Goal: Task Accomplishment & Management: Manage account settings

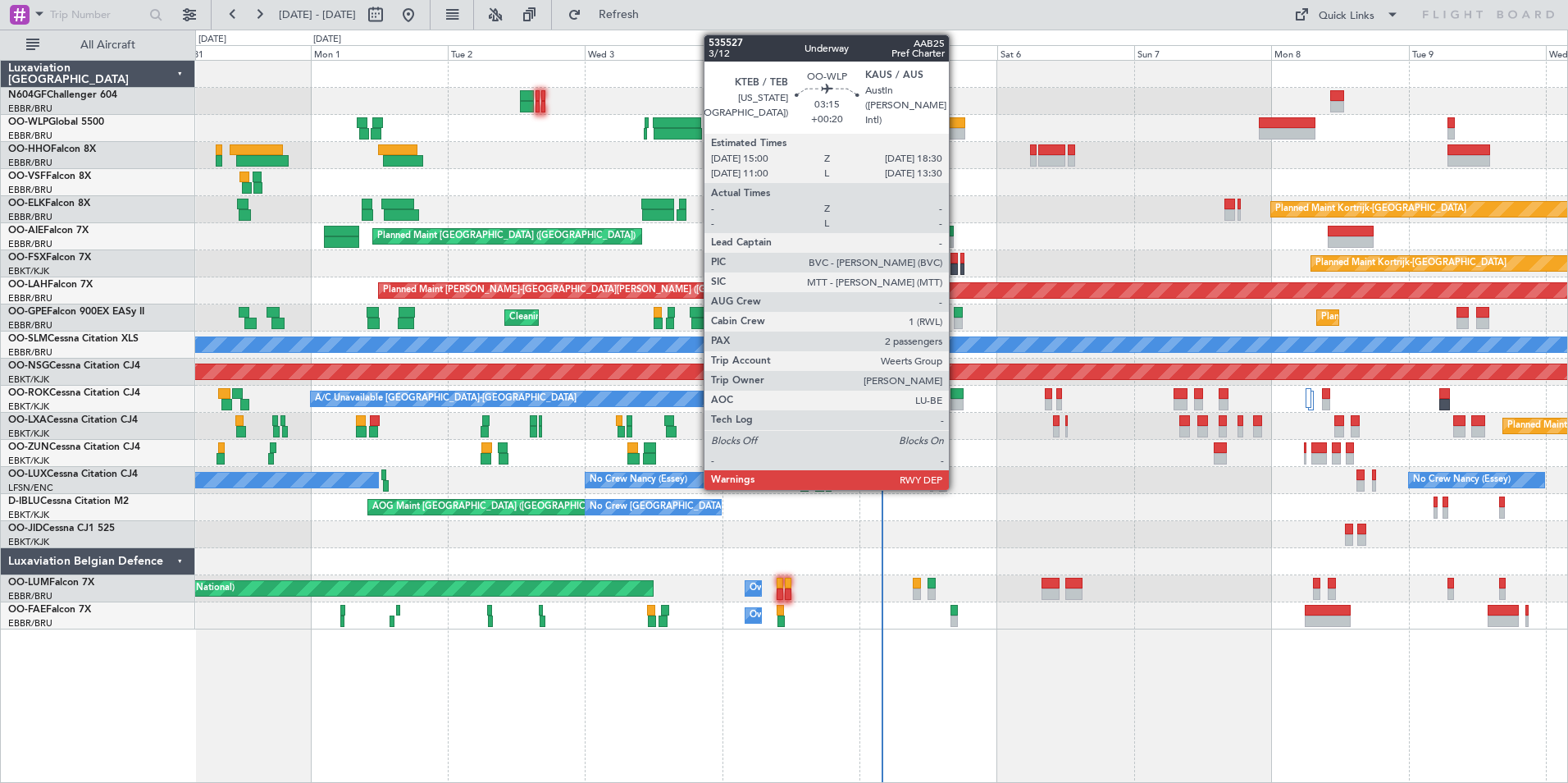
click at [957, 122] on div at bounding box center [955, 123] width 21 height 11
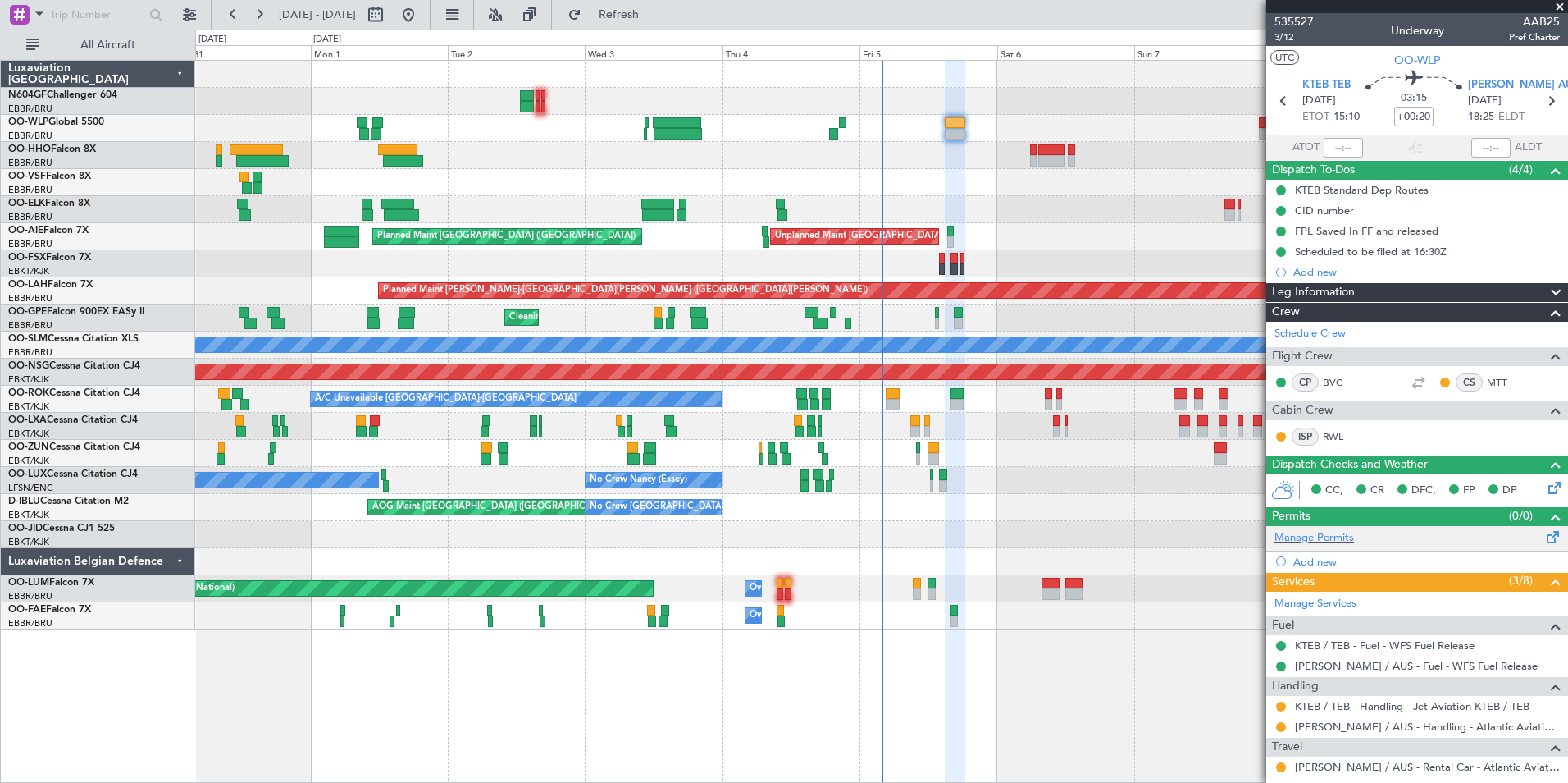
scroll to position [195, 0]
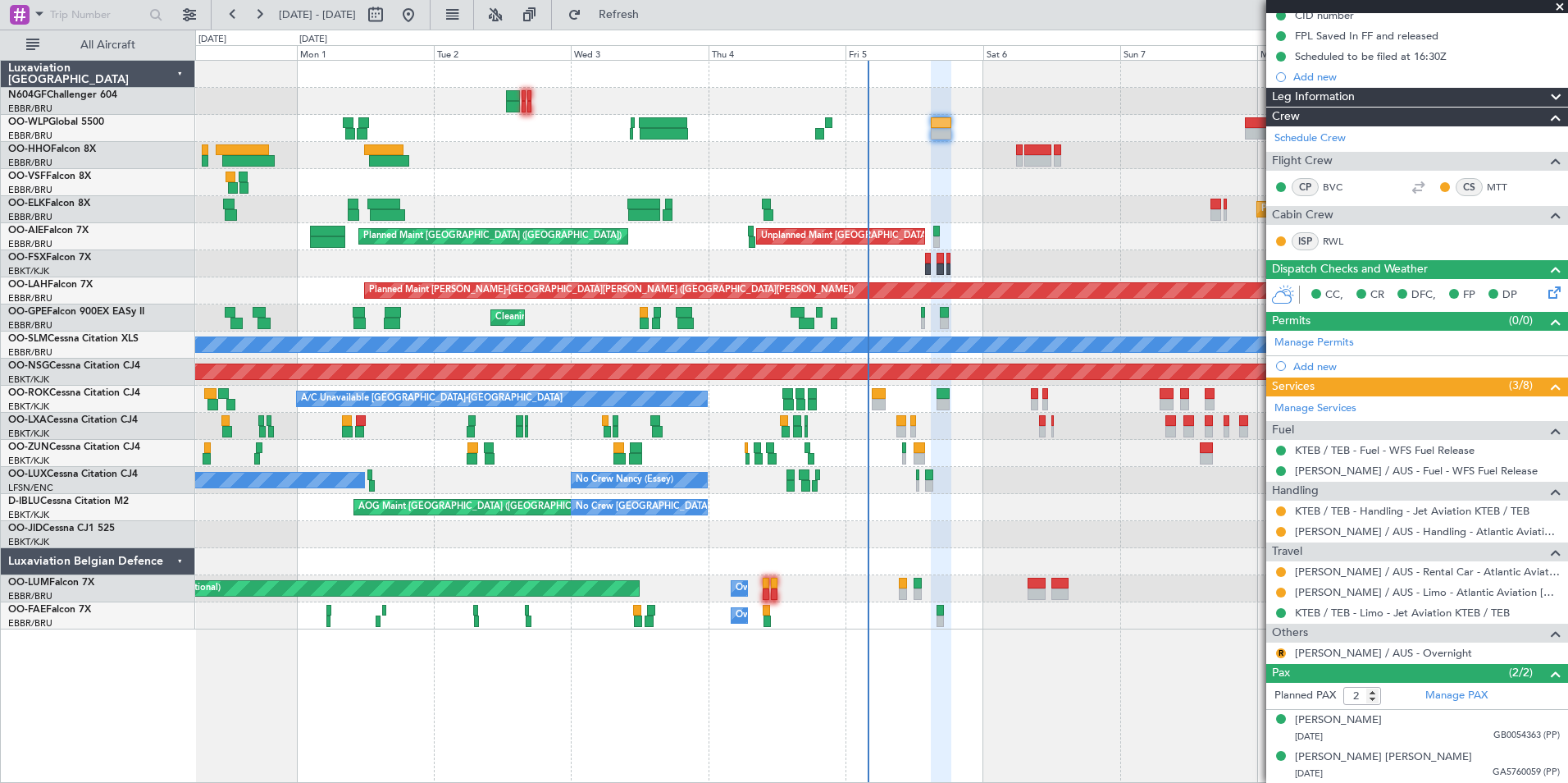
click at [978, 203] on div "Planned Maint Kortrijk-[GEOGRAPHIC_DATA]" at bounding box center [881, 209] width 1372 height 27
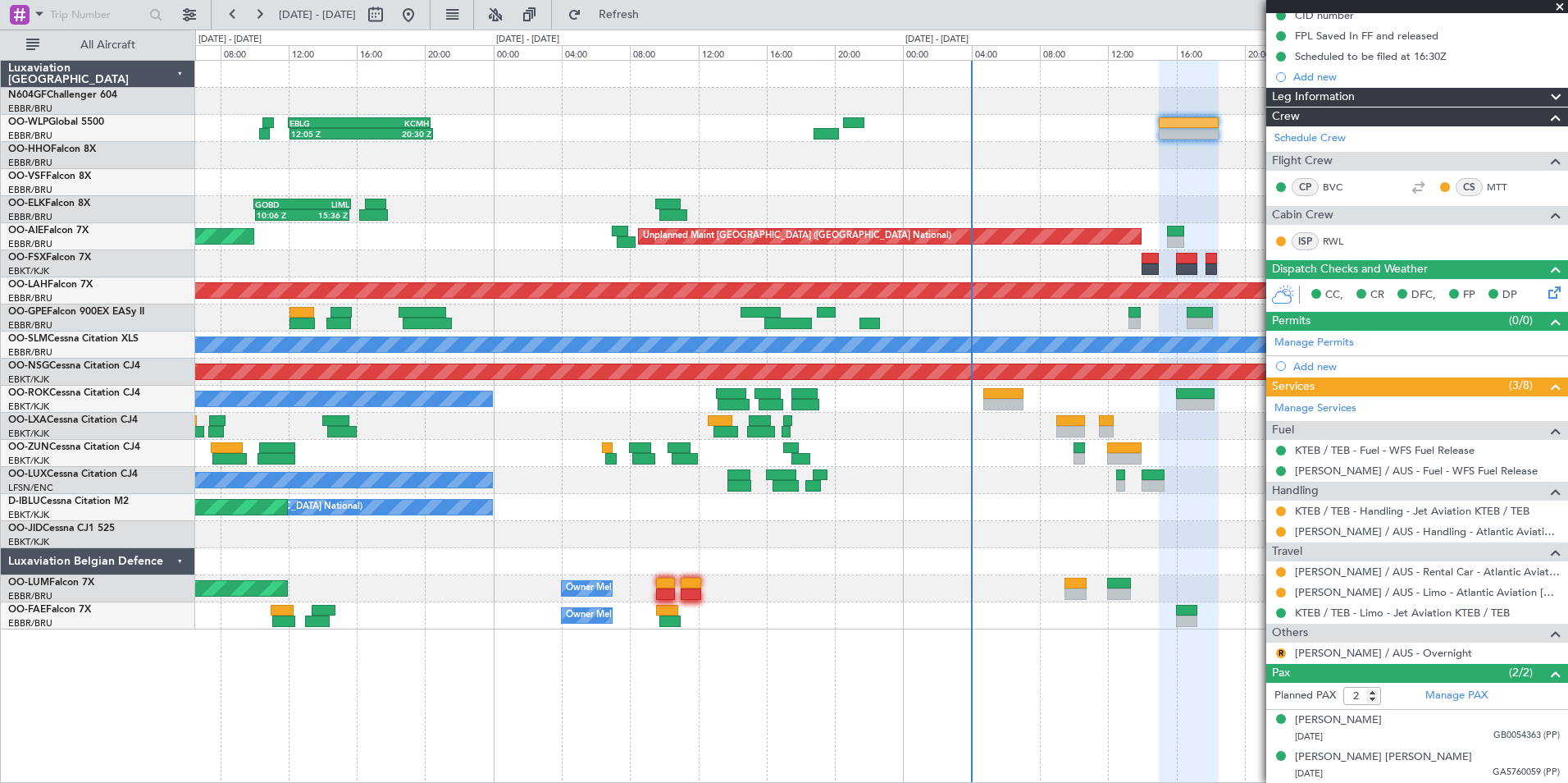
click at [930, 539] on div at bounding box center [881, 534] width 1372 height 27
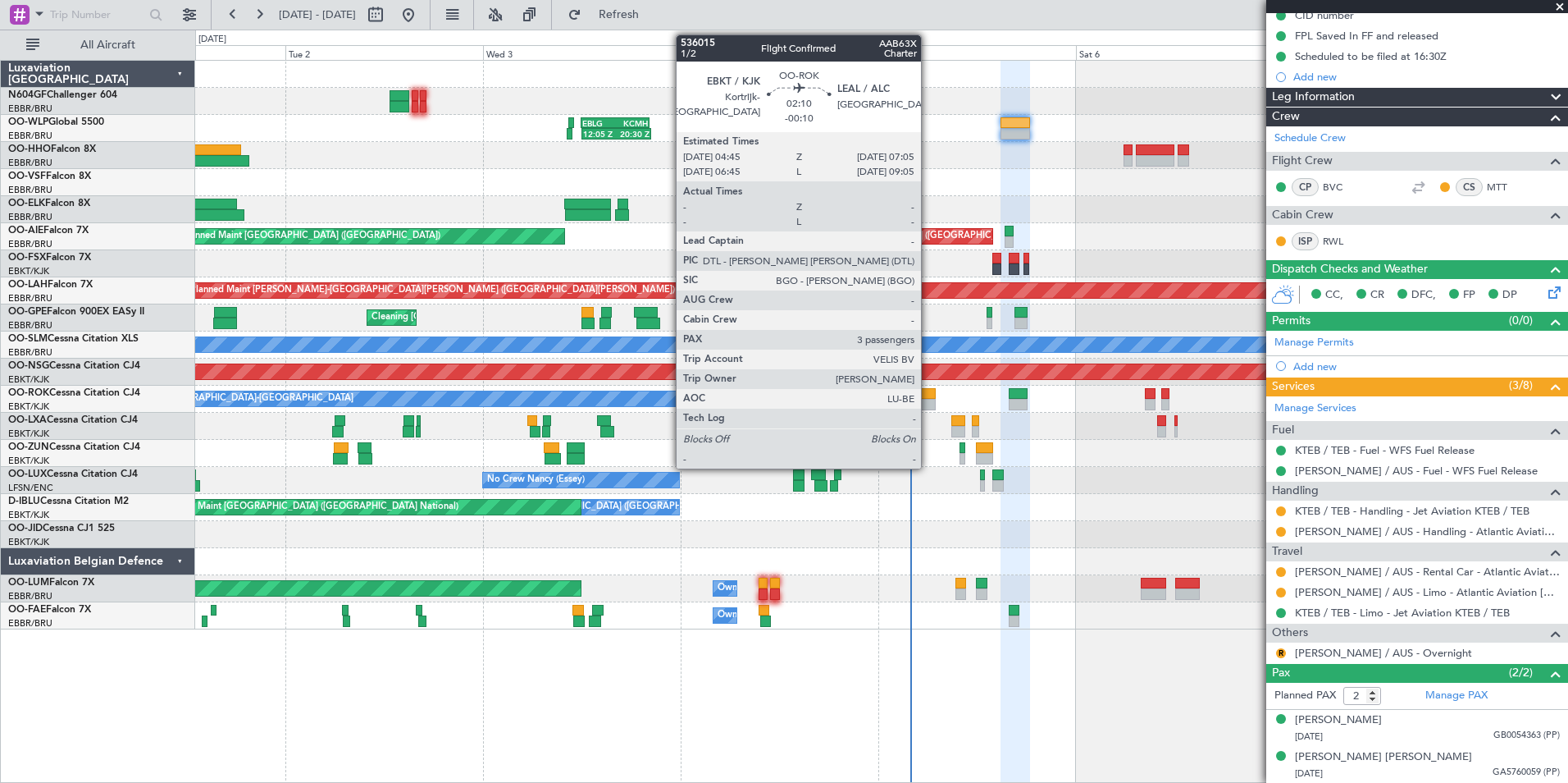
click at [929, 394] on div at bounding box center [926, 394] width 20 height 11
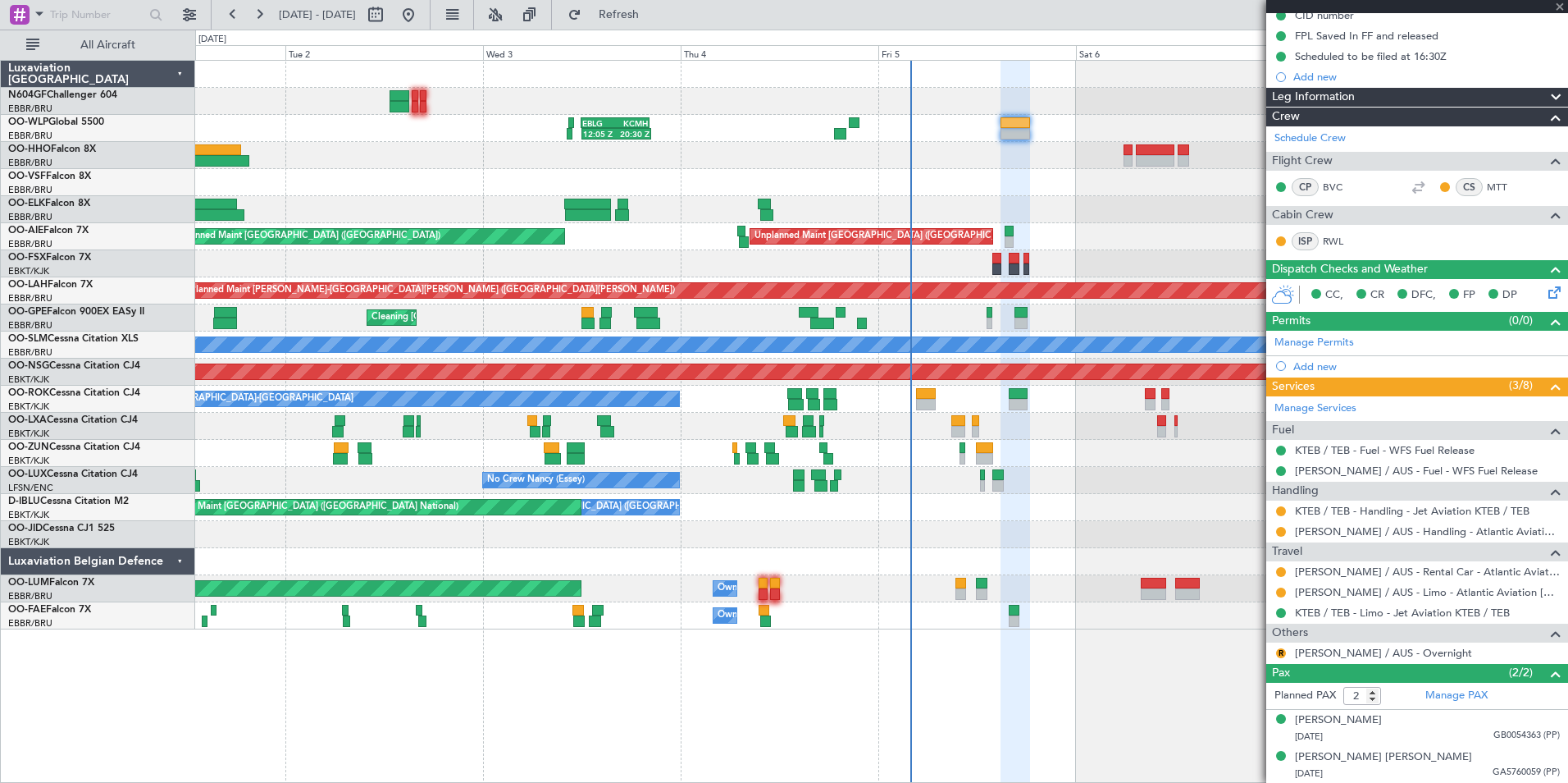
type input "-00:10"
type input "3"
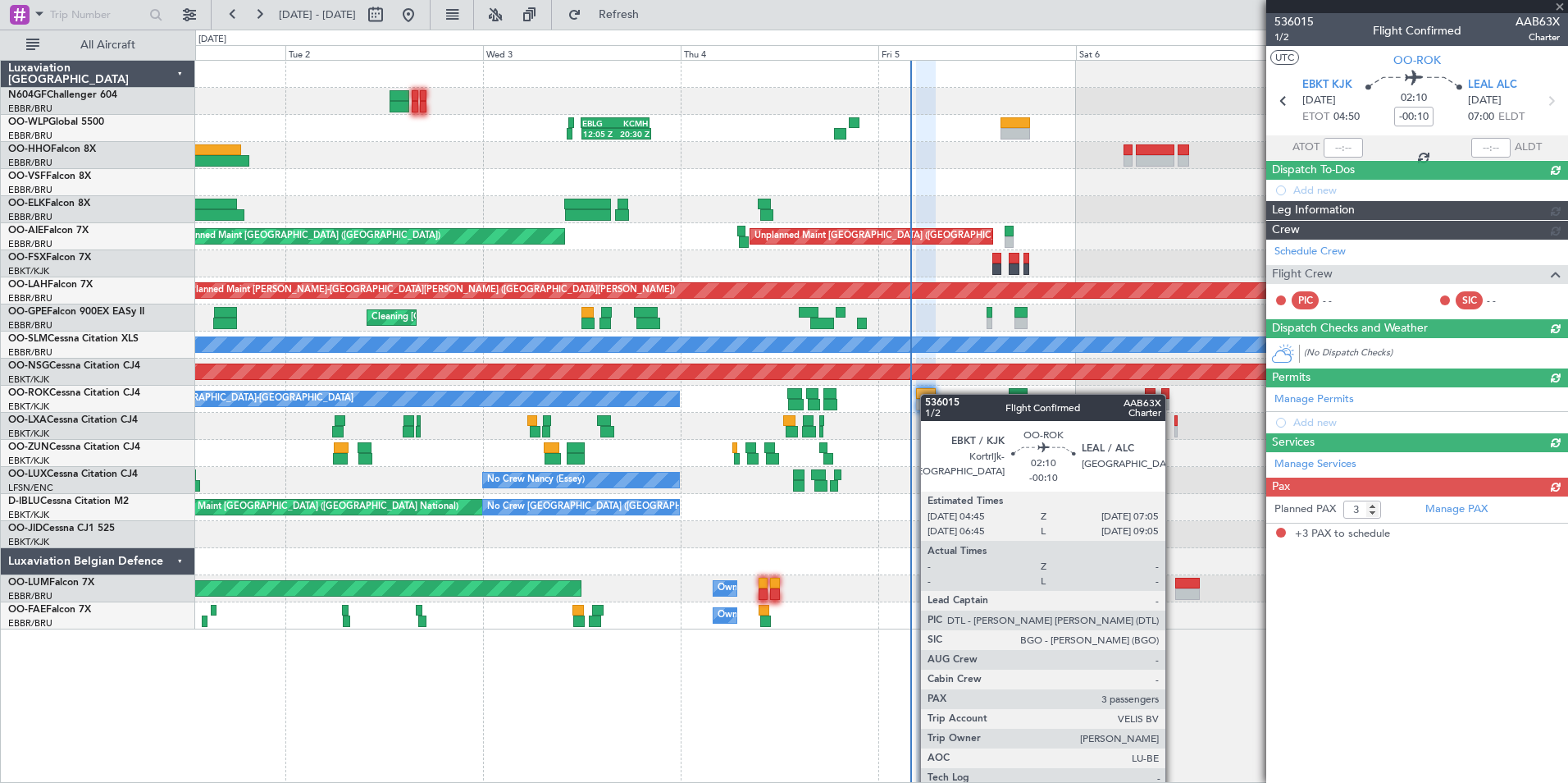
scroll to position [0, 0]
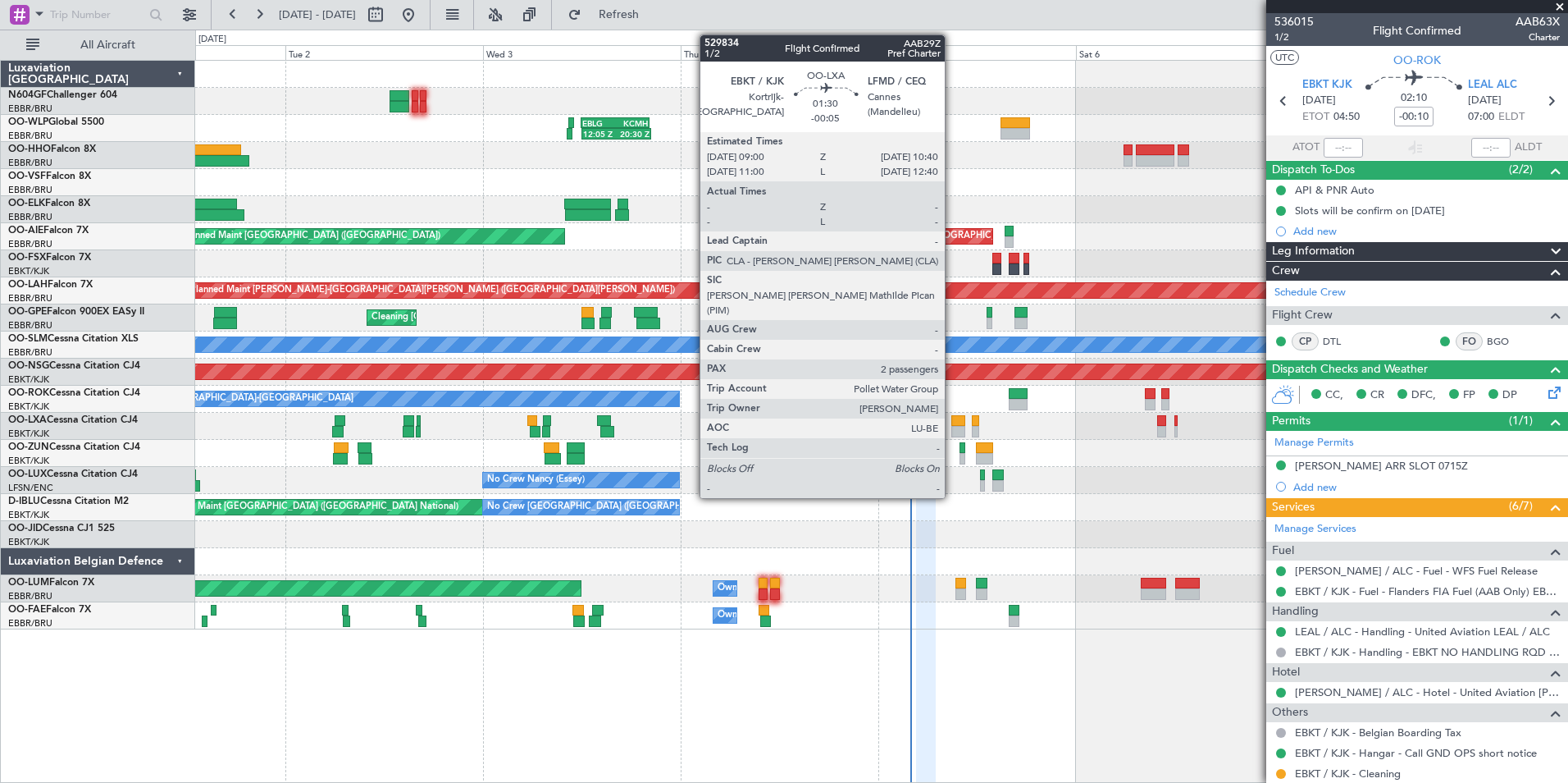
click at [952, 423] on div at bounding box center [958, 421] width 14 height 11
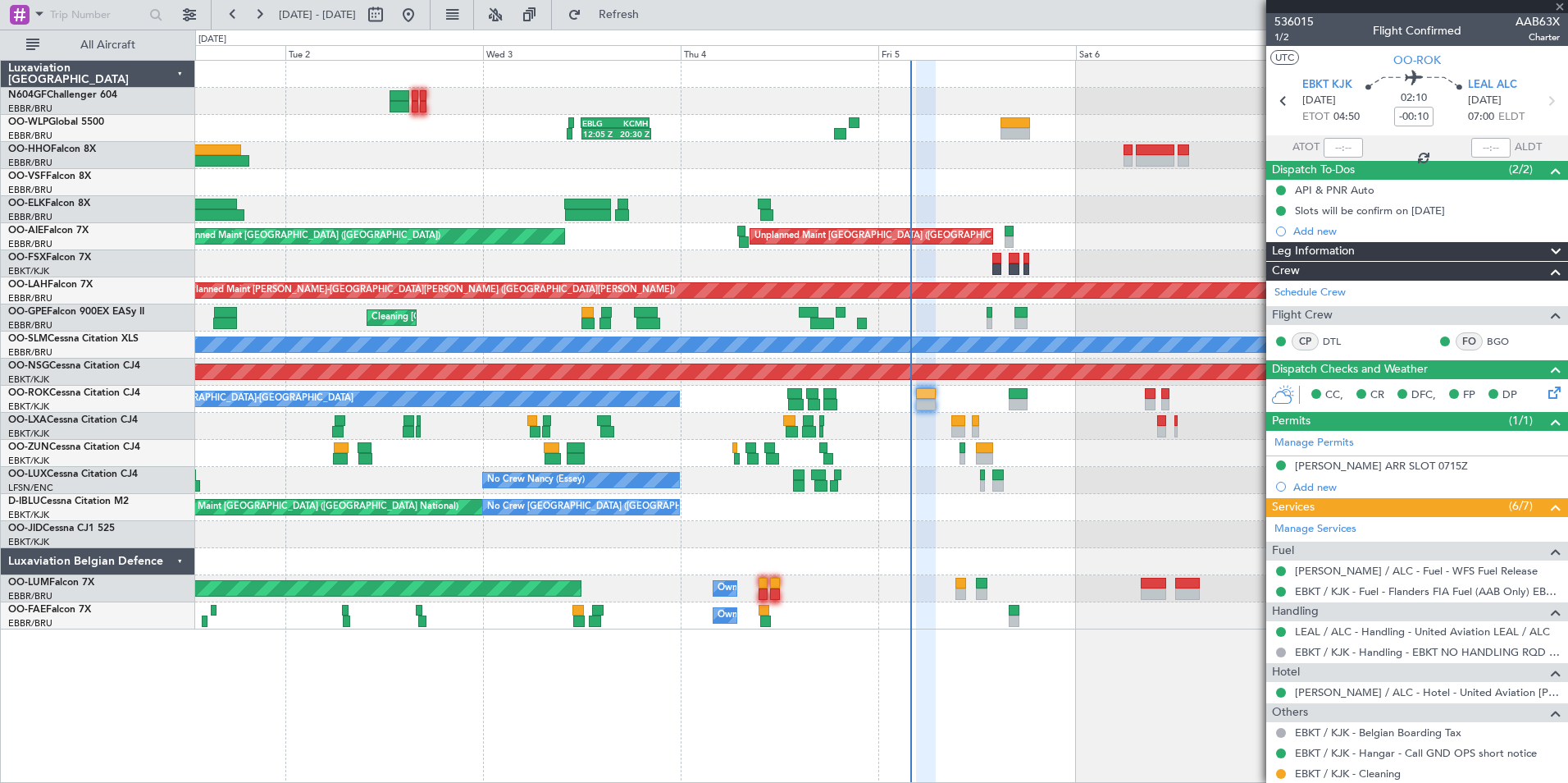
type input "-00:05"
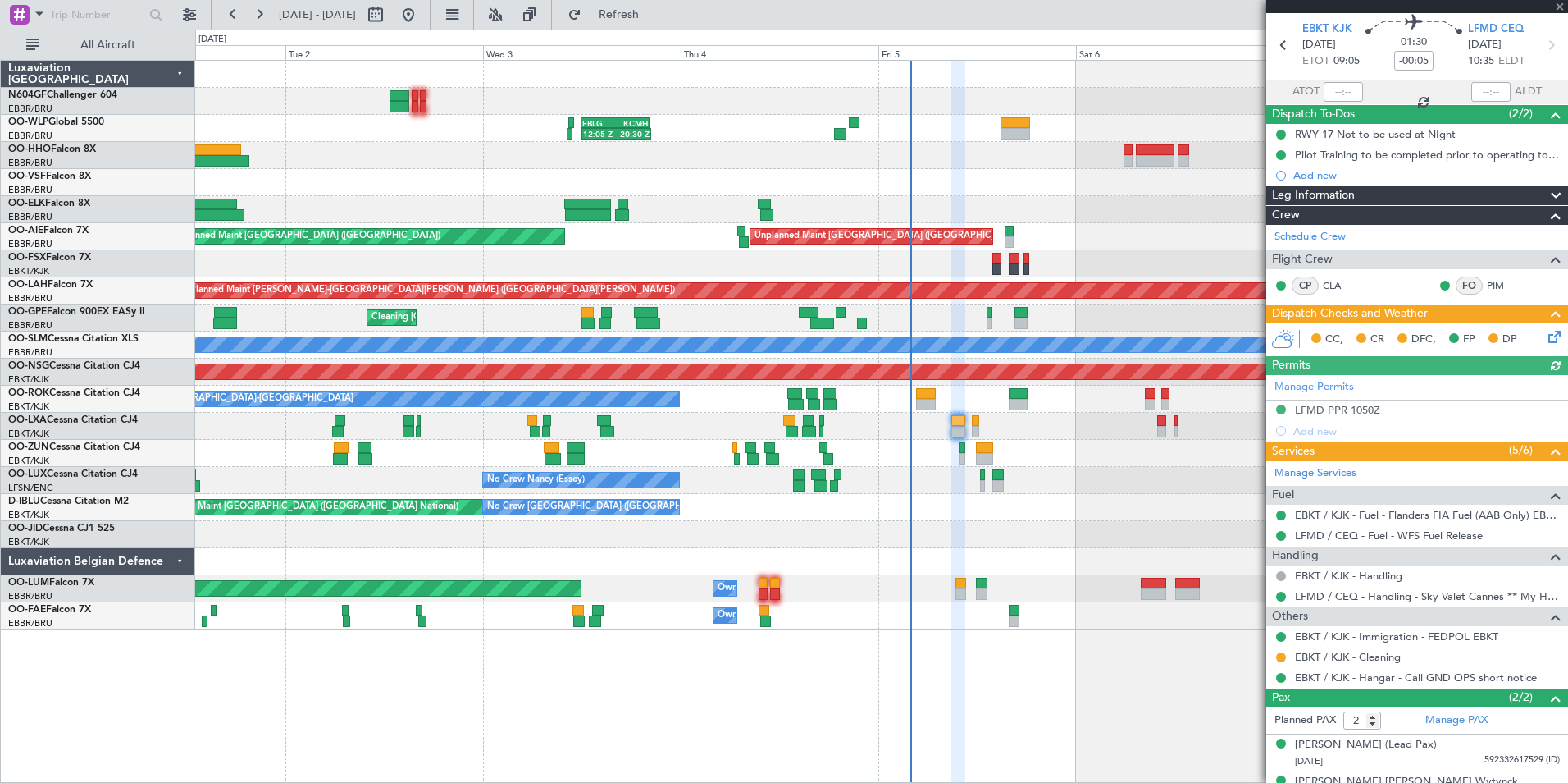
scroll to position [80, 0]
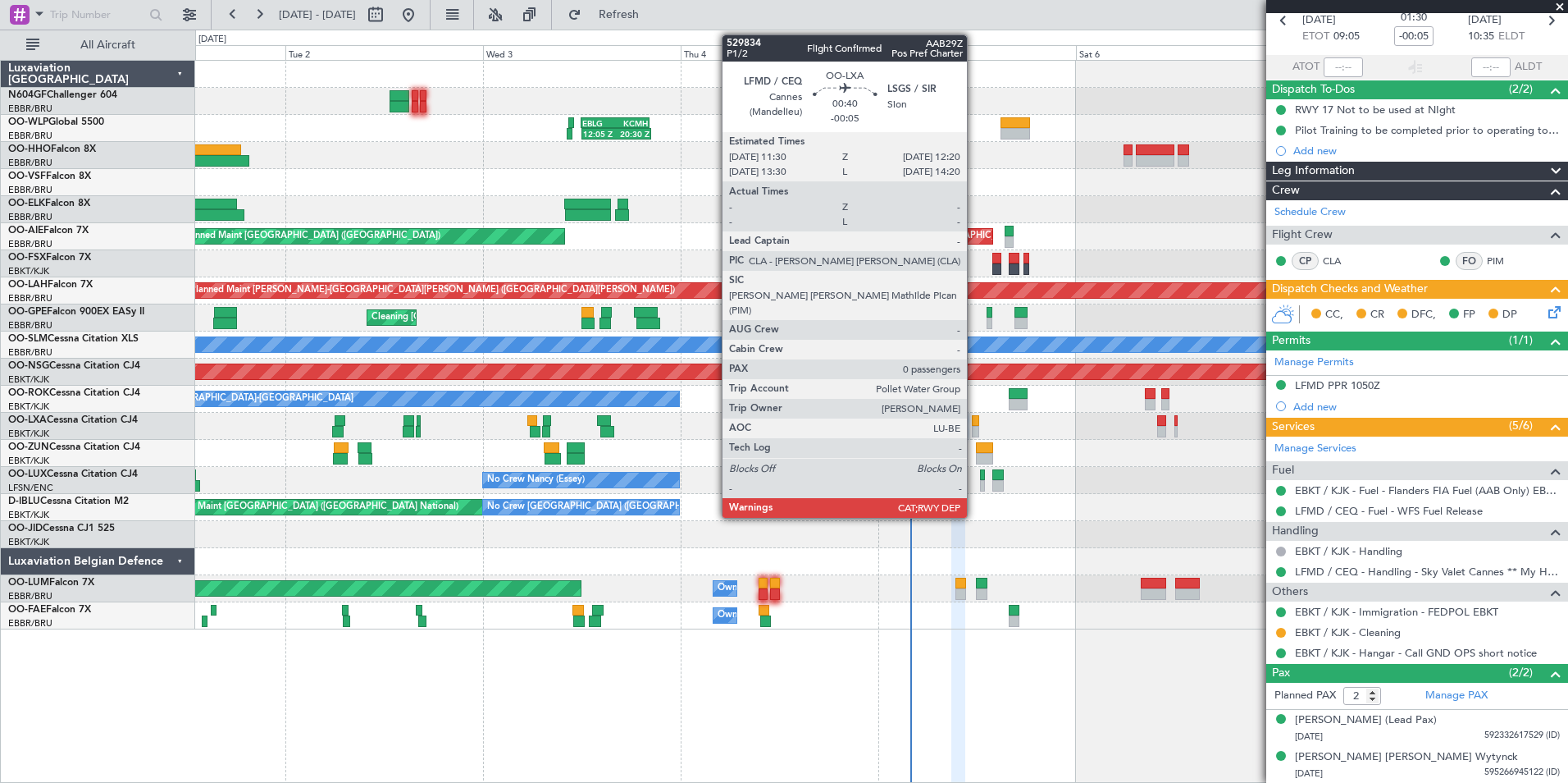
click at [975, 427] on div at bounding box center [976, 432] width 8 height 11
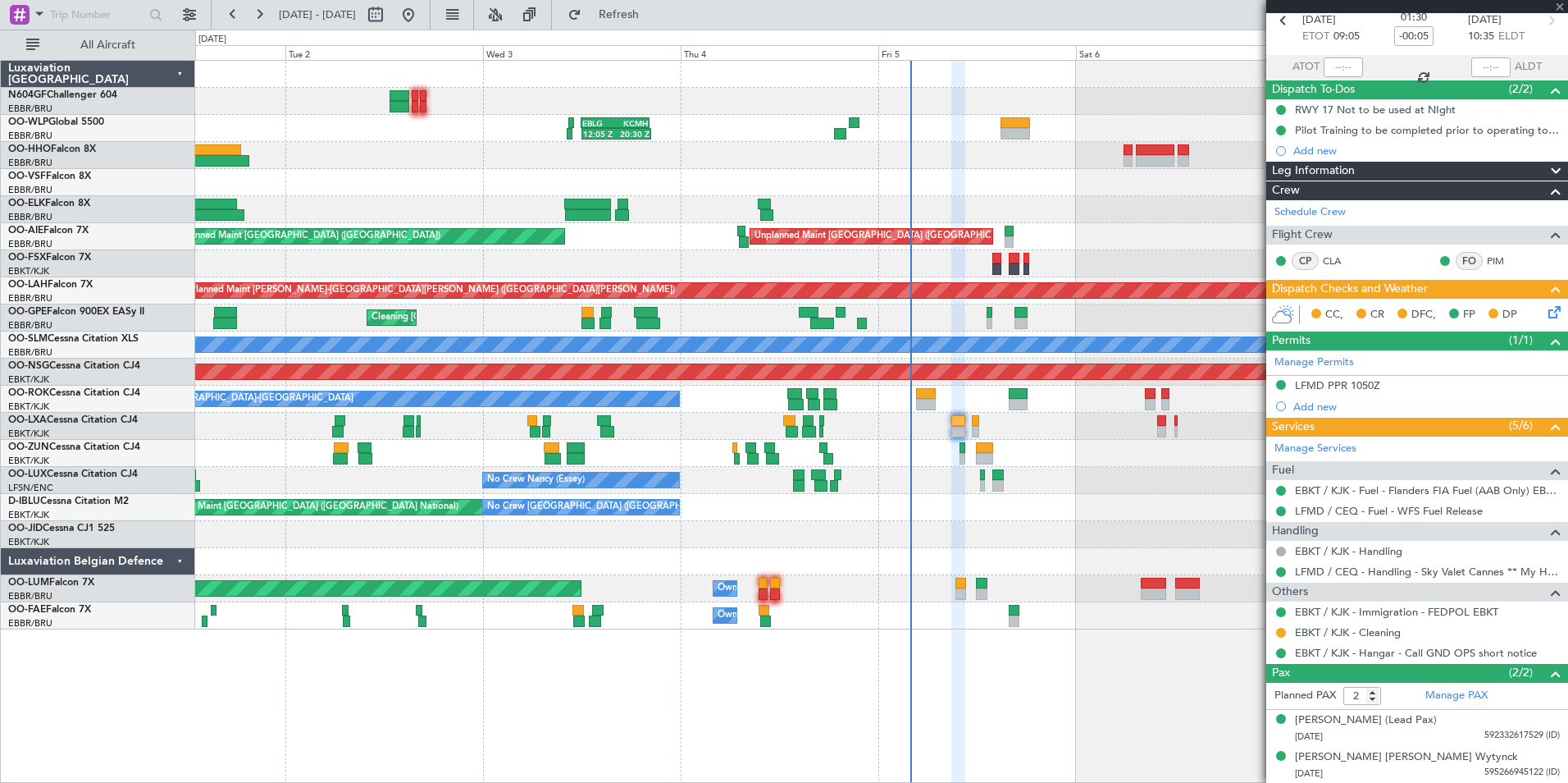
type input "0"
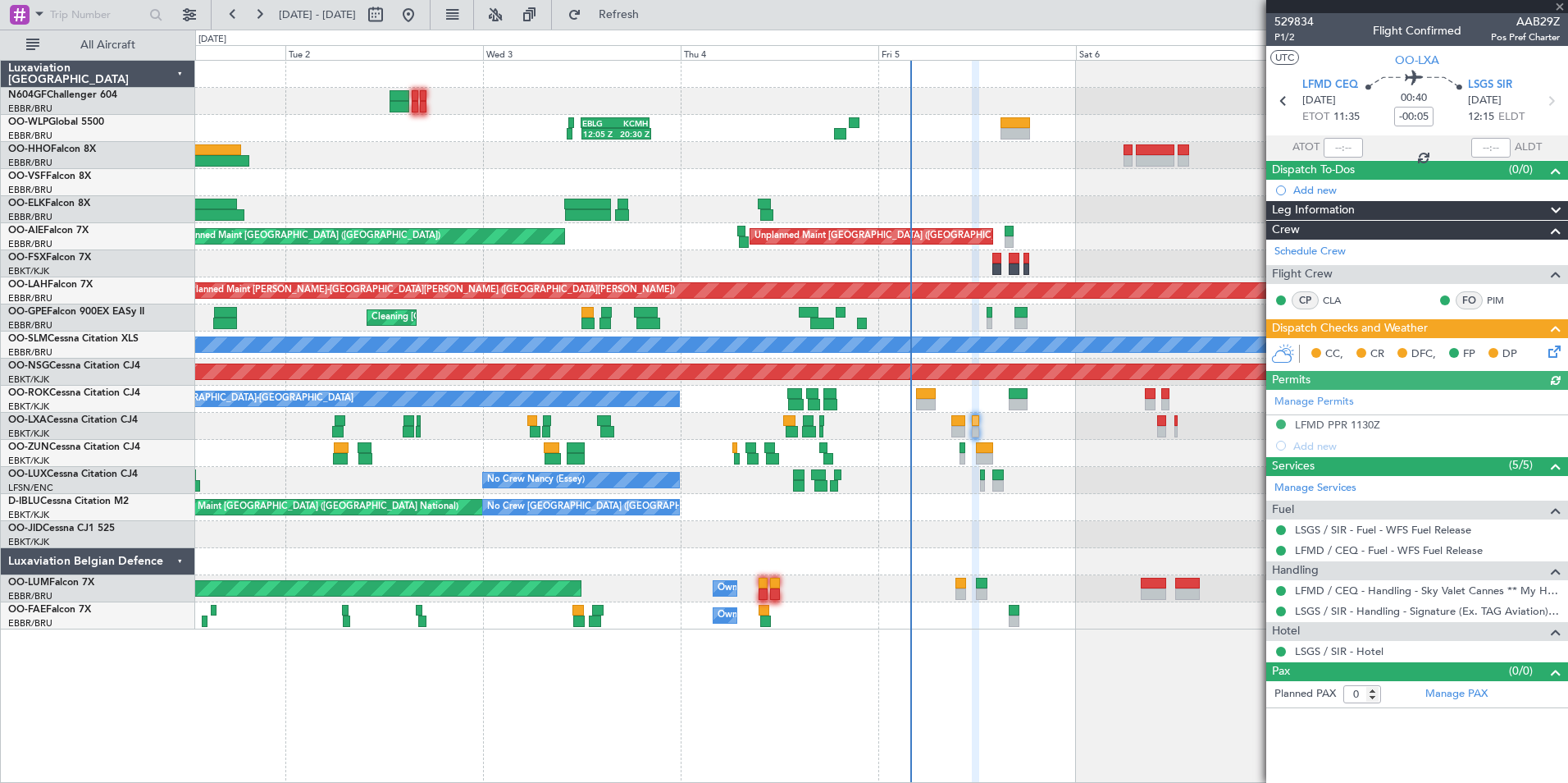
click at [1556, 347] on icon at bounding box center [1552, 349] width 13 height 13
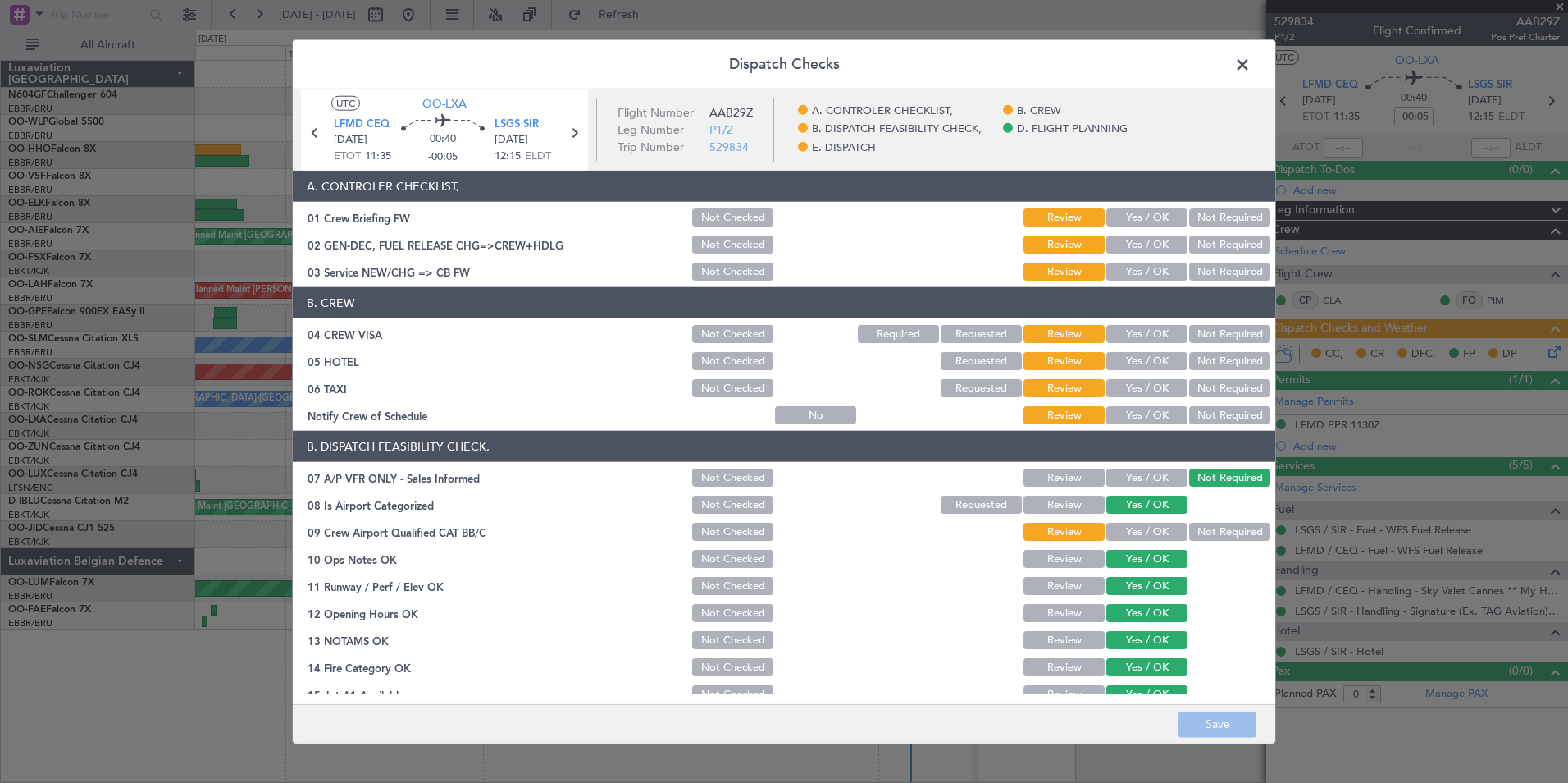
click at [1251, 67] on span at bounding box center [1251, 69] width 0 height 33
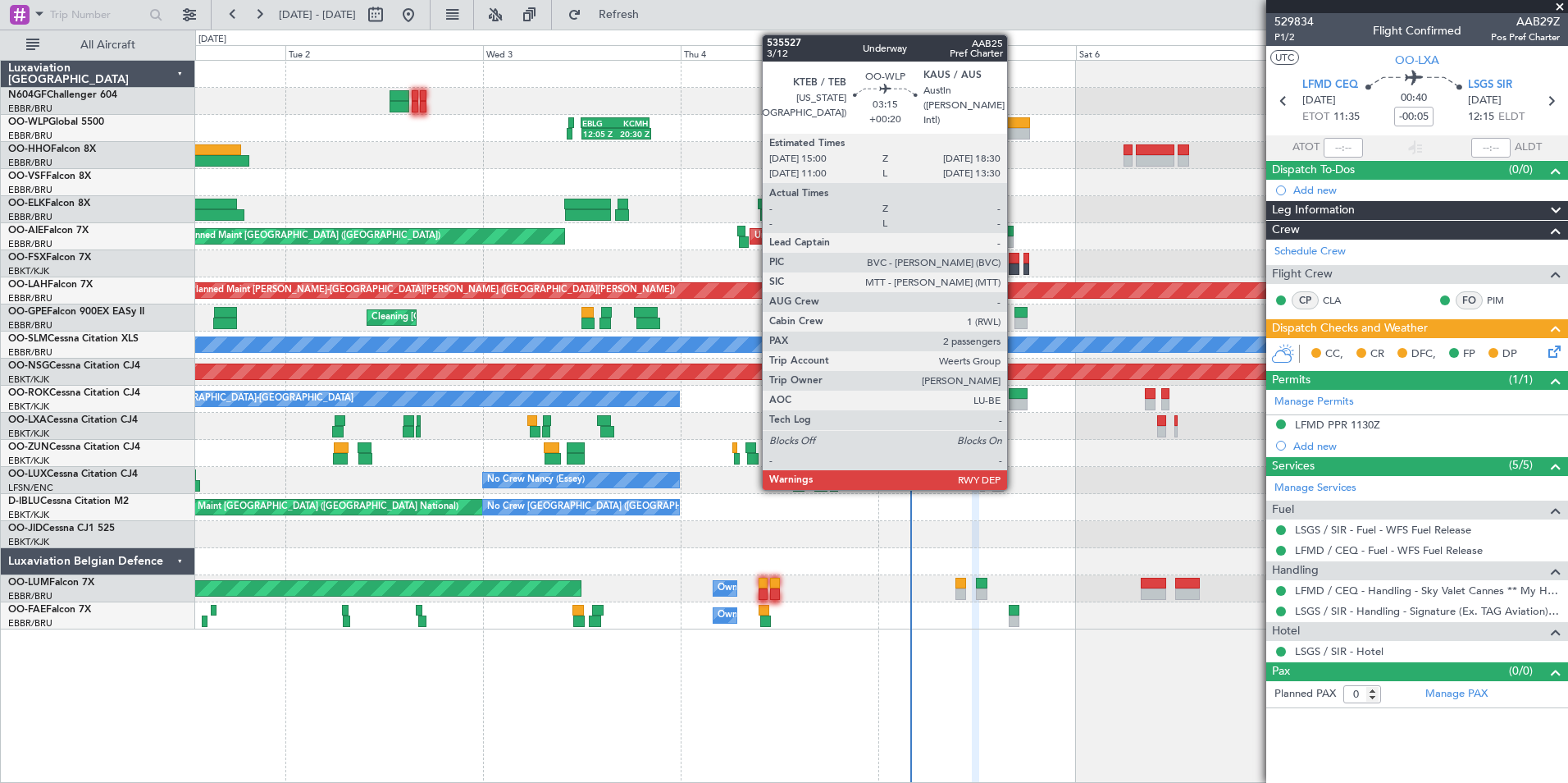
click at [1014, 132] on div at bounding box center [1015, 134] width 29 height 11
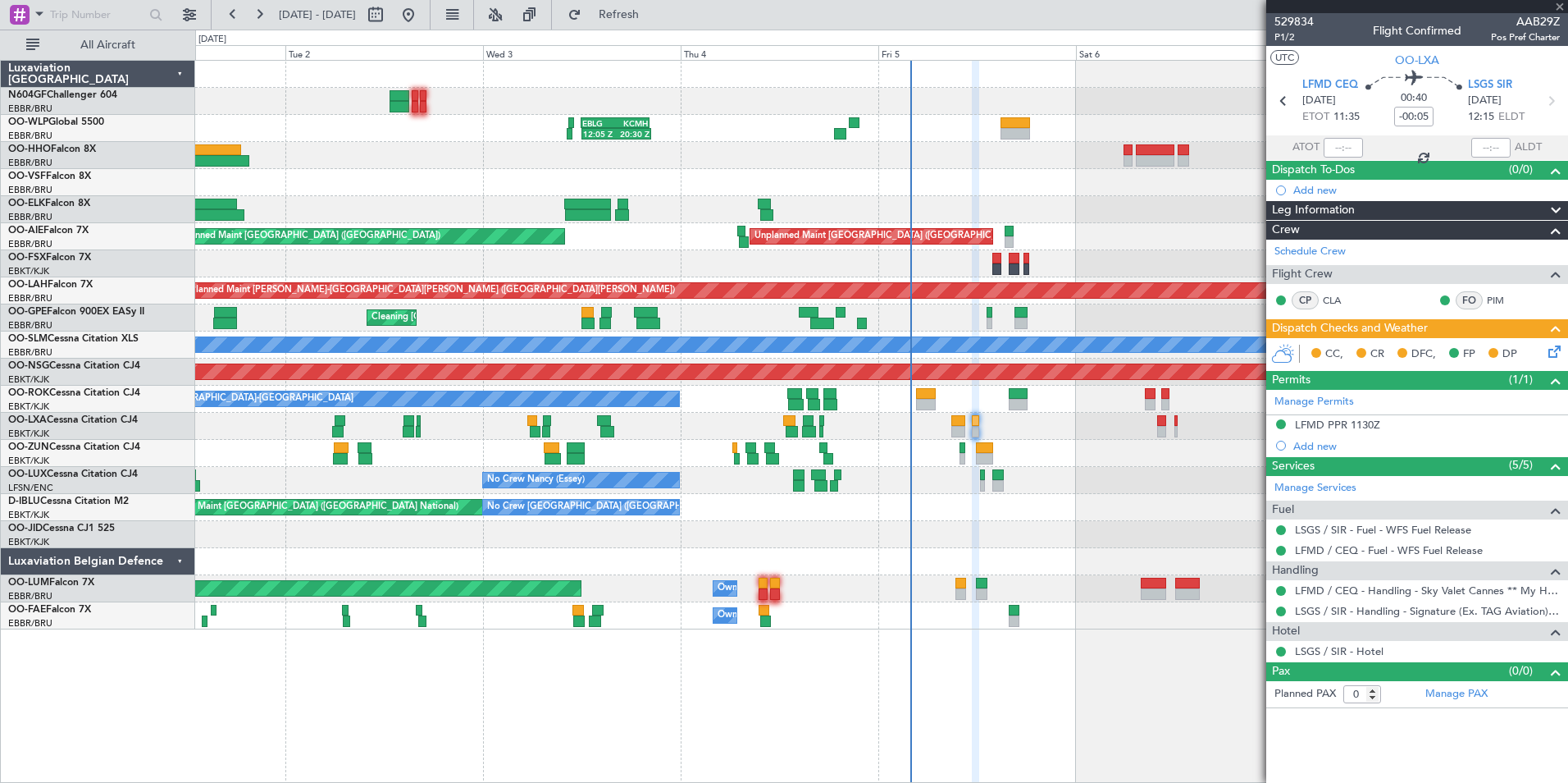
type input "+00:20"
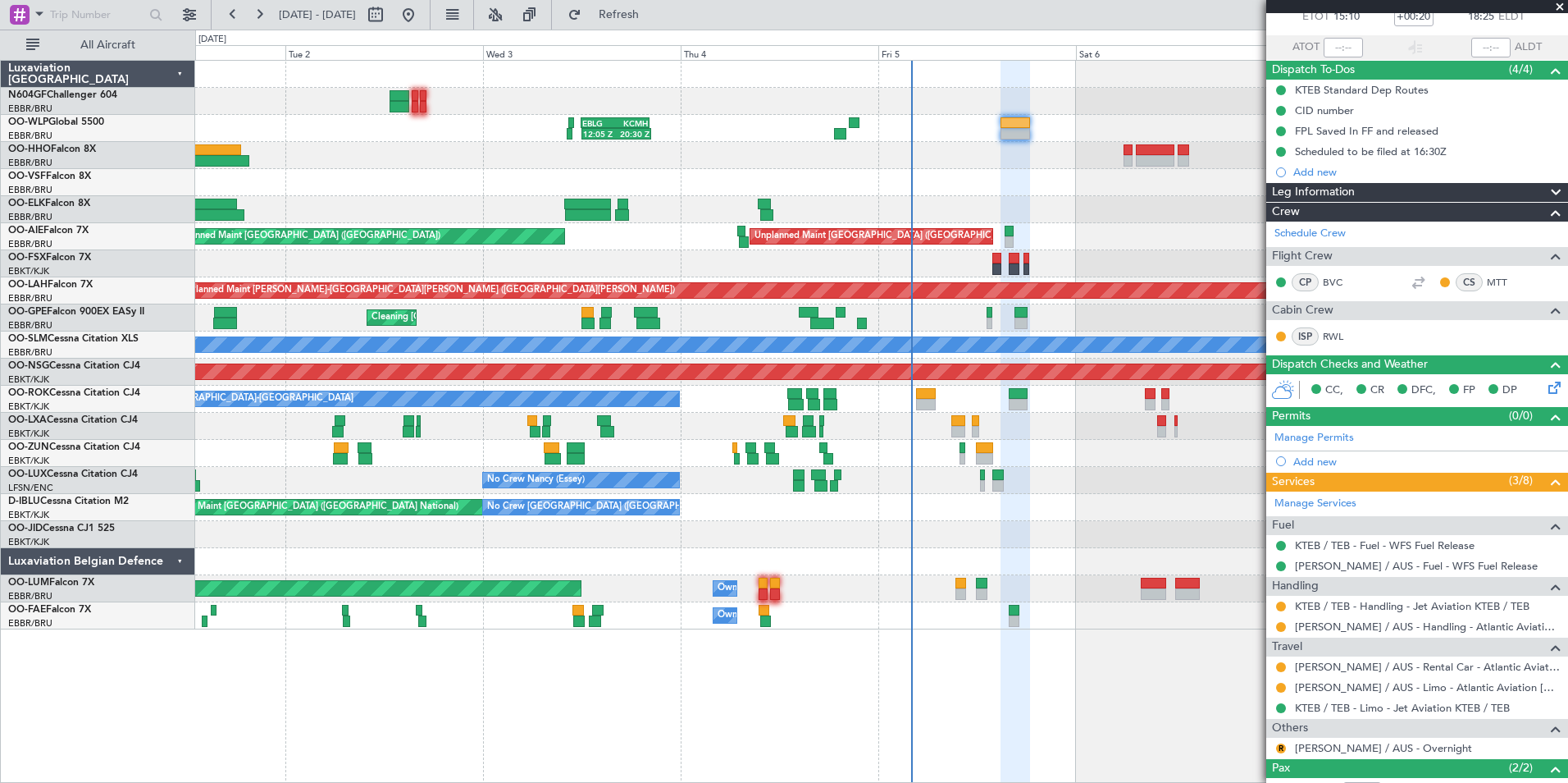
scroll to position [195, 0]
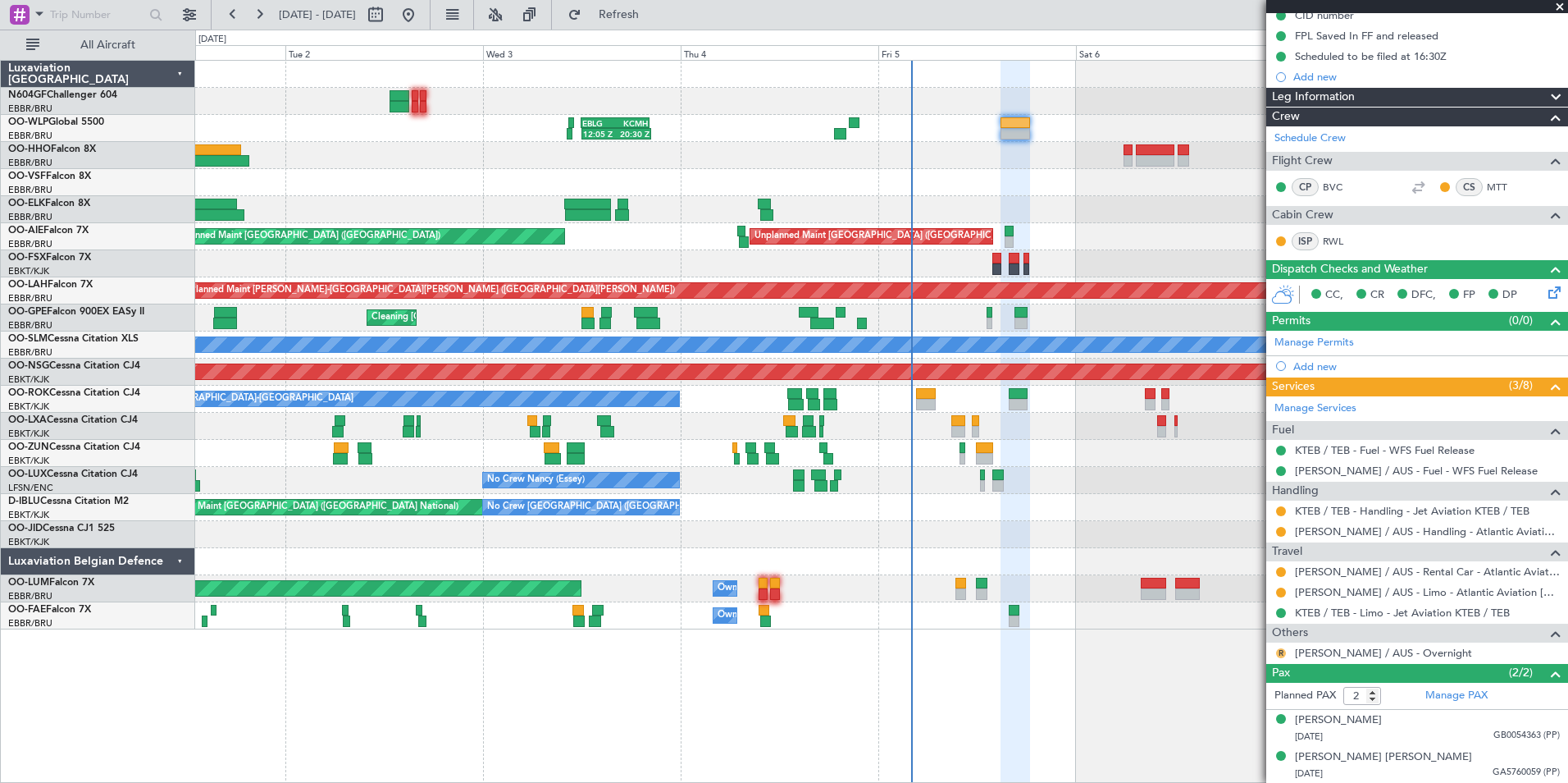
click at [1278, 653] on button "R" at bounding box center [1281, 653] width 9 height 9
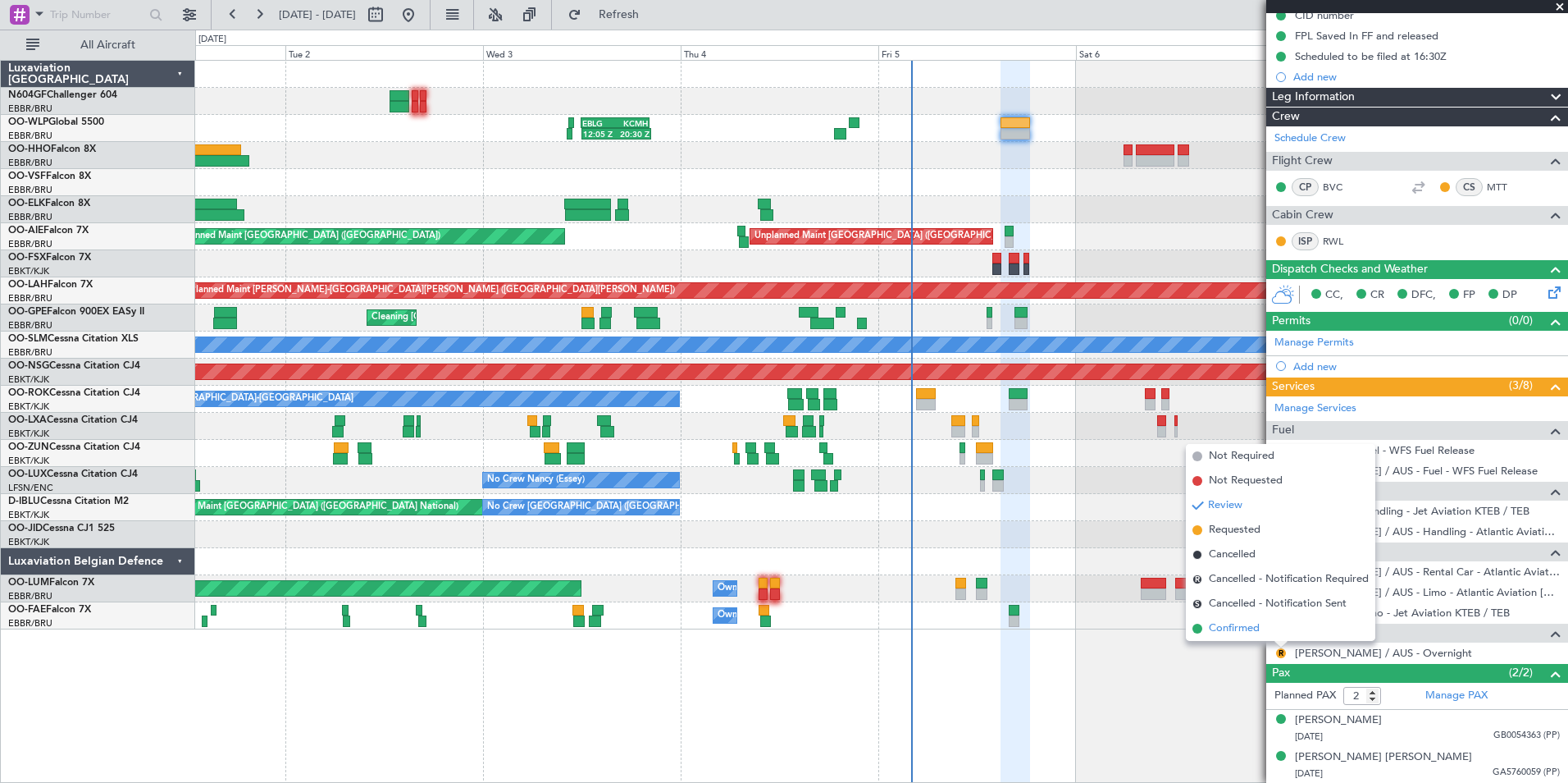
click at [1248, 640] on li "Confirmed" at bounding box center [1281, 628] width 189 height 24
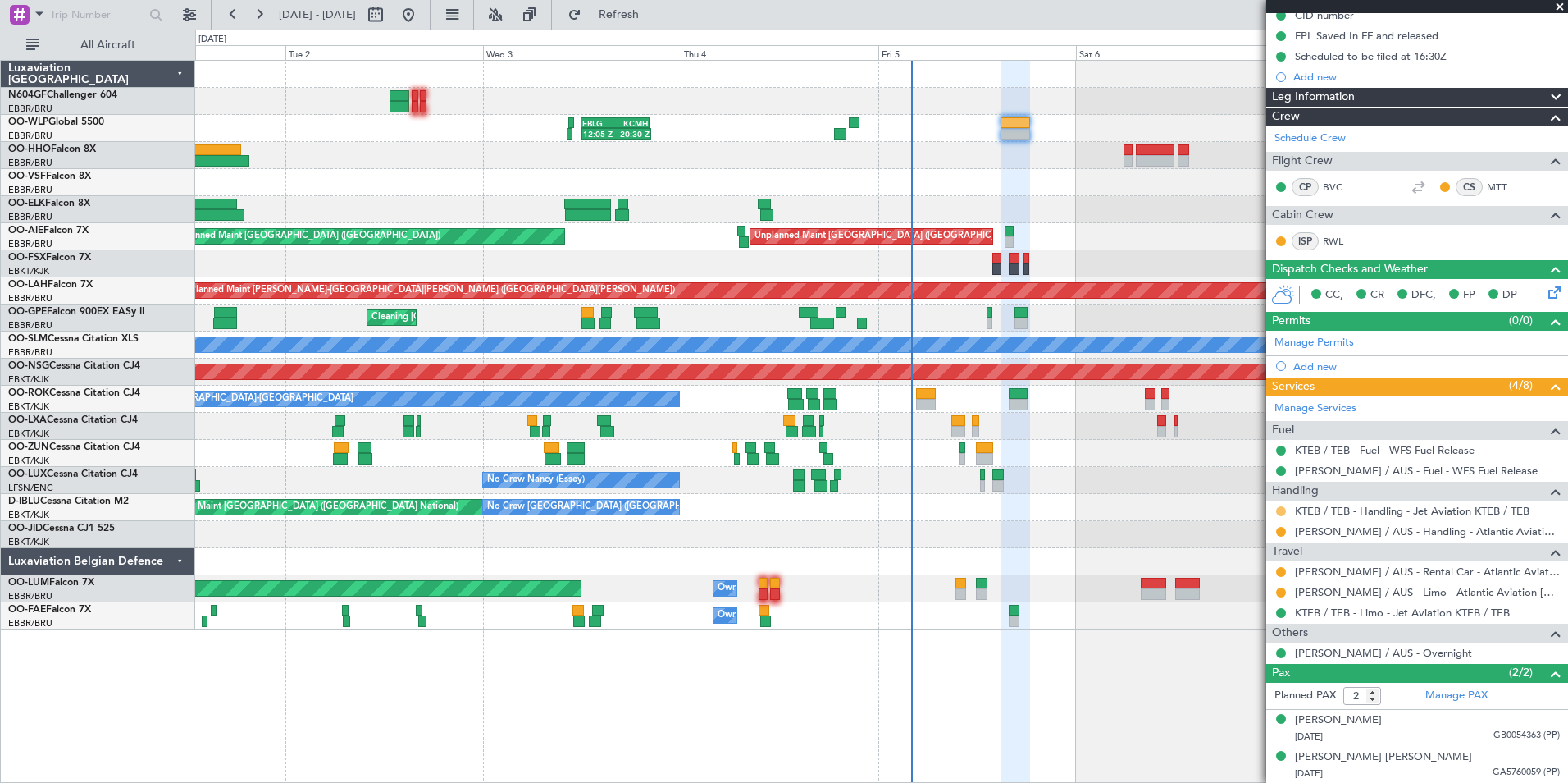
click at [1282, 507] on button at bounding box center [1281, 511] width 9 height 9
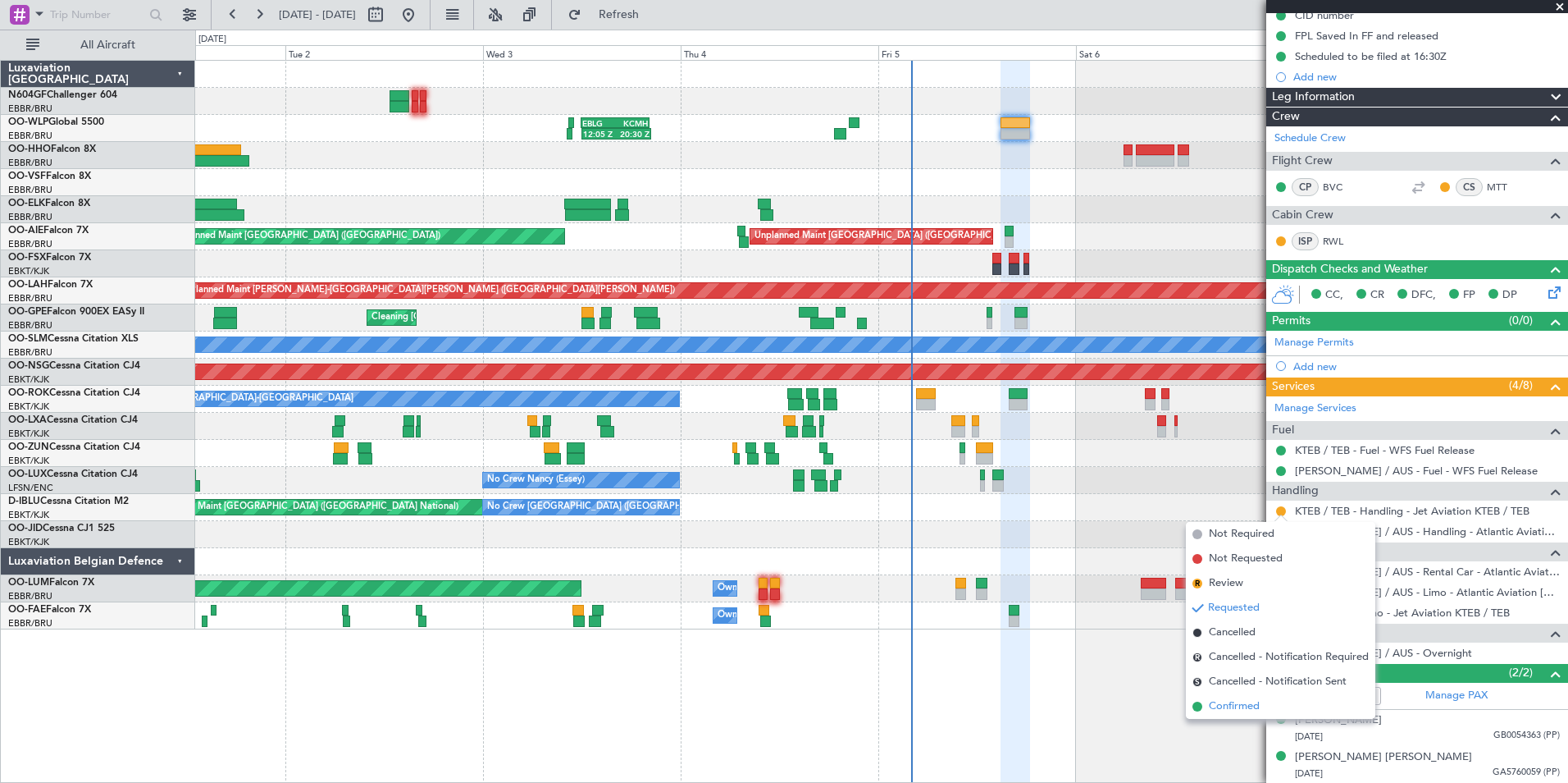
click at [1225, 716] on li "Confirmed" at bounding box center [1281, 707] width 189 height 24
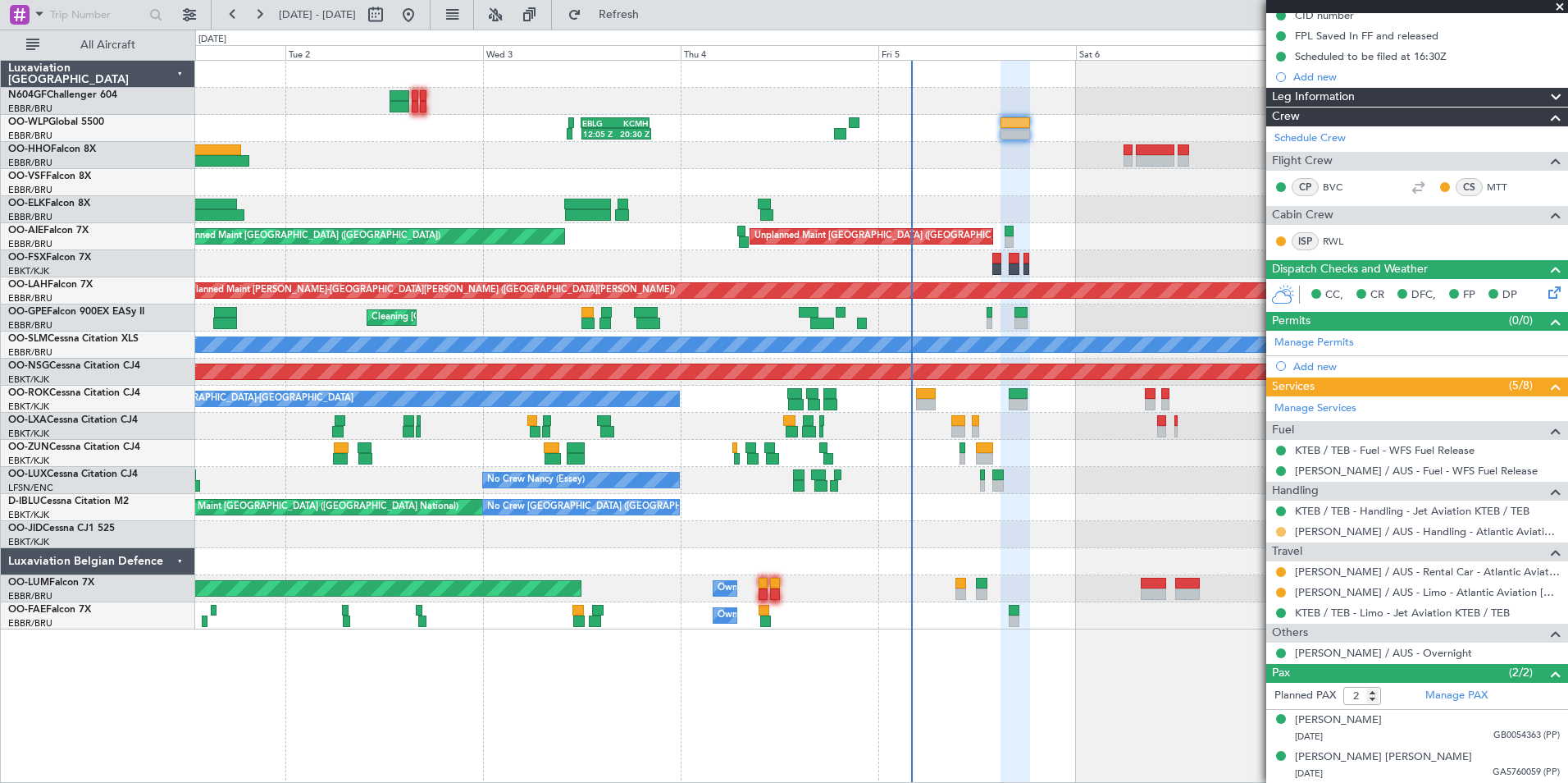
click at [1279, 529] on button at bounding box center [1281, 531] width 9 height 9
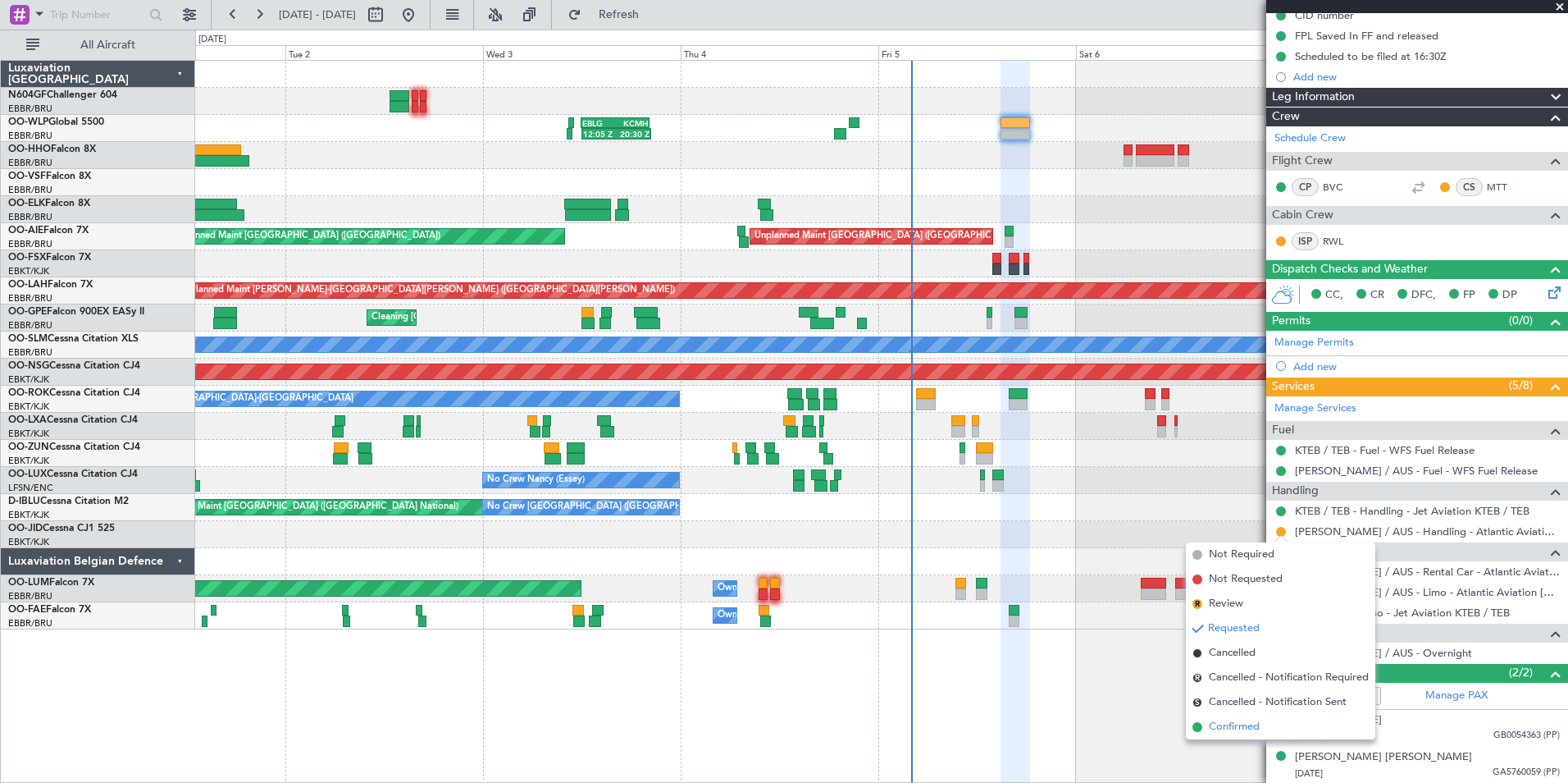
click at [1224, 739] on li "Confirmed" at bounding box center [1281, 727] width 189 height 24
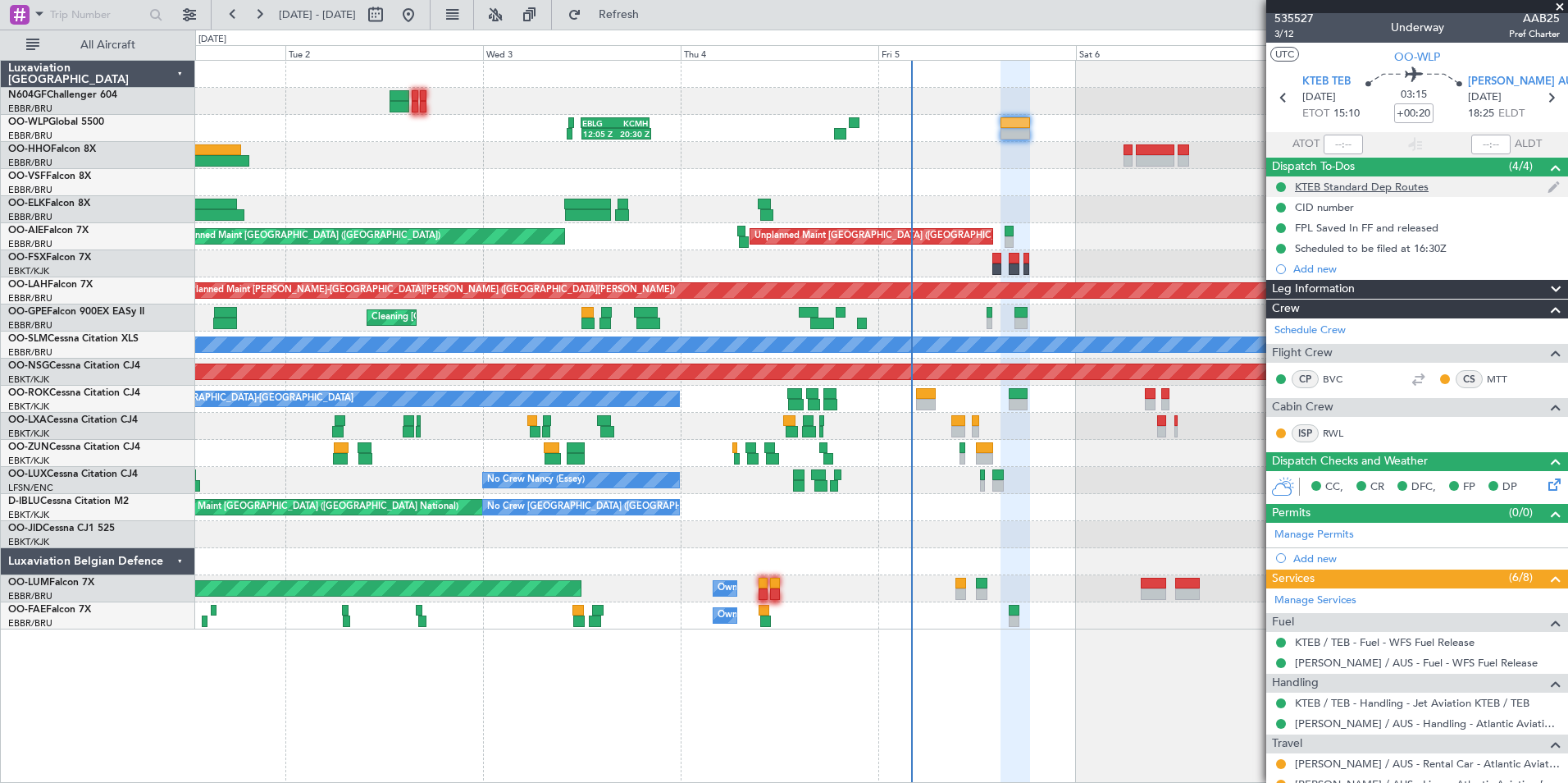
scroll to position [0, 0]
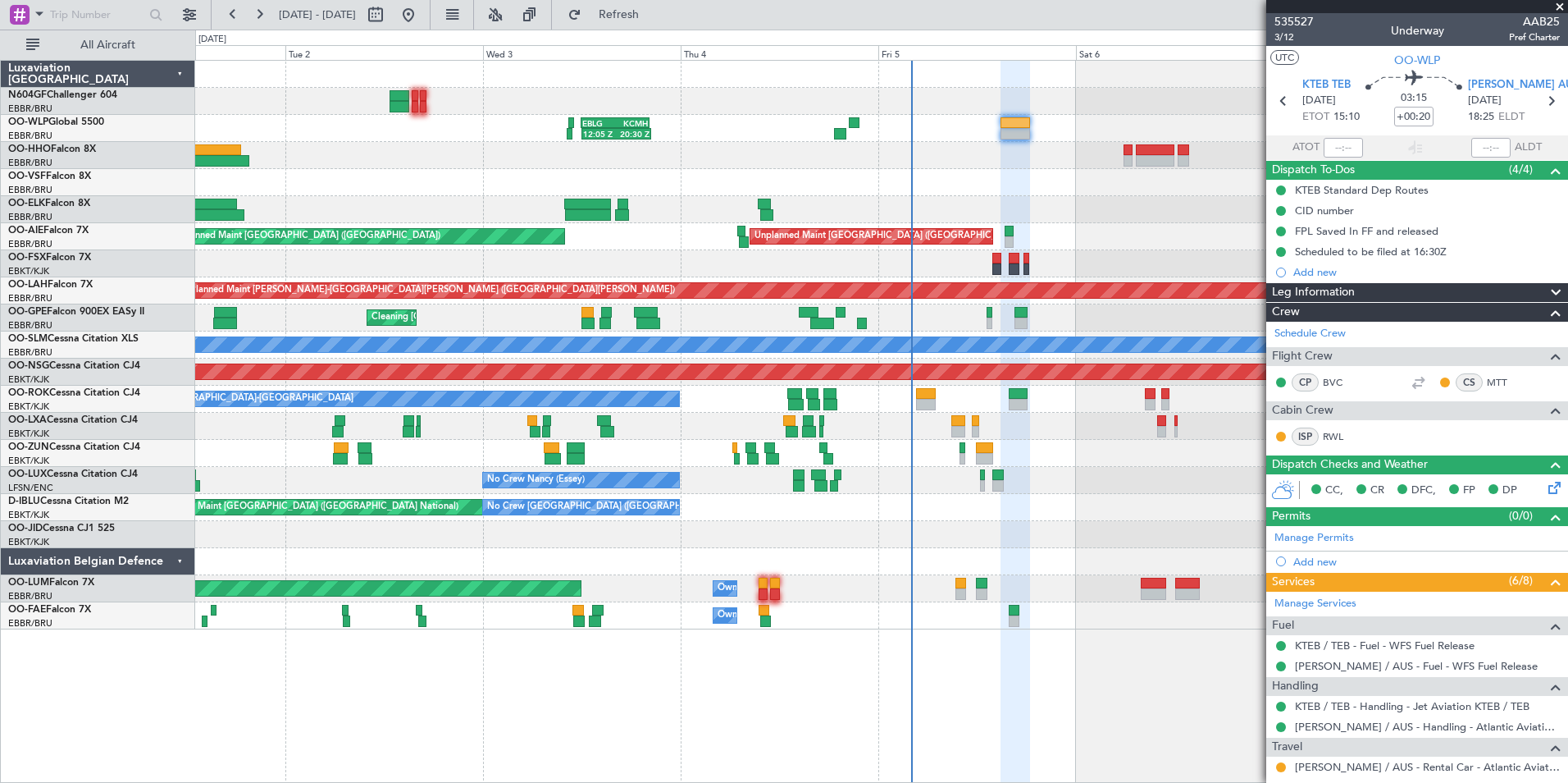
click at [1561, 11] on span at bounding box center [1560, 8] width 16 height 15
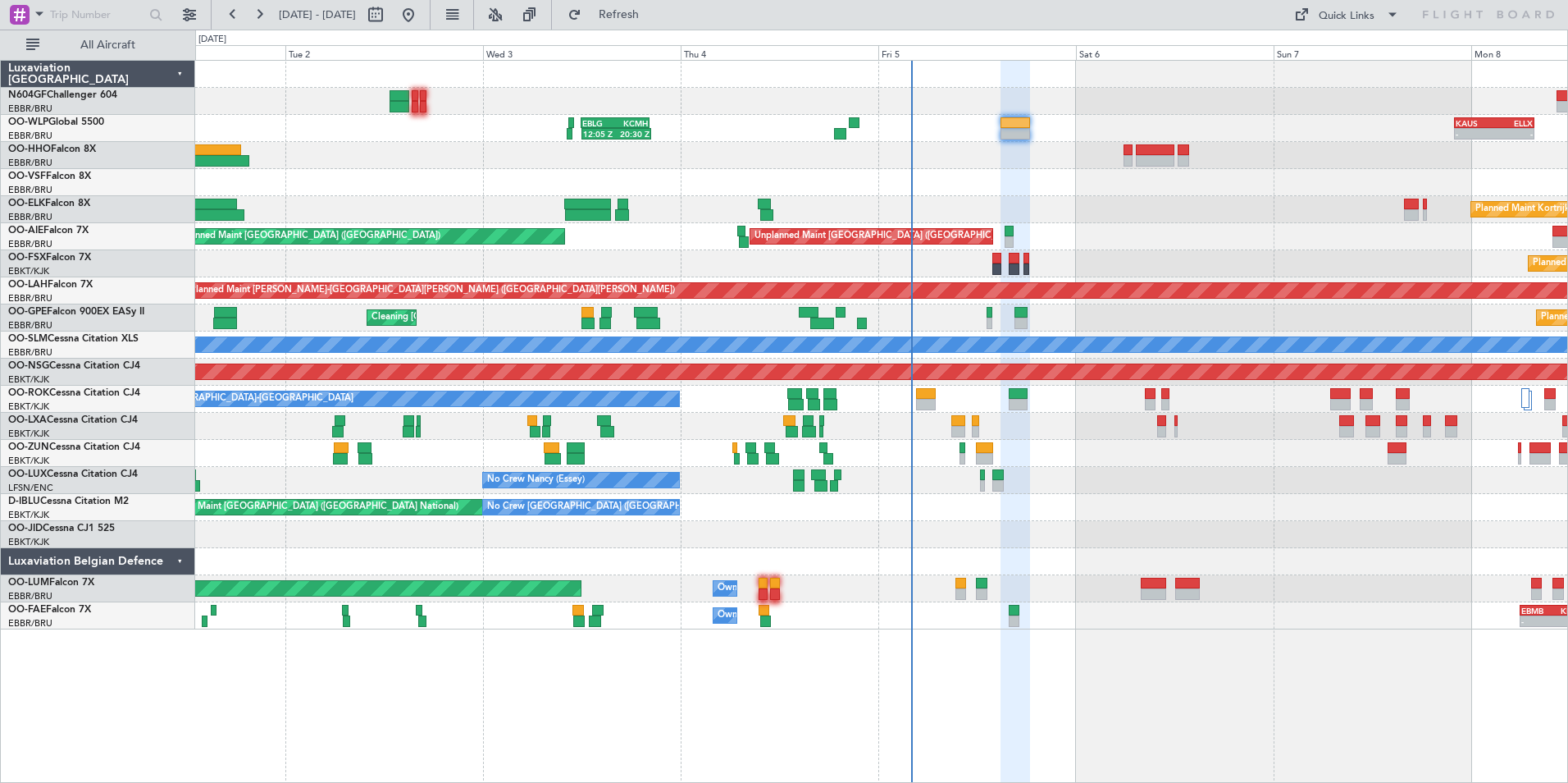
type input "0"
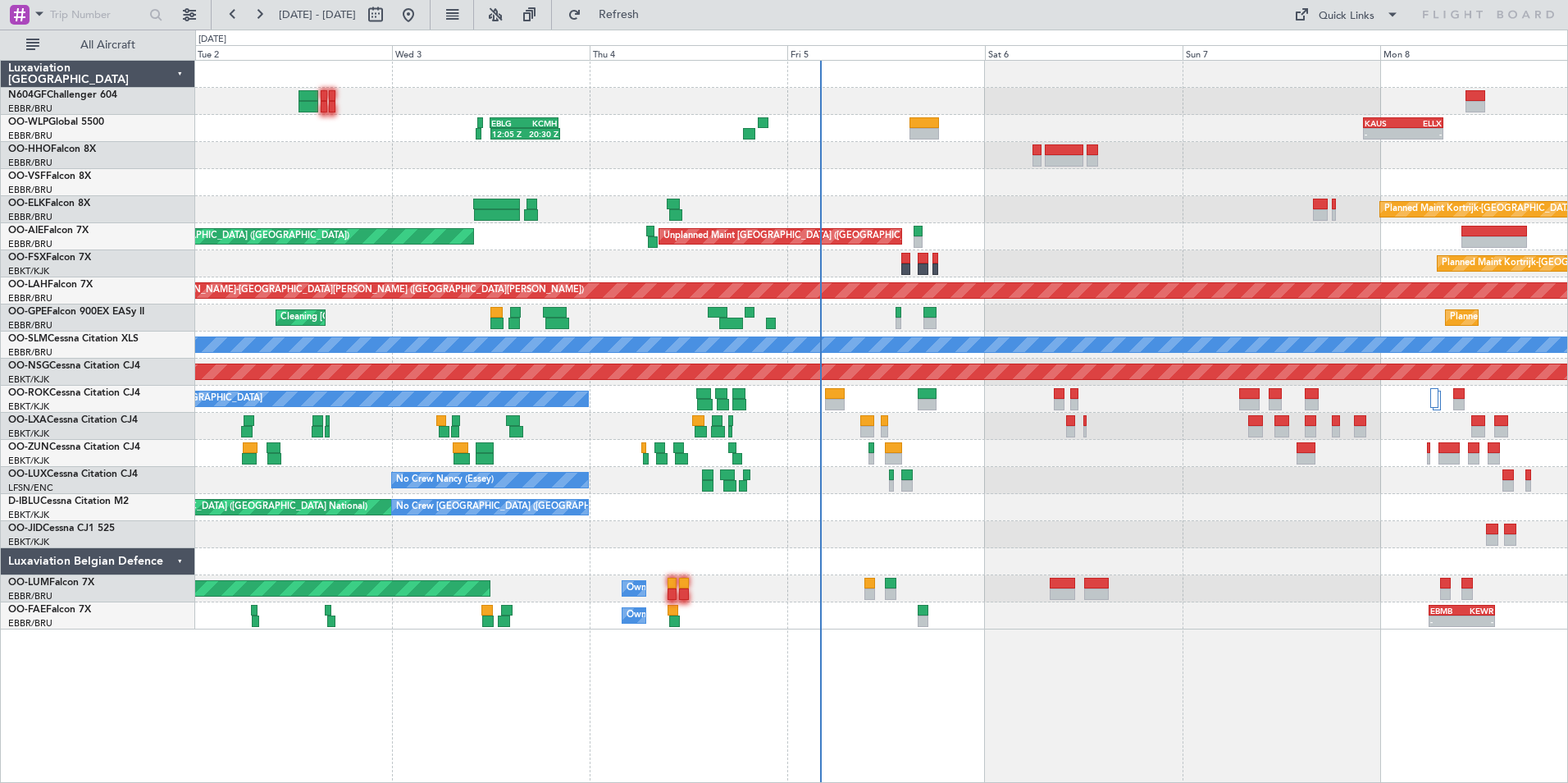
click at [992, 524] on div at bounding box center [881, 534] width 1372 height 27
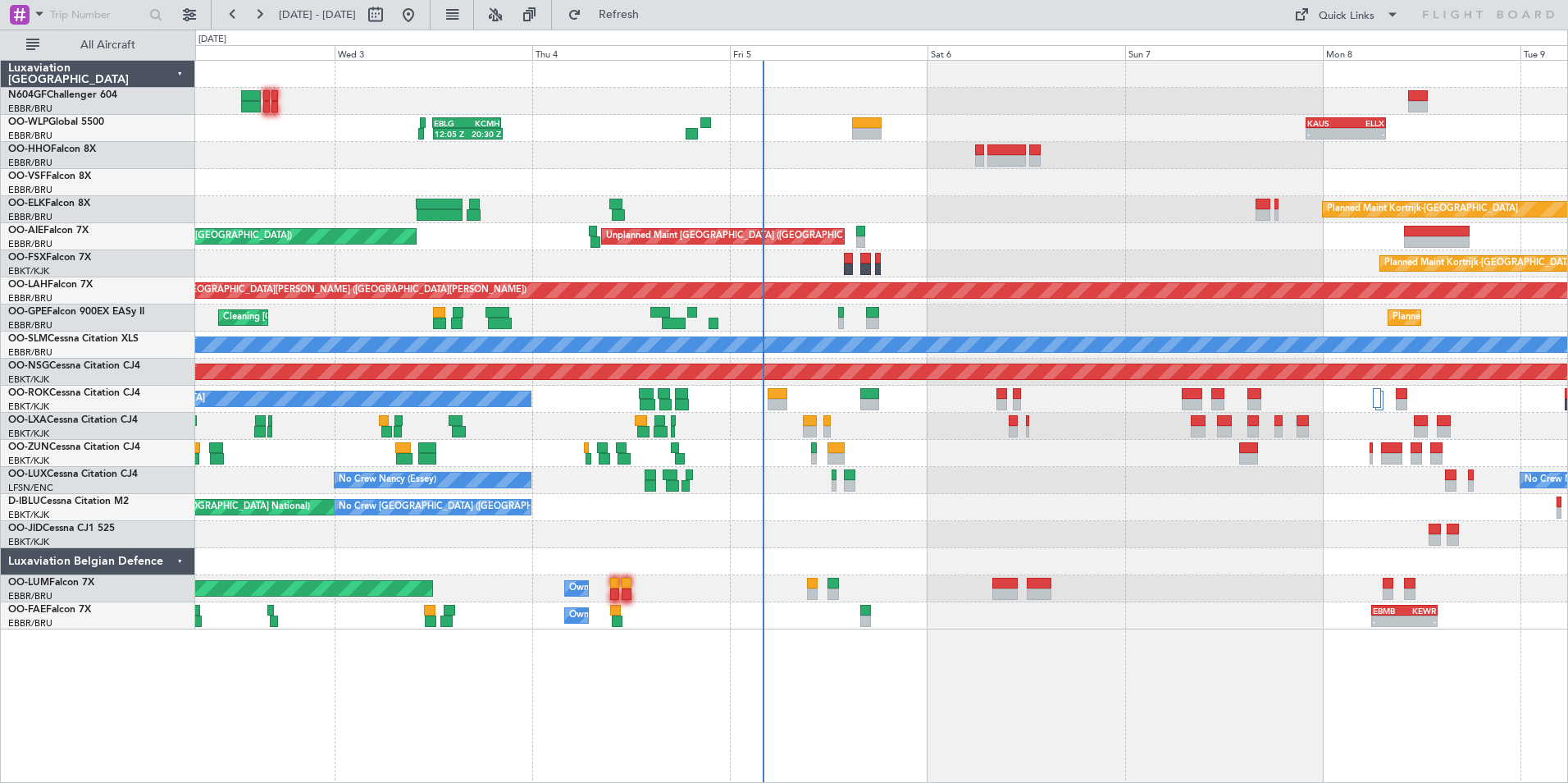
click at [947, 240] on div "Unplanned Maint Brussels (Brussels National) Planned Maint London (Farnborough)" at bounding box center [881, 237] width 1372 height 27
click at [771, 560] on div "12:05 Z 20:30 Z EBLG 12:00 Z KCMH 20:20 Z - - KAUS 22:00 Z ELLX 07:45 Z - - LTC…" at bounding box center [881, 345] width 1372 height 569
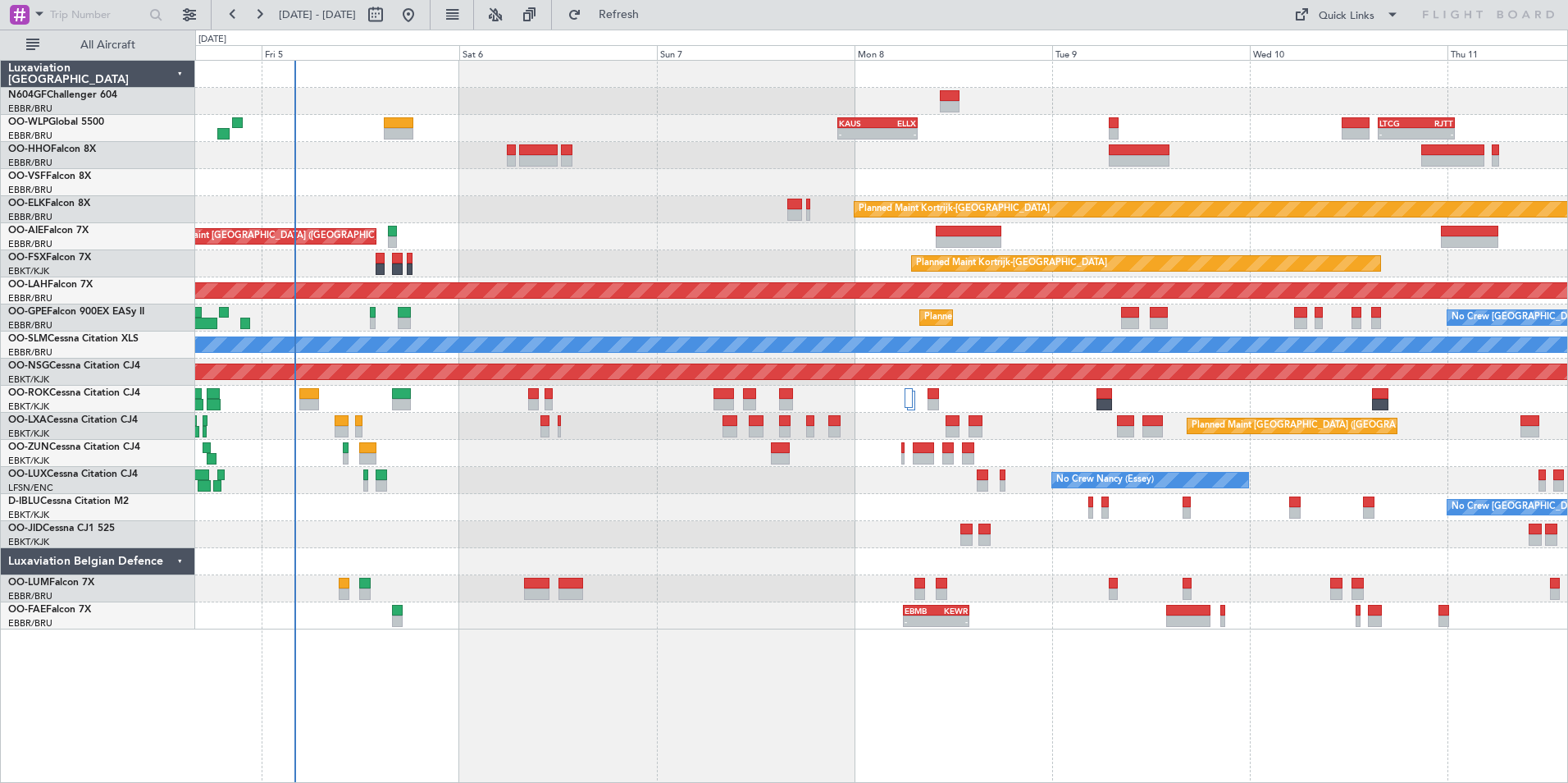
click at [1365, 484] on div "No Crew [PERSON_NAME] ([PERSON_NAME]) No Crew [PERSON_NAME] ([PERSON_NAME])" at bounding box center [881, 481] width 1372 height 27
click at [1371, 459] on div at bounding box center [881, 453] width 1372 height 27
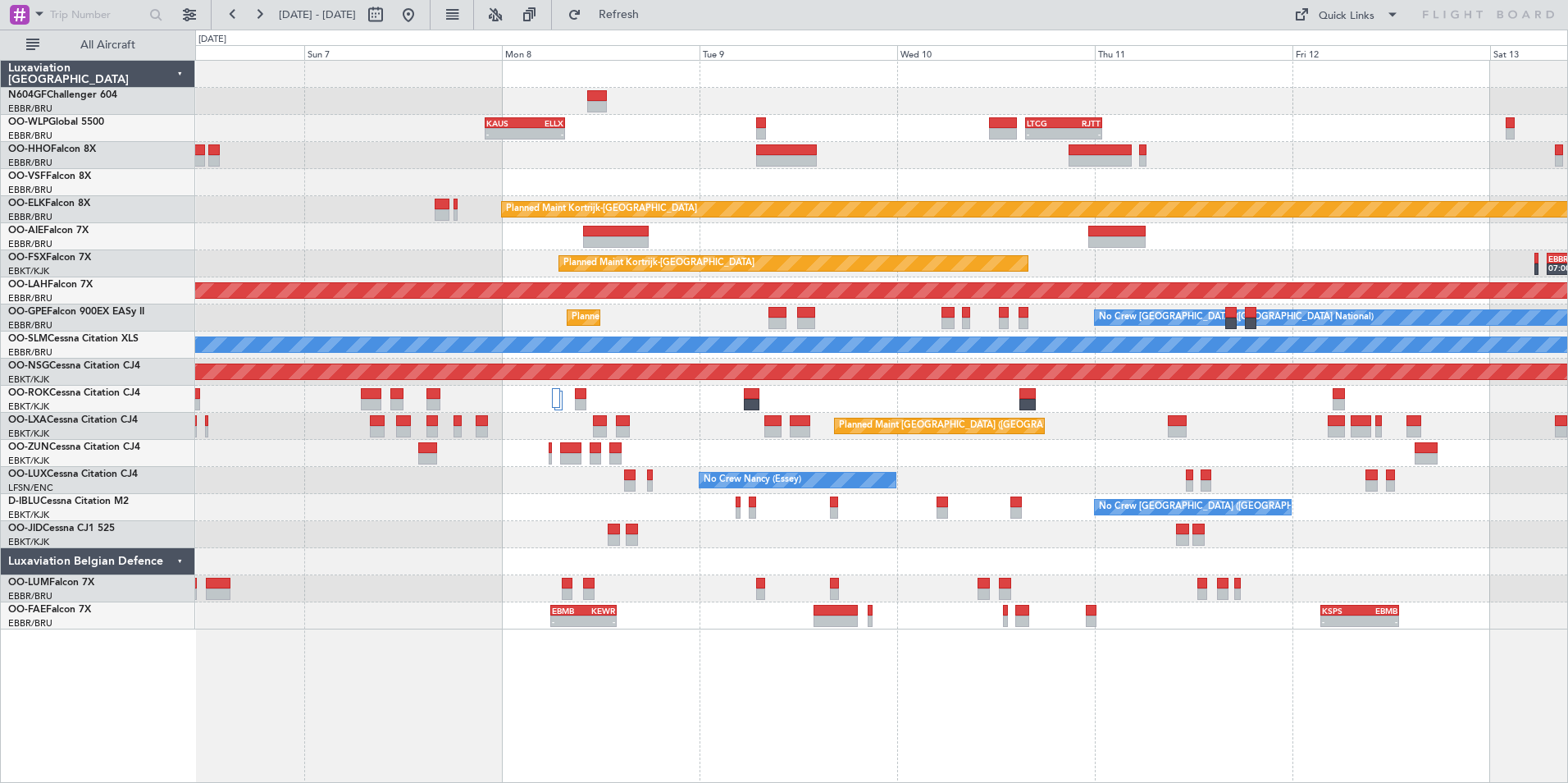
click at [810, 471] on div "No Crew Nancy (Essey)" at bounding box center [881, 481] width 1372 height 27
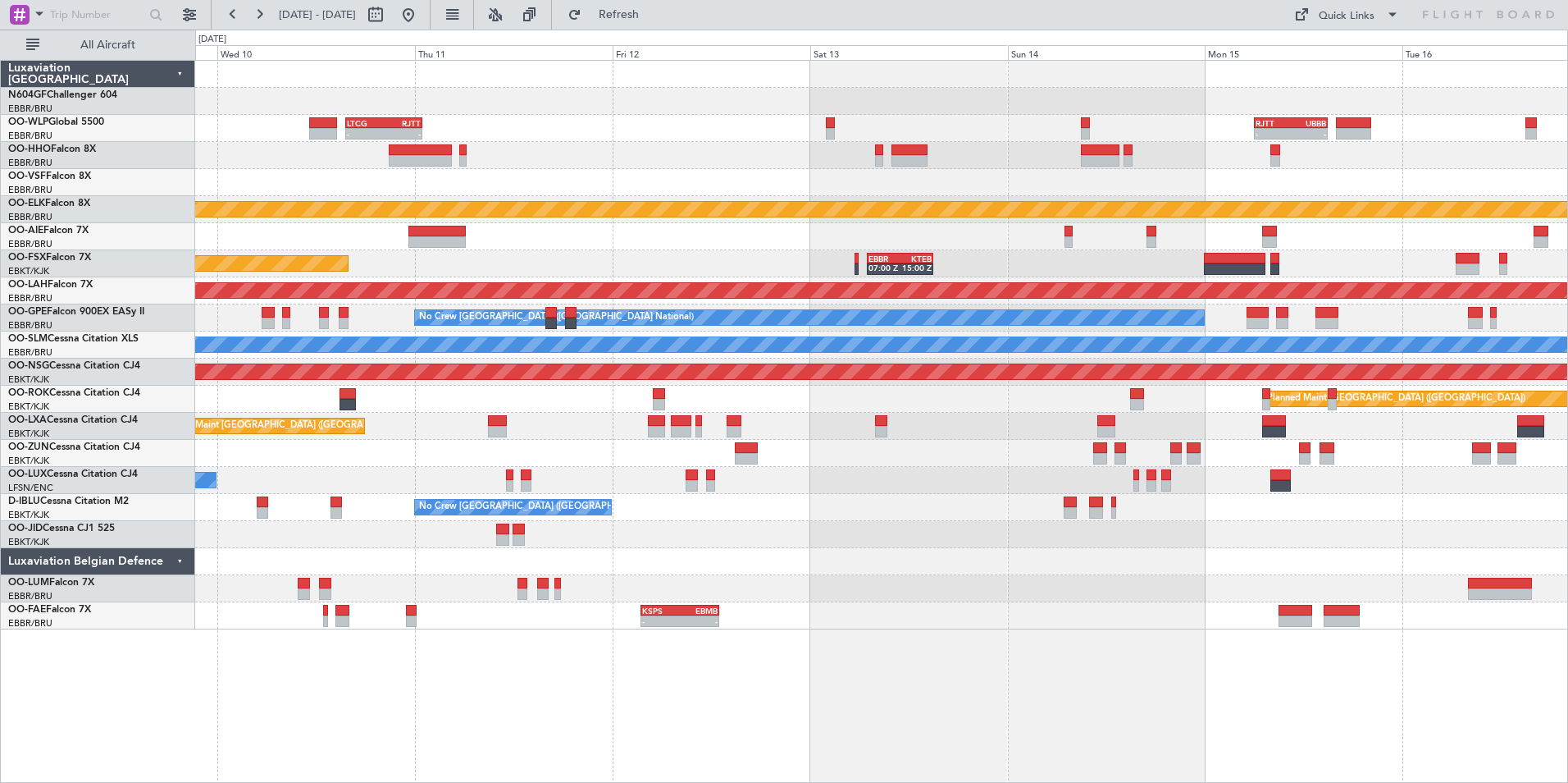
click at [733, 461] on div "- - LTCG 15:40 Z RJTT 01:00 Z - - RJTT 06:00 Z UBBB 14:55 Z KAUS 22:00 Z ELLX 0…" at bounding box center [881, 345] width 1372 height 569
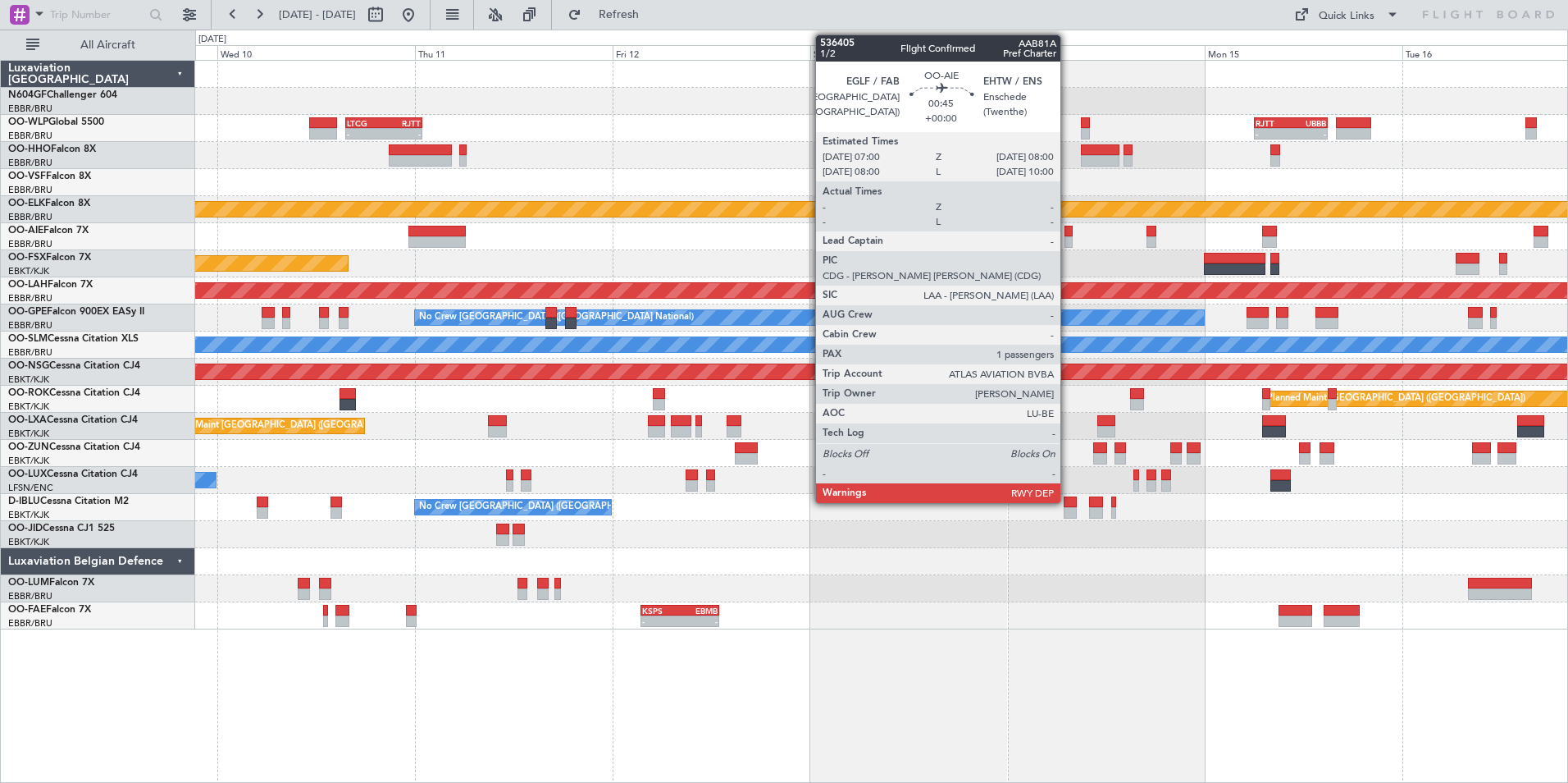
click at [1068, 235] on div at bounding box center [1070, 232] width 9 height 11
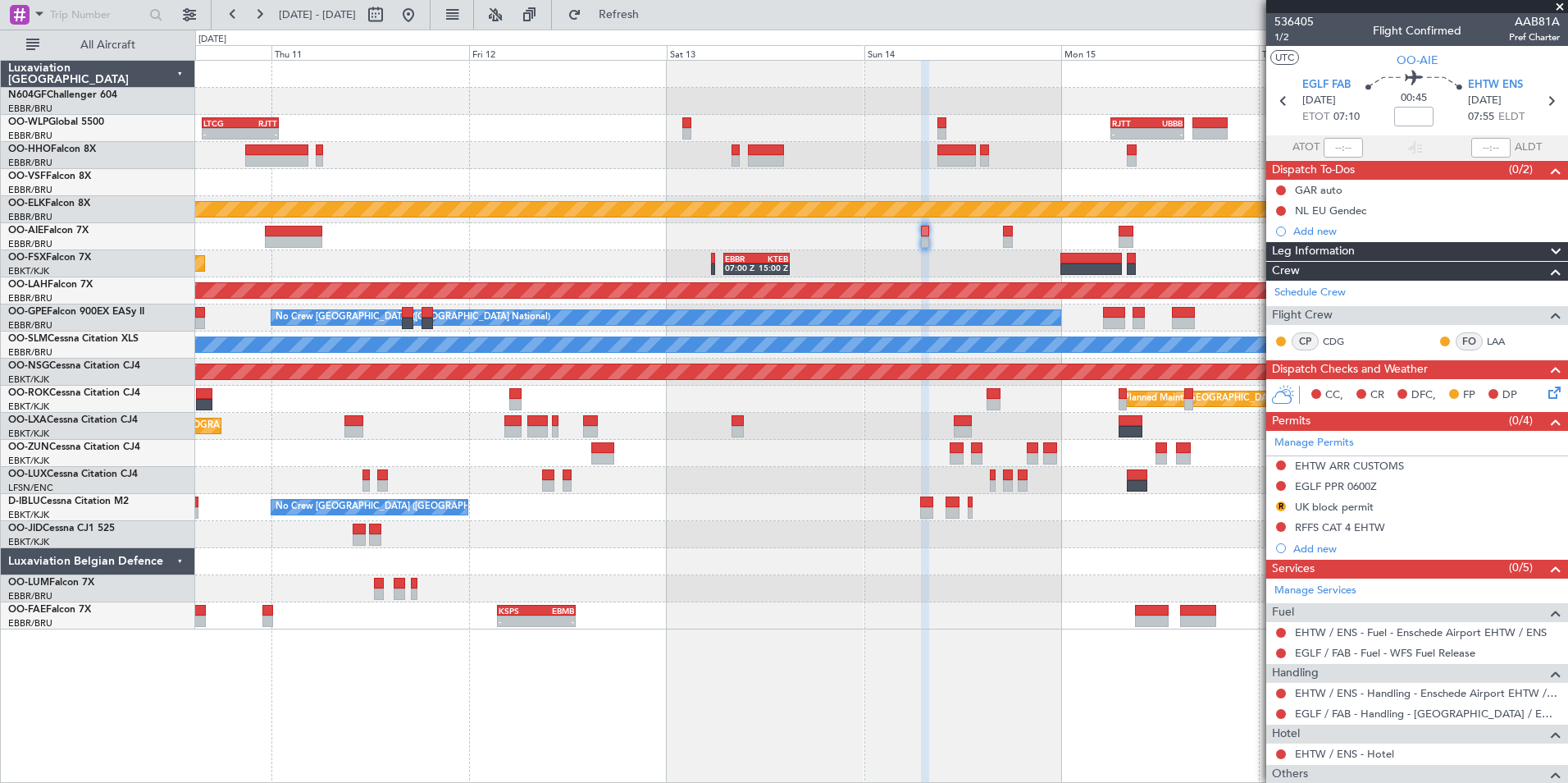
click at [951, 252] on div "- - LTCG 15:40 Z RJTT 01:00 Z - - RJTT 06:00 Z UBBB 14:55 Z Planned Maint Kortr…" at bounding box center [881, 345] width 1372 height 569
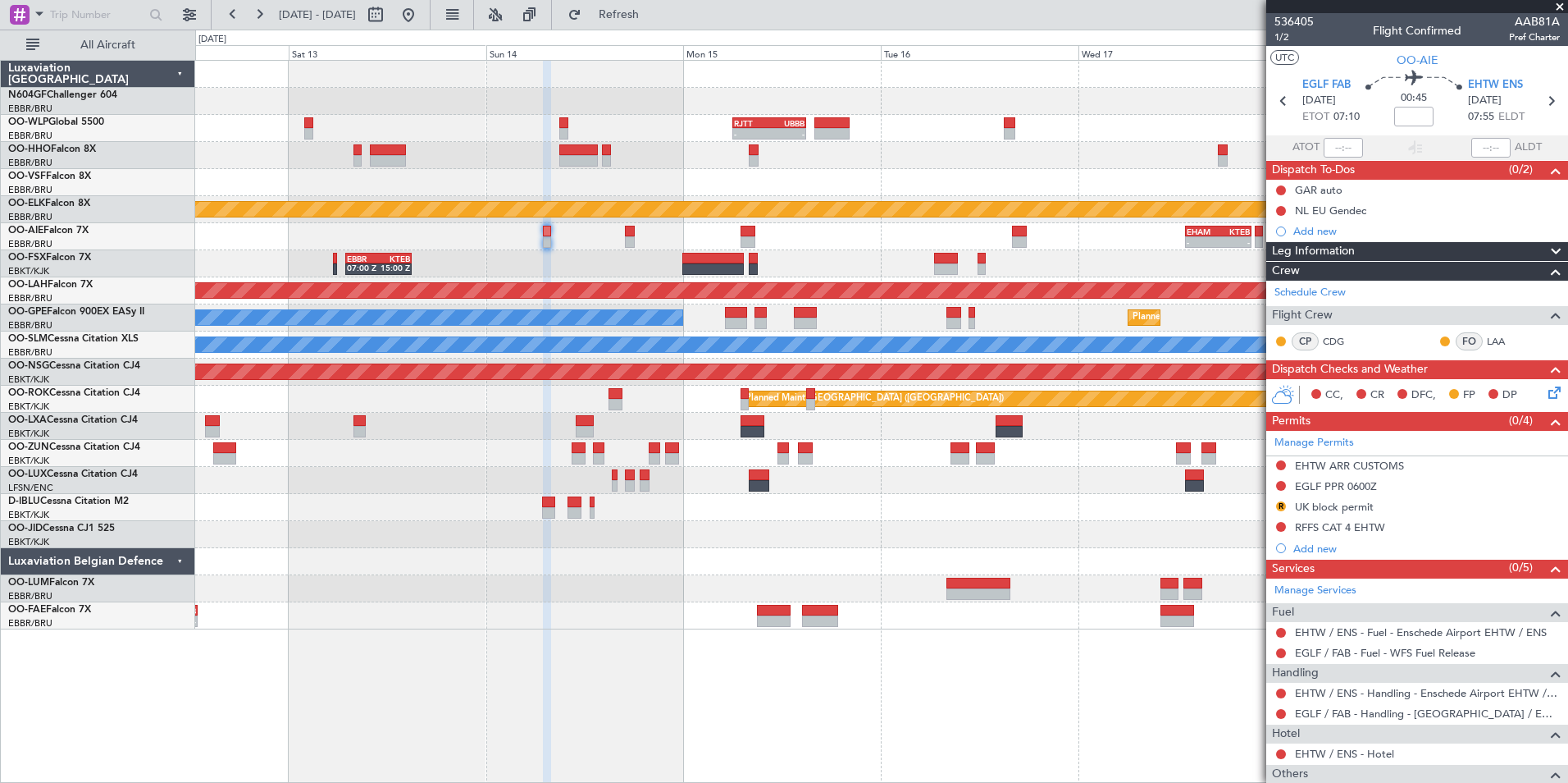
click at [687, 455] on div "- - RJTT 06:00 Z UBBB 14:55 Z LTCG 15:40 Z RJTT 01:00 Z - - Planned Maint Kortr…" at bounding box center [881, 345] width 1372 height 569
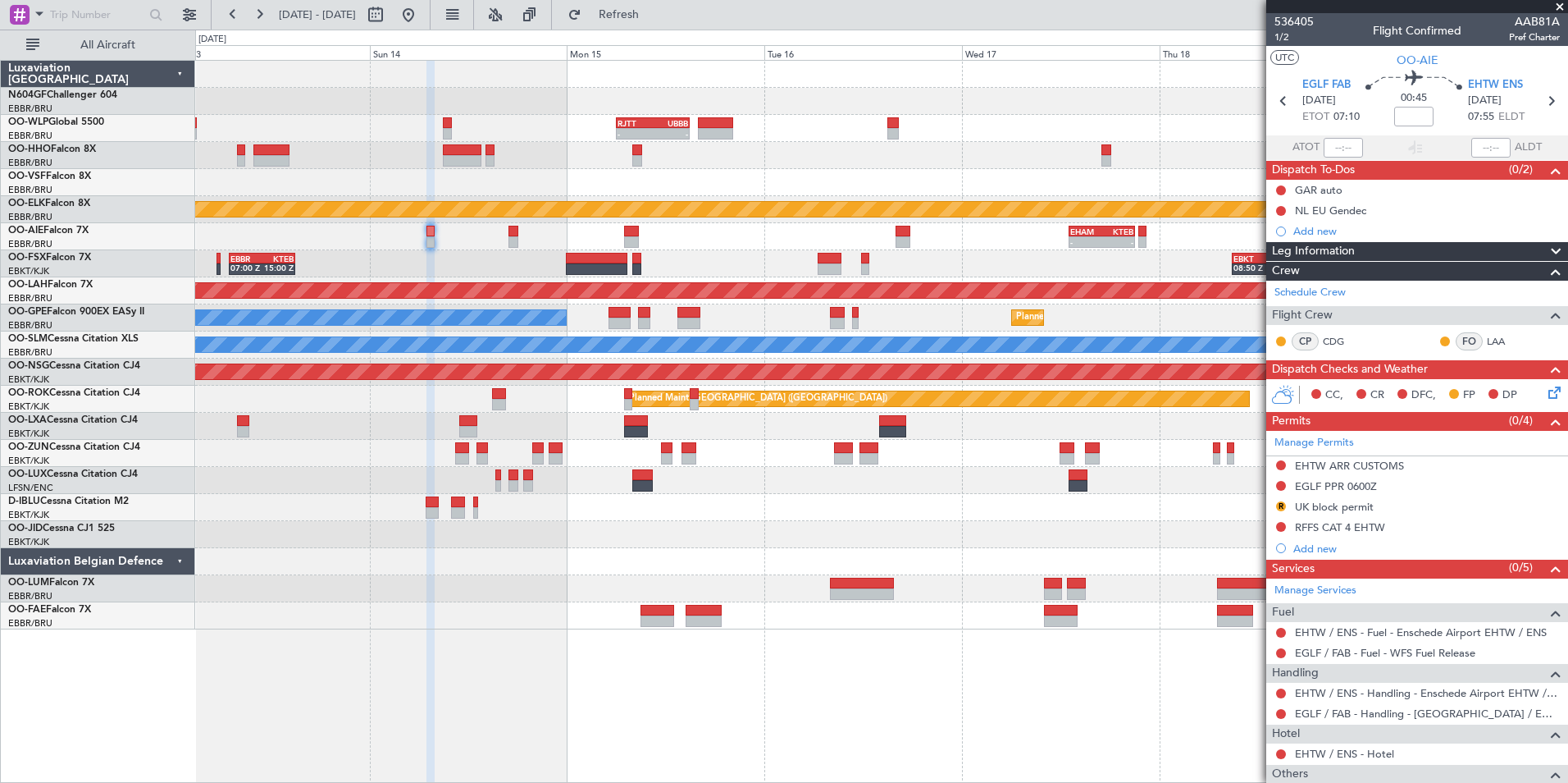
click at [663, 444] on div at bounding box center [881, 453] width 1372 height 27
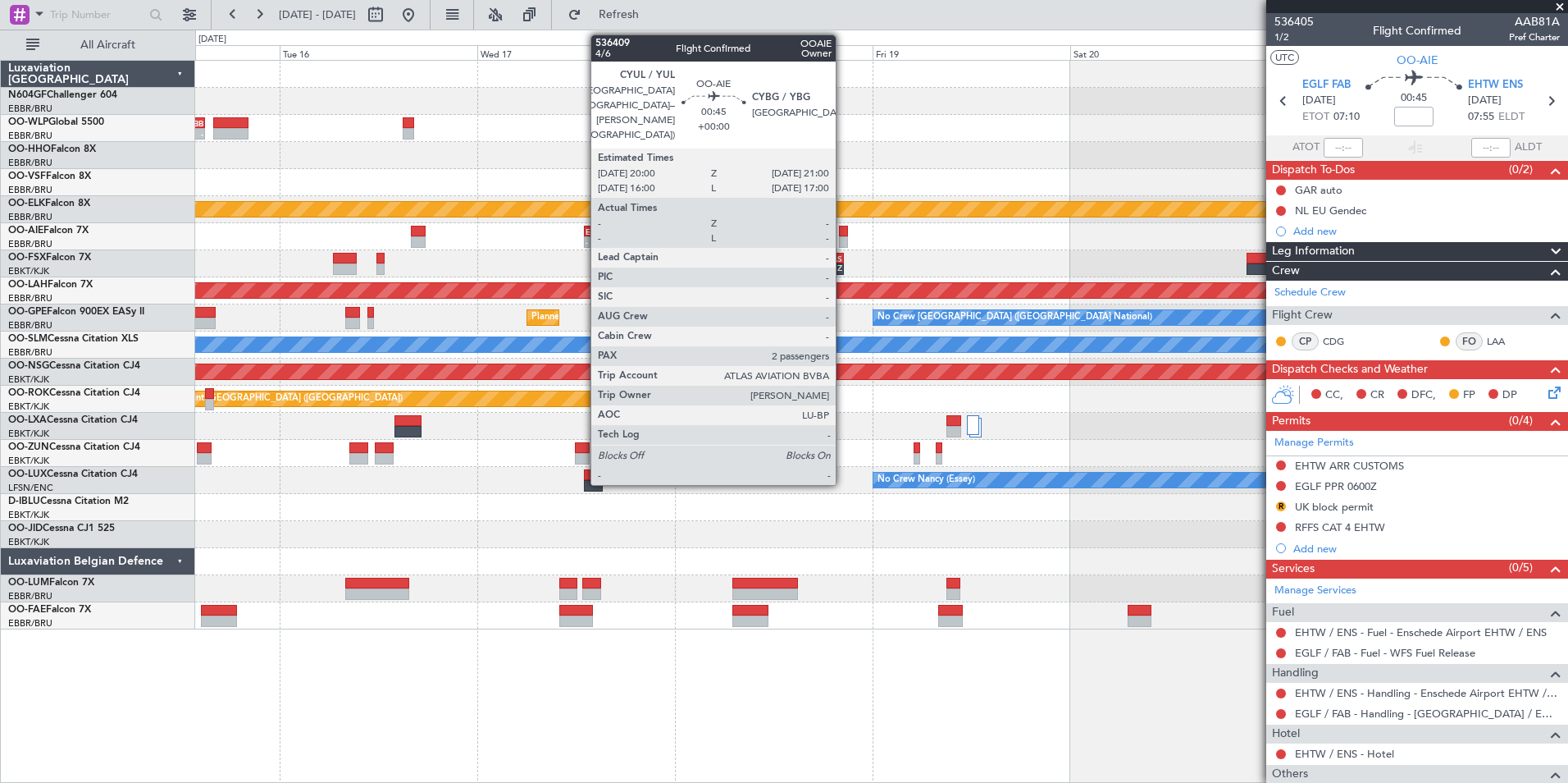
click at [843, 233] on div at bounding box center [844, 232] width 9 height 11
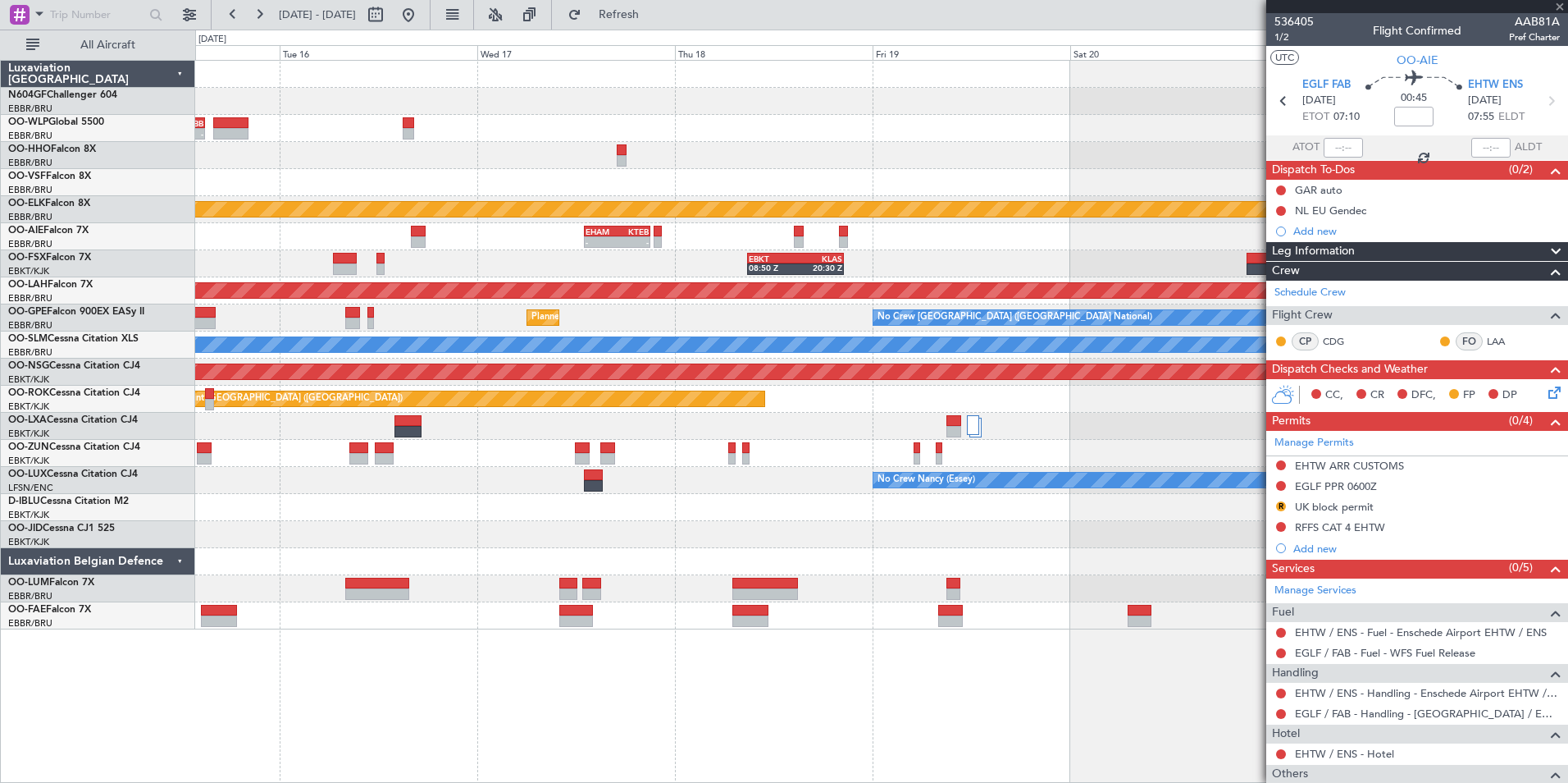
type input "2"
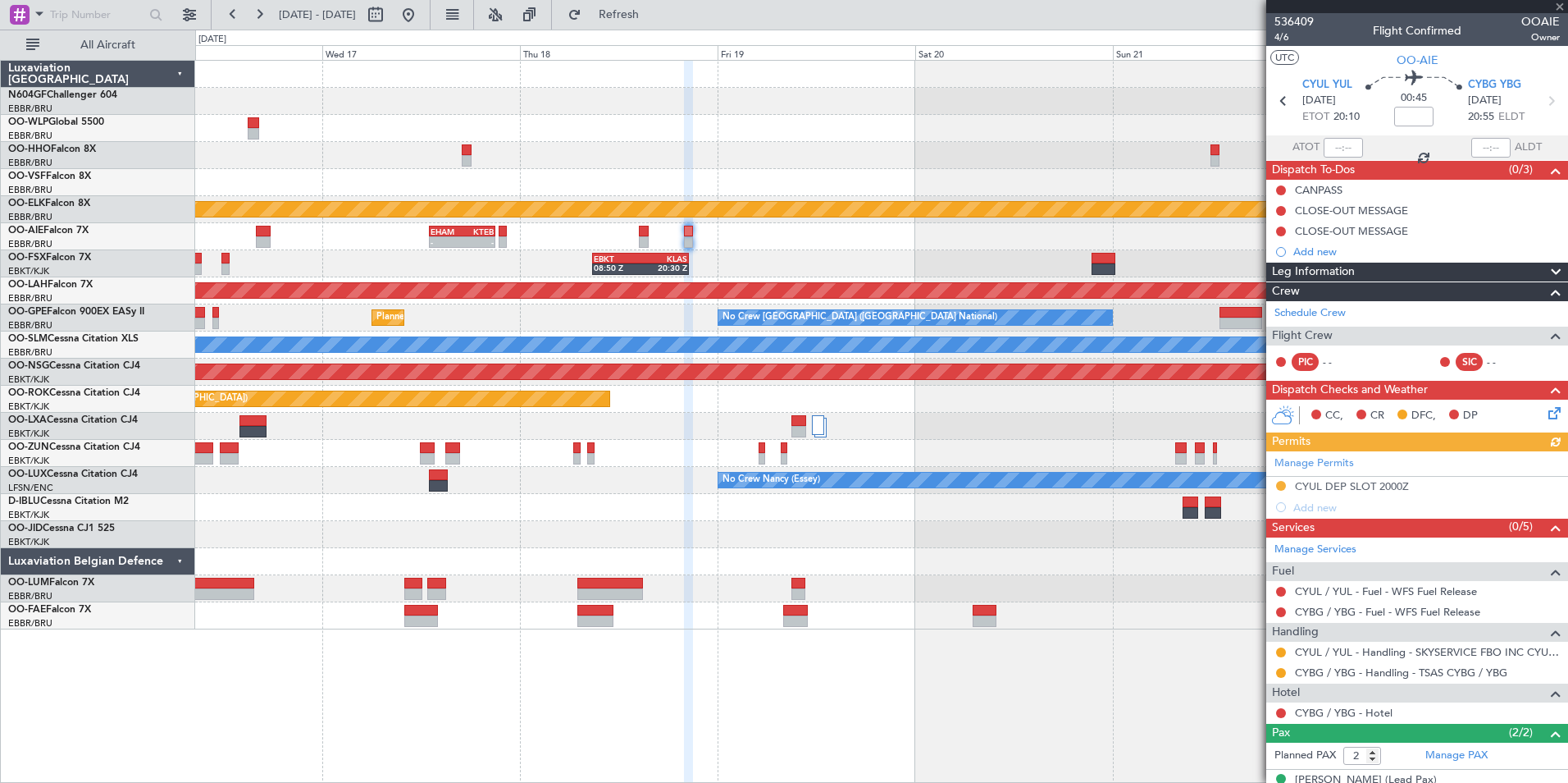
click at [822, 275] on div "EBKT 08:50 Z KLAS 20:30 Z" at bounding box center [881, 264] width 1372 height 27
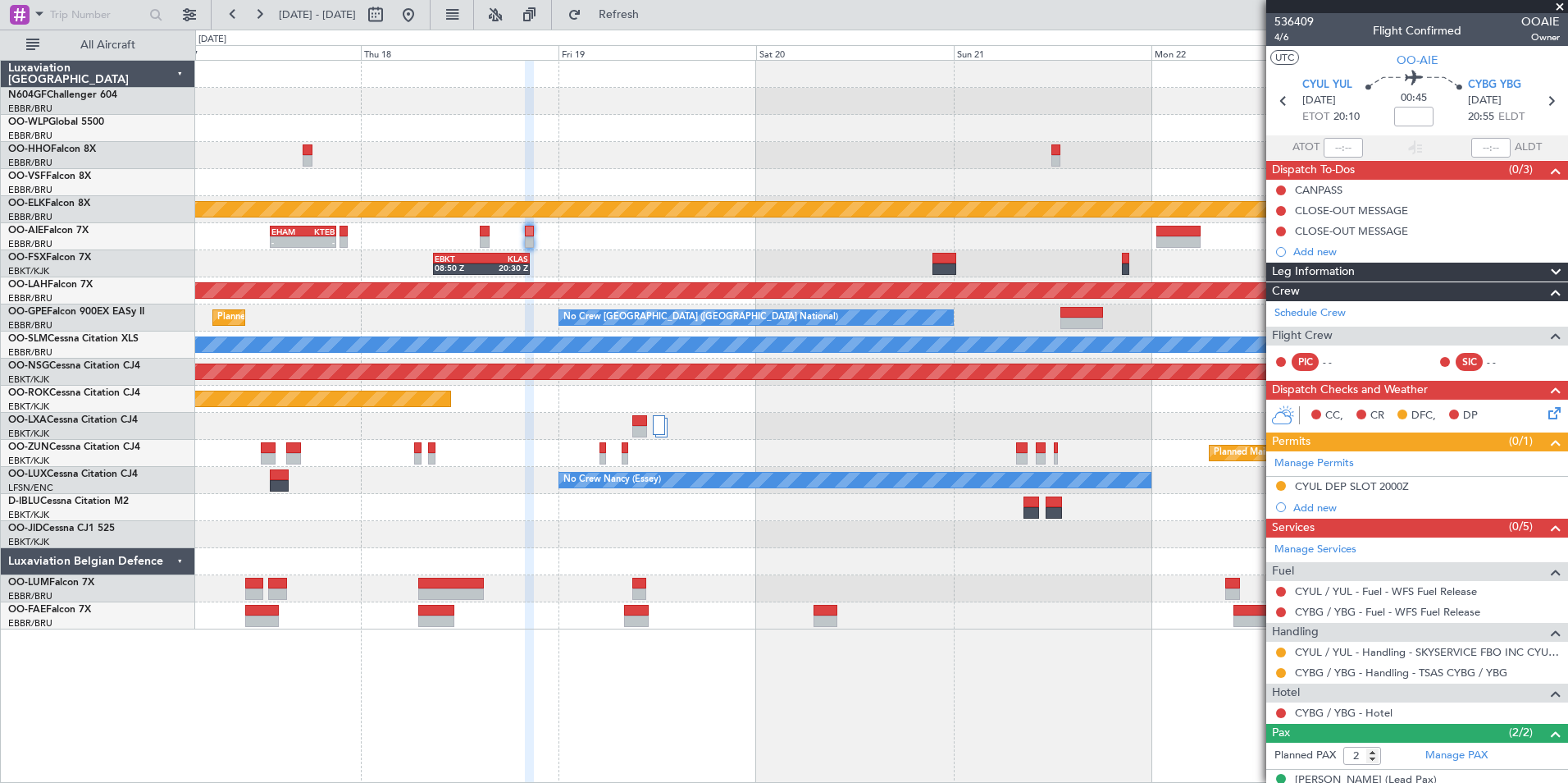
click at [839, 551] on div "RJTT 06:00 Z UBBB 14:55 Z - - Planned Maint Kortrijk-Wevelgem - - EHAM 13:00 Z …" at bounding box center [881, 345] width 1372 height 569
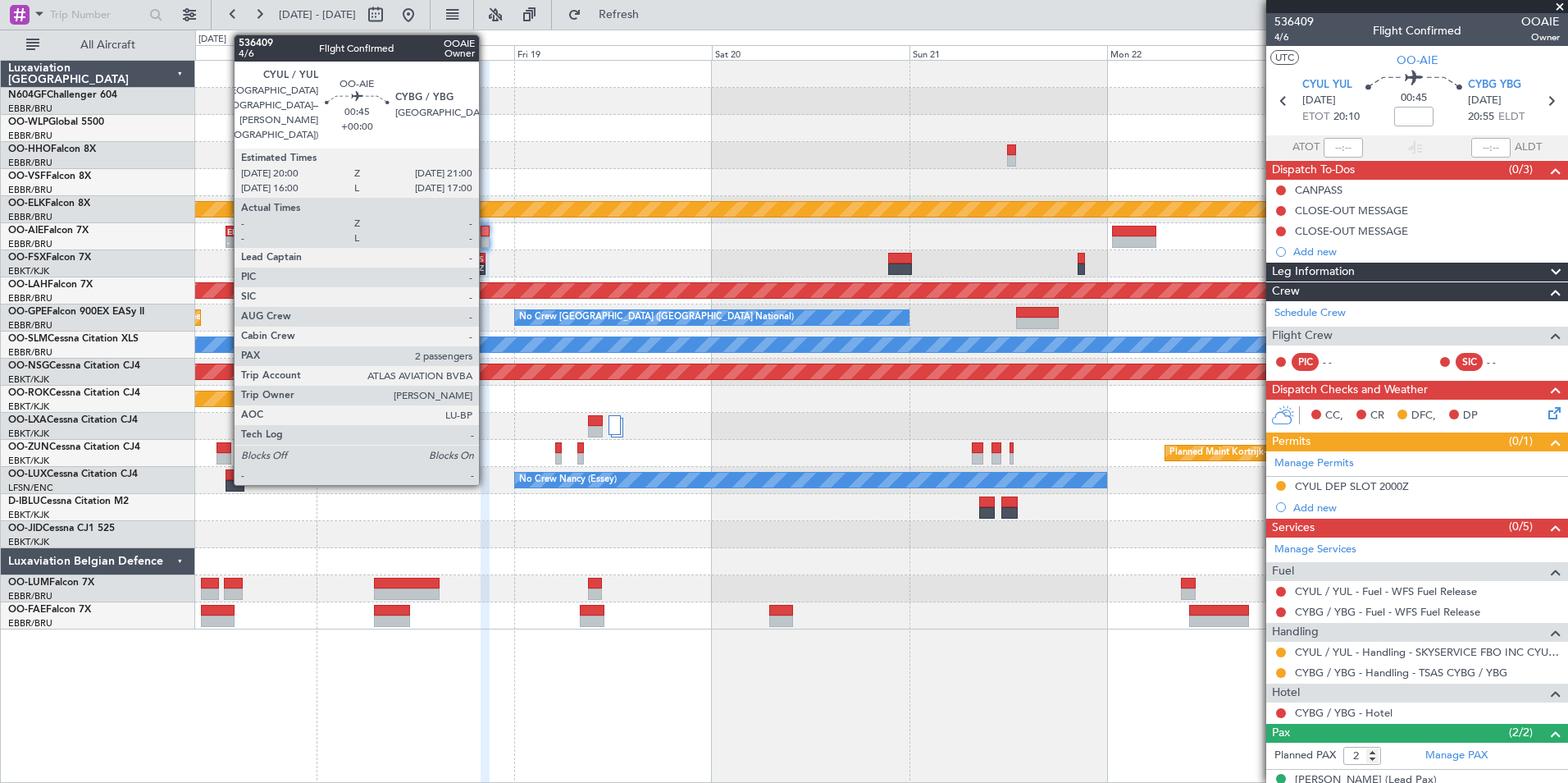
click at [487, 239] on div at bounding box center [485, 242] width 9 height 11
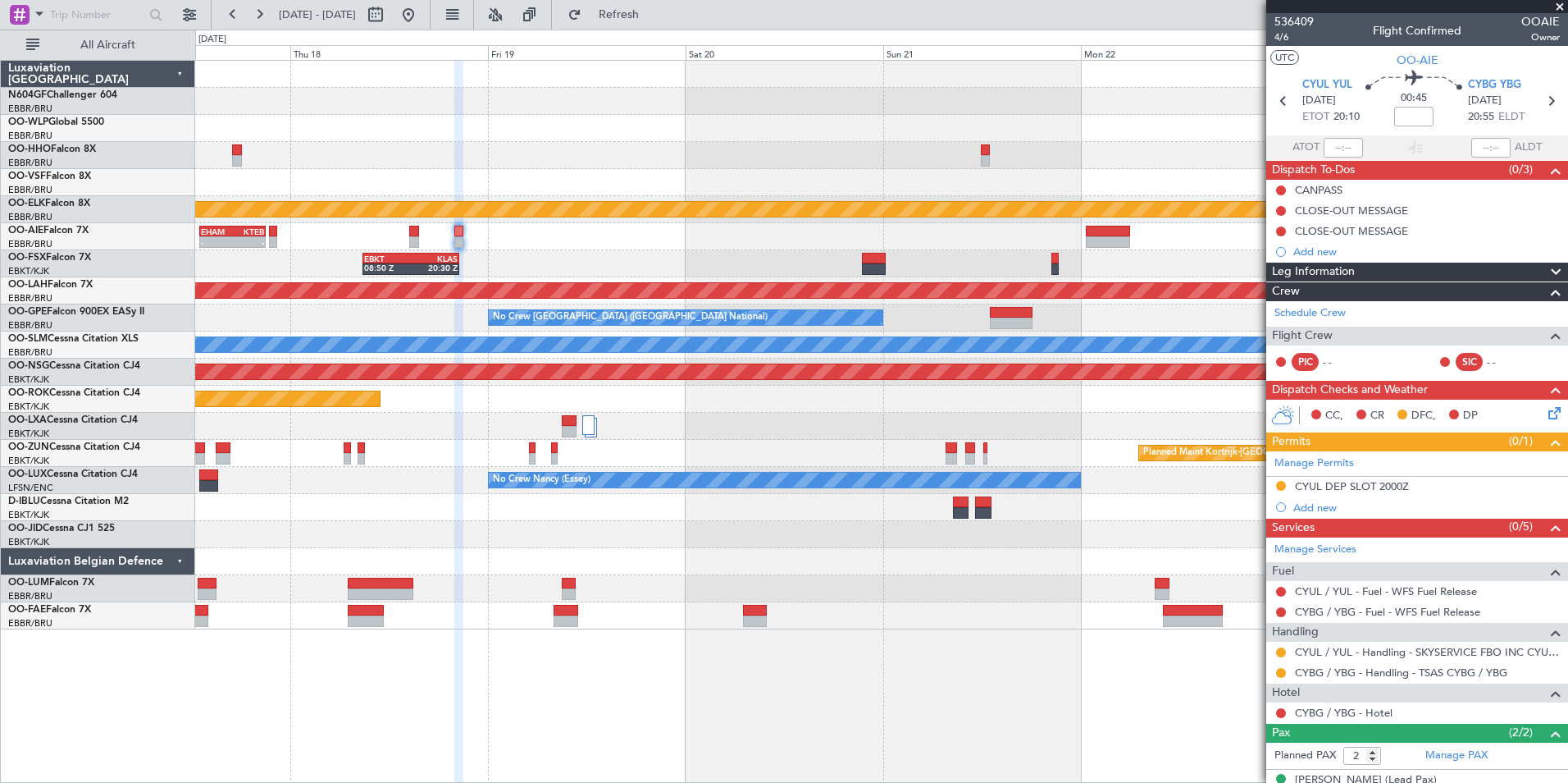
click at [563, 239] on div "- - EHAM 13:00 Z KTEB 21:00 Z" at bounding box center [881, 237] width 1372 height 27
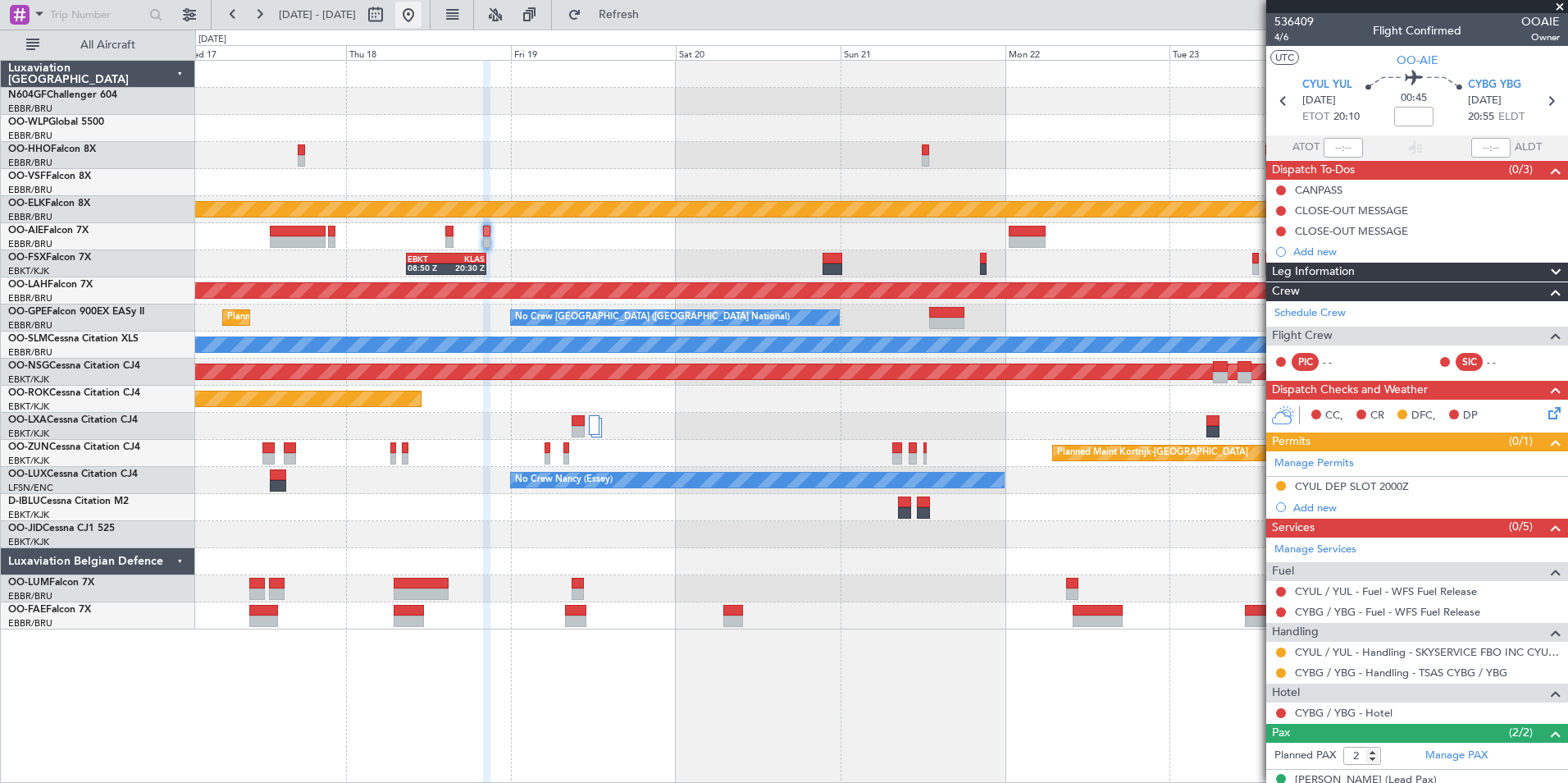
click at [422, 17] on button at bounding box center [409, 15] width 26 height 26
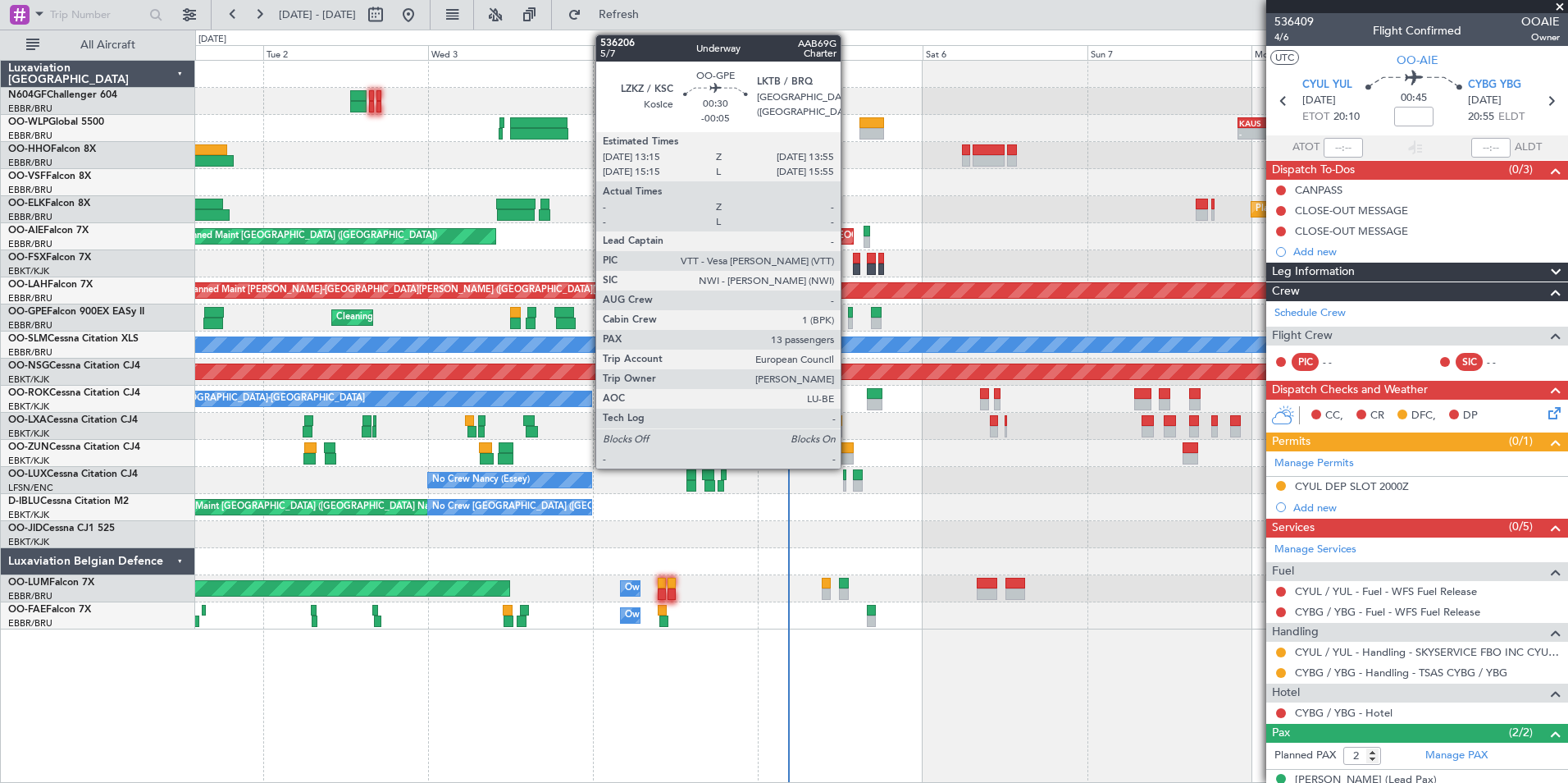
click at [849, 315] on div at bounding box center [850, 313] width 5 height 11
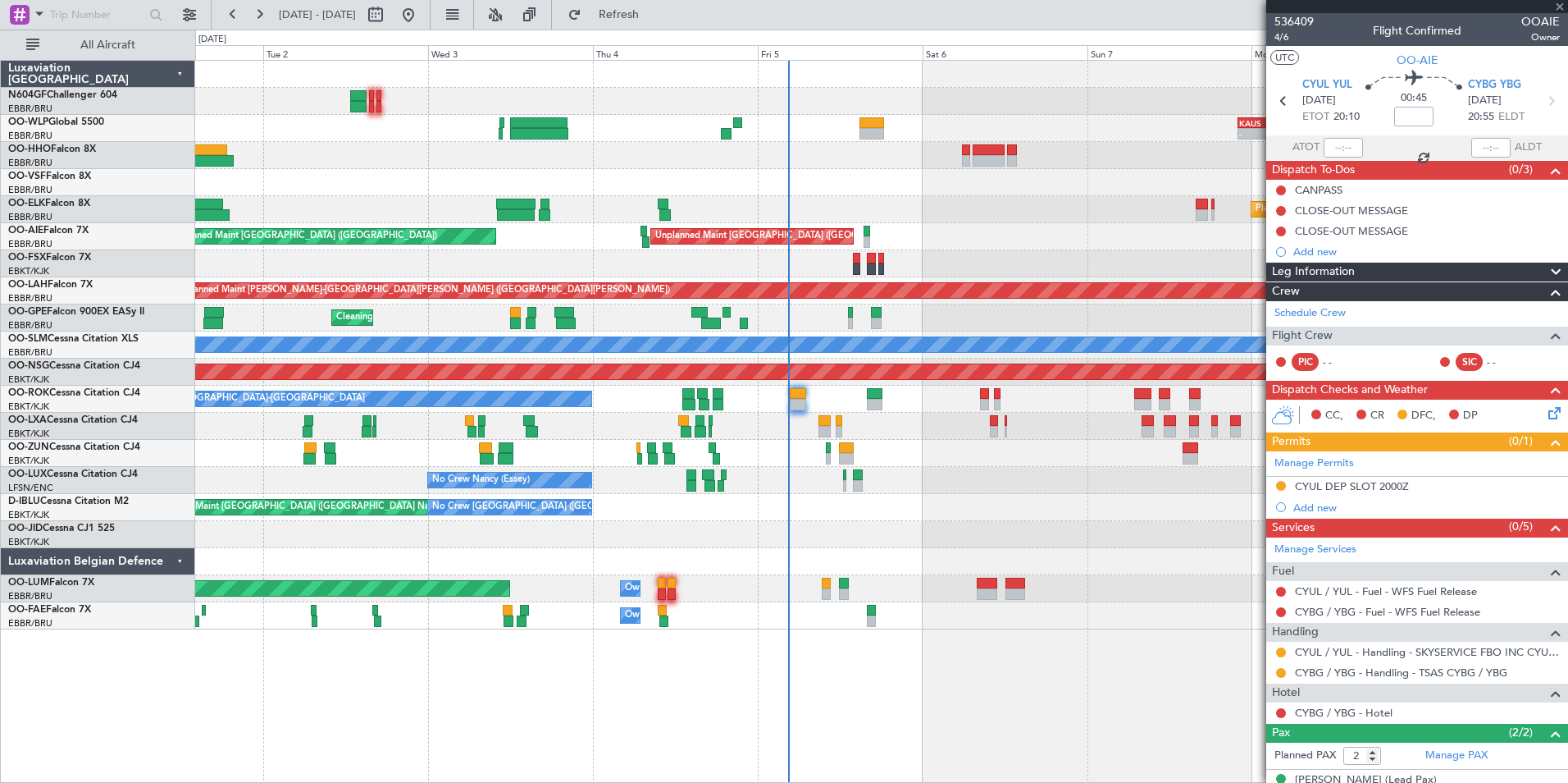
type input "-00:05"
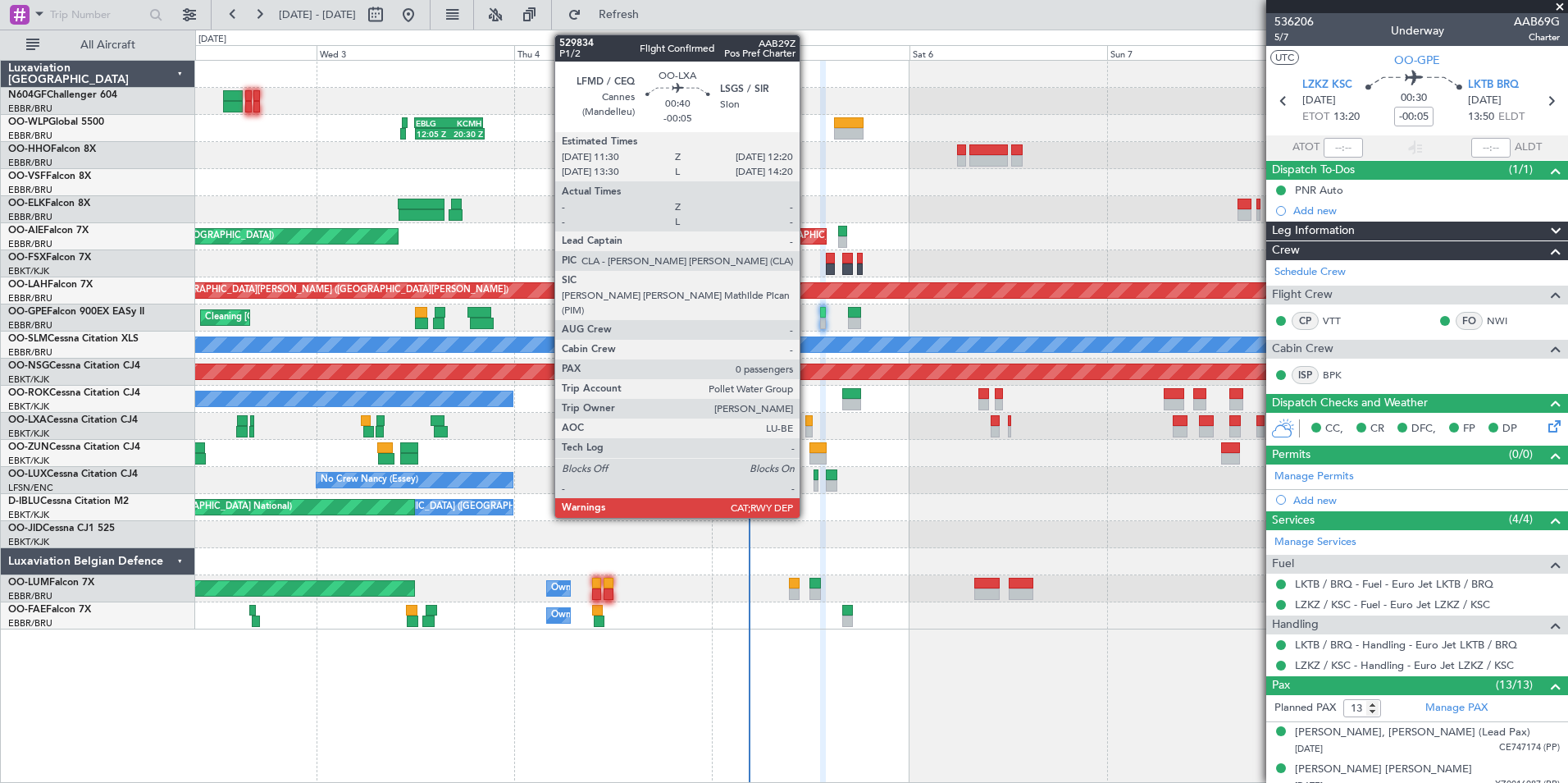
click at [807, 430] on div at bounding box center [809, 432] width 8 height 11
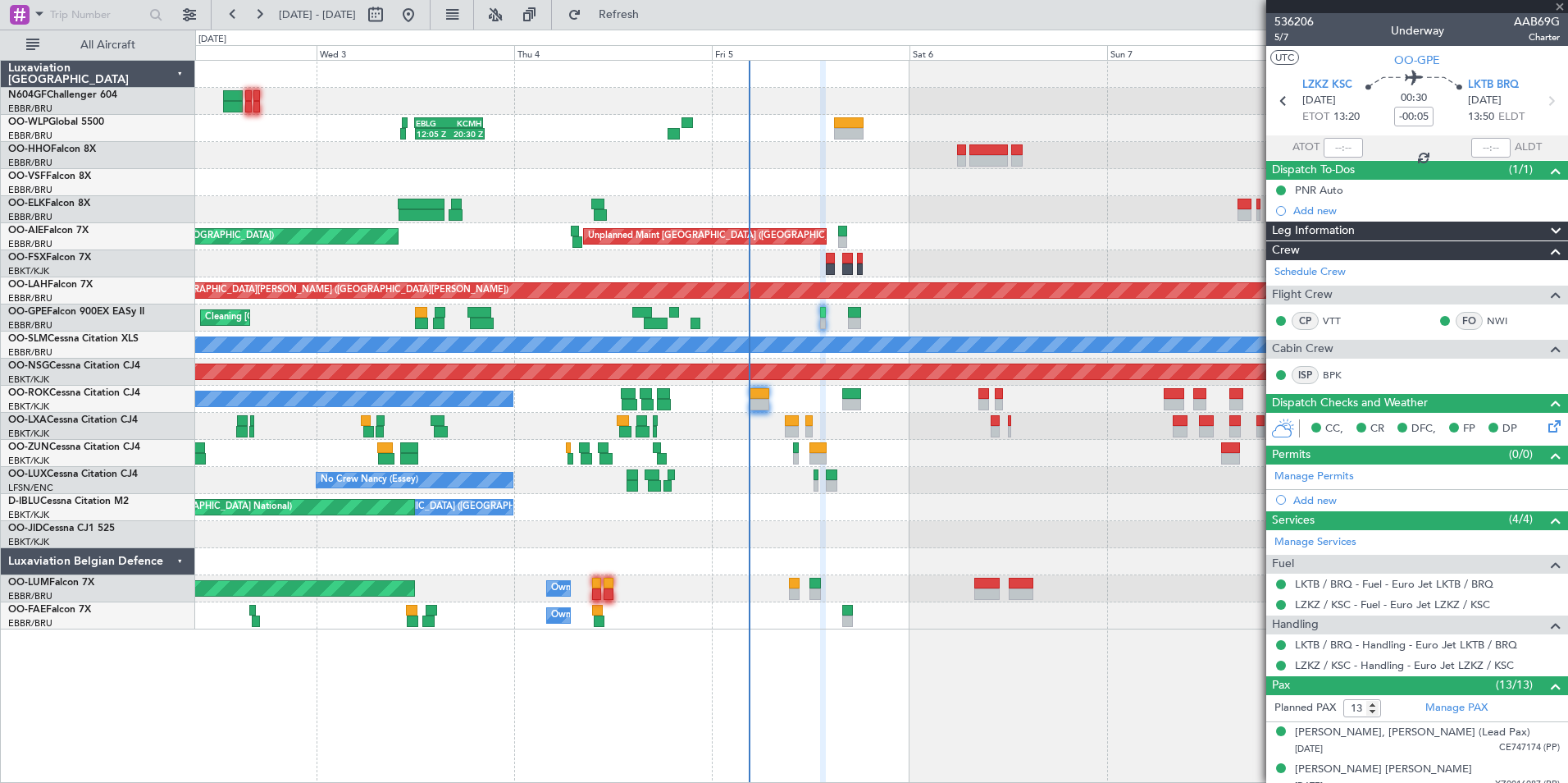
type input "0"
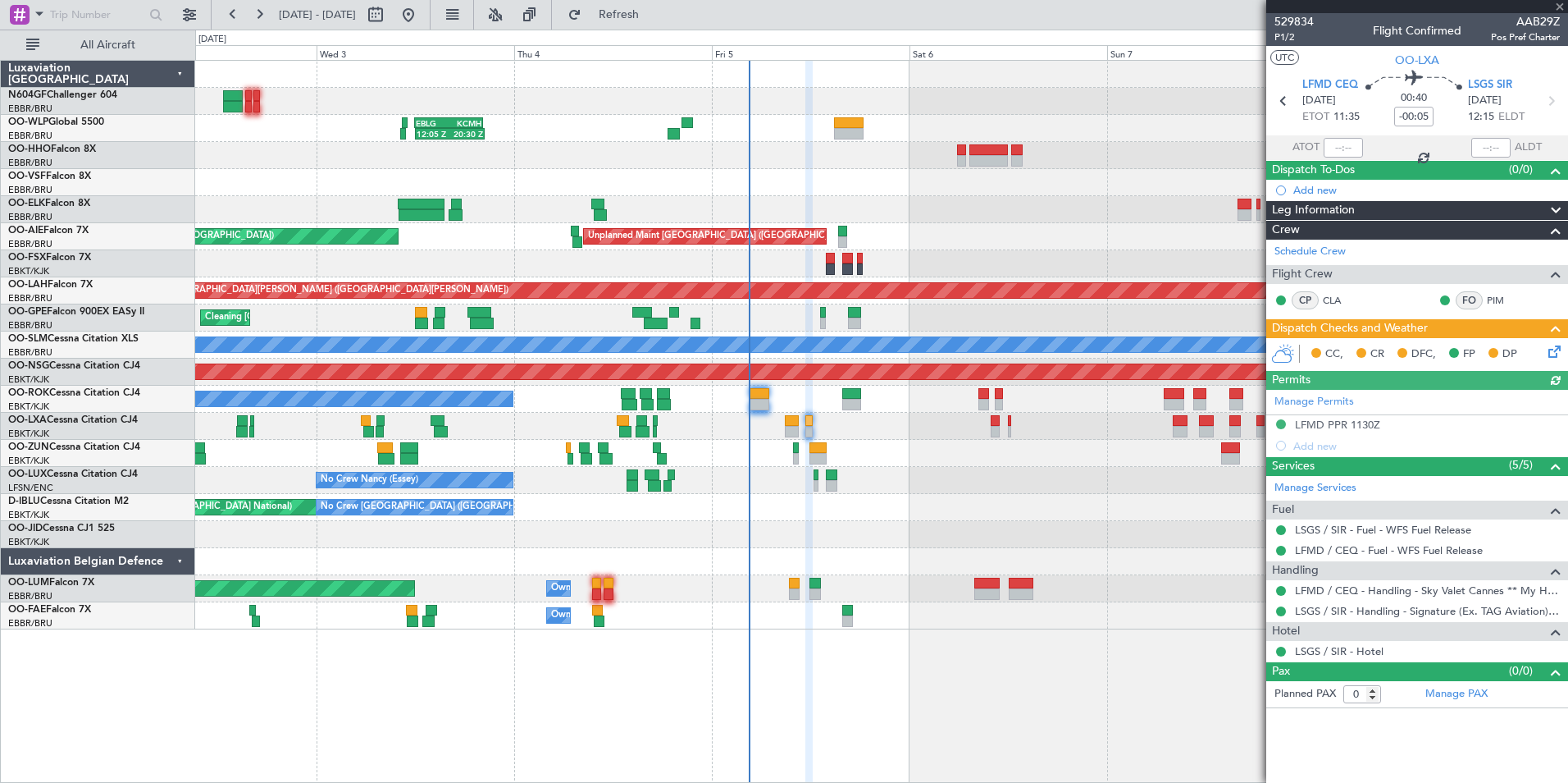
click at [1552, 346] on icon at bounding box center [1552, 349] width 13 height 13
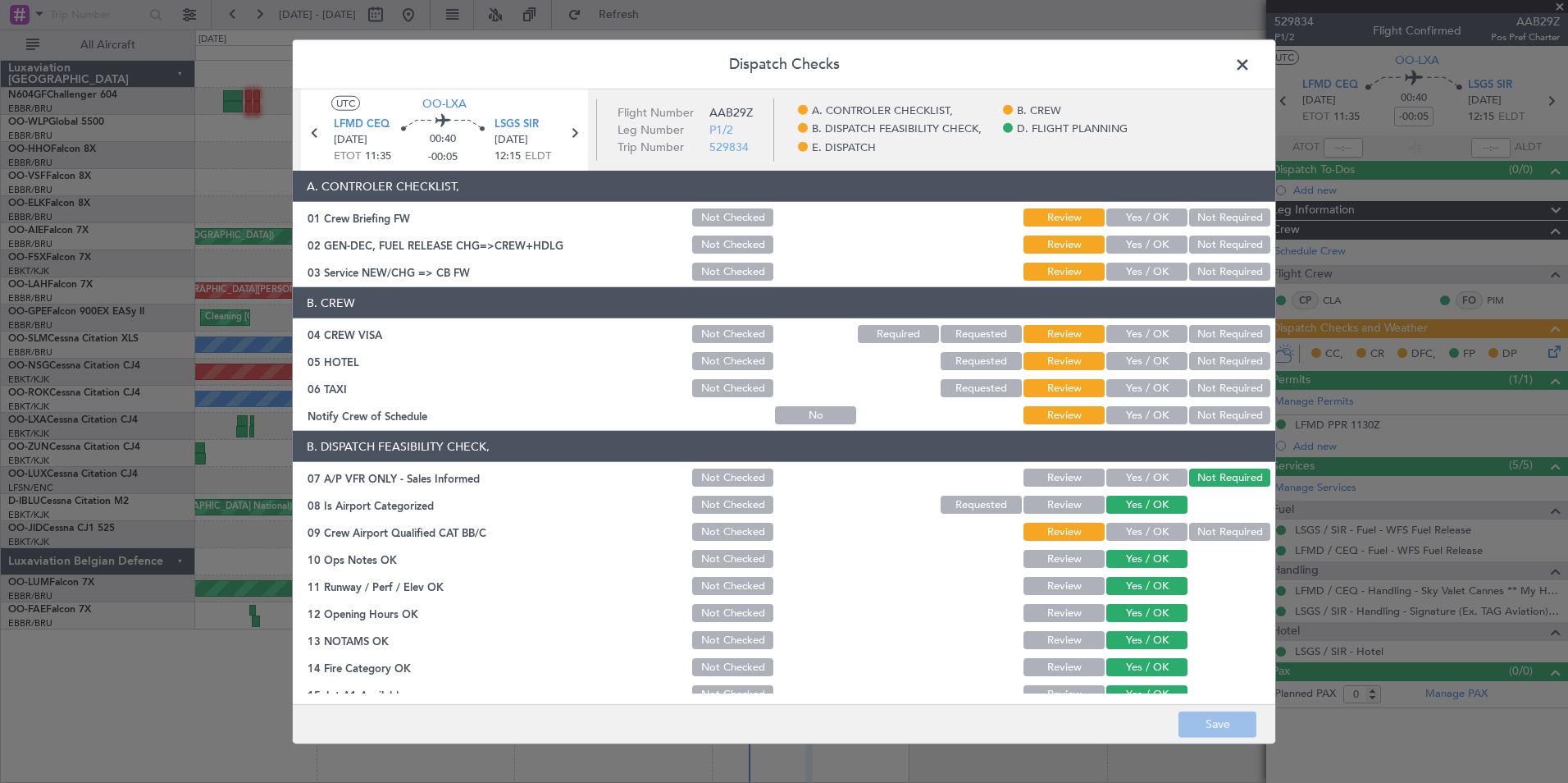
scroll to position [303, 0]
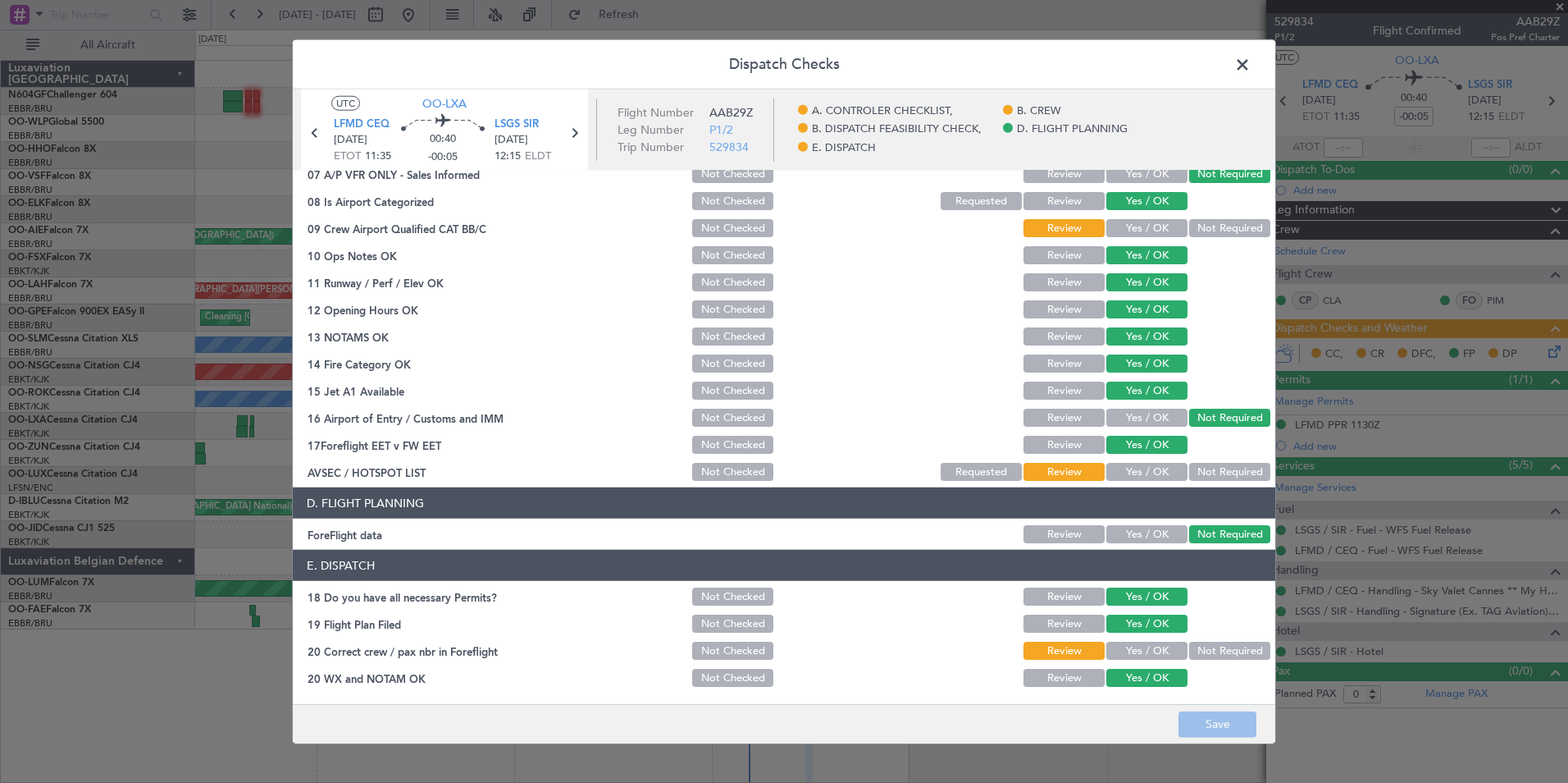
click at [1143, 648] on button "Yes / OK" at bounding box center [1147, 650] width 81 height 18
click at [1134, 463] on button "Yes / OK" at bounding box center [1147, 471] width 81 height 18
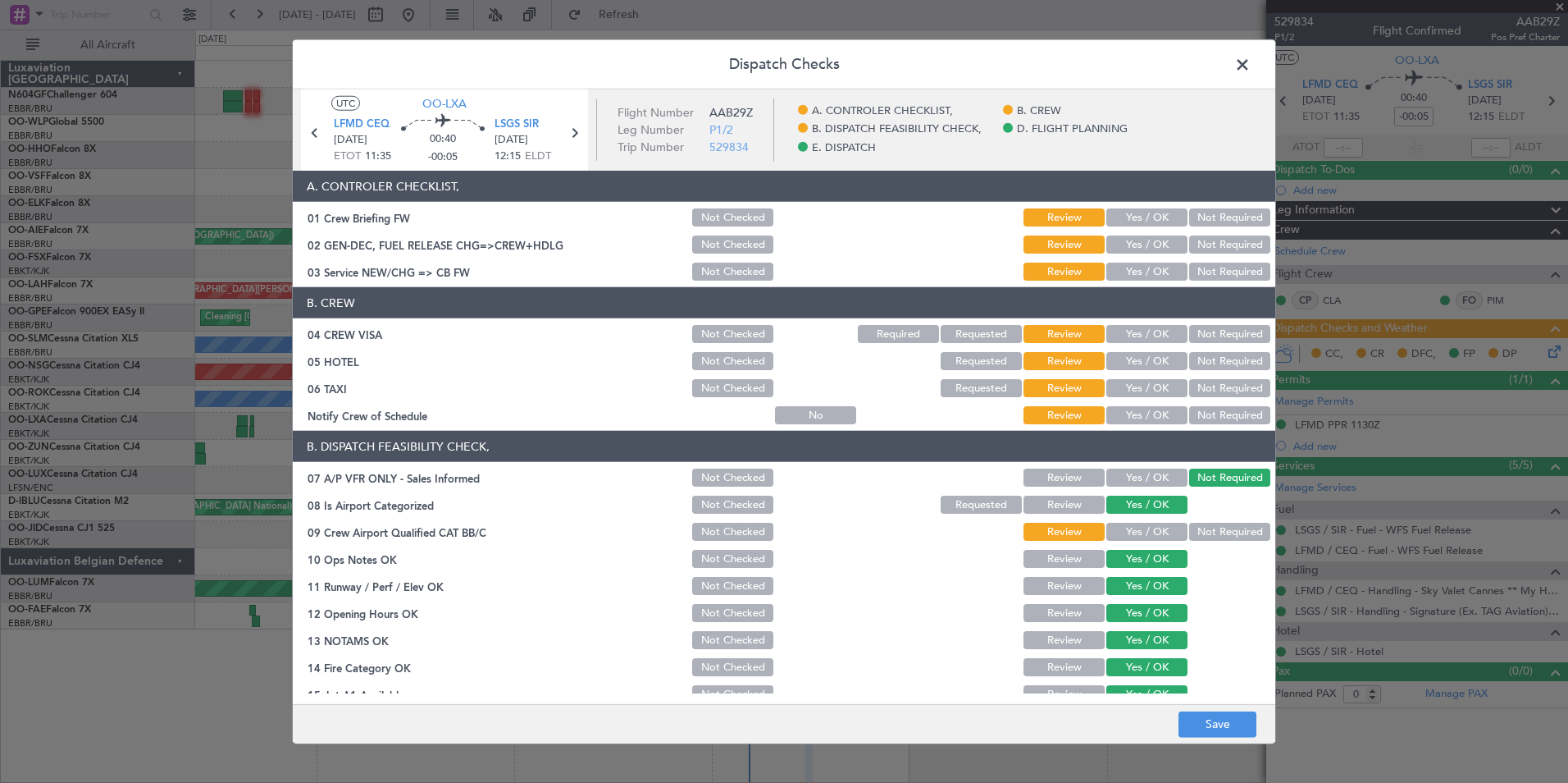
click at [1147, 522] on div "Yes / OK" at bounding box center [1145, 531] width 83 height 23
click at [1130, 530] on button "Yes / OK" at bounding box center [1147, 531] width 81 height 18
click at [1150, 409] on button "Yes / OK" at bounding box center [1147, 415] width 81 height 18
click at [1140, 378] on div "Yes / OK" at bounding box center [1145, 388] width 83 height 23
click at [1200, 386] on button "Not Required" at bounding box center [1230, 387] width 81 height 18
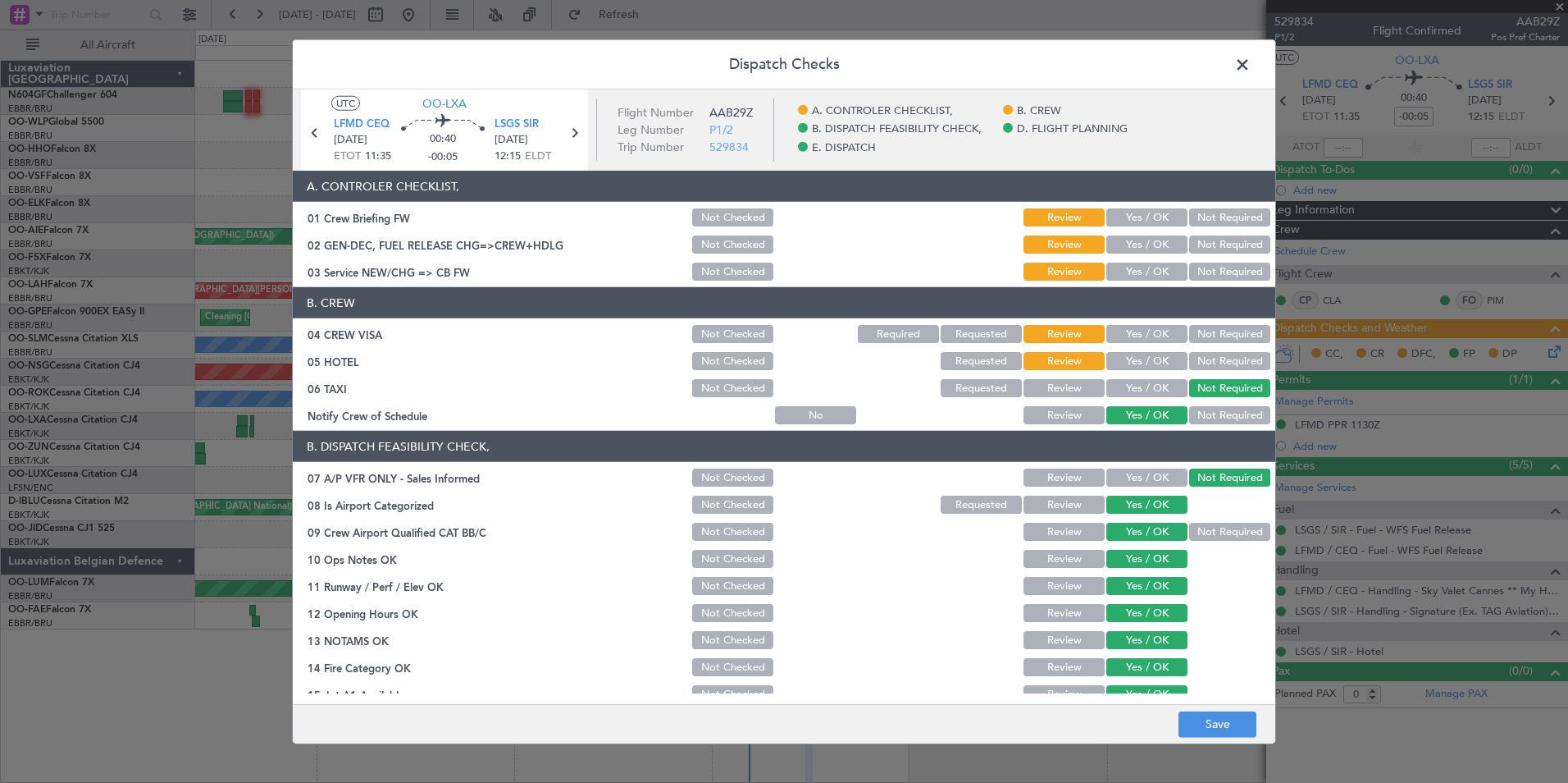
click at [1200, 365] on button "Not Required" at bounding box center [1230, 361] width 81 height 18
click at [1156, 328] on button "Yes / OK" at bounding box center [1147, 334] width 81 height 18
click at [1197, 334] on button "Not Required" at bounding box center [1230, 334] width 81 height 18
click at [1107, 268] on button "Yes / OK" at bounding box center [1147, 271] width 81 height 18
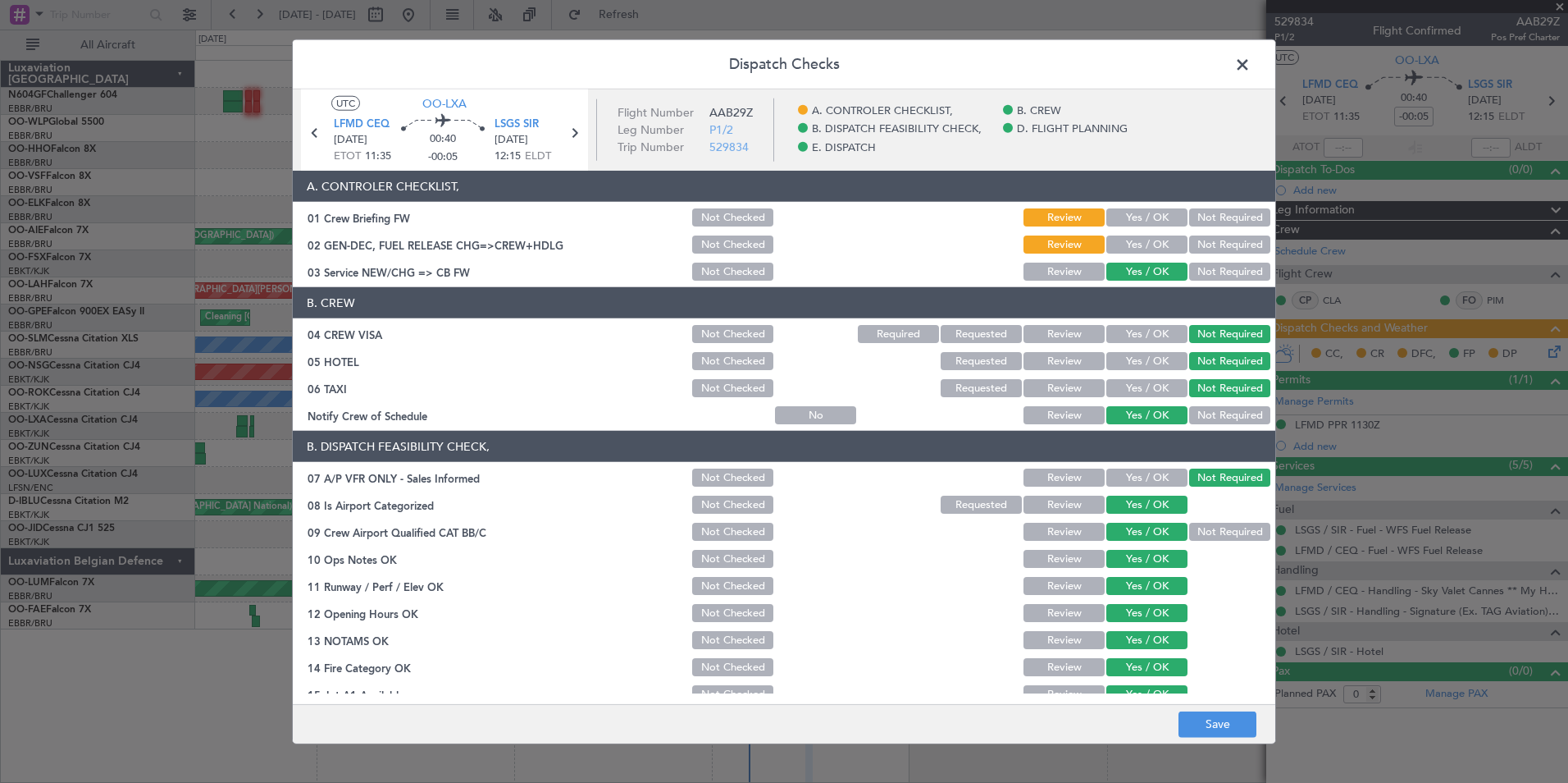
click at [1145, 226] on div "Yes / OK" at bounding box center [1145, 218] width 83 height 23
click at [1140, 223] on button "Yes / OK" at bounding box center [1147, 217] width 81 height 18
click at [1140, 232] on section "A. CONTROLER CHECKLIST, 01 Crew Briefing FW Not Checked Review Yes / OK Not Req…" at bounding box center [784, 226] width 983 height 112
click at [1139, 239] on button "Yes / OK" at bounding box center [1147, 244] width 81 height 18
click at [1216, 716] on button "Save" at bounding box center [1218, 724] width 78 height 26
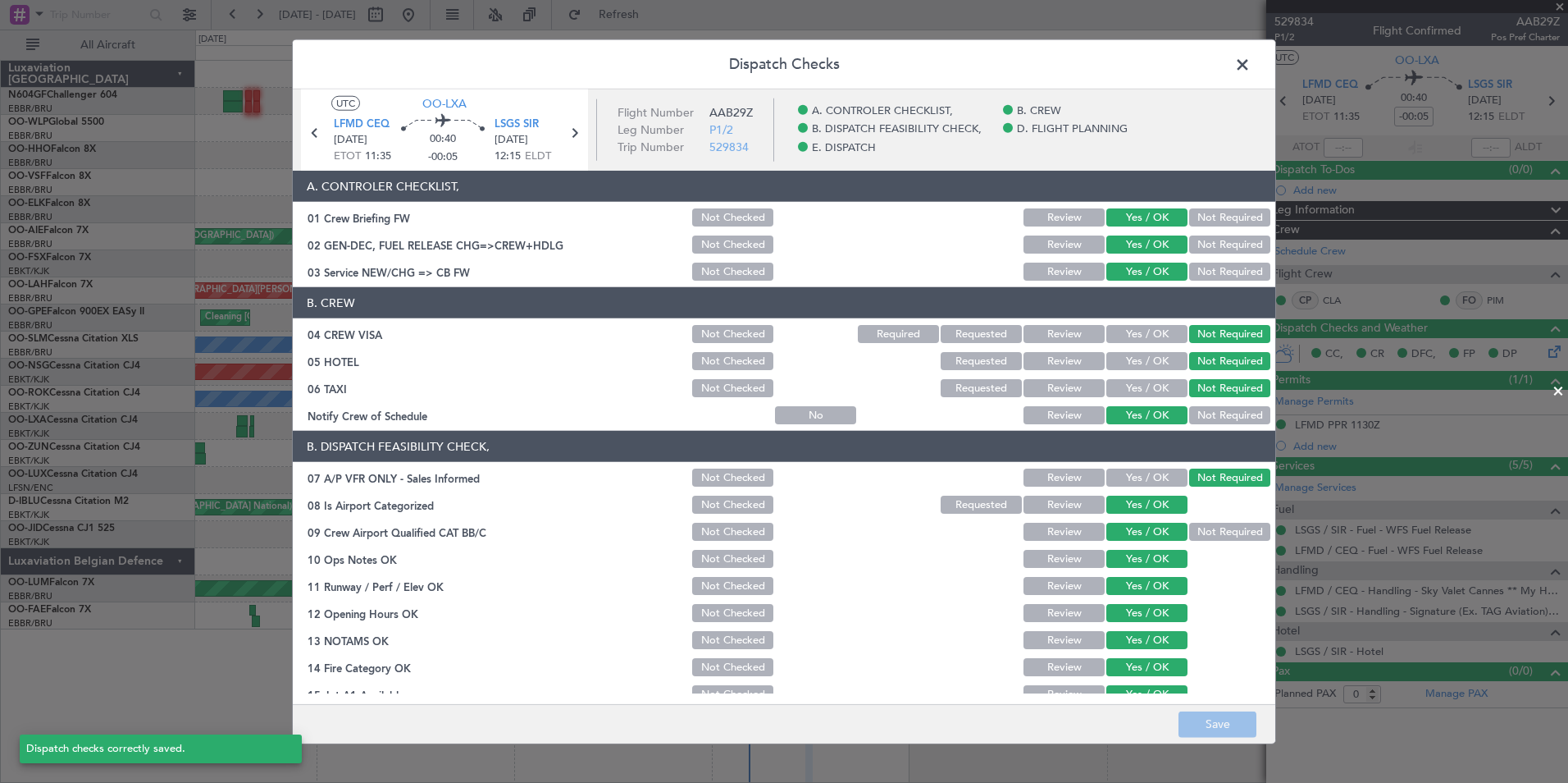
click at [1251, 68] on span at bounding box center [1251, 69] width 0 height 33
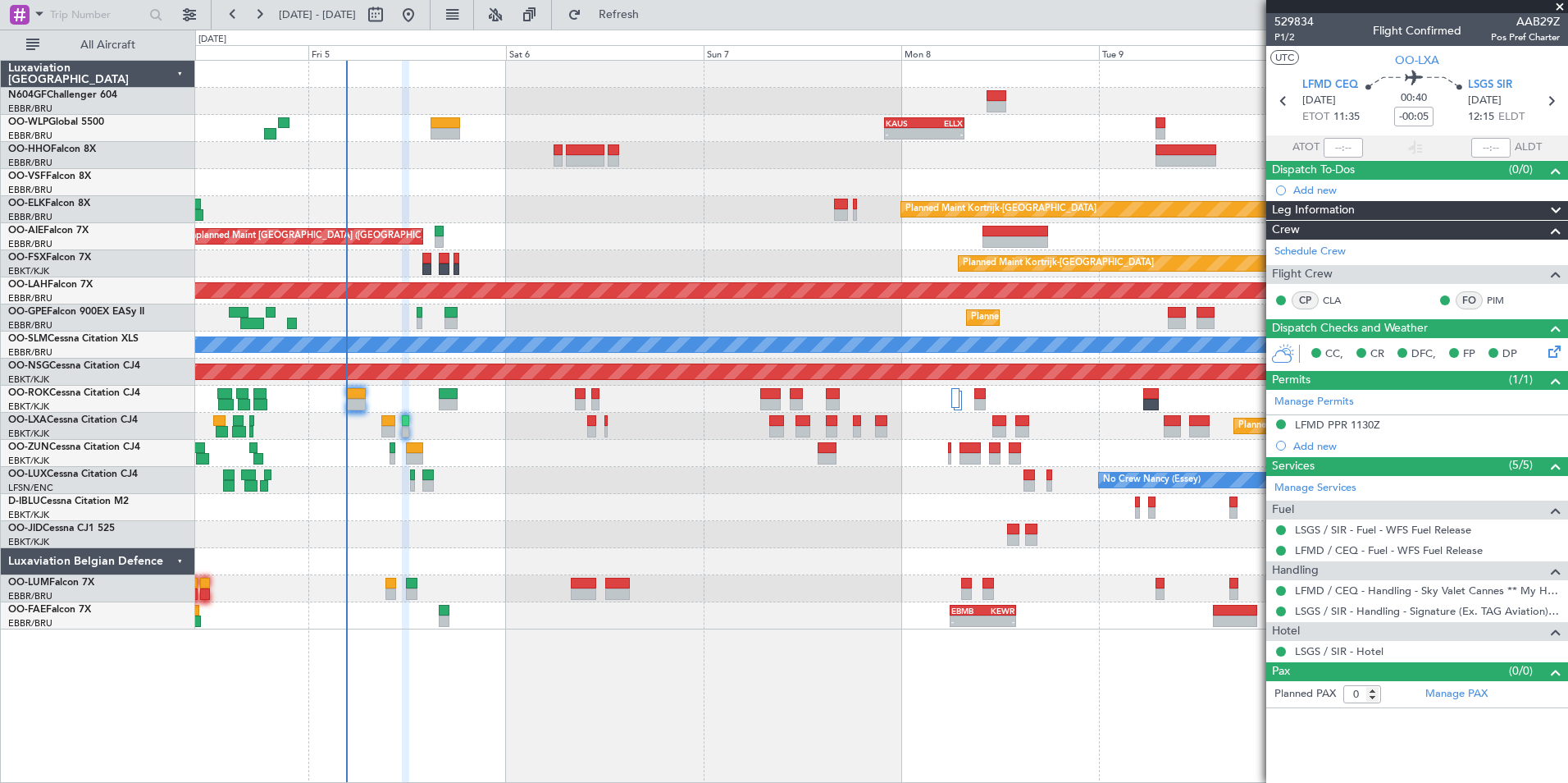
click at [741, 513] on div "- - KAUS 22:00 Z ELLX 07:45 Z - - LTCG 15:40 Z RJTT 01:00 Z 12:05 Z 20:30 Z EBL…" at bounding box center [881, 345] width 1372 height 569
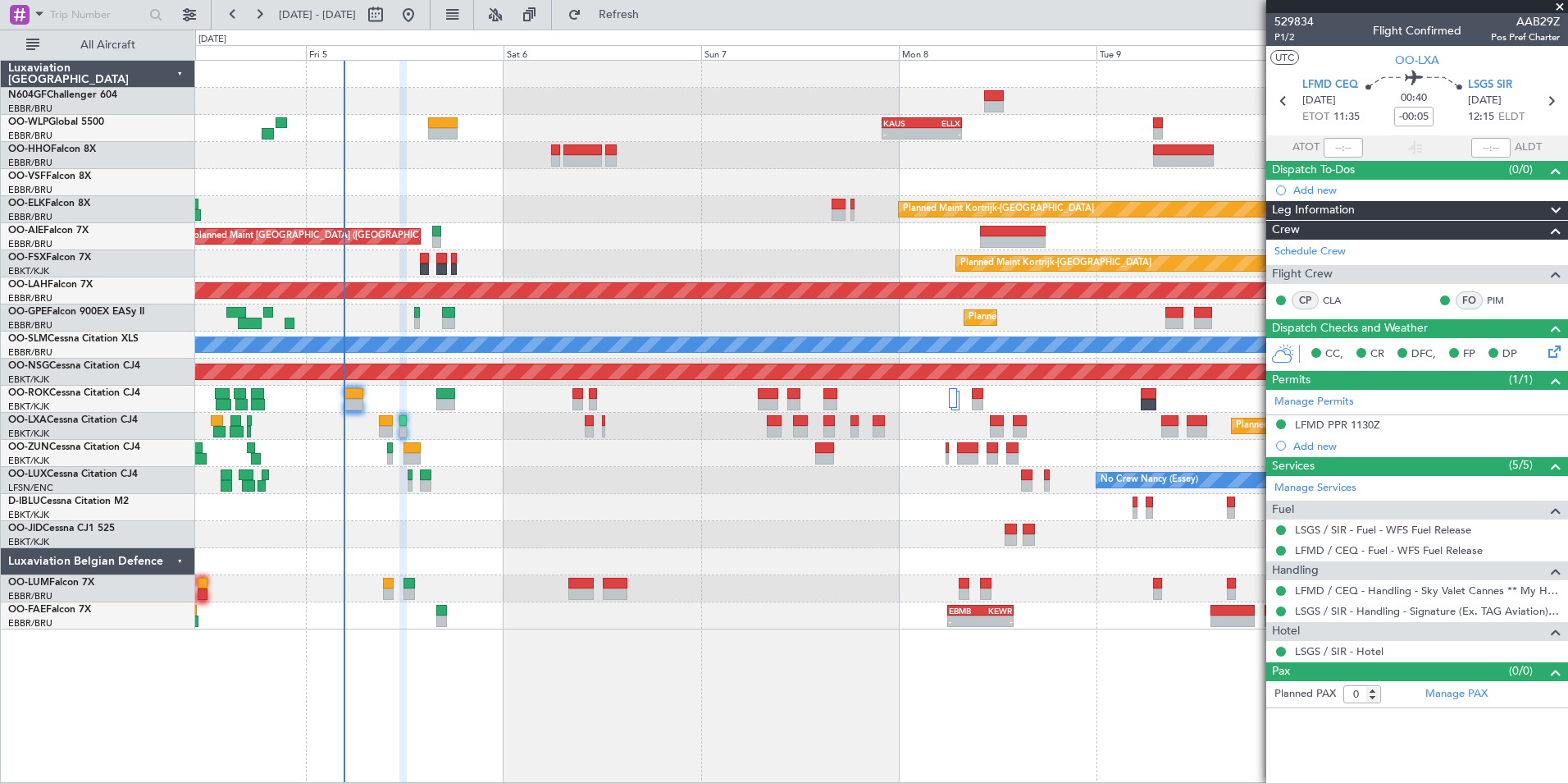
click at [636, 514] on div "No Crew Brussels (Brussels National) No Crew Brussels (Brussels National) AOG M…" at bounding box center [881, 507] width 1372 height 27
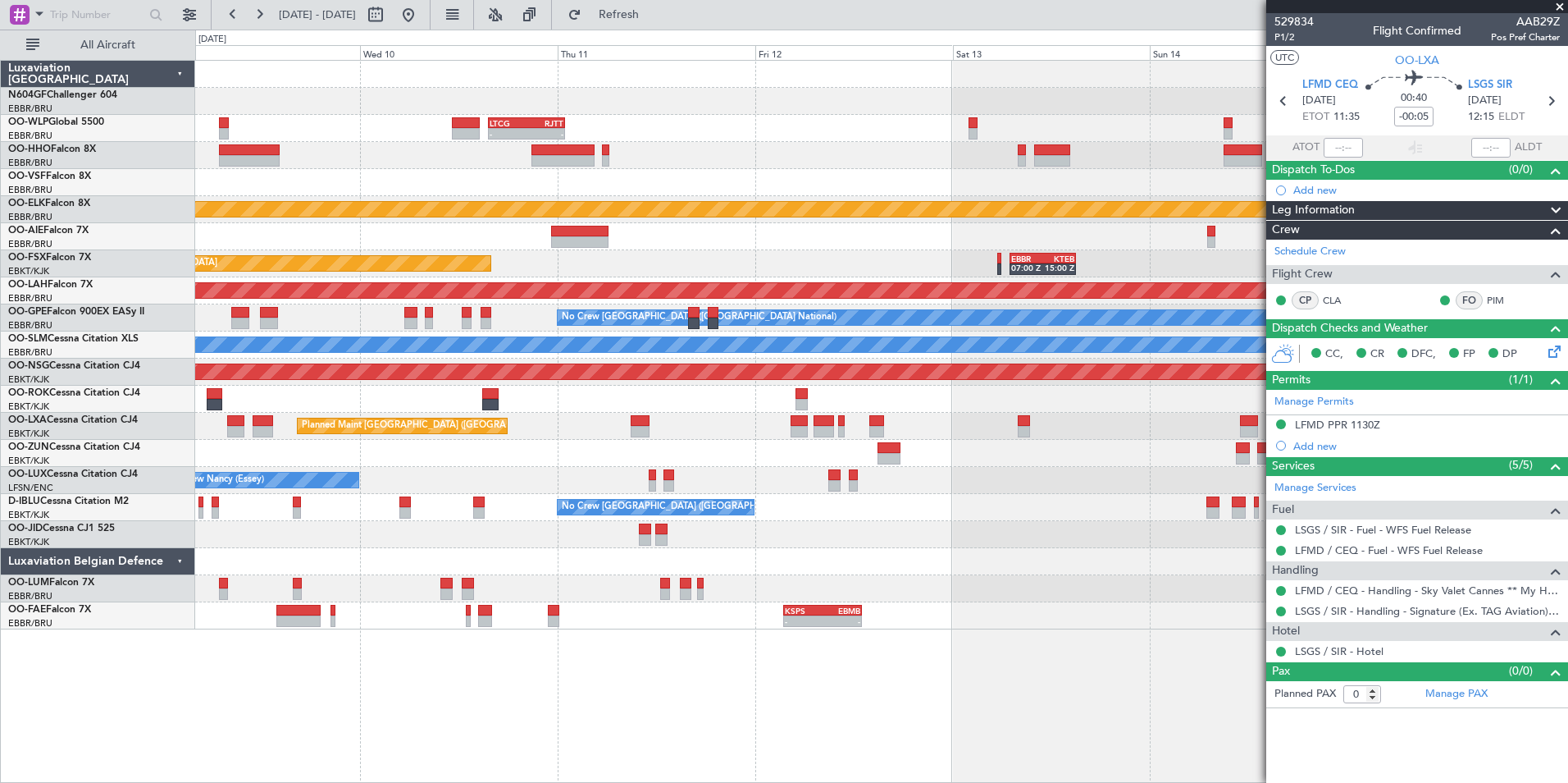
click at [525, 508] on div "No Crew [GEOGRAPHIC_DATA] ([GEOGRAPHIC_DATA] National)" at bounding box center [881, 507] width 1372 height 27
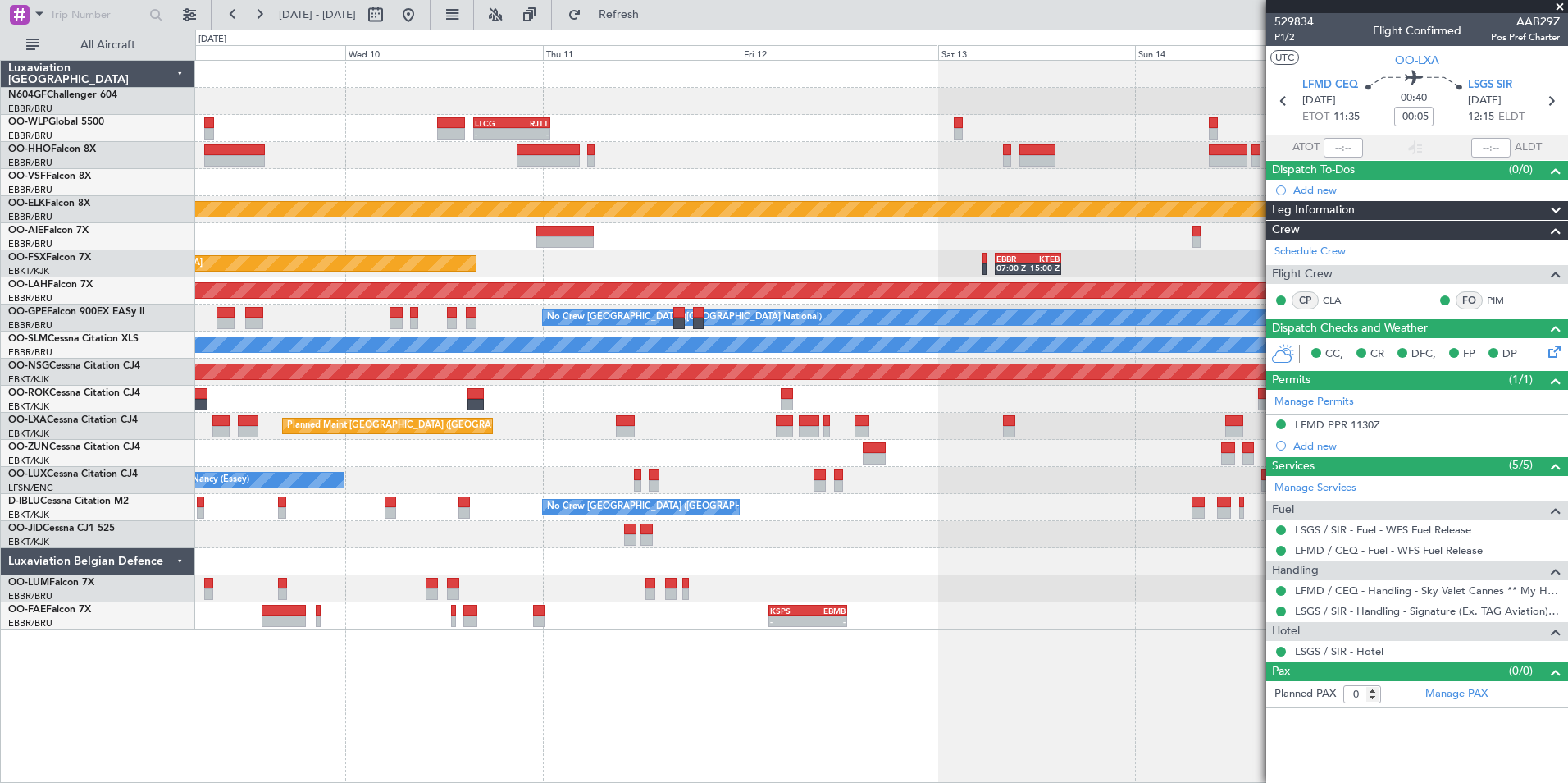
click at [628, 500] on div "No Crew [GEOGRAPHIC_DATA] ([GEOGRAPHIC_DATA] National)" at bounding box center [881, 507] width 1372 height 27
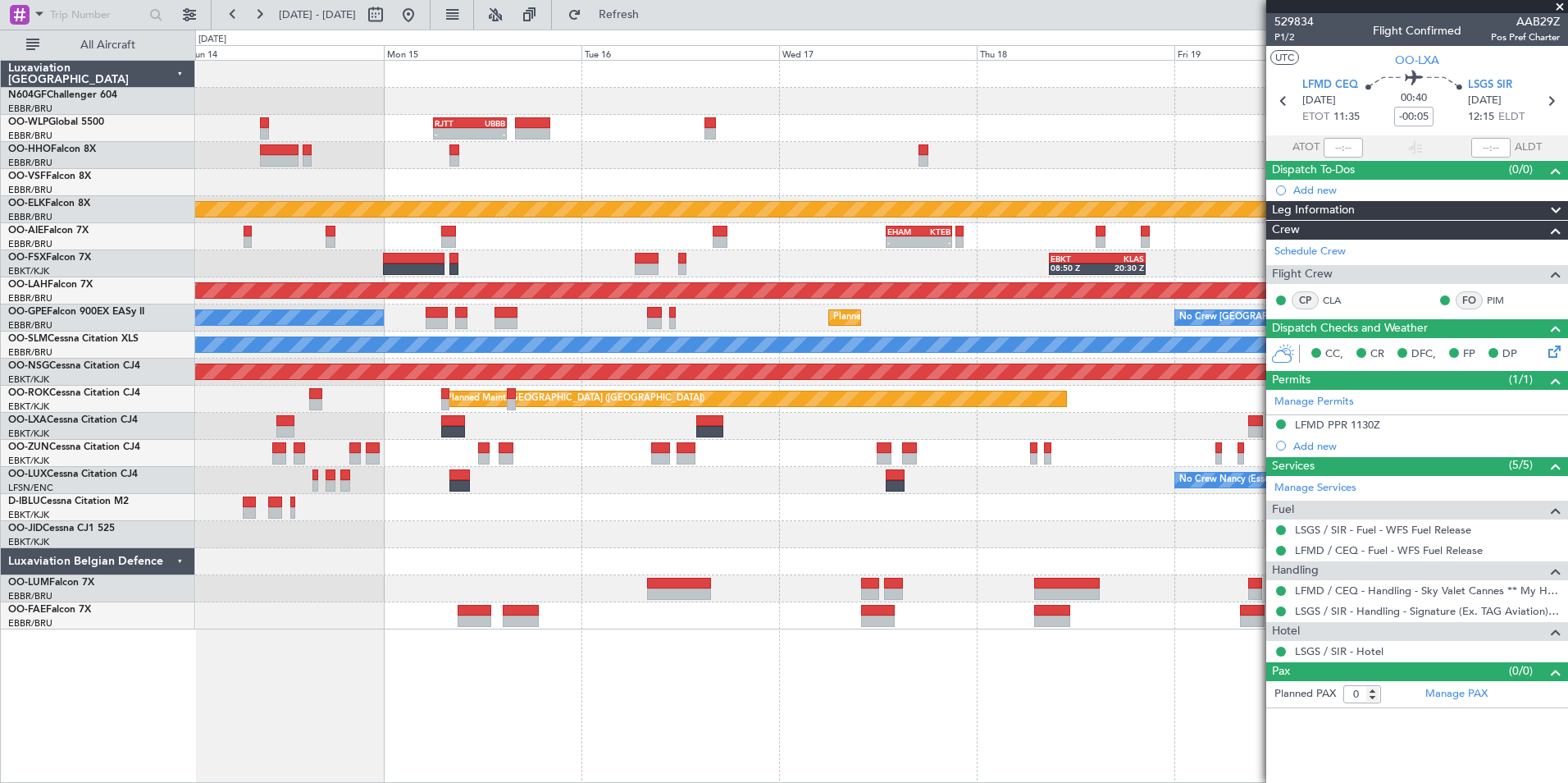
click at [687, 482] on div "No Crew Nancy (Essey)" at bounding box center [881, 481] width 1372 height 27
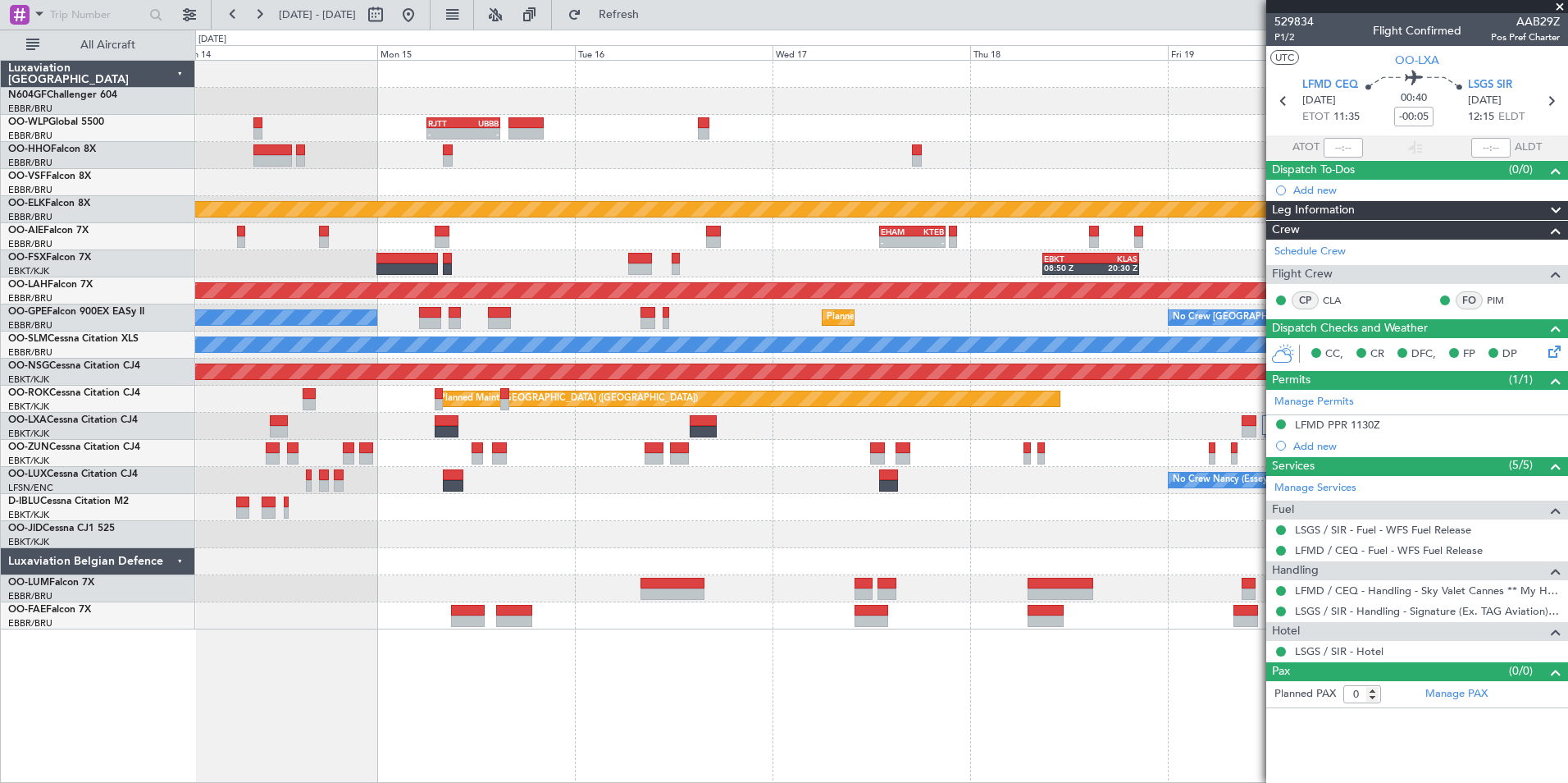
click at [551, 489] on div "No Crew Nancy (Essey)" at bounding box center [881, 481] width 1372 height 27
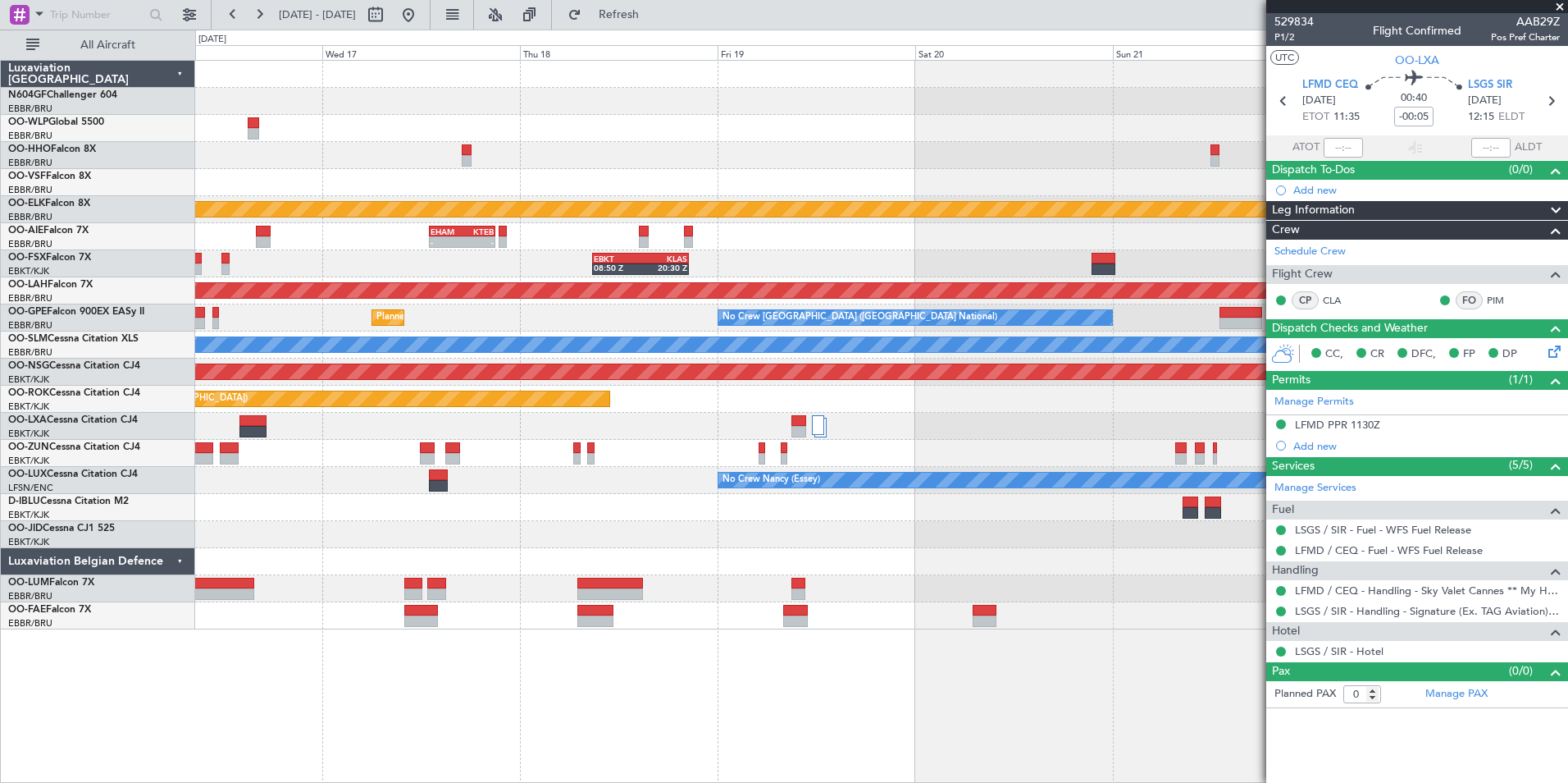
click at [623, 490] on div "No Crew Nancy (Essey)" at bounding box center [881, 481] width 1372 height 27
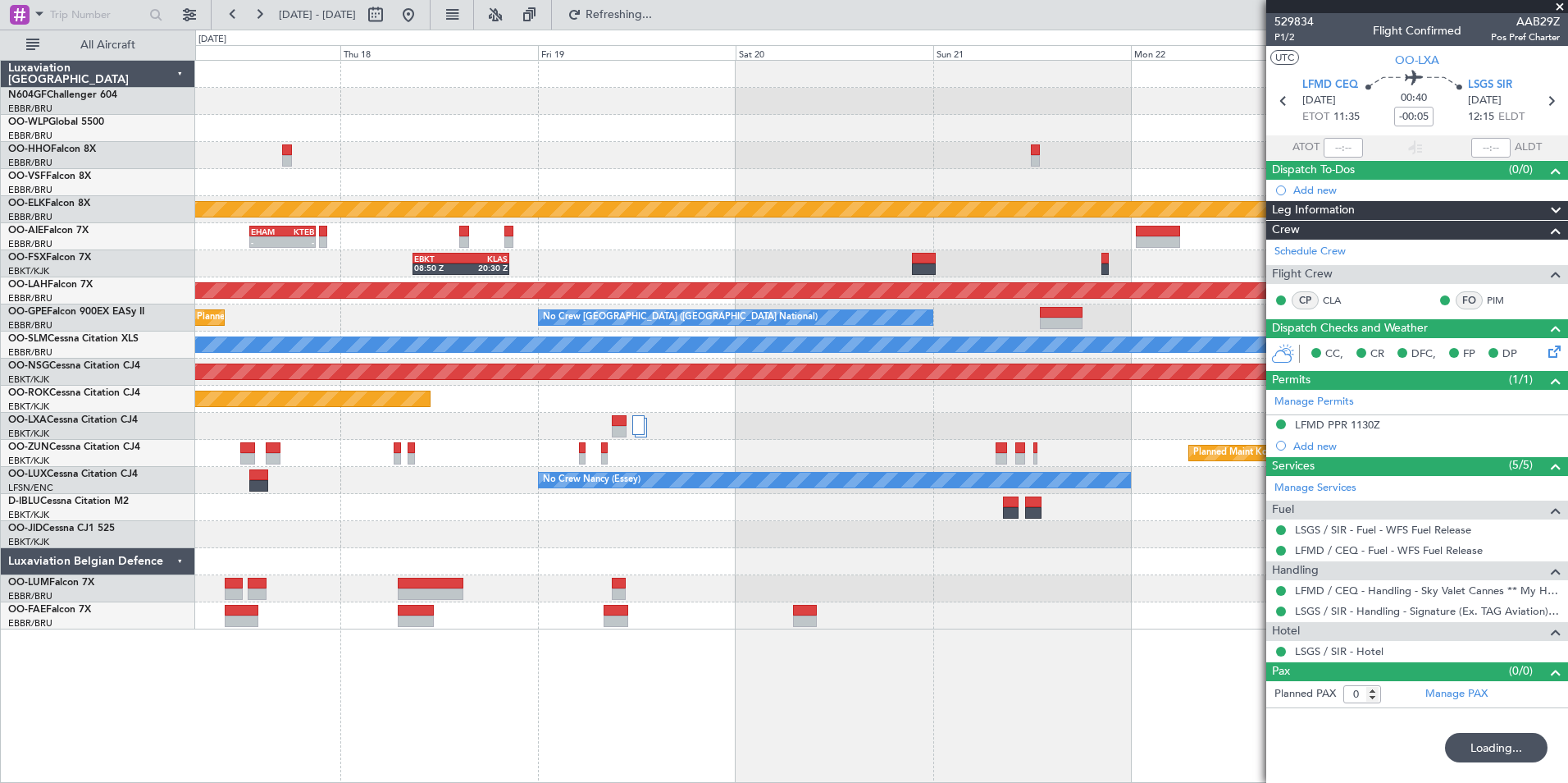
click at [721, 408] on div "Planned Maint [GEOGRAPHIC_DATA] ([GEOGRAPHIC_DATA])" at bounding box center [881, 399] width 1372 height 27
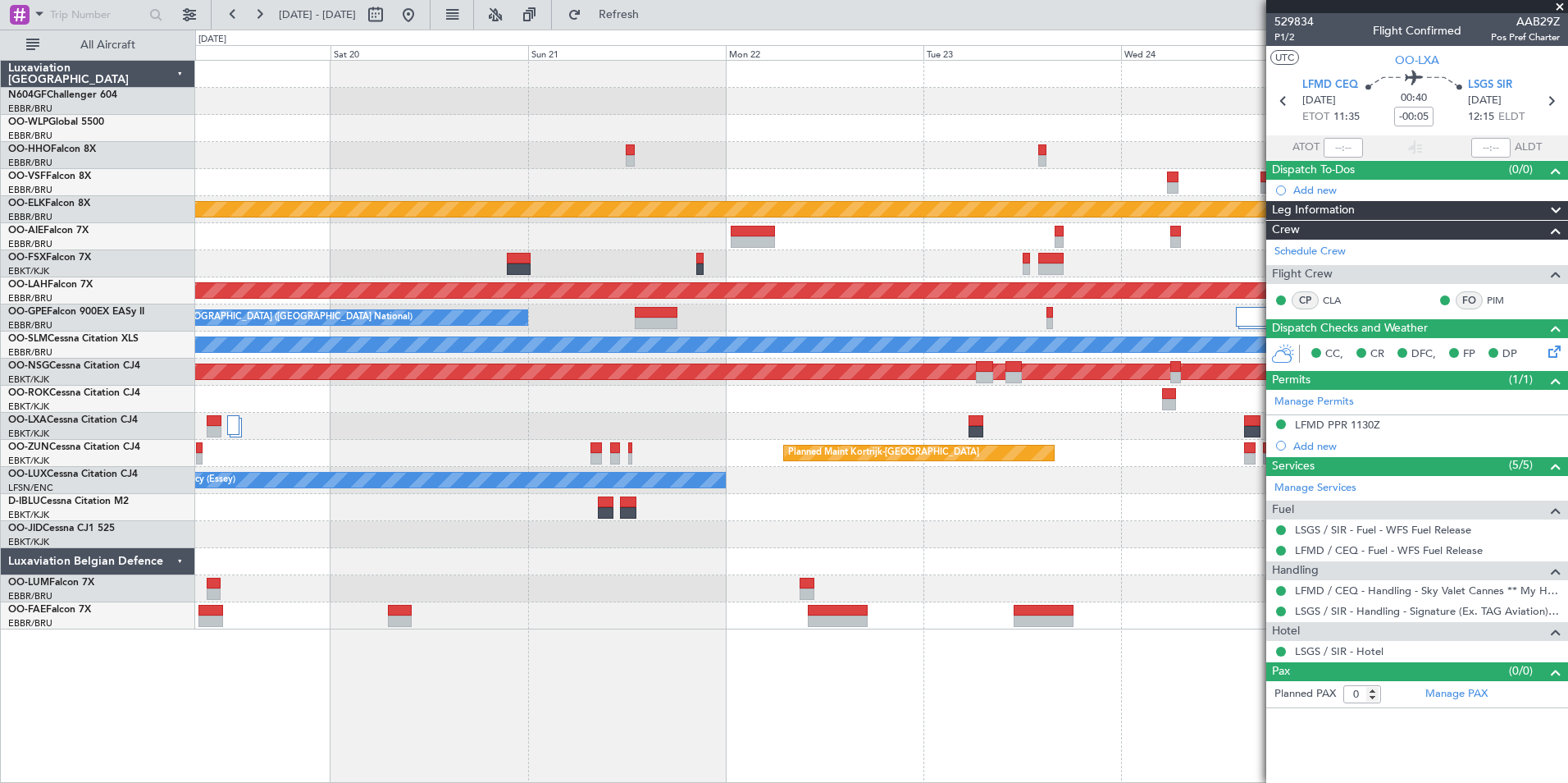
click at [908, 248] on div "EHAM 13:00 Z KTEB 21:00 Z - -" at bounding box center [881, 237] width 1372 height 27
click at [1557, 7] on span at bounding box center [1560, 8] width 16 height 15
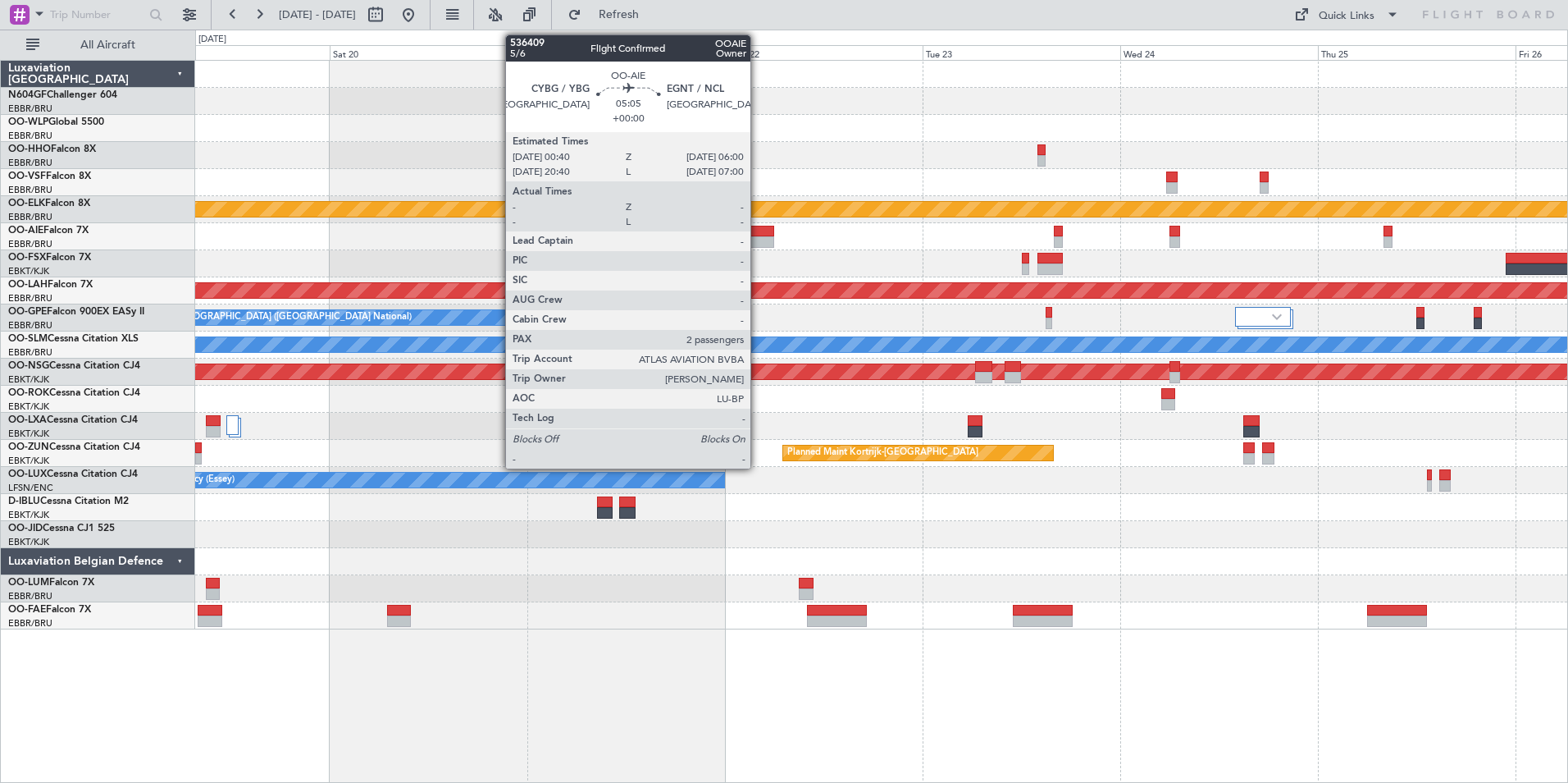
click at [758, 242] on div at bounding box center [752, 242] width 44 height 11
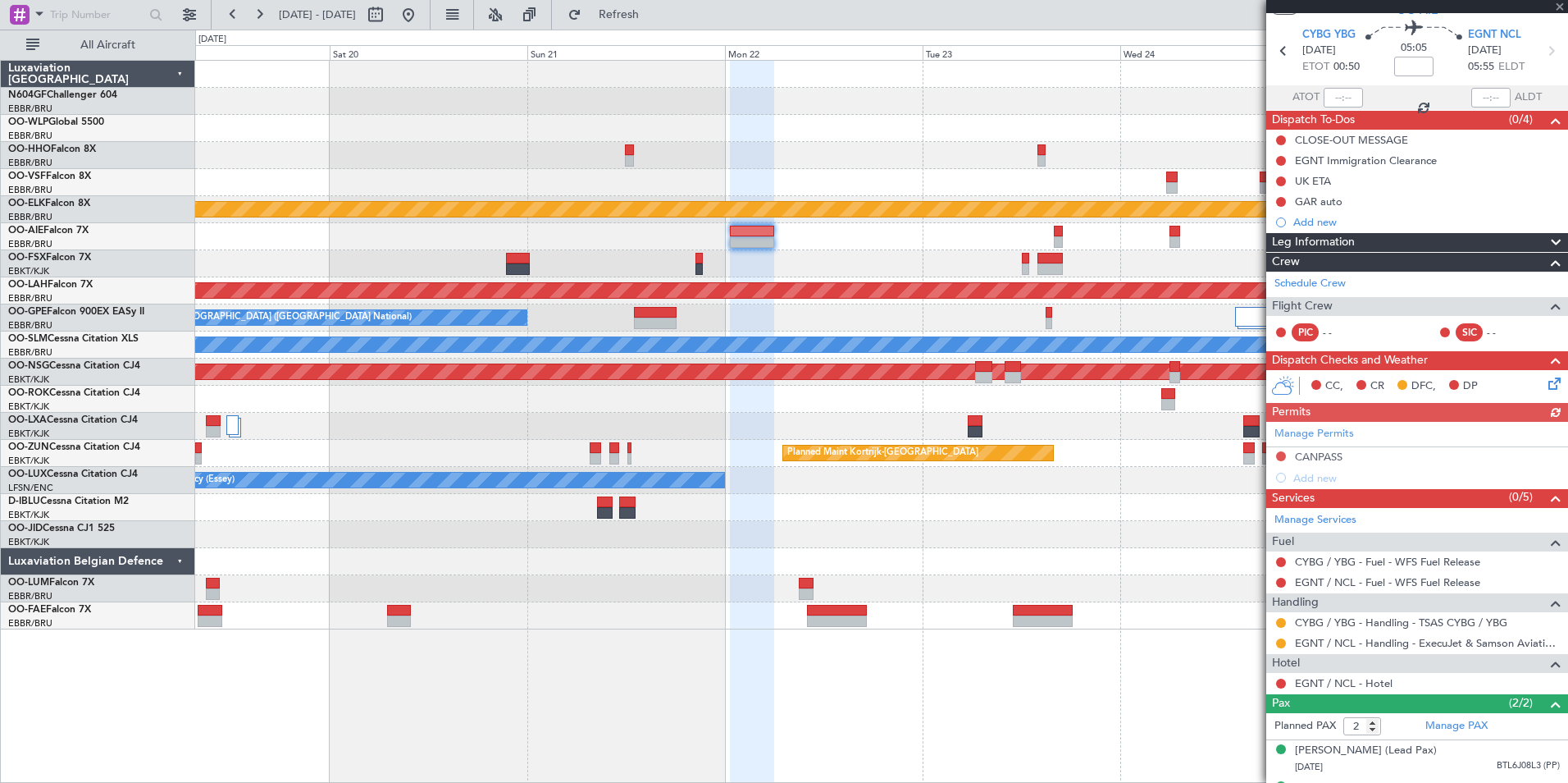
scroll to position [97, 0]
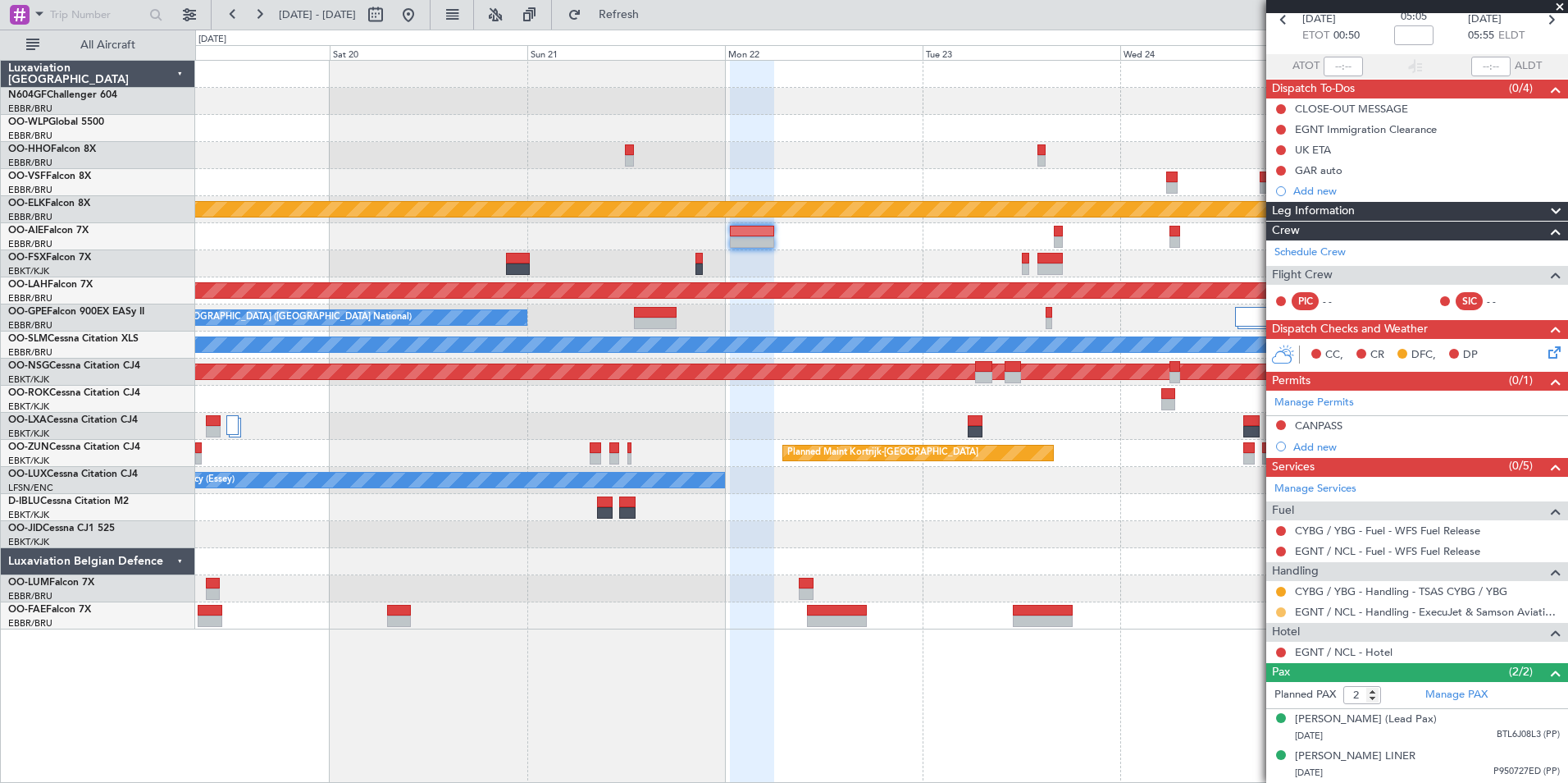
click at [1284, 608] on button at bounding box center [1281, 612] width 9 height 9
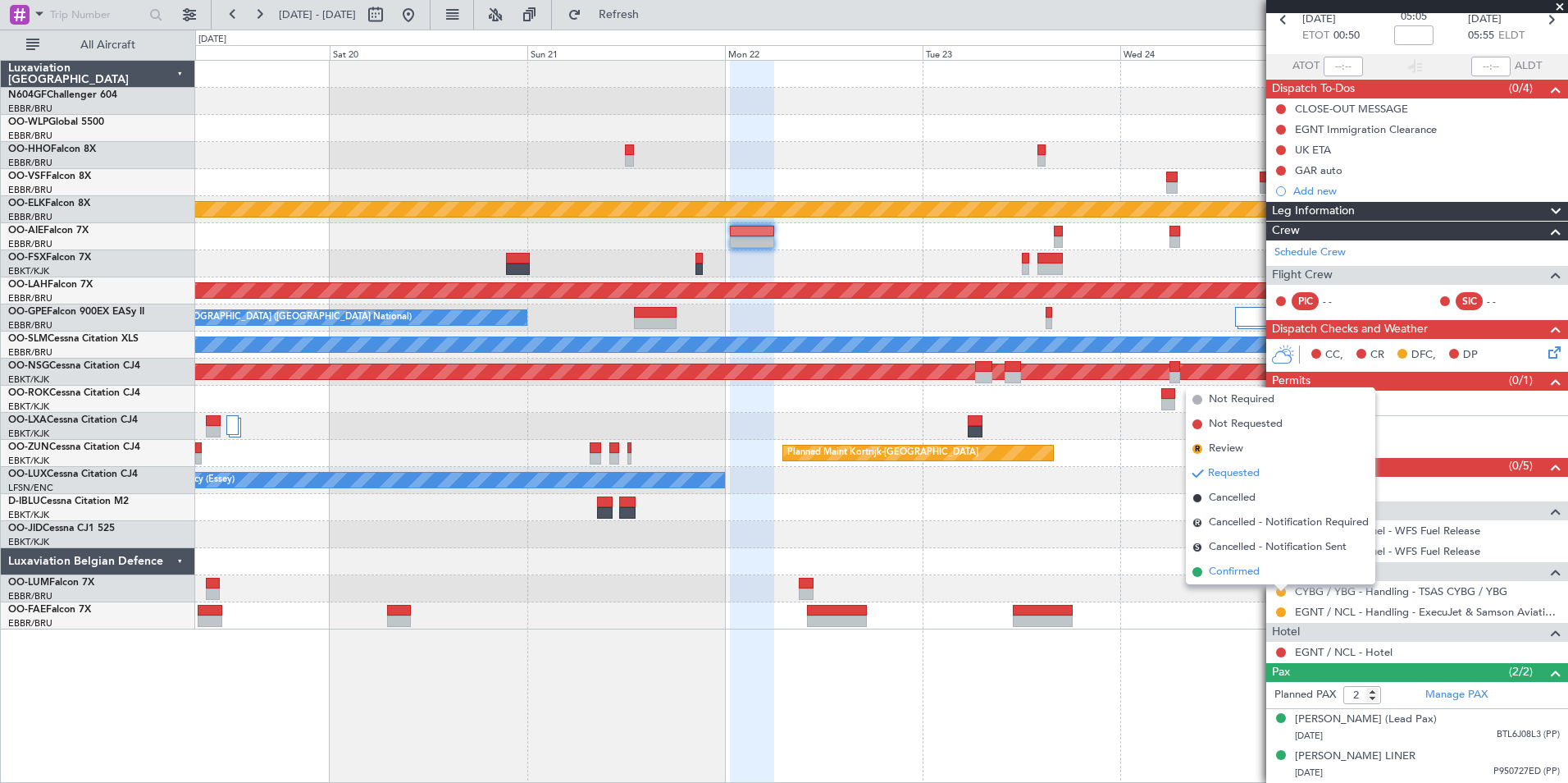
click at [1263, 570] on li "Confirmed" at bounding box center [1281, 572] width 189 height 24
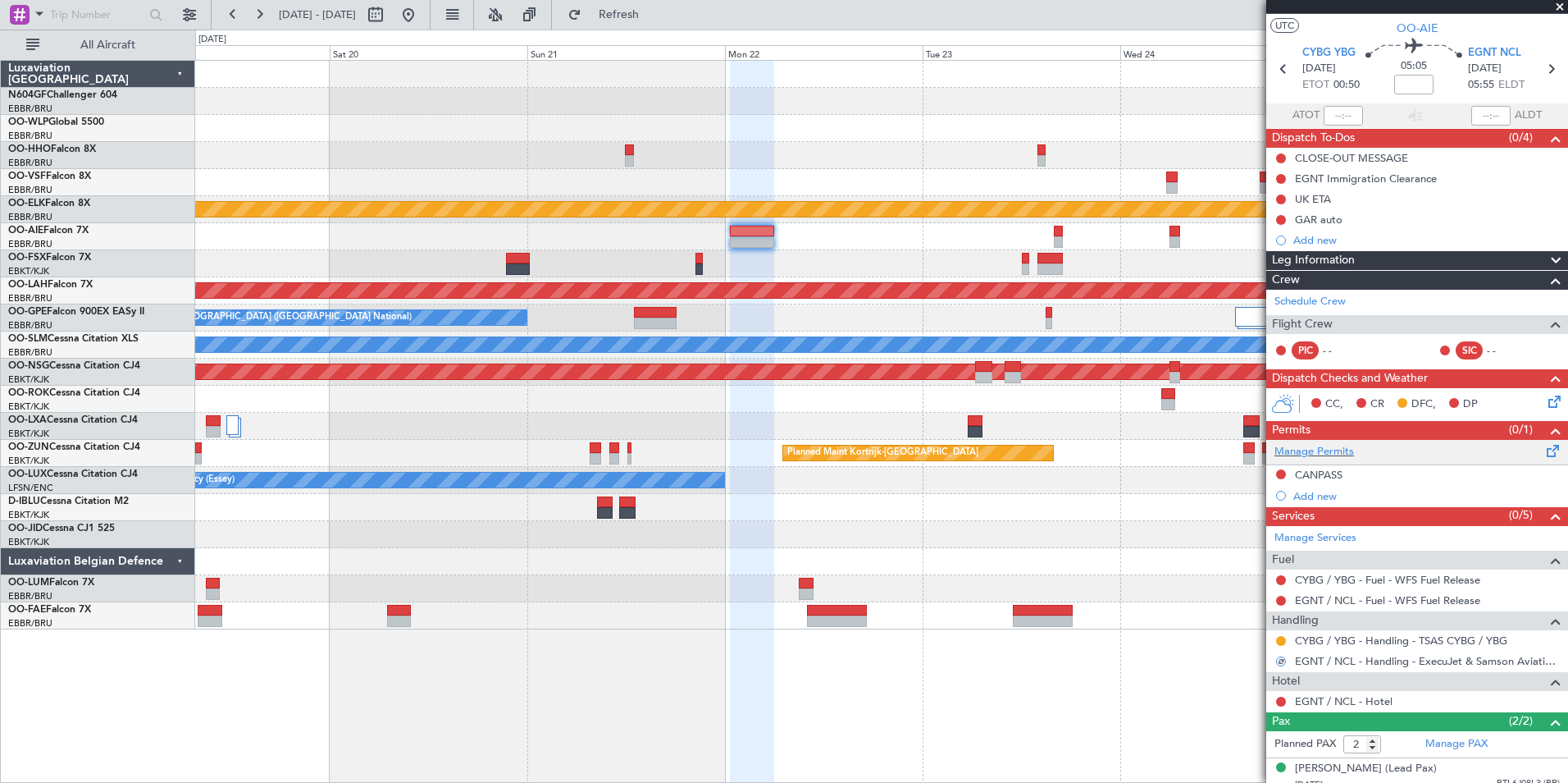
scroll to position [0, 0]
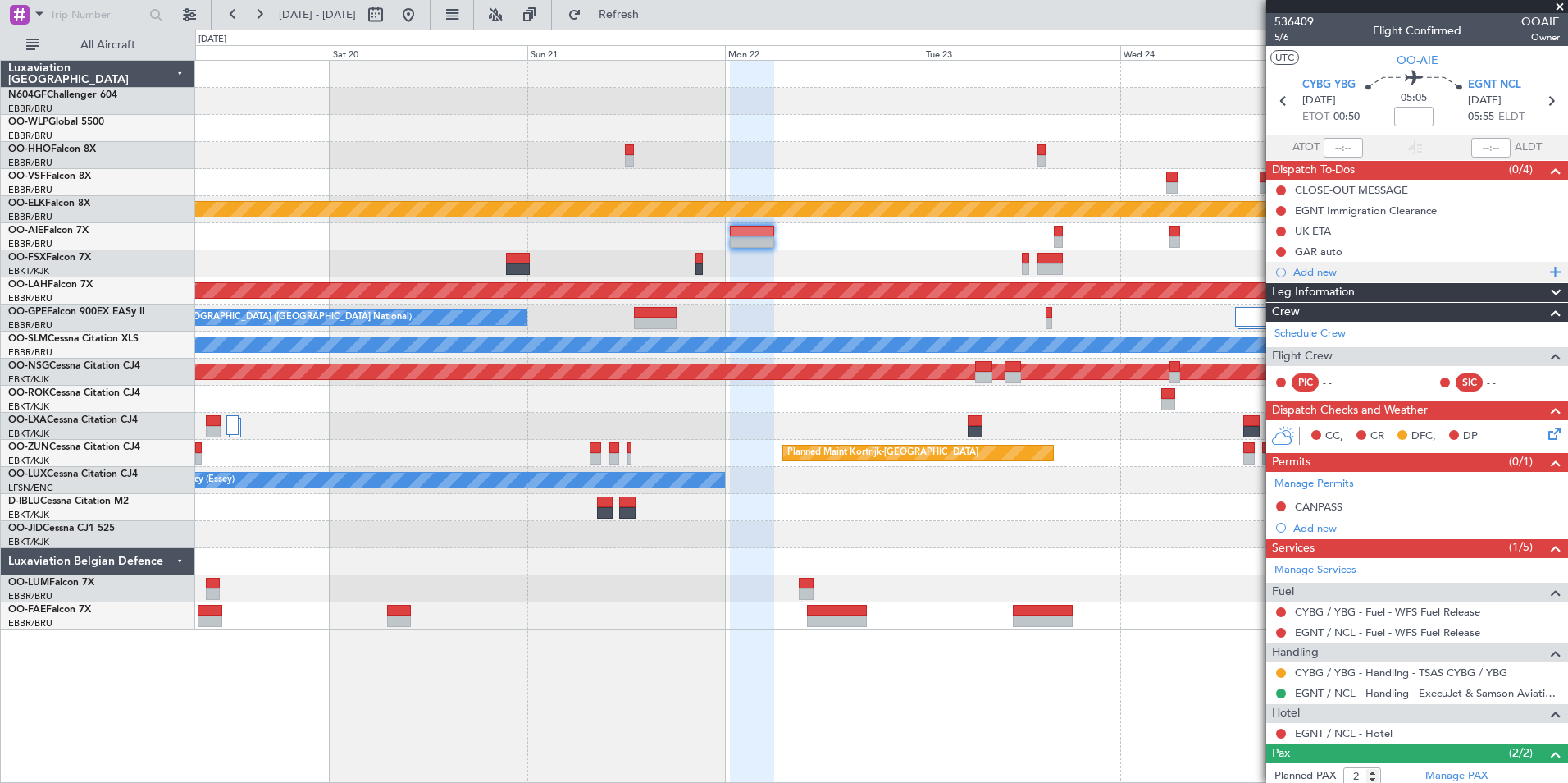
click at [1309, 266] on div "Add new" at bounding box center [1419, 271] width 251 height 14
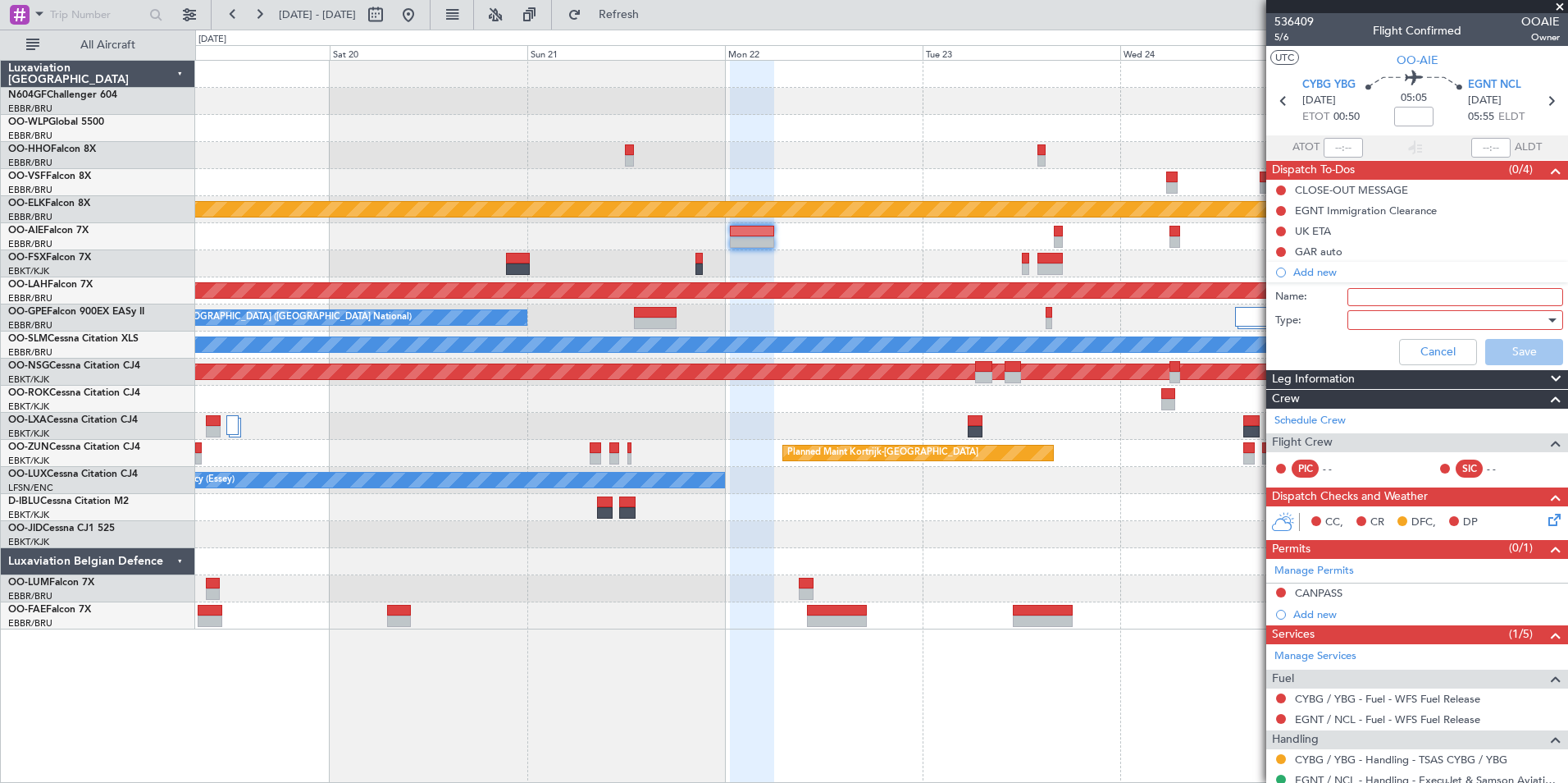
click at [1406, 295] on input "Name:" at bounding box center [1455, 297] width 216 height 18
type input "Extension Fee arrival EGNT"
click at [1366, 318] on div at bounding box center [1449, 320] width 191 height 24
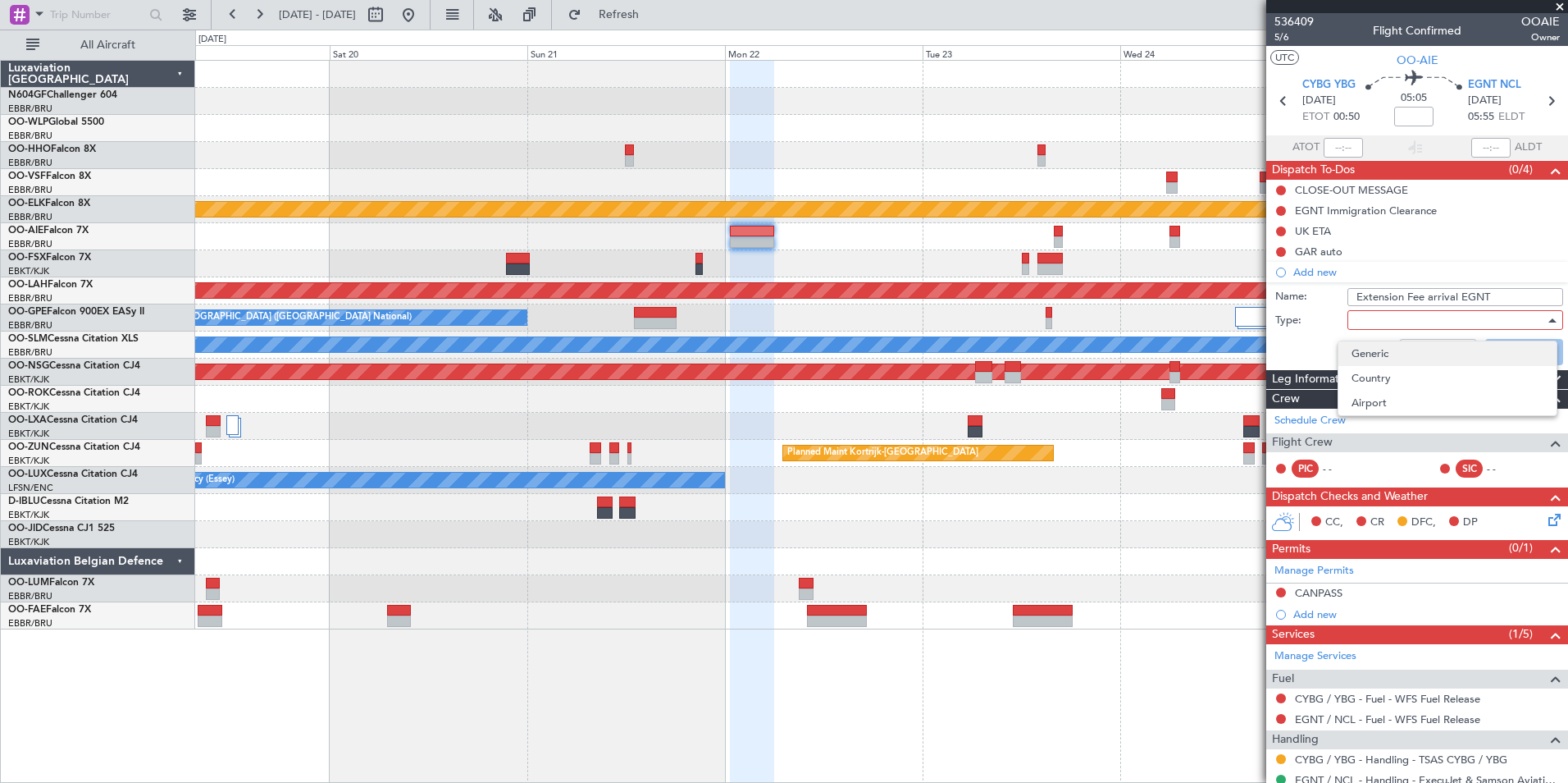
click at [1390, 346] on span "Generic" at bounding box center [1447, 353] width 192 height 24
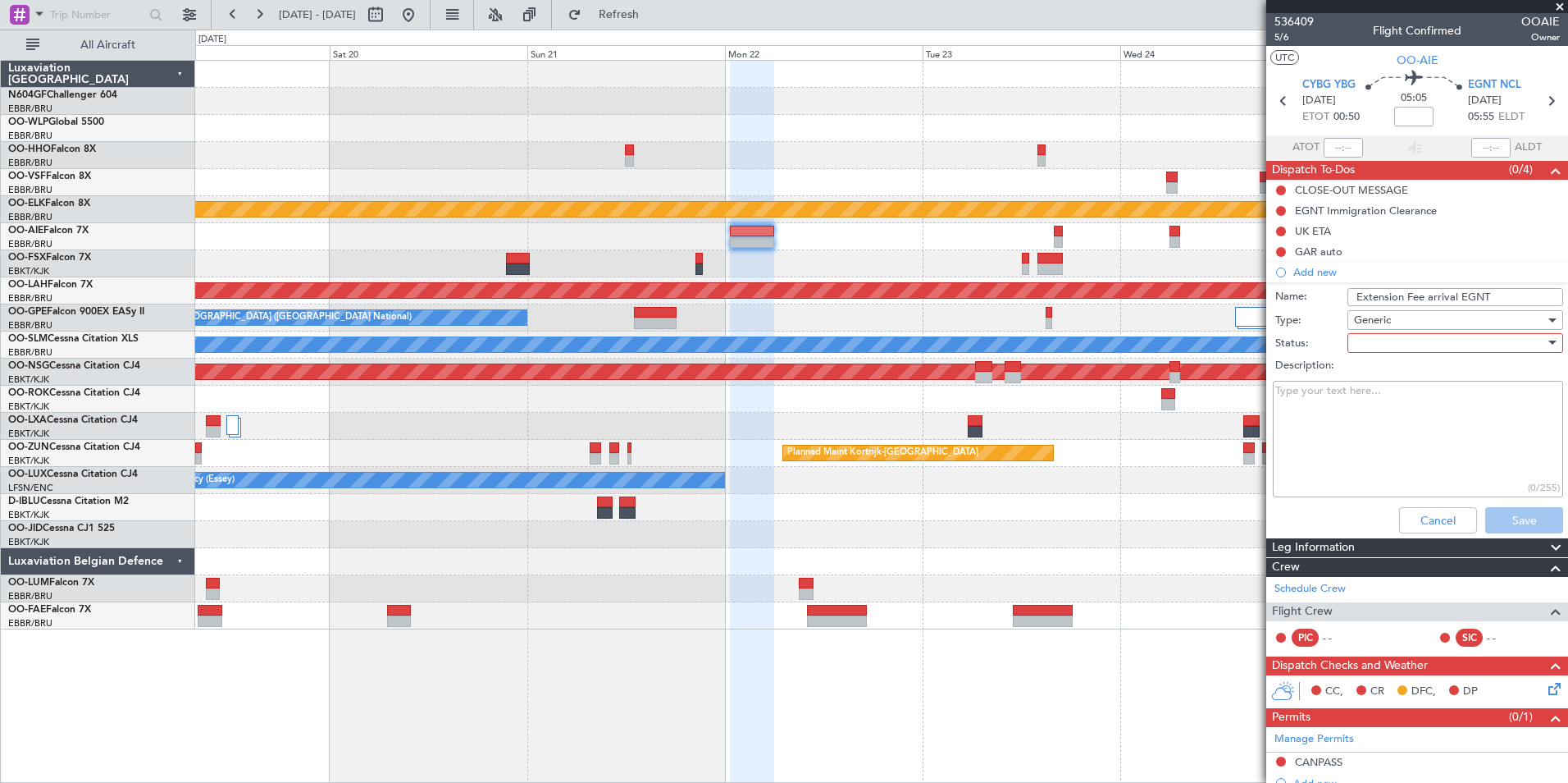
click at [1376, 342] on div at bounding box center [1449, 343] width 191 height 24
click at [1376, 379] on span "Not Started" at bounding box center [1447, 376] width 192 height 24
click at [1495, 523] on button "Save" at bounding box center [1524, 520] width 78 height 26
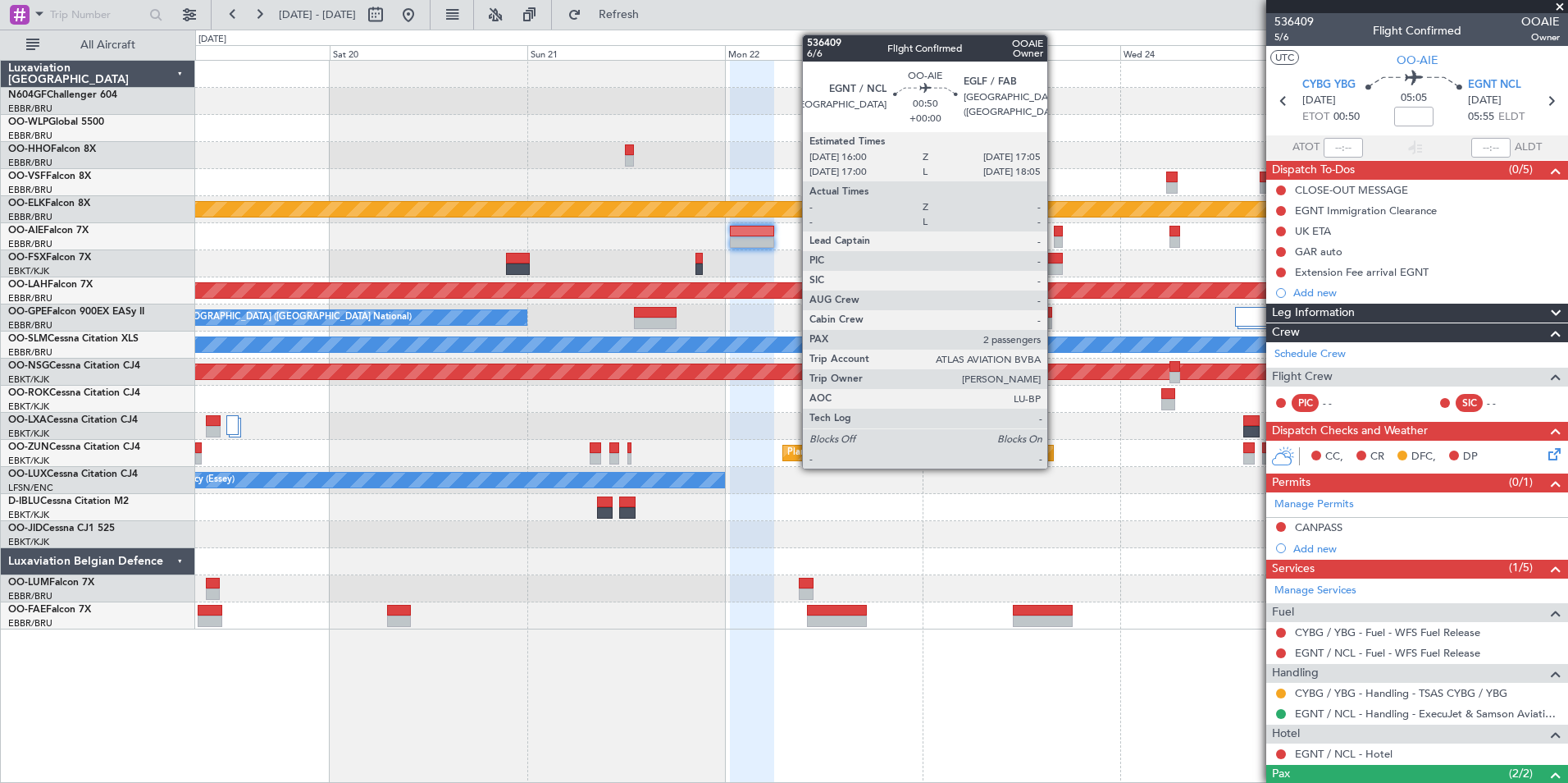
click at [1055, 231] on div at bounding box center [1059, 232] width 9 height 11
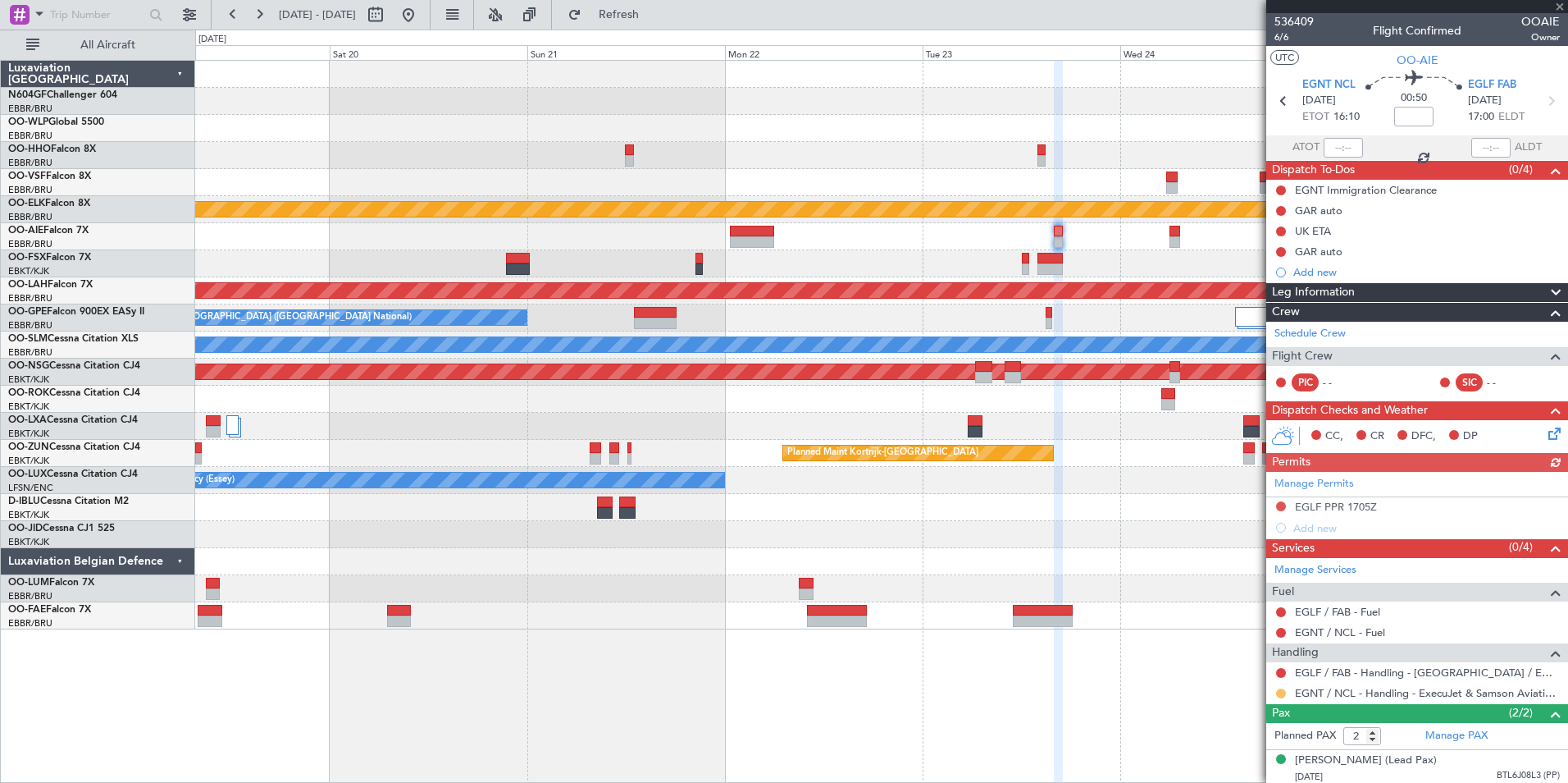
click at [1282, 692] on button at bounding box center [1281, 693] width 9 height 9
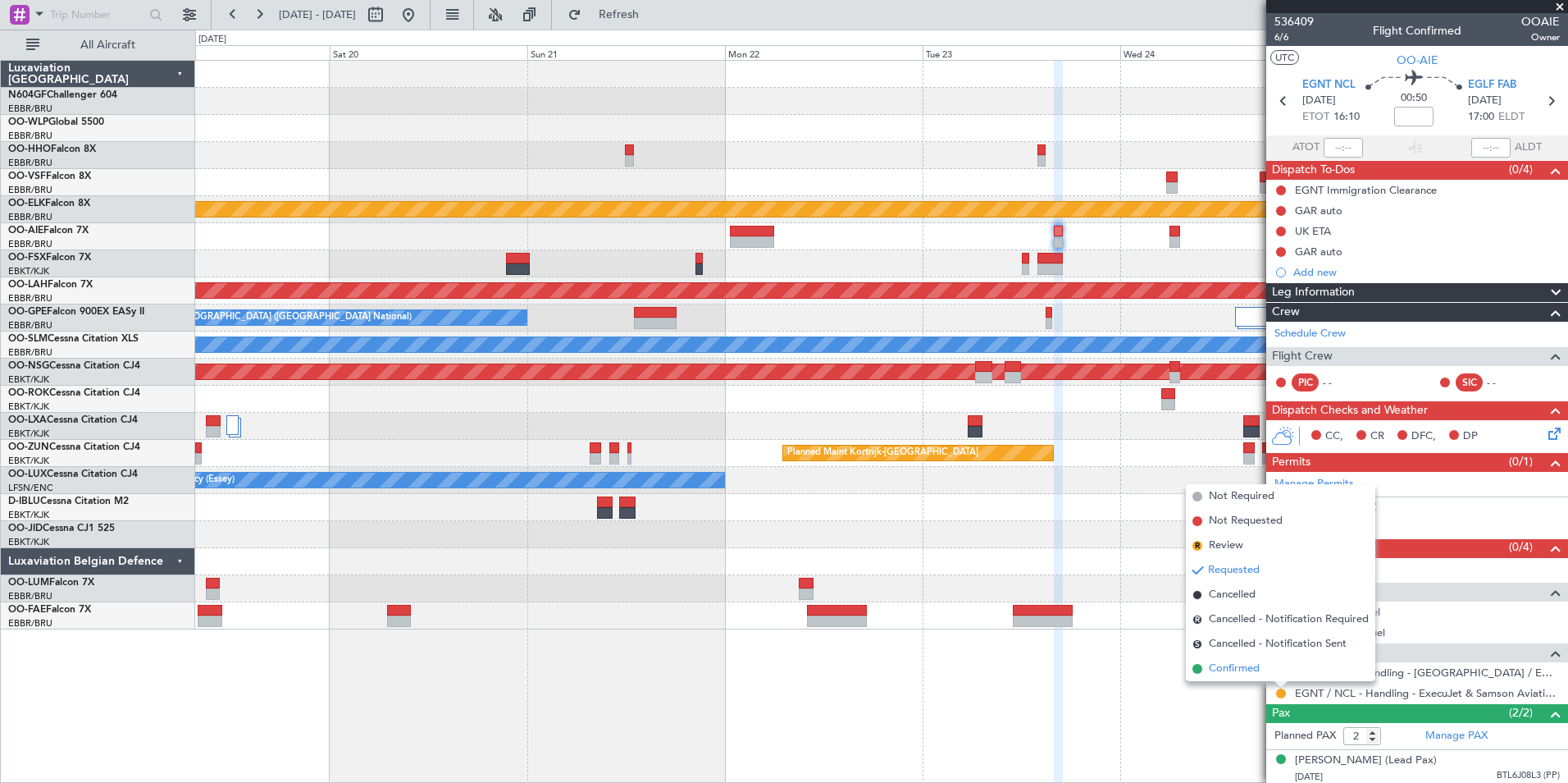
click at [1253, 679] on li "Confirmed" at bounding box center [1281, 669] width 189 height 24
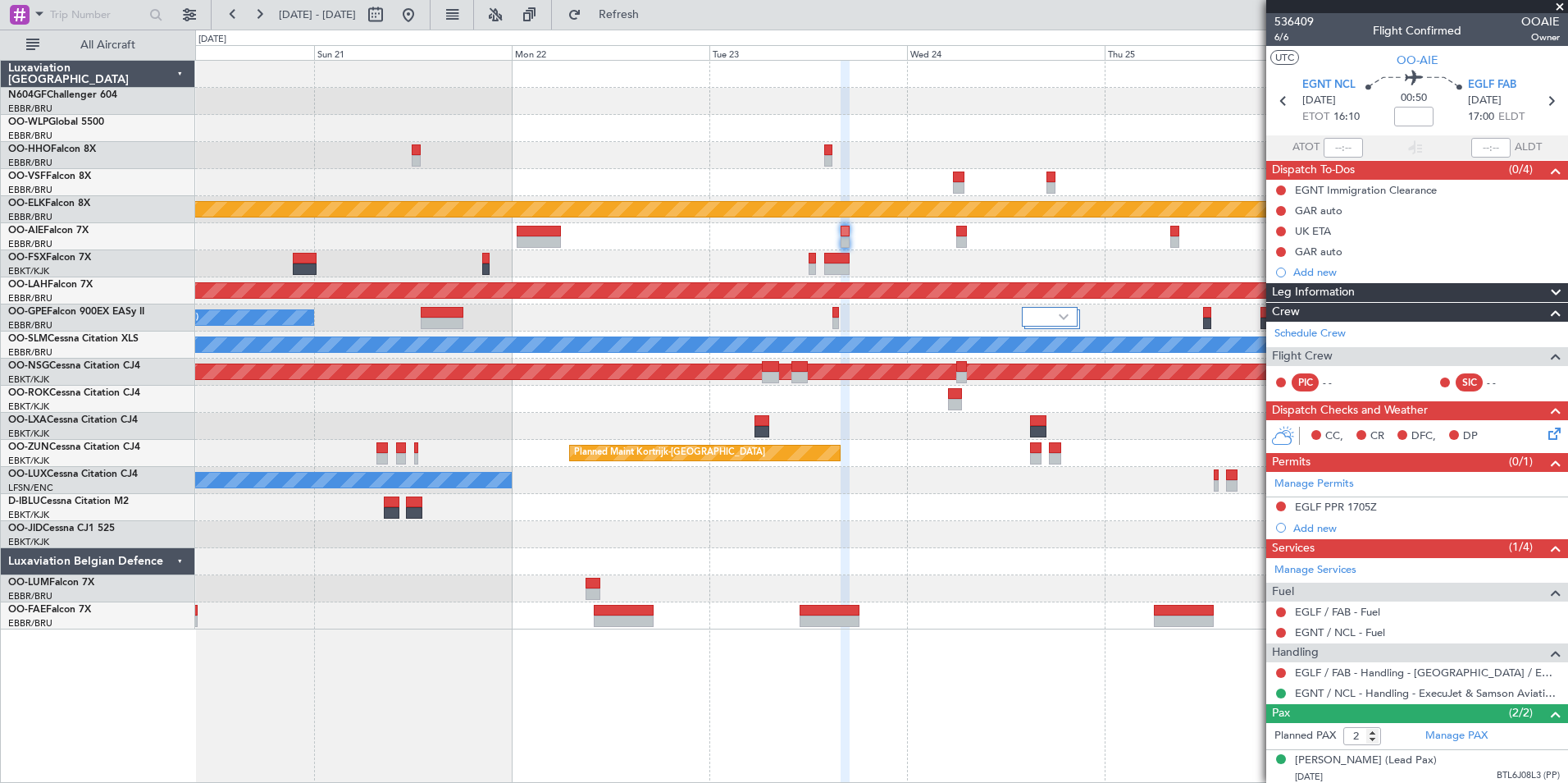
click at [1192, 155] on div at bounding box center [881, 155] width 1372 height 27
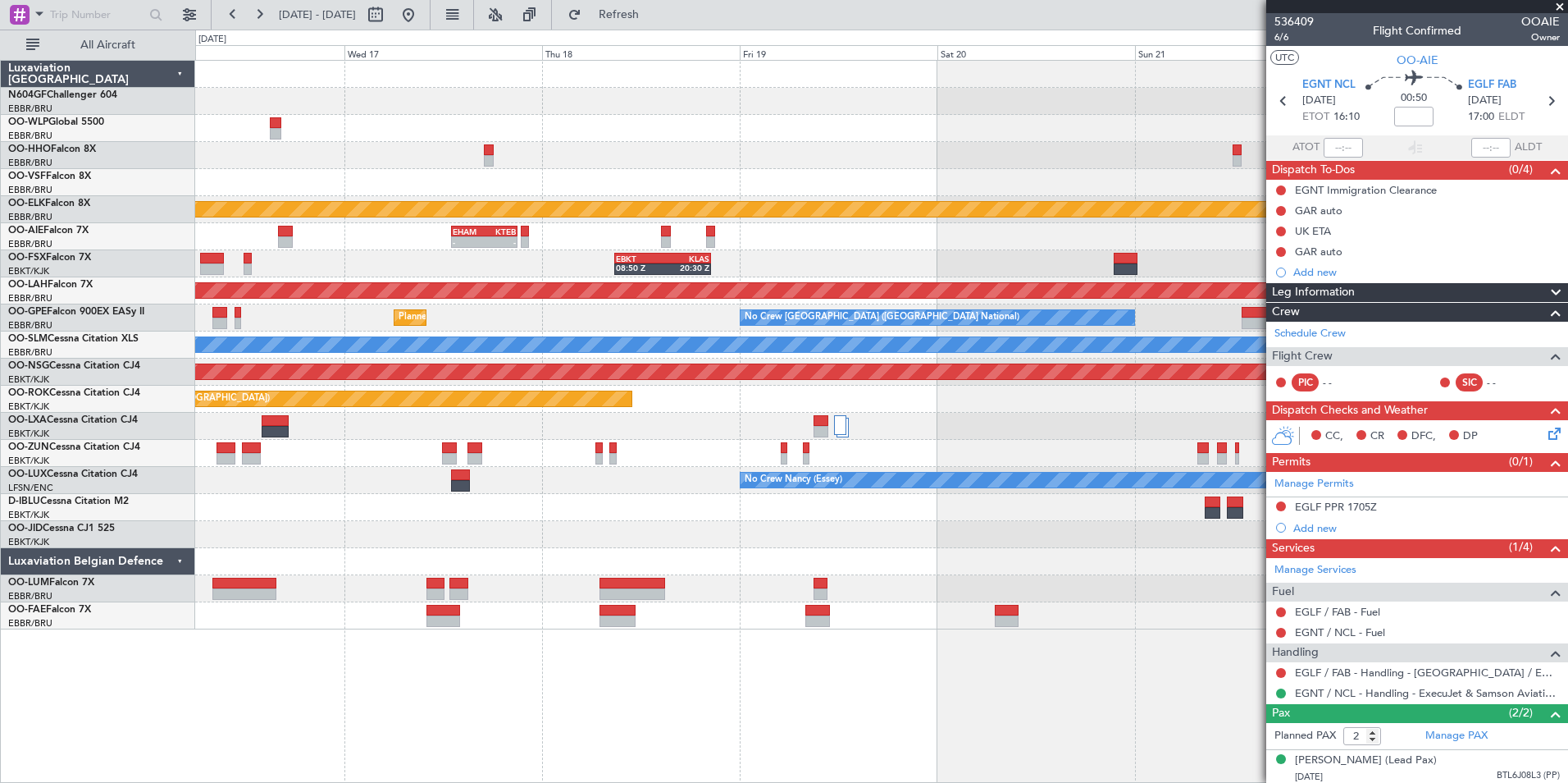
click at [1094, 157] on div at bounding box center [881, 155] width 1372 height 27
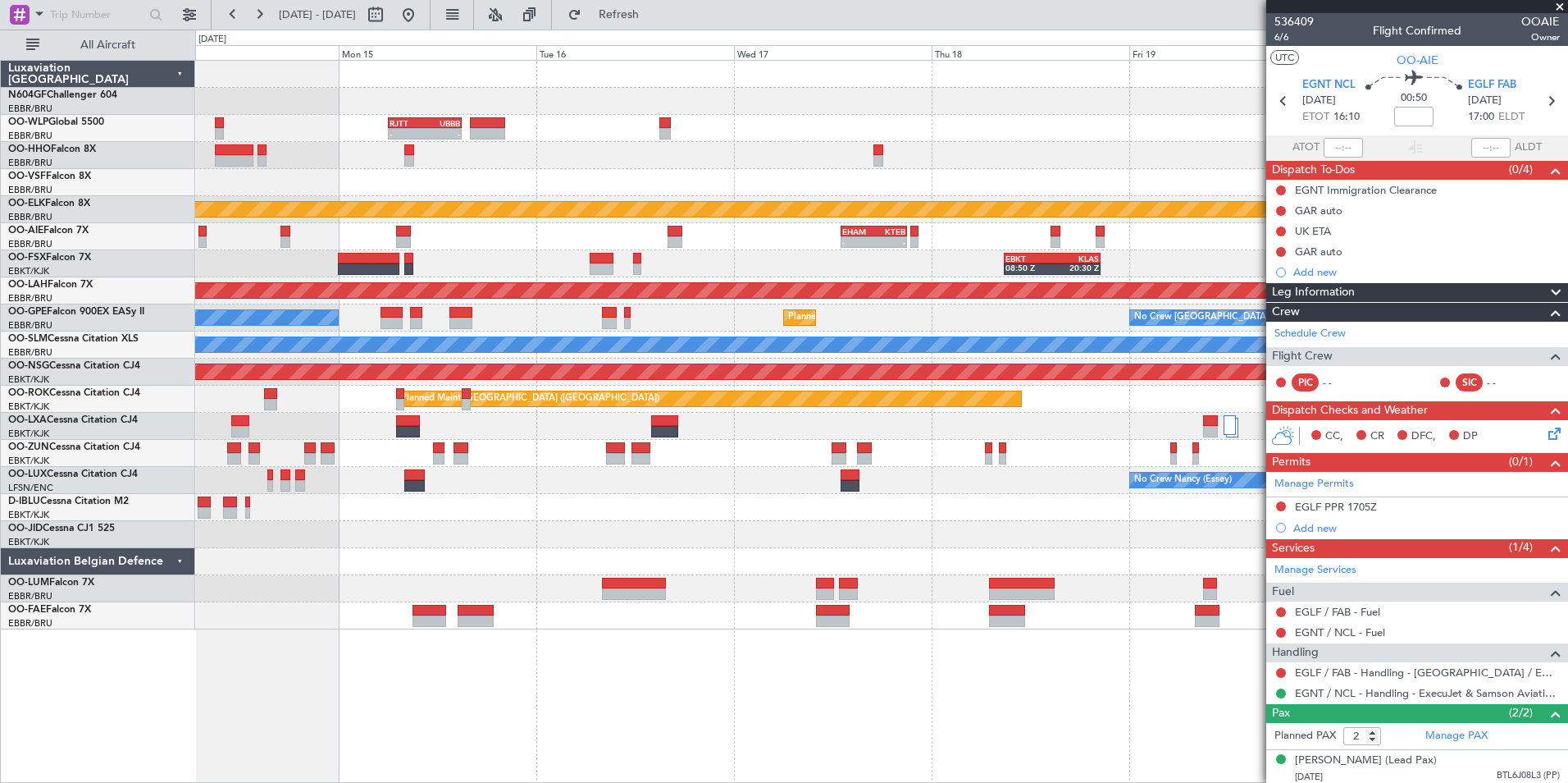
click at [977, 158] on div at bounding box center [881, 155] width 1372 height 27
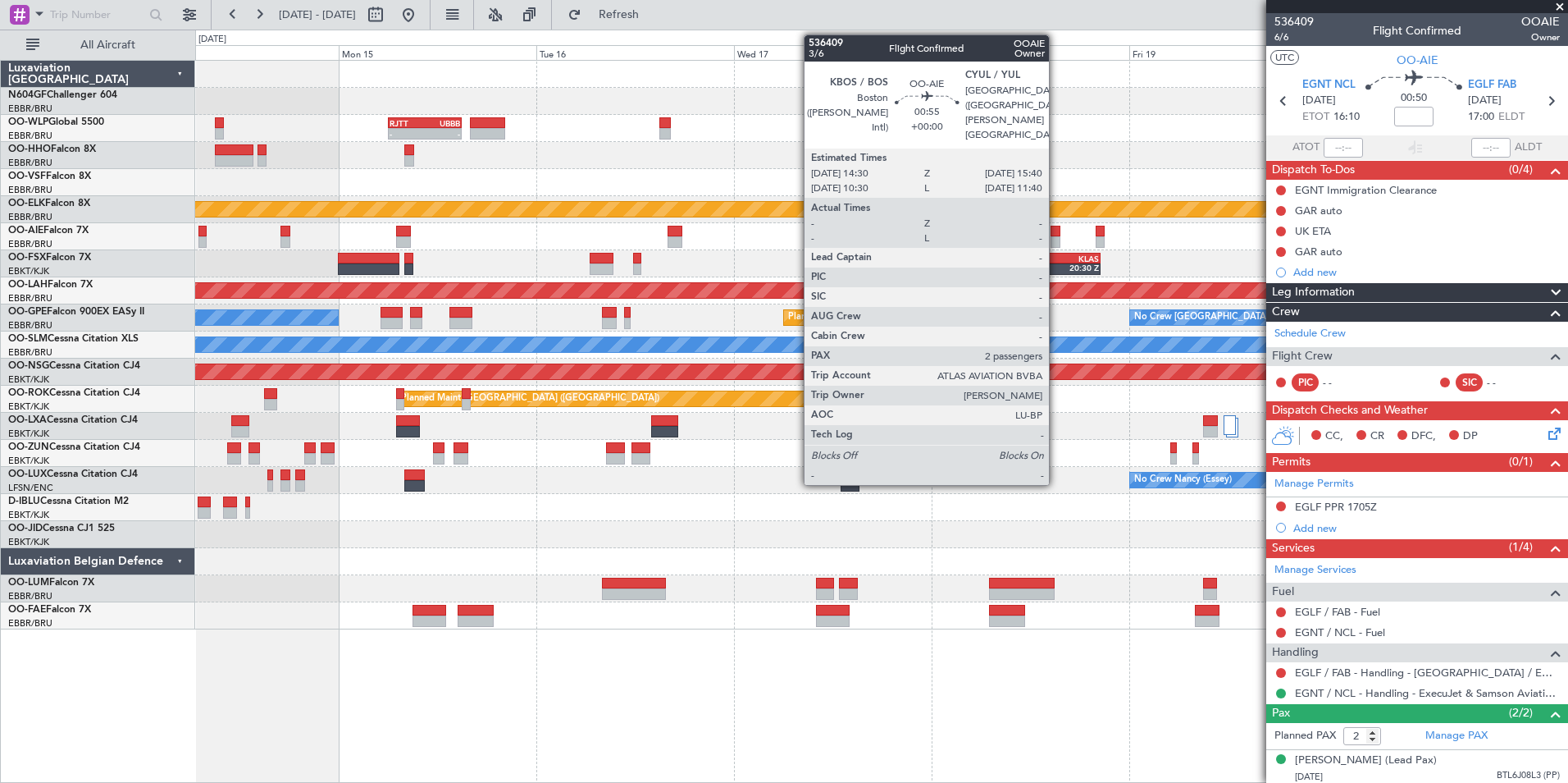
click at [1057, 238] on div at bounding box center [1056, 242] width 9 height 11
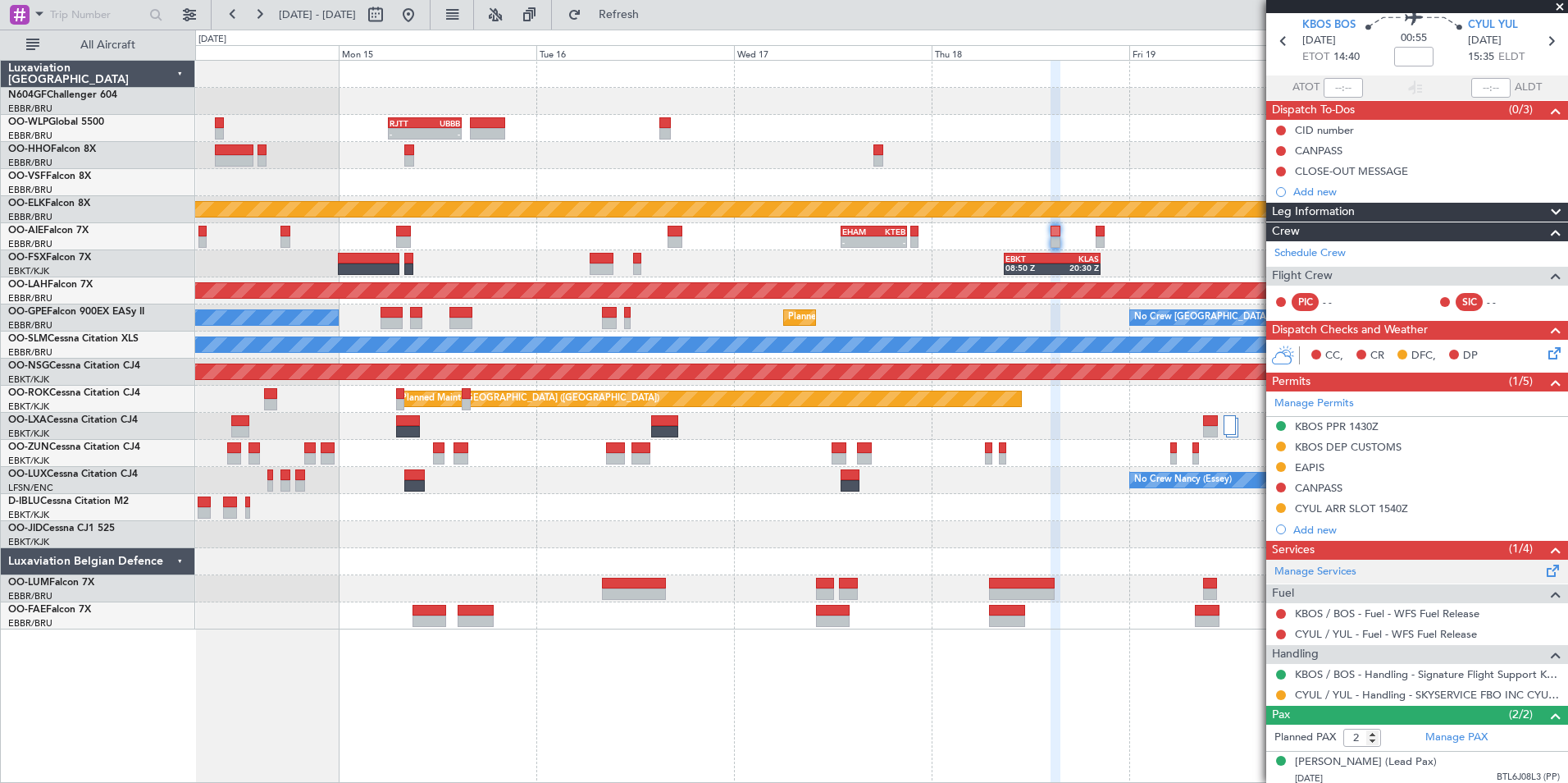
scroll to position [118, 0]
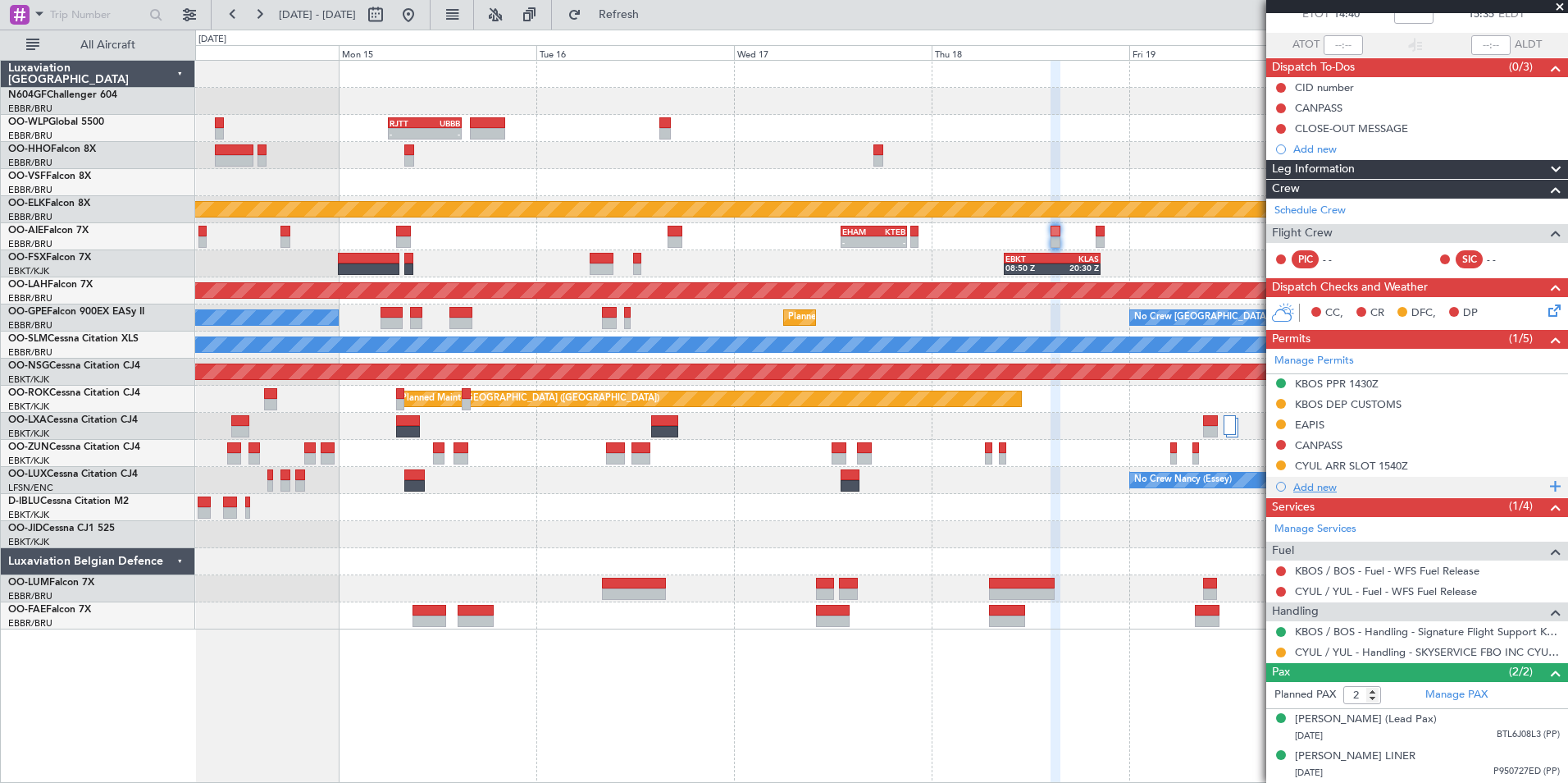
click at [1302, 481] on div "Add new" at bounding box center [1419, 487] width 251 height 14
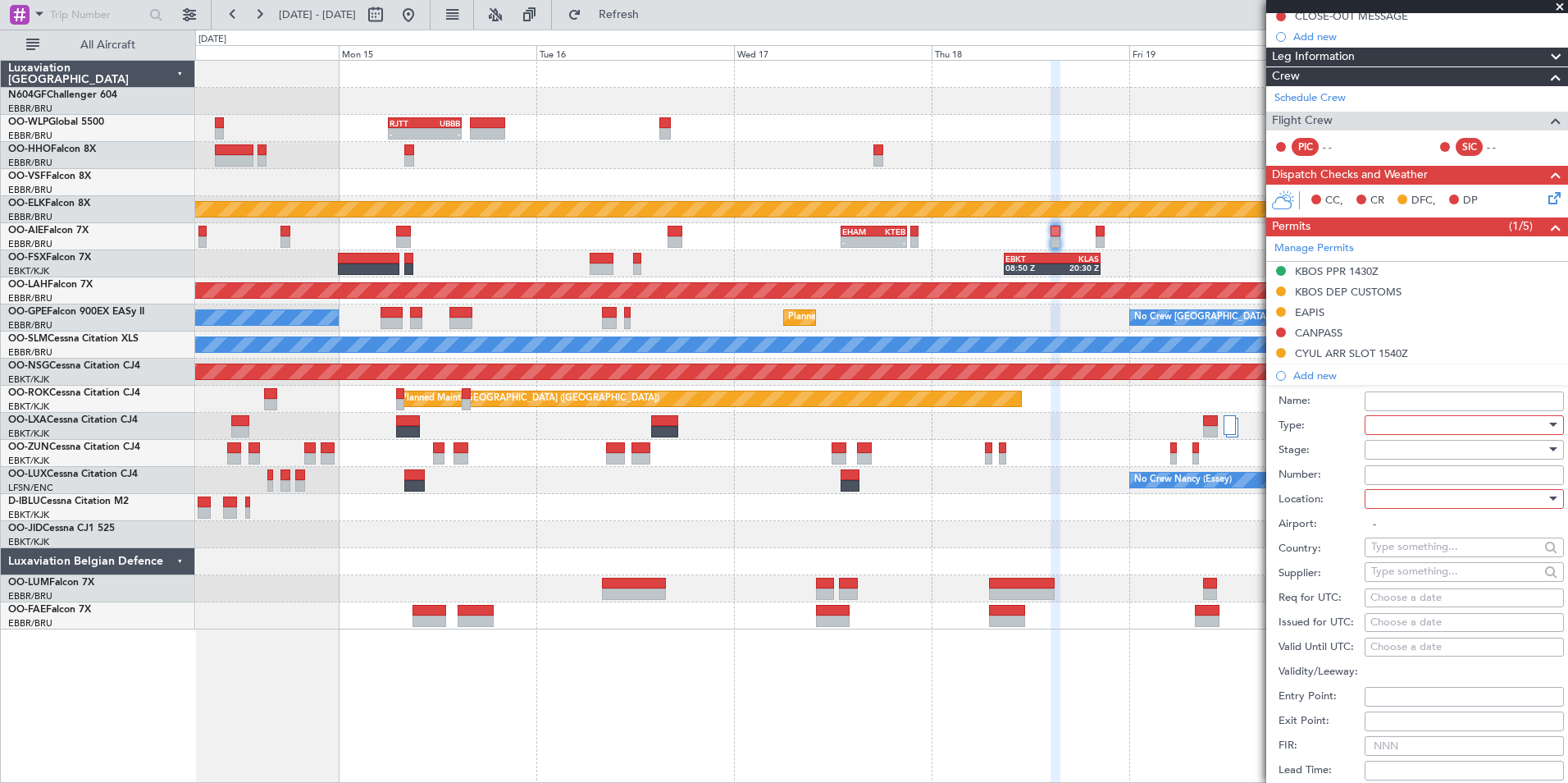
scroll to position [283, 0]
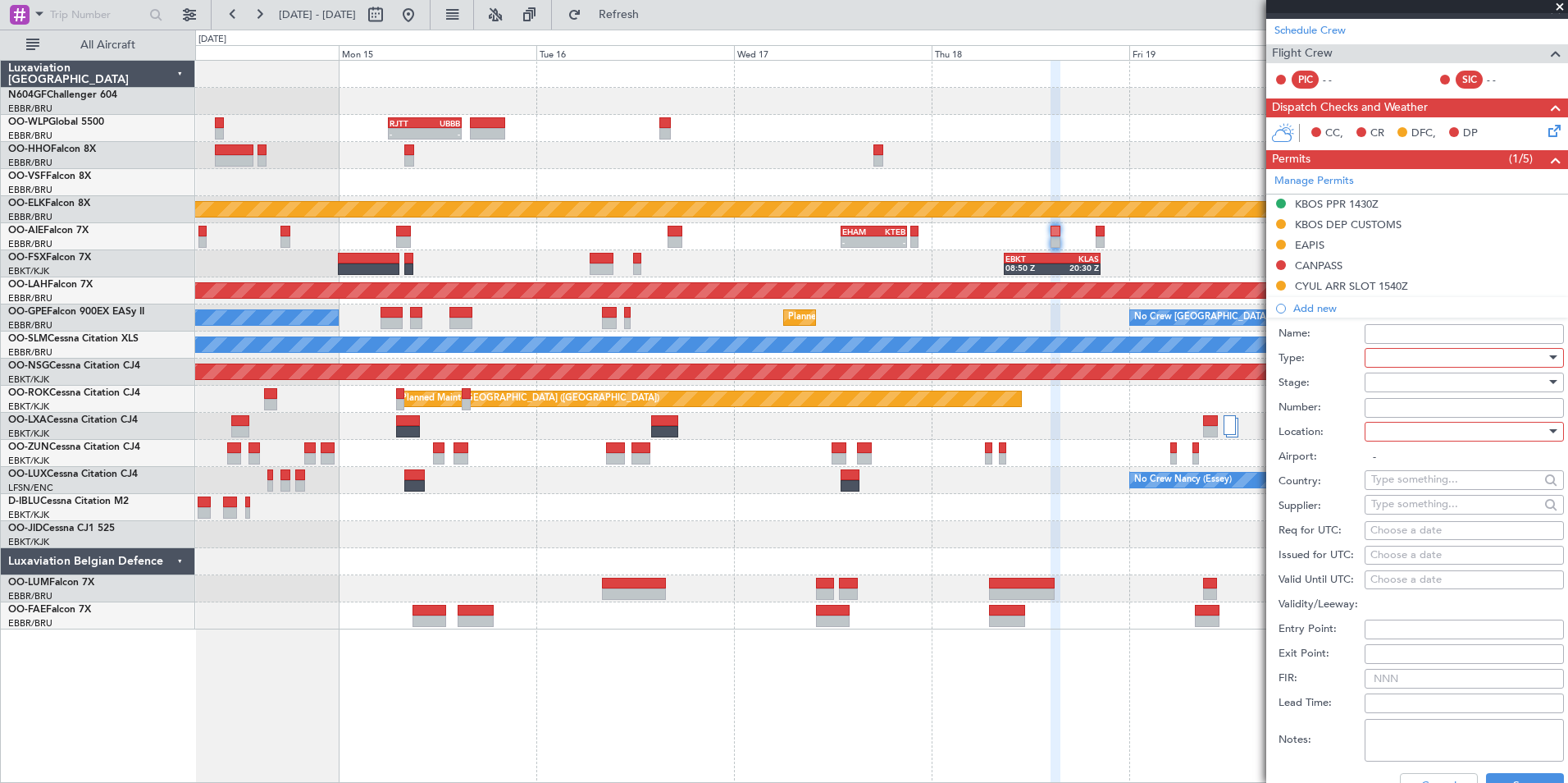
click at [1404, 353] on div at bounding box center [1459, 358] width 175 height 24
click at [1389, 445] on span "PPR" at bounding box center [1458, 438] width 172 height 24
click at [1415, 379] on div at bounding box center [1459, 383] width 175 height 24
click at [1414, 444] on span "Not Requested" at bounding box center [1458, 440] width 172 height 24
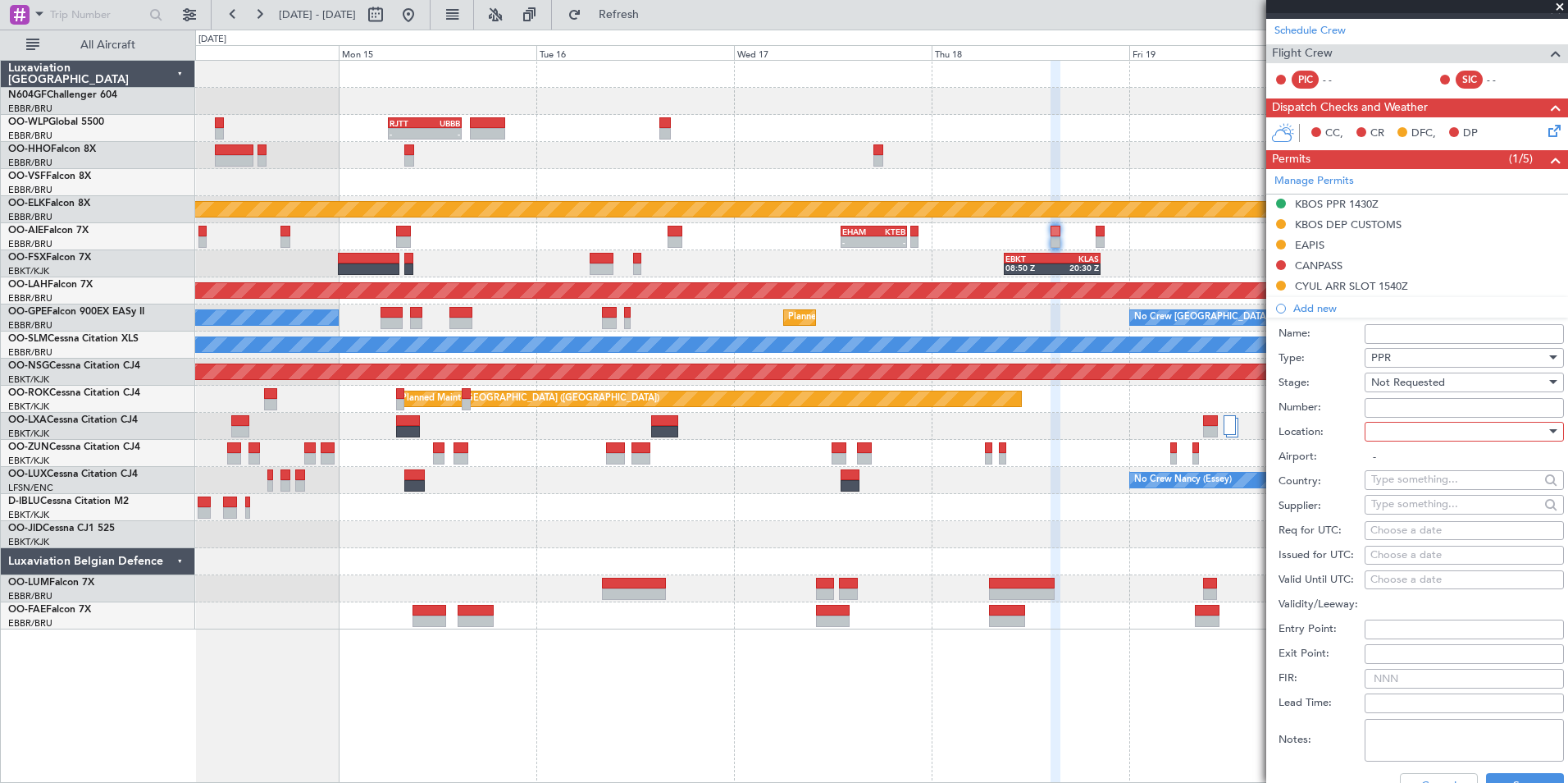
click at [1415, 431] on div at bounding box center [1459, 432] width 175 height 24
click at [1419, 513] on span "Arrival" at bounding box center [1458, 514] width 172 height 24
type input "CYUL / YUL"
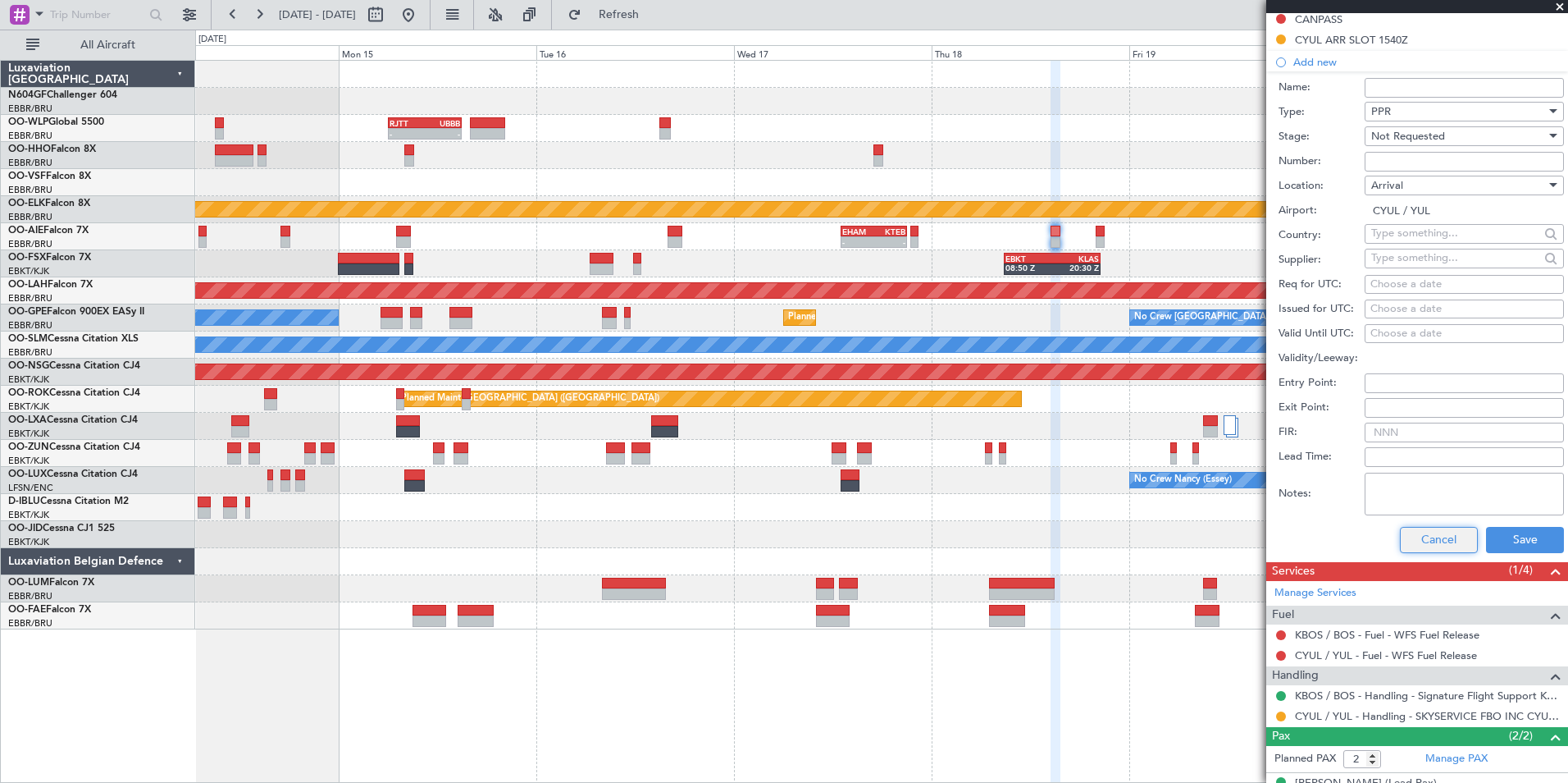
click at [1429, 544] on button "Cancel" at bounding box center [1439, 540] width 78 height 26
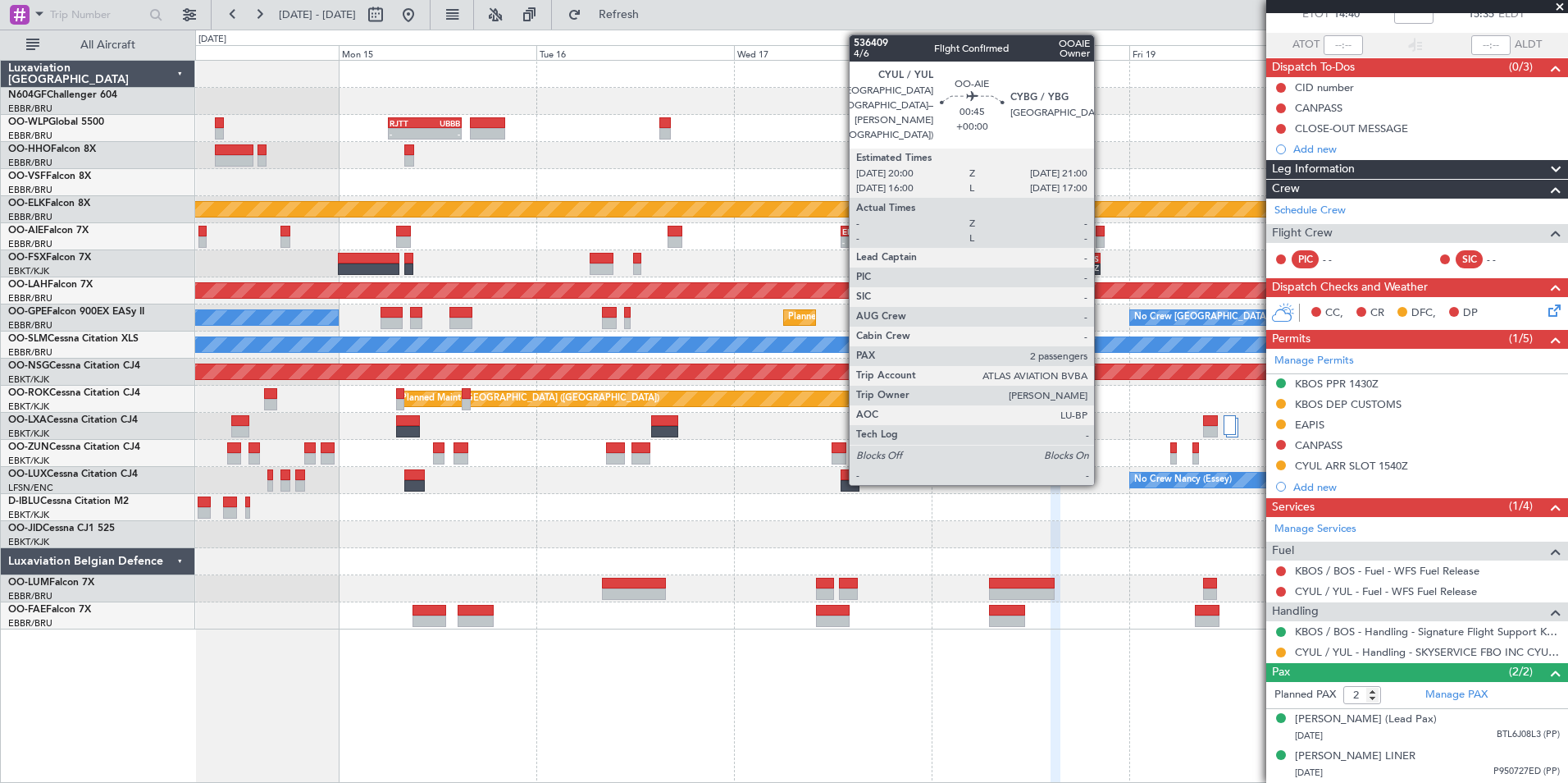
click at [1102, 238] on div at bounding box center [1101, 242] width 9 height 11
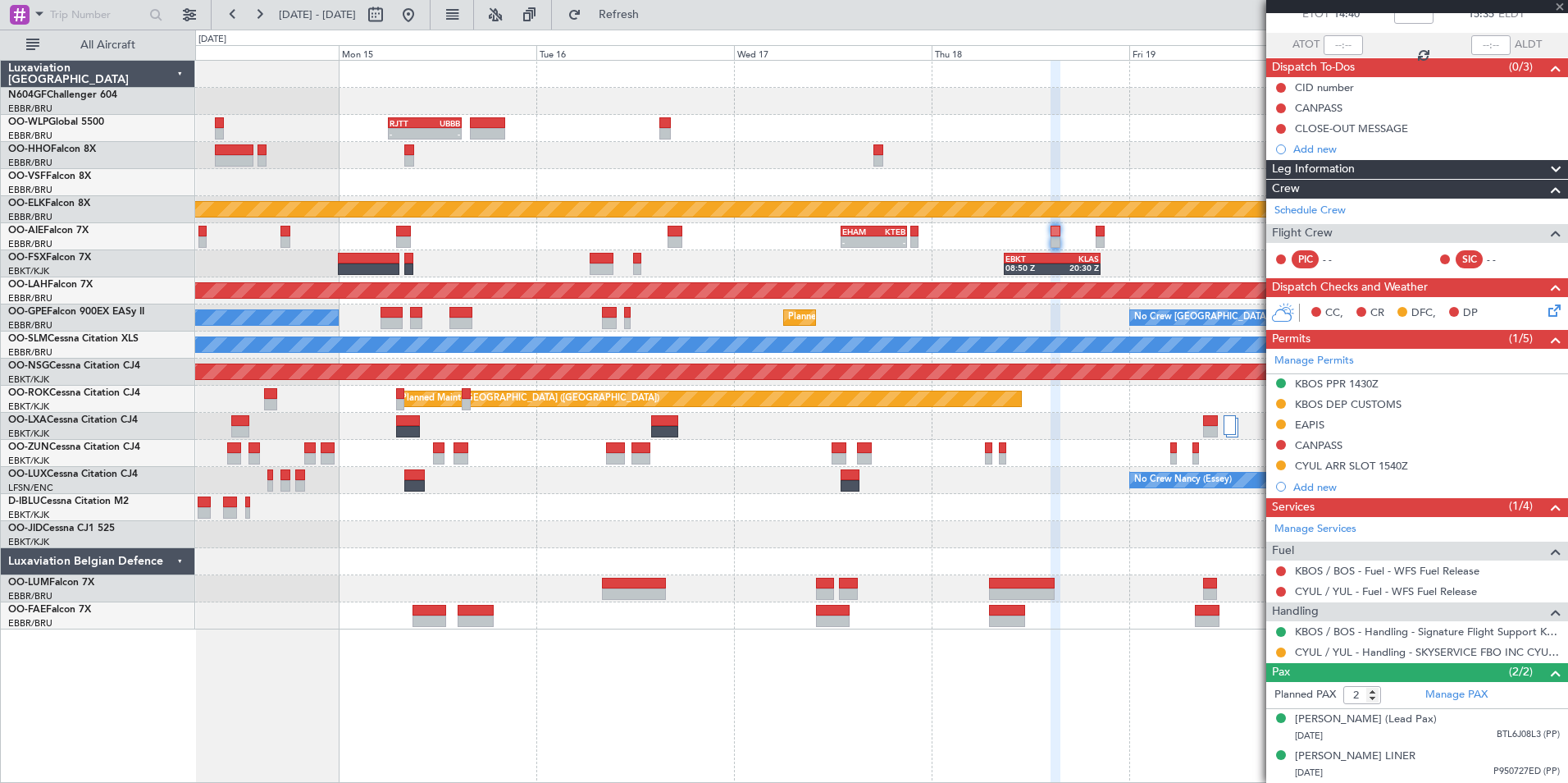
scroll to position [0, 0]
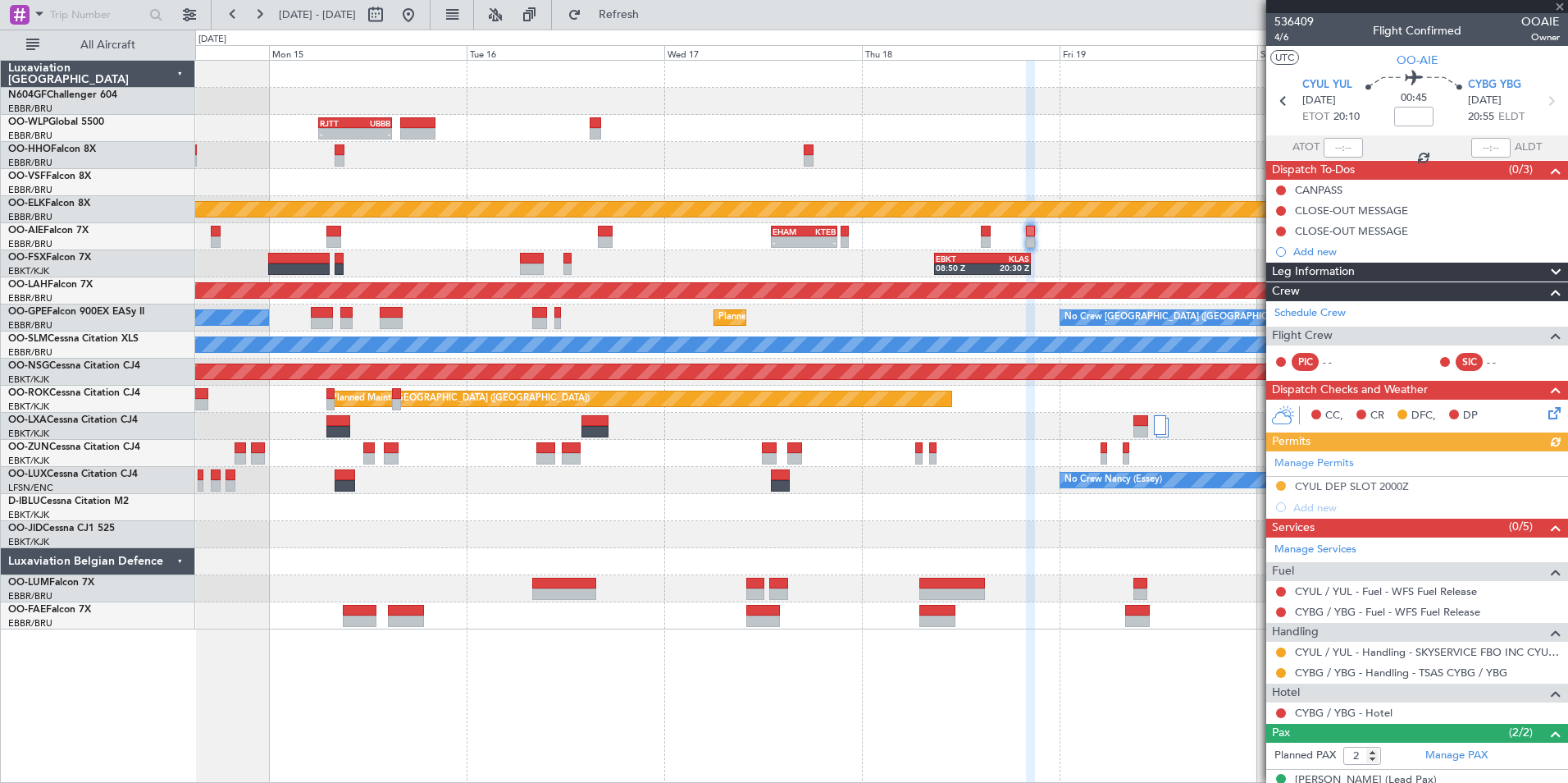
click at [1066, 253] on div "EBKT 08:50 Z KLAS 20:30 Z EBBR 07:00 Z KTEB 15:00 Z" at bounding box center [881, 264] width 1372 height 27
click at [1352, 504] on div "CYUL DEP SLOT 2000Z" at bounding box center [1352, 504] width 0 height 0
click at [1306, 506] on div "Add new" at bounding box center [1419, 507] width 251 height 14
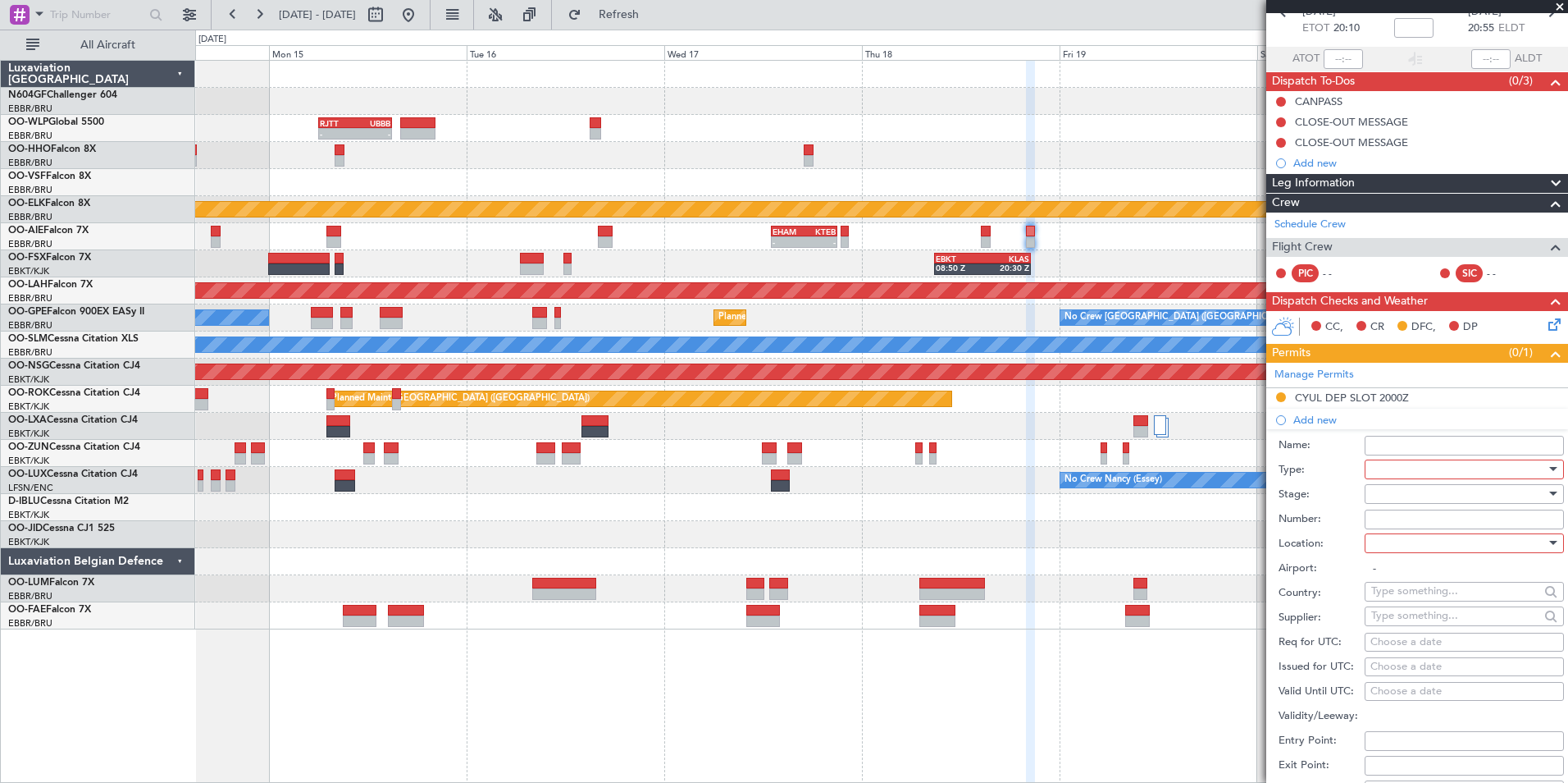
scroll to position [164, 0]
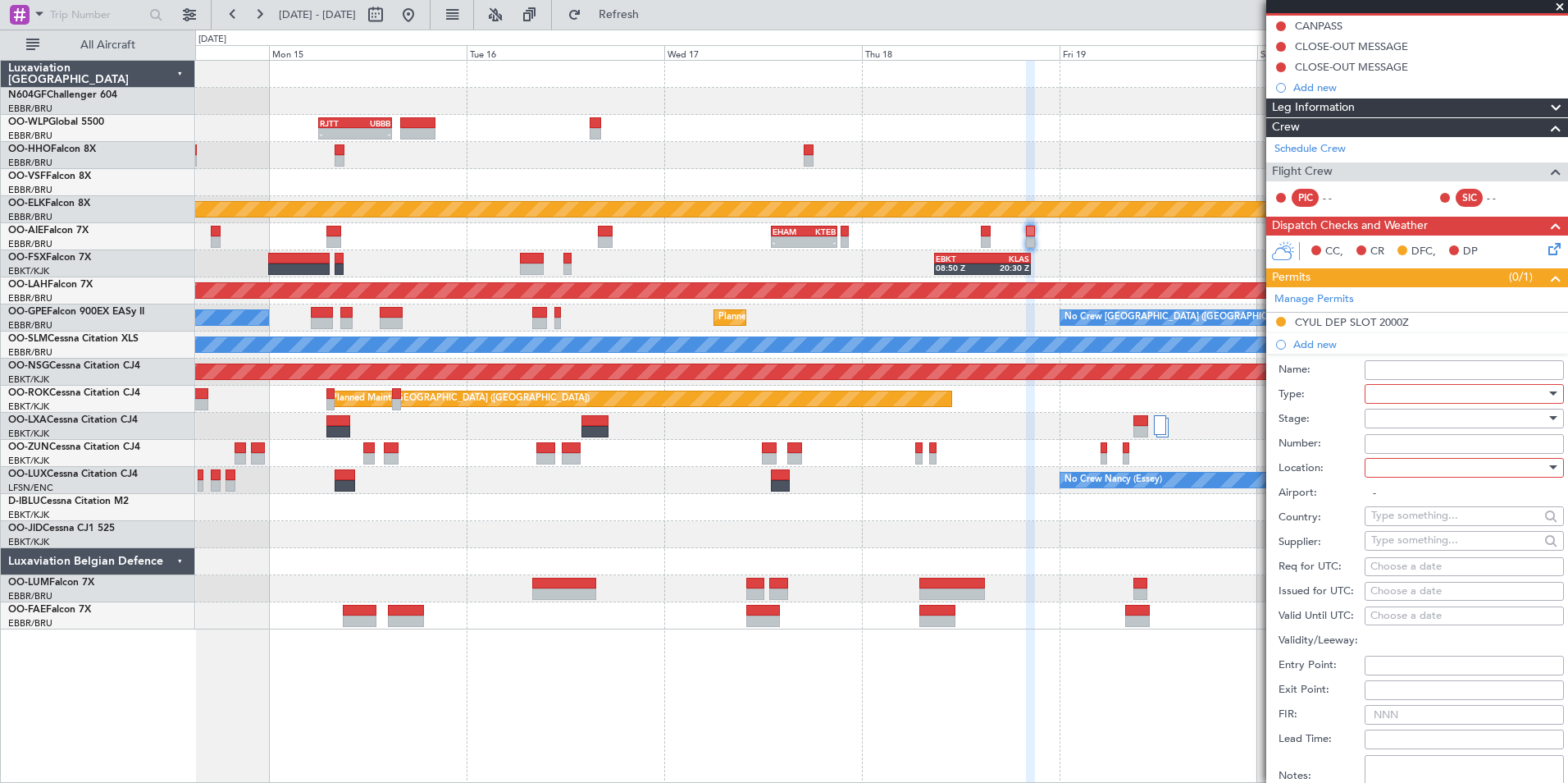
click at [1428, 399] on div at bounding box center [1459, 394] width 175 height 24
click at [1392, 474] on span "PPR" at bounding box center [1458, 474] width 172 height 24
click at [1404, 411] on div at bounding box center [1459, 418] width 175 height 24
click at [1414, 481] on span "Not Requested" at bounding box center [1458, 476] width 172 height 24
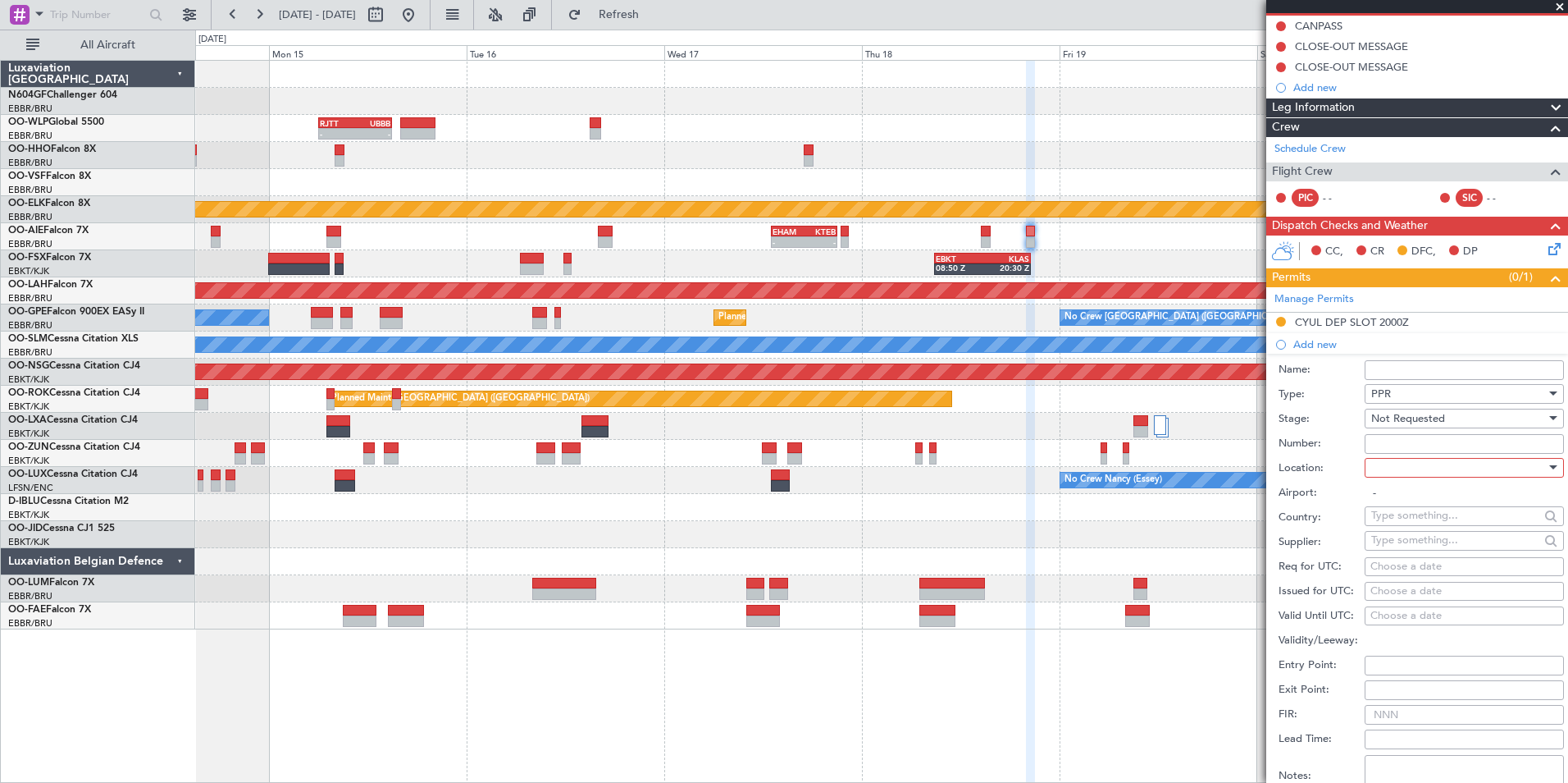
click at [1411, 464] on div at bounding box center [1459, 467] width 175 height 24
click at [1422, 546] on span "Arrival" at bounding box center [1458, 550] width 172 height 24
type input "CYBG / YBG"
click at [1403, 565] on div "Choose a date" at bounding box center [1464, 566] width 187 height 16
select select "9"
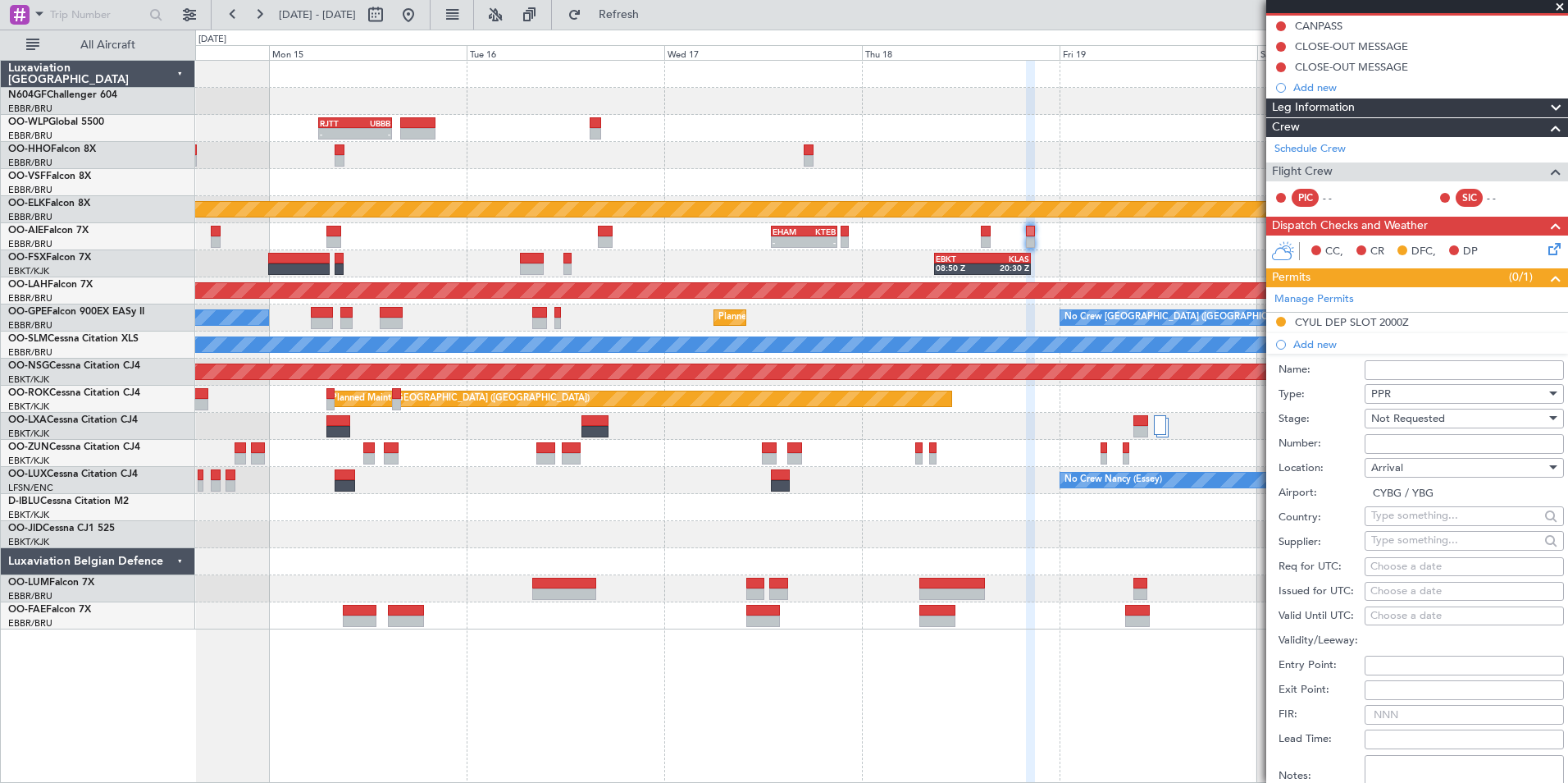
select select "2025"
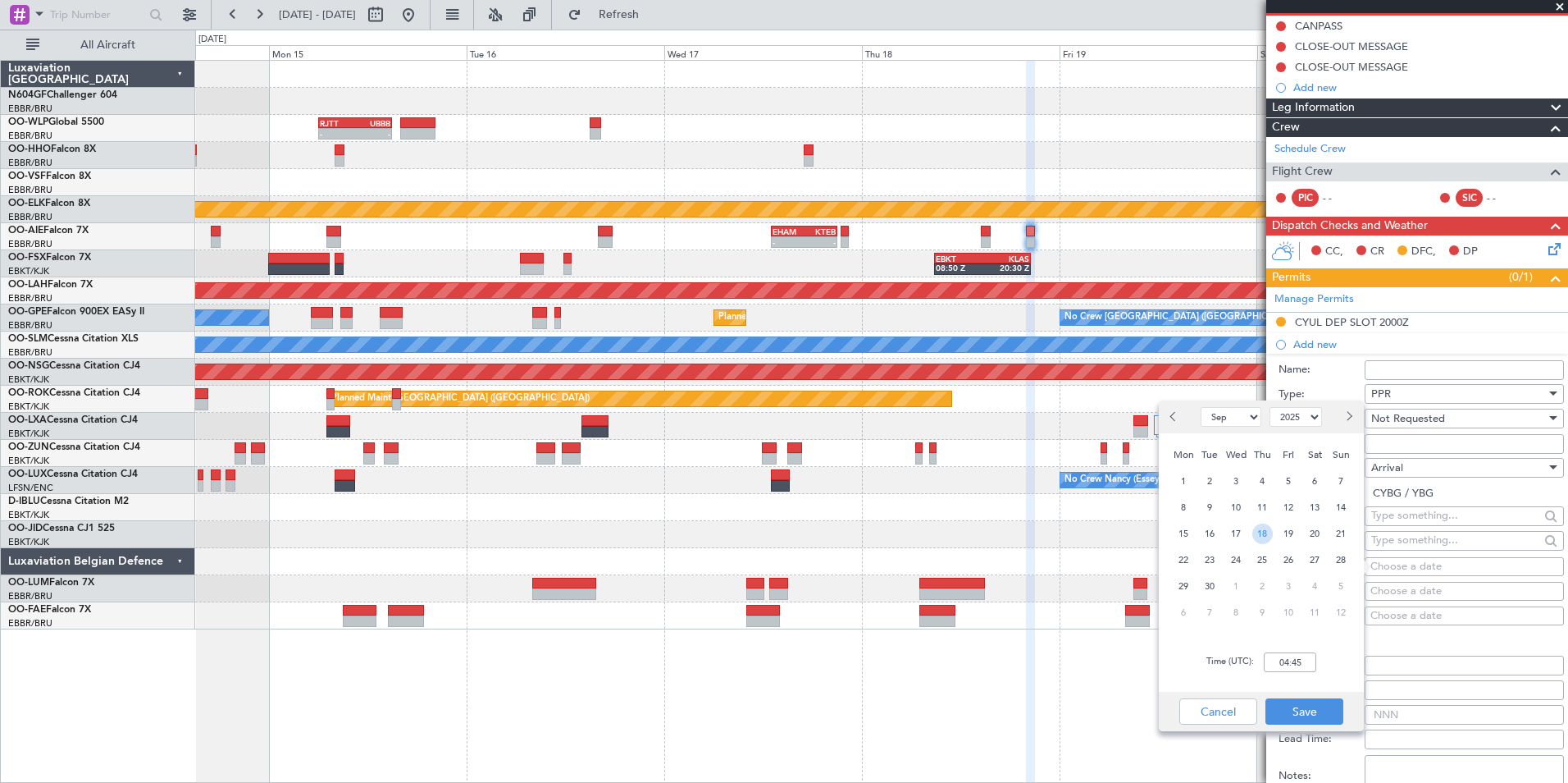
click at [1268, 533] on span "18" at bounding box center [1263, 534] width 21 height 21
click at [1291, 653] on input "00:00" at bounding box center [1290, 661] width 53 height 20
type input "21:00"
click at [1338, 663] on div "Time (UTC): 21:00" at bounding box center [1262, 662] width 205 height 59
click at [1311, 710] on button "Save" at bounding box center [1304, 711] width 78 height 26
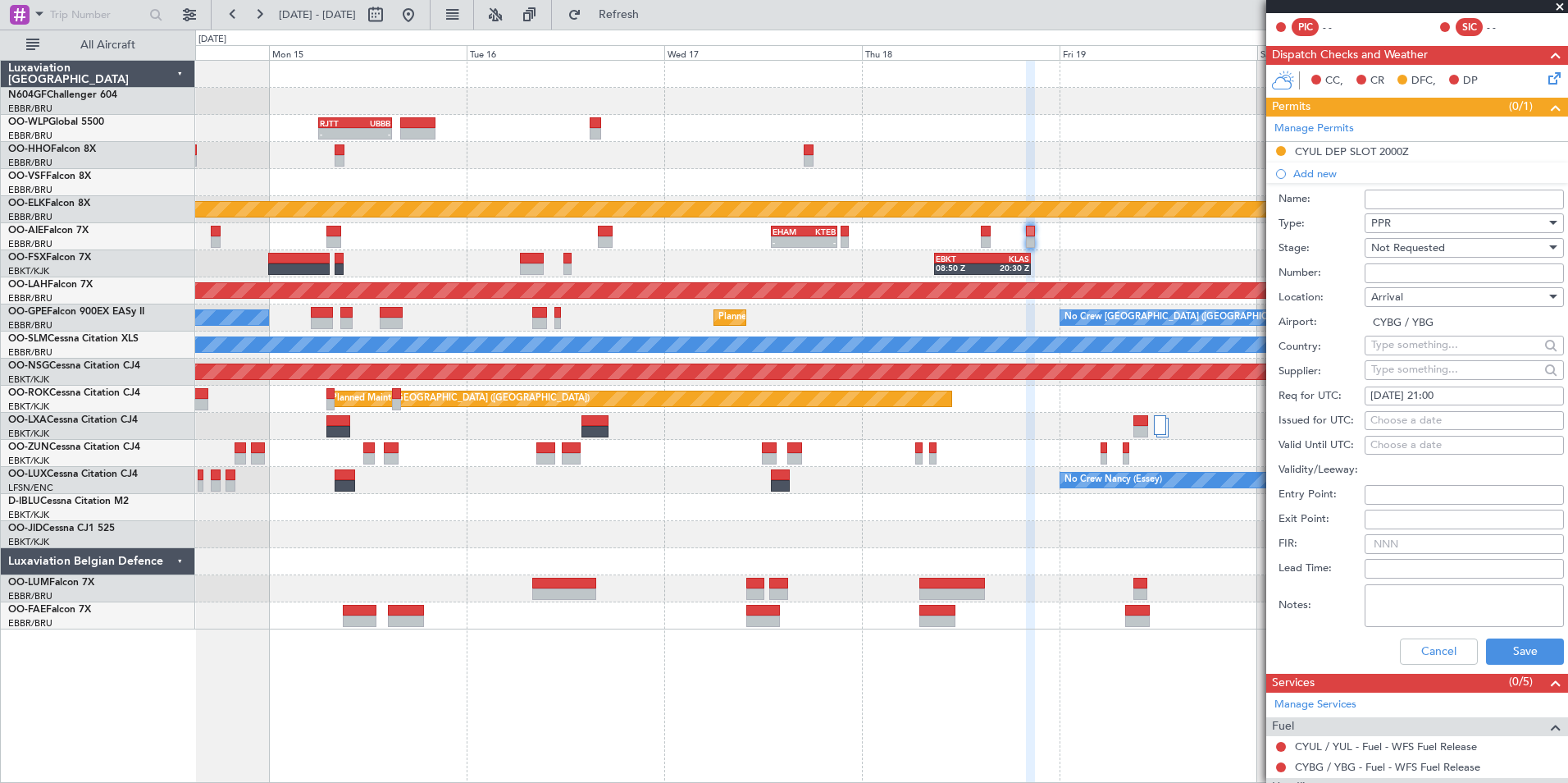
scroll to position [411, 0]
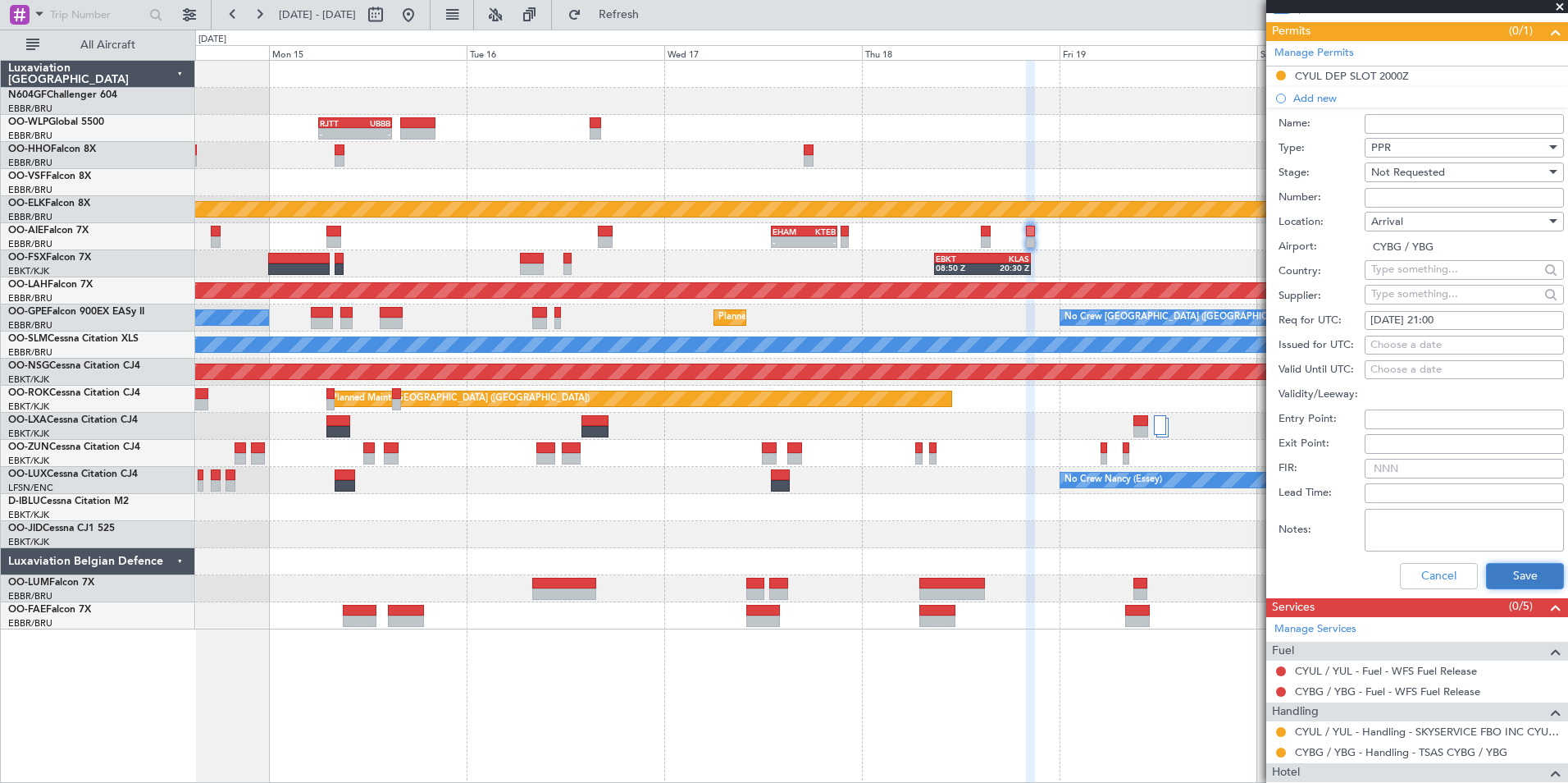
click at [1501, 578] on button "Save" at bounding box center [1525, 577] width 78 height 26
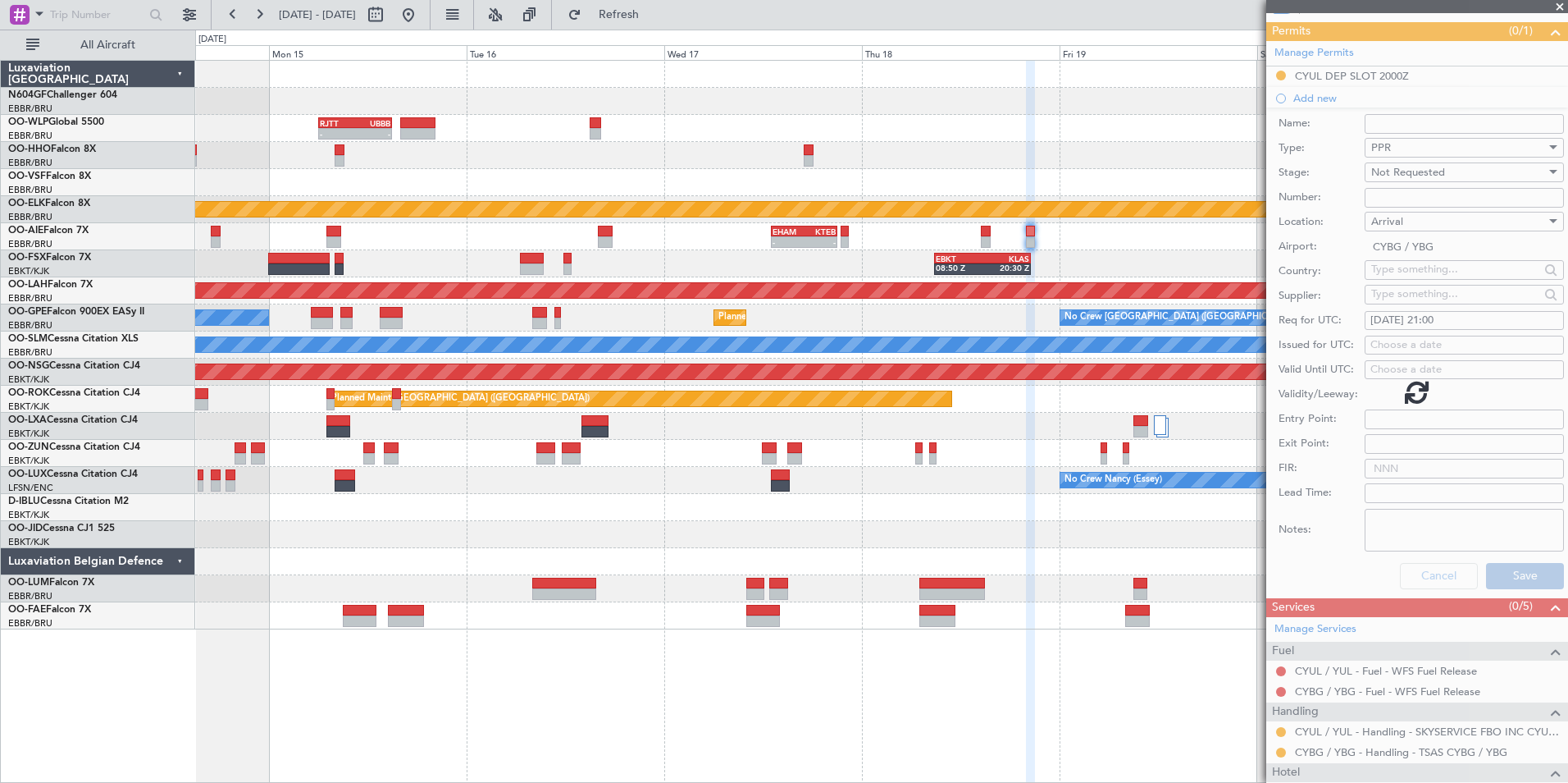
scroll to position [97, 0]
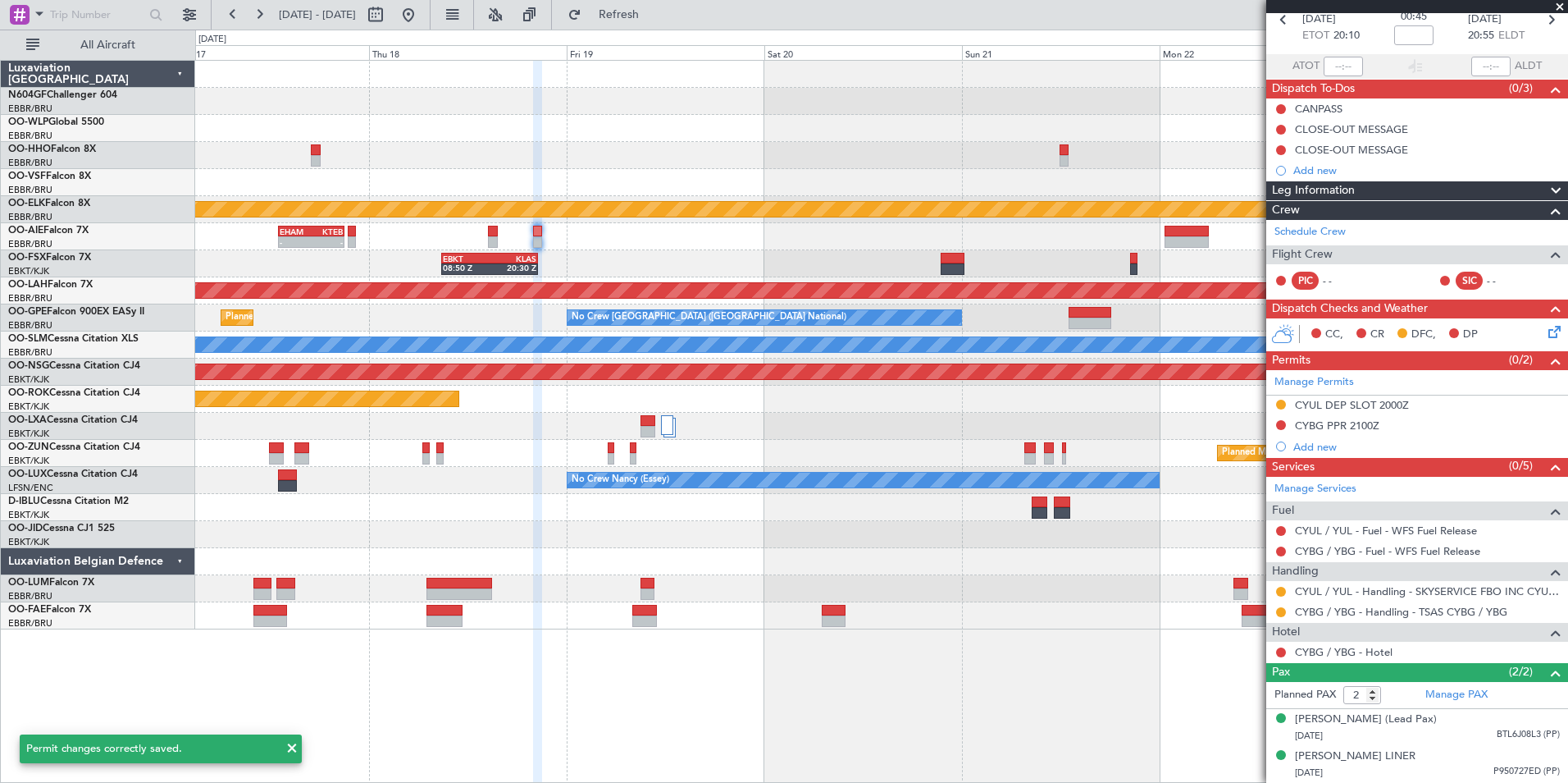
click at [792, 255] on div "EBKT 08:50 Z KLAS 20:30 Z" at bounding box center [881, 264] width 1372 height 27
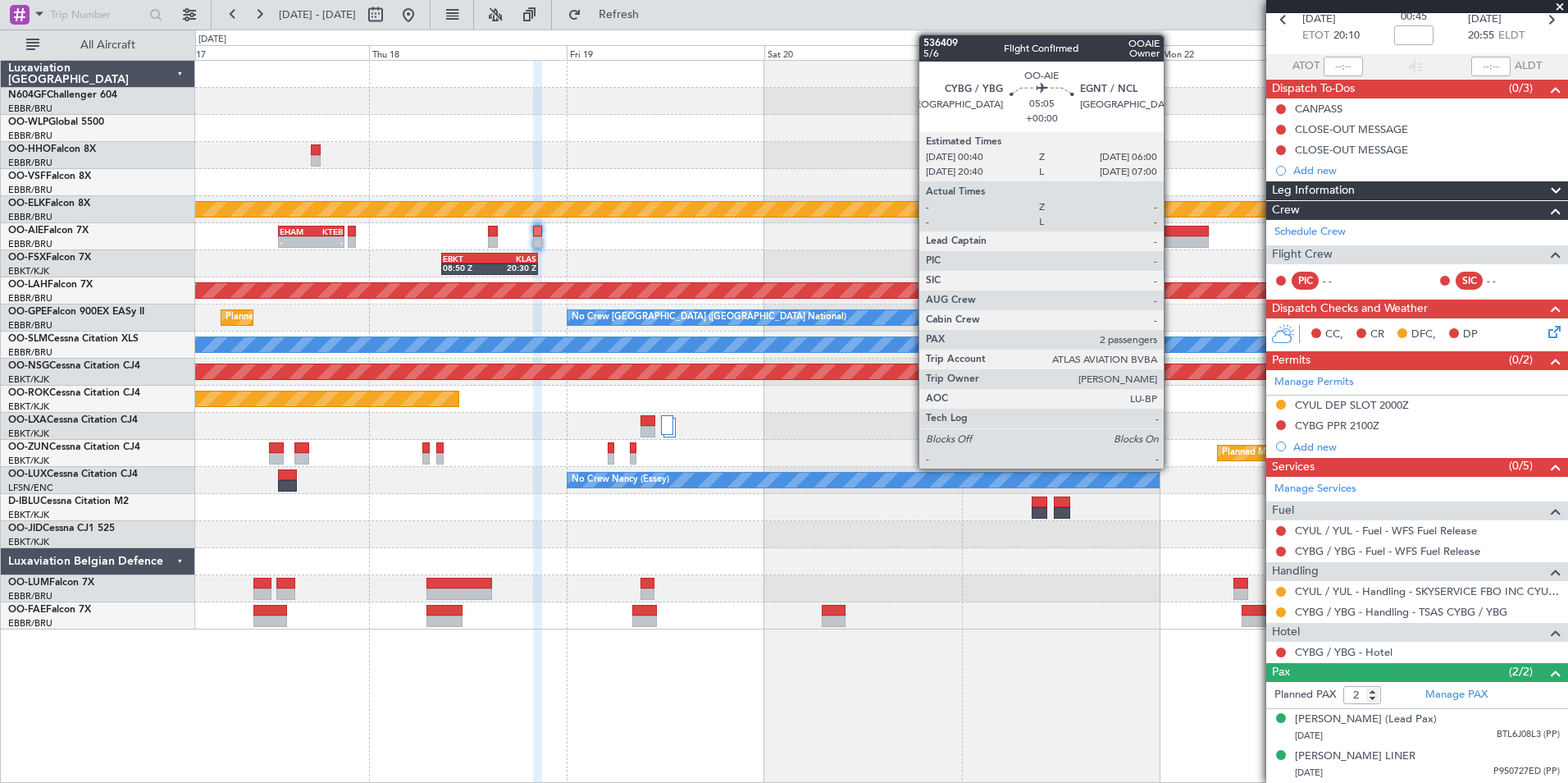
click at [1172, 235] on div at bounding box center [1187, 232] width 44 height 11
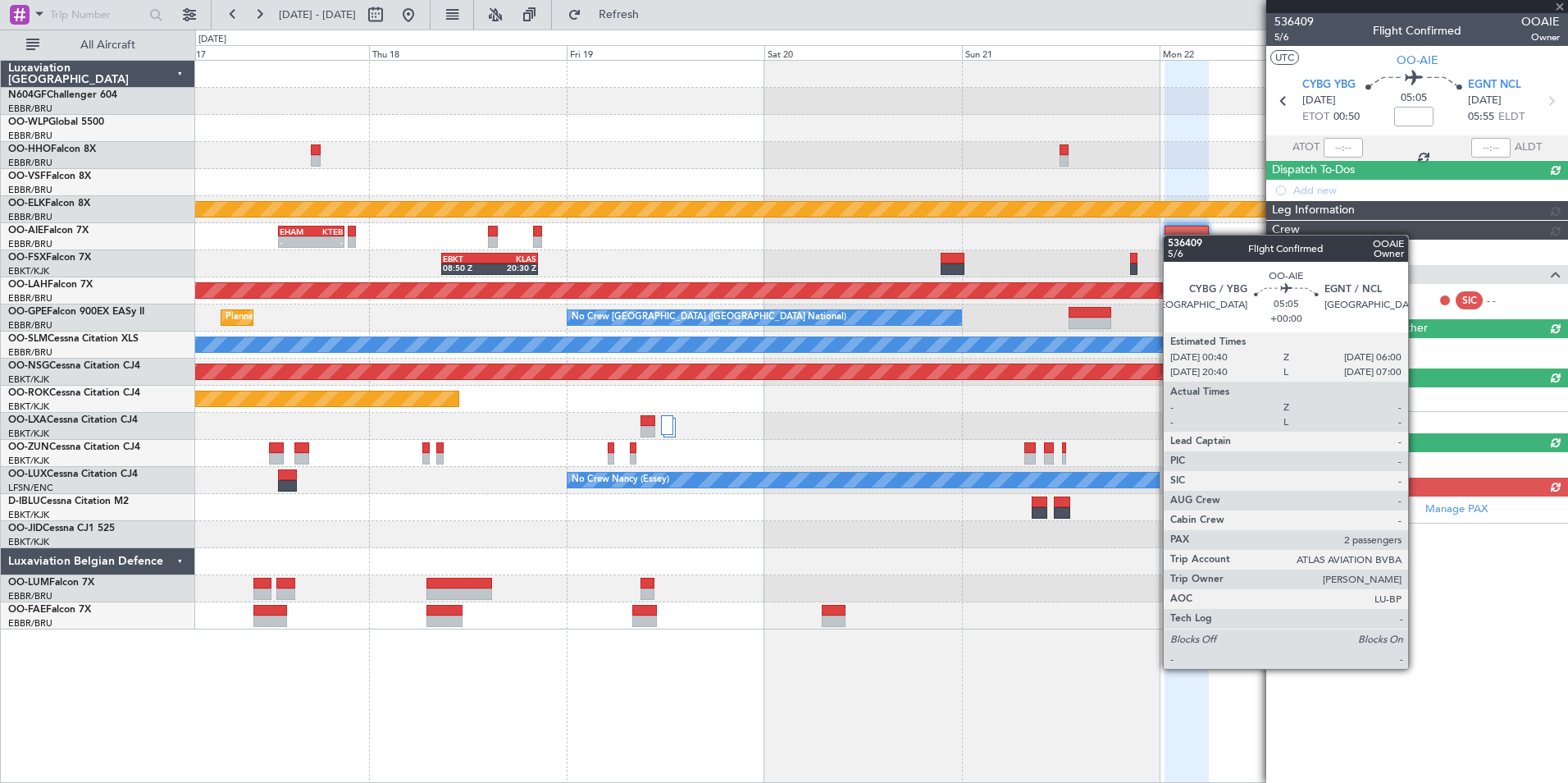
scroll to position [0, 0]
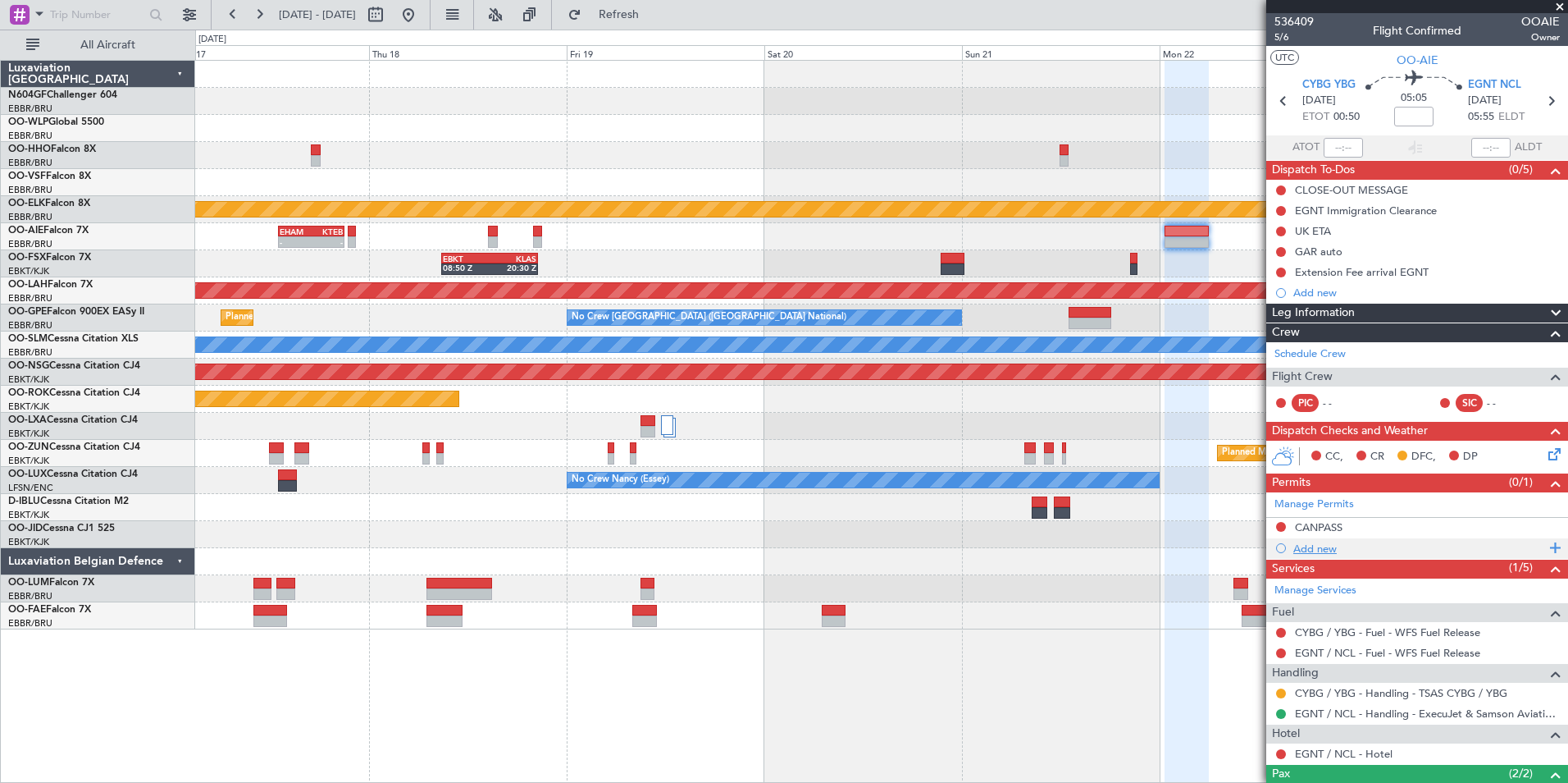
click at [1294, 547] on div "Add new" at bounding box center [1419, 548] width 251 height 14
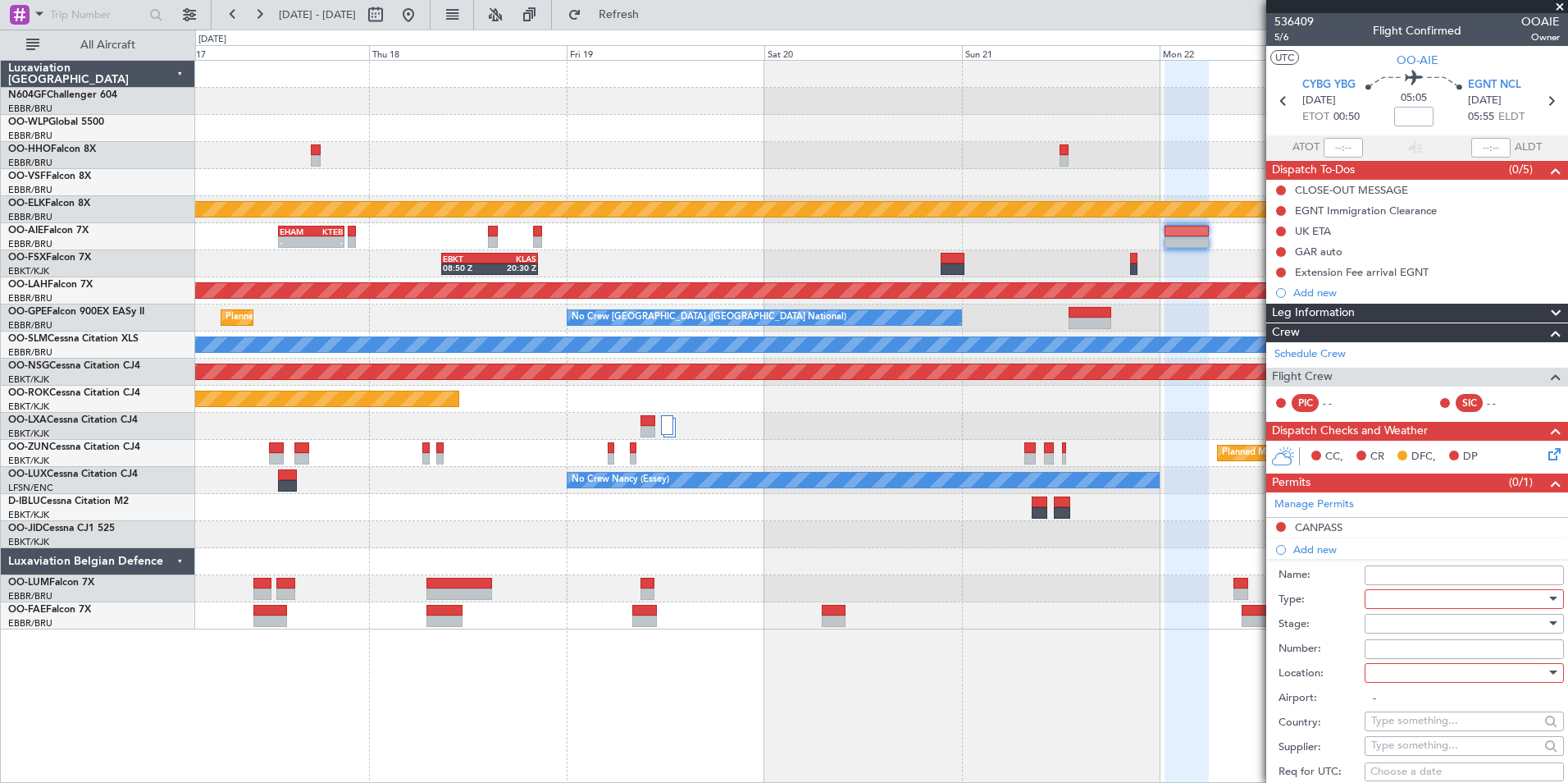
scroll to position [328, 0]
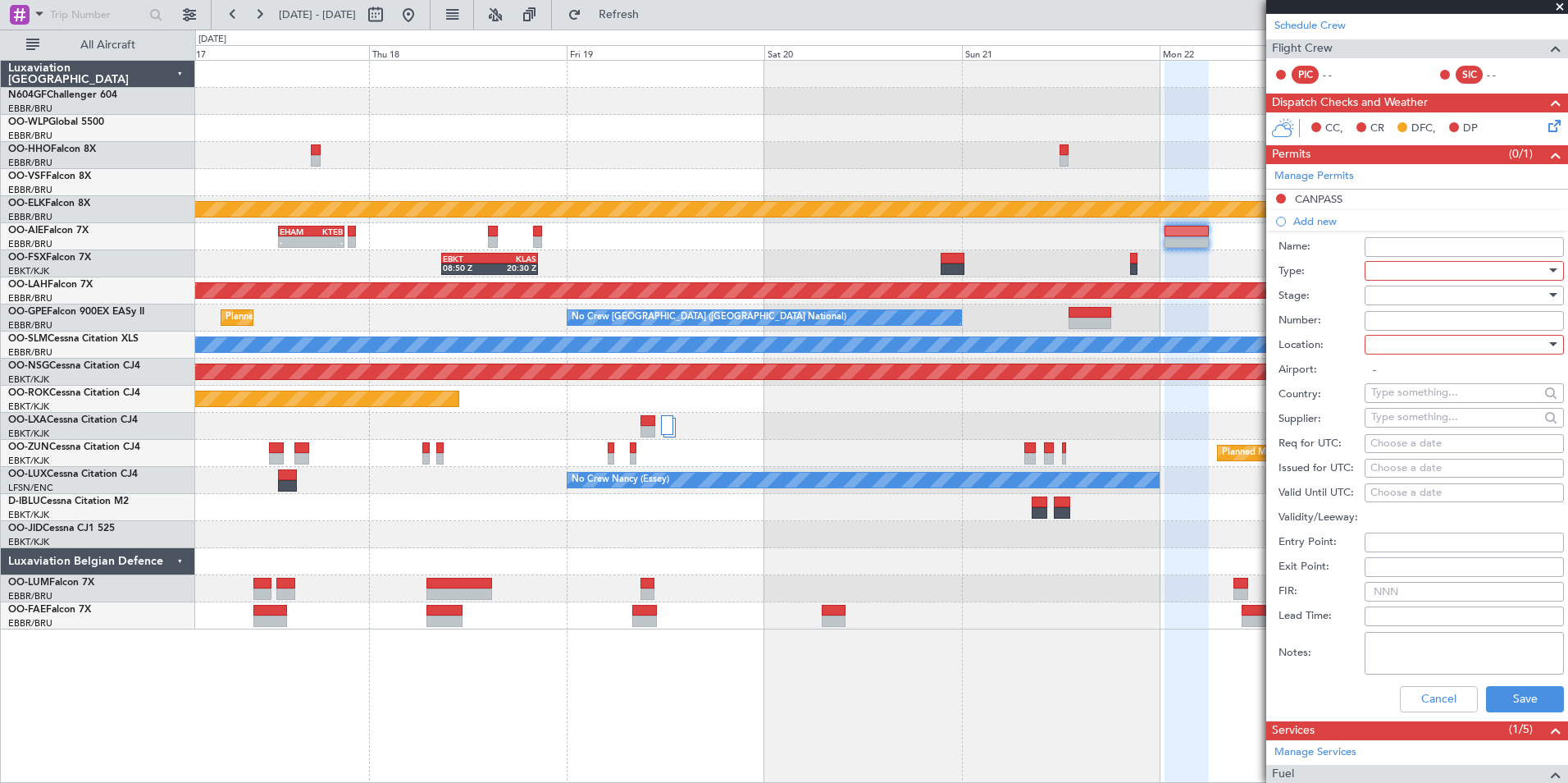
click at [1380, 264] on div at bounding box center [1459, 270] width 175 height 24
click at [1397, 360] on span "PPR" at bounding box center [1458, 351] width 172 height 24
click at [1414, 299] on div at bounding box center [1459, 296] width 175 height 24
click at [1412, 353] on span "Not Requested" at bounding box center [1458, 352] width 172 height 24
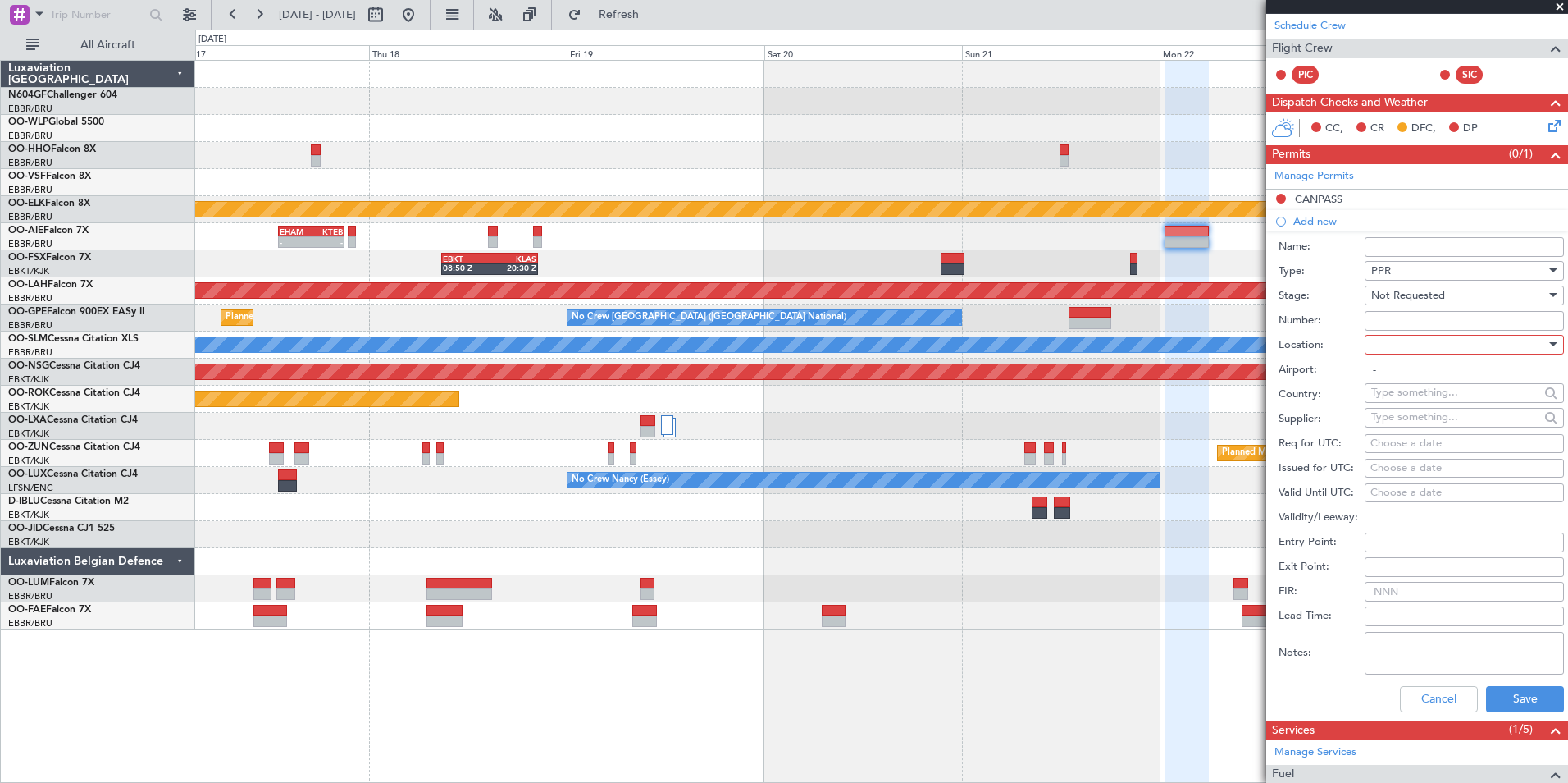
click at [1412, 353] on div at bounding box center [1459, 345] width 175 height 24
click at [1396, 379] on span "Departure" at bounding box center [1458, 378] width 172 height 24
type input "CYBG / YBG"
click at [1384, 448] on div "Choose a date" at bounding box center [1464, 444] width 187 height 16
select select "9"
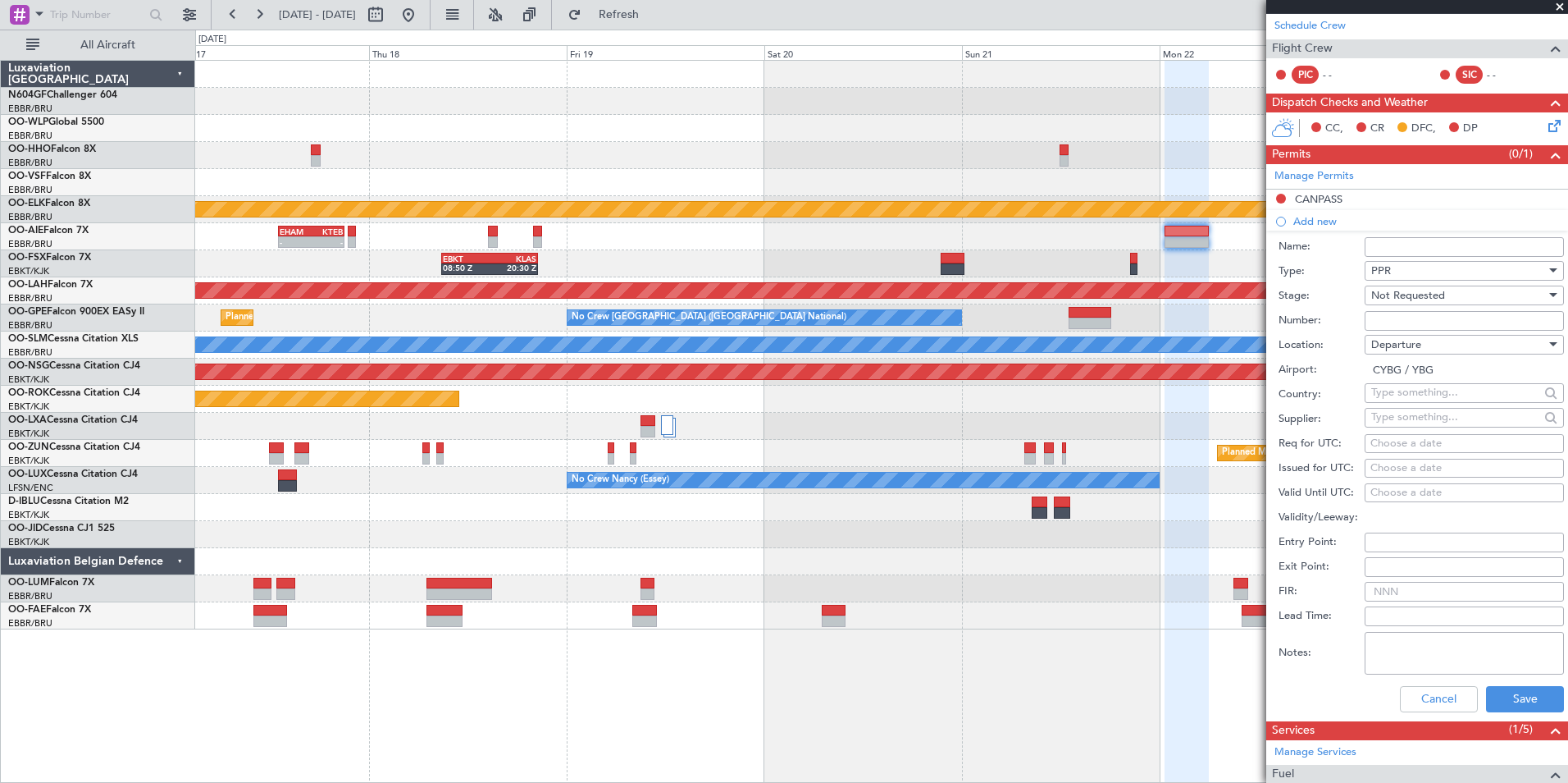
select select "2025"
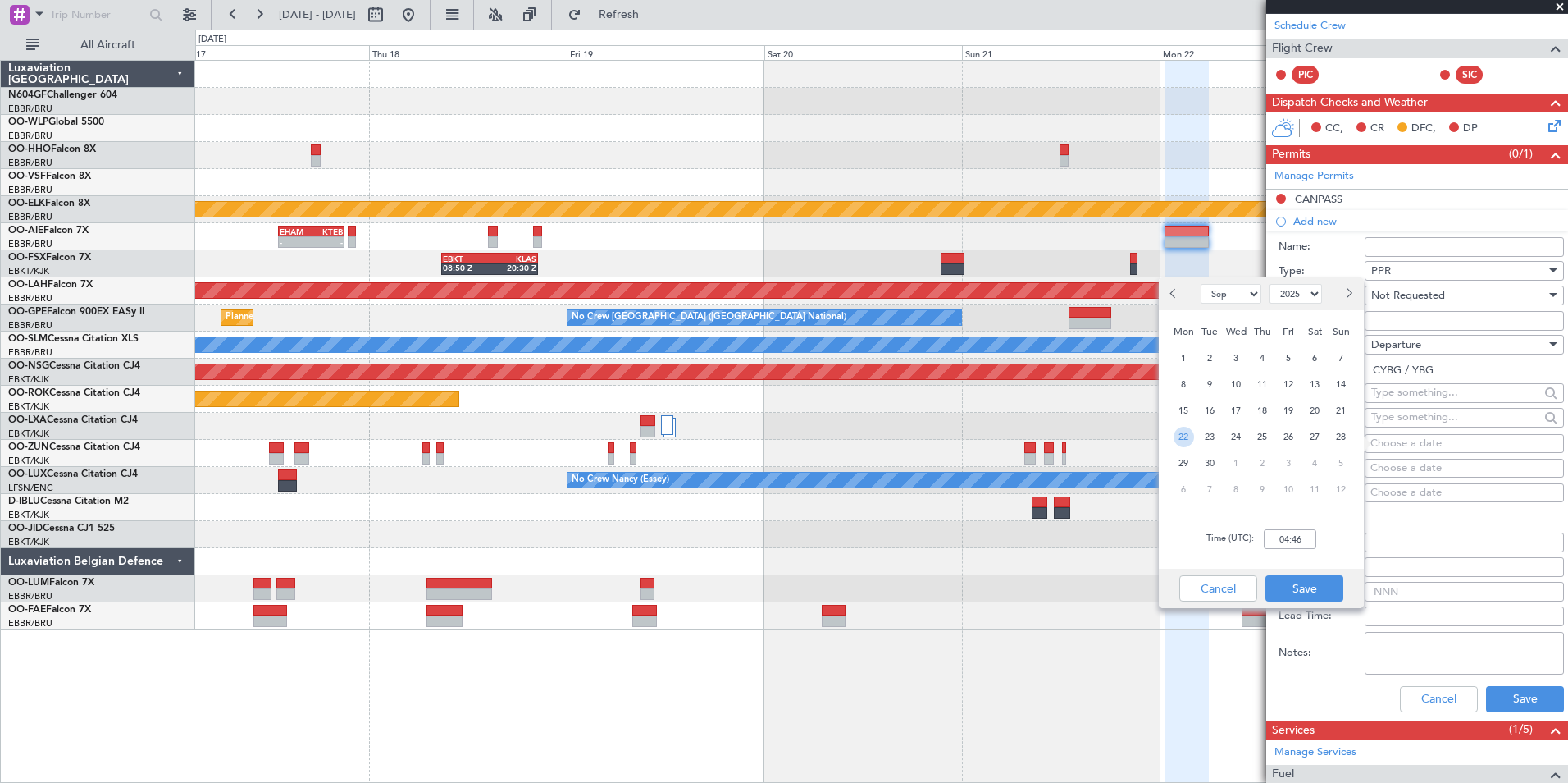
click at [1177, 439] on span "22" at bounding box center [1184, 437] width 21 height 21
click at [1304, 535] on input "00:00" at bounding box center [1290, 539] width 53 height 20
type input "00:40"
drag, startPoint x: 1331, startPoint y: 557, endPoint x: 1318, endPoint y: 573, distance: 20.6
click at [1331, 557] on div "Time (UTC): 00:40" at bounding box center [1262, 539] width 205 height 59
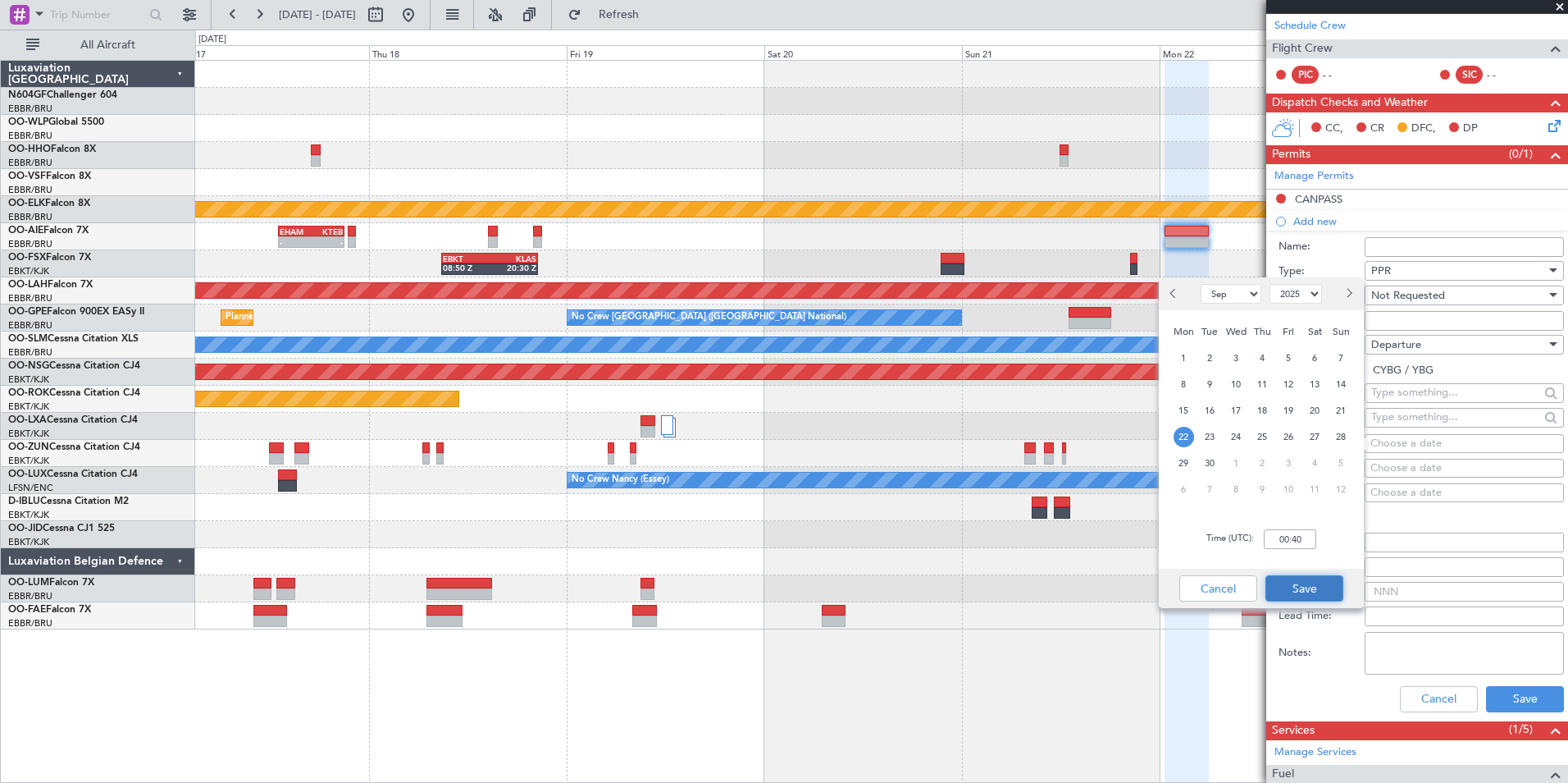
click at [1315, 593] on button "Save" at bounding box center [1304, 589] width 78 height 26
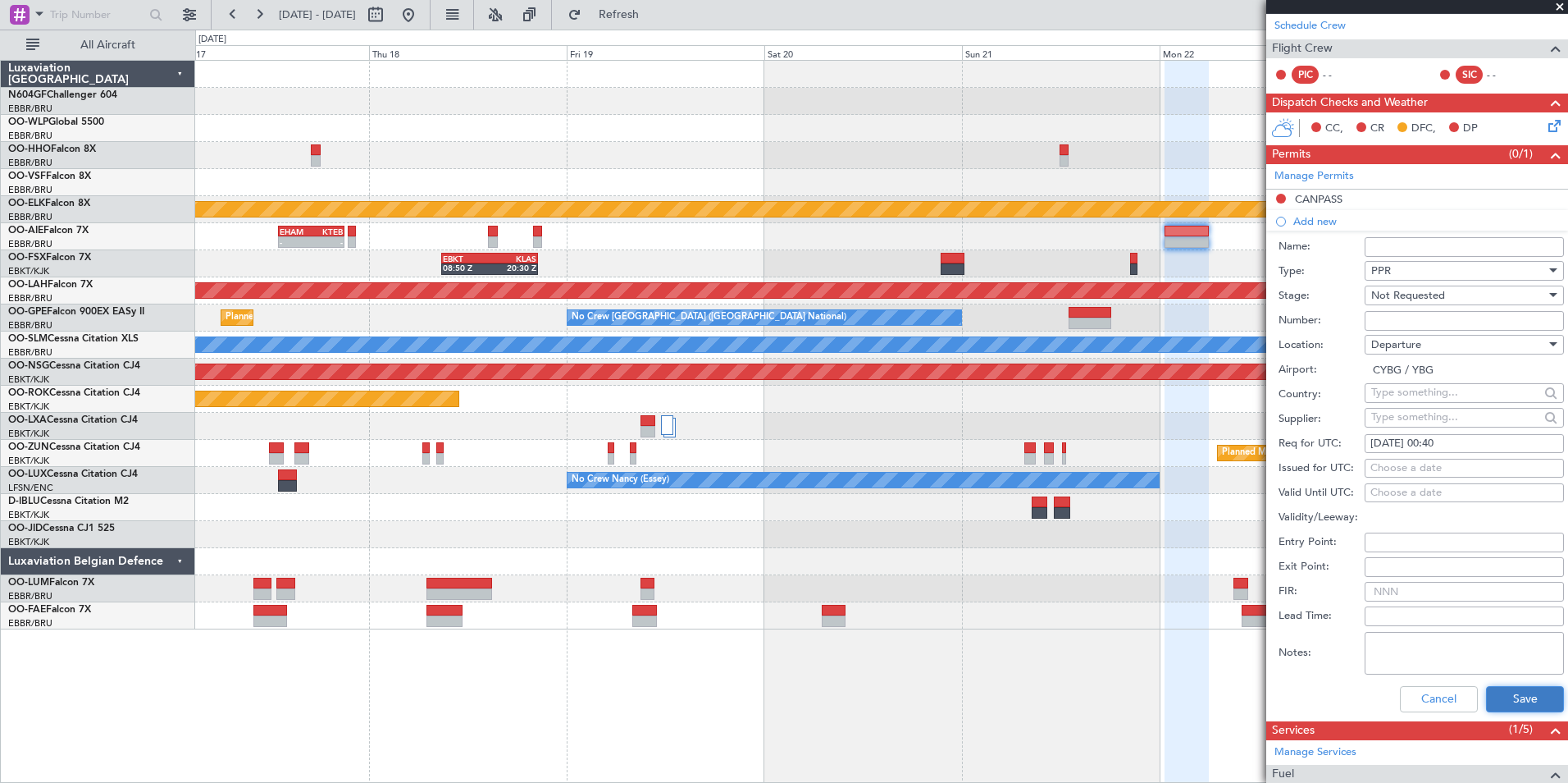
click at [1509, 704] on button "Save" at bounding box center [1525, 699] width 78 height 26
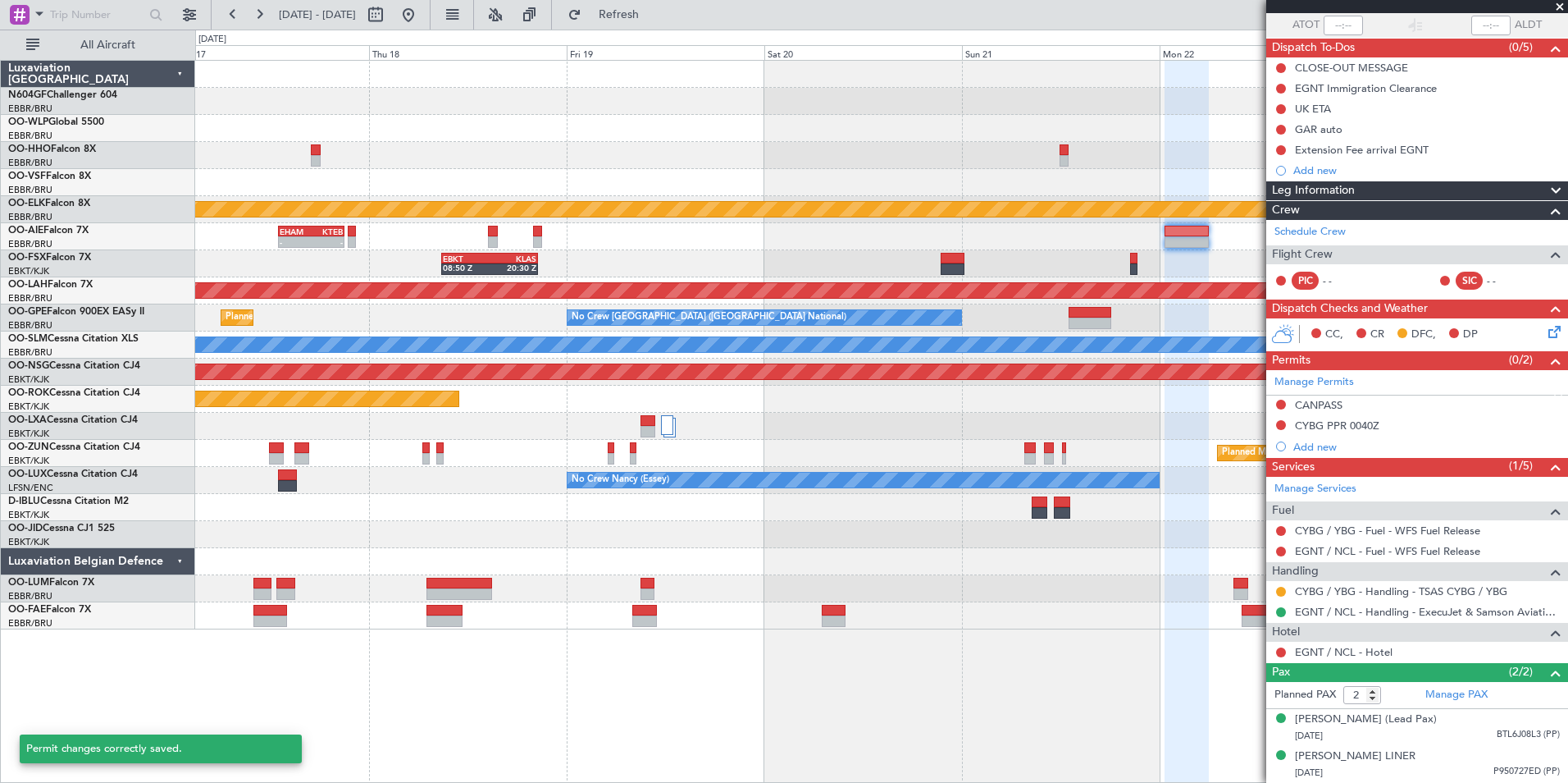
scroll to position [138, 0]
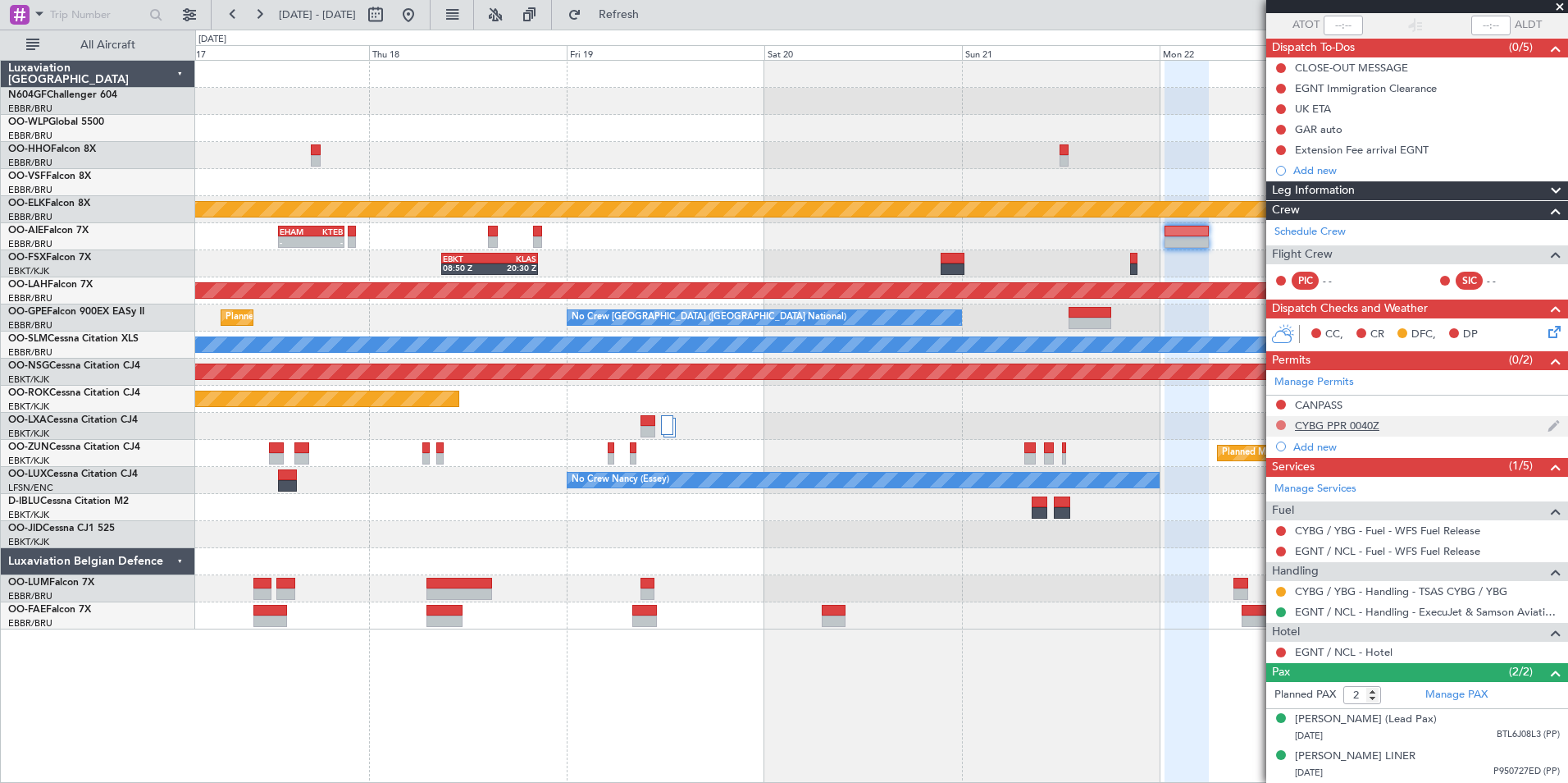
click at [1282, 420] on button at bounding box center [1281, 425] width 9 height 9
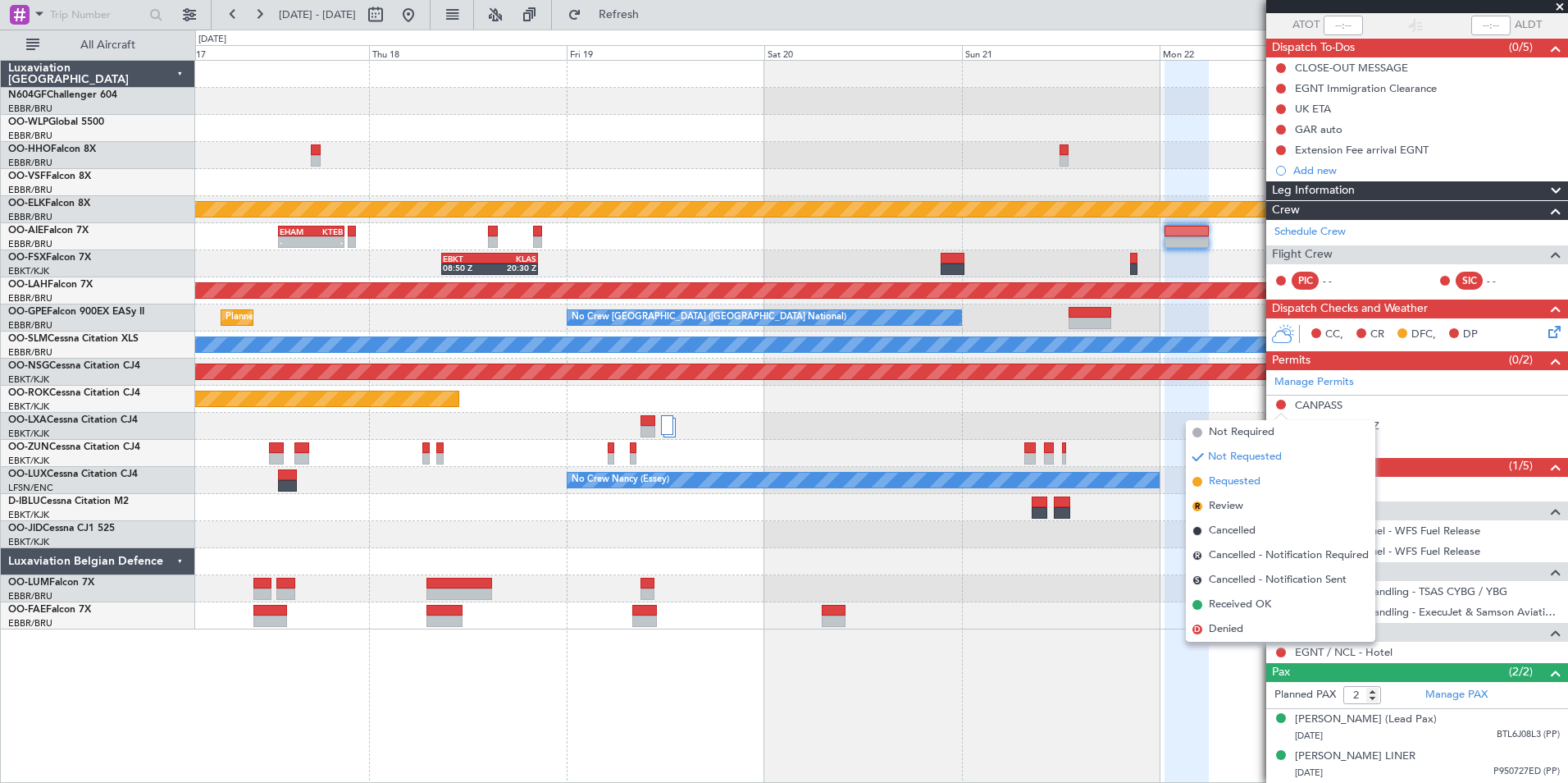
click at [1246, 475] on span "Requested" at bounding box center [1235, 481] width 52 height 16
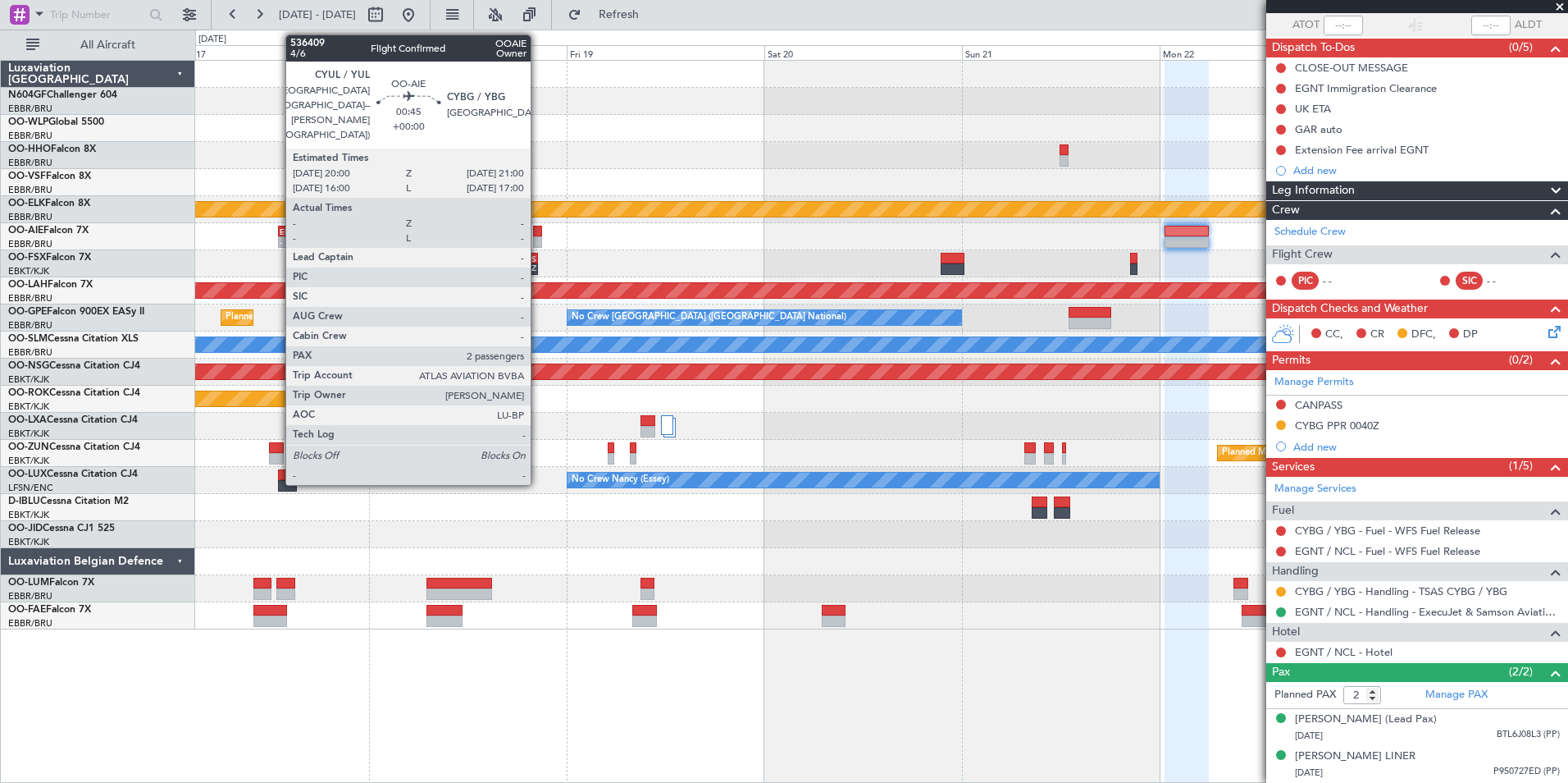
click at [538, 241] on div at bounding box center [538, 242] width 9 height 11
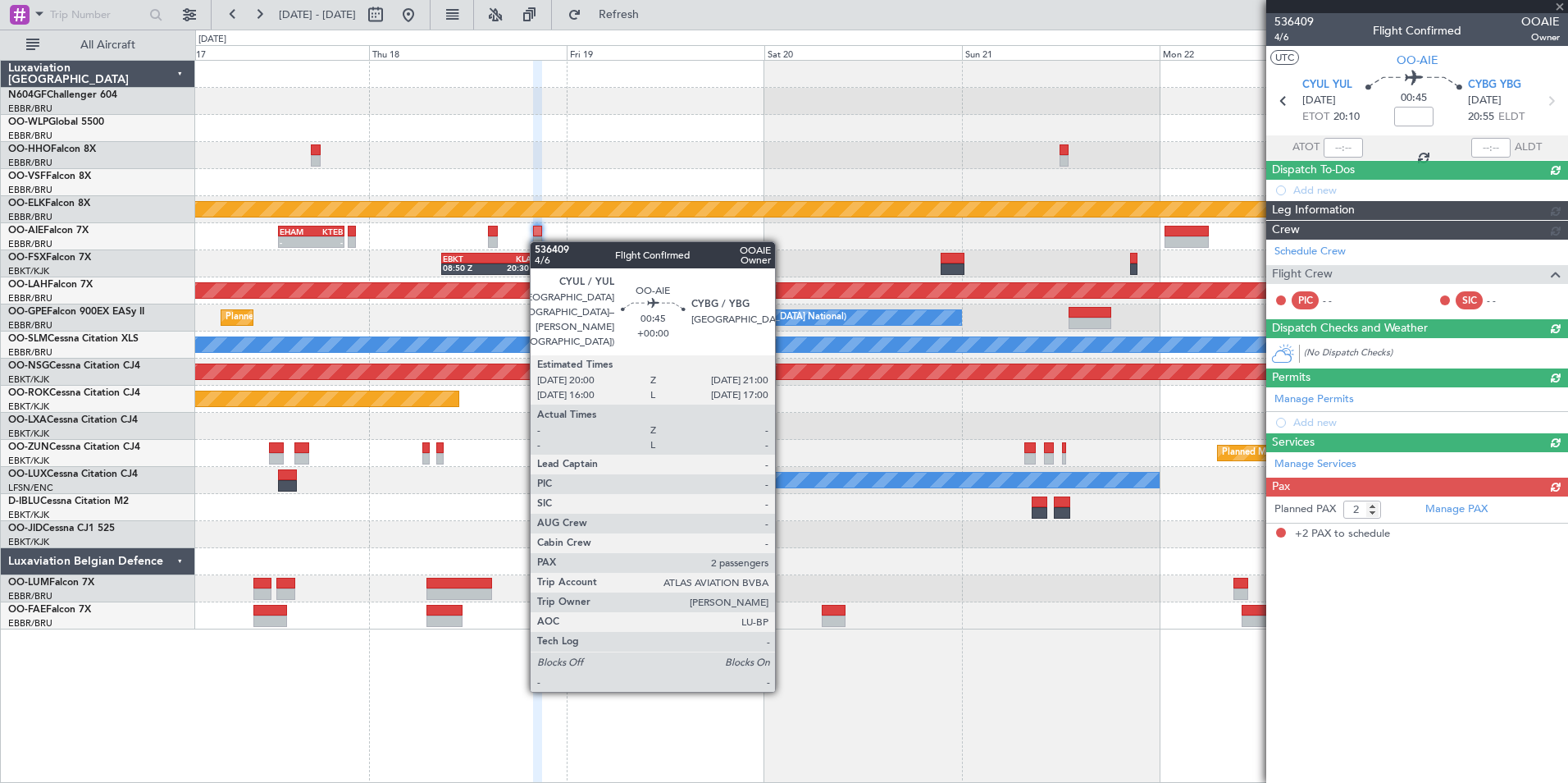
scroll to position [0, 0]
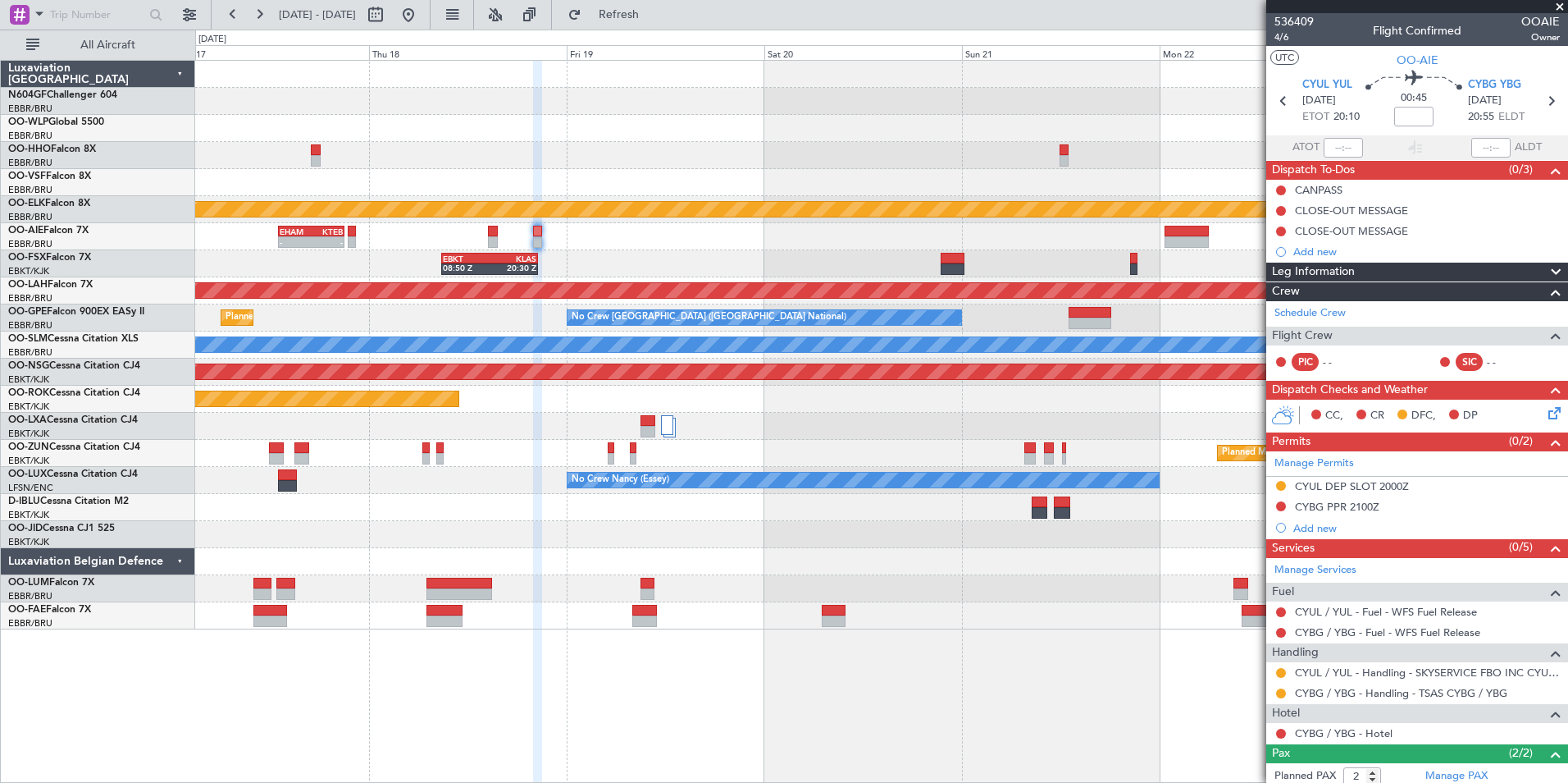
click at [1278, 503] on button at bounding box center [1281, 506] width 9 height 9
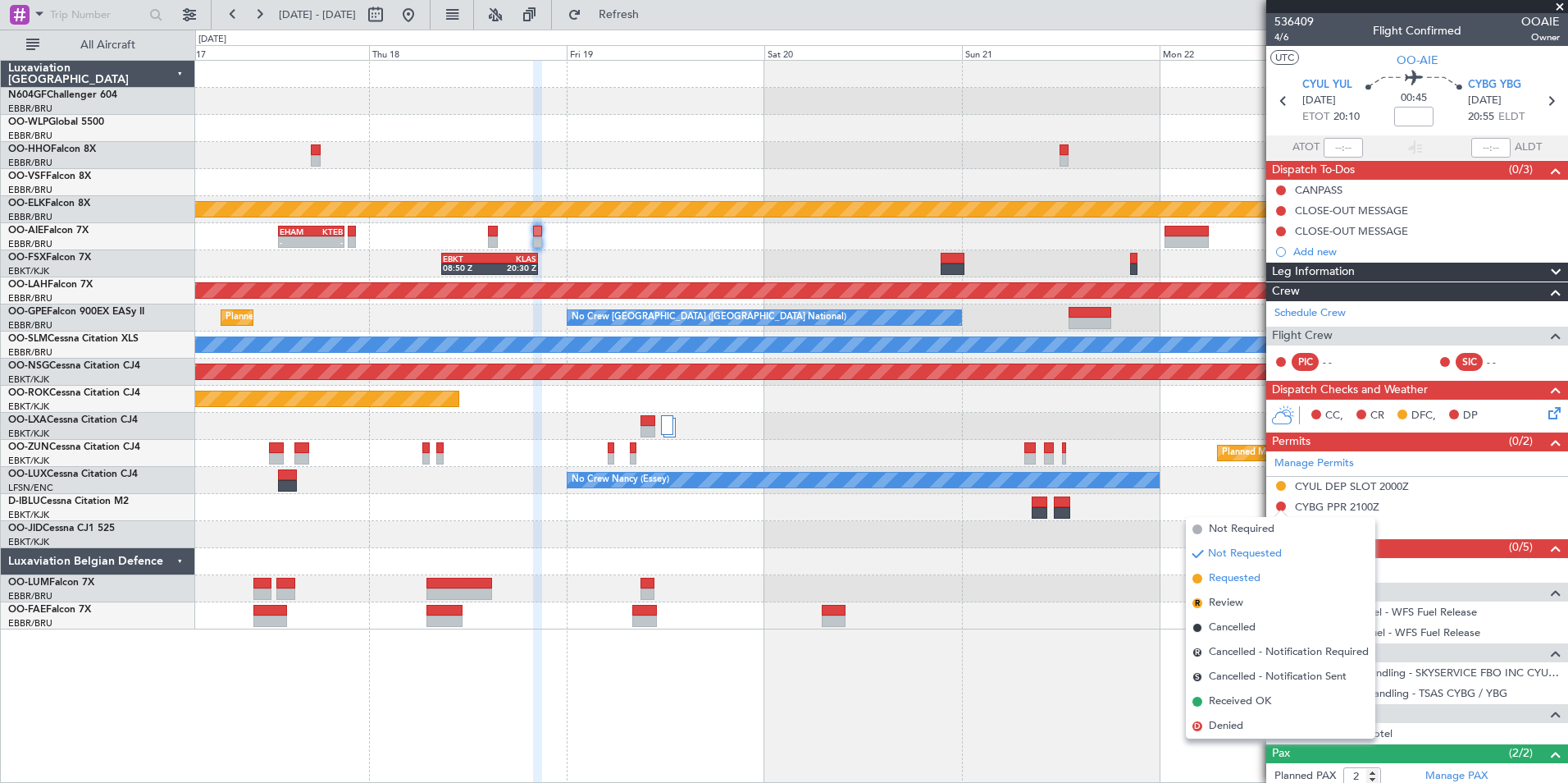
click at [1253, 576] on span "Requested" at bounding box center [1235, 578] width 52 height 16
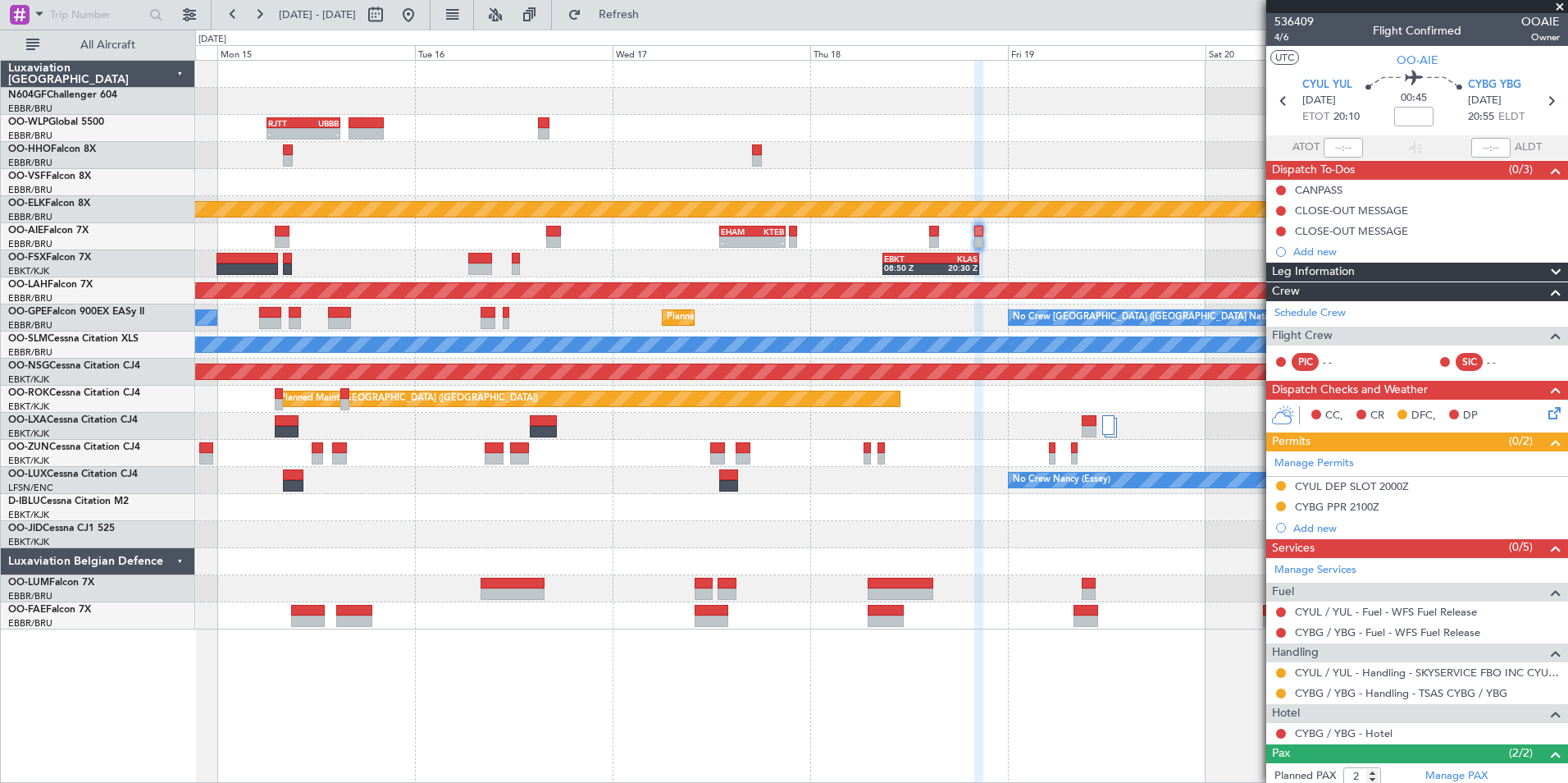
click at [1191, 444] on div "Planned Maint Kortrijk-[GEOGRAPHIC_DATA]" at bounding box center [881, 453] width 1372 height 27
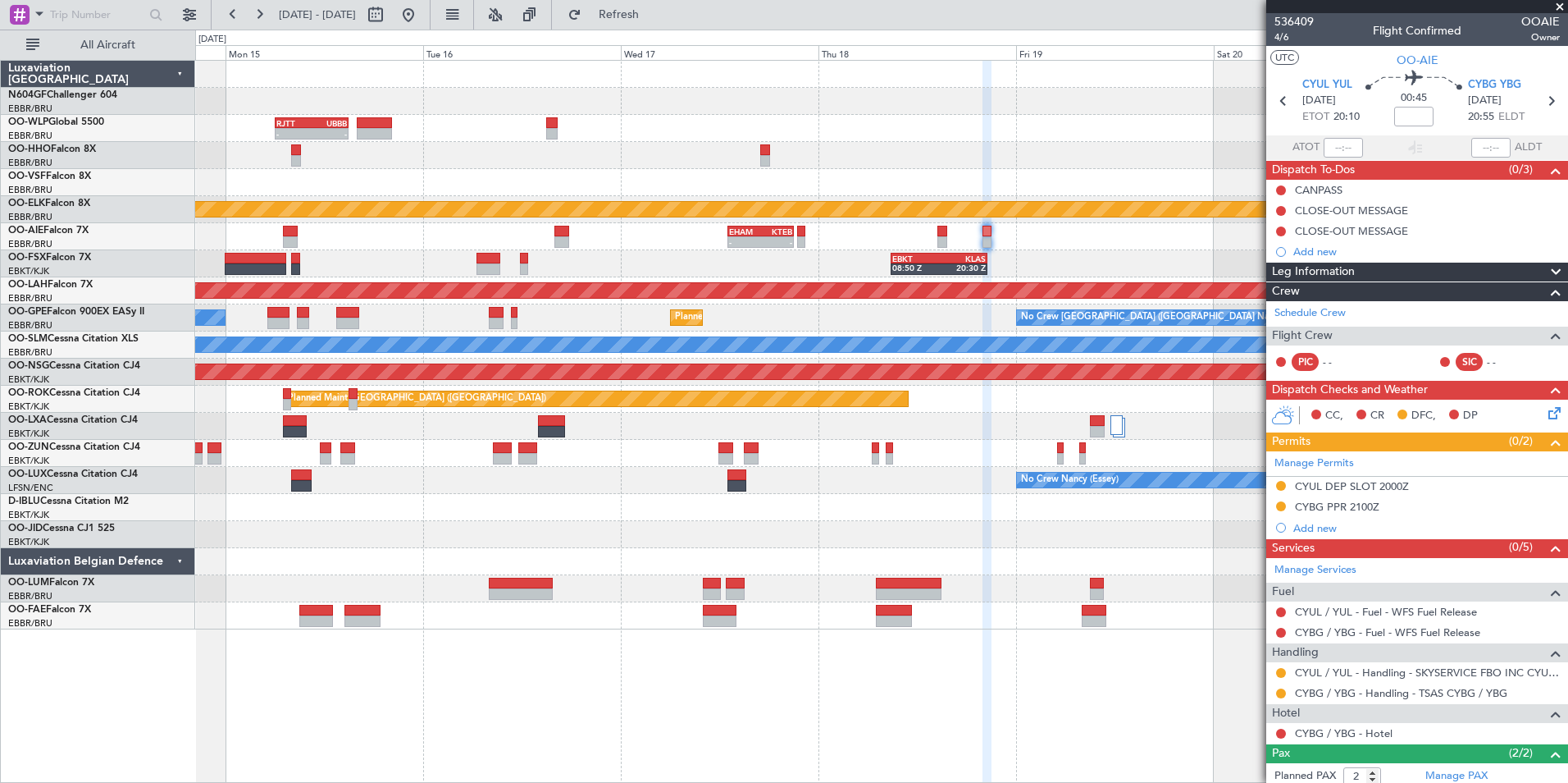
click at [1018, 460] on div "Planned Maint Kortrijk-[GEOGRAPHIC_DATA]" at bounding box center [881, 453] width 1372 height 27
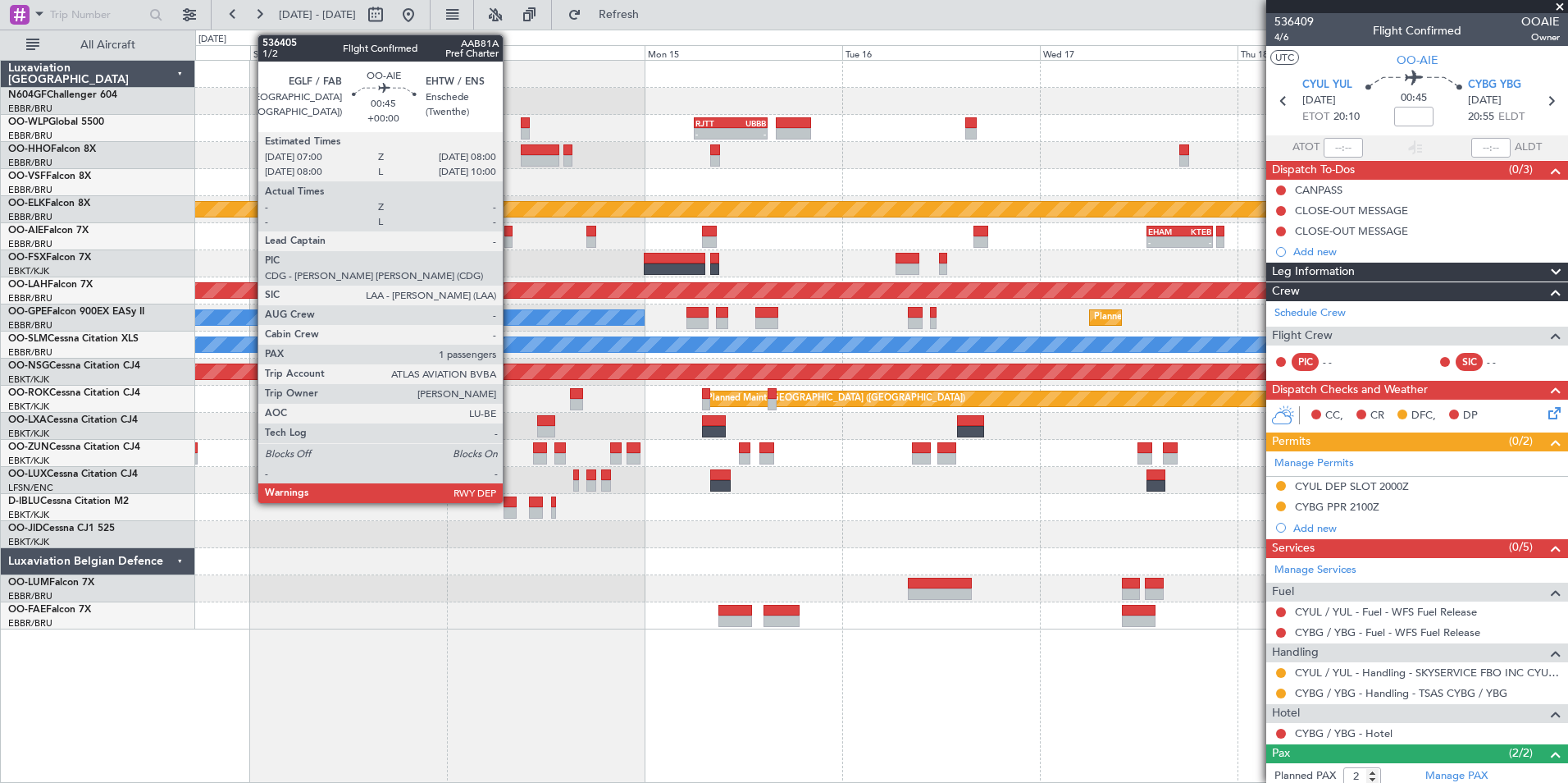
click at [510, 236] on div at bounding box center [509, 232] width 9 height 11
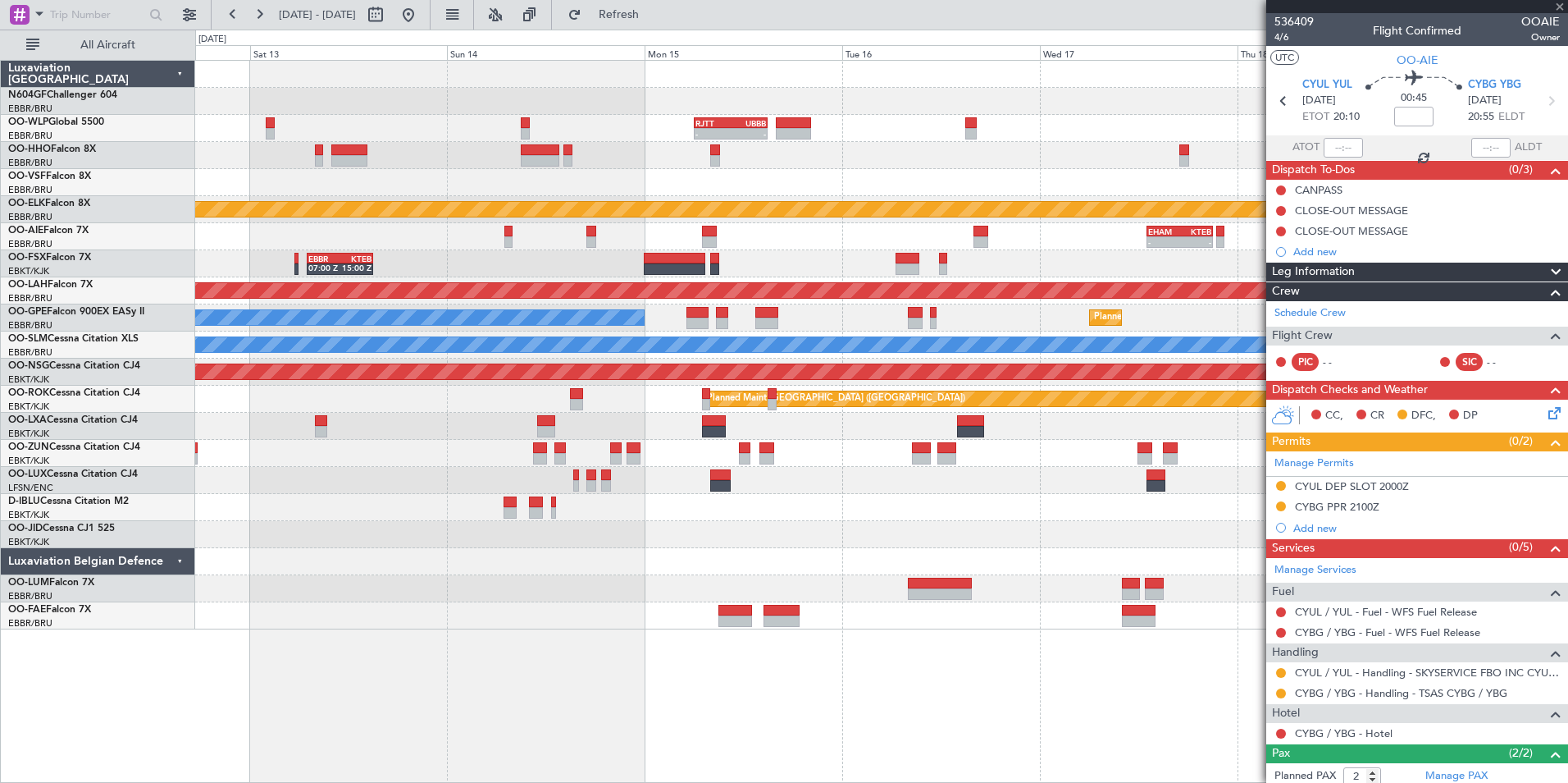
type input "1"
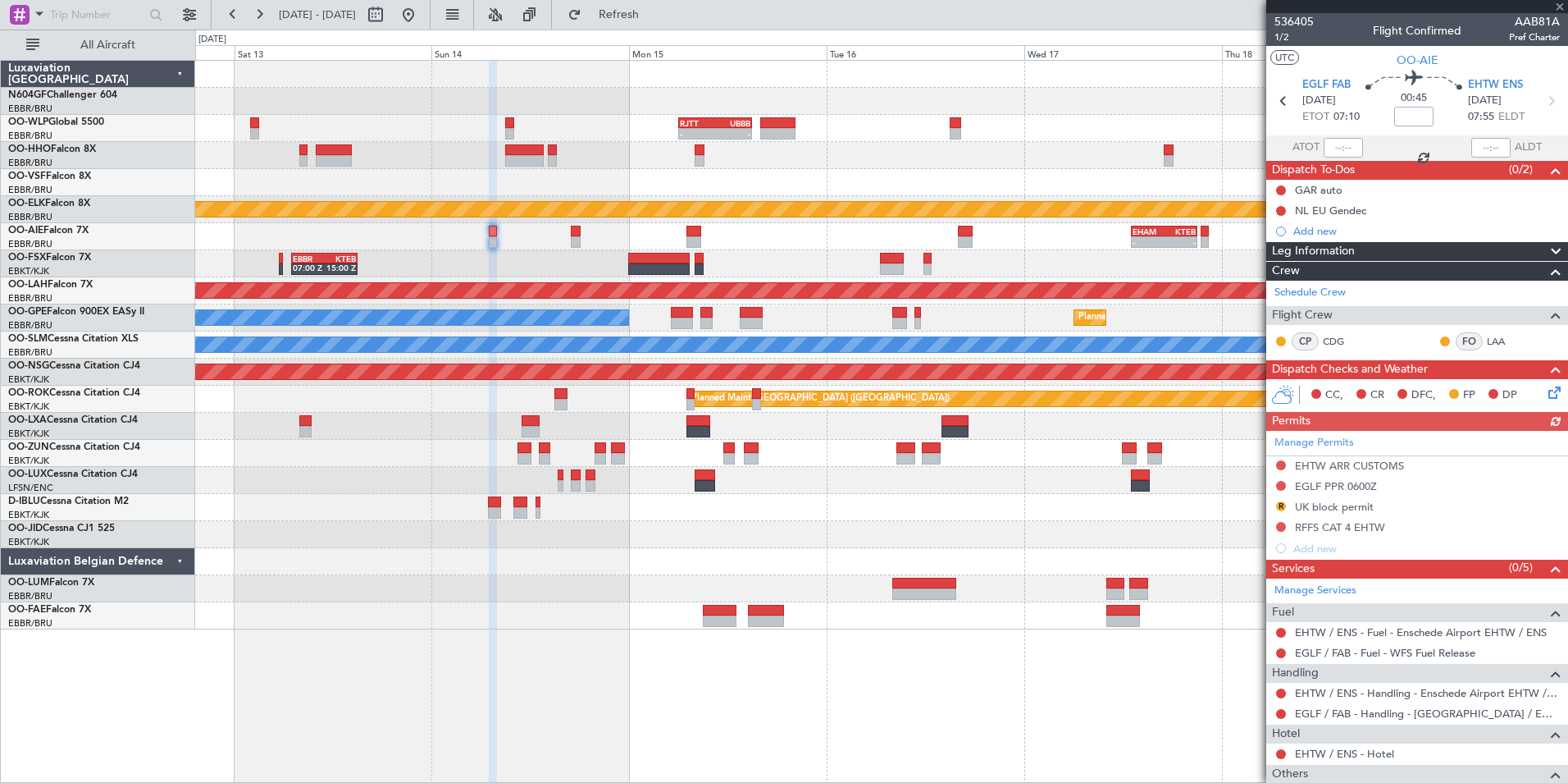
click at [530, 264] on div "EBBR 07:00 Z KTEB 15:00 Z EBKT 08:50 Z KLAS 20:30 Z" at bounding box center [881, 264] width 1372 height 27
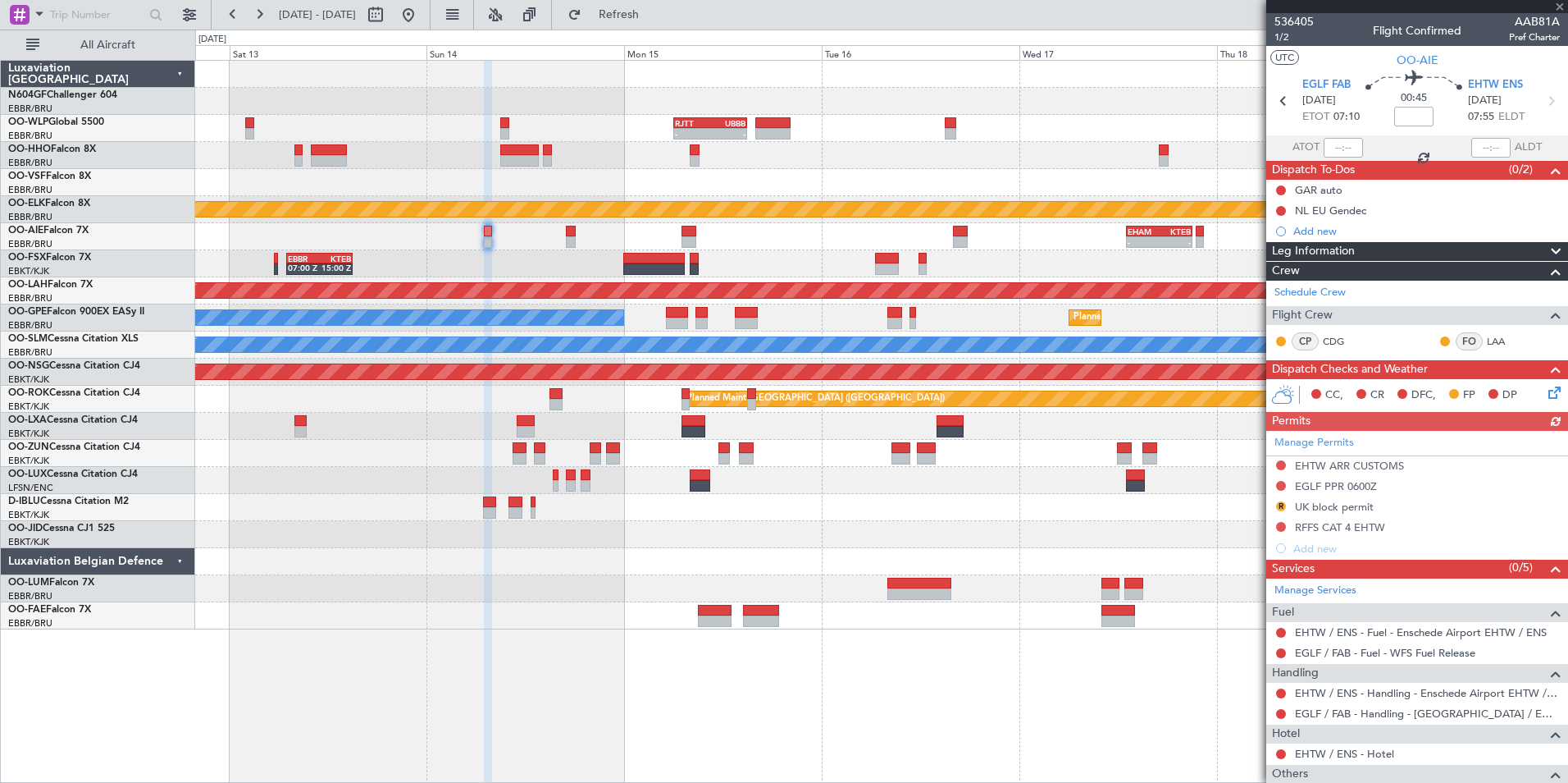
click at [1545, 394] on icon at bounding box center [1552, 390] width 13 height 13
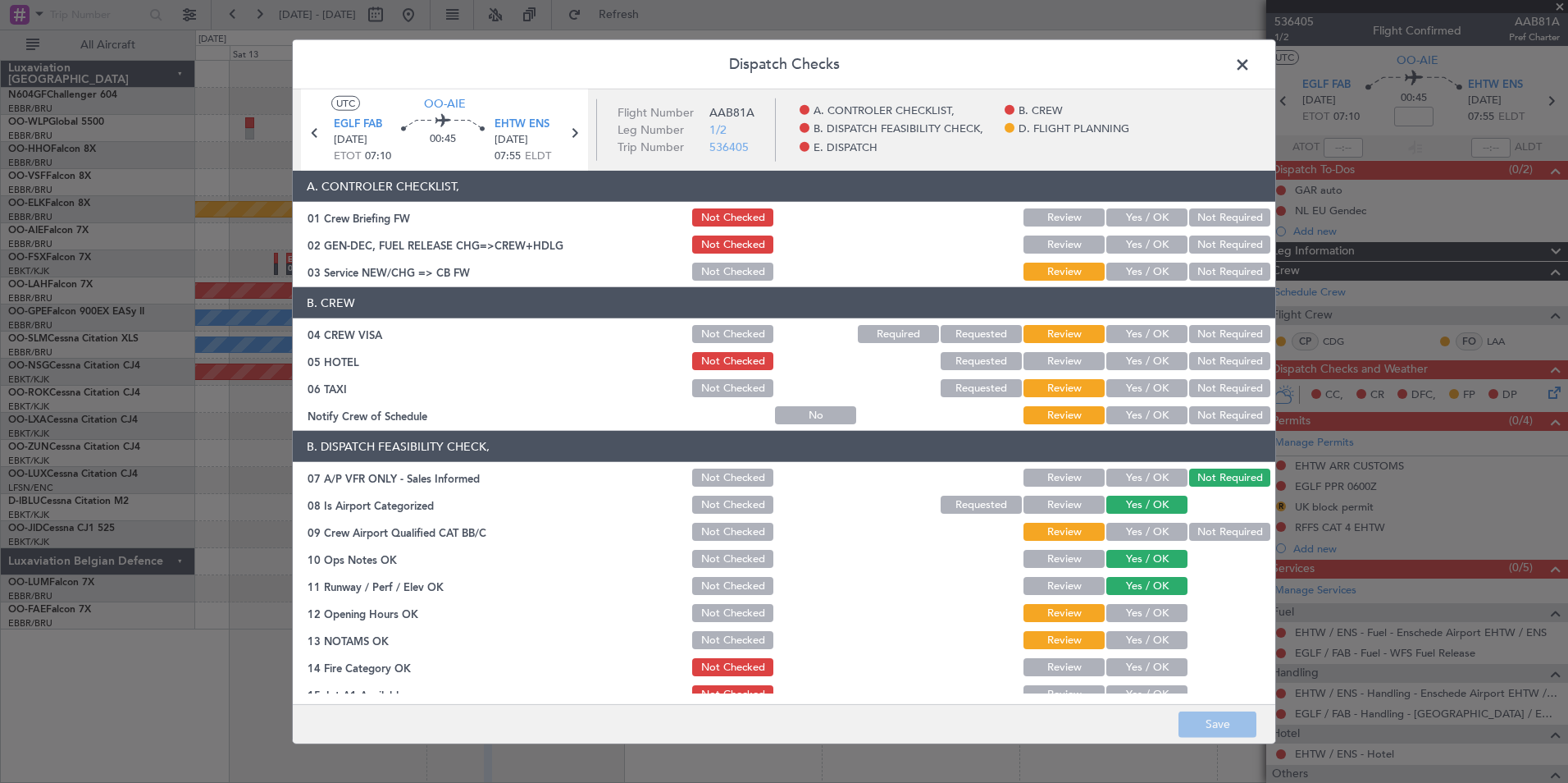
click at [1123, 277] on button "Yes / OK" at bounding box center [1147, 271] width 81 height 18
click at [1213, 333] on button "Not Required" at bounding box center [1230, 334] width 81 height 18
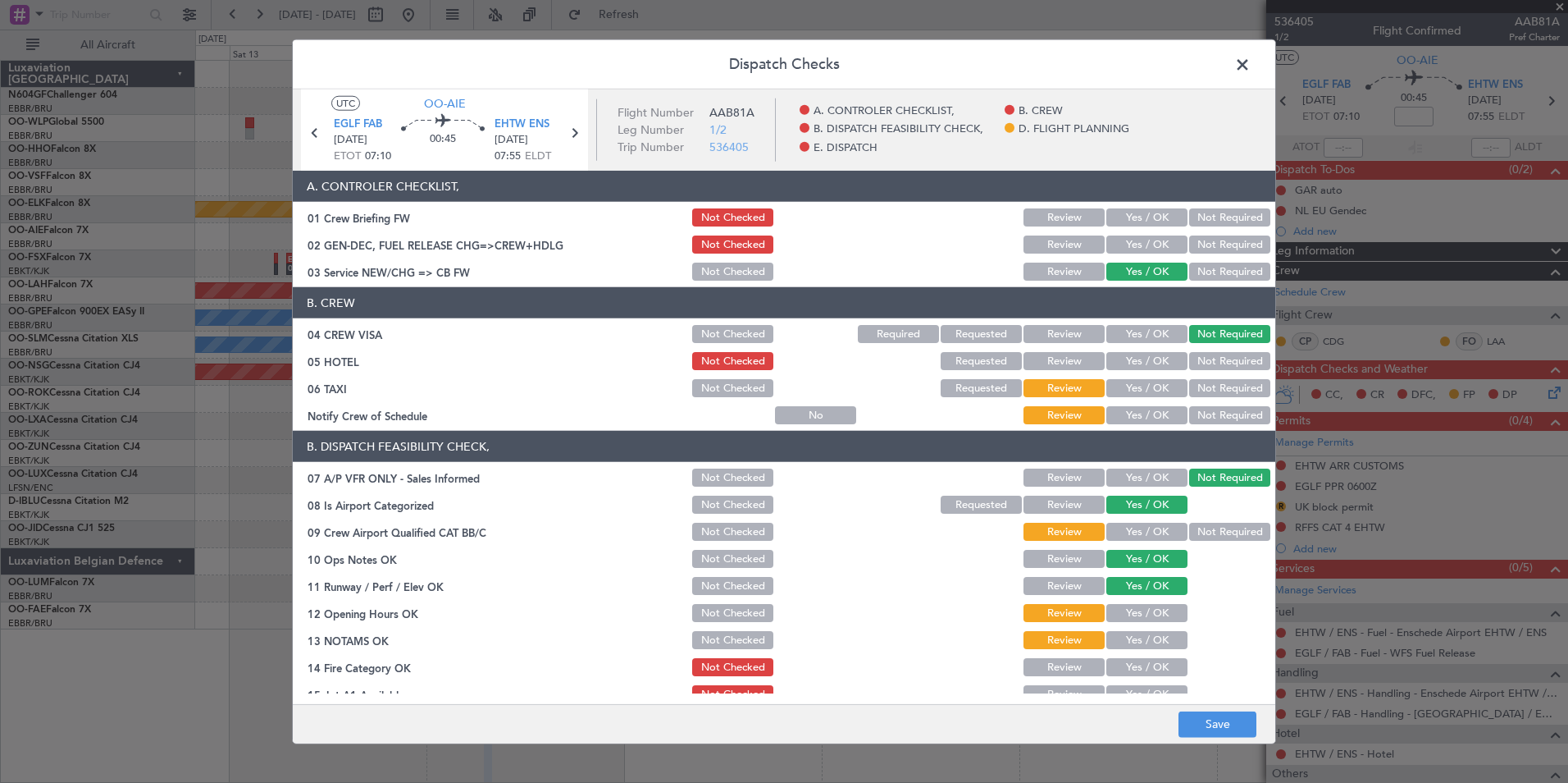
click at [1212, 382] on button "Not Required" at bounding box center [1230, 387] width 81 height 18
click at [1165, 409] on button "Yes / OK" at bounding box center [1147, 415] width 81 height 18
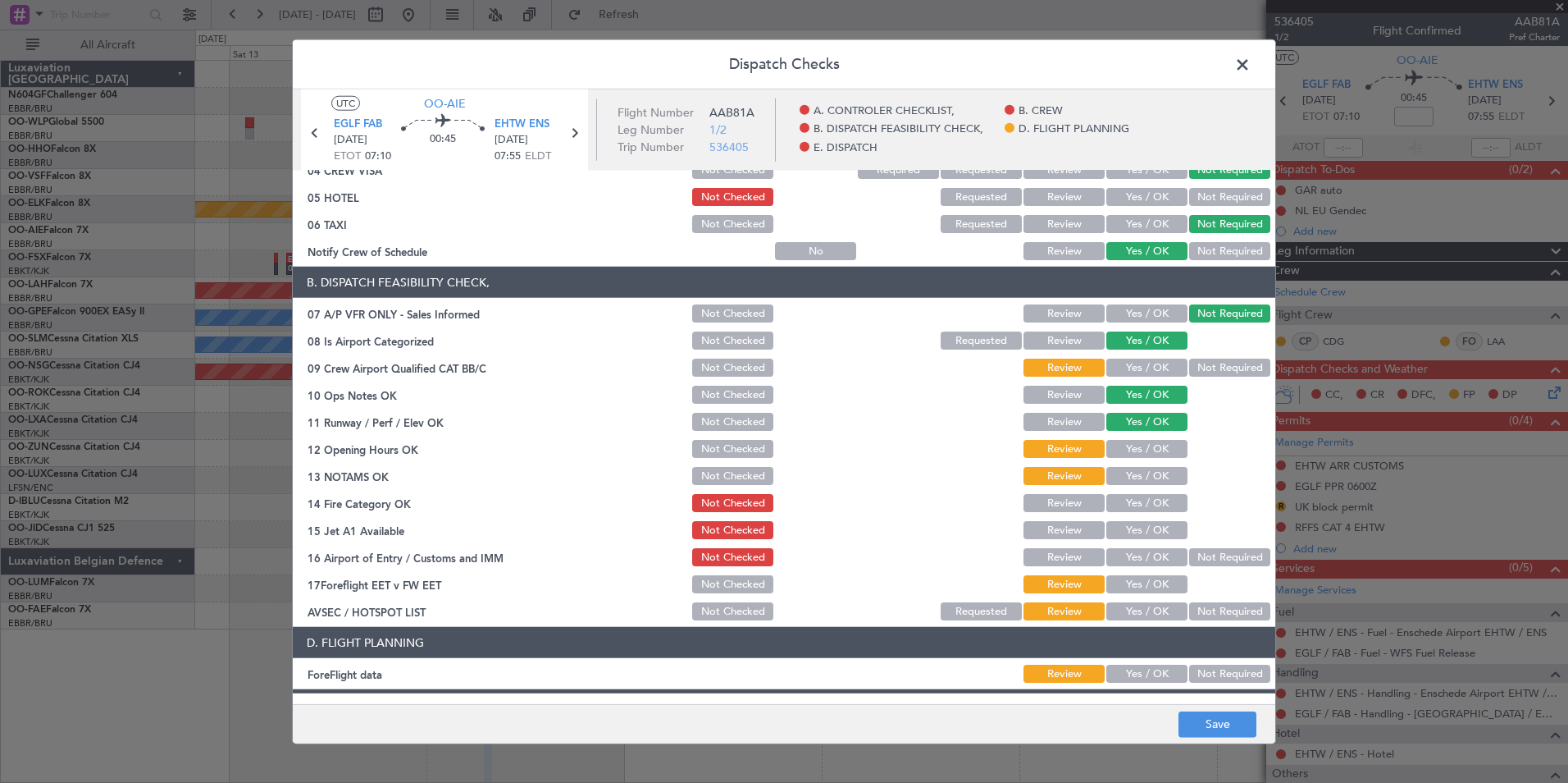
click at [1193, 372] on button "Not Required" at bounding box center [1230, 367] width 81 height 18
click at [1148, 449] on button "Yes / OK" at bounding box center [1147, 449] width 81 height 18
click at [1140, 475] on button "Yes / OK" at bounding box center [1147, 476] width 81 height 18
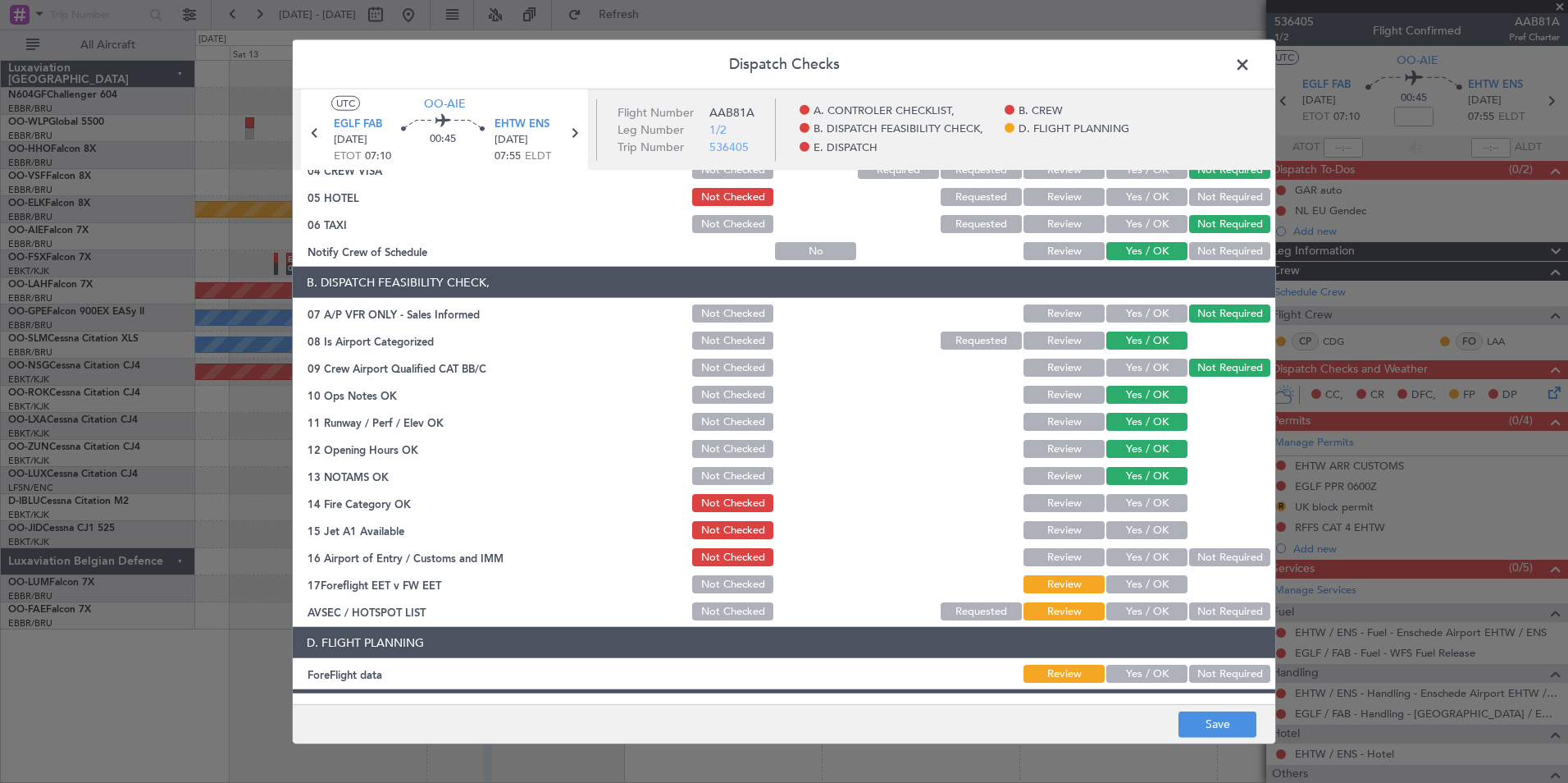
click at [1144, 587] on button "Yes / OK" at bounding box center [1147, 584] width 81 height 18
click at [1143, 602] on button "Yes / OK" at bounding box center [1147, 611] width 81 height 18
click at [1136, 671] on button "Yes / OK" at bounding box center [1147, 674] width 81 height 18
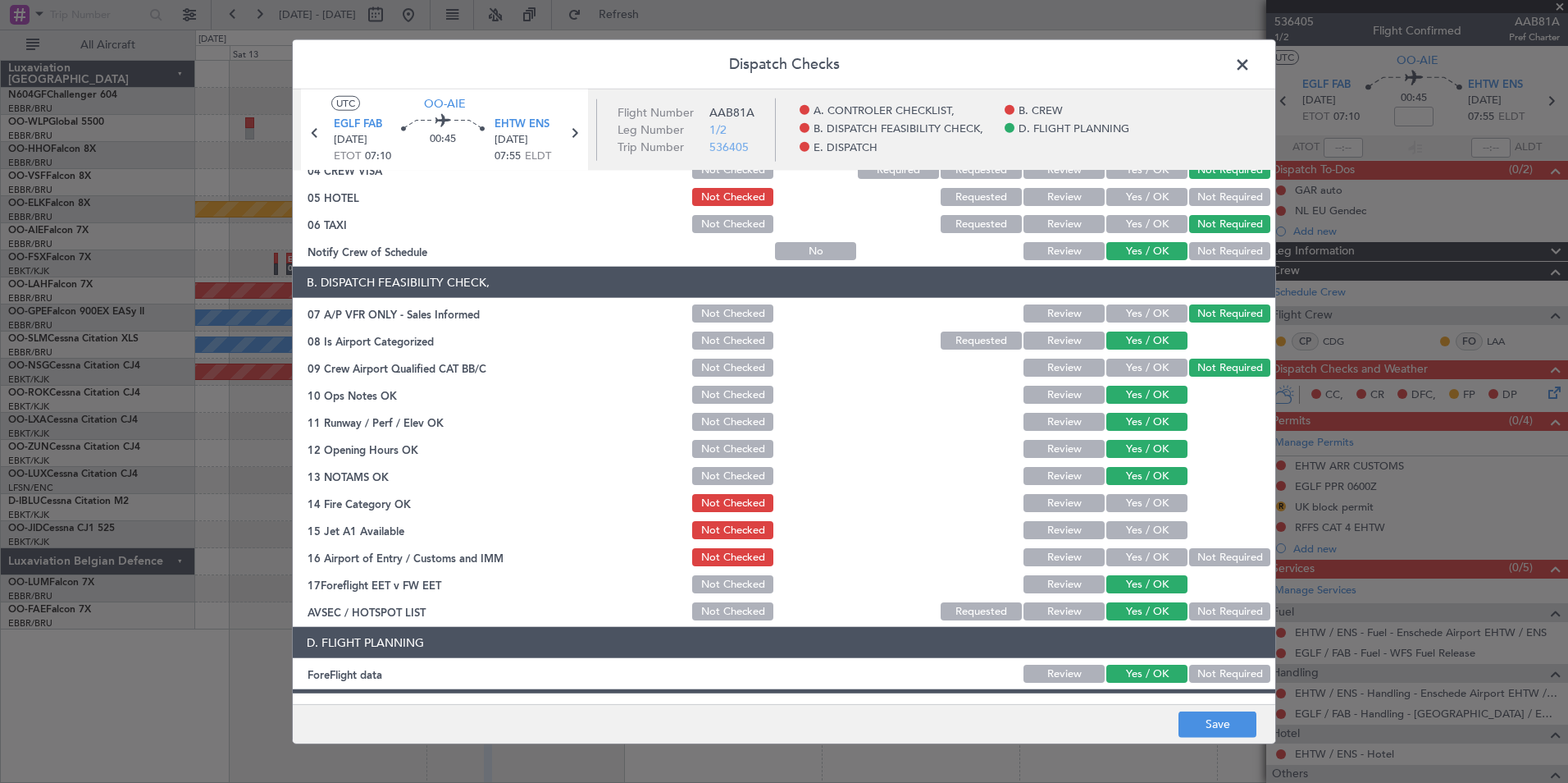
click at [1077, 671] on button "Review" at bounding box center [1064, 674] width 81 height 18
click at [1199, 722] on button "Save" at bounding box center [1218, 724] width 78 height 26
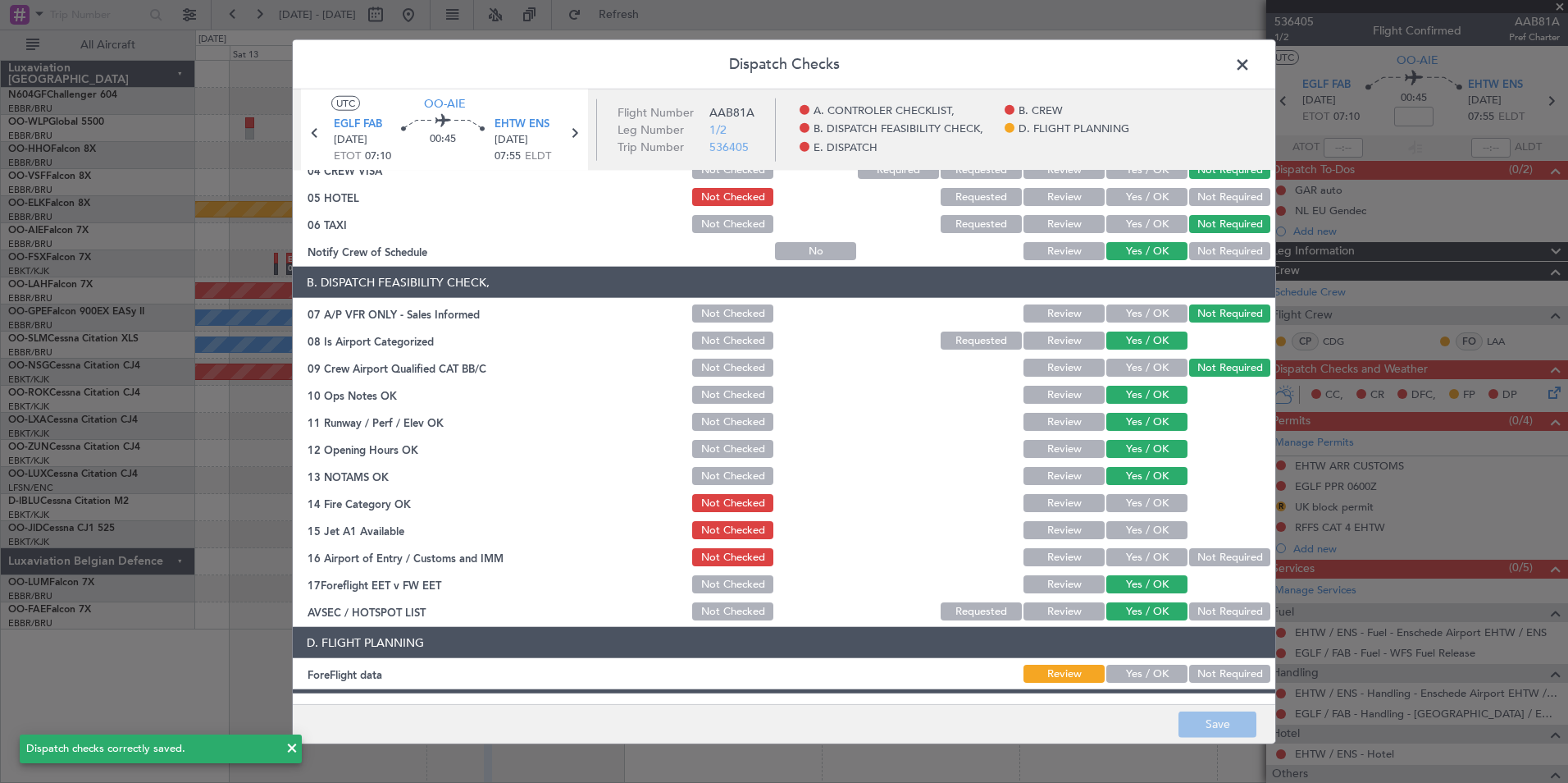
click at [1251, 57] on span at bounding box center [1251, 69] width 0 height 33
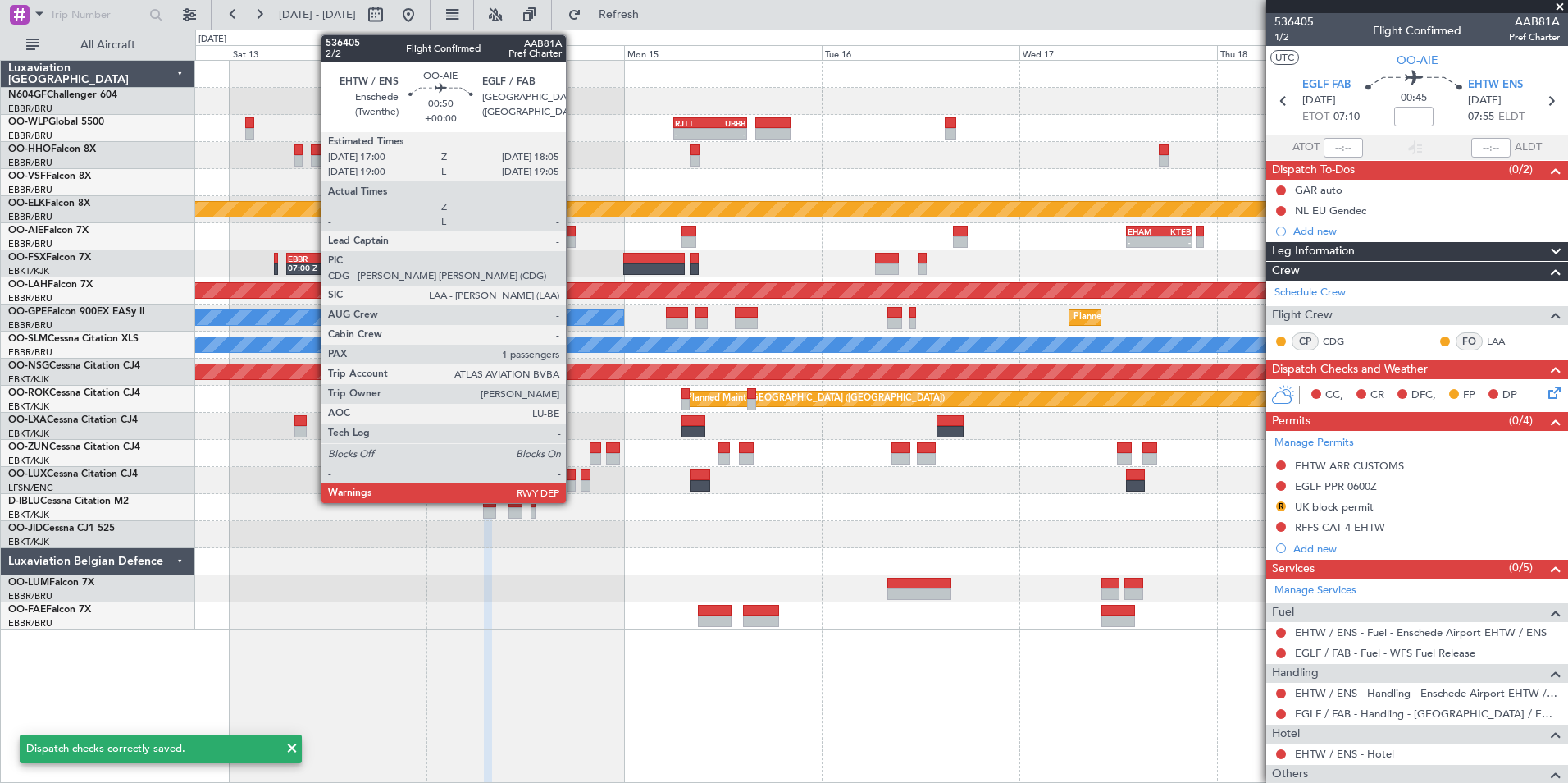
click at [574, 238] on div at bounding box center [571, 242] width 9 height 11
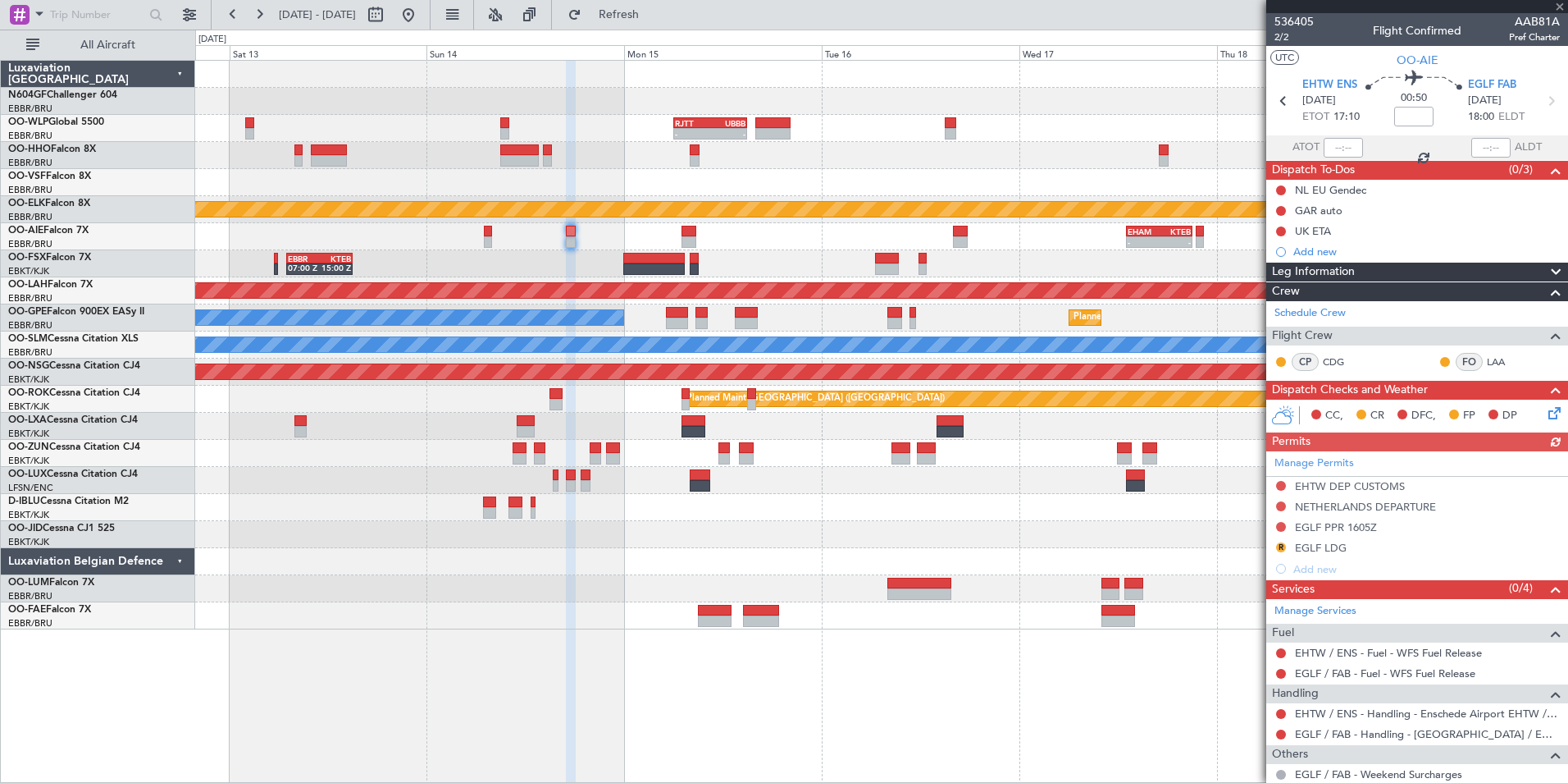
click at [1545, 413] on icon at bounding box center [1552, 411] width 13 height 13
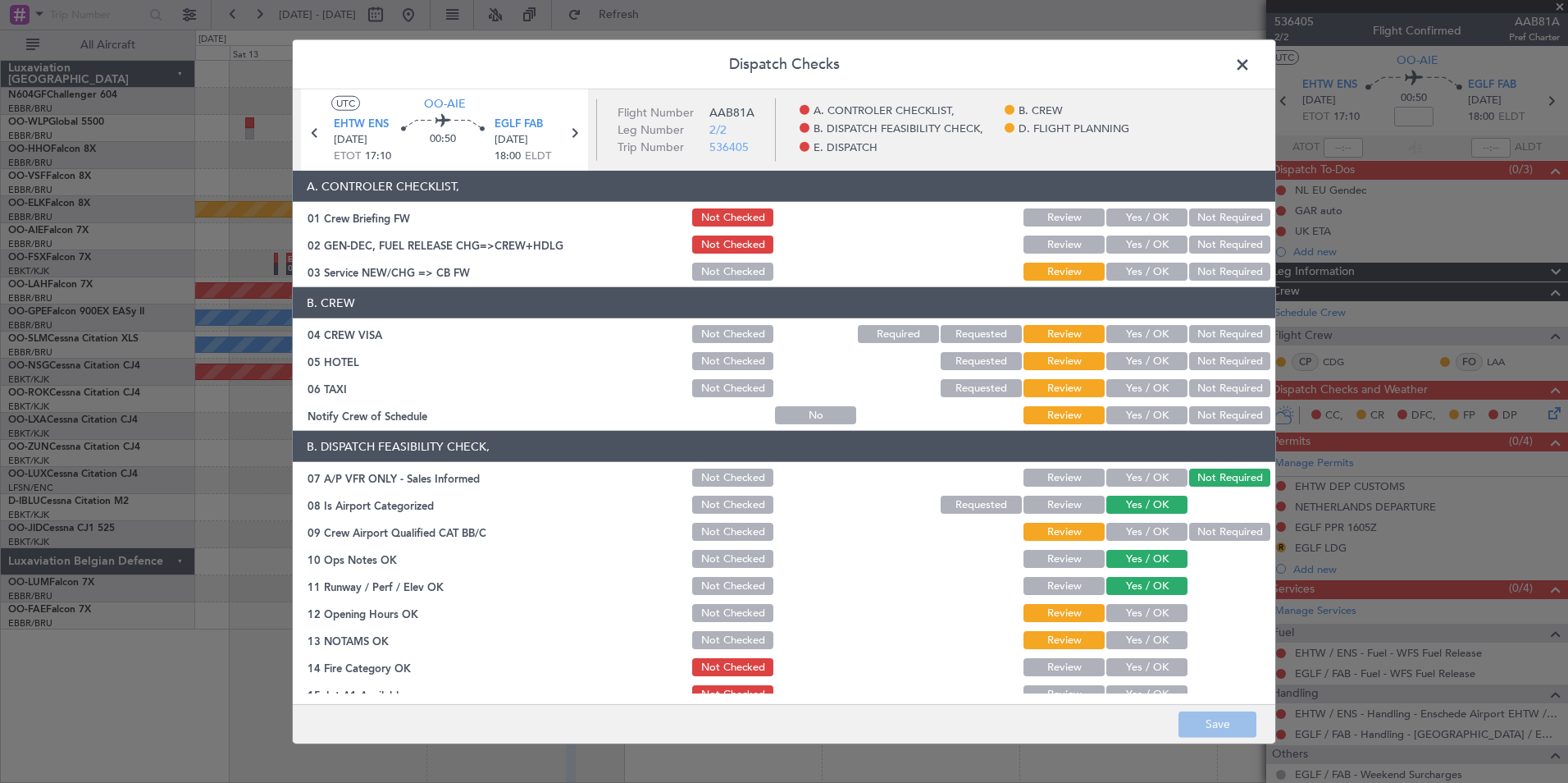
click at [1143, 266] on button "Yes / OK" at bounding box center [1147, 271] width 81 height 18
click at [1208, 329] on button "Not Required" at bounding box center [1230, 334] width 81 height 18
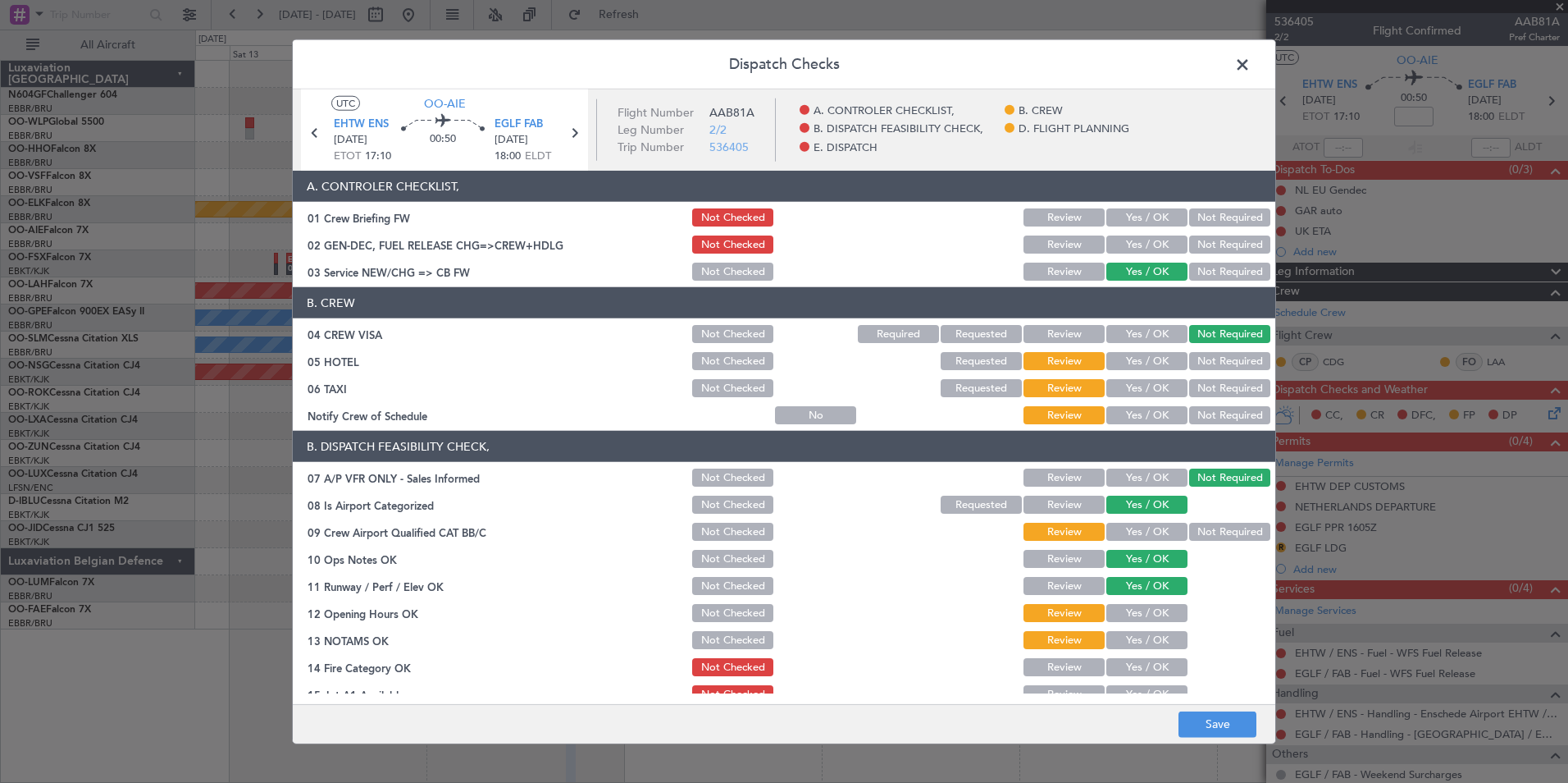
click at [1205, 360] on button "Not Required" at bounding box center [1230, 361] width 81 height 18
click at [1207, 387] on button "Not Required" at bounding box center [1230, 387] width 81 height 18
click at [1142, 410] on button "Yes / OK" at bounding box center [1147, 415] width 81 height 18
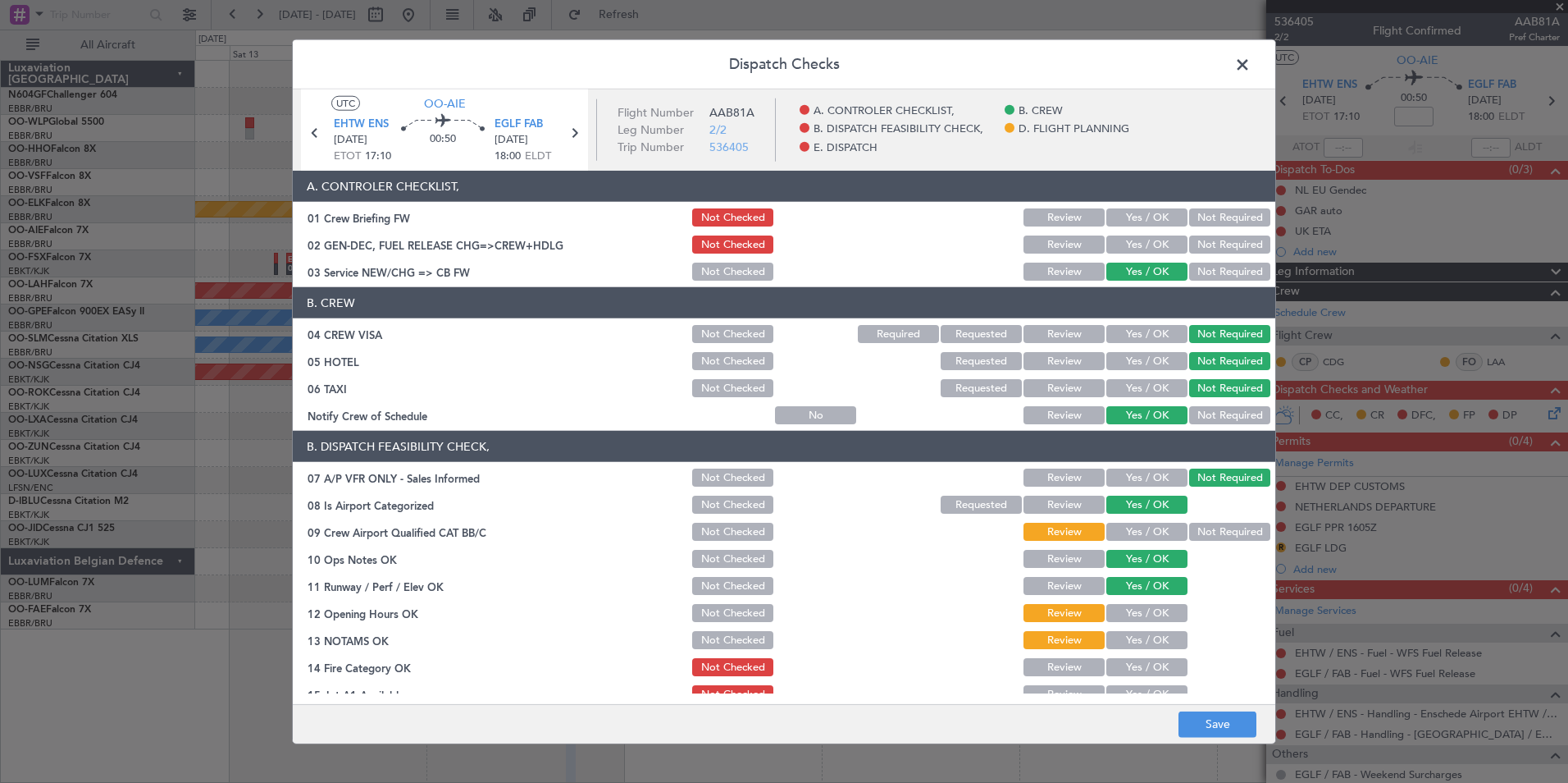
scroll to position [246, 0]
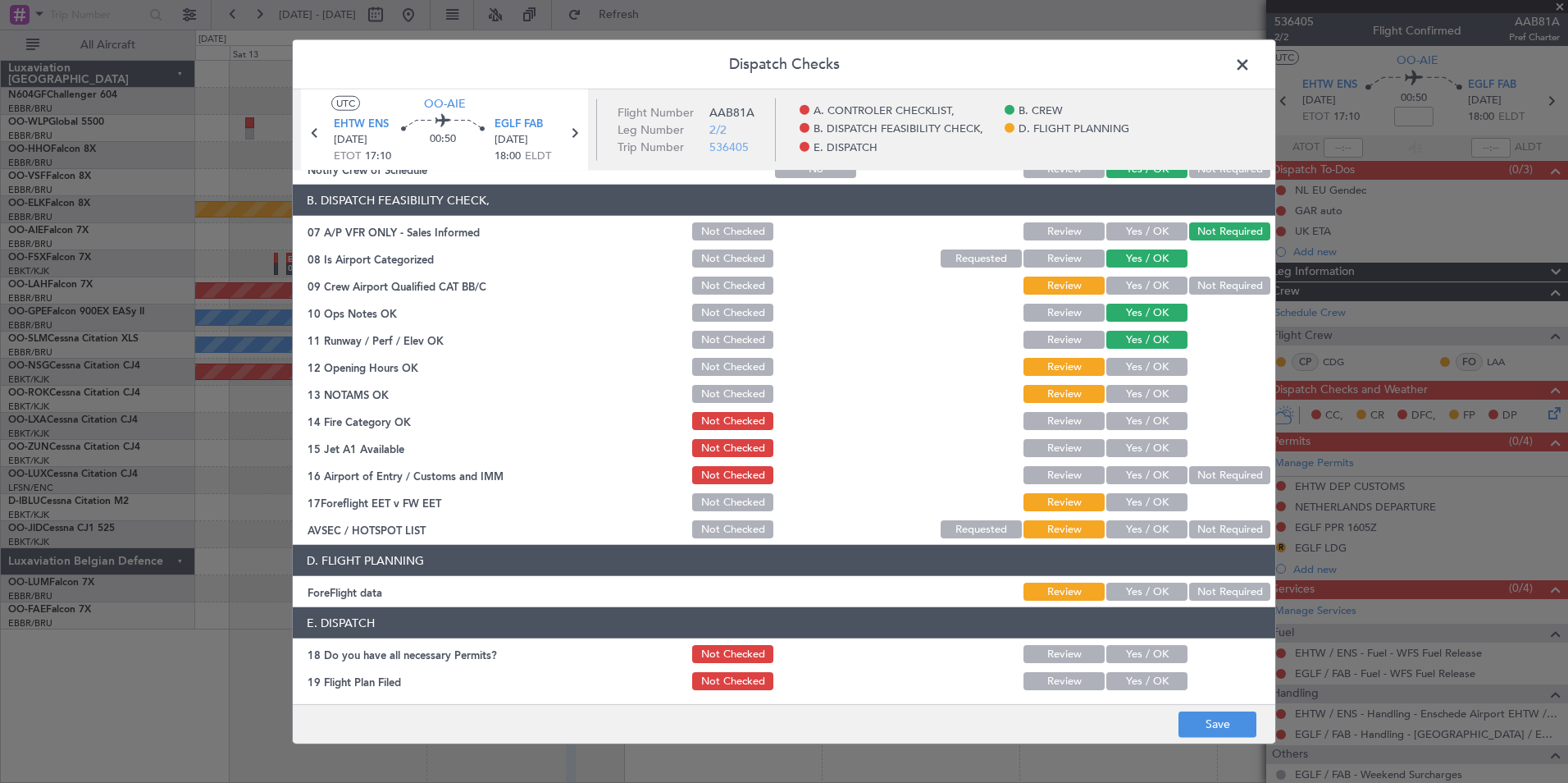
click at [1192, 291] on button "Not Required" at bounding box center [1230, 285] width 81 height 18
click at [1154, 358] on button "Yes / OK" at bounding box center [1147, 367] width 81 height 18
click at [1151, 380] on section "B. DISPATCH FEASIBILITY CHECK, 07 A/P VFR ONLY - Sales Informed Not Checked Rev…" at bounding box center [784, 363] width 983 height 356
click at [1151, 386] on button "Yes / OK" at bounding box center [1147, 394] width 81 height 18
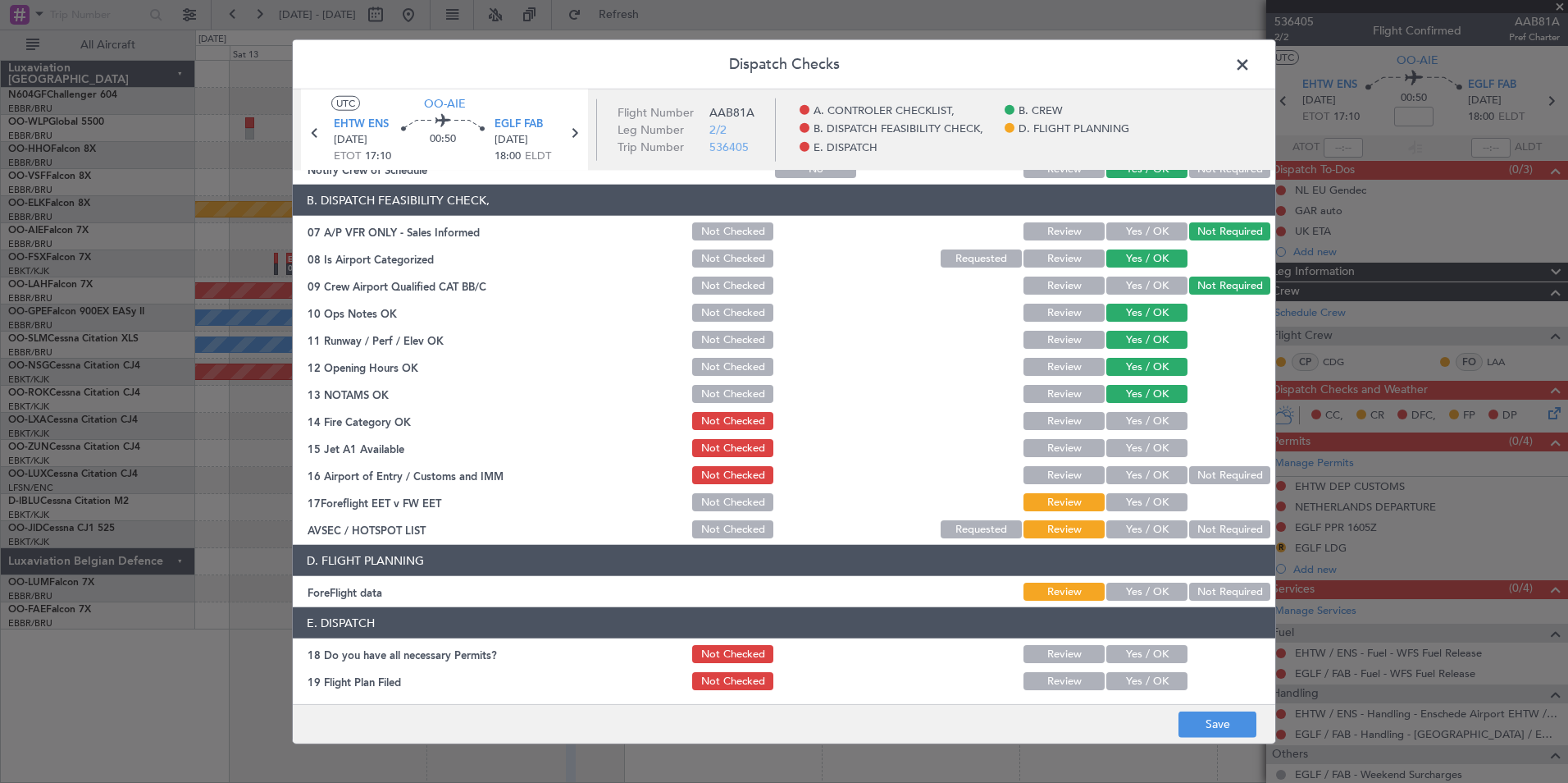
click at [1141, 496] on button "Yes / OK" at bounding box center [1147, 502] width 81 height 18
click at [1141, 527] on button "Yes / OK" at bounding box center [1147, 529] width 81 height 18
click at [1200, 721] on button "Save" at bounding box center [1218, 724] width 78 height 26
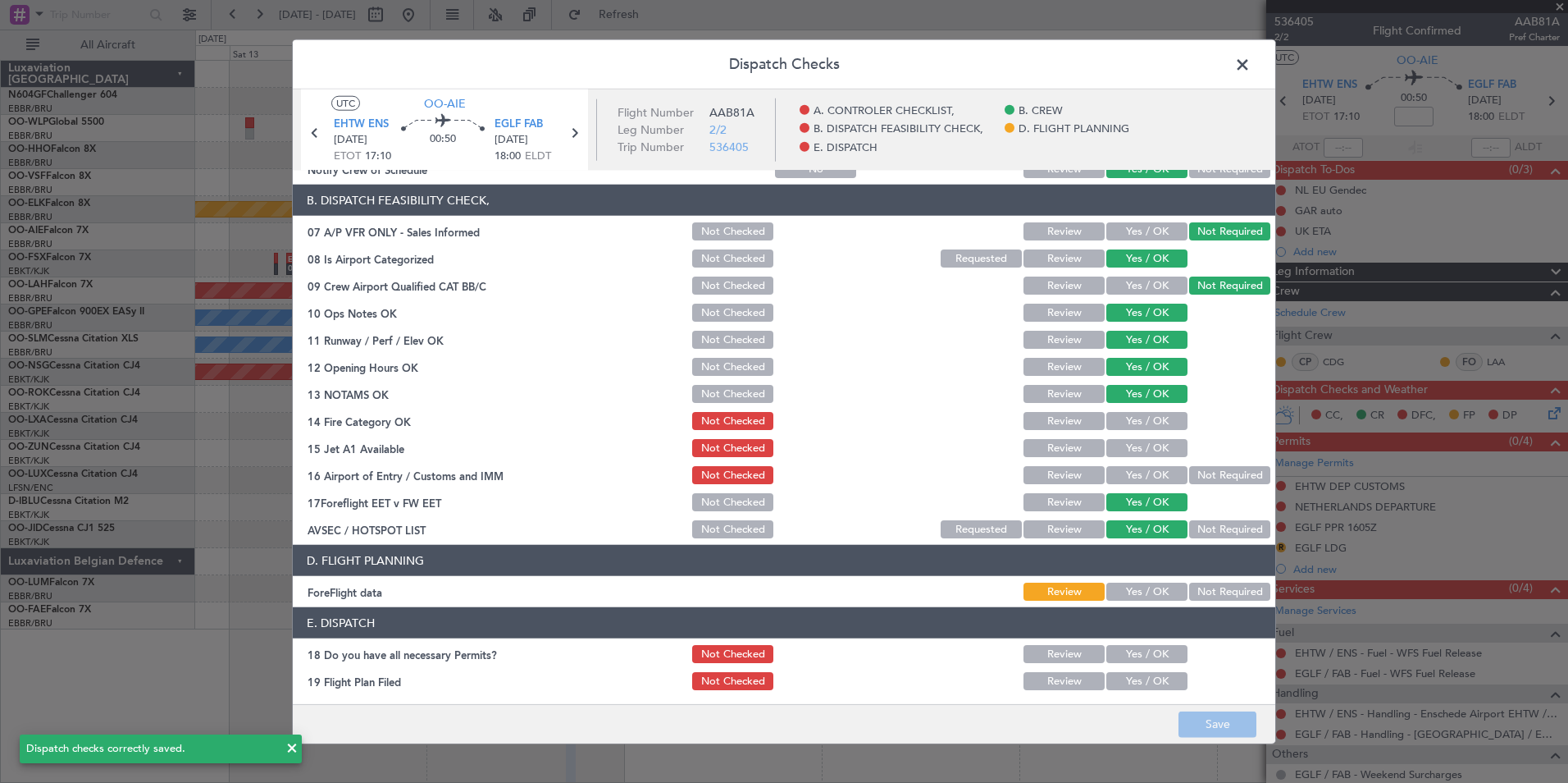
click at [1251, 61] on span at bounding box center [1251, 69] width 0 height 33
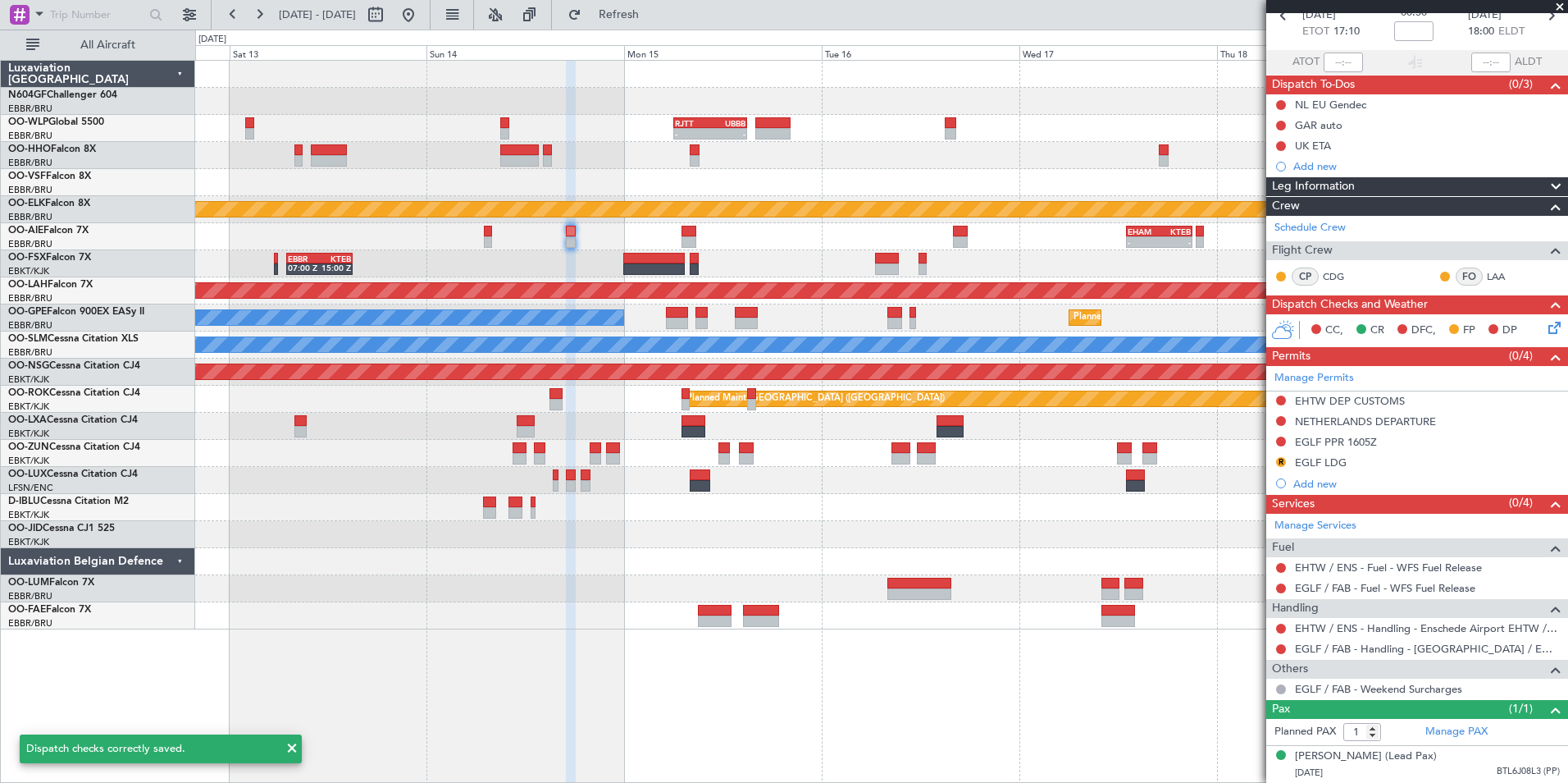
scroll to position [101, 0]
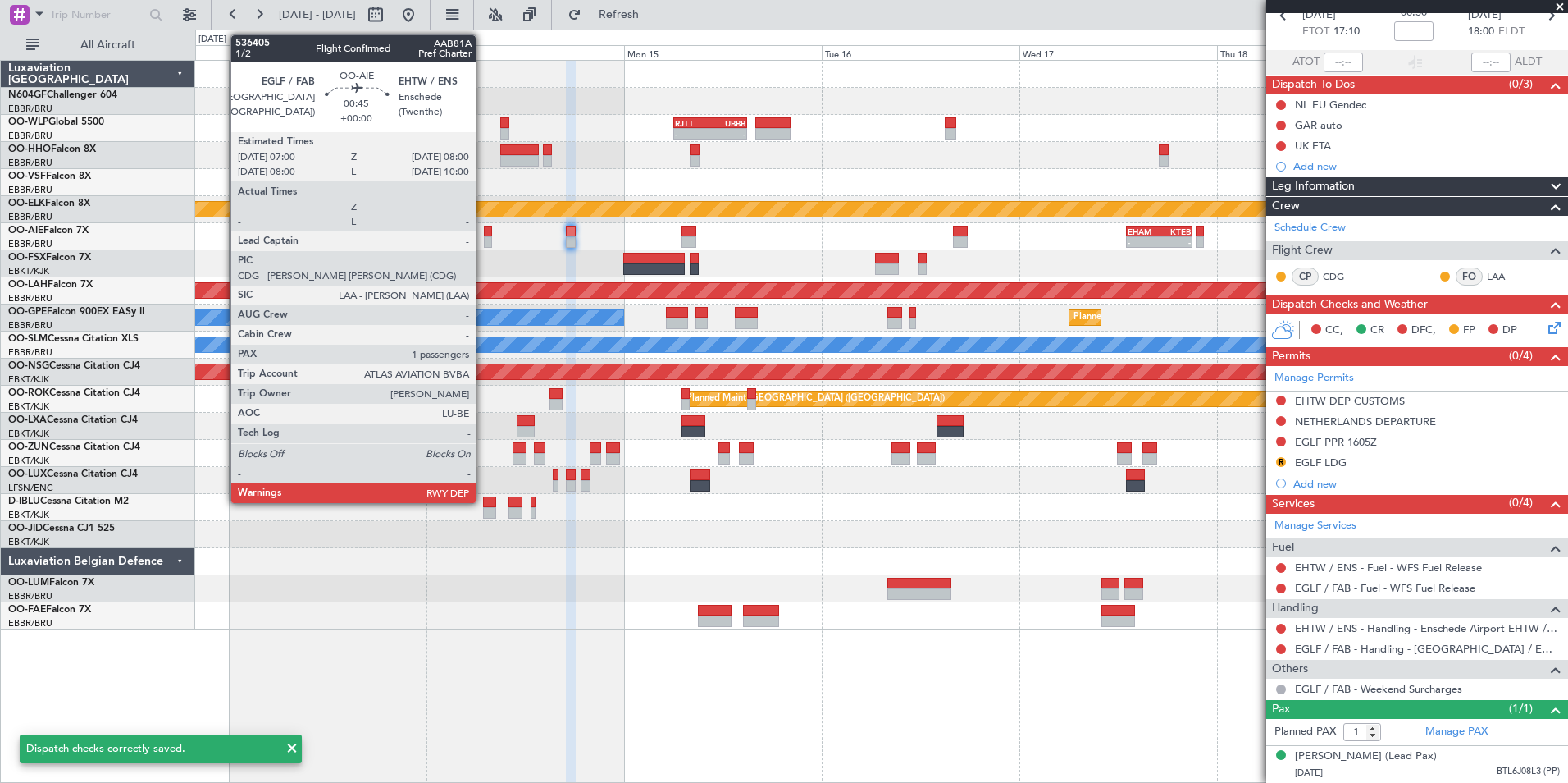
click at [484, 241] on div at bounding box center [489, 242] width 9 height 11
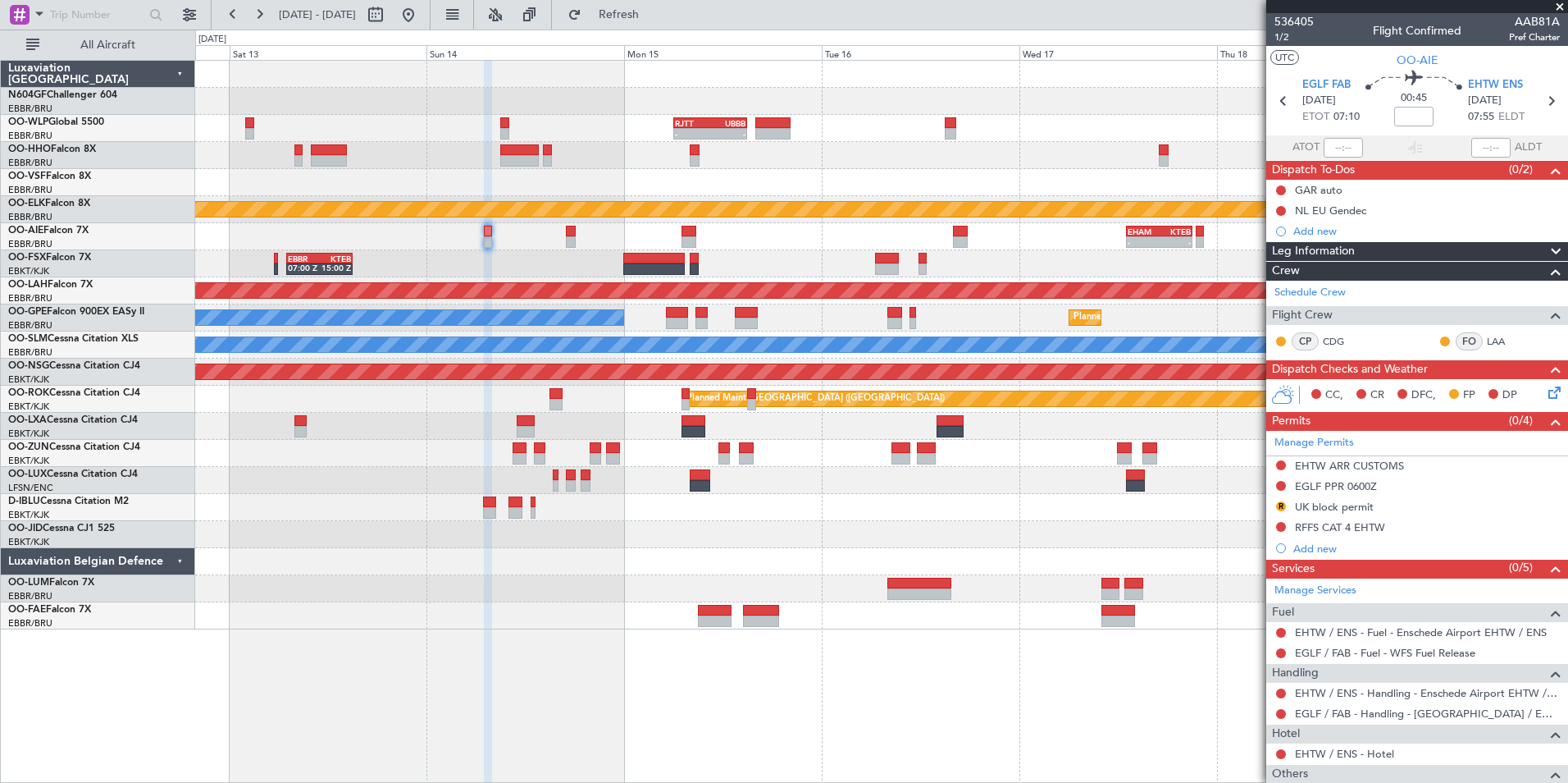
scroll to position [121, 0]
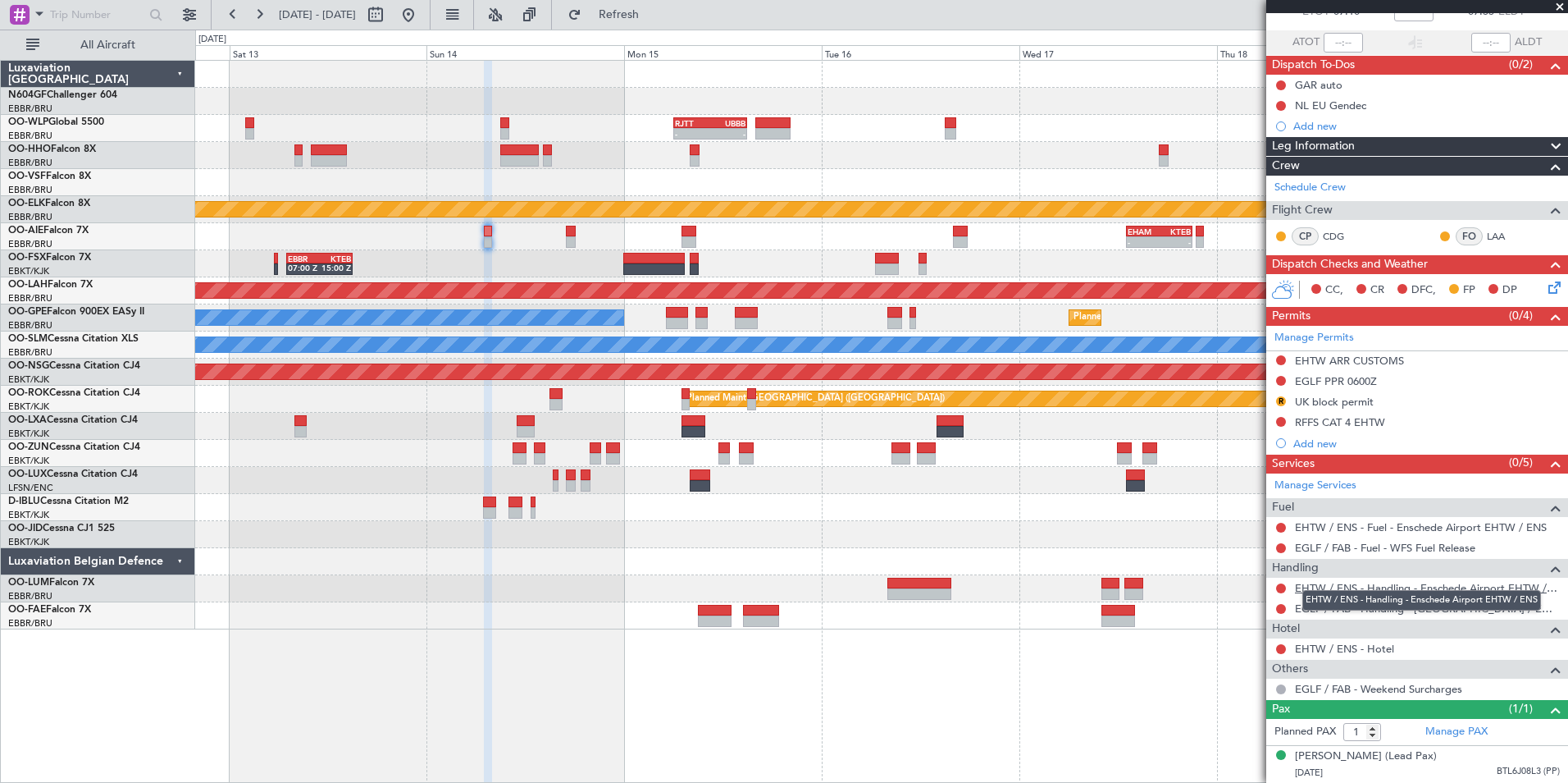
click at [1318, 581] on link "EHTW / ENS - Handling - Enschede Airport EHTW / ENS" at bounding box center [1427, 588] width 265 height 14
click at [1379, 581] on link "EHTW / ENS - Handling - Enschede Airport EHTW / ENS" at bounding box center [1427, 588] width 265 height 14
click at [654, 9] on span "Refresh" at bounding box center [619, 15] width 69 height 11
click at [1323, 395] on div "UK block permit" at bounding box center [1334, 401] width 79 height 14
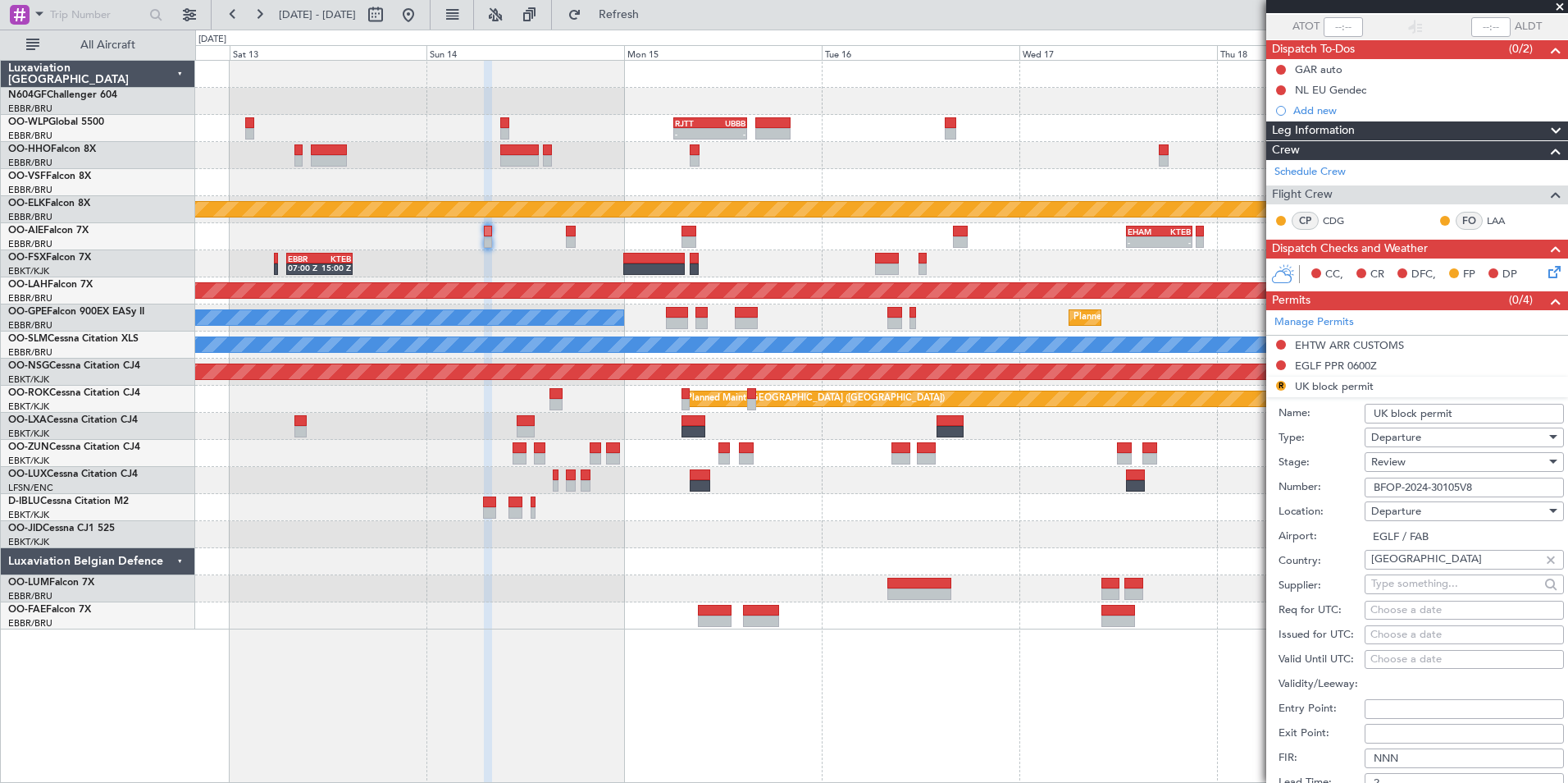
click at [1428, 455] on div "Review" at bounding box center [1459, 462] width 175 height 24
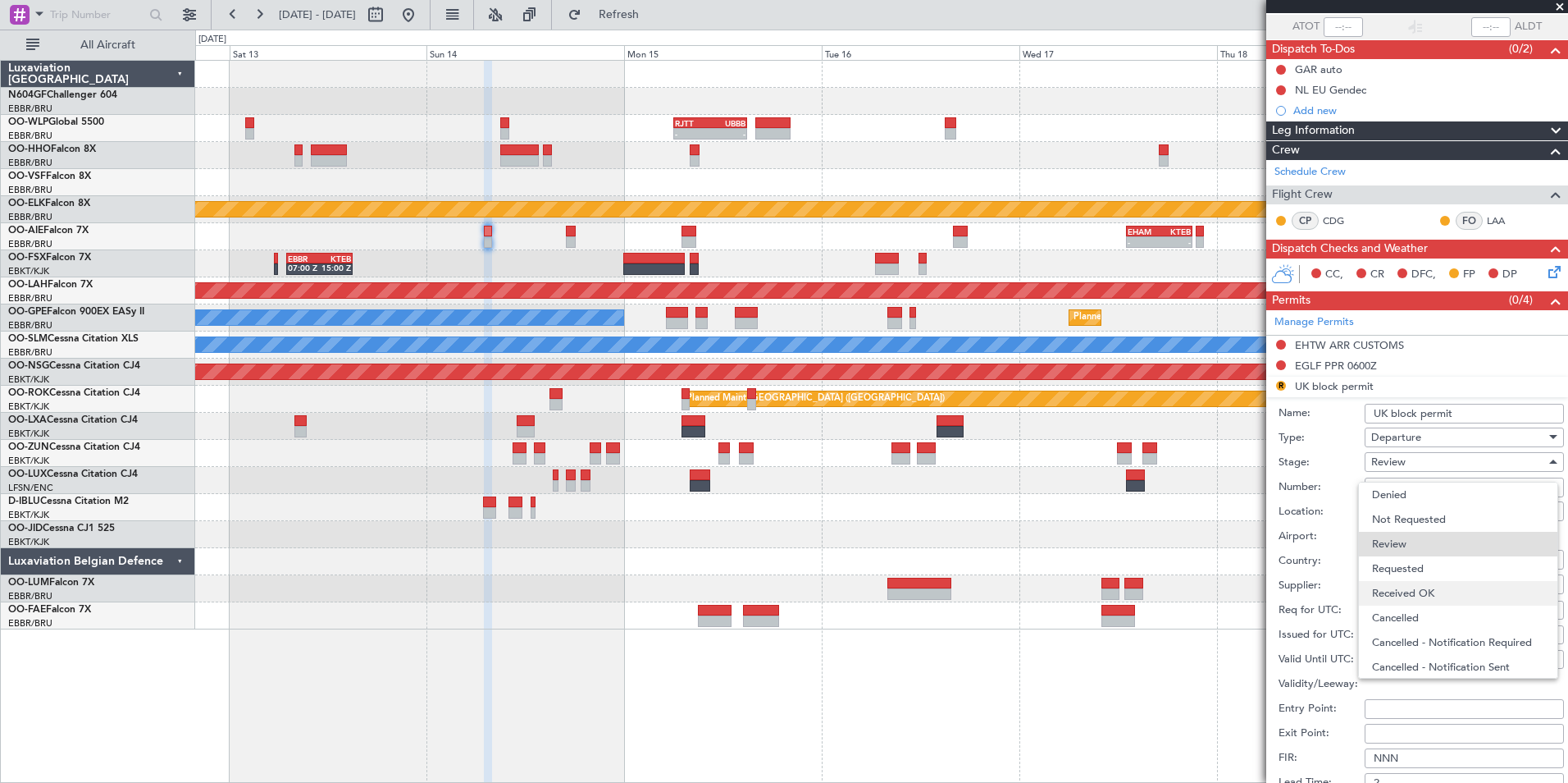
click at [1422, 588] on span "Received OK" at bounding box center [1458, 594] width 172 height 24
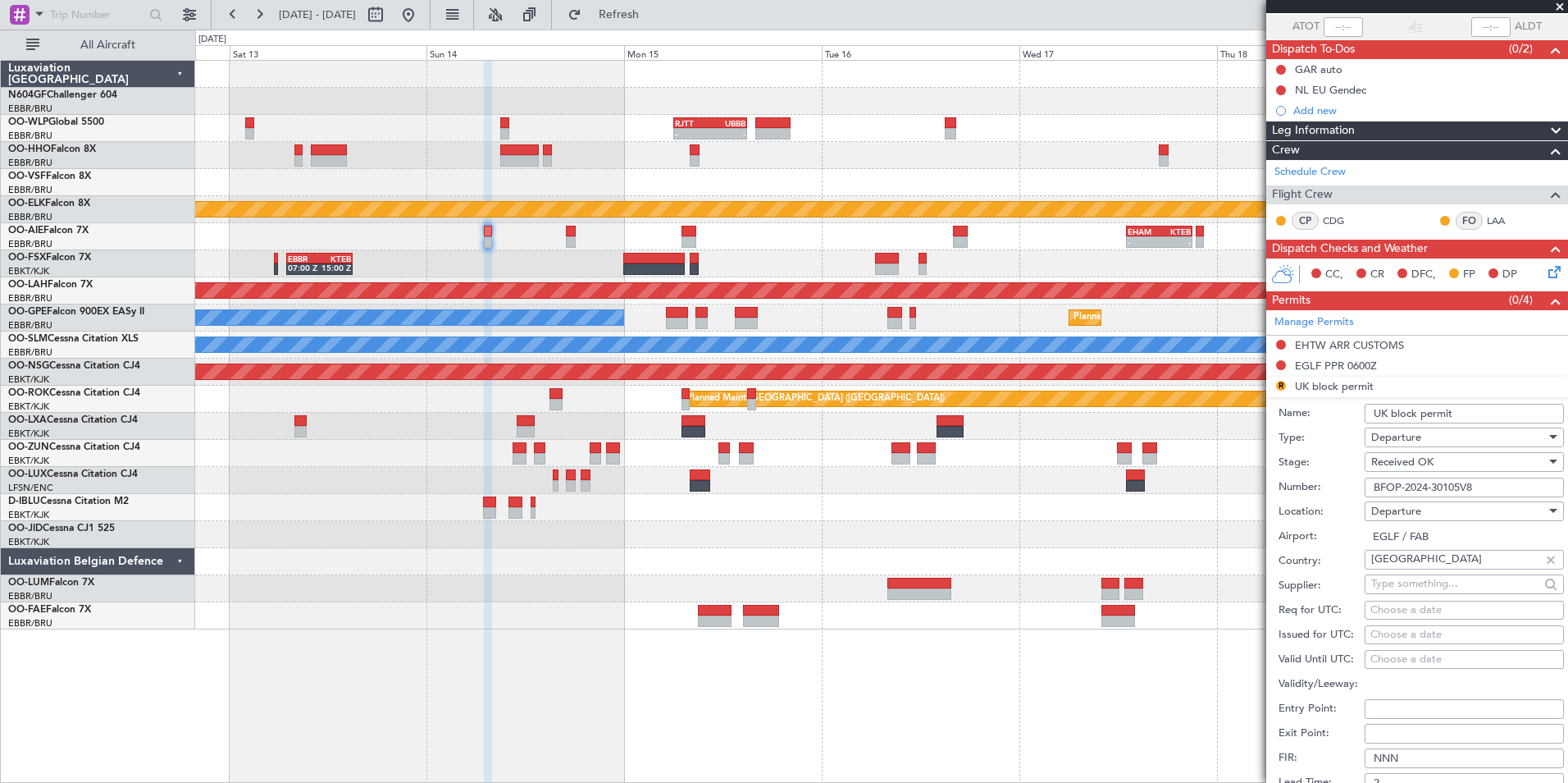
scroll to position [449, 0]
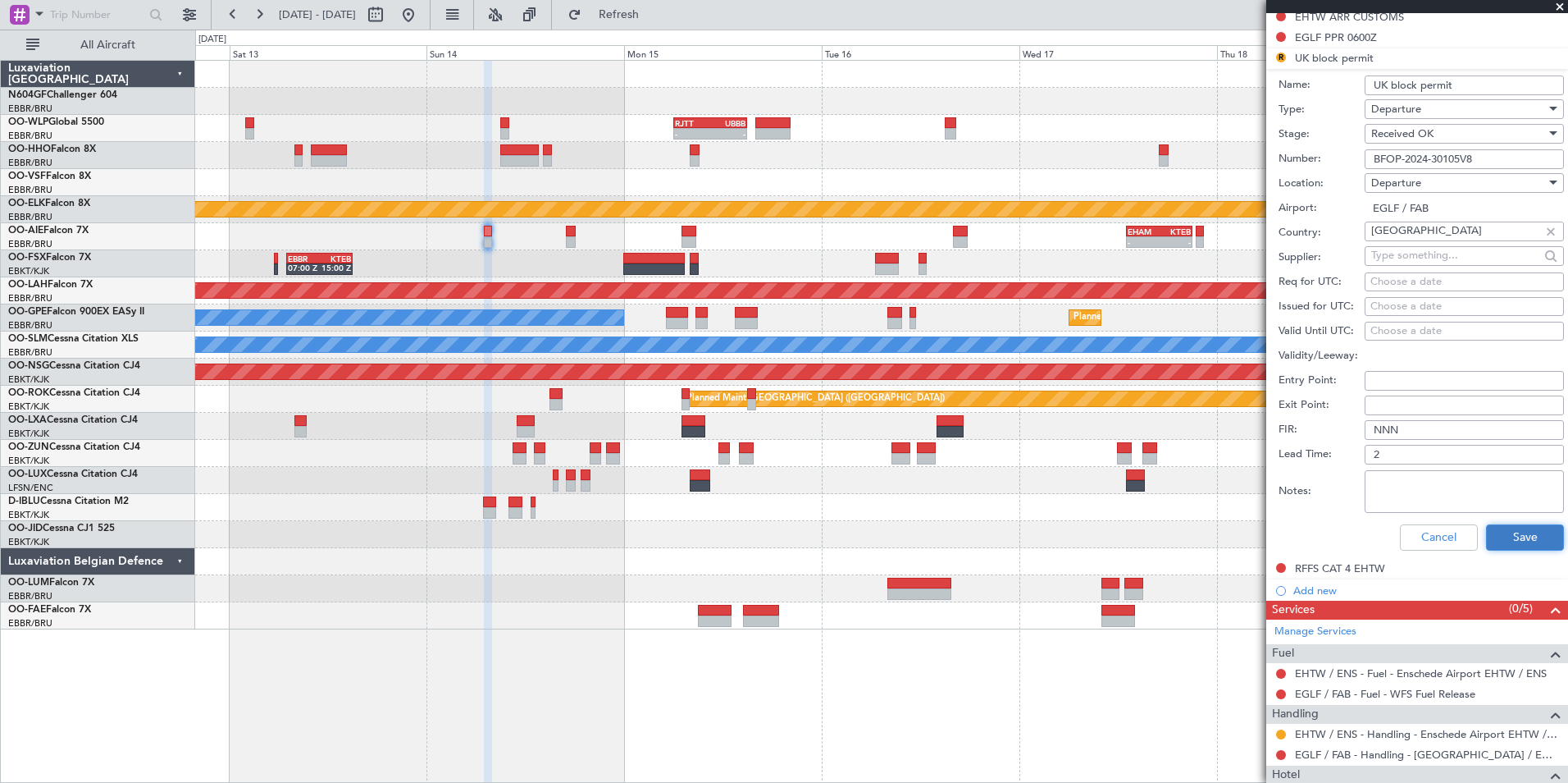
click at [1495, 534] on button "Save" at bounding box center [1525, 538] width 78 height 26
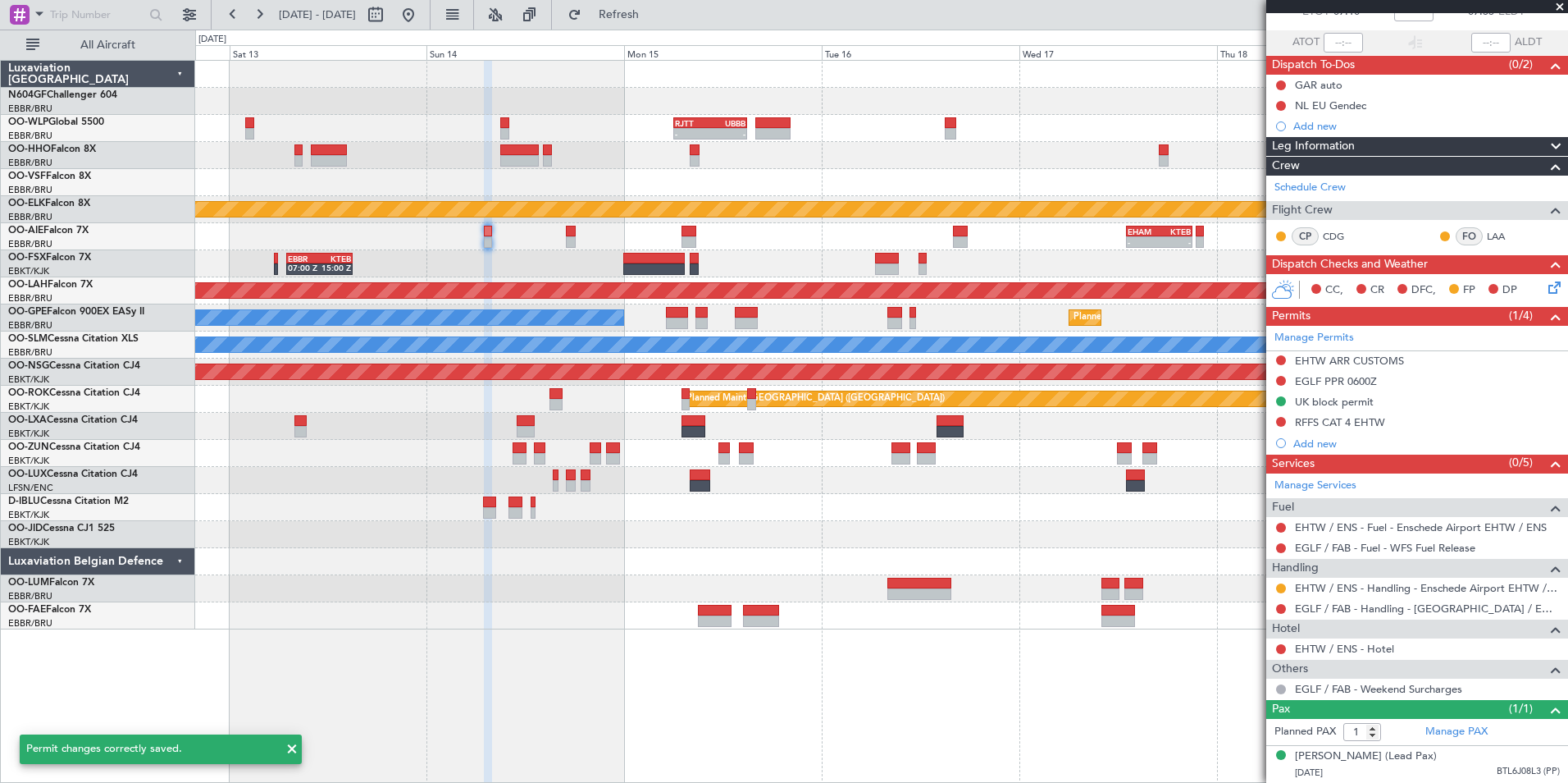
scroll to position [121, 0]
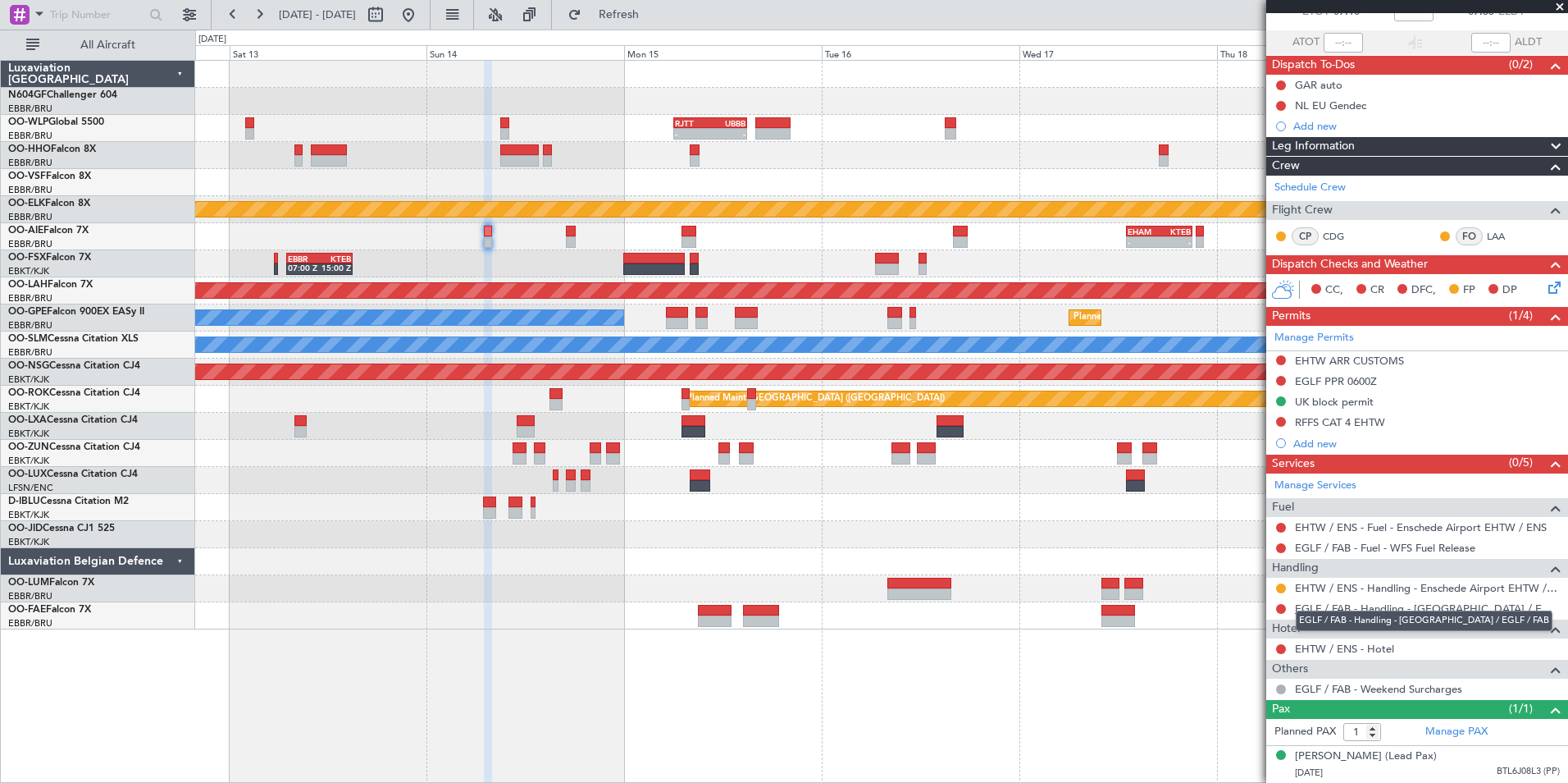
click at [1341, 601] on link "EGLF / FAB - Handling - Farnborough Airport / EGLF / FAB" at bounding box center [1427, 608] width 265 height 14
click at [1345, 374] on div "EGLF PPR 0600Z" at bounding box center [1335, 381] width 82 height 14
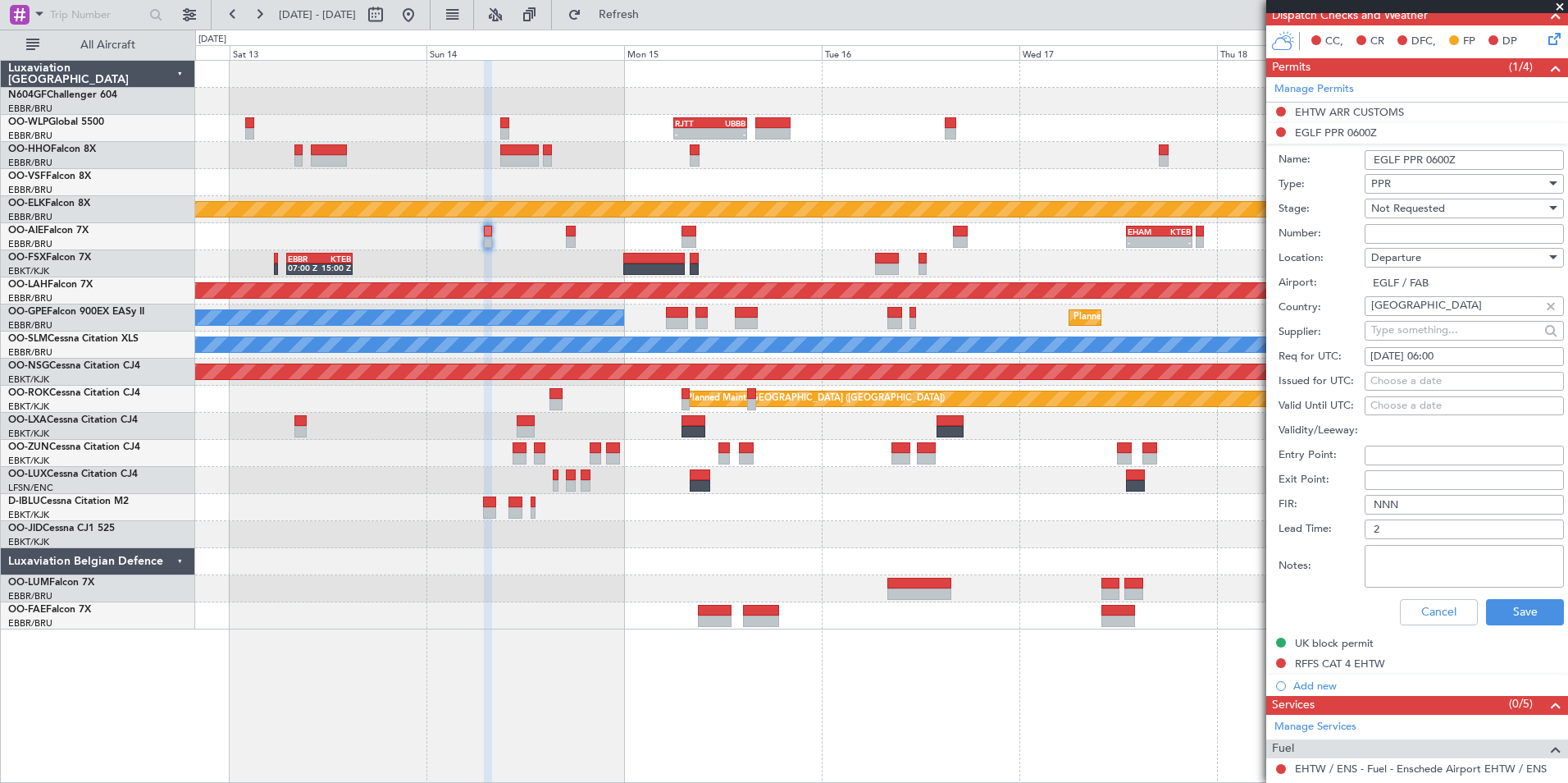
scroll to position [285, 0]
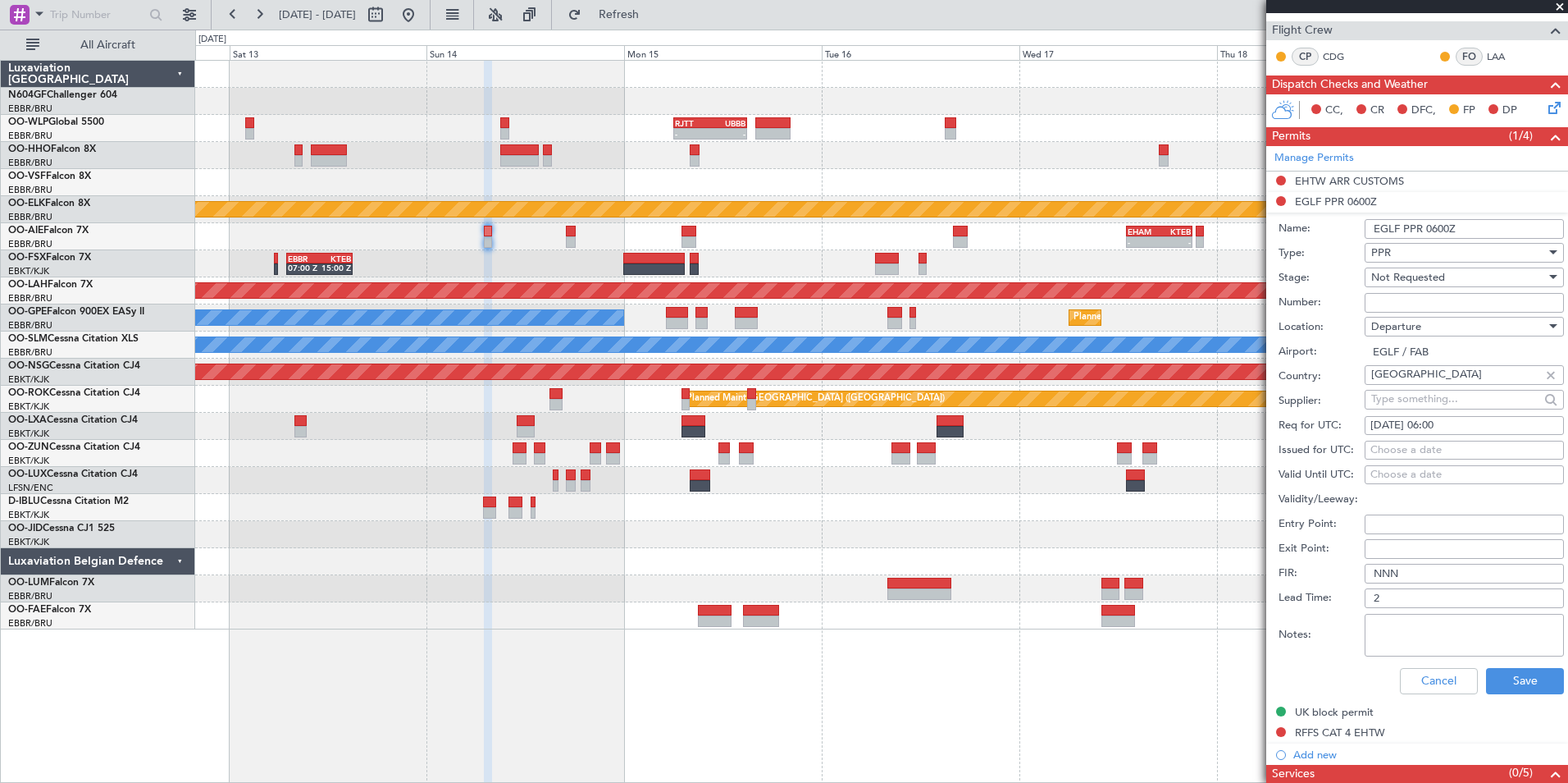
click at [1462, 418] on div "14/09/2025 06:00" at bounding box center [1464, 425] width 187 height 16
select select "9"
select select "2025"
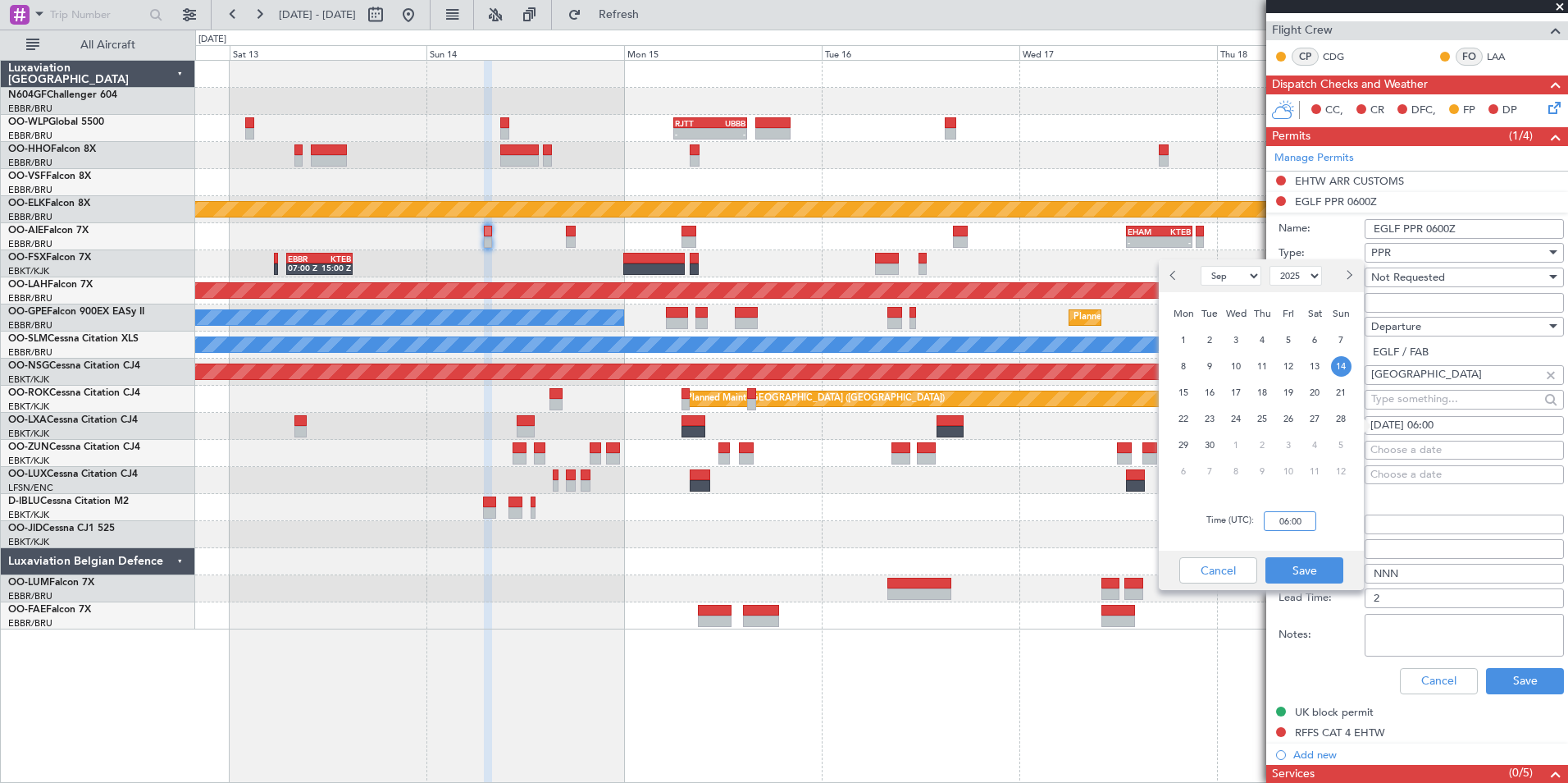
click at [1290, 518] on input "06:00" at bounding box center [1290, 521] width 53 height 20
type input "07:00"
click at [1322, 530] on div "Time (UTC): 07:00" at bounding box center [1262, 521] width 205 height 59
click at [1308, 570] on button "Save" at bounding box center [1304, 570] width 78 height 26
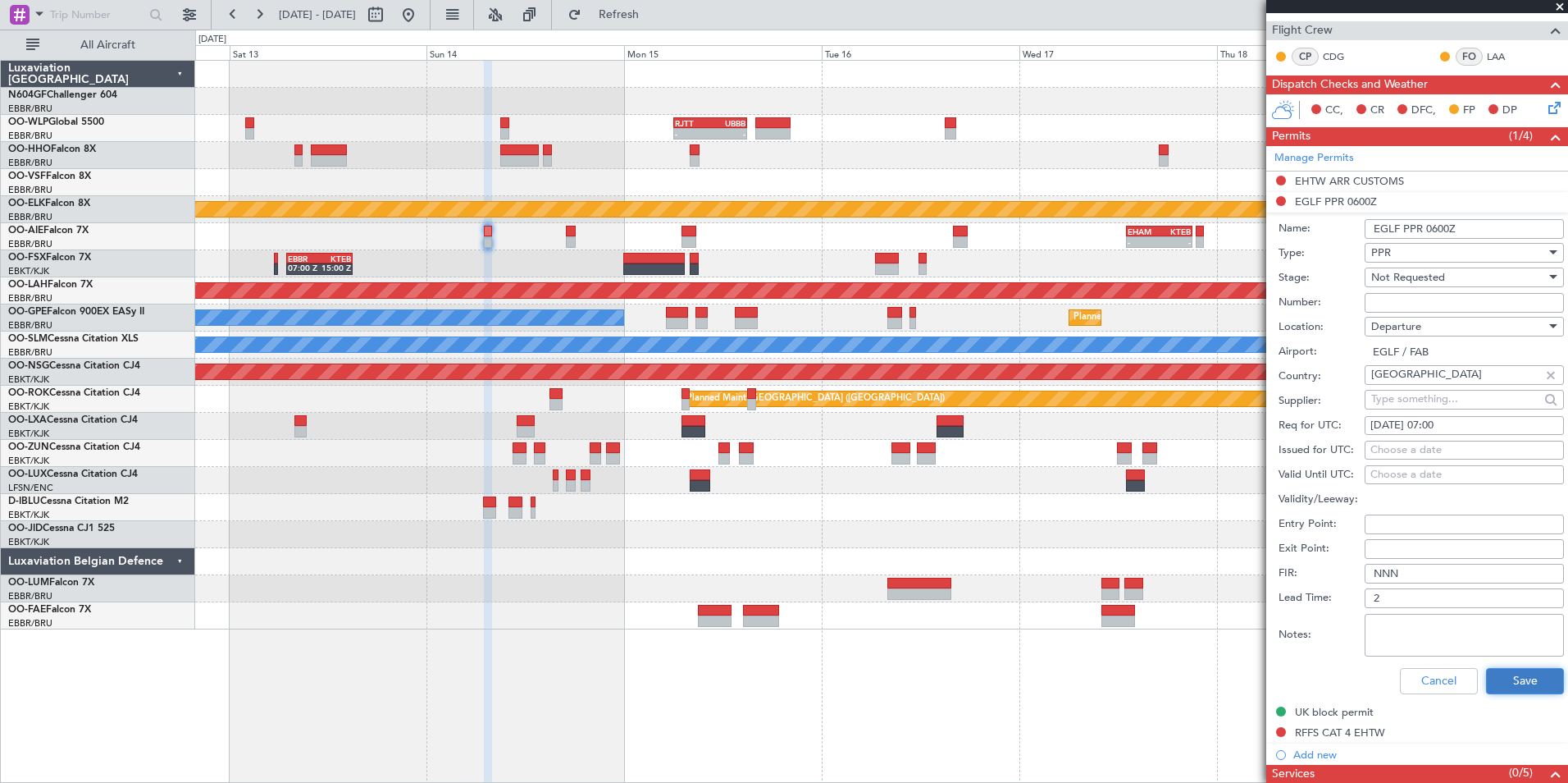
click at [1502, 682] on button "Save" at bounding box center [1525, 681] width 78 height 26
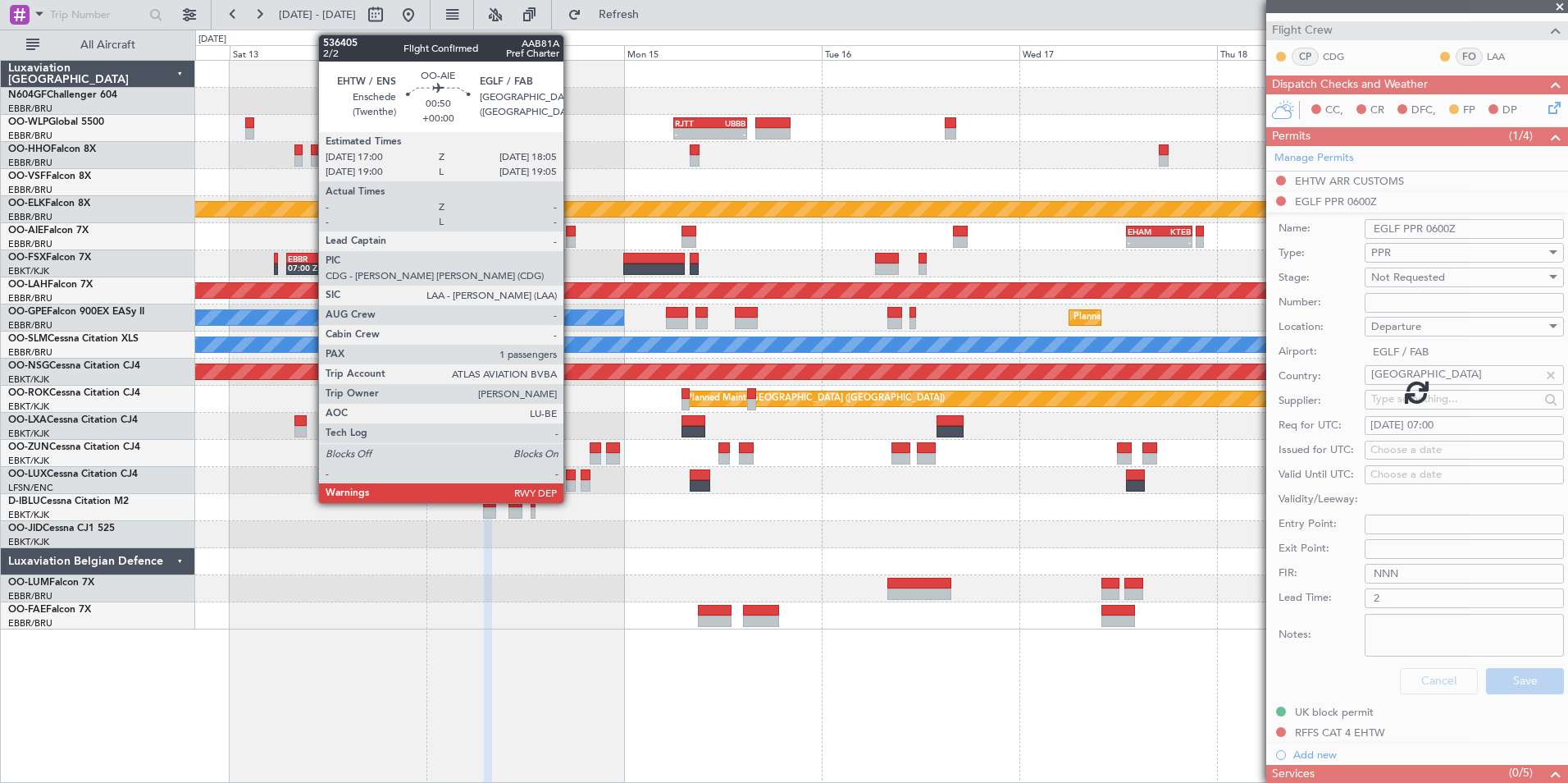
scroll to position [121, 0]
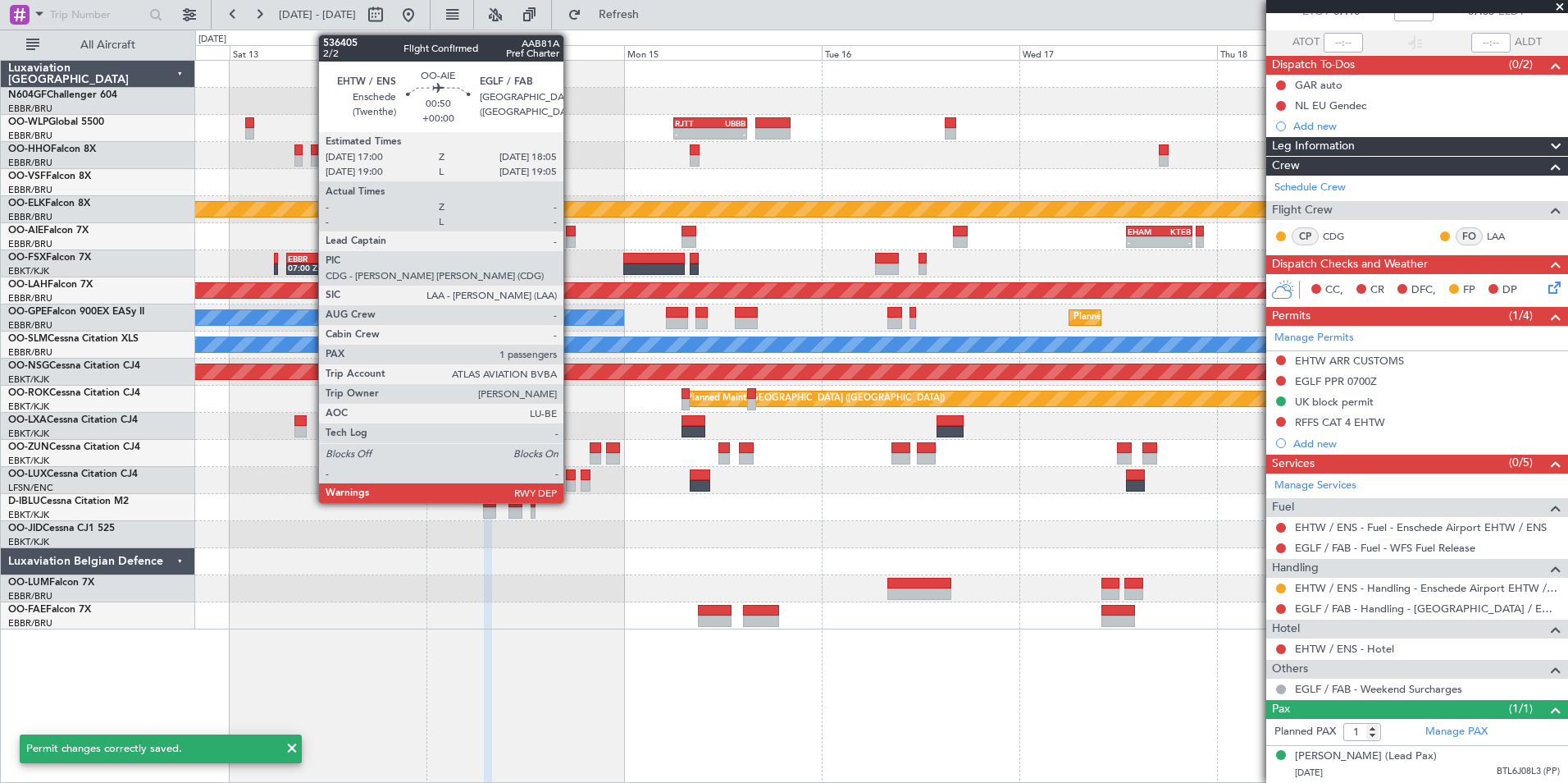
click at [571, 226] on div at bounding box center [571, 232] width 9 height 11
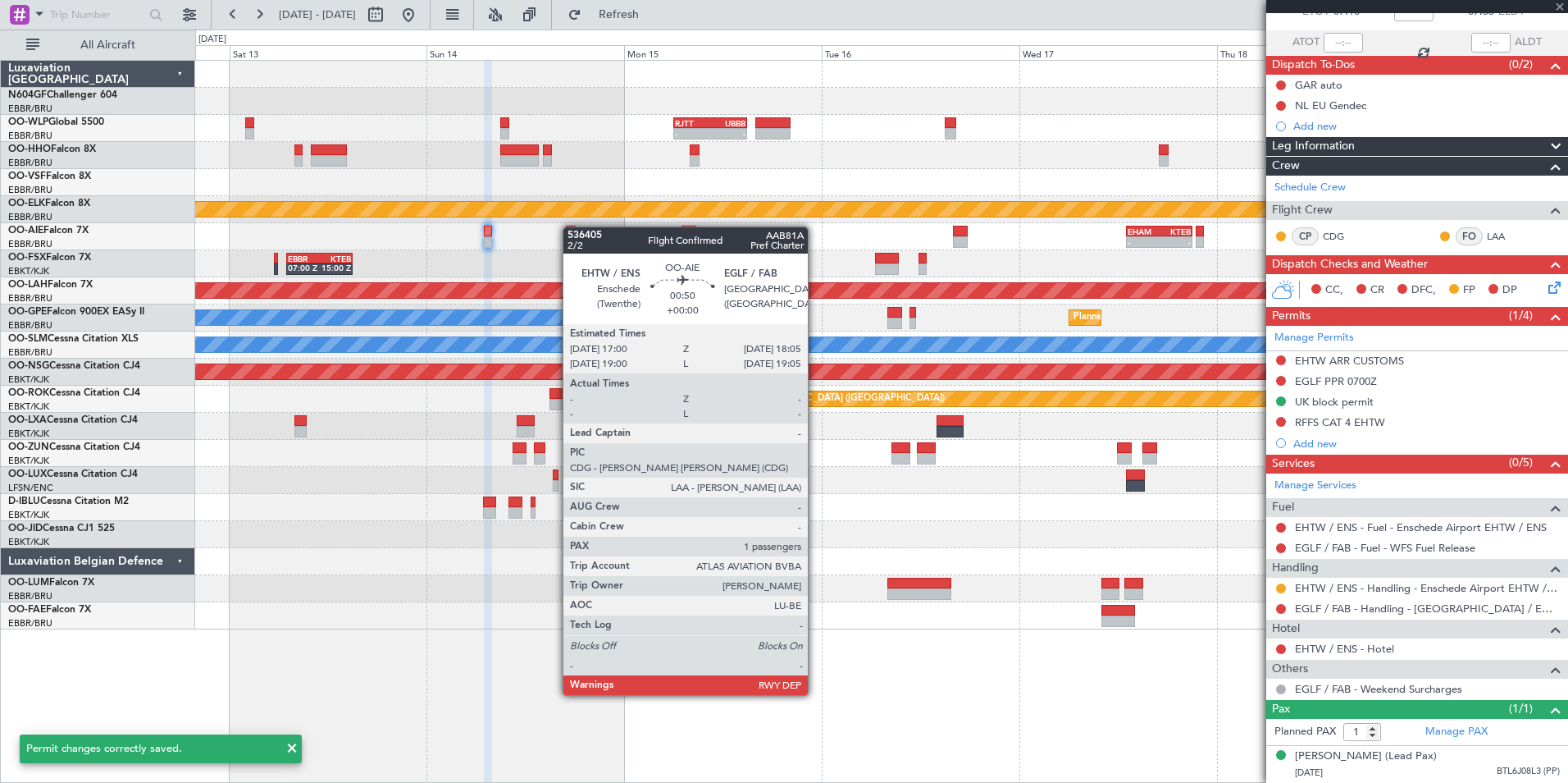
scroll to position [0, 0]
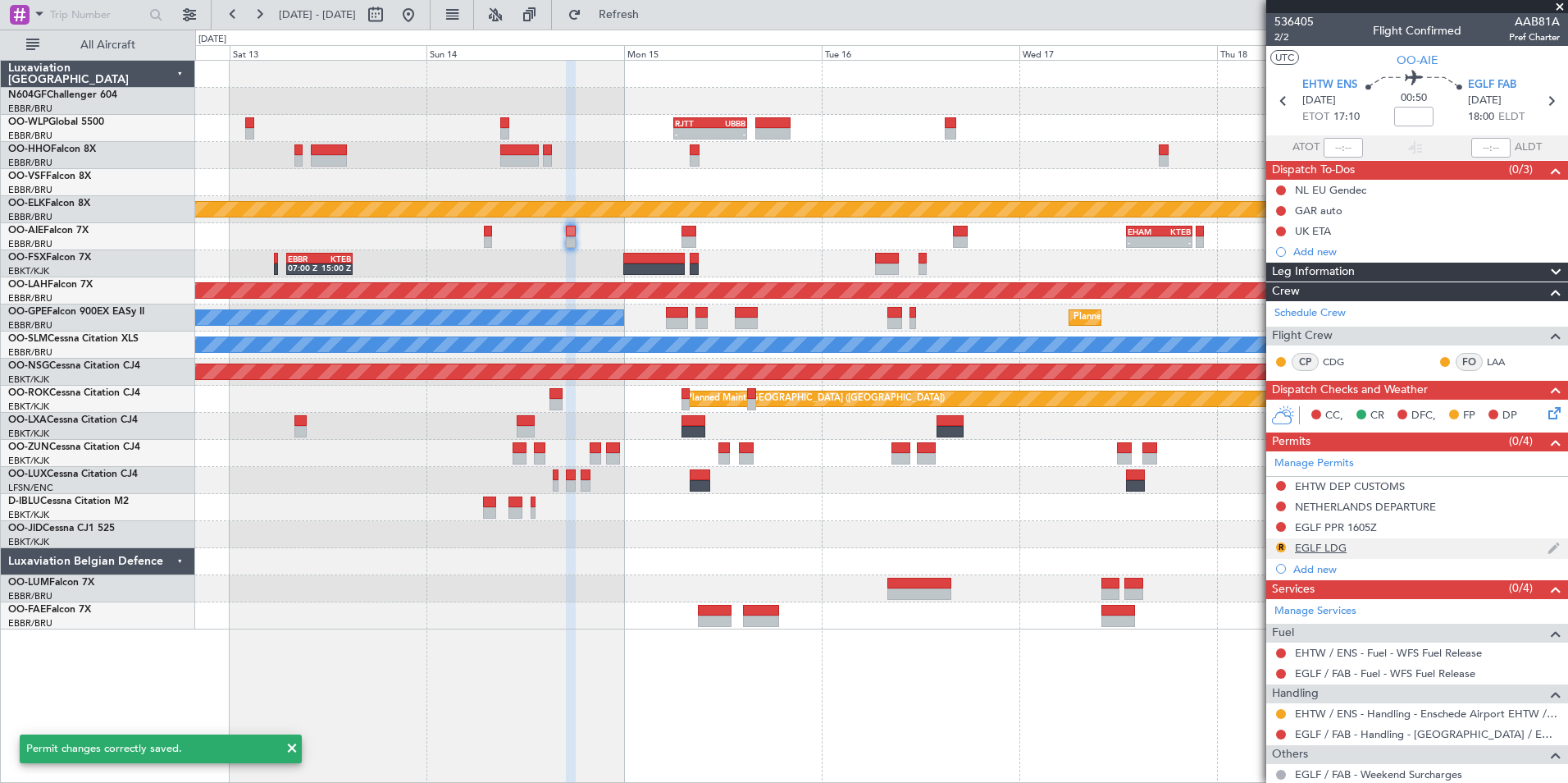
click at [1314, 549] on div "EGLF LDG" at bounding box center [1320, 547] width 52 height 14
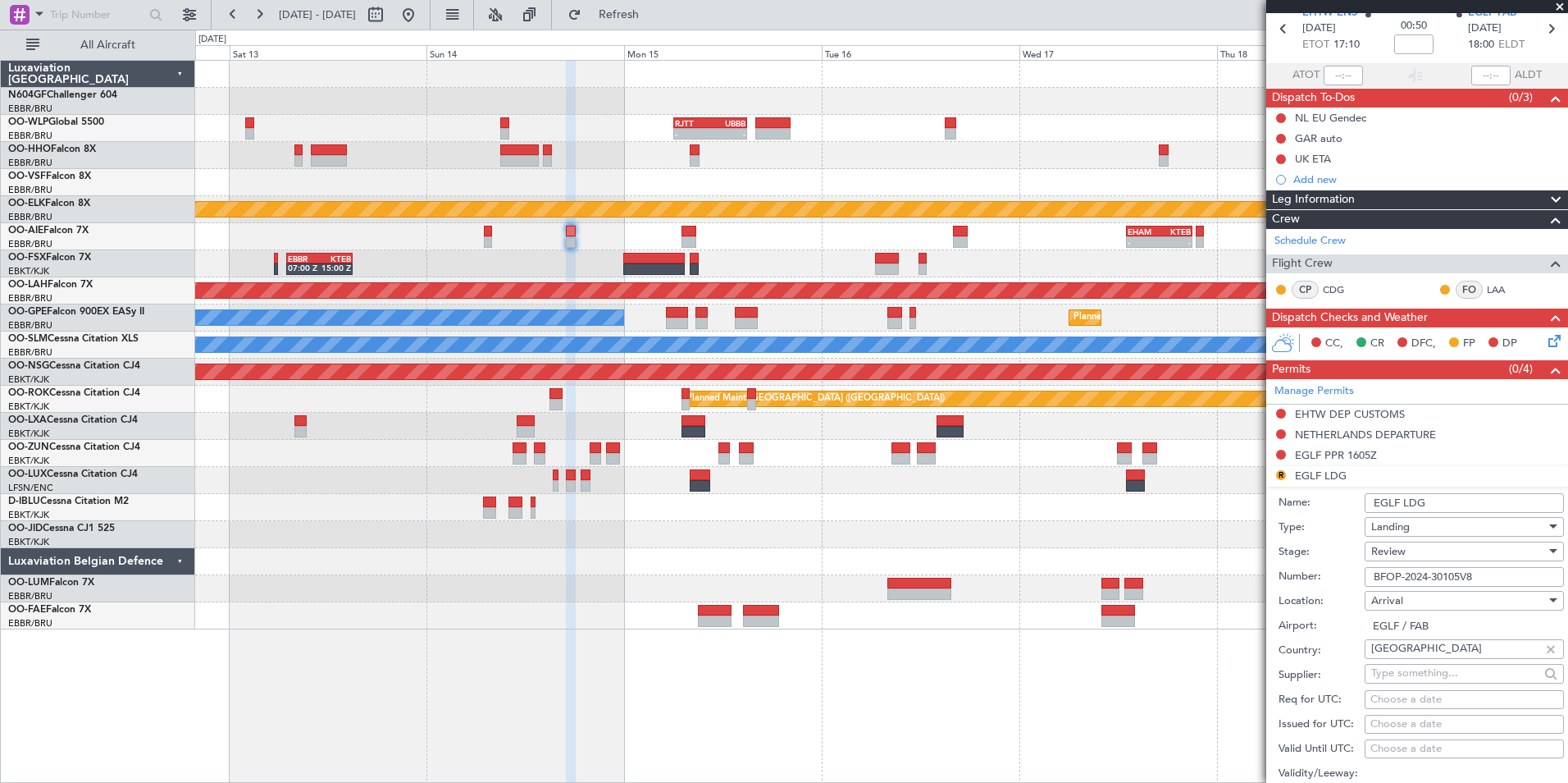
scroll to position [164, 0]
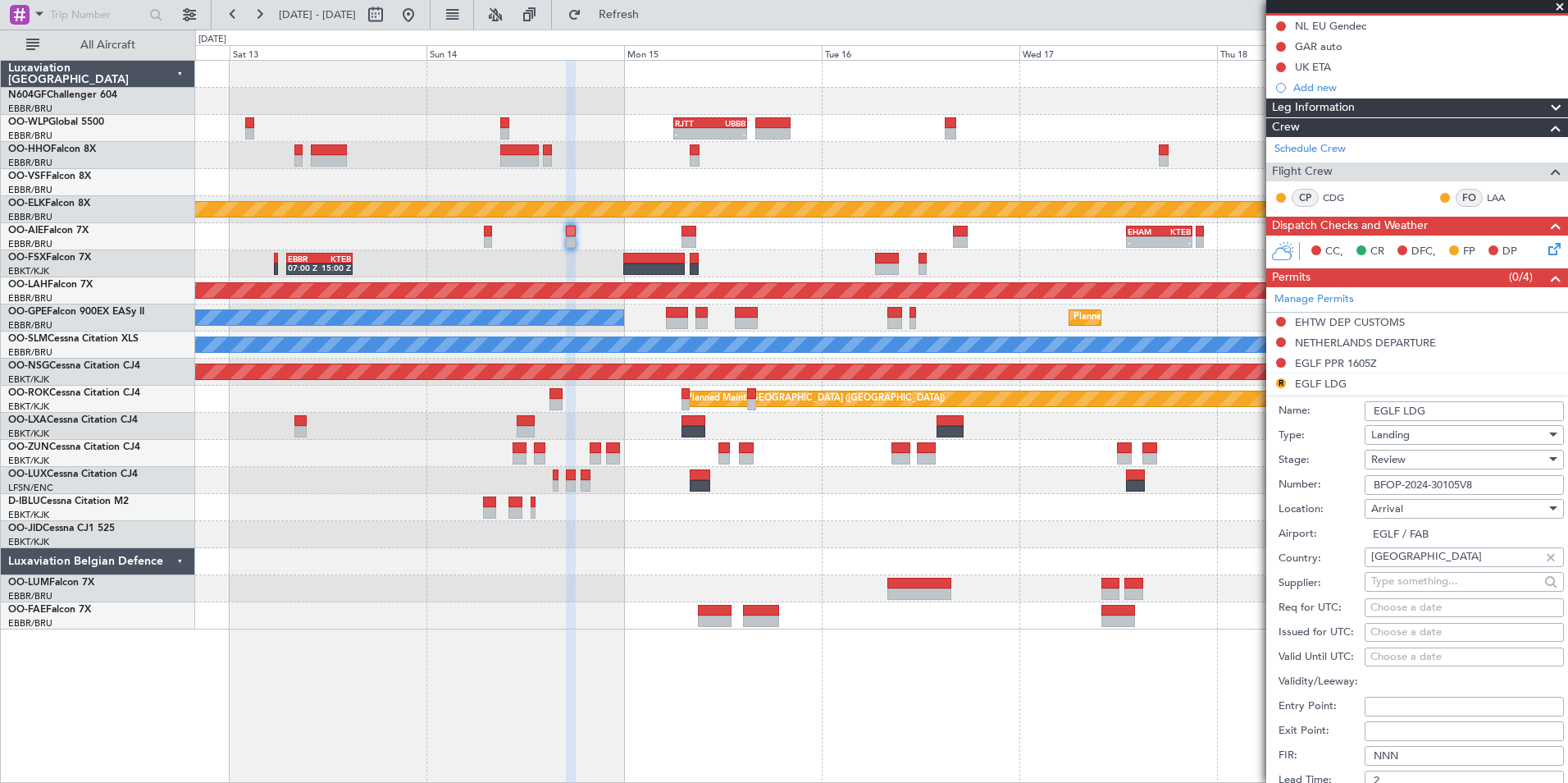
click at [1423, 461] on div "Review" at bounding box center [1459, 460] width 175 height 24
click at [1428, 589] on span "Received OK" at bounding box center [1458, 591] width 172 height 24
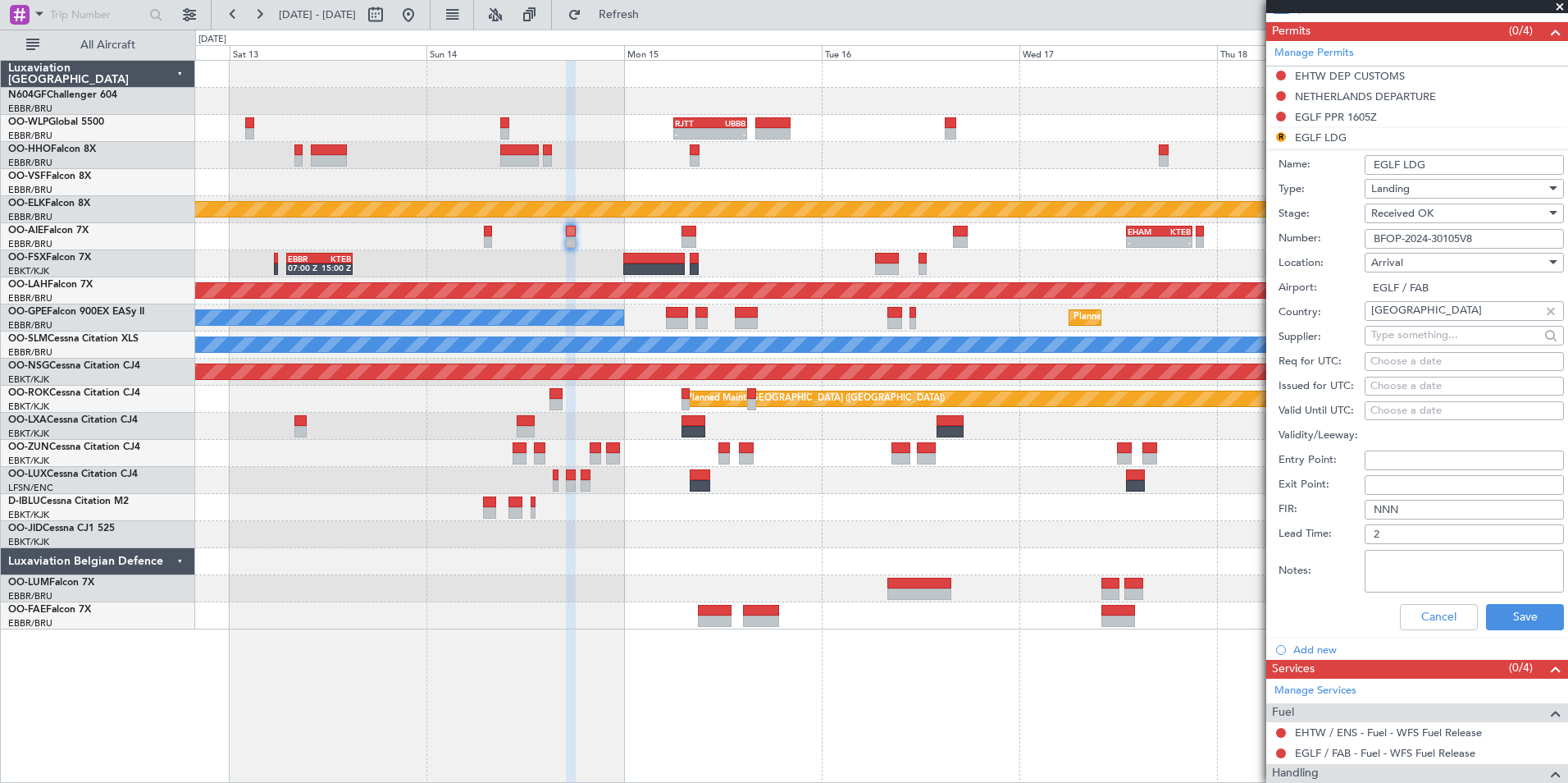
drag, startPoint x: 1431, startPoint y: 160, endPoint x: 1355, endPoint y: 162, distance: 76.0
click at [1355, 162] on div "Name: EGLF LDG" at bounding box center [1421, 165] width 285 height 24
type input "UK BLOCK PERMIT"
click at [1498, 625] on button "Save" at bounding box center [1525, 617] width 78 height 26
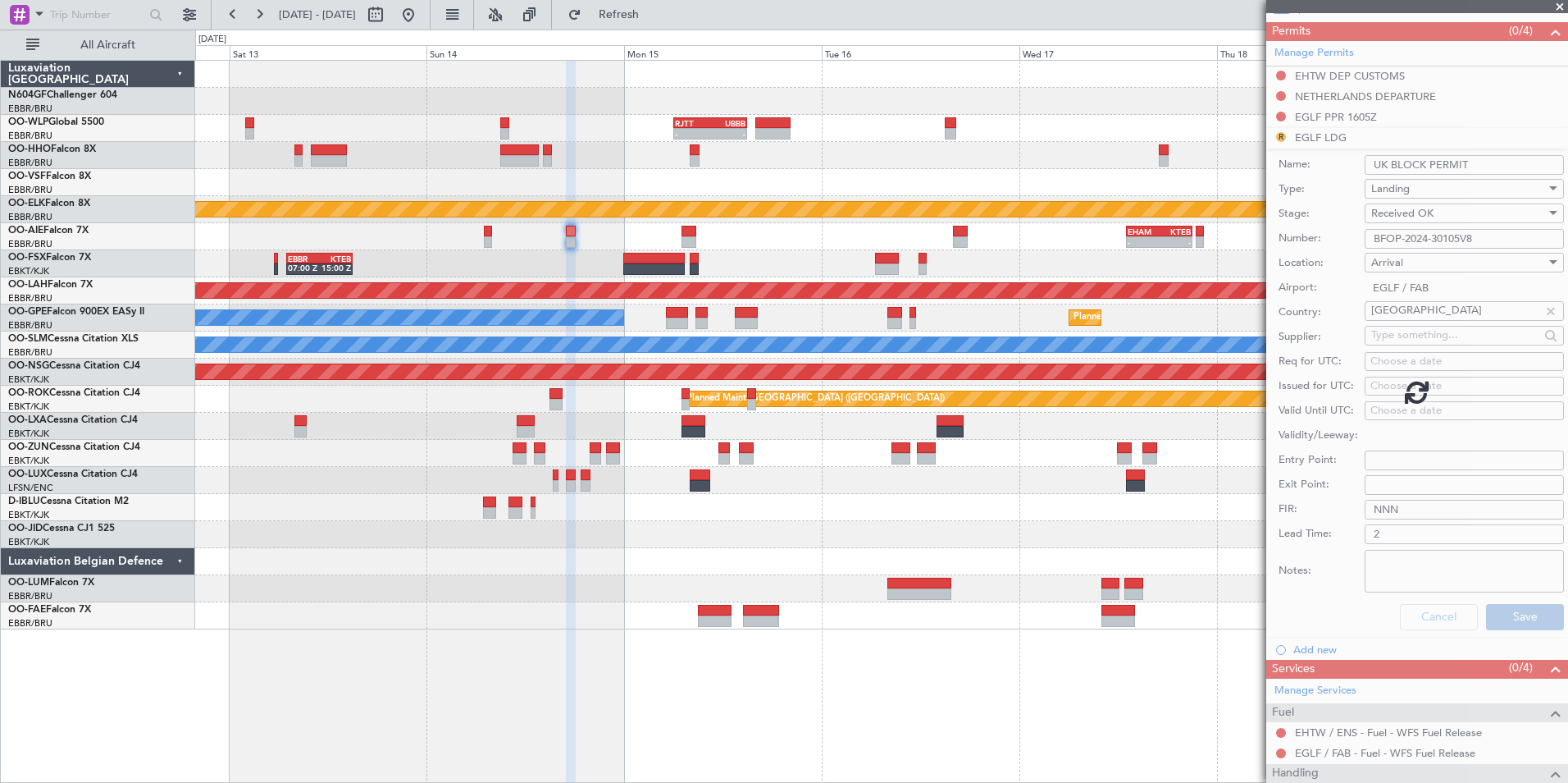
scroll to position [101, 0]
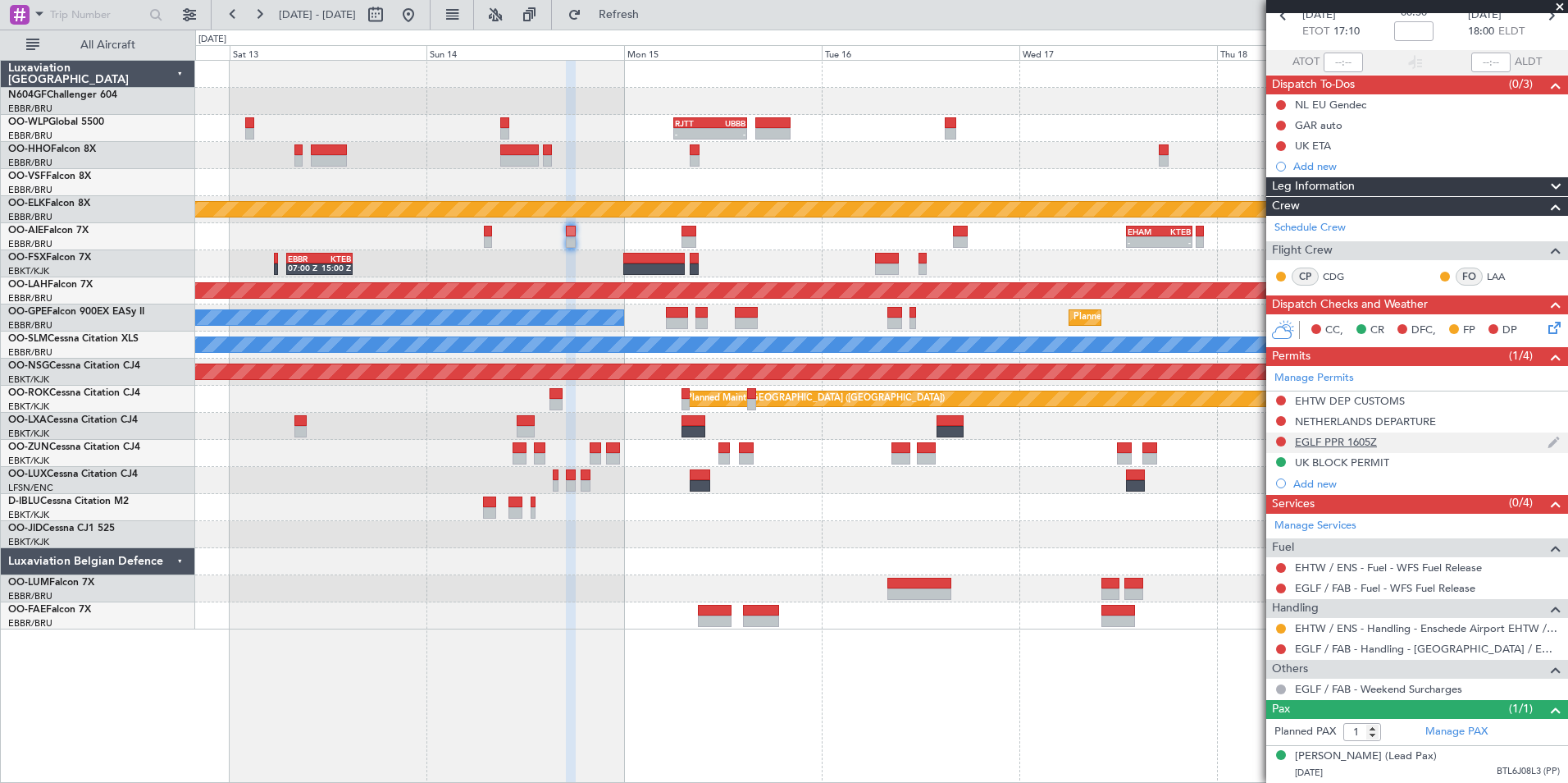
click at [1324, 435] on div "EGLF PPR 1605Z" at bounding box center [1335, 442] width 82 height 14
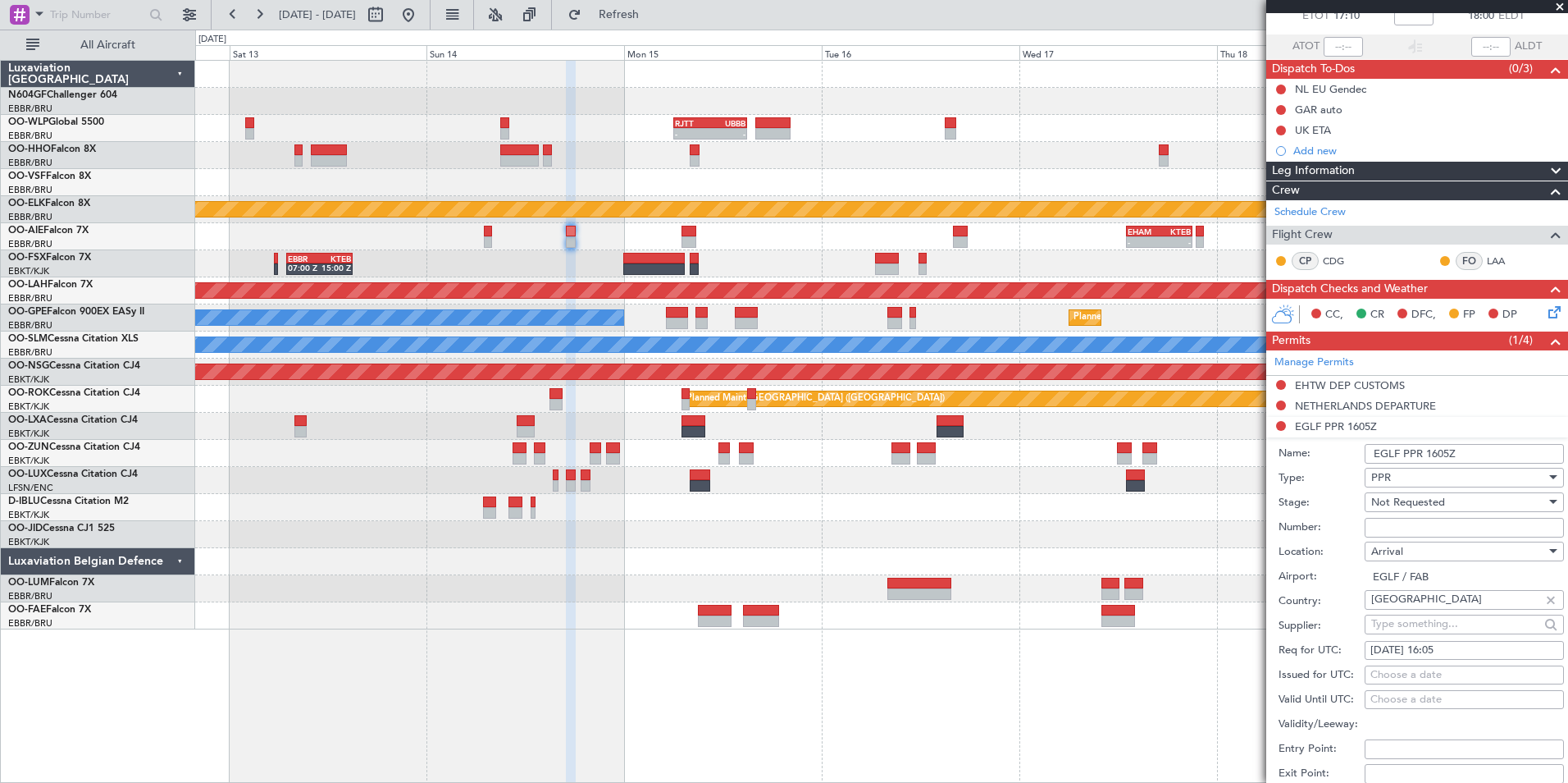
scroll to position [411, 0]
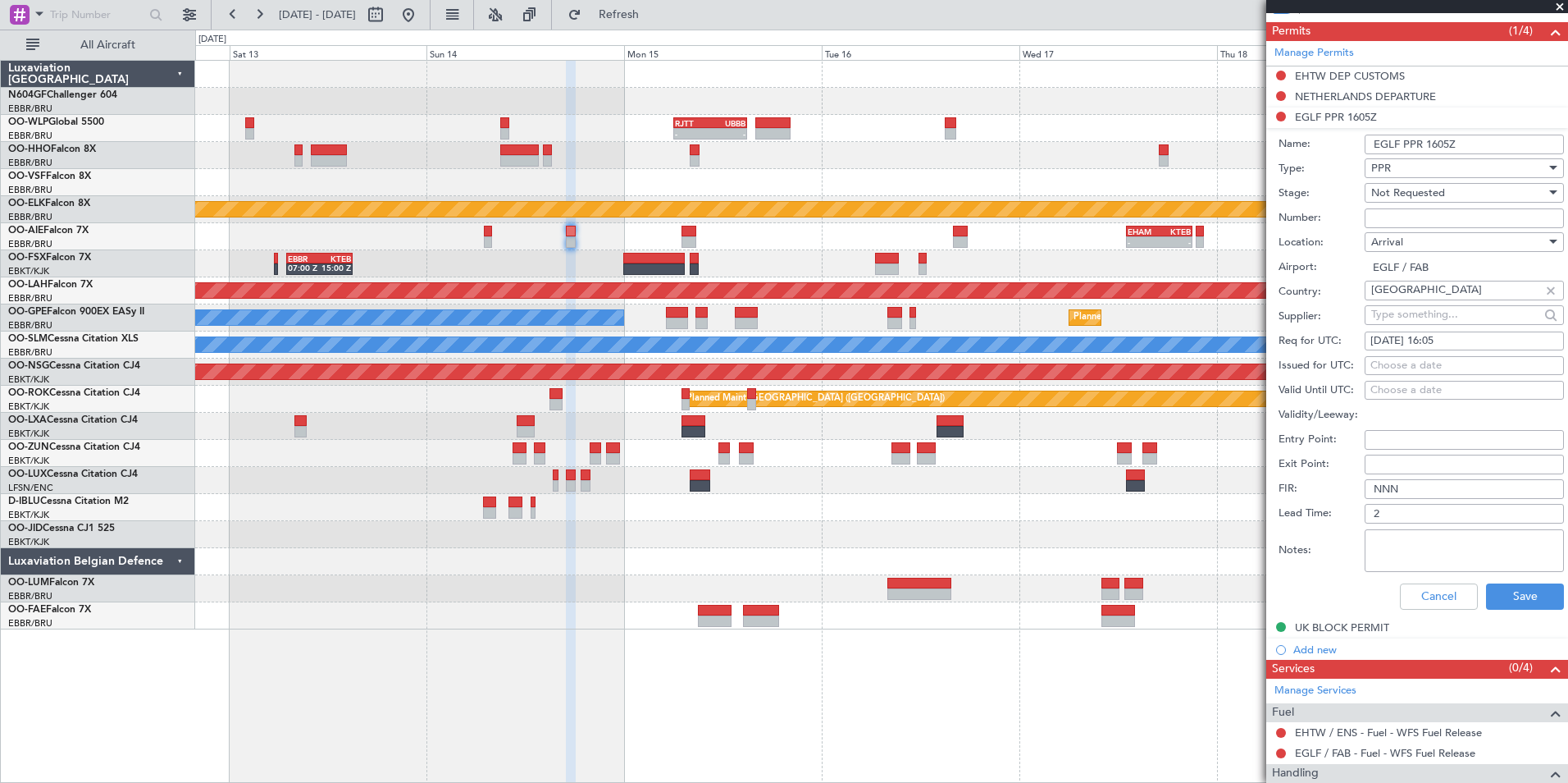
click at [1452, 340] on div "14/09/2025 16:05" at bounding box center [1464, 341] width 187 height 16
select select "9"
select select "2025"
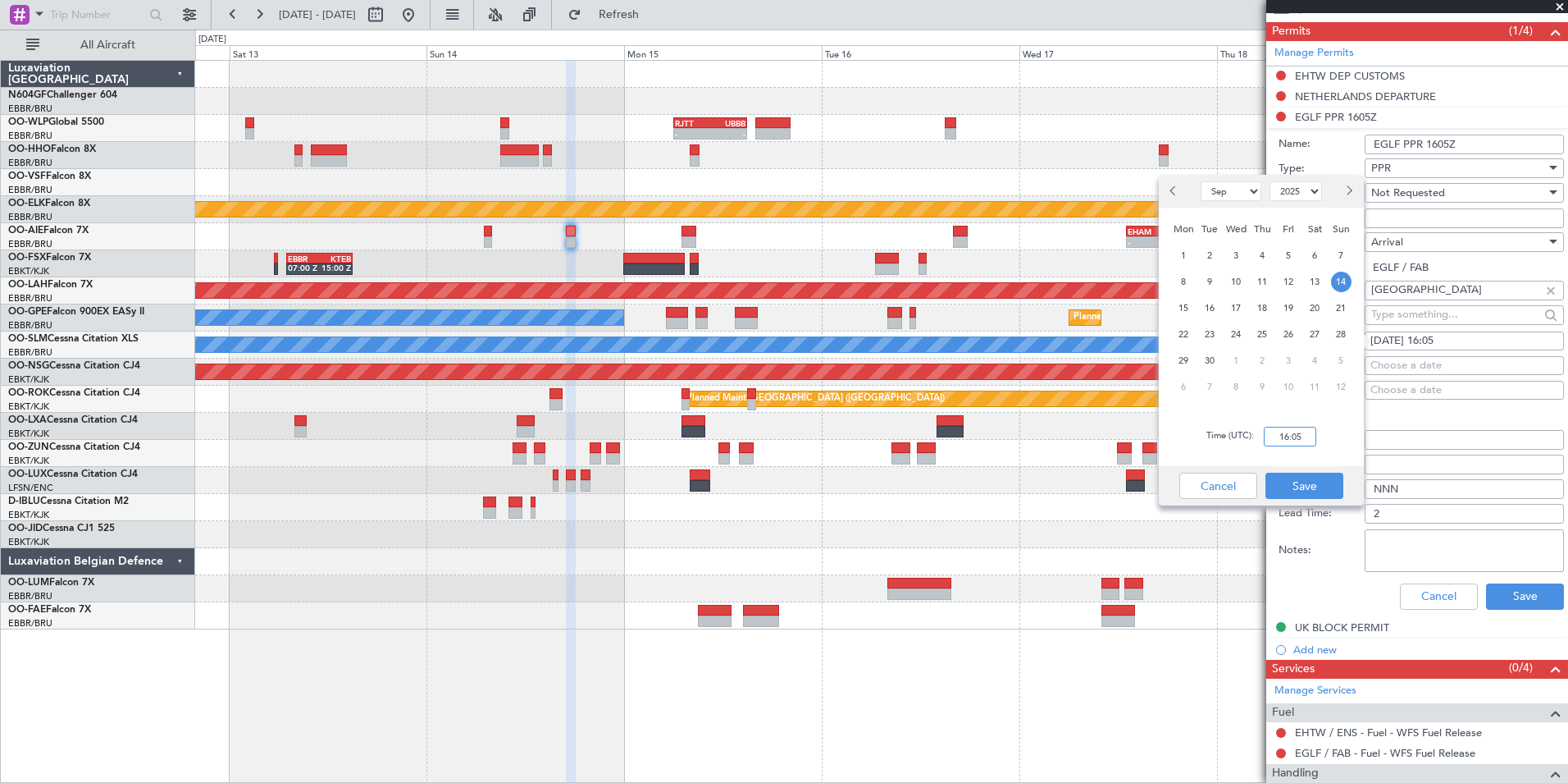
click at [1301, 432] on input "16:05" at bounding box center [1290, 436] width 53 height 20
type input "18:05"
click at [1325, 433] on div "Time (UTC): 18:05" at bounding box center [1262, 436] width 205 height 59
click at [1320, 482] on button "Save" at bounding box center [1304, 486] width 78 height 26
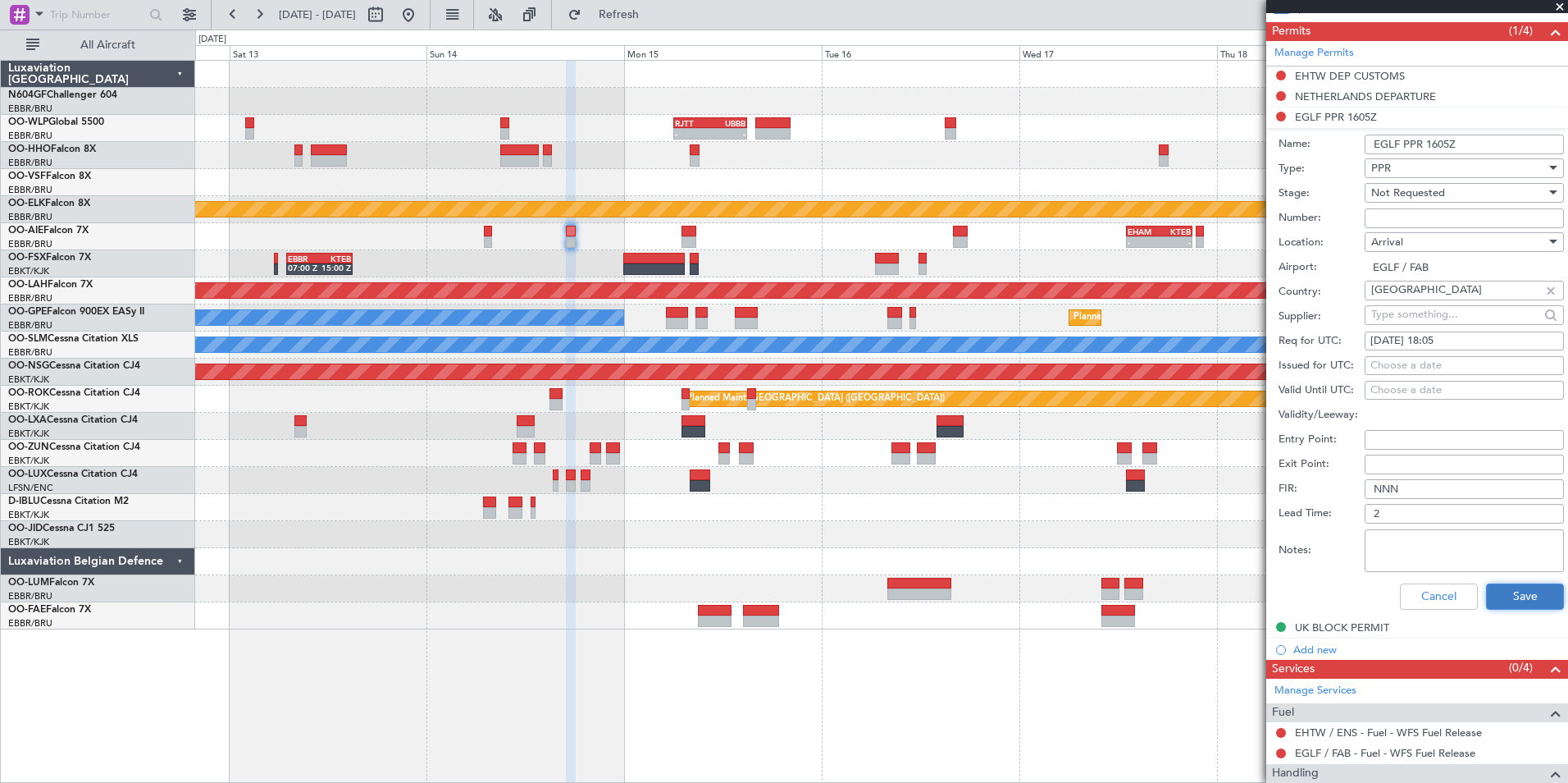
click at [1505, 595] on button "Save" at bounding box center [1525, 596] width 78 height 26
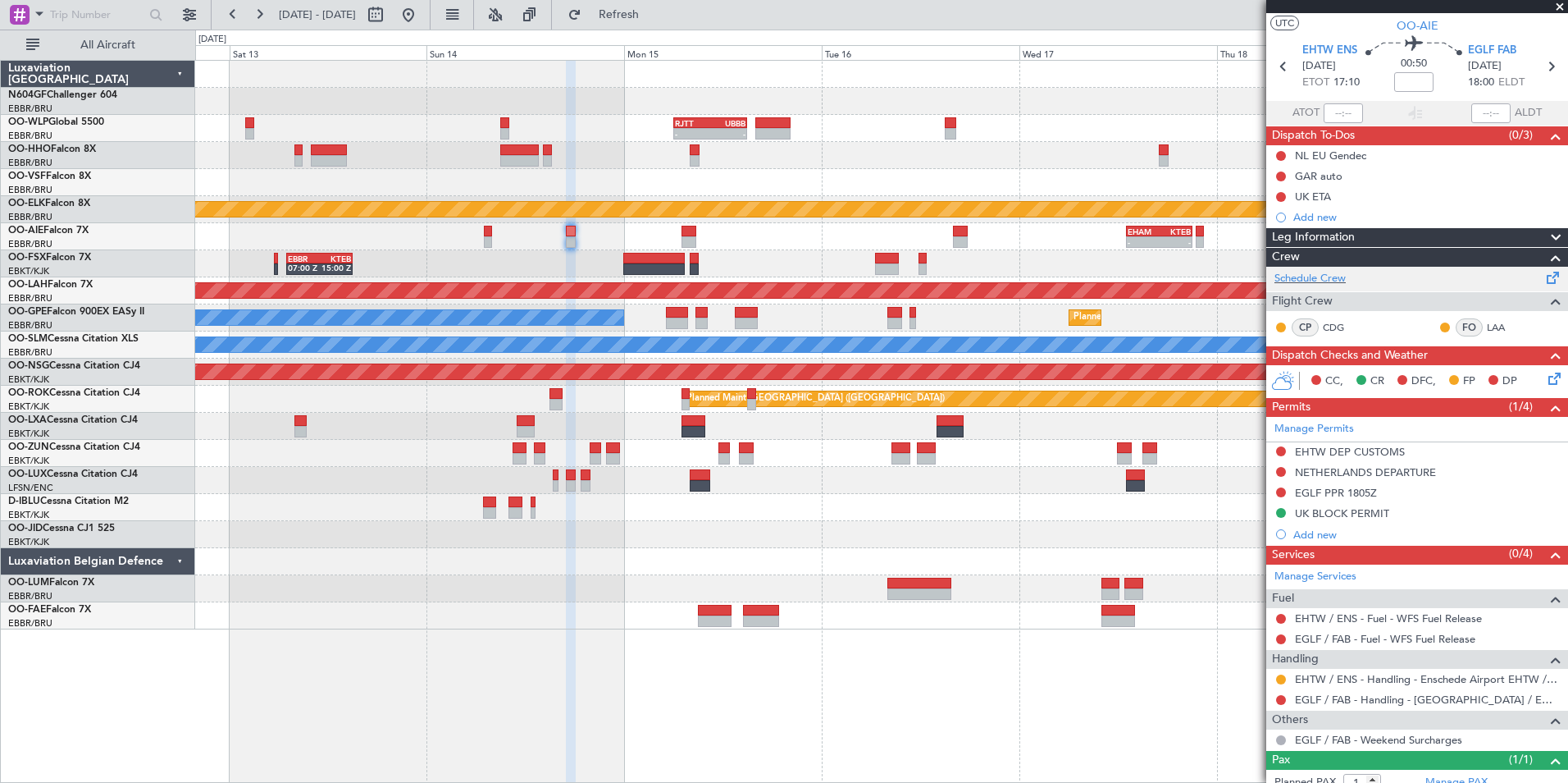
scroll to position [0, 0]
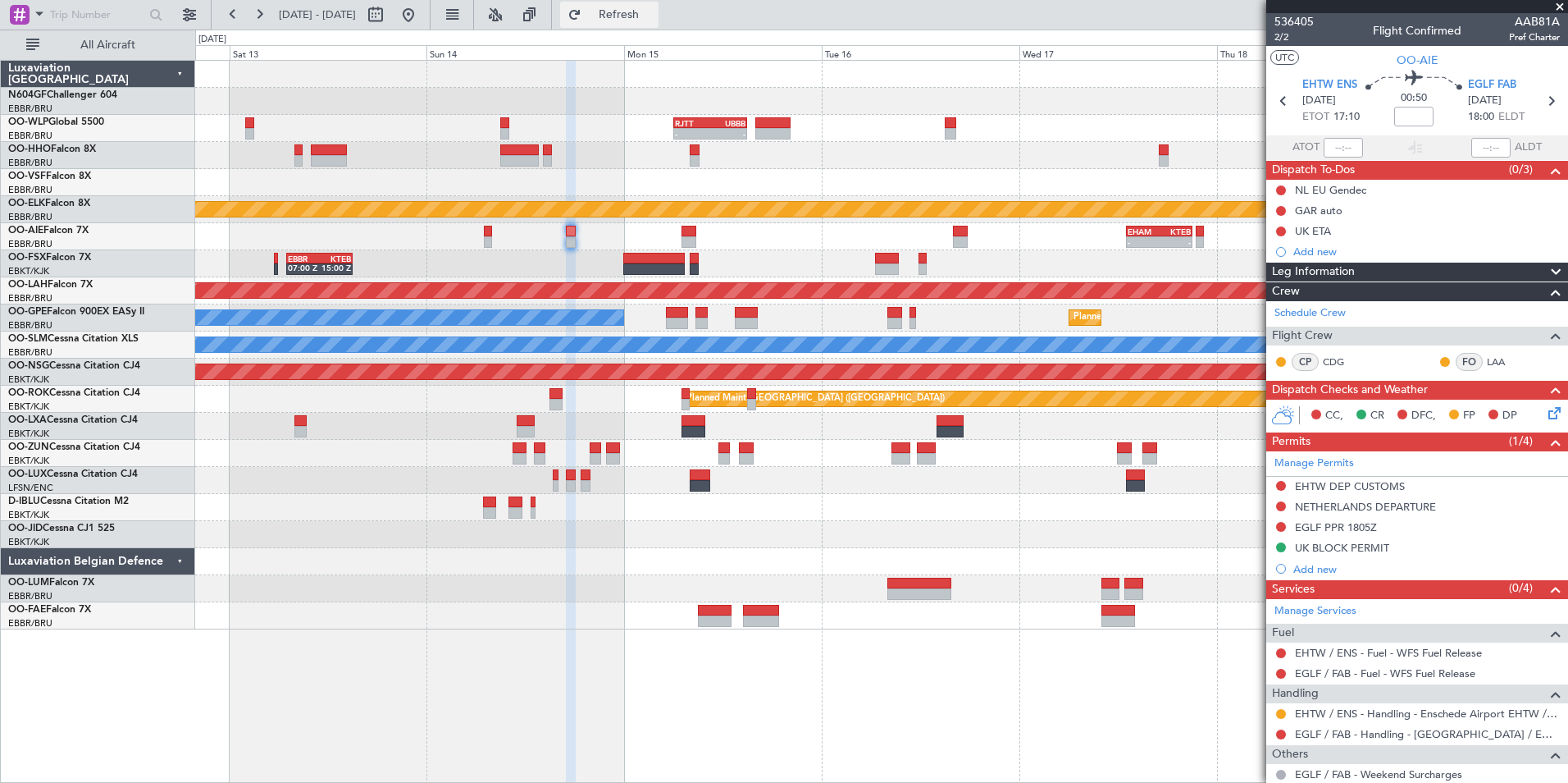
click at [612, 9] on button "Refresh" at bounding box center [609, 15] width 99 height 26
click at [1281, 525] on button at bounding box center [1281, 527] width 9 height 9
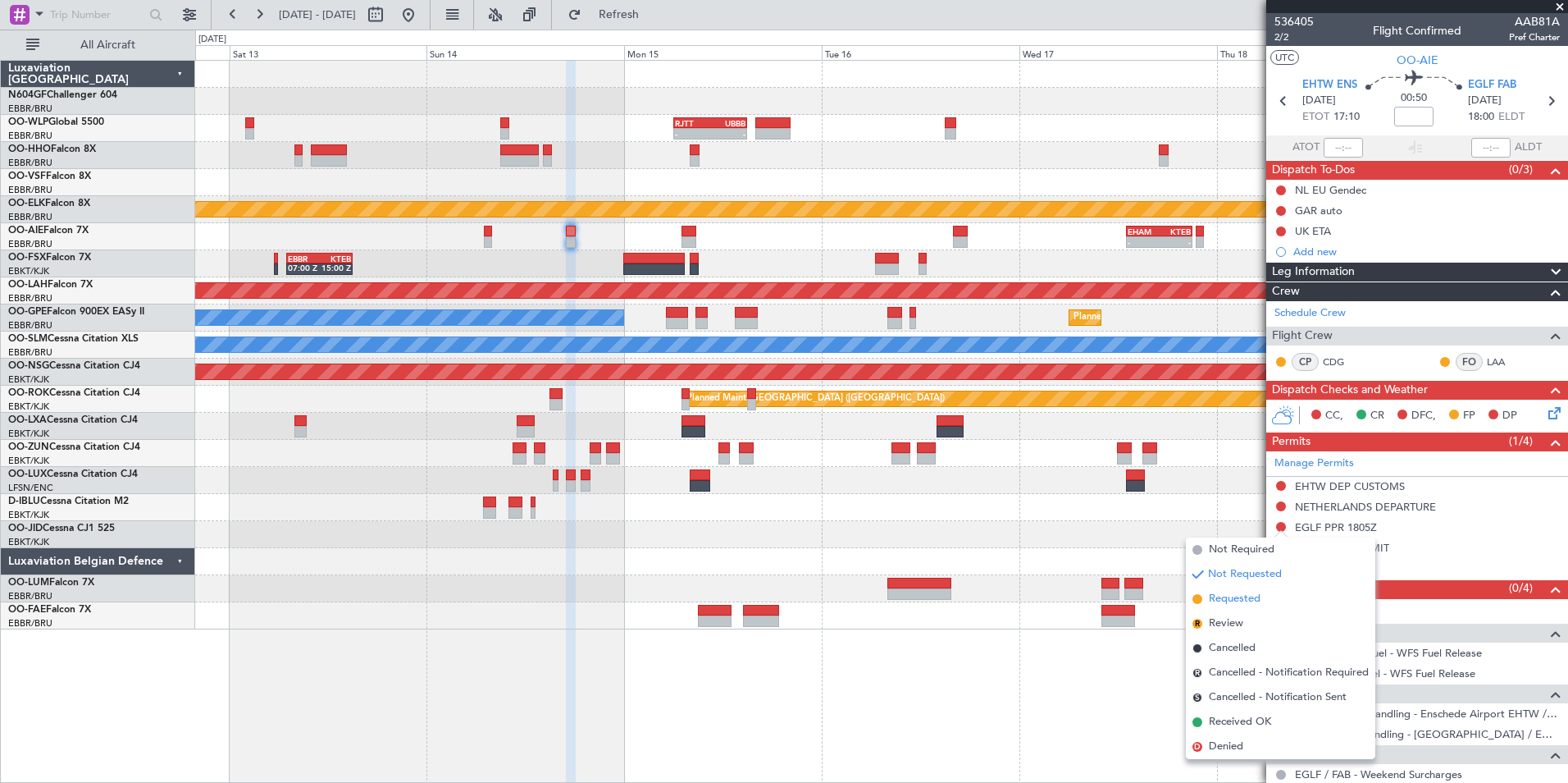
click at [1244, 595] on span "Requested" at bounding box center [1235, 598] width 52 height 16
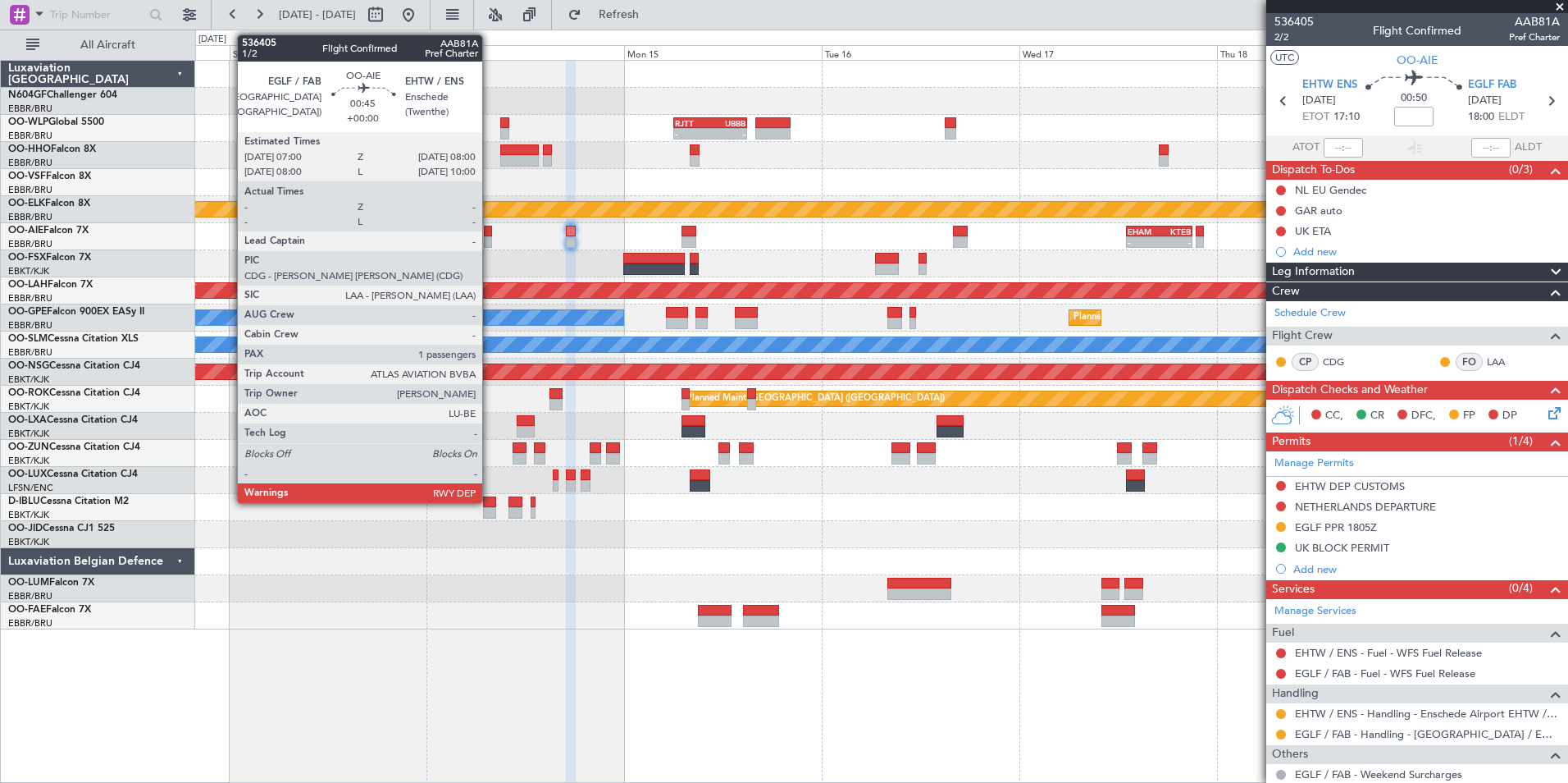
click at [490, 243] on div at bounding box center [489, 242] width 9 height 11
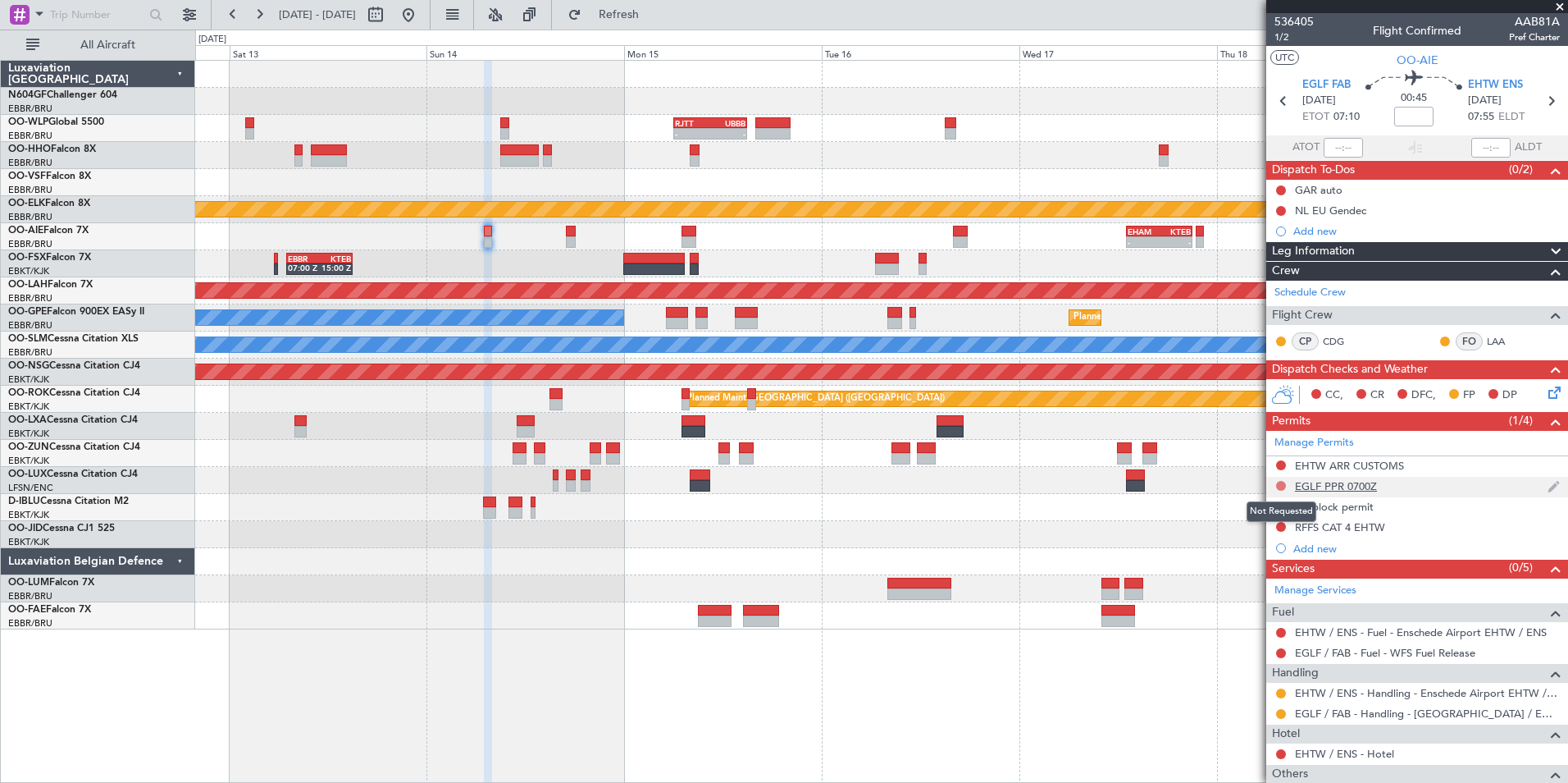
click at [1279, 481] on button at bounding box center [1281, 485] width 9 height 9
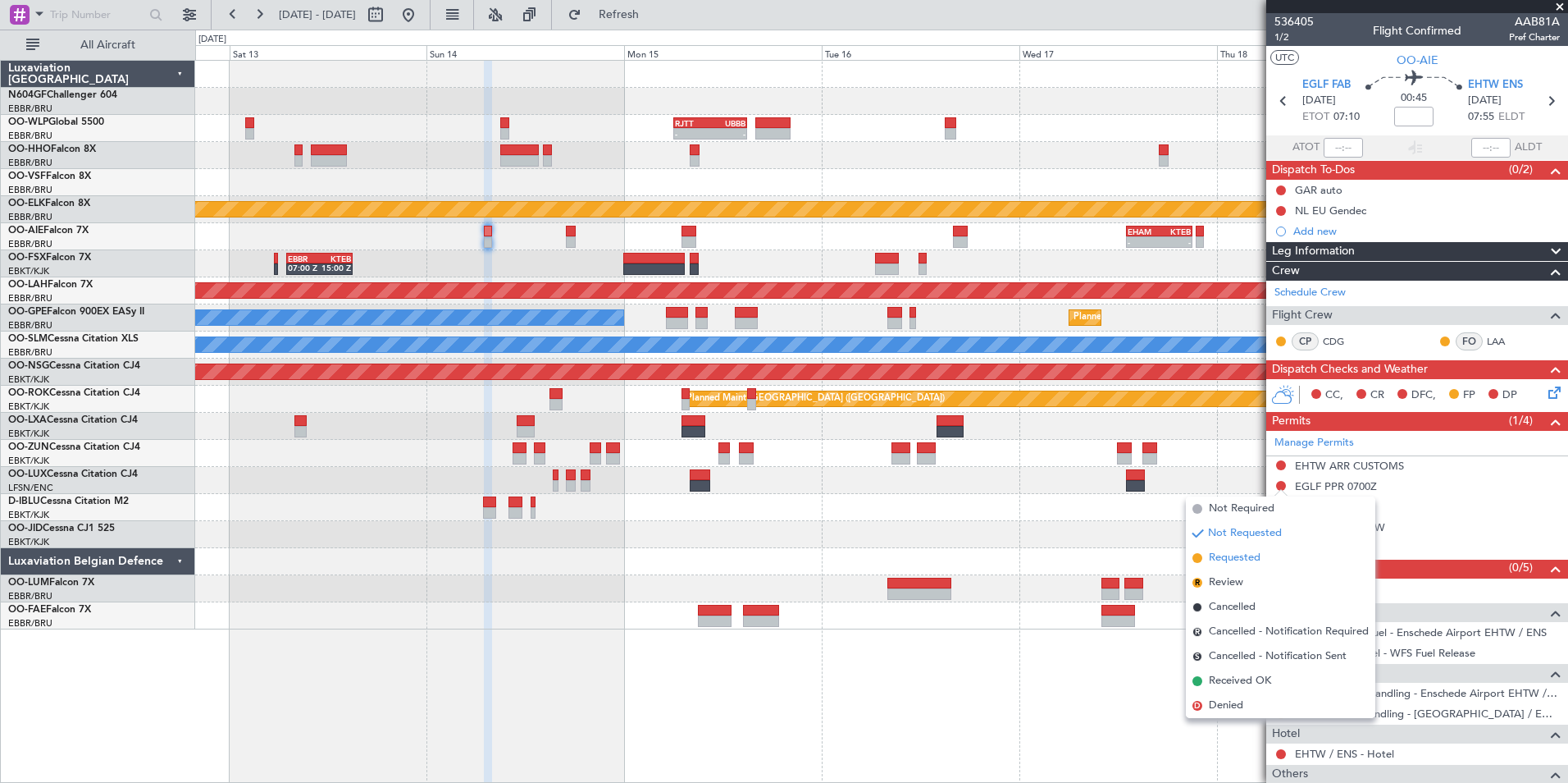
click at [1257, 549] on li "Requested" at bounding box center [1281, 558] width 189 height 24
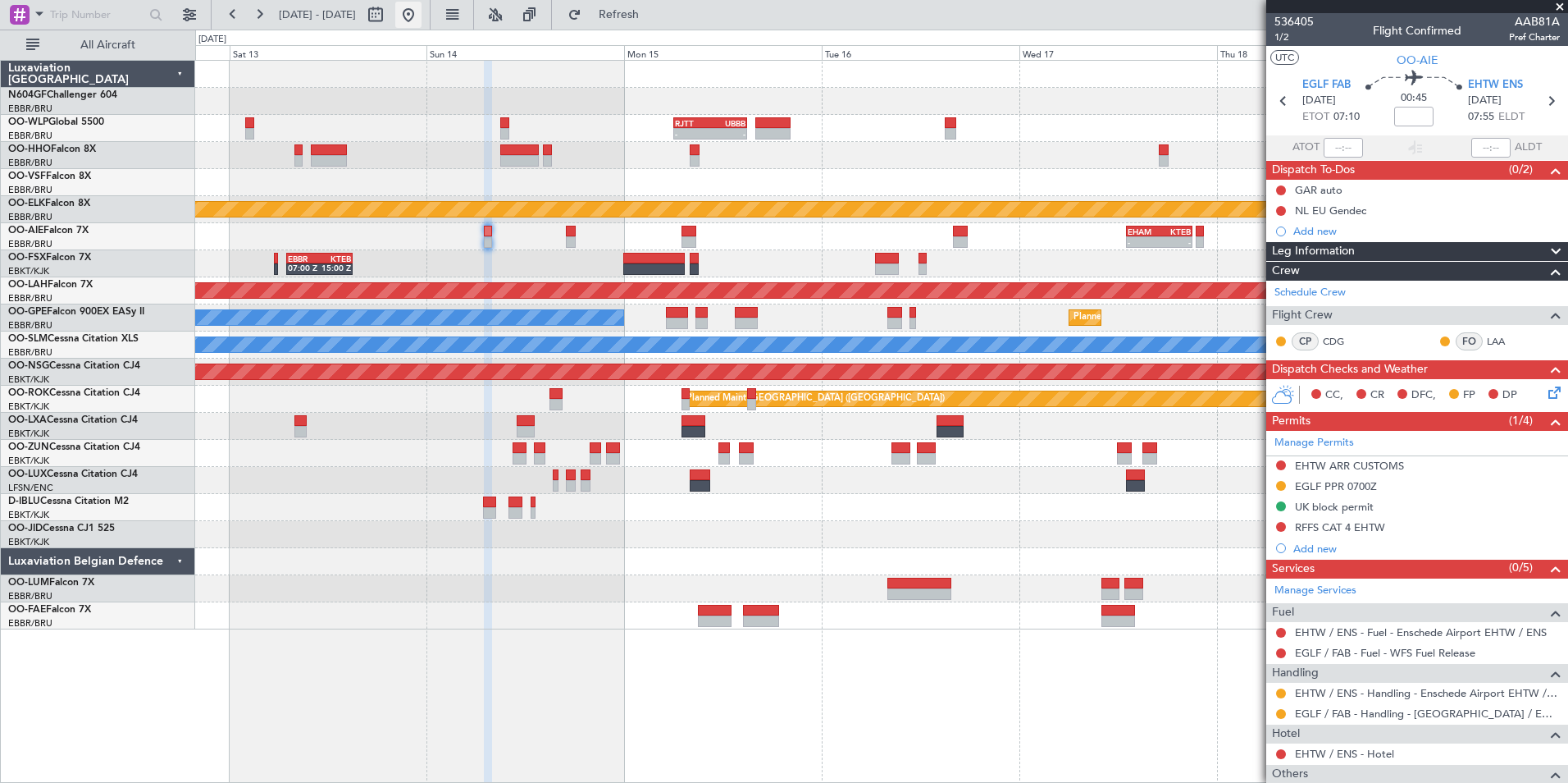
click at [422, 15] on button at bounding box center [409, 15] width 26 height 26
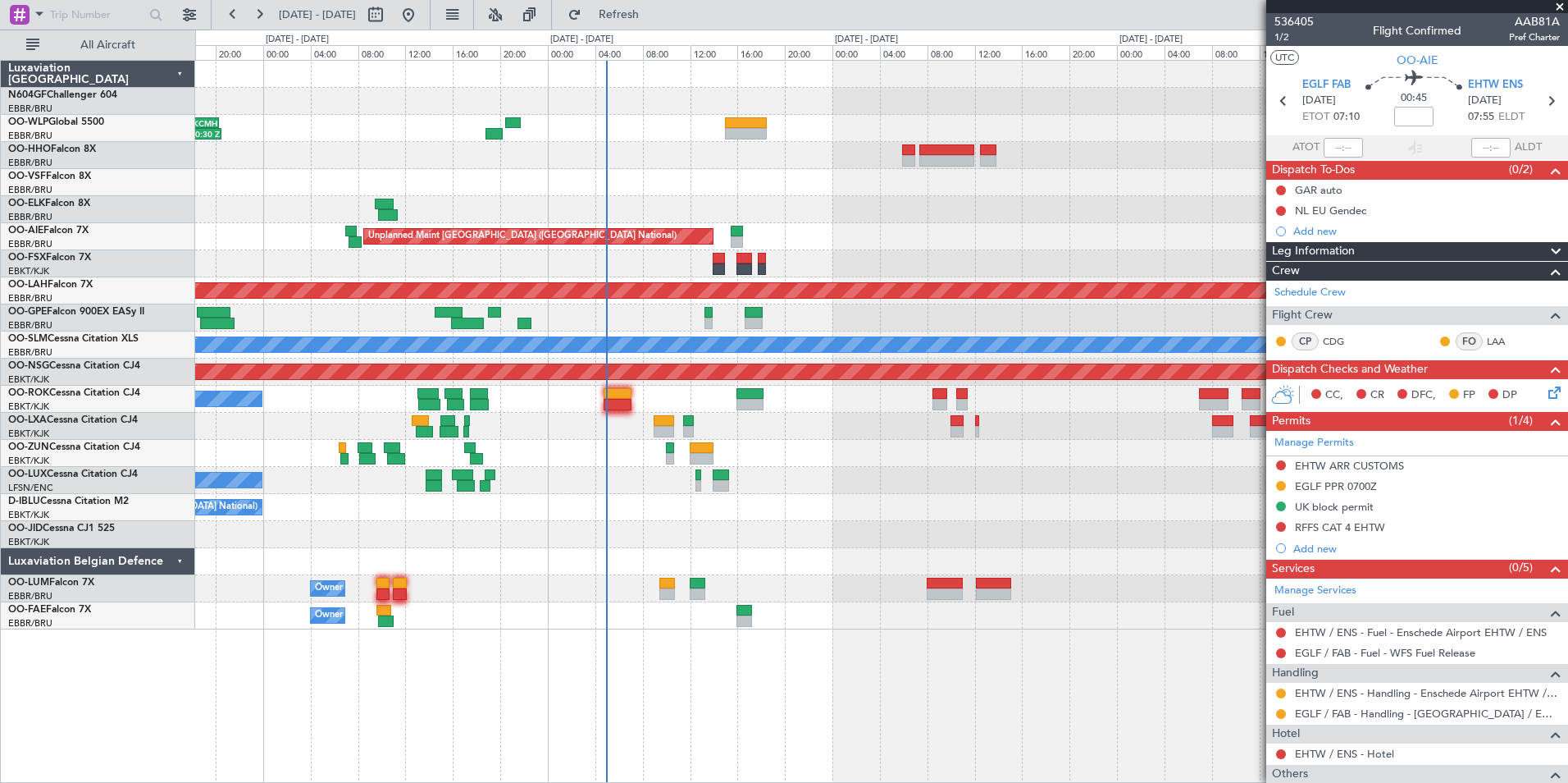
click at [722, 477] on div "No Crew Nancy (Essey) No Crew Nancy (Essey)" at bounding box center [881, 481] width 1372 height 27
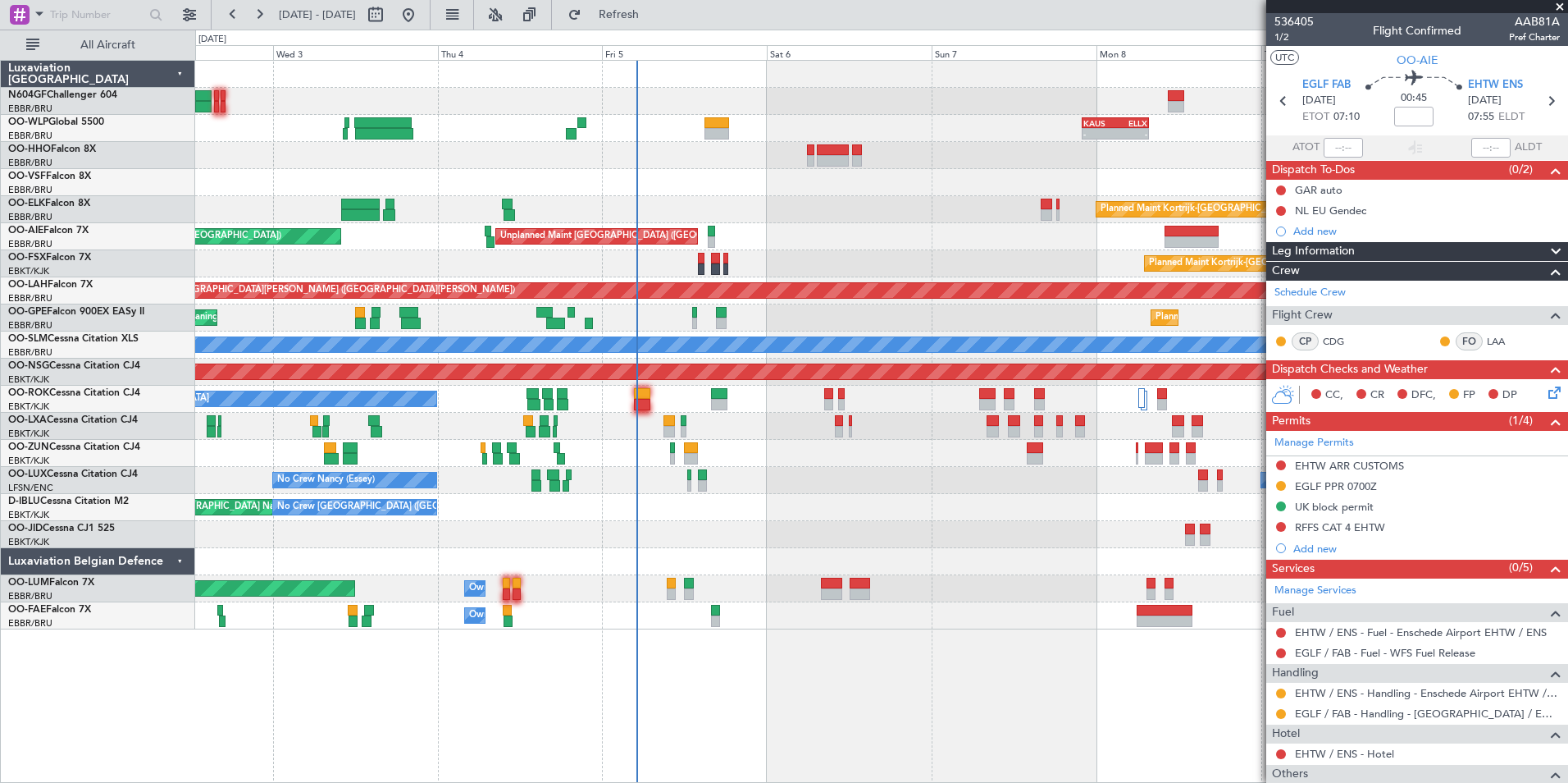
click at [801, 219] on div "Planned Maint Kortrijk-[GEOGRAPHIC_DATA]" at bounding box center [881, 209] width 1372 height 27
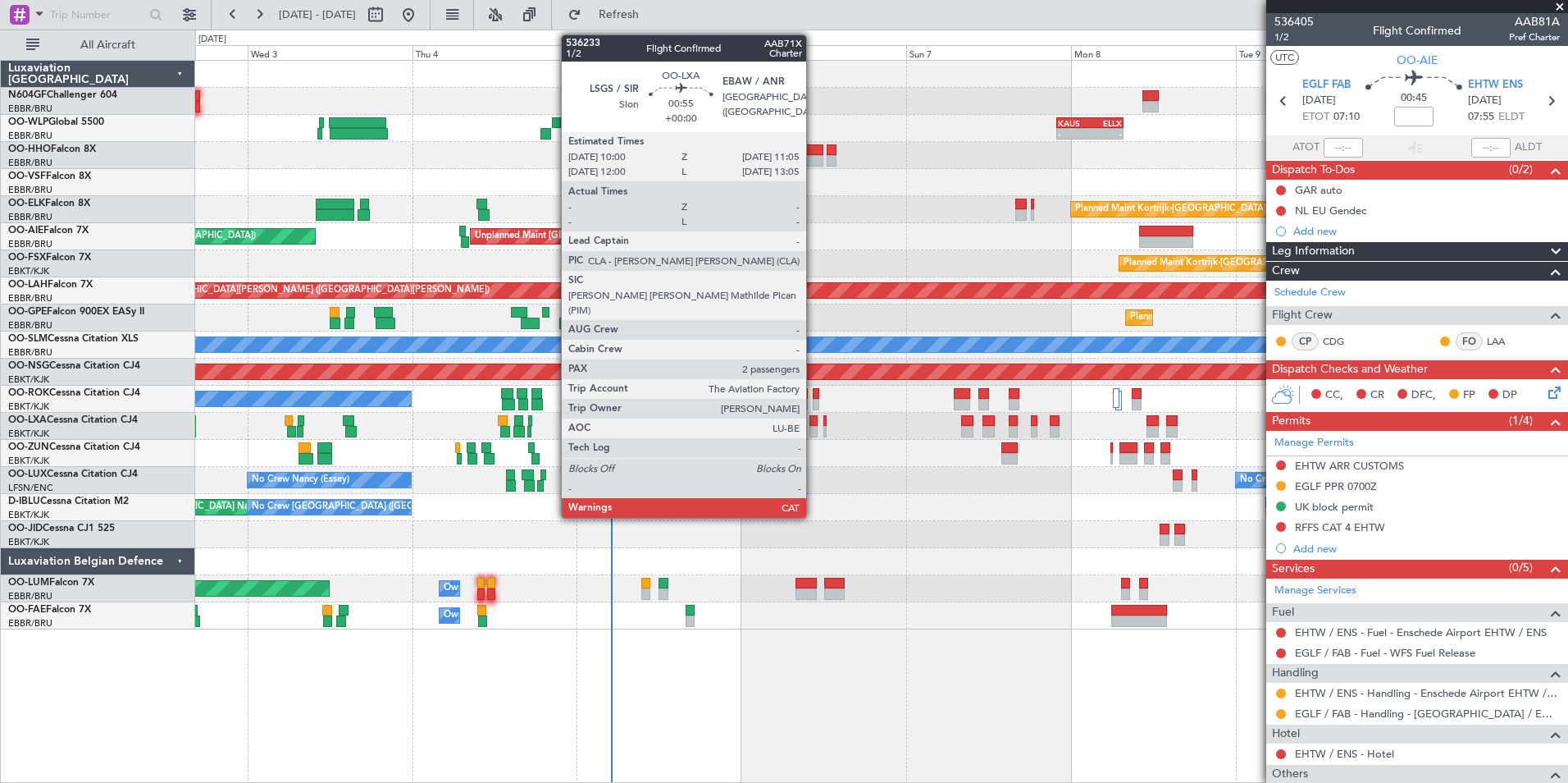
click at [814, 428] on div at bounding box center [814, 432] width 8 height 11
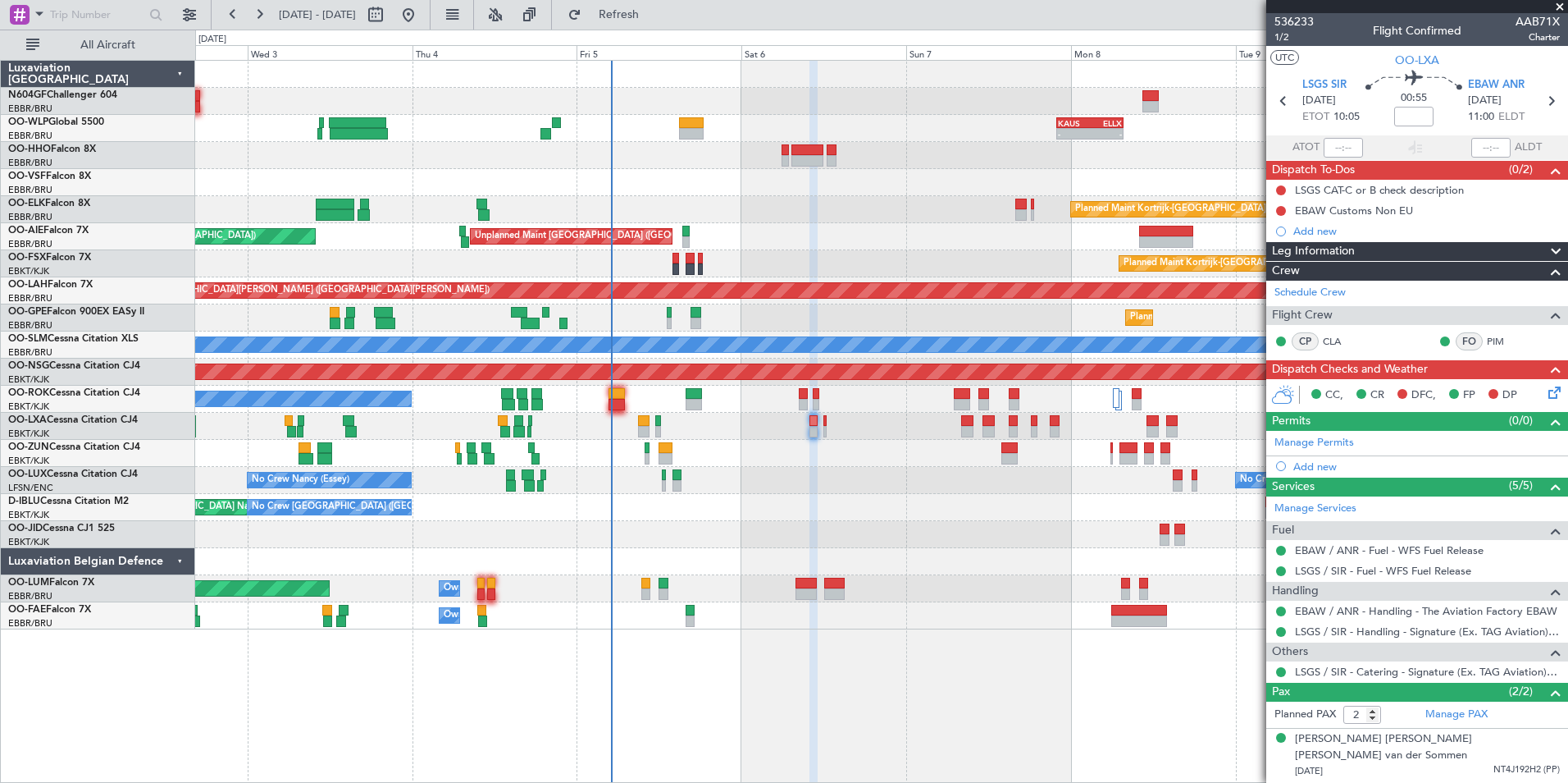
click at [1531, 397] on div "CC, CR DFC, FP DP" at bounding box center [1425, 396] width 241 height 24
click at [1545, 391] on icon at bounding box center [1552, 390] width 13 height 13
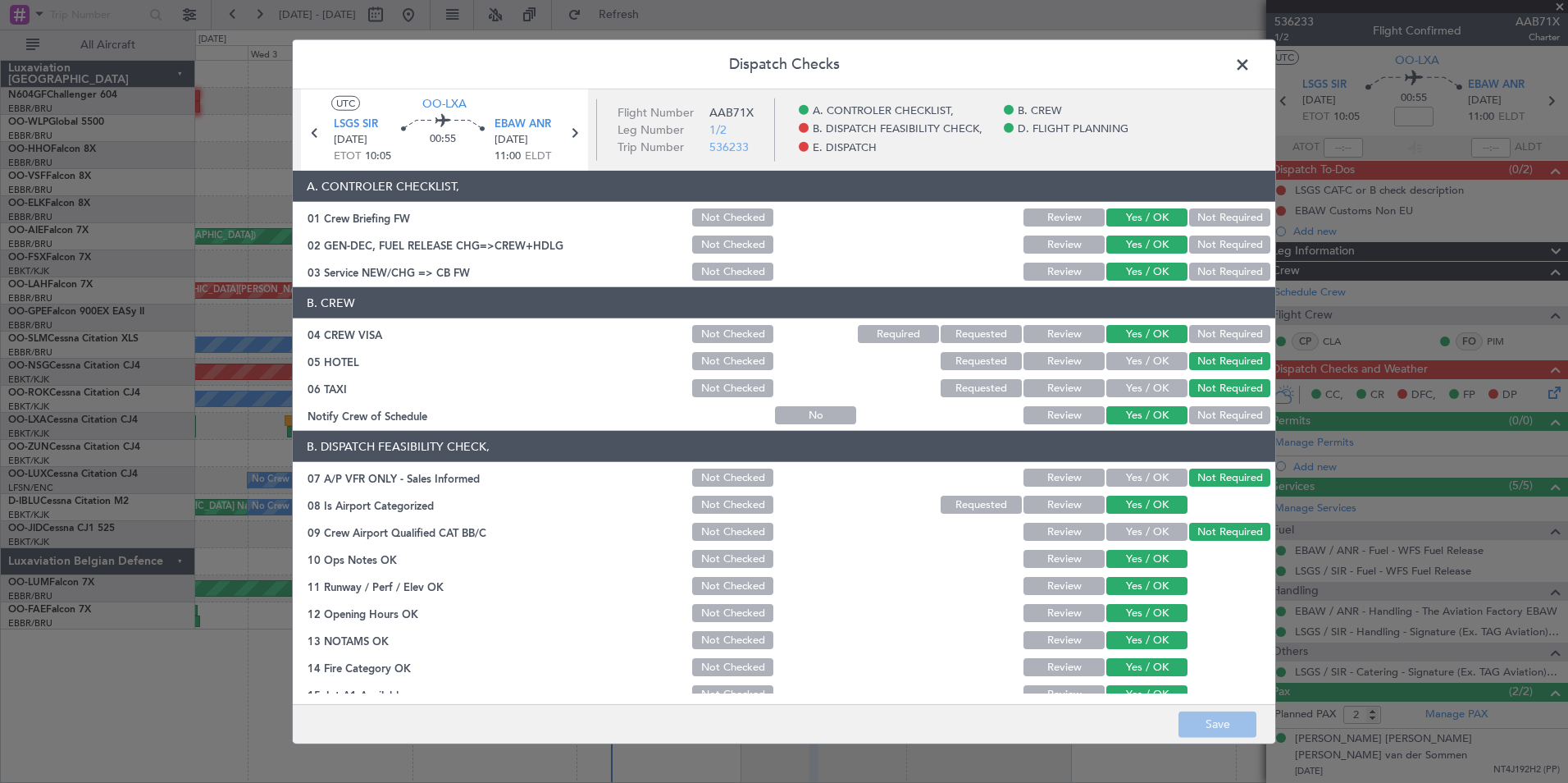
scroll to position [303, 0]
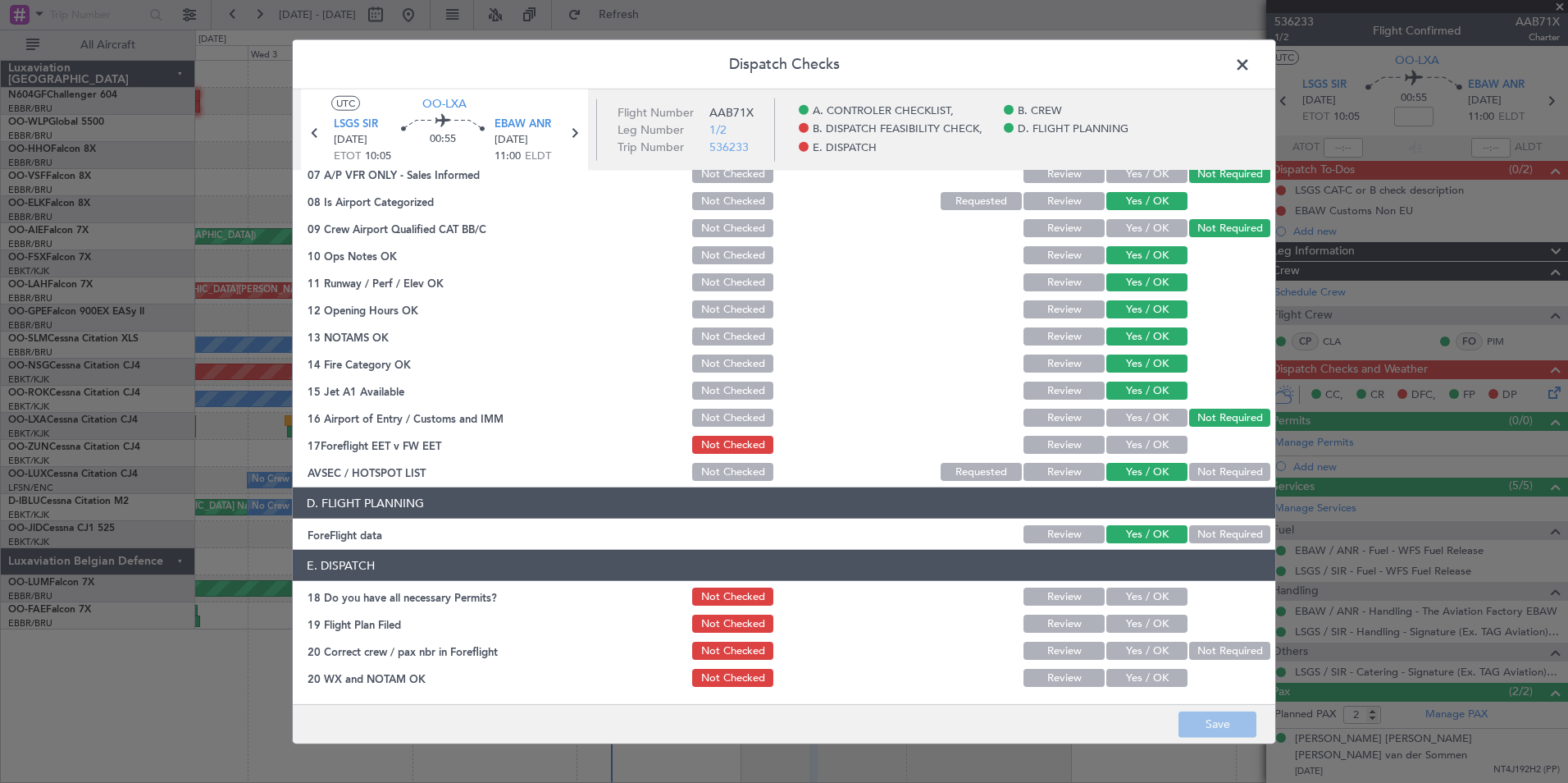
click at [1251, 62] on span at bounding box center [1251, 69] width 0 height 33
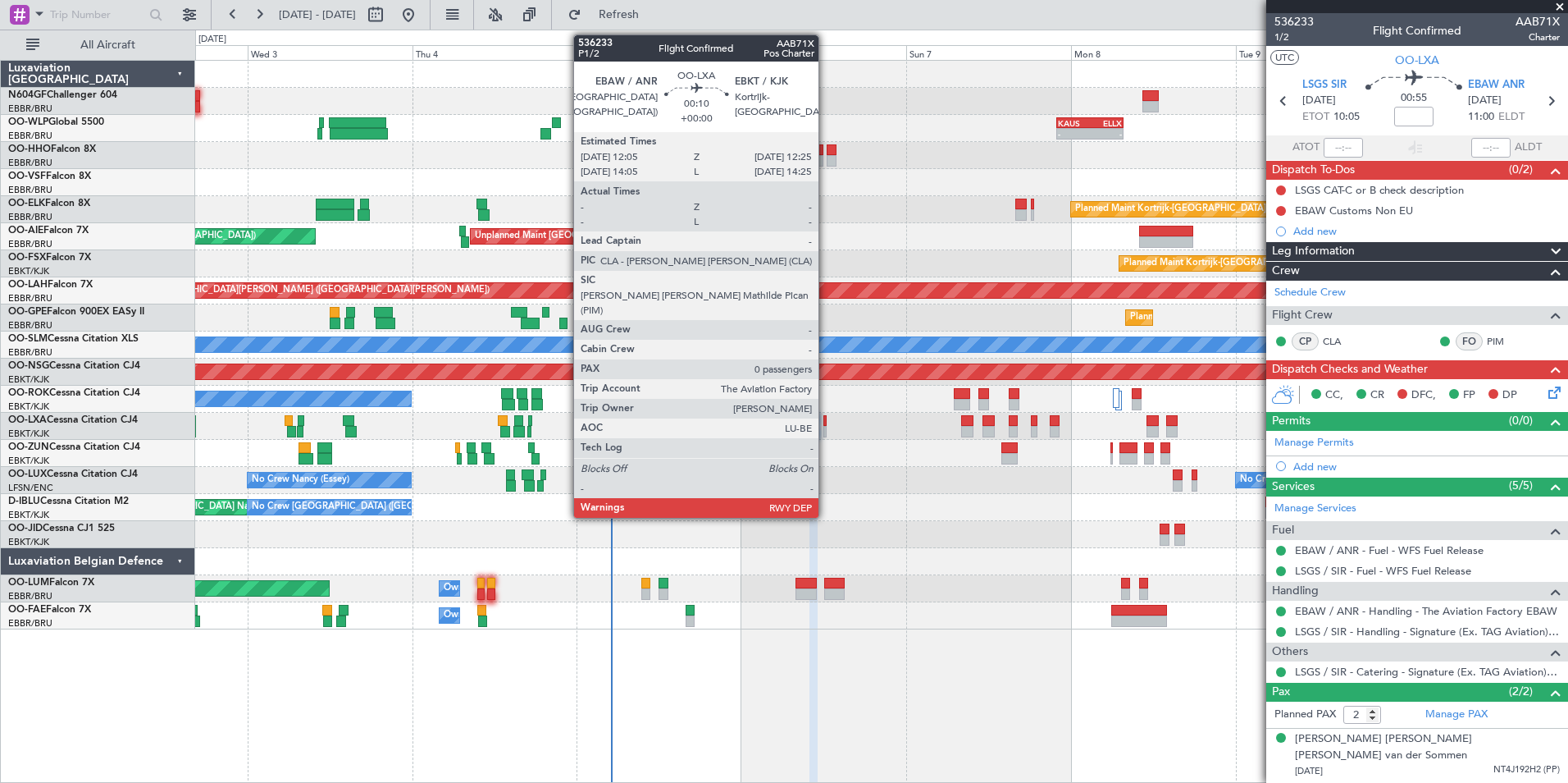
click at [826, 420] on div at bounding box center [825, 421] width 3 height 11
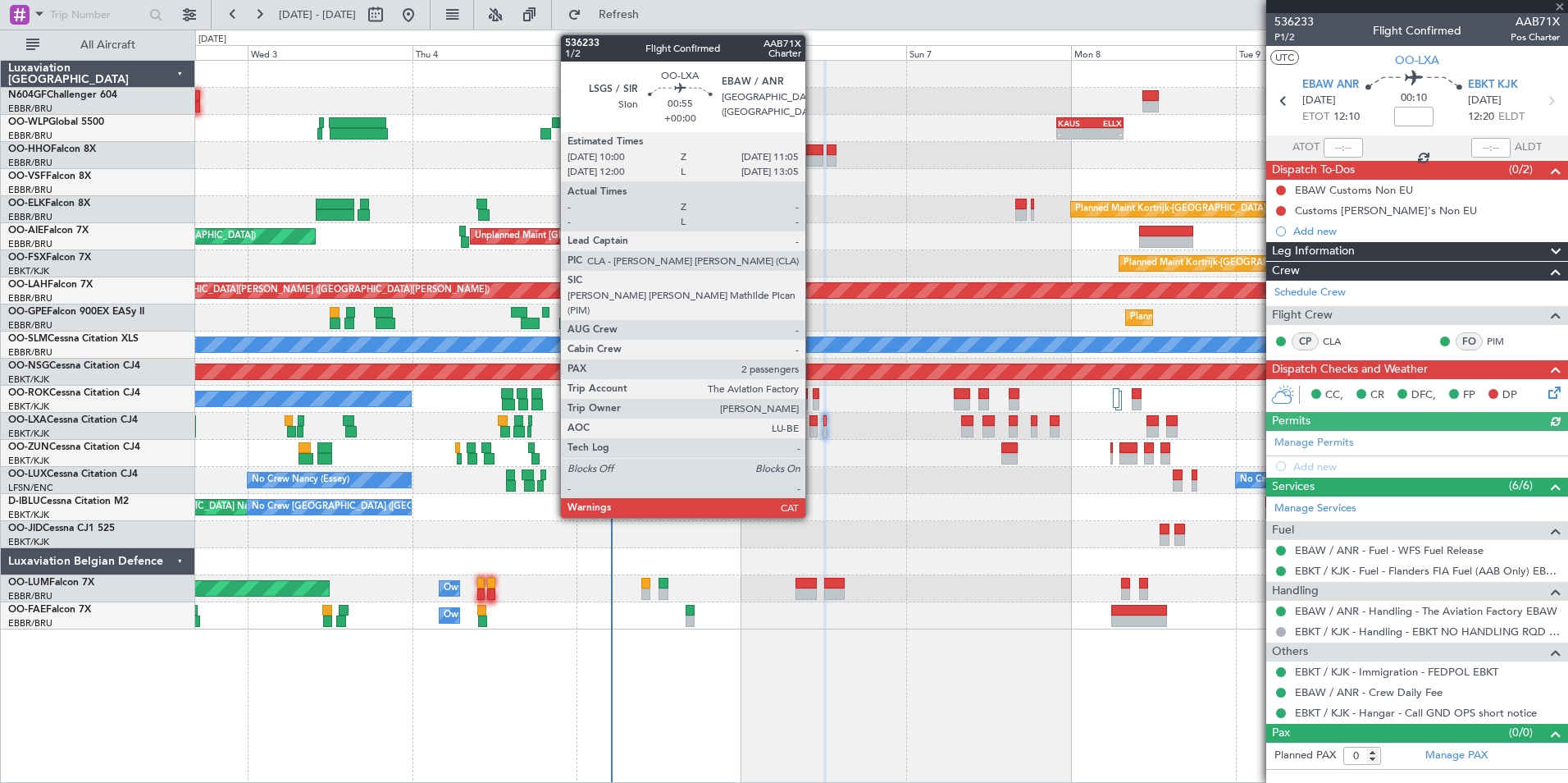
click at [813, 425] on div at bounding box center [814, 421] width 8 height 11
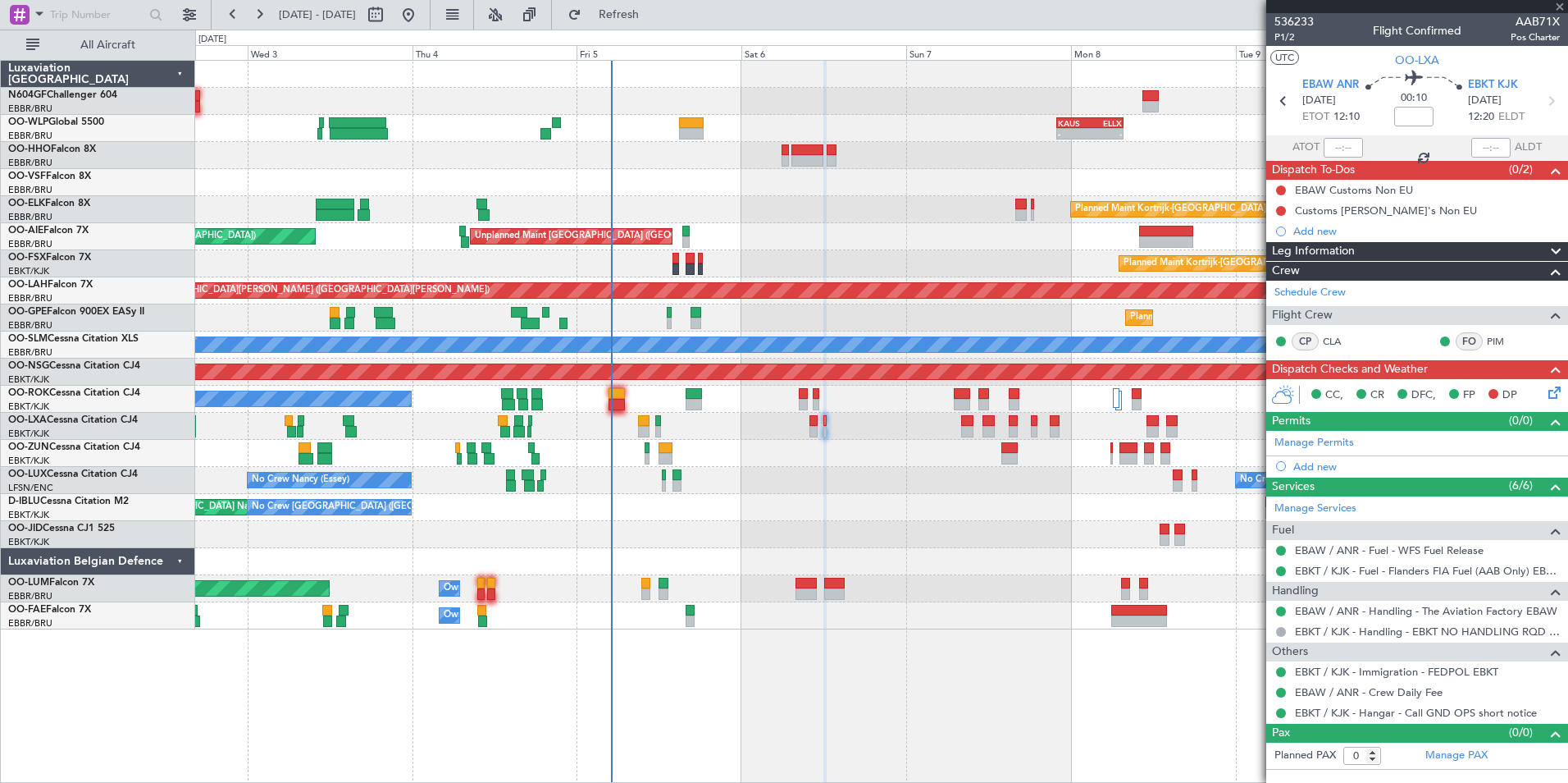
type input "2"
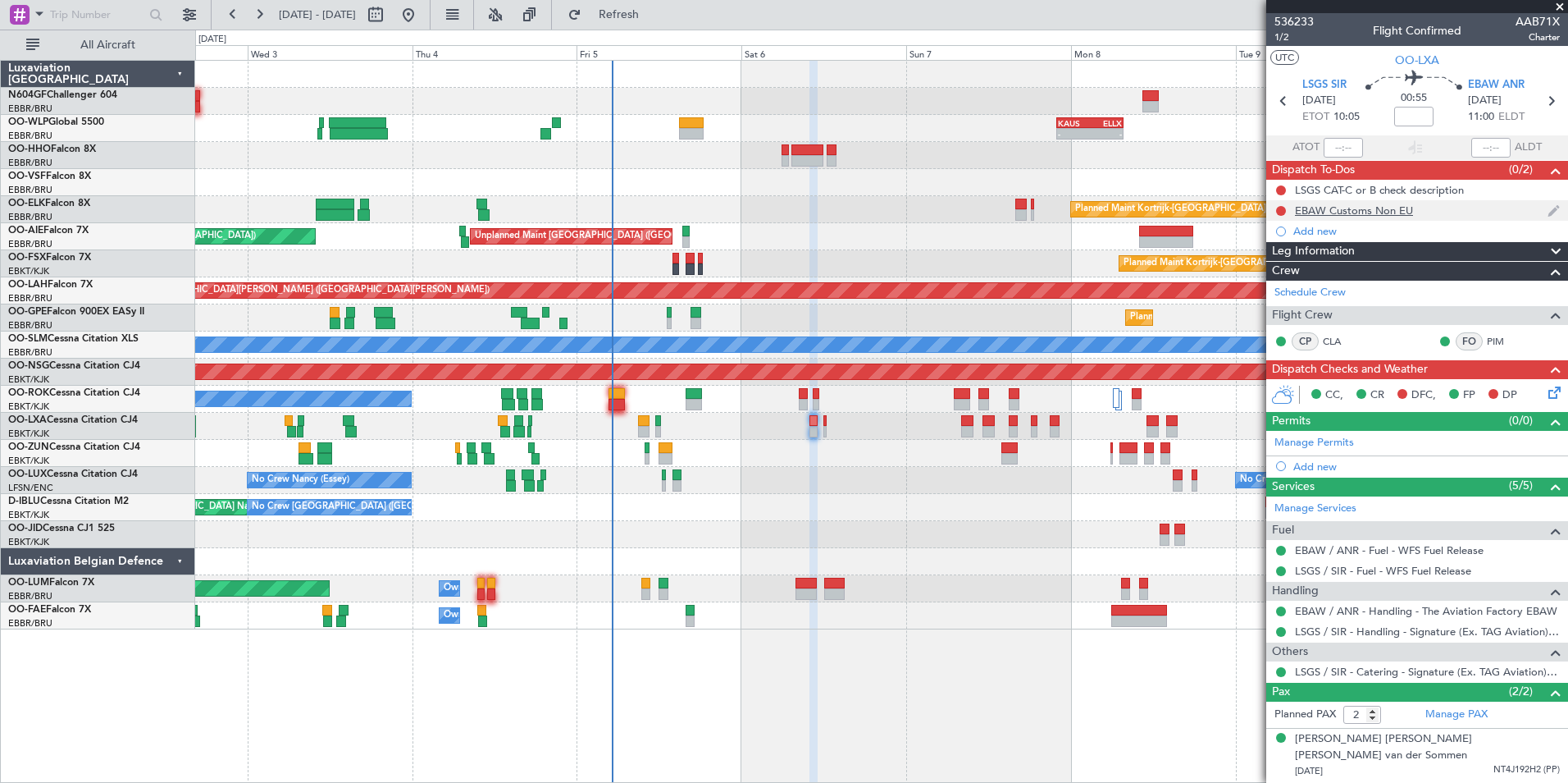
click at [1387, 215] on div "EBAW Customs Non EU" at bounding box center [1353, 210] width 118 height 14
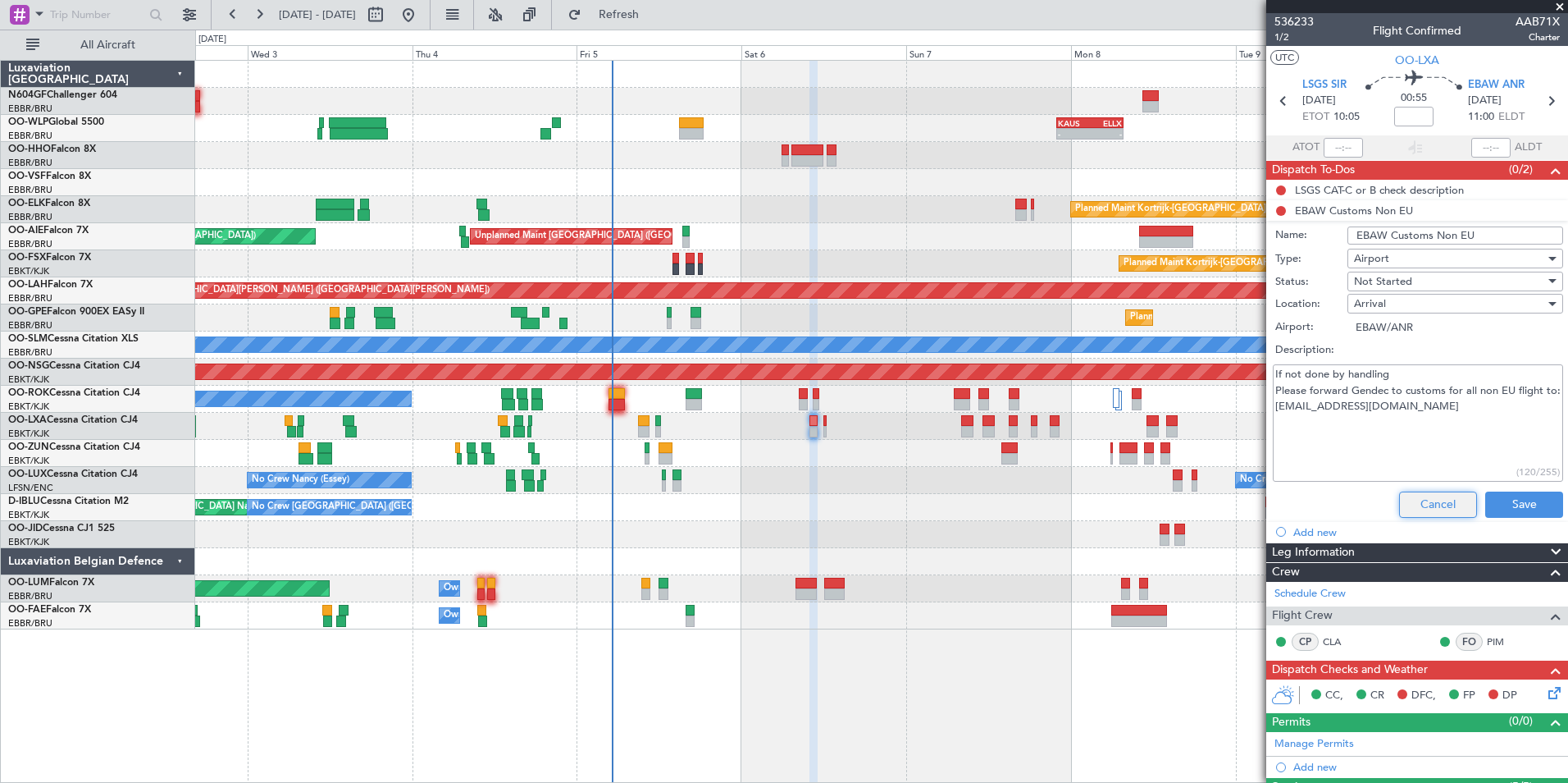
click at [1422, 501] on button "Cancel" at bounding box center [1438, 505] width 78 height 26
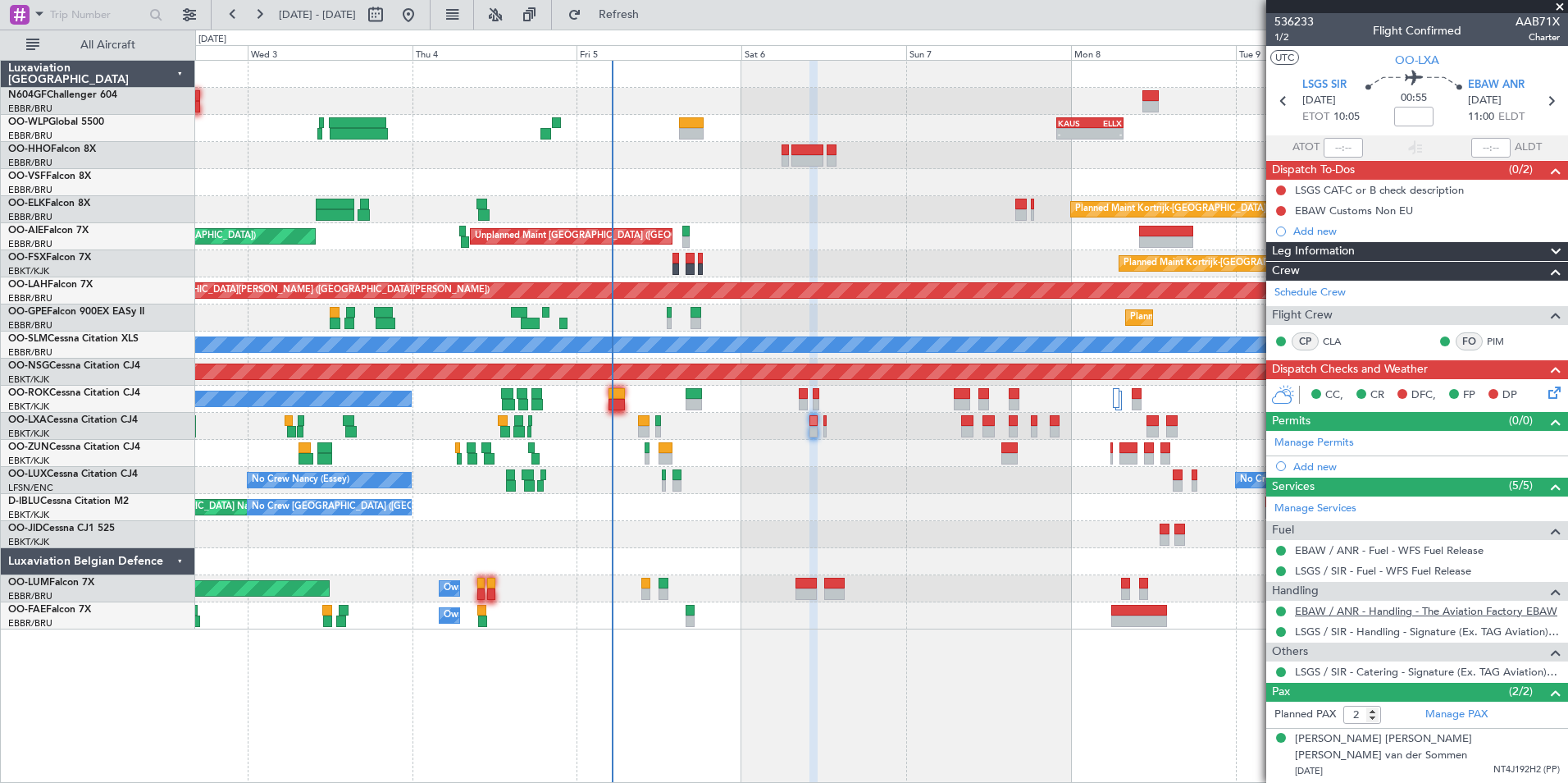
scroll to position [19, 0]
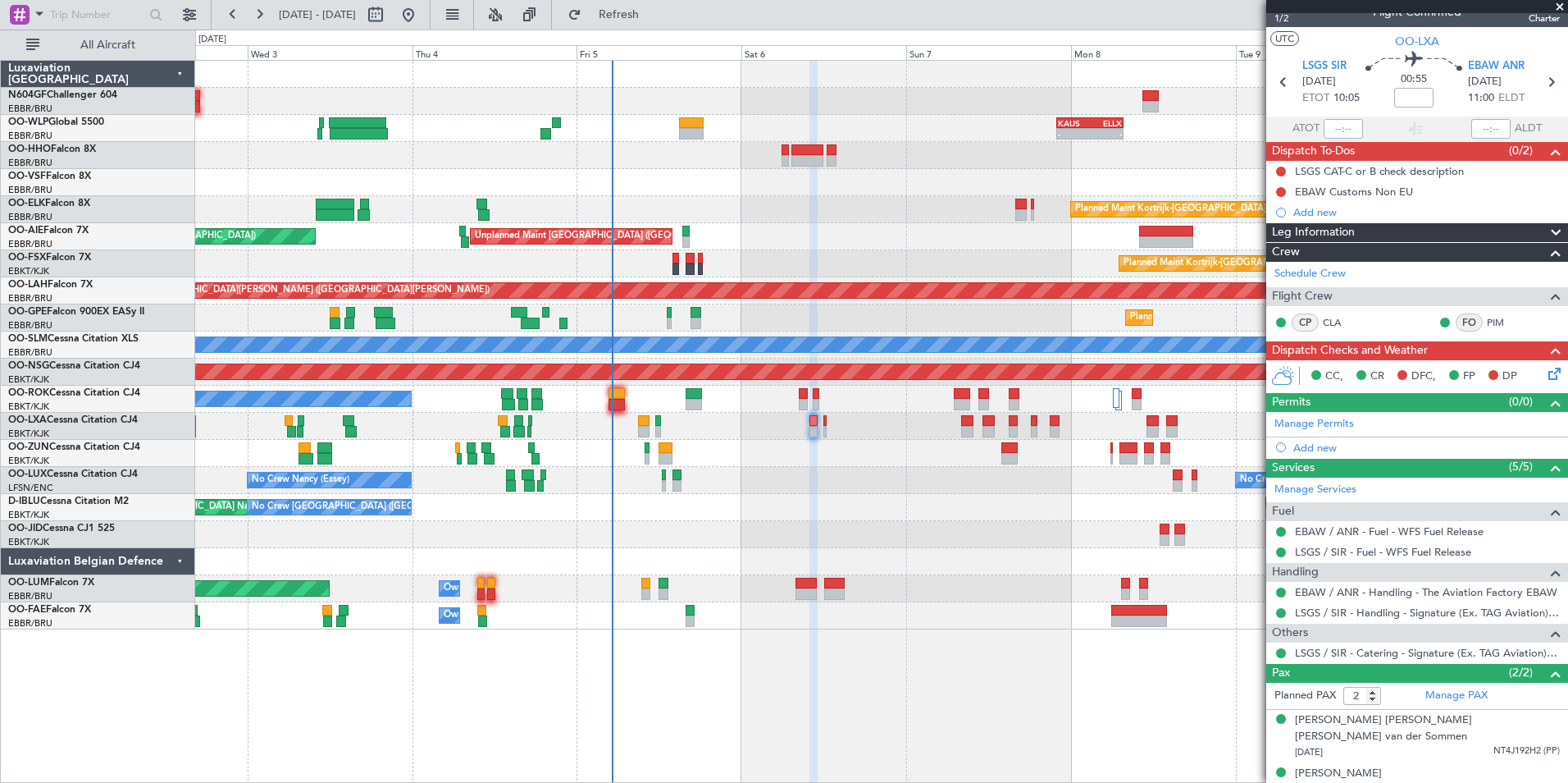
click at [1545, 376] on icon at bounding box center [1552, 371] width 13 height 13
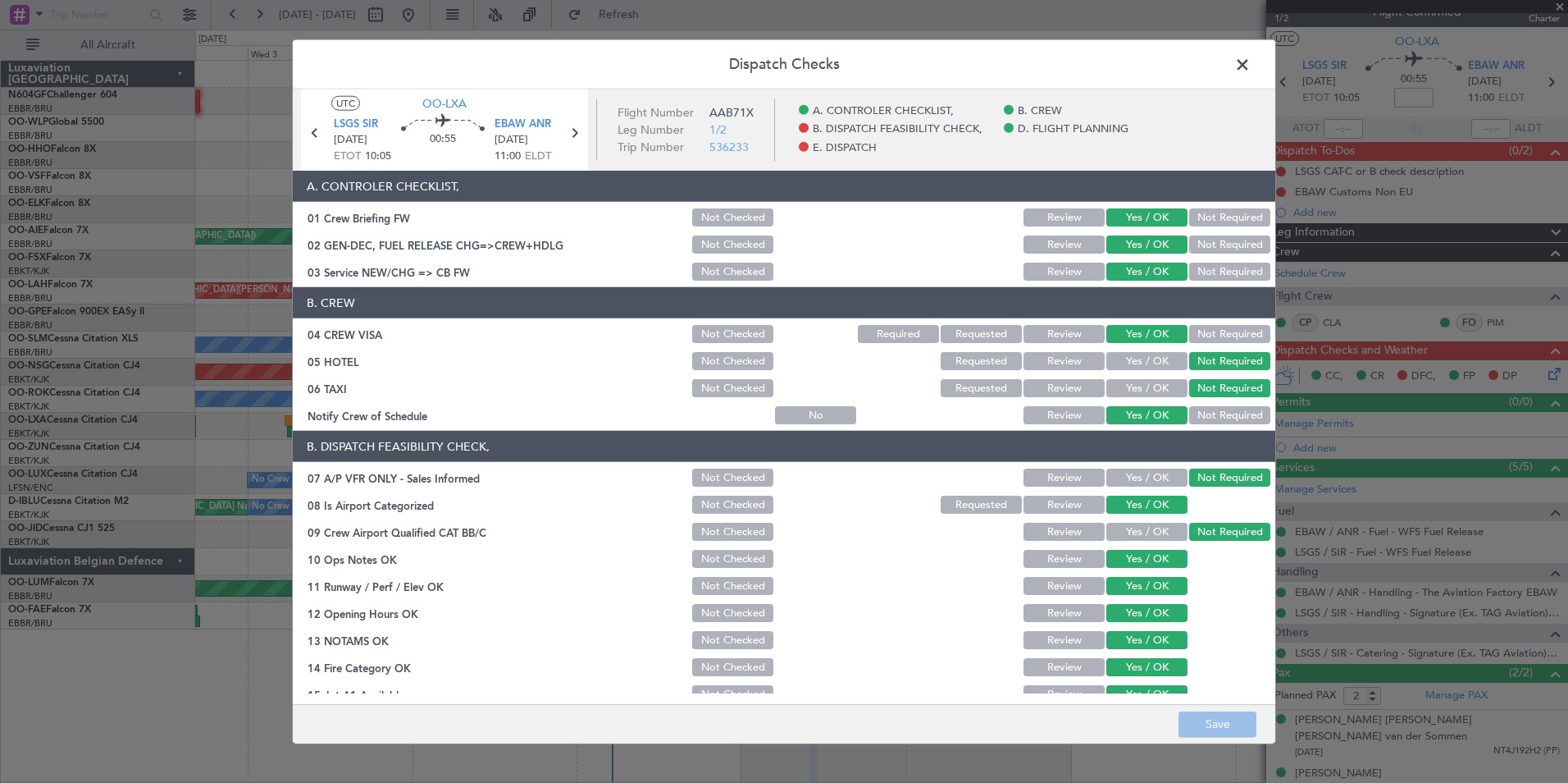
click at [1251, 68] on span at bounding box center [1251, 69] width 0 height 33
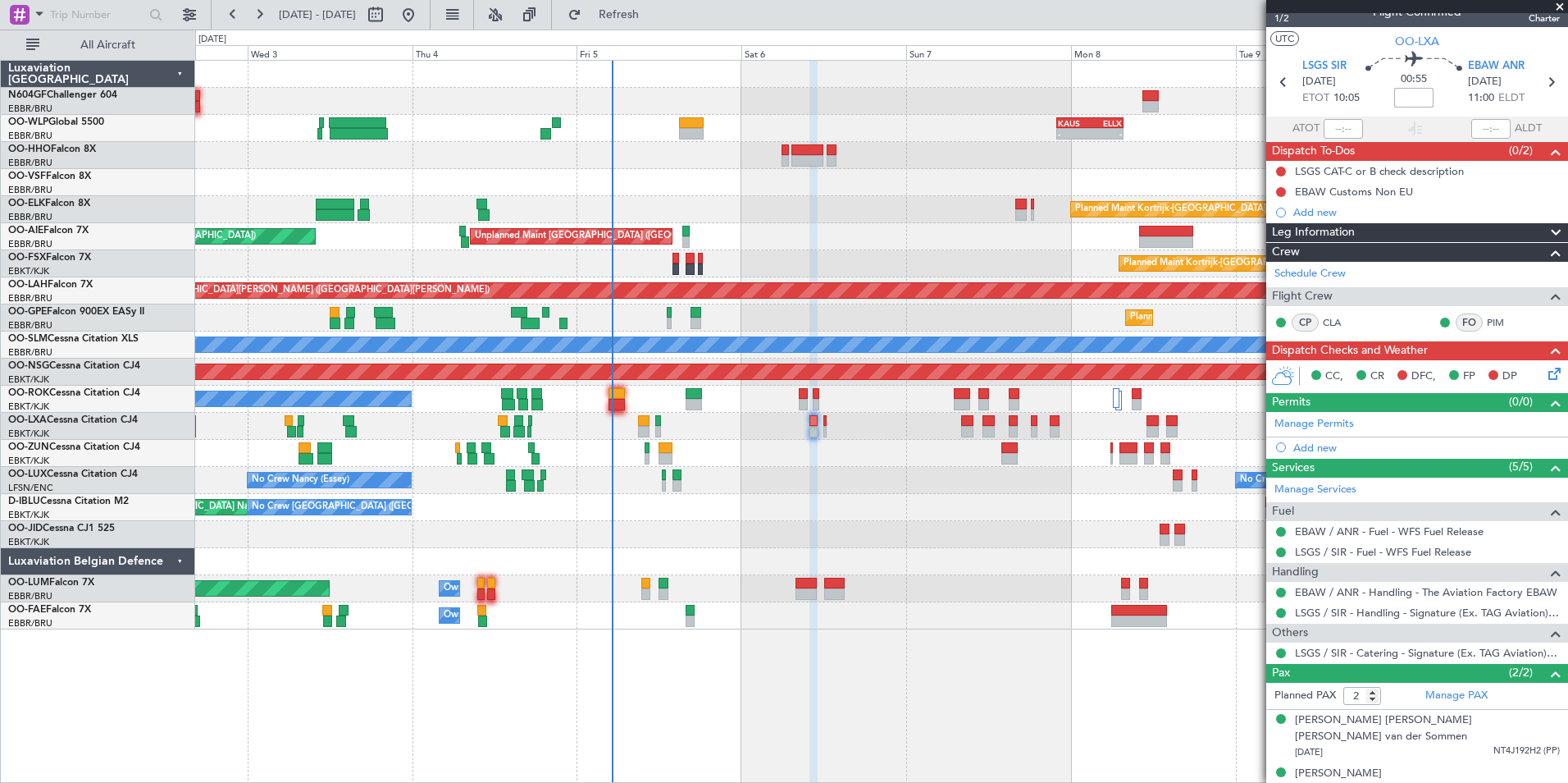
click at [1414, 92] on input at bounding box center [1414, 97] width 40 height 20
type input "+00:10"
click at [1337, 35] on section "UTC OO-LXA" at bounding box center [1417, 40] width 302 height 24
click at [1282, 172] on button at bounding box center [1281, 171] width 9 height 9
click at [1291, 237] on span "Completed" at bounding box center [1288, 243] width 54 height 16
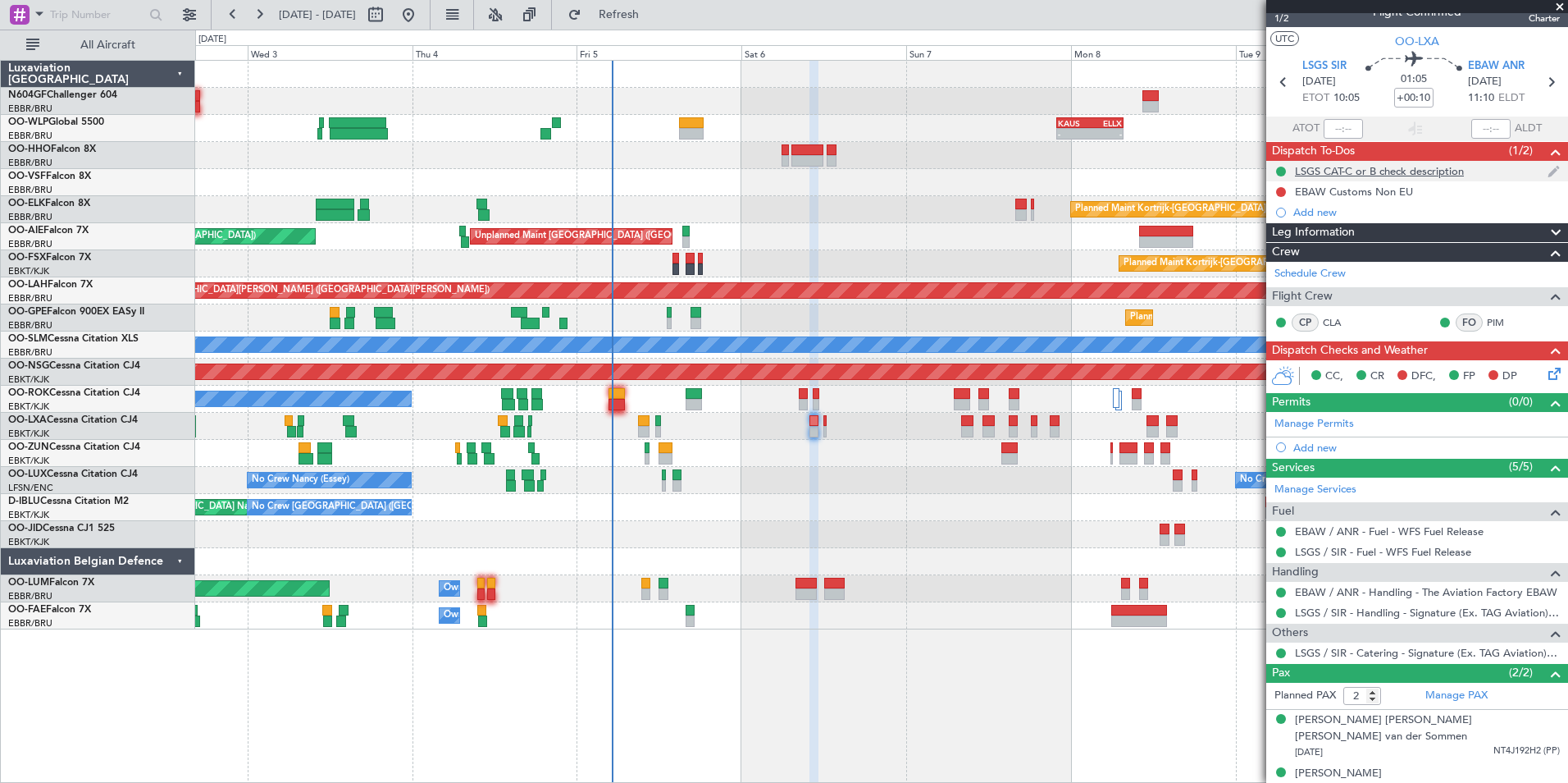
click at [1328, 178] on div "LSGS CAT-C or B check description" at bounding box center [1417, 171] width 302 height 21
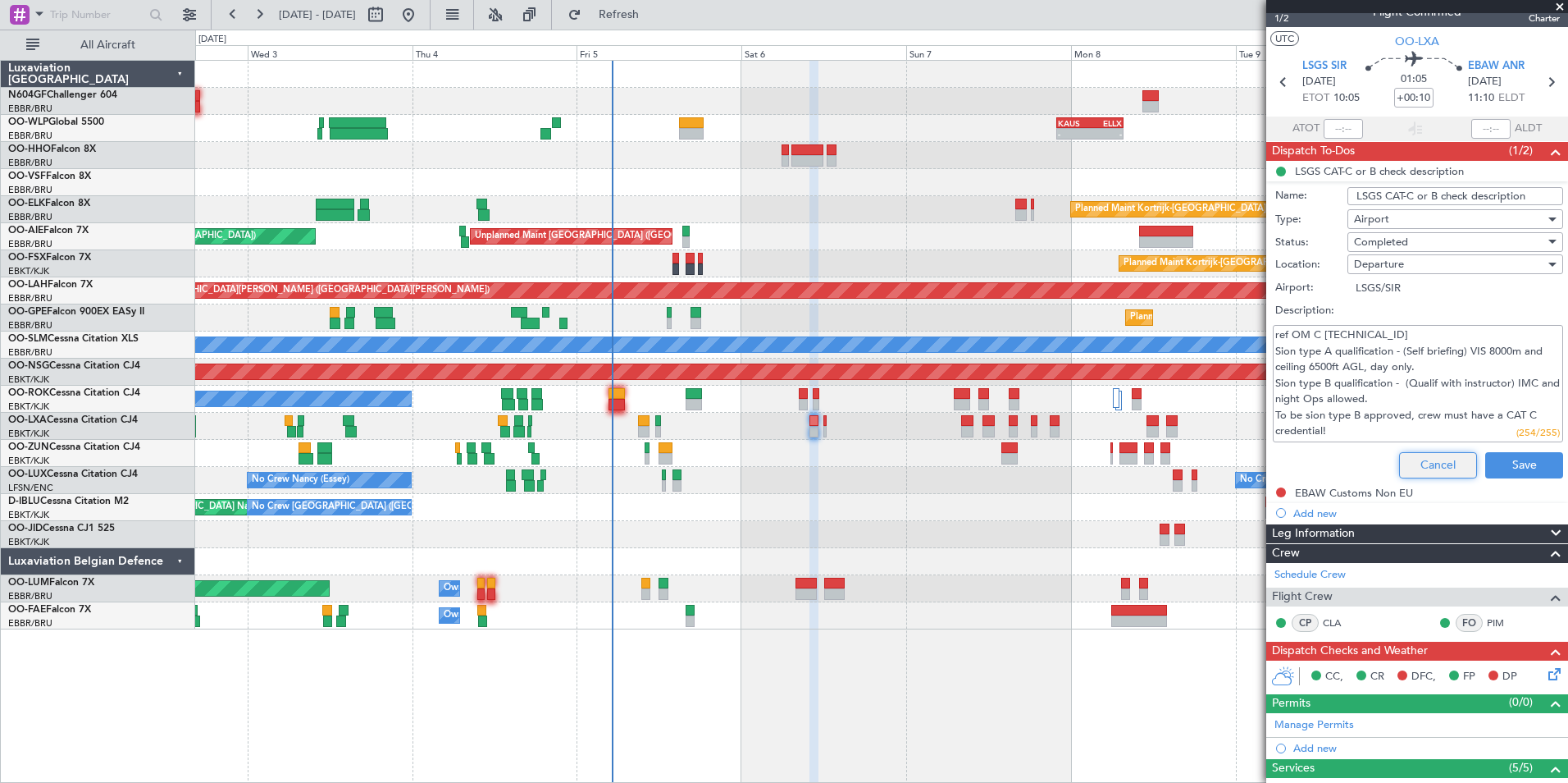
click at [1413, 452] on button "Cancel" at bounding box center [1438, 465] width 78 height 26
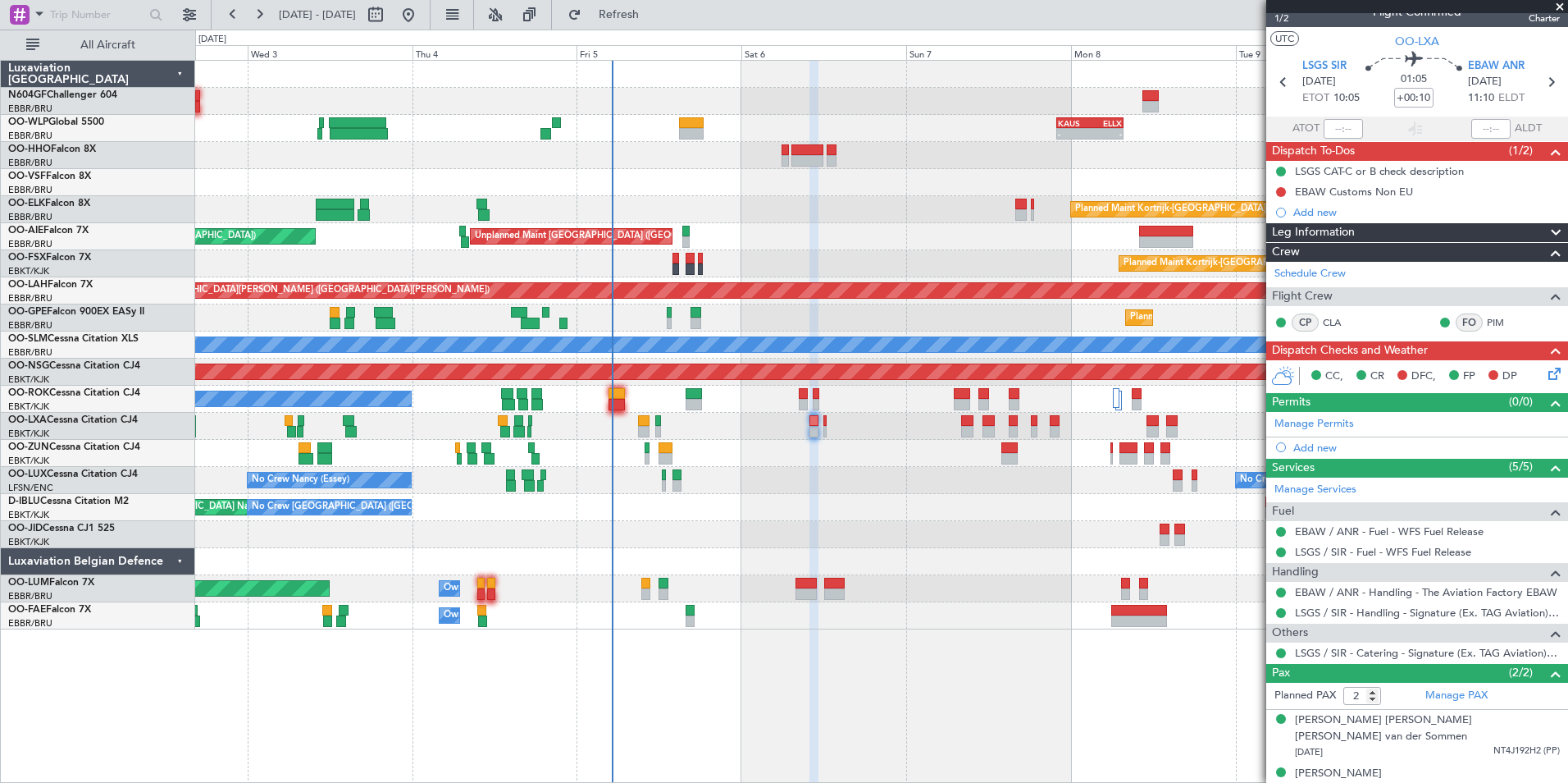
click at [1545, 375] on icon at bounding box center [1552, 371] width 13 height 13
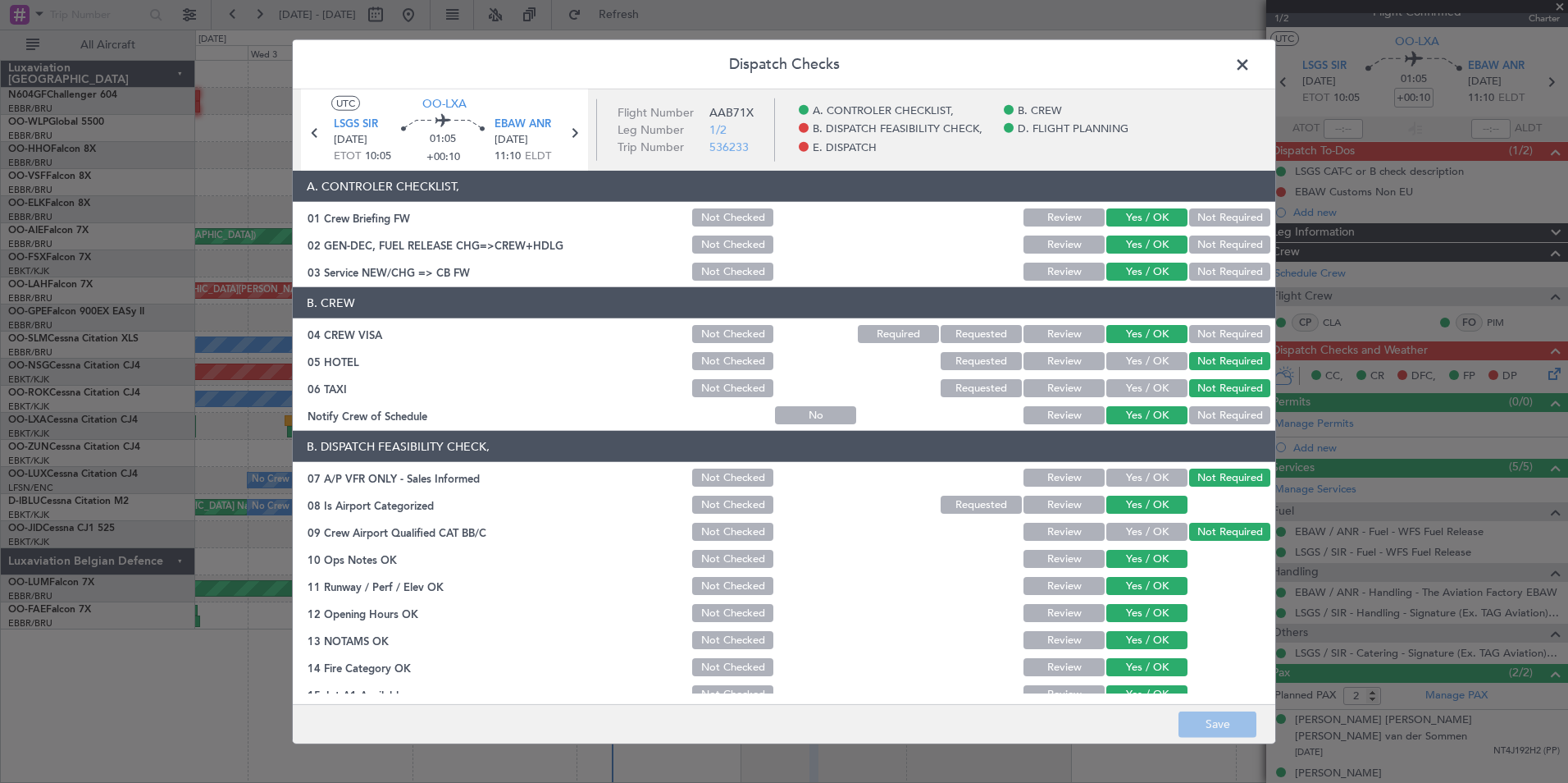
scroll to position [303, 0]
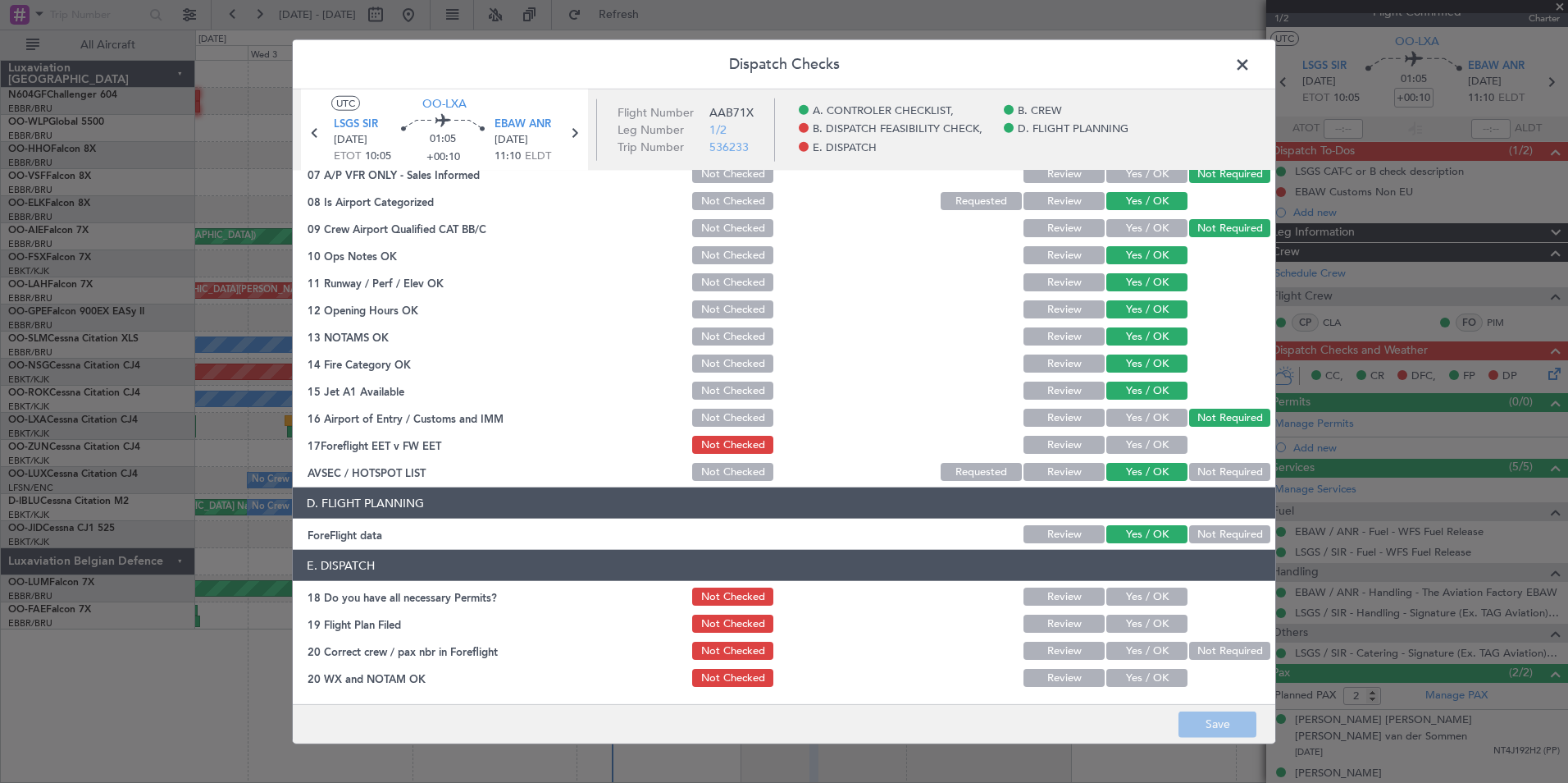
click at [1121, 443] on button "Yes / OK" at bounding box center [1147, 445] width 81 height 18
click at [1206, 712] on button "Save" at bounding box center [1218, 724] width 78 height 26
click at [1139, 584] on section "E. DISPATCH 18 Do you have all necessary Permits? Not Checked Review Yes / OK 1…" at bounding box center [784, 620] width 983 height 139
click at [1138, 594] on button "Yes / OK" at bounding box center [1147, 596] width 81 height 18
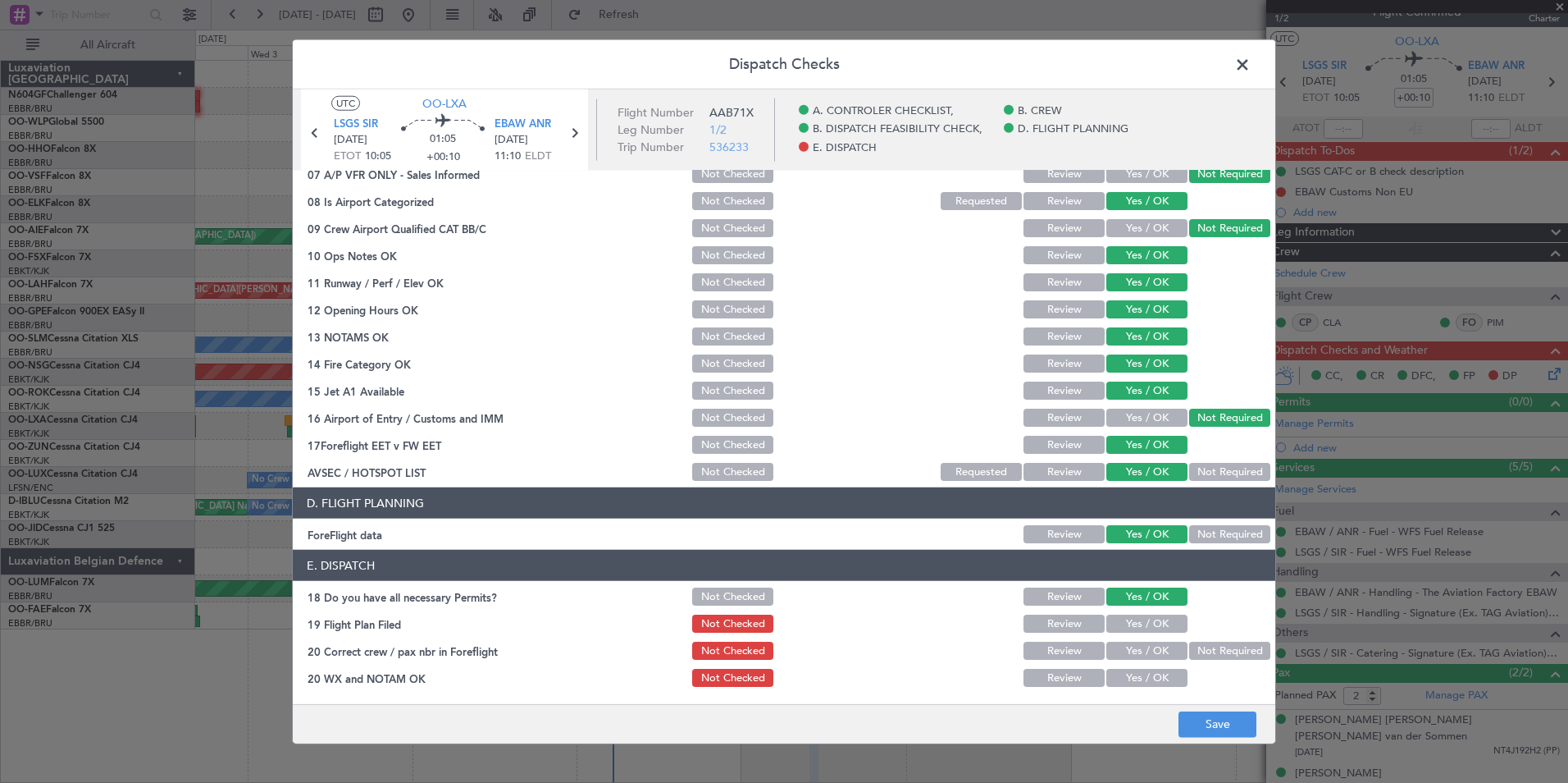
click at [1137, 618] on button "Yes / OK" at bounding box center [1147, 623] width 81 height 18
click at [1134, 646] on button "Yes / OK" at bounding box center [1147, 650] width 81 height 18
click at [1142, 674] on button "Yes / OK" at bounding box center [1147, 677] width 81 height 18
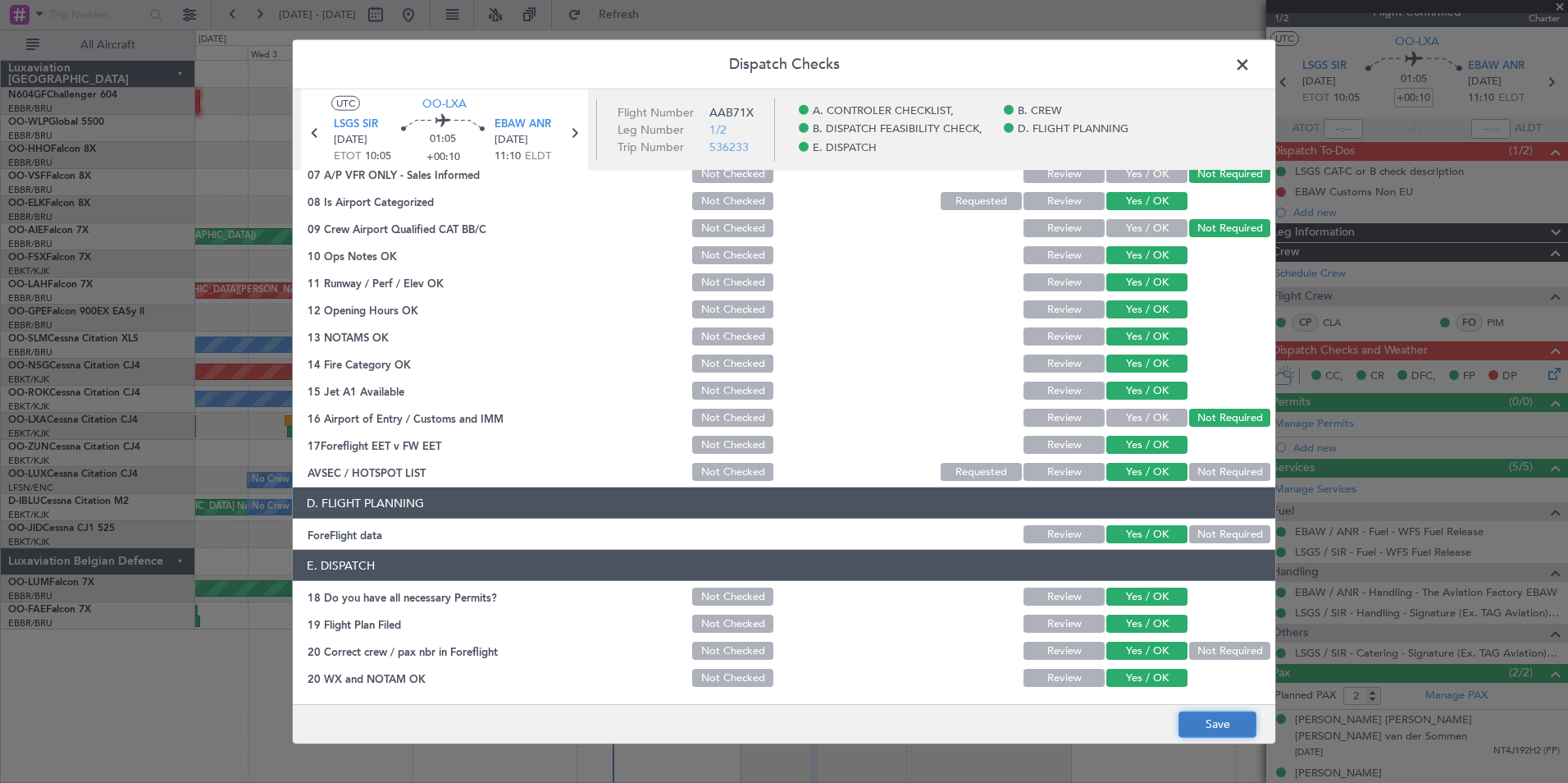
click at [1217, 726] on button "Save" at bounding box center [1218, 724] width 78 height 26
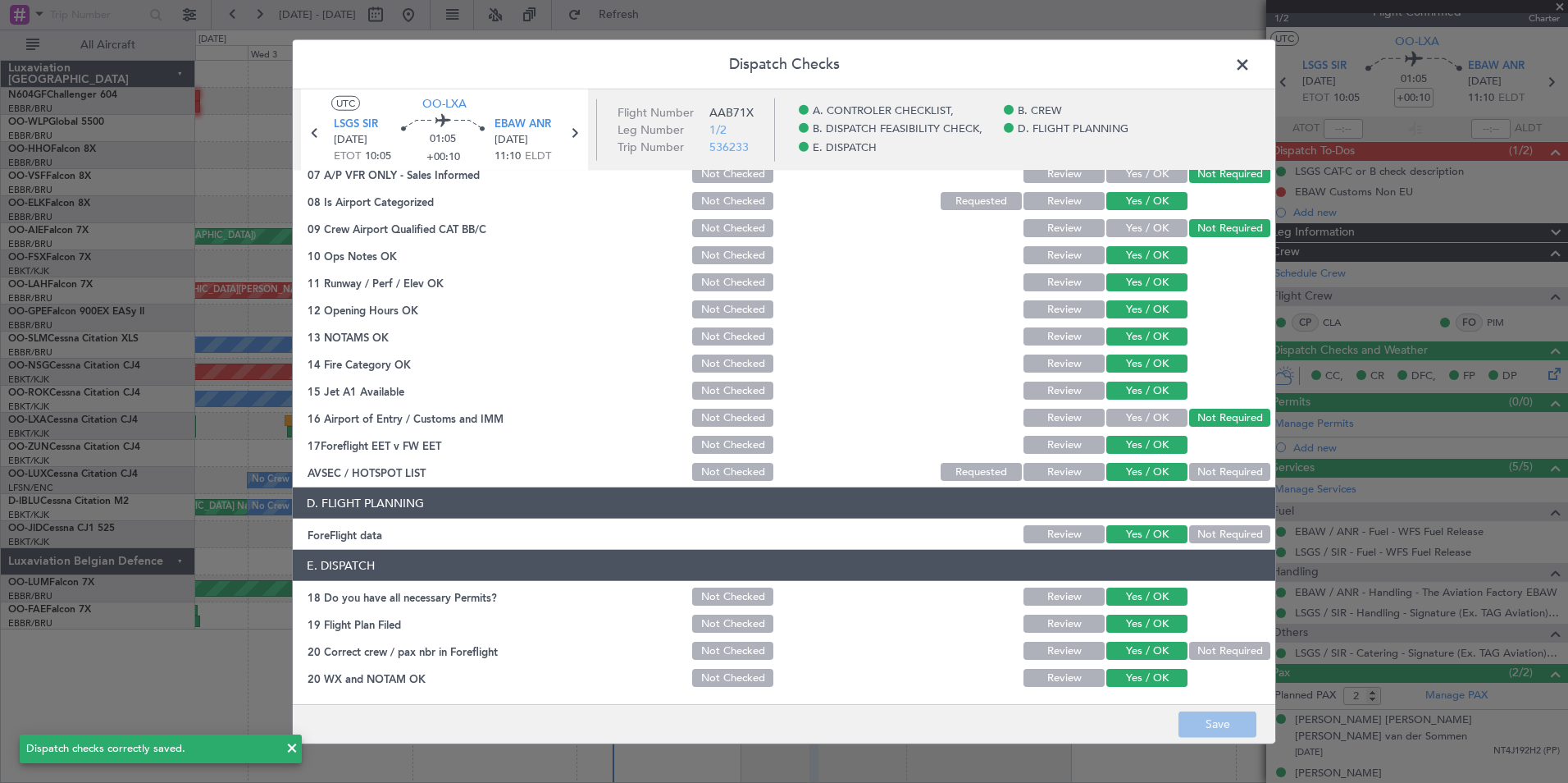
click at [1251, 74] on span at bounding box center [1251, 69] width 0 height 33
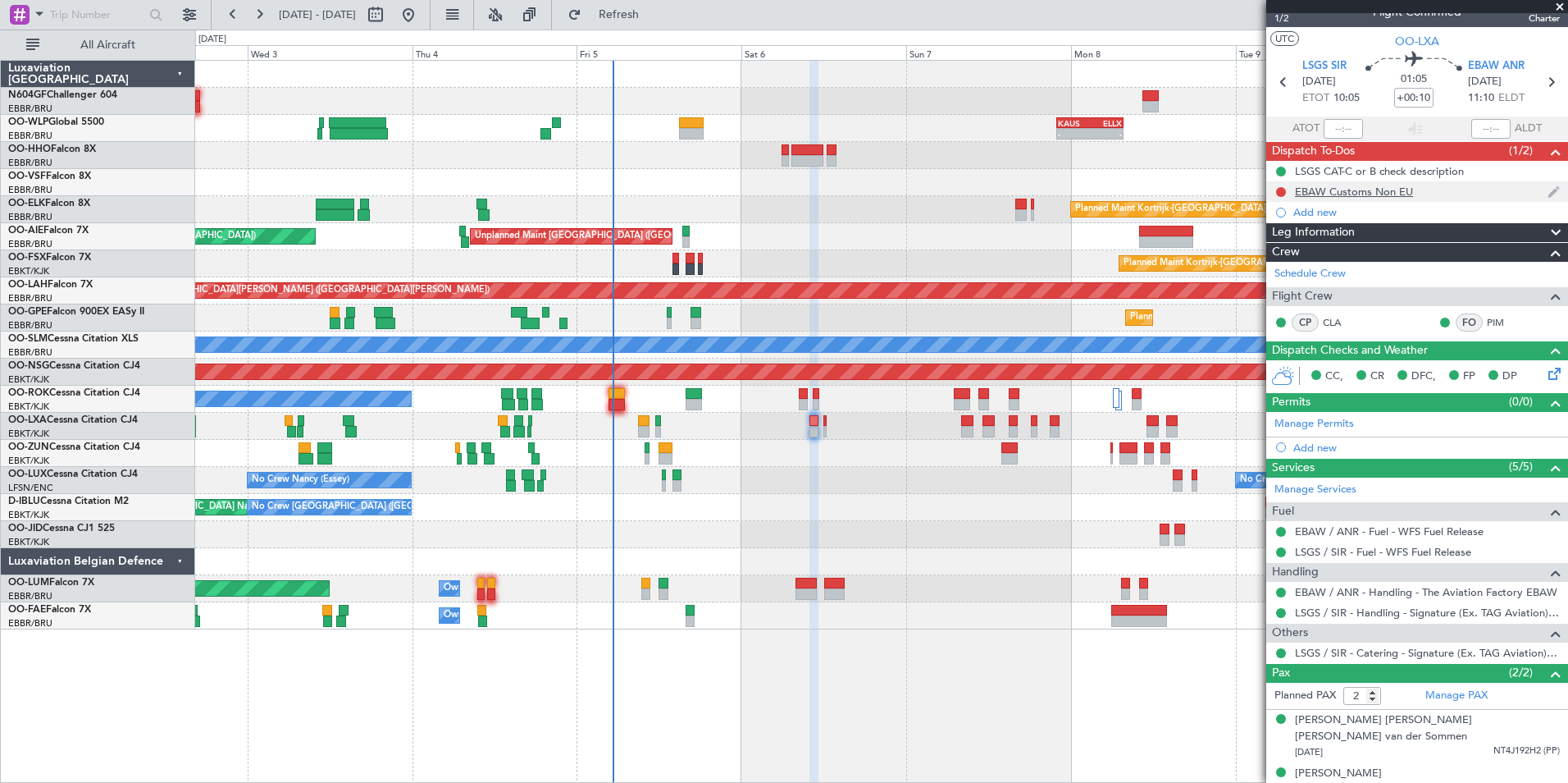
click at [1358, 189] on div "EBAW Customs Non EU" at bounding box center [1353, 191] width 118 height 14
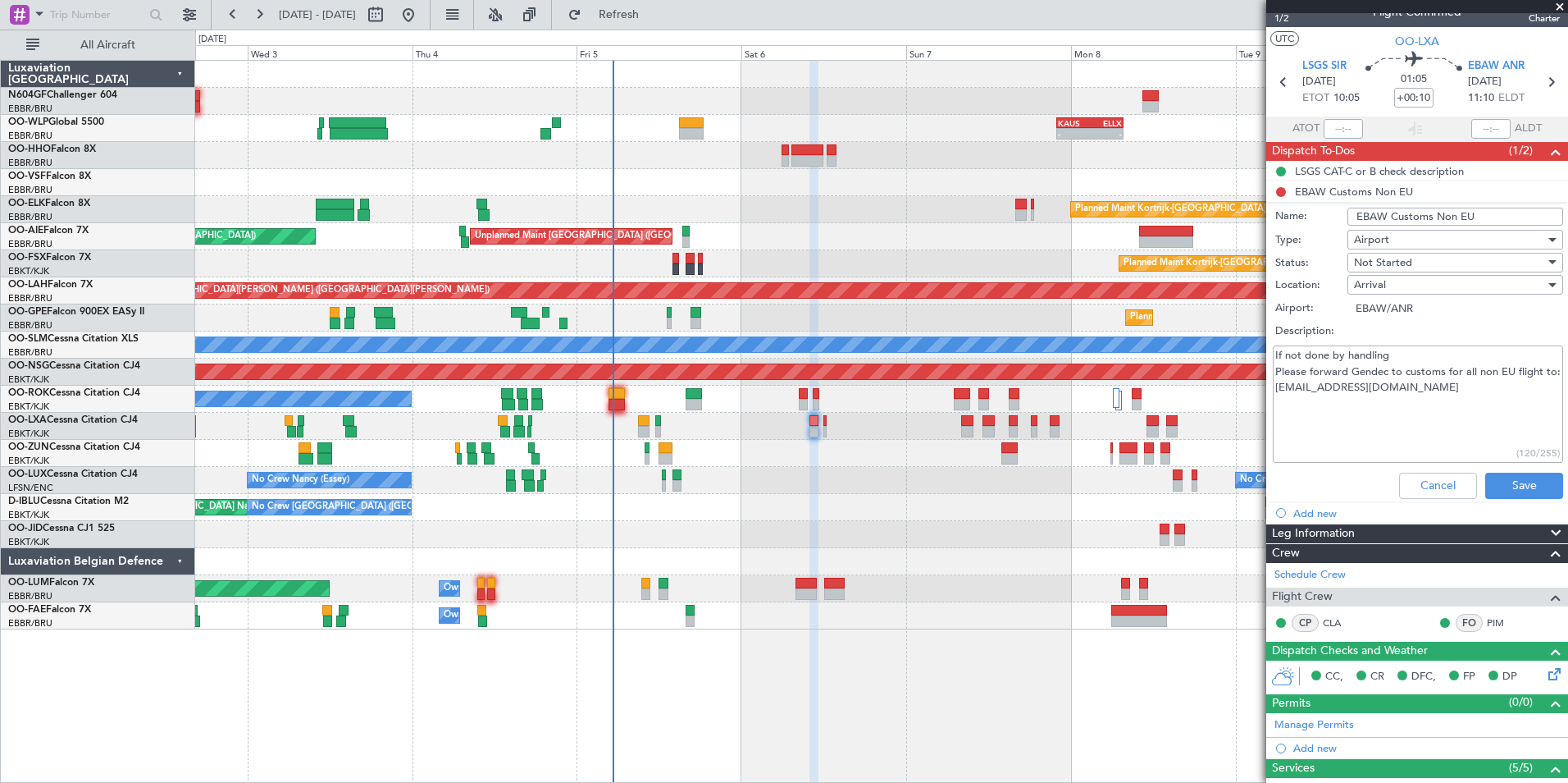
drag, startPoint x: 1315, startPoint y: 375, endPoint x: 1517, endPoint y: 383, distance: 202.2
click at [1517, 383] on textarea "If not done by handling Please forward Gendec to customs for all non EU flight …" at bounding box center [1418, 404] width 290 height 118
click at [1485, 398] on textarea "If not done by handling Please forward Gendec to customs for all non EU flight …" at bounding box center [1418, 404] width 290 height 118
drag, startPoint x: 1466, startPoint y: 410, endPoint x: 1271, endPoint y: 411, distance: 195.0
click at [1271, 411] on div "If not done by handling Please forward Gendec to customs for all non EU flight …" at bounding box center [1417, 404] width 318 height 124
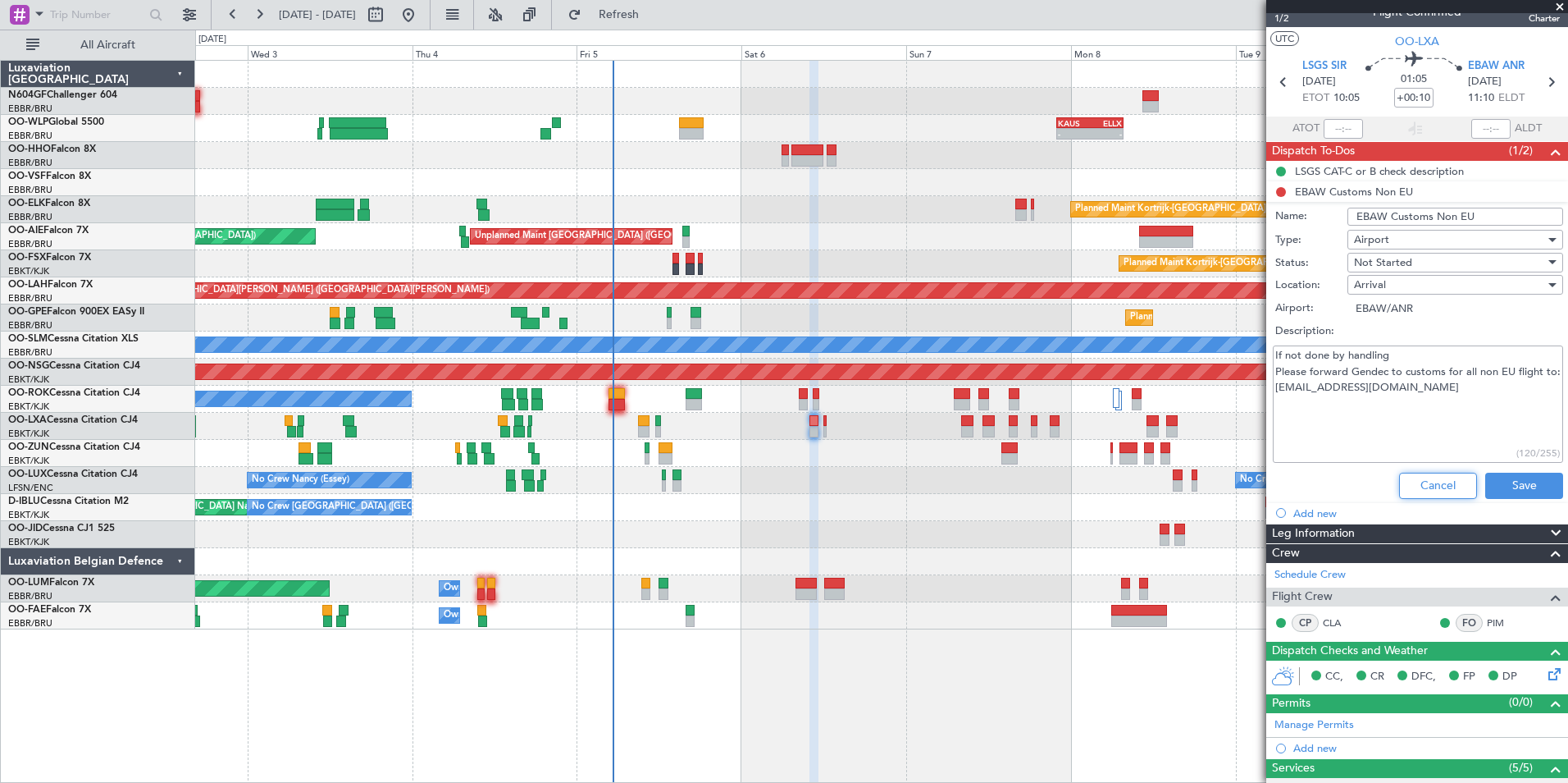
click at [1445, 494] on button "Cancel" at bounding box center [1438, 486] width 78 height 26
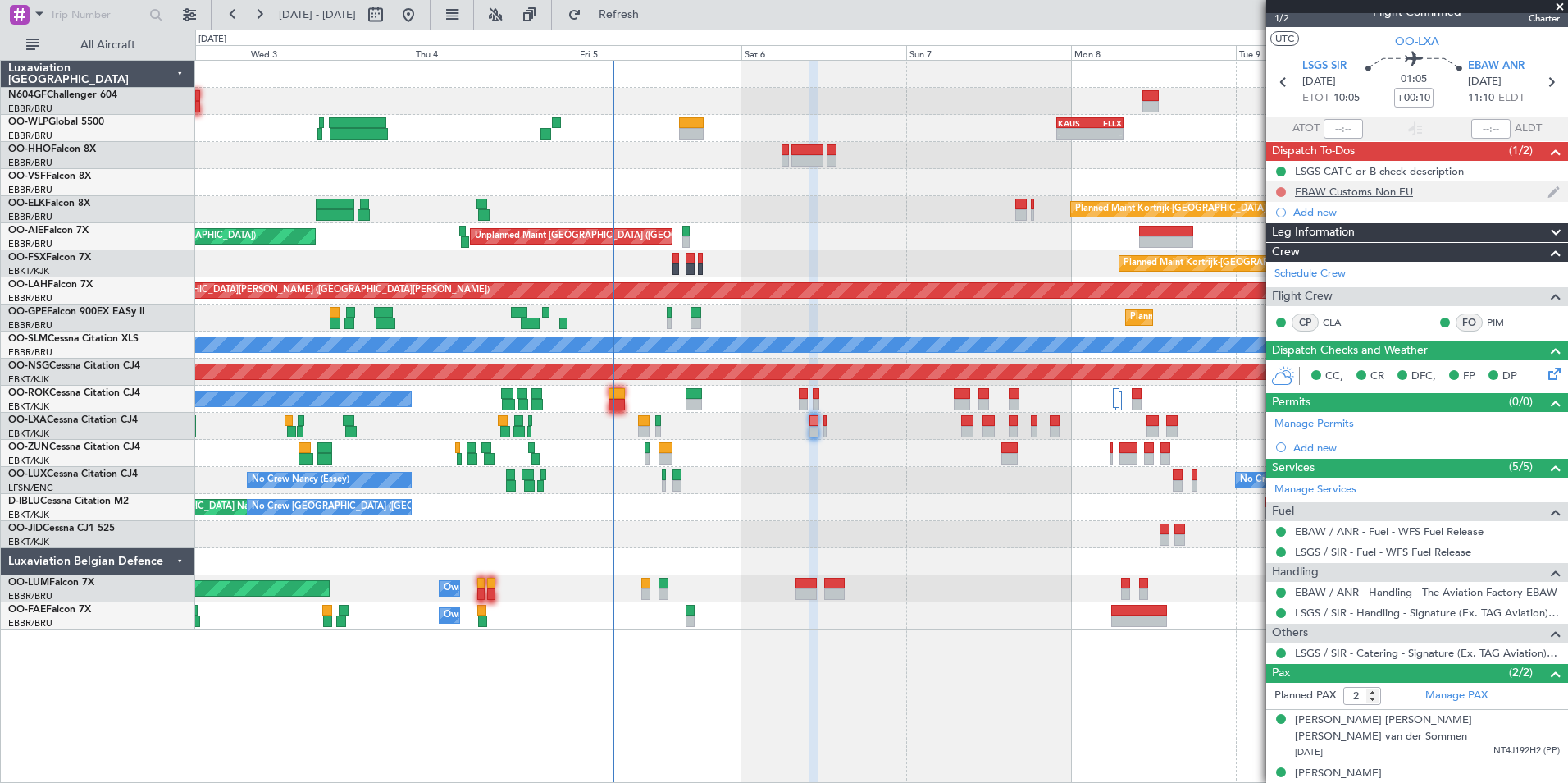
click at [1278, 188] on button at bounding box center [1281, 192] width 9 height 9
click at [1298, 257] on span "Completed" at bounding box center [1288, 264] width 54 height 16
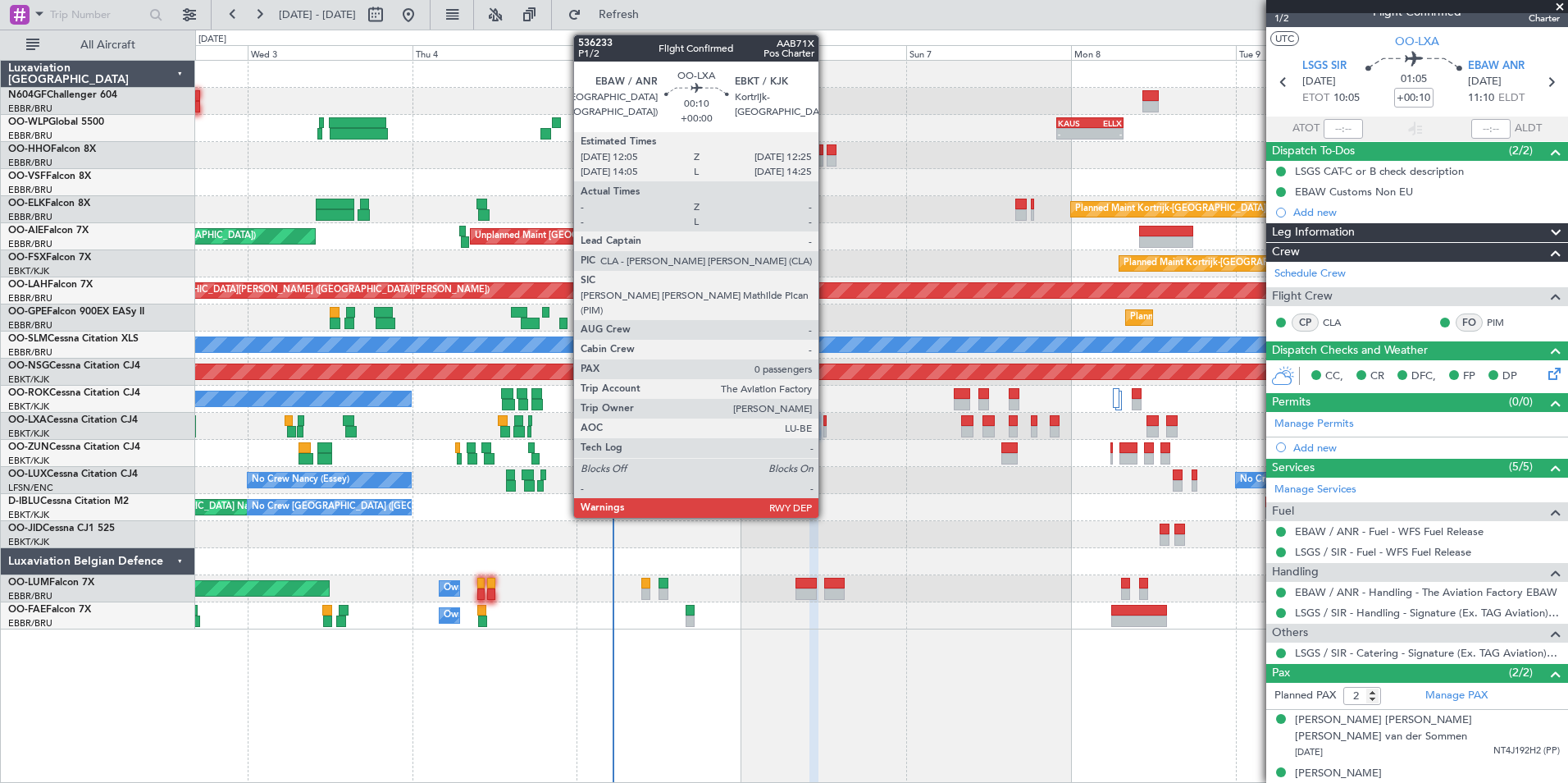
click at [826, 417] on div at bounding box center [825, 421] width 3 height 11
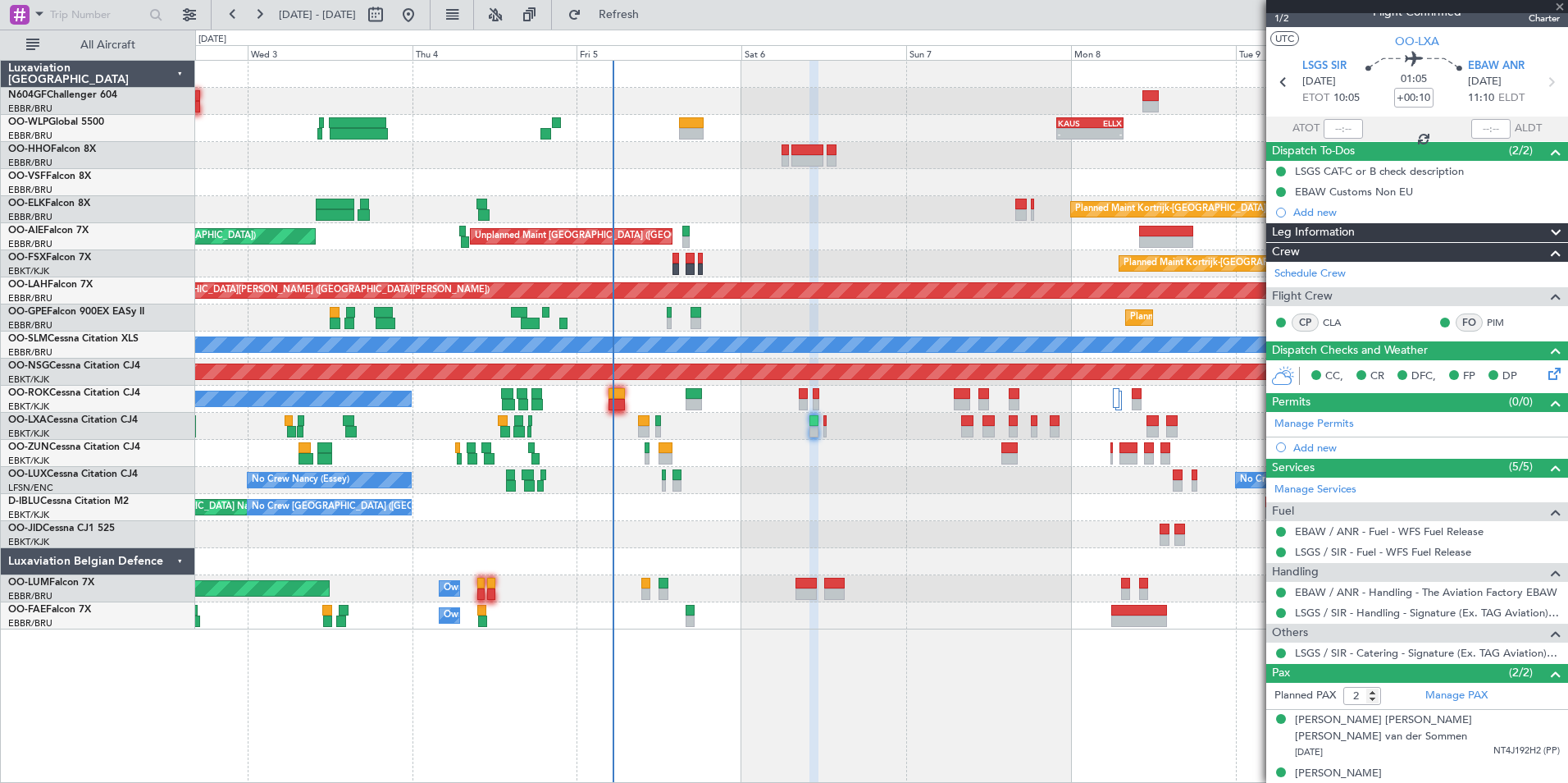
type input "0"
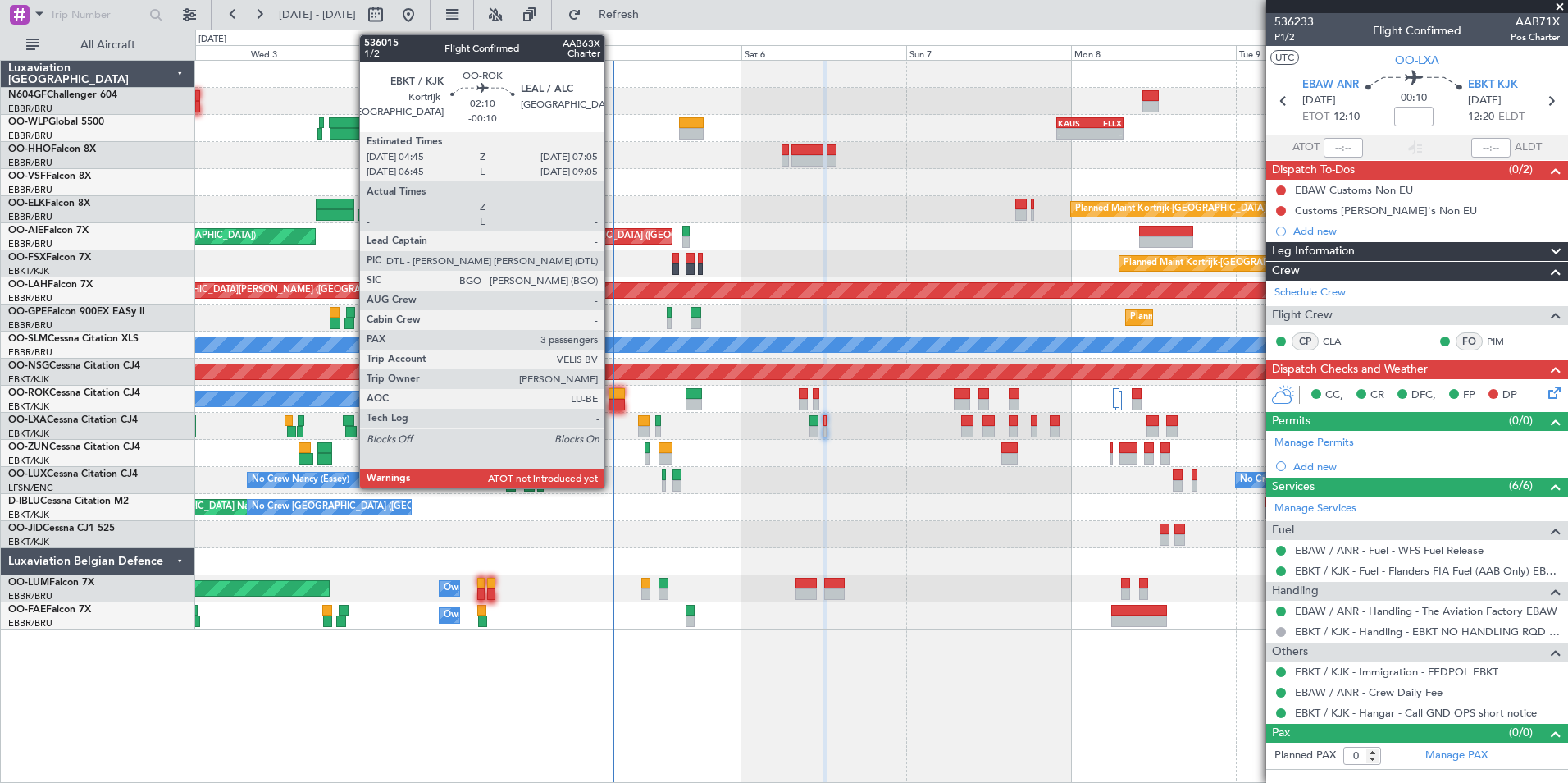
click at [612, 405] on div at bounding box center [616, 404] width 16 height 11
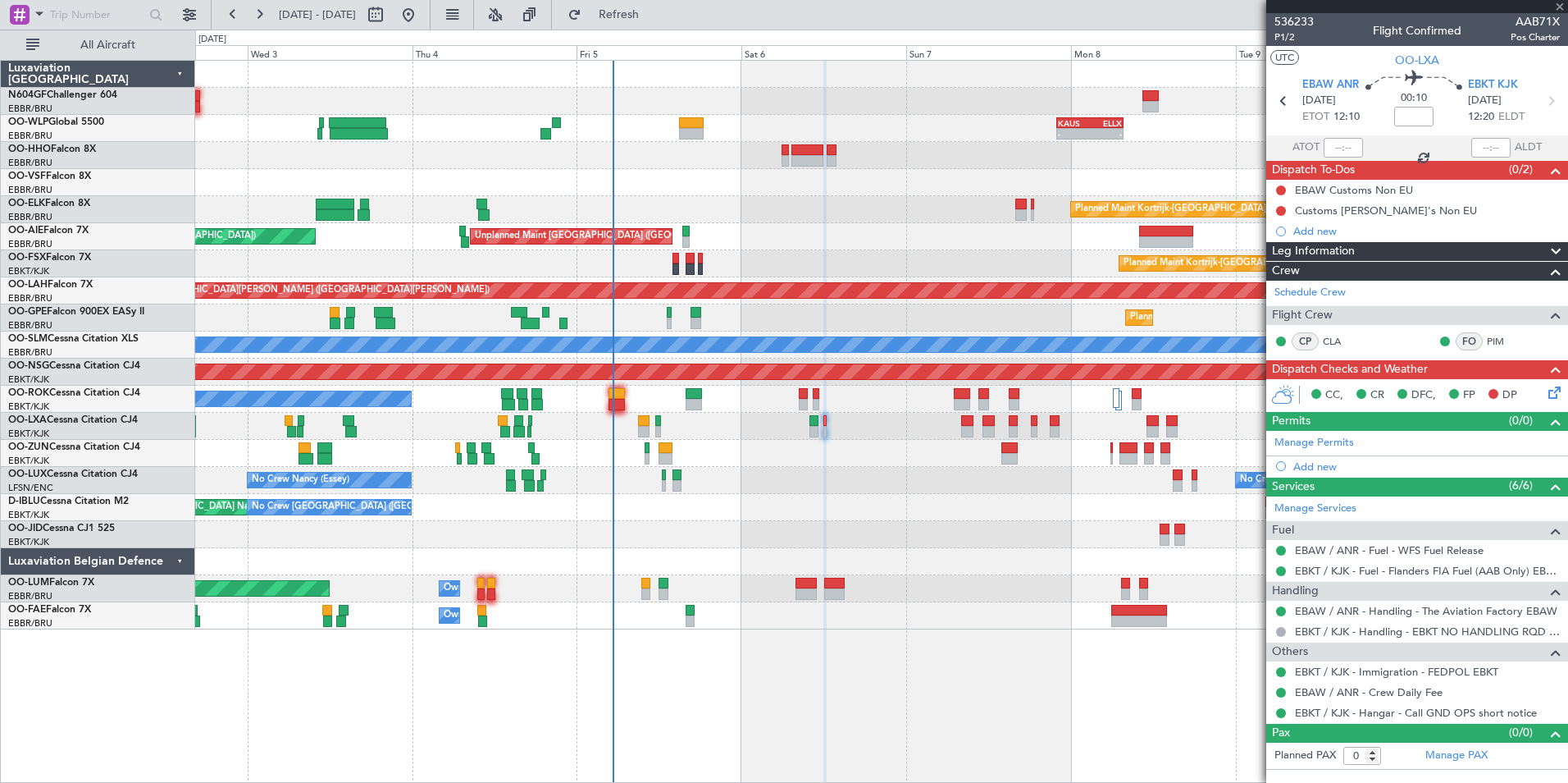
type input "-00:10"
type input "3"
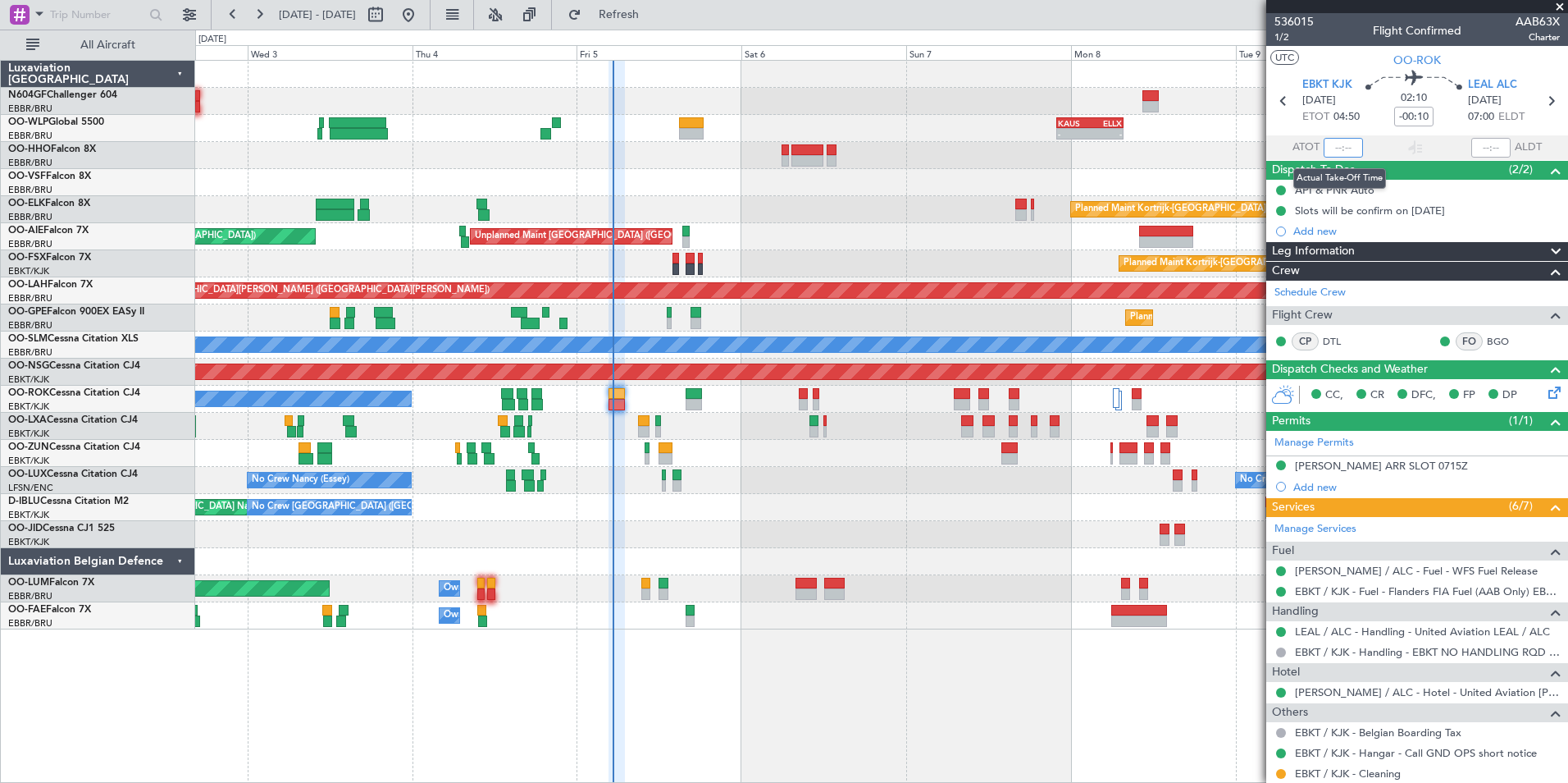
click at [1340, 146] on input "text" at bounding box center [1344, 147] width 40 height 20
click at [1340, 56] on section "UTC OO-ROK" at bounding box center [1417, 58] width 302 height 24
type input "04:58"
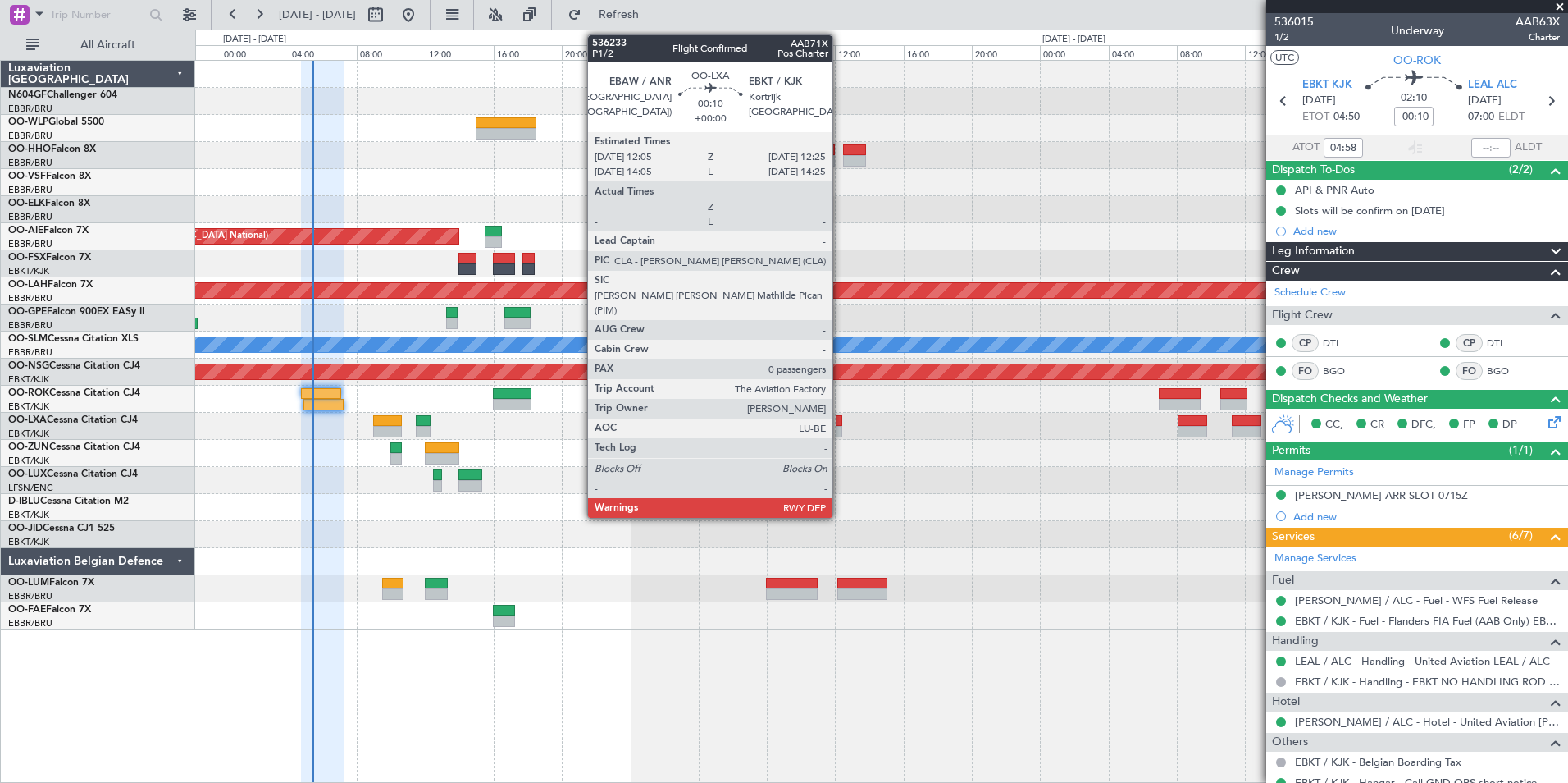
click at [840, 424] on div at bounding box center [839, 421] width 6 height 11
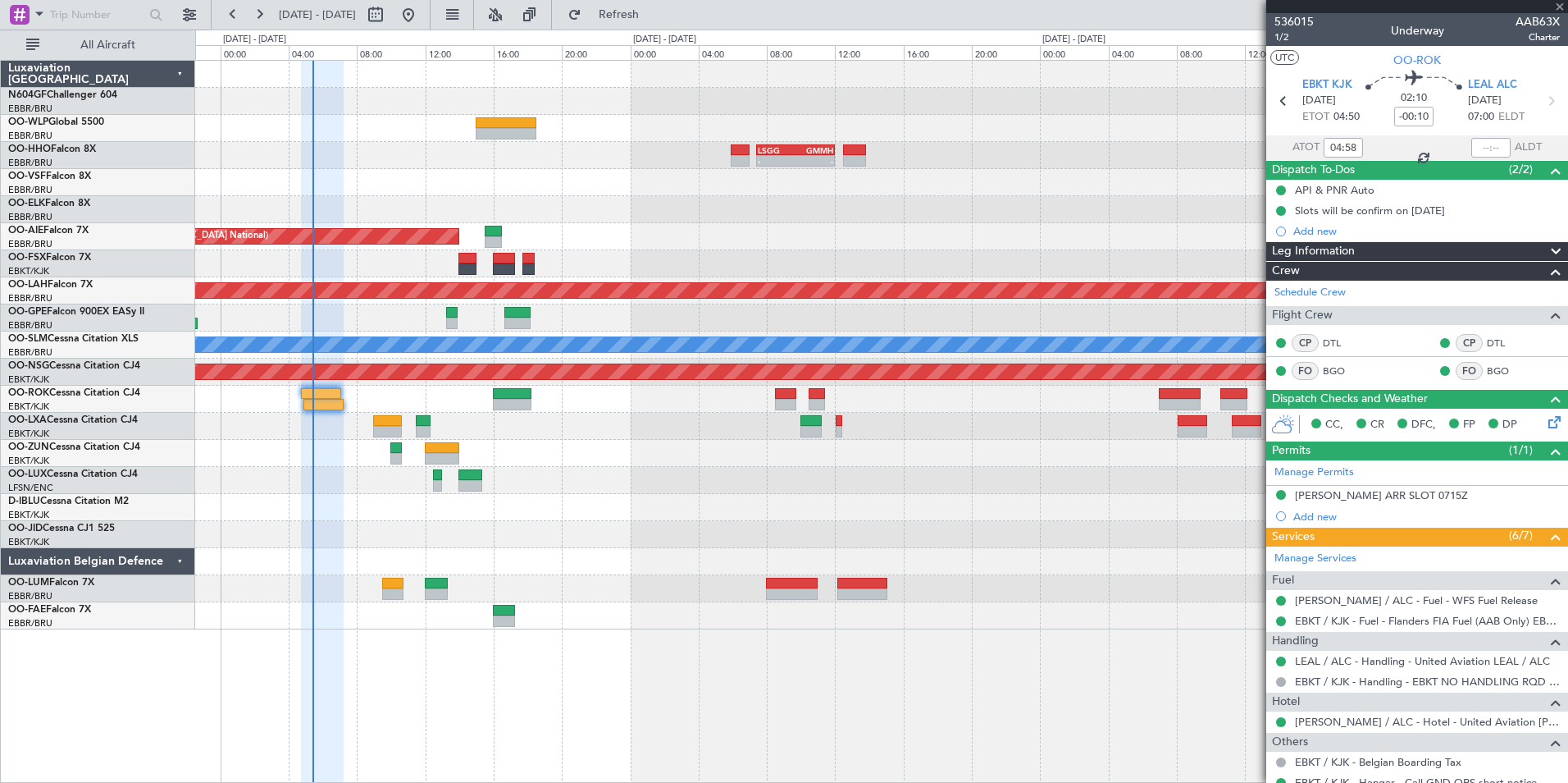
type input "0"
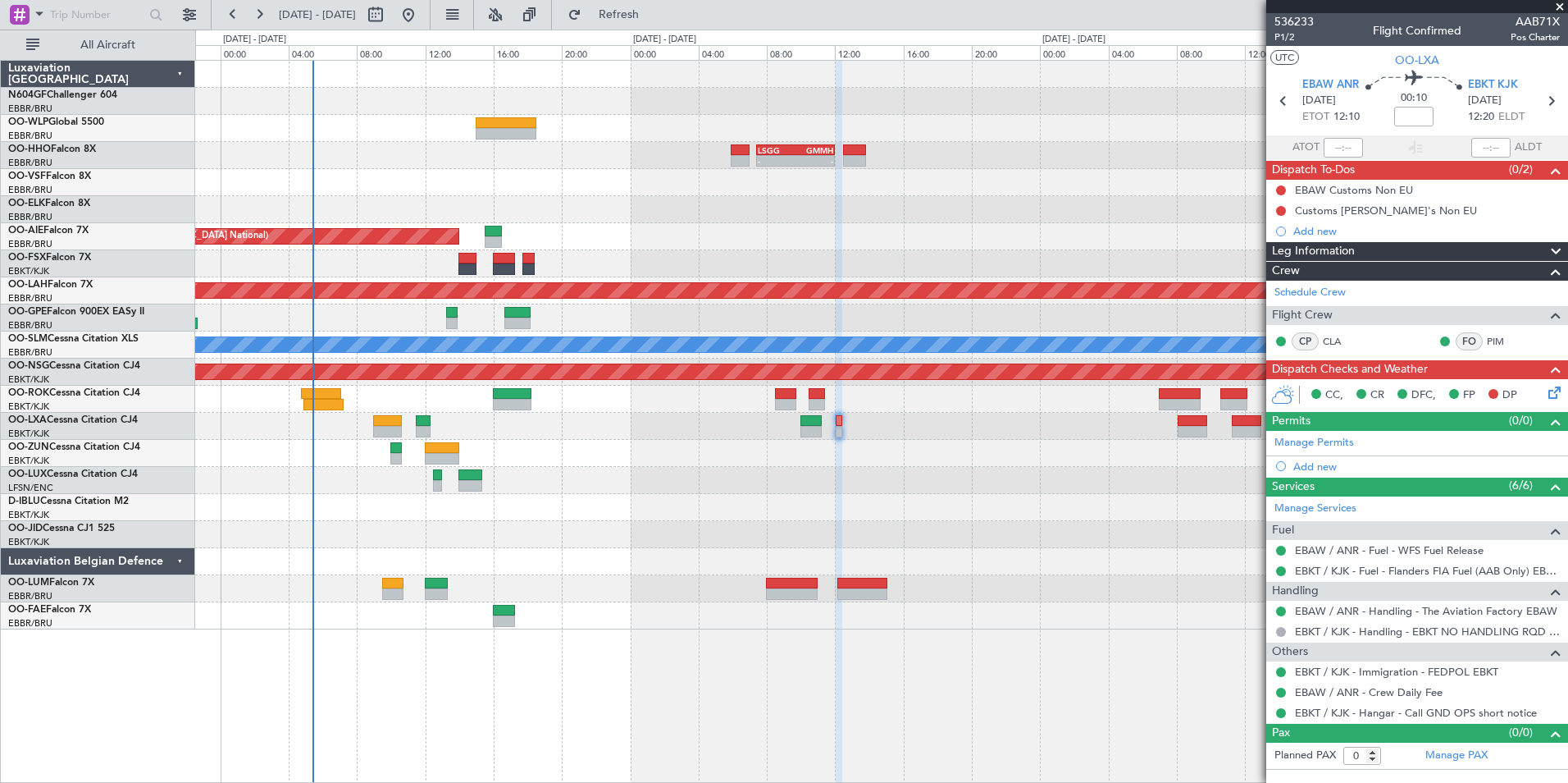
click at [1557, 391] on icon at bounding box center [1552, 390] width 13 height 13
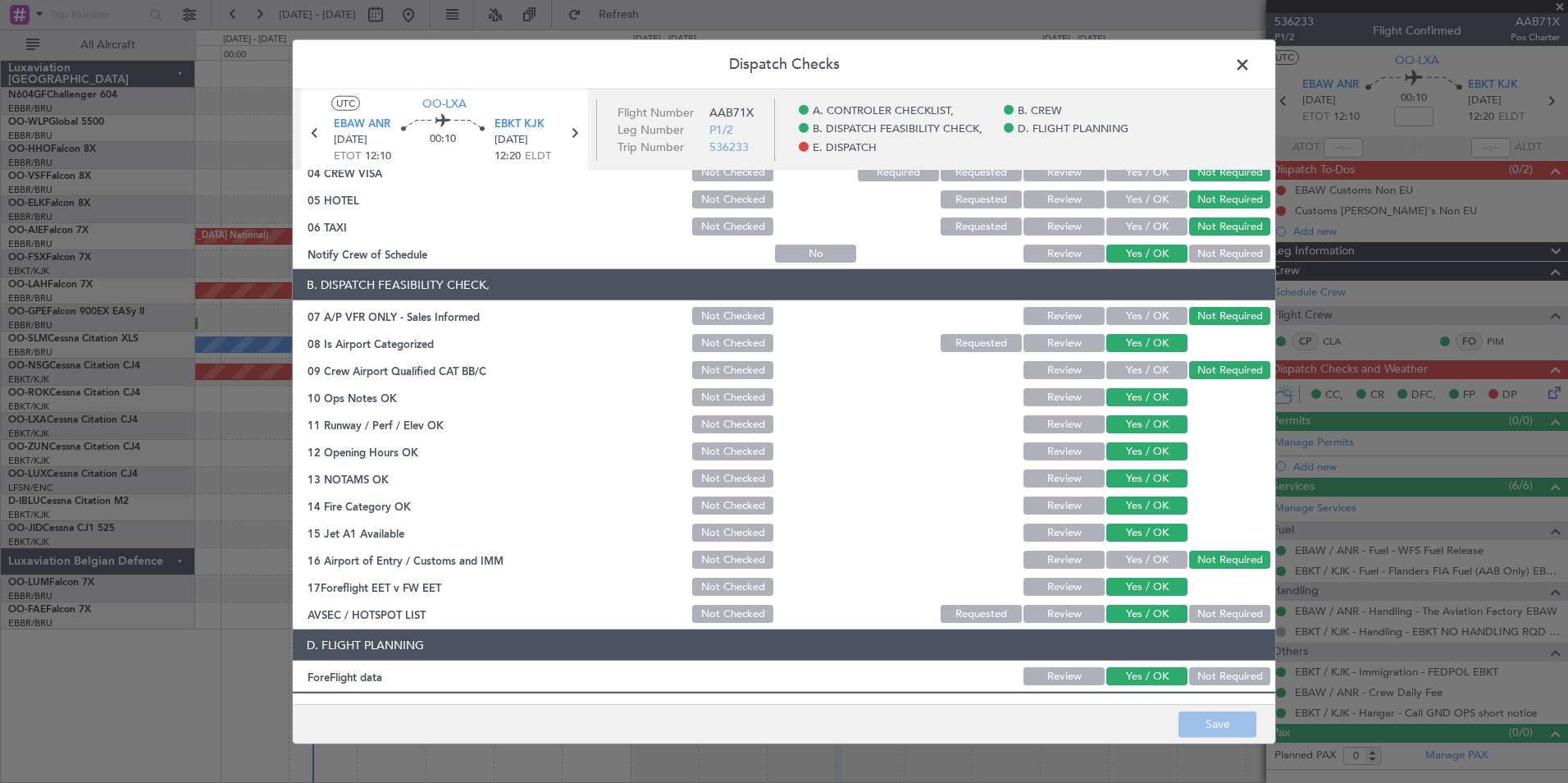
scroll to position [303, 0]
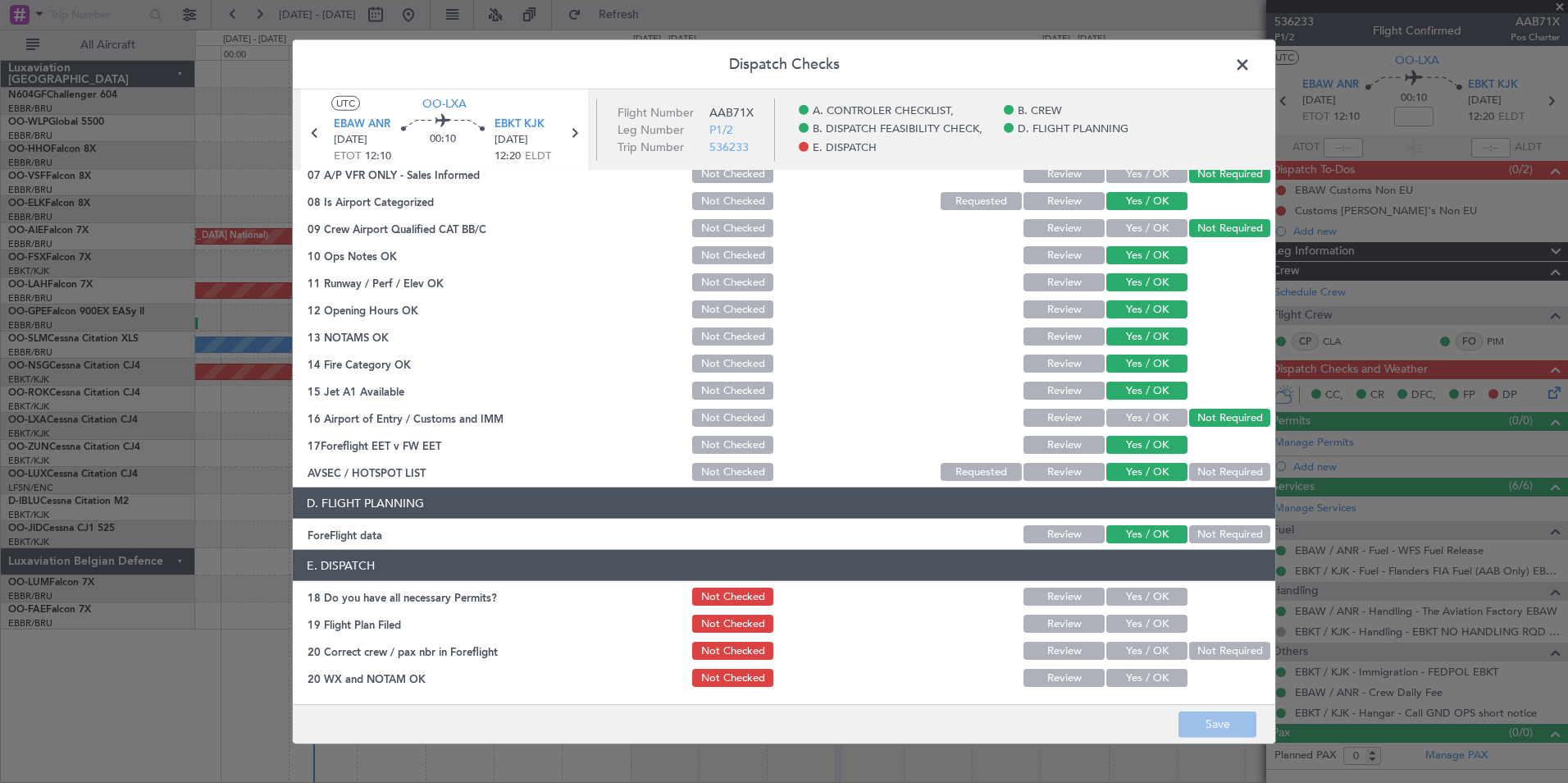
click at [1155, 598] on button "Yes / OK" at bounding box center [1147, 596] width 81 height 18
click at [1148, 628] on button "Yes / OK" at bounding box center [1147, 623] width 81 height 18
click at [1141, 651] on button "Yes / OK" at bounding box center [1147, 650] width 81 height 18
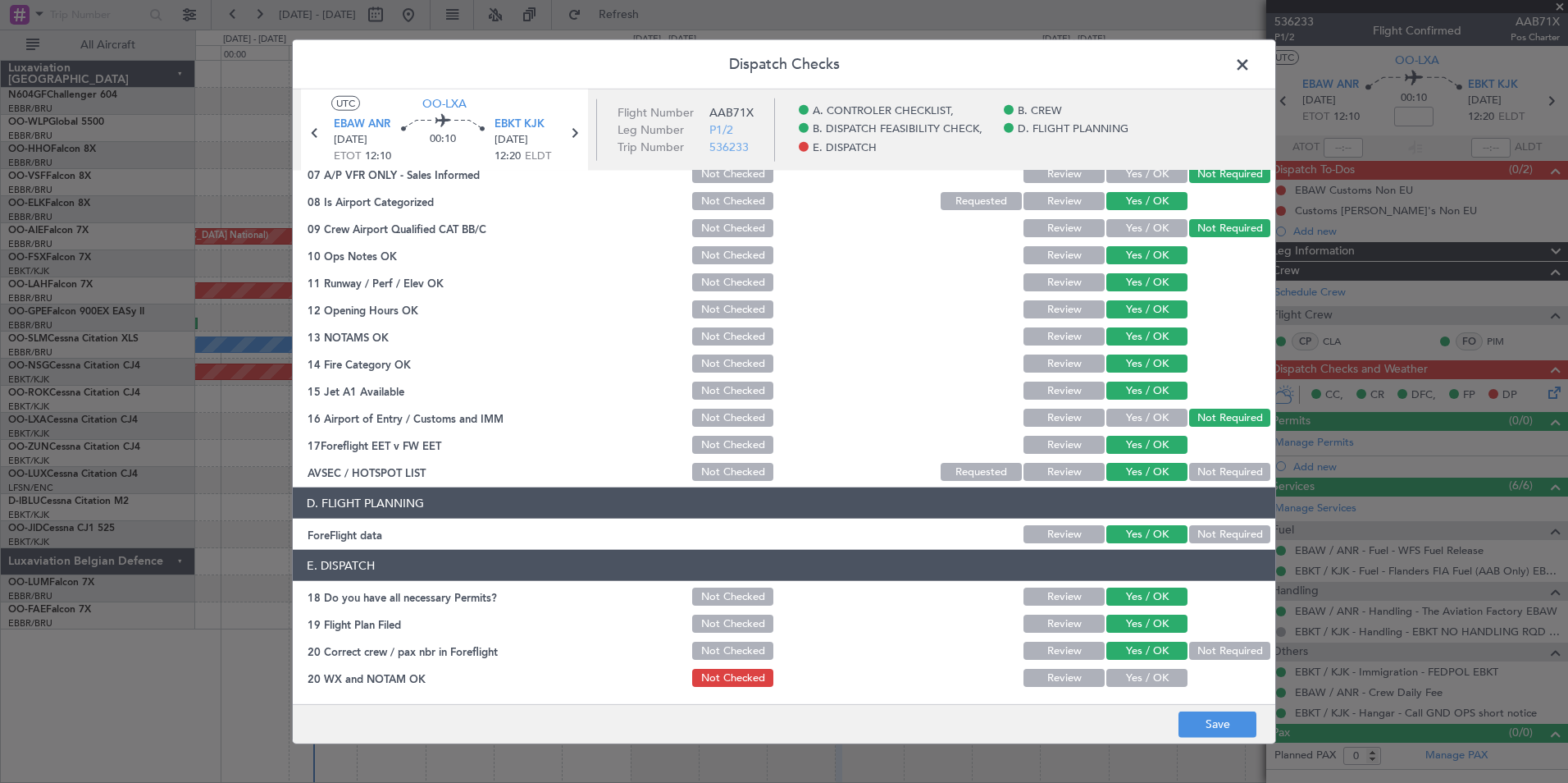
click at [1140, 672] on button "Yes / OK" at bounding box center [1147, 677] width 81 height 18
click at [1193, 717] on button "Save" at bounding box center [1218, 724] width 78 height 26
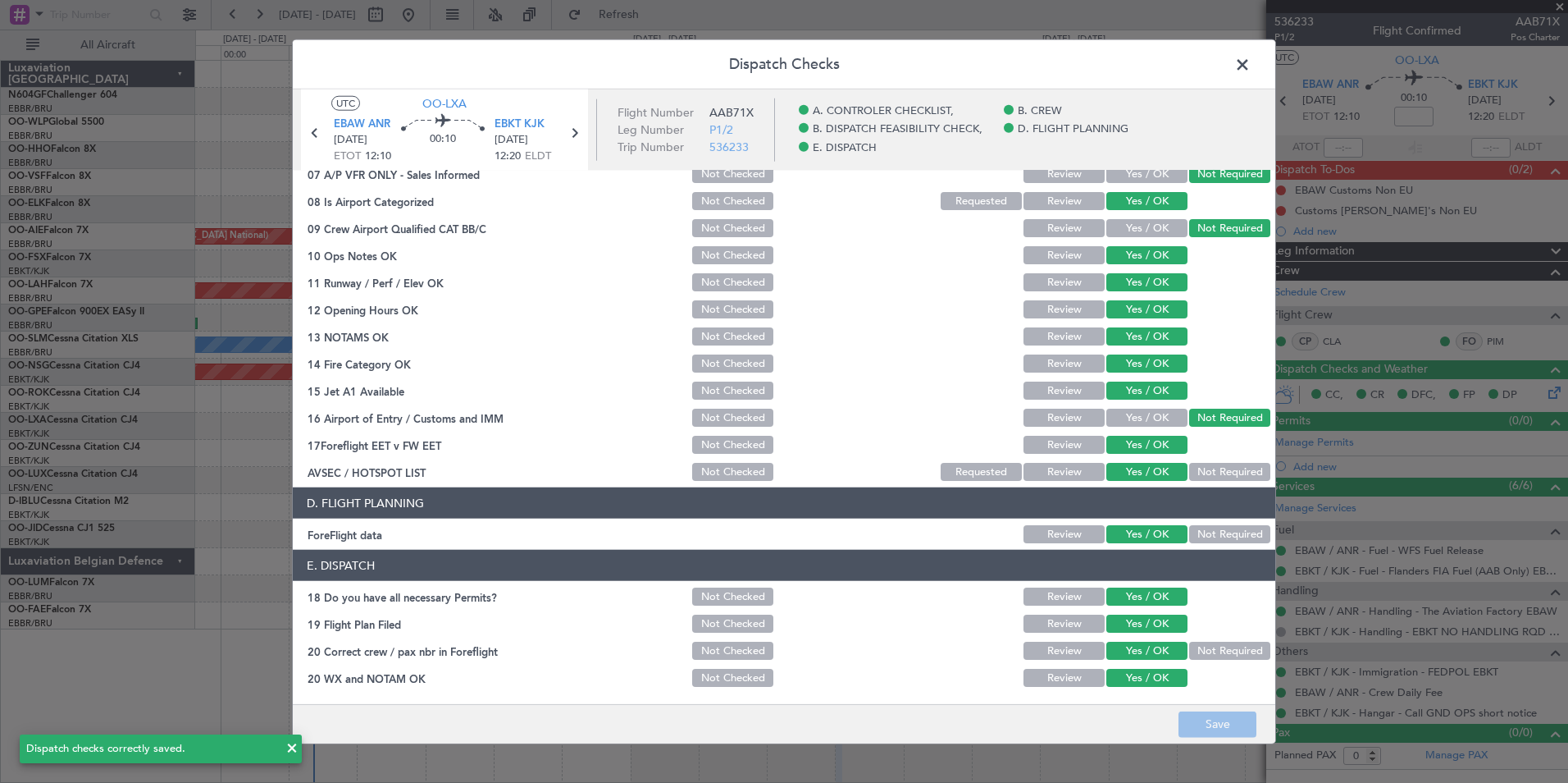
click at [1251, 60] on span at bounding box center [1251, 69] width 0 height 33
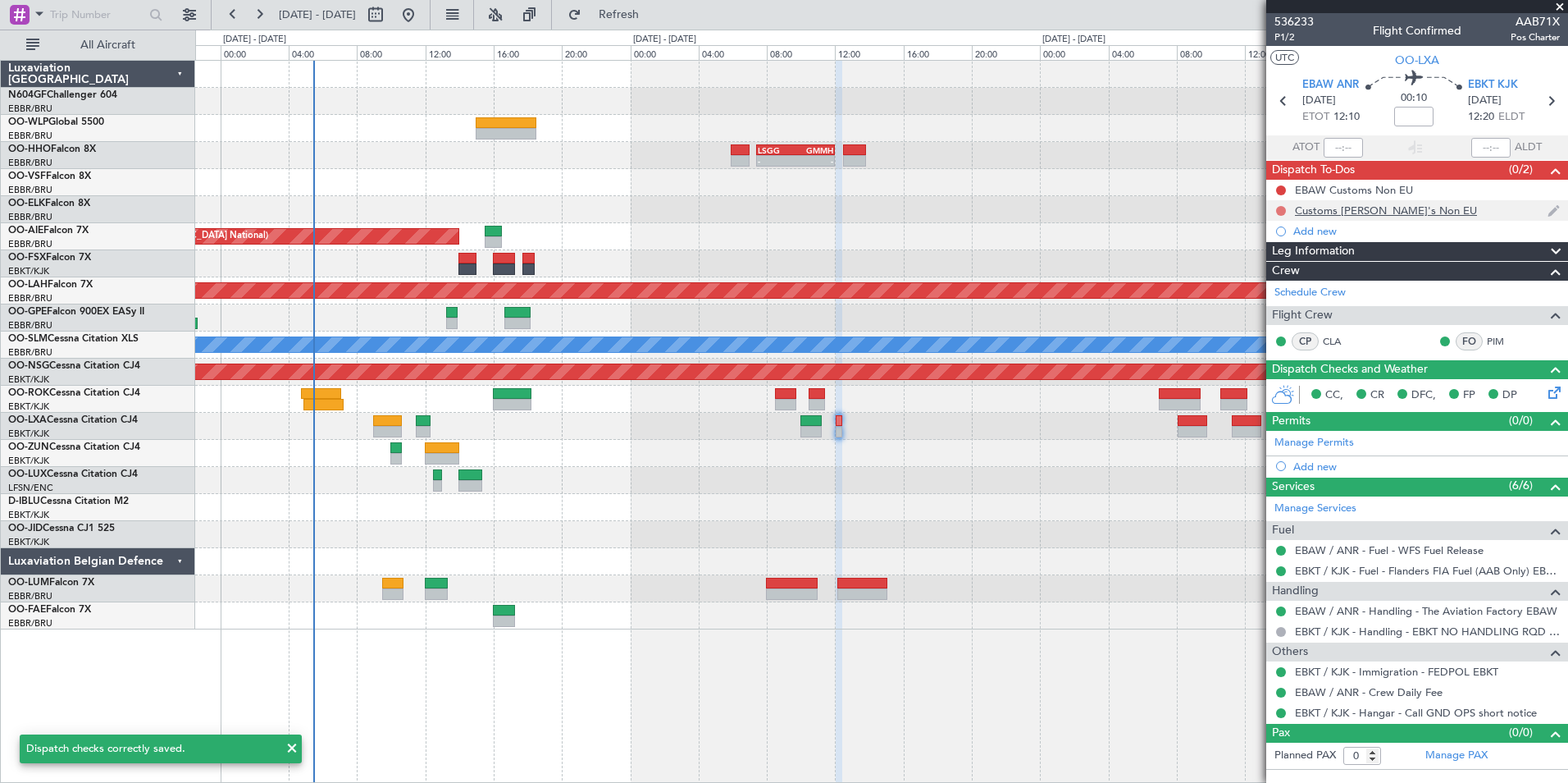
click at [1280, 208] on button at bounding box center [1281, 211] width 9 height 9
click at [1293, 276] on span "Completed" at bounding box center [1288, 283] width 54 height 16
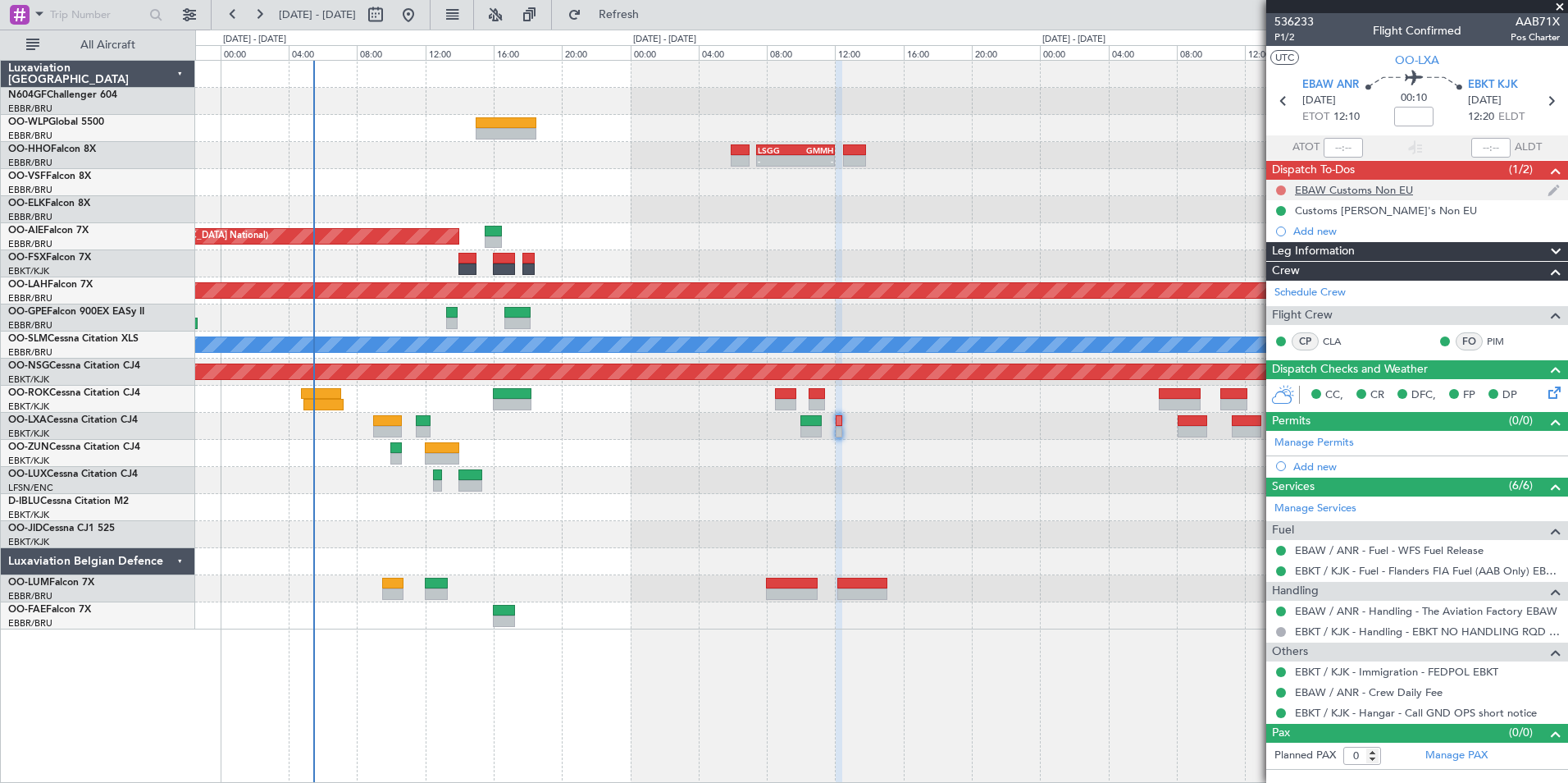
click at [1280, 188] on button at bounding box center [1281, 190] width 9 height 9
click at [1292, 261] on span "Completed" at bounding box center [1288, 262] width 54 height 16
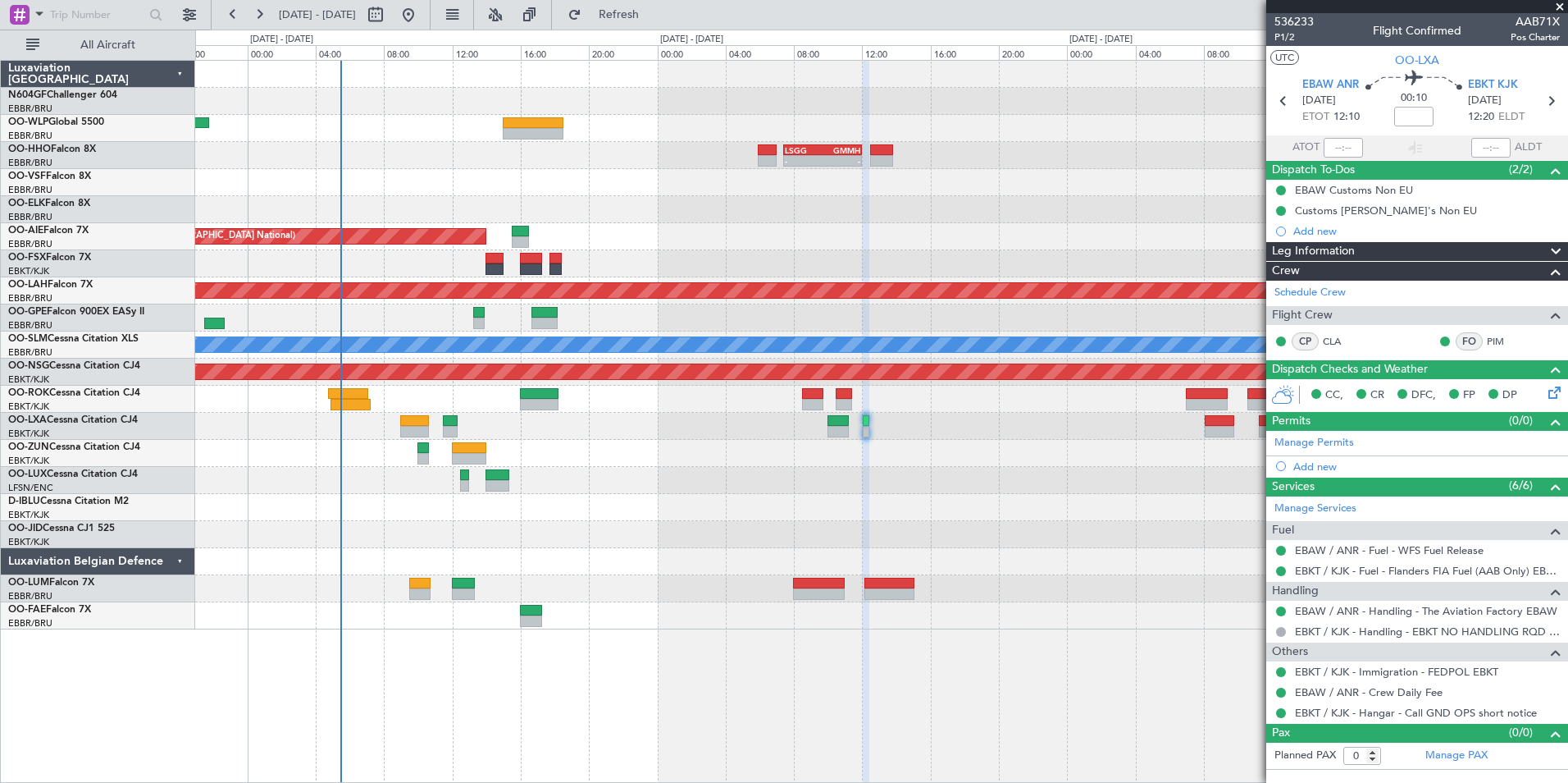
click at [1021, 449] on div at bounding box center [881, 453] width 1372 height 27
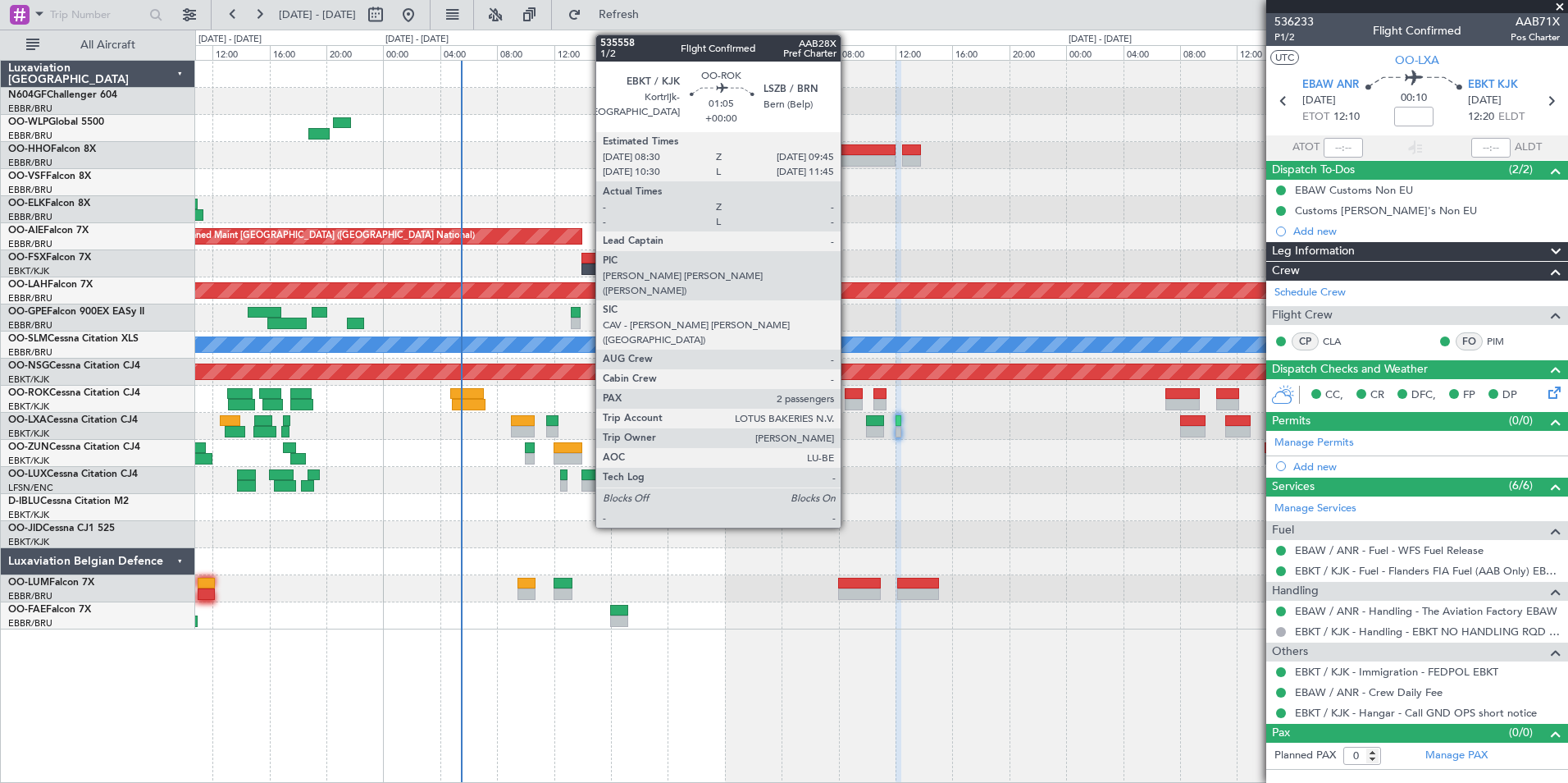
click at [849, 388] on div at bounding box center [853, 394] width 18 height 11
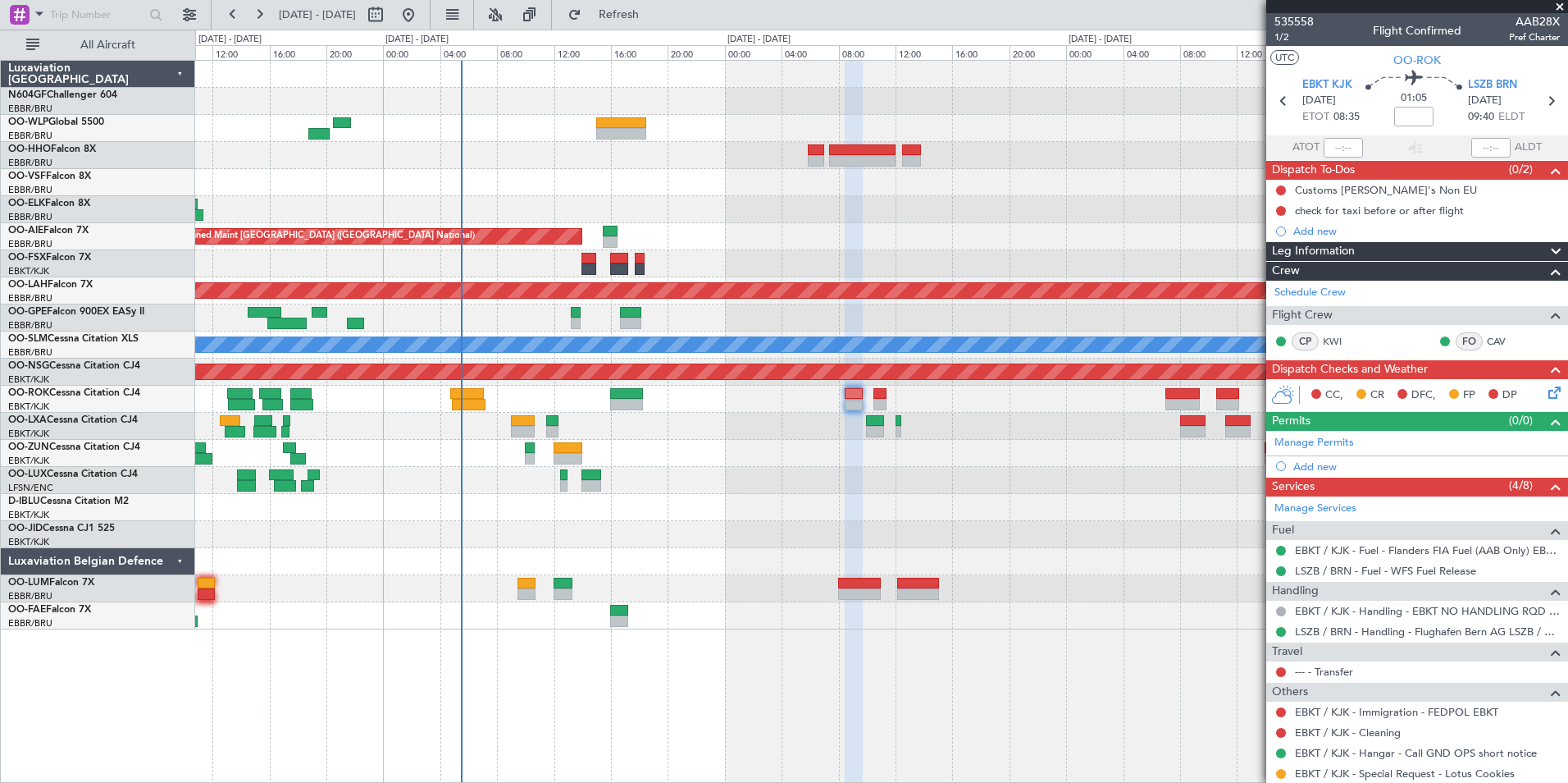
scroll to position [121, 0]
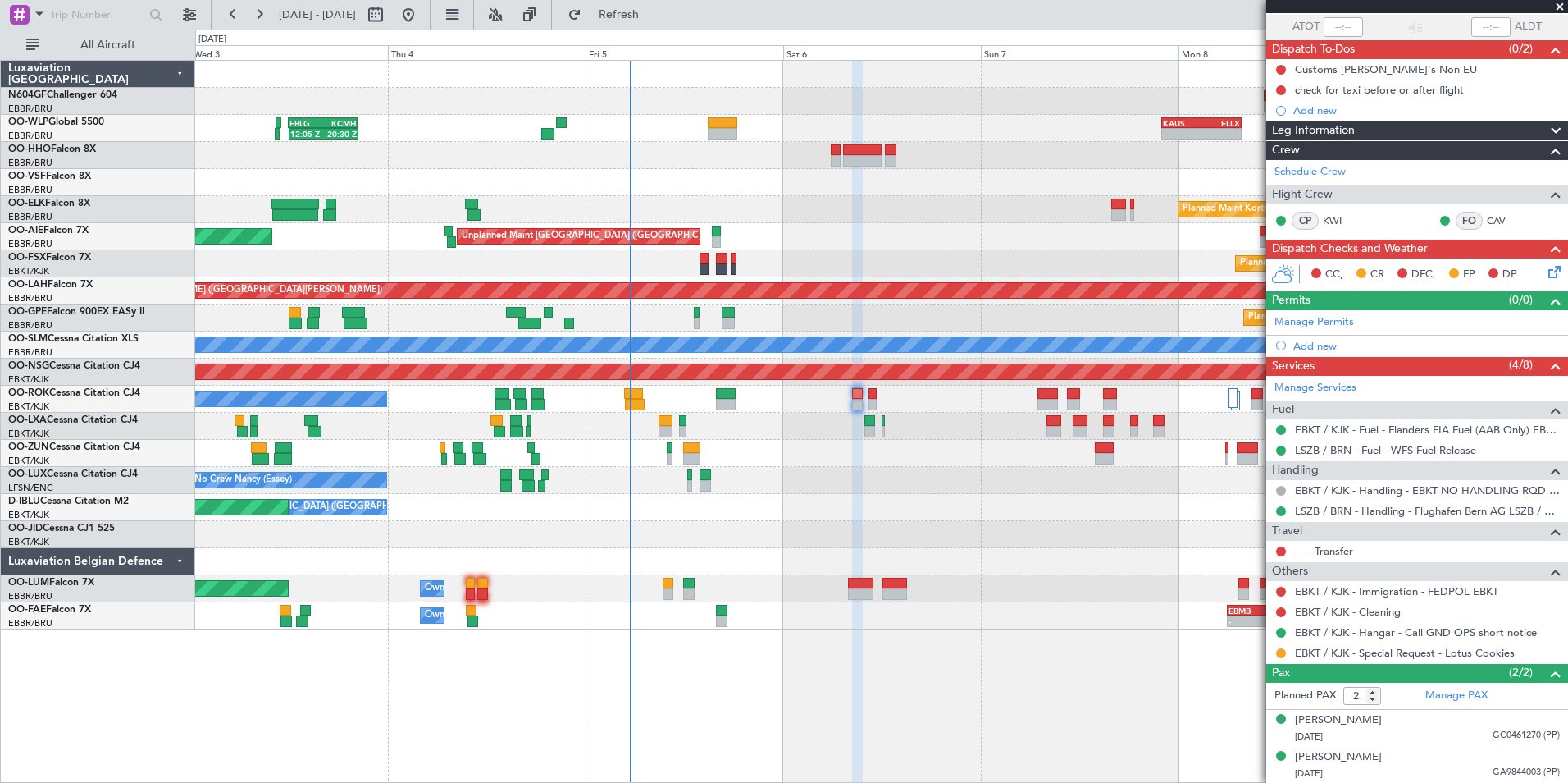
click at [951, 478] on div "No Crew Nancy (Essey) No Crew Nancy (Essey) No Crew Paris (Le Bourget)" at bounding box center [881, 481] width 1372 height 27
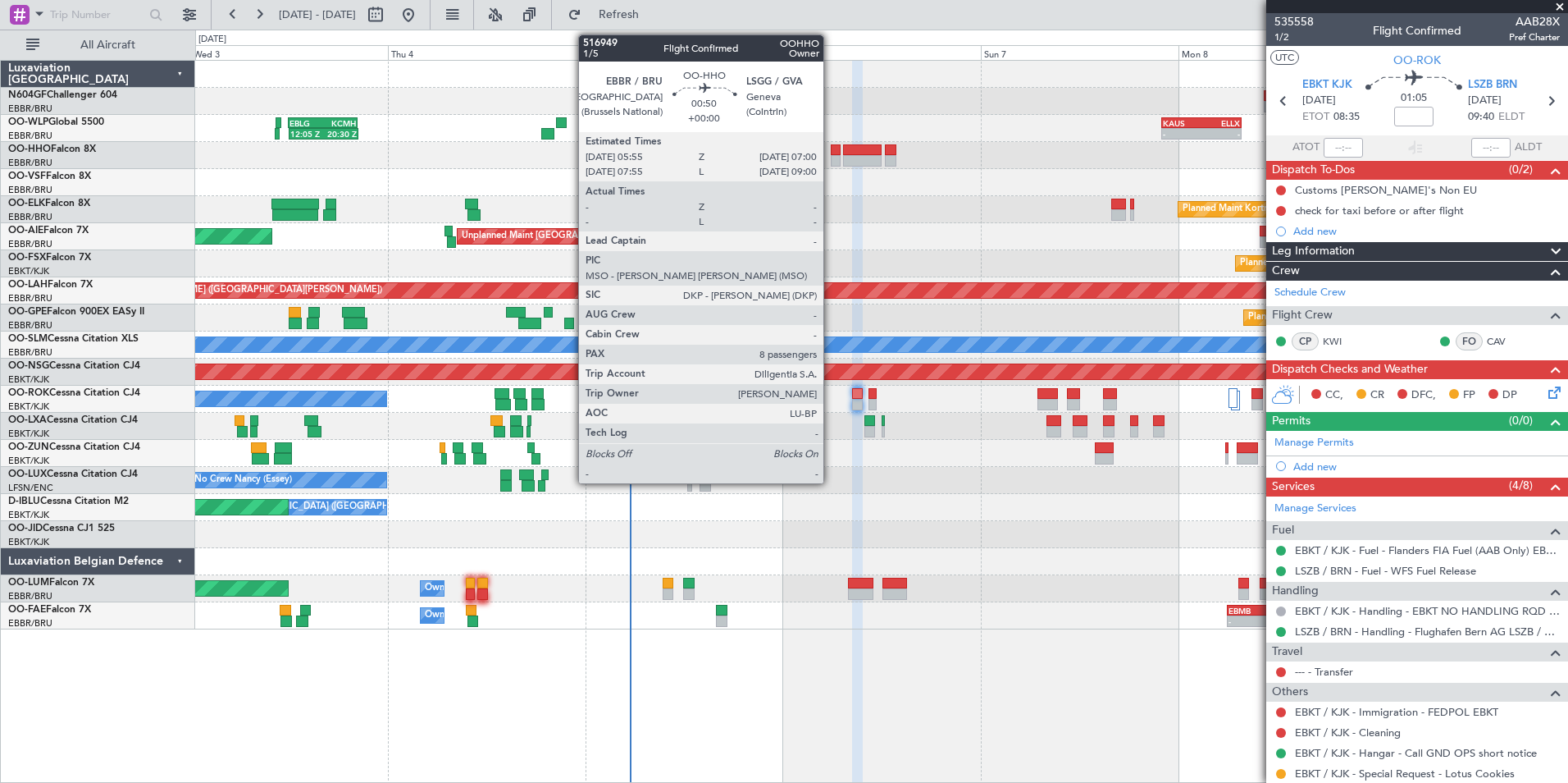
click at [831, 155] on div at bounding box center [835, 161] width 9 height 11
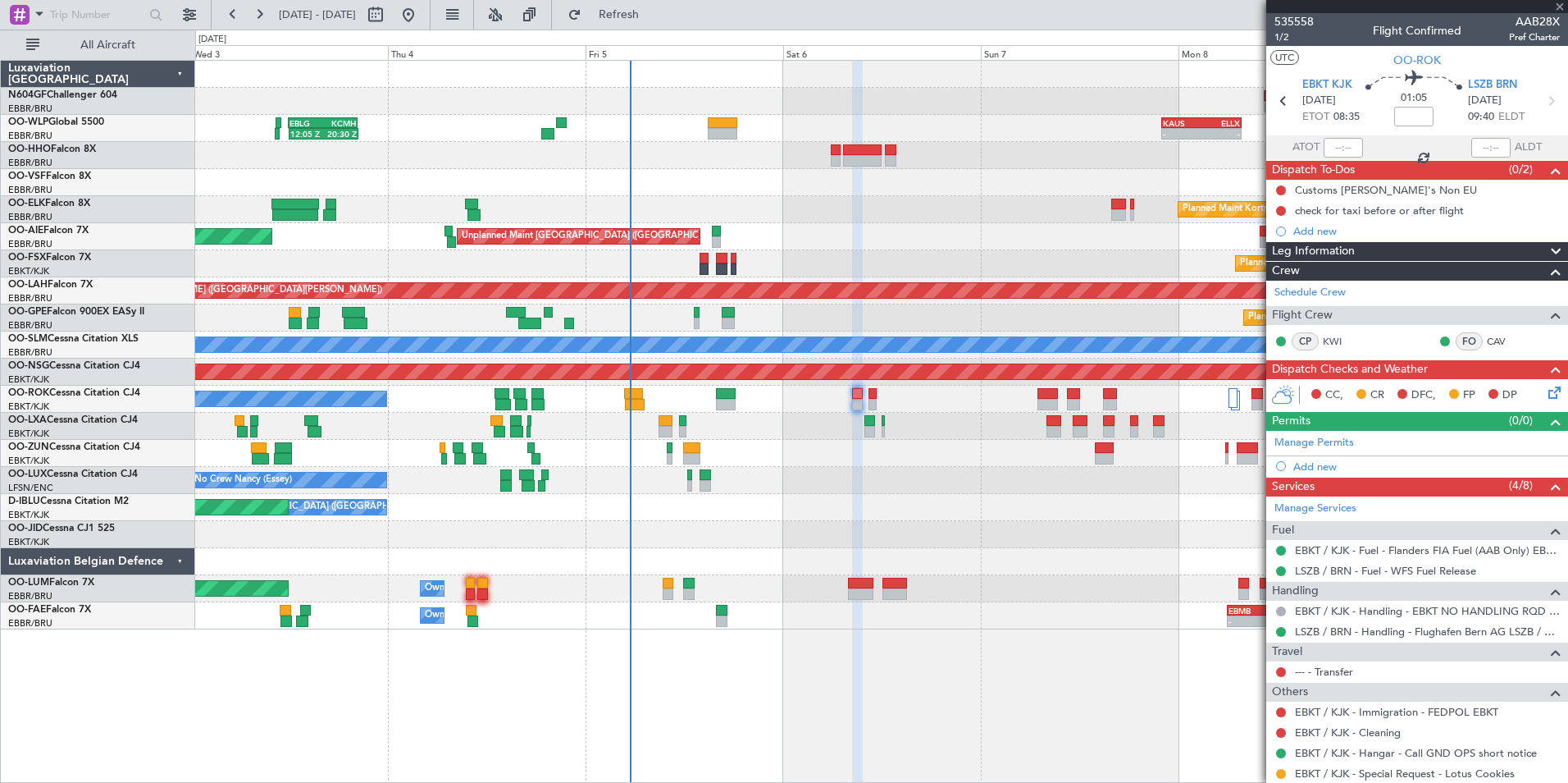
type input "8"
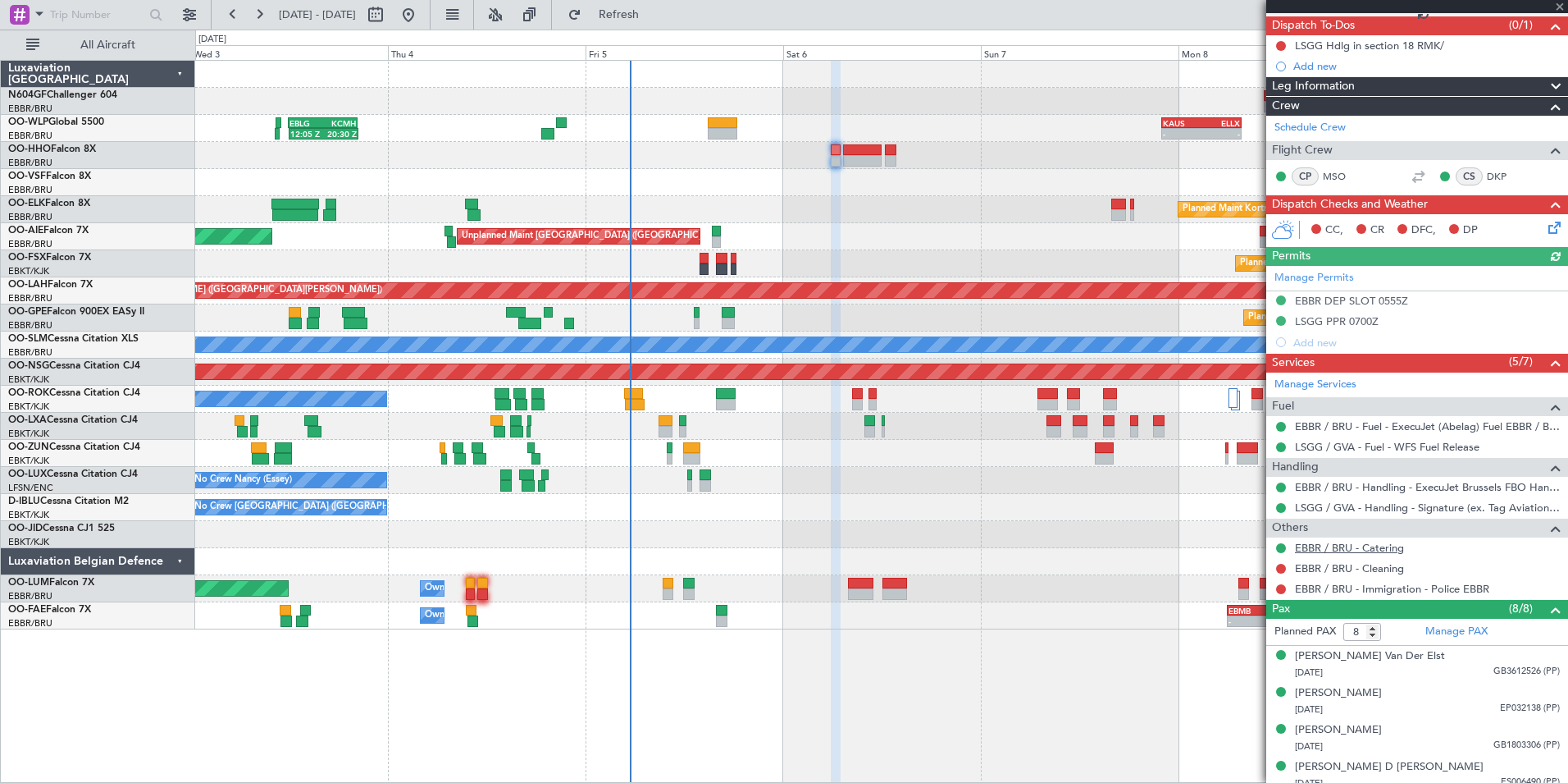
scroll to position [246, 0]
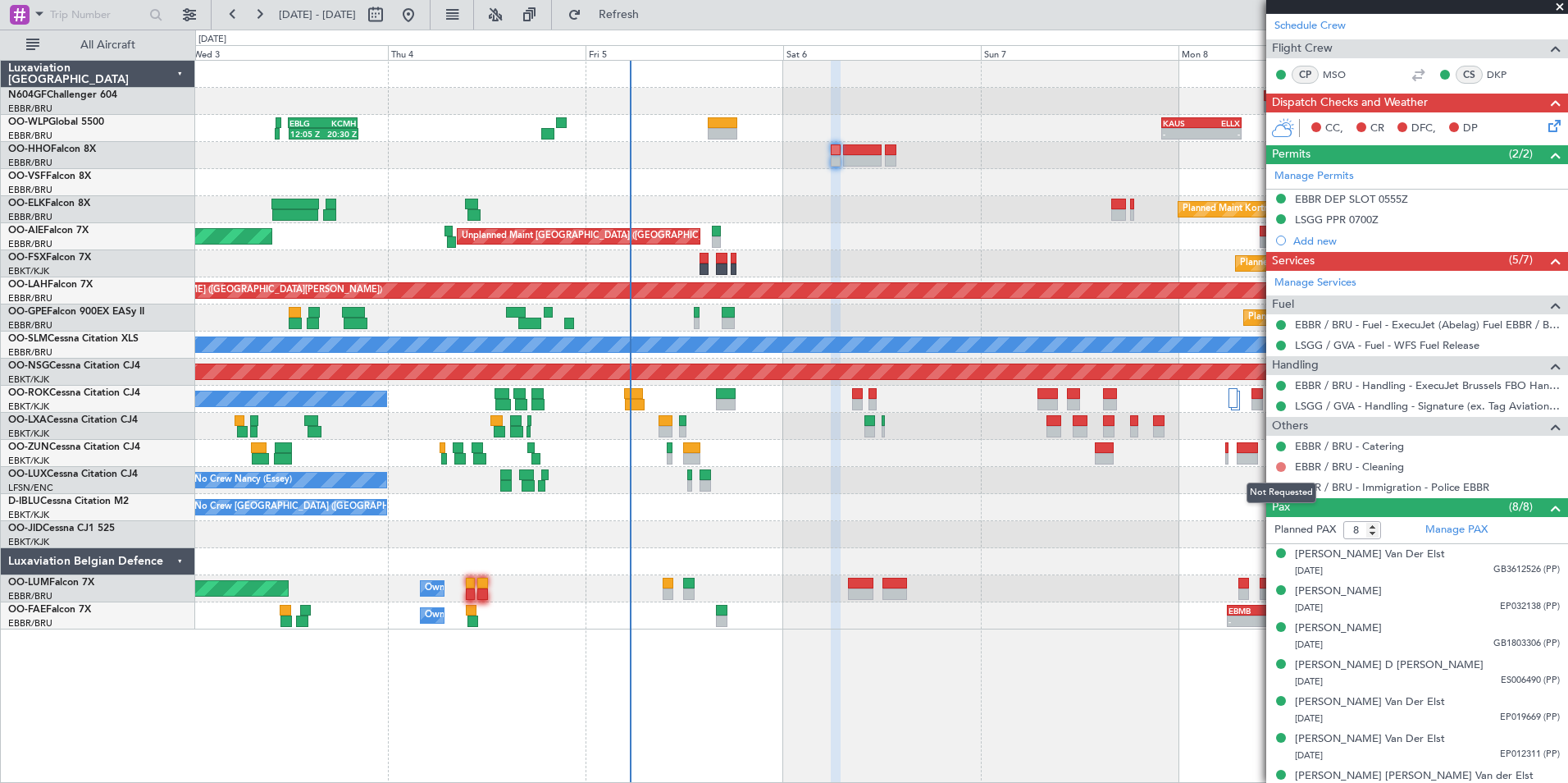
click at [1283, 466] on button at bounding box center [1281, 466] width 9 height 9
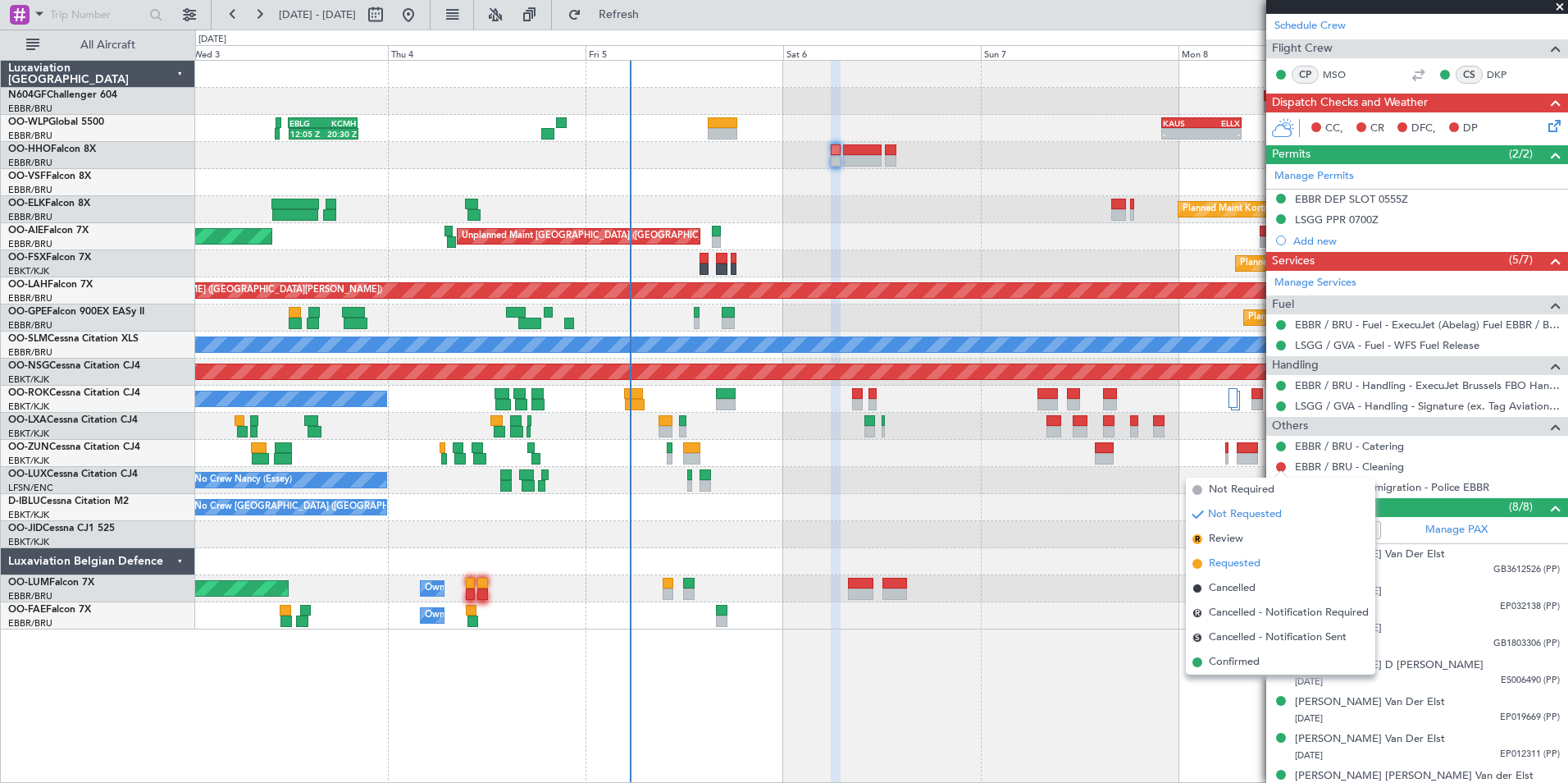
click at [1256, 557] on span "Requested" at bounding box center [1235, 563] width 52 height 16
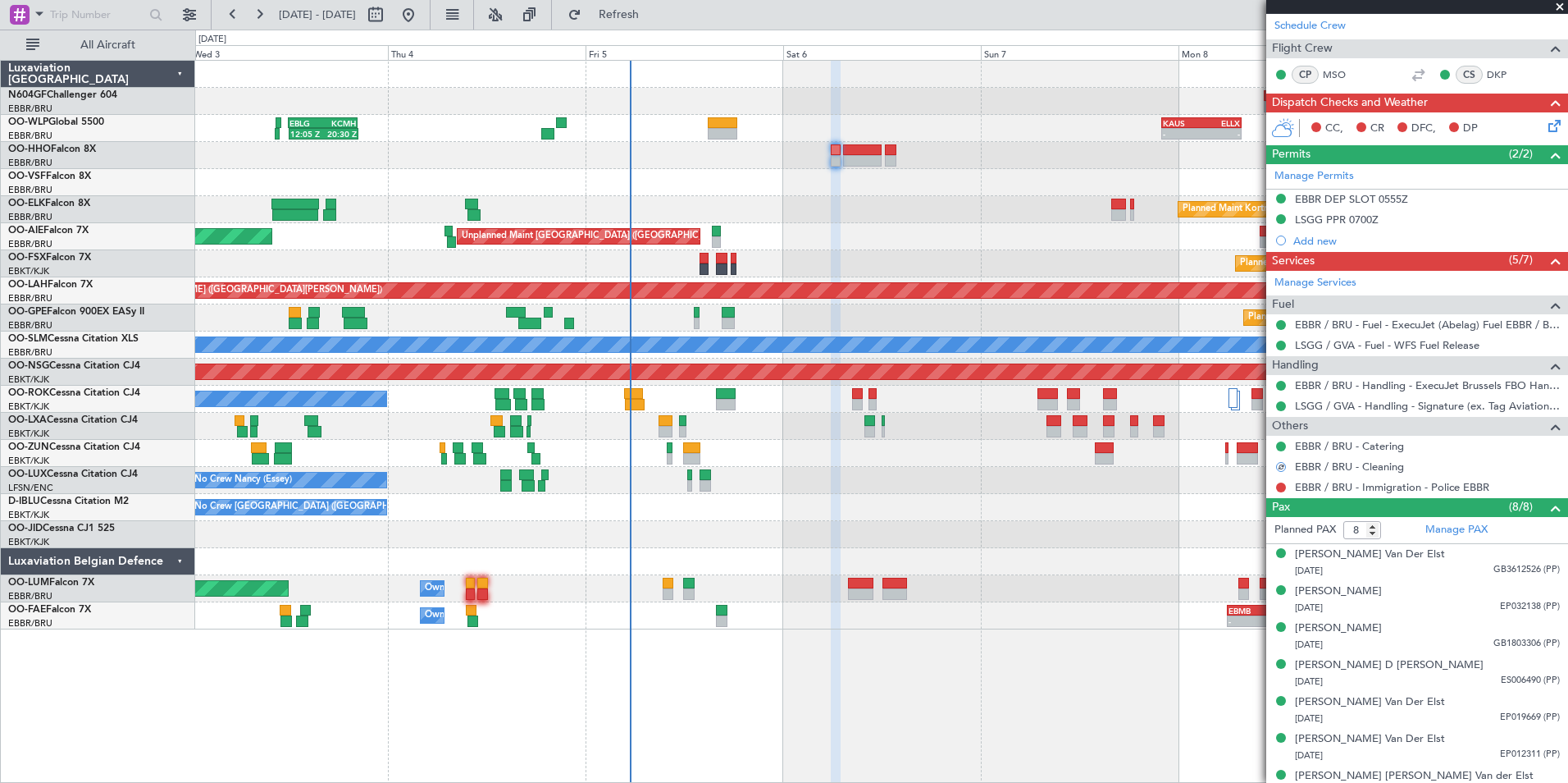
scroll to position [0, 0]
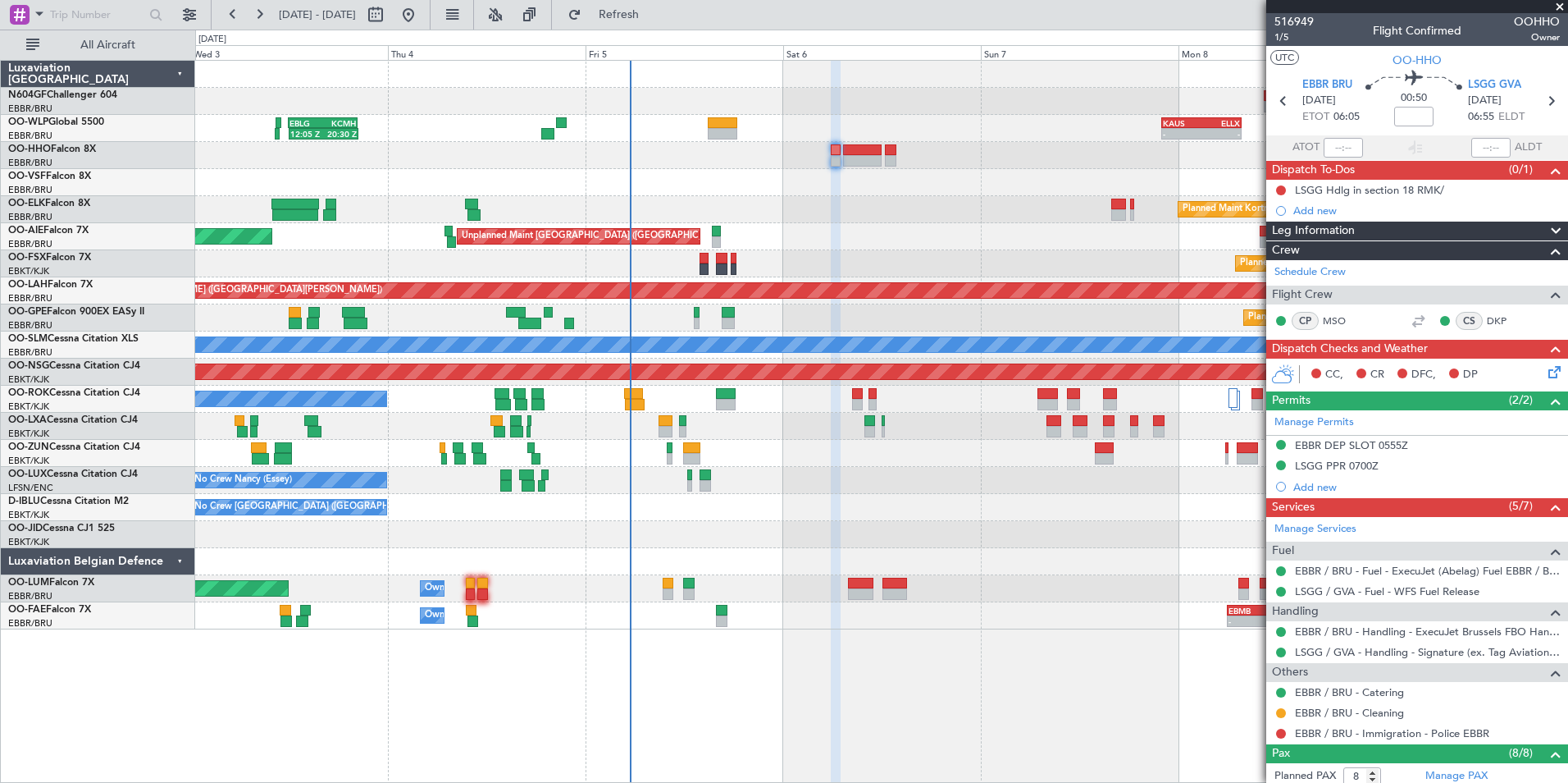
click at [1553, 366] on div "CC, CR DFC, DP" at bounding box center [1417, 375] width 302 height 33
click at [1548, 367] on icon at bounding box center [1552, 369] width 13 height 13
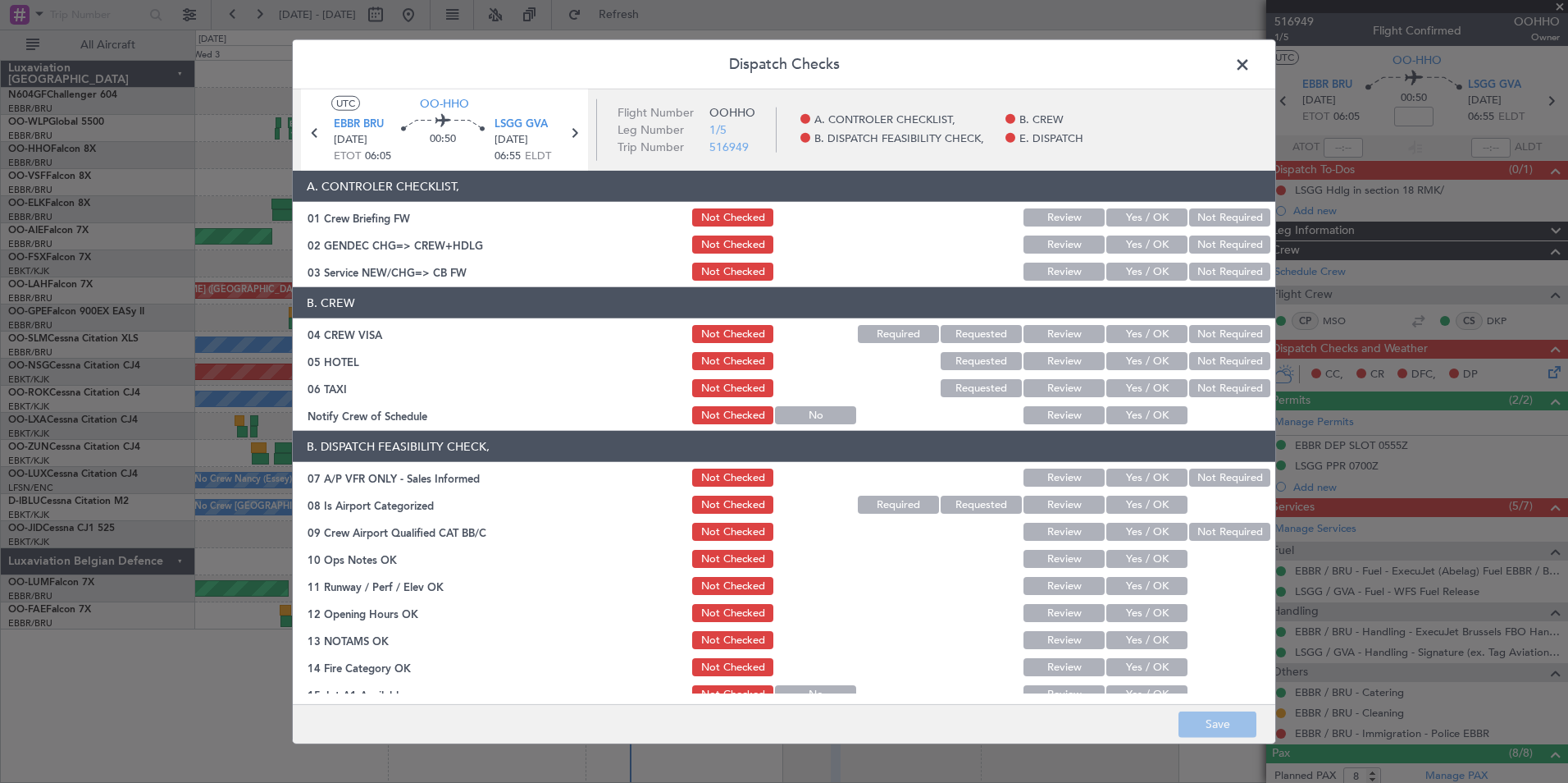
click at [1116, 271] on button "Yes / OK" at bounding box center [1147, 271] width 81 height 18
click at [1214, 328] on button "Not Required" at bounding box center [1230, 334] width 81 height 18
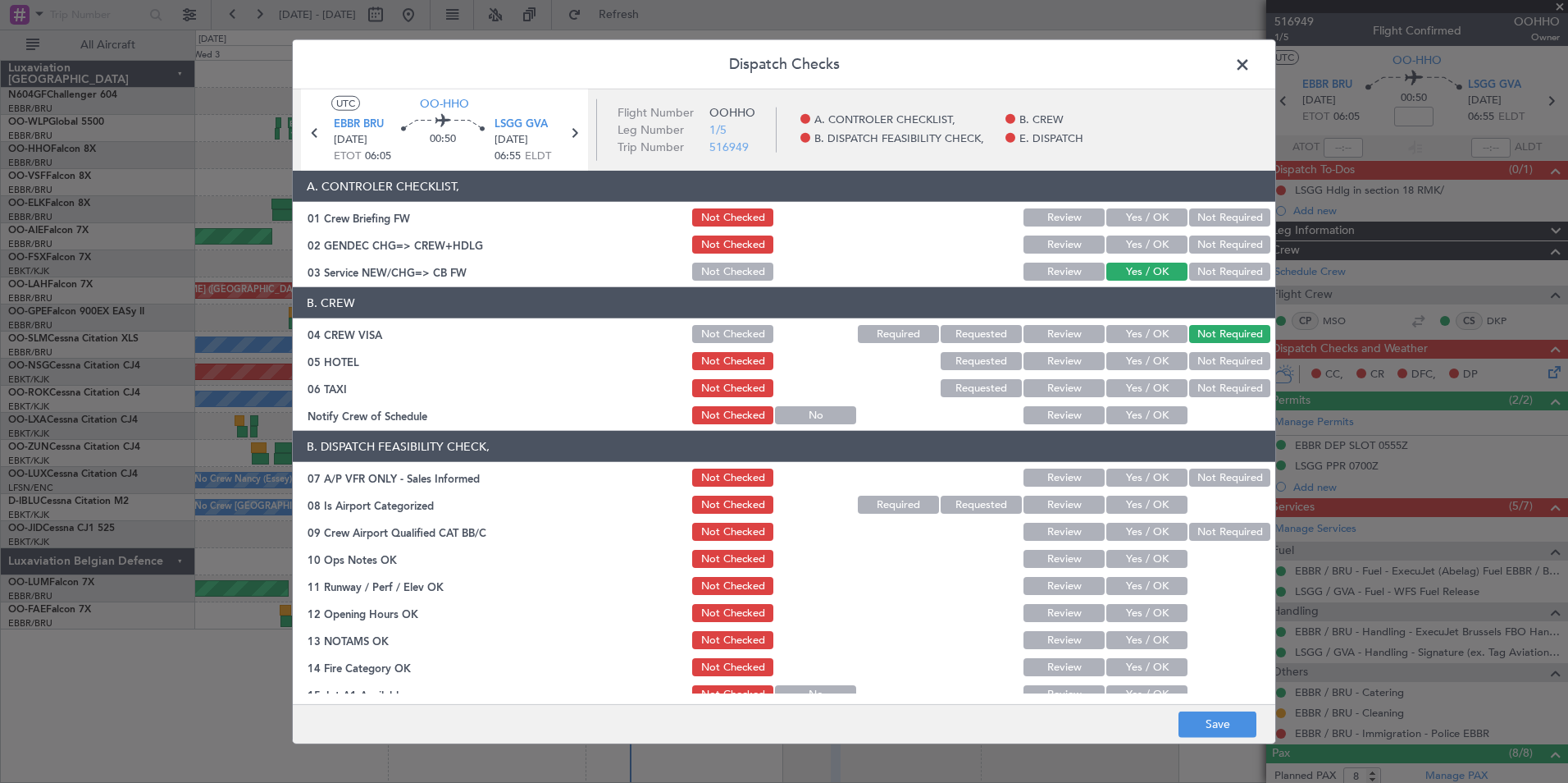
click at [1209, 357] on button "Not Required" at bounding box center [1230, 361] width 81 height 18
click at [1201, 377] on div "Not Required" at bounding box center [1228, 388] width 83 height 23
click at [1197, 383] on button "Not Required" at bounding box center [1230, 387] width 81 height 18
click at [1161, 409] on button "Yes / OK" at bounding box center [1147, 415] width 81 height 18
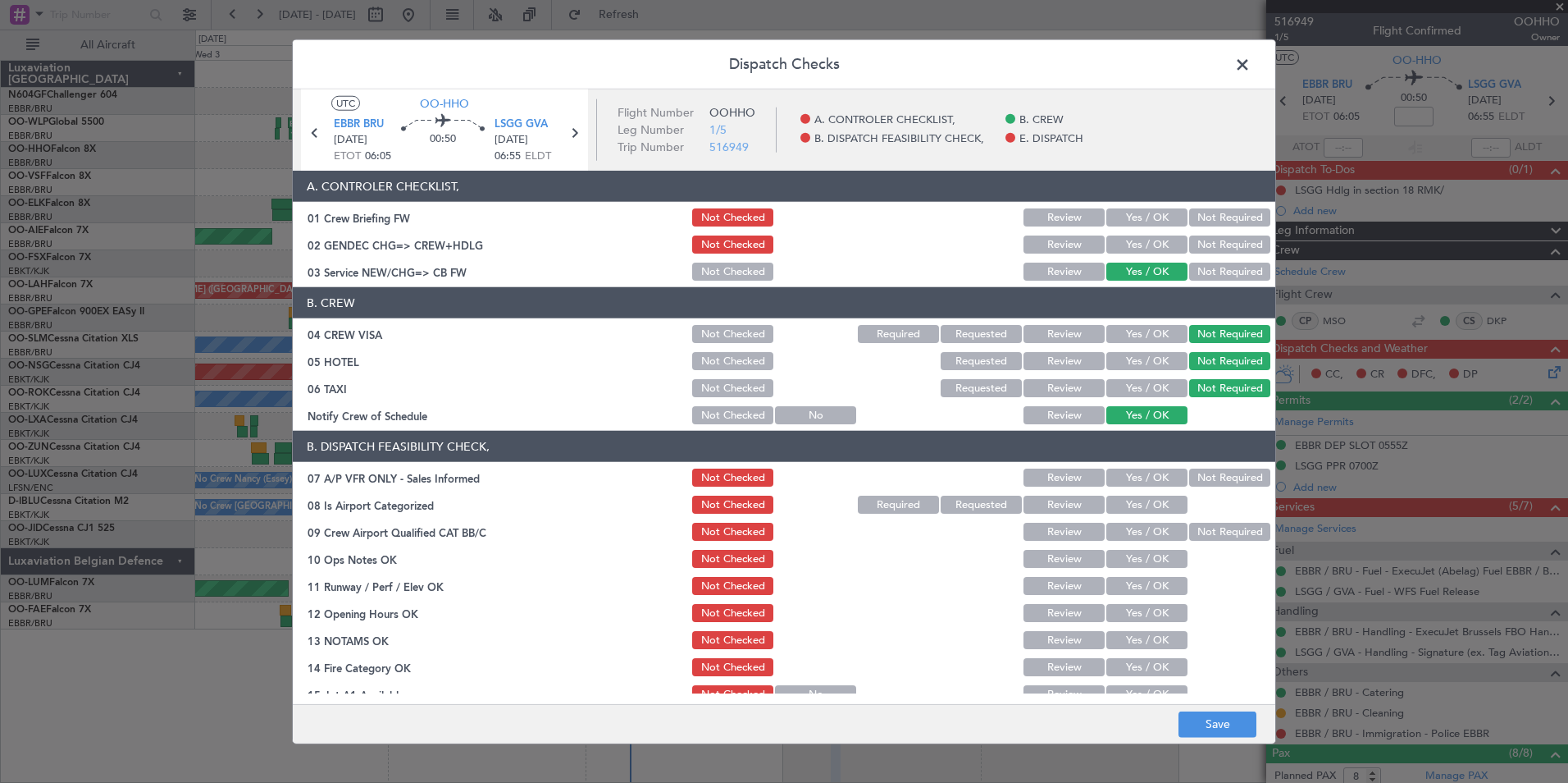
scroll to position [82, 0]
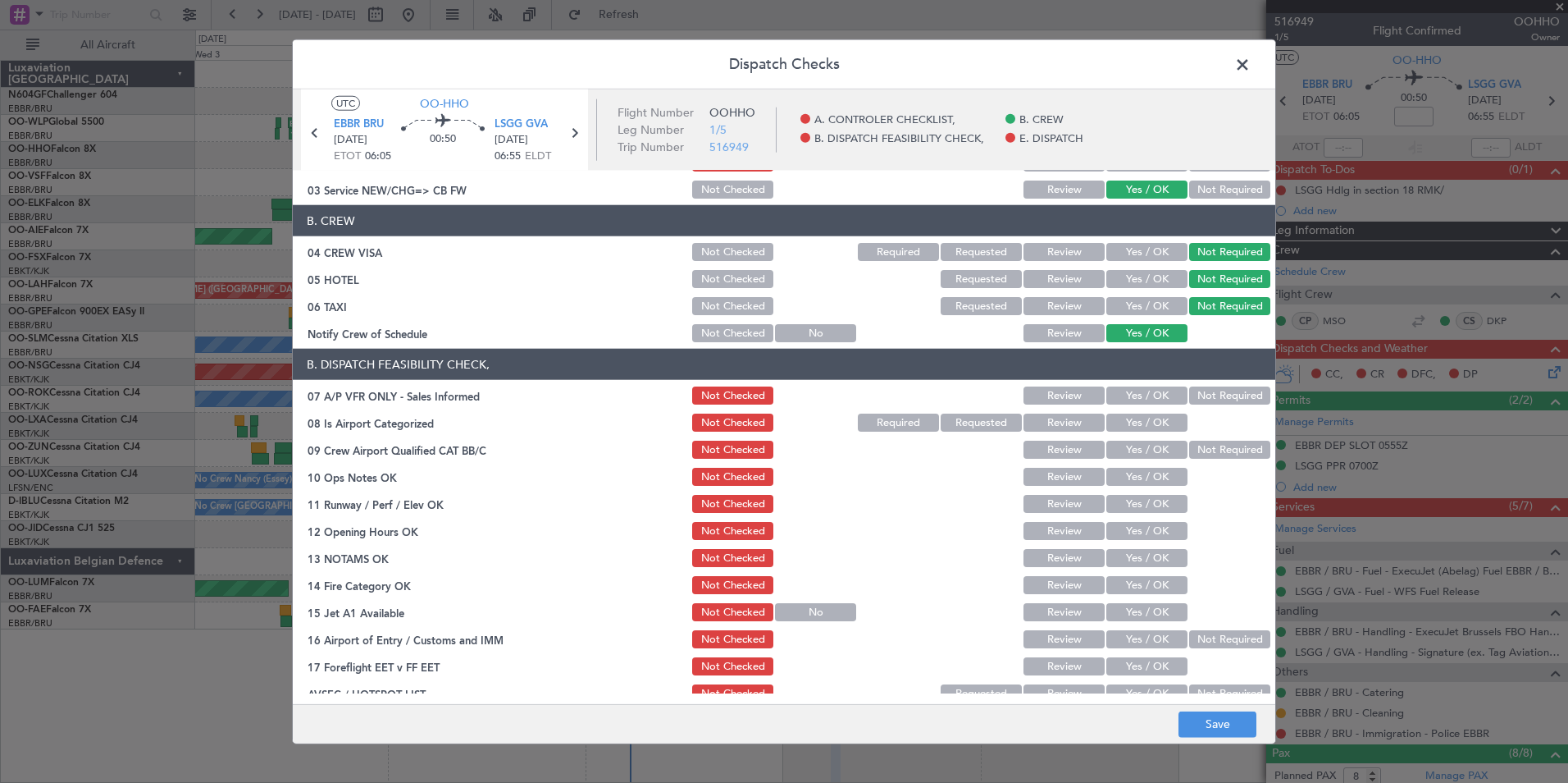
click at [1201, 400] on button "Not Required" at bounding box center [1230, 395] width 81 height 18
click at [1168, 418] on button "Yes / OK" at bounding box center [1147, 422] width 81 height 18
click at [1195, 440] on div "Not Required" at bounding box center [1228, 449] width 83 height 23
drag, startPoint x: 1196, startPoint y: 451, endPoint x: 1162, endPoint y: 474, distance: 41.0
click at [1195, 453] on button "Not Required" at bounding box center [1230, 449] width 81 height 18
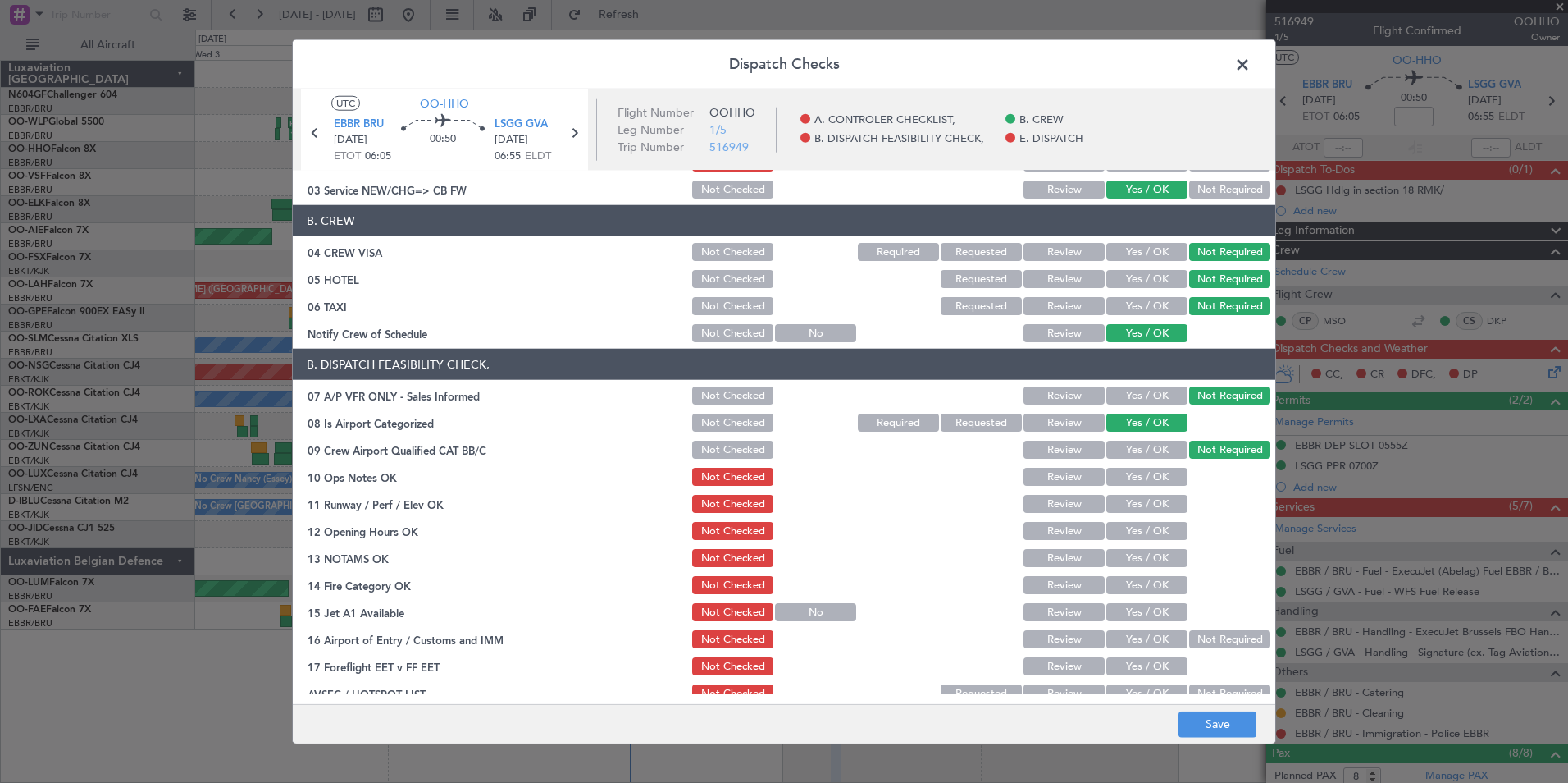
click at [1147, 481] on button "Yes / OK" at bounding box center [1147, 476] width 81 height 18
click at [1145, 504] on button "Yes / OK" at bounding box center [1147, 503] width 81 height 18
click at [1130, 537] on button "Yes / OK" at bounding box center [1147, 530] width 81 height 18
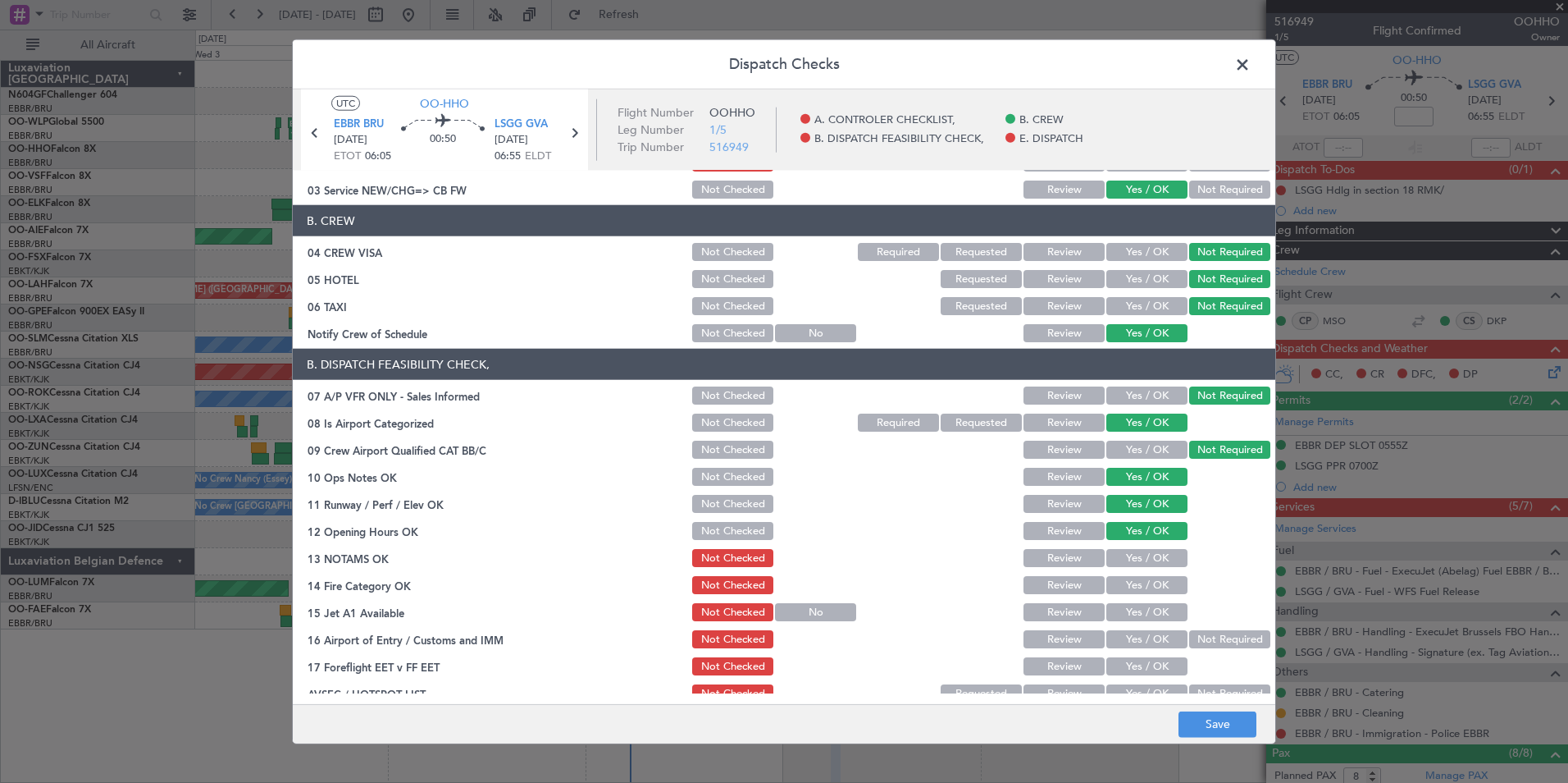
click at [1136, 557] on button "Yes / OK" at bounding box center [1147, 558] width 81 height 18
click at [1137, 582] on button "Yes / OK" at bounding box center [1147, 584] width 81 height 18
click at [1145, 611] on button "Yes / OK" at bounding box center [1147, 612] width 81 height 18
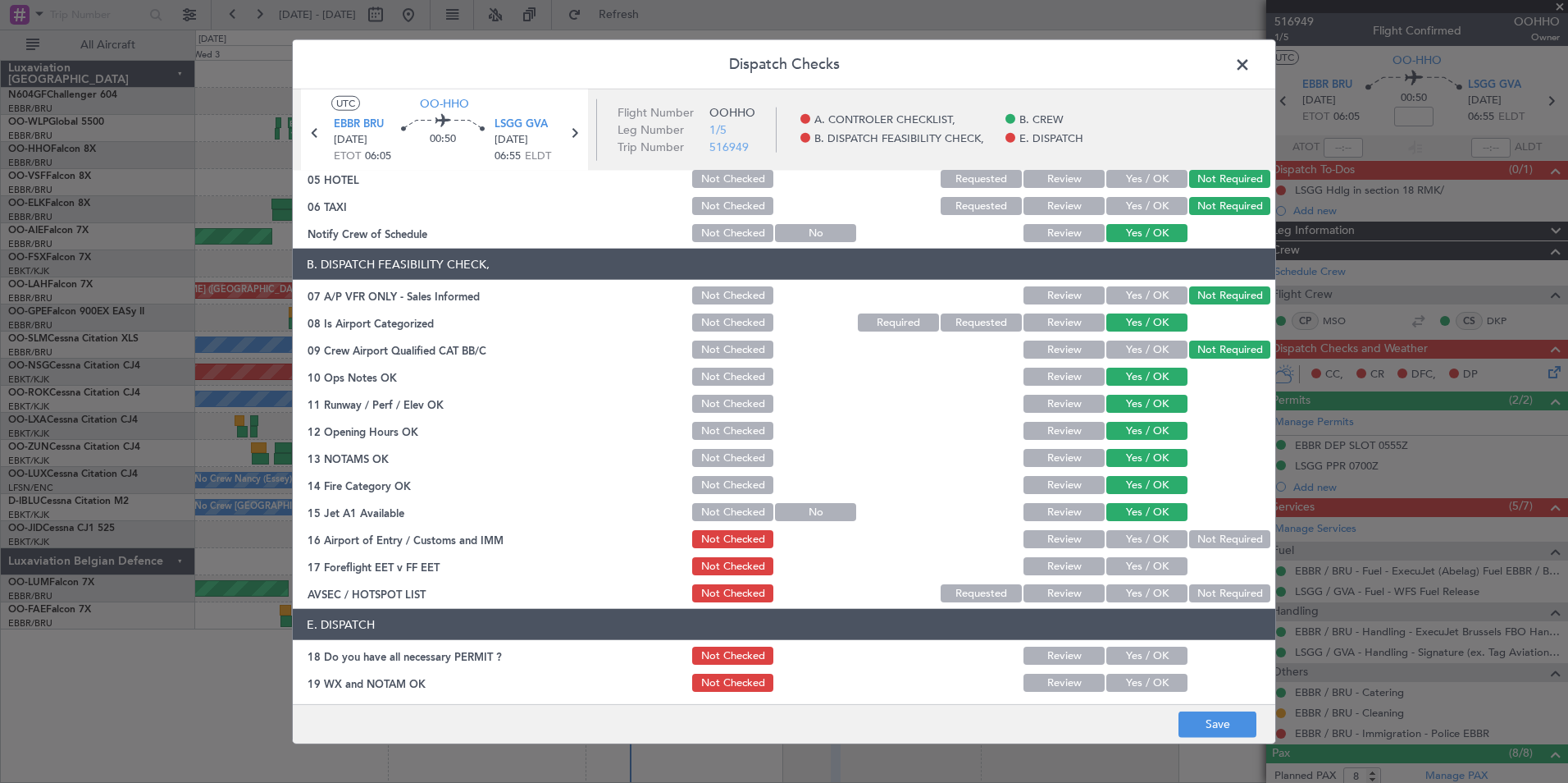
scroll to position [241, 0]
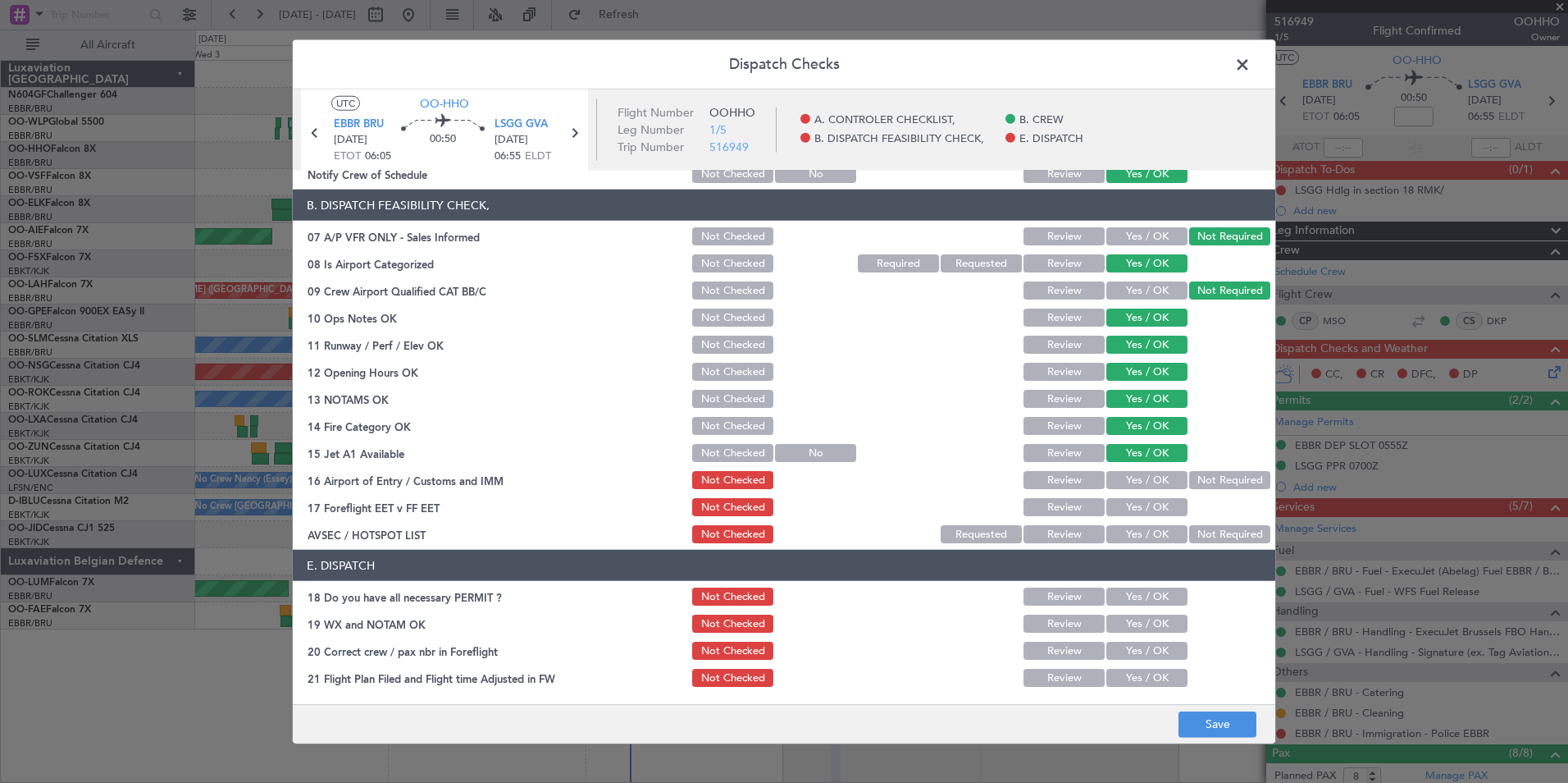
click at [1189, 473] on button "Not Required" at bounding box center [1230, 480] width 81 height 18
click at [1159, 529] on button "Yes / OK" at bounding box center [1147, 533] width 81 height 18
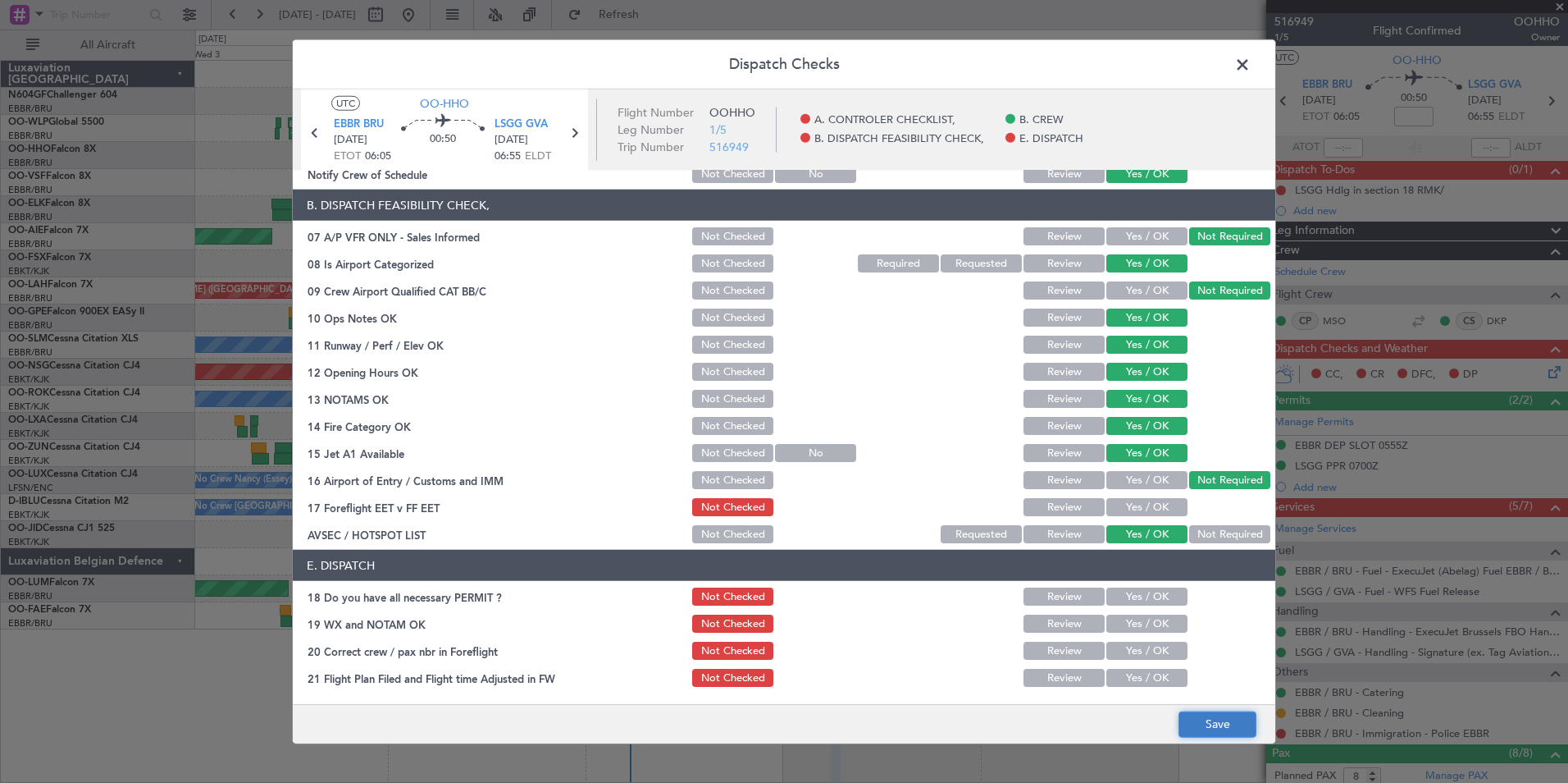
click at [1214, 716] on button "Save" at bounding box center [1218, 724] width 78 height 26
click at [1251, 73] on span at bounding box center [1251, 69] width 0 height 33
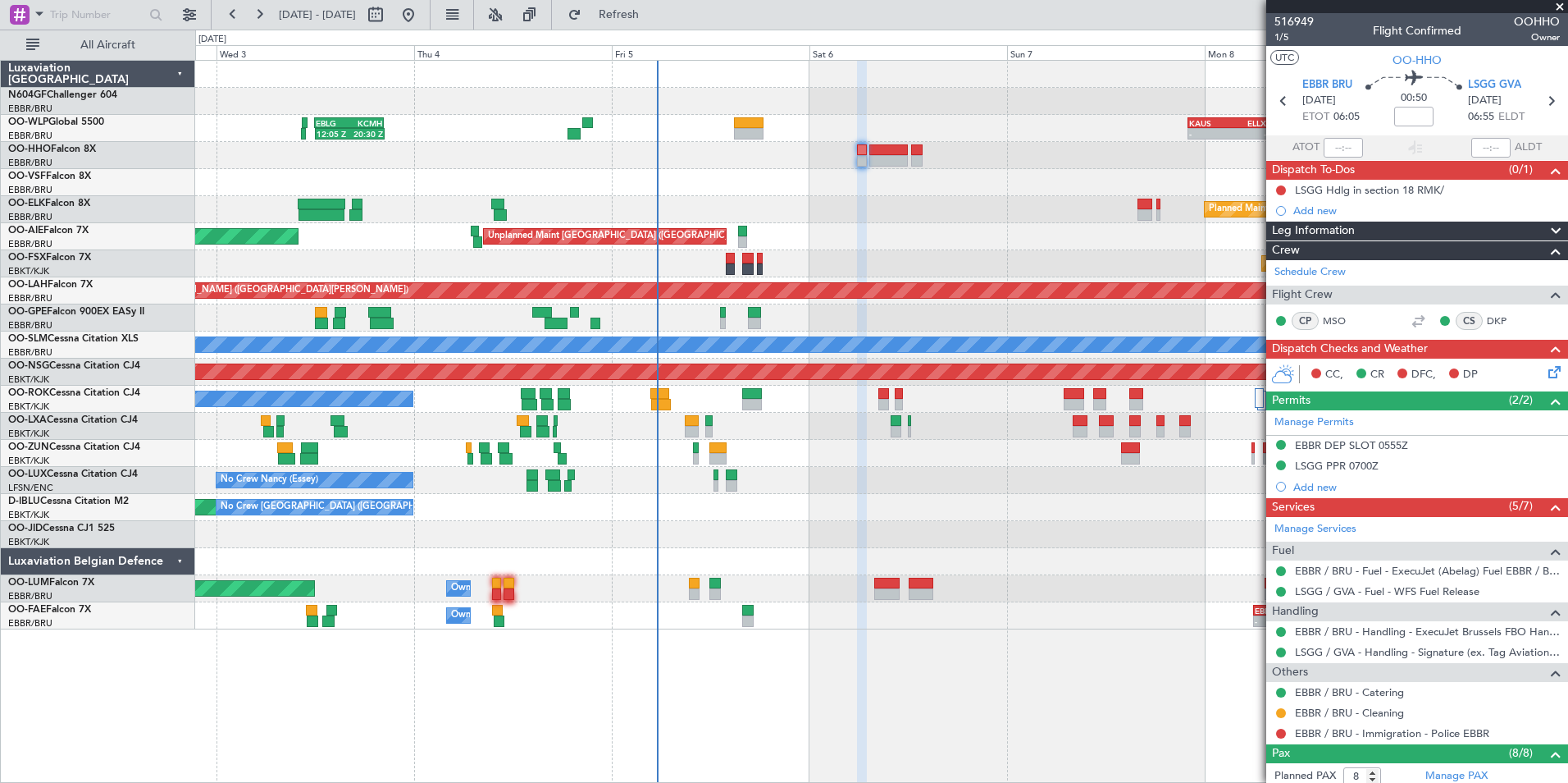
click at [914, 208] on div "Planned Maint Kortrijk-[GEOGRAPHIC_DATA]" at bounding box center [881, 209] width 1372 height 27
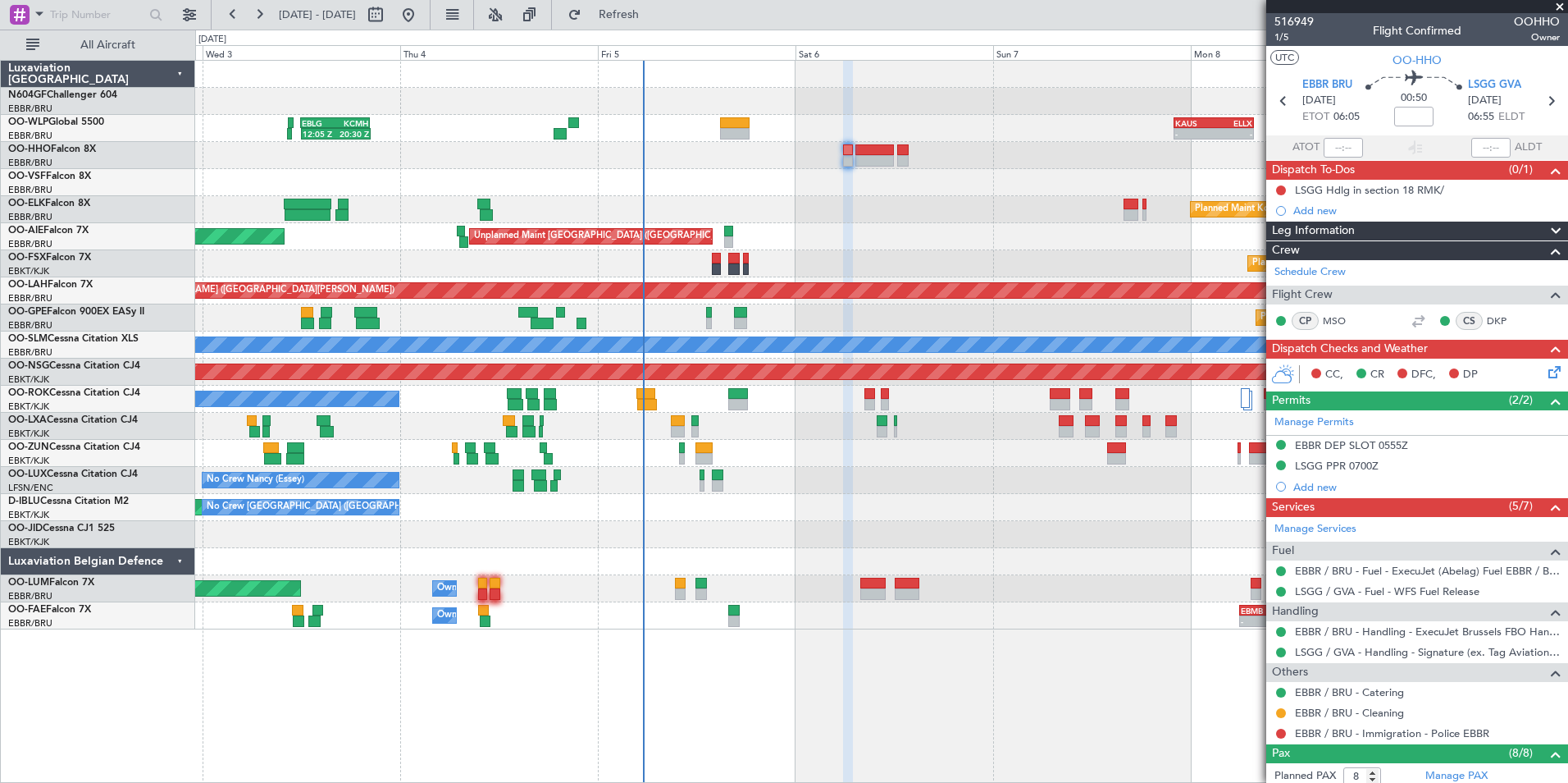
click at [881, 237] on div "Unplanned Maint Brussels (Brussels National) Planned Maint London (Farnborough)" at bounding box center [881, 237] width 1372 height 27
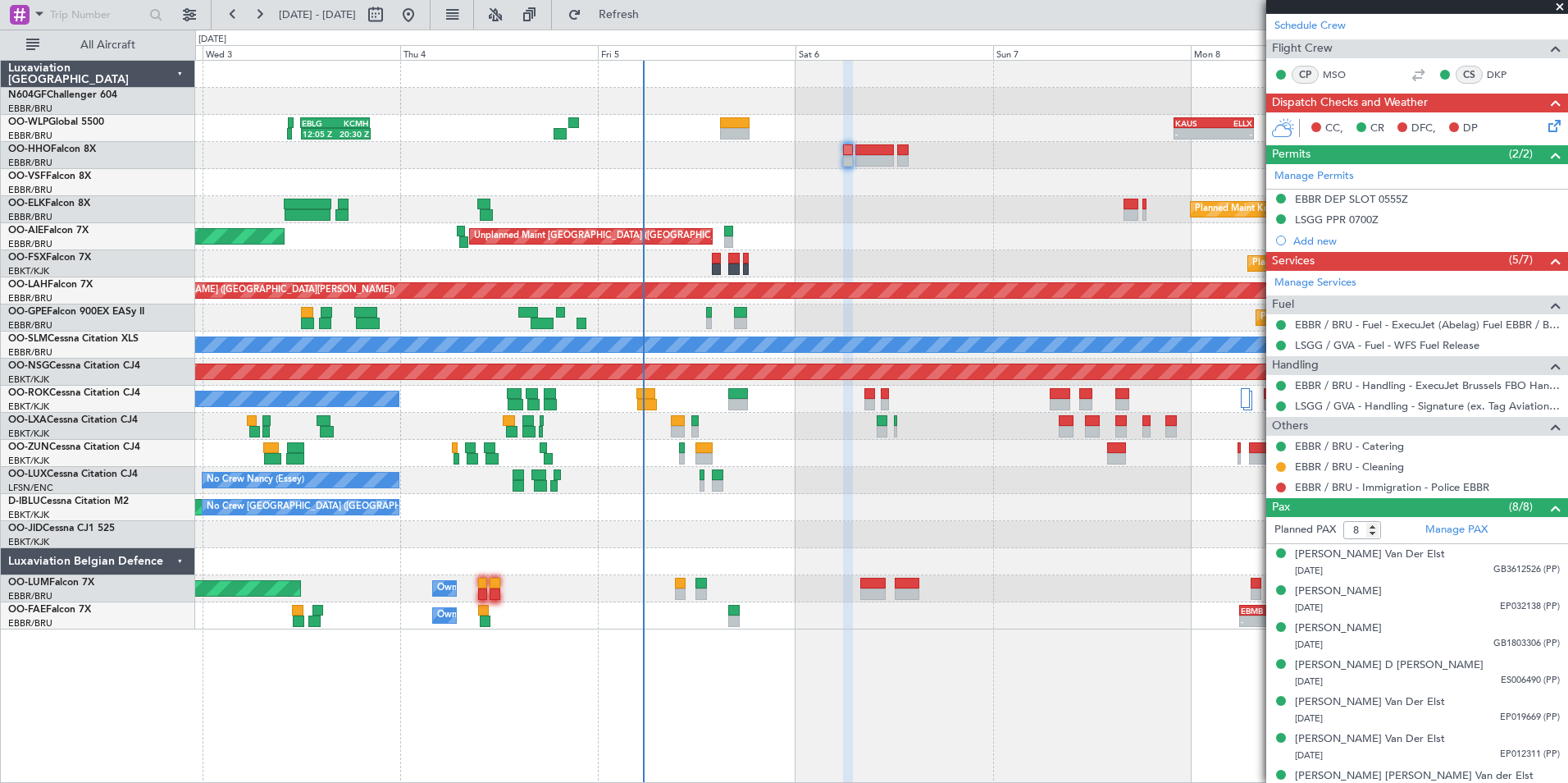
scroll to position [302, 0]
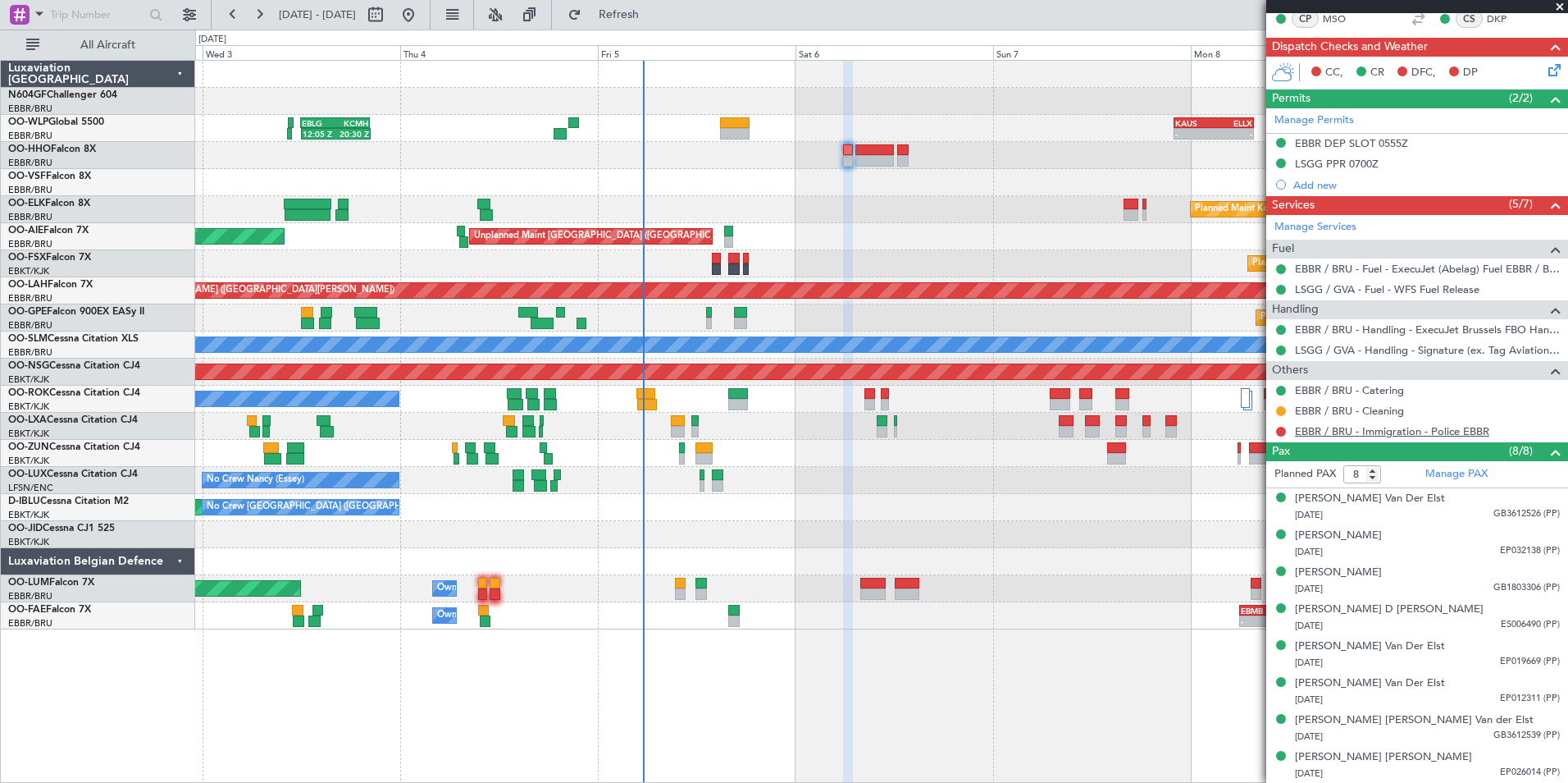
click at [1399, 436] on link "EBBR / BRU - Immigration - Police EBBR" at bounding box center [1392, 431] width 194 height 14
click at [642, 22] on button "Refresh" at bounding box center [609, 15] width 99 height 26
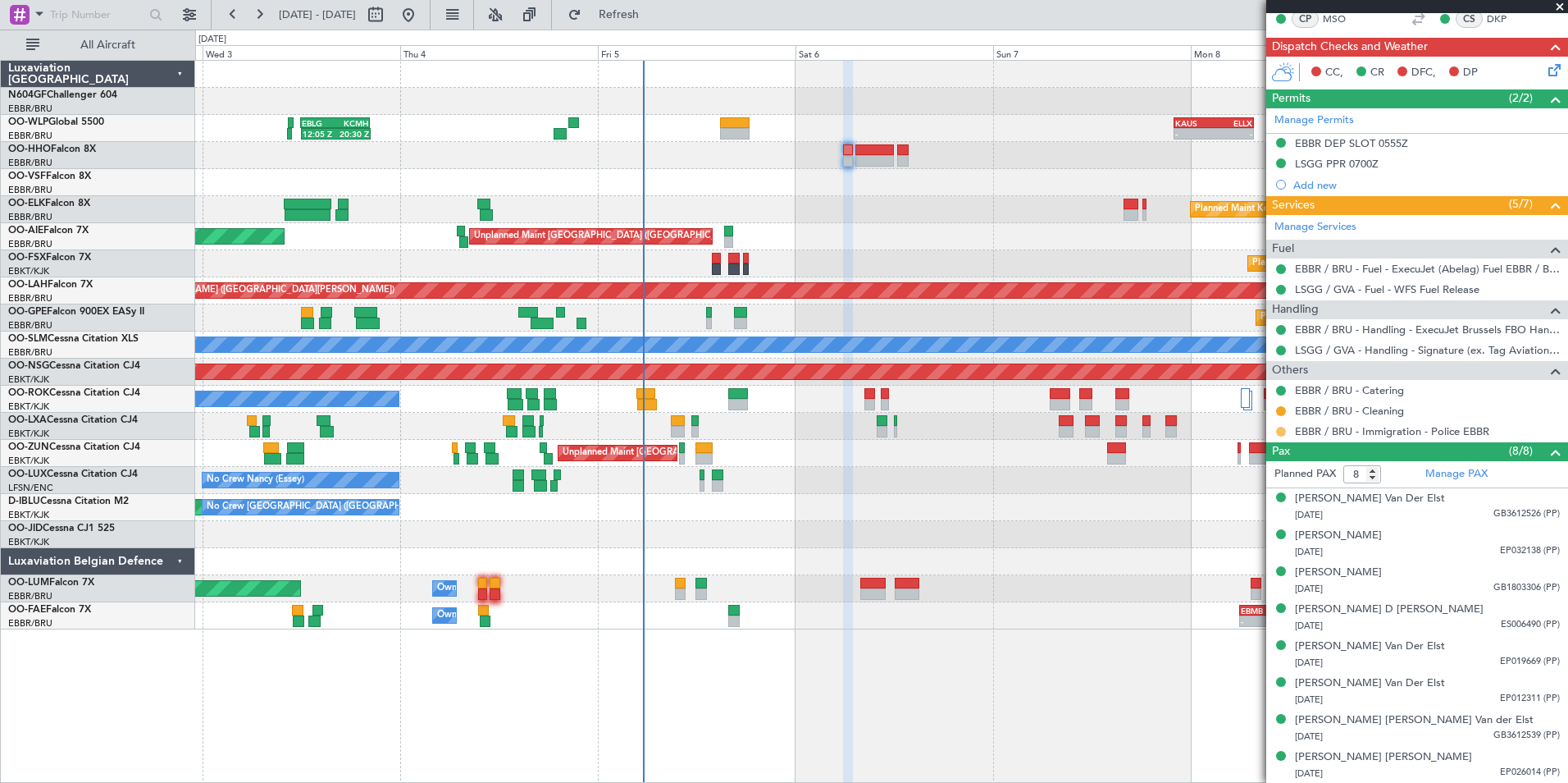
click at [1285, 431] on button at bounding box center [1281, 432] width 9 height 9
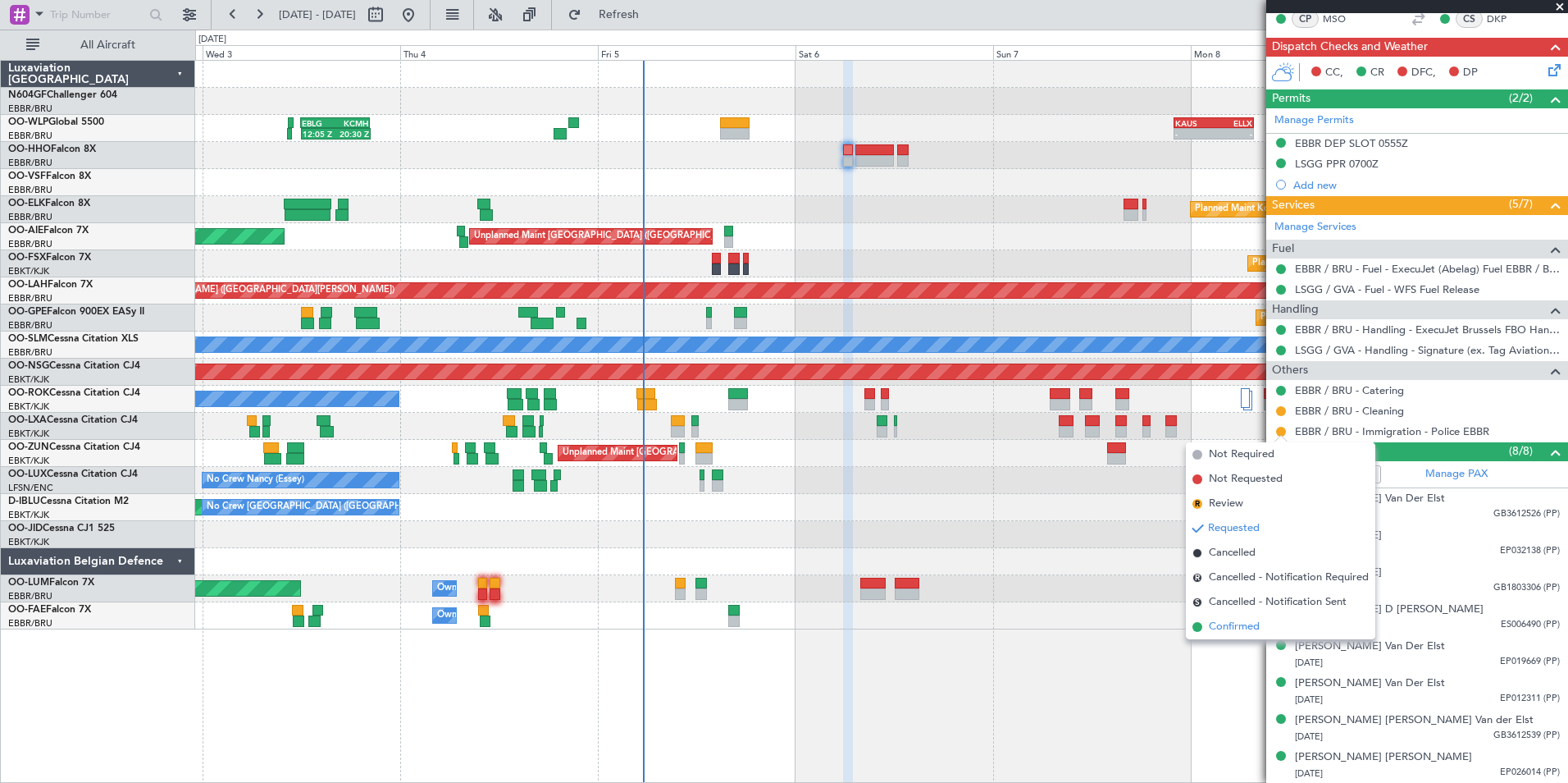
click at [1232, 621] on span "Confirmed" at bounding box center [1235, 627] width 51 height 16
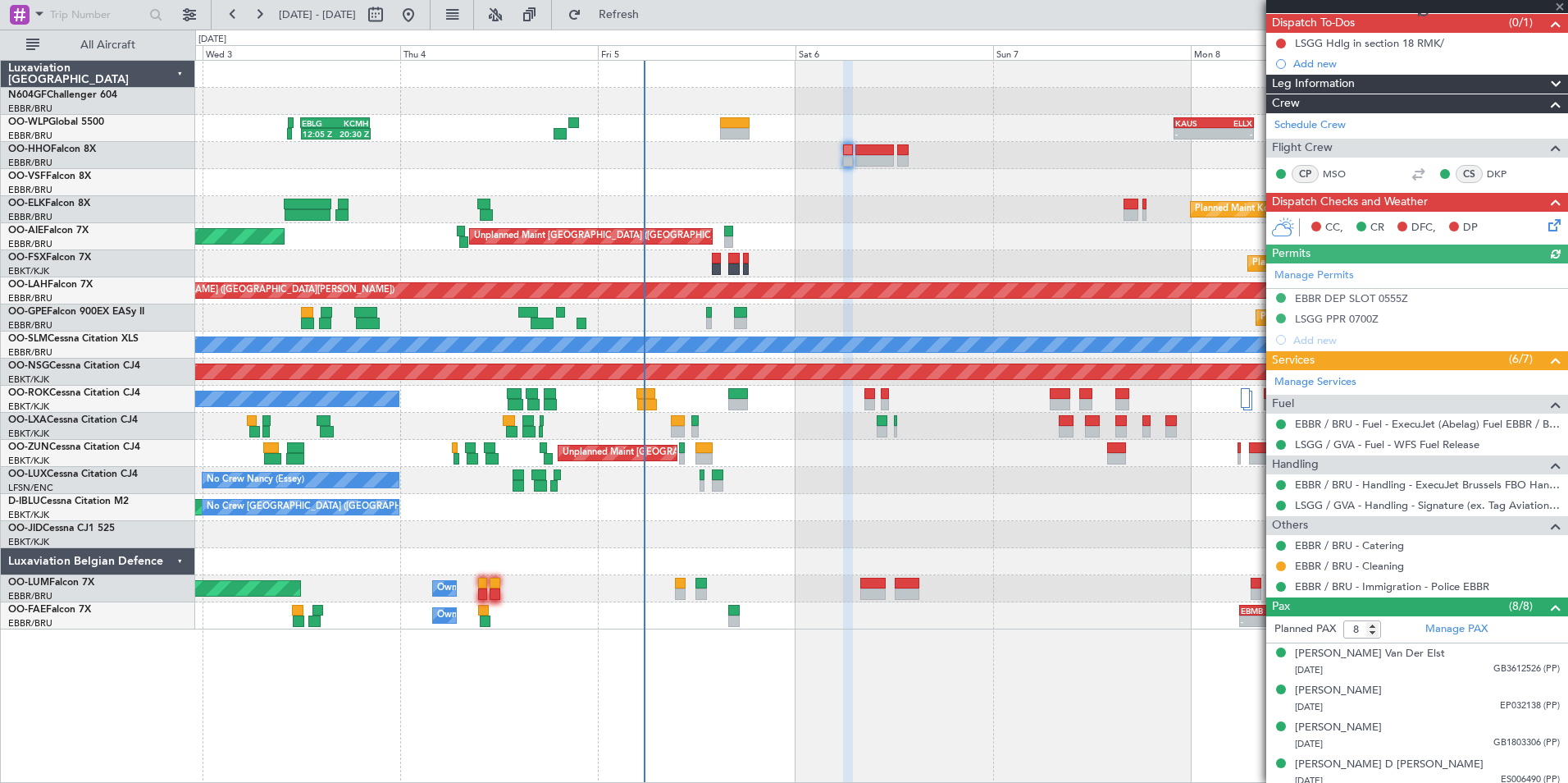
scroll to position [56, 0]
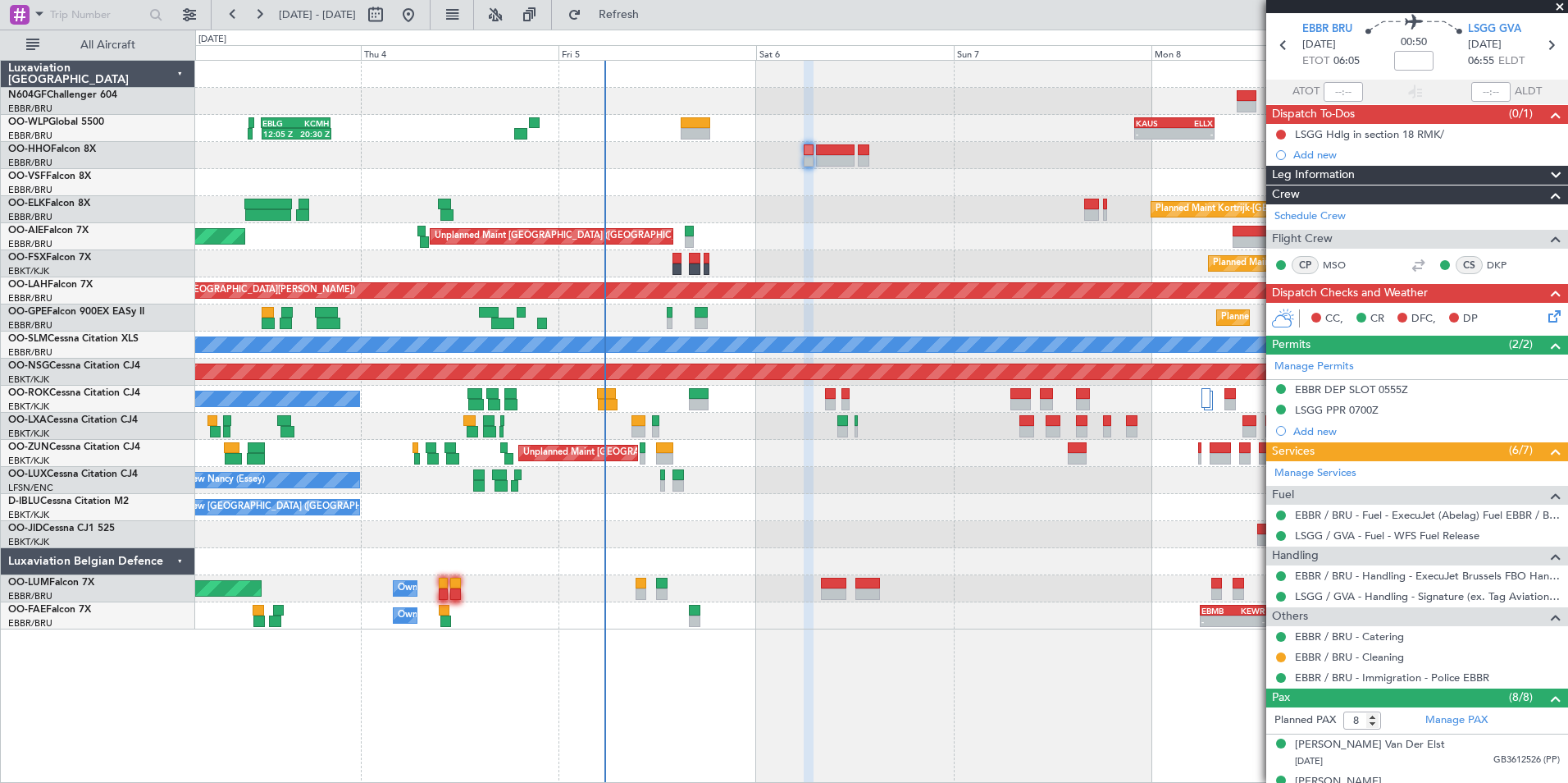
click at [894, 204] on div "12:05 Z 20:30 Z EBLG 12:00 Z KCMH 20:20 Z - - KAUS 22:00 Z ELLX 07:45 Z - - LTC…" at bounding box center [881, 345] width 1372 height 569
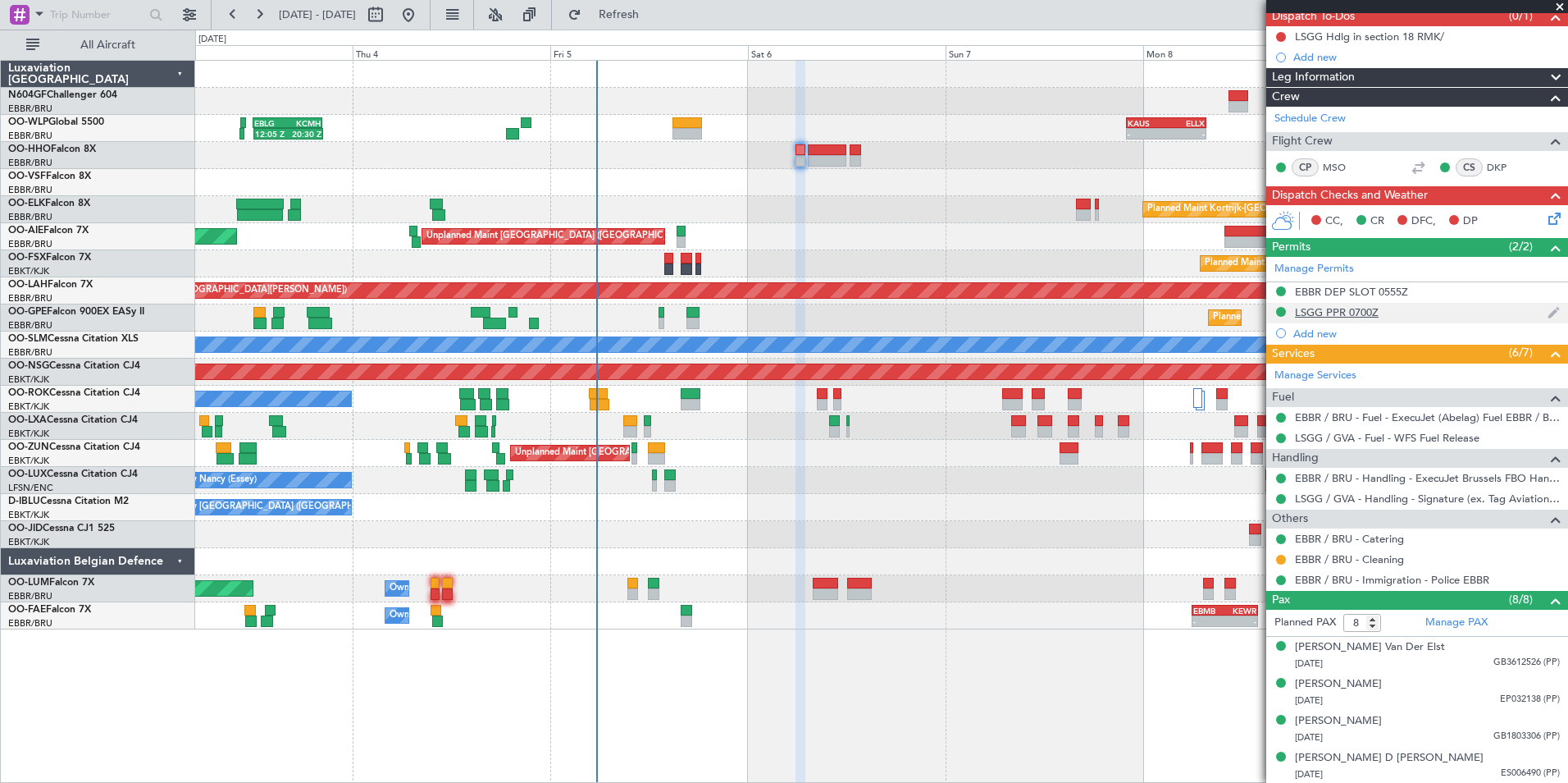
scroll to position [302, 0]
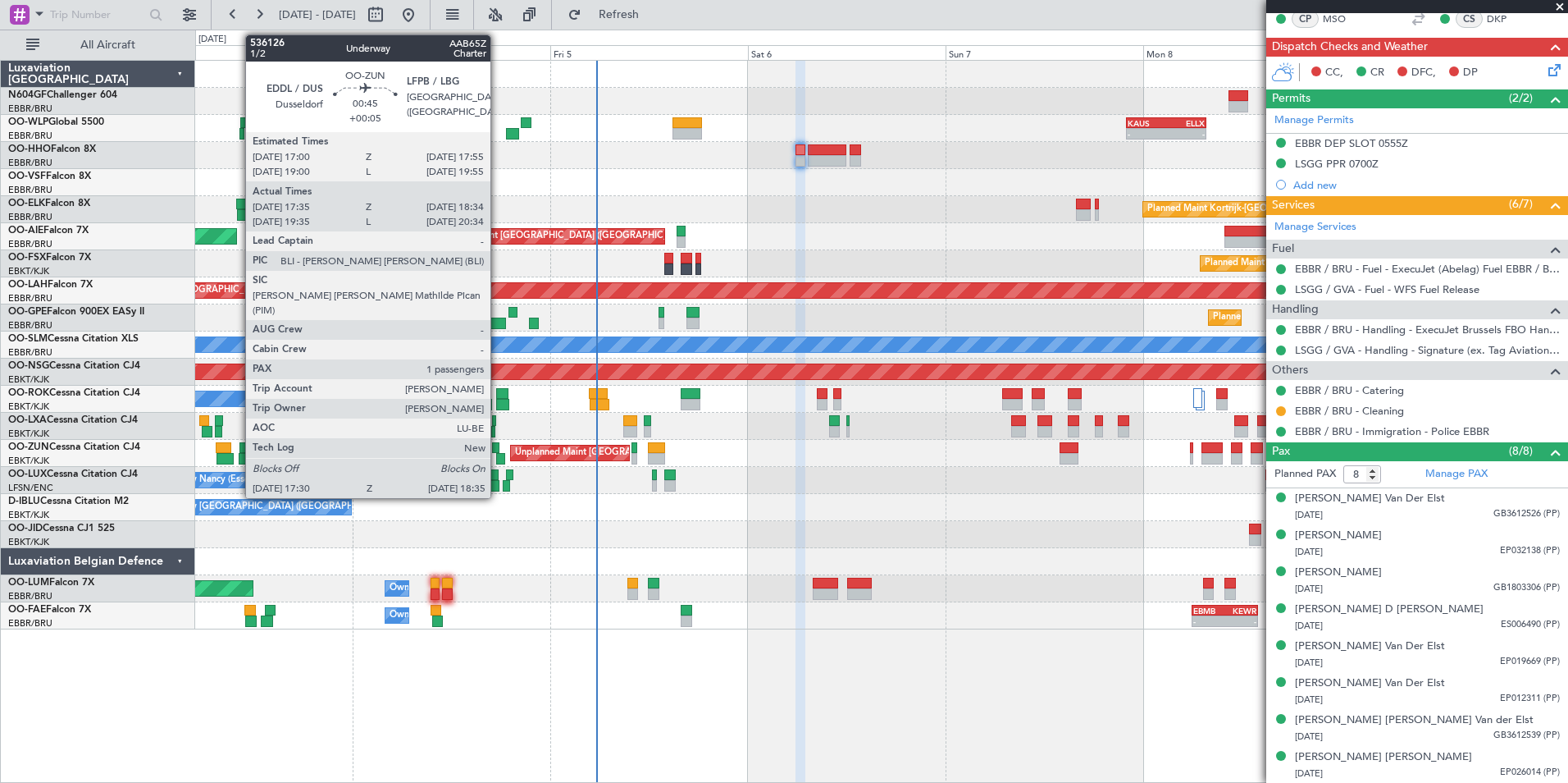
click at [498, 455] on div at bounding box center [501, 459] width 9 height 11
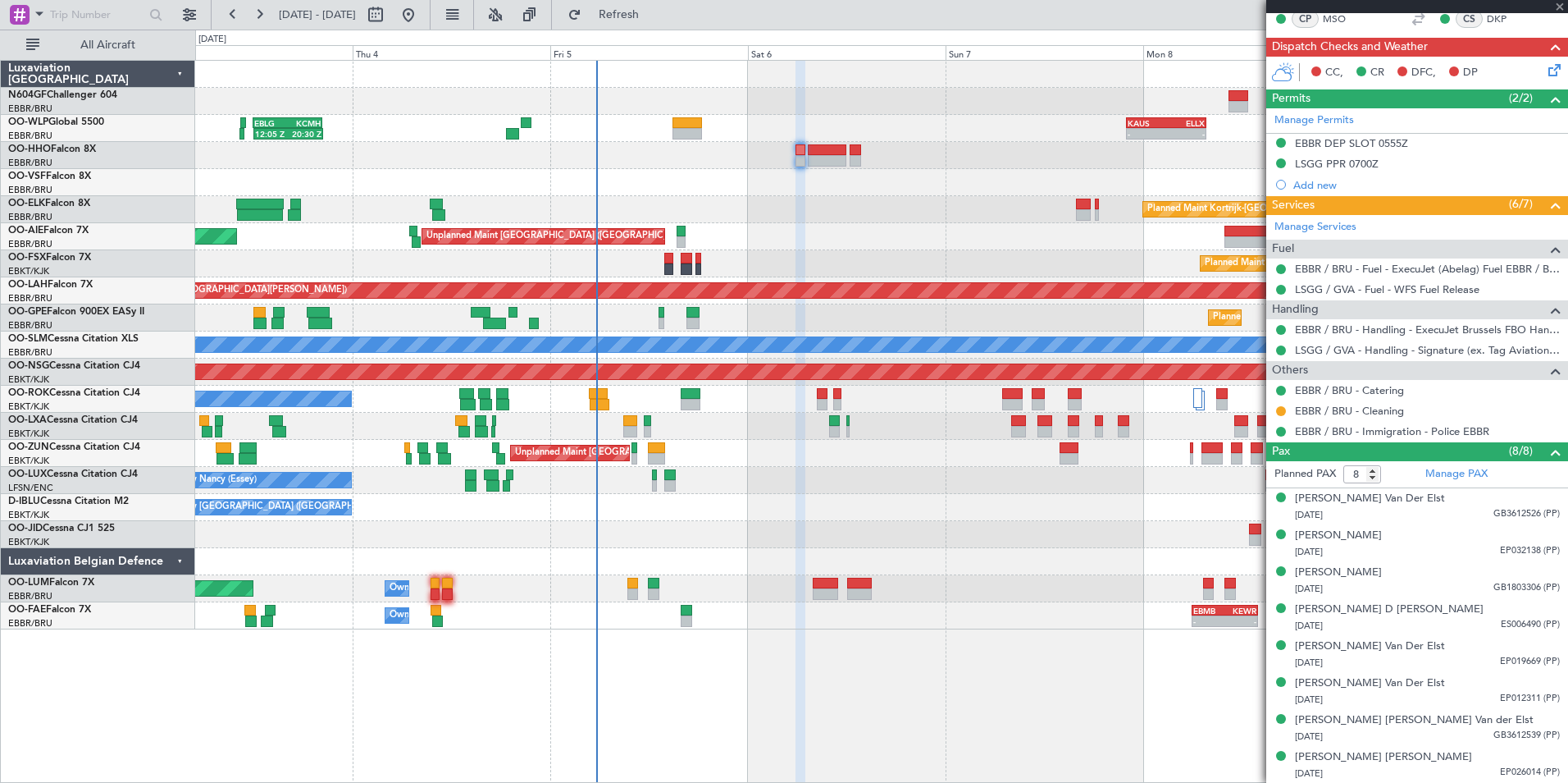
type input "+00:05"
type input "17:40"
type input "18:29"
type input "1"
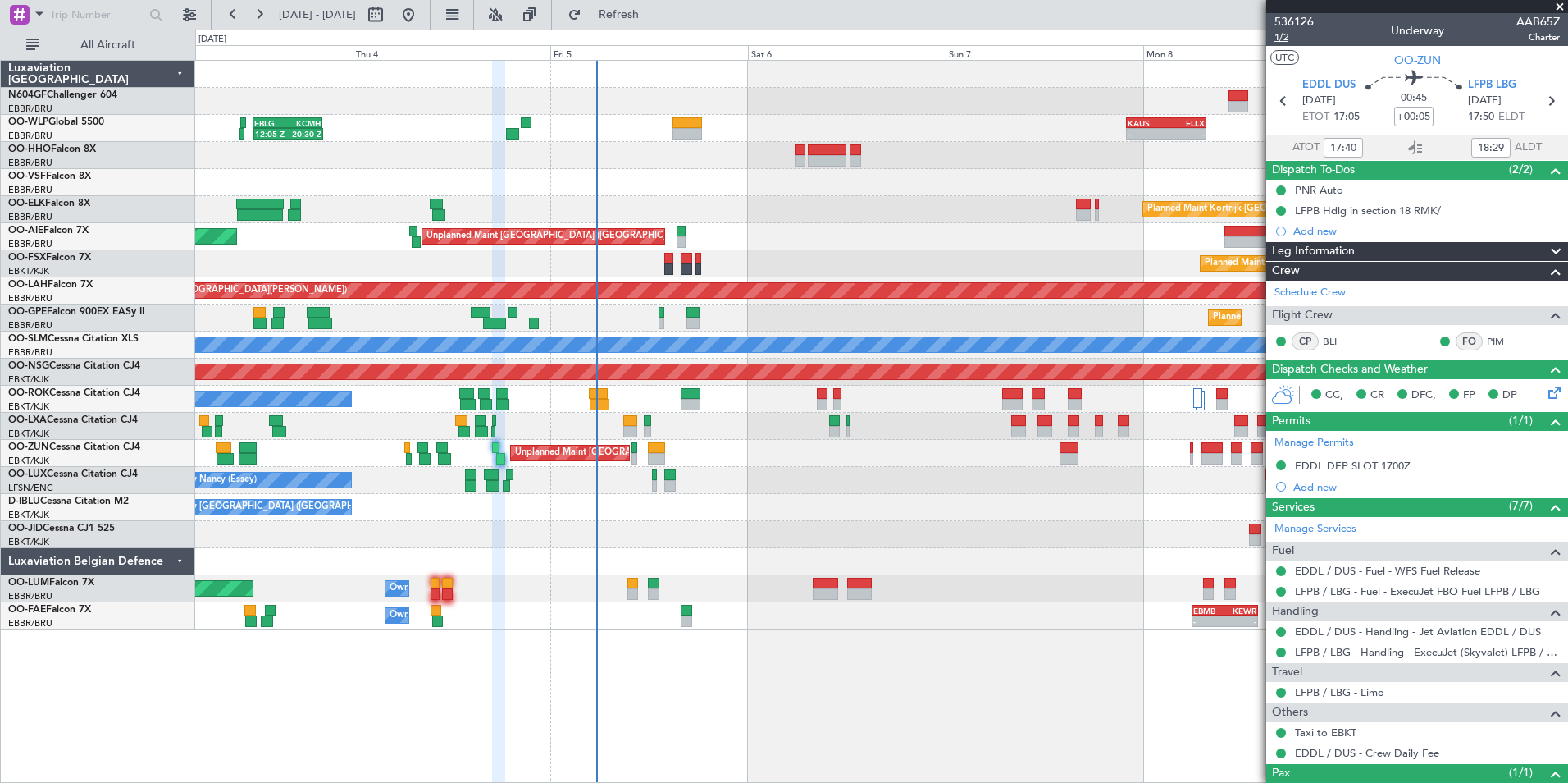
click at [1282, 36] on span "1/2" at bounding box center [1295, 37] width 40 height 14
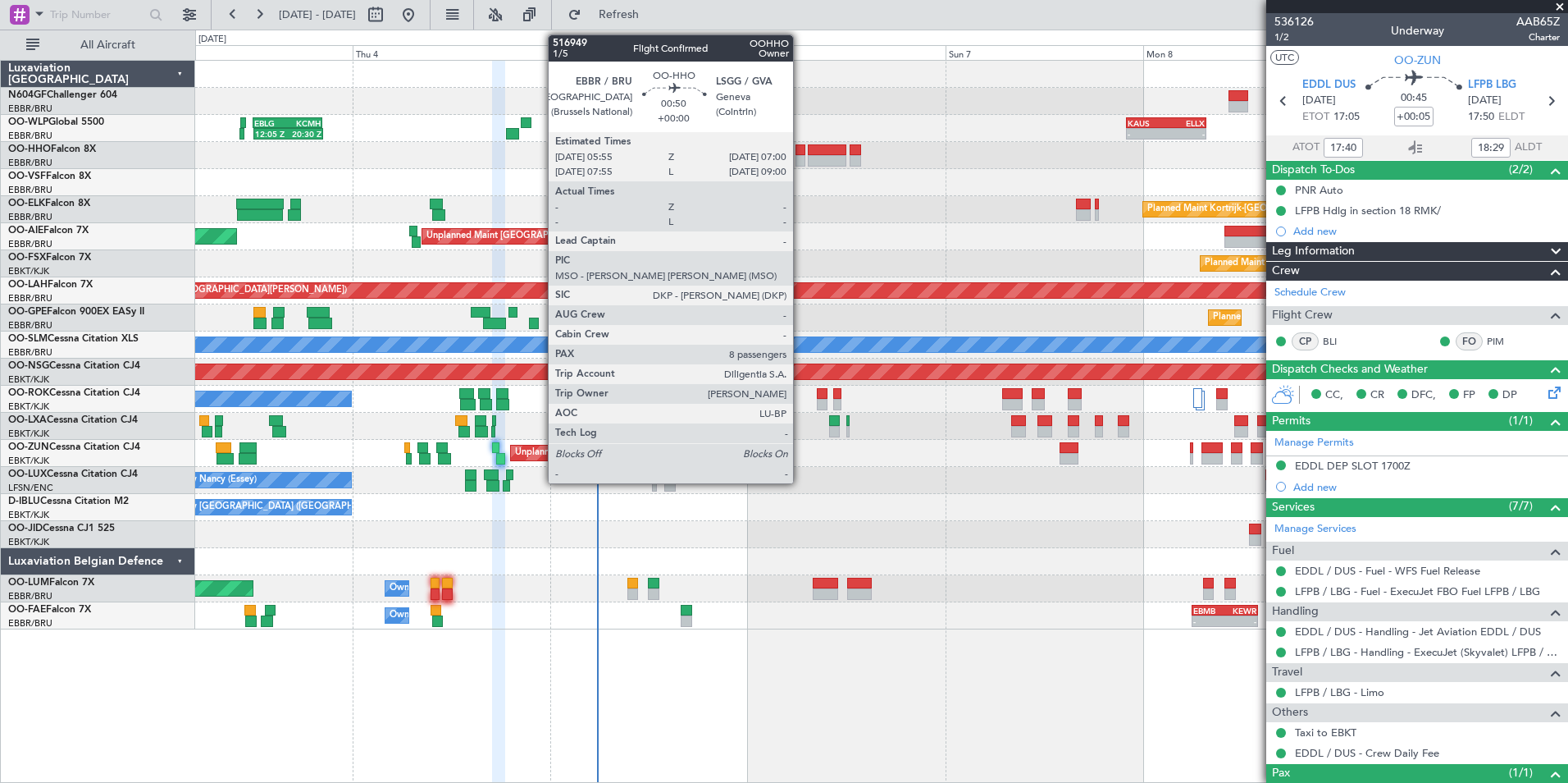
click at [800, 155] on div at bounding box center [800, 150] width 9 height 11
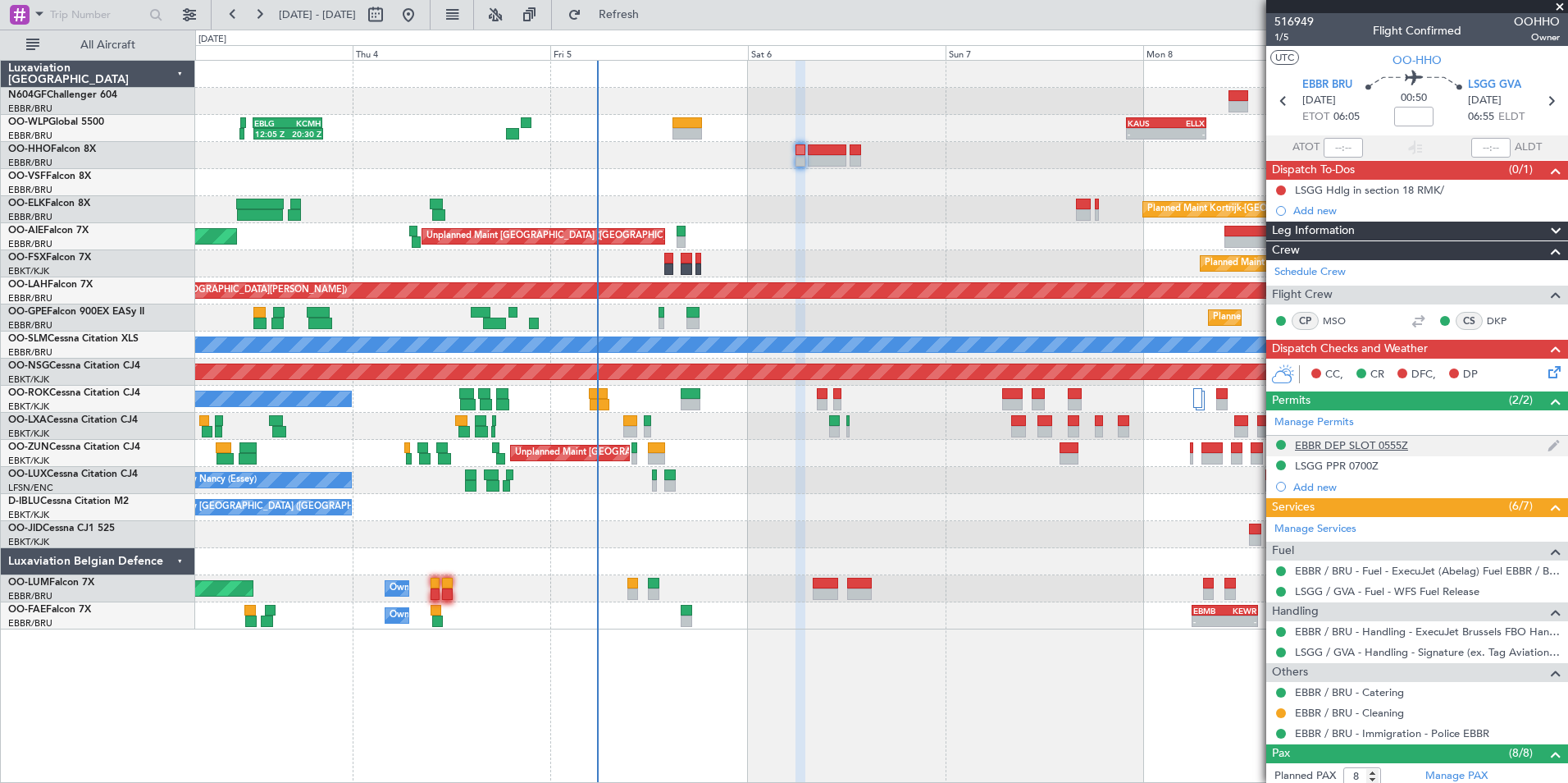
click at [1350, 436] on div "EBBR DEP SLOT 0555Z" at bounding box center [1417, 447] width 302 height 21
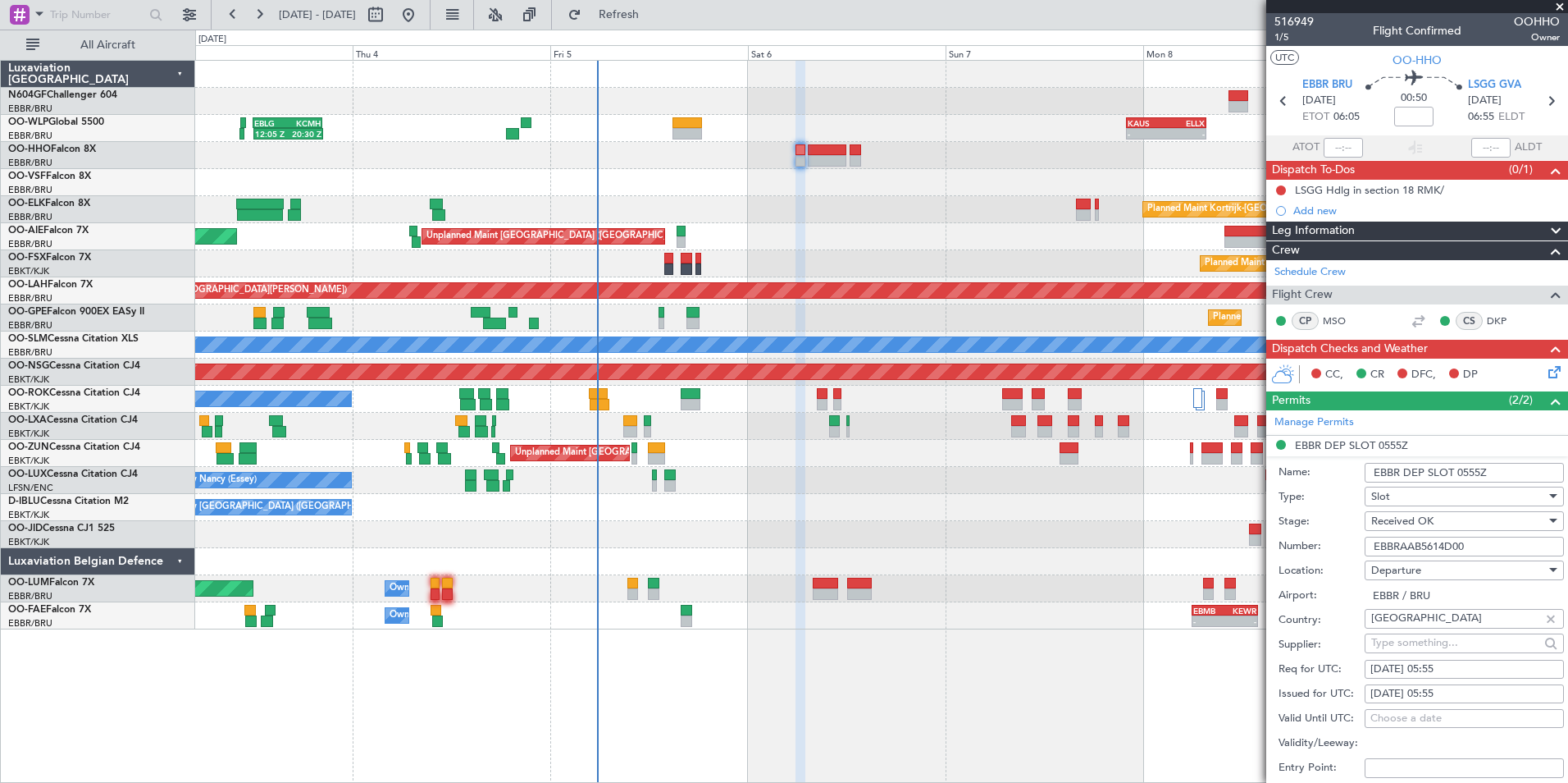
drag, startPoint x: 1479, startPoint y: 543, endPoint x: 1366, endPoint y: 555, distance: 113.6
click at [1366, 555] on input "EBBRAAB5614D00" at bounding box center [1464, 546] width 200 height 20
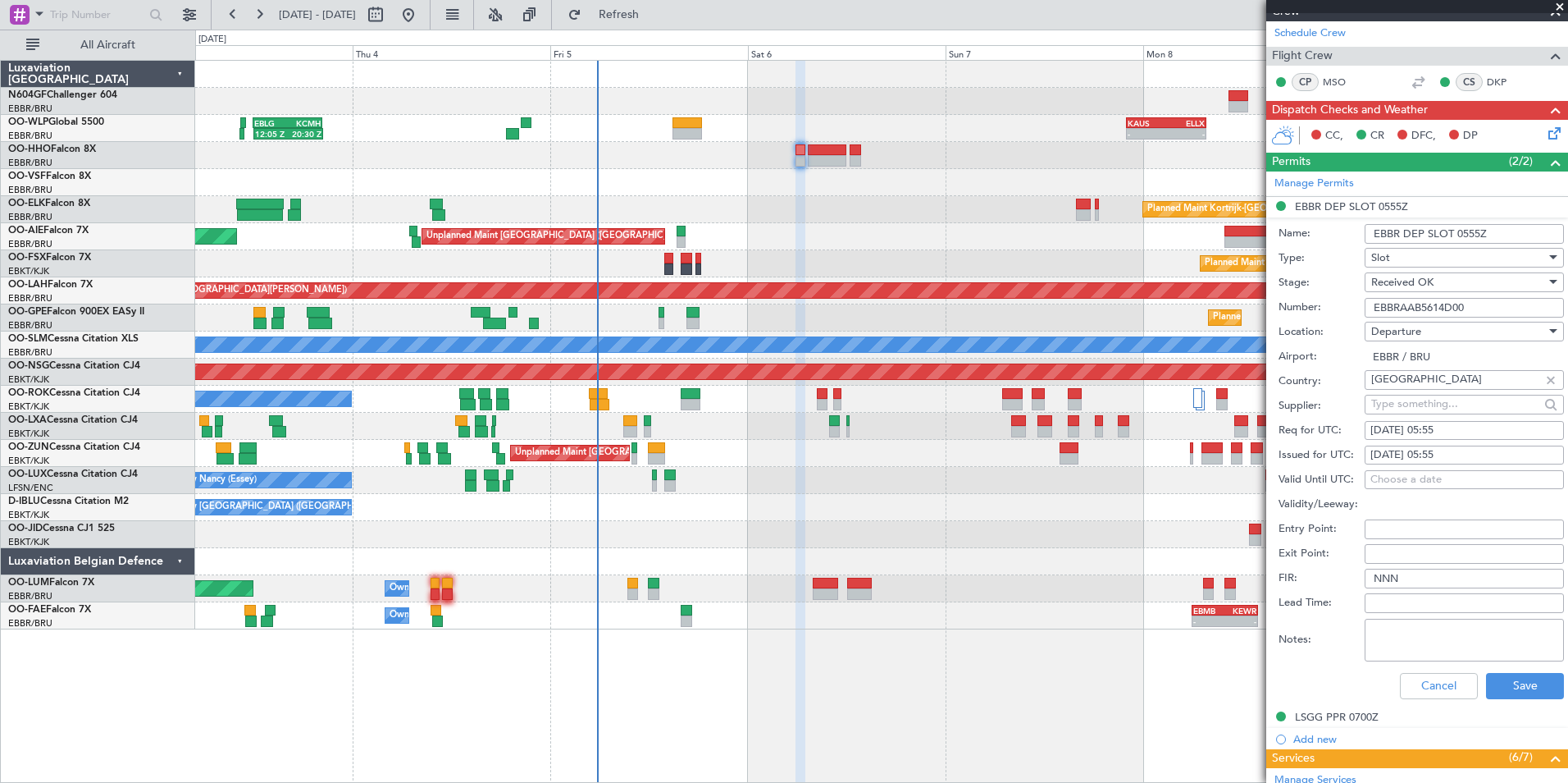
scroll to position [246, 0]
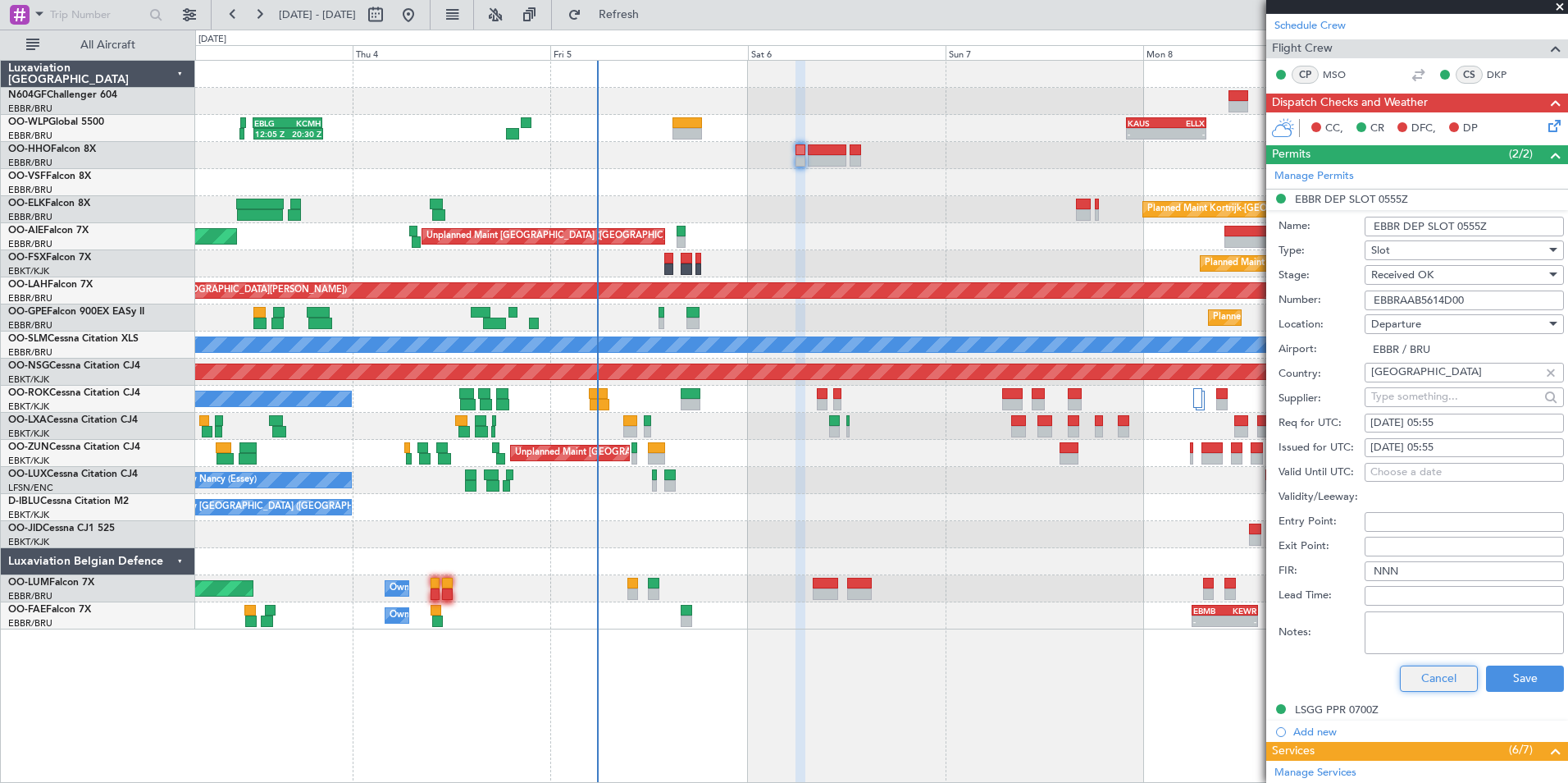
click at [1441, 671] on button "Cancel" at bounding box center [1439, 678] width 78 height 26
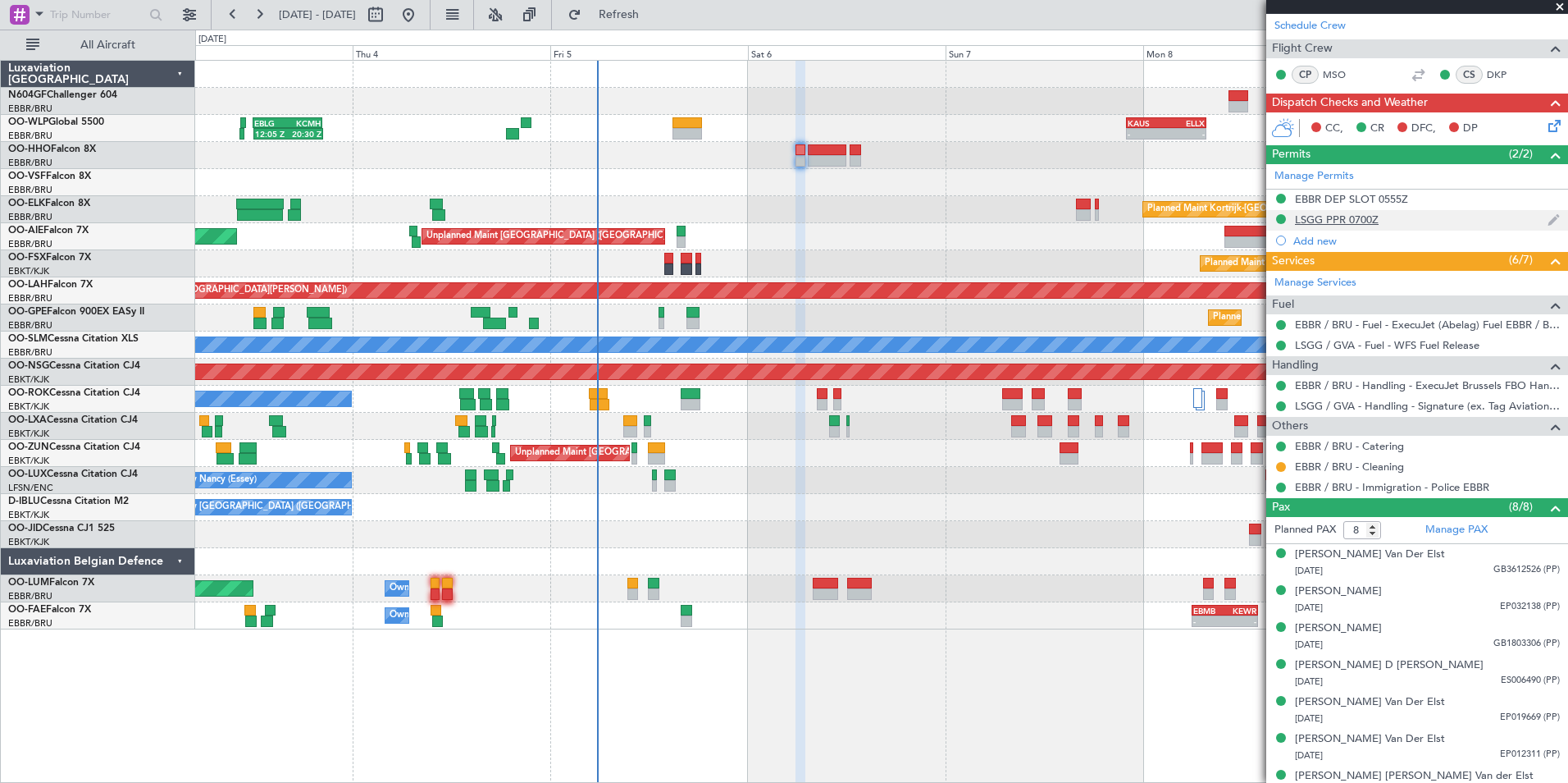
click at [1370, 223] on div "LSGG PPR 0700Z" at bounding box center [1336, 220] width 84 height 14
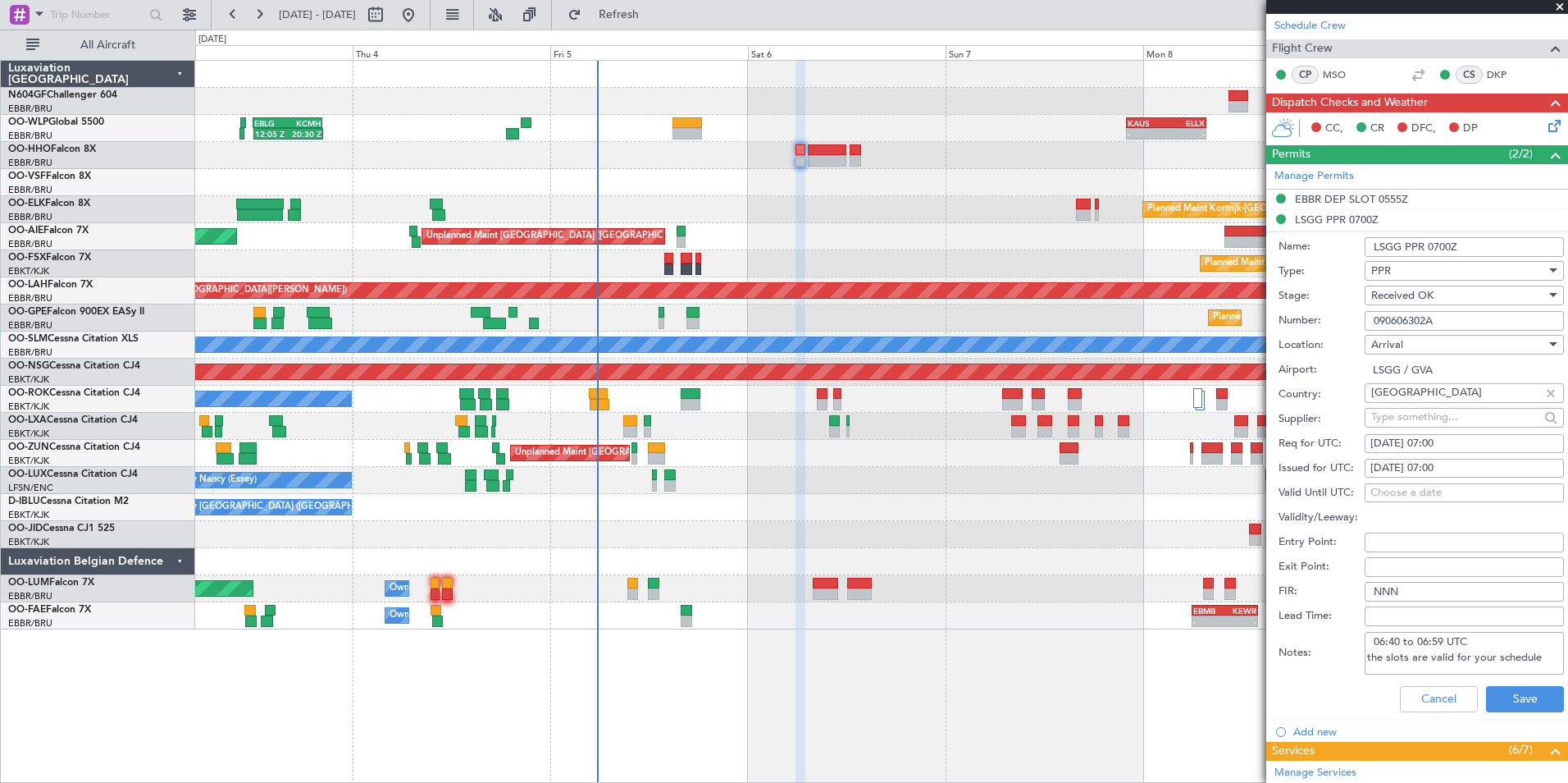
drag, startPoint x: 1452, startPoint y: 315, endPoint x: 1370, endPoint y: 323, distance: 82.4
click at [1370, 323] on input "090606302A" at bounding box center [1464, 320] width 200 height 20
click at [1418, 695] on button "Cancel" at bounding box center [1439, 699] width 78 height 26
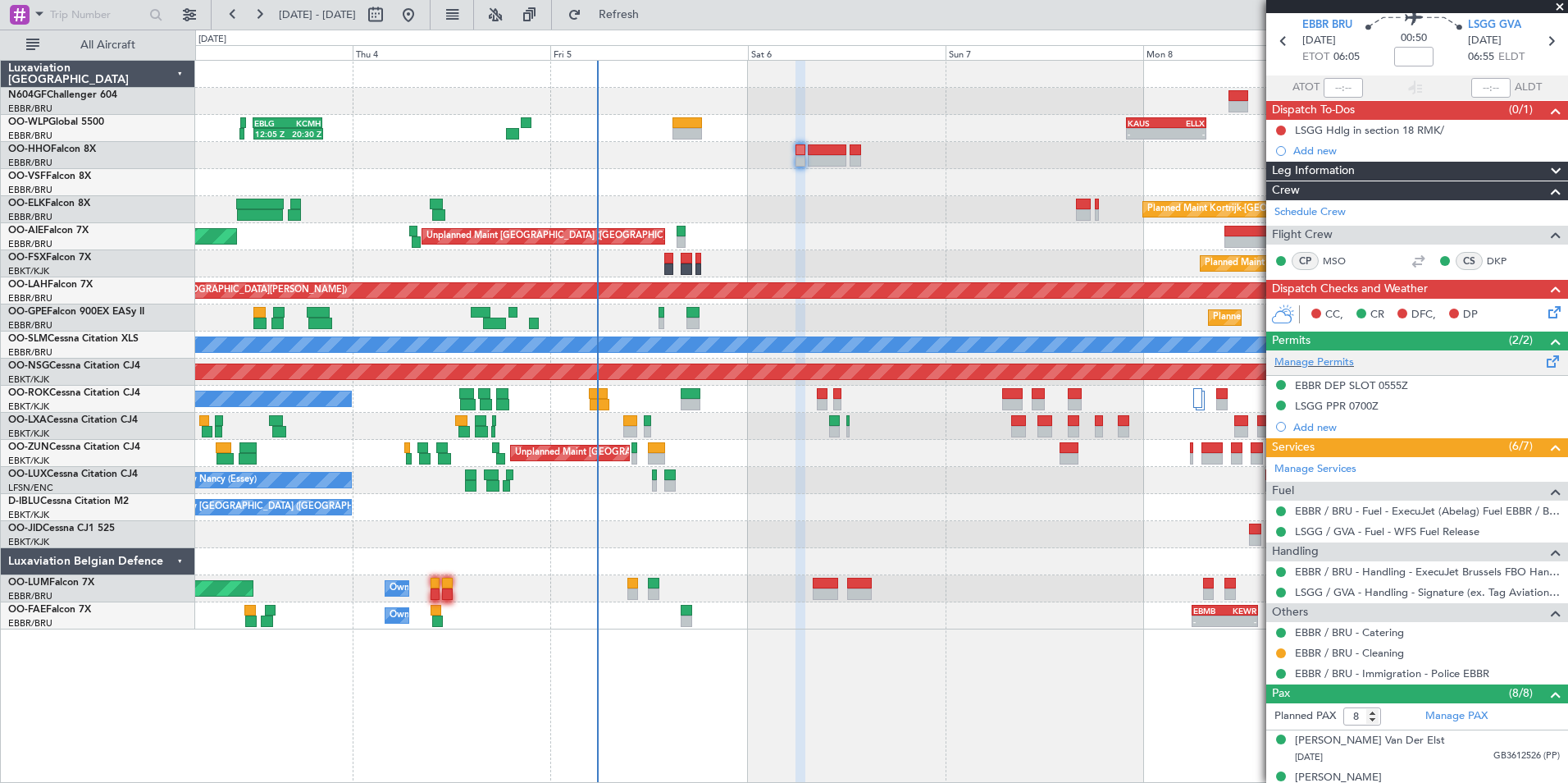
scroll to position [0, 0]
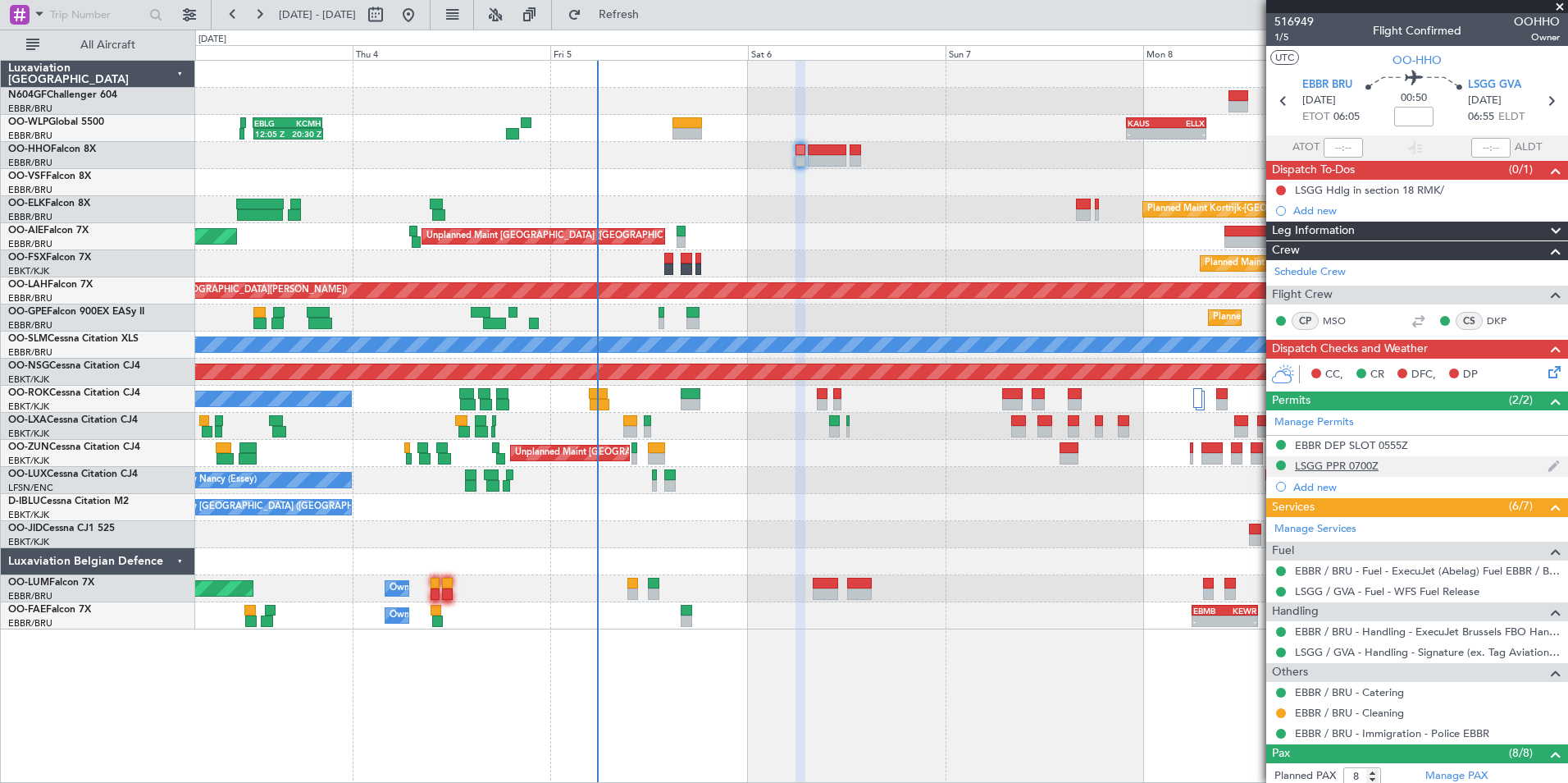
click at [1316, 462] on div "LSGG PPR 0700Z" at bounding box center [1336, 465] width 84 height 14
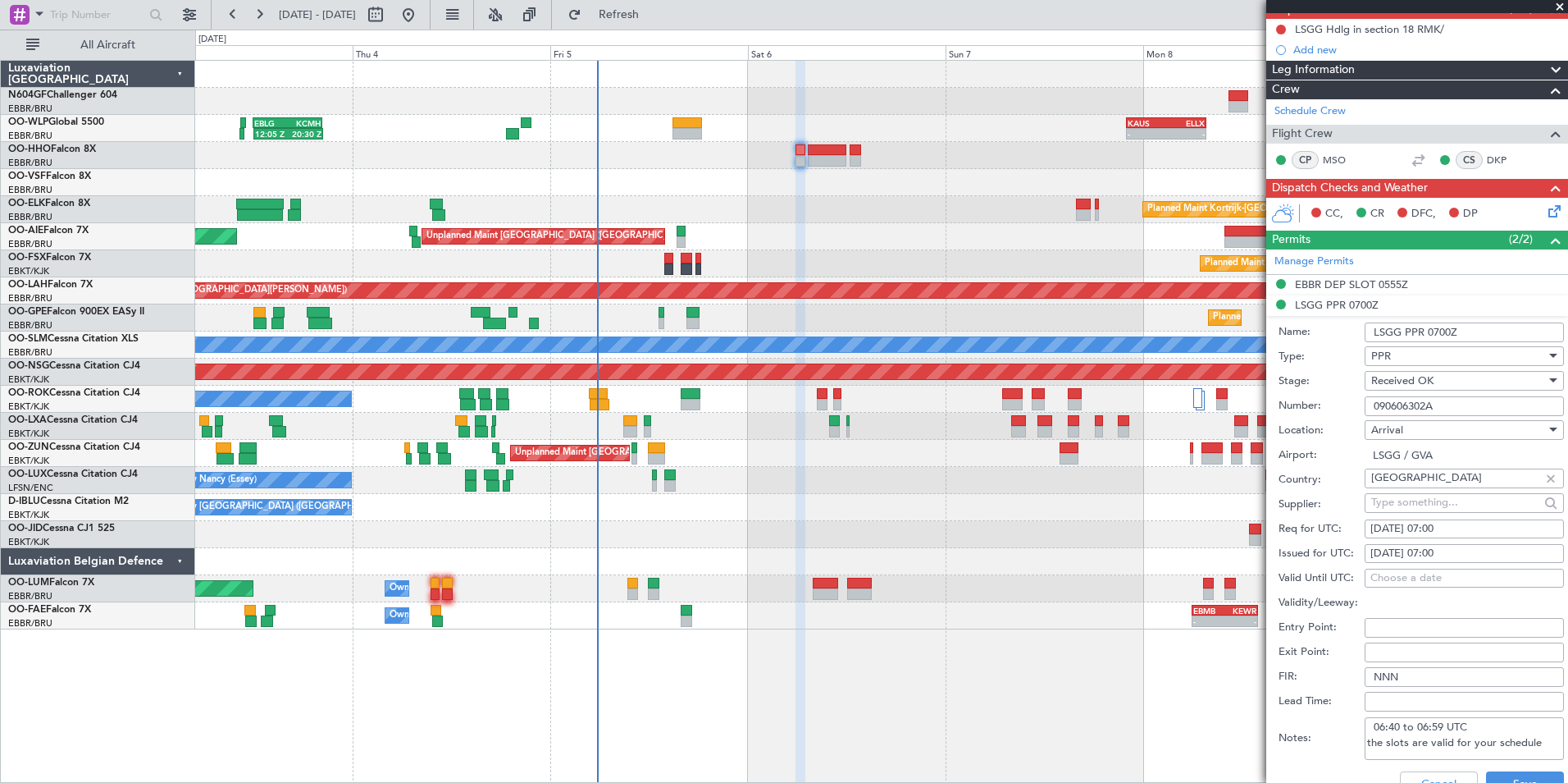
scroll to position [328, 0]
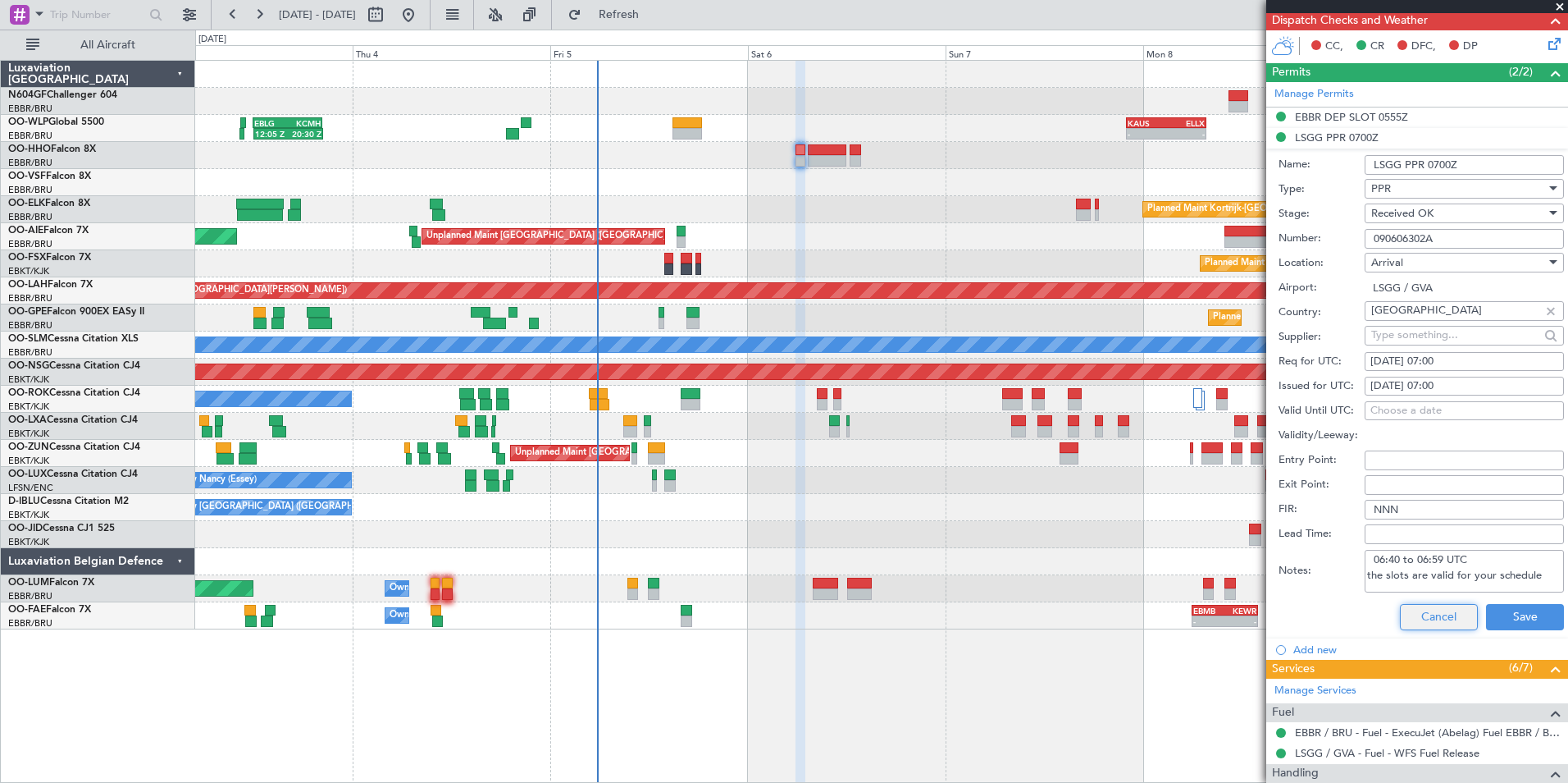
click at [1426, 612] on button "Cancel" at bounding box center [1439, 617] width 78 height 26
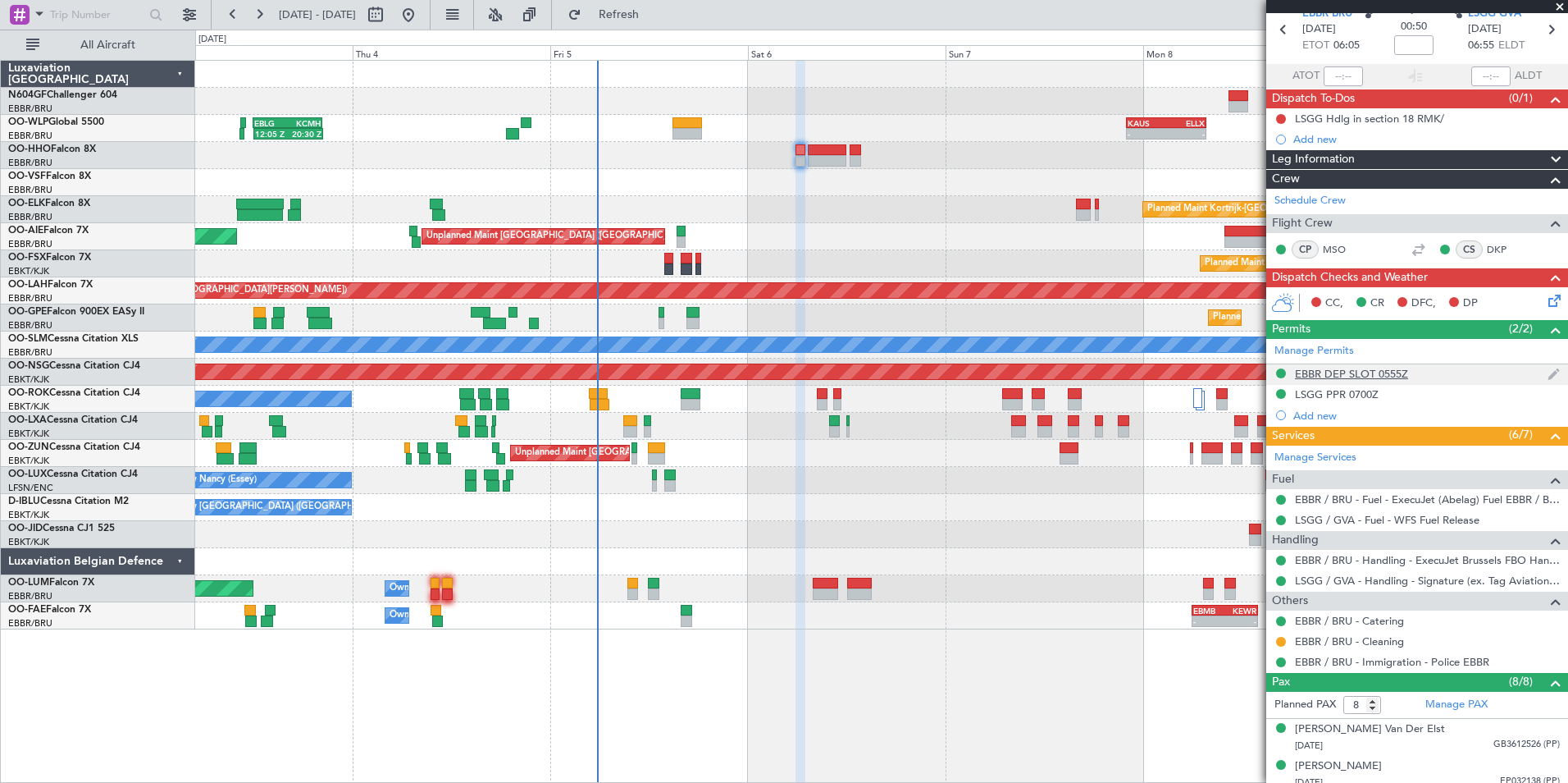
scroll to position [0, 0]
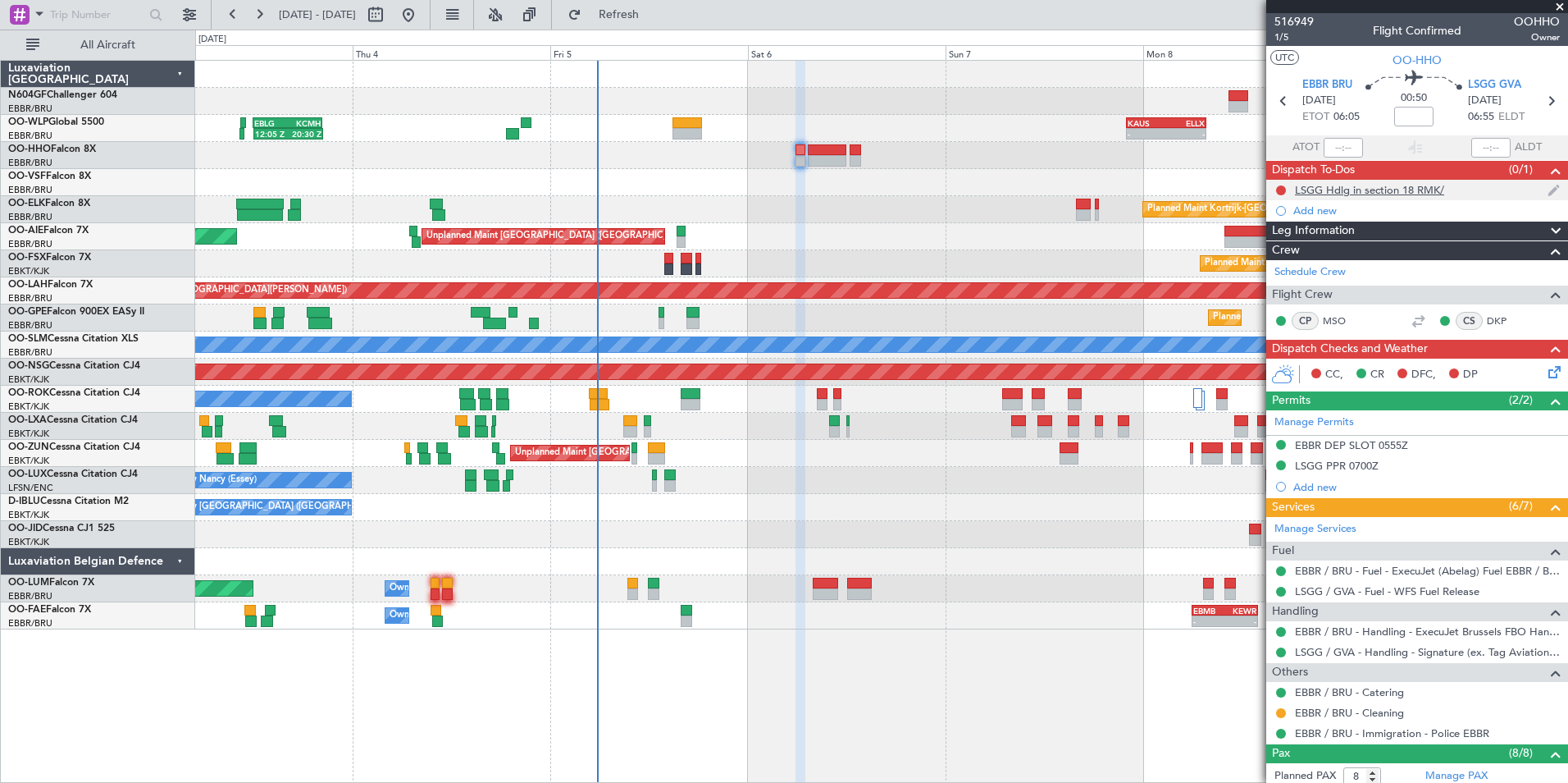
click at [1410, 194] on div "LSGG Hdlg in section 18 RMK/" at bounding box center [1369, 189] width 150 height 14
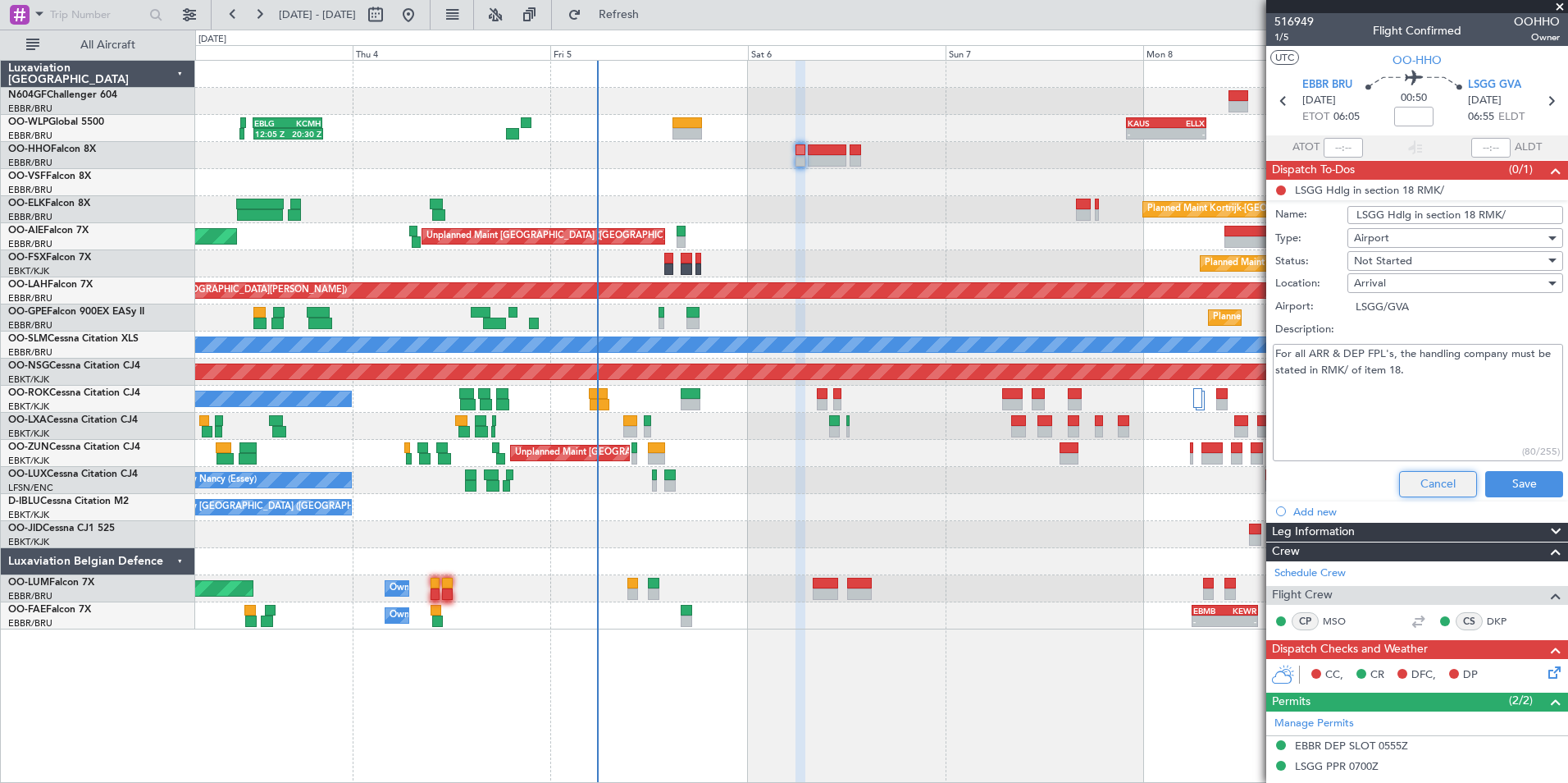
click at [1419, 491] on button "Cancel" at bounding box center [1438, 484] width 78 height 26
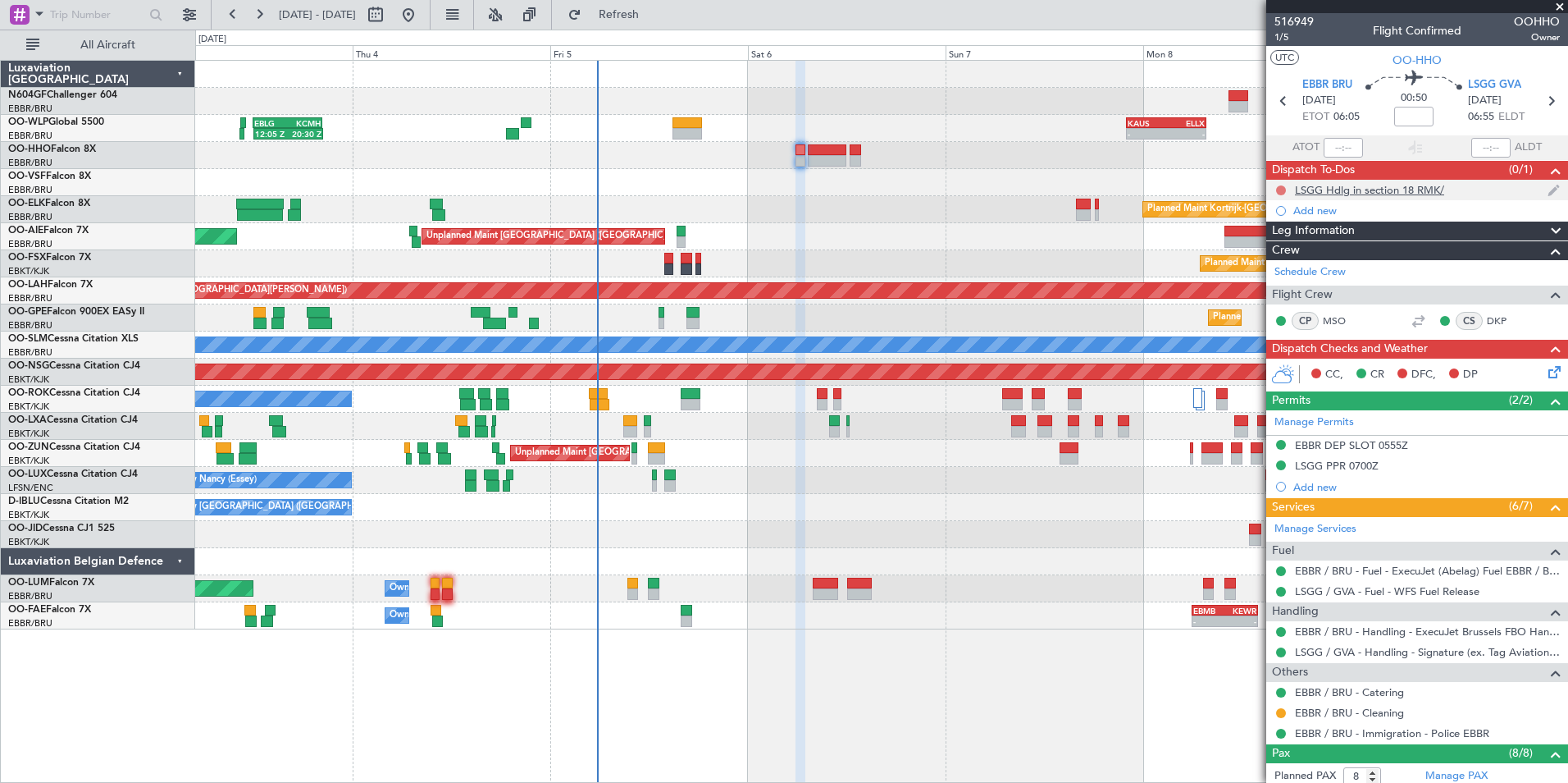
click at [1282, 191] on button at bounding box center [1281, 190] width 9 height 9
click at [1273, 265] on span "Completed" at bounding box center [1288, 262] width 54 height 16
click at [1531, 373] on div "CC, CR DFC, DP" at bounding box center [1425, 375] width 241 height 24
click at [1545, 370] on icon at bounding box center [1552, 369] width 13 height 13
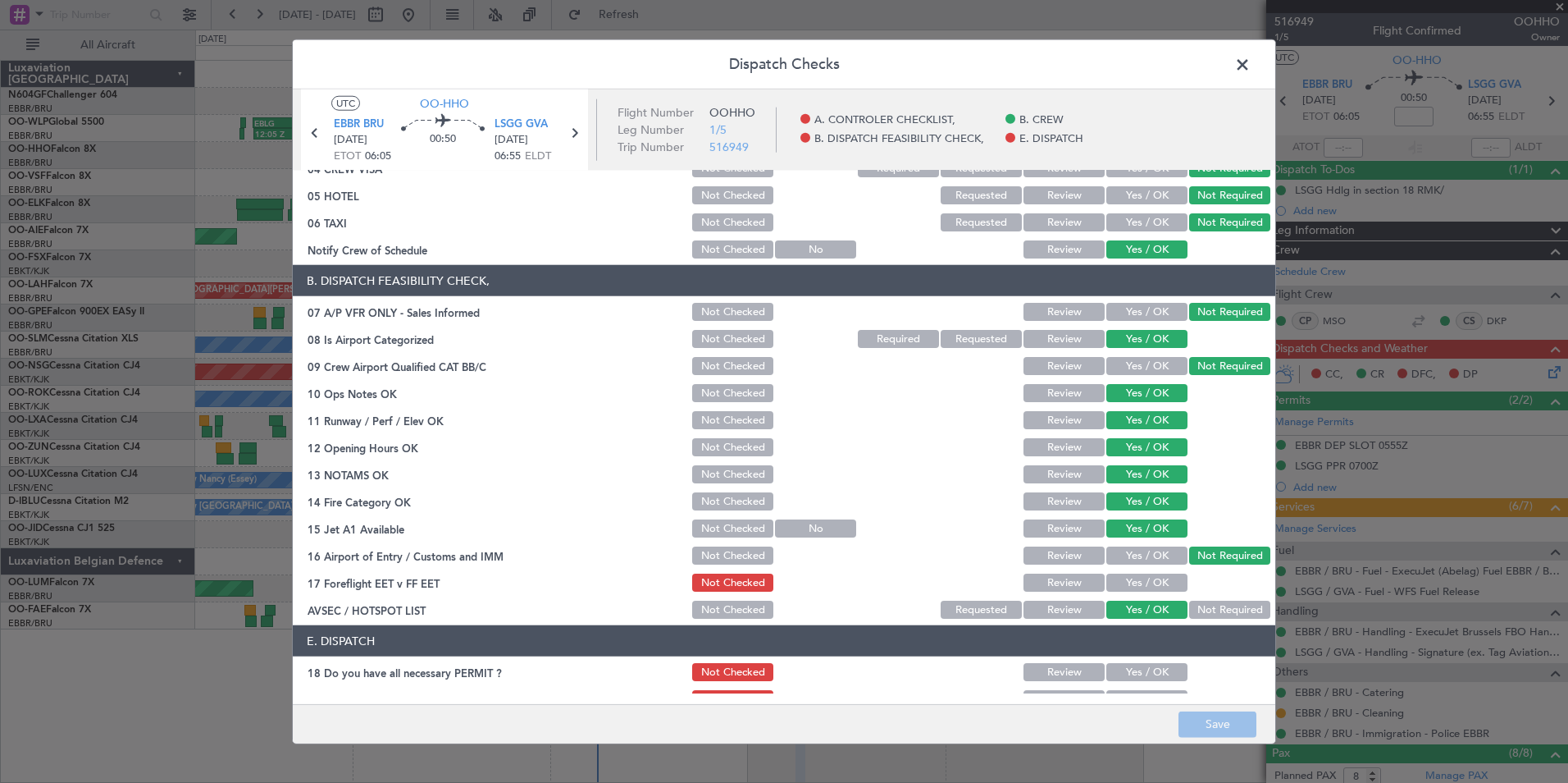
scroll to position [241, 0]
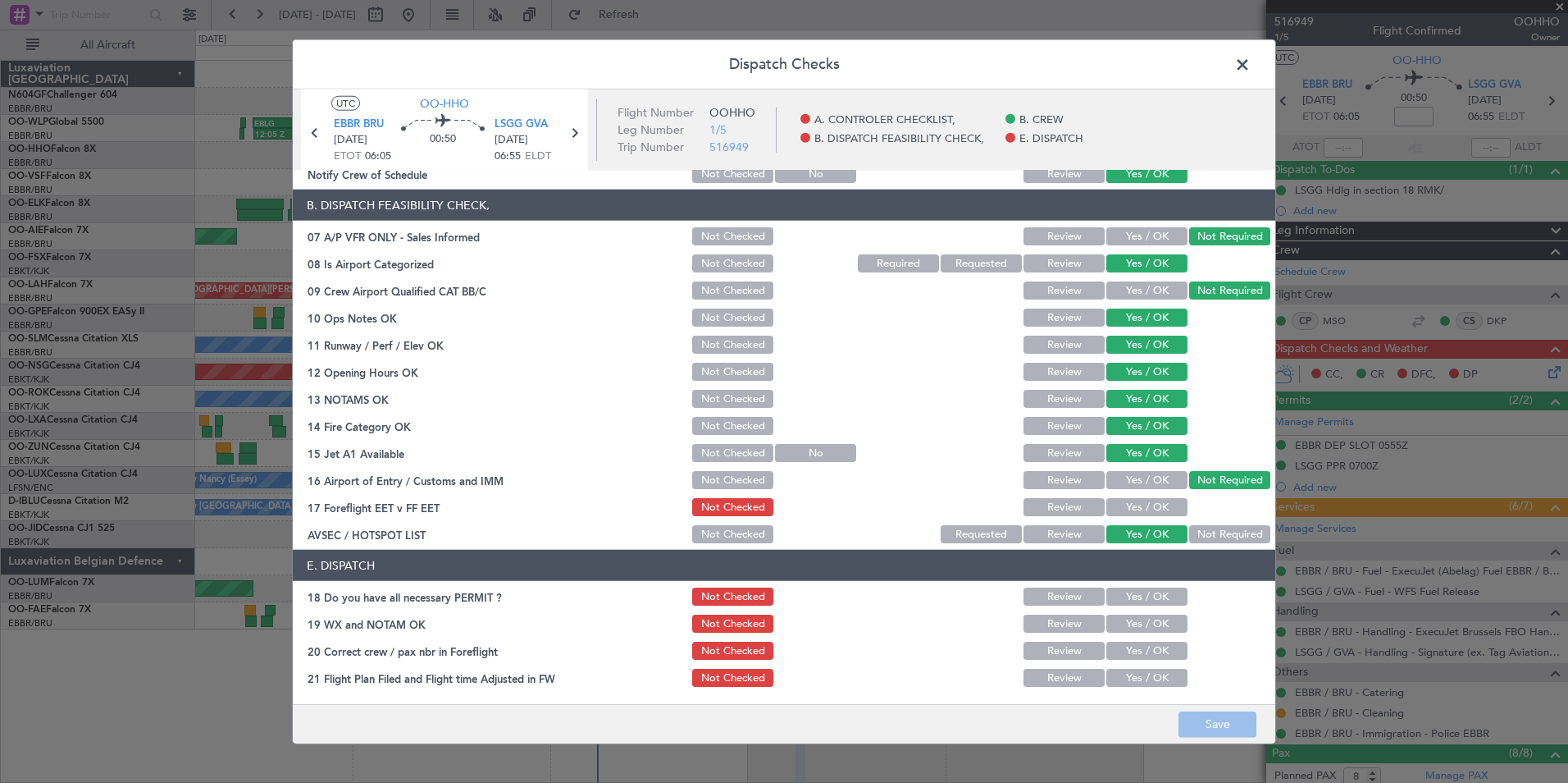
click at [1156, 512] on button "Yes / OK" at bounding box center [1147, 507] width 81 height 18
click at [1200, 728] on button "Save" at bounding box center [1218, 724] width 78 height 26
click at [1133, 596] on button "Yes / OK" at bounding box center [1147, 596] width 81 height 18
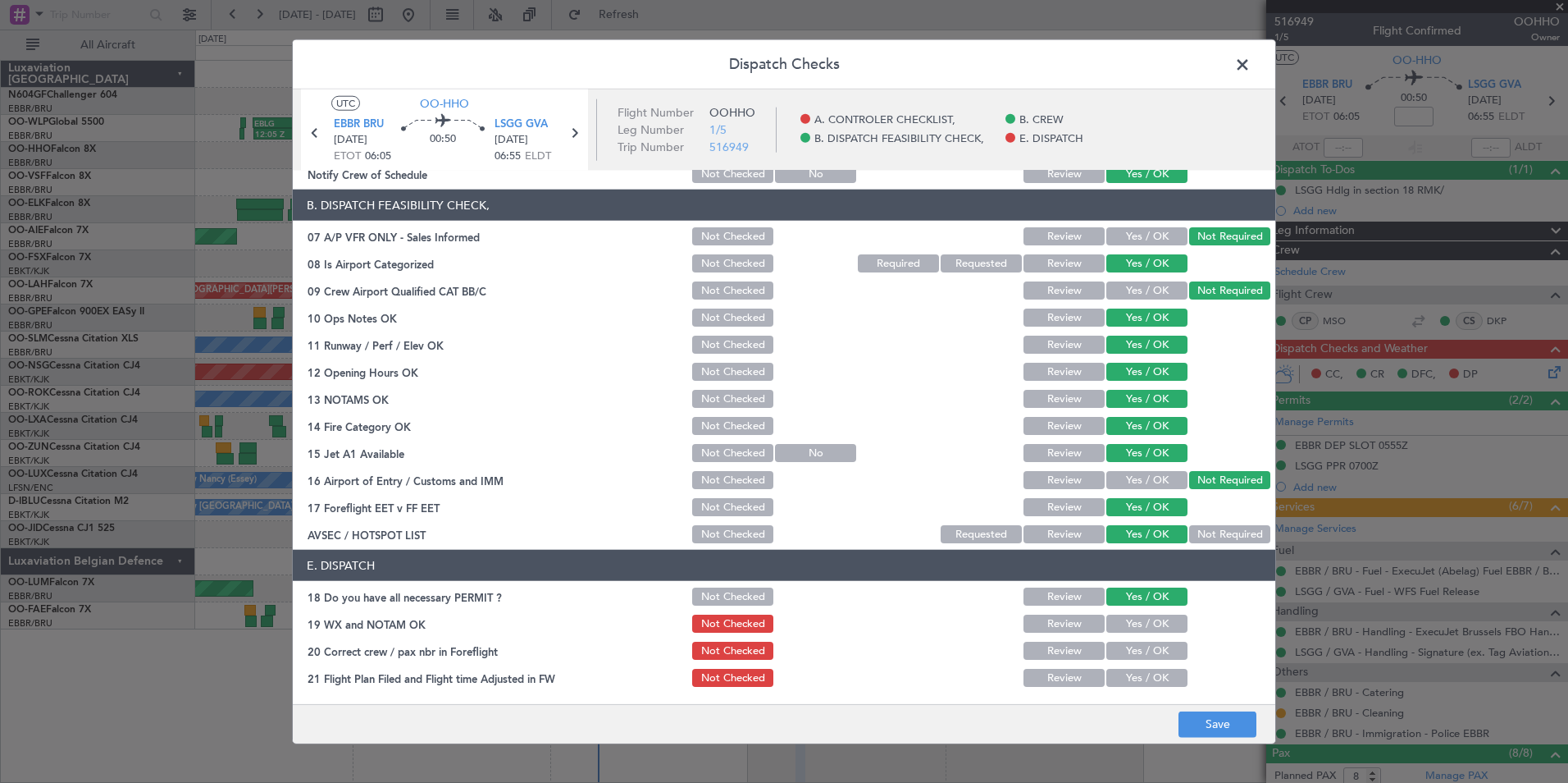
click at [1136, 623] on button "Yes / OK" at bounding box center [1147, 623] width 81 height 18
click at [1136, 648] on button "Yes / OK" at bounding box center [1147, 650] width 81 height 18
click at [1140, 676] on button "Yes / OK" at bounding box center [1147, 677] width 81 height 18
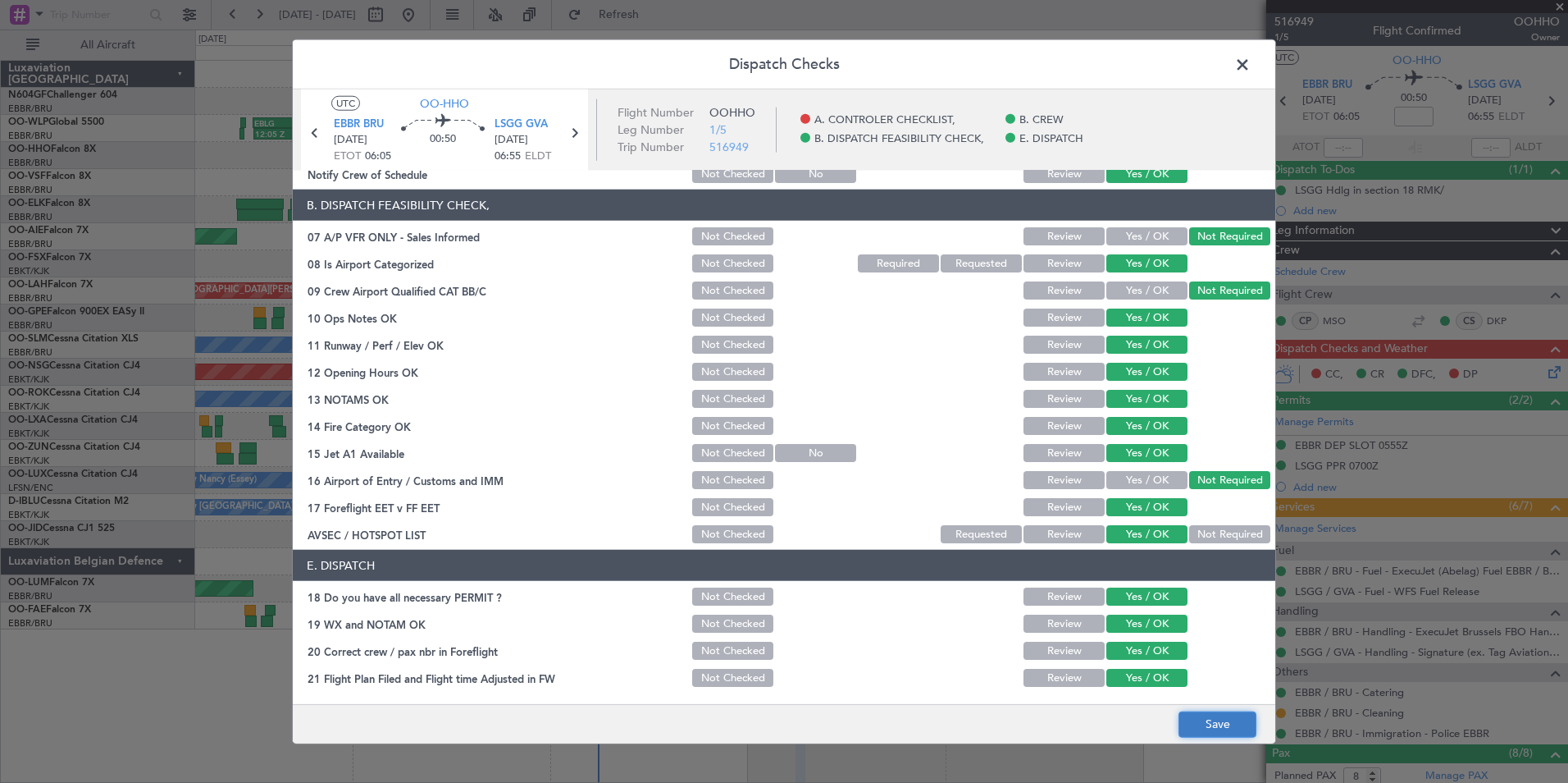
click at [1201, 720] on button "Save" at bounding box center [1218, 724] width 78 height 26
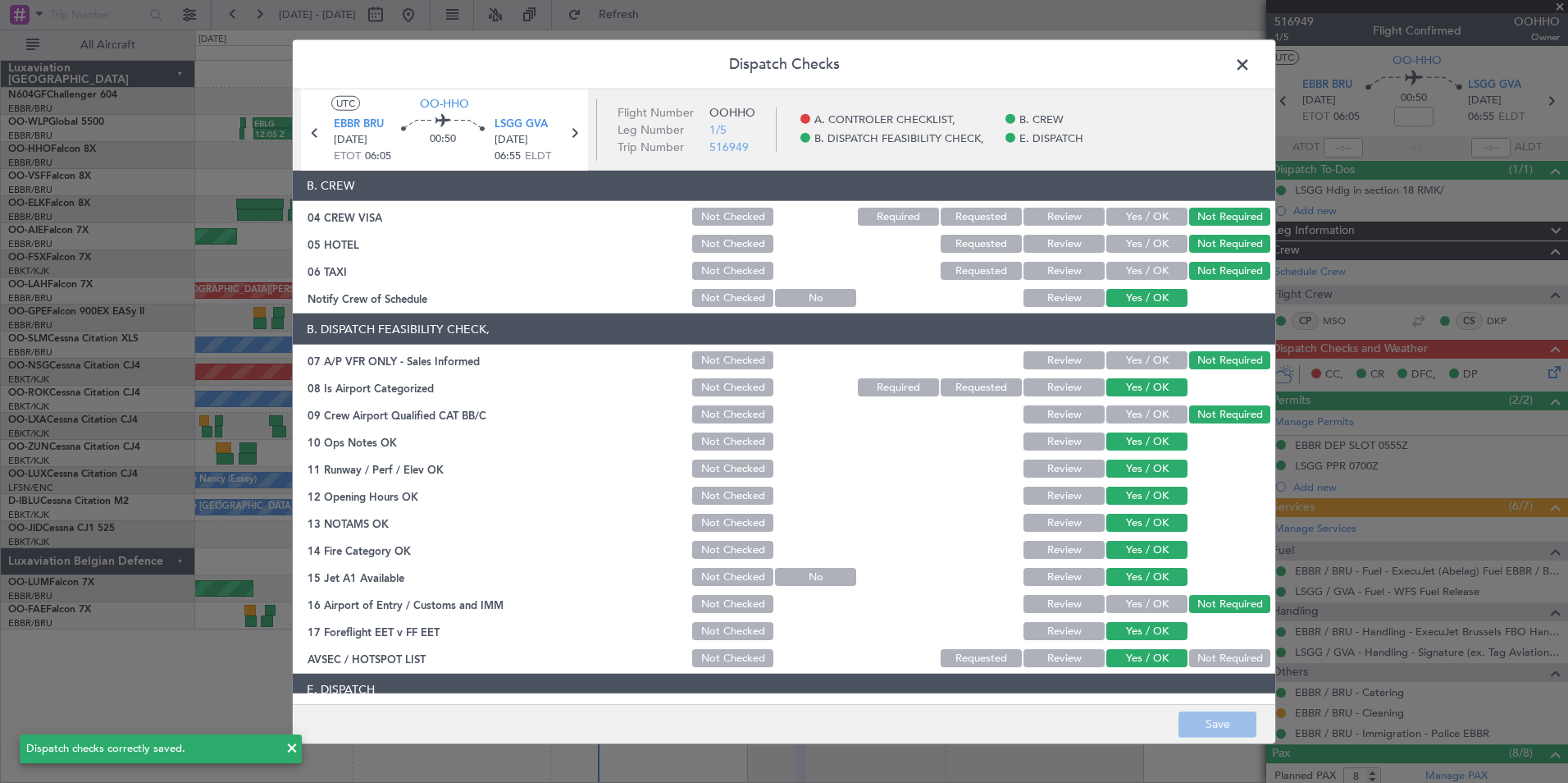
scroll to position [0, 0]
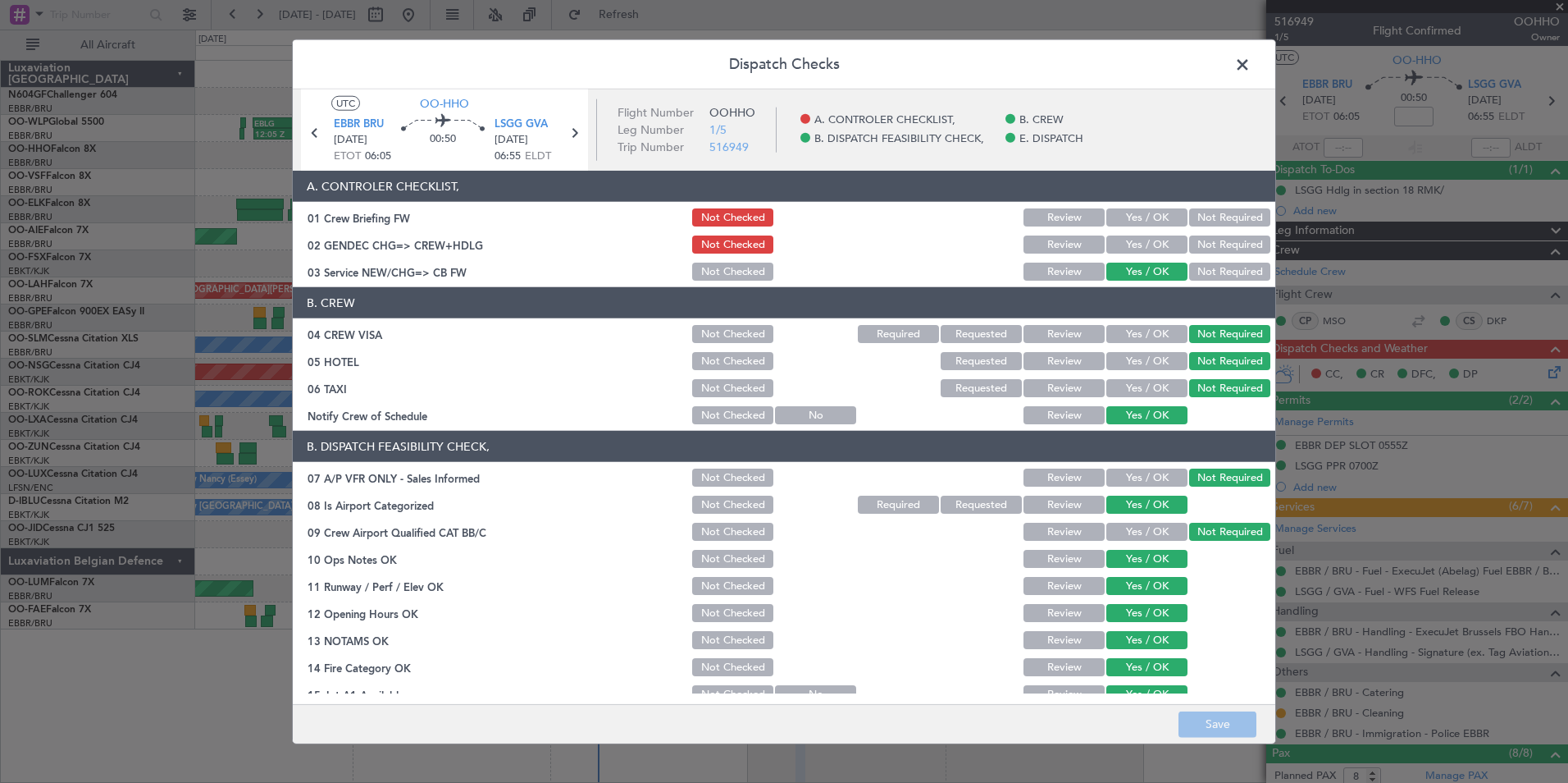
click at [1251, 69] on span at bounding box center [1251, 69] width 0 height 33
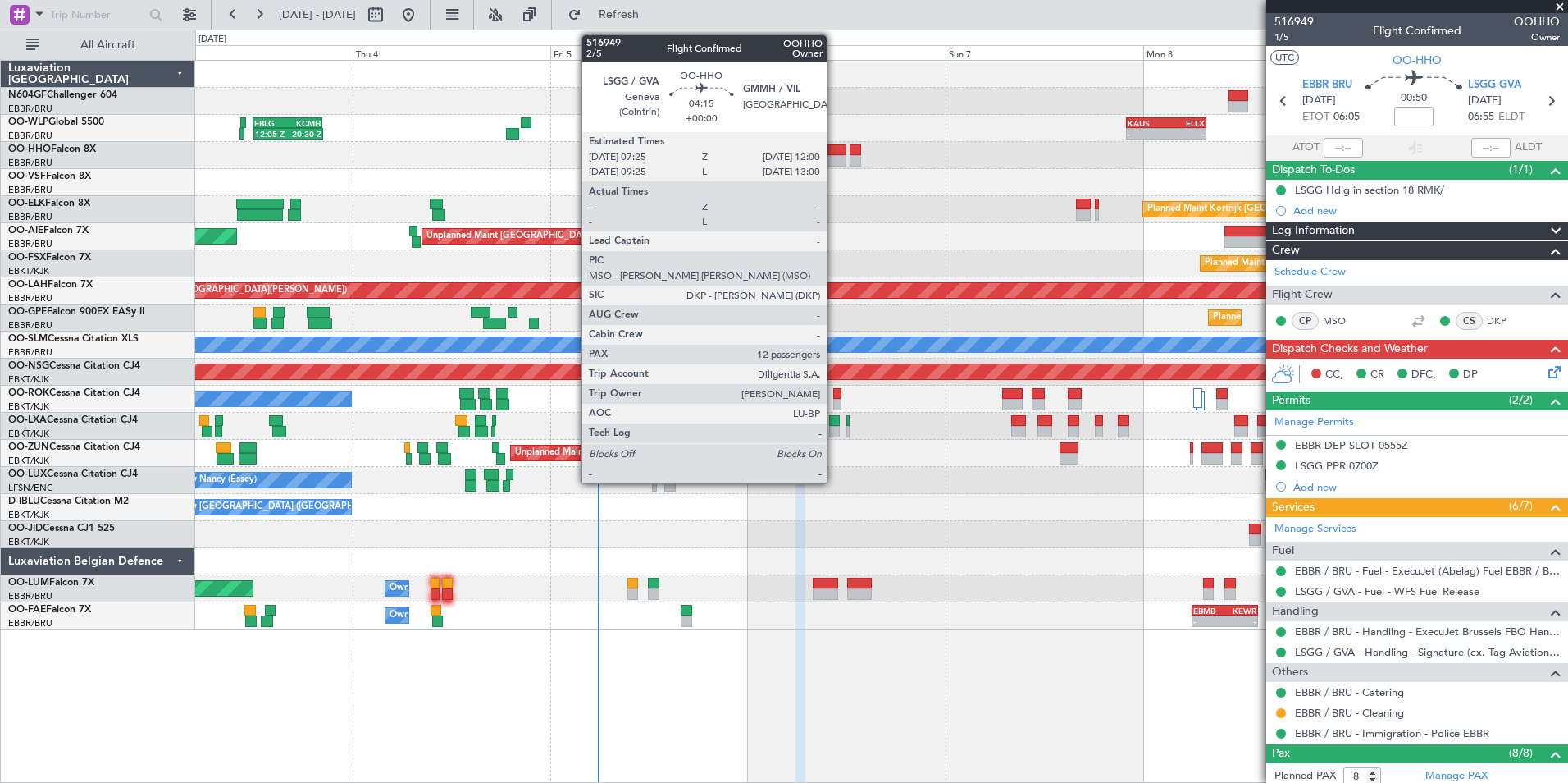
click at [834, 157] on div at bounding box center [827, 161] width 39 height 11
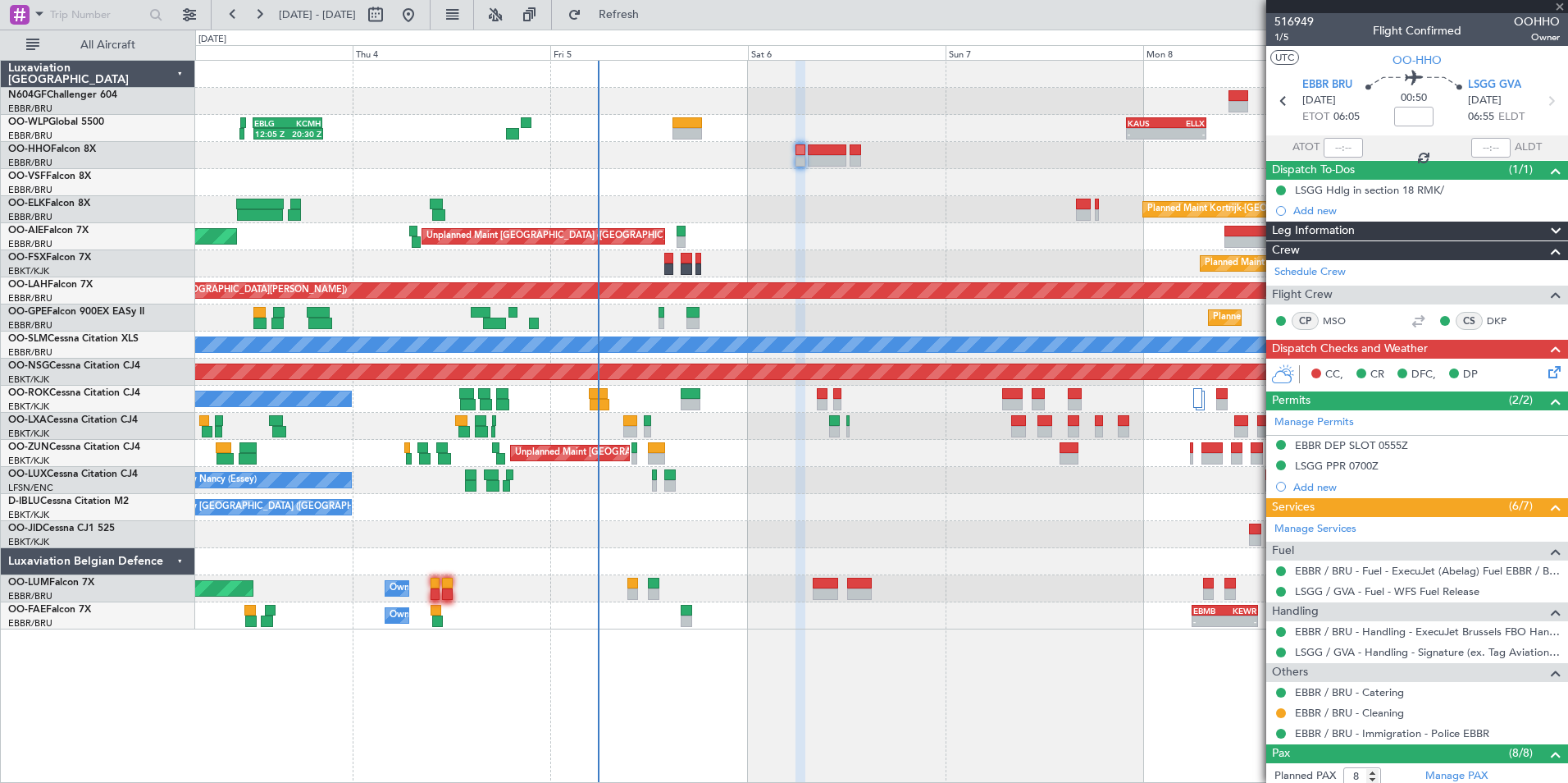
type input "12"
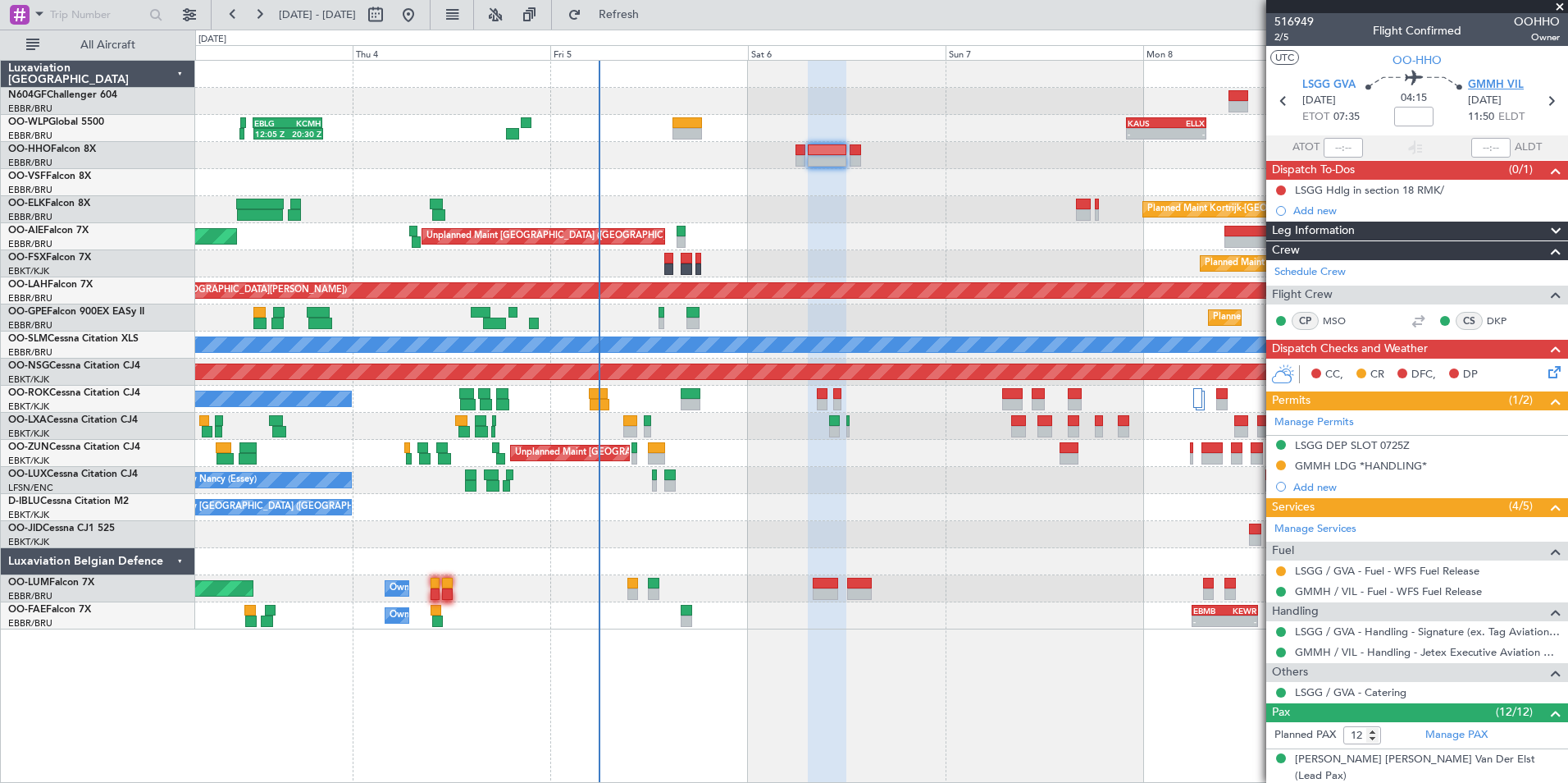
click at [1476, 87] on span "GMMH VIL" at bounding box center [1495, 85] width 56 height 16
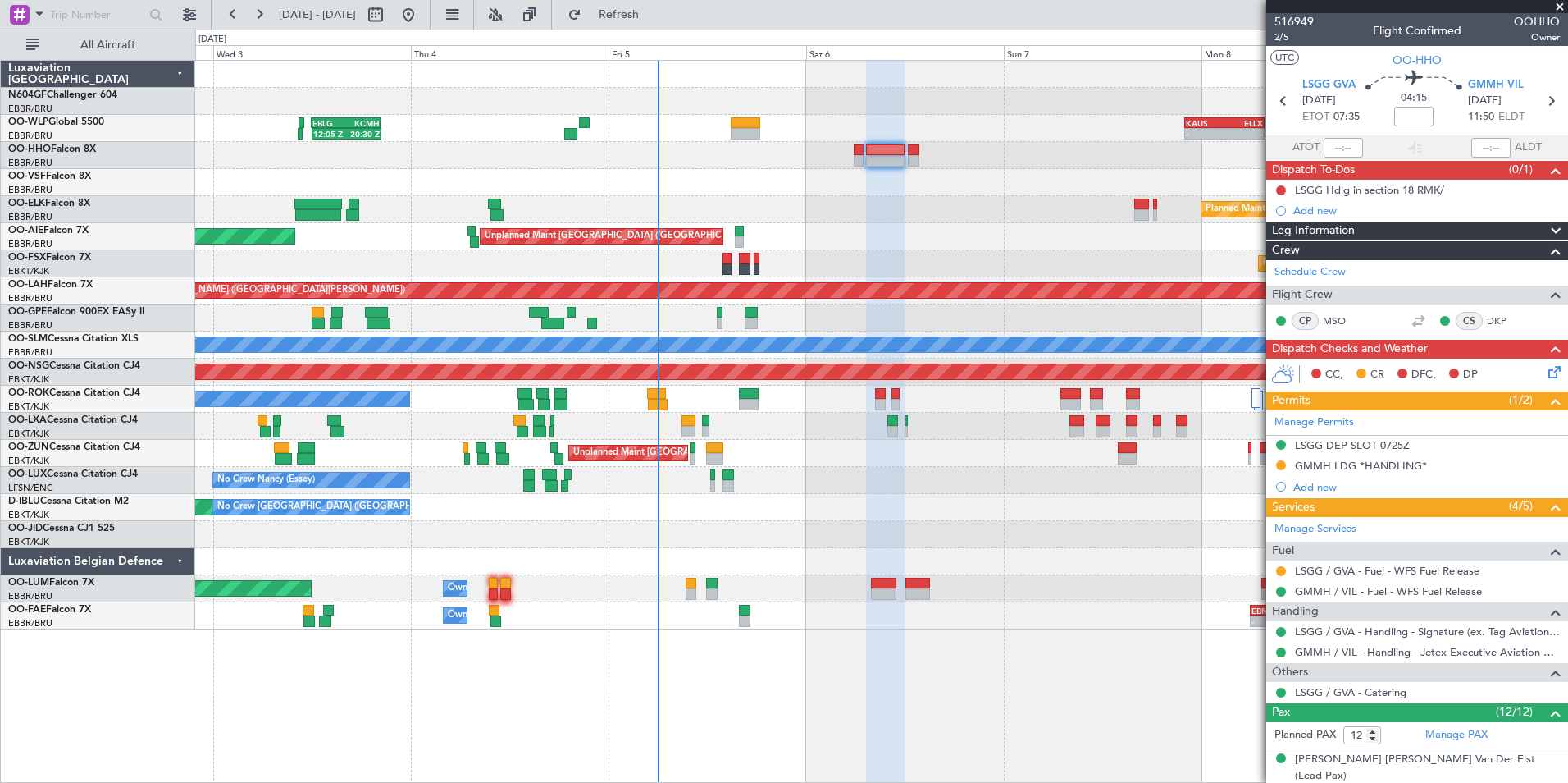
click at [978, 205] on div "12:05 Z 20:30 Z EBLG 12:00 Z KCMH 20:20 Z - - KAUS 22:00 Z ELLX 07:45 Z - - LTC…" at bounding box center [881, 345] width 1372 height 569
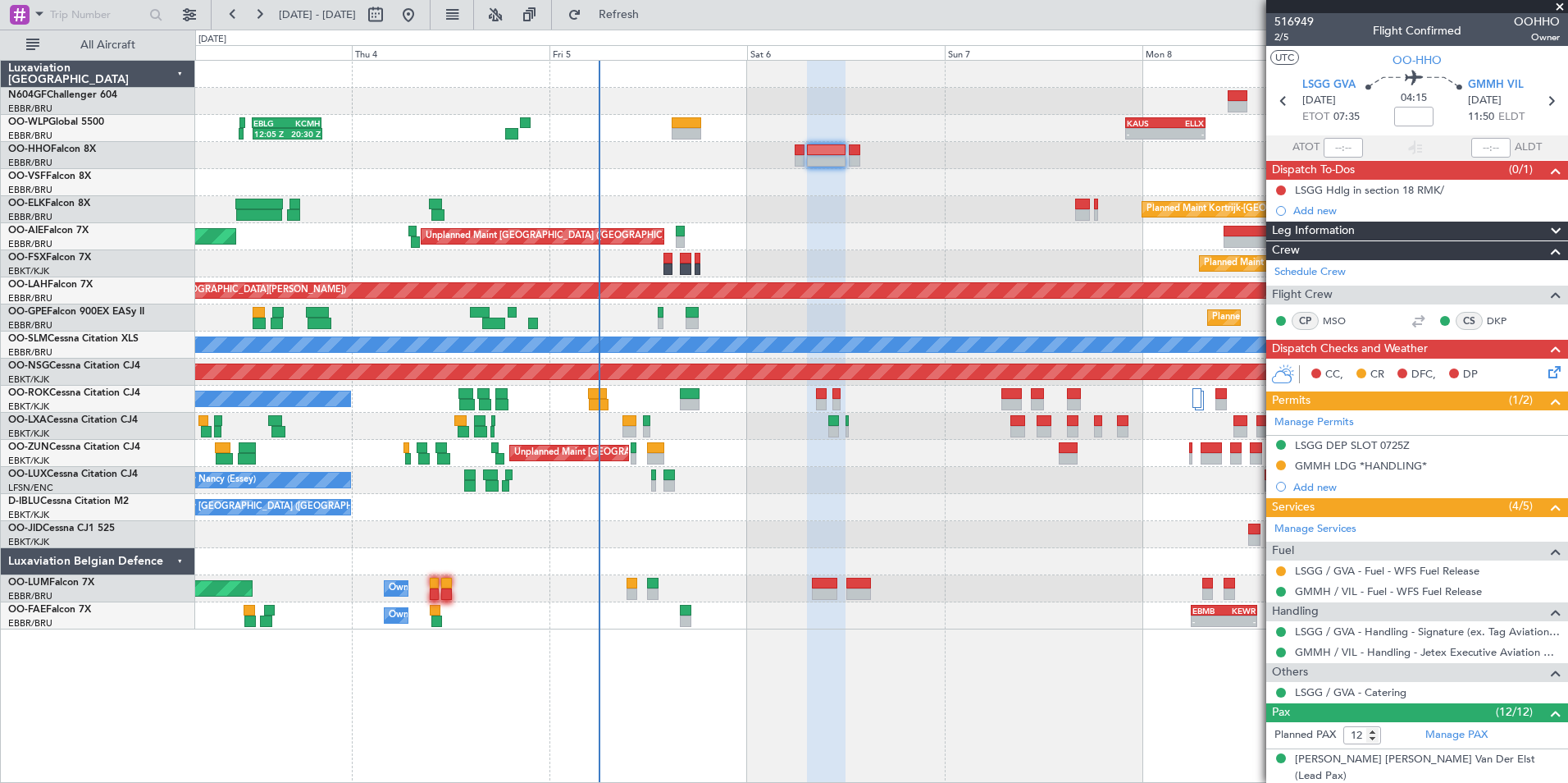
click at [891, 182] on div at bounding box center [881, 182] width 1372 height 27
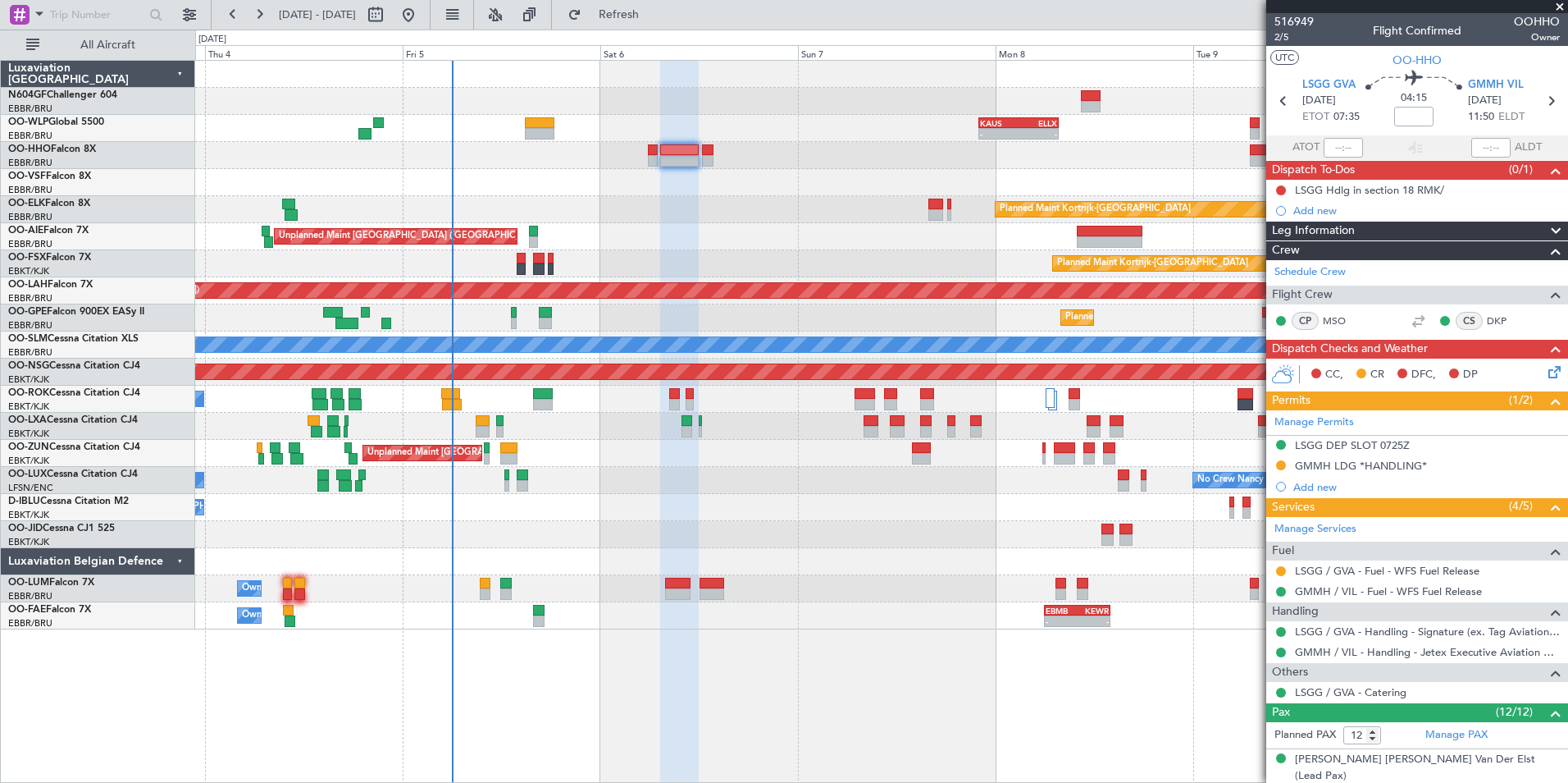
click at [868, 186] on div at bounding box center [881, 182] width 1372 height 27
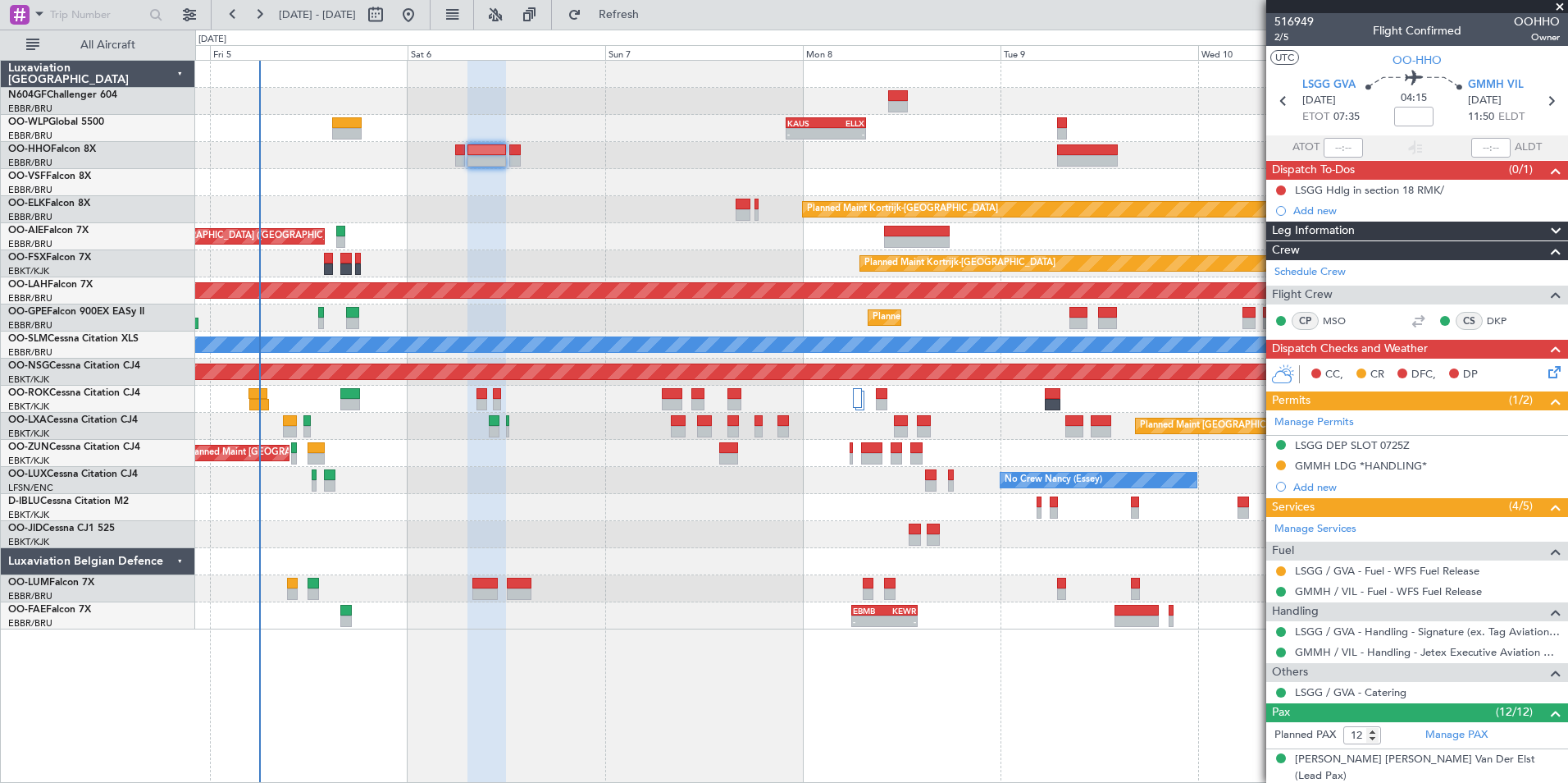
click at [977, 155] on div "- - KAUS 22:00 Z ELLX 07:45 Z - - LTCG 15:40 Z RJTT 01:00 Z 12:05 Z 20:30 Z EBL…" at bounding box center [881, 345] width 1372 height 569
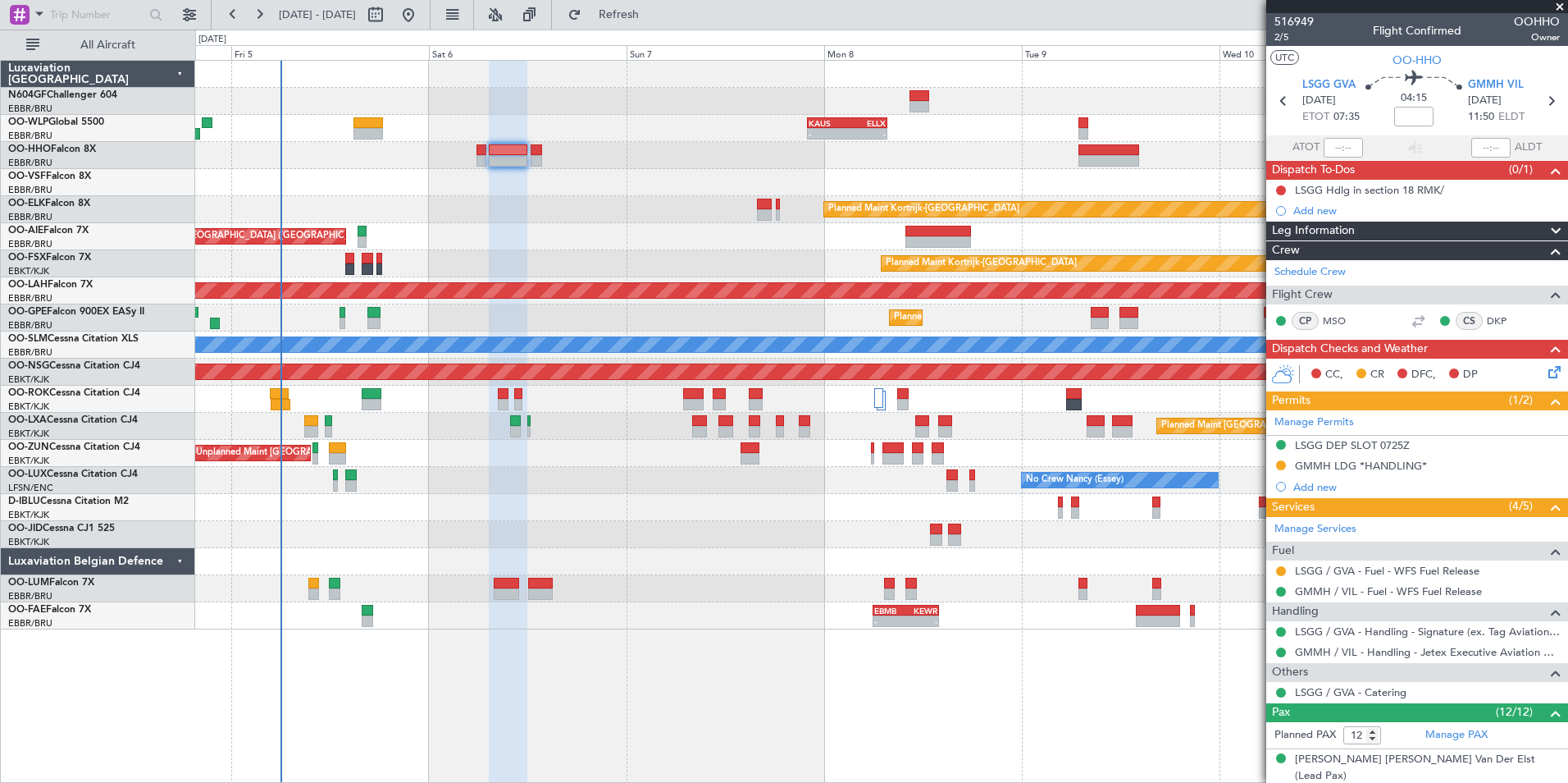
click at [919, 155] on div at bounding box center [881, 155] width 1372 height 27
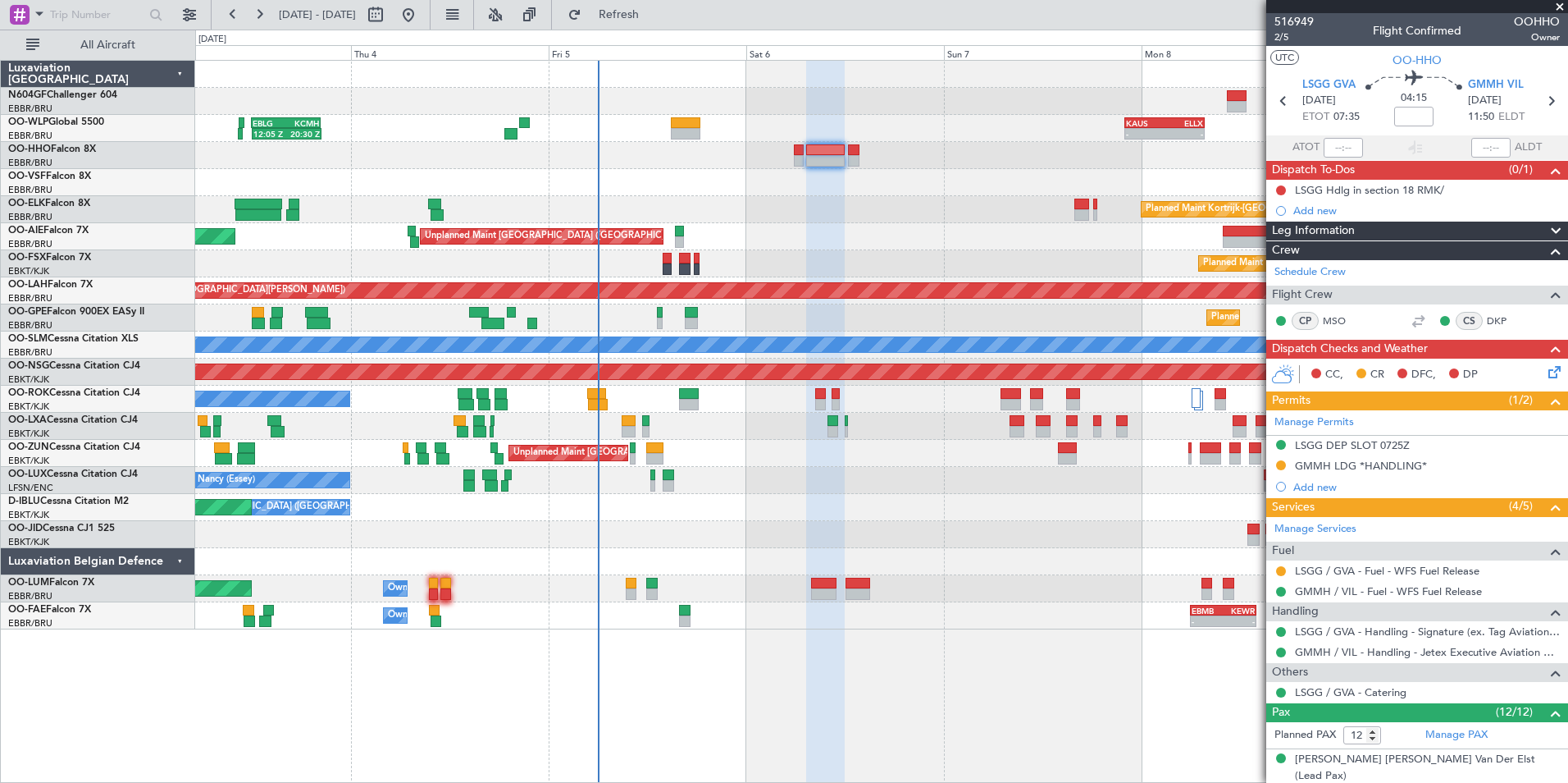
click at [919, 187] on div at bounding box center [881, 182] width 1372 height 27
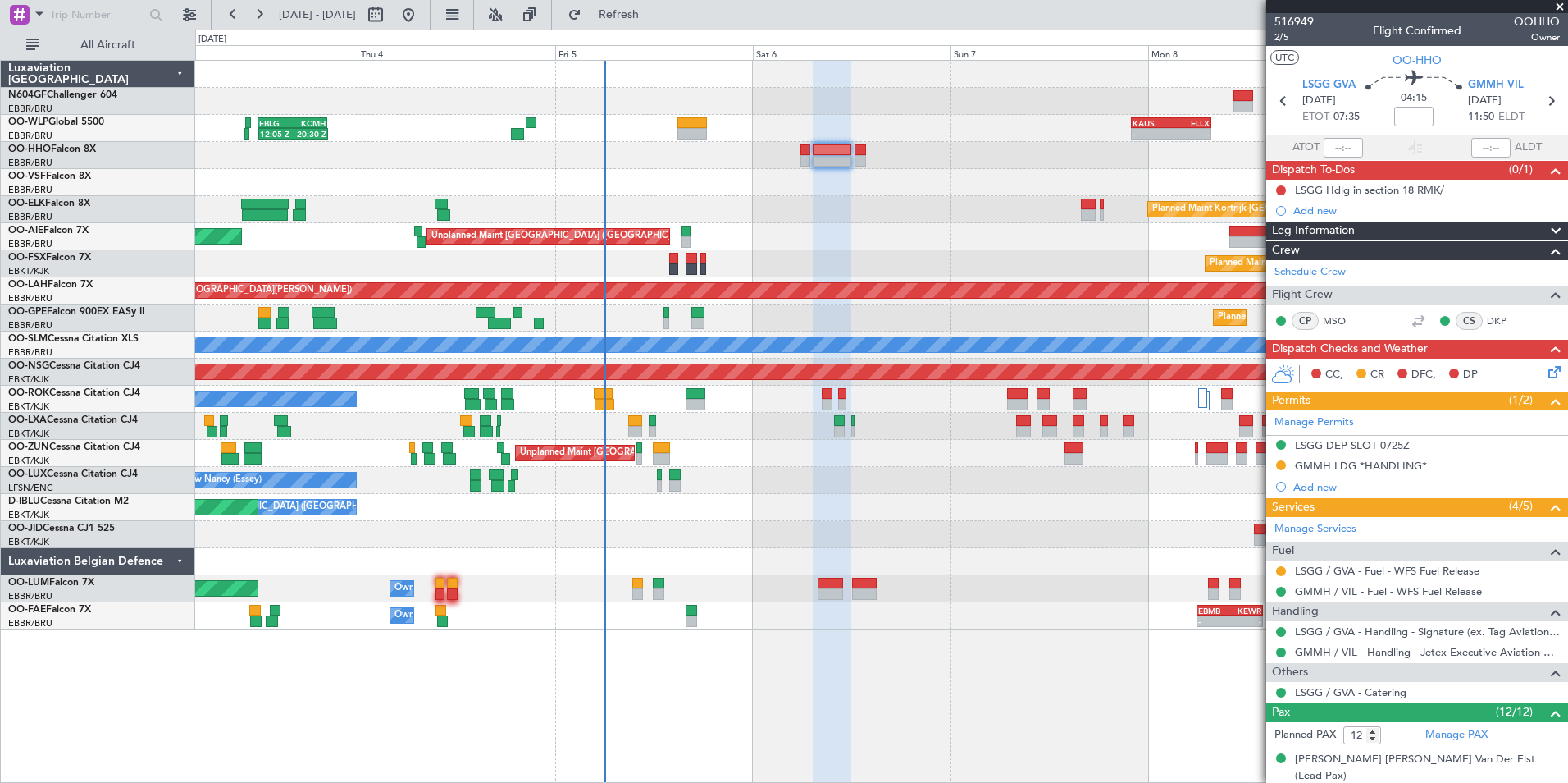
click at [1545, 370] on icon at bounding box center [1552, 369] width 13 height 13
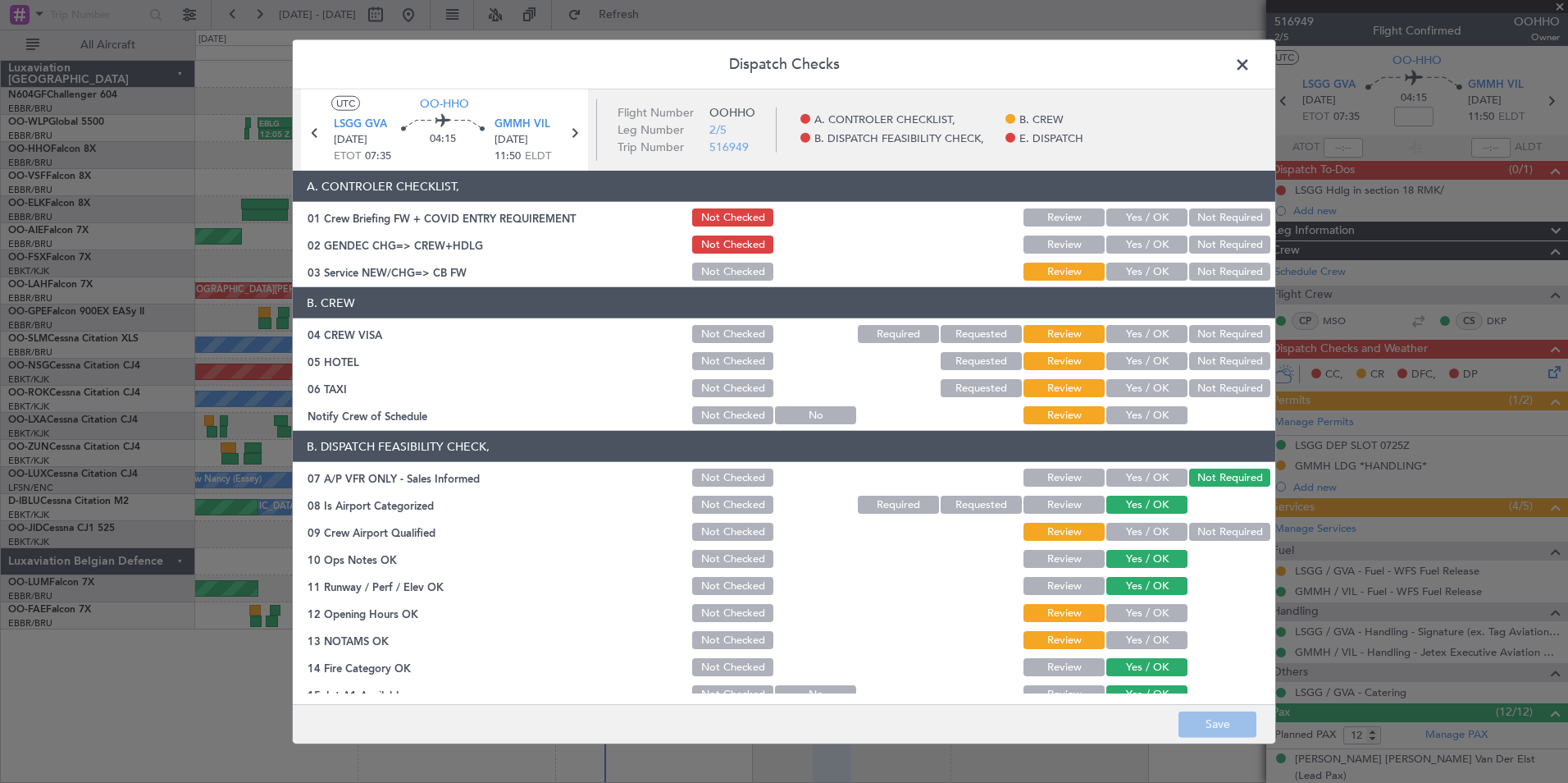
click at [1134, 269] on button "Yes / OK" at bounding box center [1147, 271] width 81 height 18
click at [1219, 328] on button "Not Required" at bounding box center [1230, 334] width 81 height 18
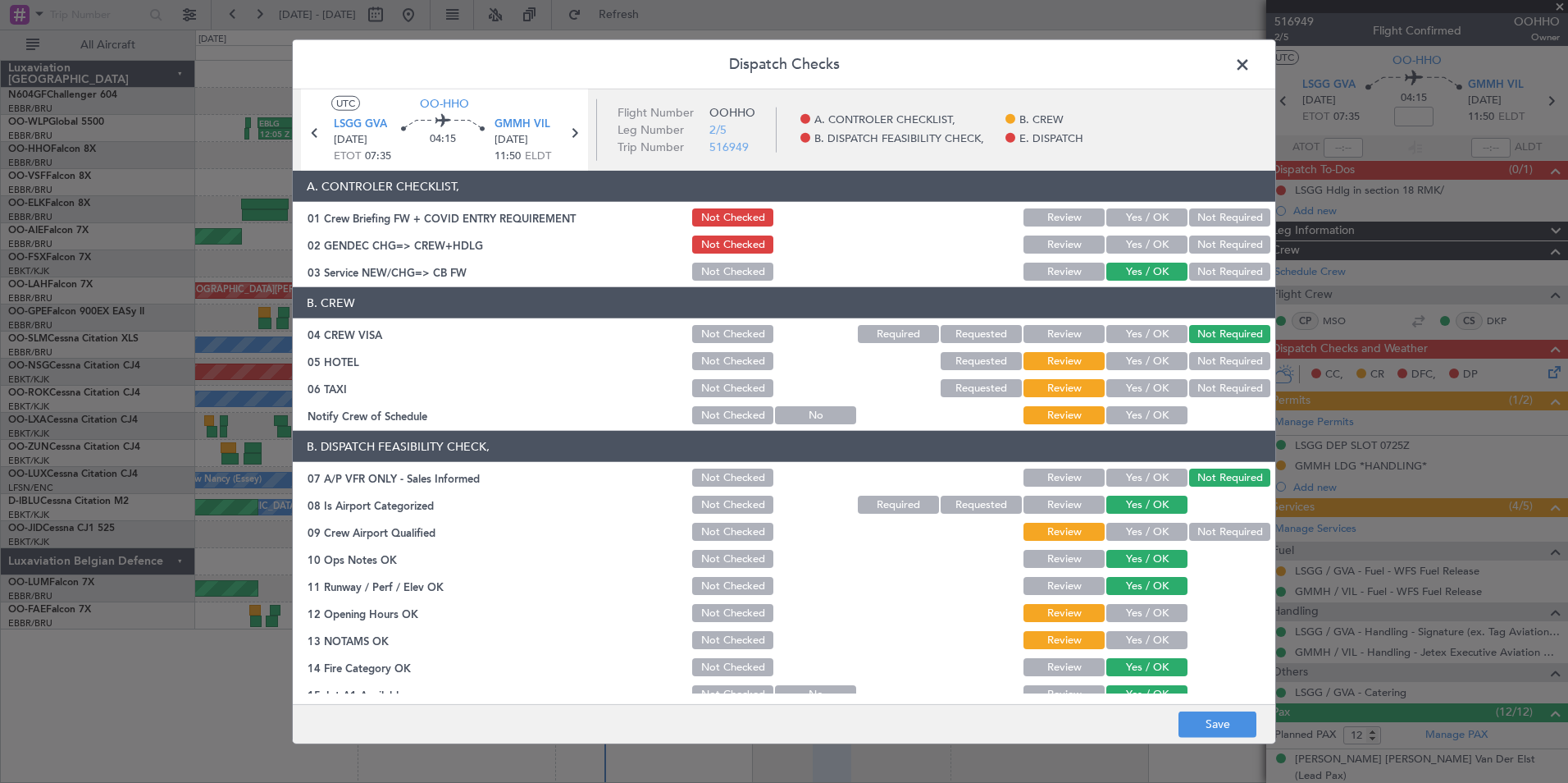
click at [1216, 356] on button "Not Required" at bounding box center [1230, 361] width 81 height 18
drag, startPoint x: 1204, startPoint y: 381, endPoint x: 1148, endPoint y: 401, distance: 59.5
click at [1204, 382] on button "Not Required" at bounding box center [1230, 387] width 81 height 18
click at [1147, 402] on section "B. CREW 04 CREW VISA Not Checked Required Requested Review Yes / OK Not Require…" at bounding box center [784, 357] width 983 height 139
click at [1146, 410] on button "Yes / OK" at bounding box center [1147, 415] width 81 height 18
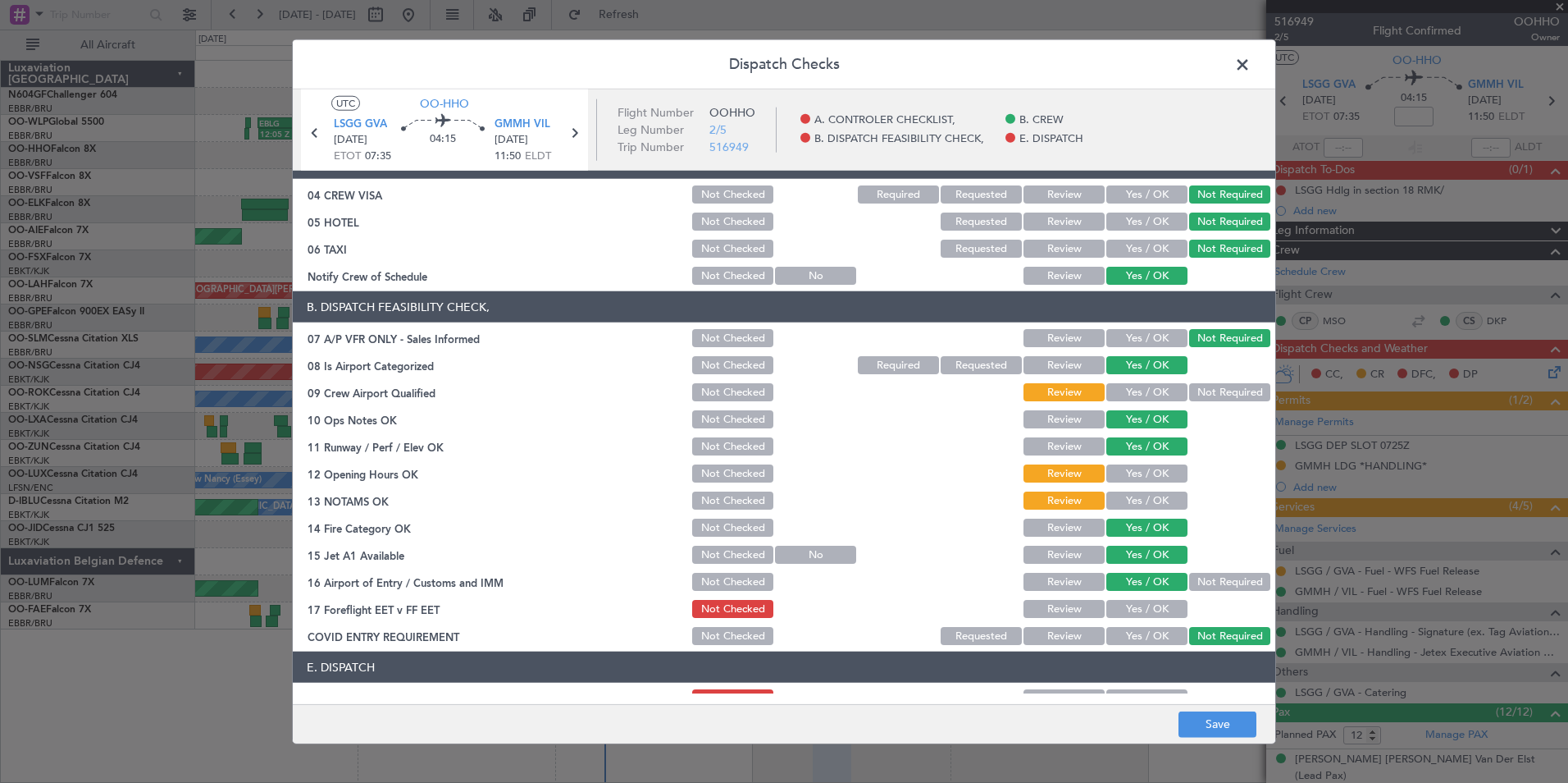
scroll to position [241, 0]
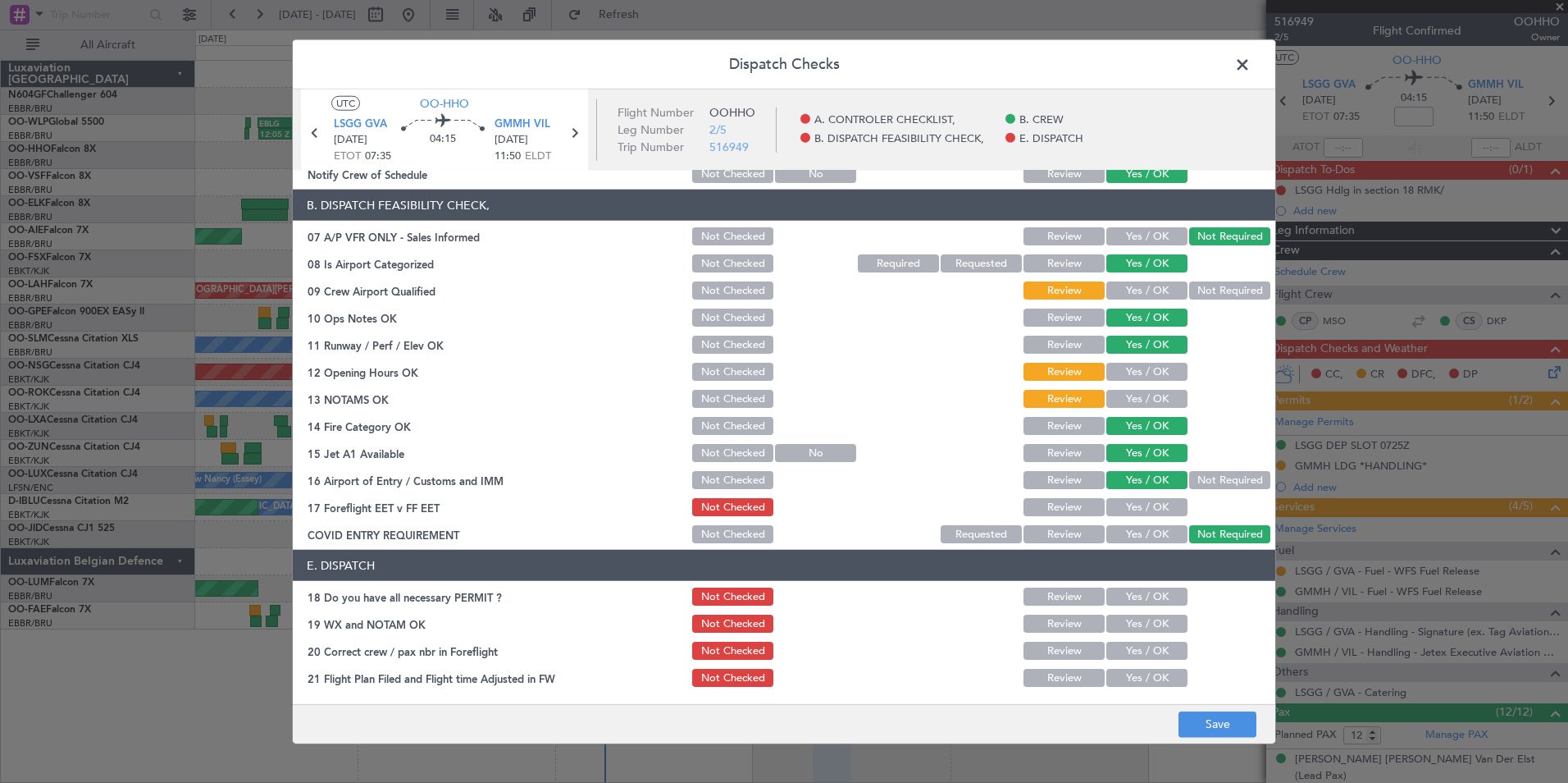
click at [1199, 292] on button "Not Required" at bounding box center [1230, 290] width 81 height 18
click at [1155, 372] on button "Yes / OK" at bounding box center [1147, 371] width 81 height 18
click at [1155, 397] on button "Yes / OK" at bounding box center [1147, 399] width 81 height 18
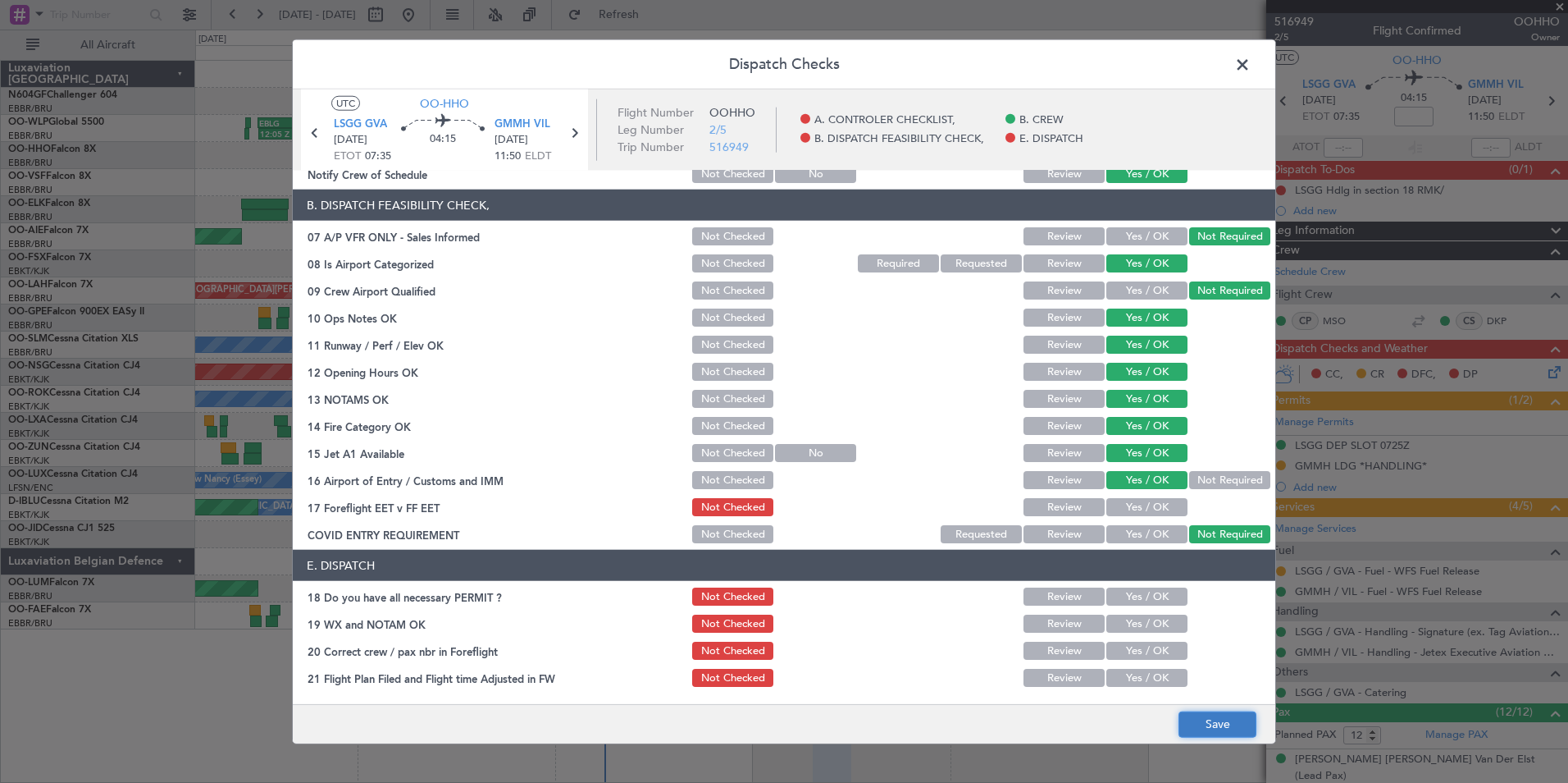
click at [1223, 722] on button "Save" at bounding box center [1218, 724] width 78 height 26
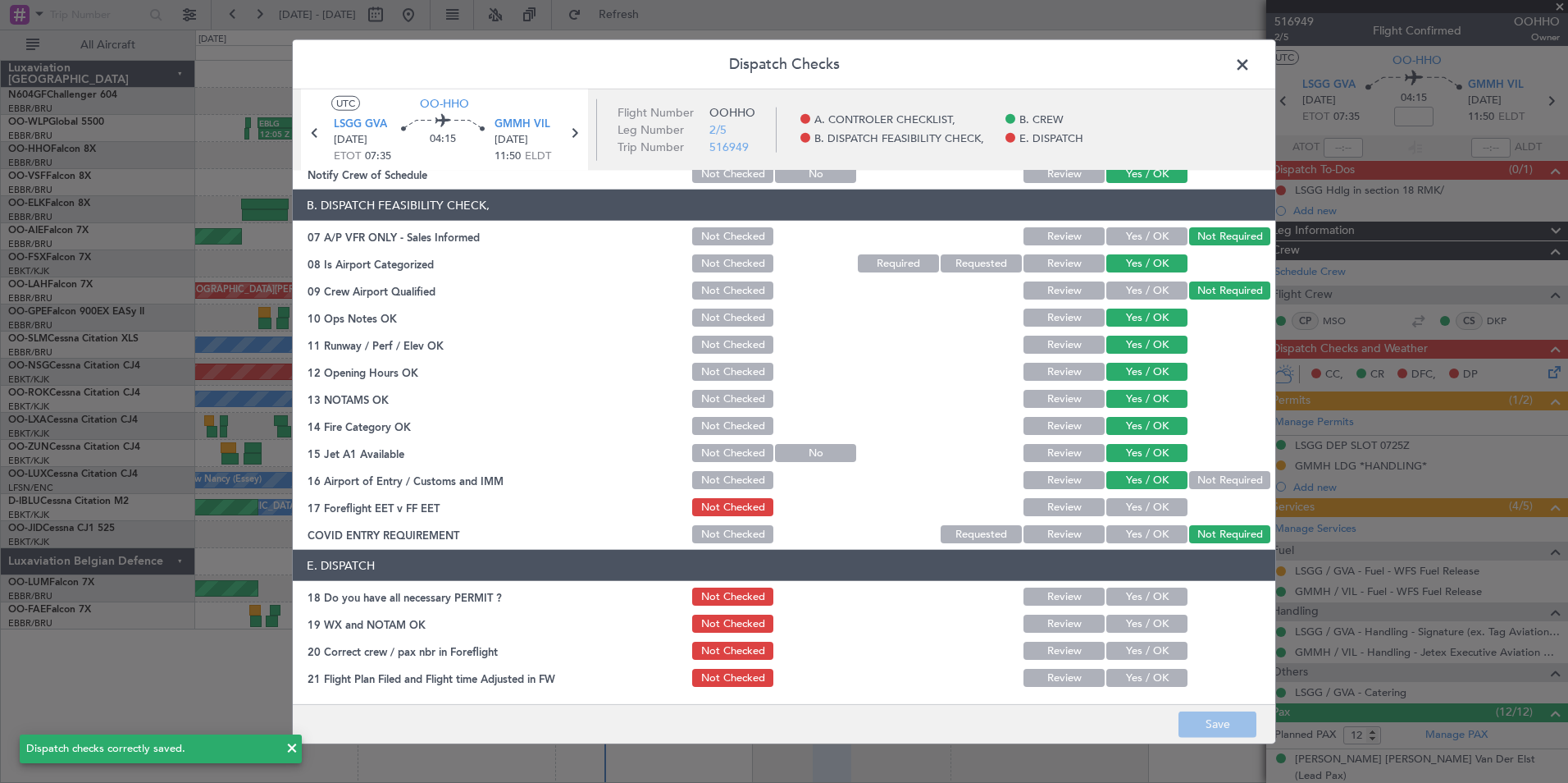
click at [1251, 57] on span at bounding box center [1251, 69] width 0 height 33
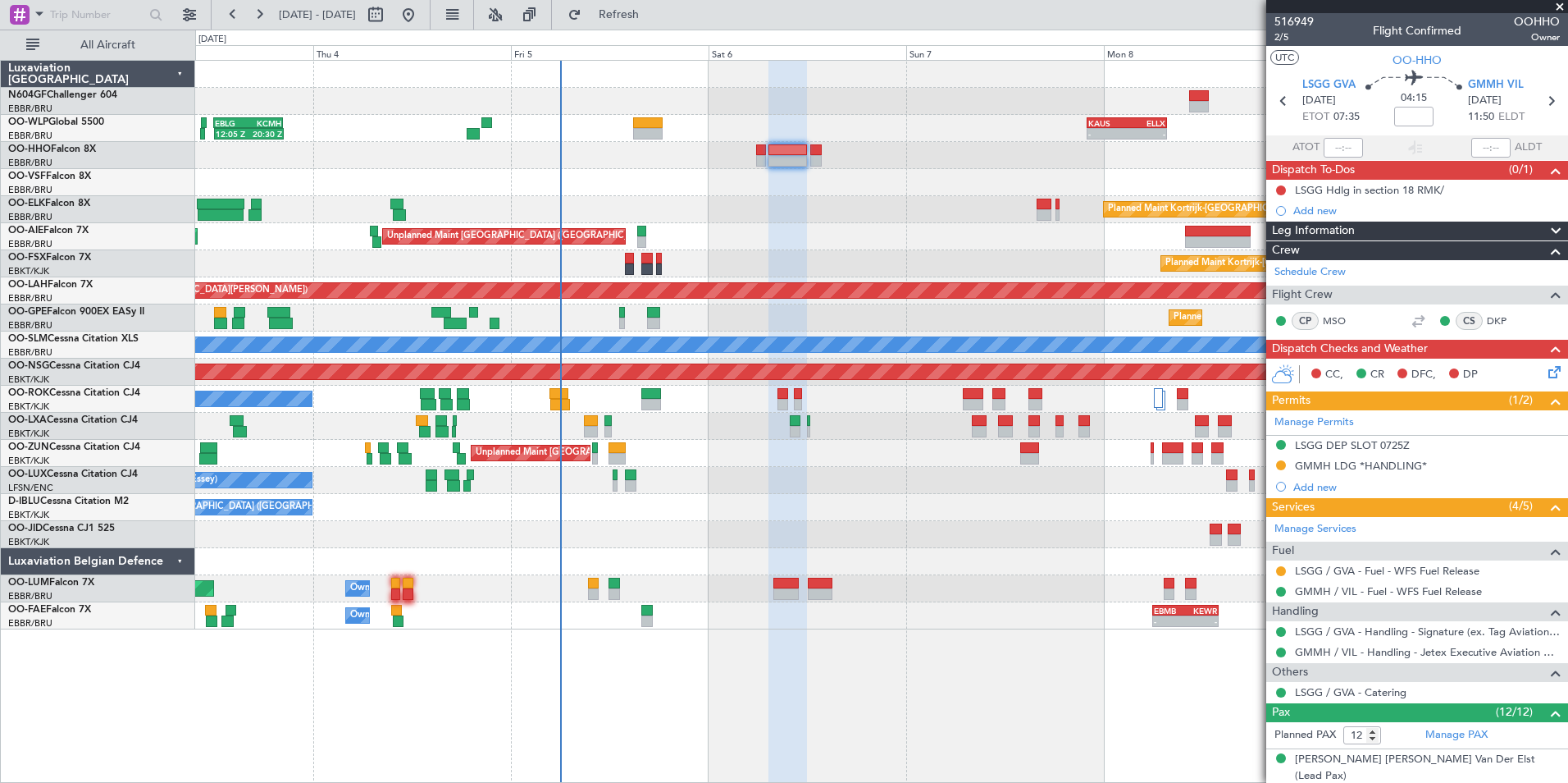
click at [996, 225] on div "12:05 Z 20:30 Z EBLG 12:00 Z KCMH 20:20 Z - - KAUS 22:00 Z ELLX 07:45 Z - - LTC…" at bounding box center [881, 345] width 1372 height 569
click at [1298, 40] on span "2/5" at bounding box center [1295, 37] width 40 height 14
click at [1373, 442] on div "LSGG DEP SLOT 0725Z" at bounding box center [1352, 445] width 115 height 14
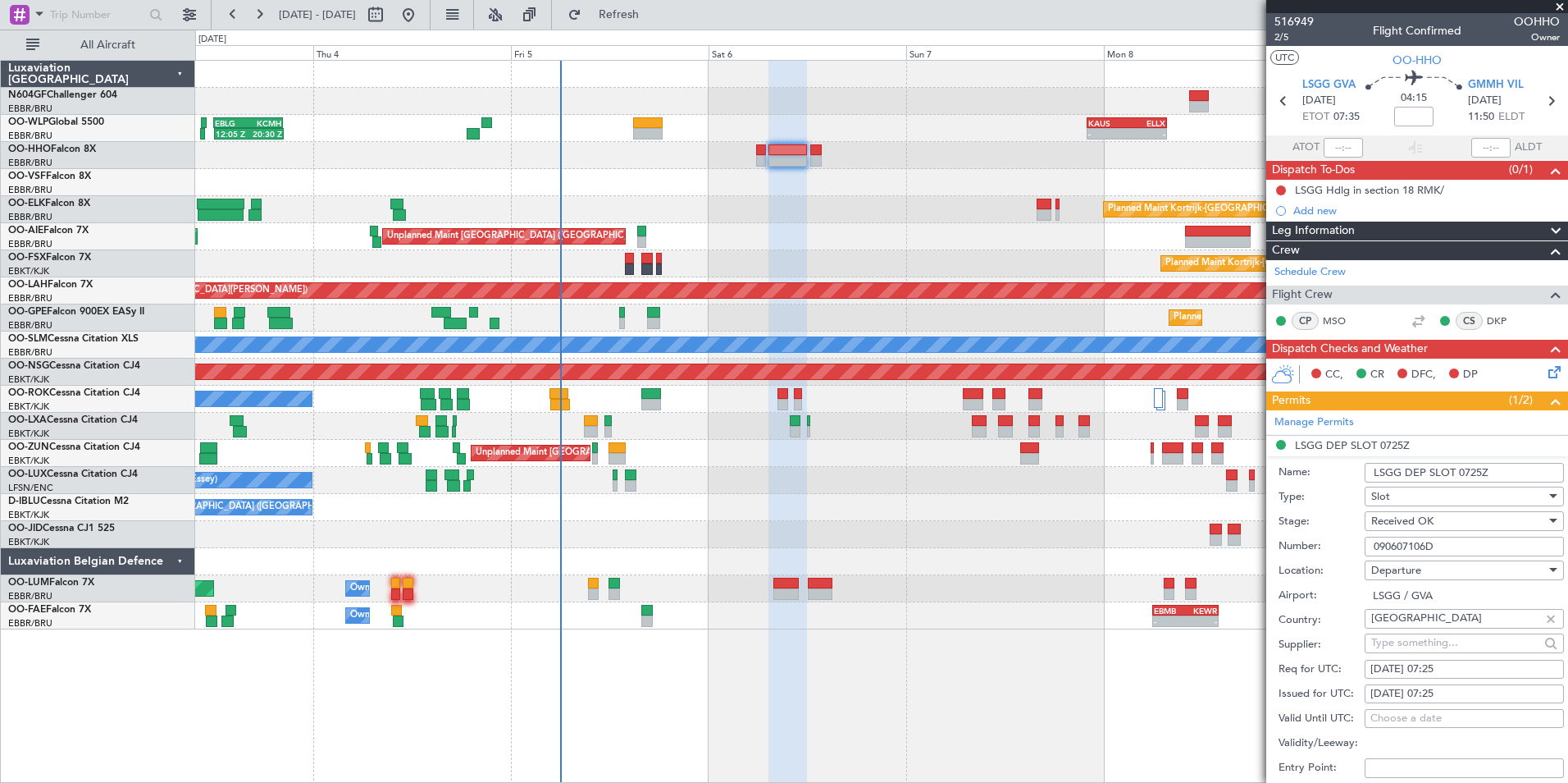
drag, startPoint x: 1447, startPoint y: 547, endPoint x: 1370, endPoint y: 547, distance: 77.0
click at [1370, 547] on input "090607106D" at bounding box center [1464, 546] width 200 height 20
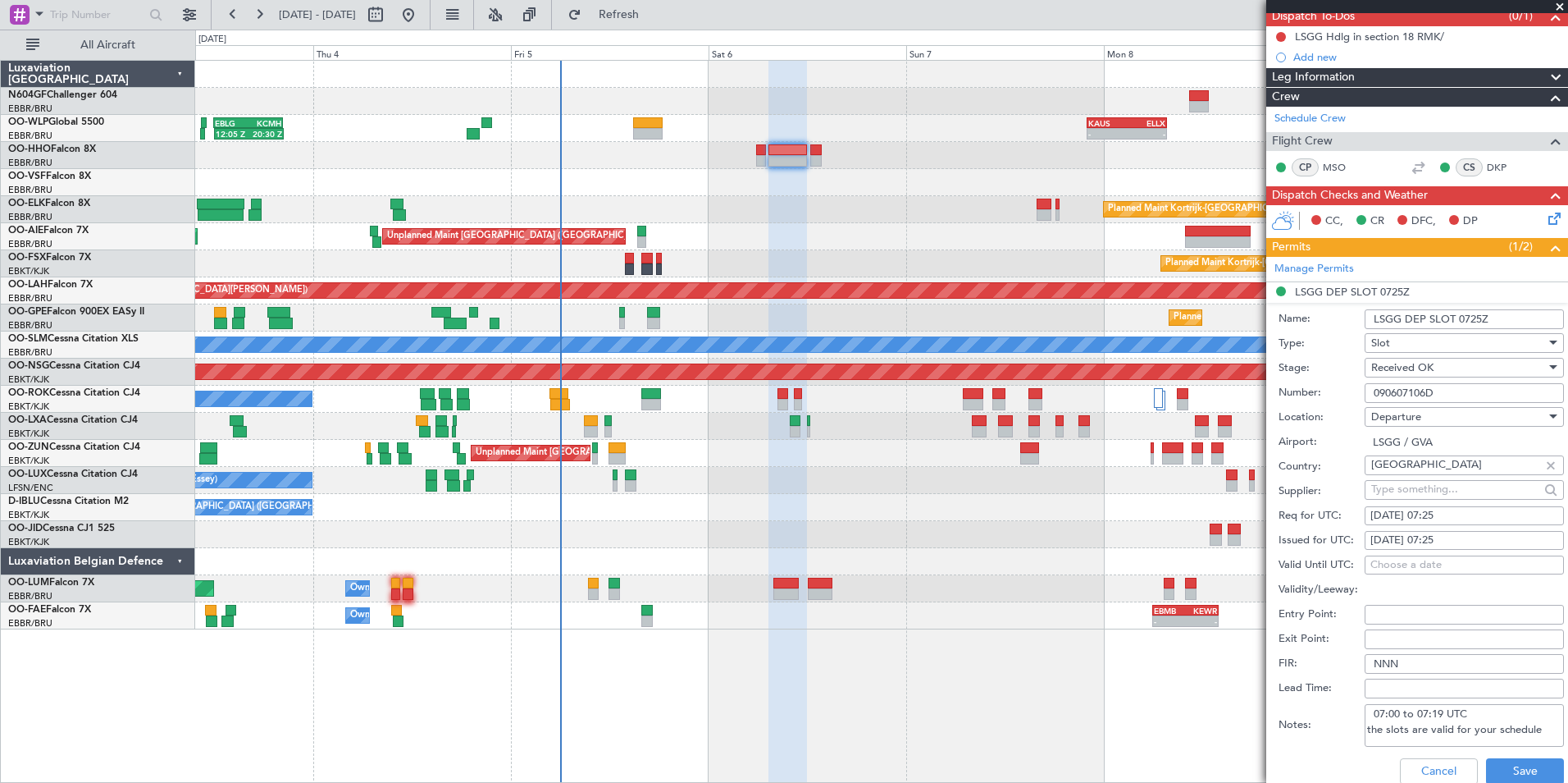
scroll to position [328, 0]
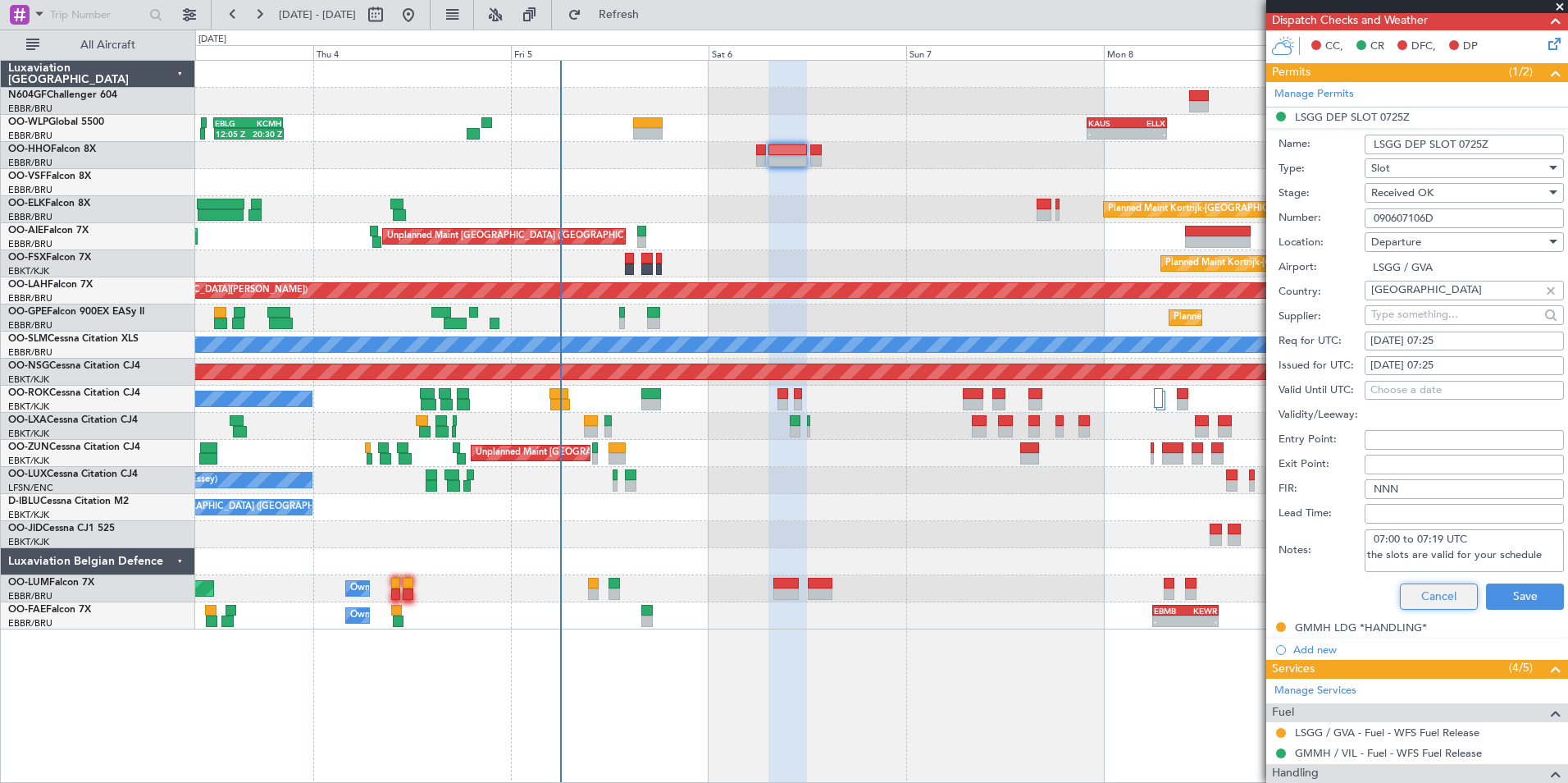
click at [1441, 601] on button "Cancel" at bounding box center [1439, 596] width 78 height 26
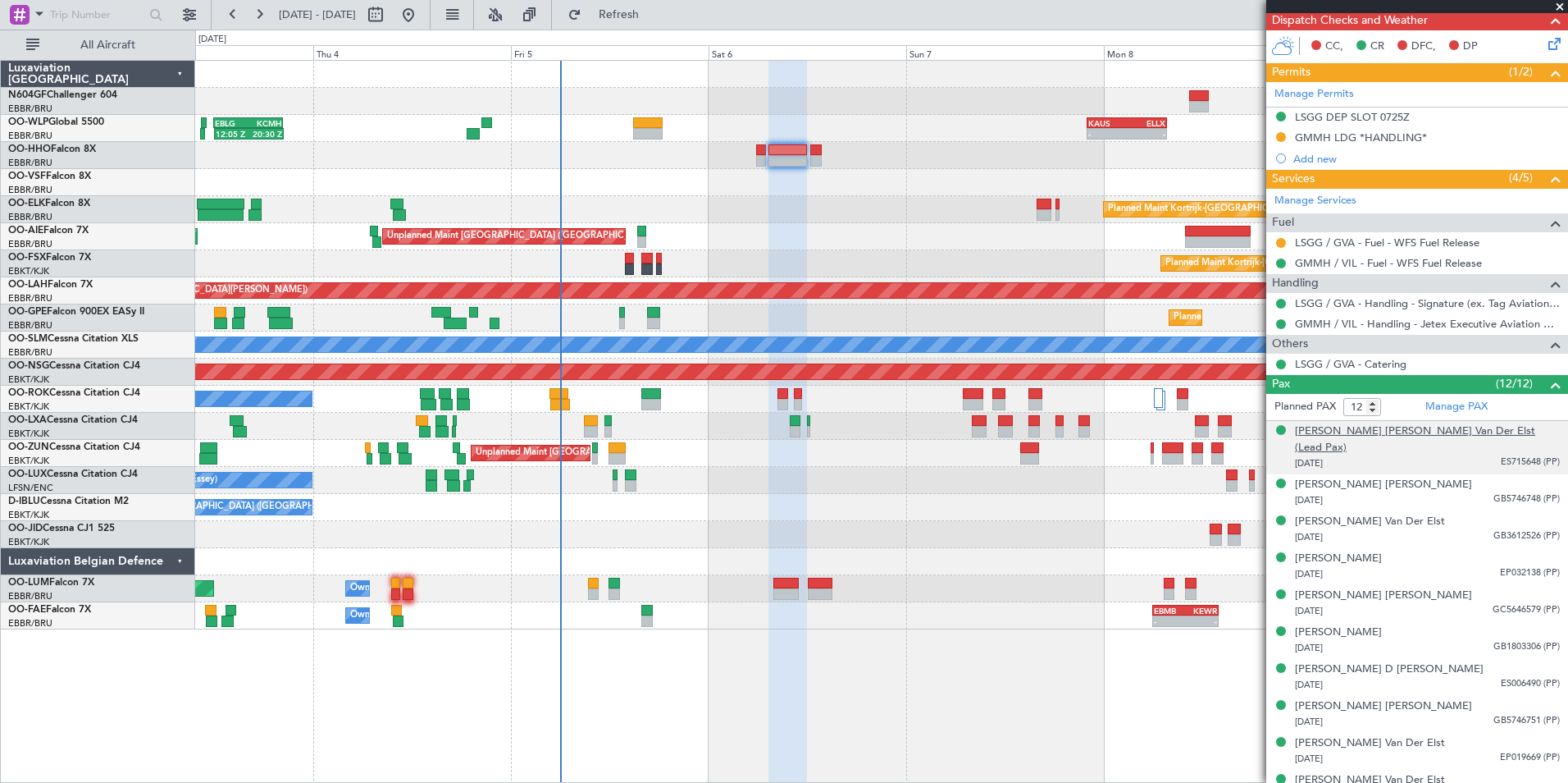
scroll to position [82, 0]
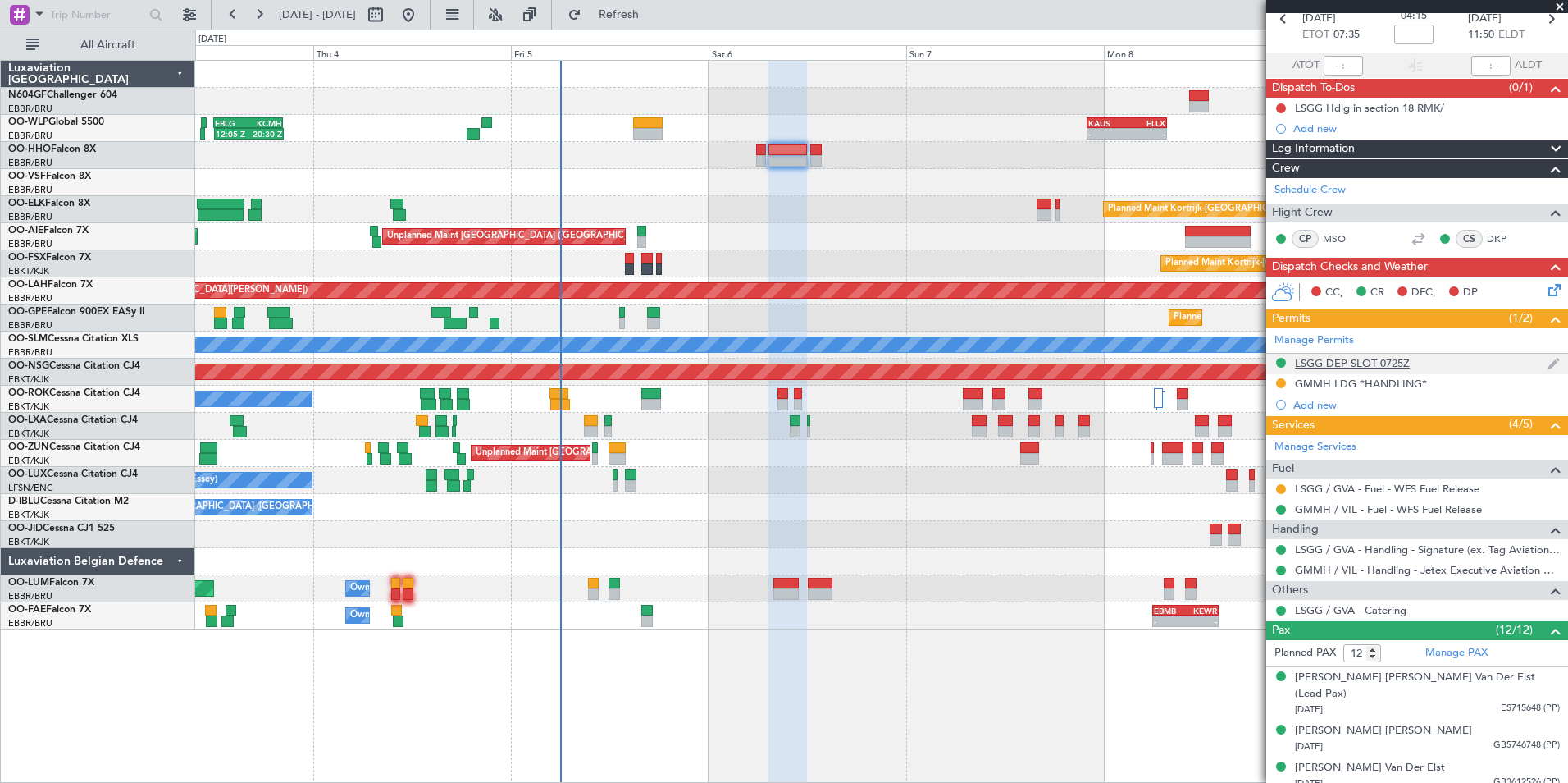
click at [1384, 356] on div "LSGG DEP SLOT 0725Z" at bounding box center [1352, 363] width 115 height 14
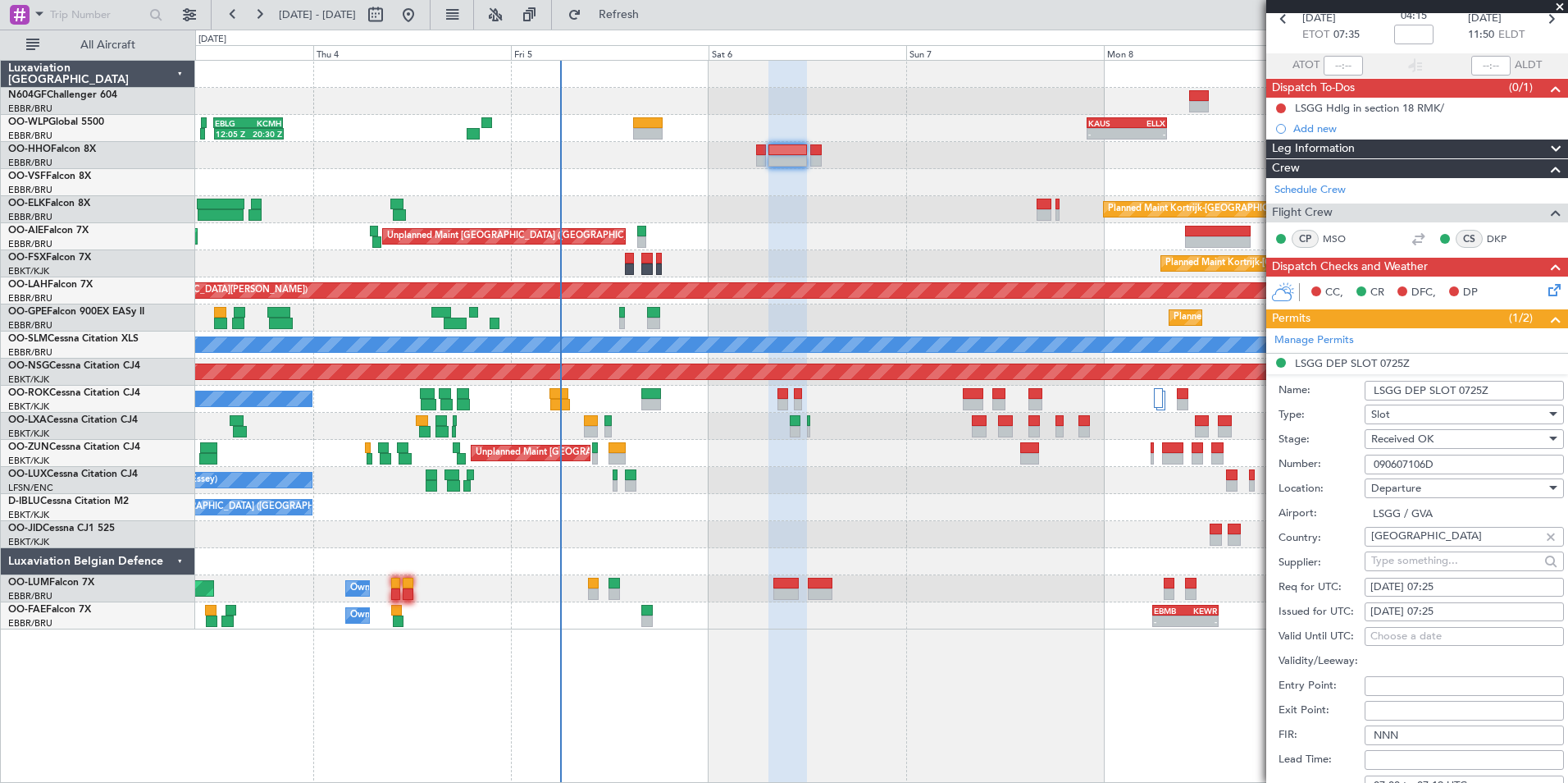
scroll to position [328, 0]
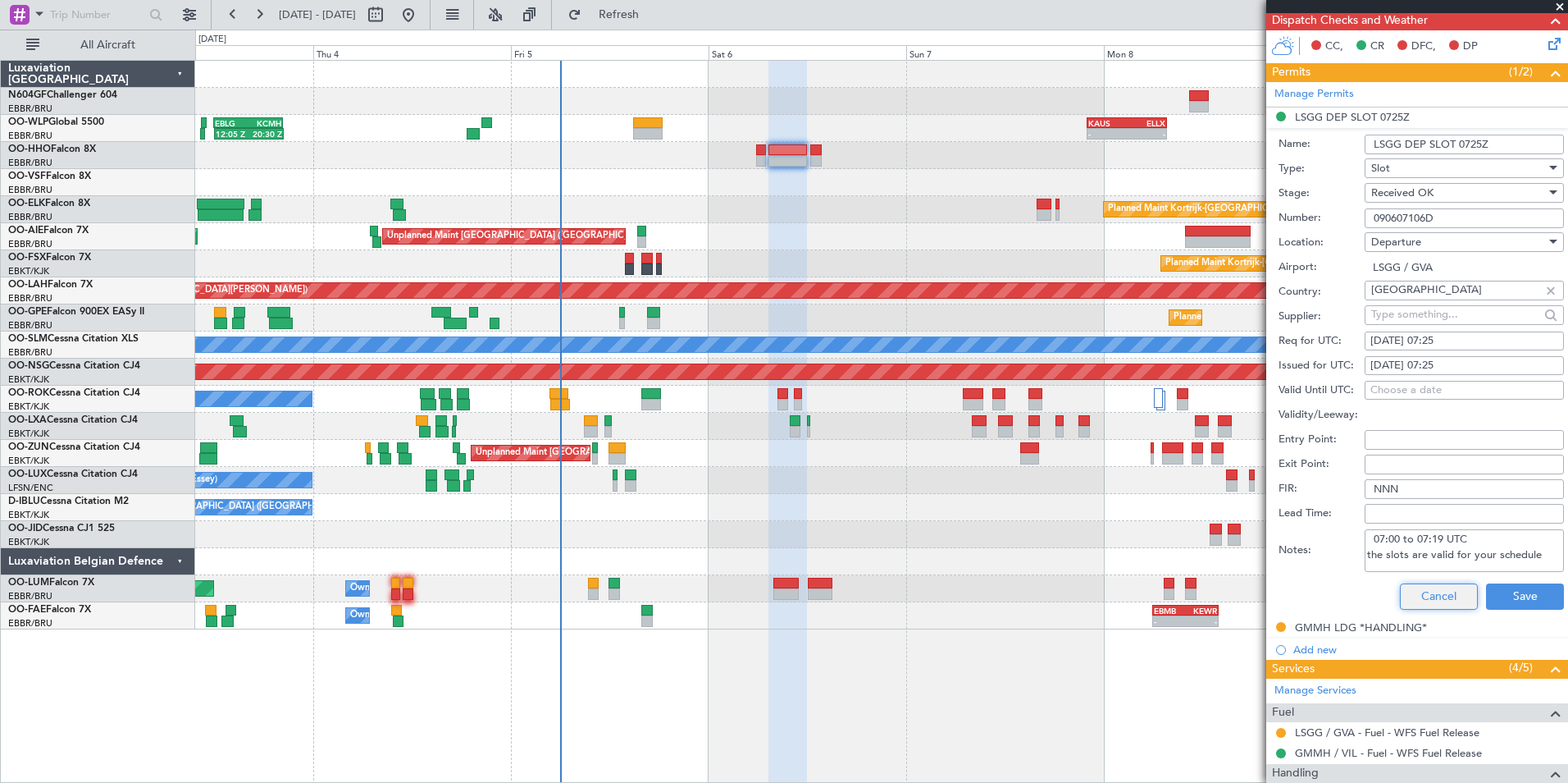
click at [1414, 591] on button "Cancel" at bounding box center [1439, 596] width 78 height 26
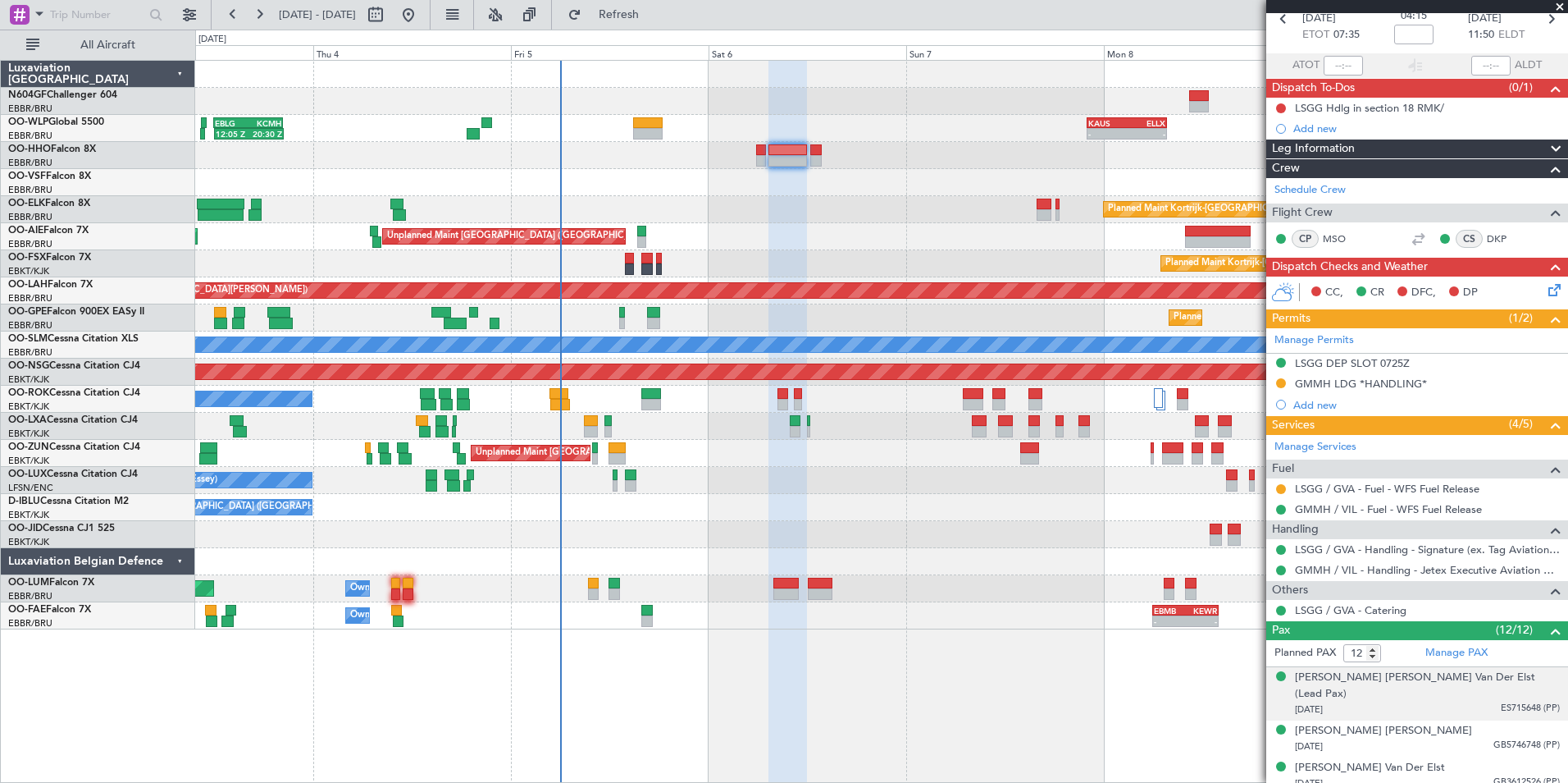
scroll to position [0, 0]
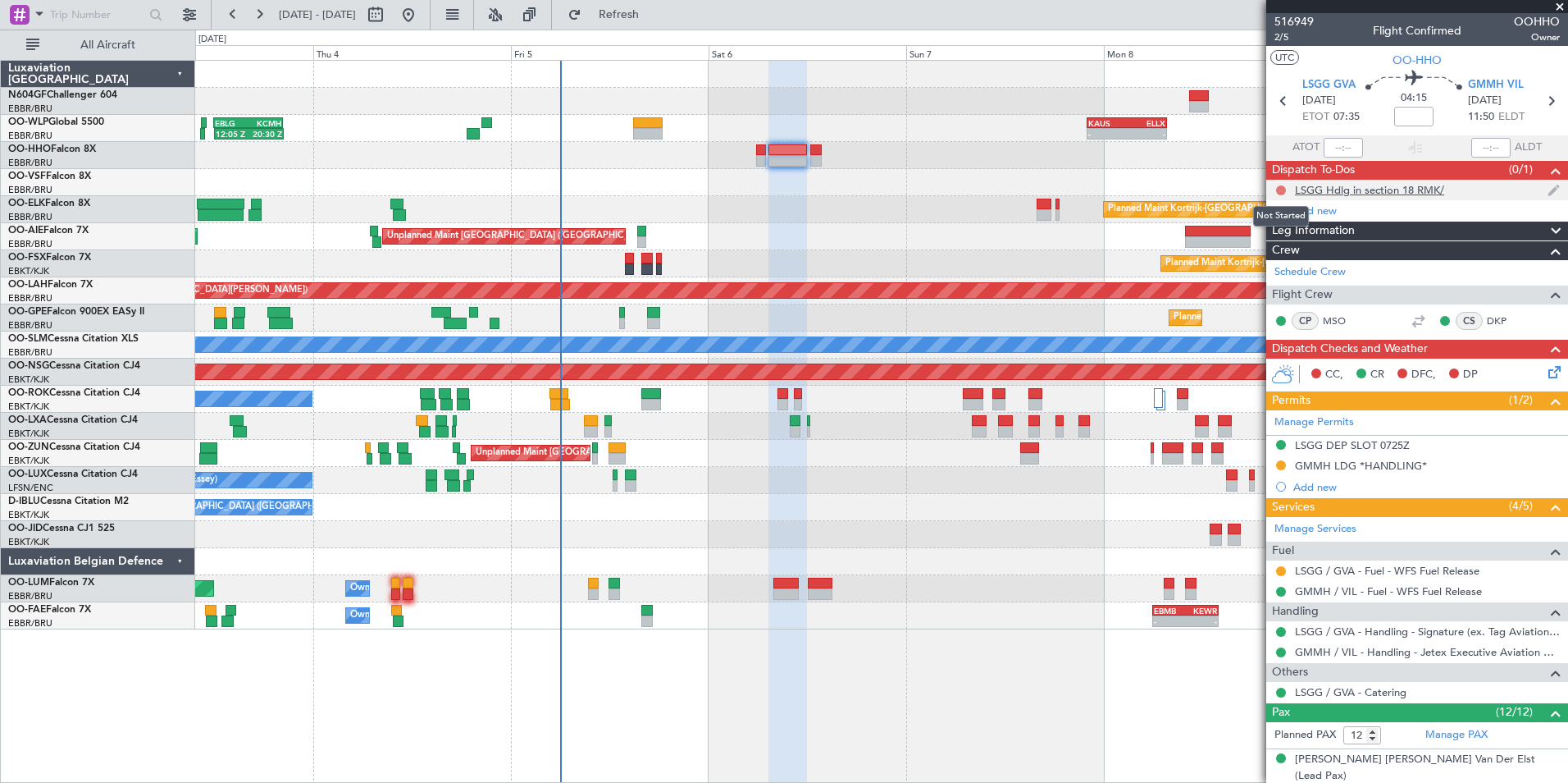
click at [1280, 192] on button at bounding box center [1281, 190] width 9 height 9
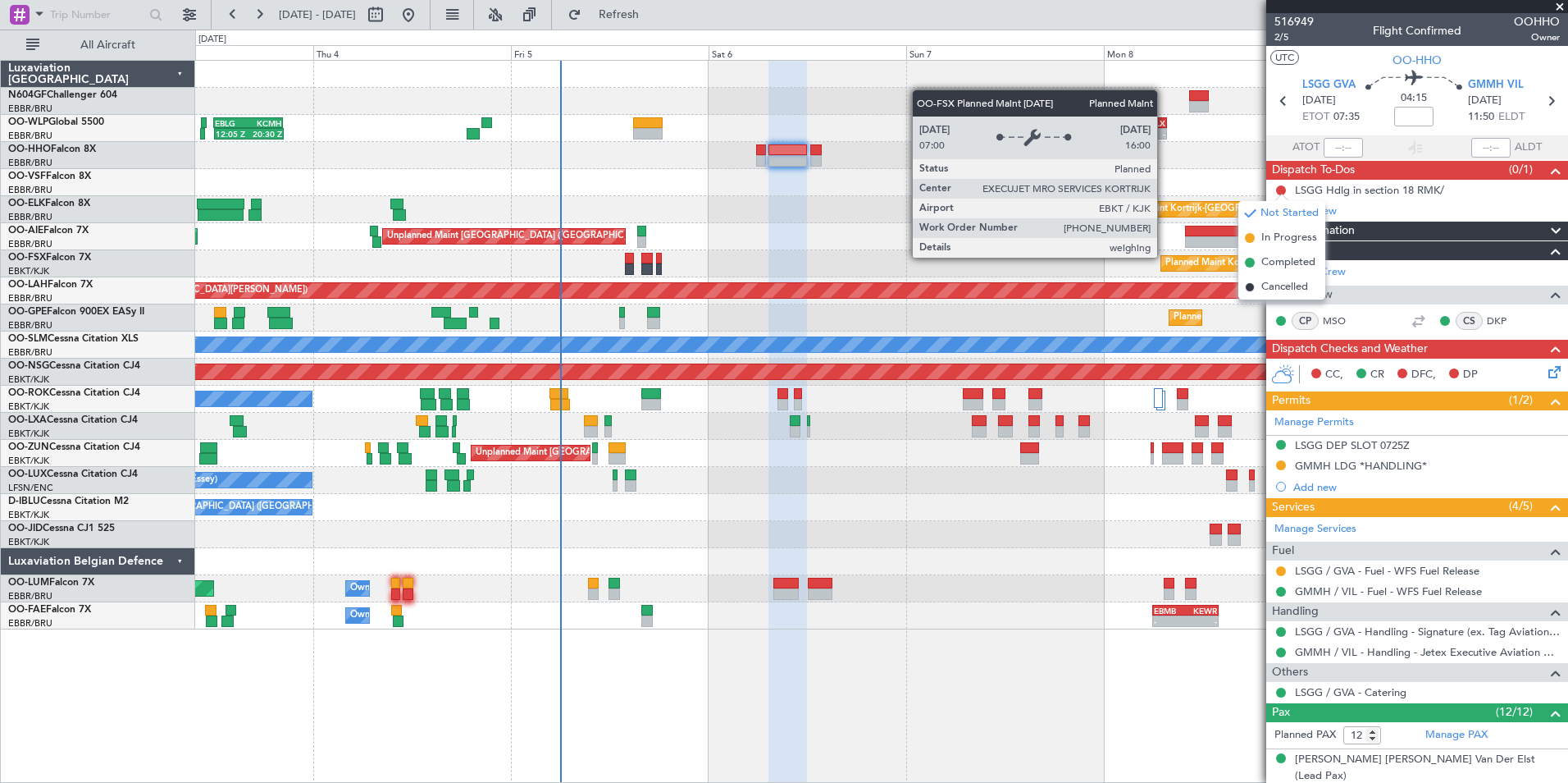
click at [1165, 257] on div "Planned Maint Kortrijk-[GEOGRAPHIC_DATA]" at bounding box center [1395, 264] width 468 height 15
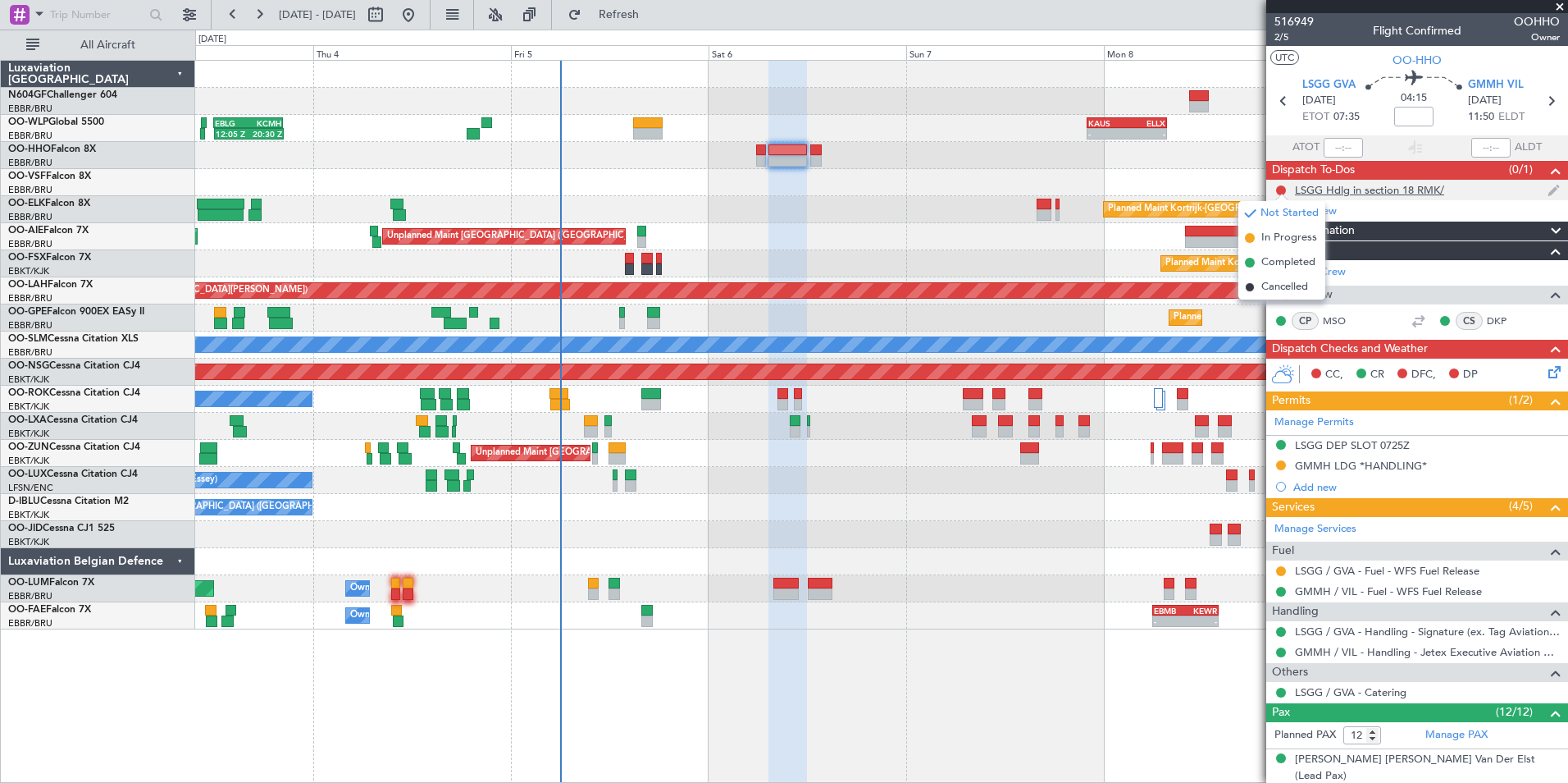
click at [1310, 187] on div "LSGG Hdlg in section 18 RMK/" at bounding box center [1369, 189] width 150 height 14
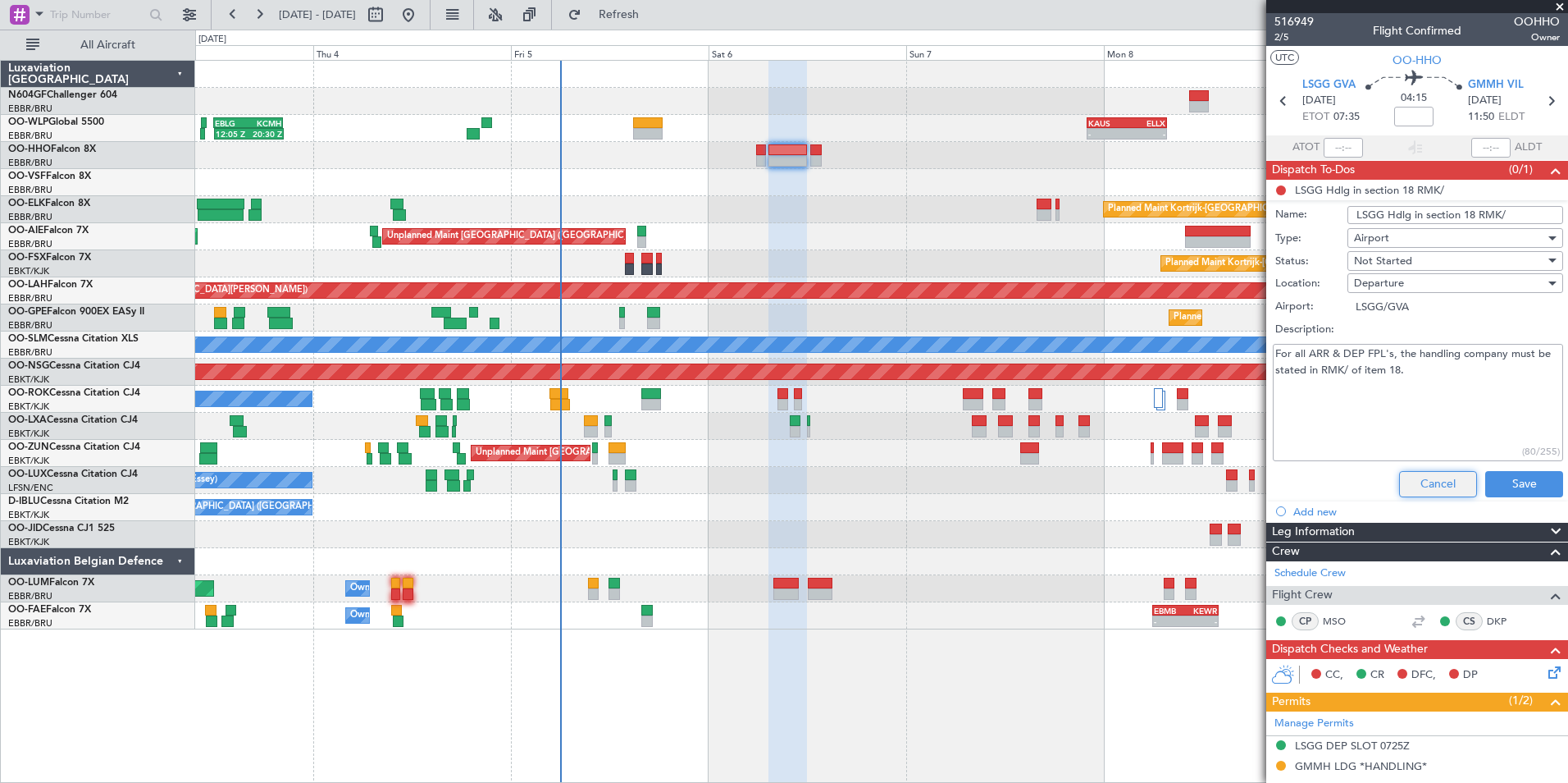
click at [1423, 493] on button "Cancel" at bounding box center [1438, 484] width 78 height 26
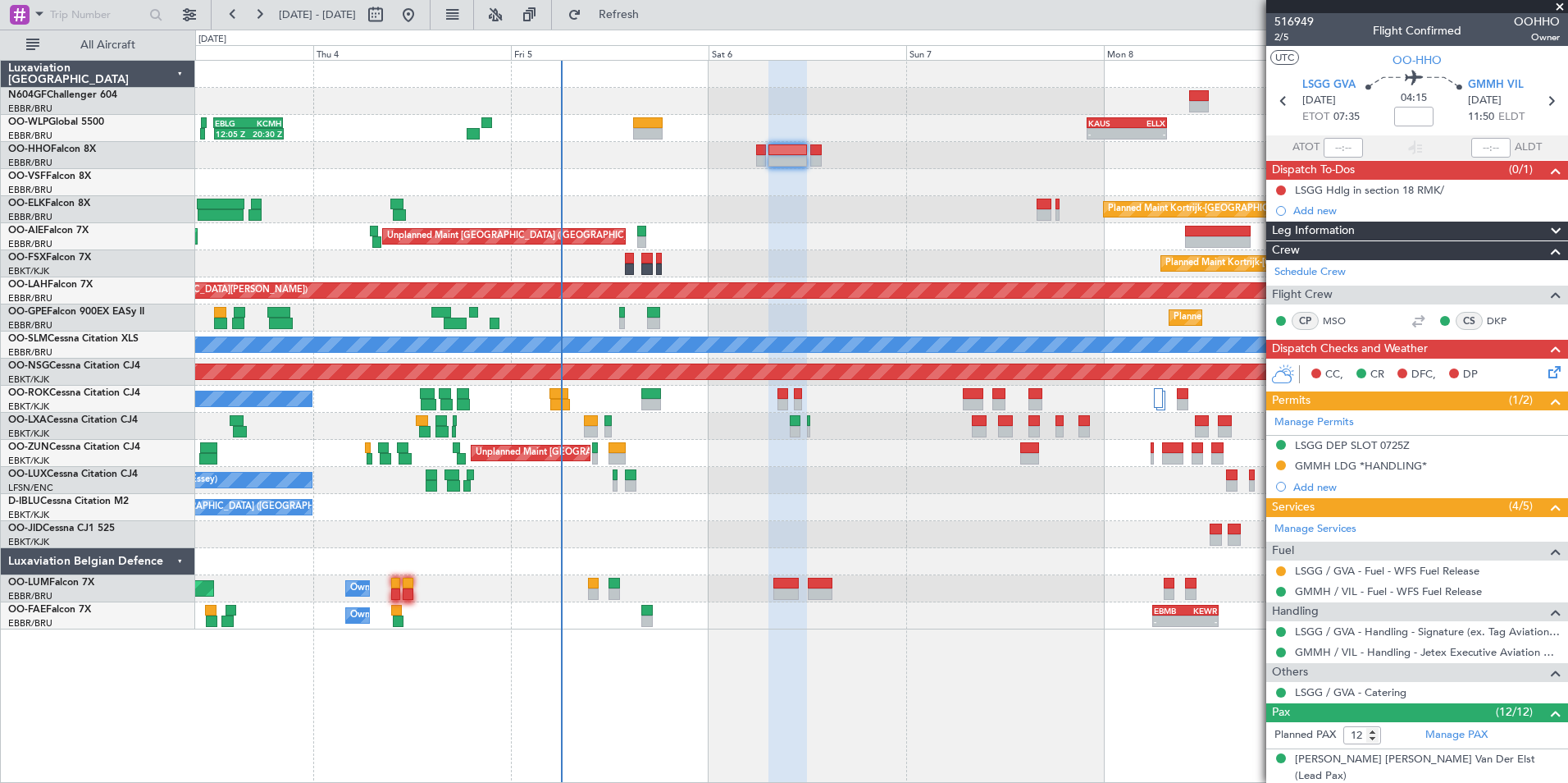
click at [1545, 372] on icon at bounding box center [1552, 369] width 13 height 13
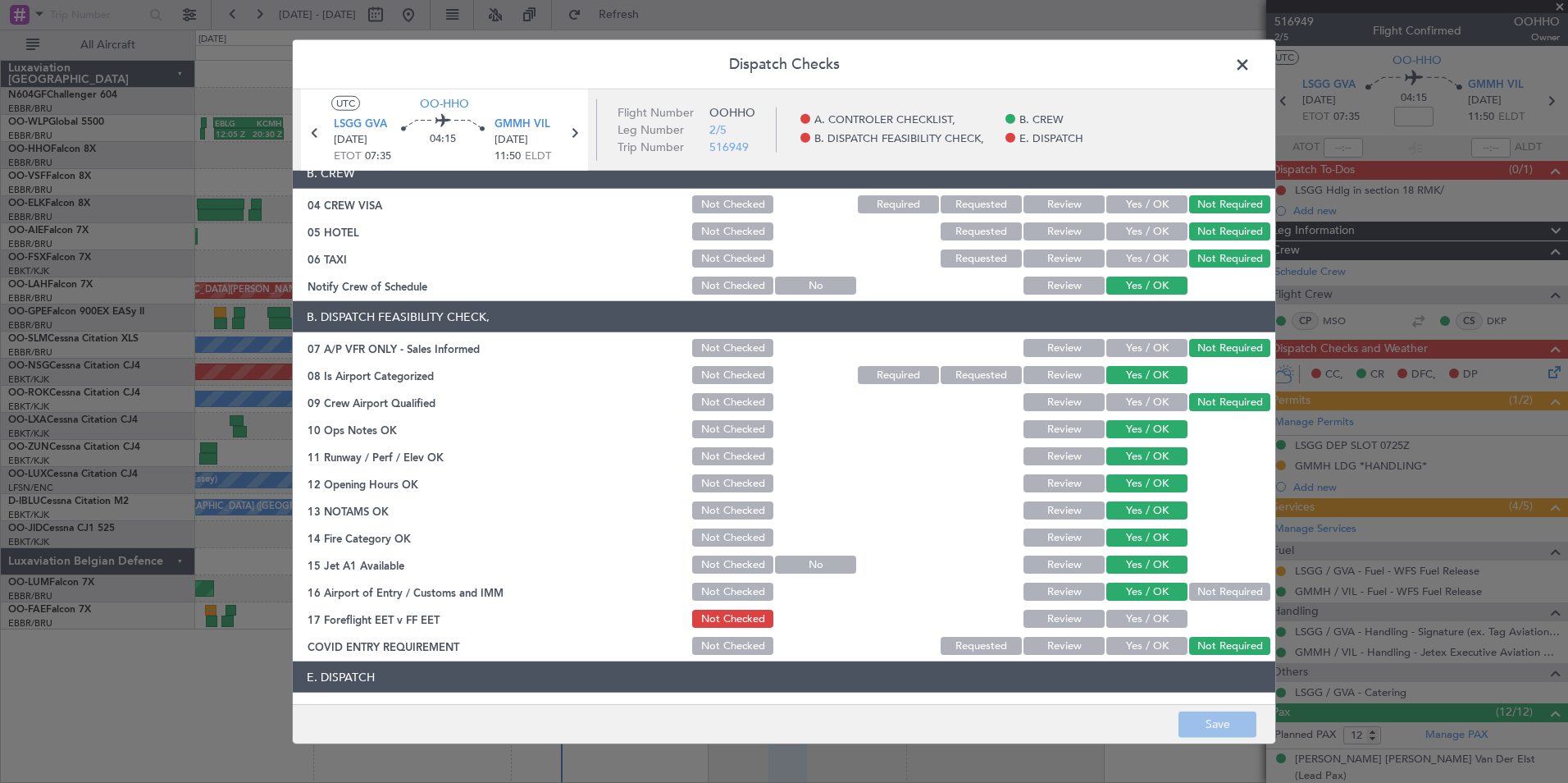
scroll to position [241, 0]
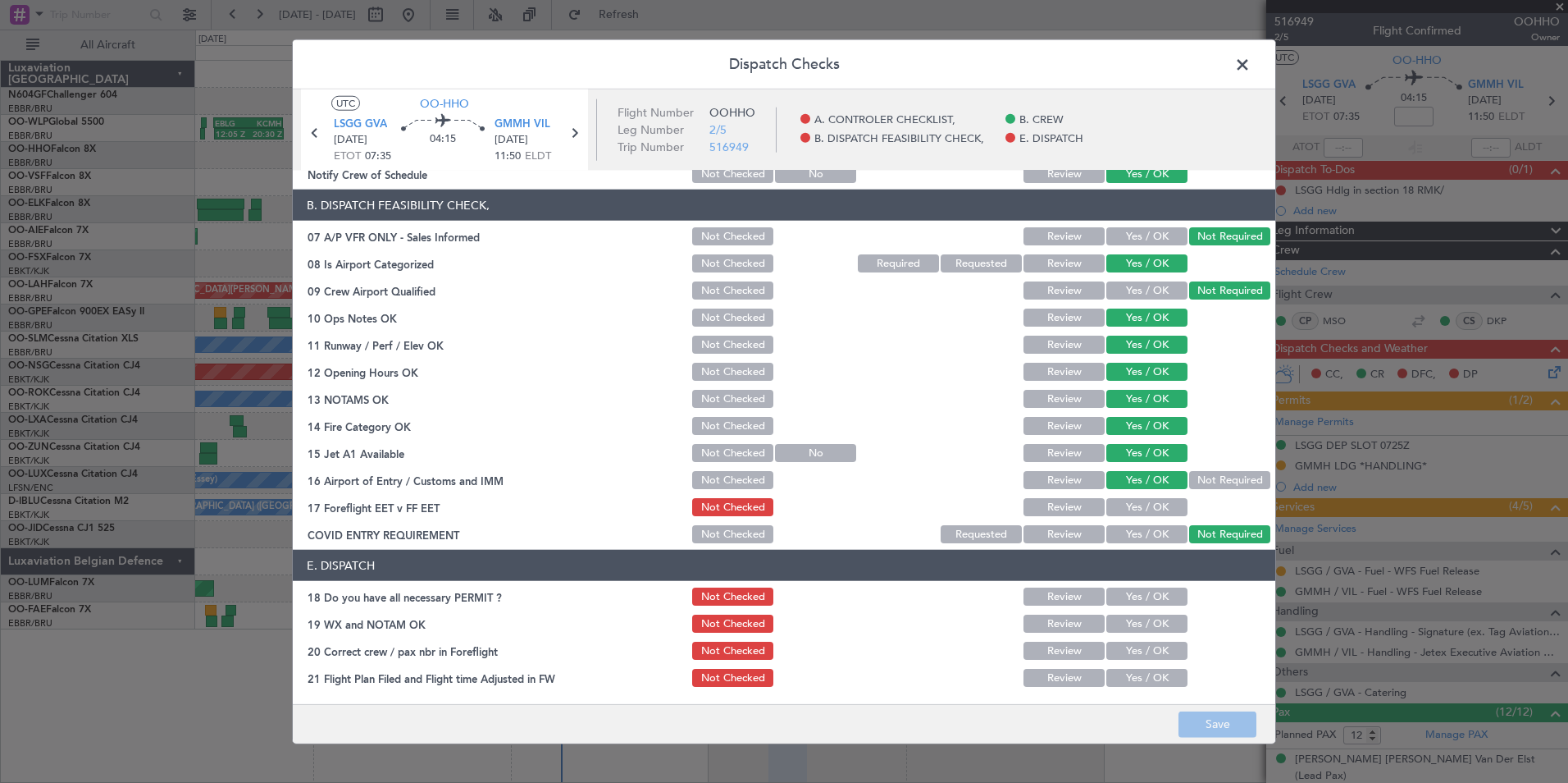
click at [1144, 511] on button "Yes / OK" at bounding box center [1147, 507] width 81 height 18
click at [1222, 726] on button "Save" at bounding box center [1218, 724] width 78 height 26
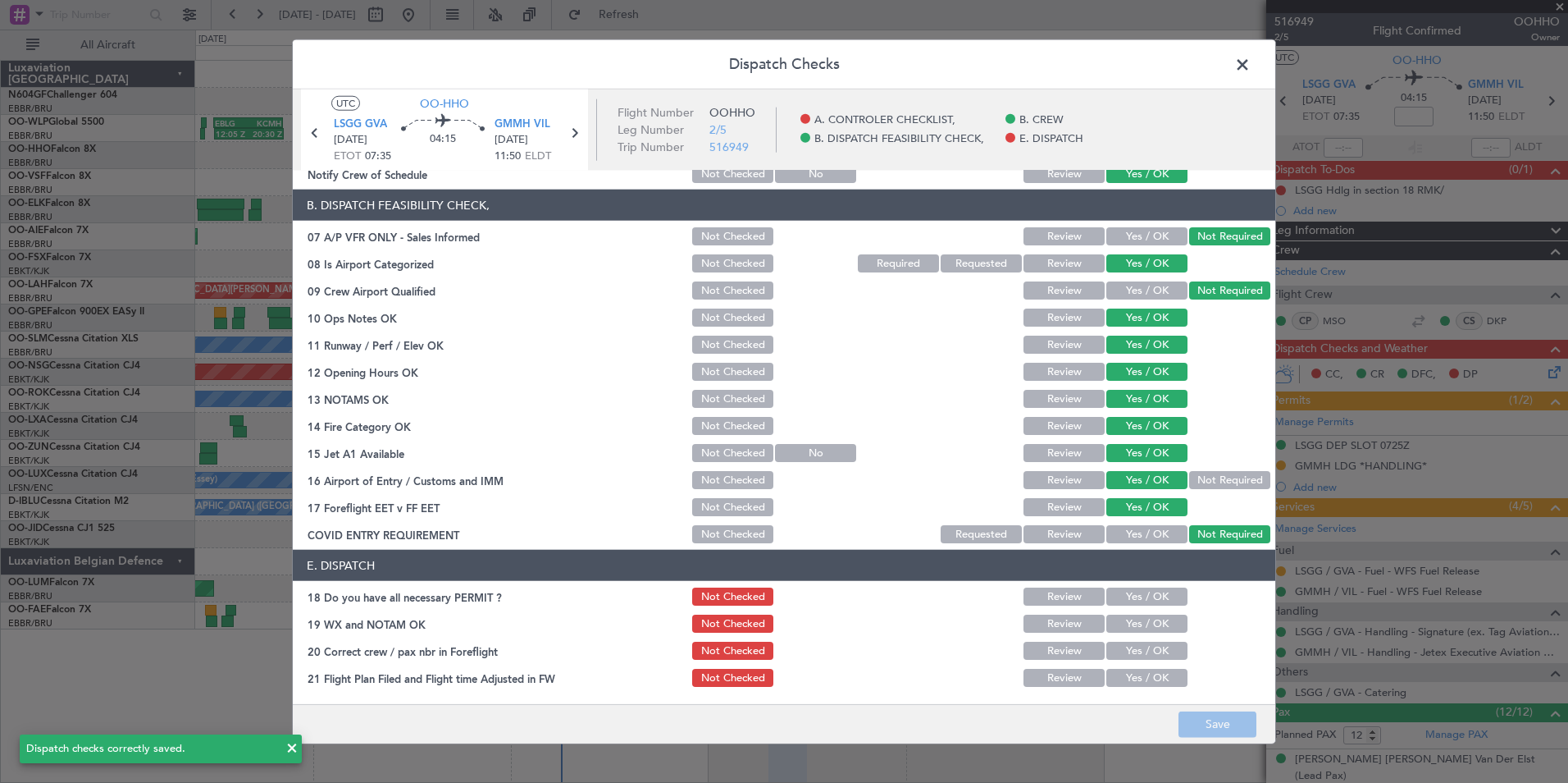
click at [1251, 71] on span at bounding box center [1251, 69] width 0 height 33
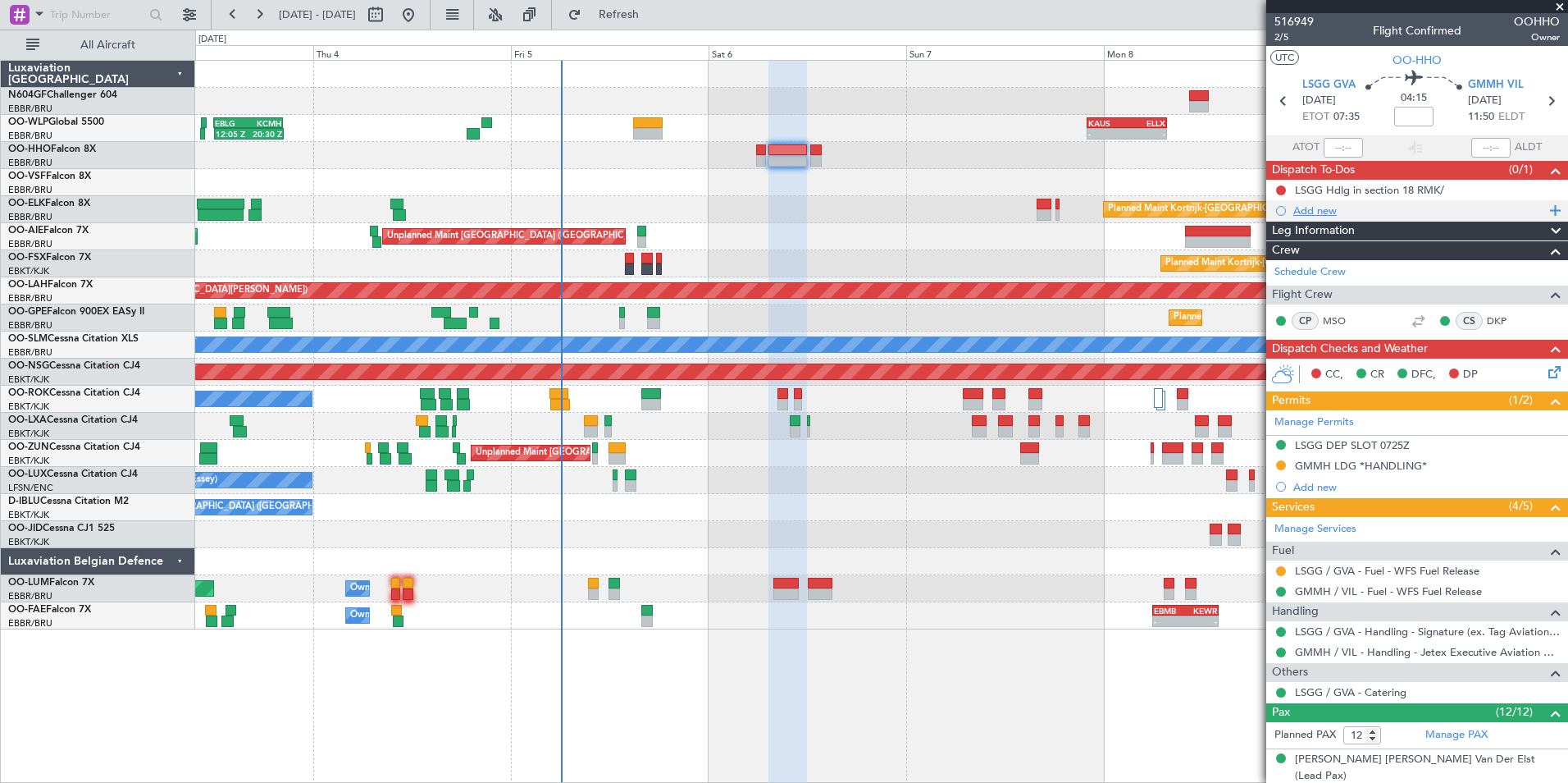
click at [1297, 209] on div "Add new" at bounding box center [1419, 210] width 251 height 14
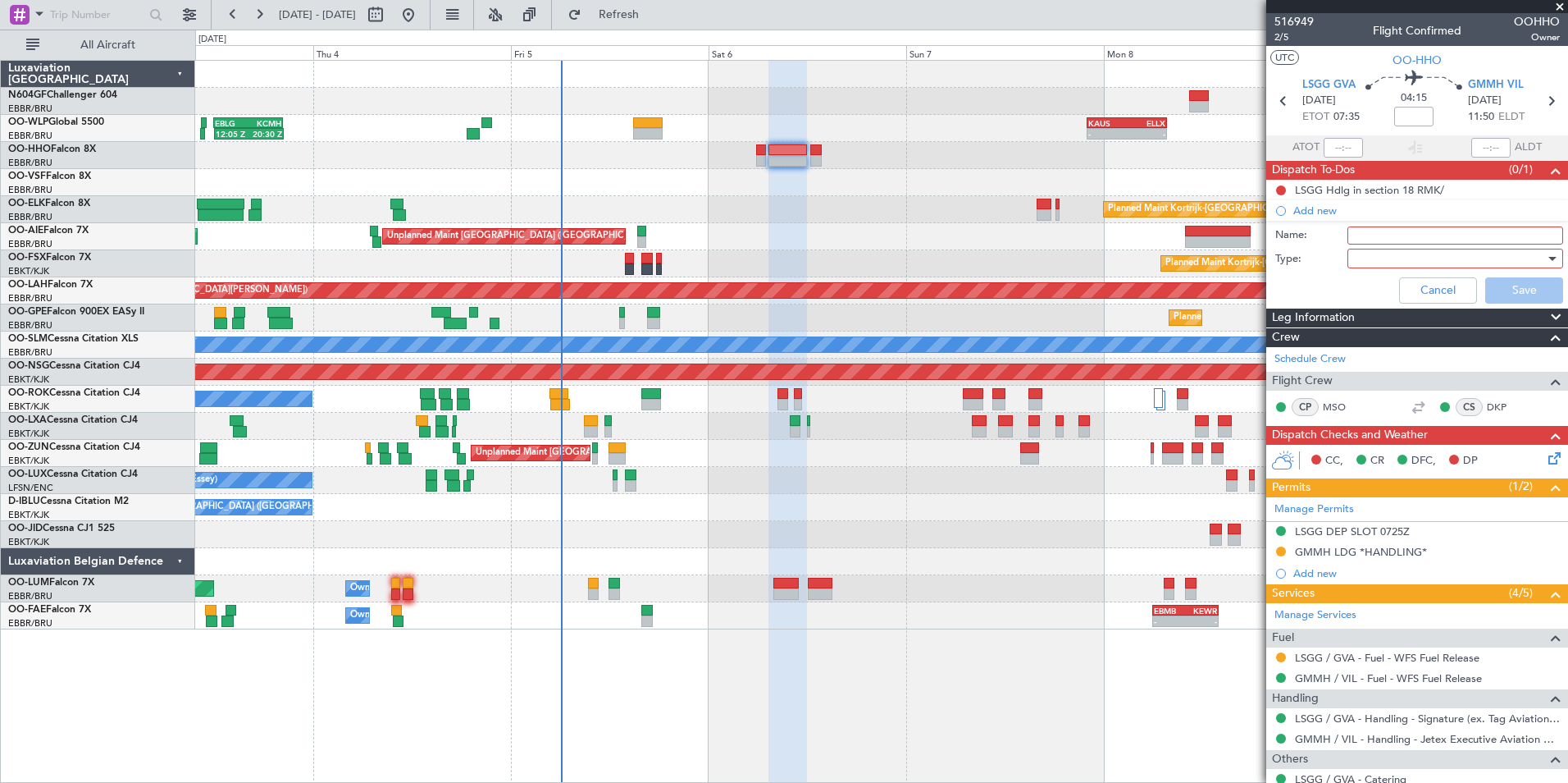
click at [1366, 234] on input "Name:" at bounding box center [1455, 235] width 216 height 18
type input "FPL Saved In FF"
click at [1414, 254] on div at bounding box center [1449, 258] width 191 height 24
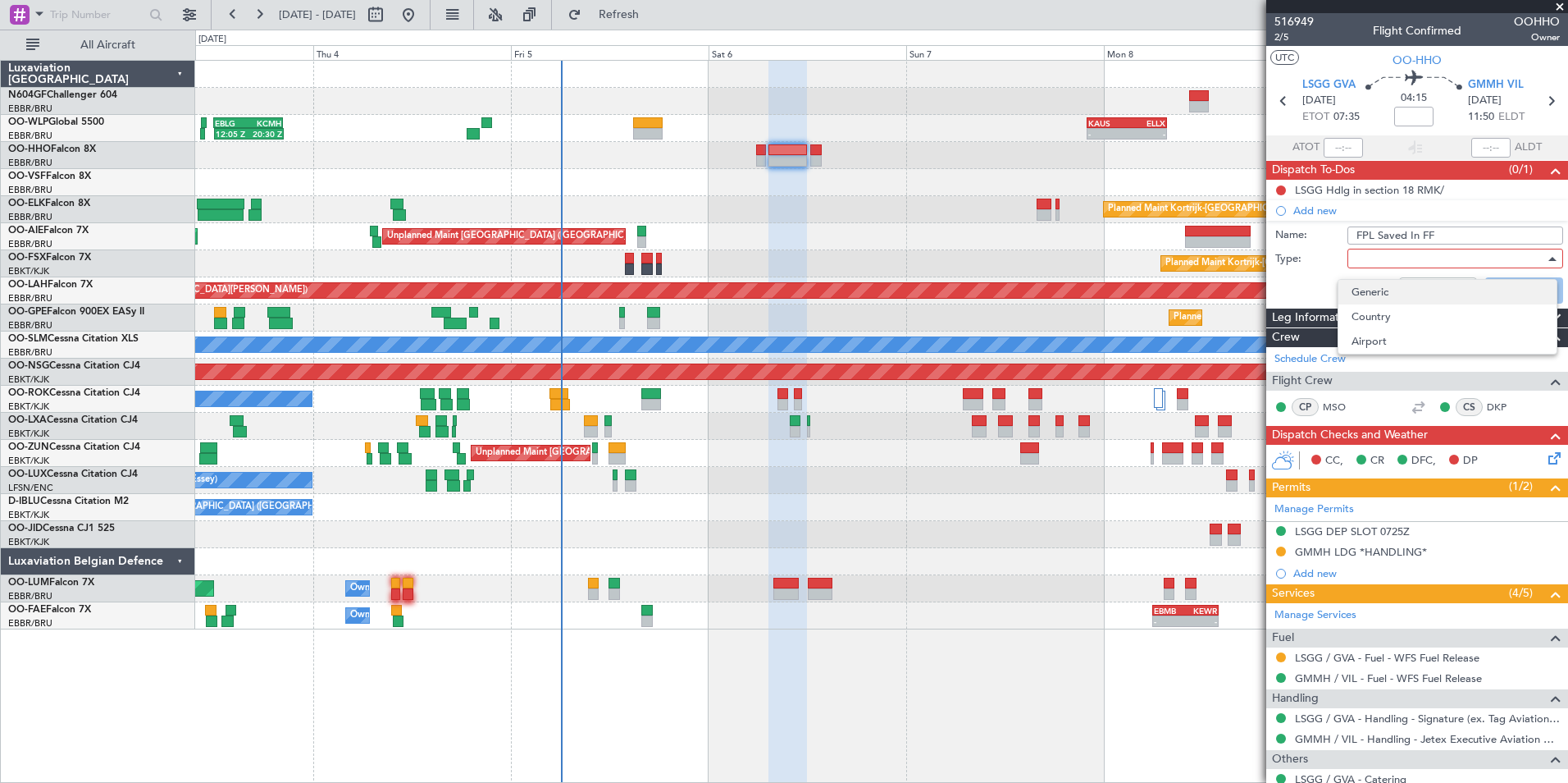
click at [1403, 289] on span "Generic" at bounding box center [1447, 292] width 192 height 24
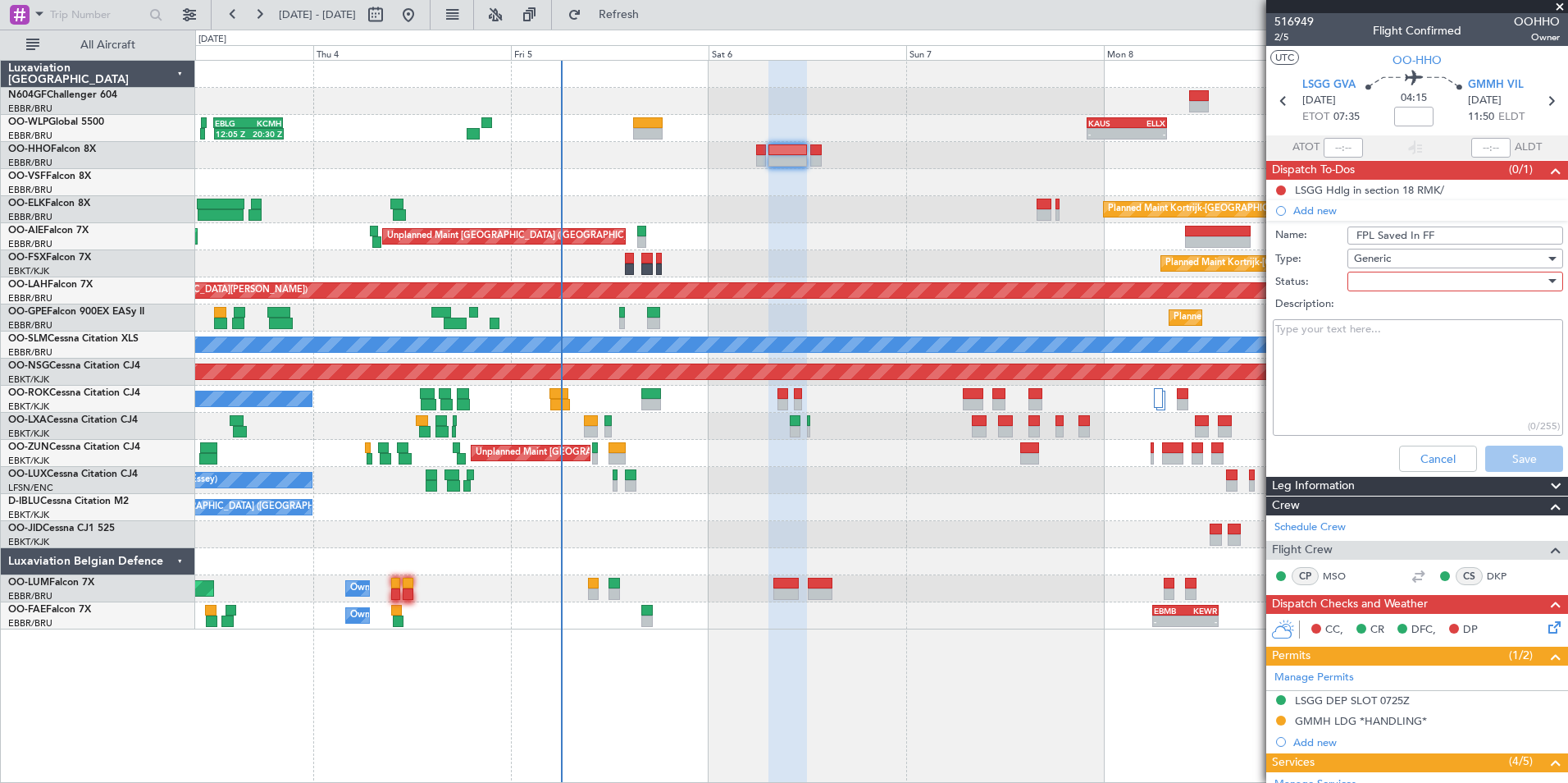
click at [1386, 283] on div at bounding box center [1449, 282] width 191 height 24
click at [1390, 340] on span "In Progress" at bounding box center [1447, 339] width 192 height 24
click at [1521, 454] on button "Save" at bounding box center [1524, 459] width 78 height 26
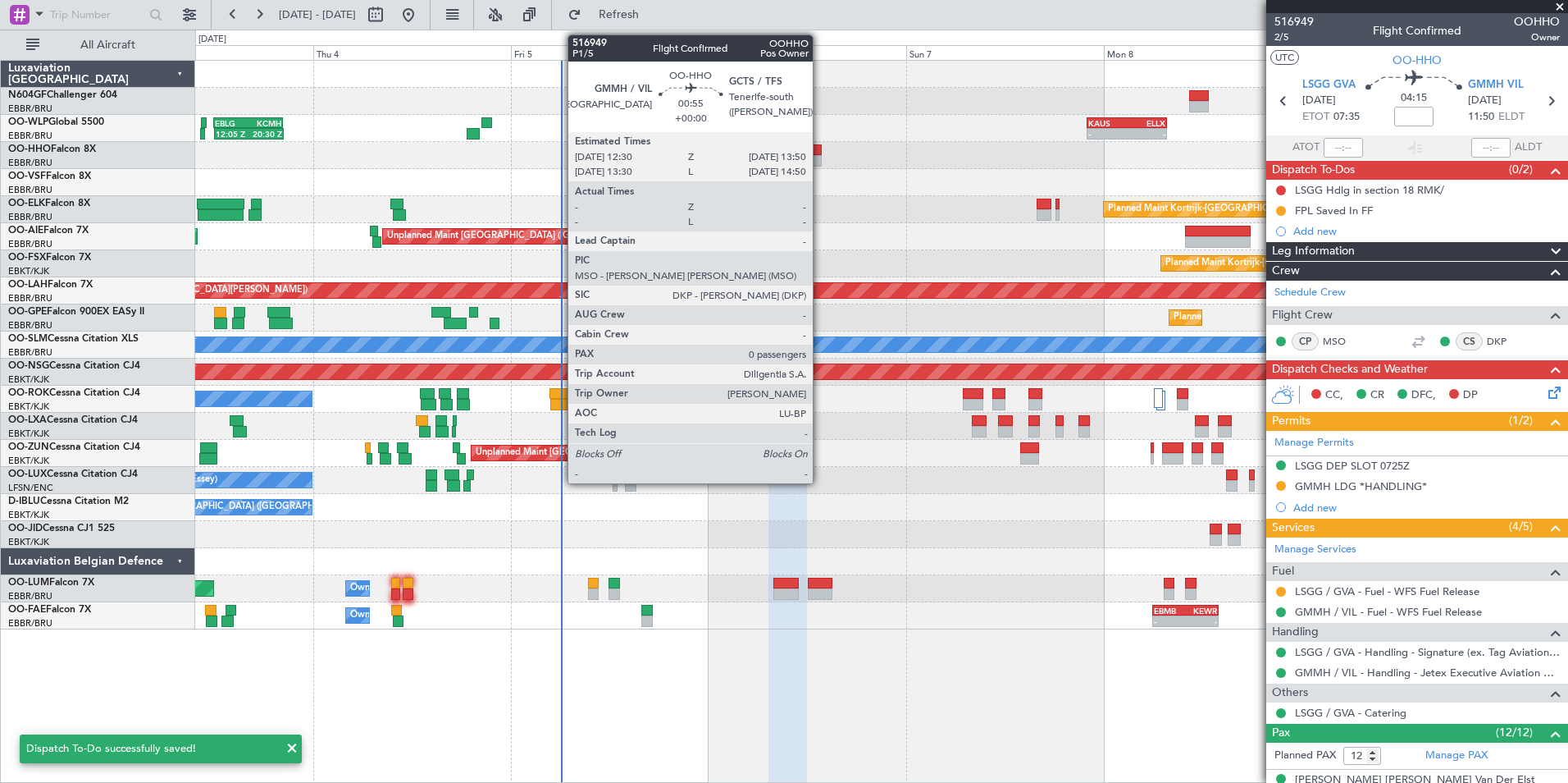
click at [820, 162] on div at bounding box center [816, 161] width 11 height 11
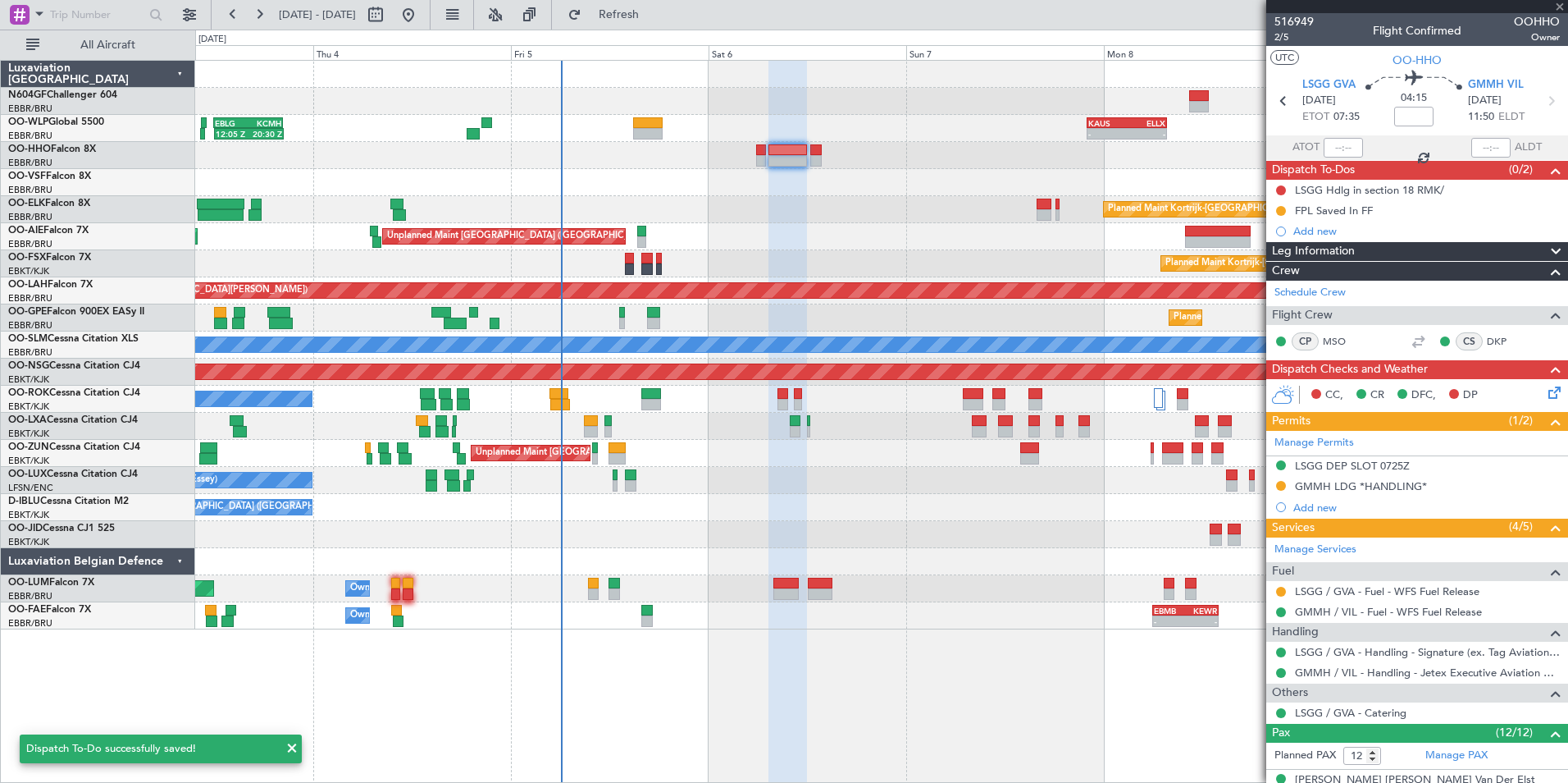
type input "0"
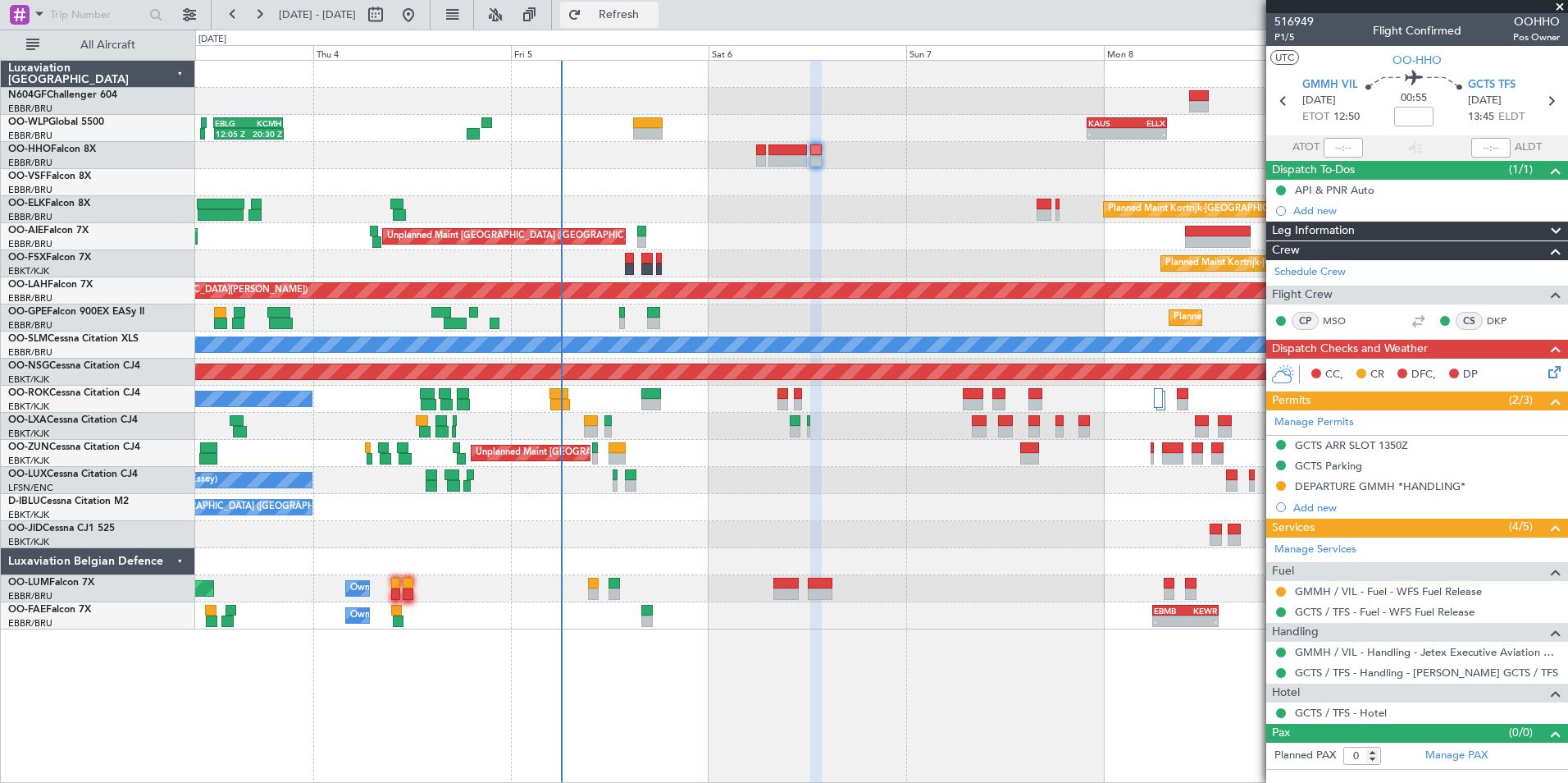
click at [654, 18] on span "Refresh" at bounding box center [619, 15] width 69 height 11
click at [1373, 446] on div "GCTS ARR SLOT 1350Z" at bounding box center [1351, 445] width 113 height 14
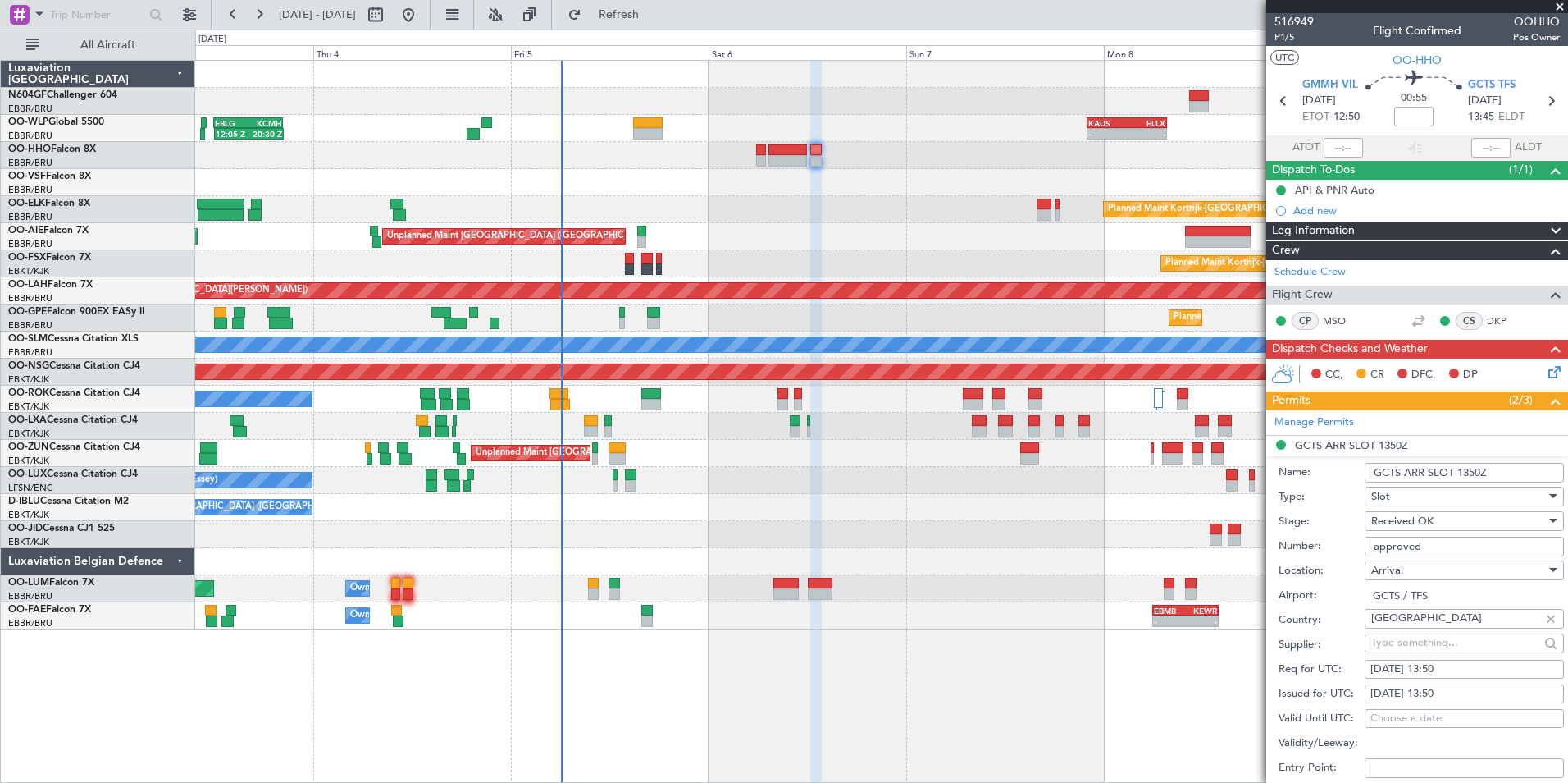
scroll to position [164, 0]
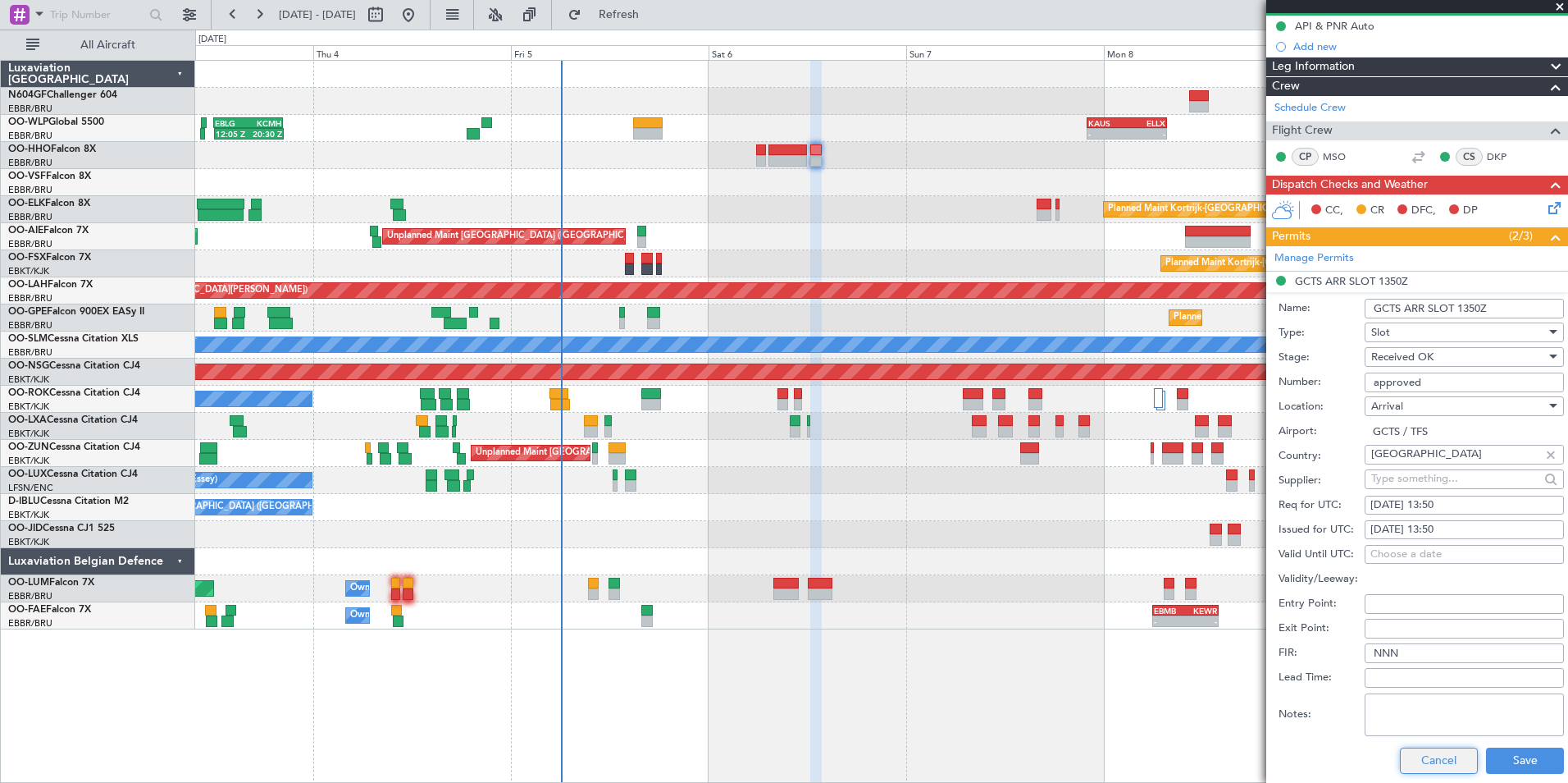
click at [1424, 761] on button "Cancel" at bounding box center [1439, 761] width 78 height 26
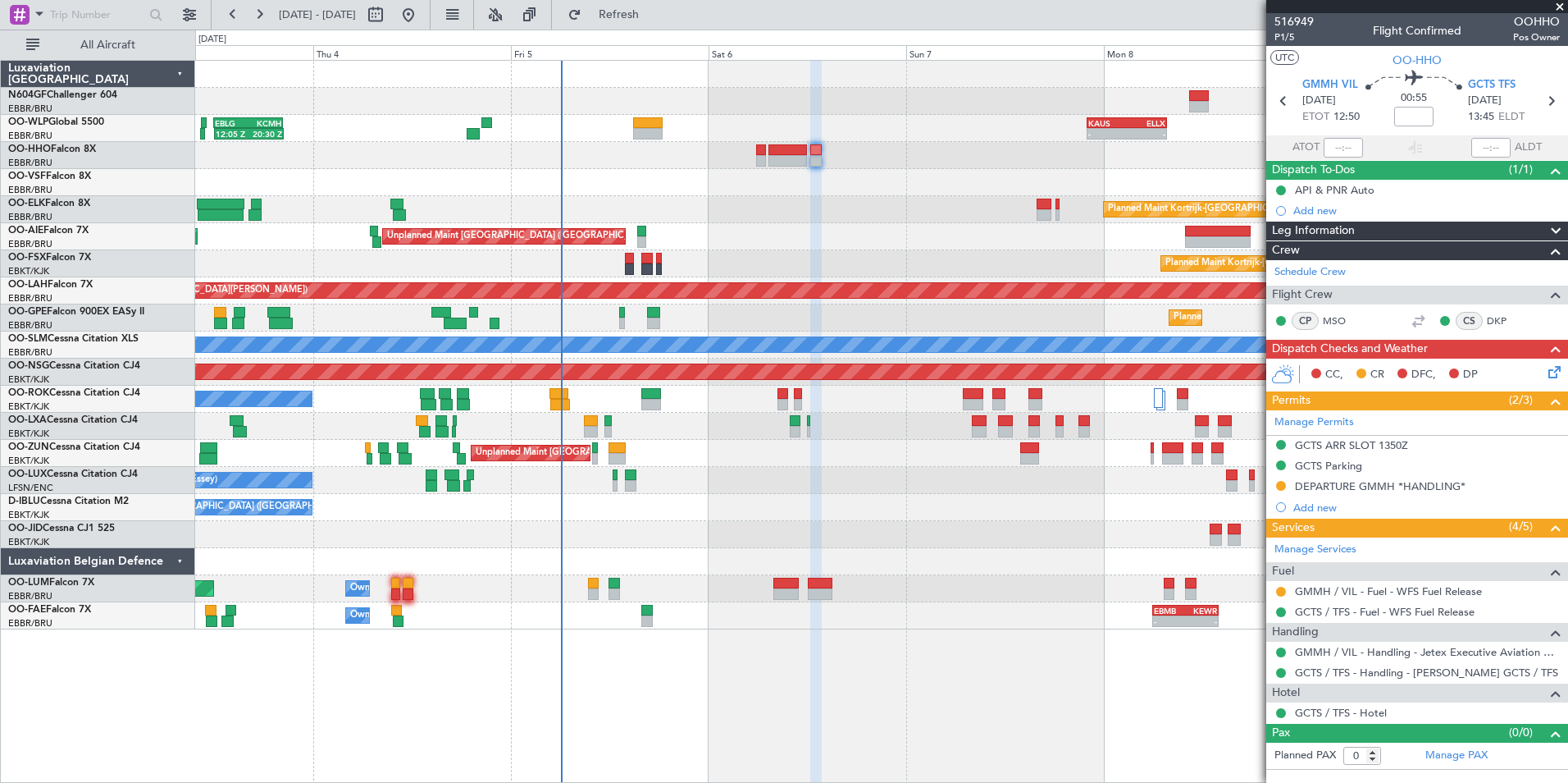
scroll to position [0, 0]
click at [1365, 466] on div "GCTS Parking" at bounding box center [1417, 466] width 302 height 21
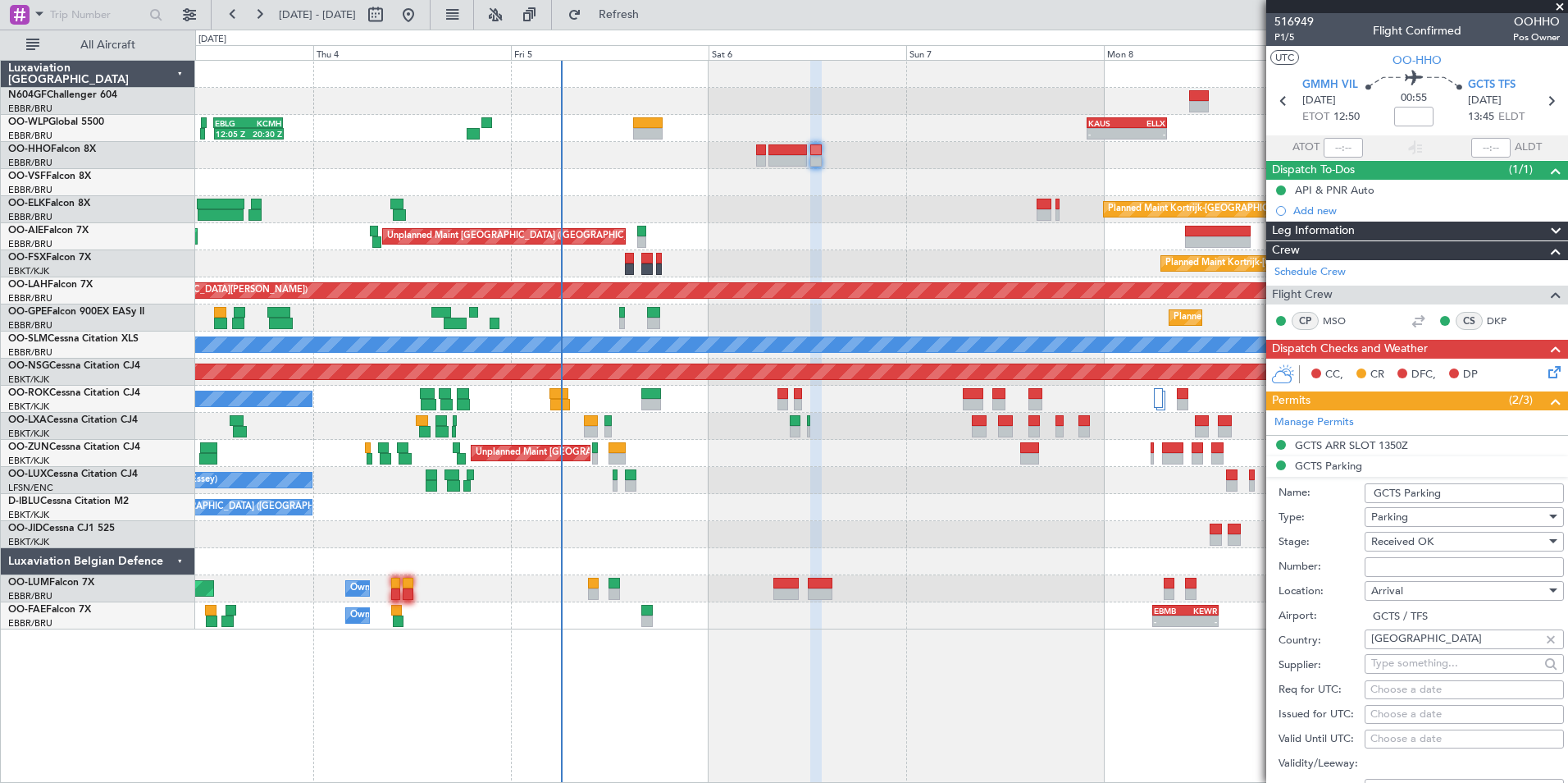
scroll to position [246, 0]
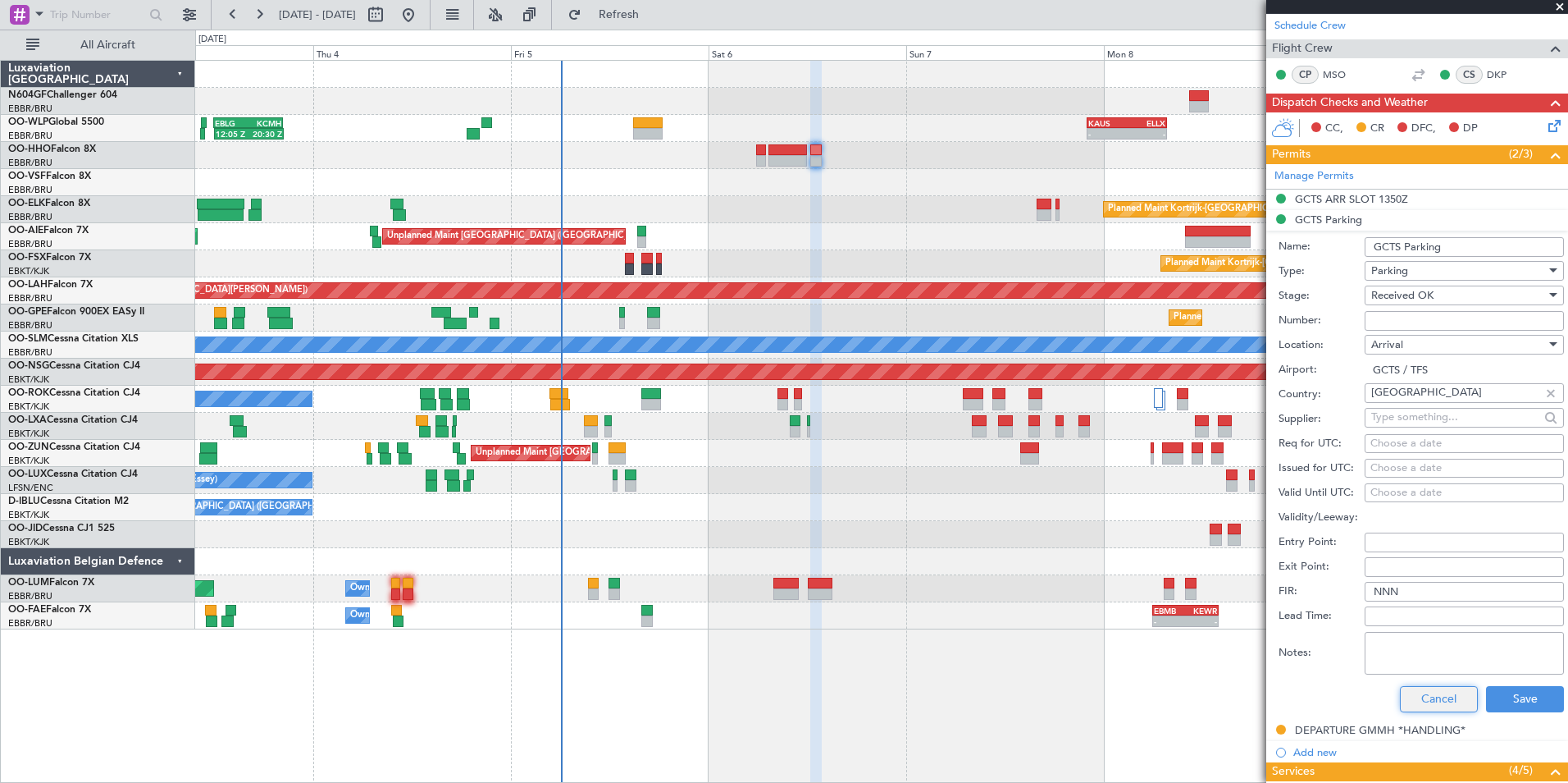
click at [1441, 693] on button "Cancel" at bounding box center [1439, 699] width 78 height 26
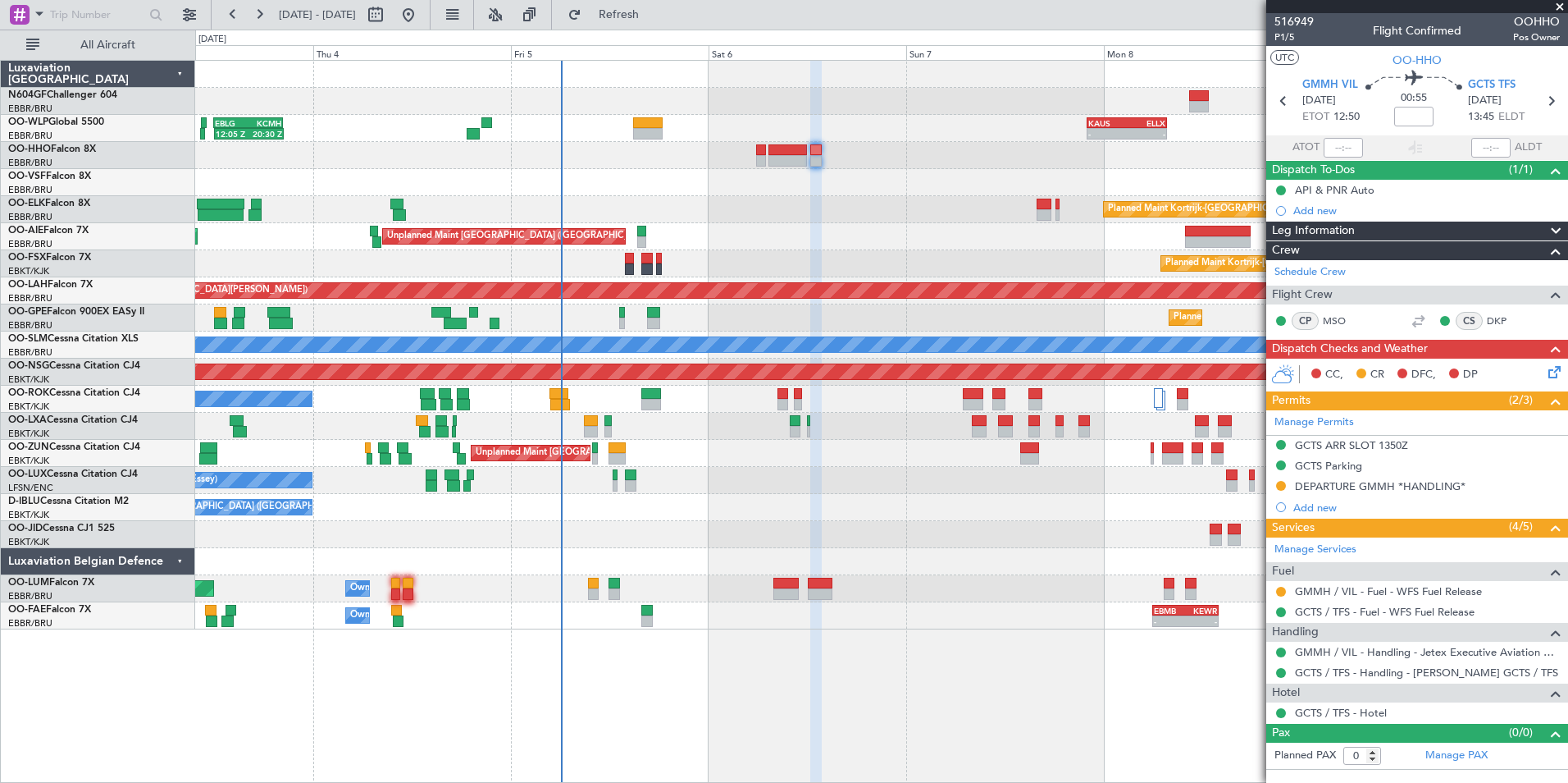
scroll to position [0, 0]
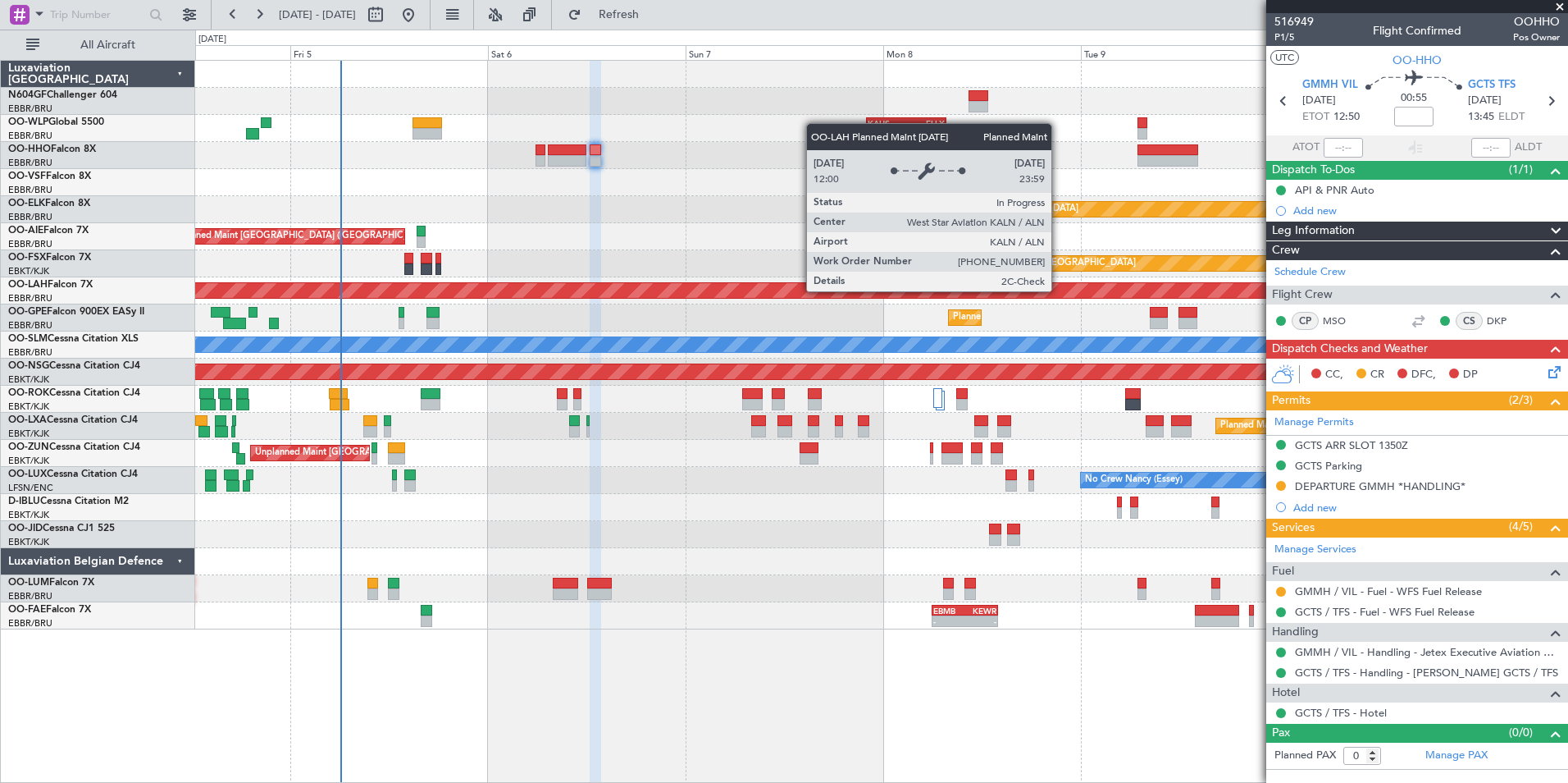
click at [838, 283] on div "Planned Maint [PERSON_NAME]-[GEOGRAPHIC_DATA][PERSON_NAME] ([GEOGRAPHIC_DATA][P…" at bounding box center [1269, 290] width 3343 height 16
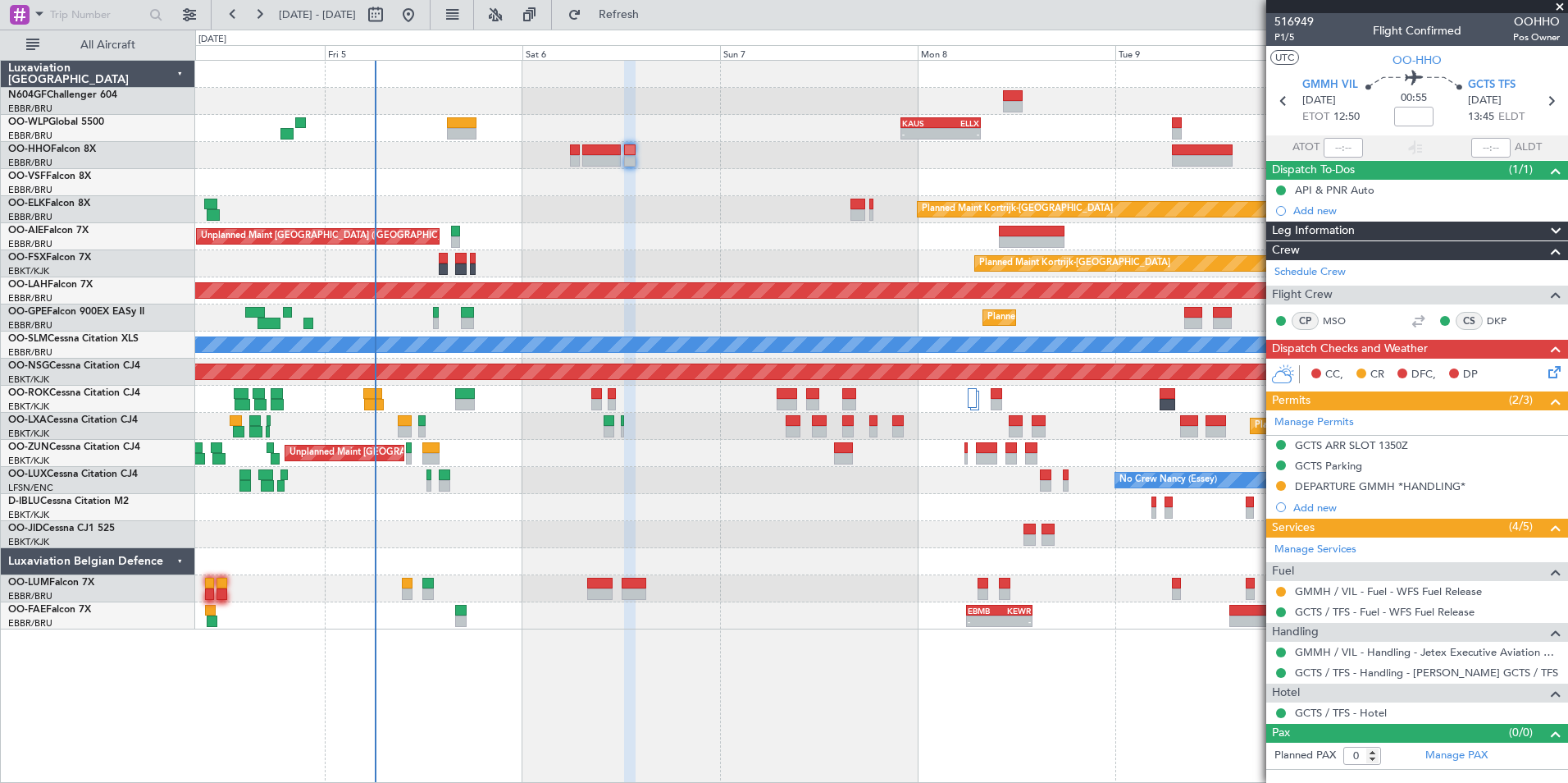
click at [781, 274] on div "- - KAUS 22:00 Z ELLX 07:45 Z - - LTCG 15:40 Z RJTT 01:00 Z 12:05 Z 20:30 Z EBL…" at bounding box center [881, 345] width 1372 height 569
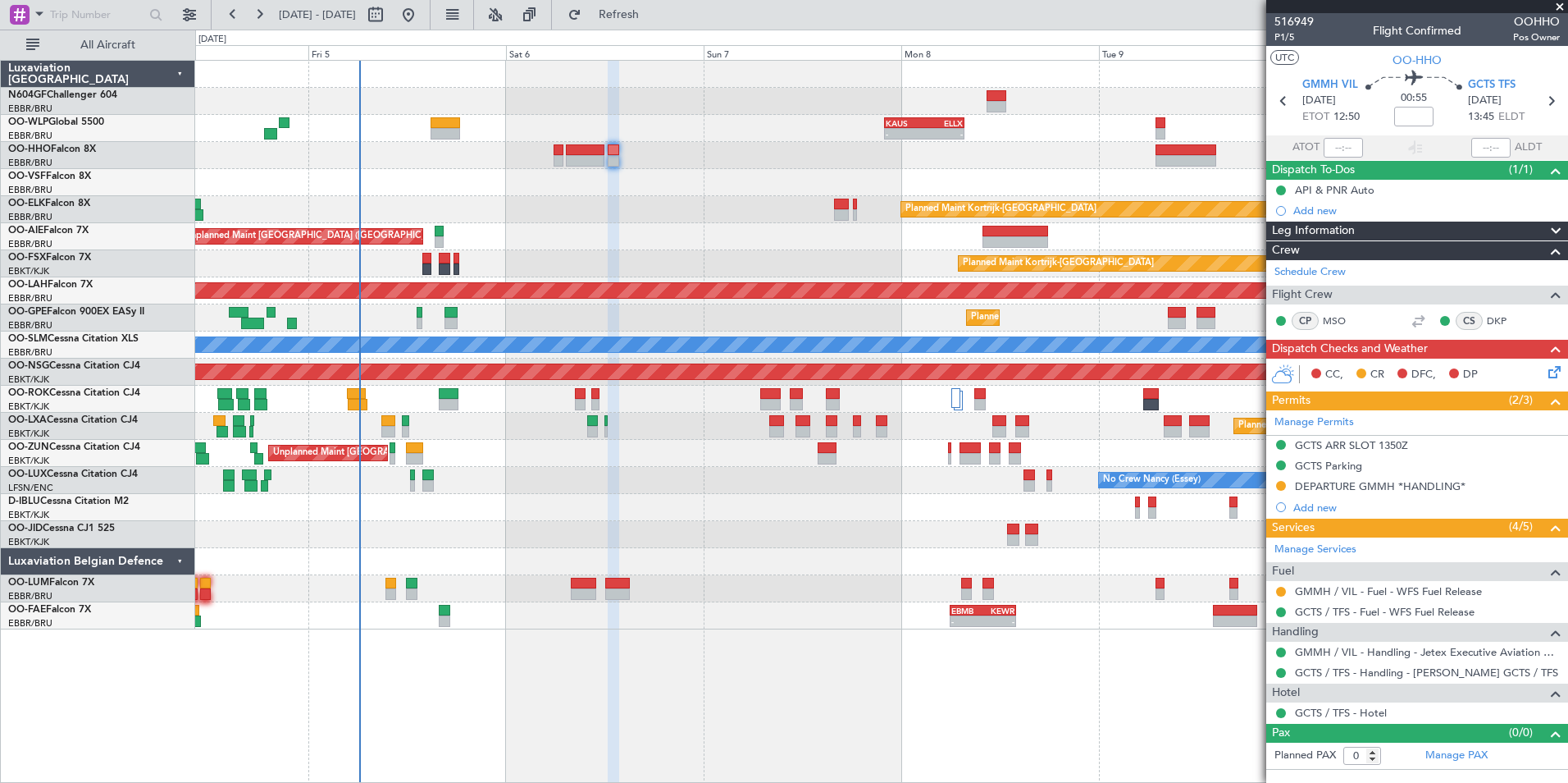
click at [656, 230] on div "Unplanned Maint Brussels (Brussels National) Planned Maint London (Farnborough)" at bounding box center [881, 237] width 1372 height 27
click at [1326, 207] on div "Add new" at bounding box center [1419, 210] width 251 height 14
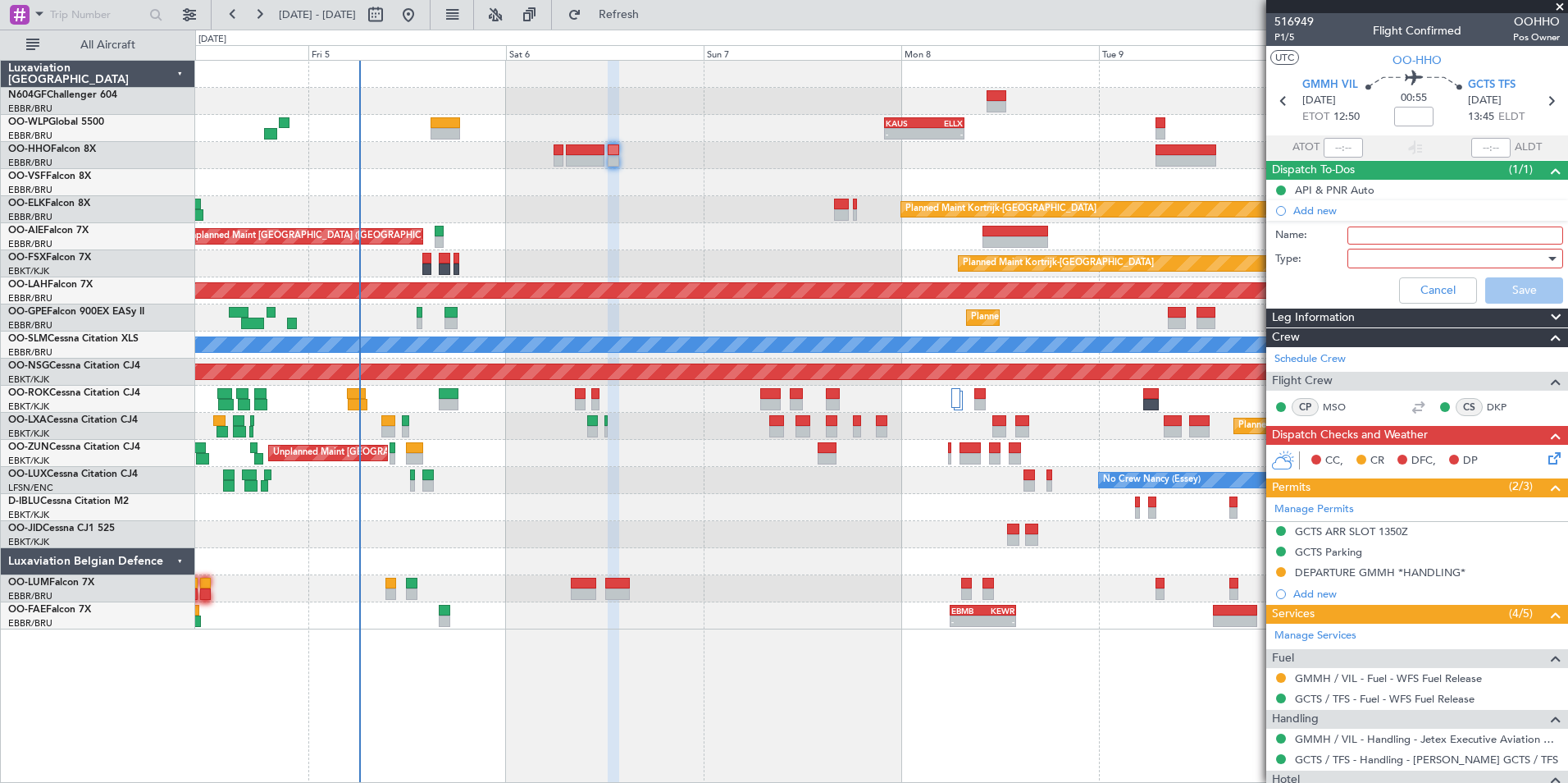
click at [1367, 240] on input "Name:" at bounding box center [1455, 235] width 216 height 18
type input "FPL Saved In FF"
click at [1369, 258] on div at bounding box center [1449, 258] width 191 height 24
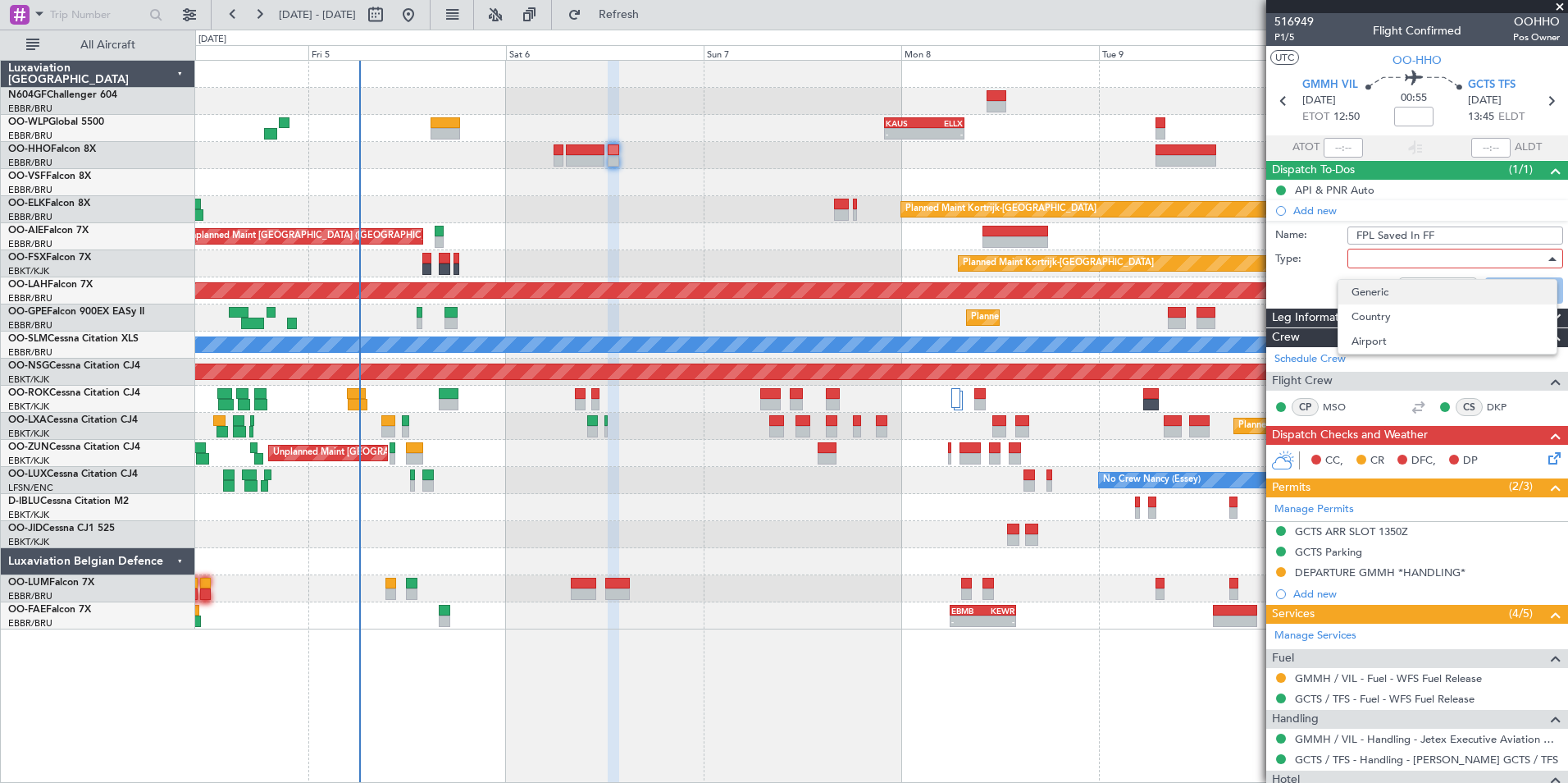
click at [1377, 287] on span "Generic" at bounding box center [1447, 292] width 192 height 24
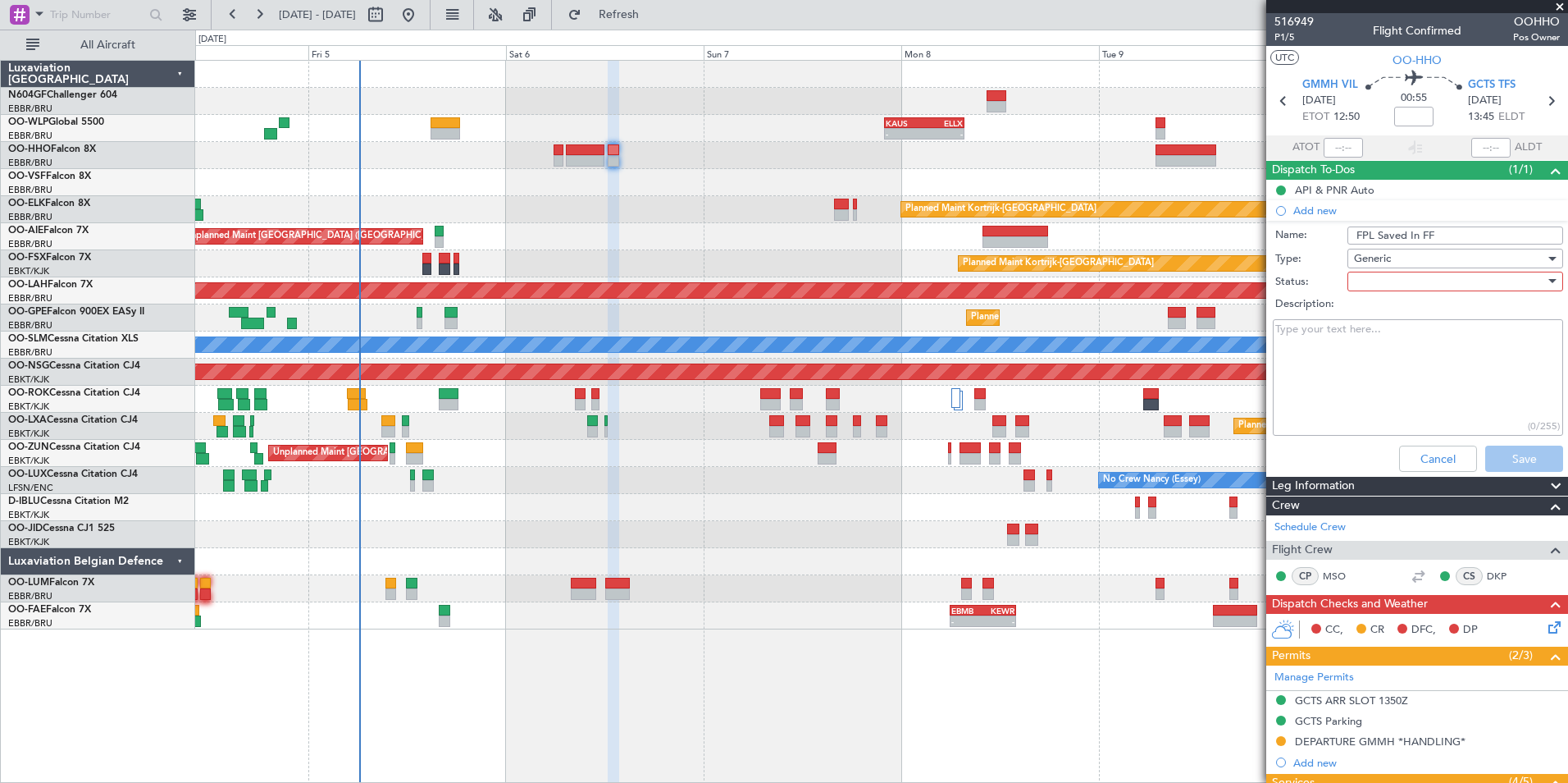
click at [1377, 284] on div at bounding box center [1449, 282] width 191 height 24
click at [1389, 337] on span "In Progress" at bounding box center [1447, 339] width 192 height 24
click at [1511, 462] on button "Save" at bounding box center [1524, 459] width 78 height 26
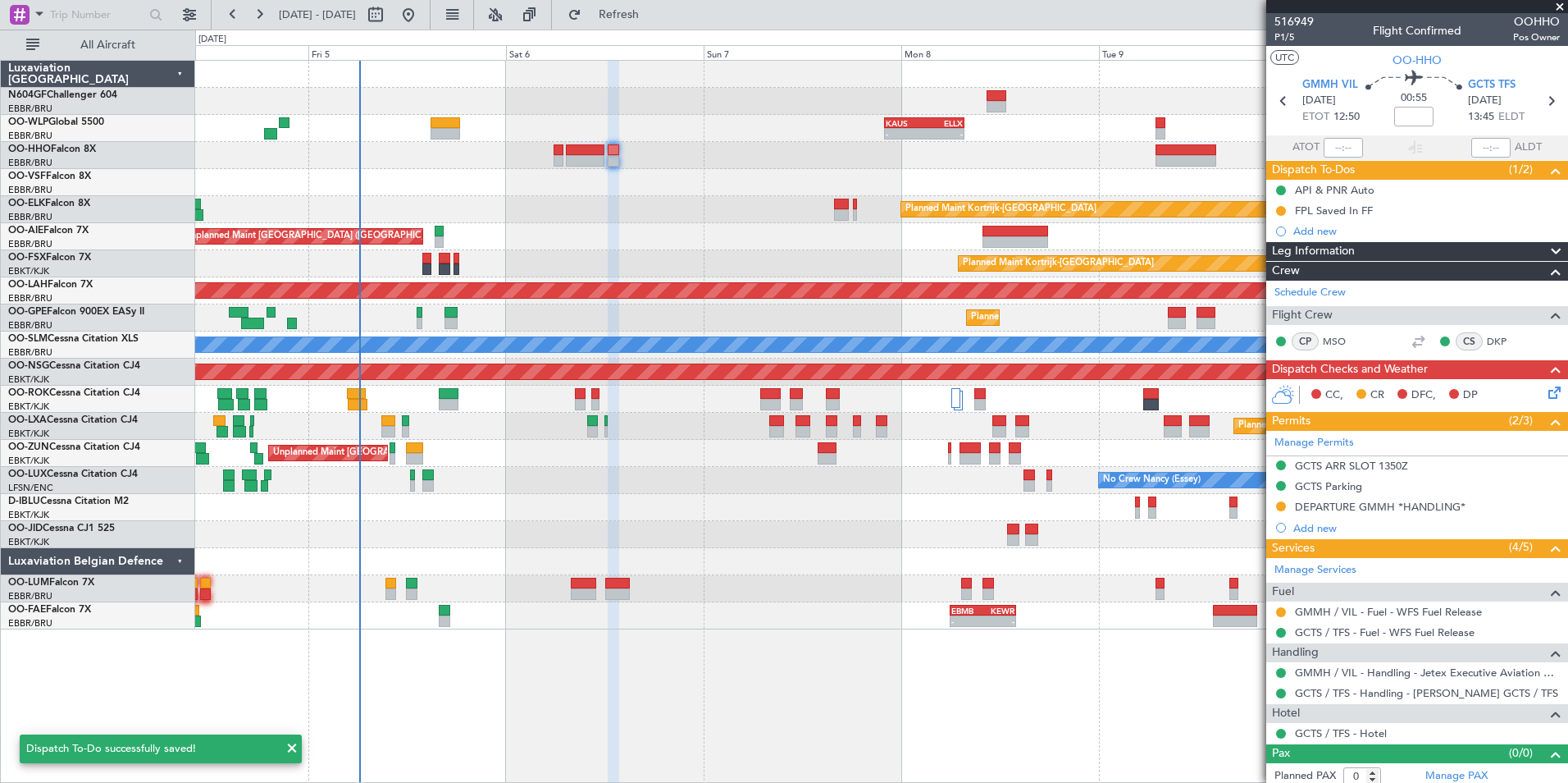
click at [1545, 391] on icon at bounding box center [1552, 390] width 13 height 13
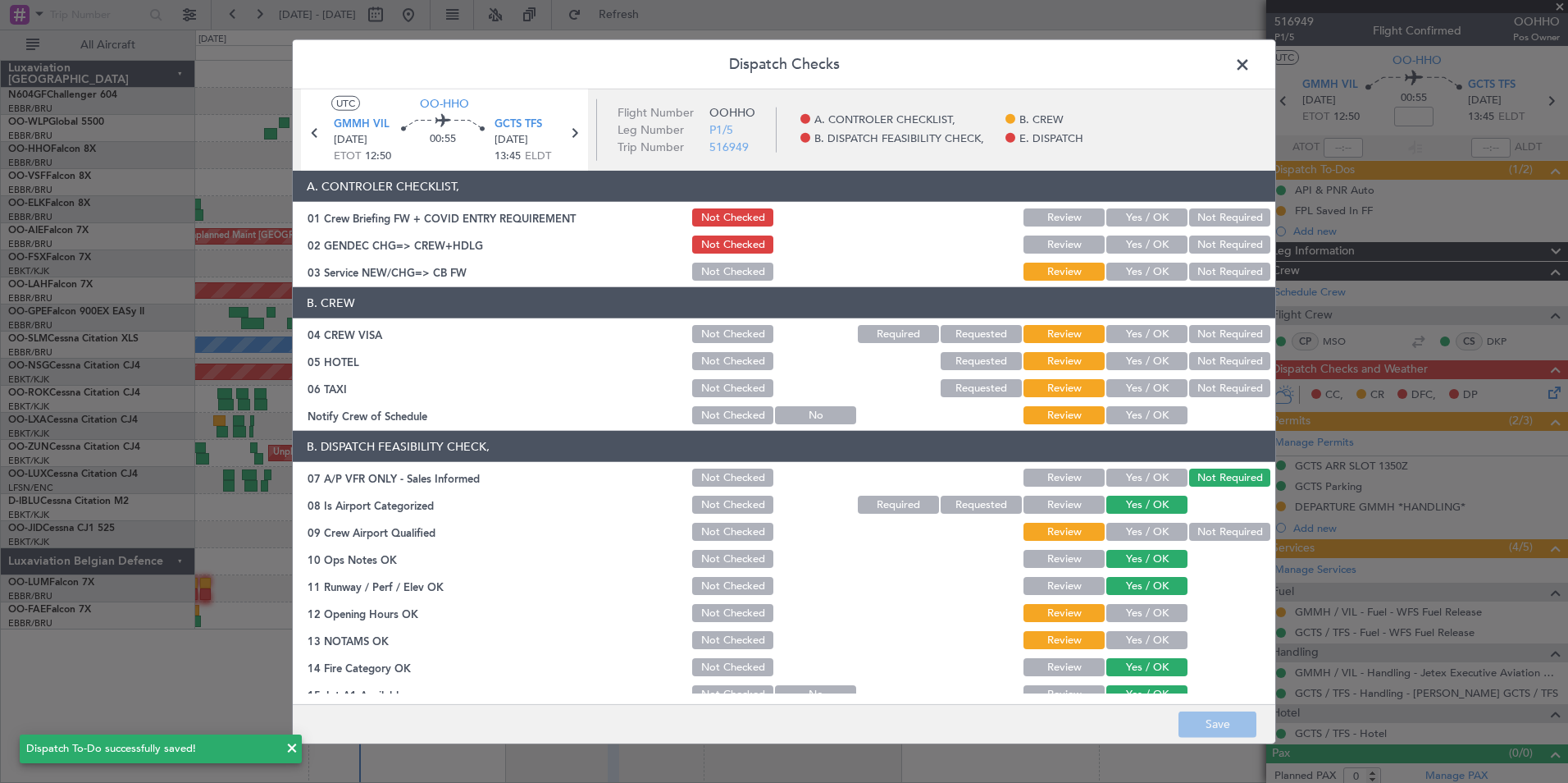
click at [1136, 268] on button "Yes / OK" at bounding box center [1147, 271] width 81 height 18
click at [1205, 331] on button "Not Required" at bounding box center [1230, 334] width 81 height 18
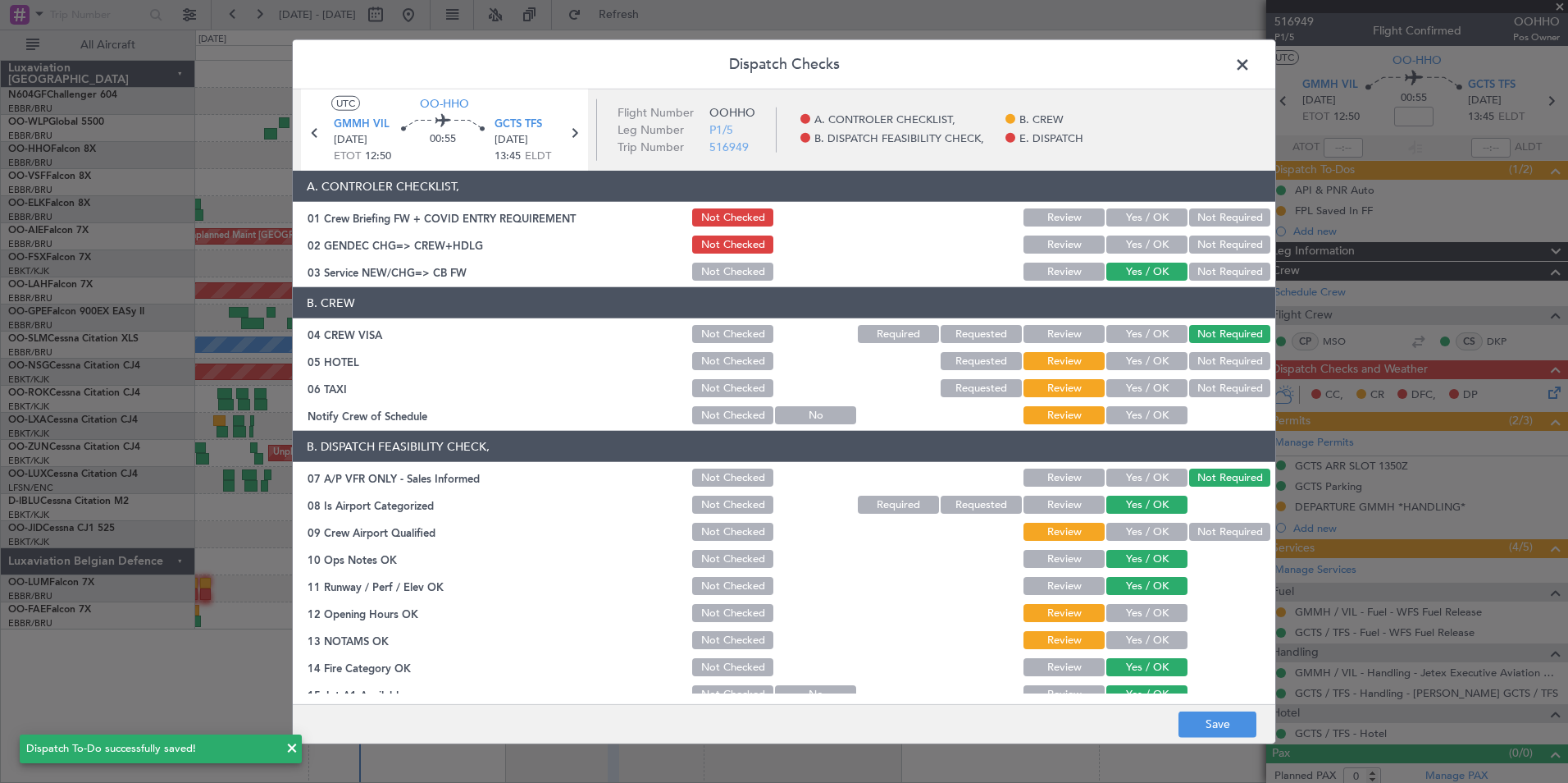
click at [1205, 367] on button "Not Required" at bounding box center [1230, 361] width 81 height 18
click at [1201, 390] on button "Not Required" at bounding box center [1230, 387] width 81 height 18
click at [1161, 416] on button "Yes / OK" at bounding box center [1147, 415] width 81 height 18
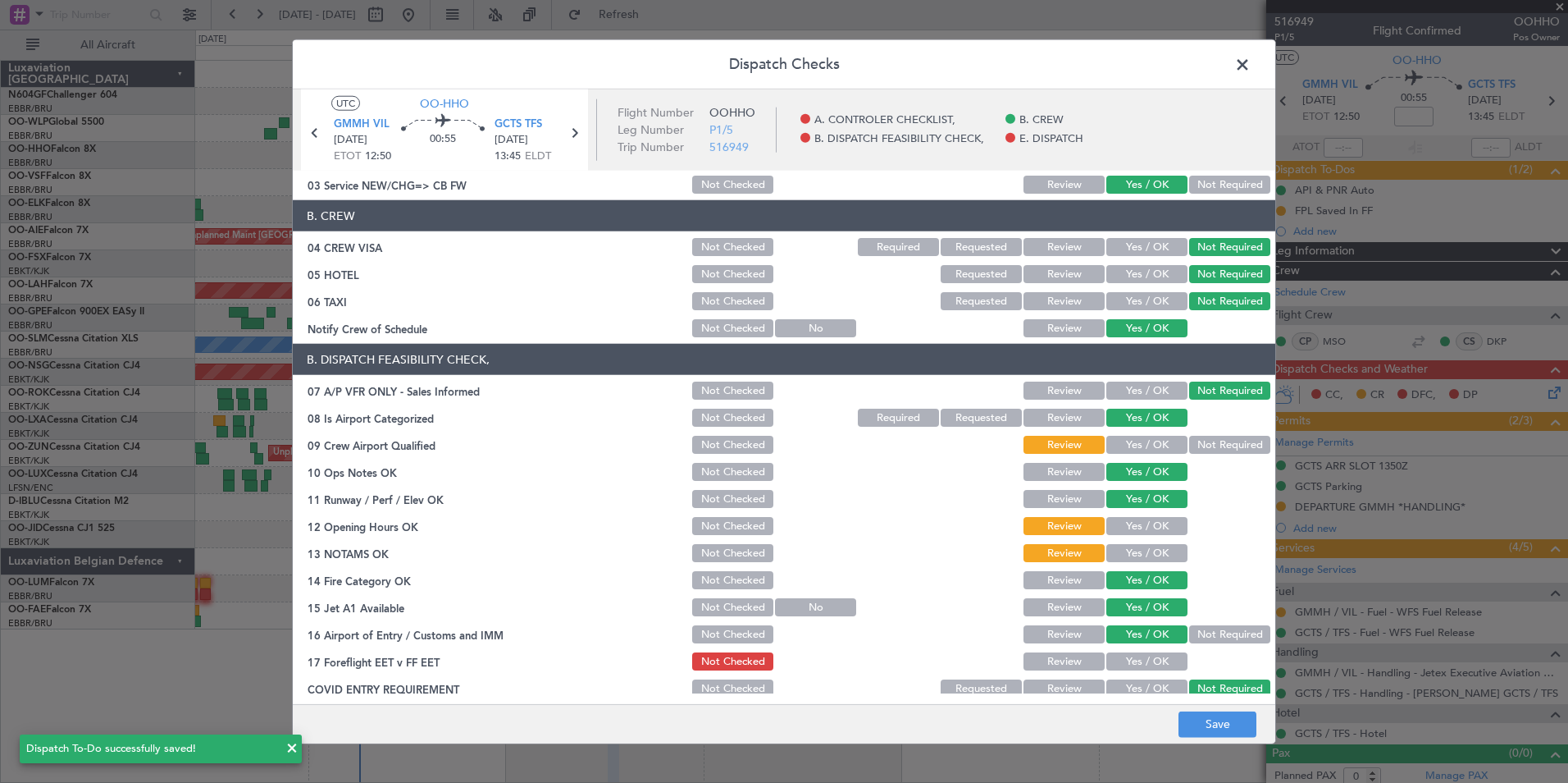
scroll to position [164, 0]
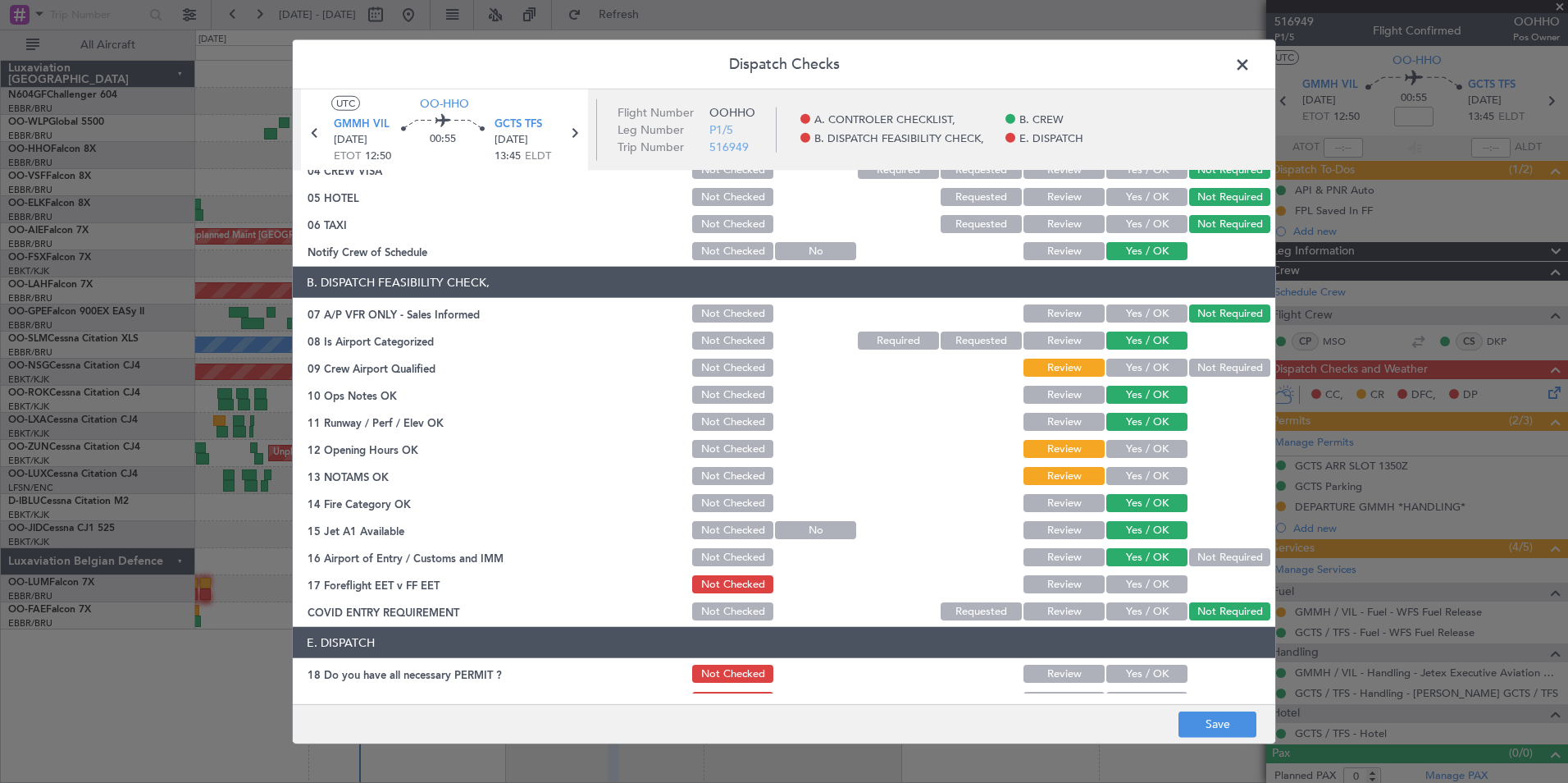
click at [1203, 366] on button "Not Required" at bounding box center [1230, 367] width 81 height 18
click at [1148, 434] on section "B. DISPATCH FEASIBILITY CHECK, 07 A/P VFR ONLY - Sales Informed Not Checked Rev…" at bounding box center [784, 445] width 983 height 356
click at [1148, 455] on button "Yes / OK" at bounding box center [1147, 449] width 81 height 18
click at [1149, 477] on button "Yes / OK" at bounding box center [1147, 476] width 81 height 18
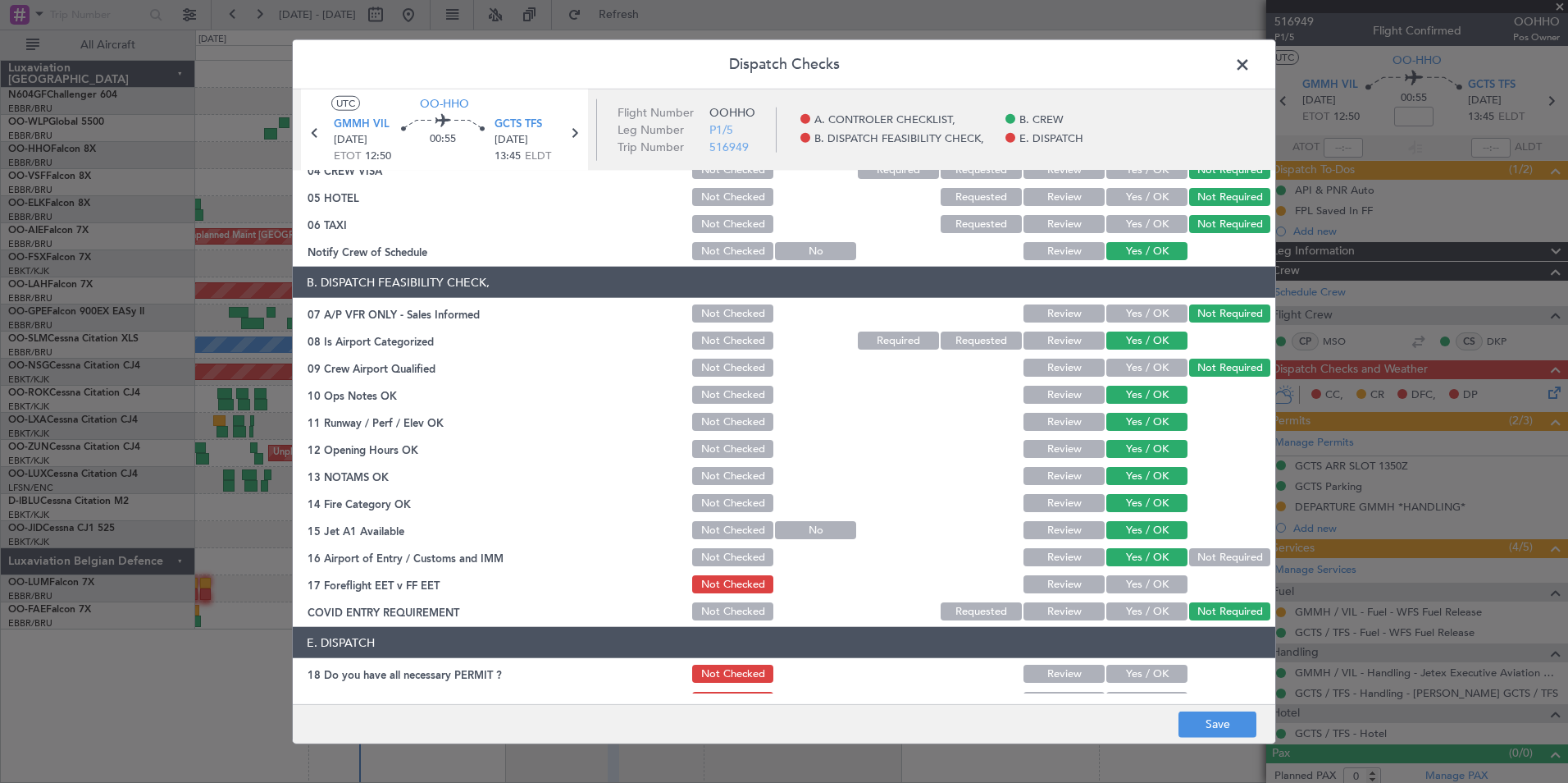
drag, startPoint x: 1152, startPoint y: 571, endPoint x: 1143, endPoint y: 581, distance: 13.5
click at [1150, 571] on section "B. DISPATCH FEASIBILITY CHECK, 07 A/P VFR ONLY - Sales Informed Not Checked Rev…" at bounding box center [784, 445] width 983 height 356
click at [1143, 581] on button "Yes / OK" at bounding box center [1147, 584] width 81 height 18
click at [1221, 719] on button "Save" at bounding box center [1218, 724] width 78 height 26
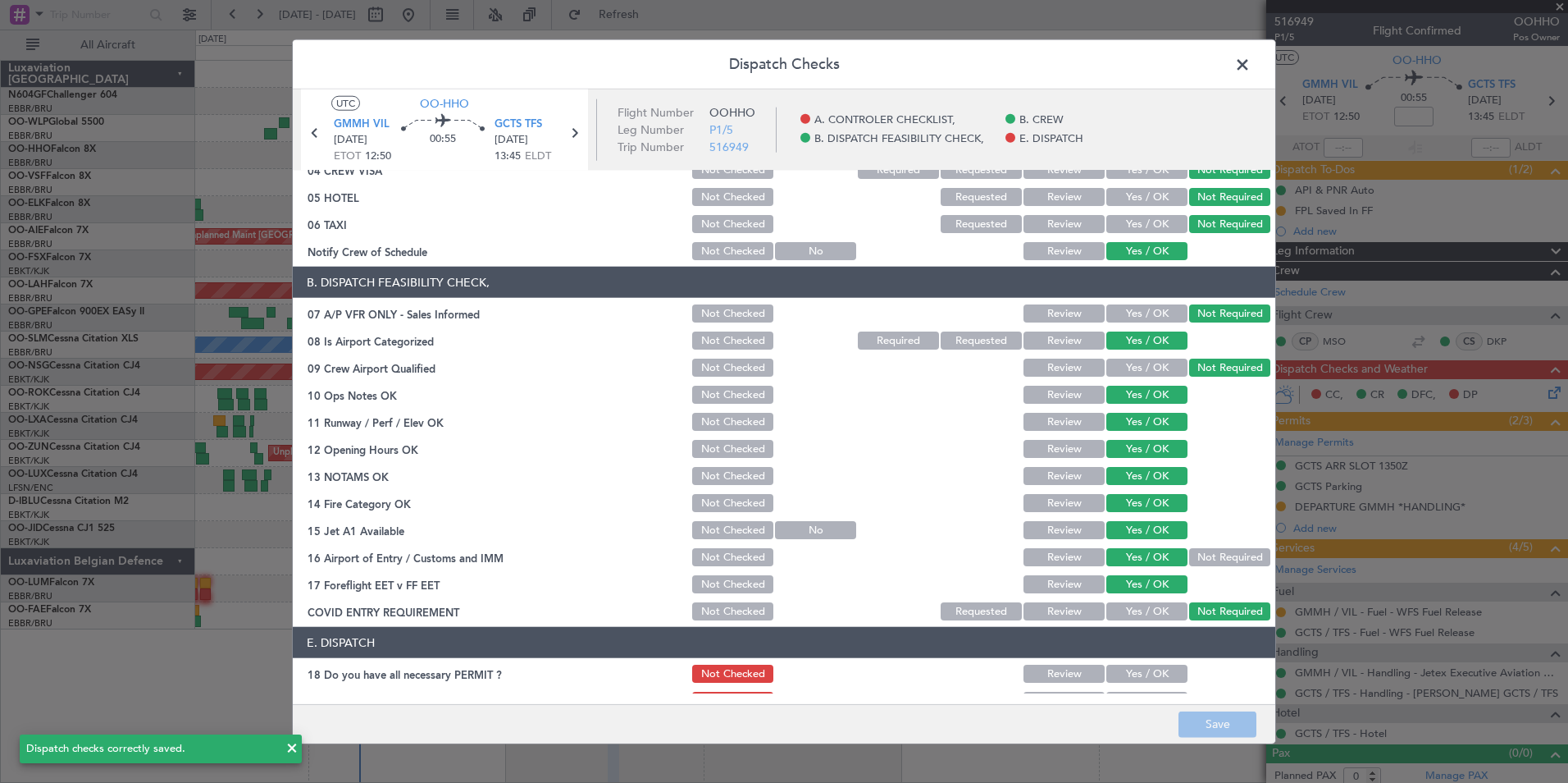
click at [1251, 70] on span at bounding box center [1251, 69] width 0 height 33
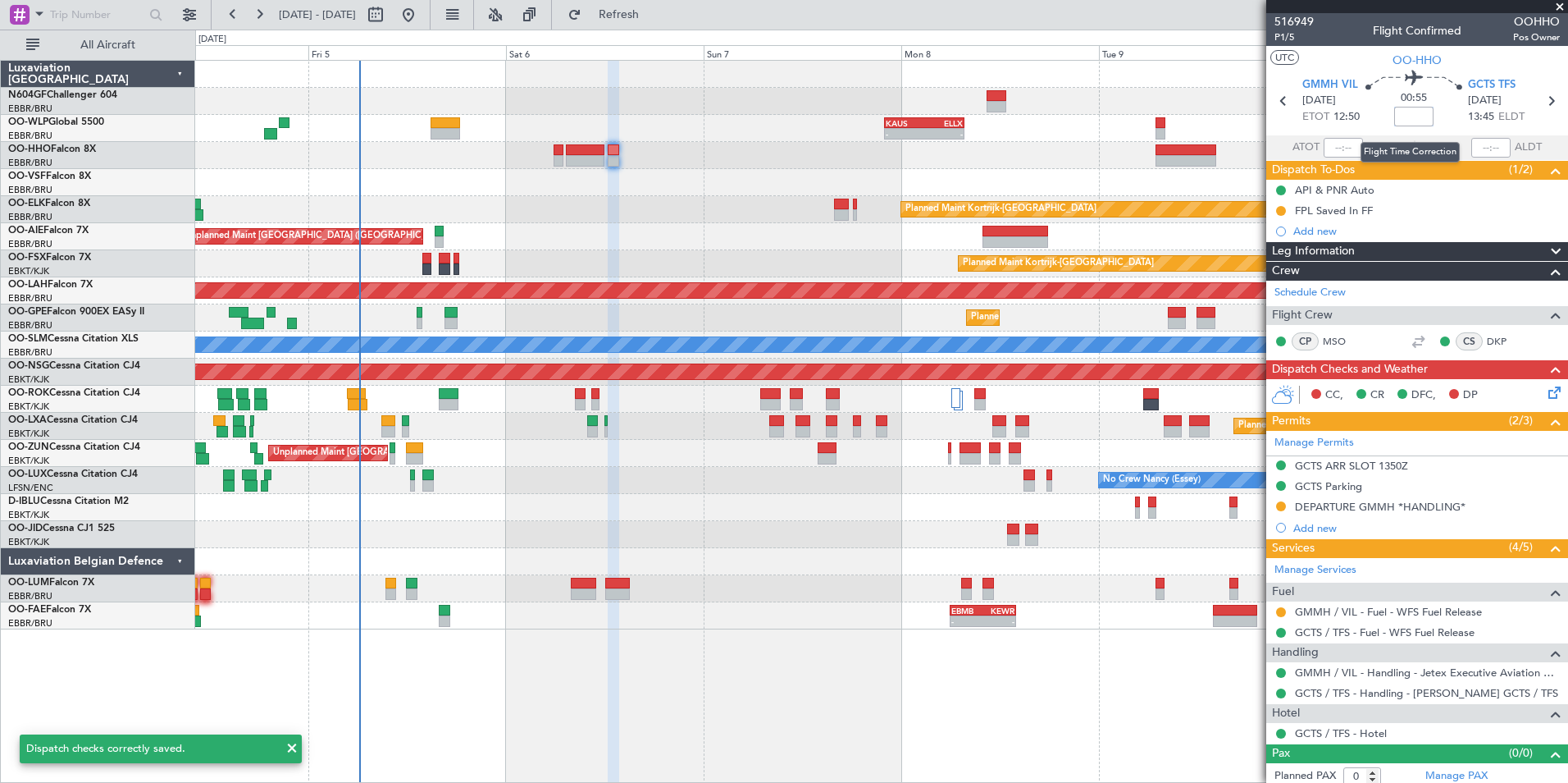
click at [1421, 122] on input at bounding box center [1414, 116] width 40 height 20
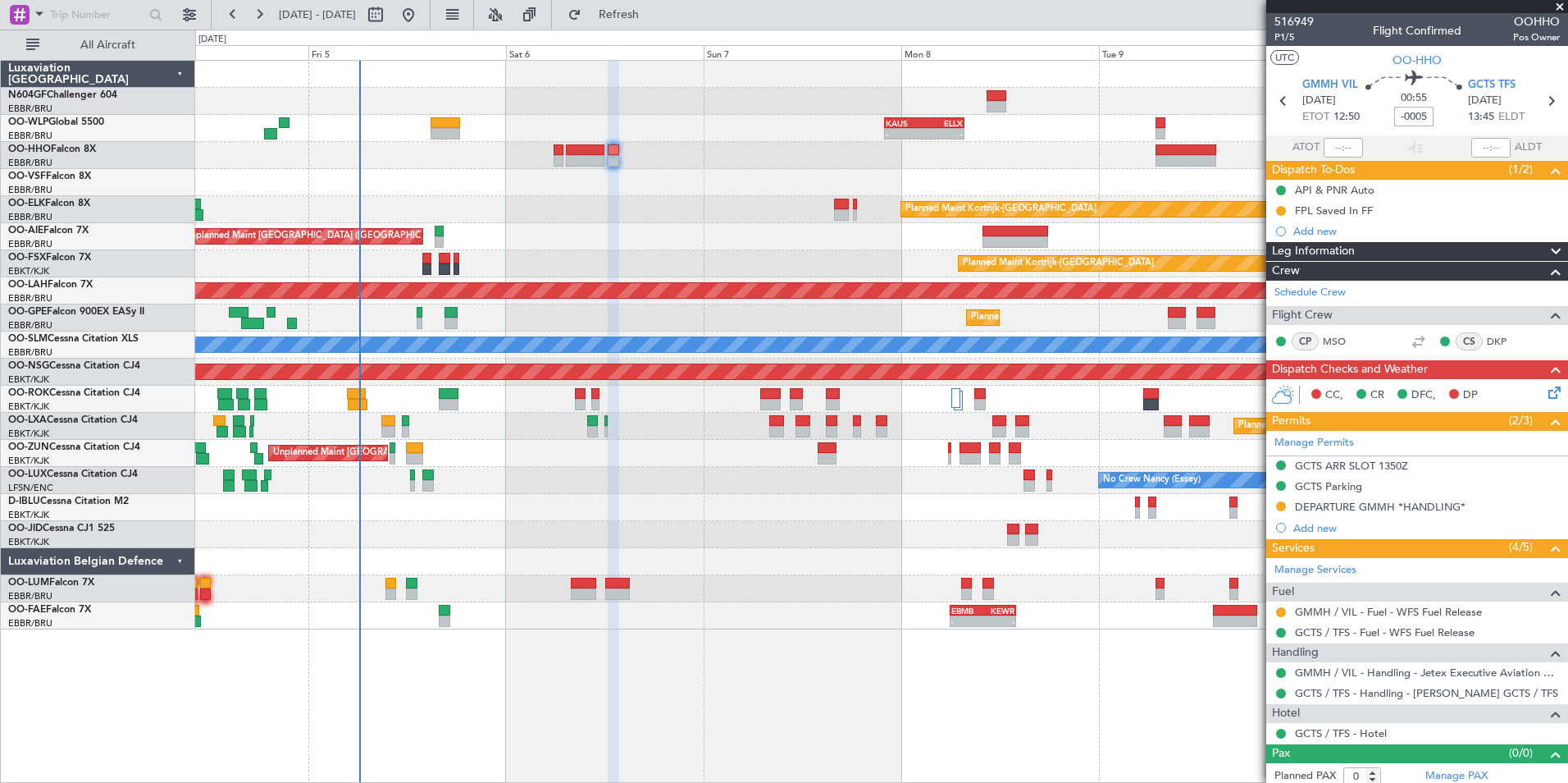
click at [1335, 60] on section "UTC OO-HHO" at bounding box center [1417, 58] width 302 height 24
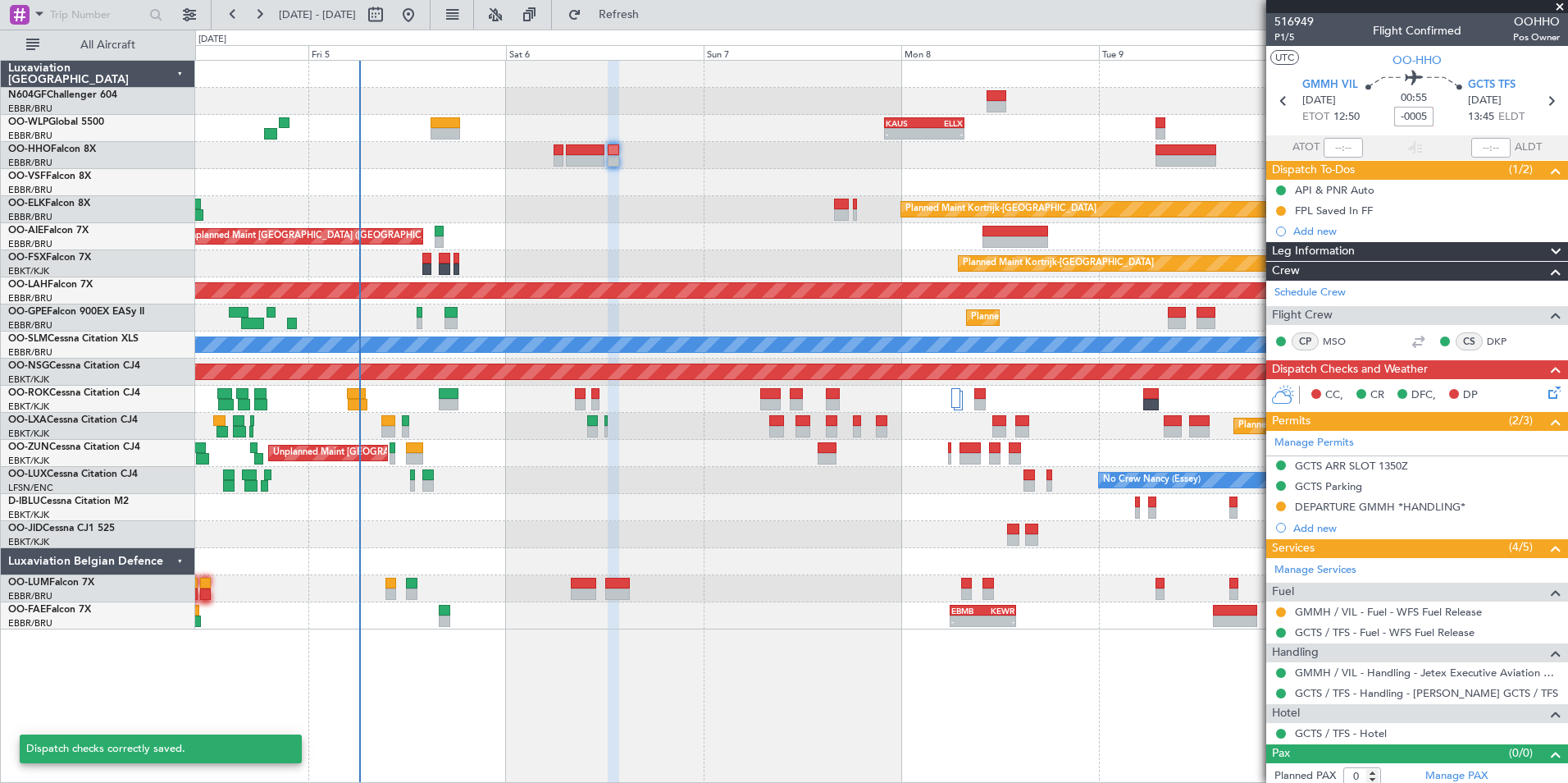
type input "-00:05"
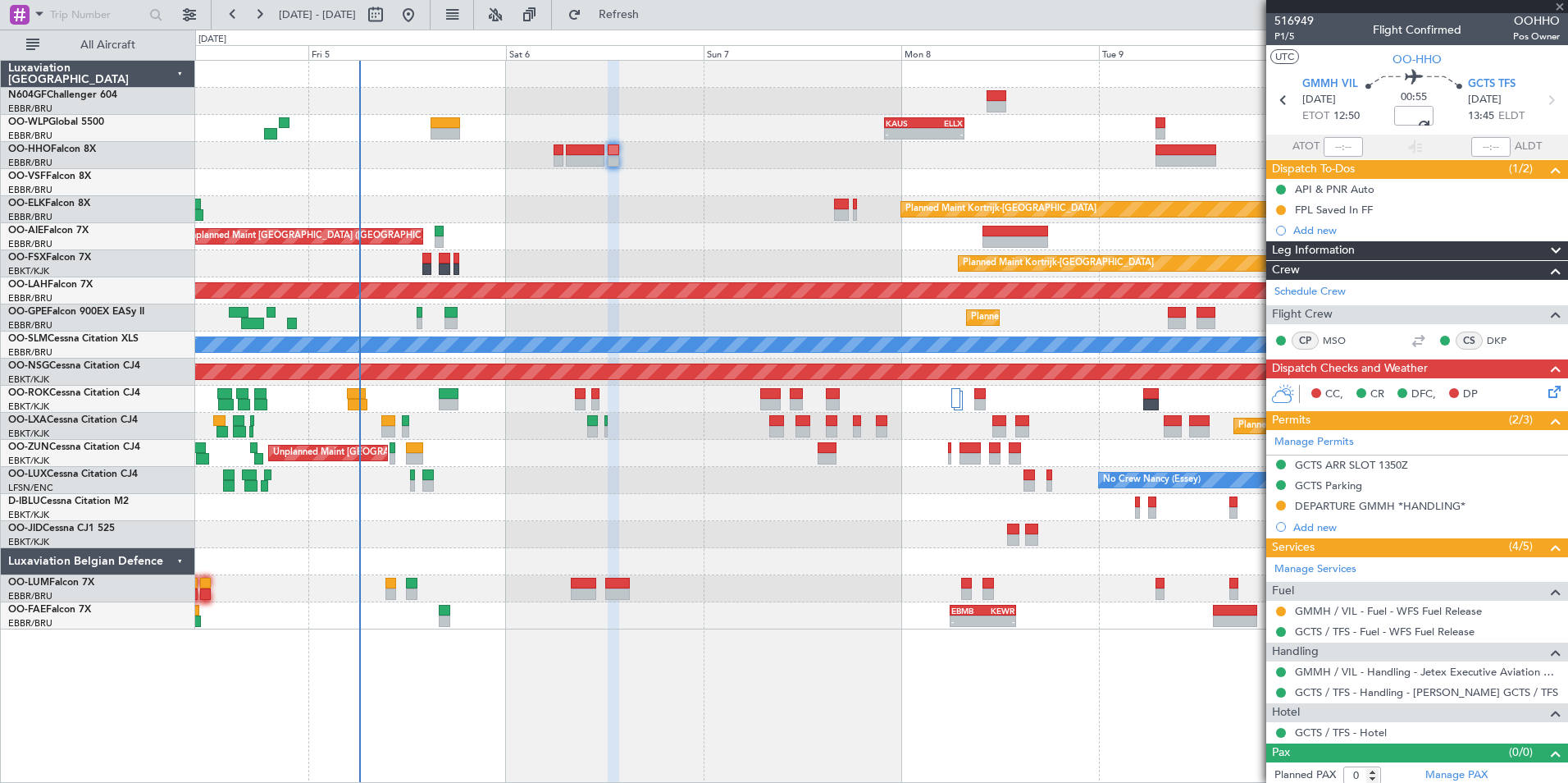
scroll to position [0, 0]
click at [489, 251] on div "- - KAUS 22:00 Z ELLX 07:45 Z - - LTCG 15:40 Z RJTT 01:00 Z 12:05 Z 20:30 Z EBL…" at bounding box center [881, 345] width 1372 height 569
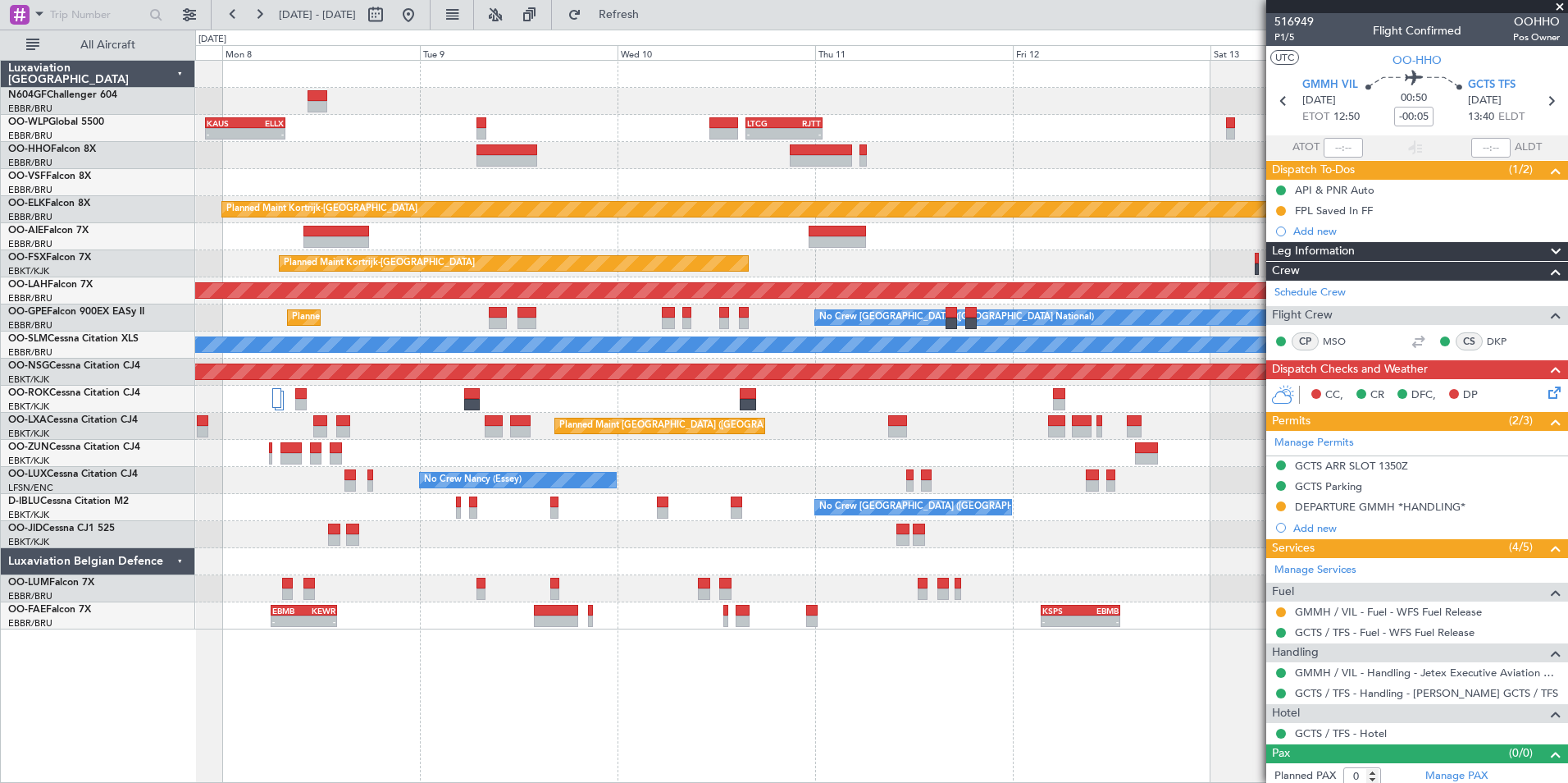
click at [542, 253] on div "- - KAUS 22:00 Z ELLX 07:45 Z - - LTCG 15:40 Z RJTT 01:00 Z - - RJTT 06:00 Z UB…" at bounding box center [881, 345] width 1372 height 569
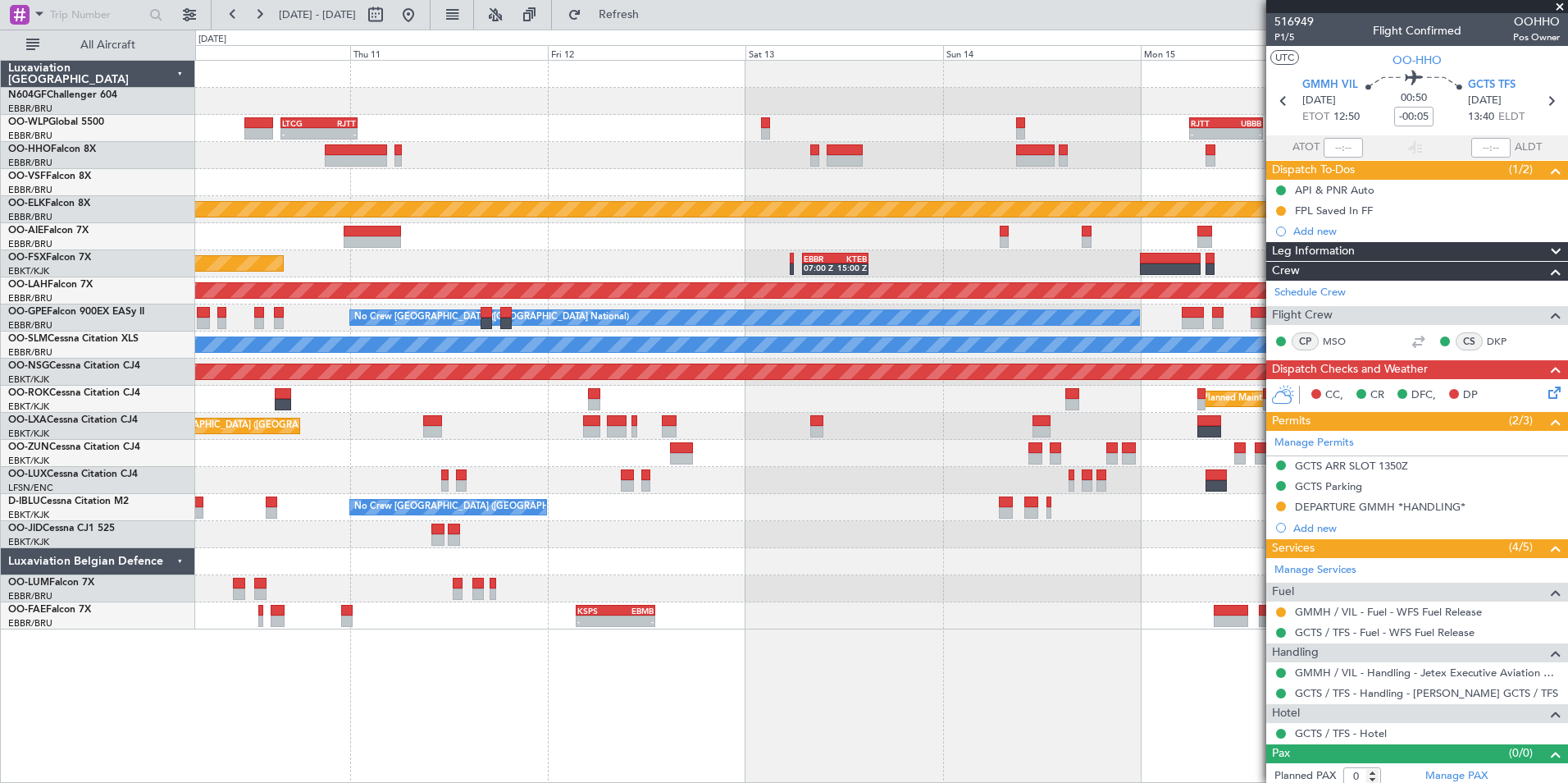
click at [461, 259] on div "Planned Maint Kortrijk-Wevelgem EBBR 07:00 Z KTEB 15:00 Z EBKT 08:50 Z KLAS 20:…" at bounding box center [881, 264] width 1372 height 27
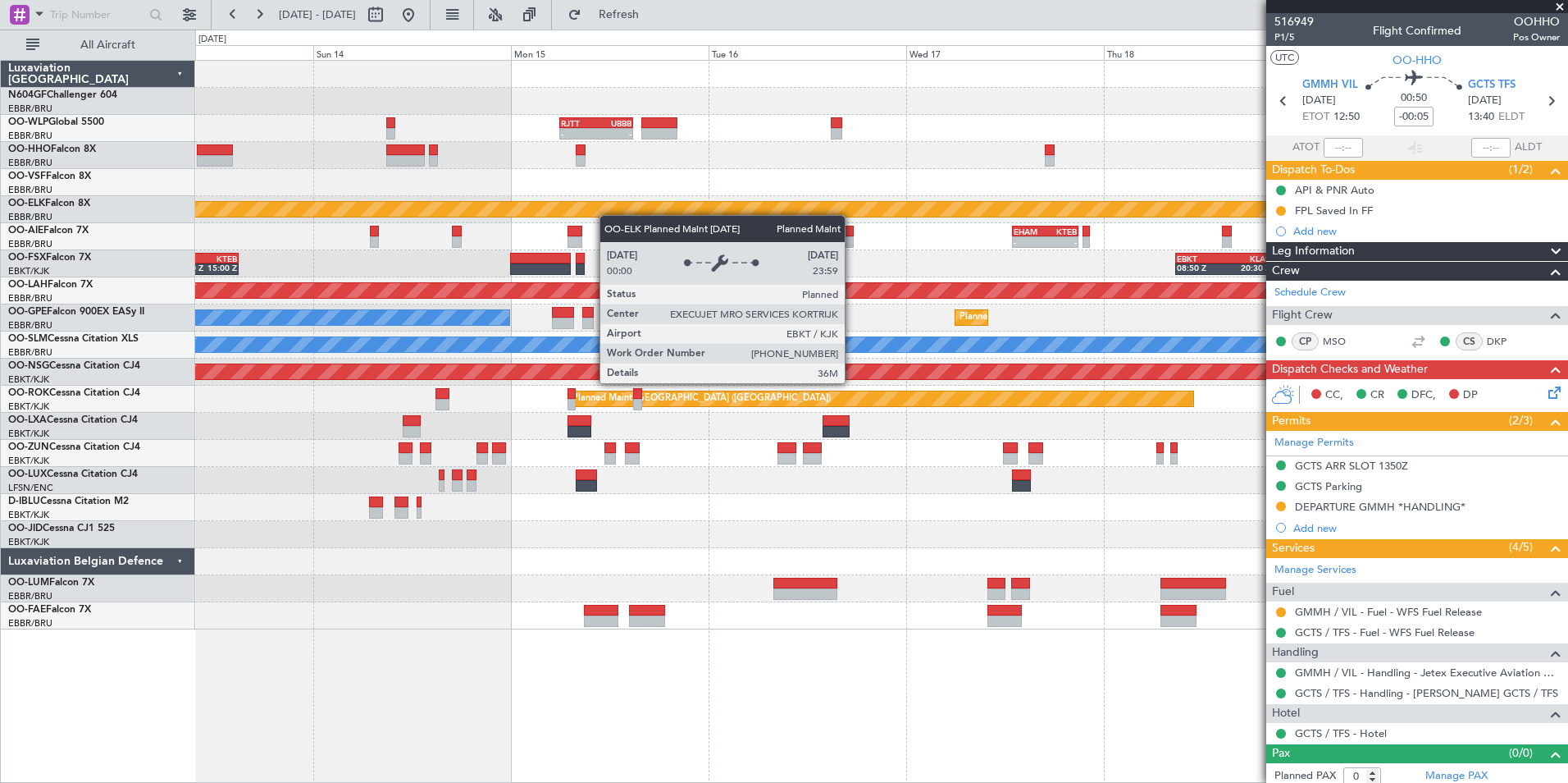
click at [520, 213] on div "- - RJTT 06:00 Z UBBB 14:55 Z Planned Maint Kortrijk-Wevelgem - - EHAM 13:00 Z …" at bounding box center [881, 345] width 1372 height 569
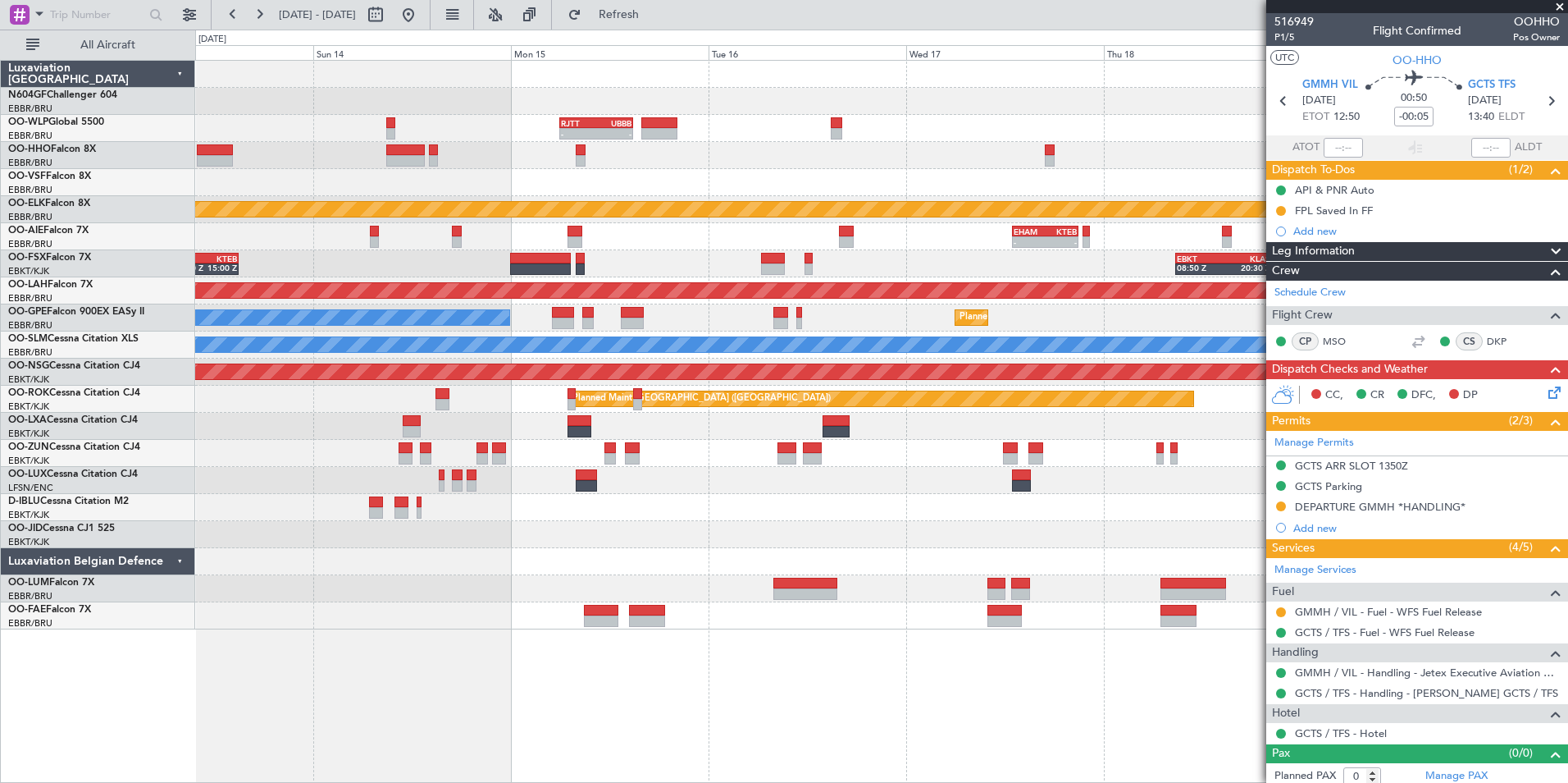
click at [422, 245] on div "- - RJTT 06:00 Z UBBB 14:55 Z Planned Maint Kortrijk-Wevelgem - - EHAM 13:00 Z …" at bounding box center [881, 345] width 1372 height 569
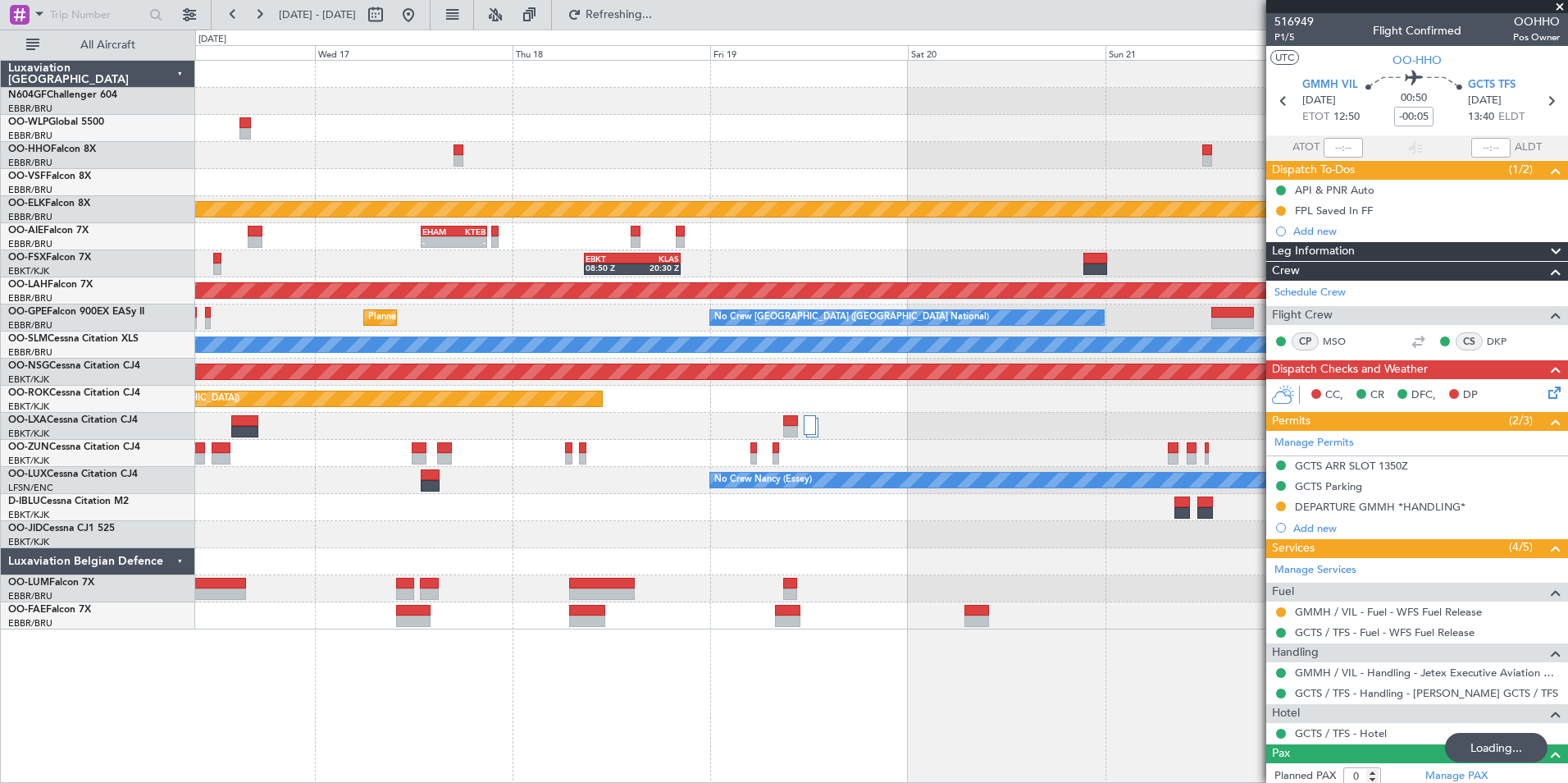
click at [1555, 8] on span at bounding box center [1560, 8] width 16 height 15
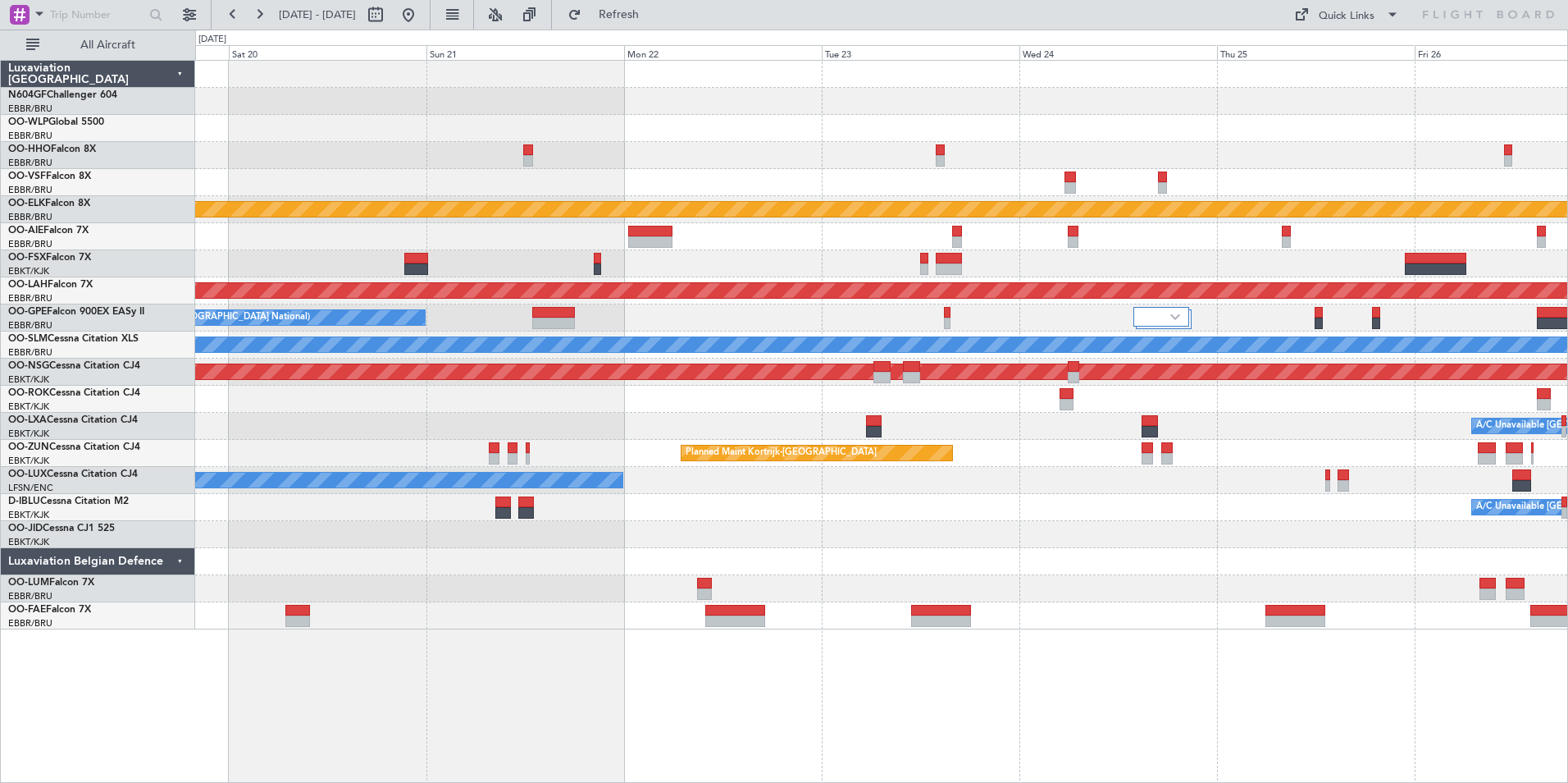
click at [587, 149] on div at bounding box center [881, 155] width 1372 height 27
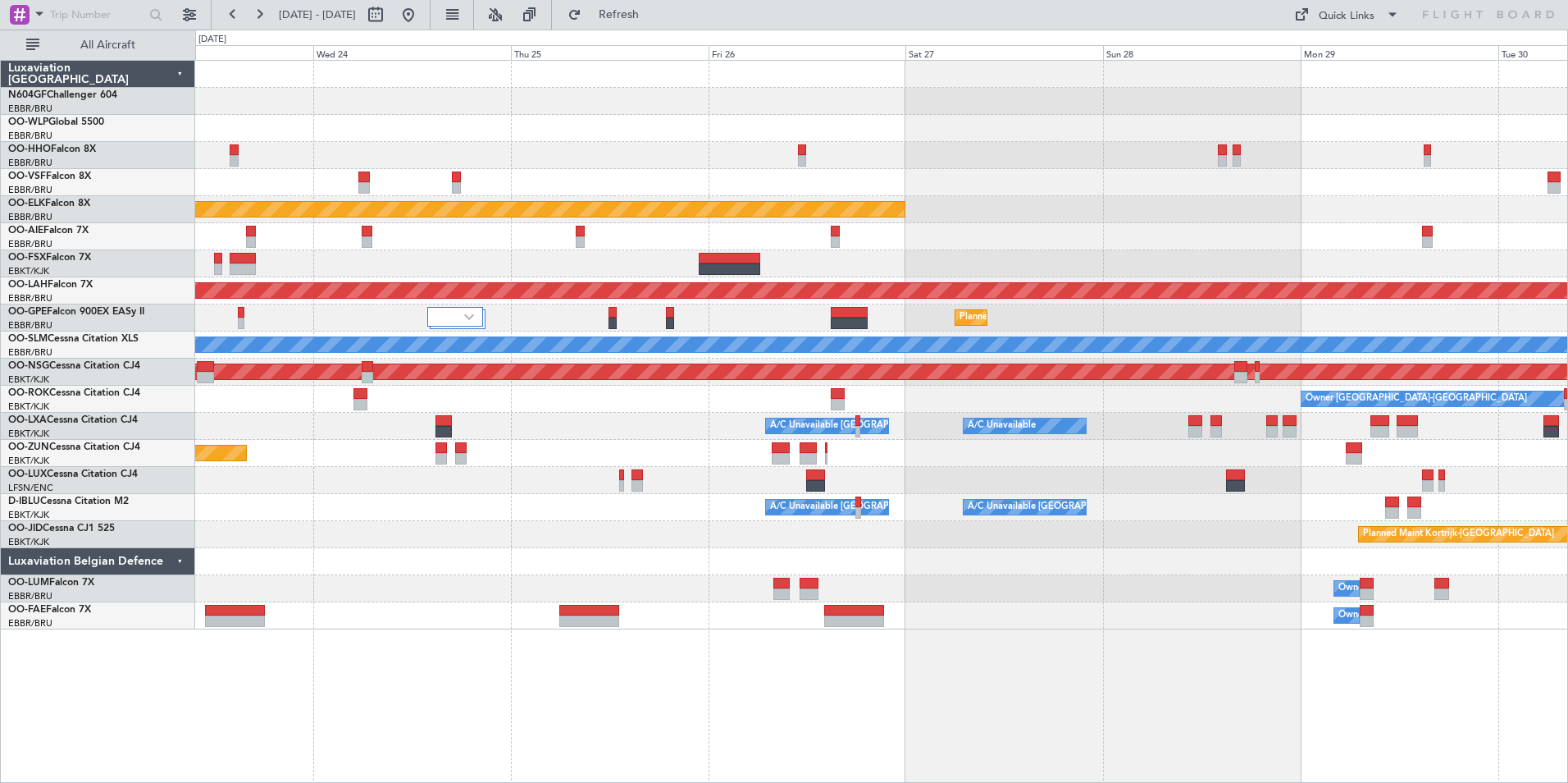
click at [571, 159] on div at bounding box center [881, 155] width 1372 height 27
click at [570, 163] on div at bounding box center [881, 155] width 1372 height 27
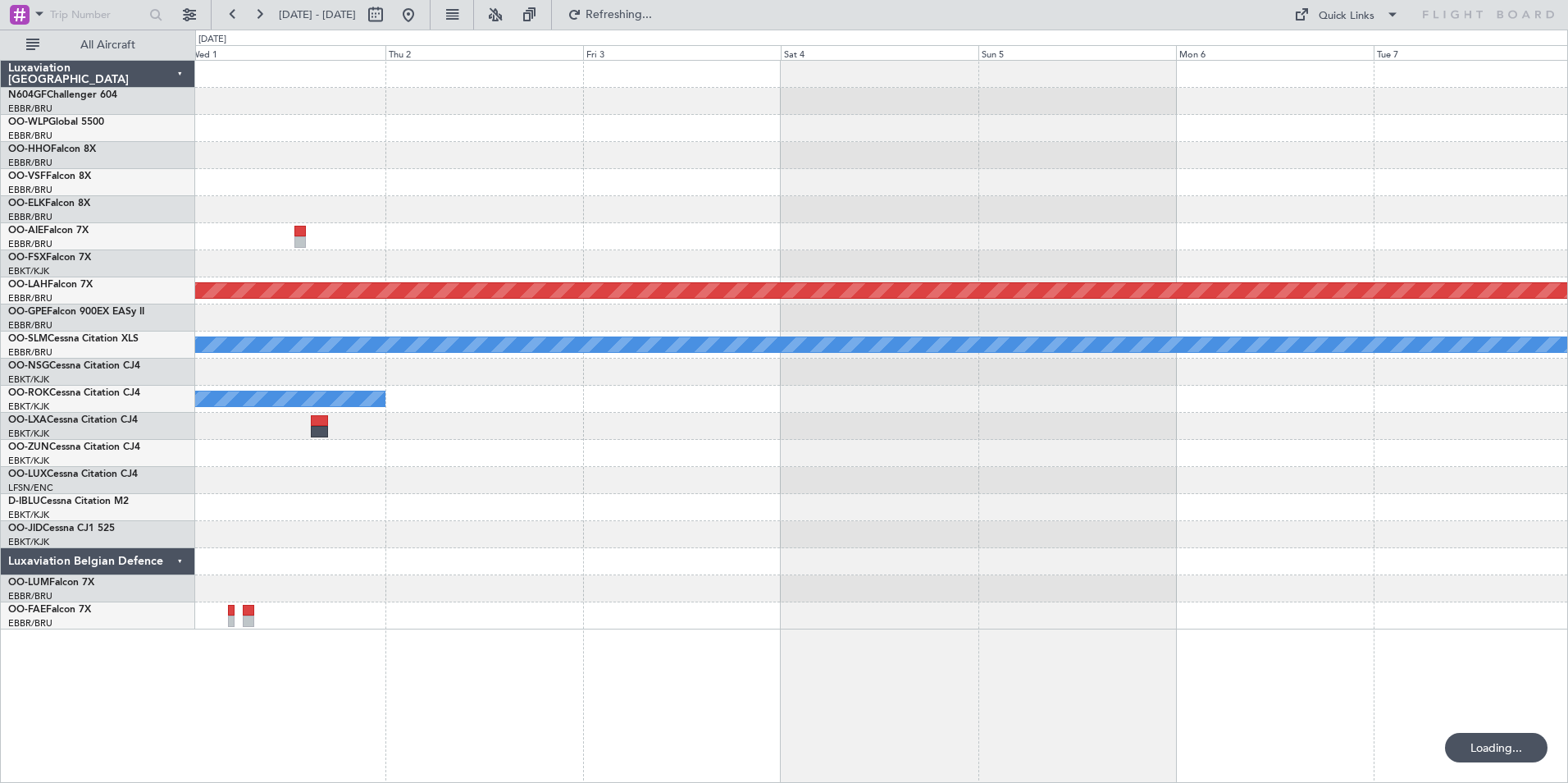
click at [386, 147] on div at bounding box center [881, 155] width 1372 height 27
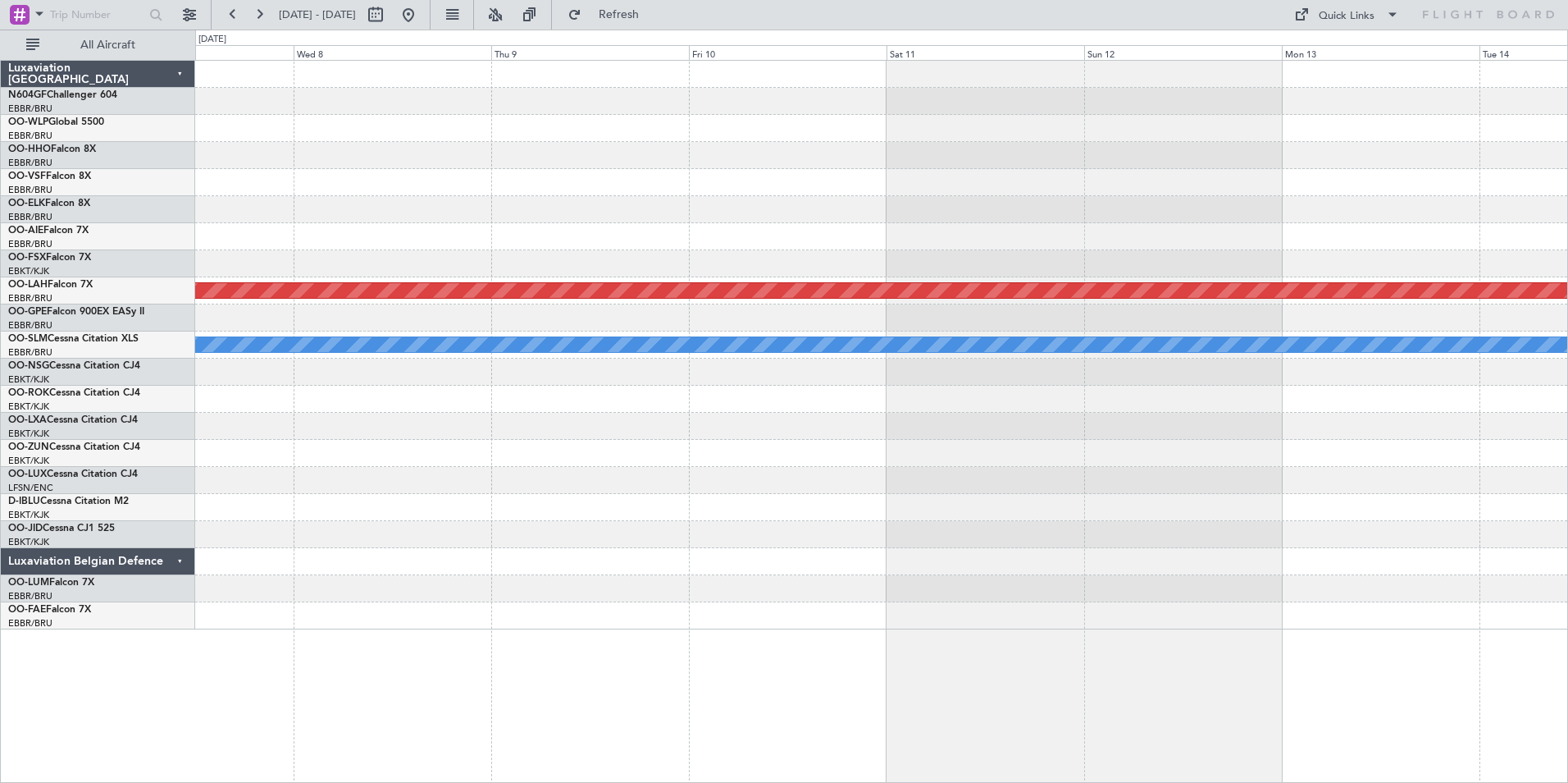
click at [409, 169] on div at bounding box center [881, 182] width 1372 height 27
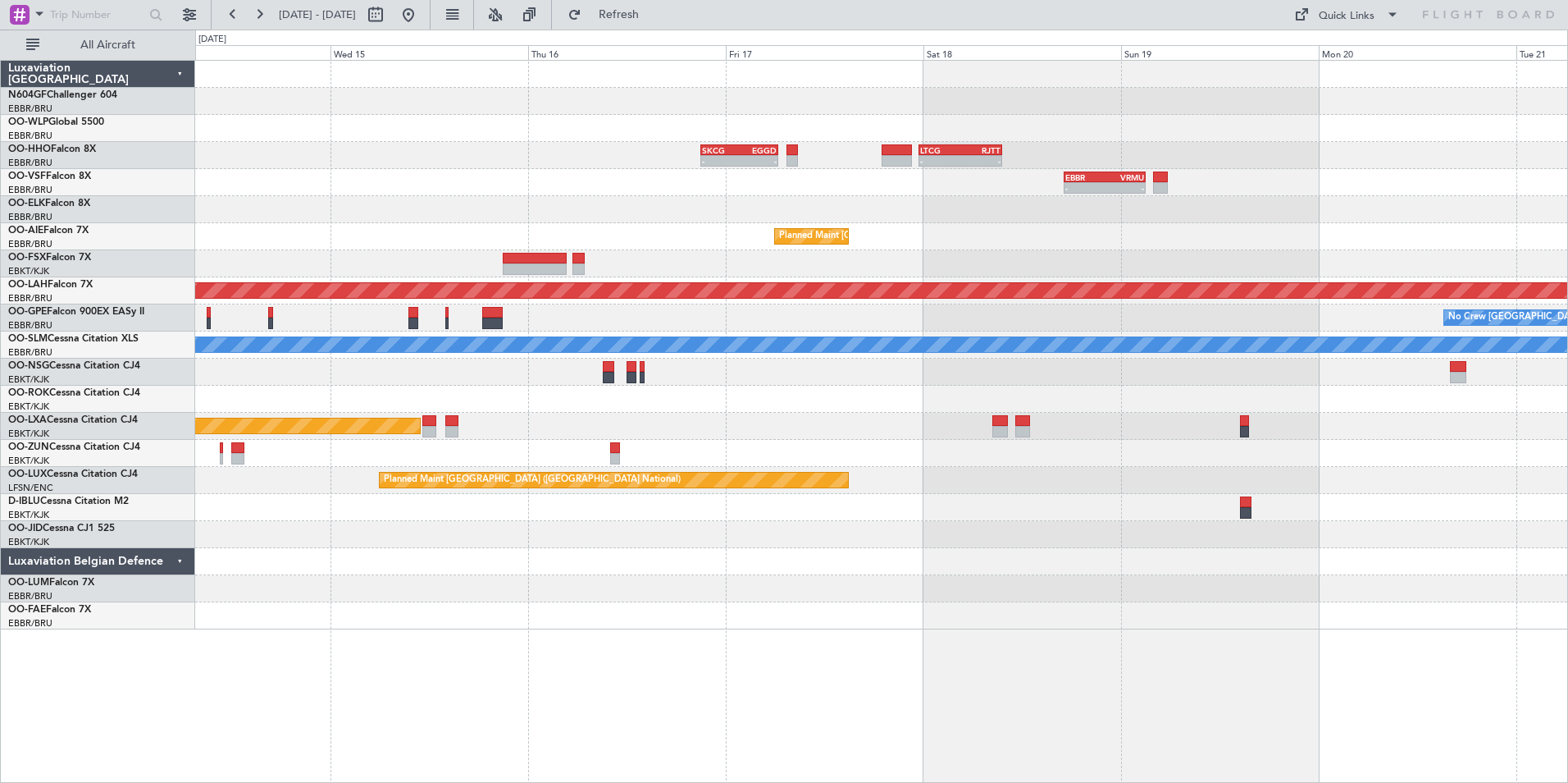
click at [673, 231] on div "Planned Maint [GEOGRAPHIC_DATA] ([GEOGRAPHIC_DATA] National)" at bounding box center [881, 237] width 1372 height 27
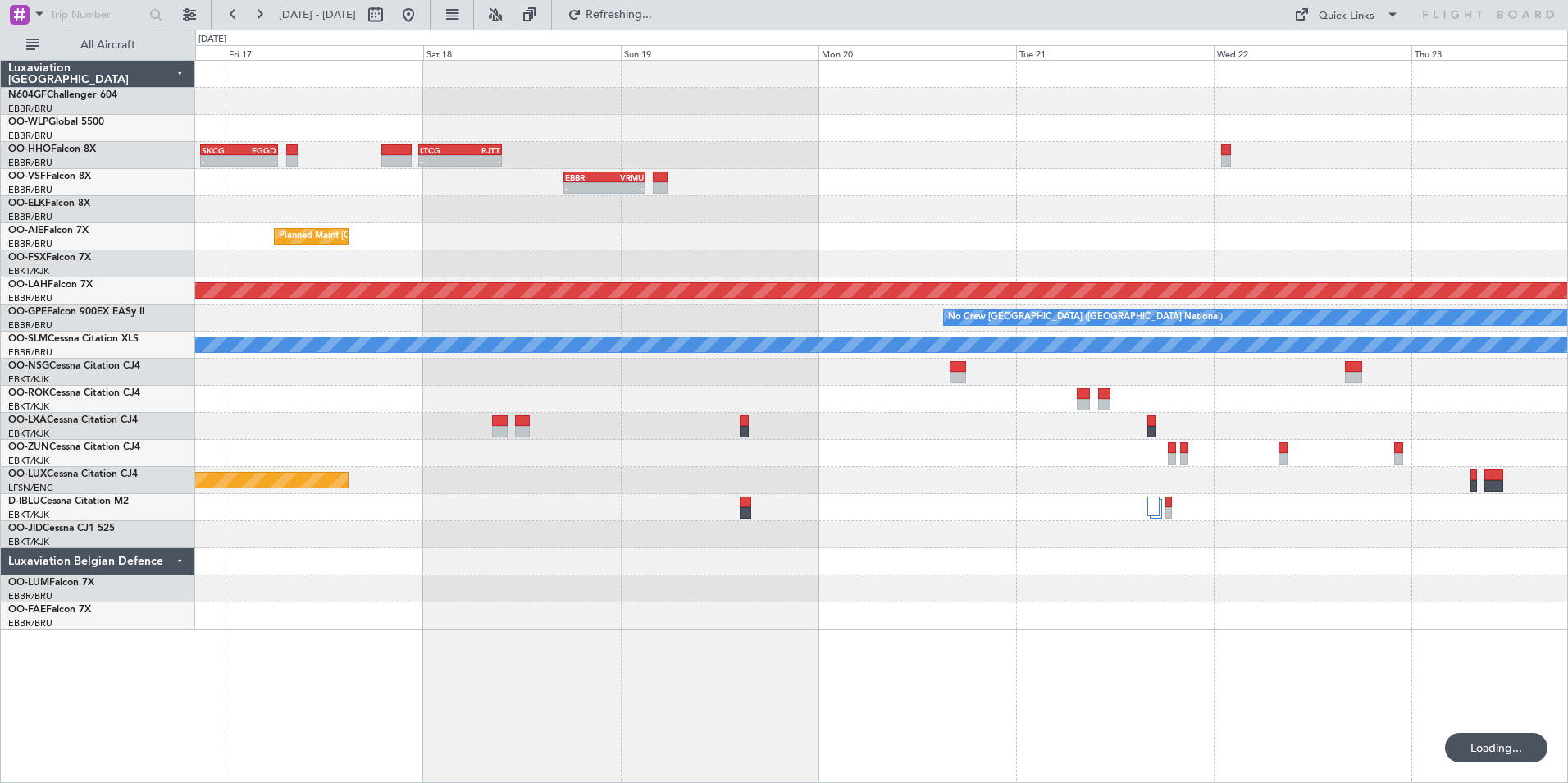
click at [846, 226] on div "Planned Maint [GEOGRAPHIC_DATA] ([GEOGRAPHIC_DATA] National)" at bounding box center [881, 237] width 1372 height 27
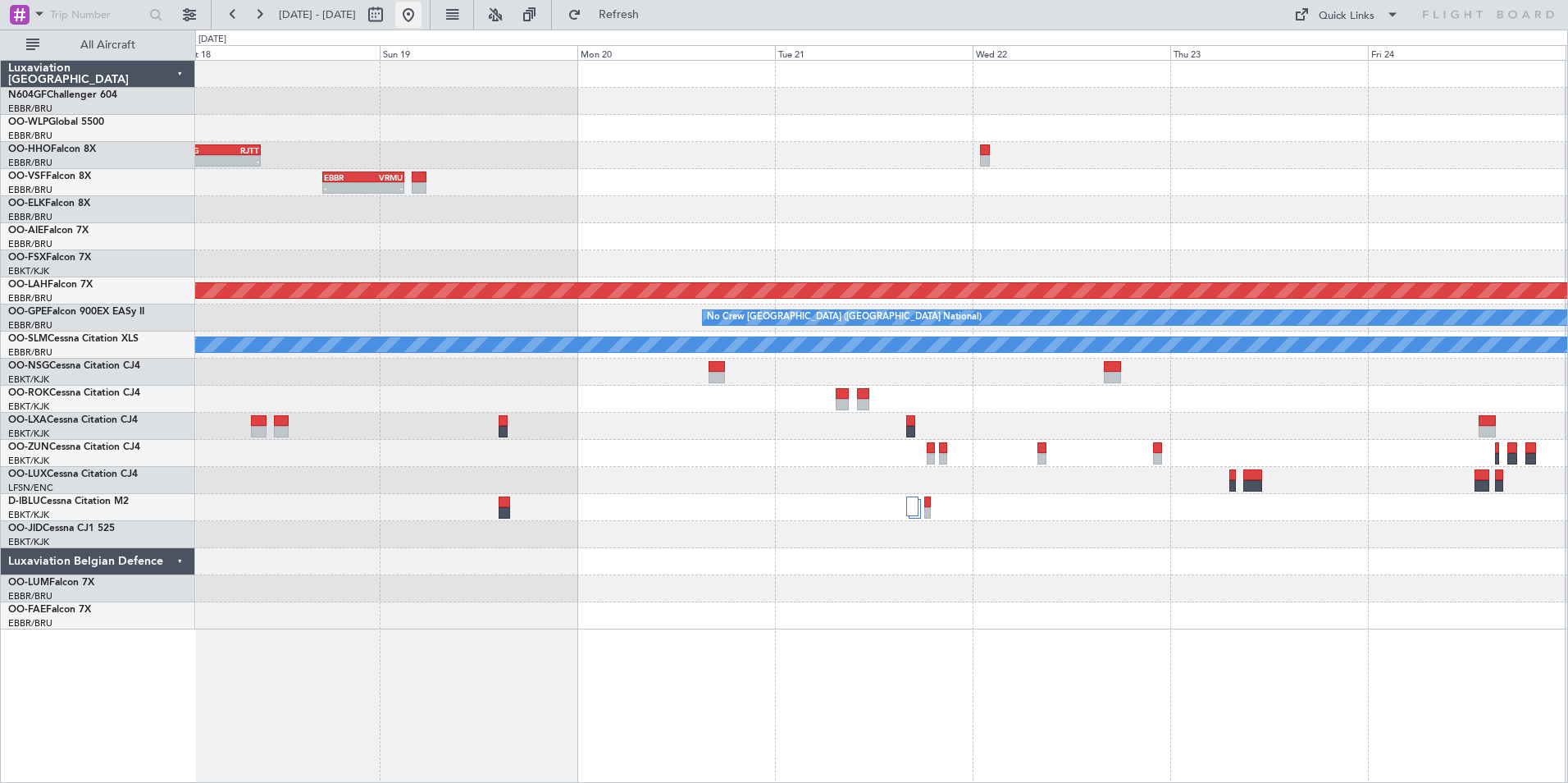
click at [422, 23] on button at bounding box center [409, 15] width 26 height 26
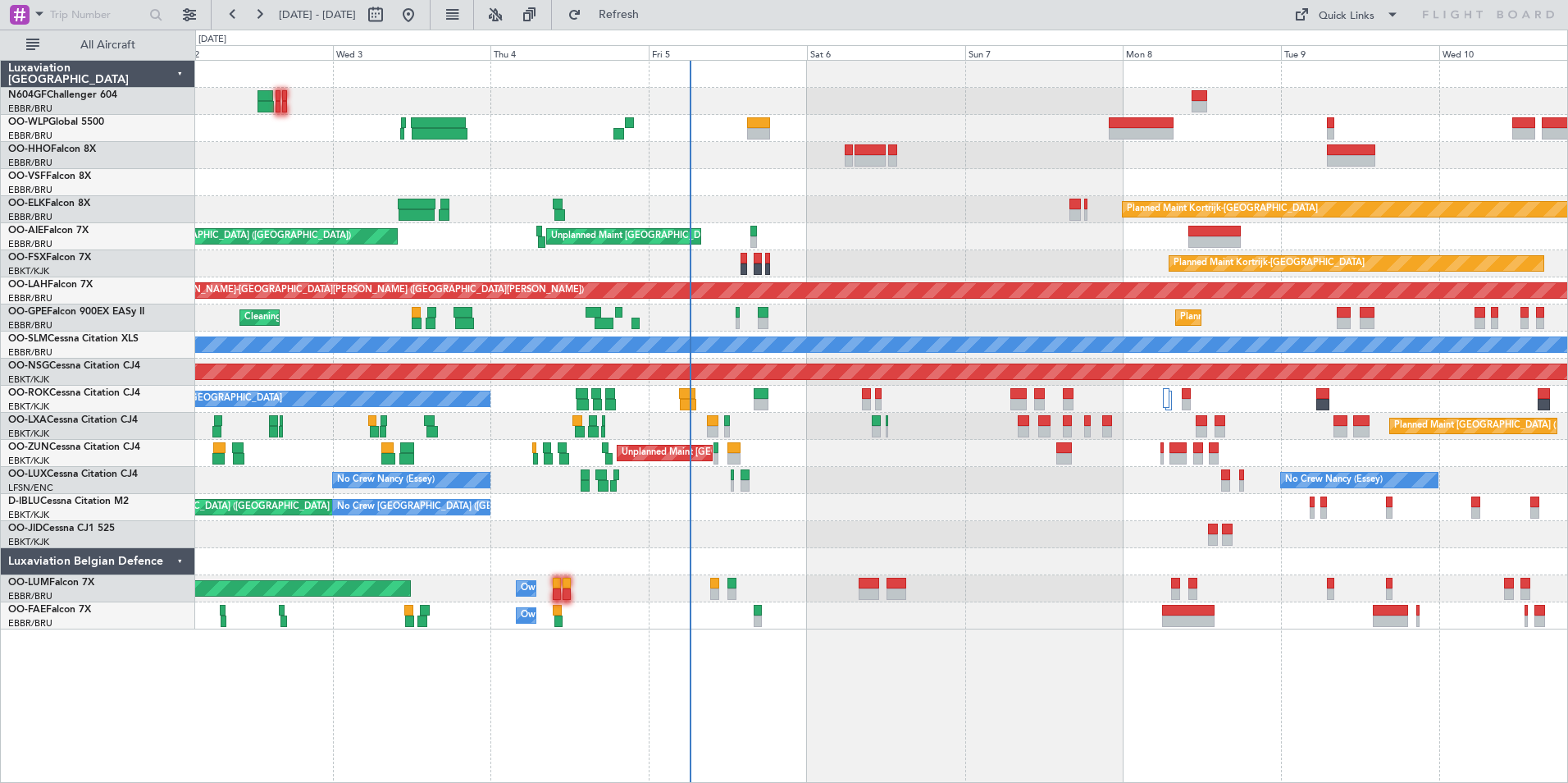
click at [719, 397] on div "A/C Unavailable [GEOGRAPHIC_DATA]-[GEOGRAPHIC_DATA]" at bounding box center [881, 399] width 1372 height 27
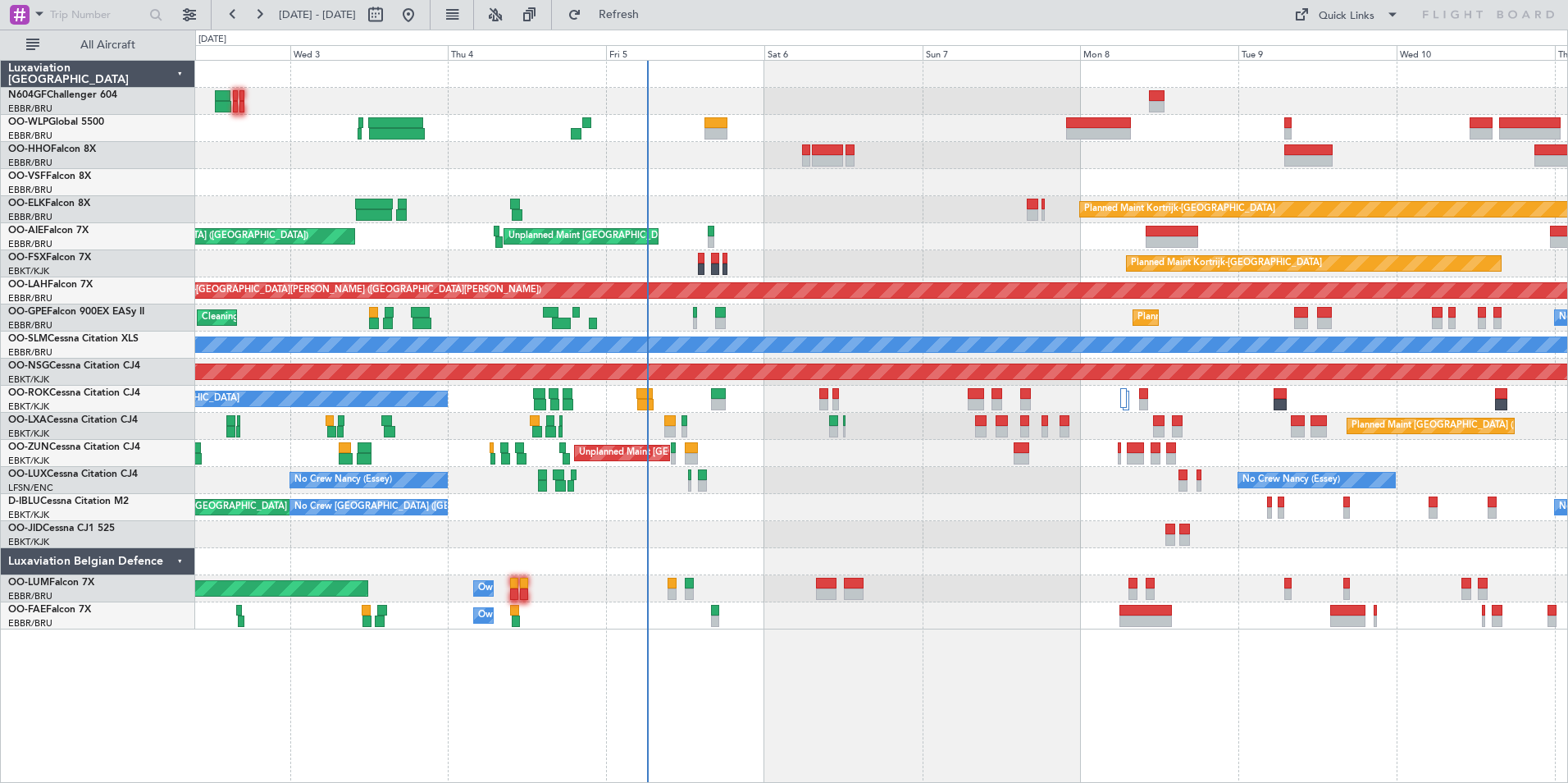
click at [848, 199] on div "Planned Maint Kortrijk-[GEOGRAPHIC_DATA]" at bounding box center [881, 209] width 1372 height 27
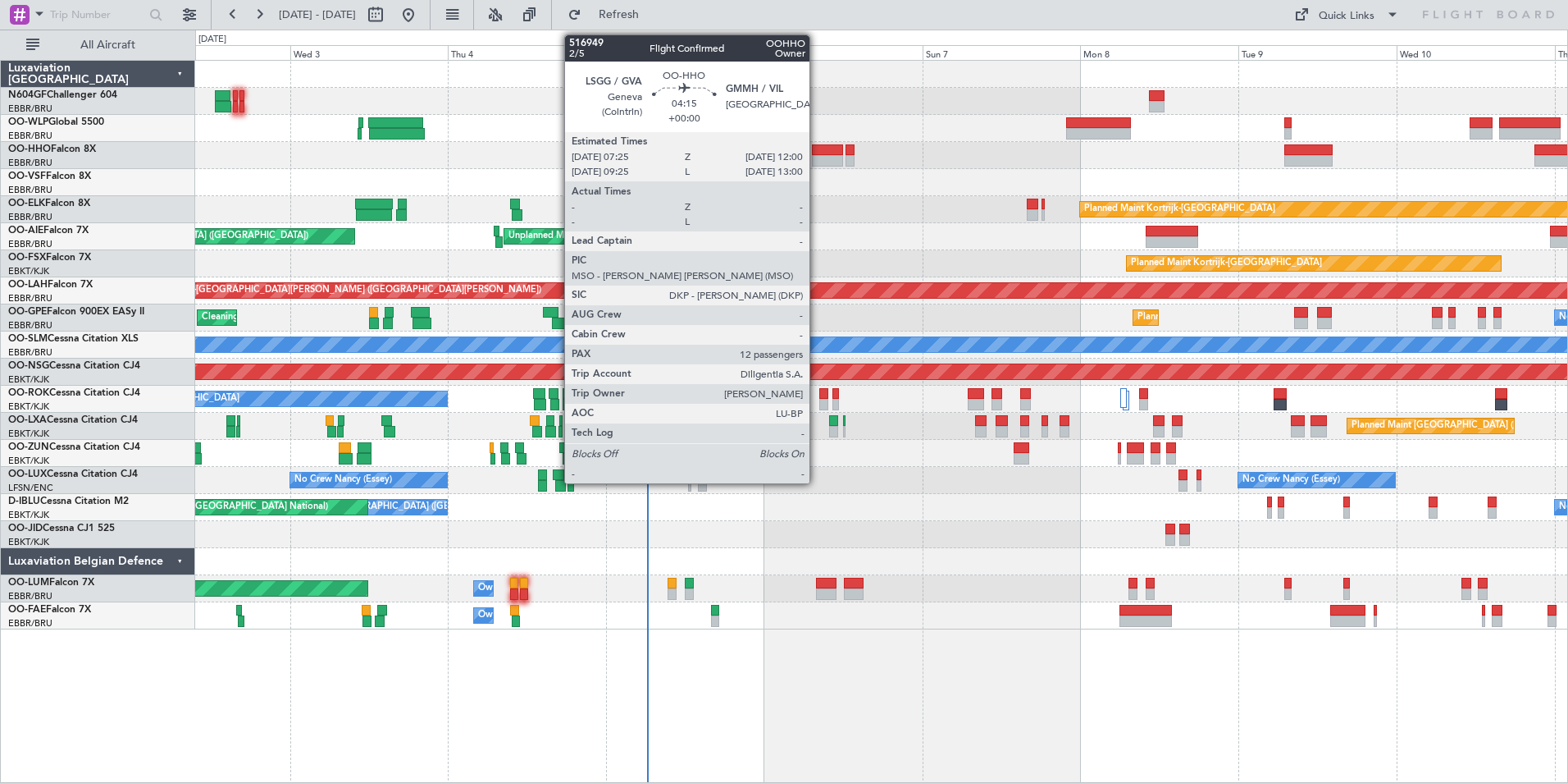
click at [817, 152] on div at bounding box center [827, 150] width 30 height 11
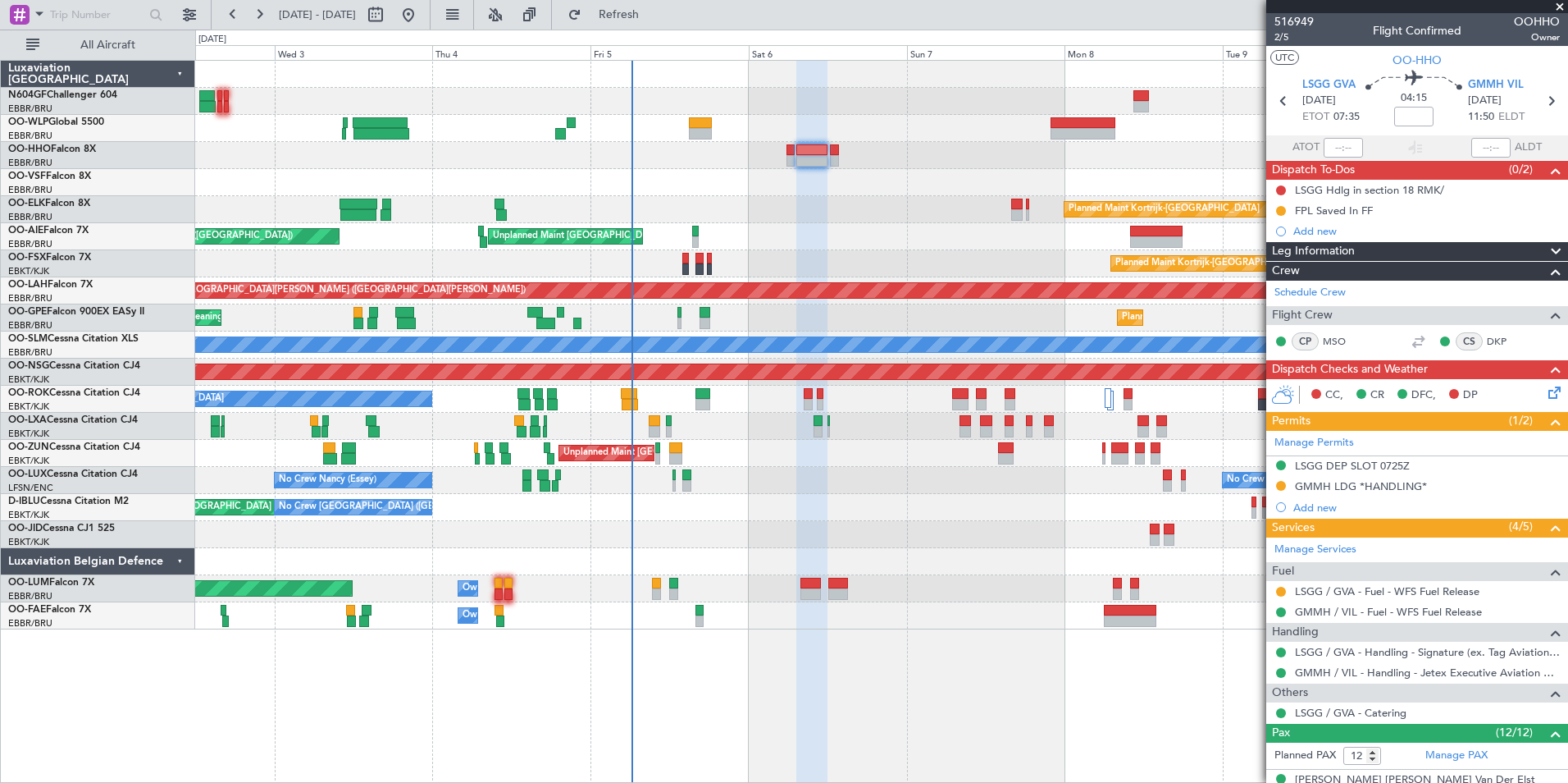
click at [830, 193] on div at bounding box center [881, 182] width 1372 height 27
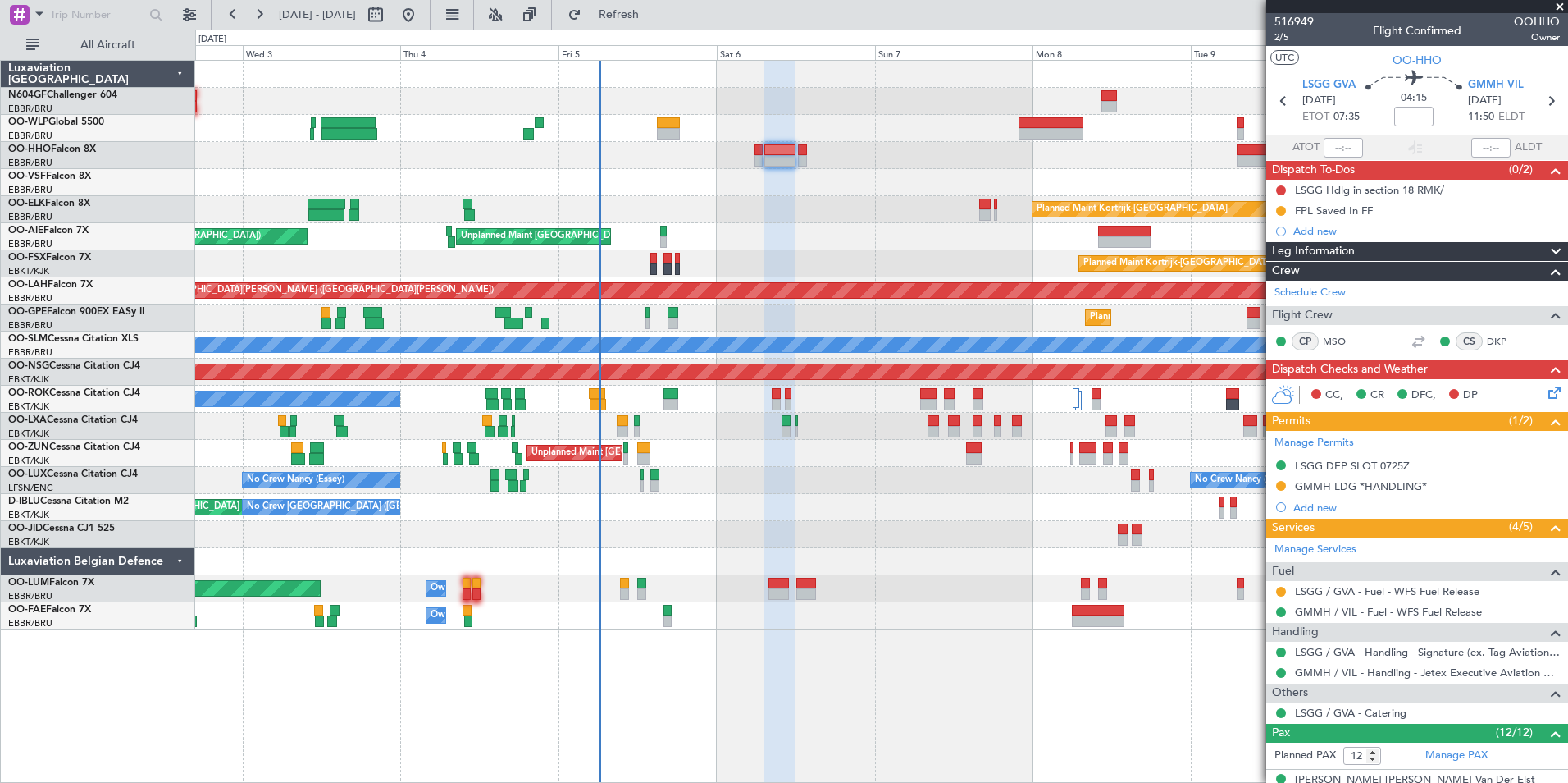
click at [768, 616] on div "Owner Melsbroek Air Base" at bounding box center [881, 615] width 1372 height 27
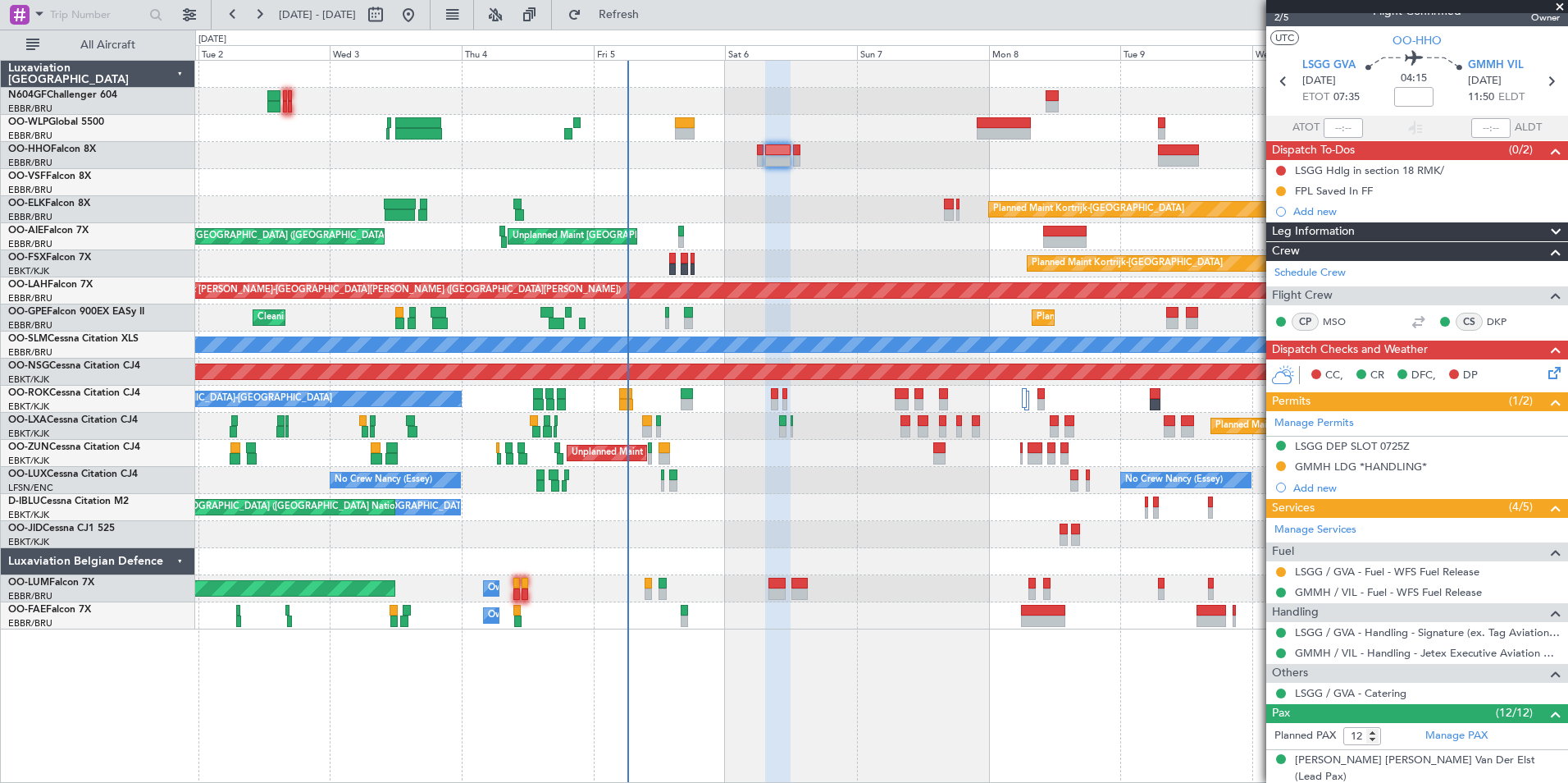
scroll to position [19, 0]
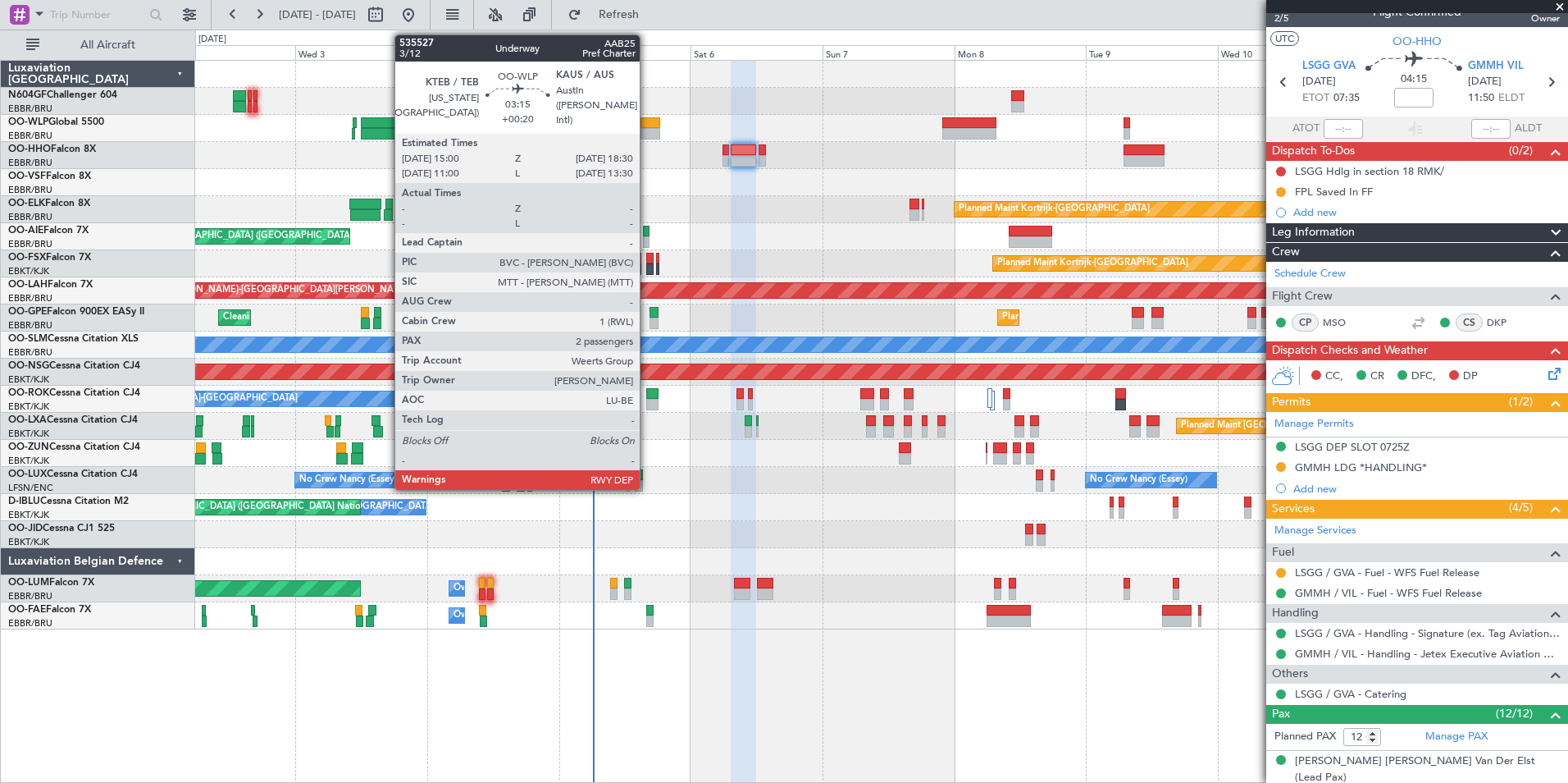
click at [647, 124] on div at bounding box center [650, 123] width 20 height 11
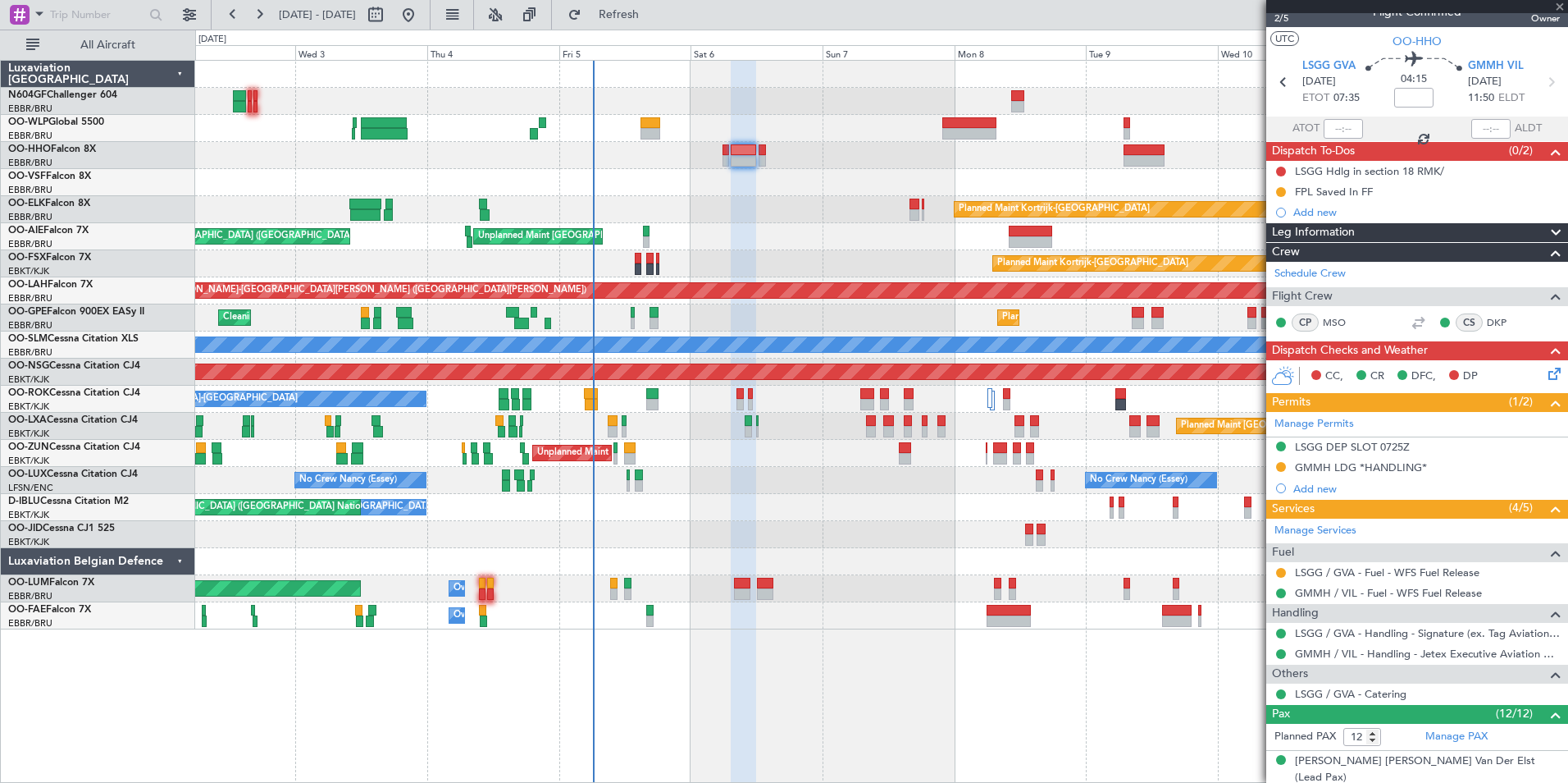
type input "+00:20"
type input "2"
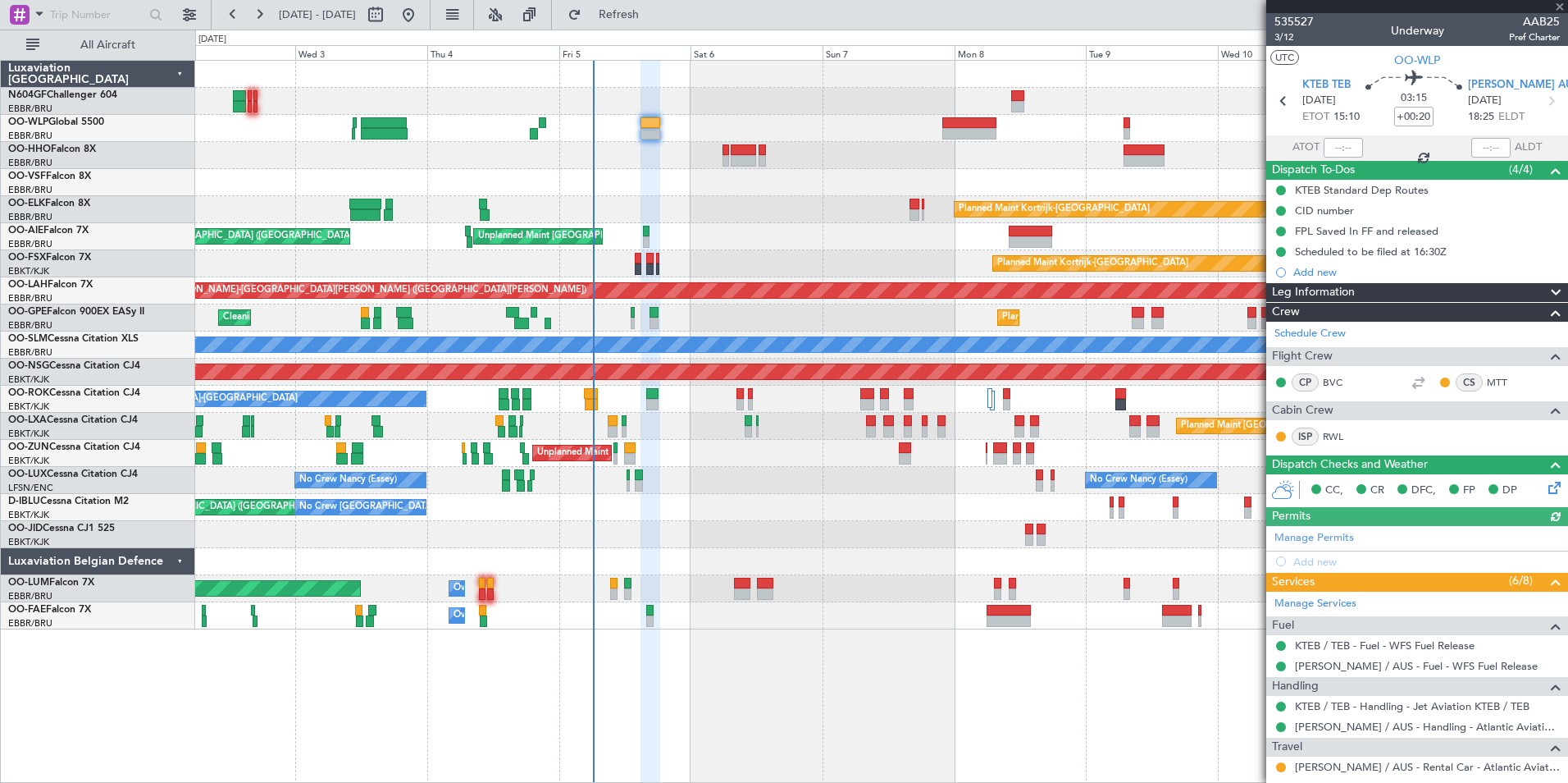
scroll to position [195, 0]
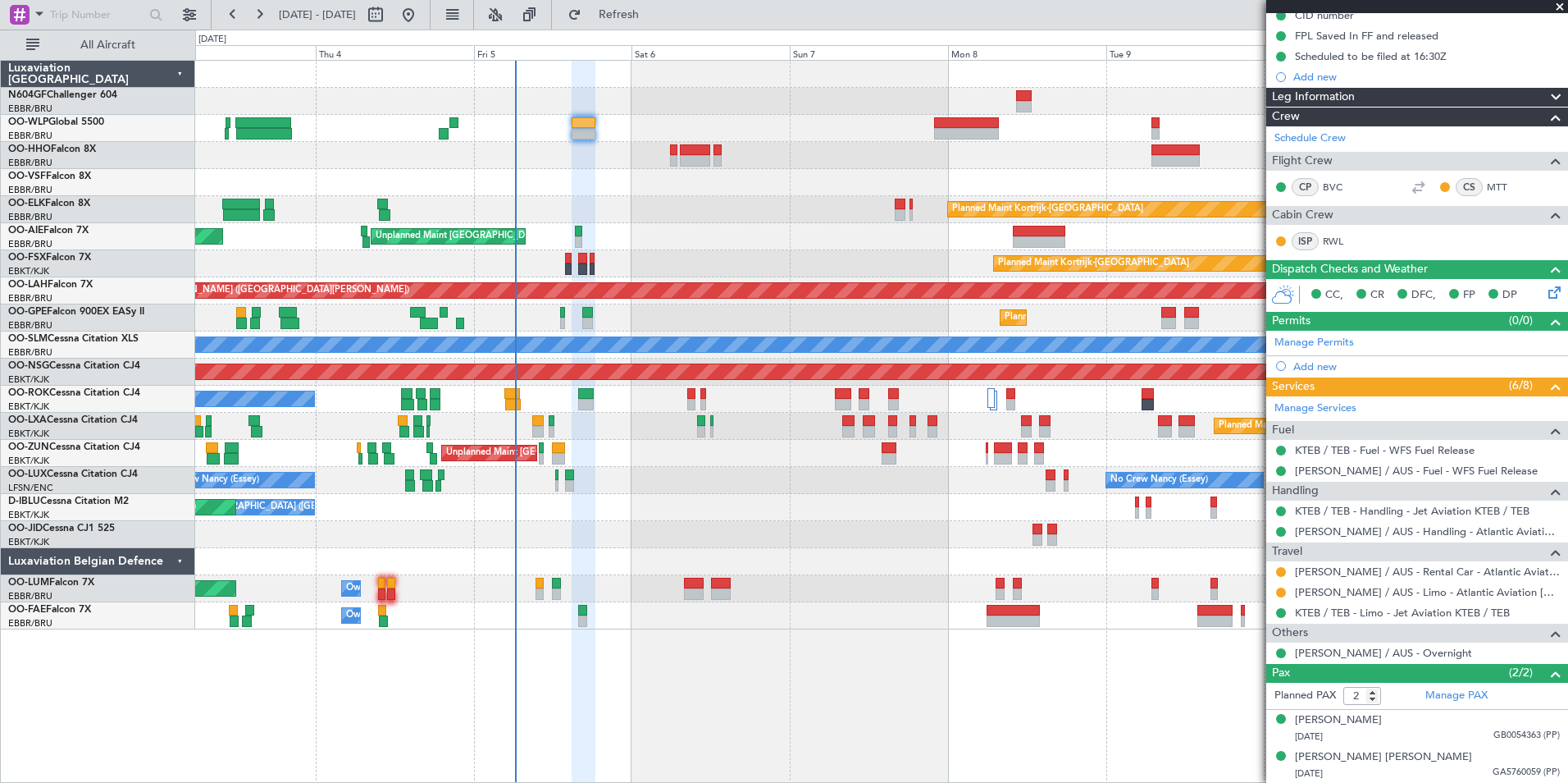
click at [607, 207] on div "Planned Maint Kortrijk-[GEOGRAPHIC_DATA]" at bounding box center [881, 209] width 1372 height 27
click at [741, 621] on div "Owner Melsbroek Air Base" at bounding box center [881, 615] width 1372 height 27
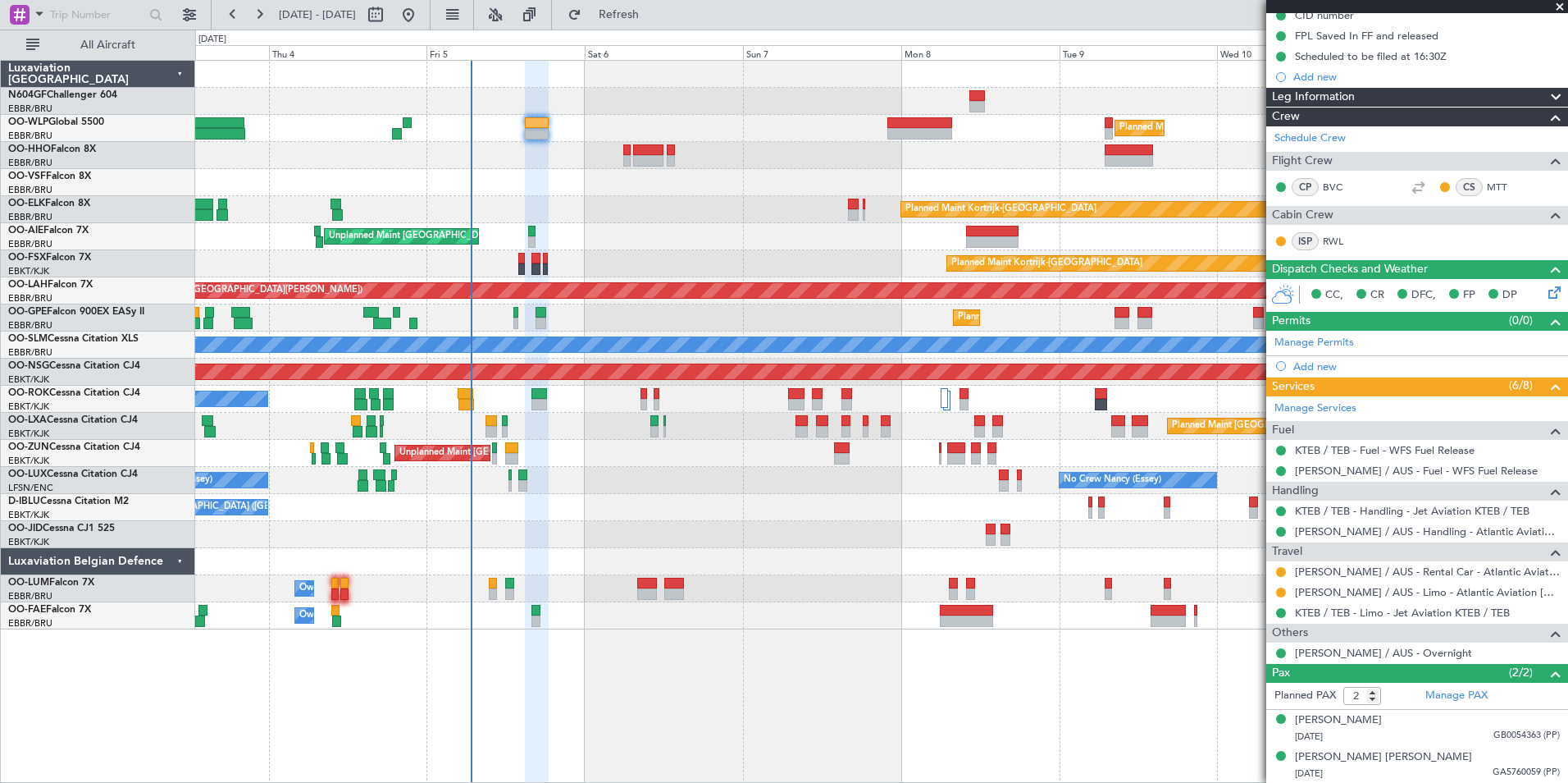
click at [869, 641] on div "Planned Maint Milan (Linate) Planned Maint Kortrijk-Wevelgem Unplanned Maint Br…" at bounding box center [881, 421] width 1373 height 723
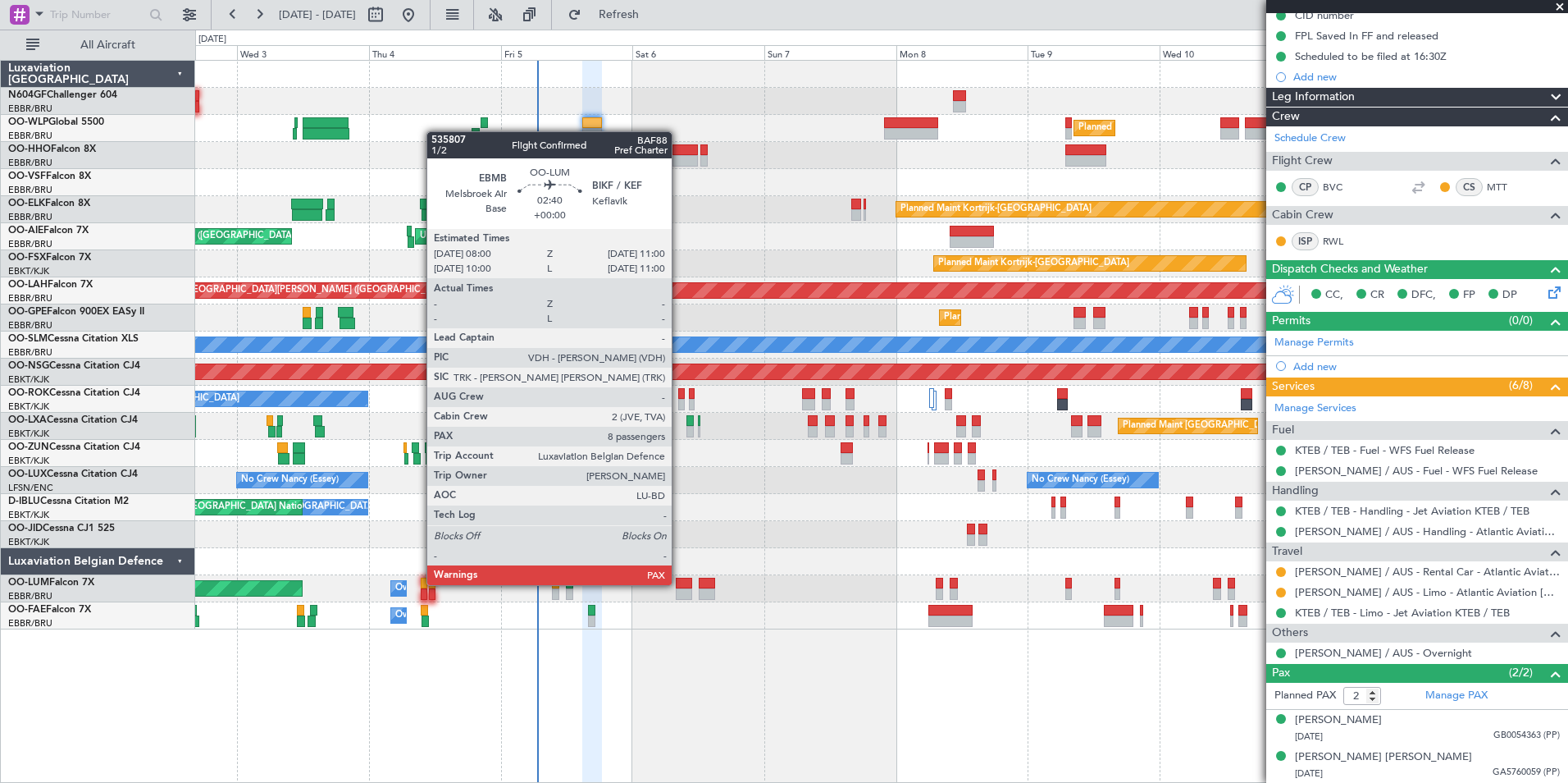
click at [679, 583] on div at bounding box center [685, 583] width 17 height 11
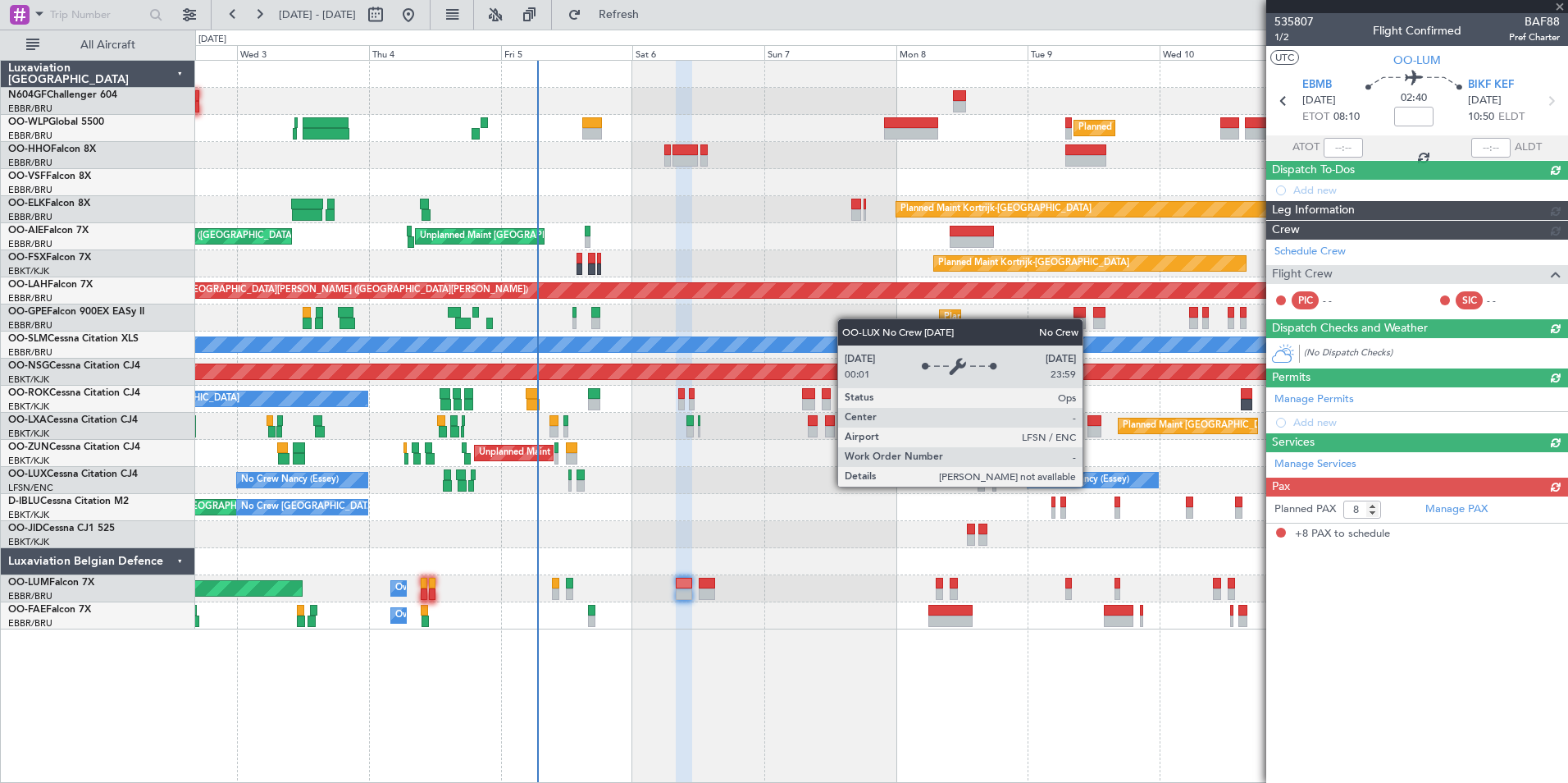
scroll to position [0, 0]
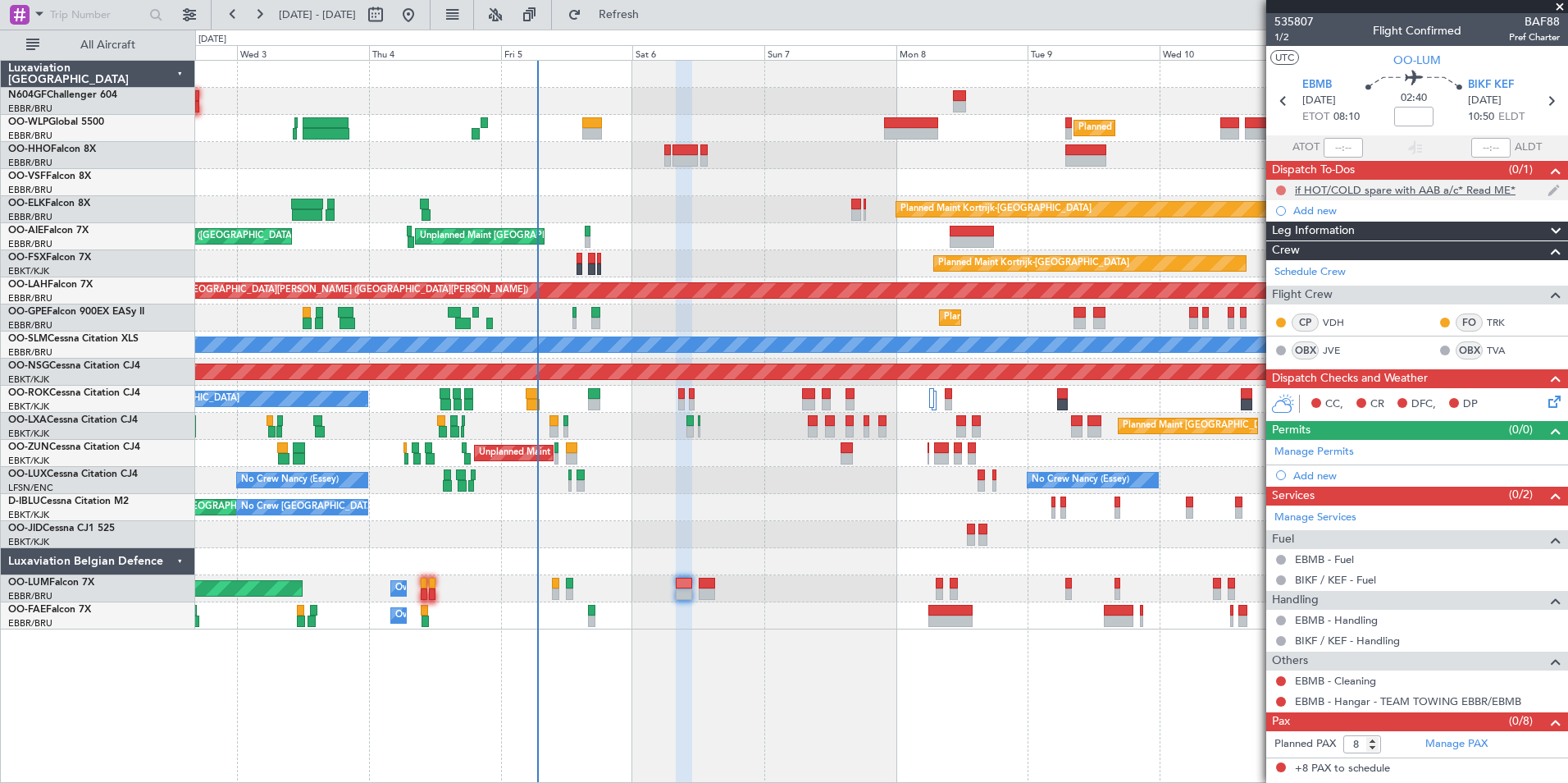
click at [1276, 191] on button at bounding box center [1281, 190] width 9 height 9
click at [1284, 285] on span "Cancelled" at bounding box center [1285, 286] width 47 height 16
click at [1555, 404] on icon at bounding box center [1552, 399] width 13 height 13
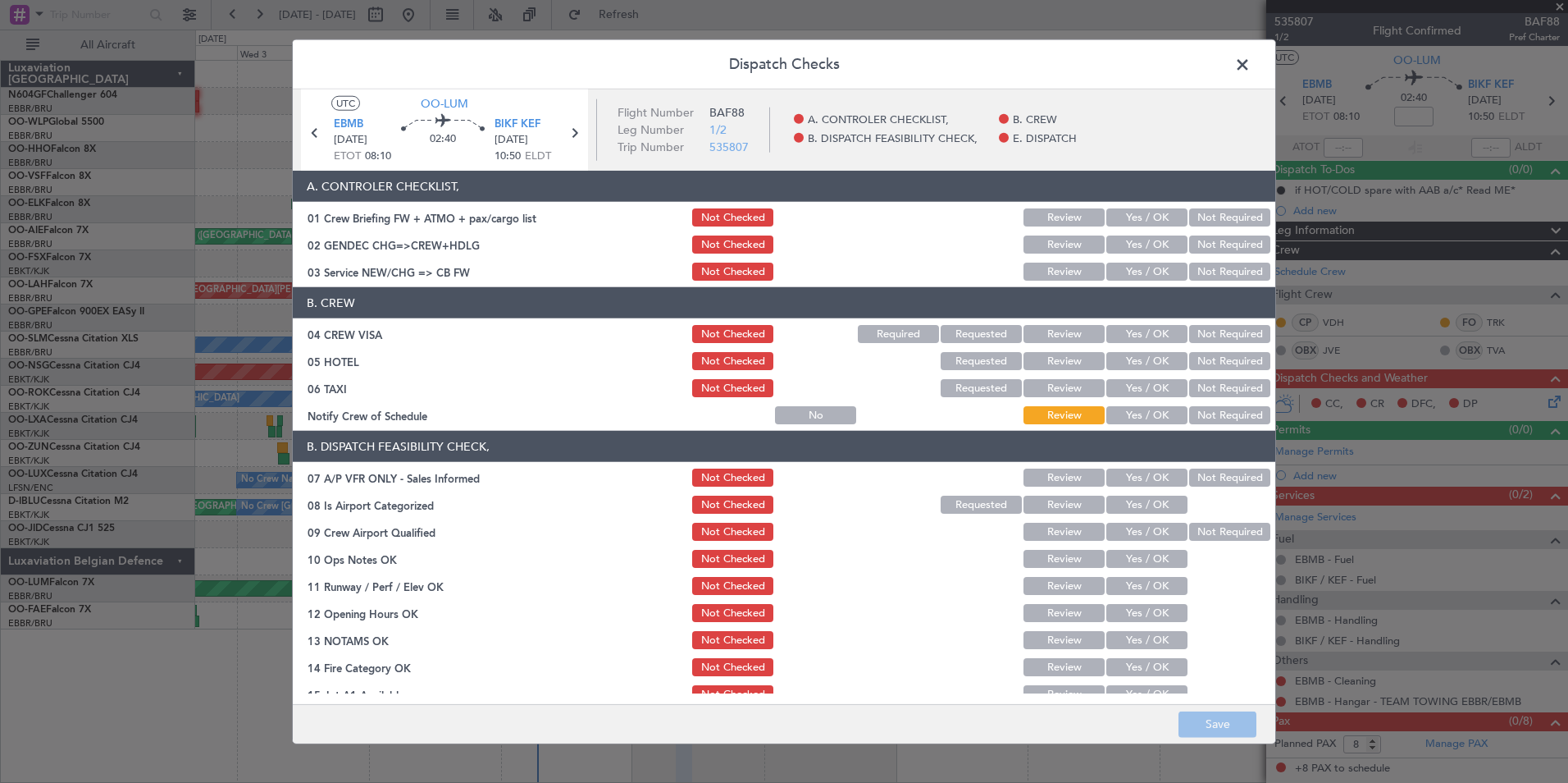
click at [1129, 272] on button "Yes / OK" at bounding box center [1147, 271] width 81 height 18
click at [1189, 329] on button "Not Required" at bounding box center [1230, 334] width 81 height 18
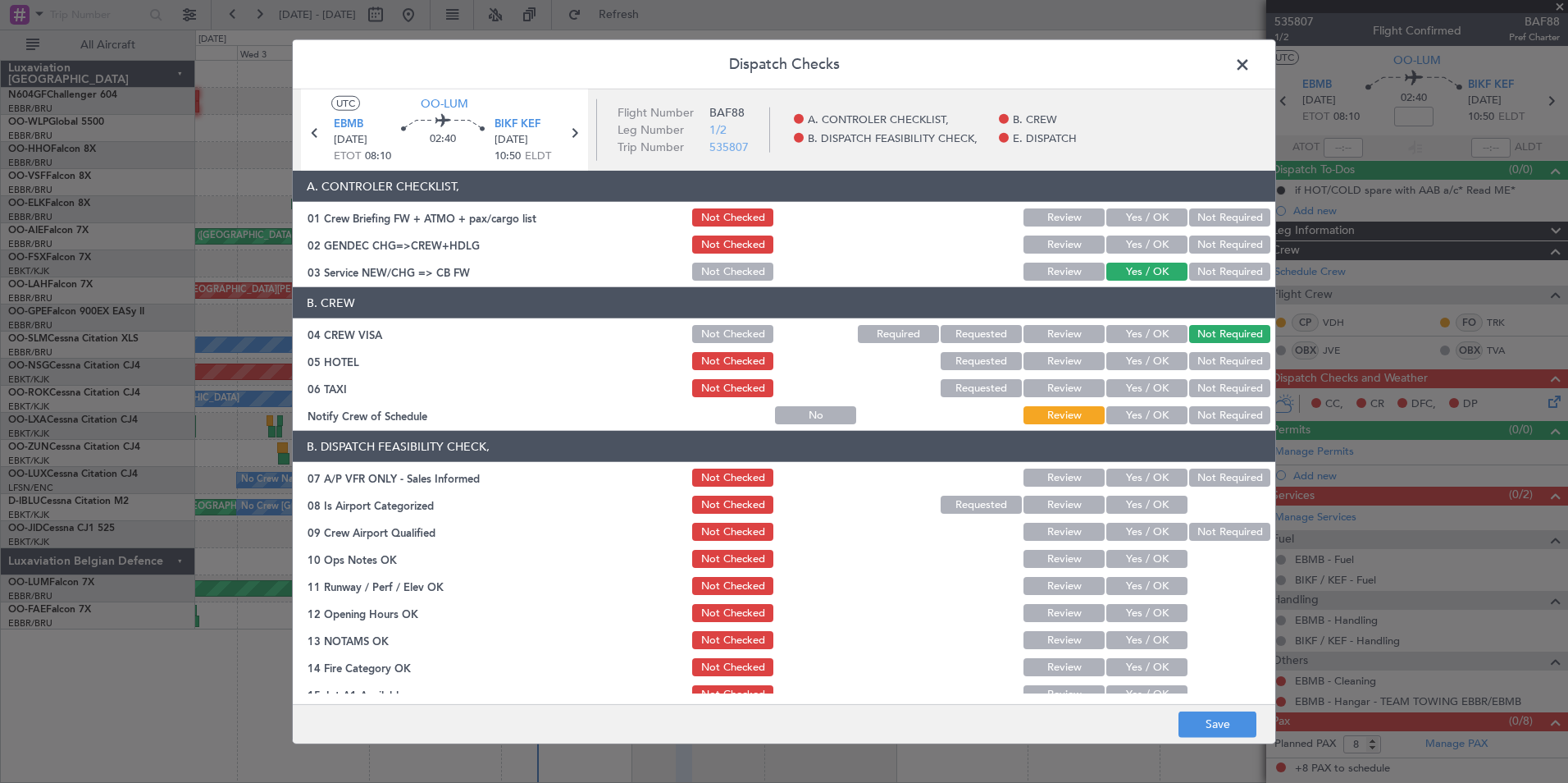
click at [1210, 364] on button "Not Required" at bounding box center [1230, 361] width 81 height 18
click at [1204, 386] on button "Not Required" at bounding box center [1230, 387] width 81 height 18
click at [1154, 411] on button "Yes / OK" at bounding box center [1147, 415] width 81 height 18
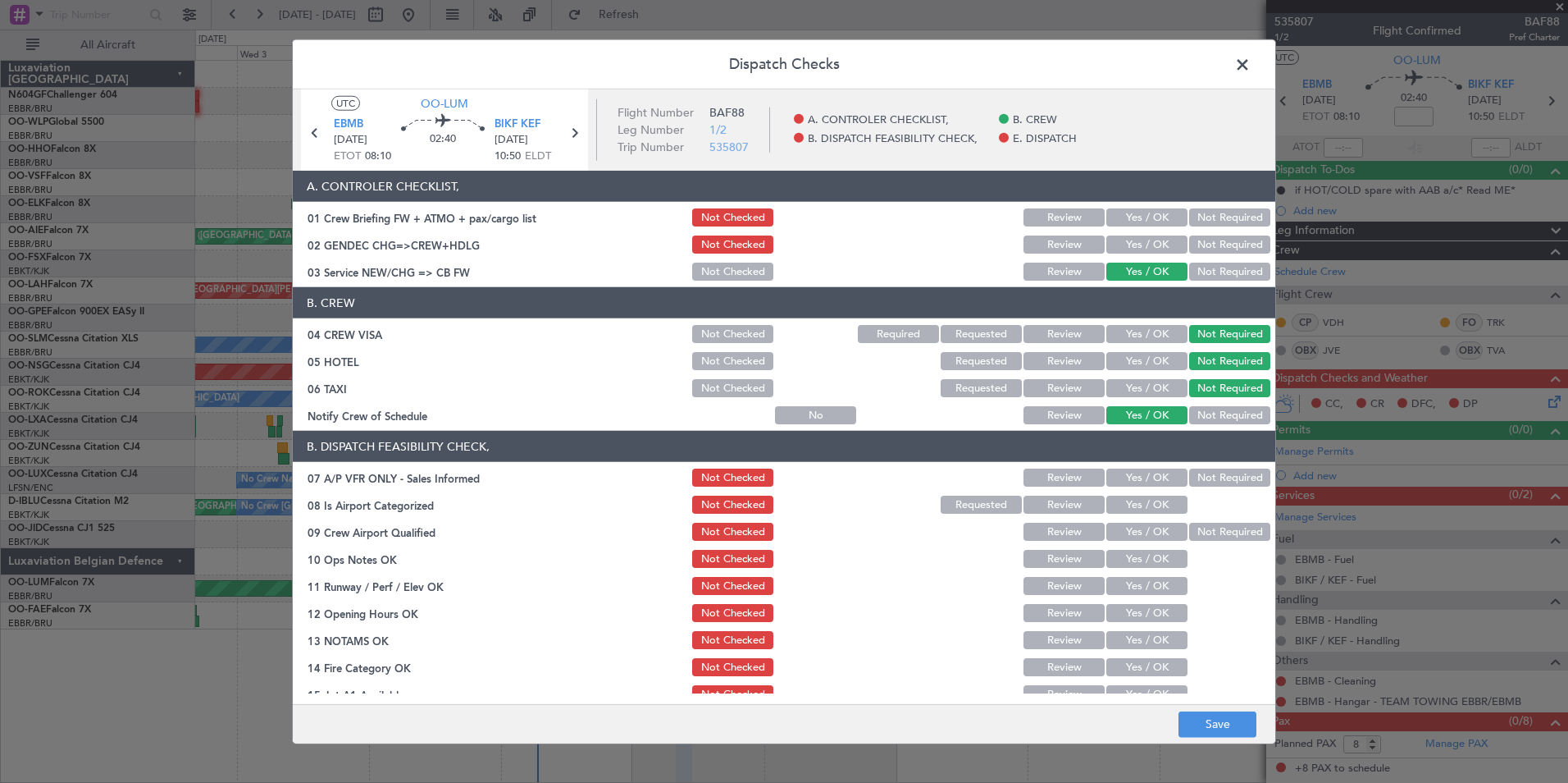
click at [1203, 250] on button "Not Required" at bounding box center [1230, 244] width 81 height 18
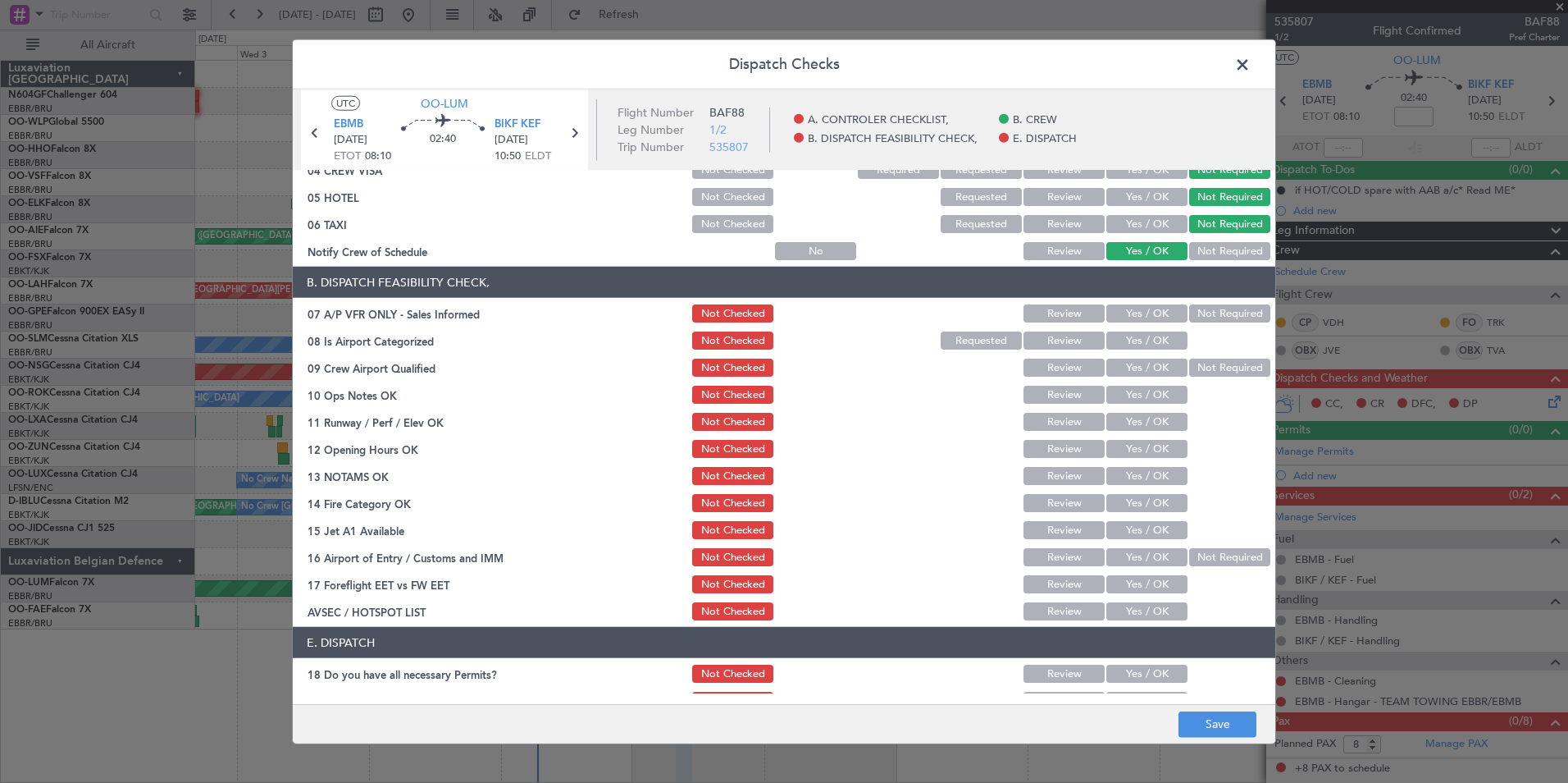
click at [1194, 321] on button "Not Required" at bounding box center [1230, 313] width 81 height 18
click at [1151, 343] on button "Yes / OK" at bounding box center [1147, 340] width 81 height 18
drag, startPoint x: 1219, startPoint y: 372, endPoint x: 1204, endPoint y: 370, distance: 15.1
click at [1210, 372] on button "Not Required" at bounding box center [1230, 367] width 81 height 18
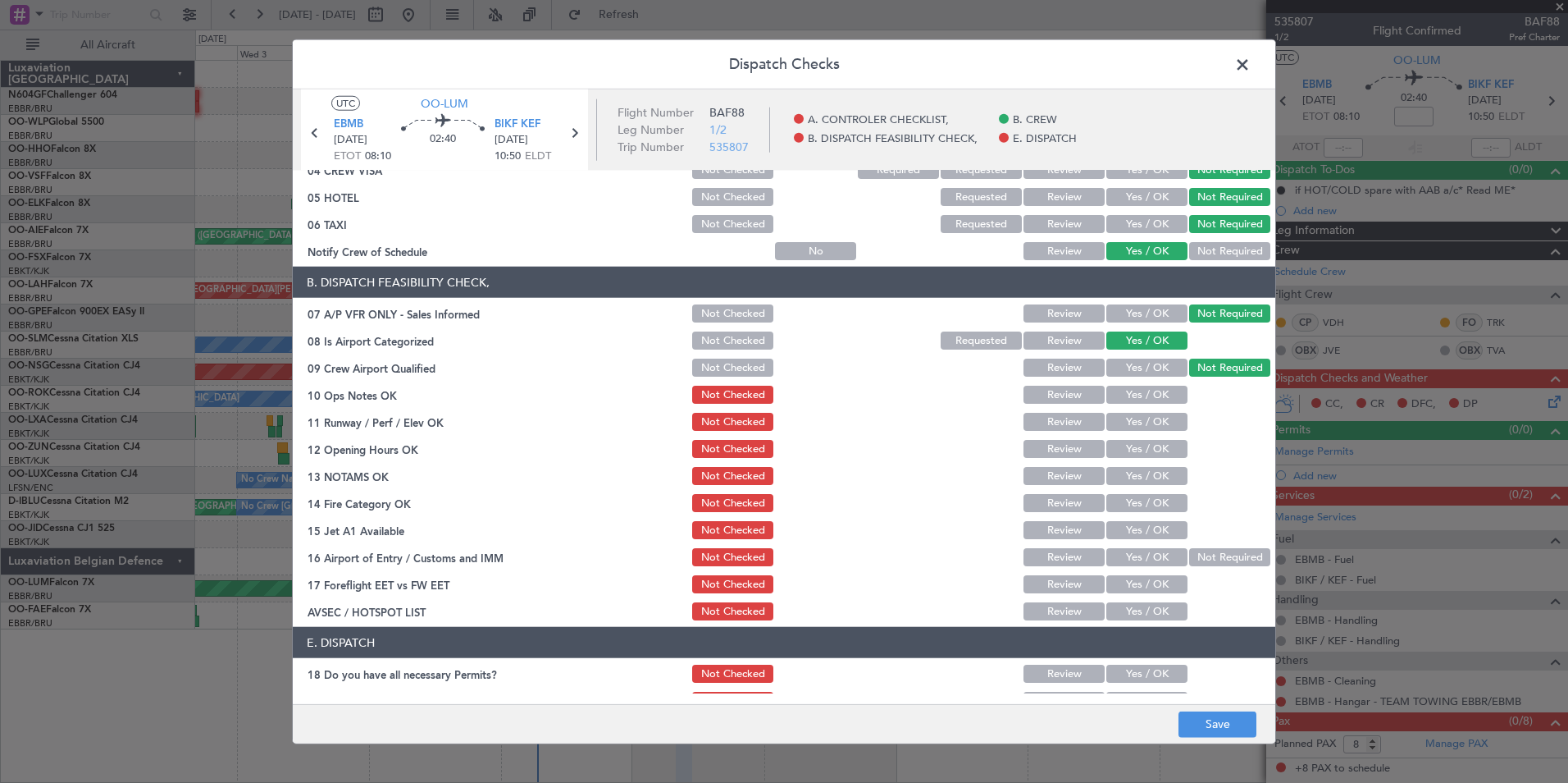
click at [1130, 395] on button "Yes / OK" at bounding box center [1147, 394] width 81 height 18
click at [1140, 423] on button "Yes / OK" at bounding box center [1147, 421] width 81 height 18
click at [1140, 442] on button "Yes / OK" at bounding box center [1147, 449] width 81 height 18
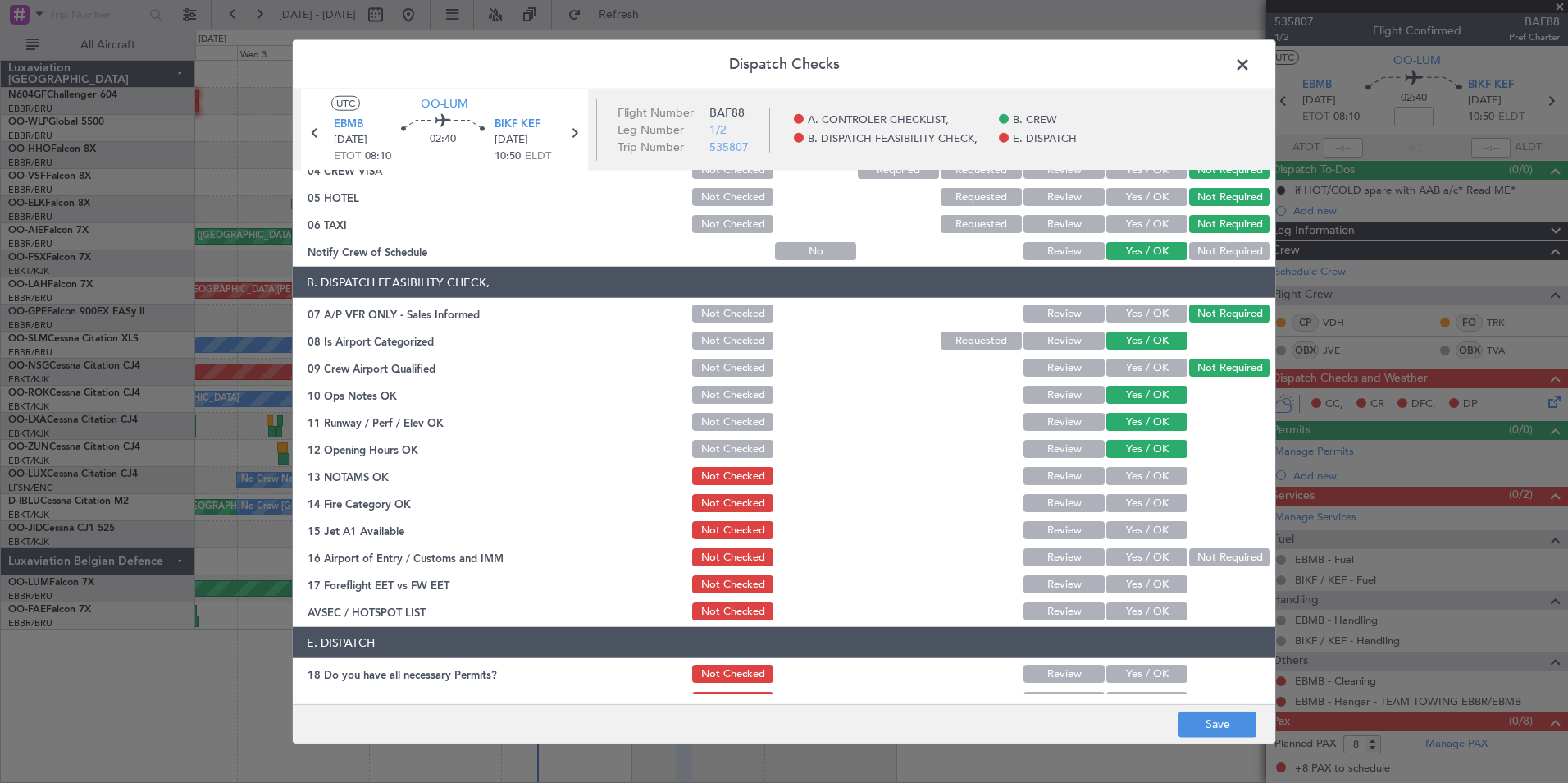
click at [1137, 480] on button "Yes / OK" at bounding box center [1147, 476] width 81 height 18
click at [1140, 505] on button "Yes / OK" at bounding box center [1147, 502] width 81 height 18
drag, startPoint x: 1155, startPoint y: 523, endPoint x: 1177, endPoint y: 542, distance: 29.1
click at [1155, 525] on button "Yes / OK" at bounding box center [1147, 530] width 81 height 18
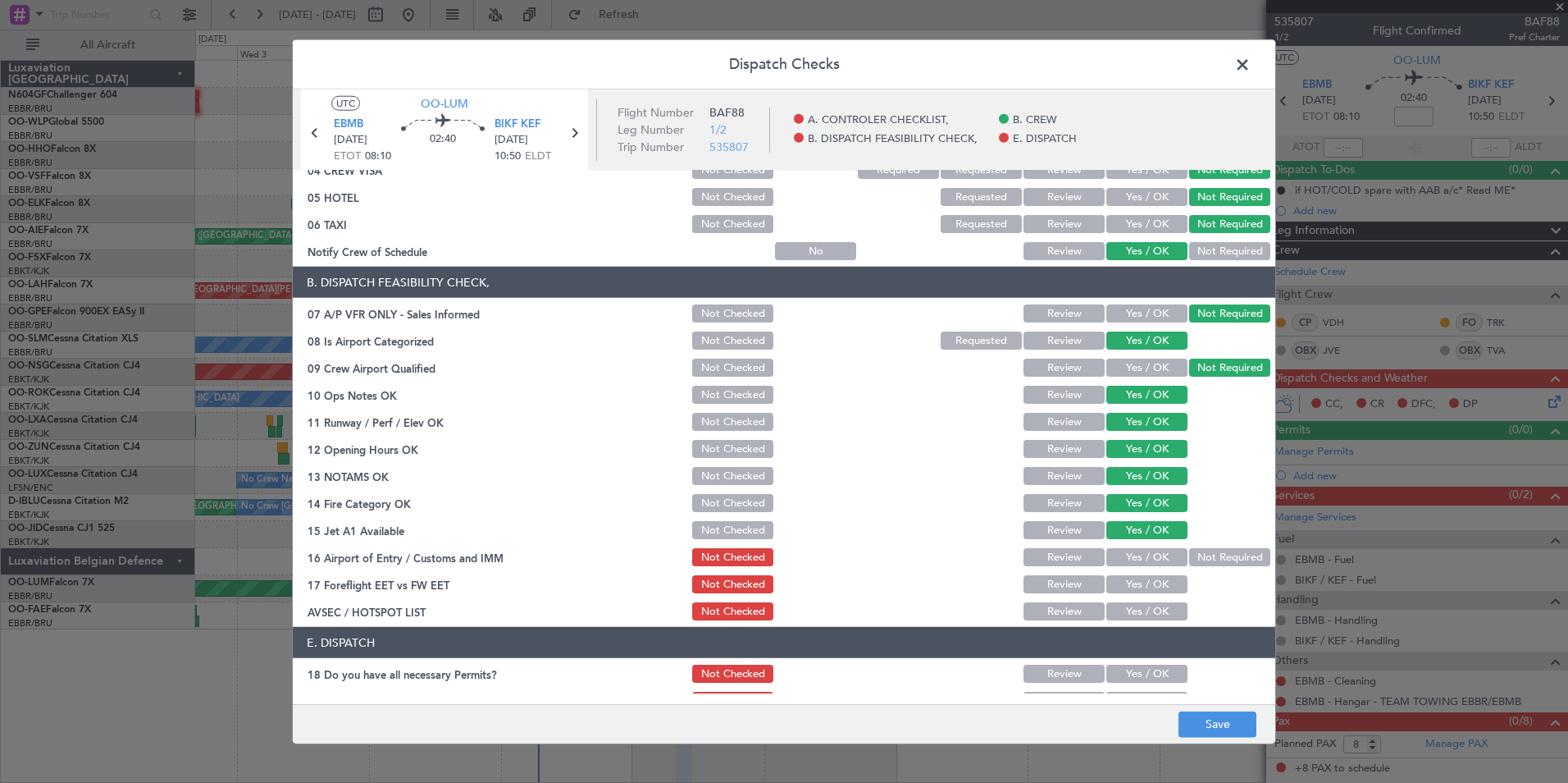
drag, startPoint x: 1188, startPoint y: 548, endPoint x: 1184, endPoint y: 570, distance: 22.4
click at [1189, 558] on button "Not Required" at bounding box center [1230, 557] width 81 height 18
click at [1162, 583] on button "Yes / OK" at bounding box center [1147, 584] width 81 height 18
click at [1160, 608] on button "Yes / OK" at bounding box center [1147, 611] width 81 height 18
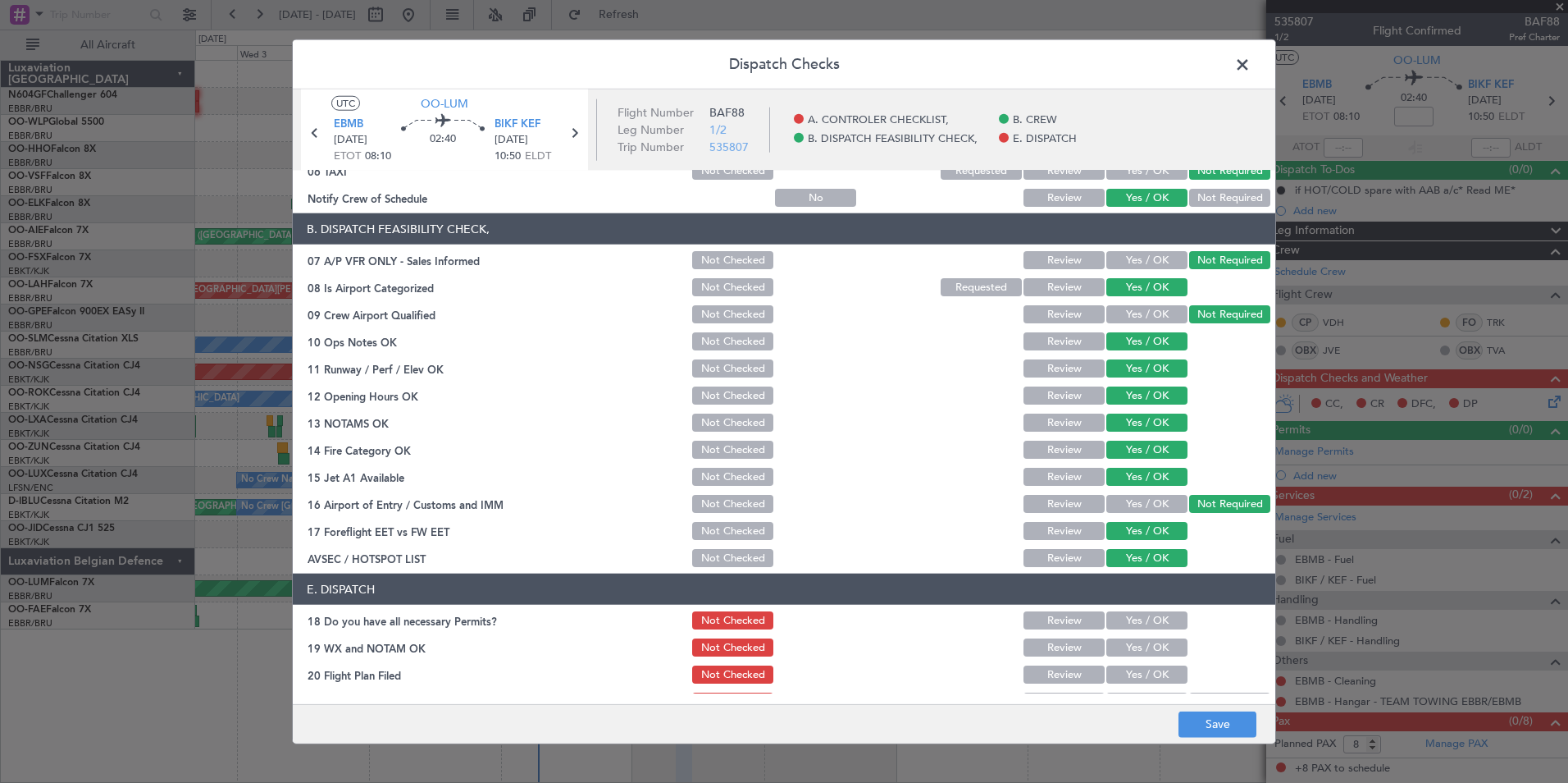
scroll to position [241, 0]
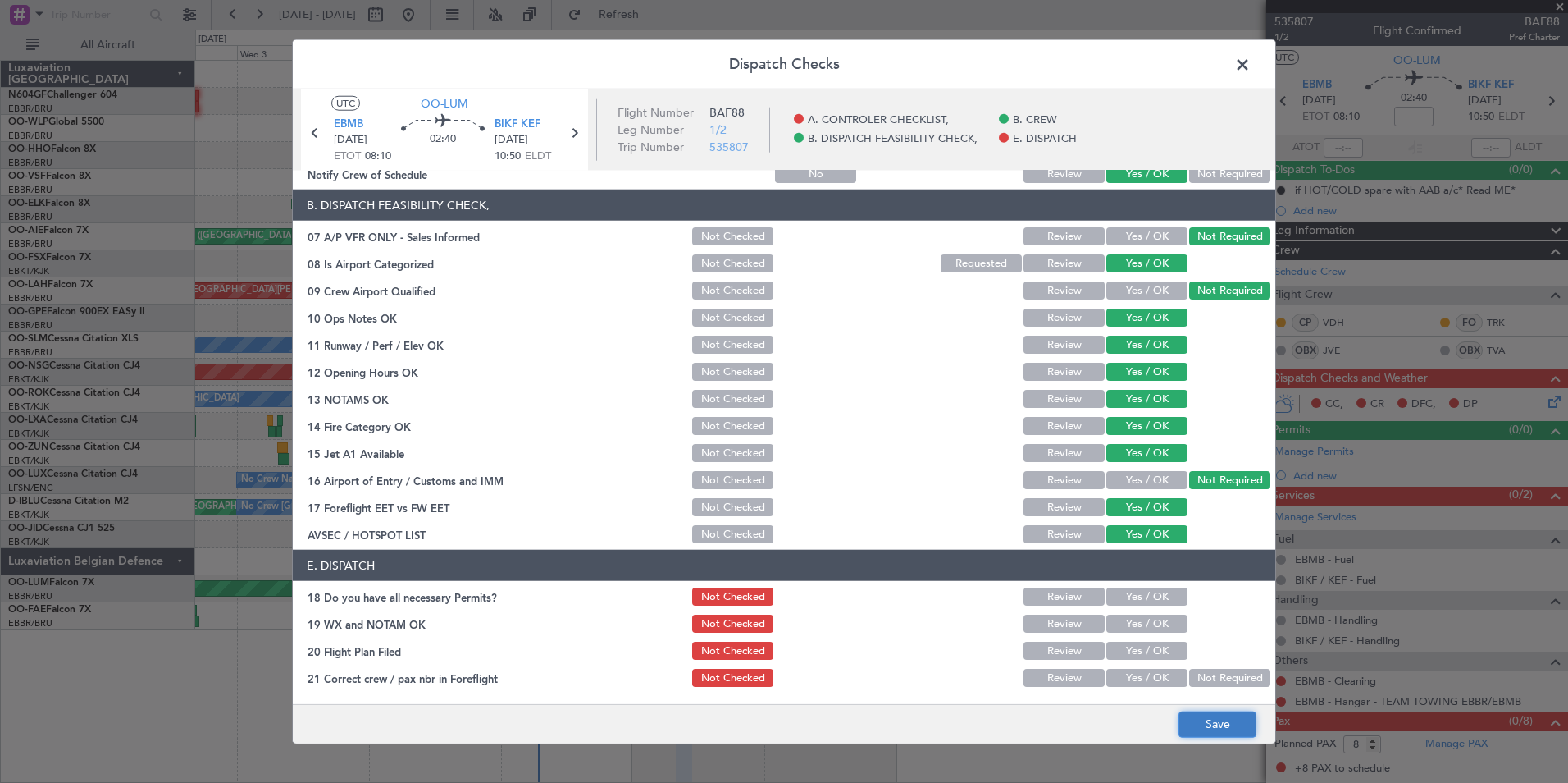
click at [1238, 733] on button "Save" at bounding box center [1218, 724] width 78 height 26
drag, startPoint x: 1123, startPoint y: 572, endPoint x: 1122, endPoint y: 586, distance: 14.0
click at [1123, 572] on header "E. DISPATCH" at bounding box center [784, 565] width 983 height 31
click at [1122, 588] on button "Yes / OK" at bounding box center [1147, 596] width 81 height 18
click at [1123, 615] on button "Yes / OK" at bounding box center [1147, 623] width 81 height 18
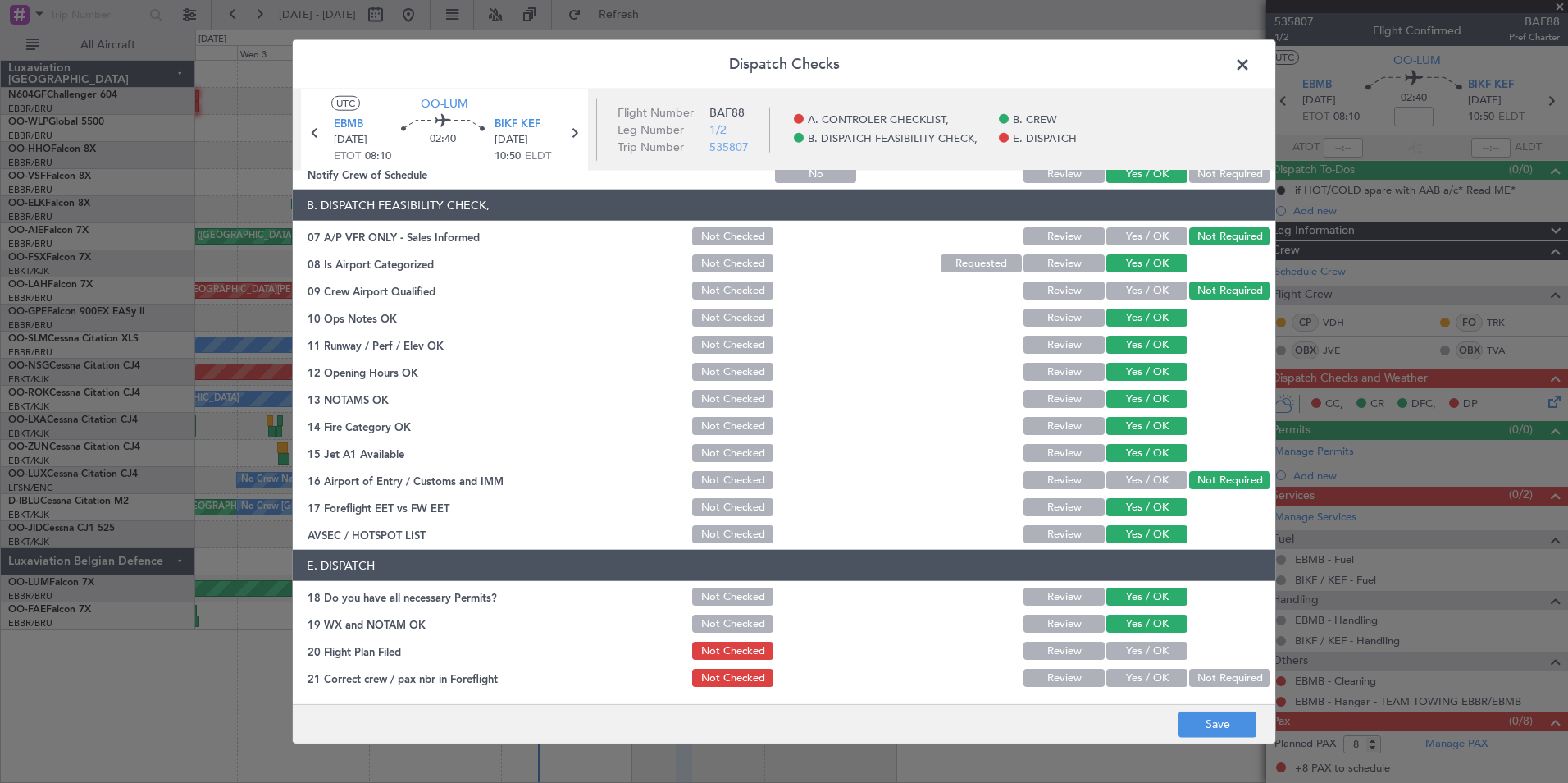
click at [1126, 642] on button "Yes / OK" at bounding box center [1147, 650] width 81 height 18
click at [1129, 669] on button "Yes / OK" at bounding box center [1147, 677] width 81 height 18
click at [1199, 710] on footer "Save" at bounding box center [784, 723] width 983 height 40
click at [1206, 719] on button "Save" at bounding box center [1218, 724] width 78 height 26
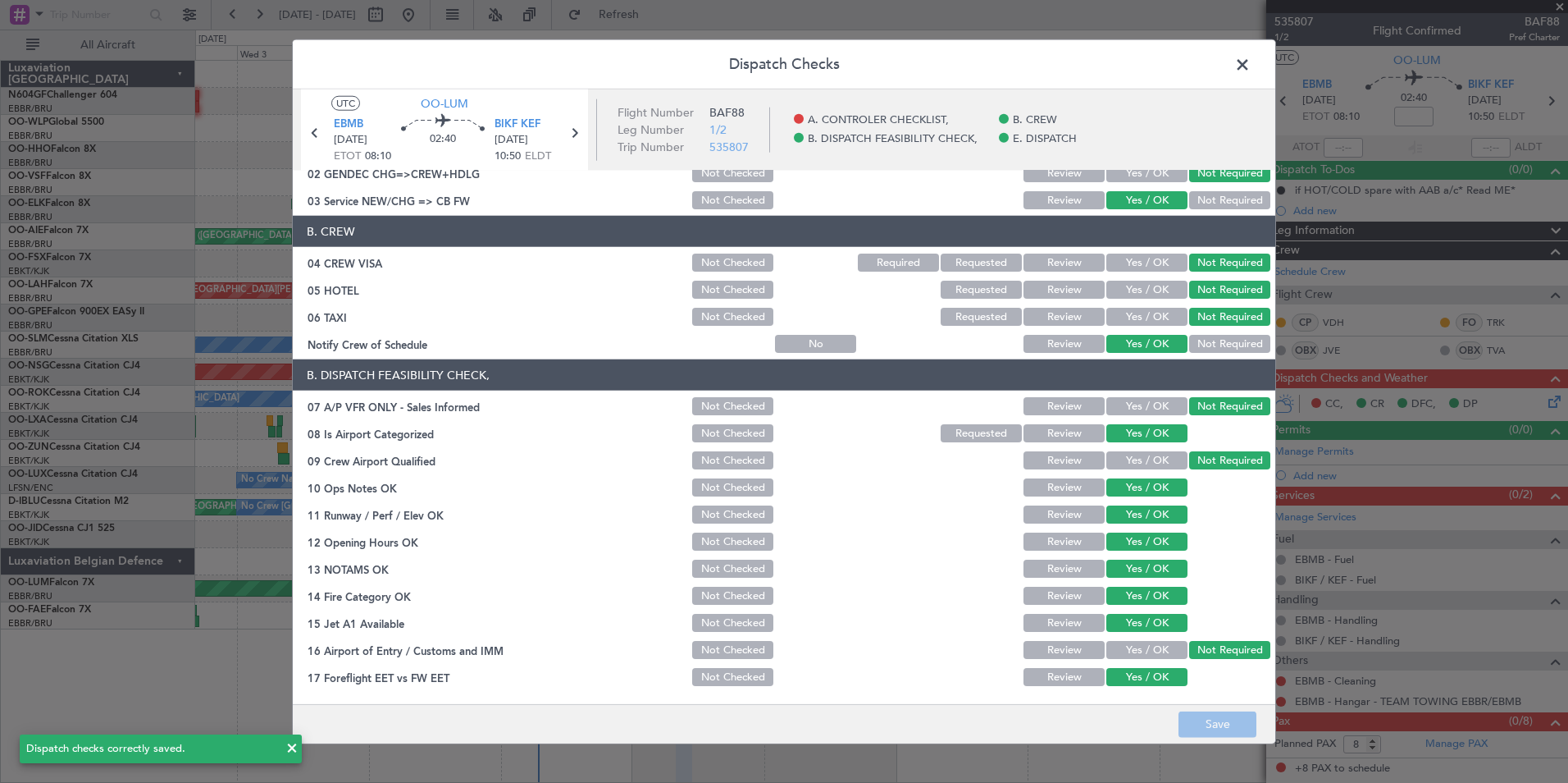
scroll to position [0, 0]
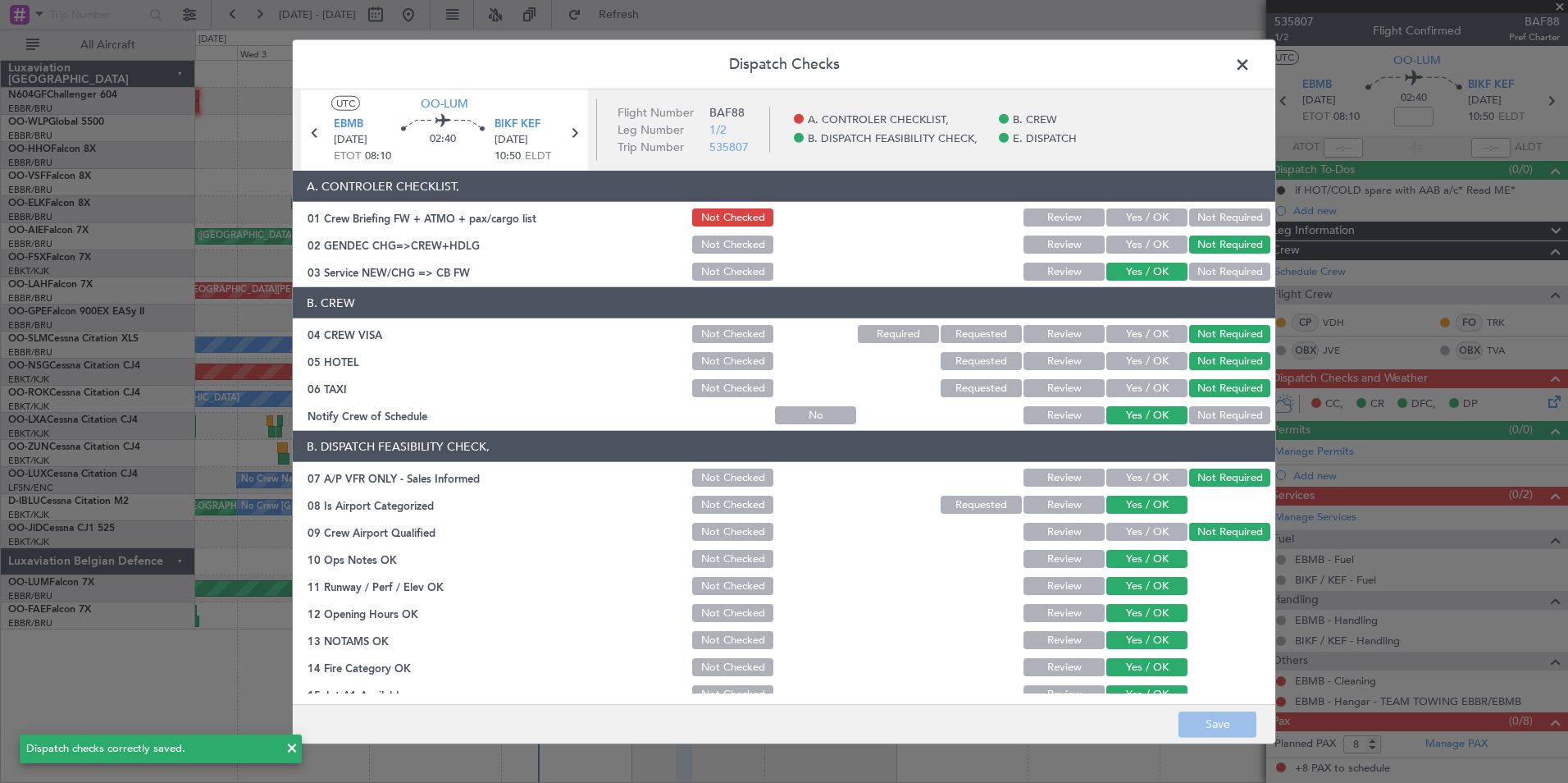
click at [1251, 63] on span at bounding box center [1251, 69] width 0 height 33
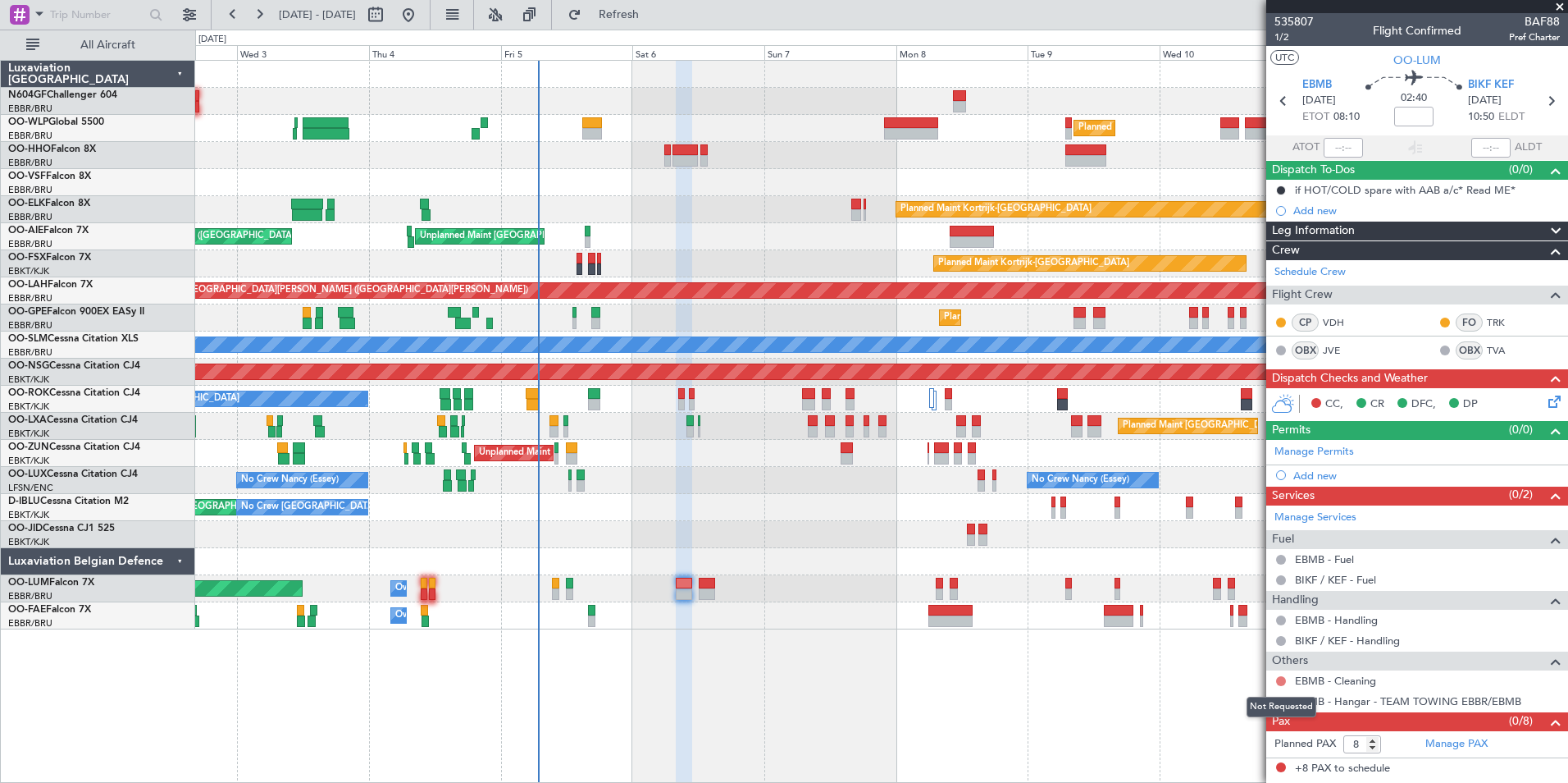
click at [1283, 678] on button at bounding box center [1281, 681] width 9 height 9
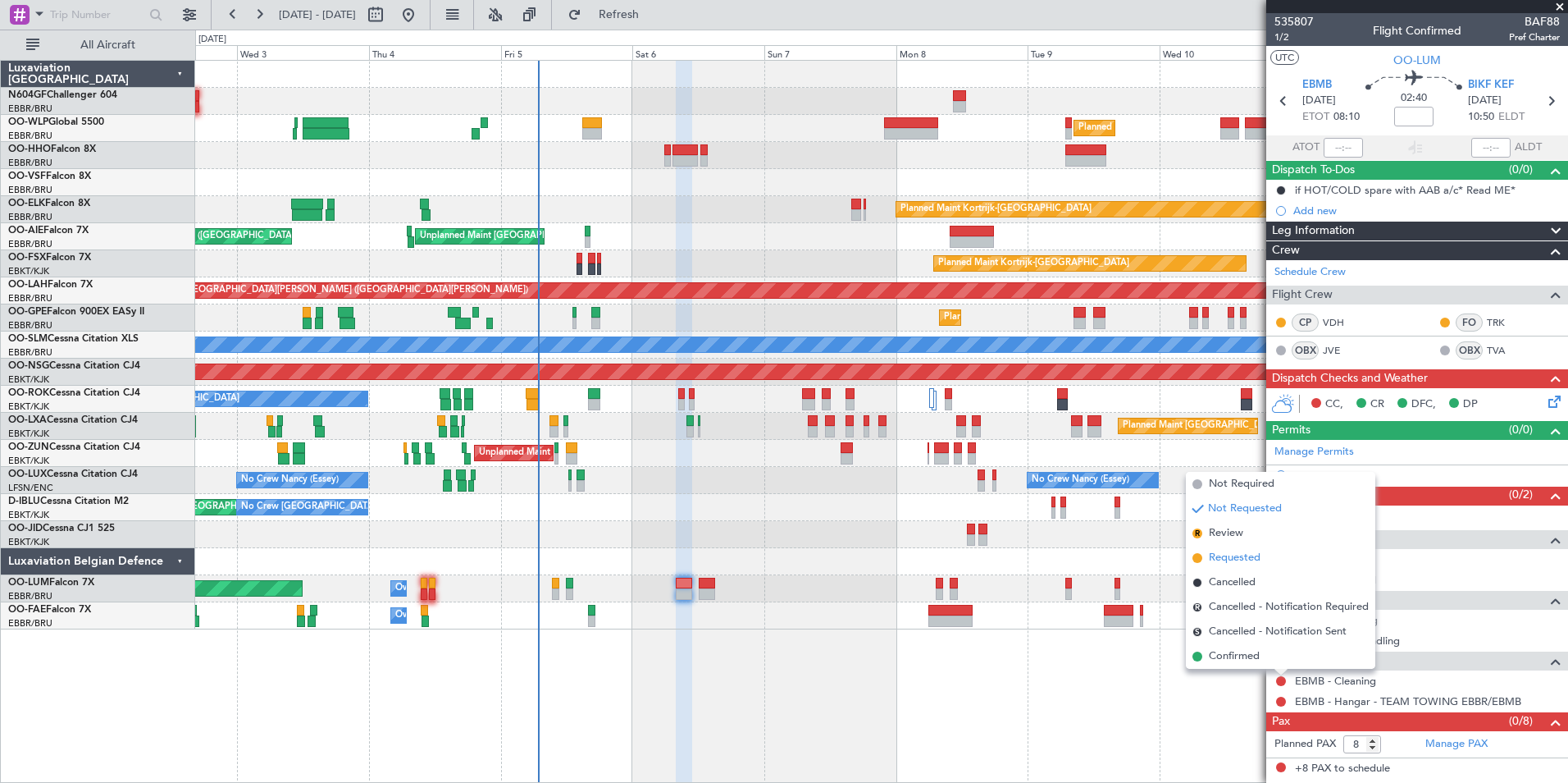
click at [1232, 559] on span "Requested" at bounding box center [1235, 558] width 52 height 16
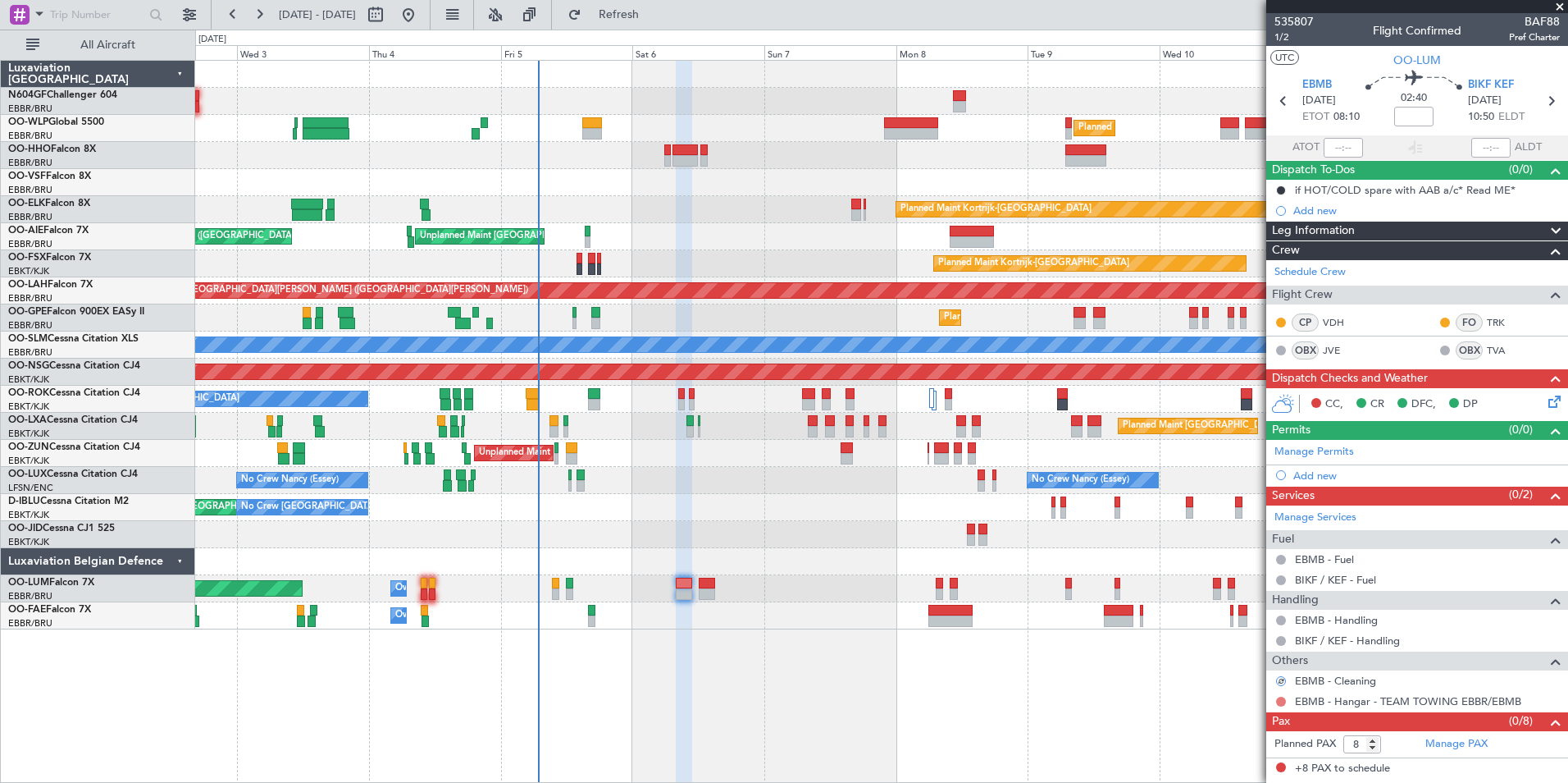
click at [1278, 700] on button at bounding box center [1281, 702] width 9 height 9
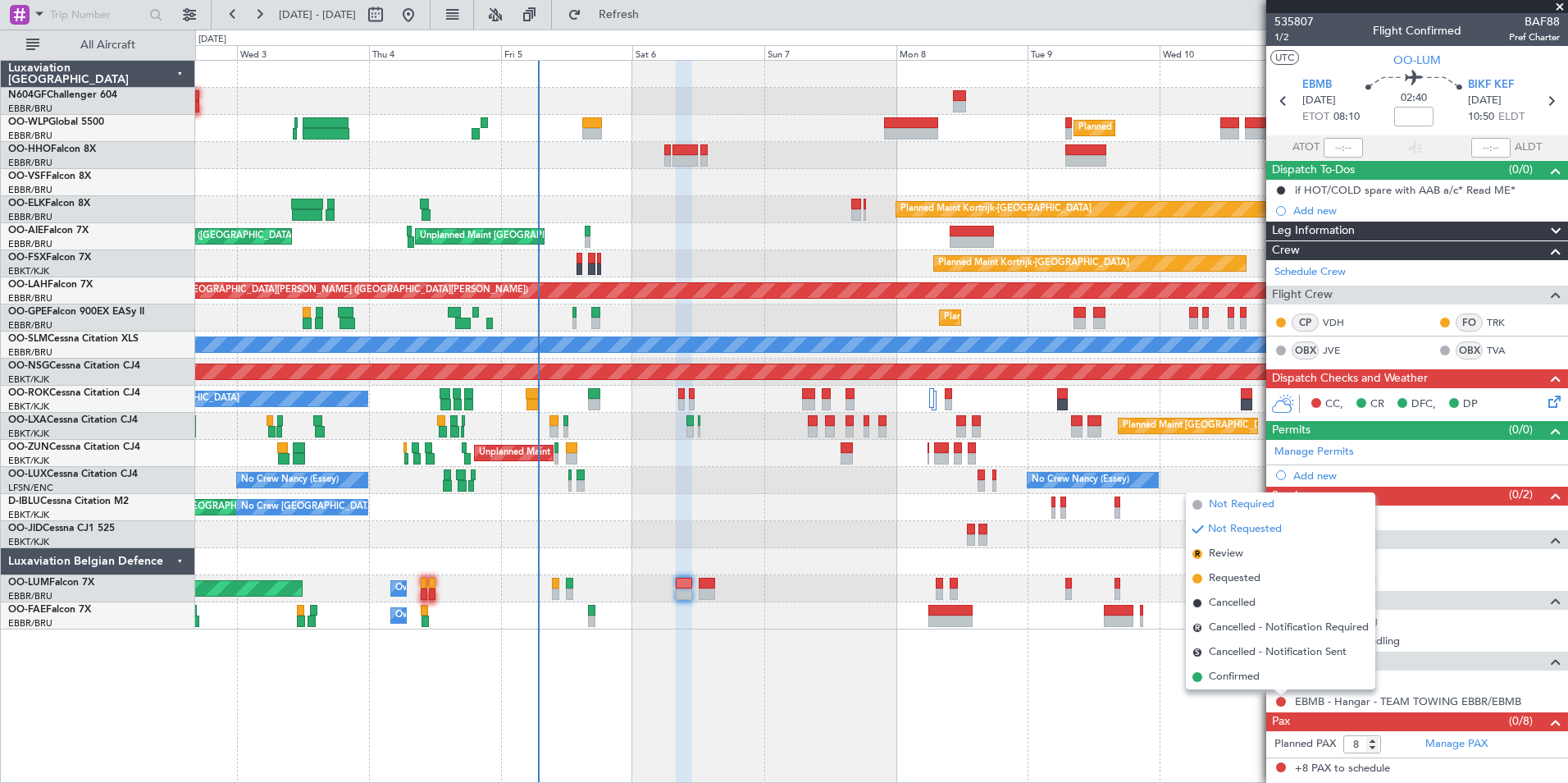
click at [1228, 504] on span "Not Required" at bounding box center [1242, 504] width 66 height 16
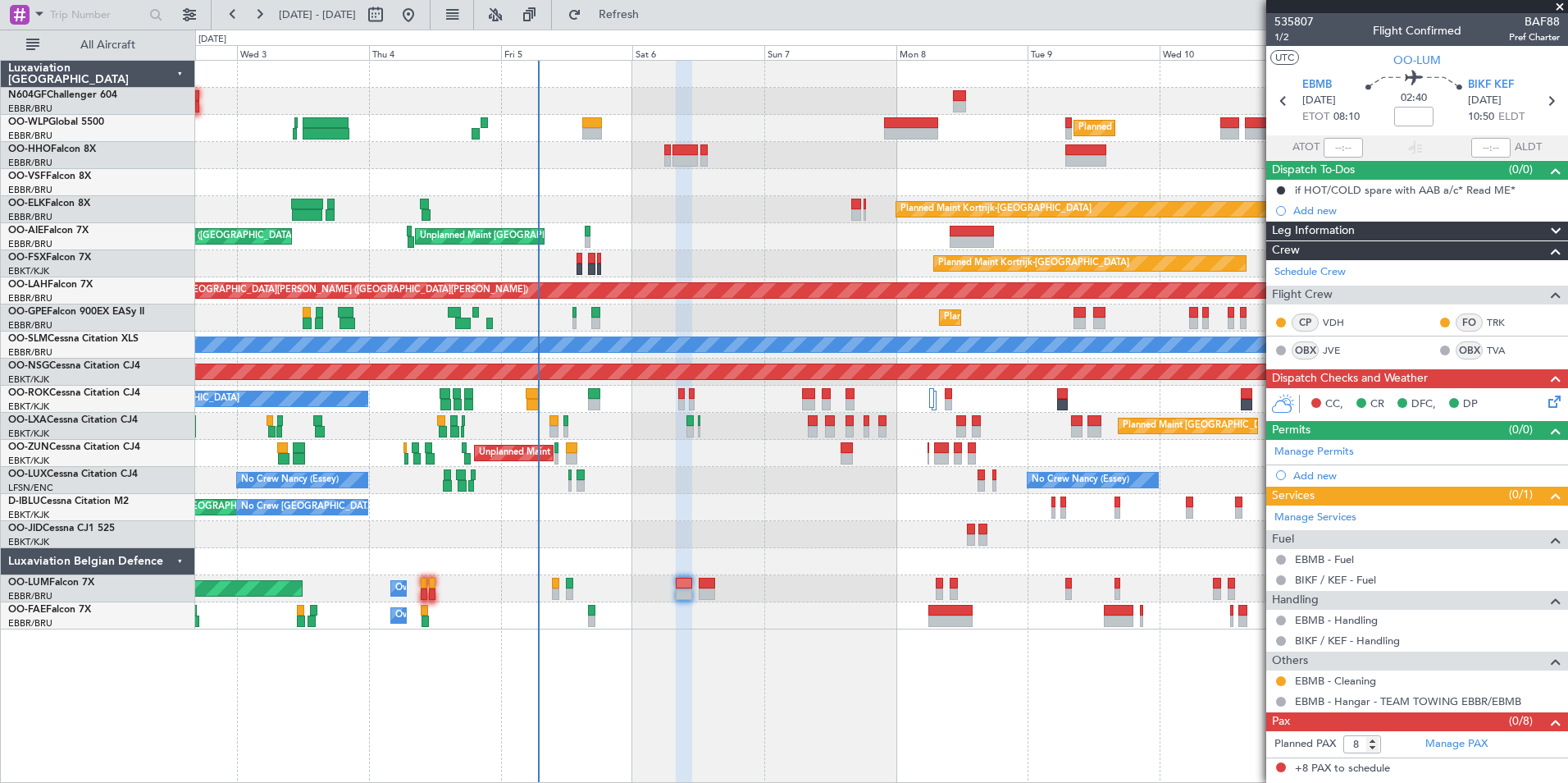
click at [456, 176] on div at bounding box center [881, 182] width 1372 height 27
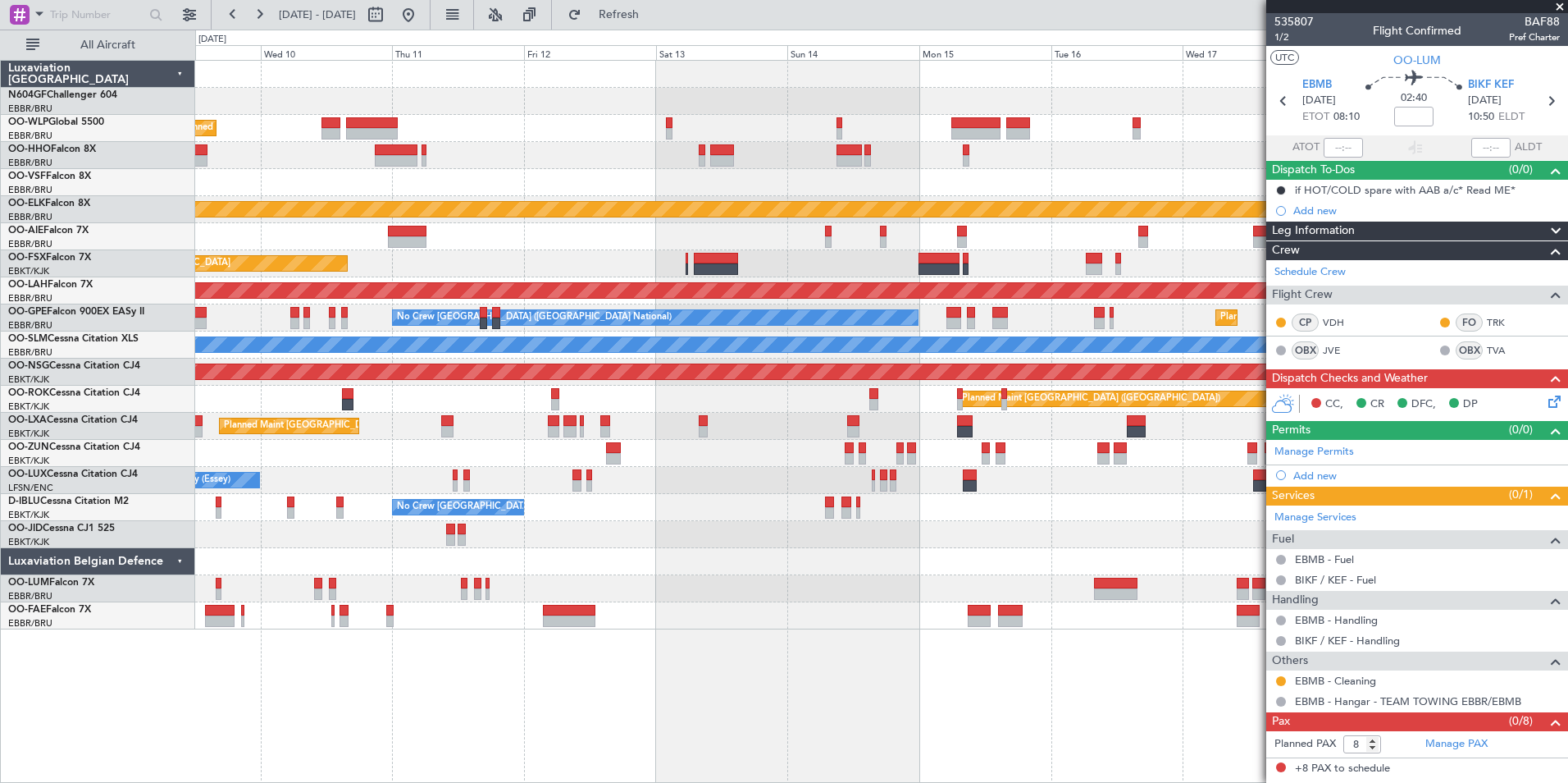
click at [629, 245] on div at bounding box center [881, 237] width 1372 height 27
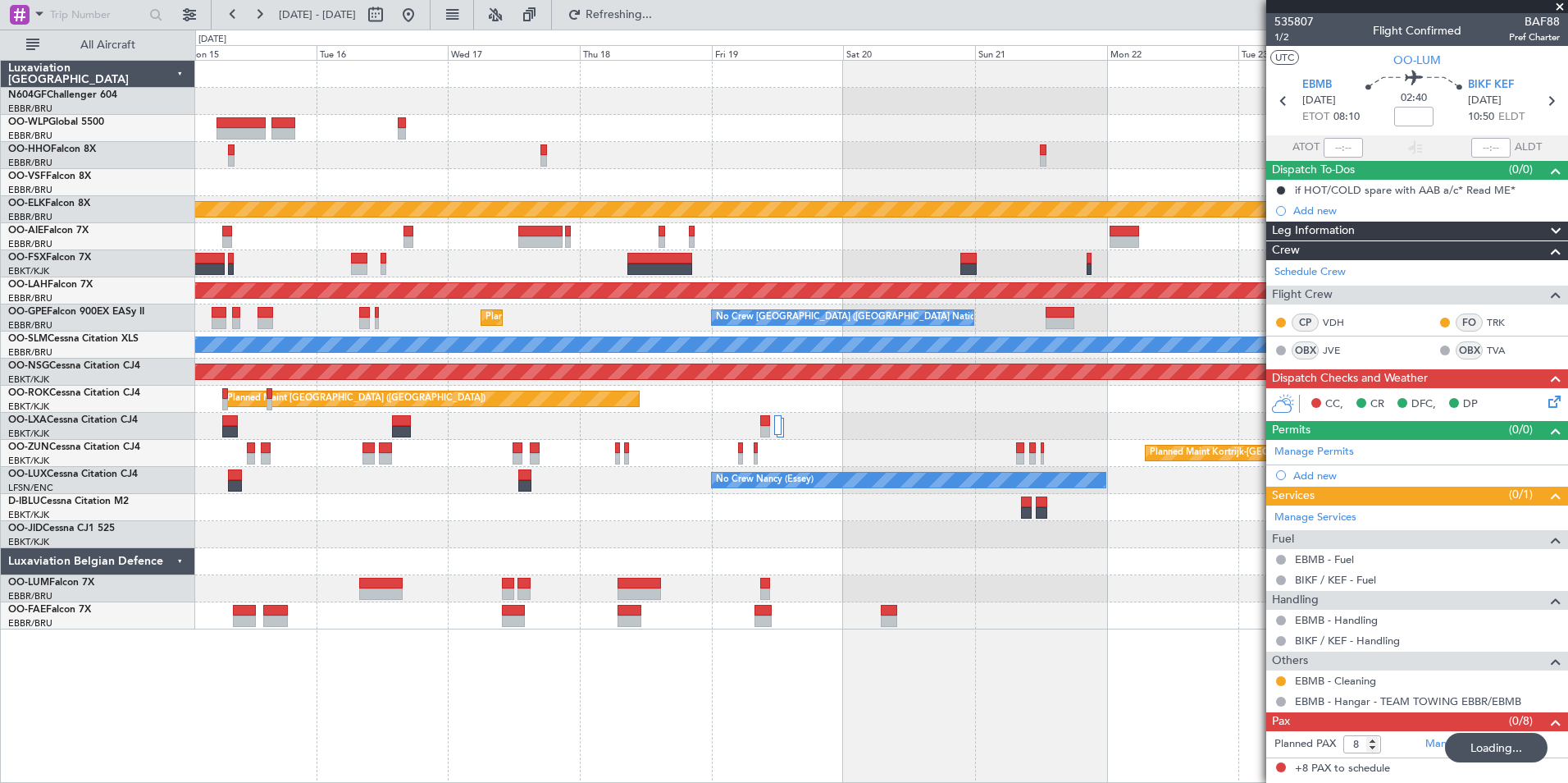
click at [608, 245] on div at bounding box center [881, 237] width 1372 height 27
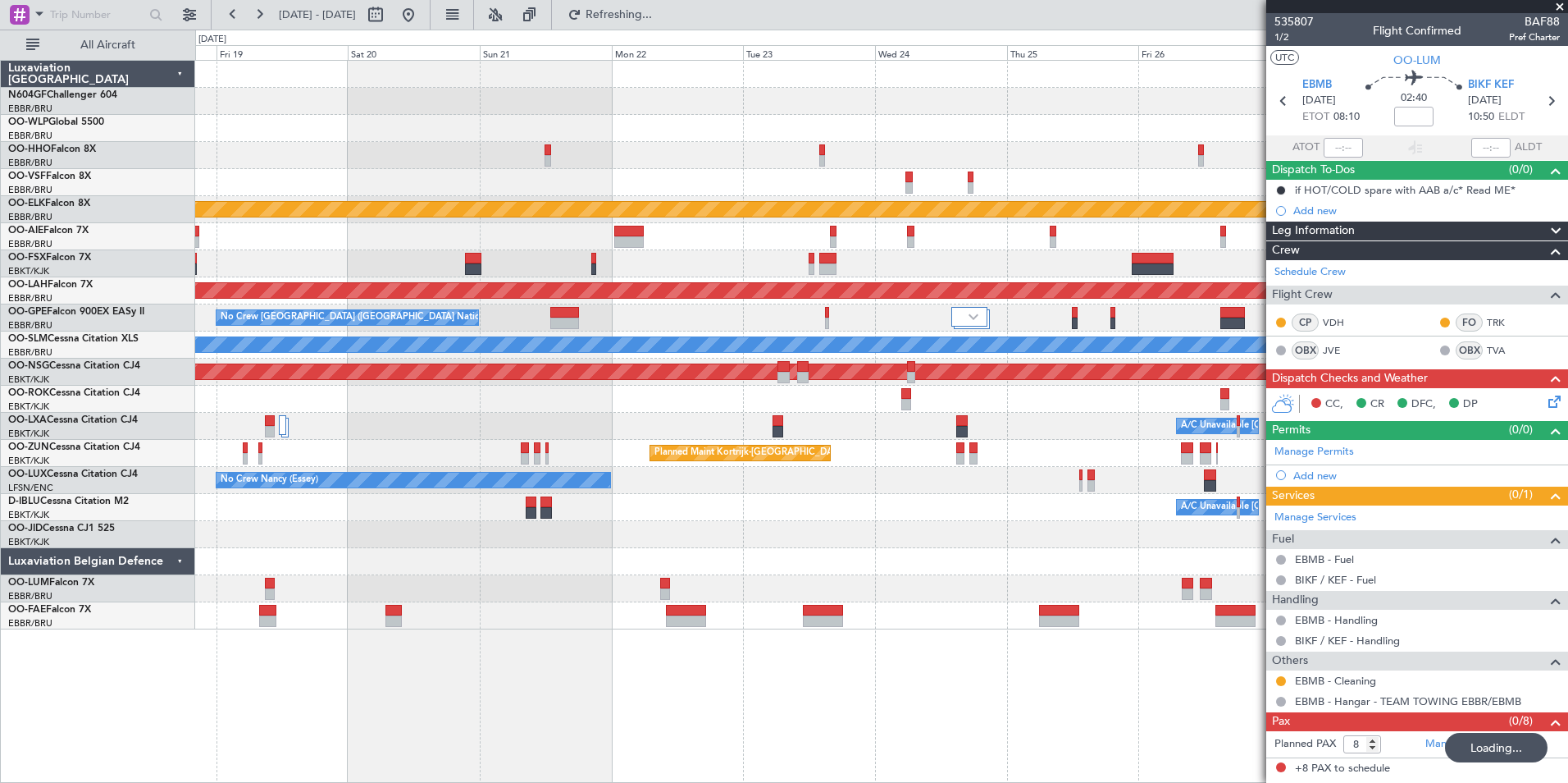
click at [1556, 8] on span at bounding box center [1560, 8] width 16 height 15
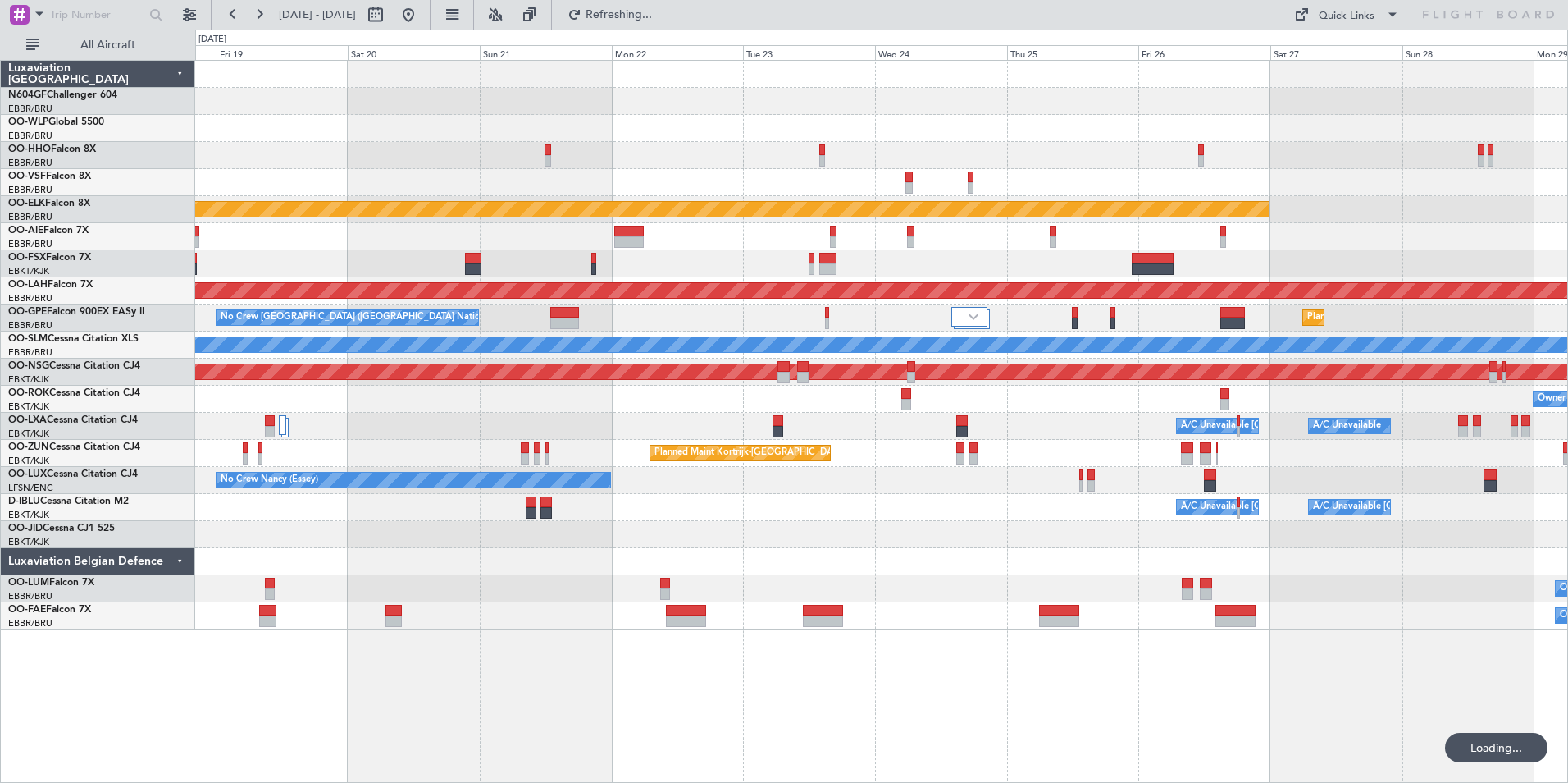
type input "0"
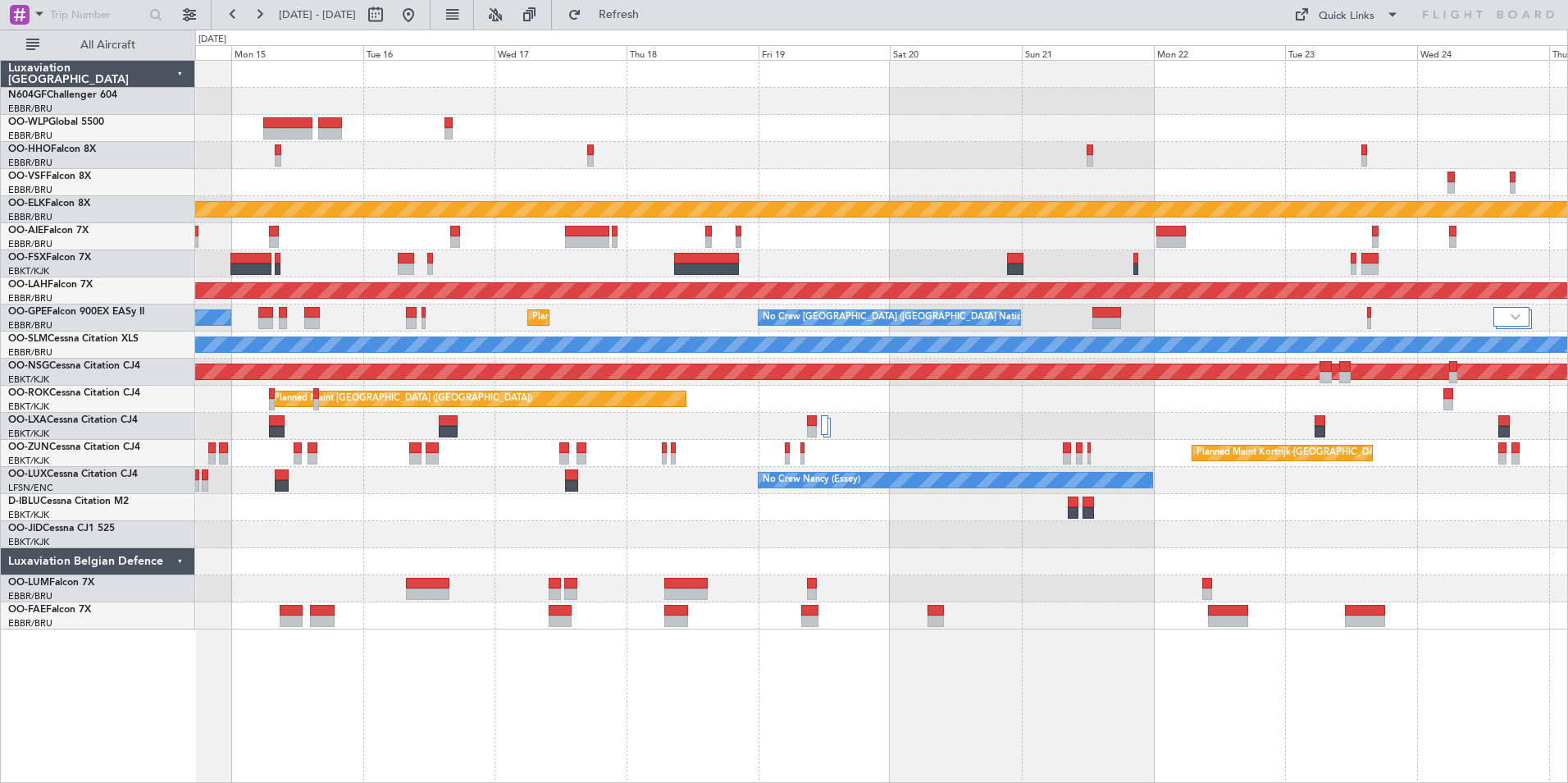
click at [1119, 184] on div at bounding box center [881, 182] width 1372 height 27
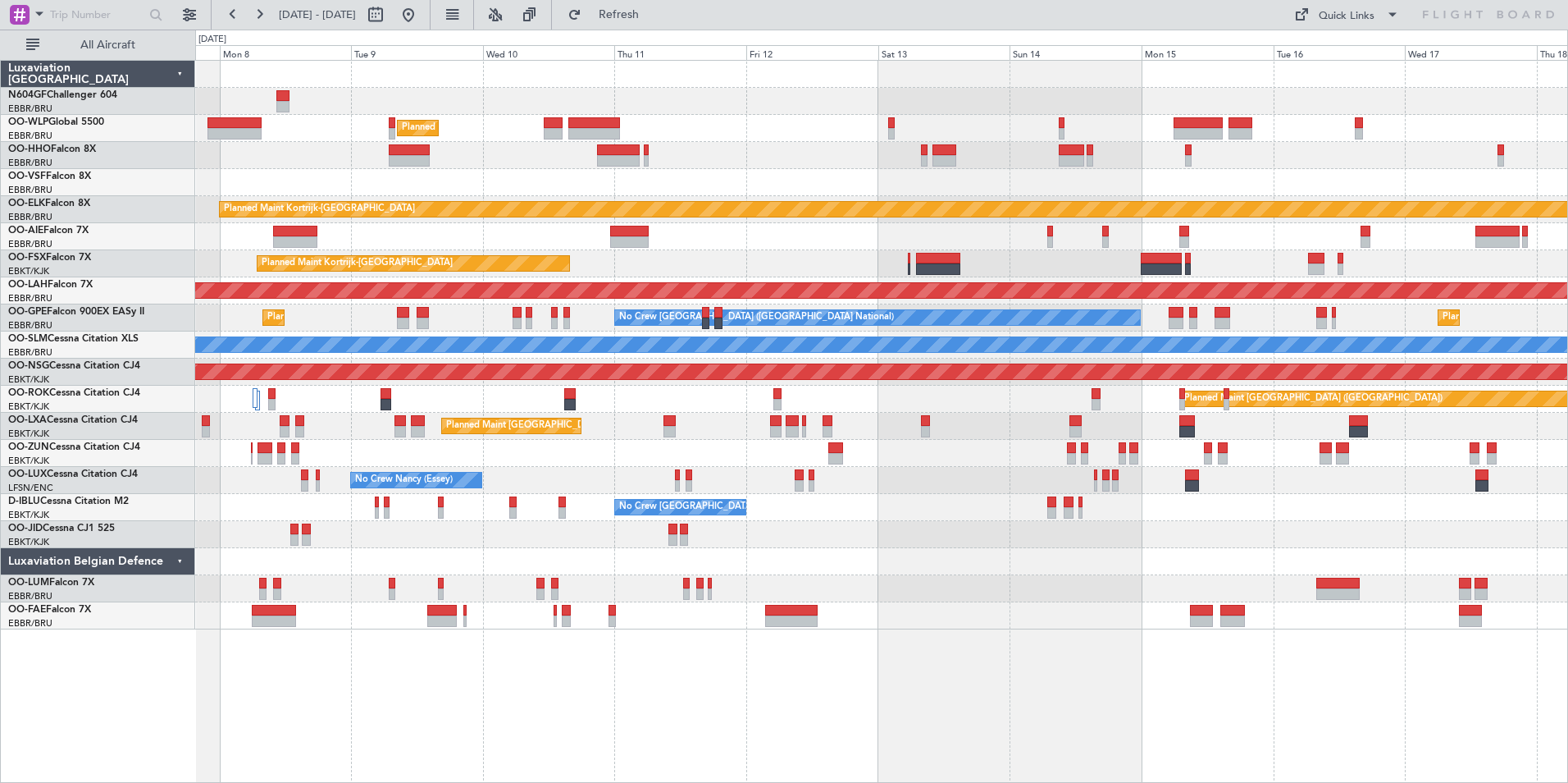
click at [1161, 160] on div at bounding box center [881, 155] width 1372 height 27
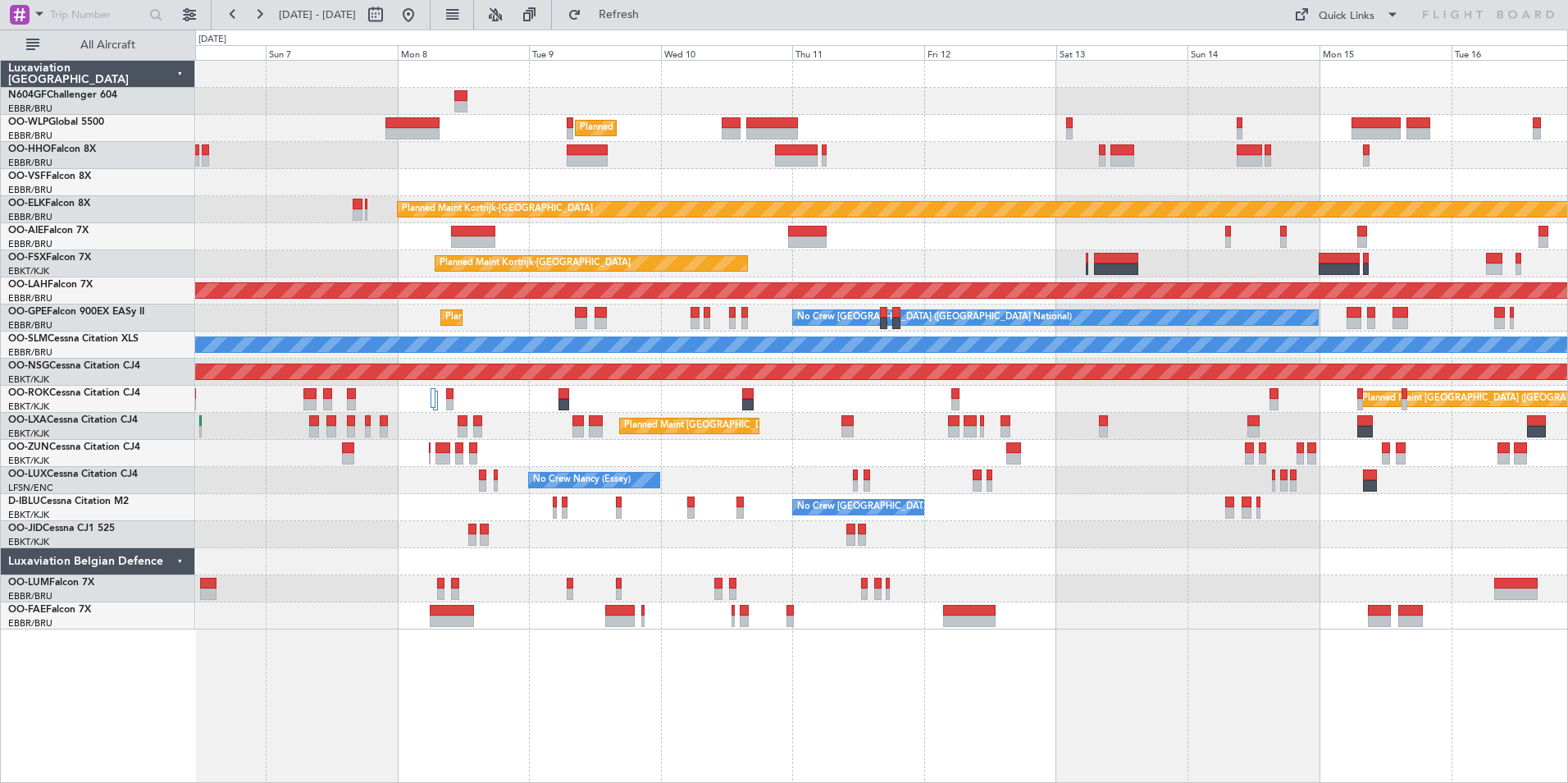
click at [562, 170] on div at bounding box center [881, 182] width 1372 height 27
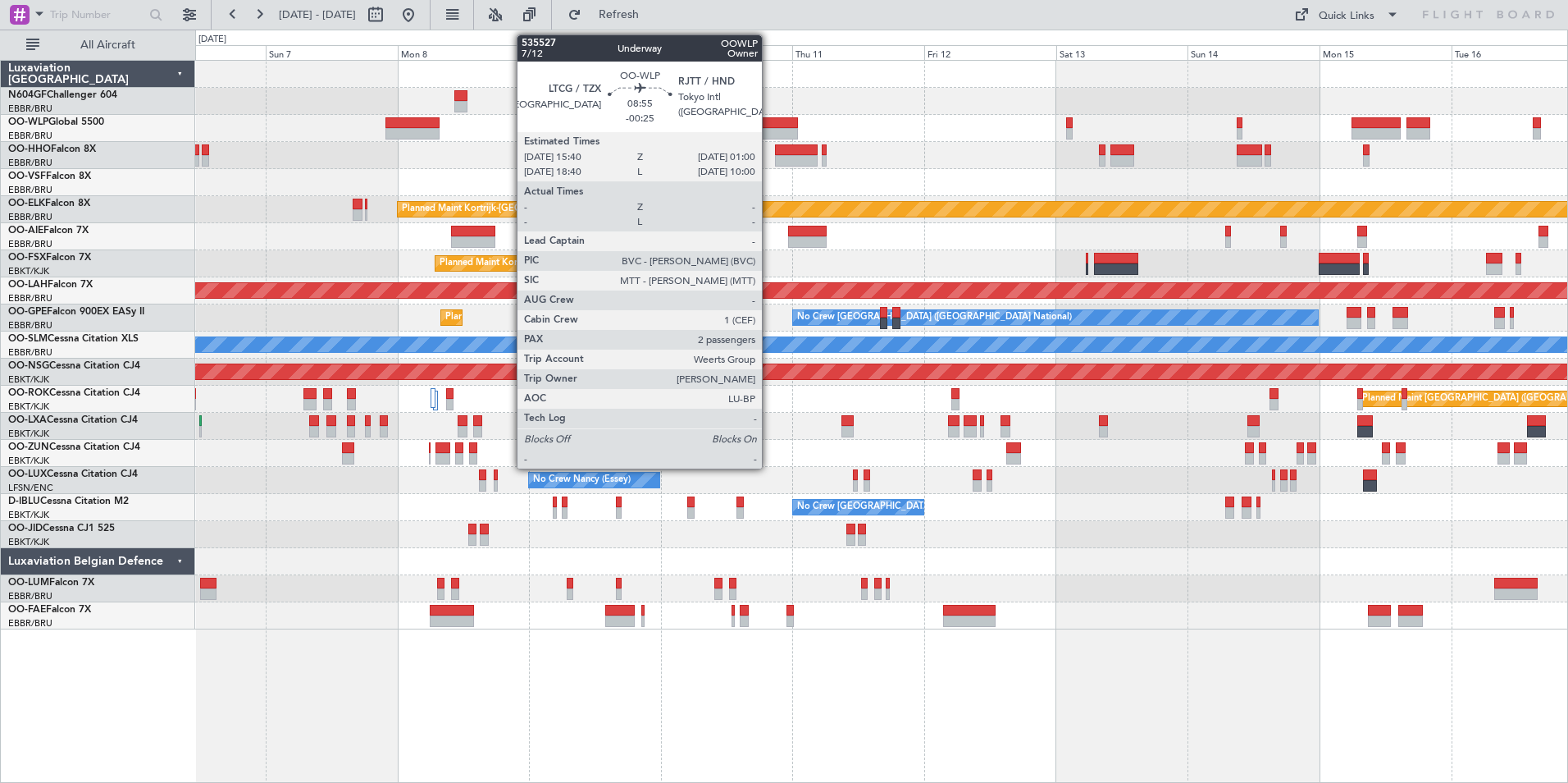
click at [769, 129] on div at bounding box center [772, 134] width 52 height 11
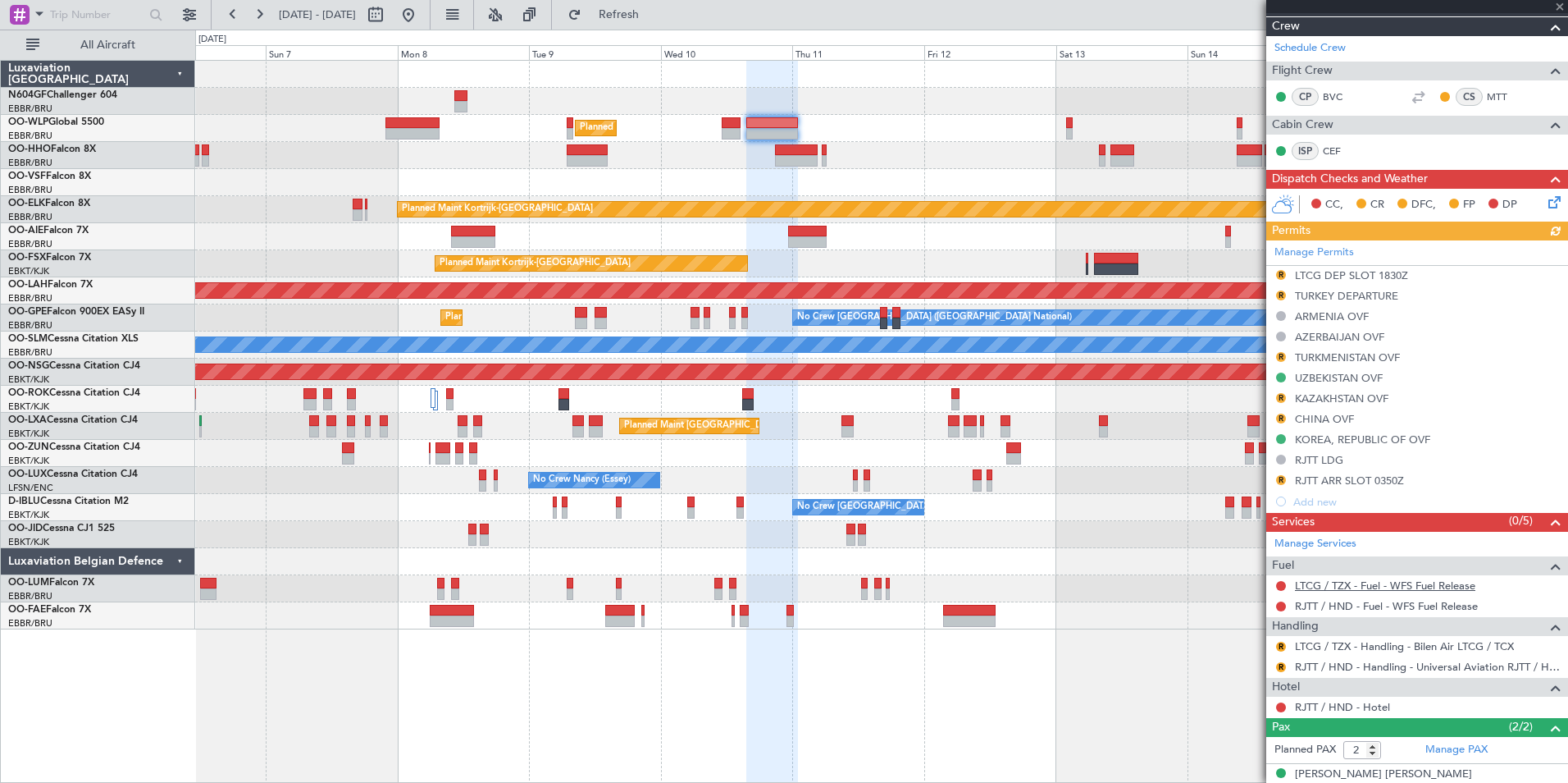
scroll to position [360, 0]
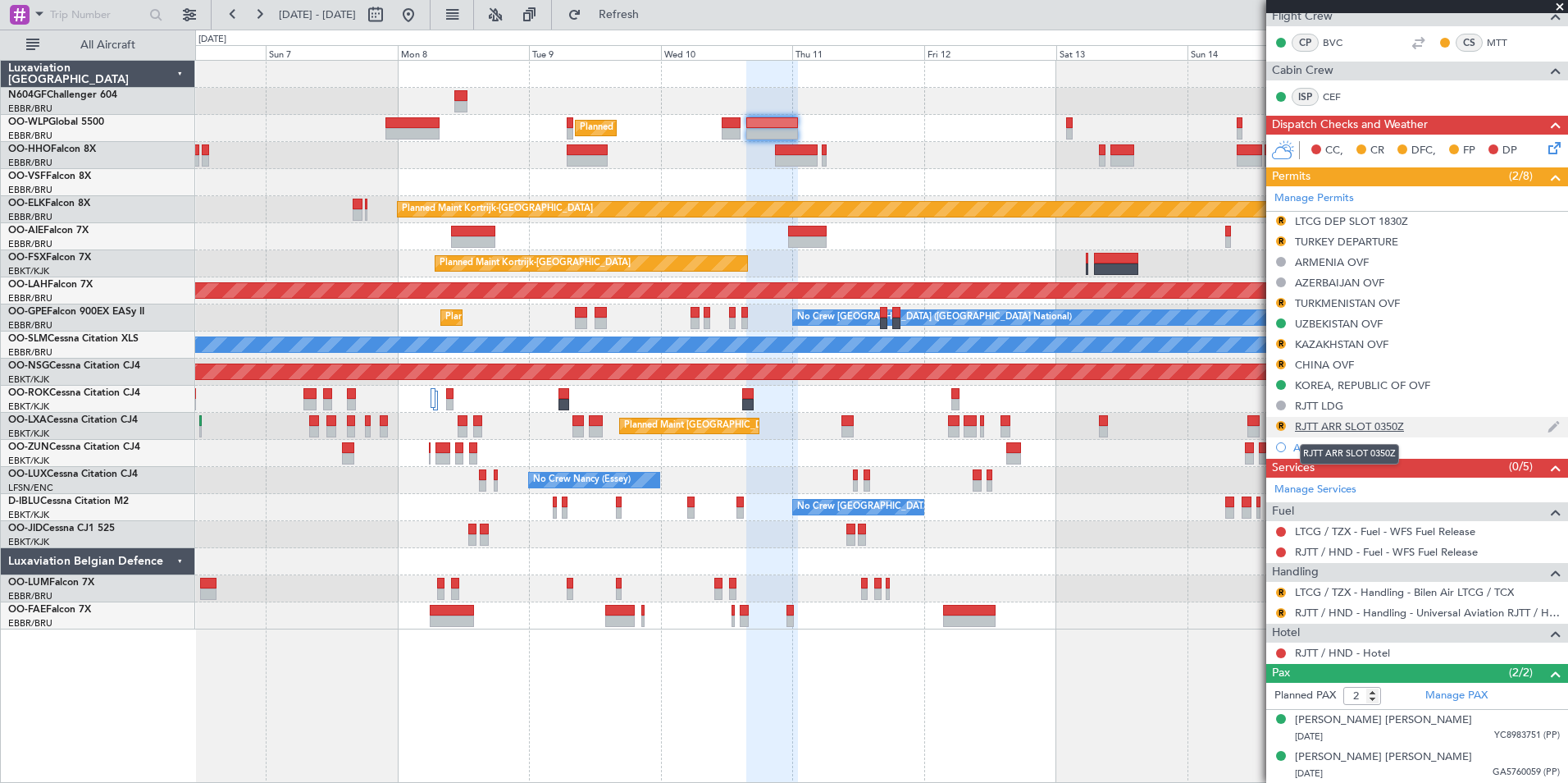
click at [1325, 430] on div "RJTT ARR SLOT 0350Z" at bounding box center [1350, 426] width 109 height 14
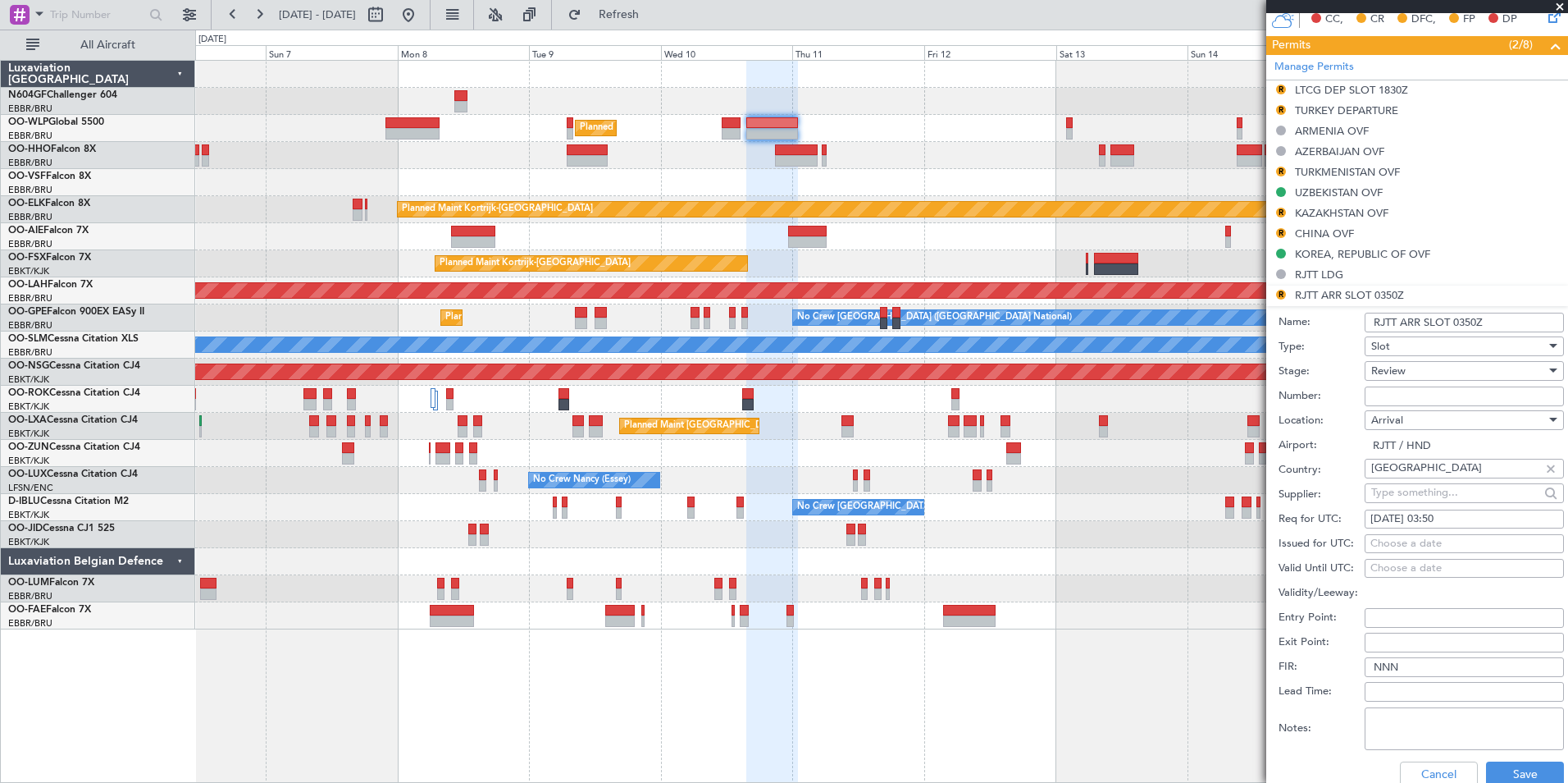
scroll to position [689, 0]
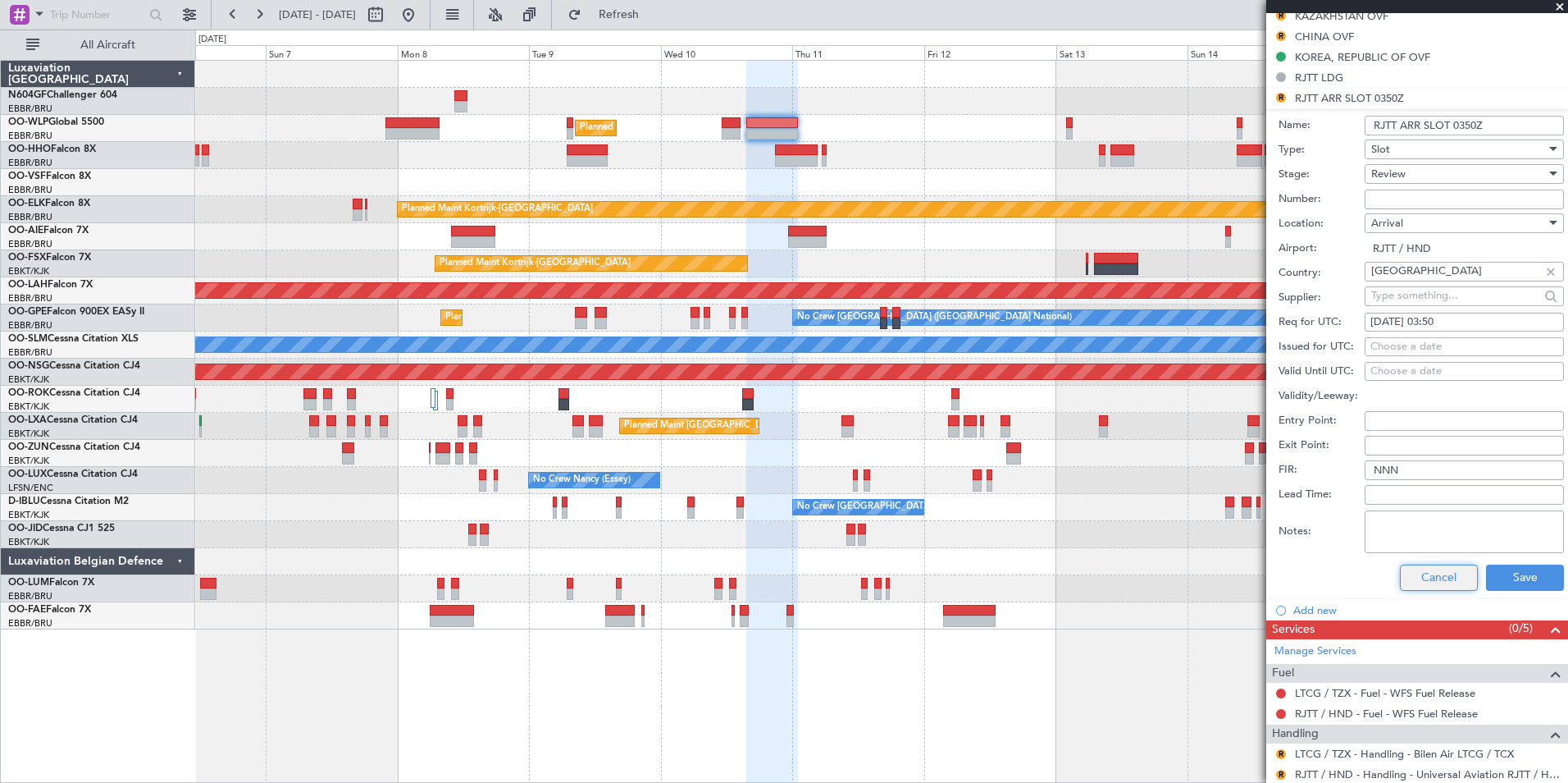
click at [1434, 580] on button "Cancel" at bounding box center [1439, 578] width 78 height 26
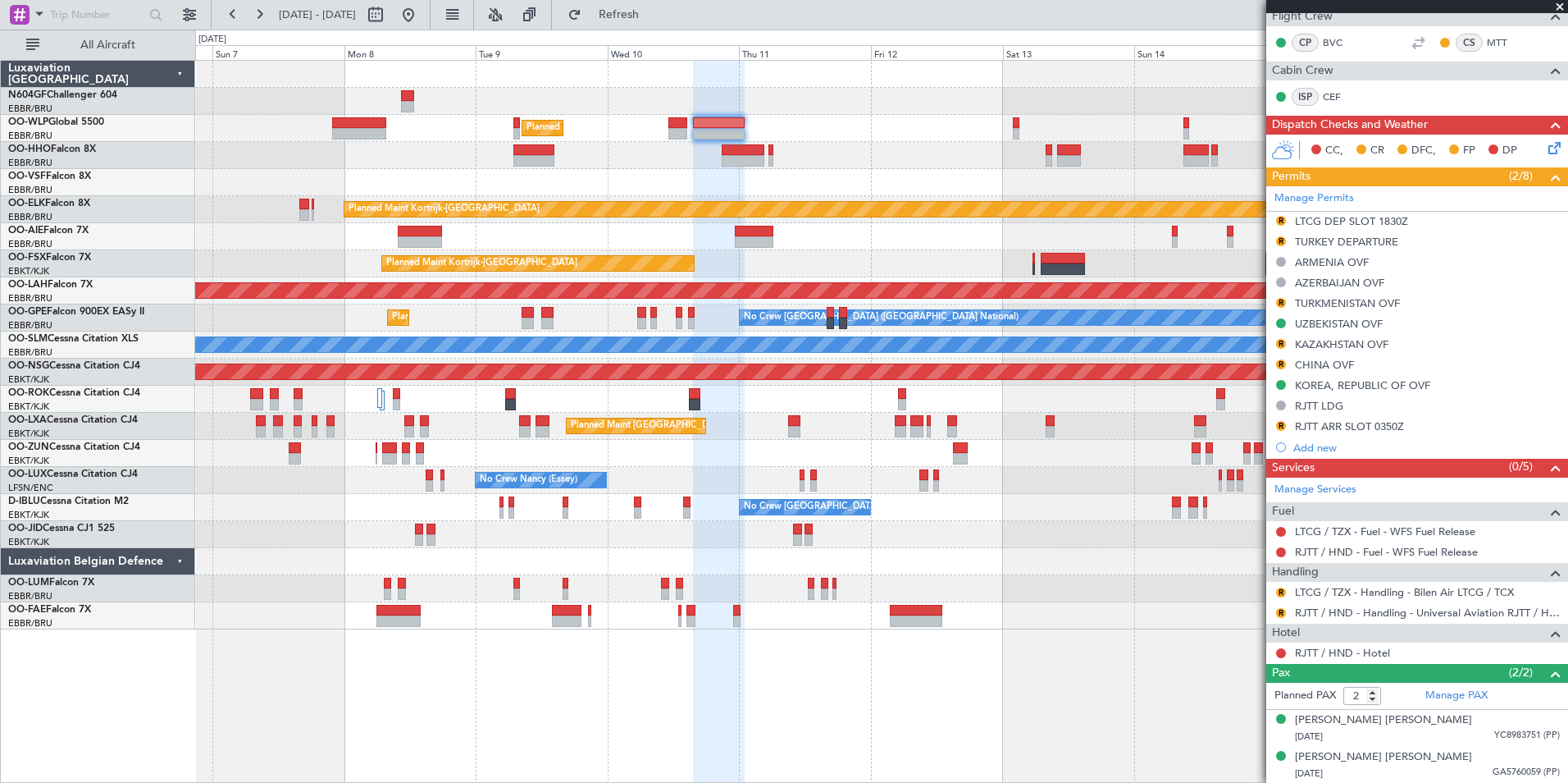
click at [989, 145] on div at bounding box center [881, 155] width 1372 height 27
click at [1278, 429] on button "R" at bounding box center [1281, 426] width 9 height 9
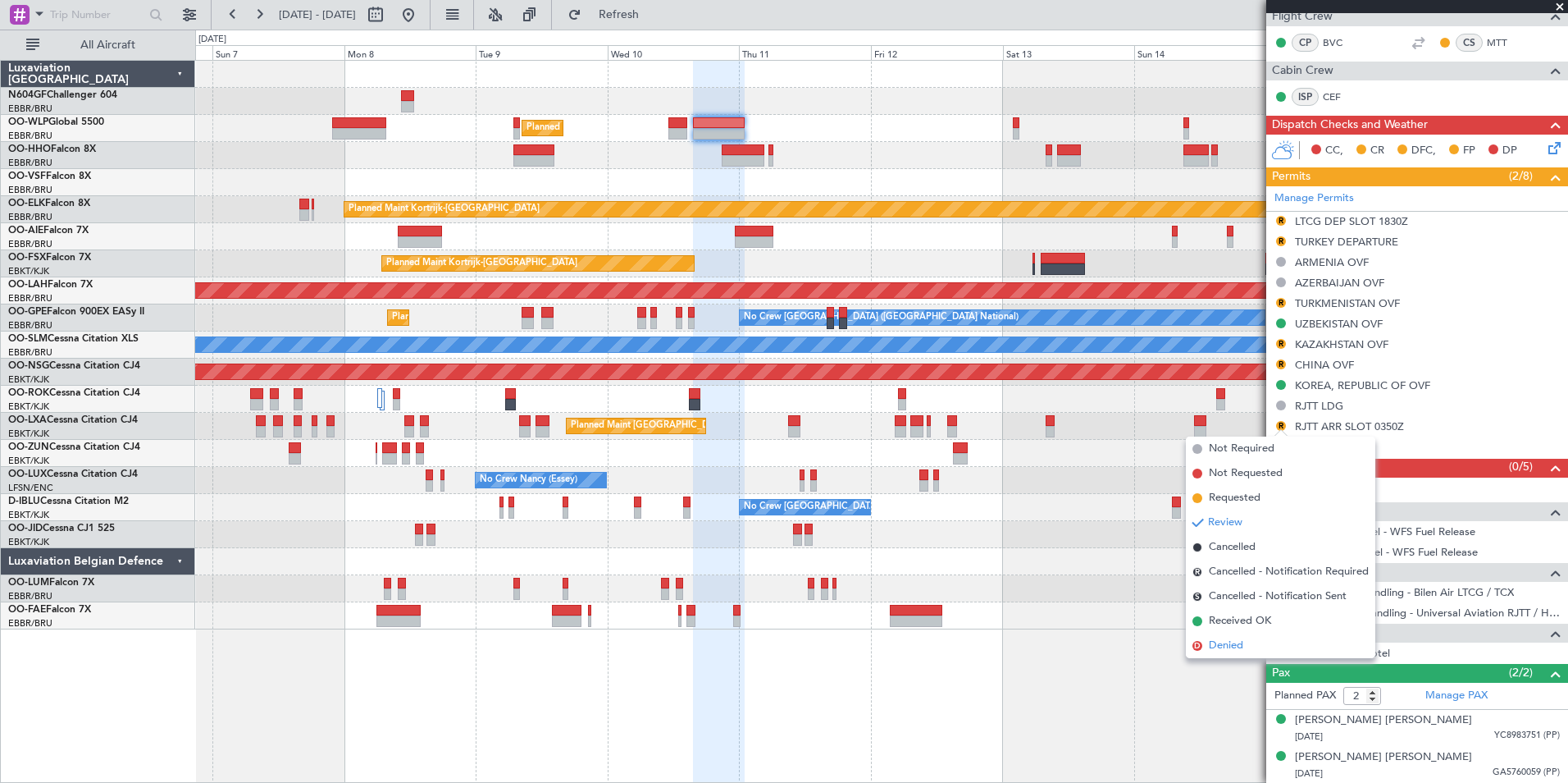
click at [1220, 635] on li "D Denied" at bounding box center [1281, 645] width 189 height 24
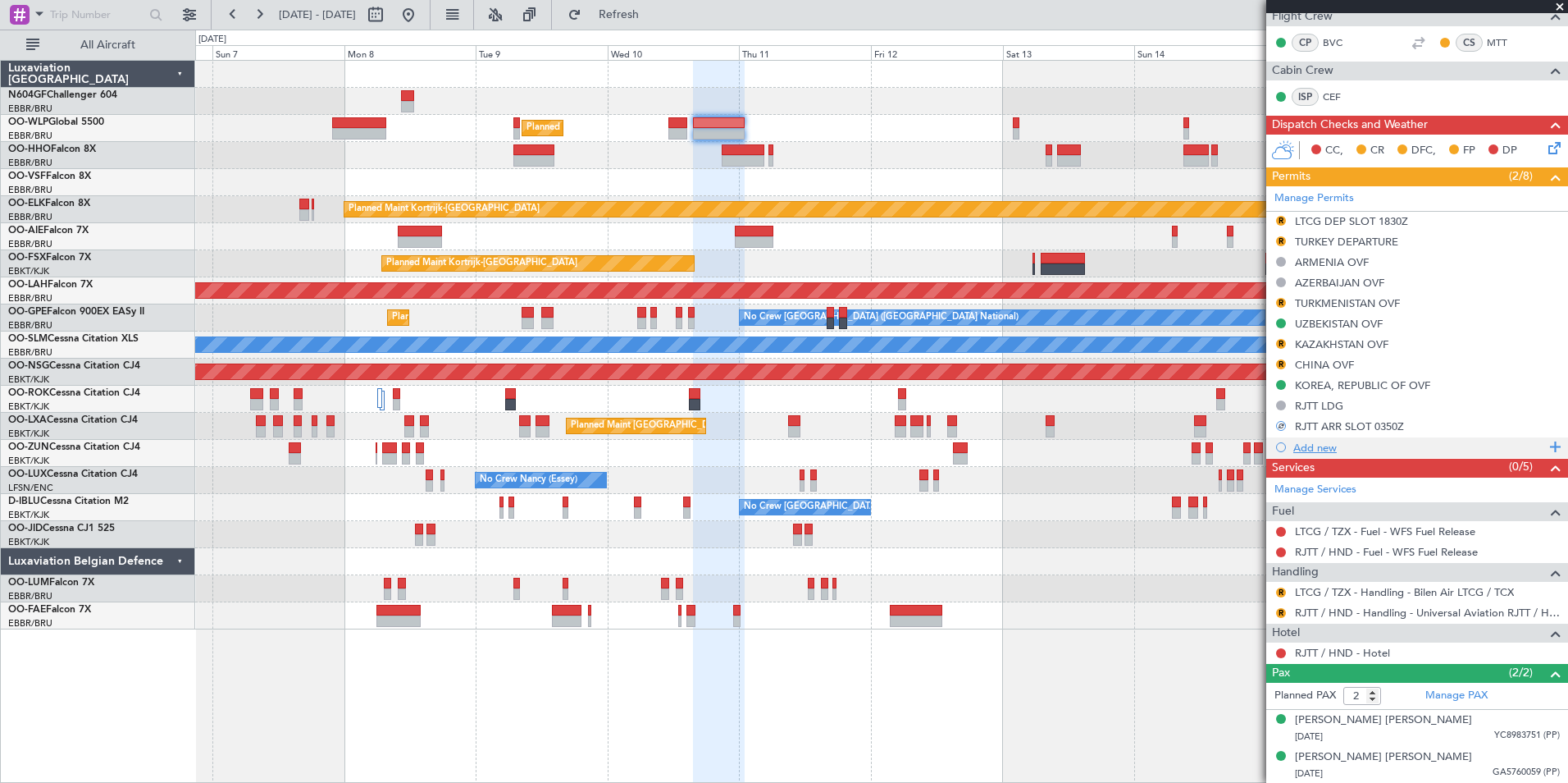
click at [1308, 441] on div "Add new" at bounding box center [1419, 448] width 251 height 14
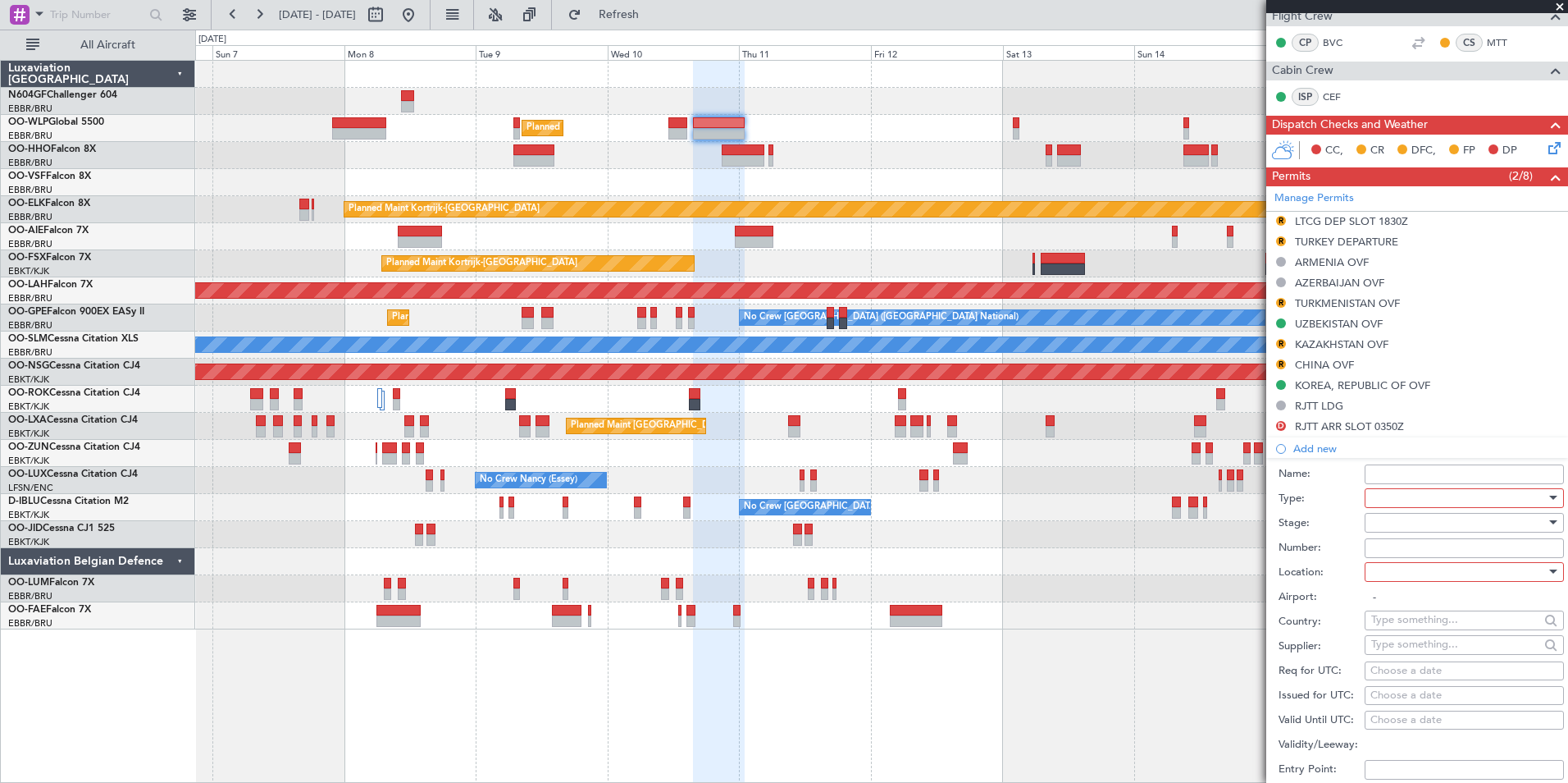
click at [1421, 504] on div at bounding box center [1459, 498] width 175 height 24
click at [1409, 651] on span "Slot" at bounding box center [1458, 652] width 172 height 24
click at [1378, 524] on div at bounding box center [1459, 523] width 175 height 24
click at [1422, 646] on span "Received OK" at bounding box center [1458, 654] width 172 height 24
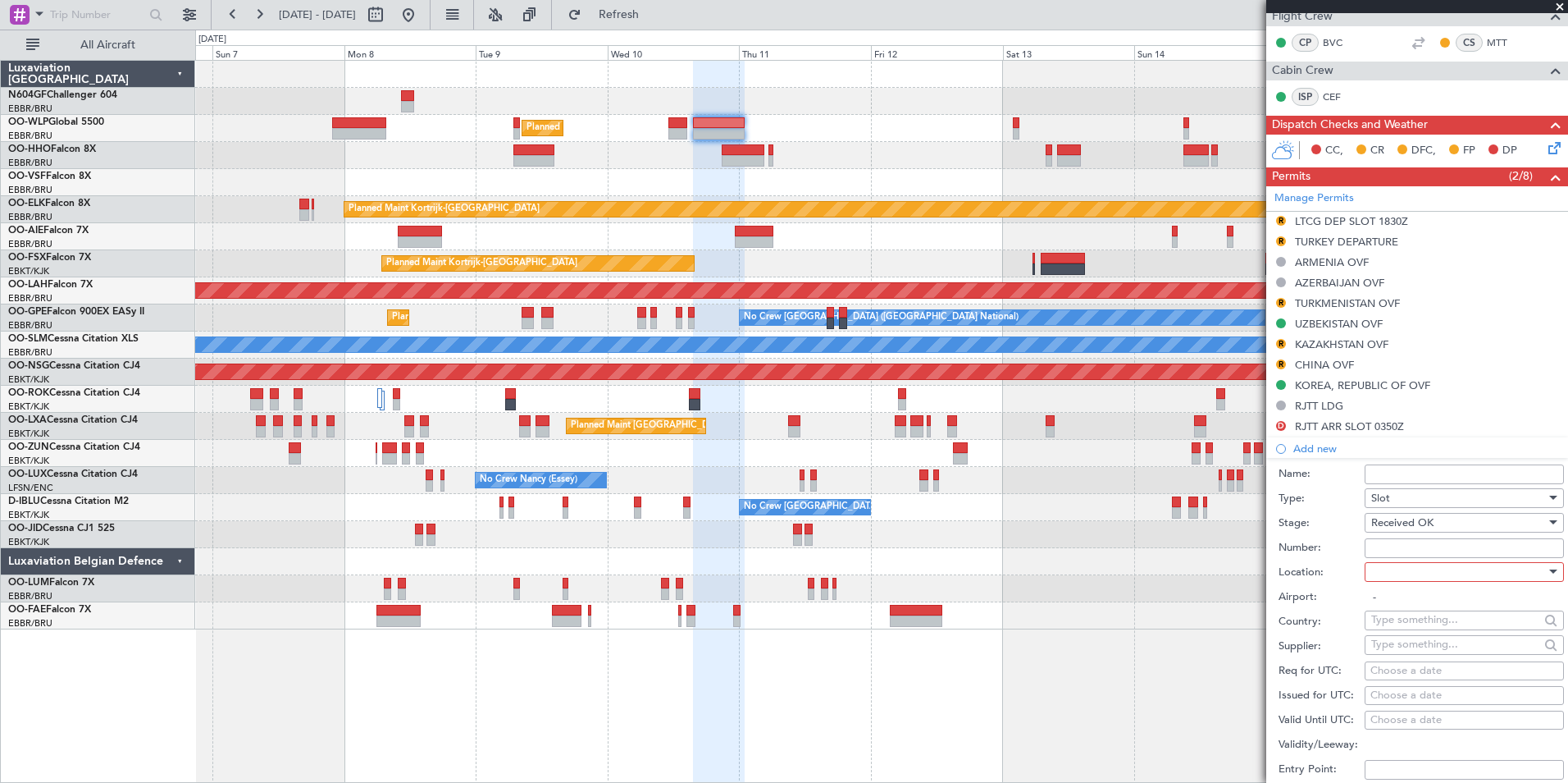
click at [1387, 545] on input "Number:" at bounding box center [1464, 547] width 200 height 20
type input "Approved"
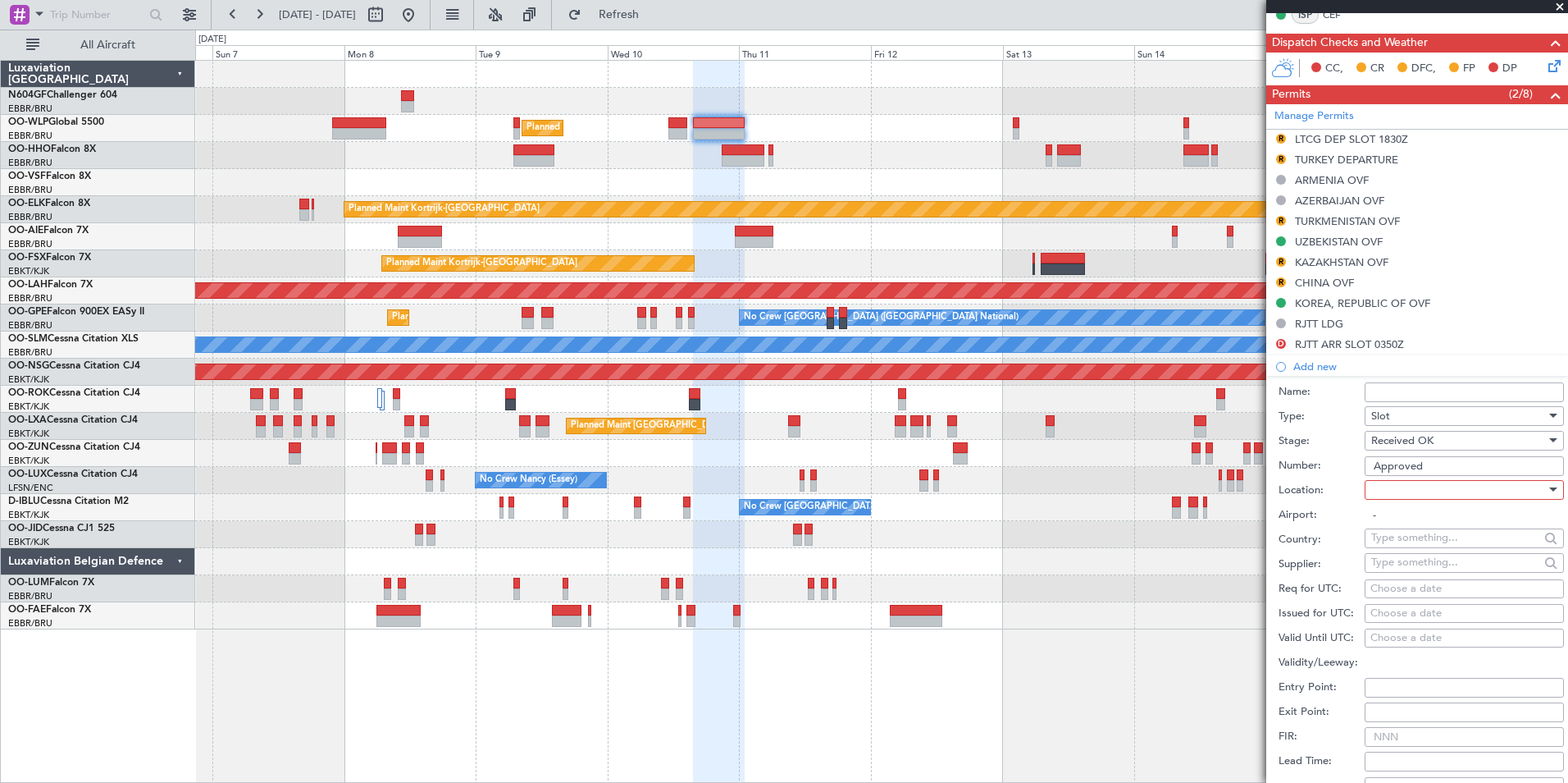
click at [1389, 492] on div at bounding box center [1459, 490] width 175 height 24
click at [1403, 574] on span "Arrival" at bounding box center [1458, 572] width 172 height 24
type input "RJTT / HND"
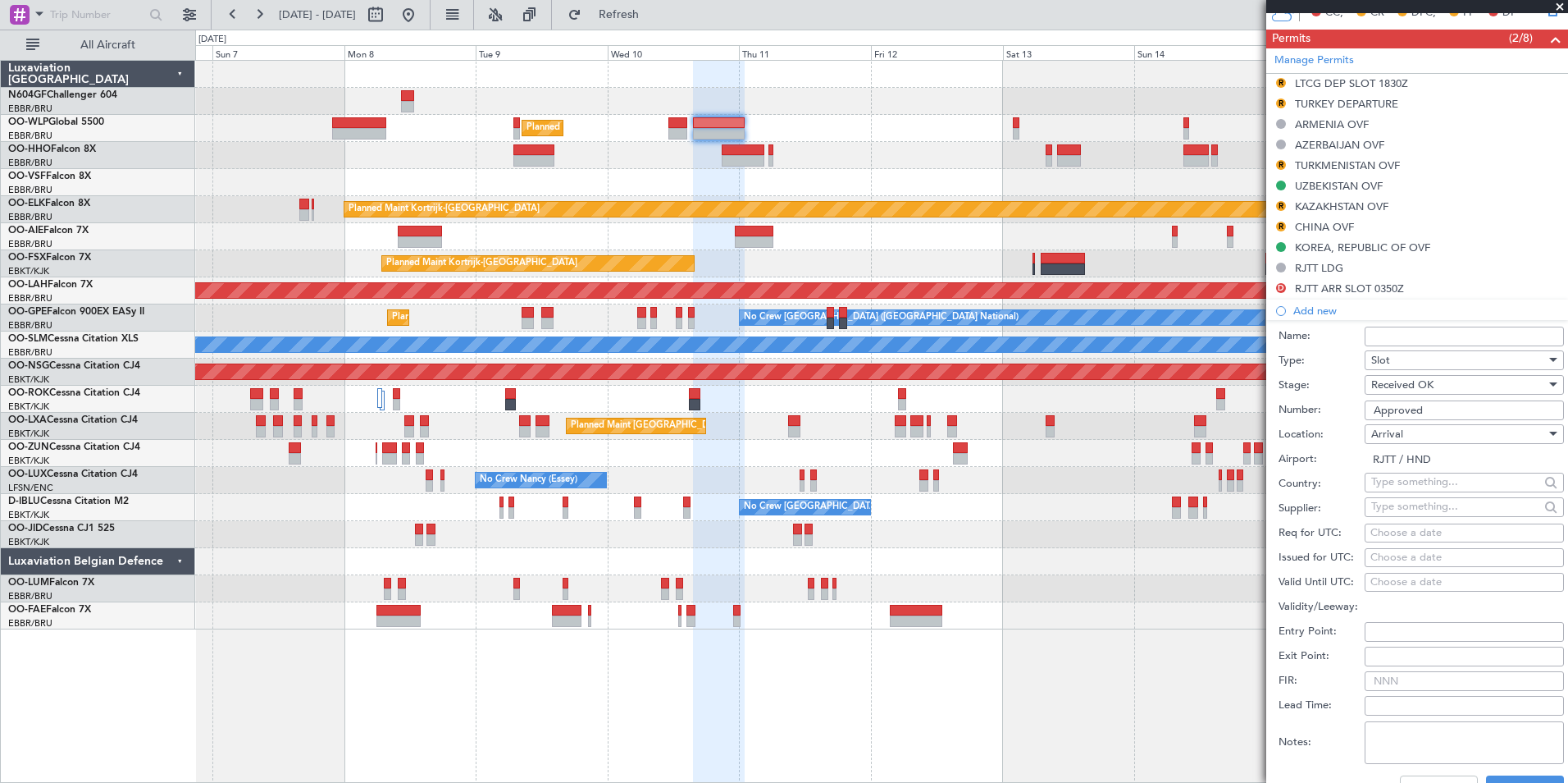
scroll to position [525, 0]
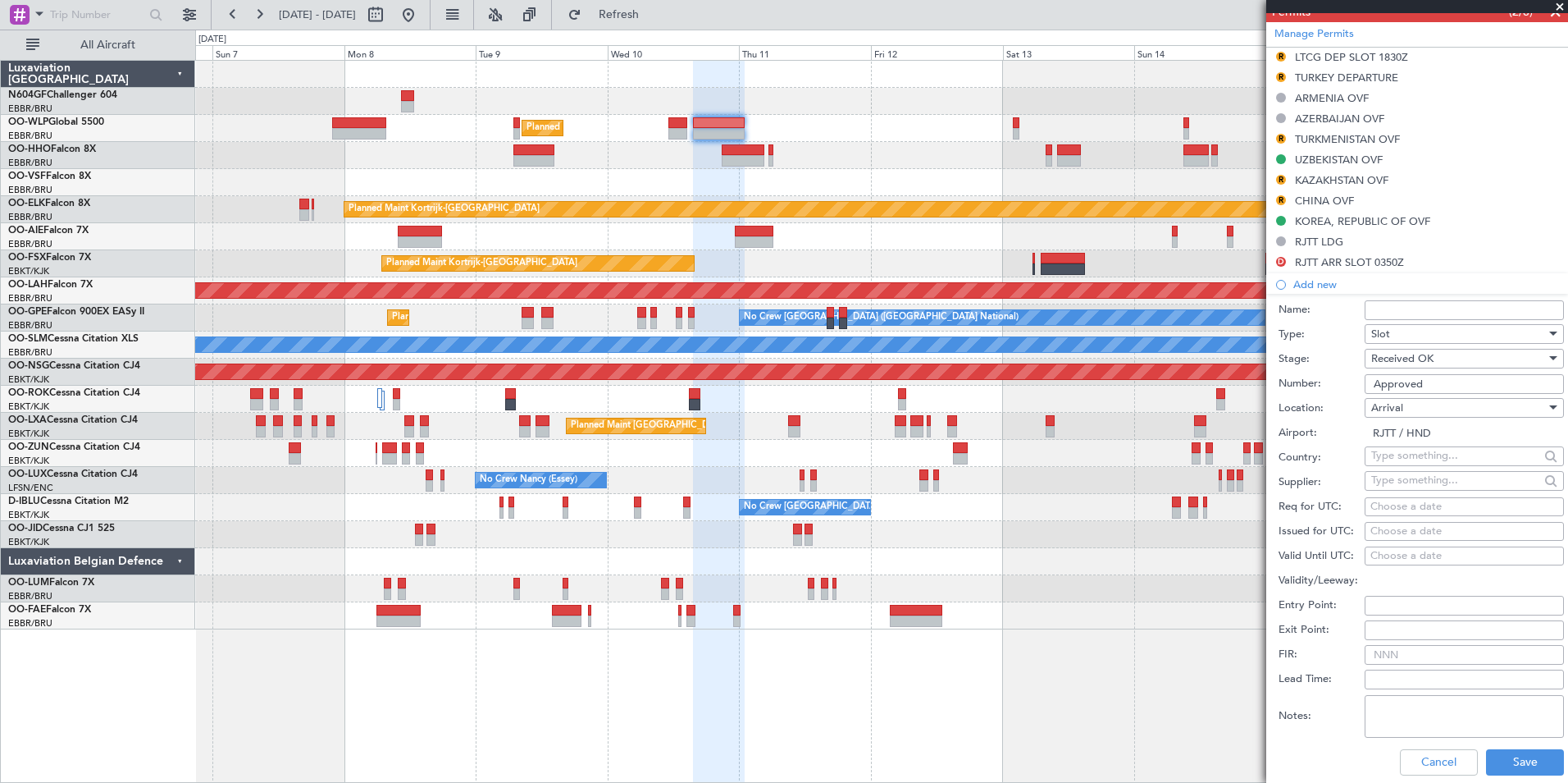
click at [1401, 503] on div "Choose a date" at bounding box center [1464, 507] width 187 height 16
select select "9"
select select "2025"
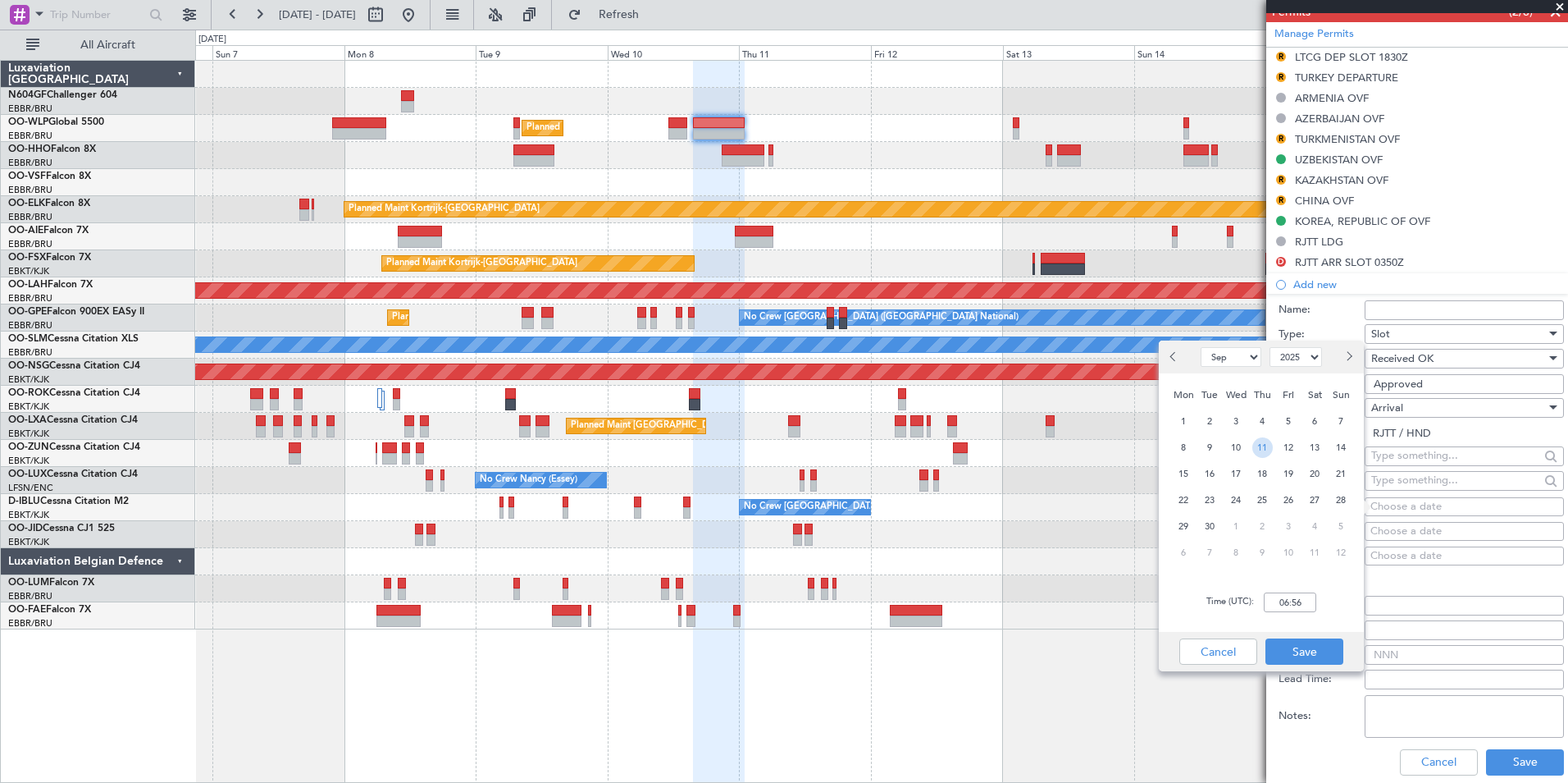
click at [1260, 446] on span "11" at bounding box center [1263, 448] width 21 height 21
click at [1307, 597] on input "00:00" at bounding box center [1290, 602] width 53 height 20
type input "01:00"
click at [1320, 621] on div "Time (UTC): 01:00" at bounding box center [1262, 602] width 205 height 59
click at [1314, 642] on button "Save" at bounding box center [1304, 652] width 78 height 26
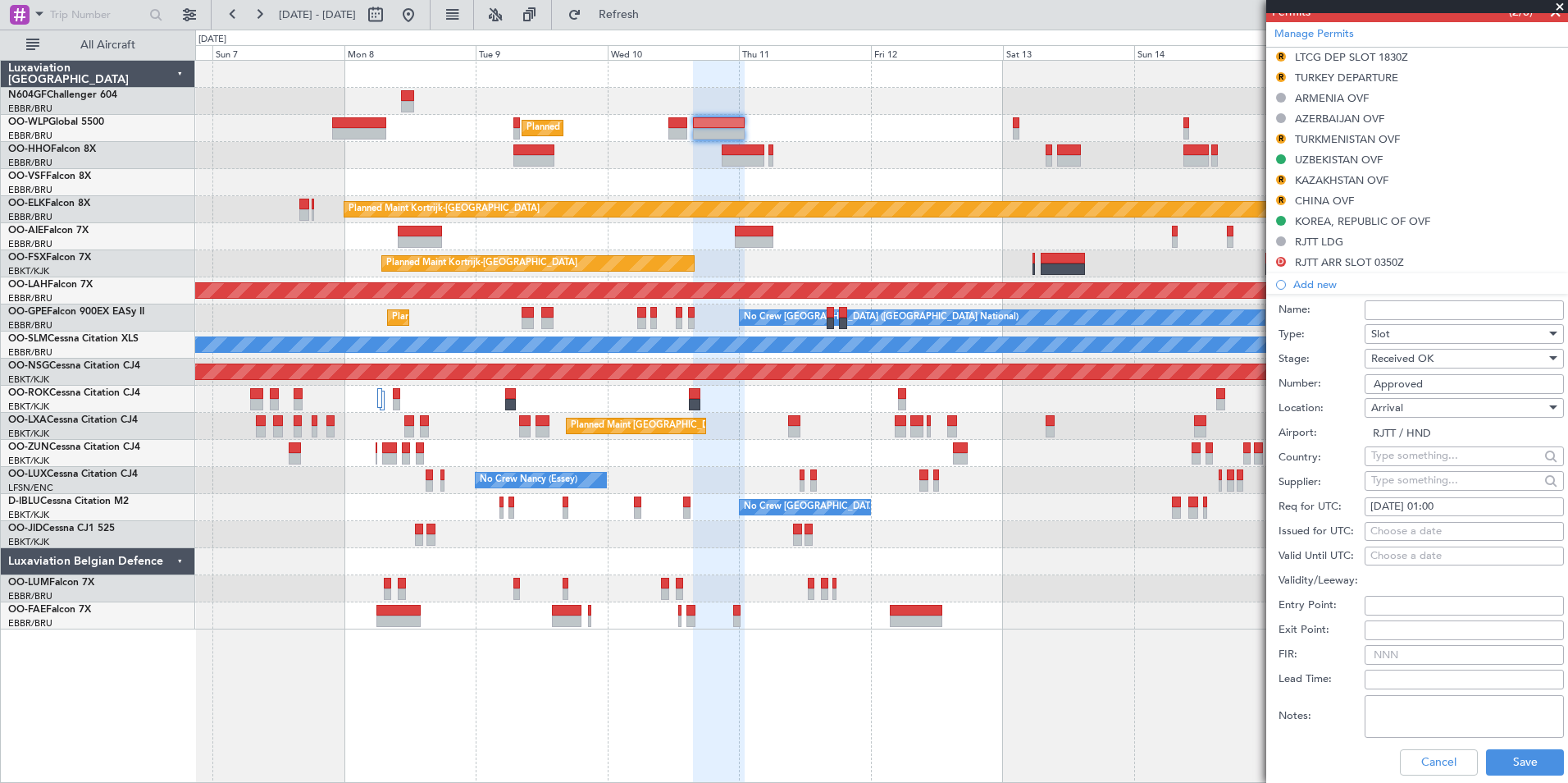
click at [1409, 534] on div "Choose a date" at bounding box center [1464, 531] width 187 height 16
select select "9"
select select "2025"
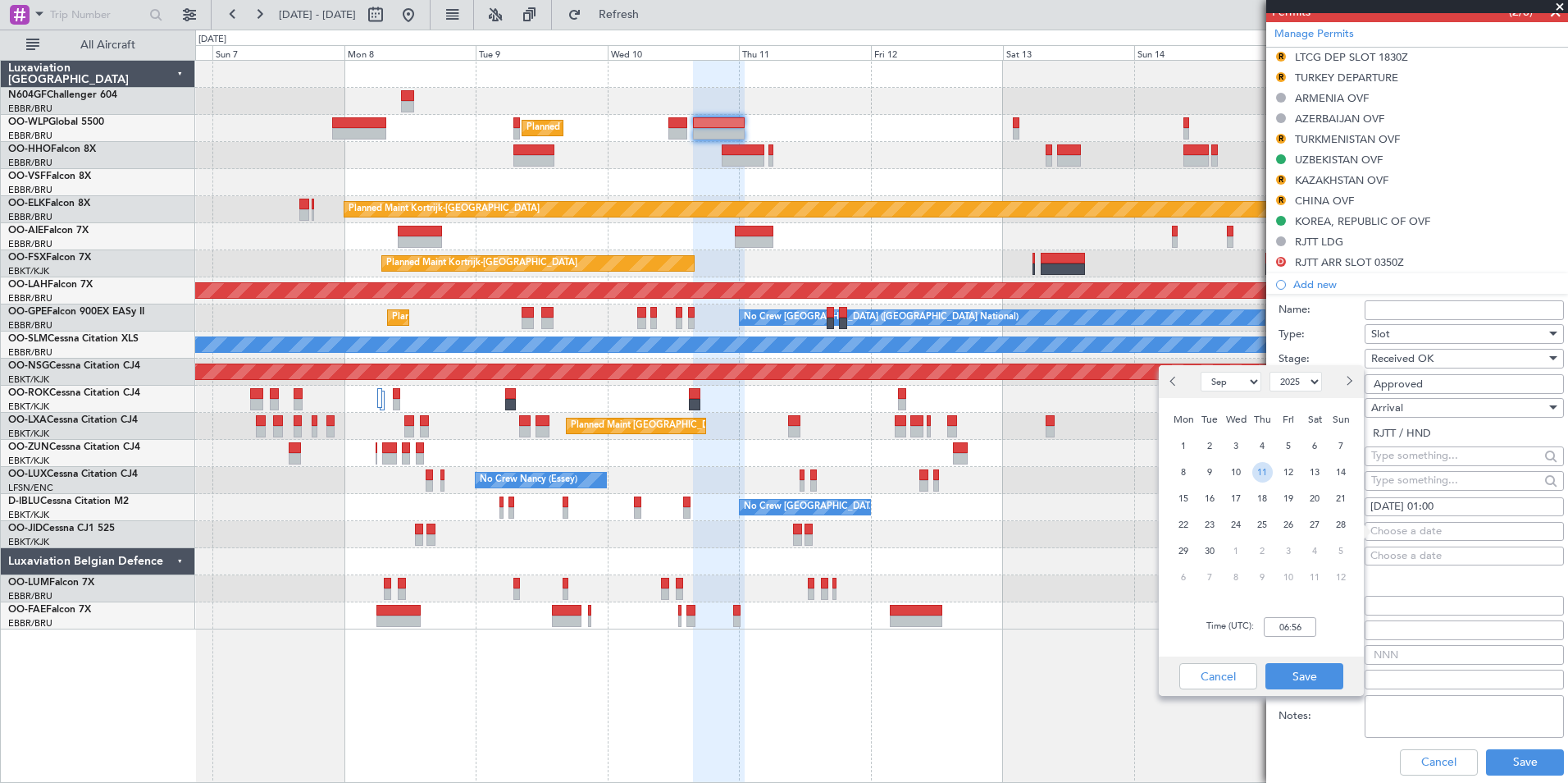
click at [1257, 474] on span "11" at bounding box center [1263, 472] width 21 height 21
click at [1289, 634] on input "00:00" at bounding box center [1290, 627] width 53 height 20
type input "0"
type input "02:55"
click at [1331, 635] on div "Time (UTC): 02:55" at bounding box center [1262, 627] width 205 height 59
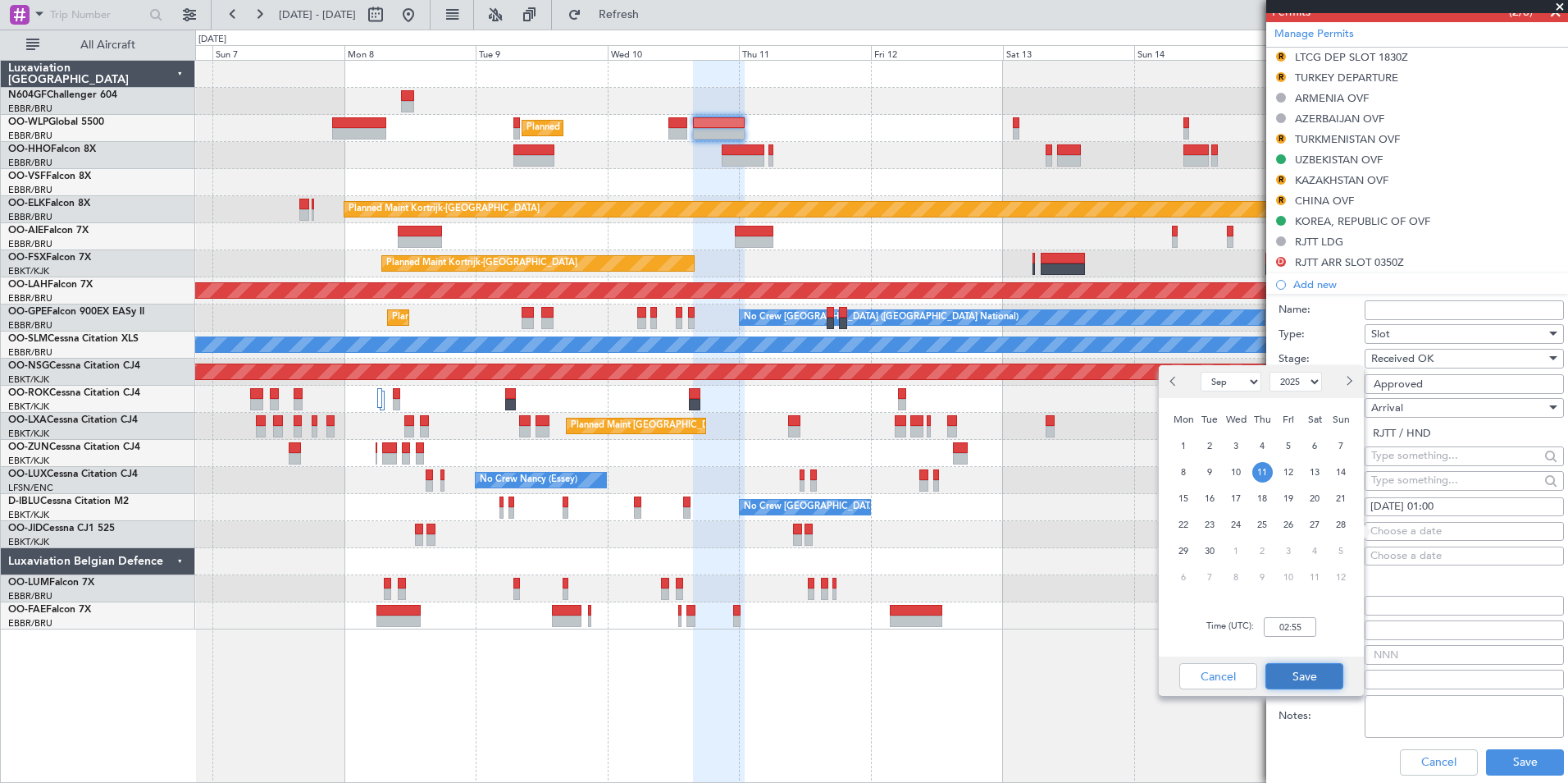
click at [1321, 670] on button "Save" at bounding box center [1304, 677] width 78 height 26
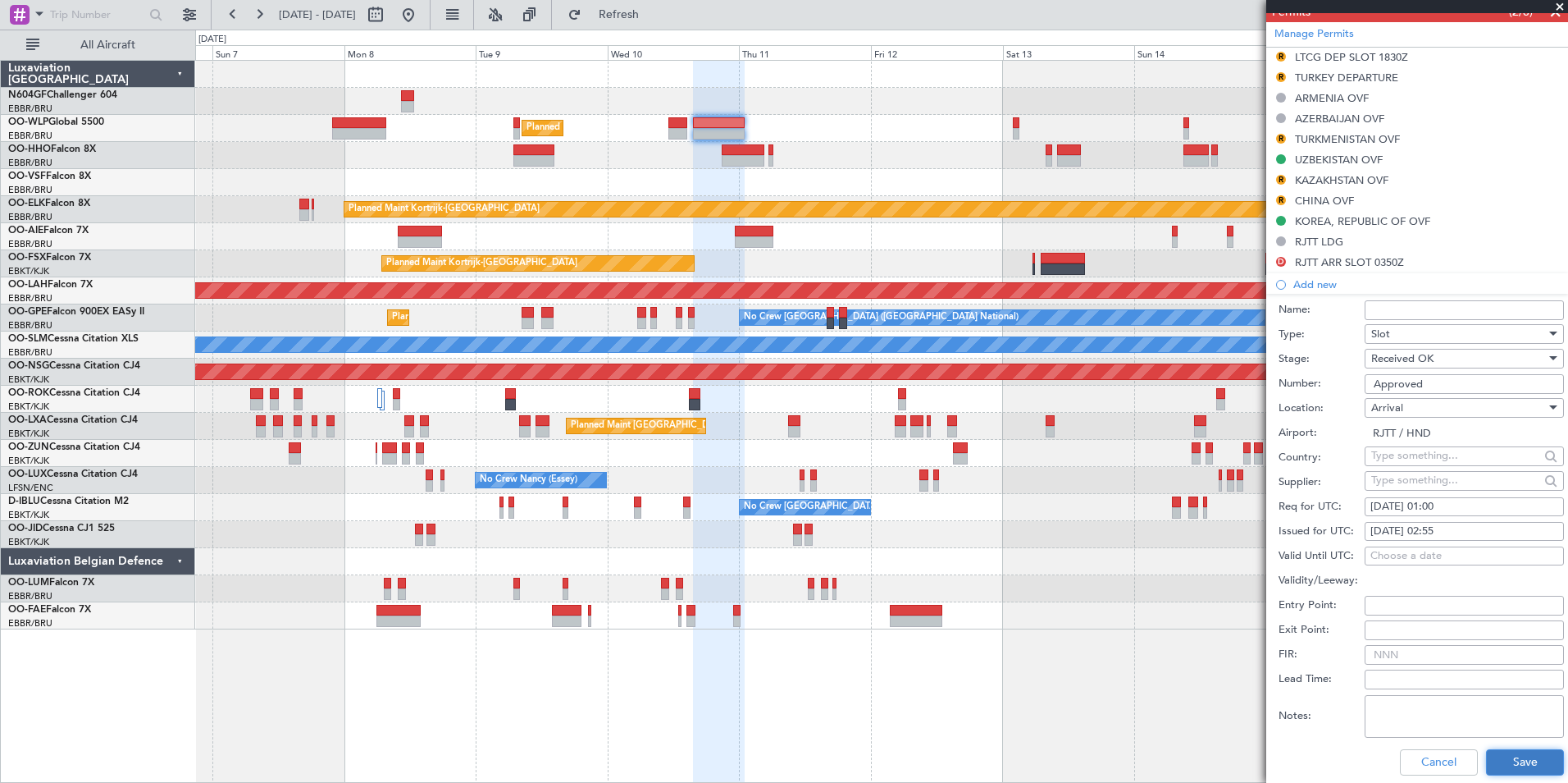
click at [1510, 759] on button "Save" at bounding box center [1525, 762] width 78 height 26
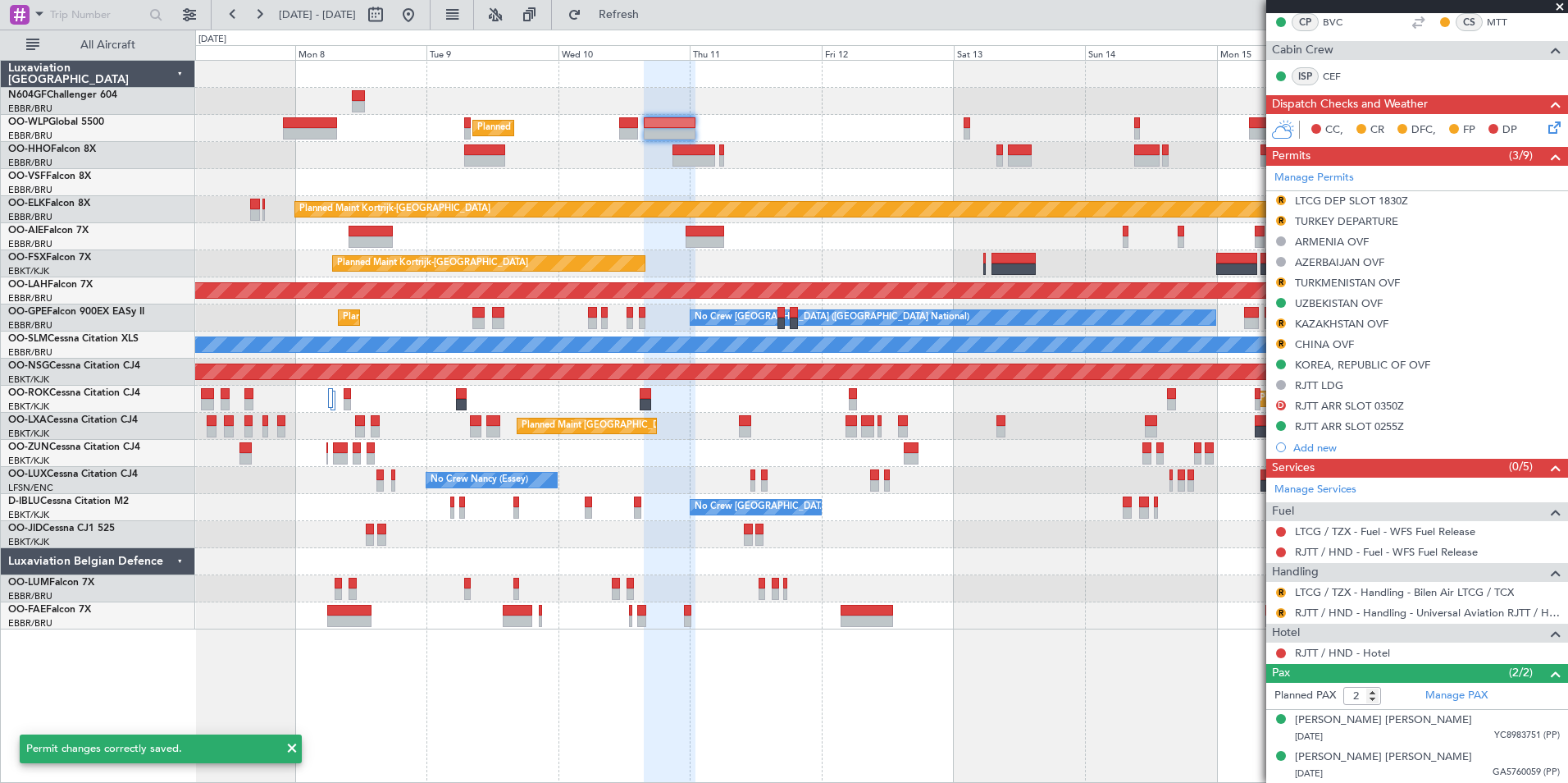
click at [774, 176] on div "Planned Maint Milan (Linate) Planned Maint [GEOGRAPHIC_DATA]-[GEOGRAPHIC_DATA] …" at bounding box center [881, 345] width 1372 height 569
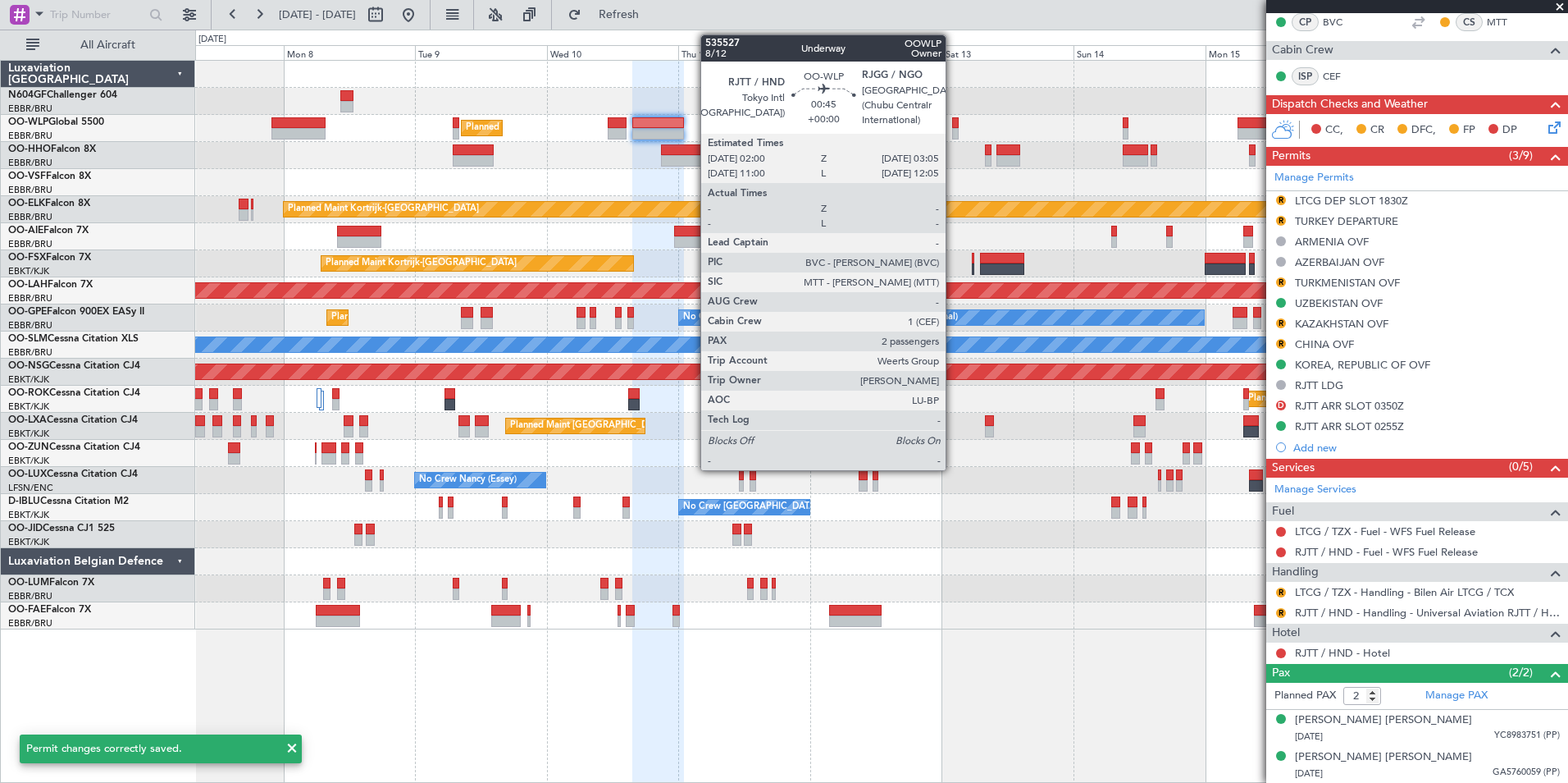
click at [953, 121] on div at bounding box center [955, 123] width 7 height 11
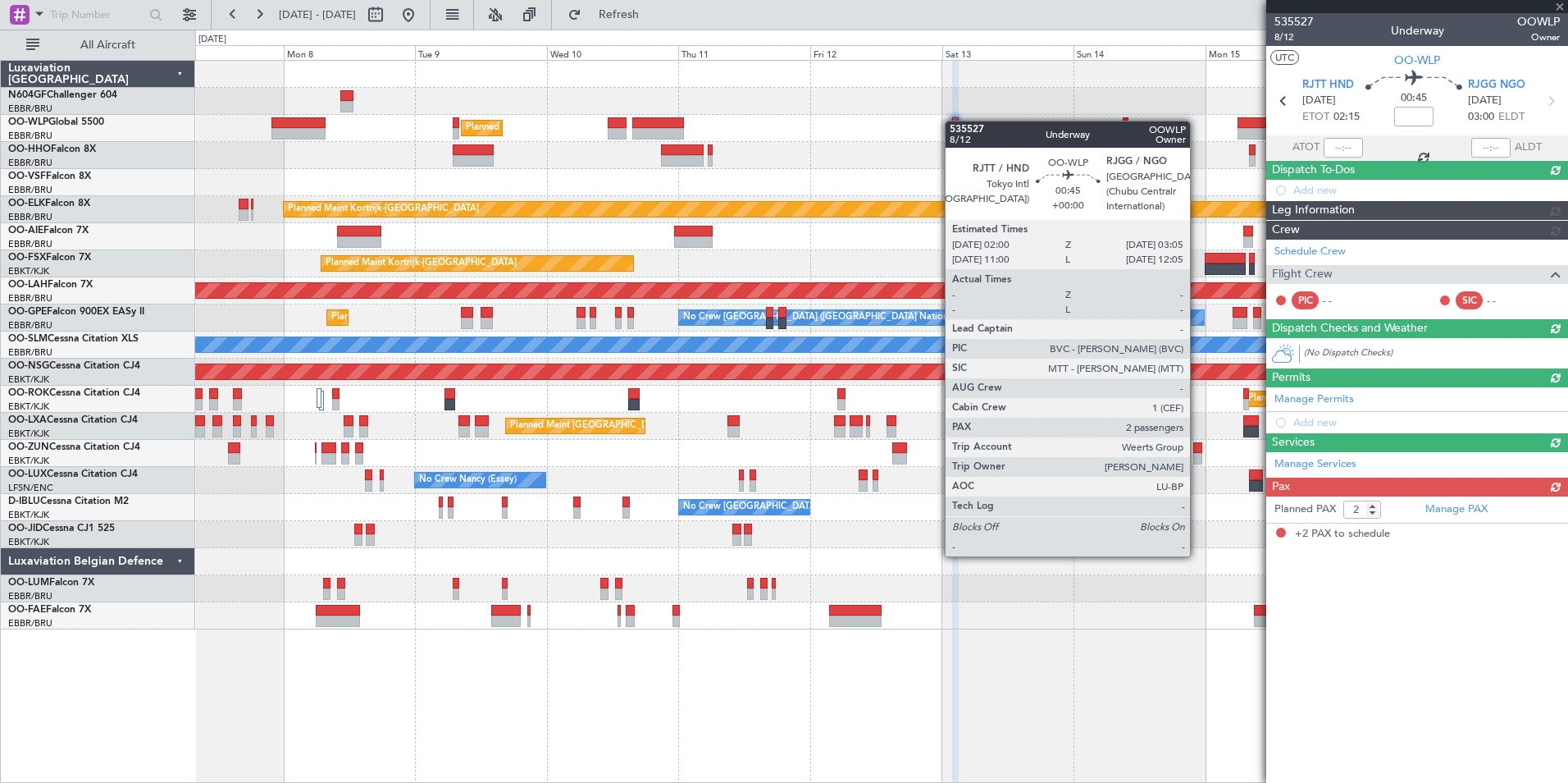
scroll to position [0, 0]
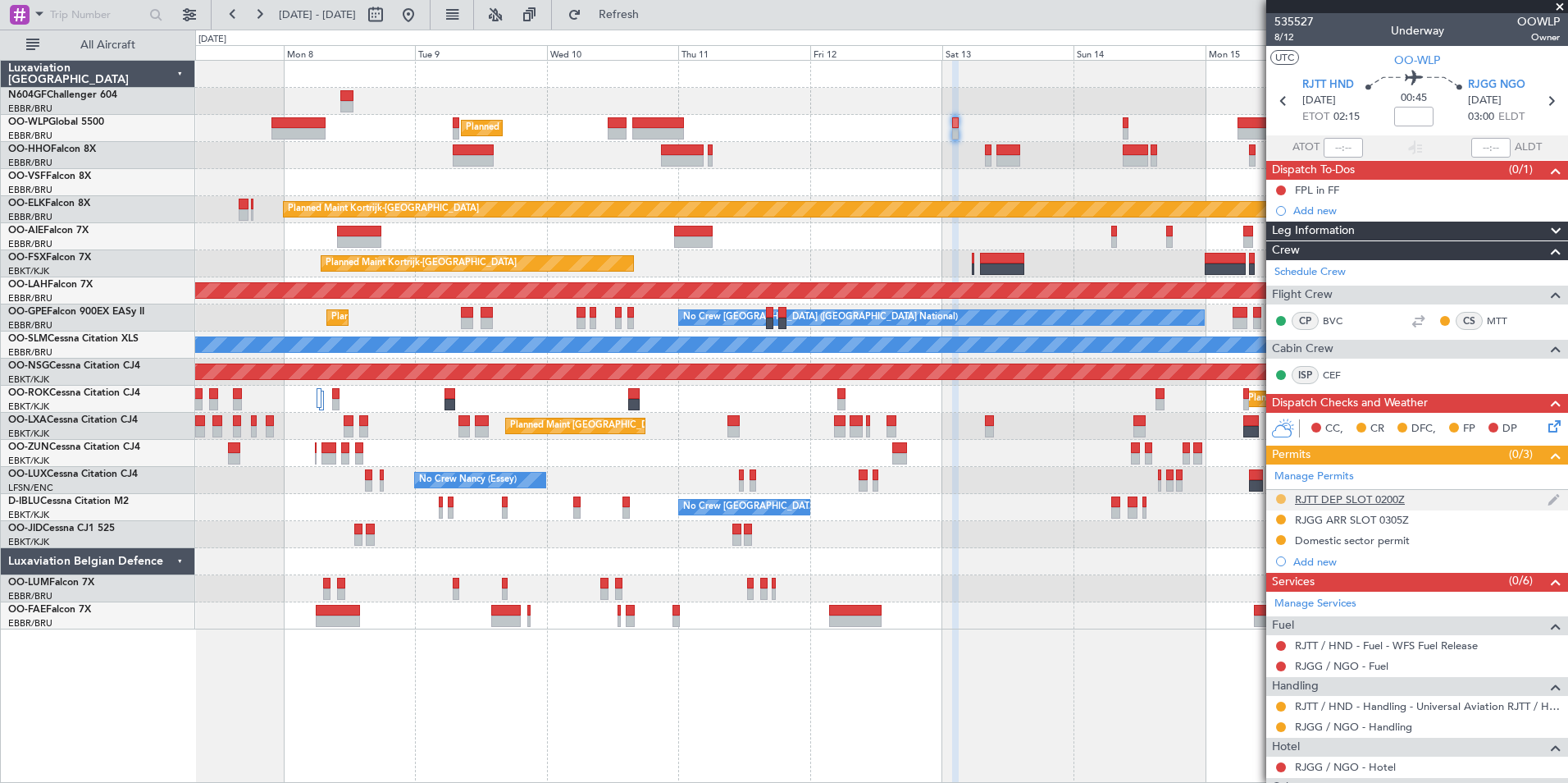
click at [1279, 496] on button at bounding box center [1281, 498] width 9 height 9
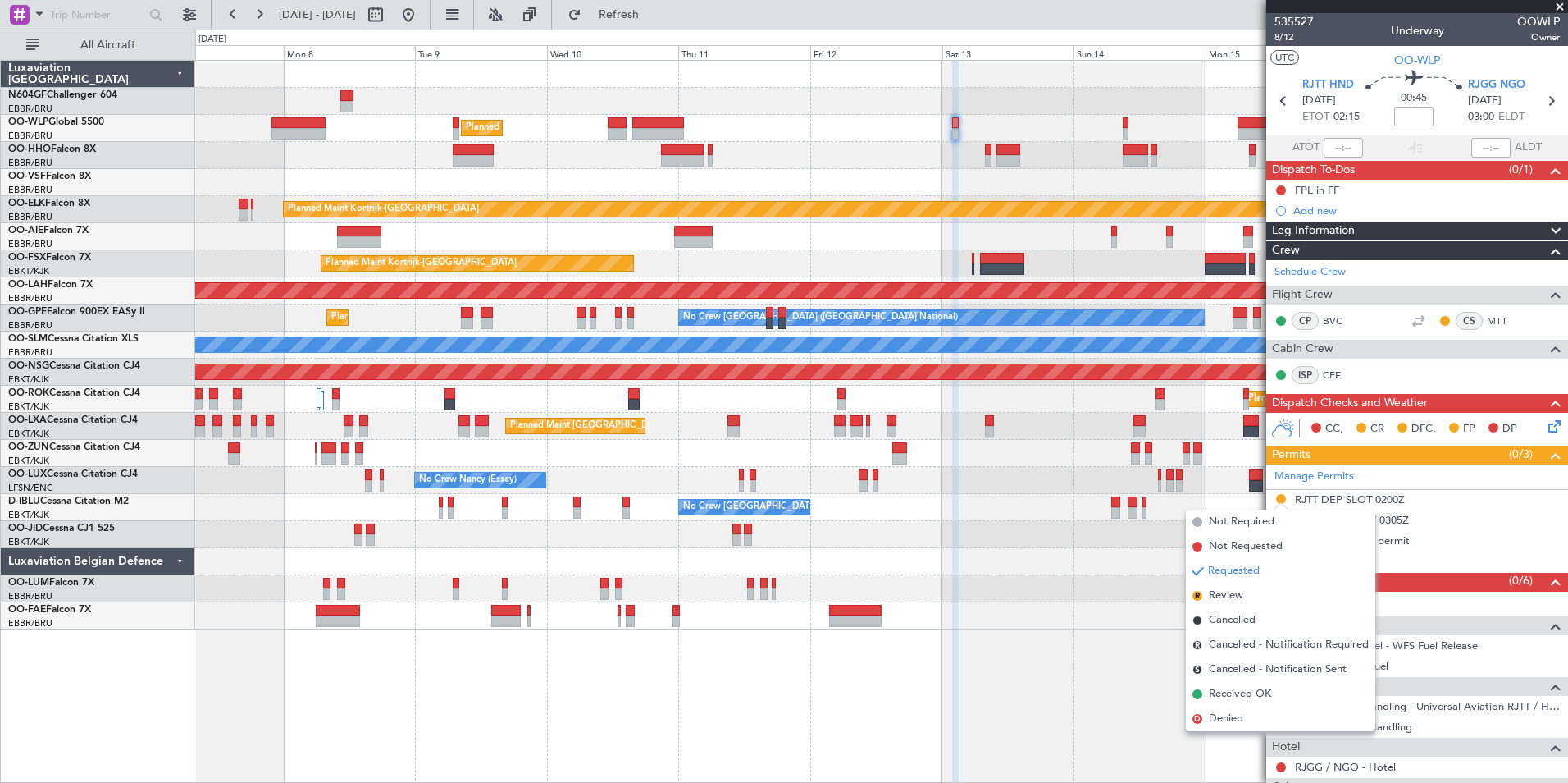
click at [1112, 646] on div "Planned Maint Milan (Linate) Planned Maint [GEOGRAPHIC_DATA]-[GEOGRAPHIC_DATA] …" at bounding box center [881, 421] width 1373 height 723
click at [990, 194] on div at bounding box center [881, 182] width 1372 height 27
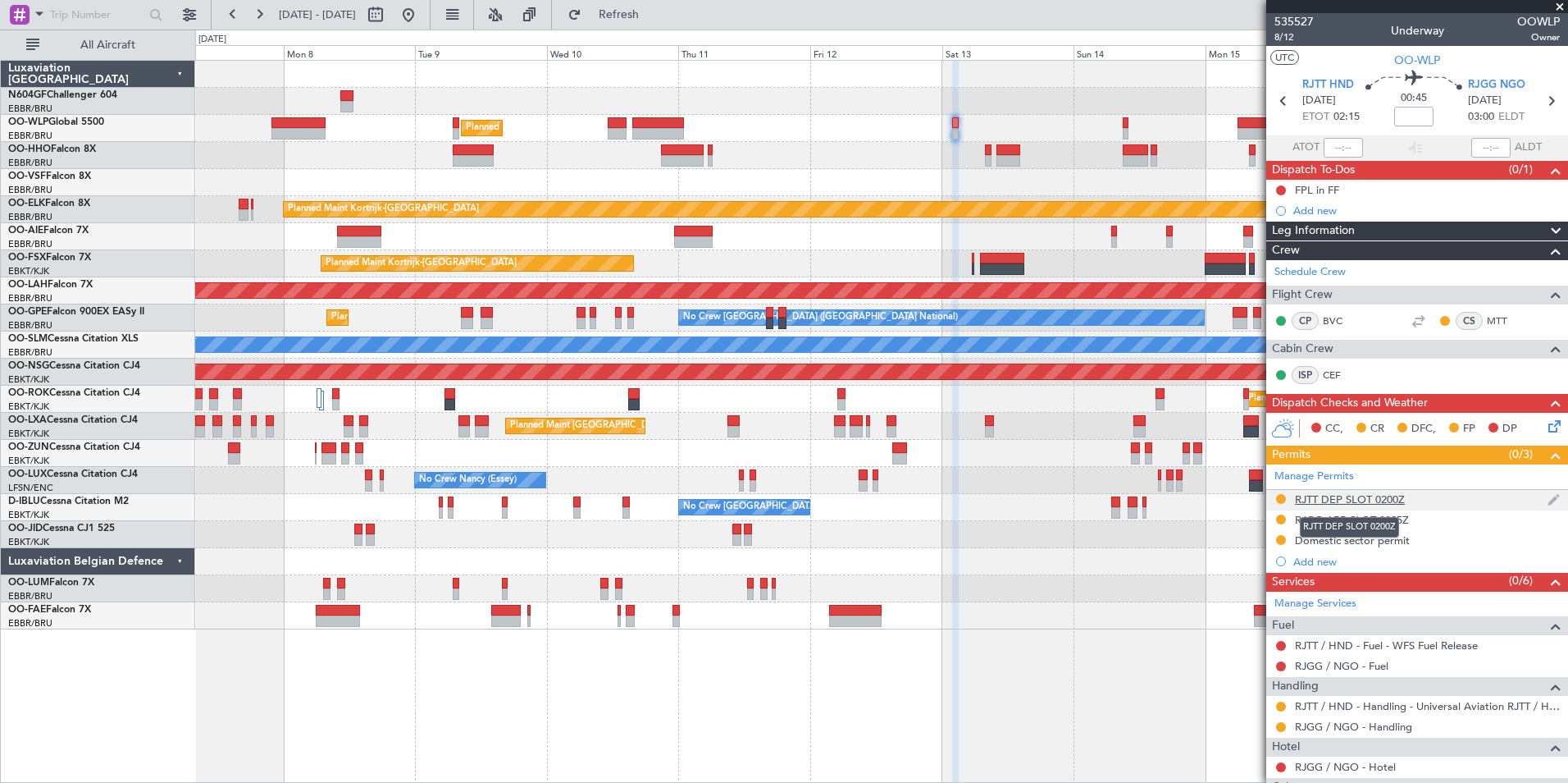
click at [1358, 497] on div "RJTT DEP SLOT 0200Z" at bounding box center [1350, 499] width 110 height 14
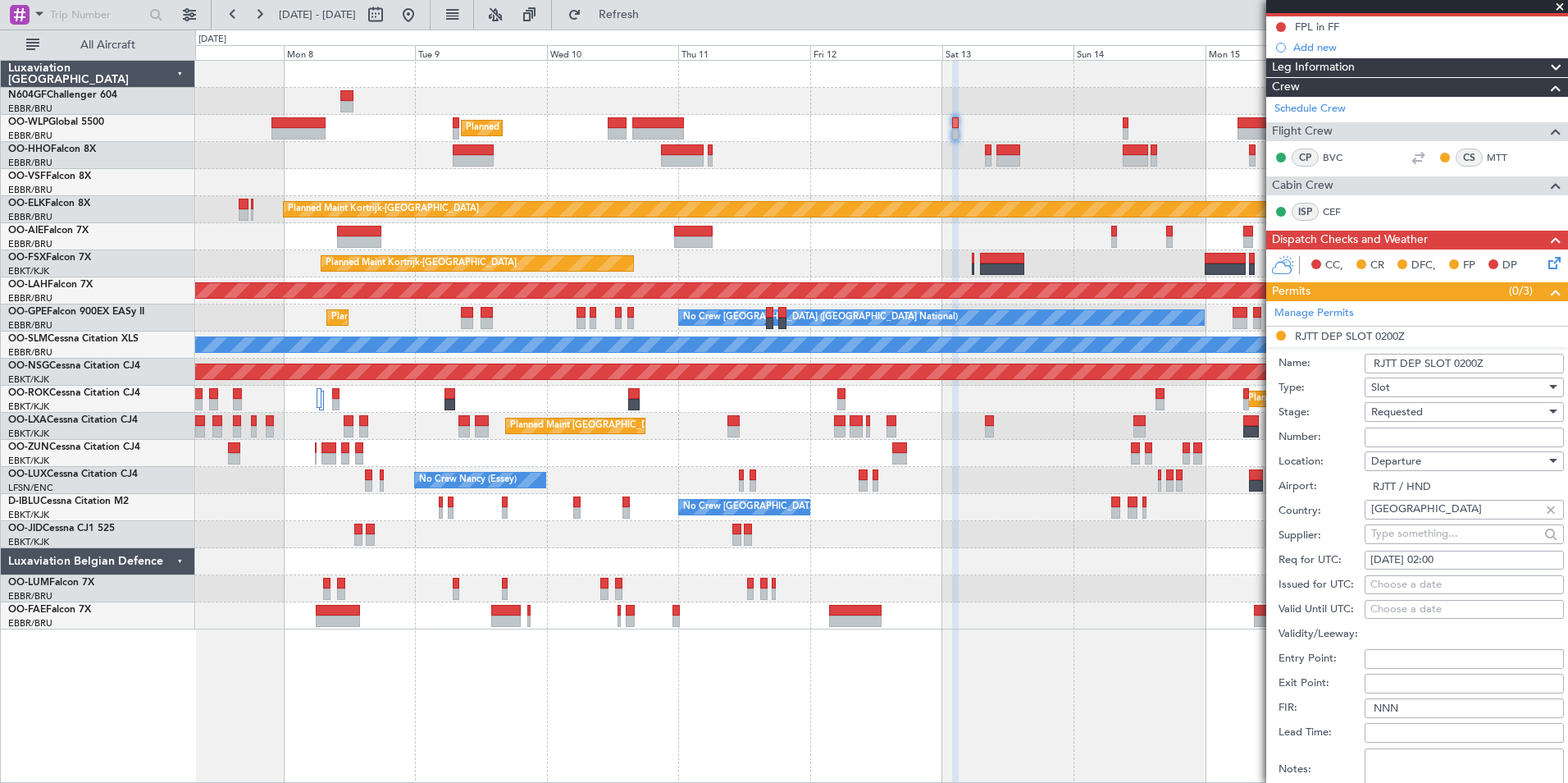
scroll to position [164, 0]
click at [1413, 407] on span "Requested" at bounding box center [1397, 412] width 52 height 15
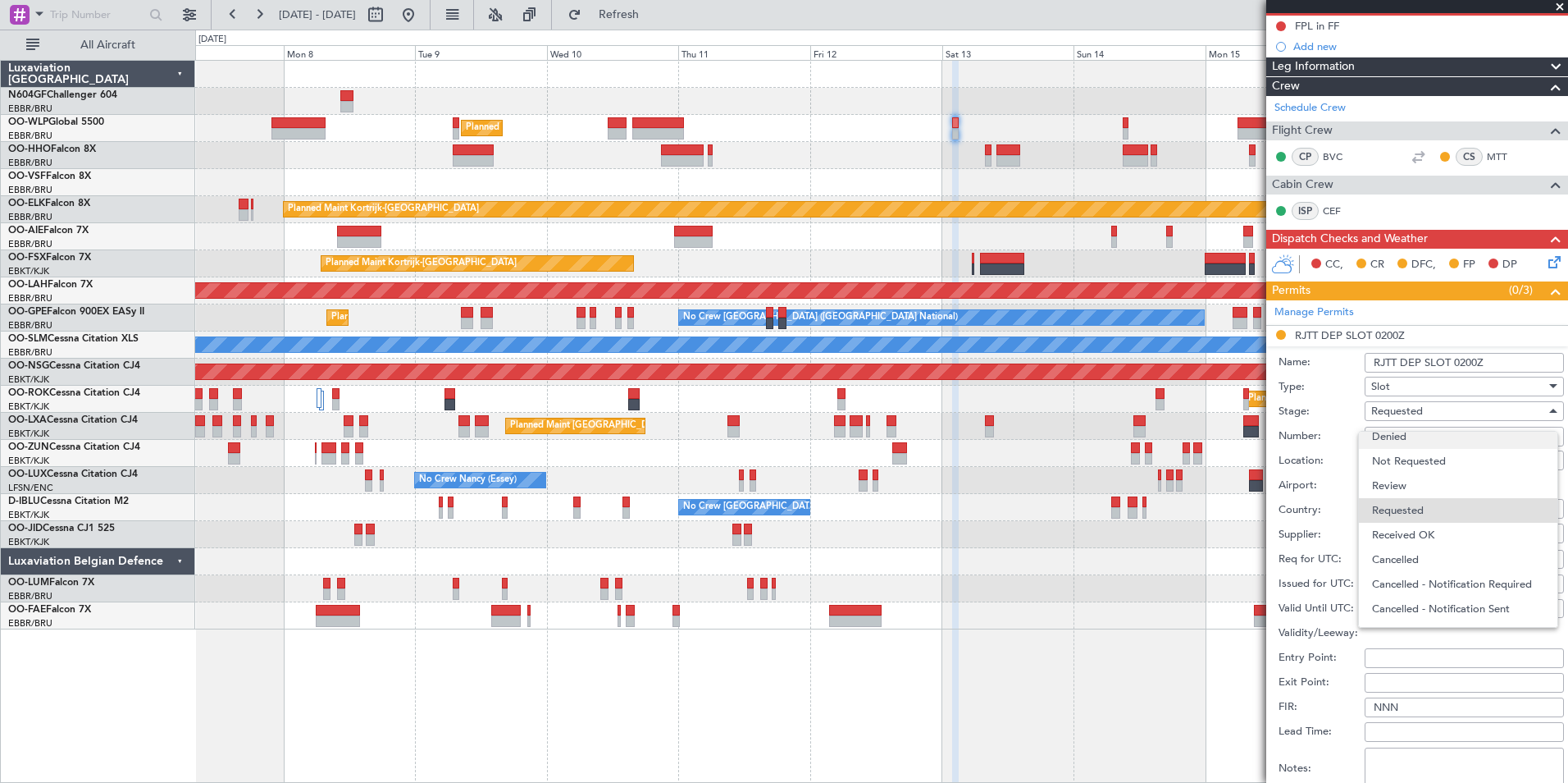
click at [1394, 443] on span "Denied" at bounding box center [1458, 436] width 172 height 24
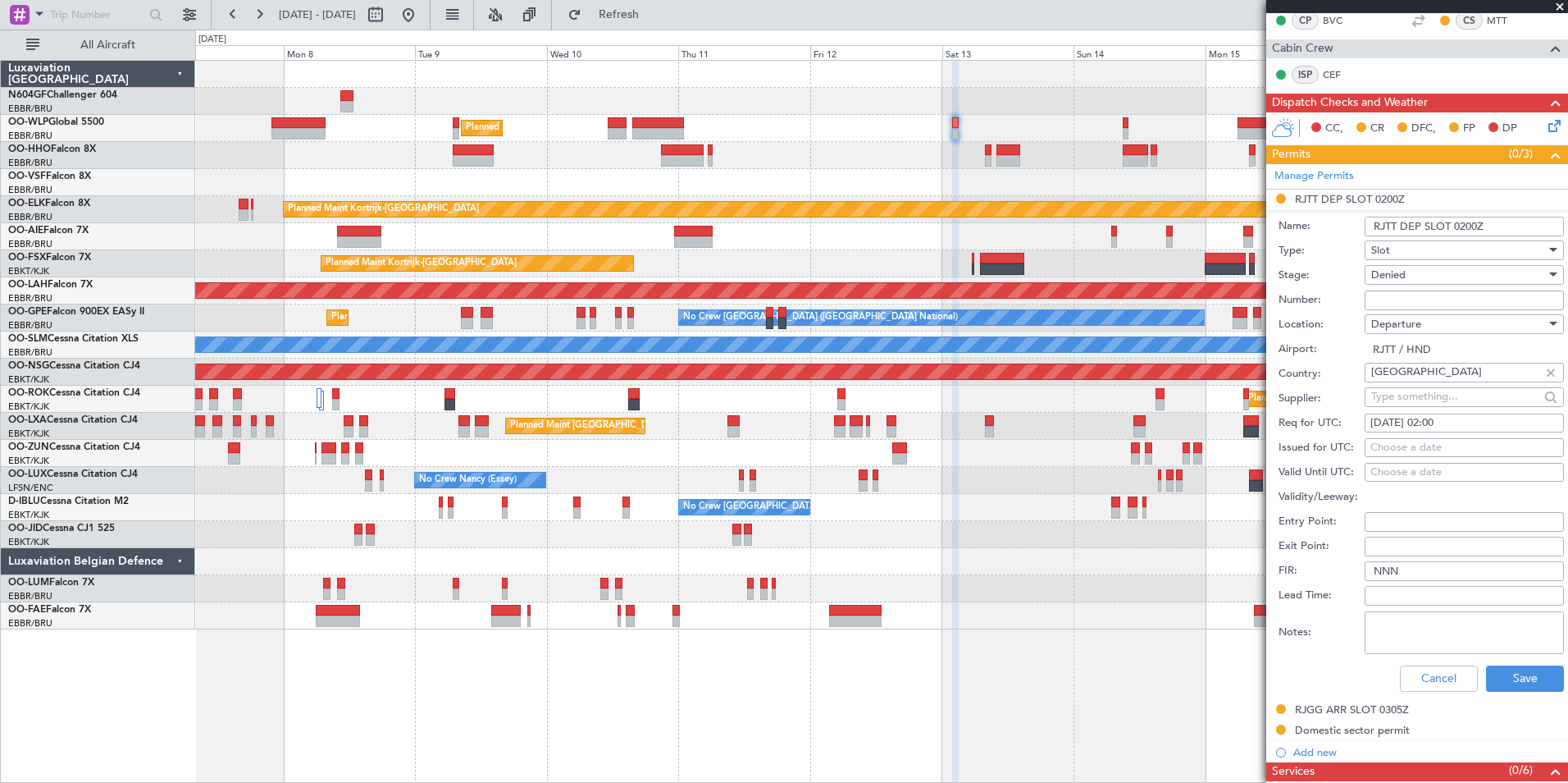
scroll to position [411, 0]
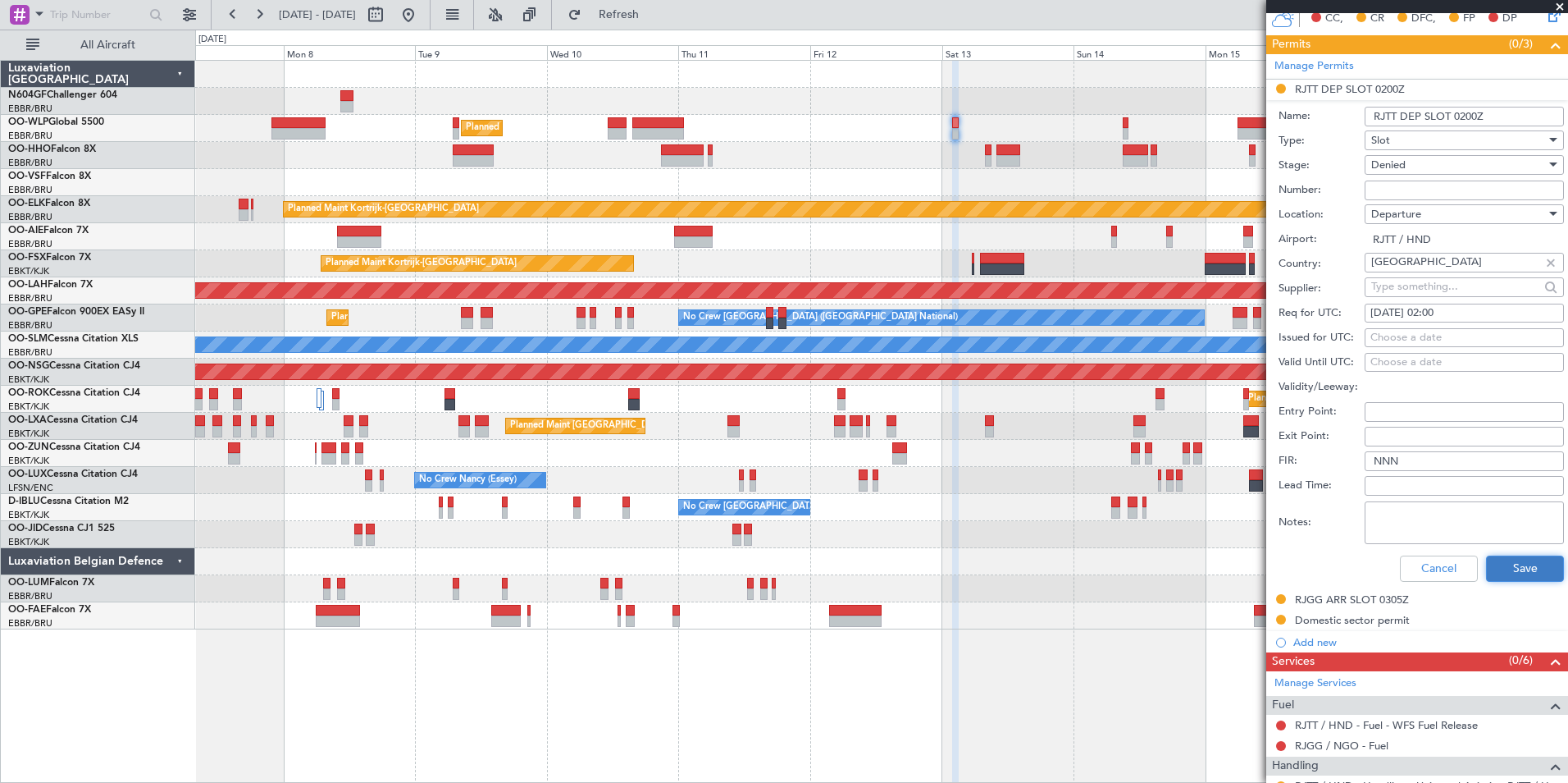
click at [1495, 558] on button "Save" at bounding box center [1525, 569] width 78 height 26
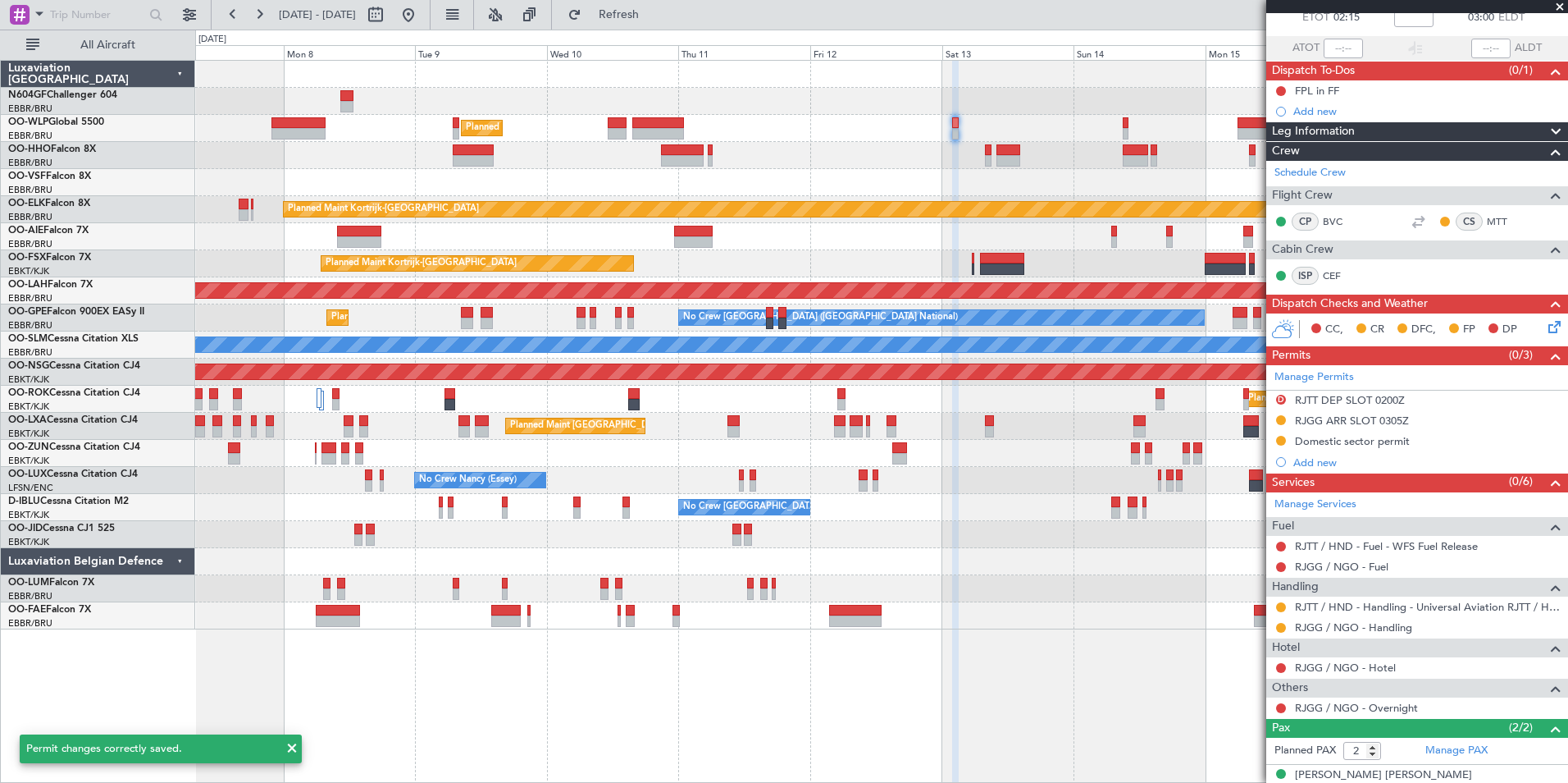
scroll to position [73, 0]
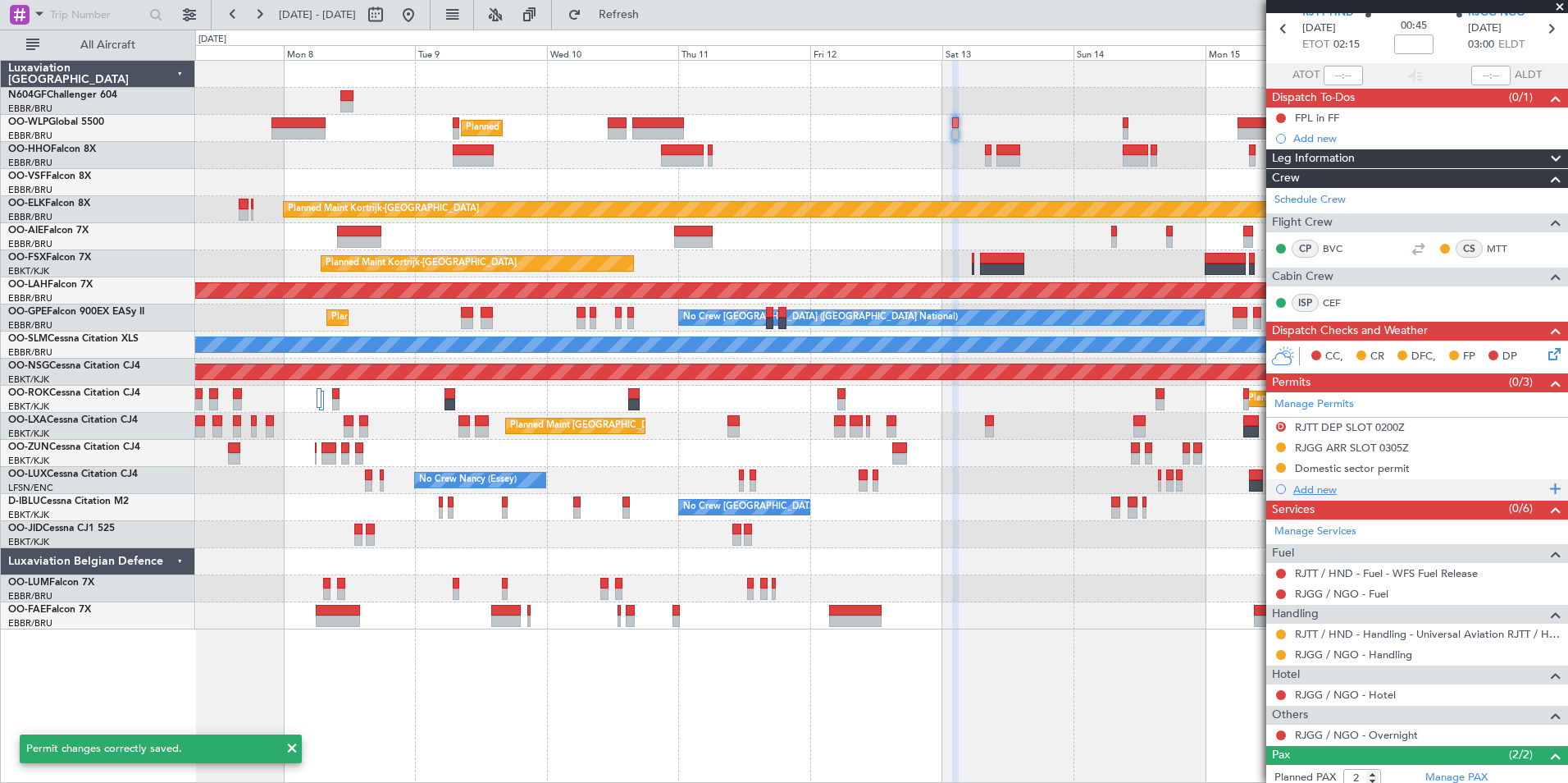
click at [1290, 496] on div "Add new" at bounding box center [1417, 490] width 302 height 21
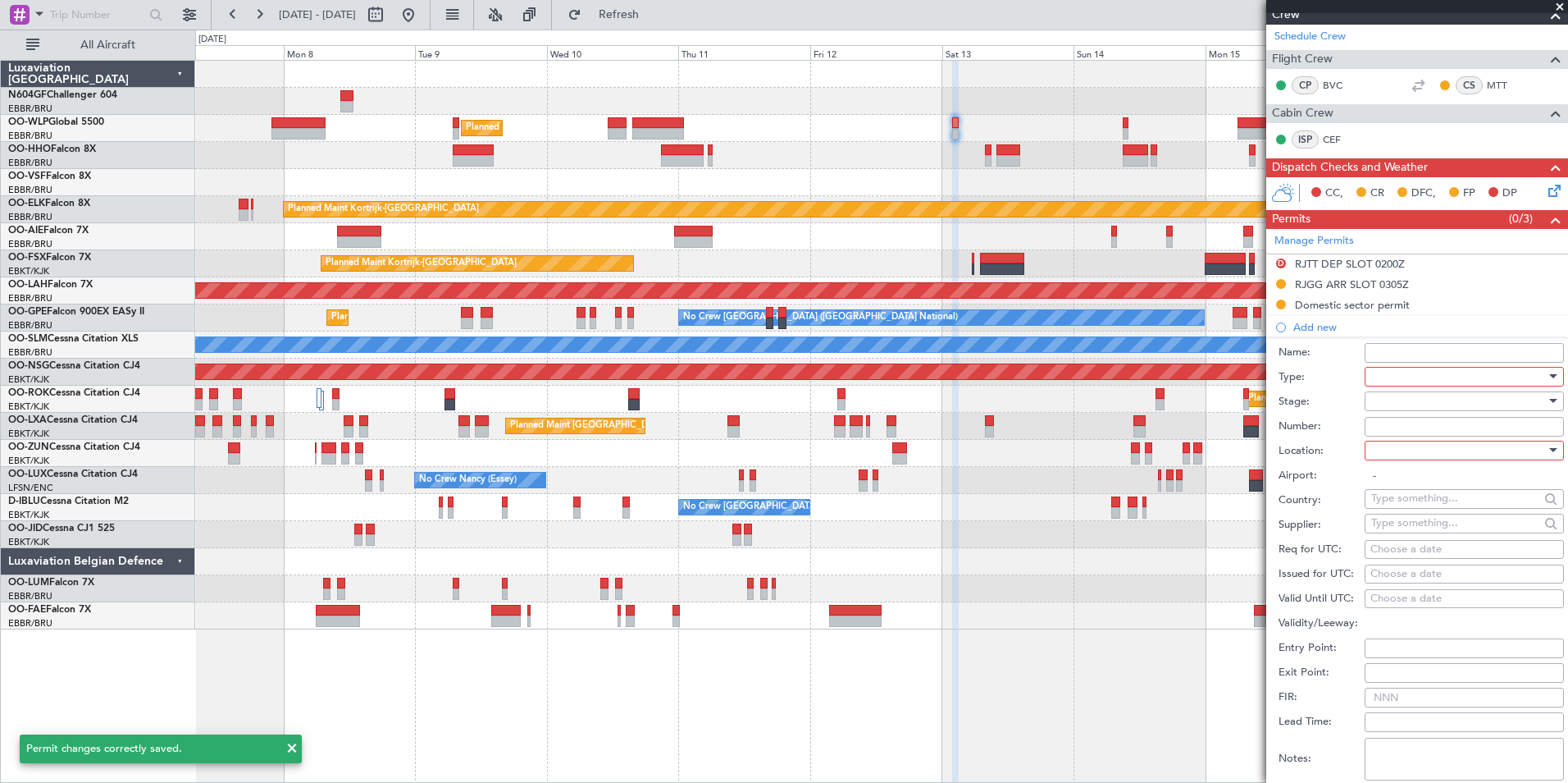
scroll to position [237, 0]
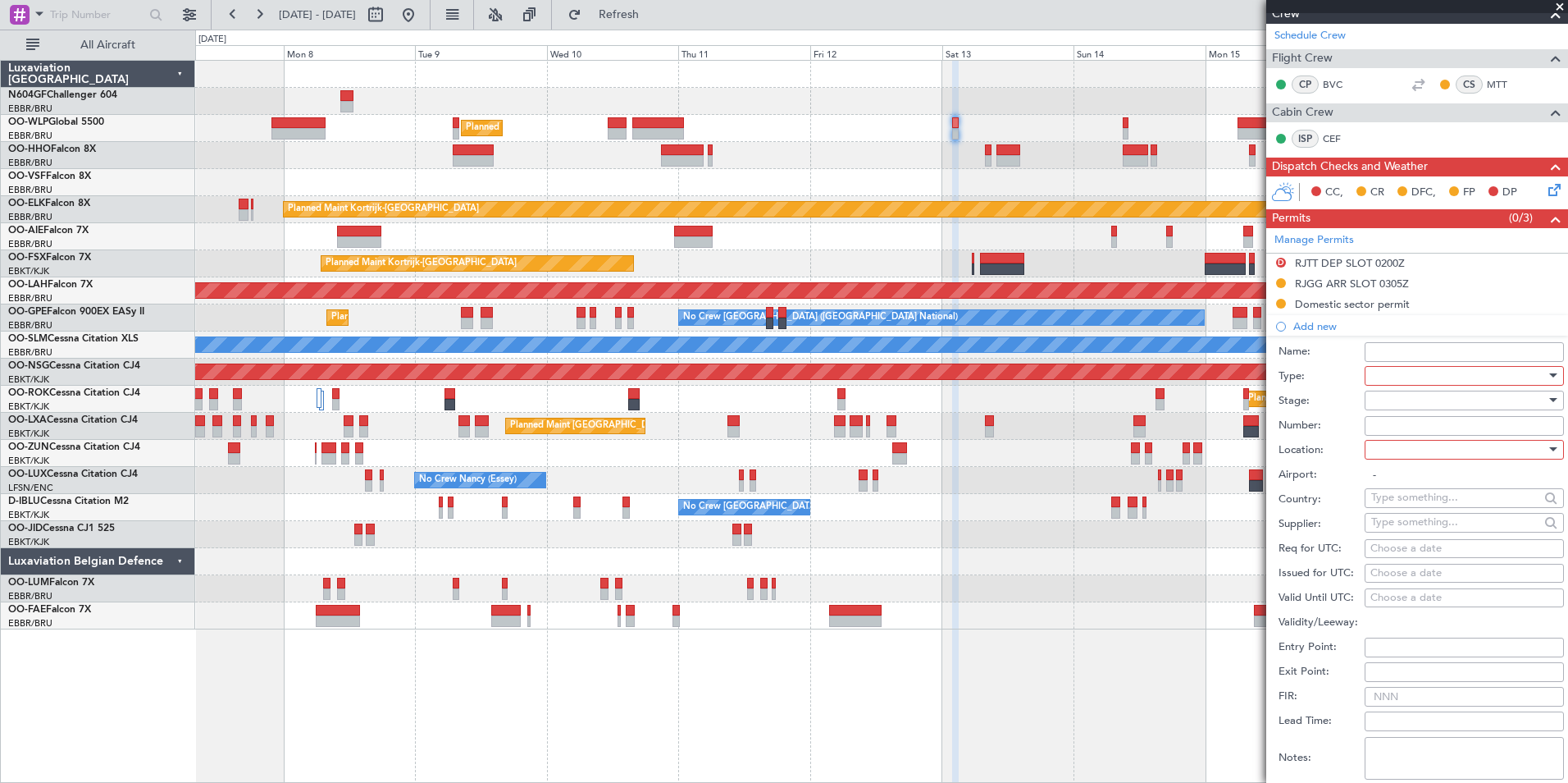
click at [1397, 377] on div at bounding box center [1459, 376] width 175 height 24
click at [1402, 527] on span "Slot" at bounding box center [1458, 531] width 172 height 24
click at [1421, 403] on div at bounding box center [1459, 400] width 175 height 24
click at [1419, 526] on span "Received OK" at bounding box center [1458, 531] width 172 height 24
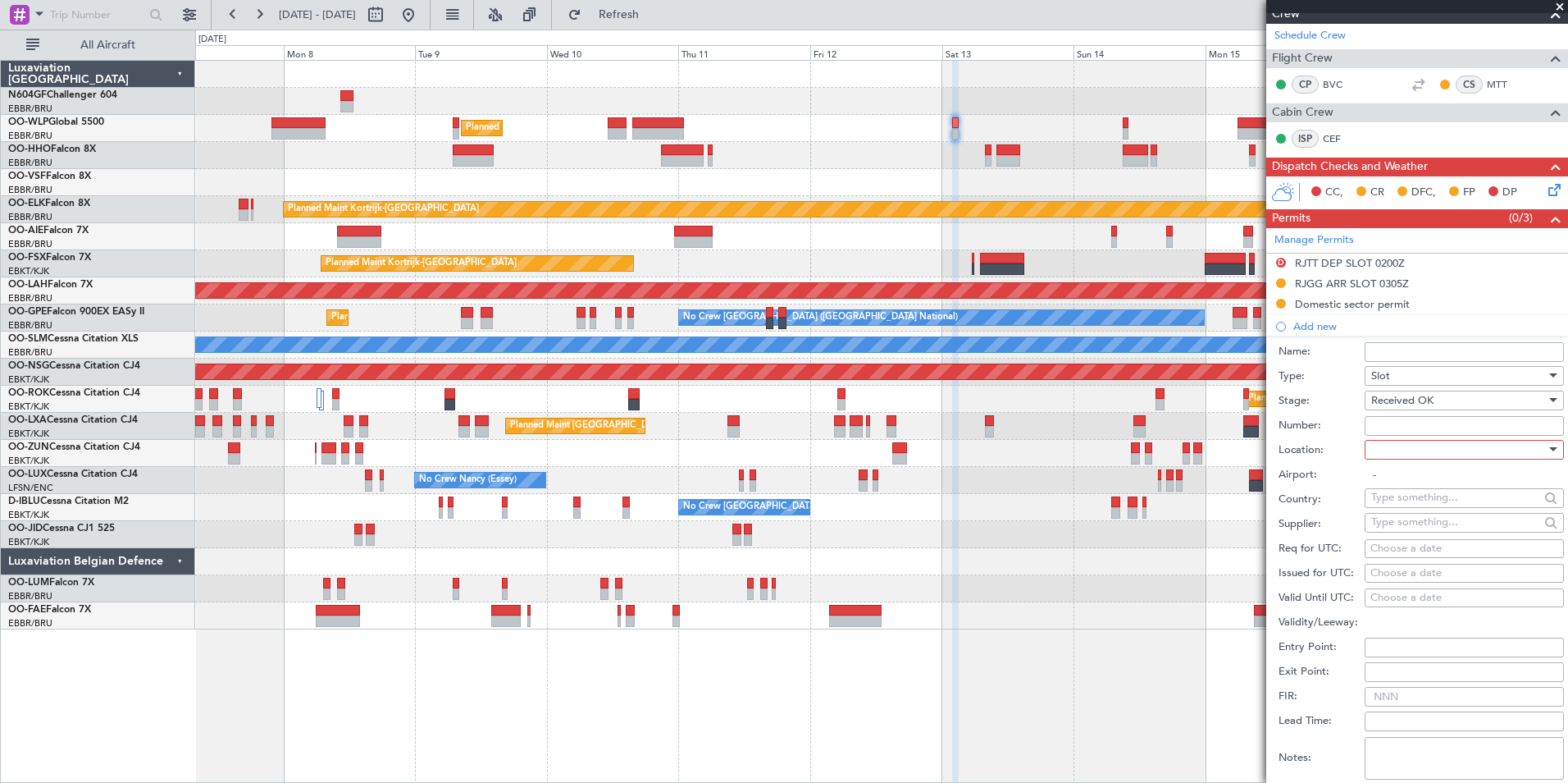
click at [1405, 449] on div at bounding box center [1459, 449] width 175 height 24
click at [1409, 482] on span "Departure" at bounding box center [1458, 482] width 172 height 24
type input "RJTT / HND"
click at [1385, 423] on input "Number:" at bounding box center [1464, 426] width 200 height 20
type input "Approved"
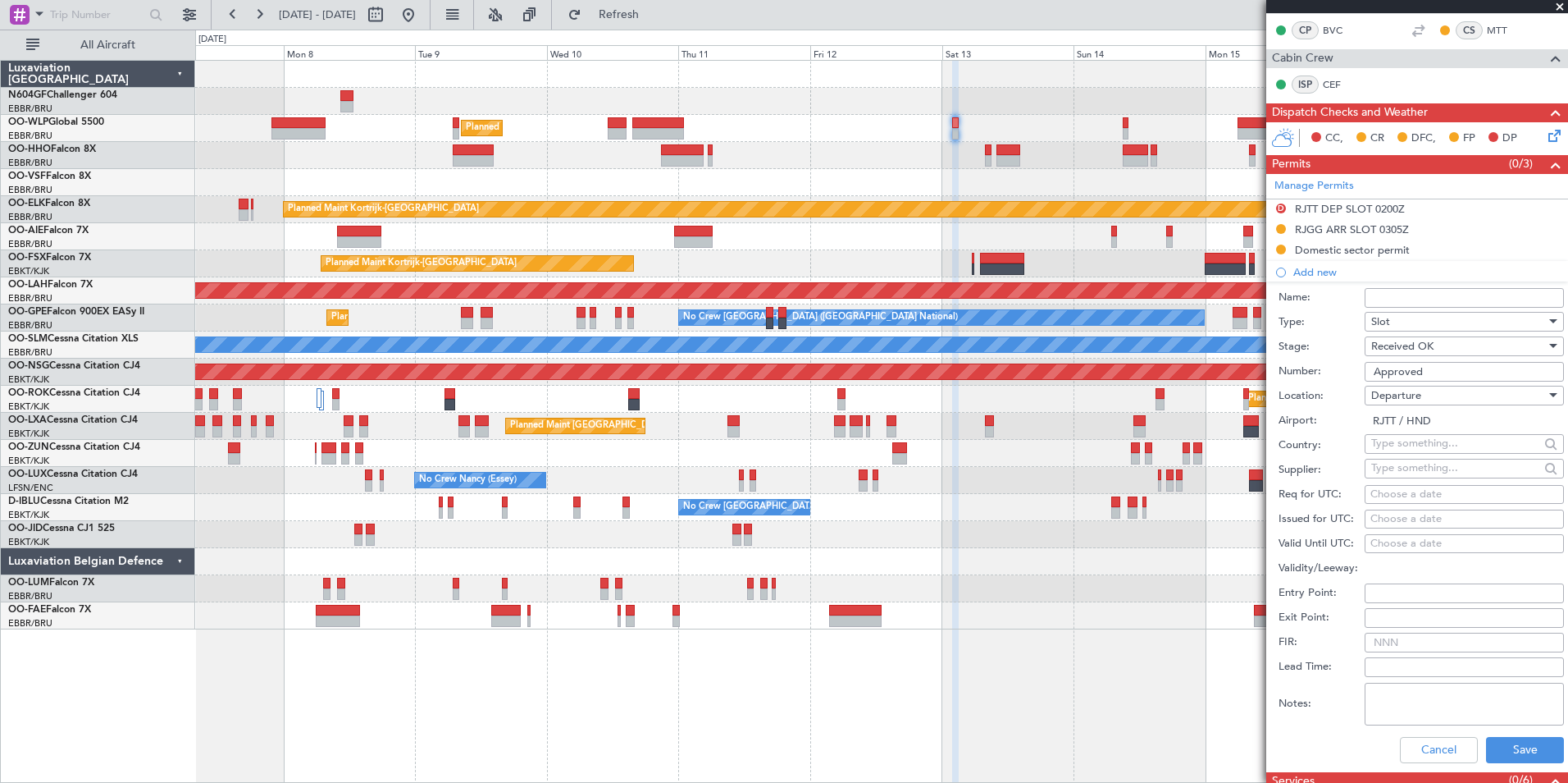
scroll to position [318, 0]
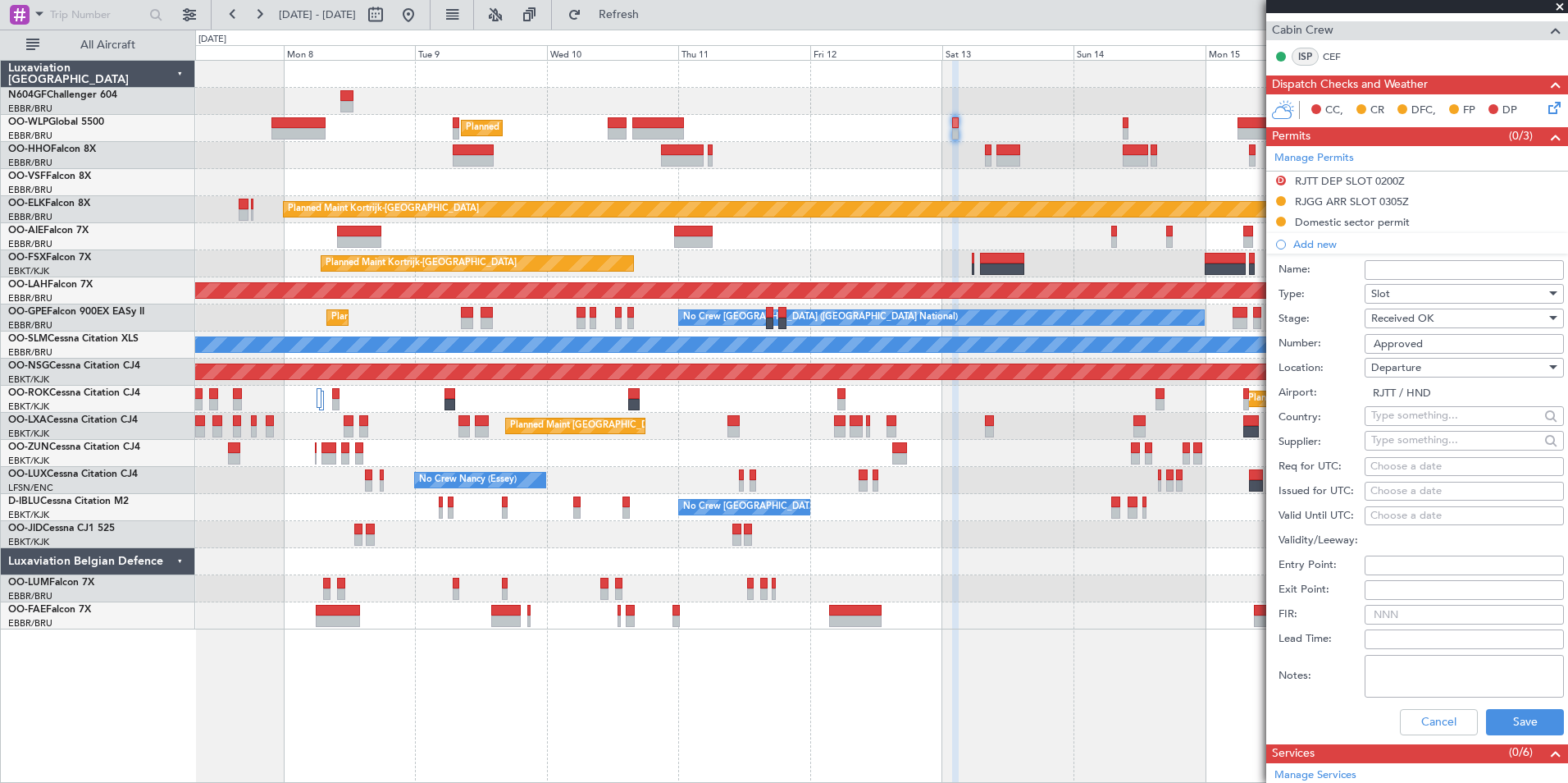
click at [1395, 462] on div "Choose a date" at bounding box center [1464, 466] width 187 height 16
select select "9"
select select "2025"
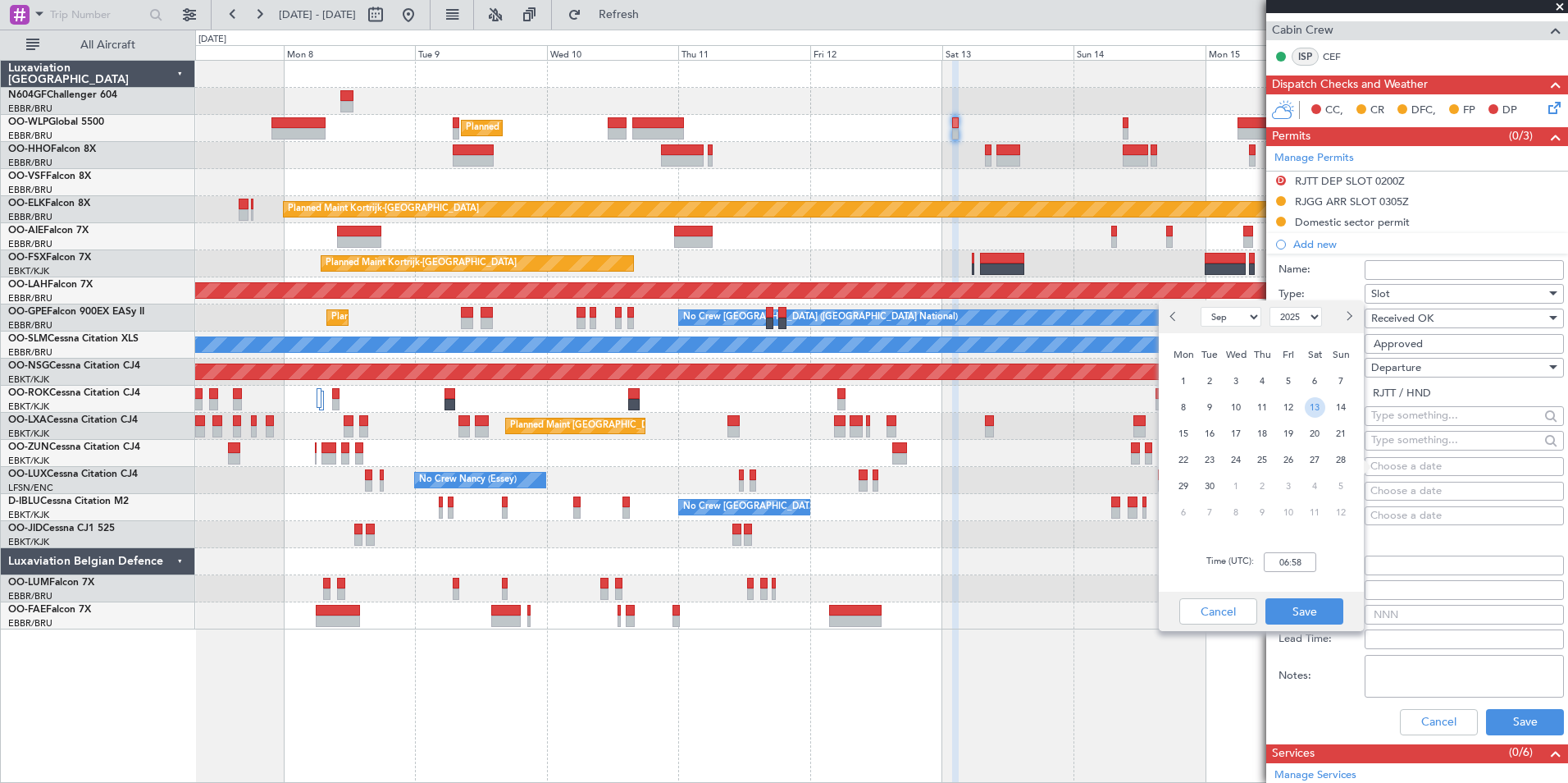
click at [1306, 404] on span "13" at bounding box center [1316, 408] width 21 height 21
click at [1307, 559] on input "00:00" at bounding box center [1290, 562] width 53 height 20
type input "02:00"
click at [1319, 567] on div "Time (UTC): 02:00" at bounding box center [1262, 562] width 205 height 59
click at [1321, 604] on button "Save" at bounding box center [1304, 612] width 78 height 26
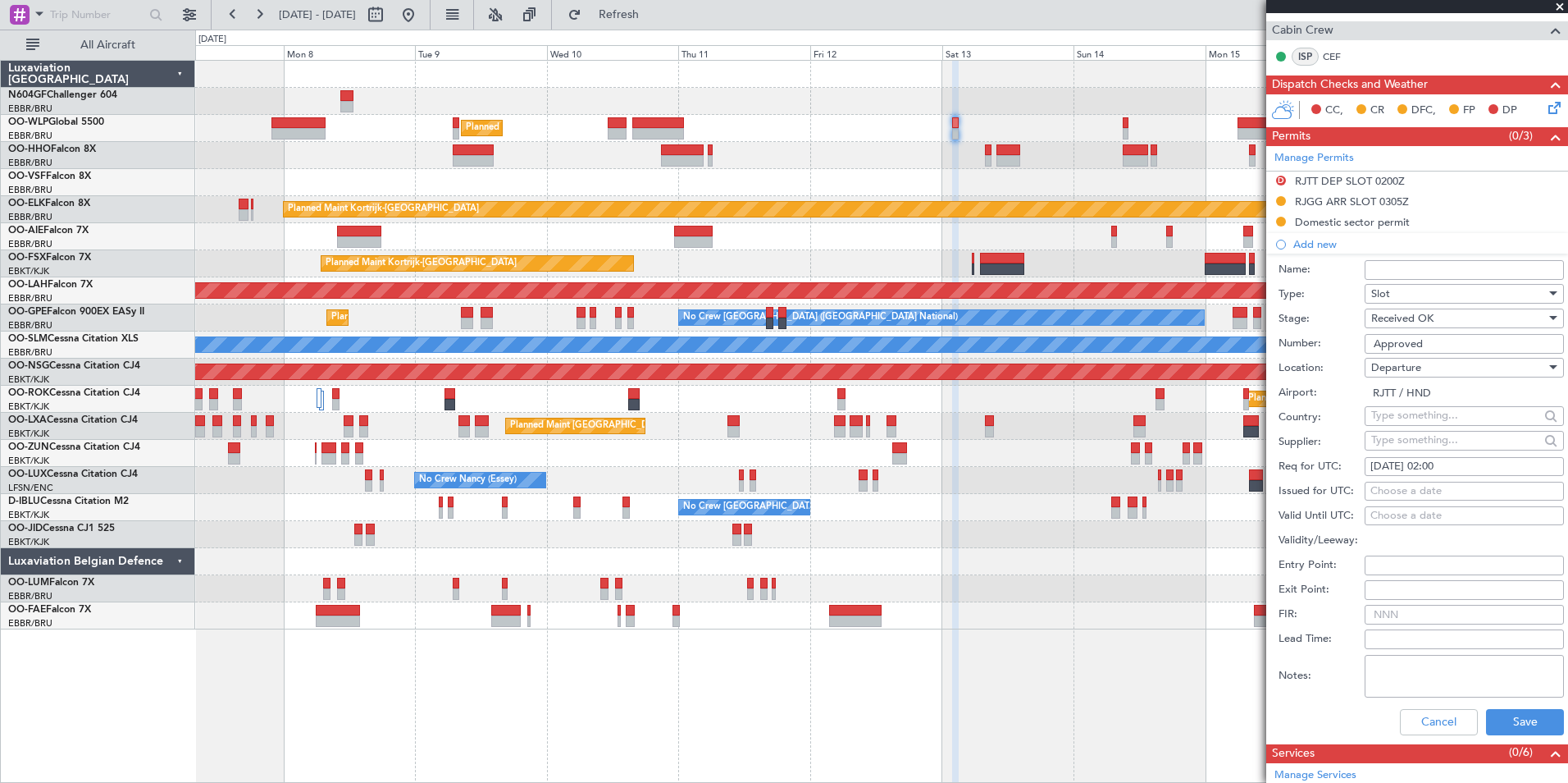
click at [1455, 494] on div "Choose a date" at bounding box center [1464, 491] width 187 height 16
select select "9"
select select "2025"
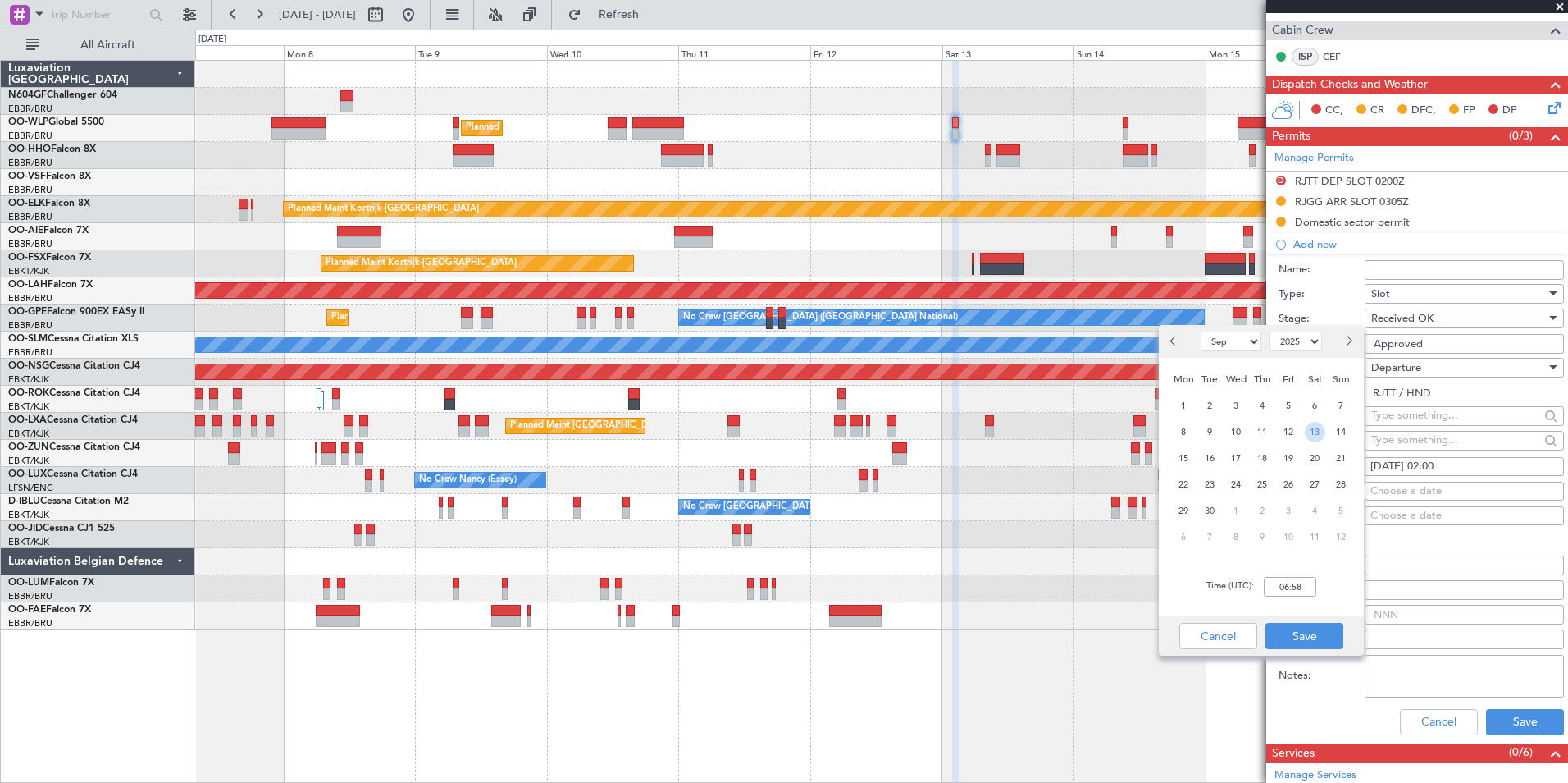
click at [1308, 431] on span "13" at bounding box center [1316, 432] width 21 height 21
click at [1307, 582] on input "00:00" at bounding box center [1290, 586] width 53 height 20
type input "02:30"
click at [1339, 595] on div "Time (UTC): 02:30" at bounding box center [1262, 586] width 205 height 59
click at [1311, 627] on button "Save" at bounding box center [1304, 636] width 78 height 26
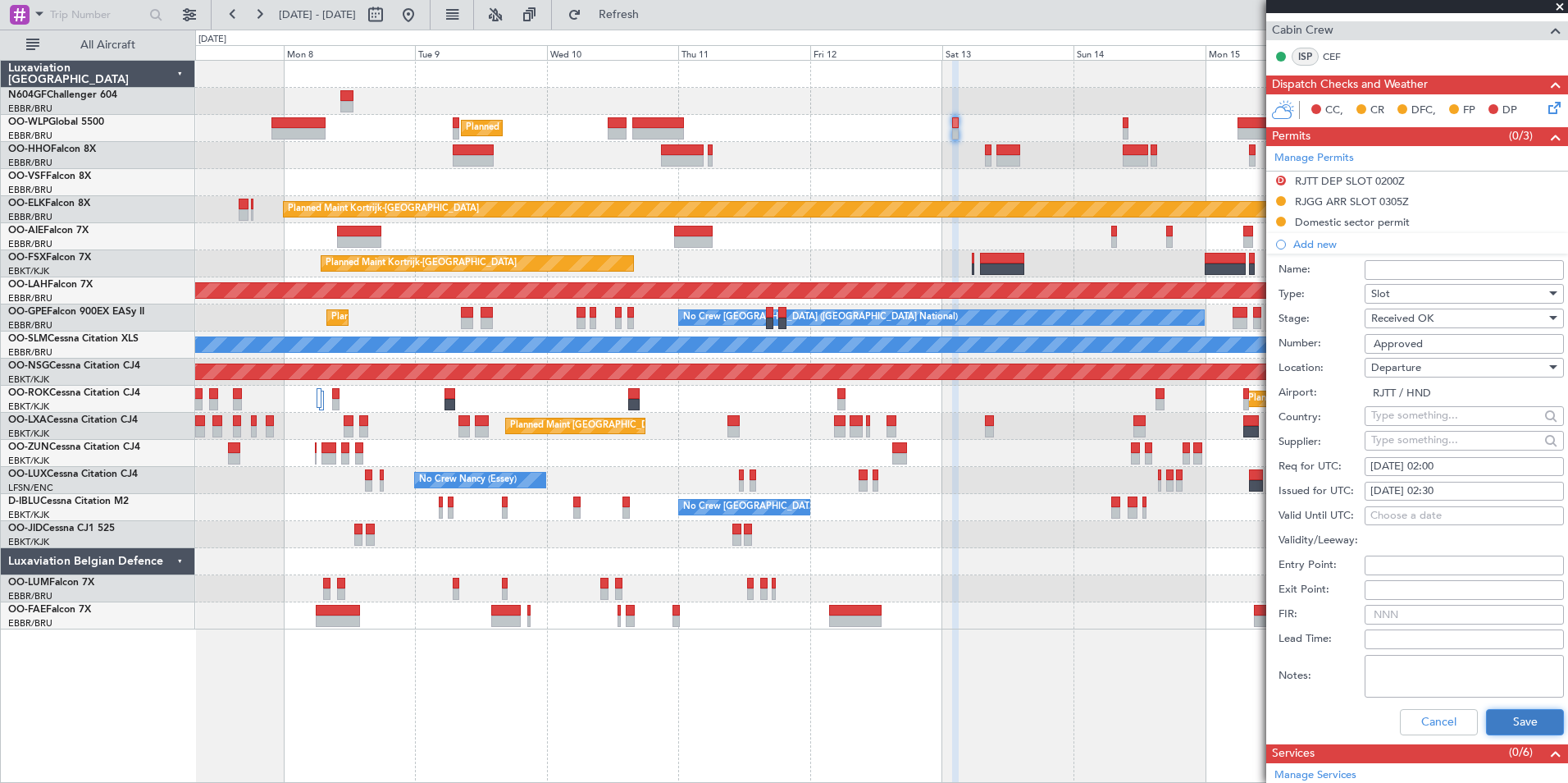
click at [1500, 715] on button "Save" at bounding box center [1525, 723] width 78 height 26
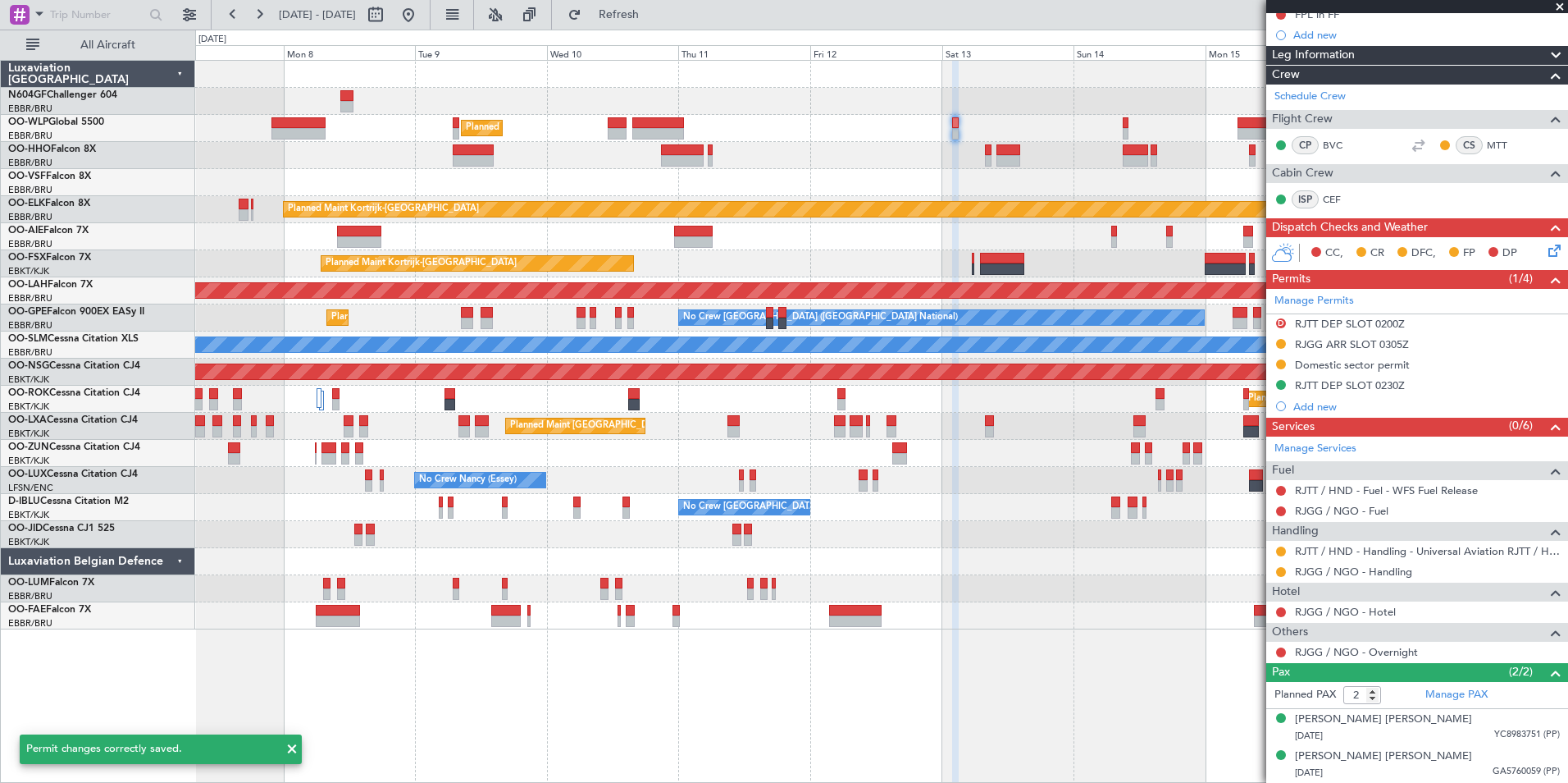
scroll to position [175, 0]
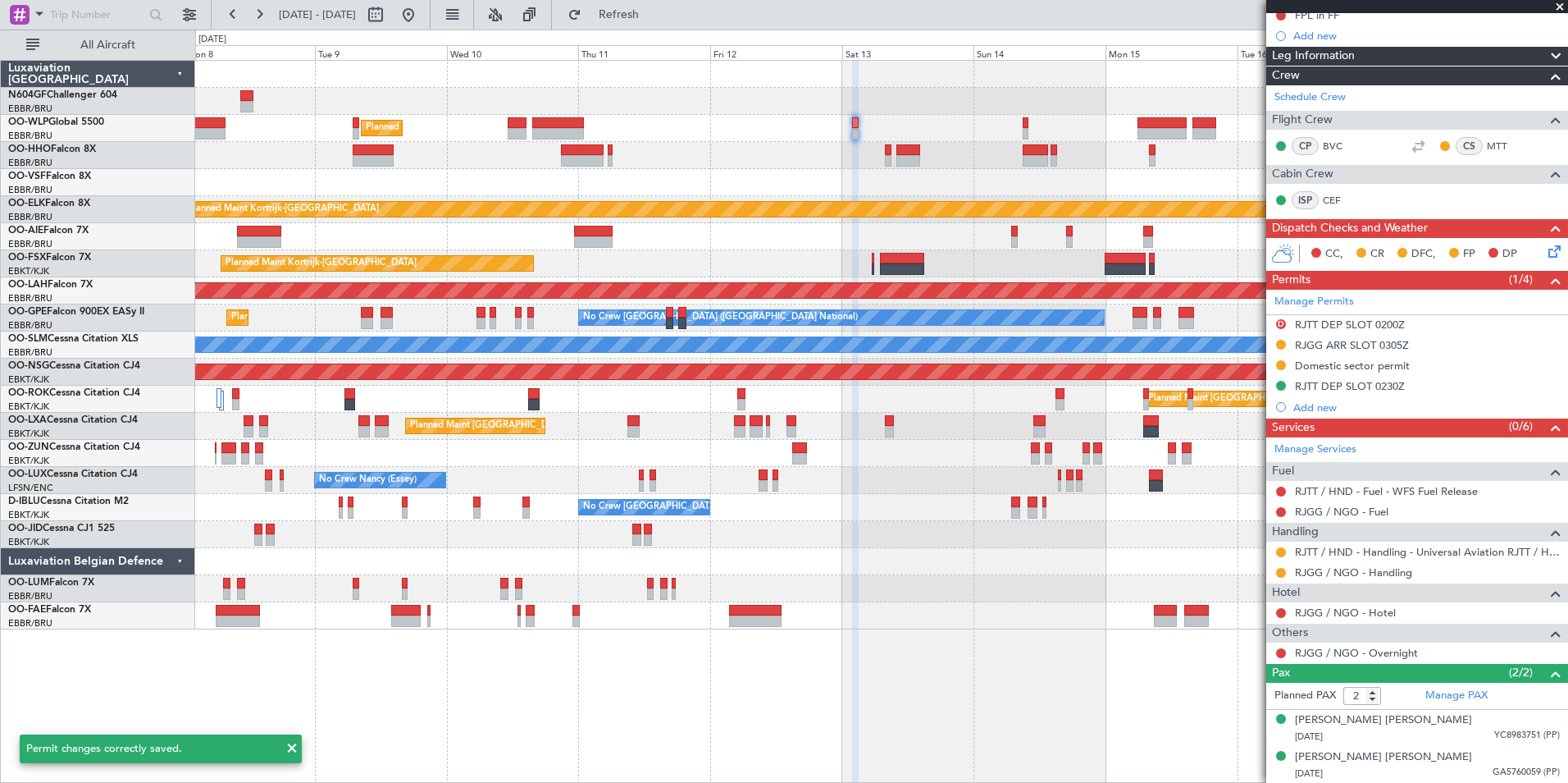
click at [1026, 253] on div "Planned Maint Kortrijk-[GEOGRAPHIC_DATA]" at bounding box center [881, 264] width 1372 height 27
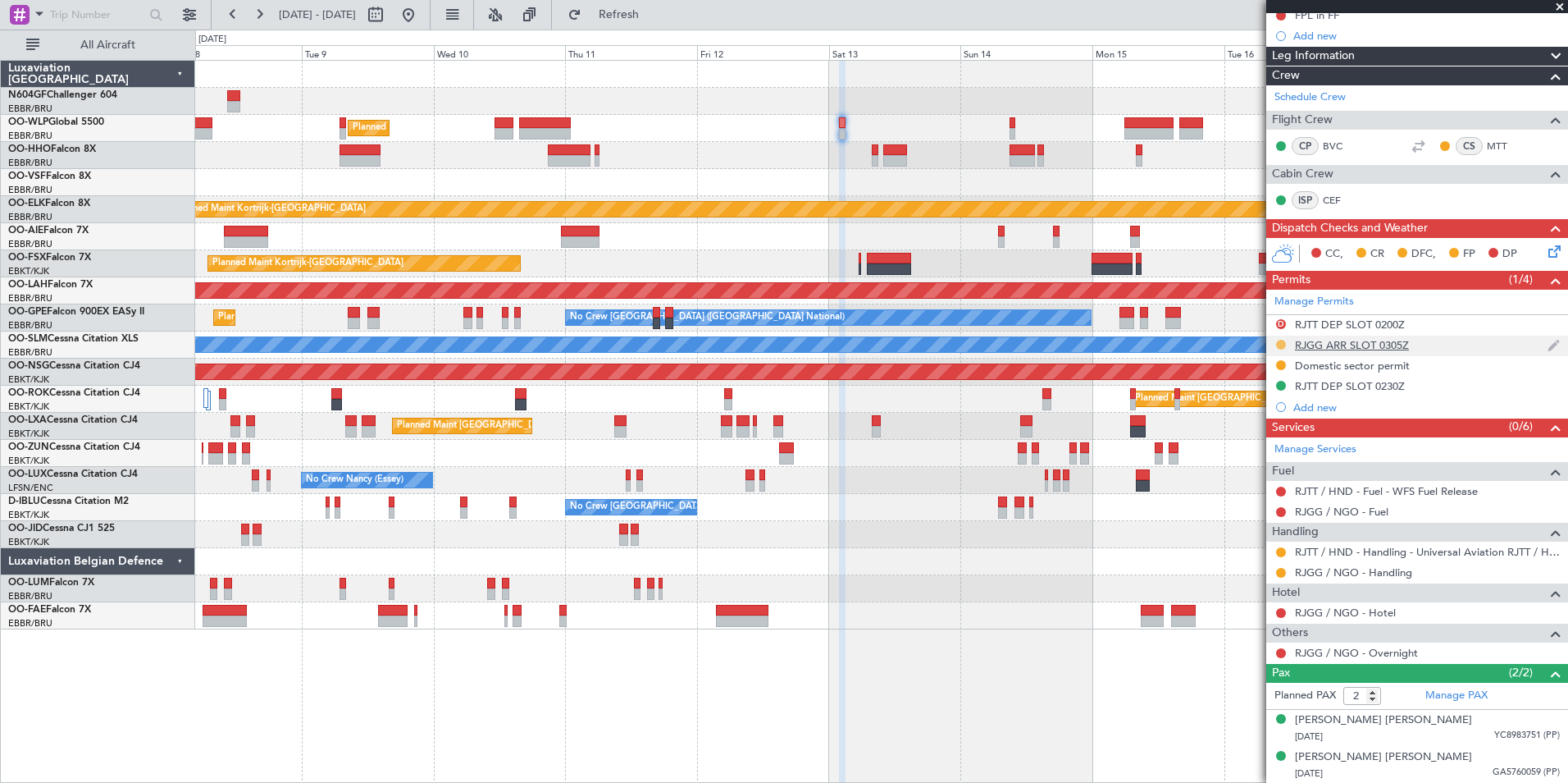
click at [1282, 346] on button at bounding box center [1281, 345] width 9 height 9
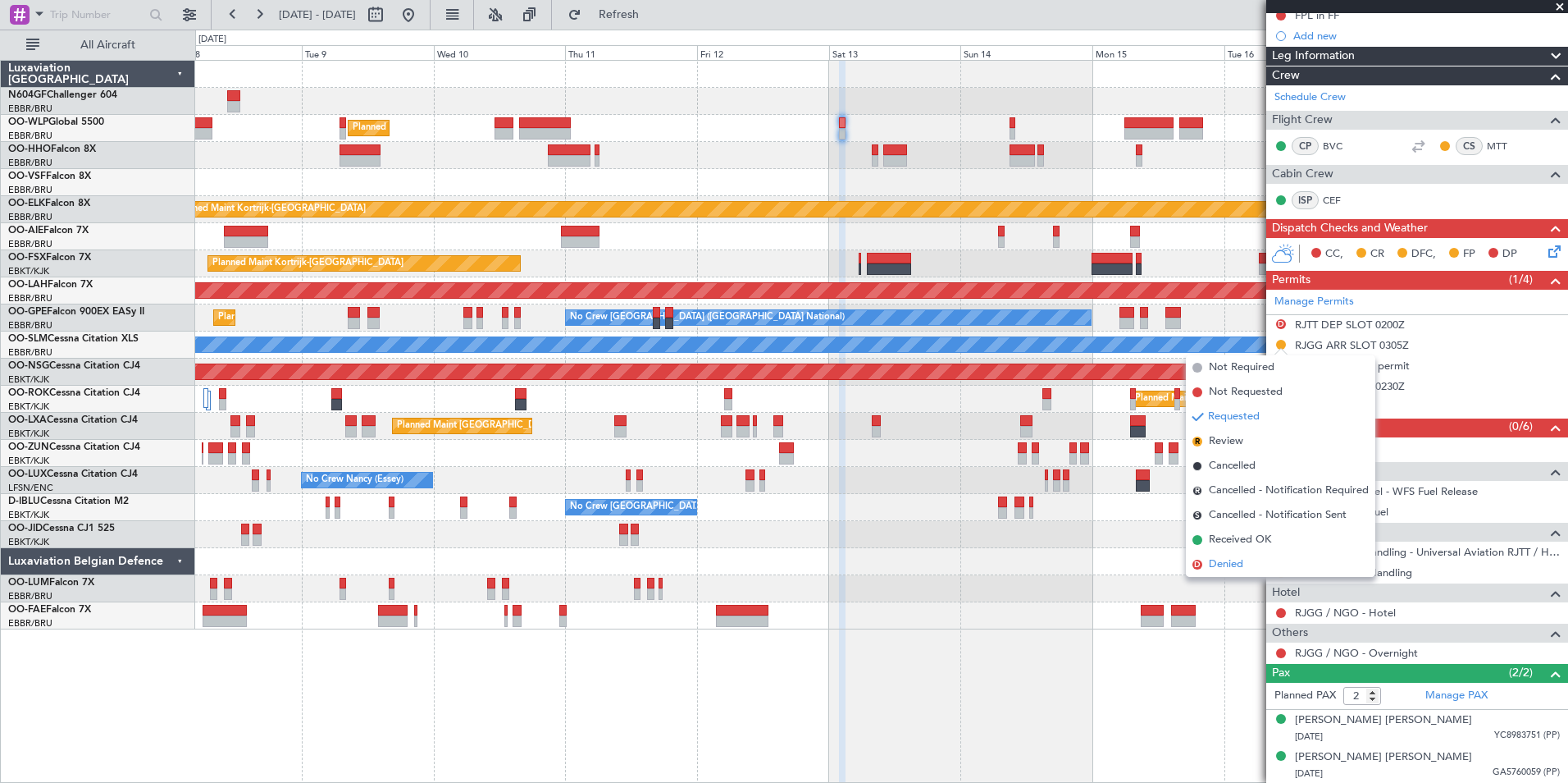
click at [1237, 561] on span "Denied" at bounding box center [1226, 564] width 35 height 16
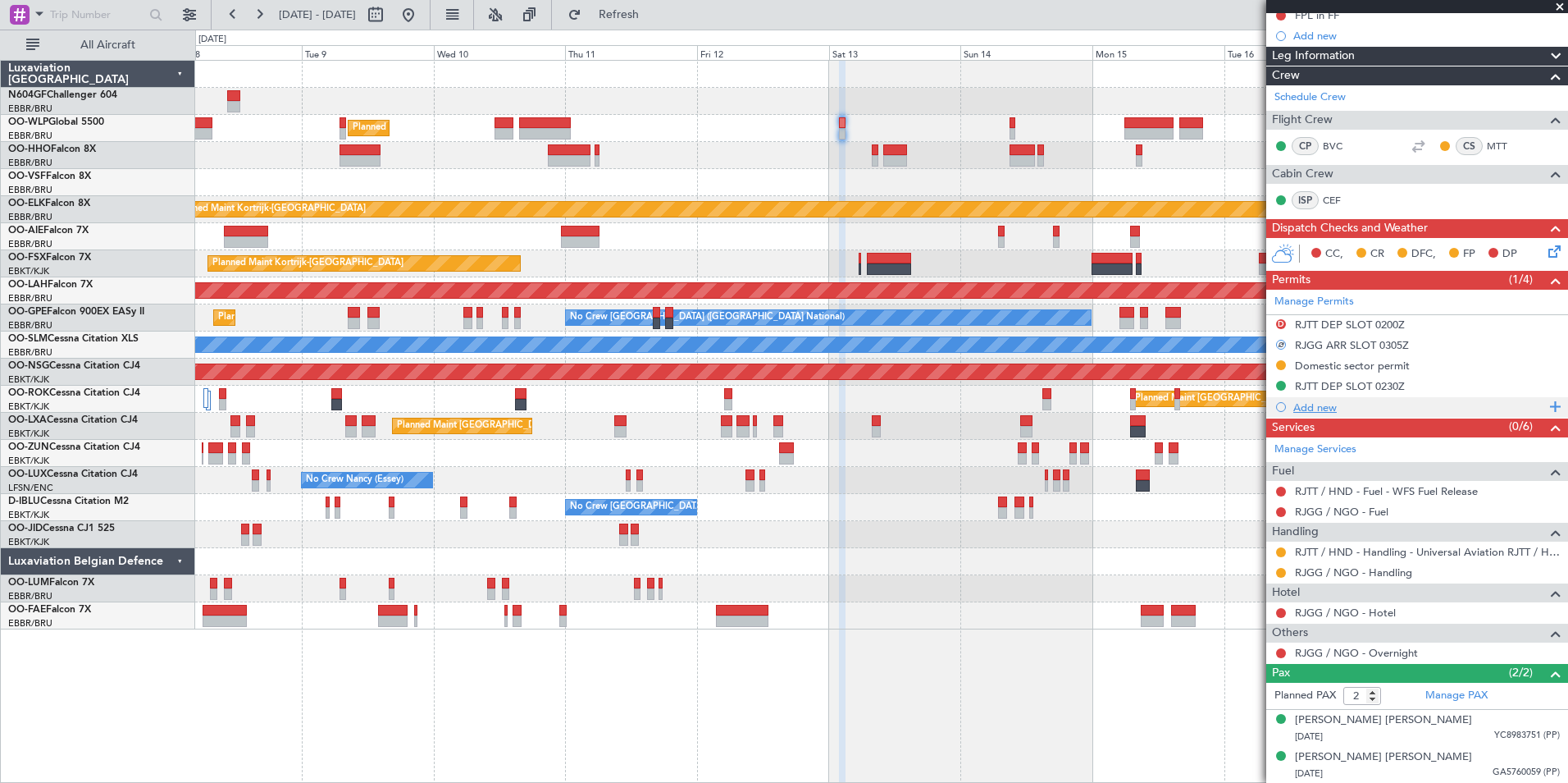
click at [1321, 404] on div "Add new" at bounding box center [1419, 407] width 251 height 14
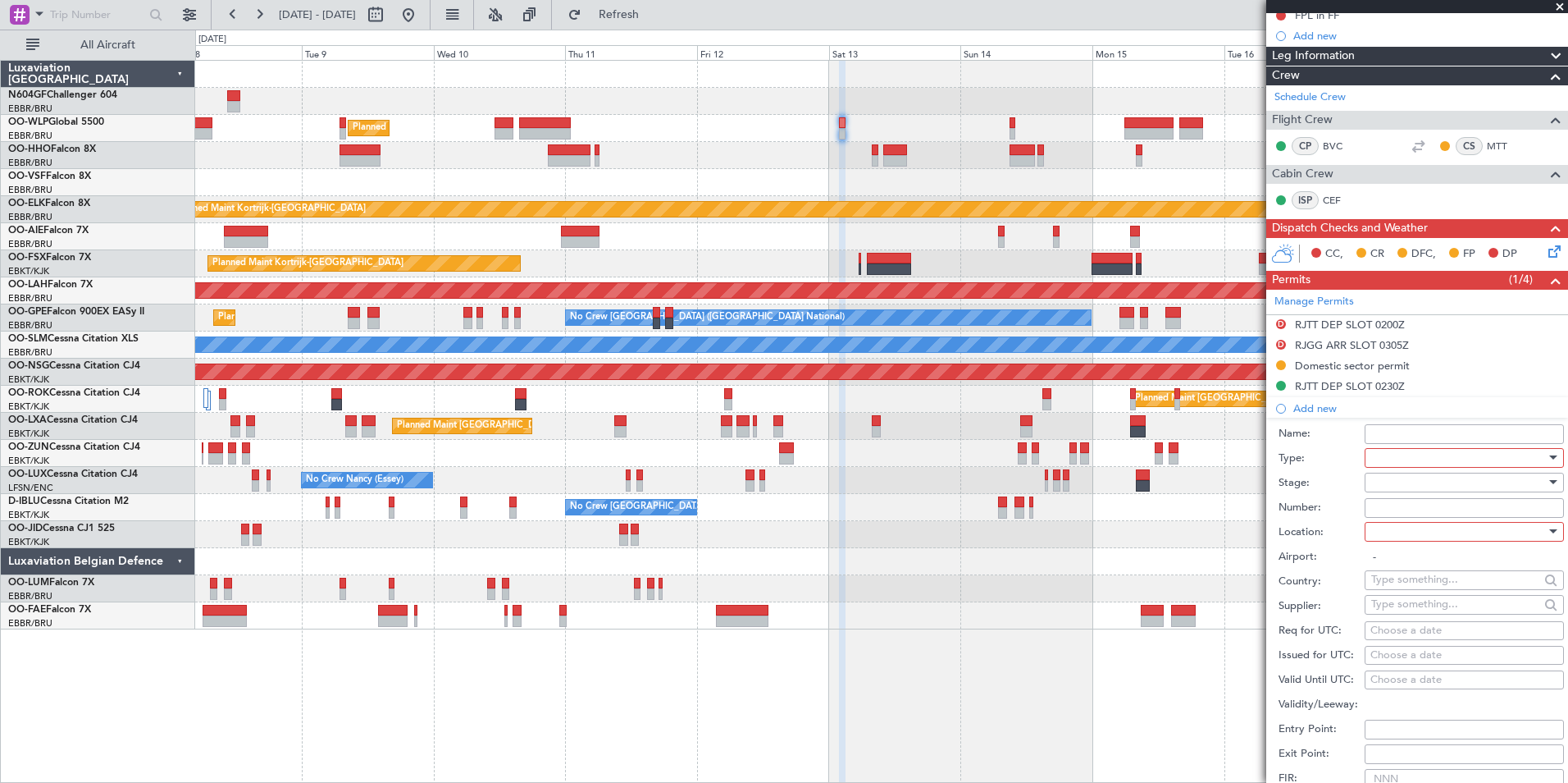
click at [1376, 458] on div at bounding box center [1459, 458] width 175 height 24
click at [1395, 621] on span "Slot" at bounding box center [1458, 612] width 172 height 24
click at [1413, 486] on div at bounding box center [1459, 482] width 175 height 24
click at [1430, 609] on span "Received OK" at bounding box center [1458, 613] width 172 height 24
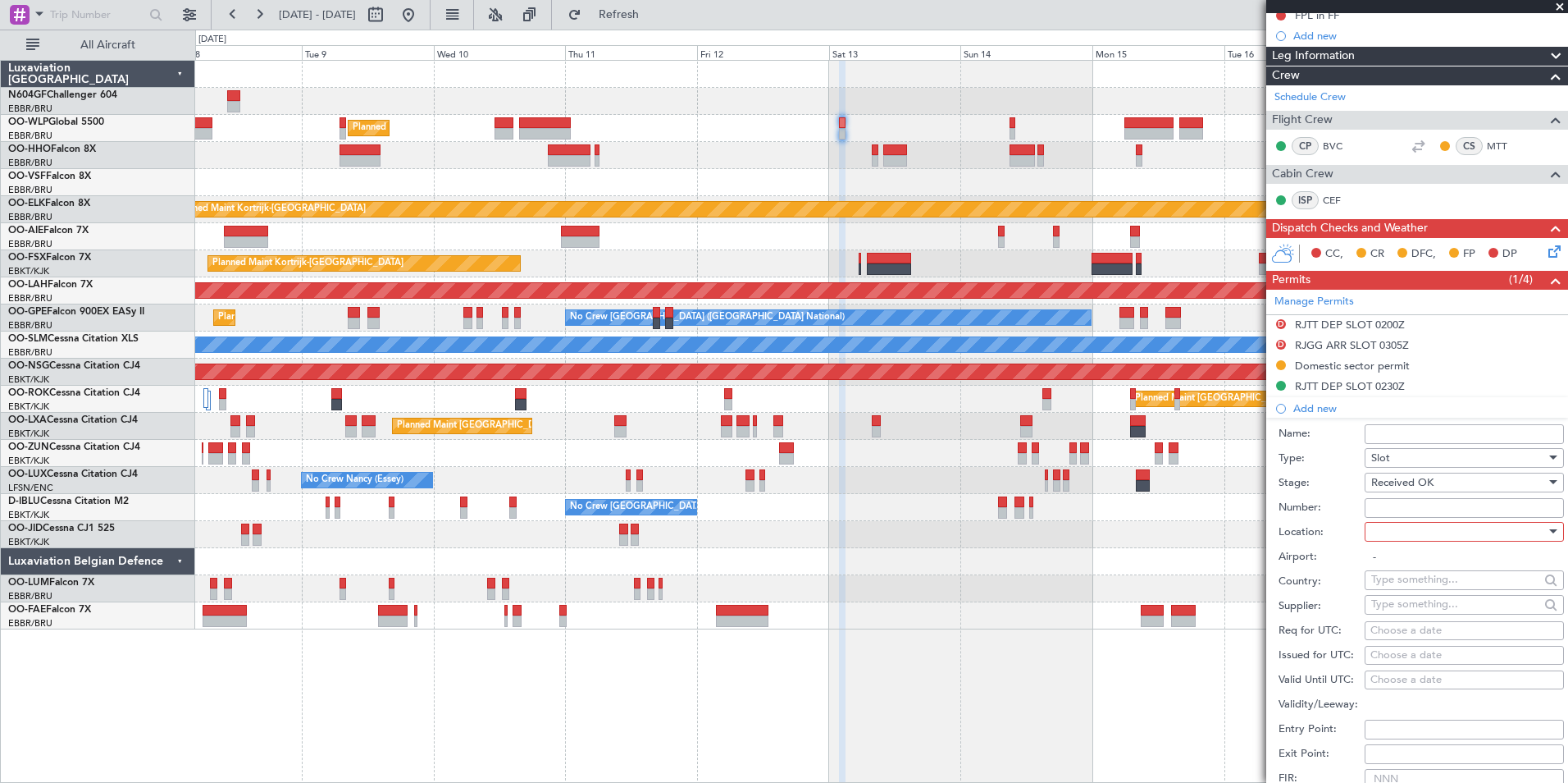
click at [1393, 508] on input "Number:" at bounding box center [1464, 508] width 200 height 20
type input "Approved"
click at [1407, 529] on div at bounding box center [1459, 531] width 175 height 24
click at [1409, 616] on span "Arrival" at bounding box center [1458, 613] width 172 height 24
type input "RJGG / NGO"
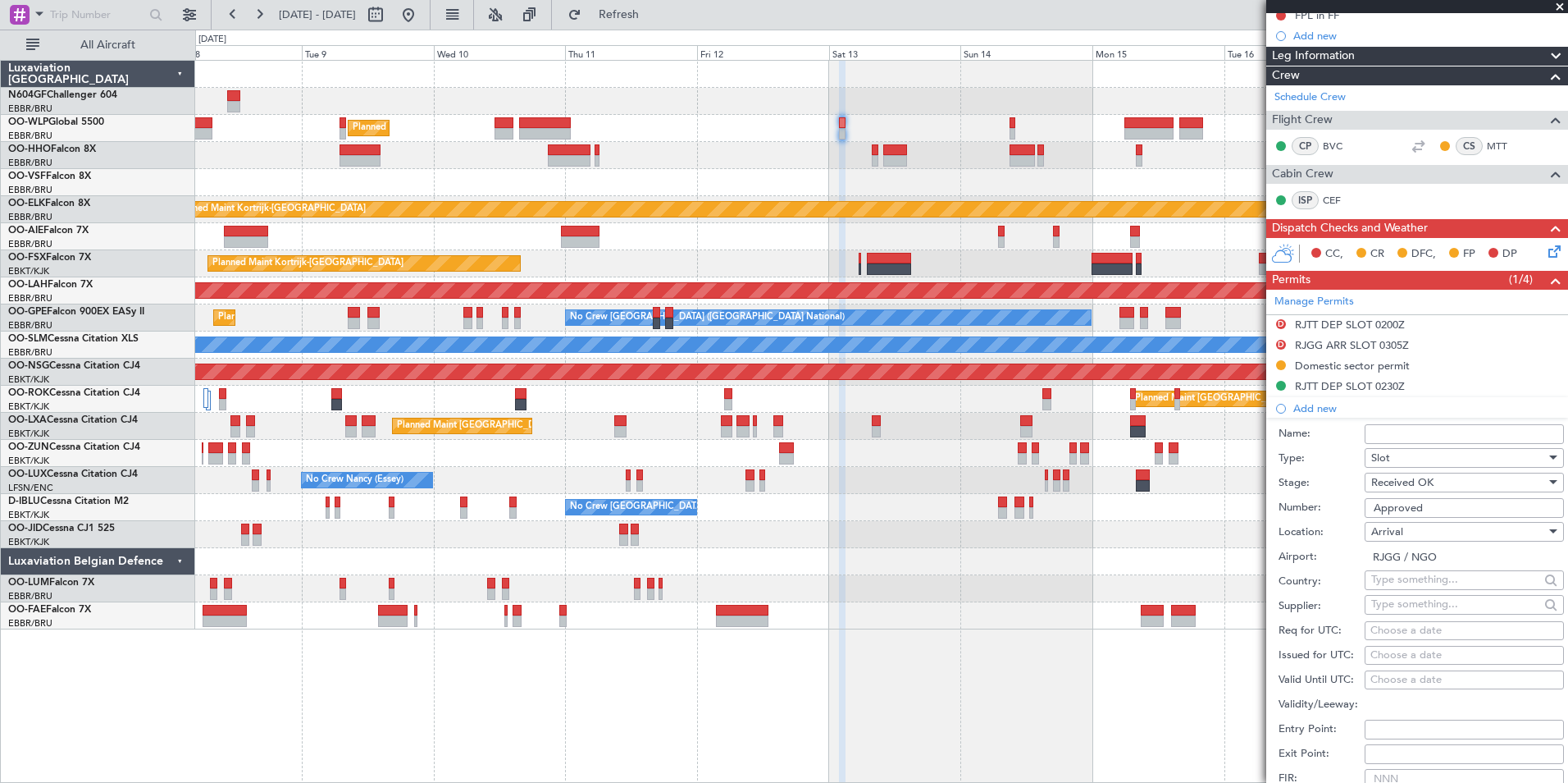
scroll to position [339, 0]
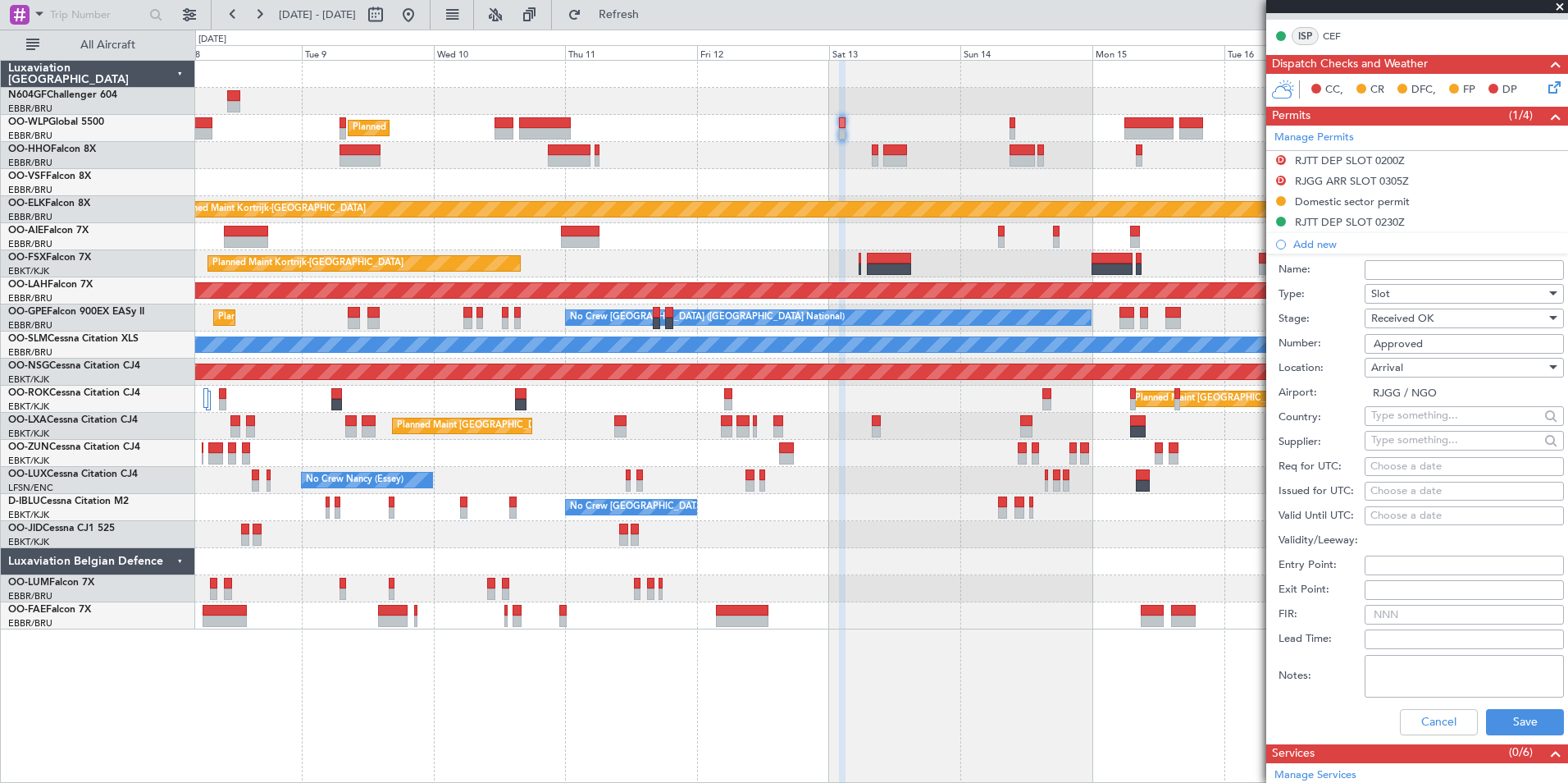
click at [1404, 466] on div "Choose a date" at bounding box center [1464, 466] width 187 height 16
select select "9"
select select "2025"
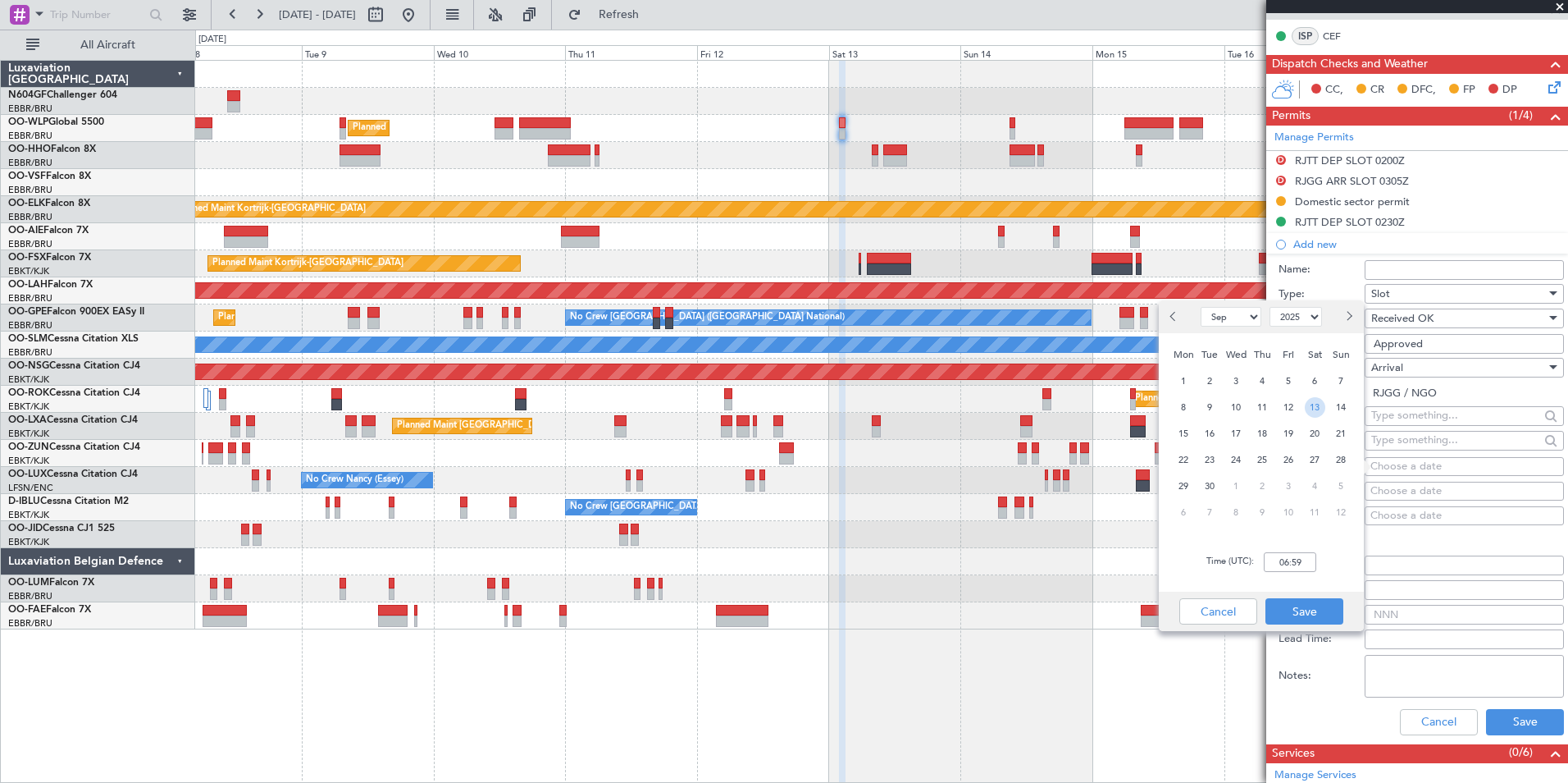
click at [1323, 404] on span "13" at bounding box center [1316, 408] width 21 height 21
click at [1295, 563] on input "00:00" at bounding box center [1290, 562] width 53 height 20
type input "03:05"
click at [1318, 566] on div "Time (UTC): 03:05" at bounding box center [1262, 562] width 205 height 59
click at [1307, 609] on button "Save" at bounding box center [1304, 612] width 78 height 26
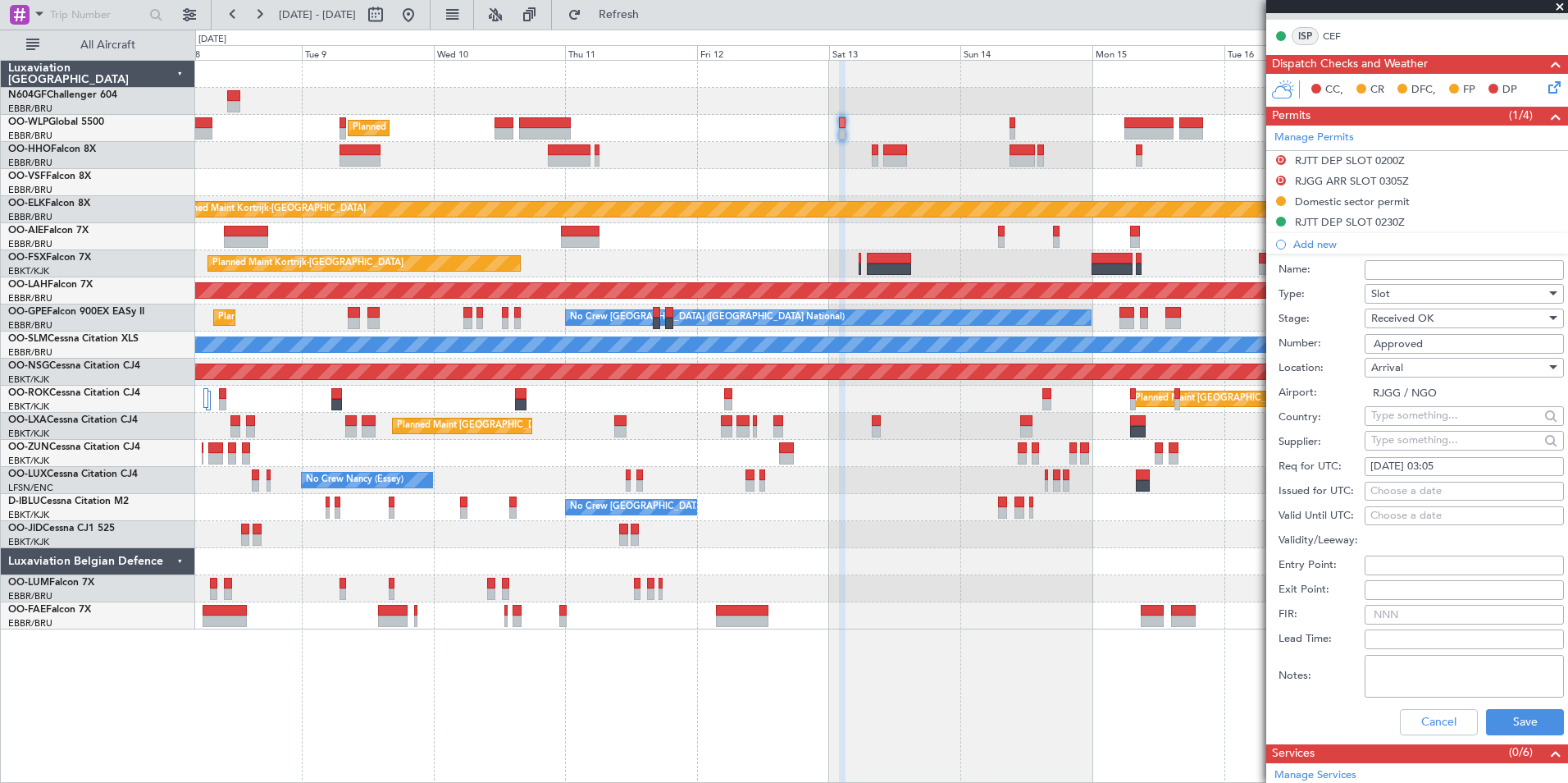
click at [1439, 481] on fb-calendar-cell "Choose a date" at bounding box center [1464, 491] width 200 height 20
click at [1428, 497] on div "Choose a date" at bounding box center [1464, 491] width 187 height 16
select select "9"
select select "2025"
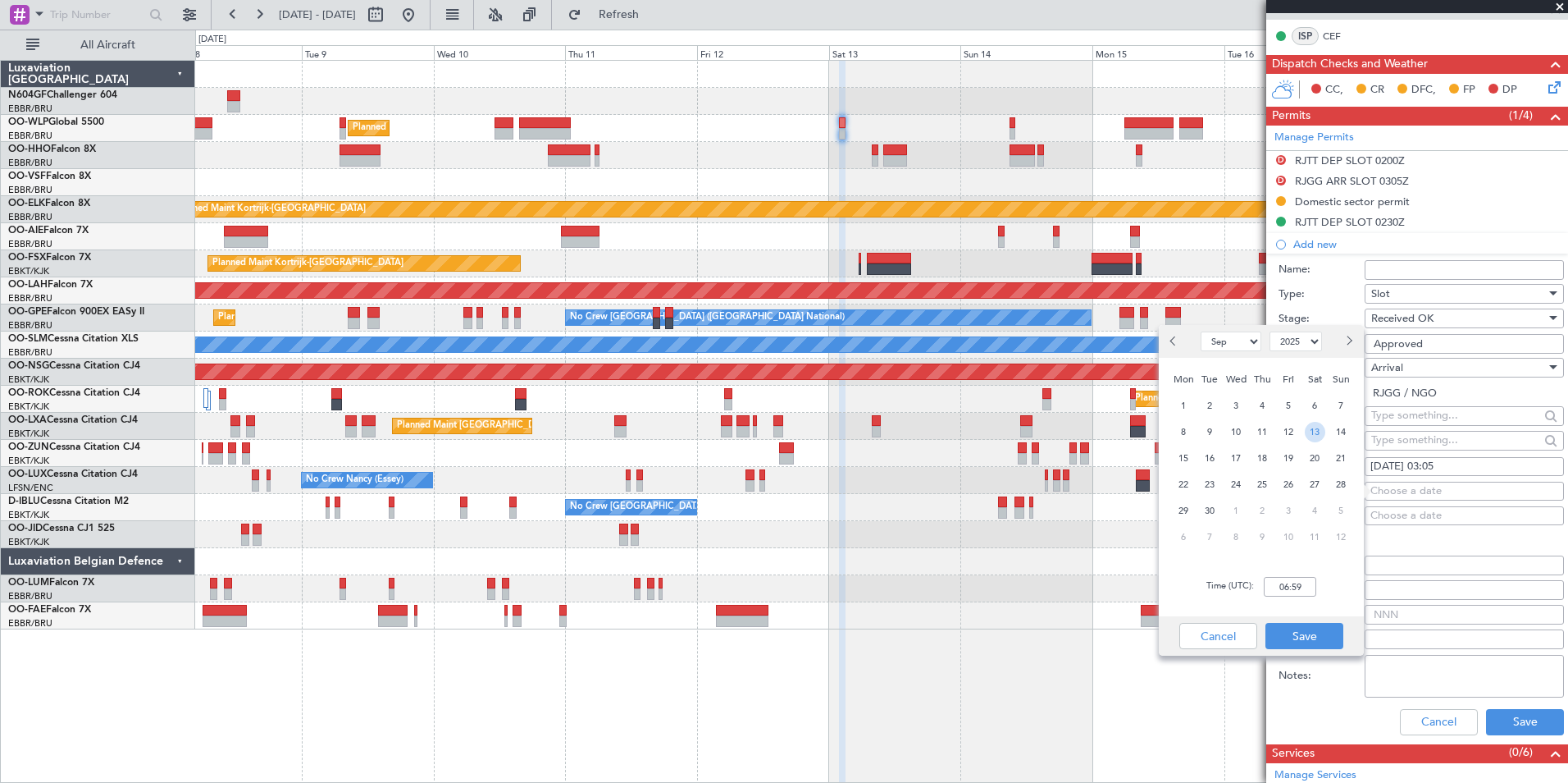
click at [1315, 435] on span "13" at bounding box center [1316, 432] width 21 height 21
click at [1288, 591] on input "00:00" at bounding box center [1290, 586] width 53 height 20
click at [1310, 591] on input "03:35" at bounding box center [1290, 586] width 53 height 20
type input "03:35"
click at [1314, 641] on button "Save" at bounding box center [1304, 636] width 78 height 26
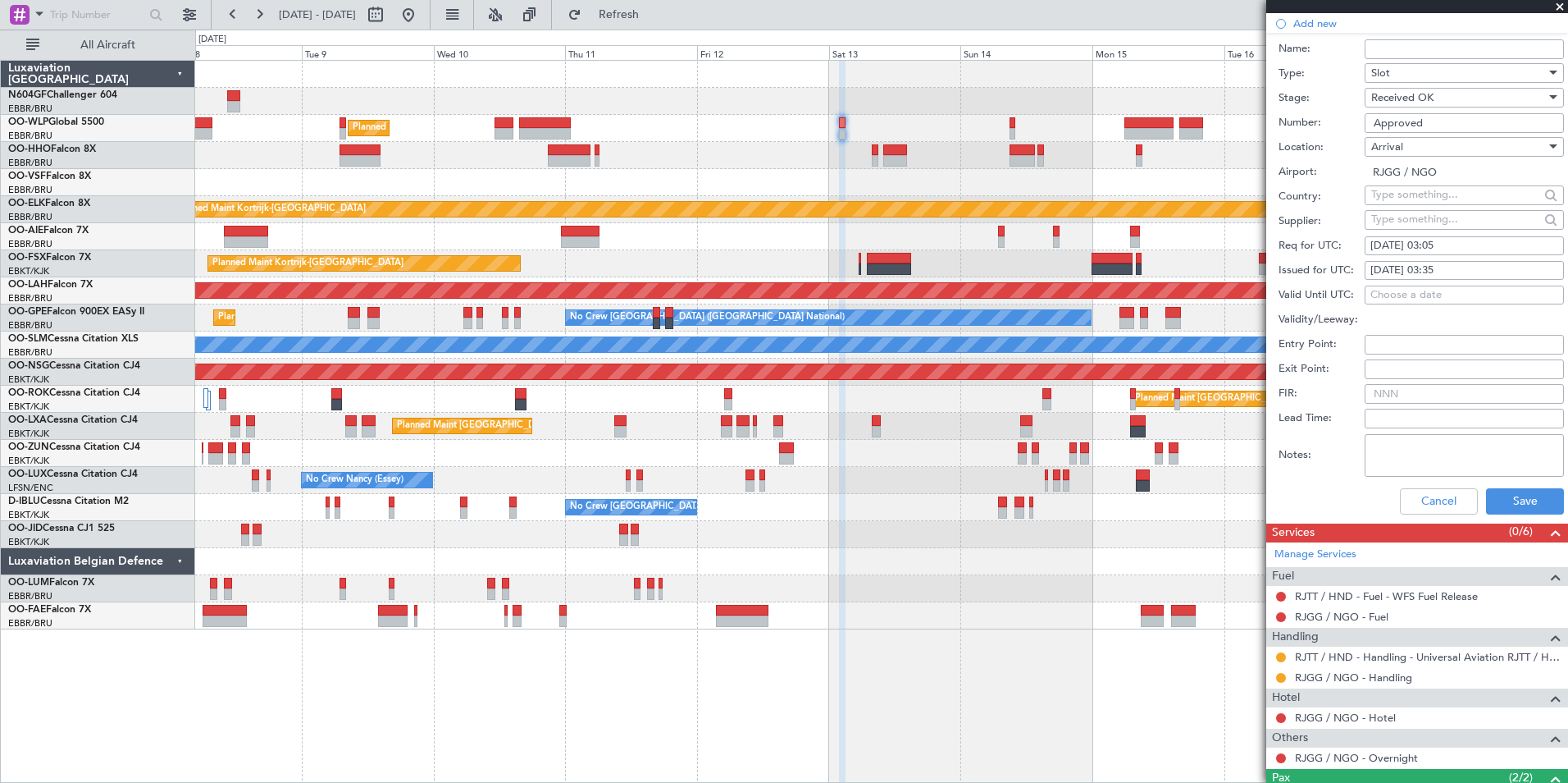
scroll to position [585, 0]
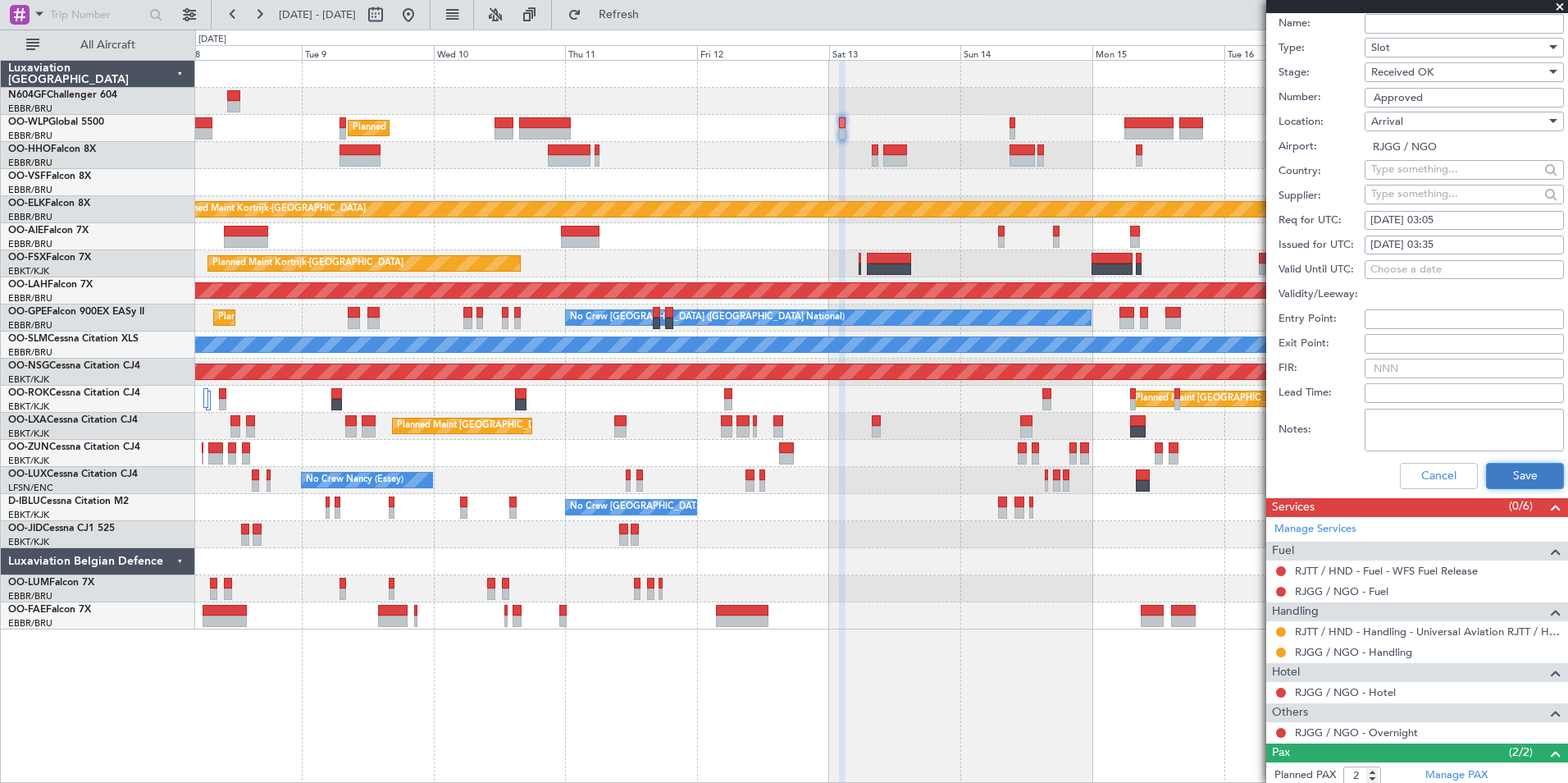
click at [1502, 476] on button "Save" at bounding box center [1525, 476] width 78 height 26
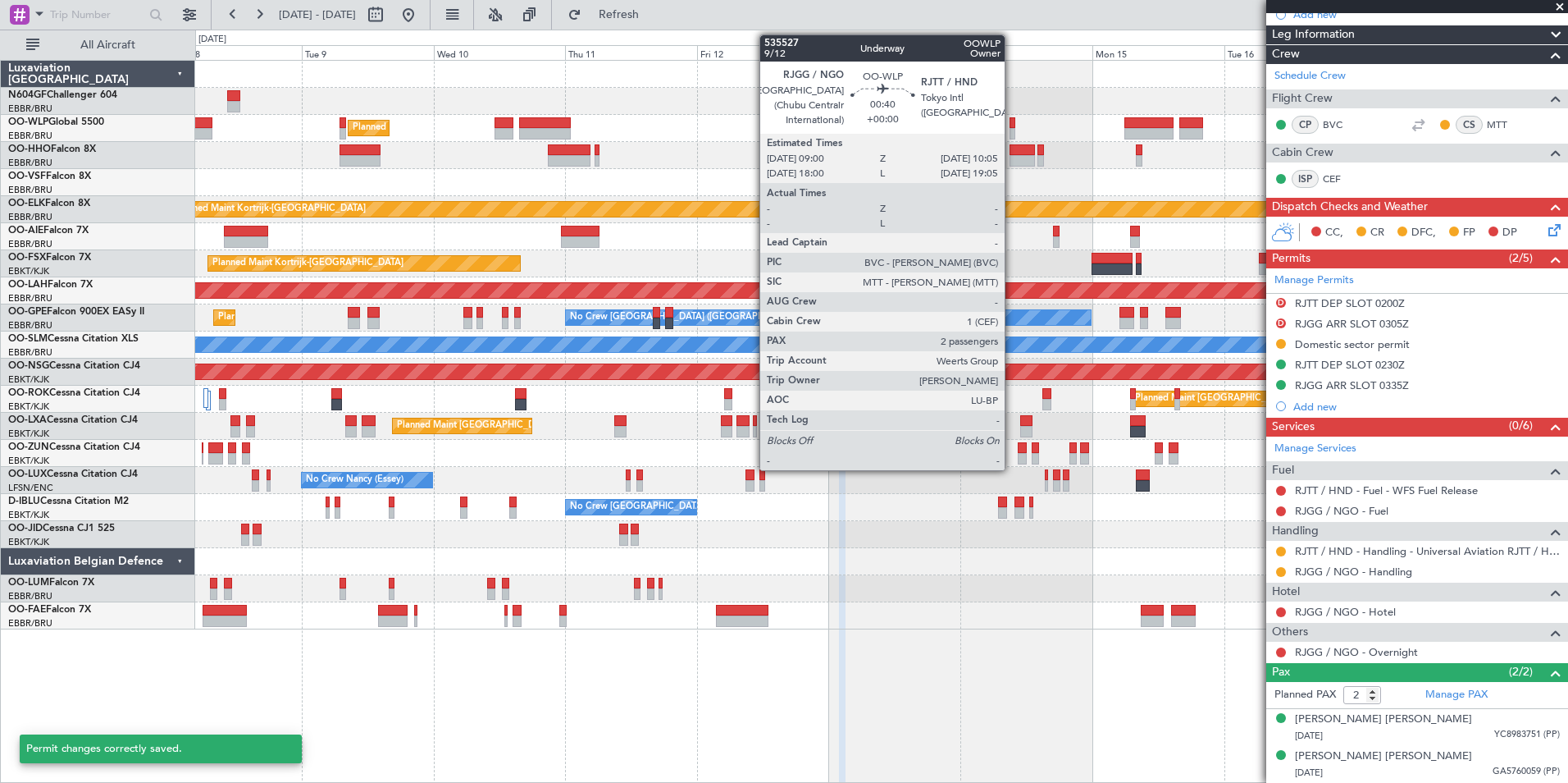
scroll to position [195, 0]
click at [1012, 124] on div at bounding box center [1012, 123] width 7 height 11
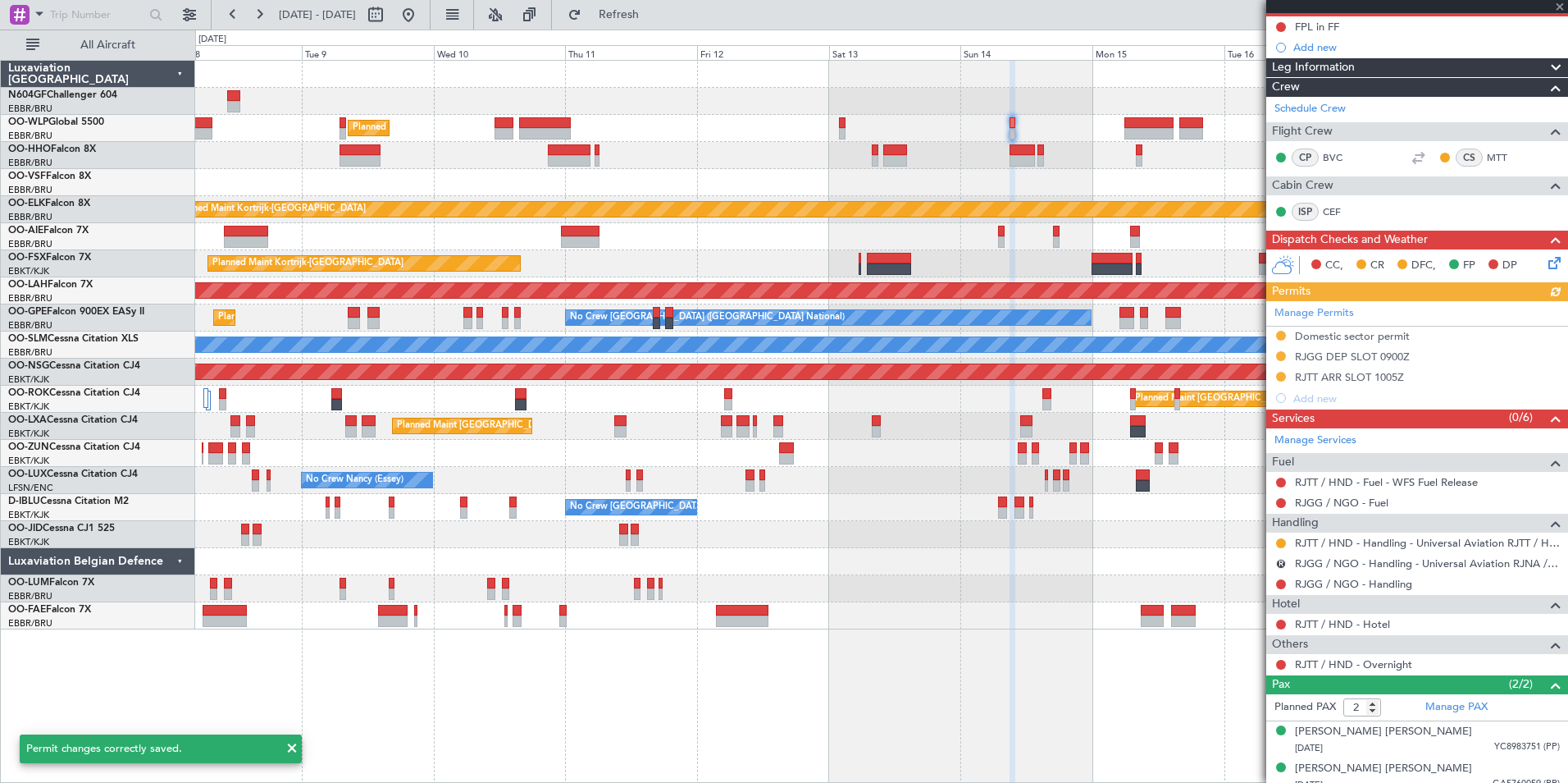
scroll to position [164, 0]
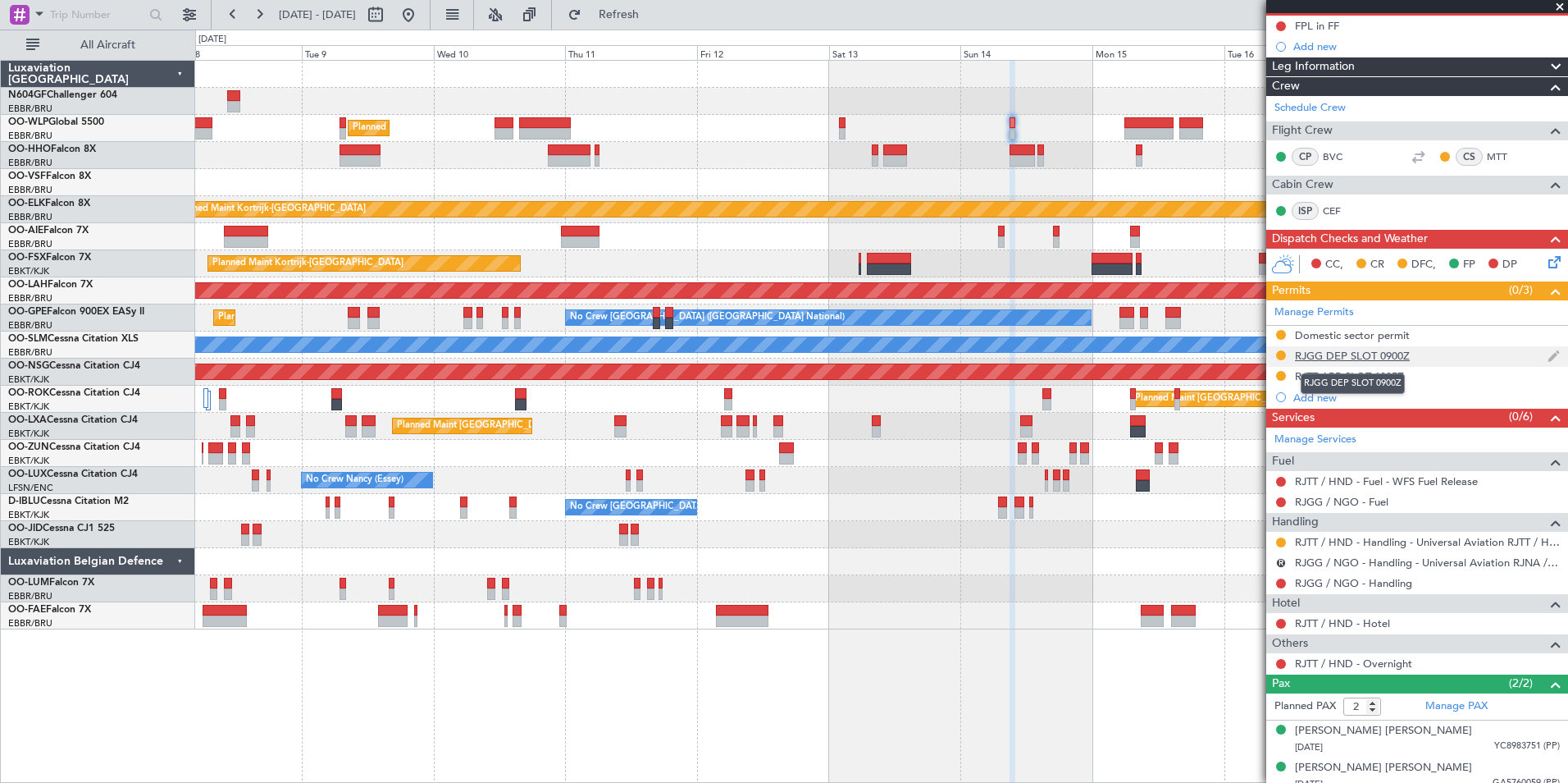
click at [1299, 354] on div "RJGG DEP SLOT 0900Z" at bounding box center [1352, 355] width 115 height 14
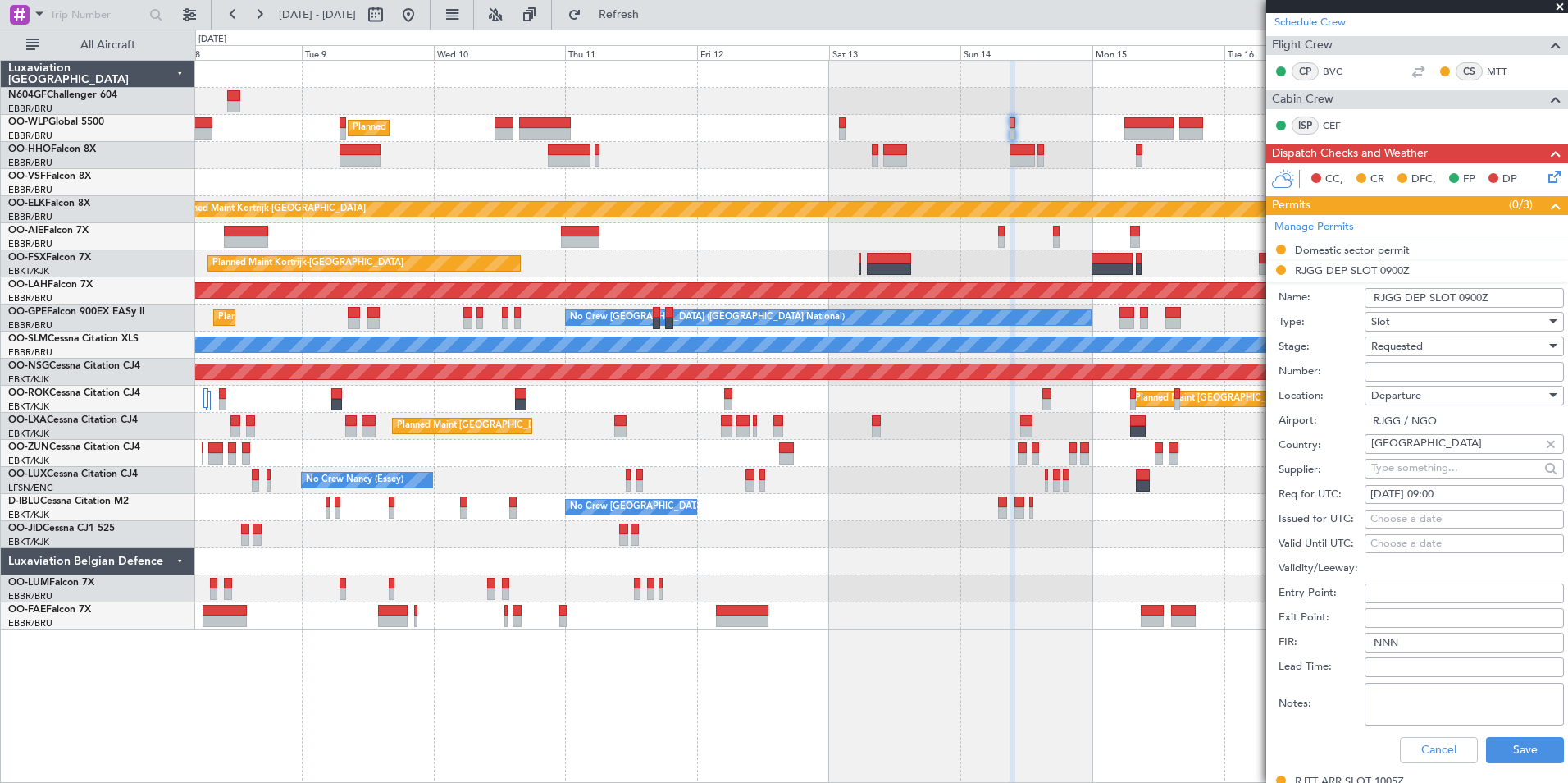
scroll to position [328, 0]
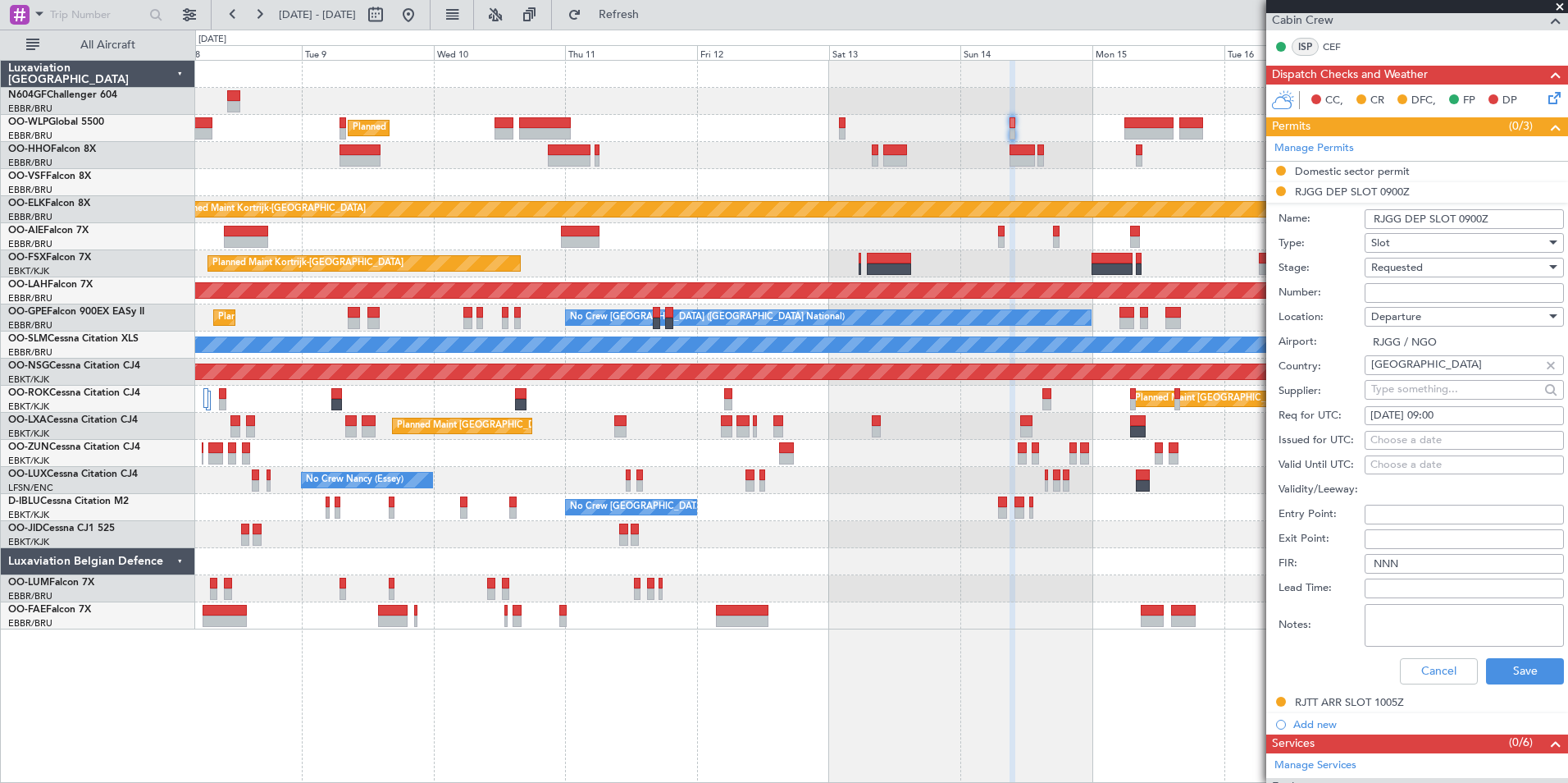
click at [1416, 269] on span "Requested" at bounding box center [1397, 268] width 52 height 15
click at [1397, 296] on span "Denied" at bounding box center [1458, 293] width 172 height 24
click at [1497, 665] on button "Save" at bounding box center [1525, 672] width 78 height 26
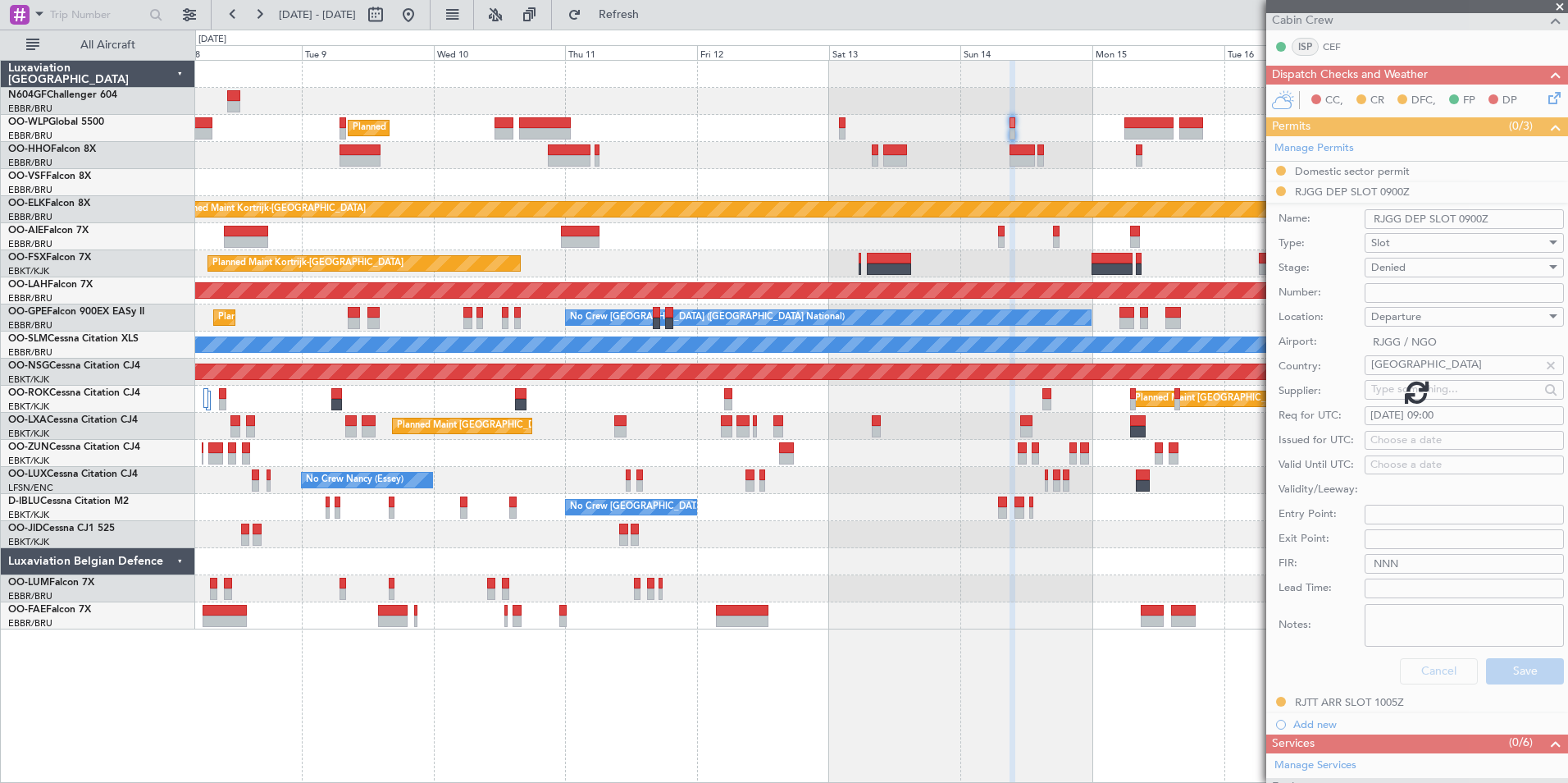
scroll to position [175, 0]
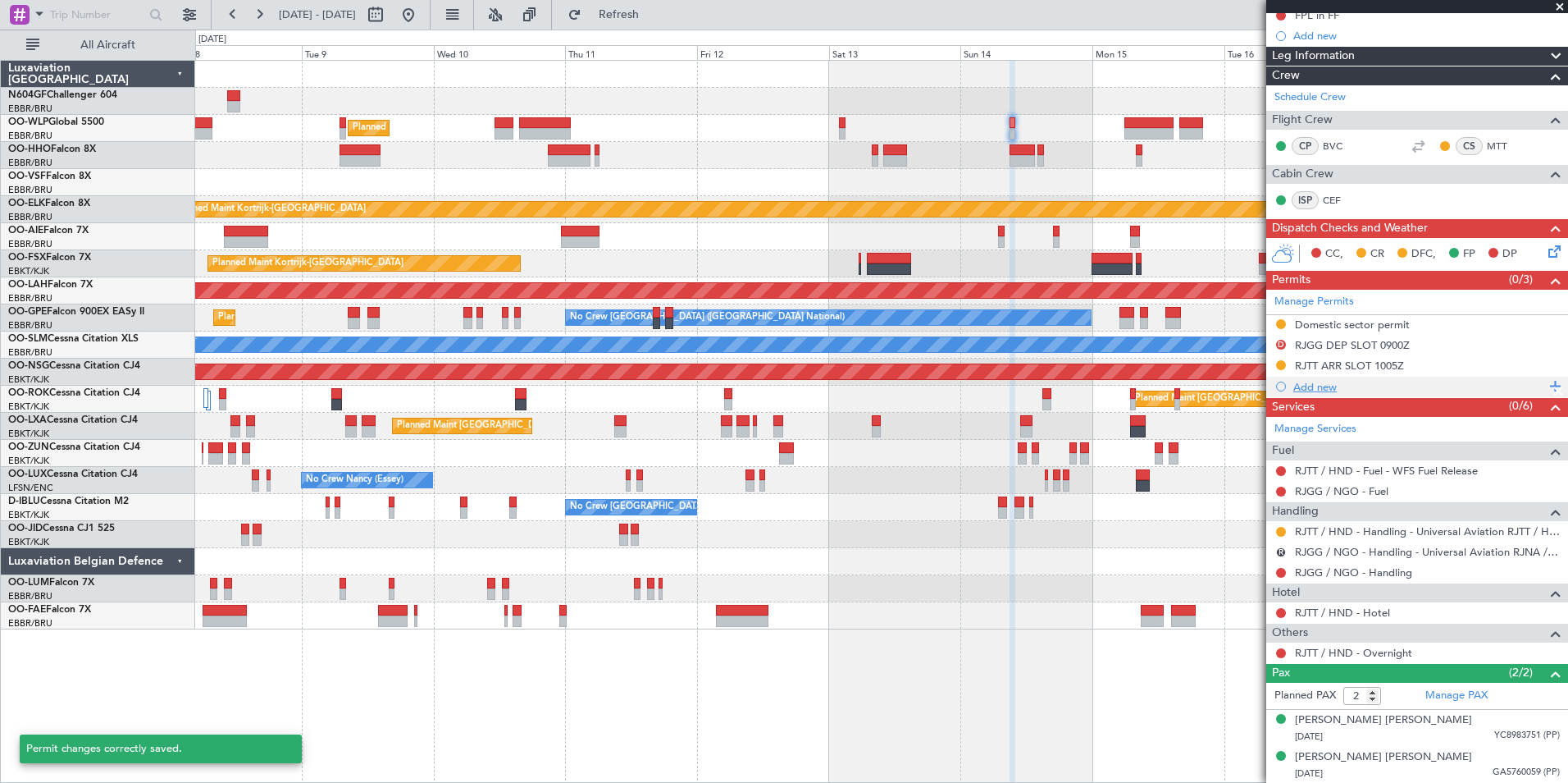
click at [1311, 387] on div "Add new" at bounding box center [1419, 386] width 251 height 14
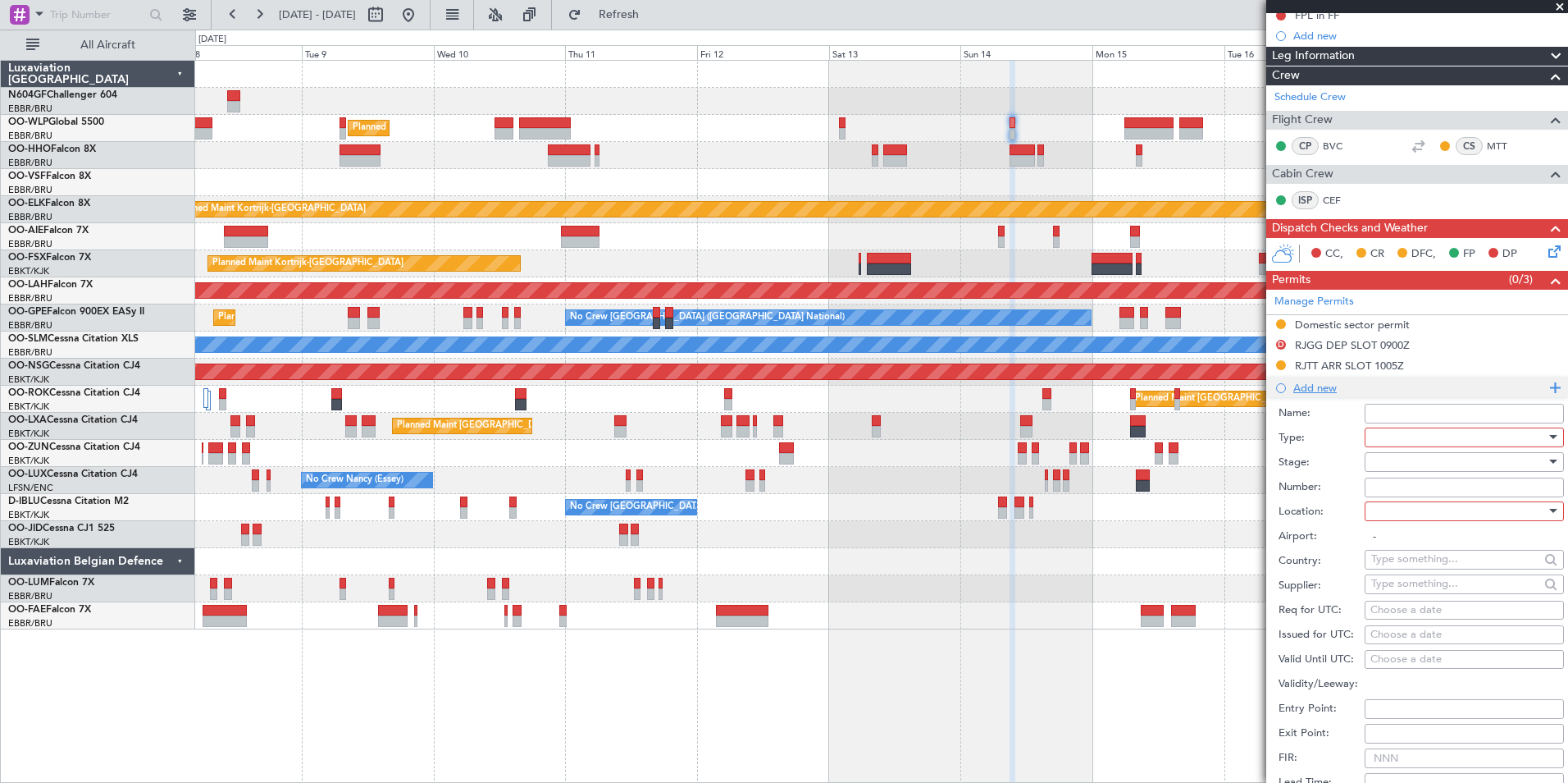
scroll to position [328, 0]
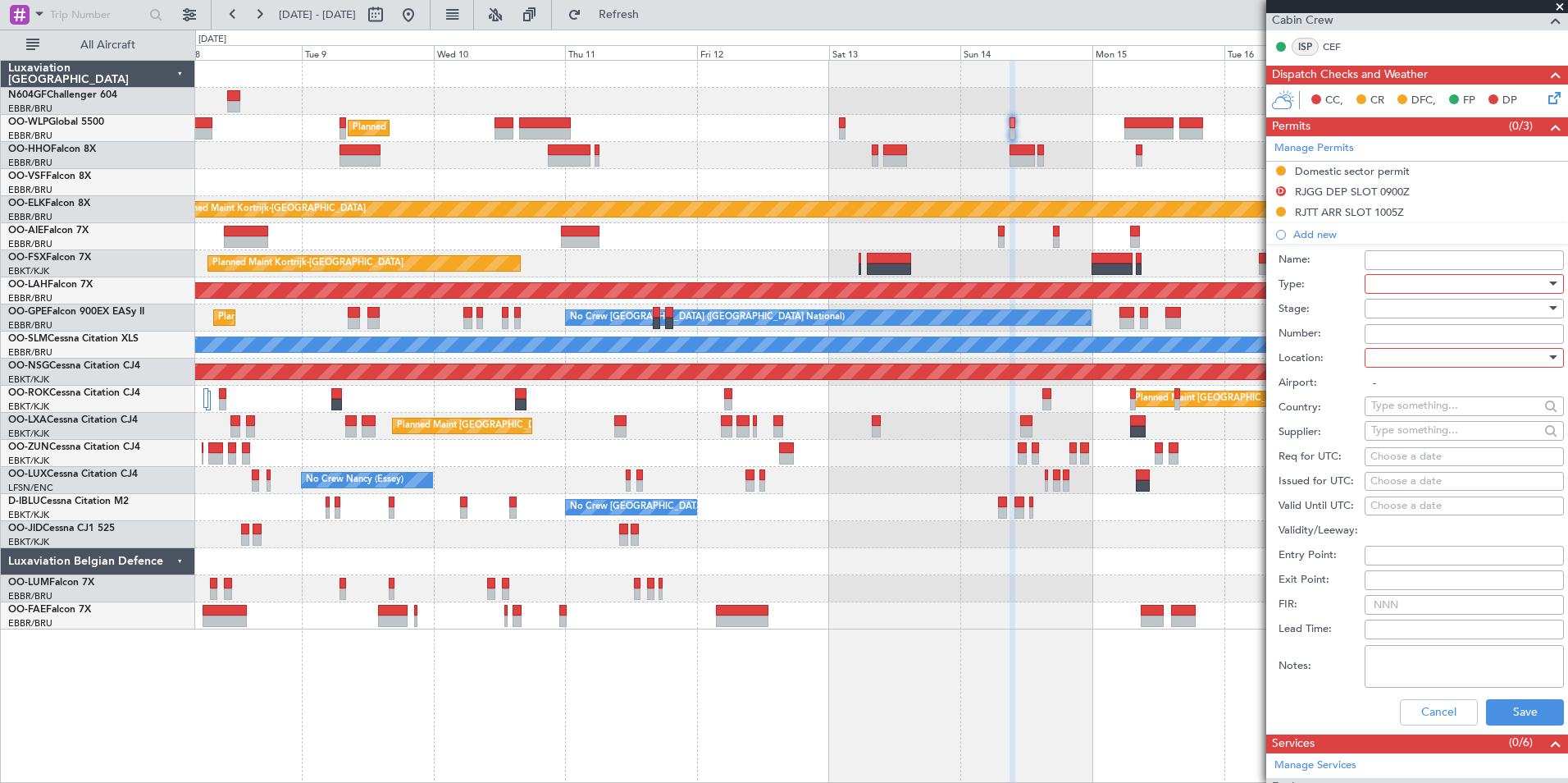
click at [1424, 283] on div at bounding box center [1459, 284] width 175 height 24
click at [1410, 438] on span "Slot" at bounding box center [1458, 438] width 172 height 24
click at [1438, 304] on div at bounding box center [1459, 308] width 175 height 24
click at [1428, 435] on span "Received OK" at bounding box center [1458, 440] width 172 height 24
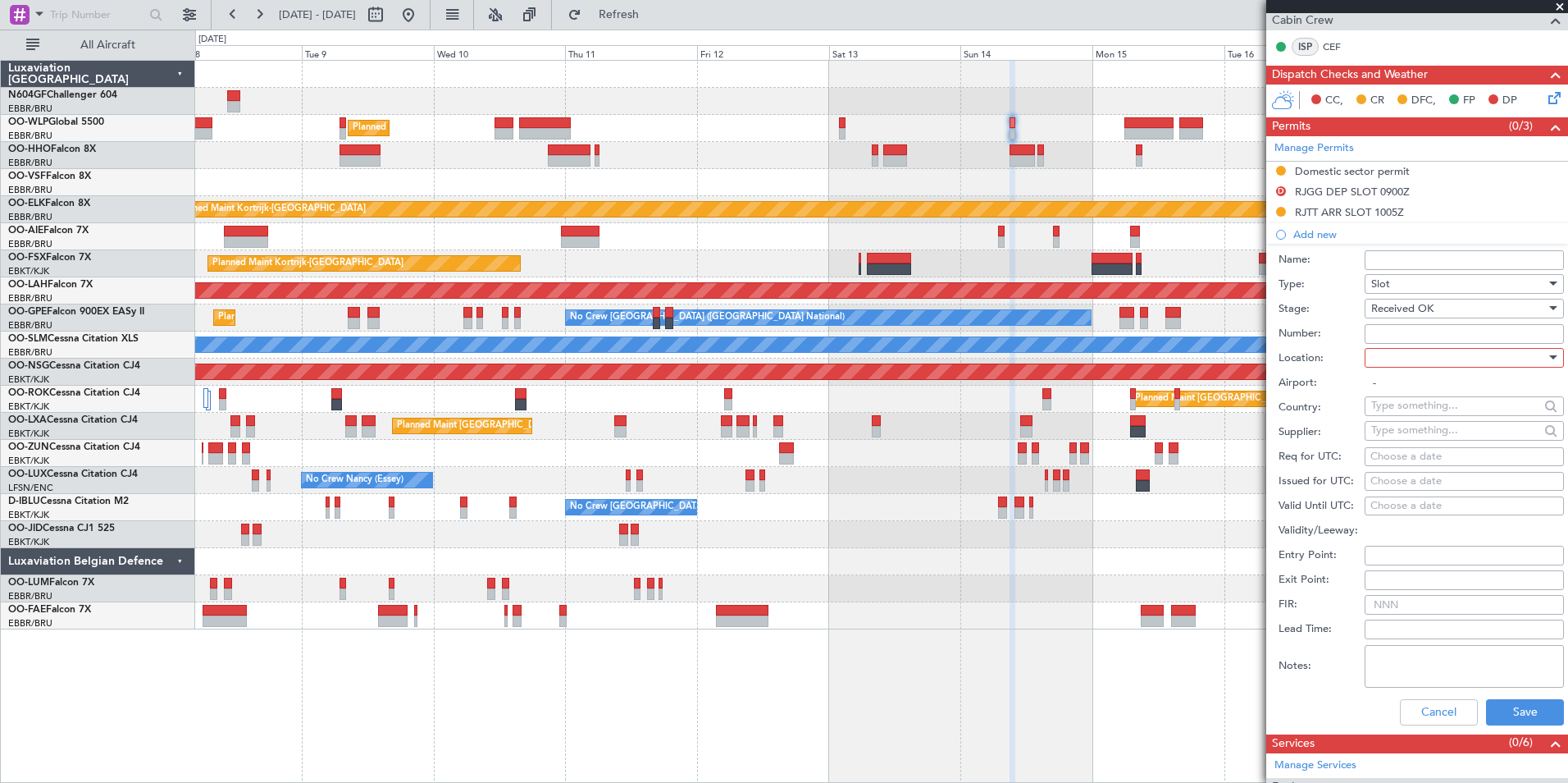
click at [1401, 325] on input "Number:" at bounding box center [1464, 334] width 200 height 20
type input "Approved"
click at [1397, 358] on div at bounding box center [1459, 358] width 175 height 24
click at [1418, 391] on span "Departure" at bounding box center [1458, 391] width 172 height 24
type input "RJGG / NGO"
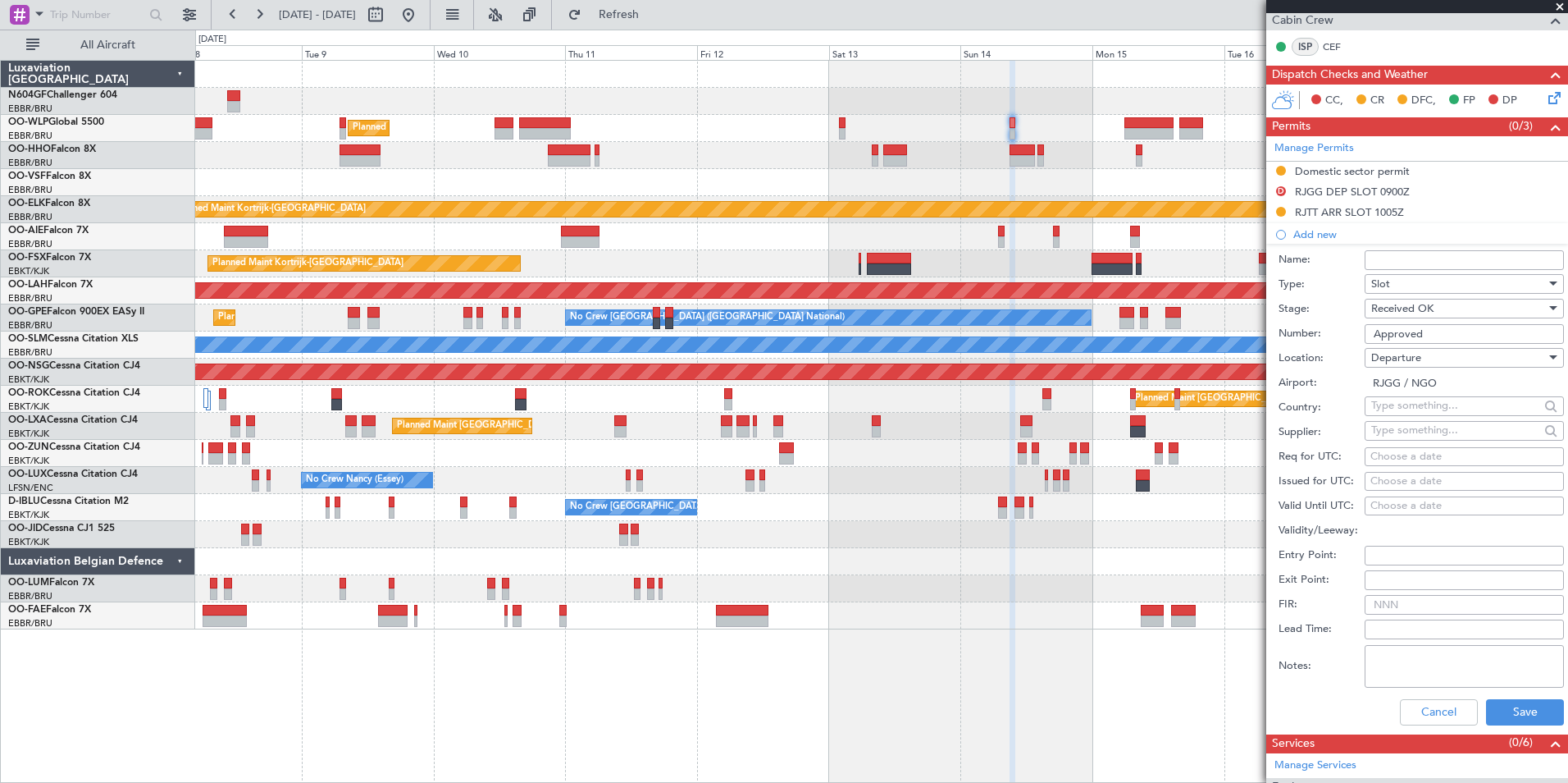
click at [1390, 462] on div "Choose a date" at bounding box center [1464, 456] width 187 height 16
select select "9"
select select "2025"
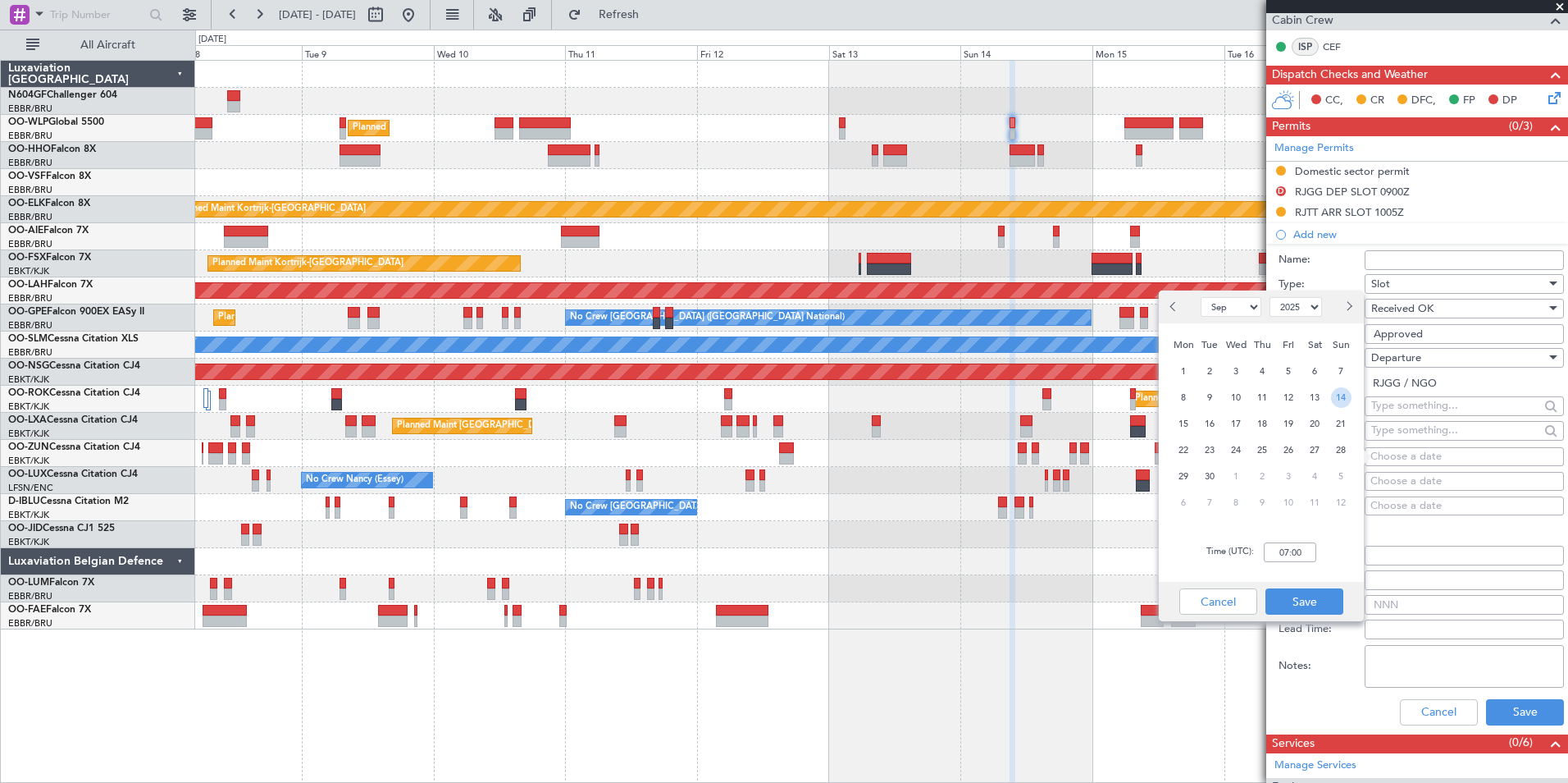
drag, startPoint x: 1343, startPoint y: 394, endPoint x: 1339, endPoint y: 402, distance: 8.9
click at [1344, 394] on span "14" at bounding box center [1342, 398] width 21 height 21
click at [1304, 547] on input "00:00" at bounding box center [1290, 552] width 53 height 20
type input "09:00"
click at [1324, 550] on div "Time (UTC): 09:00" at bounding box center [1262, 552] width 205 height 59
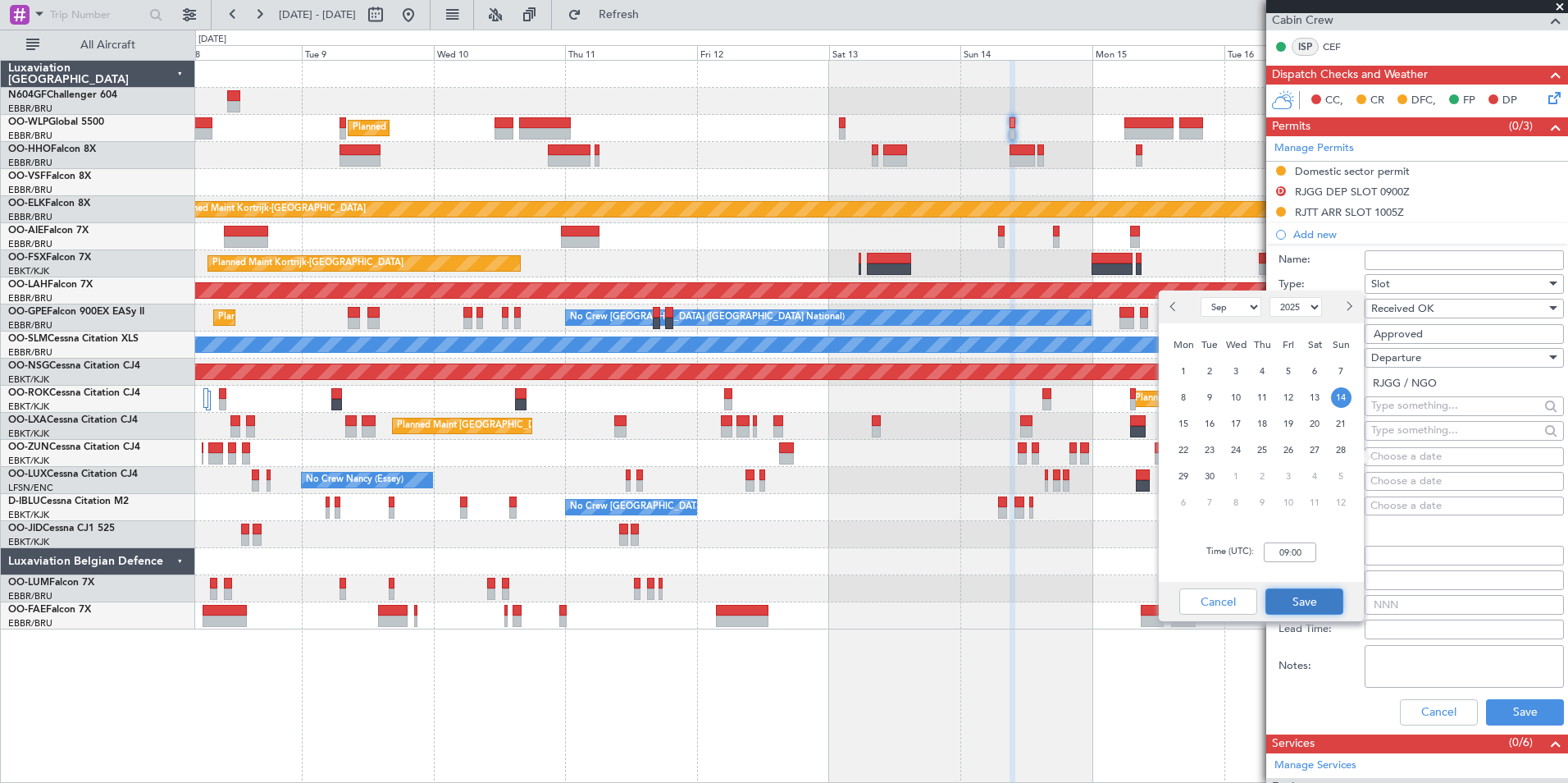
click at [1321, 598] on button "Save" at bounding box center [1304, 602] width 78 height 26
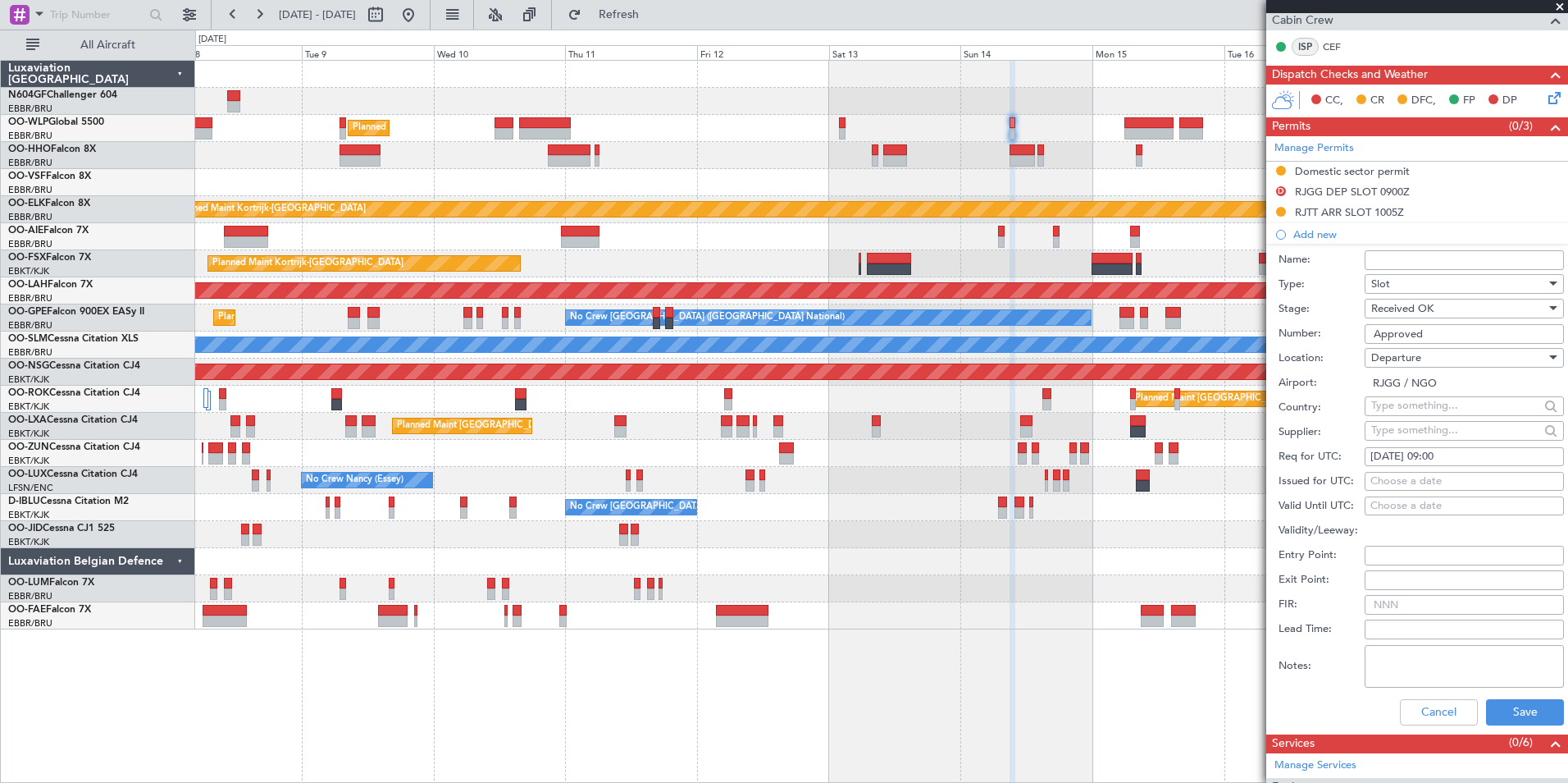
click at [1437, 481] on div "Choose a date" at bounding box center [1464, 481] width 187 height 16
select select "9"
select select "2025"
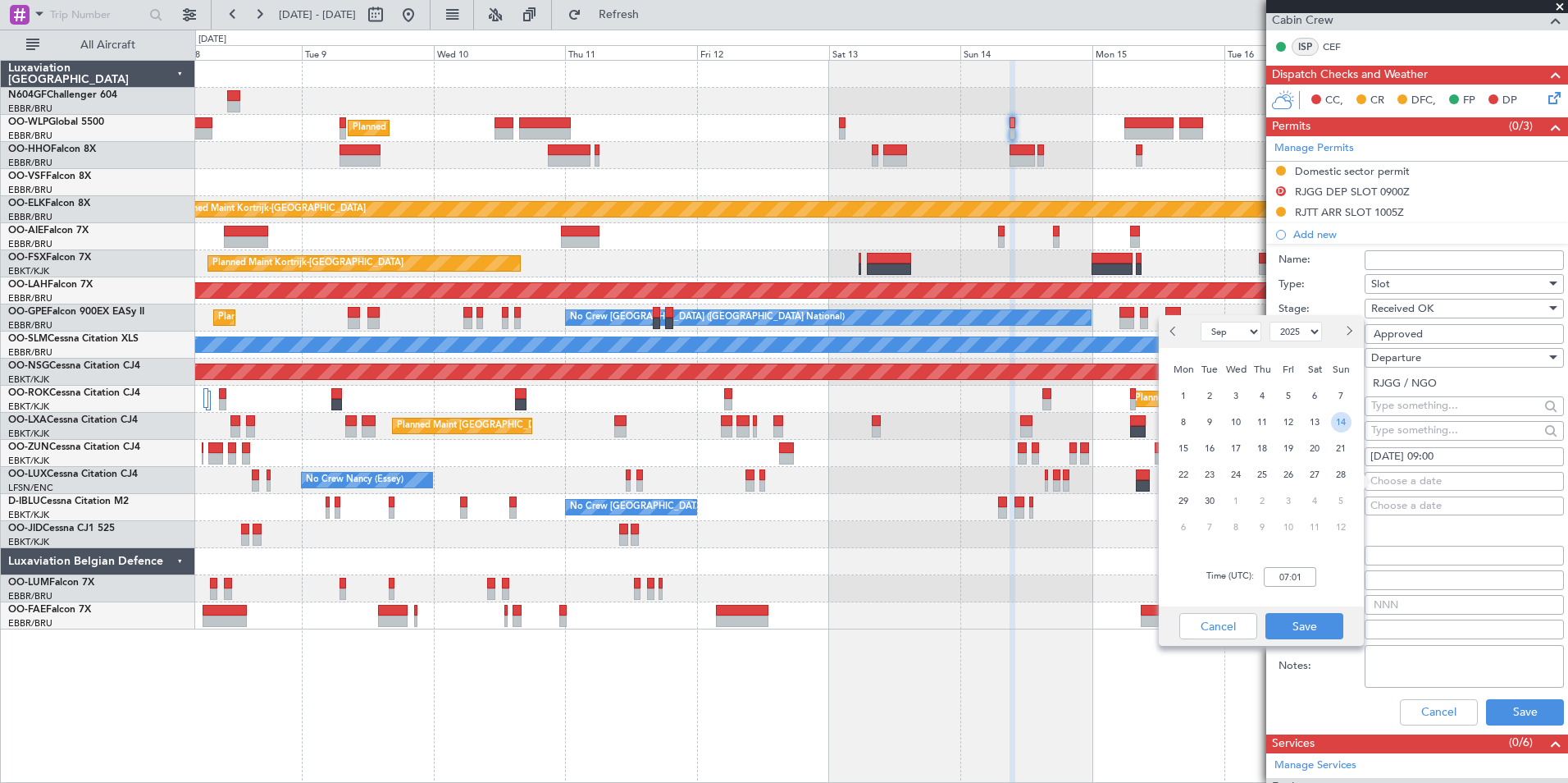
click at [1338, 419] on span "14" at bounding box center [1342, 422] width 21 height 21
click at [1303, 570] on input "00:00" at bounding box center [1290, 577] width 53 height 20
type input "12:45"
click at [1333, 571] on div "Time (UTC): 12:45" at bounding box center [1262, 577] width 205 height 59
click at [1321, 619] on button "Save" at bounding box center [1304, 627] width 78 height 26
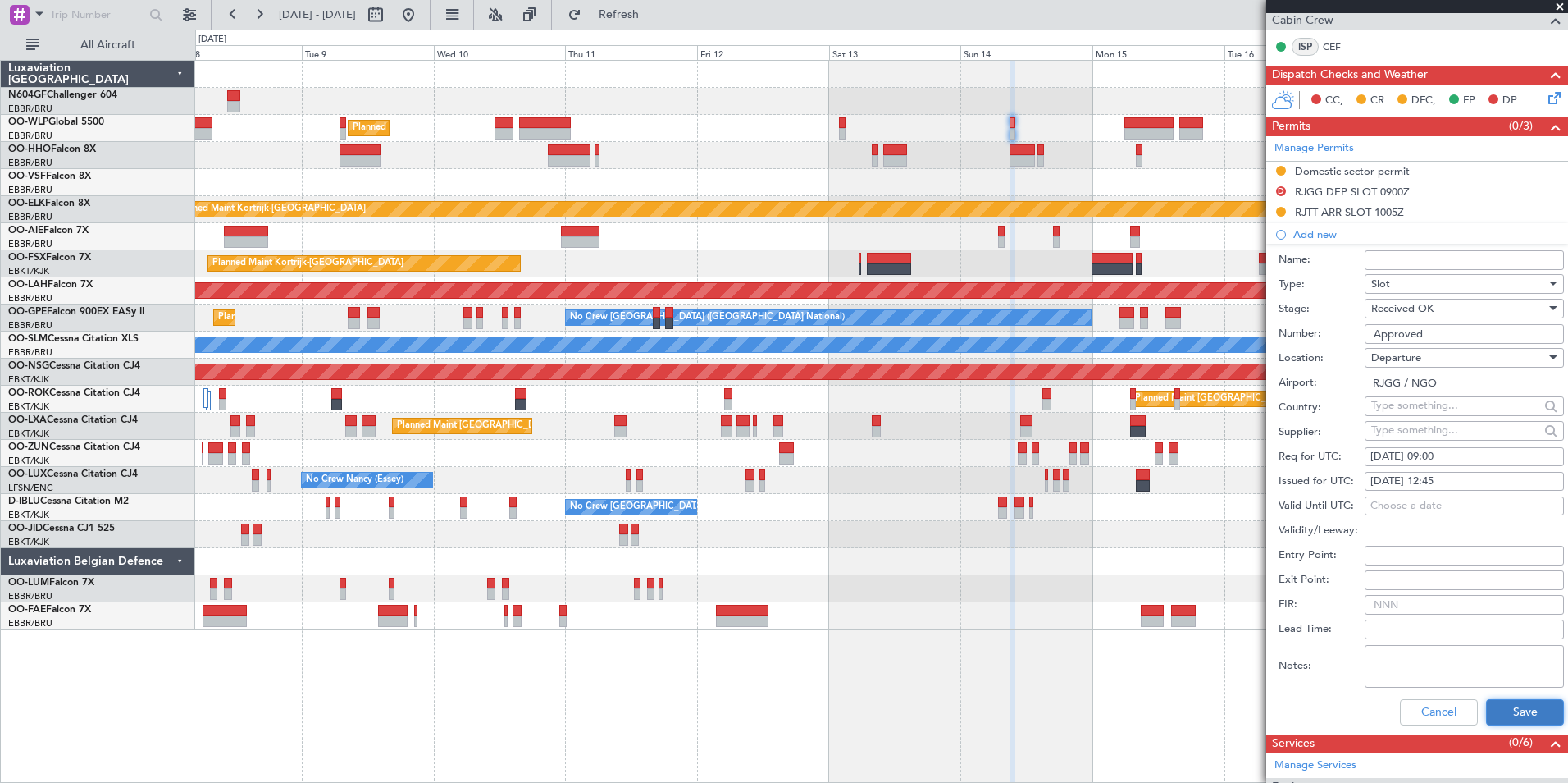
click at [1512, 699] on button "Save" at bounding box center [1525, 712] width 78 height 26
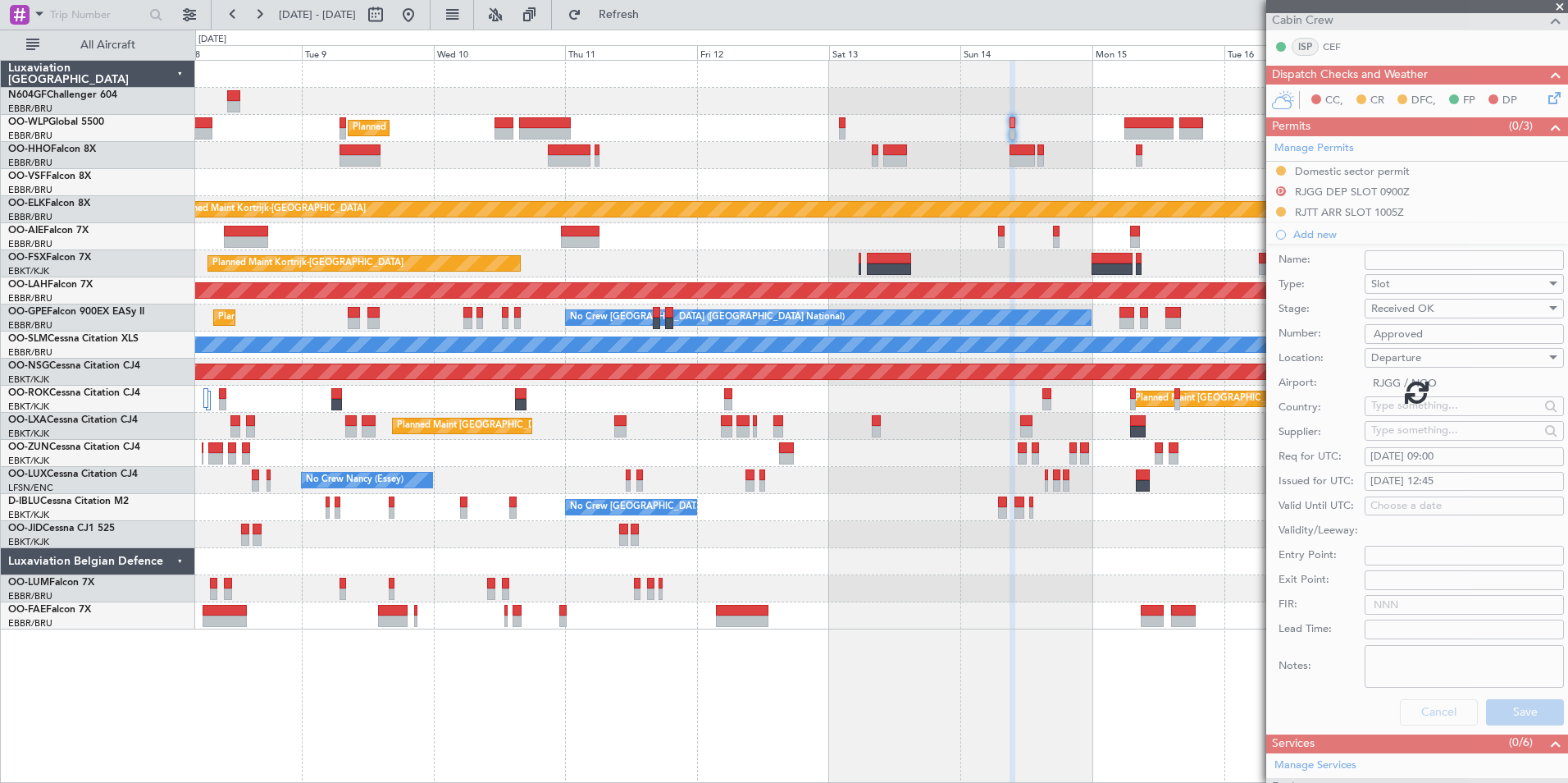
scroll to position [195, 0]
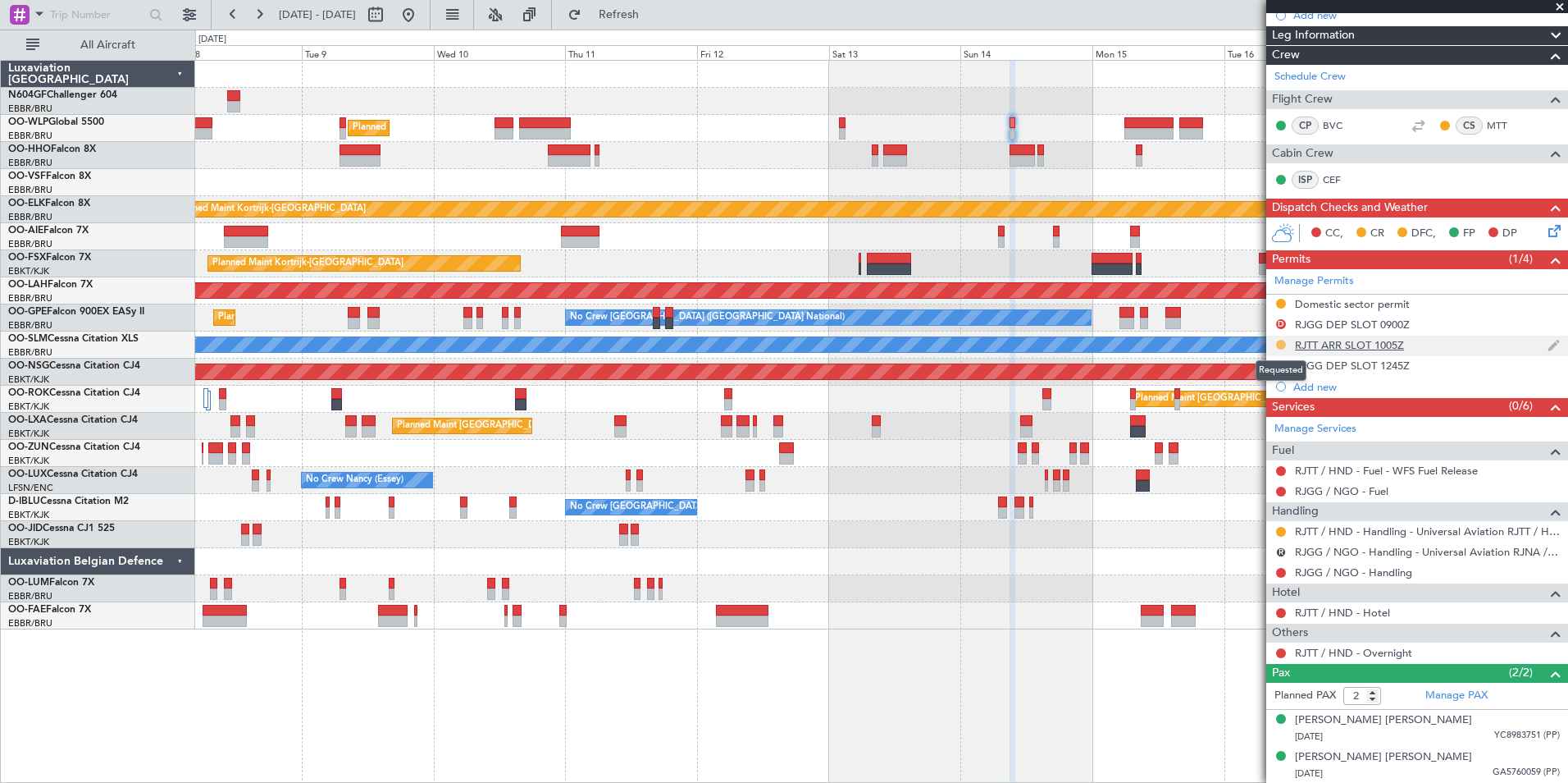
click at [1278, 340] on button at bounding box center [1281, 345] width 9 height 9
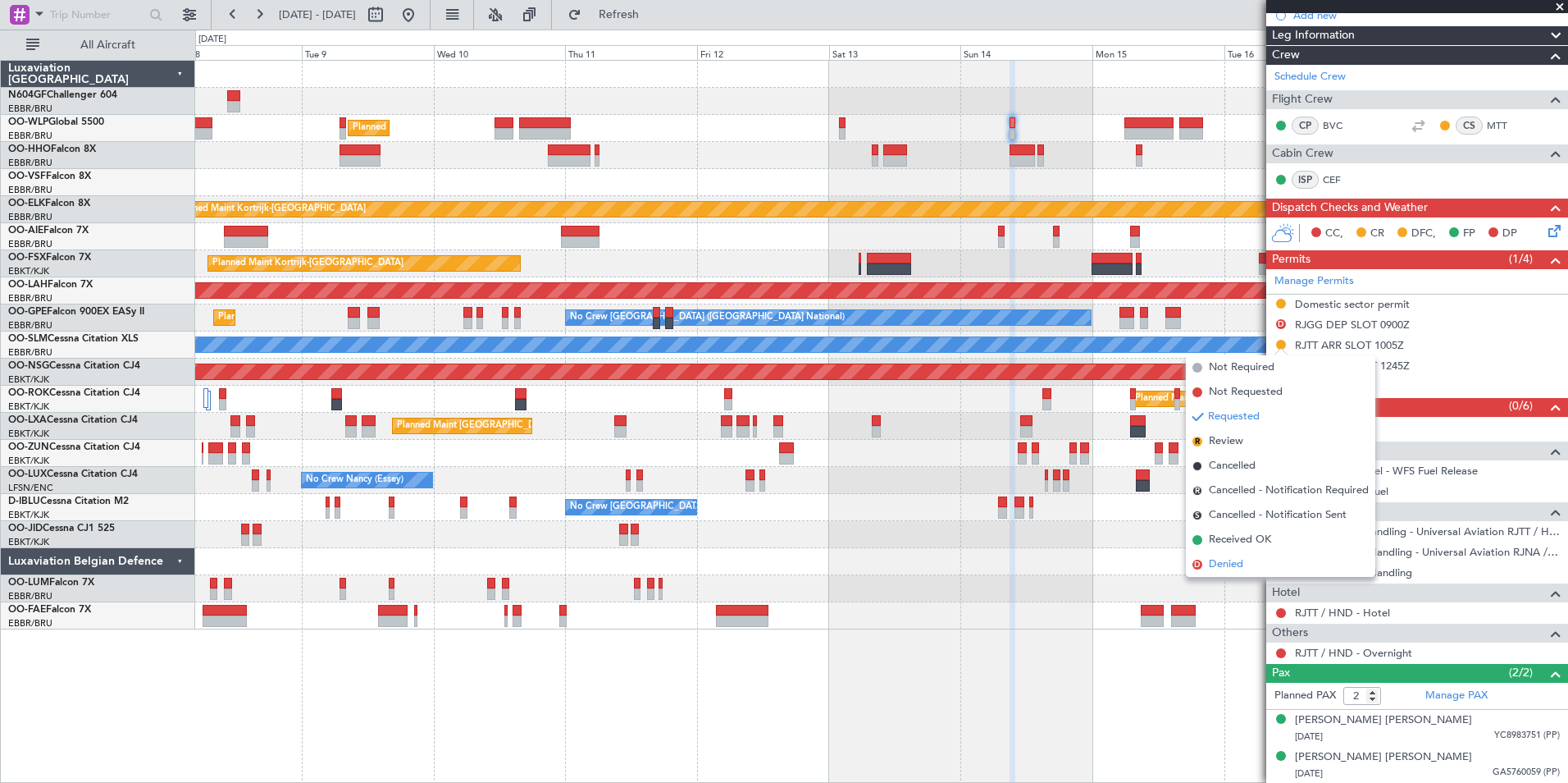
click at [1231, 567] on span "Denied" at bounding box center [1226, 564] width 35 height 16
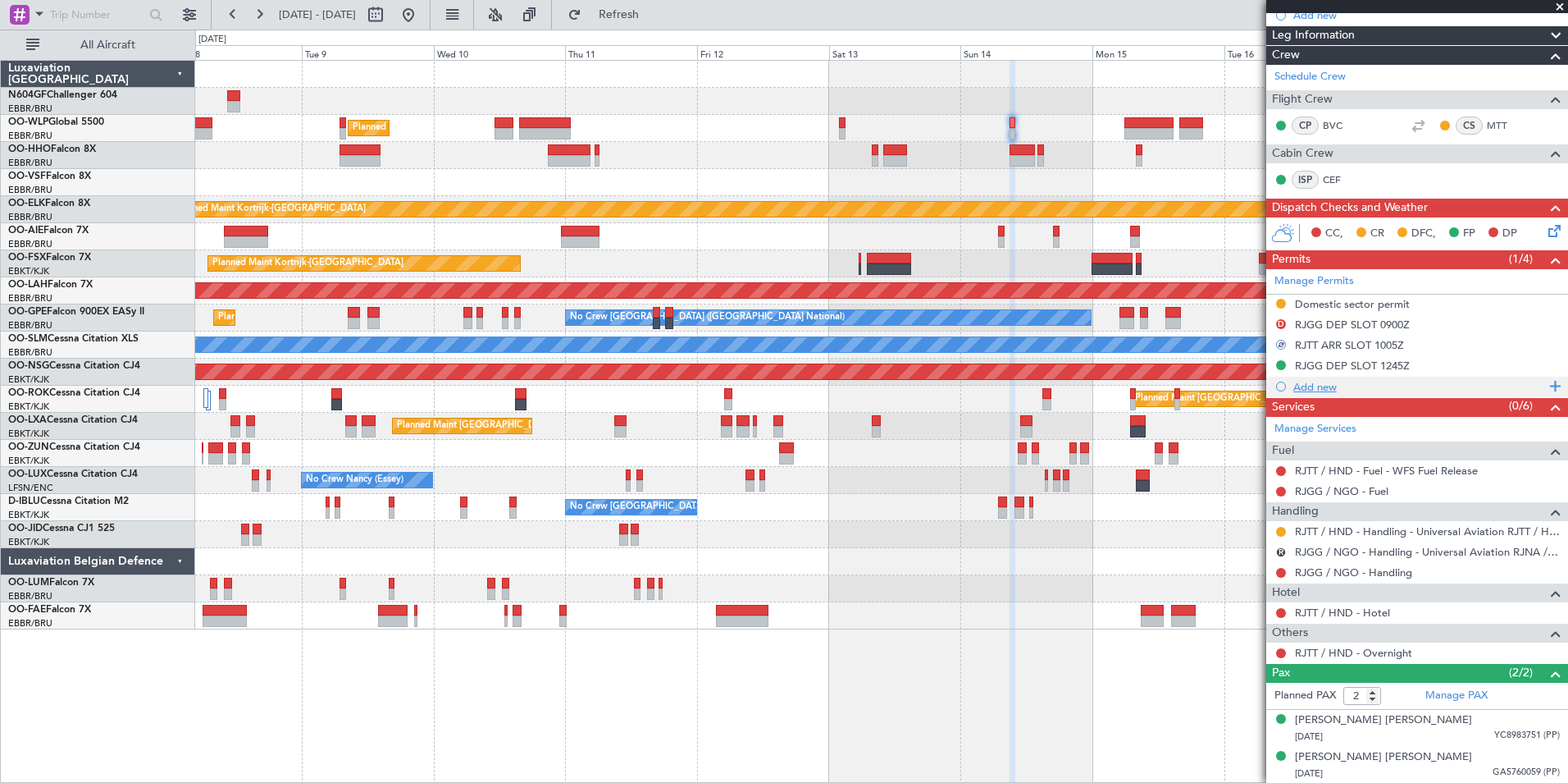
click at [1323, 380] on div "Add new" at bounding box center [1419, 386] width 251 height 14
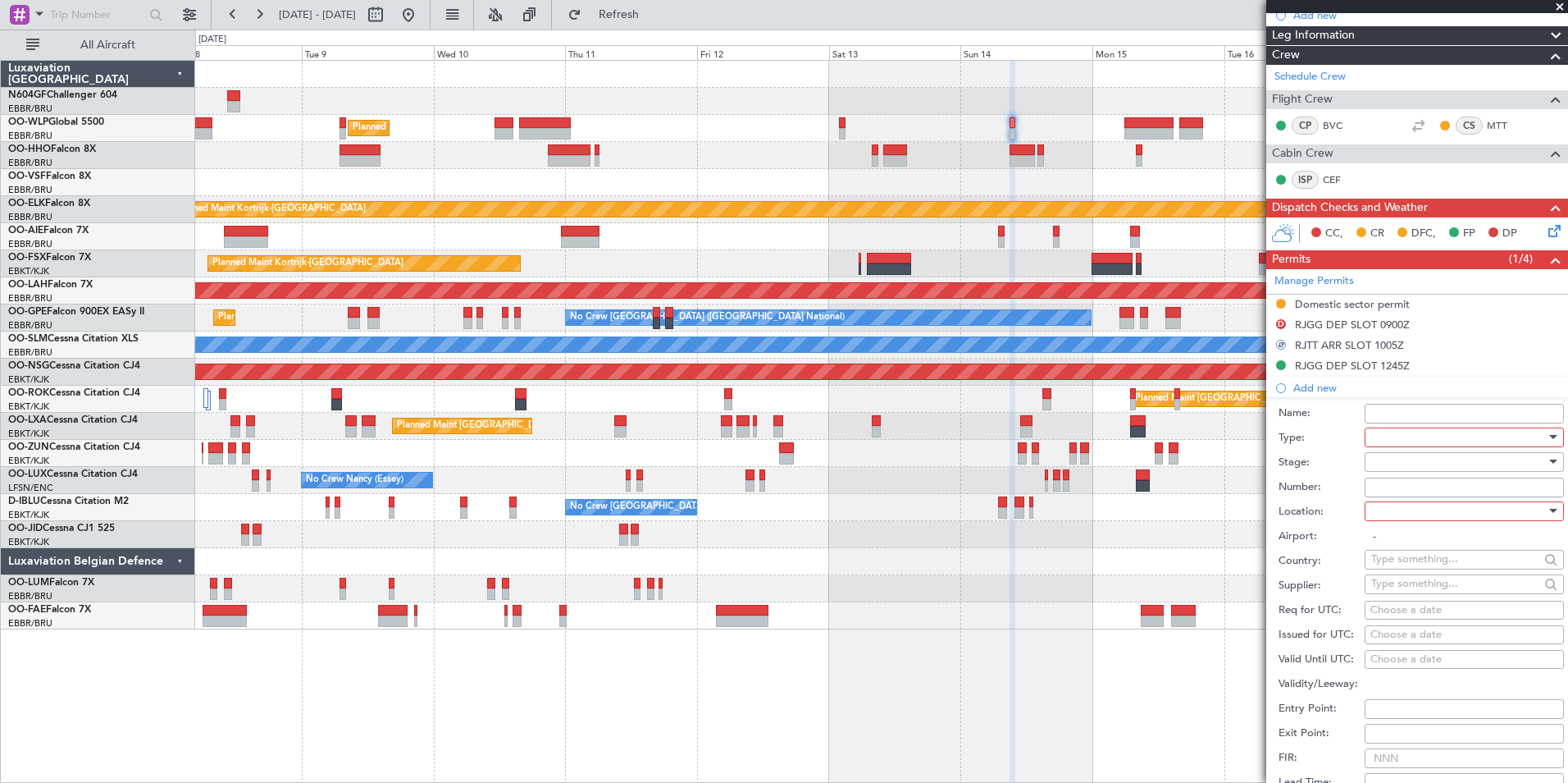
click at [1399, 438] on div at bounding box center [1459, 437] width 175 height 24
click at [1402, 589] on span "Slot" at bounding box center [1458, 592] width 172 height 24
click at [1400, 469] on div at bounding box center [1459, 462] width 175 height 24
click at [1422, 594] on span "Received OK" at bounding box center [1458, 594] width 172 height 24
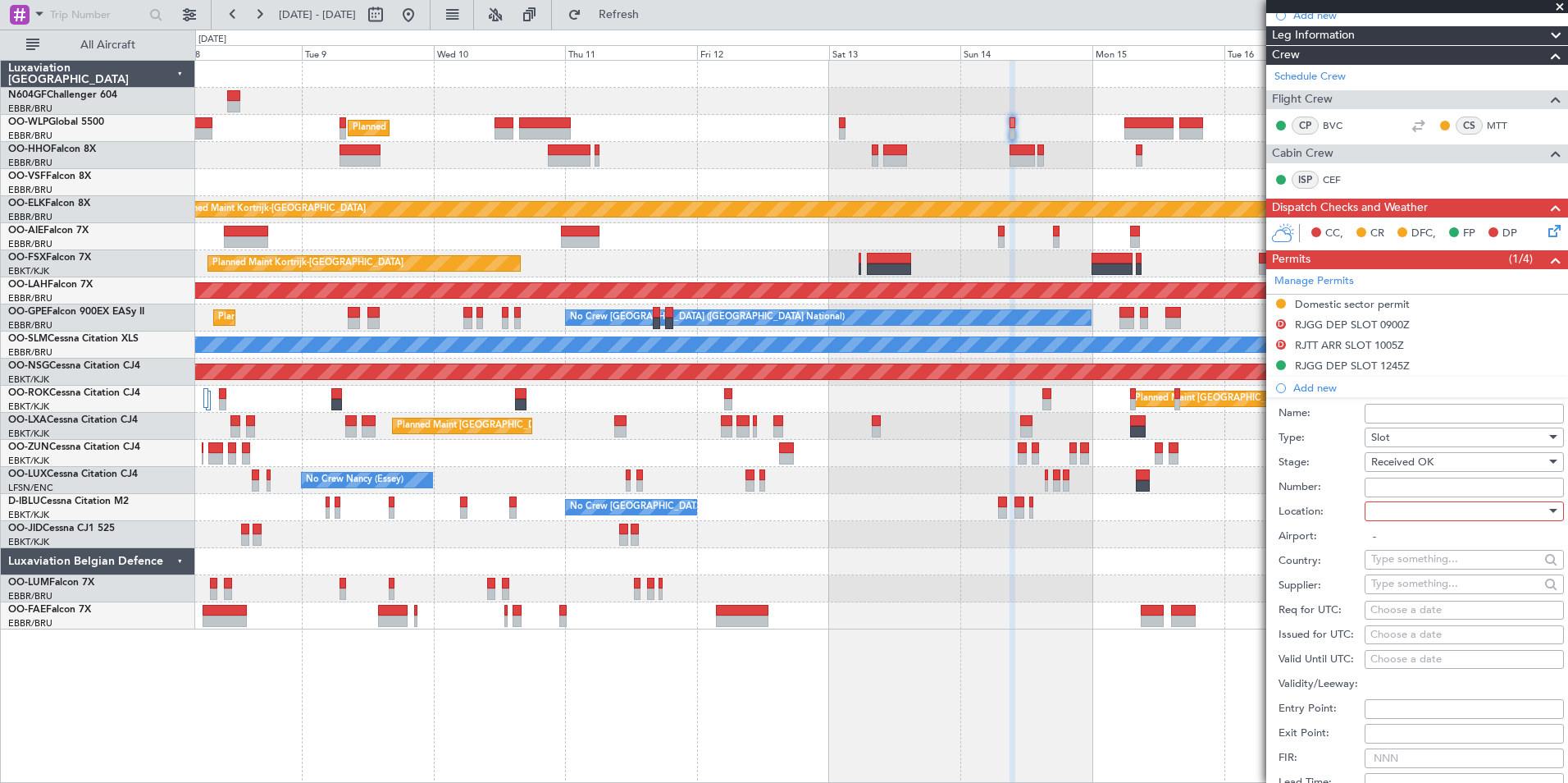
click at [1395, 484] on input "Number:" at bounding box center [1464, 487] width 200 height 20
type input "Approved"
click at [1382, 518] on div at bounding box center [1459, 512] width 175 height 24
click at [1401, 587] on span "Arrival" at bounding box center [1458, 594] width 172 height 24
type input "RJTT / HND"
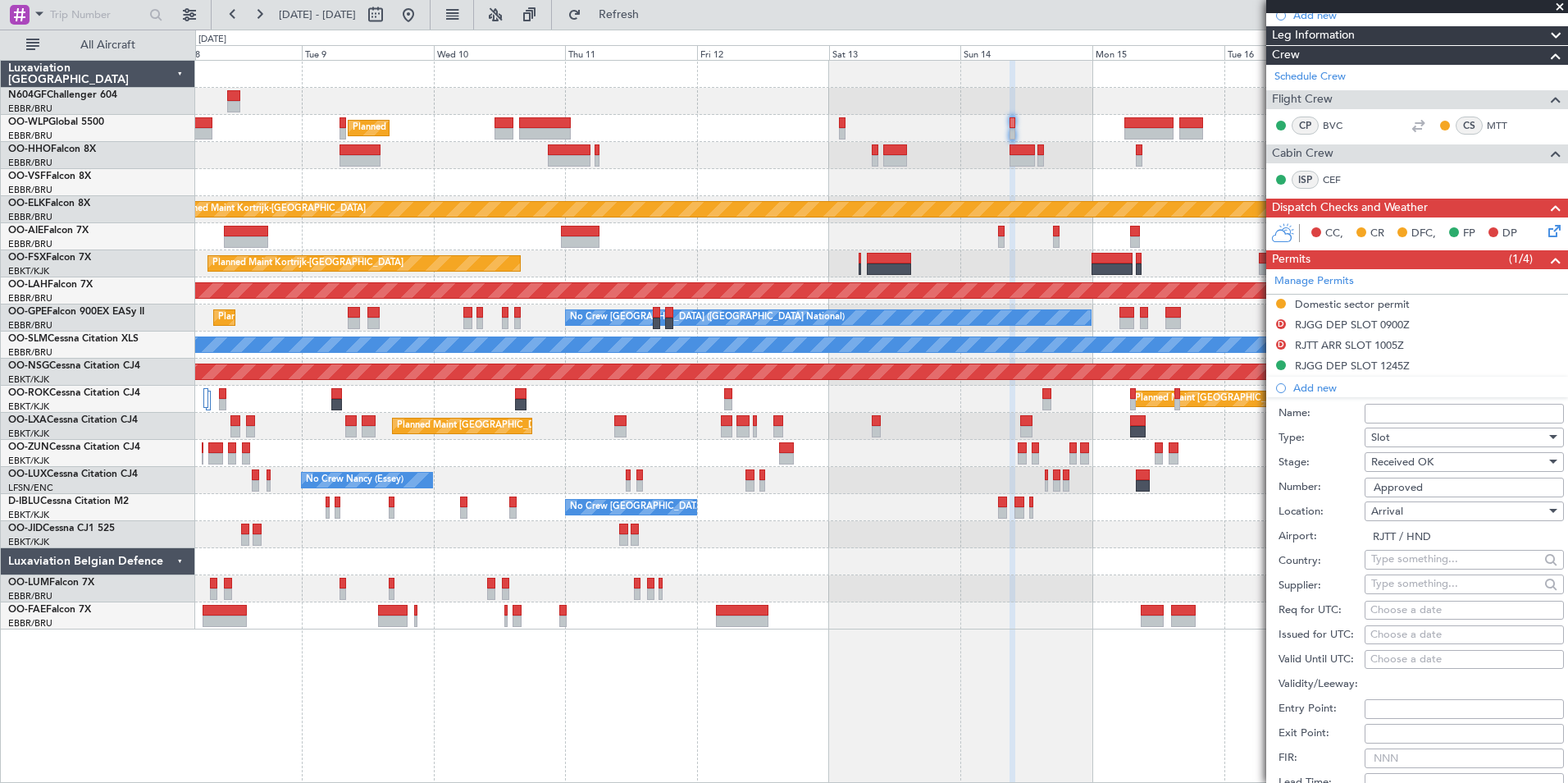
scroll to position [277, 0]
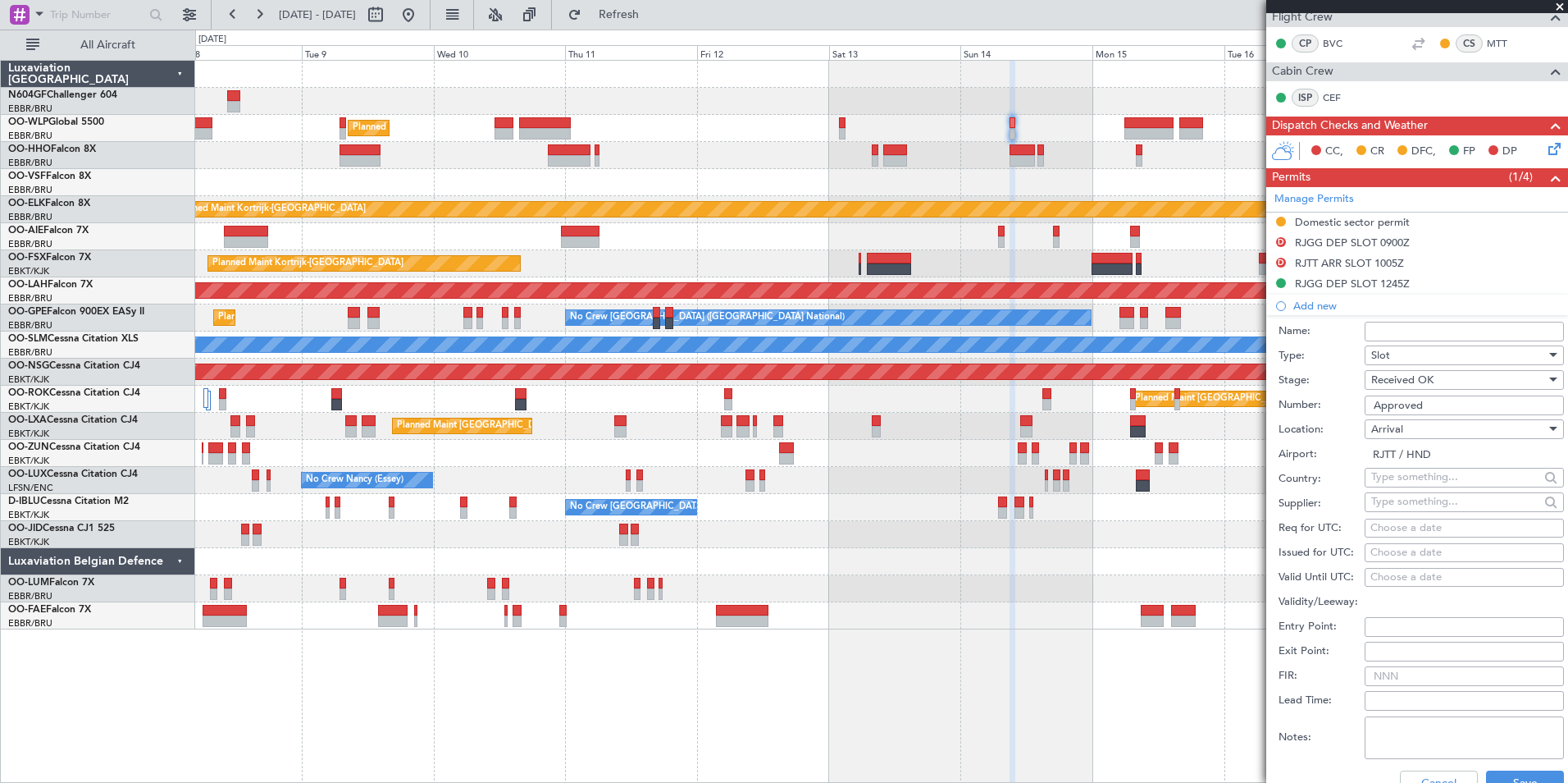
click at [1382, 527] on div "Choose a date" at bounding box center [1464, 528] width 187 height 16
select select "9"
select select "2025"
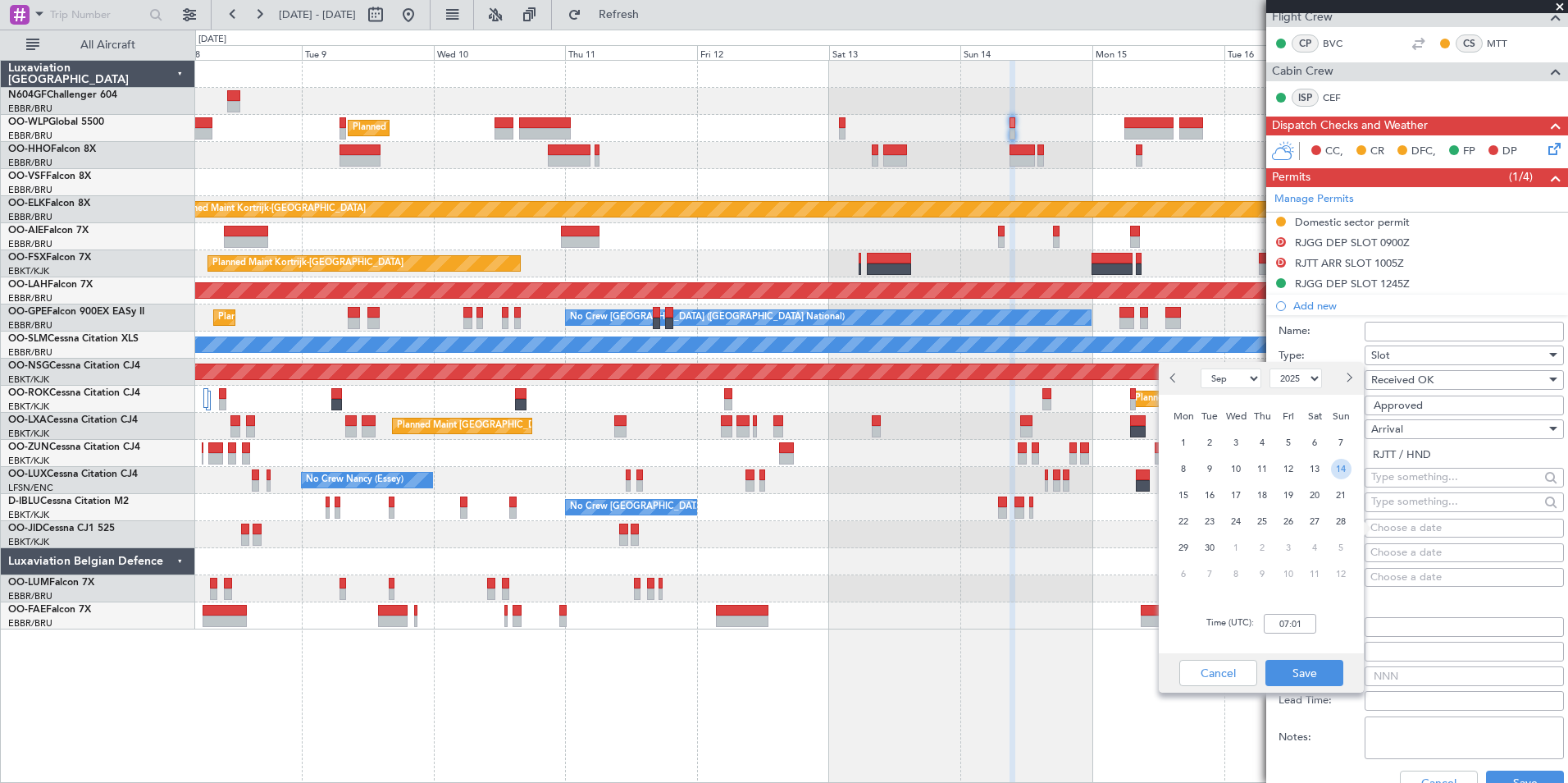
click at [1334, 467] on span "14" at bounding box center [1342, 469] width 21 height 21
click at [1308, 626] on input "00:00" at bounding box center [1290, 624] width 53 height 20
type input "10:05"
click at [1325, 633] on div "Time (UTC): 10:05" at bounding box center [1262, 624] width 205 height 59
click at [1314, 679] on button "Save" at bounding box center [1304, 673] width 78 height 26
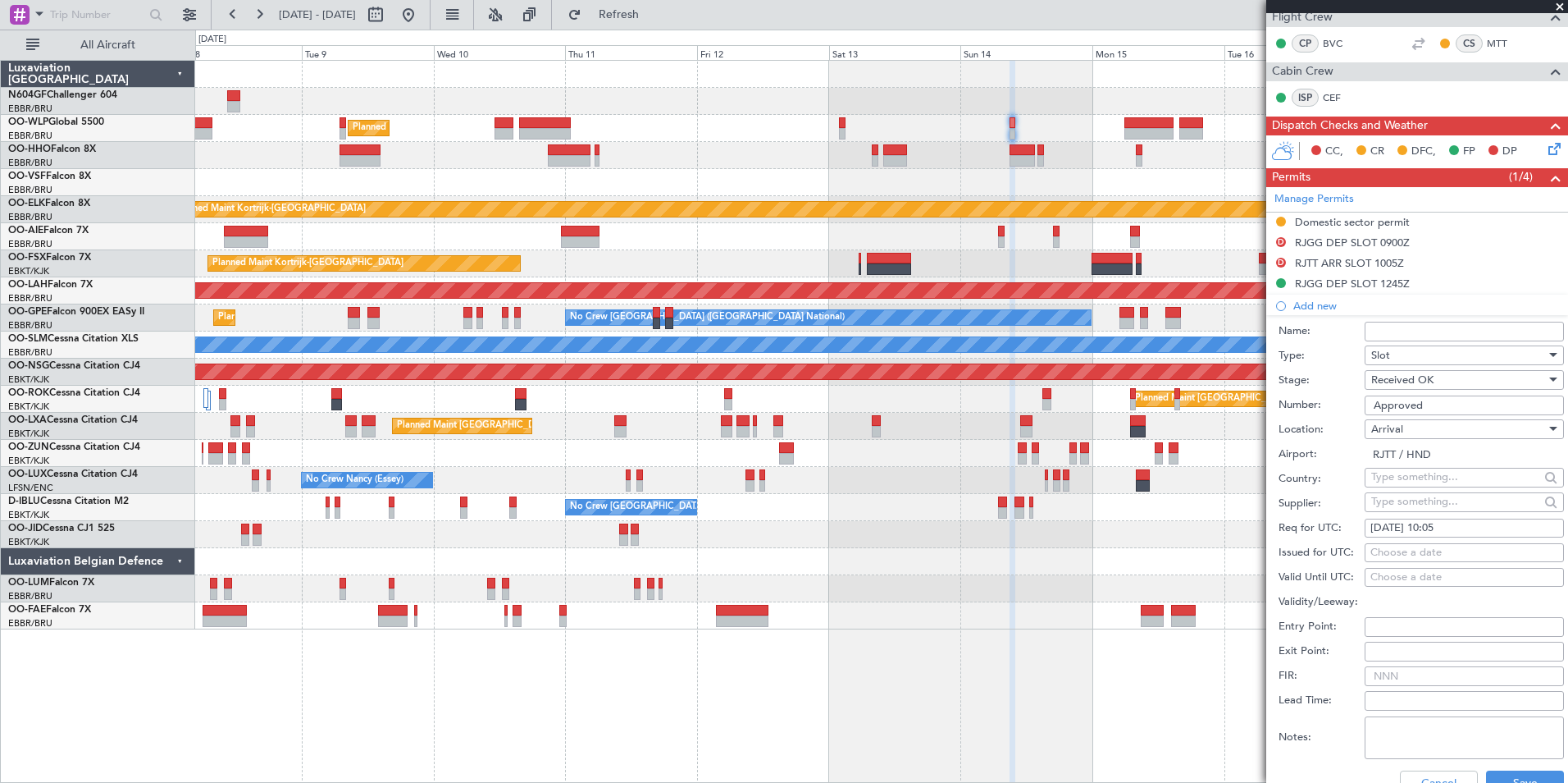
click at [1403, 554] on div "Choose a date" at bounding box center [1464, 552] width 187 height 16
select select "9"
select select "2025"
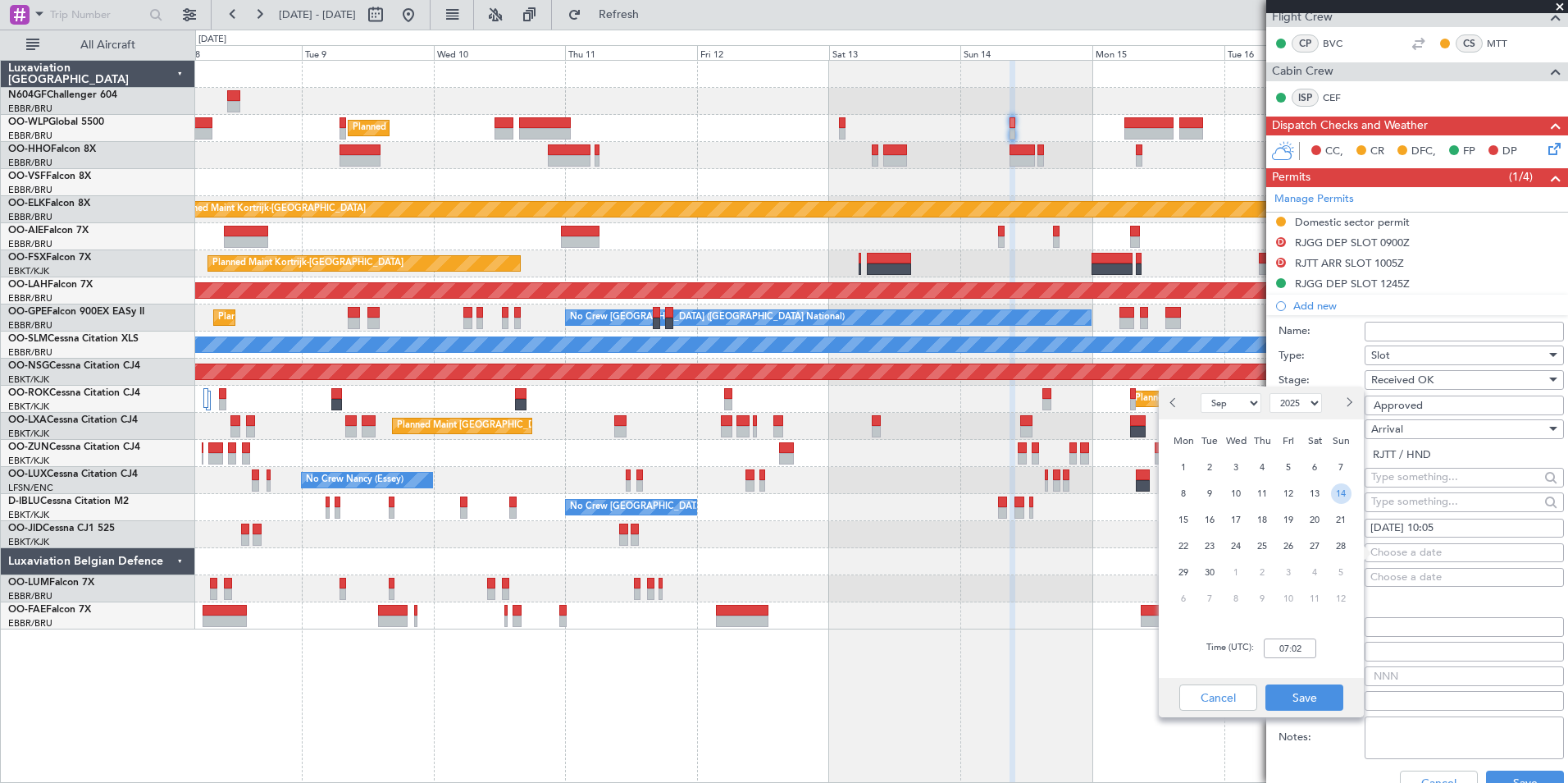
click at [1337, 489] on span "14" at bounding box center [1342, 494] width 21 height 21
click at [1300, 642] on input "00:00" at bounding box center [1290, 648] width 53 height 20
type input "13:30"
click at [1332, 656] on div "Time (UTC): 13:30" at bounding box center [1262, 648] width 205 height 59
click at [1320, 696] on button "Save" at bounding box center [1304, 697] width 78 height 26
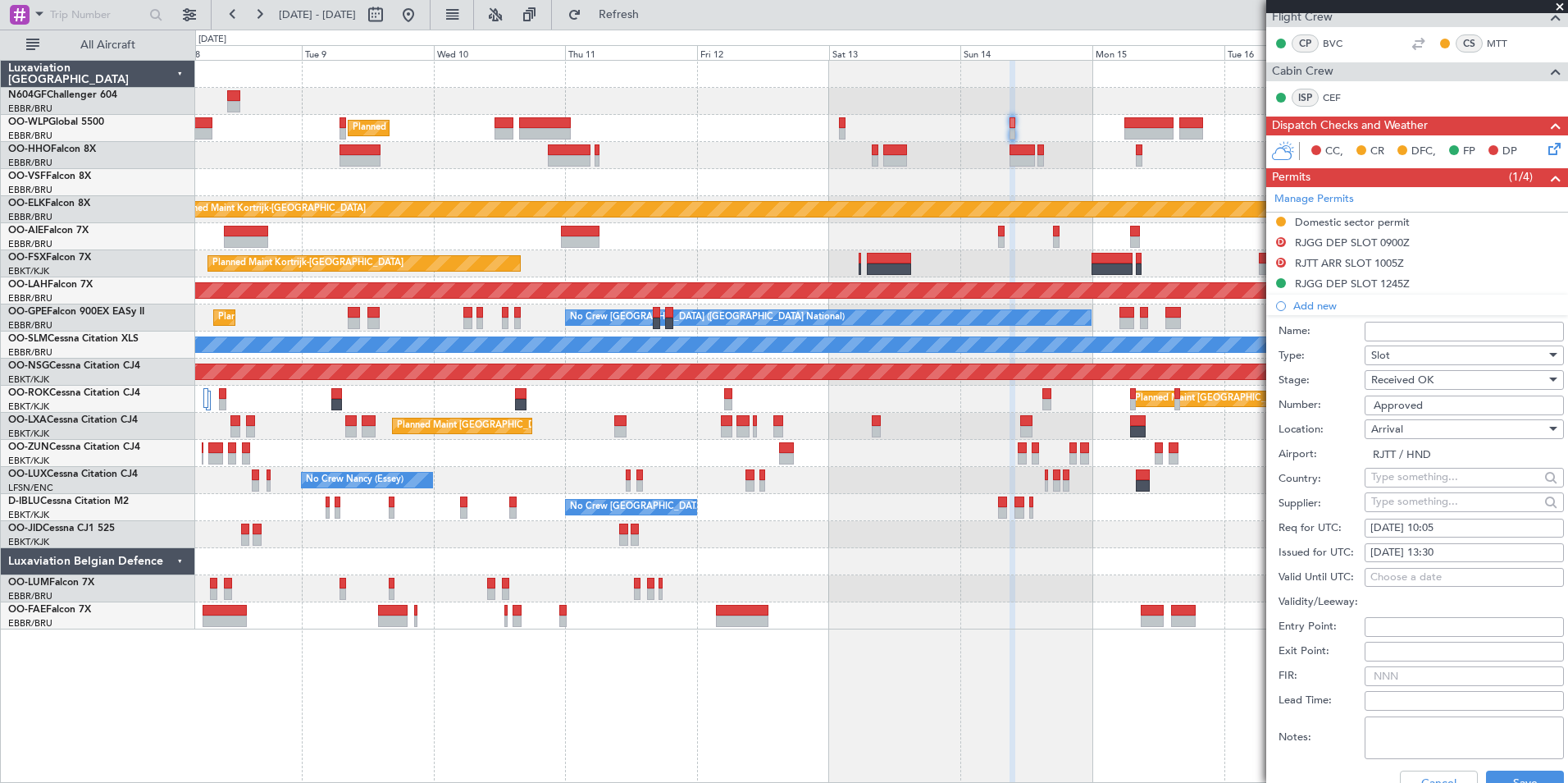
scroll to position [442, 0]
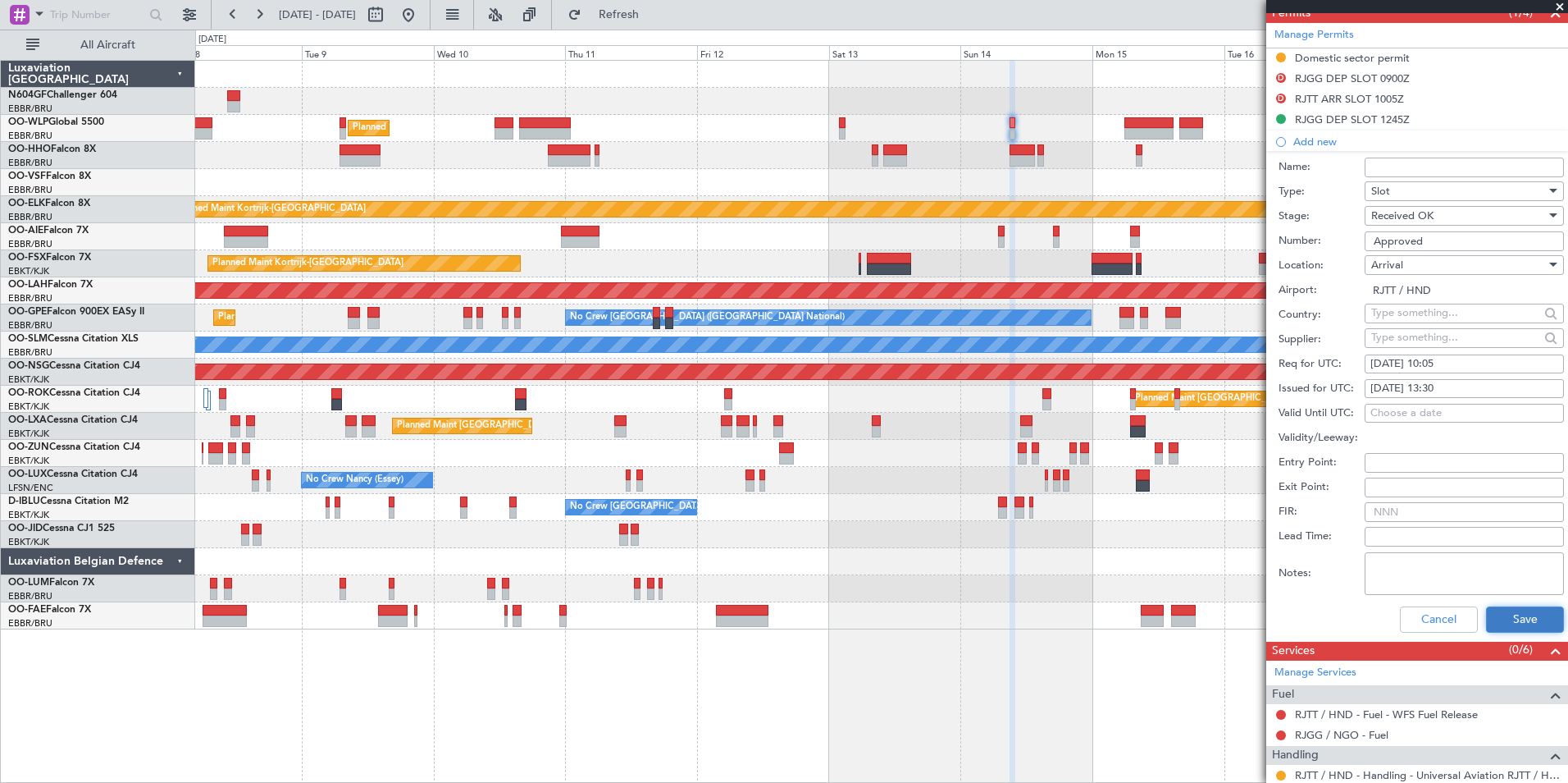
click at [1511, 621] on button "Save" at bounding box center [1525, 620] width 78 height 26
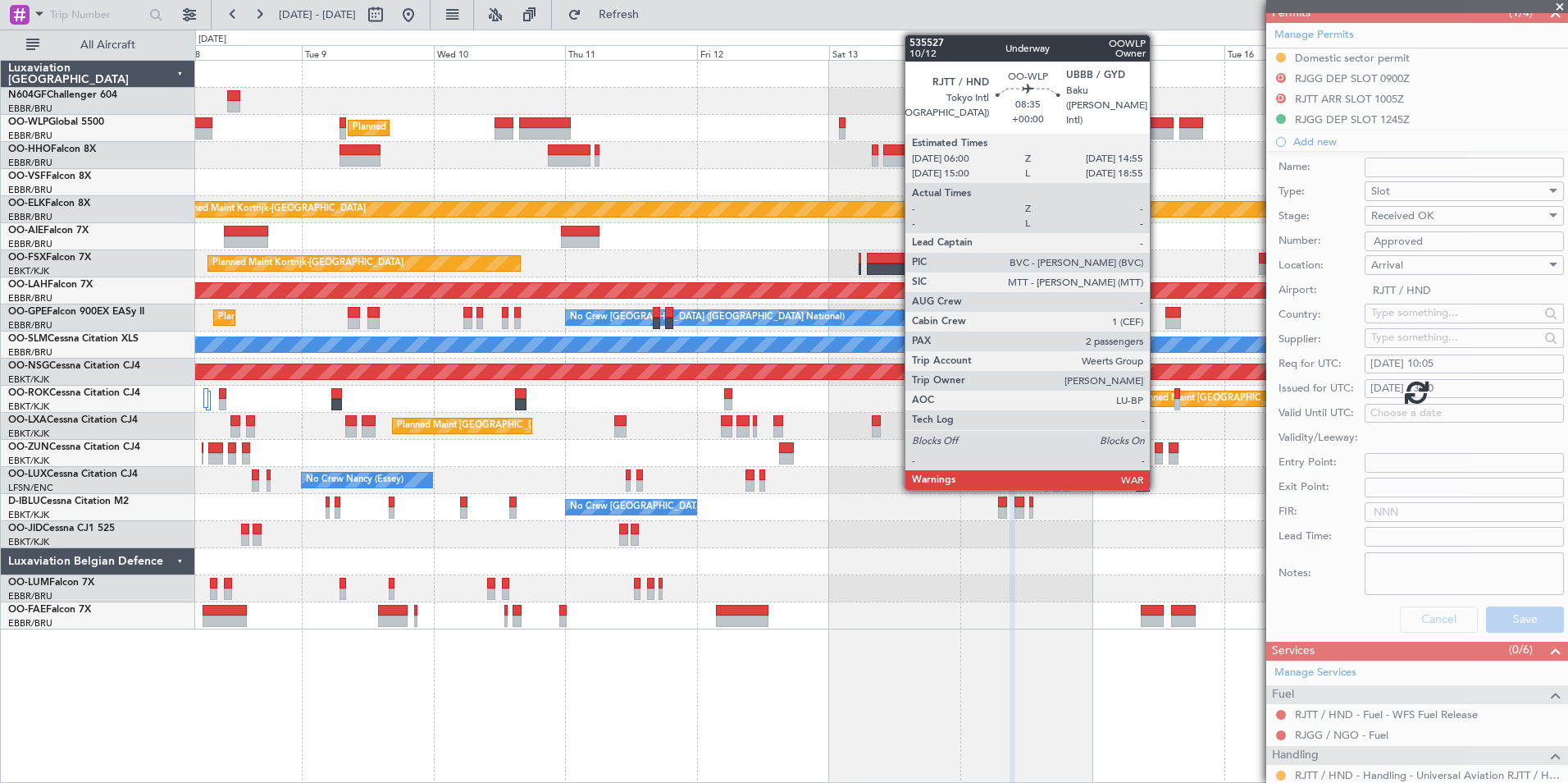
scroll to position [216, 0]
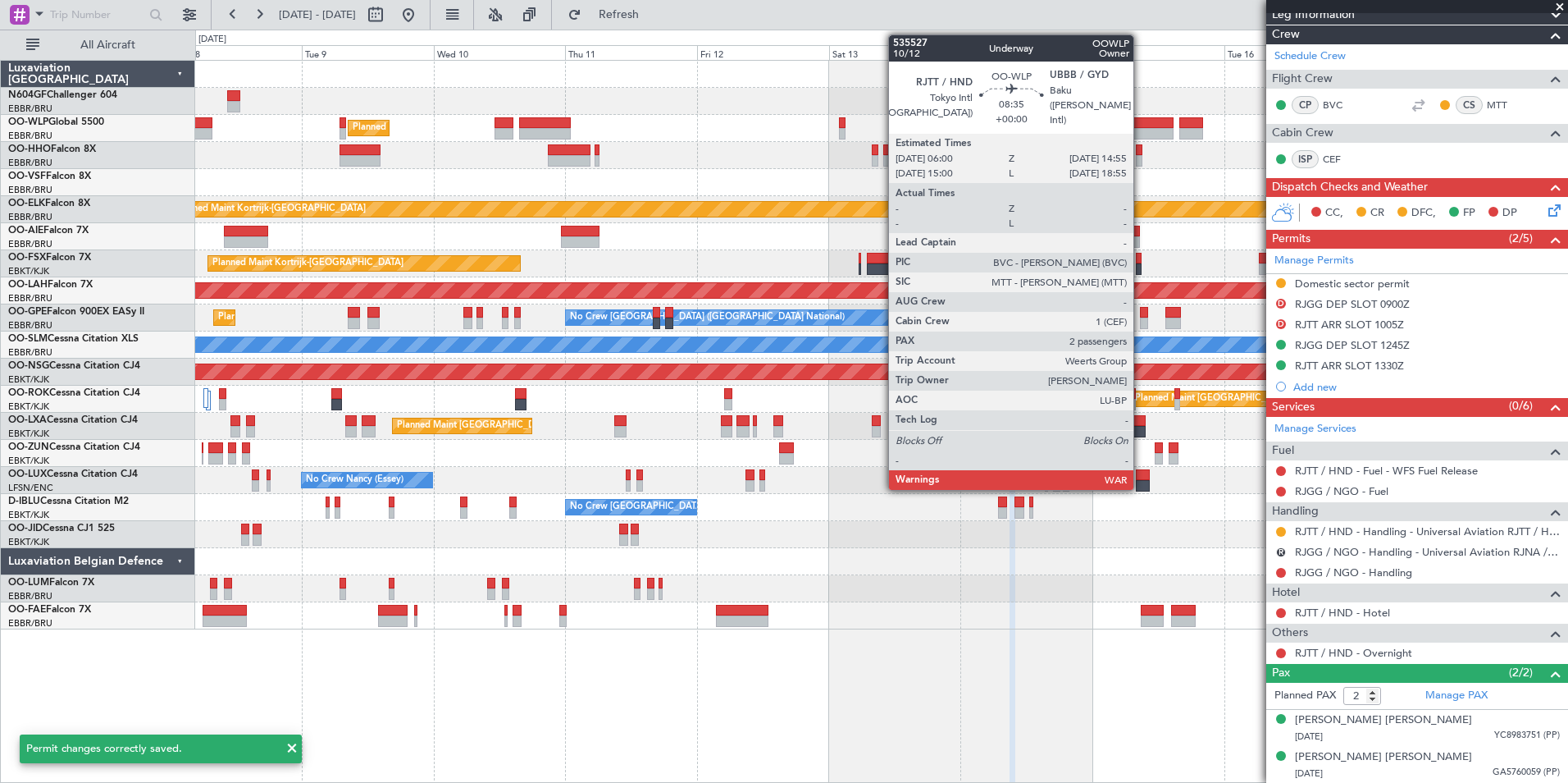
click at [1141, 131] on div at bounding box center [1149, 134] width 49 height 11
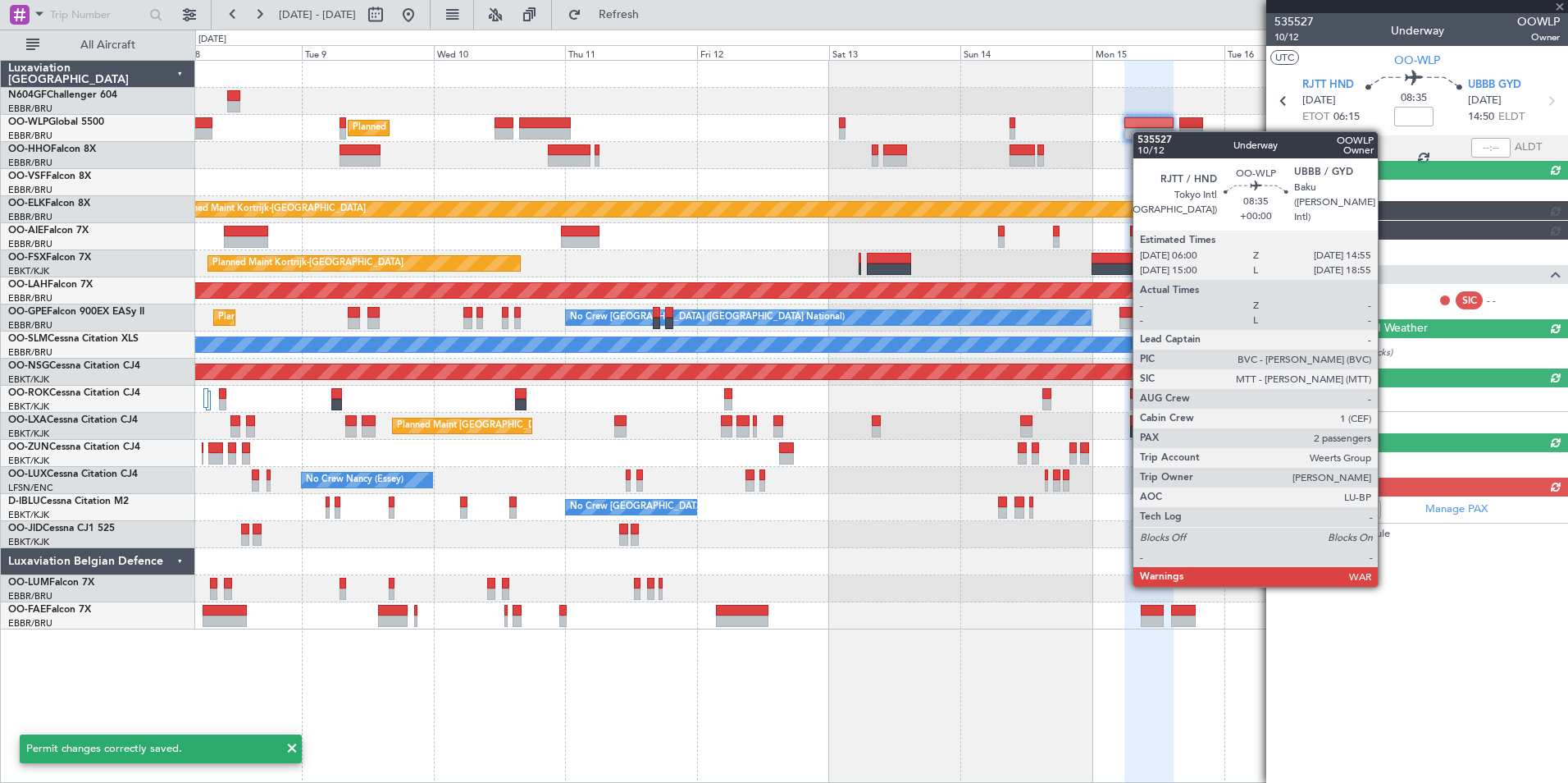
scroll to position [0, 0]
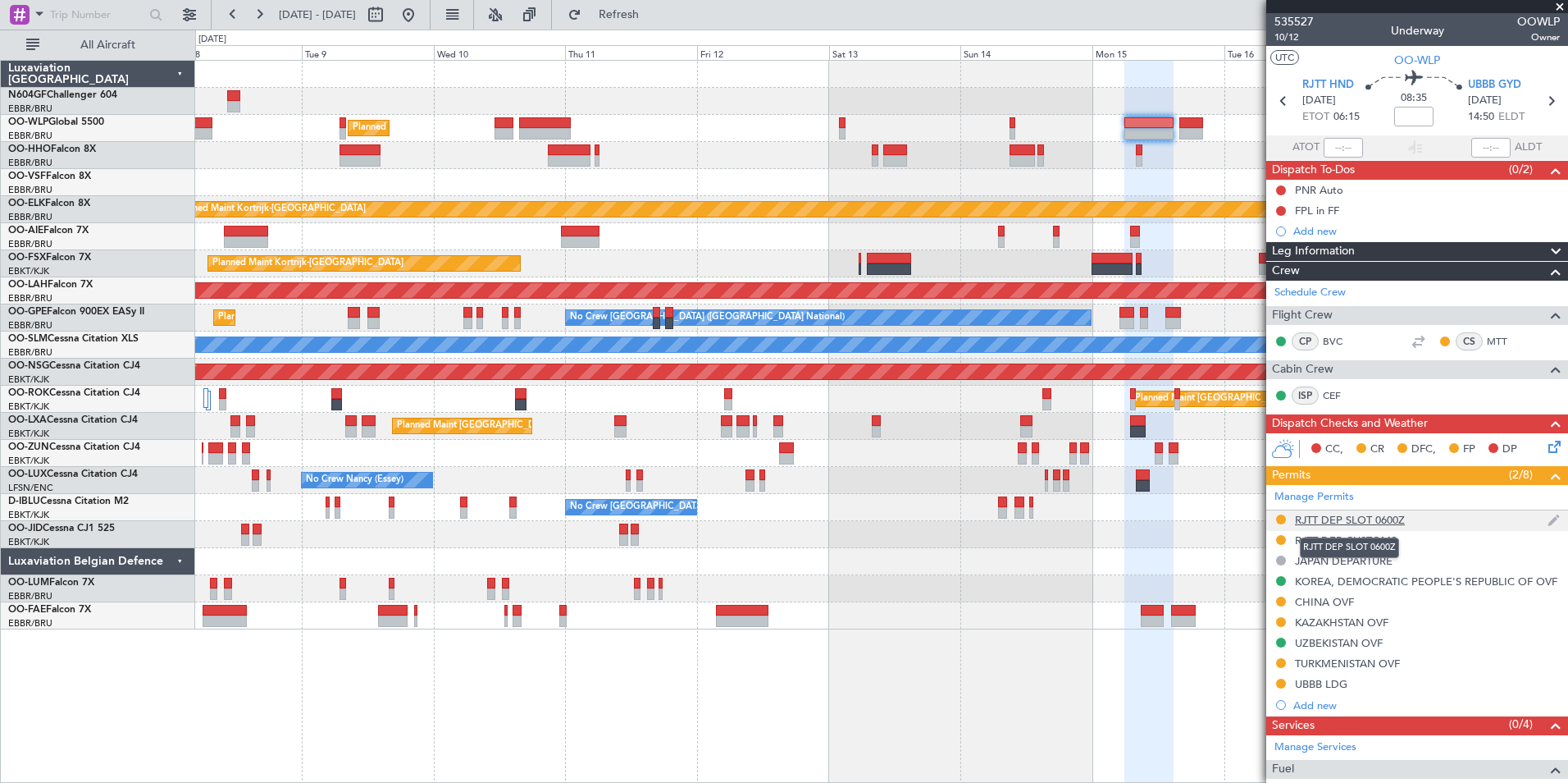
click at [1326, 517] on div "RJTT DEP SLOT 0600Z" at bounding box center [1350, 519] width 110 height 14
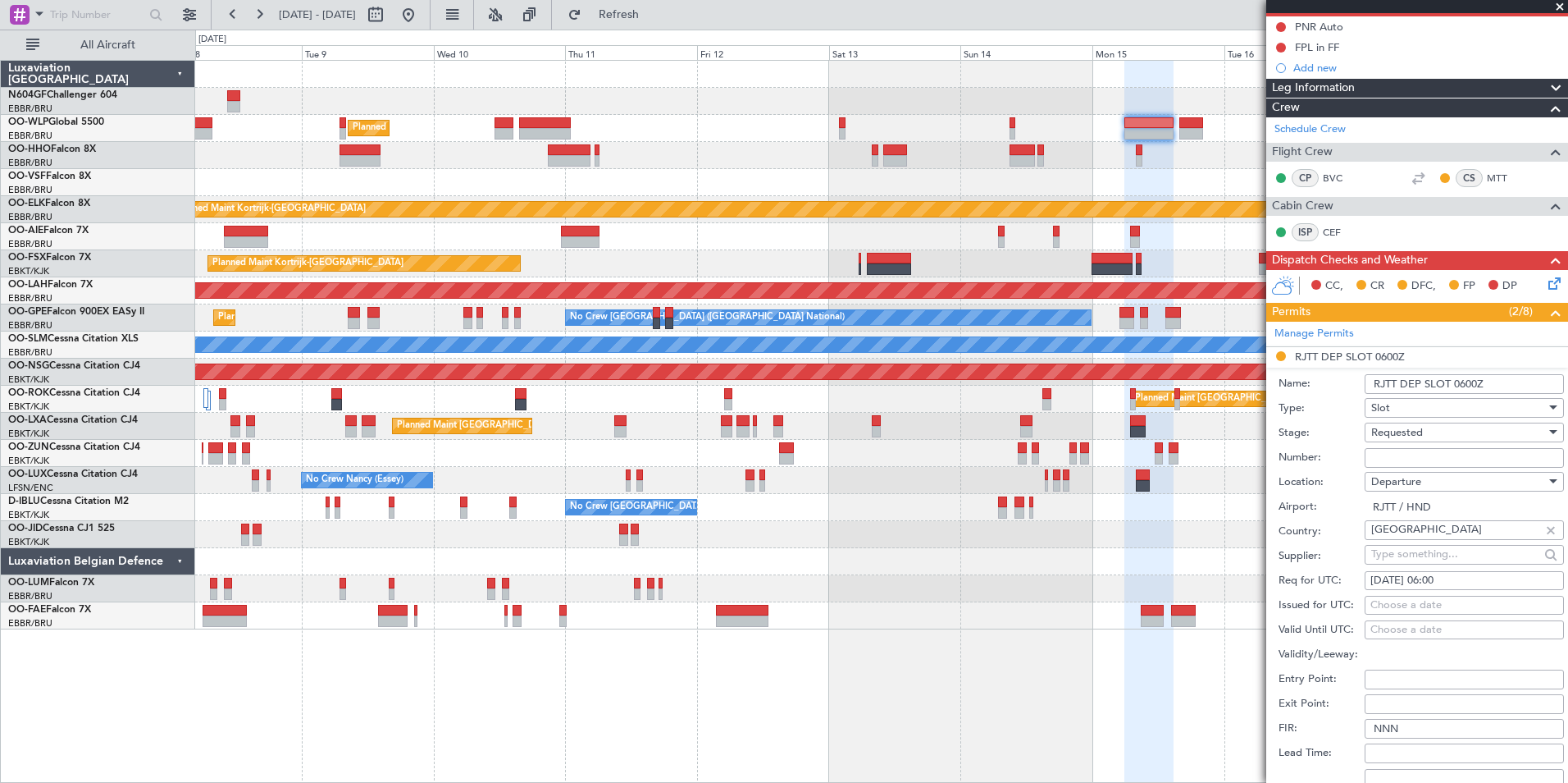
scroll to position [164, 0]
click at [1429, 450] on input "Number:" at bounding box center [1464, 457] width 200 height 20
click at [1345, 449] on label "Number:" at bounding box center [1321, 456] width 86 height 16
click at [1365, 449] on input "Number:" at bounding box center [1464, 457] width 200 height 20
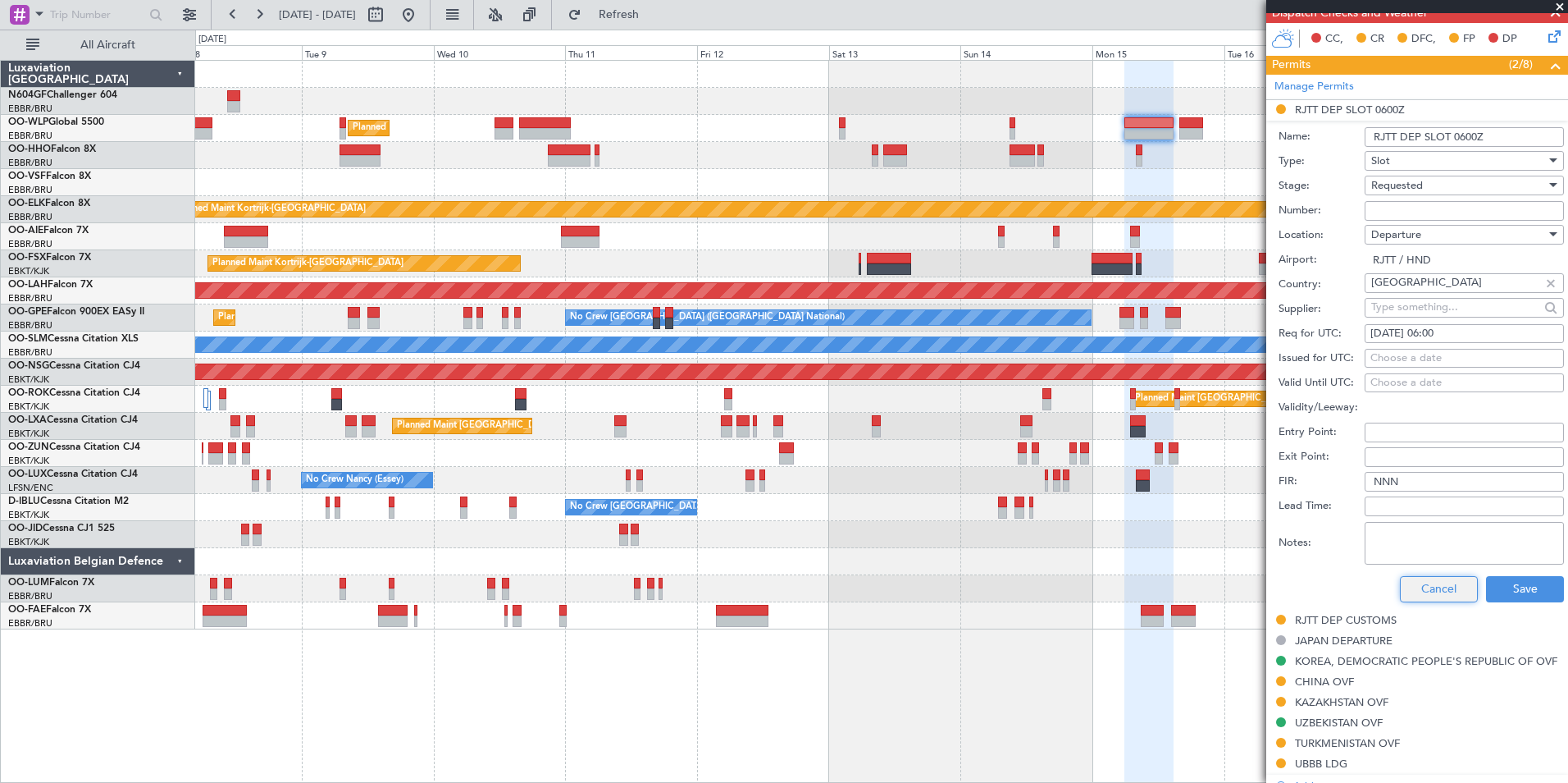
click at [1414, 576] on button "Cancel" at bounding box center [1439, 589] width 78 height 26
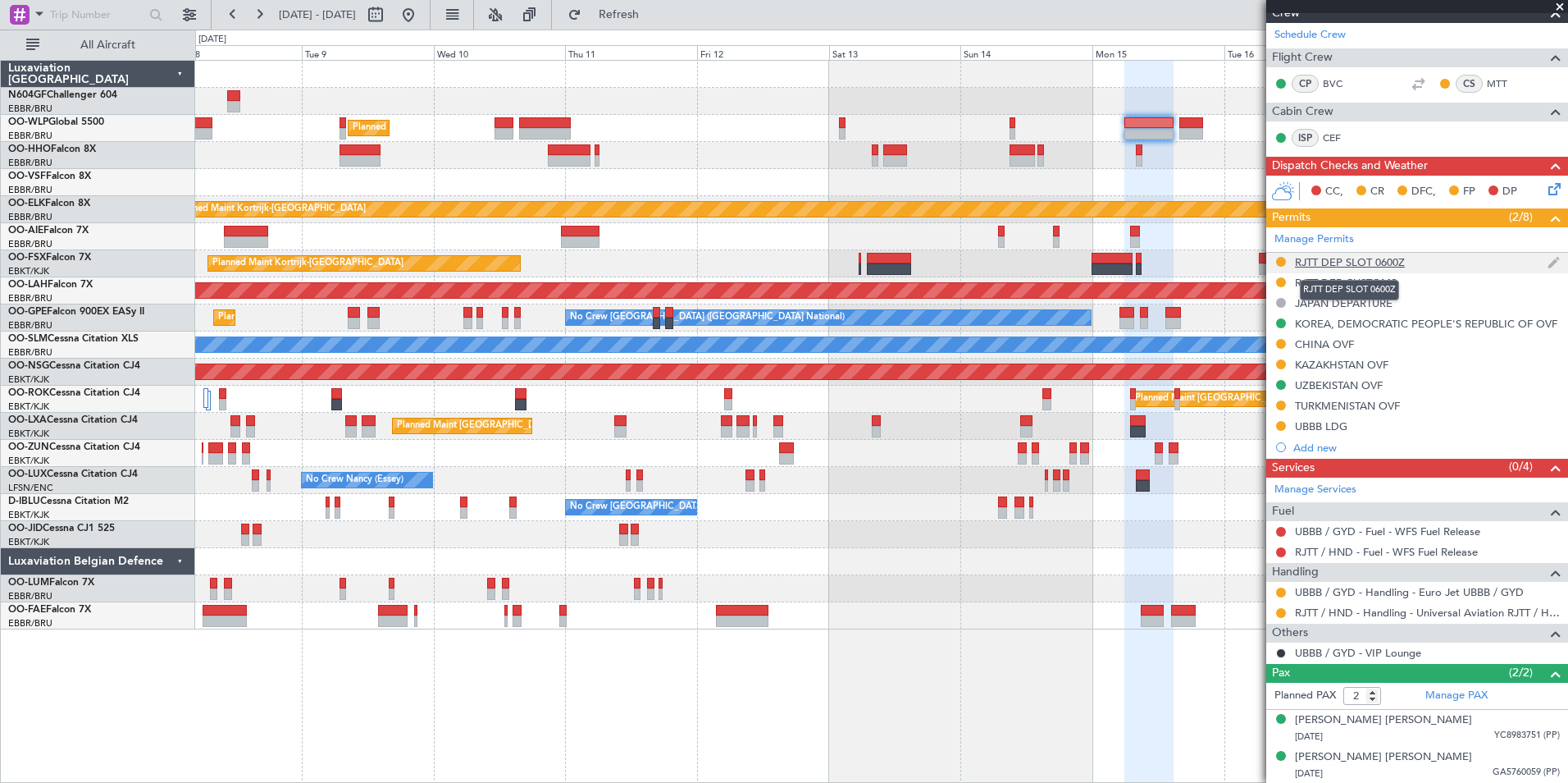
click at [1371, 257] on div "RJTT DEP SLOT 0600Z" at bounding box center [1350, 262] width 110 height 14
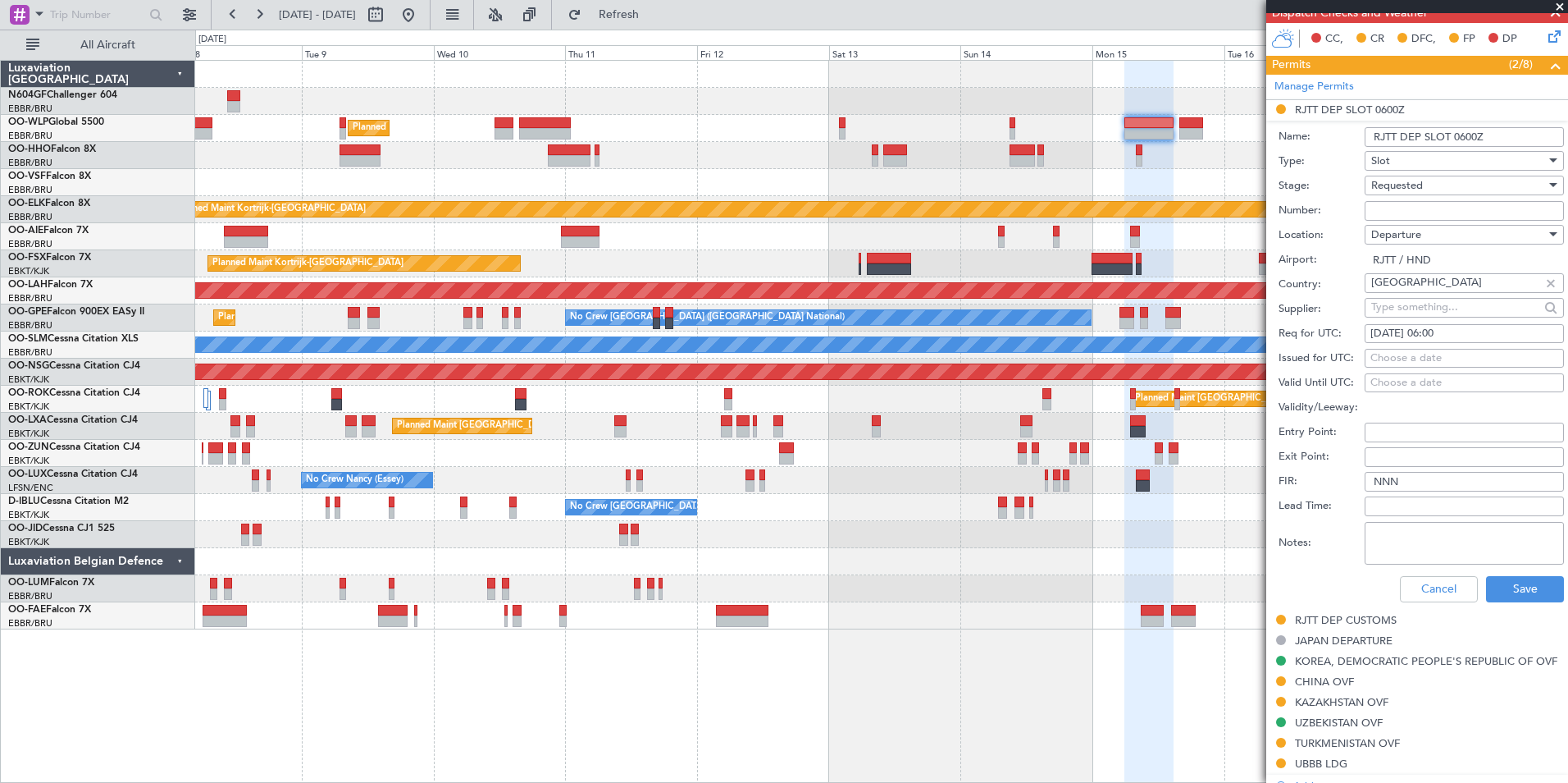
click at [1451, 206] on input "Number:" at bounding box center [1464, 210] width 200 height 20
click at [1338, 185] on label "Stage:" at bounding box center [1321, 186] width 86 height 16
click at [1445, 201] on input "Number:" at bounding box center [1464, 210] width 200 height 20
type input "Approved"
click at [1448, 357] on div "Choose a date" at bounding box center [1464, 358] width 187 height 16
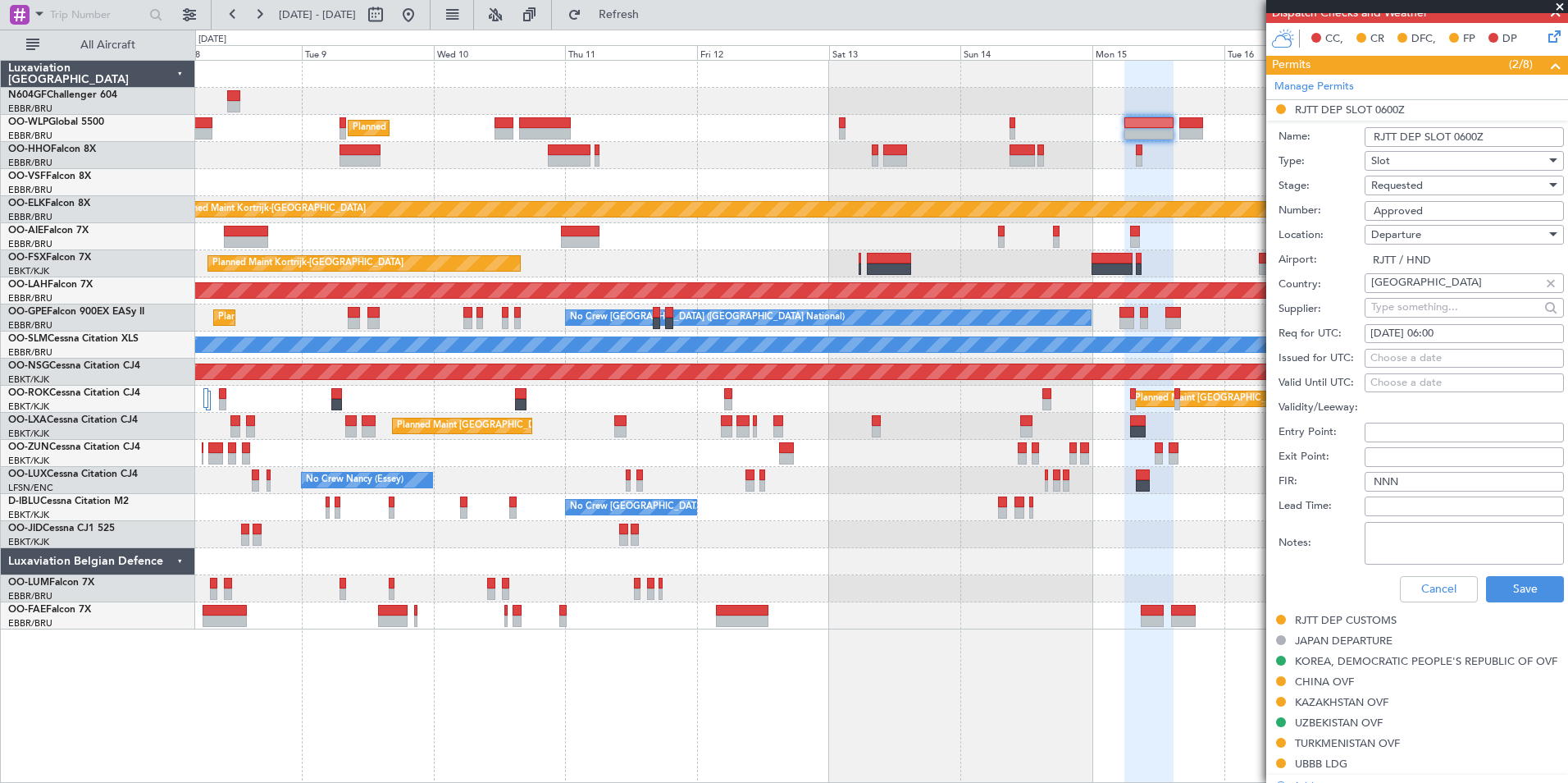
select select "9"
select select "2025"
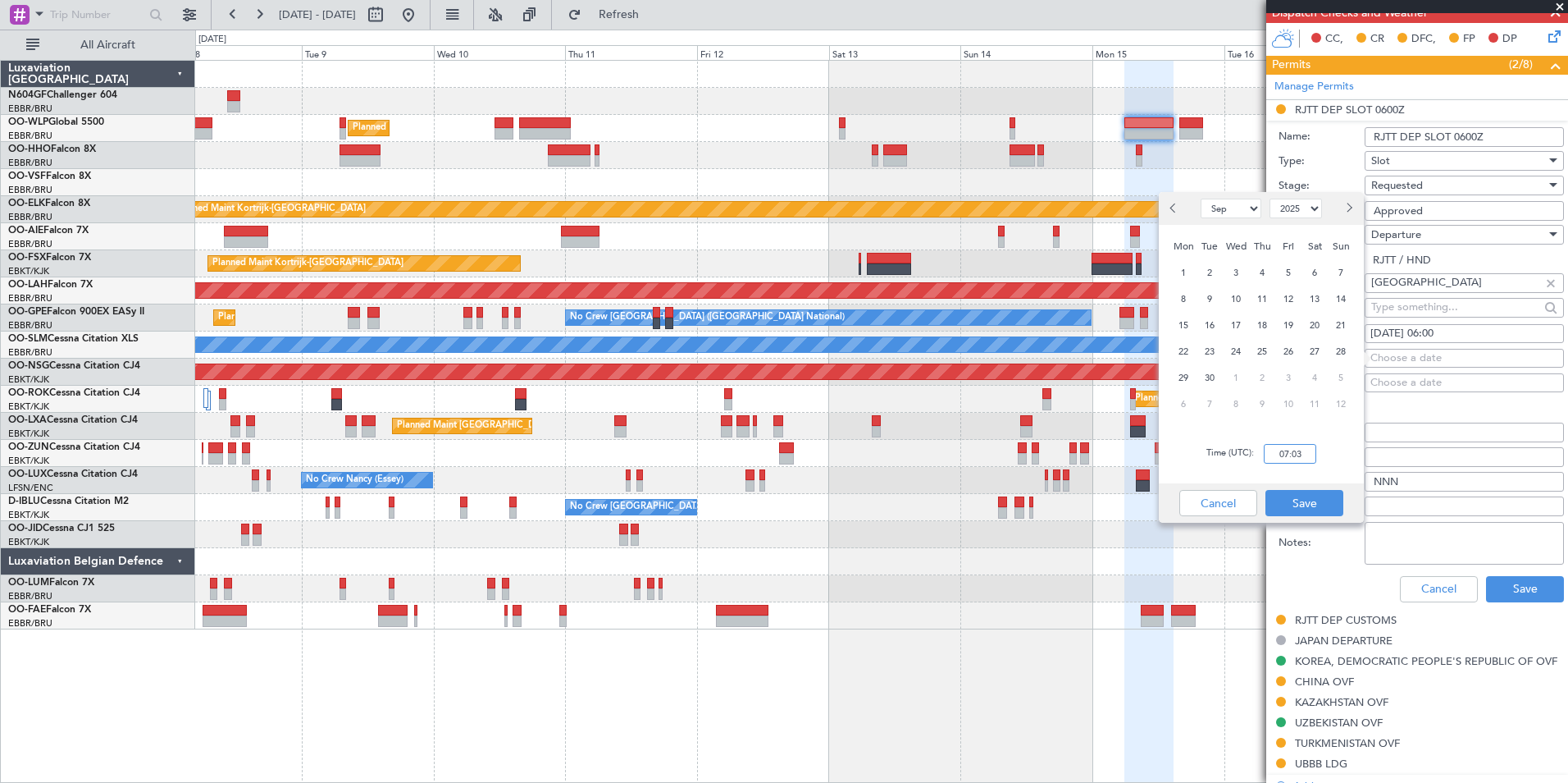
click at [1304, 450] on input "07:03" at bounding box center [1290, 453] width 53 height 20
click at [1314, 457] on input "05:55" at bounding box center [1290, 453] width 53 height 20
type input "05:55"
click at [1320, 499] on button "Save" at bounding box center [1304, 503] width 78 height 26
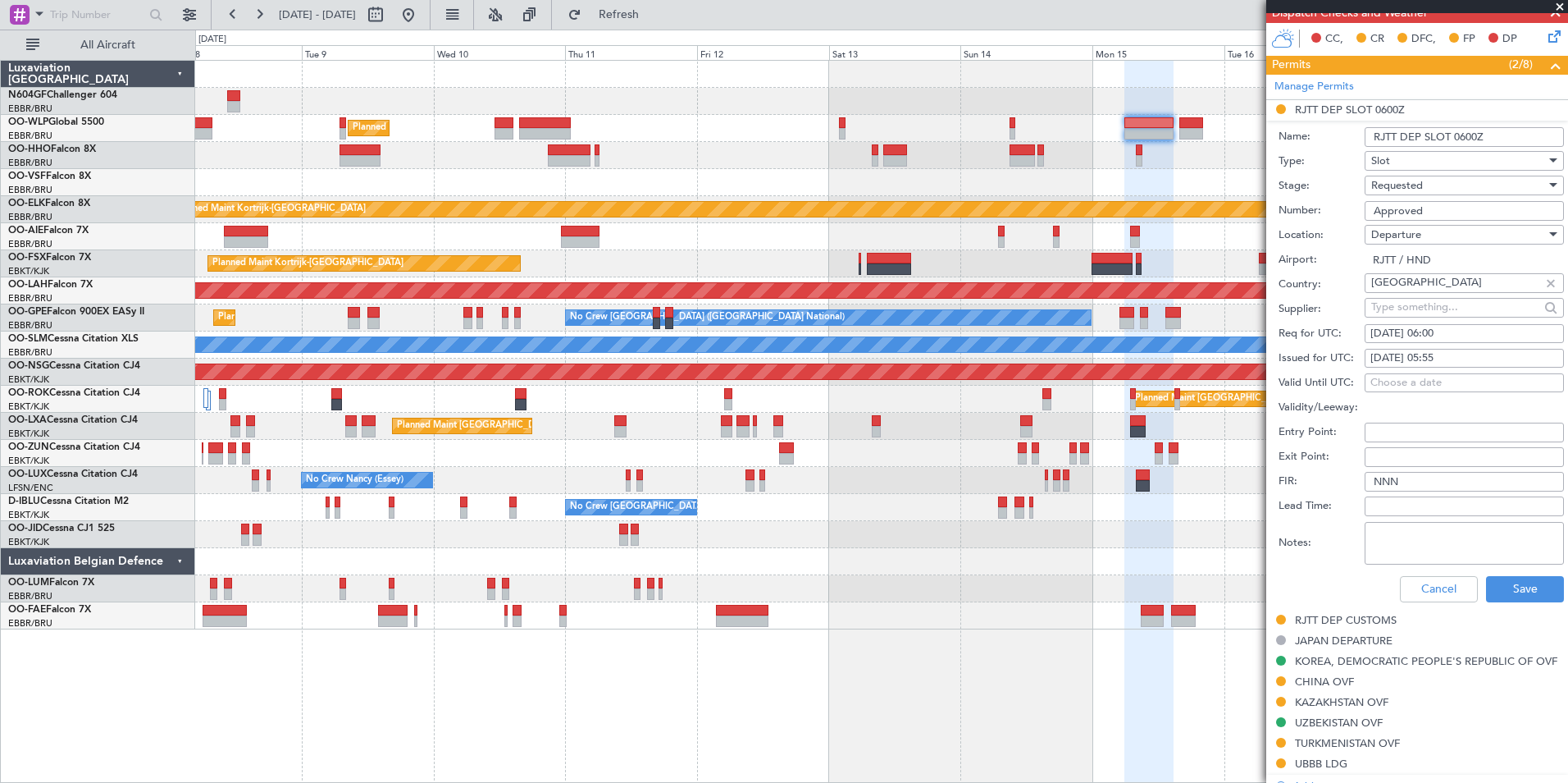
click at [1407, 195] on div "Requested" at bounding box center [1459, 186] width 175 height 24
click at [1434, 309] on span "Received OK" at bounding box center [1458, 309] width 172 height 24
click at [1505, 577] on button "Save" at bounding box center [1525, 589] width 78 height 26
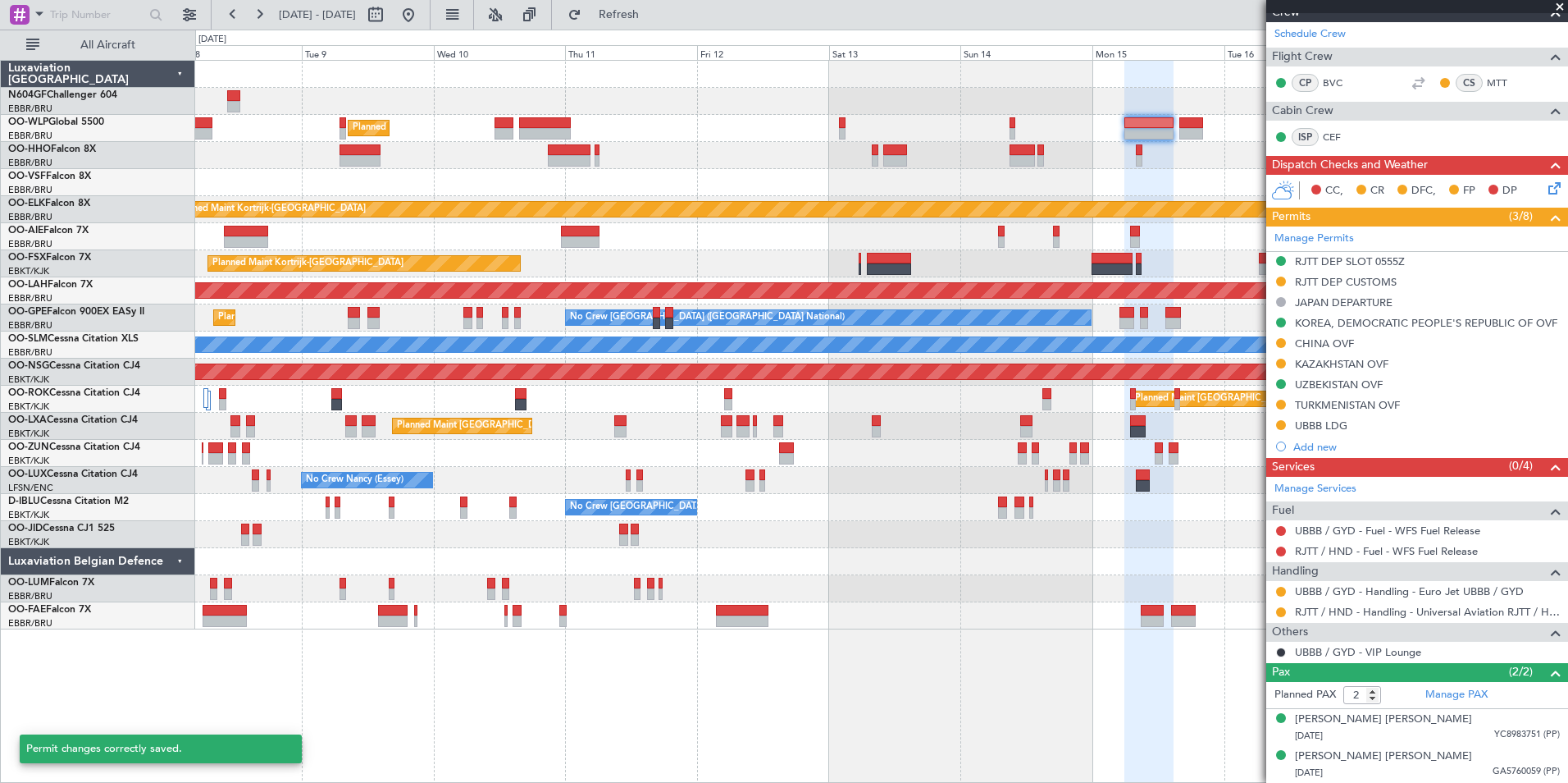
scroll to position [258, 0]
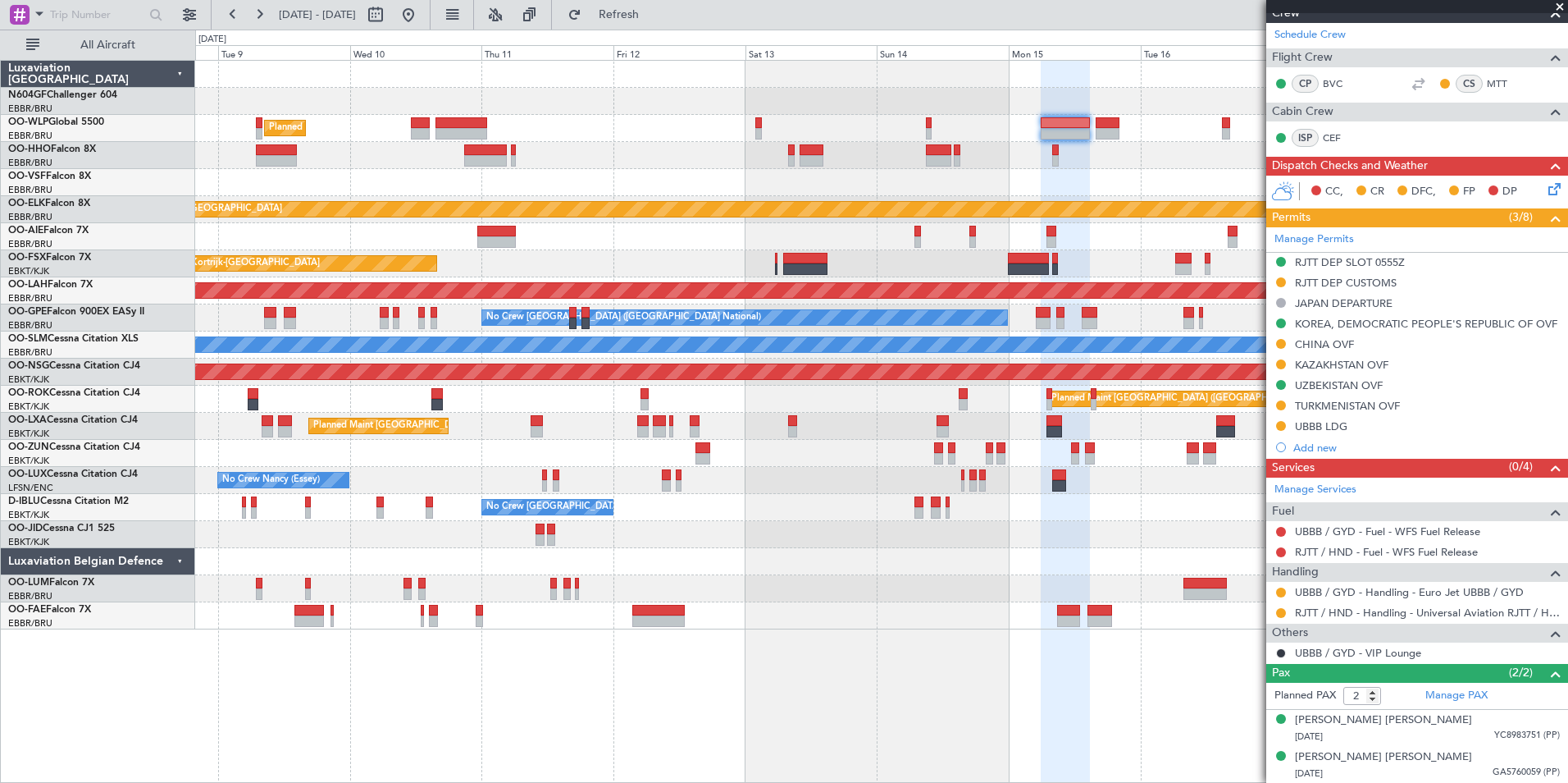
click at [716, 143] on div "Planned Maint Milan (Linate) Planned Maint Kortrijk-Wevelgem Planned Maint Kort…" at bounding box center [881, 345] width 1372 height 569
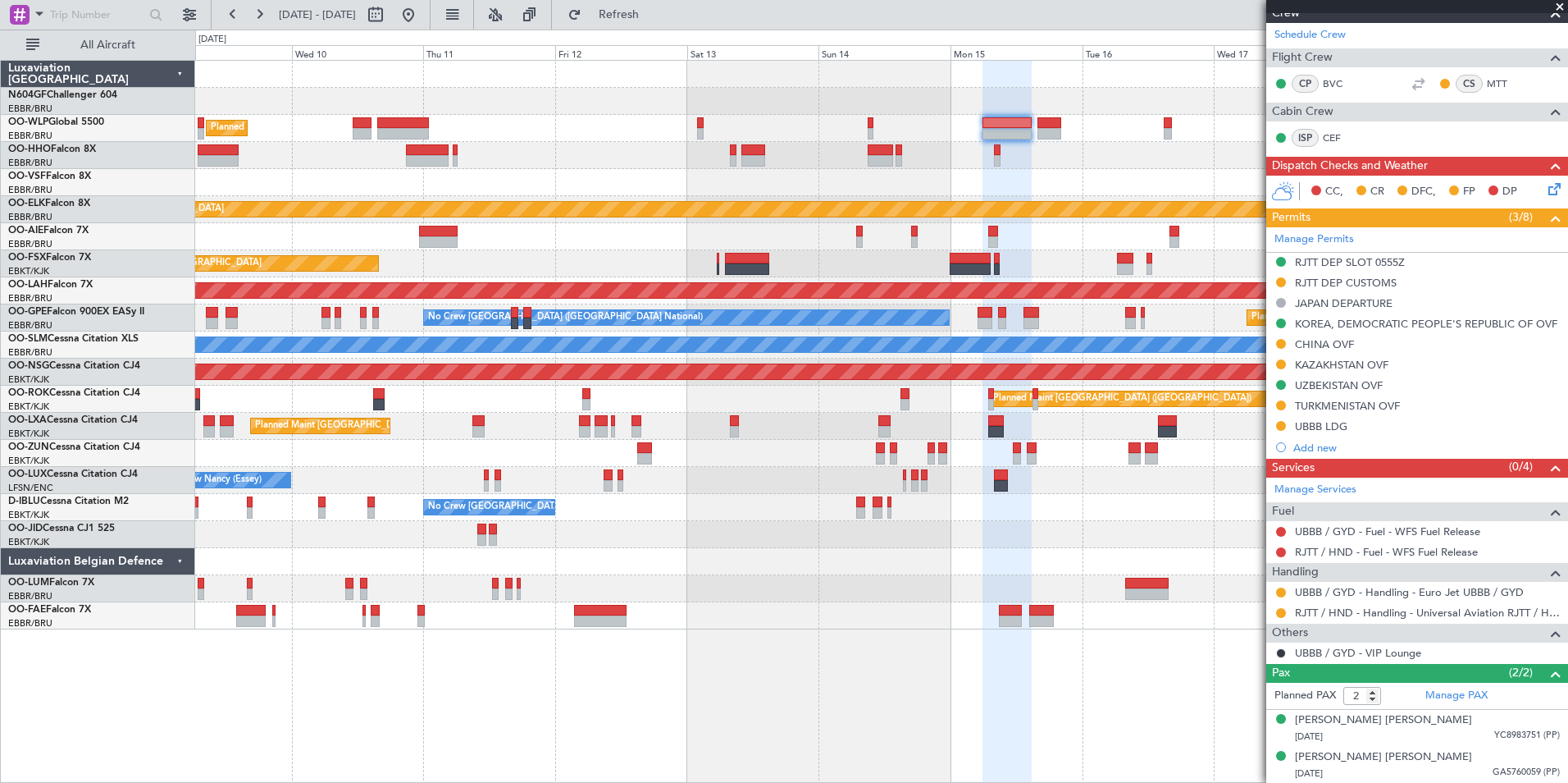
click at [552, 144] on div "Planned Maint Milan (Linate) Planned Maint Kortrijk-Wevelgem Planned Maint Kort…" at bounding box center [881, 345] width 1372 height 569
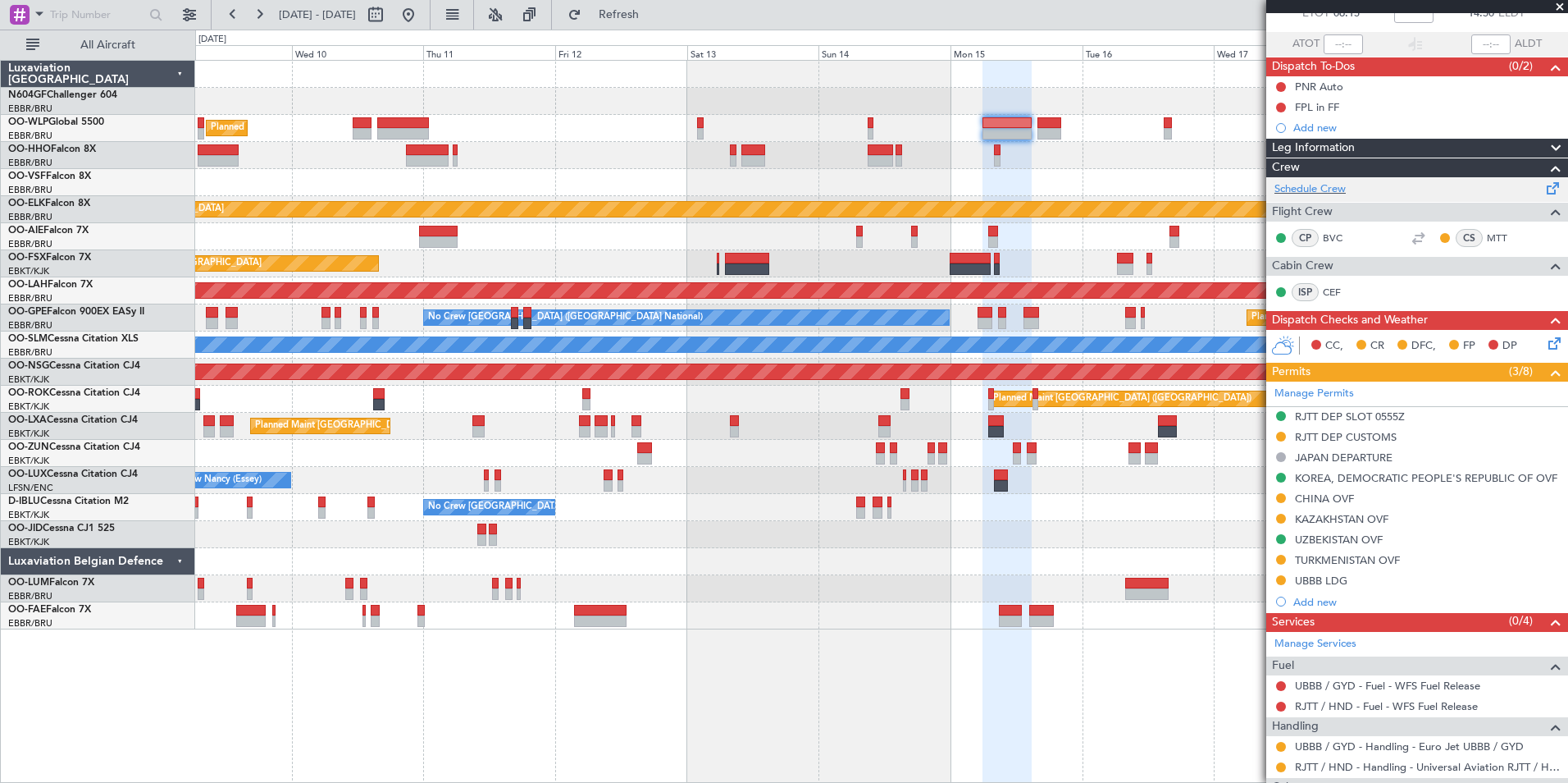
scroll to position [11, 0]
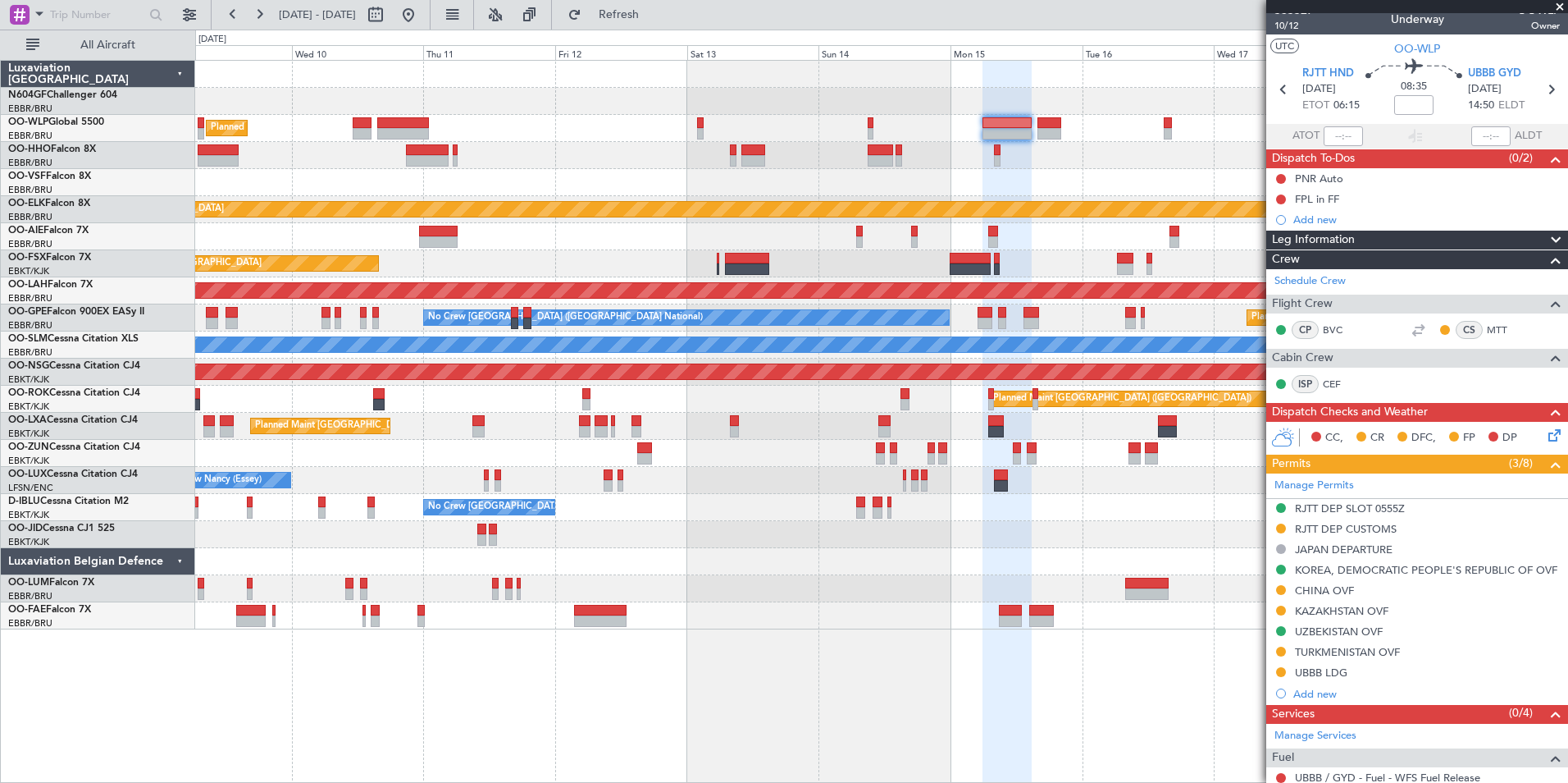
click at [1555, 10] on span at bounding box center [1560, 8] width 16 height 15
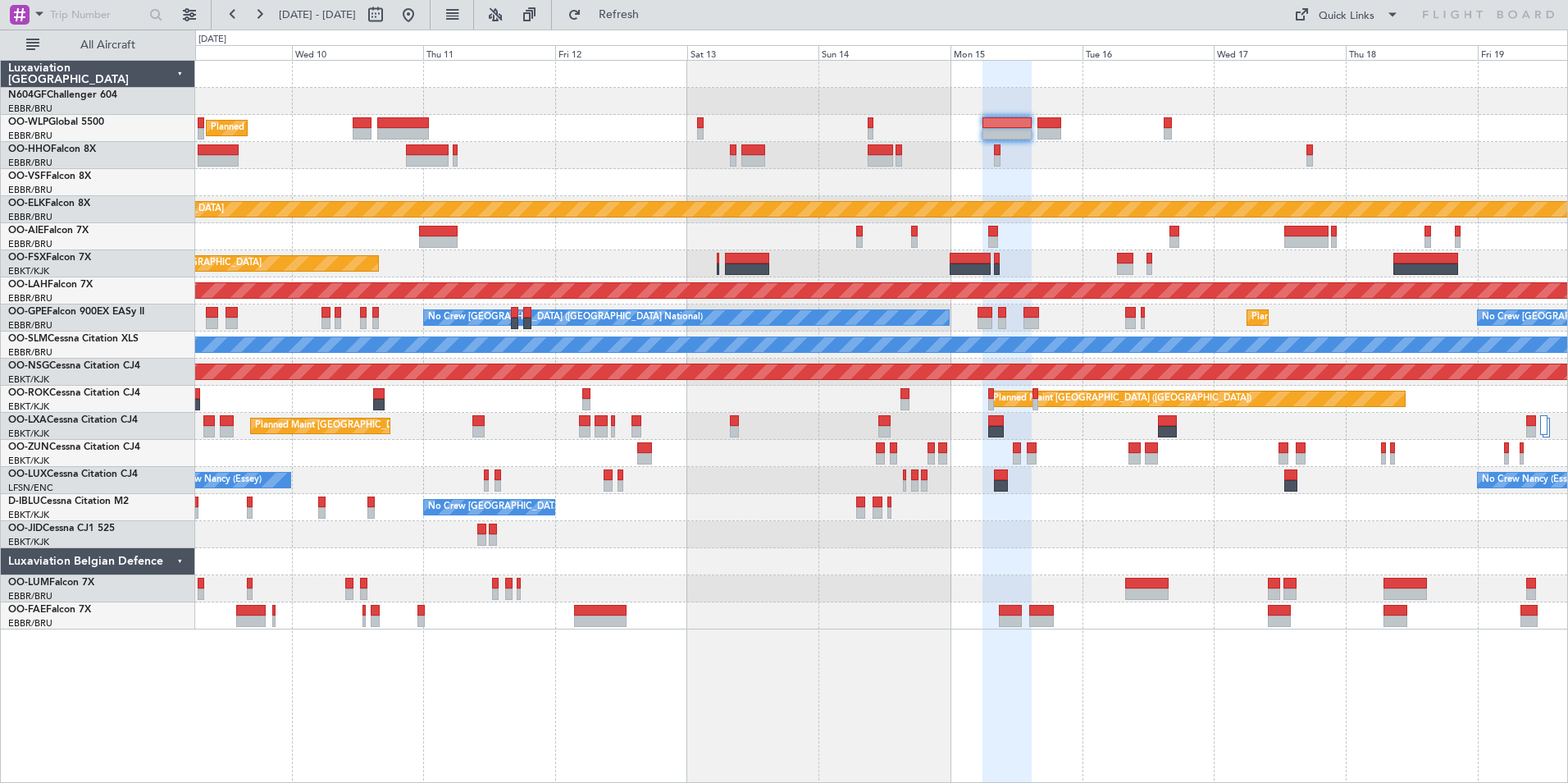
type input "0"
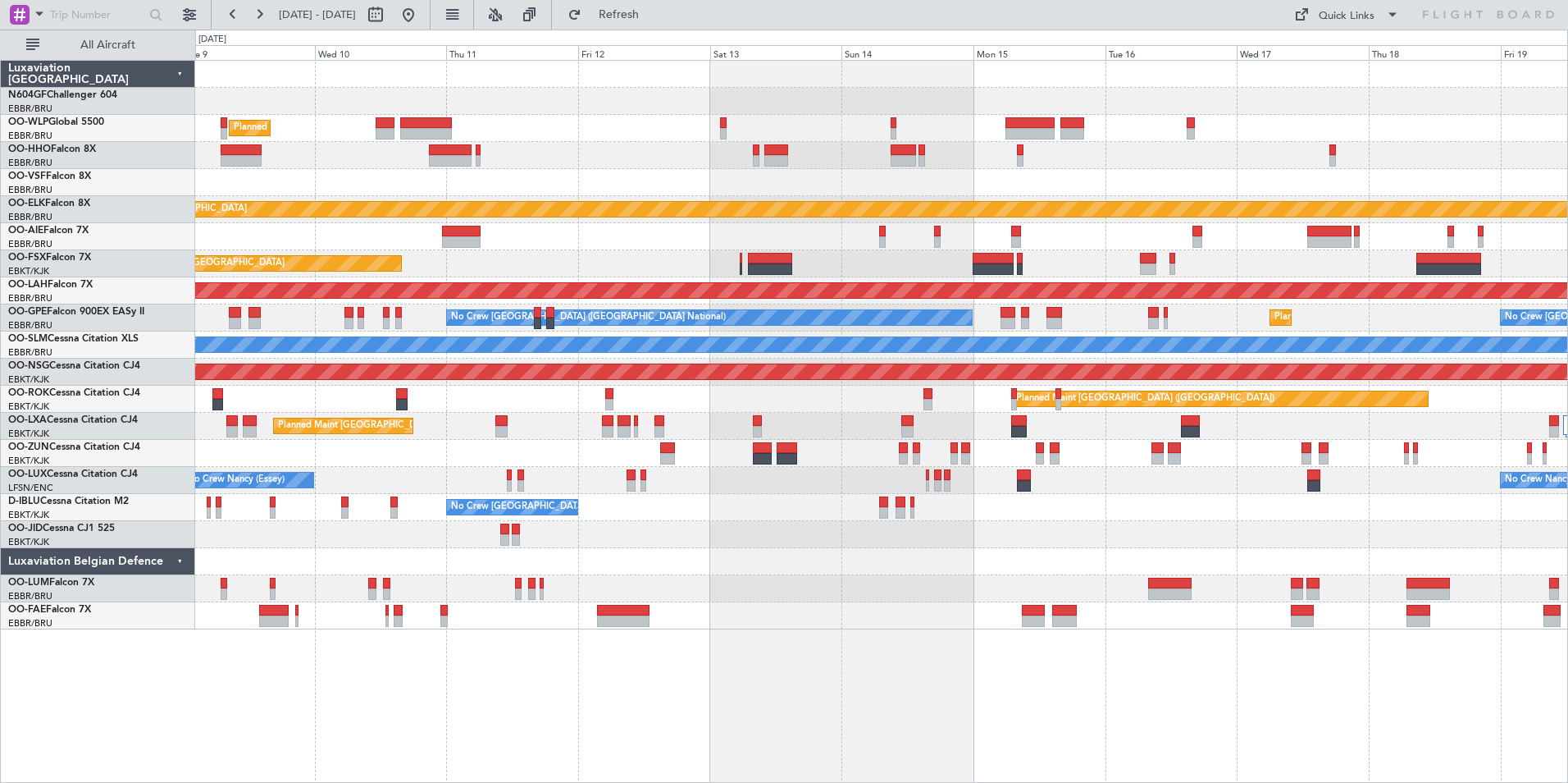
click at [1144, 168] on div "Planned Maint Milan (Linate) Planned Maint Kortrijk-Wevelgem Planned Maint Kort…" at bounding box center [881, 345] width 1372 height 569
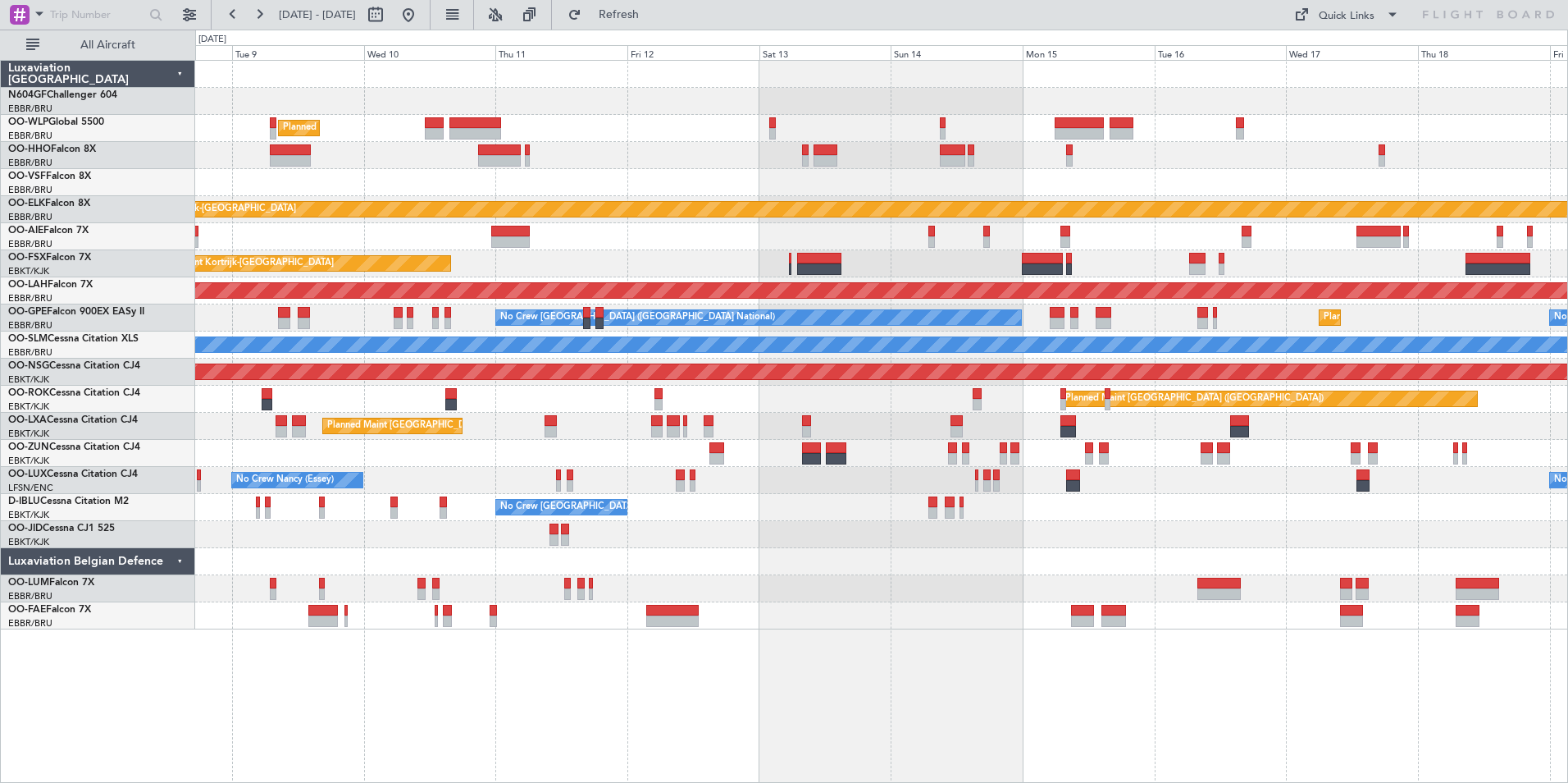
click at [800, 161] on div at bounding box center [881, 155] width 1372 height 27
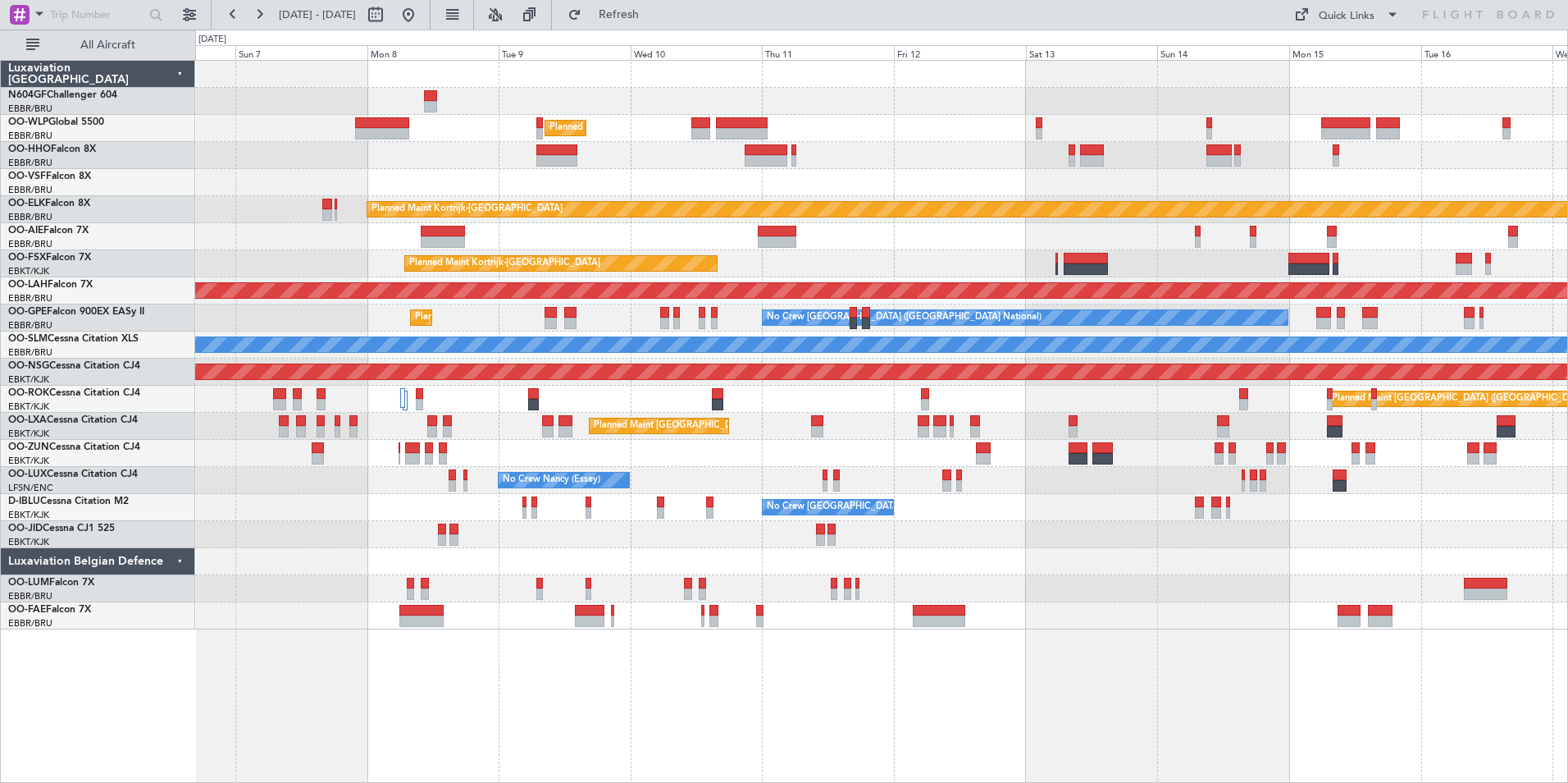
click at [1158, 582] on div "Owner Melsbroek Air Base" at bounding box center [881, 589] width 1372 height 27
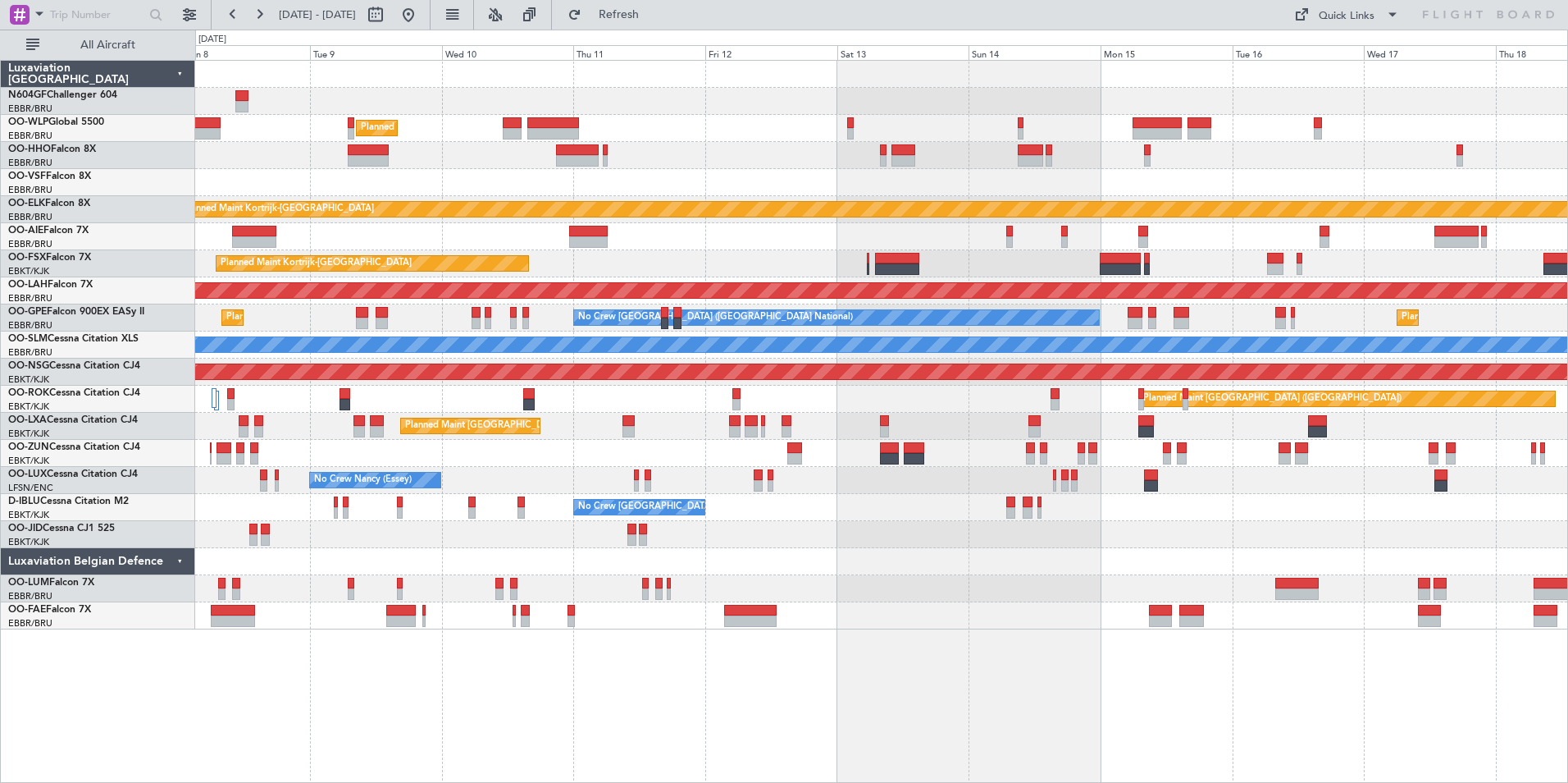
click at [929, 571] on div "Planned Maint Milan (Linate) Planned Maint Kortrijk-Wevelgem Planned Maint Kort…" at bounding box center [881, 345] width 1372 height 569
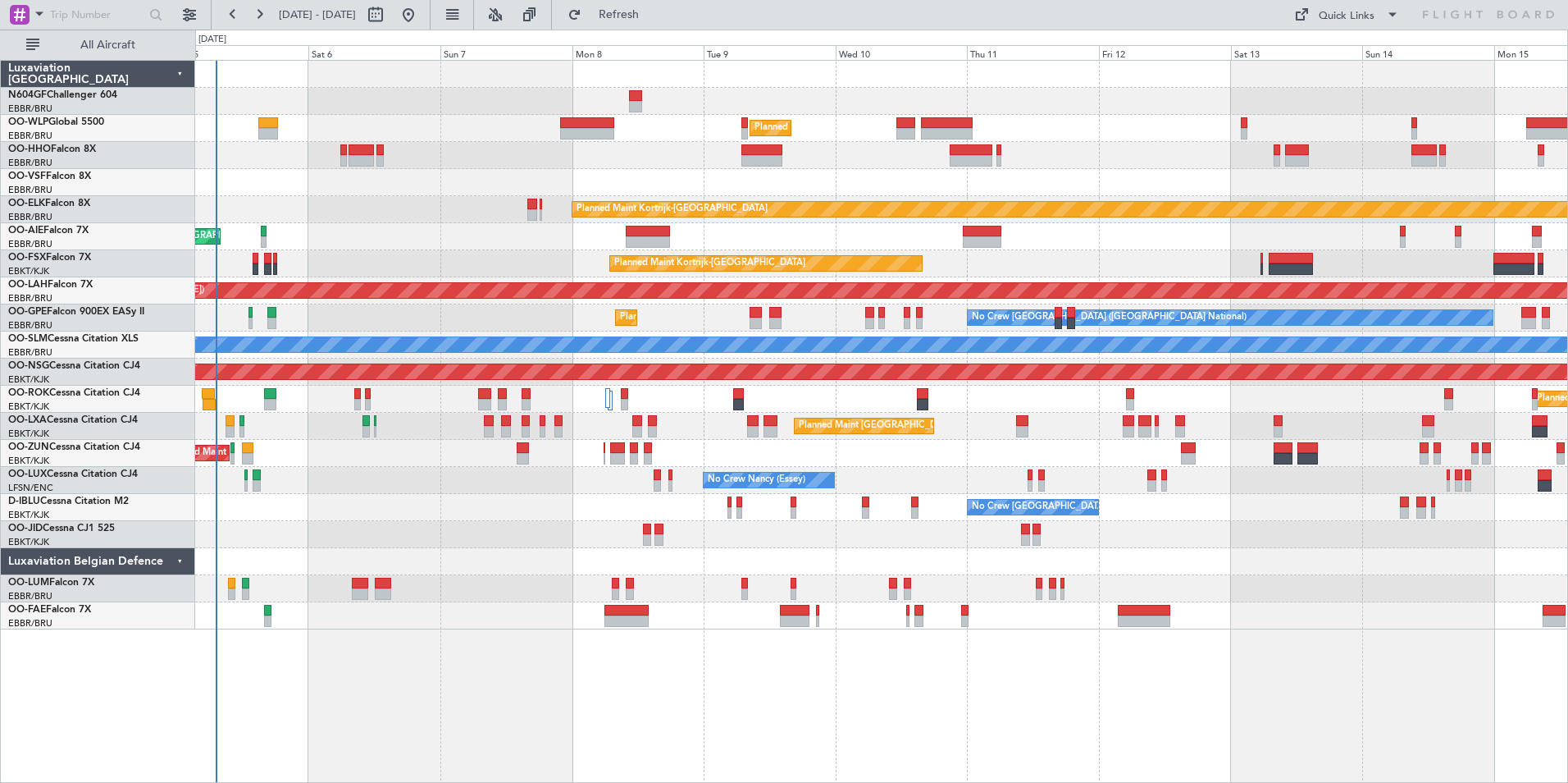
click at [1220, 546] on div "Planned Maint Milan (Linate) Planned Maint Kortrijk-Wevelgem Unplanned Maint Br…" at bounding box center [881, 345] width 1372 height 569
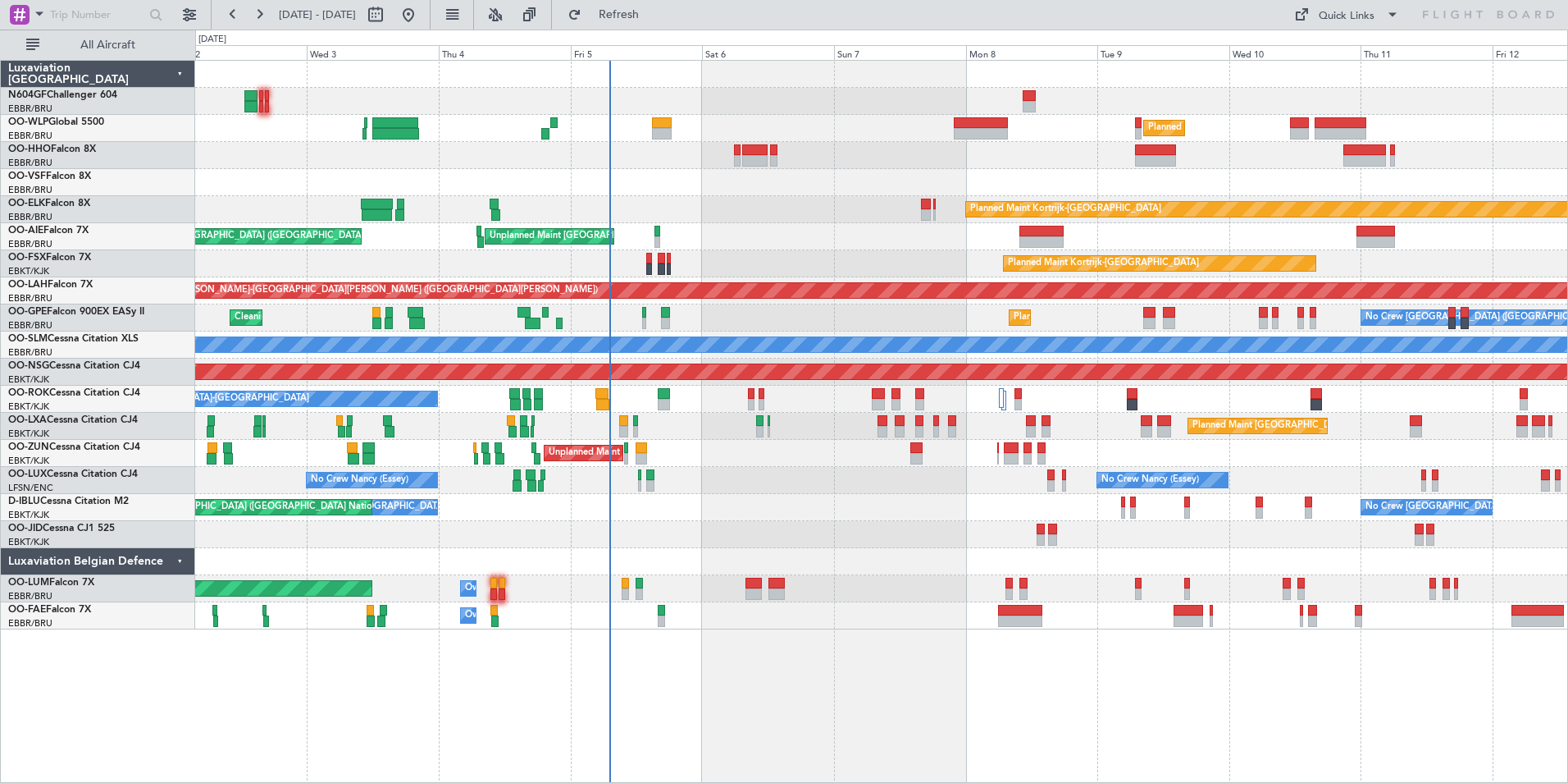
click at [854, 502] on div "No Crew Brussels (Brussels National) No Crew Brussels (Brussels National) AOG M…" at bounding box center [881, 507] width 1372 height 27
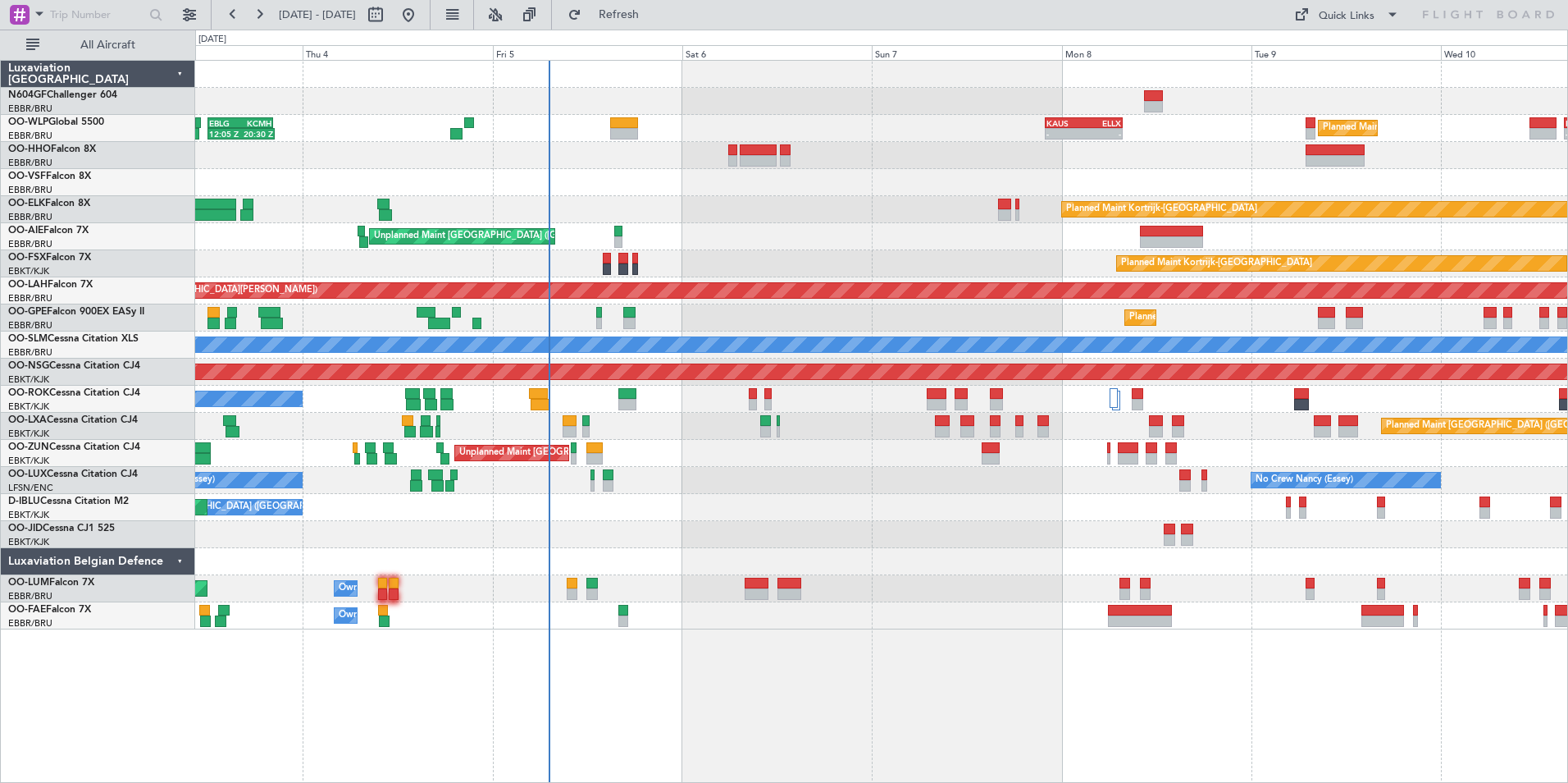
click at [646, 260] on div "Planned Maint Kortrijk-[GEOGRAPHIC_DATA]" at bounding box center [881, 264] width 1372 height 27
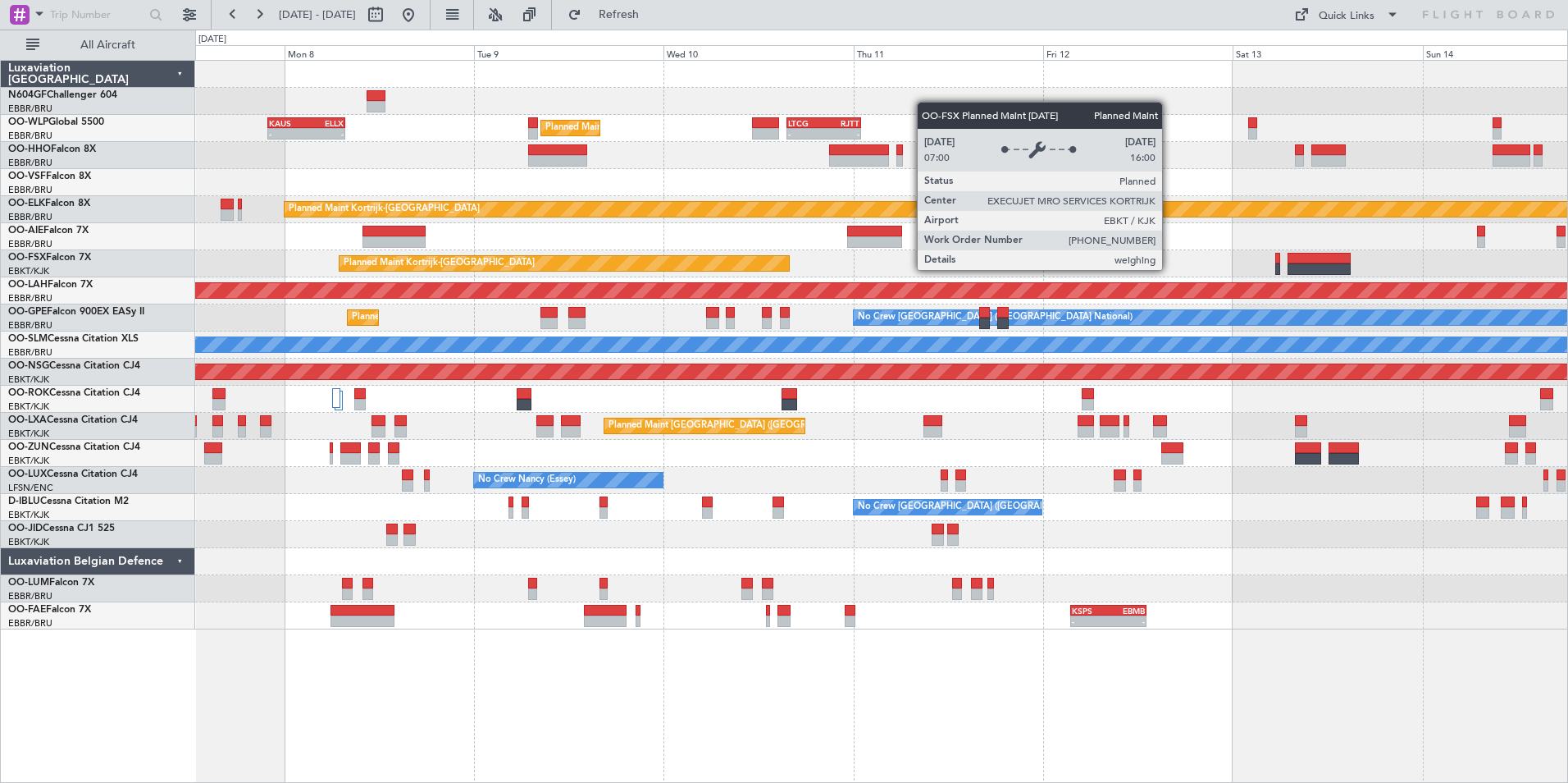
click at [688, 269] on div "Planned Maint Kortrijk-[GEOGRAPHIC_DATA]" at bounding box center [564, 264] width 449 height 15
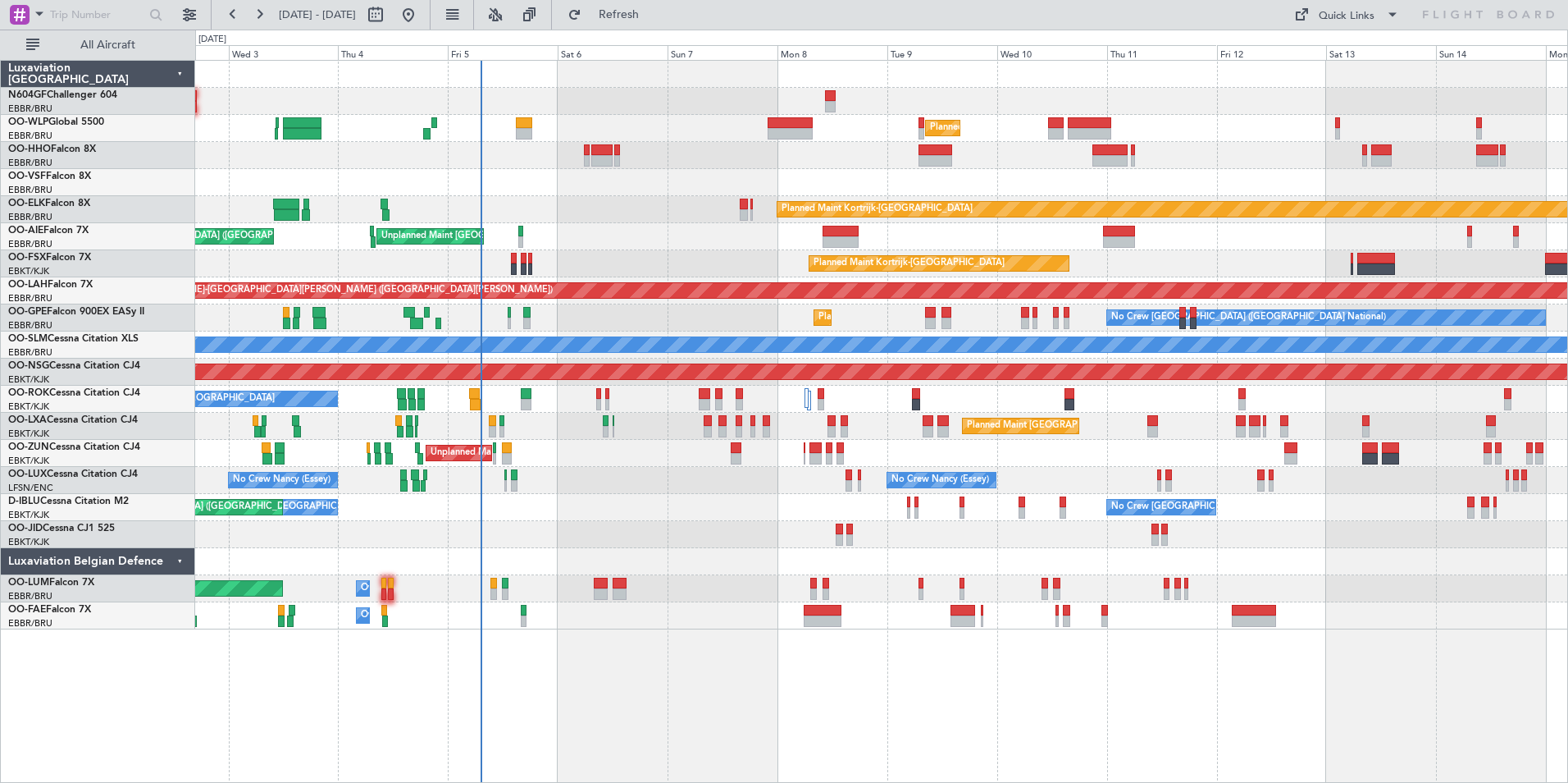
click at [823, 160] on div at bounding box center [881, 155] width 1372 height 27
click at [760, 155] on div at bounding box center [881, 155] width 1372 height 27
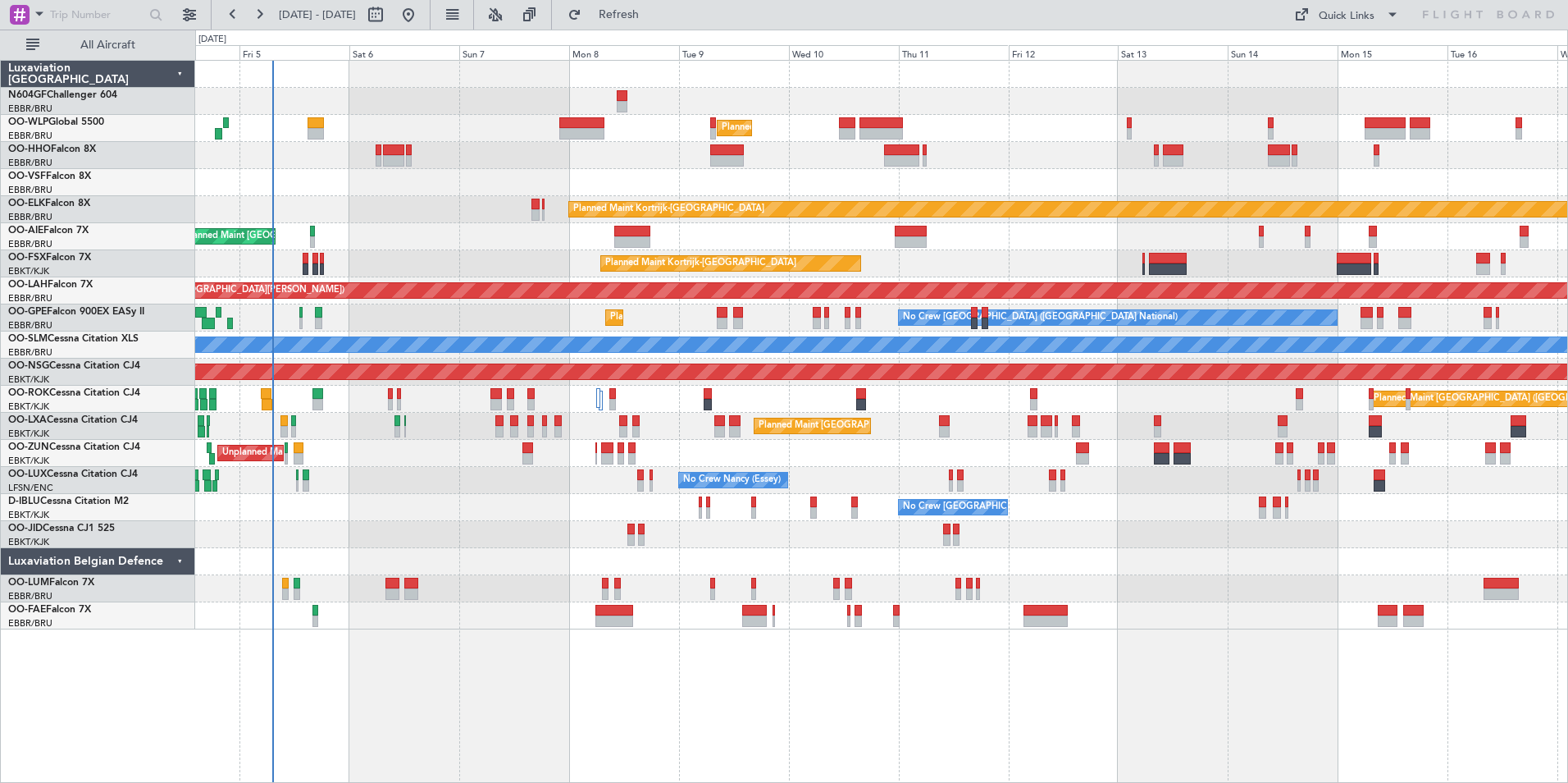
click at [996, 175] on div "Planned Maint Milan (Linate) Planned Maint Kortrijk-Wevelgem Unplanned Maint Br…" at bounding box center [881, 345] width 1372 height 569
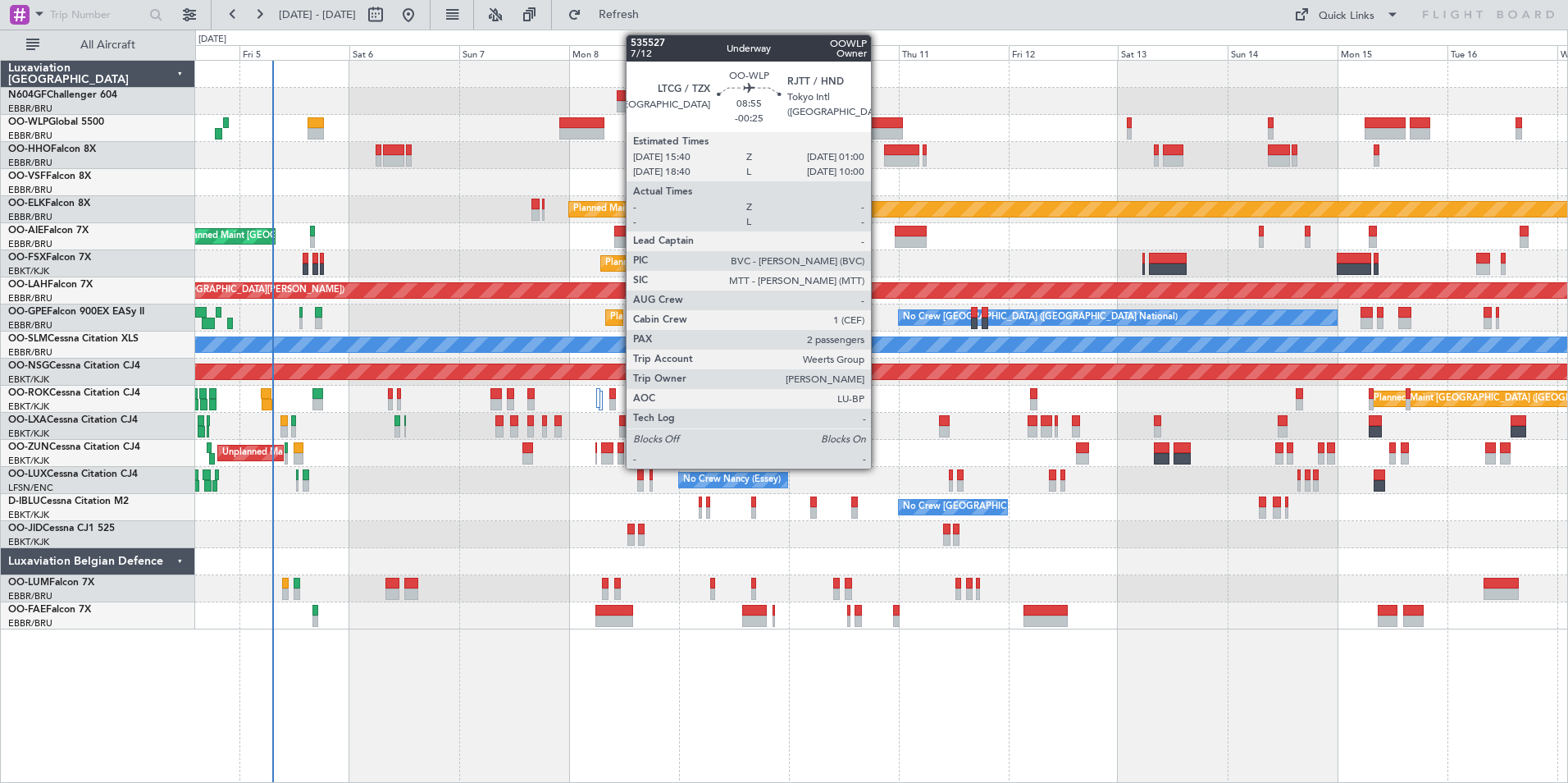
click at [879, 127] on div at bounding box center [881, 123] width 43 height 11
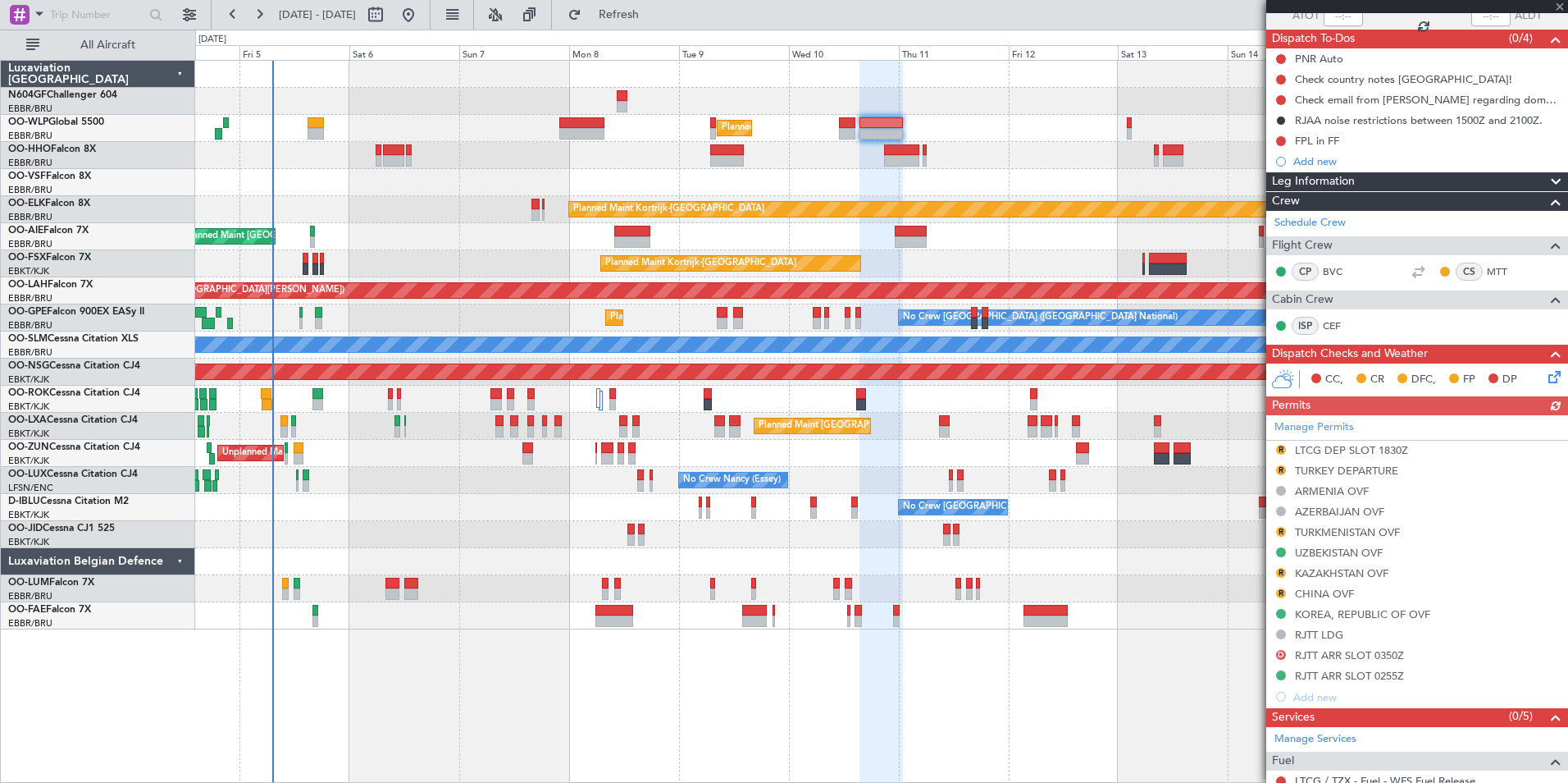
scroll to position [246, 0]
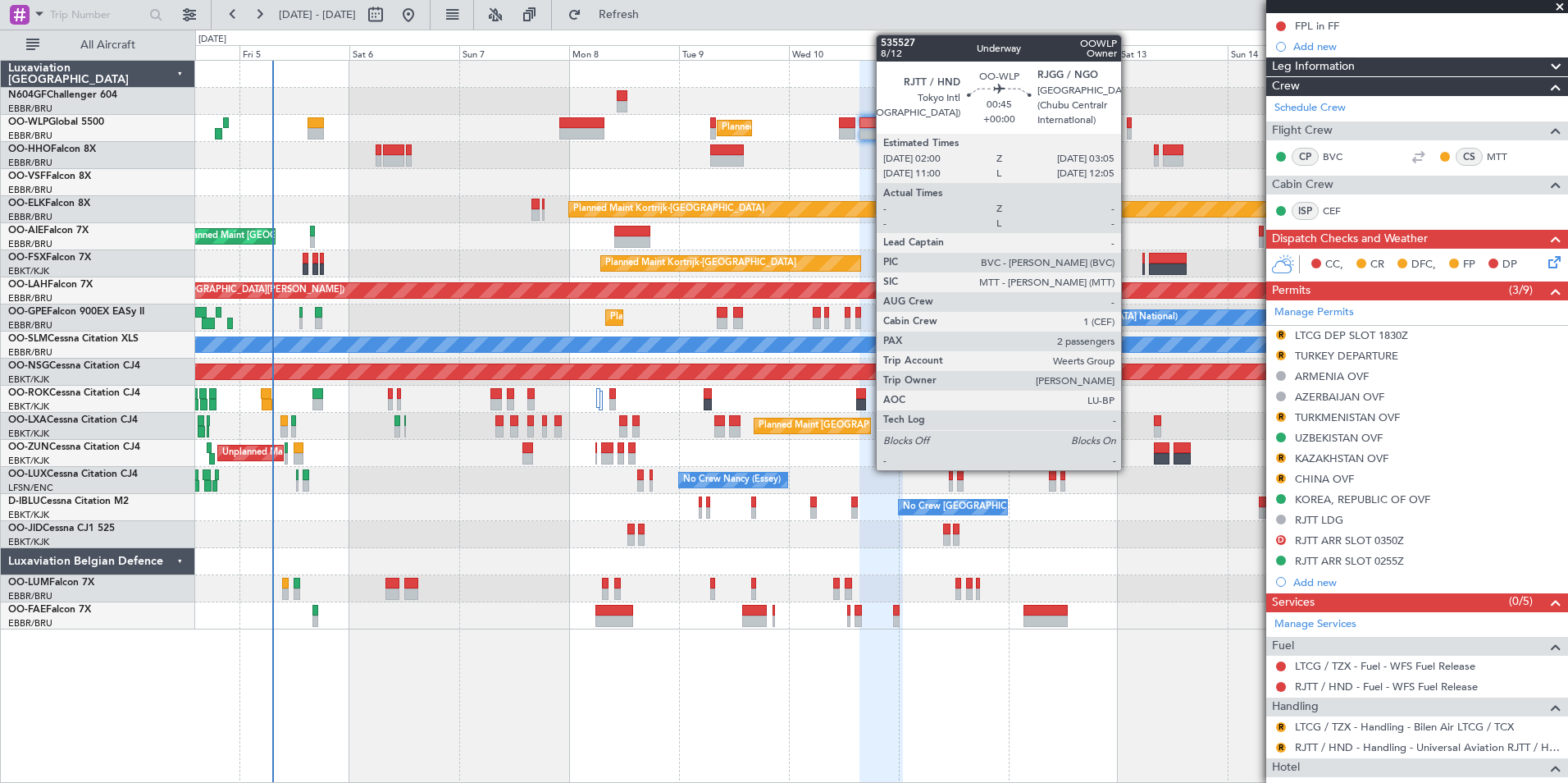
click at [1129, 131] on div at bounding box center [1130, 134] width 6 height 11
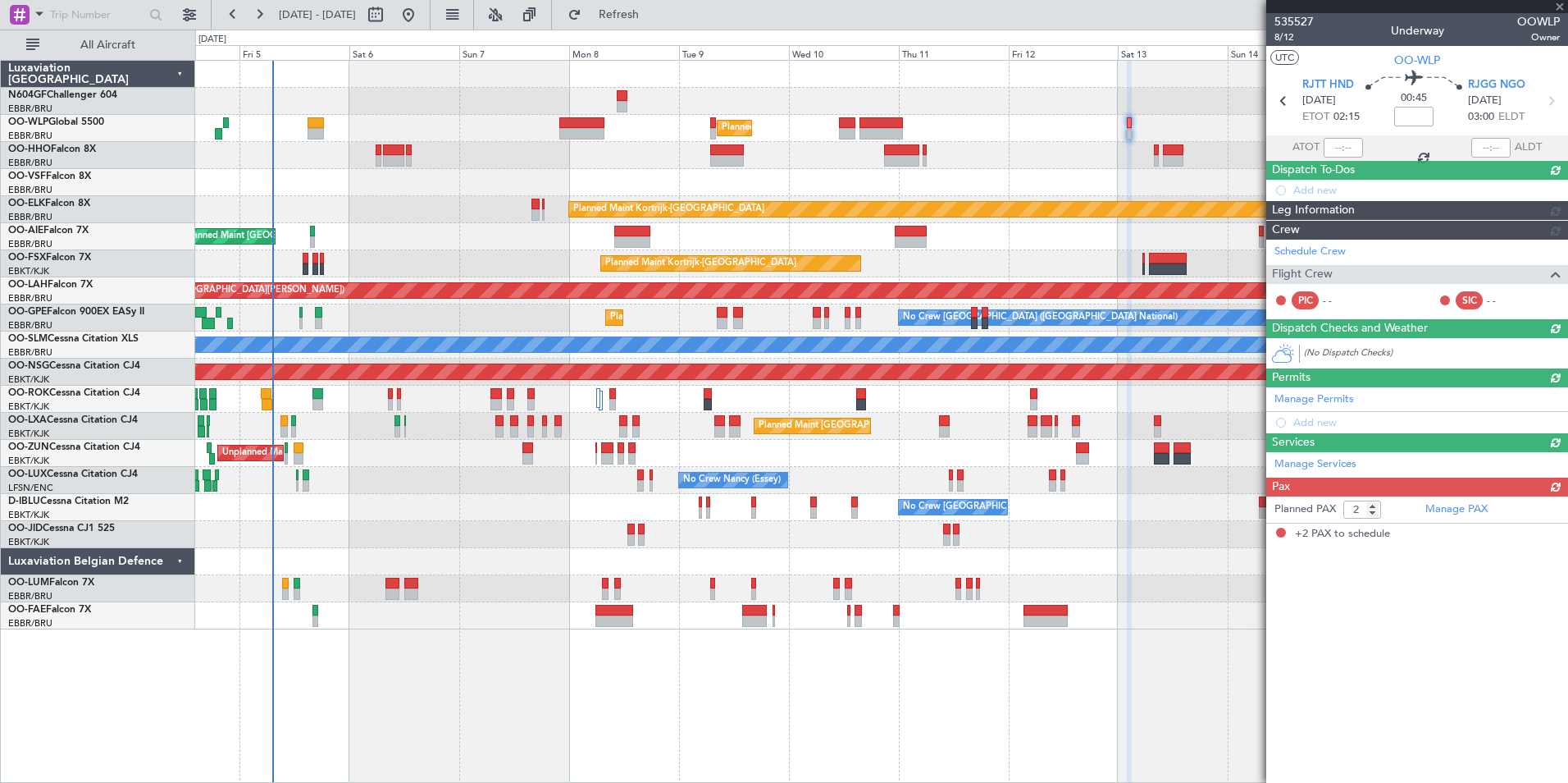
scroll to position [0, 0]
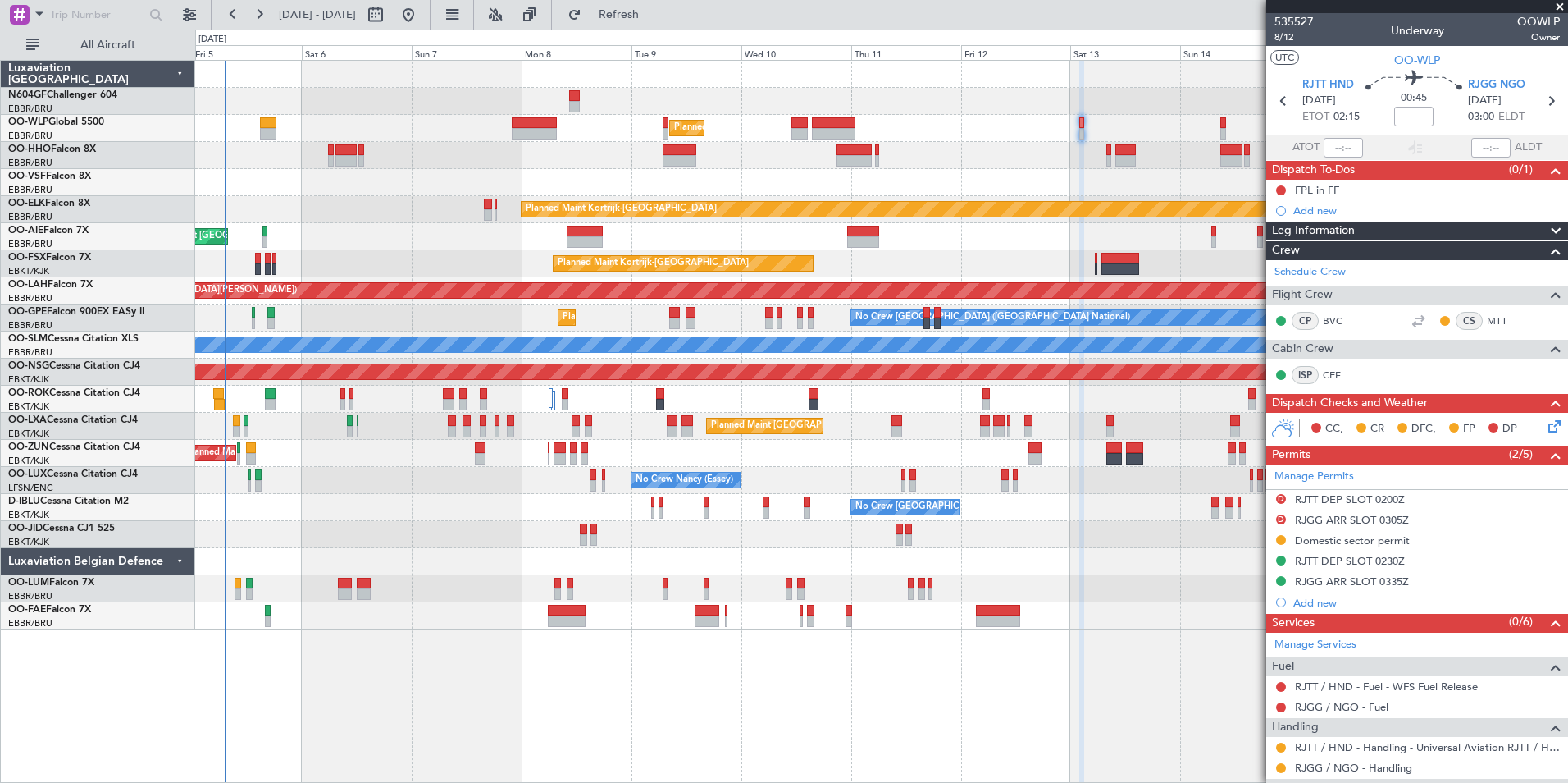
click at [1073, 160] on div at bounding box center [881, 155] width 1372 height 27
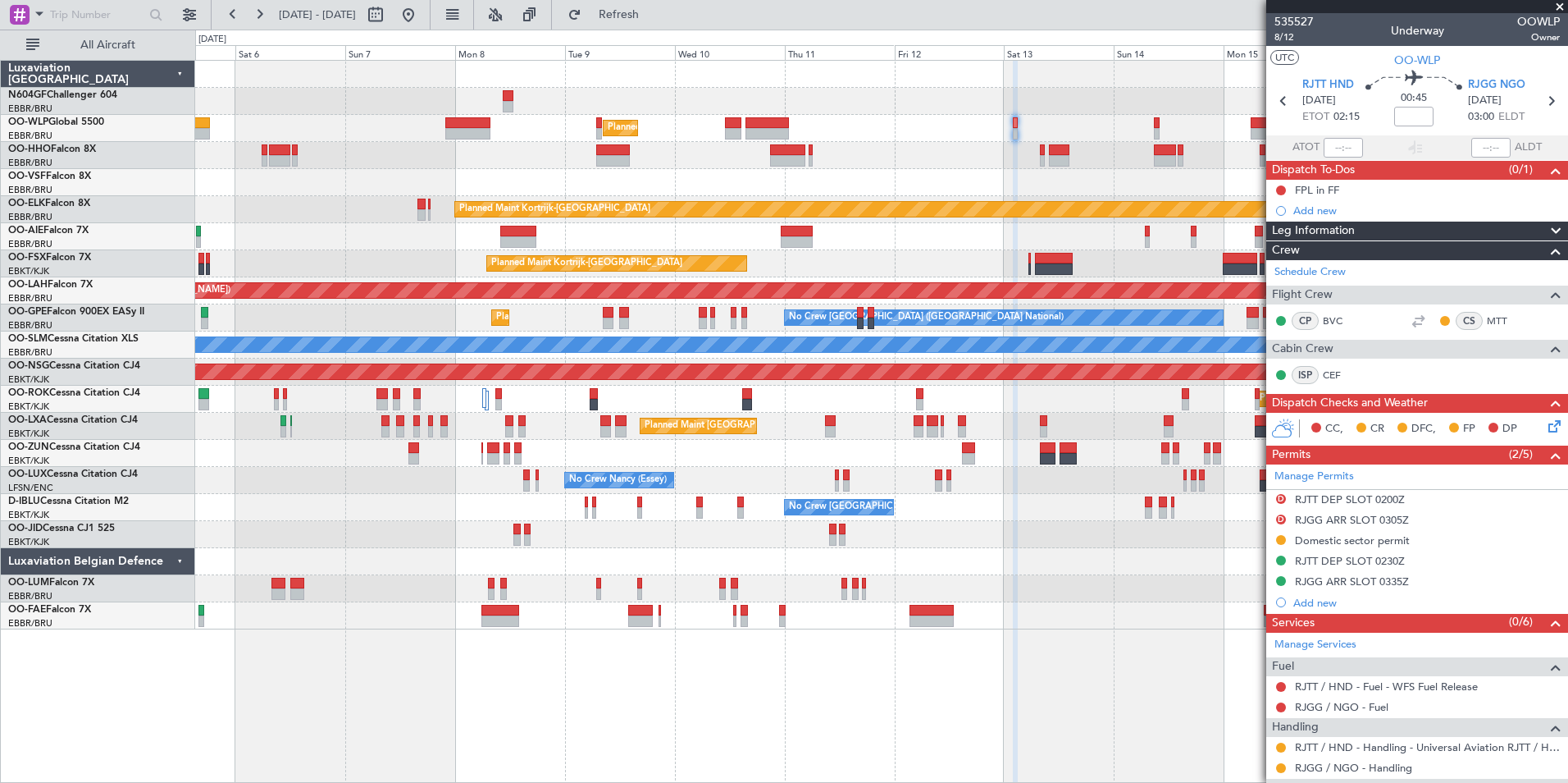
click at [1065, 176] on div at bounding box center [881, 182] width 1372 height 27
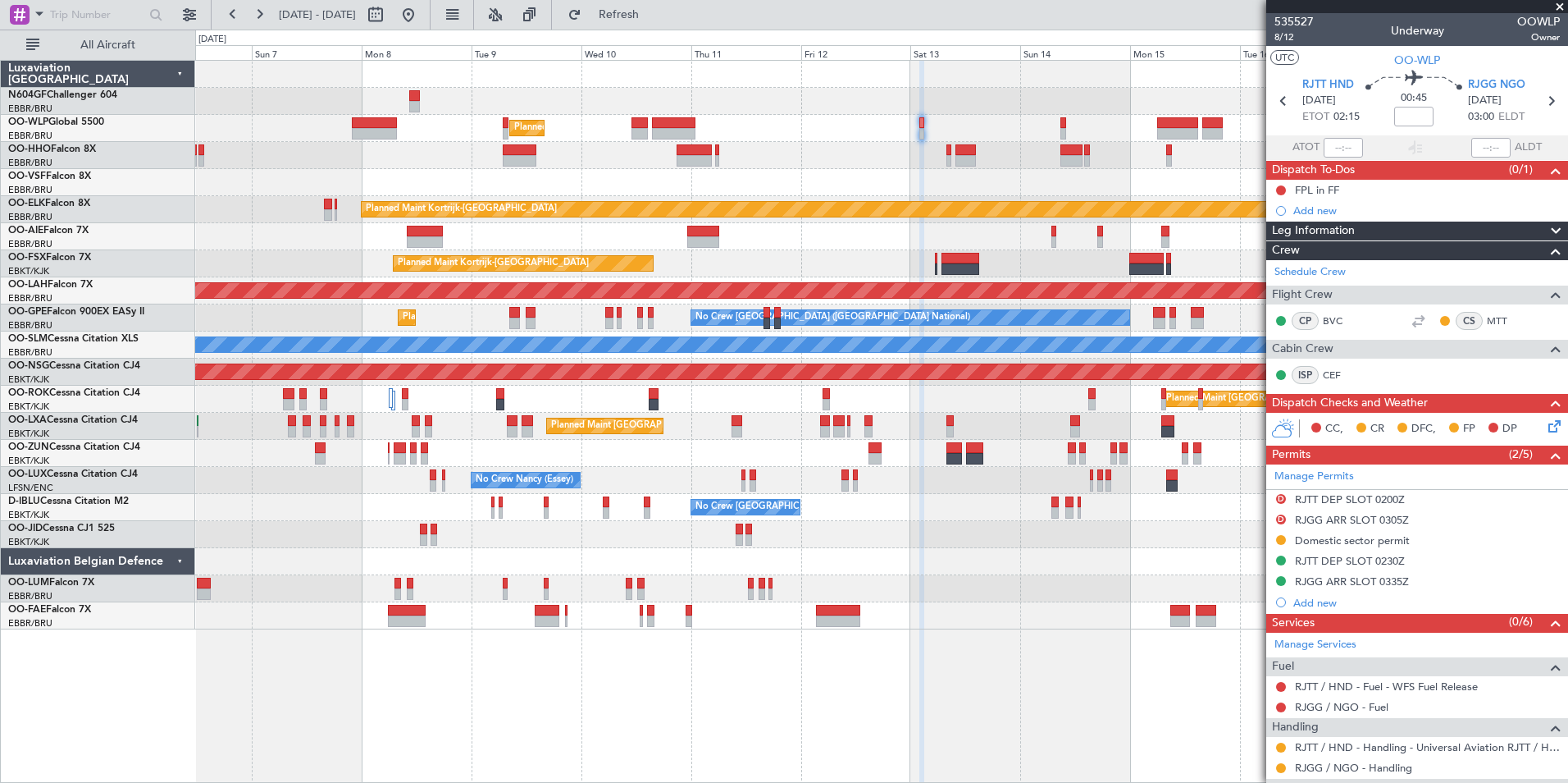
click at [1056, 258] on div "Planned Maint Milan (Linate) Planned Maint Kortrijk-Wevelgem Unplanned Maint Br…" at bounding box center [881, 345] width 1372 height 569
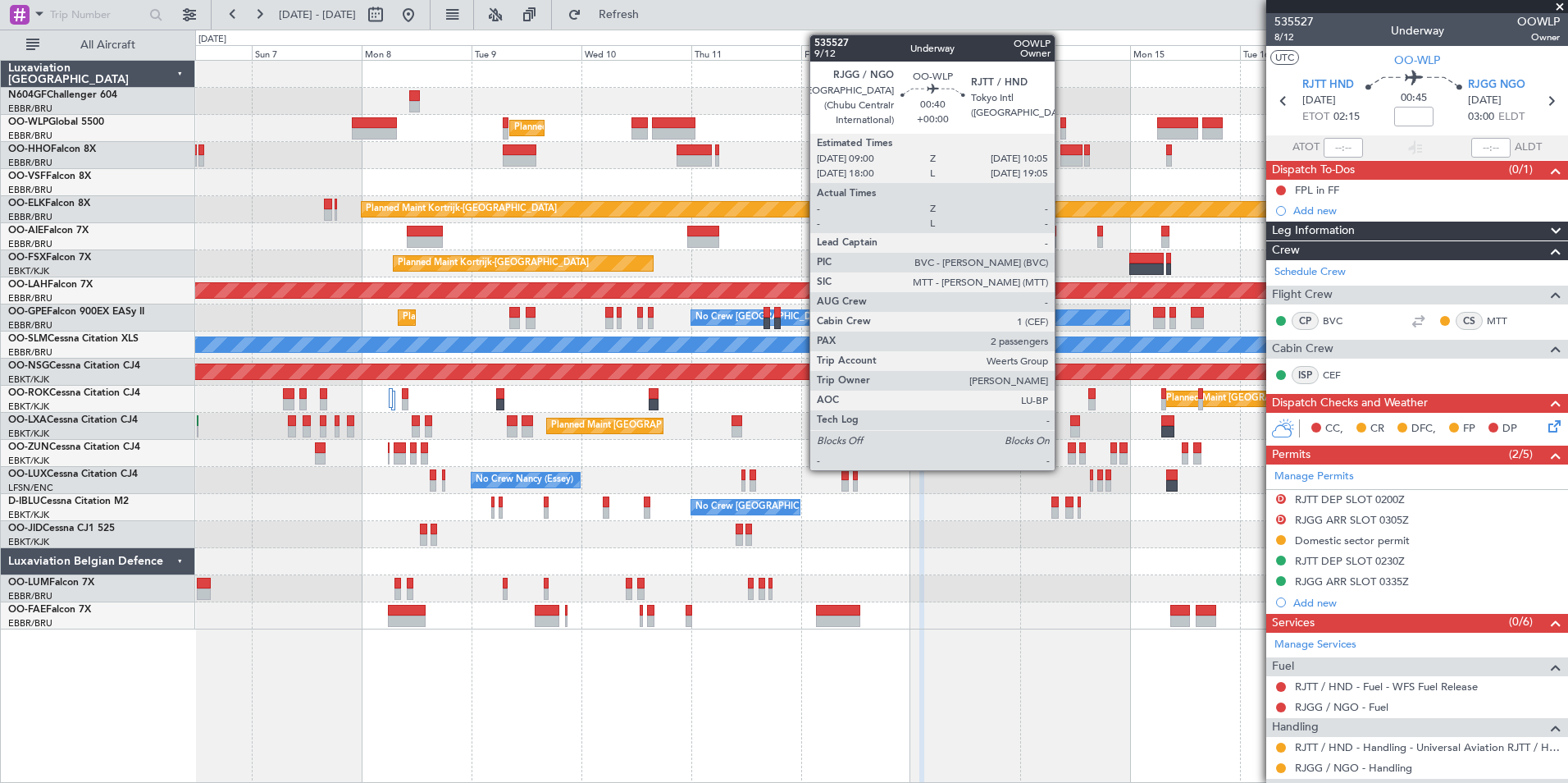
click at [1062, 126] on div at bounding box center [1063, 123] width 6 height 11
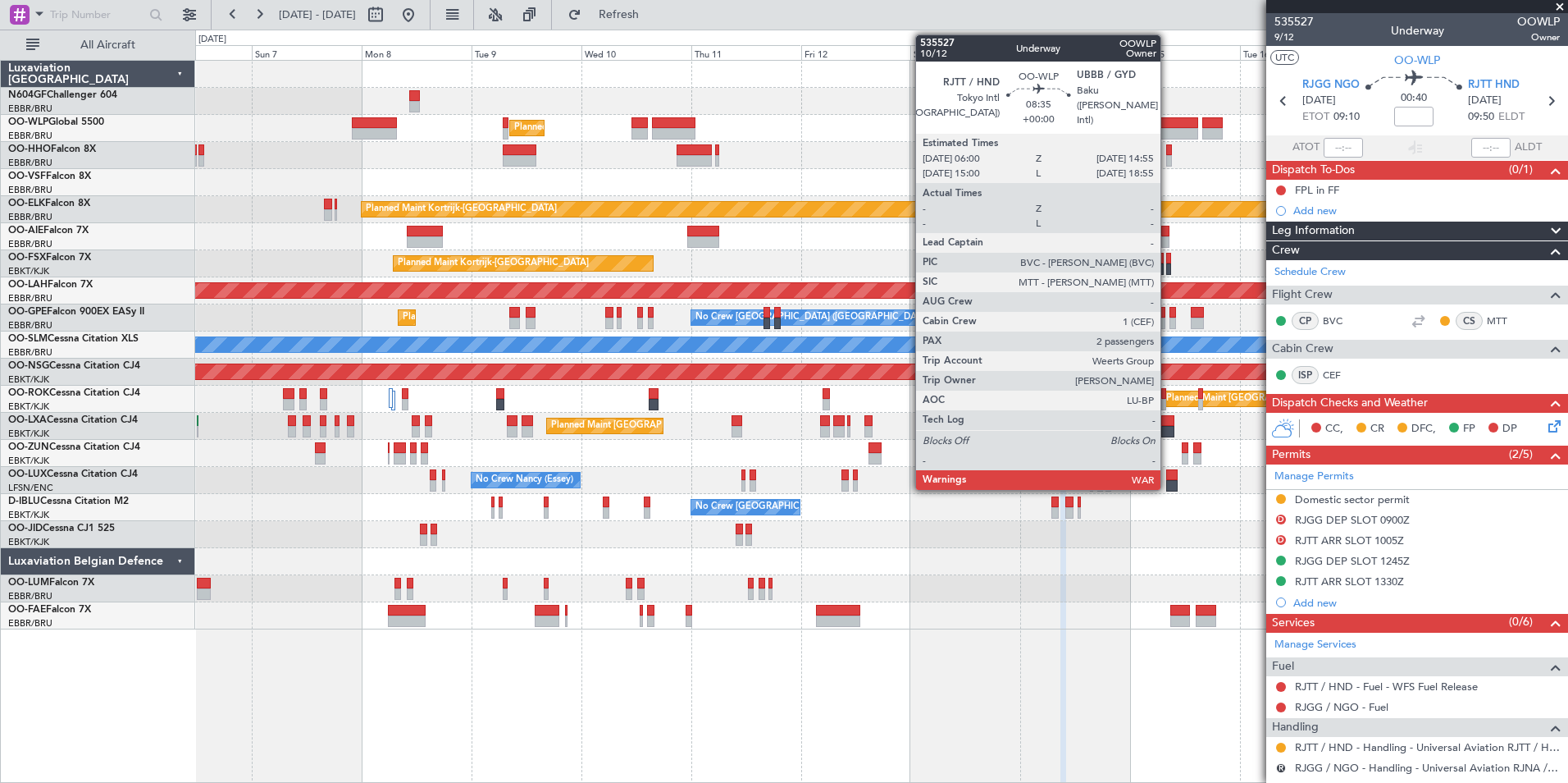
click at [1168, 124] on div at bounding box center [1178, 123] width 41 height 11
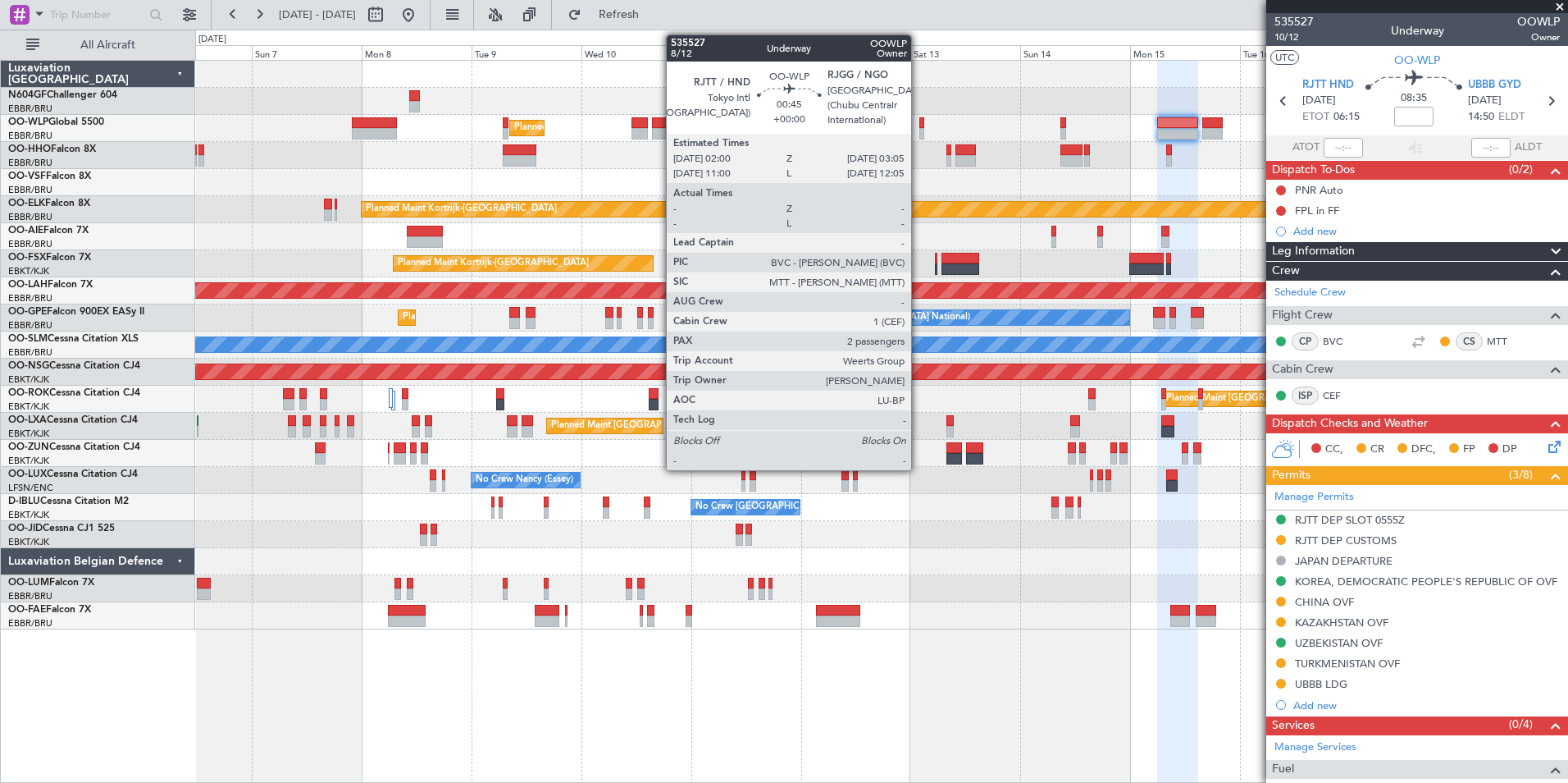
click at [919, 129] on div at bounding box center [922, 134] width 6 height 11
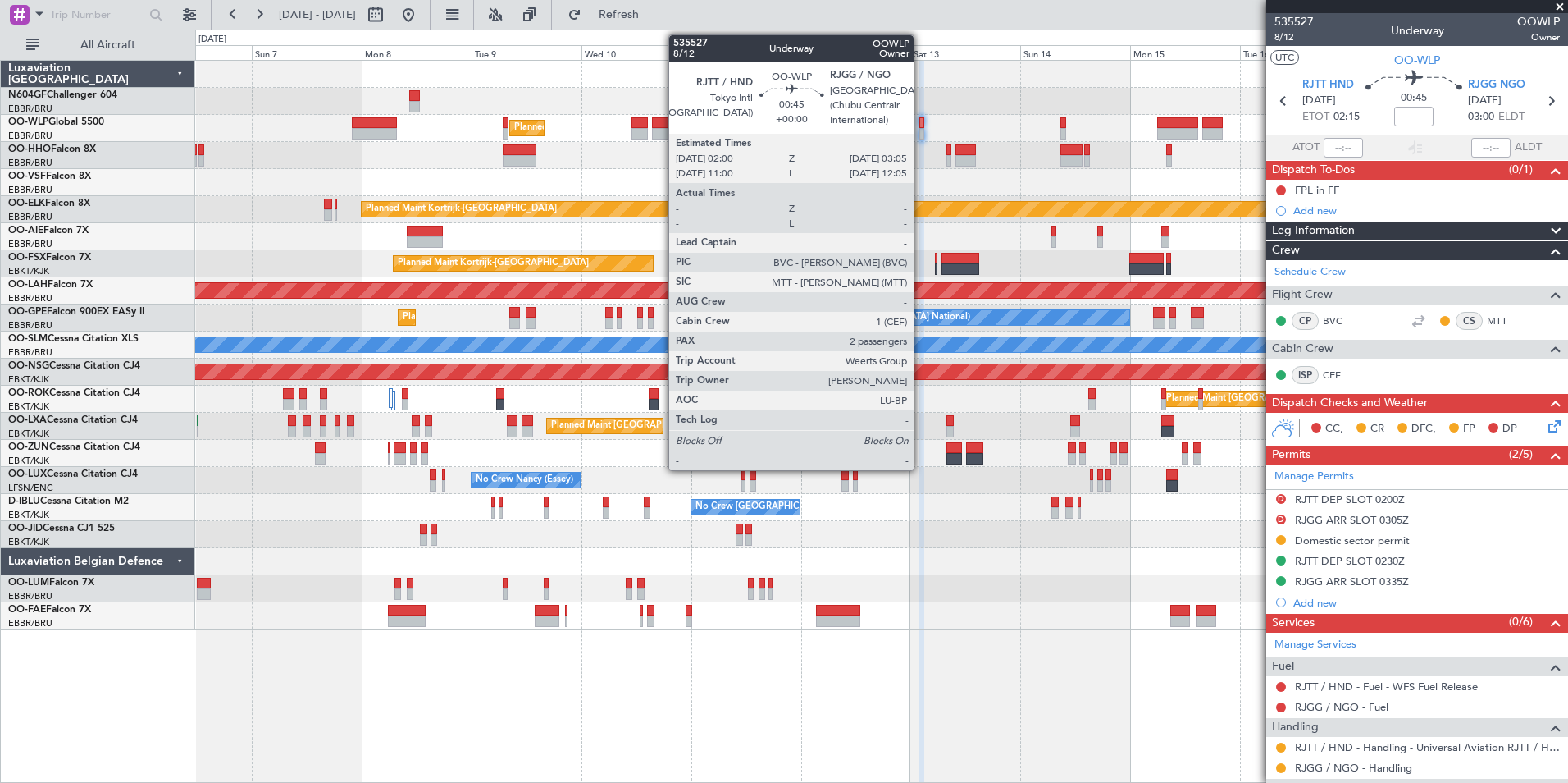
click at [921, 130] on div at bounding box center [922, 134] width 6 height 11
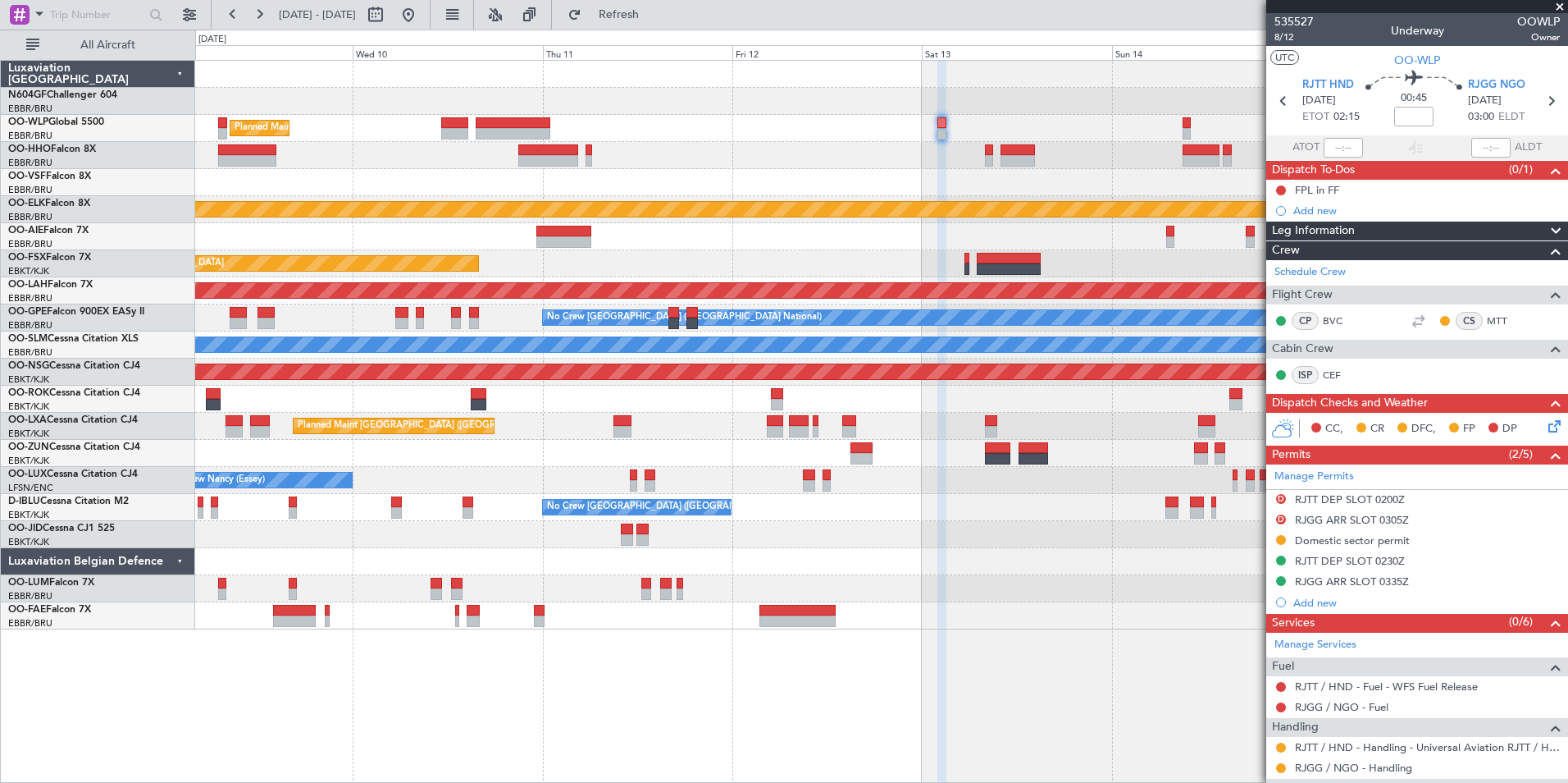
click at [878, 661] on div "Planned Maint Milan (Linate) Planned Maint Kortrijk-Wevelgem Planned Maint Kort…" at bounding box center [881, 421] width 1373 height 723
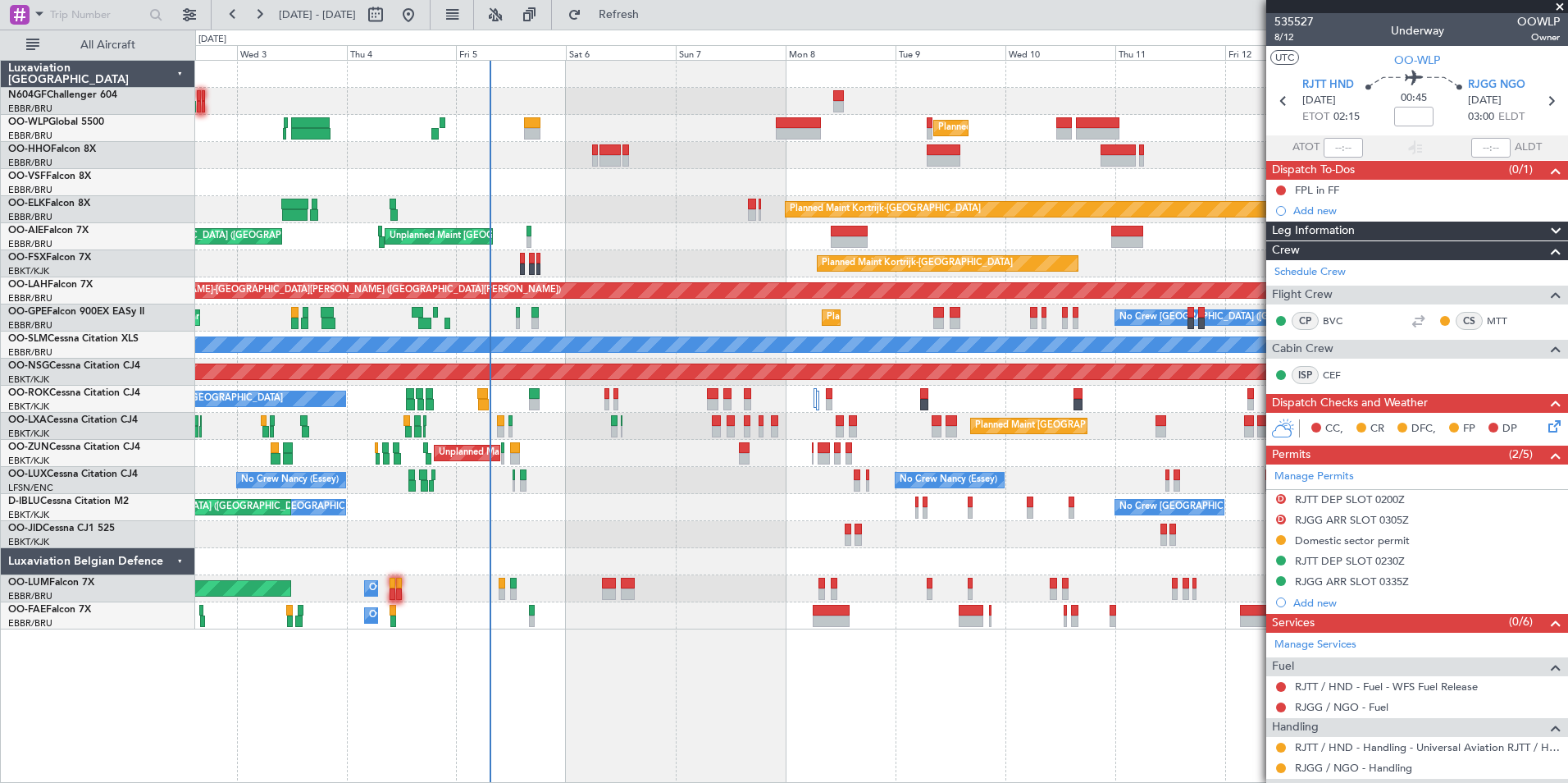
click at [996, 655] on div "Planned Maint Milan (Linate) Planned Maint Kortrijk-Wevelgem Unplanned Maint Br…" at bounding box center [881, 421] width 1373 height 723
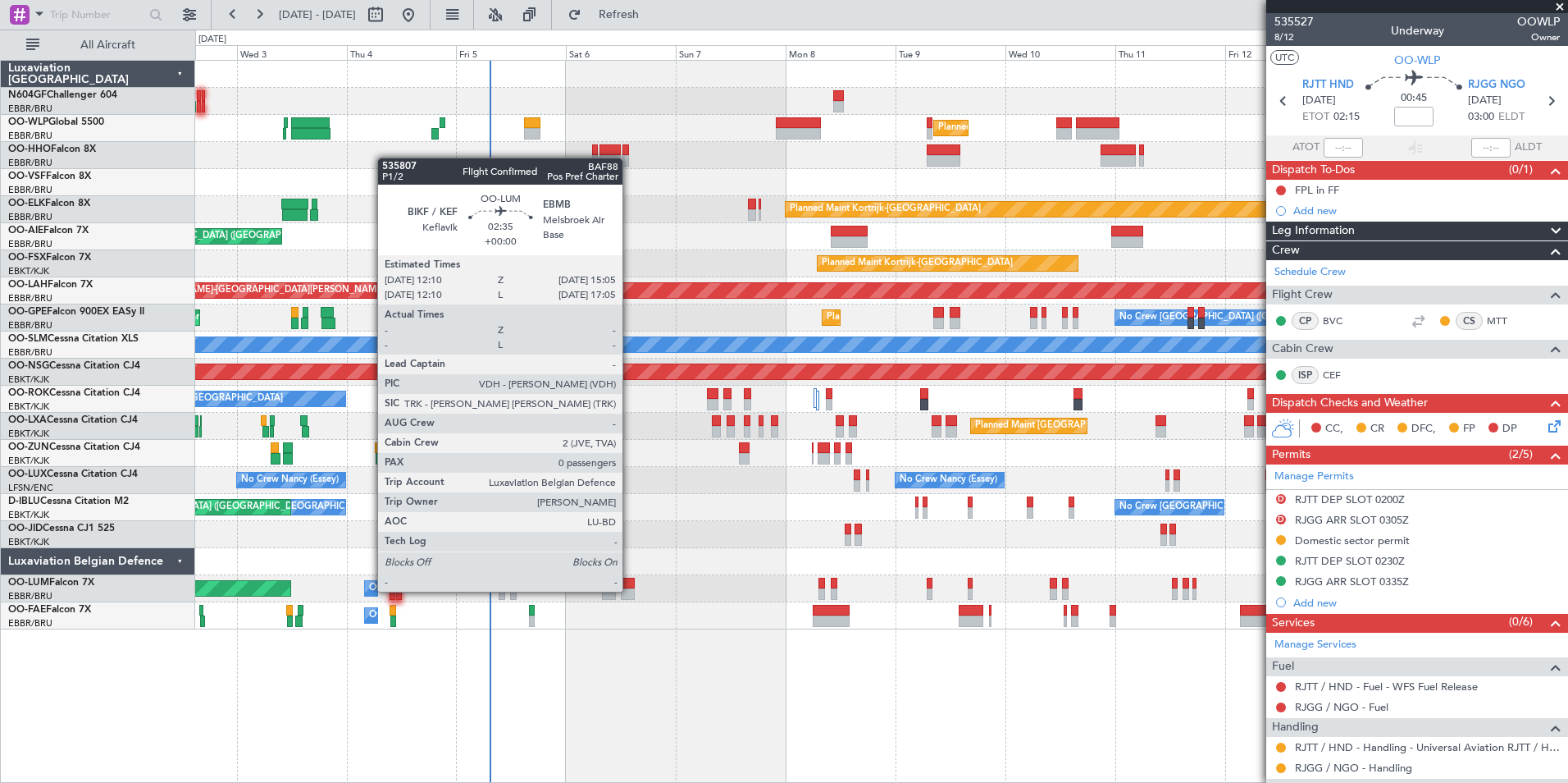
click at [630, 590] on div at bounding box center [627, 595] width 14 height 11
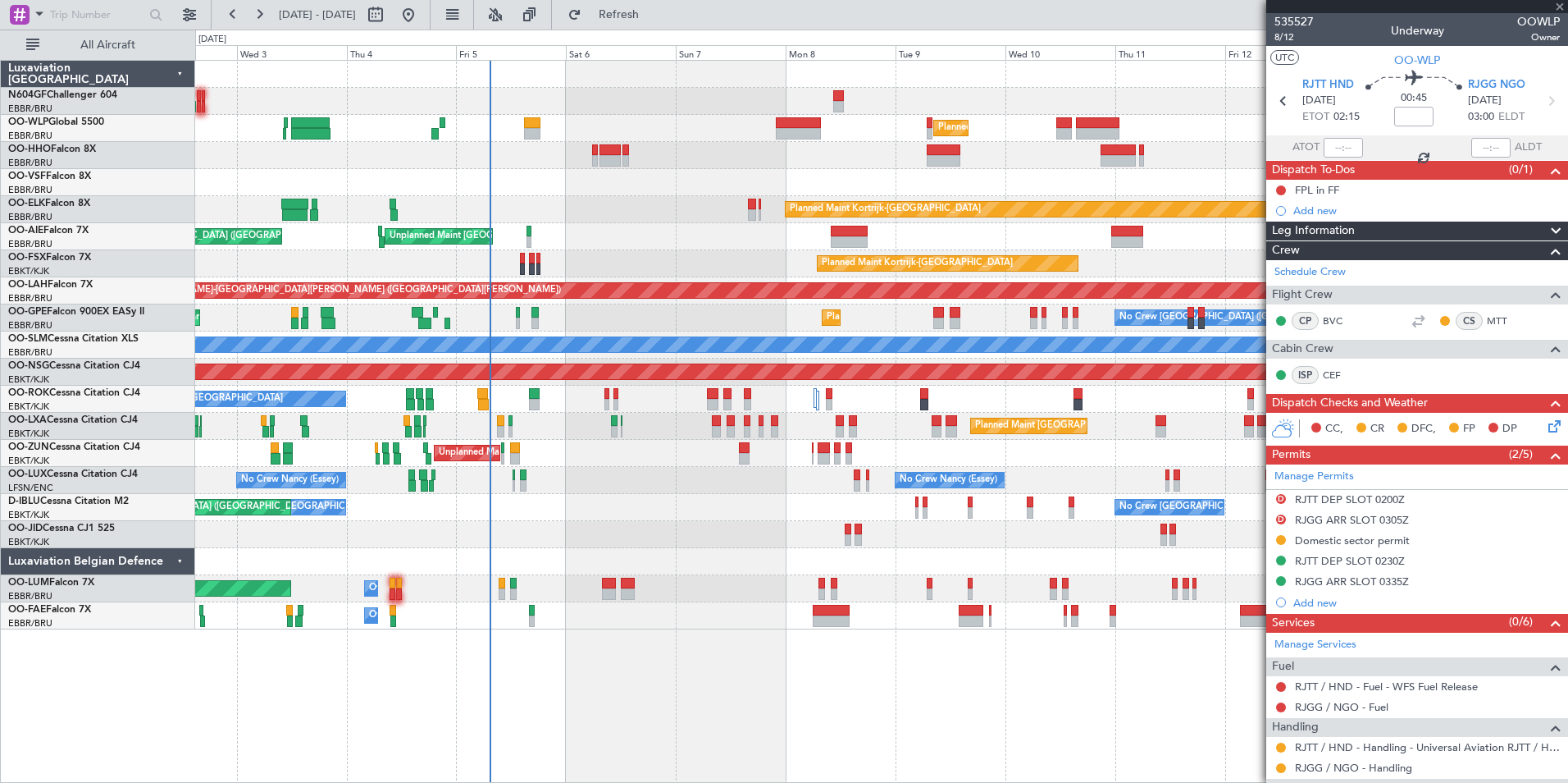
type input "0"
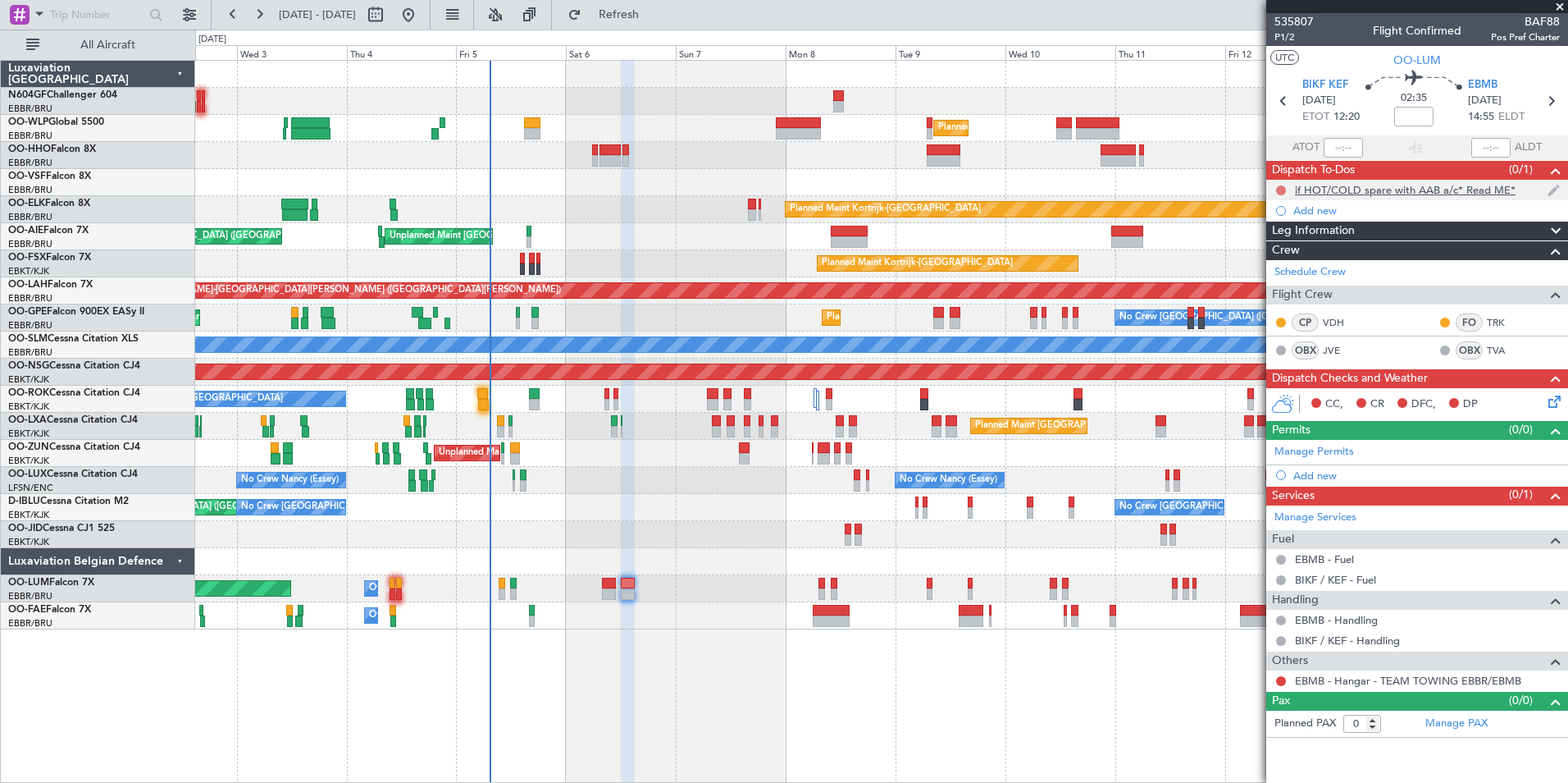
click at [1281, 188] on button at bounding box center [1281, 190] width 9 height 9
click at [1290, 283] on span "Cancelled" at bounding box center [1285, 286] width 47 height 16
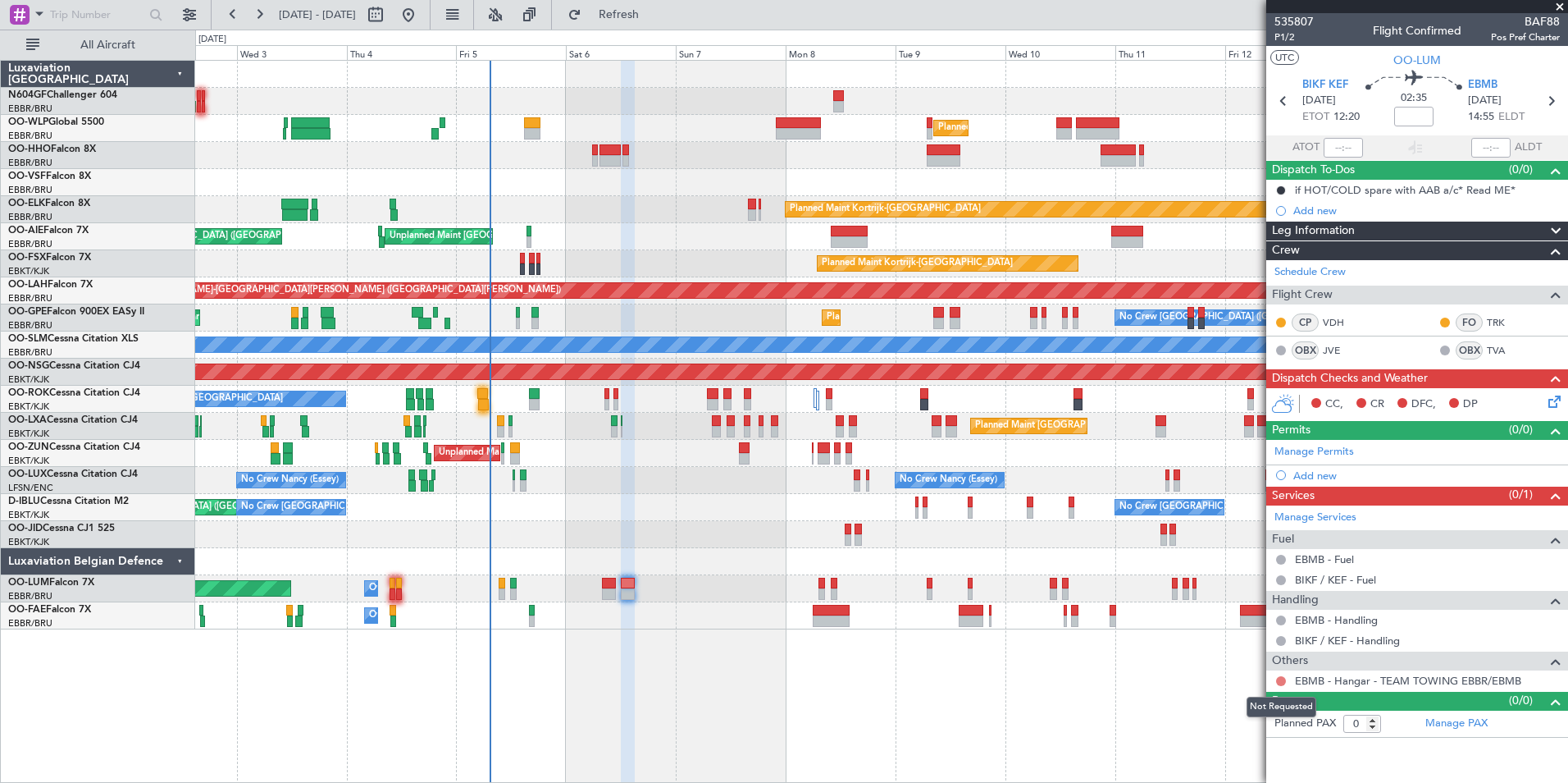
click at [1281, 680] on button at bounding box center [1281, 681] width 9 height 9
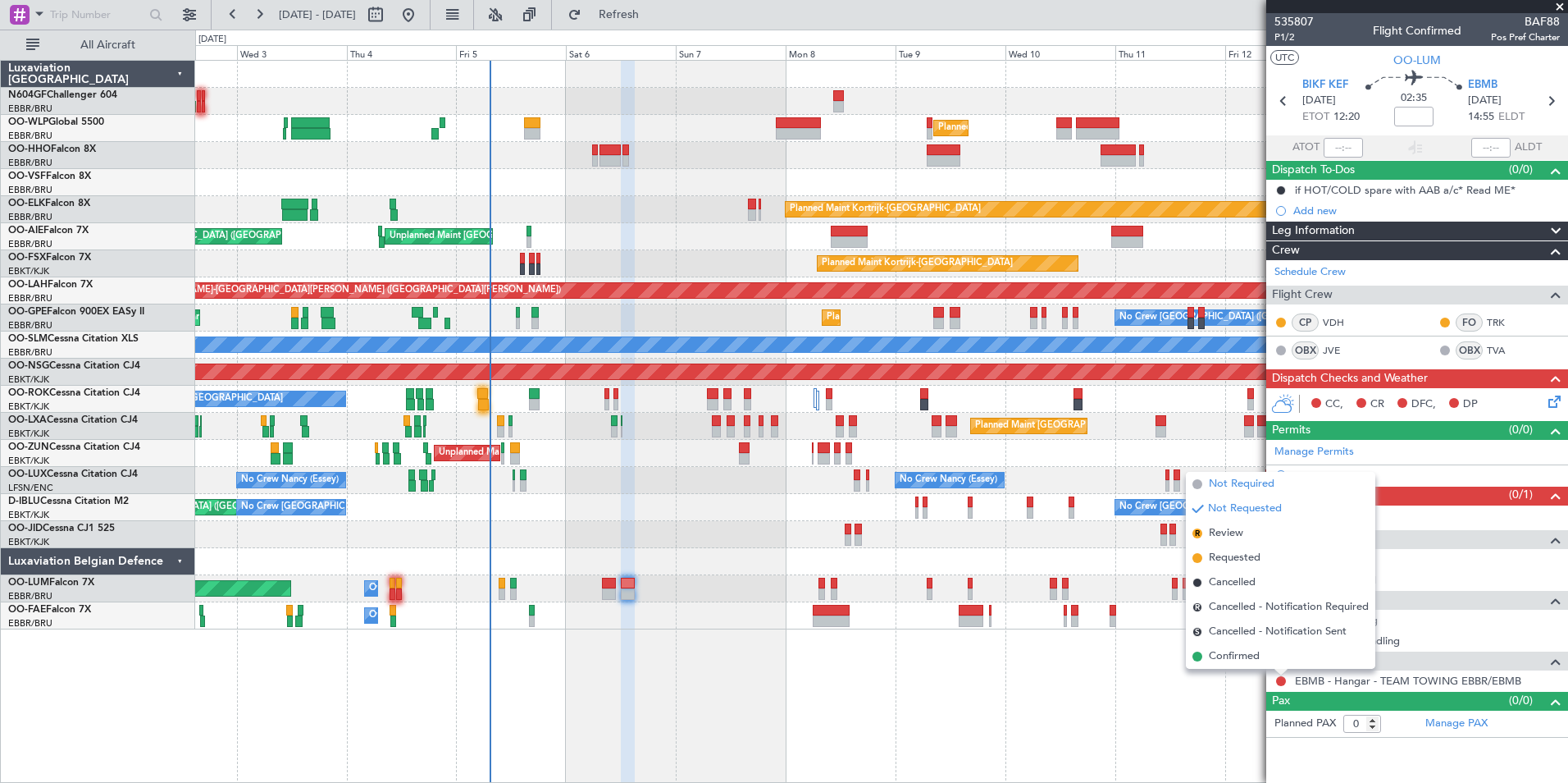
click at [1238, 482] on span "Not Required" at bounding box center [1242, 483] width 66 height 16
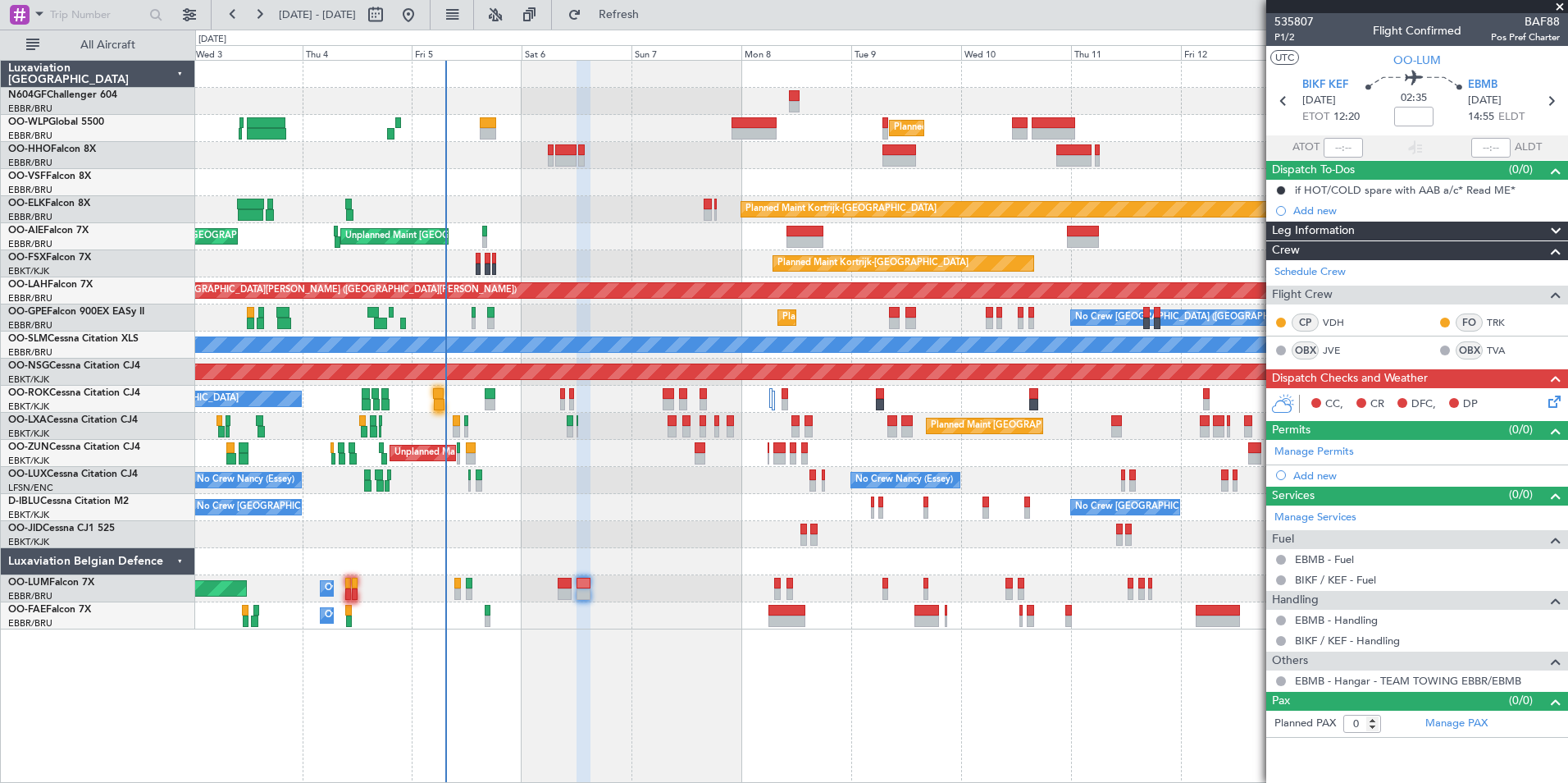
click at [691, 580] on div "Planned Maint [GEOGRAPHIC_DATA] ([GEOGRAPHIC_DATA] National) Owner [GEOGRAPHIC_…" at bounding box center [881, 589] width 1372 height 27
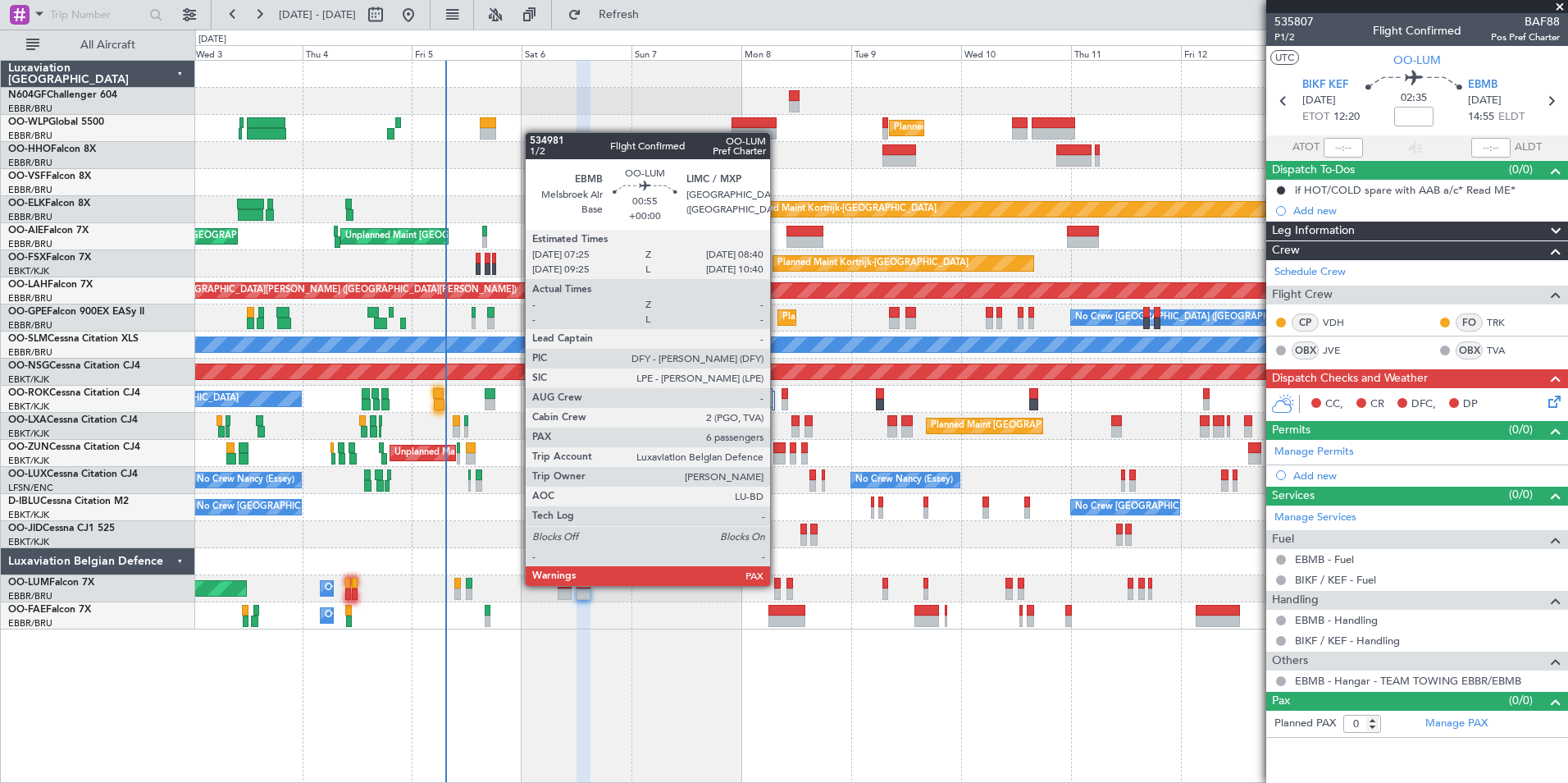
click at [778, 584] on div at bounding box center [777, 583] width 6 height 11
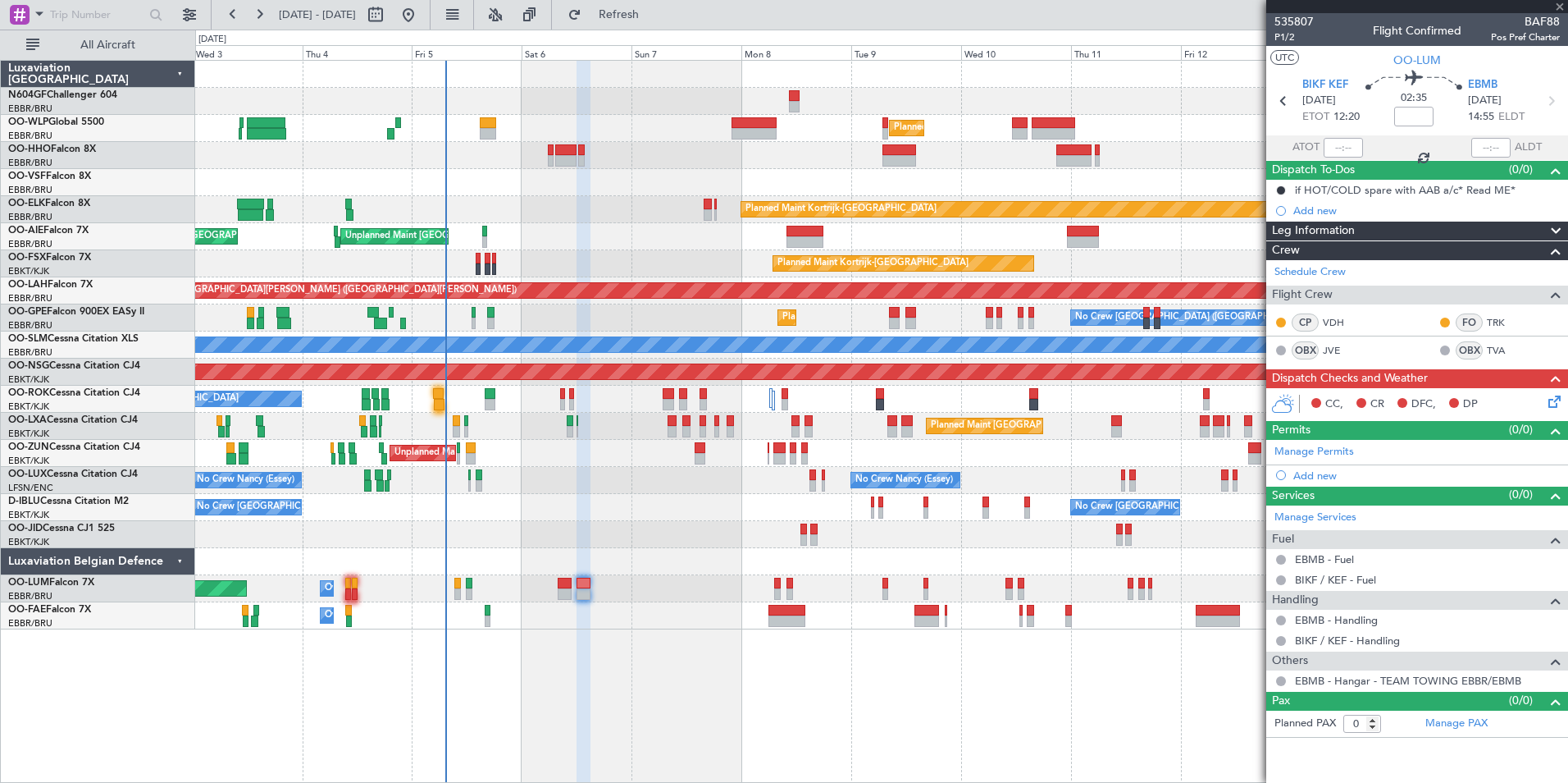
type input "6"
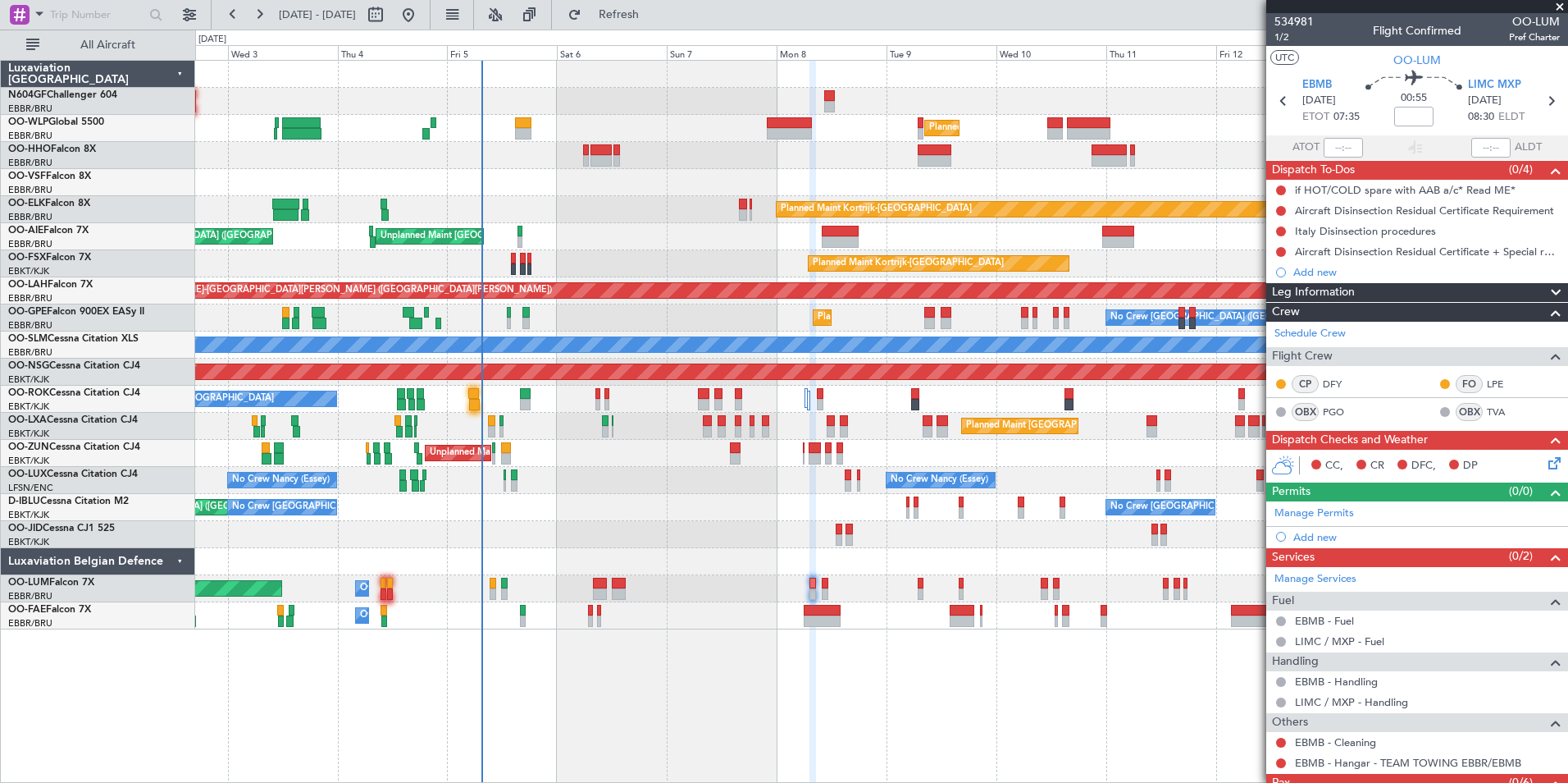
click at [586, 318] on div "No Crew [GEOGRAPHIC_DATA] ([GEOGRAPHIC_DATA] National) Planned Maint [GEOGRAPHI…" at bounding box center [881, 318] width 1372 height 27
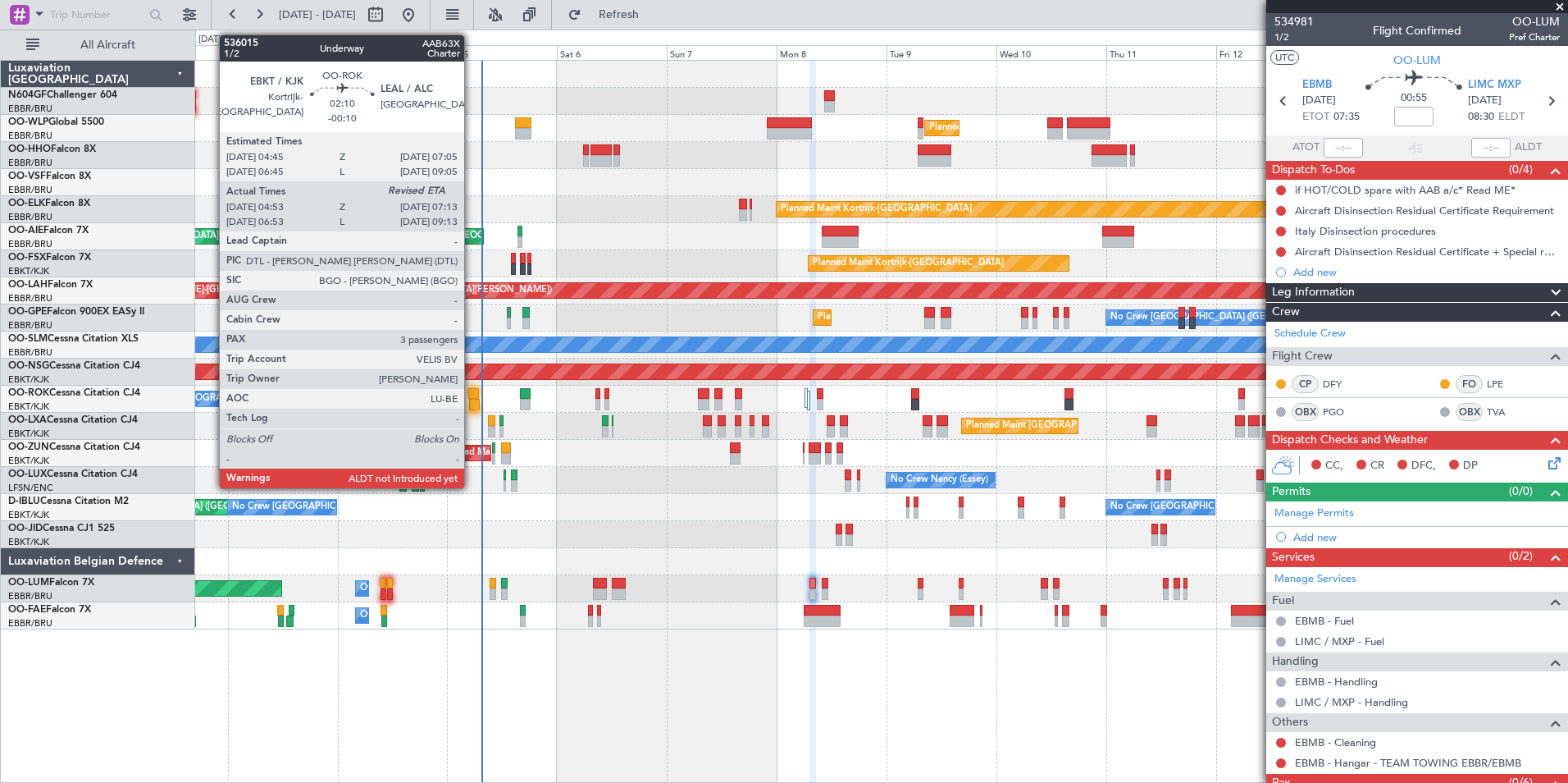
click at [472, 394] on div at bounding box center [474, 394] width 11 height 11
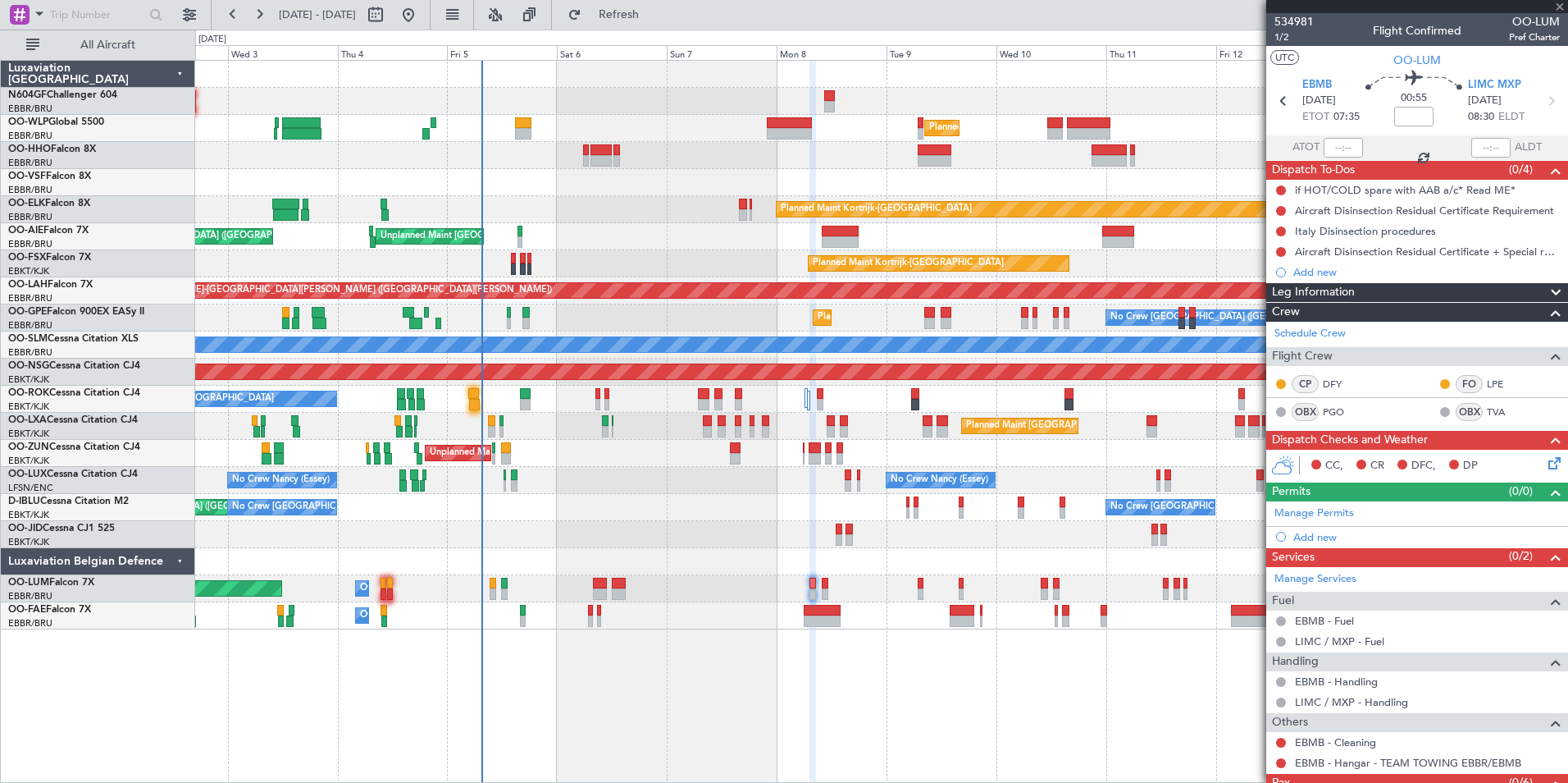
type input "-00:10"
type input "04:58"
type input "3"
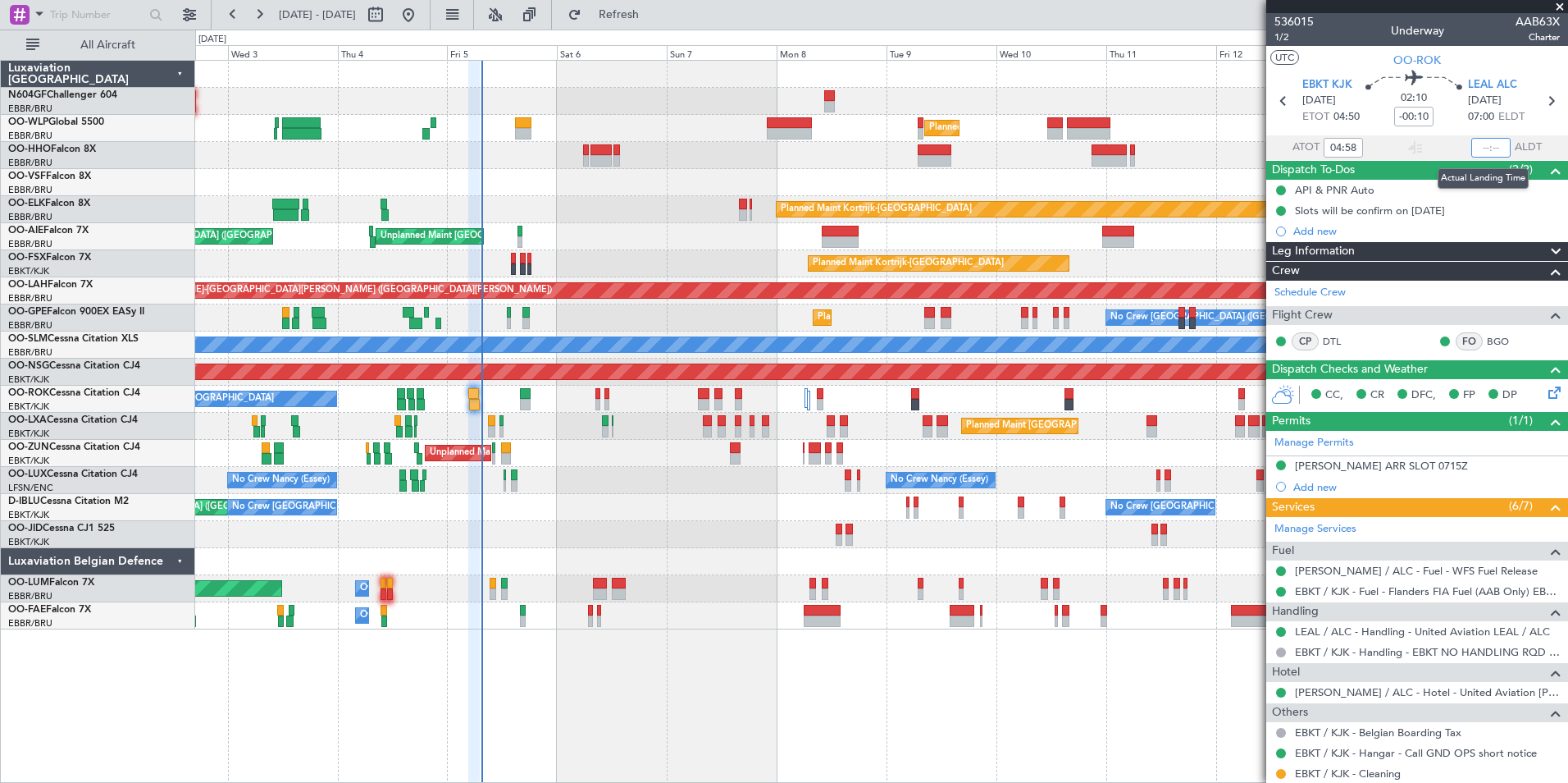
click at [1481, 146] on input "text" at bounding box center [1492, 147] width 40 height 20
click at [1472, 59] on section "UTC OO-ROK" at bounding box center [1417, 58] width 302 height 24
type input "07:01"
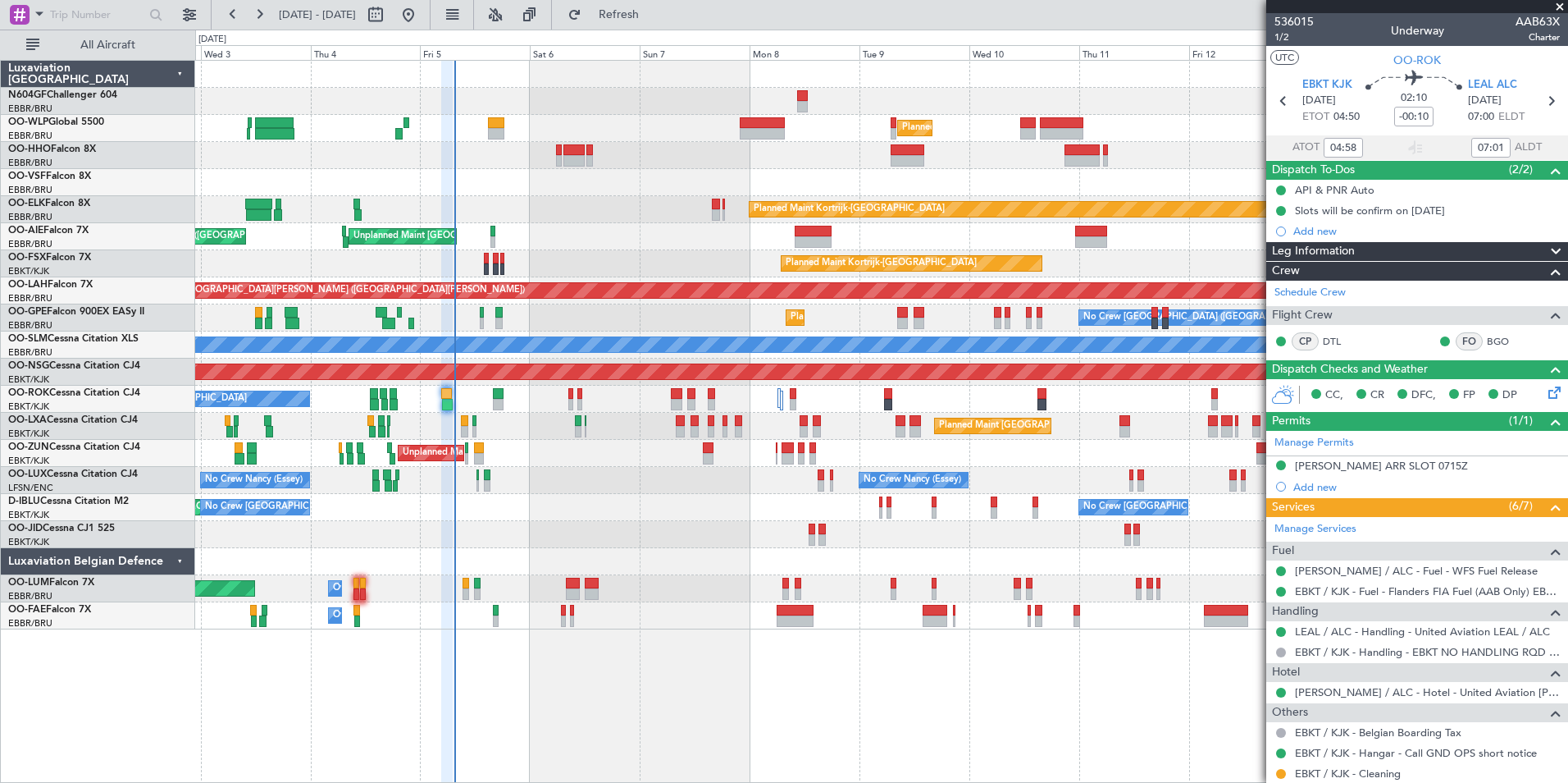
click at [630, 651] on div "Planned Maint Milan (Linate) Planned Maint [GEOGRAPHIC_DATA]-[GEOGRAPHIC_DATA] …" at bounding box center [881, 421] width 1373 height 723
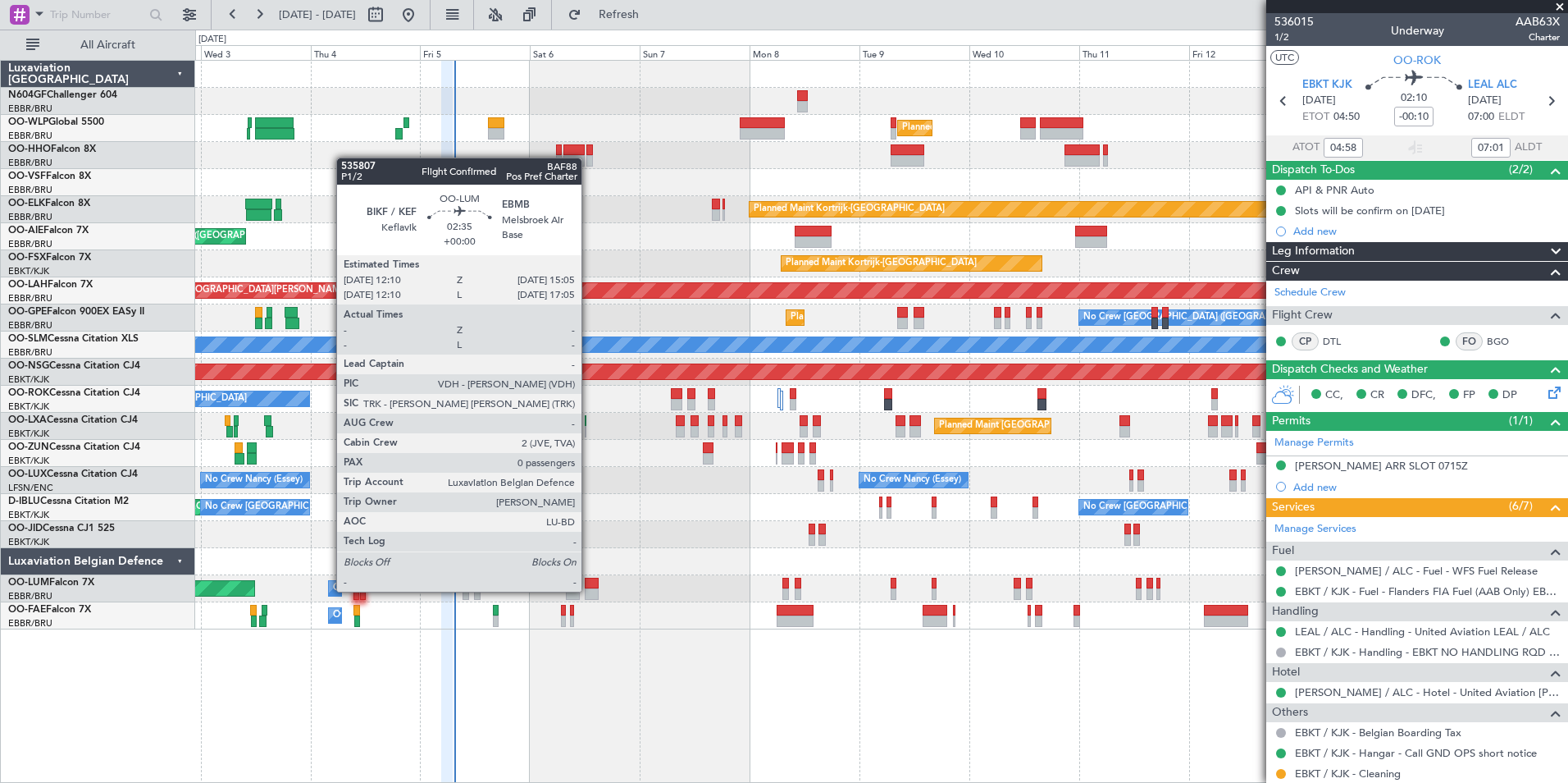
click at [589, 590] on div at bounding box center [591, 595] width 14 height 11
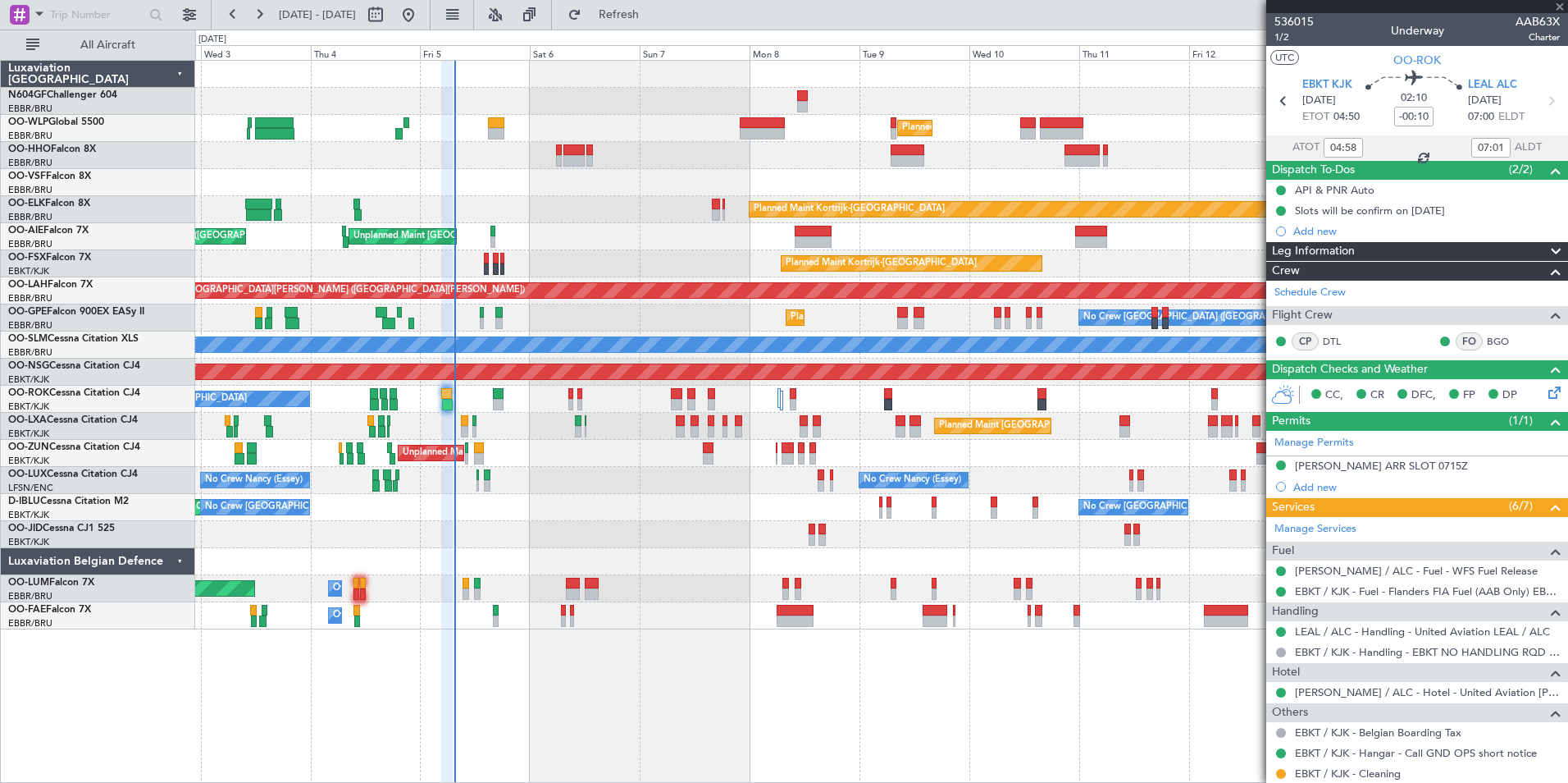
type input "0"
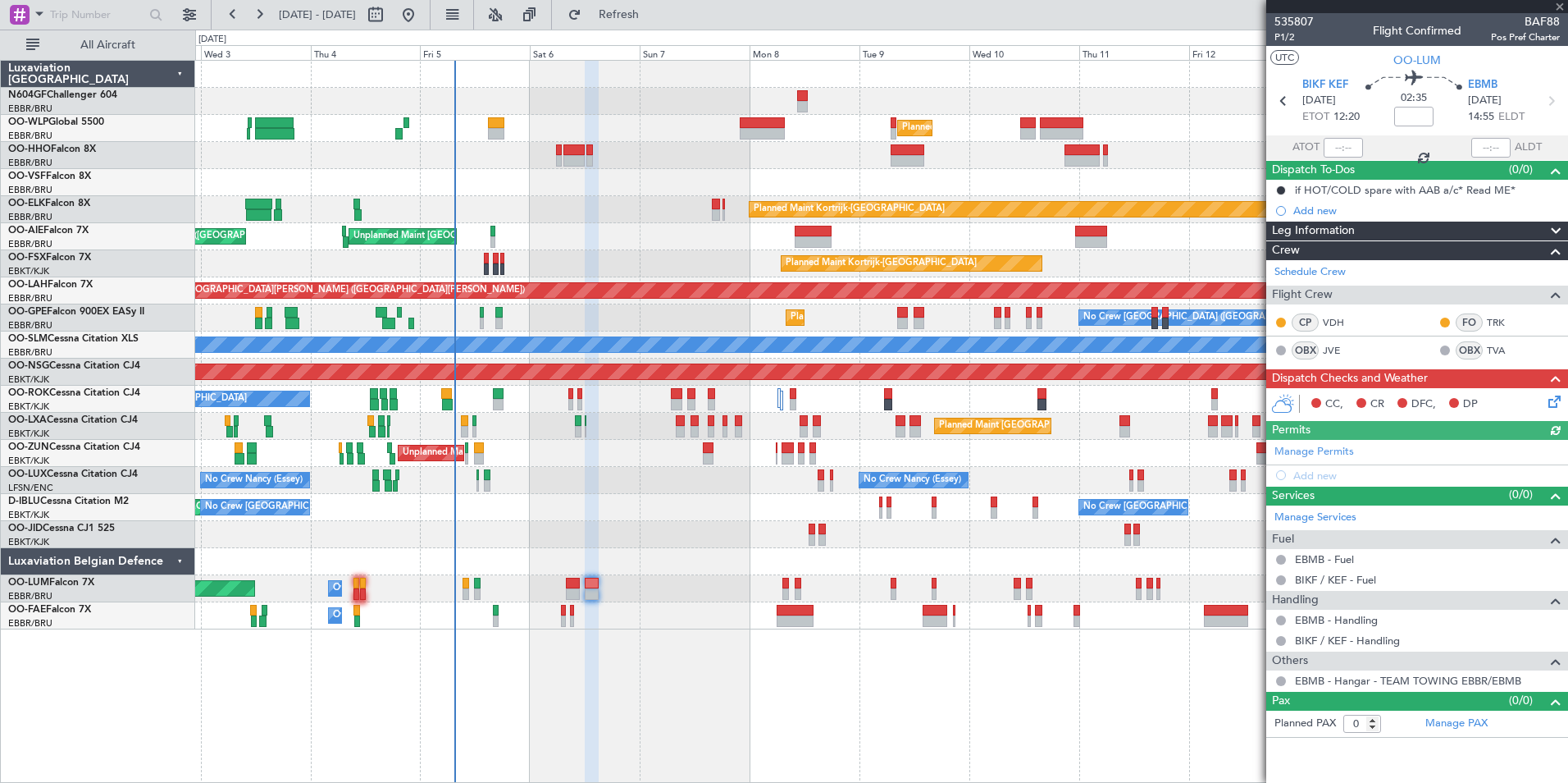
click at [1551, 404] on icon at bounding box center [1552, 399] width 13 height 13
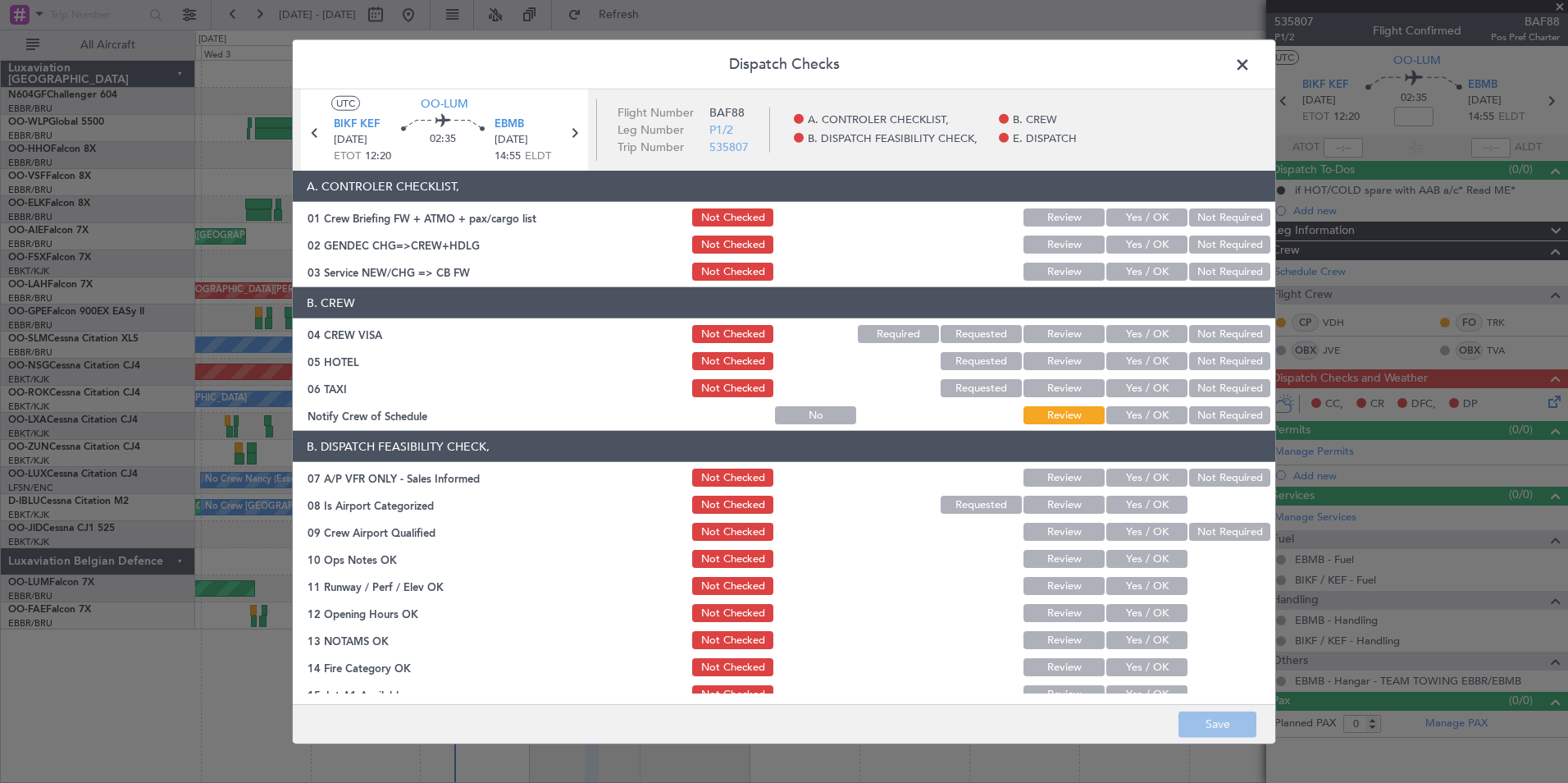
click at [1135, 282] on div "Yes / OK" at bounding box center [1145, 271] width 83 height 23
click at [1135, 264] on button "Yes / OK" at bounding box center [1147, 271] width 81 height 18
click at [1191, 240] on button "Not Required" at bounding box center [1230, 244] width 81 height 18
click at [1197, 331] on button "Not Required" at bounding box center [1230, 334] width 81 height 18
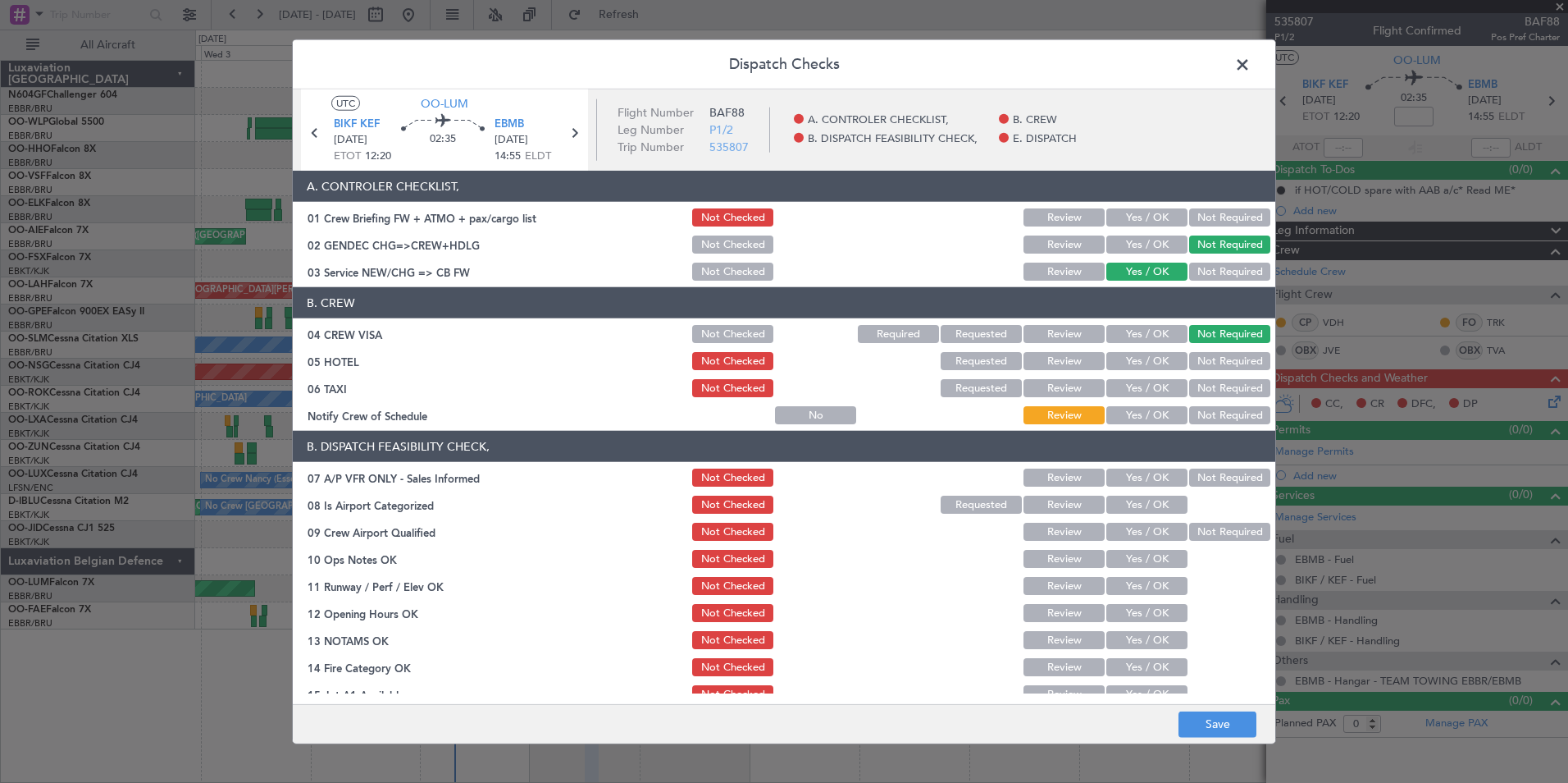
click at [1197, 365] on button "Not Required" at bounding box center [1230, 361] width 81 height 18
click at [1196, 383] on button "Not Required" at bounding box center [1230, 387] width 81 height 18
click at [1162, 407] on button "Yes / OK" at bounding box center [1147, 415] width 81 height 18
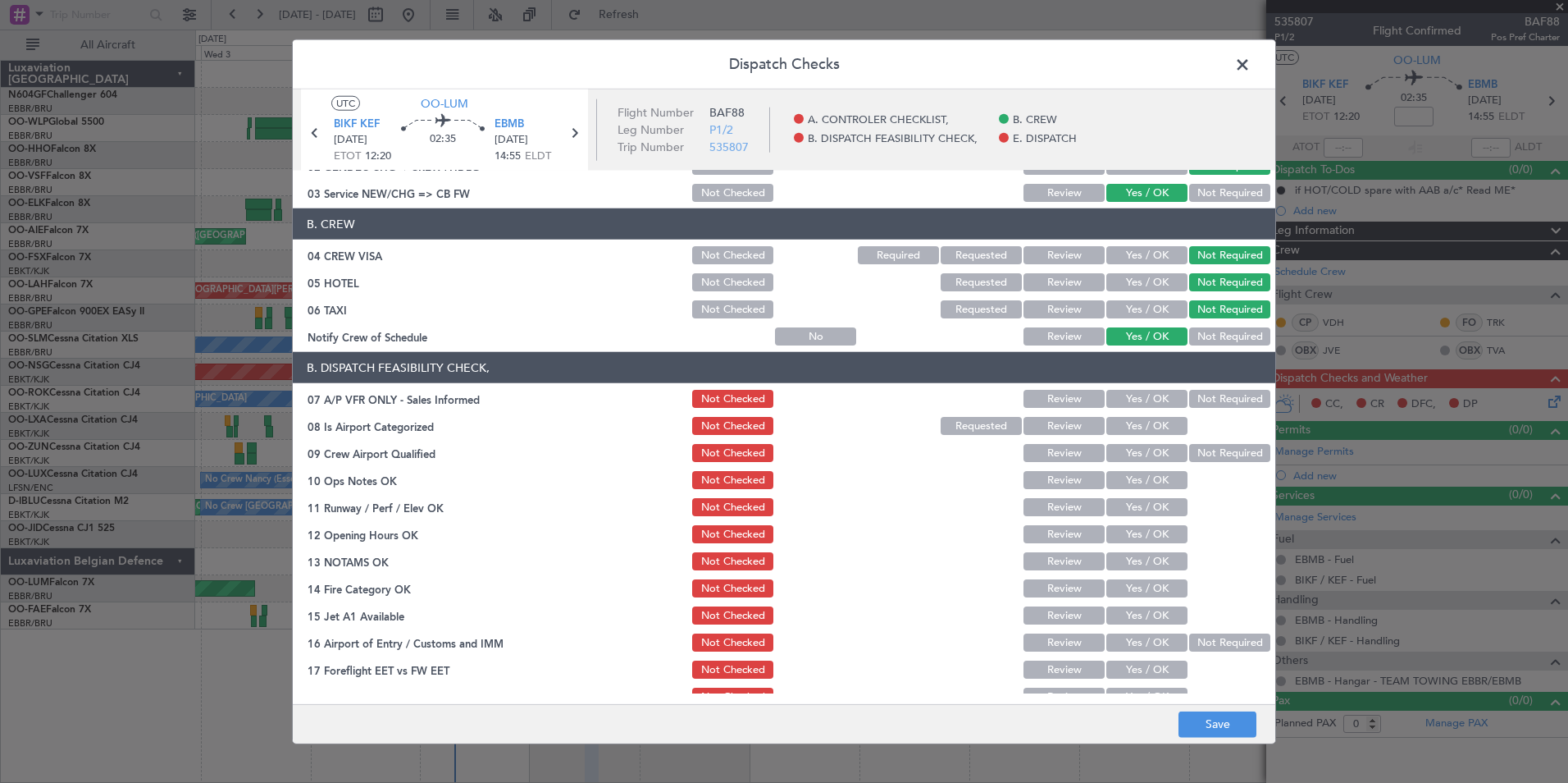
scroll to position [164, 0]
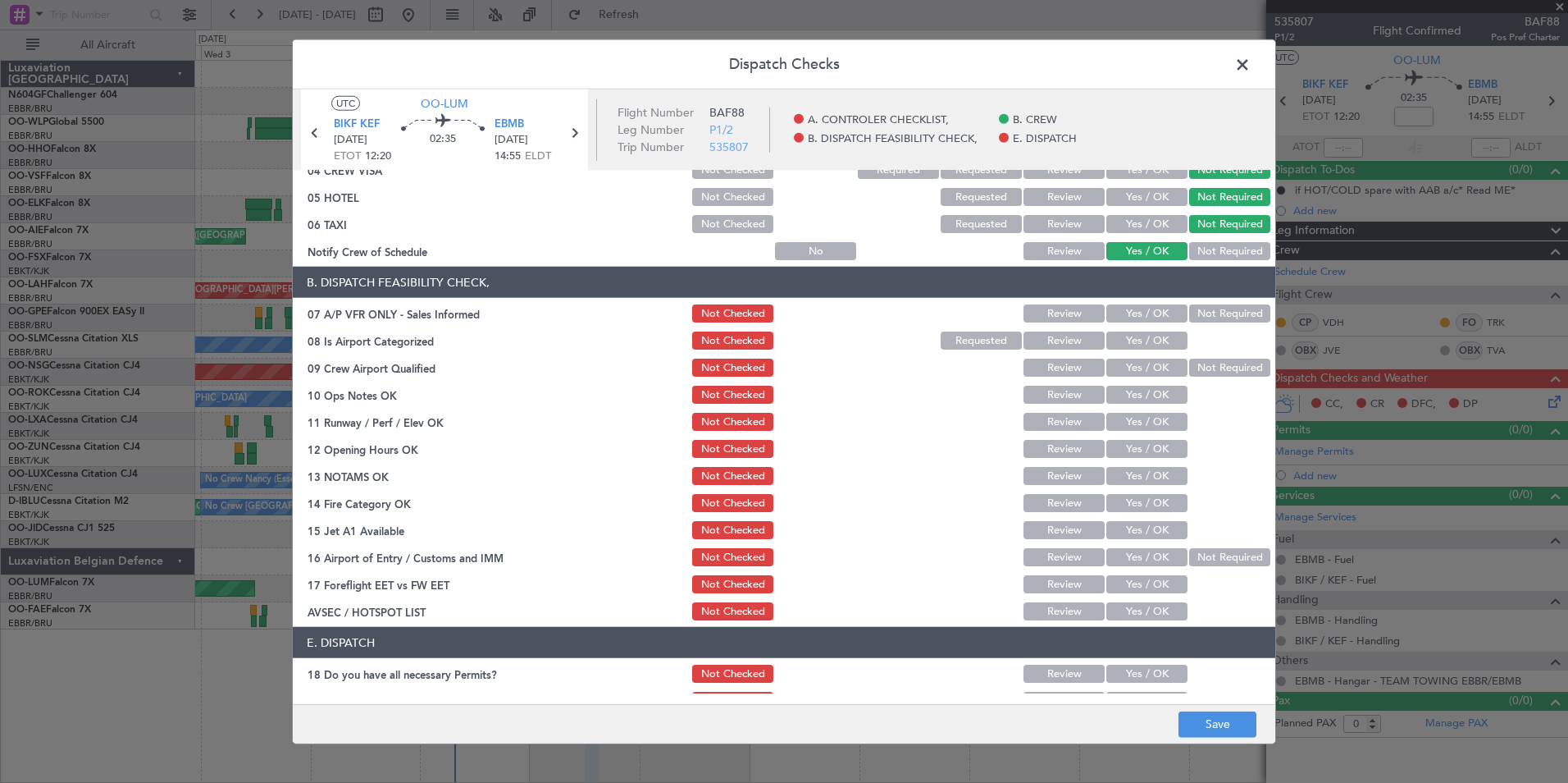
click at [1198, 318] on button "Not Required" at bounding box center [1230, 313] width 81 height 18
click at [1154, 344] on button "Yes / OK" at bounding box center [1147, 340] width 81 height 18
drag, startPoint x: 1189, startPoint y: 358, endPoint x: 1194, endPoint y: 372, distance: 14.9
click at [1193, 367] on div "Not Required" at bounding box center [1228, 367] width 83 height 23
click at [1194, 372] on button "Not Required" at bounding box center [1230, 367] width 81 height 18
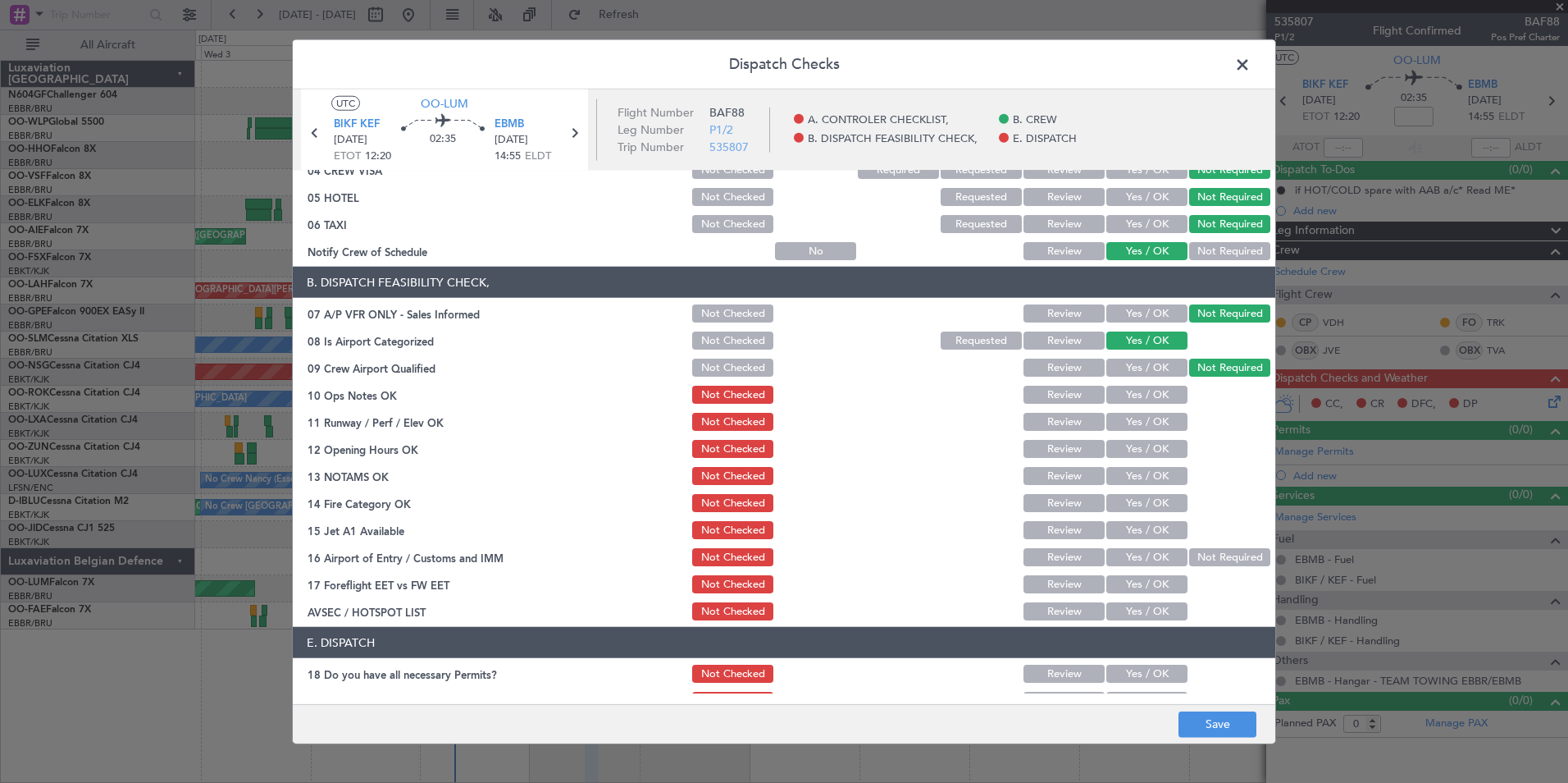
click at [1156, 397] on button "Yes / OK" at bounding box center [1147, 394] width 81 height 18
click at [1145, 432] on div "Yes / OK" at bounding box center [1145, 422] width 83 height 23
click at [1139, 430] on button "Yes / OK" at bounding box center [1147, 421] width 81 height 18
click at [1137, 451] on button "Yes / OK" at bounding box center [1147, 449] width 81 height 18
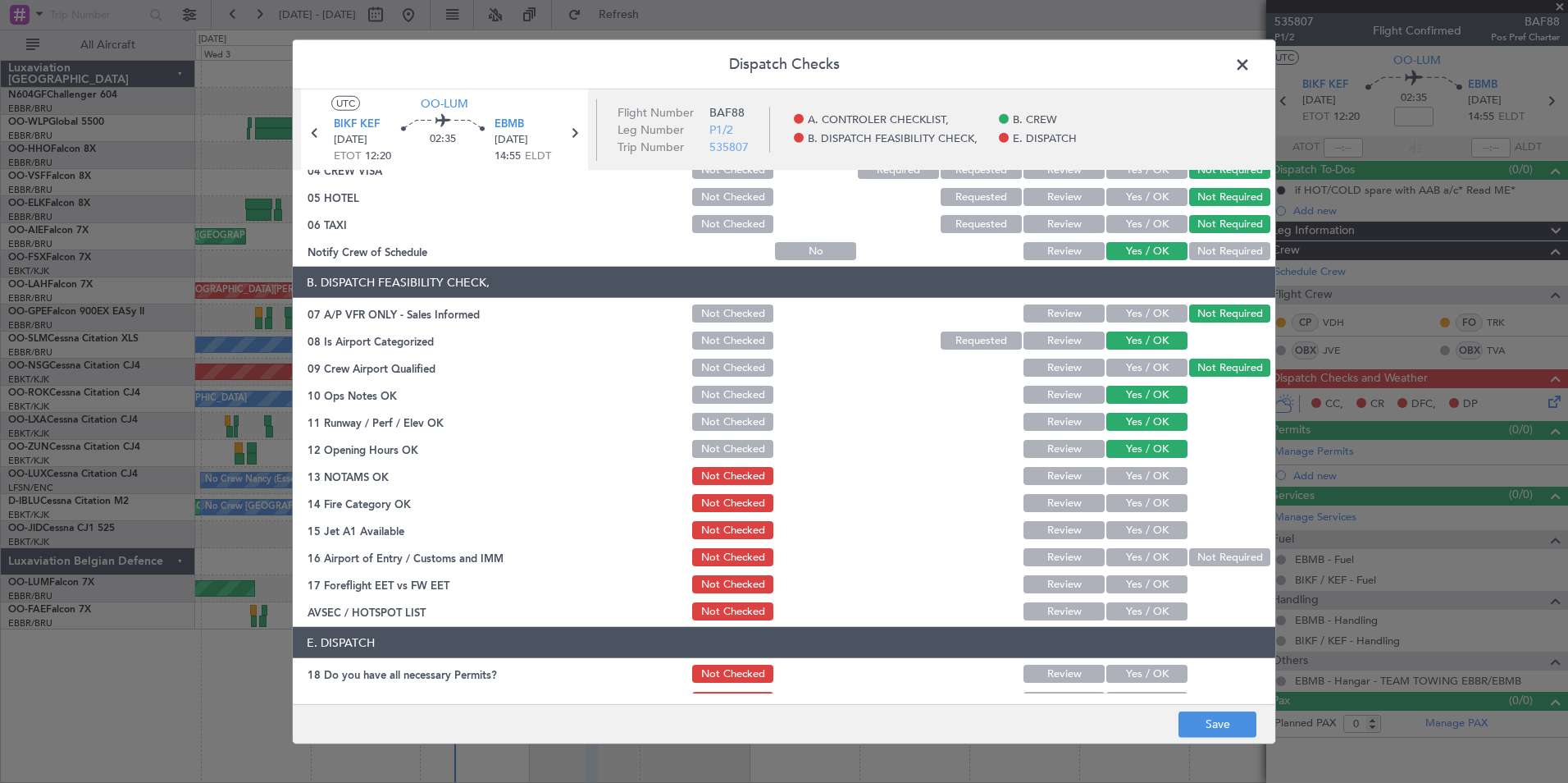
click at [1134, 487] on div "Yes / OK" at bounding box center [1145, 476] width 83 height 23
click at [1131, 471] on button "Yes / OK" at bounding box center [1147, 476] width 81 height 18
click at [1131, 506] on button "Yes / OK" at bounding box center [1147, 502] width 81 height 18
click at [1140, 524] on button "Yes / OK" at bounding box center [1147, 530] width 81 height 18
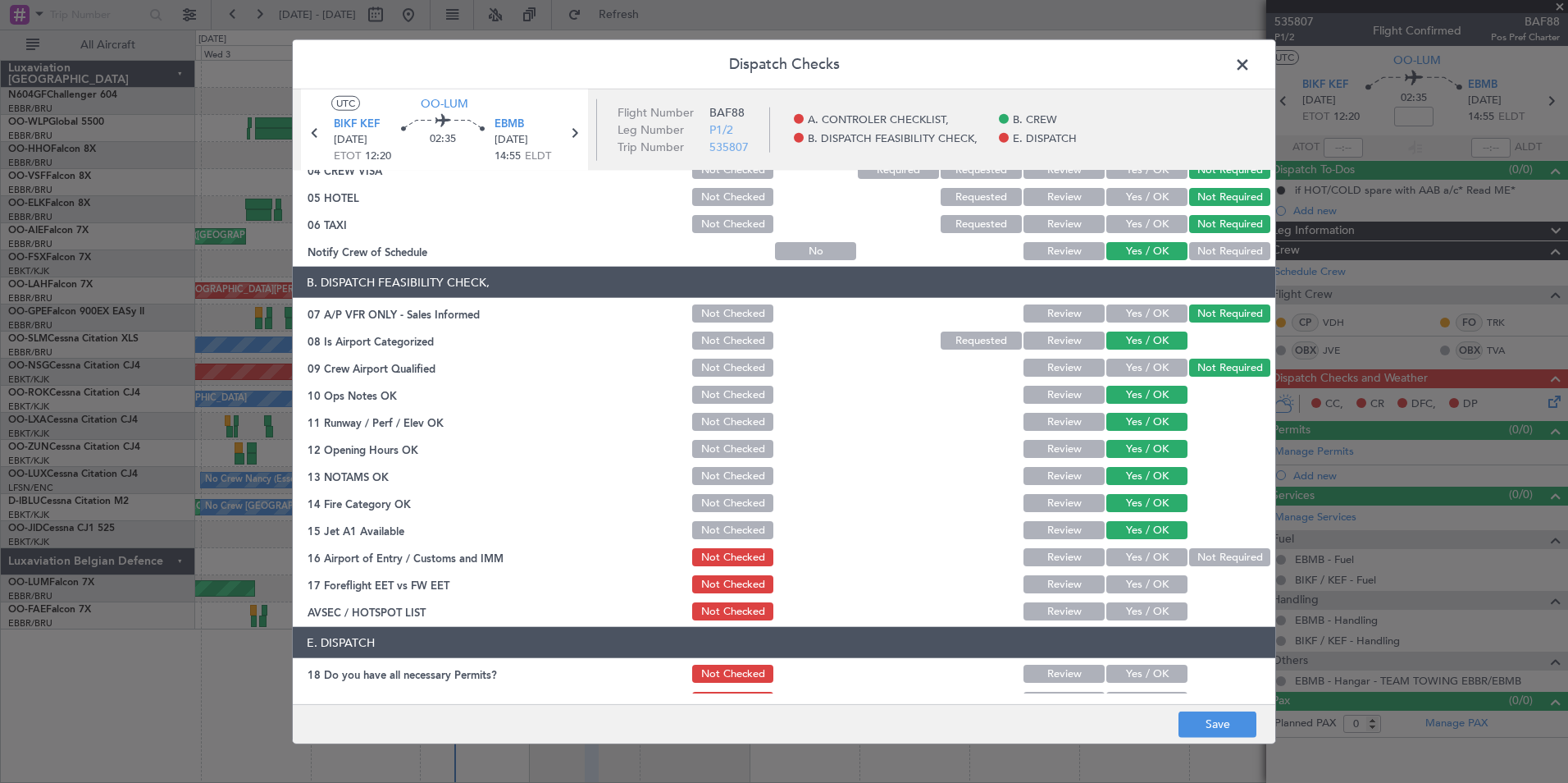
click at [1202, 557] on button "Not Required" at bounding box center [1230, 557] width 81 height 18
click at [1148, 583] on button "Yes / OK" at bounding box center [1147, 584] width 81 height 18
click at [1142, 611] on button "Yes / OK" at bounding box center [1147, 611] width 81 height 18
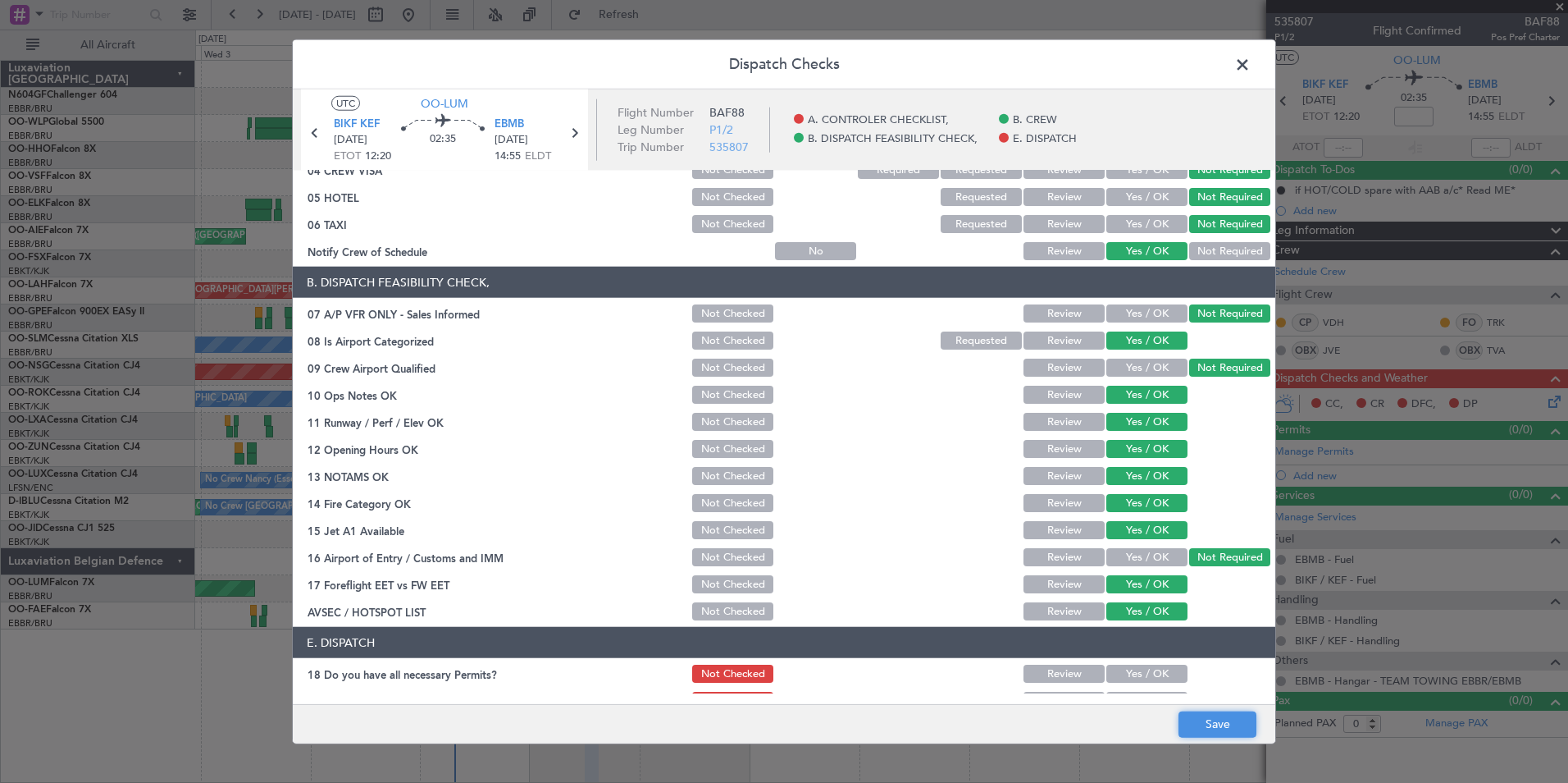
drag, startPoint x: 1214, startPoint y: 729, endPoint x: 1217, endPoint y: 722, distance: 7.6
click at [1214, 729] on button "Save" at bounding box center [1218, 724] width 78 height 26
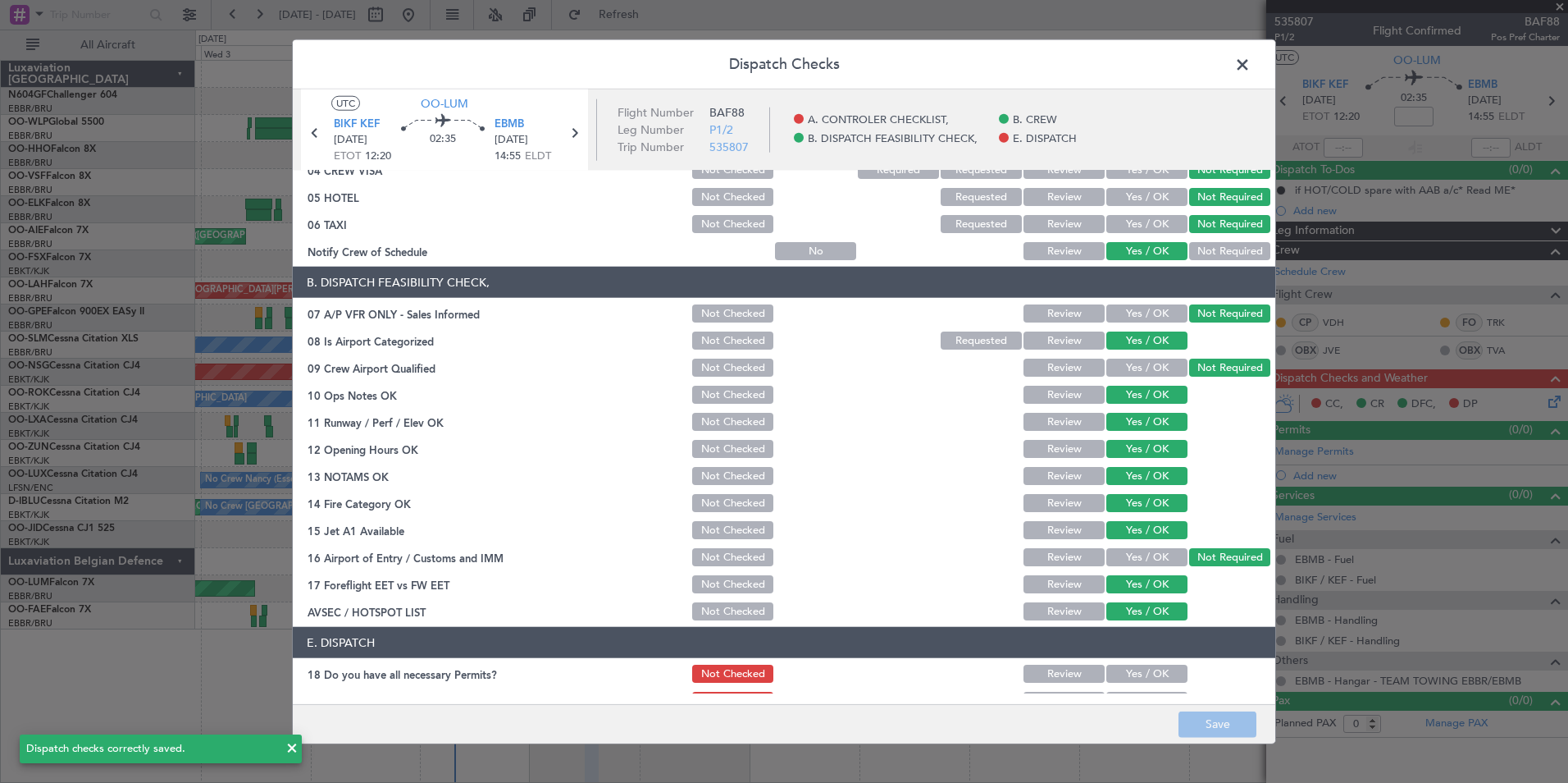
click at [1251, 67] on span at bounding box center [1251, 69] width 0 height 33
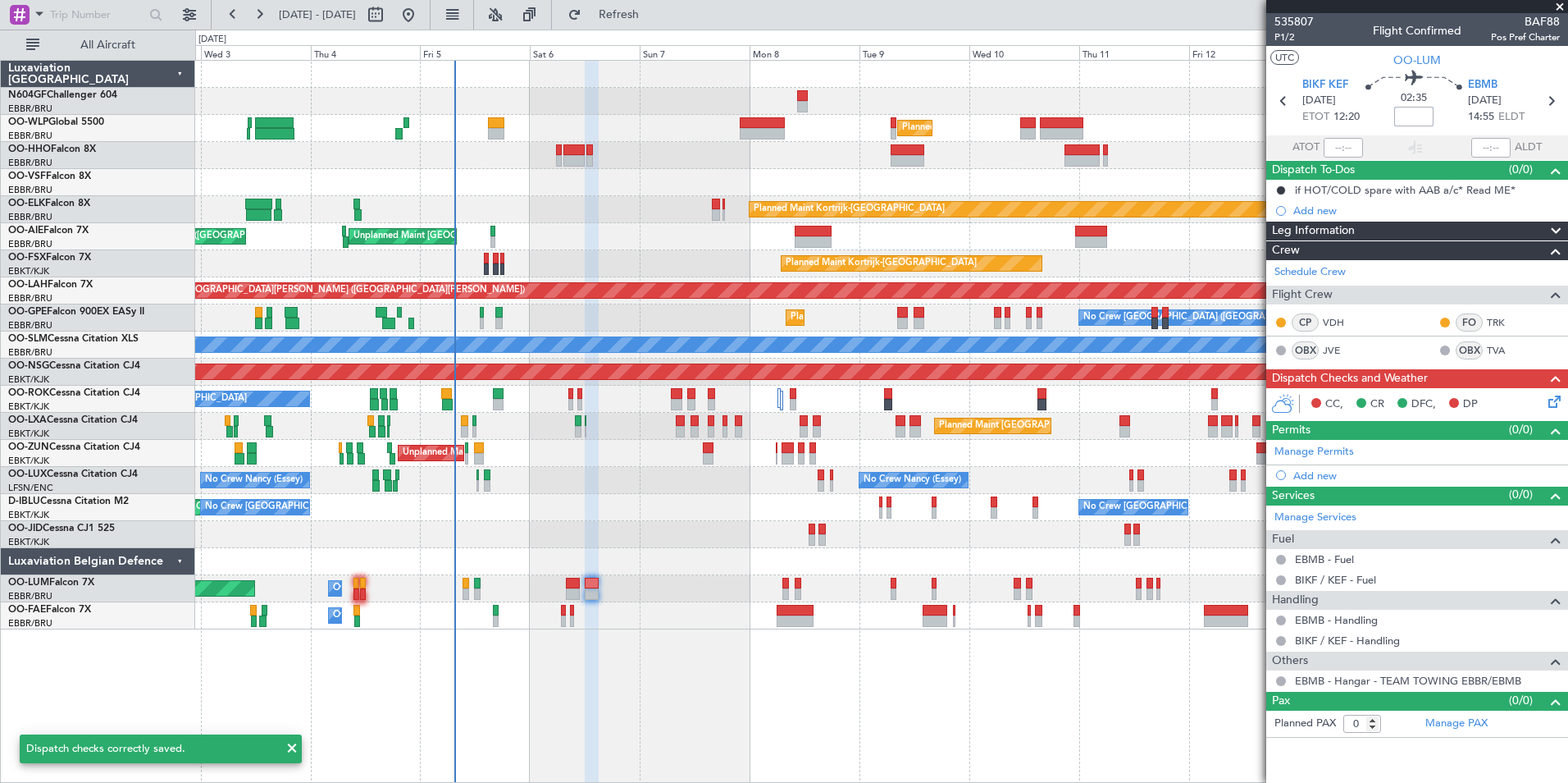
click at [1414, 116] on input at bounding box center [1414, 116] width 40 height 20
type input "+00:05"
click at [1370, 67] on section "UTC OO-[PERSON_NAME]" at bounding box center [1417, 58] width 302 height 24
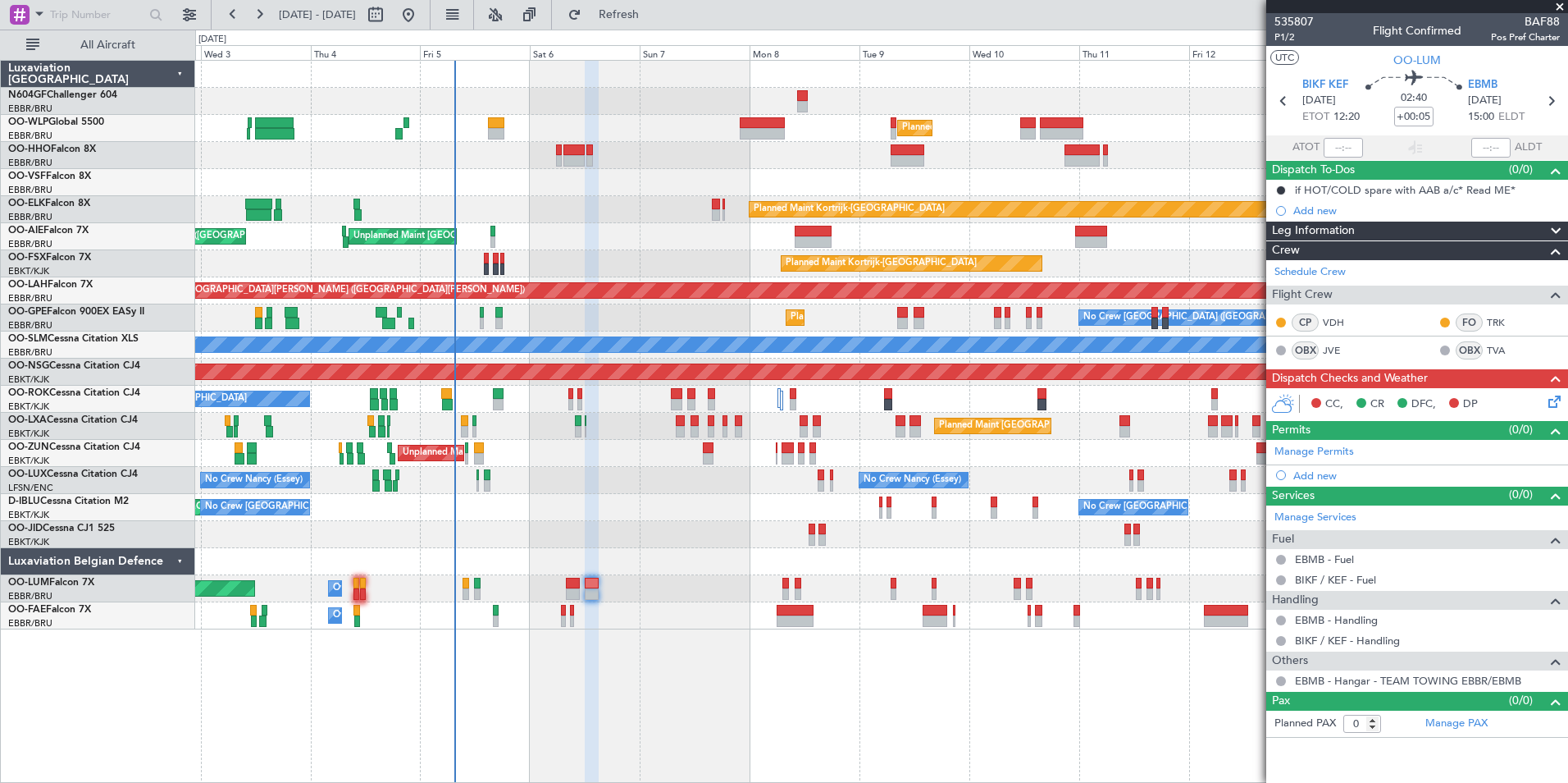
click at [1555, 404] on icon at bounding box center [1552, 399] width 13 height 13
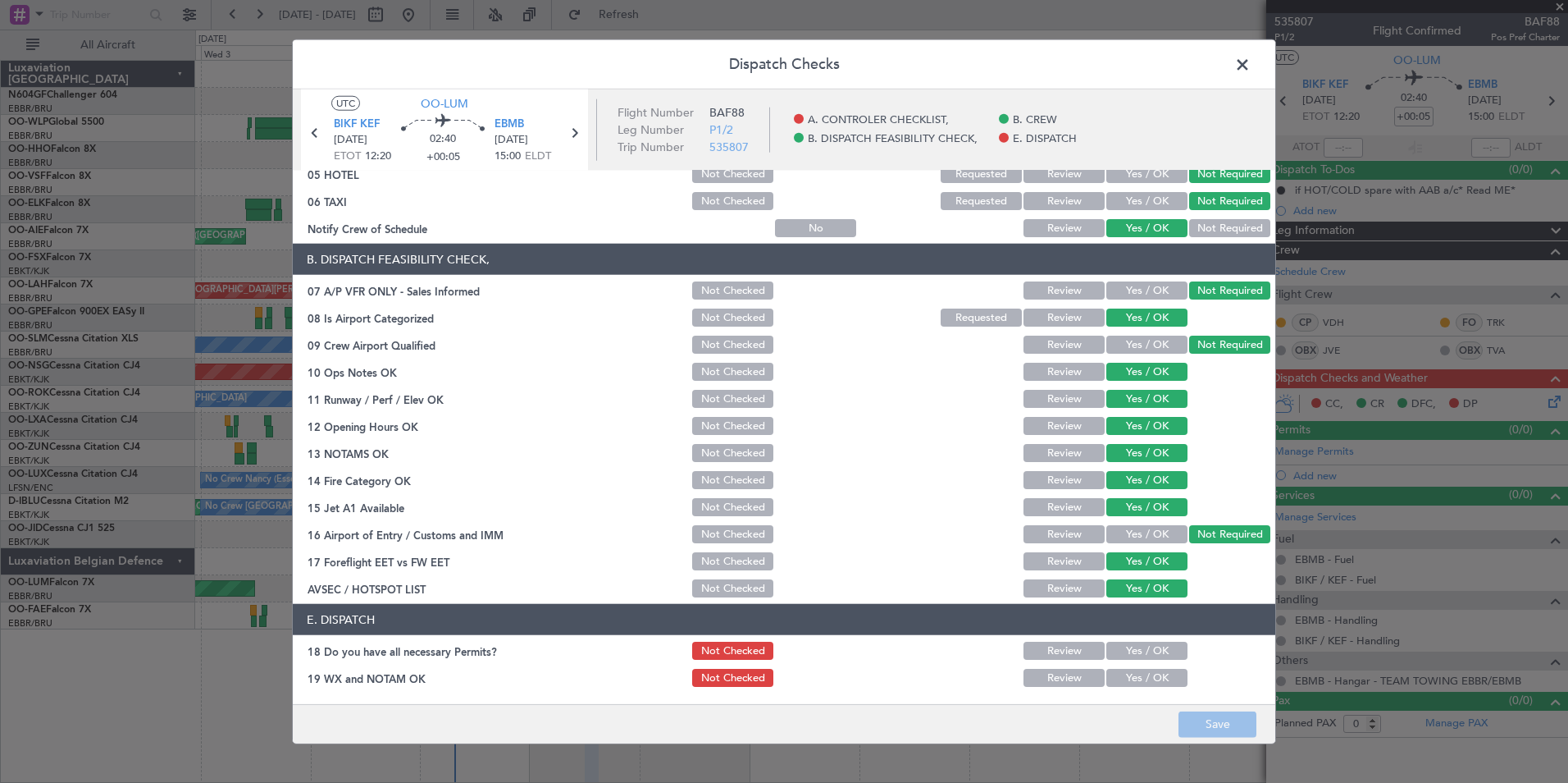
scroll to position [241, 0]
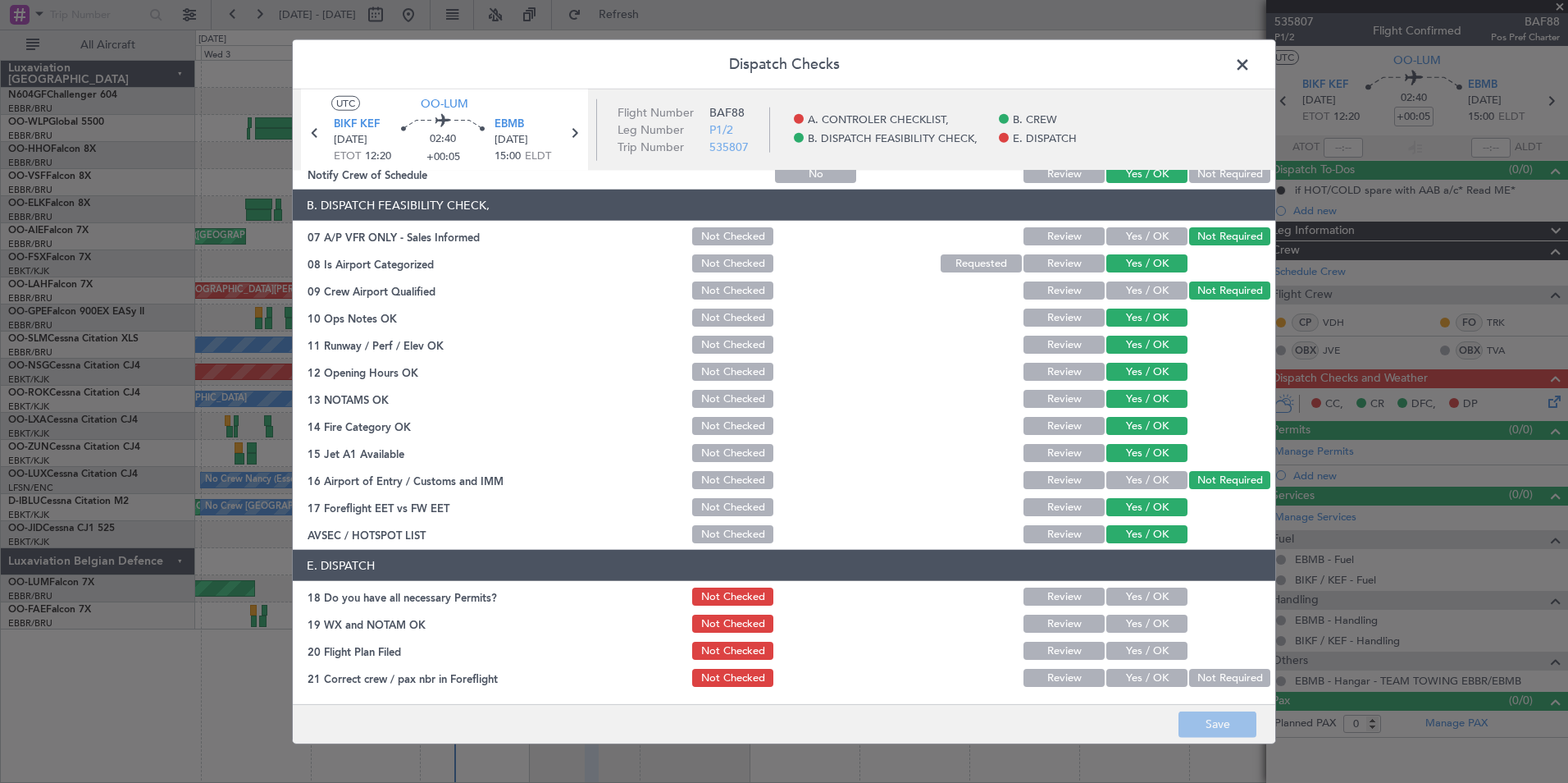
click at [1117, 594] on button "Yes / OK" at bounding box center [1147, 596] width 81 height 18
click at [1123, 621] on button "Yes / OK" at bounding box center [1147, 623] width 81 height 18
click at [1125, 642] on button "Yes / OK" at bounding box center [1147, 650] width 81 height 18
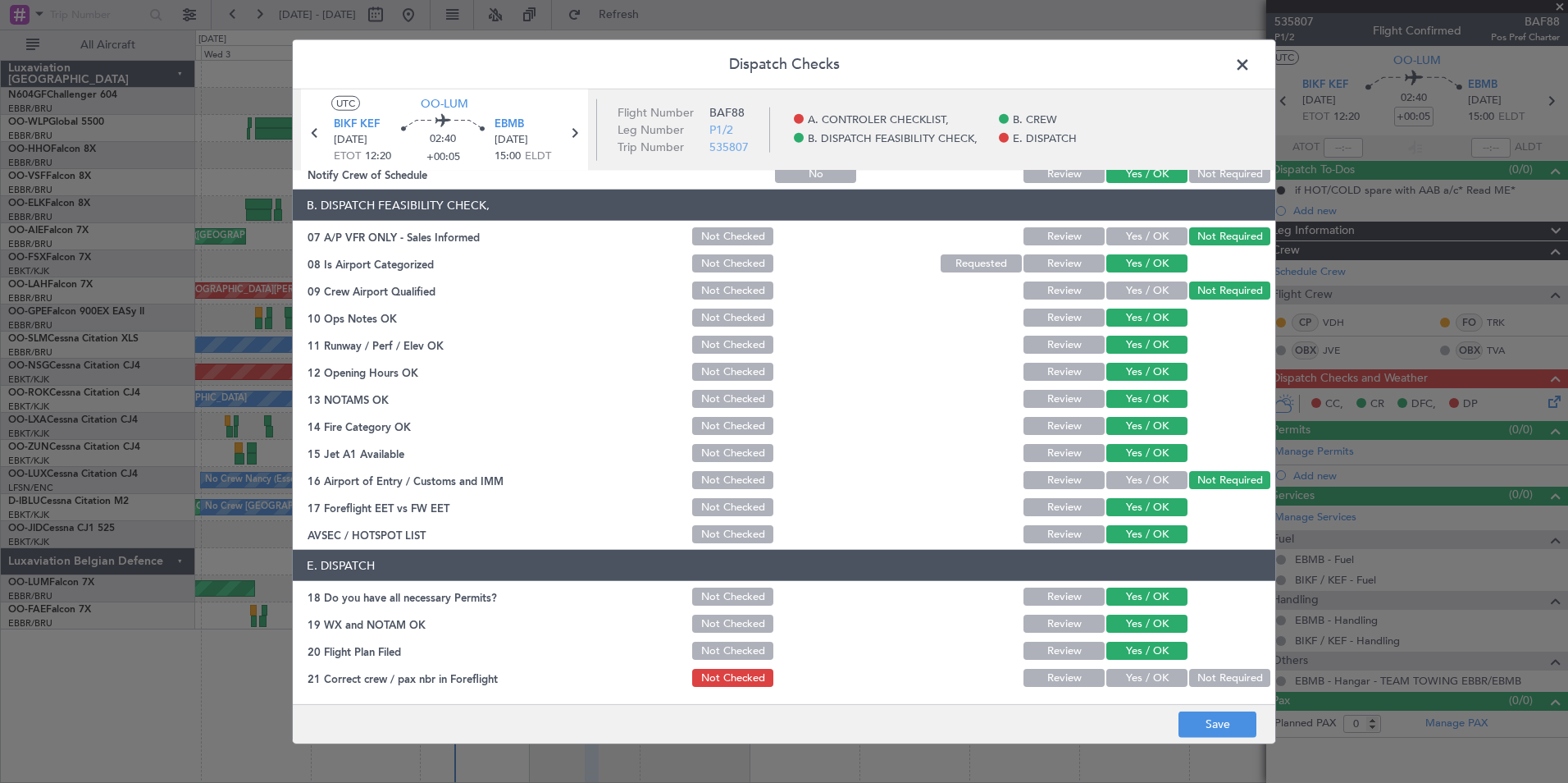
click at [1125, 665] on section "E. DISPATCH 18 Do you have all necessary Permits? Not Checked Review Yes / OK 1…" at bounding box center [784, 620] width 983 height 139
click at [1133, 676] on button "Yes / OK" at bounding box center [1147, 677] width 81 height 18
click at [1205, 716] on button "Save" at bounding box center [1218, 724] width 78 height 26
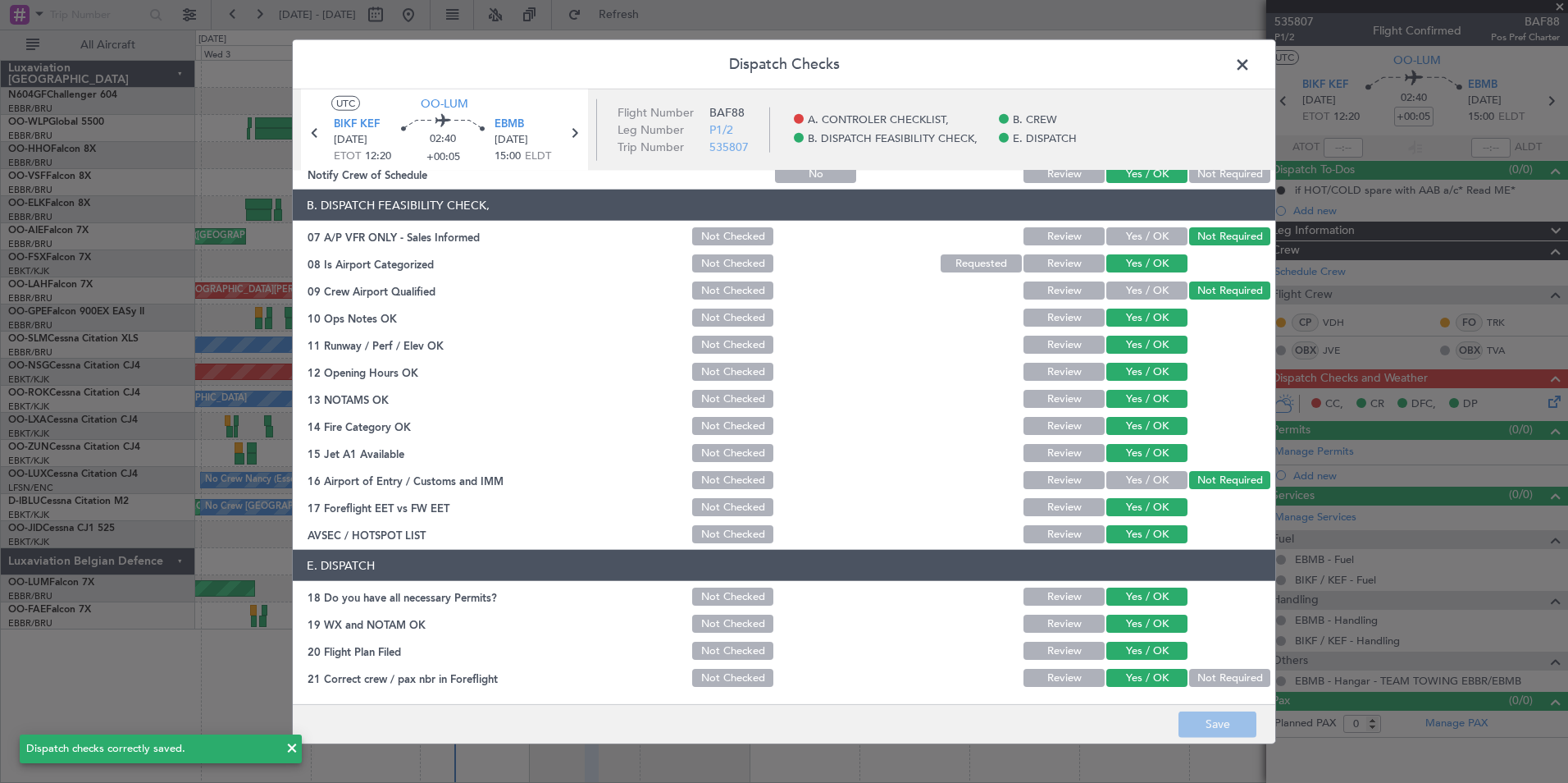
scroll to position [0, 0]
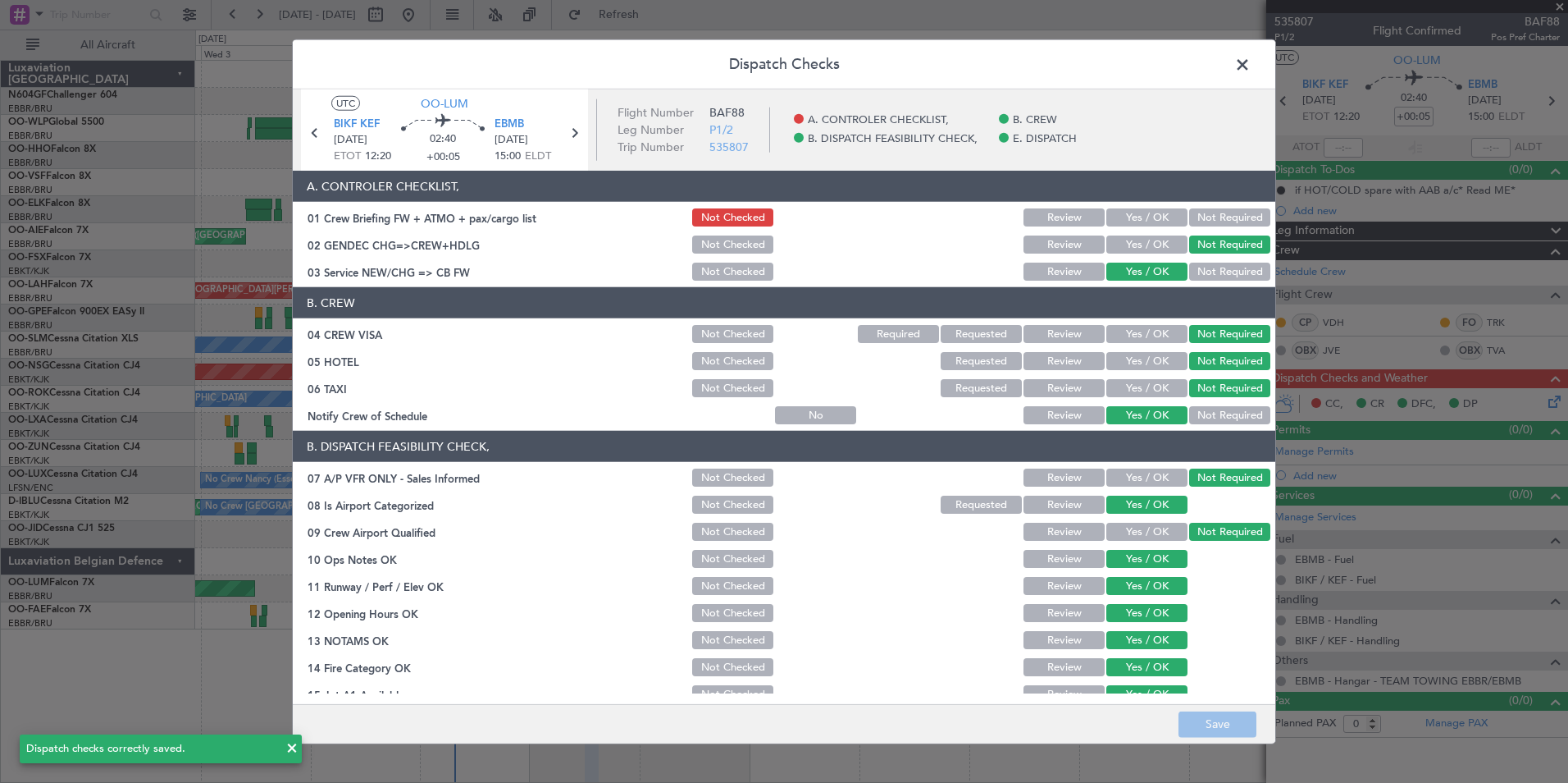
click at [1251, 70] on span at bounding box center [1251, 69] width 0 height 33
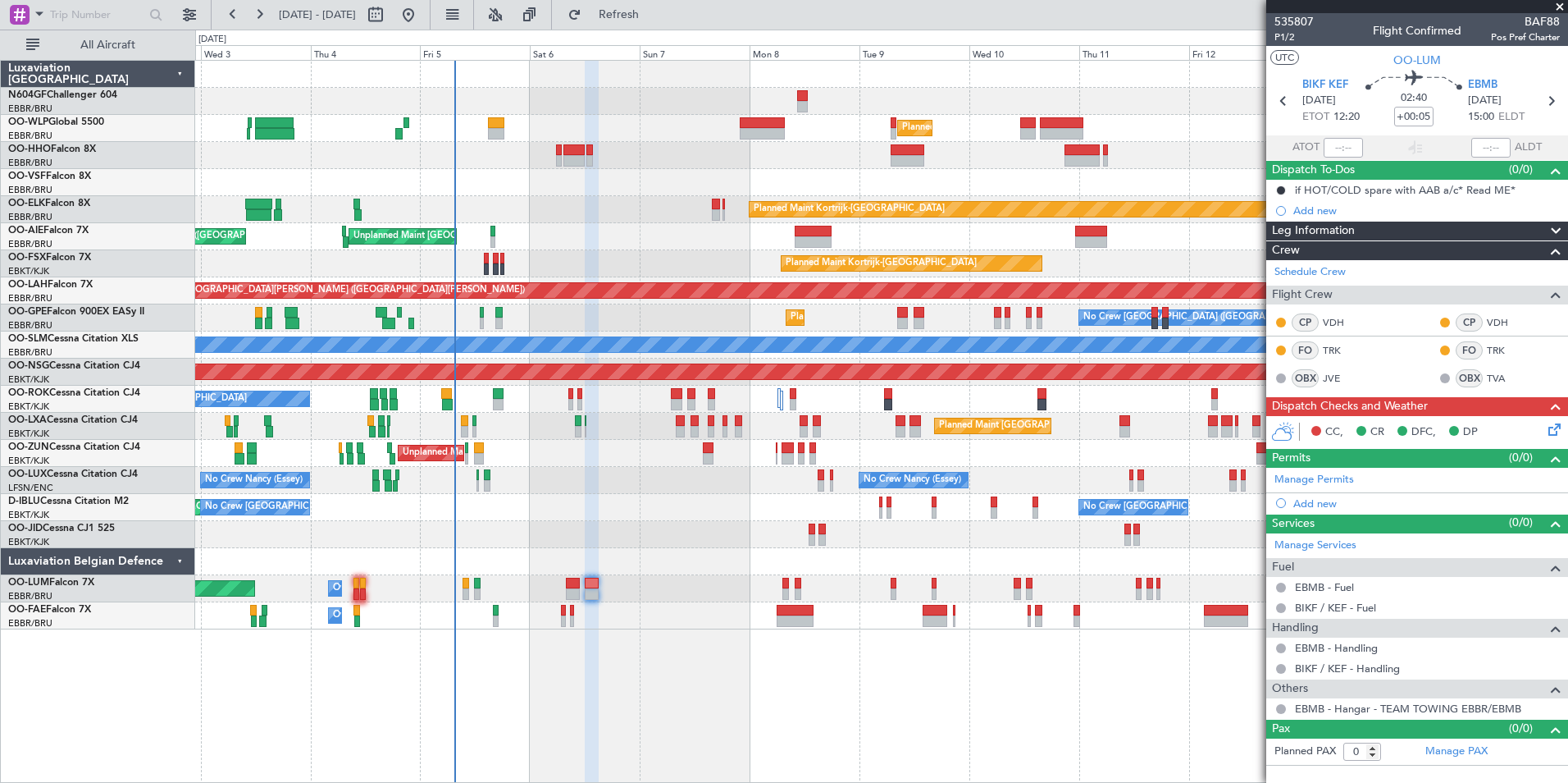
click at [762, 513] on div "AOG Maint Brussels (Brussels National) No Crew Brussels (Brussels National) No …" at bounding box center [881, 507] width 1372 height 27
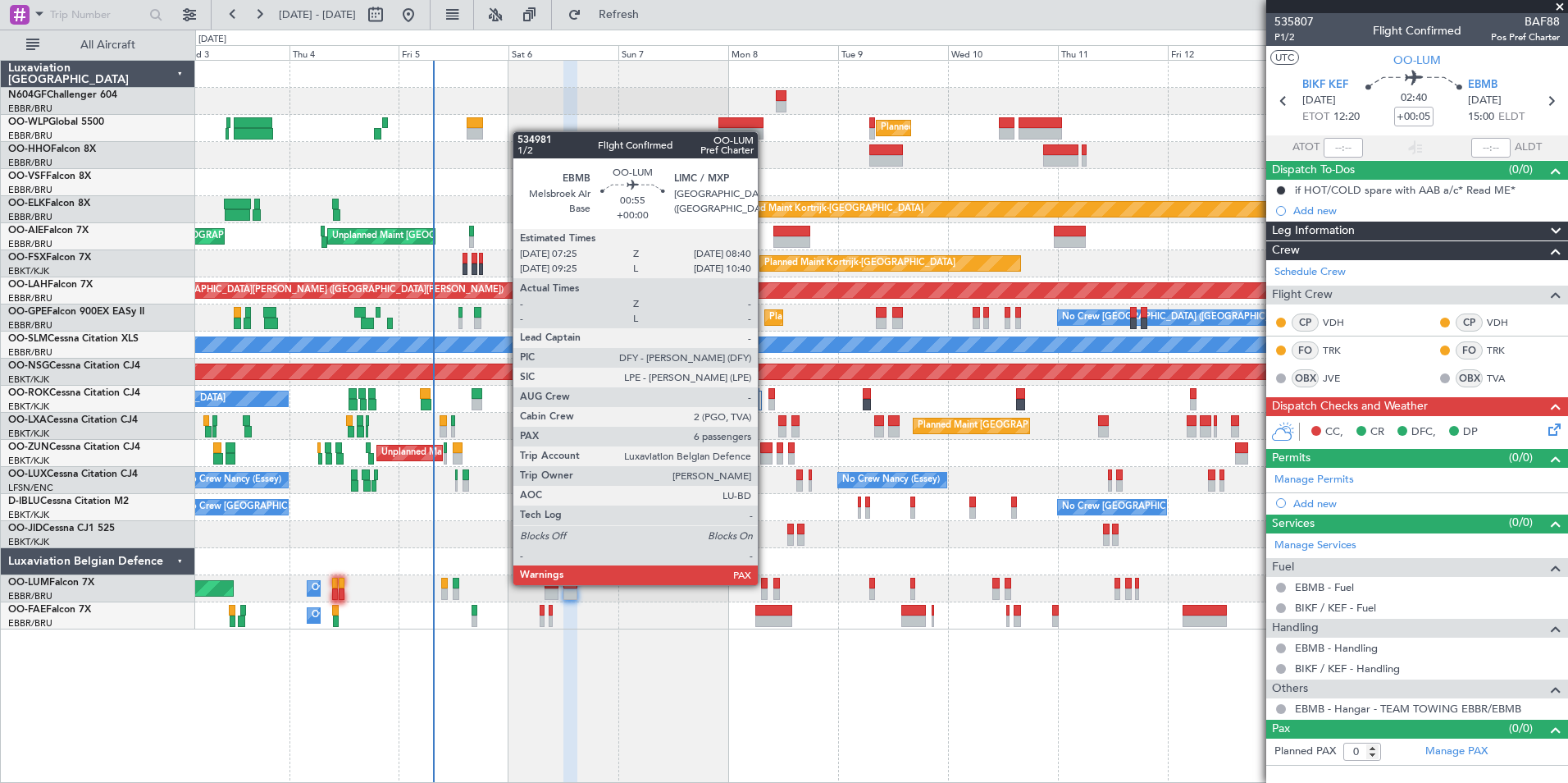
click at [766, 583] on div at bounding box center [764, 583] width 6 height 11
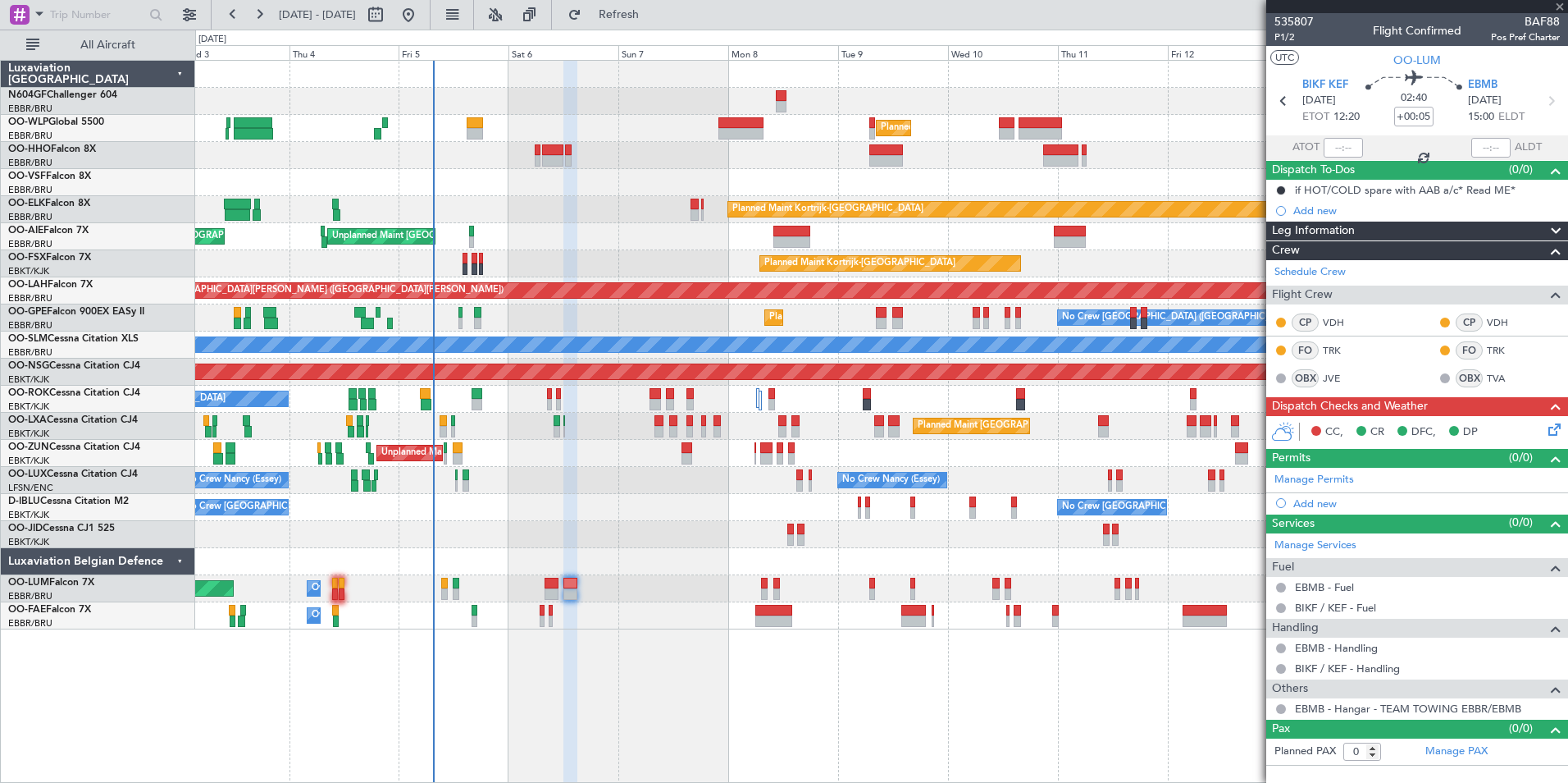
type input "6"
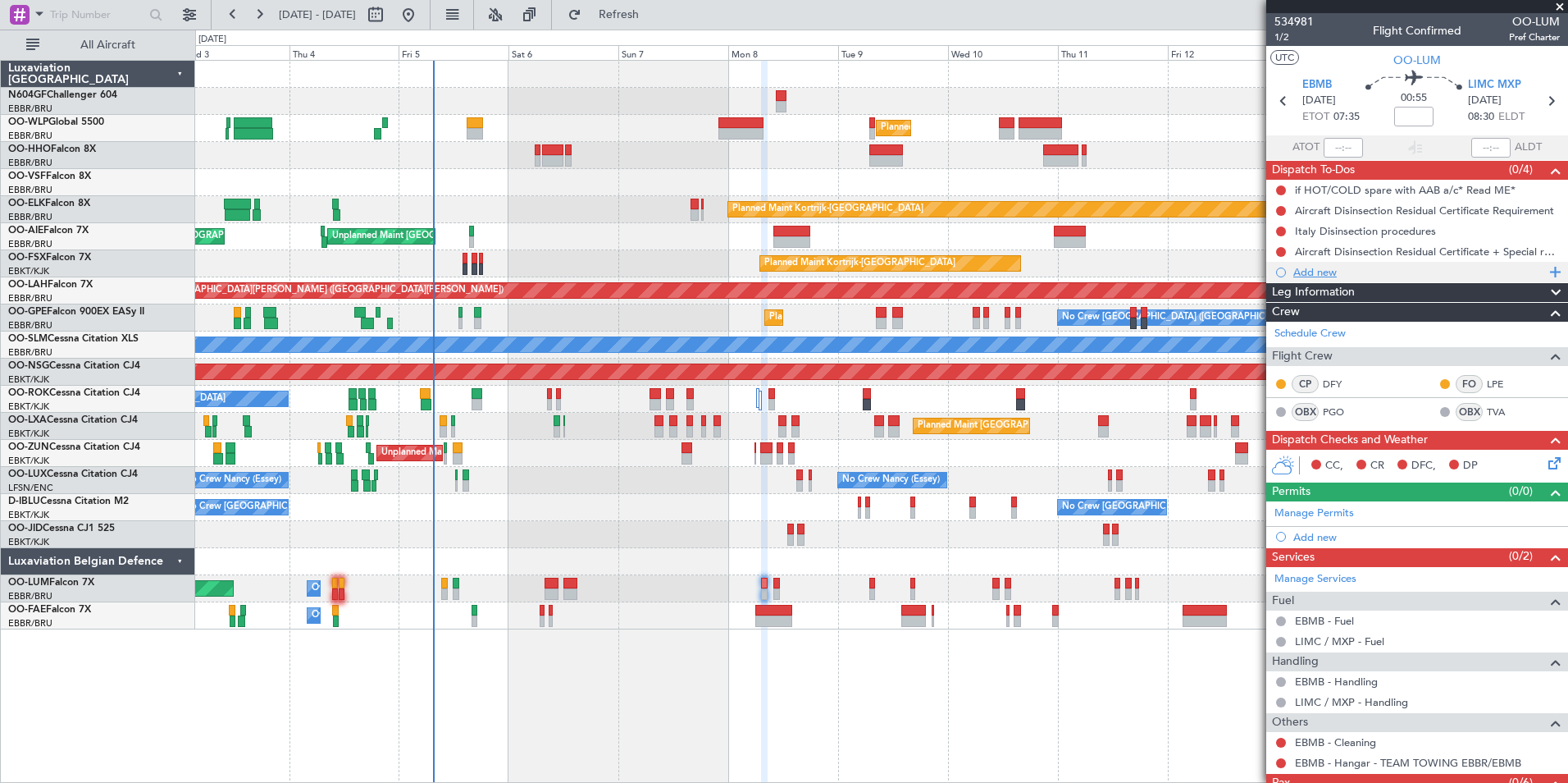
click at [1301, 270] on div "Add new" at bounding box center [1419, 271] width 251 height 14
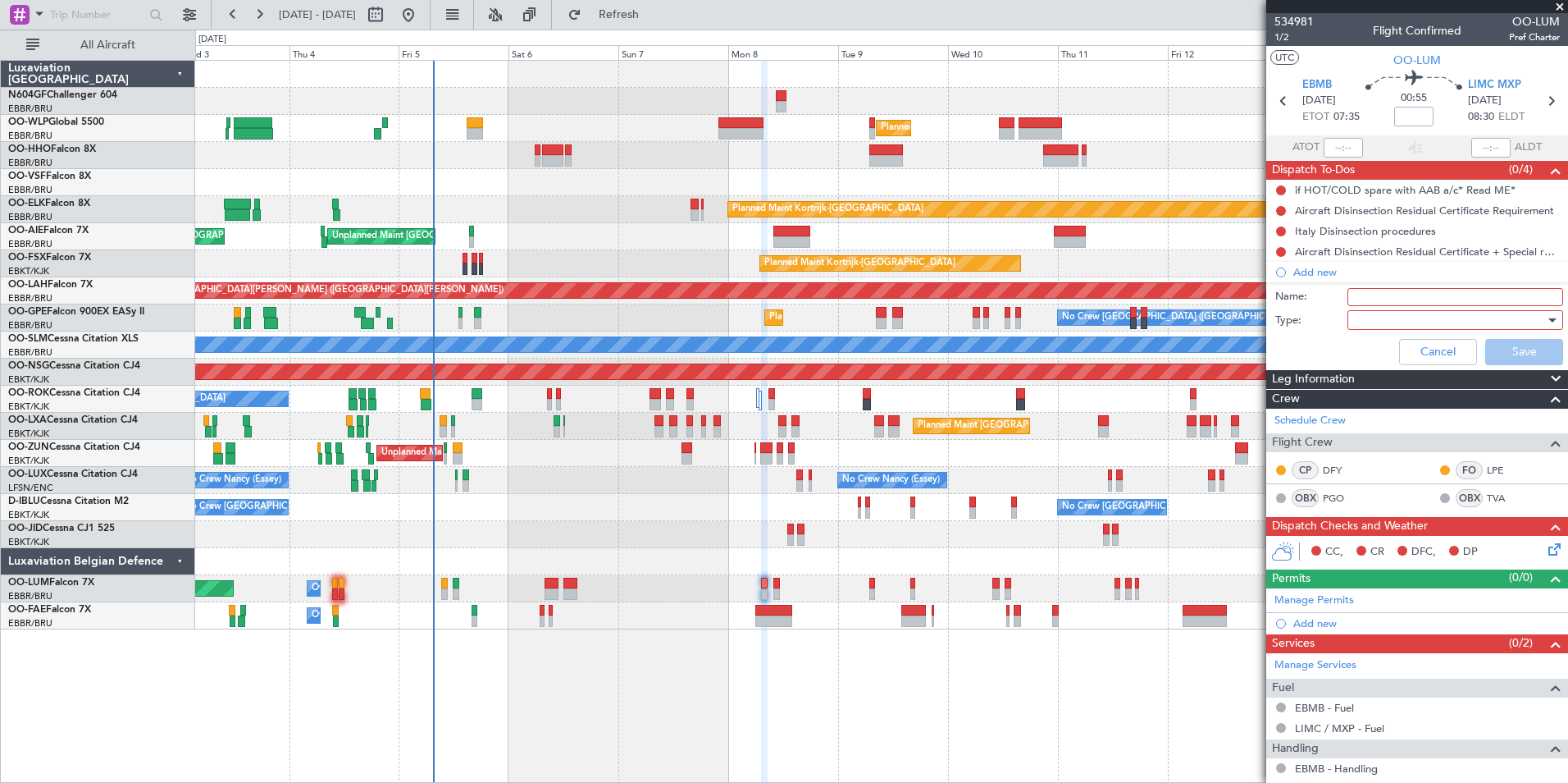
click at [1365, 289] on input "Name:" at bounding box center [1455, 297] width 216 height 18
type input "Type of Flight *read me*"
click at [1380, 323] on div at bounding box center [1449, 320] width 191 height 24
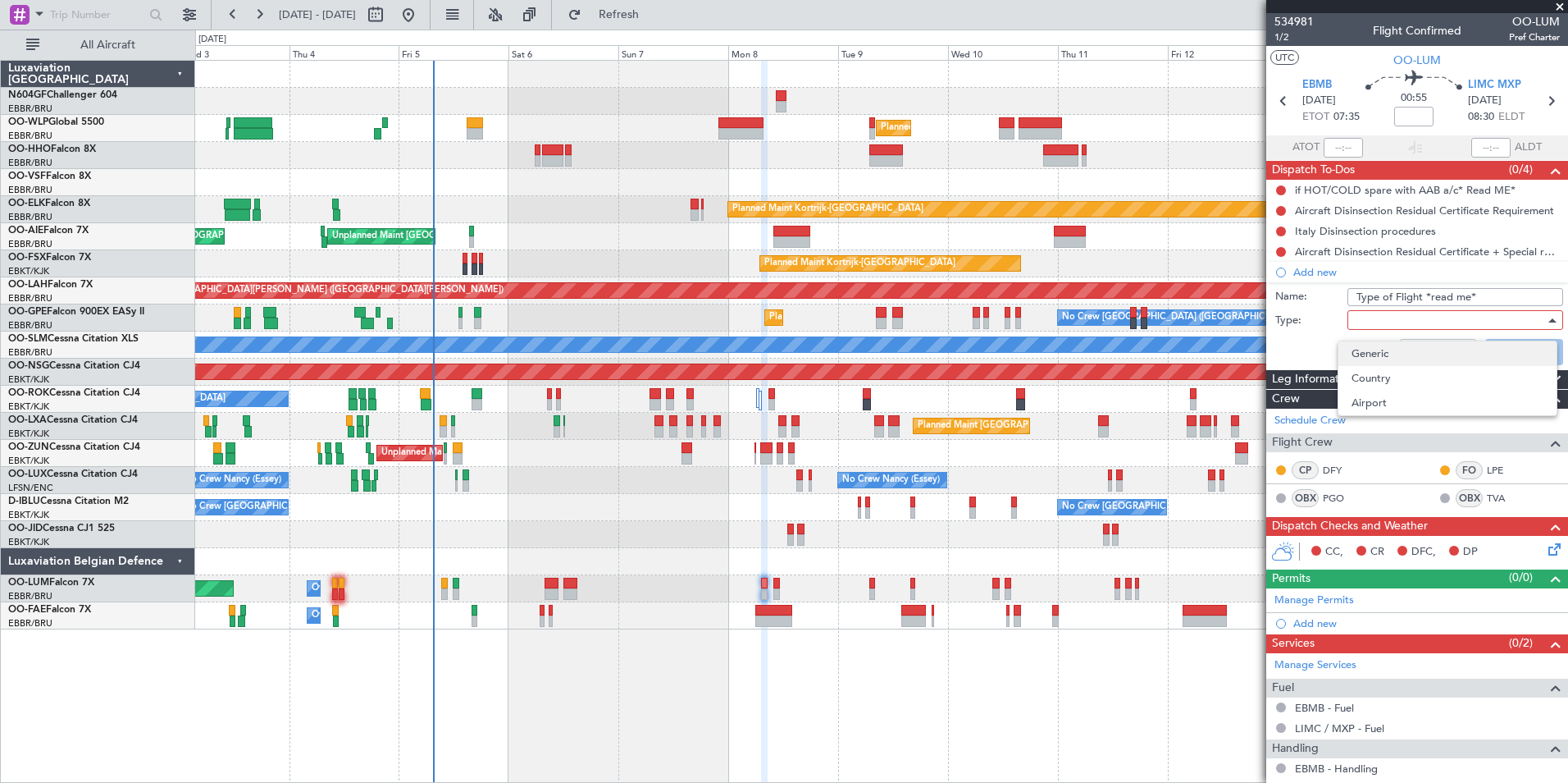
click at [1388, 350] on span "Generic" at bounding box center [1447, 353] width 192 height 24
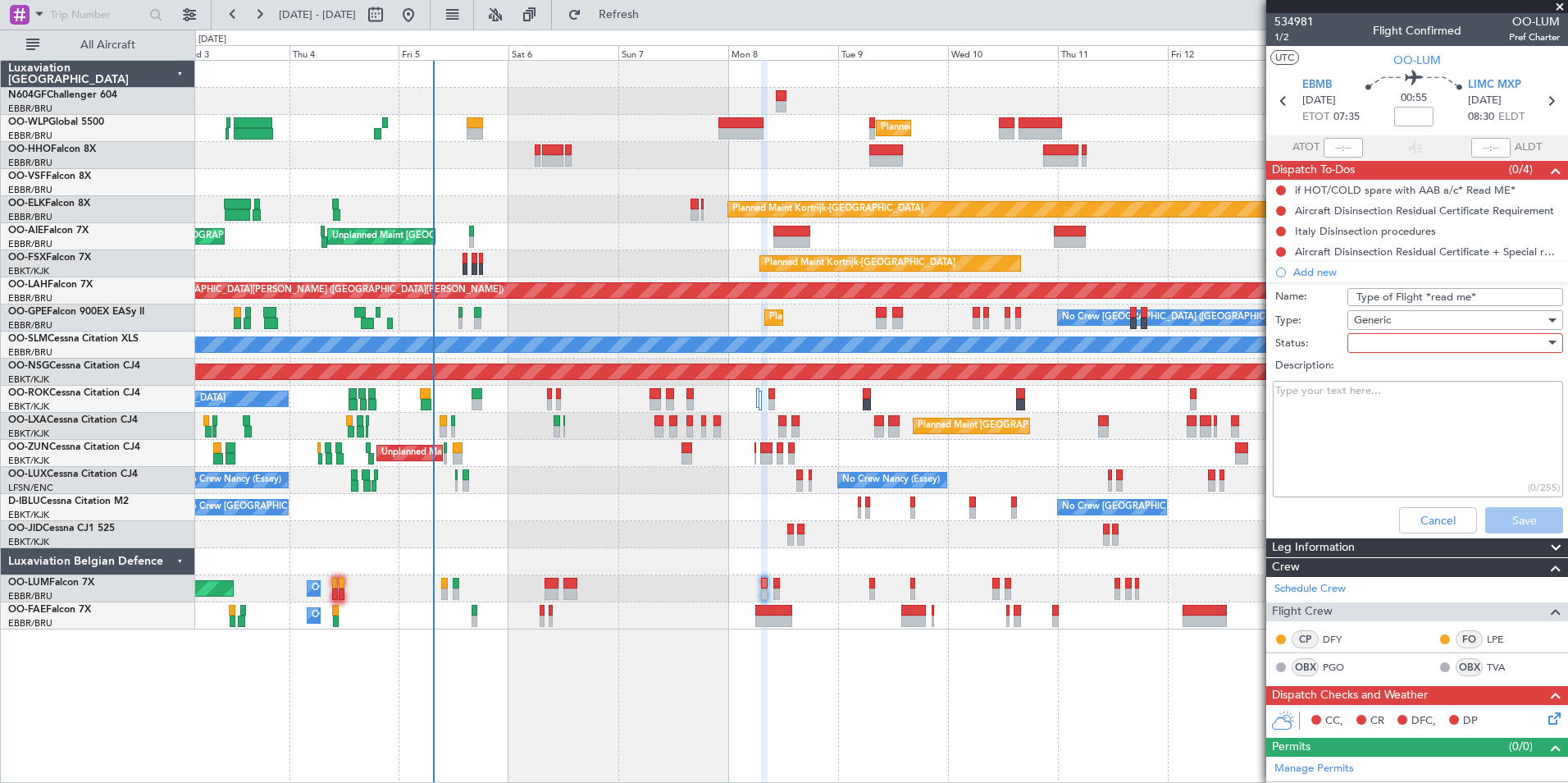
click at [1375, 346] on div at bounding box center [1449, 343] width 191 height 24
click at [1378, 383] on span "Not Started" at bounding box center [1447, 376] width 192 height 24
click at [1492, 513] on button "Save" at bounding box center [1524, 520] width 78 height 26
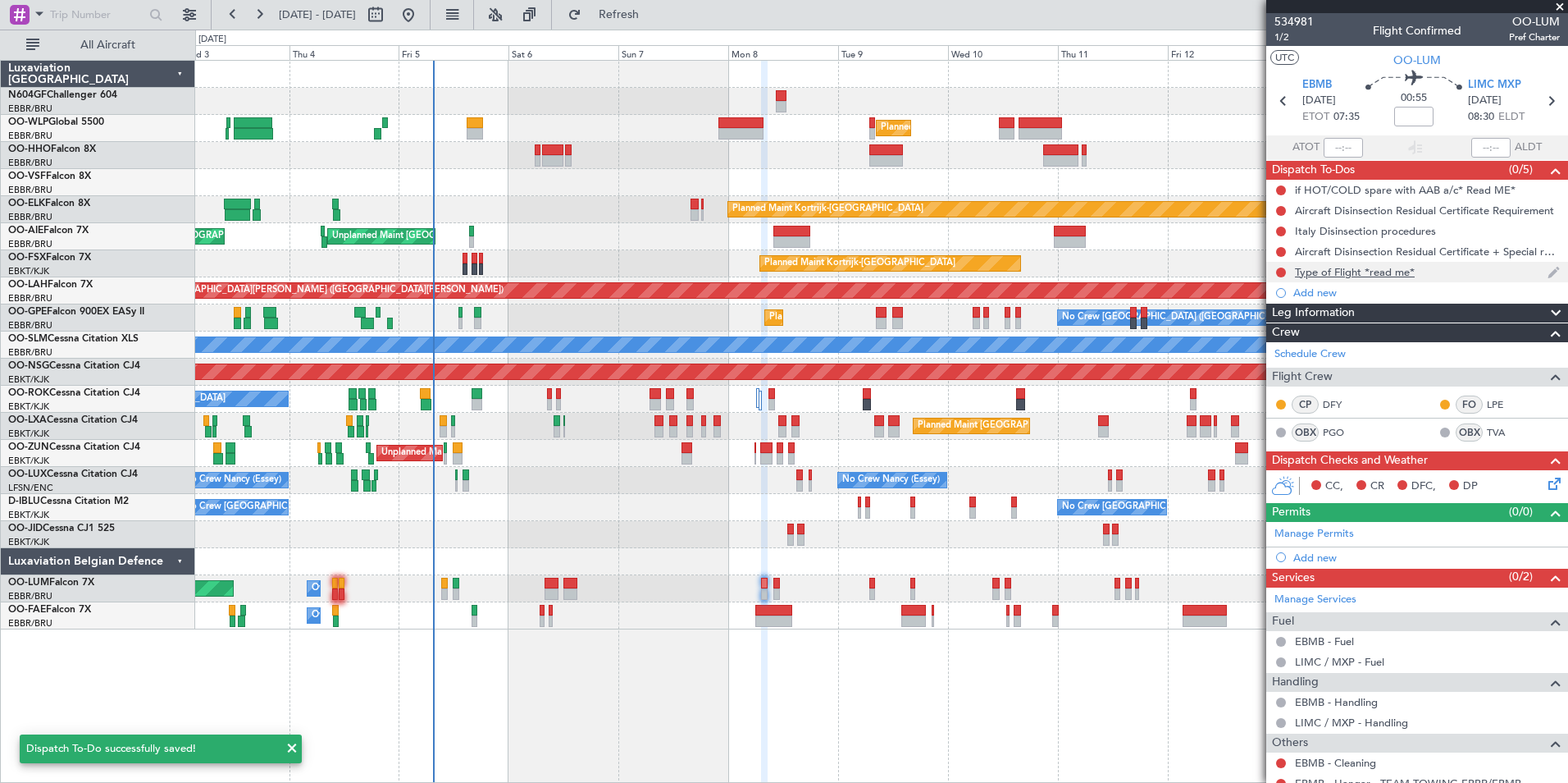
click at [1377, 271] on div "Type of Flight *read me*" at bounding box center [1354, 271] width 120 height 14
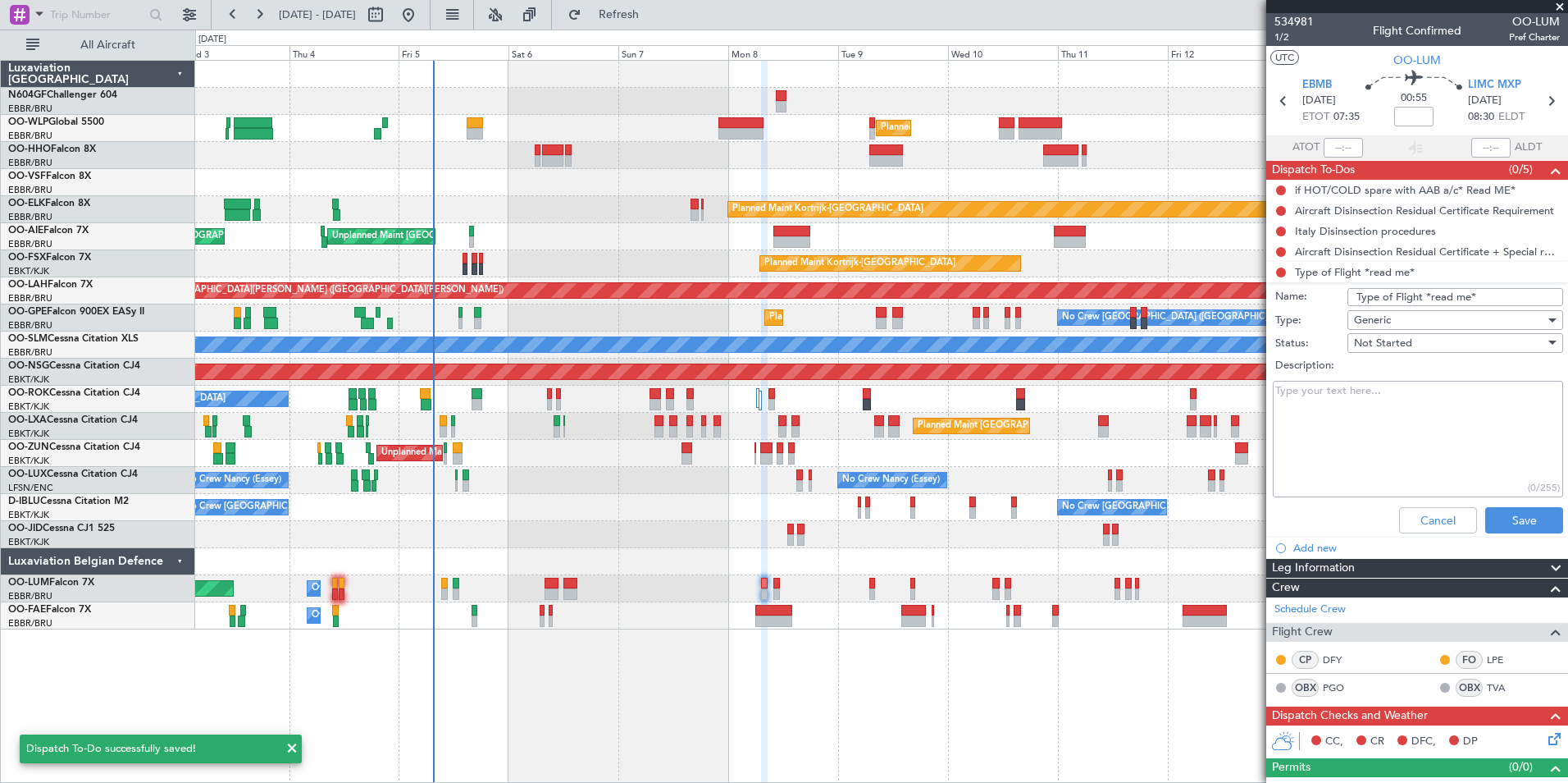
click at [1371, 406] on textarea "Description:" at bounding box center [1418, 439] width 290 height 118
paste textarea "Would it be possible to declare the flight plans to LIMC on both the 8th and th…"
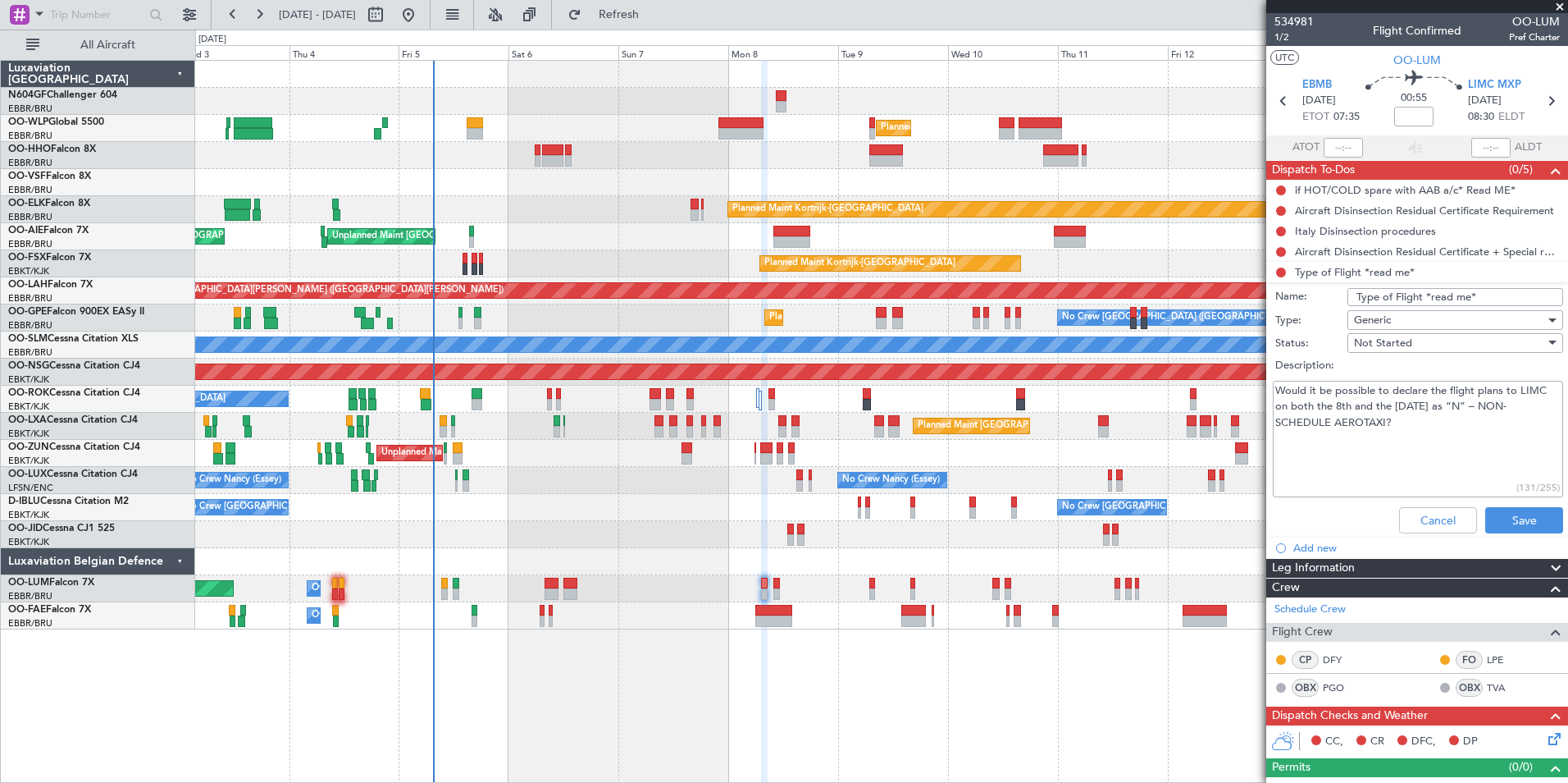
click at [1438, 424] on textarea "Would it be possible to declare the flight plans to LIMC on both the 8th and th…" at bounding box center [1418, 439] width 290 height 118
click at [1278, 392] on textarea "Would it be possible to declare the flight plans to LIMC on both the 8th and th…" at bounding box center [1418, 439] width 290 height 118
click at [1288, 389] on textarea "Would it be possible to declare the flight plans to LIMC on both the 8th and th…" at bounding box center [1418, 439] width 290 height 118
click at [1426, 438] on textarea "On army's request Would it be possible to declare the flight plans to LIMC on b…" at bounding box center [1418, 439] width 290 height 118
type textarea "On army's request Would it be possible to declare the flight plans to LIMC on b…"
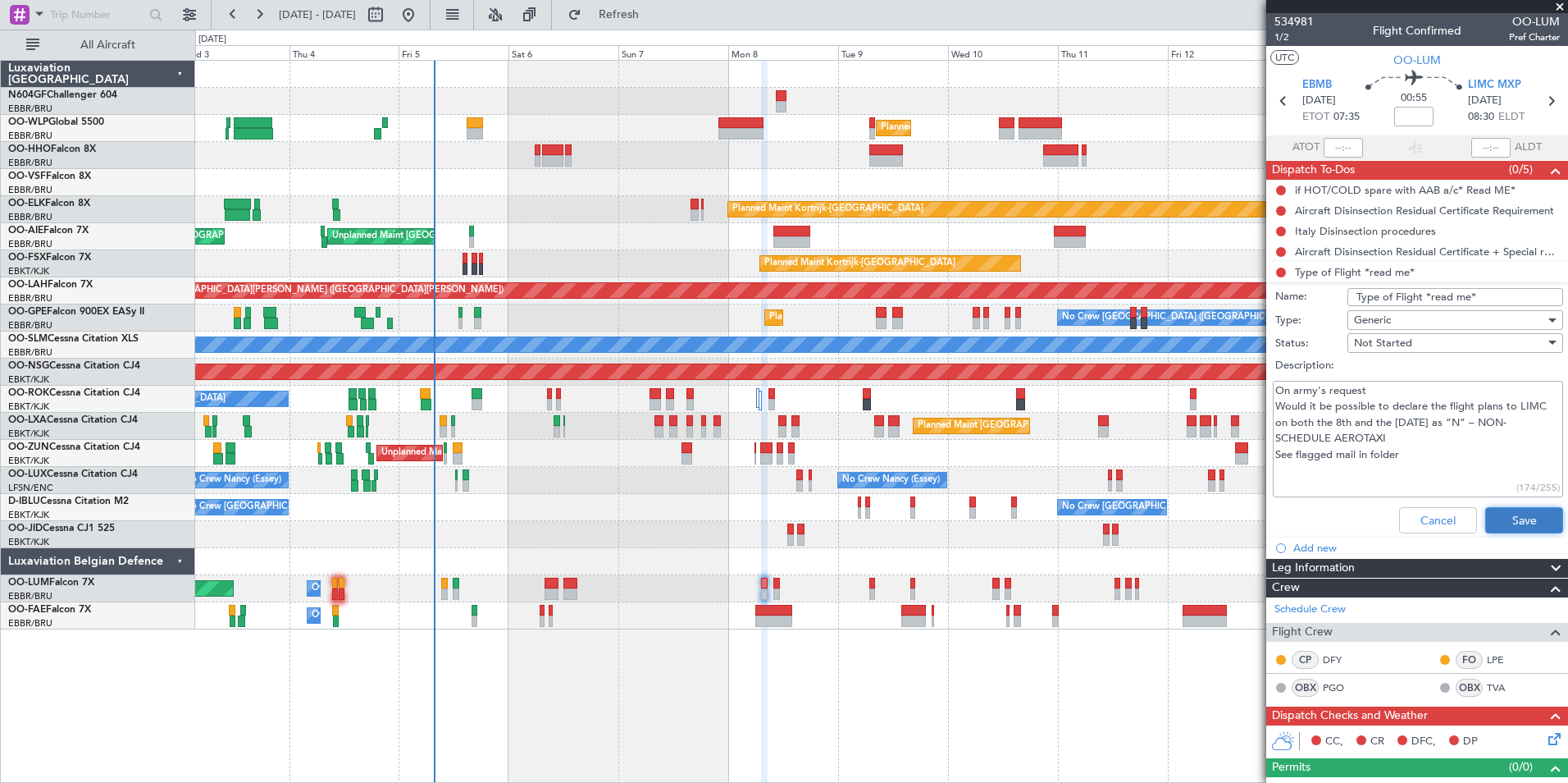
click at [1498, 511] on button "Save" at bounding box center [1524, 520] width 78 height 26
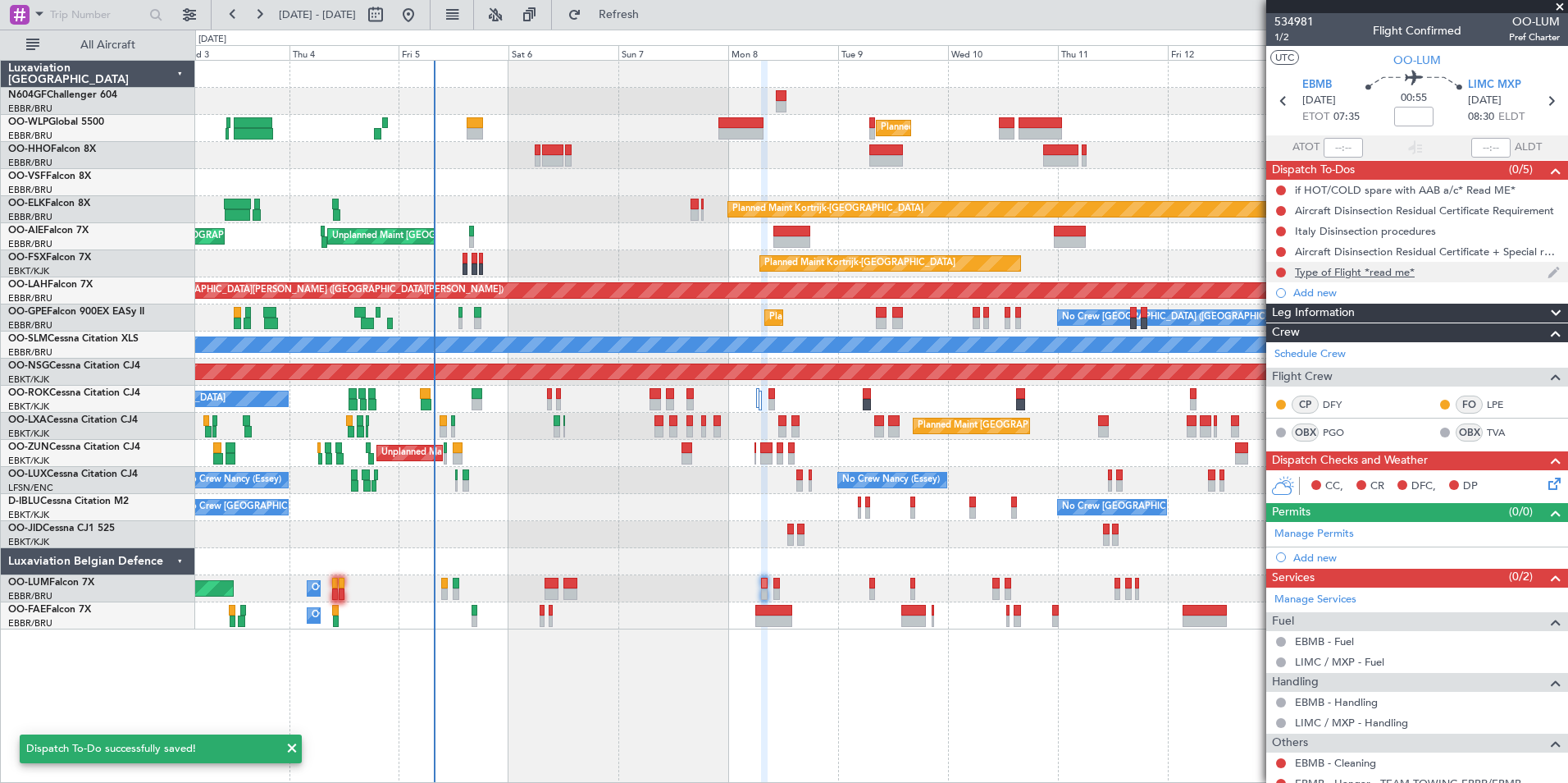
click at [1360, 270] on div "Type of Flight *read me*" at bounding box center [1354, 271] width 120 height 14
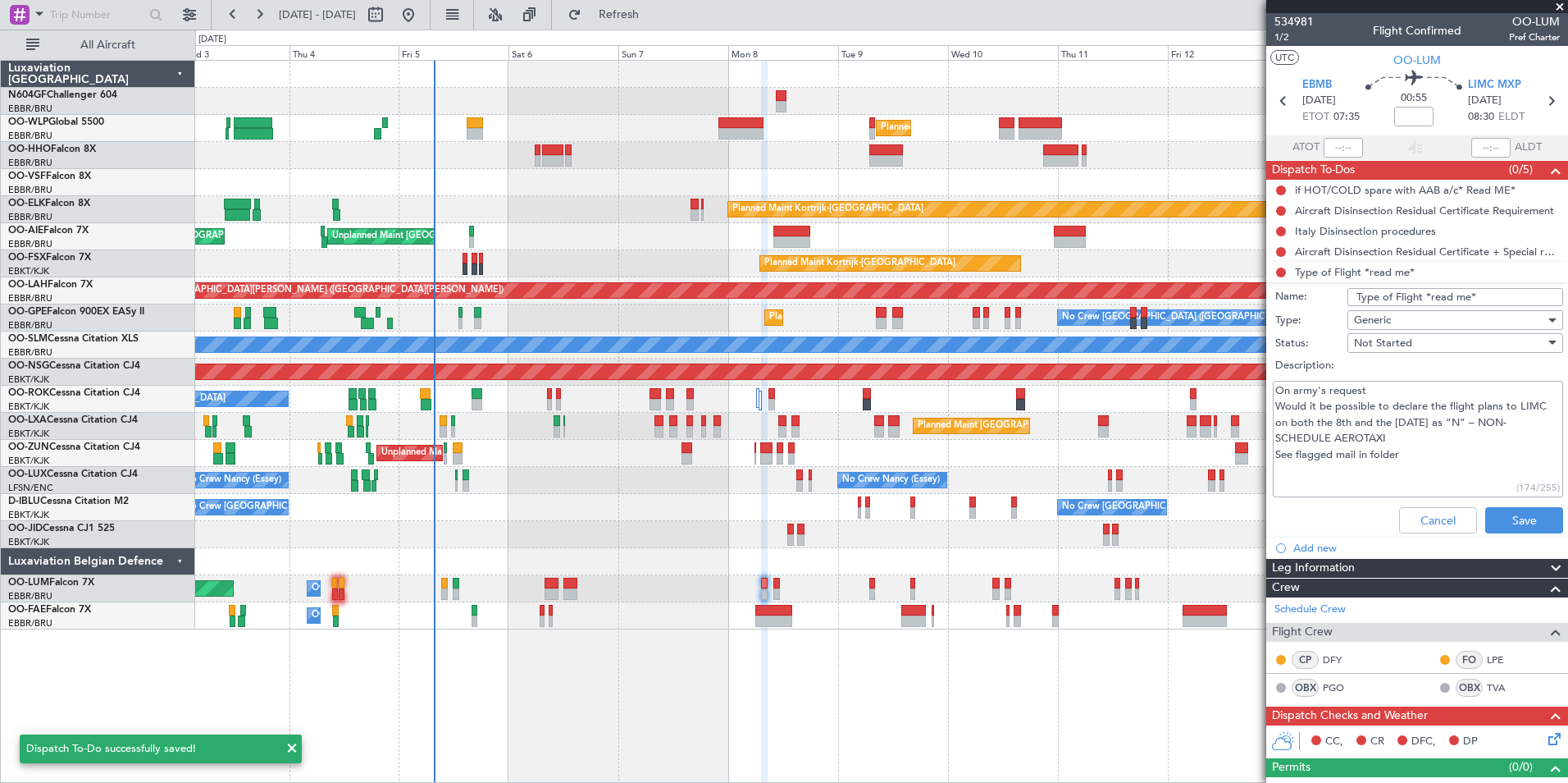
drag, startPoint x: 1436, startPoint y: 467, endPoint x: 1256, endPoint y: 392, distance: 195.0
click at [1256, 392] on fb-app "03 Sep 2025 - 15 Sep 2025 Refresh Quick Links All Aircraft Planned Maint Milan …" at bounding box center [784, 398] width 1568 height 771
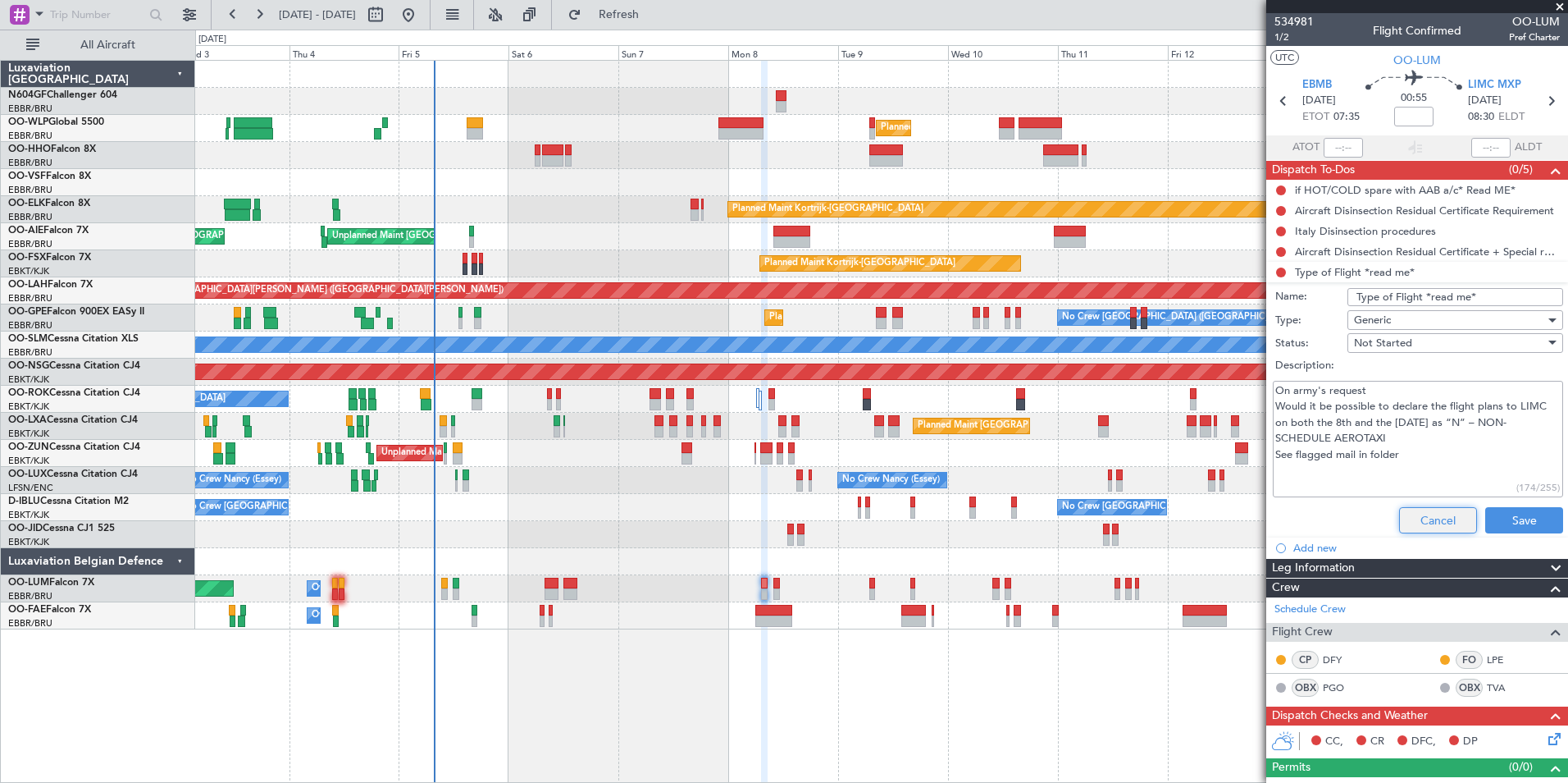
click at [1440, 524] on button "Cancel" at bounding box center [1438, 520] width 78 height 26
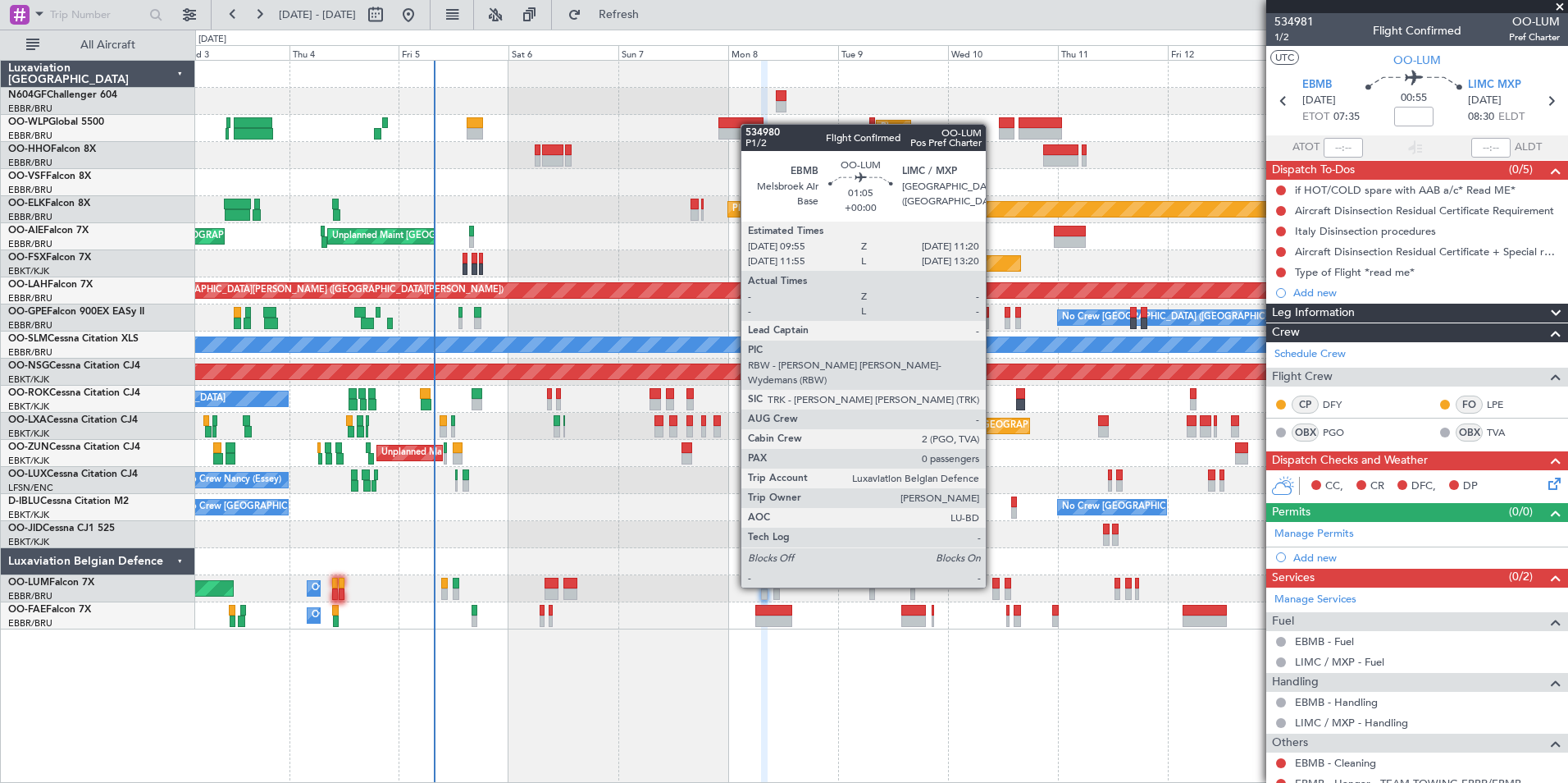
click at [994, 586] on div at bounding box center [995, 583] width 7 height 11
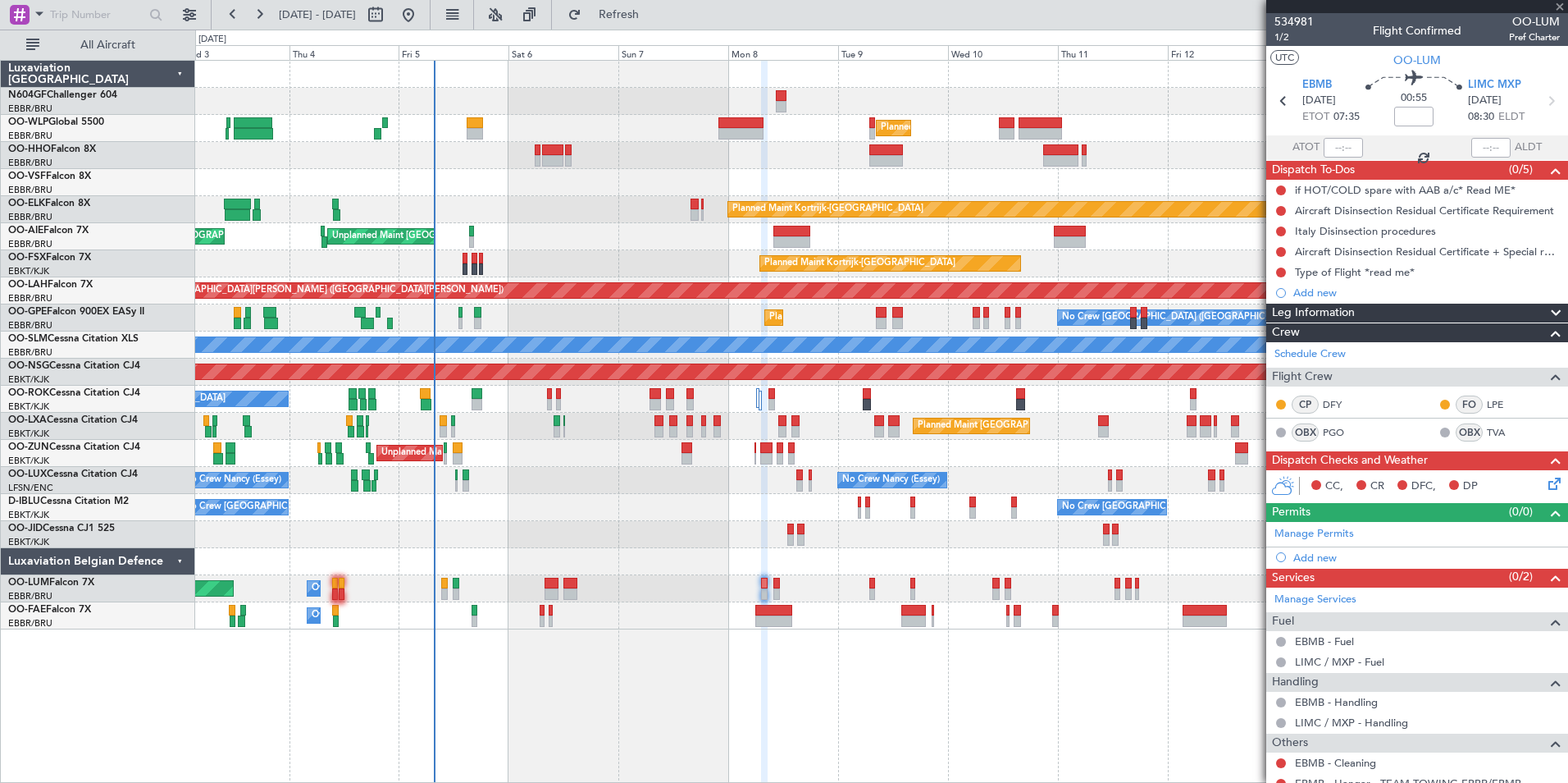
type input "0"
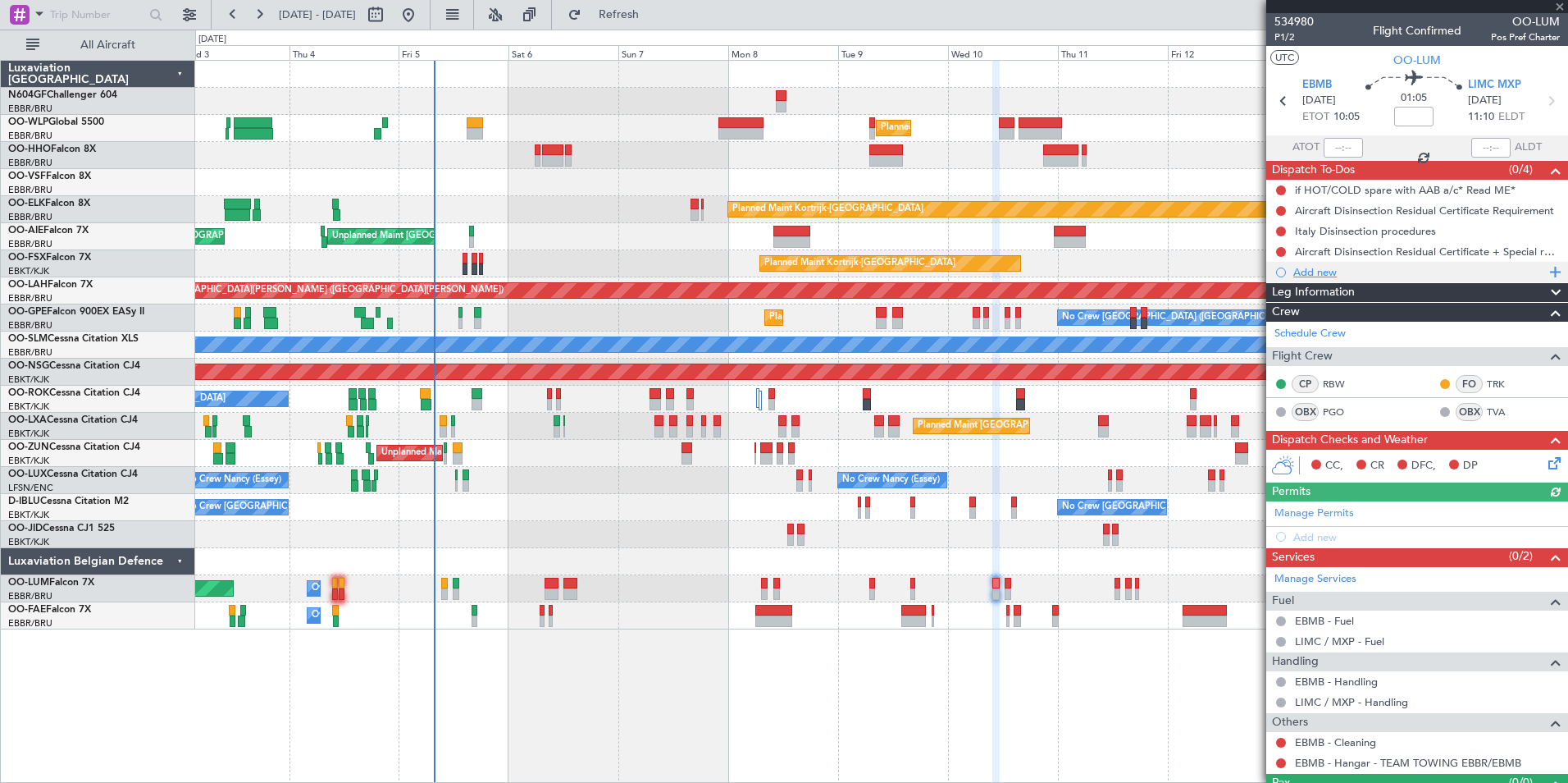
click at [1339, 272] on div "Add new" at bounding box center [1419, 271] width 251 height 14
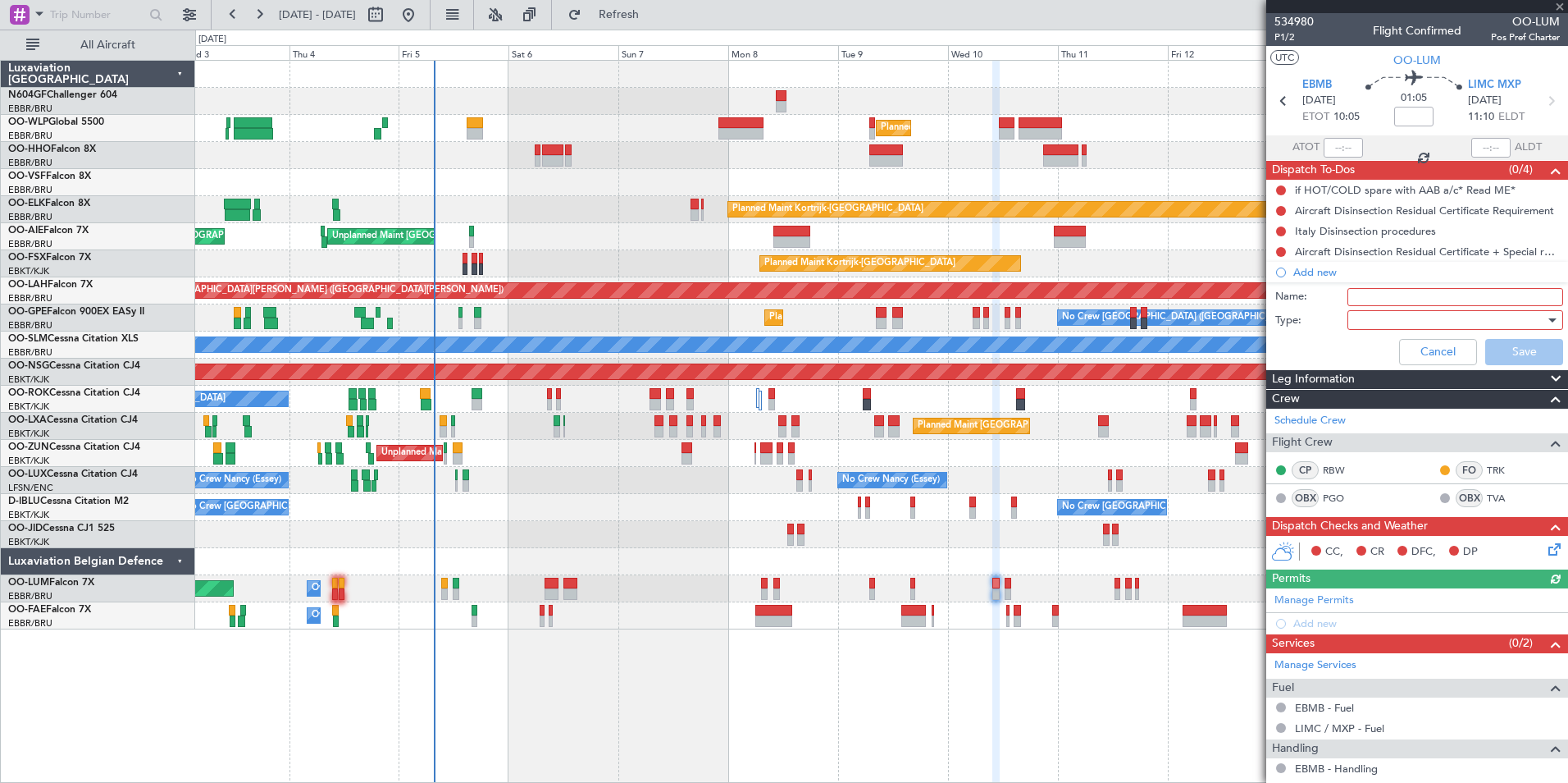
click at [1365, 295] on input "Name:" at bounding box center [1455, 297] width 216 height 18
type input "Type of Flight *read me*"
click at [1375, 320] on div at bounding box center [1449, 320] width 191 height 24
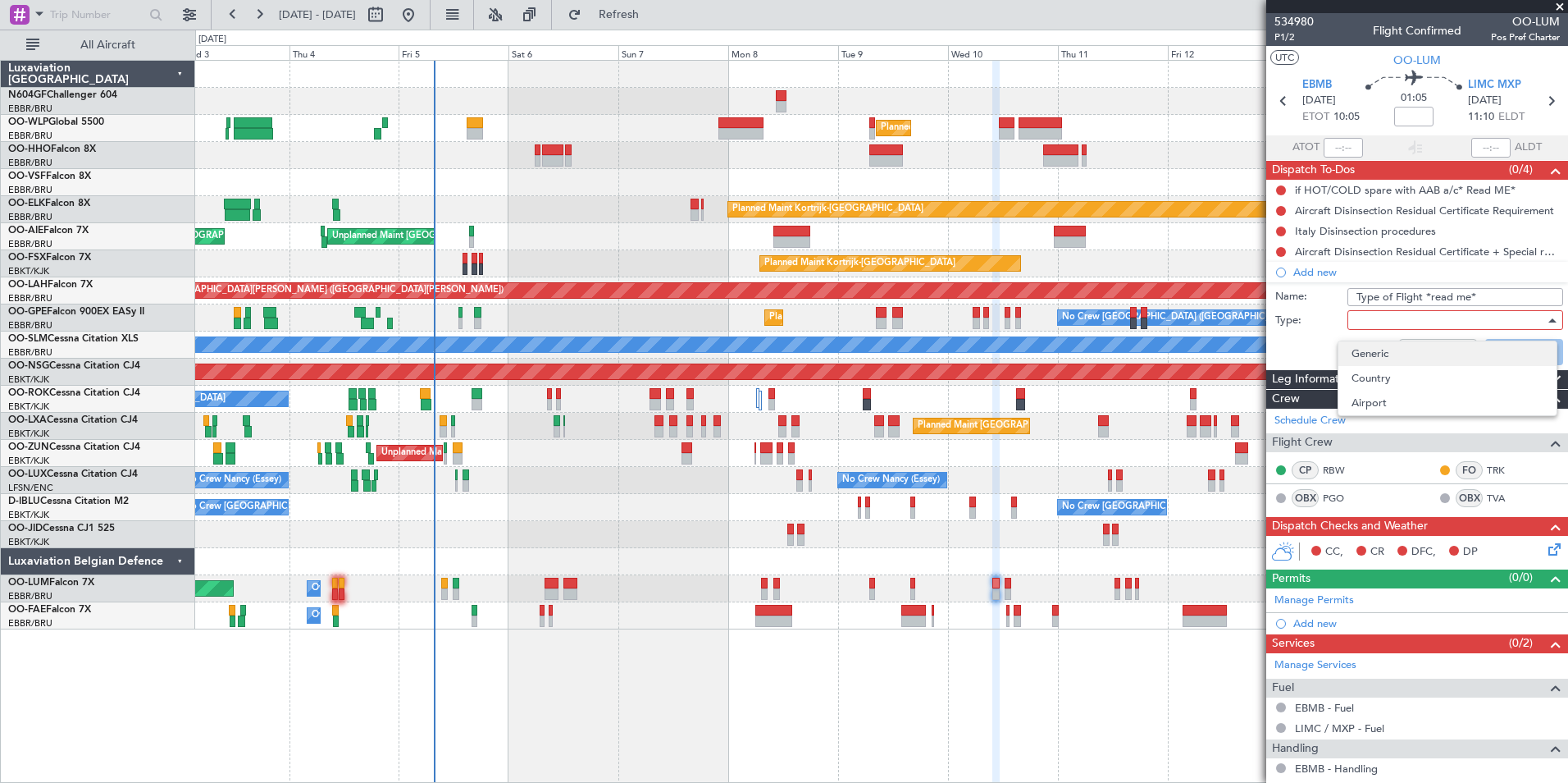
click at [1387, 353] on span "Generic" at bounding box center [1447, 353] width 192 height 24
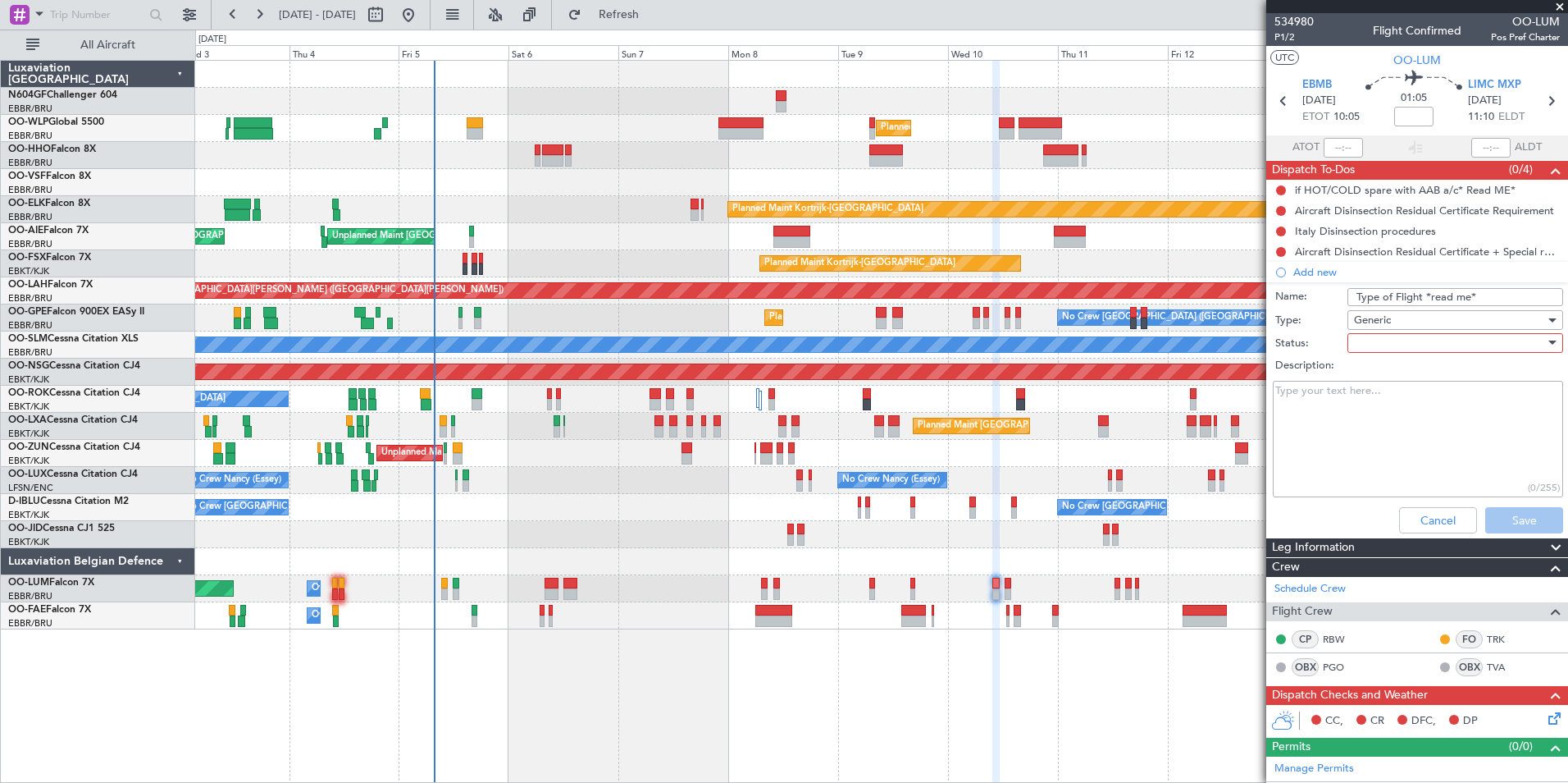
click at [1368, 341] on div at bounding box center [1449, 343] width 191 height 24
click at [1378, 385] on span "Not Started" at bounding box center [1447, 376] width 192 height 24
click at [1357, 399] on textarea "Description:" at bounding box center [1418, 439] width 290 height 118
paste textarea "On army's request Would it be possible to declare the flight plans to LIMC on b…"
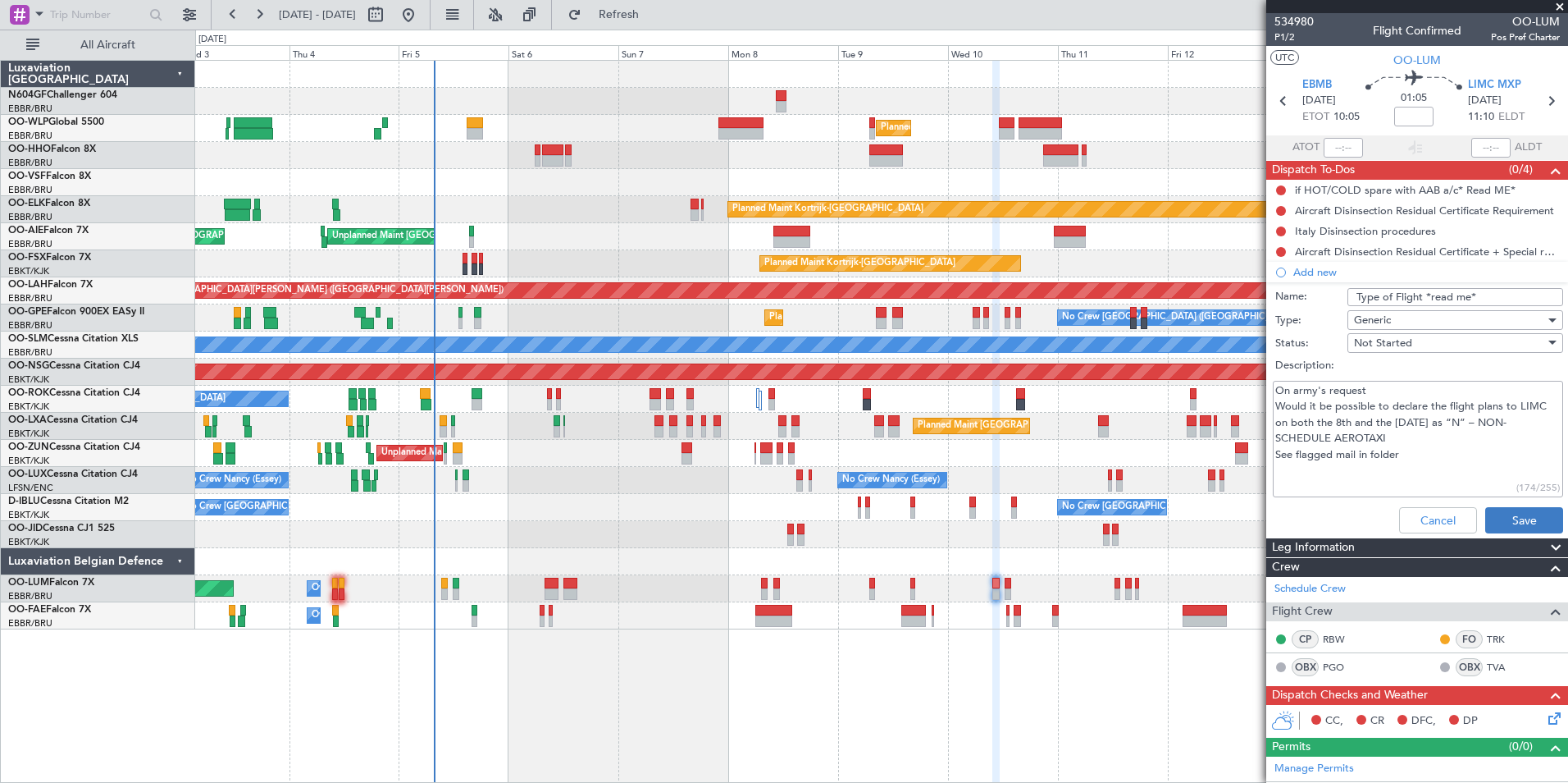
type textarea "On army's request Would it be possible to declare the flight plans to LIMC on b…"
click at [1490, 513] on button "Save" at bounding box center [1524, 520] width 78 height 26
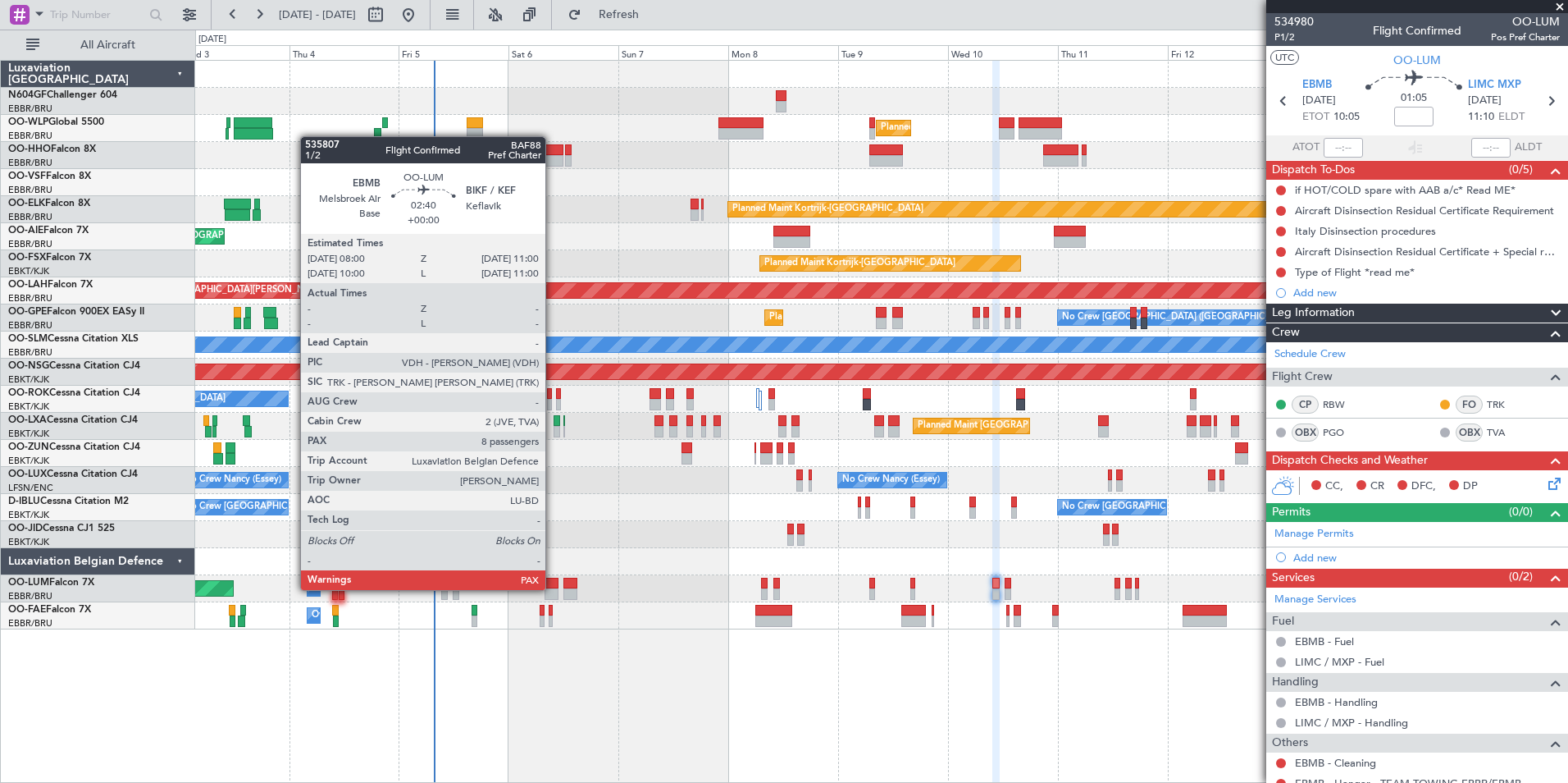
click at [553, 589] on div at bounding box center [551, 595] width 14 height 11
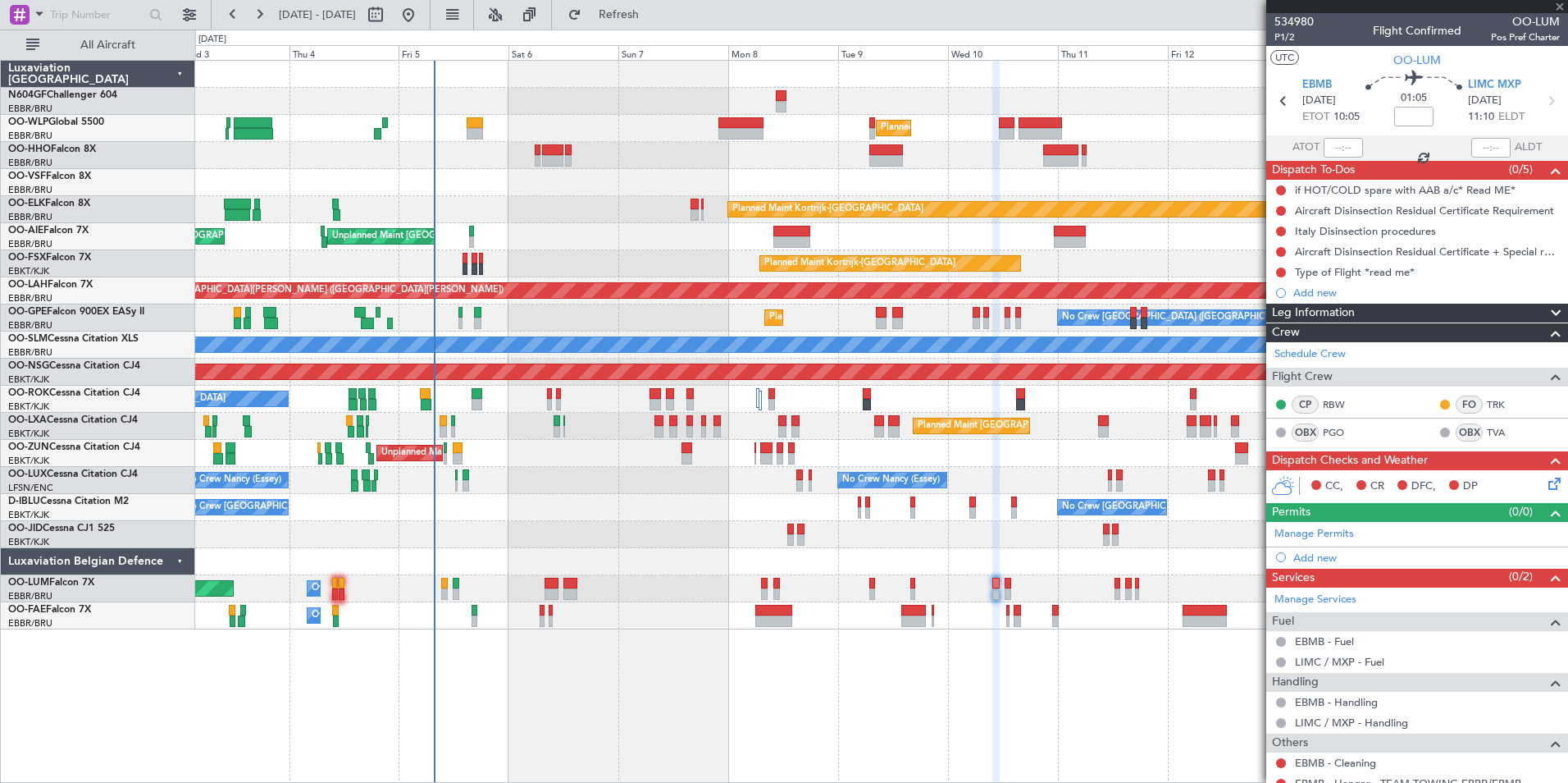
type input "8"
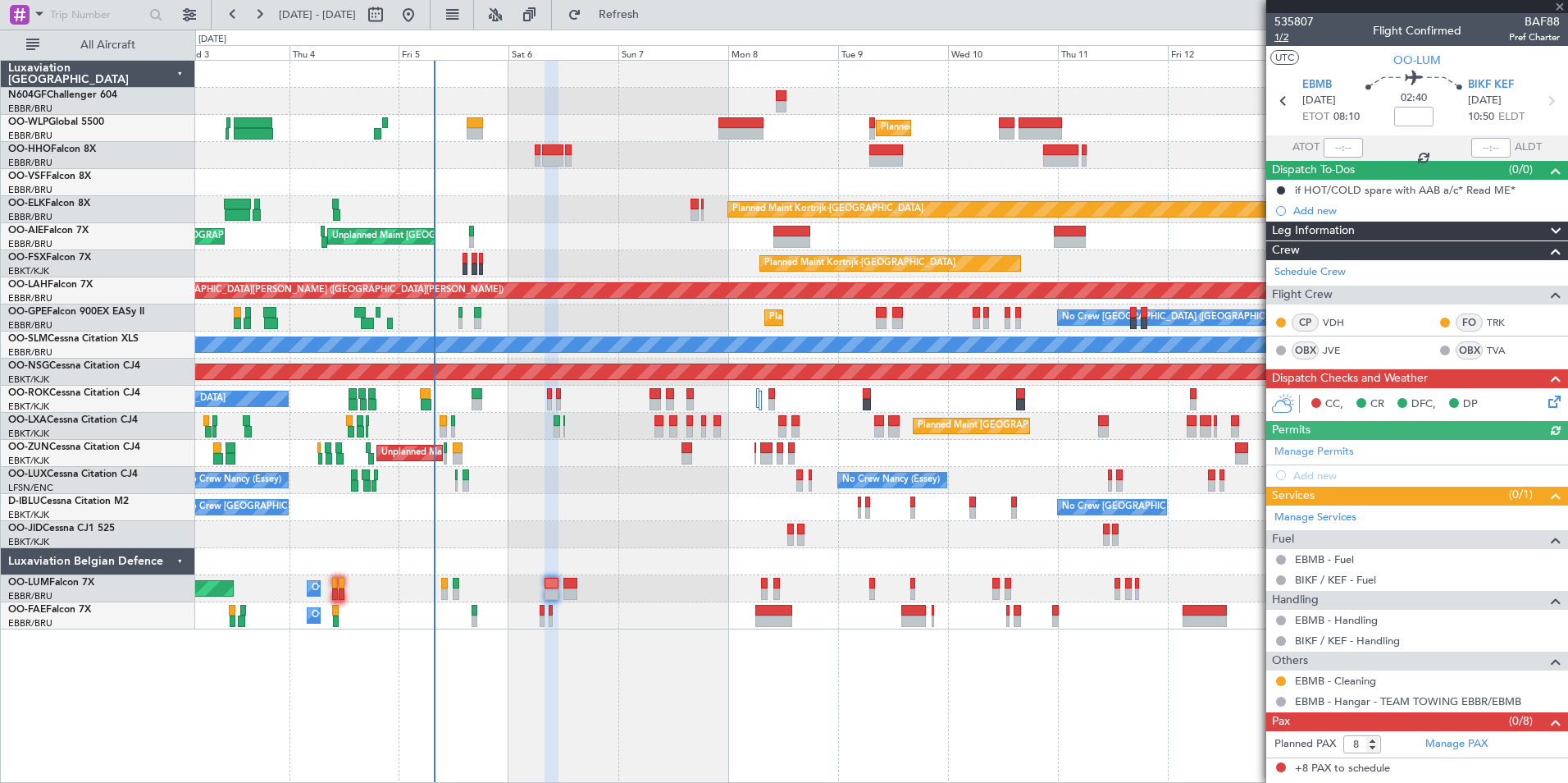
click at [1282, 41] on span "1/2" at bounding box center [1295, 37] width 40 height 14
click at [1548, 399] on icon at bounding box center [1552, 399] width 13 height 13
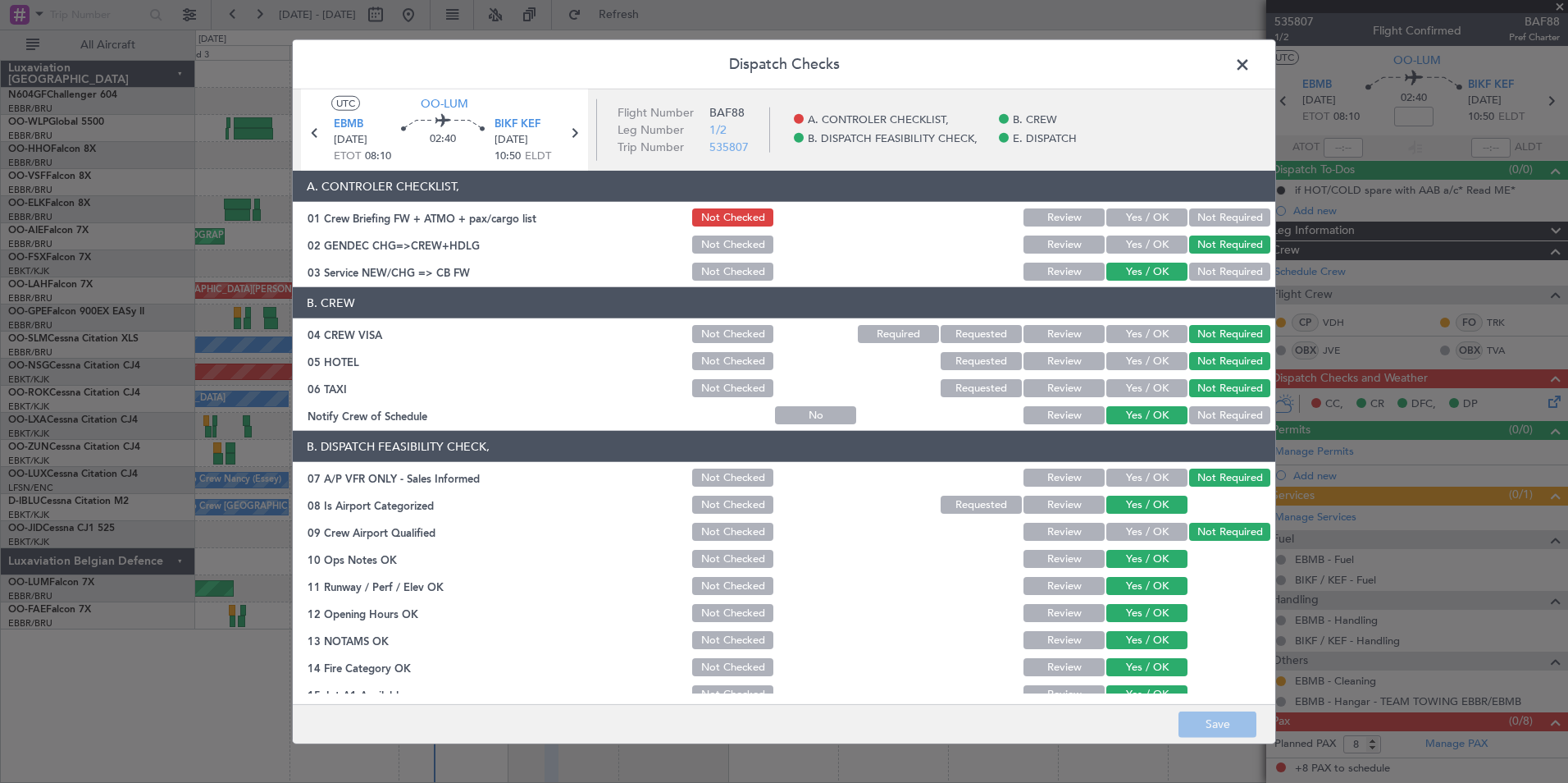
click at [1123, 214] on button "Yes / OK" at bounding box center [1147, 217] width 81 height 18
click at [1229, 722] on button "Save" at bounding box center [1218, 724] width 78 height 26
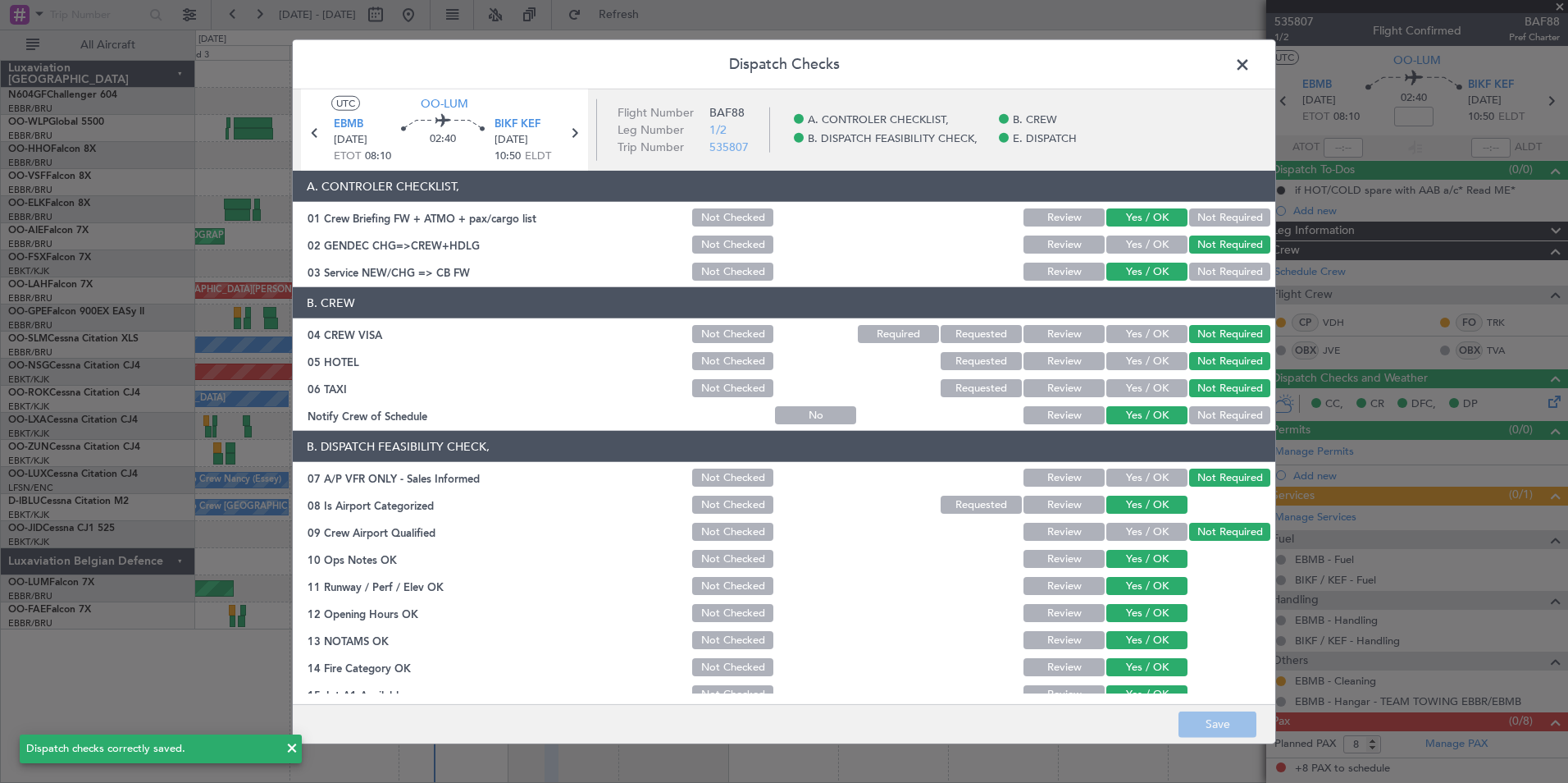
click at [1251, 62] on span at bounding box center [1251, 69] width 0 height 33
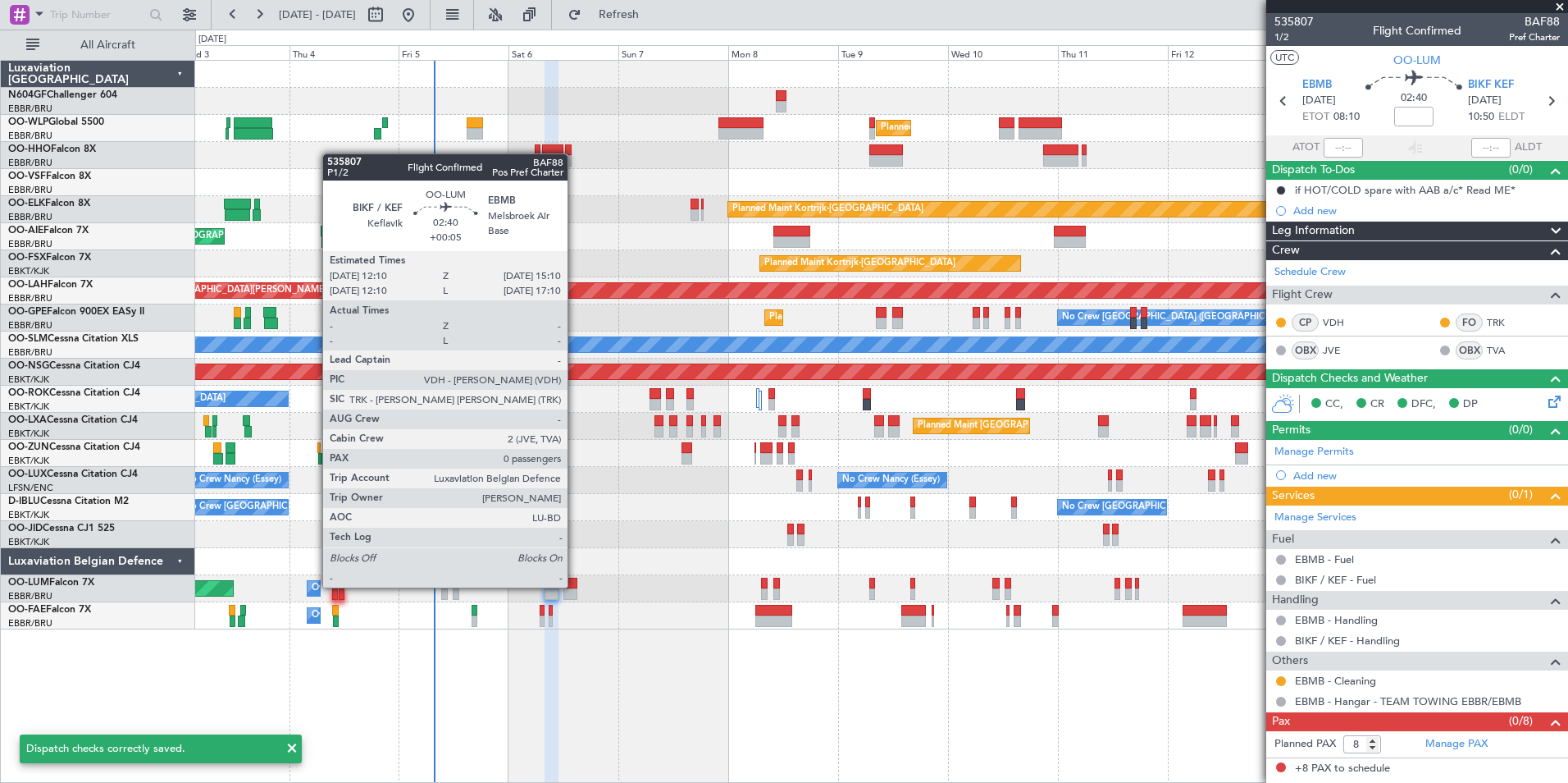
click at [575, 586] on div at bounding box center [570, 583] width 14 height 11
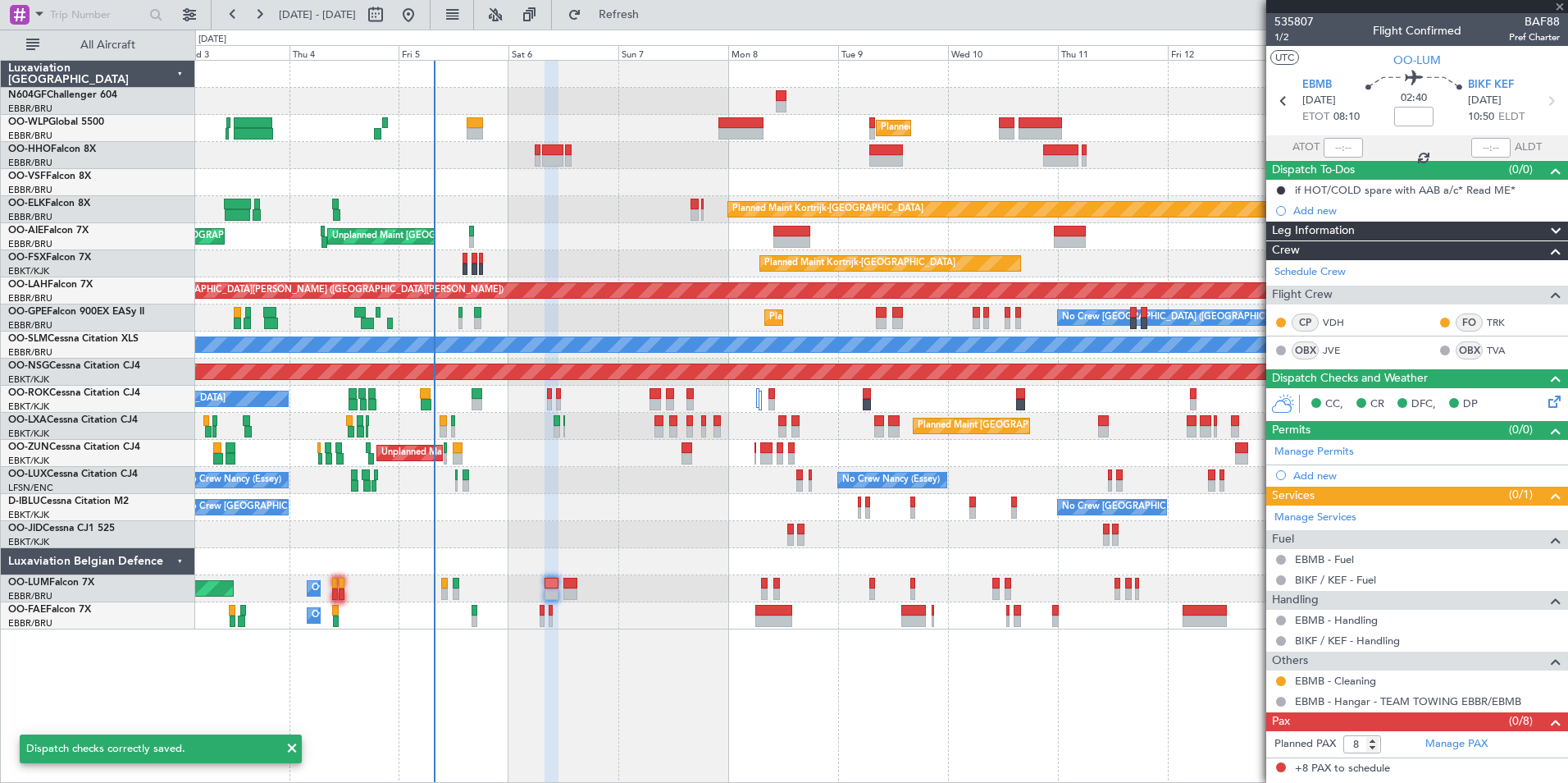
type input "+00:05"
type input "0"
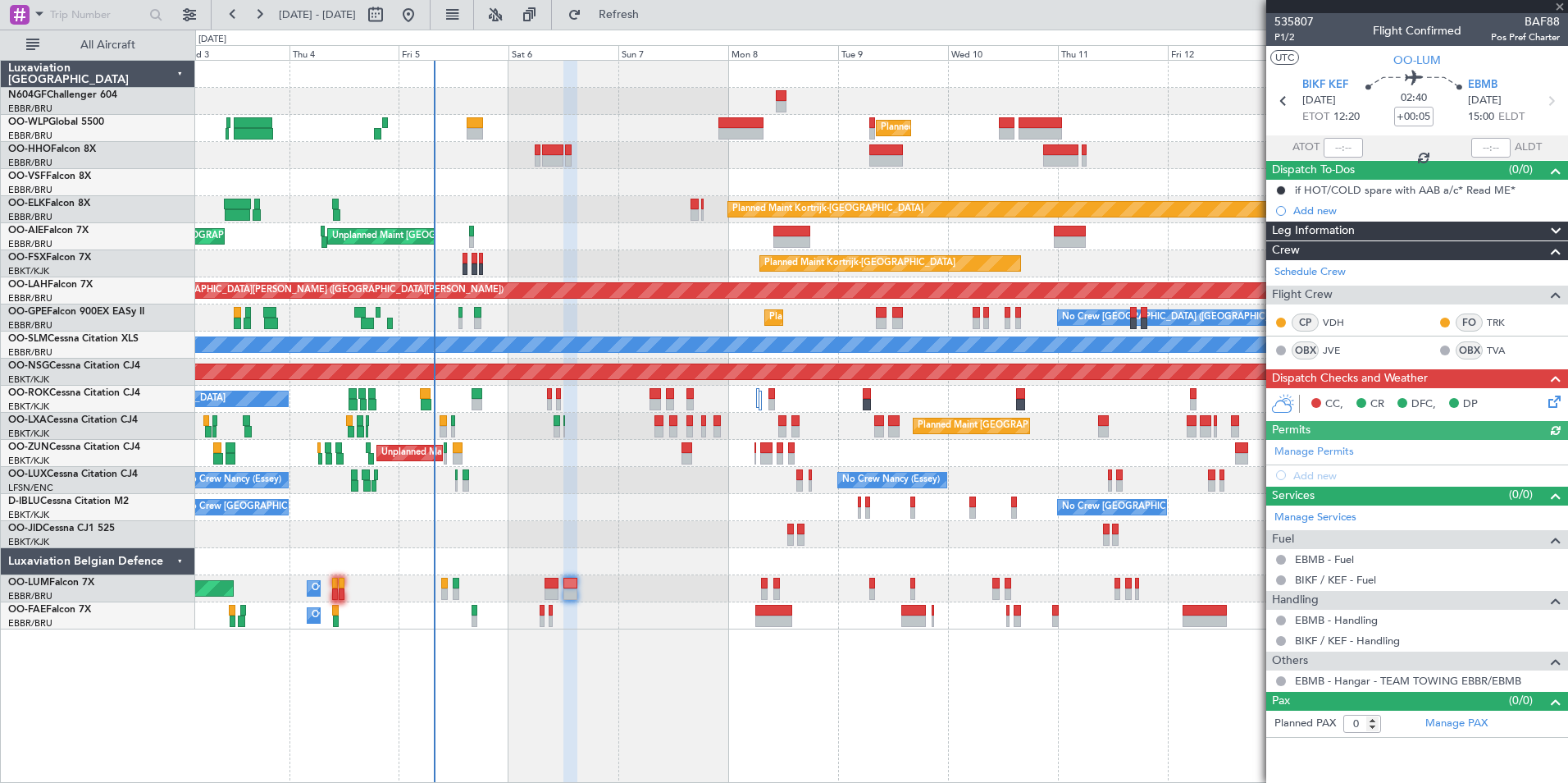
click at [1551, 398] on icon at bounding box center [1552, 399] width 13 height 13
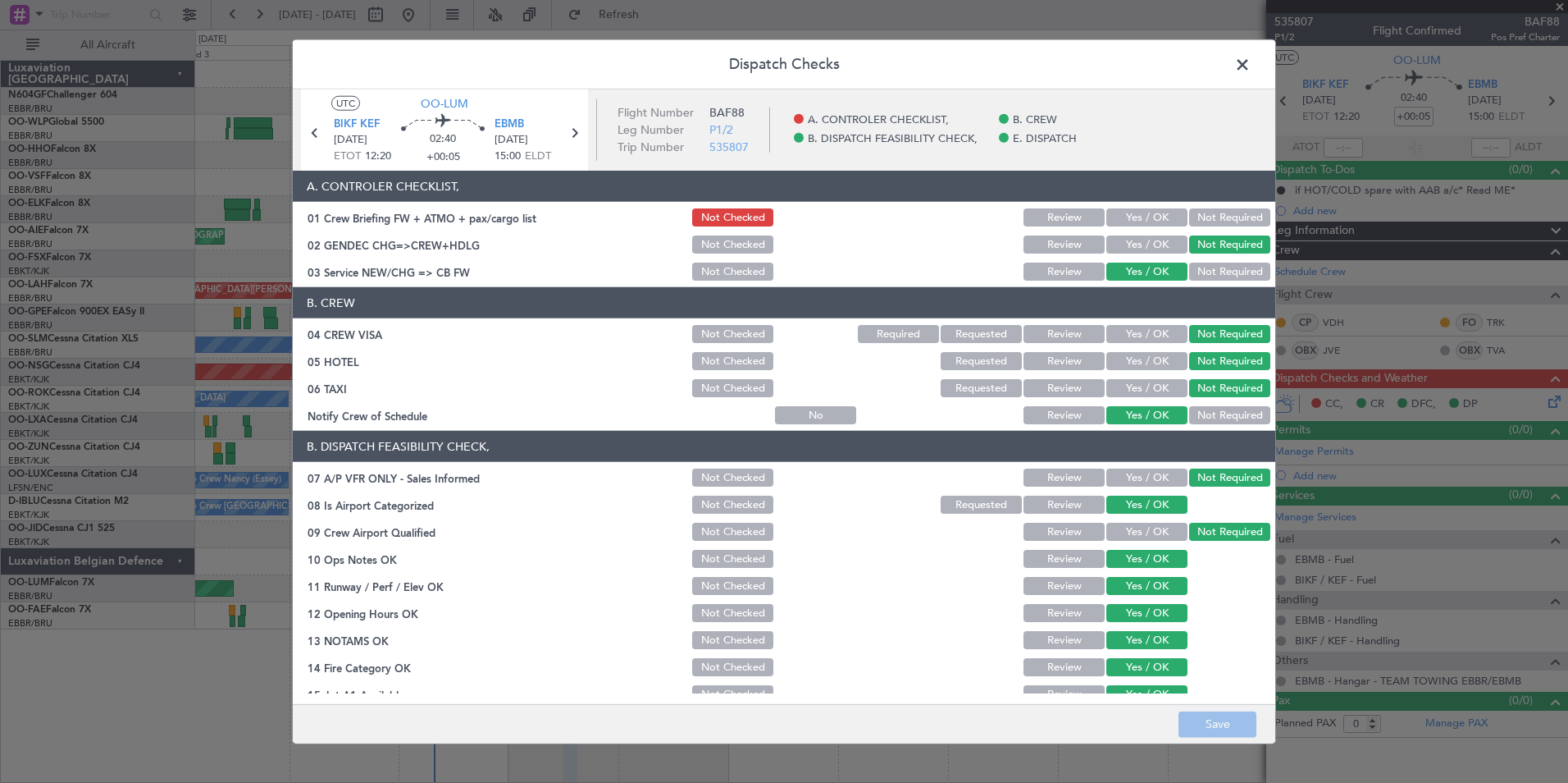
click at [1140, 220] on button "Yes / OK" at bounding box center [1147, 217] width 81 height 18
click at [1236, 732] on button "Save" at bounding box center [1218, 724] width 78 height 26
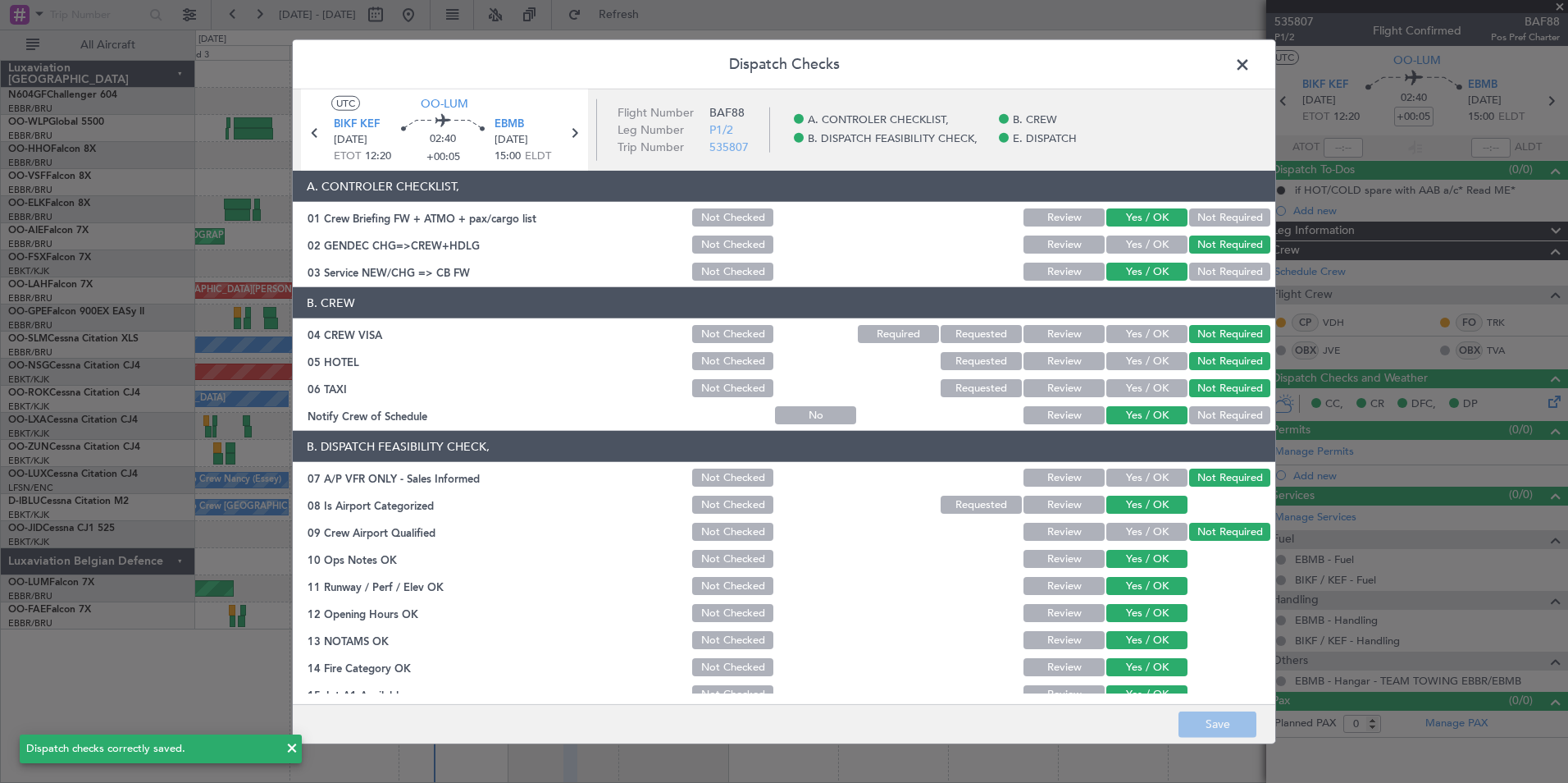
click at [1251, 68] on span at bounding box center [1251, 69] width 0 height 33
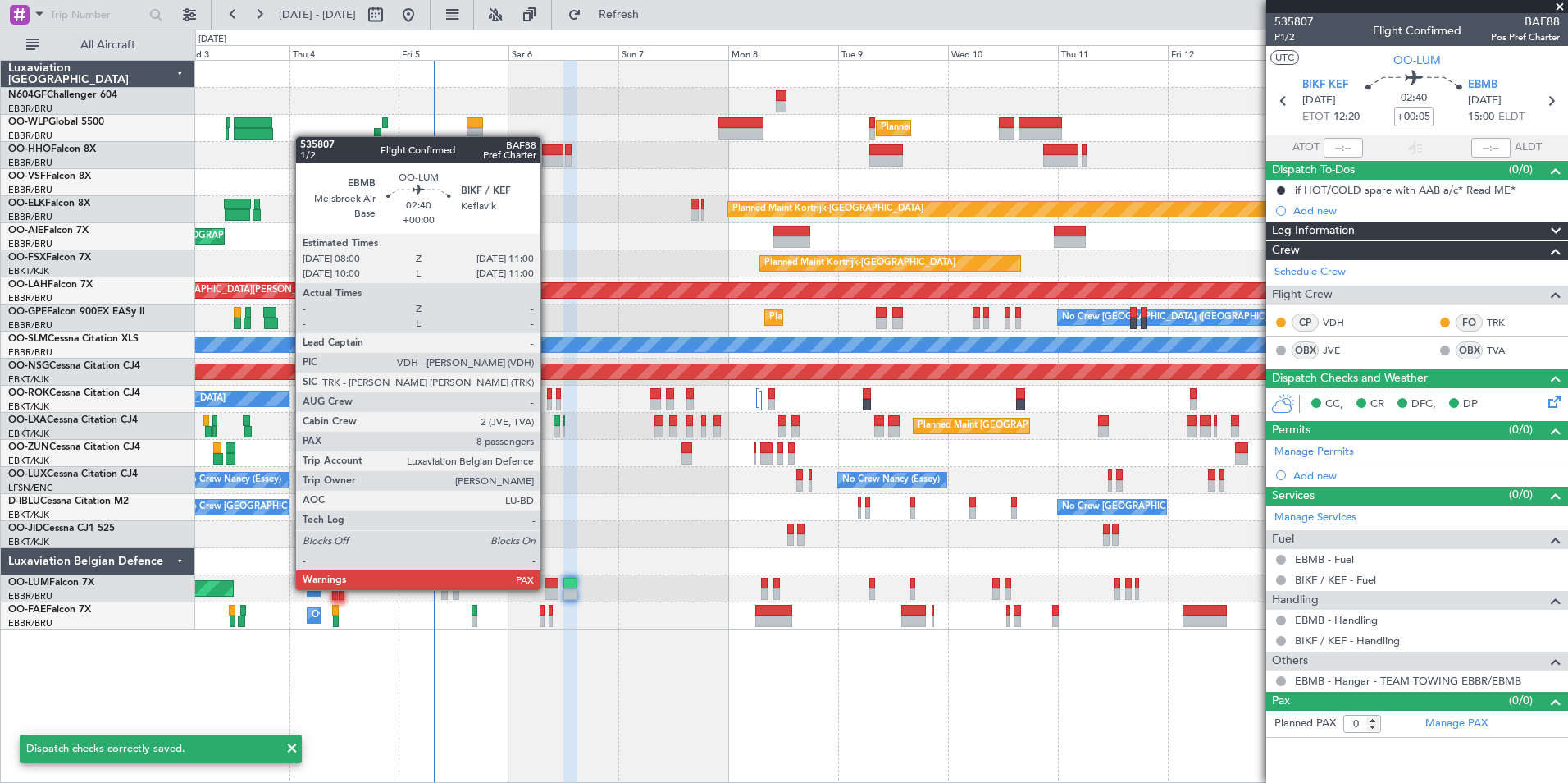
click at [548, 589] on div at bounding box center [551, 595] width 14 height 11
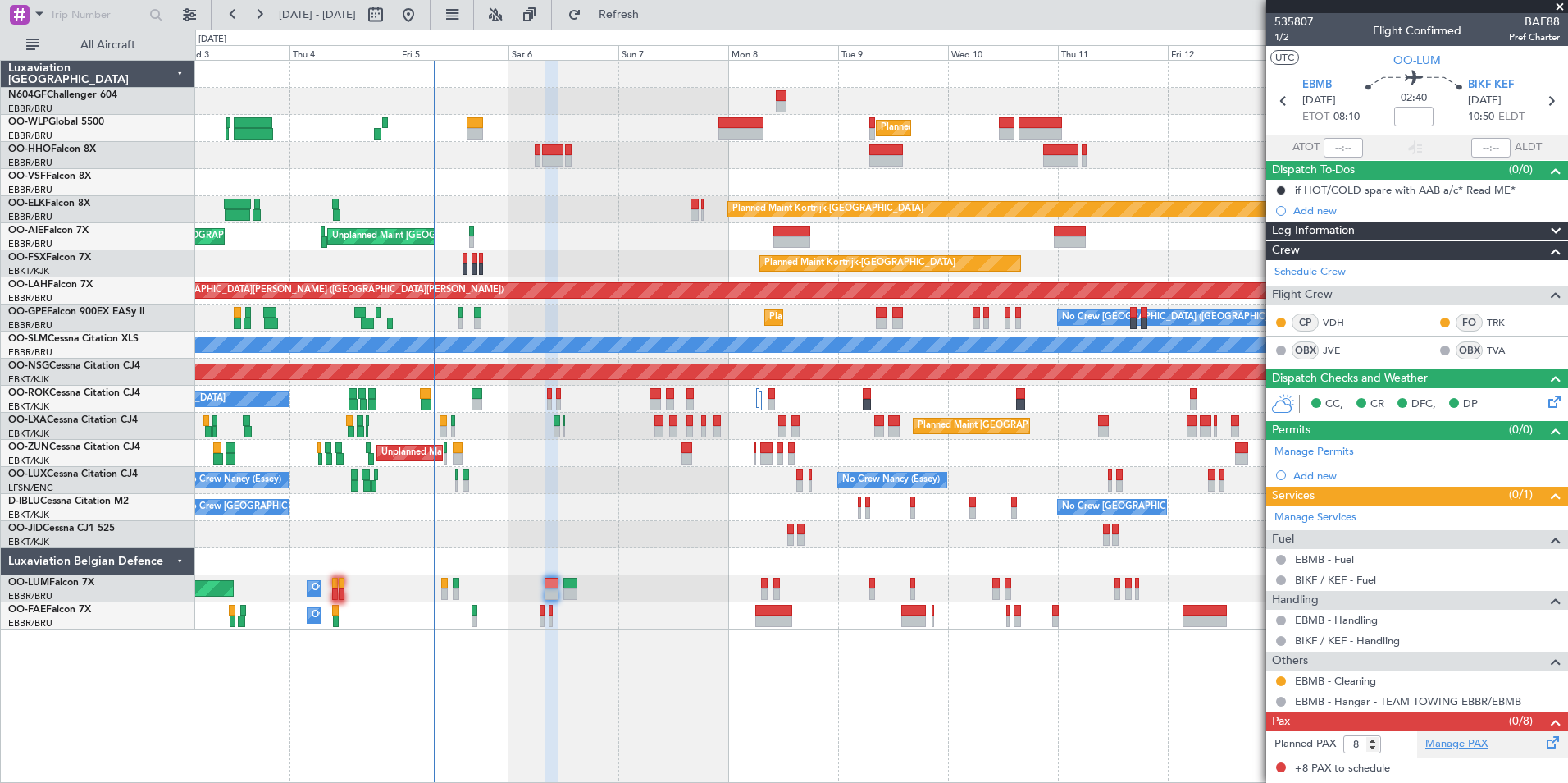
click at [1453, 744] on link "Manage PAX" at bounding box center [1457, 743] width 62 height 16
click at [626, 11] on button "Refresh" at bounding box center [609, 15] width 99 height 26
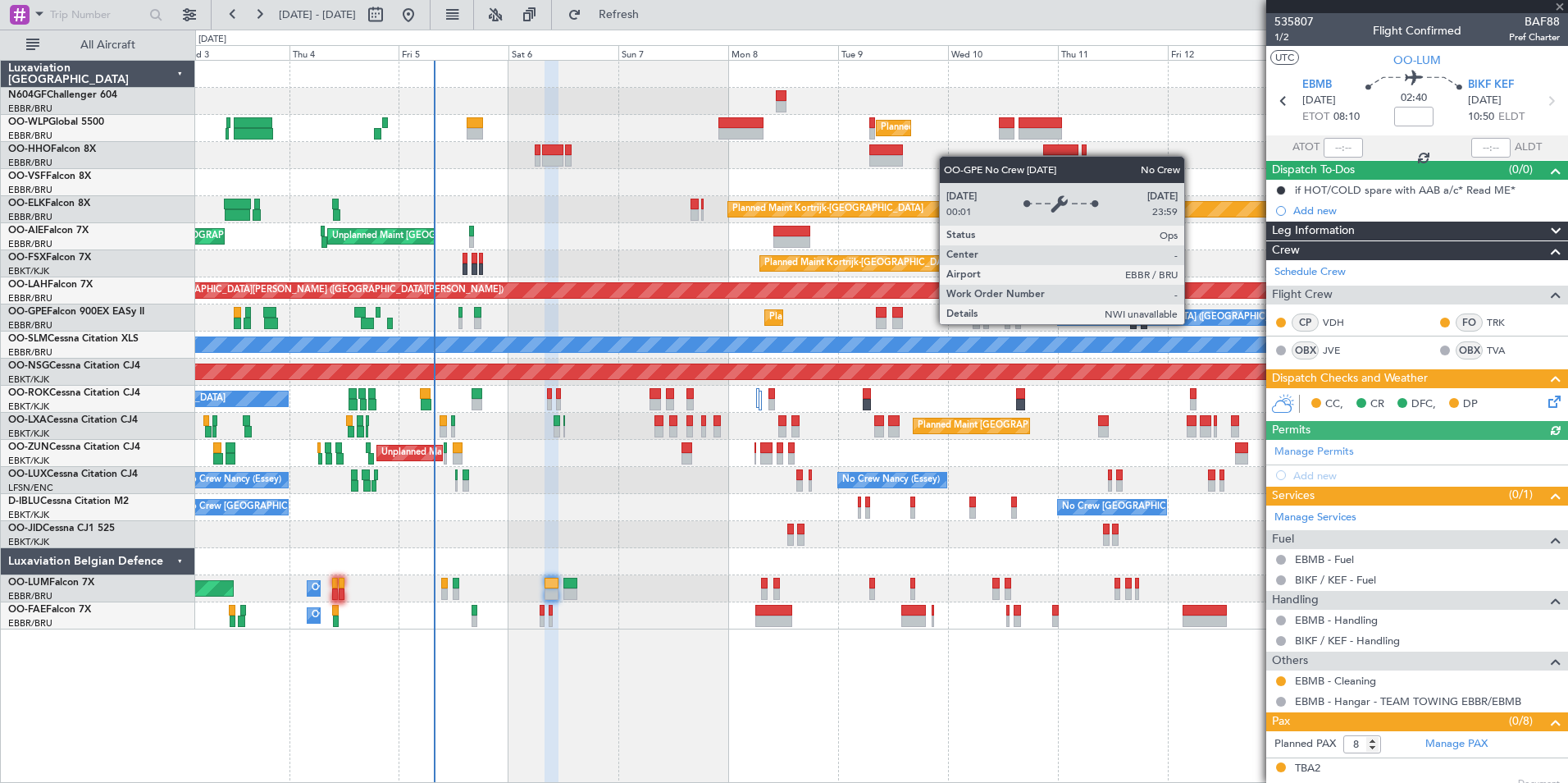
scroll to position [251, 0]
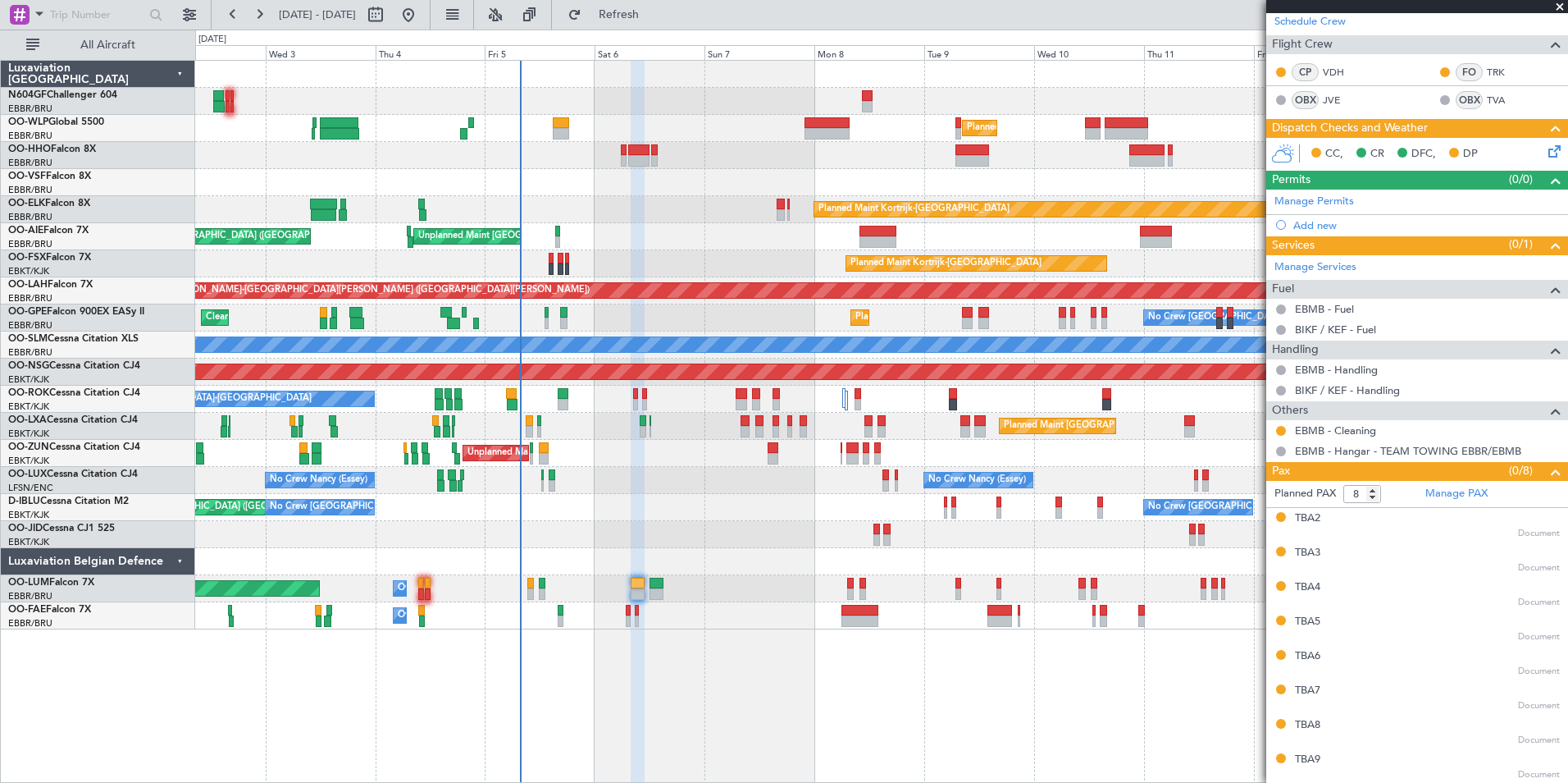
click at [715, 227] on div "Planned Maint Milan (Linate) Planned Maint Kortrijk-Wevelgem Planned Maint Lond…" at bounding box center [881, 345] width 1372 height 569
click at [1545, 146] on icon at bounding box center [1552, 149] width 13 height 13
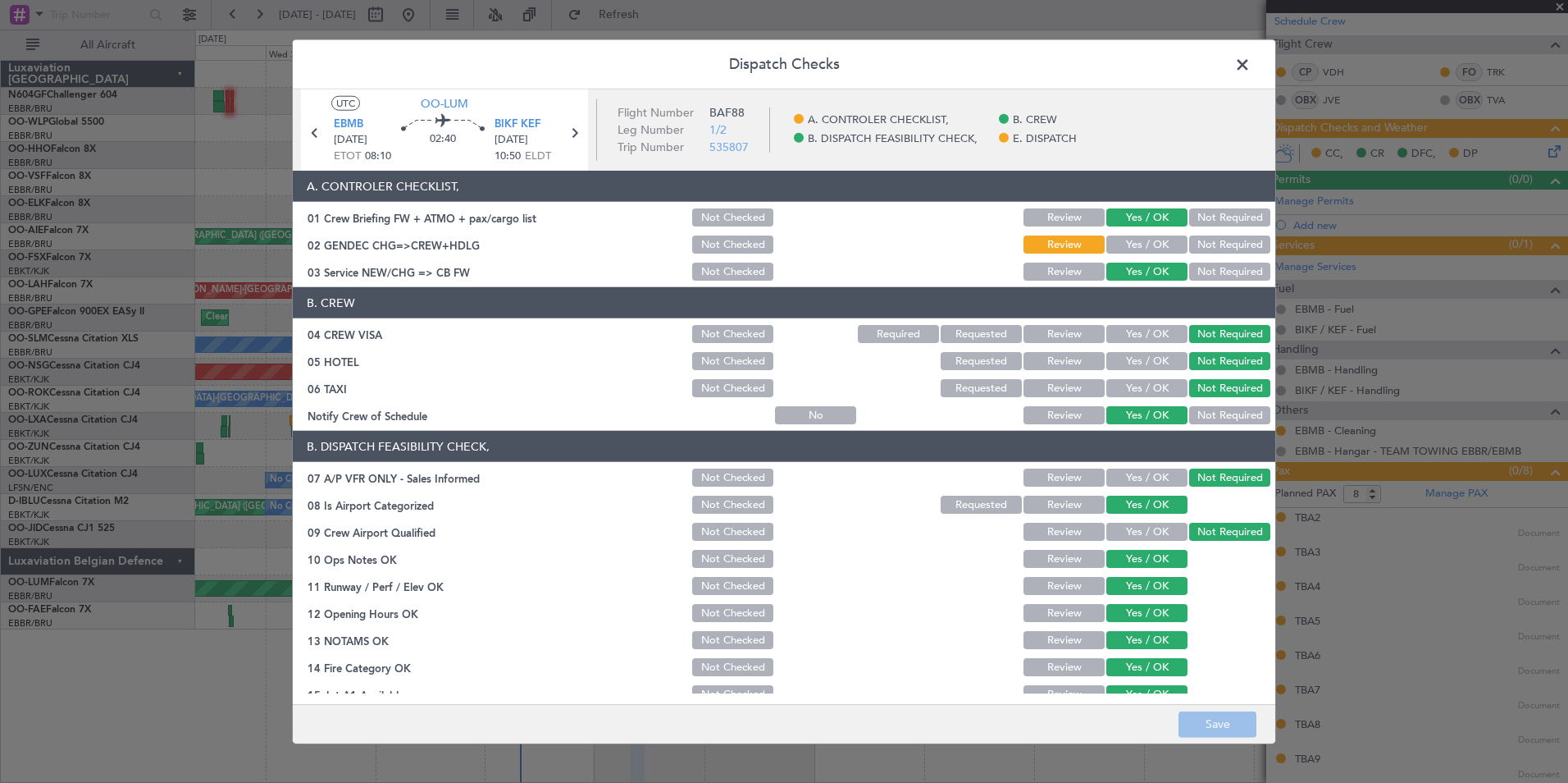
click at [1107, 245] on button "Yes / OK" at bounding box center [1147, 244] width 81 height 18
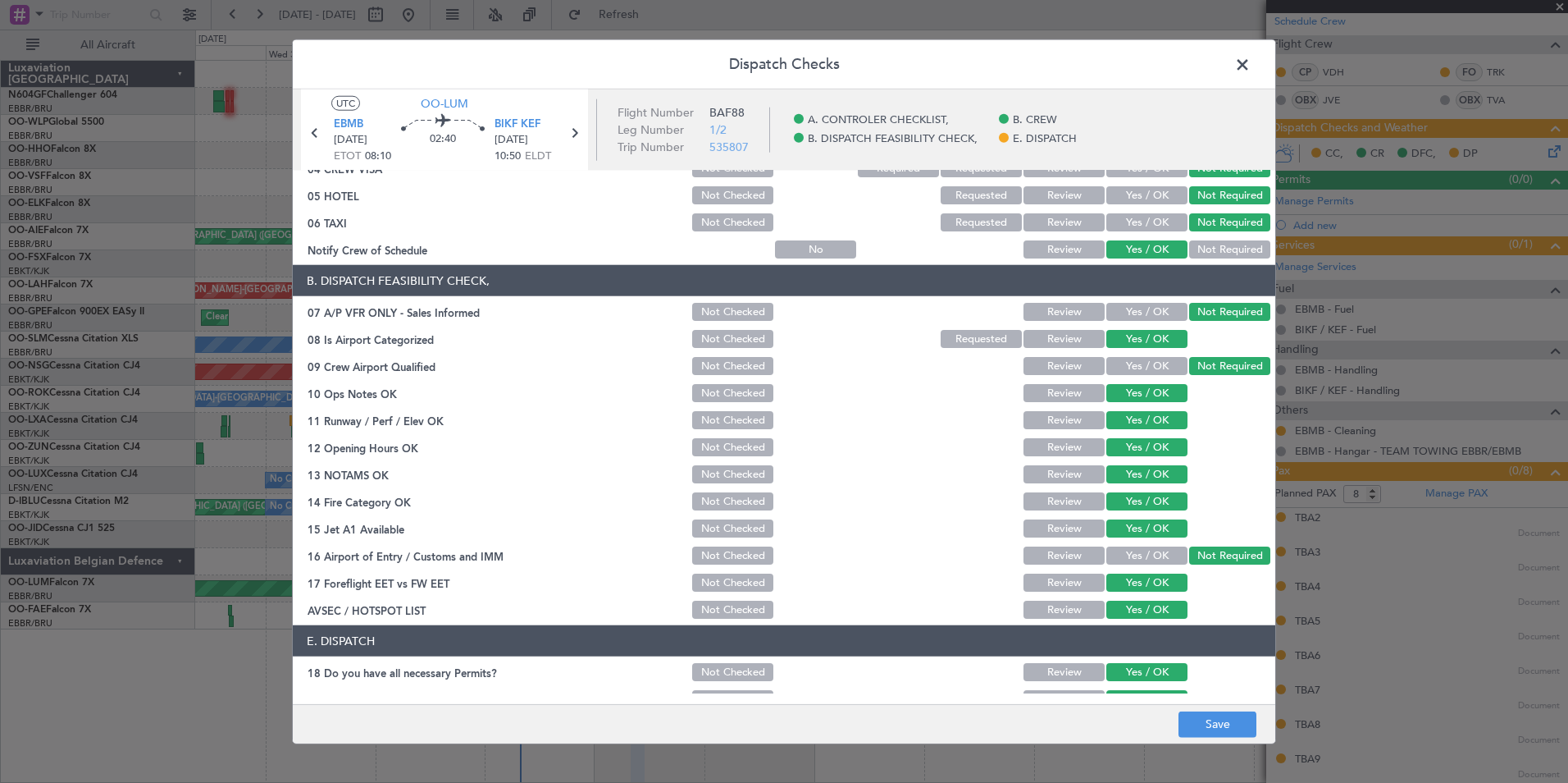
scroll to position [241, 0]
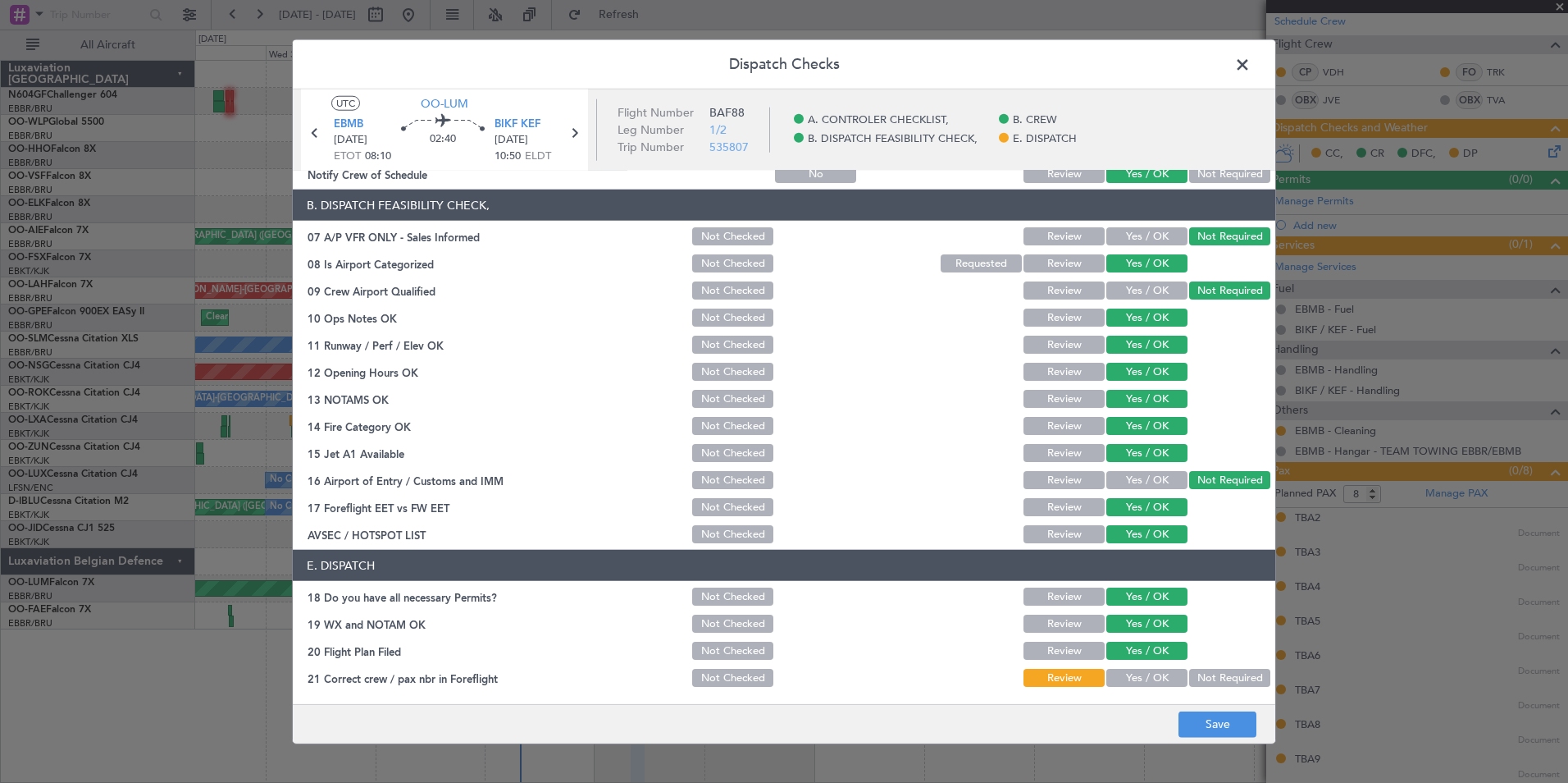
click at [1130, 675] on button "Yes / OK" at bounding box center [1147, 677] width 81 height 18
click at [1188, 722] on button "Save" at bounding box center [1218, 724] width 78 height 26
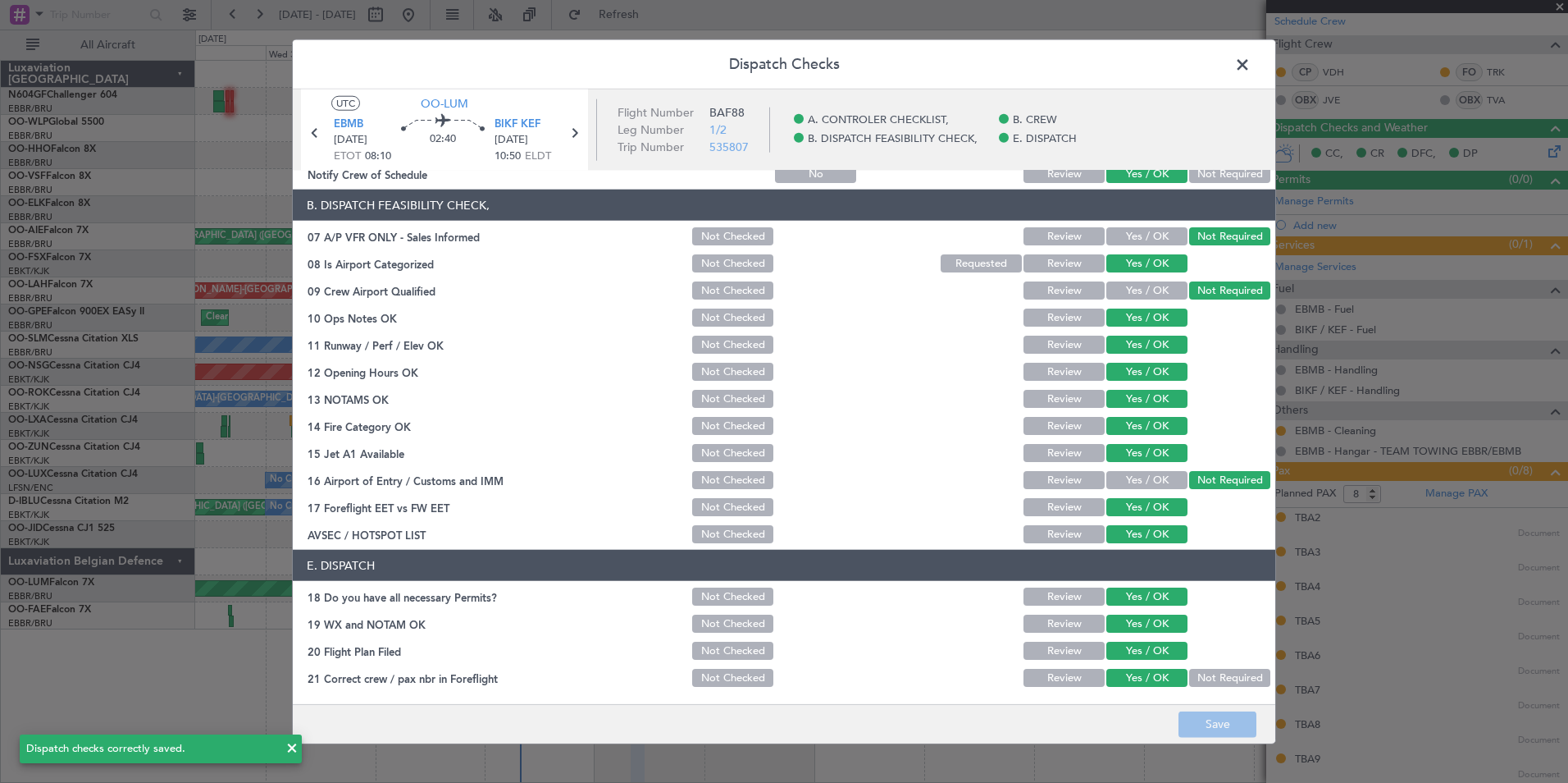
click at [1251, 64] on span at bounding box center [1251, 69] width 0 height 33
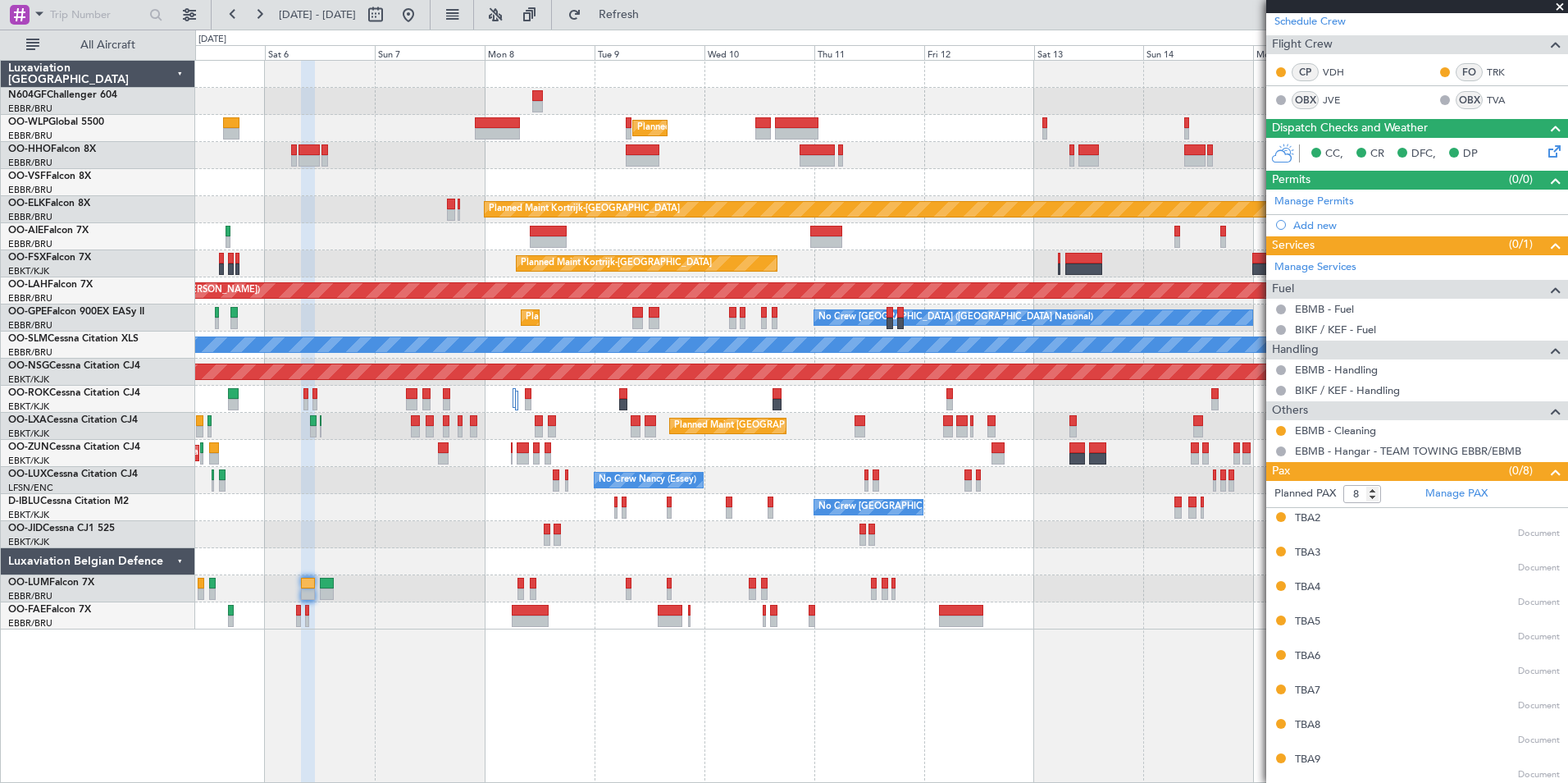
click at [650, 528] on div at bounding box center [881, 534] width 1372 height 27
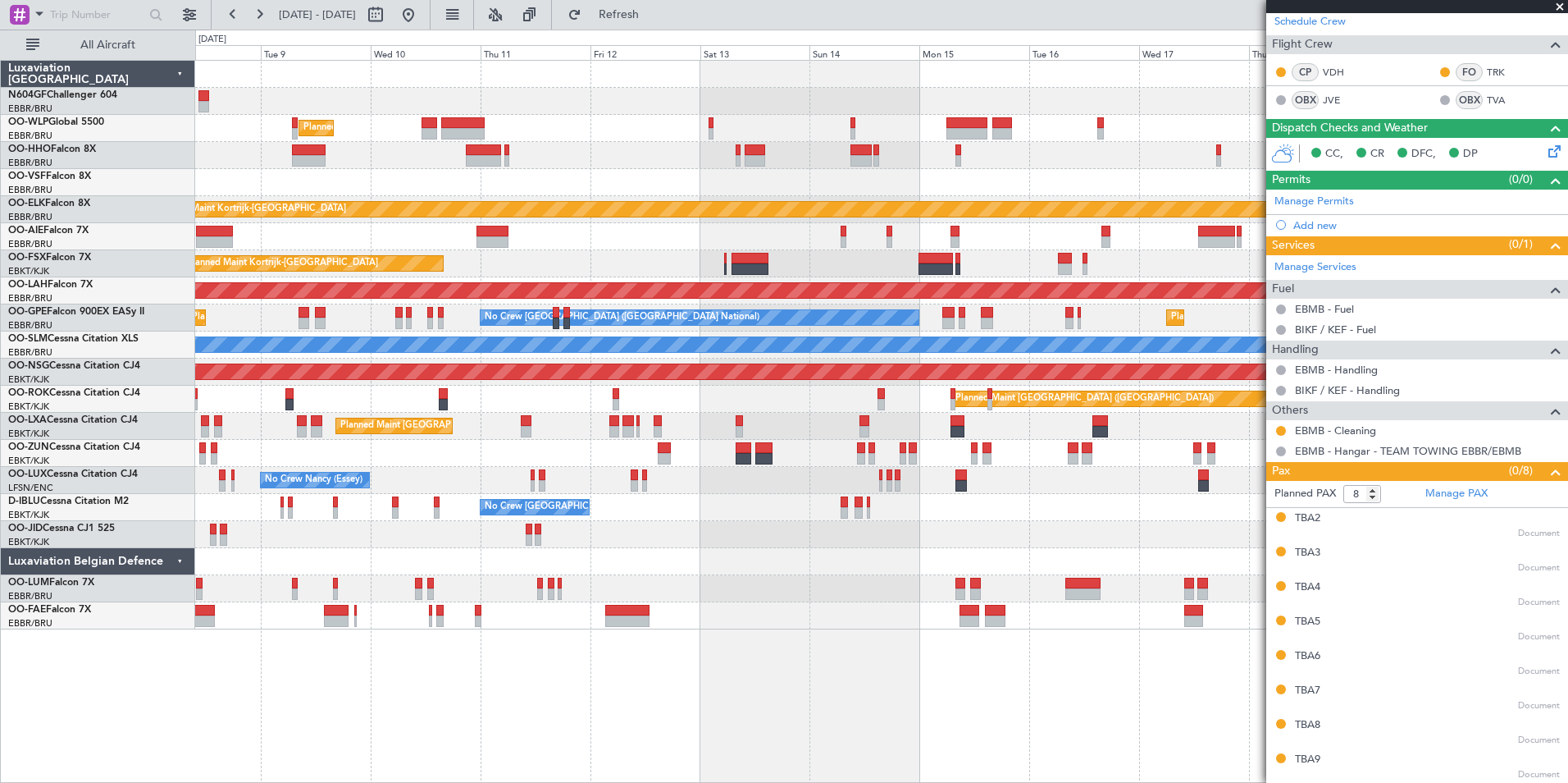
click at [1558, 8] on span at bounding box center [1560, 8] width 16 height 15
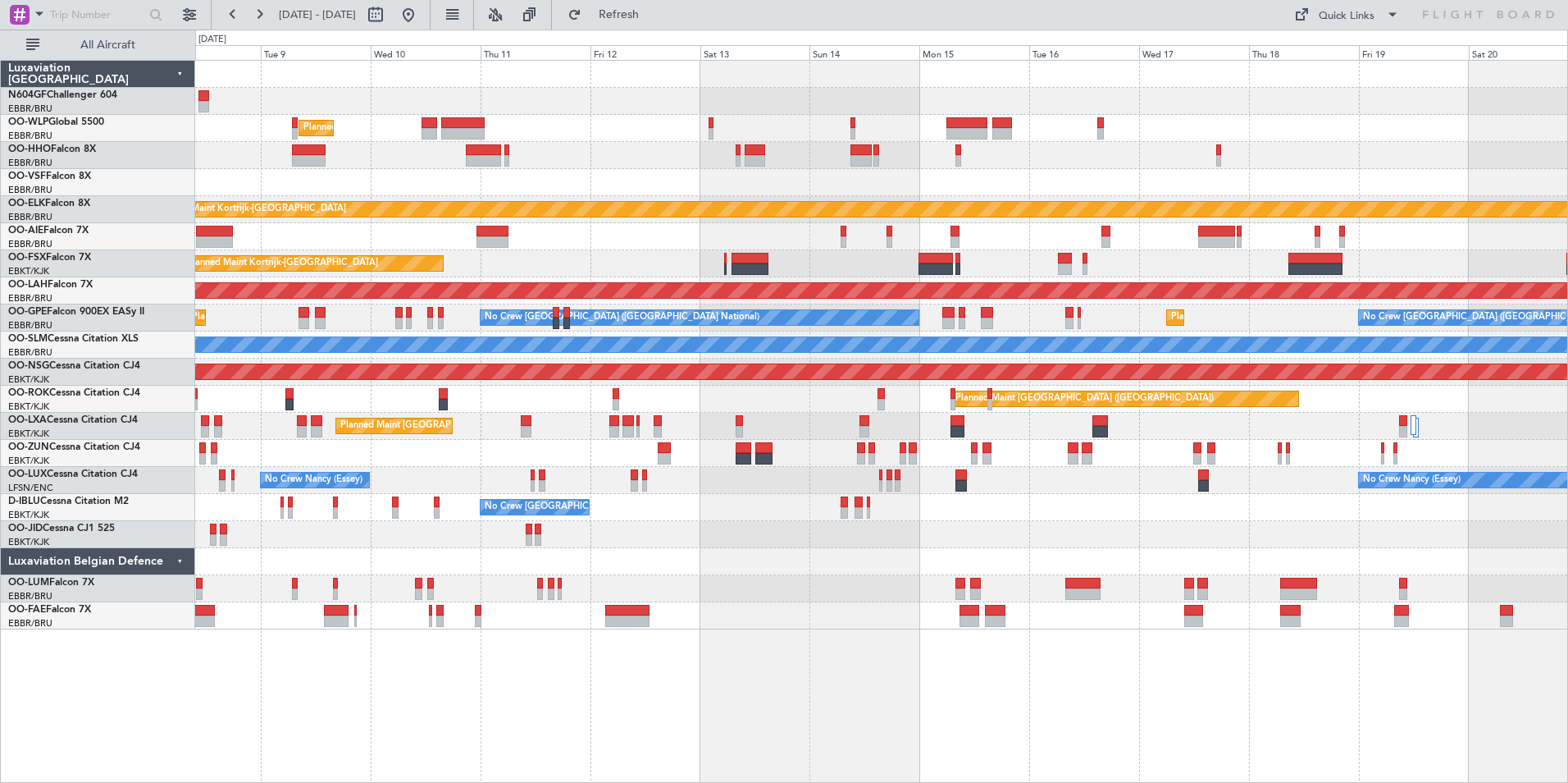
type input "0"
click at [422, 22] on button at bounding box center [409, 15] width 26 height 26
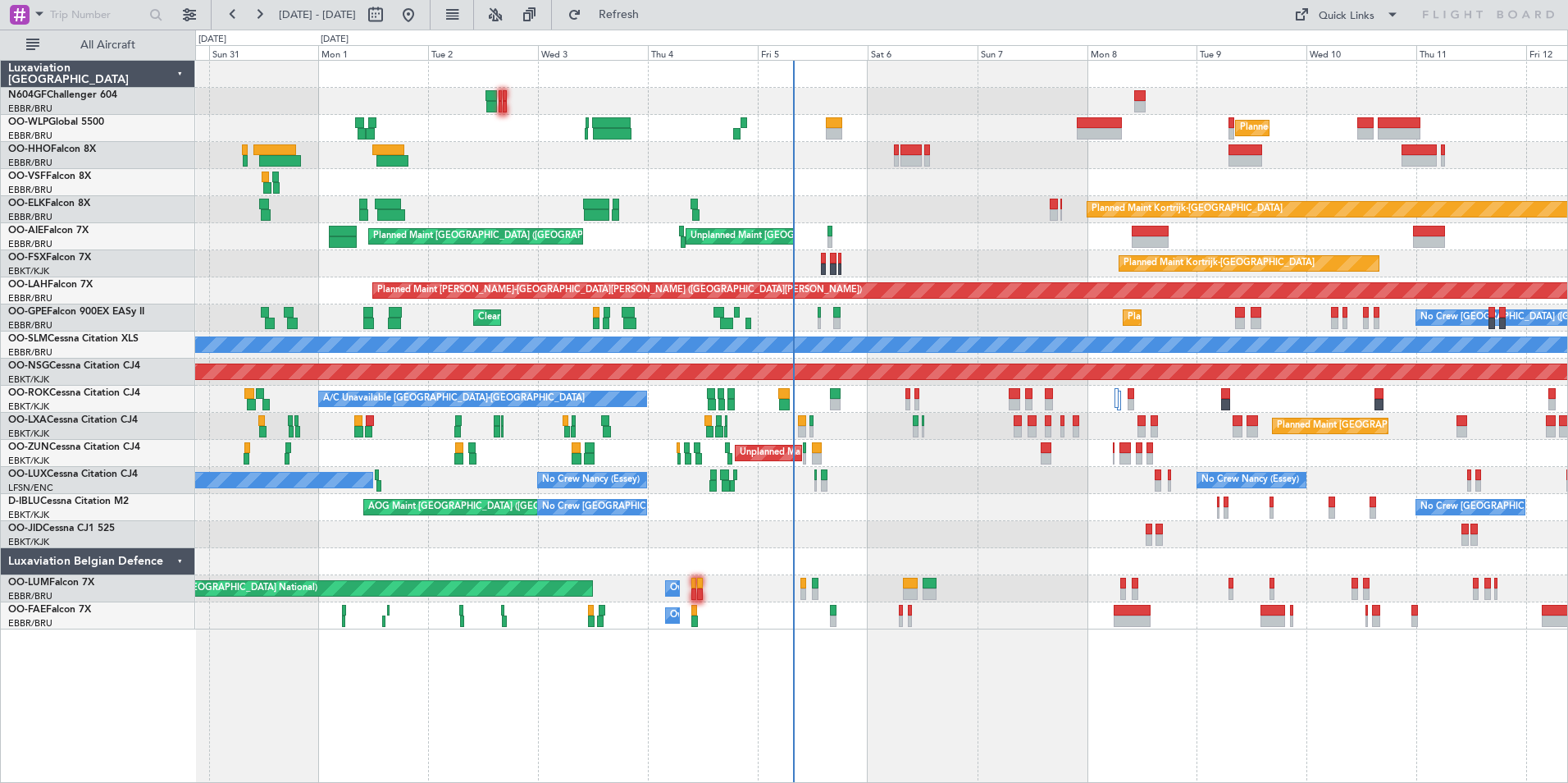
click at [969, 522] on div "Planned Maint Milan (Linate) Planned Maint Berlin (Brandenburg) Planned Maint K…" at bounding box center [881, 345] width 1372 height 569
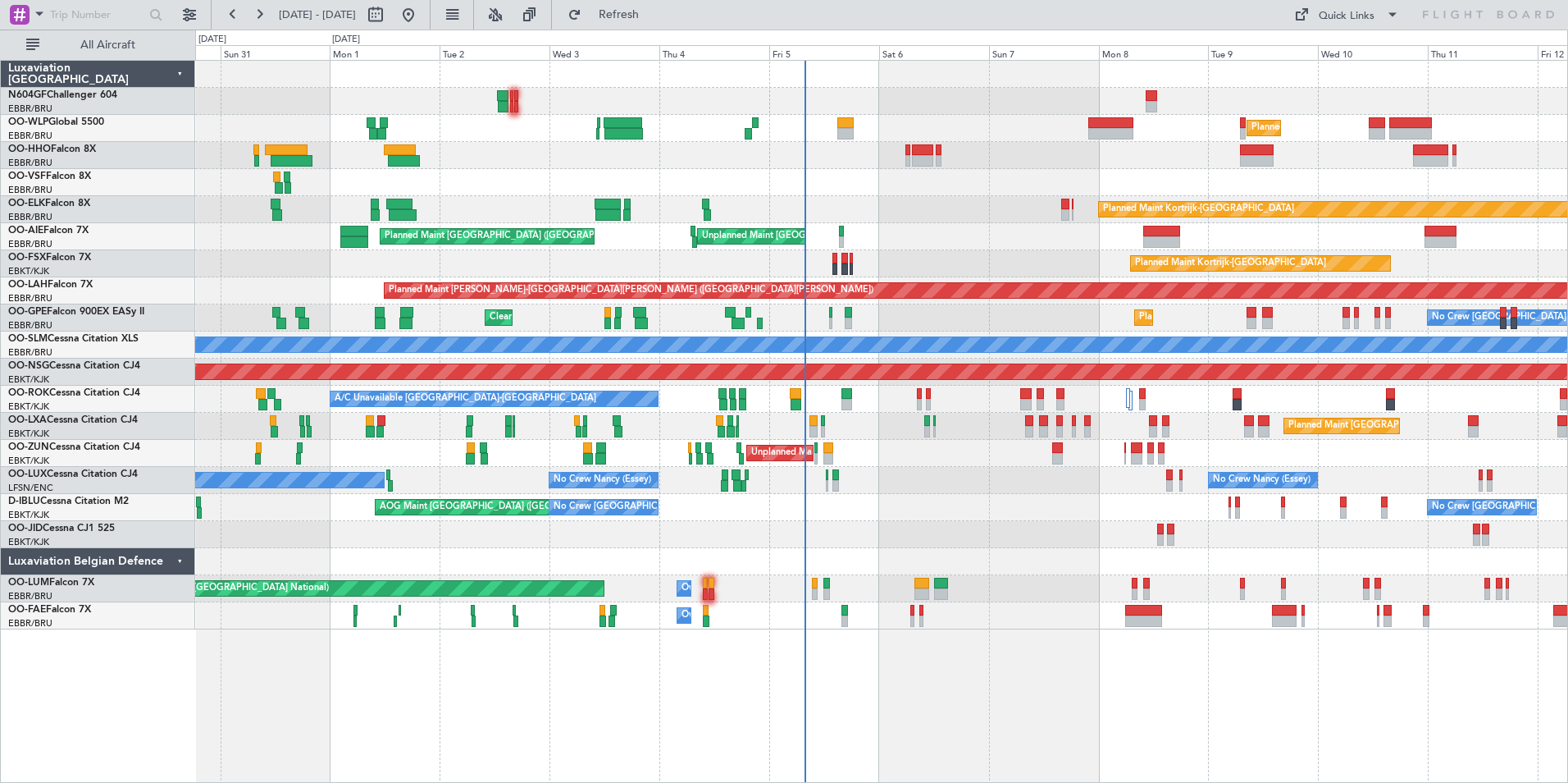
click at [911, 550] on div at bounding box center [881, 562] width 1372 height 27
click at [853, 465] on div "Unplanned Maint Paris (Le Bourget) Planned Maint Kortrijk-Wevelgem" at bounding box center [881, 453] width 1372 height 27
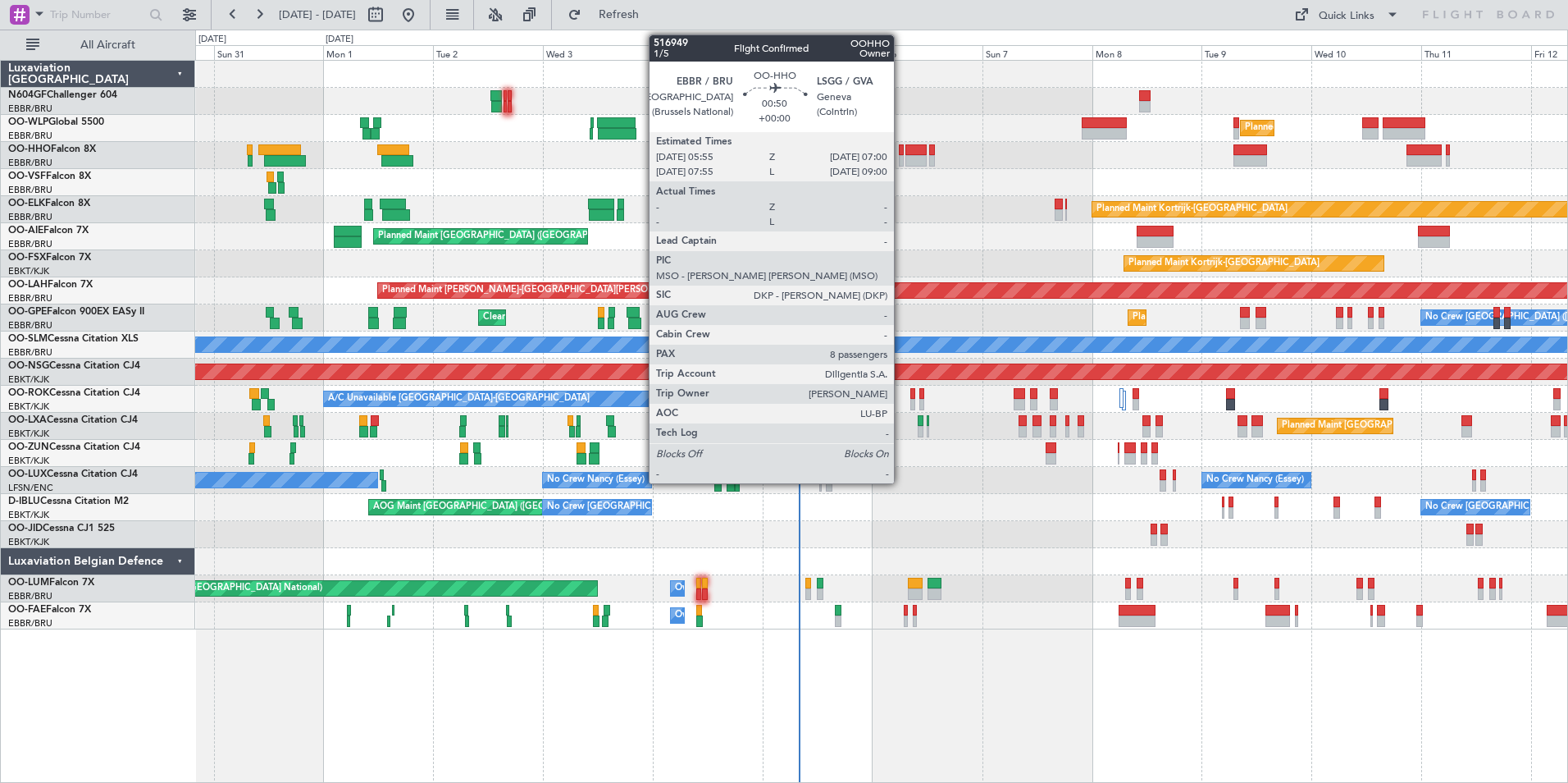
click at [901, 160] on div at bounding box center [902, 161] width 6 height 11
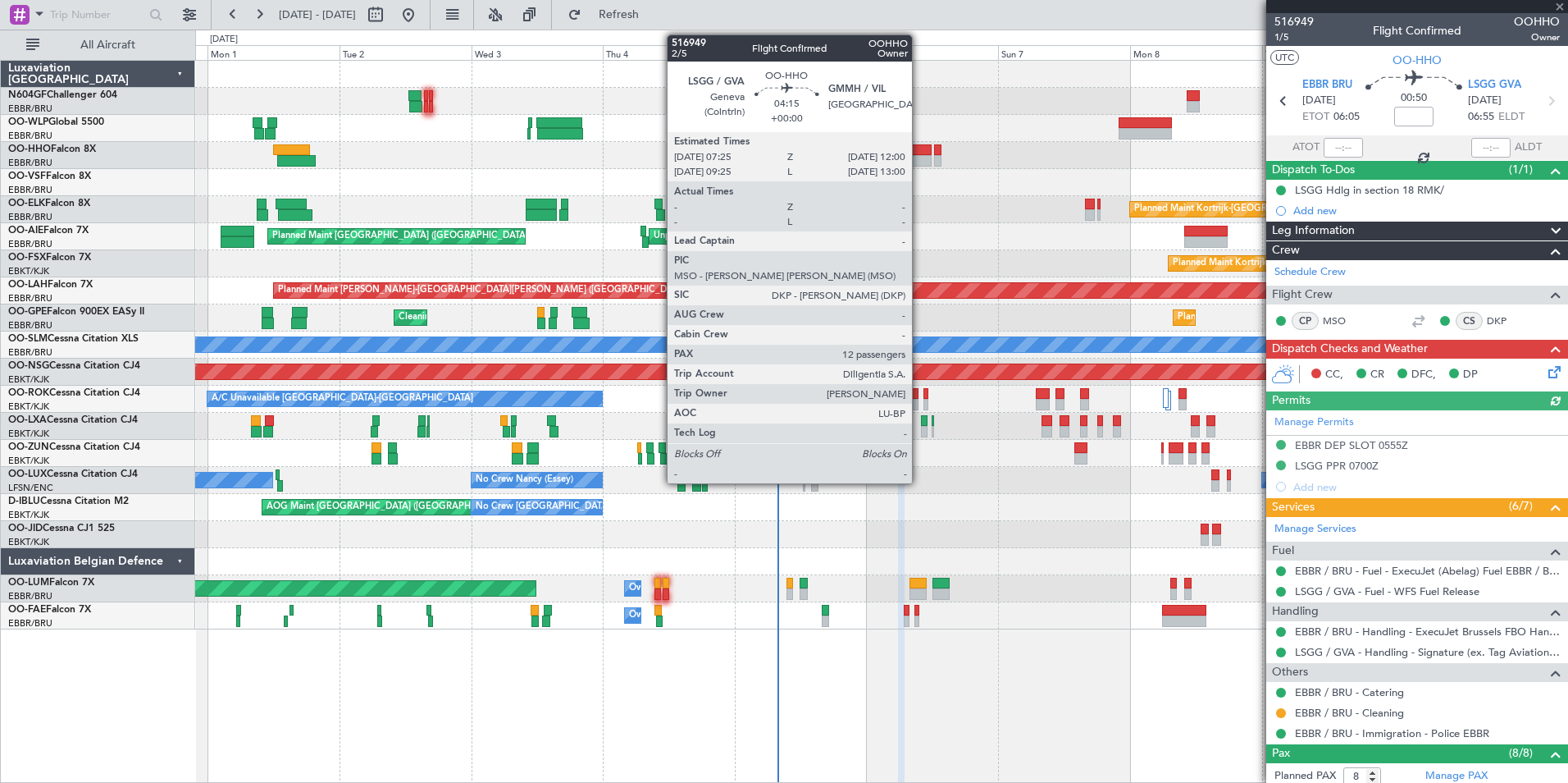
click at [919, 158] on div at bounding box center [919, 161] width 25 height 11
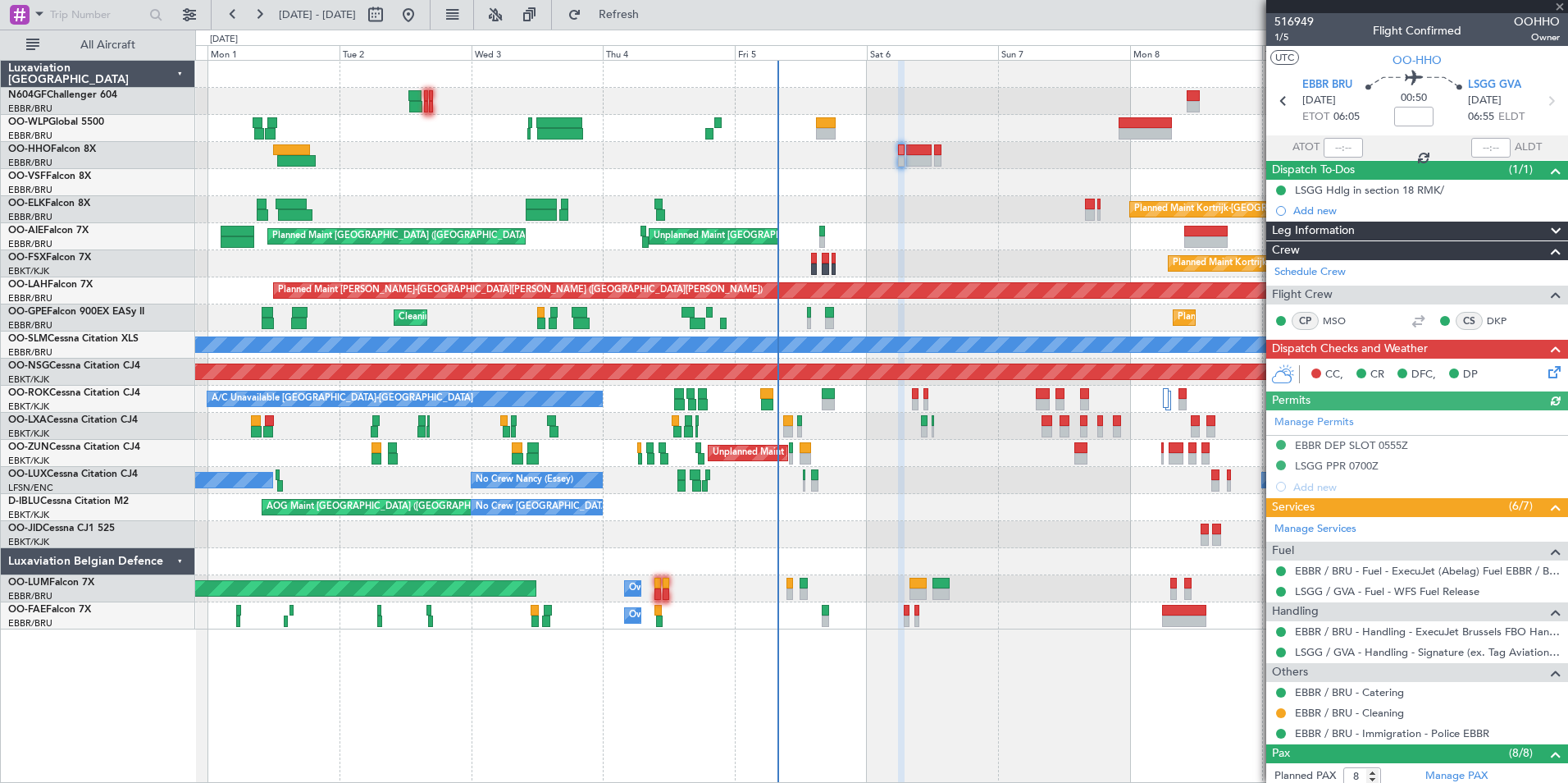
type input "12"
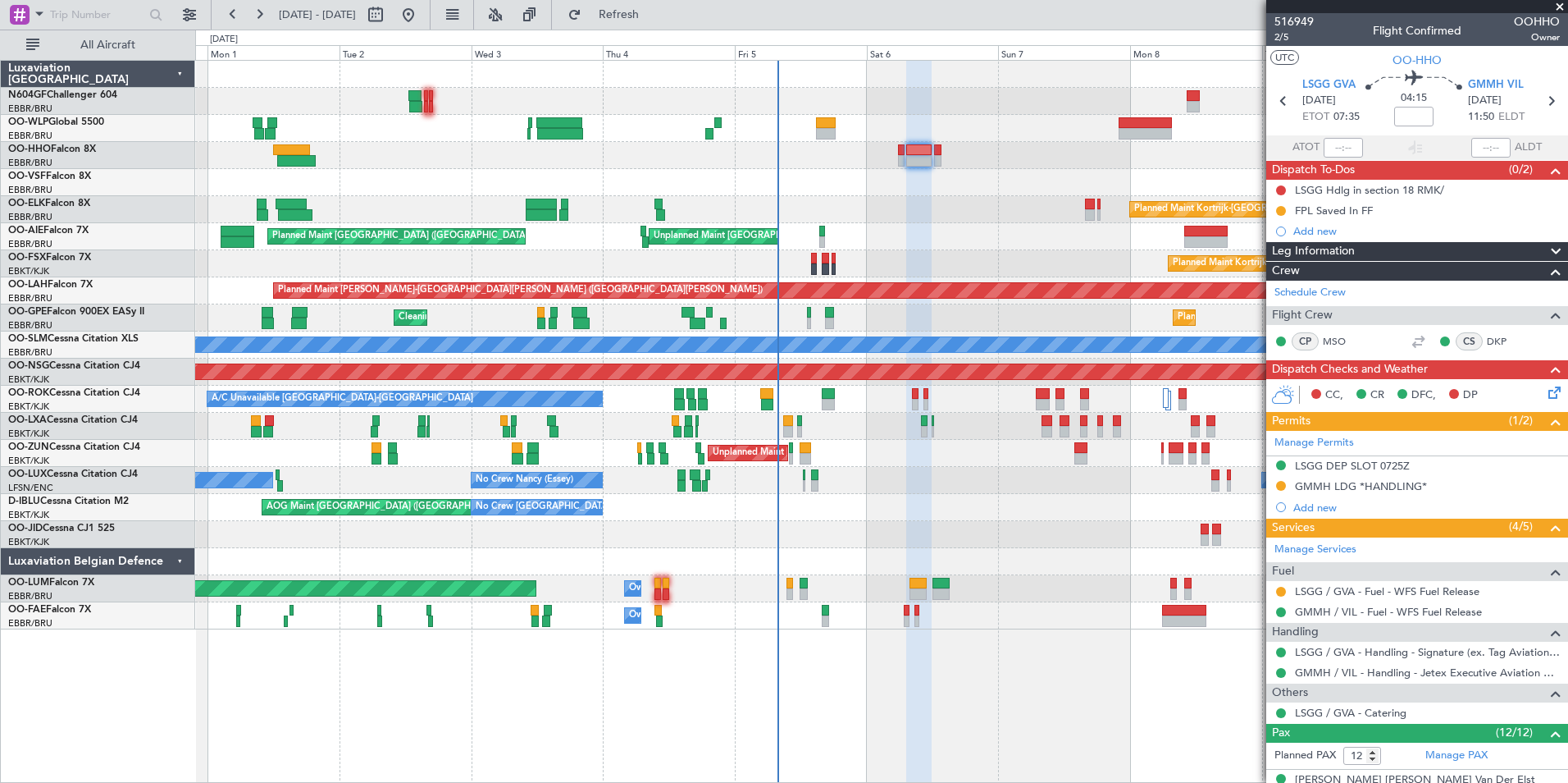
click at [890, 613] on div "Owner Melsbroek Air Base" at bounding box center [881, 615] width 1372 height 27
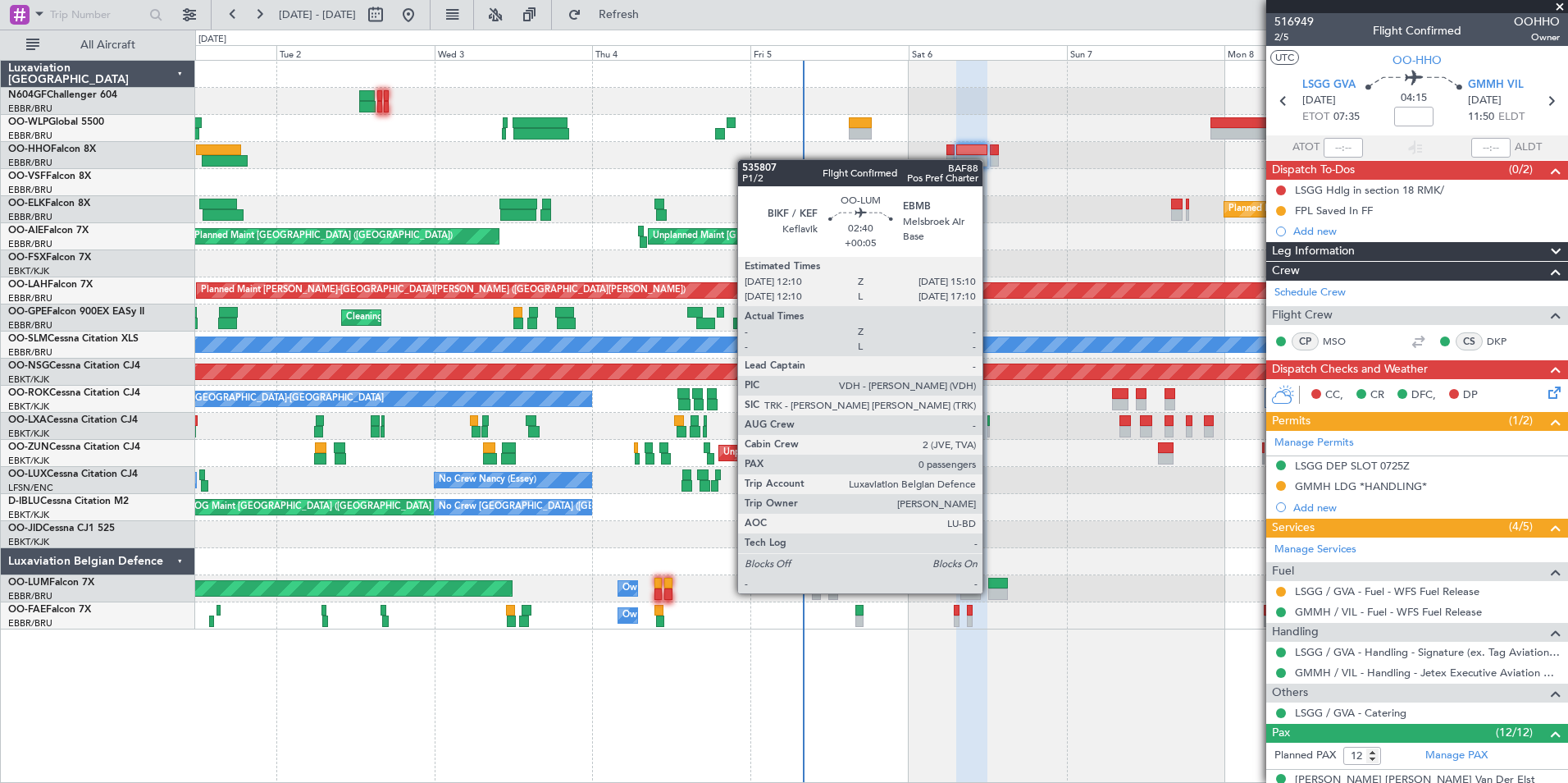
click at [990, 592] on div at bounding box center [999, 595] width 21 height 11
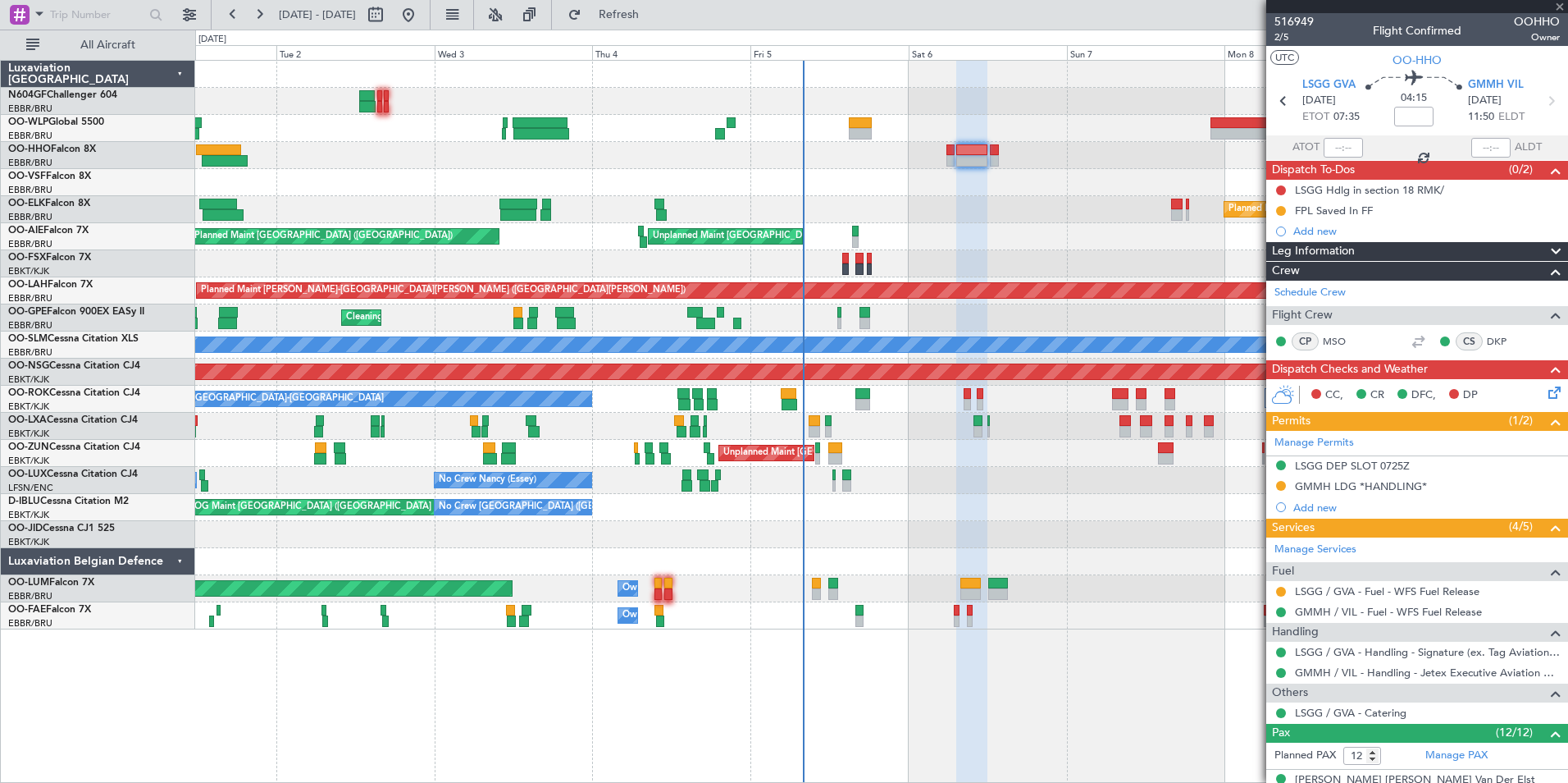
type input "+00:05"
type input "0"
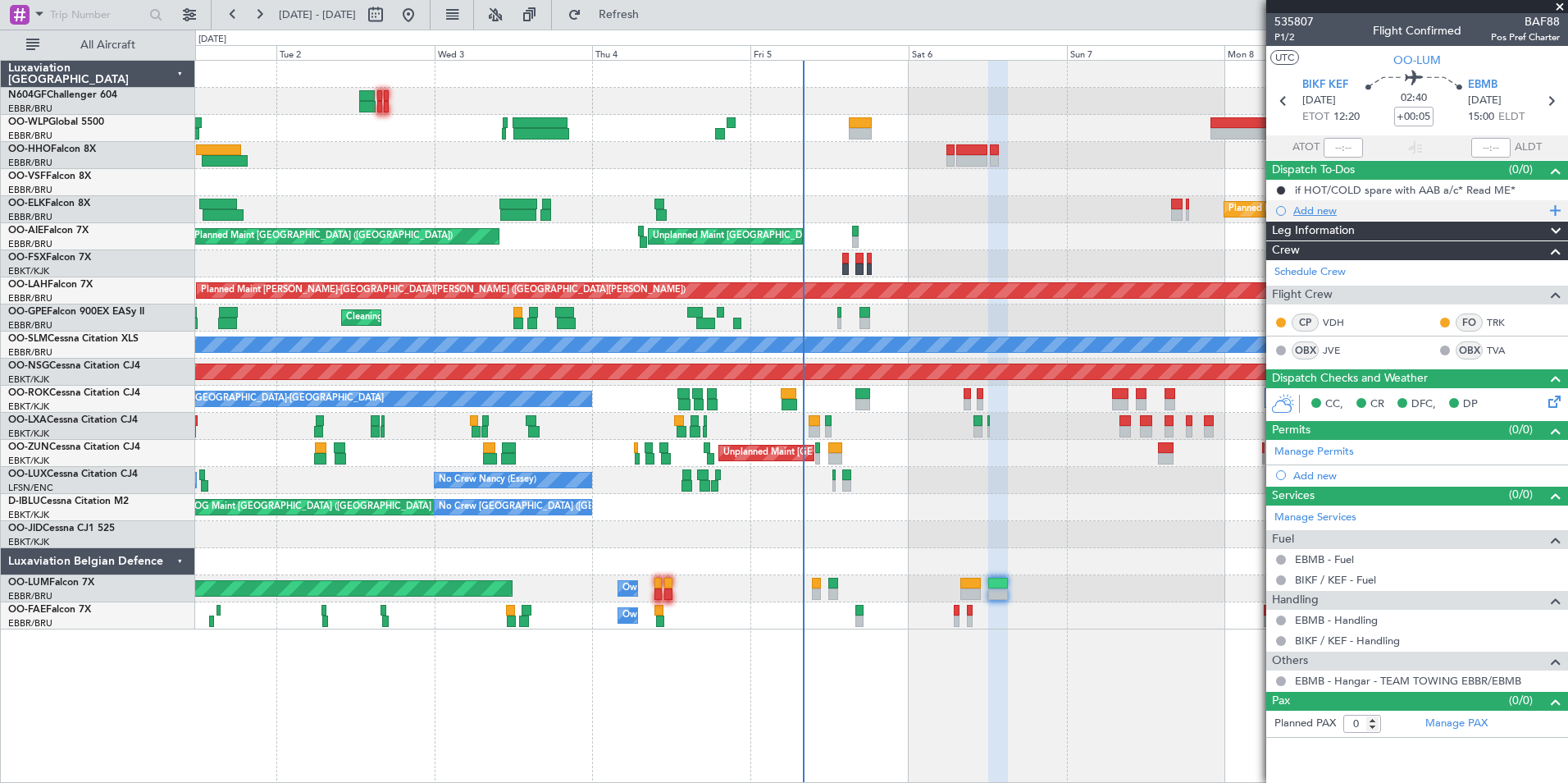
click at [1331, 217] on div "Add new" at bounding box center [1417, 211] width 302 height 21
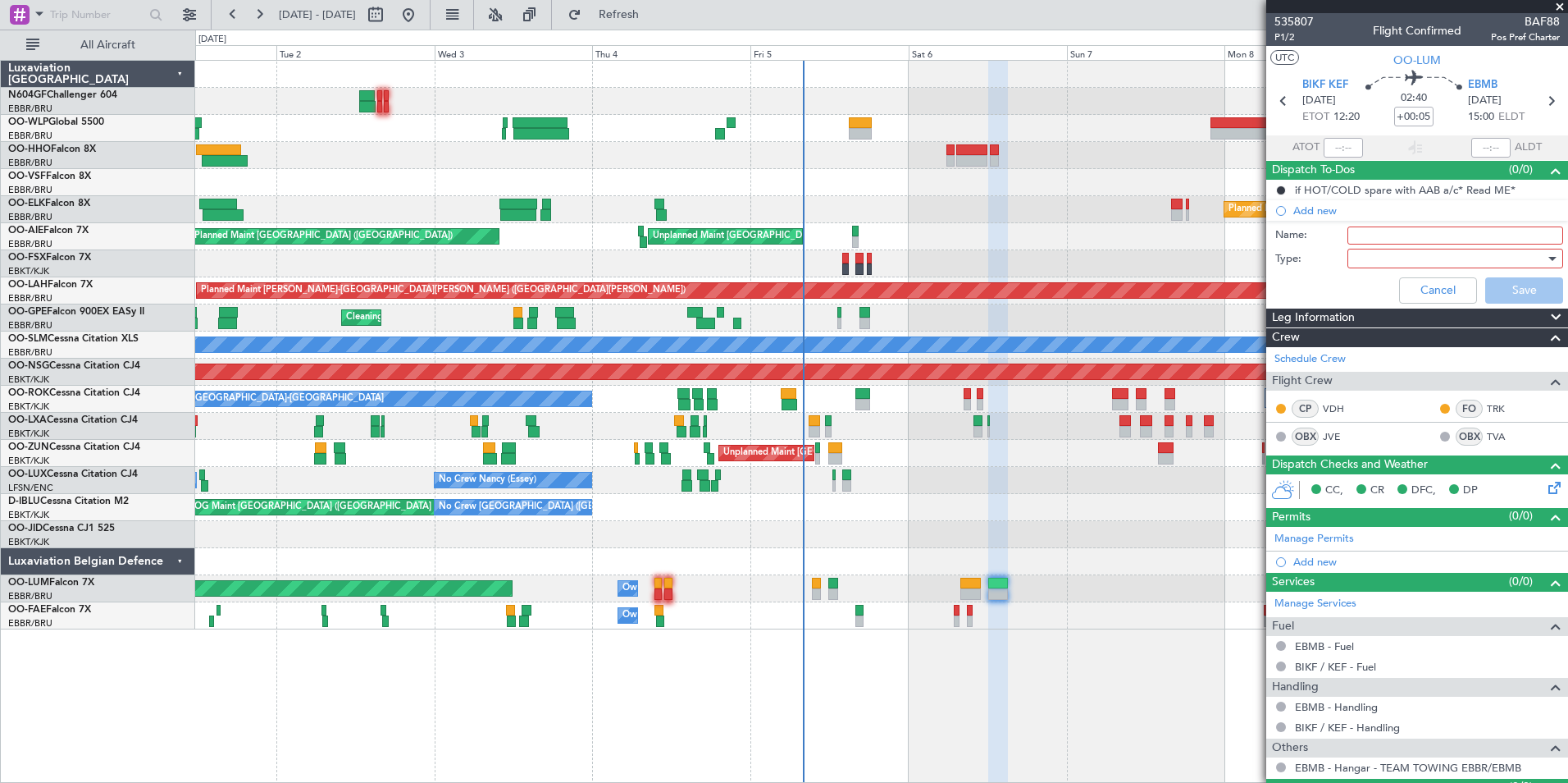
click at [1368, 238] on input "Name:" at bounding box center [1455, 235] width 216 height 18
type input "Spare route available in folder"
click at [1381, 256] on div at bounding box center [1449, 258] width 191 height 24
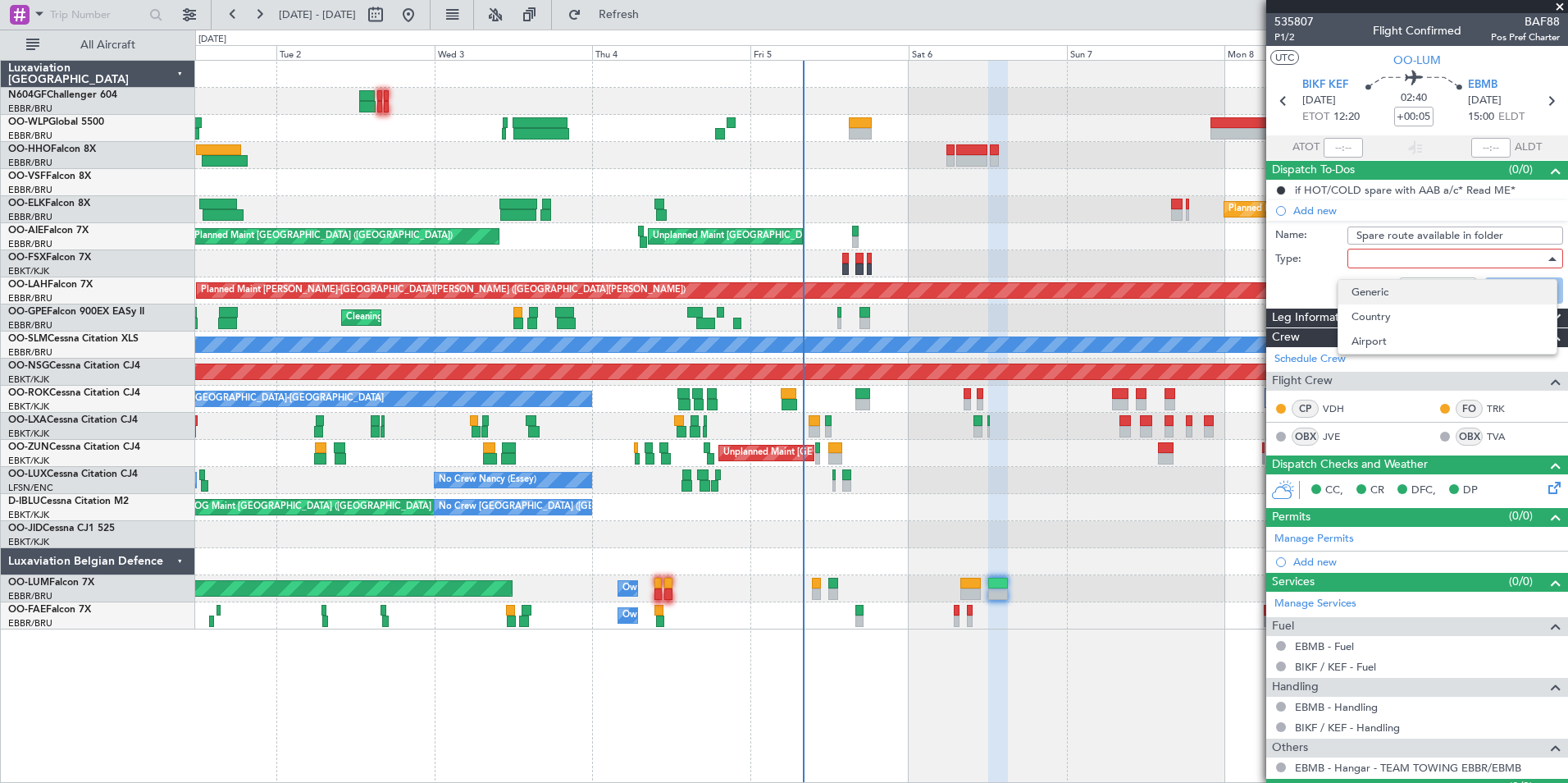
click at [1396, 296] on span "Generic" at bounding box center [1447, 292] width 192 height 24
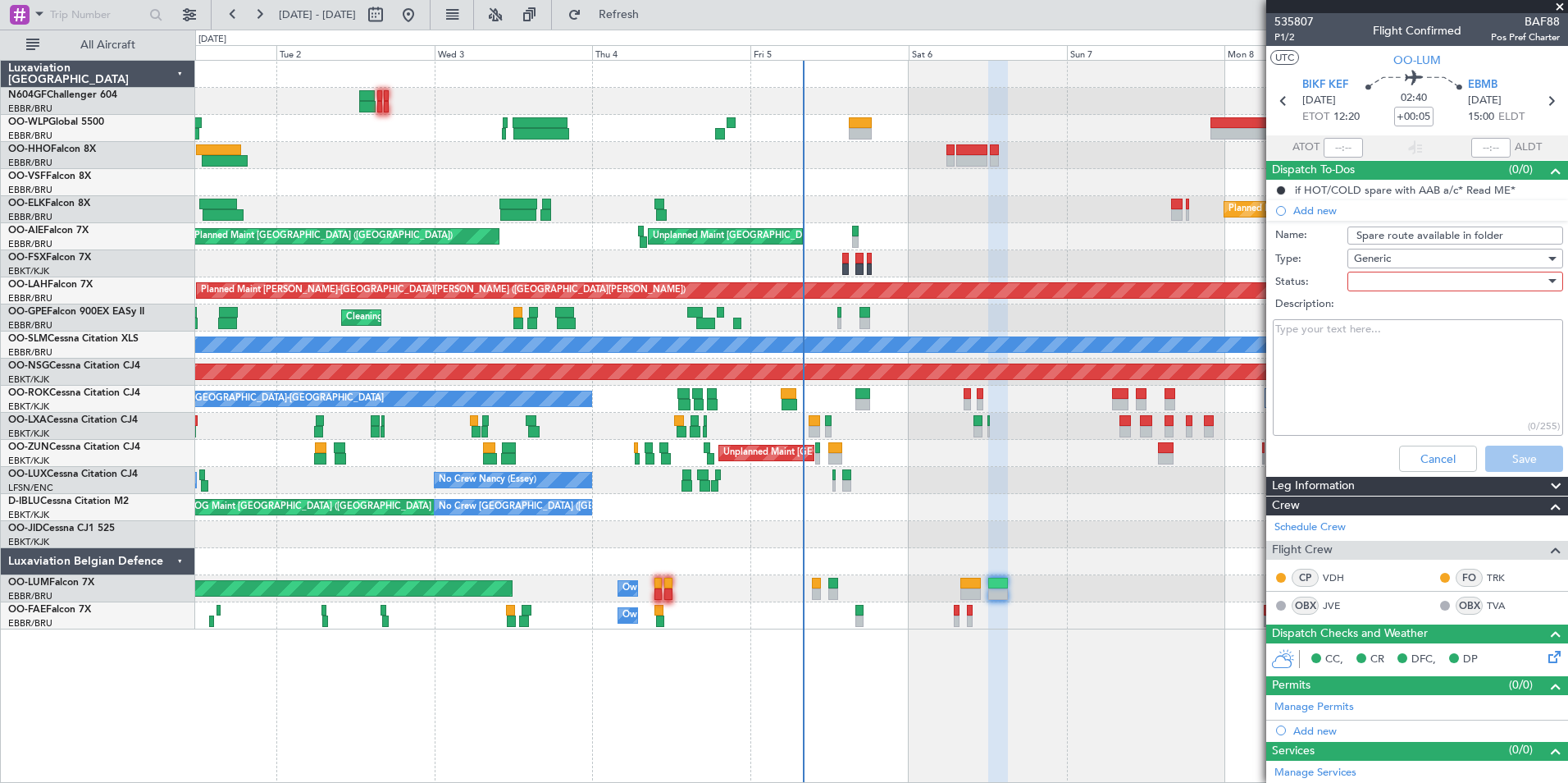
click at [1381, 289] on div at bounding box center [1449, 282] width 191 height 24
click at [1396, 335] on span "In Progress" at bounding box center [1447, 339] width 192 height 24
click at [1366, 335] on textarea "Description:" at bounding box center [1418, 378] width 290 height 118
click at [1289, 333] on textarea "flegged mail" at bounding box center [1418, 378] width 290 height 118
click at [1285, 331] on textarea "flegged mail" at bounding box center [1418, 378] width 290 height 118
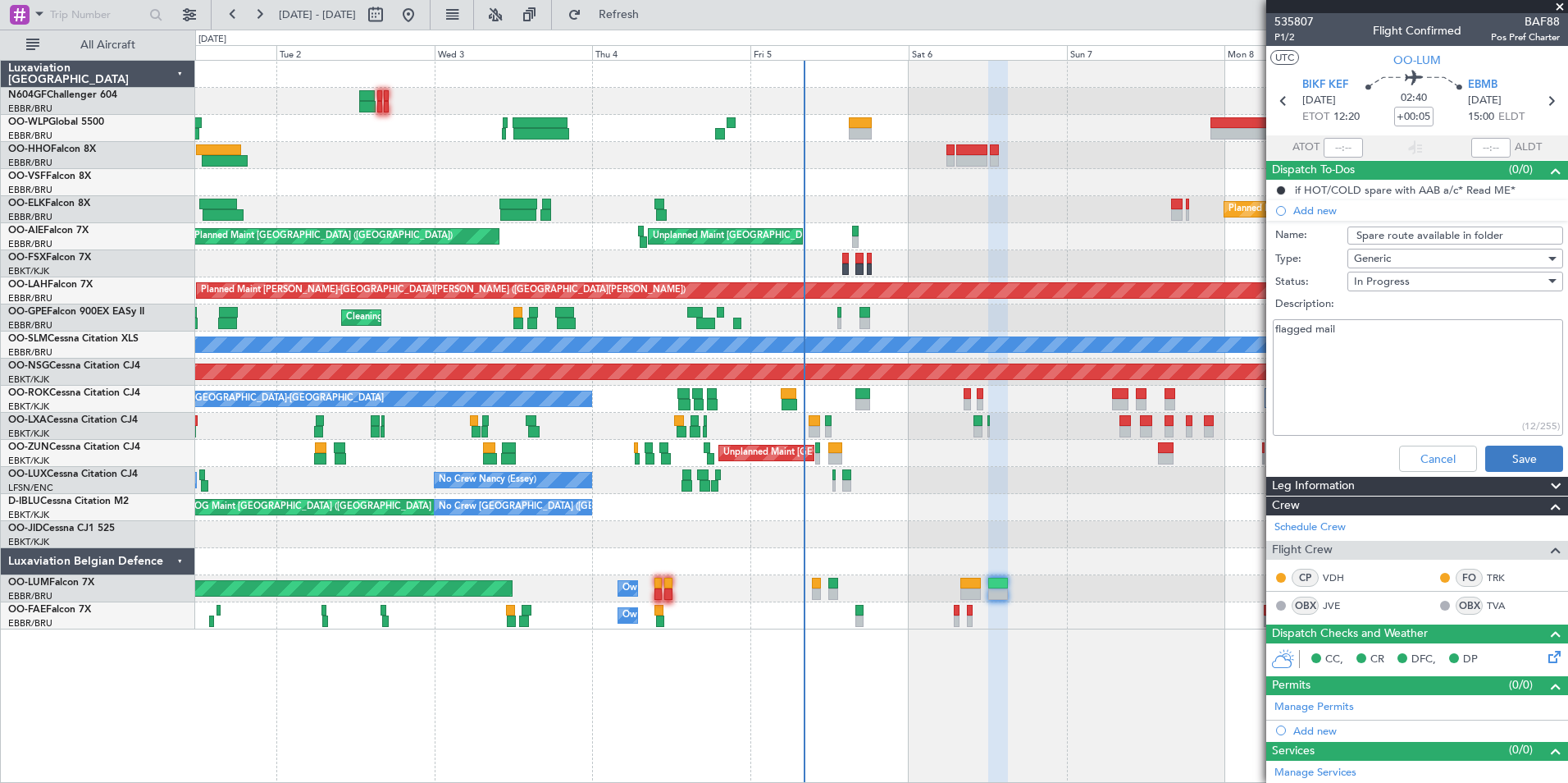
type textarea "flagged mail"
click at [1485, 452] on button "Save" at bounding box center [1524, 459] width 78 height 26
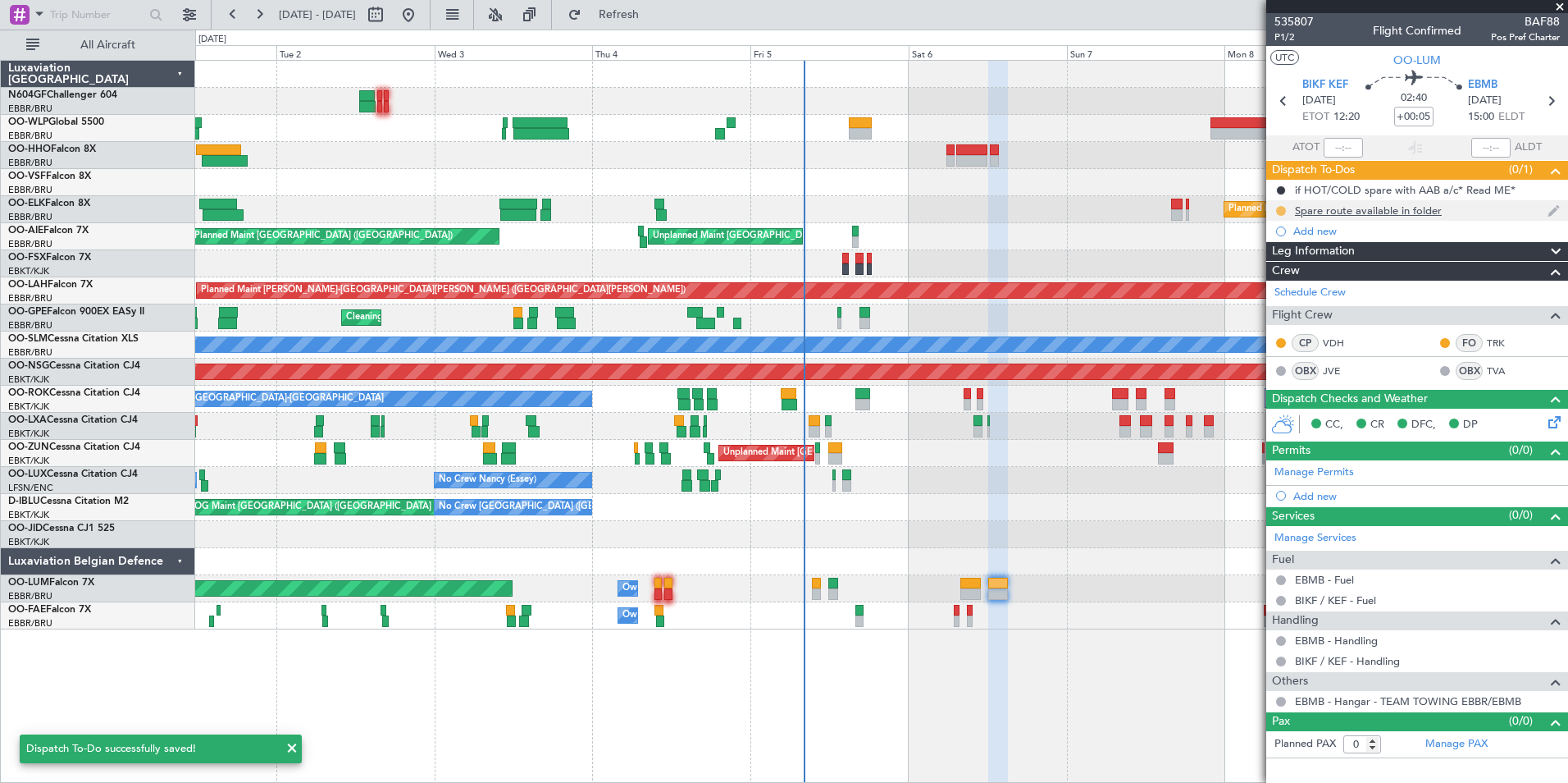
click at [1281, 207] on button at bounding box center [1281, 211] width 9 height 9
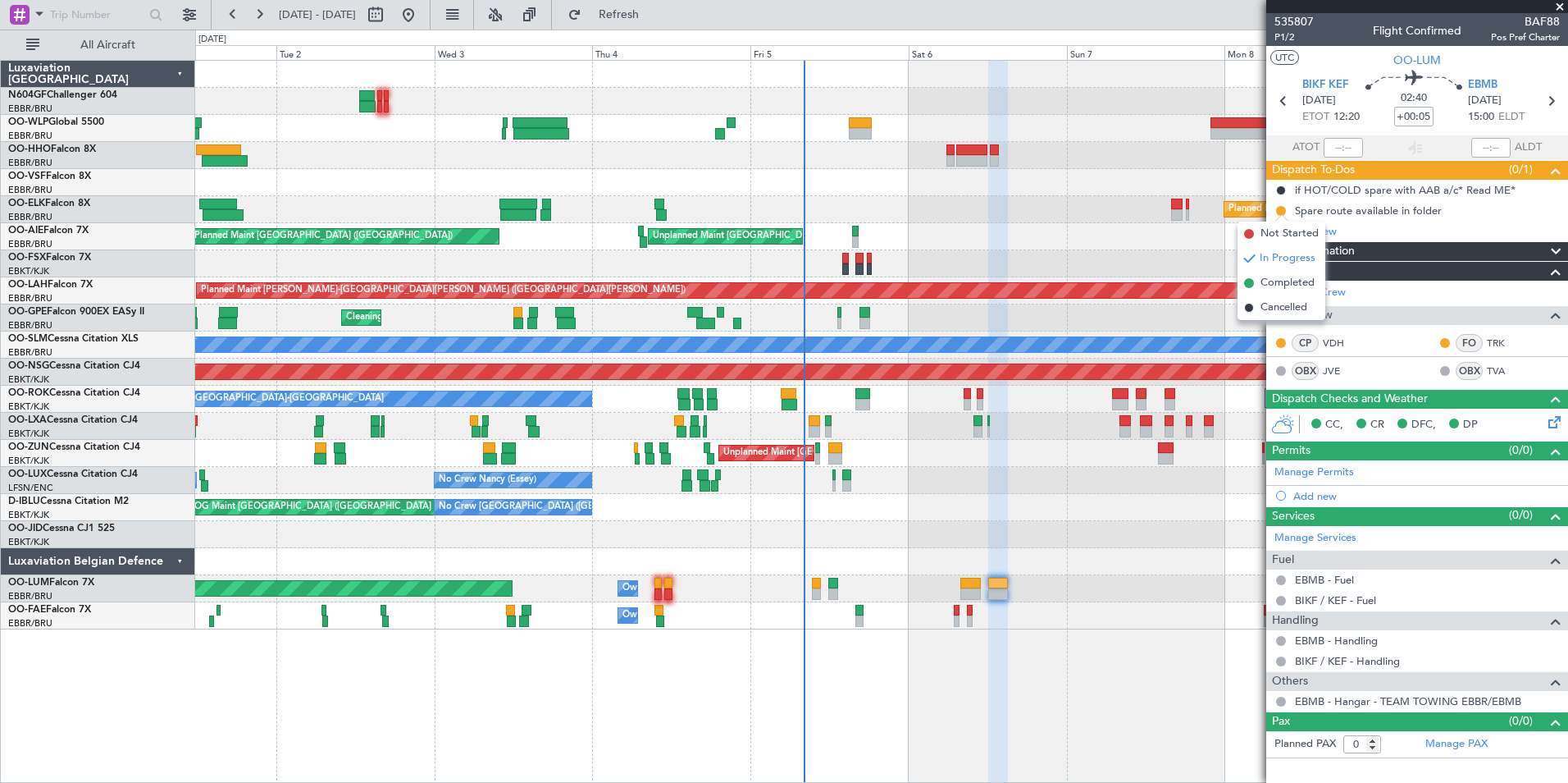
click at [1183, 230] on div "Planned Maint [GEOGRAPHIC_DATA] ([GEOGRAPHIC_DATA]) Unplanned Maint [GEOGRAPHIC…" at bounding box center [881, 237] width 1372 height 27
click at [1221, 275] on div "Planned Maint Kortrijk-[GEOGRAPHIC_DATA]" at bounding box center [881, 264] width 1372 height 27
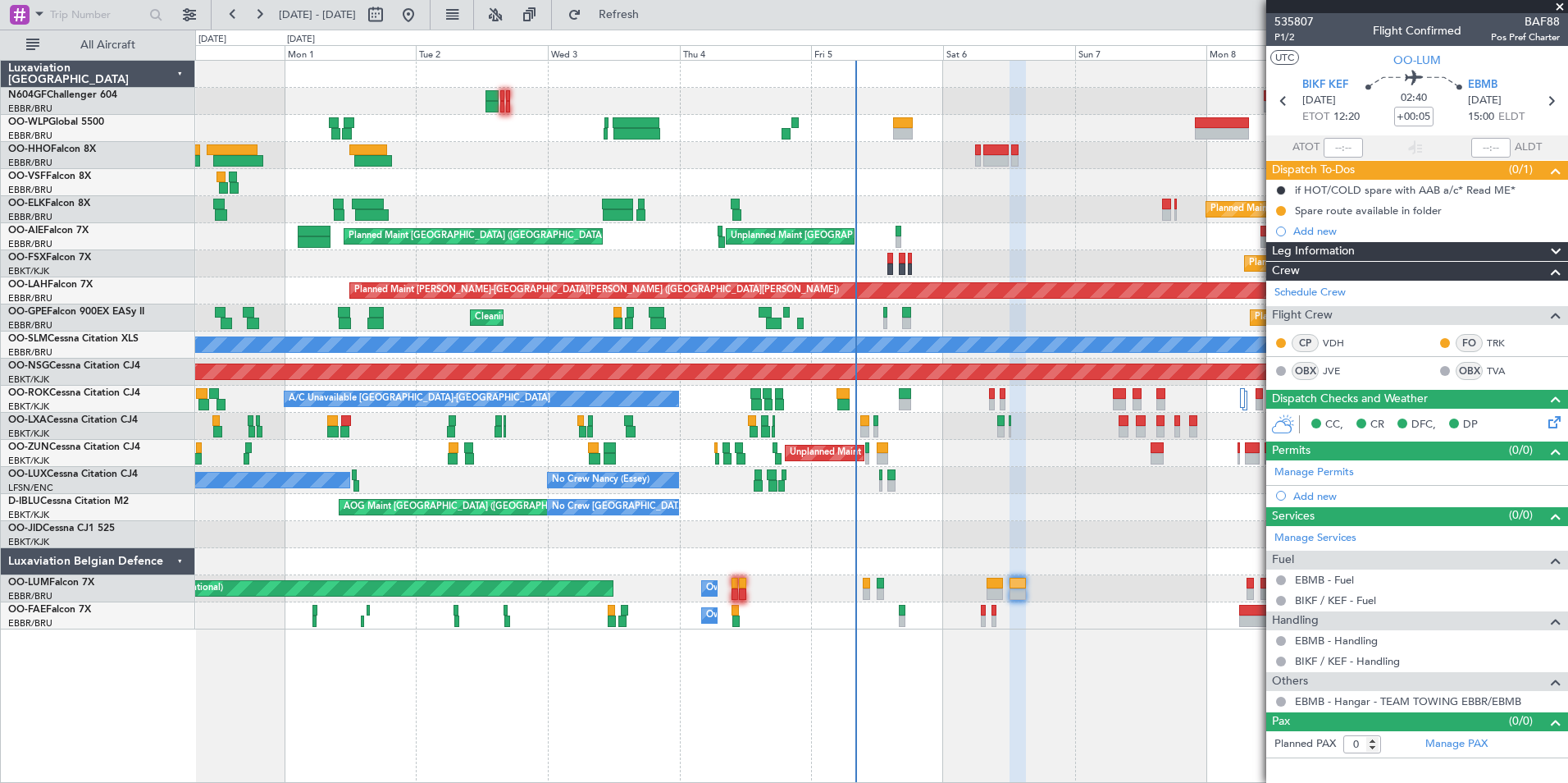
click at [774, 465] on div "Unplanned Maint [GEOGRAPHIC_DATA] ([GEOGRAPHIC_DATA]) Planned Maint [GEOGRAPHIC…" at bounding box center [881, 453] width 1372 height 27
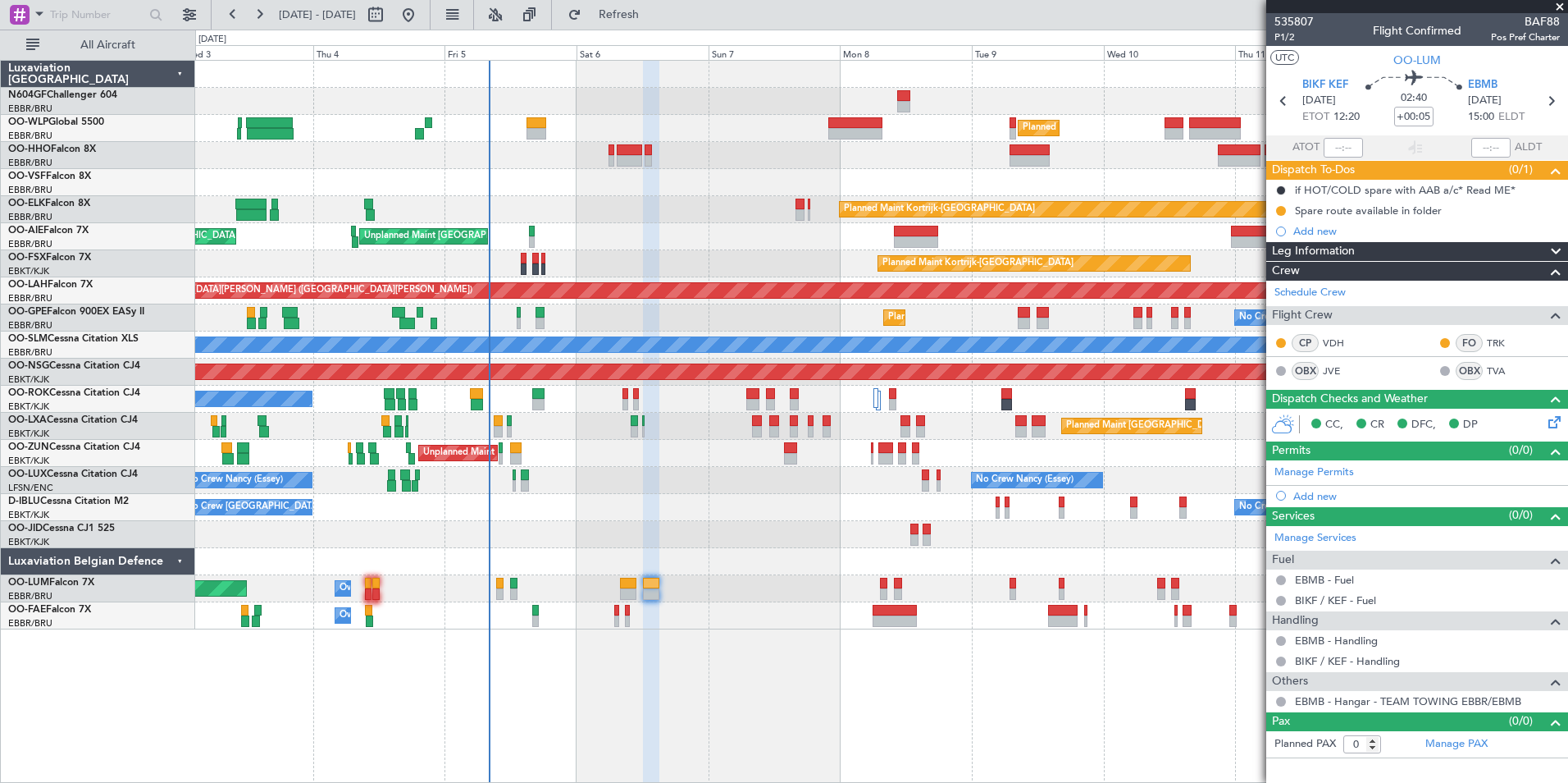
click at [714, 269] on div "Planned Maint Kortrijk-[GEOGRAPHIC_DATA]" at bounding box center [881, 264] width 1372 height 27
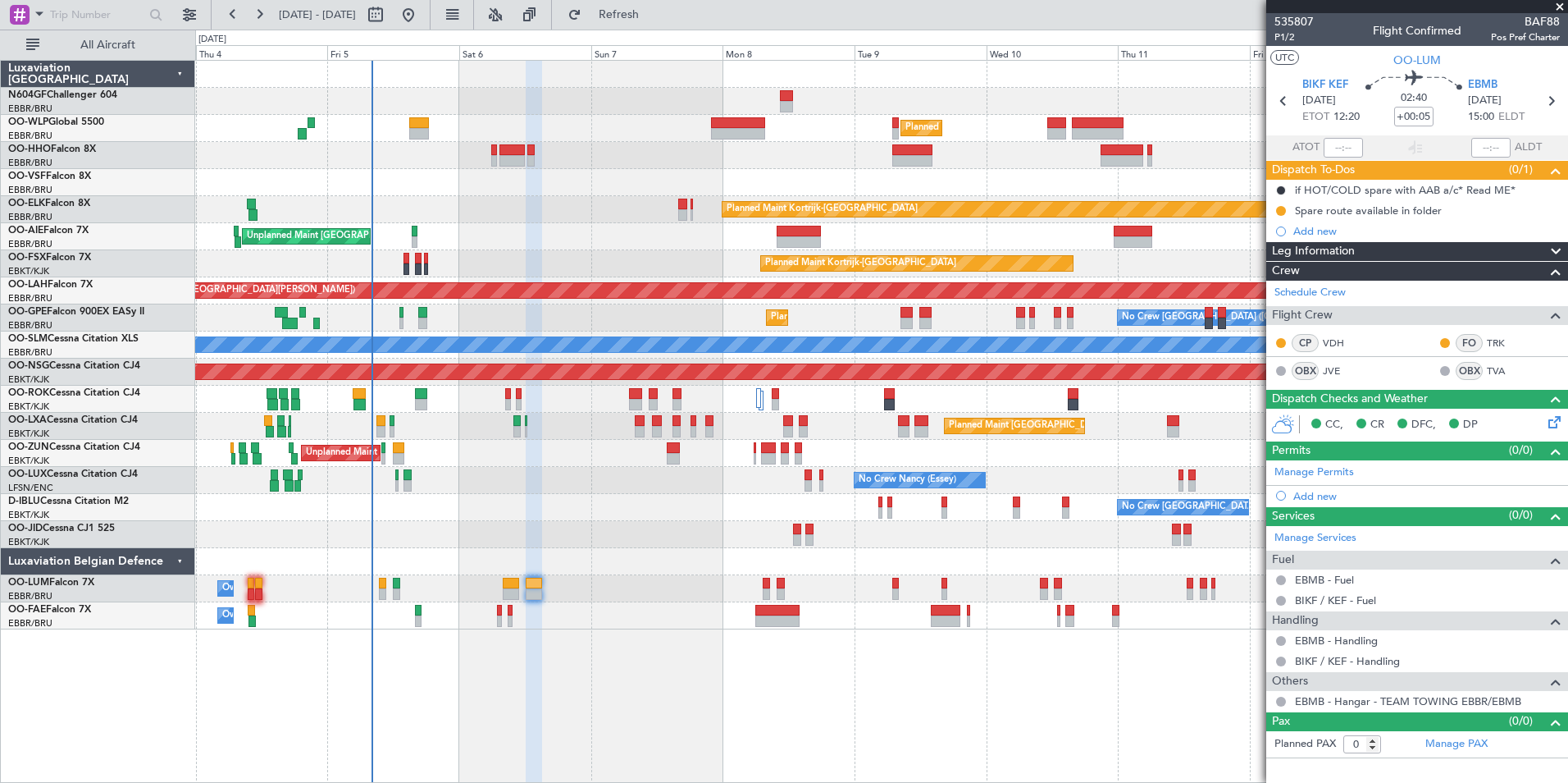
click at [674, 217] on div "Planned Maint Kortrijk-[GEOGRAPHIC_DATA]" at bounding box center [881, 209] width 1372 height 27
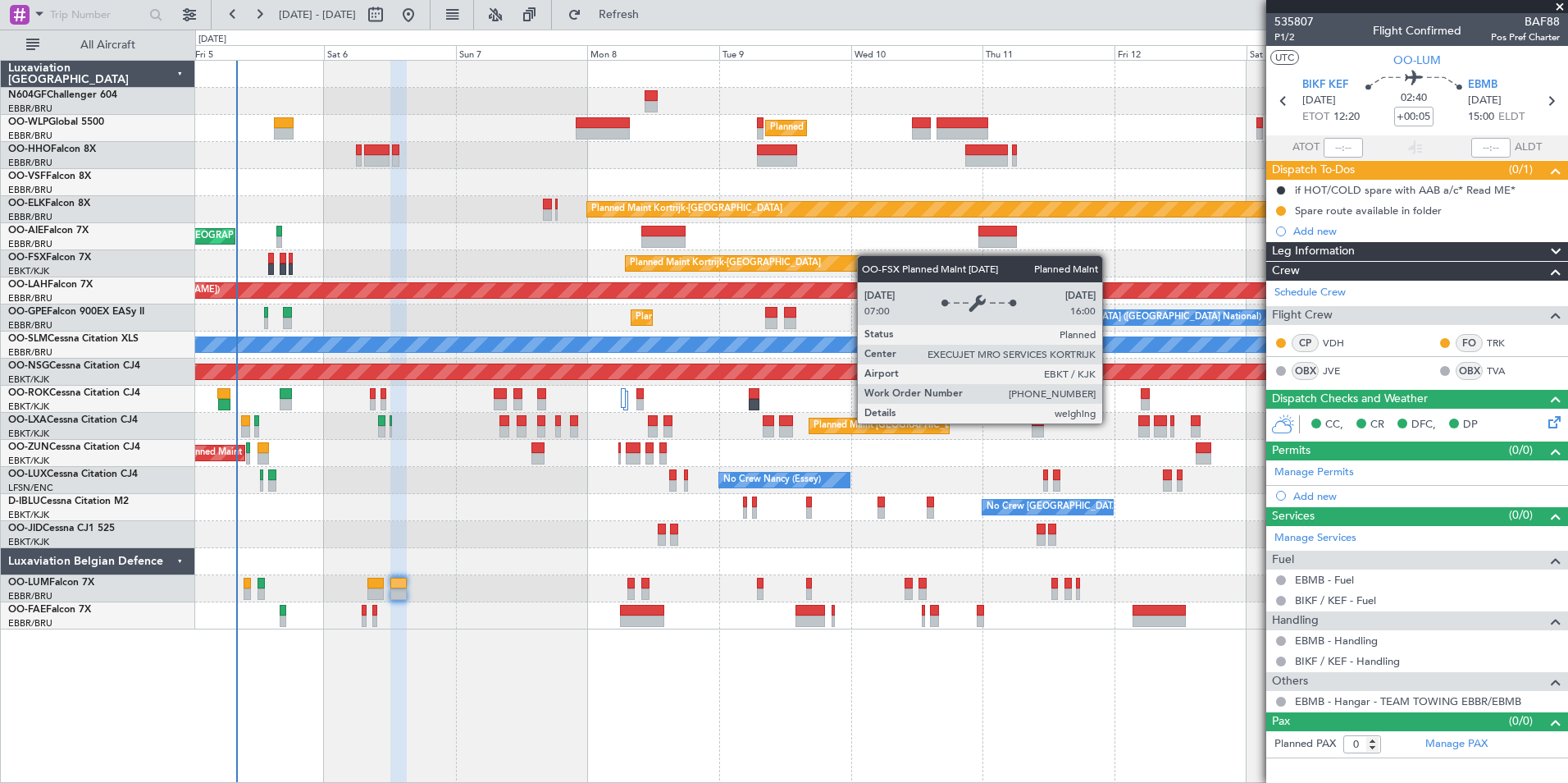
click at [718, 258] on div "Planned Maint Kortrijk-[GEOGRAPHIC_DATA]" at bounding box center [881, 264] width 1372 height 27
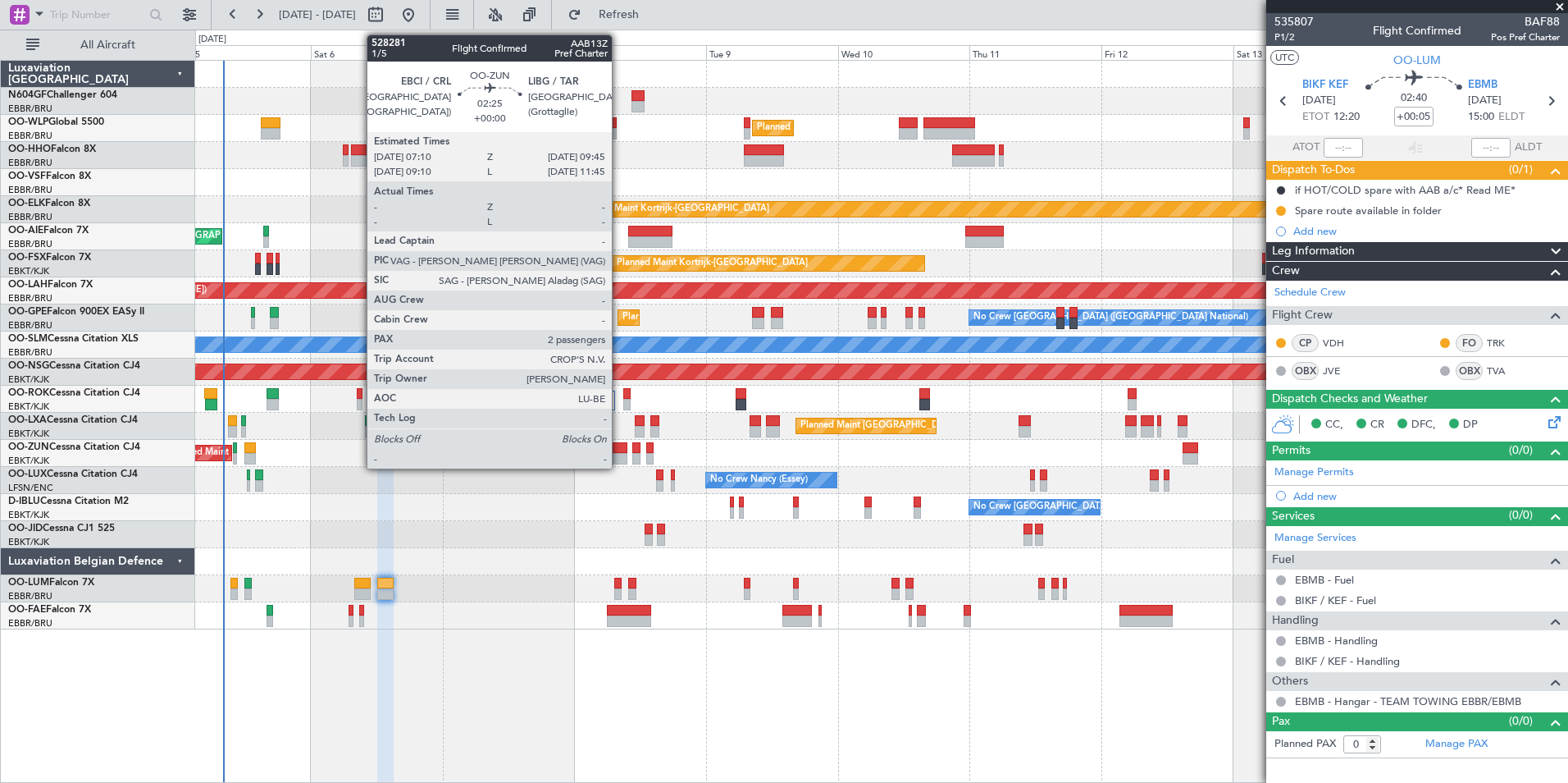
click at [620, 456] on div at bounding box center [621, 459] width 15 height 11
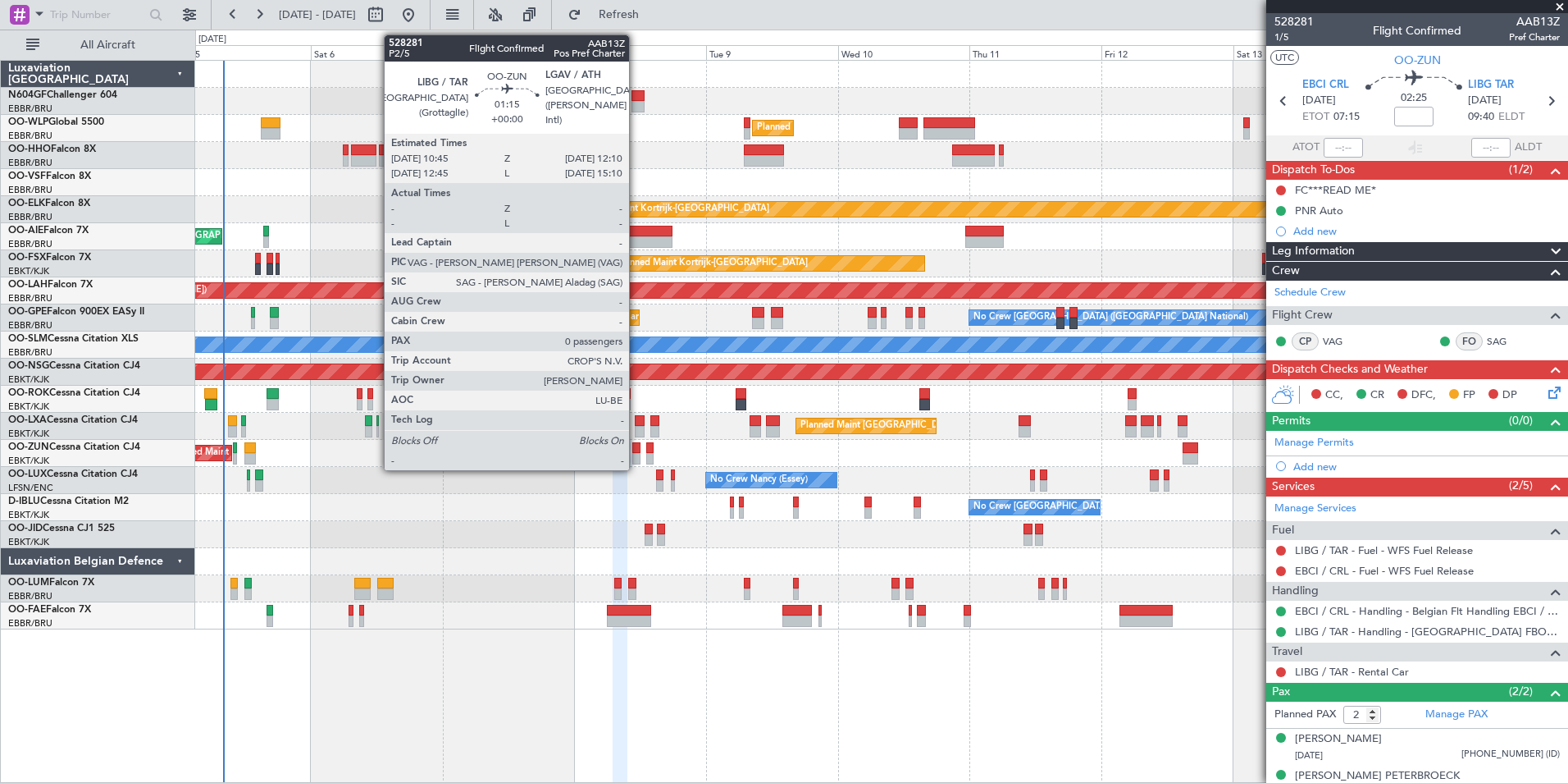
click at [637, 449] on div at bounding box center [637, 448] width 8 height 11
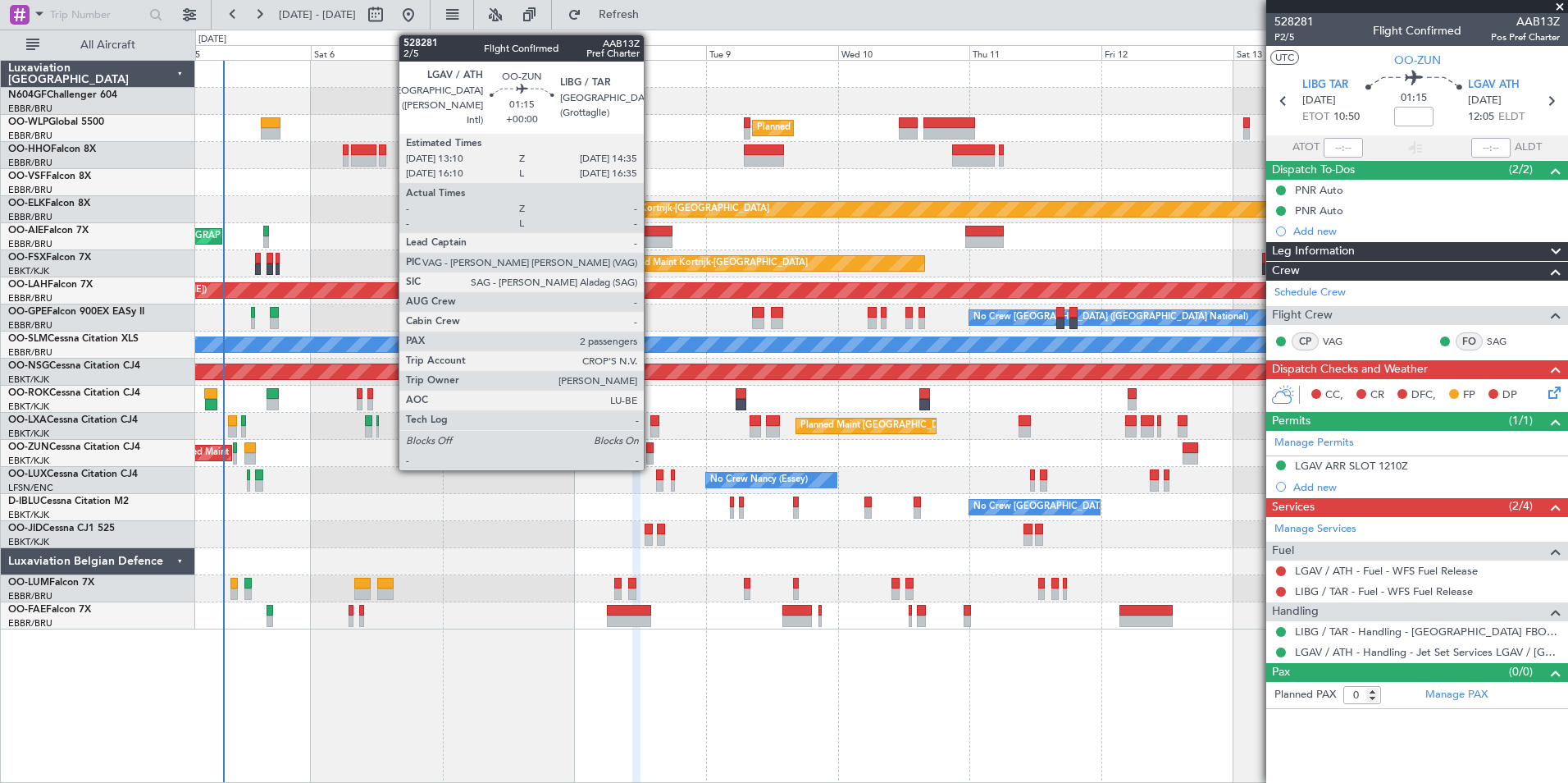
click at [652, 448] on div at bounding box center [650, 448] width 8 height 11
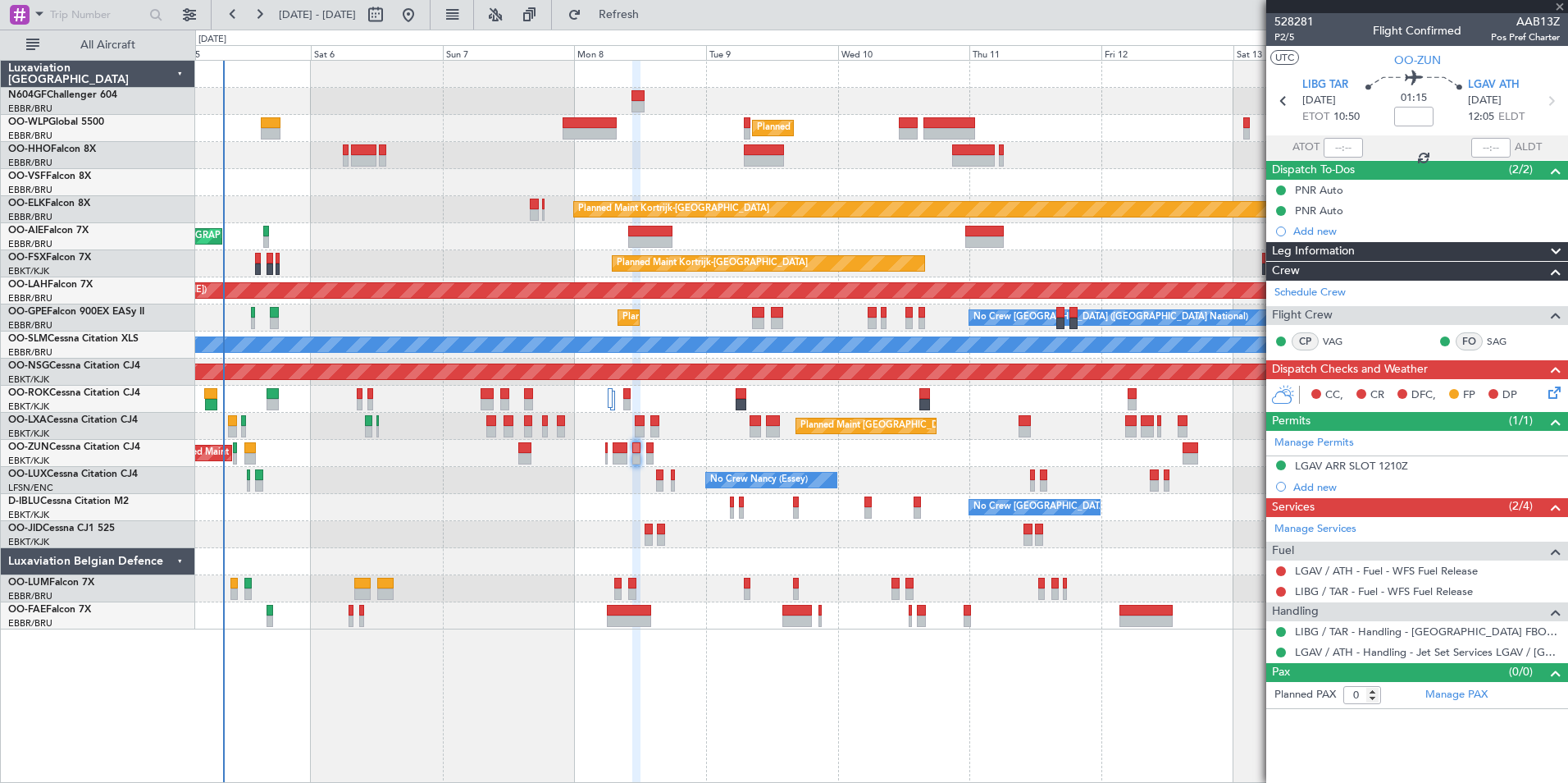
type input "2"
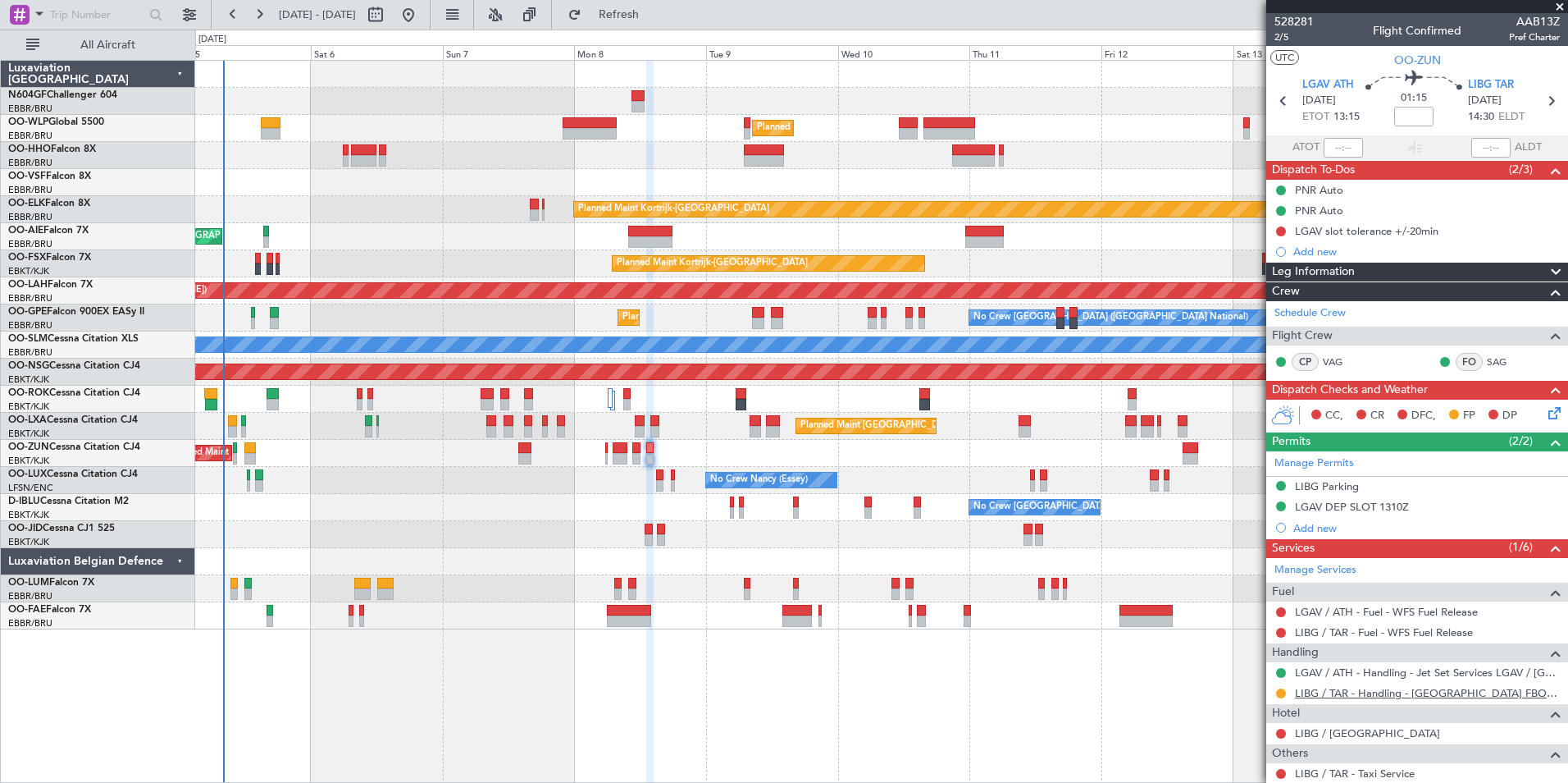
click at [1309, 693] on link "LIBG / TAR - Handling - [GEOGRAPHIC_DATA] FBO LIBG / [GEOGRAPHIC_DATA]" at bounding box center [1427, 693] width 265 height 14
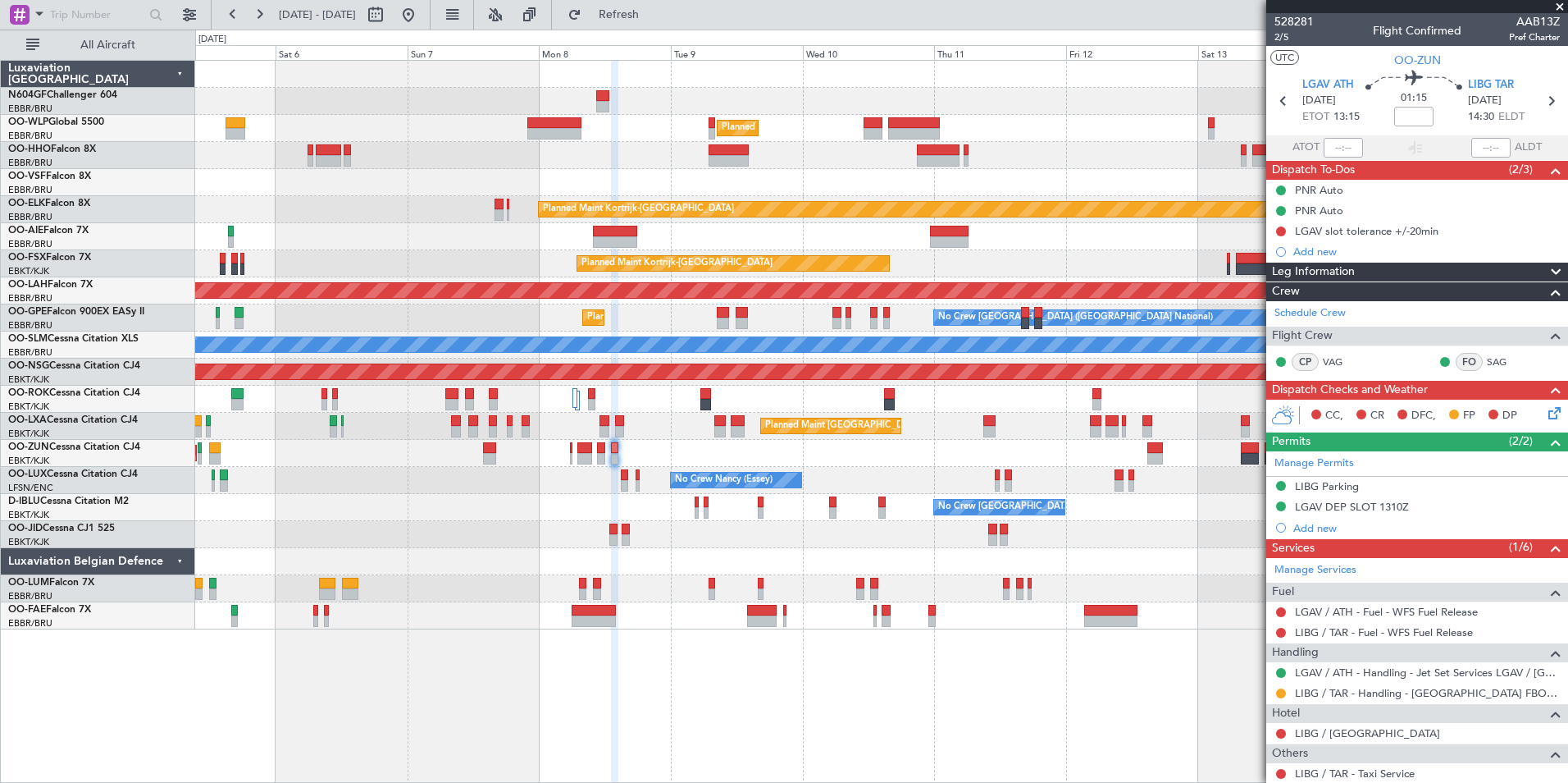
click at [647, 449] on div "Unplanned Maint [GEOGRAPHIC_DATA] ([GEOGRAPHIC_DATA])" at bounding box center [881, 453] width 1372 height 27
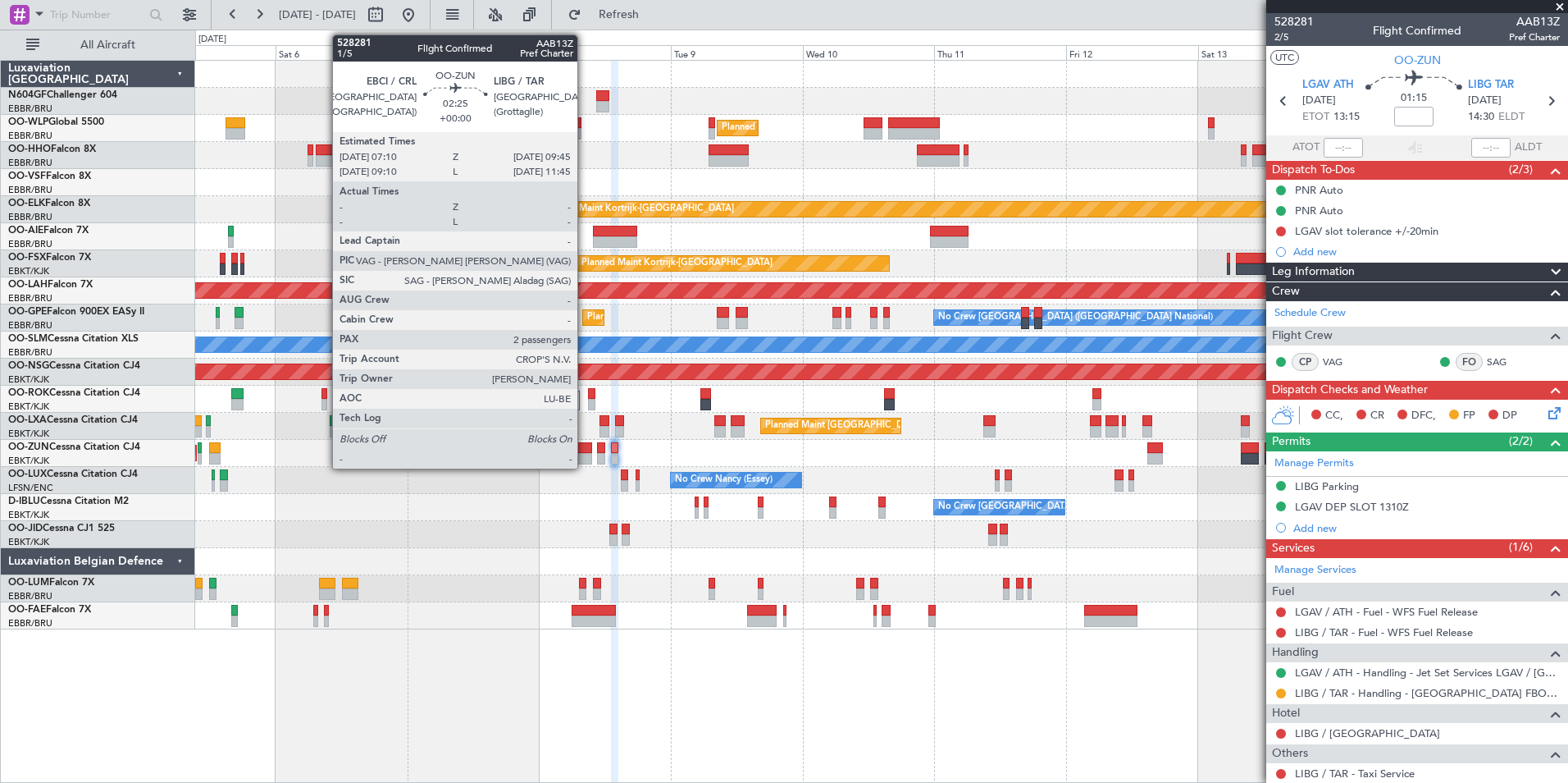
click at [585, 459] on div at bounding box center [585, 459] width 15 height 11
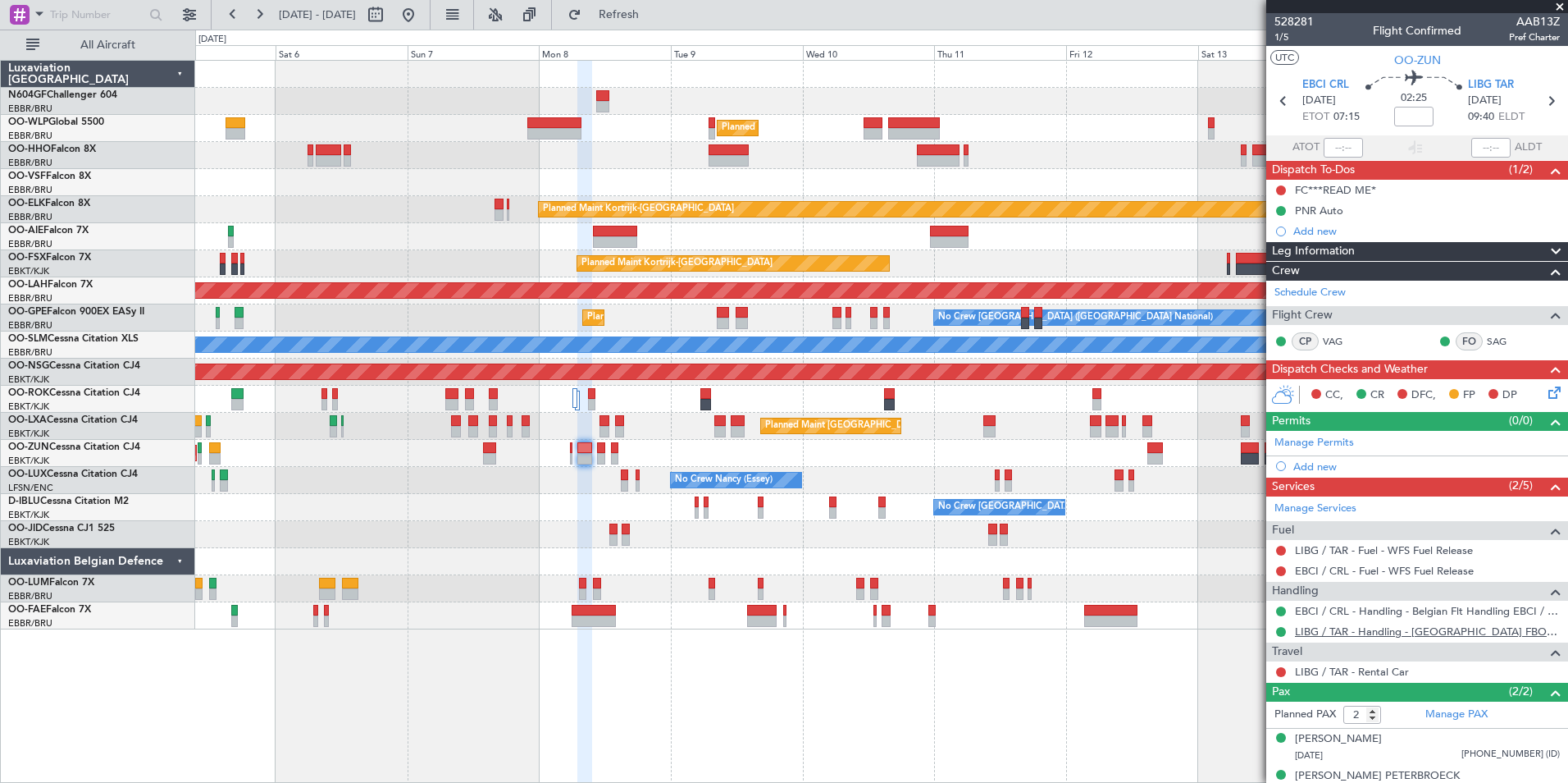
click at [1341, 633] on link "LIBG / TAR - Handling - [GEOGRAPHIC_DATA] FBO LIBG / [GEOGRAPHIC_DATA]" at bounding box center [1427, 631] width 265 height 14
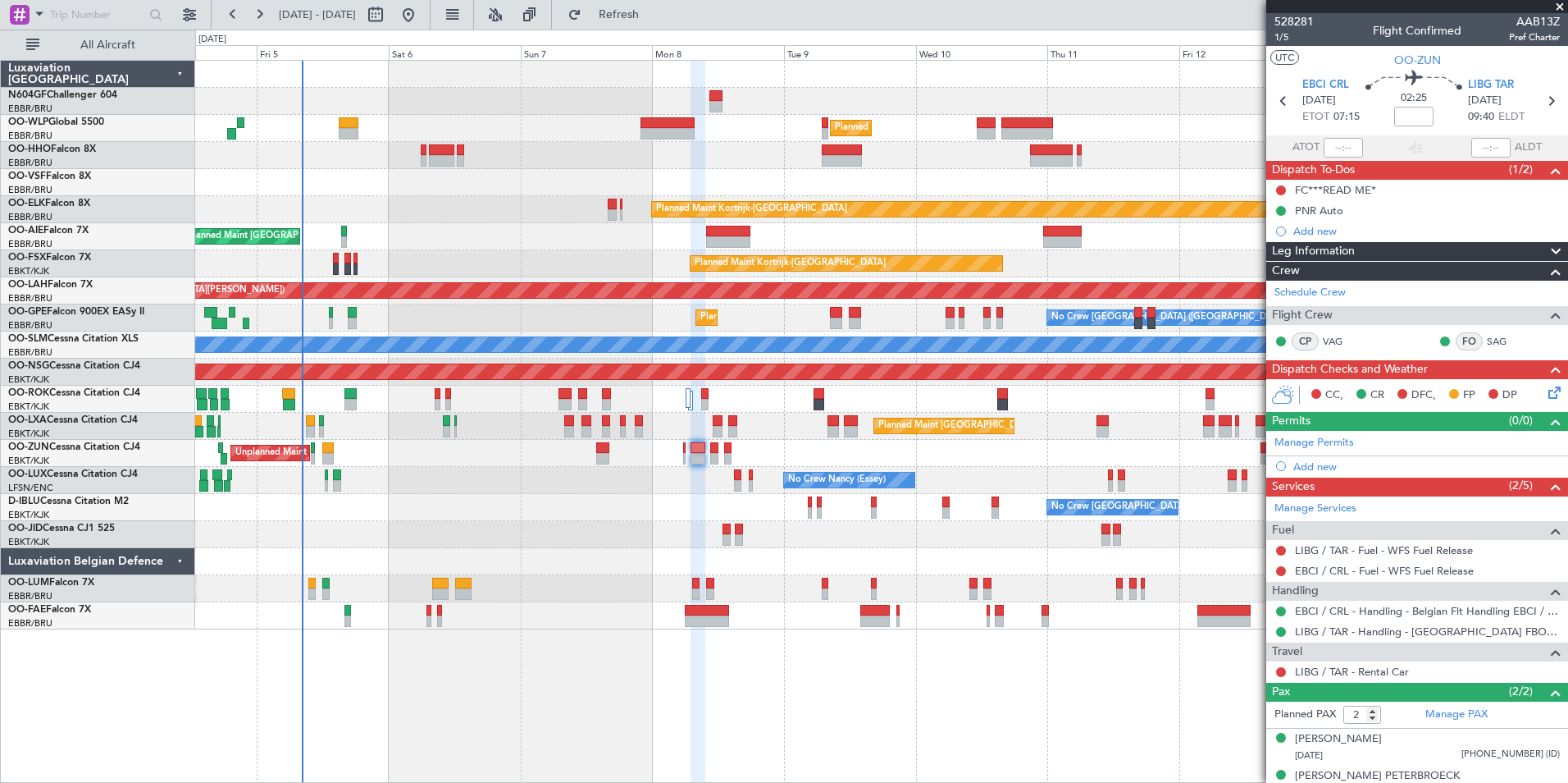
click at [883, 190] on div "Planned Maint Milan (Linate) Planned Maint [GEOGRAPHIC_DATA]-[GEOGRAPHIC_DATA] …" at bounding box center [881, 345] width 1372 height 569
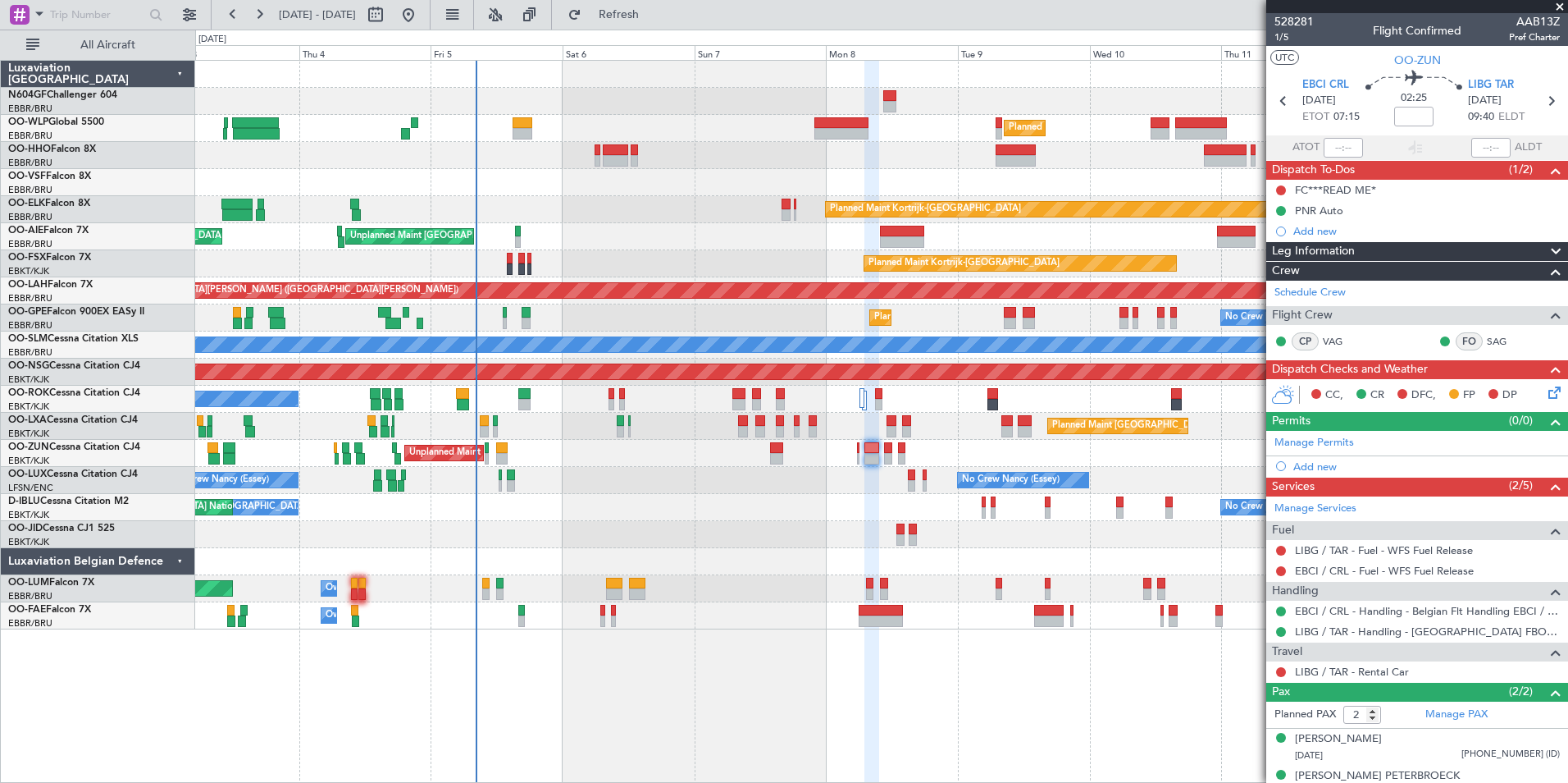
click at [582, 216] on div "Planned Maint Kortrijk-[GEOGRAPHIC_DATA]" at bounding box center [881, 209] width 1372 height 27
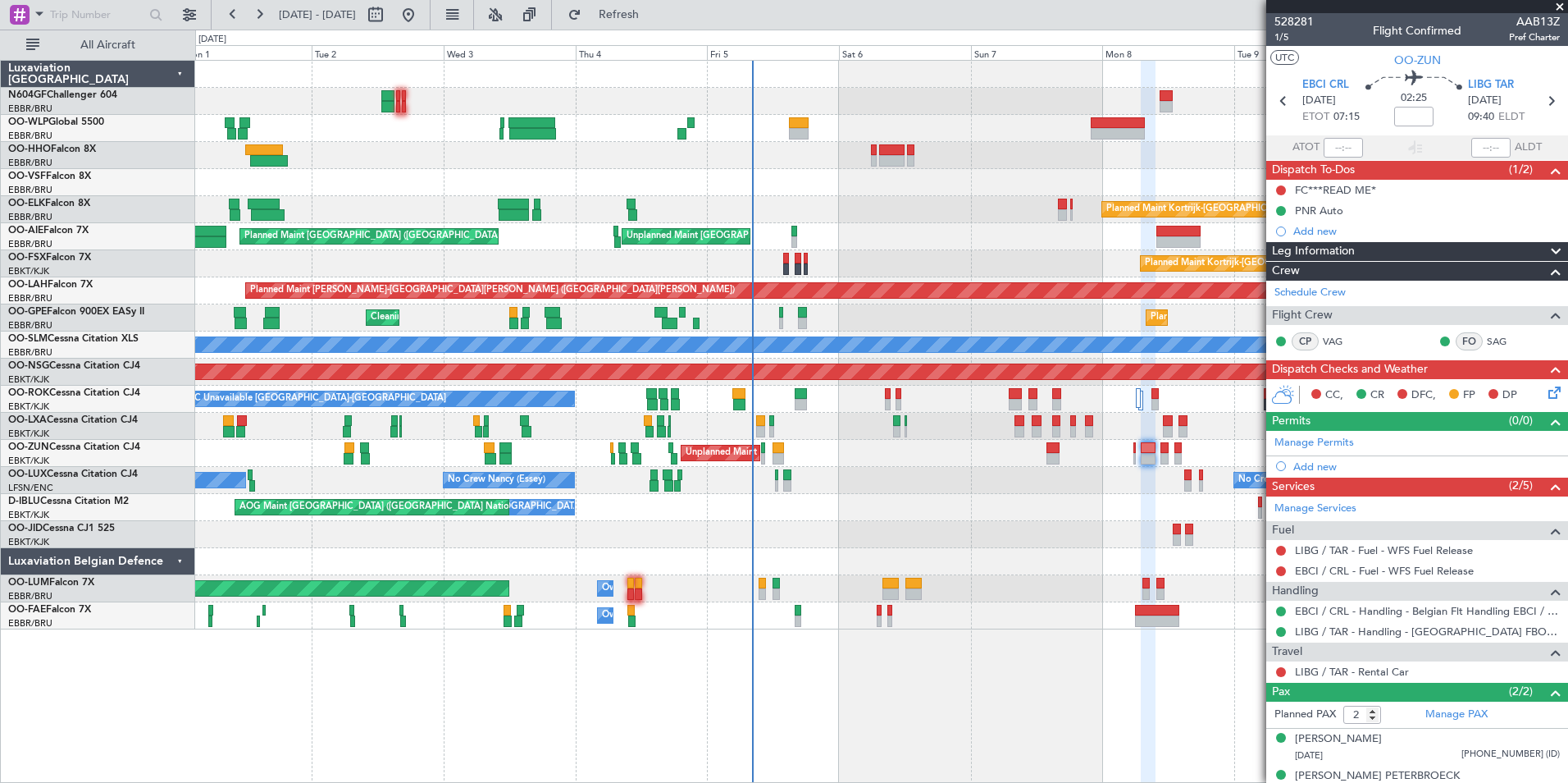
click at [770, 188] on div at bounding box center [881, 182] width 1372 height 27
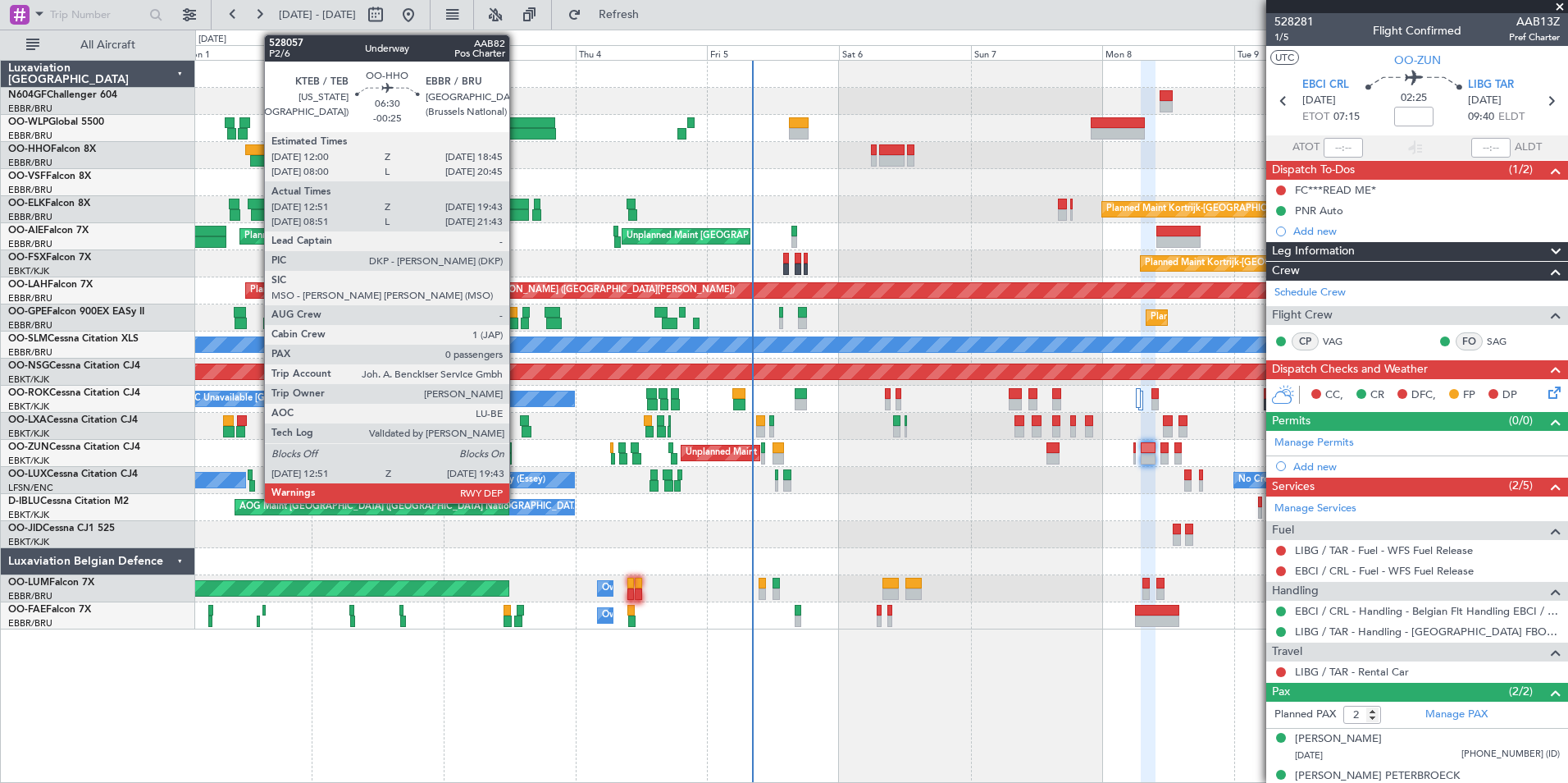
click at [262, 157] on div at bounding box center [269, 161] width 38 height 11
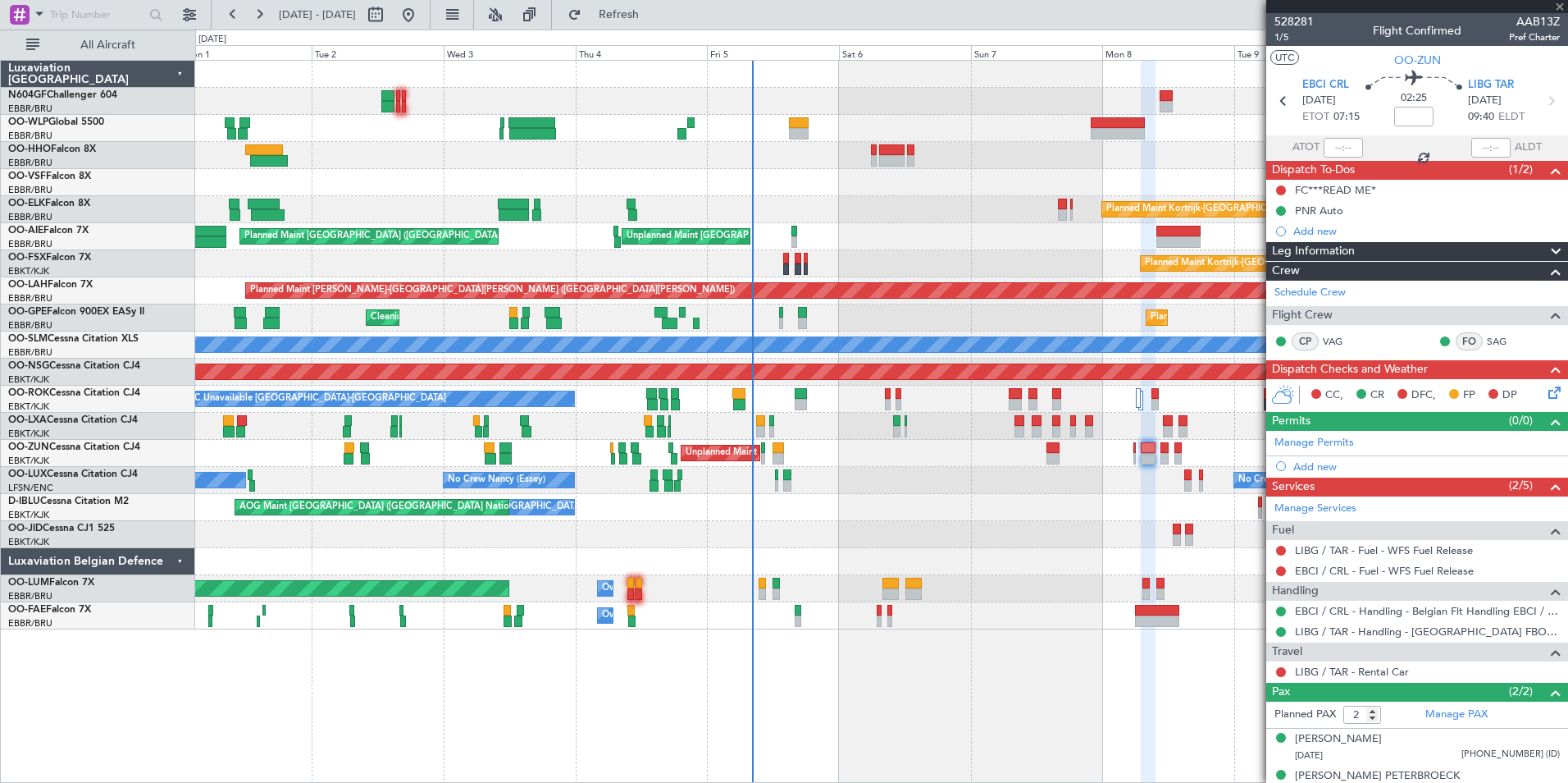
type input "-00:25"
type input "13:01"
type input "19:38"
type input "0"
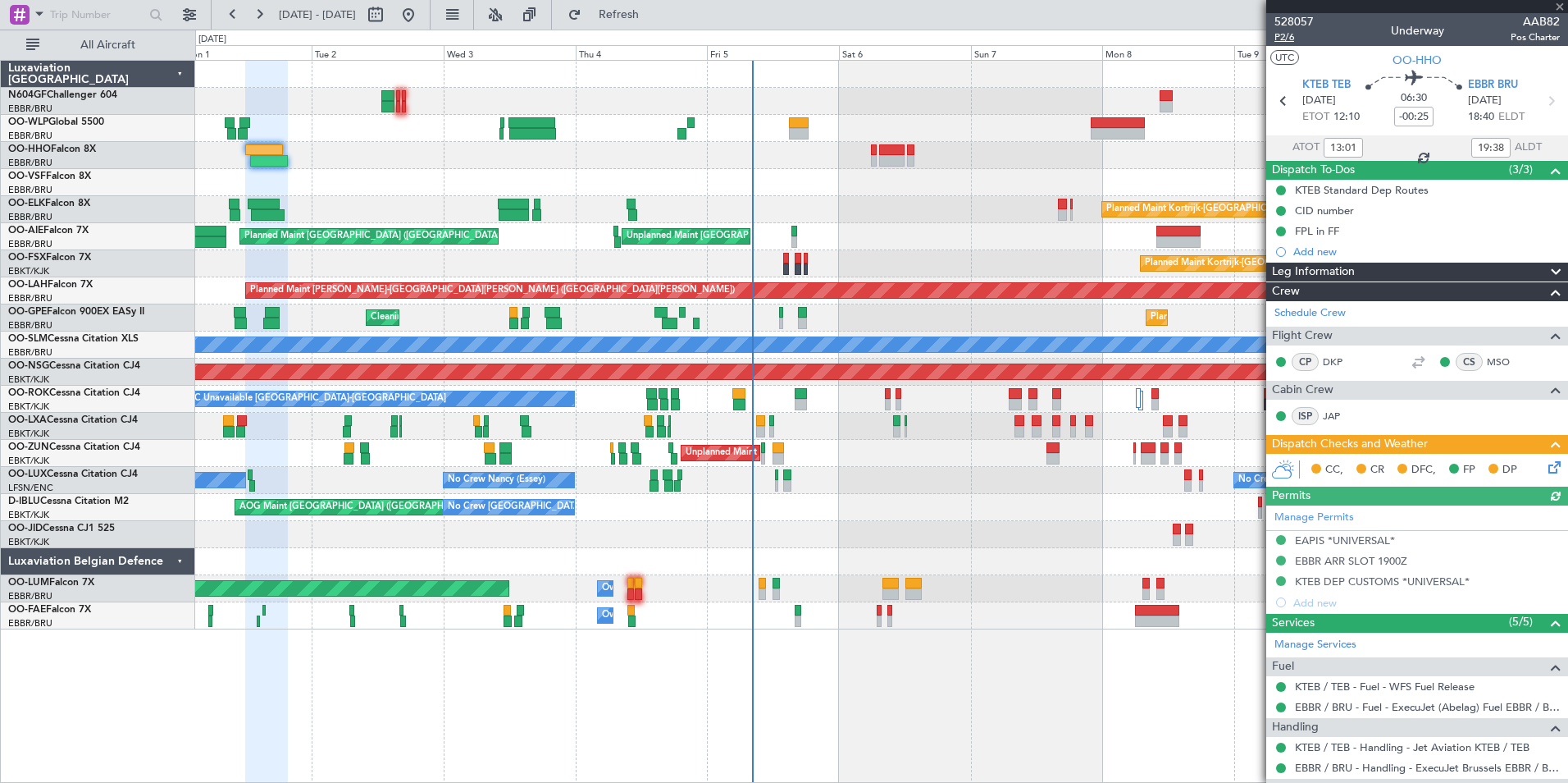
click at [1294, 36] on span "P2/6" at bounding box center [1295, 37] width 40 height 14
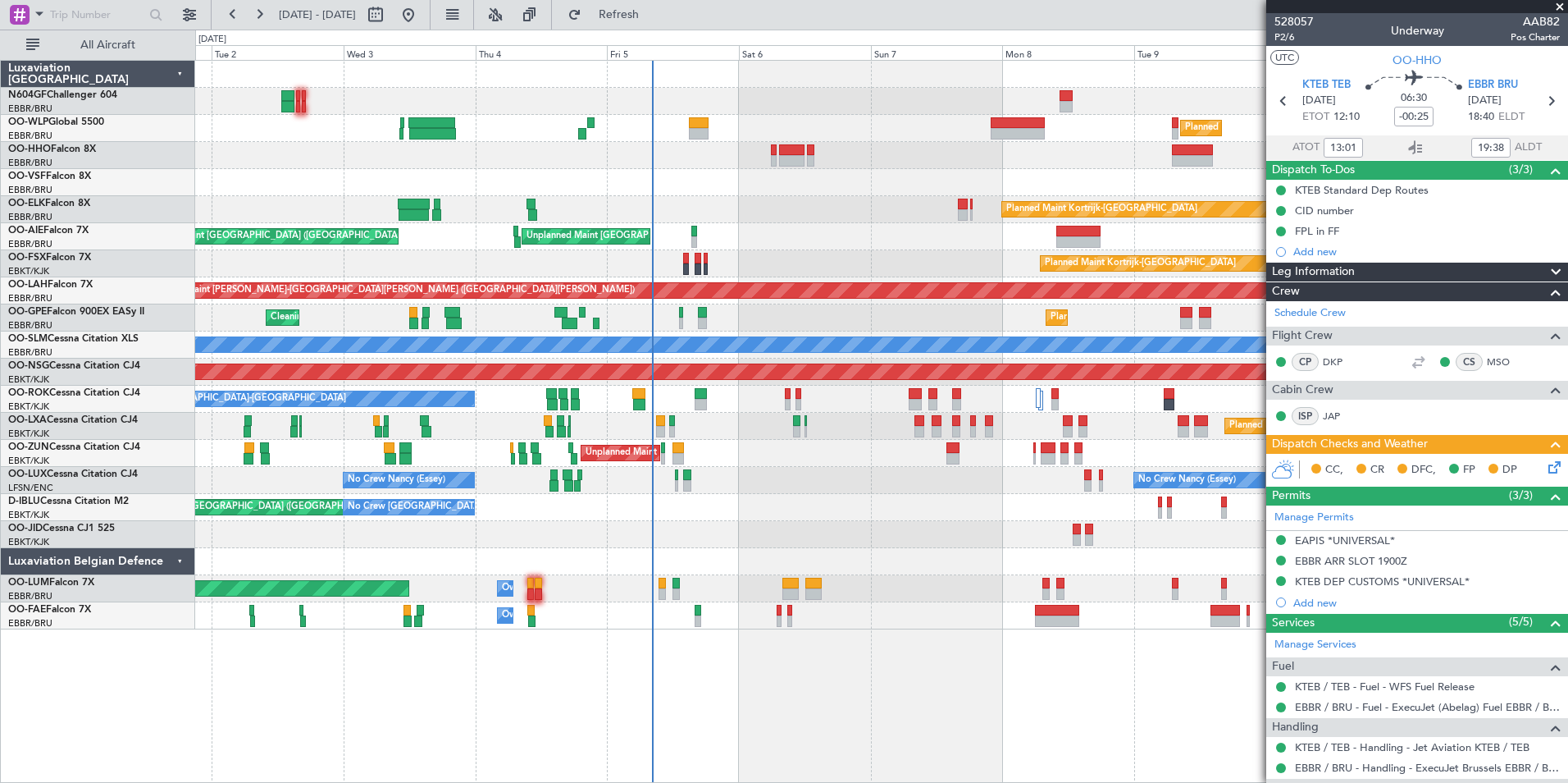
click at [733, 178] on div at bounding box center [881, 182] width 1372 height 27
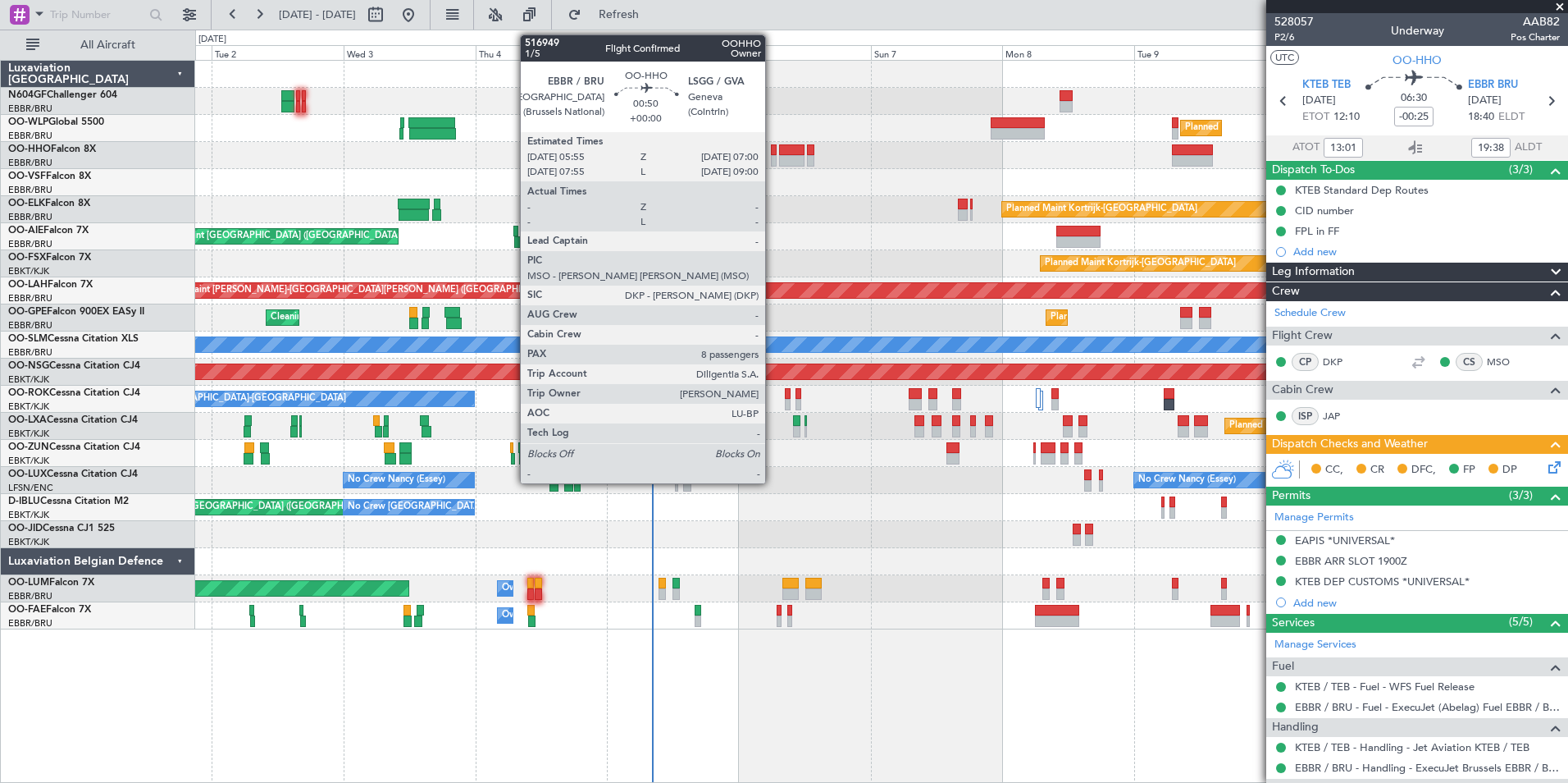
click at [773, 152] on div at bounding box center [774, 150] width 7 height 11
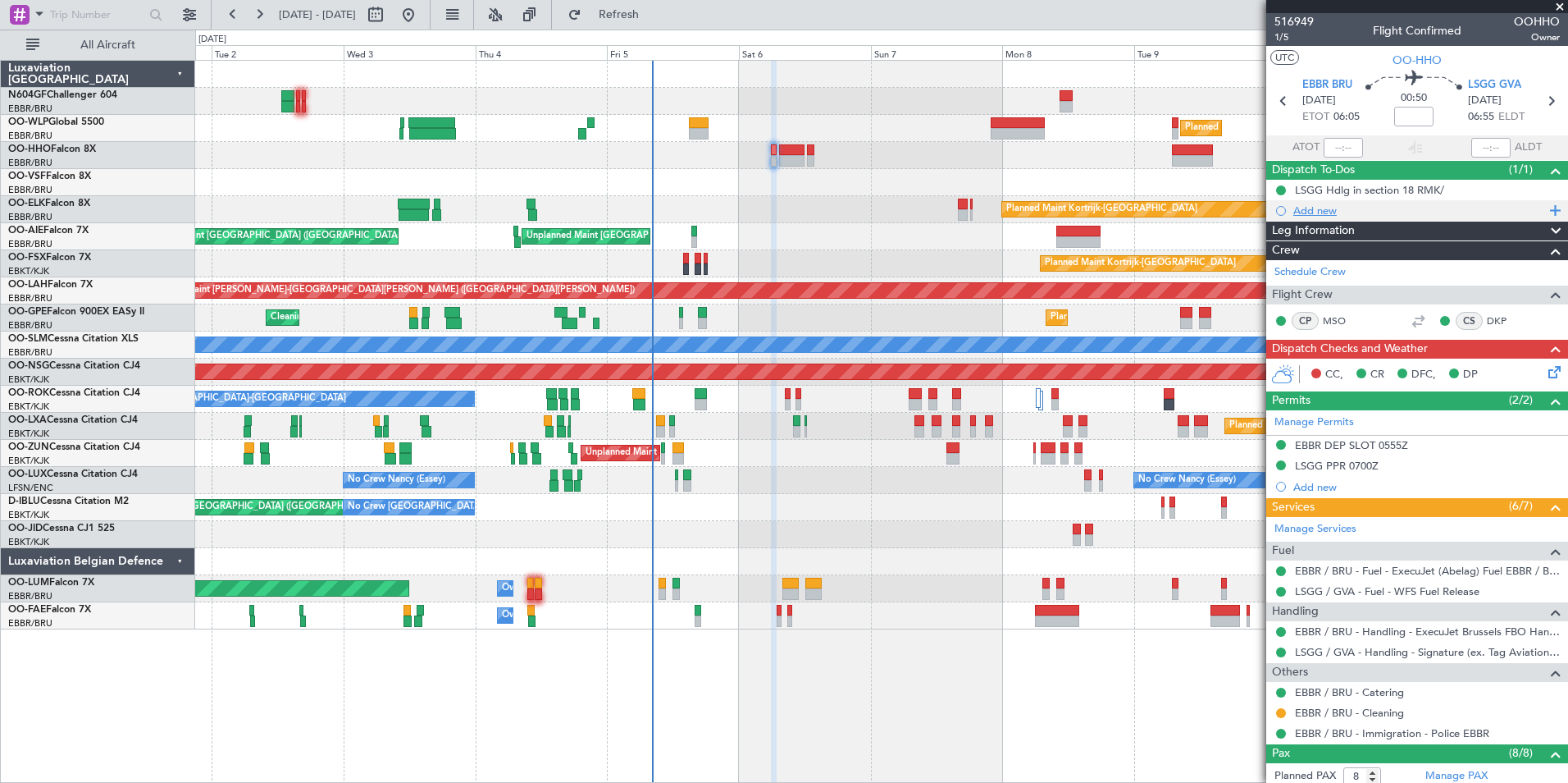
click at [1323, 212] on div "Add new" at bounding box center [1419, 210] width 251 height 14
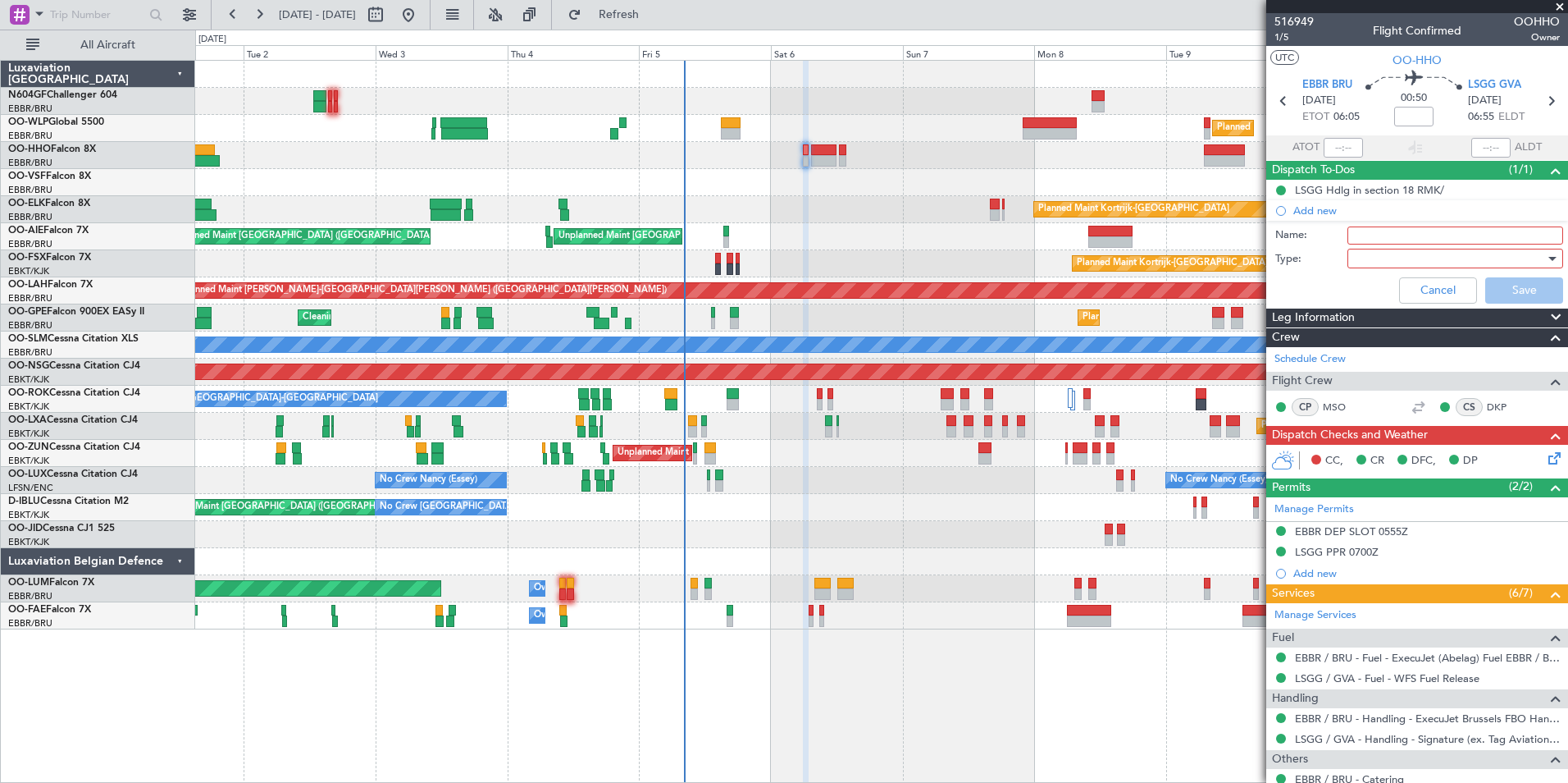
click at [941, 449] on div "Unplanned Maint [GEOGRAPHIC_DATA] ([GEOGRAPHIC_DATA])" at bounding box center [881, 453] width 1372 height 27
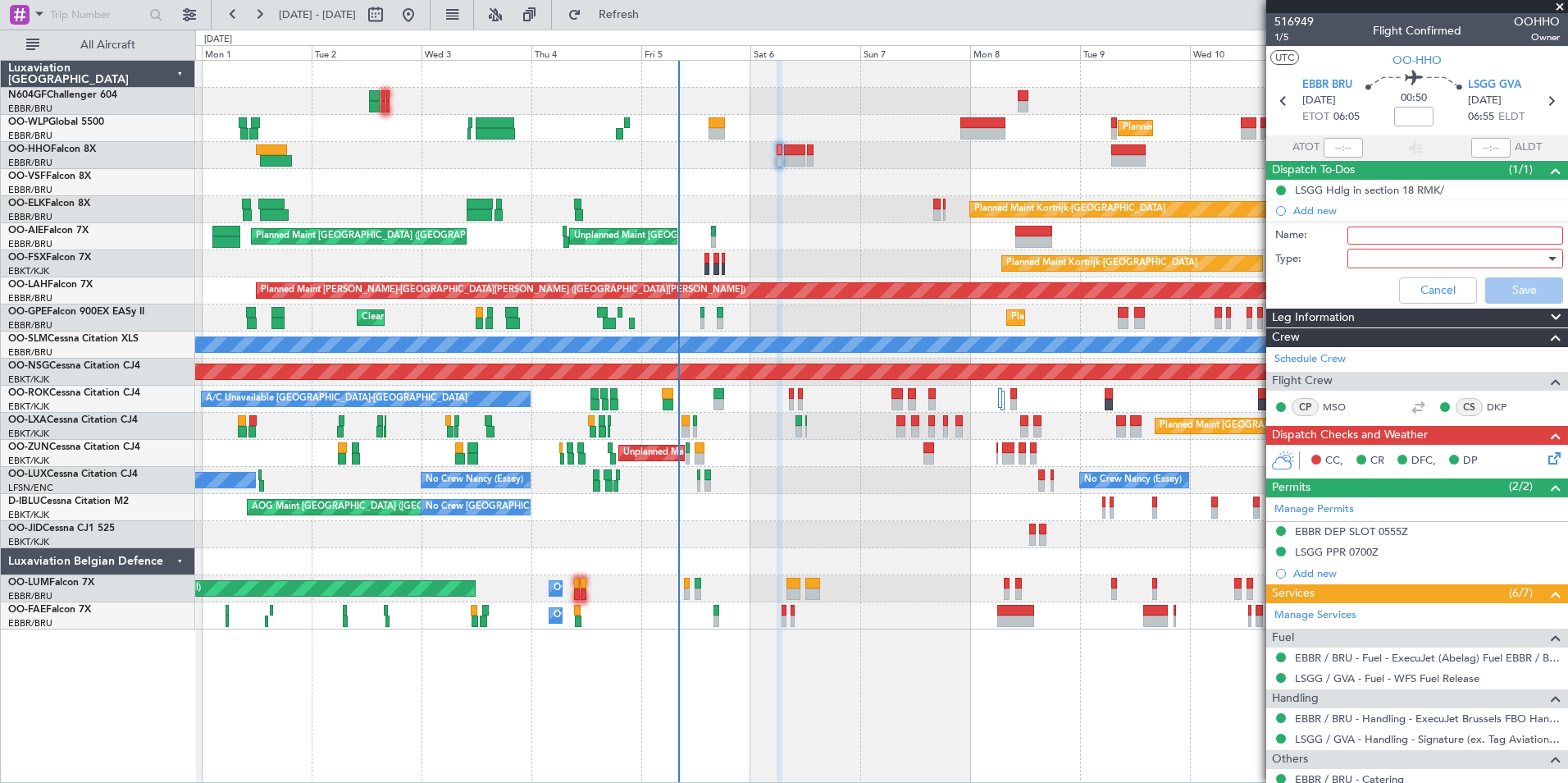
click at [835, 534] on div "Planned Maint Kortrijk-[GEOGRAPHIC_DATA] AOG Maint [GEOGRAPHIC_DATA]-[GEOGRAPHI…" at bounding box center [881, 534] width 1372 height 27
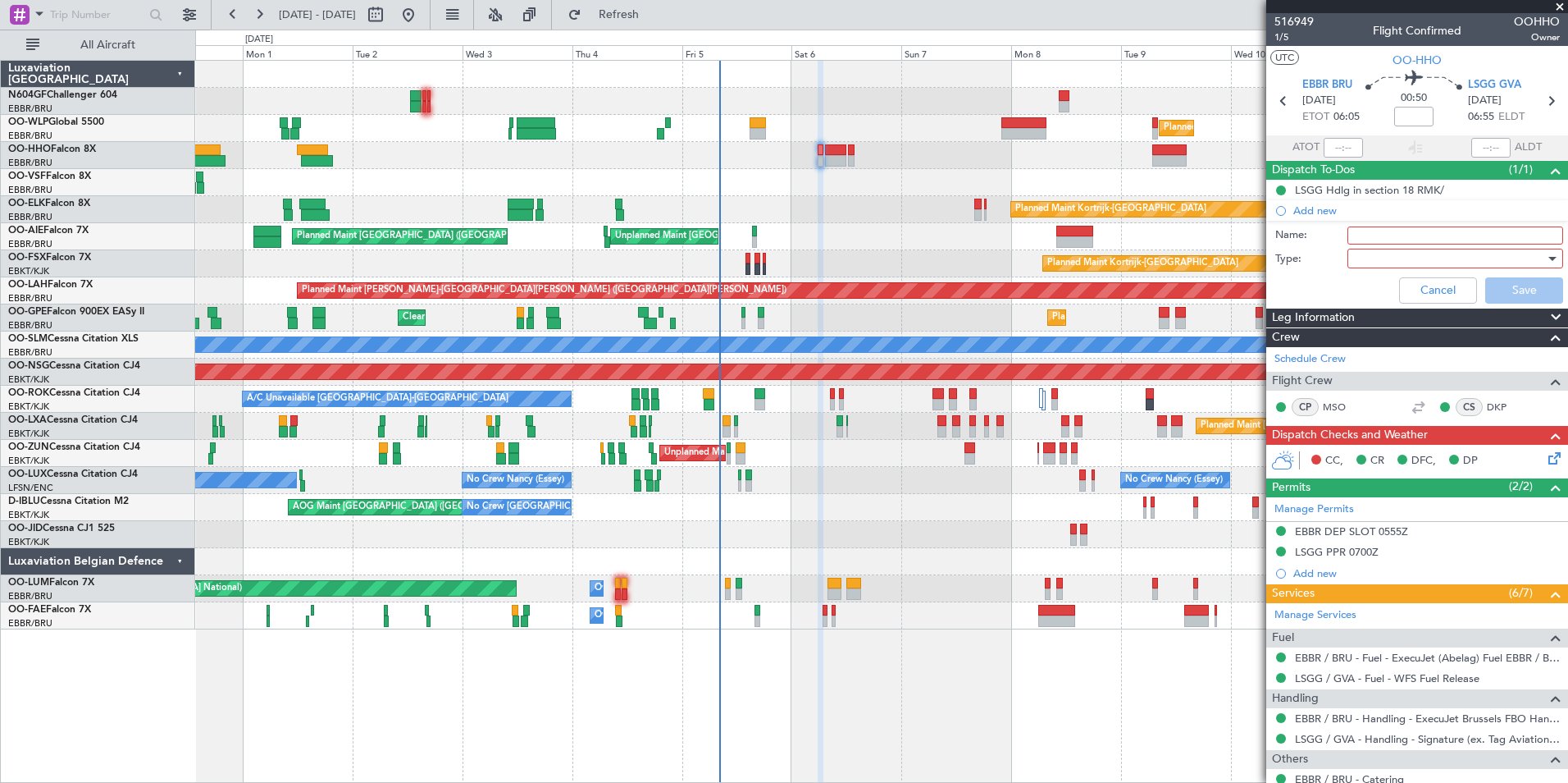
click at [892, 518] on div "Planned Maint Milan (Linate) Planned Maint [GEOGRAPHIC_DATA] ([GEOGRAPHIC_DATA]…" at bounding box center [881, 345] width 1372 height 569
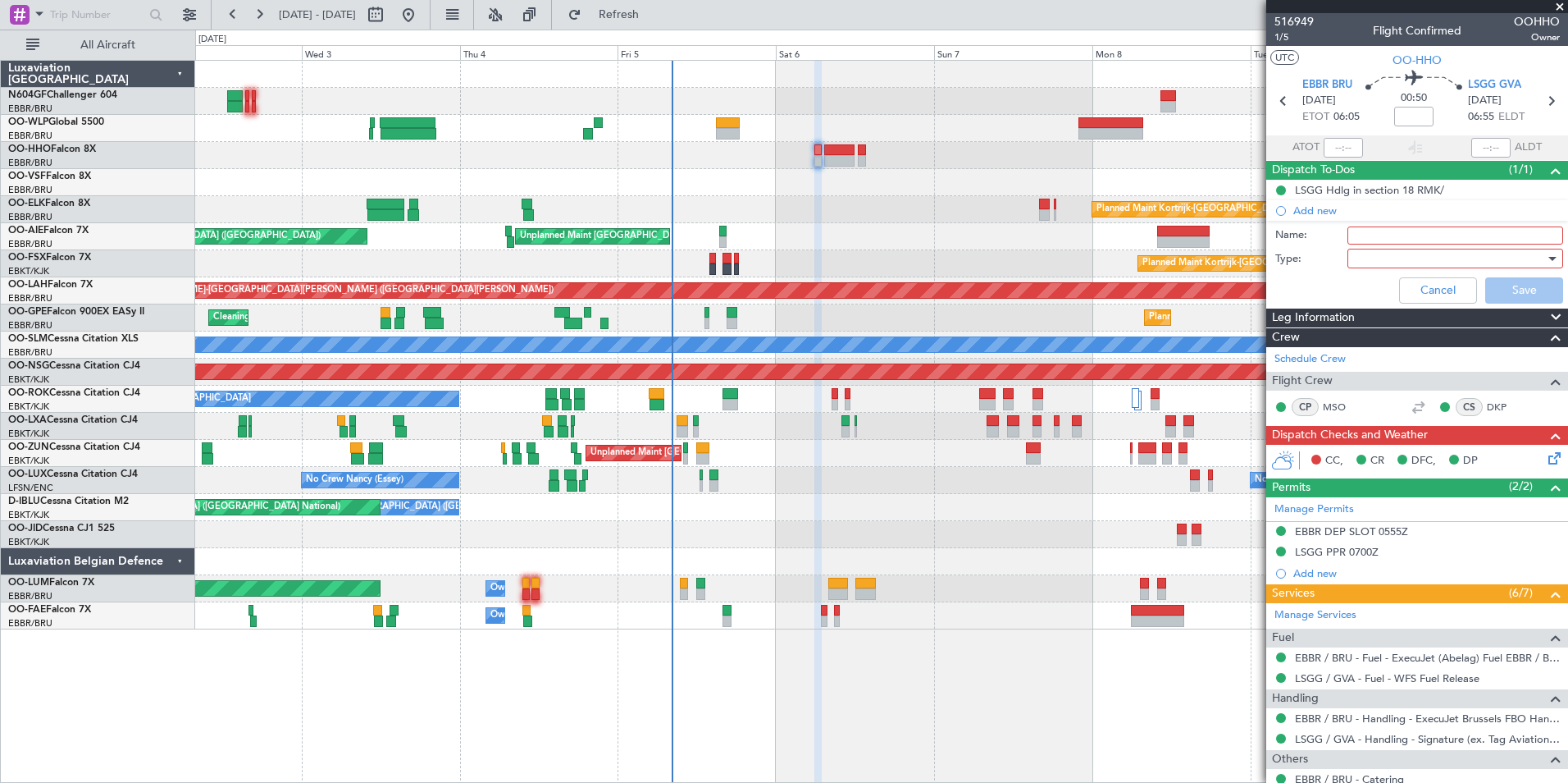
click at [985, 481] on div "No Crew [PERSON_NAME] ([PERSON_NAME]) No Crew [PERSON_NAME] ([PERSON_NAME]) No …" at bounding box center [881, 481] width 1372 height 27
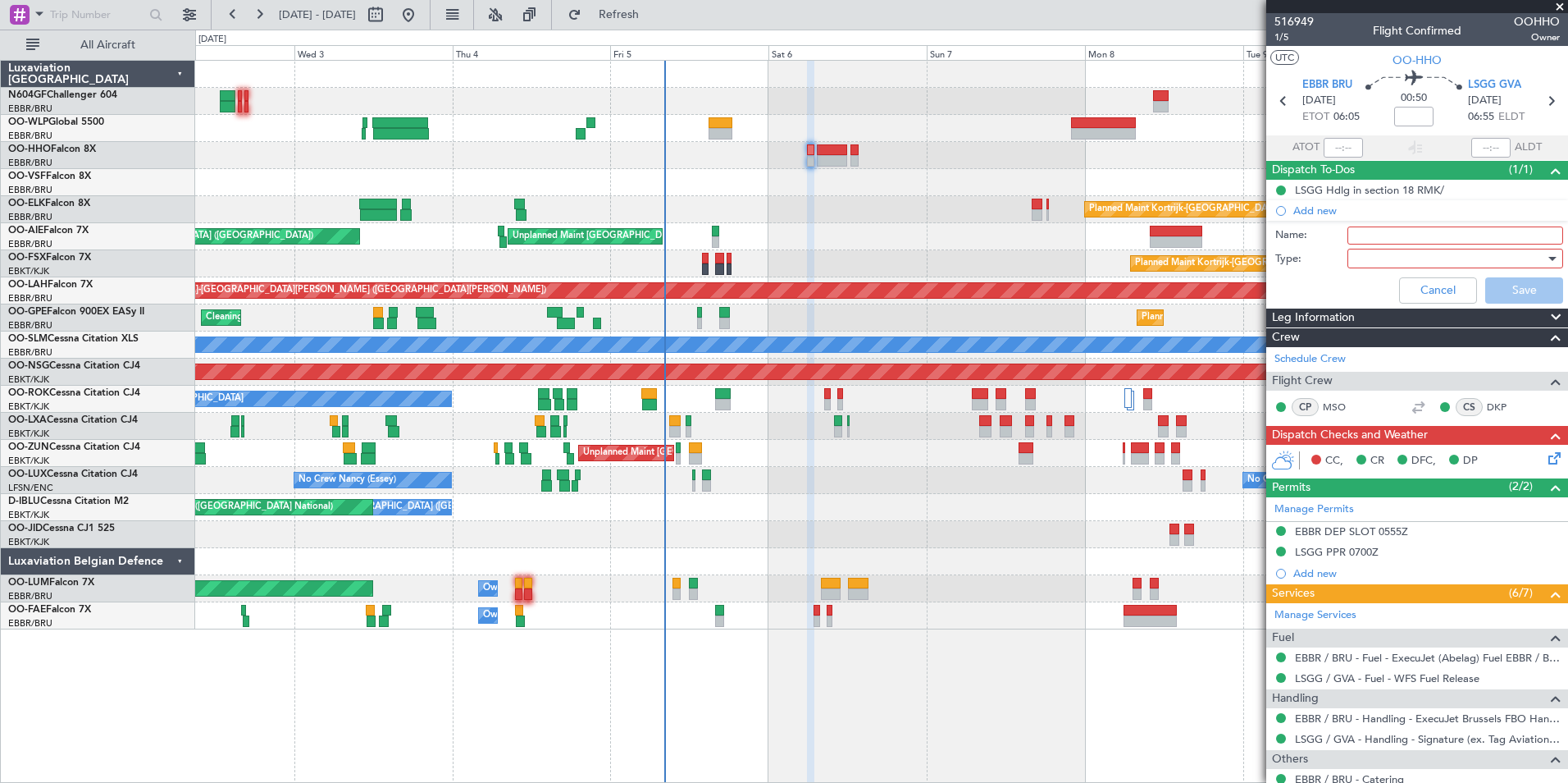
click at [878, 477] on div "No Crew [PERSON_NAME] ([PERSON_NAME]) No Crew [PERSON_NAME] ([PERSON_NAME]) No …" at bounding box center [881, 481] width 1372 height 27
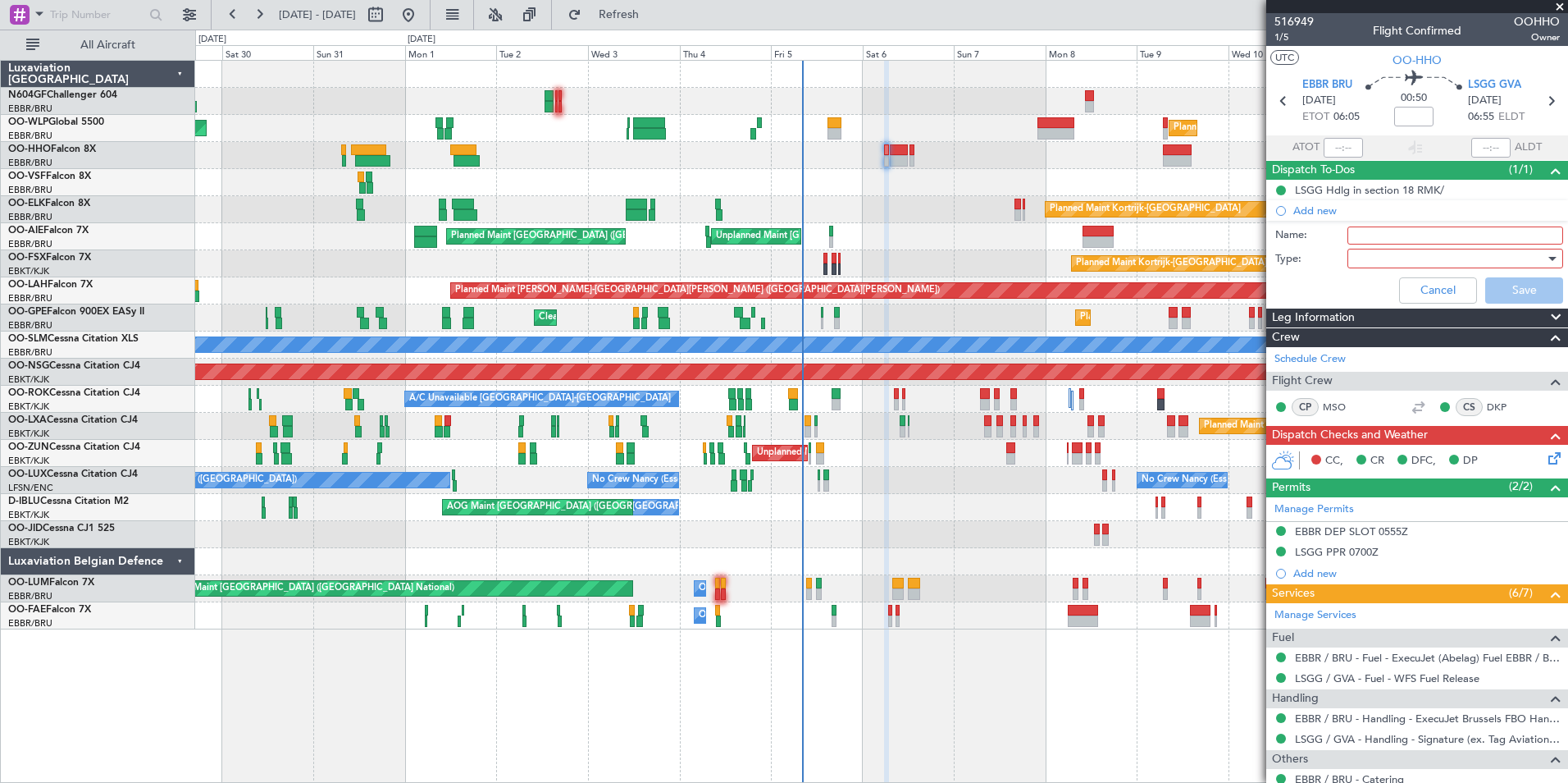
click at [992, 452] on div "Unplanned Maint [GEOGRAPHIC_DATA] ([GEOGRAPHIC_DATA]) Planned Maint [GEOGRAPHIC…" at bounding box center [881, 453] width 1372 height 27
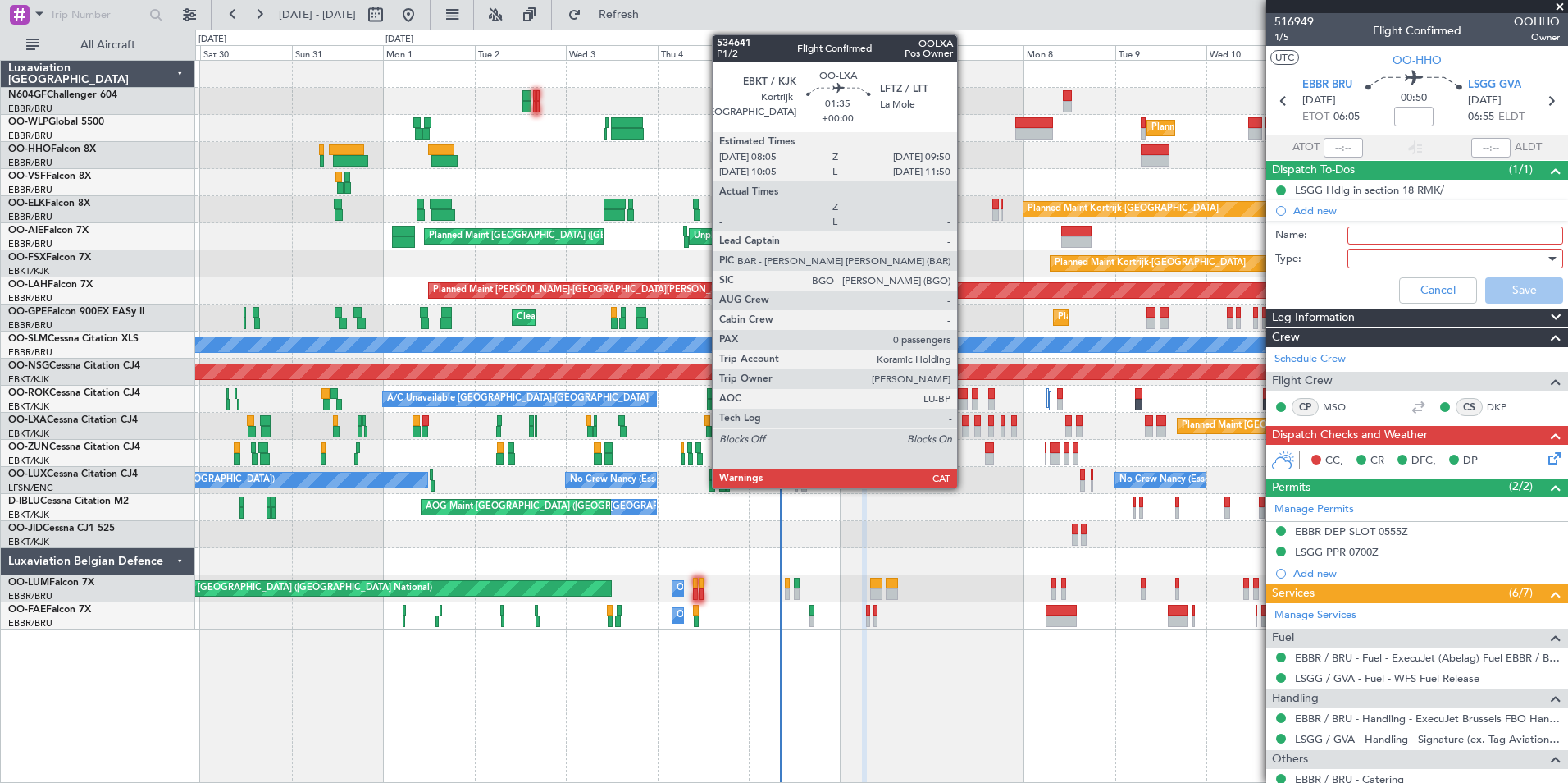
click at [964, 425] on div at bounding box center [966, 421] width 8 height 11
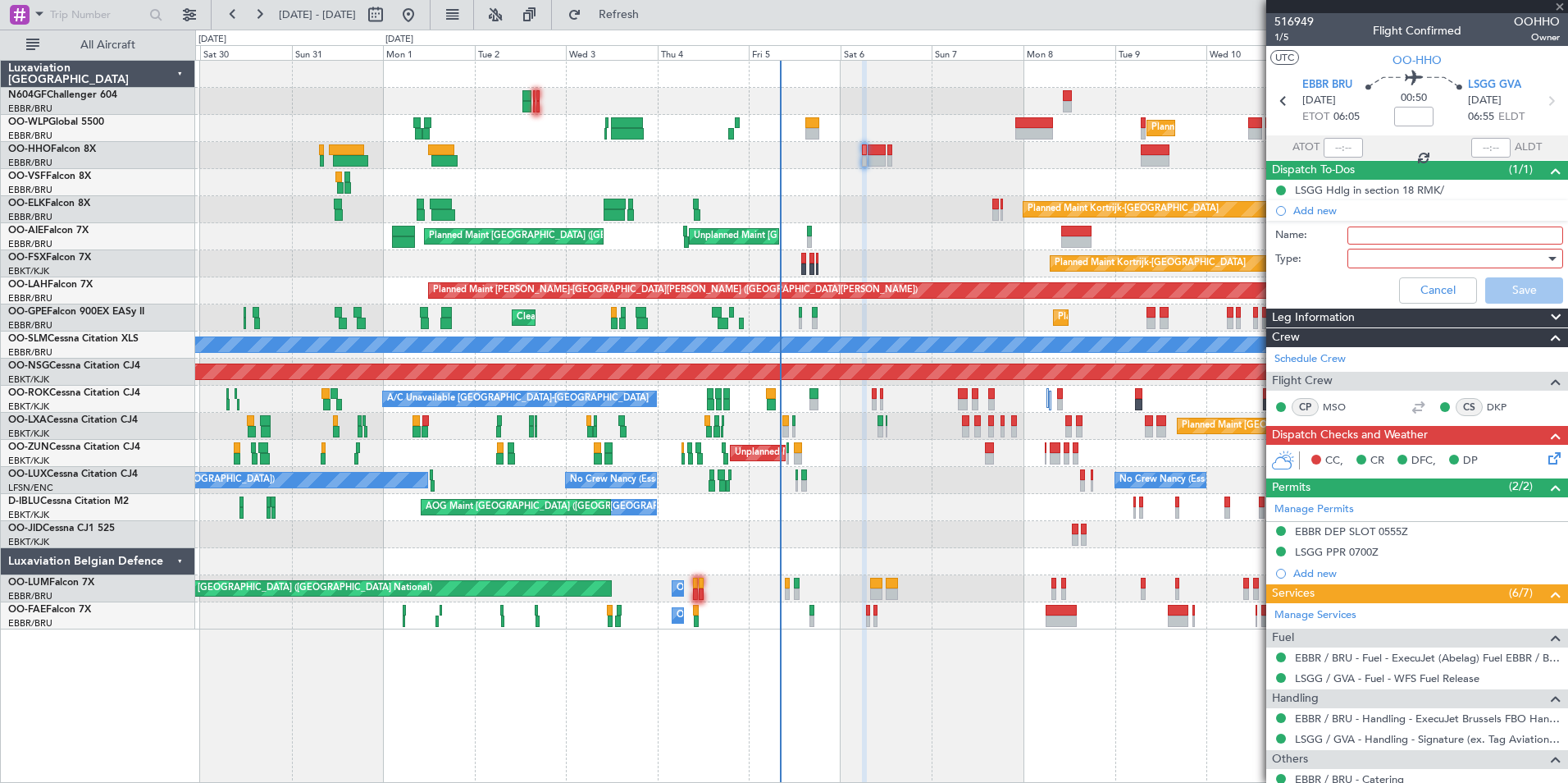
type input "0"
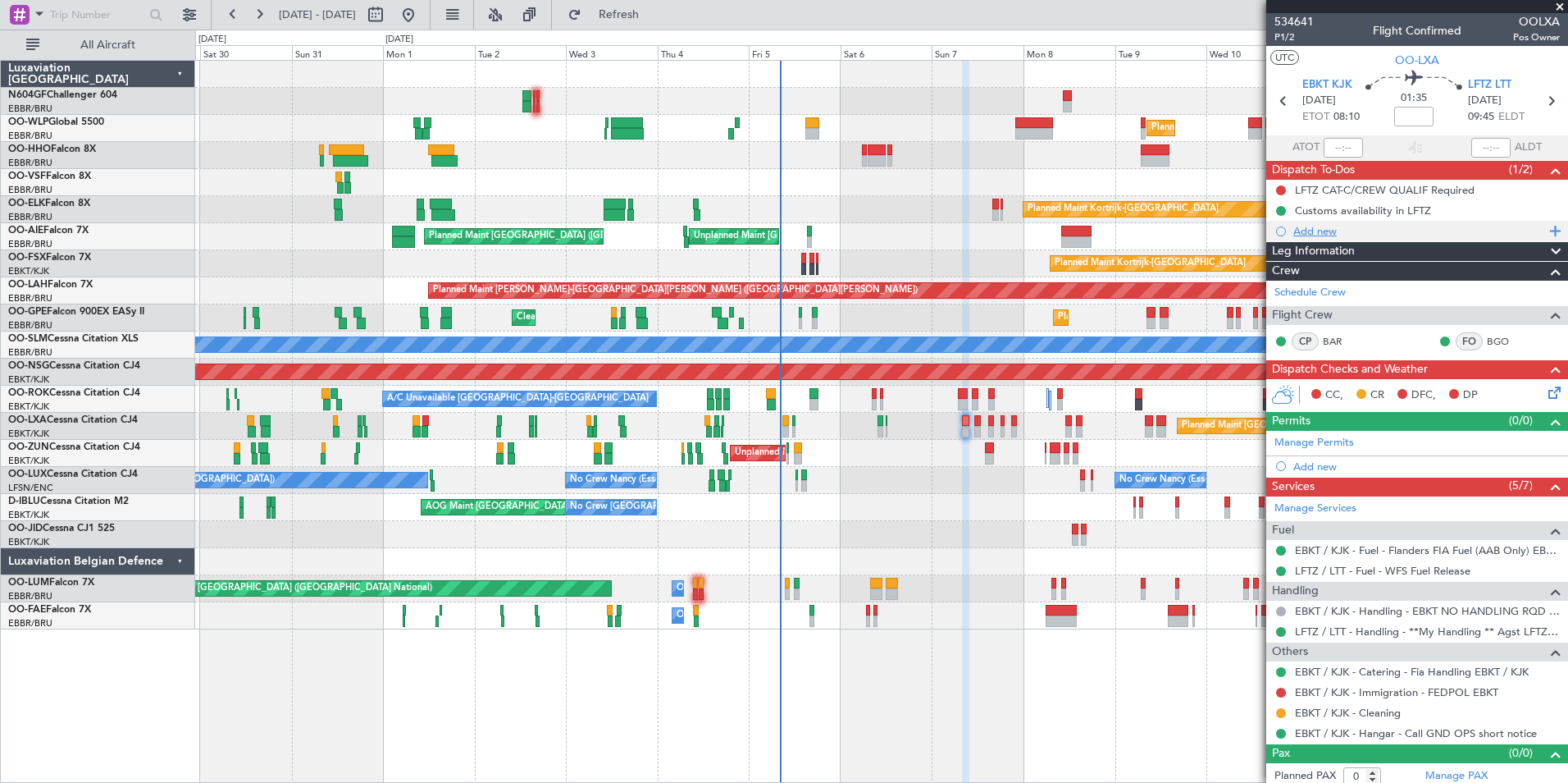
click at [1320, 230] on div "Add new" at bounding box center [1419, 231] width 251 height 14
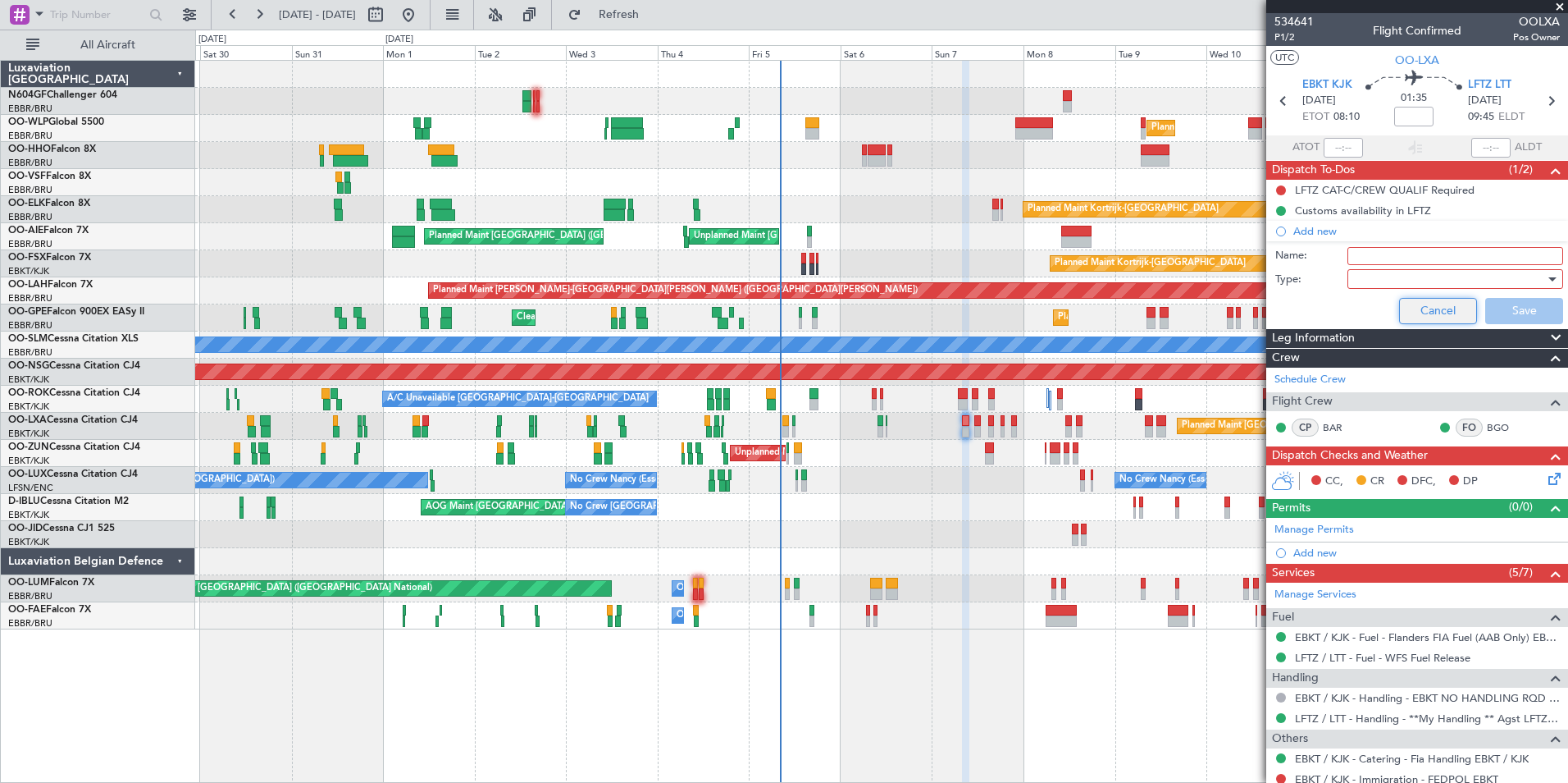
click at [1414, 302] on button "Cancel" at bounding box center [1438, 311] width 78 height 26
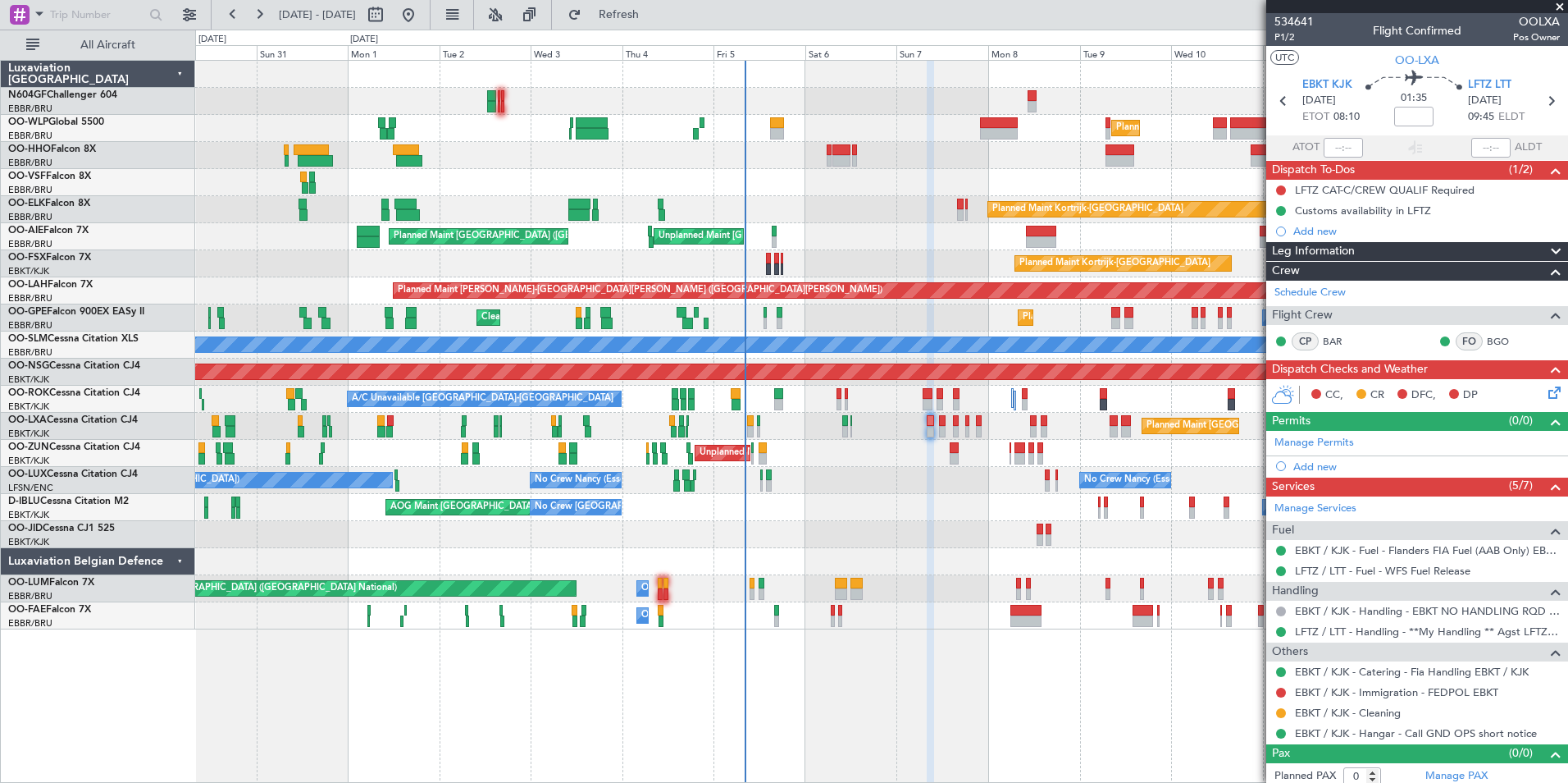
click at [919, 423] on div "Planned Maint [GEOGRAPHIC_DATA] ([GEOGRAPHIC_DATA] National) Planned Maint [GEO…" at bounding box center [881, 426] width 1372 height 27
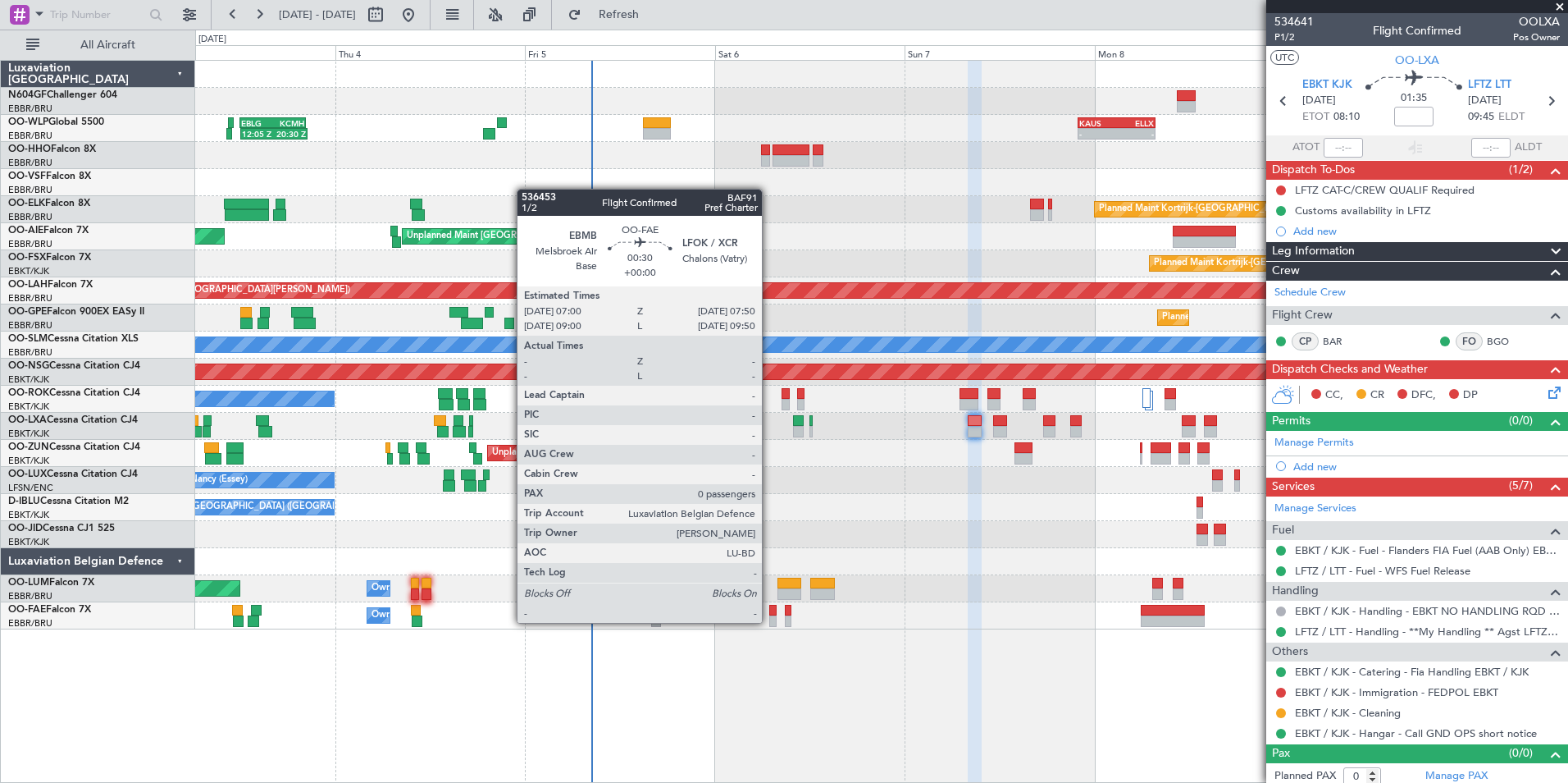
click at [769, 621] on div at bounding box center [773, 621] width 8 height 11
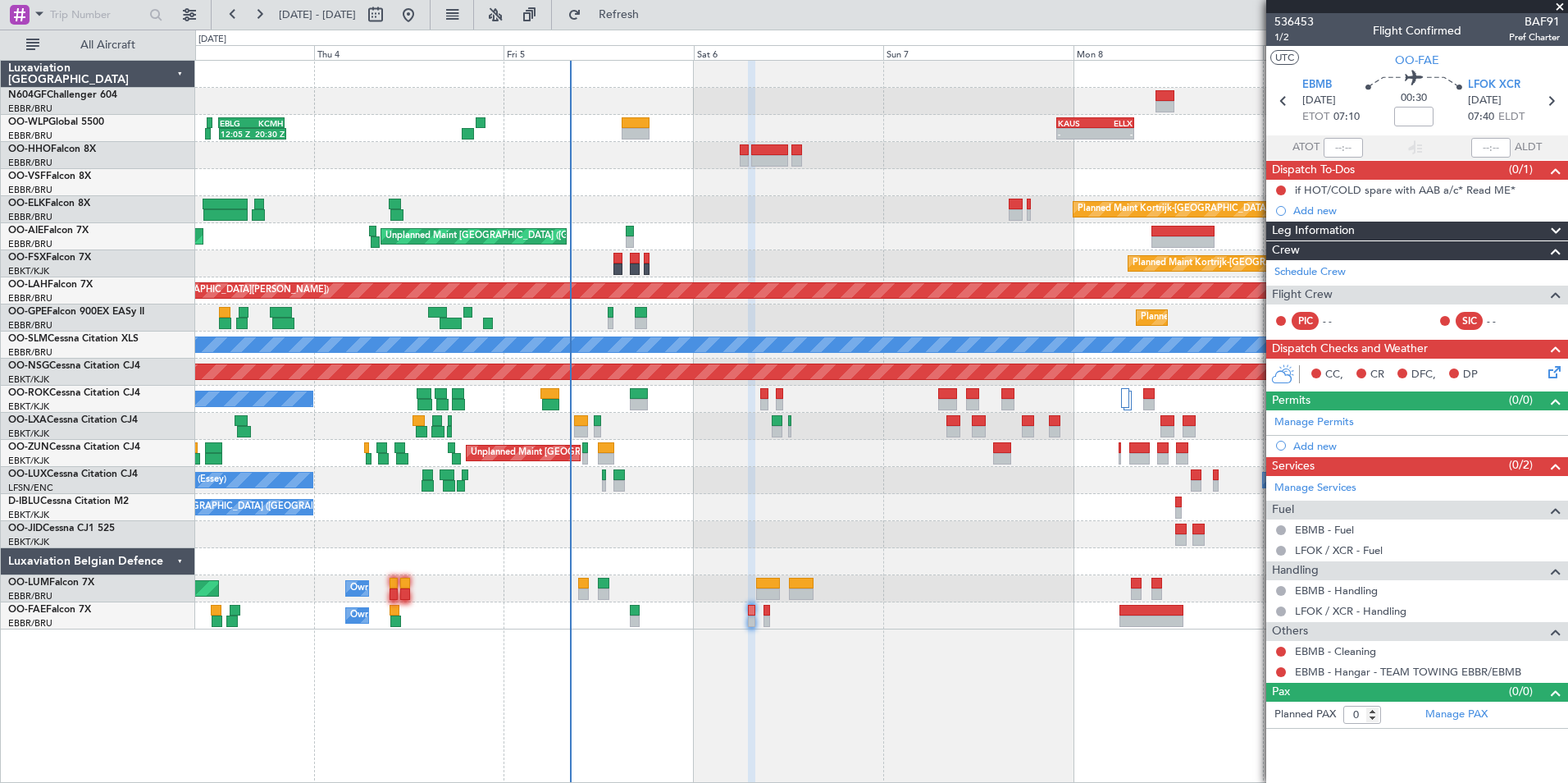
click at [977, 599] on div "Planned Maint [GEOGRAPHIC_DATA] ([GEOGRAPHIC_DATA] National) Owner [GEOGRAPHIC_…" at bounding box center [881, 589] width 1372 height 27
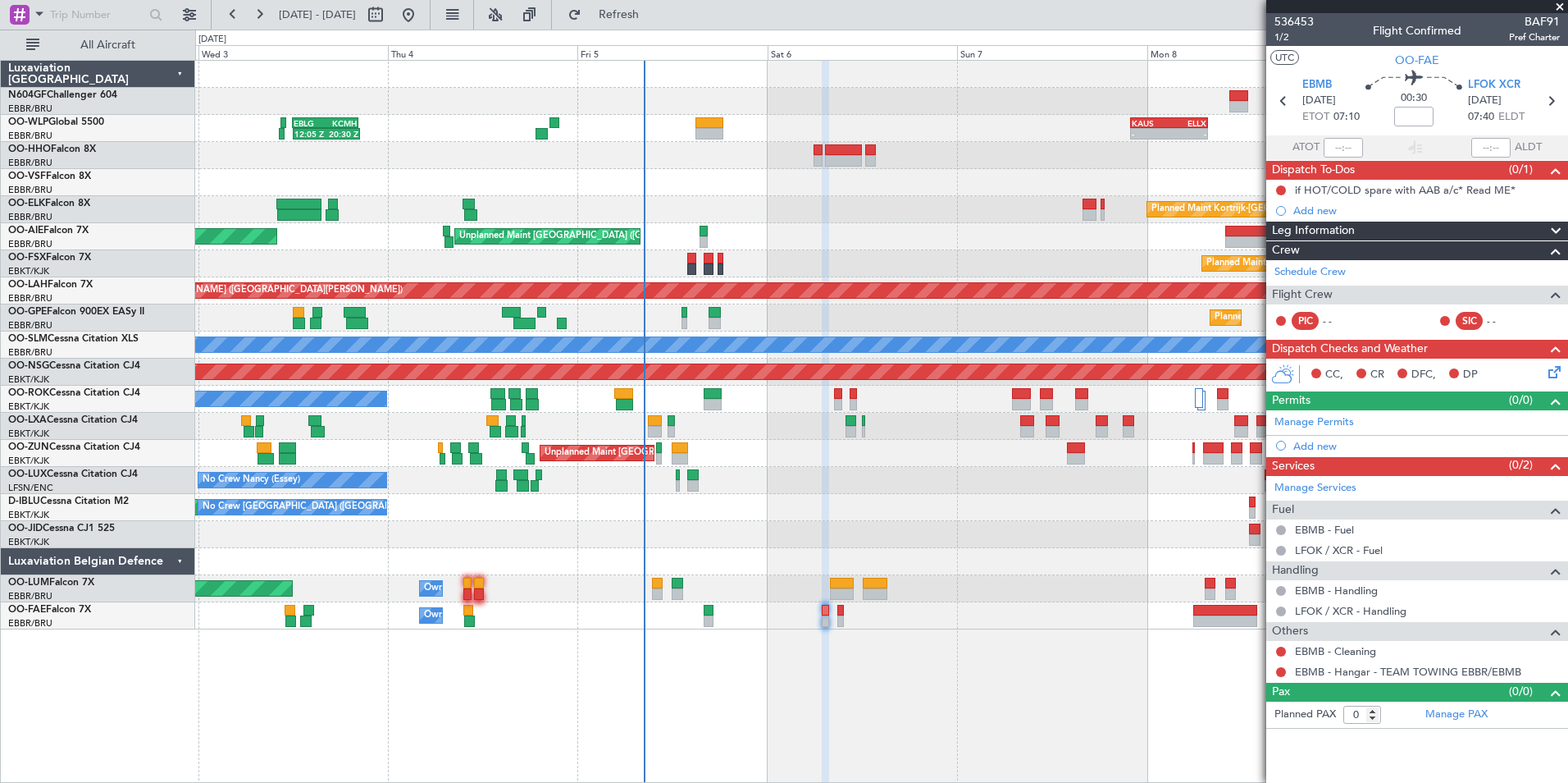
click at [854, 604] on div "Planned Maint Milan (Linate) 12:05 Z 20:30 Z EBLG 12:00 Z KCMH 20:20 Z - - [PER…" at bounding box center [881, 345] width 1372 height 569
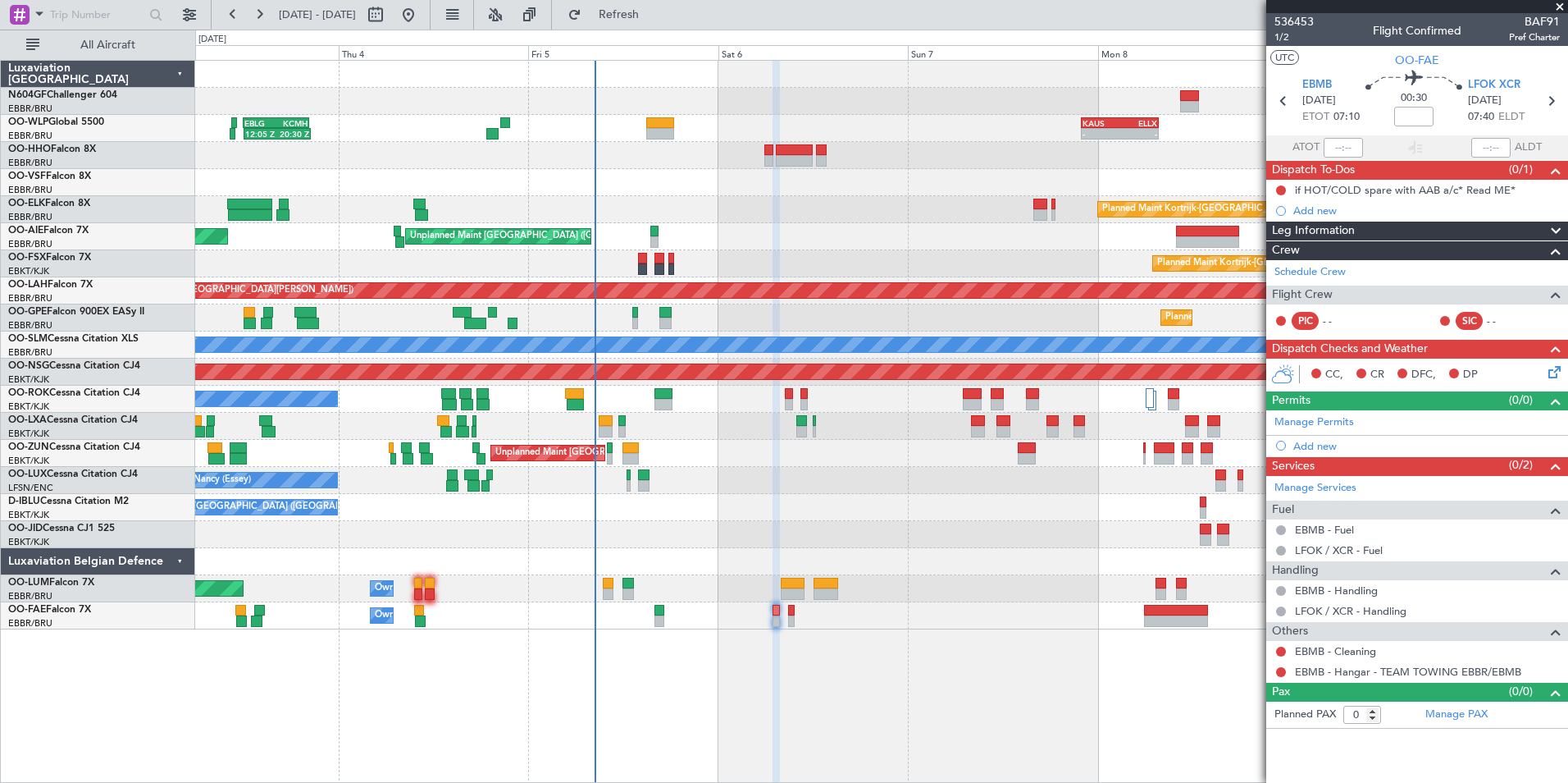
click at [850, 630] on div "Planned Maint Milan (Linate) 12:05 Z 20:30 Z EBLG 12:00 Z KCMH 20:20 Z - - [PER…" at bounding box center [881, 421] width 1373 height 723
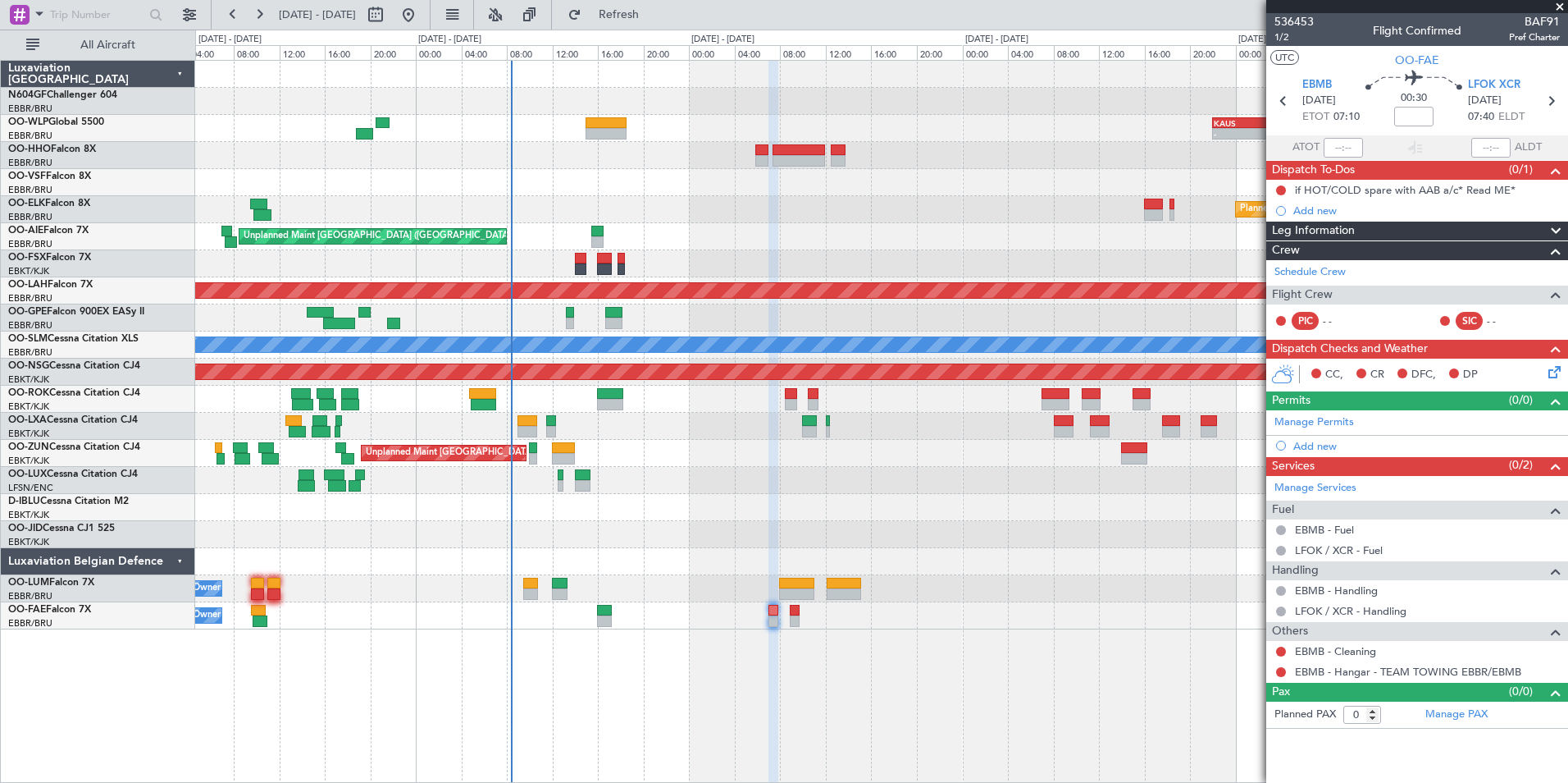
click at [863, 644] on div "- - [PERSON_NAME] 22:00 Z ELLX 07:45 Z 12:05 Z 20:30 Z EBLG 12:00 Z KCMH 20:20 …" at bounding box center [881, 421] width 1373 height 723
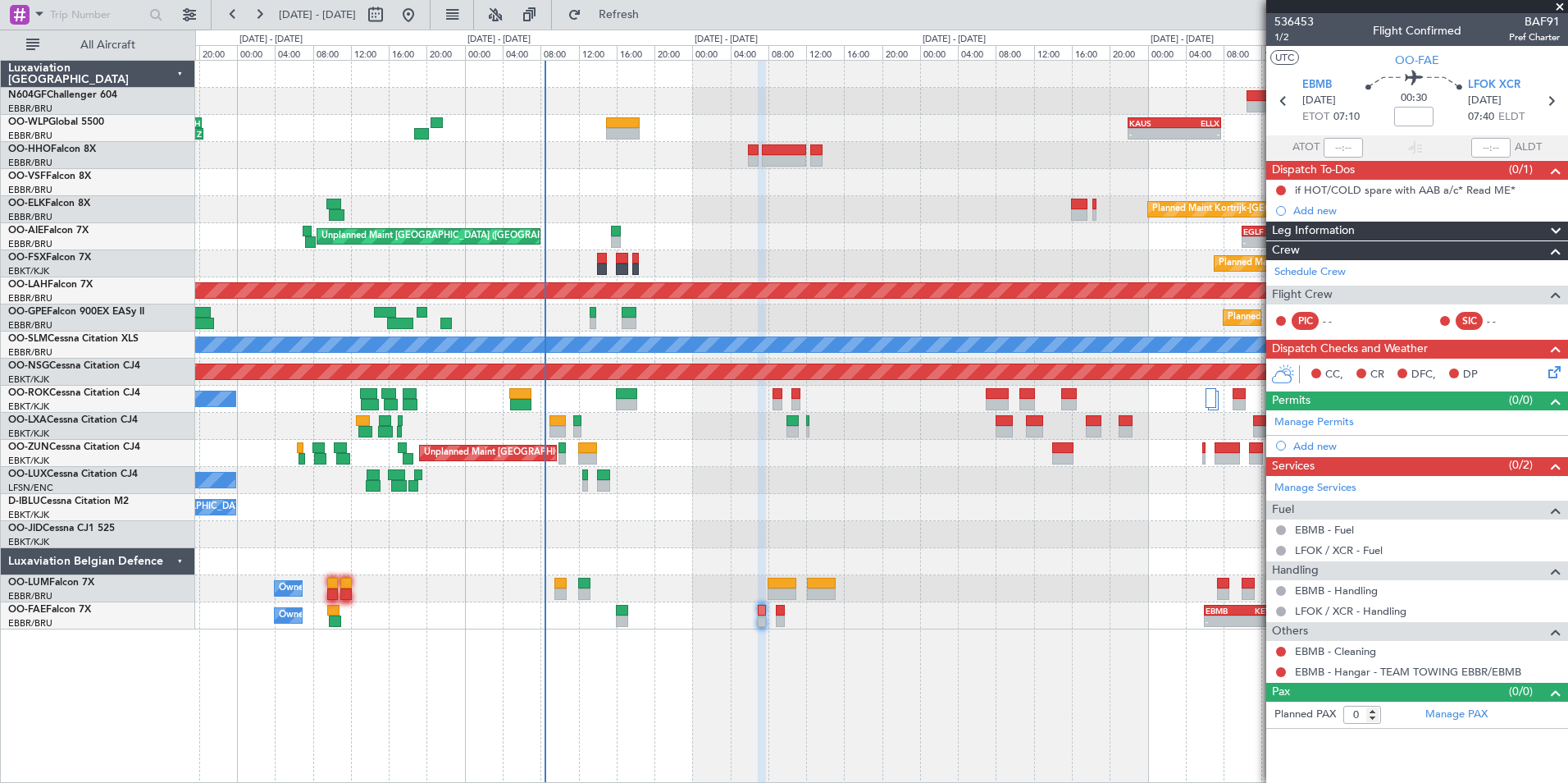
click at [953, 624] on div "- - EBMB 06:00 Z KEWR 14:00 Z Owner [GEOGRAPHIC_DATA]" at bounding box center [881, 615] width 1372 height 27
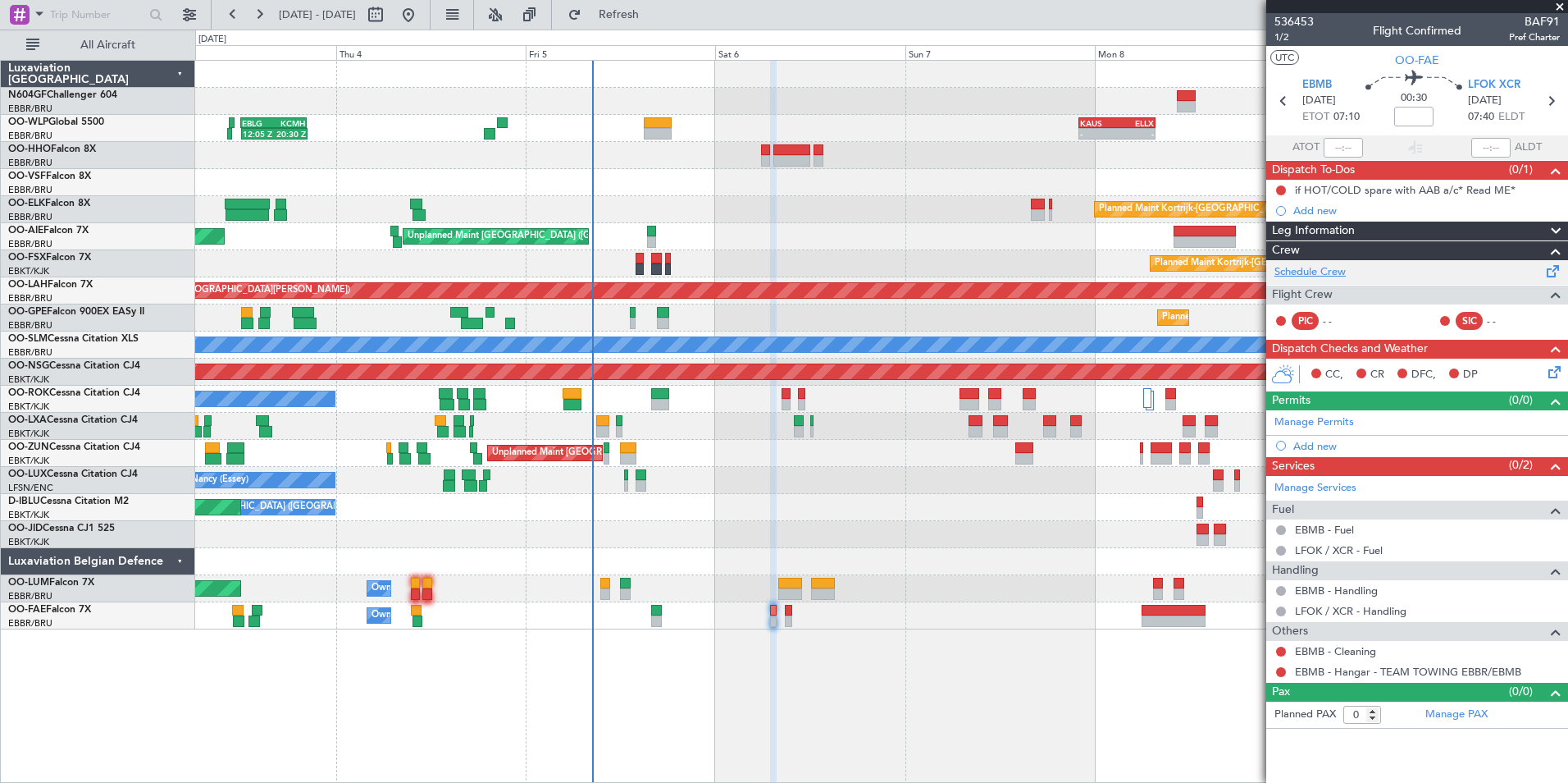
click at [1317, 276] on link "Schedule Crew" at bounding box center [1311, 271] width 72 height 16
click at [656, 3] on button "Refresh" at bounding box center [609, 15] width 99 height 26
click at [1280, 191] on button at bounding box center [1281, 190] width 9 height 9
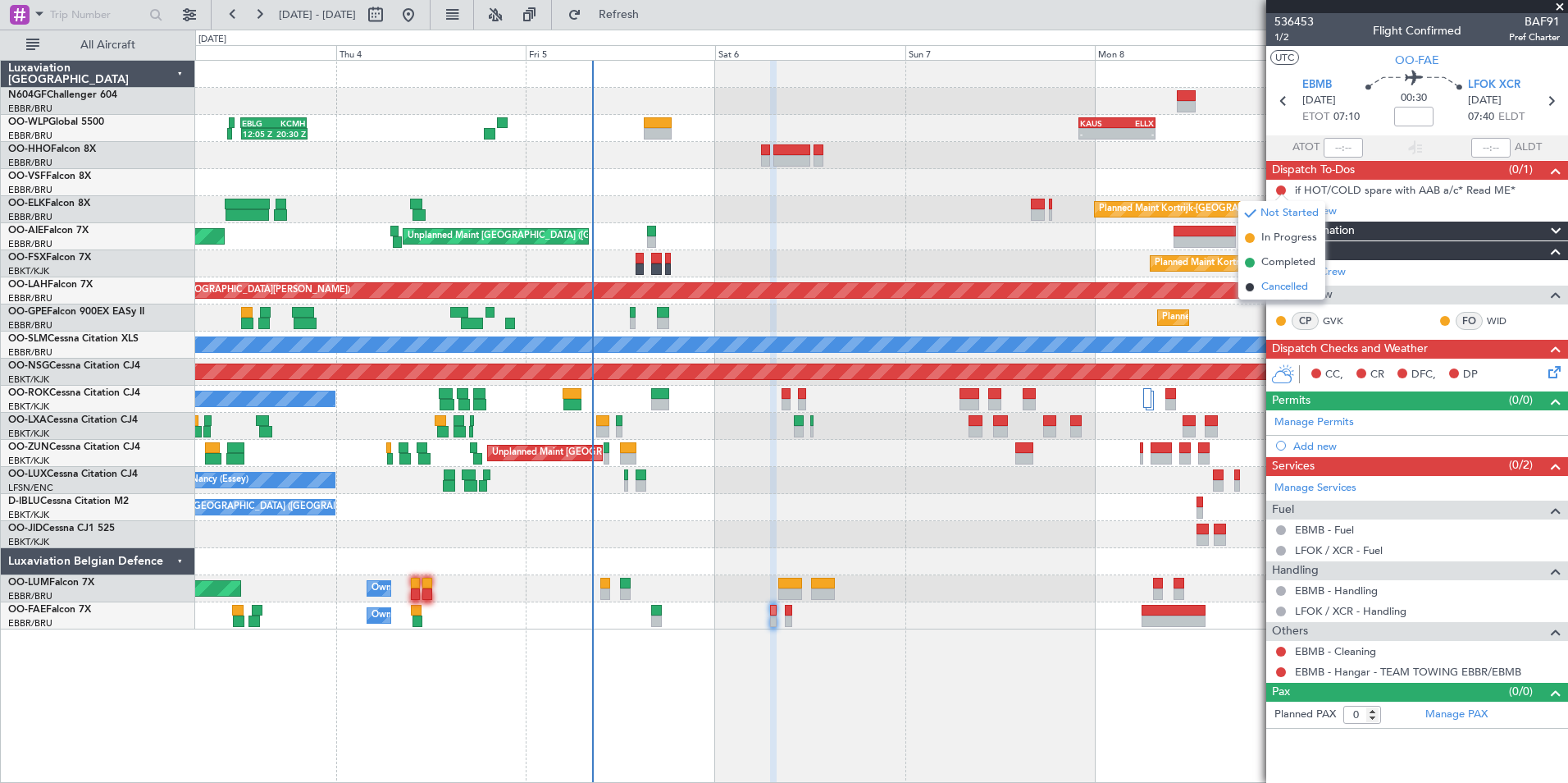
click at [1288, 289] on span "Cancelled" at bounding box center [1285, 286] width 47 height 16
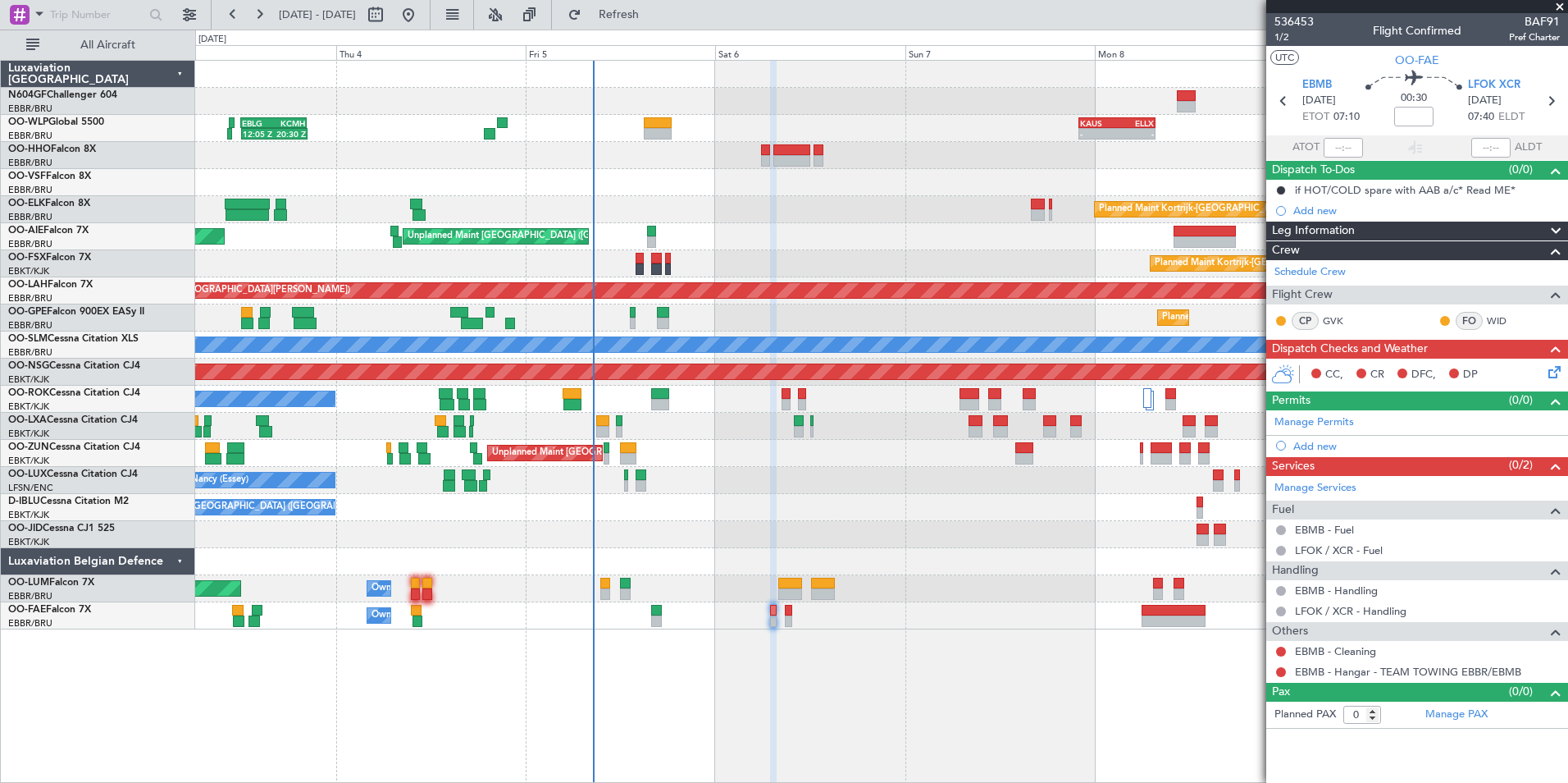
click at [922, 583] on div "Planned Maint [GEOGRAPHIC_DATA] ([GEOGRAPHIC_DATA] National) Owner [GEOGRAPHIC_…" at bounding box center [881, 589] width 1372 height 27
click at [998, 515] on div "AOG Maint [GEOGRAPHIC_DATA] ([GEOGRAPHIC_DATA] National) No Crew [GEOGRAPHIC_DA…" at bounding box center [881, 507] width 1372 height 27
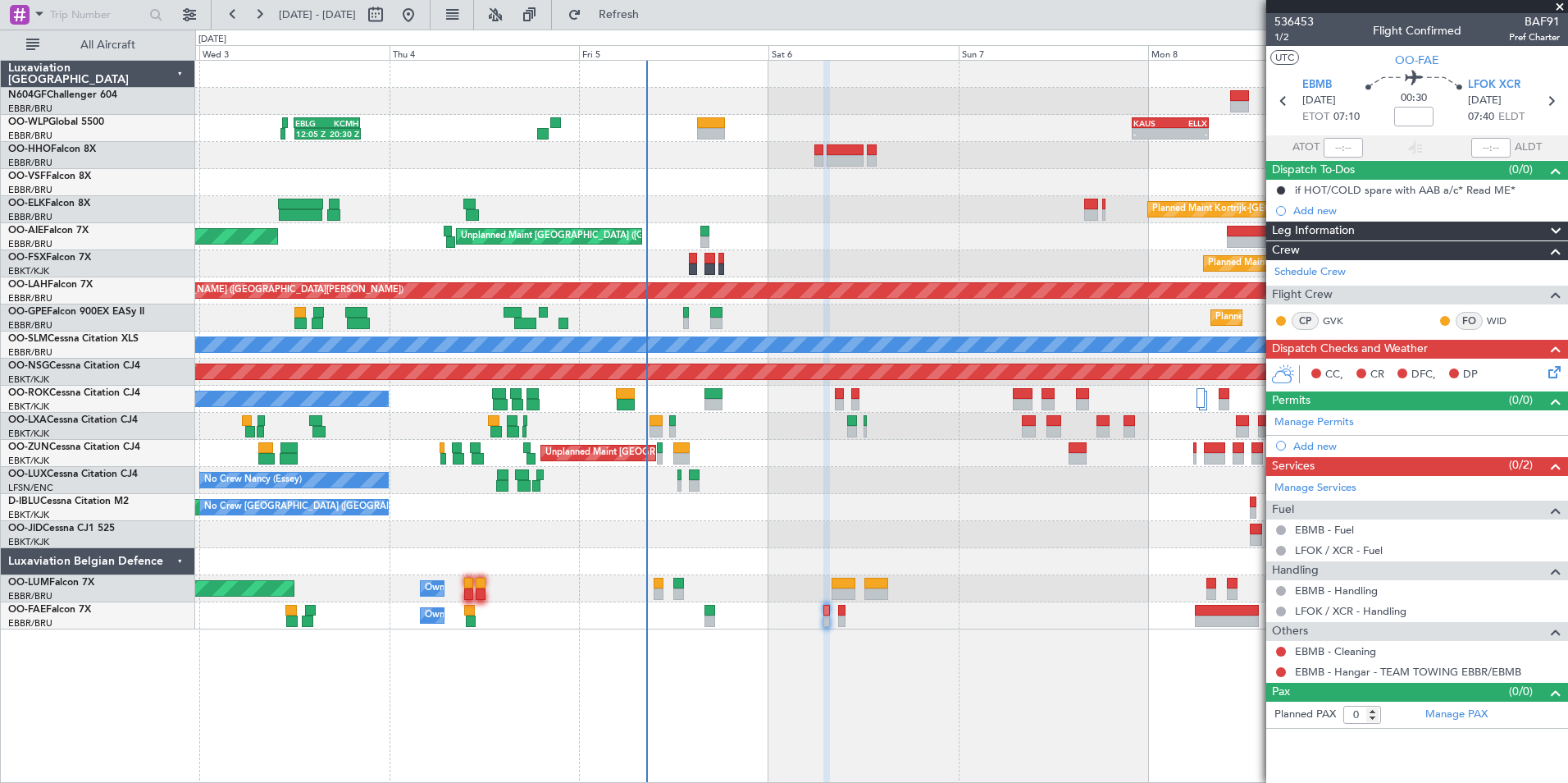
click at [975, 481] on div "No Crew [PERSON_NAME] ([PERSON_NAME]) No Crew [PERSON_NAME] ([PERSON_NAME]) No …" at bounding box center [881, 481] width 1372 height 27
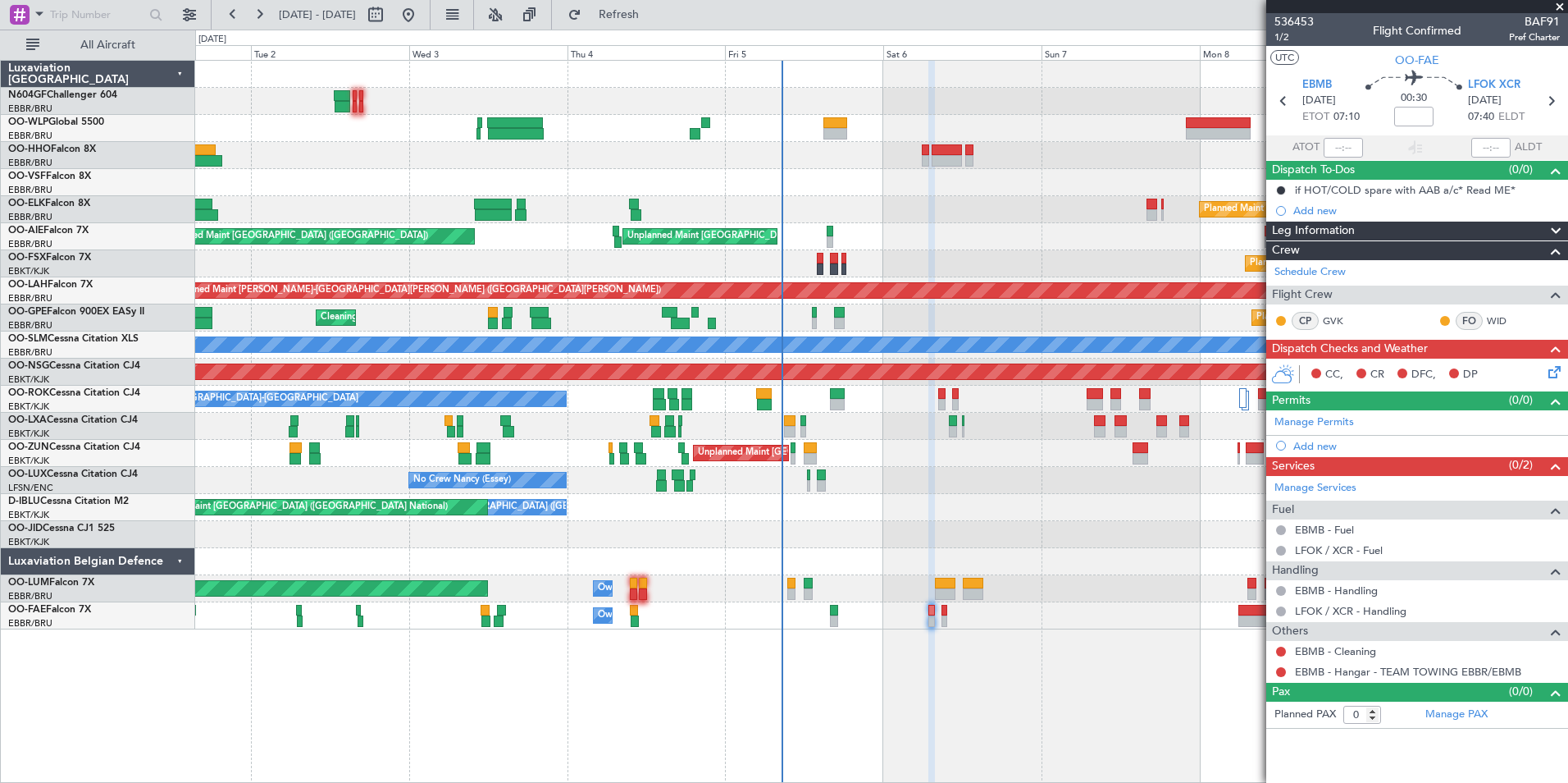
click at [683, 597] on div "Owner Melsbroek Air Base Planned Maint [GEOGRAPHIC_DATA] ([GEOGRAPHIC_DATA])" at bounding box center [881, 589] width 1372 height 27
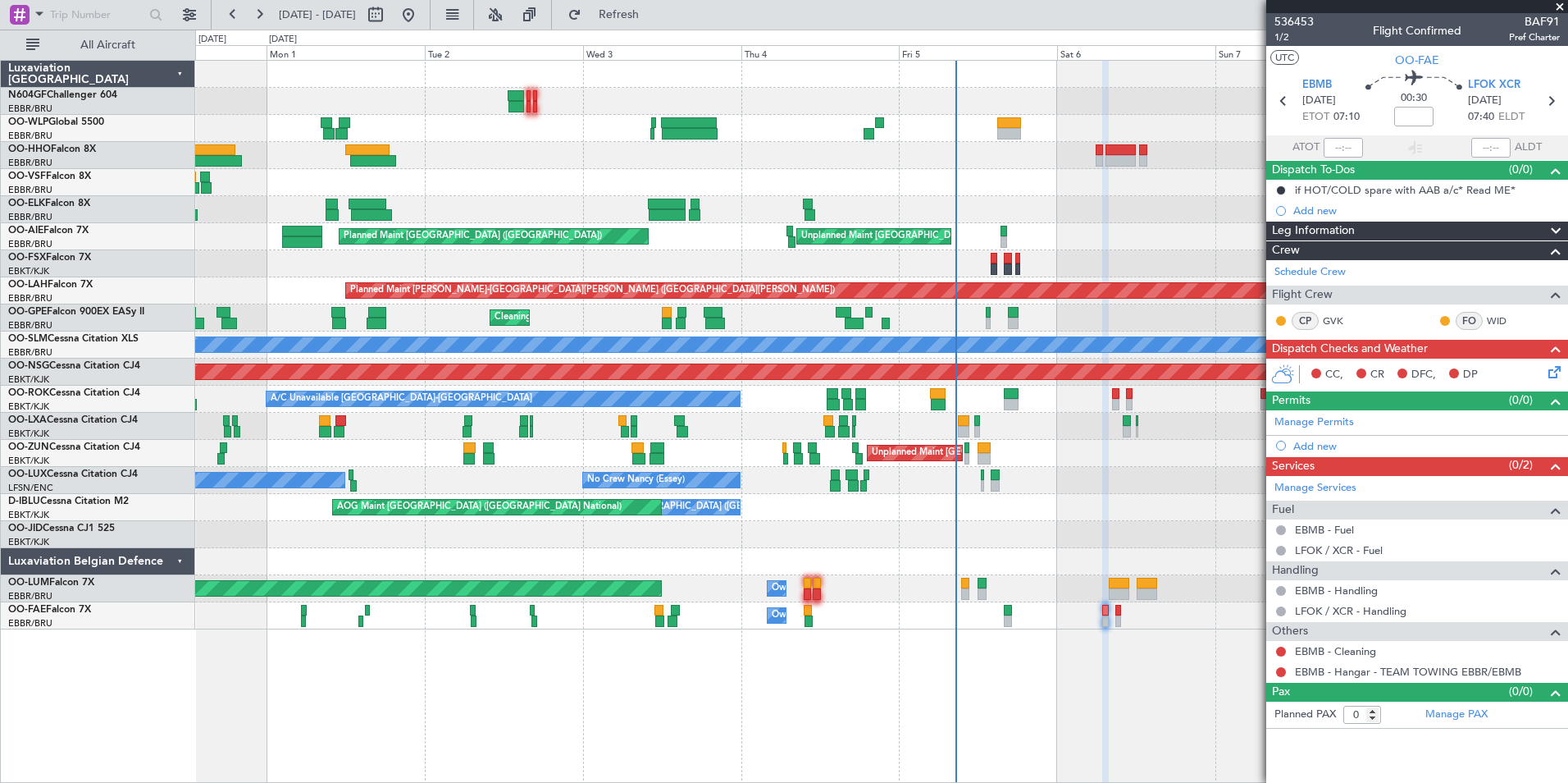
click at [827, 629] on div "Planned Maint Milan (Linate) Planned Maint [GEOGRAPHIC_DATA] ([GEOGRAPHIC_DATA]…" at bounding box center [881, 421] width 1373 height 723
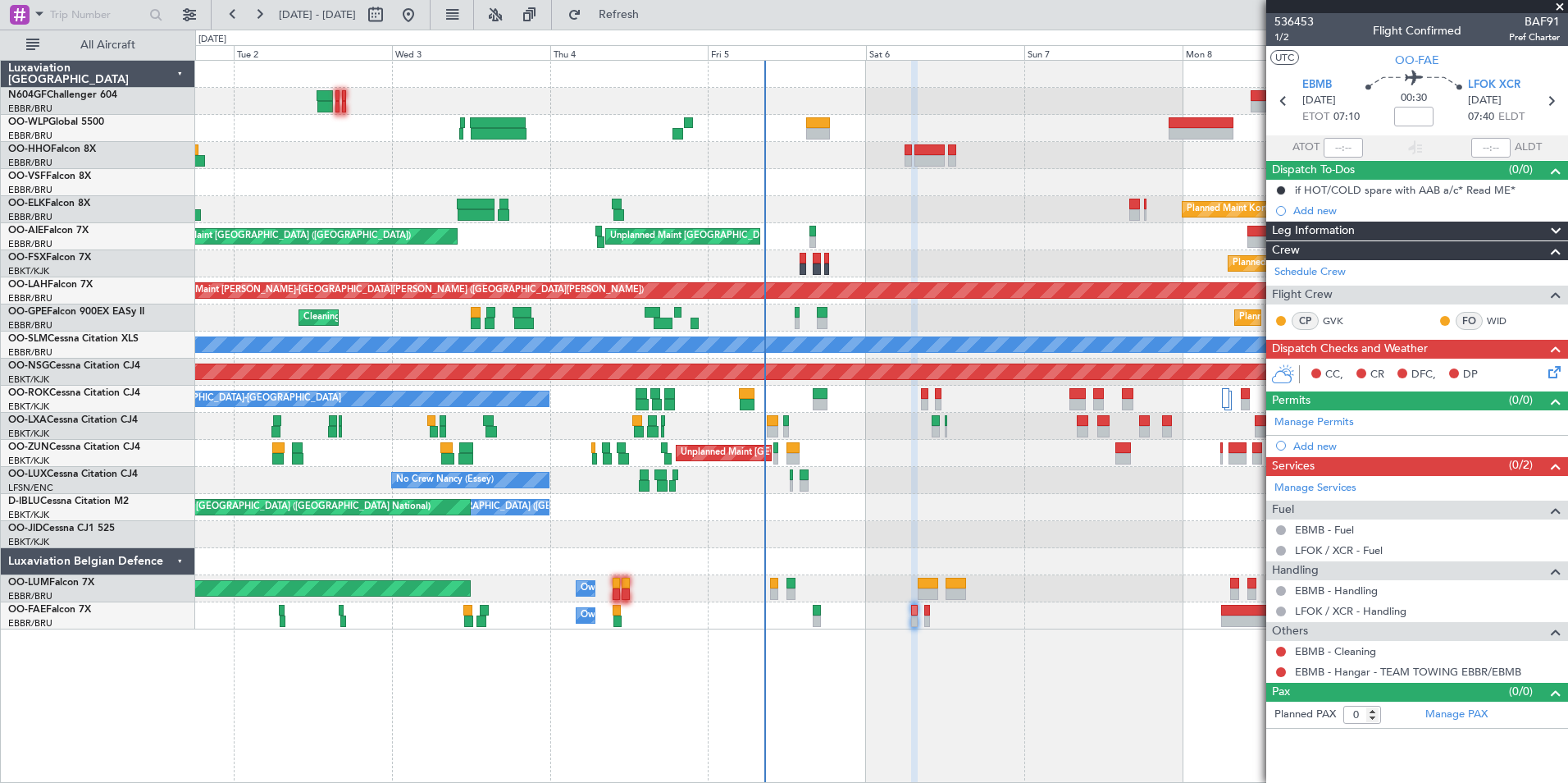
click at [655, 703] on div "Planned Maint Milan (Linate) Planned Maint [GEOGRAPHIC_DATA]-[GEOGRAPHIC_DATA] …" at bounding box center [881, 421] width 1373 height 723
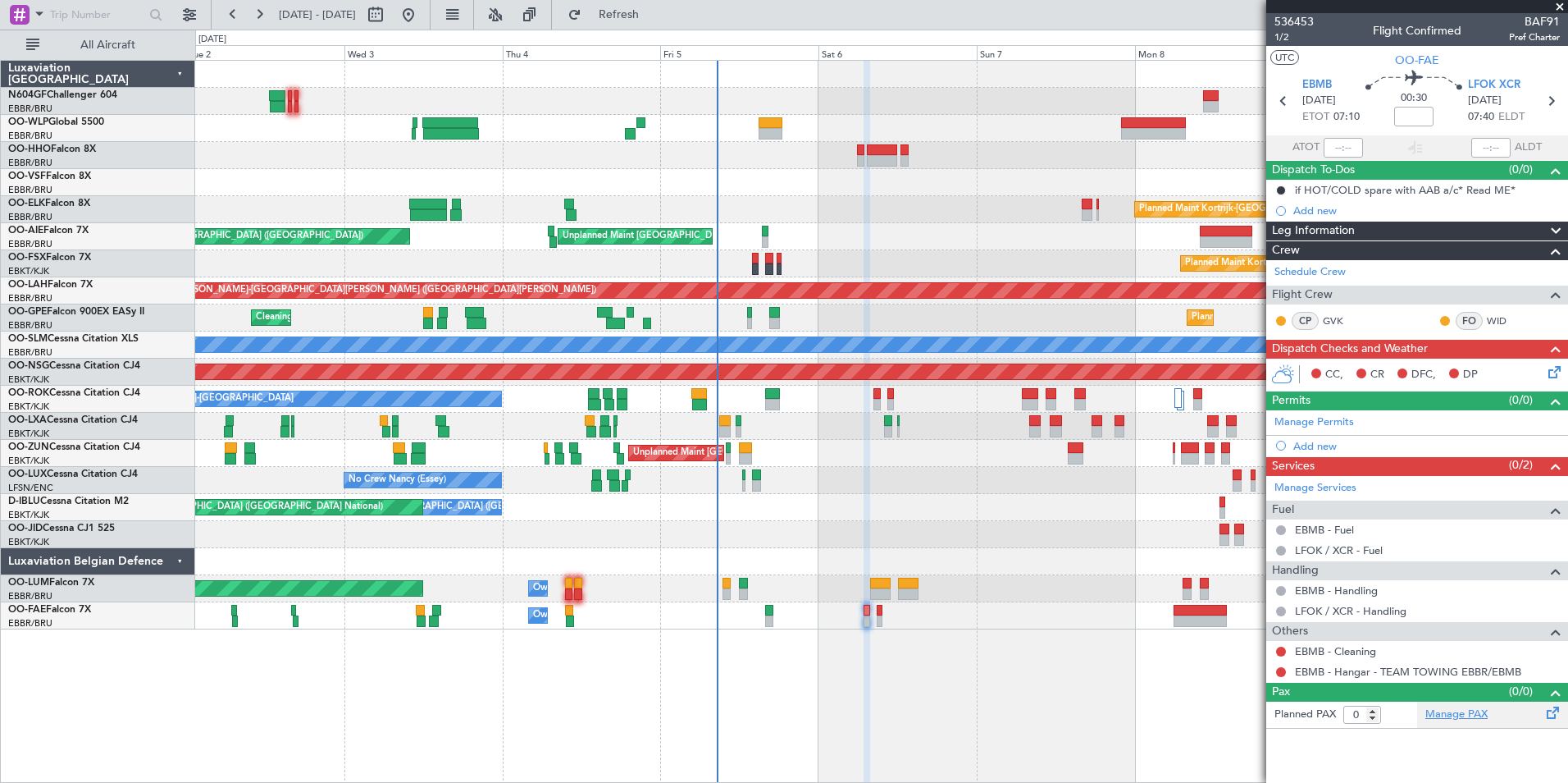
click at [1457, 712] on link "Manage PAX" at bounding box center [1457, 714] width 62 height 16
click at [622, 4] on button "Refresh" at bounding box center [609, 15] width 99 height 26
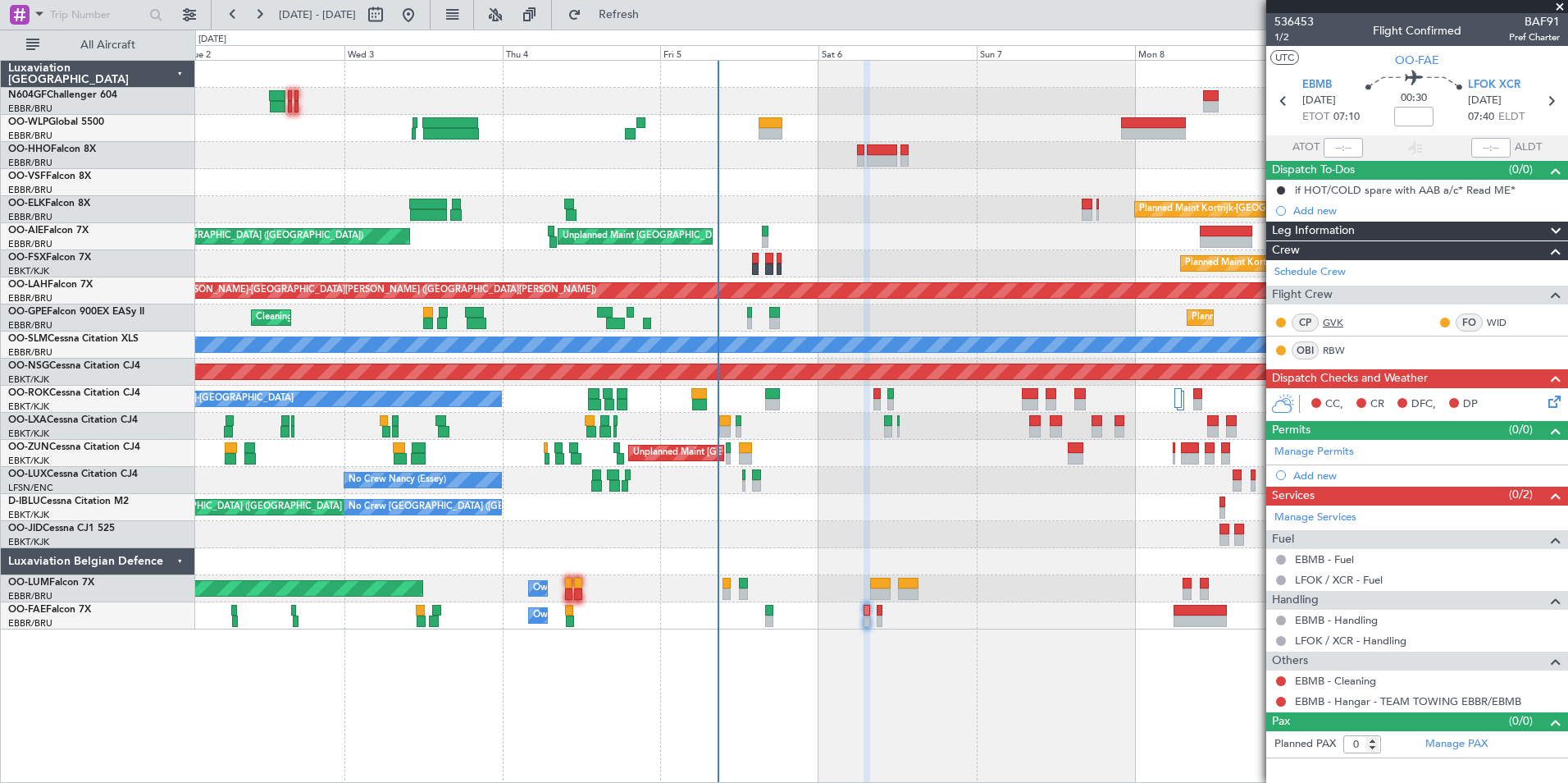
click at [1331, 321] on link "GVK" at bounding box center [1341, 322] width 37 height 15
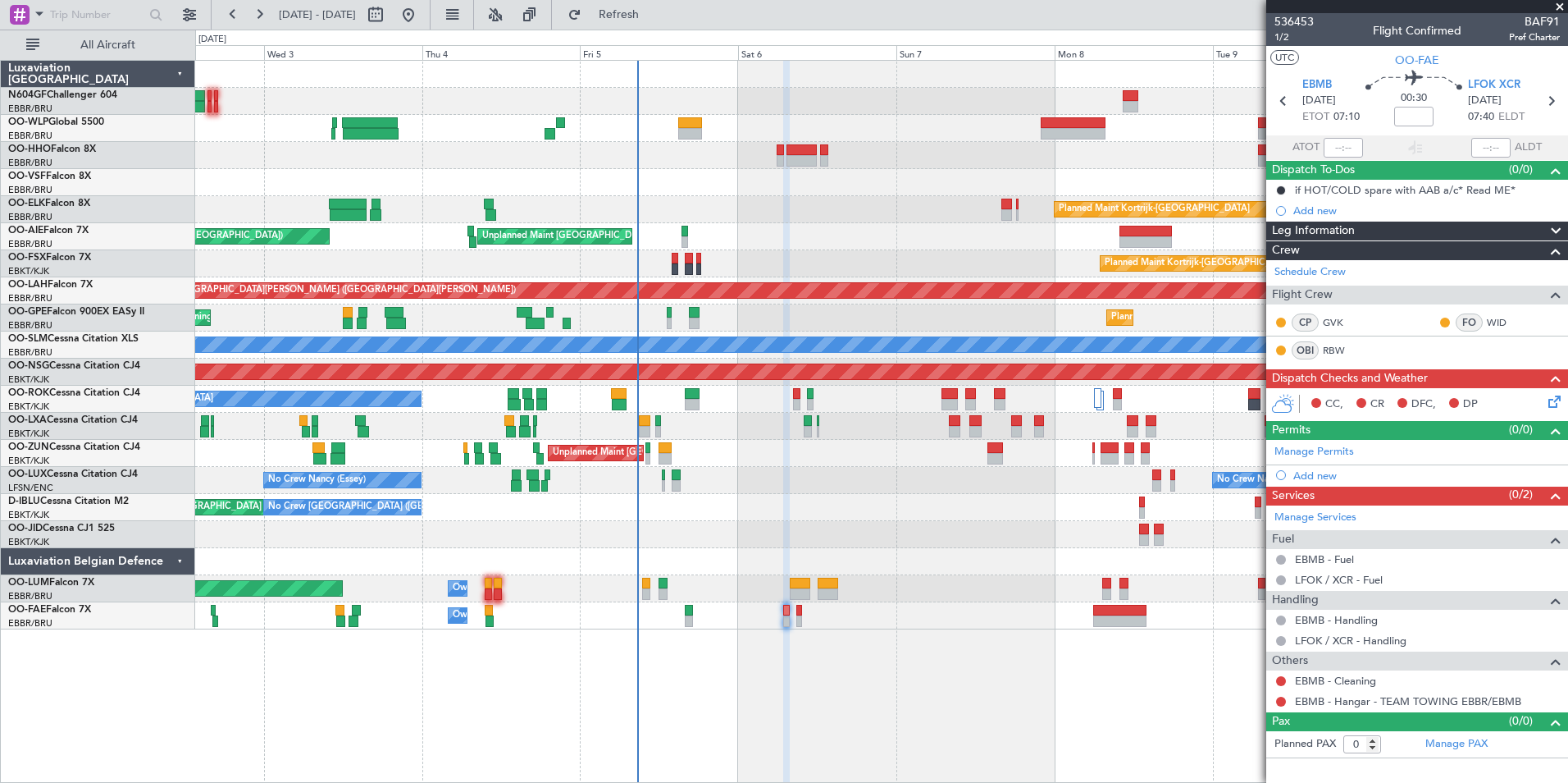
click at [843, 533] on div at bounding box center [881, 534] width 1372 height 27
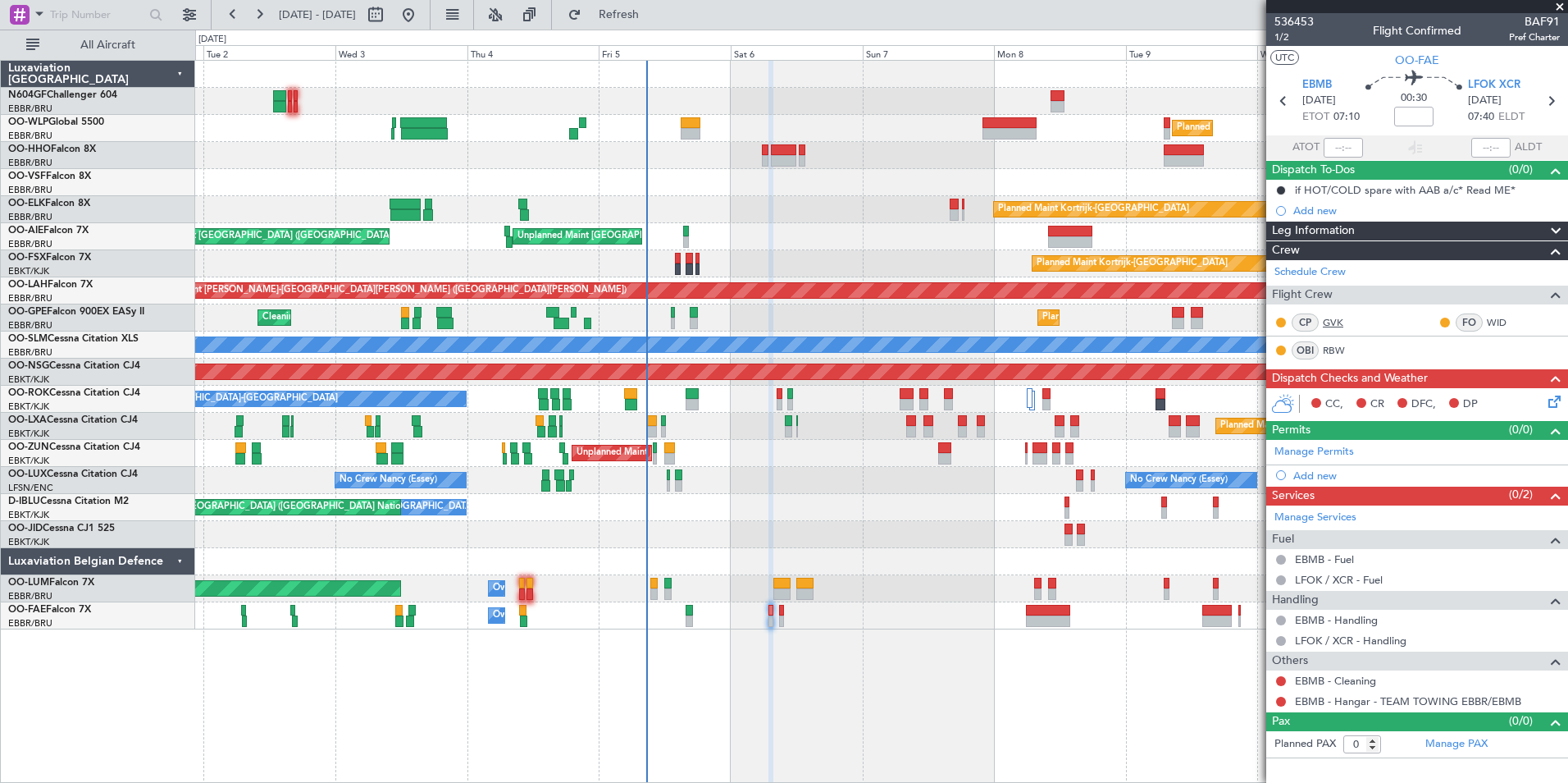
click at [1326, 325] on link "GVK" at bounding box center [1341, 322] width 37 height 15
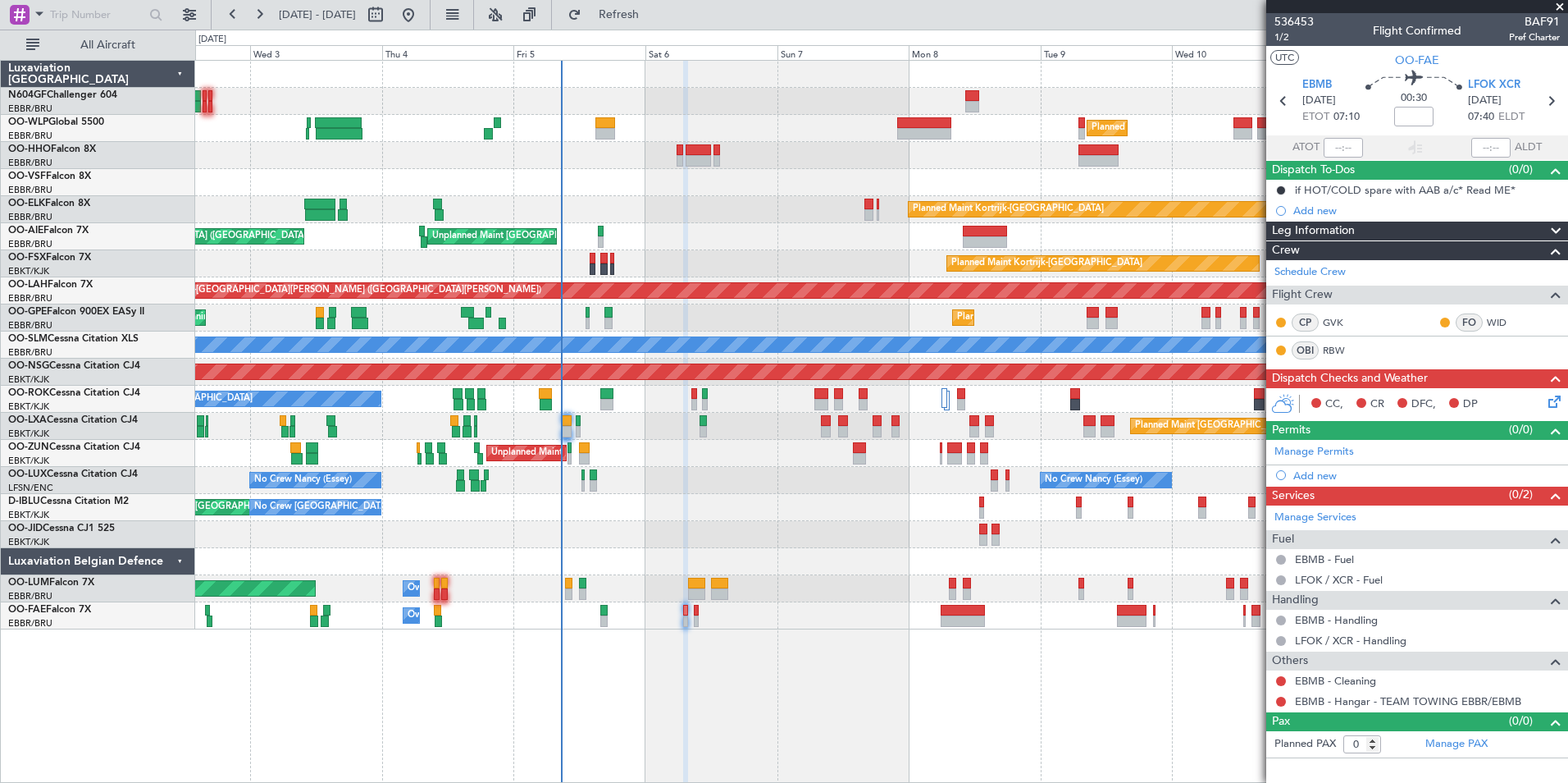
click at [709, 508] on div "Planned Maint Milan (Linate) Planned Maint [GEOGRAPHIC_DATA]-[GEOGRAPHIC_DATA] …" at bounding box center [881, 345] width 1372 height 569
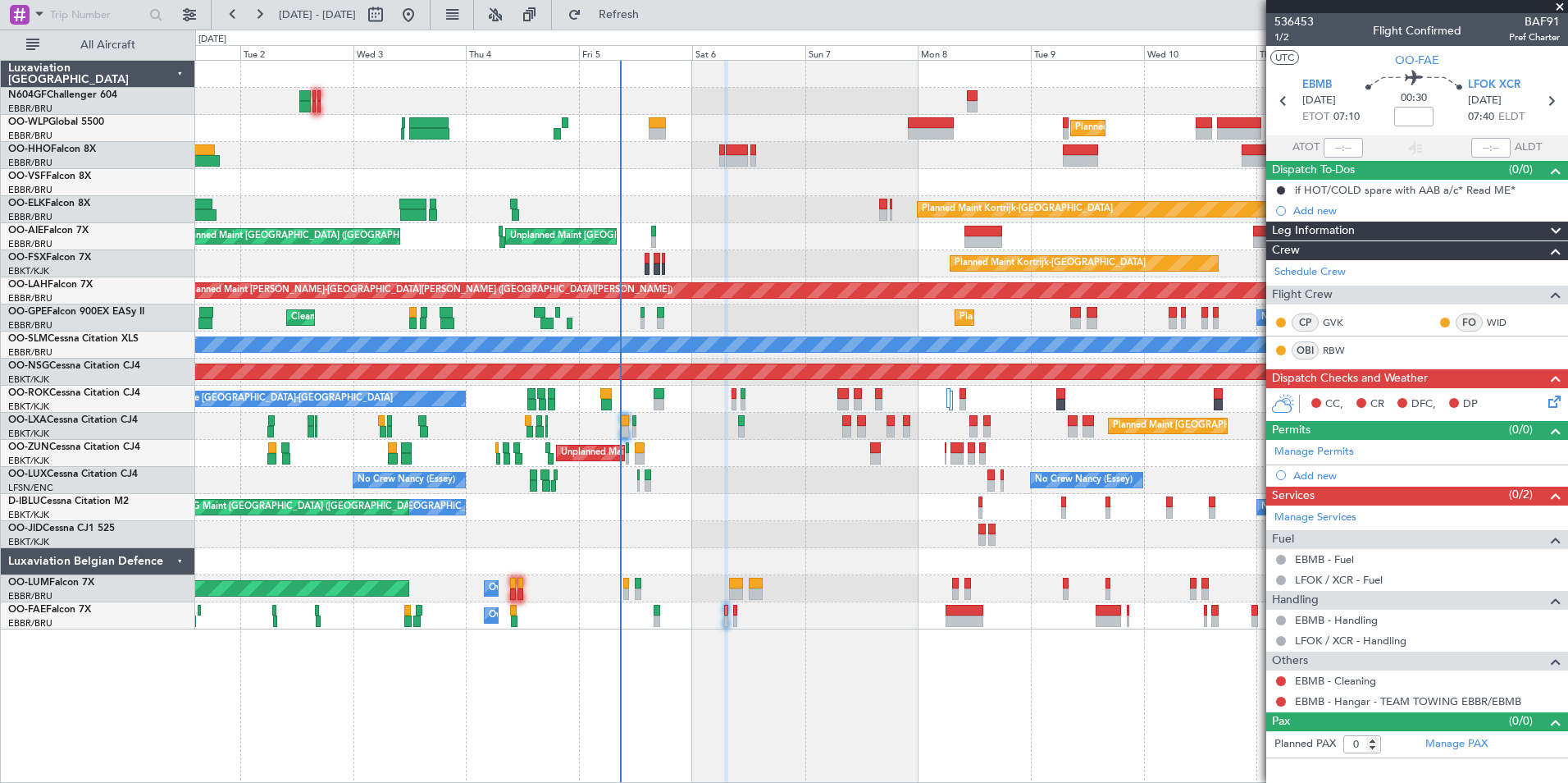
click at [687, 562] on div at bounding box center [881, 562] width 1372 height 27
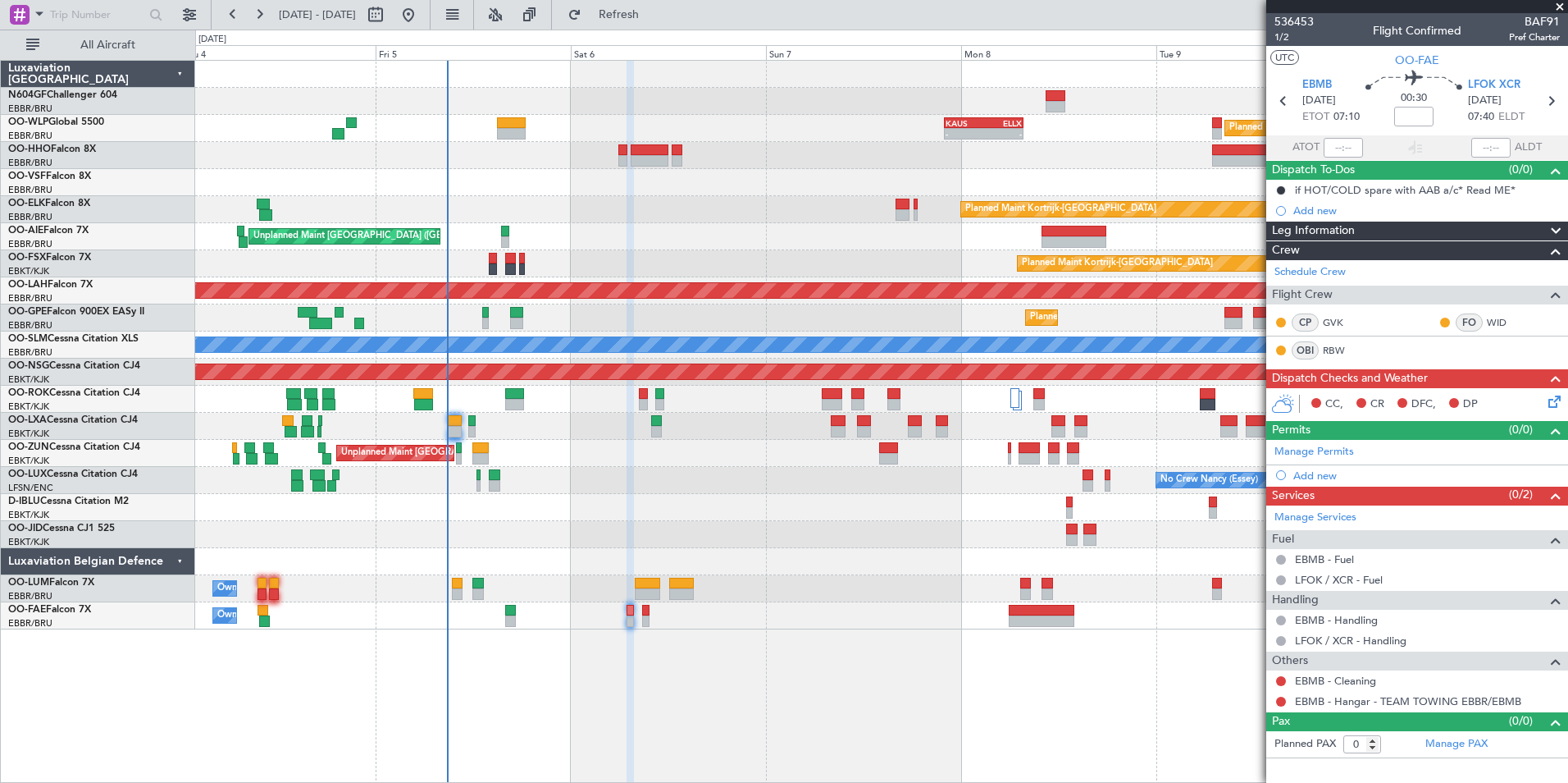
click at [663, 498] on div "No Crew [GEOGRAPHIC_DATA] ([GEOGRAPHIC_DATA] National) No Crew [GEOGRAPHIC_DATA…" at bounding box center [881, 507] width 1372 height 27
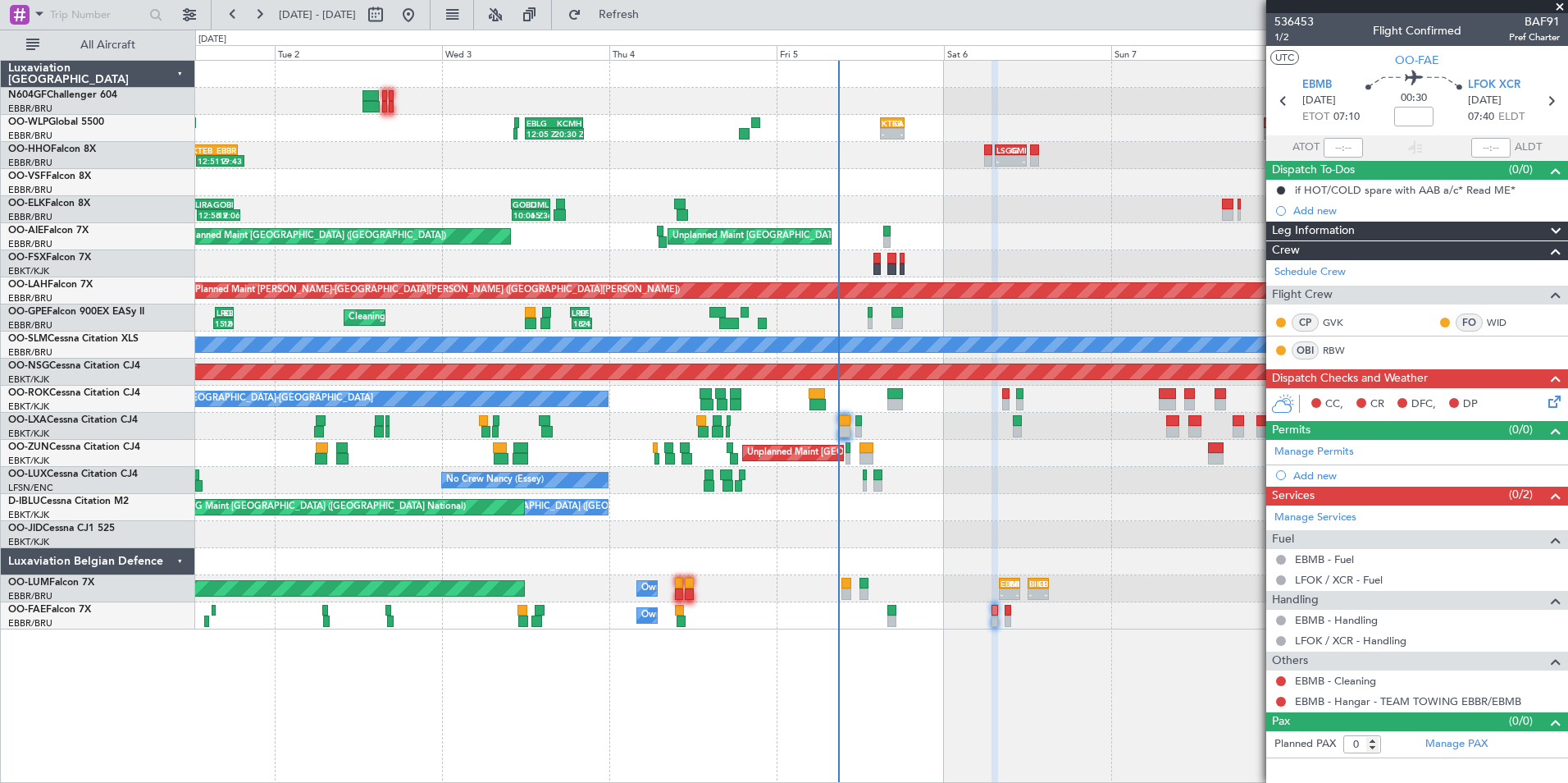
click at [882, 467] on div "- - KTEB 15:00 Z [PERSON_NAME] 18:30 Z EBLG 12:00 Z KCMH 20:20 Z 12:05 Z 20:30 …" at bounding box center [881, 345] width 1372 height 569
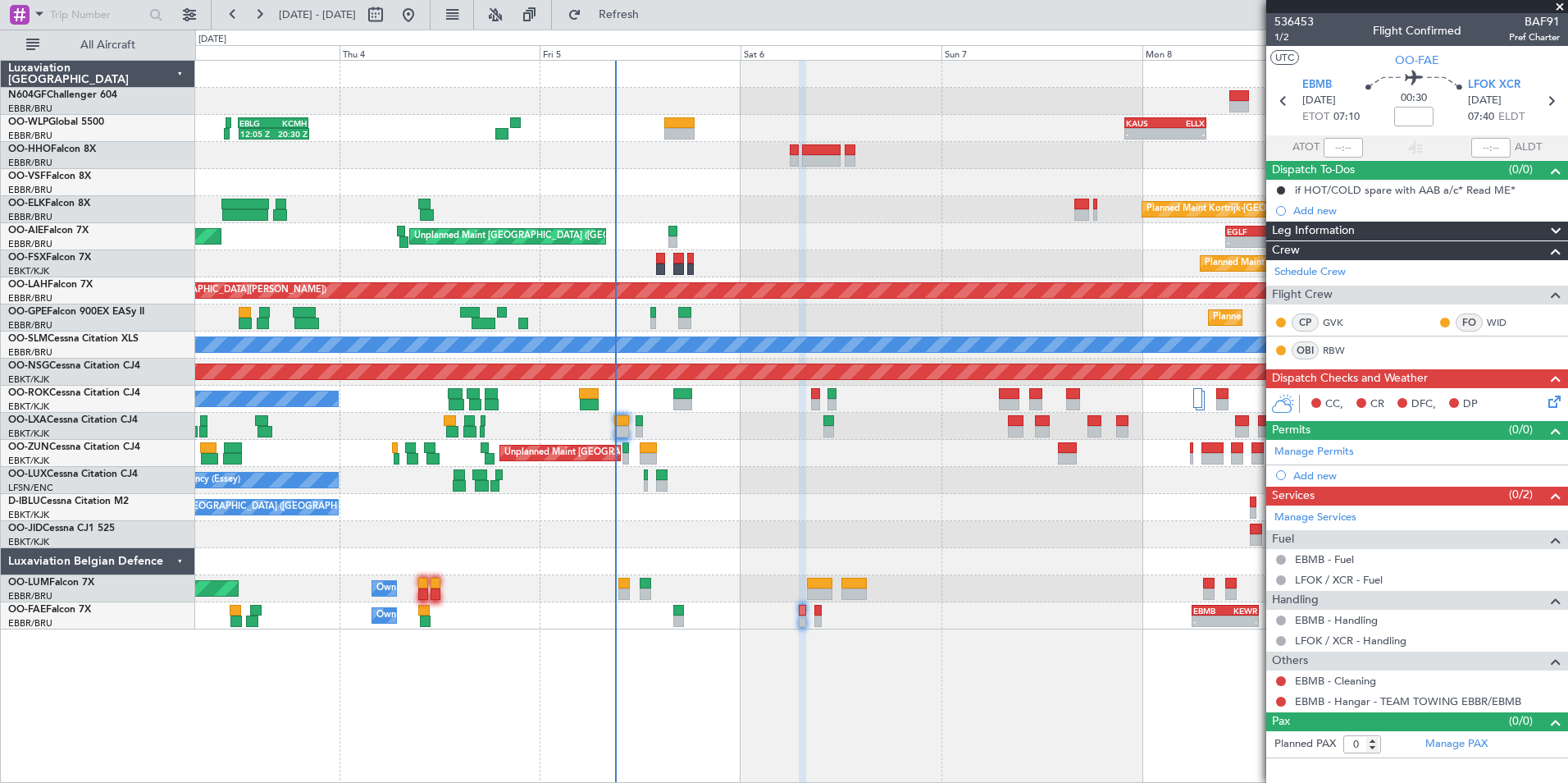
click at [950, 531] on div at bounding box center [881, 534] width 1372 height 27
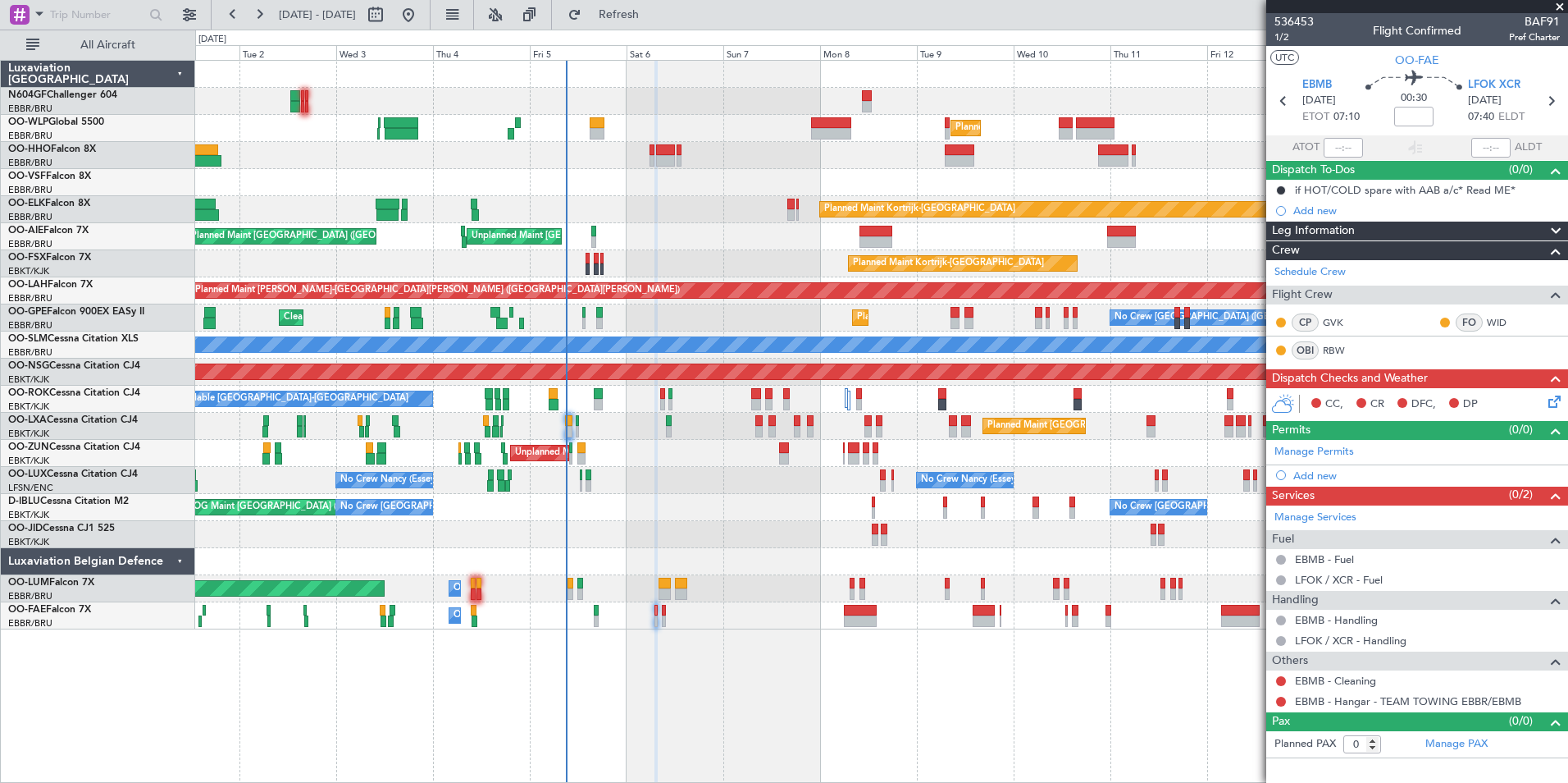
click at [862, 608] on div "Planned Maint Milan (Linate) Planned Maint [GEOGRAPHIC_DATA] ([GEOGRAPHIC_DATA]…" at bounding box center [881, 421] width 1373 height 723
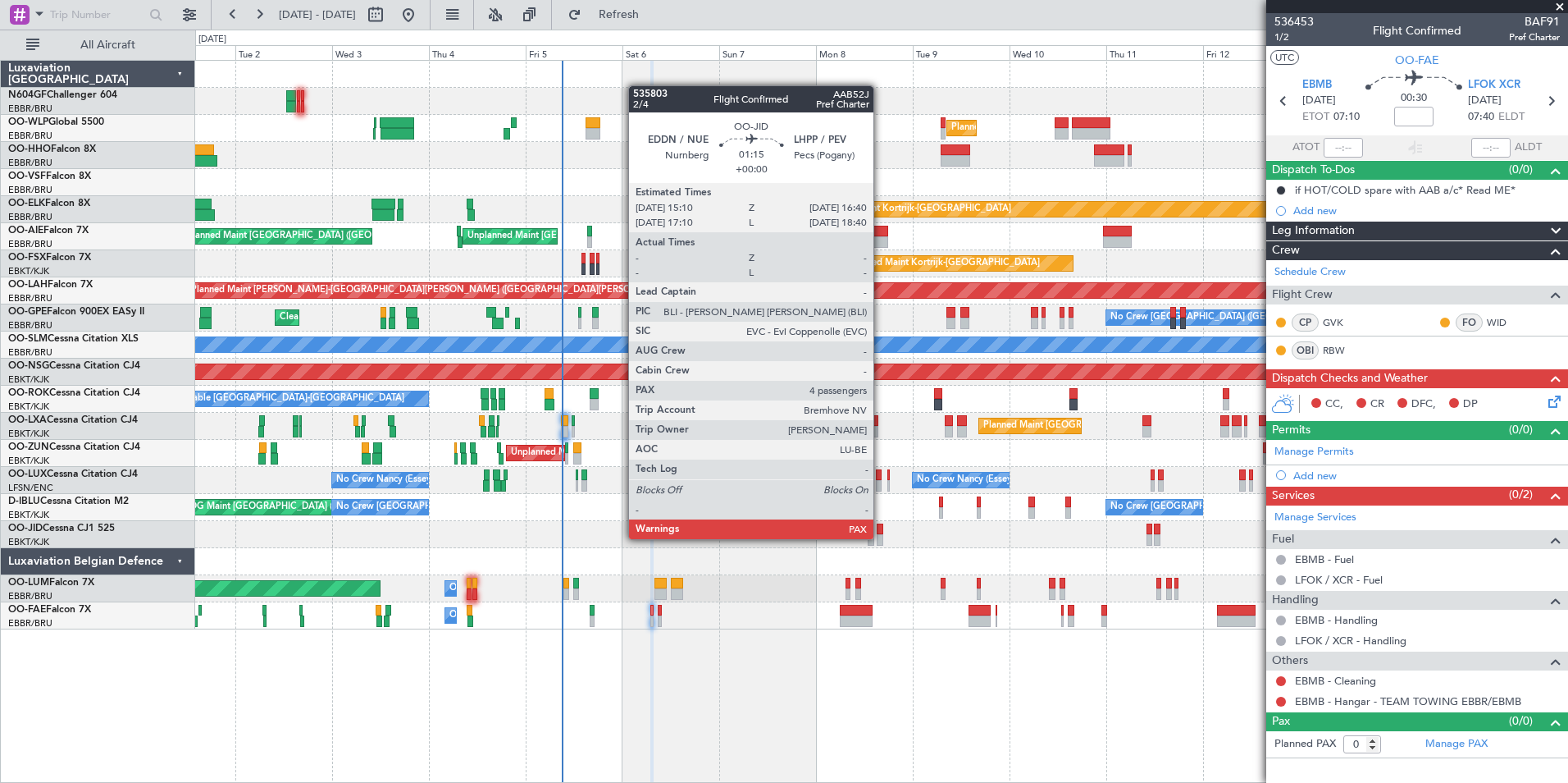
click at [881, 538] on div at bounding box center [880, 540] width 7 height 11
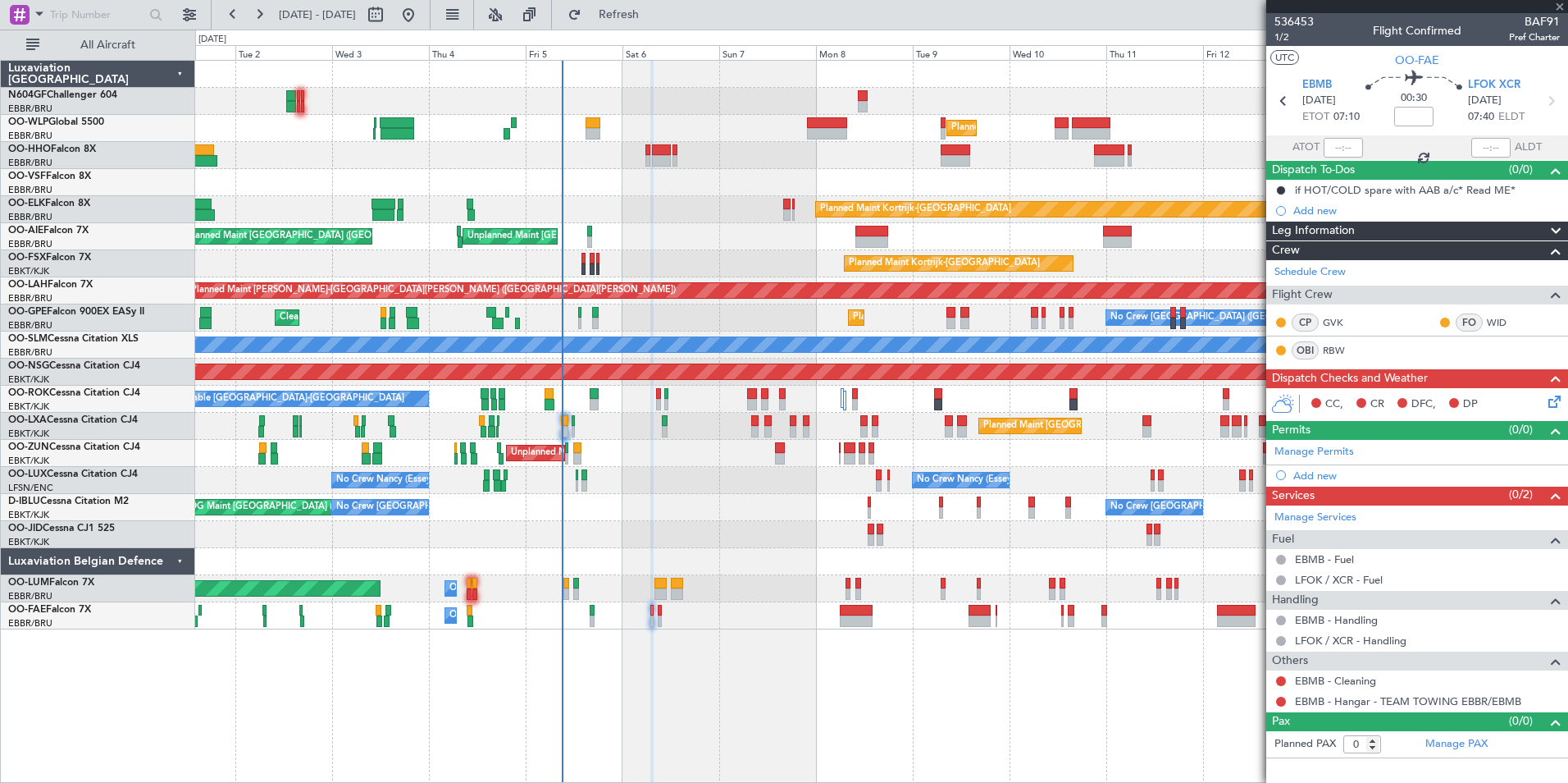
type input "4"
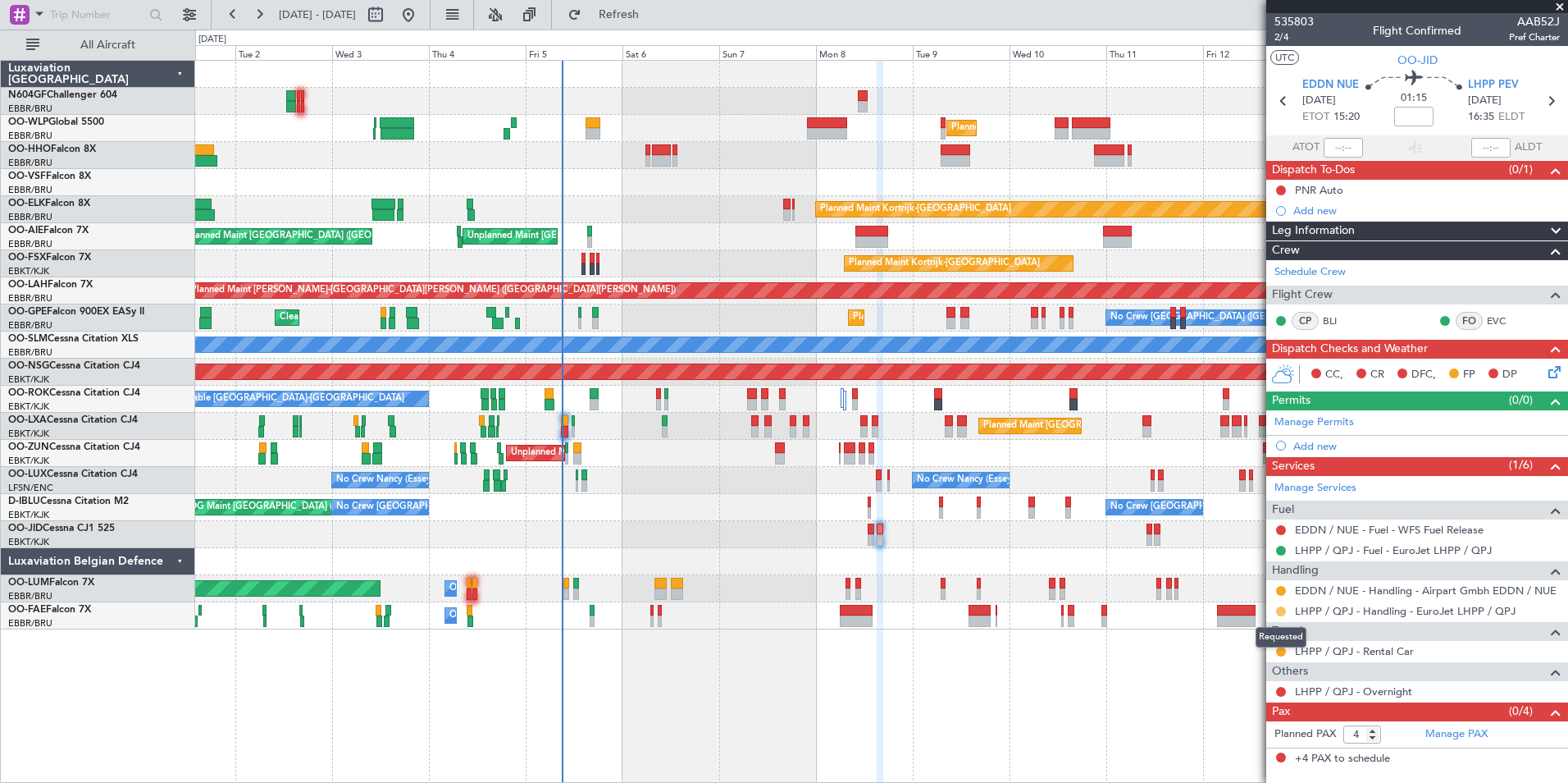
click at [1282, 612] on button at bounding box center [1281, 612] width 9 height 9
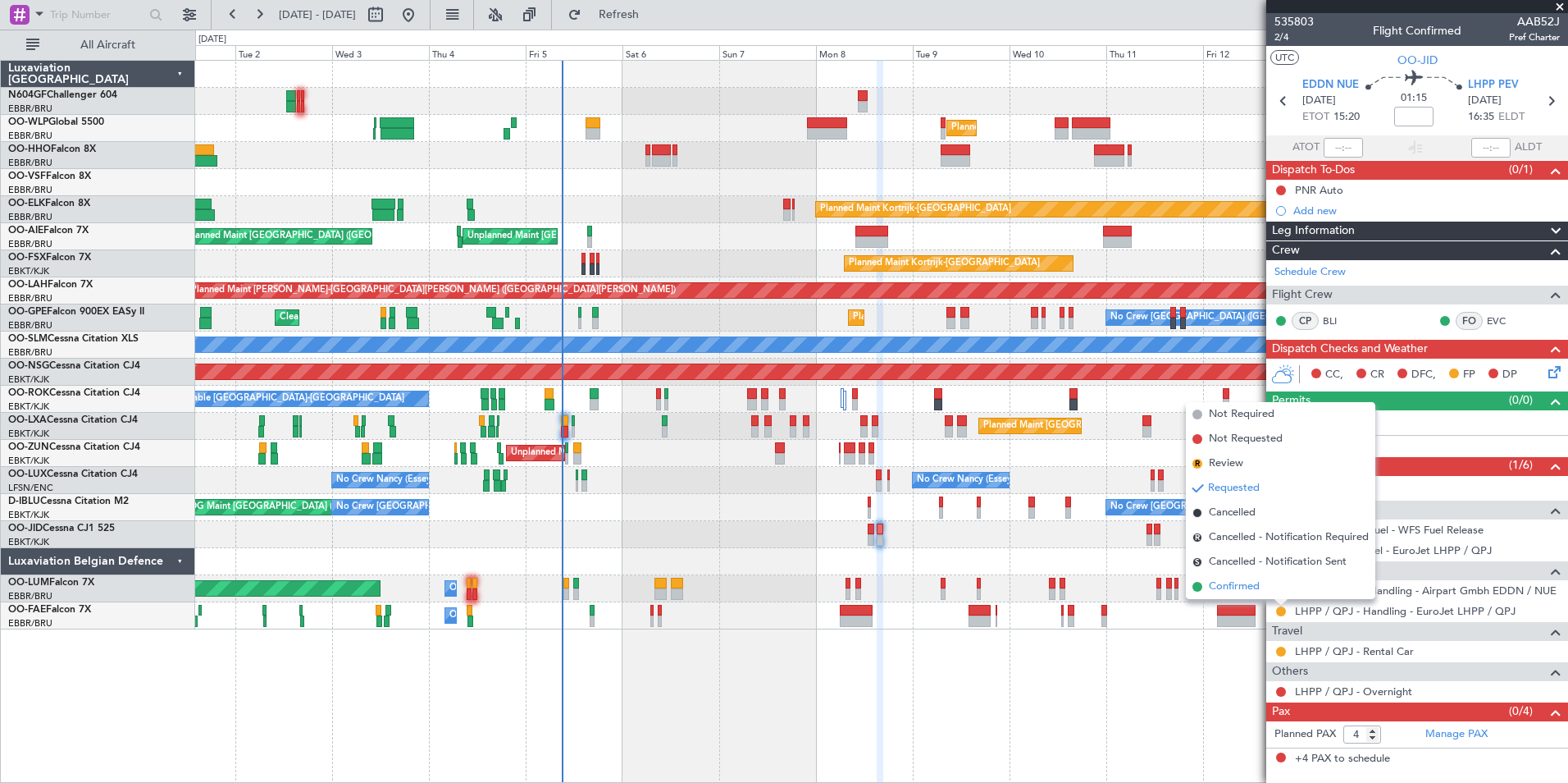
click at [1230, 587] on span "Confirmed" at bounding box center [1235, 586] width 51 height 16
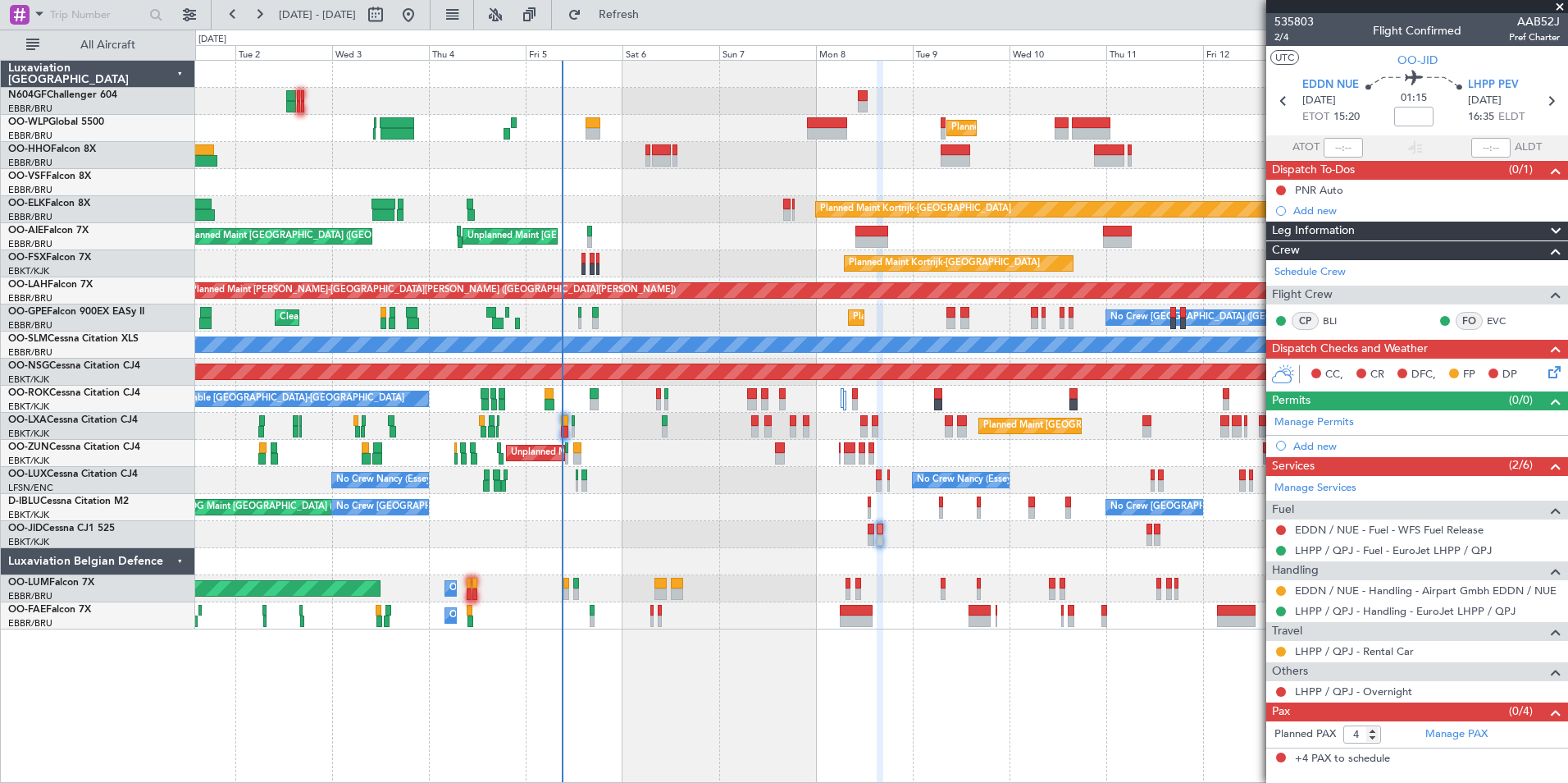
click at [939, 529] on div "Planned Maint Kortrijk-[GEOGRAPHIC_DATA] AOG Maint [GEOGRAPHIC_DATA]-[GEOGRAPHI…" at bounding box center [881, 534] width 1372 height 27
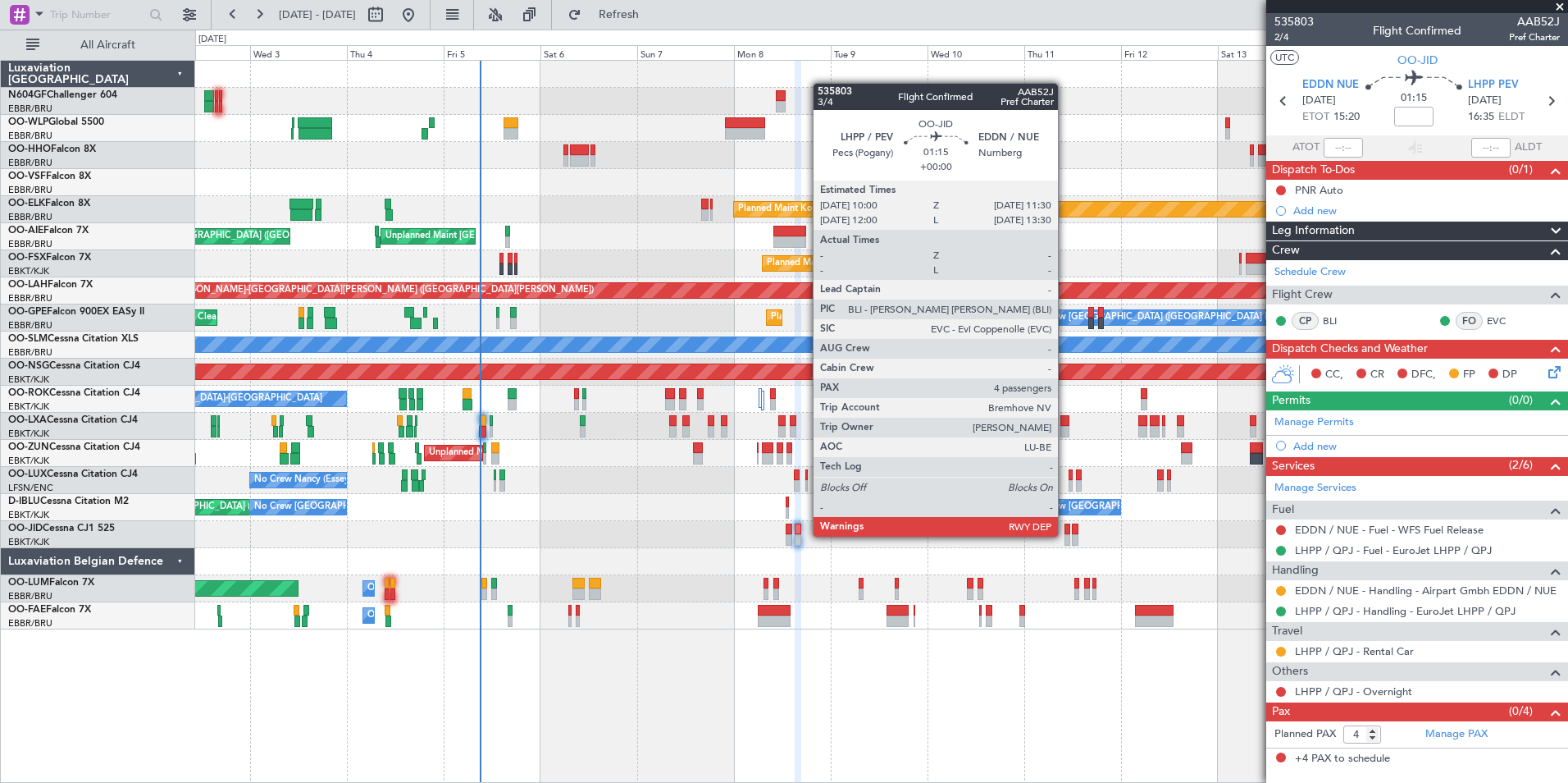
click at [1065, 535] on div at bounding box center [1068, 540] width 7 height 11
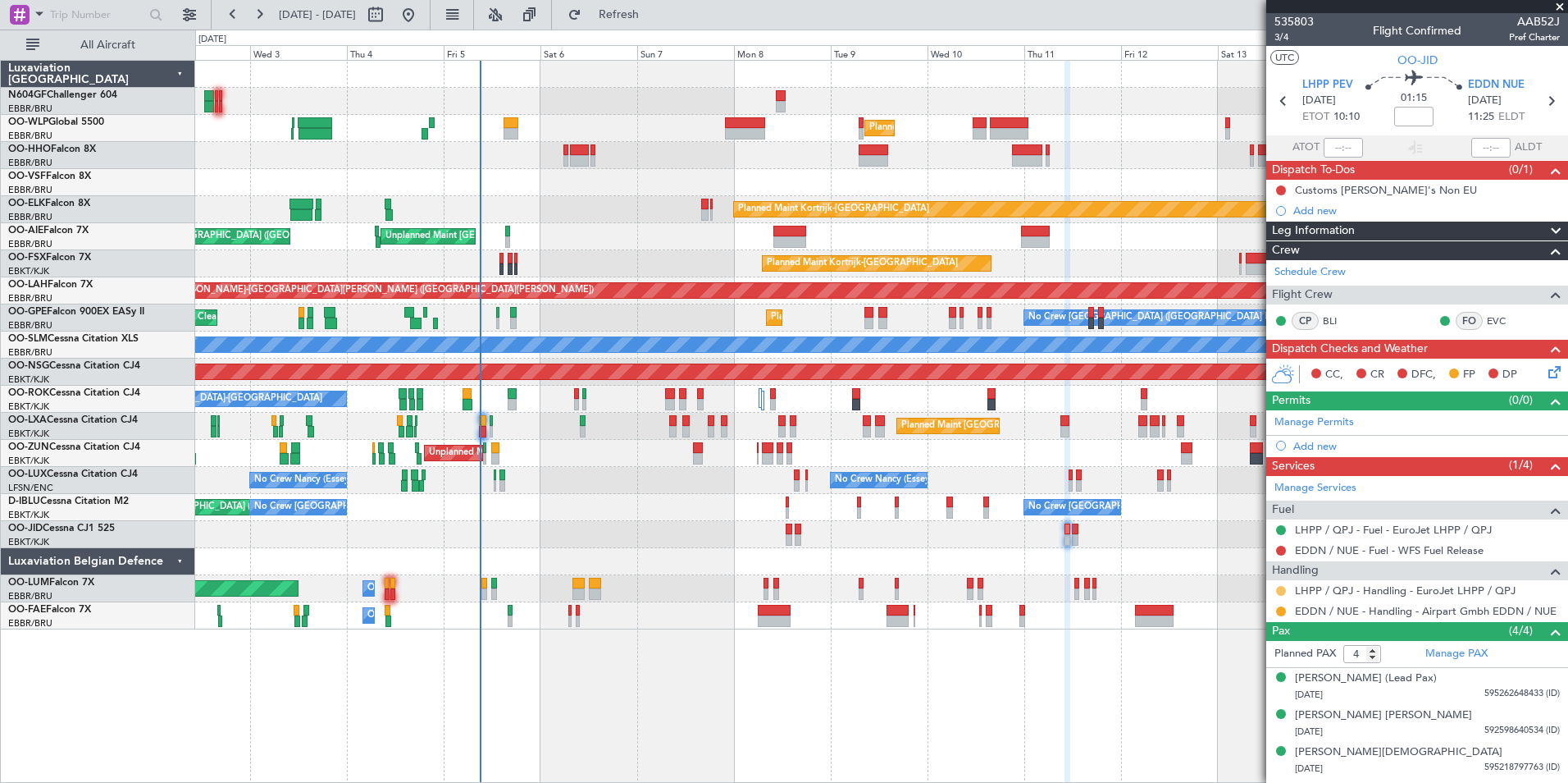
click at [1285, 589] on button at bounding box center [1281, 591] width 9 height 9
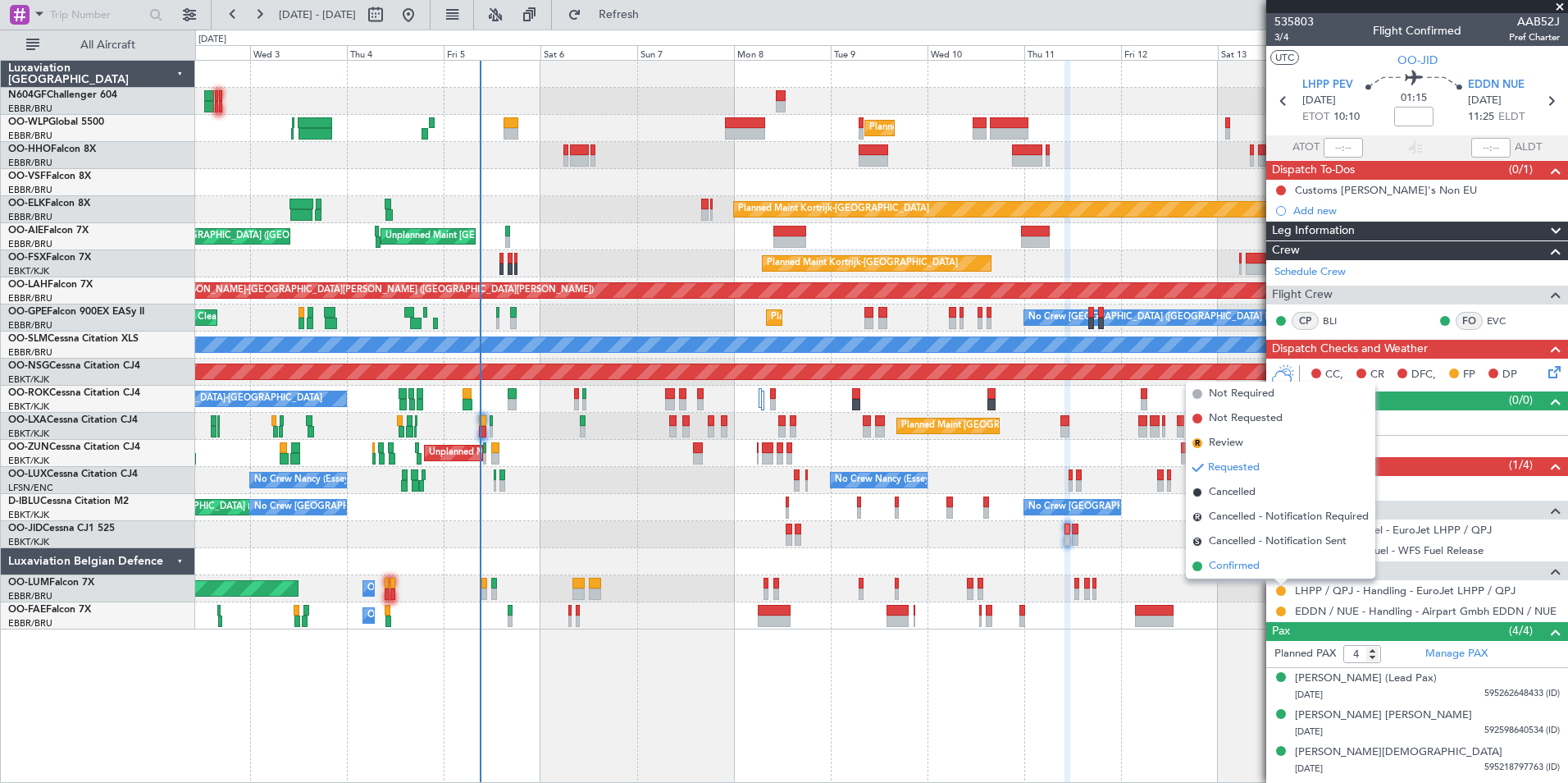
click at [1256, 576] on li "Confirmed" at bounding box center [1281, 566] width 189 height 24
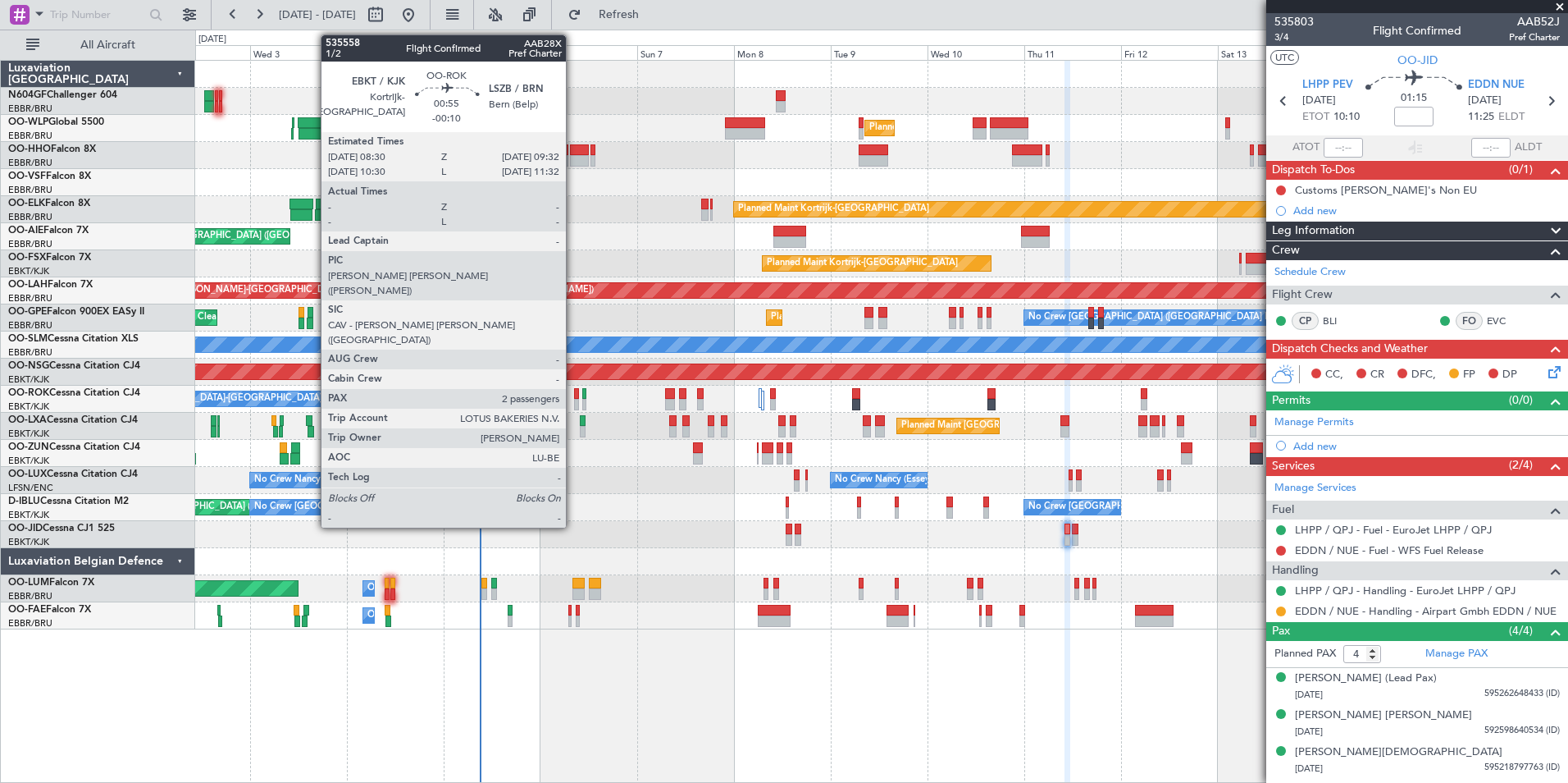
click at [574, 393] on div at bounding box center [576, 394] width 5 height 11
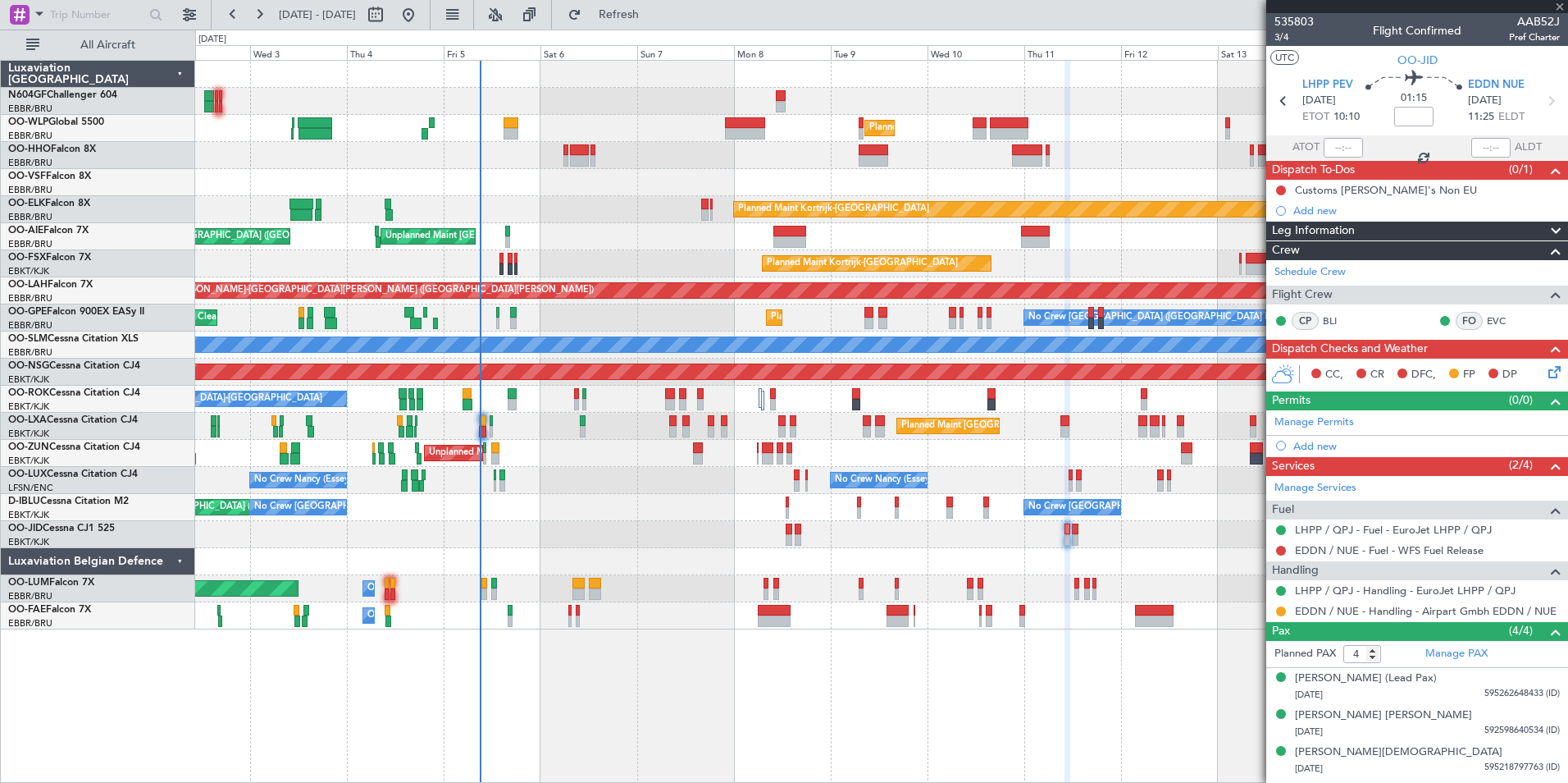
type input "-00:10"
type input "2"
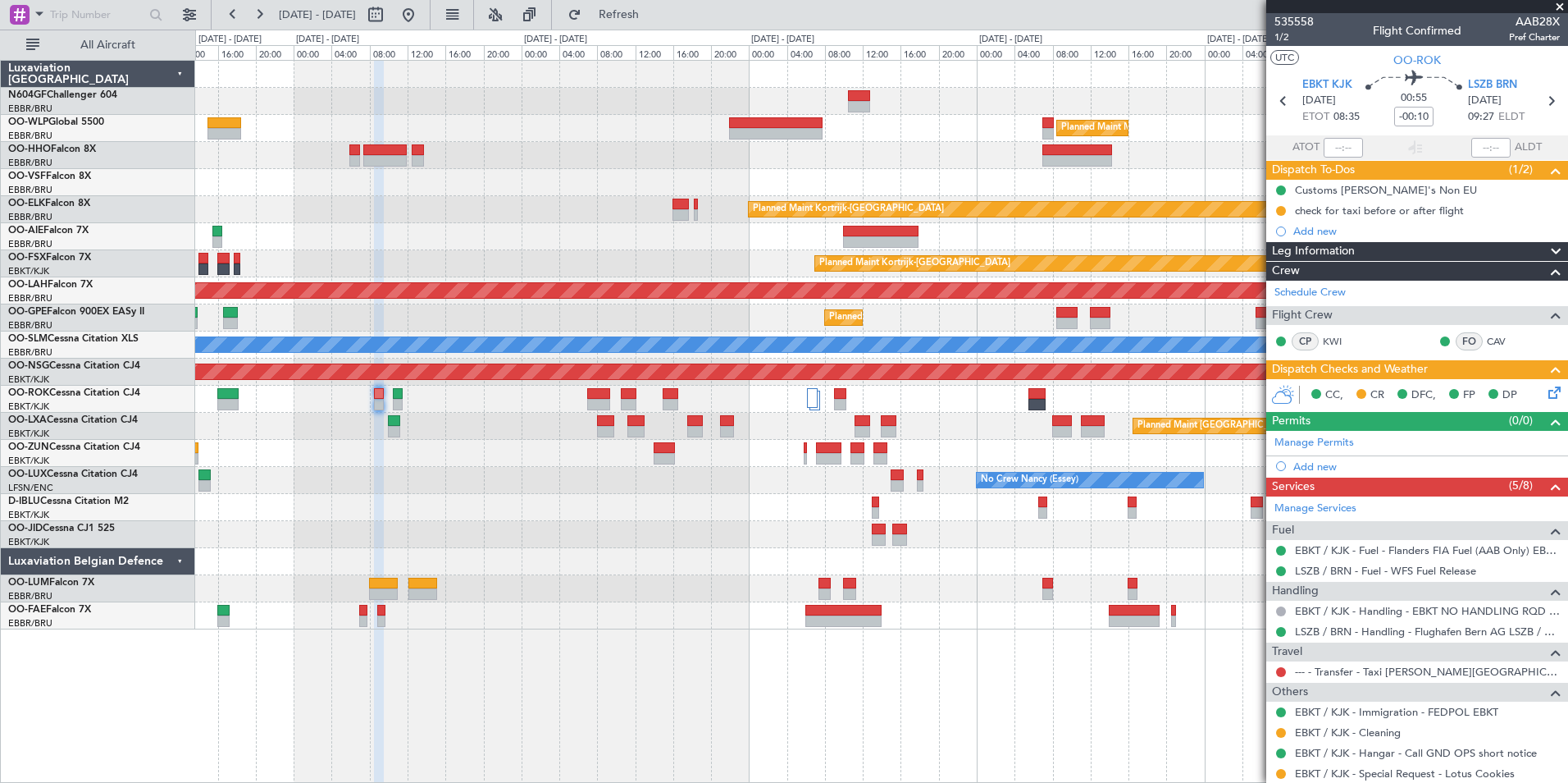
click at [826, 493] on div "Planned Maint Milan (Linate) Planned Maint [GEOGRAPHIC_DATA]-[GEOGRAPHIC_DATA] …" at bounding box center [881, 345] width 1372 height 569
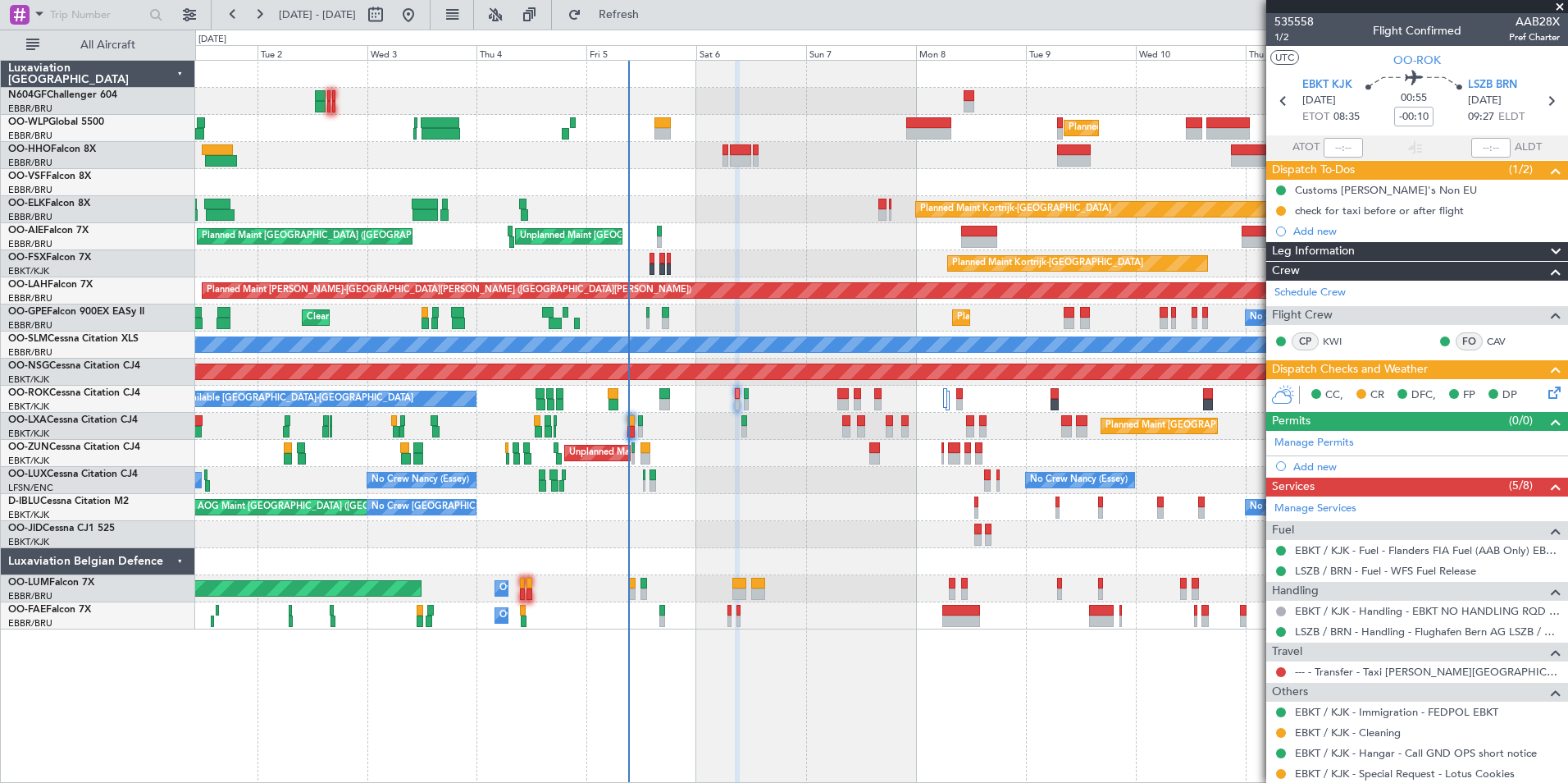
click at [632, 458] on div "Unplanned Maint [GEOGRAPHIC_DATA] ([GEOGRAPHIC_DATA]) Planned Maint [GEOGRAPHIC…" at bounding box center [881, 453] width 1372 height 27
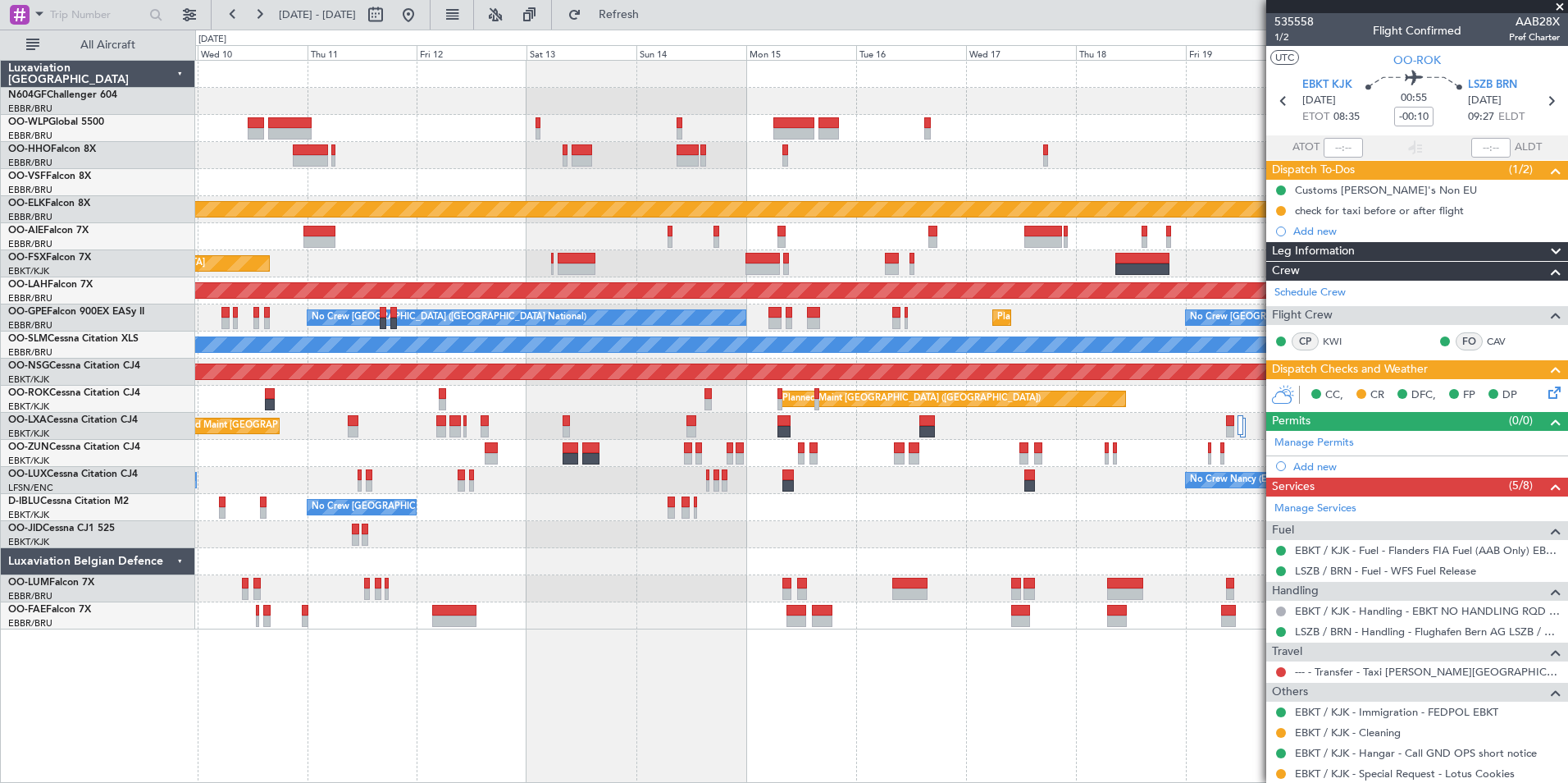
click at [552, 472] on div "Planned Maint Milan (Linate) Planned Maint [GEOGRAPHIC_DATA]-[GEOGRAPHIC_DATA] …" at bounding box center [881, 345] width 1372 height 569
click at [1559, 7] on span at bounding box center [1560, 8] width 16 height 15
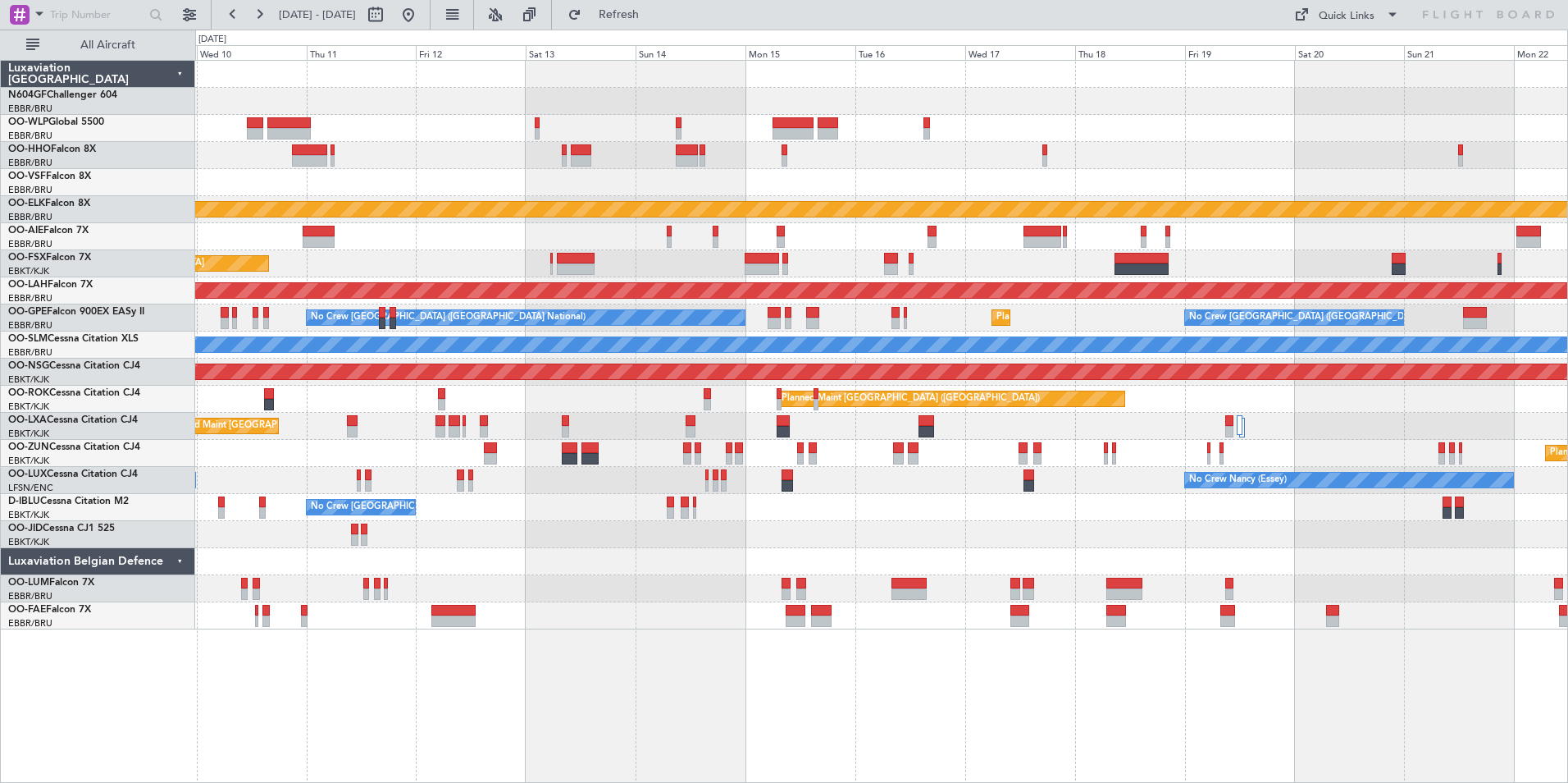
type input "0"
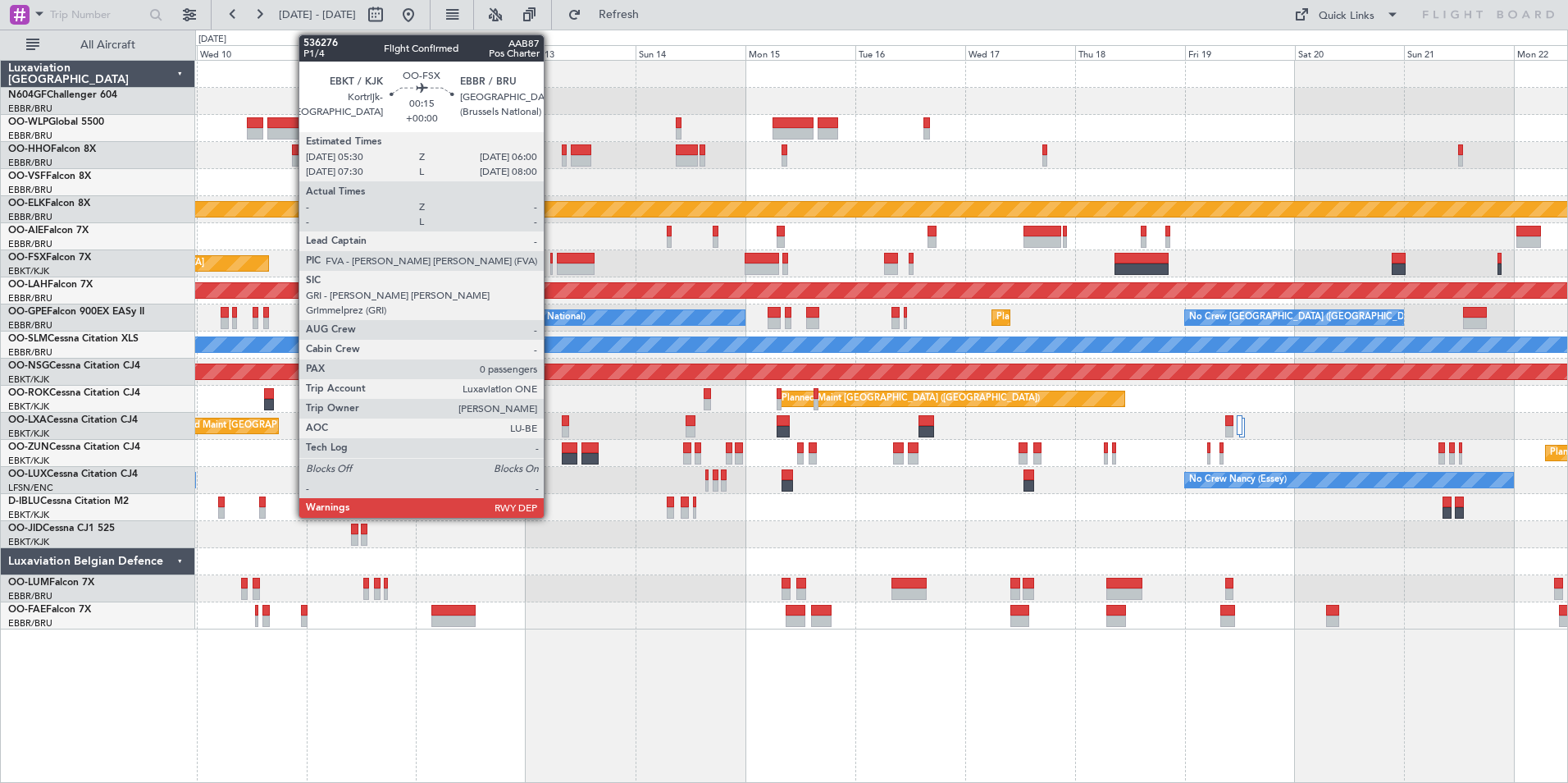
click at [551, 263] on div at bounding box center [551, 258] width 3 height 11
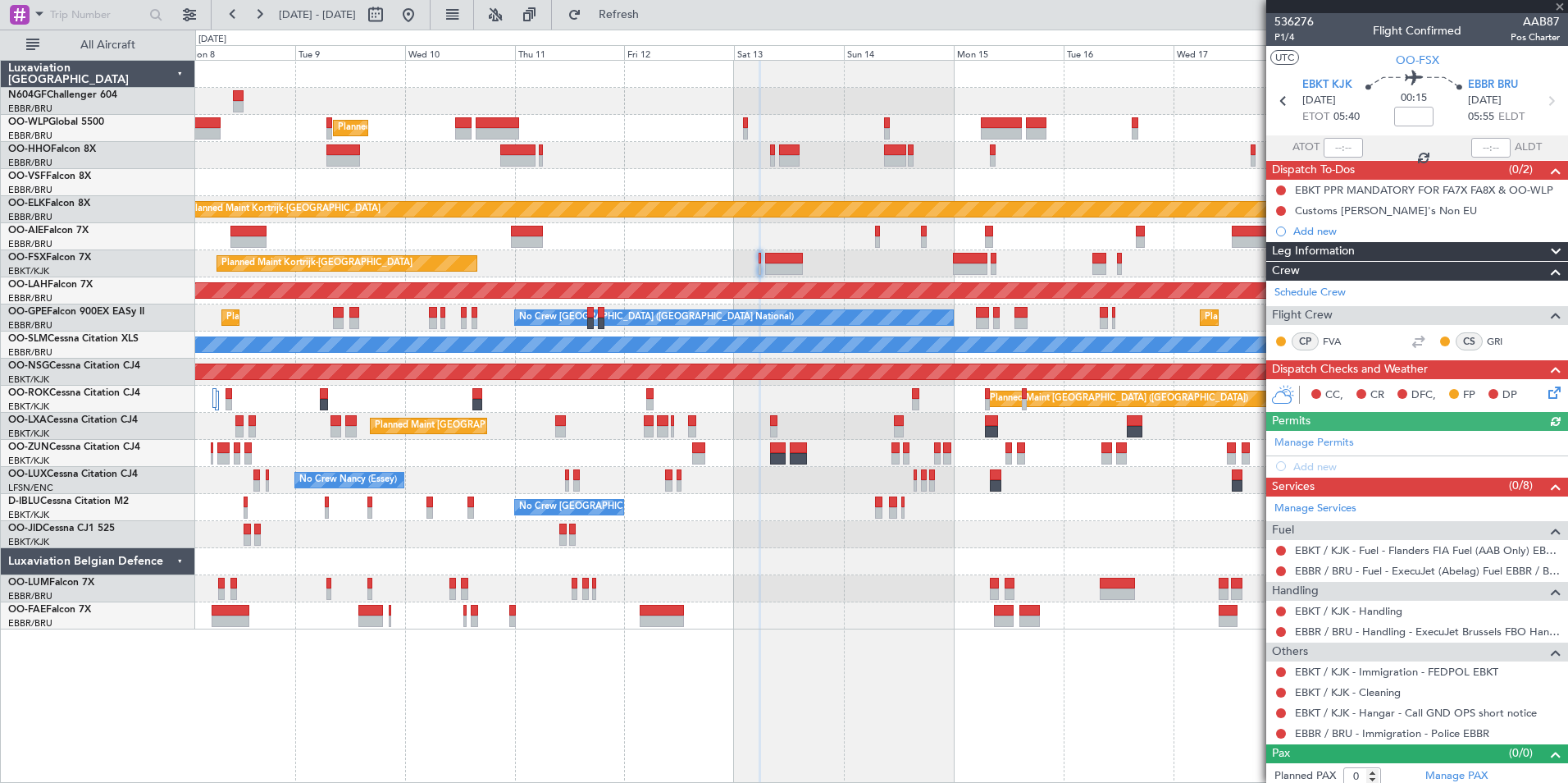
click at [811, 252] on div "Planned Maint Kortrijk-[GEOGRAPHIC_DATA]" at bounding box center [881, 264] width 1372 height 27
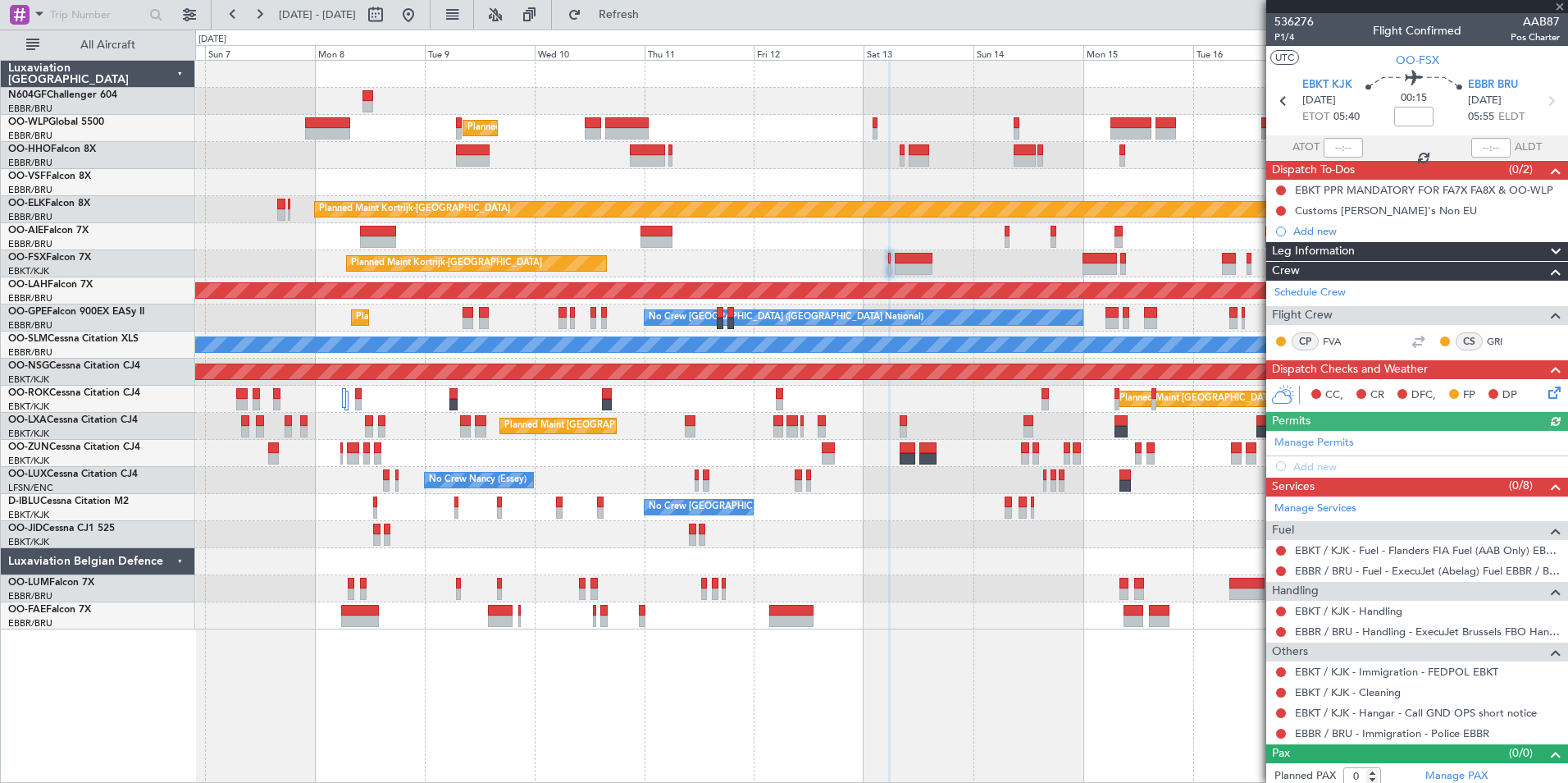
click at [753, 264] on div "Planned Maint Kortrijk-[GEOGRAPHIC_DATA]" at bounding box center [881, 264] width 1372 height 27
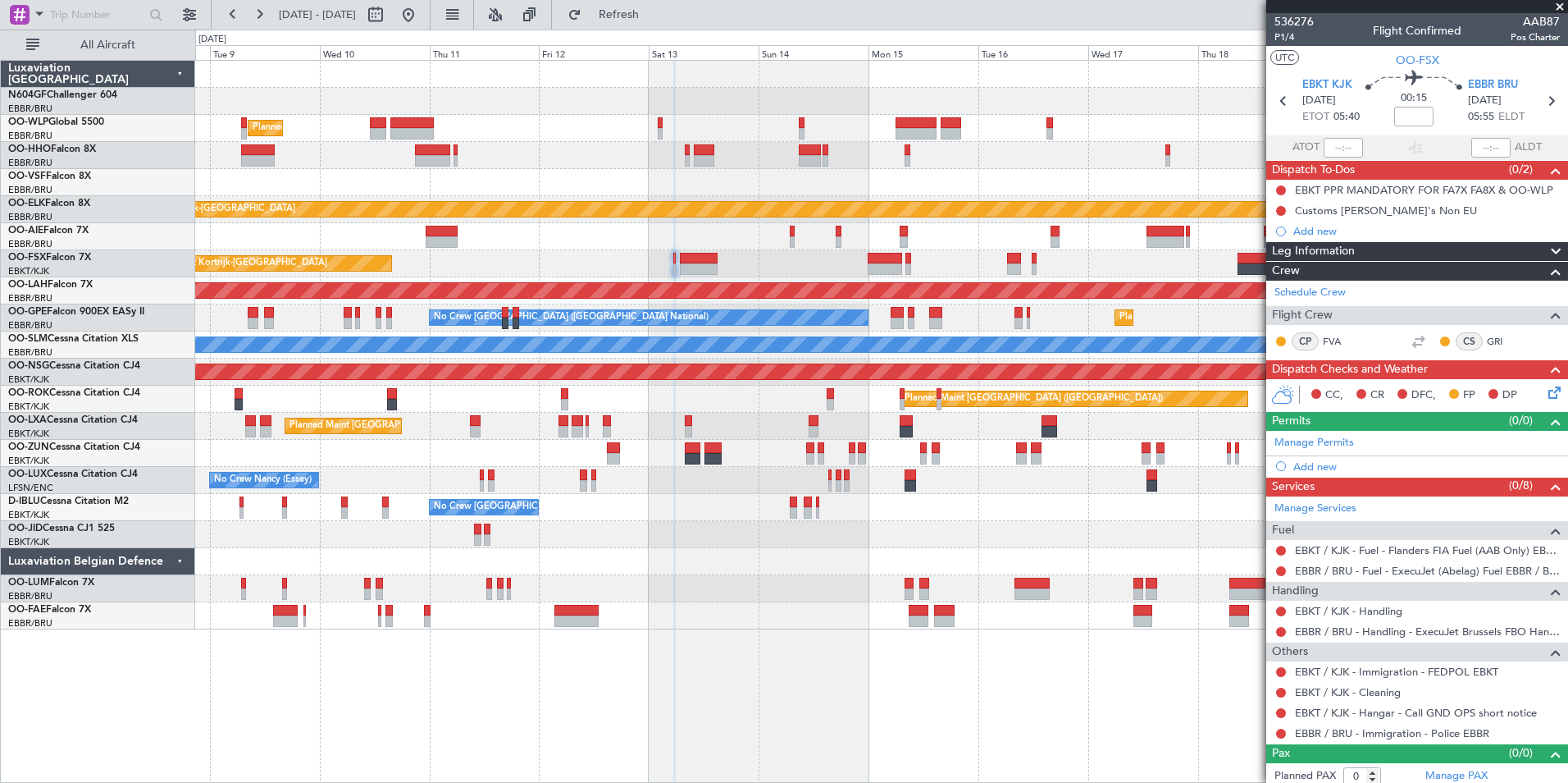
click at [482, 304] on div "Planned Maint Milan (Linate) Planned Maint [GEOGRAPHIC_DATA]-[GEOGRAPHIC_DATA] …" at bounding box center [881, 345] width 1372 height 569
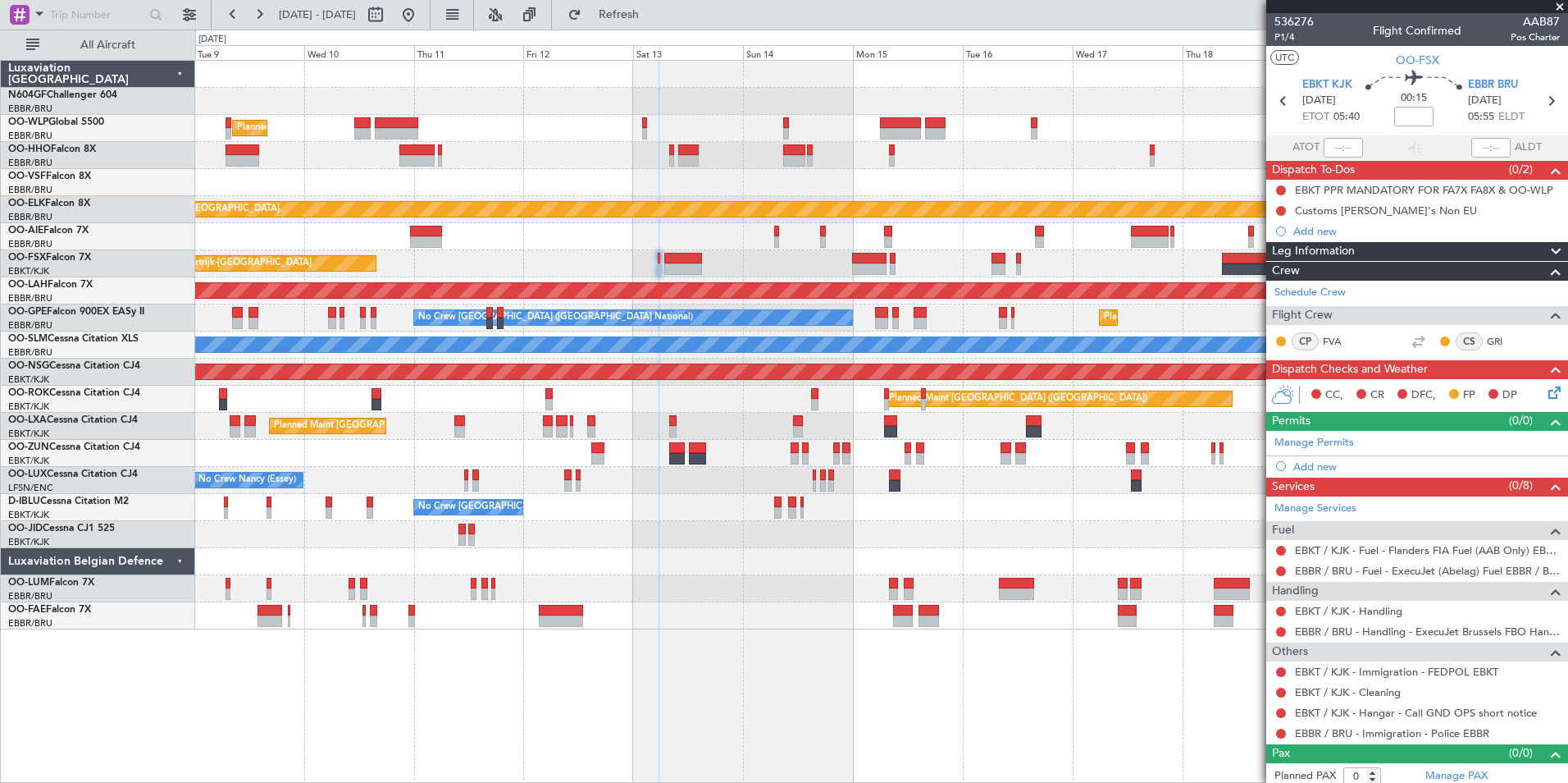
click at [728, 262] on div "Planned Maint Kortrijk-[GEOGRAPHIC_DATA]" at bounding box center [881, 264] width 1372 height 27
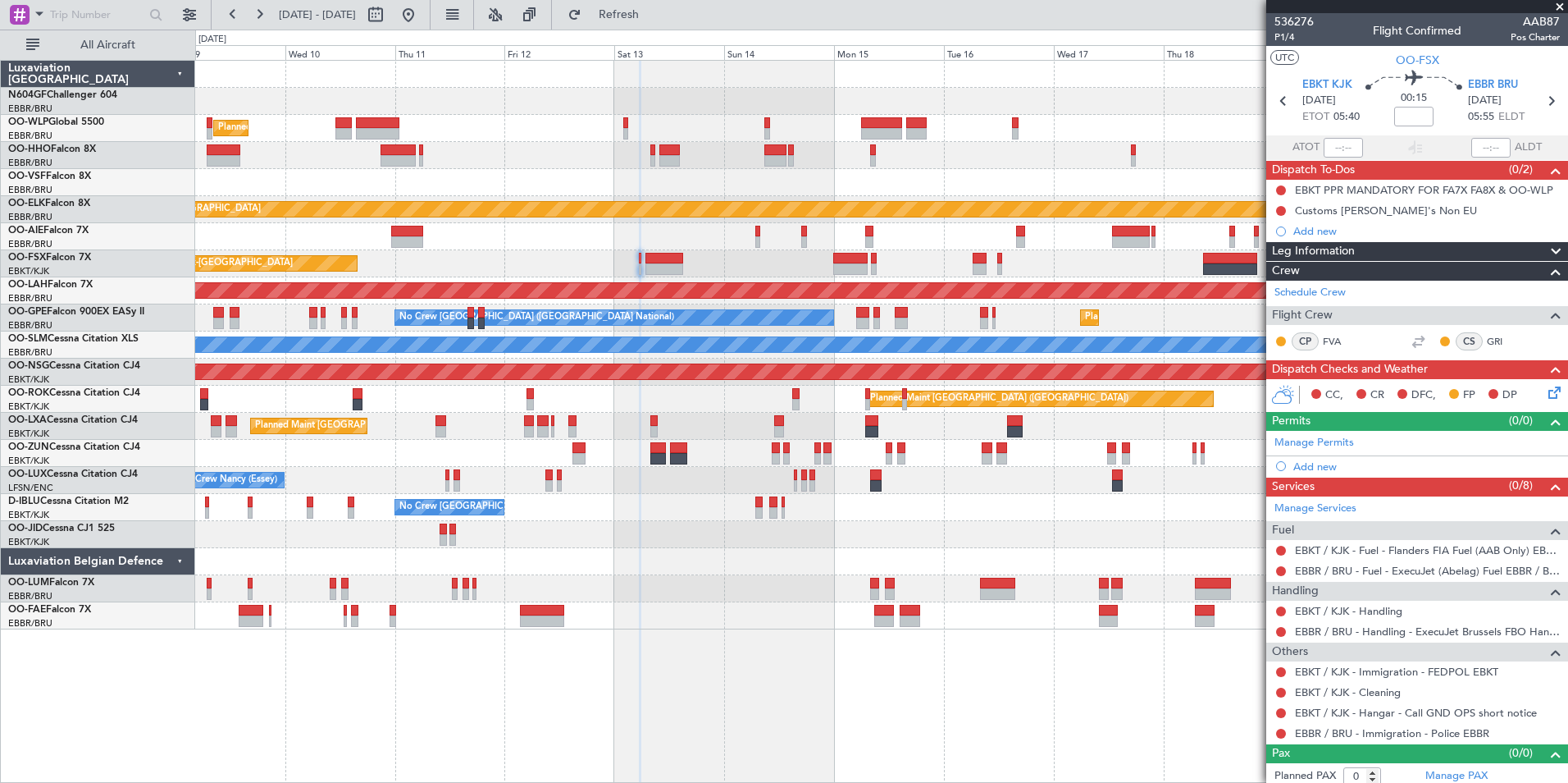
click at [807, 261] on div "Planned Maint Kortrijk-[GEOGRAPHIC_DATA]" at bounding box center [881, 264] width 1372 height 27
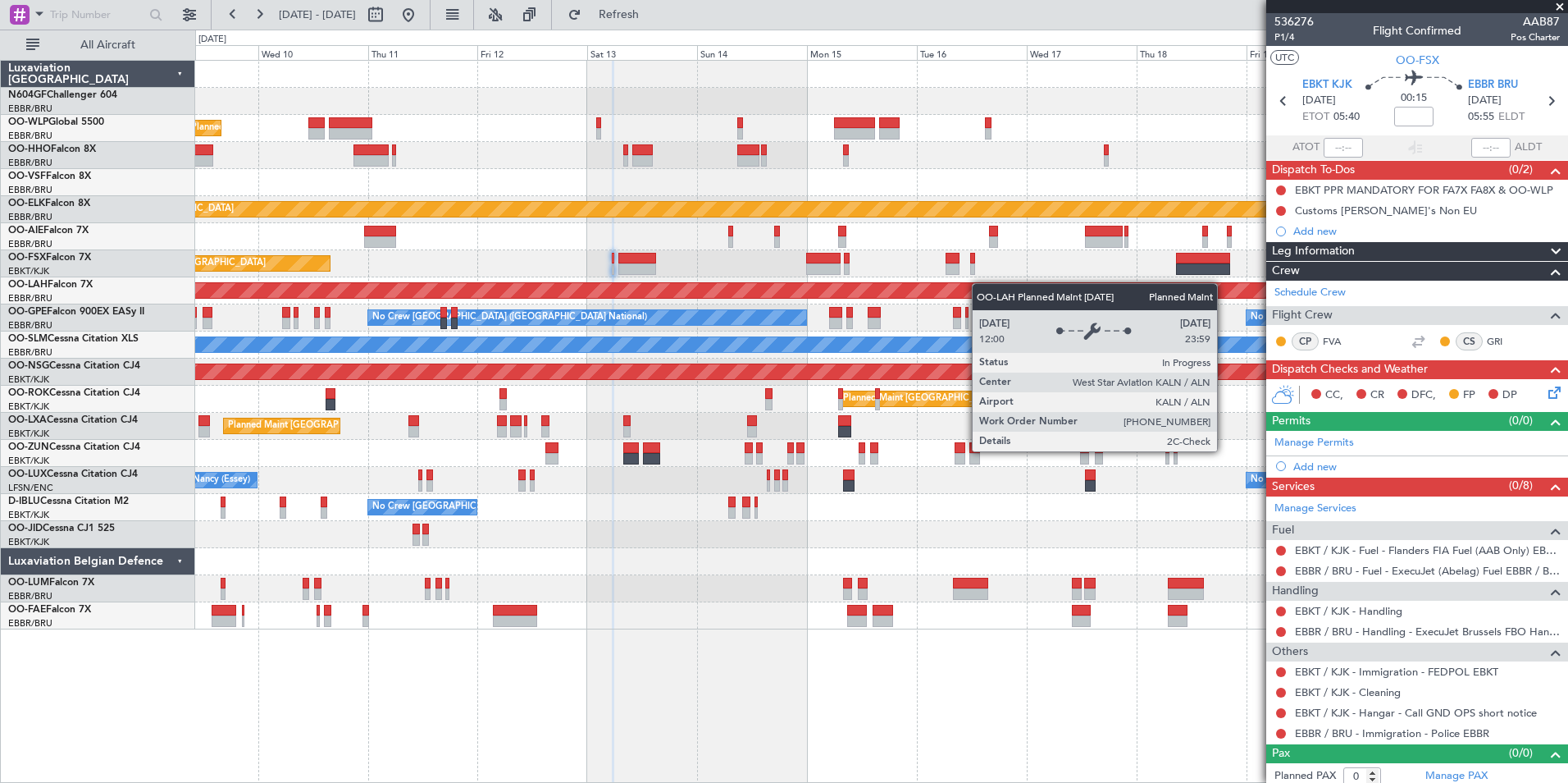
click at [780, 289] on div "Planned Maint Milan (Linate) Planned Maint [GEOGRAPHIC_DATA]-[GEOGRAPHIC_DATA] …" at bounding box center [881, 345] width 1372 height 569
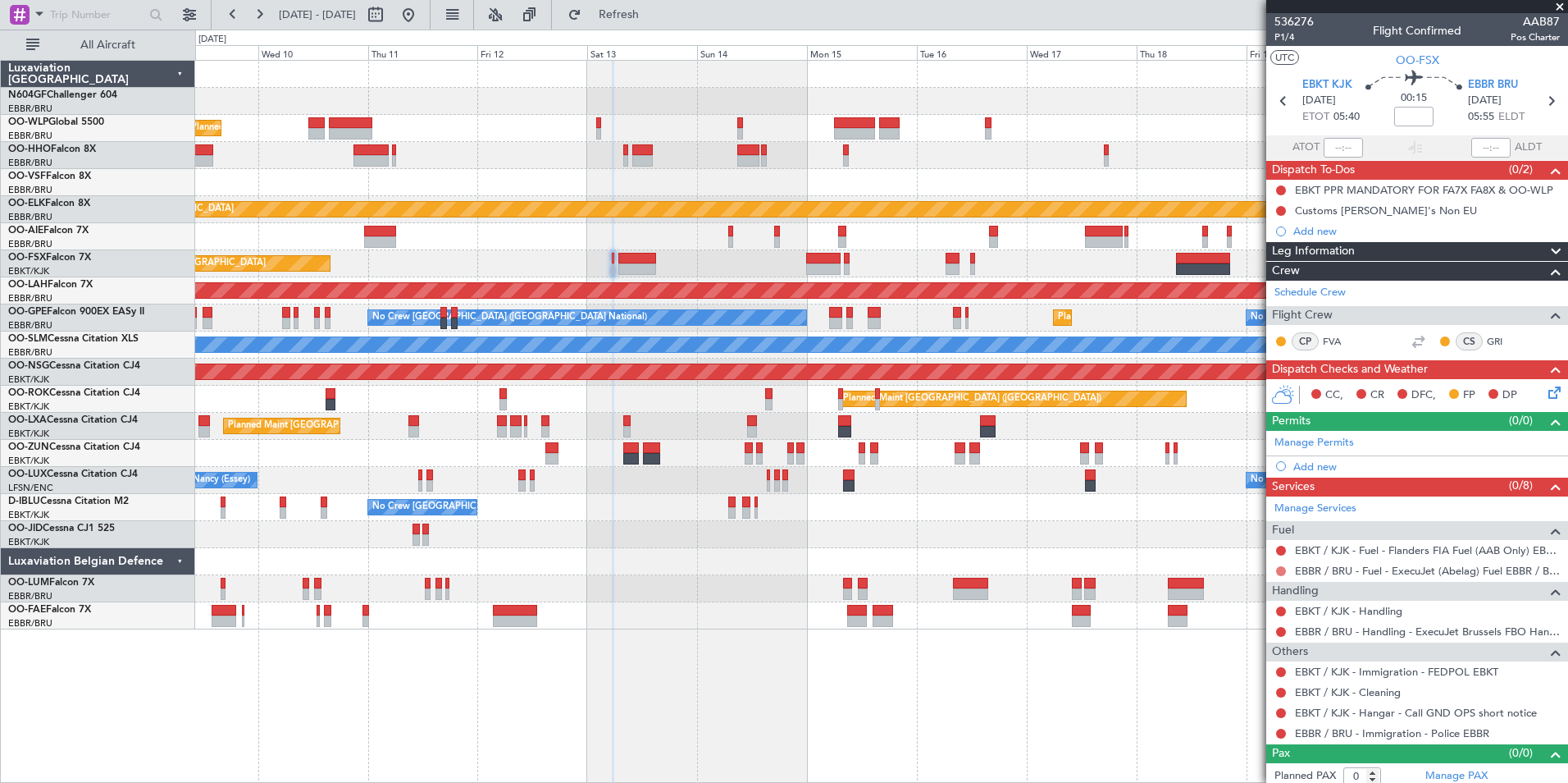
click at [1284, 566] on button at bounding box center [1281, 571] width 9 height 9
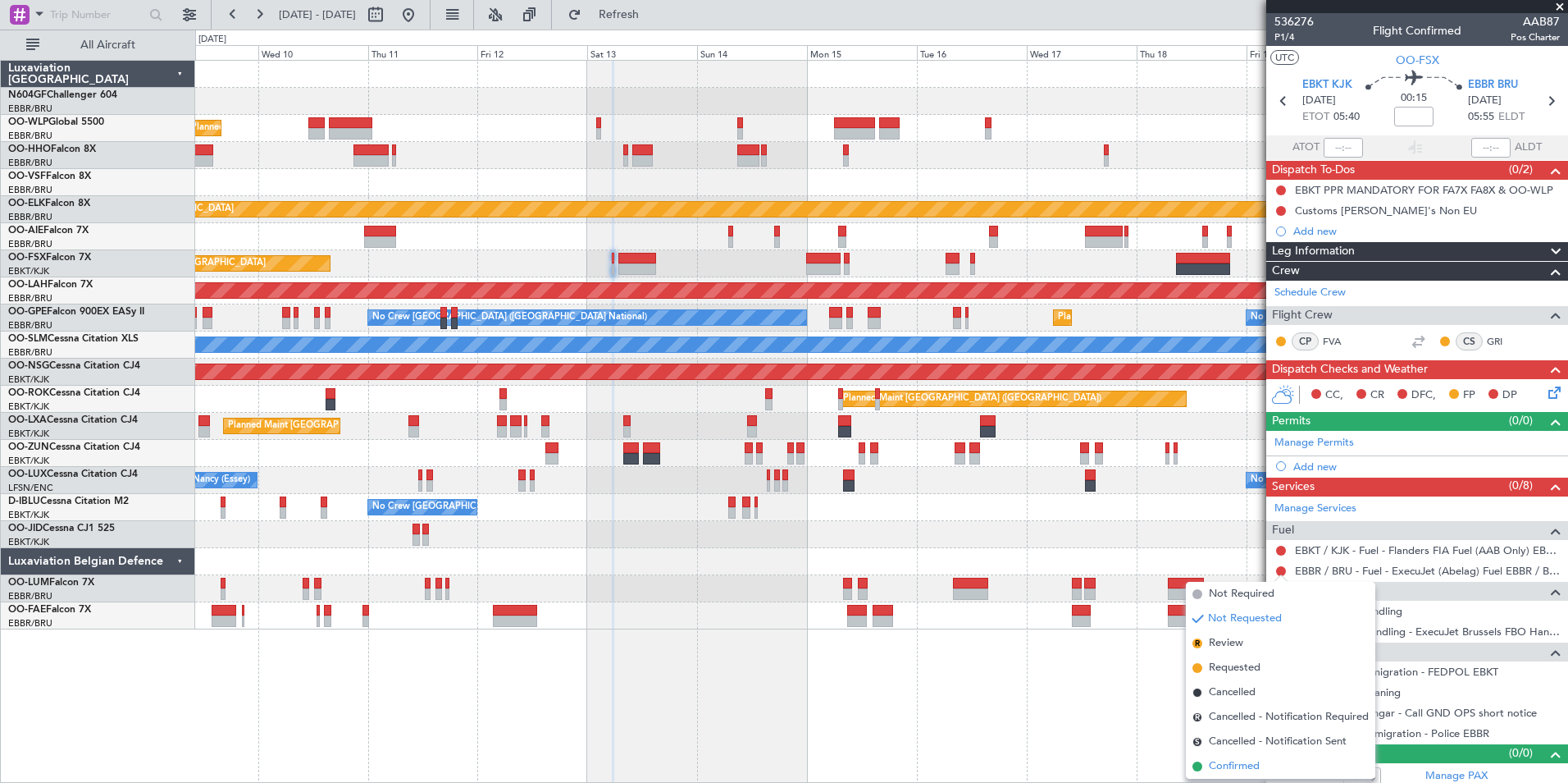
click at [1246, 767] on span "Confirmed" at bounding box center [1235, 766] width 51 height 16
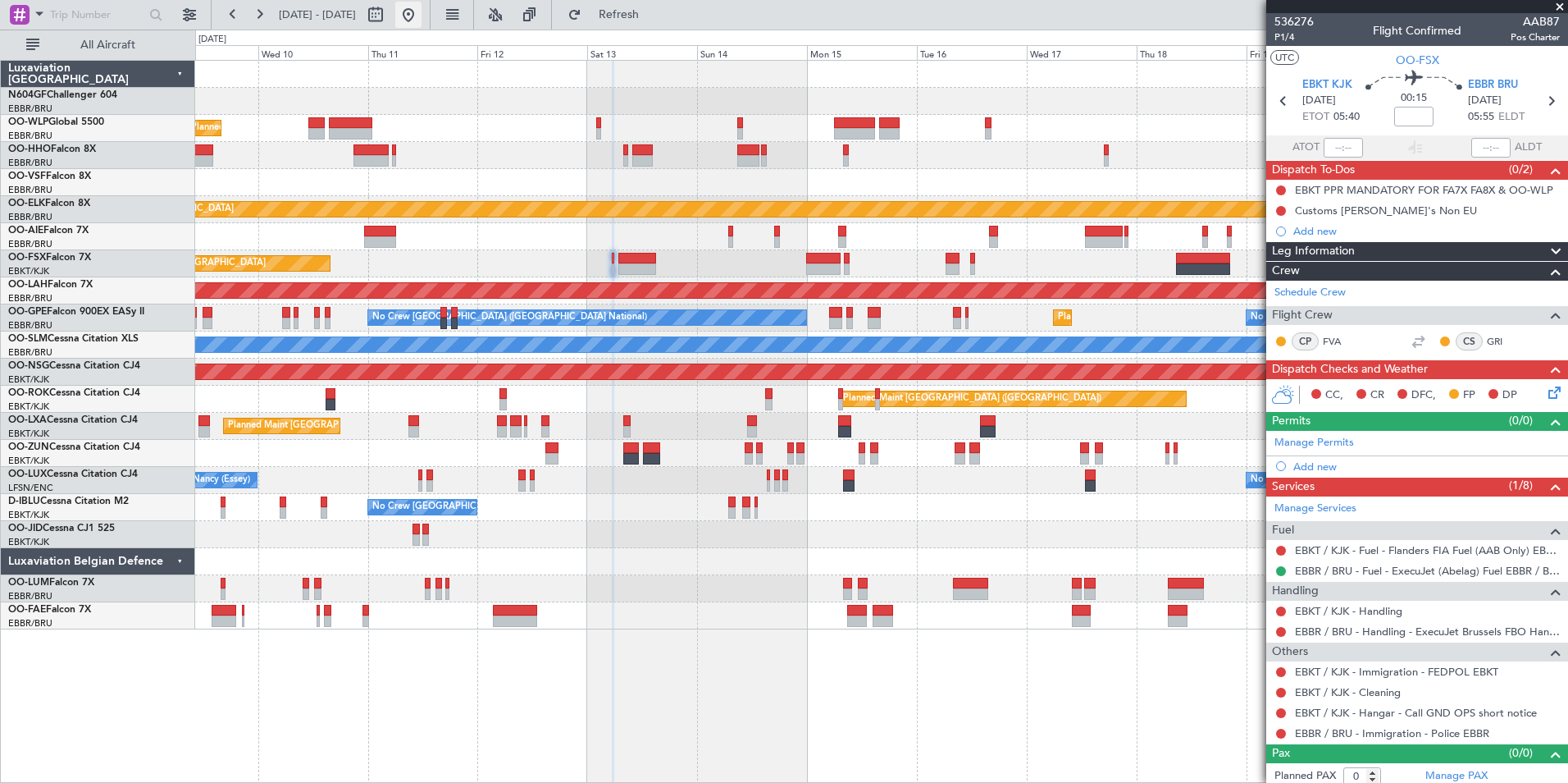
click at [422, 17] on button at bounding box center [409, 15] width 26 height 26
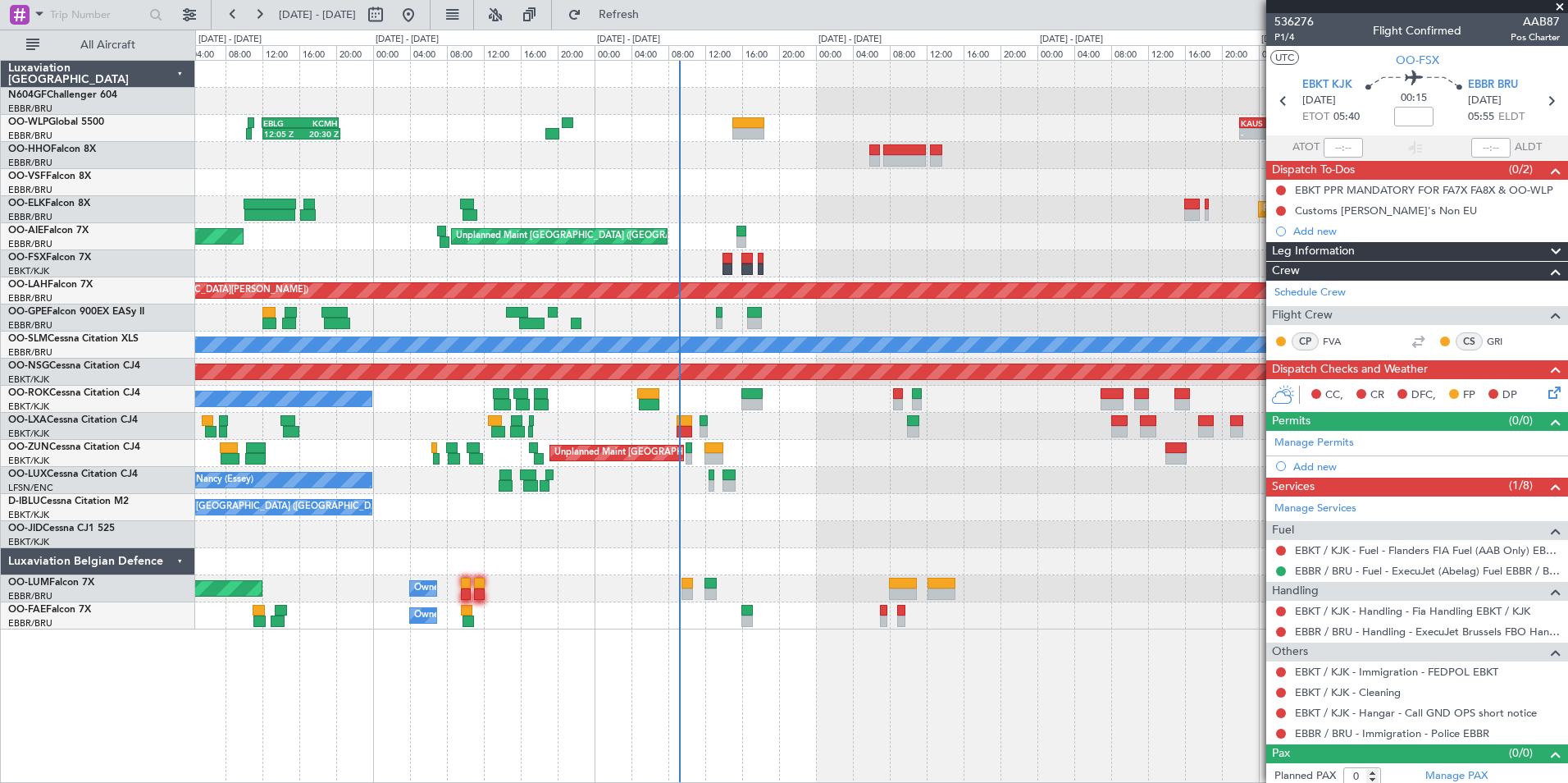
drag, startPoint x: 1556, startPoint y: 7, endPoint x: 902, endPoint y: 7, distance: 654.0
click at [1556, 7] on span at bounding box center [1560, 8] width 16 height 15
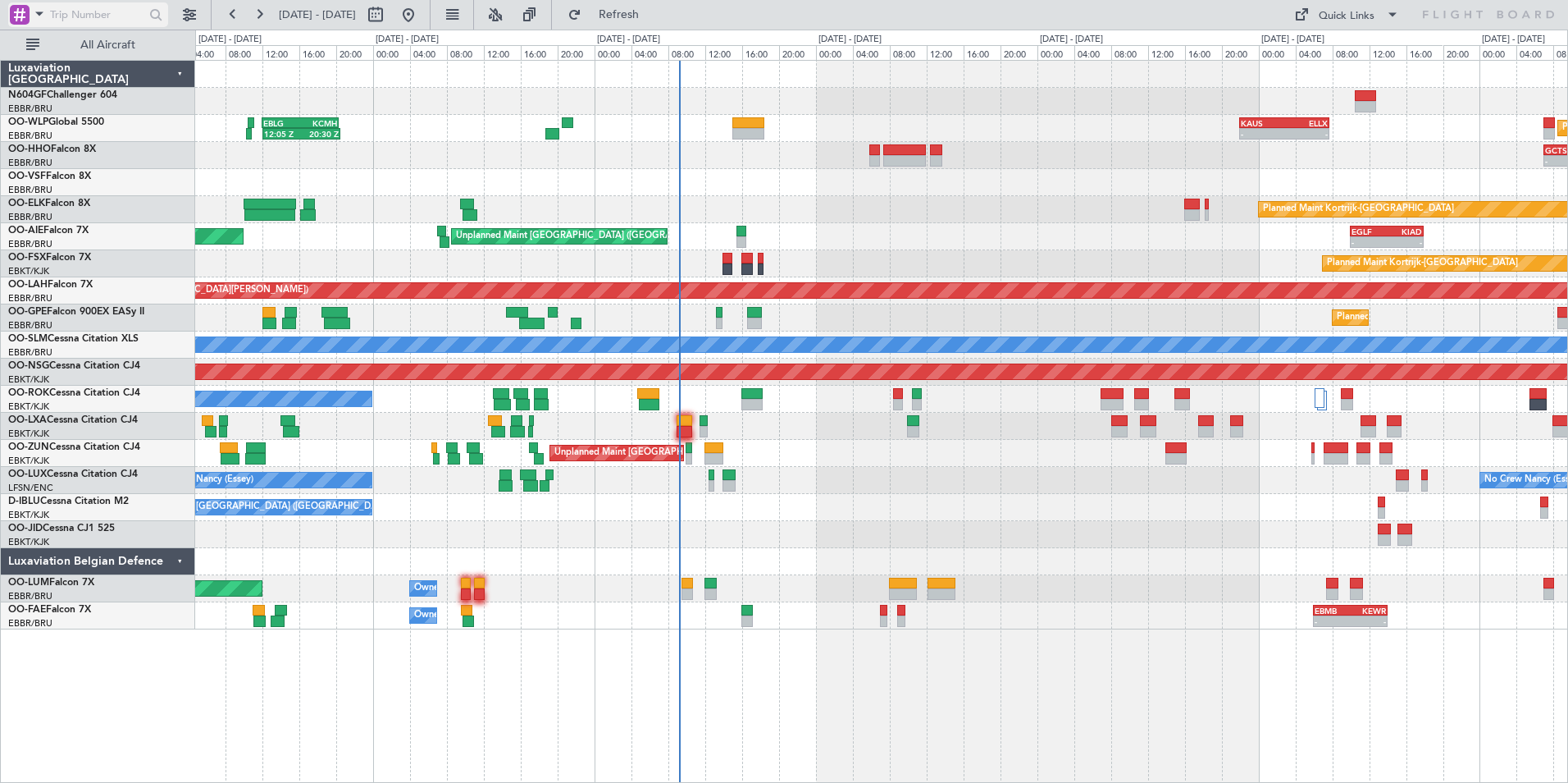
click at [41, 21] on span at bounding box center [39, 13] width 20 height 21
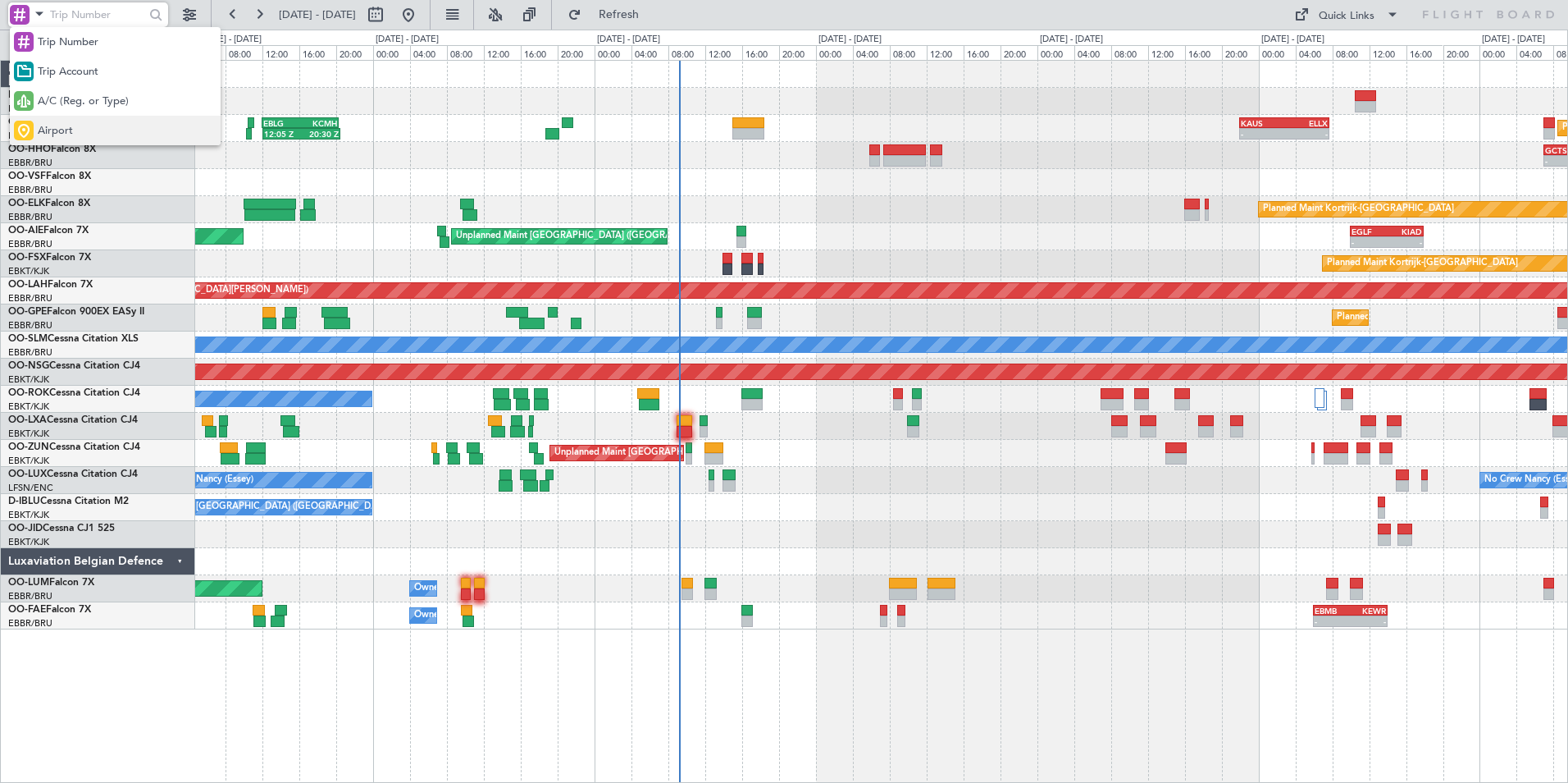
click at [76, 121] on div "Airport" at bounding box center [115, 130] width 211 height 29
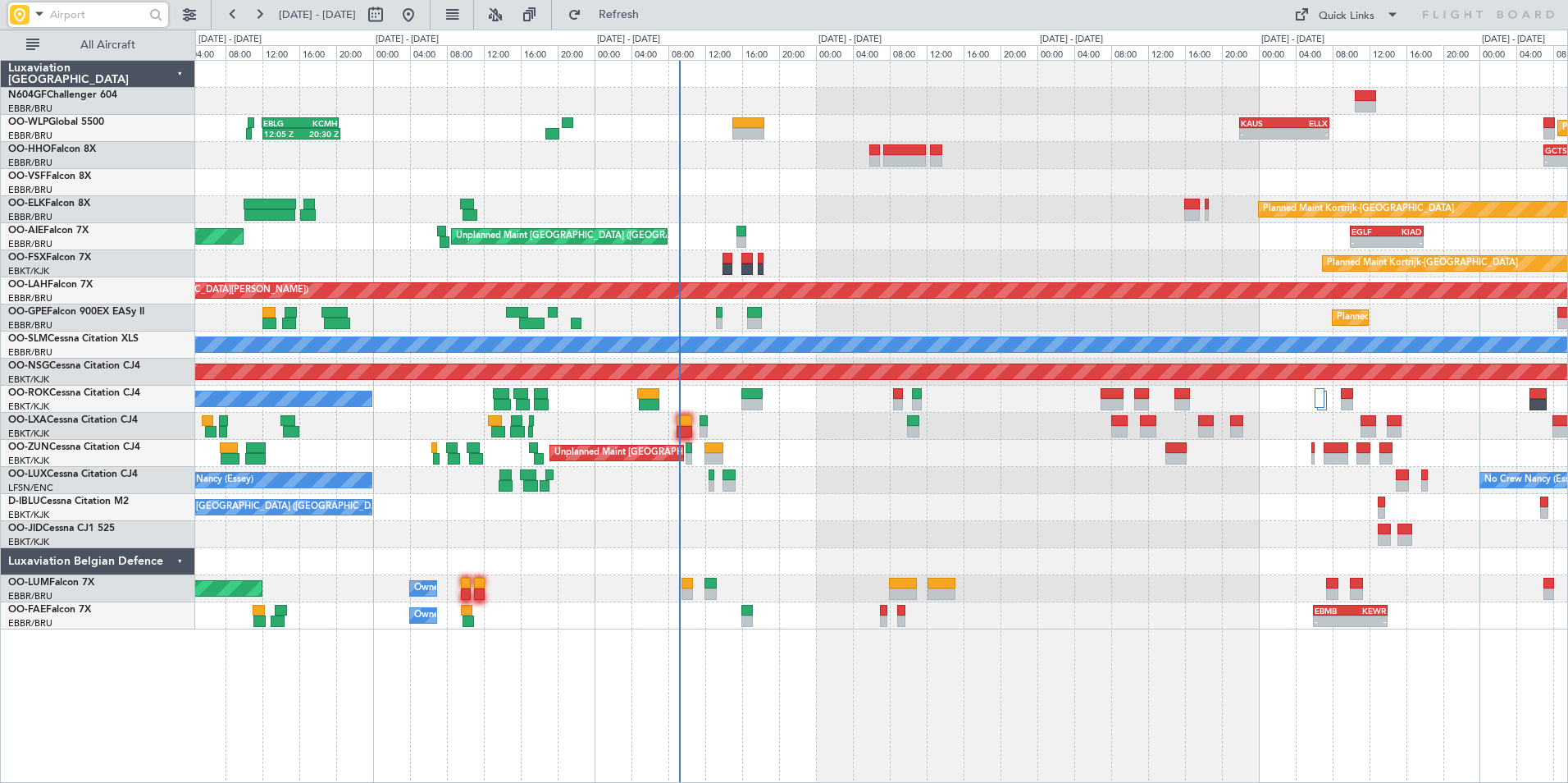
click at [79, 8] on input "text" at bounding box center [97, 15] width 94 height 24
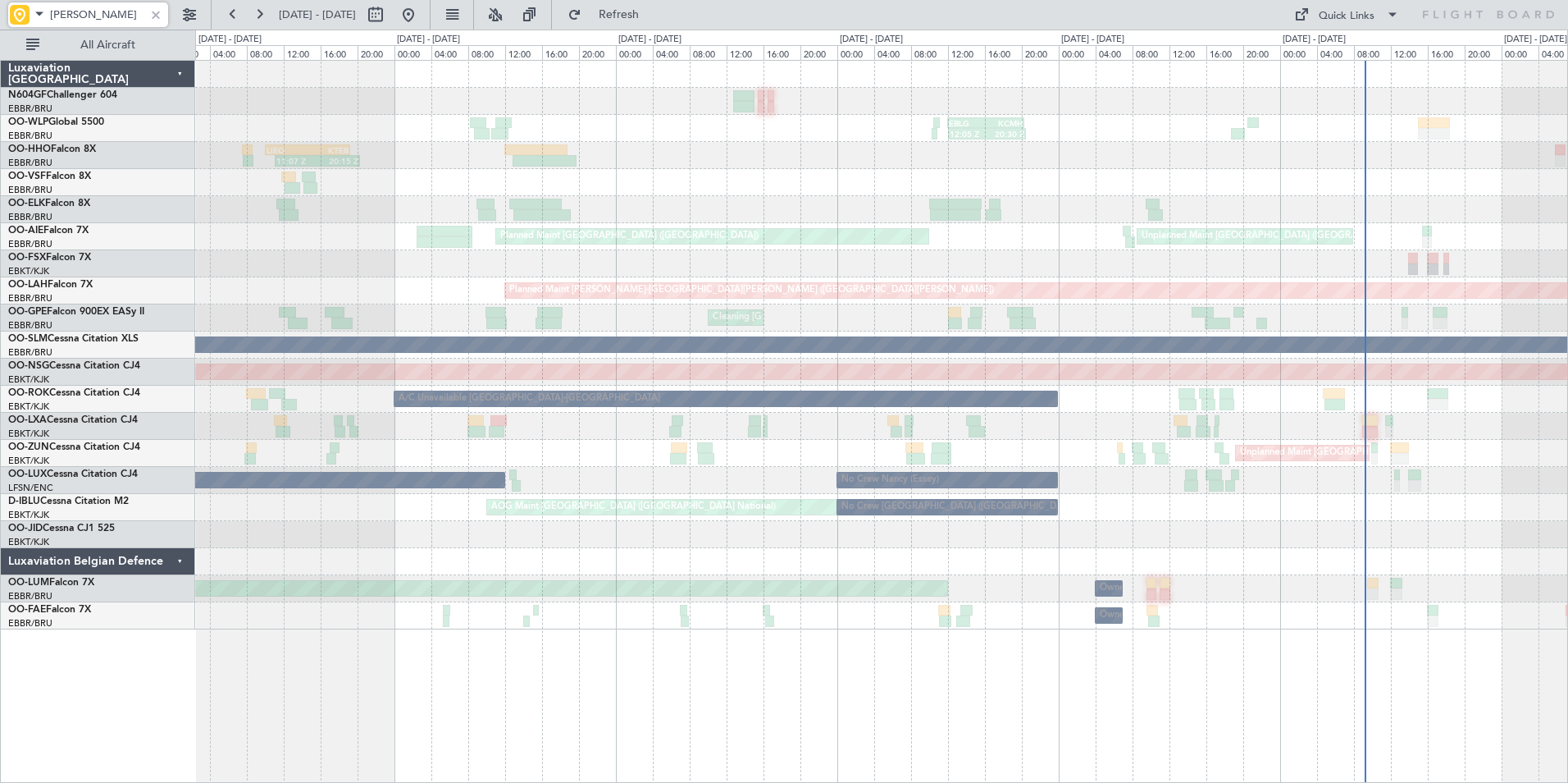
click at [1013, 410] on div "12:05 Z 20:30 Z EBLG 12:00 Z KCMH 20:20 Z Planned Maint [GEOGRAPHIC_DATA] ([GEO…" at bounding box center [881, 345] width 1372 height 569
click at [1254, 418] on div "Planned Maint Kortrijk-[GEOGRAPHIC_DATA]" at bounding box center [881, 426] width 1372 height 27
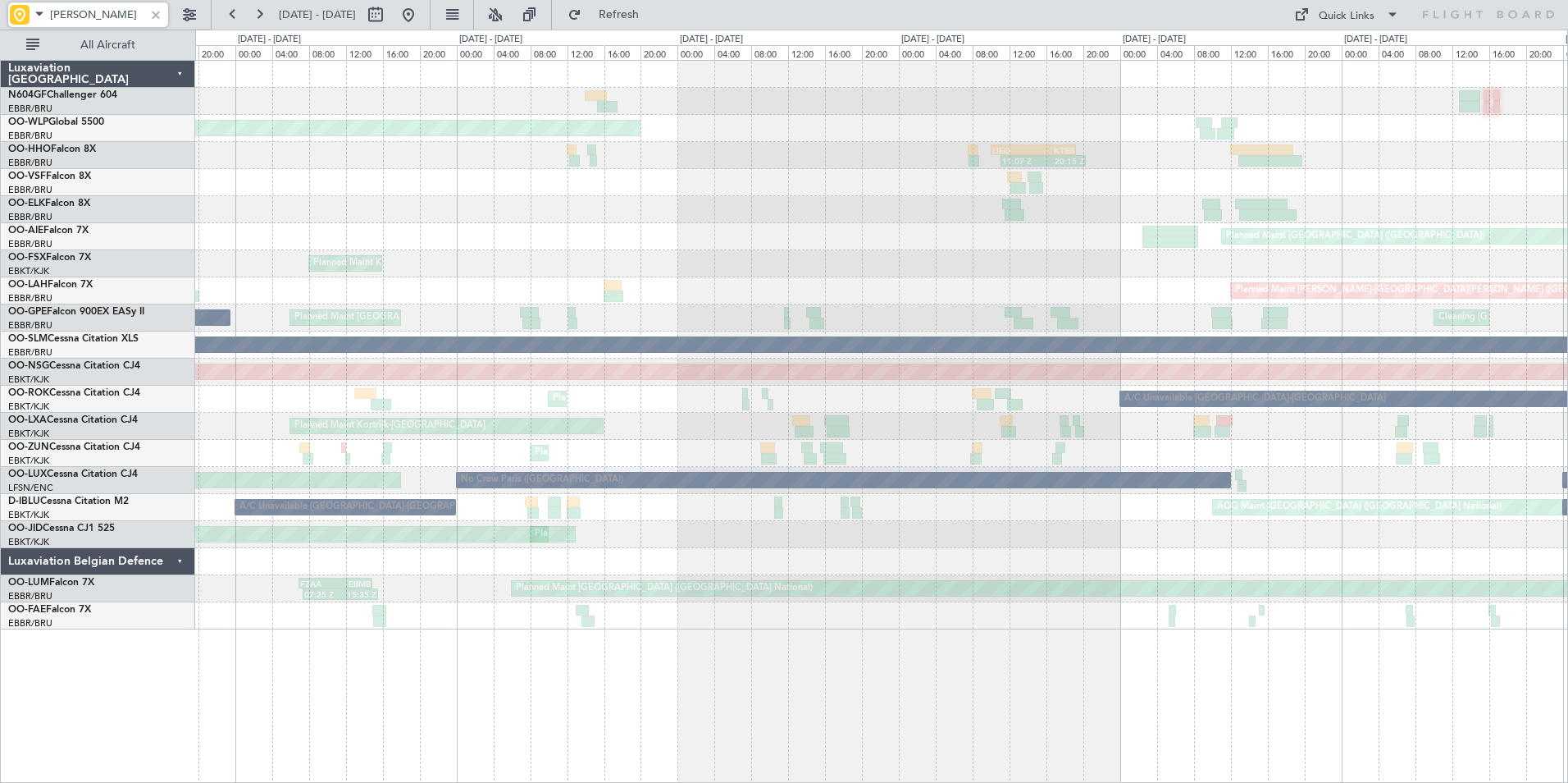
click at [1474, 418] on div "Planned Maint [GEOGRAPHIC_DATA] ([GEOGRAPHIC_DATA]) EBLG 12:00 Z KCMH 20:20 Z 1…" at bounding box center [881, 345] width 1372 height 569
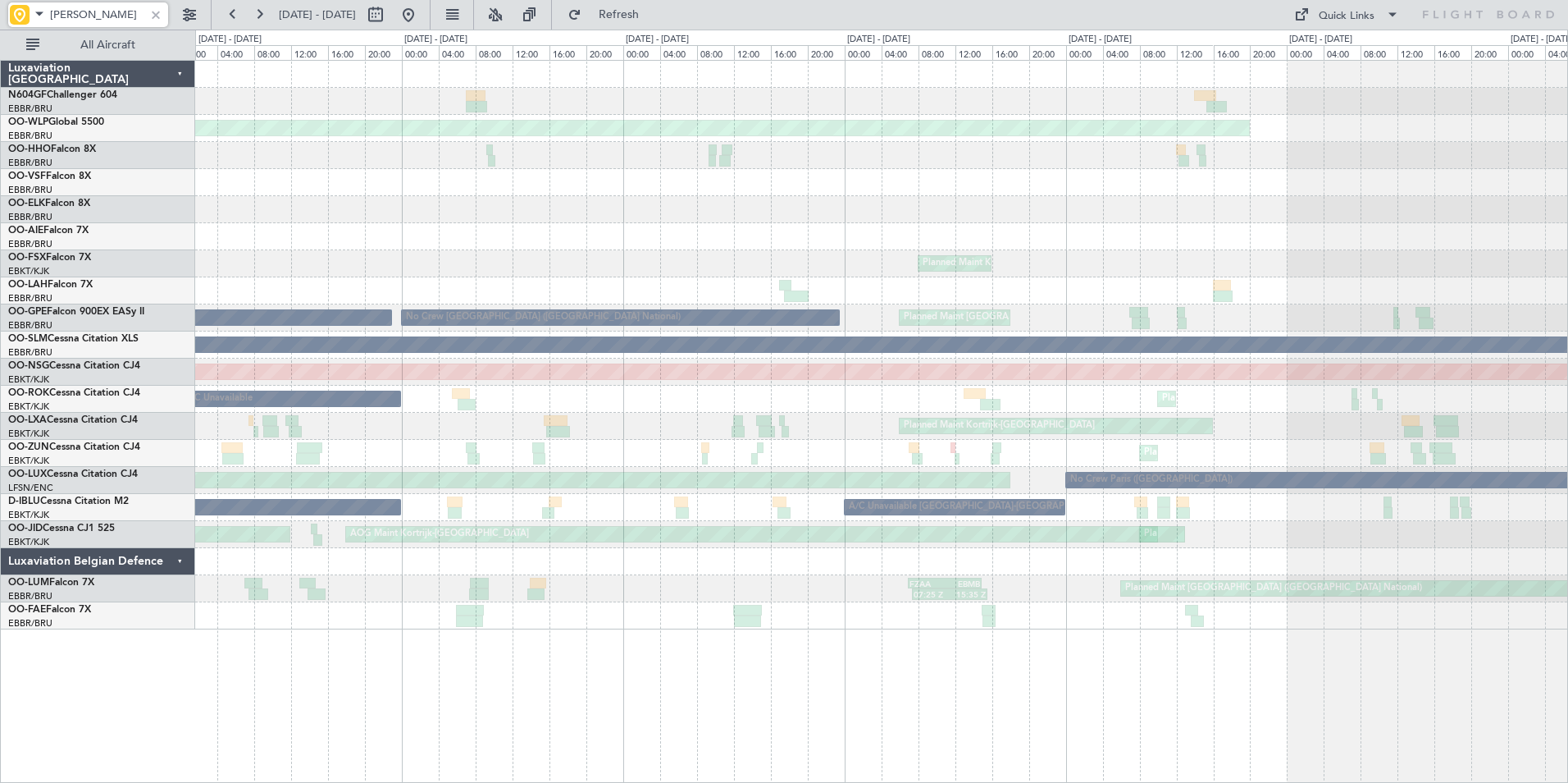
click at [1440, 349] on div "05:25 Z 13:20 Z LGSA 05:00 Z FZQA 12:50 Z Planned Maint [GEOGRAPHIC_DATA] ([GEO…" at bounding box center [881, 345] width 1372 height 569
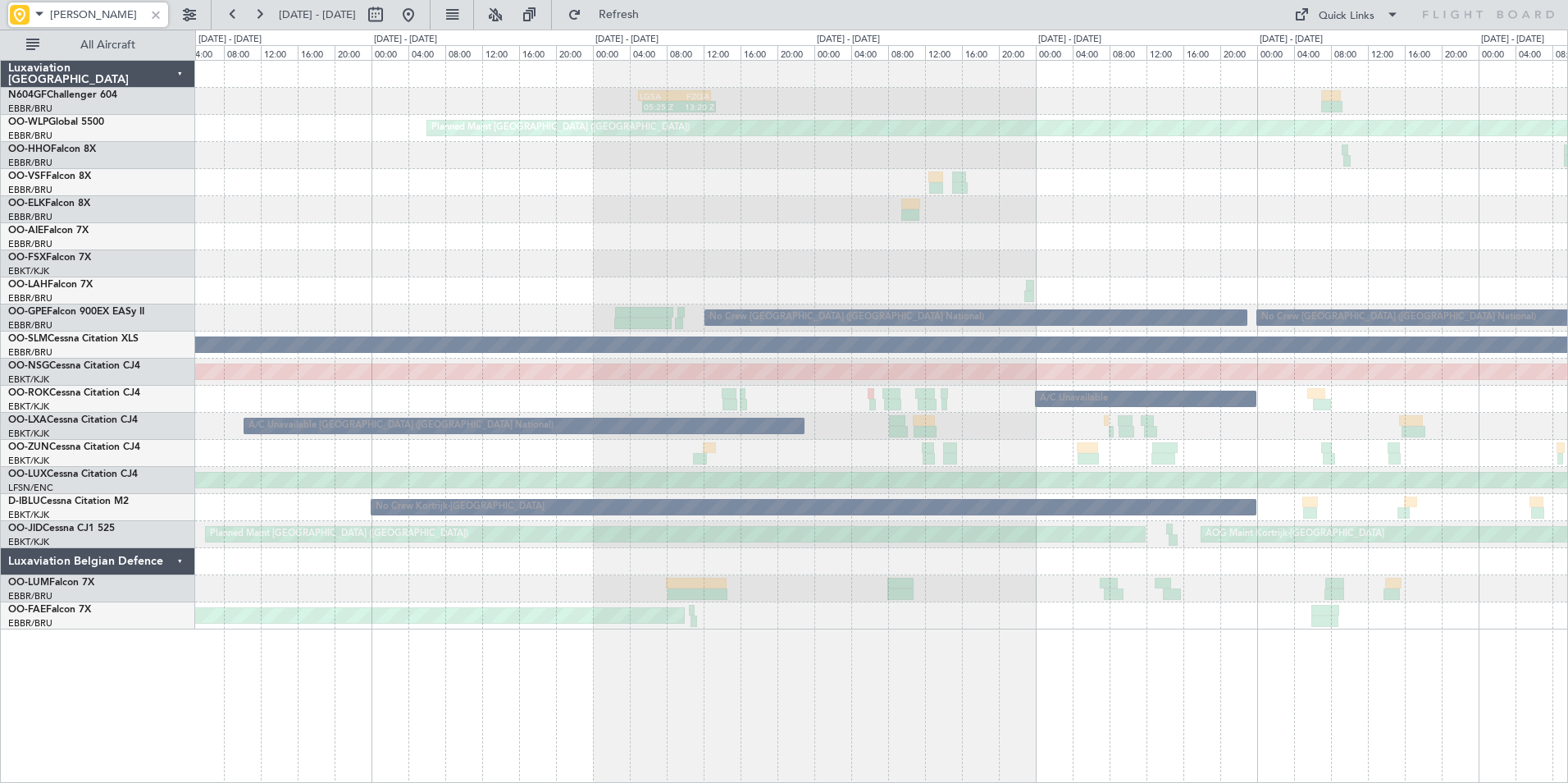
click at [1199, 272] on div "05:25 Z 13:20 Z LGSA 05:00 Z FZQA 12:50 Z Planned Maint [GEOGRAPHIC_DATA] ([GEO…" at bounding box center [881, 345] width 1372 height 569
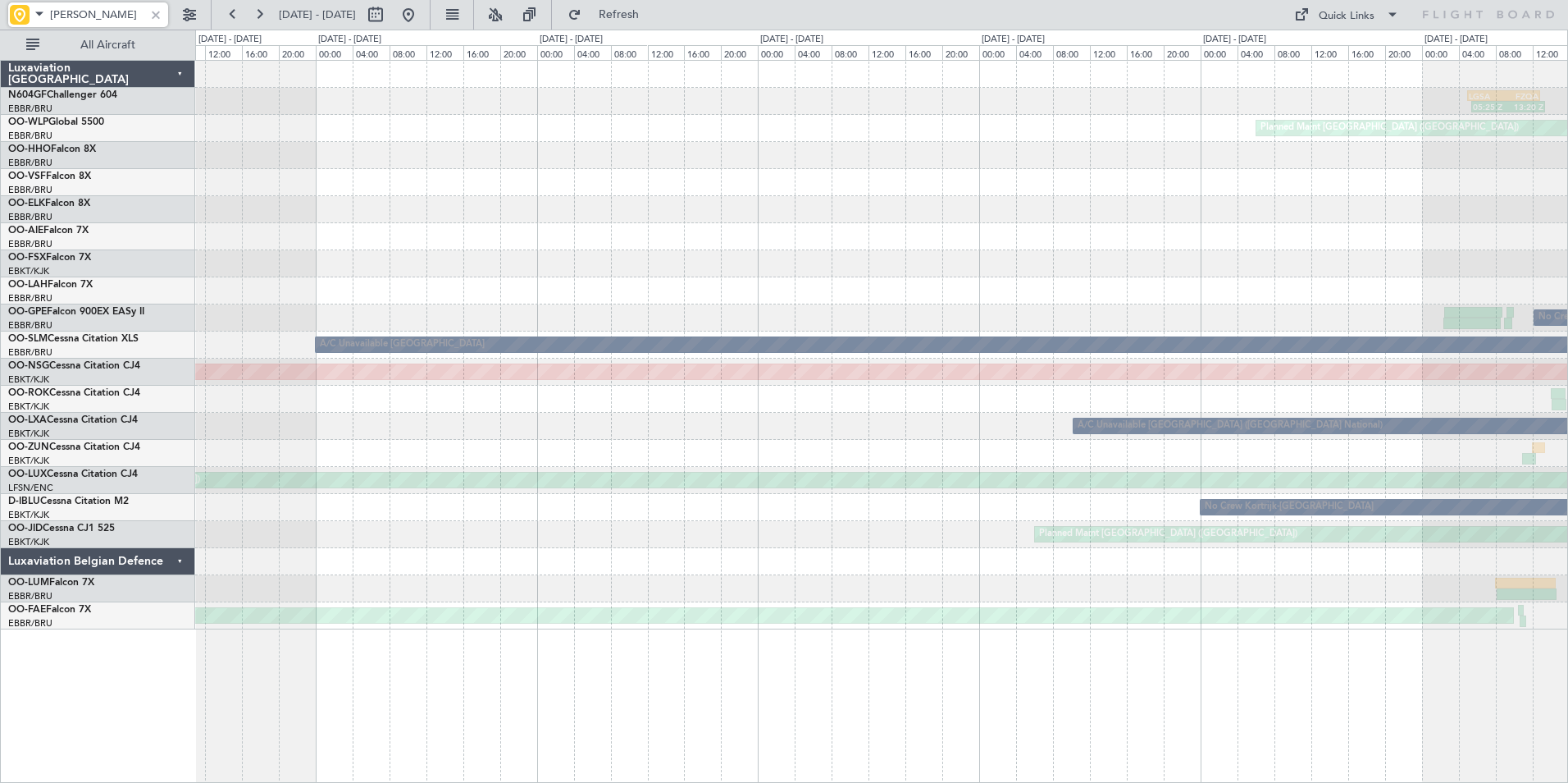
click at [1041, 258] on div at bounding box center [881, 264] width 1372 height 27
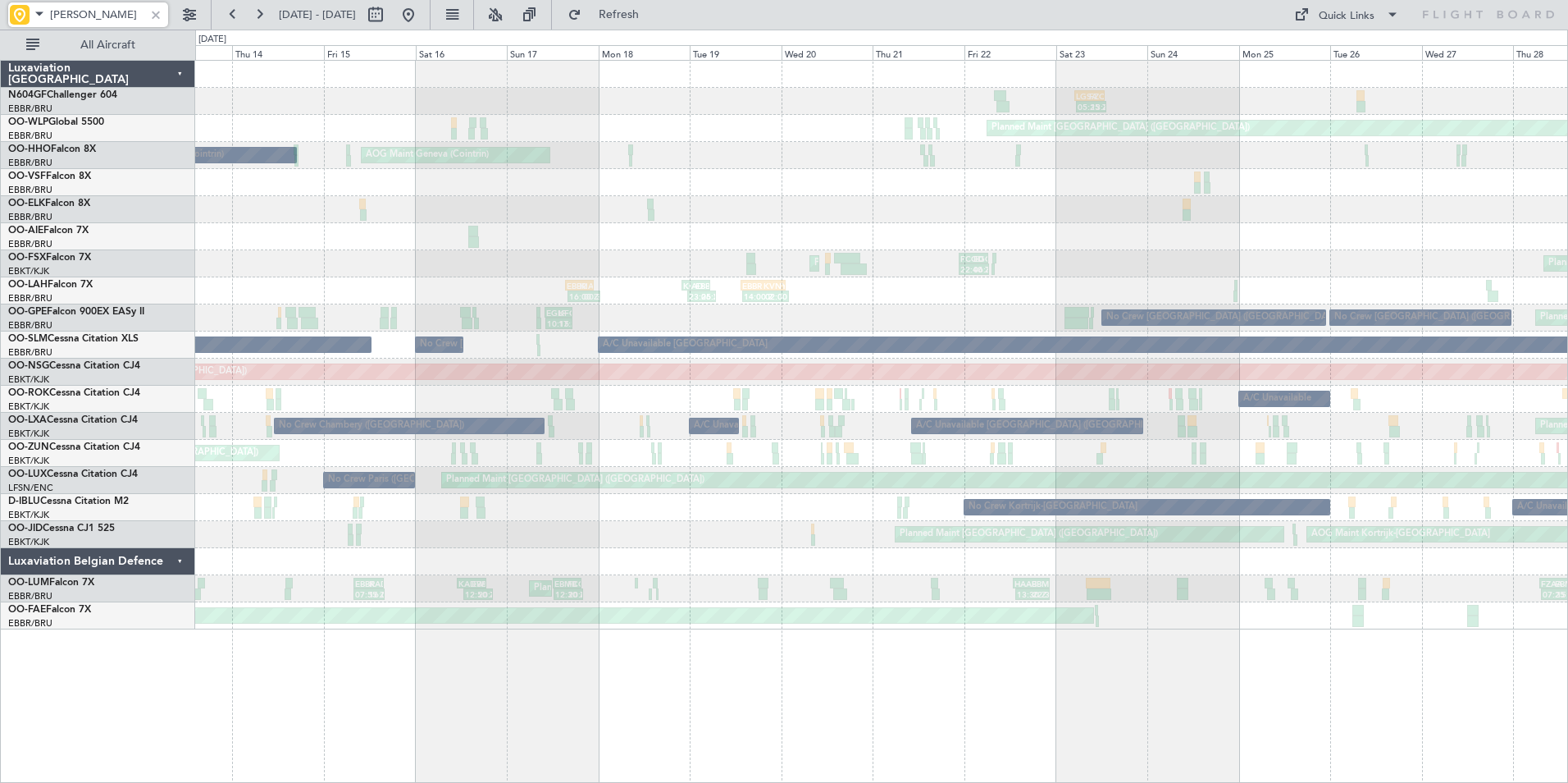
click at [1049, 262] on div "Planned Maint Kortrijk-Wevelgem 22:40 Z 06:30 Z FCOD 22:45 Z EGGW 06:20 Z Plann…" at bounding box center [881, 264] width 1372 height 27
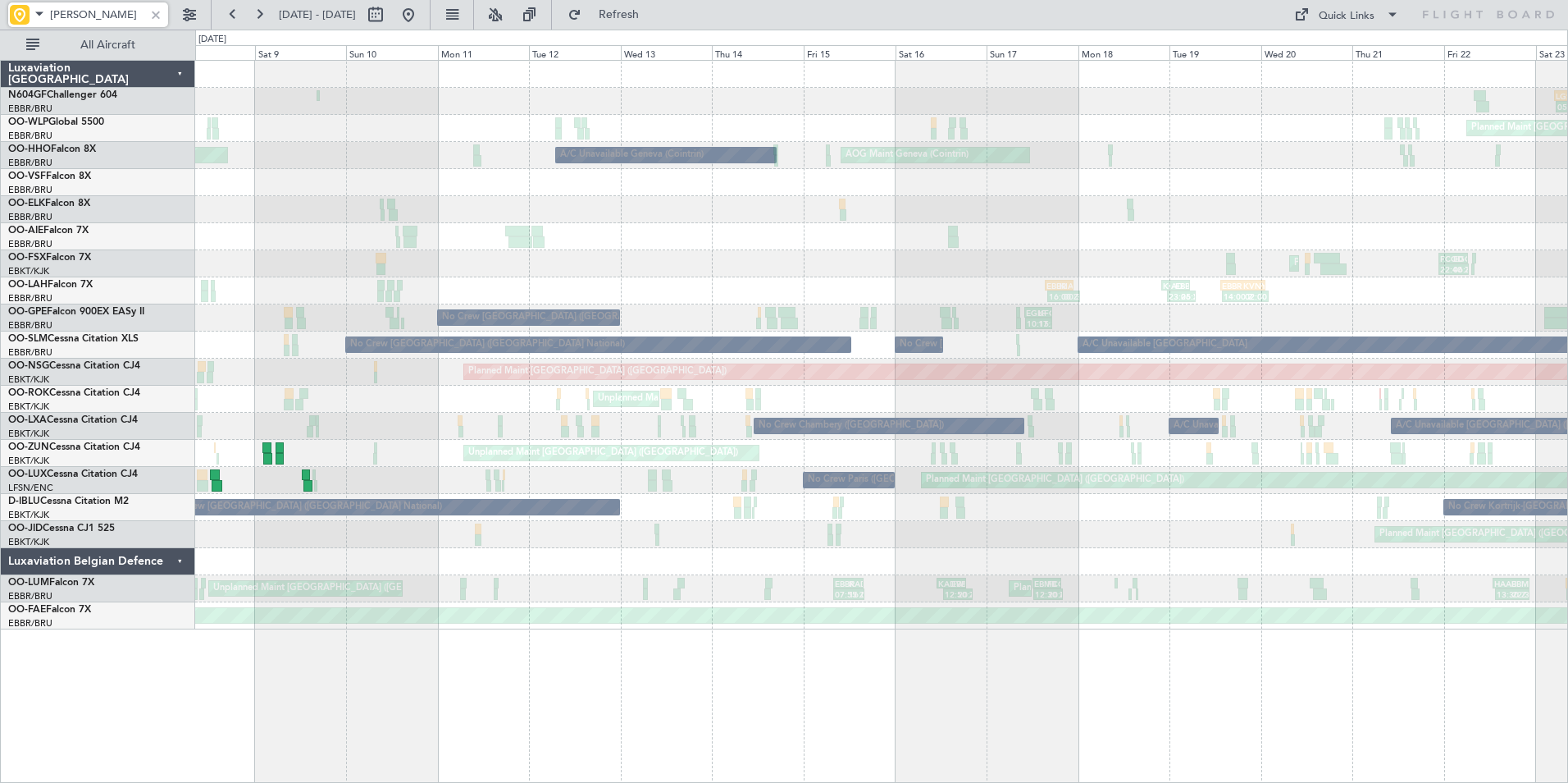
click at [1218, 226] on div at bounding box center [881, 237] width 1372 height 27
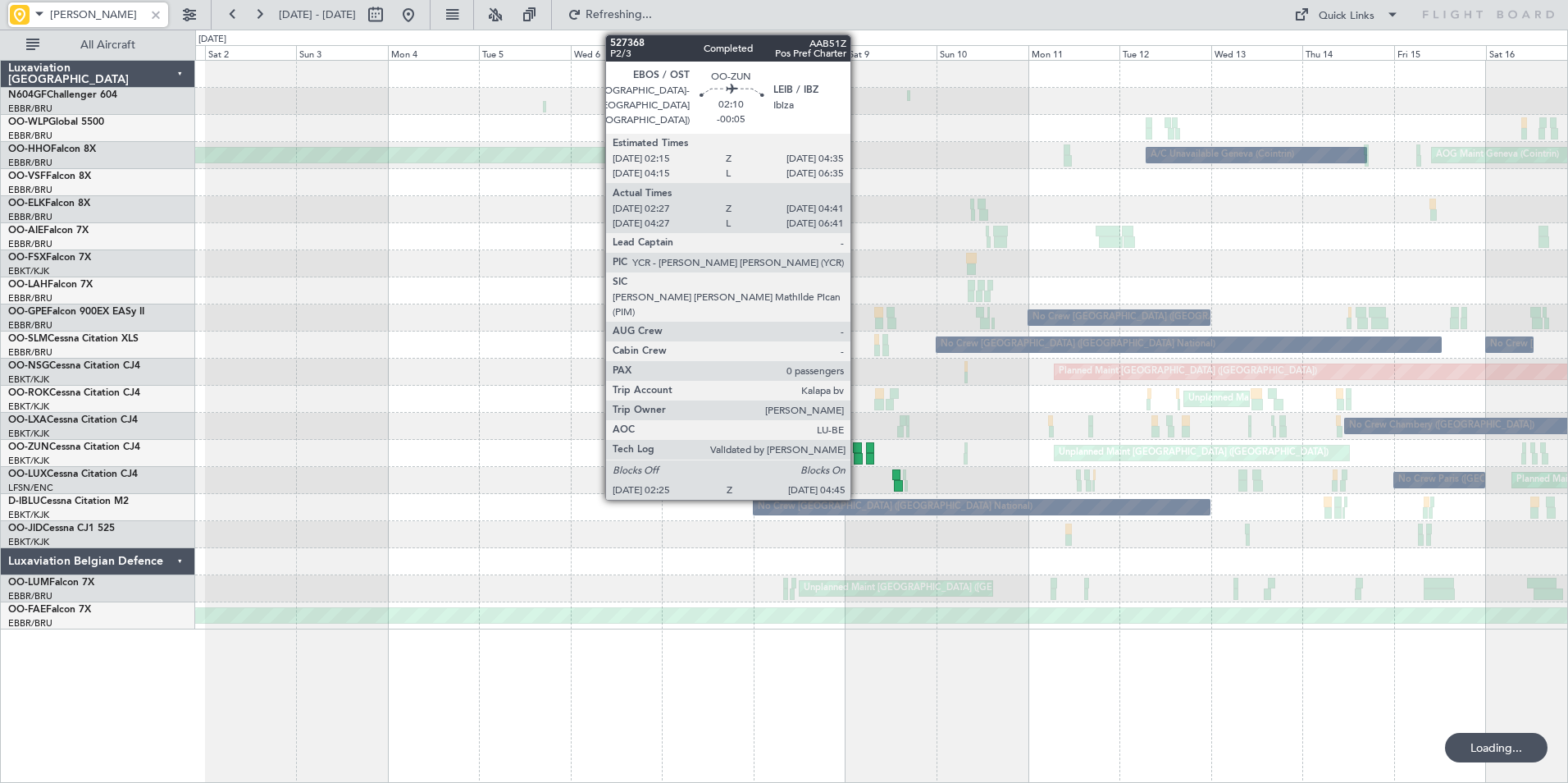
click at [858, 456] on div at bounding box center [859, 459] width 9 height 11
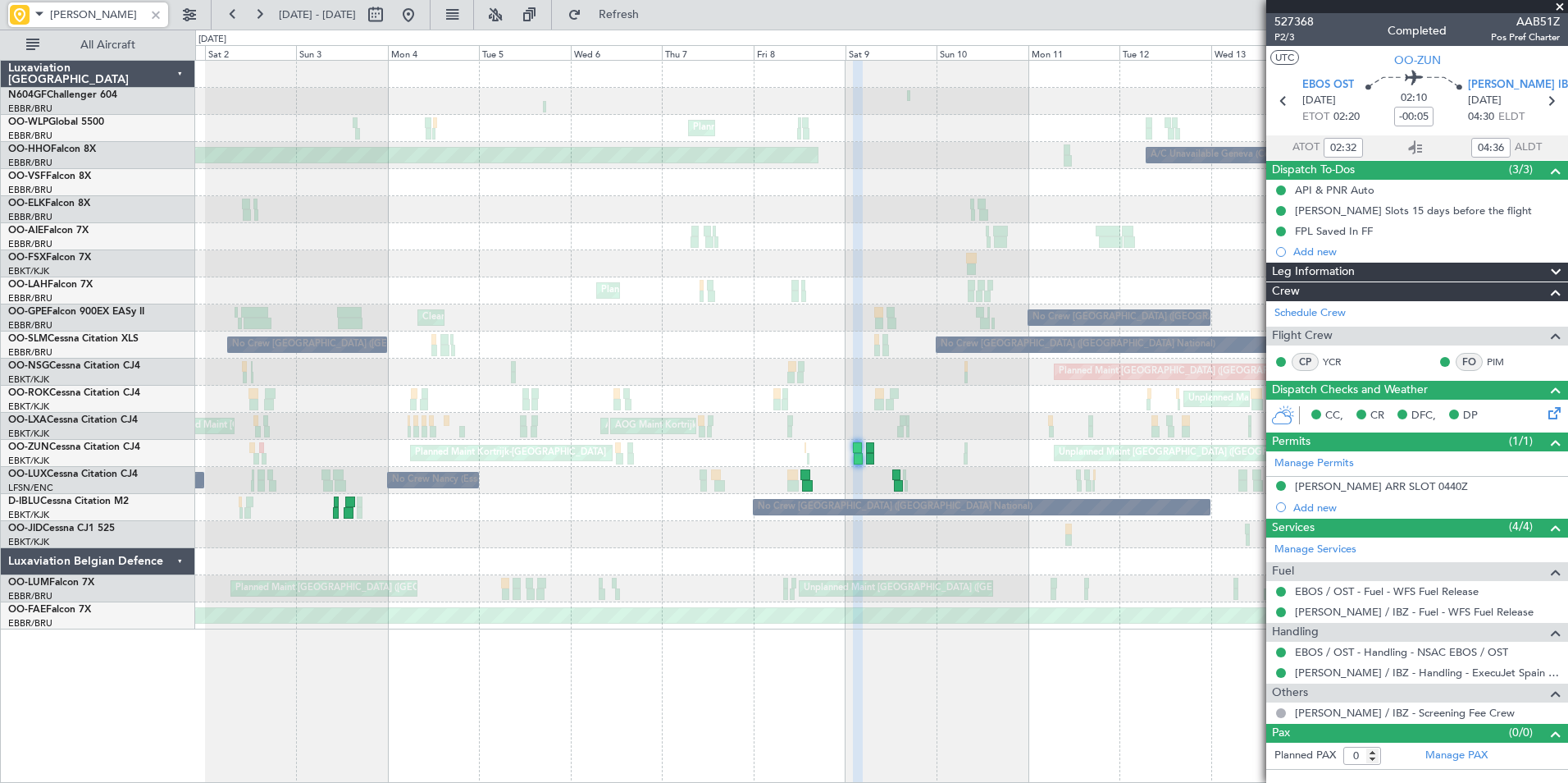
type input "leib"
click at [1362, 489] on div "LEIB ARR SLOT 0440Z" at bounding box center [1382, 486] width 173 height 14
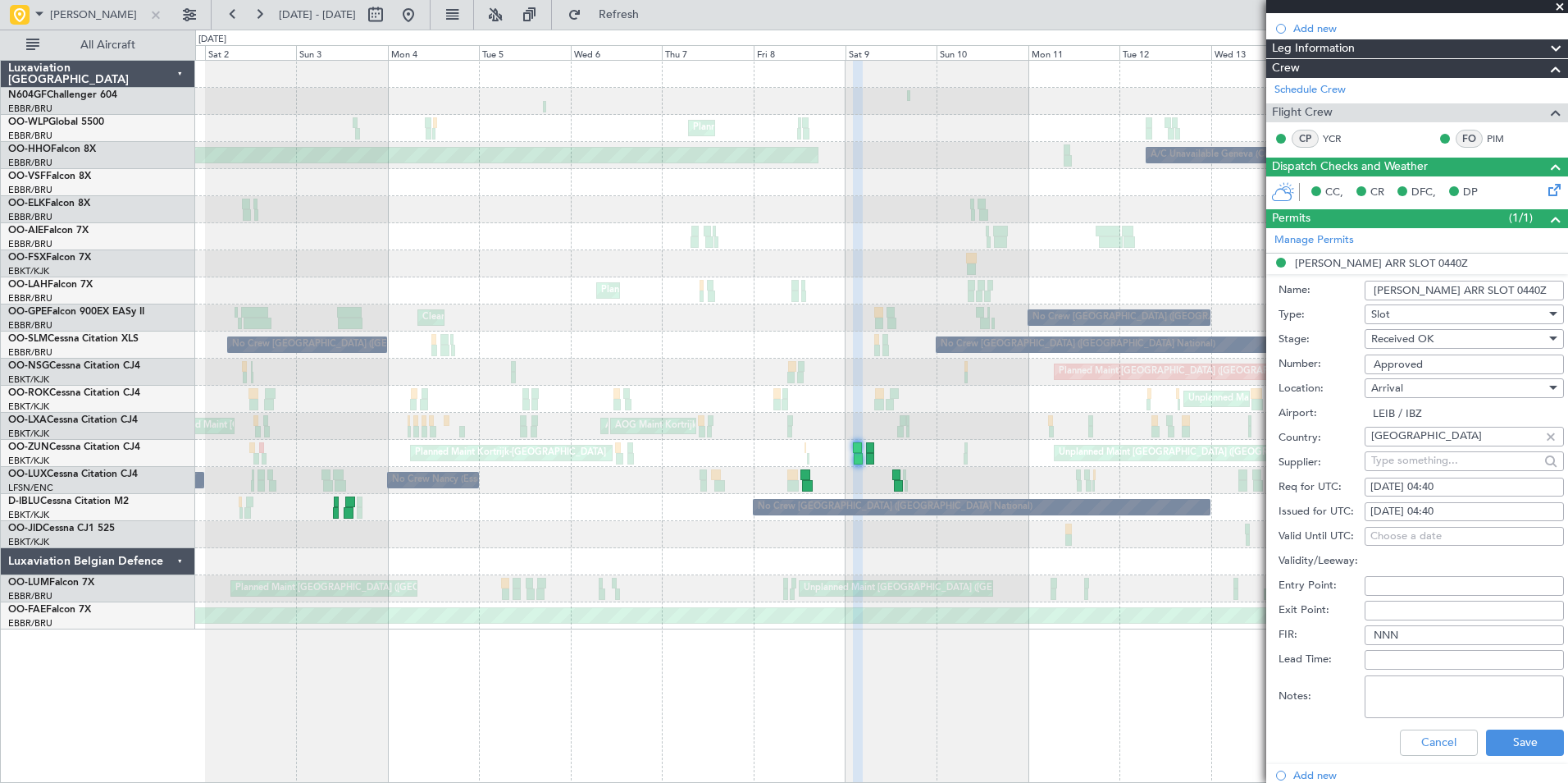
scroll to position [246, 0]
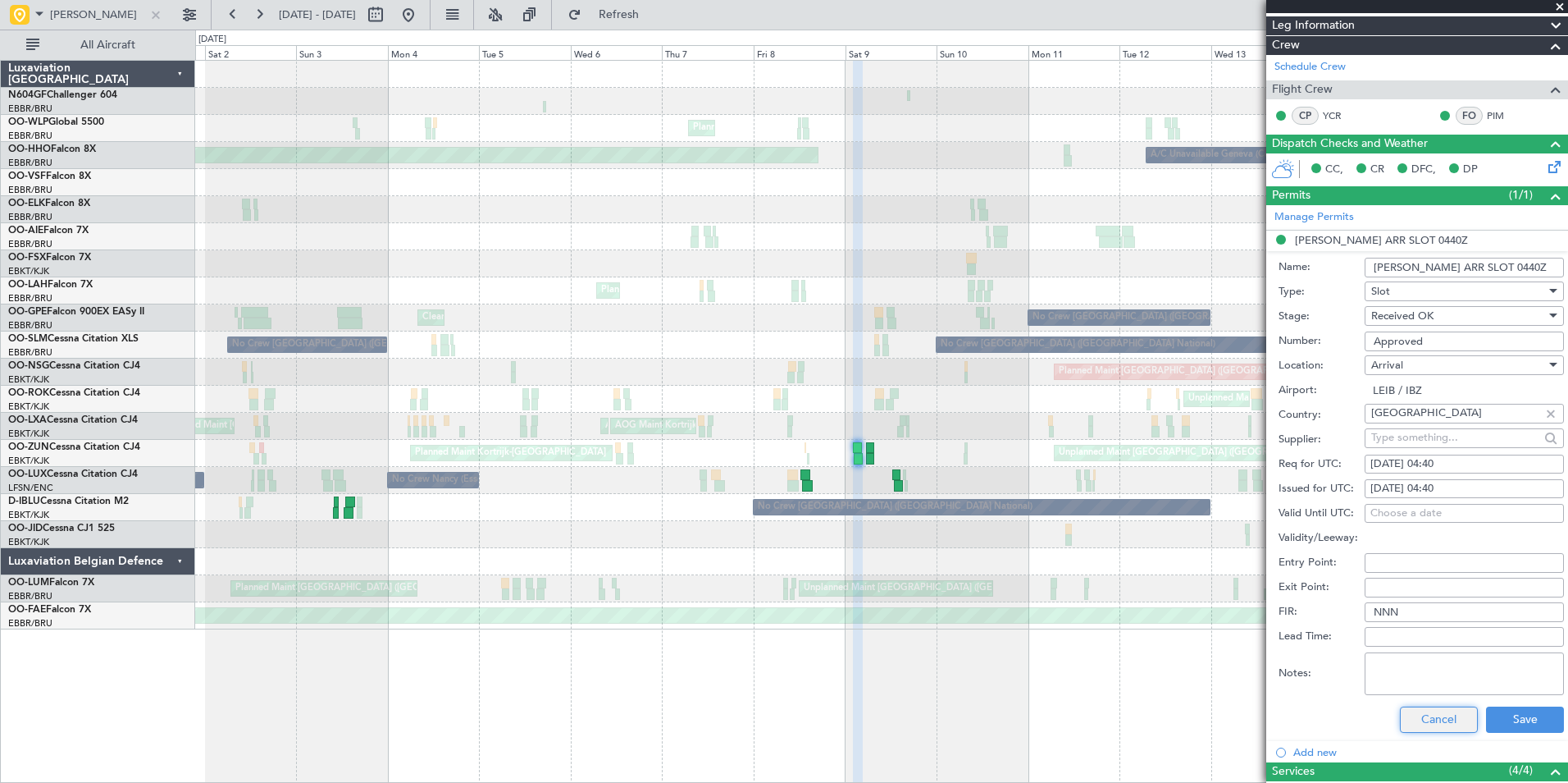
click at [1440, 714] on button "Cancel" at bounding box center [1439, 720] width 78 height 26
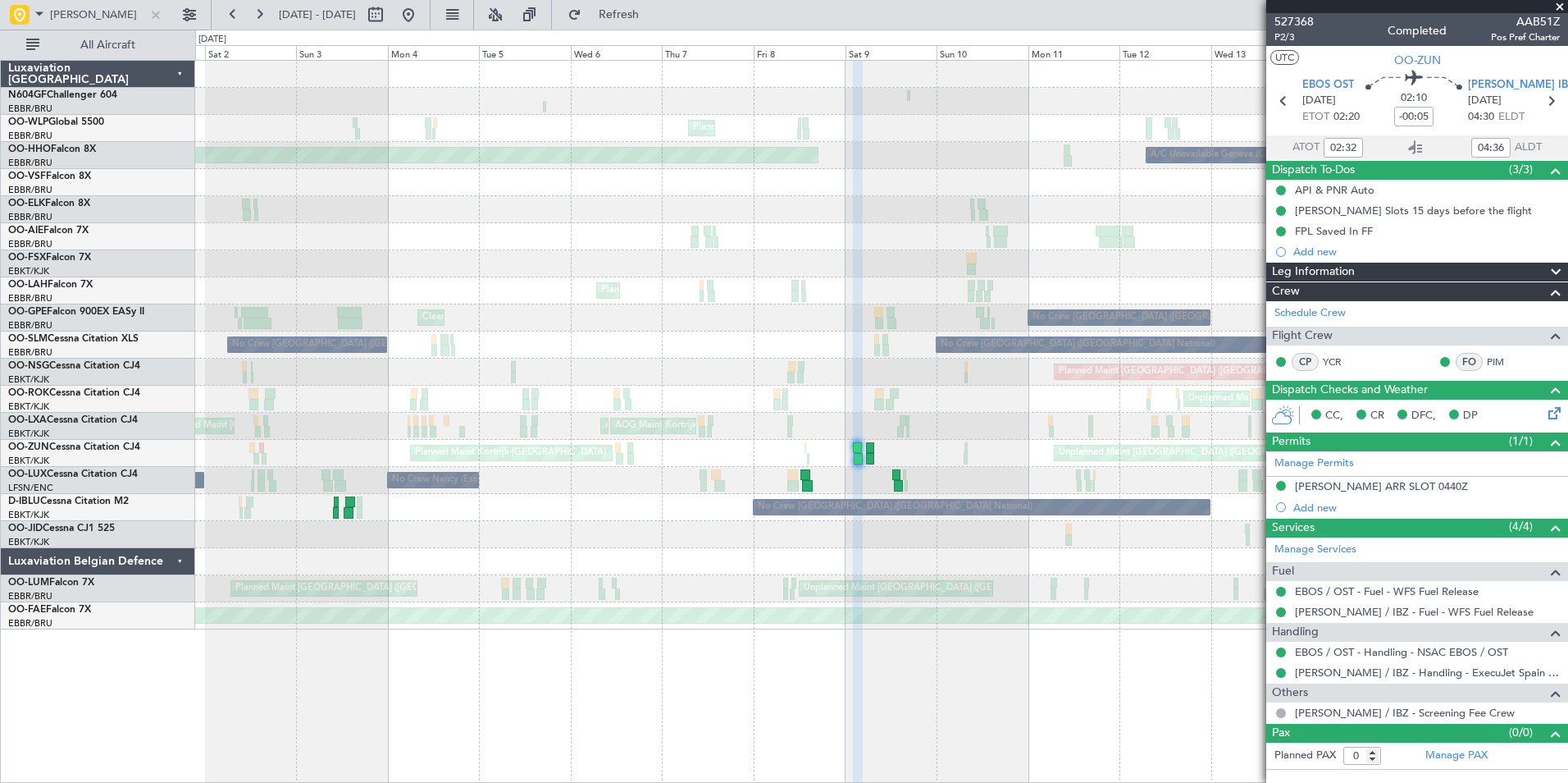
click at [1556, 4] on span at bounding box center [1560, 8] width 16 height 15
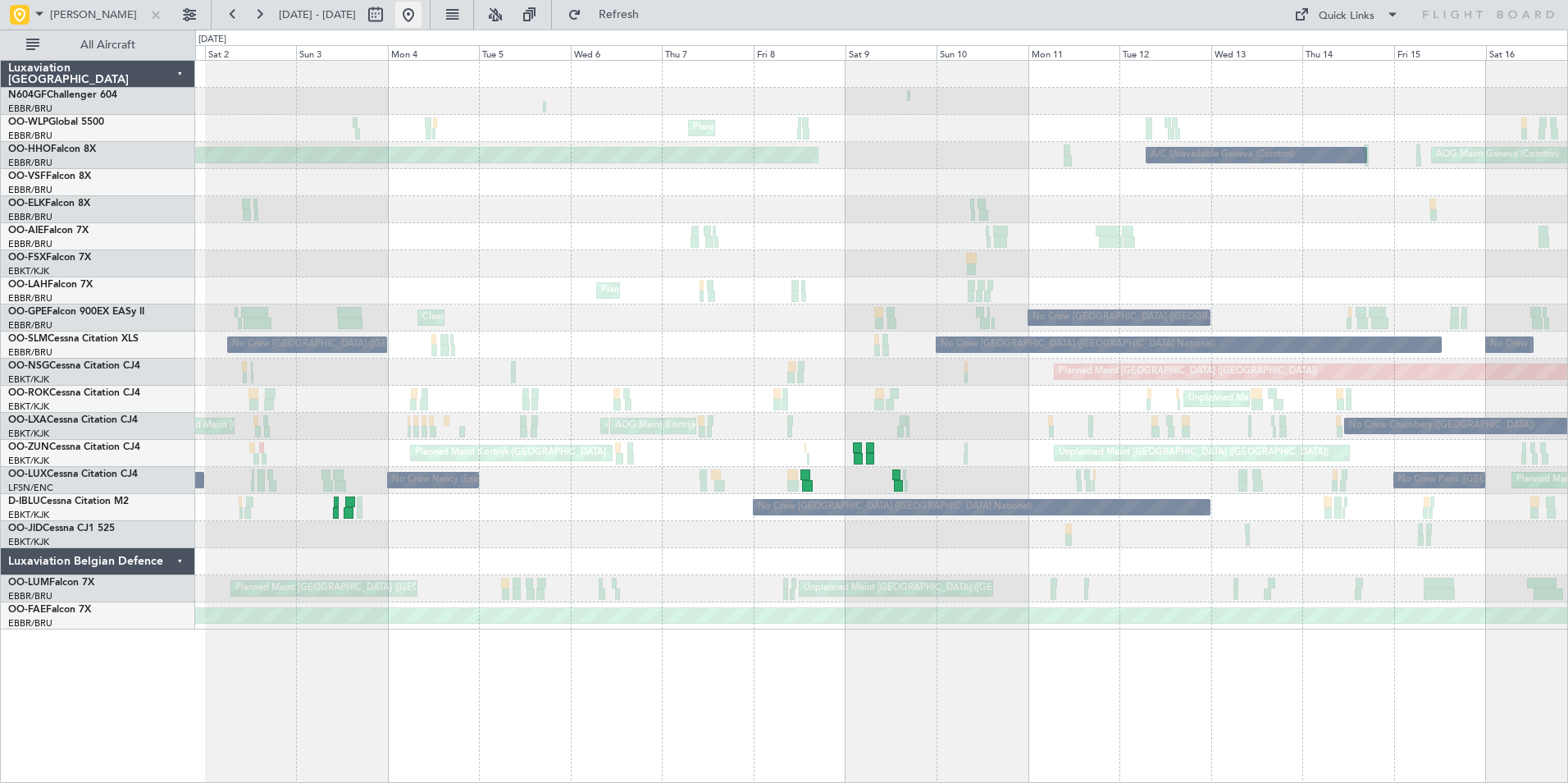
click at [422, 16] on button at bounding box center [409, 15] width 26 height 26
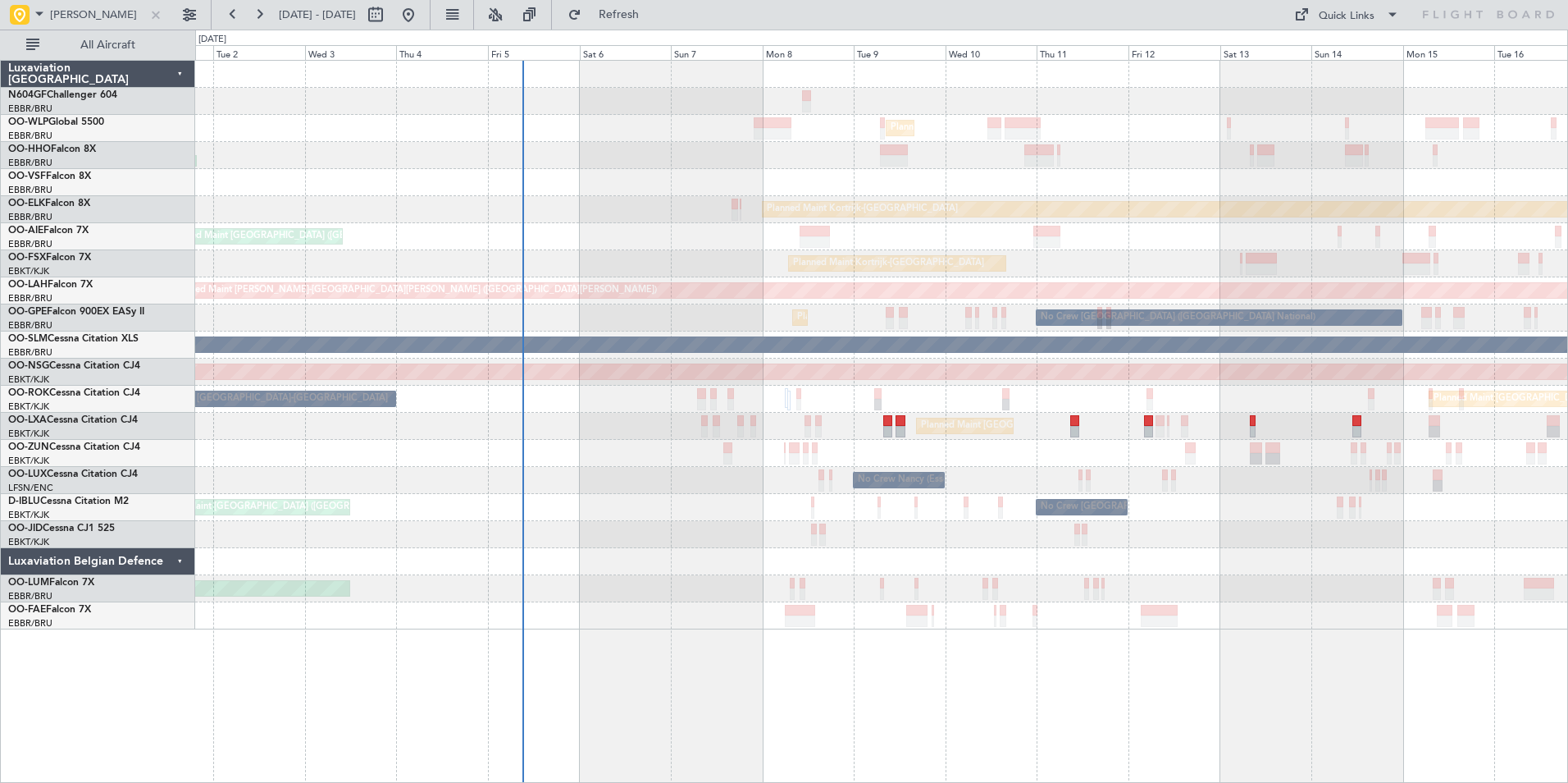
click at [609, 214] on div "Planned Maint Kortrijk-[GEOGRAPHIC_DATA]" at bounding box center [881, 209] width 1372 height 27
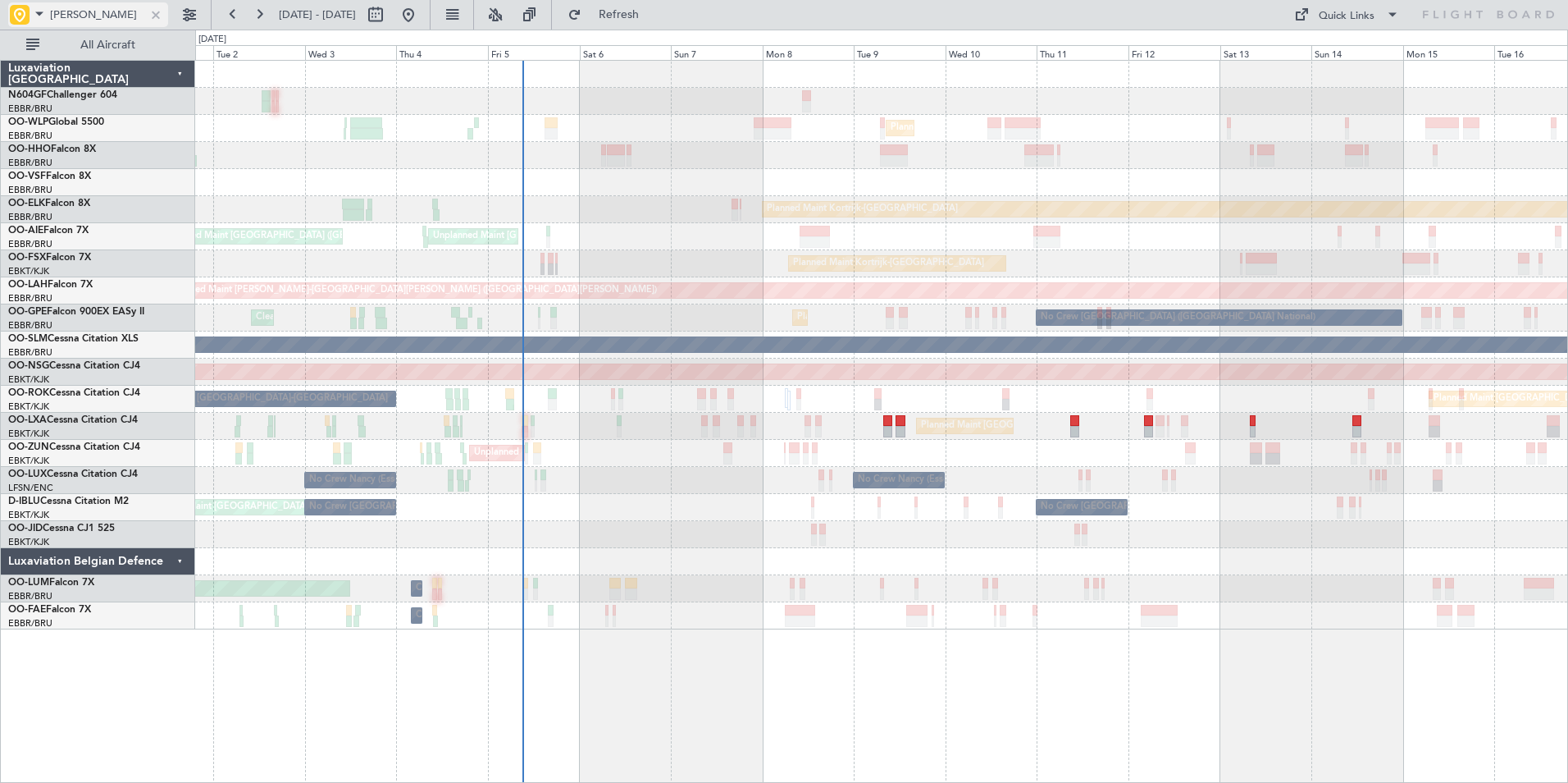
click at [40, 13] on span at bounding box center [39, 13] width 20 height 21
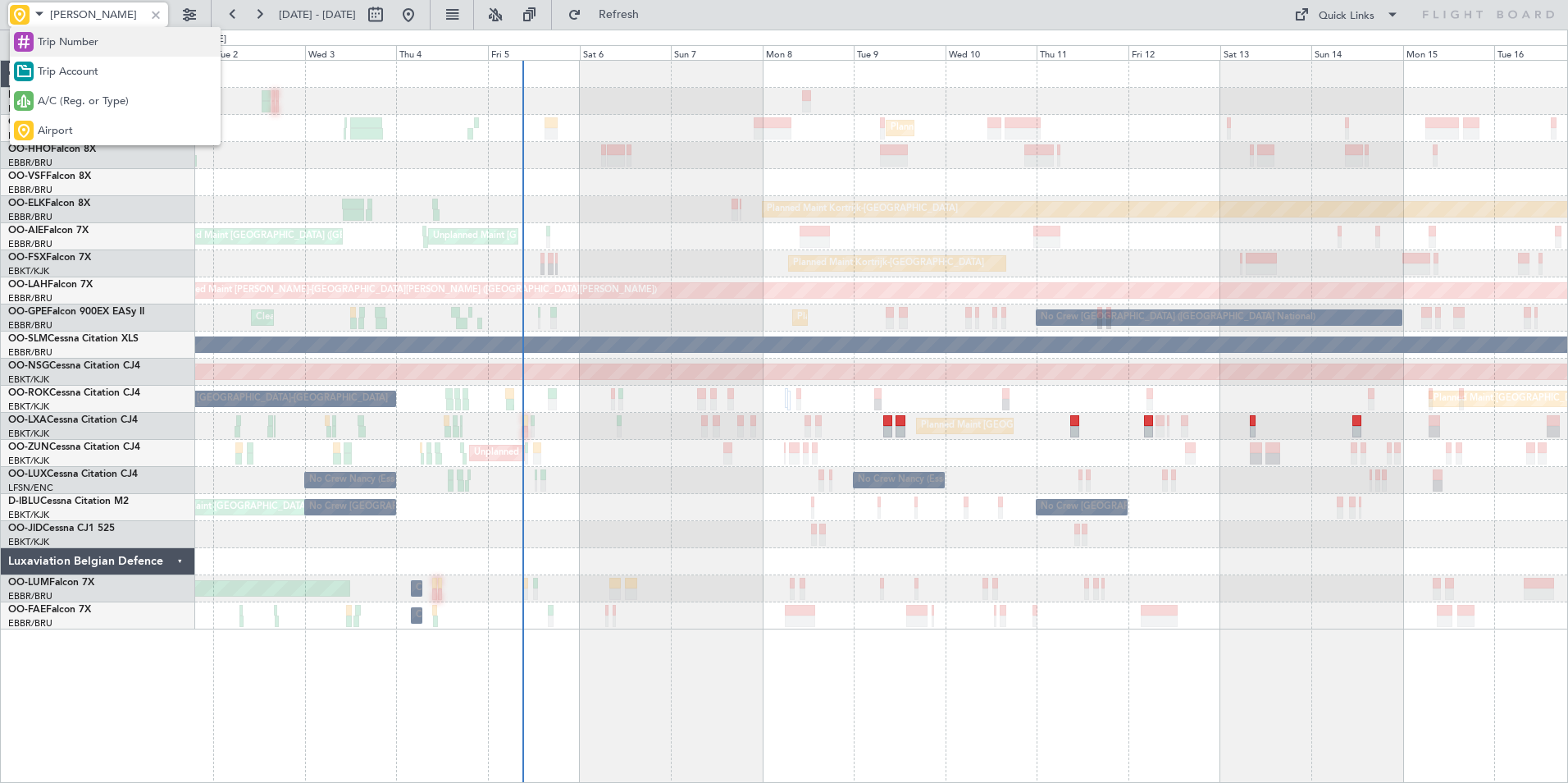
click at [80, 37] on span "Trip Number" at bounding box center [68, 42] width 60 height 16
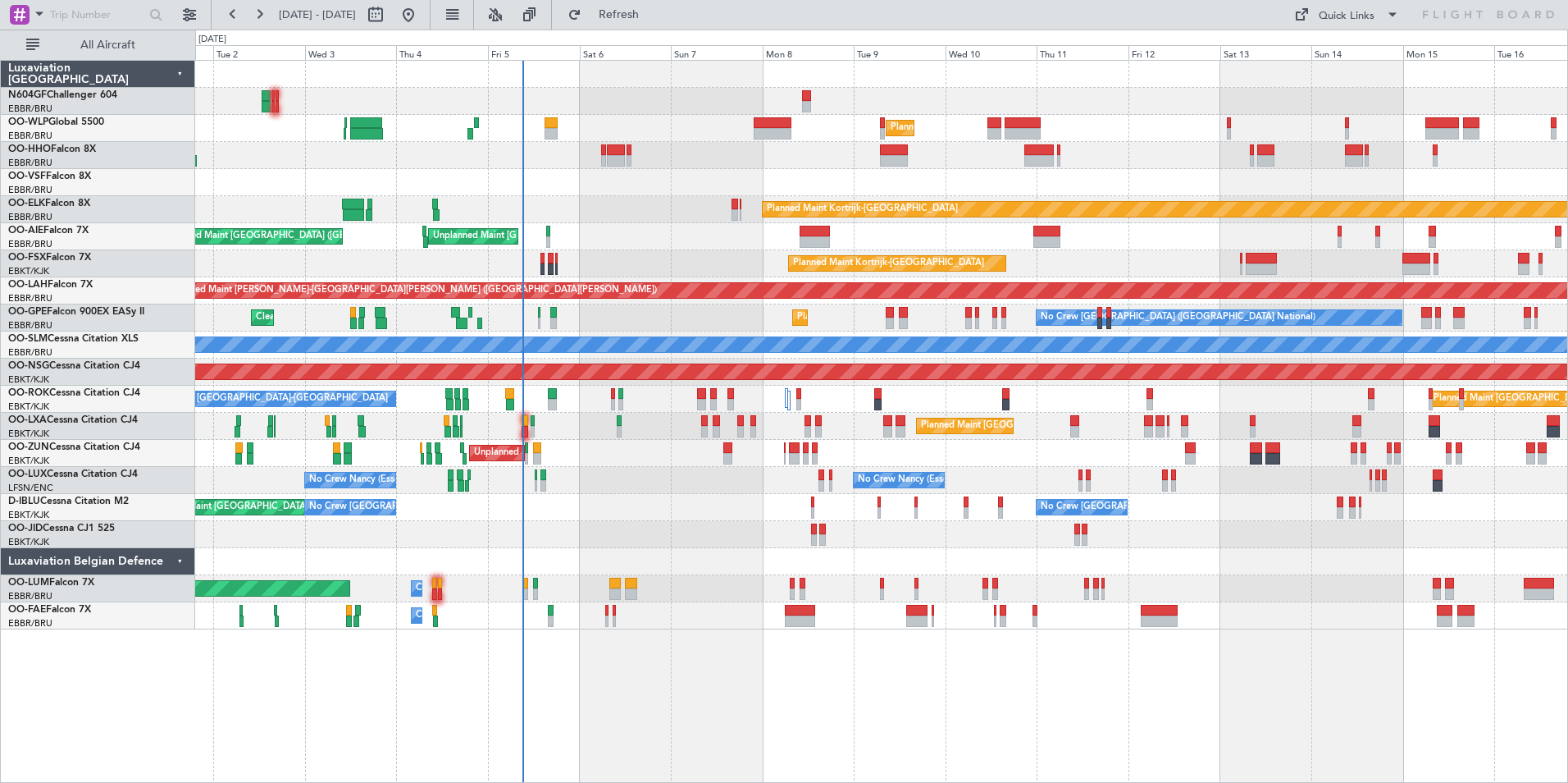
click at [1103, 527] on div "Planned Maint Kortrijk-Wevelgem AOG Maint Kortrijk-Wevelgem" at bounding box center [881, 534] width 1372 height 27
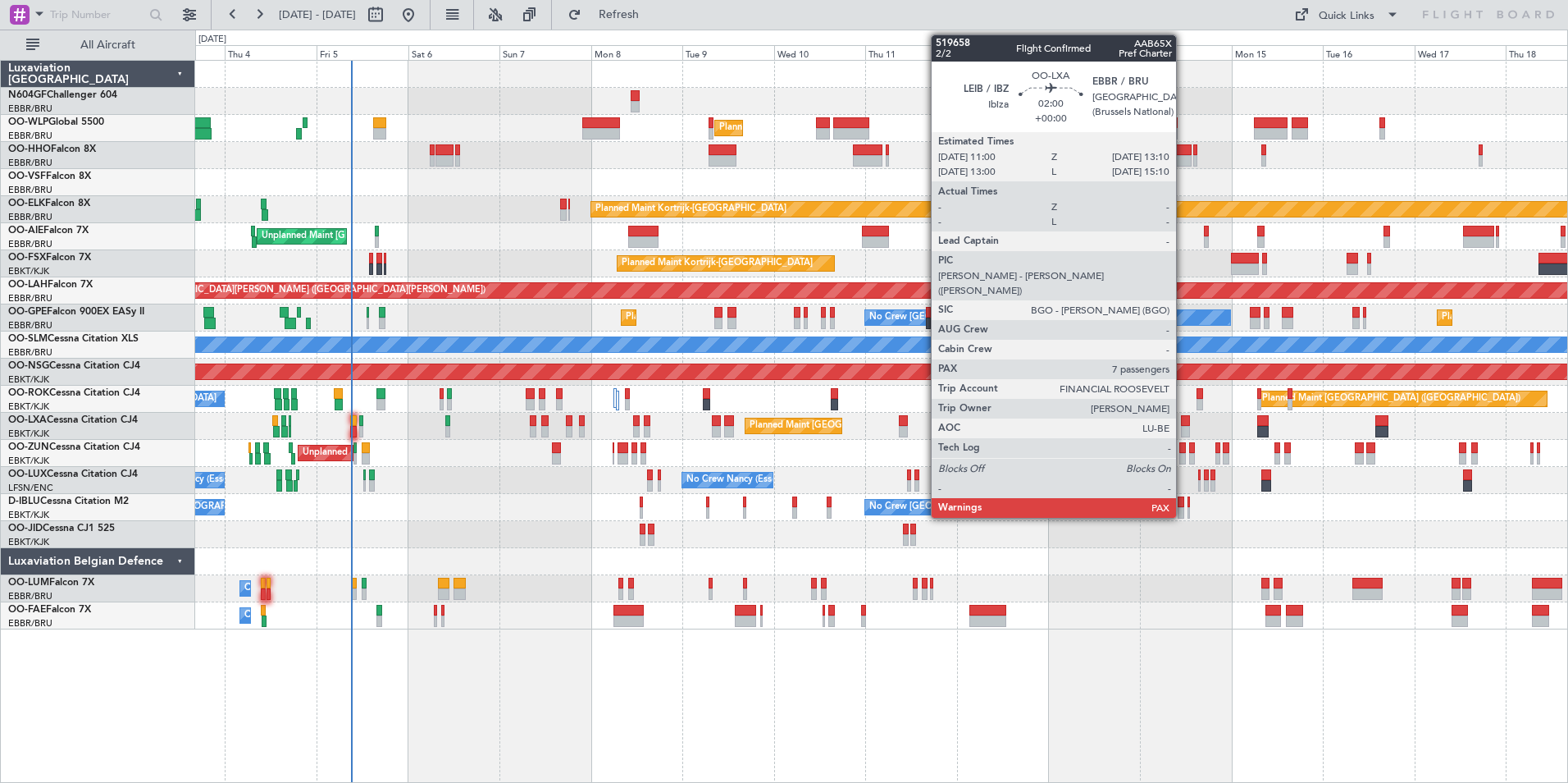
click at [1184, 430] on div at bounding box center [1186, 432] width 9 height 11
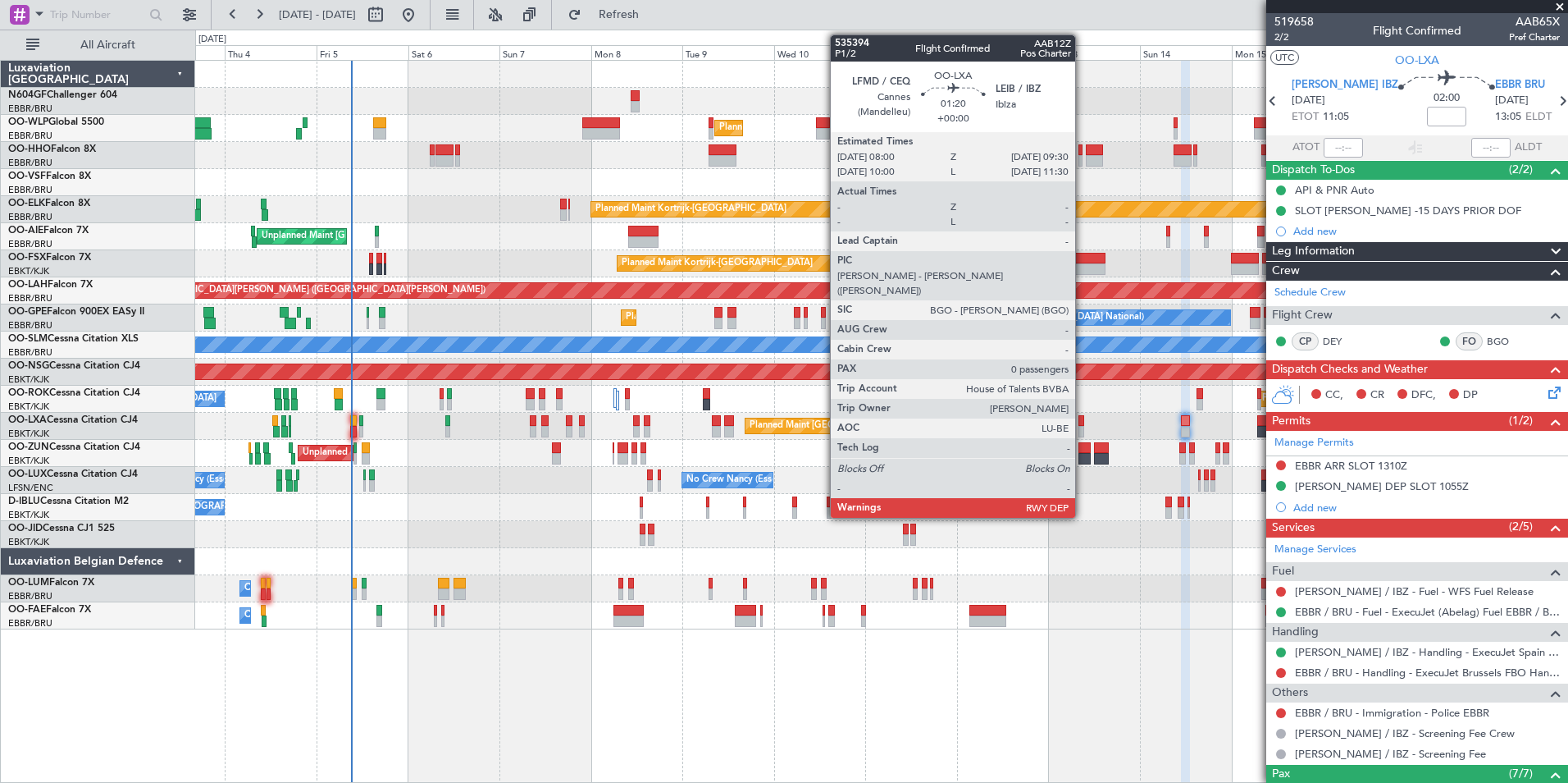
click at [1083, 430] on div at bounding box center [1081, 432] width 6 height 11
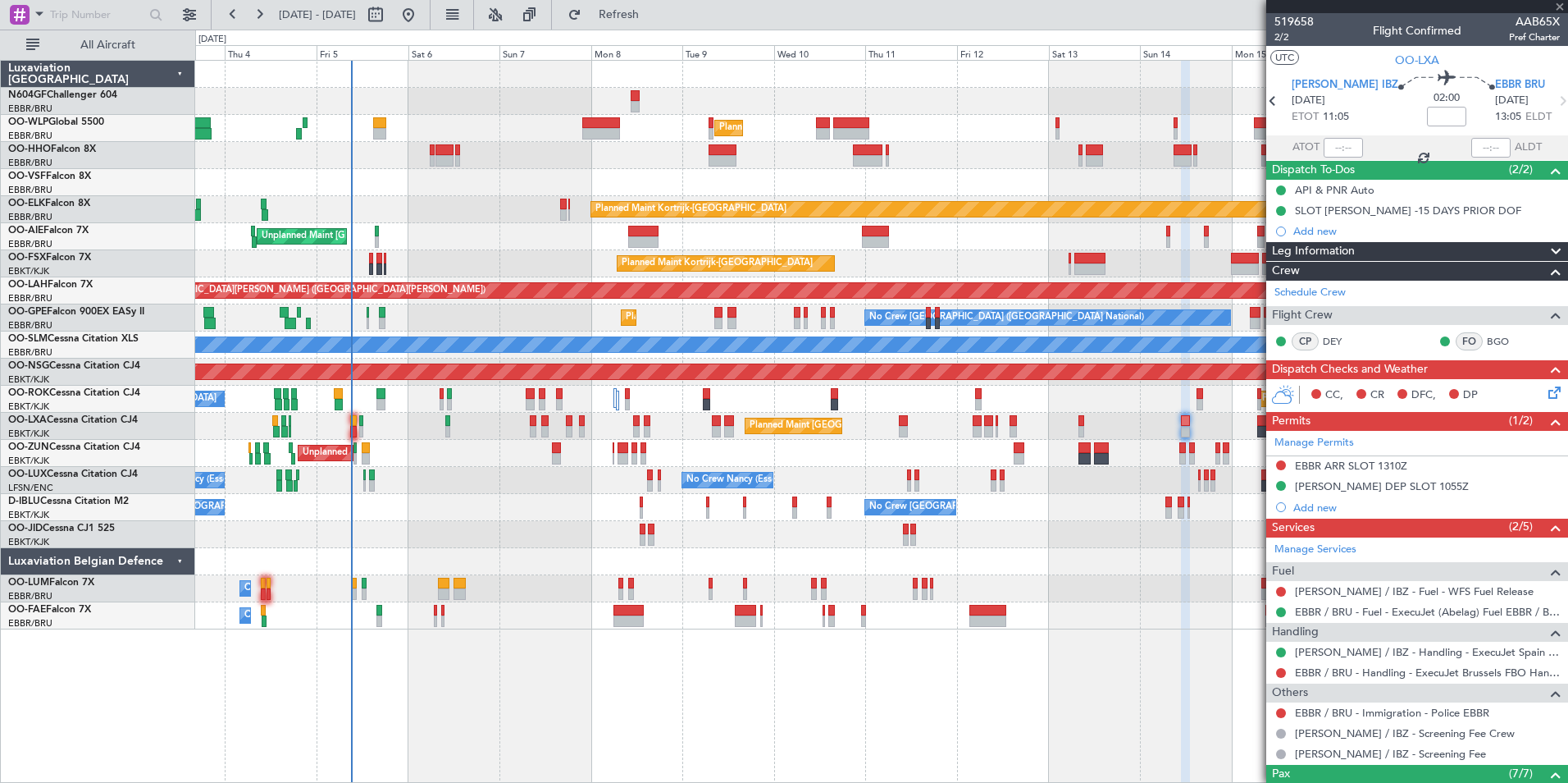
type input "0"
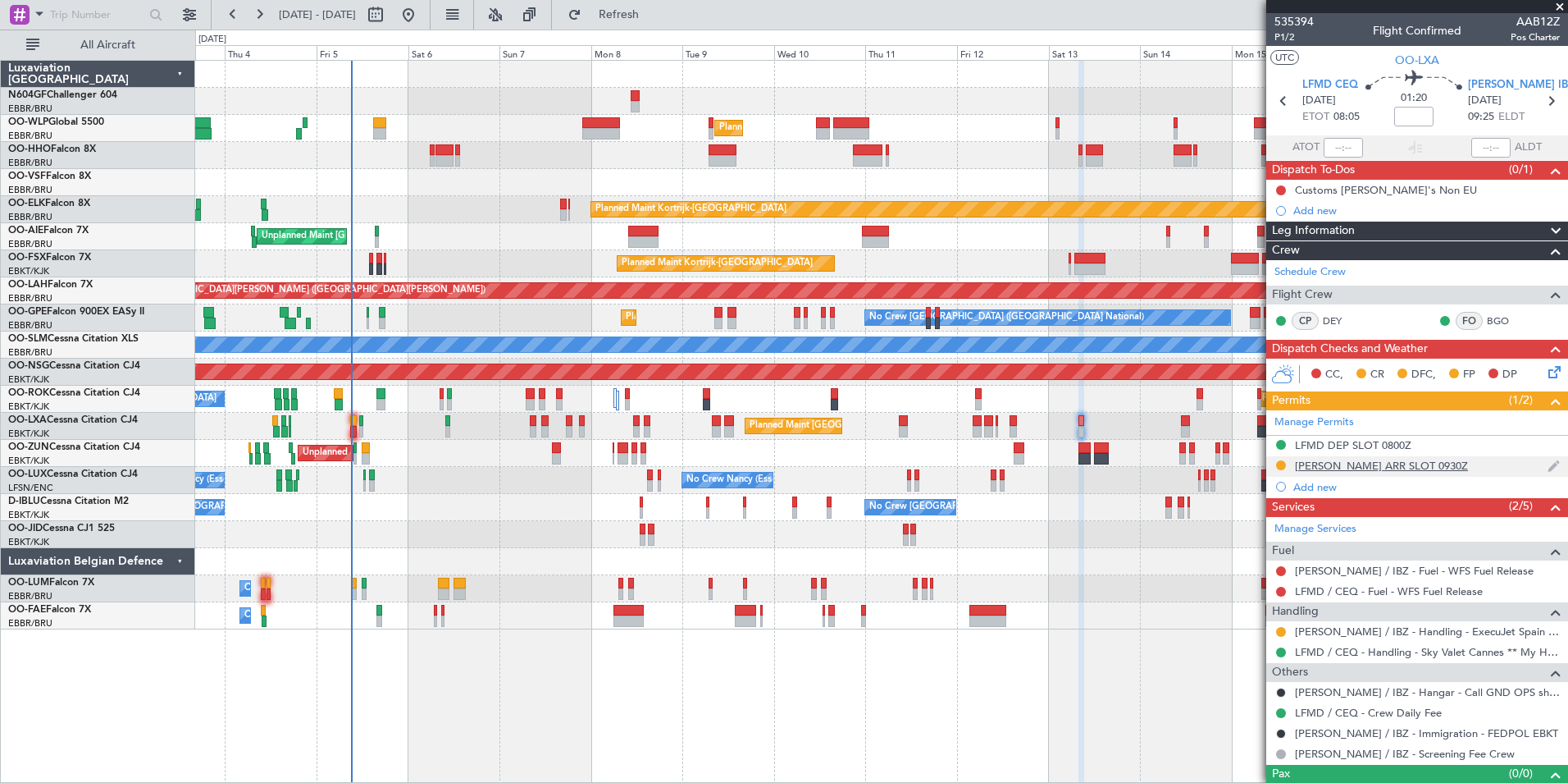
click at [1318, 466] on div "LEIB ARR SLOT 0930Z" at bounding box center [1382, 465] width 173 height 14
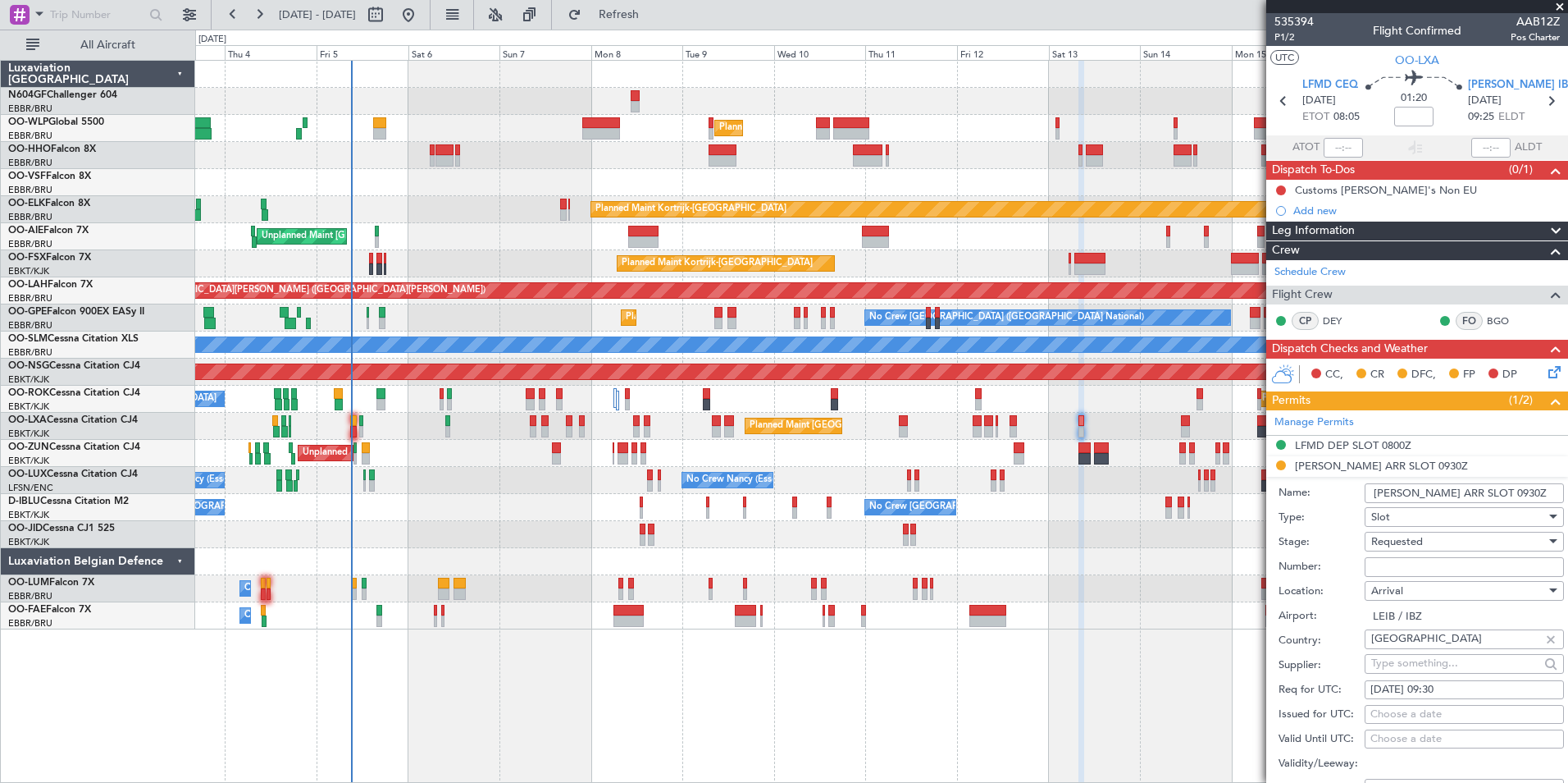
click at [1430, 558] on input "Number:" at bounding box center [1464, 566] width 200 height 20
type input "Approved"
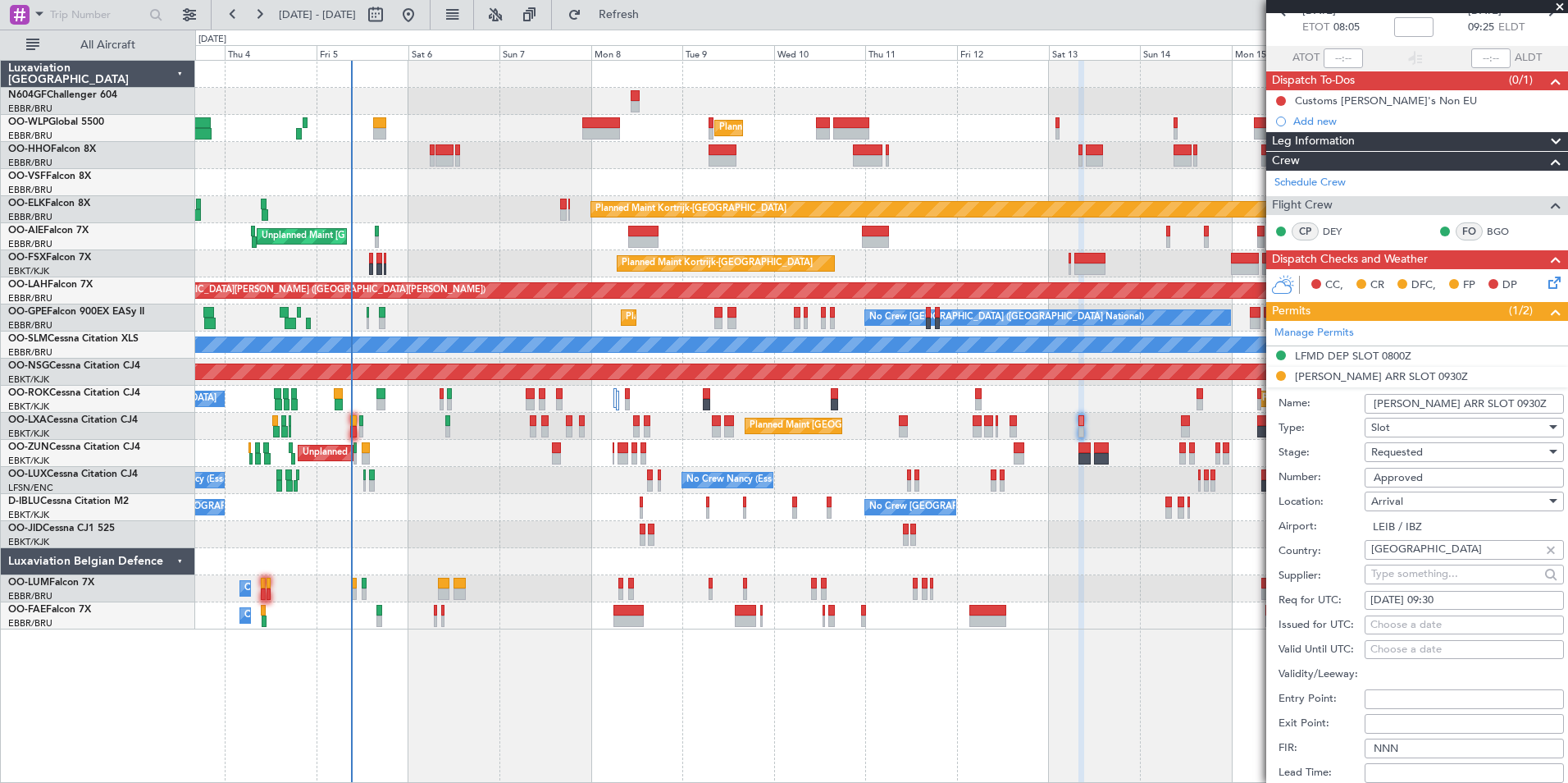
scroll to position [164, 0]
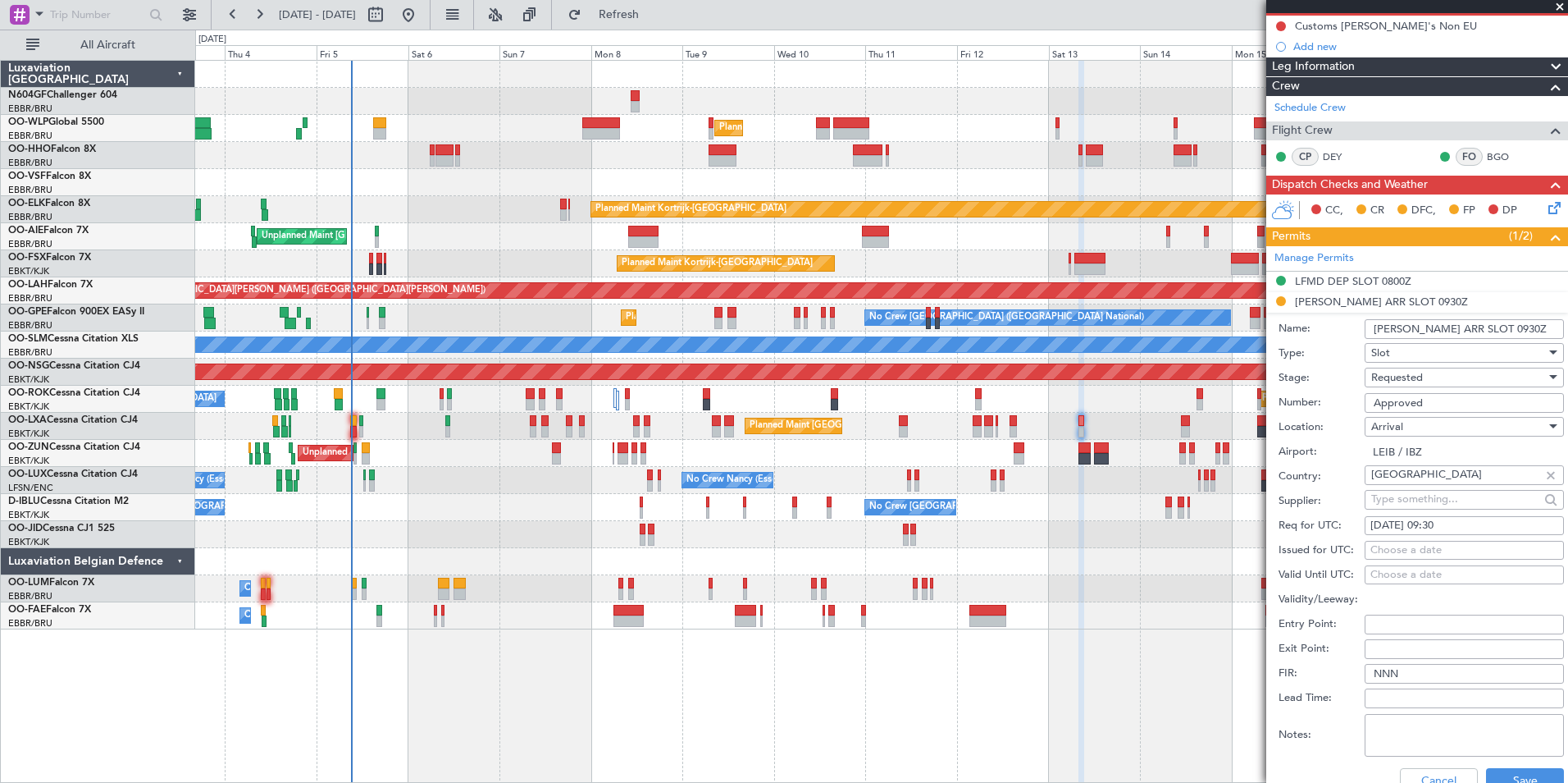
click at [1473, 388] on div "Requested" at bounding box center [1459, 378] width 175 height 24
click at [1463, 382] on div at bounding box center [784, 391] width 1568 height 783
click at [1463, 381] on div "Requested" at bounding box center [1459, 378] width 175 height 24
click at [1442, 498] on span "Received OK" at bounding box center [1458, 501] width 172 height 24
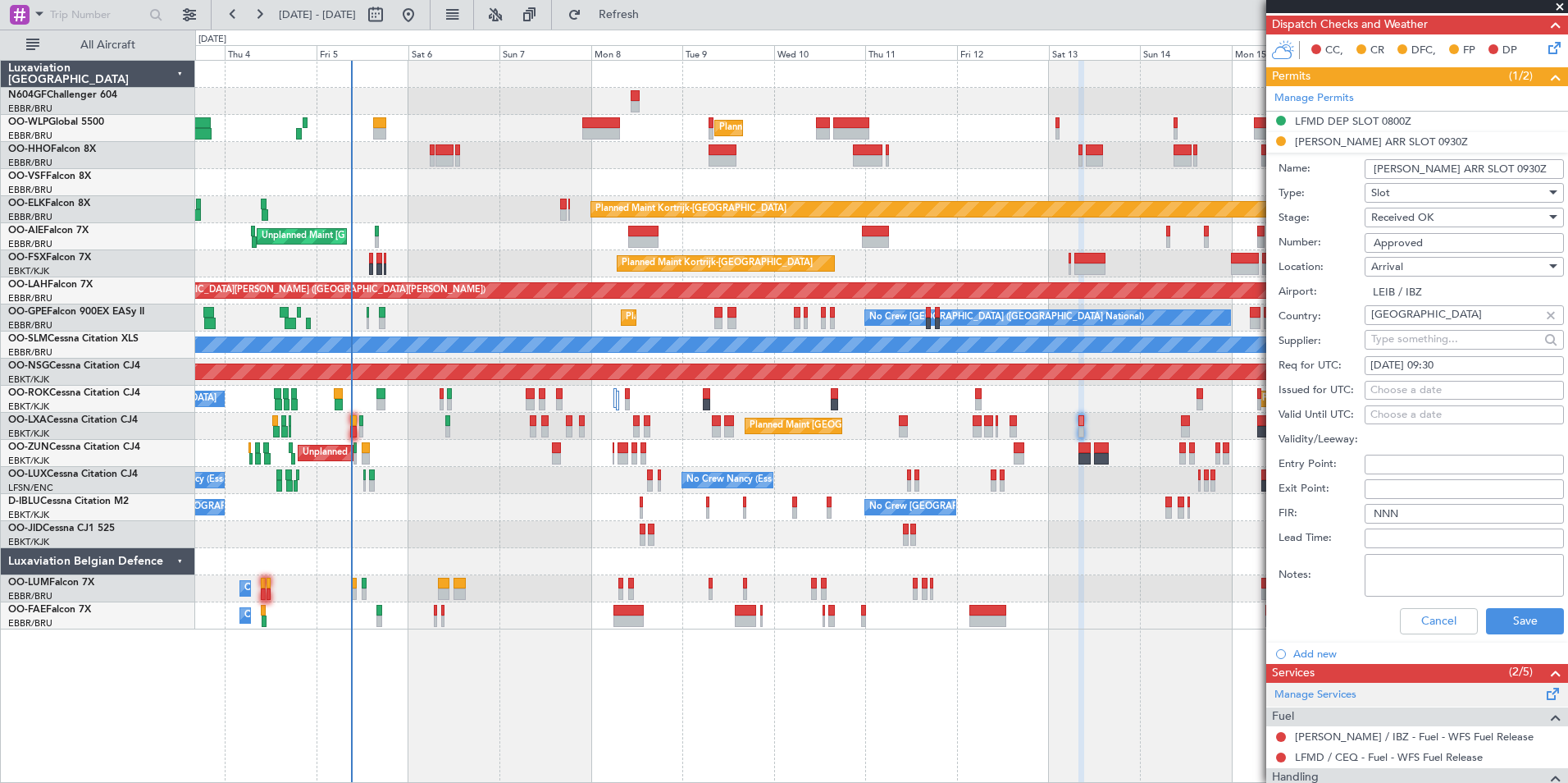
scroll to position [493, 0]
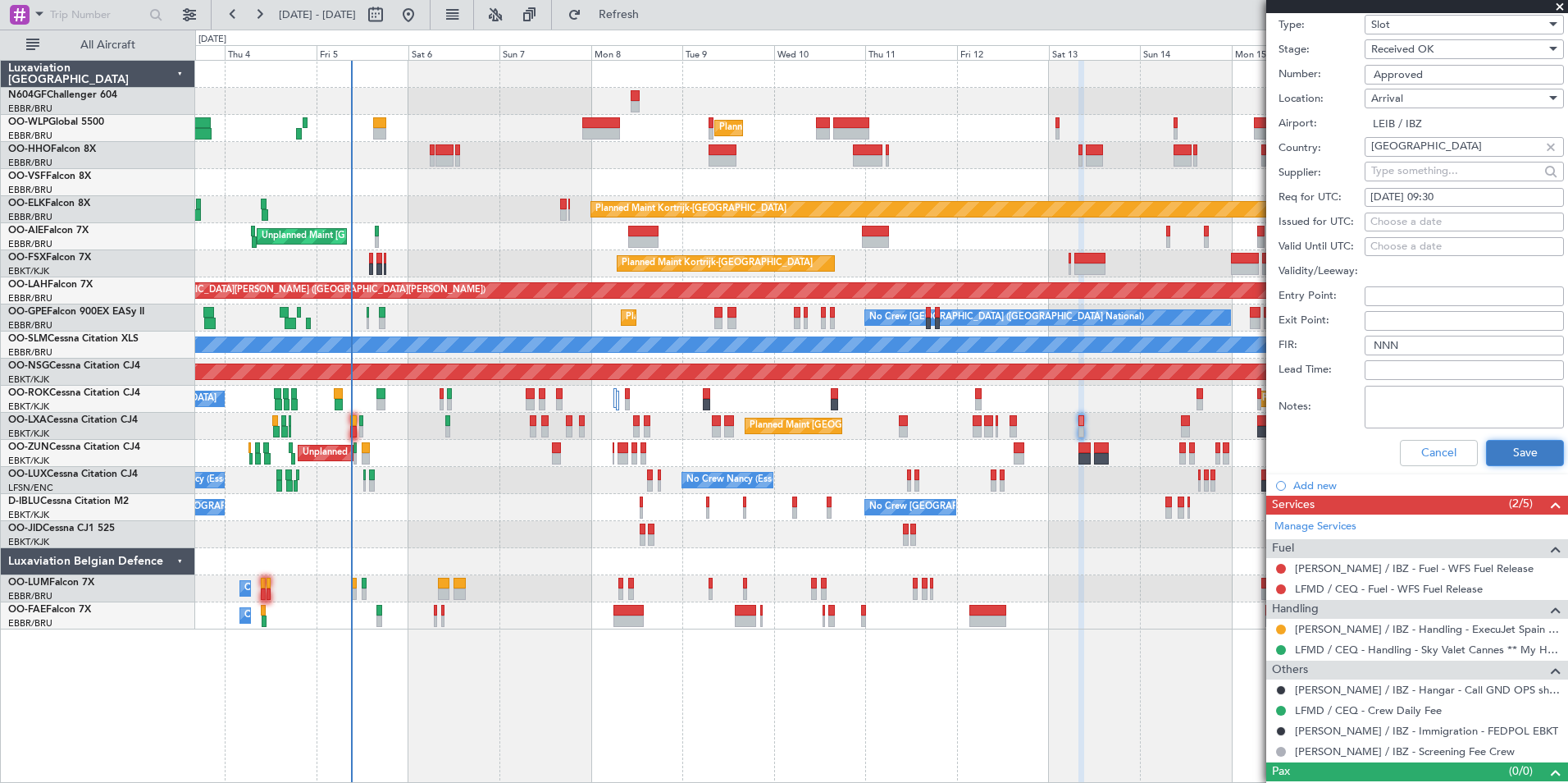
click at [1495, 454] on button "Save" at bounding box center [1525, 453] width 78 height 26
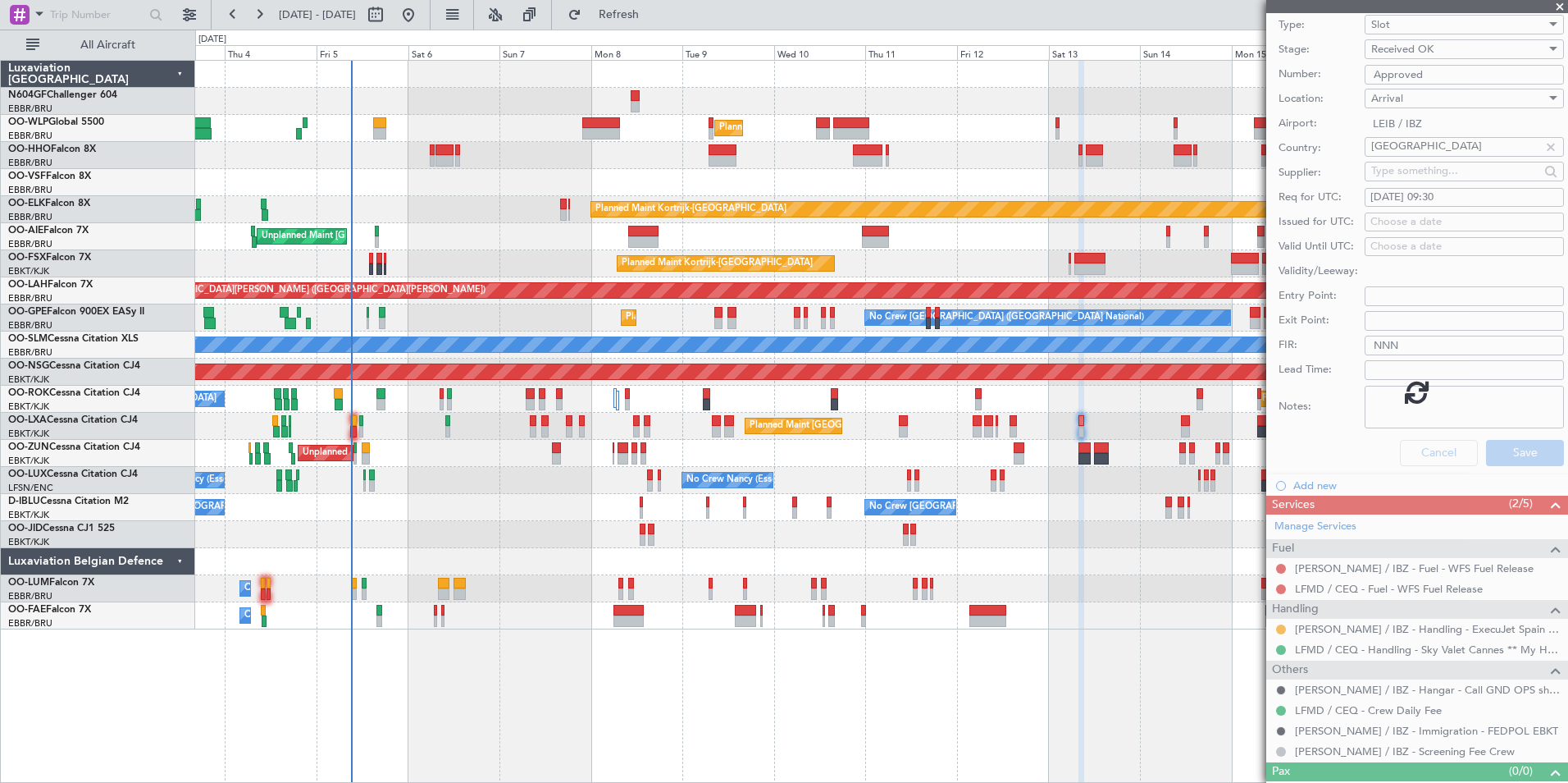
scroll to position [3, 0]
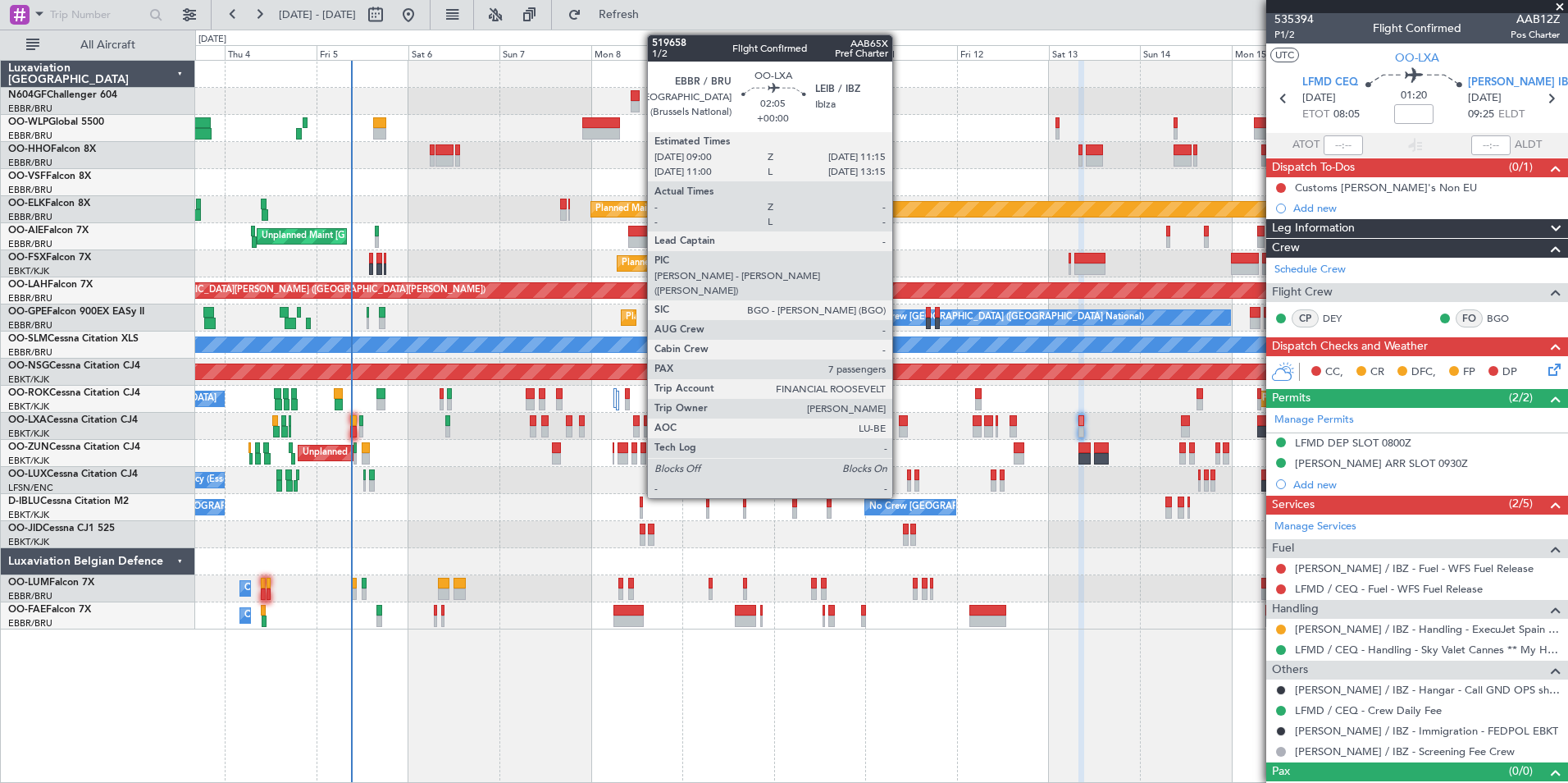
click at [900, 423] on div at bounding box center [904, 421] width 9 height 11
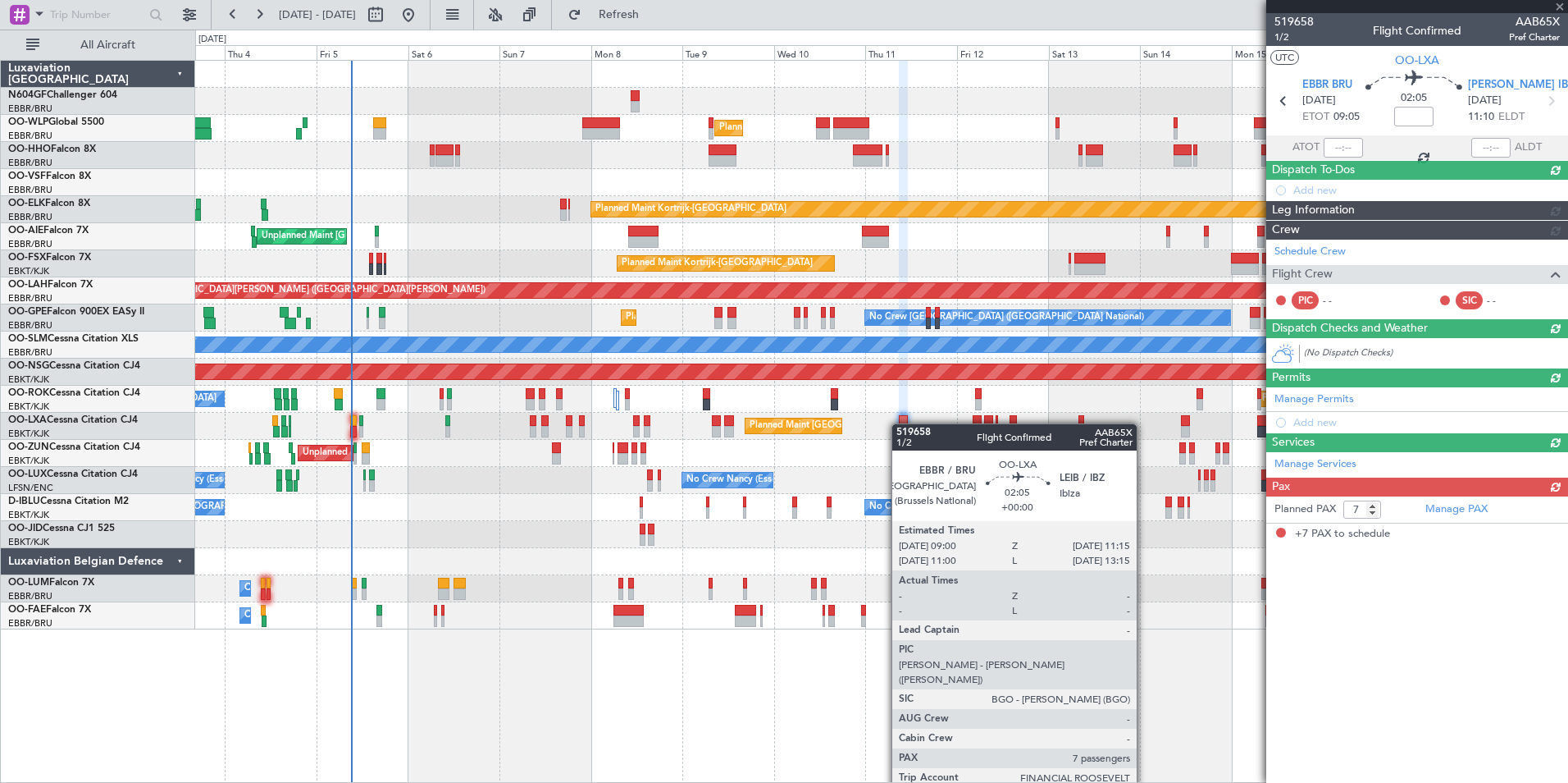
scroll to position [0, 0]
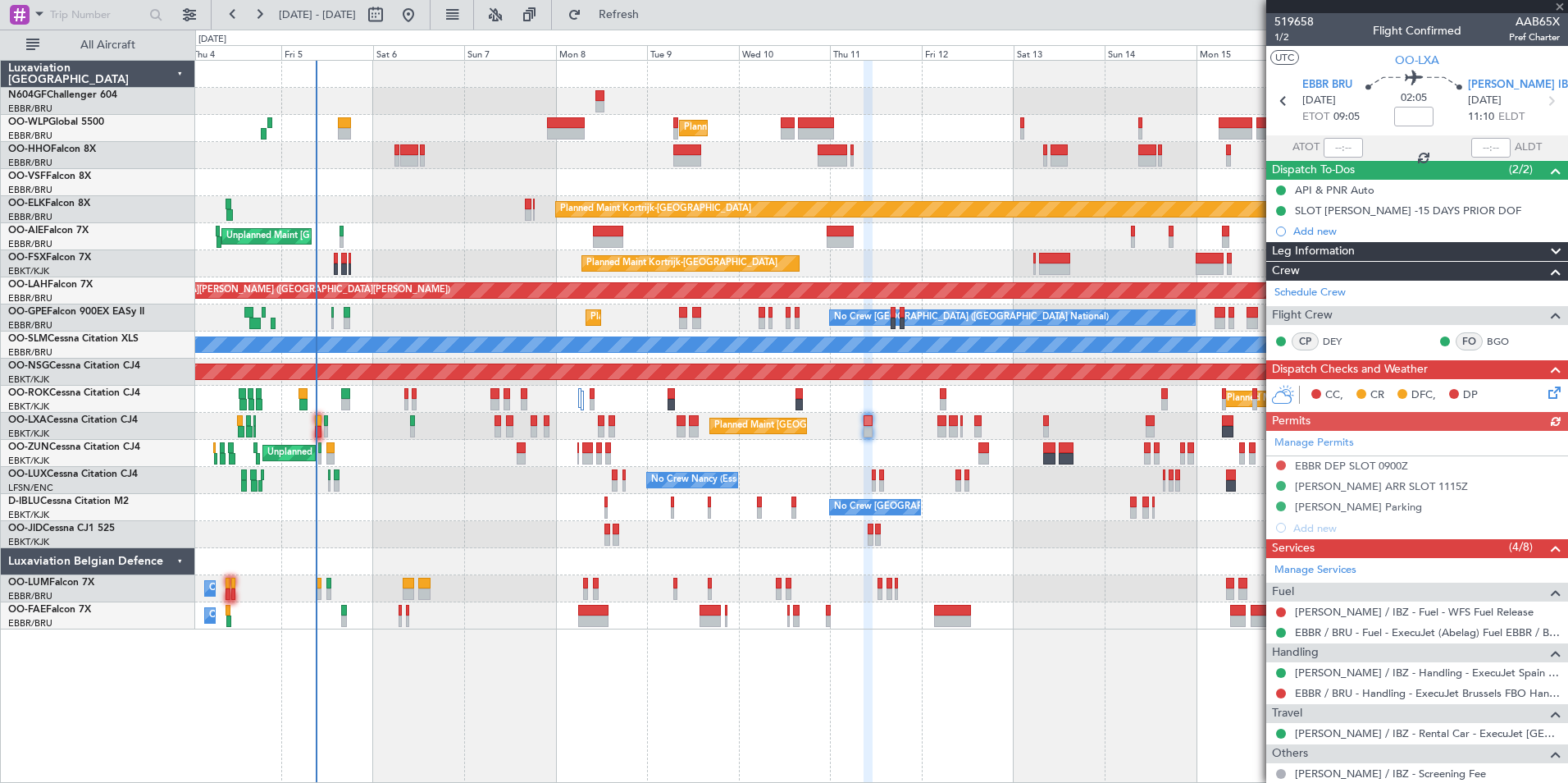
click at [745, 555] on div at bounding box center [881, 562] width 1372 height 27
click at [884, 380] on div "Planned Maint [GEOGRAPHIC_DATA] ([GEOGRAPHIC_DATA])" at bounding box center [881, 372] width 1372 height 27
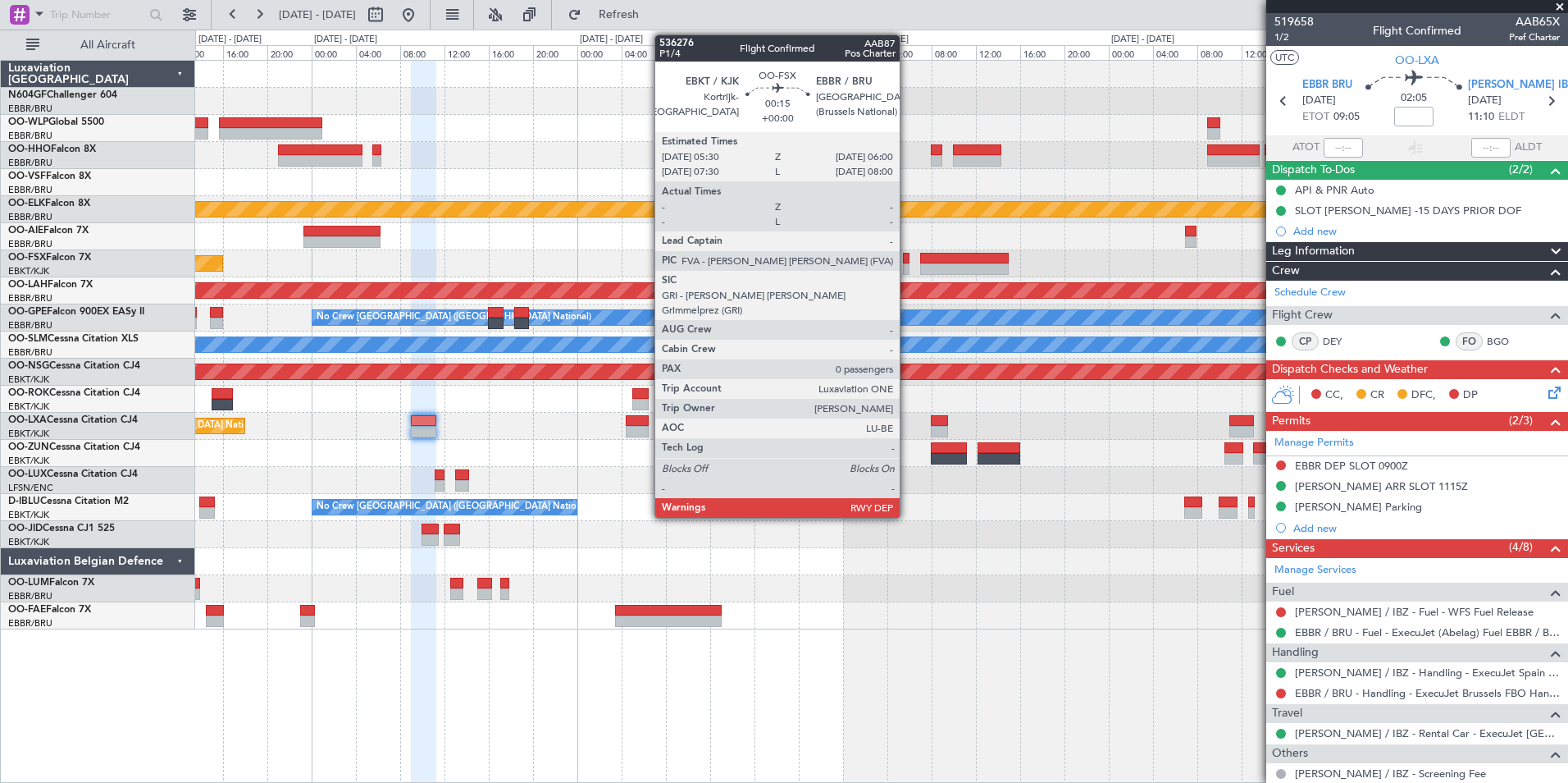
click at [907, 260] on div at bounding box center [906, 258] width 6 height 11
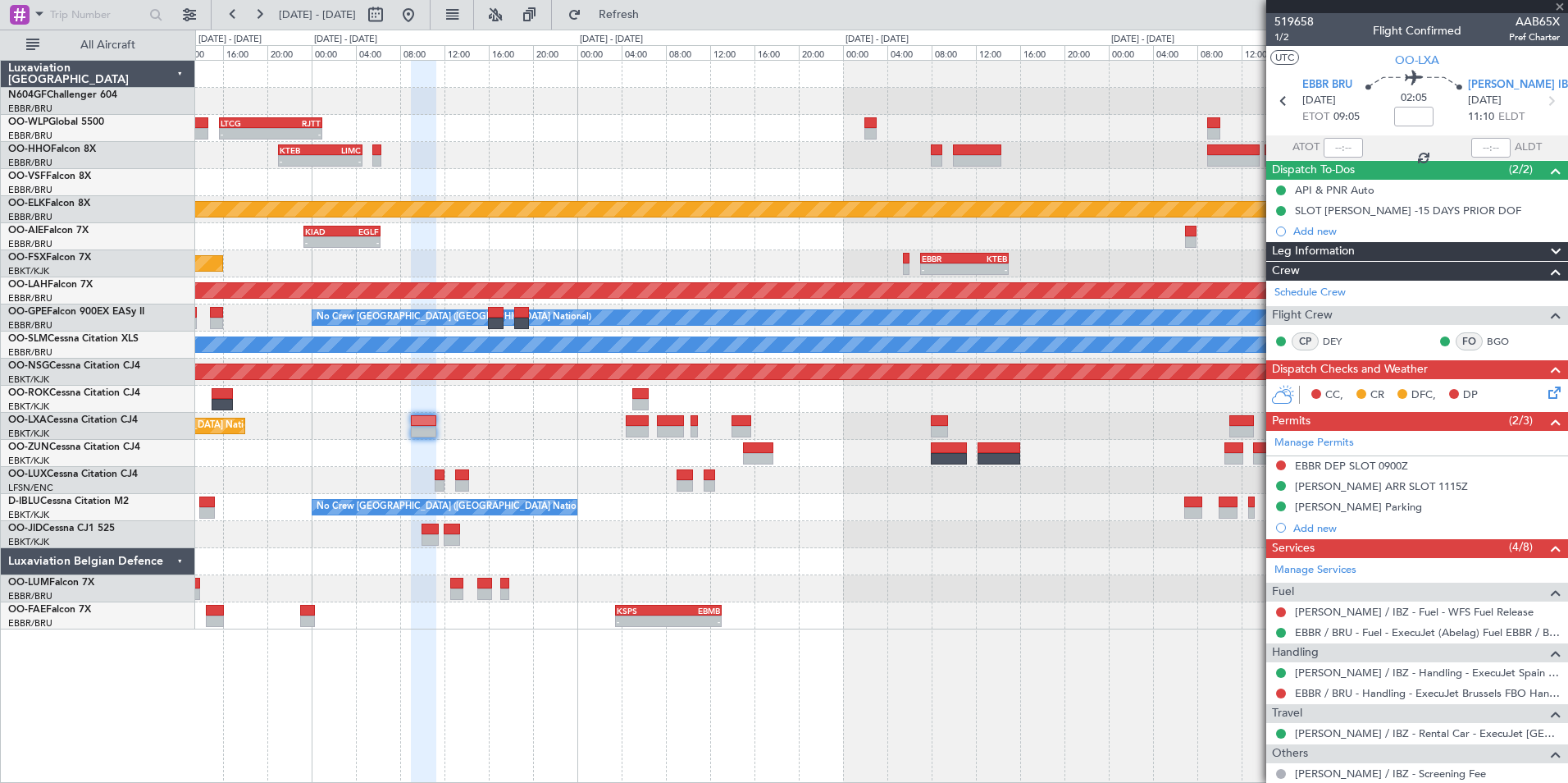
type input "0"
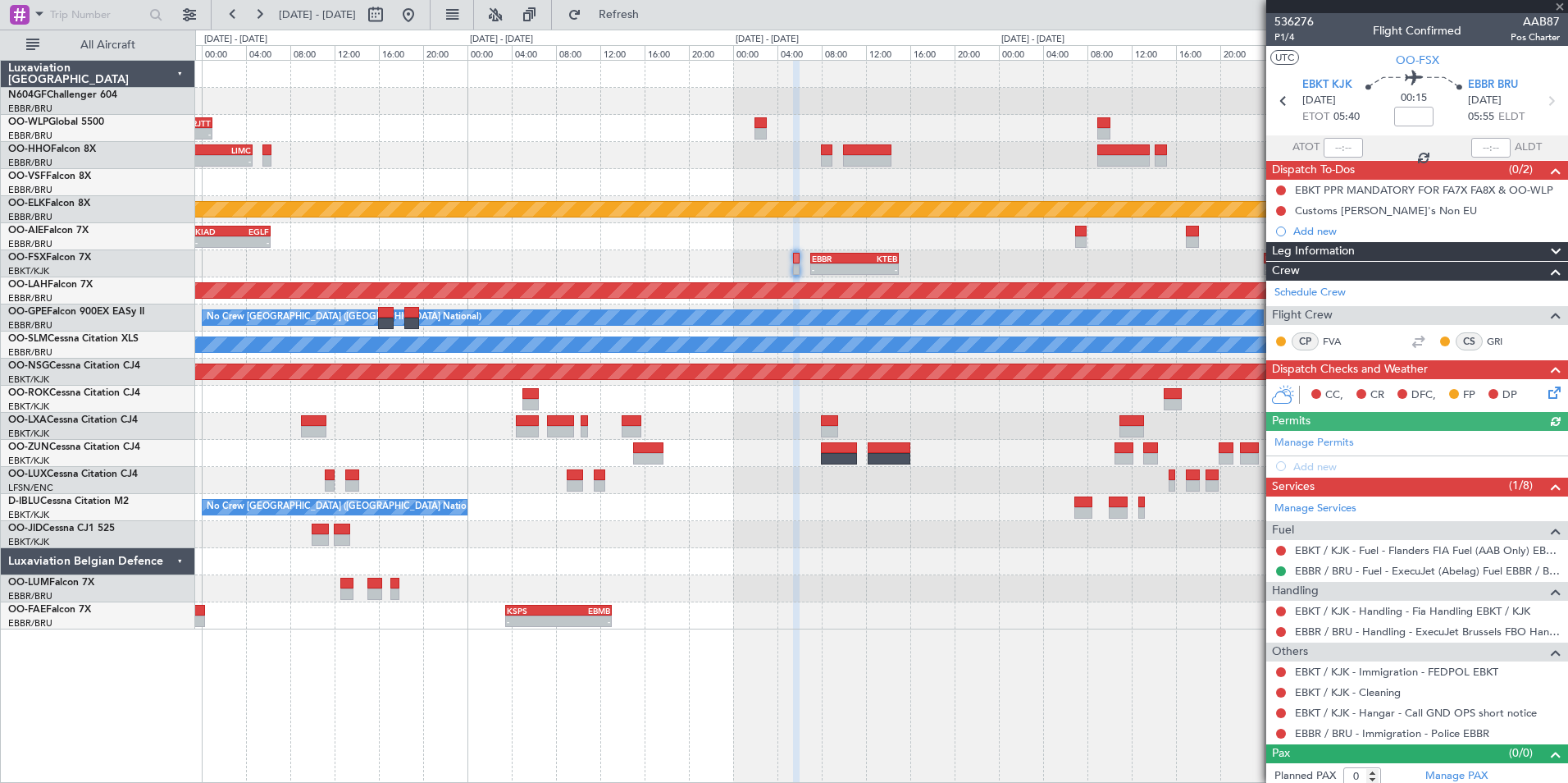
click at [929, 220] on div "- - LTCG 15:40 Z RJTT 01:00 Z - - RJTT 06:00 Z UBBB 14:55 Z - - KTEB 21:00 Z LI…" at bounding box center [881, 345] width 1372 height 569
click at [1545, 391] on icon at bounding box center [1552, 390] width 13 height 13
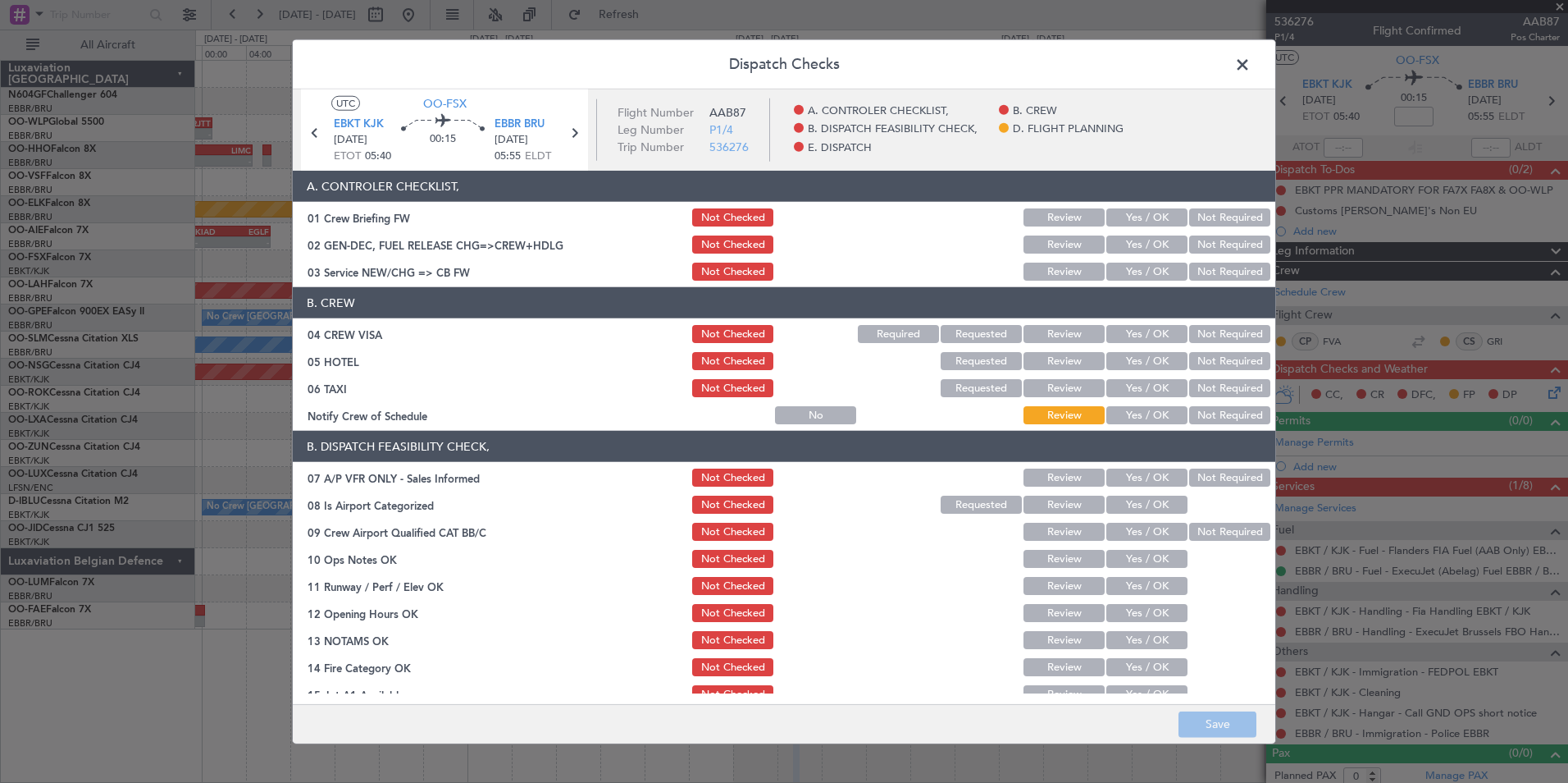
click at [1131, 273] on button "Yes / OK" at bounding box center [1147, 271] width 81 height 18
click at [1189, 342] on button "Not Required" at bounding box center [1230, 334] width 81 height 18
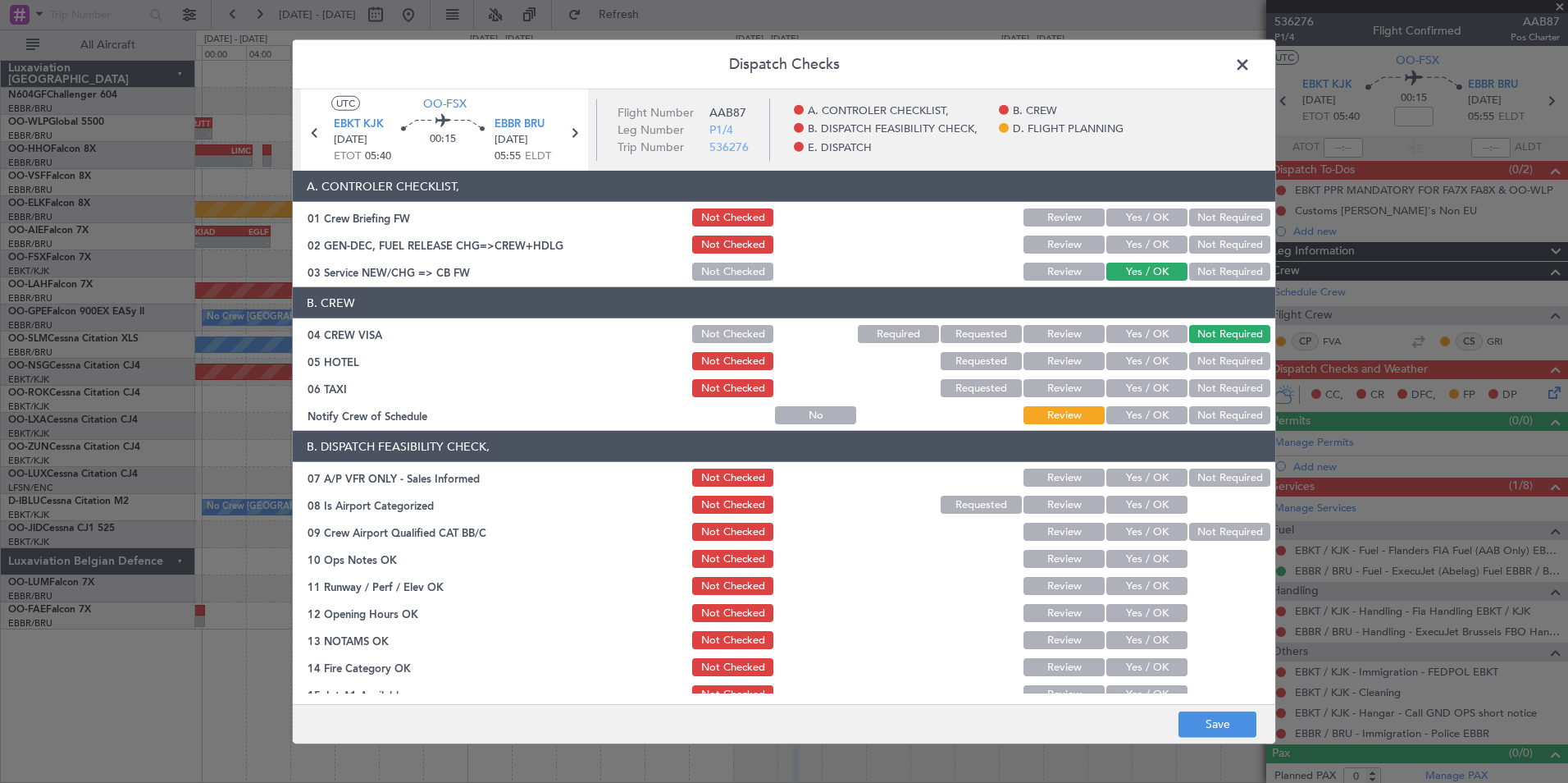
click at [1194, 356] on button "Not Required" at bounding box center [1230, 361] width 81 height 18
drag, startPoint x: 1195, startPoint y: 385, endPoint x: 1179, endPoint y: 397, distance: 20.0
click at [1191, 388] on button "Not Required" at bounding box center [1230, 387] width 81 height 18
click at [1157, 408] on button "Yes / OK" at bounding box center [1147, 415] width 81 height 18
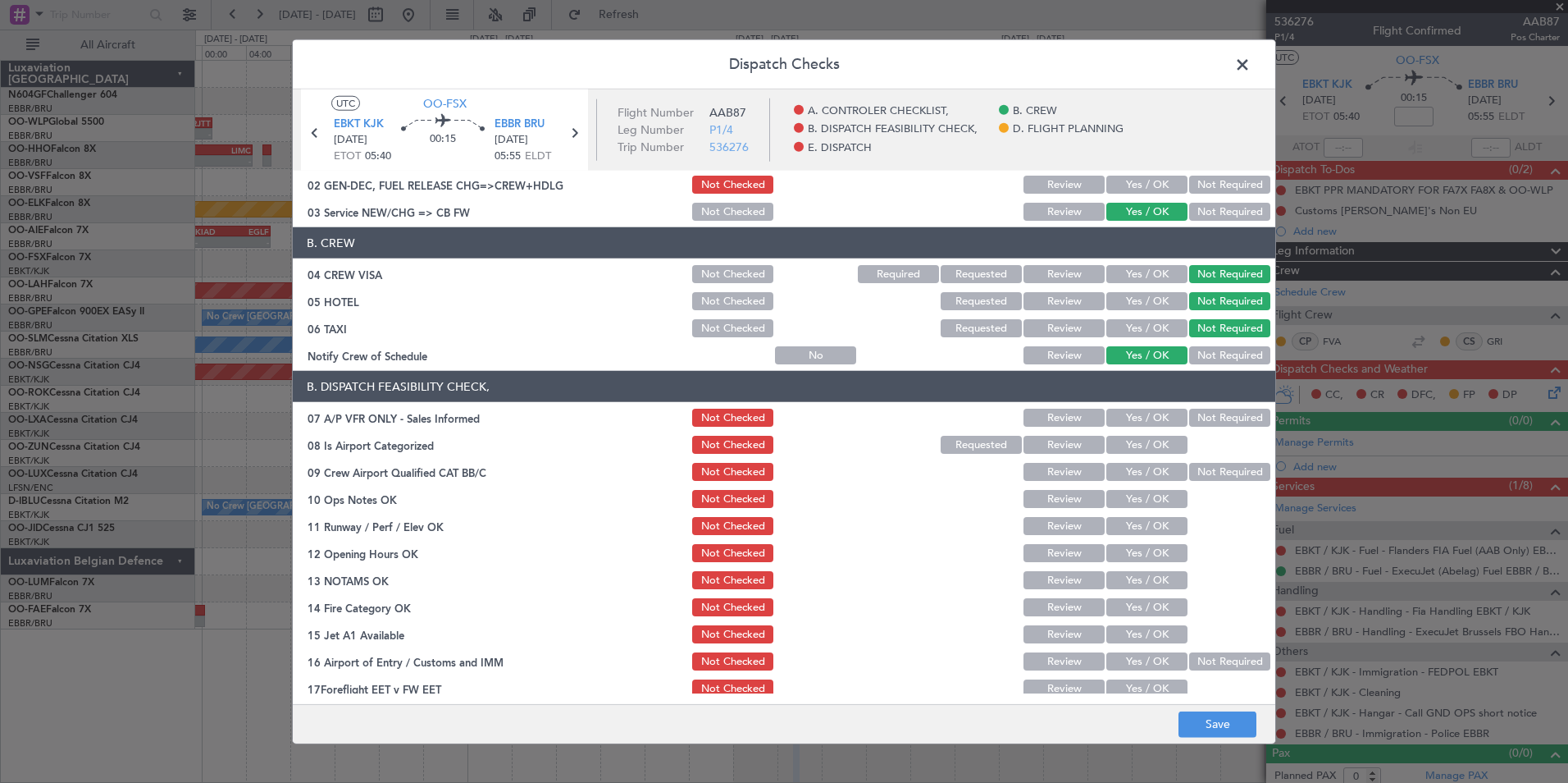
scroll to position [82, 0]
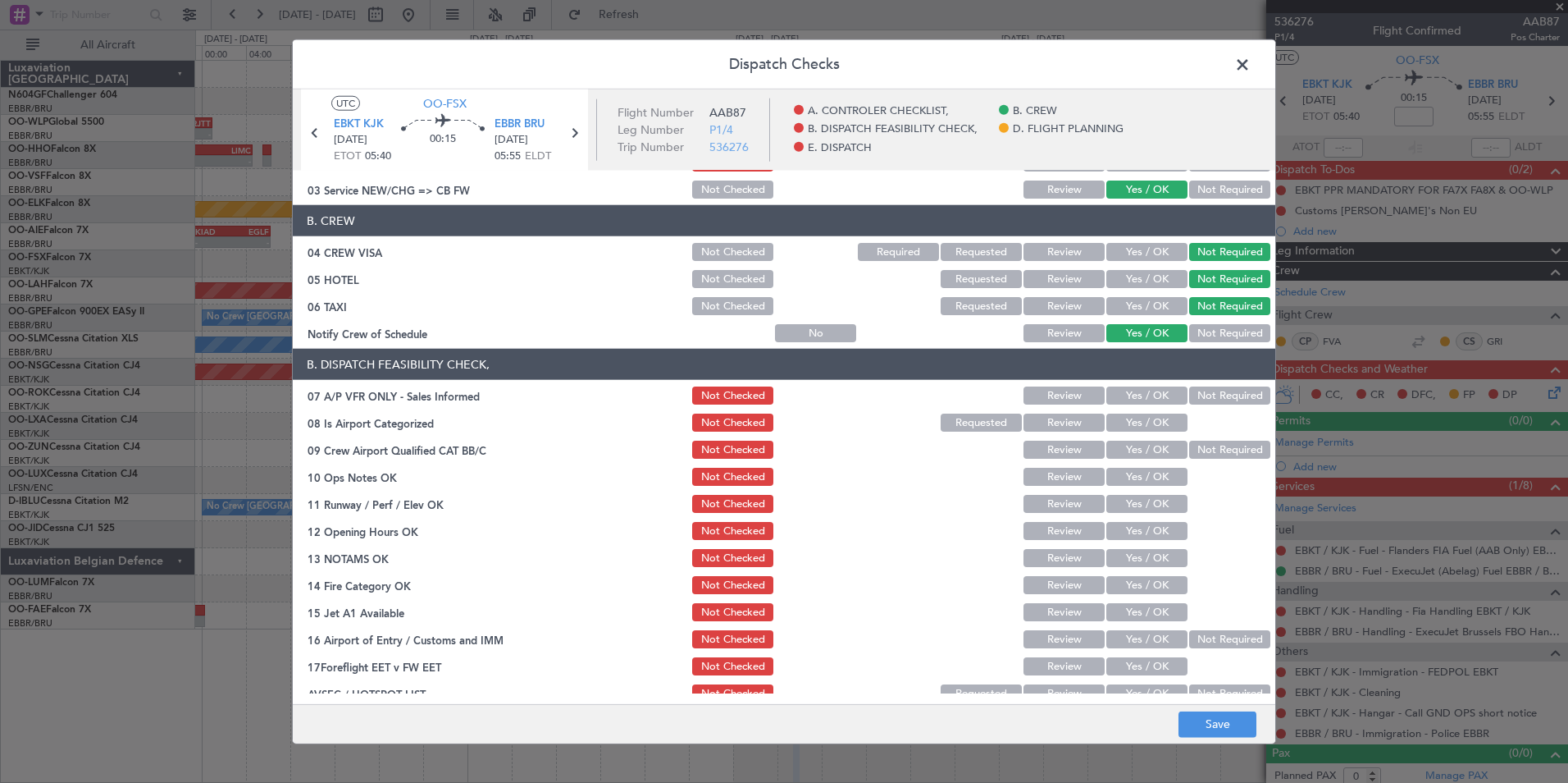
drag, startPoint x: 1225, startPoint y: 397, endPoint x: 1189, endPoint y: 404, distance: 36.7
click at [1225, 396] on button "Not Required" at bounding box center [1230, 395] width 81 height 18
drag, startPoint x: 1170, startPoint y: 412, endPoint x: 1157, endPoint y: 424, distance: 17.7
click at [1167, 412] on div "Yes / OK" at bounding box center [1145, 422] width 83 height 23
drag, startPoint x: 1157, startPoint y: 424, endPoint x: 1174, endPoint y: 433, distance: 19.2
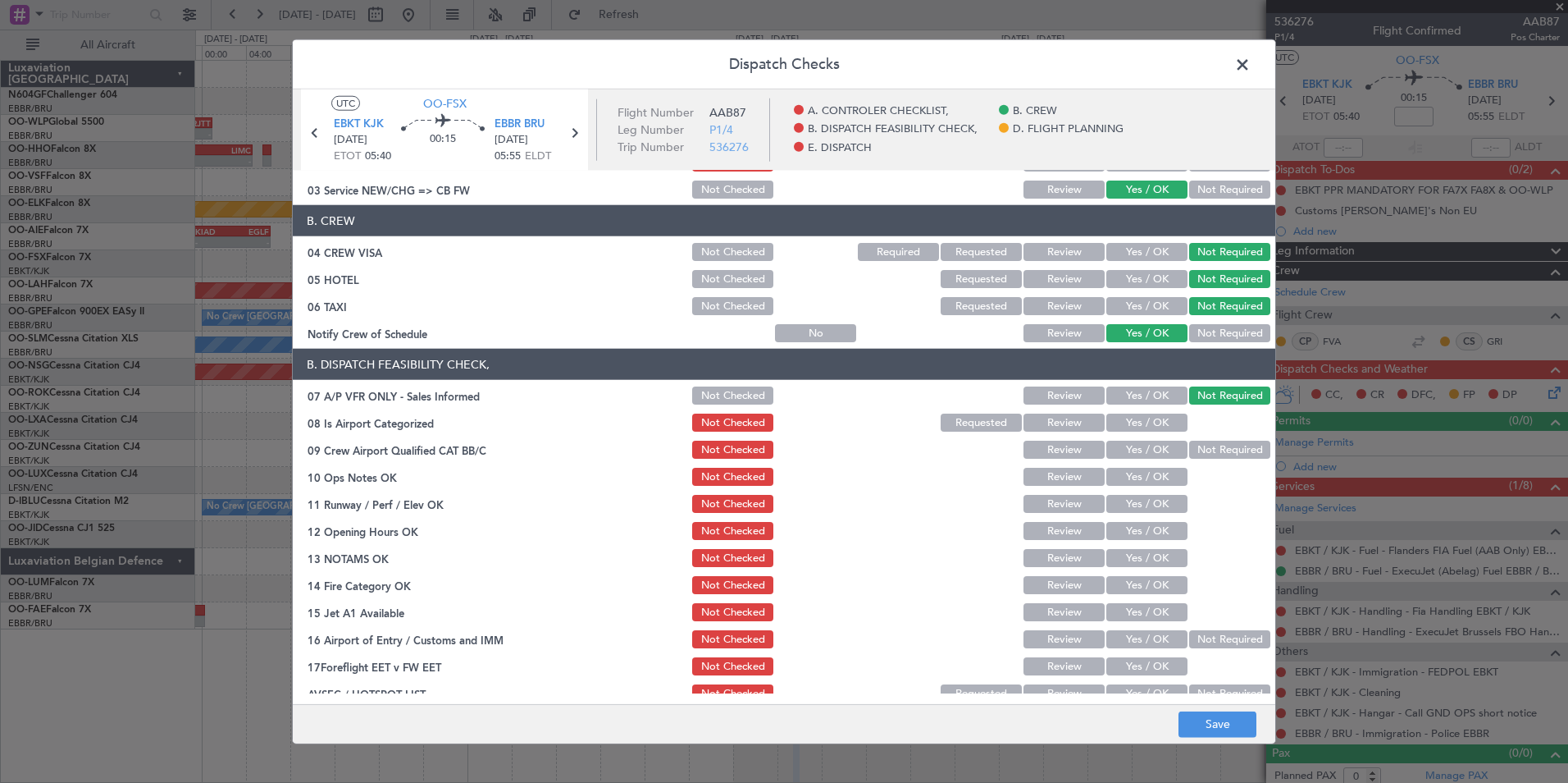
click at [1168, 430] on button "Yes / OK" at bounding box center [1147, 422] width 81 height 18
click at [1192, 442] on button "Not Required" at bounding box center [1230, 449] width 81 height 18
click at [1161, 467] on button "Yes / OK" at bounding box center [1147, 476] width 81 height 18
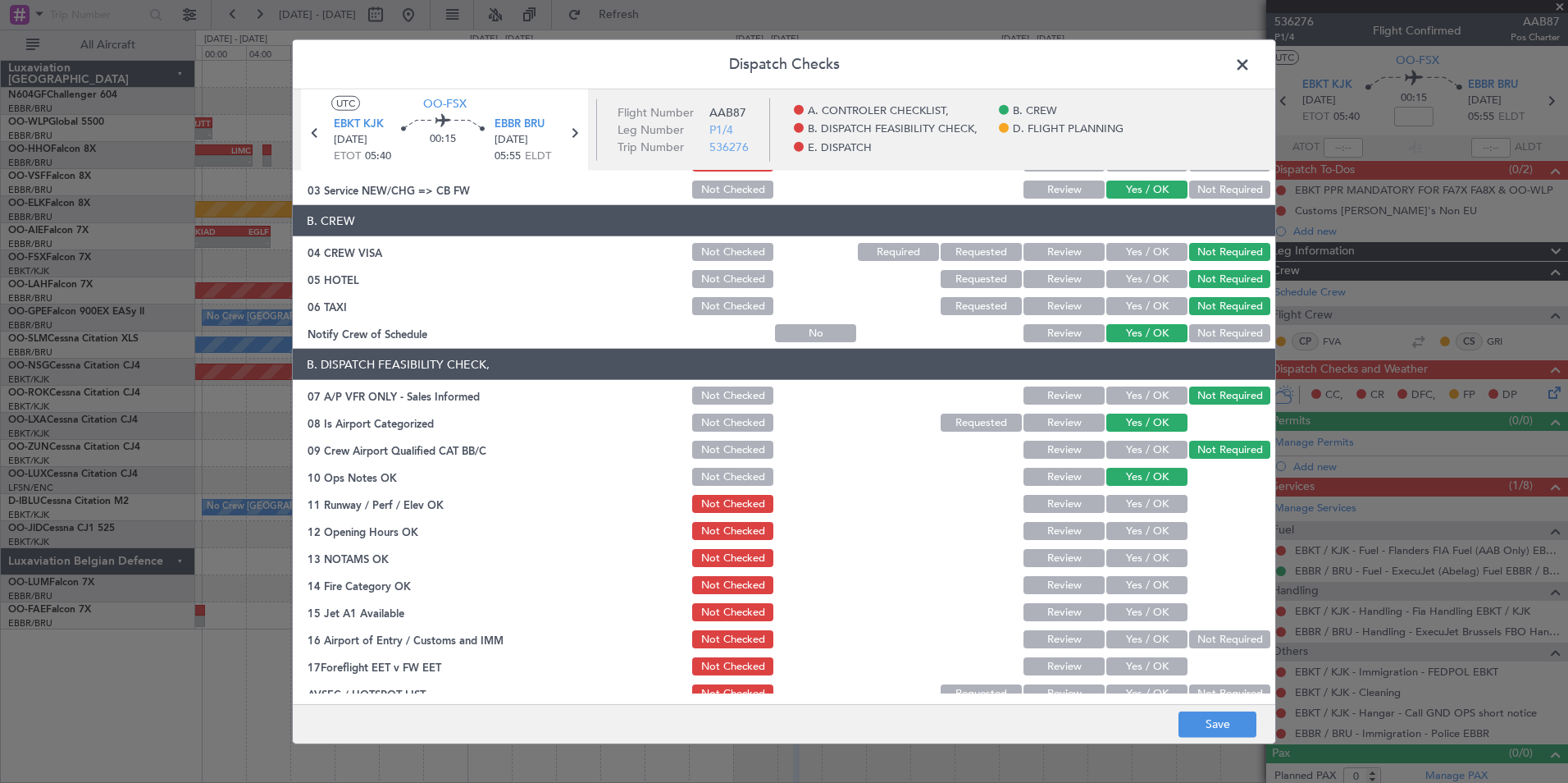
click at [1153, 511] on button "Yes / OK" at bounding box center [1147, 503] width 81 height 18
drag, startPoint x: 1154, startPoint y: 527, endPoint x: 1154, endPoint y: 538, distance: 11.0
click at [1154, 538] on button "Yes / OK" at bounding box center [1147, 530] width 81 height 18
drag, startPoint x: 1151, startPoint y: 555, endPoint x: 1153, endPoint y: 579, distance: 24.1
click at [1153, 561] on button "Yes / OK" at bounding box center [1147, 558] width 81 height 18
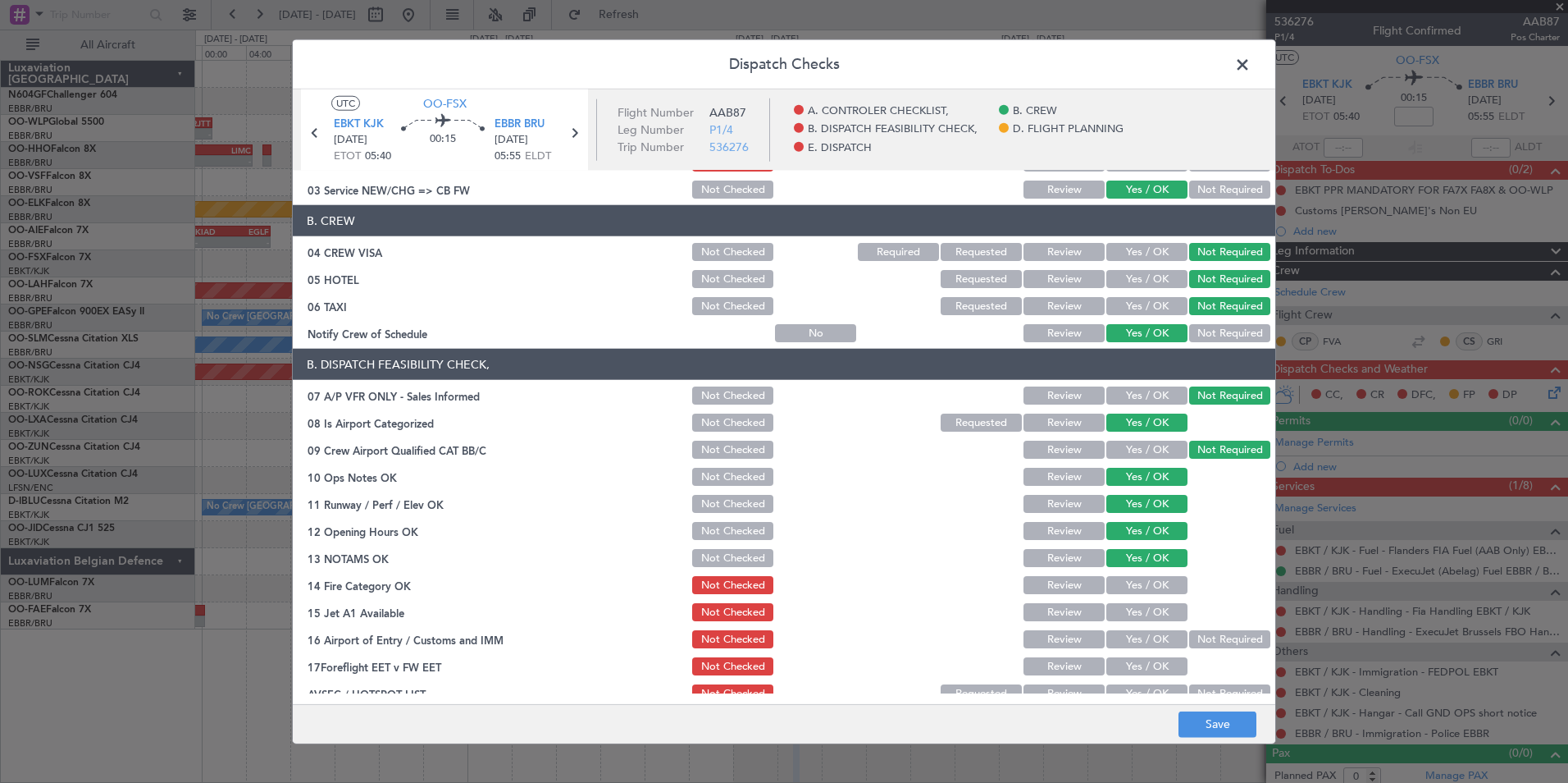
drag, startPoint x: 1153, startPoint y: 579, endPoint x: 1155, endPoint y: 600, distance: 21.1
click at [1155, 586] on button "Yes / OK" at bounding box center [1147, 584] width 81 height 18
drag, startPoint x: 1154, startPoint y: 606, endPoint x: 1167, endPoint y: 612, distance: 14.3
click at [1155, 607] on button "Yes / OK" at bounding box center [1147, 612] width 81 height 18
click at [1189, 638] on button "Not Required" at bounding box center [1230, 639] width 81 height 18
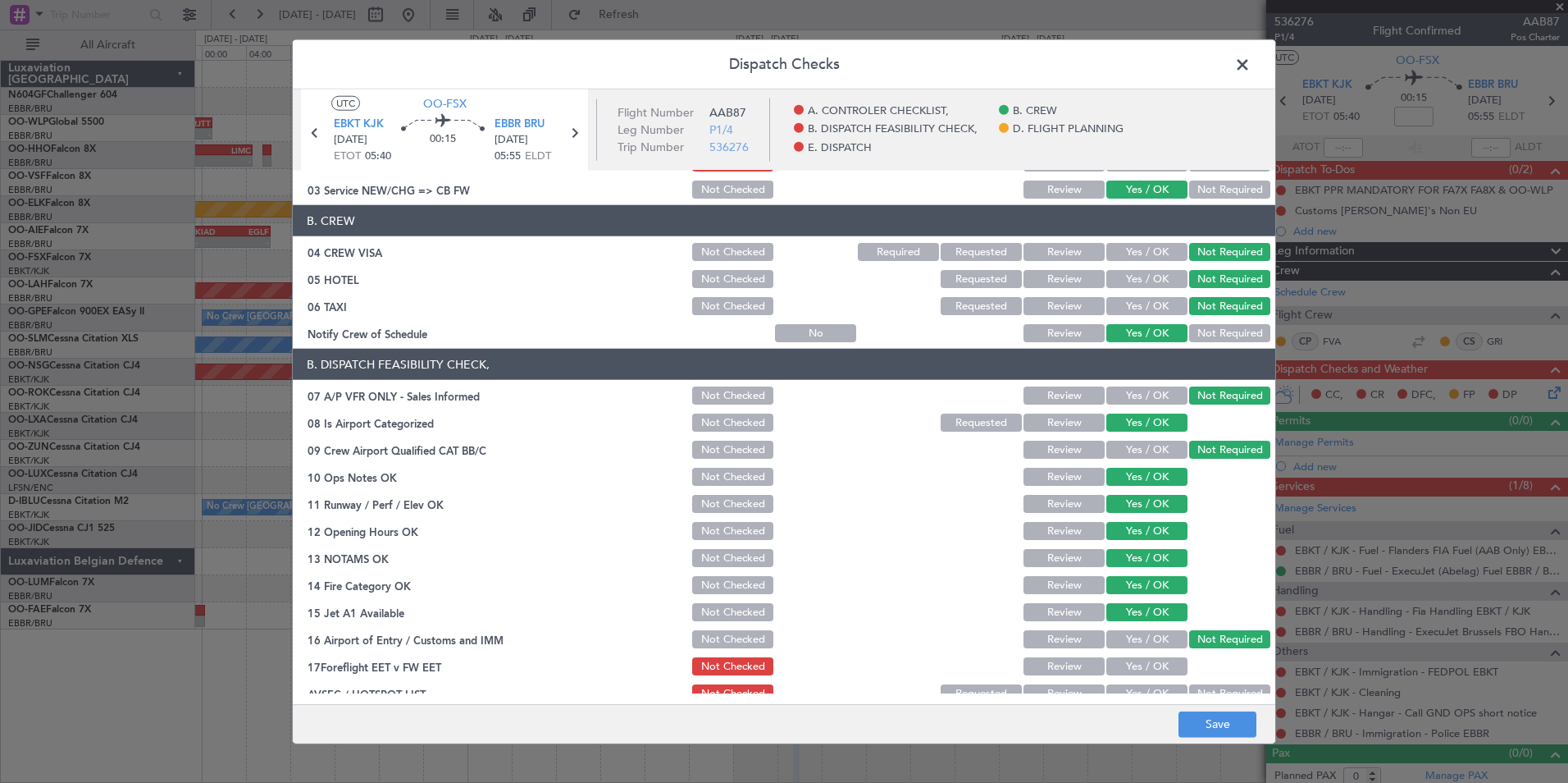
scroll to position [303, 0]
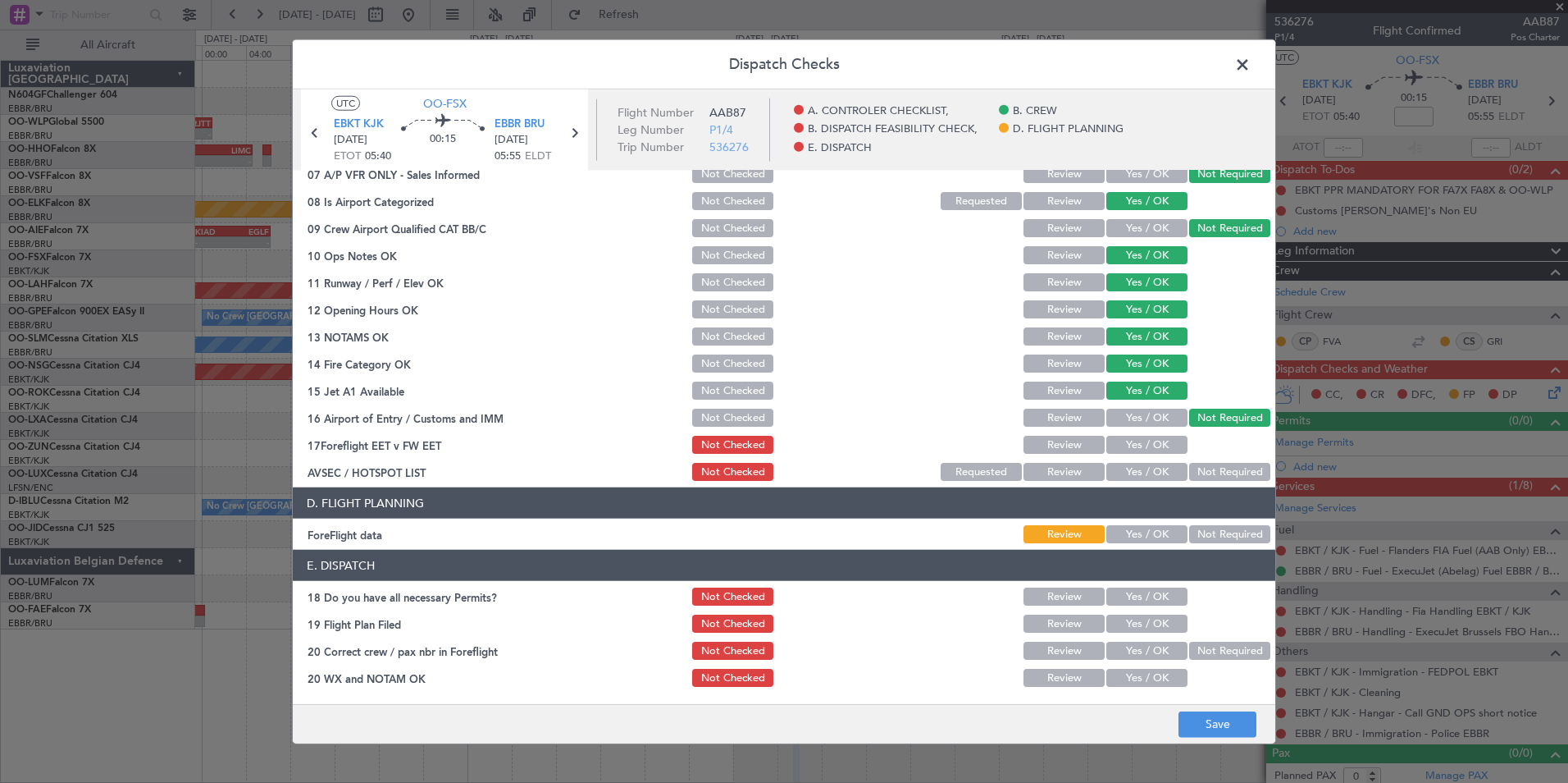
click at [1148, 468] on button "Yes / OK" at bounding box center [1147, 471] width 81 height 18
click at [1135, 547] on article "A. CONTROLER CHECKLIST, 01 Crew Briefing FW Not Checked Review Yes / OK Not Req…" at bounding box center [784, 432] width 983 height 523
click at [1204, 723] on button "Save" at bounding box center [1218, 724] width 78 height 26
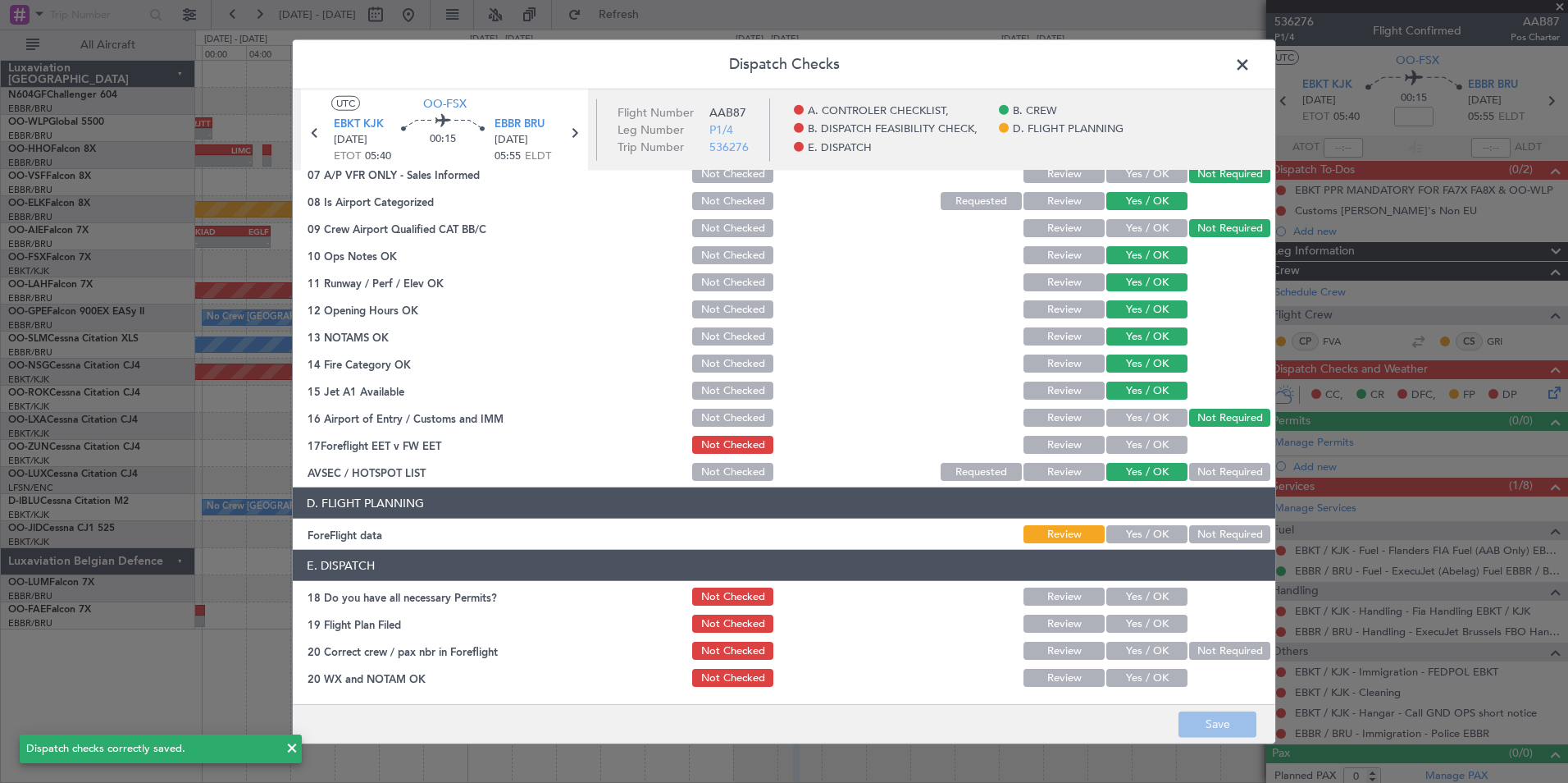
click at [1251, 71] on span at bounding box center [1251, 69] width 0 height 33
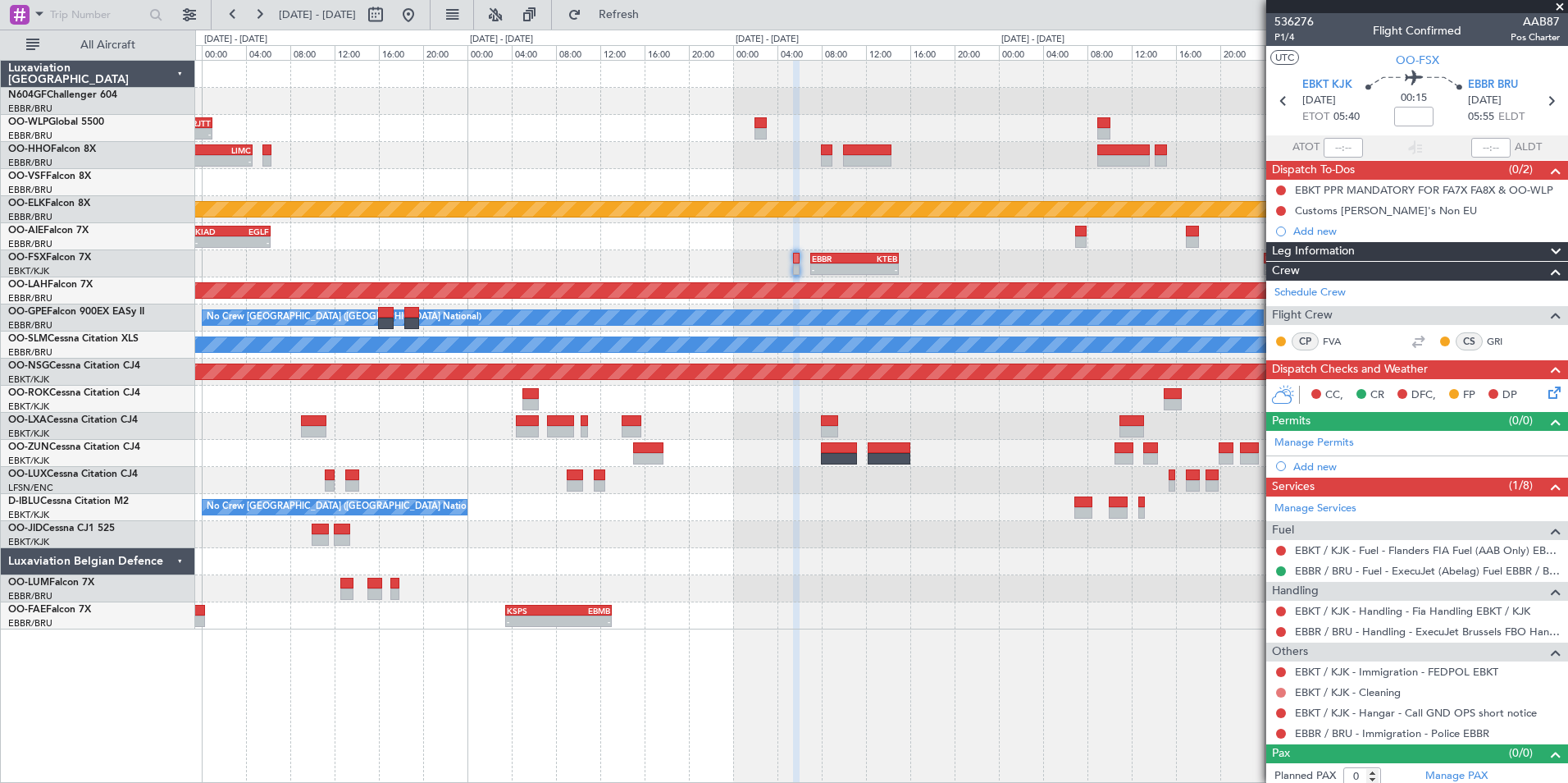
click at [1285, 690] on button at bounding box center [1281, 693] width 9 height 9
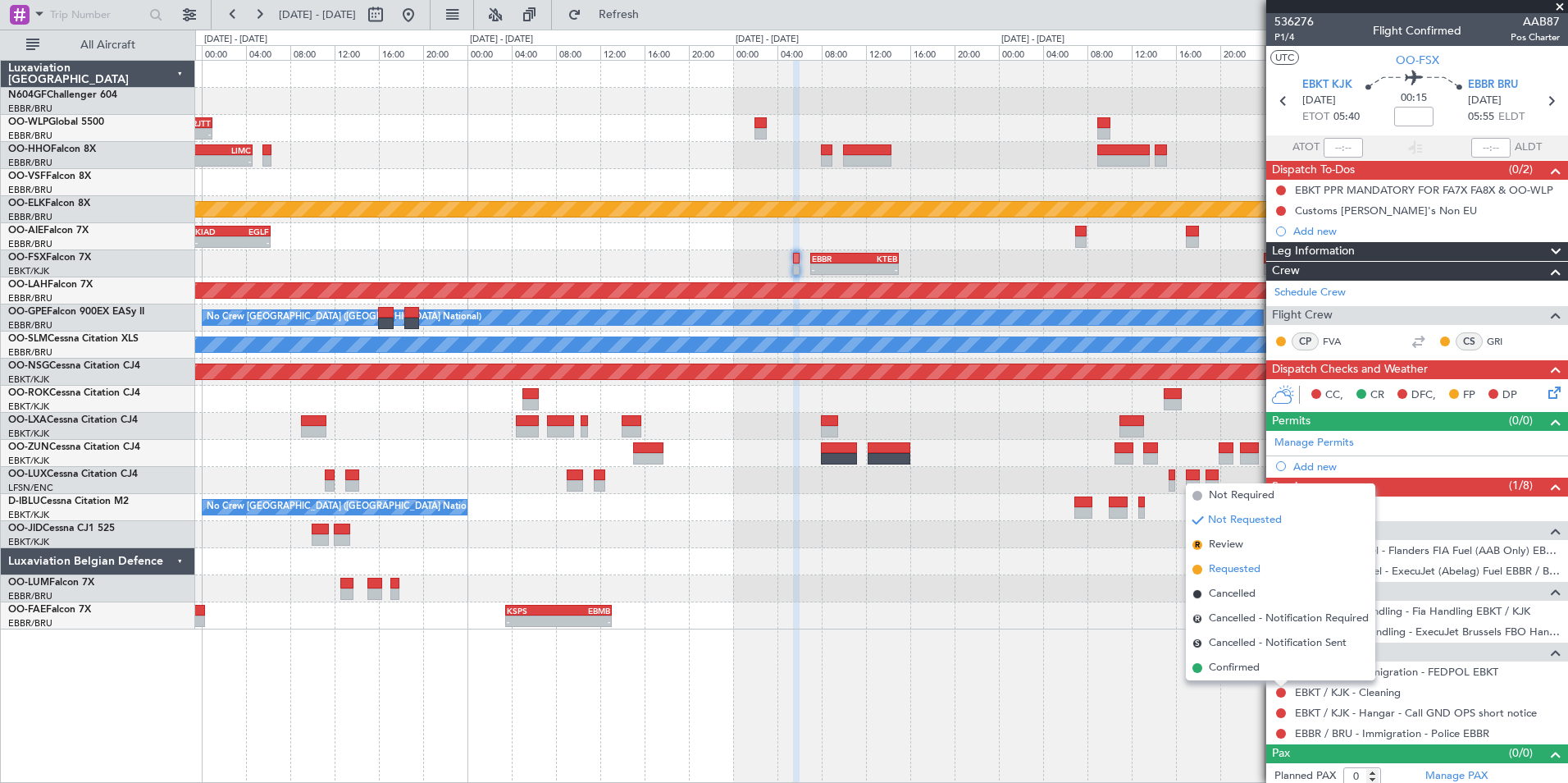
click at [1224, 570] on span "Requested" at bounding box center [1235, 569] width 52 height 16
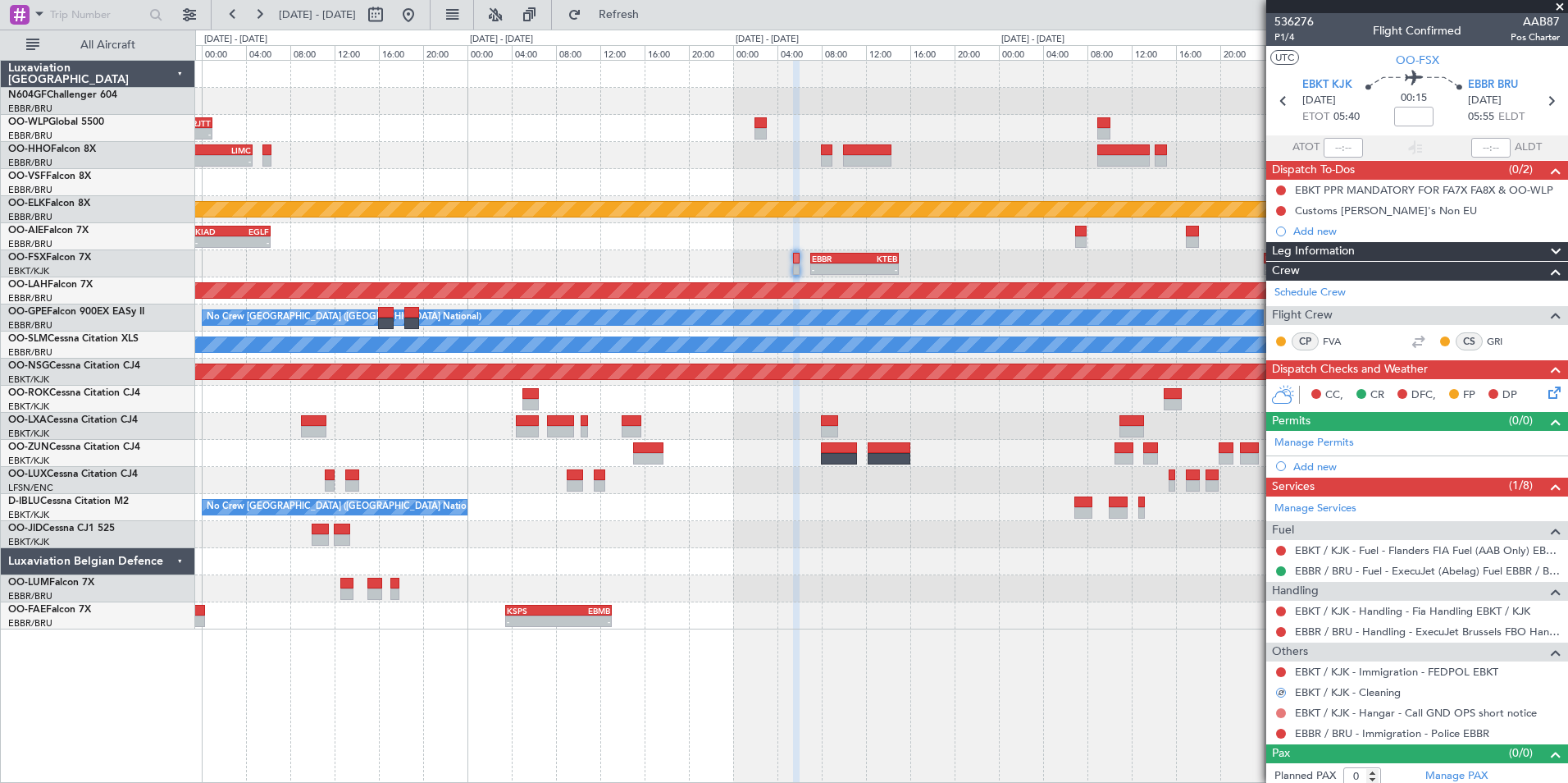
click at [1284, 709] on button at bounding box center [1281, 713] width 9 height 9
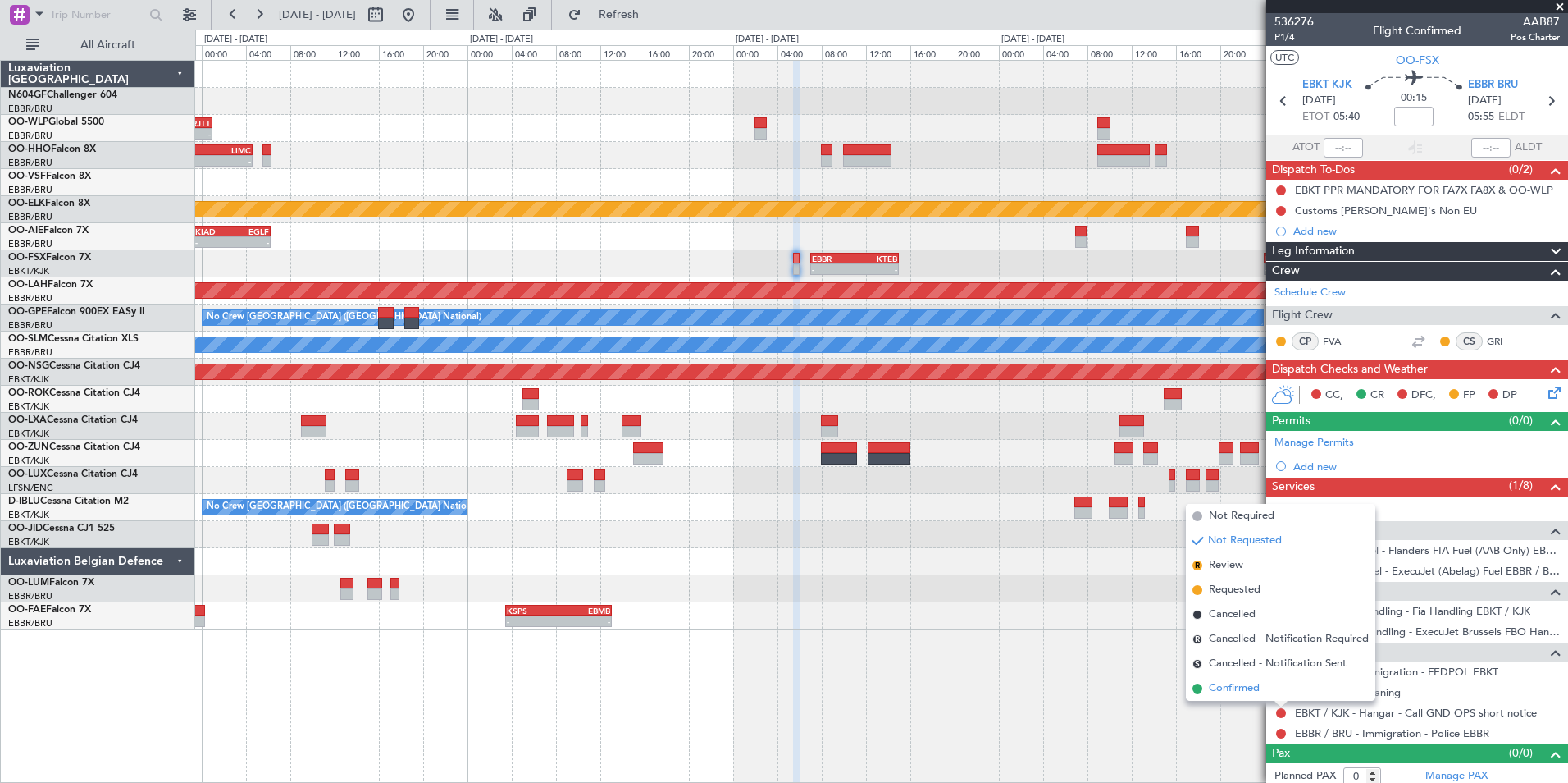
click at [1230, 682] on span "Confirmed" at bounding box center [1235, 688] width 51 height 16
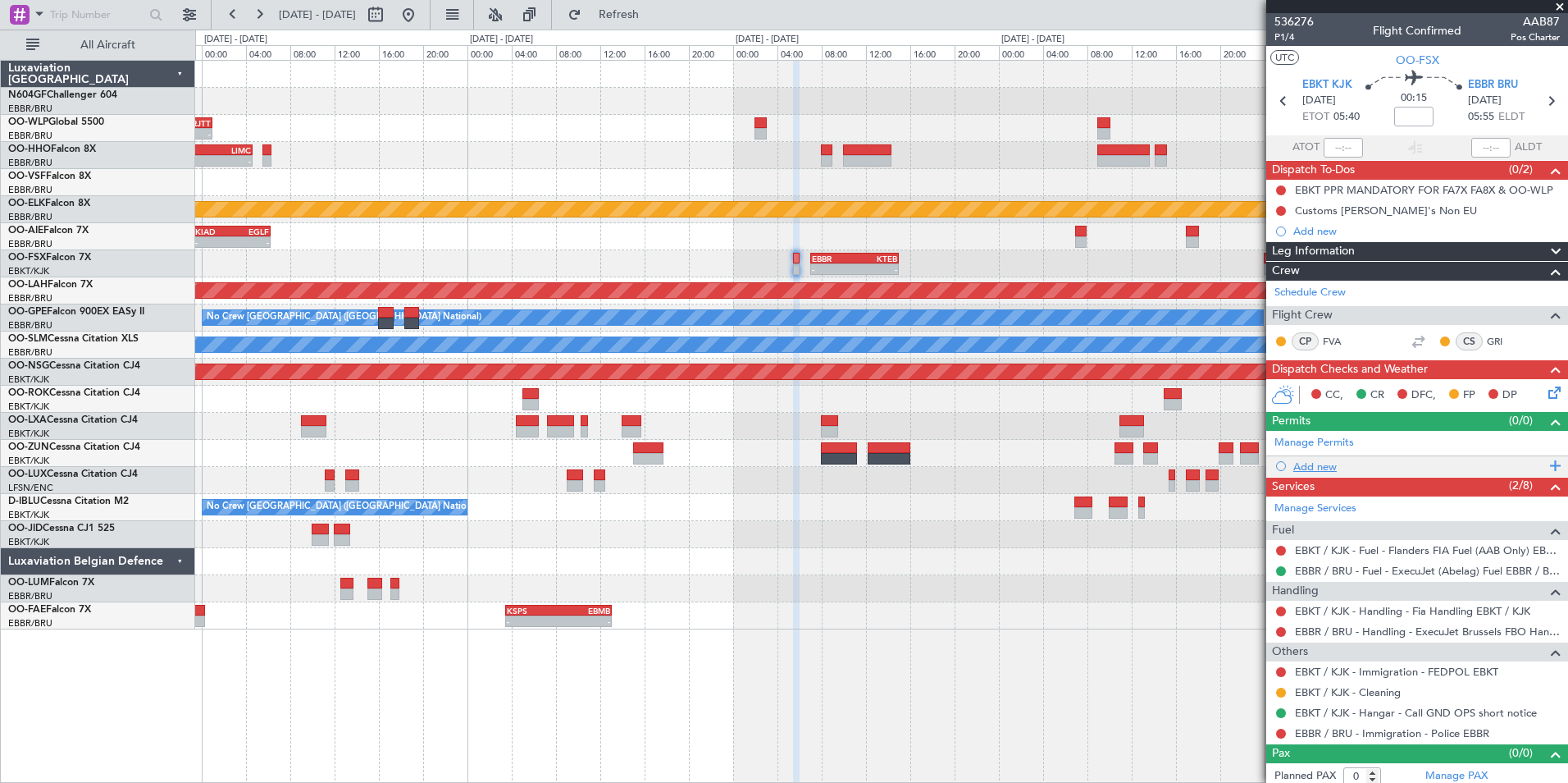
click at [1326, 462] on div "Add new" at bounding box center [1419, 466] width 251 height 14
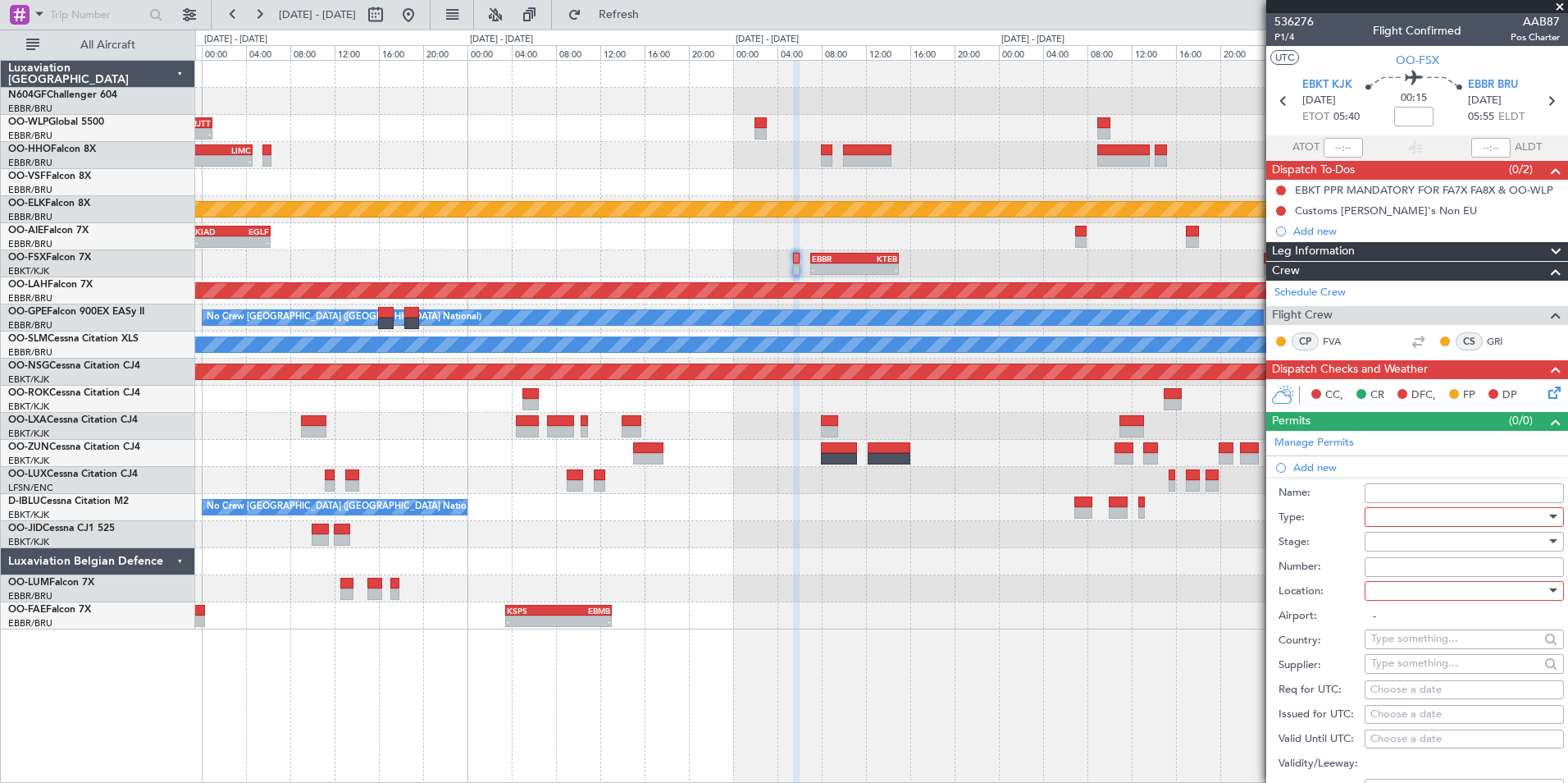
click at [1404, 513] on div at bounding box center [1459, 517] width 175 height 24
click at [1388, 588] on span "PPR" at bounding box center [1458, 597] width 172 height 24
click at [1396, 535] on div at bounding box center [1459, 542] width 175 height 24
click at [1419, 610] on span "Not Requested" at bounding box center [1458, 599] width 172 height 24
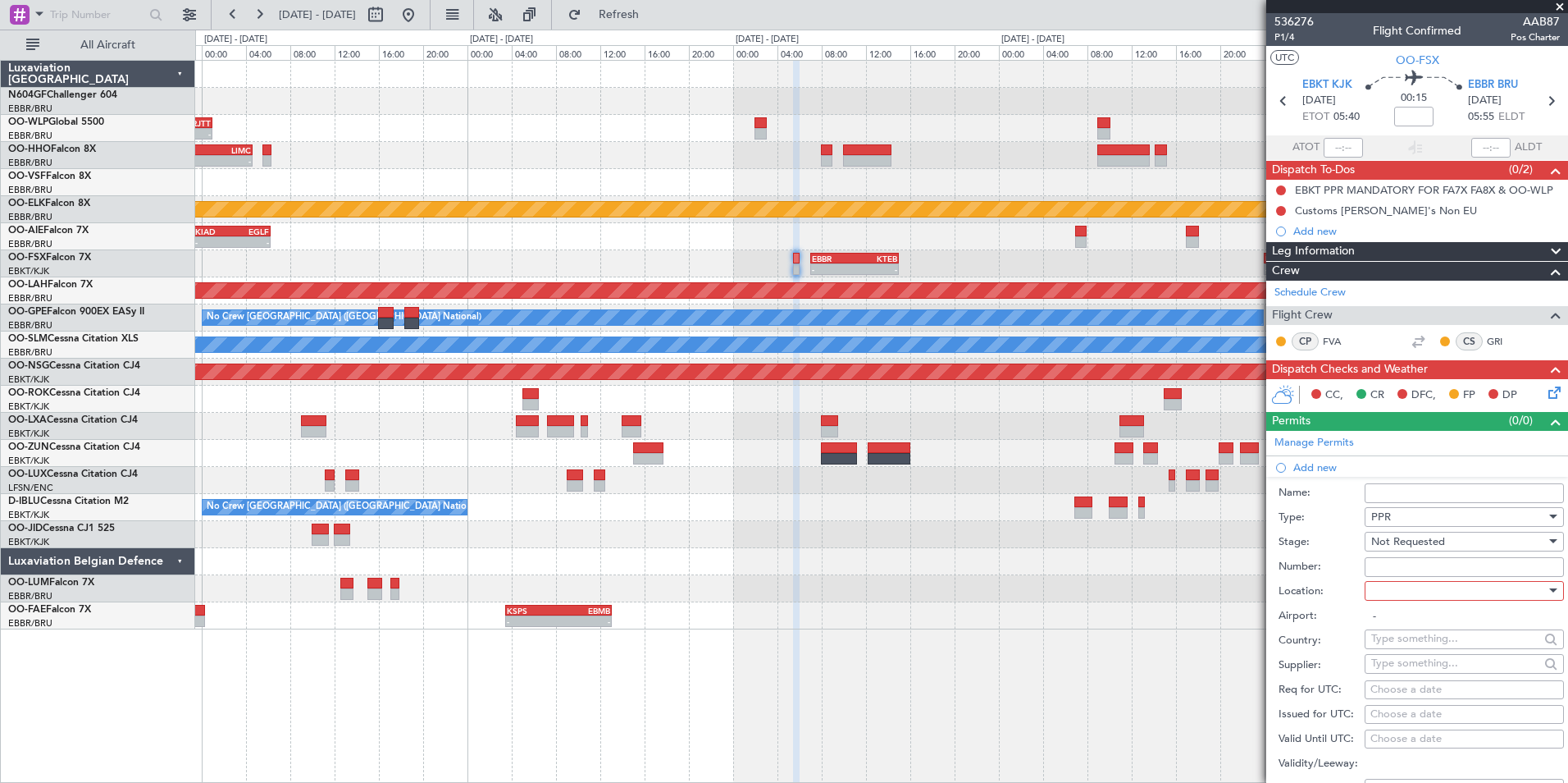
click at [1390, 565] on input "Number:" at bounding box center [1464, 566] width 200 height 20
click at [1404, 592] on div at bounding box center [1459, 591] width 175 height 24
click at [1397, 625] on span "Departure" at bounding box center [1458, 624] width 172 height 24
type input "EBKT / KJK"
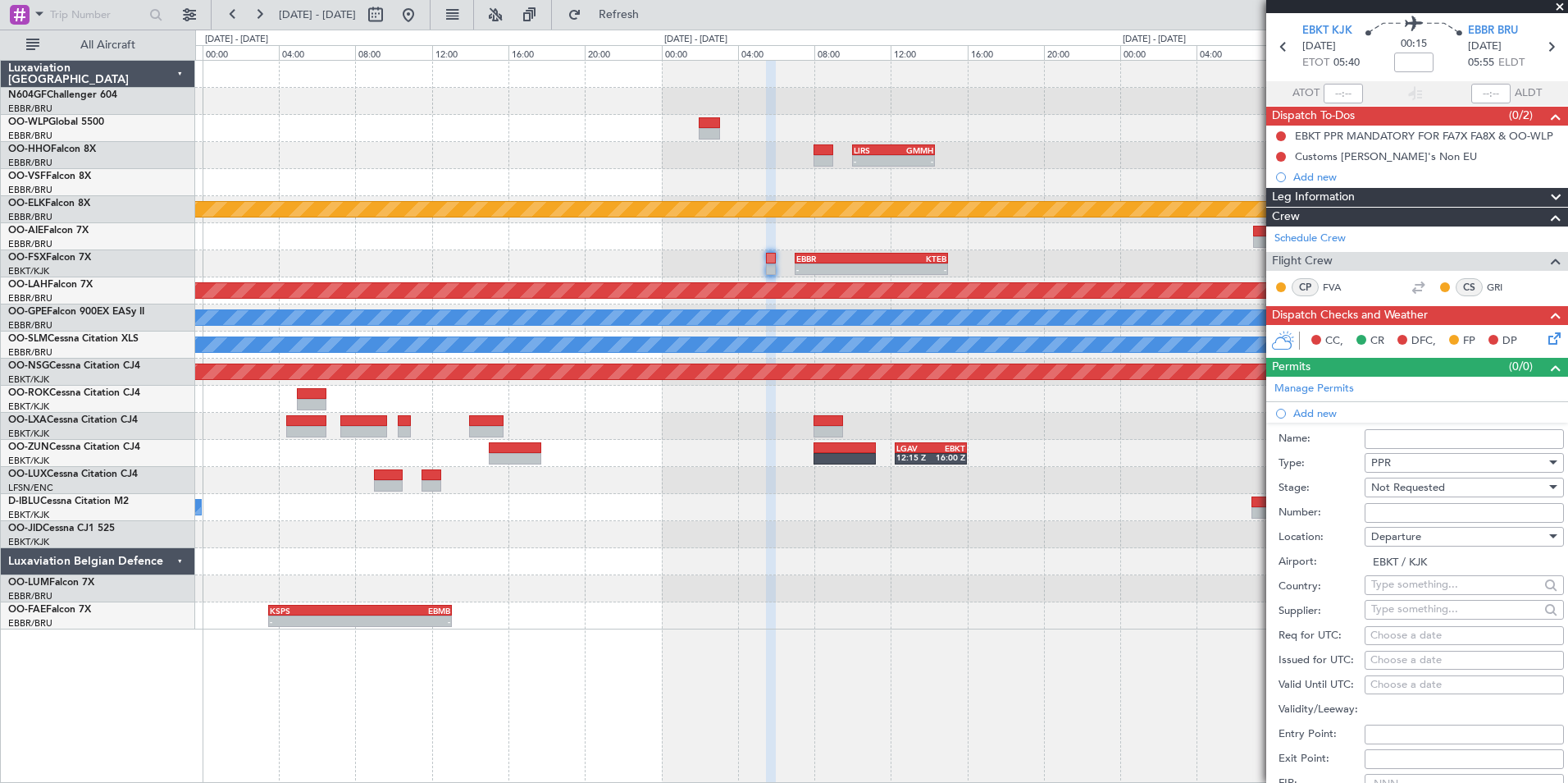
scroll to position [82, 0]
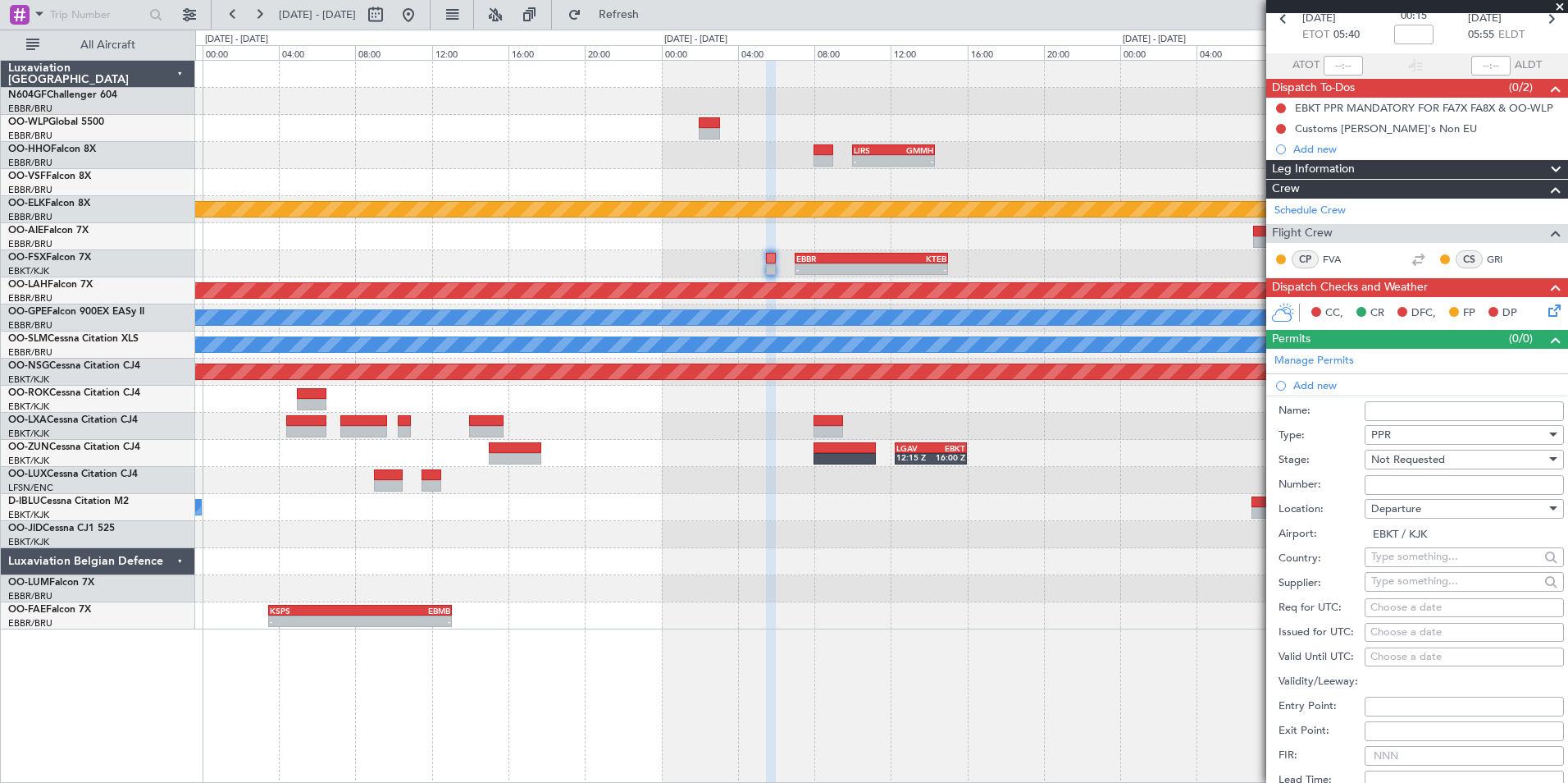
click at [1377, 600] on div "Choose a date" at bounding box center [1464, 608] width 187 height 16
select select "9"
select select "2025"
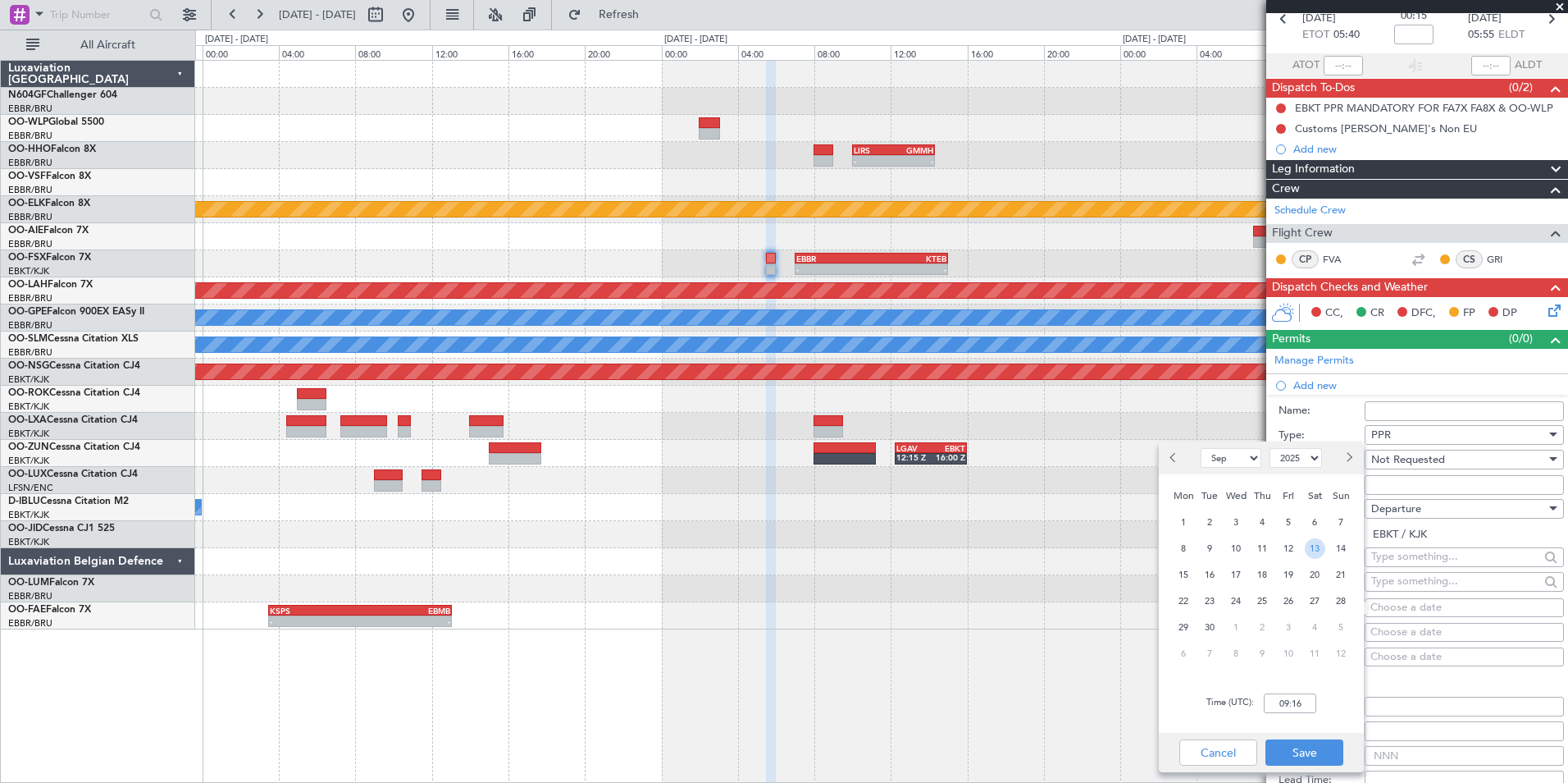
click at [1311, 546] on span "13" at bounding box center [1316, 548] width 21 height 21
click at [1290, 707] on input "00:00" at bounding box center [1290, 703] width 53 height 20
type input "05:30"
click at [1320, 692] on div "Time (UTC): 05:30" at bounding box center [1262, 703] width 205 height 59
click at [1318, 742] on button "Save" at bounding box center [1304, 753] width 78 height 26
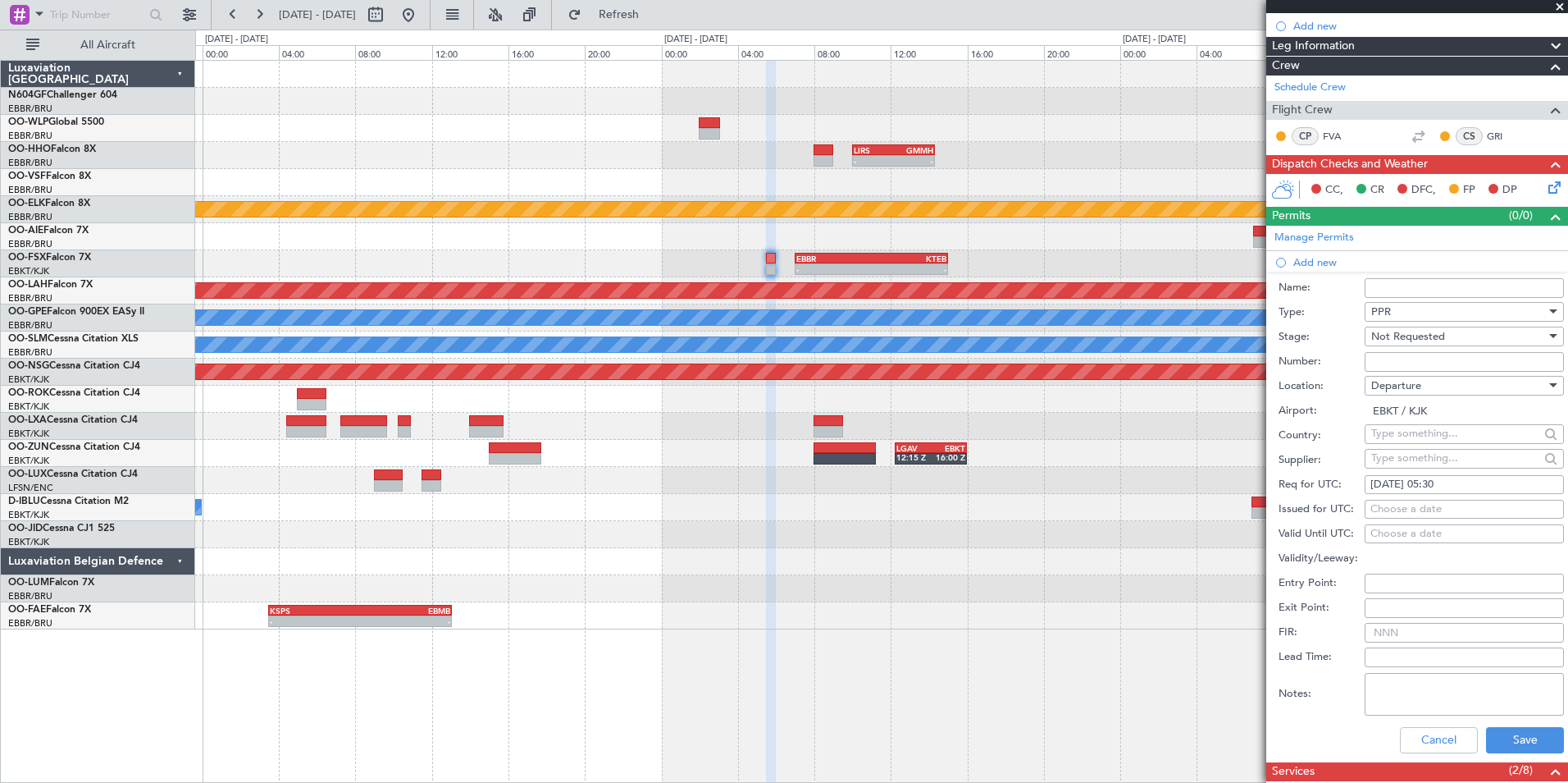
scroll to position [328, 0]
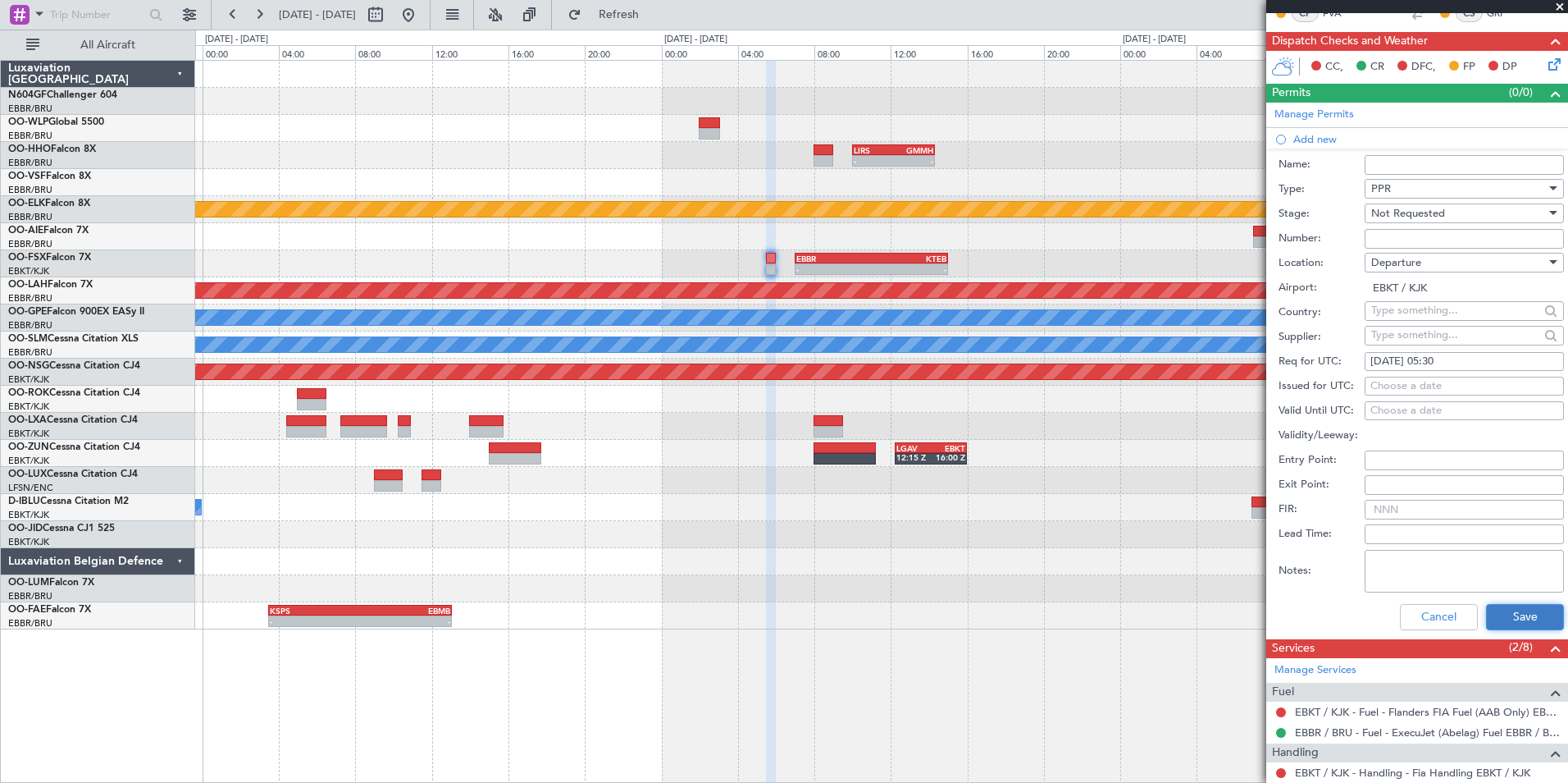
click at [1504, 616] on button "Save" at bounding box center [1525, 617] width 78 height 26
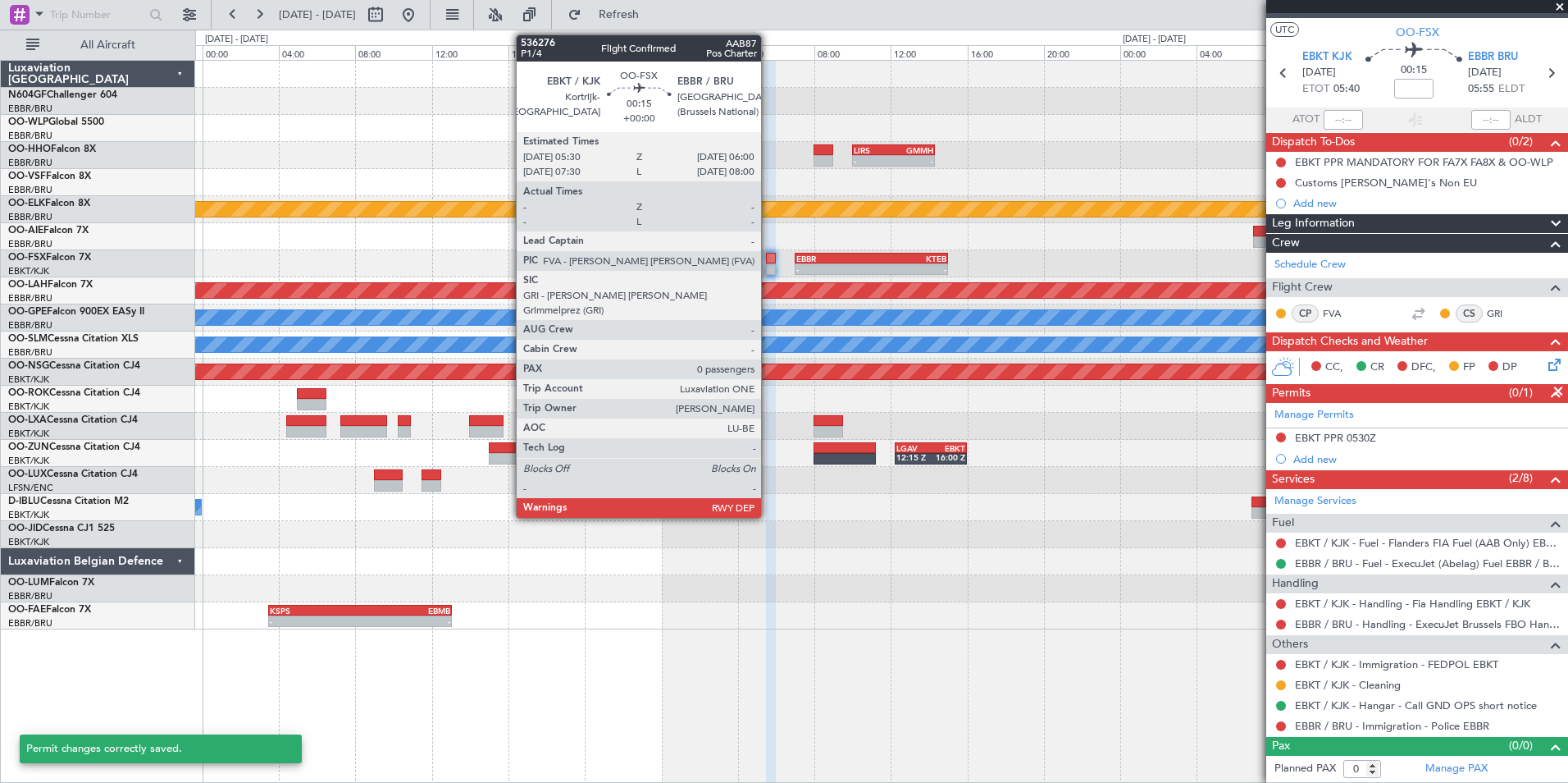
scroll to position [27, 0]
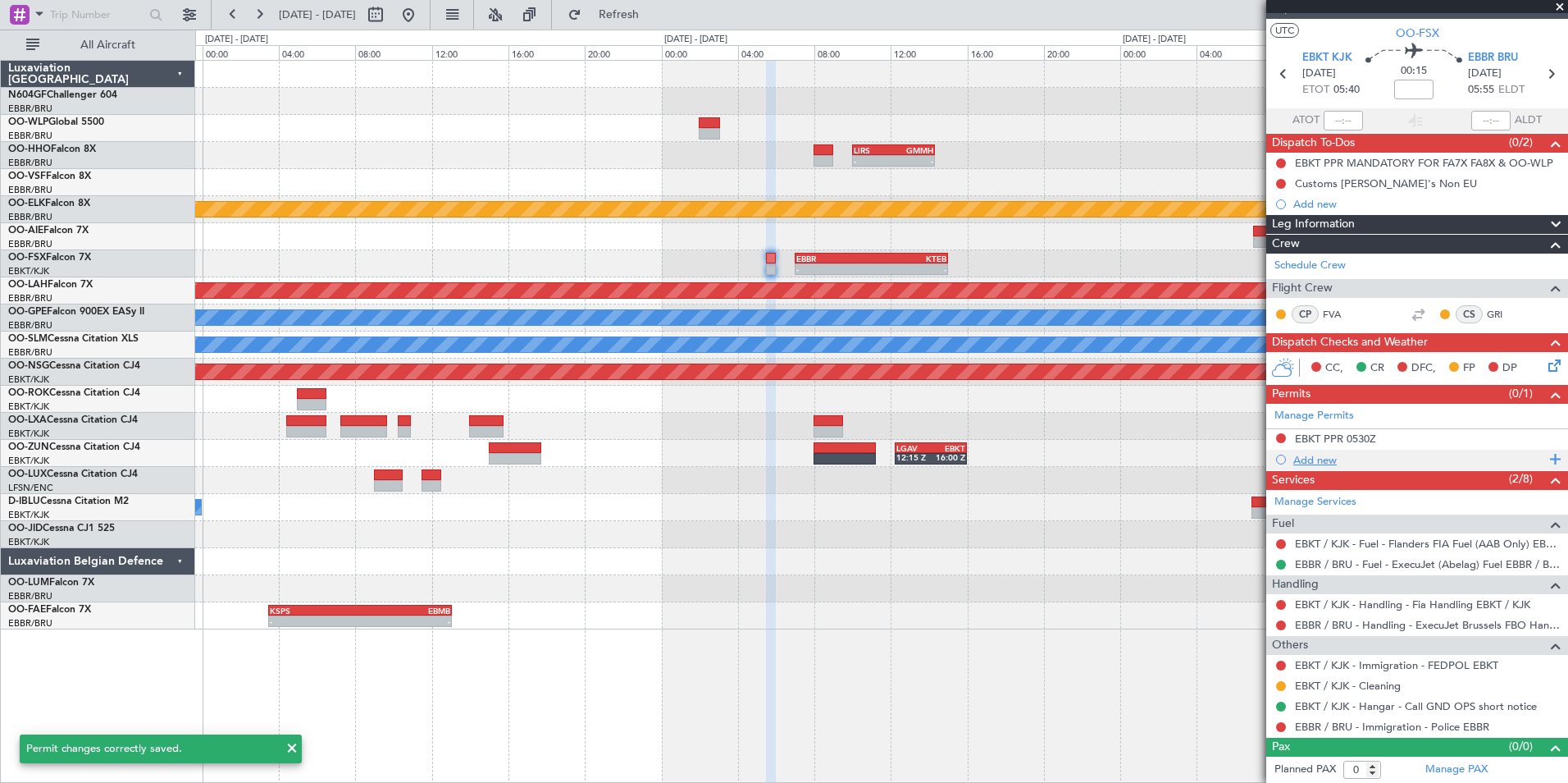
click at [1326, 453] on div "Add new" at bounding box center [1419, 460] width 251 height 14
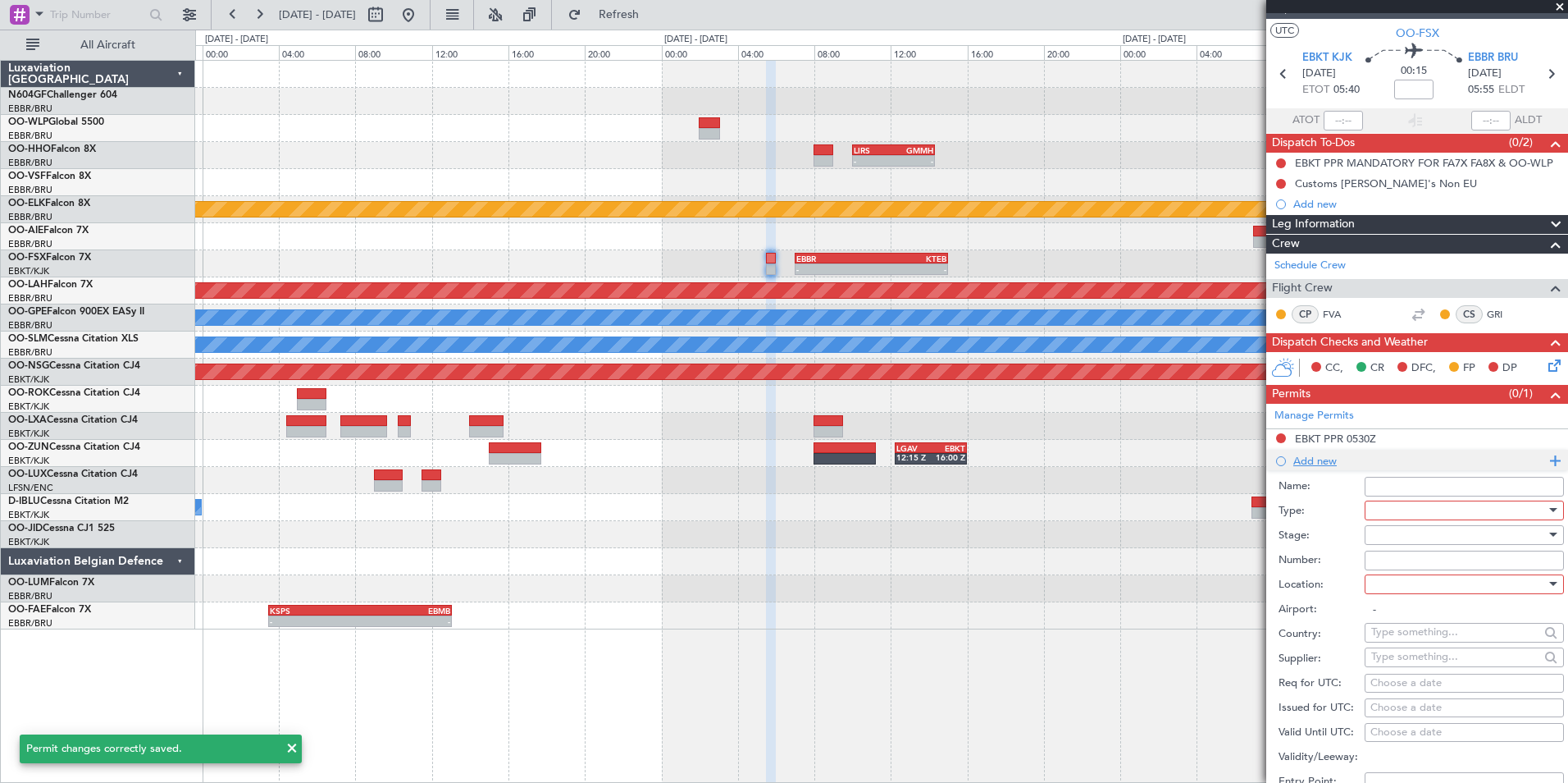
scroll to position [328, 0]
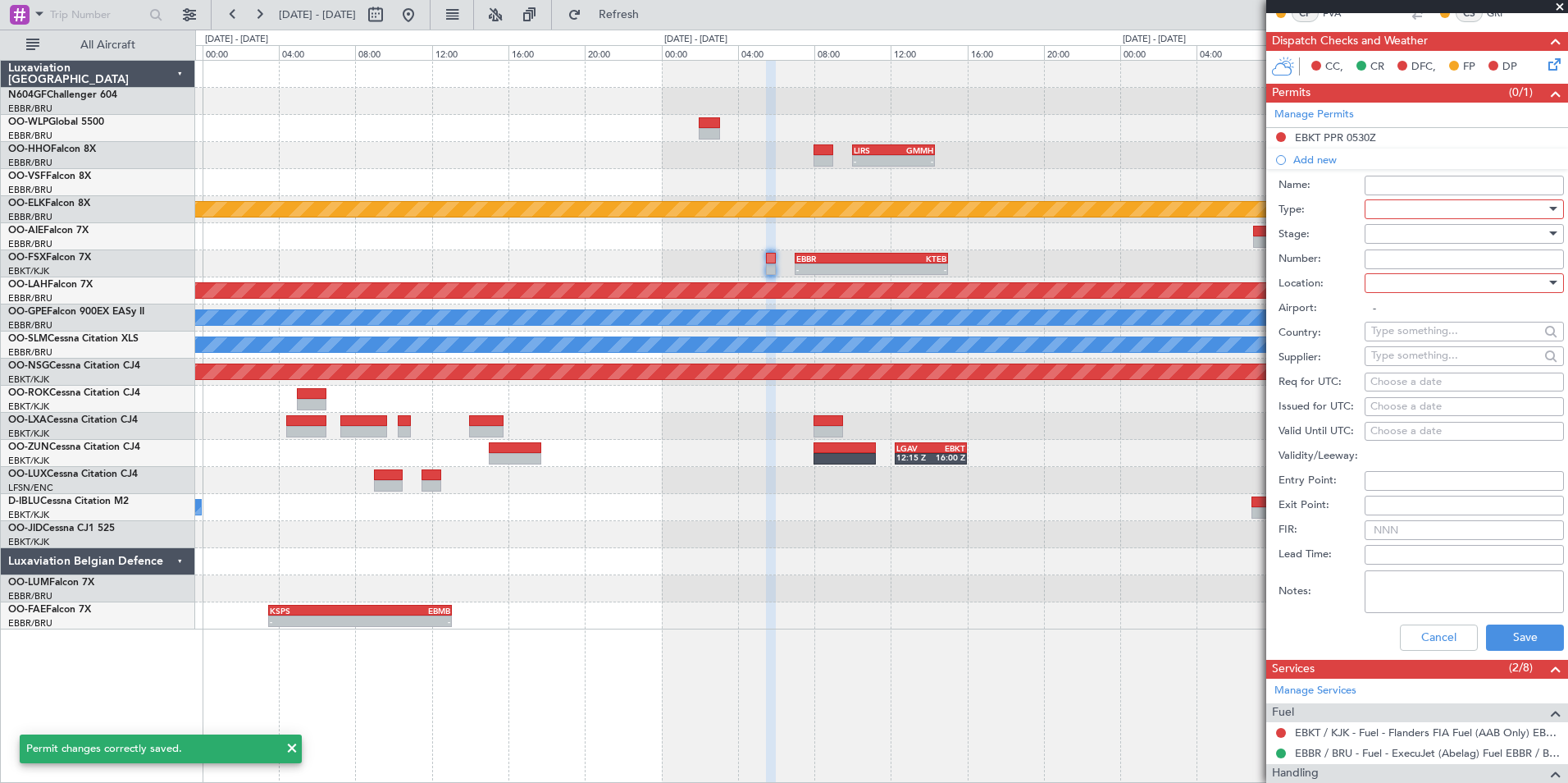
click at [1390, 199] on div at bounding box center [1459, 209] width 175 height 24
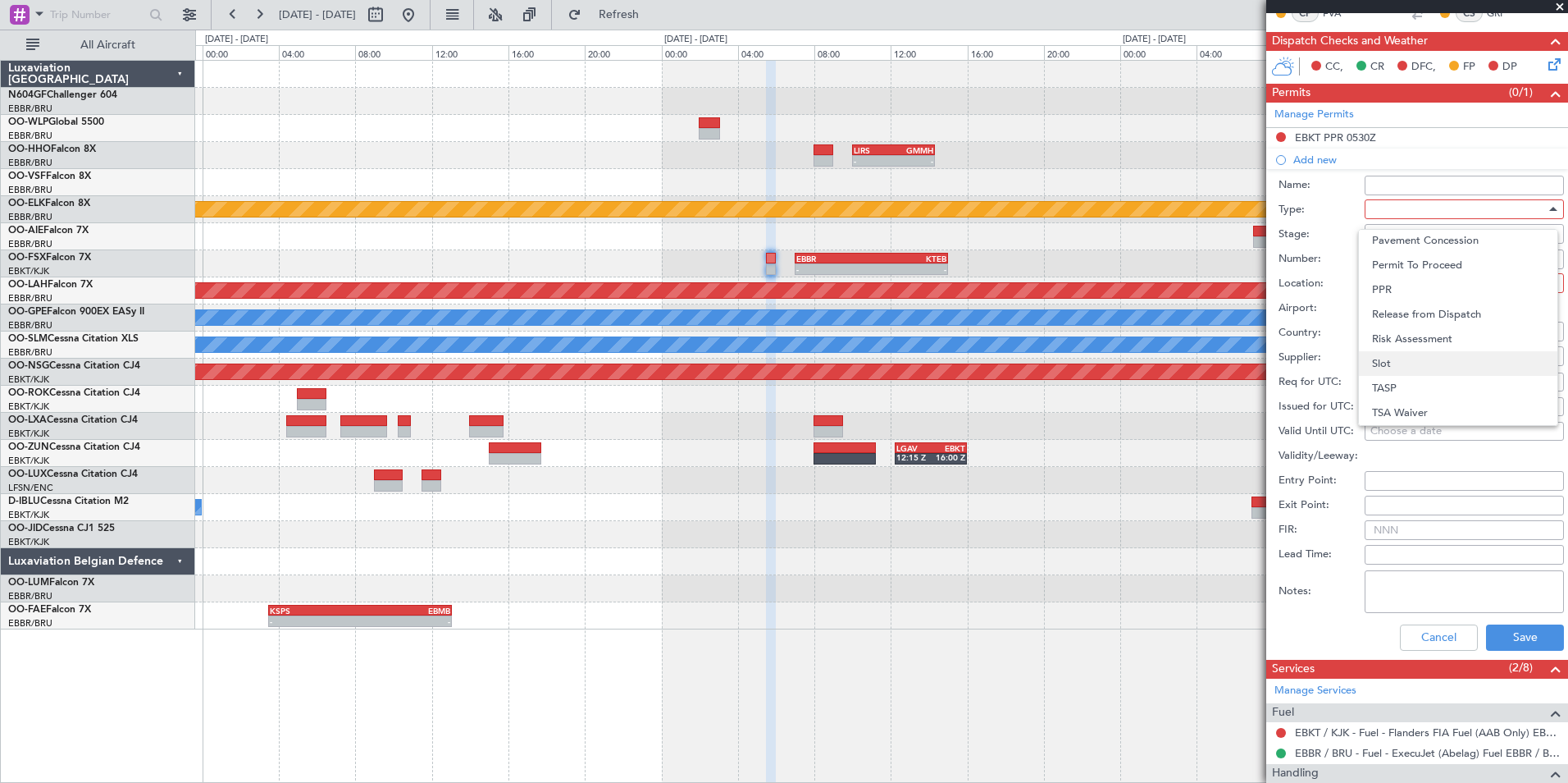
click at [1429, 354] on span "Slot" at bounding box center [1458, 364] width 172 height 24
click at [1398, 240] on div at bounding box center [1459, 234] width 175 height 24
click at [1401, 290] on span "Not Requested" at bounding box center [1458, 291] width 172 height 24
click at [1406, 275] on div at bounding box center [1459, 283] width 175 height 24
click at [1402, 360] on span "Arrival" at bounding box center [1458, 366] width 172 height 24
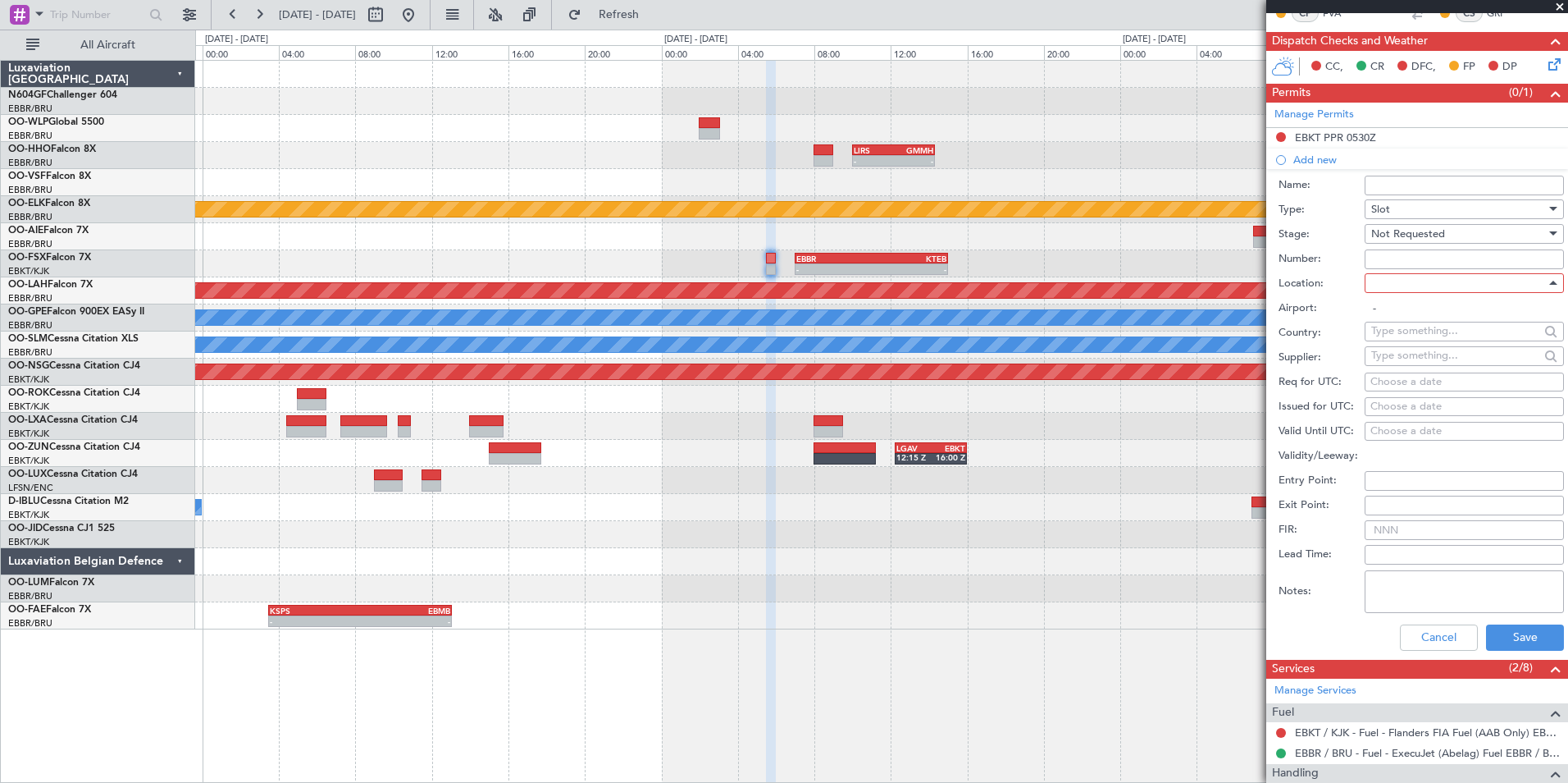
type input "EBBR / BRU"
click at [1396, 385] on div "Choose a date" at bounding box center [1464, 382] width 187 height 16
select select "9"
select select "2025"
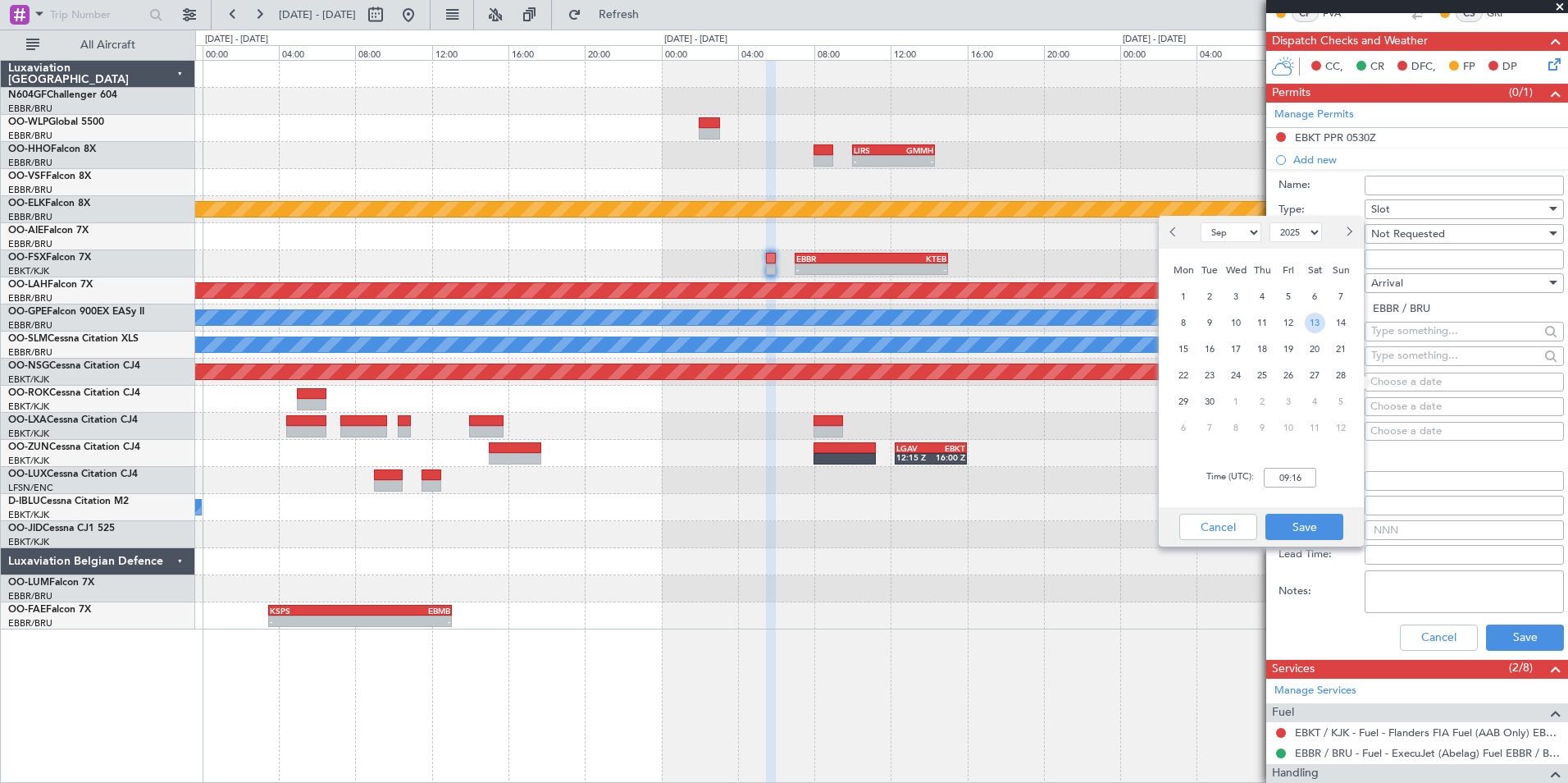
click at [1316, 319] on span "13" at bounding box center [1316, 323] width 21 height 21
click at [1291, 481] on input "00:00" at bounding box center [1290, 477] width 53 height 20
click at [1314, 479] on input "06:00" at bounding box center [1290, 477] width 53 height 20
type input "06:00"
click at [1305, 515] on button "Save" at bounding box center [1304, 527] width 78 height 26
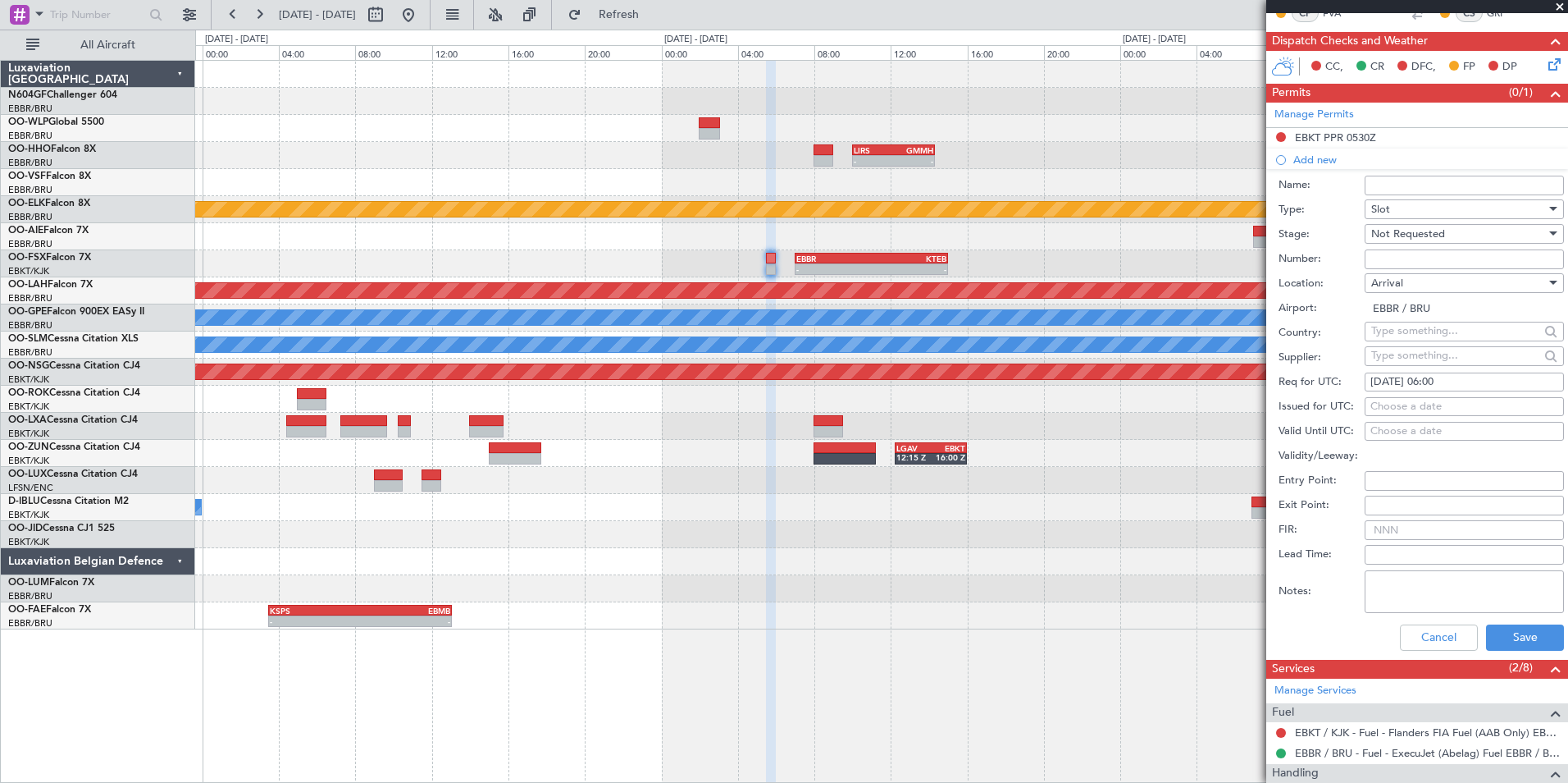
scroll to position [493, 0]
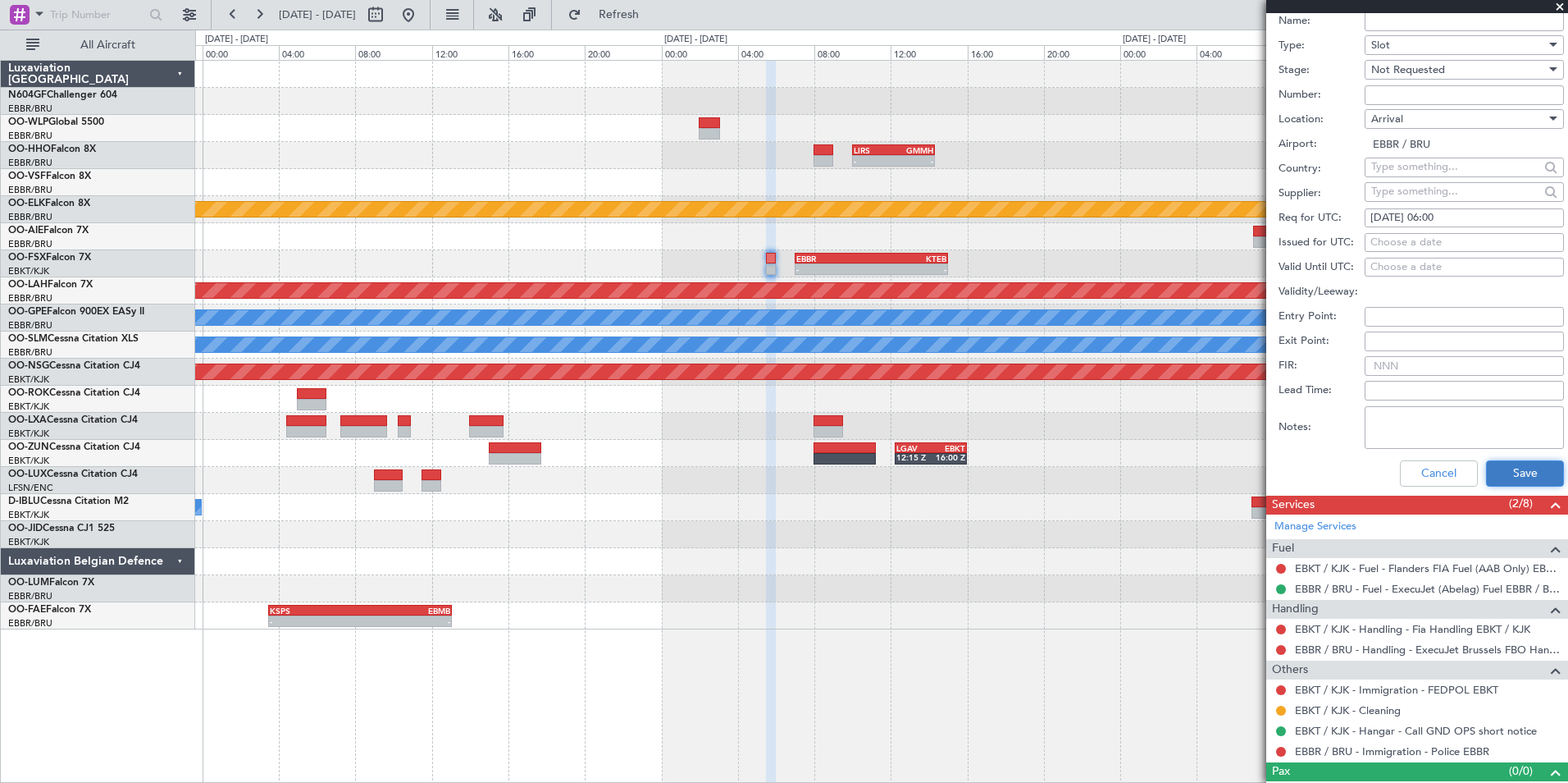
click at [1498, 482] on button "Save" at bounding box center [1525, 474] width 78 height 26
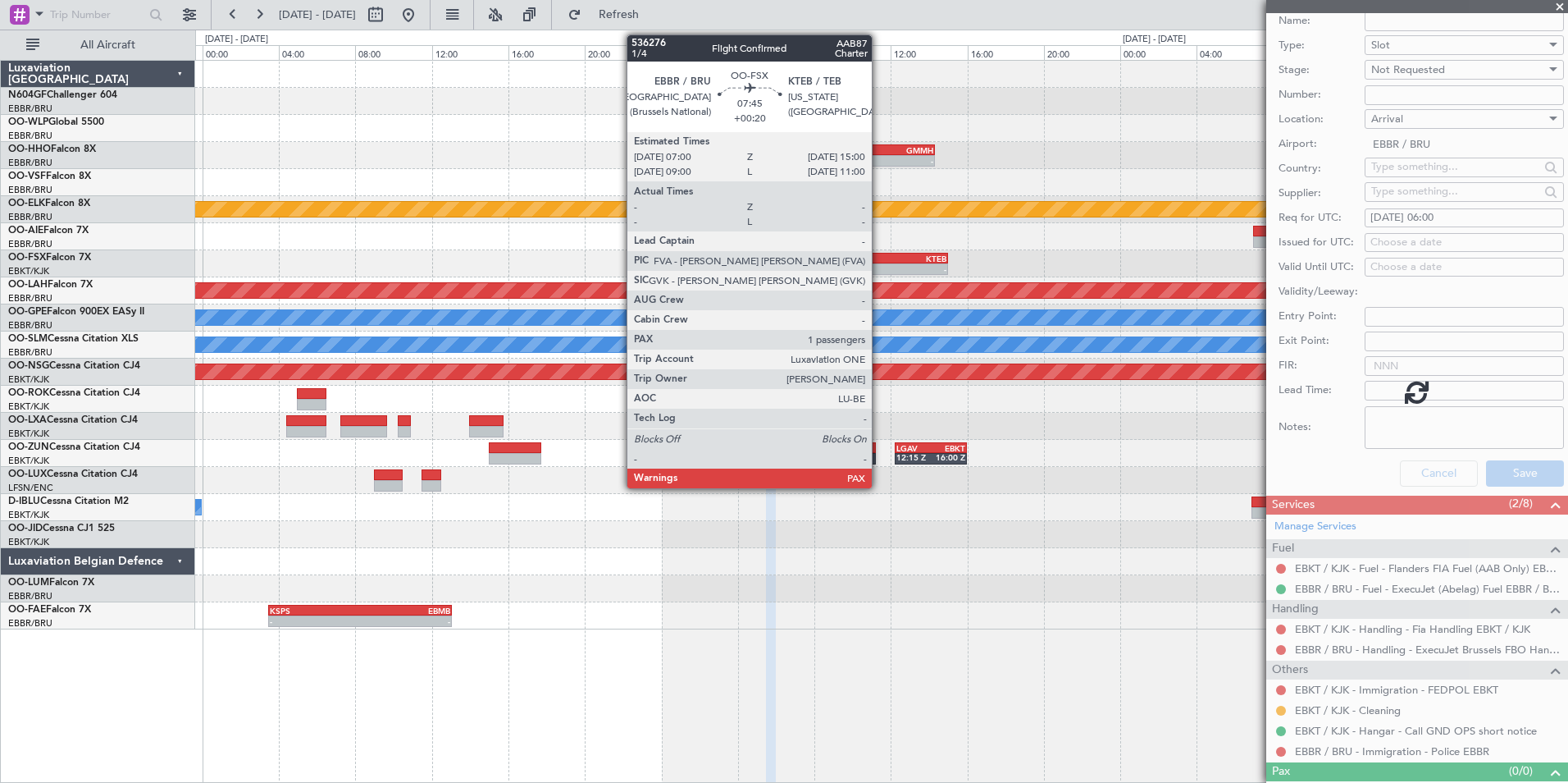
scroll to position [48, 0]
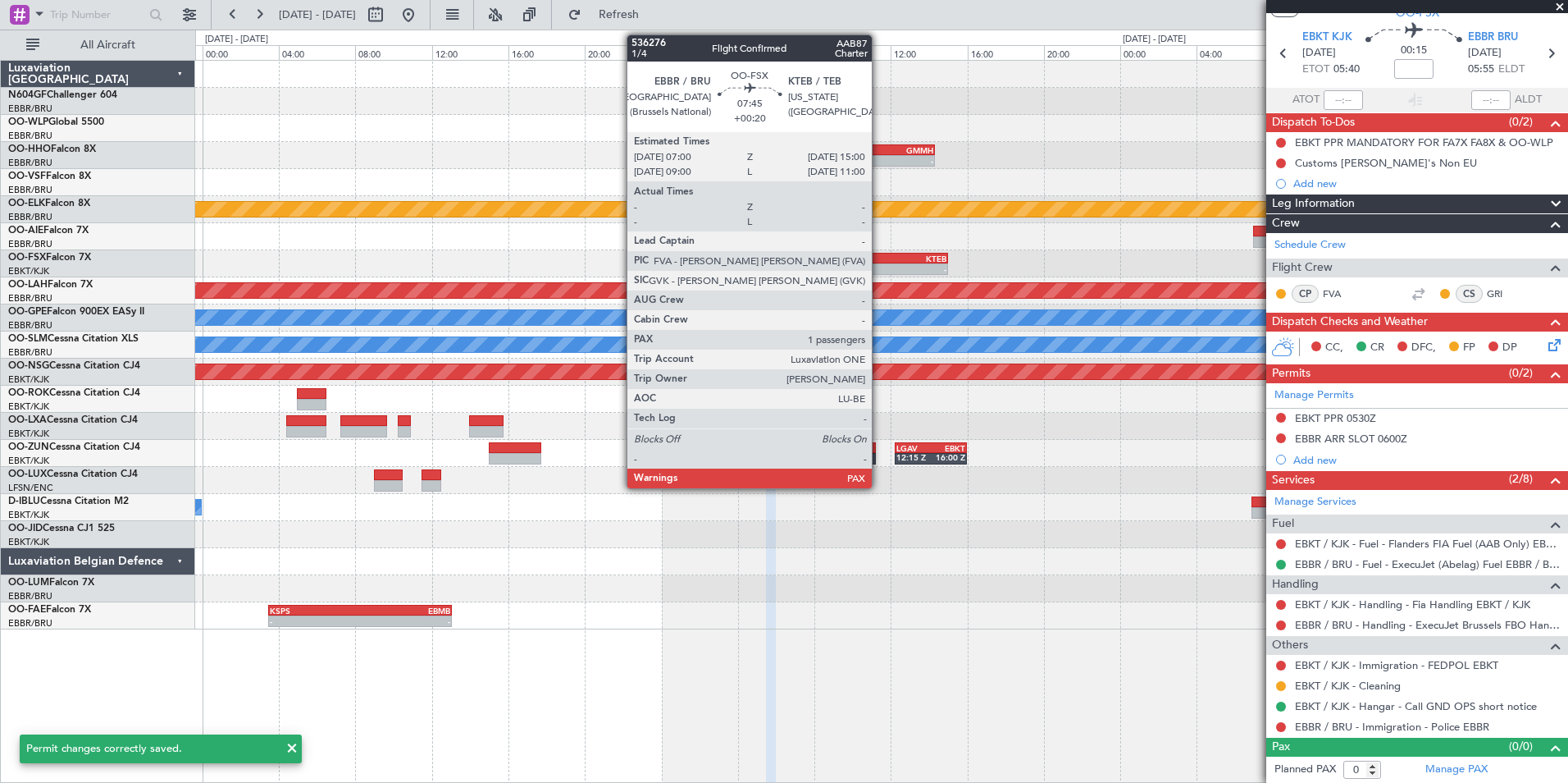
click at [880, 257] on div "KTEB" at bounding box center [909, 258] width 75 height 9
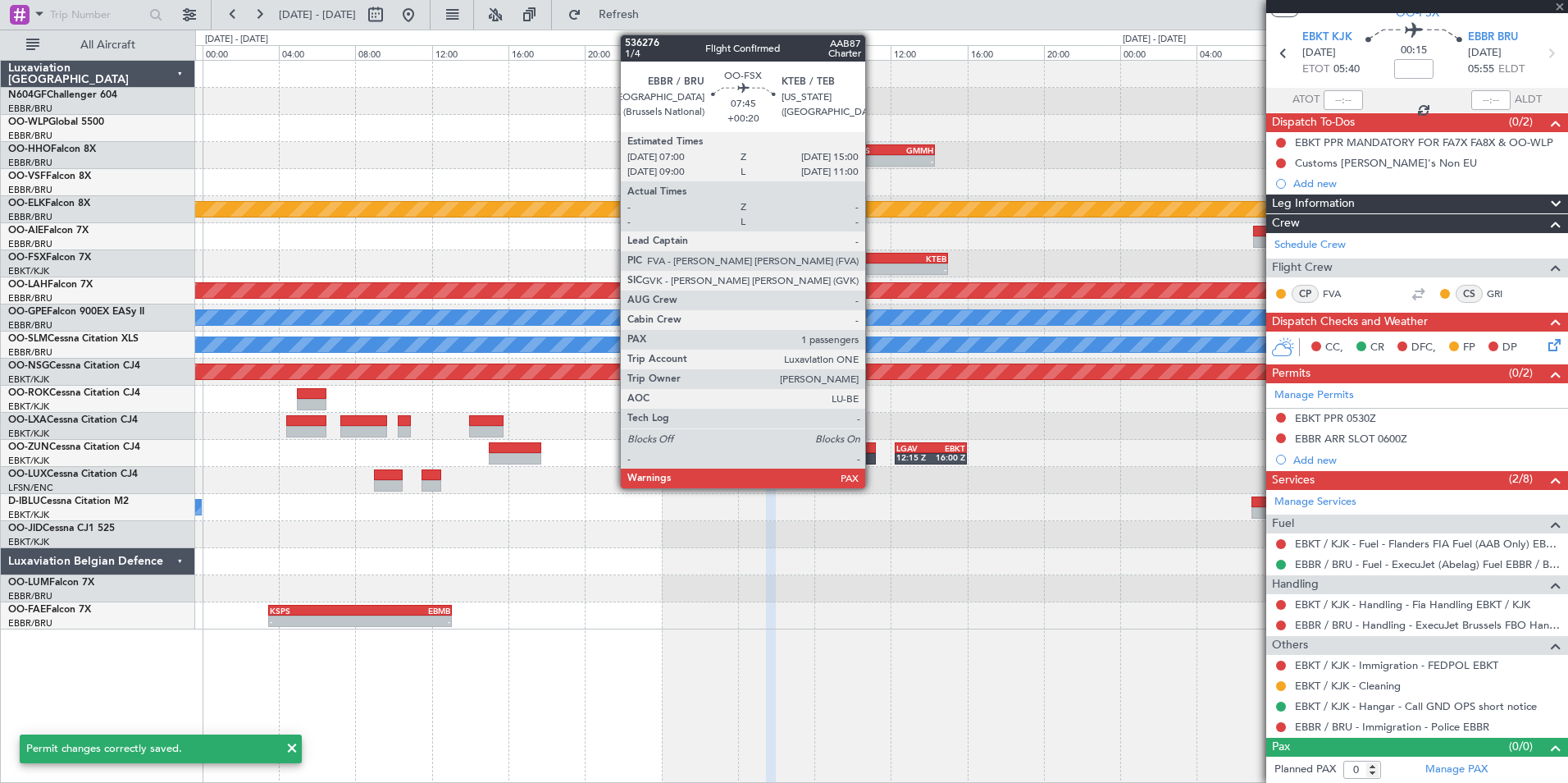
type input "+00:20"
type input "2"
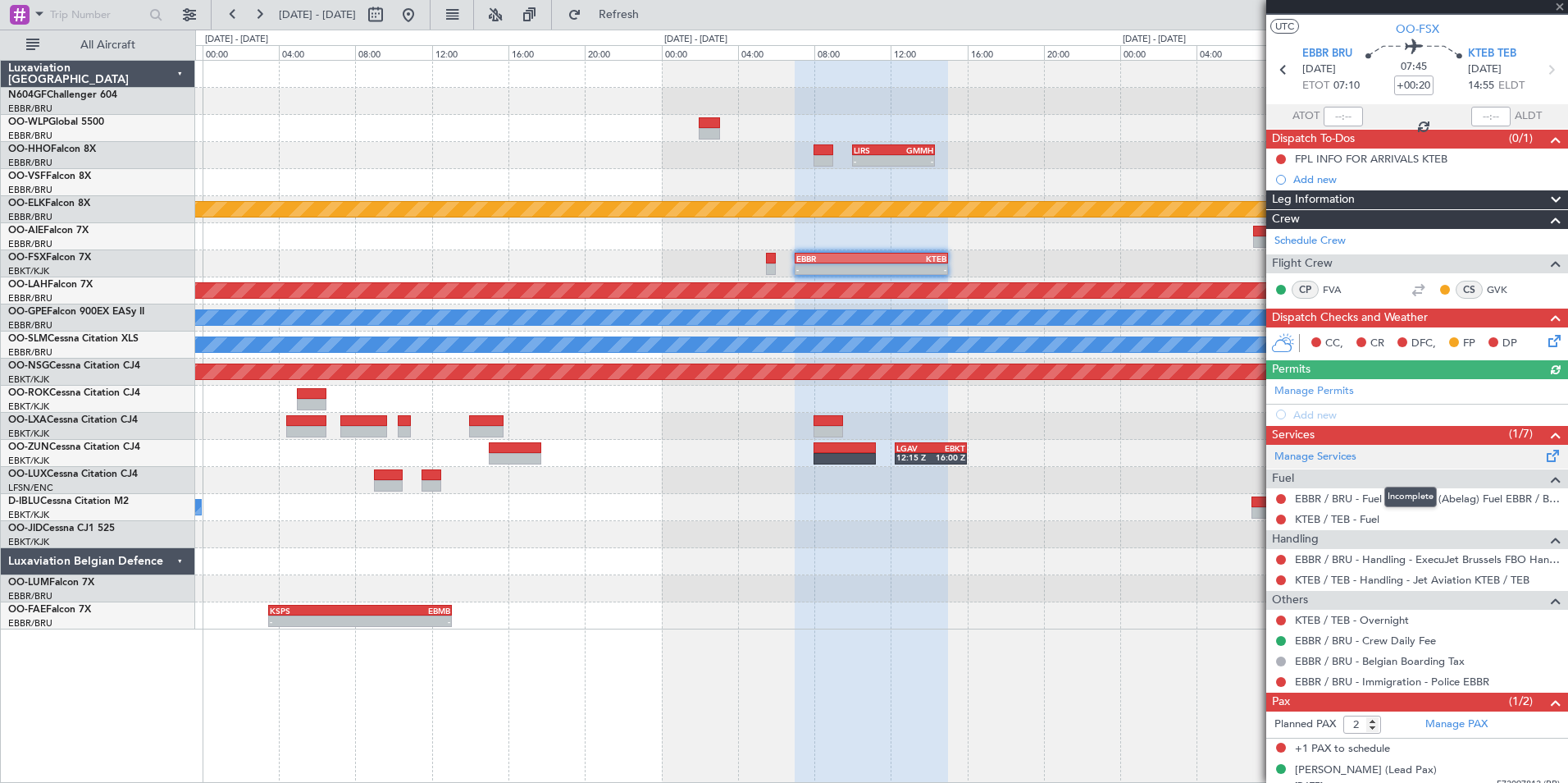
scroll to position [44, 0]
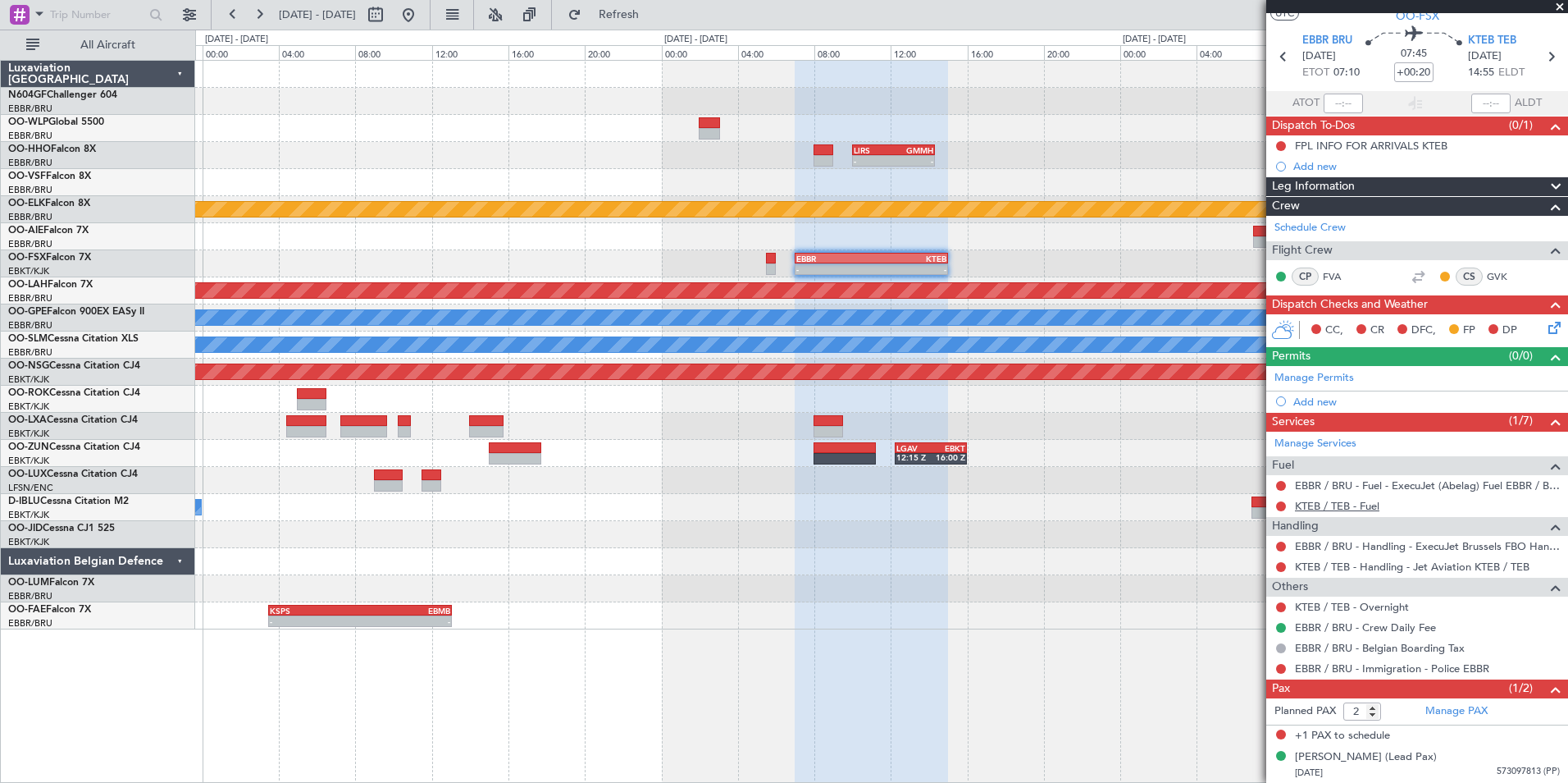
click at [1342, 504] on link "KTEB / TEB - Fuel" at bounding box center [1337, 506] width 85 height 14
click at [654, 10] on span "Refresh" at bounding box center [619, 15] width 69 height 11
click at [1314, 400] on div "Add new" at bounding box center [1427, 401] width 267 height 14
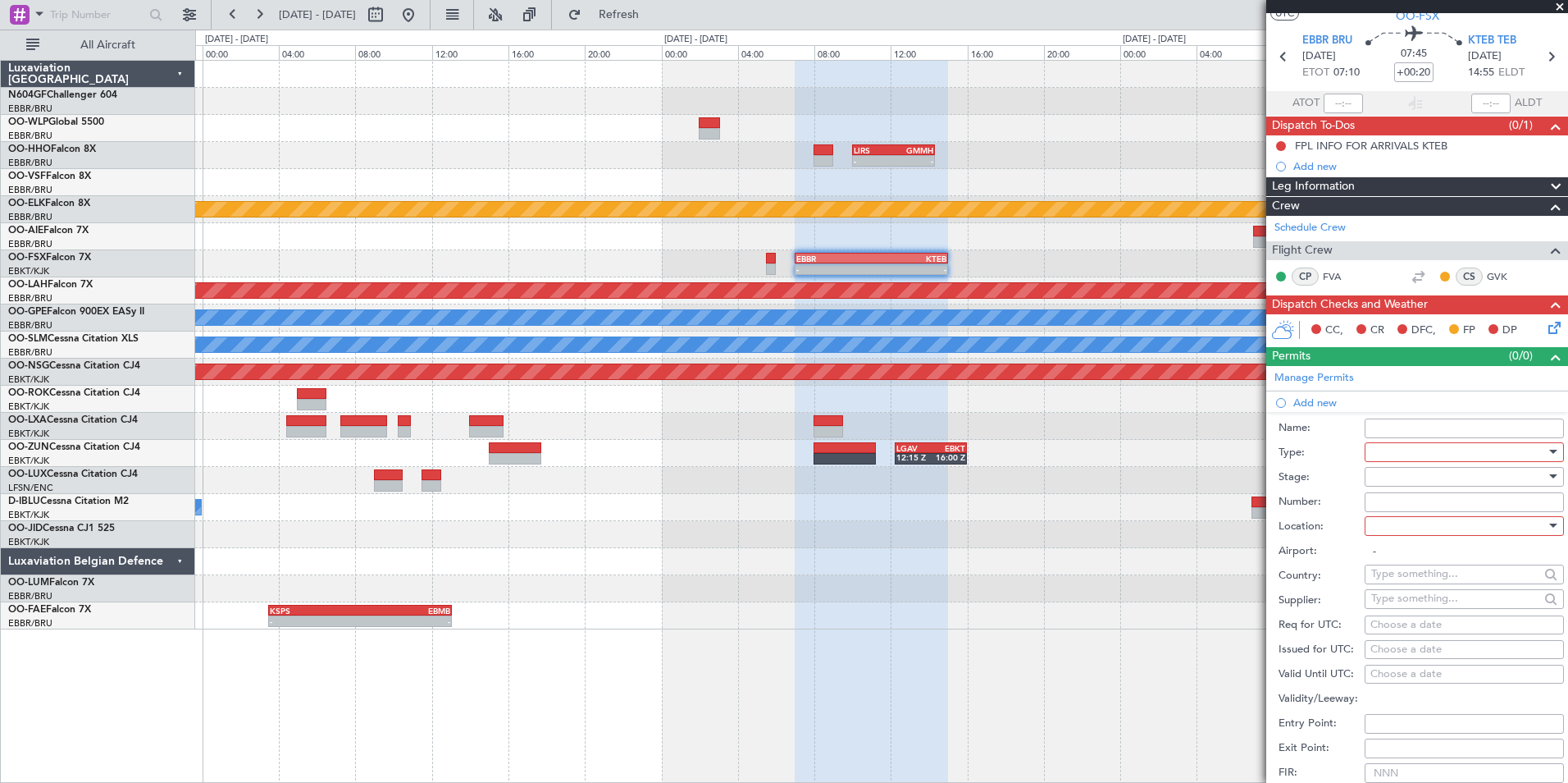
click at [1394, 451] on div at bounding box center [1459, 452] width 175 height 24
click at [1447, 574] on span "CUSTOMS" at bounding box center [1458, 576] width 172 height 24
click at [1442, 476] on div at bounding box center [1459, 477] width 175 height 24
click at [1419, 537] on span "Not Requested" at bounding box center [1458, 534] width 172 height 24
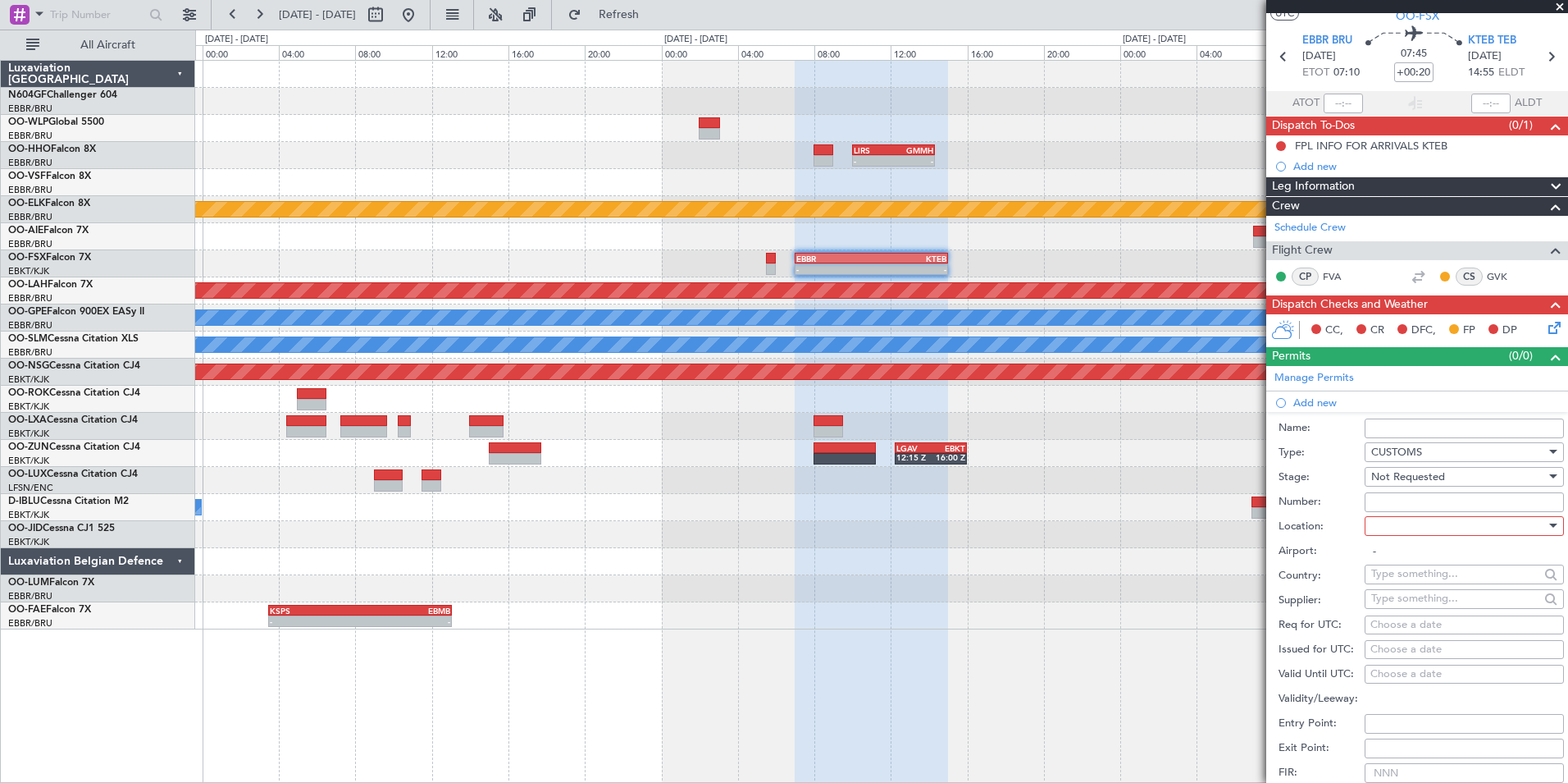
click at [1418, 523] on div at bounding box center [1459, 526] width 175 height 24
click at [1430, 608] on span "Arrival" at bounding box center [1458, 608] width 172 height 24
type input "KTEB / TEB"
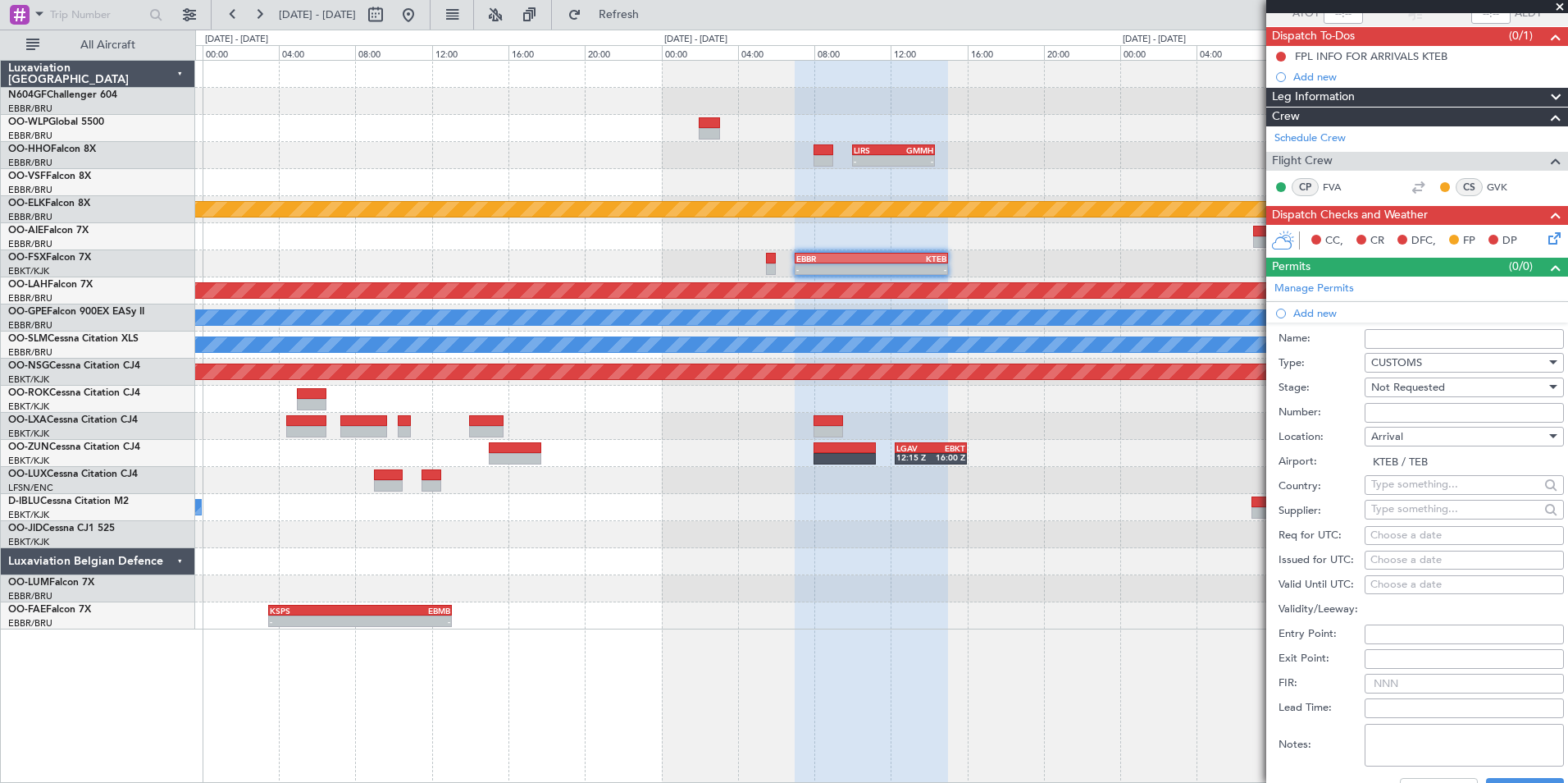
scroll to position [208, 0]
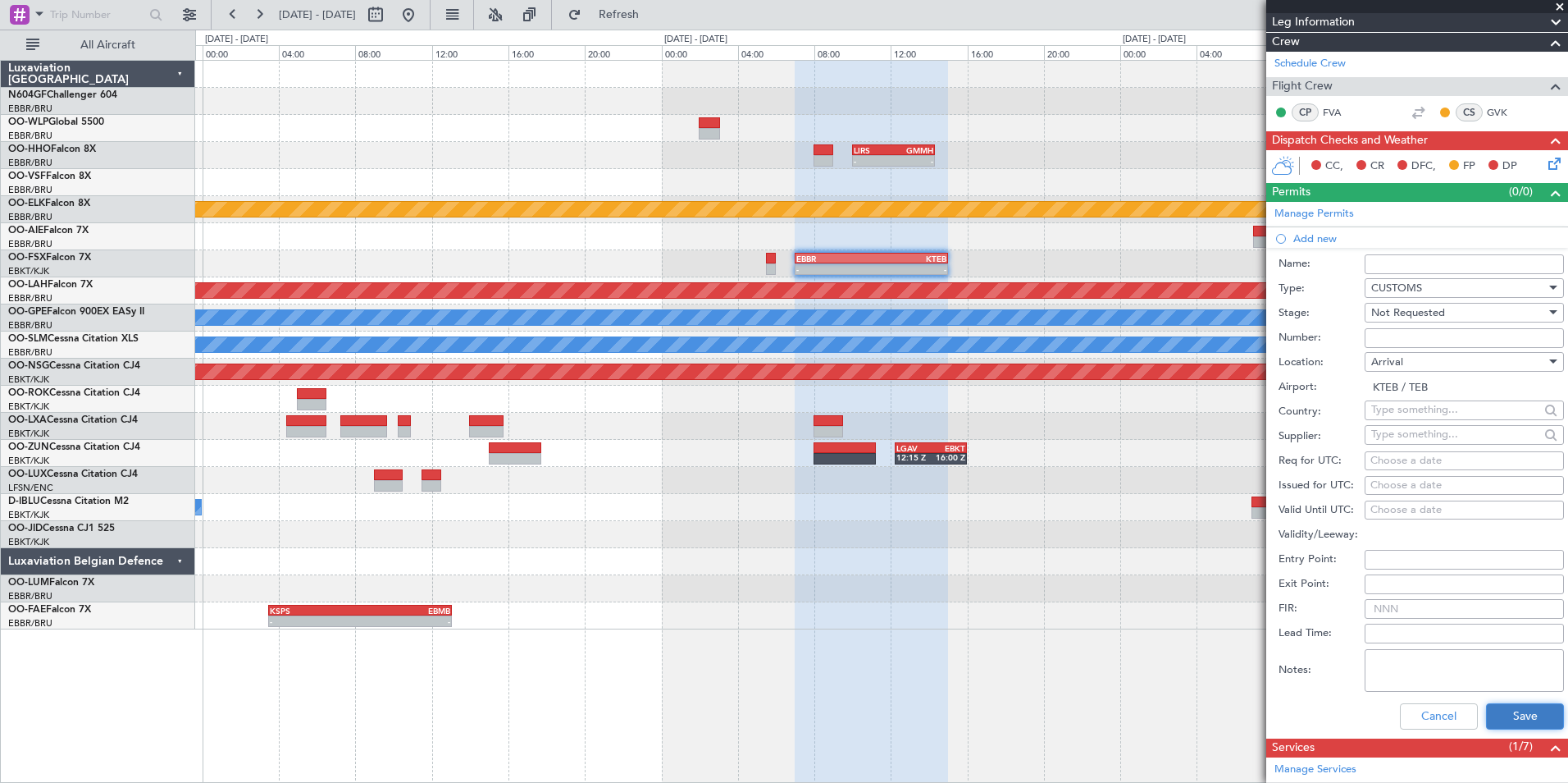
click at [1504, 703] on button "Save" at bounding box center [1525, 716] width 78 height 26
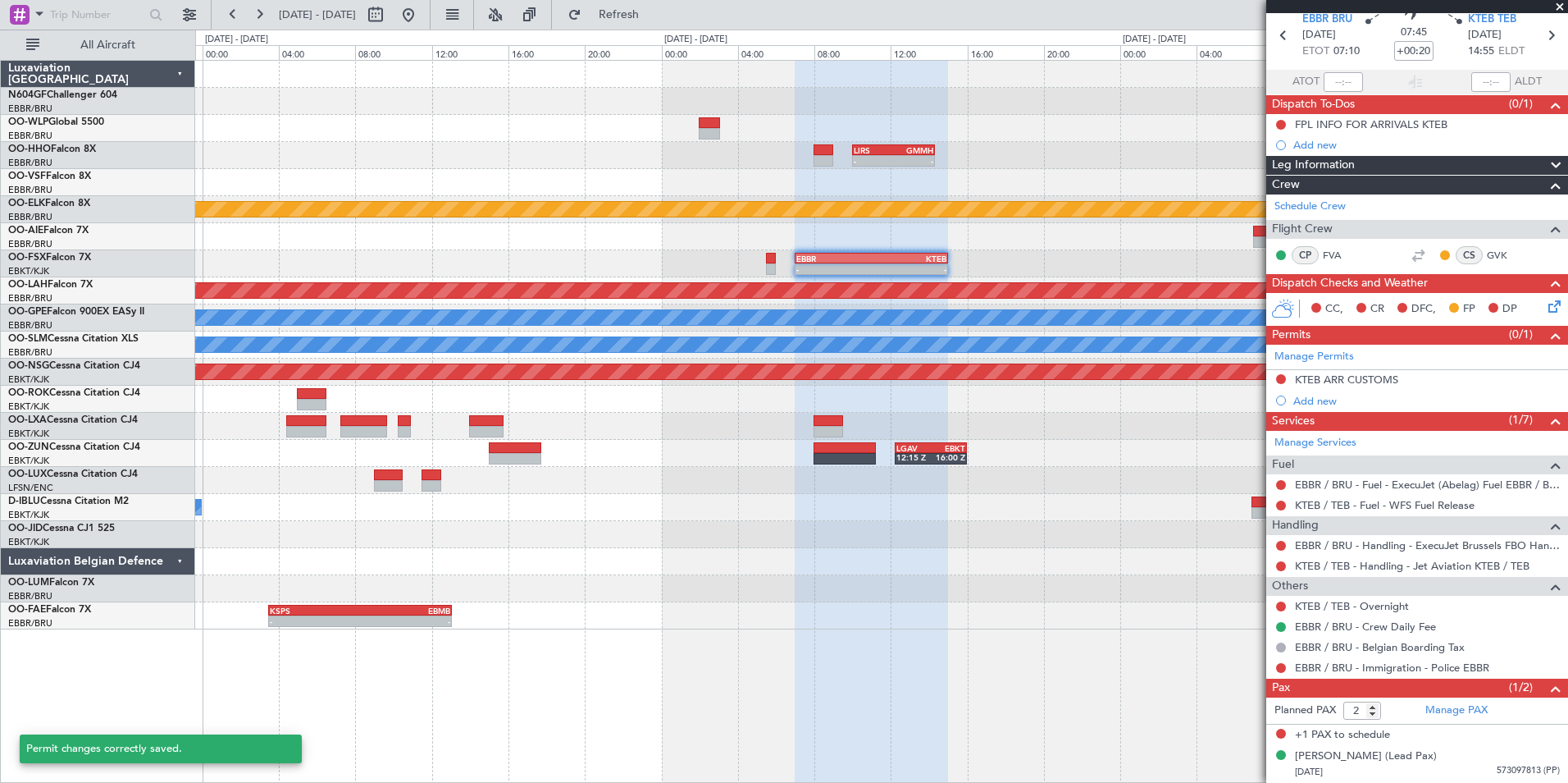
scroll to position [65, 0]
click at [1376, 382] on div "KTEB ARR CUSTOMS" at bounding box center [1347, 380] width 104 height 14
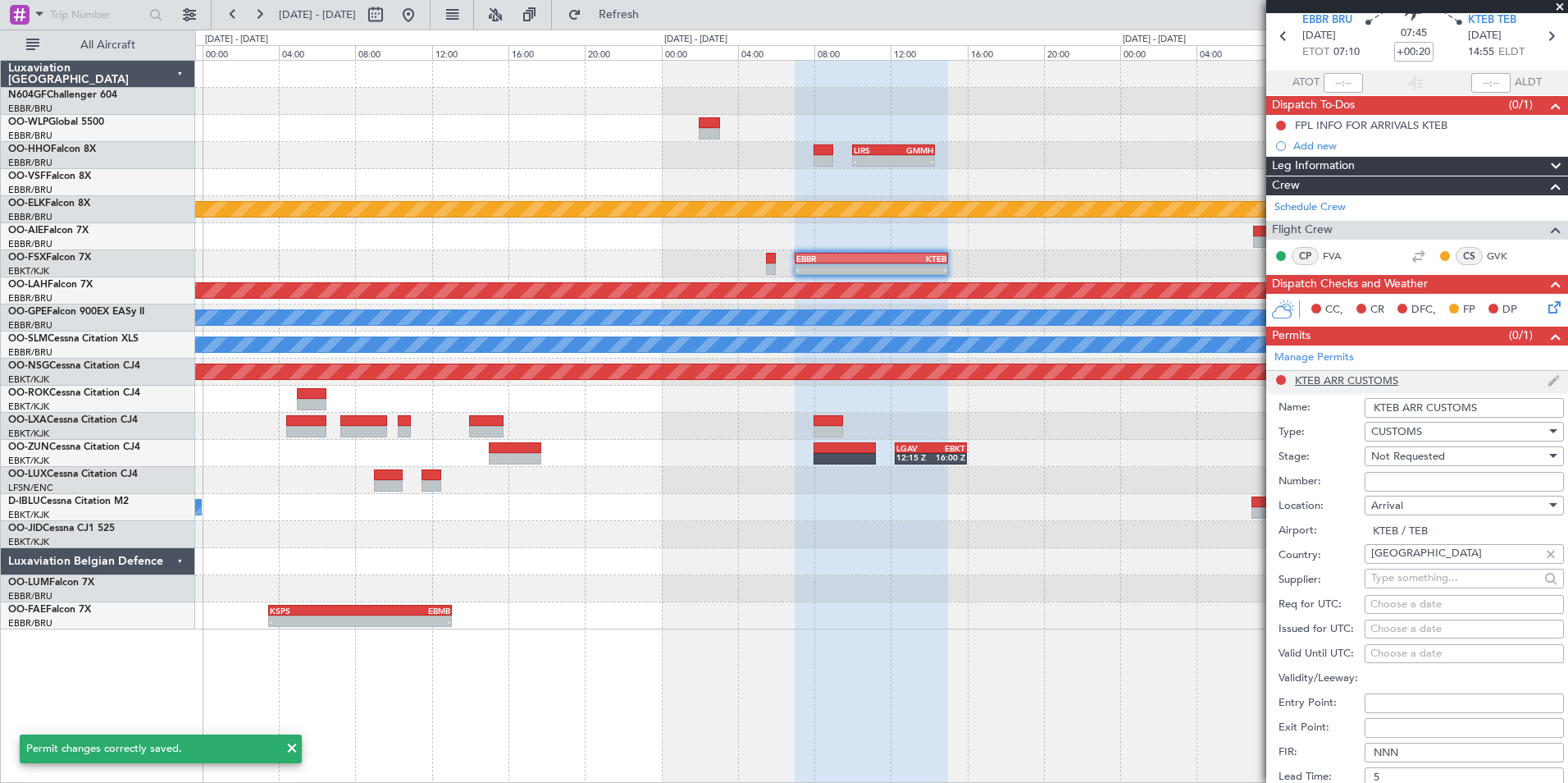
scroll to position [208, 0]
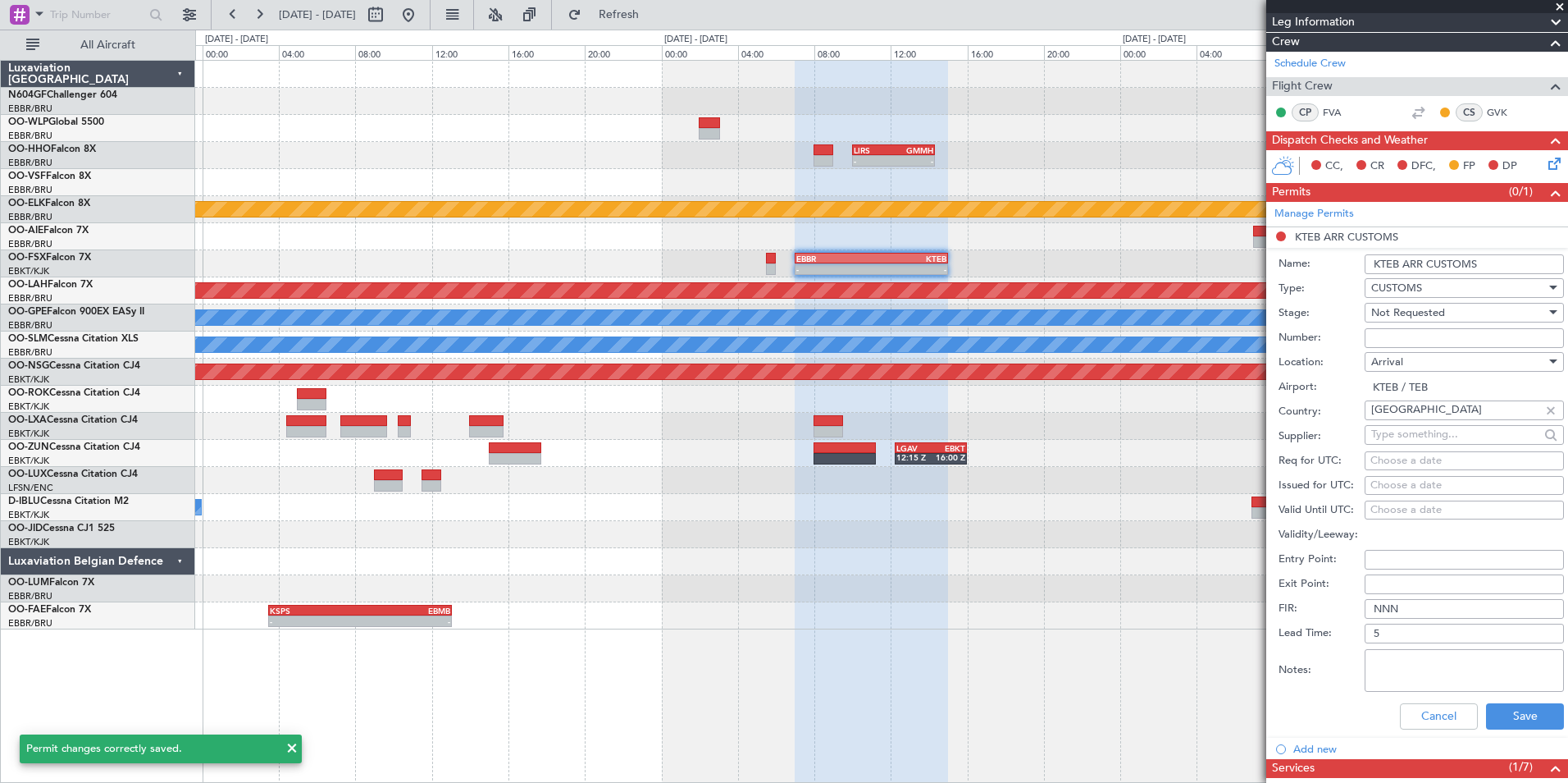
click at [1486, 261] on input "KTEB ARR CUSTOMS" at bounding box center [1464, 264] width 200 height 20
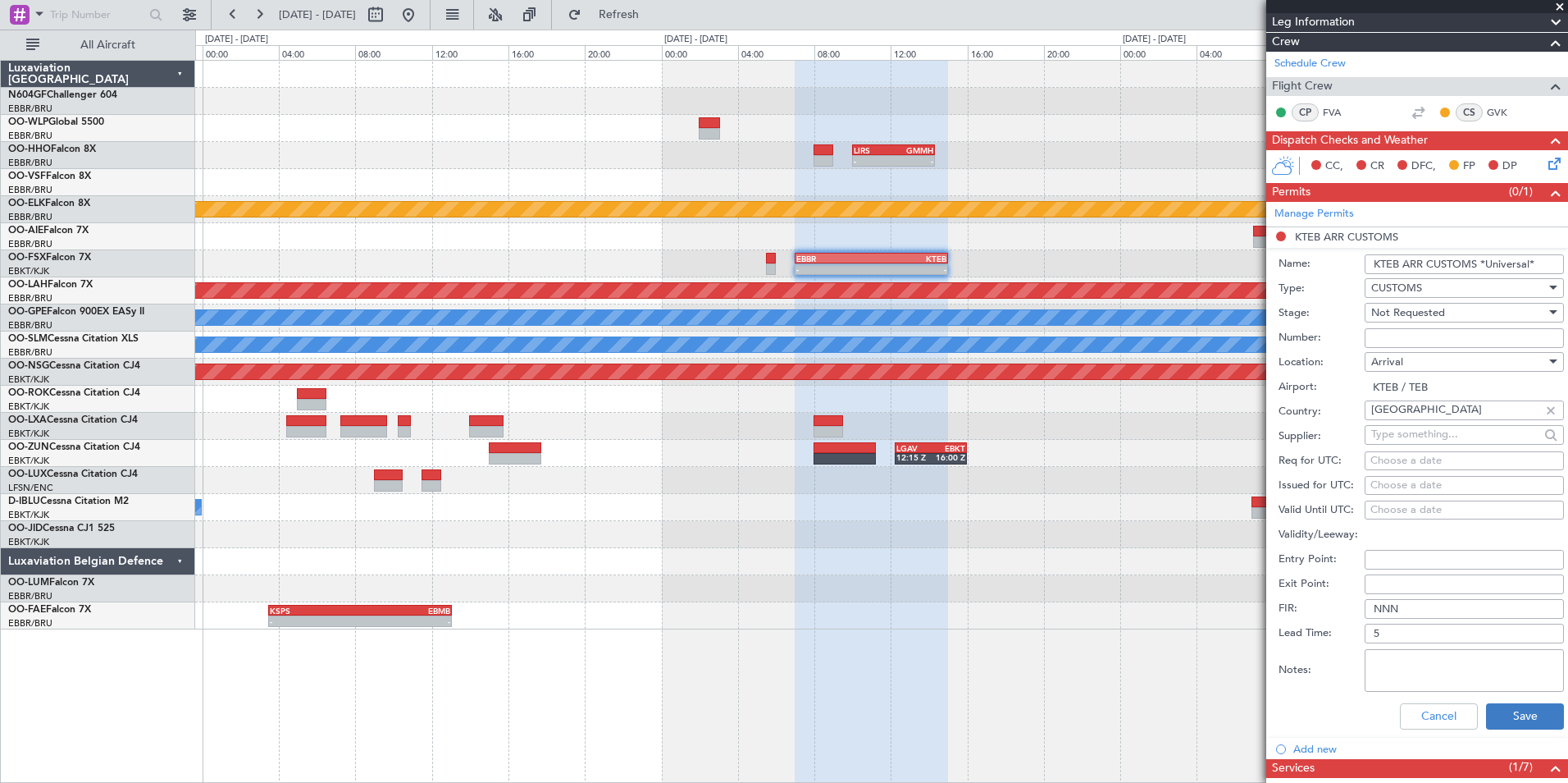
type input "KTEB ARR CUSTOMS *Universal*"
click at [1509, 706] on button "Save" at bounding box center [1525, 716] width 78 height 26
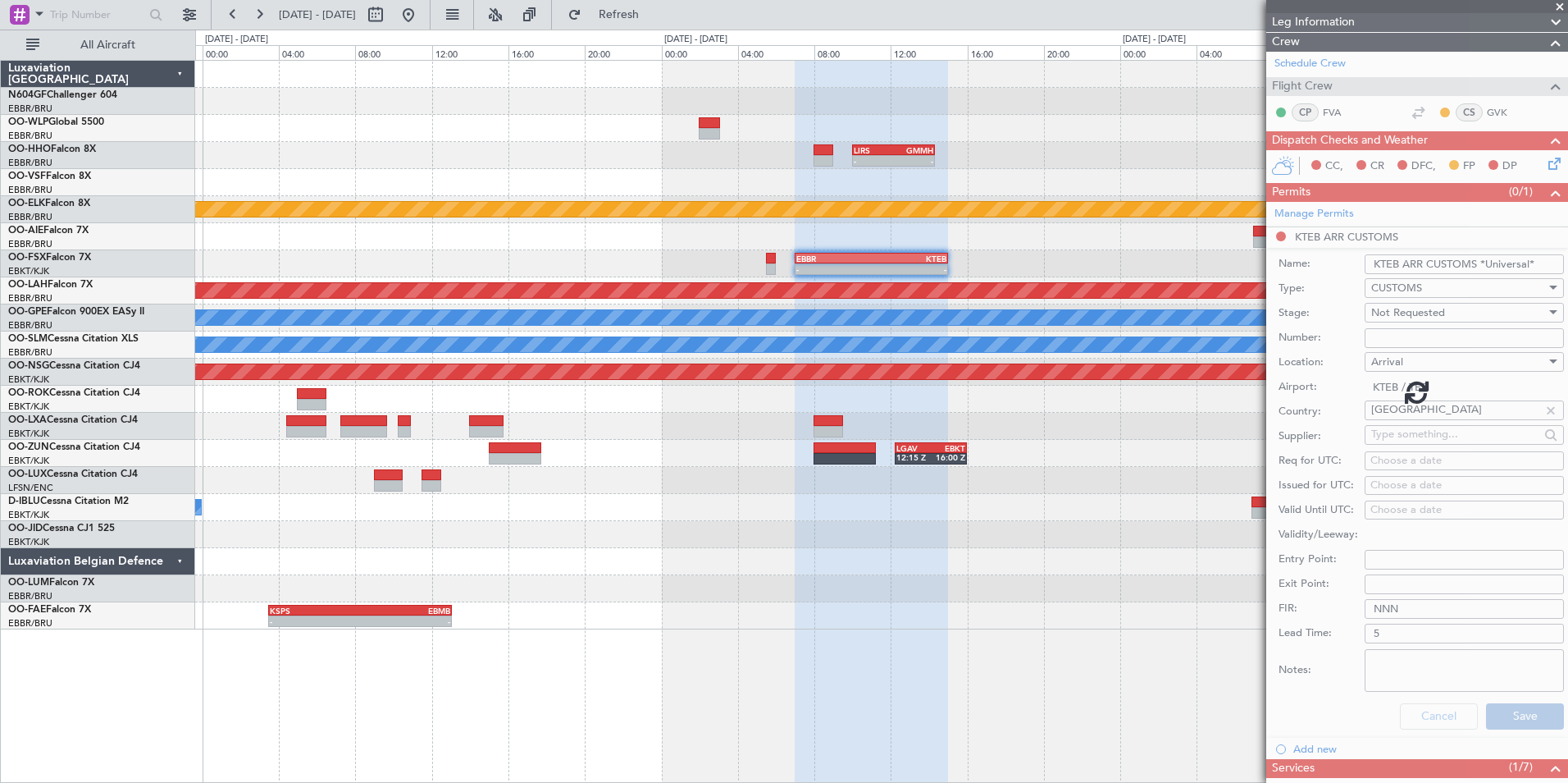
scroll to position [65, 0]
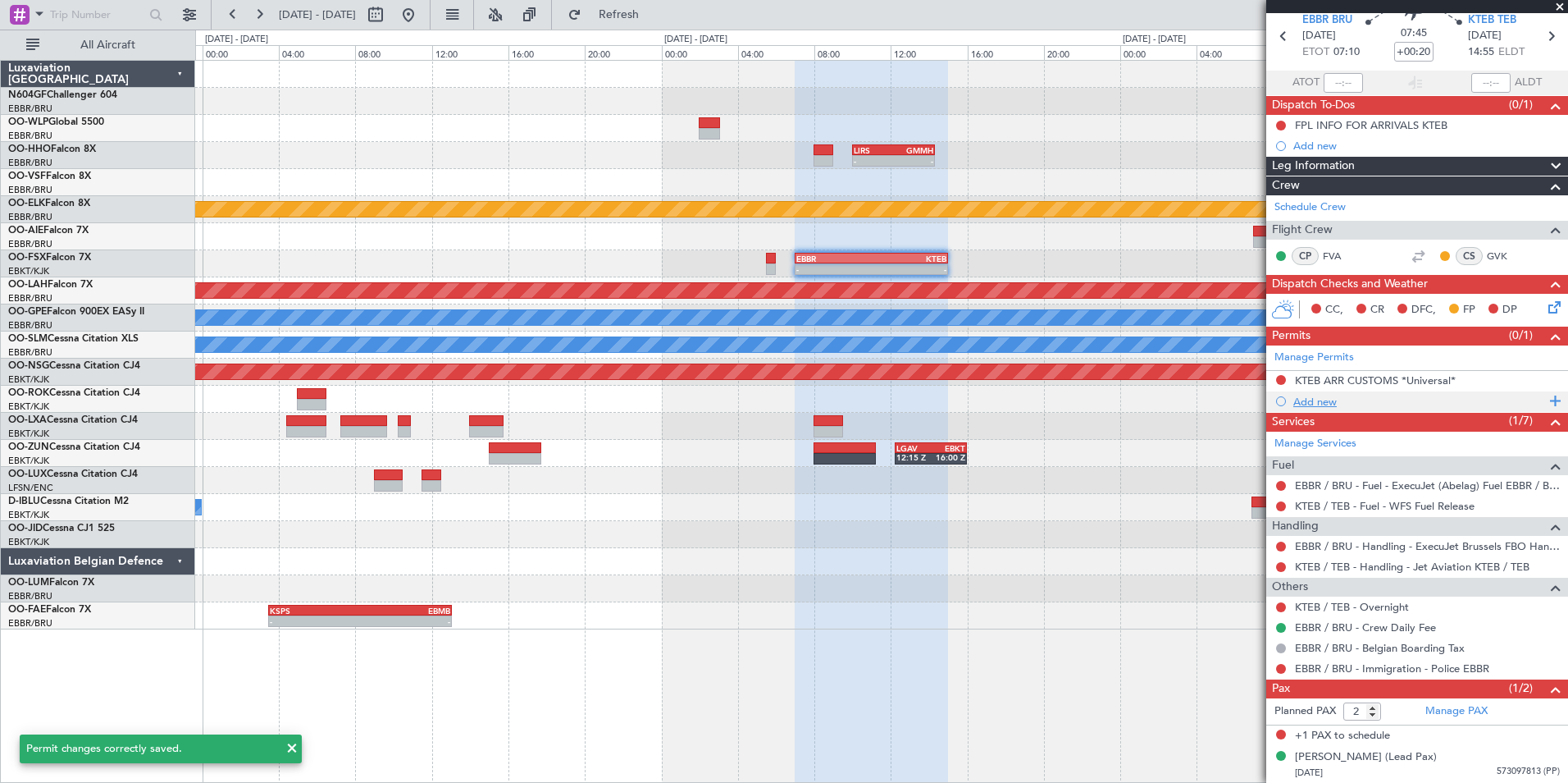
click at [1330, 404] on div "Add new" at bounding box center [1419, 401] width 251 height 14
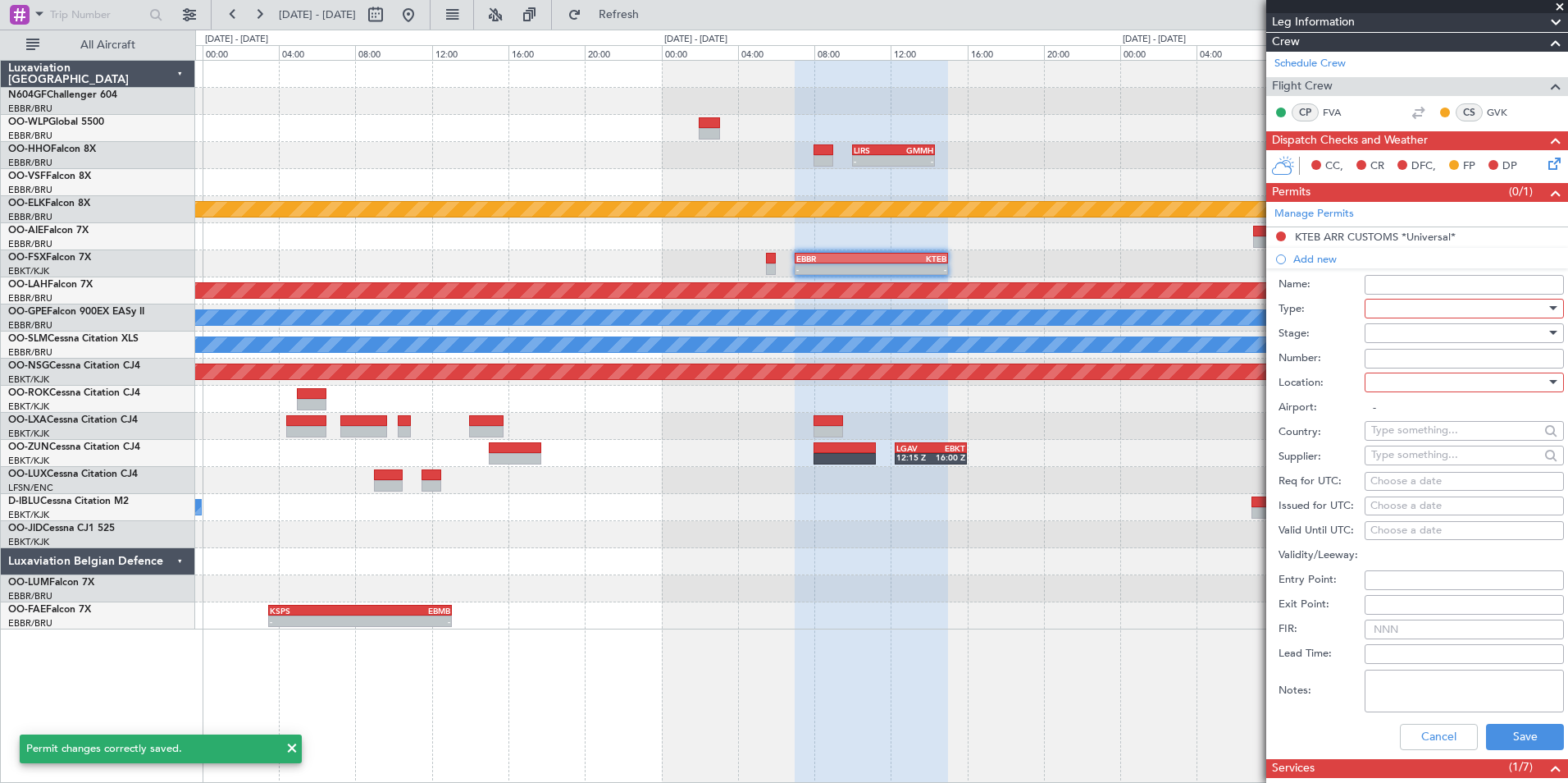
click at [1403, 316] on div at bounding box center [1459, 308] width 175 height 24
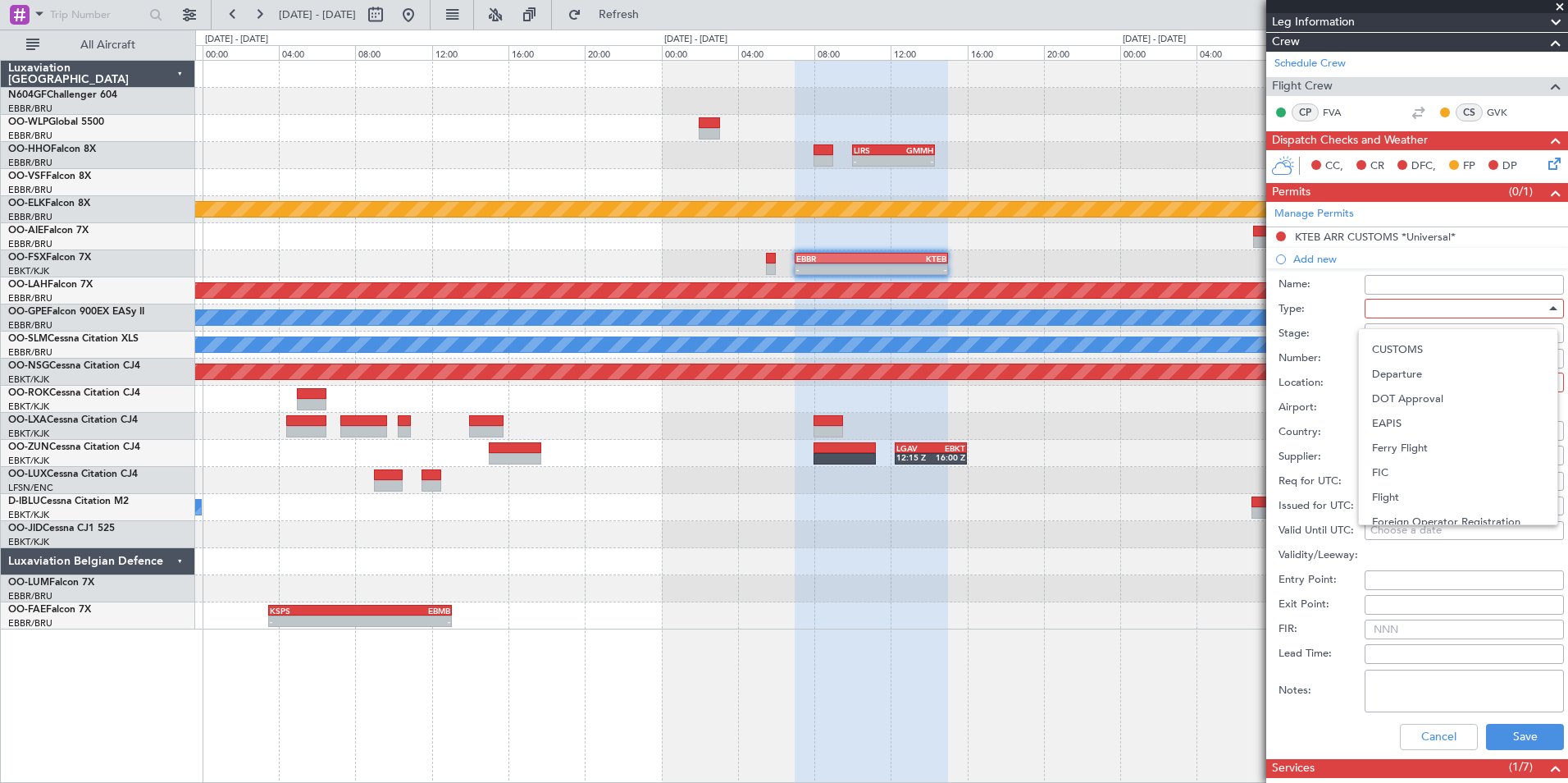
scroll to position [246, 0]
click at [1399, 347] on span "EAPIS" at bounding box center [1458, 341] width 172 height 24
click at [1425, 340] on div at bounding box center [1459, 334] width 175 height 24
click at [1447, 391] on span "Not Requested" at bounding box center [1458, 391] width 172 height 24
click at [1431, 379] on div at bounding box center [1459, 383] width 175 height 24
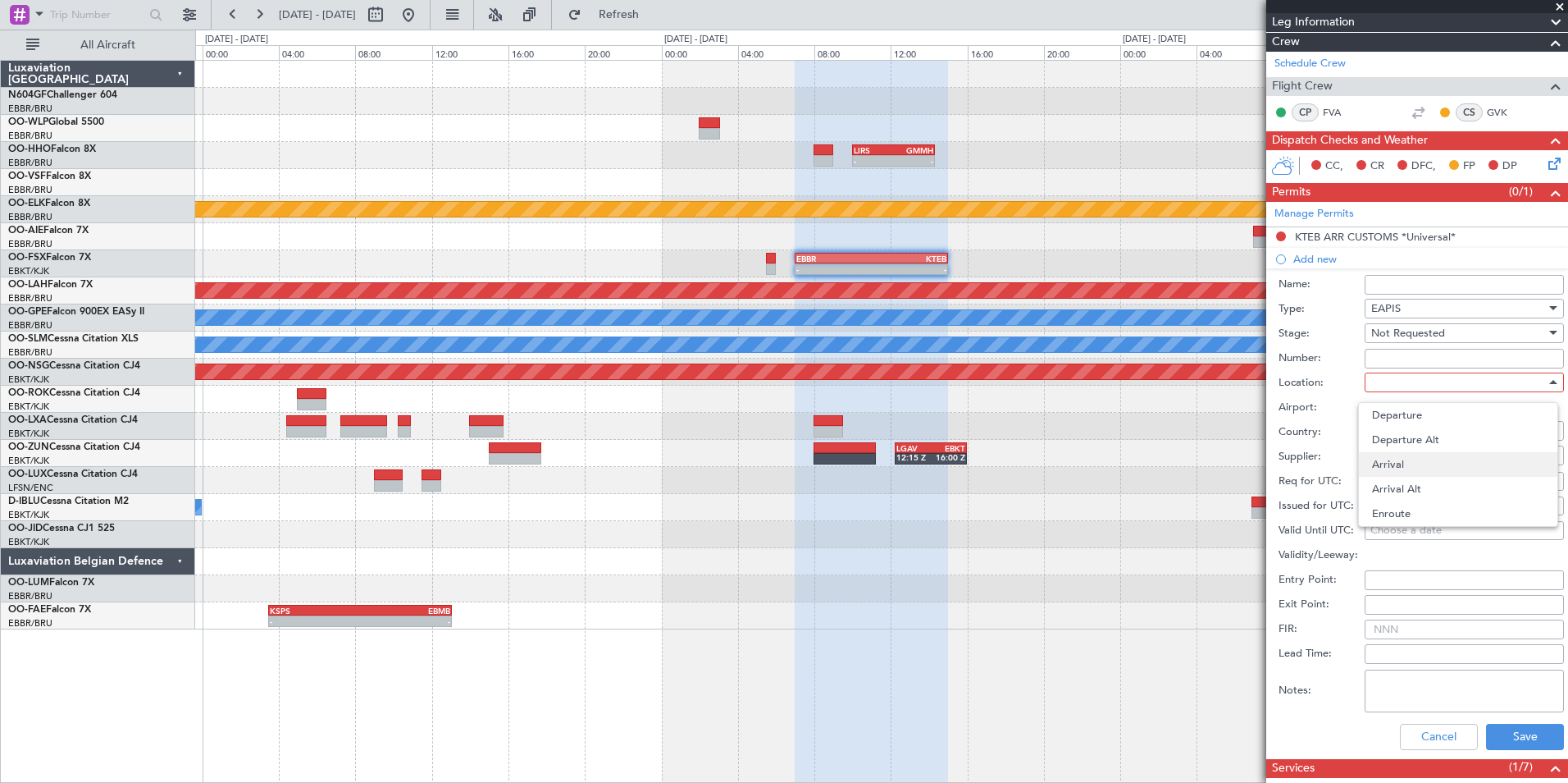
click at [1421, 466] on span "Arrival" at bounding box center [1458, 465] width 172 height 24
type input "KTEB / TEB"
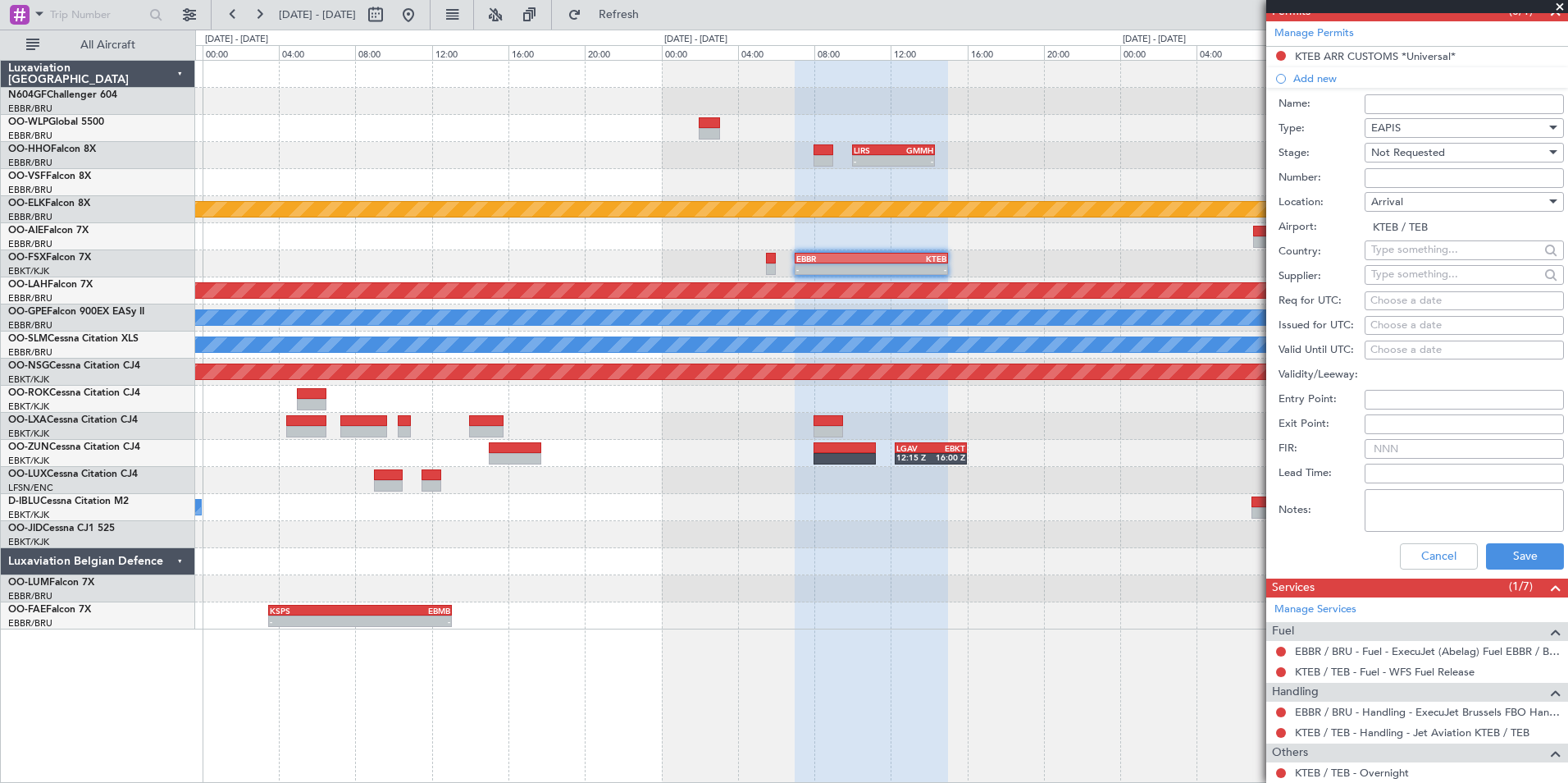
scroll to position [391, 0]
click at [1521, 546] on button "Save" at bounding box center [1525, 555] width 78 height 26
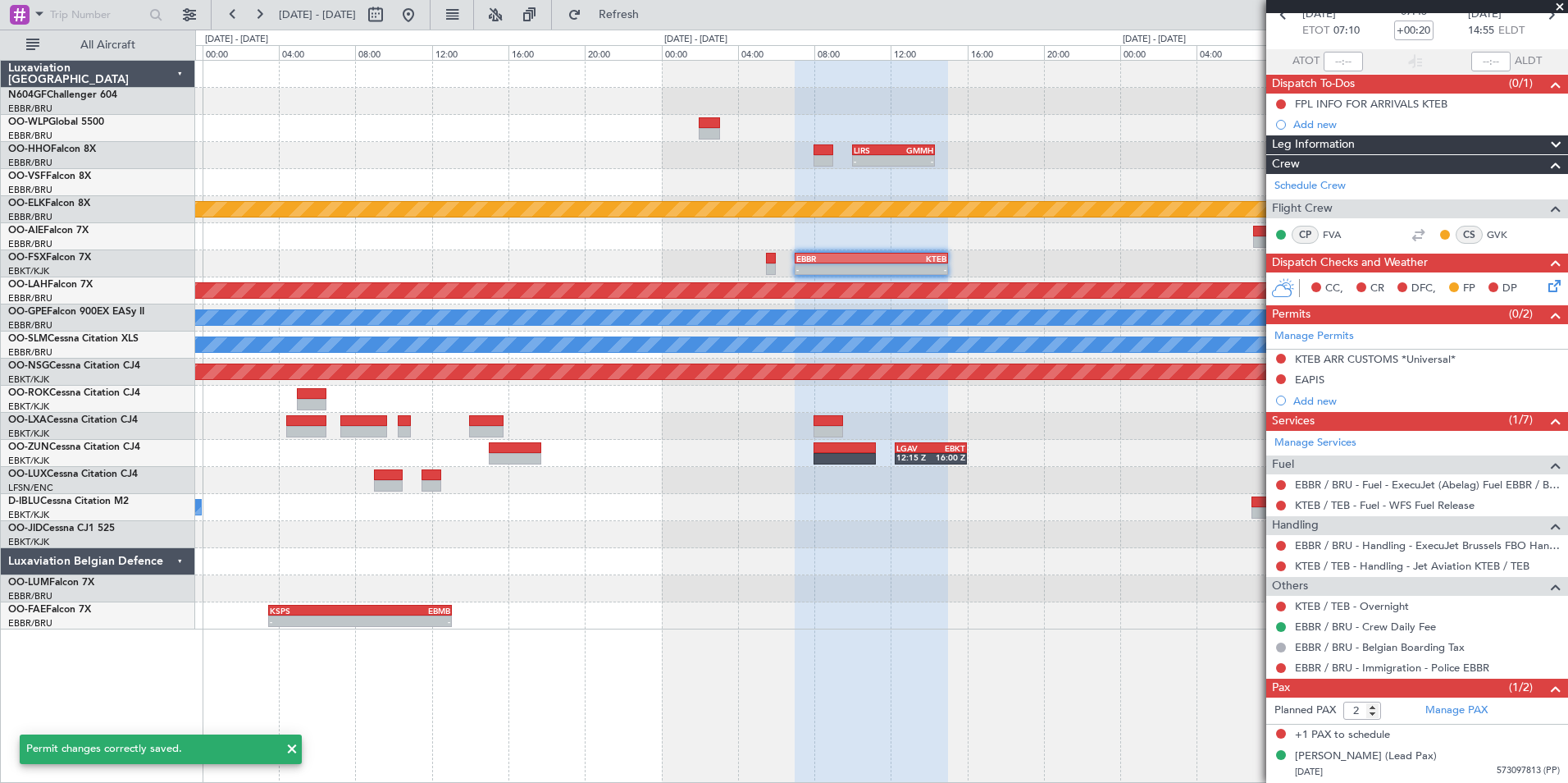
scroll to position [86, 0]
click at [1343, 383] on div "EAPIS" at bounding box center [1417, 382] width 302 height 21
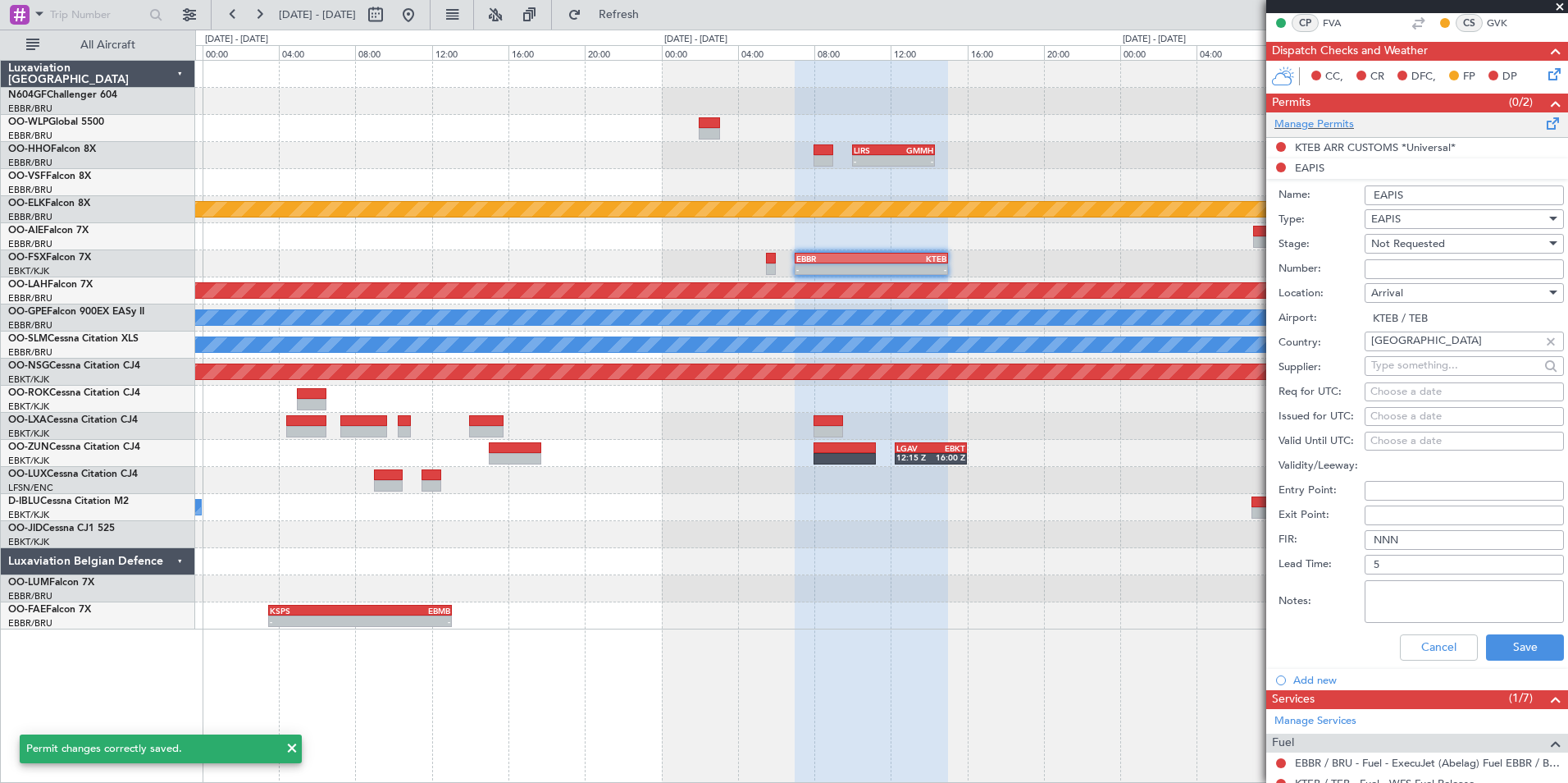
scroll to position [226, 0]
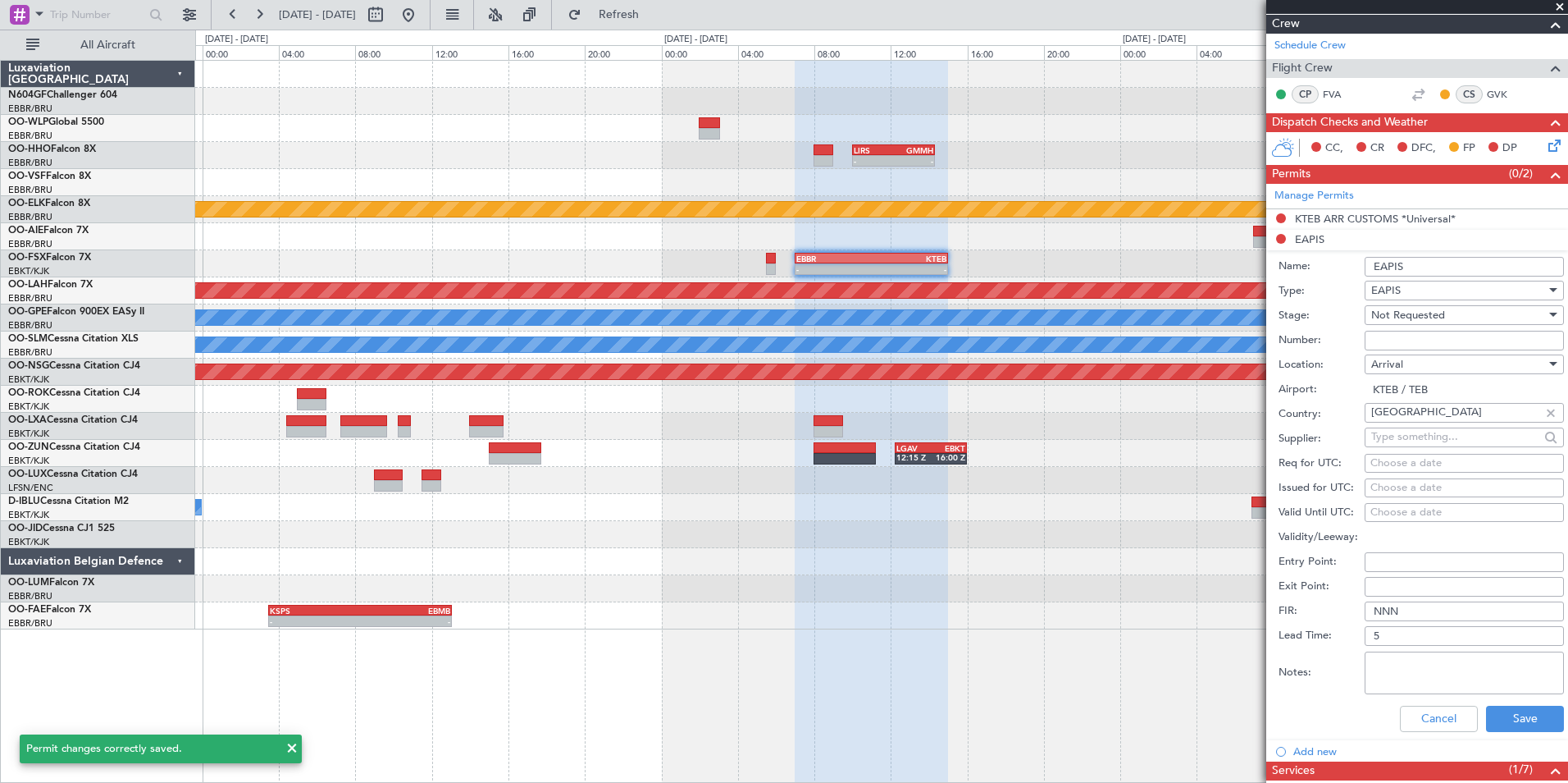
click at [1456, 260] on input "EAPIS" at bounding box center [1464, 267] width 200 height 20
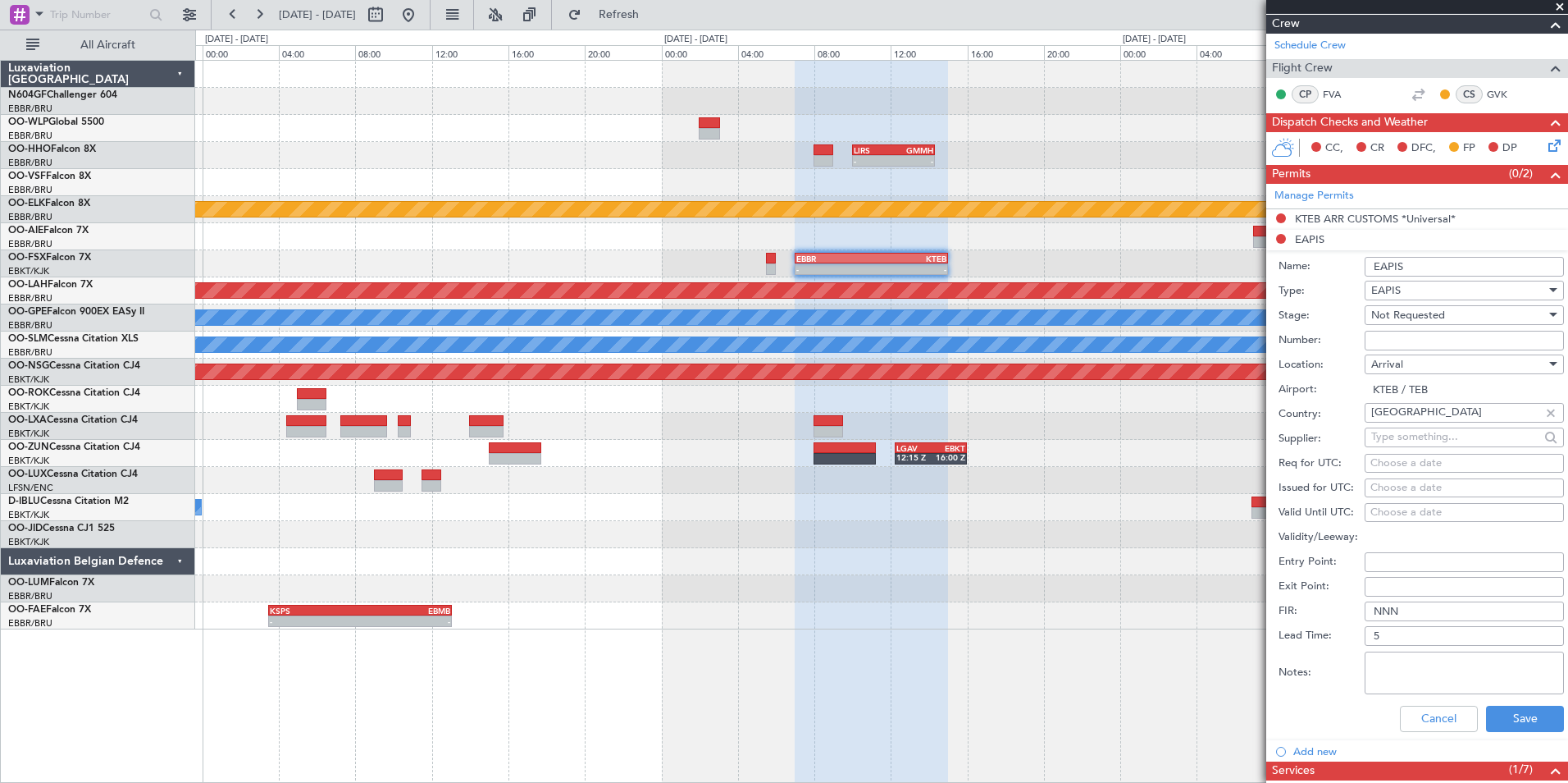
type input "EAPIS *UNIVERSAL*"
click at [1510, 716] on button "Save" at bounding box center [1525, 719] width 78 height 26
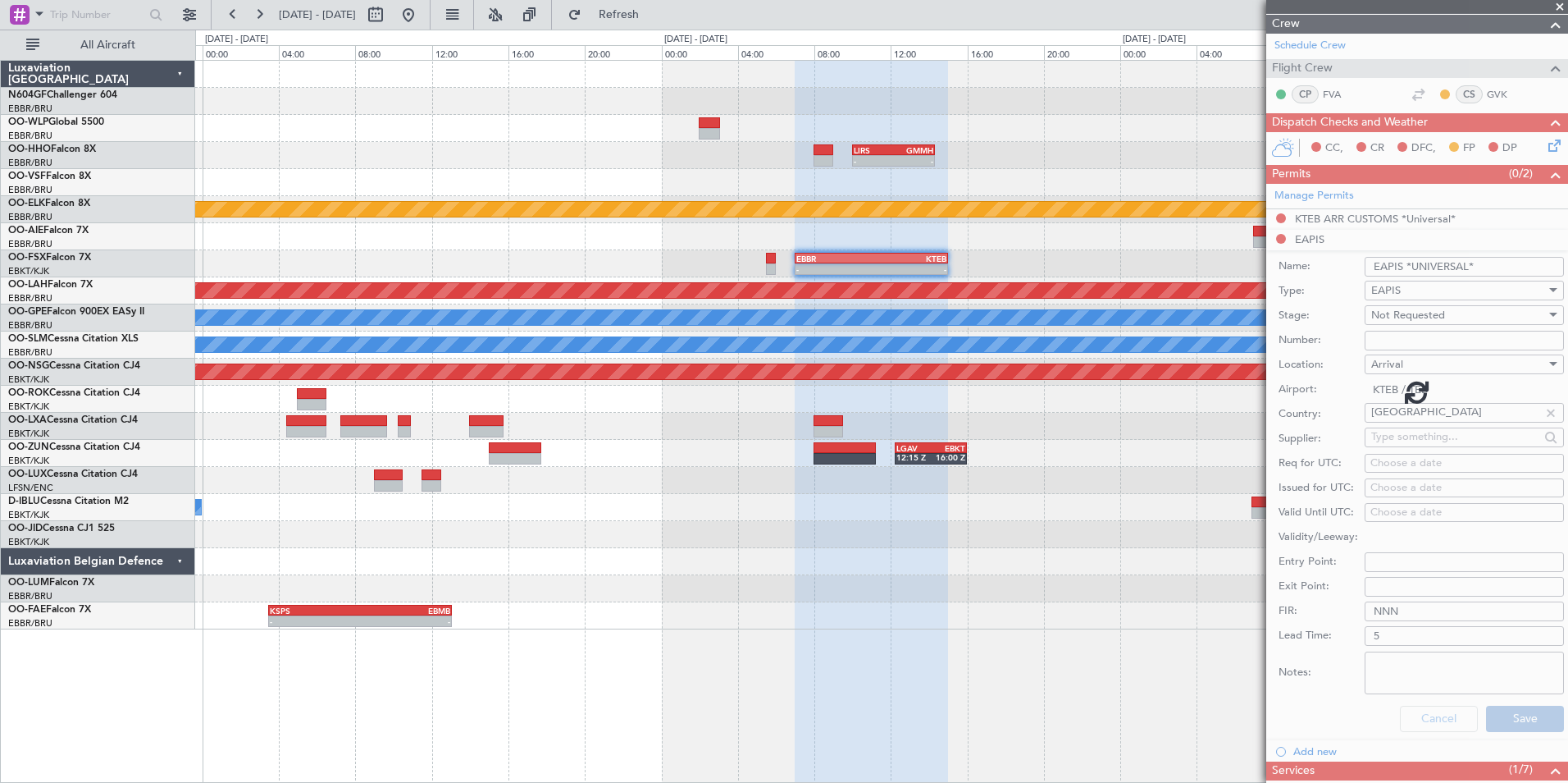
scroll to position [86, 0]
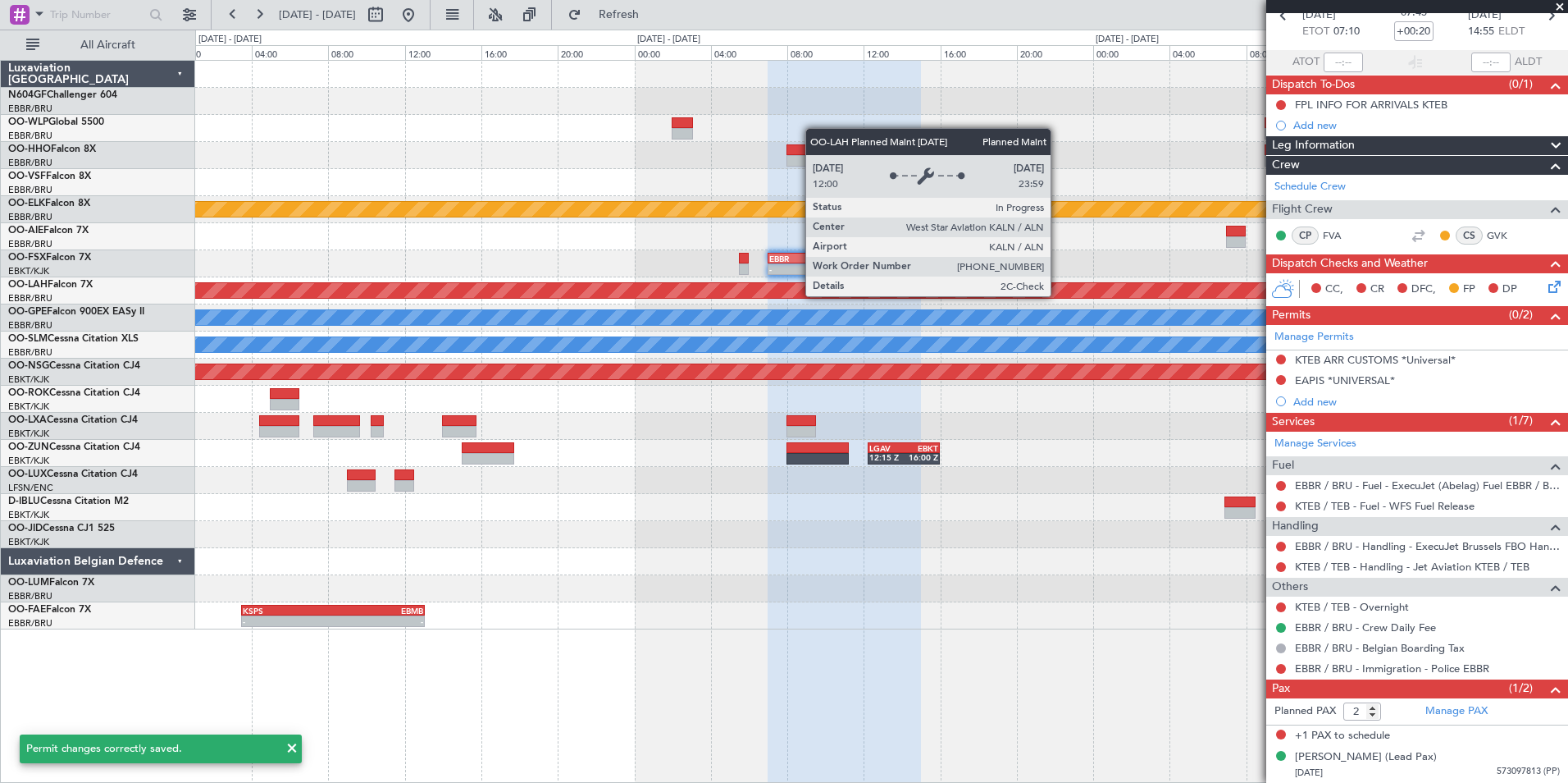
click at [937, 296] on div "Planned Maint [PERSON_NAME]-[GEOGRAPHIC_DATA][PERSON_NAME] ([GEOGRAPHIC_DATA][P…" at bounding box center [881, 291] width 4116 height 15
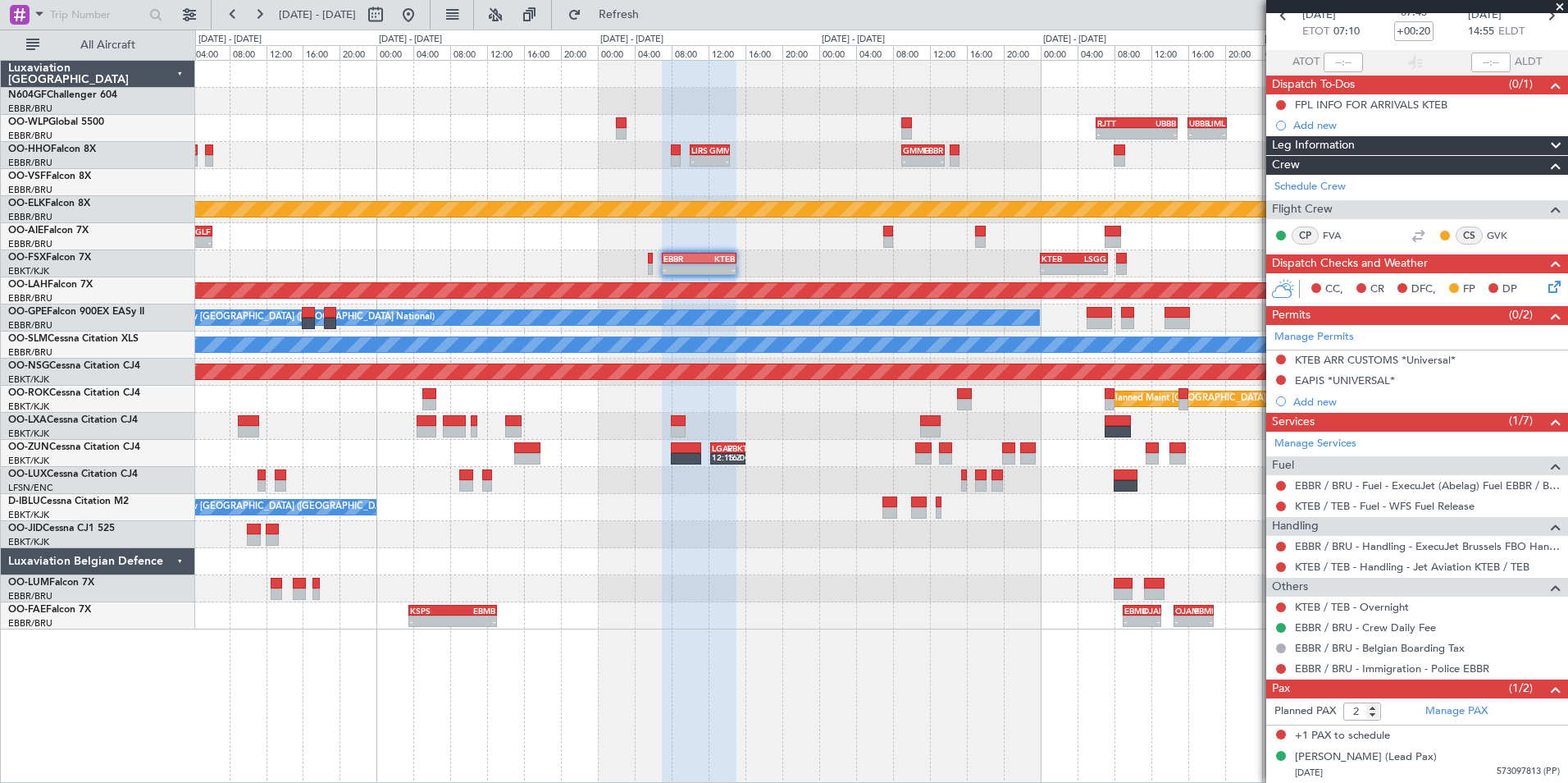
click at [896, 272] on div "- - EBBR 07:00 Z KTEB 15:00 Z - - KTEB 00:00 Z LSGG 07:20 Z EBKT 08:50 Z KLAS 2…" at bounding box center [881, 264] width 1372 height 27
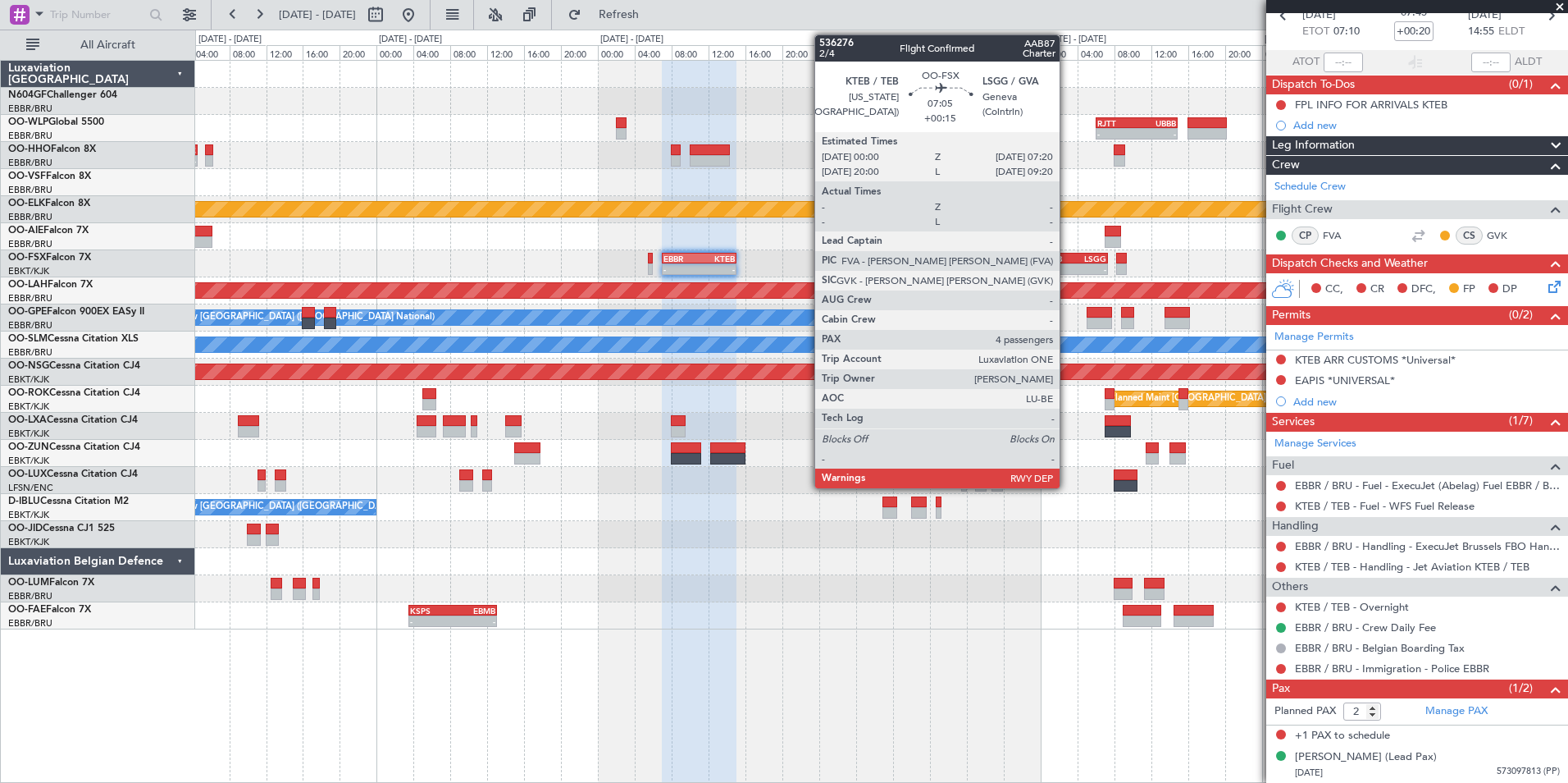
click at [1067, 269] on div "-" at bounding box center [1058, 269] width 32 height 9
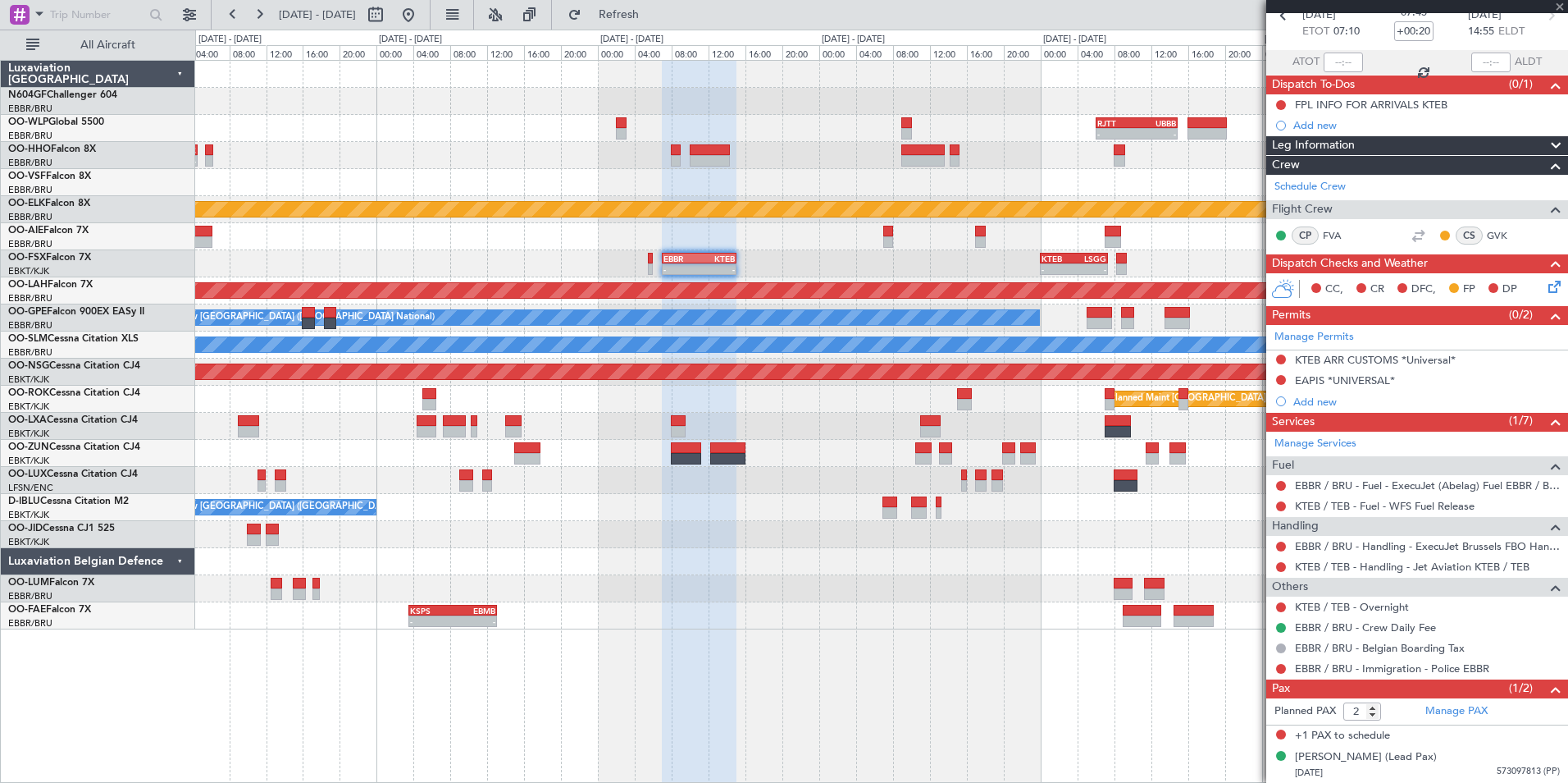
type input "+00:15"
type input "4"
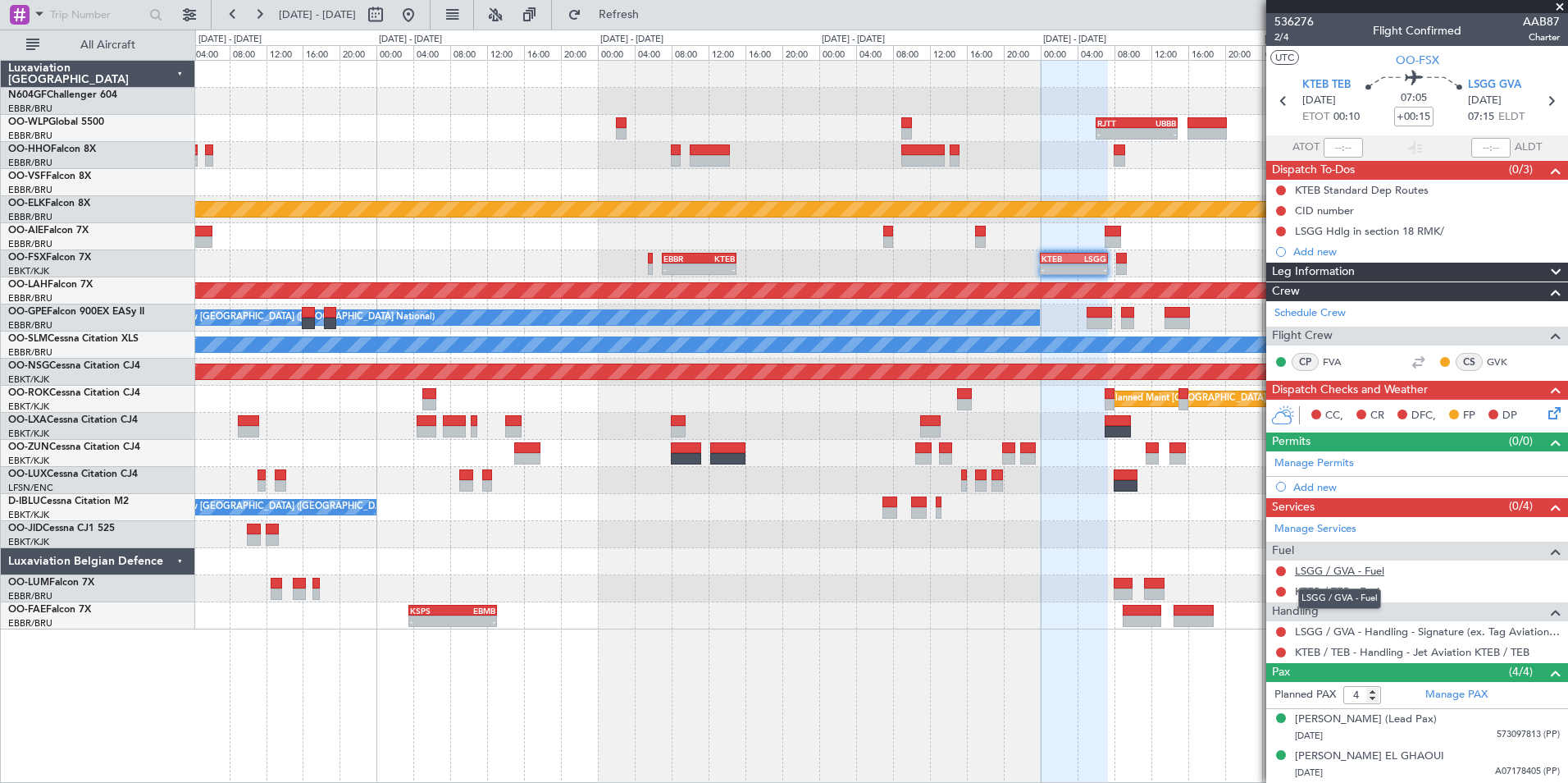
click at [1354, 576] on link "LSGG / GVA - Fuel" at bounding box center [1339, 570] width 89 height 14
click at [633, 5] on button "Refresh" at bounding box center [609, 15] width 99 height 26
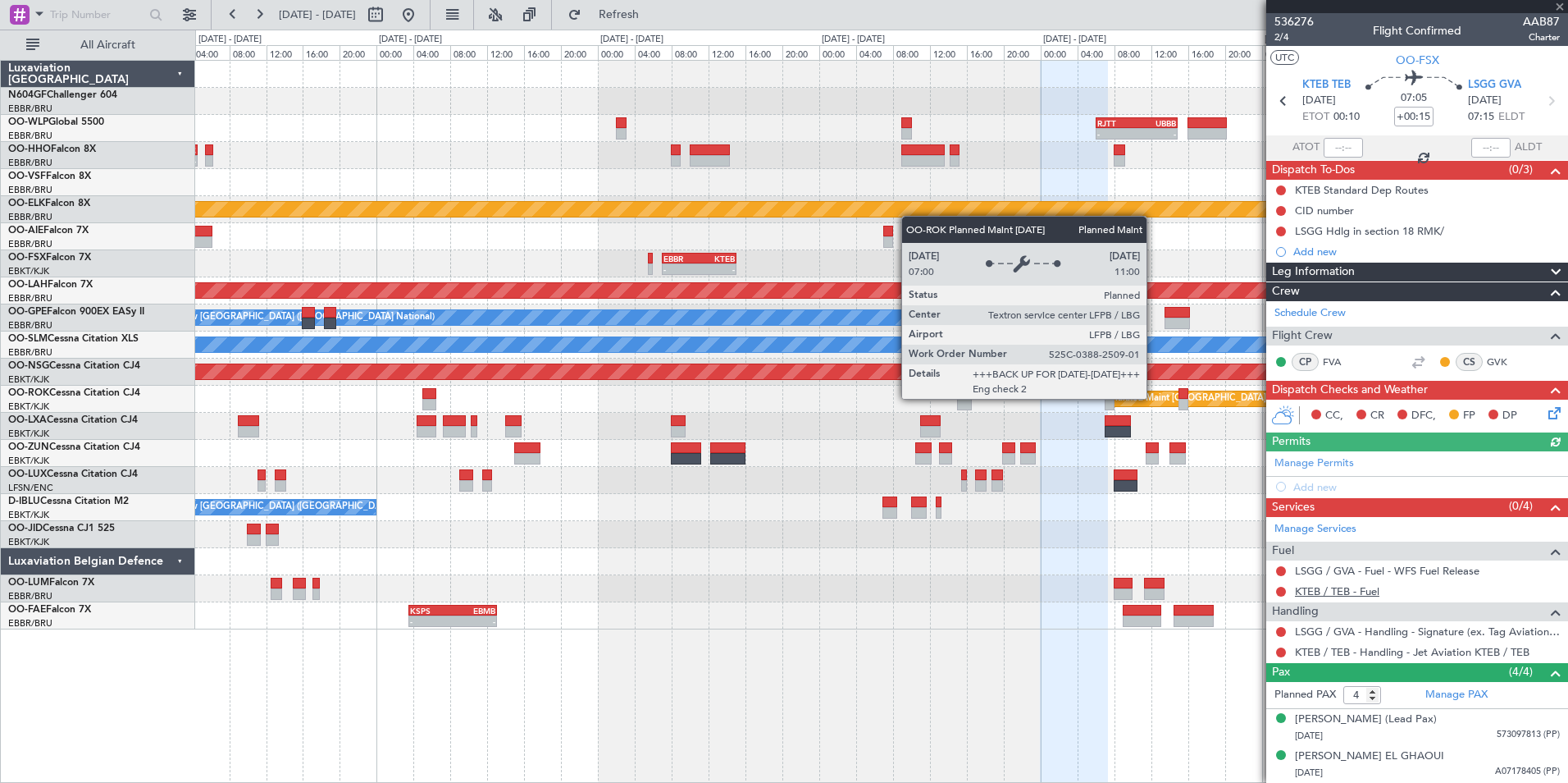
click at [1339, 590] on link "KTEB / TEB - Fuel" at bounding box center [1337, 591] width 85 height 14
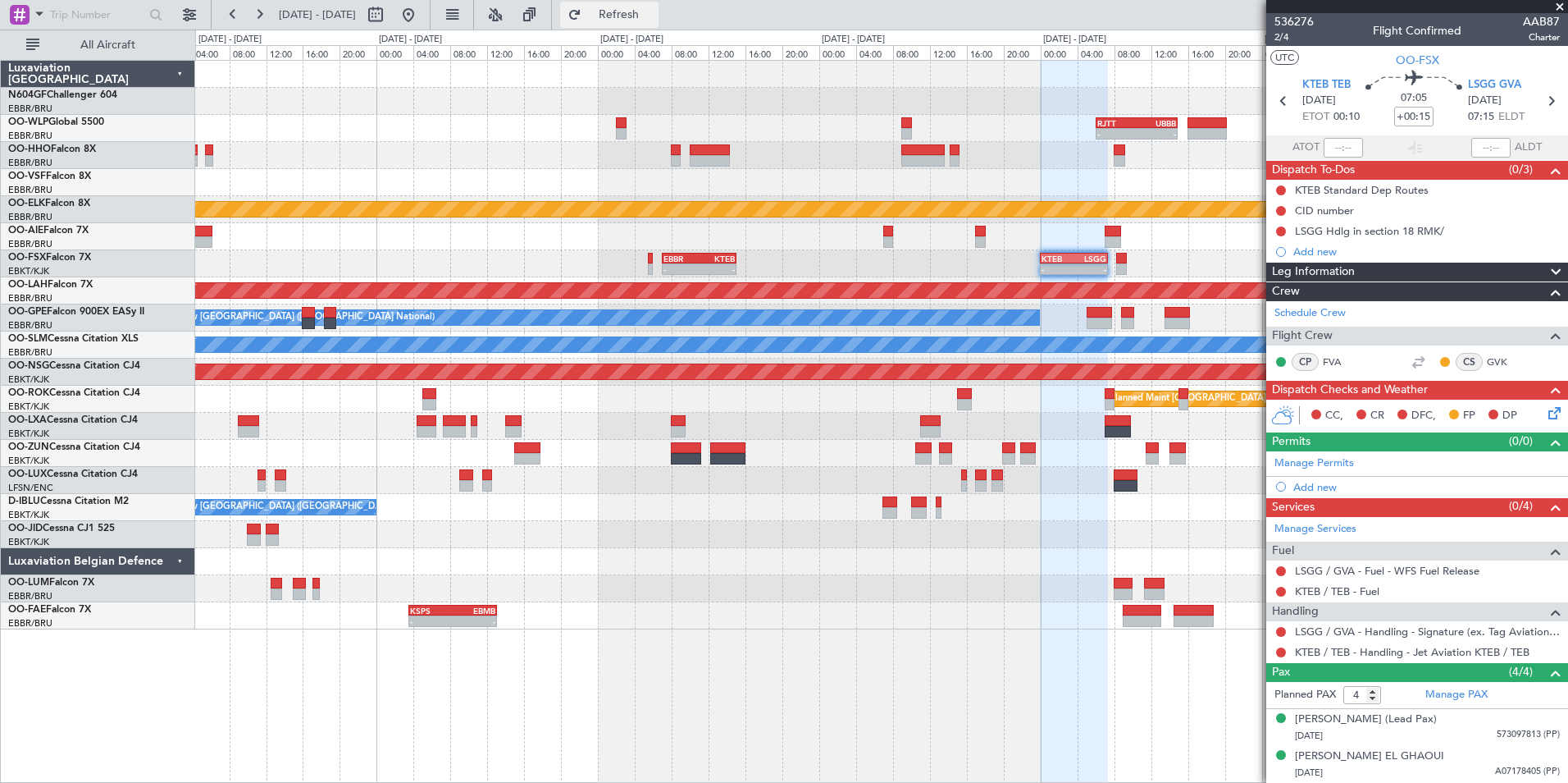
click at [645, 14] on span "Refresh" at bounding box center [619, 15] width 69 height 11
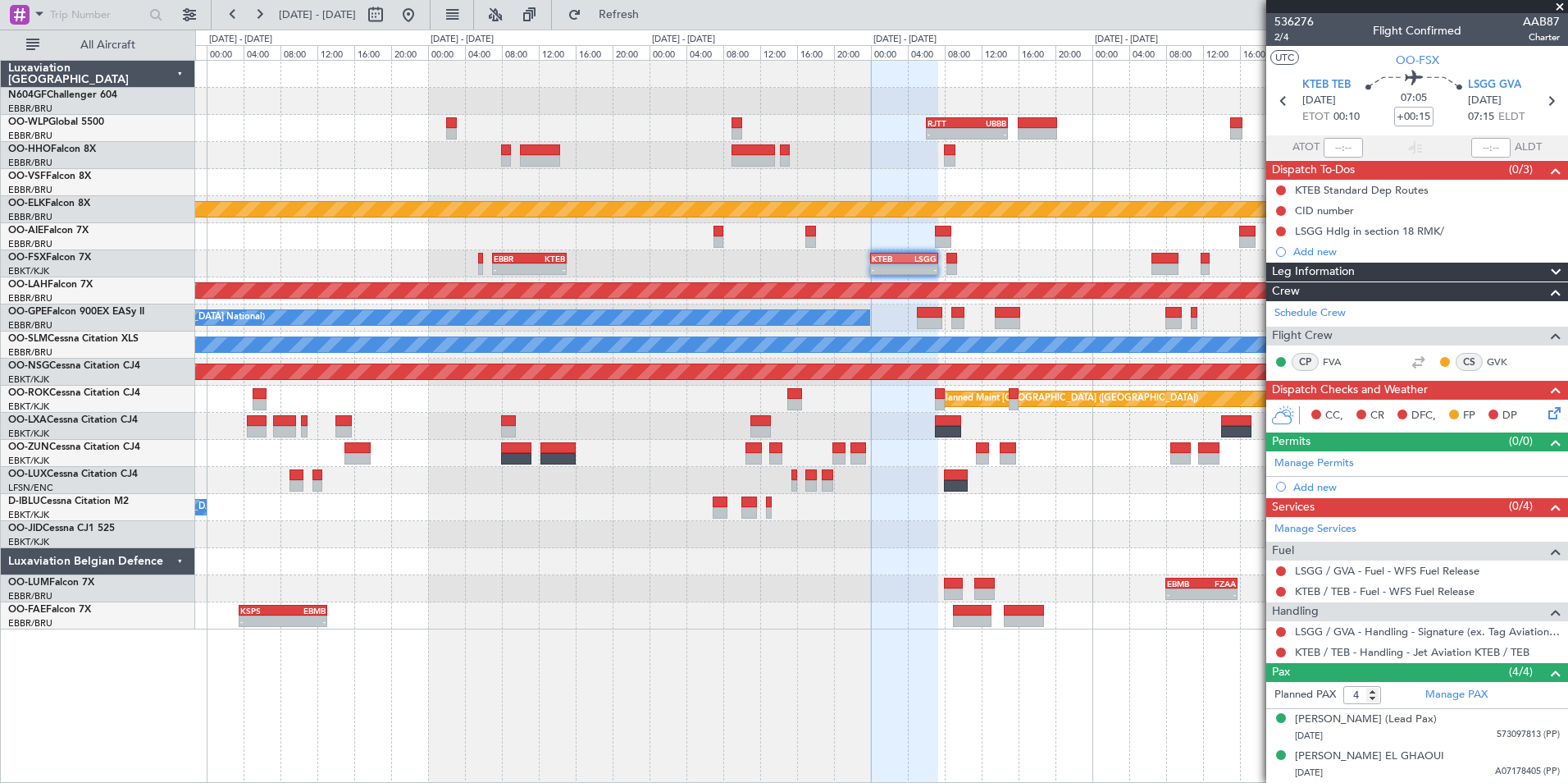
click at [789, 273] on div "- - EBBR 07:00 Z KTEB 15:00 Z - - KTEB 00:00 Z LSGG 07:20 Z EBKT 08:50 Z KLAS 2…" at bounding box center [881, 264] width 1372 height 27
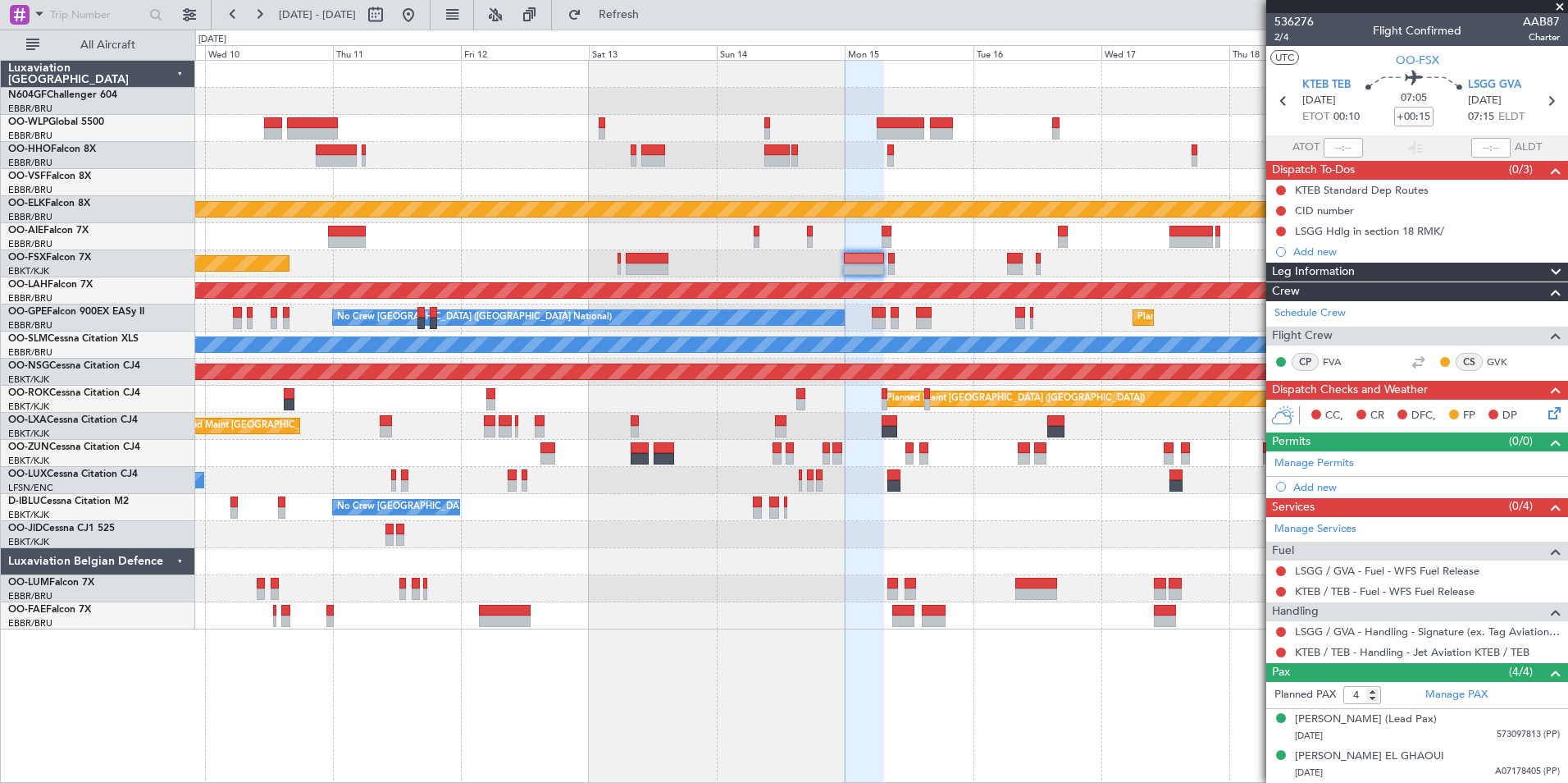
click at [500, 227] on div at bounding box center [881, 237] width 1372 height 27
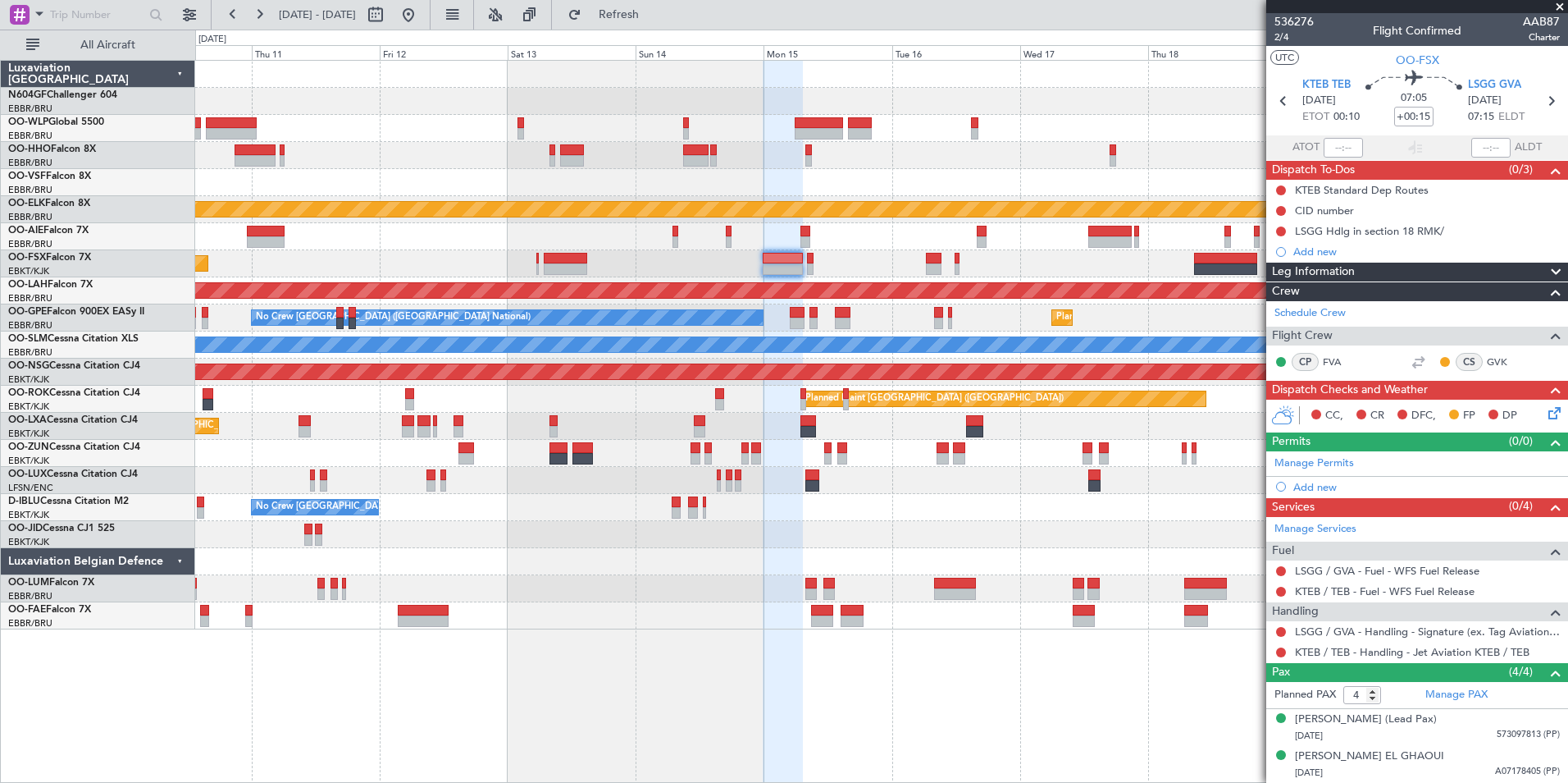
click at [1036, 504] on div "No Crew [GEOGRAPHIC_DATA] ([GEOGRAPHIC_DATA] National)" at bounding box center [881, 507] width 1372 height 27
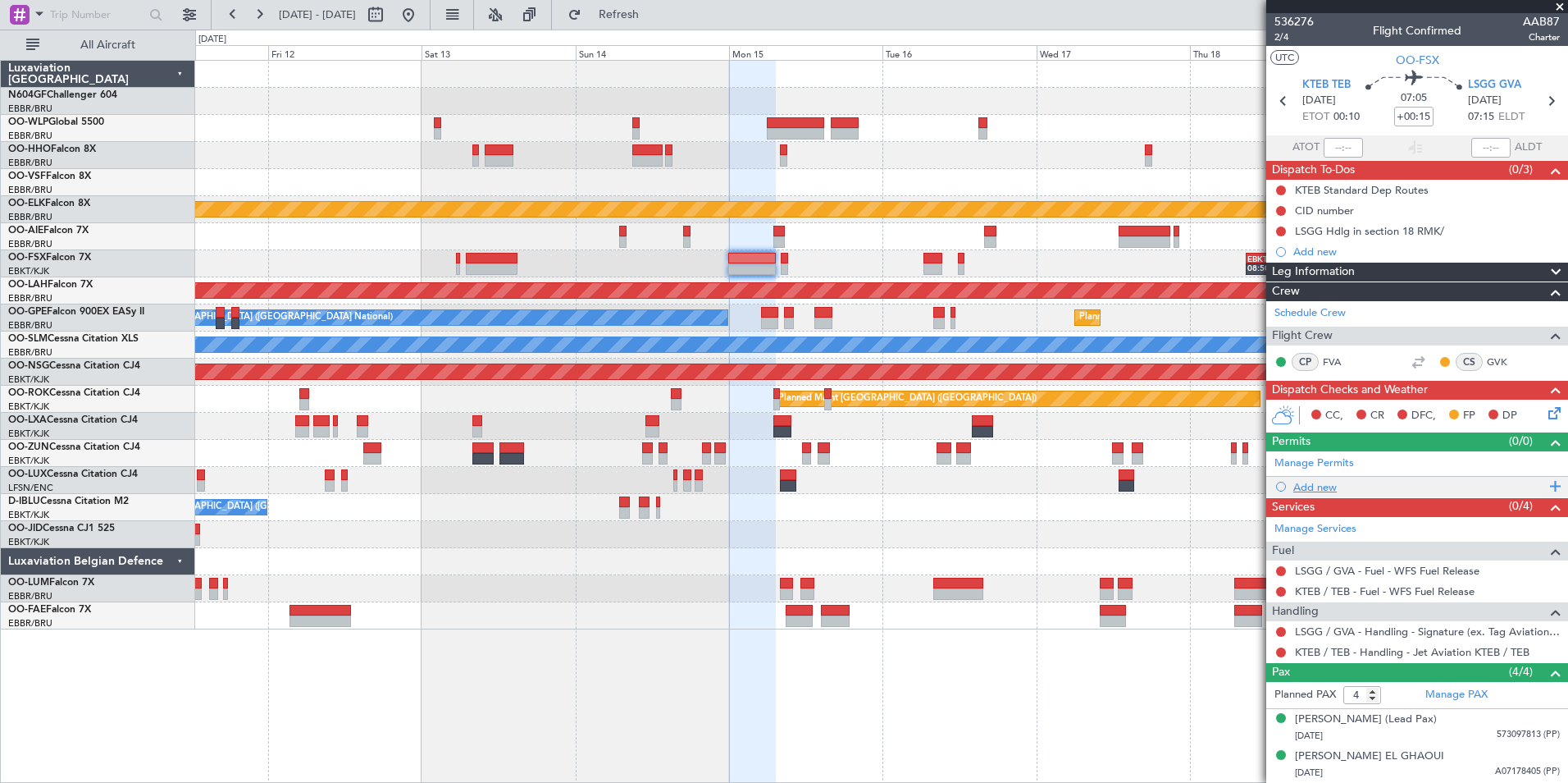
click at [1305, 484] on div "Add new" at bounding box center [1419, 487] width 251 height 14
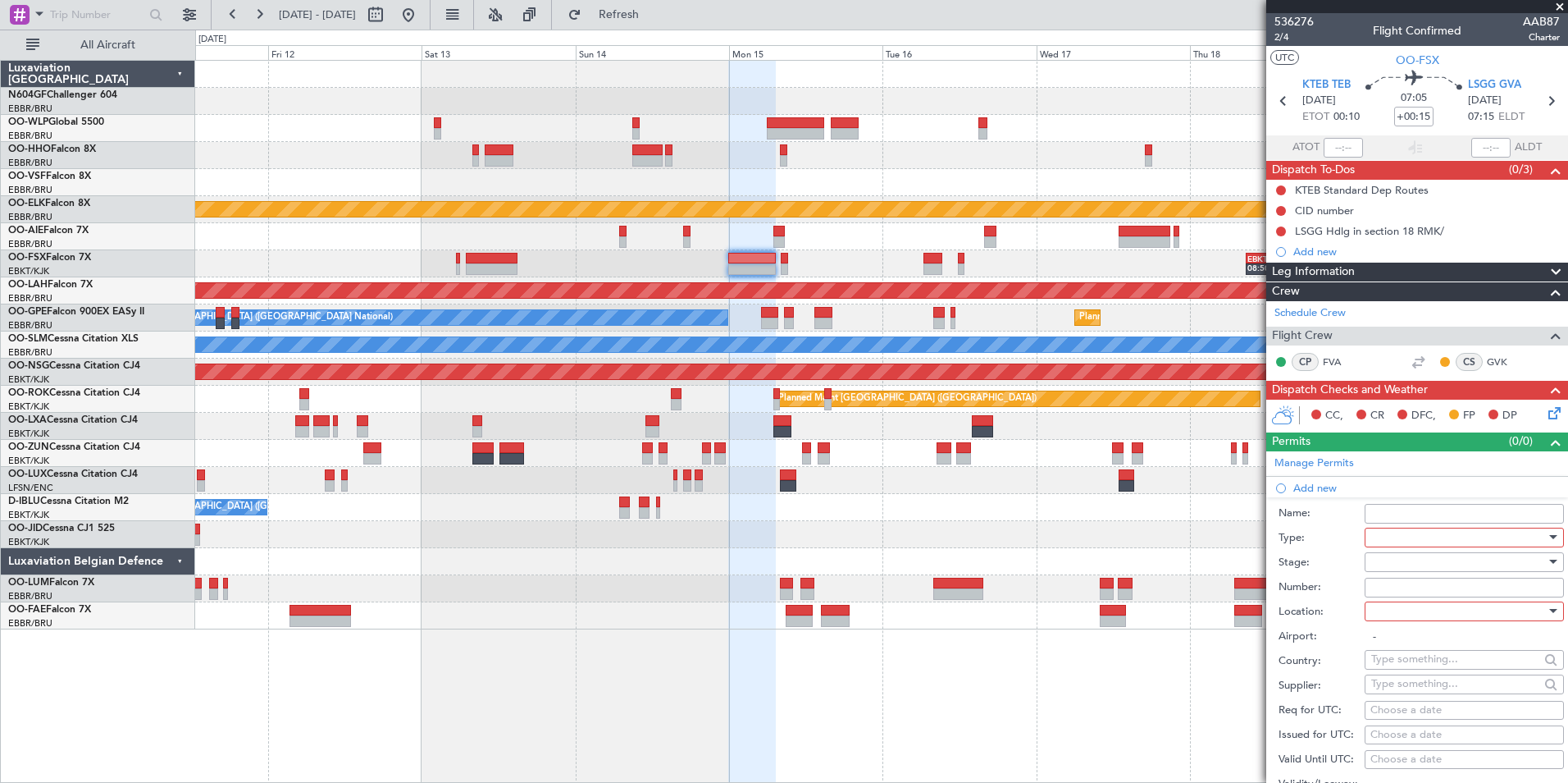
click at [1414, 531] on div at bounding box center [1459, 537] width 175 height 24
click at [1419, 582] on span "CUSTOMS" at bounding box center [1458, 579] width 172 height 24
click at [1407, 565] on div at bounding box center [1459, 563] width 175 height 24
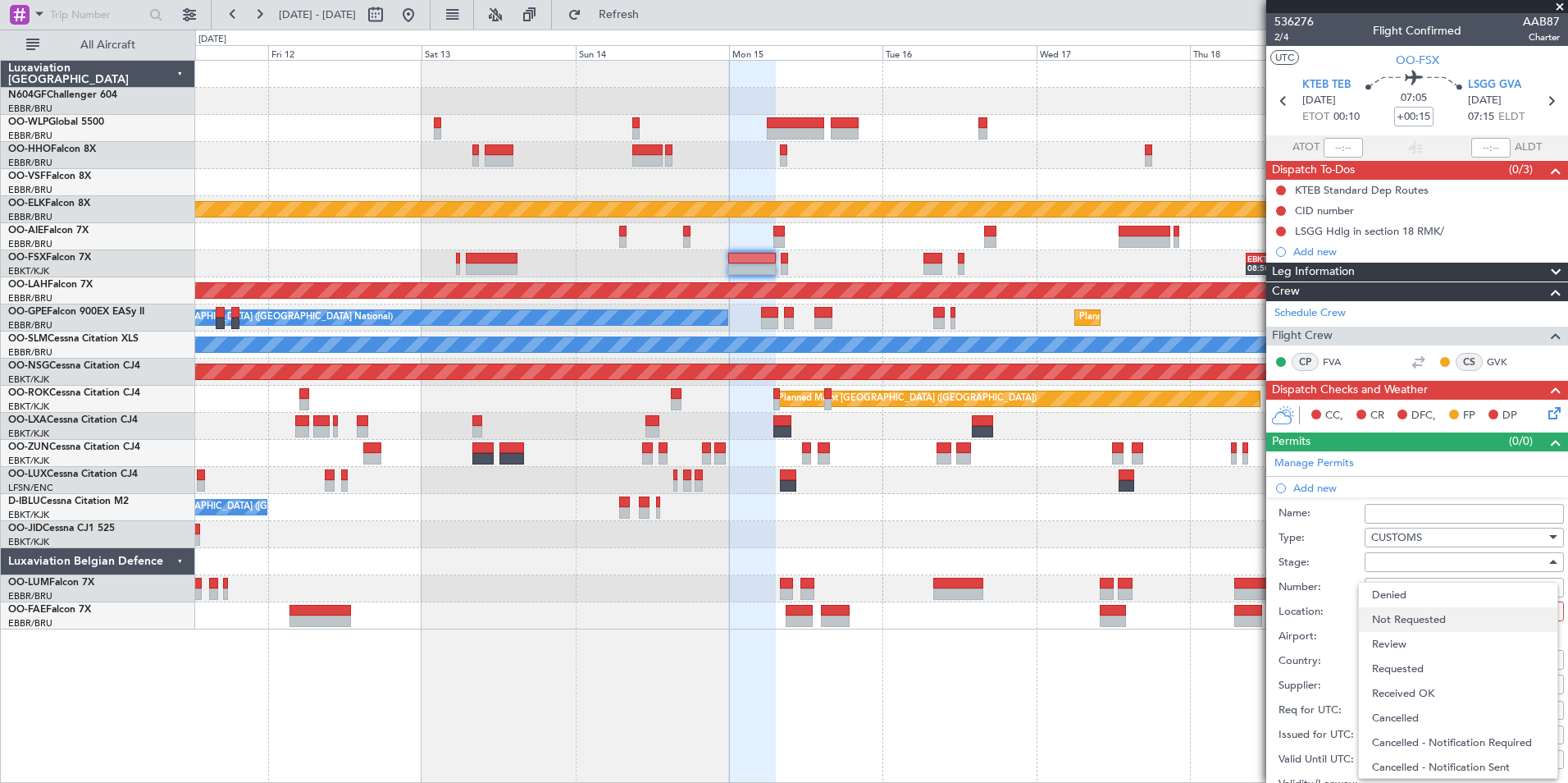
click at [1436, 614] on span "Not Requested" at bounding box center [1458, 620] width 172 height 24
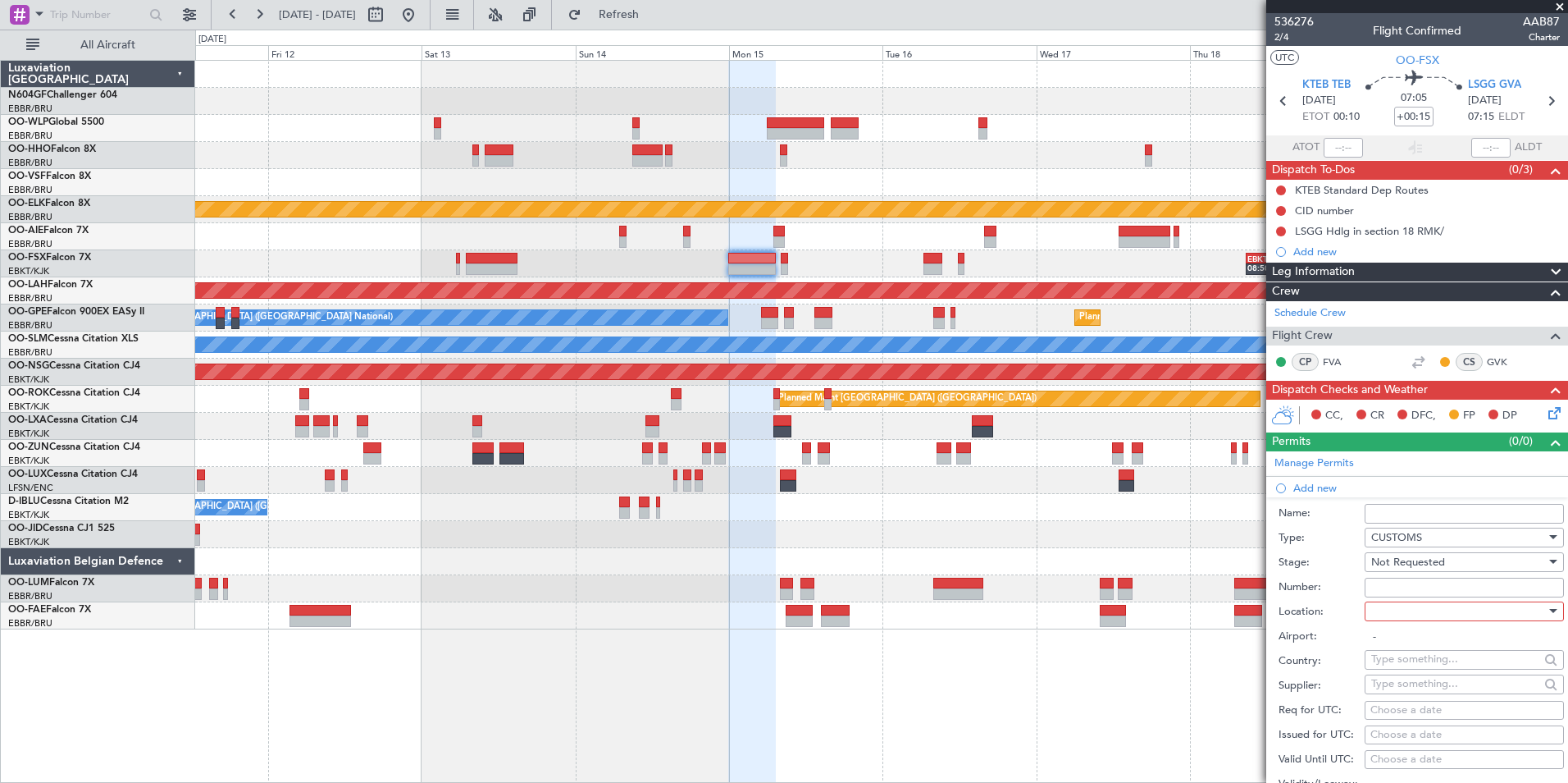
click at [1428, 612] on div at bounding box center [1459, 612] width 175 height 24
click at [1410, 650] on span "Departure" at bounding box center [1458, 644] width 172 height 24
type input "KTEB / TEB"
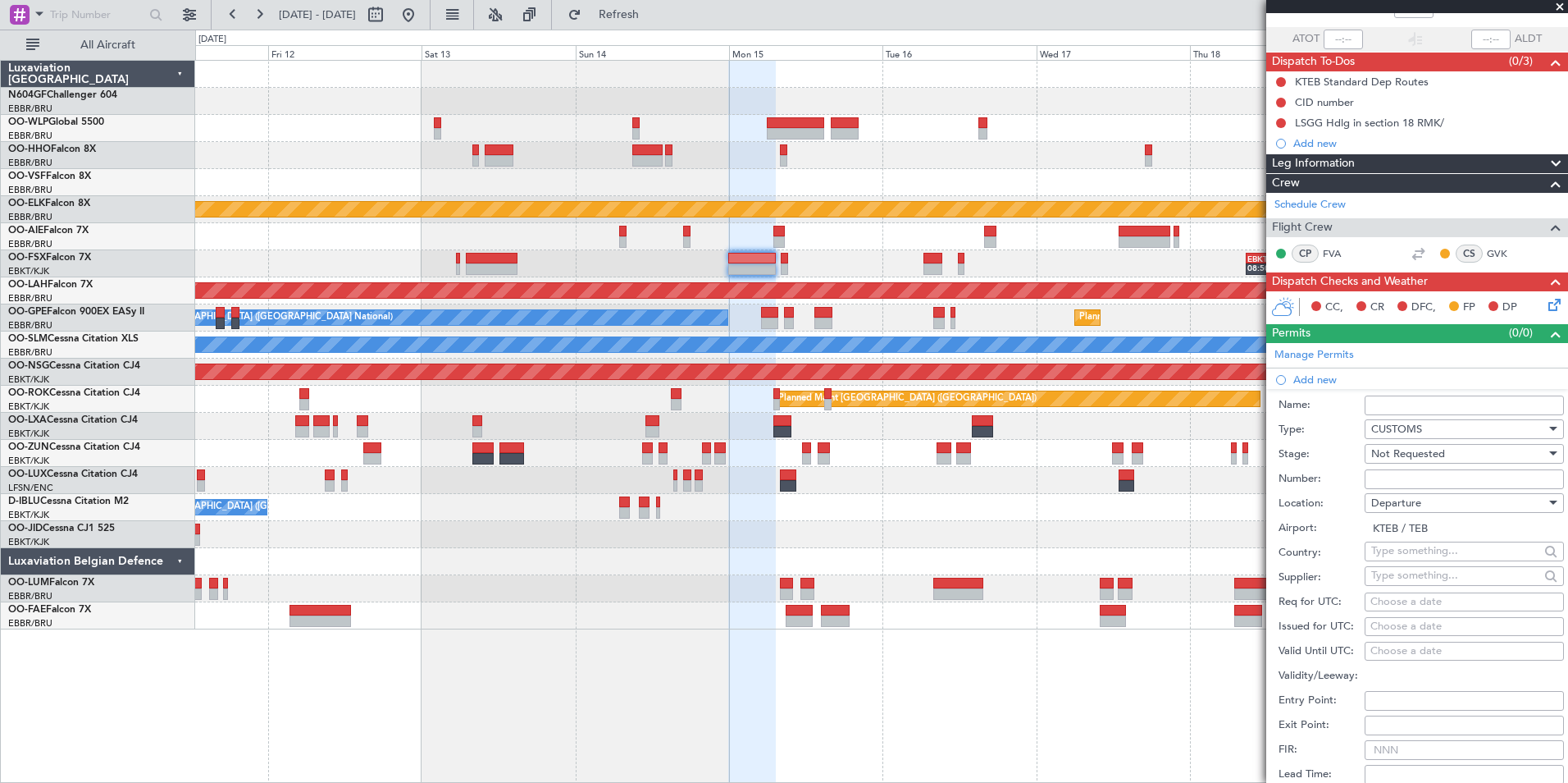
scroll to position [246, 0]
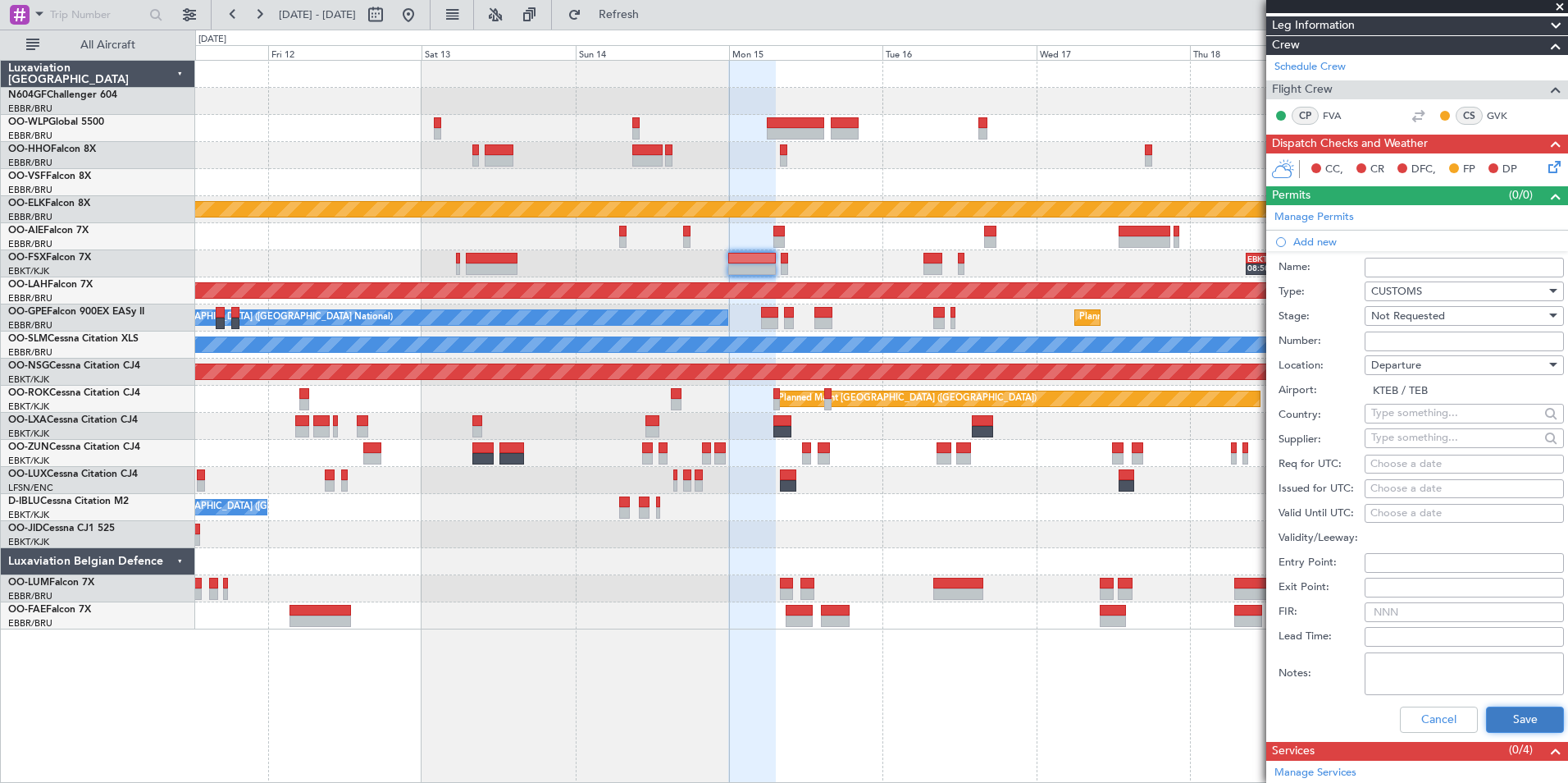
click at [1503, 716] on button "Save" at bounding box center [1525, 720] width 78 height 26
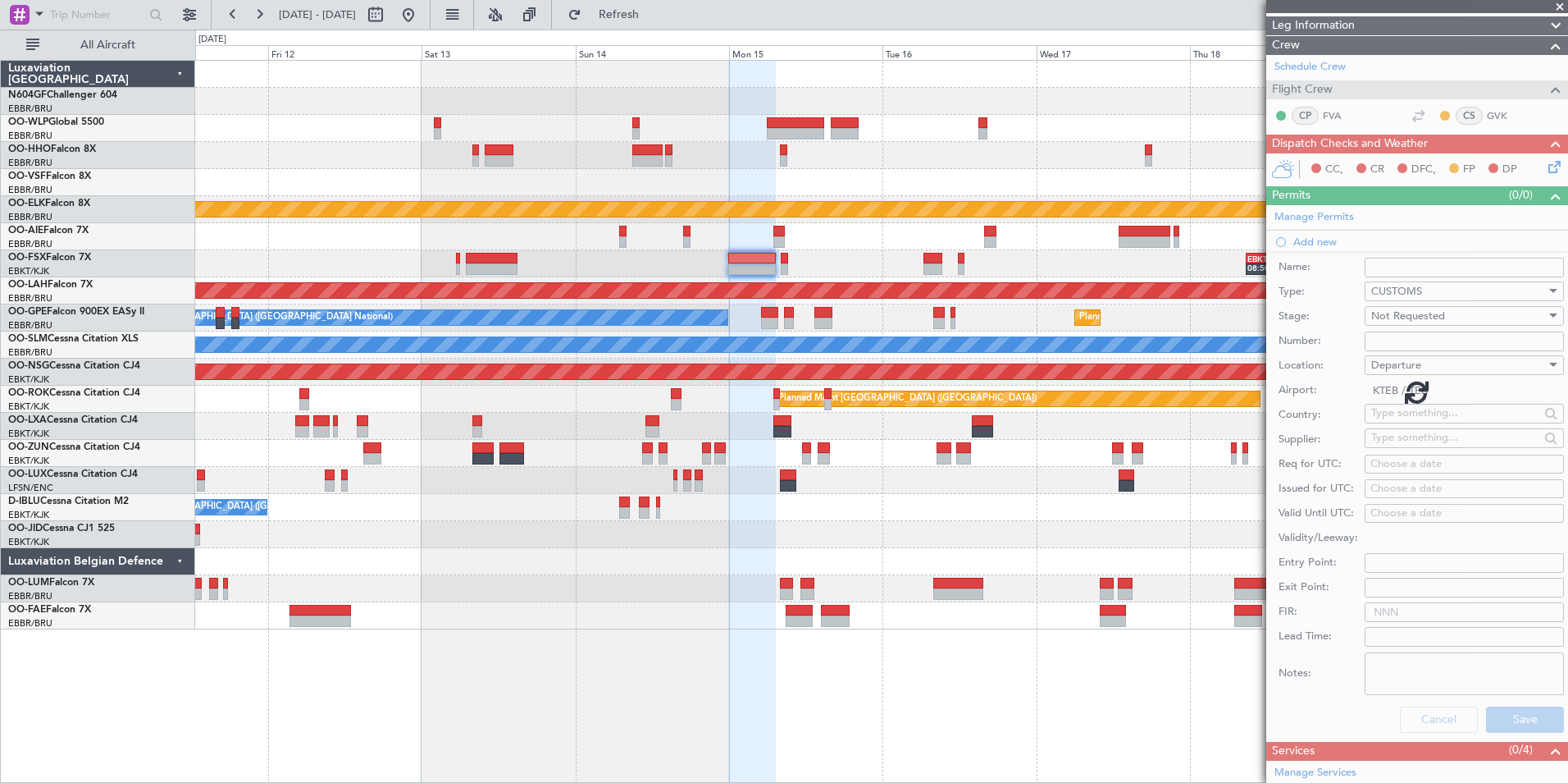
scroll to position [93, 0]
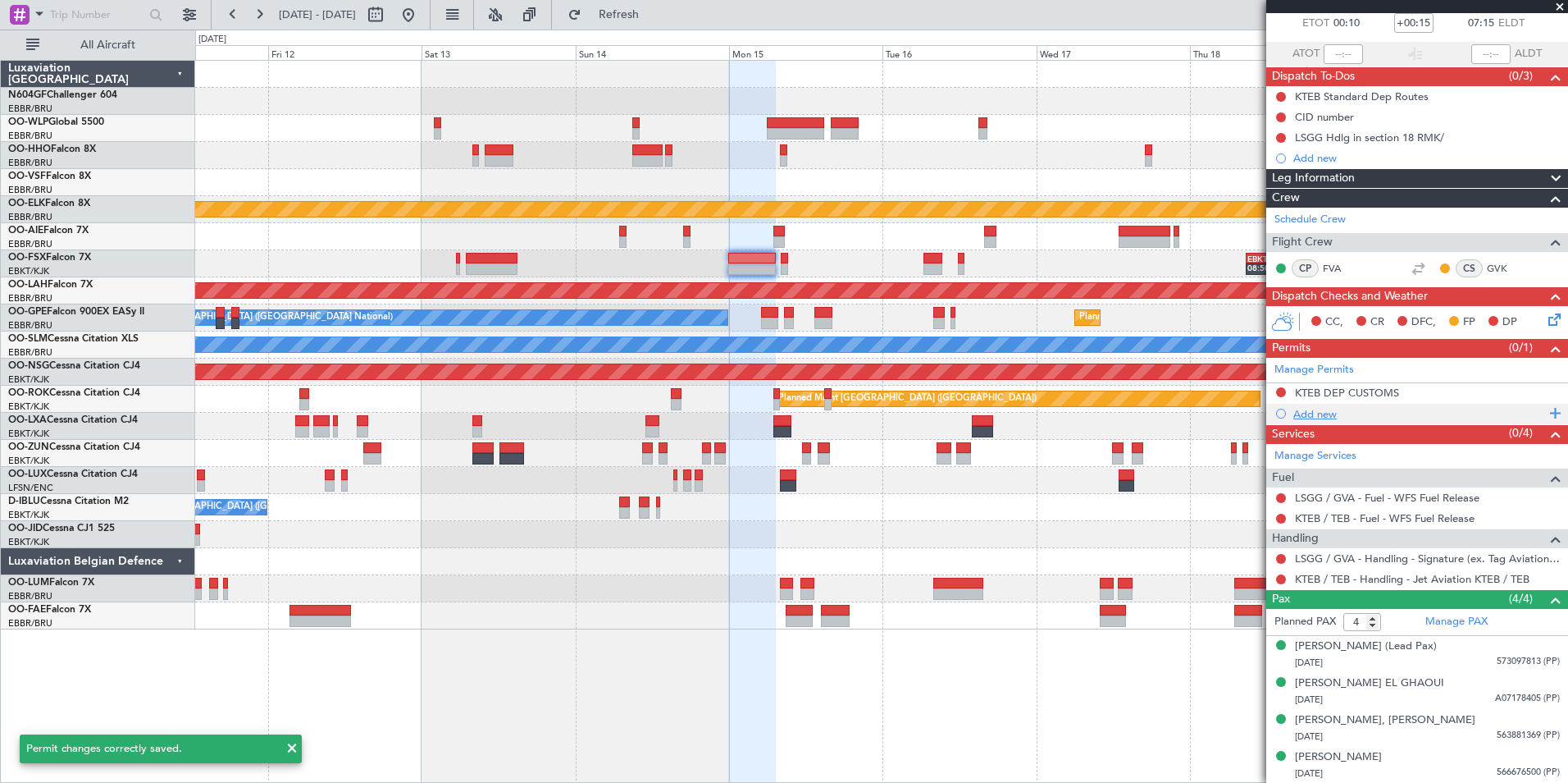
click at [1331, 411] on div "Add new" at bounding box center [1419, 414] width 251 height 14
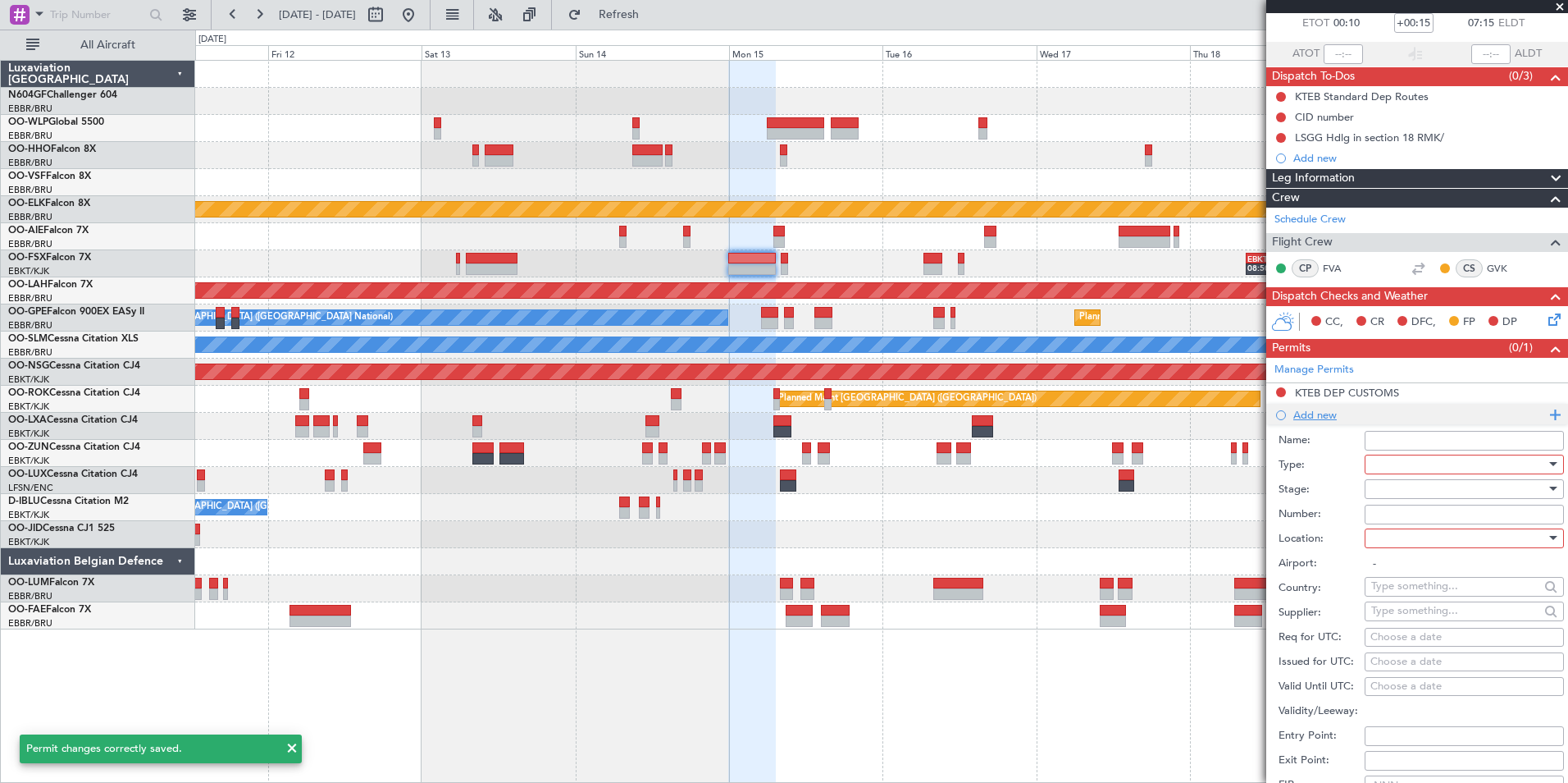
scroll to position [246, 0]
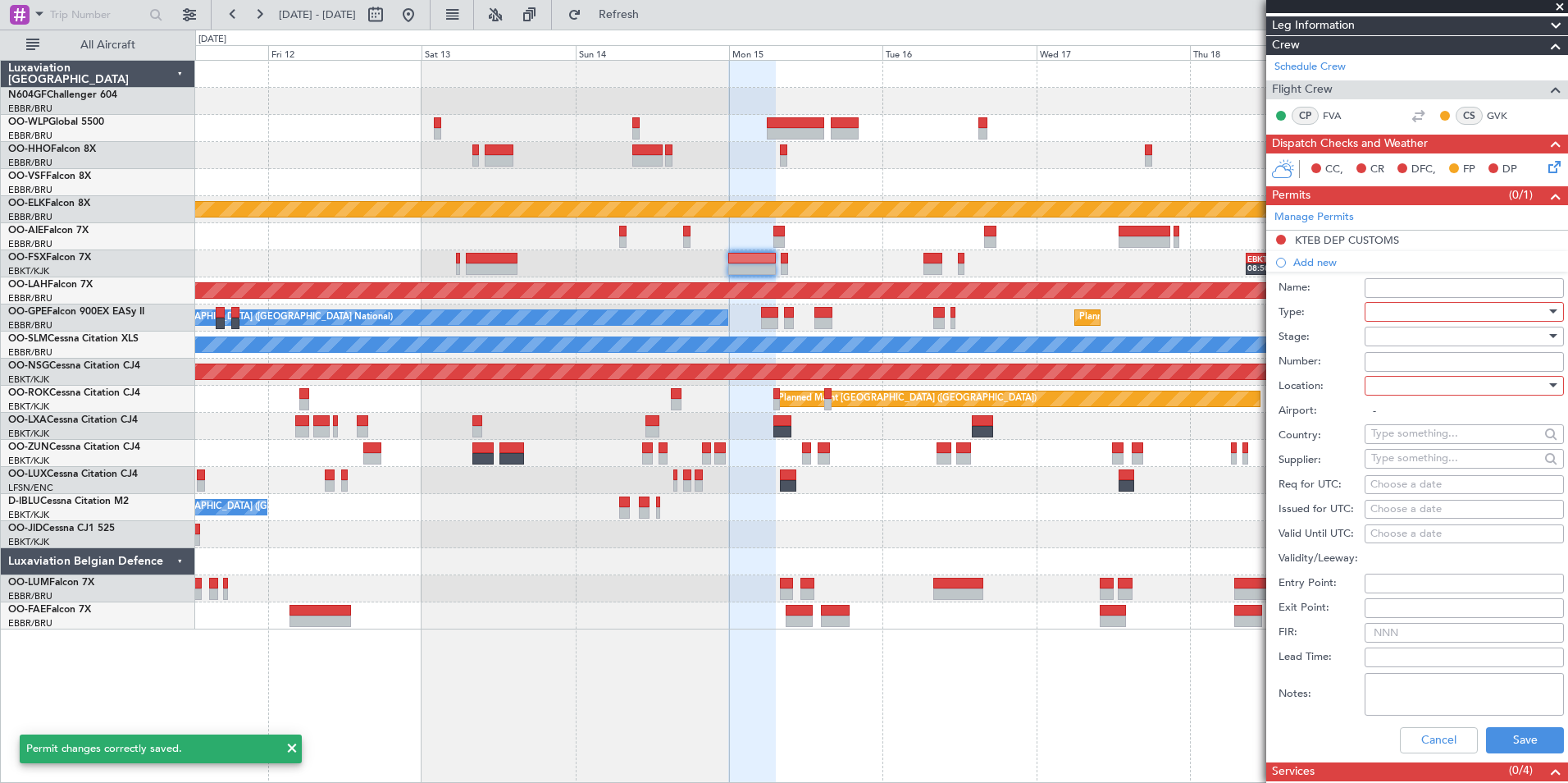
click at [1420, 307] on div at bounding box center [1459, 312] width 175 height 24
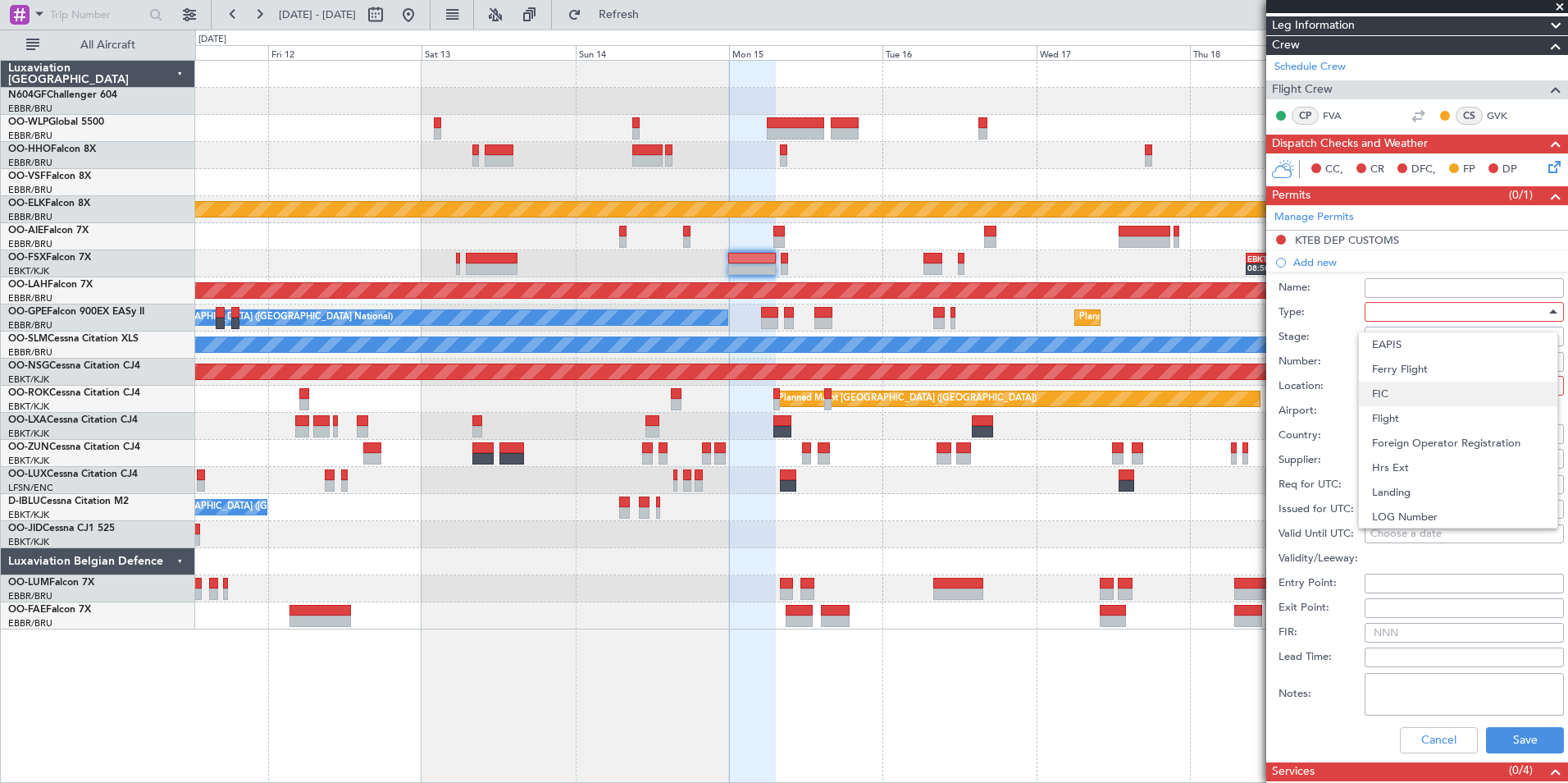
scroll to position [164, 0]
click at [1411, 432] on span "EAPIS" at bounding box center [1458, 427] width 172 height 24
click at [1402, 340] on div at bounding box center [1459, 336] width 175 height 24
click at [1420, 391] on span "Not Requested" at bounding box center [1458, 394] width 172 height 24
click at [1421, 385] on div at bounding box center [1459, 385] width 175 height 24
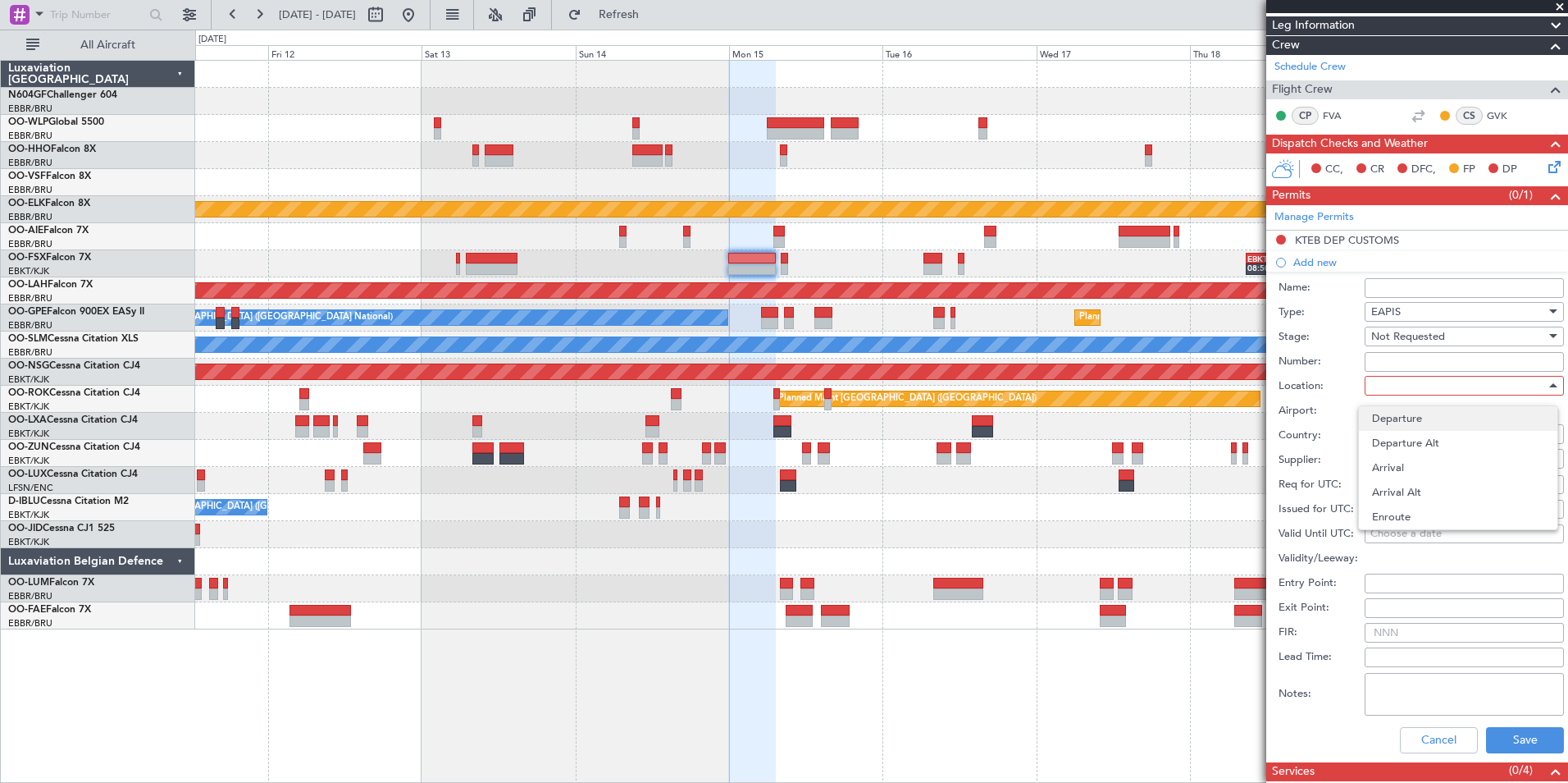
click at [1429, 414] on span "Departure" at bounding box center [1458, 418] width 172 height 24
type input "KTEB / TEB"
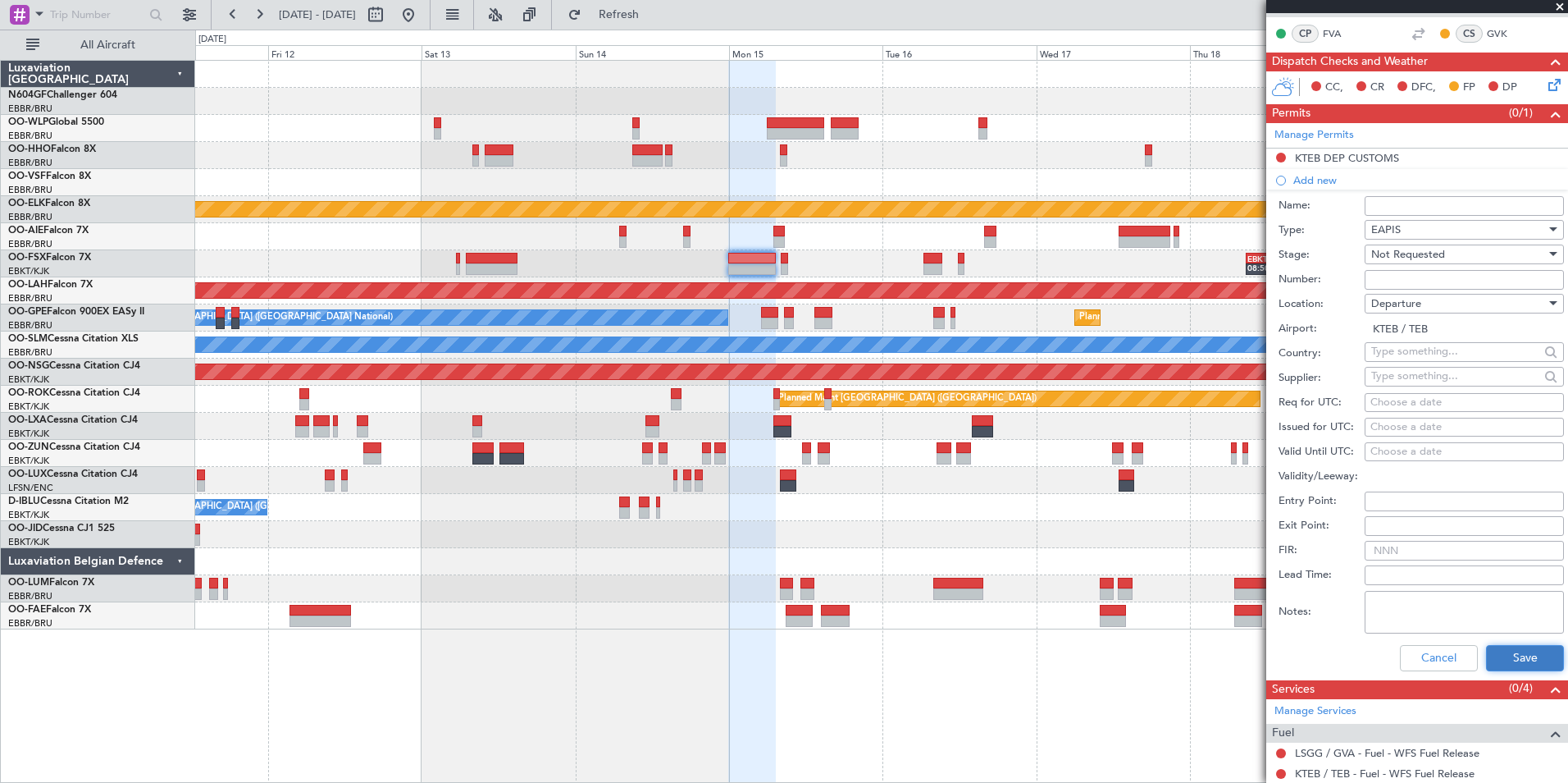
click at [1490, 651] on button "Save" at bounding box center [1525, 659] width 78 height 26
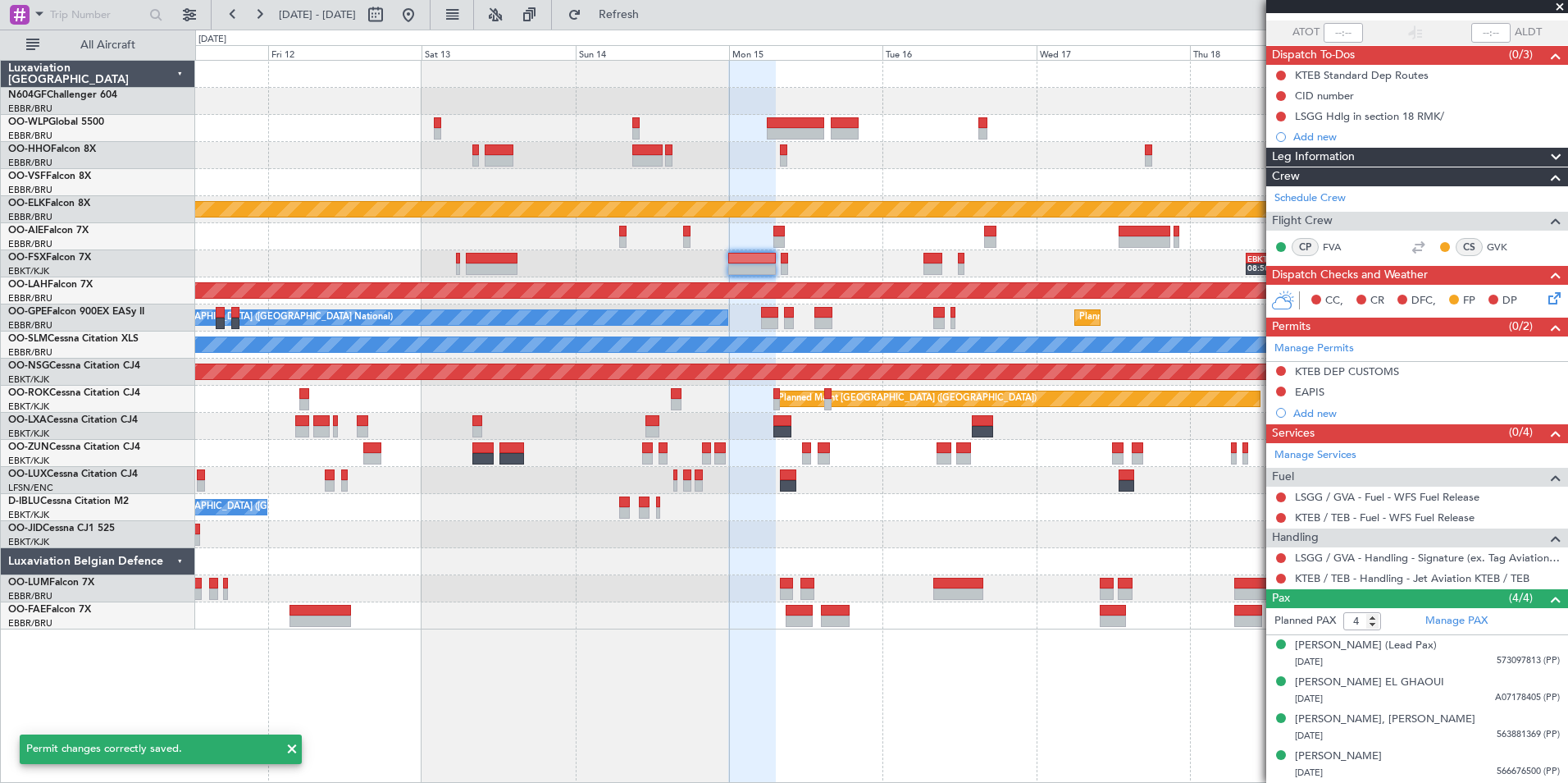
scroll to position [114, 0]
click at [1383, 367] on div "KTEB DEP CUSTOMS" at bounding box center [1347, 372] width 105 height 14
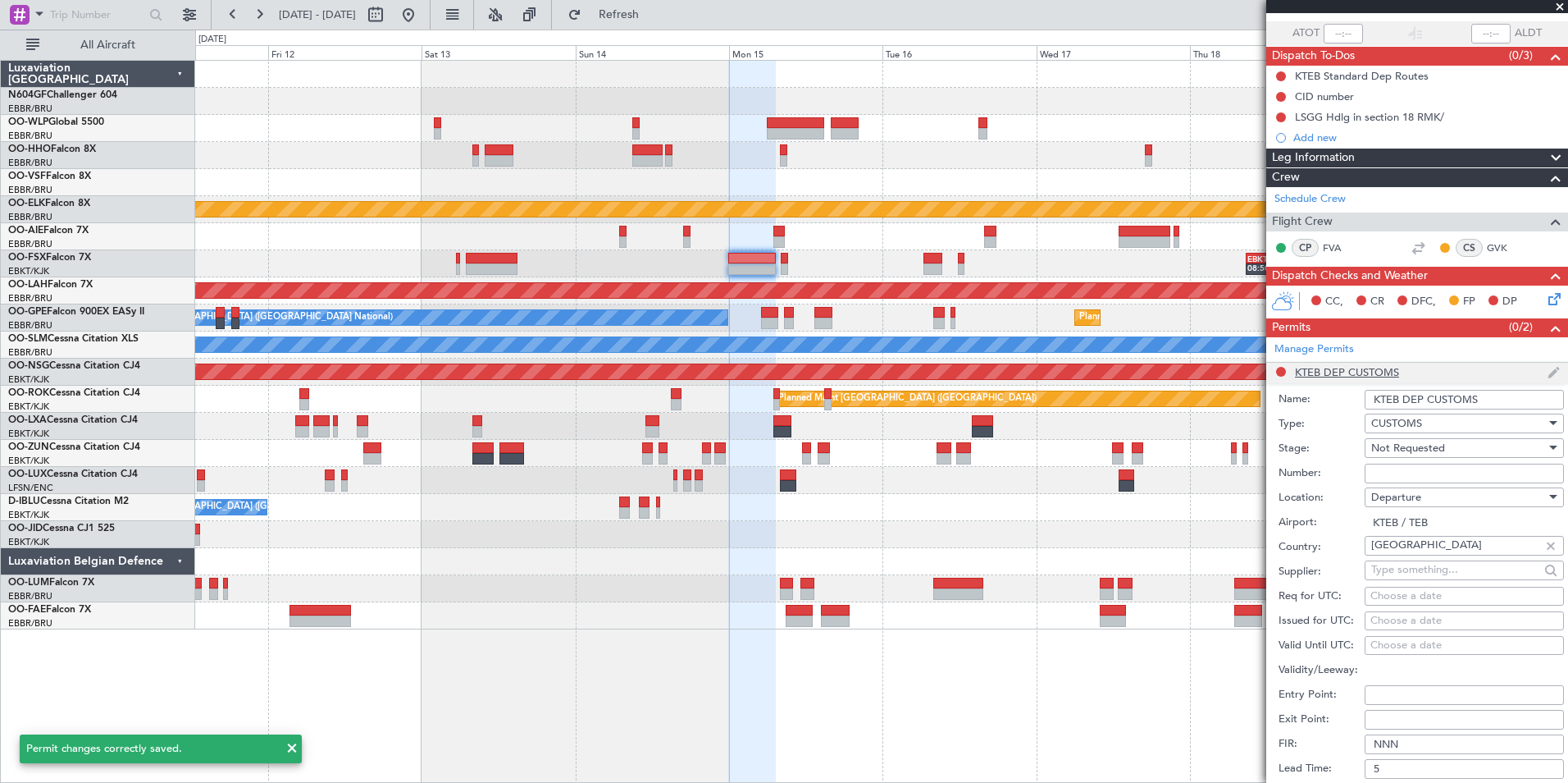
scroll to position [328, 0]
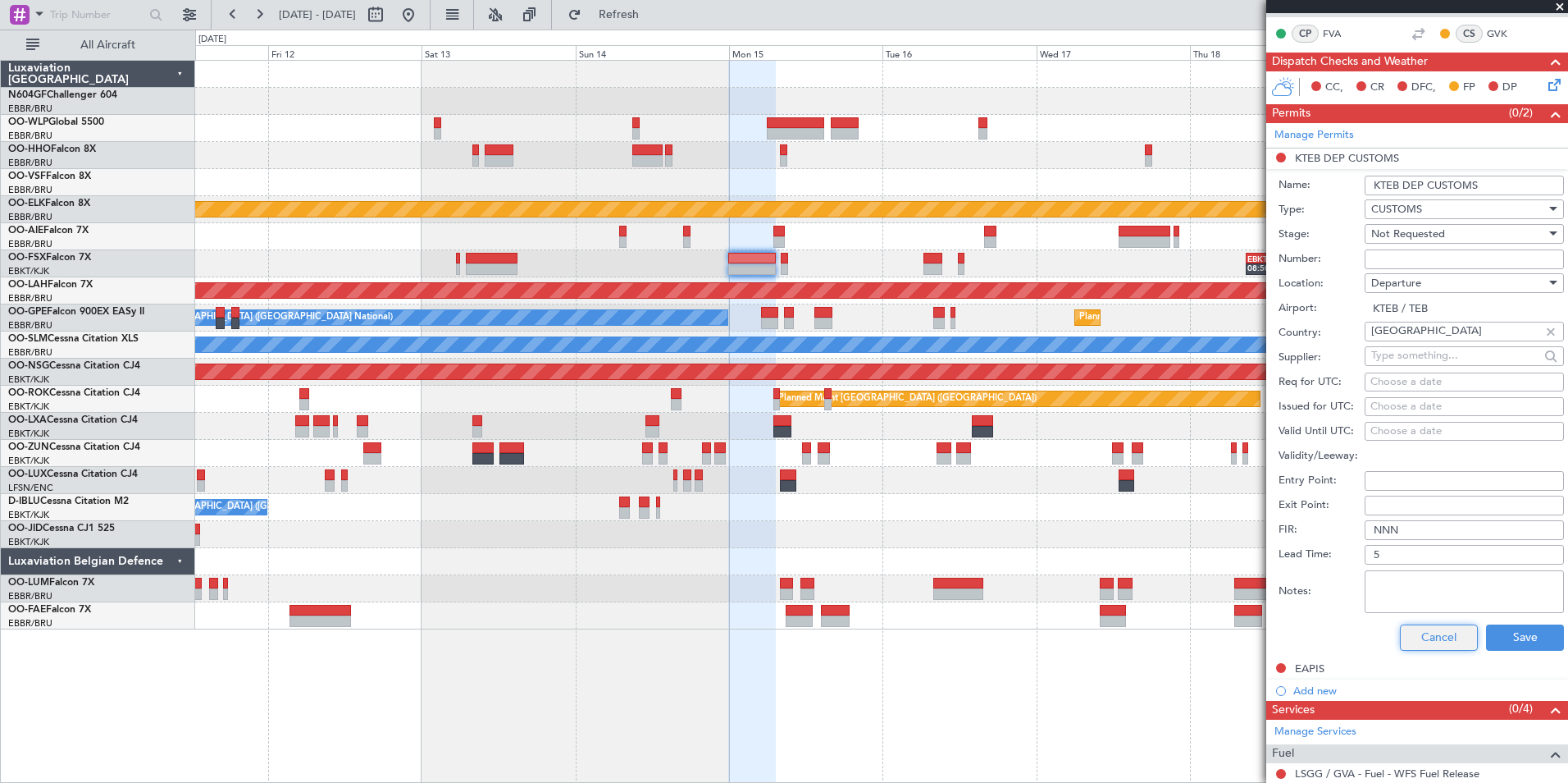
click at [1426, 628] on button "Cancel" at bounding box center [1439, 638] width 78 height 26
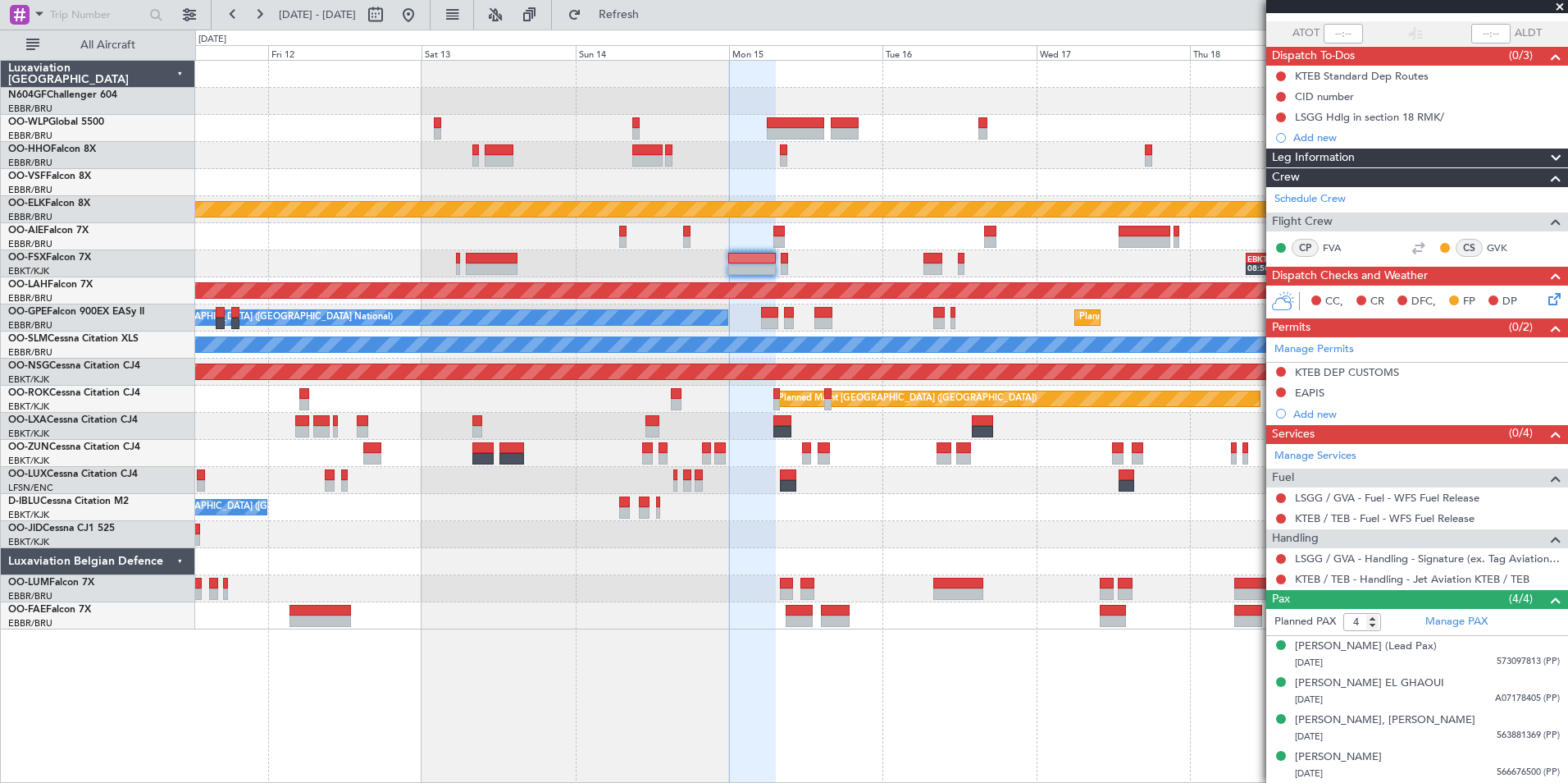
click at [1558, 4] on span at bounding box center [1560, 8] width 16 height 15
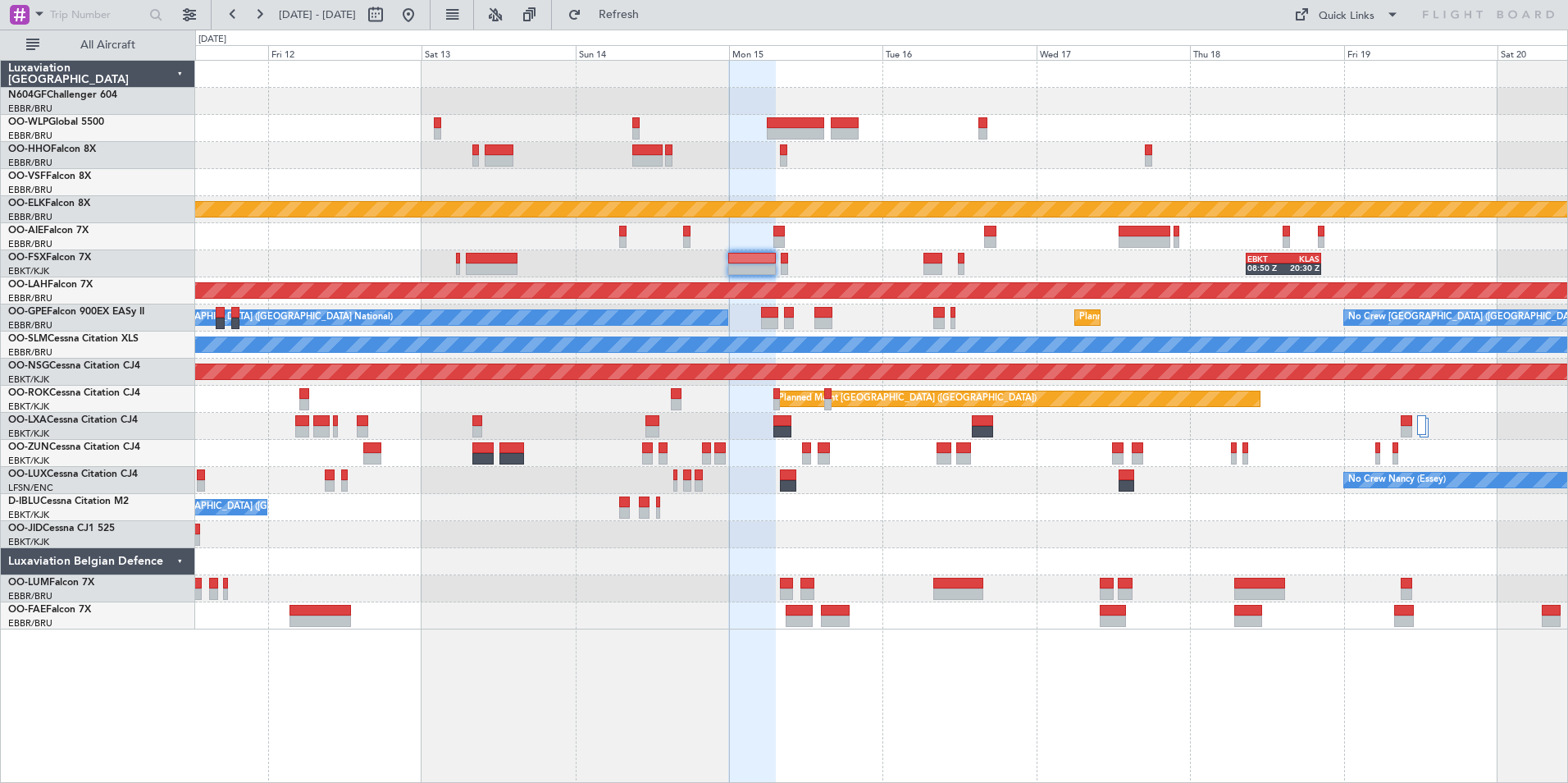
type input "0"
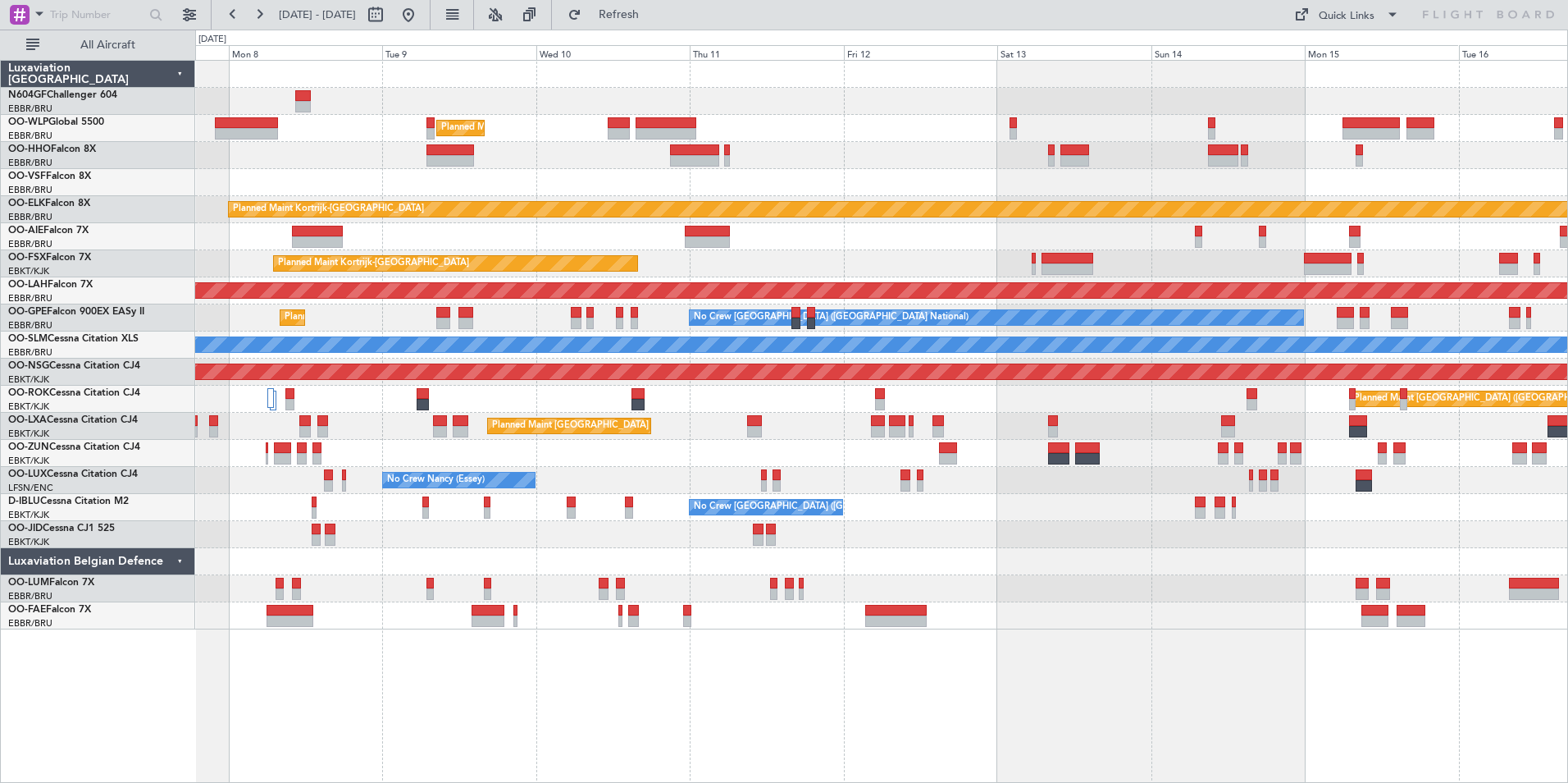
click at [1198, 334] on div "Planned Maint Milan (Linate) Planned Maint [GEOGRAPHIC_DATA]-[GEOGRAPHIC_DATA] …" at bounding box center [881, 345] width 1372 height 569
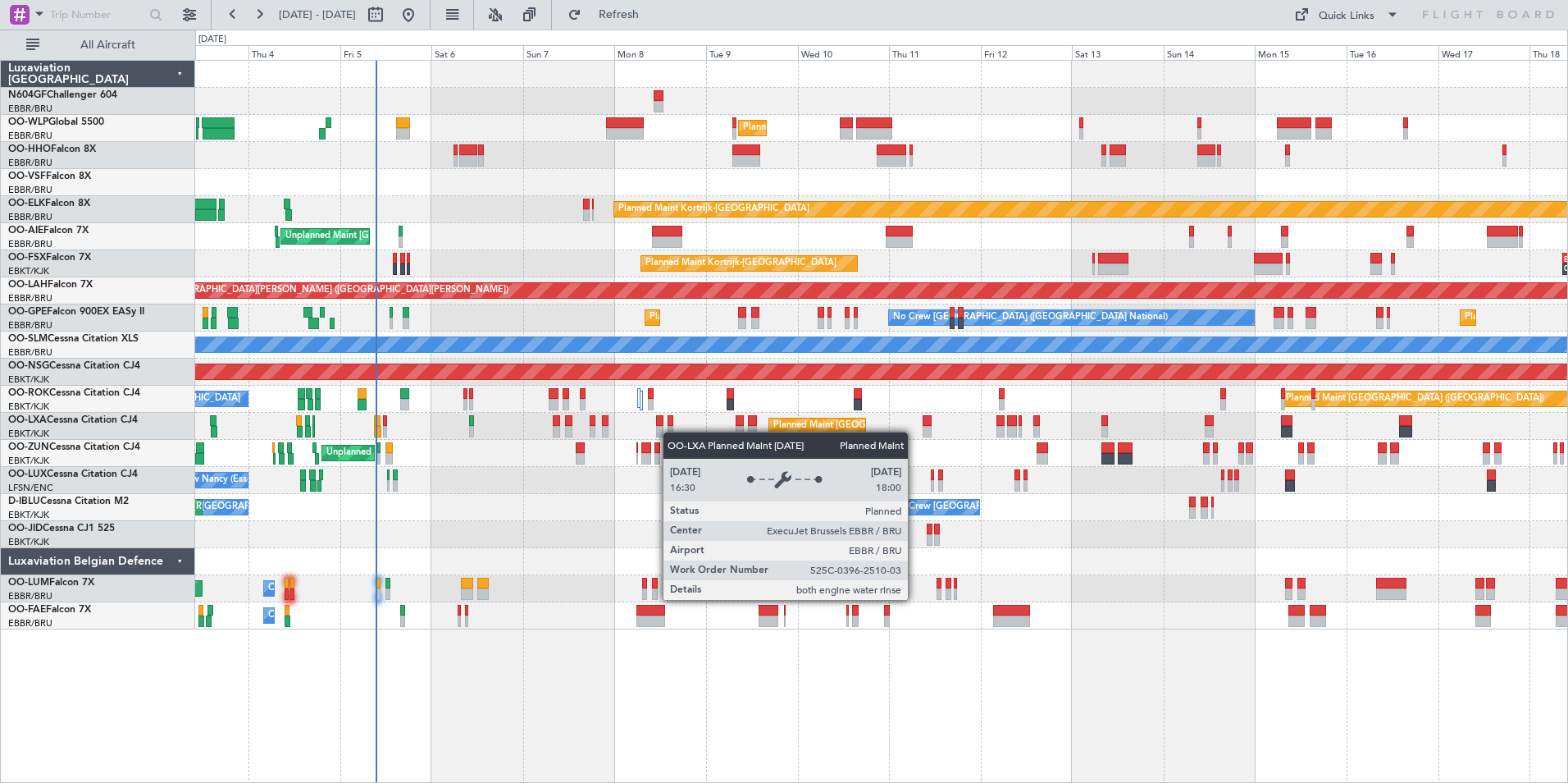
click at [1044, 430] on div "Planned Maint Milan (Linate) Planned Maint [GEOGRAPHIC_DATA]-[GEOGRAPHIC_DATA] …" at bounding box center [881, 345] width 1372 height 569
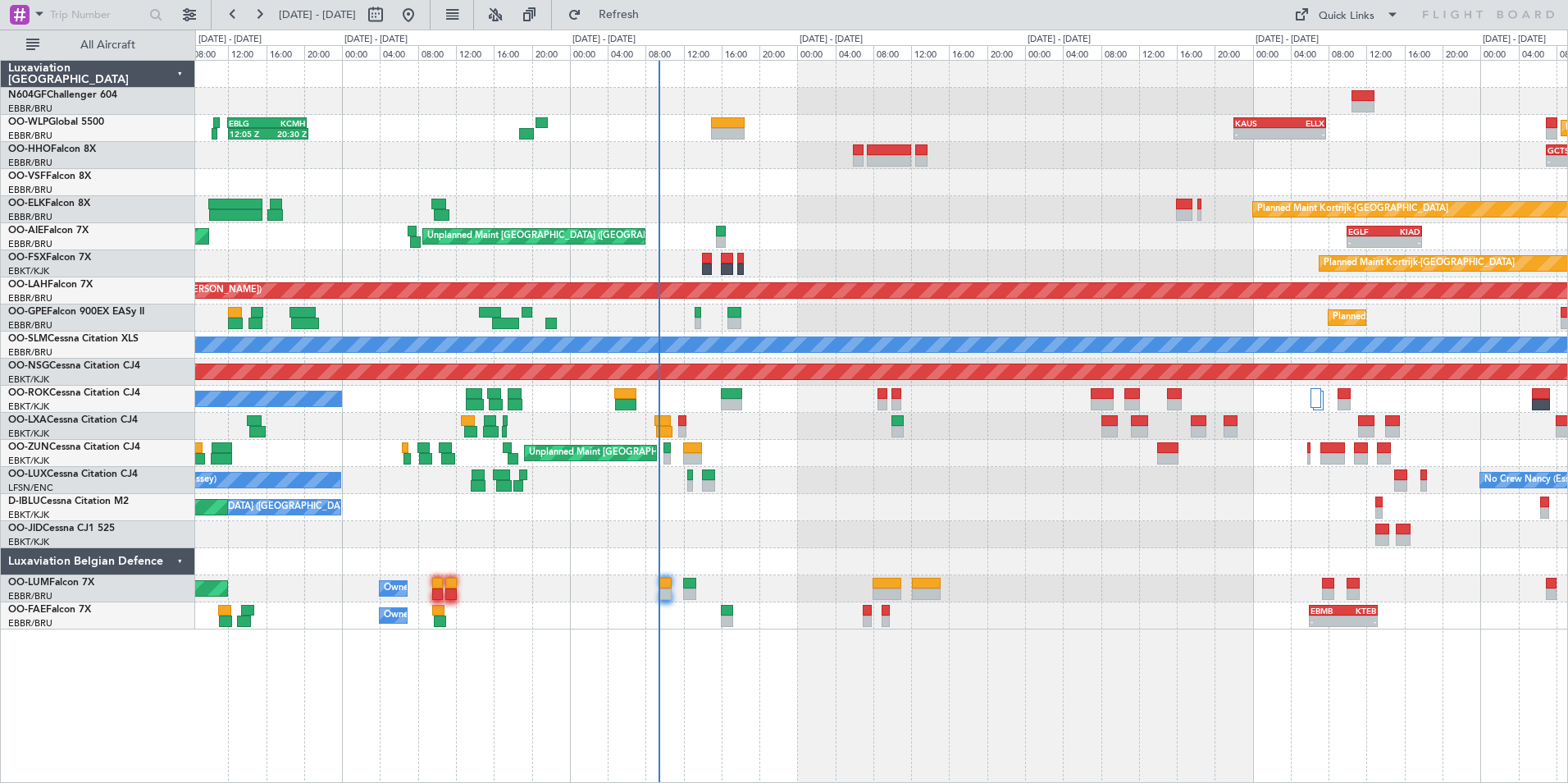
click at [323, 182] on div at bounding box center [881, 182] width 1372 height 27
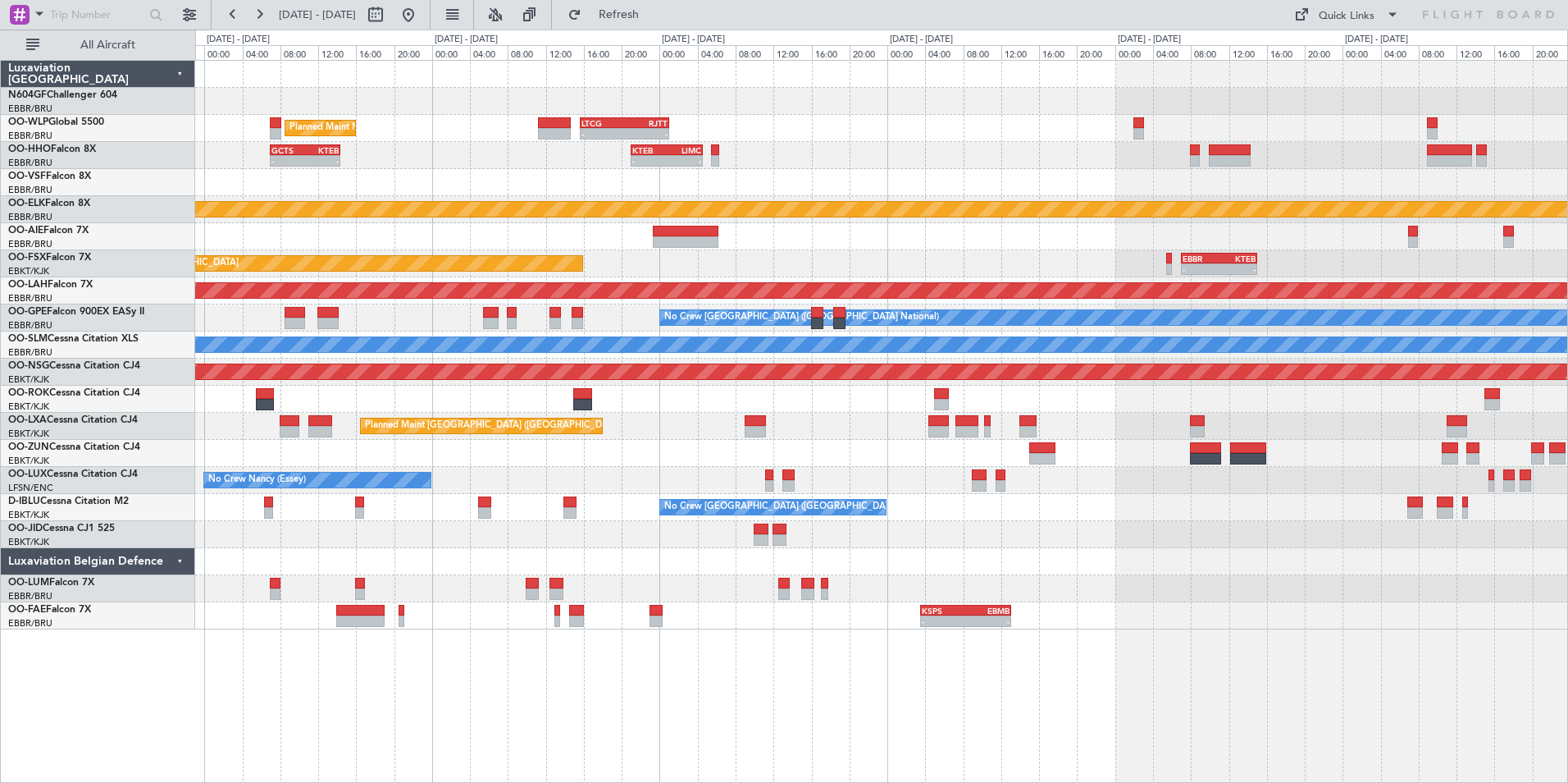
click at [697, 216] on div "Planned Maint Kortrijk-[GEOGRAPHIC_DATA]" at bounding box center [881, 209] width 1372 height 27
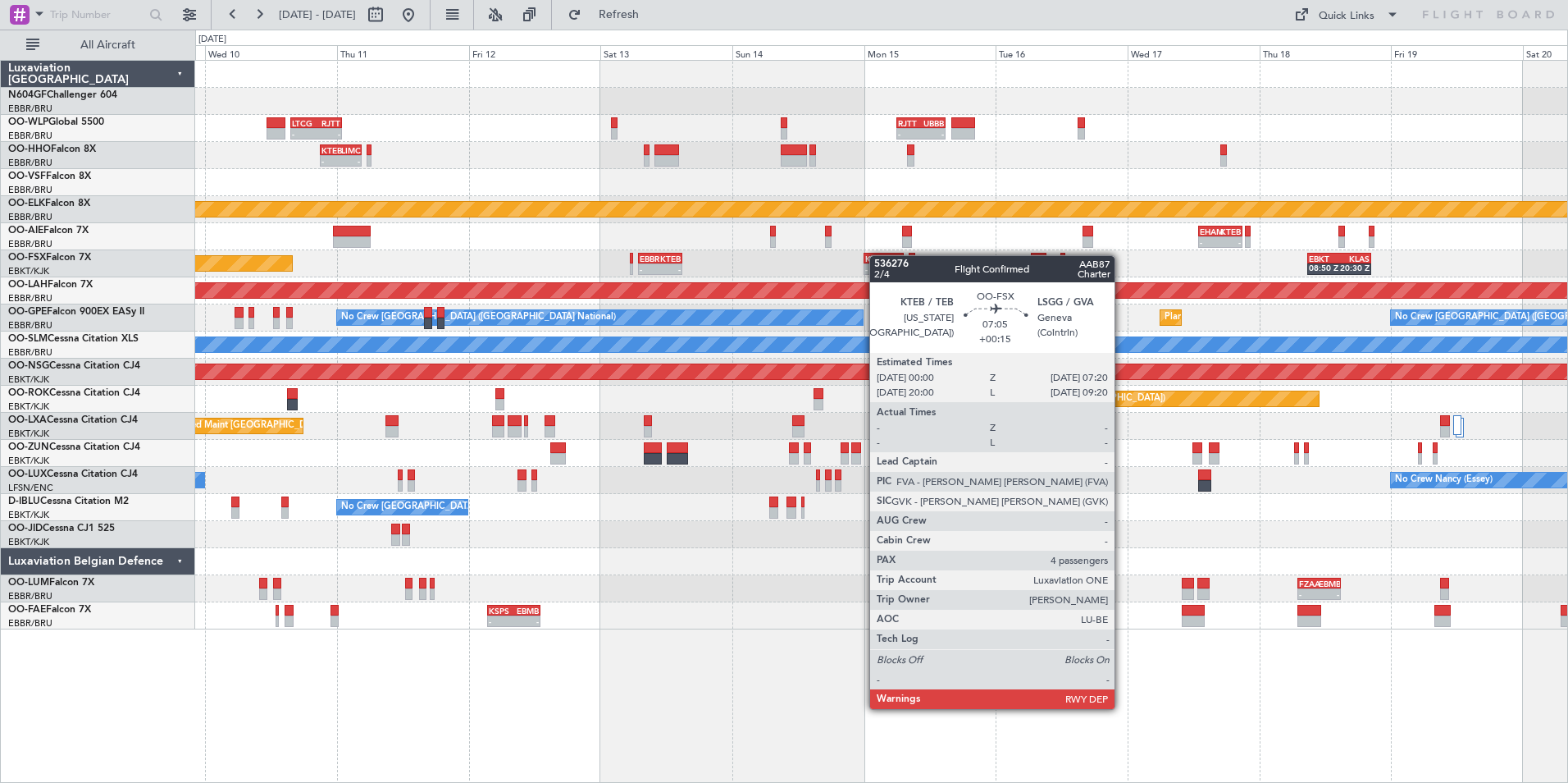
click at [878, 255] on div "Planned Maint Kortrijk-[GEOGRAPHIC_DATA] - - EBBR 07:00 Z KTEB 15:00 Z - - KTEB…" at bounding box center [881, 264] width 1372 height 27
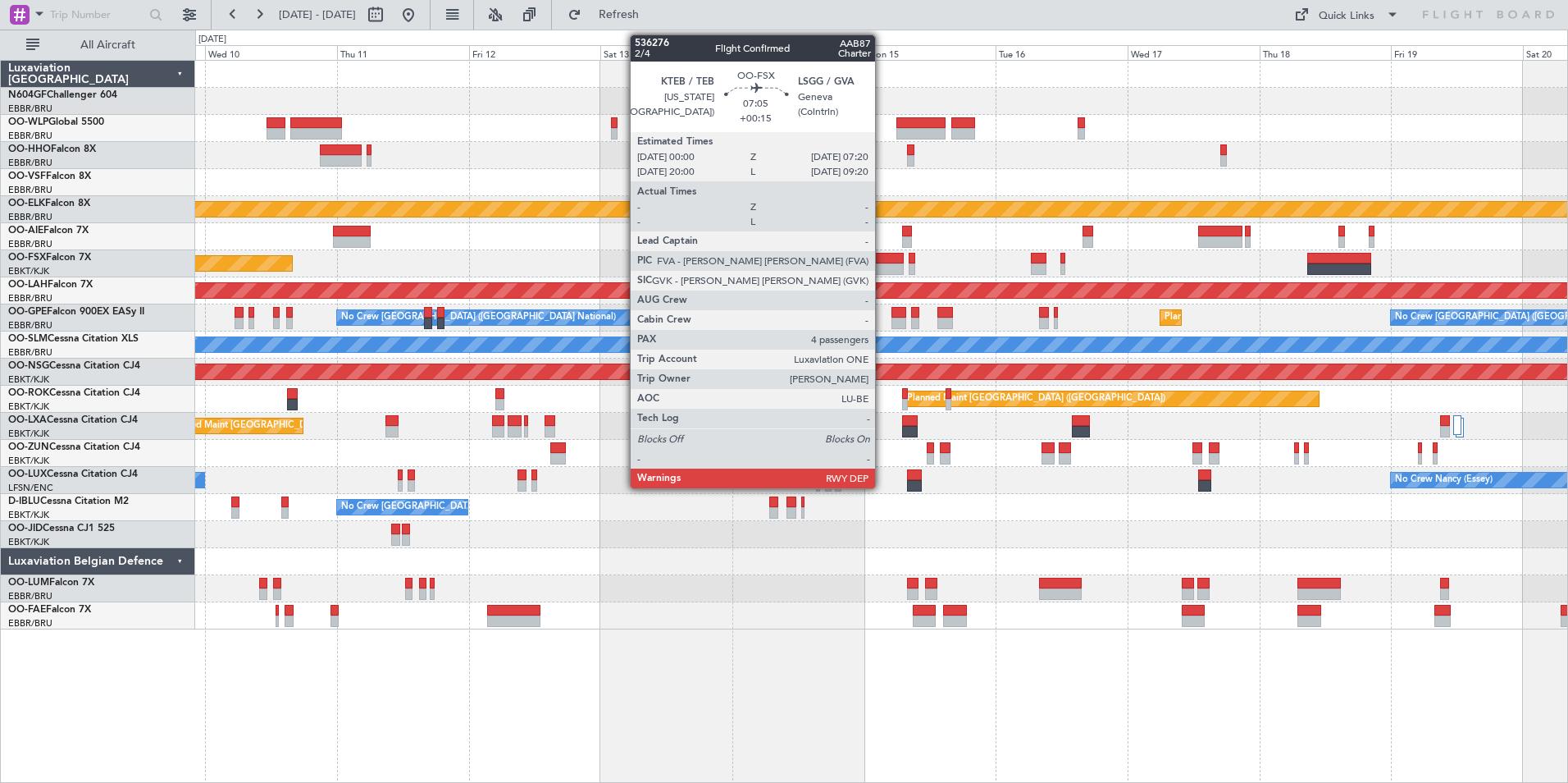
click at [882, 260] on div at bounding box center [884, 258] width 41 height 11
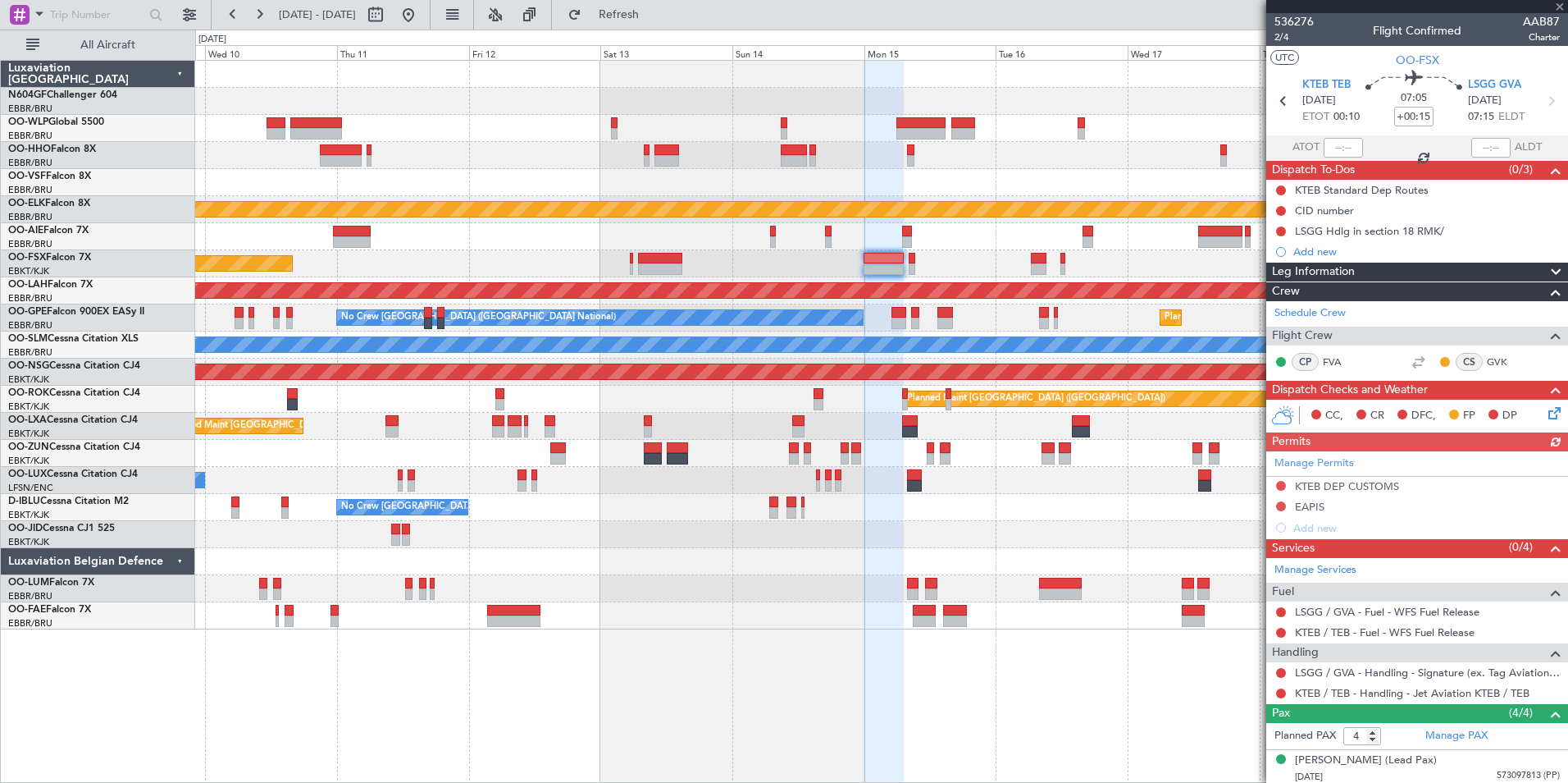
scroll to position [114, 0]
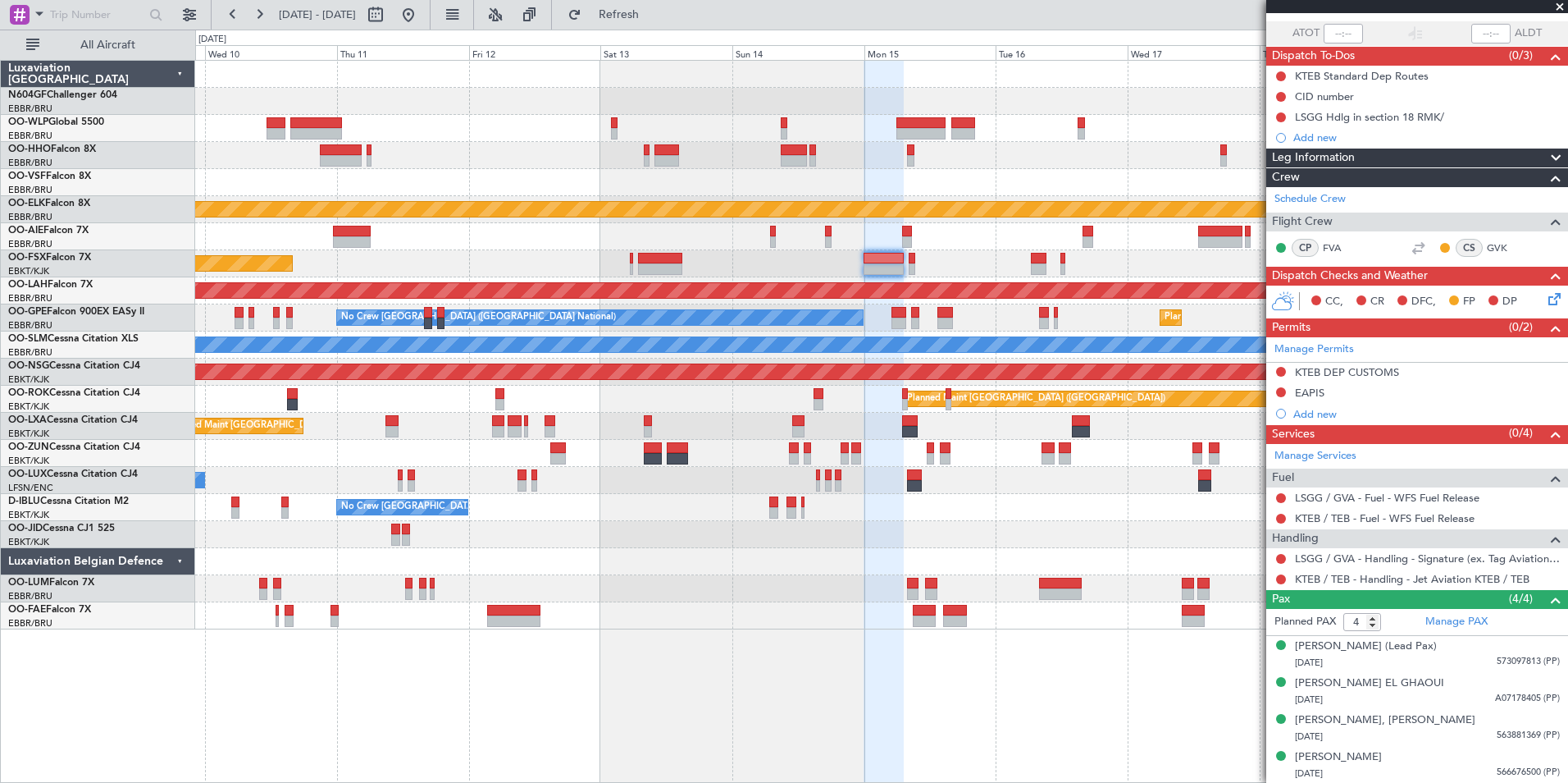
click at [1339, 371] on div "KTEB DEP CUSTOMS" at bounding box center [1347, 372] width 105 height 14
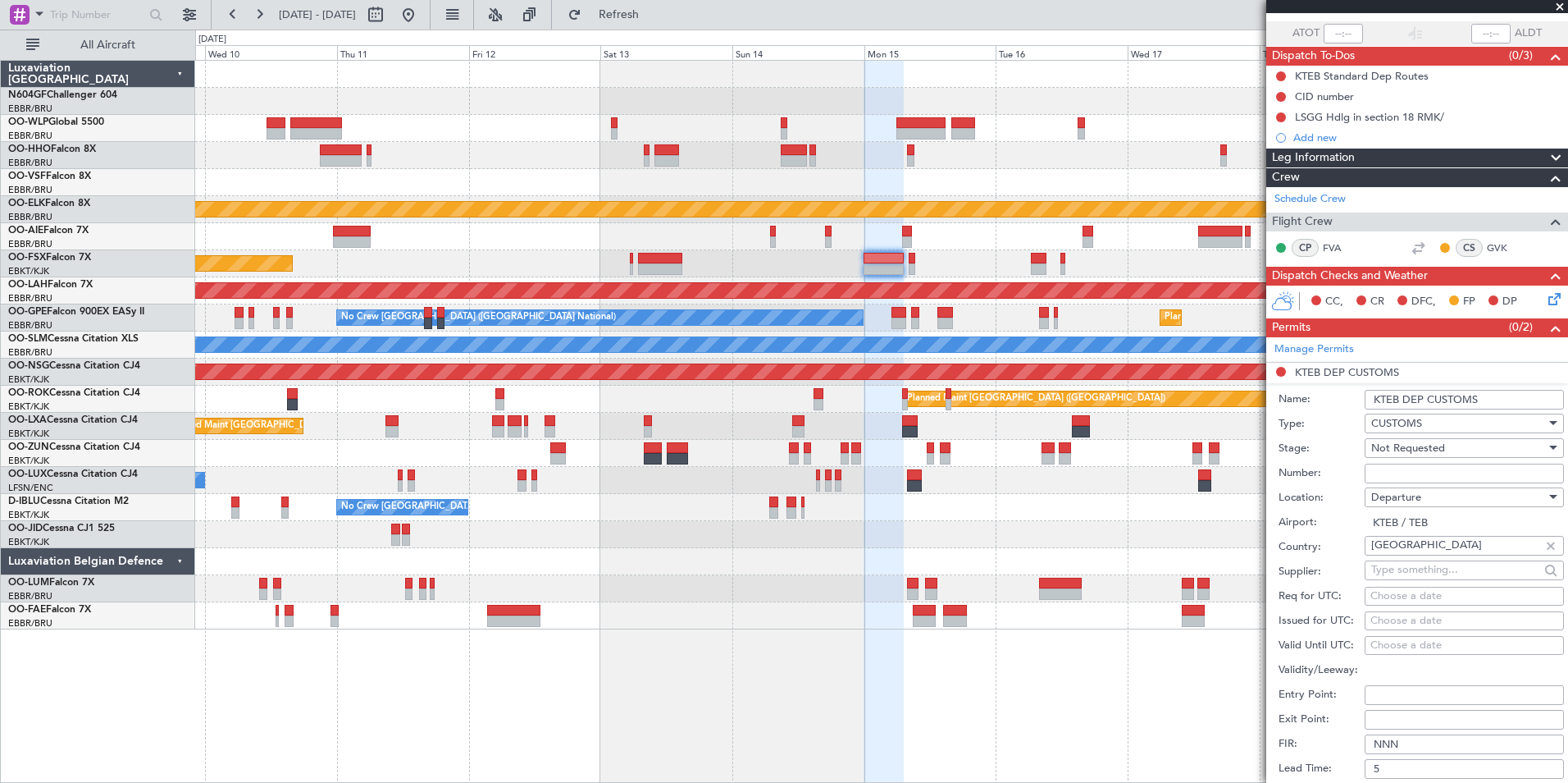
click at [1489, 394] on input "KTEB DEP CUSTOMS" at bounding box center [1464, 400] width 200 height 20
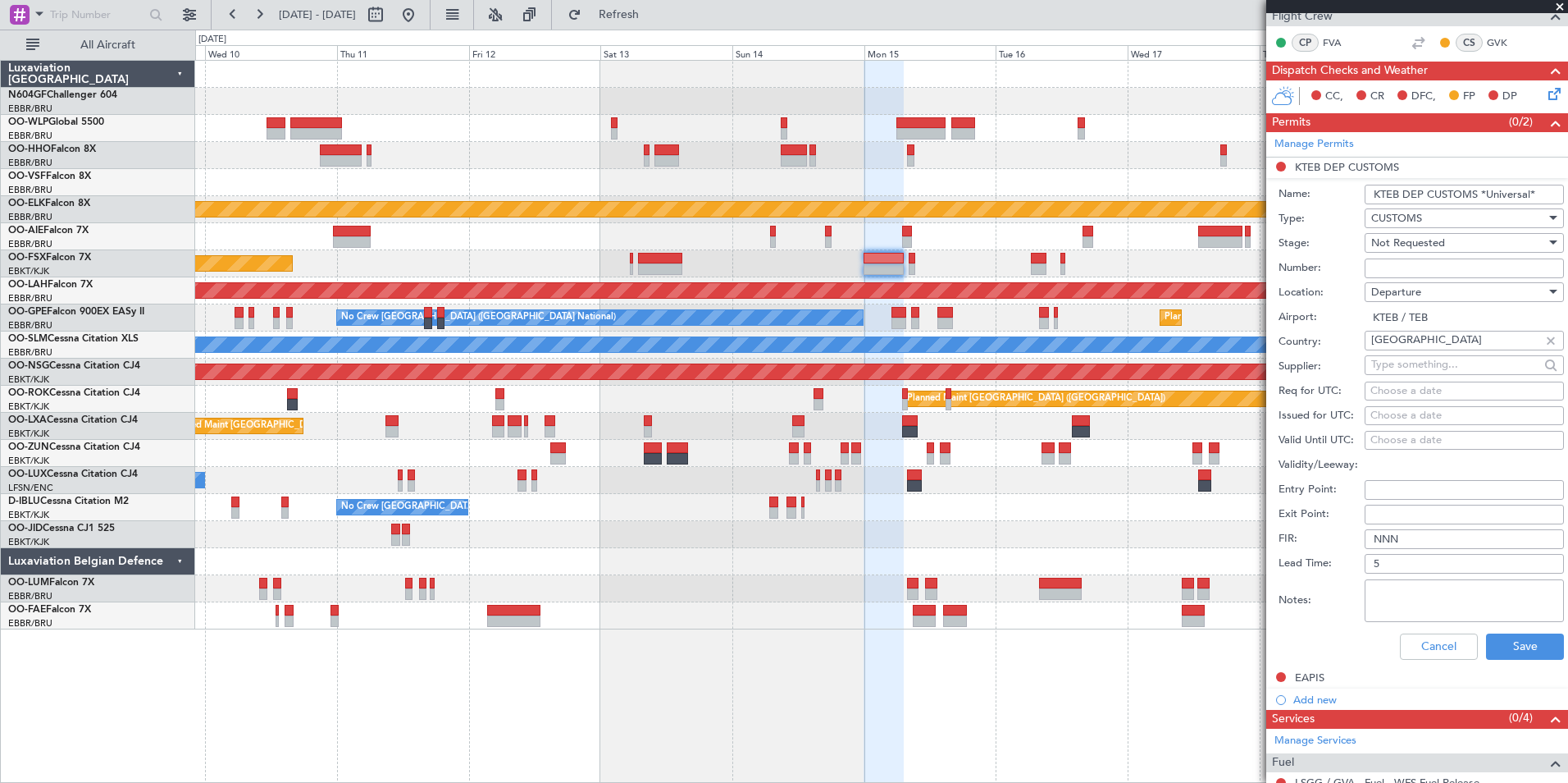
scroll to position [442, 0]
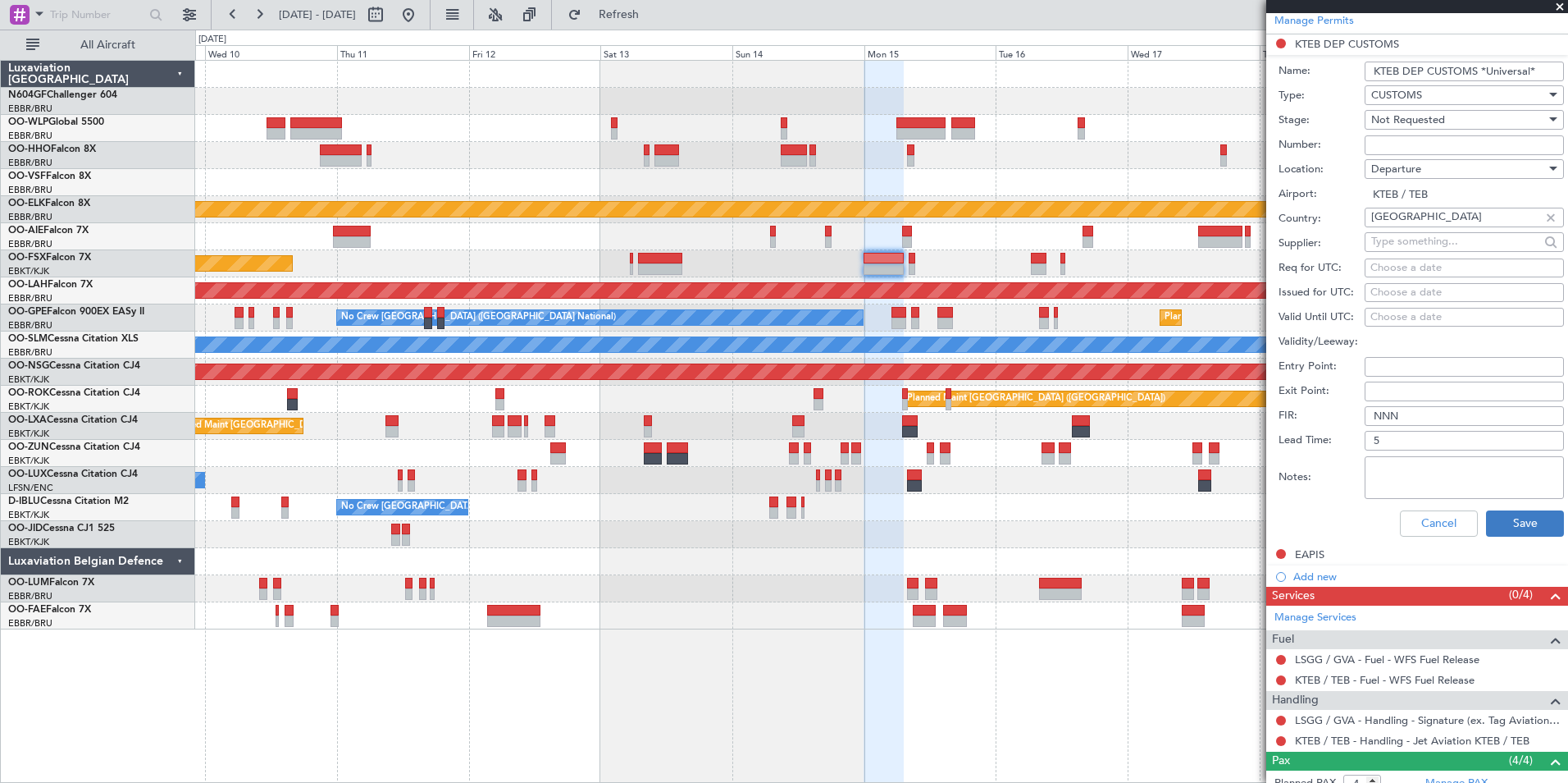
type input "KTEB DEP CUSTOMS *Universal*"
click at [1512, 511] on button "Save" at bounding box center [1525, 524] width 78 height 26
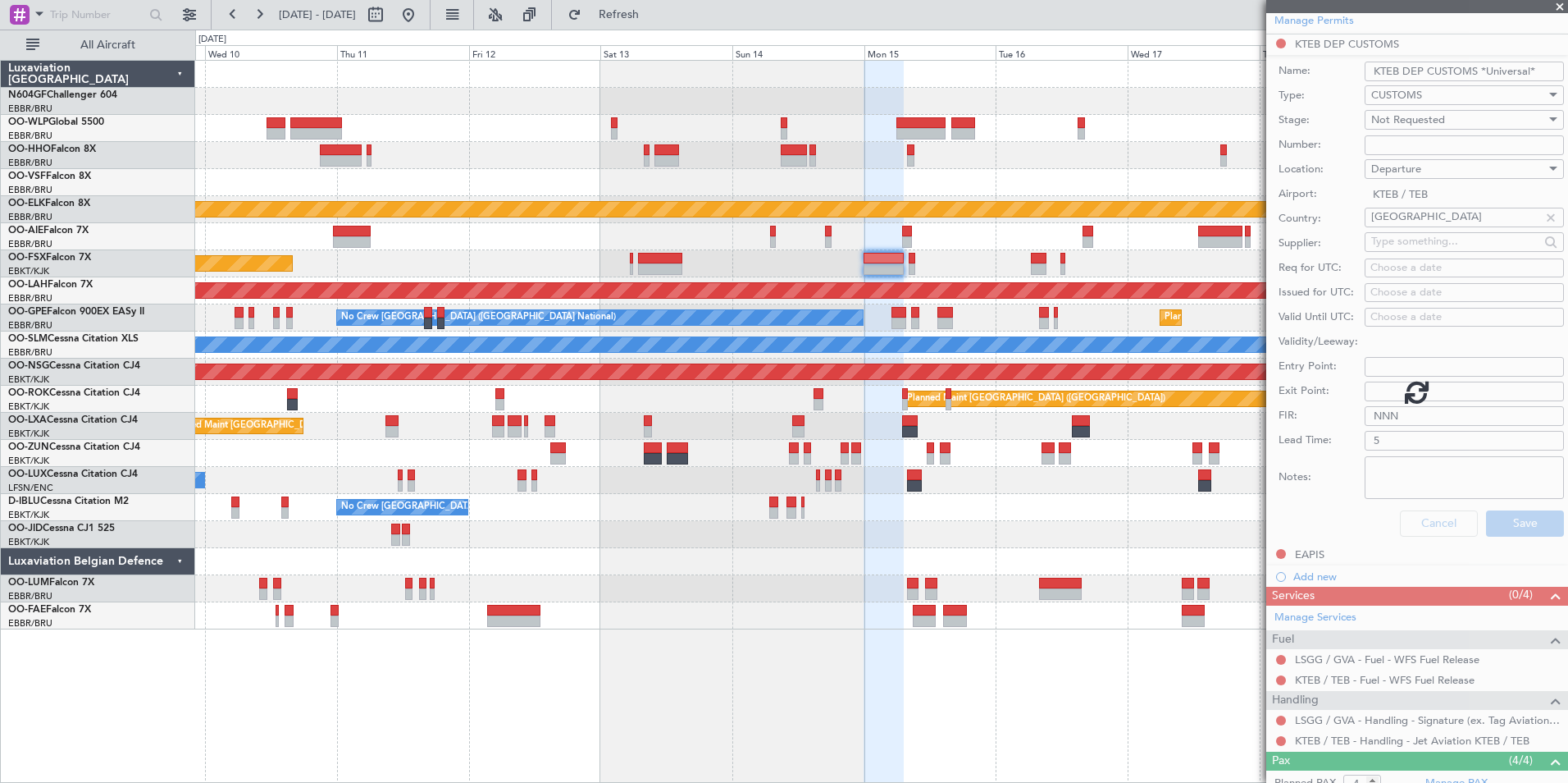
scroll to position [114, 0]
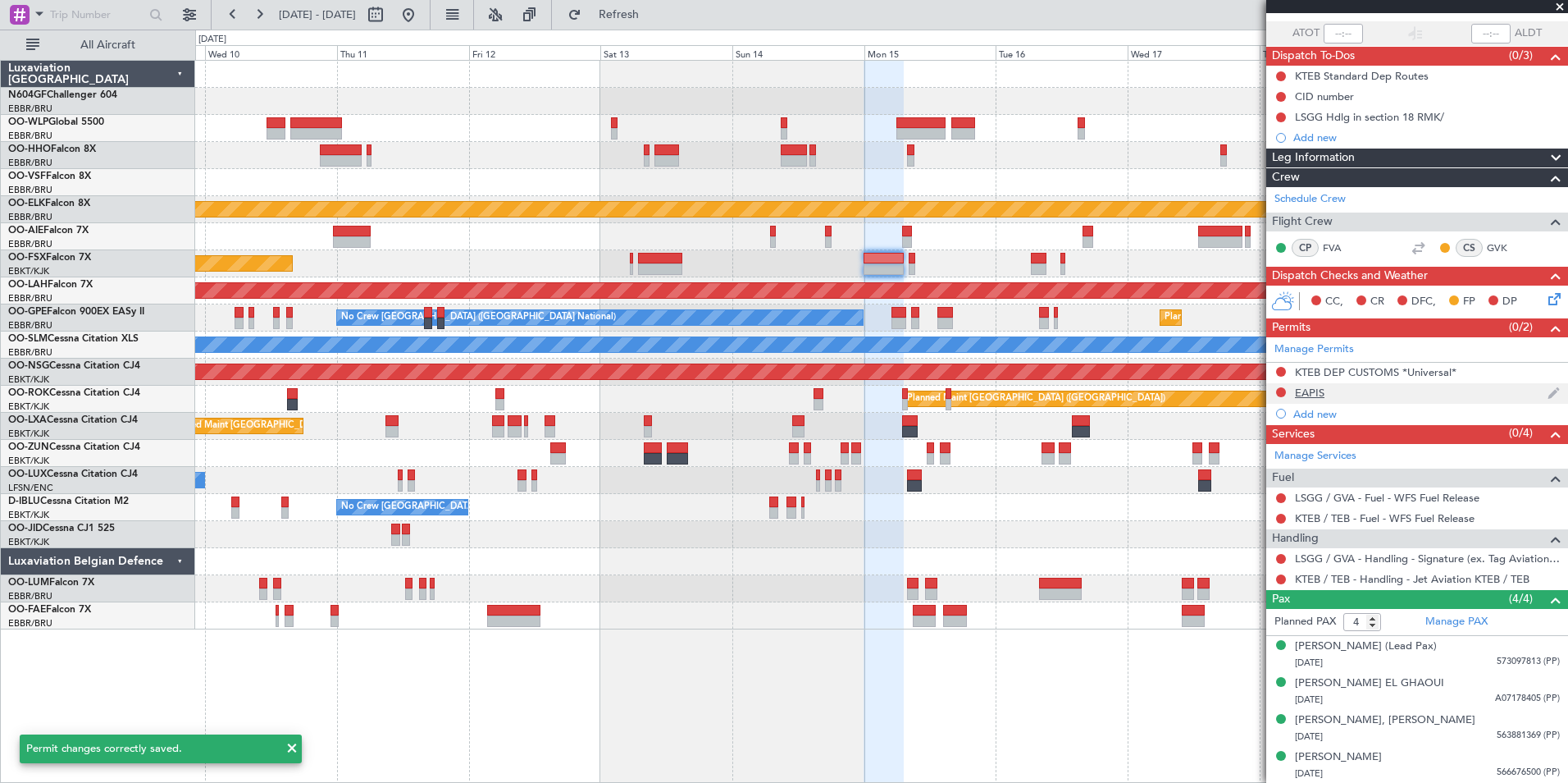
click at [1351, 389] on div "EAPIS" at bounding box center [1417, 394] width 302 height 21
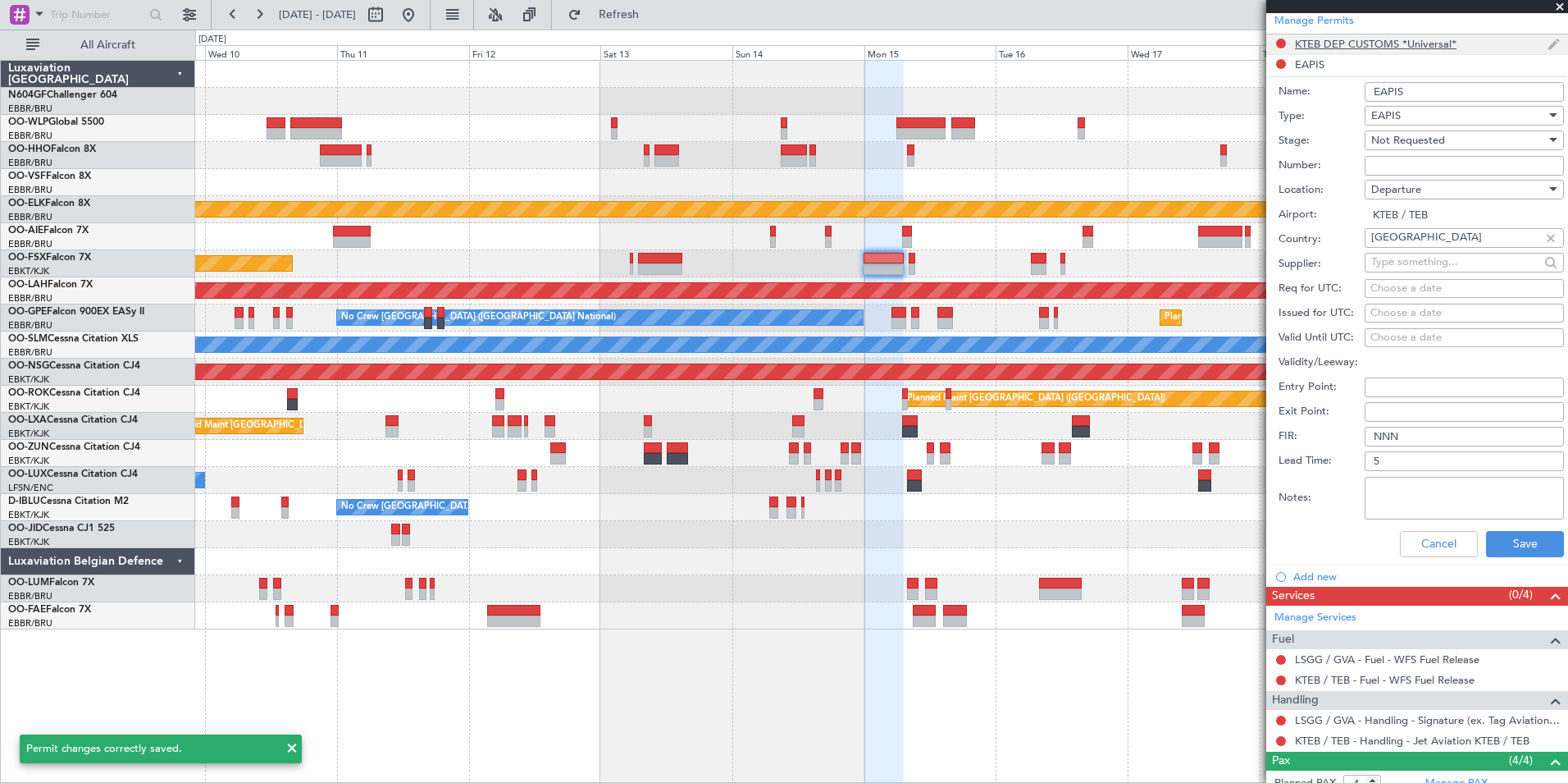
scroll to position [278, 0]
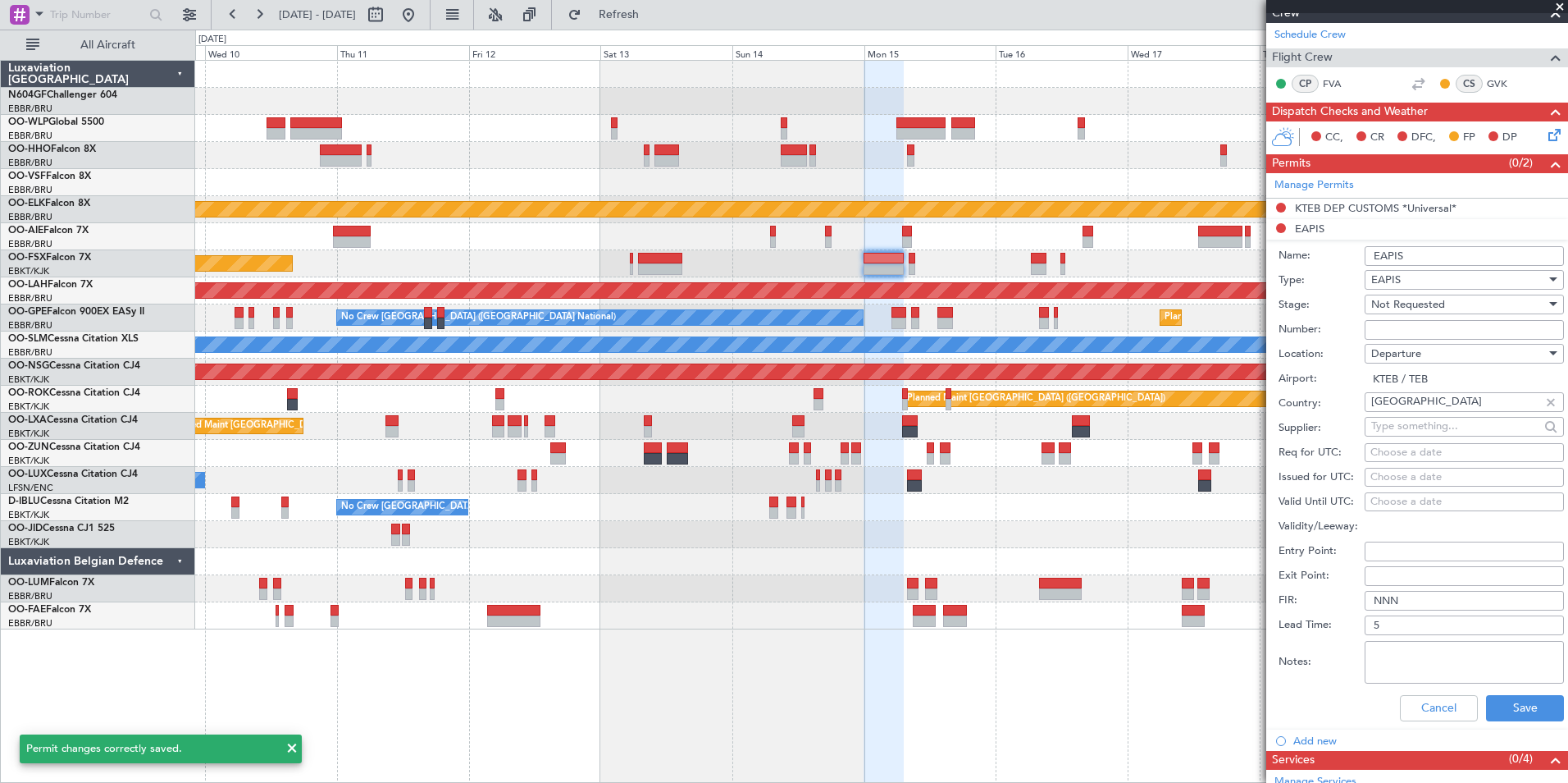
click at [1463, 258] on input "EAPIS" at bounding box center [1464, 255] width 200 height 20
type input "EAPIS *UNIVERSAL*"
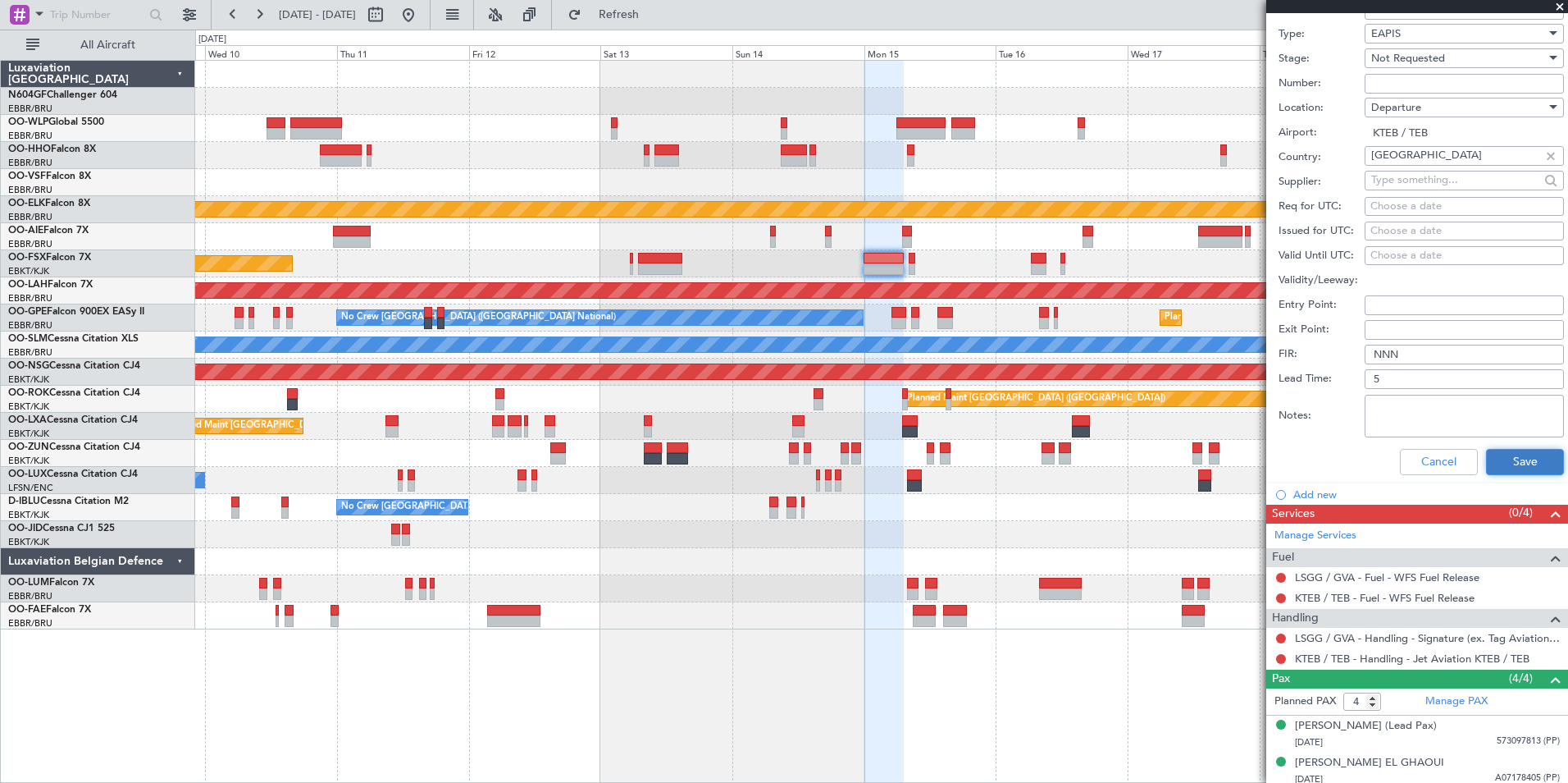
click at [1504, 463] on button "Save" at bounding box center [1525, 462] width 78 height 26
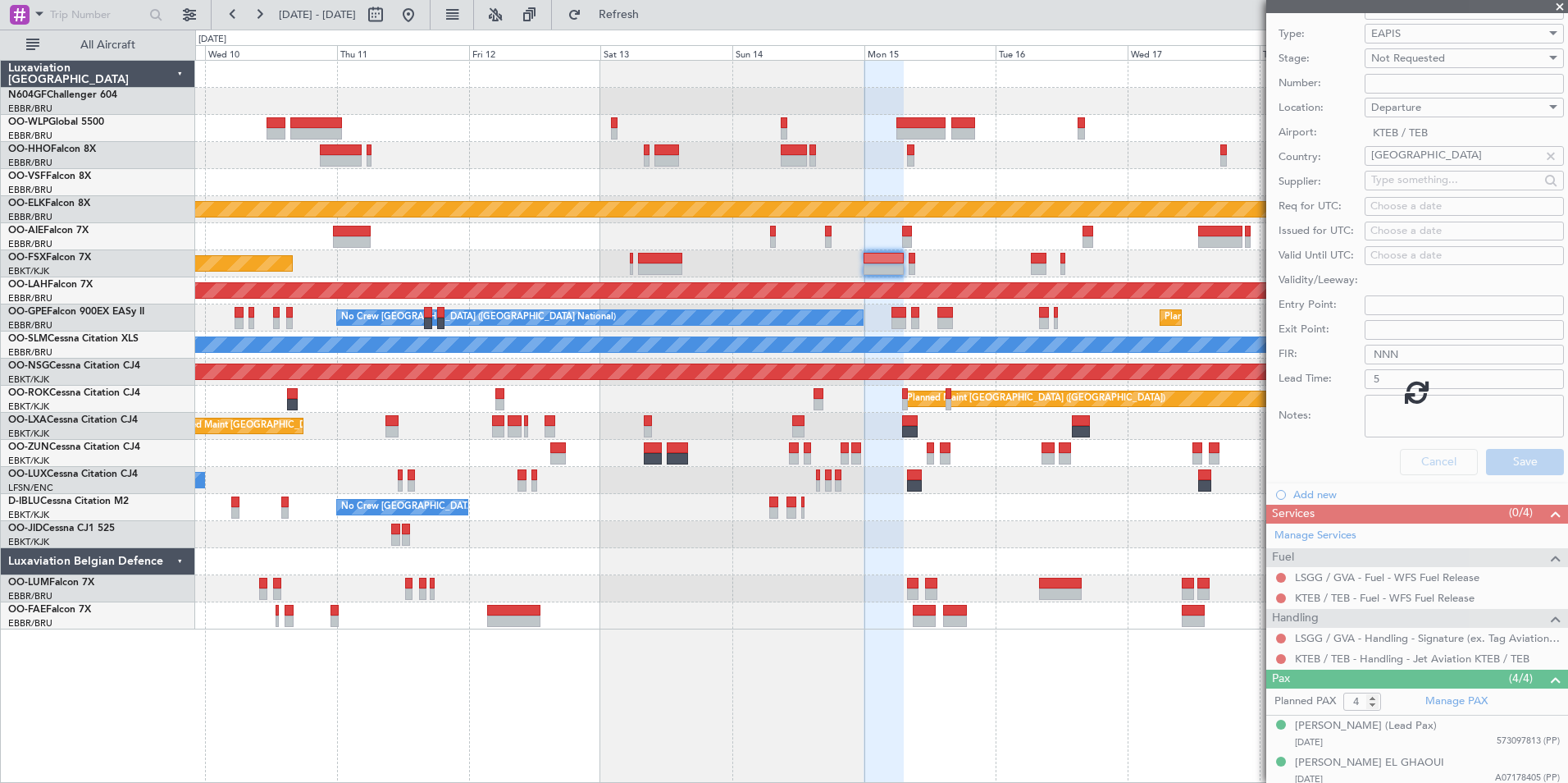
scroll to position [35, 0]
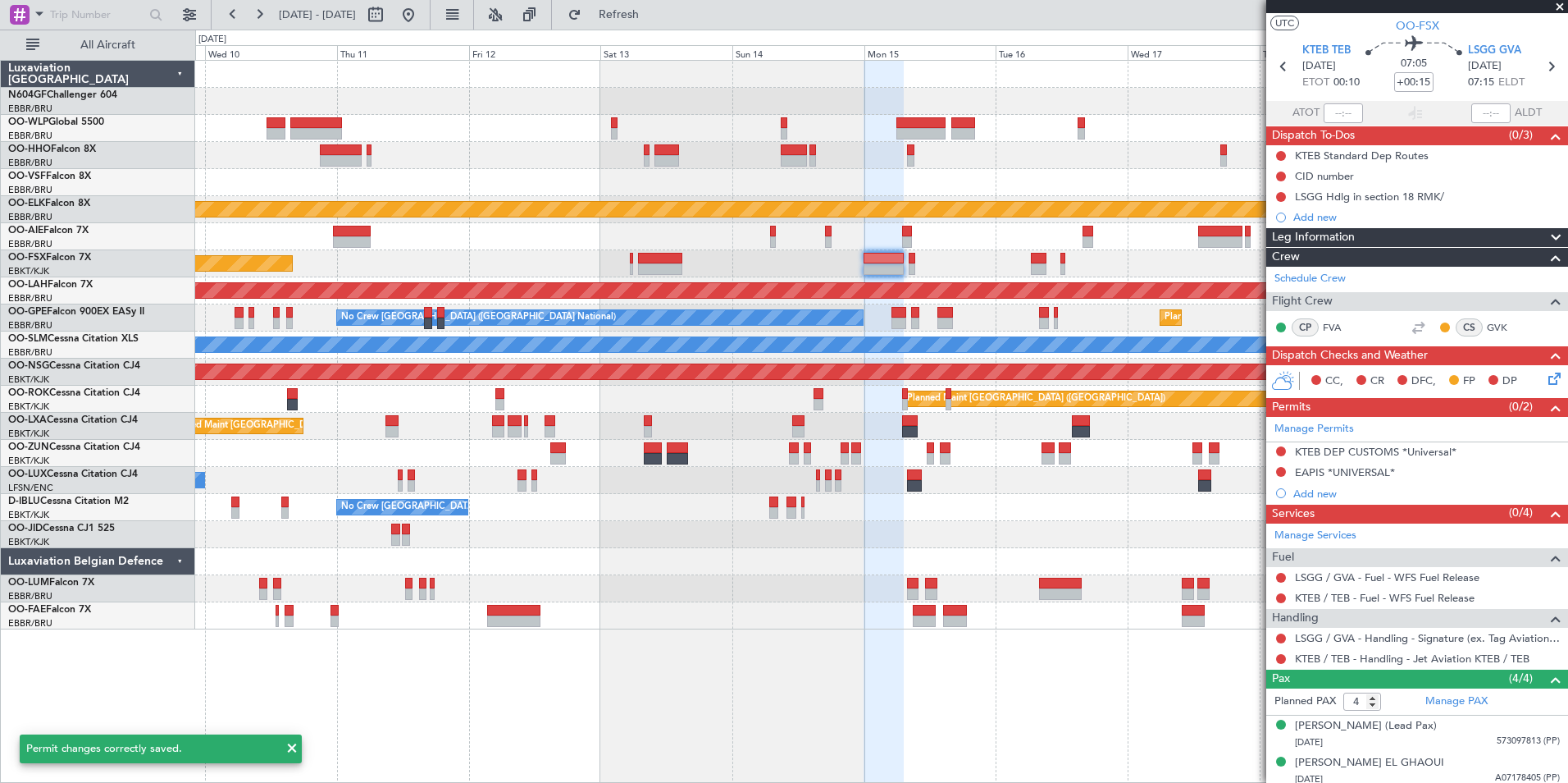
click at [1545, 378] on icon at bounding box center [1552, 376] width 13 height 13
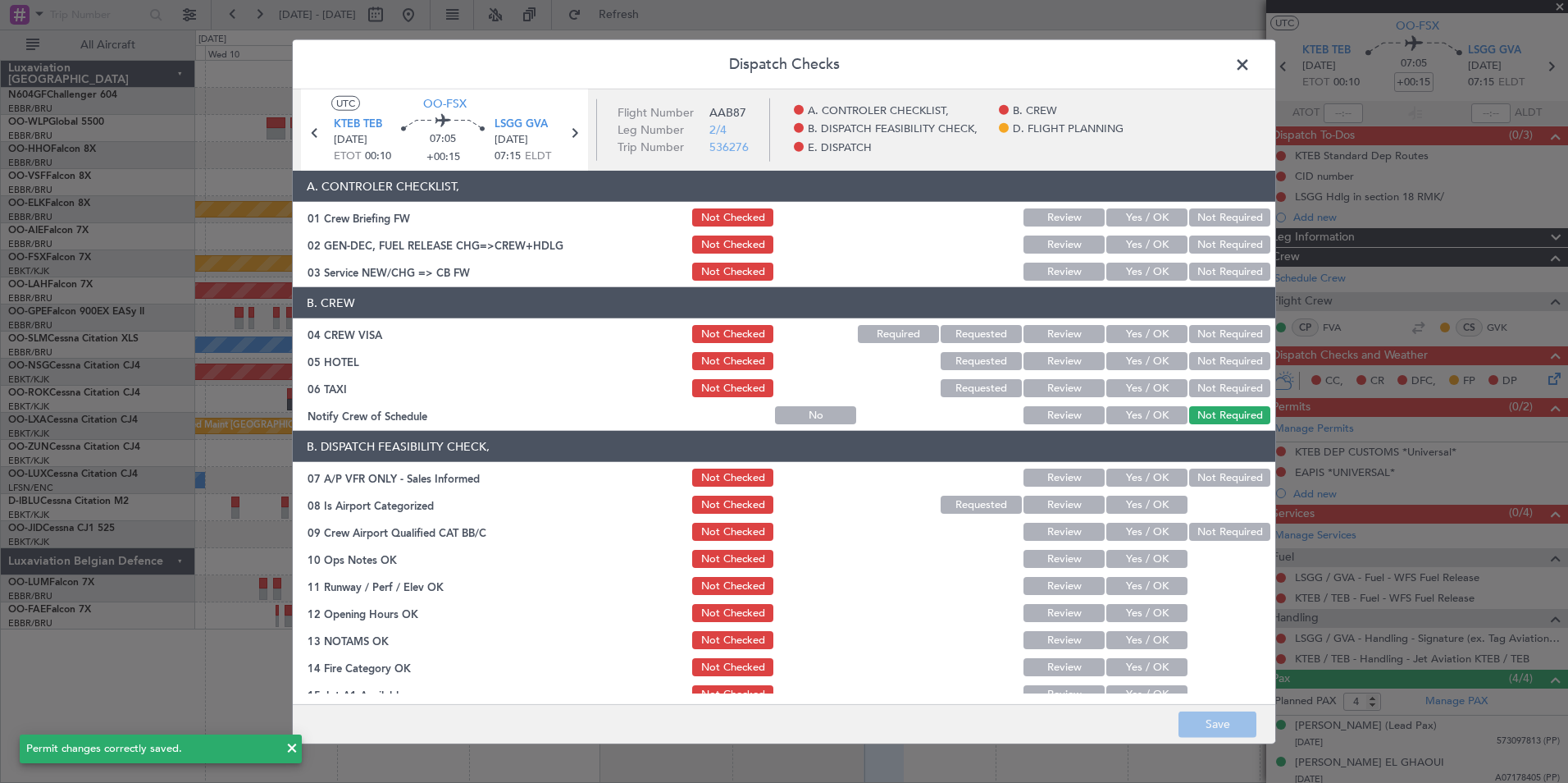
click at [1123, 271] on button "Yes / OK" at bounding box center [1147, 271] width 81 height 18
click at [1204, 328] on button "Not Required" at bounding box center [1230, 334] width 81 height 18
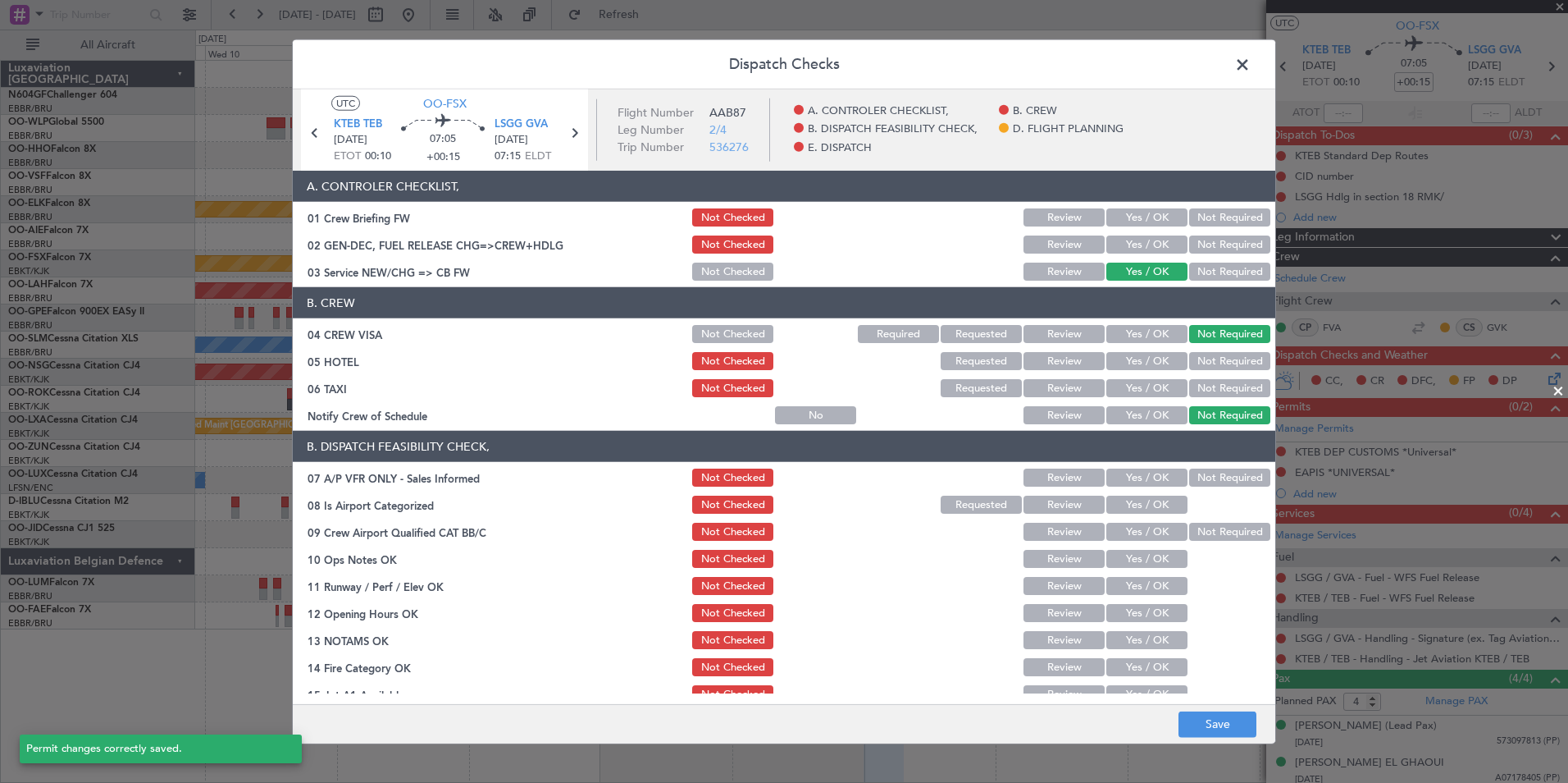
click at [1205, 359] on button "Not Required" at bounding box center [1230, 361] width 81 height 18
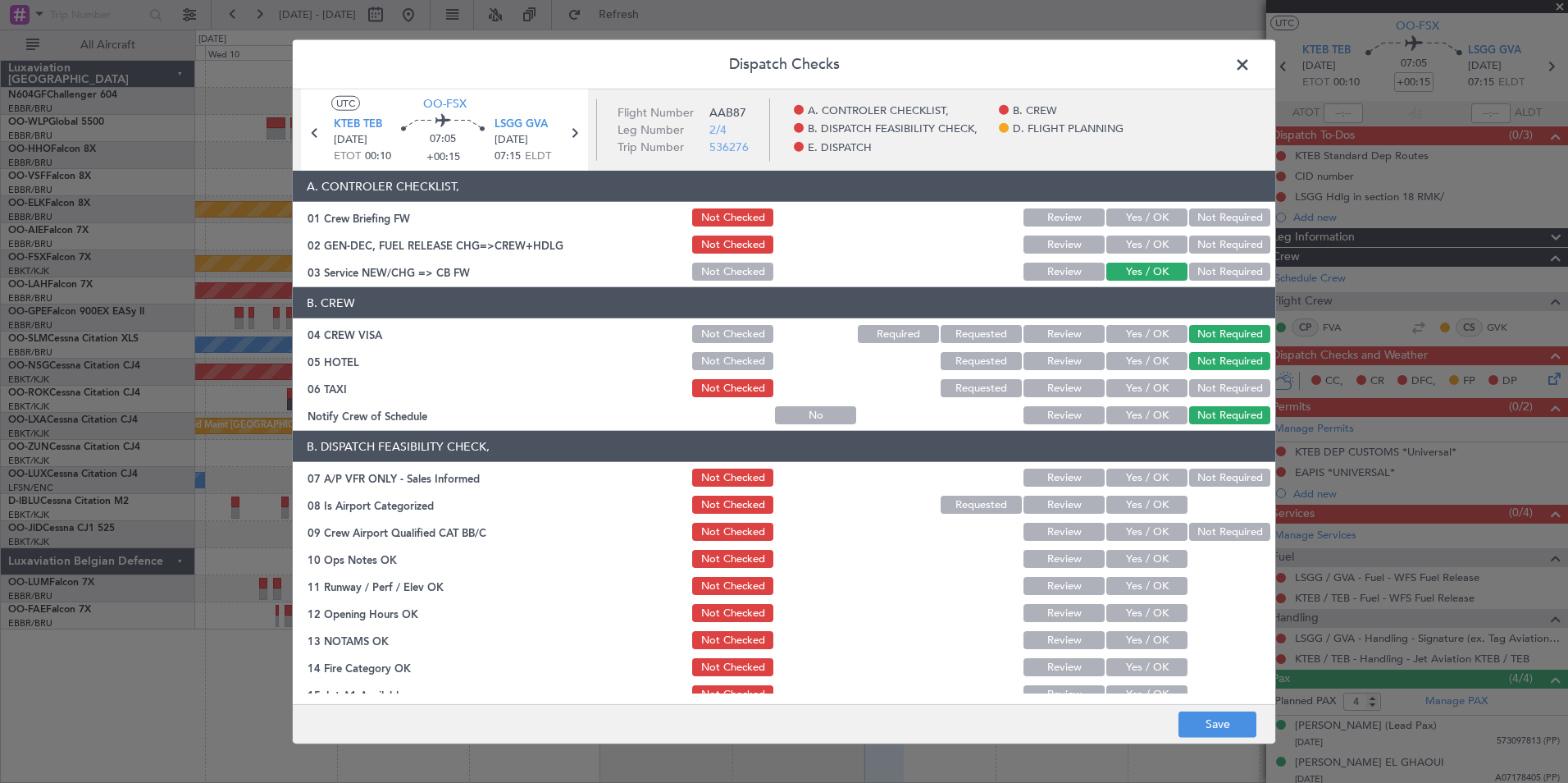
click at [1207, 384] on button "Not Required" at bounding box center [1230, 387] width 81 height 18
click at [1155, 407] on button "Yes / OK" at bounding box center [1147, 415] width 81 height 18
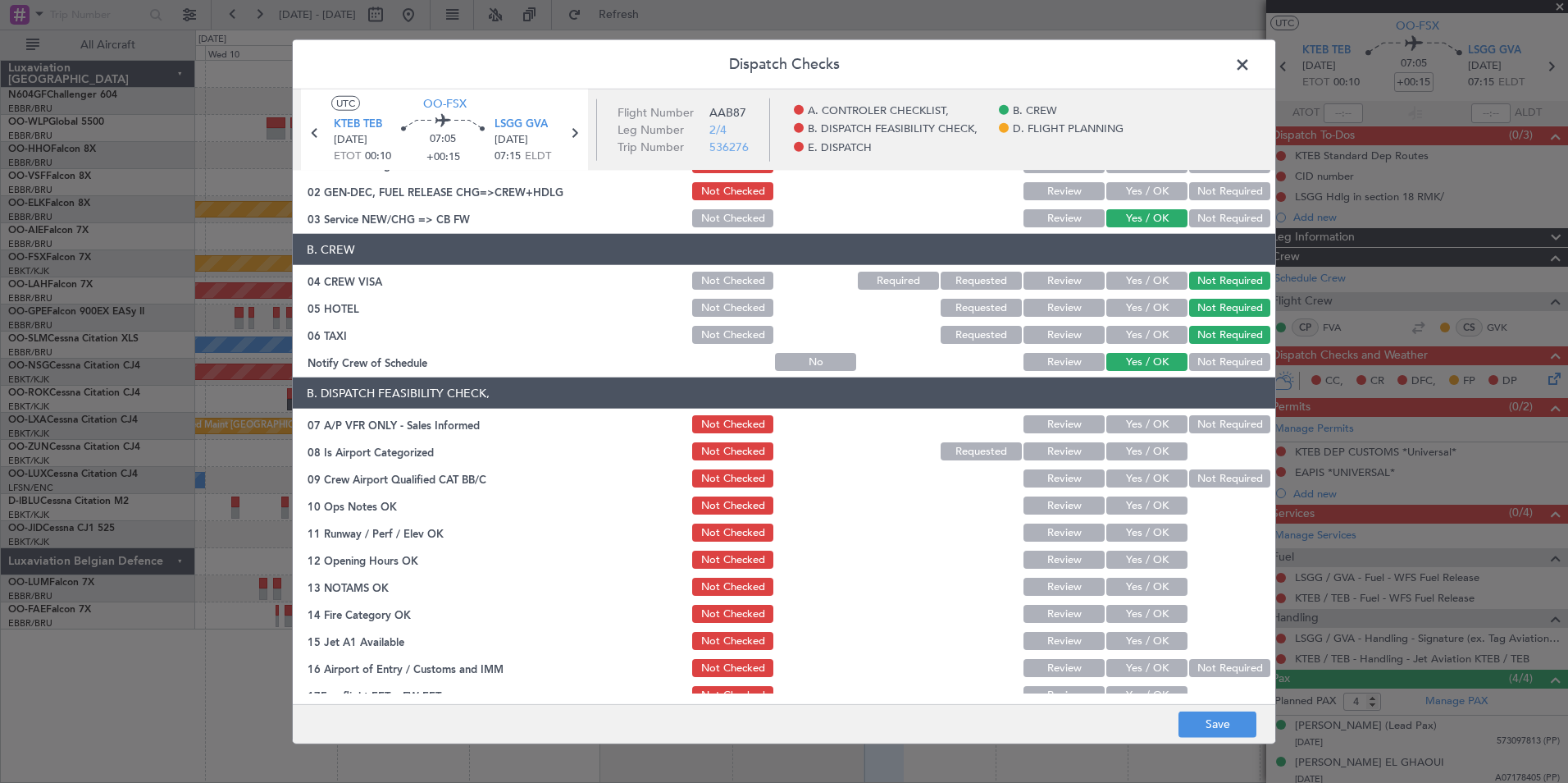
scroll to position [82, 0]
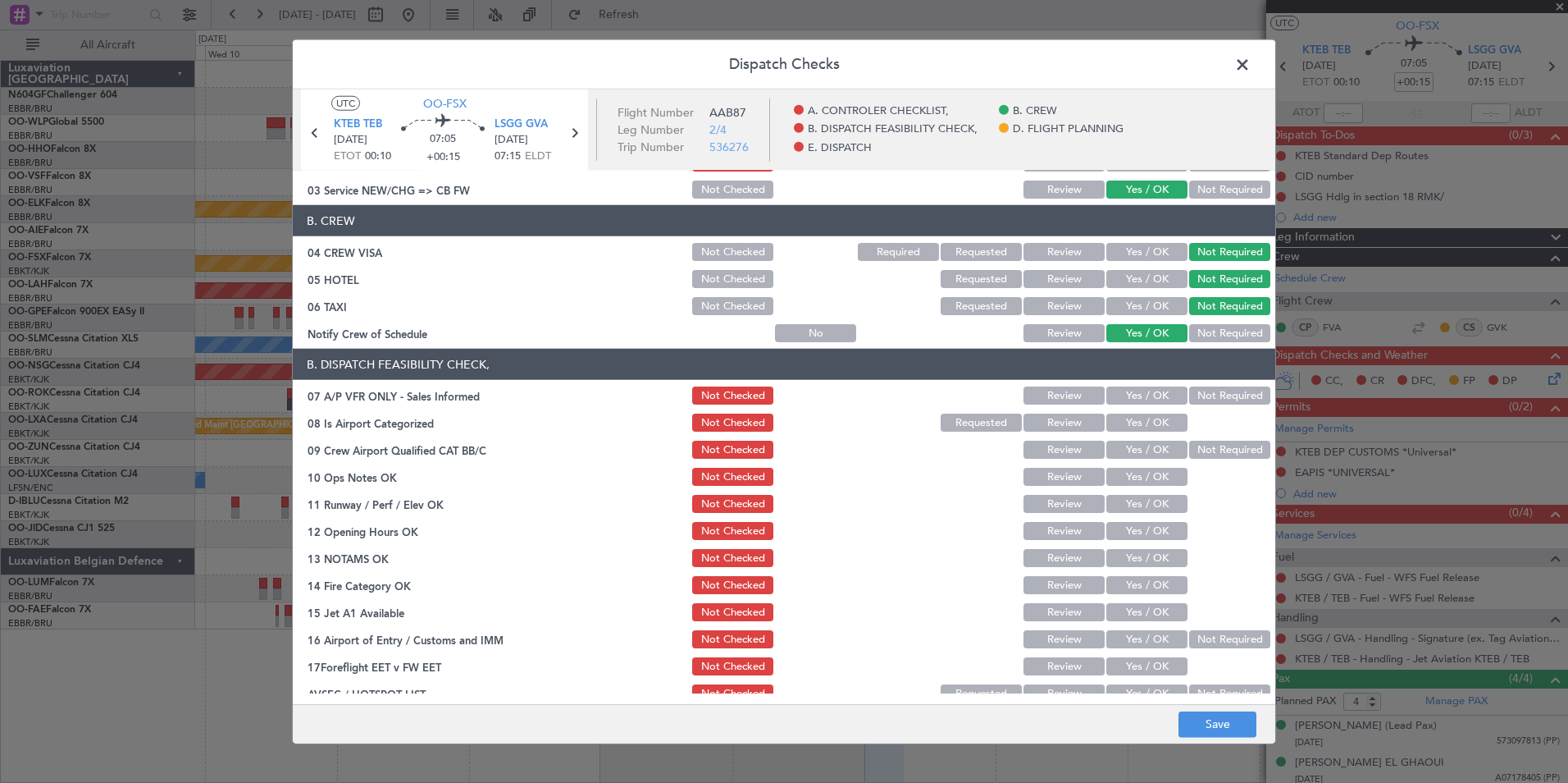
click at [1188, 385] on div "Not Required" at bounding box center [1228, 396] width 83 height 23
click at [1189, 403] on button "Not Required" at bounding box center [1230, 395] width 81 height 18
drag, startPoint x: 1151, startPoint y: 425, endPoint x: 1168, endPoint y: 435, distance: 19.7
click at [1152, 428] on button "Yes / OK" at bounding box center [1147, 422] width 81 height 18
drag, startPoint x: 1188, startPoint y: 443, endPoint x: 1186, endPoint y: 458, distance: 15.1
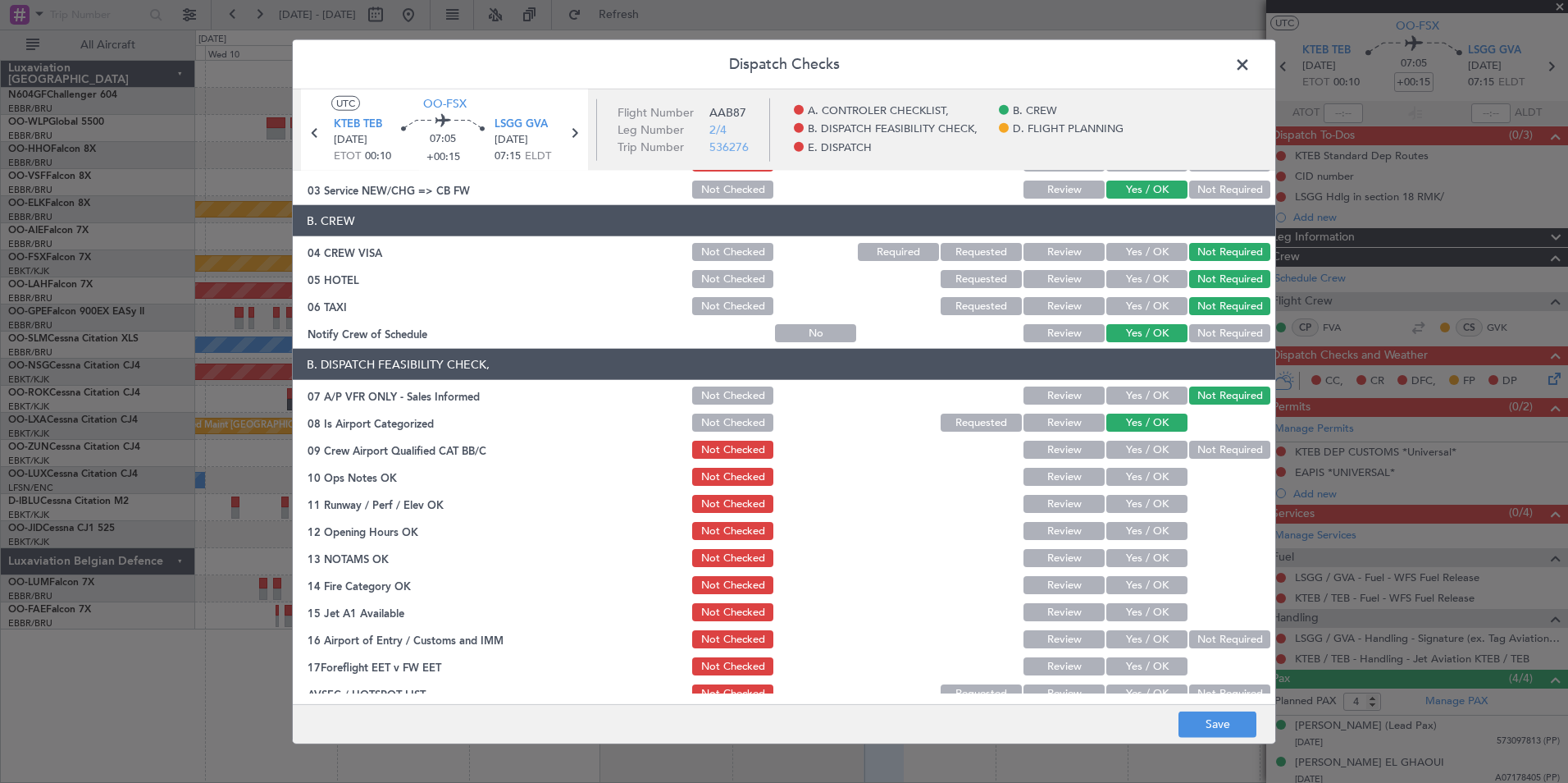
click at [1189, 446] on button "Not Required" at bounding box center [1230, 449] width 81 height 18
click at [1158, 473] on button "Yes / OK" at bounding box center [1147, 476] width 81 height 18
click at [1154, 516] on section "B. DISPATCH FEASIBILITY CHECK, 07 A/P VFR ONLY - Sales Informed Not Checked Rev…" at bounding box center [784, 527] width 983 height 356
click at [1132, 512] on button "Yes / OK" at bounding box center [1147, 503] width 81 height 18
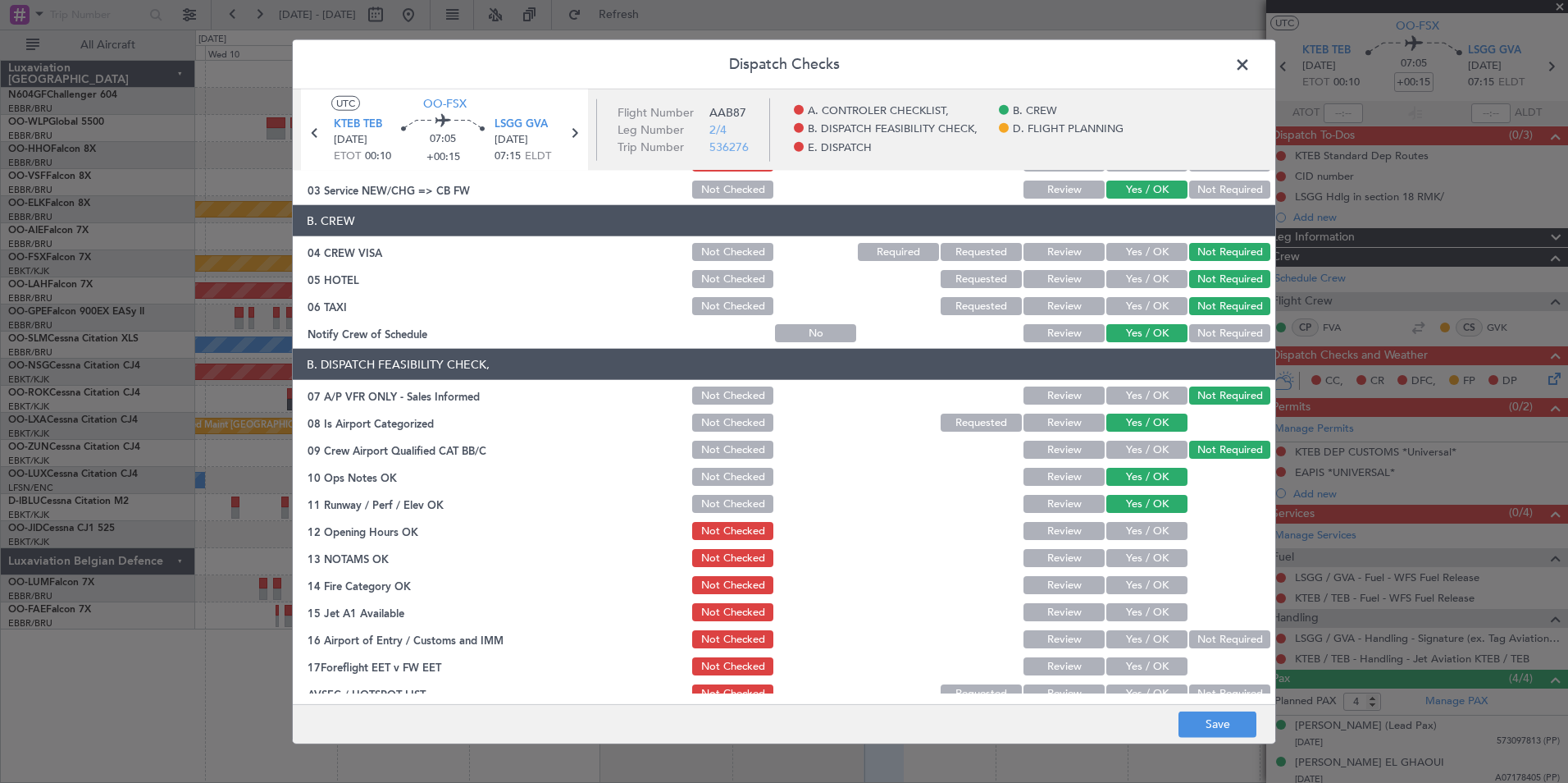
click at [1138, 531] on button "Yes / OK" at bounding box center [1147, 530] width 81 height 18
click at [1139, 553] on button "Yes / OK" at bounding box center [1147, 558] width 81 height 18
click at [1140, 575] on div "Yes / OK" at bounding box center [1145, 585] width 83 height 23
drag, startPoint x: 1140, startPoint y: 591, endPoint x: 1144, endPoint y: 609, distance: 18.4
click at [1141, 595] on div "Yes / OK" at bounding box center [1145, 585] width 83 height 23
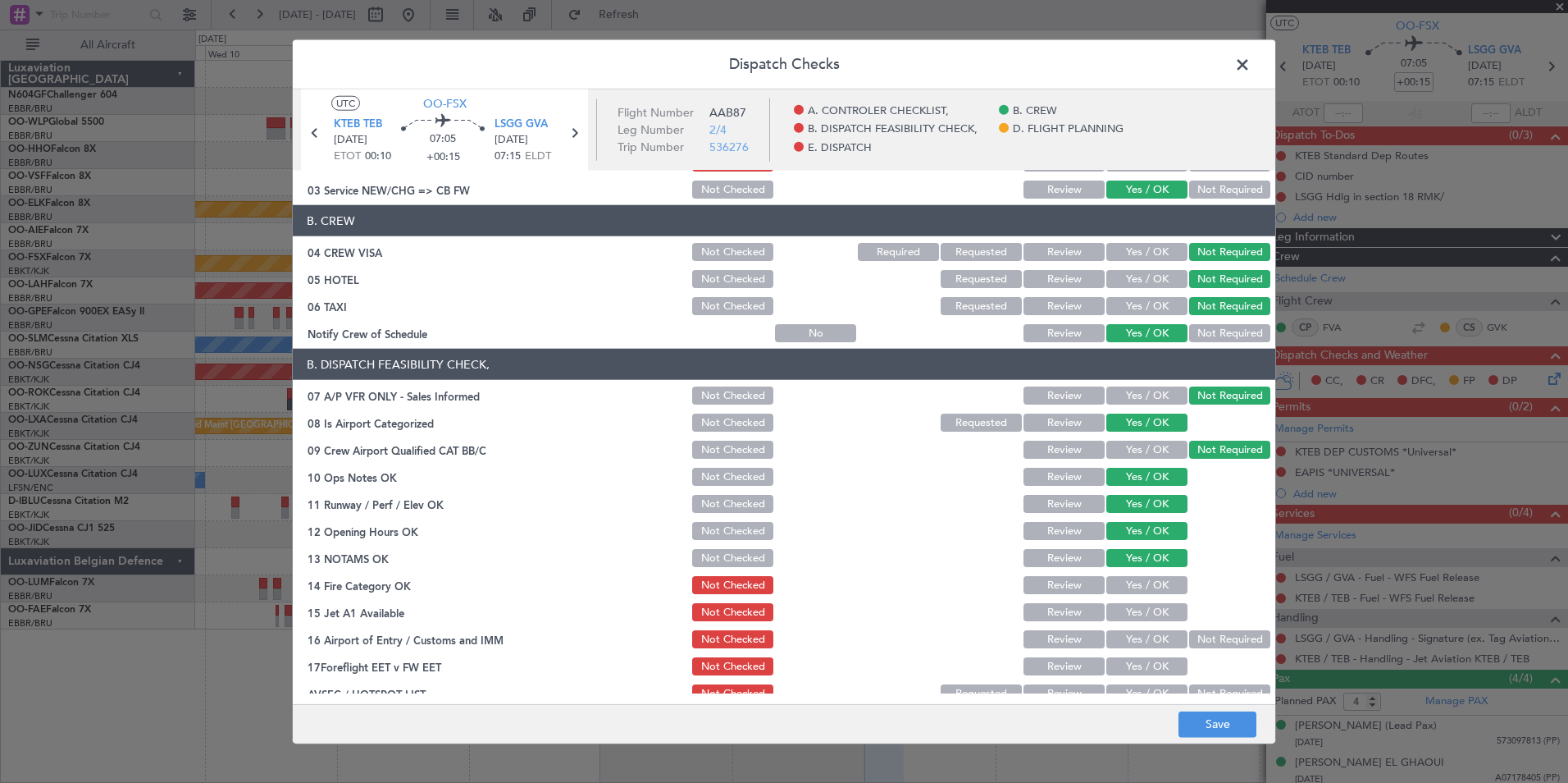
click at [1147, 612] on button "Yes / OK" at bounding box center [1147, 612] width 81 height 18
click at [1194, 639] on button "Not Required" at bounding box center [1230, 639] width 81 height 18
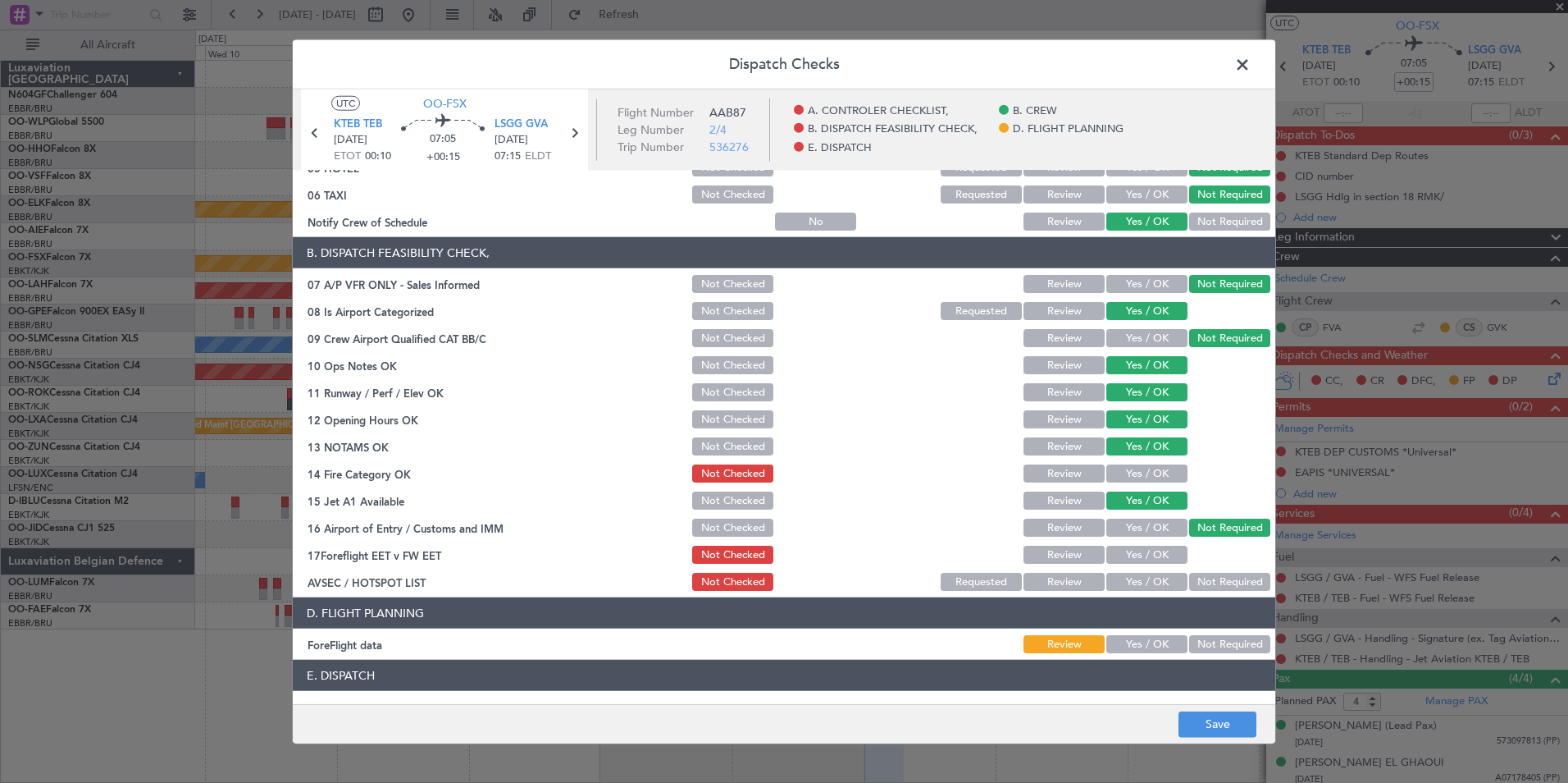
scroll to position [303, 0]
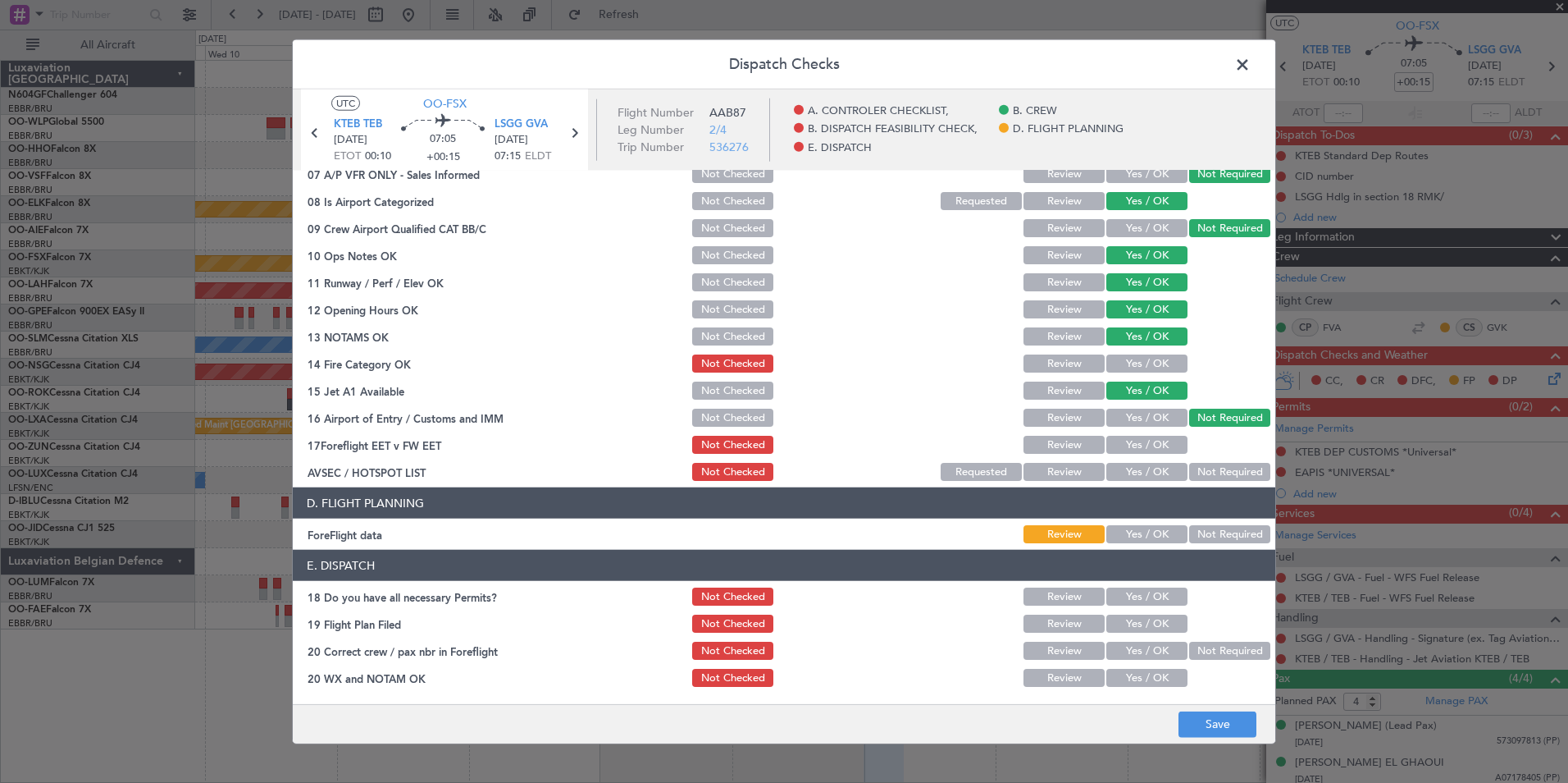
click at [1148, 467] on button "Yes / OK" at bounding box center [1147, 471] width 81 height 18
click at [1205, 716] on button "Save" at bounding box center [1218, 724] width 78 height 26
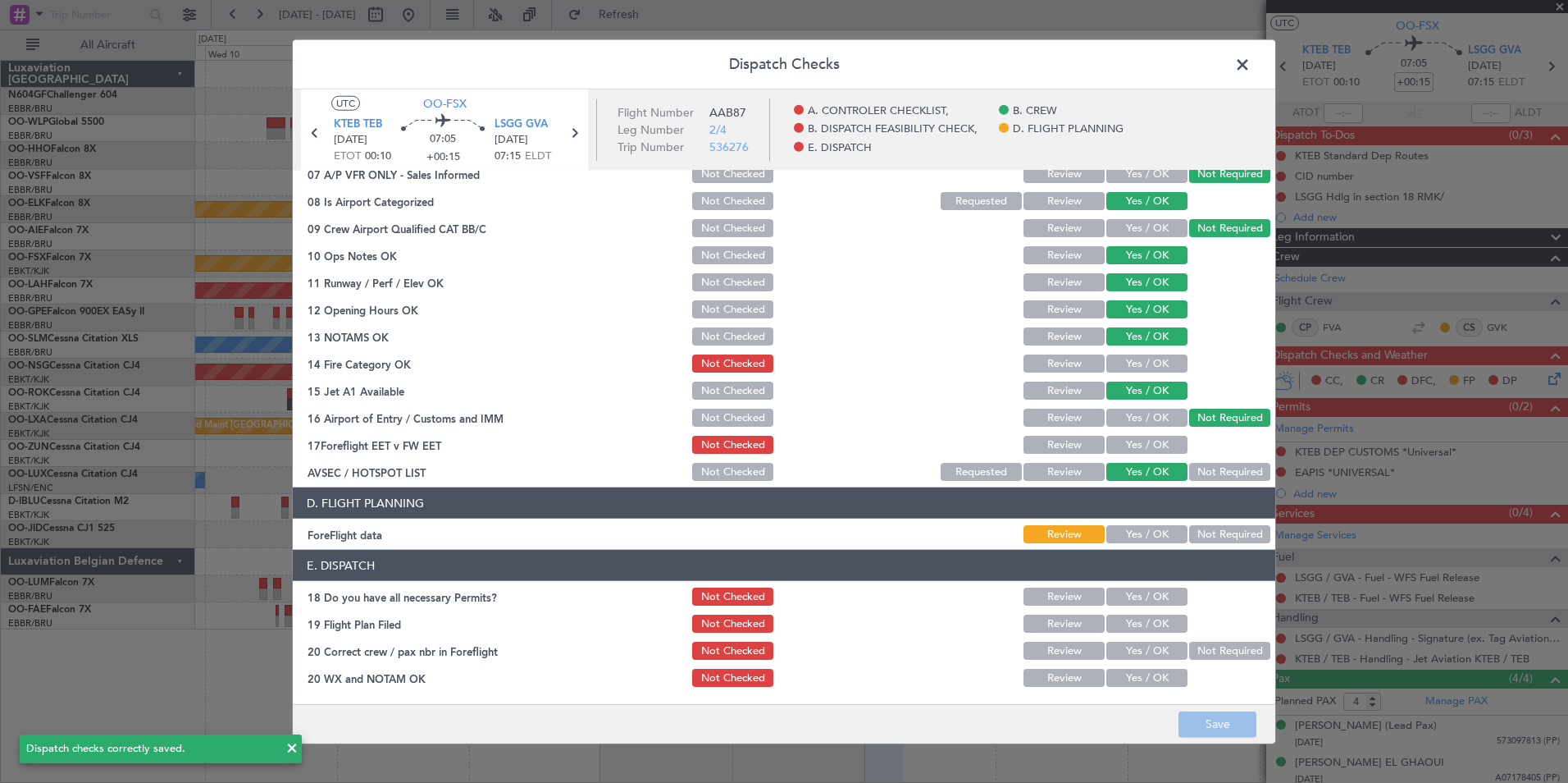
click at [1251, 62] on span at bounding box center [1251, 69] width 0 height 33
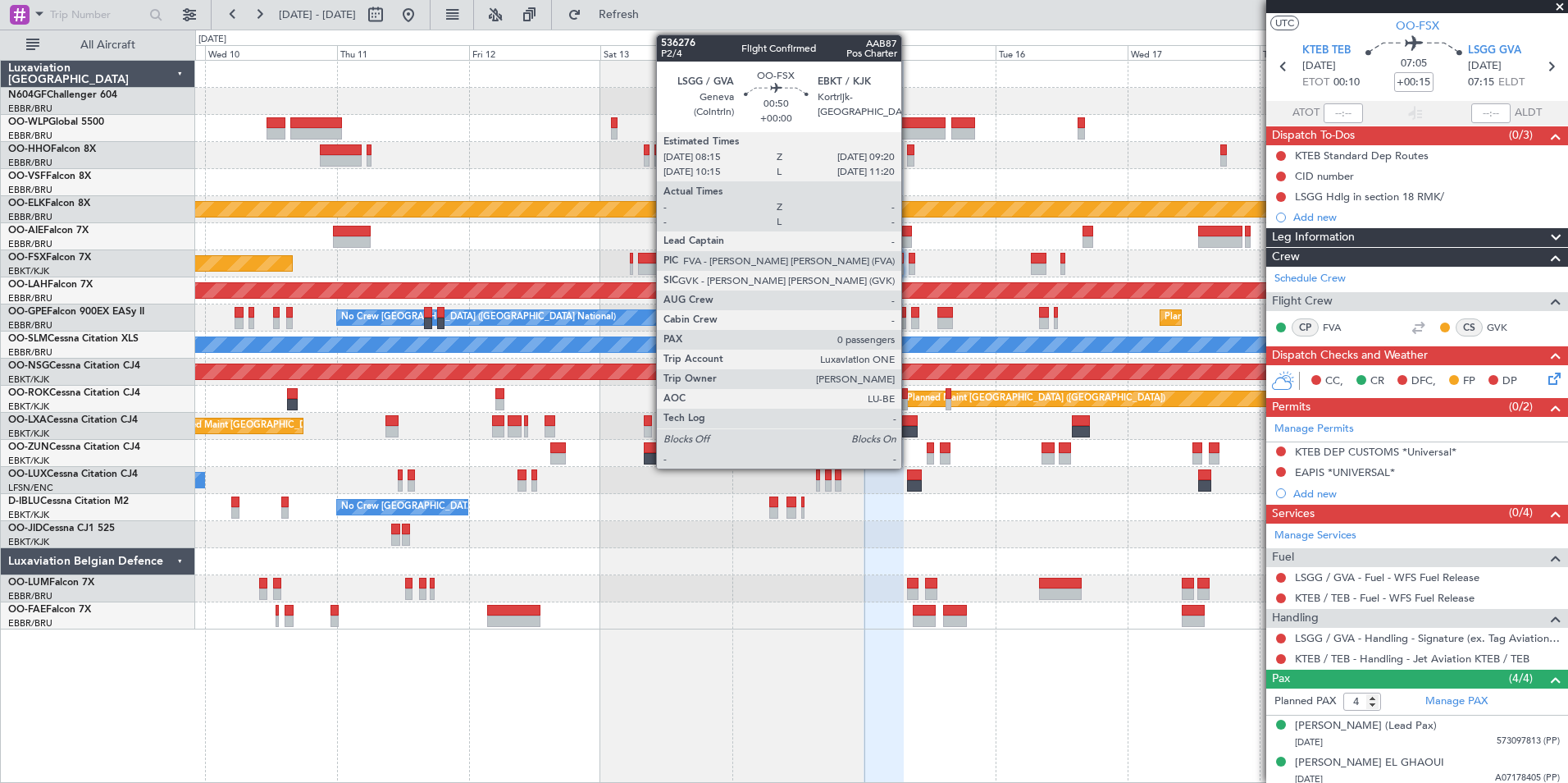
click at [909, 260] on div at bounding box center [912, 258] width 7 height 11
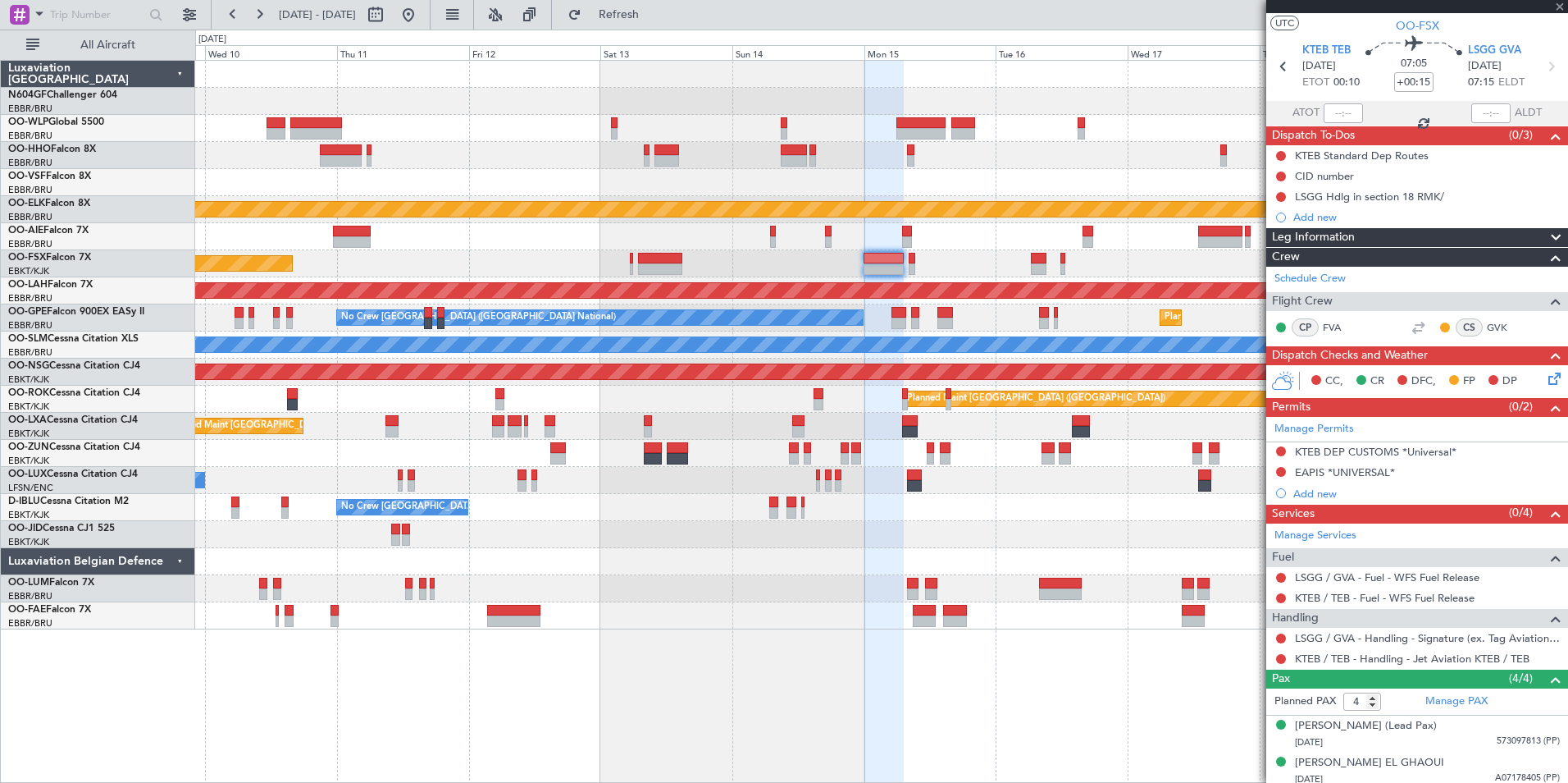
type input "0"
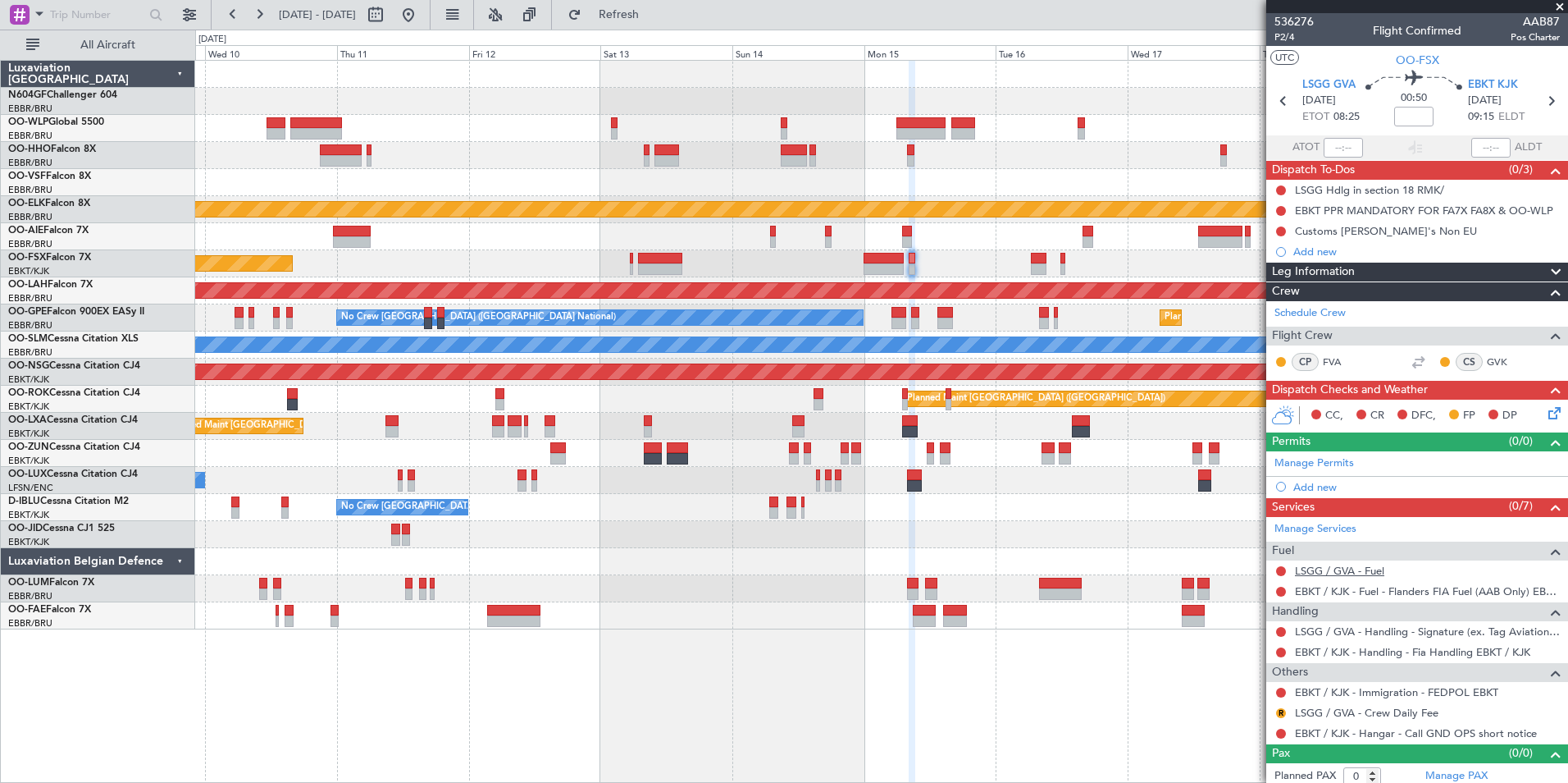
click at [1316, 568] on link "LSGG / GVA - Fuel" at bounding box center [1339, 570] width 89 height 14
click at [658, 9] on button "Refresh" at bounding box center [609, 15] width 99 height 26
click at [1545, 416] on icon at bounding box center [1552, 411] width 13 height 13
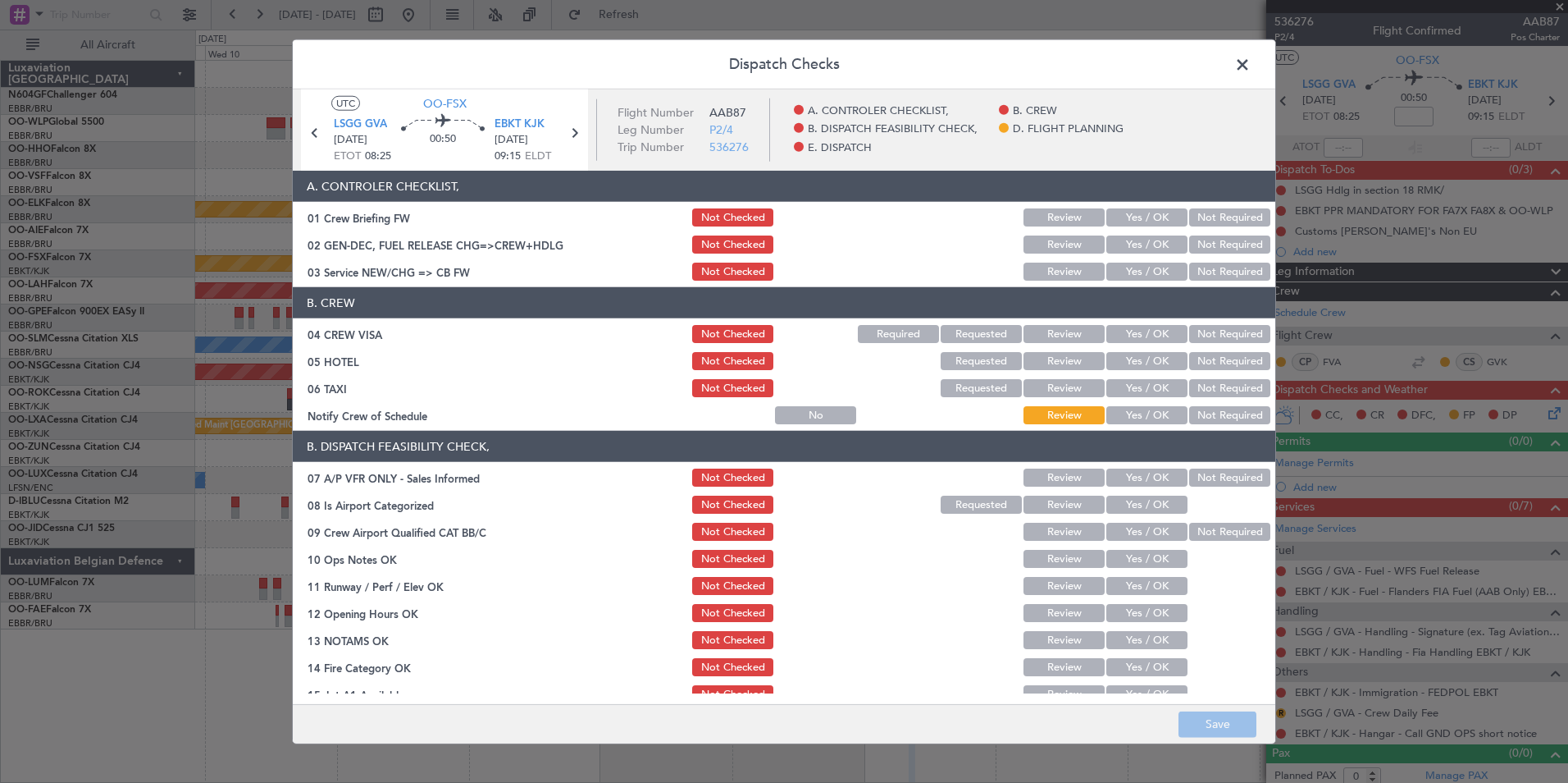
click at [1127, 272] on button "Yes / OK" at bounding box center [1147, 271] width 81 height 18
click at [1201, 325] on button "Not Required" at bounding box center [1230, 334] width 81 height 18
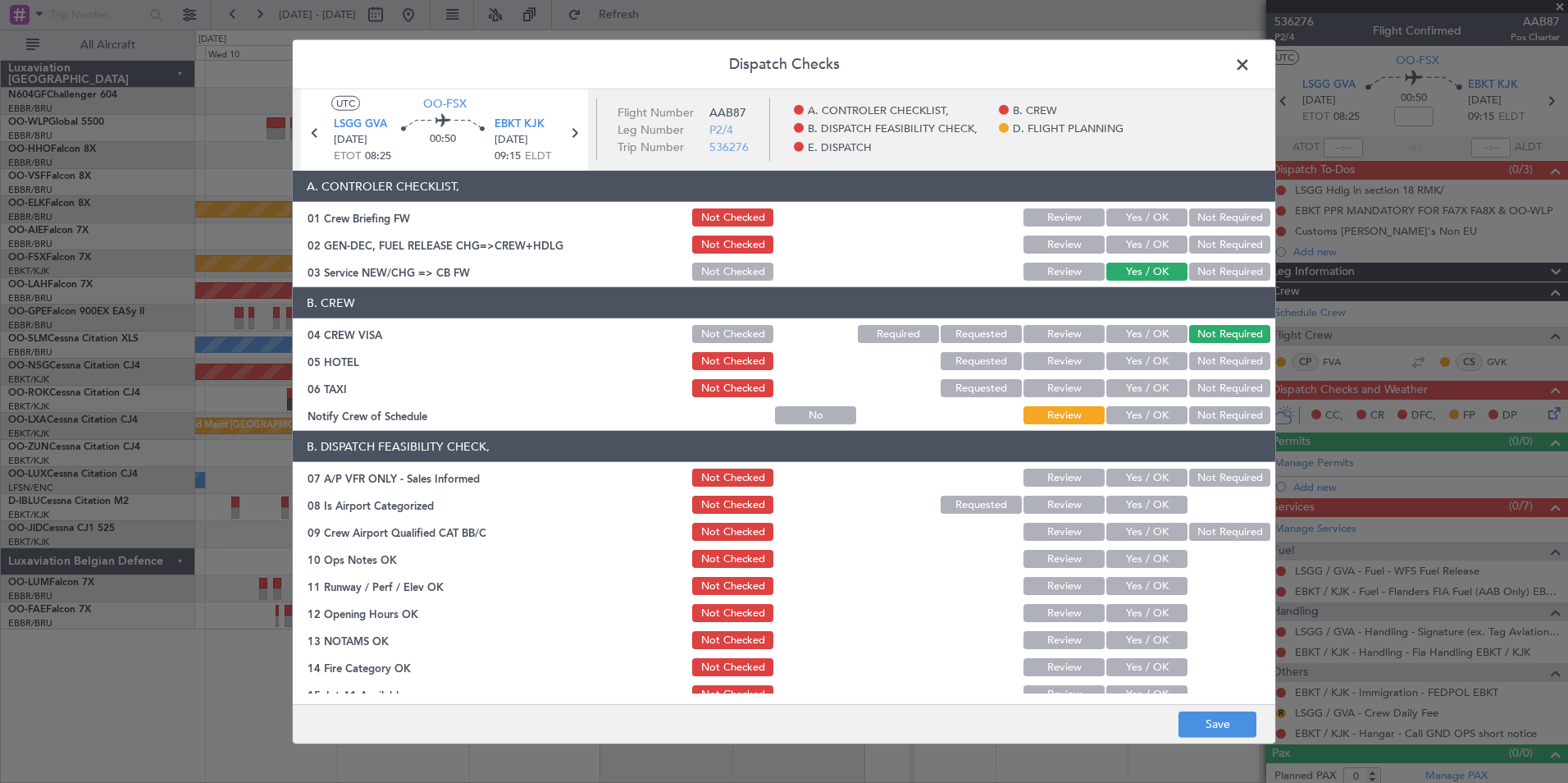
click at [1200, 370] on div "Not Required" at bounding box center [1228, 361] width 83 height 23
drag, startPoint x: 1184, startPoint y: 362, endPoint x: 1193, endPoint y: 377, distance: 17.5
click at [1189, 364] on button "Not Required" at bounding box center [1230, 361] width 81 height 18
click at [1196, 388] on button "Not Required" at bounding box center [1230, 387] width 81 height 18
click at [1136, 412] on button "Yes / OK" at bounding box center [1147, 415] width 81 height 18
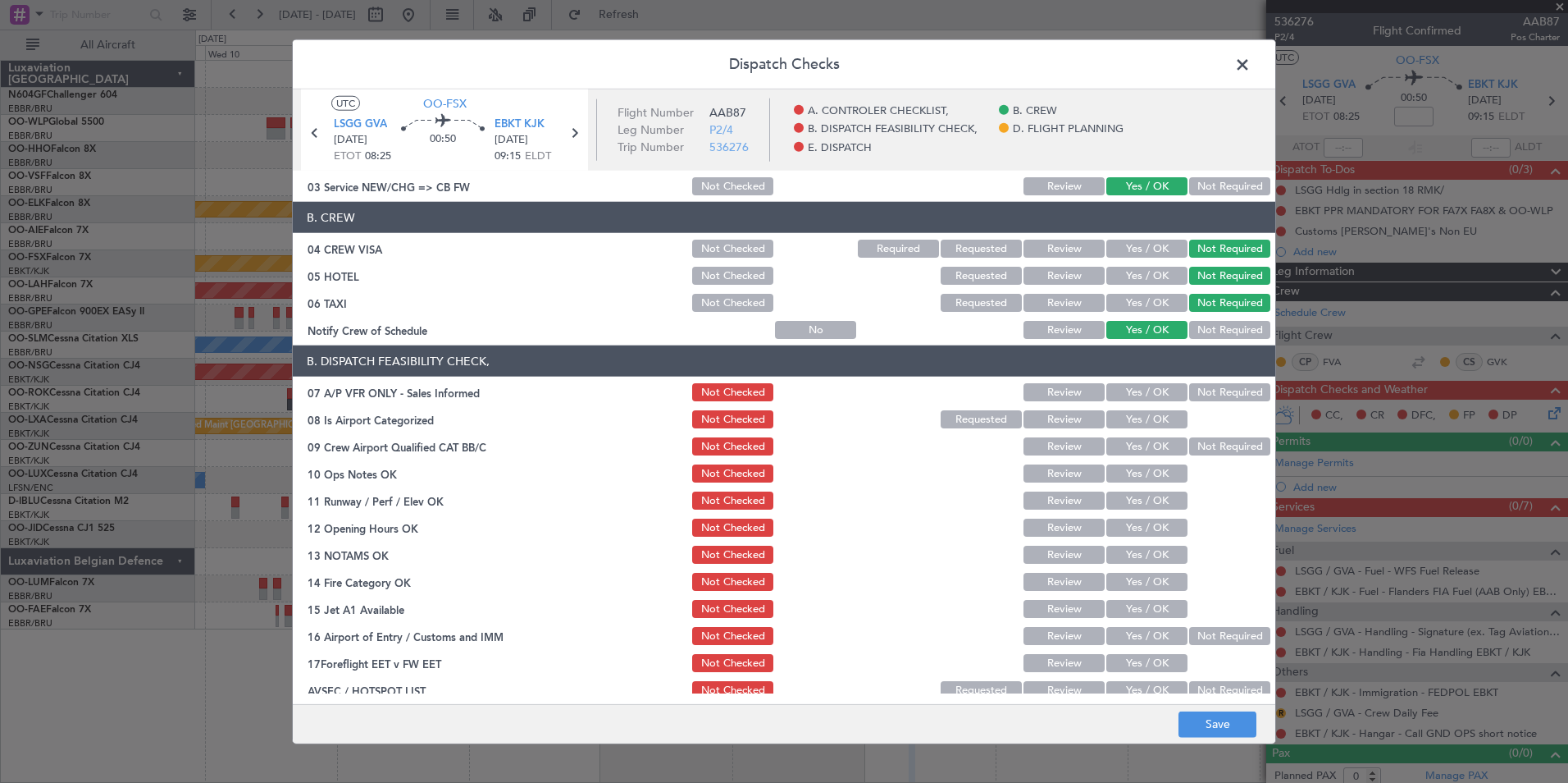
scroll to position [164, 0]
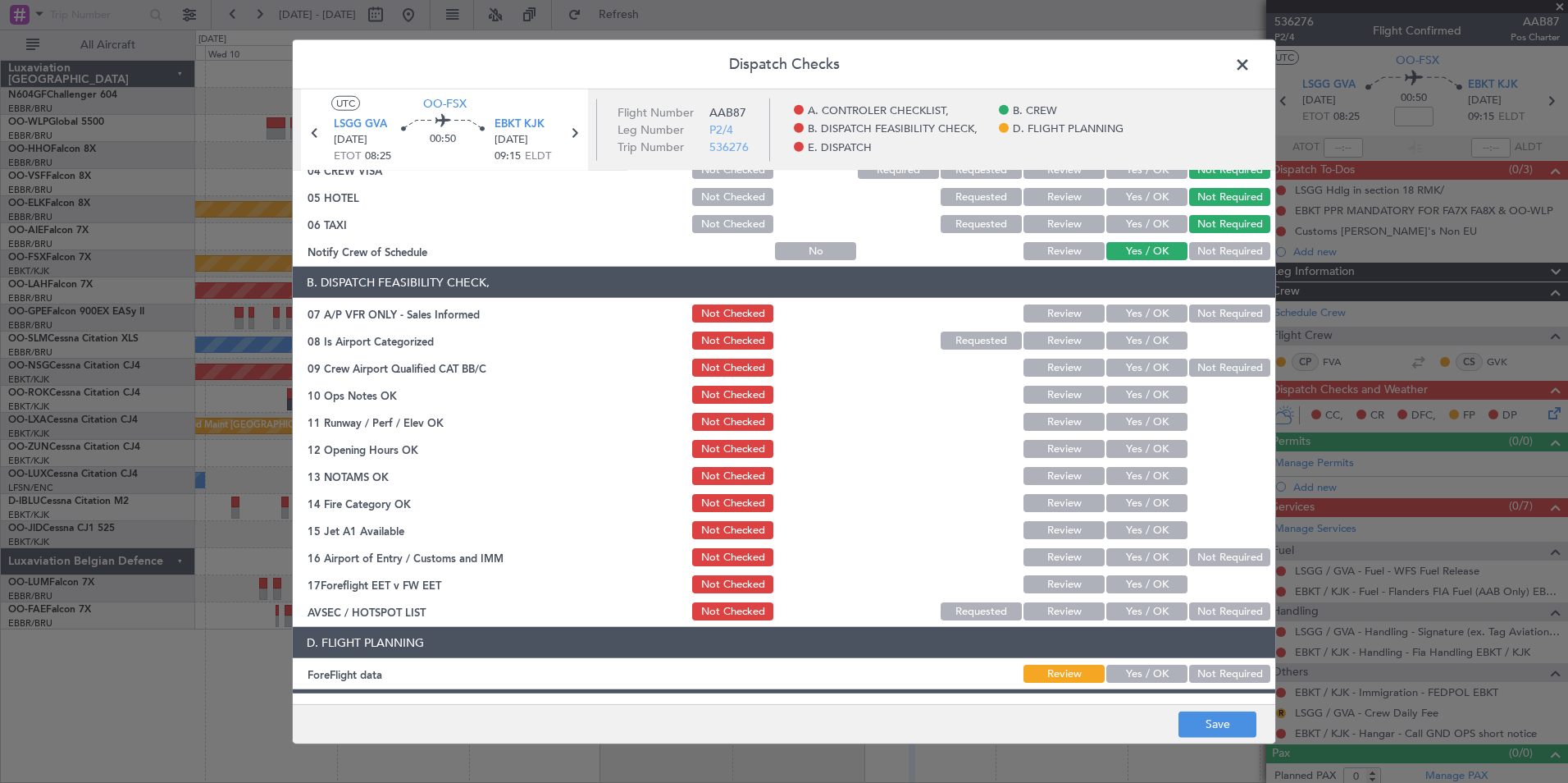
click at [1202, 316] on button "Not Required" at bounding box center [1230, 313] width 81 height 18
click at [1142, 346] on button "Yes / OK" at bounding box center [1147, 340] width 81 height 18
click at [1208, 362] on button "Not Required" at bounding box center [1230, 367] width 81 height 18
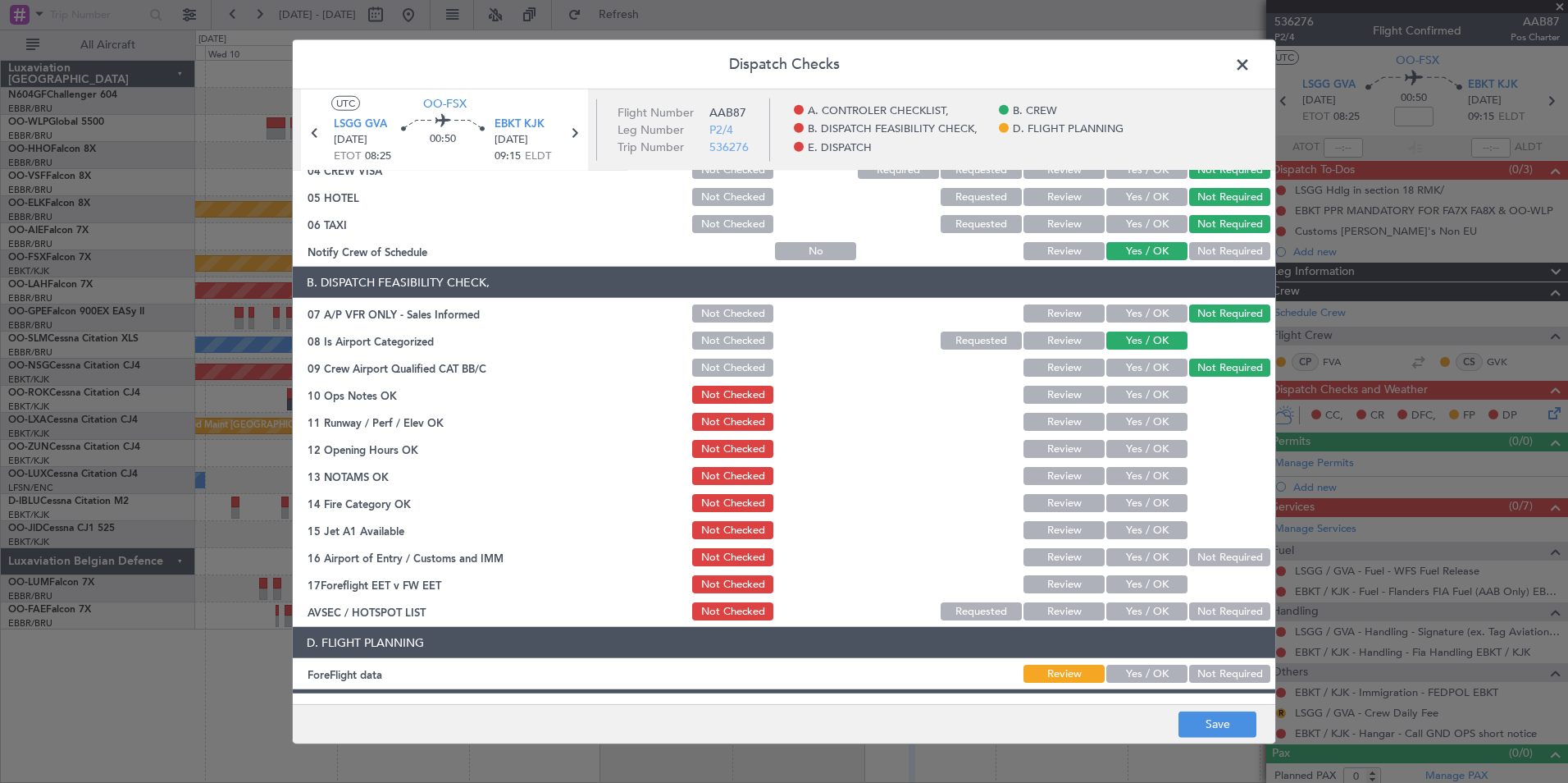
click at [1146, 396] on button "Yes / OK" at bounding box center [1147, 394] width 81 height 18
click at [1141, 424] on button "Yes / OK" at bounding box center [1147, 421] width 81 height 18
click at [1141, 447] on button "Yes / OK" at bounding box center [1147, 449] width 81 height 18
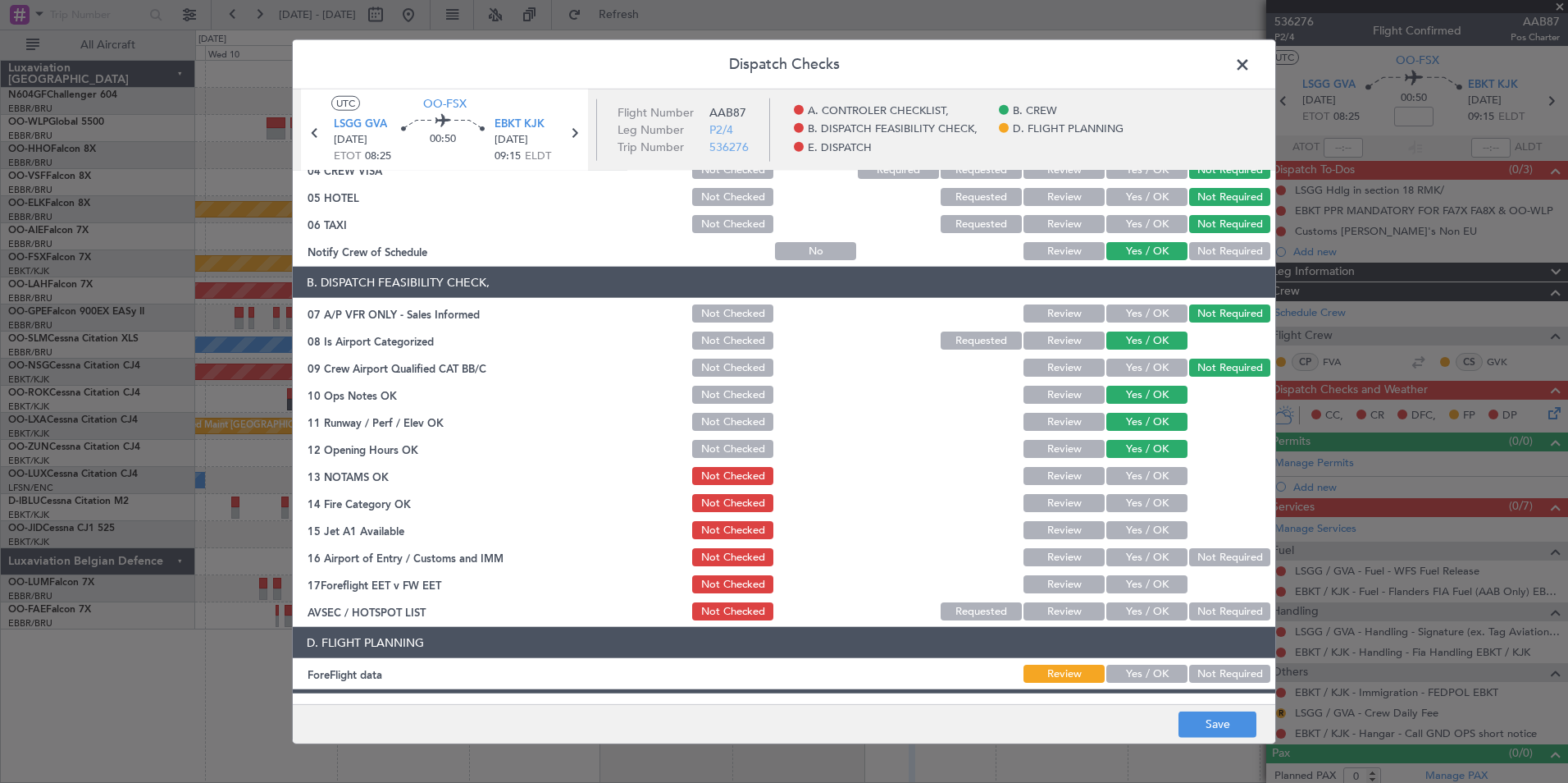
click at [1150, 467] on div "Yes / OK" at bounding box center [1145, 476] width 83 height 23
drag, startPoint x: 1154, startPoint y: 481, endPoint x: 1159, endPoint y: 503, distance: 22.6
click at [1155, 482] on button "Yes / OK" at bounding box center [1147, 476] width 81 height 18
click at [1159, 506] on button "Yes / OK" at bounding box center [1147, 502] width 81 height 18
click at [1159, 522] on button "Yes / OK" at bounding box center [1147, 530] width 81 height 18
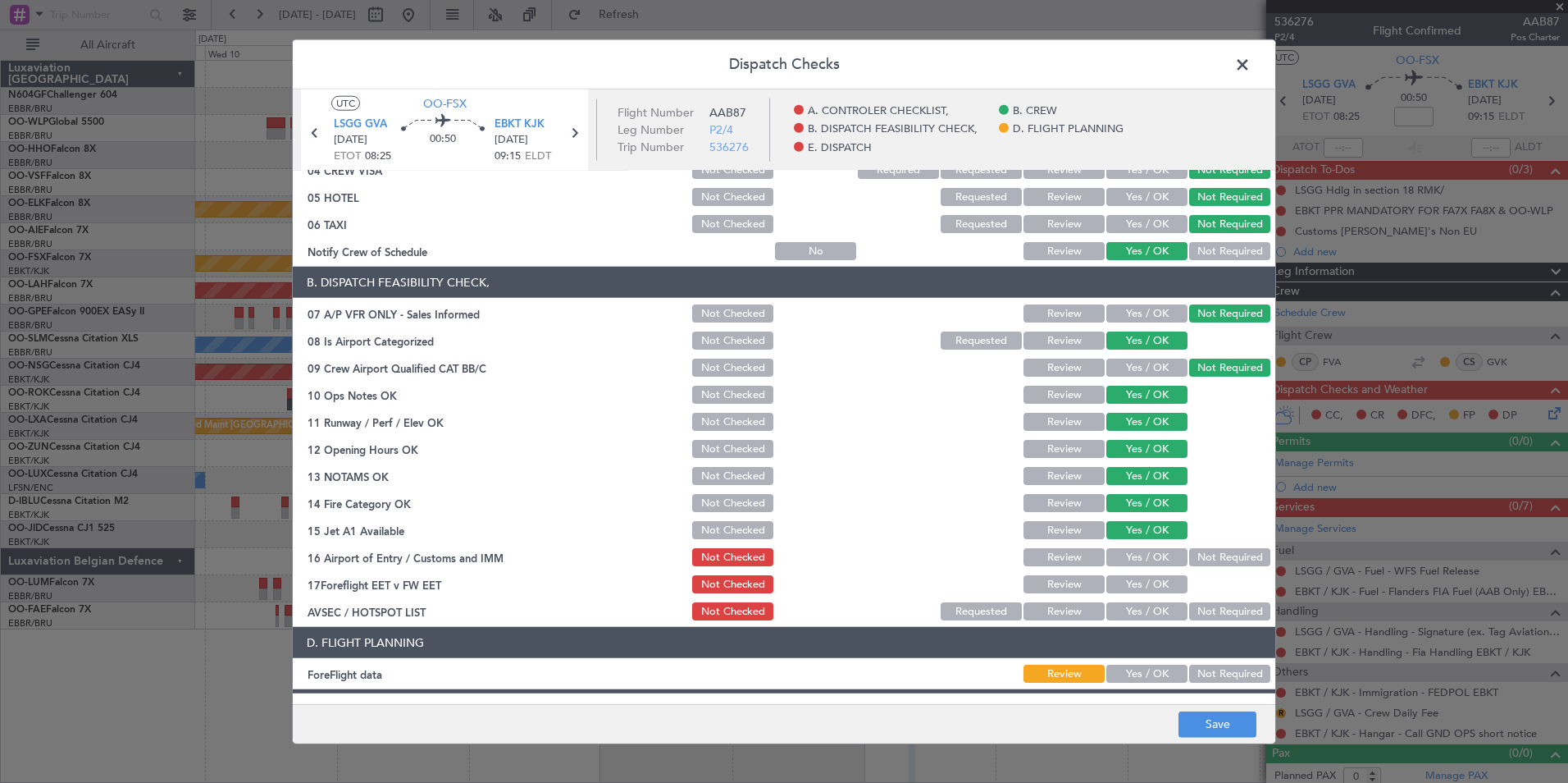
click at [1191, 547] on div "Not Required" at bounding box center [1228, 557] width 83 height 23
drag, startPoint x: 1188, startPoint y: 552, endPoint x: 1172, endPoint y: 590, distance: 41.2
click at [1189, 556] on button "Not Required" at bounding box center [1230, 557] width 81 height 18
click at [1148, 615] on button "Yes / OK" at bounding box center [1147, 611] width 81 height 18
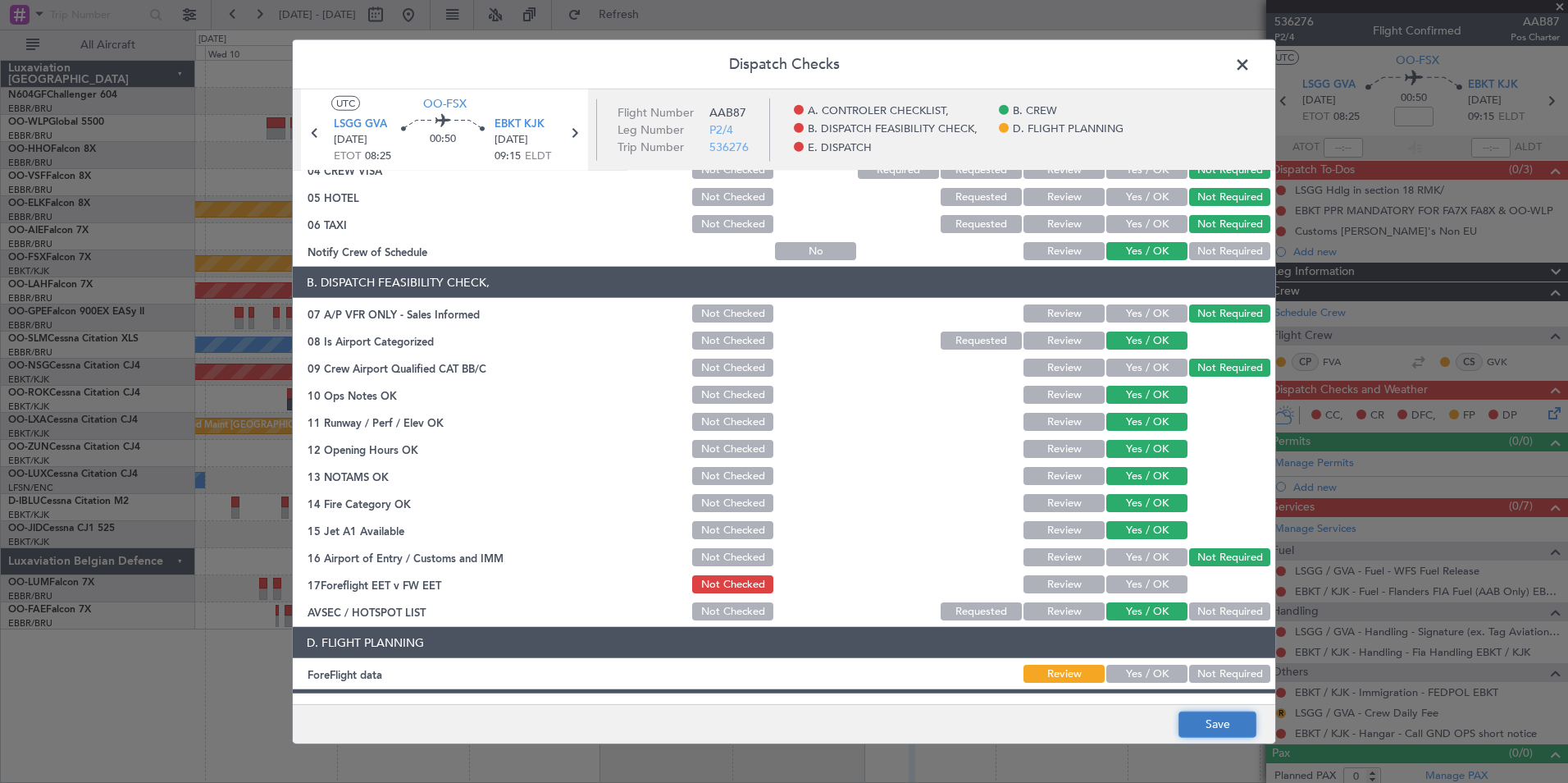
click at [1195, 726] on button "Save" at bounding box center [1218, 724] width 78 height 26
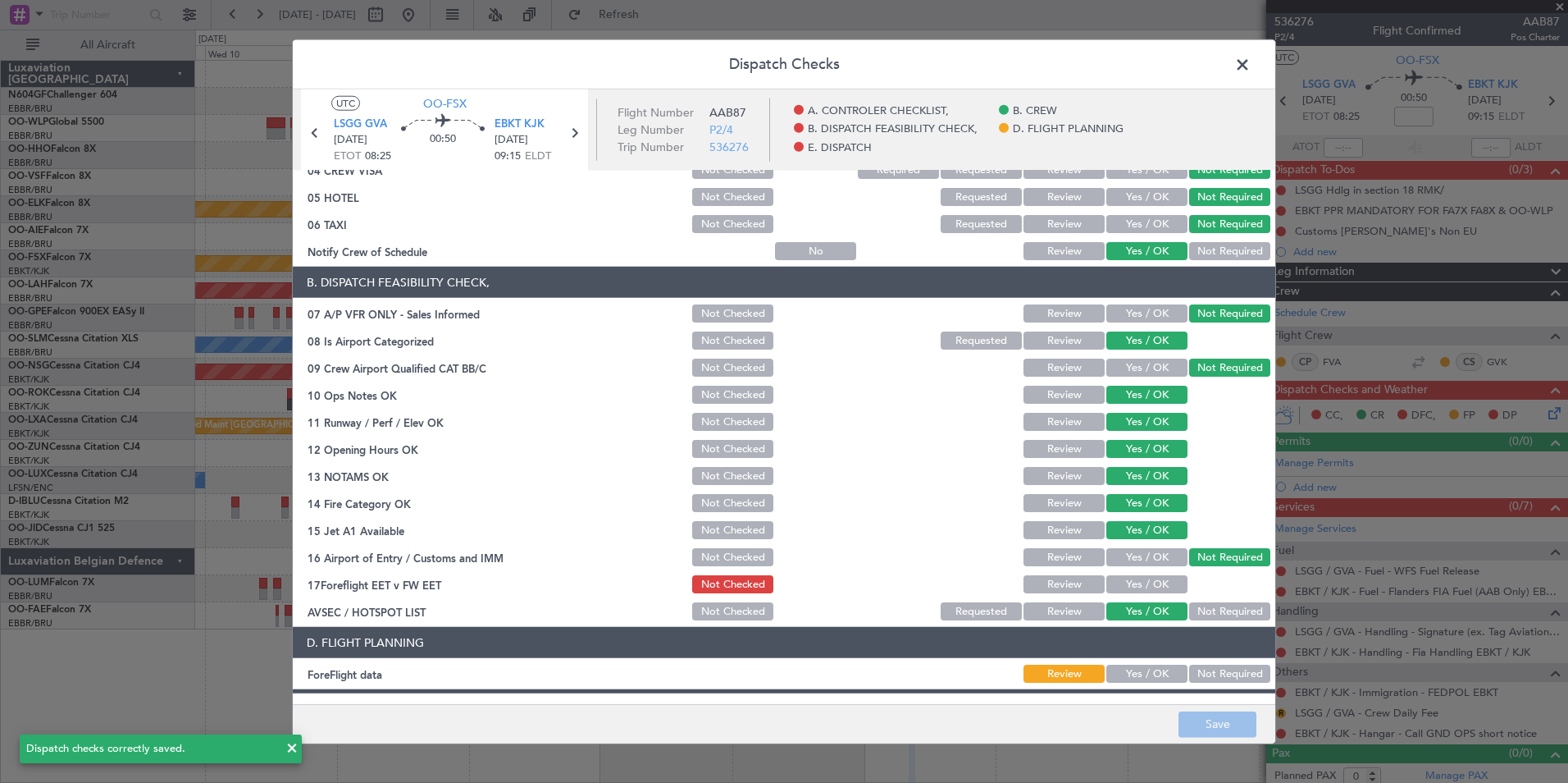
click at [1251, 64] on span at bounding box center [1251, 69] width 0 height 33
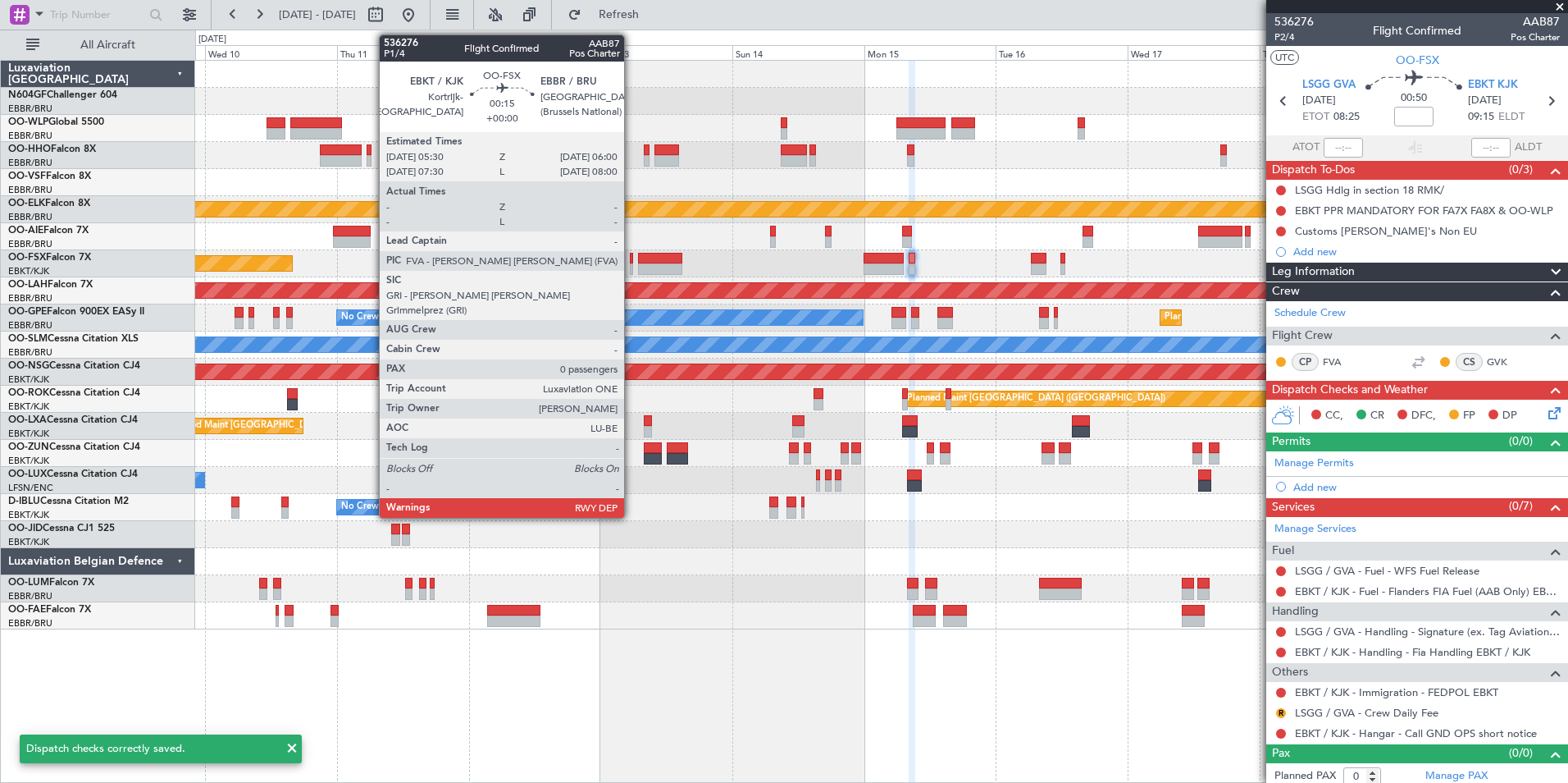
click at [632, 258] on div at bounding box center [631, 258] width 3 height 11
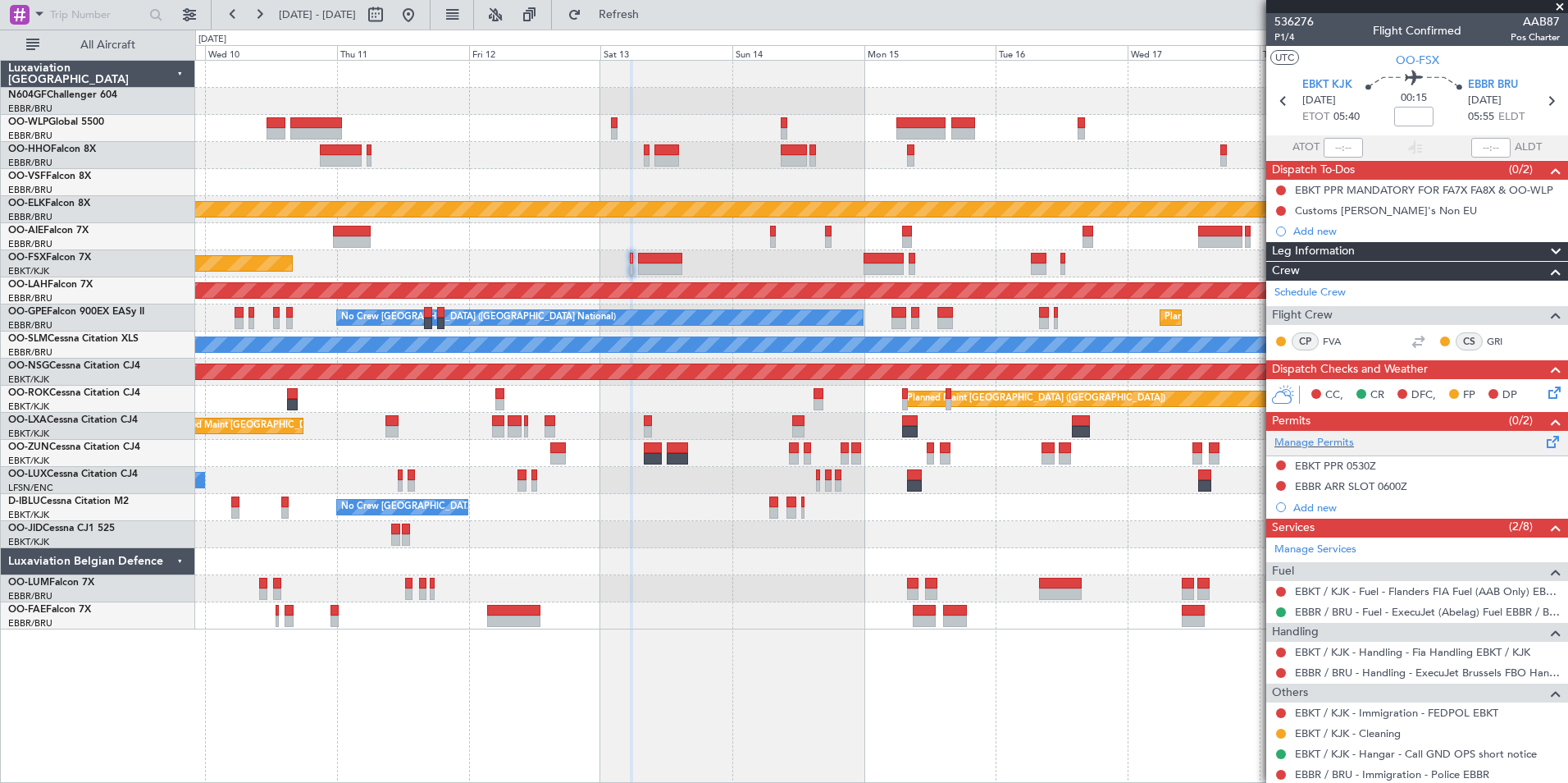
scroll to position [48, 0]
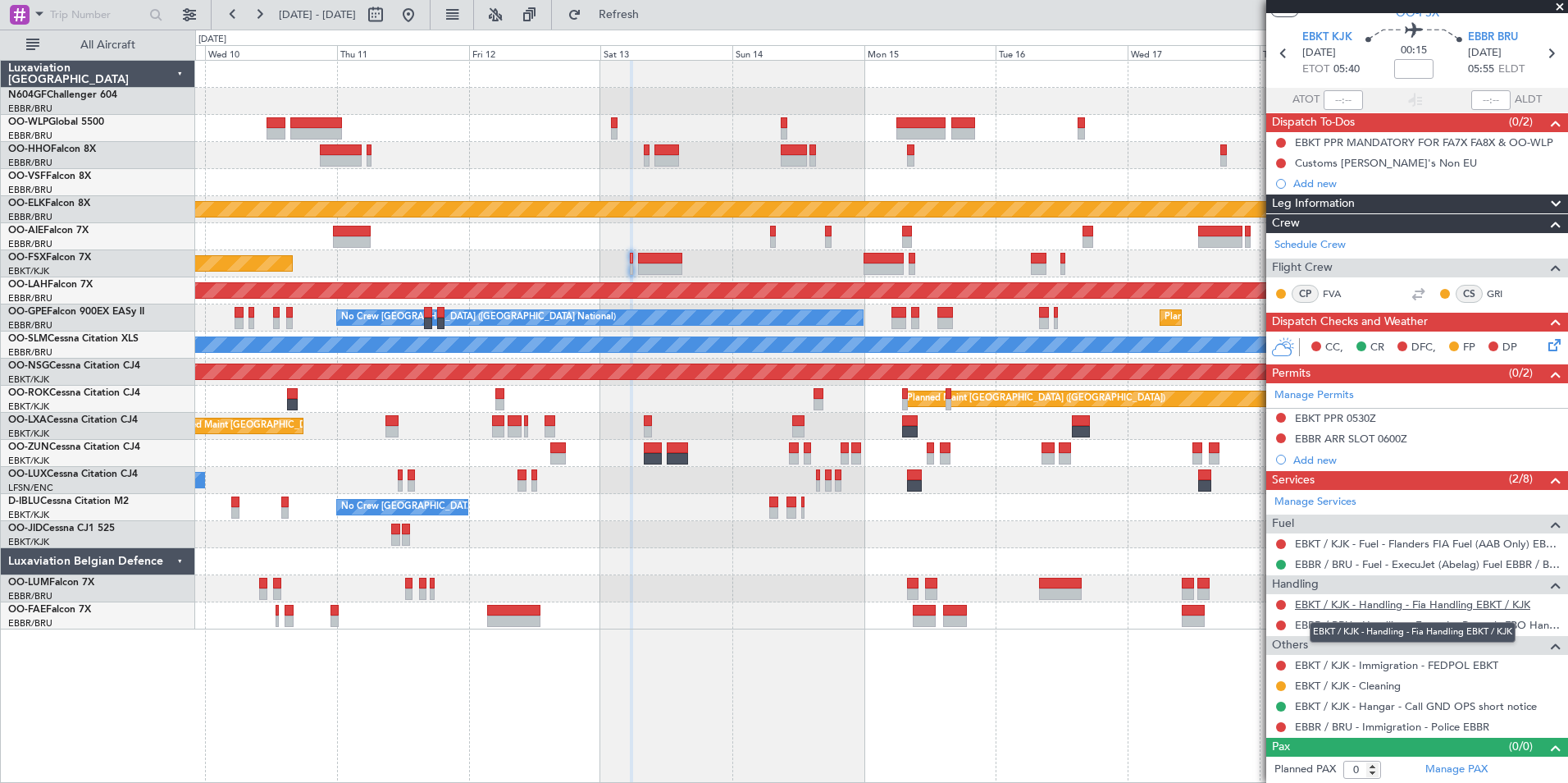
click at [1340, 603] on link "EBKT / KJK - Handling - Fia Handling EBKT / KJK" at bounding box center [1413, 604] width 235 height 14
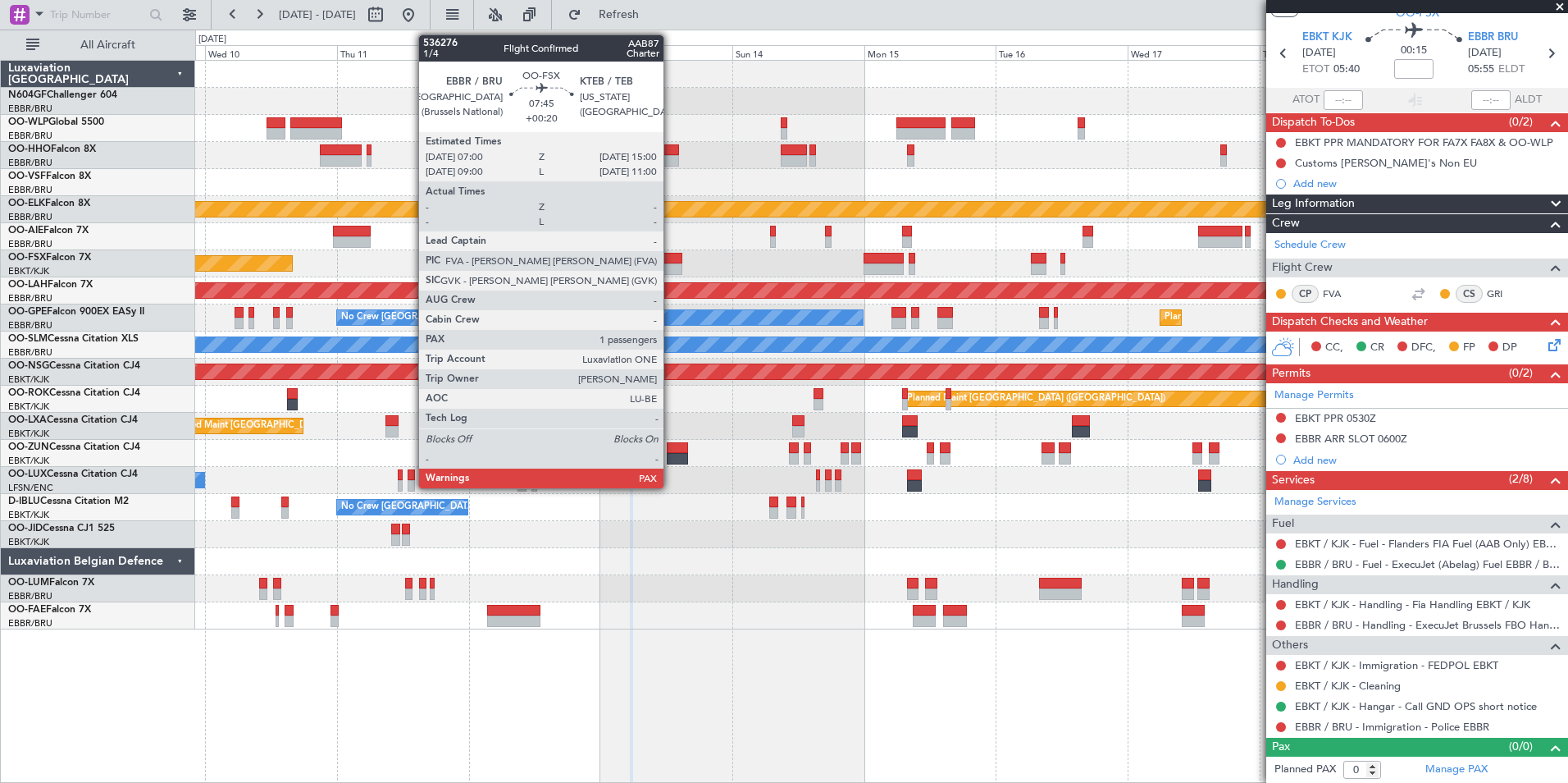
click at [671, 262] on div at bounding box center [660, 258] width 44 height 11
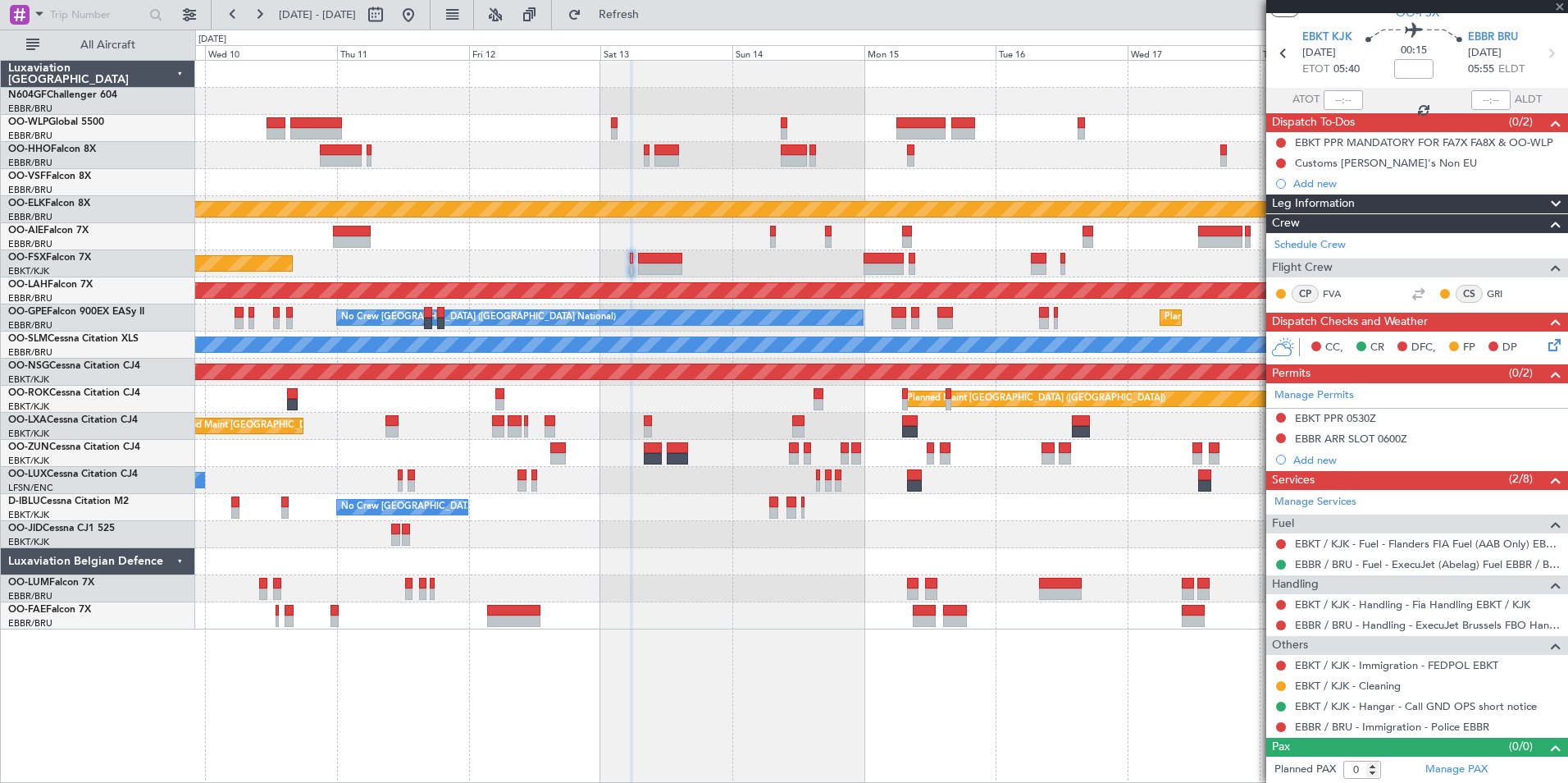
type input "+00:20"
type input "2"
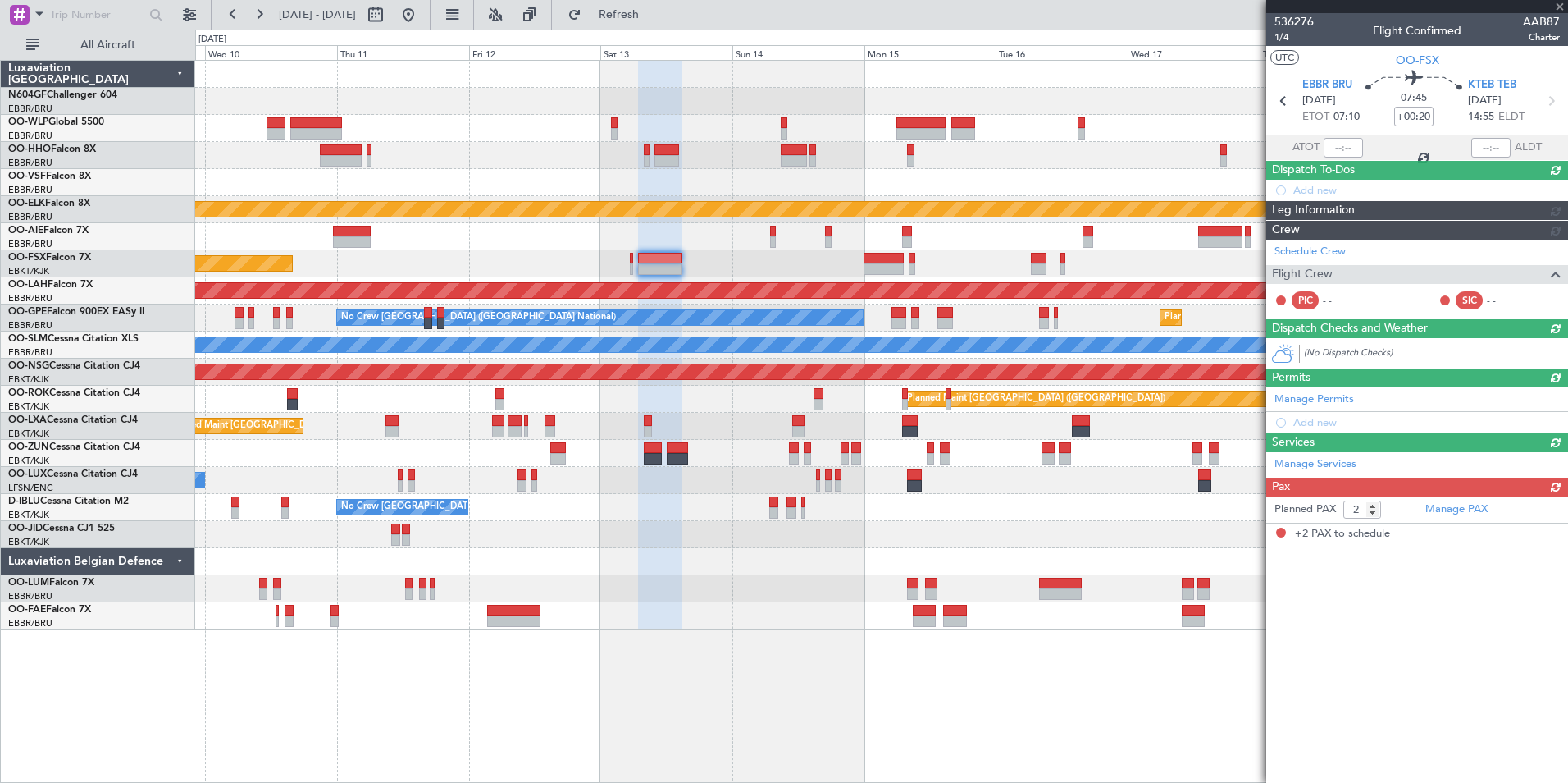
scroll to position [0, 0]
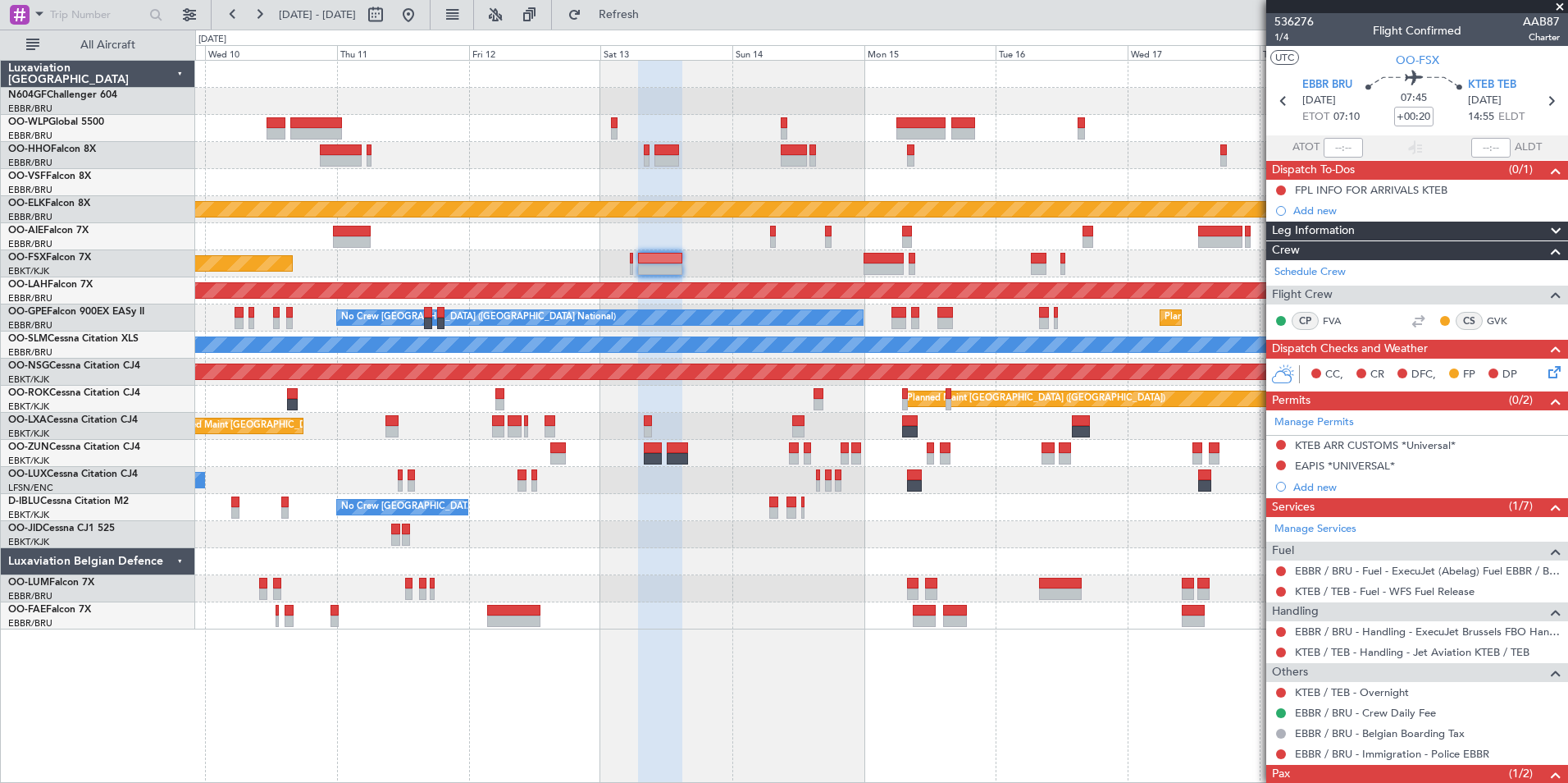
click at [1314, 487] on div "Add new" at bounding box center [1427, 487] width 267 height 14
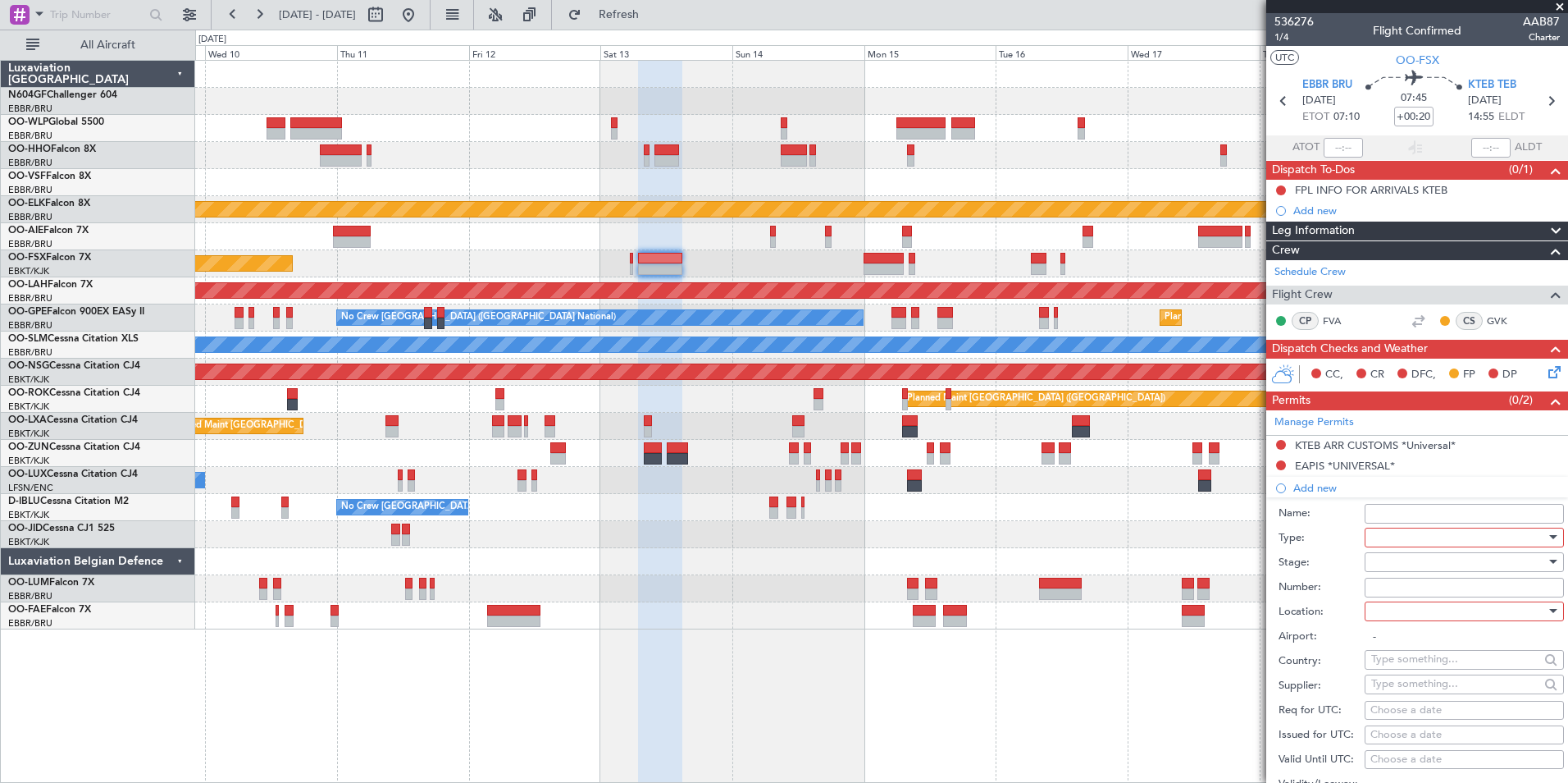
click at [1399, 530] on div at bounding box center [1459, 537] width 175 height 24
click at [1416, 683] on span "Slot" at bounding box center [1458, 692] width 172 height 24
click at [1412, 565] on div at bounding box center [1459, 563] width 175 height 24
click at [1441, 629] on span "Not Requested" at bounding box center [1458, 620] width 172 height 24
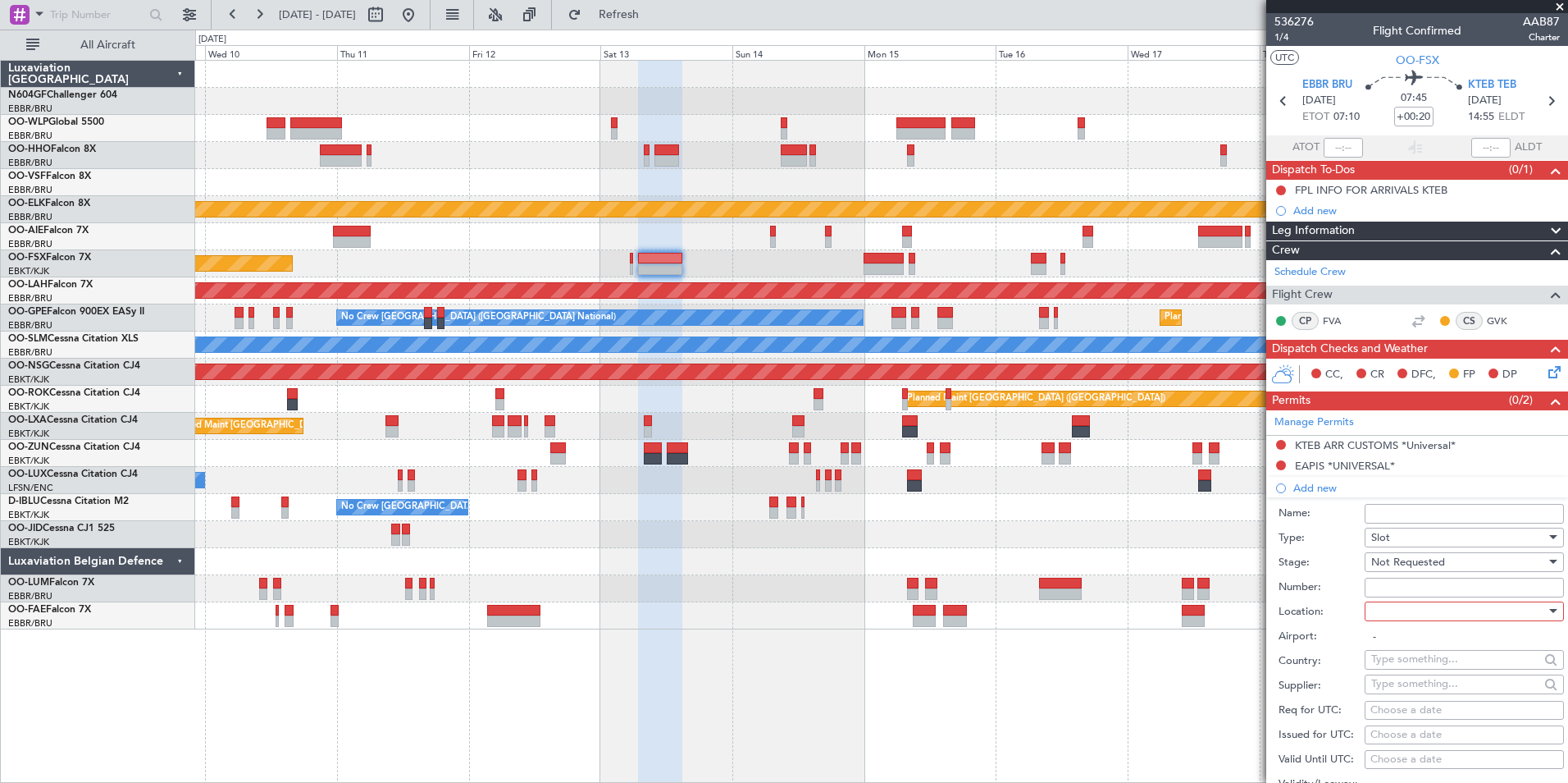
click at [1429, 611] on div at bounding box center [1459, 612] width 175 height 24
click at [1421, 646] on span "Departure" at bounding box center [1458, 644] width 172 height 24
type input "EBBR / BRU"
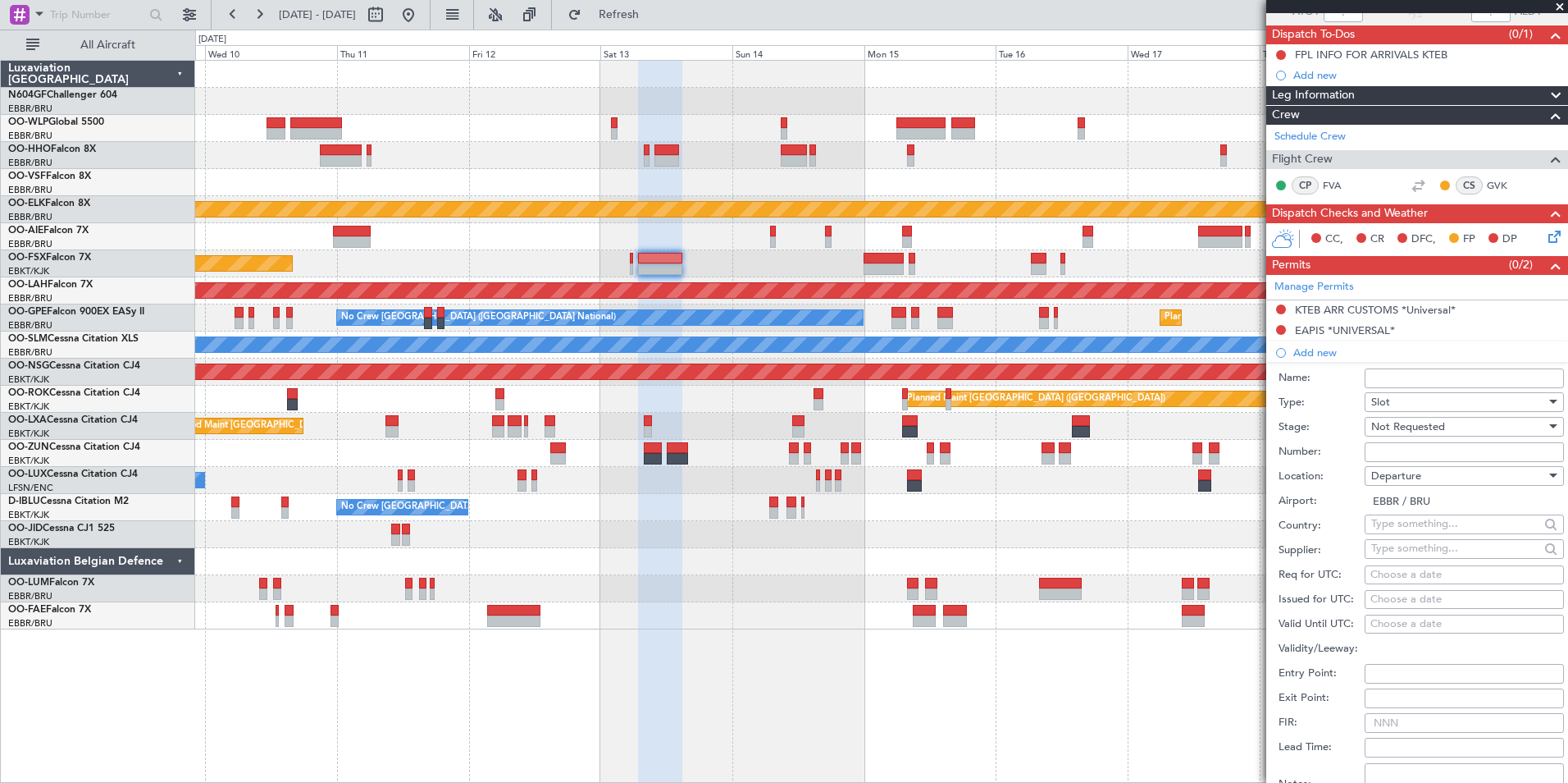
scroll to position [164, 0]
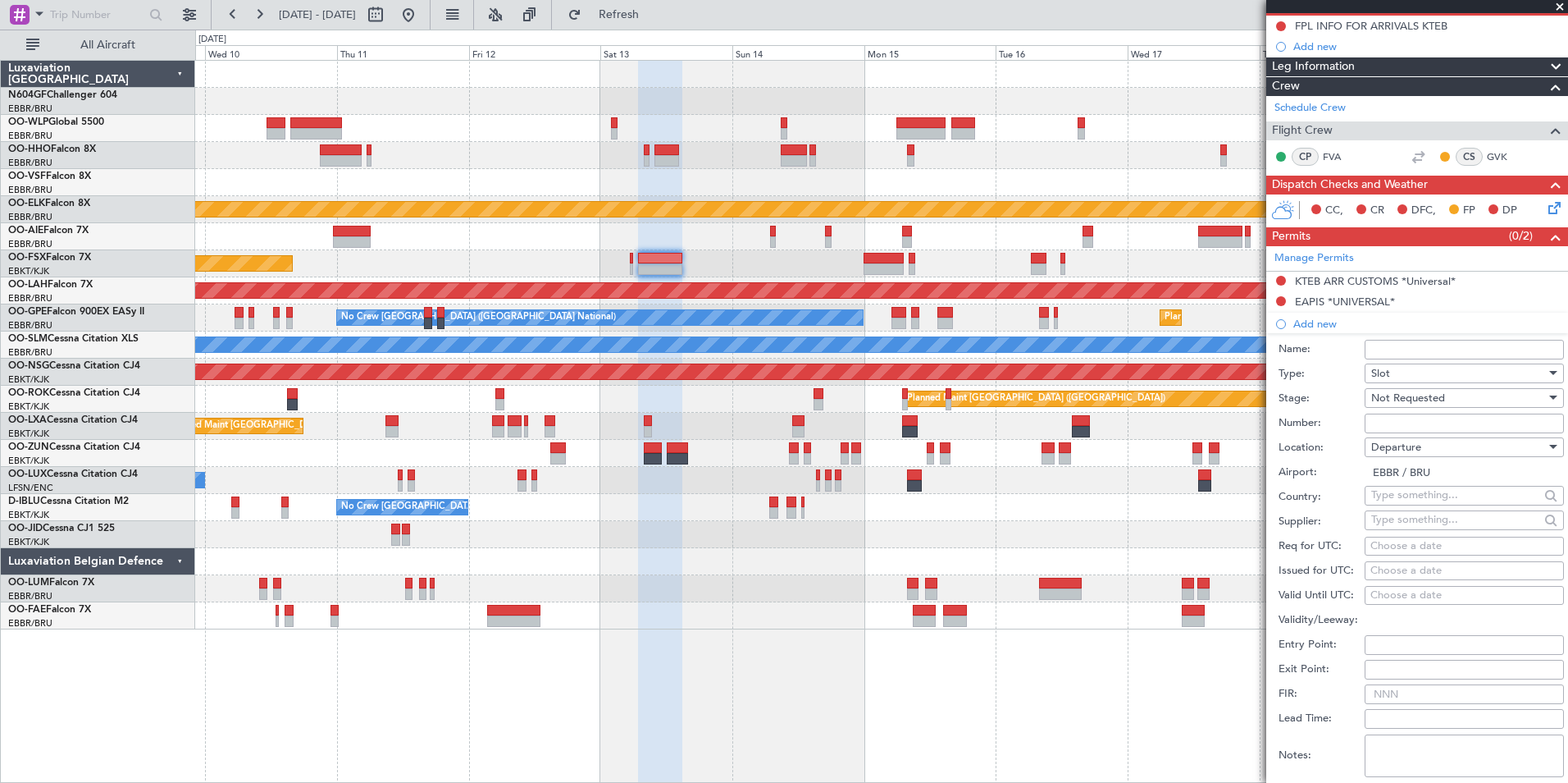
click at [1409, 544] on div "Choose a date" at bounding box center [1464, 546] width 187 height 16
select select "9"
select select "2025"
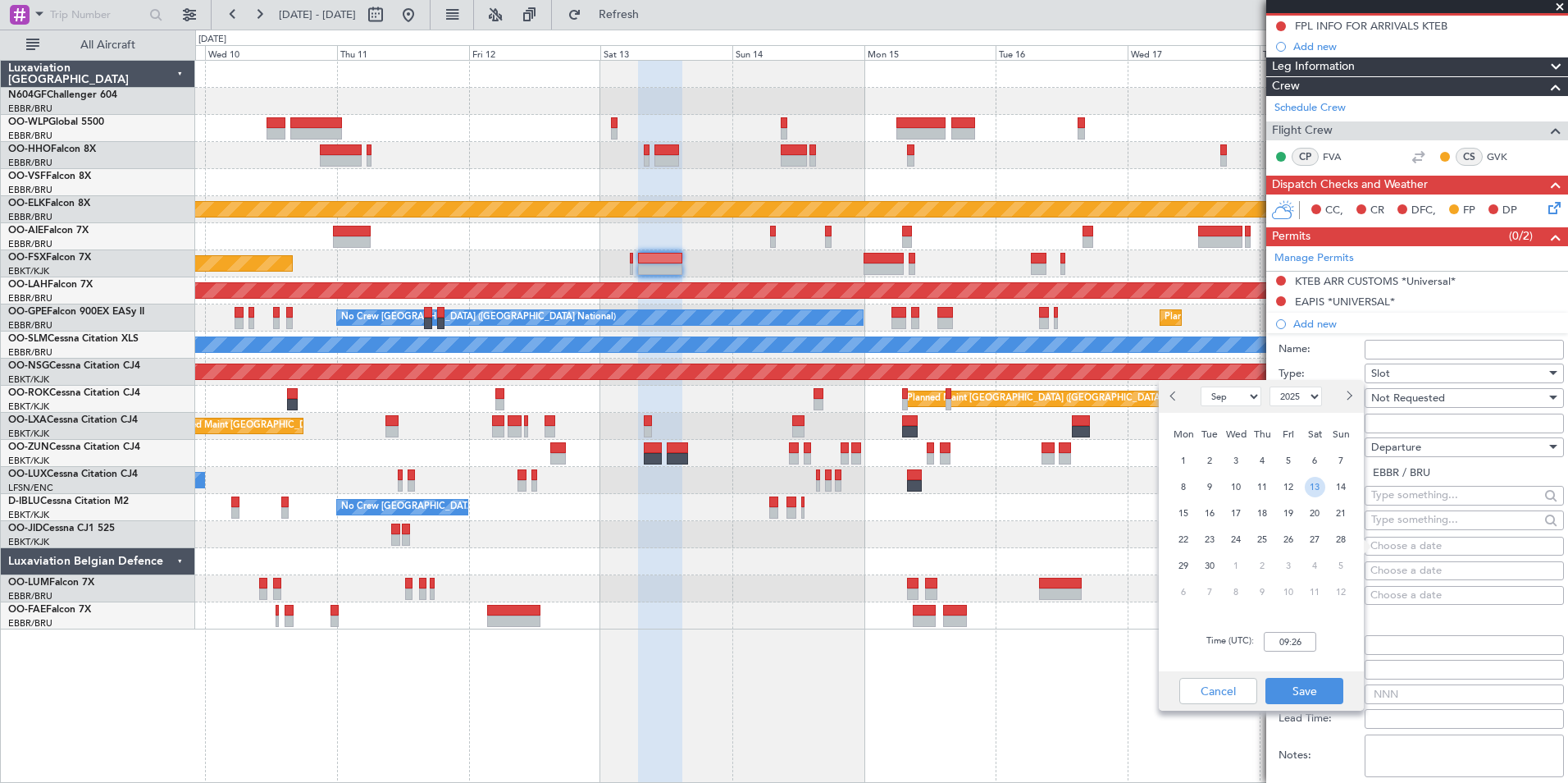
click at [1310, 482] on span "13" at bounding box center [1316, 487] width 21 height 21
click at [1301, 630] on div "Time (UTC): 00:00" at bounding box center [1262, 642] width 205 height 59
click at [1297, 643] on input "00:00" at bounding box center [1290, 642] width 53 height 20
type input "07:00"
click at [1331, 652] on div "Time (UTC): 07:00" at bounding box center [1262, 642] width 205 height 59
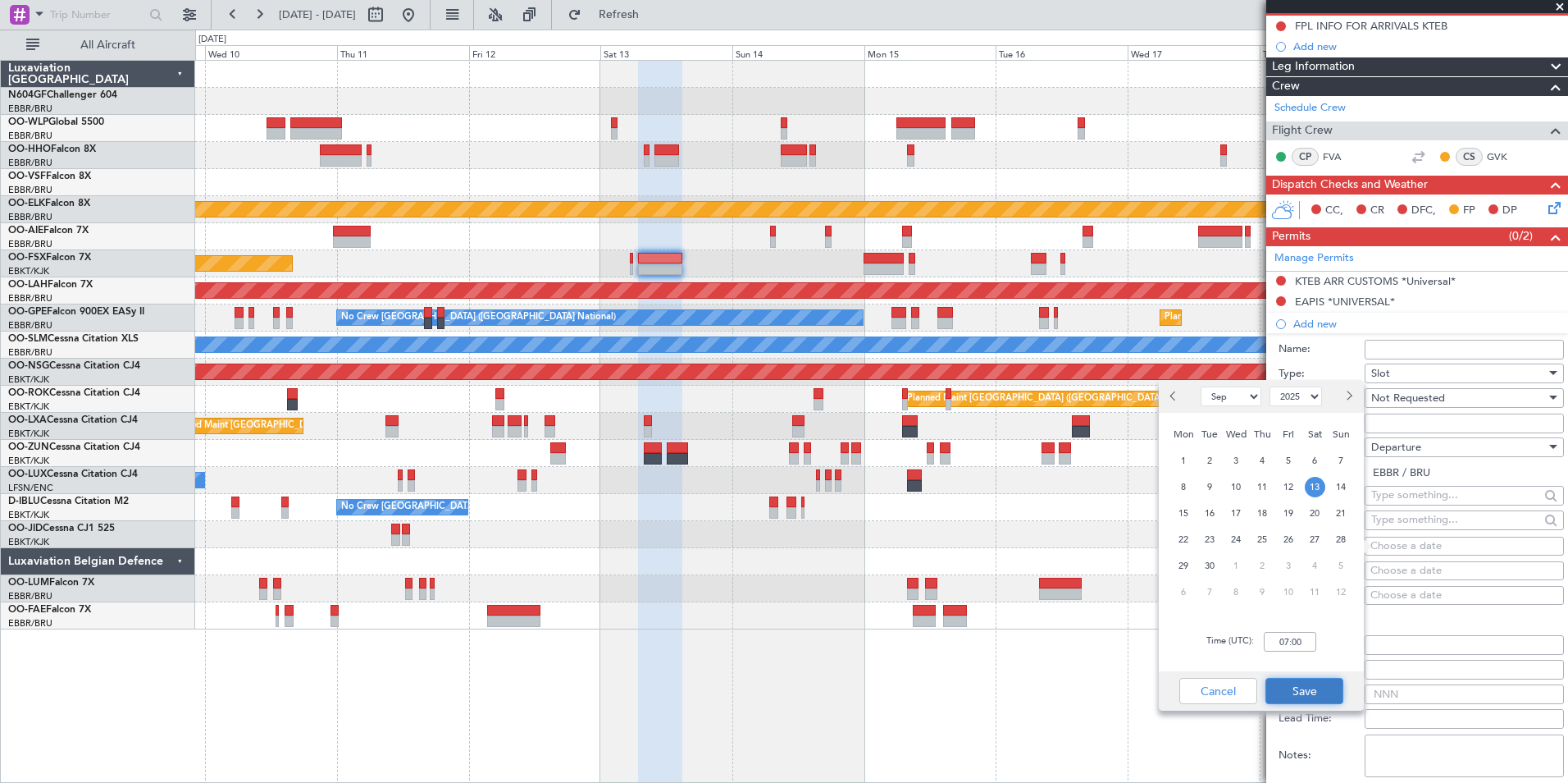
click at [1315, 693] on button "Save" at bounding box center [1304, 691] width 78 height 26
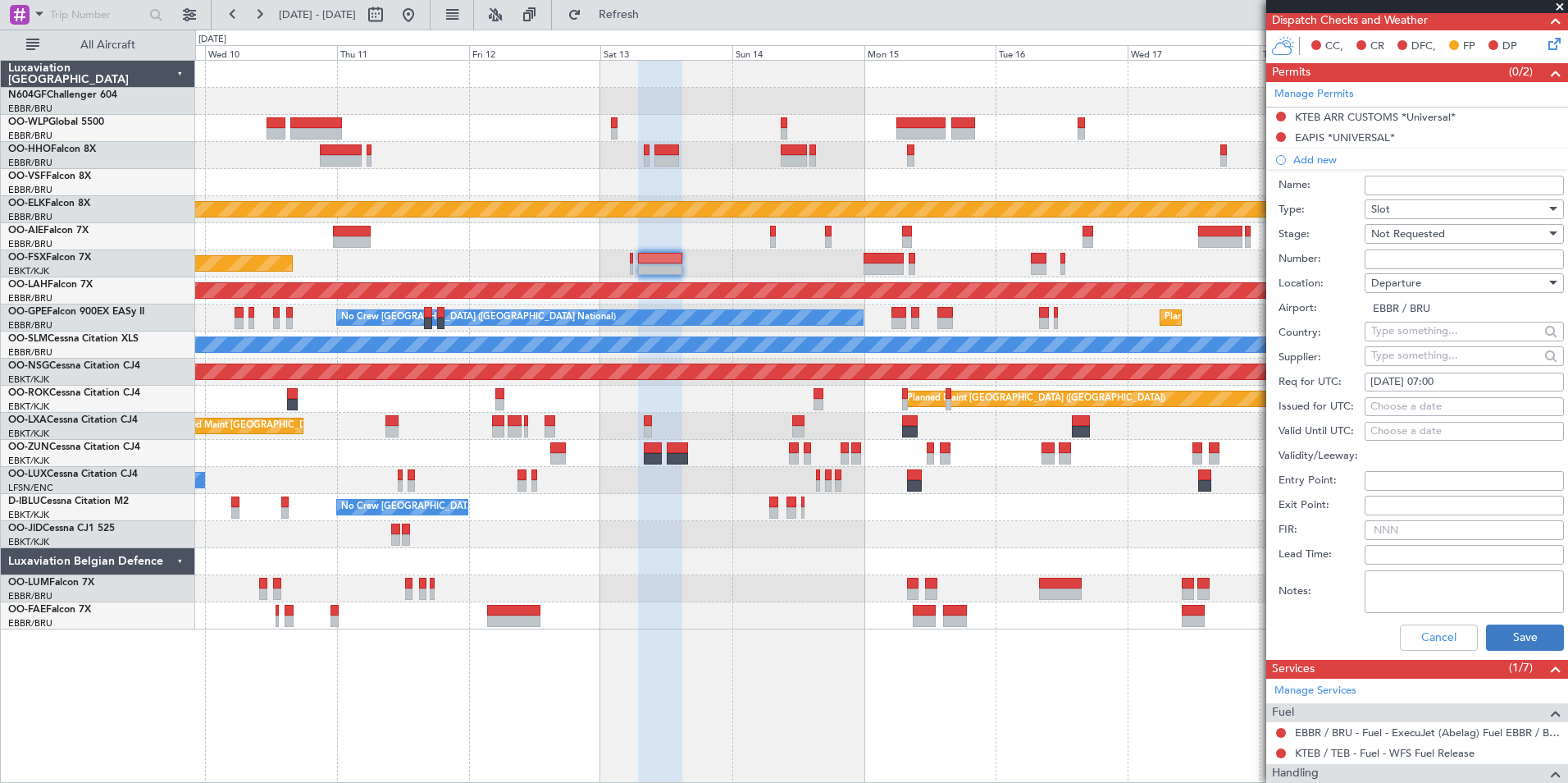
scroll to position [411, 0]
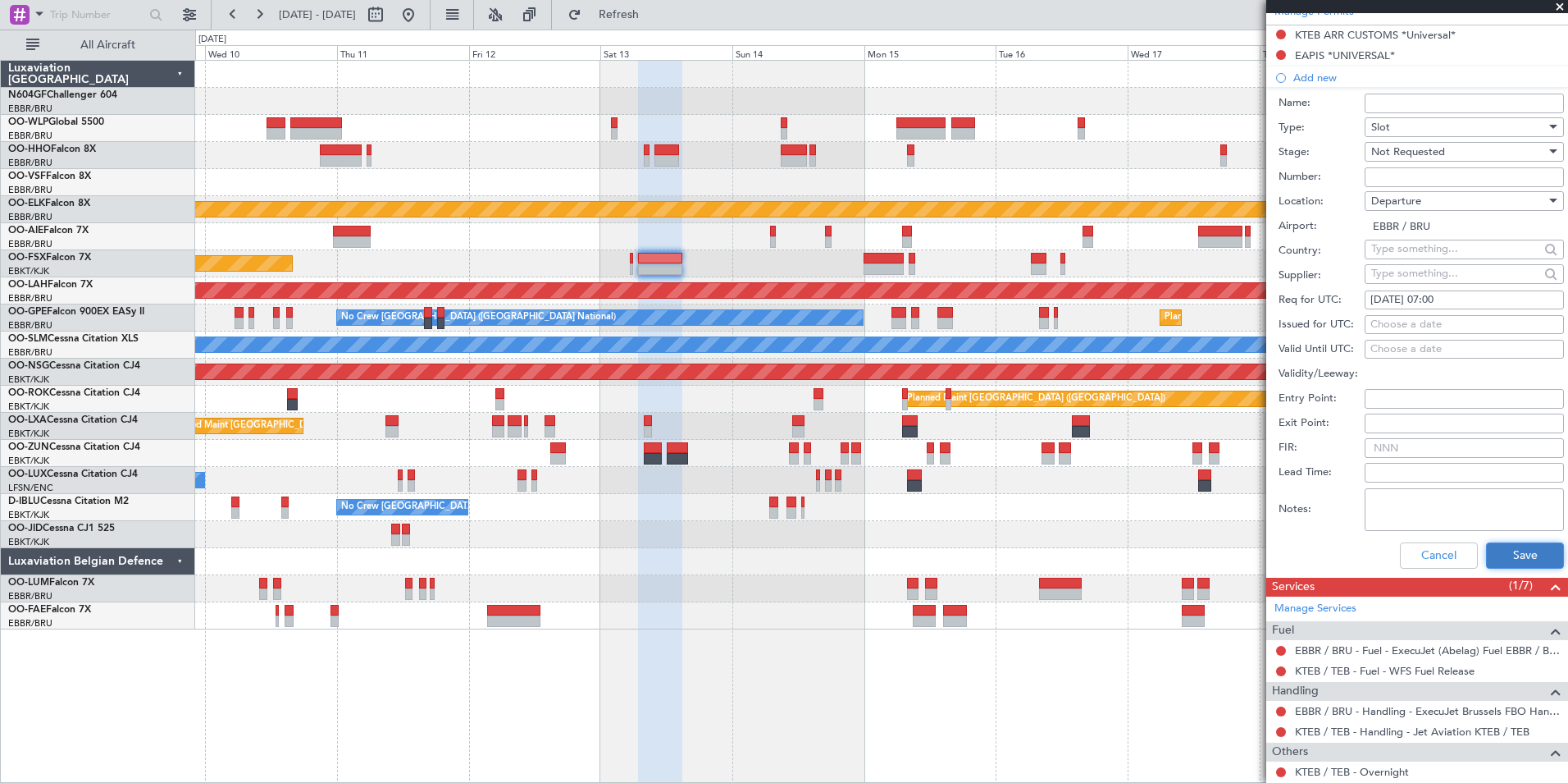
click at [1490, 548] on button "Save" at bounding box center [1525, 556] width 78 height 26
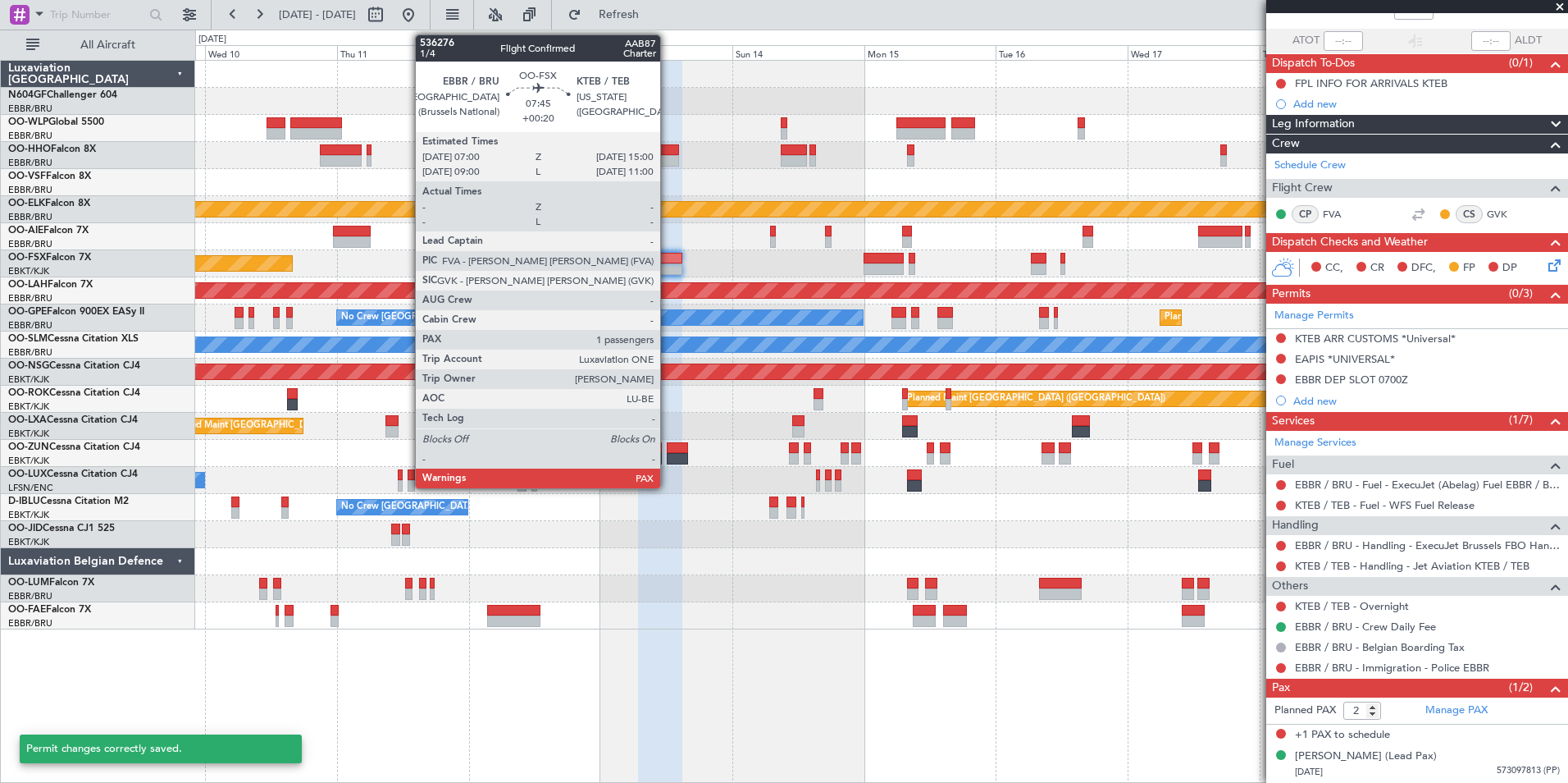
scroll to position [106, 0]
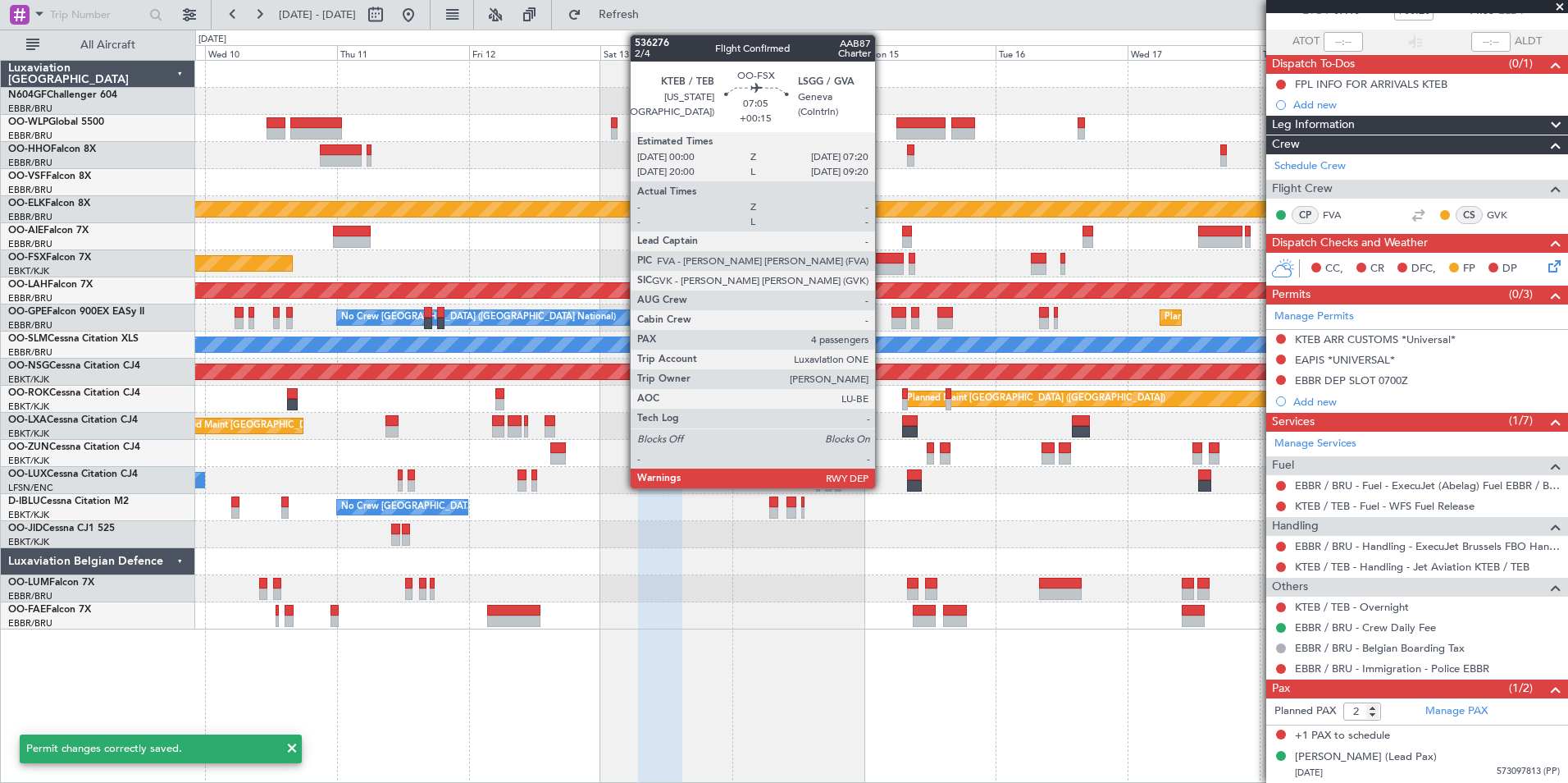
click at [882, 264] on div at bounding box center [884, 269] width 41 height 11
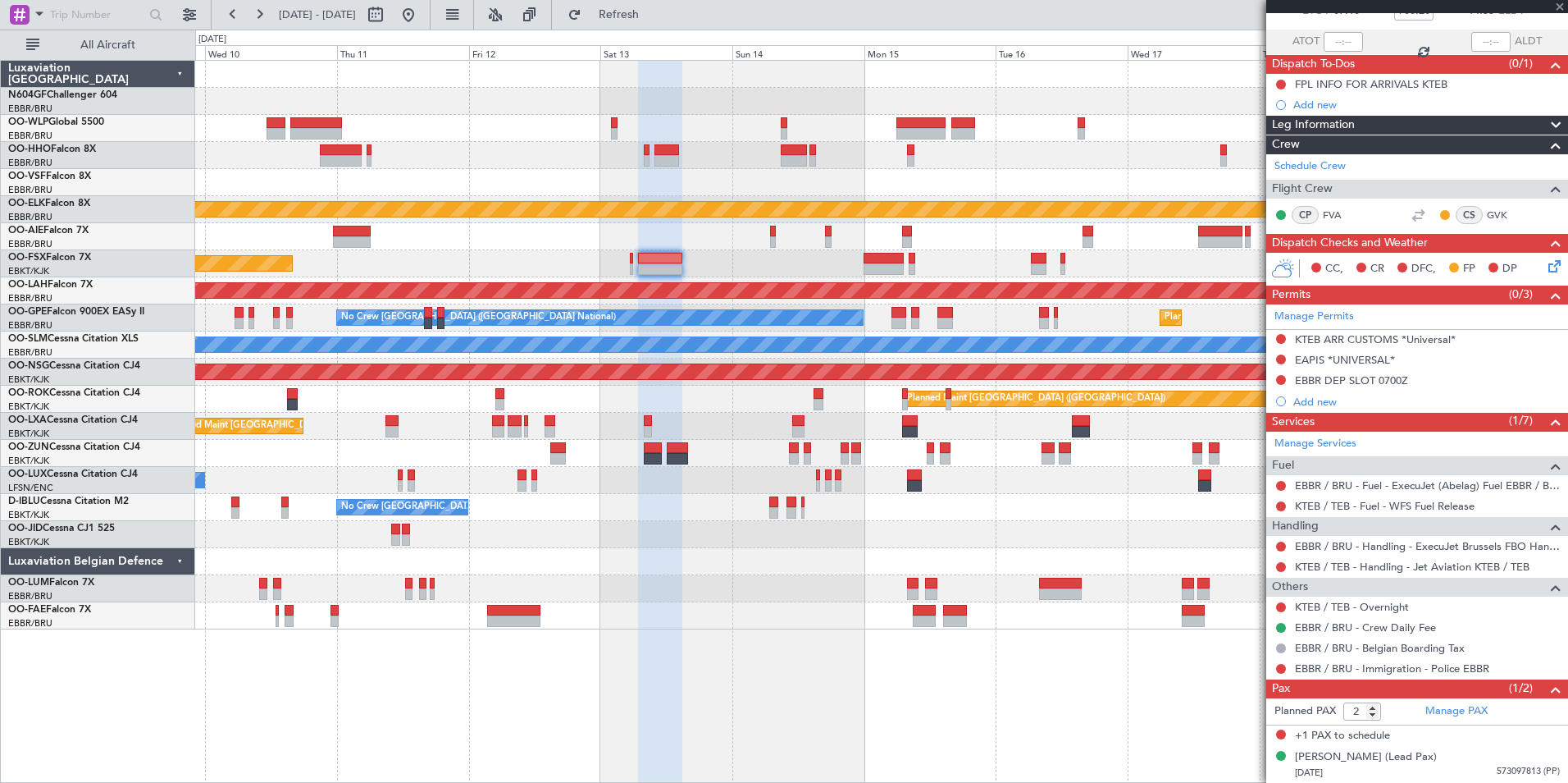
type input "+00:15"
type input "4"
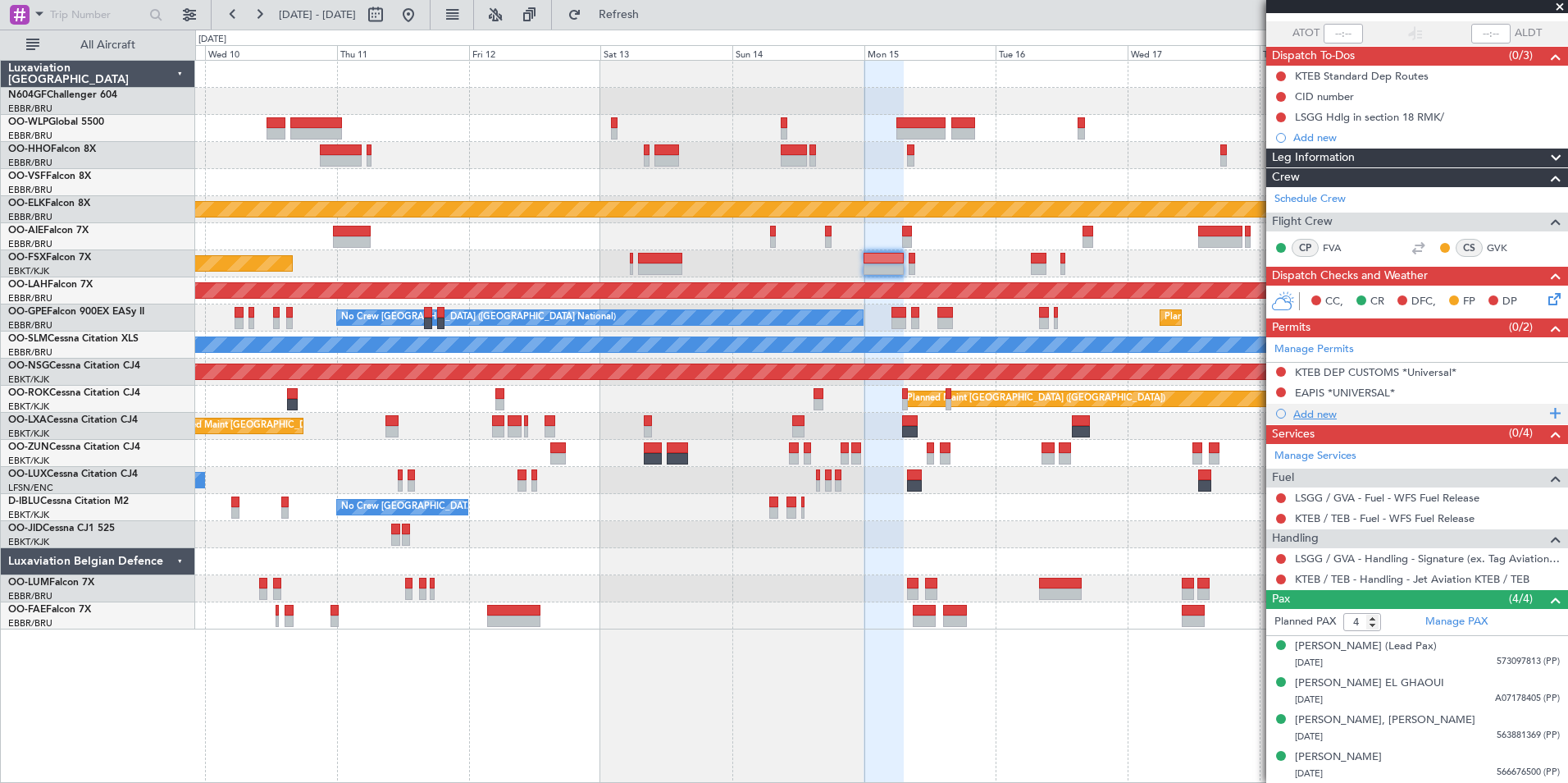
scroll to position [0, 0]
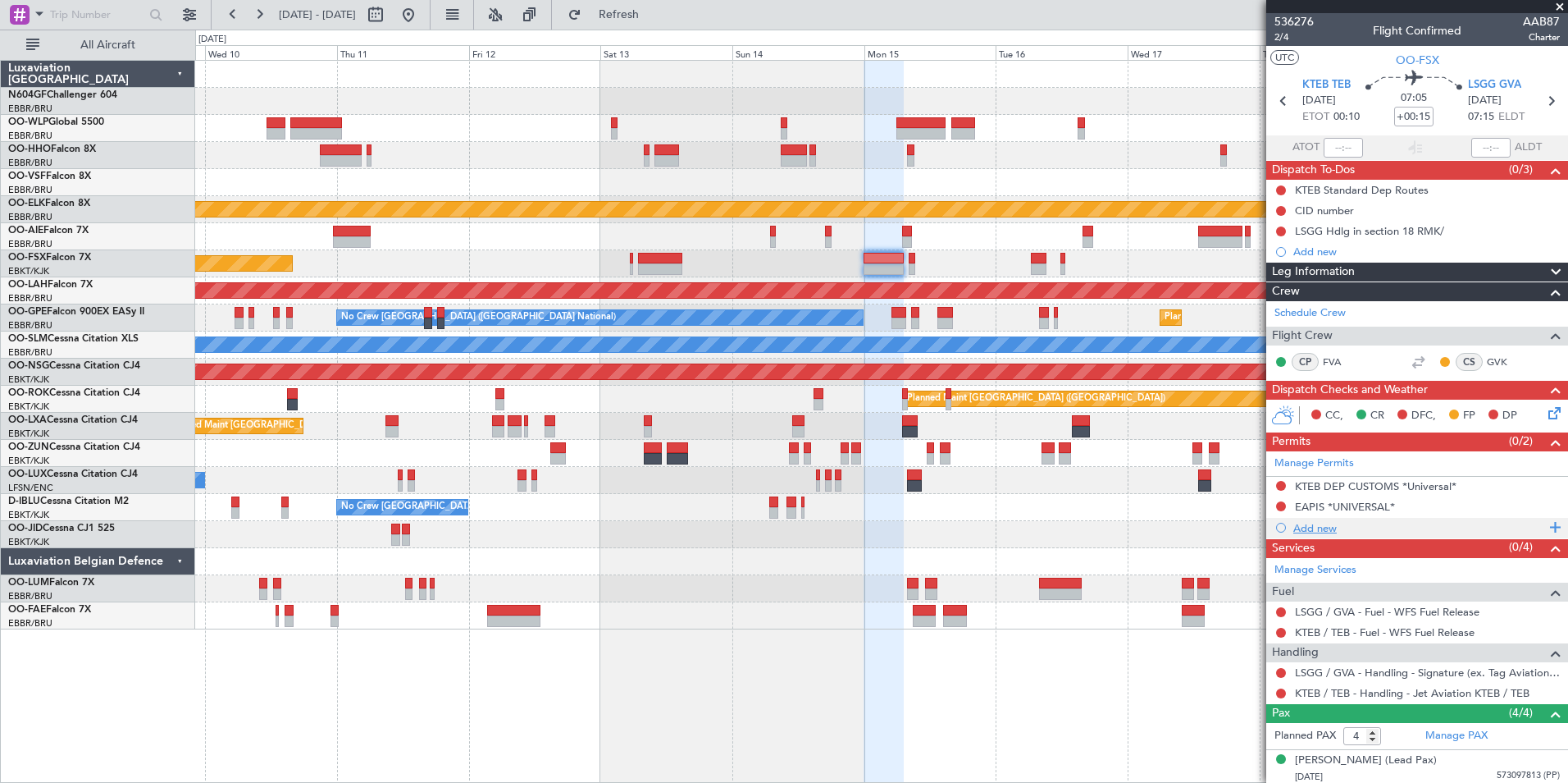
click at [1319, 523] on div "Add new" at bounding box center [1419, 528] width 251 height 14
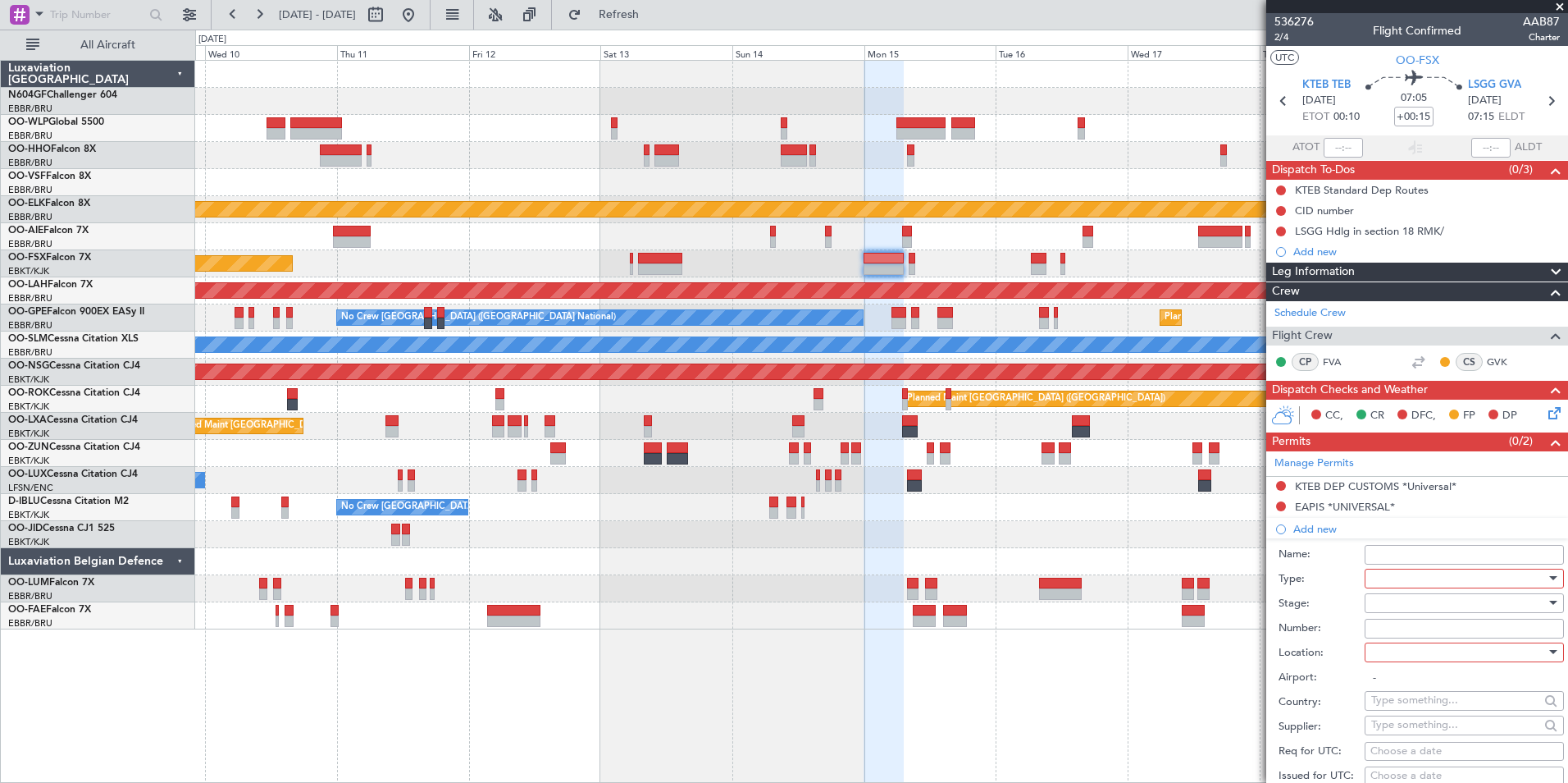
click at [1414, 573] on div at bounding box center [1459, 579] width 175 height 24
click at [1479, 80] on div at bounding box center [784, 391] width 1568 height 783
click at [1479, 80] on span "LSGG GVA" at bounding box center [1495, 85] width 54 height 16
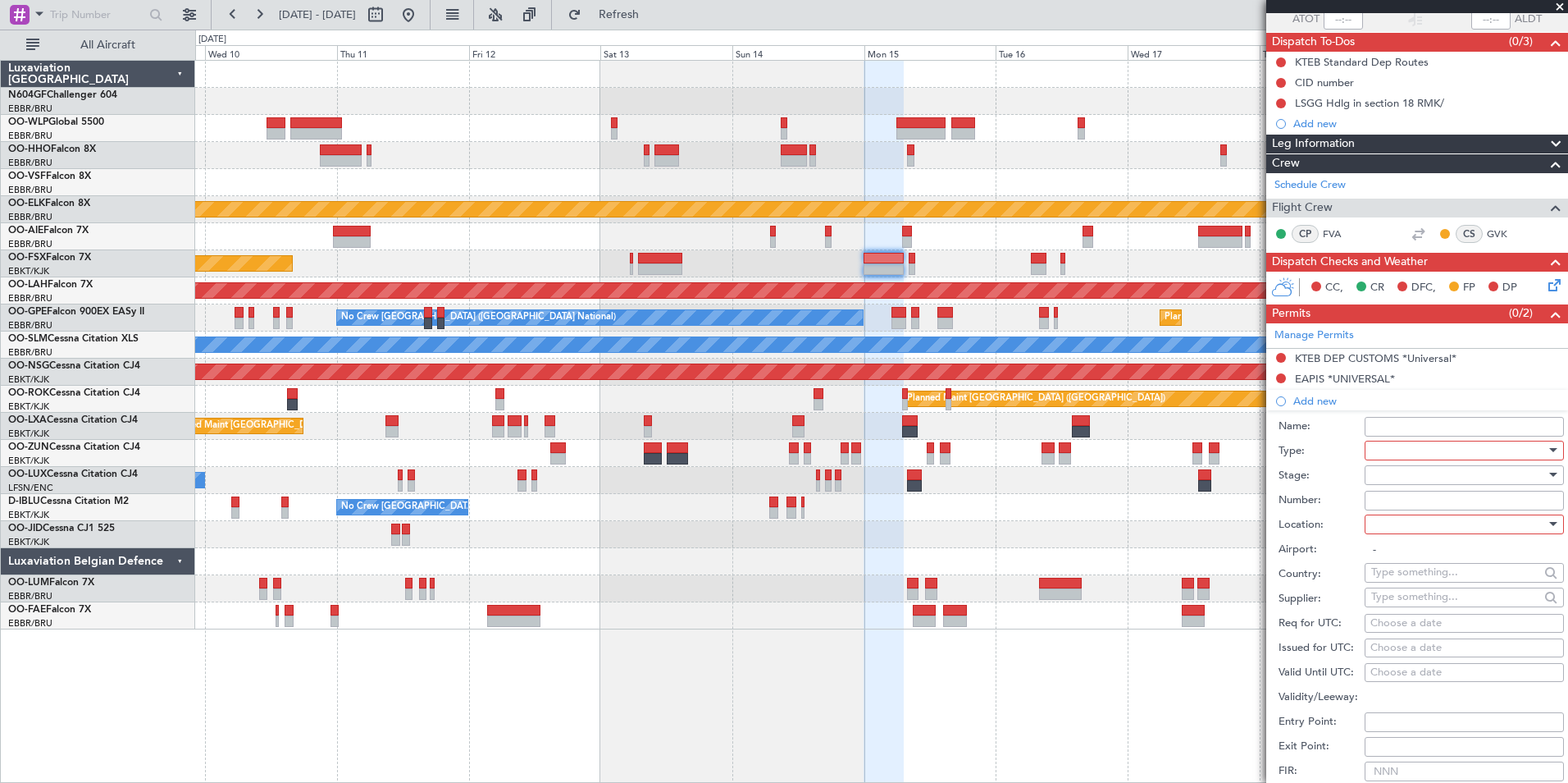
scroll to position [246, 0]
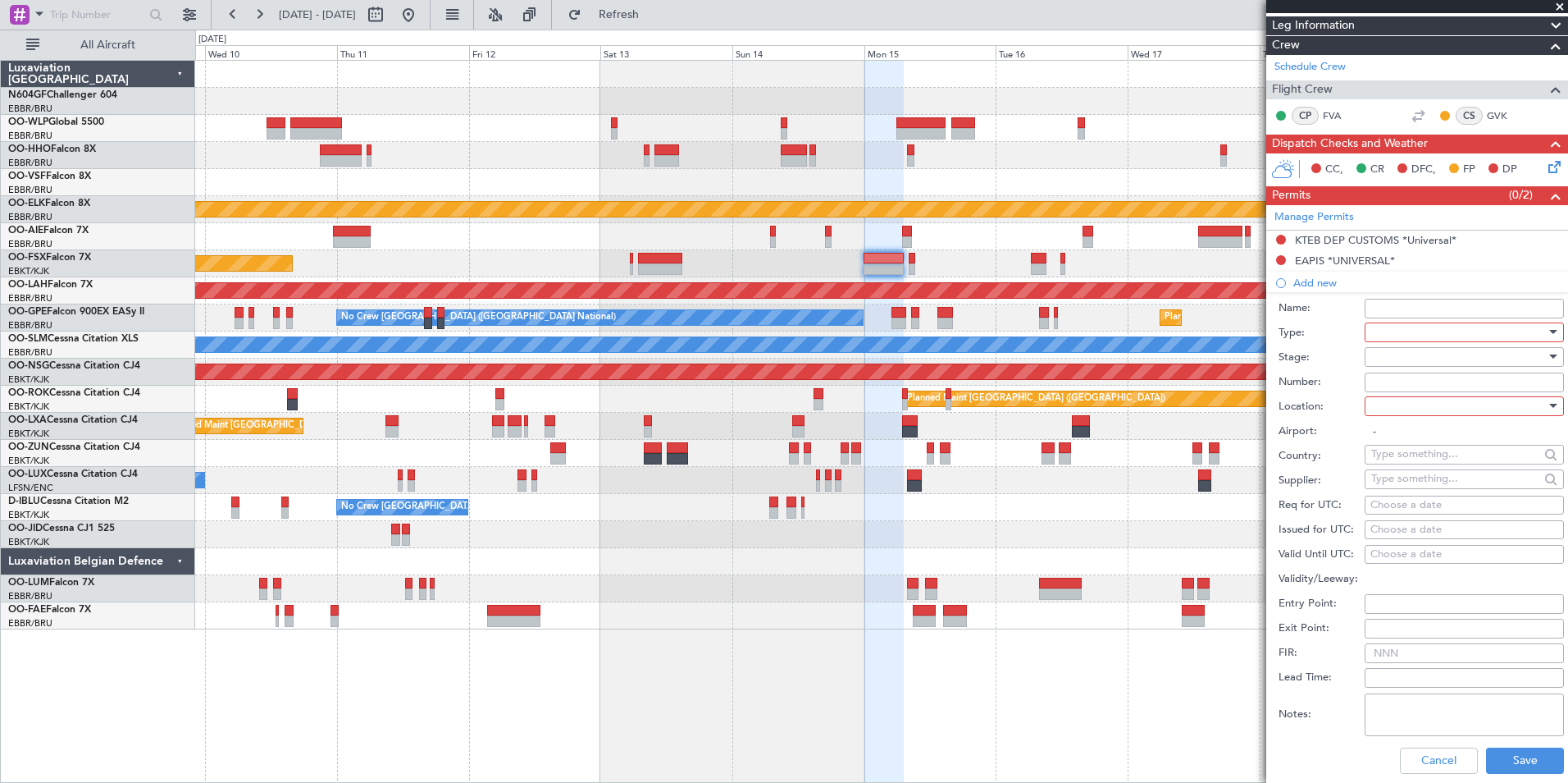
click at [1402, 328] on div at bounding box center [1459, 333] width 175 height 24
click at [1424, 480] on span "Slot" at bounding box center [1458, 488] width 172 height 24
click at [1398, 362] on div at bounding box center [1459, 357] width 175 height 24
click at [1417, 422] on span "Not Requested" at bounding box center [1458, 415] width 172 height 24
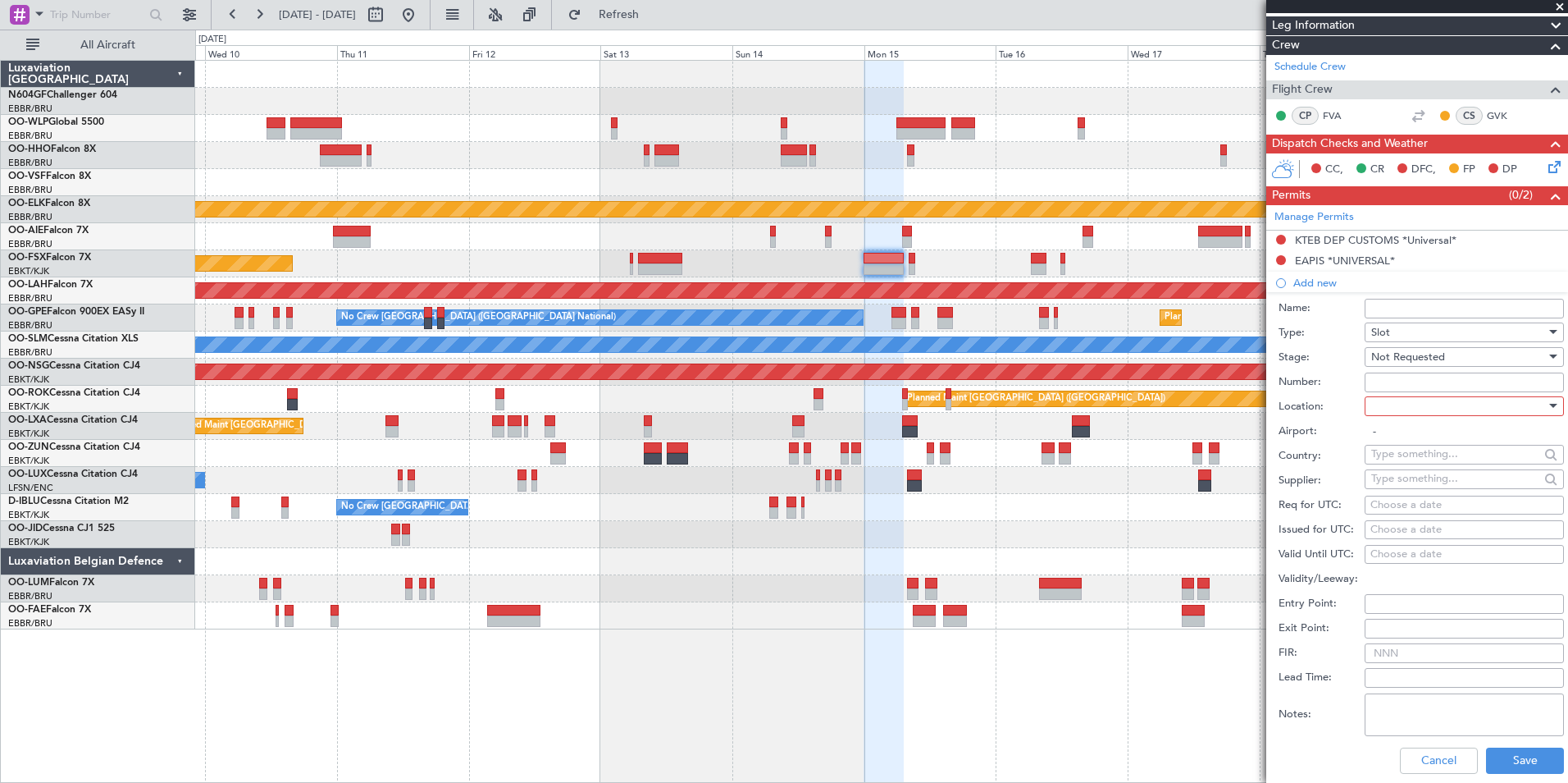
click at [1412, 405] on div at bounding box center [1459, 406] width 175 height 24
click at [1414, 478] on span "Arrival" at bounding box center [1458, 488] width 172 height 24
type input "LSGG / GVA"
click at [1422, 512] on div "Choose a date" at bounding box center [1464, 505] width 187 height 16
select select "9"
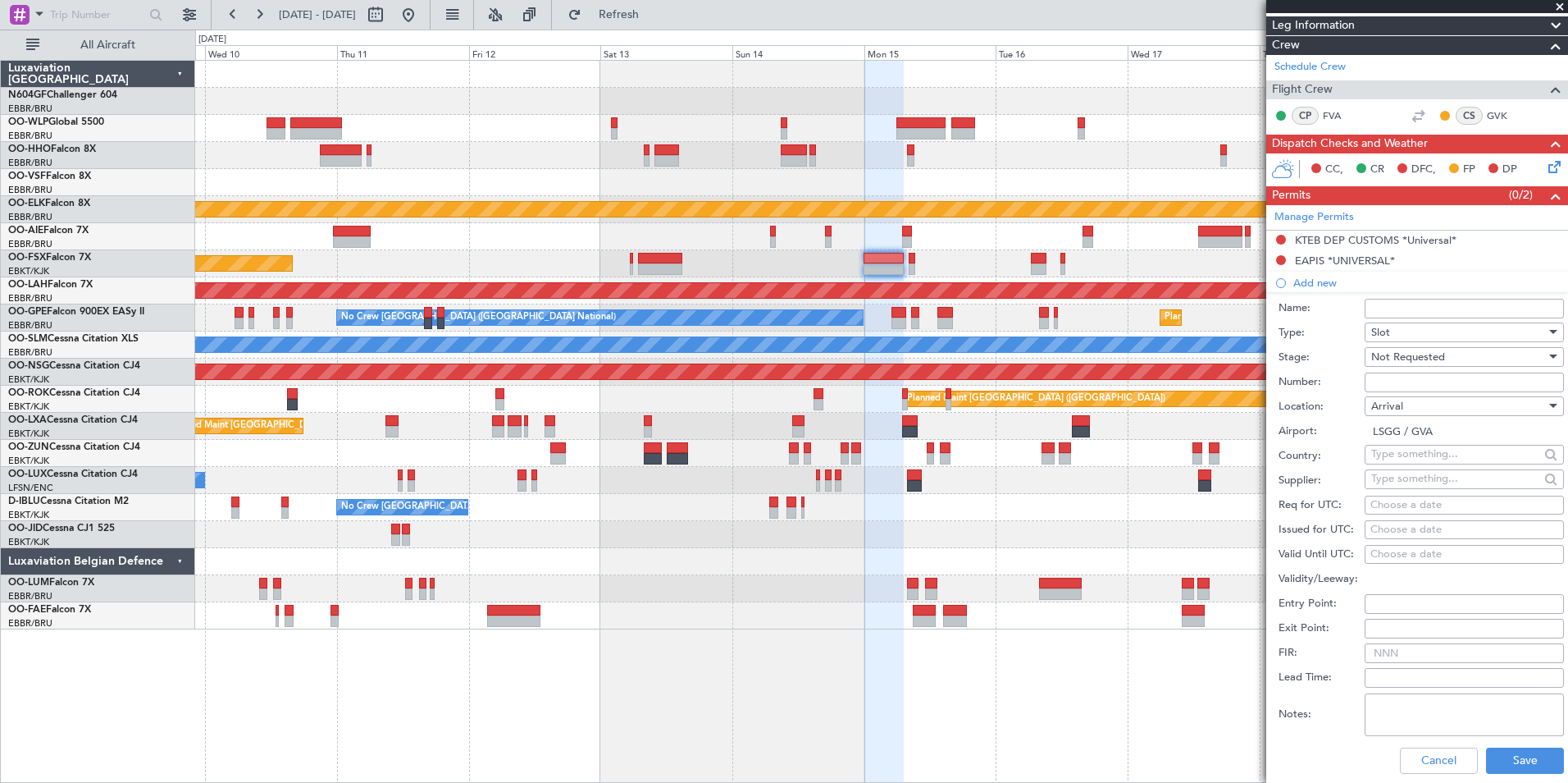
select select "2025"
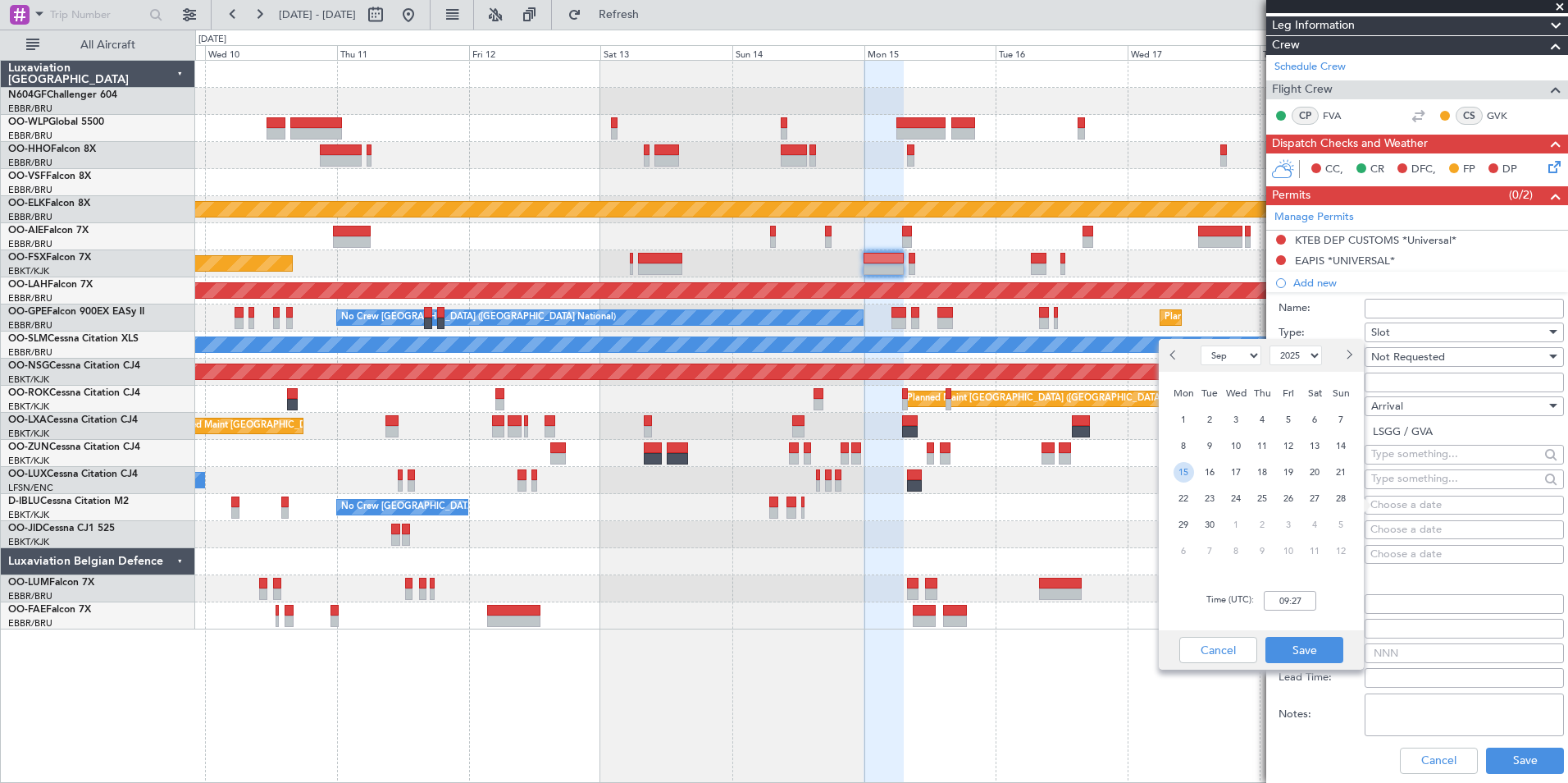
click at [1180, 467] on span "15" at bounding box center [1184, 472] width 21 height 21
click at [1280, 595] on input "00:00" at bounding box center [1290, 600] width 53 height 20
type input "07:20"
drag, startPoint x: 1326, startPoint y: 603, endPoint x: 1326, endPoint y: 630, distance: 27.0
click at [1326, 603] on div "Time (UTC): 07:20" at bounding box center [1262, 600] width 205 height 59
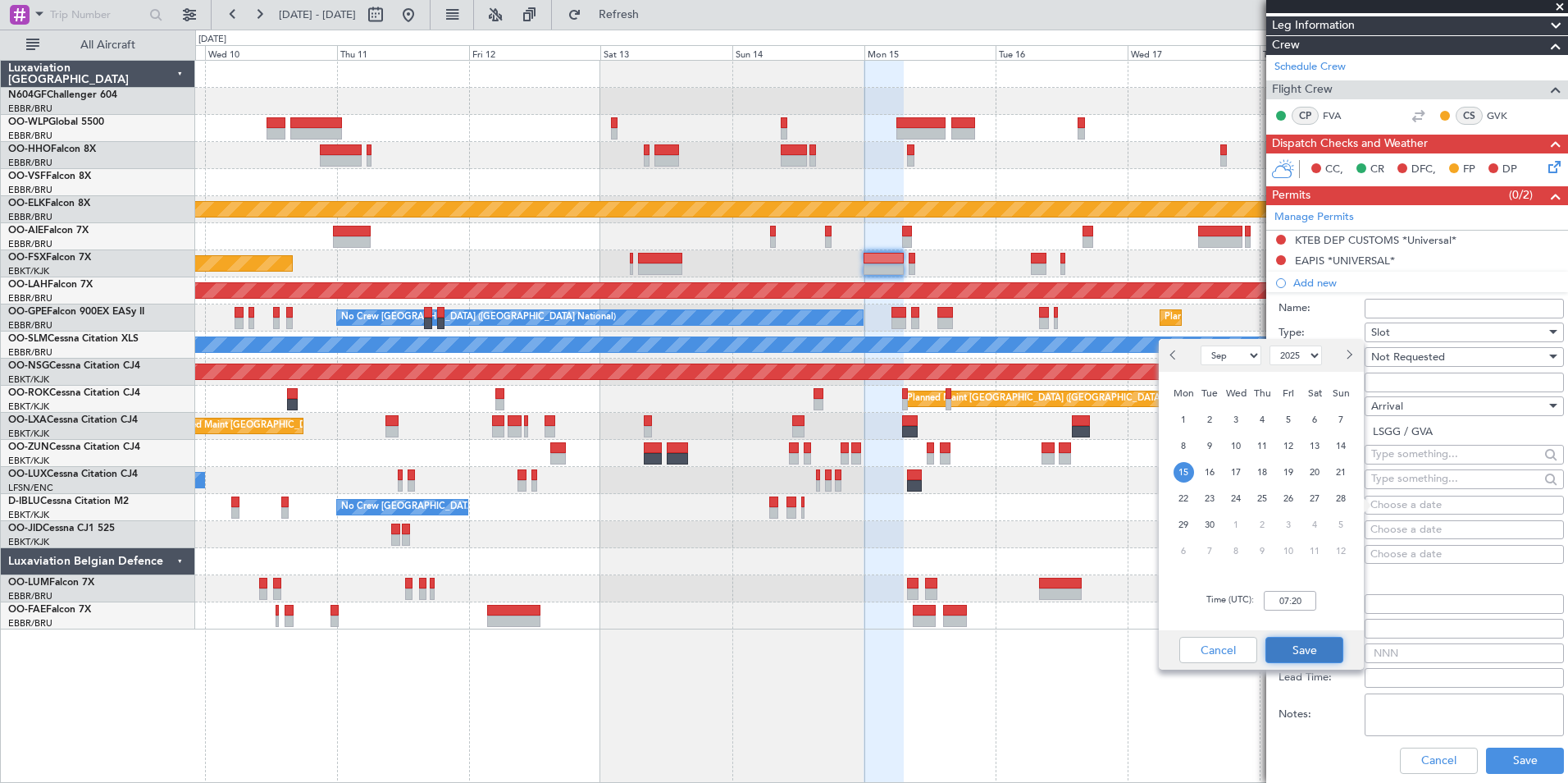
click at [1316, 644] on button "Save" at bounding box center [1304, 650] width 78 height 26
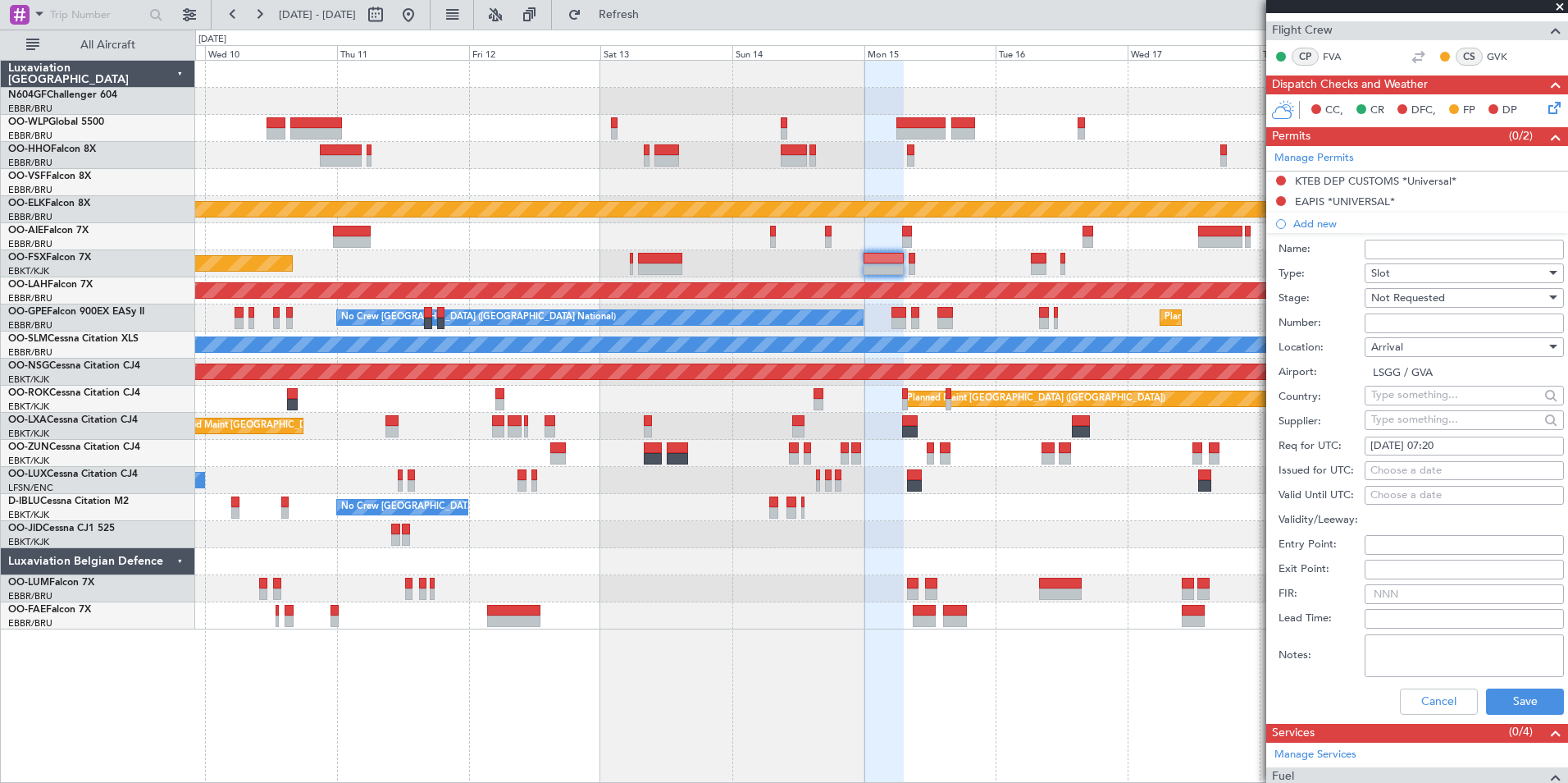
scroll to position [328, 0]
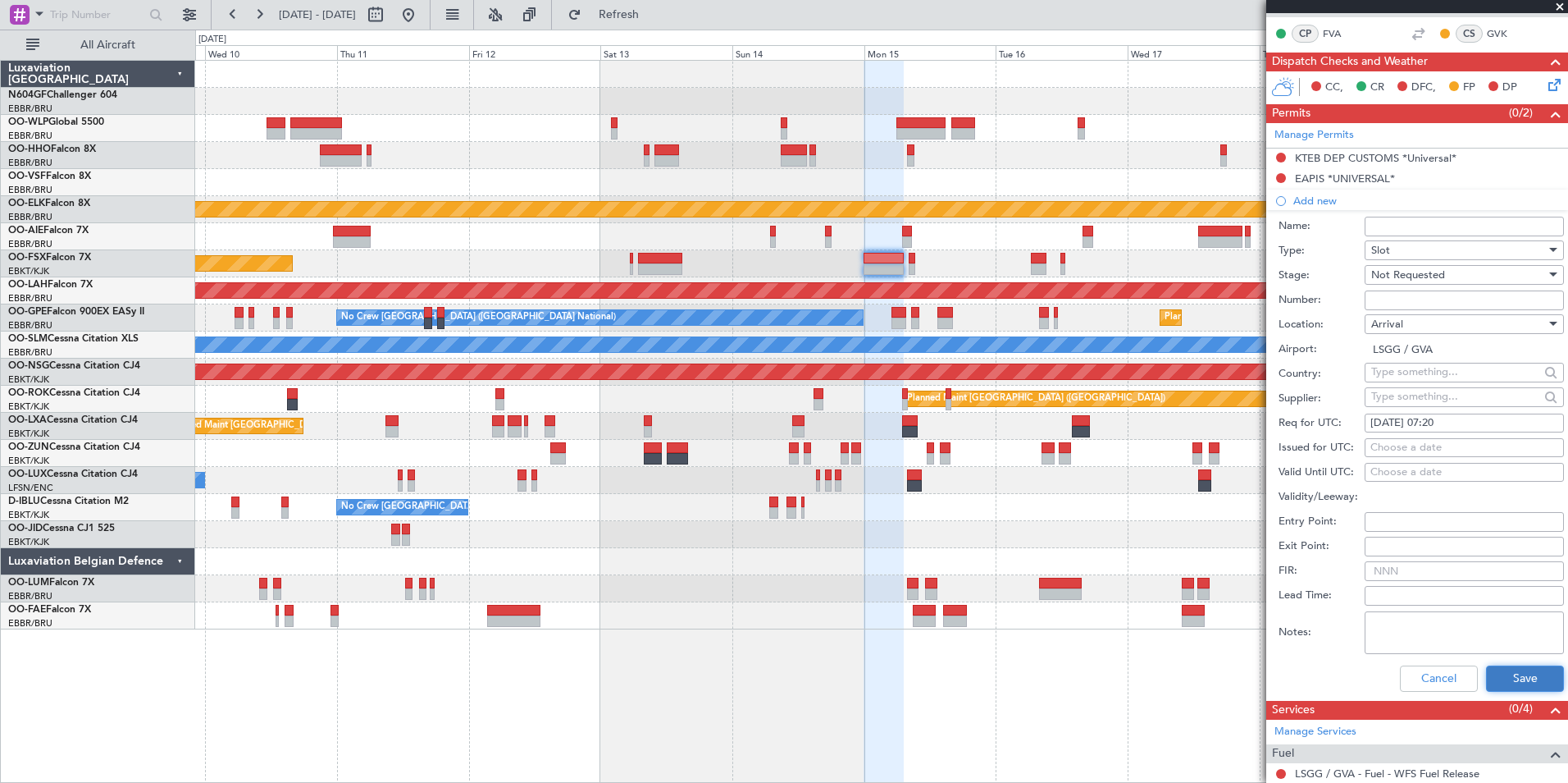
click at [1504, 669] on button "Save" at bounding box center [1525, 678] width 78 height 26
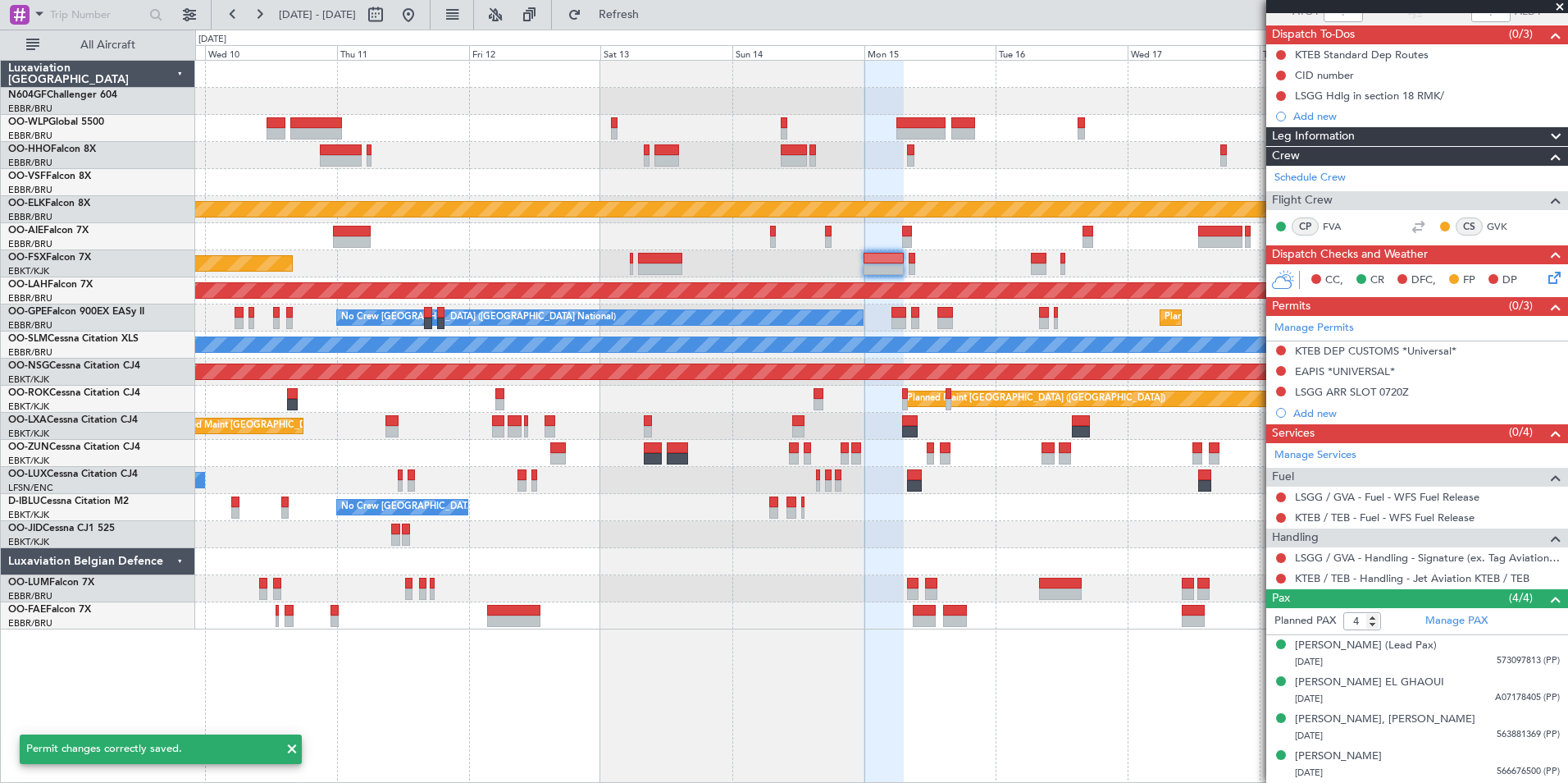
scroll to position [135, 0]
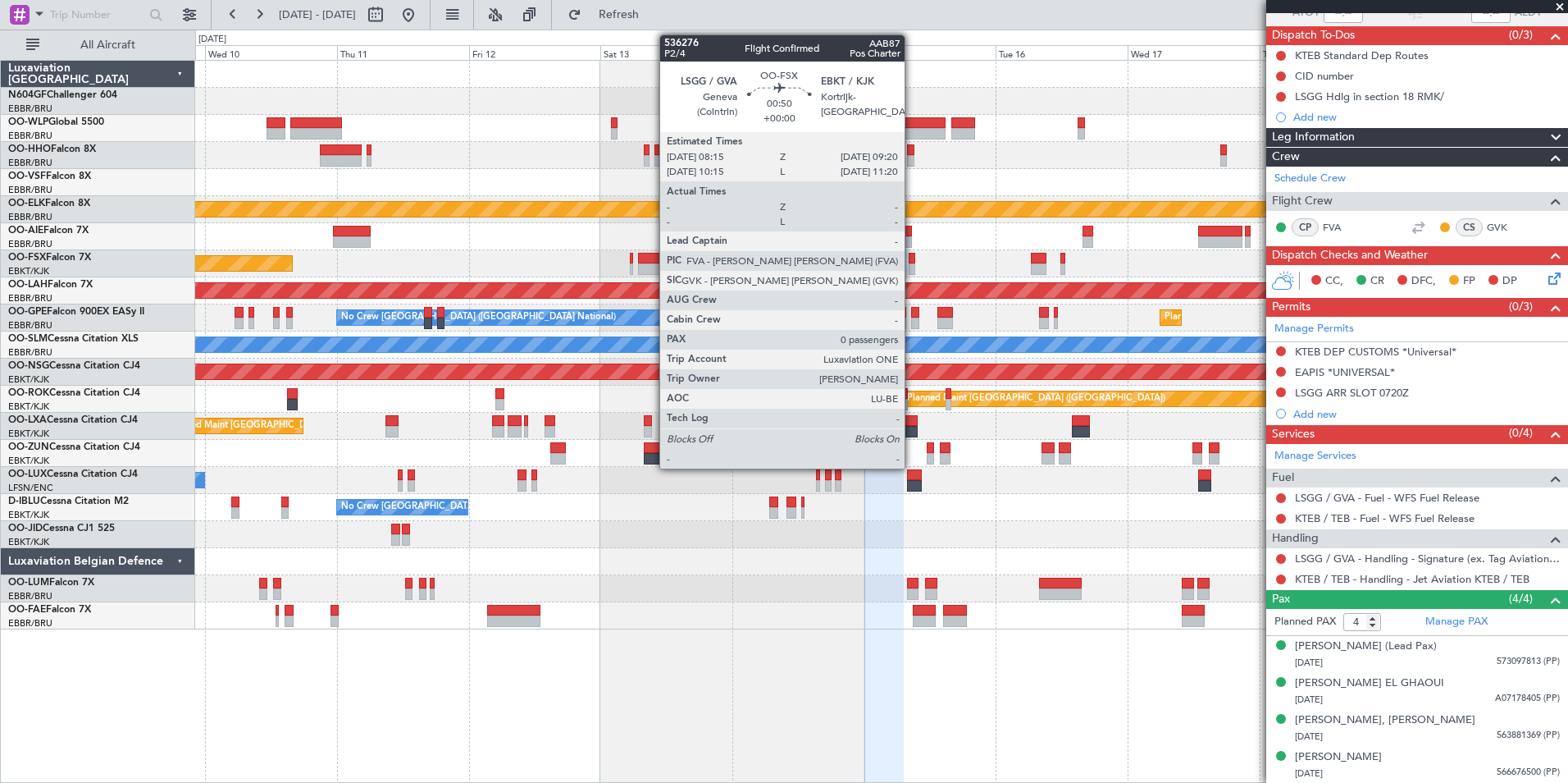
click at [913, 264] on div at bounding box center [912, 269] width 7 height 11
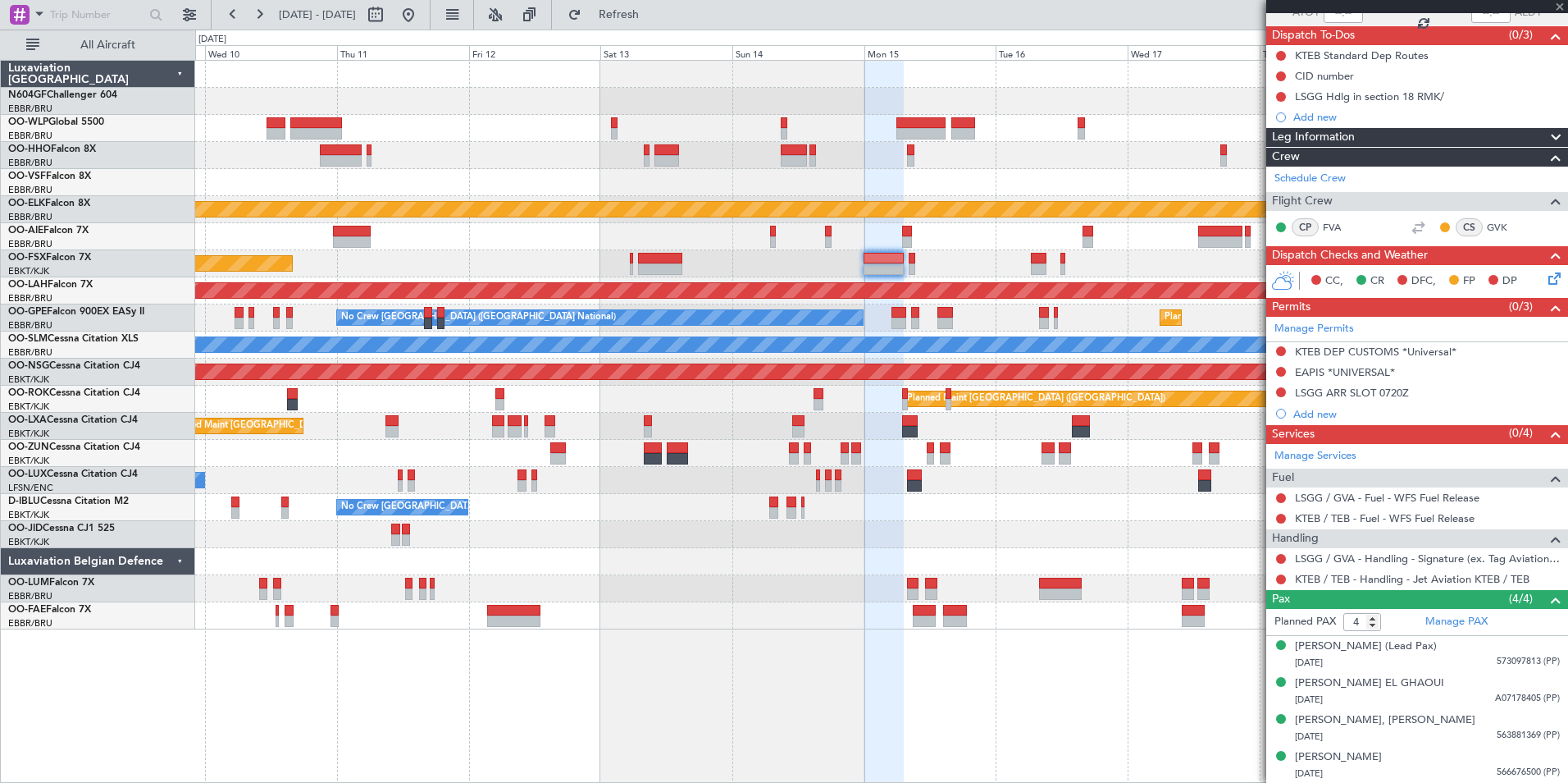
type input "0"
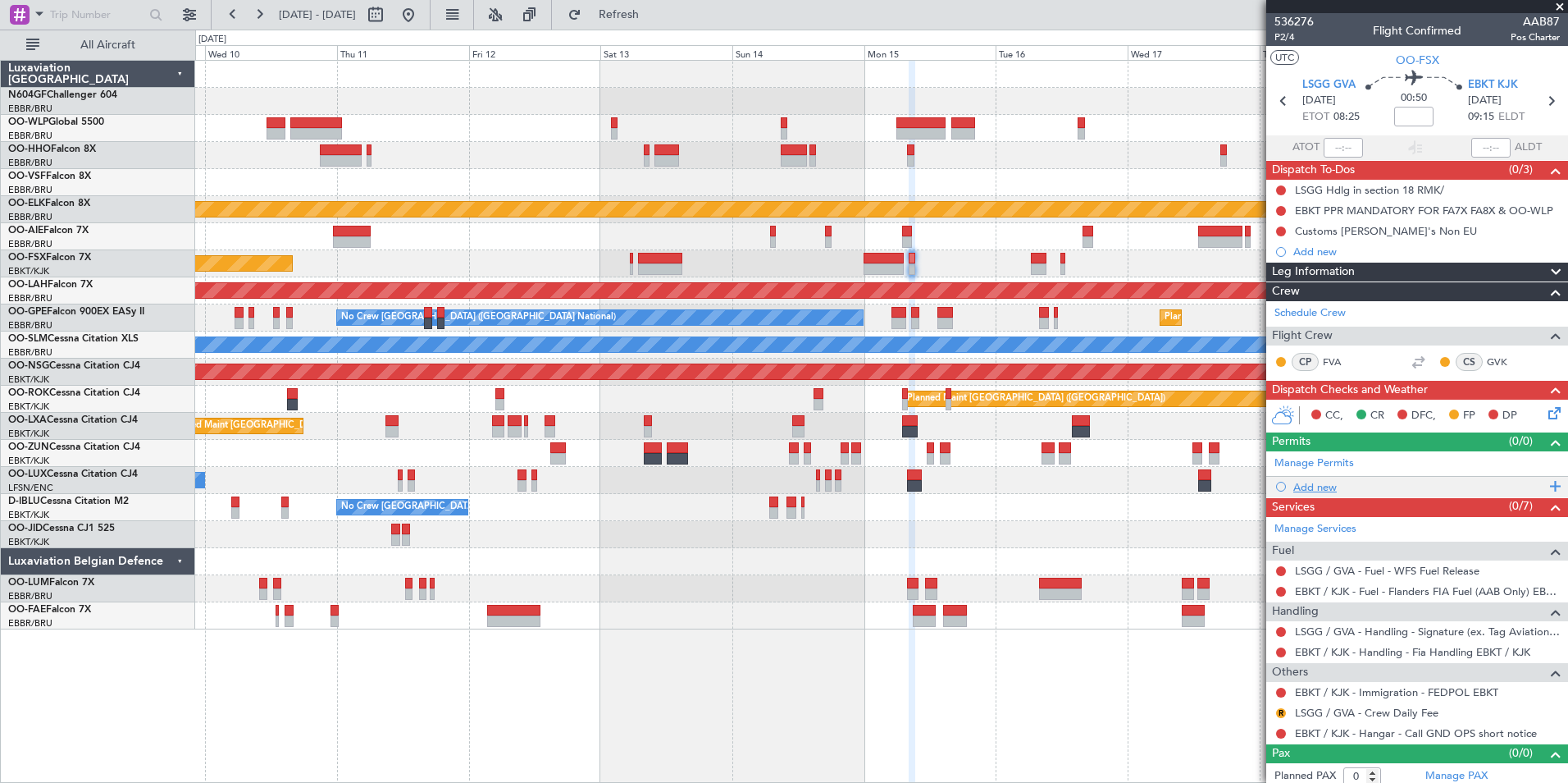
click at [1310, 486] on div "Add new" at bounding box center [1419, 487] width 251 height 14
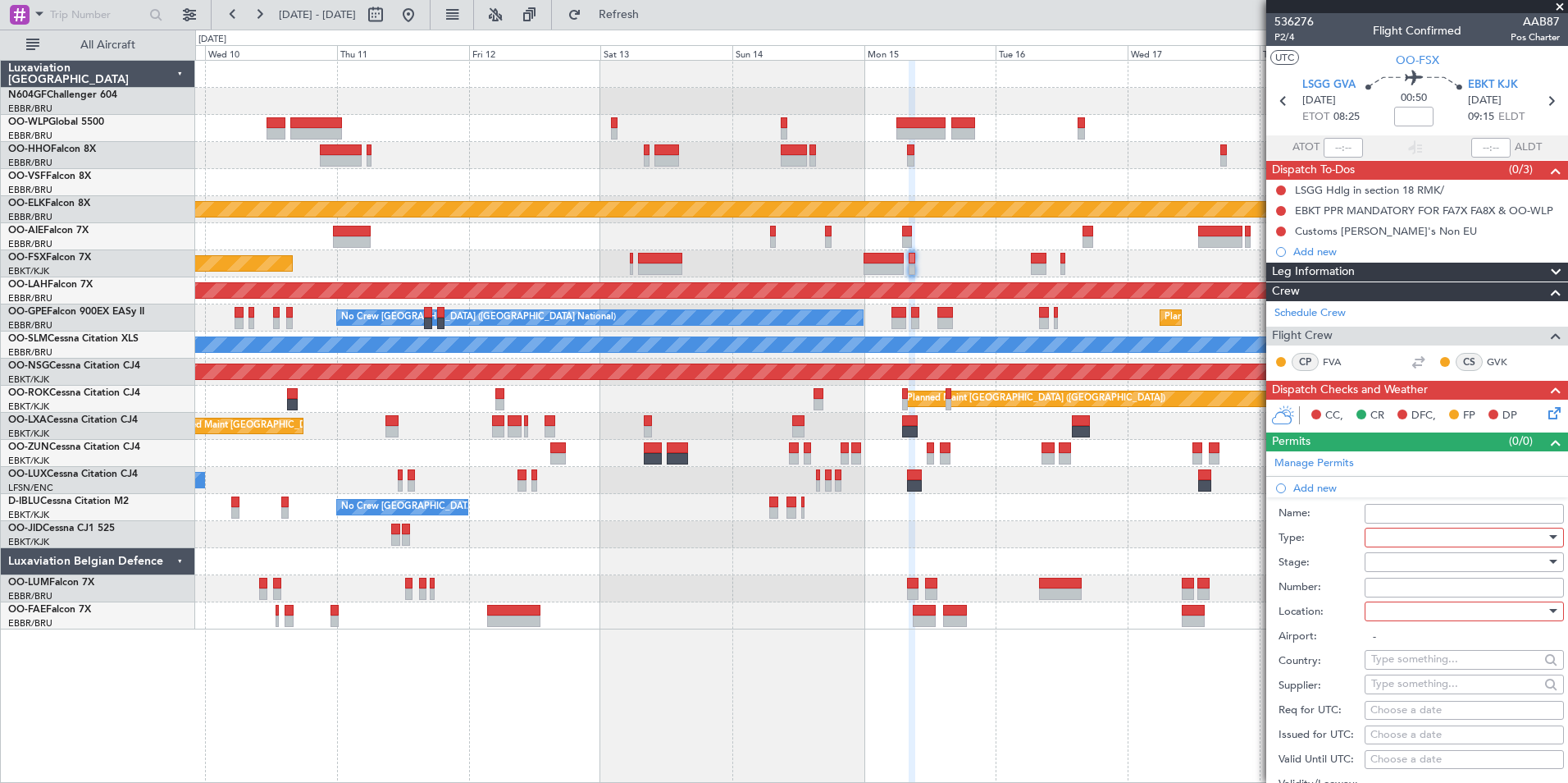
click at [1409, 536] on div at bounding box center [1459, 537] width 175 height 24
click at [1423, 689] on span "Slot" at bounding box center [1458, 692] width 172 height 24
click at [1405, 570] on div at bounding box center [1459, 563] width 175 height 24
click at [1420, 620] on span "Not Requested" at bounding box center [1458, 620] width 172 height 24
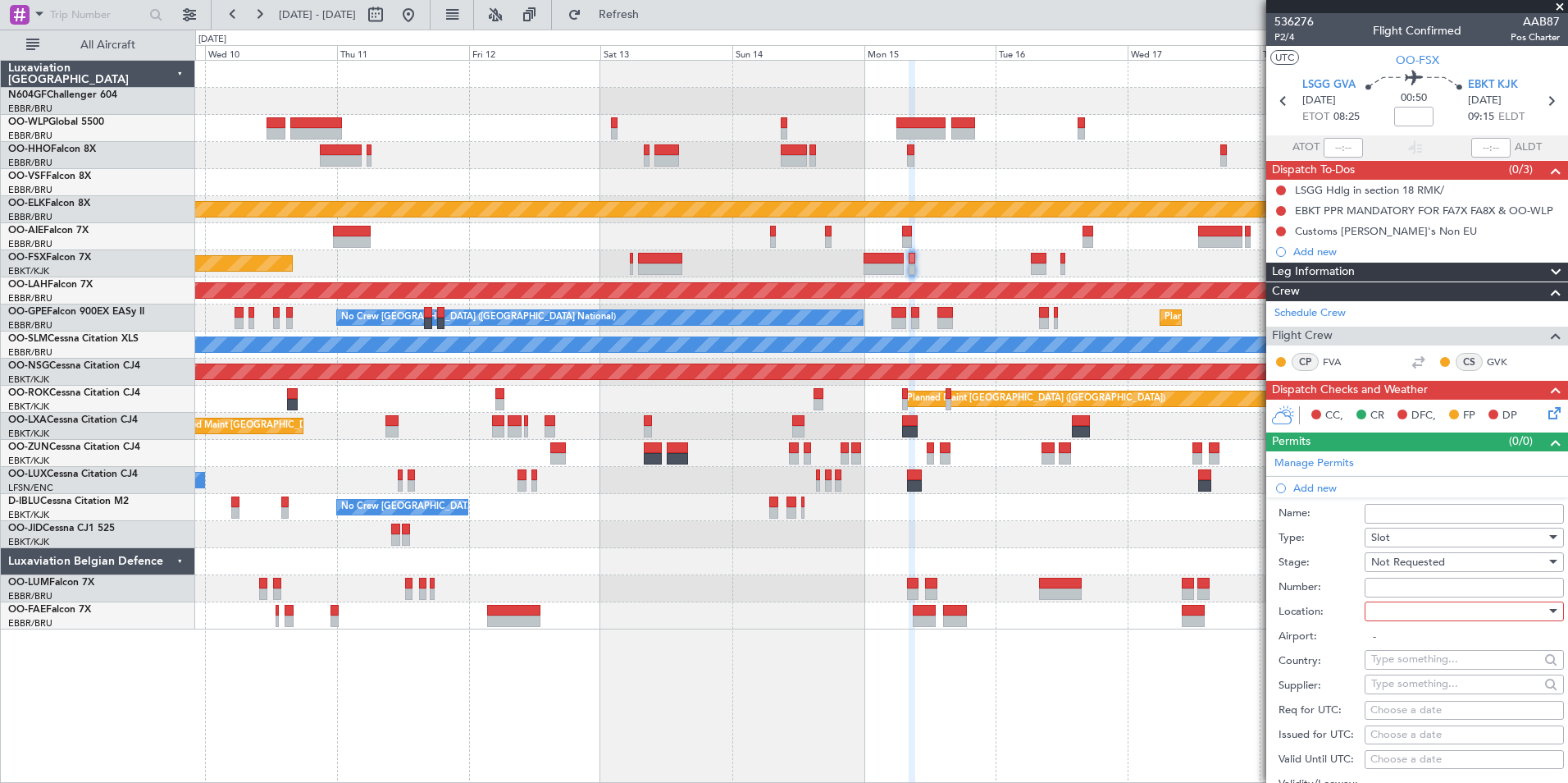
click at [1408, 597] on div "Number:" at bounding box center [1421, 588] width 285 height 24
click at [1415, 612] on div at bounding box center [1459, 612] width 175 height 24
click at [1423, 637] on span "Departure" at bounding box center [1458, 644] width 172 height 24
type input "LSGG / GVA"
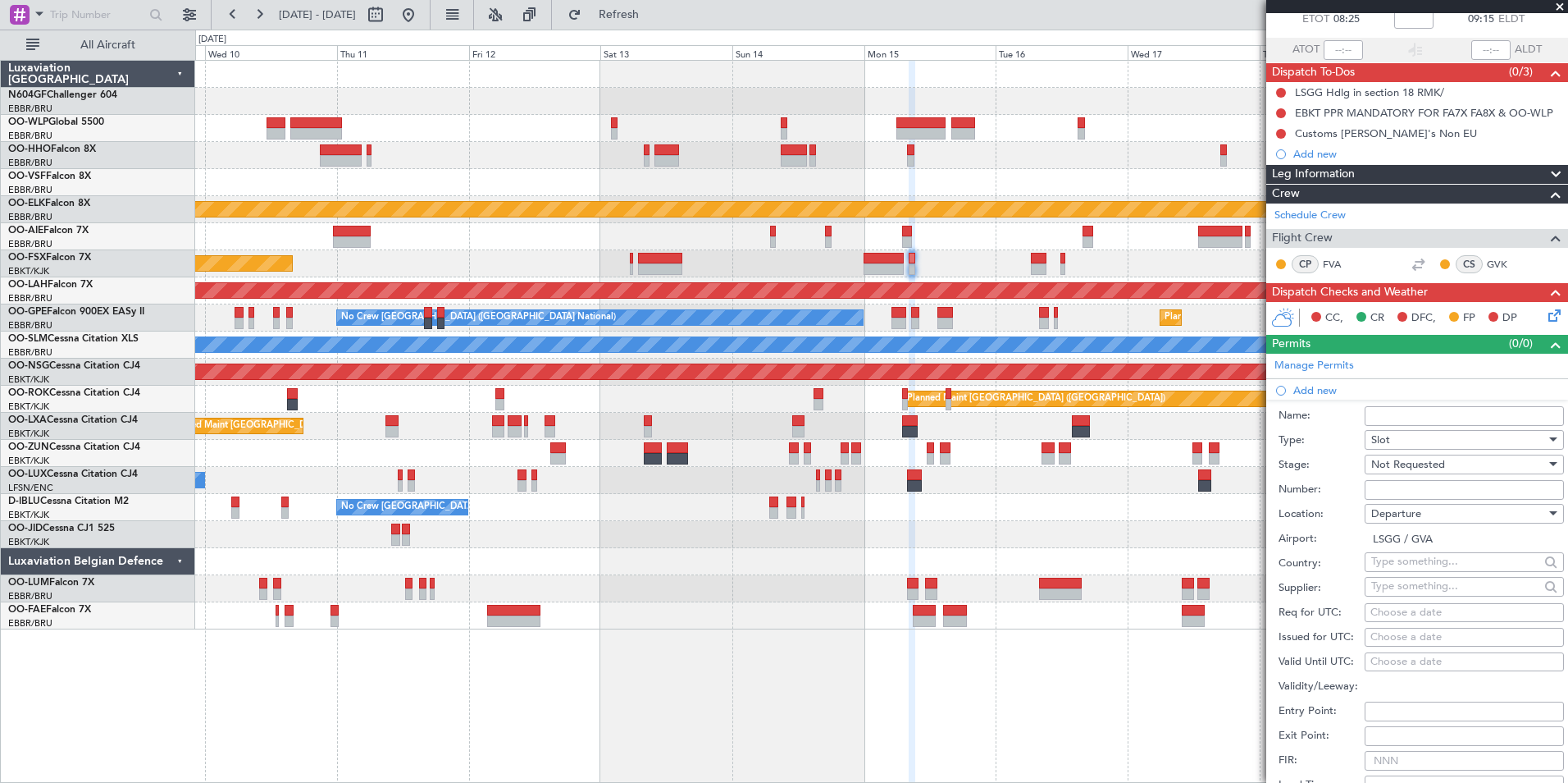
scroll to position [164, 0]
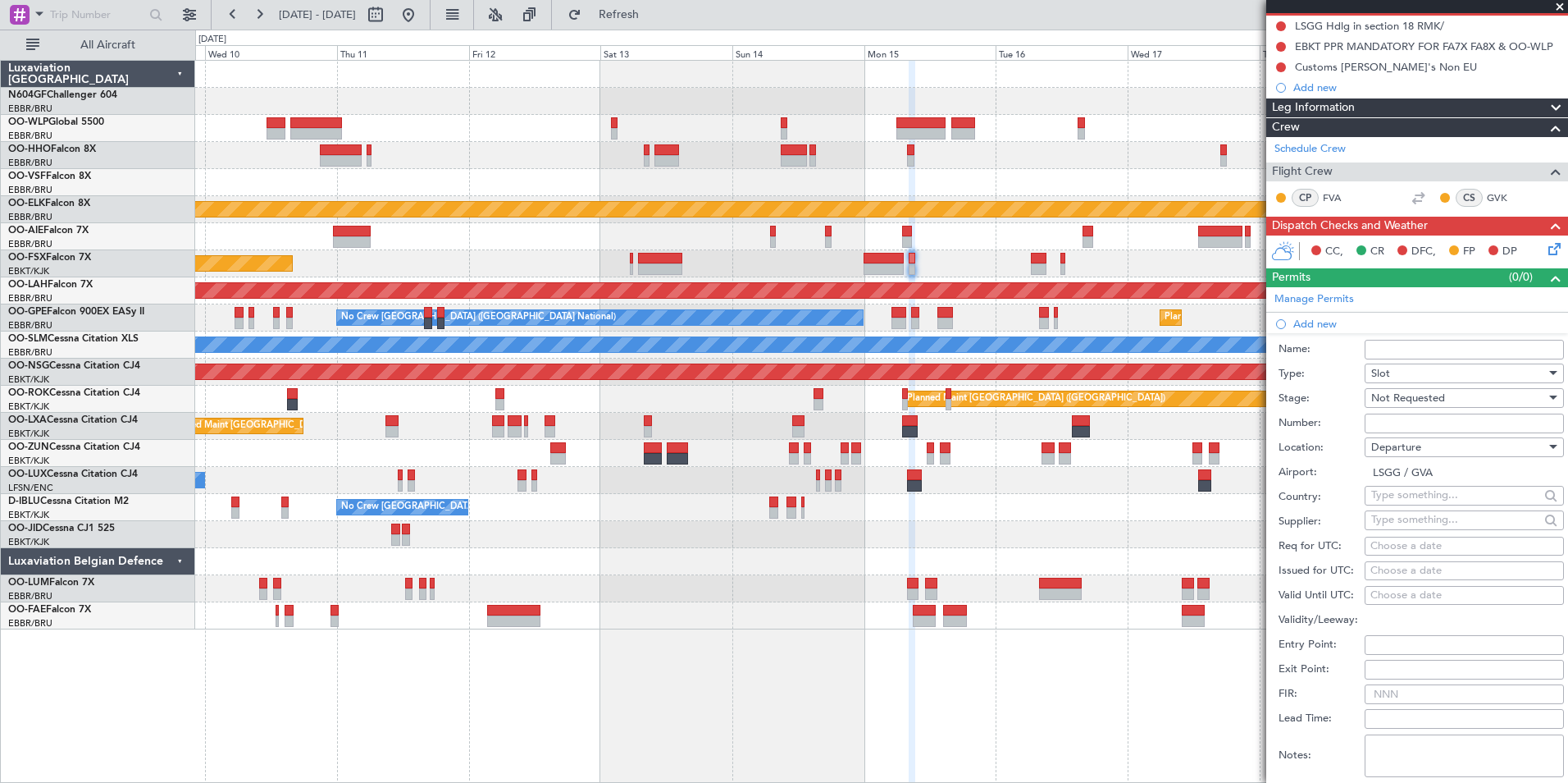
click at [1401, 546] on div "Choose a date" at bounding box center [1464, 546] width 187 height 16
select select "9"
select select "2025"
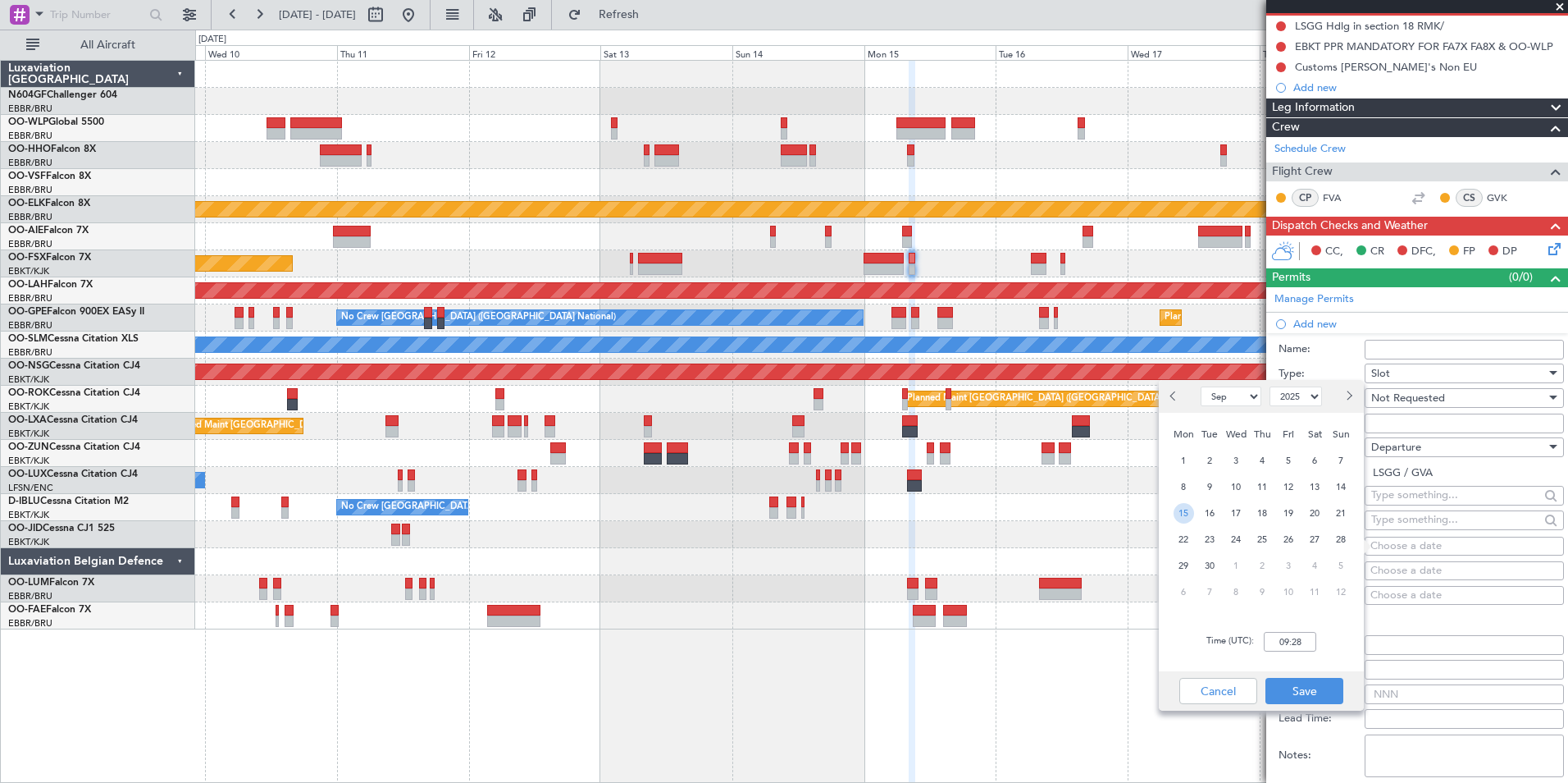
click at [1191, 512] on span "15" at bounding box center [1184, 514] width 21 height 21
click at [1297, 651] on input "00:00" at bounding box center [1290, 642] width 53 height 20
type input "08:15"
click at [1307, 652] on div "Time (UTC): 08:15" at bounding box center [1262, 642] width 205 height 59
click at [1317, 684] on button "Save" at bounding box center [1304, 691] width 78 height 26
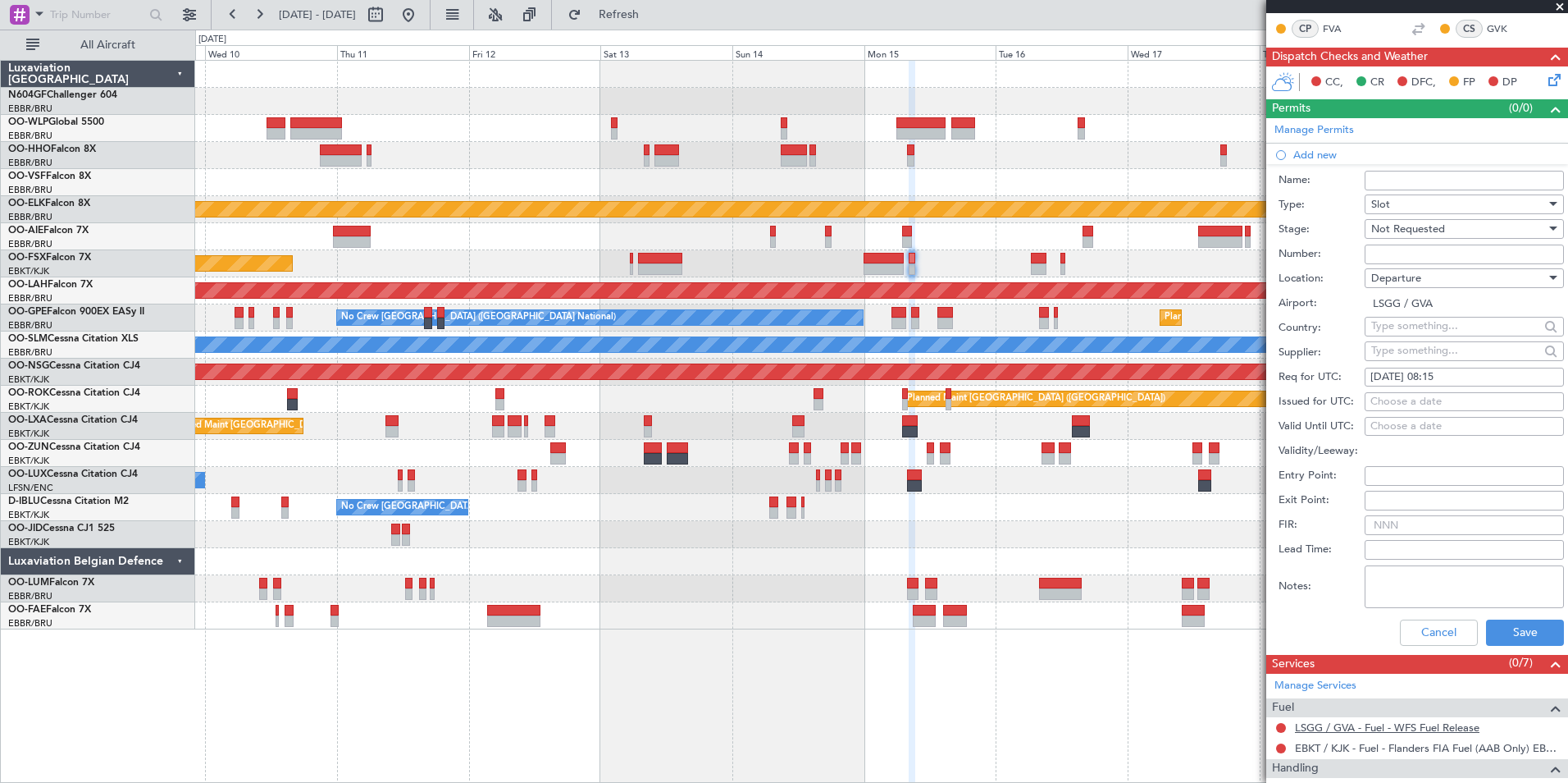
scroll to position [493, 0]
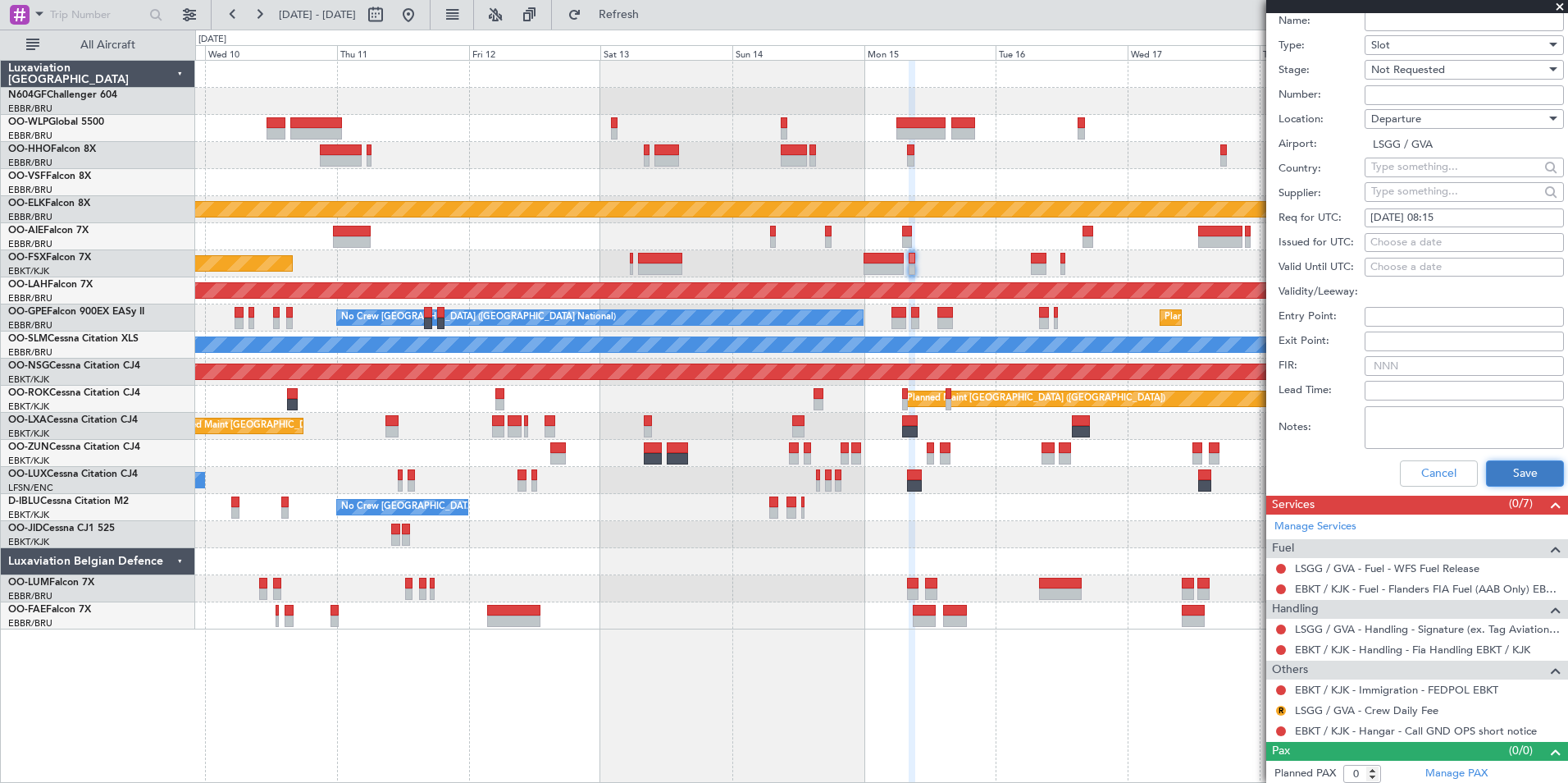
click at [1501, 481] on button "Save" at bounding box center [1525, 474] width 78 height 26
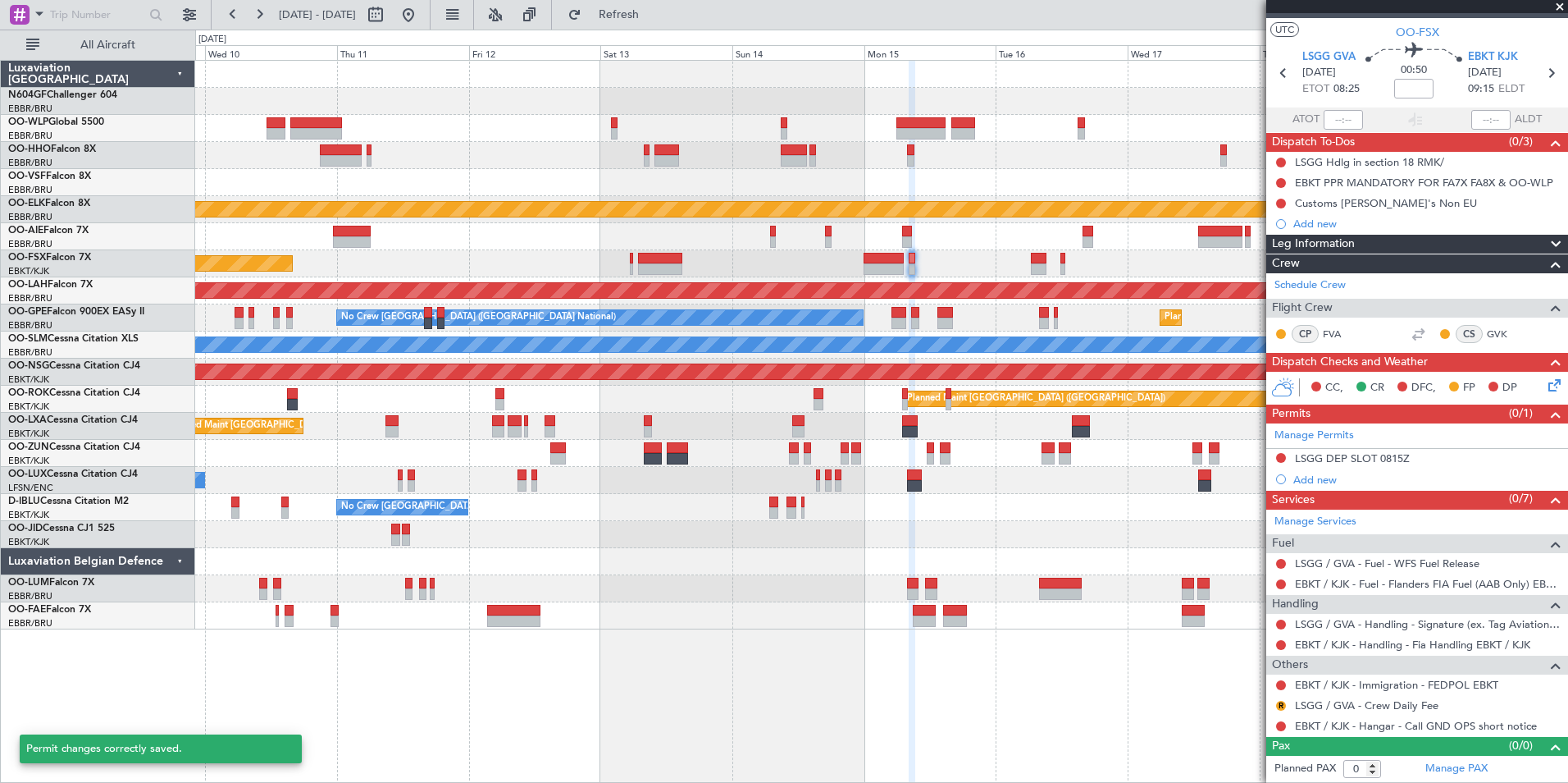
scroll to position [27, 0]
click at [1317, 476] on div "Add new" at bounding box center [1419, 481] width 251 height 14
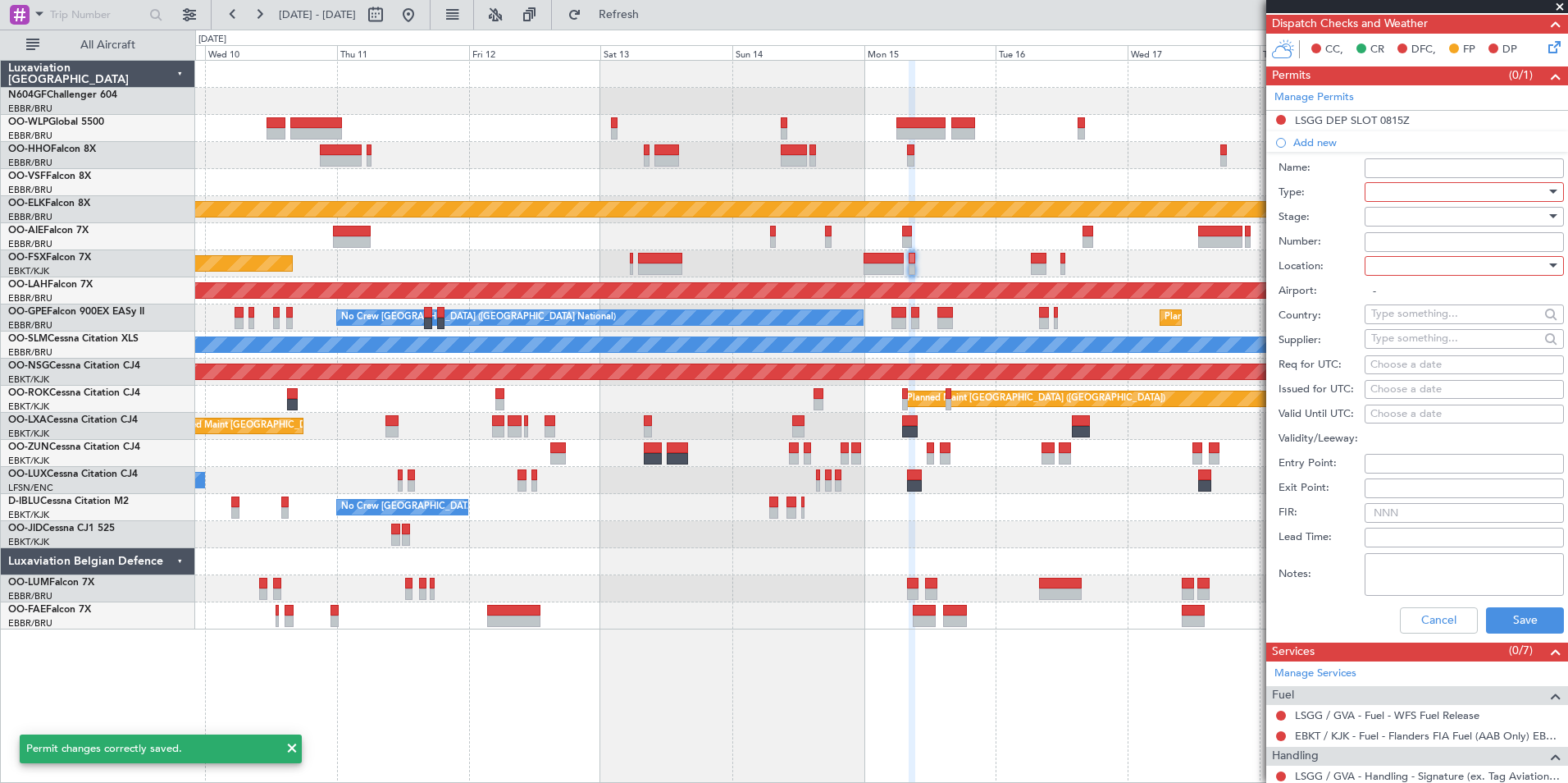
scroll to position [267, 0]
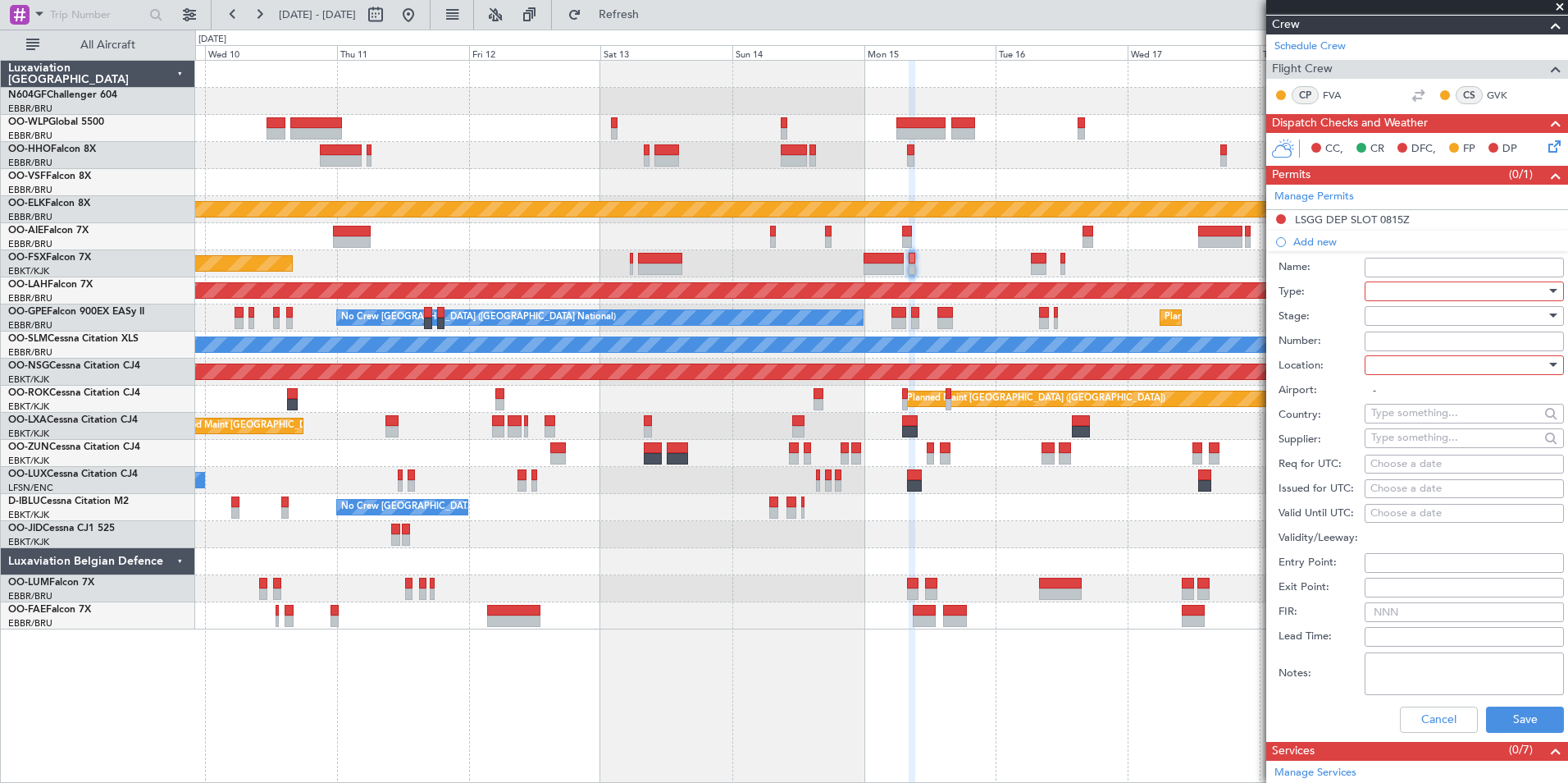
click at [1371, 294] on span at bounding box center [1371, 291] width 1 height 15
click at [1386, 360] on span "PPR" at bounding box center [1458, 372] width 172 height 24
click at [1402, 306] on div at bounding box center [1459, 316] width 175 height 24
click at [1406, 372] on span "Not Requested" at bounding box center [1458, 373] width 172 height 24
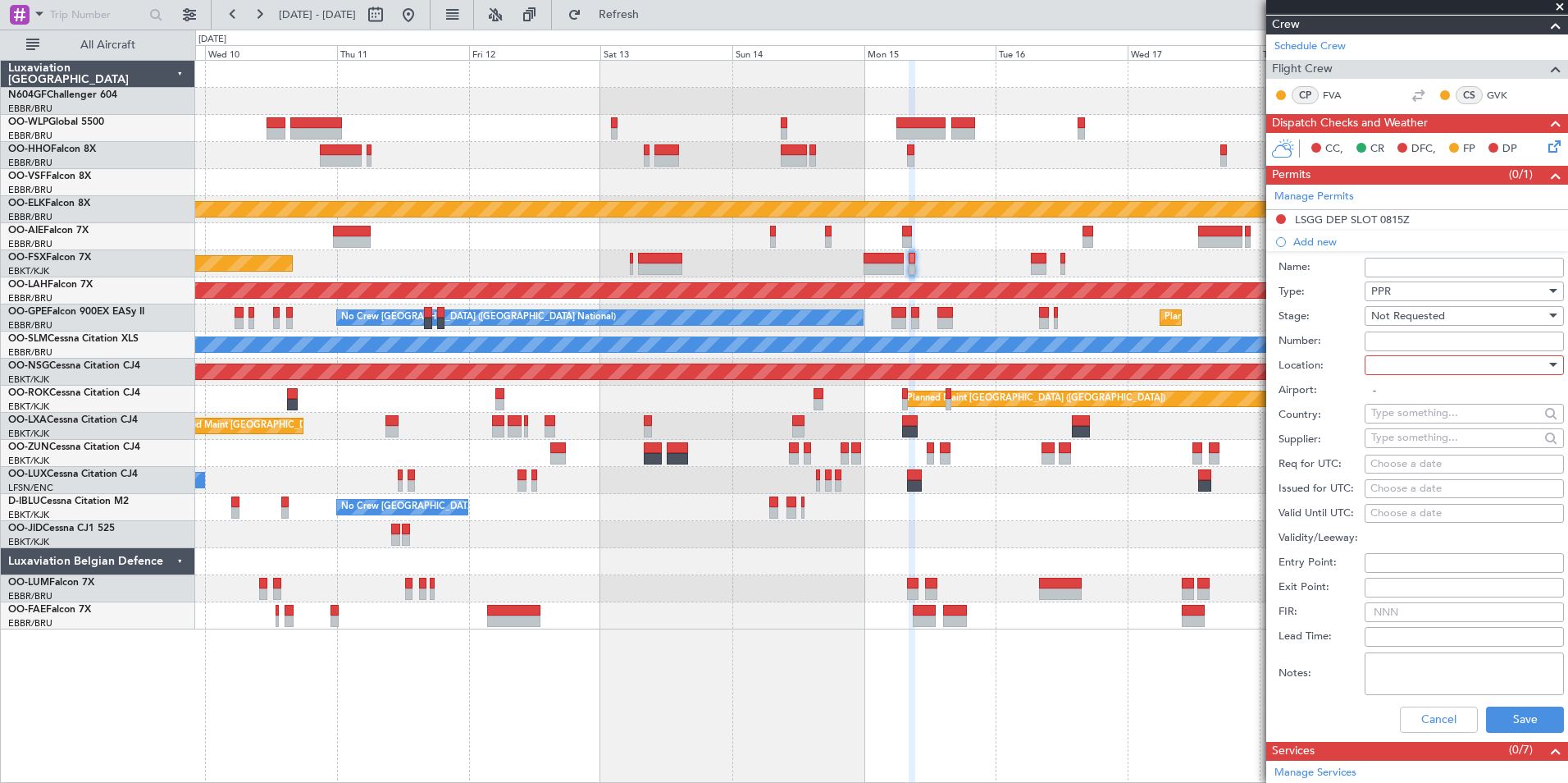
click at [1410, 374] on div at bounding box center [1459, 366] width 175 height 24
click at [1417, 442] on span "Arrival" at bounding box center [1458, 448] width 172 height 24
type input "EBKT / KJK"
click at [1390, 465] on div "Choose a date" at bounding box center [1464, 464] width 187 height 16
select select "9"
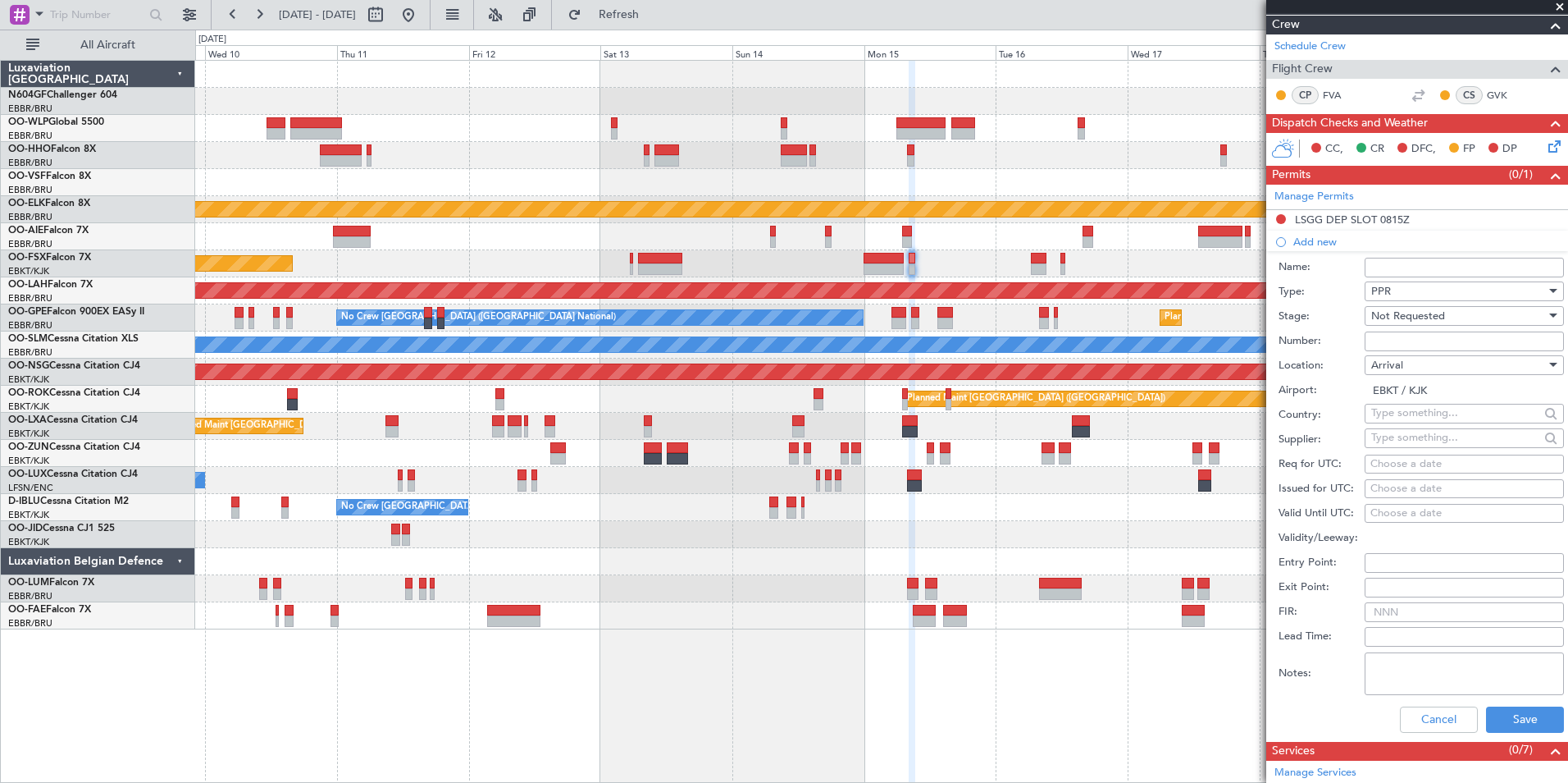
select select "2025"
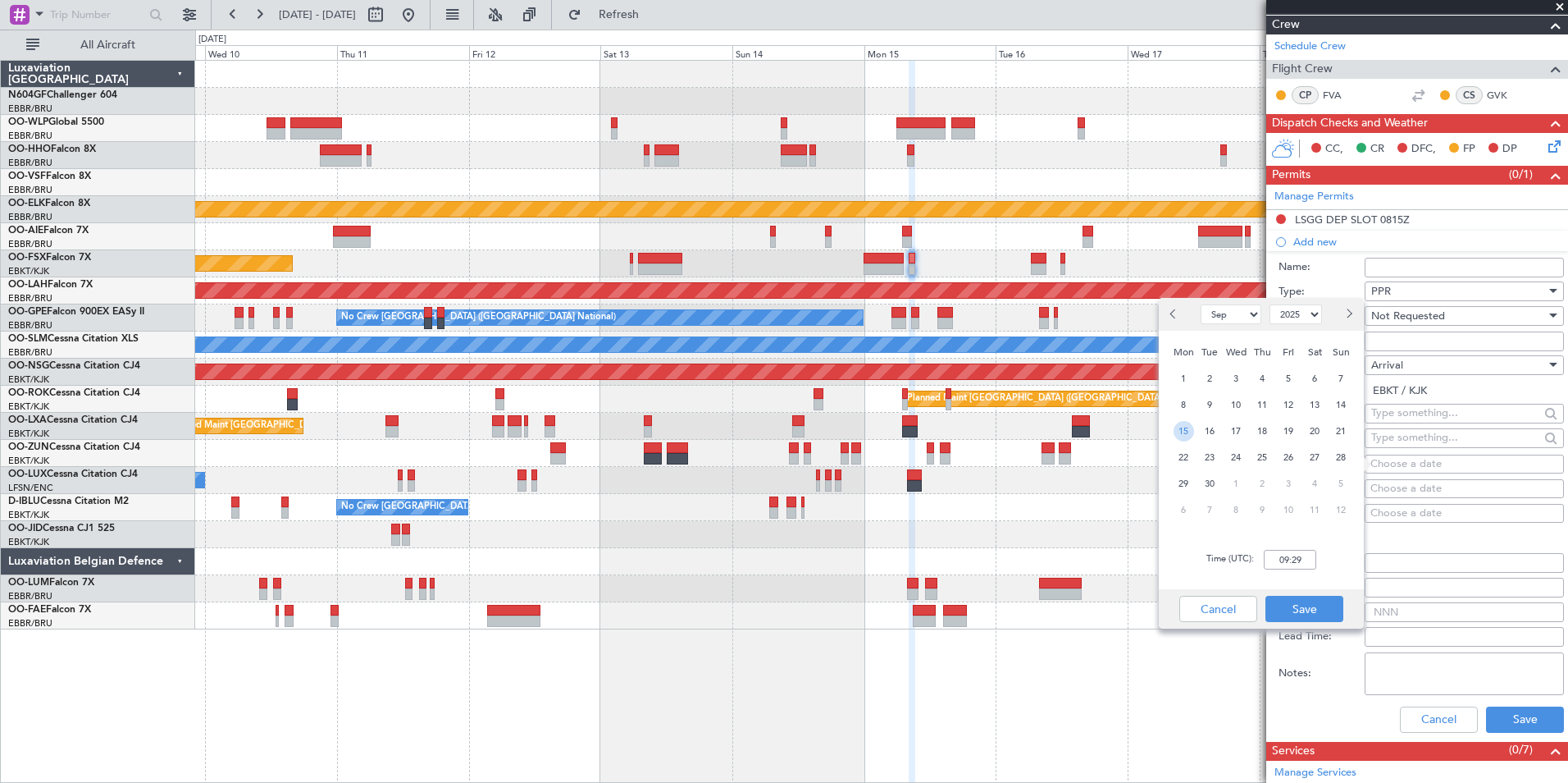
click at [1187, 427] on span "15" at bounding box center [1184, 432] width 21 height 21
click at [1290, 556] on input "00:00" at bounding box center [1290, 560] width 53 height 20
type input "09:20"
click at [1339, 574] on div "Time (UTC): 09:20" at bounding box center [1262, 560] width 205 height 59
click at [1316, 604] on button "Save" at bounding box center [1304, 609] width 78 height 26
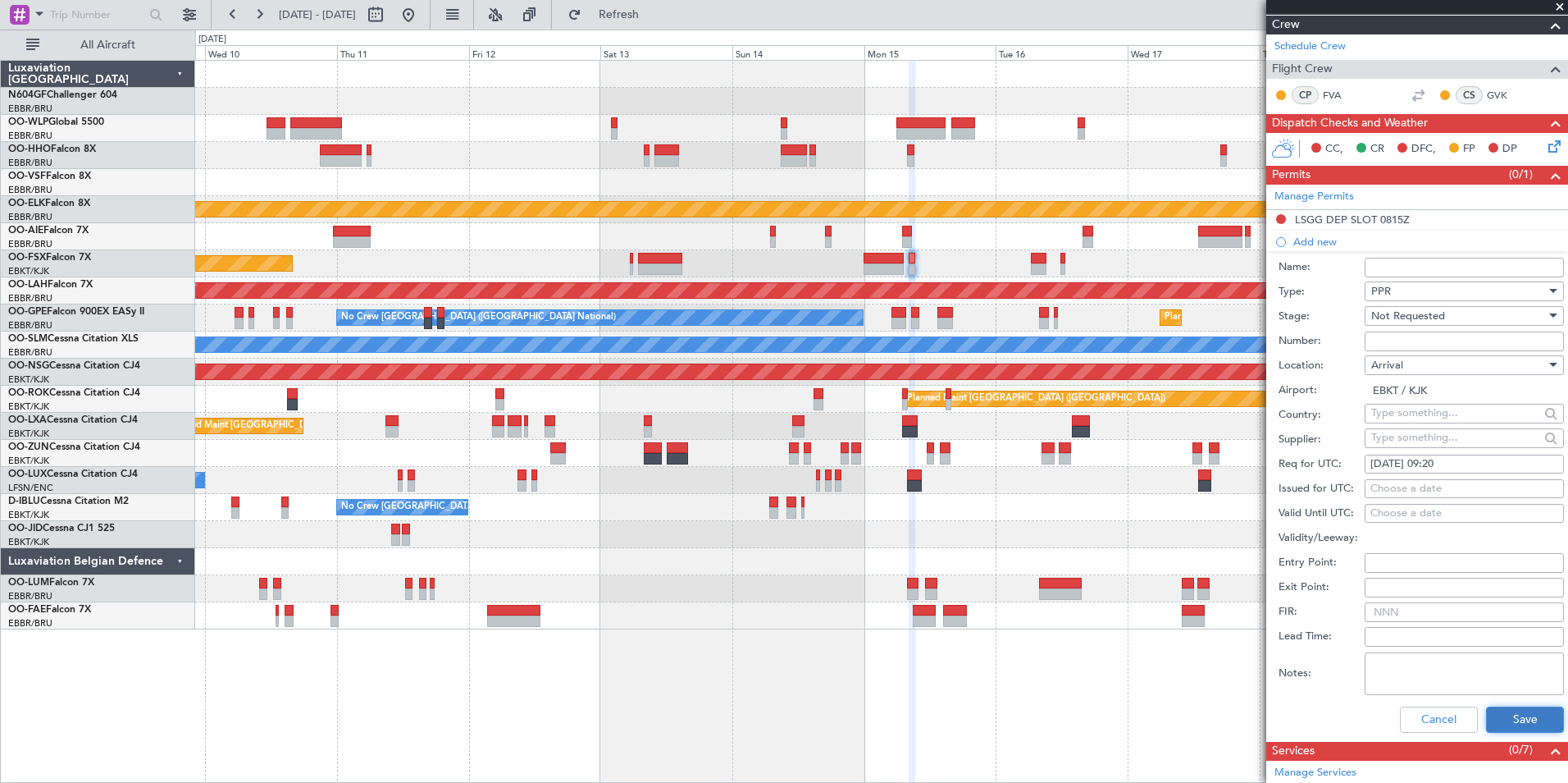
click at [1511, 710] on button "Save" at bounding box center [1525, 720] width 78 height 26
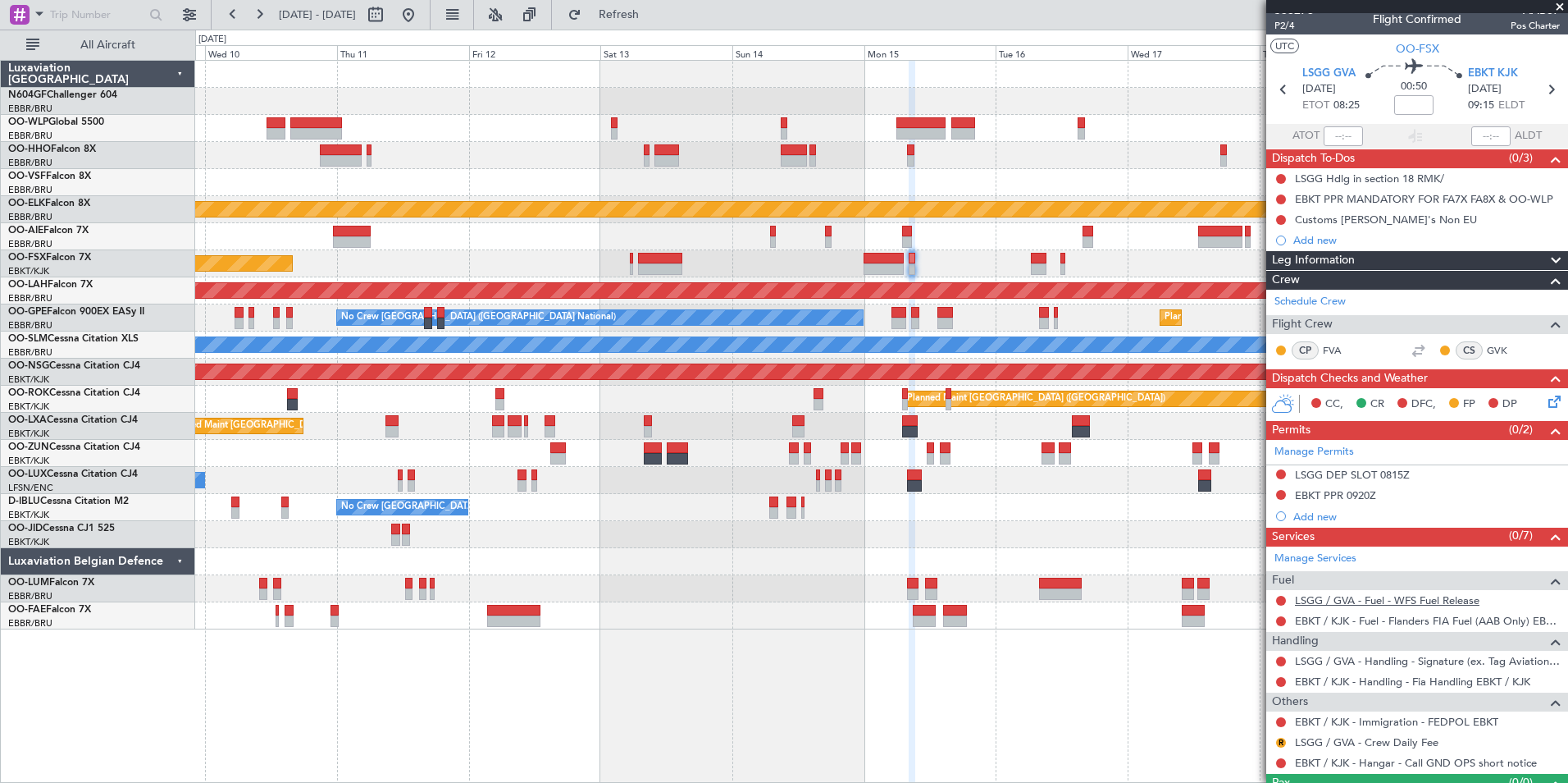
scroll to position [0, 0]
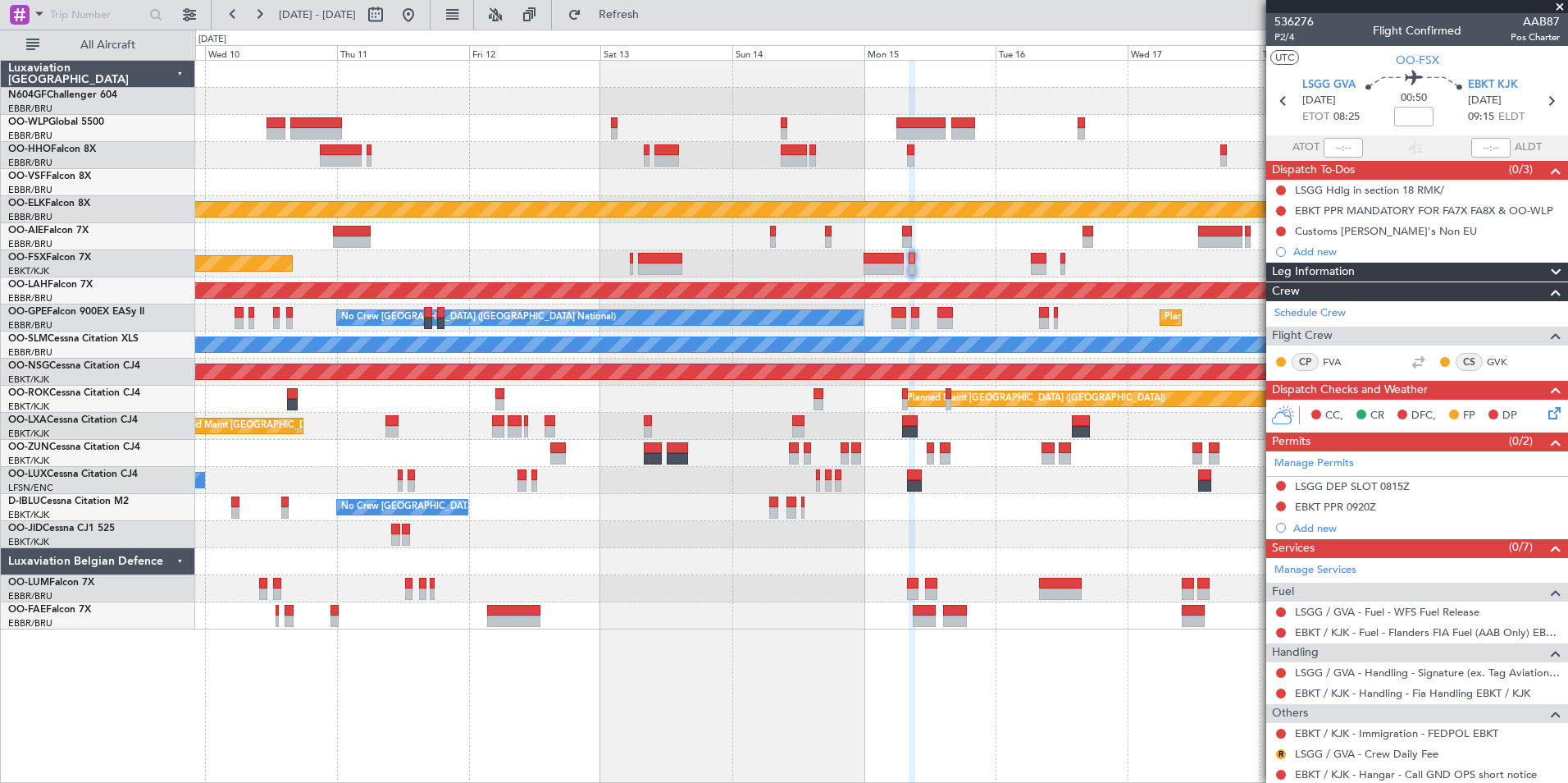
click at [1561, 8] on span at bounding box center [1560, 8] width 16 height 15
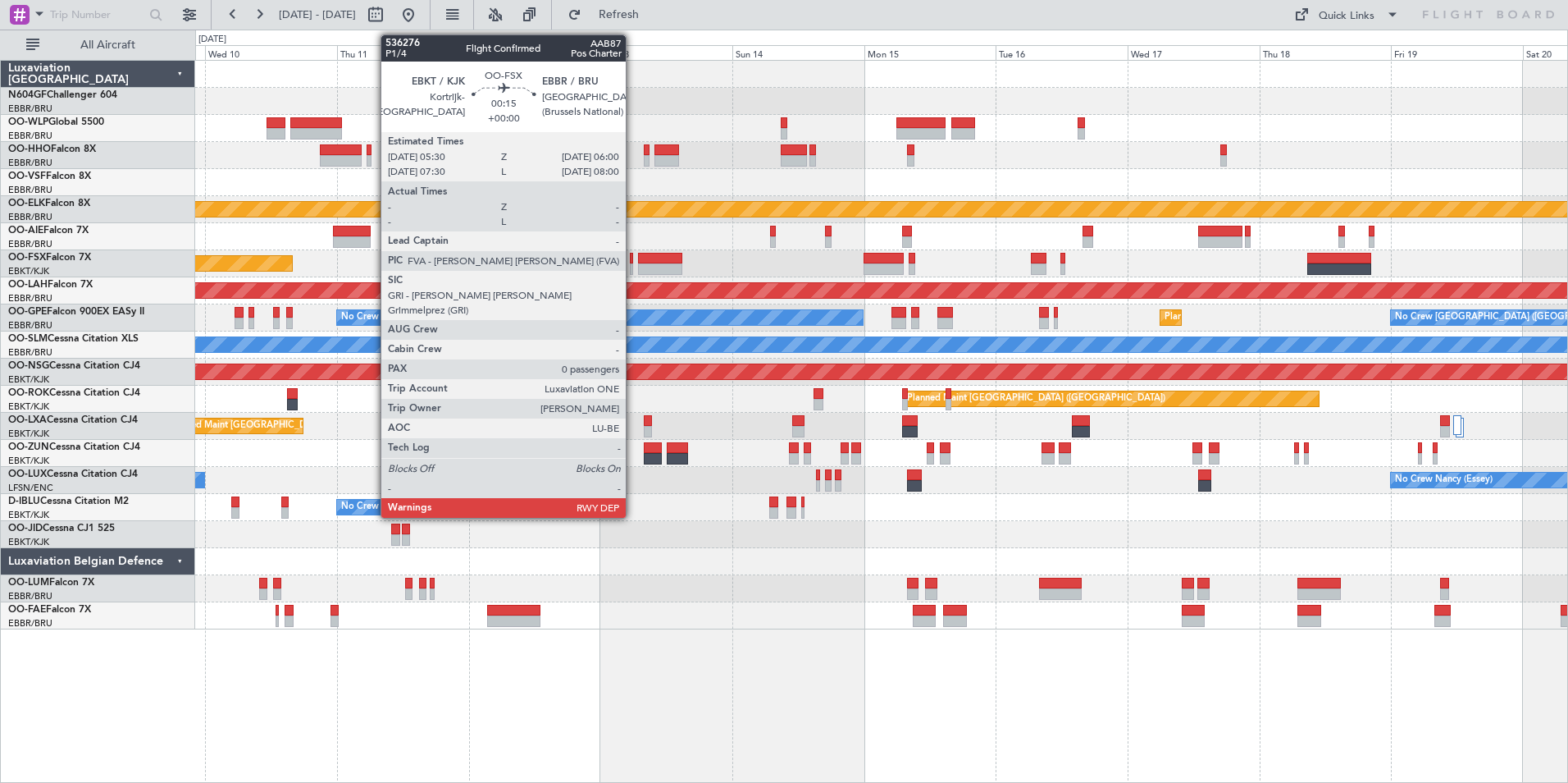
click at [633, 264] on div at bounding box center [631, 269] width 3 height 11
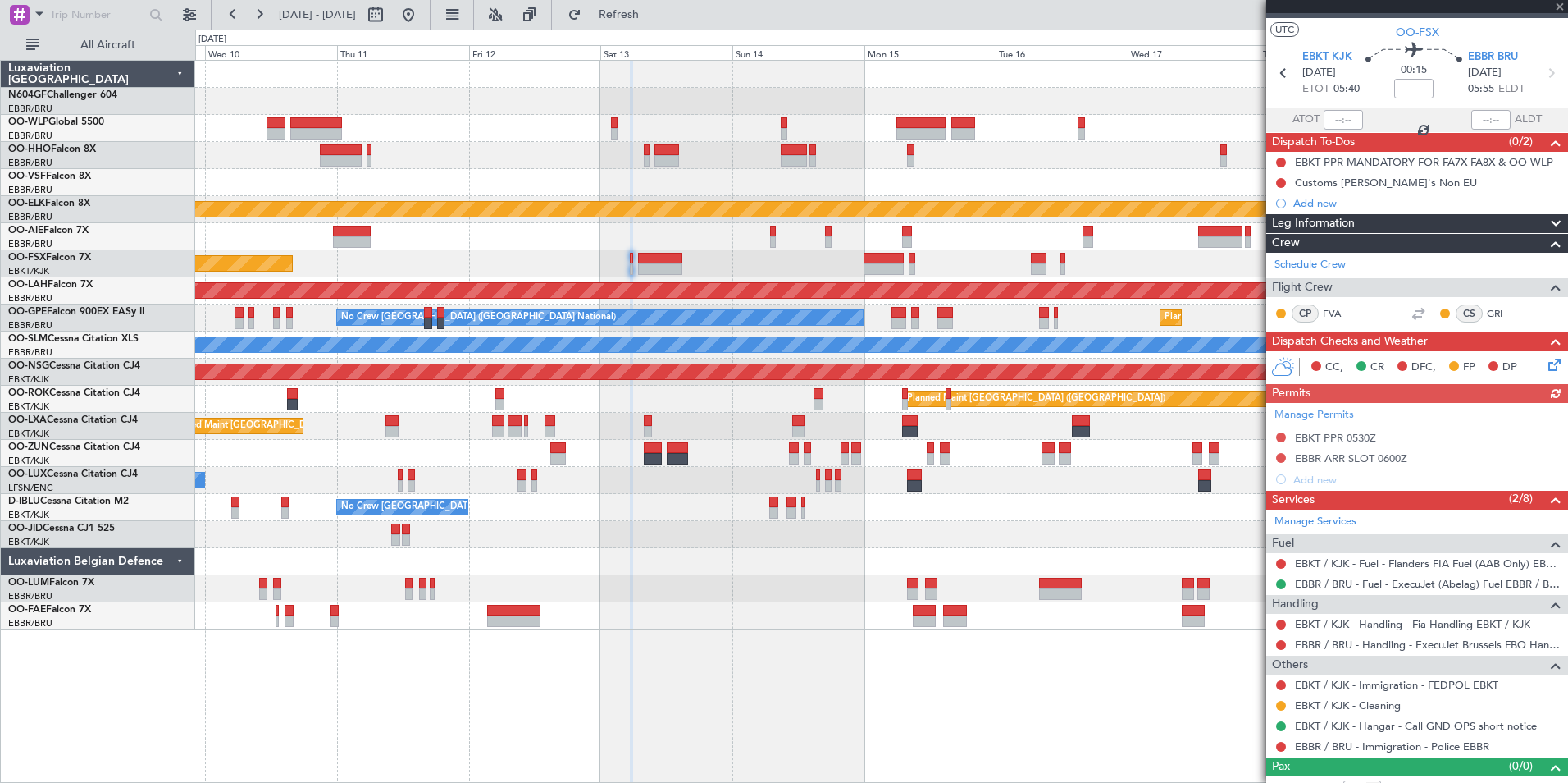
scroll to position [48, 0]
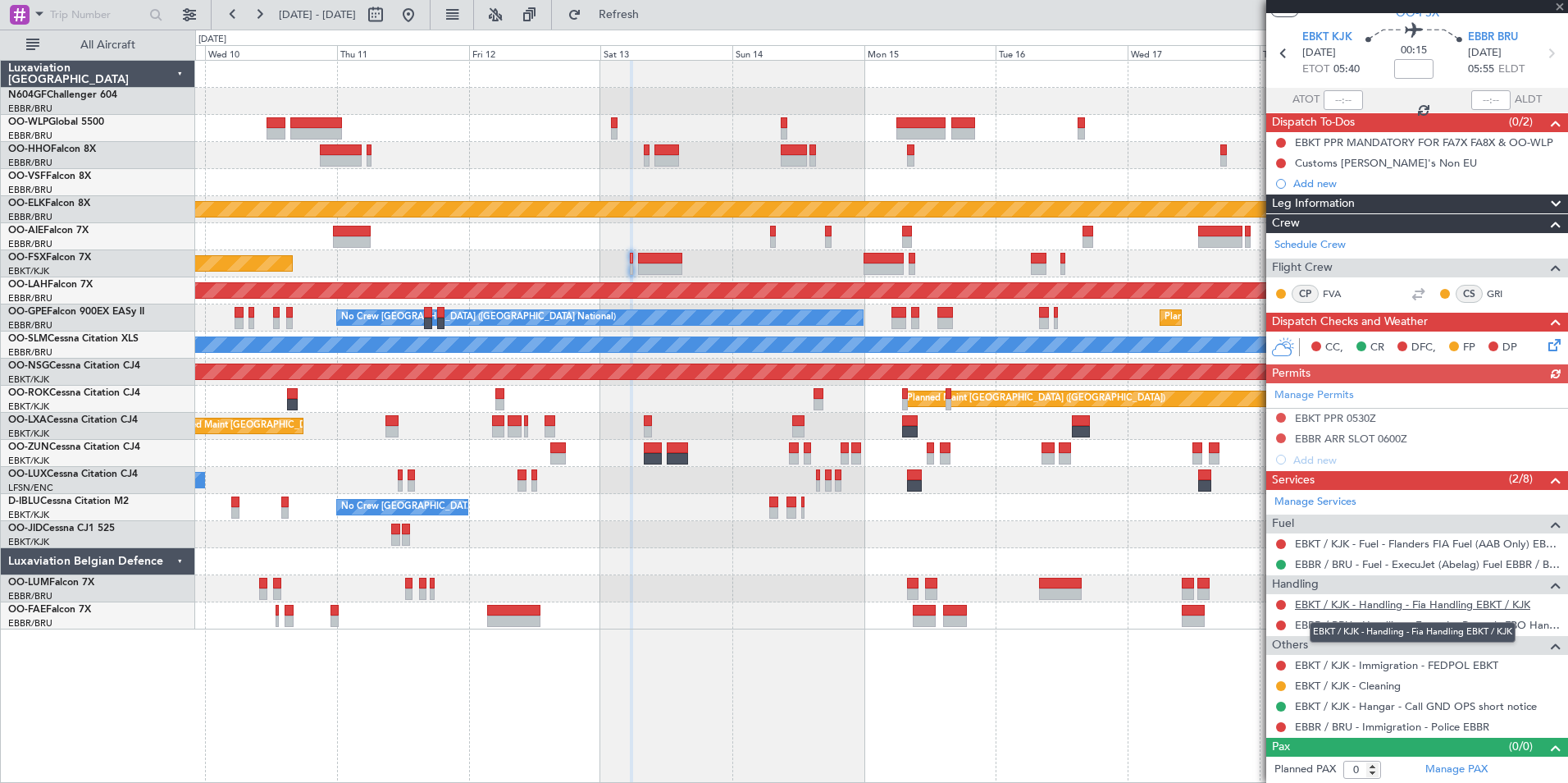
click at [1341, 599] on link "EBKT / KJK - Handling - Fia Handling EBKT / KJK" at bounding box center [1413, 604] width 235 height 14
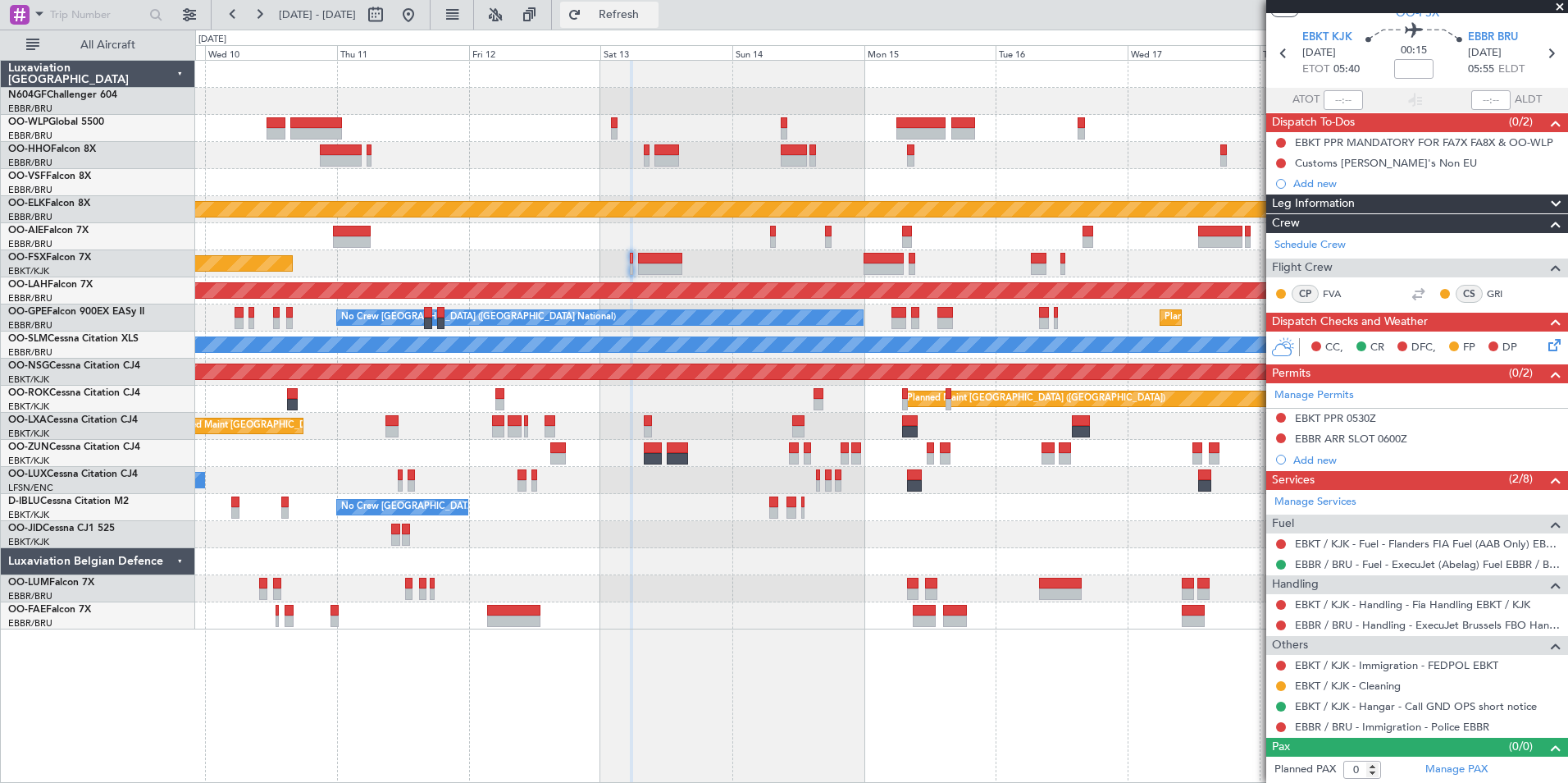
click at [651, 9] on span "Refresh" at bounding box center [619, 15] width 69 height 11
click at [1279, 416] on button at bounding box center [1281, 417] width 9 height 9
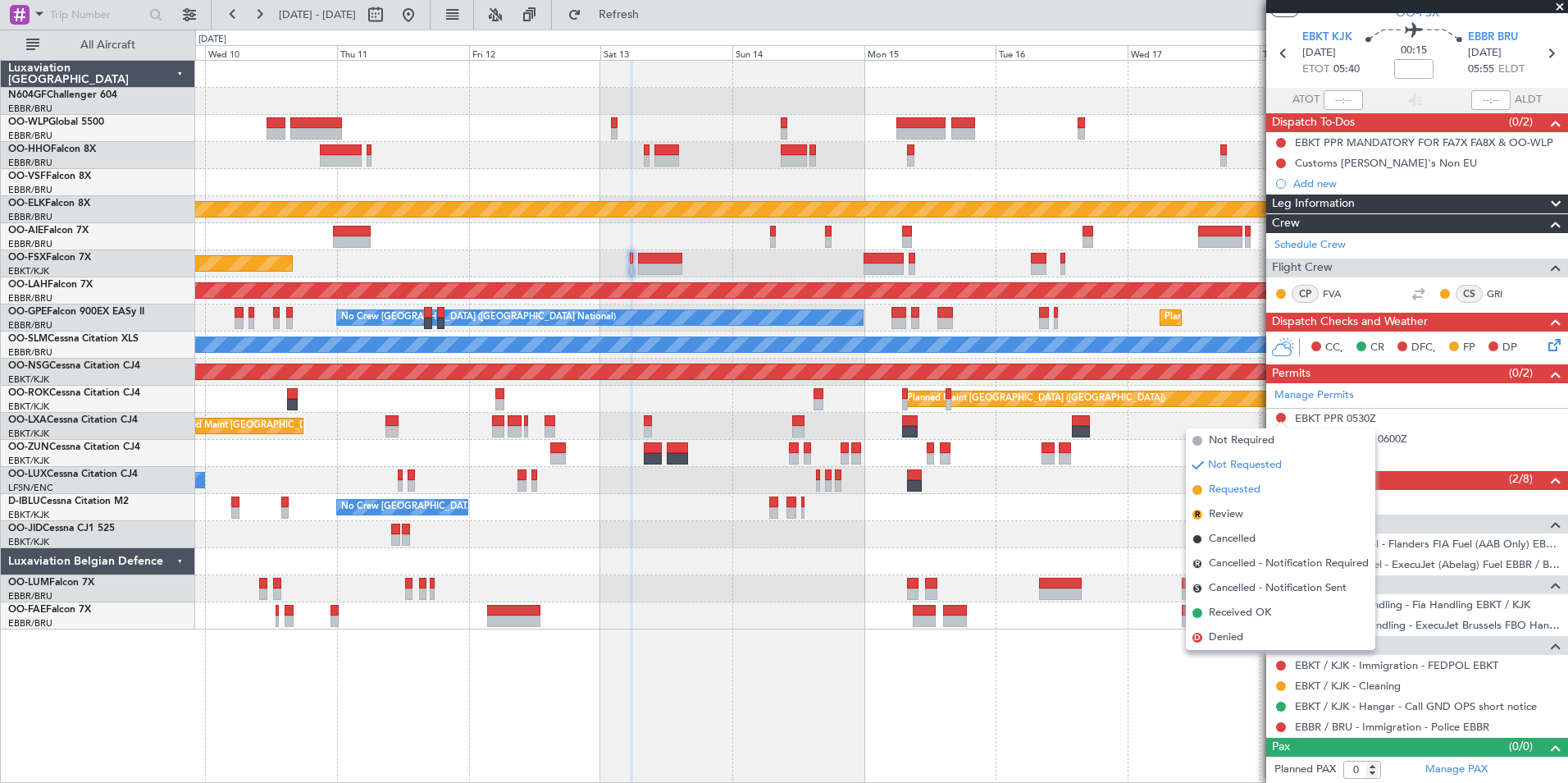
click at [1244, 487] on span "Requested" at bounding box center [1235, 489] width 52 height 16
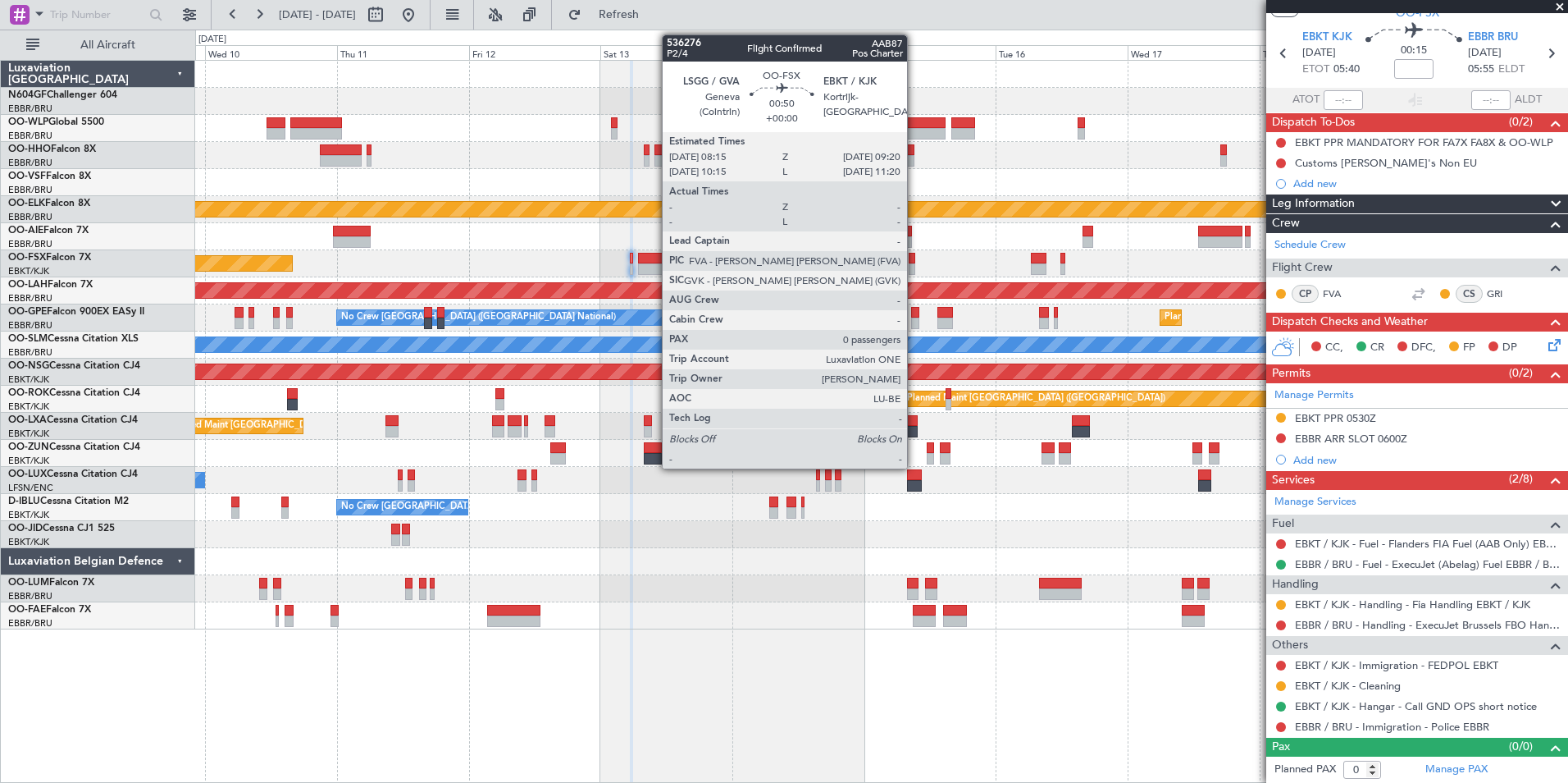
click at [914, 263] on div at bounding box center [912, 258] width 7 height 11
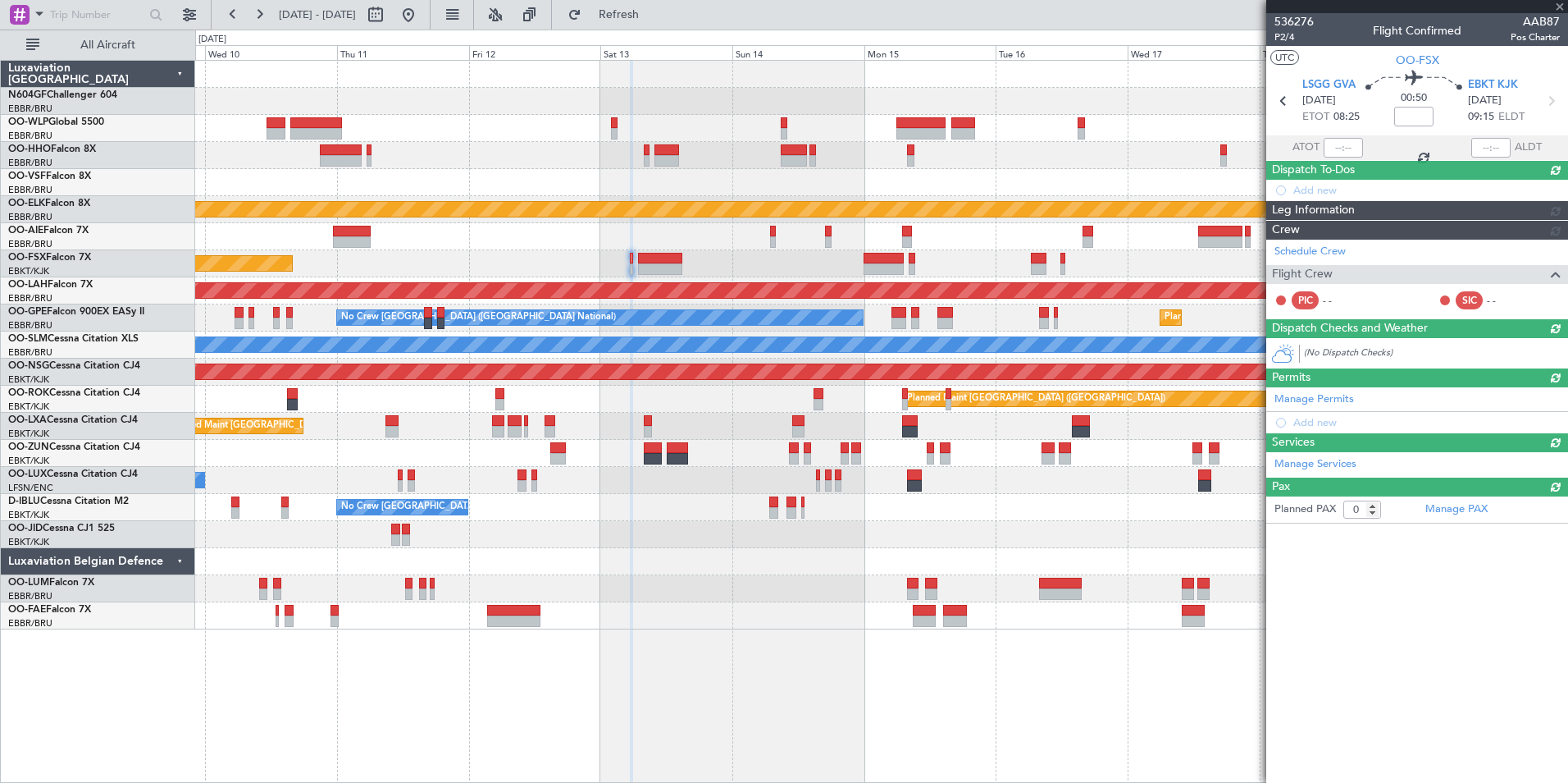
scroll to position [0, 0]
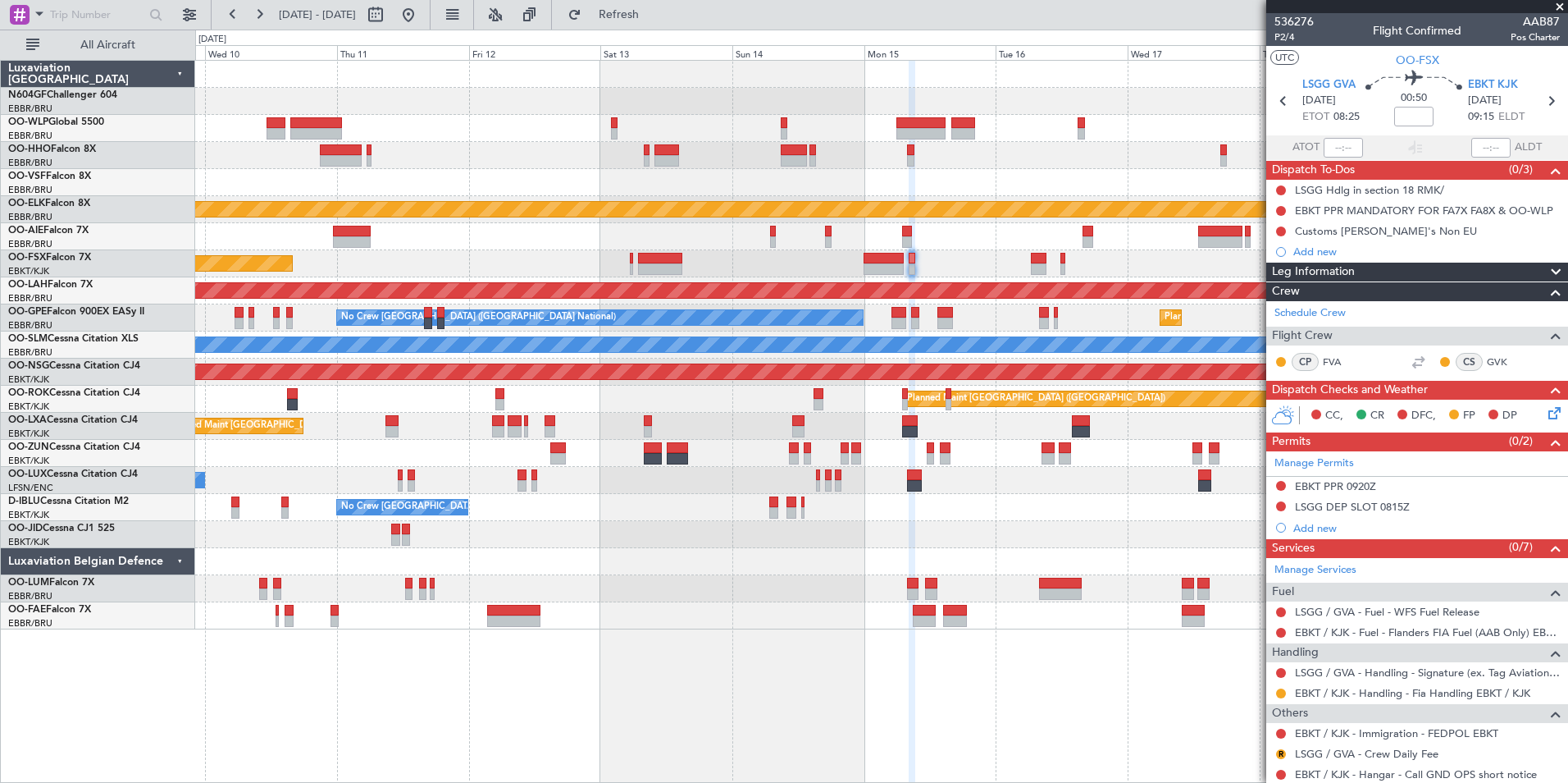
click at [1279, 483] on button at bounding box center [1281, 485] width 9 height 9
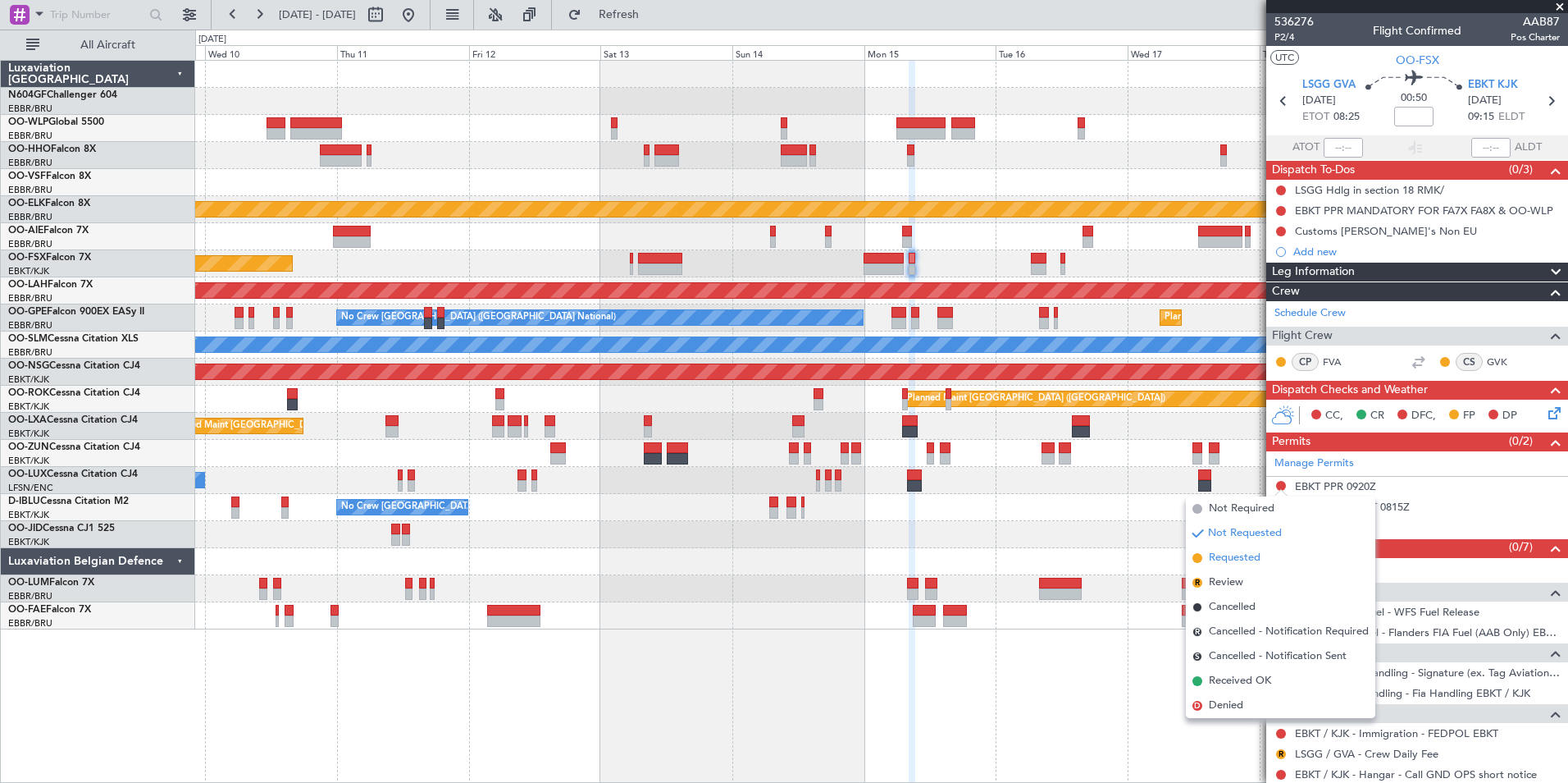
click at [1246, 558] on span "Requested" at bounding box center [1235, 558] width 52 height 16
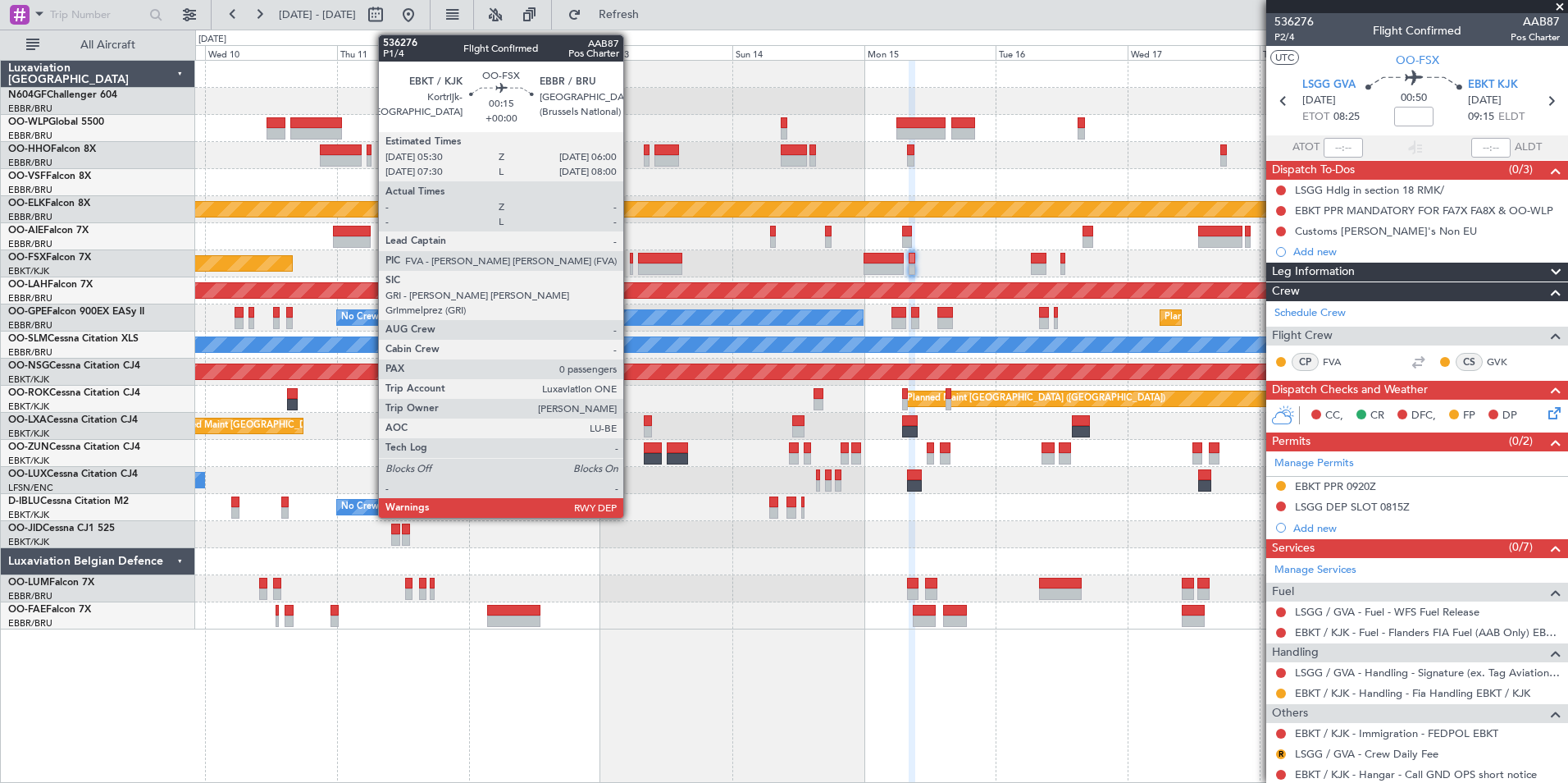
click at [631, 258] on div at bounding box center [631, 258] width 3 height 11
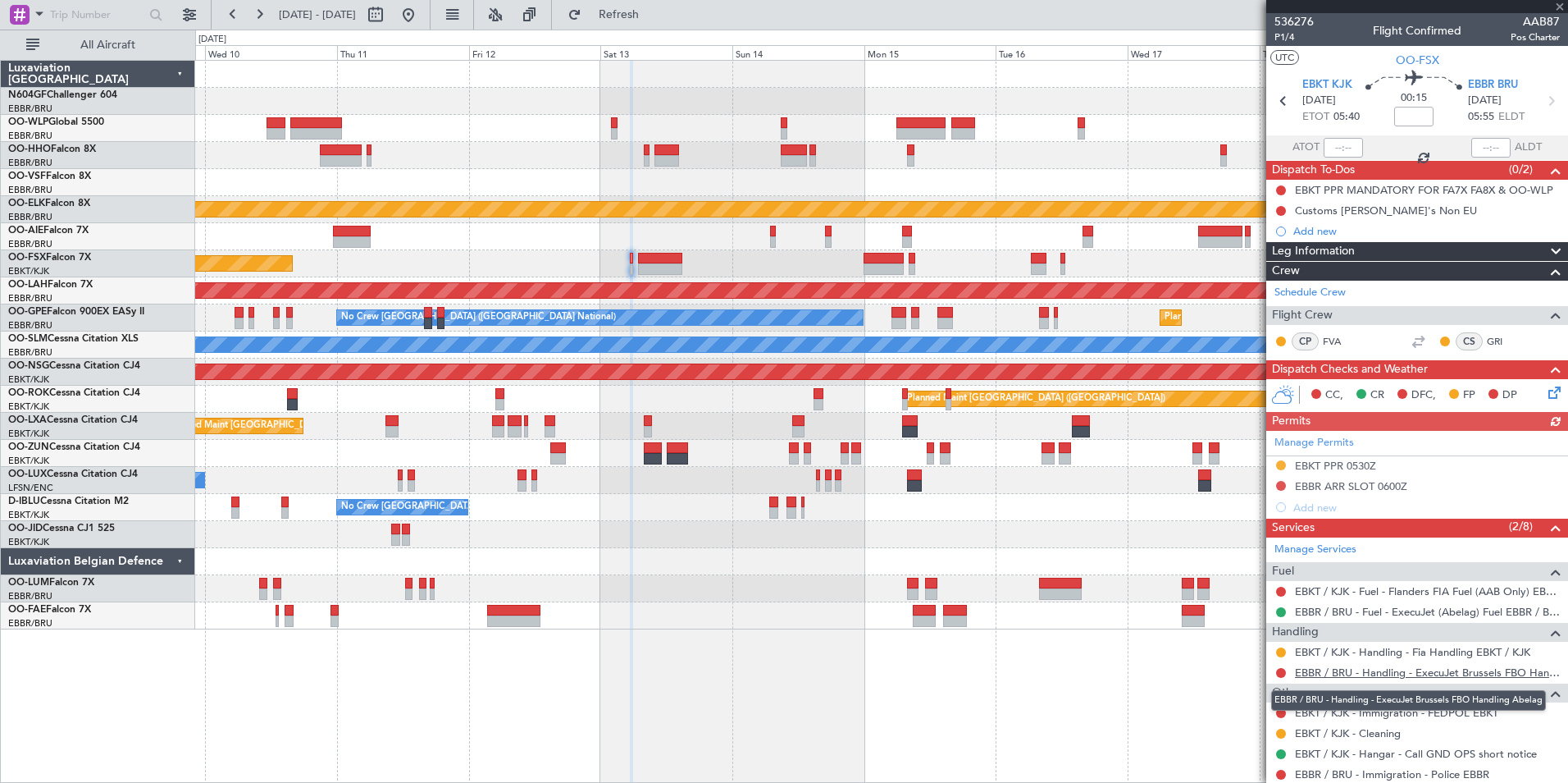
click at [1420, 676] on link "EBBR / BRU - Handling - ExecuJet Brussels FBO Handling Abelag" at bounding box center [1427, 672] width 265 height 14
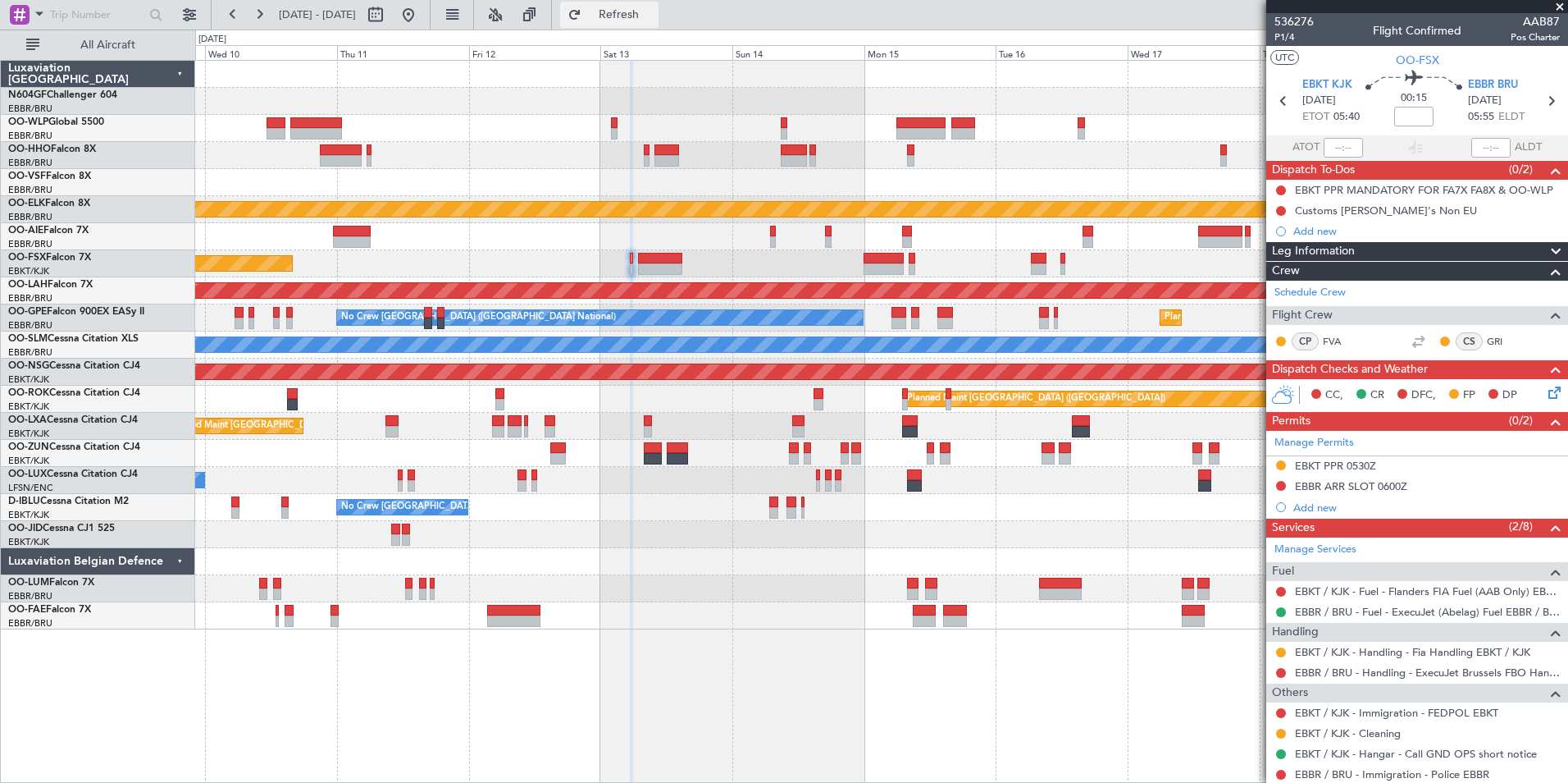
click at [658, 26] on button "Refresh" at bounding box center [609, 15] width 99 height 26
click at [1281, 483] on button at bounding box center [1281, 485] width 9 height 9
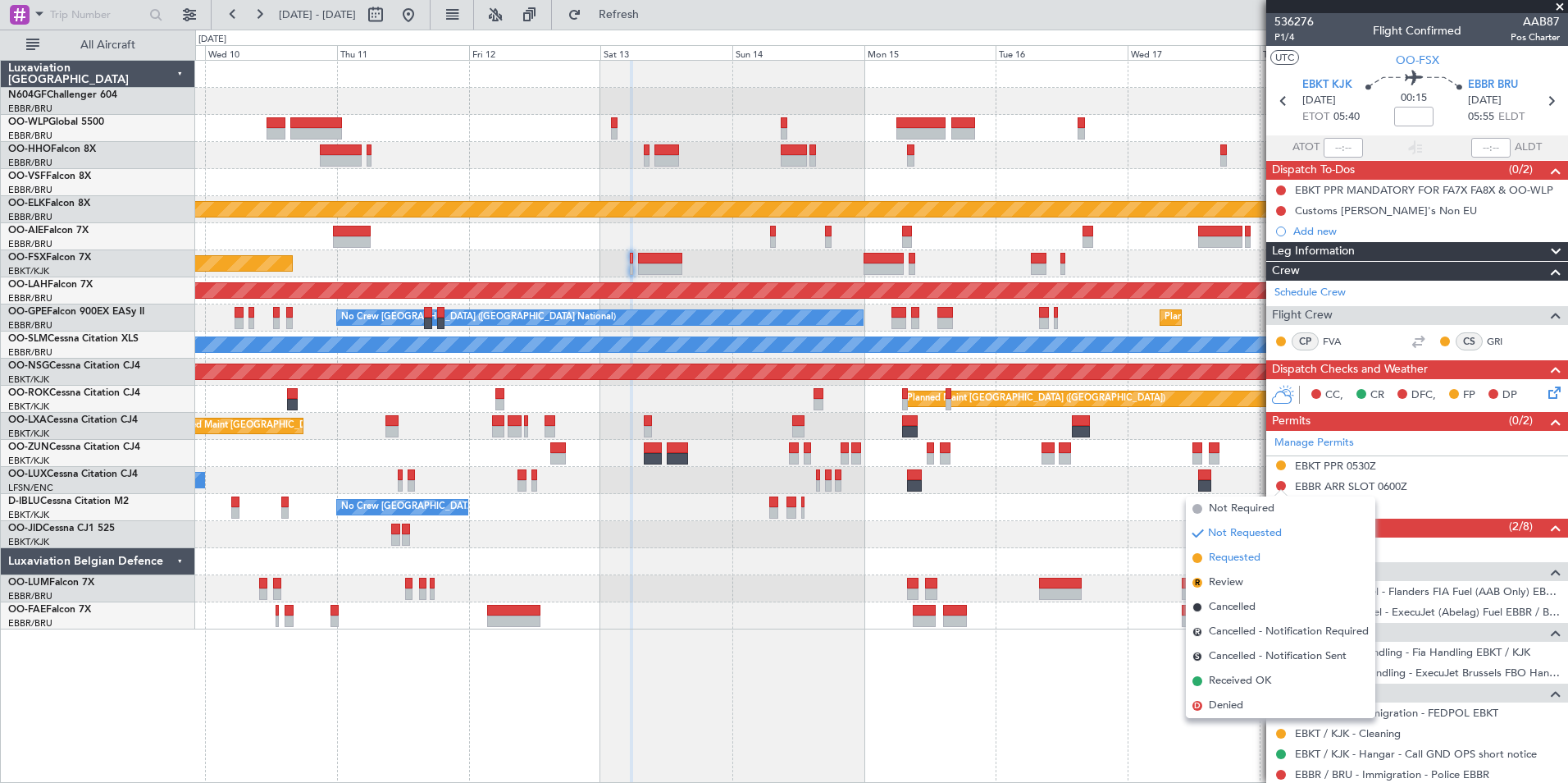
click at [1255, 562] on span "Requested" at bounding box center [1235, 558] width 52 height 16
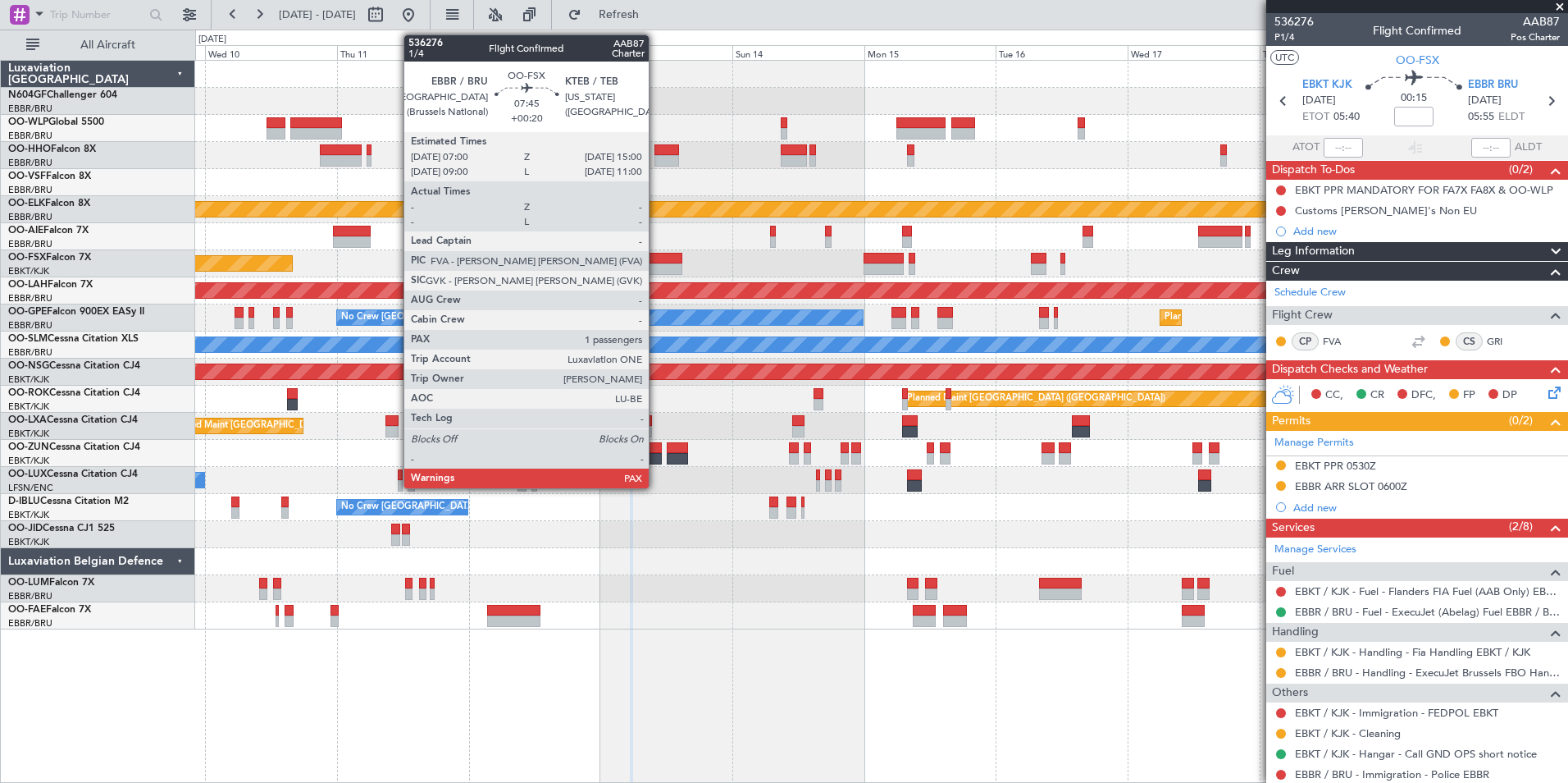
click at [656, 258] on div at bounding box center [660, 258] width 44 height 11
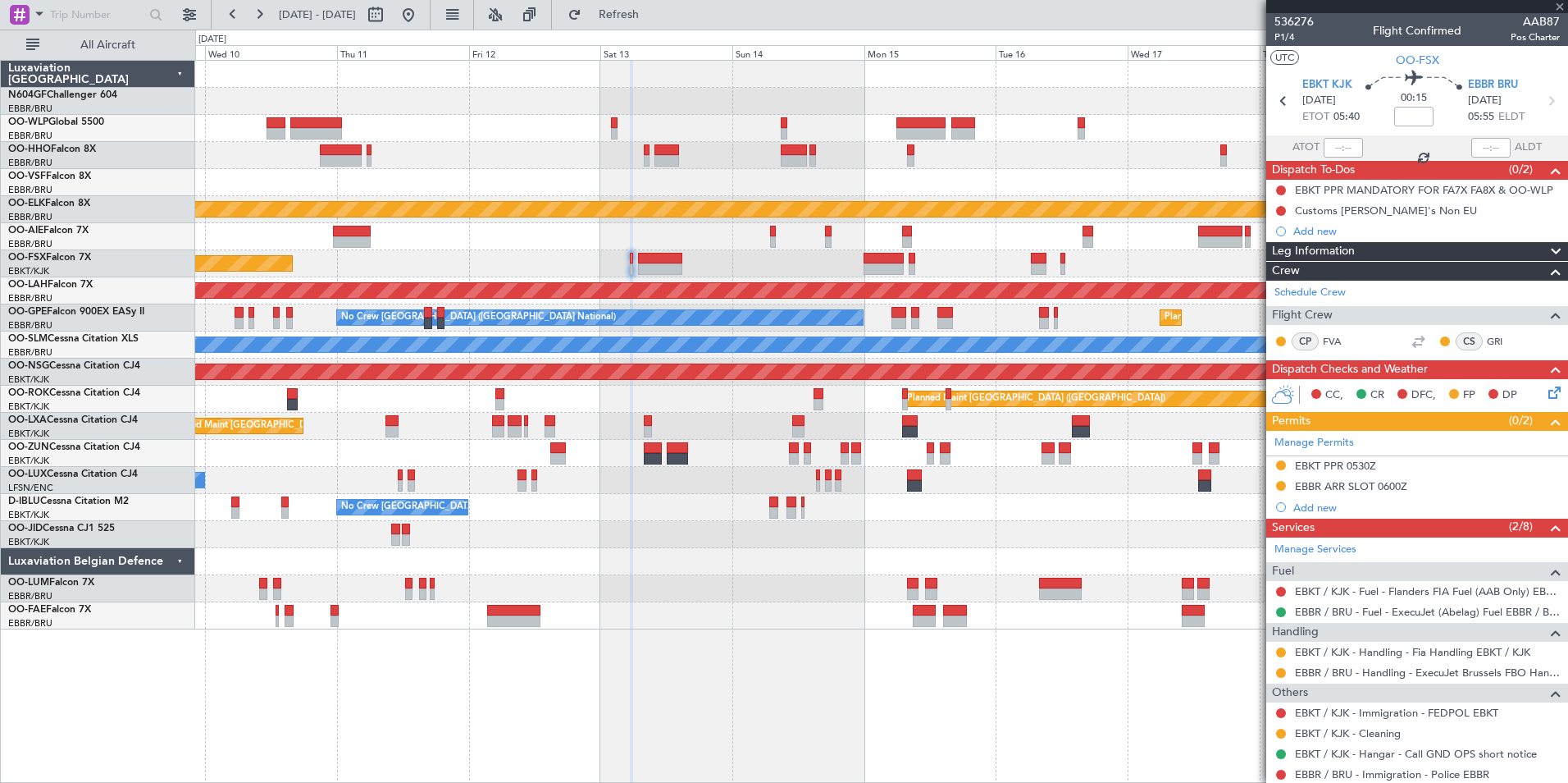
type input "+00:20"
type input "2"
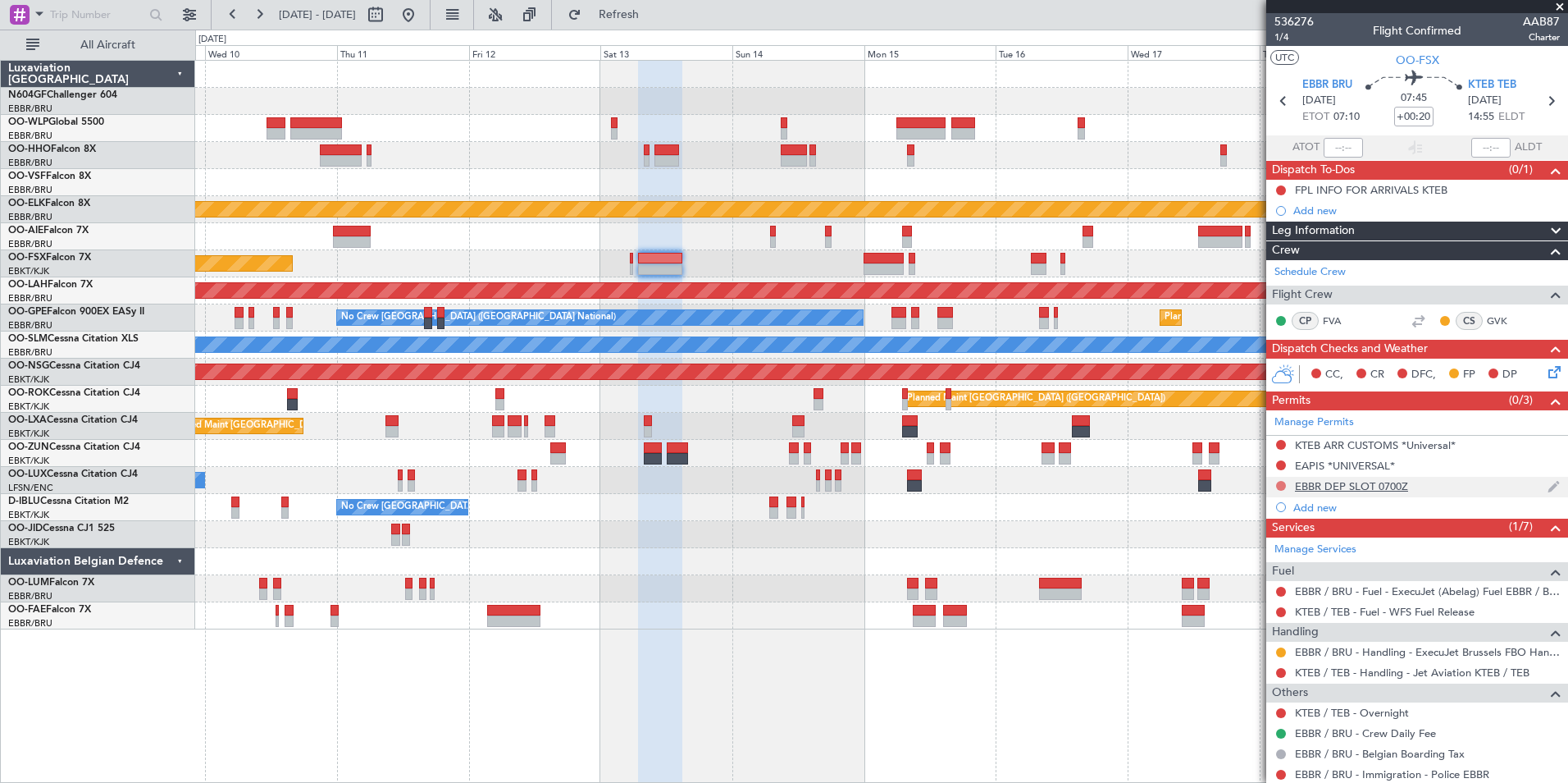
click at [1283, 483] on button at bounding box center [1281, 485] width 9 height 9
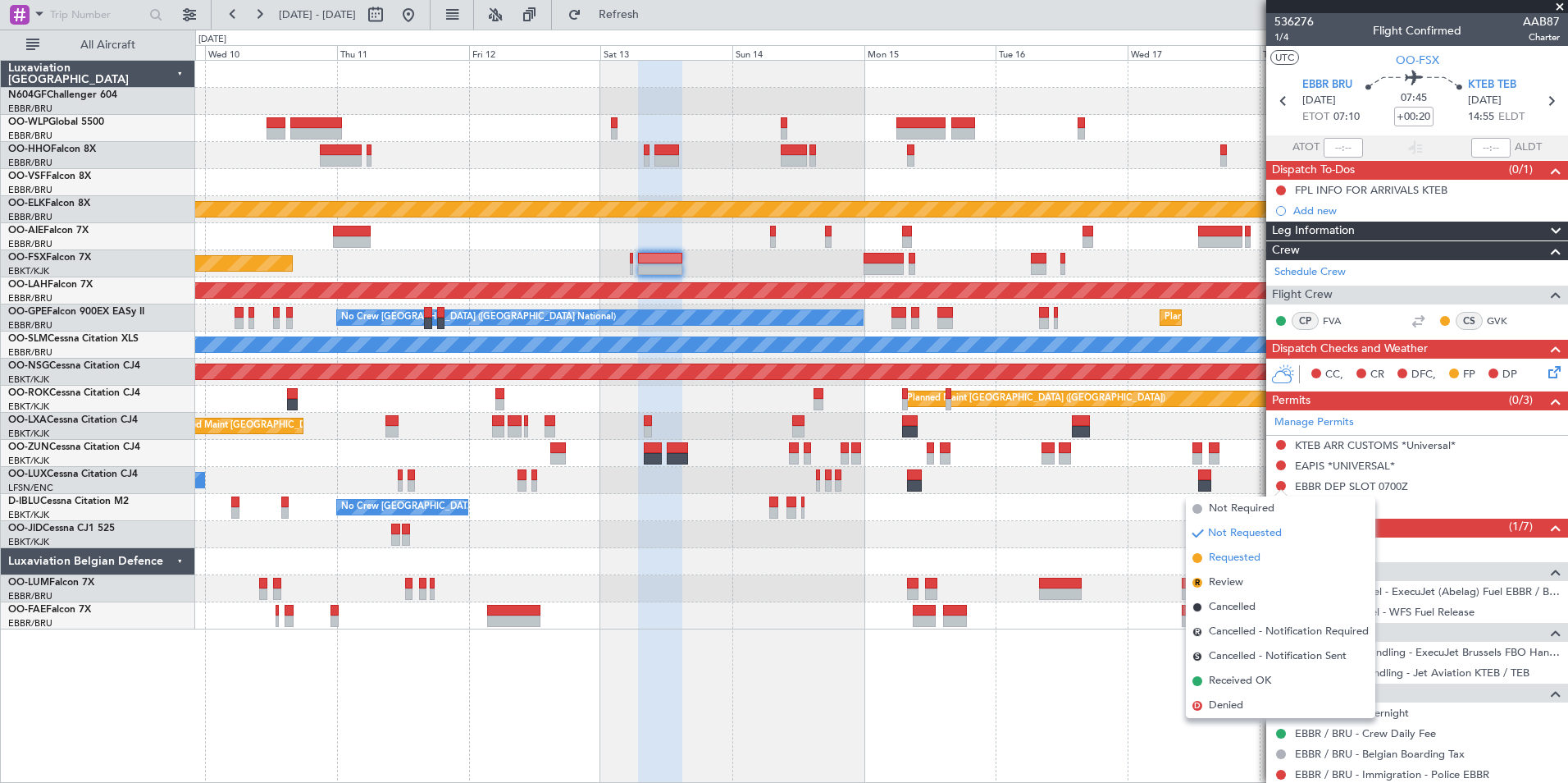
click at [1250, 557] on span "Requested" at bounding box center [1235, 558] width 52 height 16
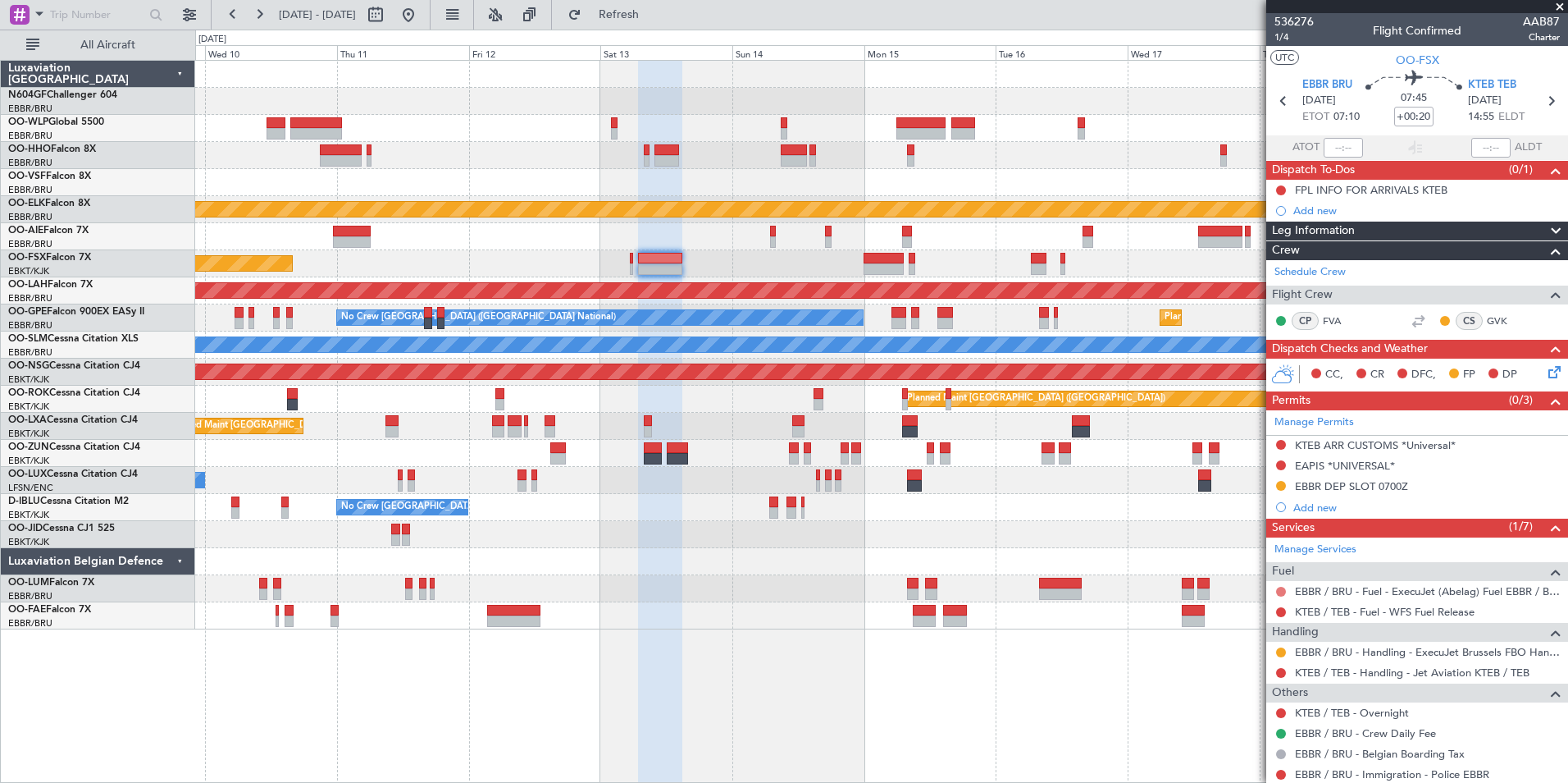
click at [1280, 589] on button at bounding box center [1281, 592] width 9 height 9
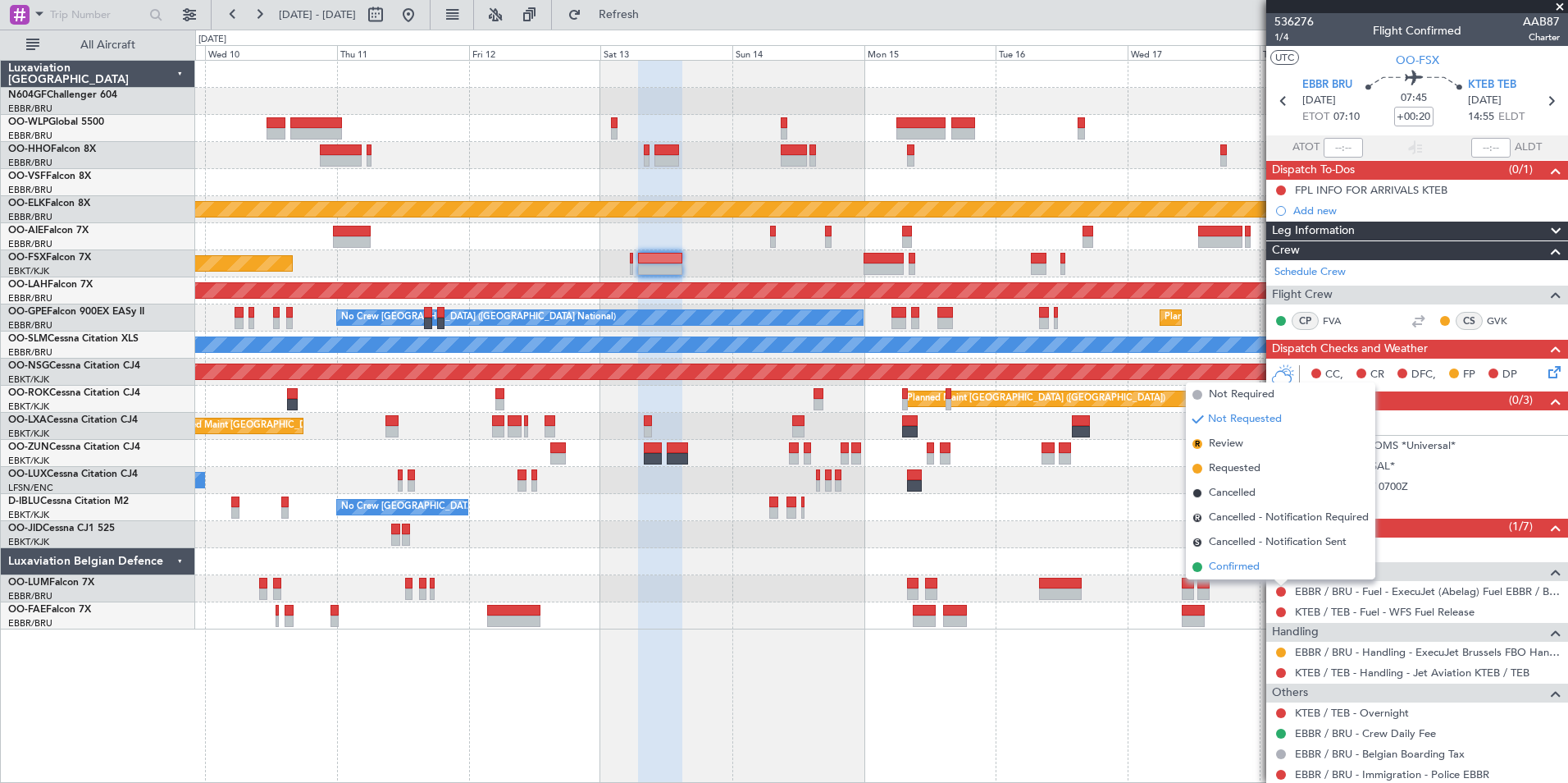
click at [1207, 569] on li "Confirmed" at bounding box center [1281, 567] width 189 height 24
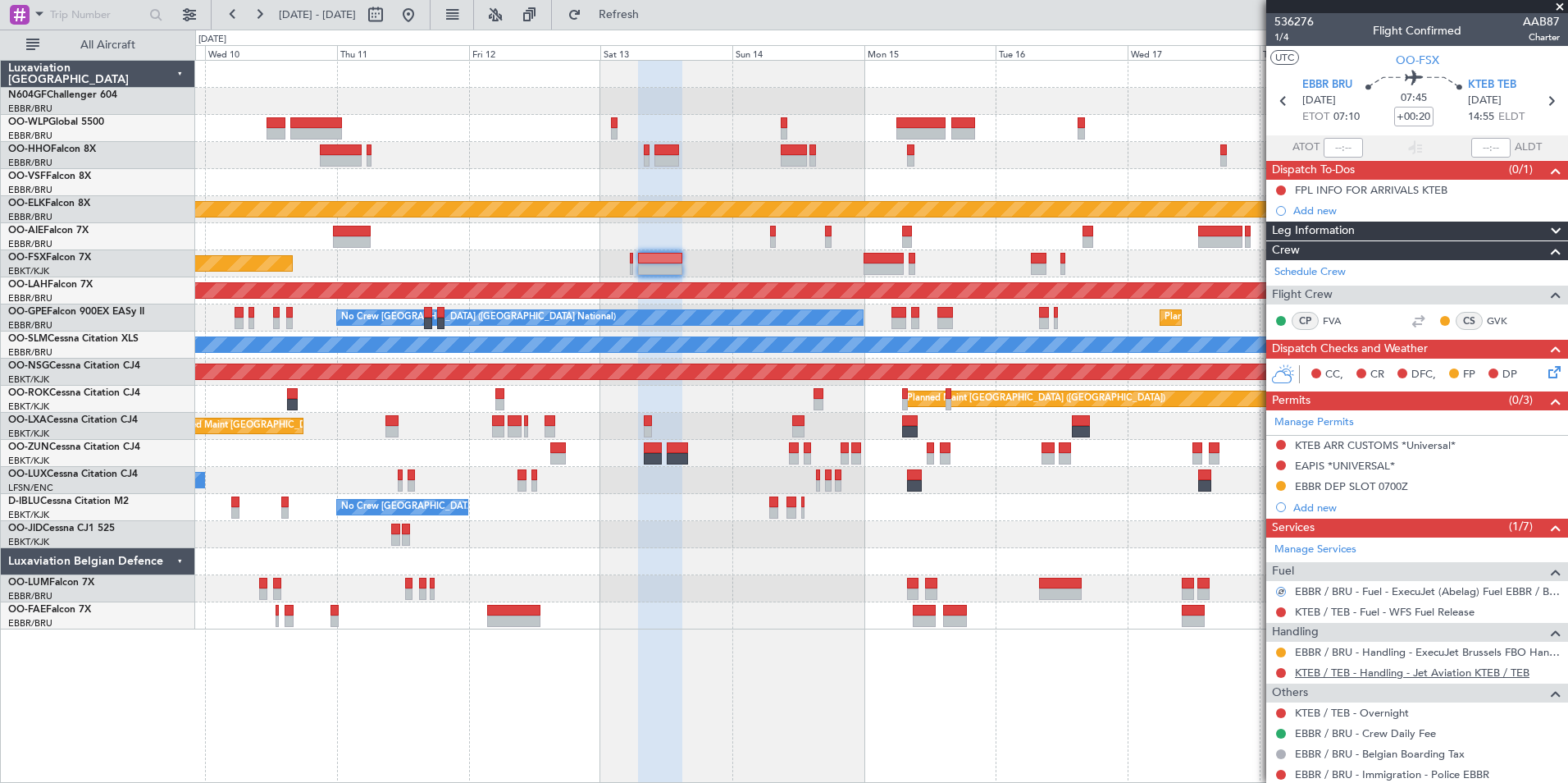
click at [1335, 668] on link "KTEB / TEB - Handling - Jet Aviation KTEB / TEB" at bounding box center [1412, 672] width 234 height 14
click at [628, 22] on button "Refresh" at bounding box center [609, 15] width 99 height 26
click at [835, 476] on div "No Crew Nancy (Essey) No Crew Nancy (Essey)" at bounding box center [881, 481] width 1372 height 27
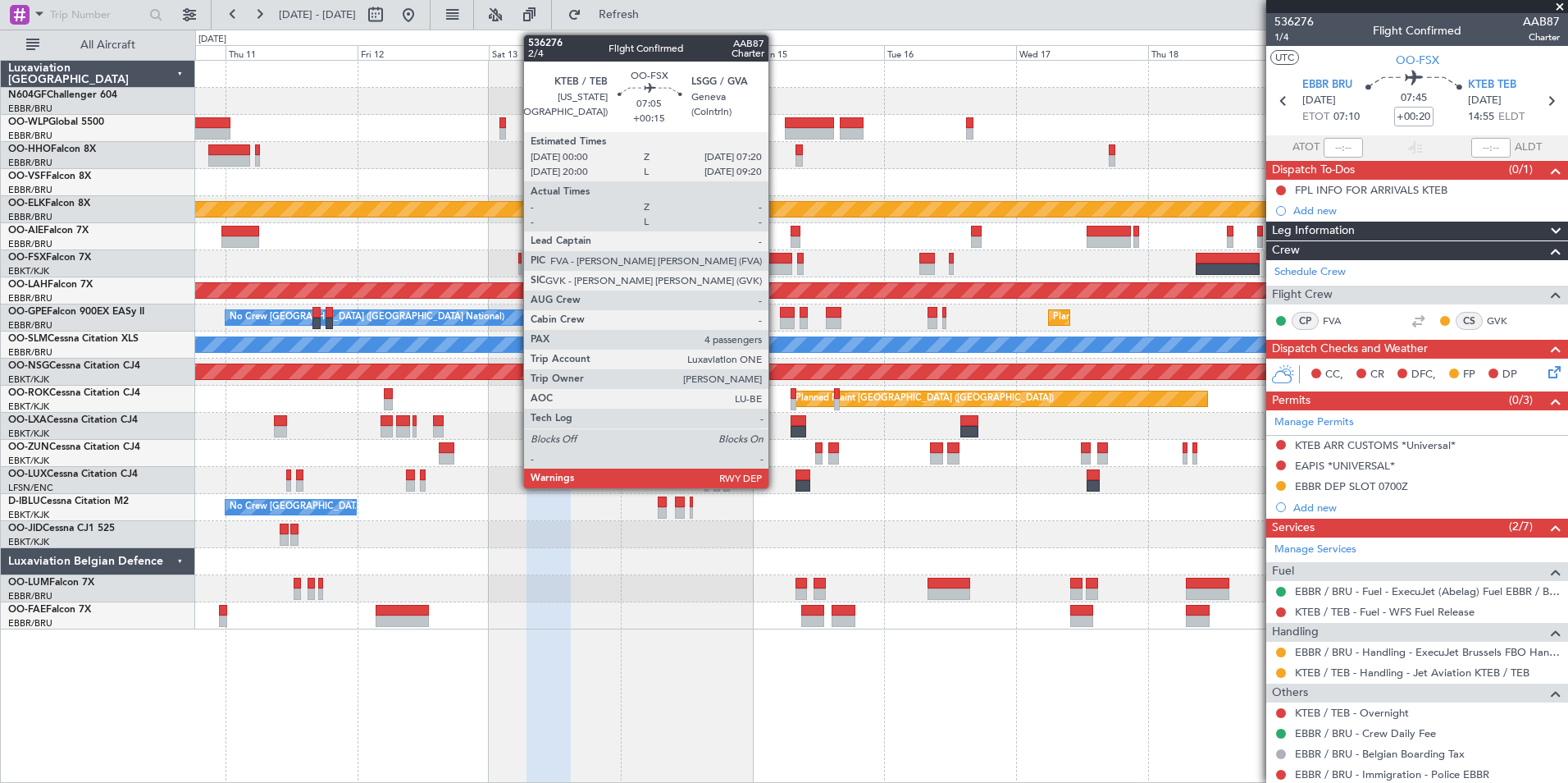
click at [776, 270] on div at bounding box center [773, 269] width 41 height 11
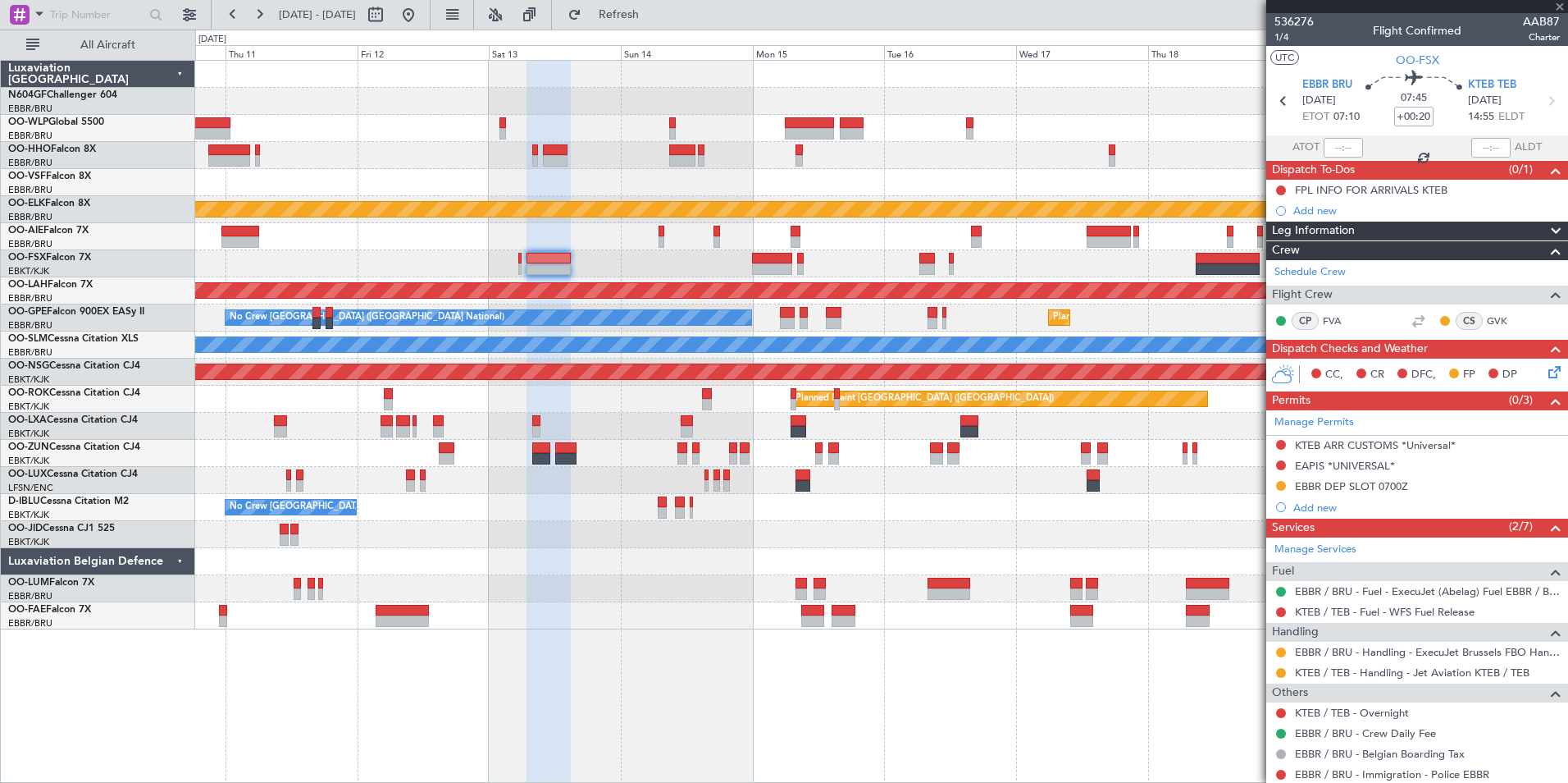
type input "+00:15"
type input "4"
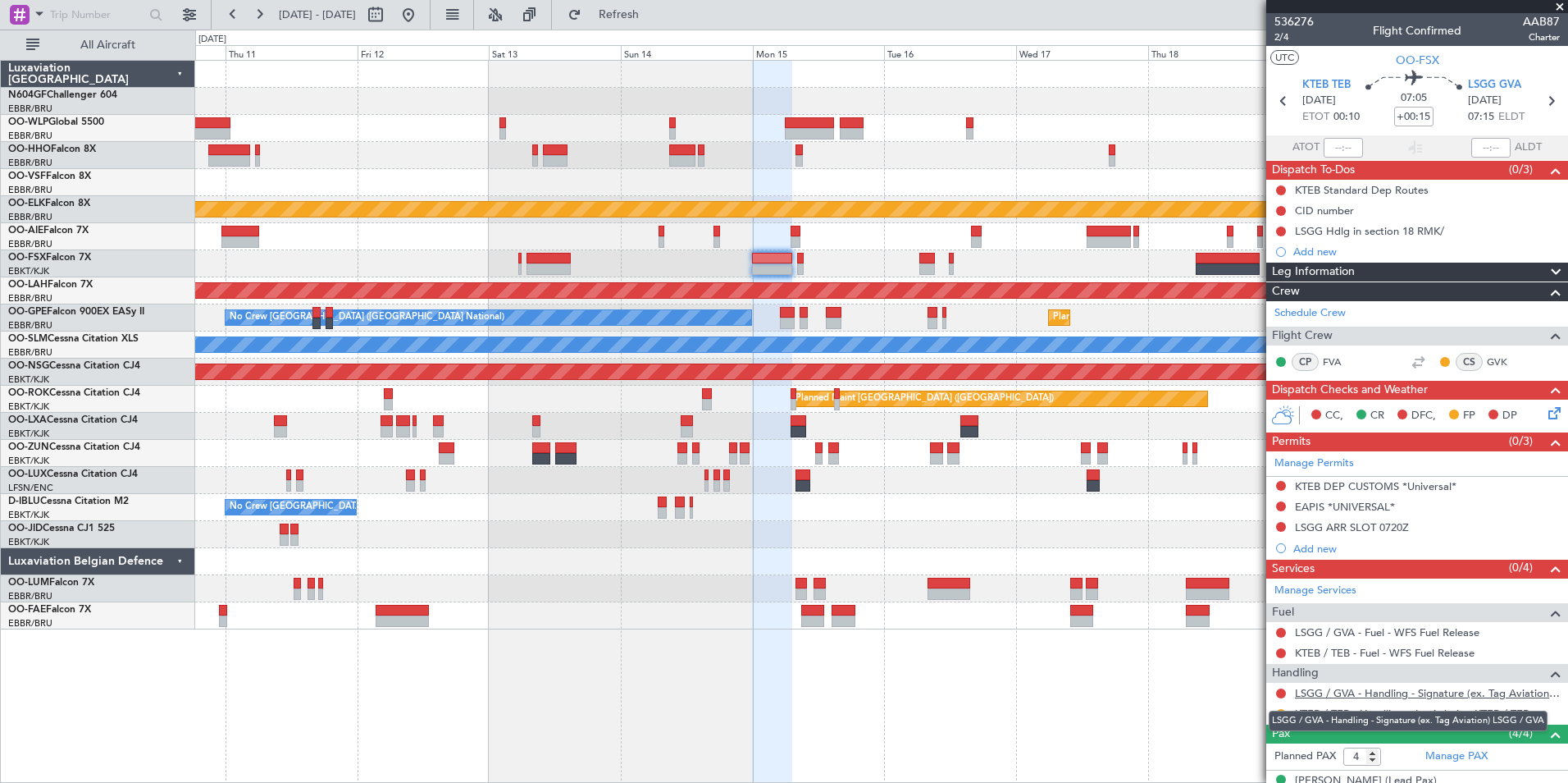
click at [1348, 695] on link "LSGG / GVA - Handling - Signature (ex. Tag Aviation) LSGG / GVA" at bounding box center [1427, 693] width 265 height 14
click at [654, 15] on span "Refresh" at bounding box center [619, 15] width 69 height 11
click at [1283, 525] on button at bounding box center [1281, 527] width 9 height 9
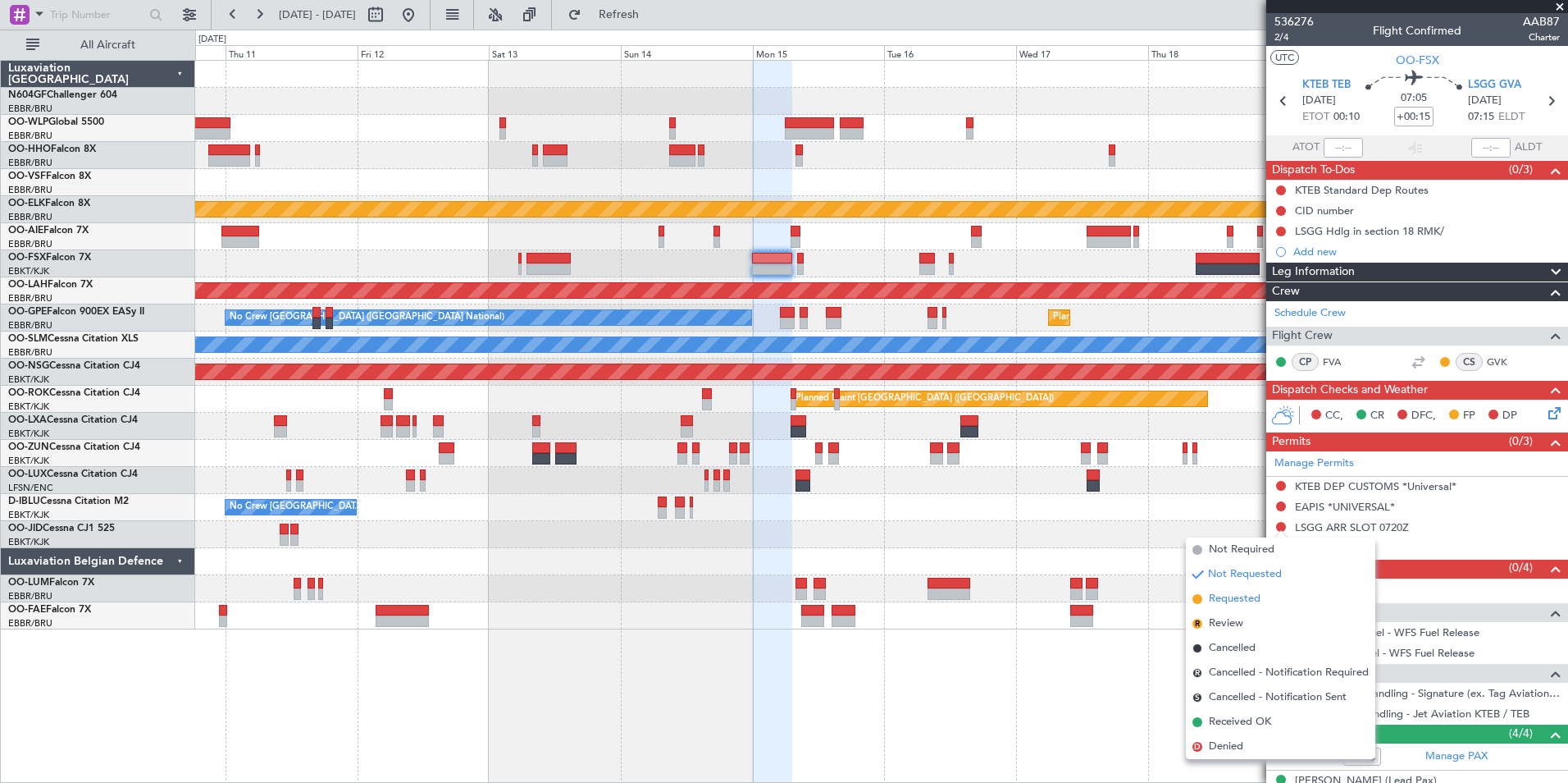
click at [1233, 604] on span "Requested" at bounding box center [1235, 598] width 52 height 16
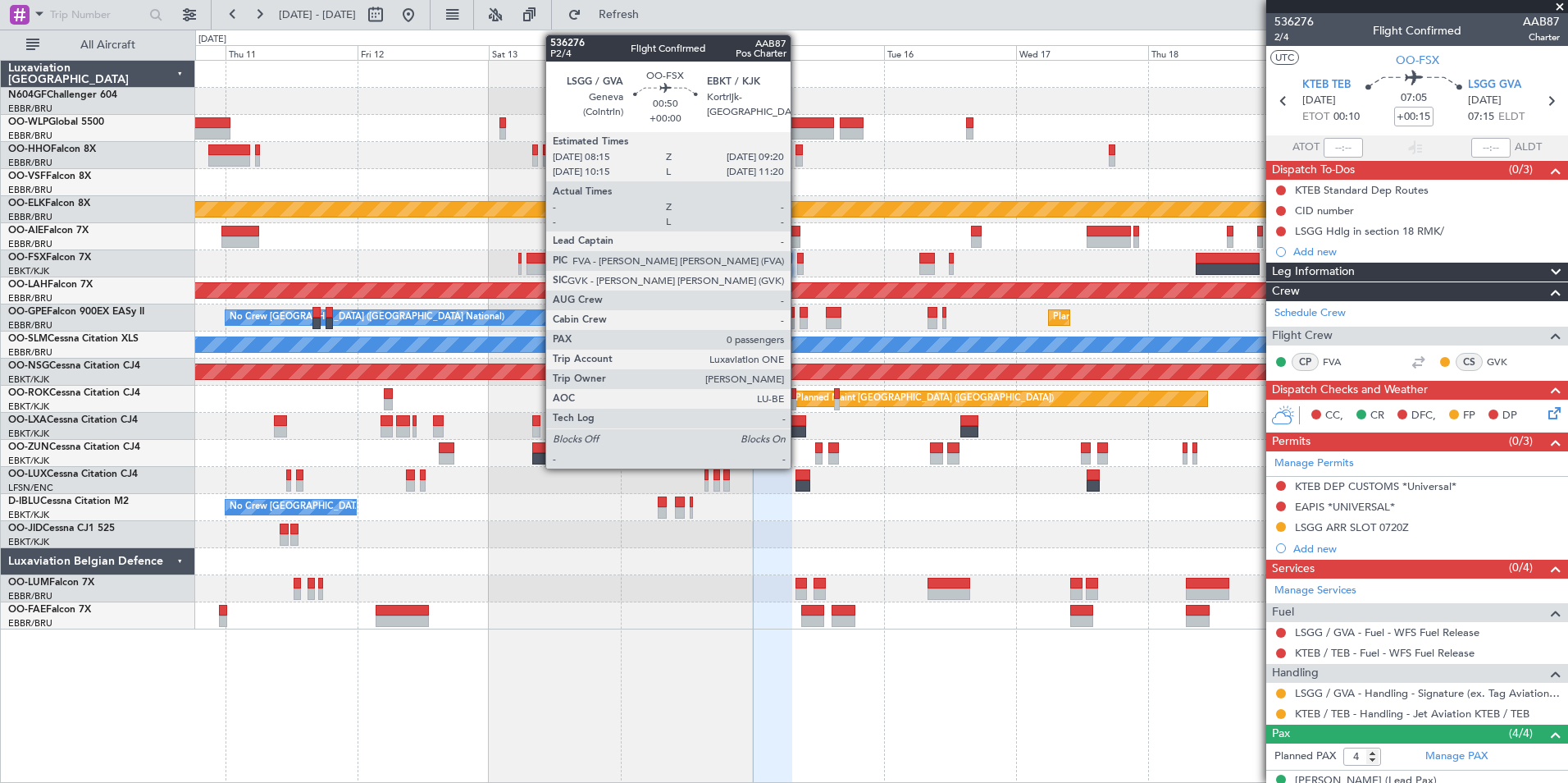
click at [799, 266] on div at bounding box center [800, 269] width 7 height 11
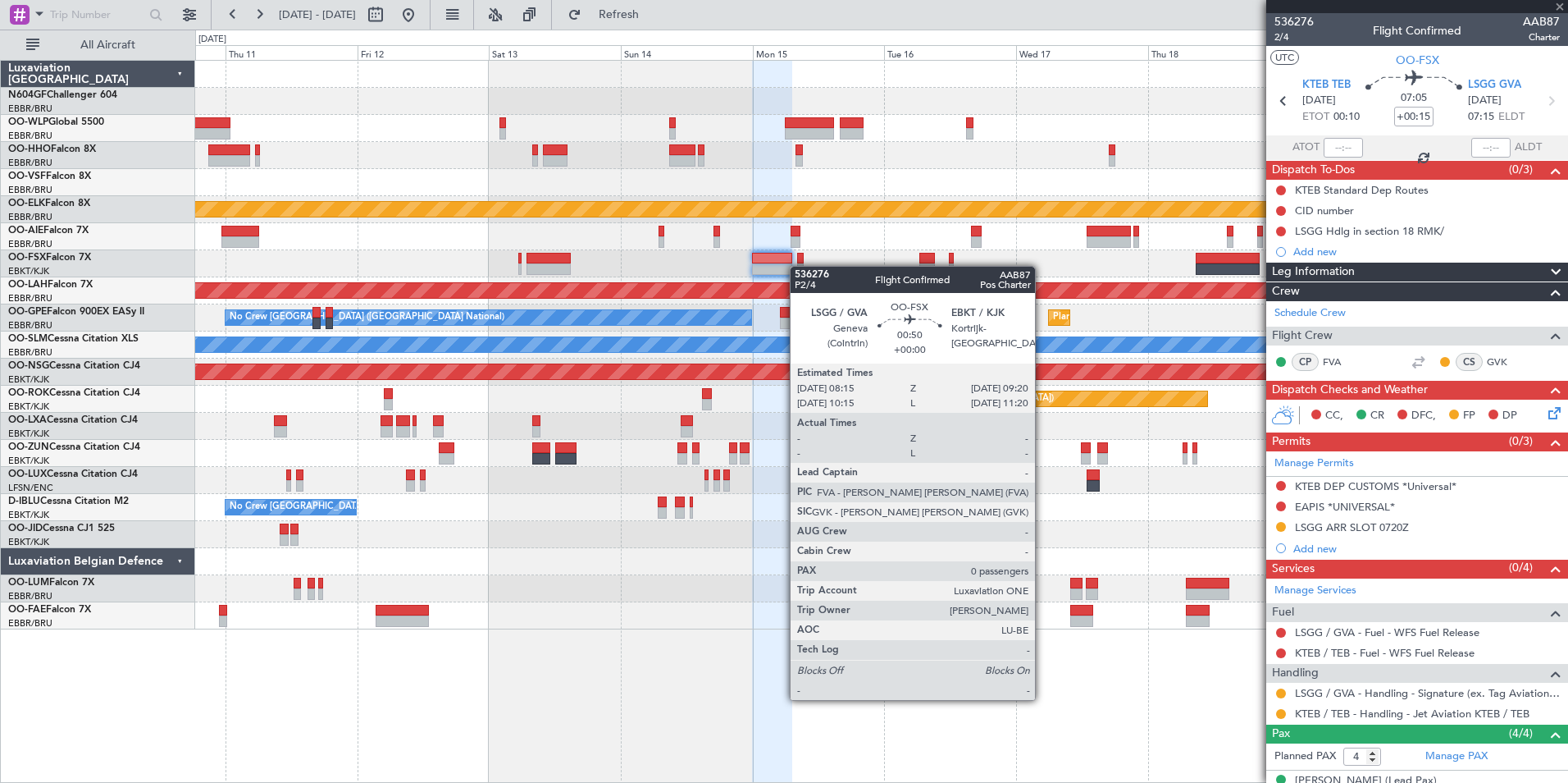
type input "0"
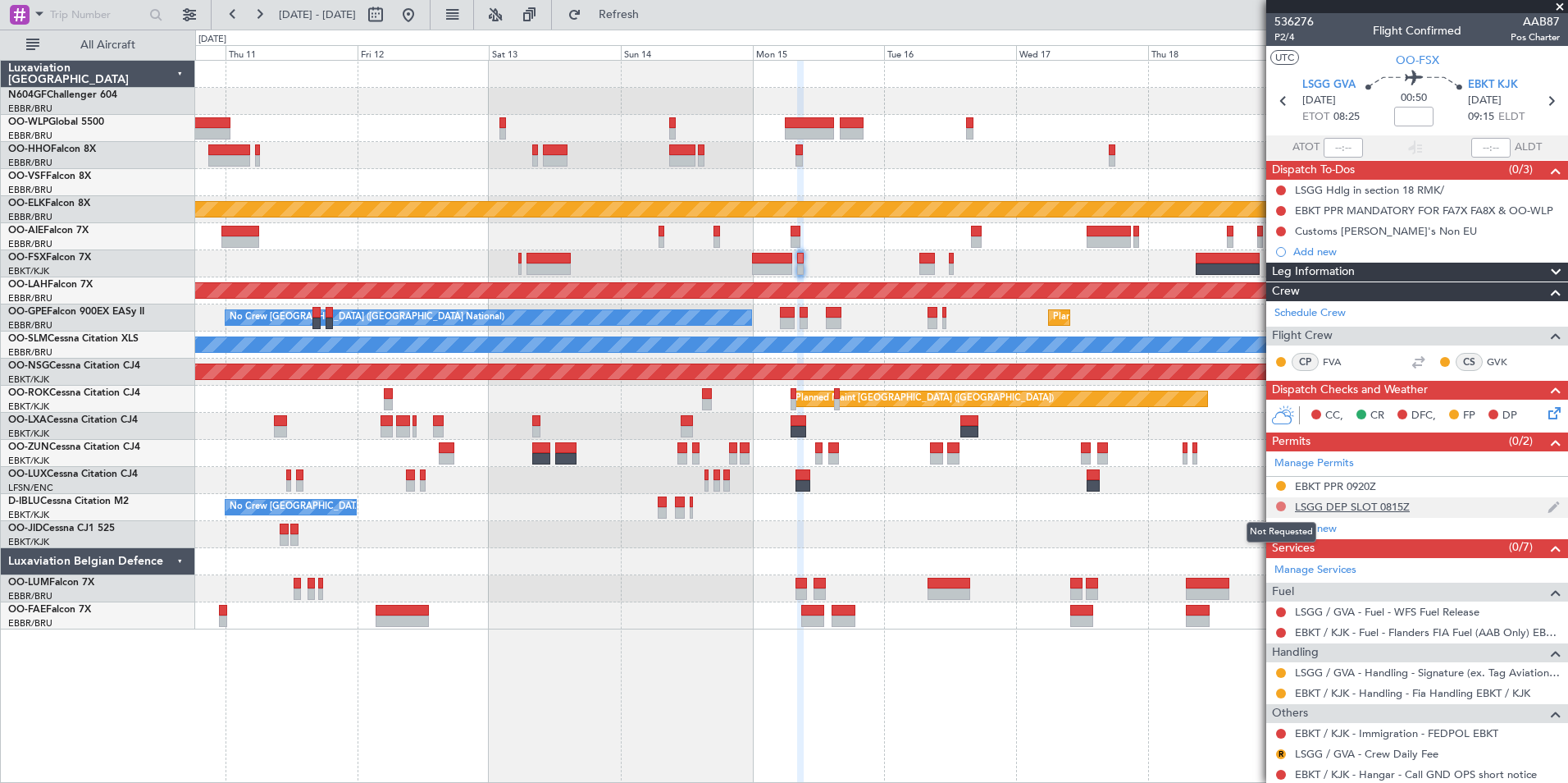
click at [1279, 506] on button at bounding box center [1281, 506] width 9 height 9
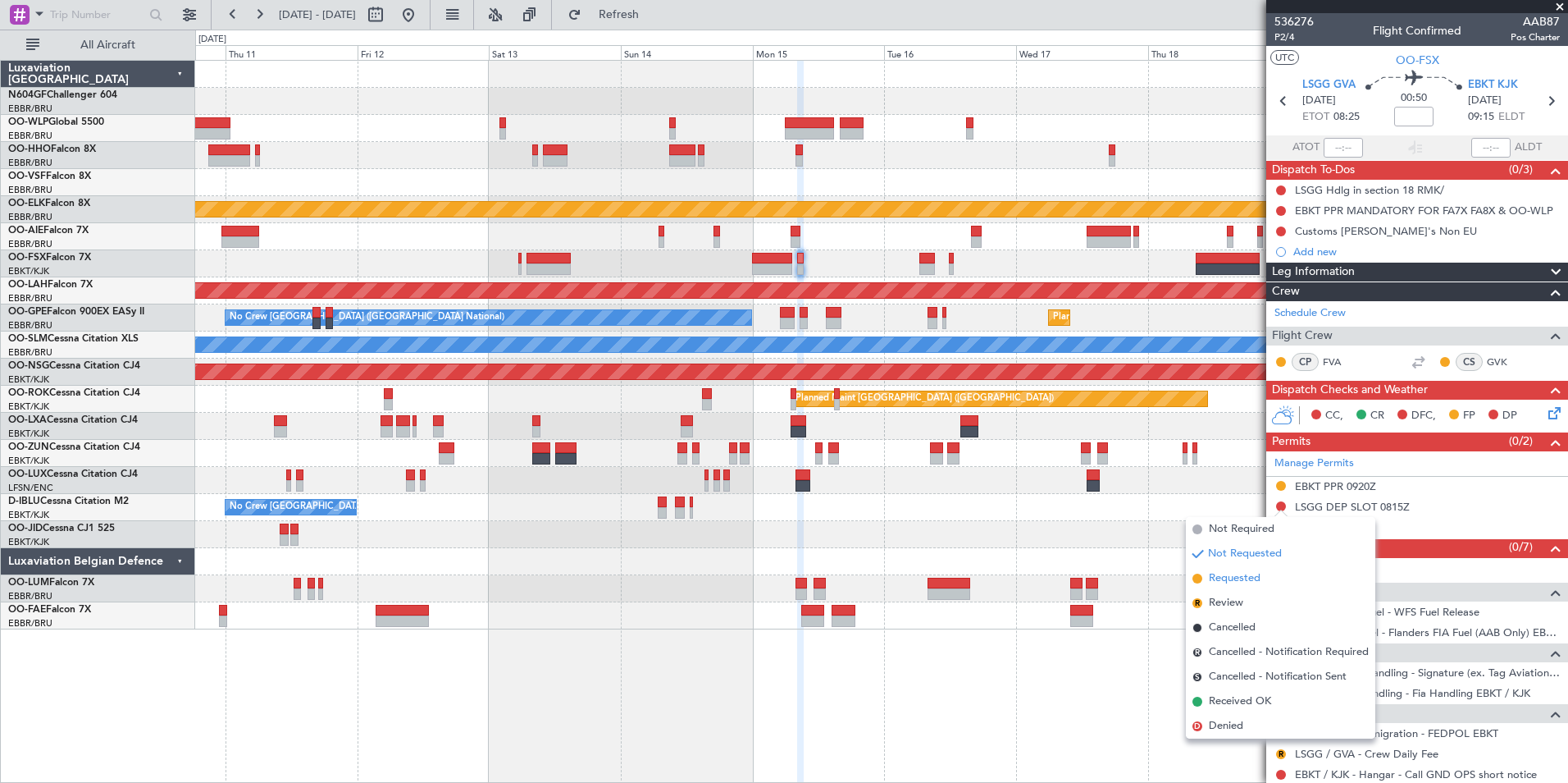
click at [1252, 575] on span "Requested" at bounding box center [1235, 578] width 52 height 16
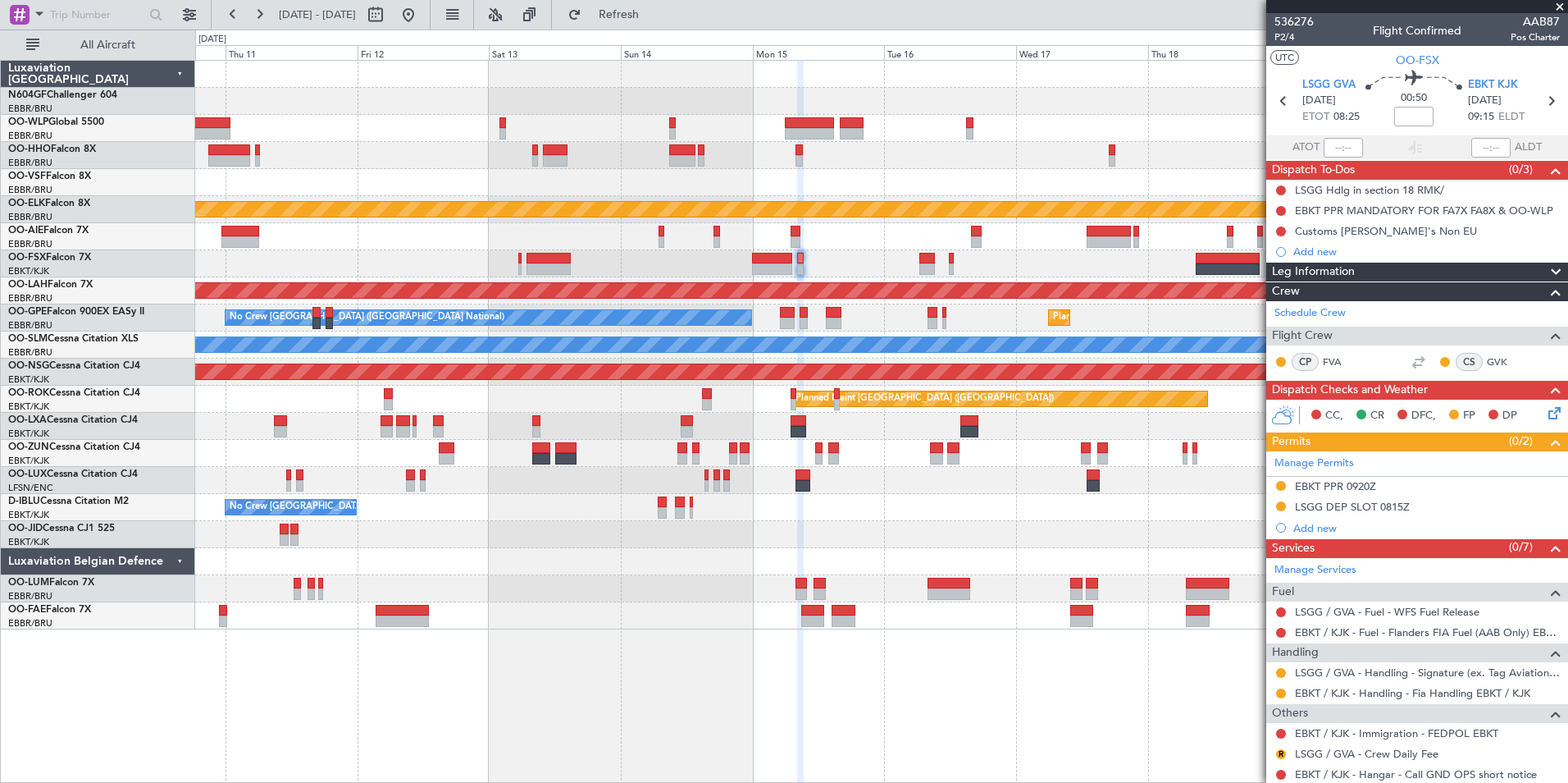
scroll to position [48, 0]
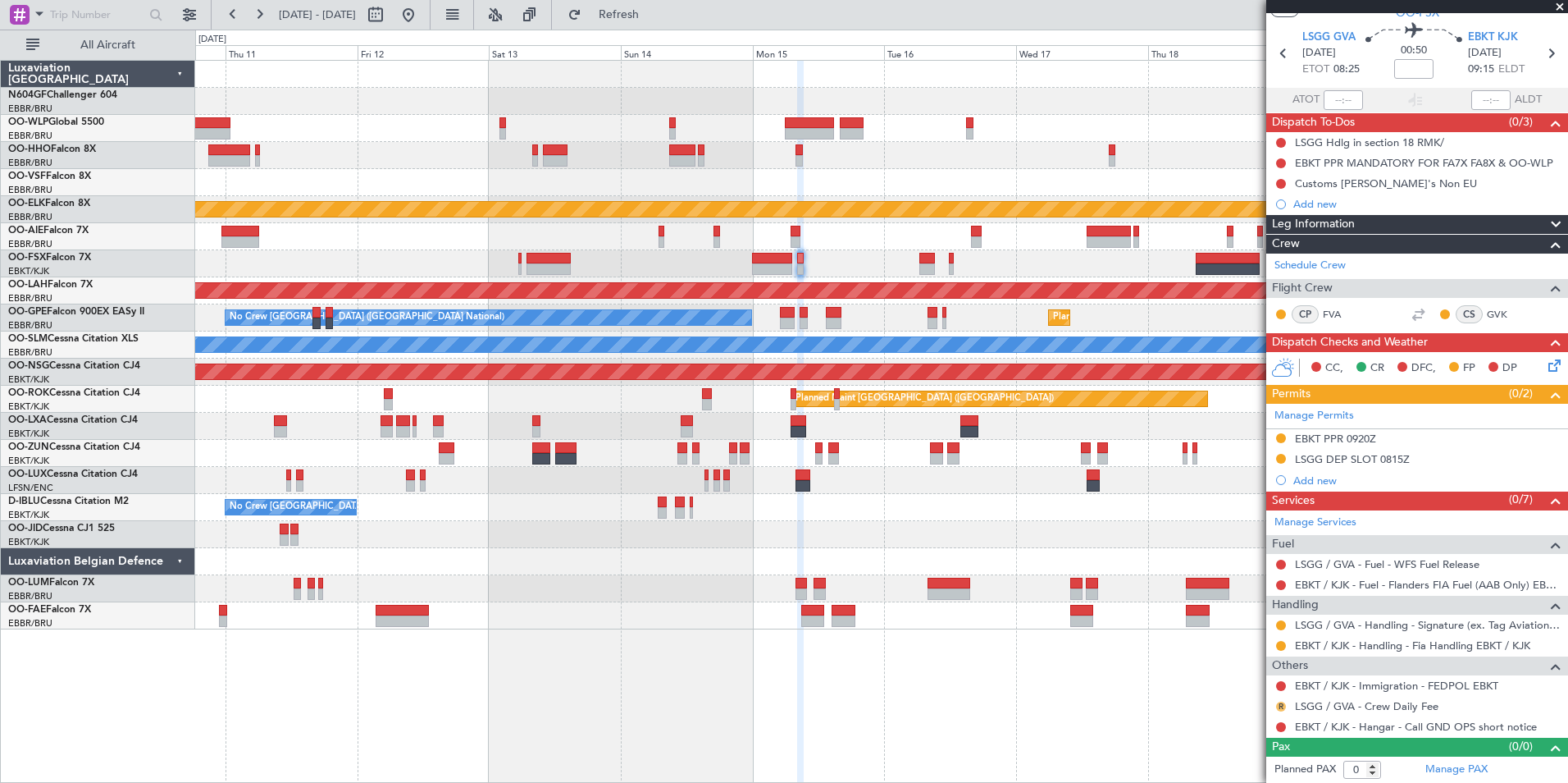
click at [1280, 706] on button "R" at bounding box center [1281, 707] width 9 height 9
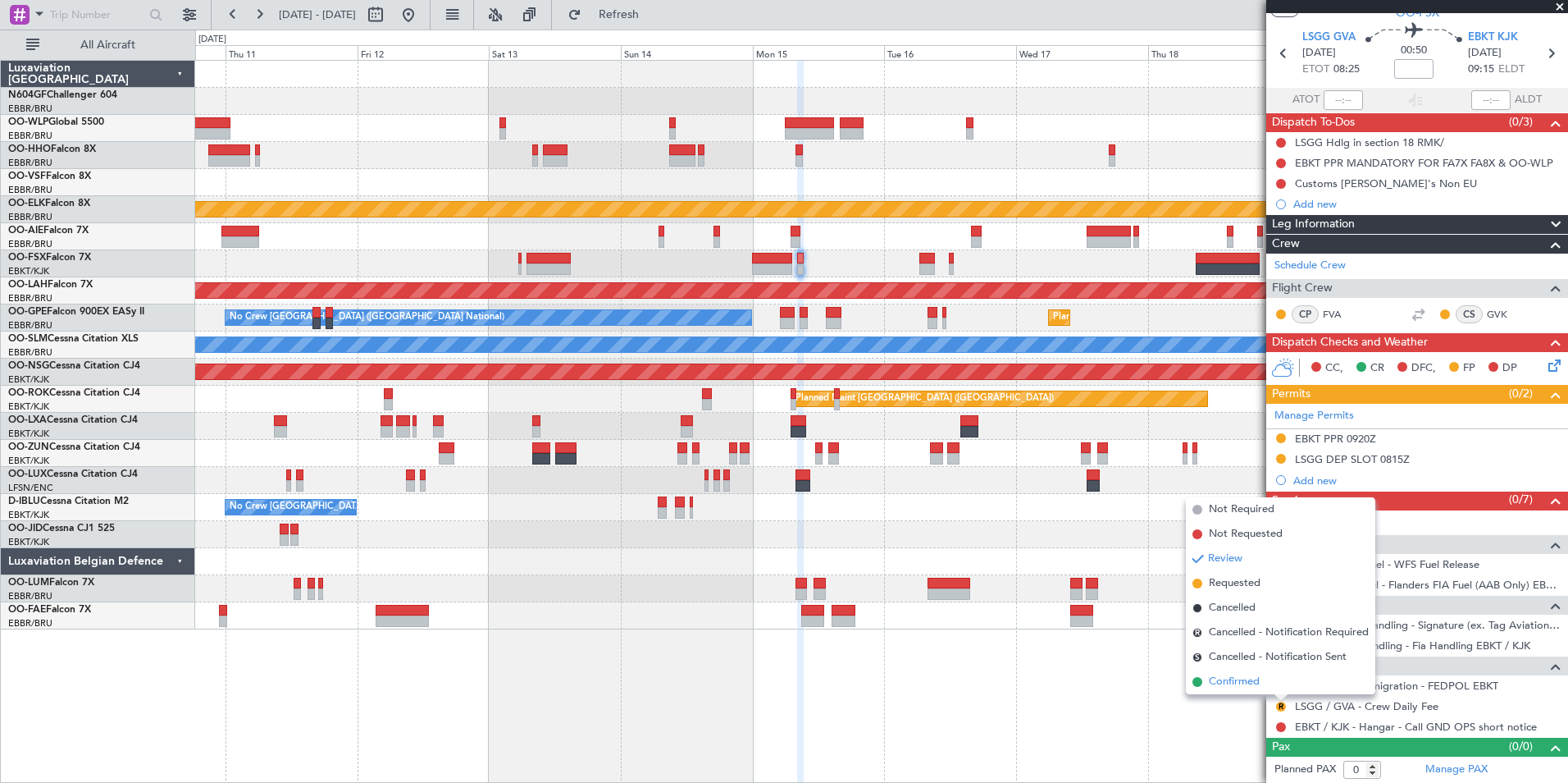
click at [1207, 674] on li "Confirmed" at bounding box center [1281, 682] width 189 height 24
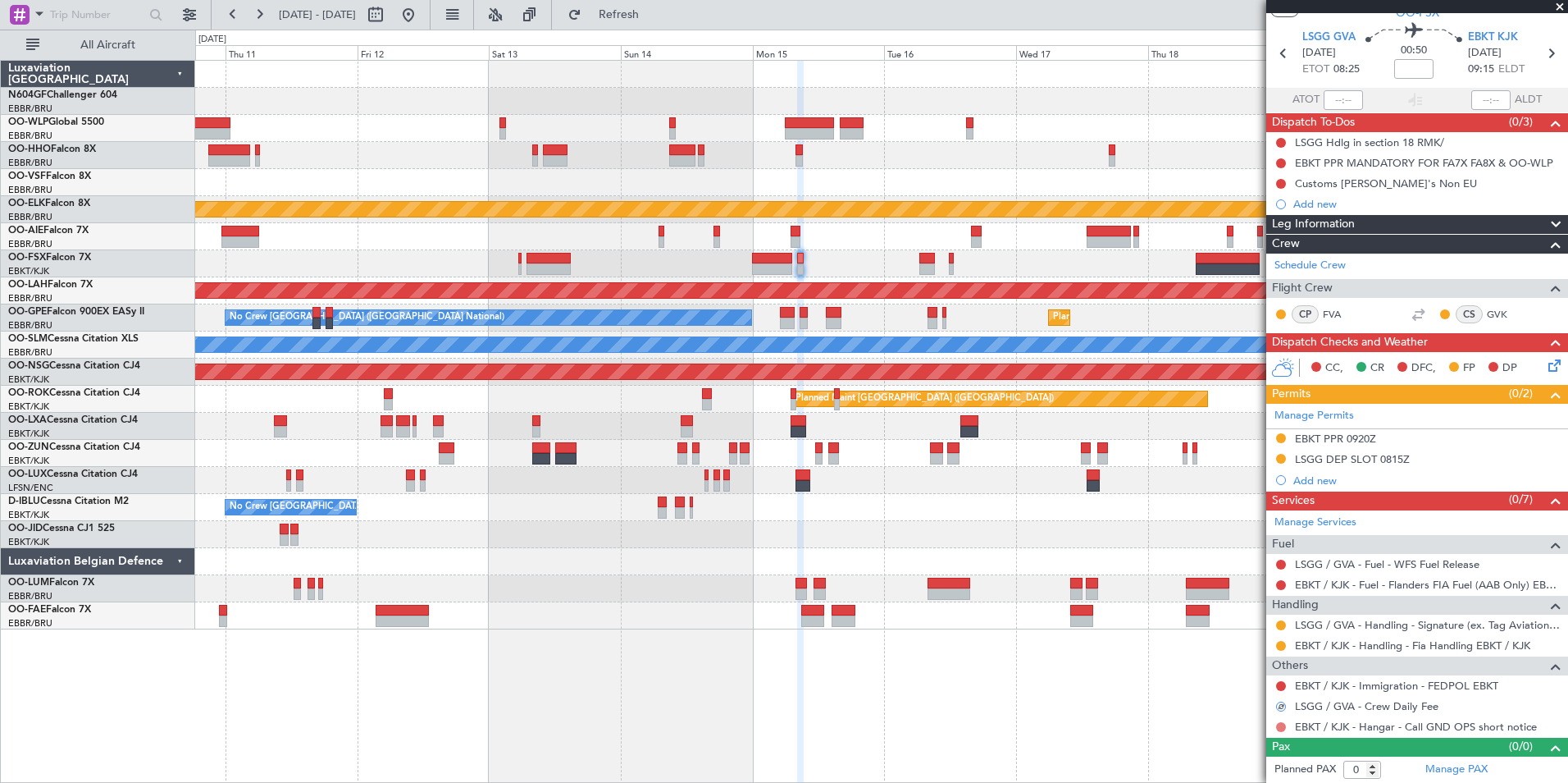
click at [1277, 726] on button at bounding box center [1281, 727] width 9 height 9
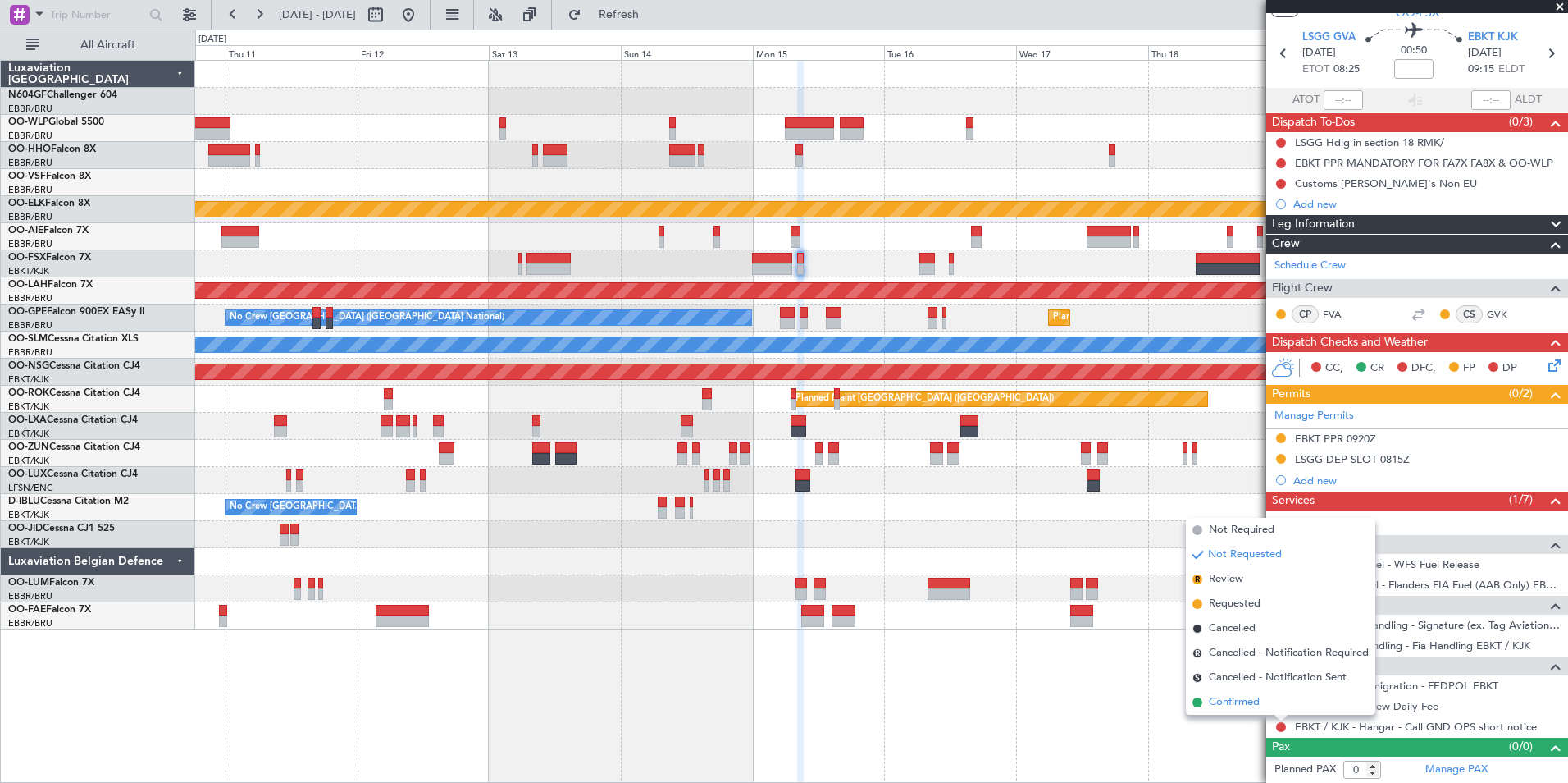
click at [1239, 710] on li "Confirmed" at bounding box center [1281, 703] width 189 height 24
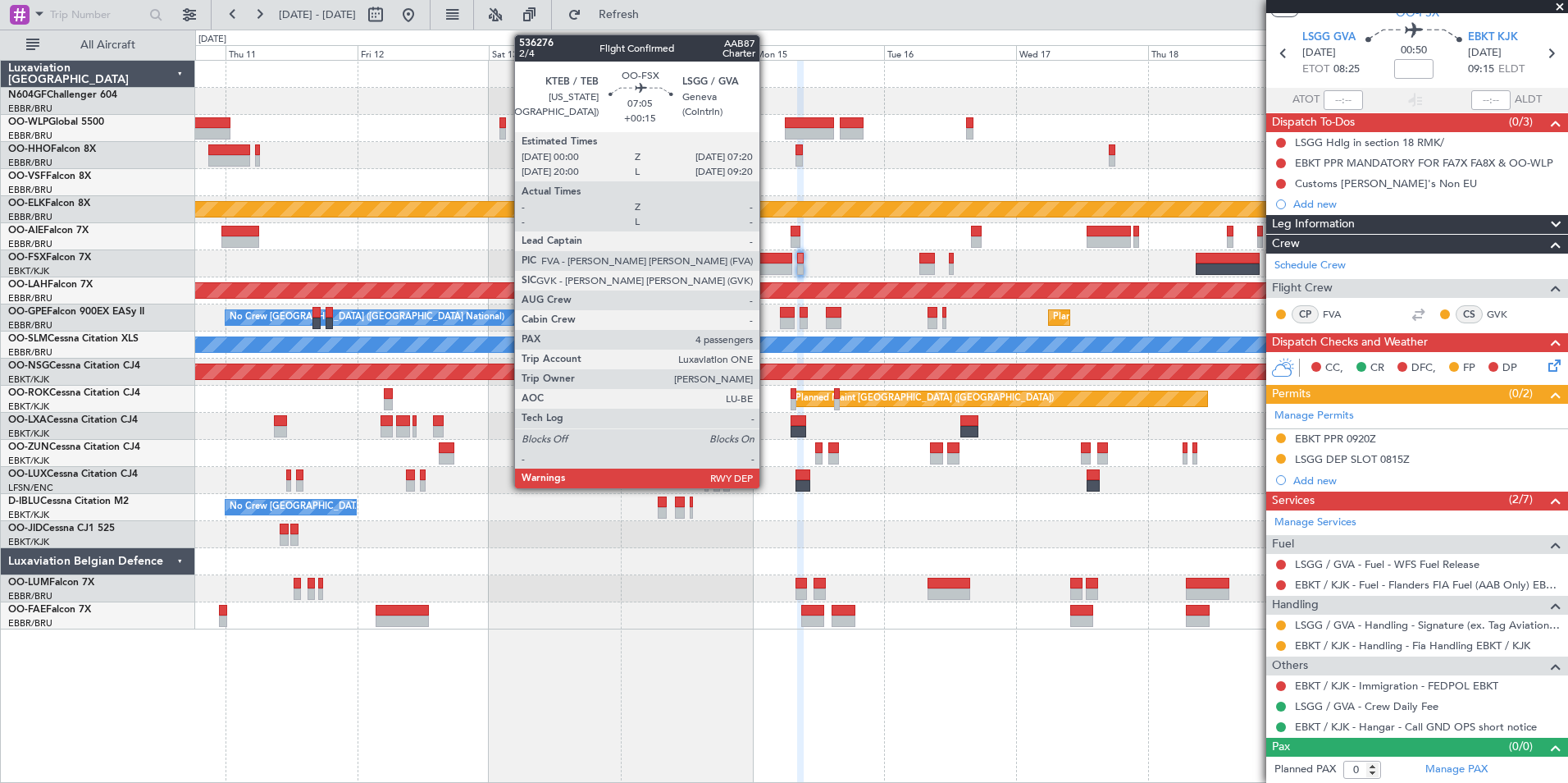
click at [767, 259] on div at bounding box center [773, 258] width 41 height 11
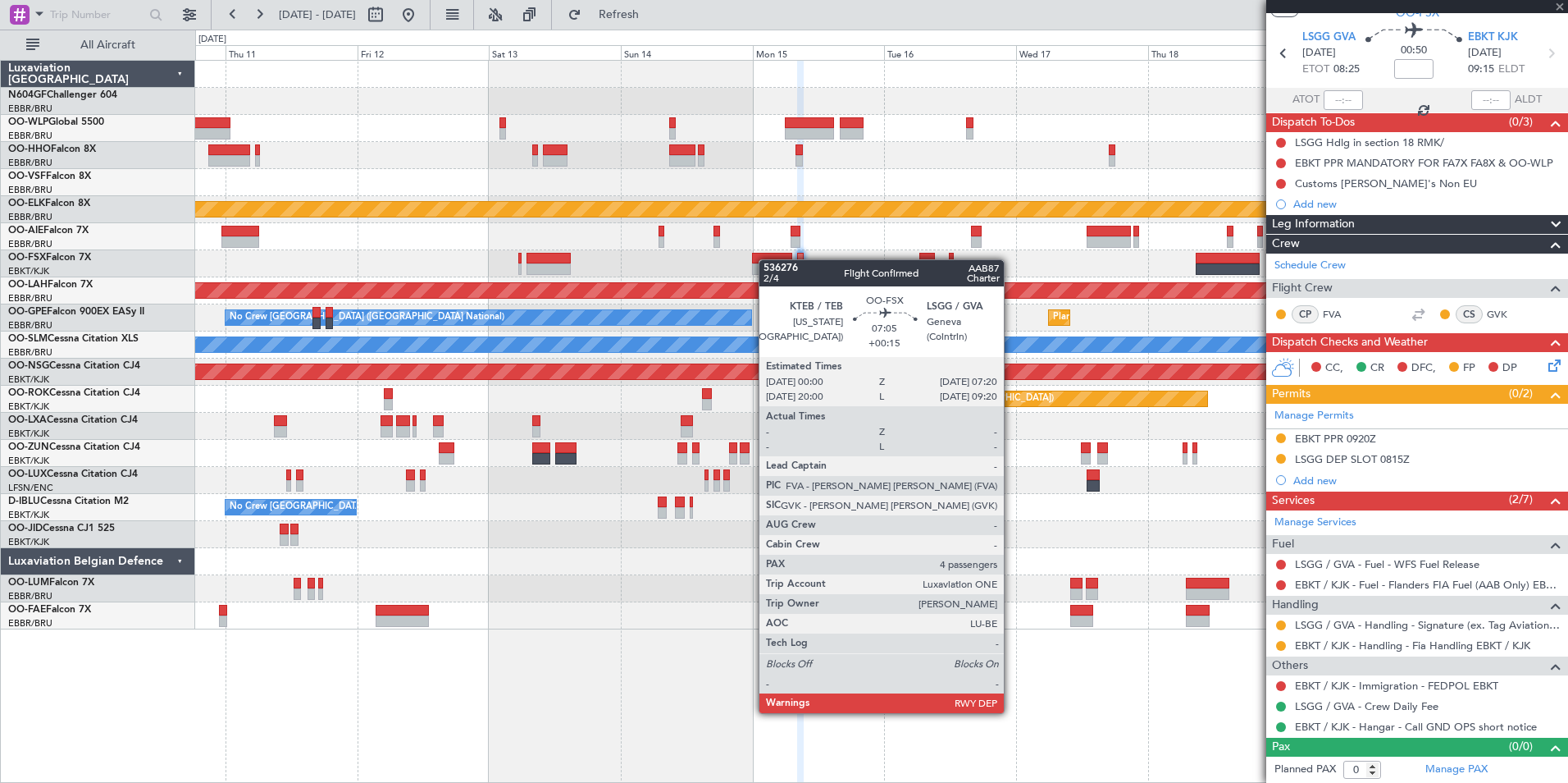
type input "+00:15"
type input "4"
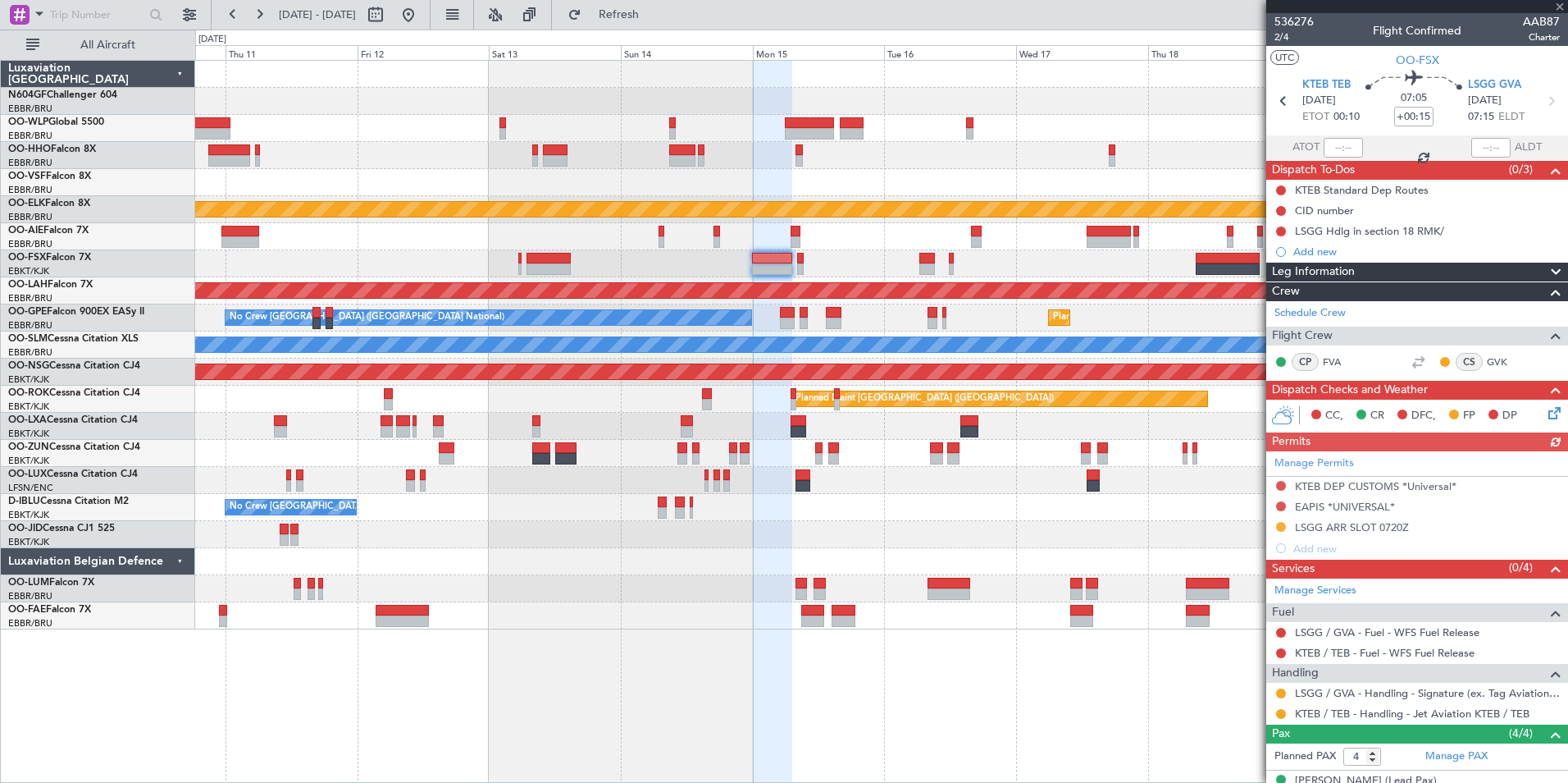
scroll to position [135, 0]
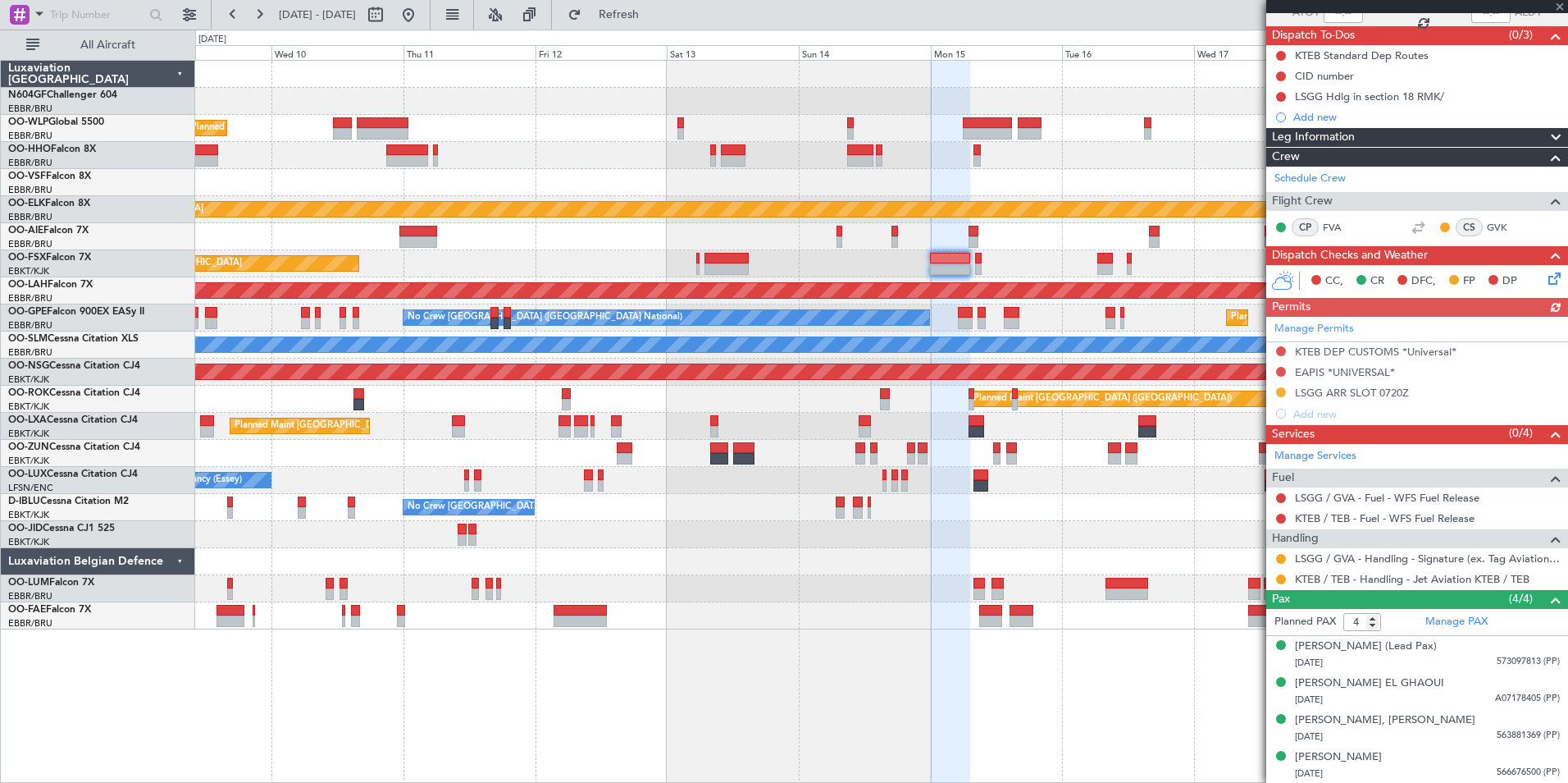
click at [1116, 510] on div "No Crew [GEOGRAPHIC_DATA] ([GEOGRAPHIC_DATA] National)" at bounding box center [881, 507] width 1372 height 27
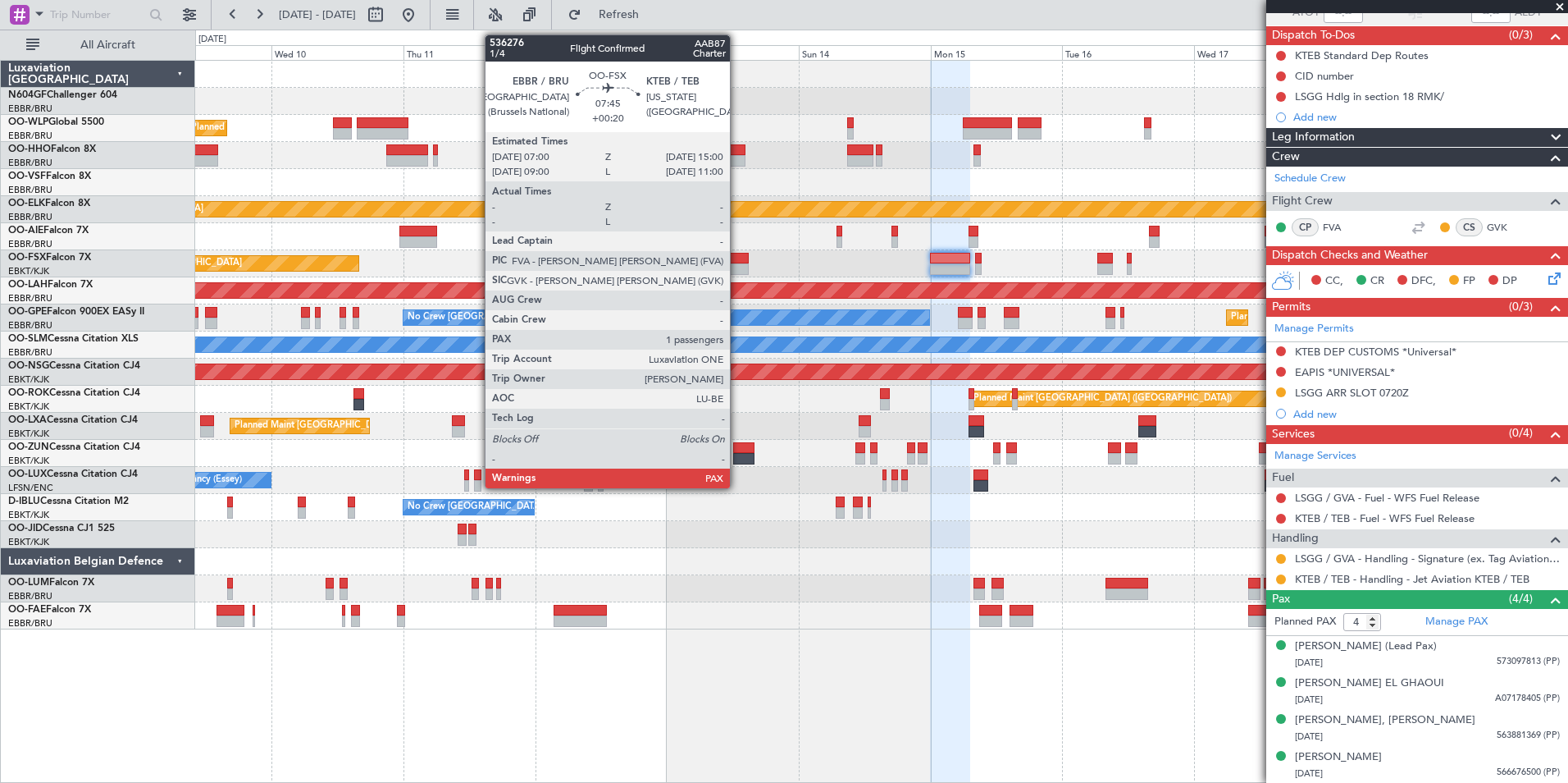
click at [737, 266] on div at bounding box center [726, 269] width 44 height 11
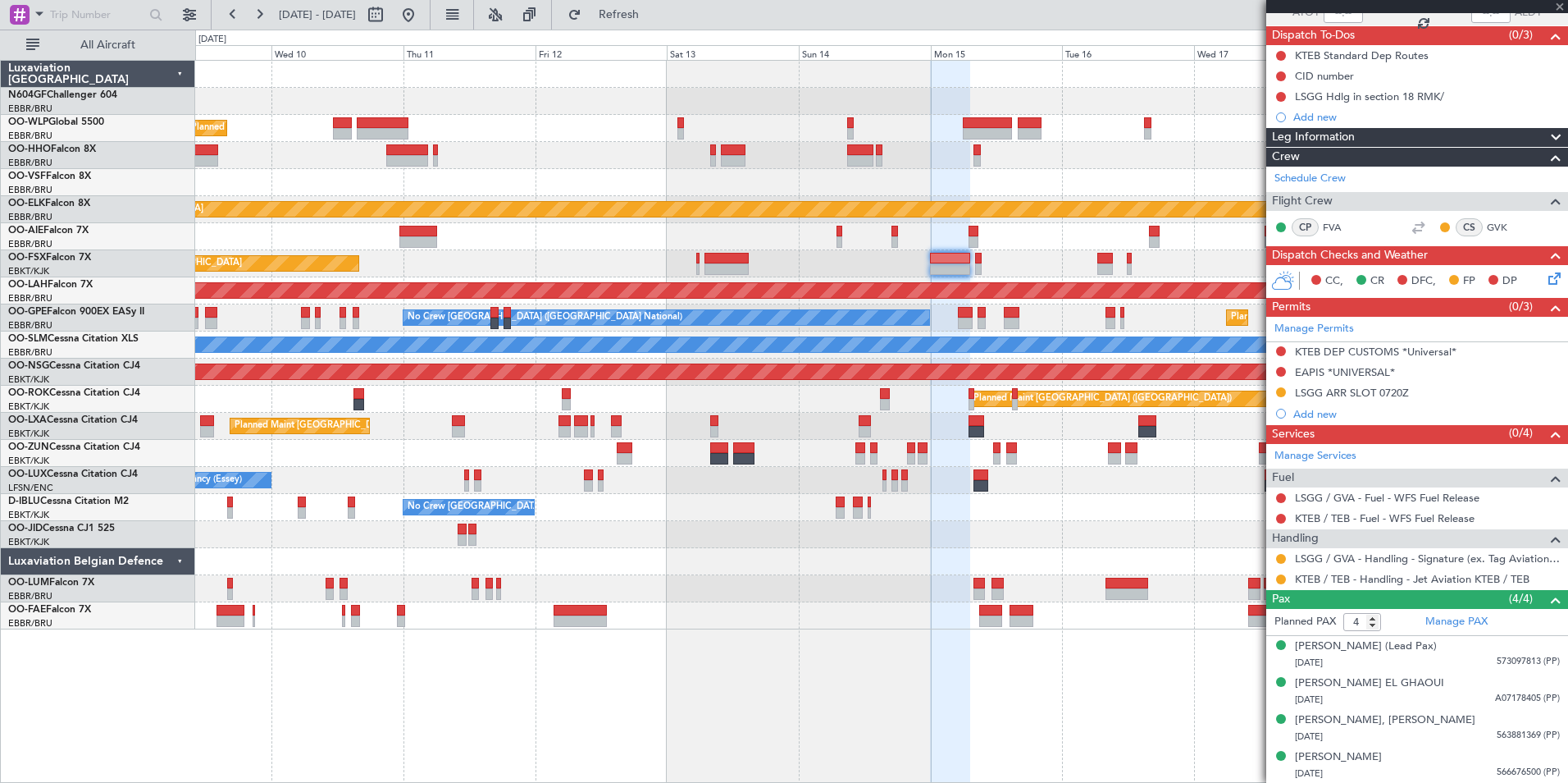
type input "+00:20"
type input "2"
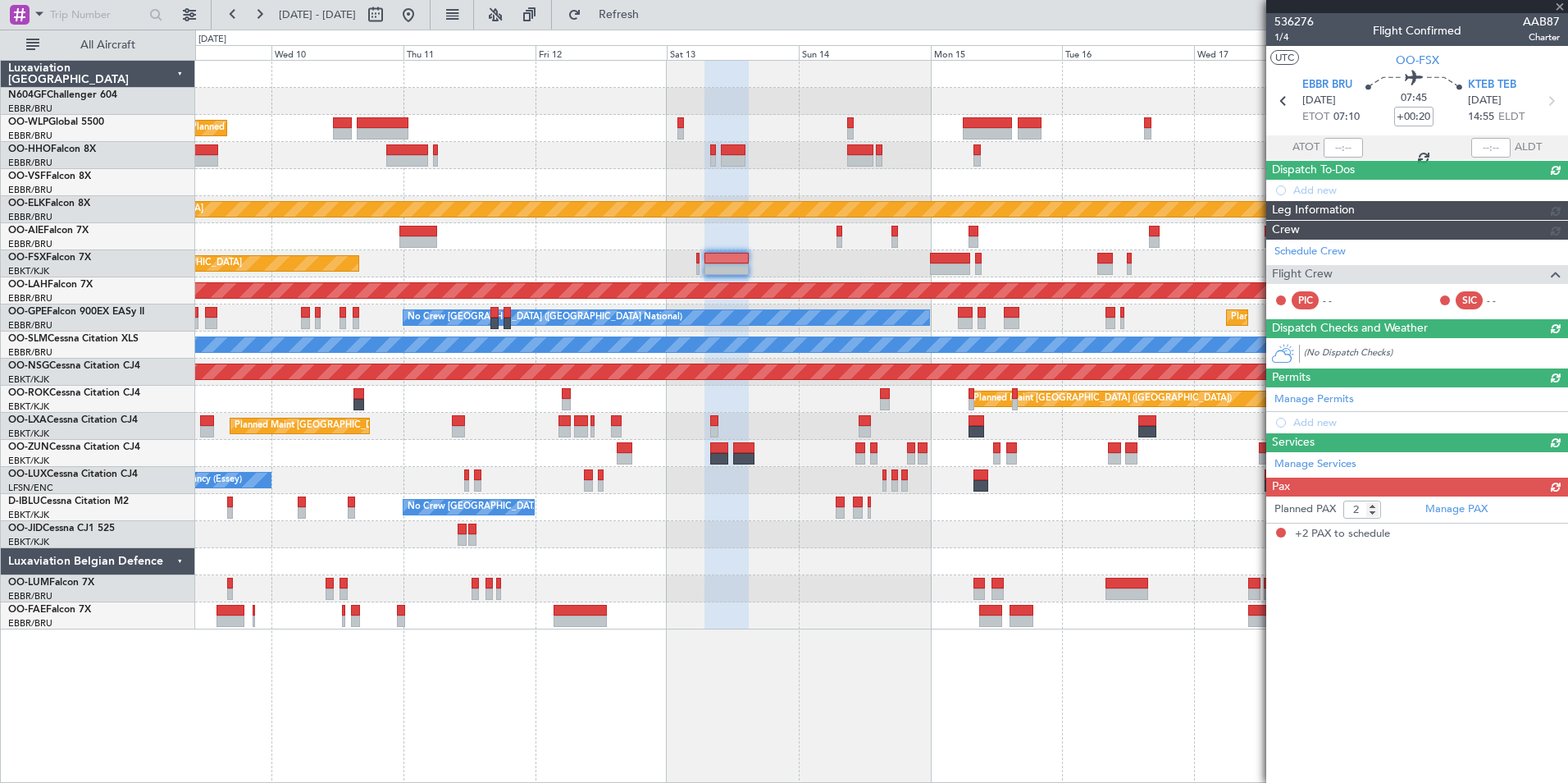
scroll to position [0, 0]
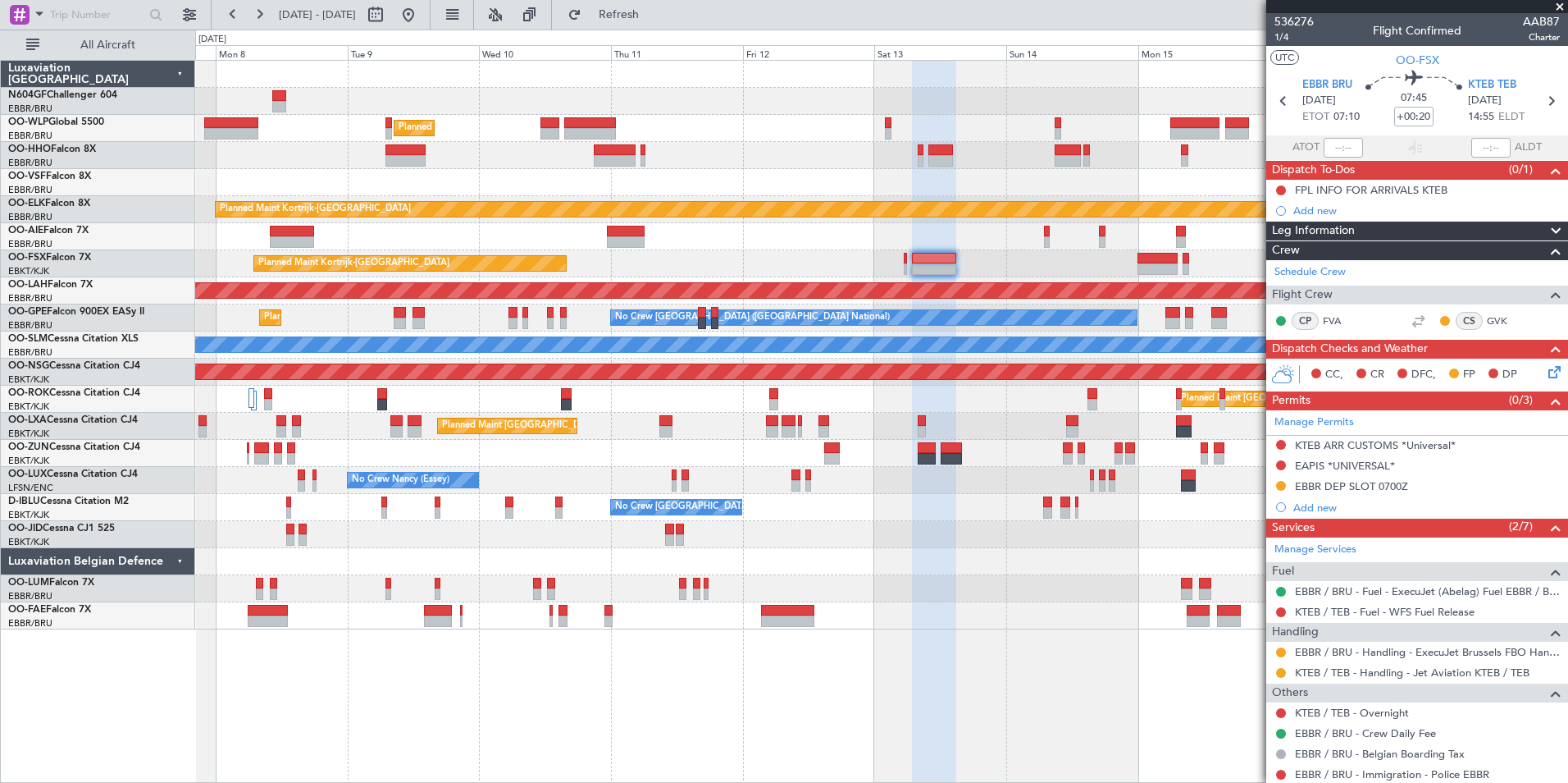
click at [977, 595] on div "Planned Maint Milan (Linate) Planned Maint Kortrijk-Wevelgem Unplanned Maint Br…" at bounding box center [881, 345] width 1372 height 569
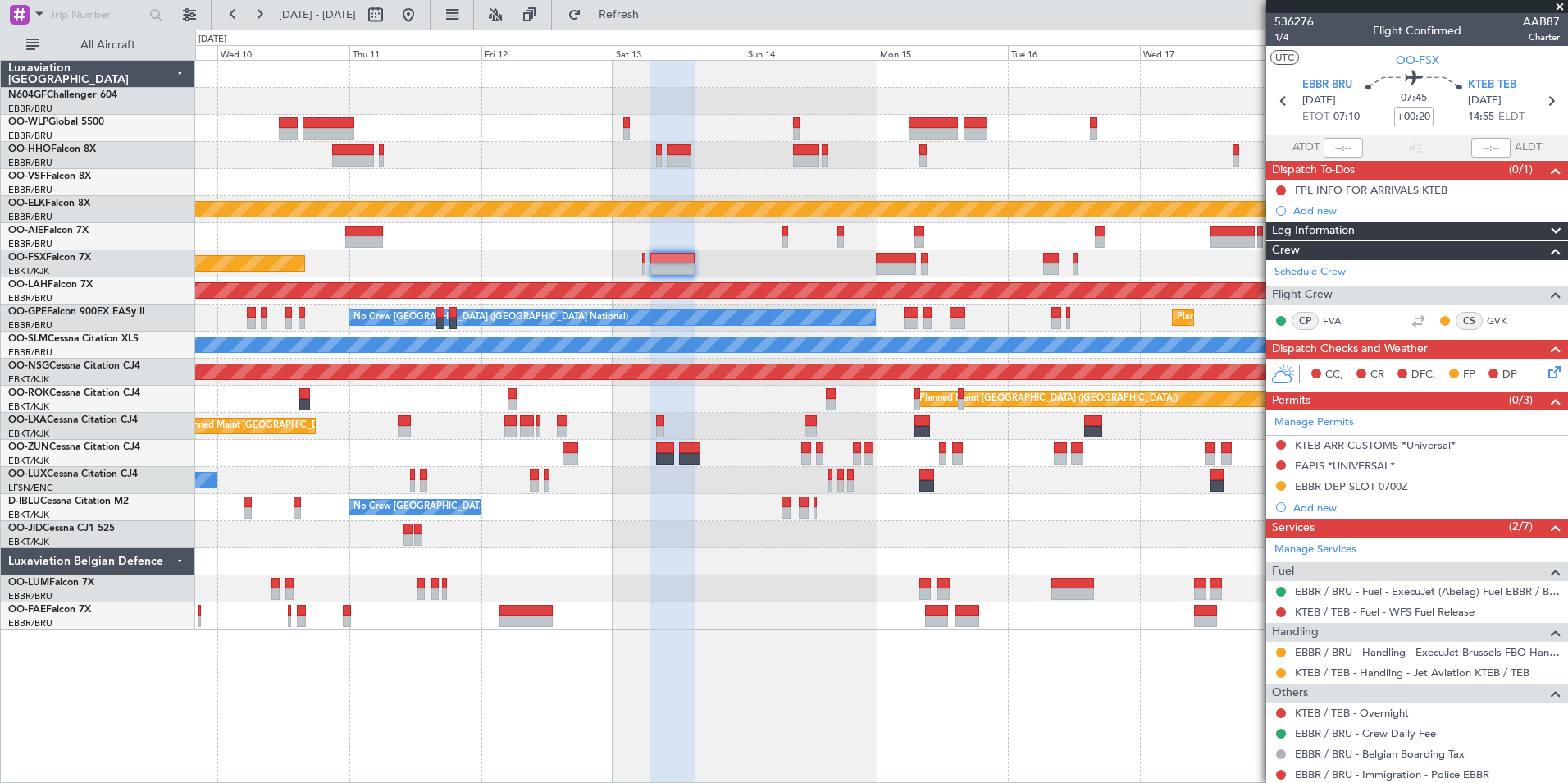
click at [835, 538] on div at bounding box center [881, 534] width 1372 height 27
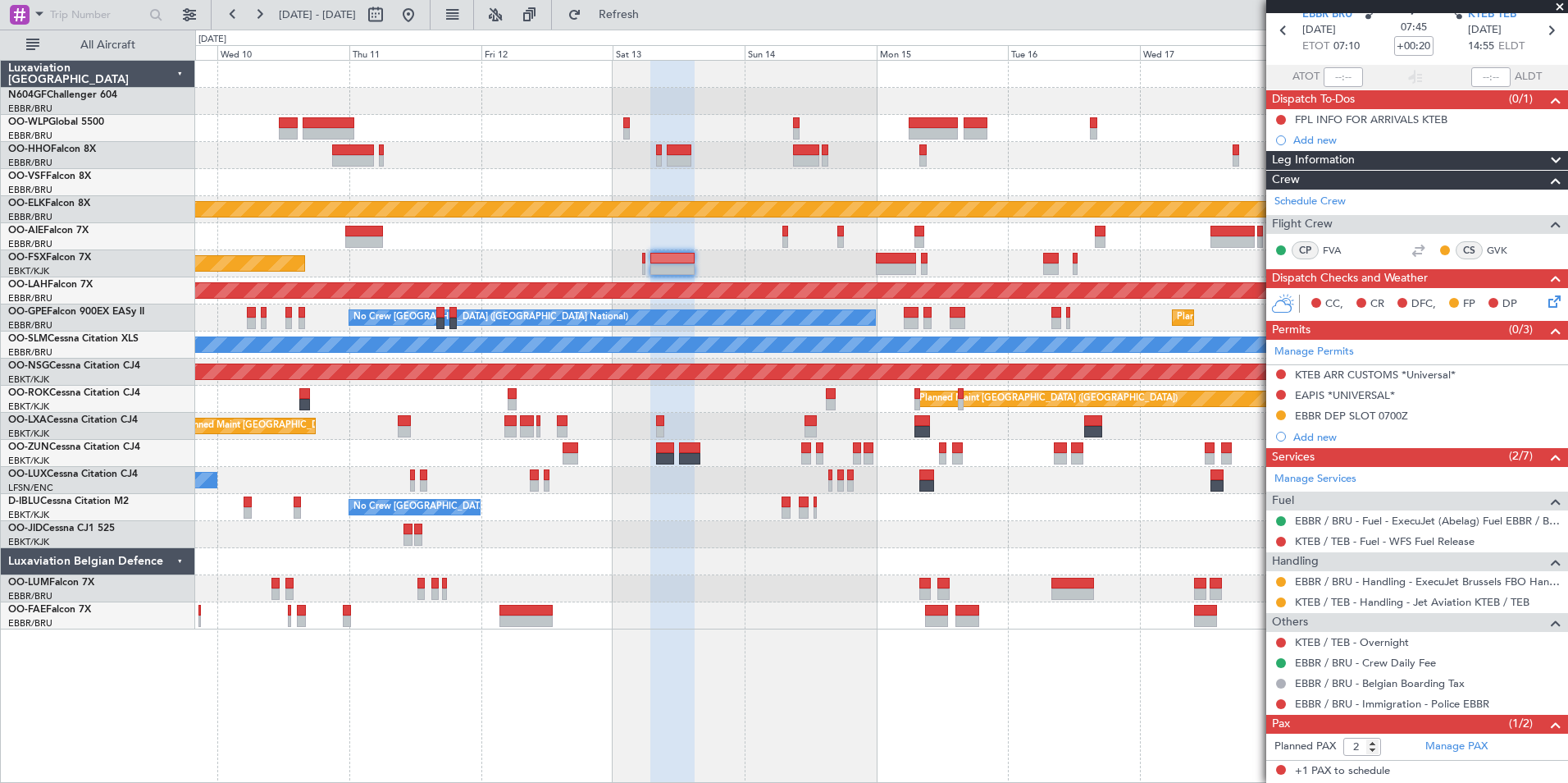
scroll to position [106, 0]
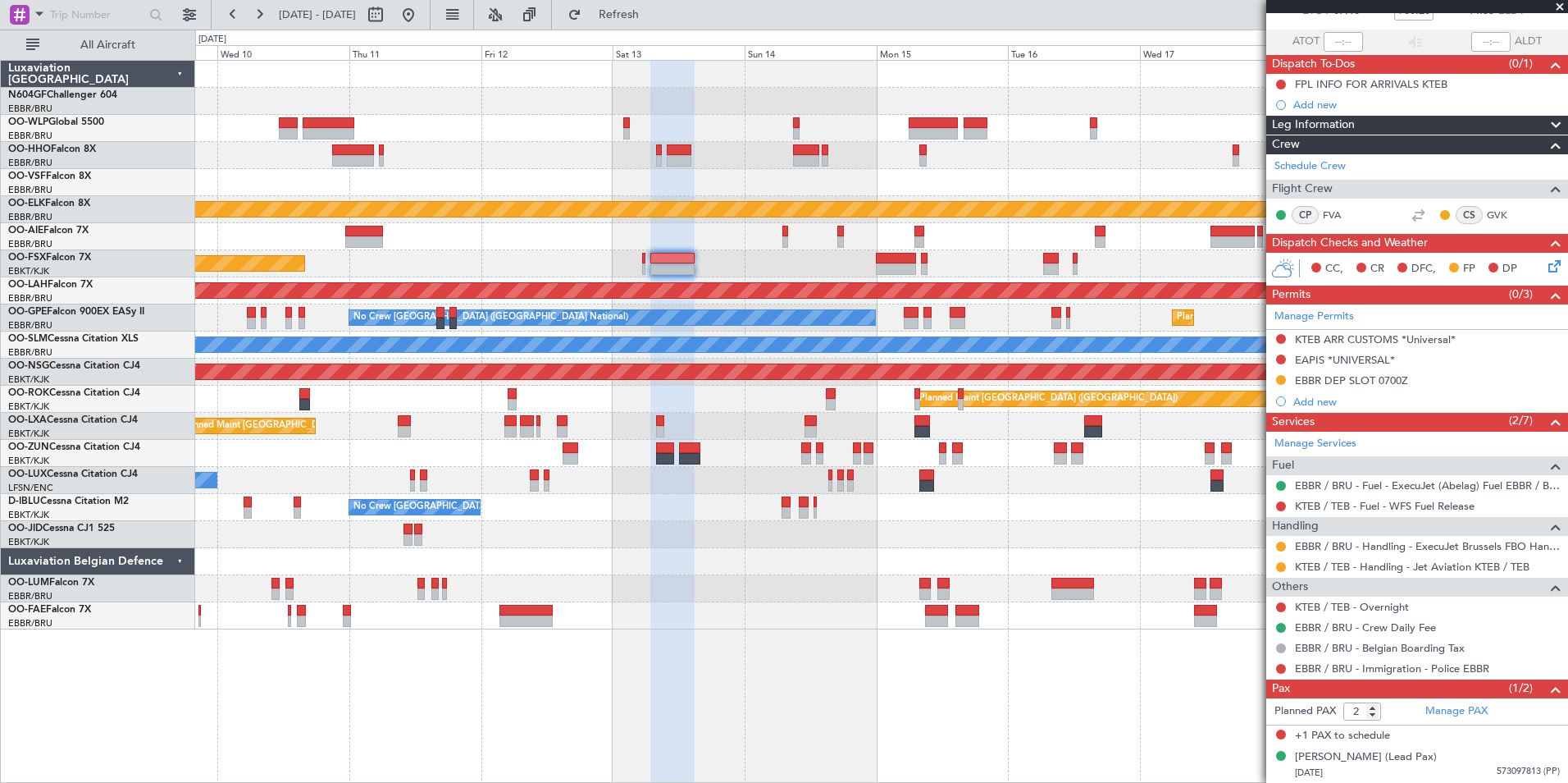
drag, startPoint x: 1301, startPoint y: 739, endPoint x: 1418, endPoint y: 740, distance: 117.0
click at [1418, 740] on div "+1 PAX to schedule" at bounding box center [1417, 736] width 302 height 22
click at [1417, 740] on div "+1 PAX to schedule" at bounding box center [1417, 736] width 302 height 22
drag, startPoint x: 1389, startPoint y: 737, endPoint x: 1296, endPoint y: 742, distance: 93.1
click at [1296, 742] on div "+1 PAX to schedule" at bounding box center [1417, 736] width 302 height 22
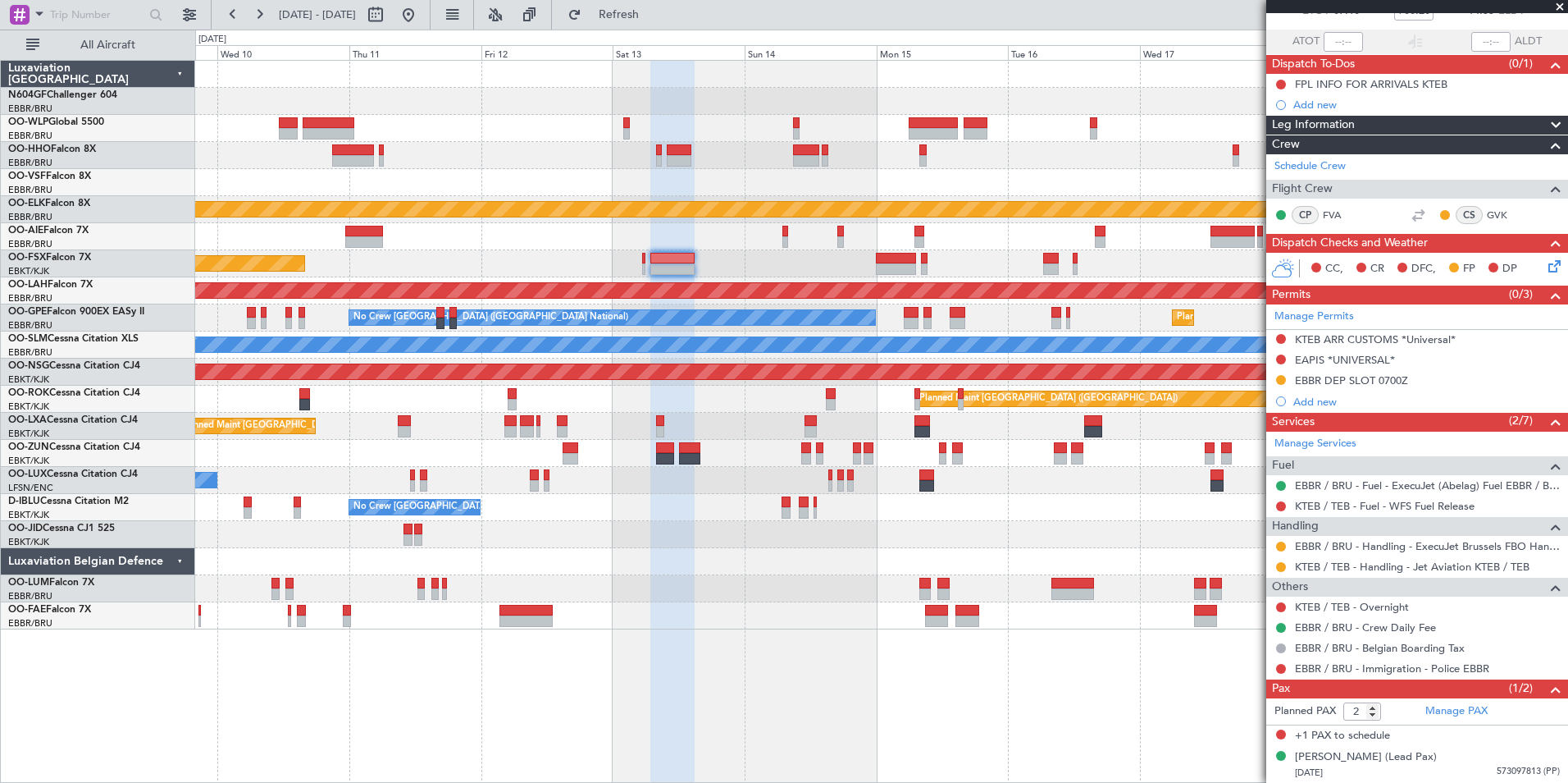
drag, startPoint x: 1296, startPoint y: 742, endPoint x: 1413, endPoint y: 740, distance: 117.0
click at [1413, 740] on div "+1 PAX to schedule" at bounding box center [1417, 736] width 302 height 22
drag, startPoint x: 1395, startPoint y: 740, endPoint x: 1288, endPoint y: 739, distance: 107.0
click at [1288, 739] on div "+1 PAX to schedule" at bounding box center [1417, 736] width 302 height 22
drag, startPoint x: 1288, startPoint y: 739, endPoint x: 1403, endPoint y: 736, distance: 115.0
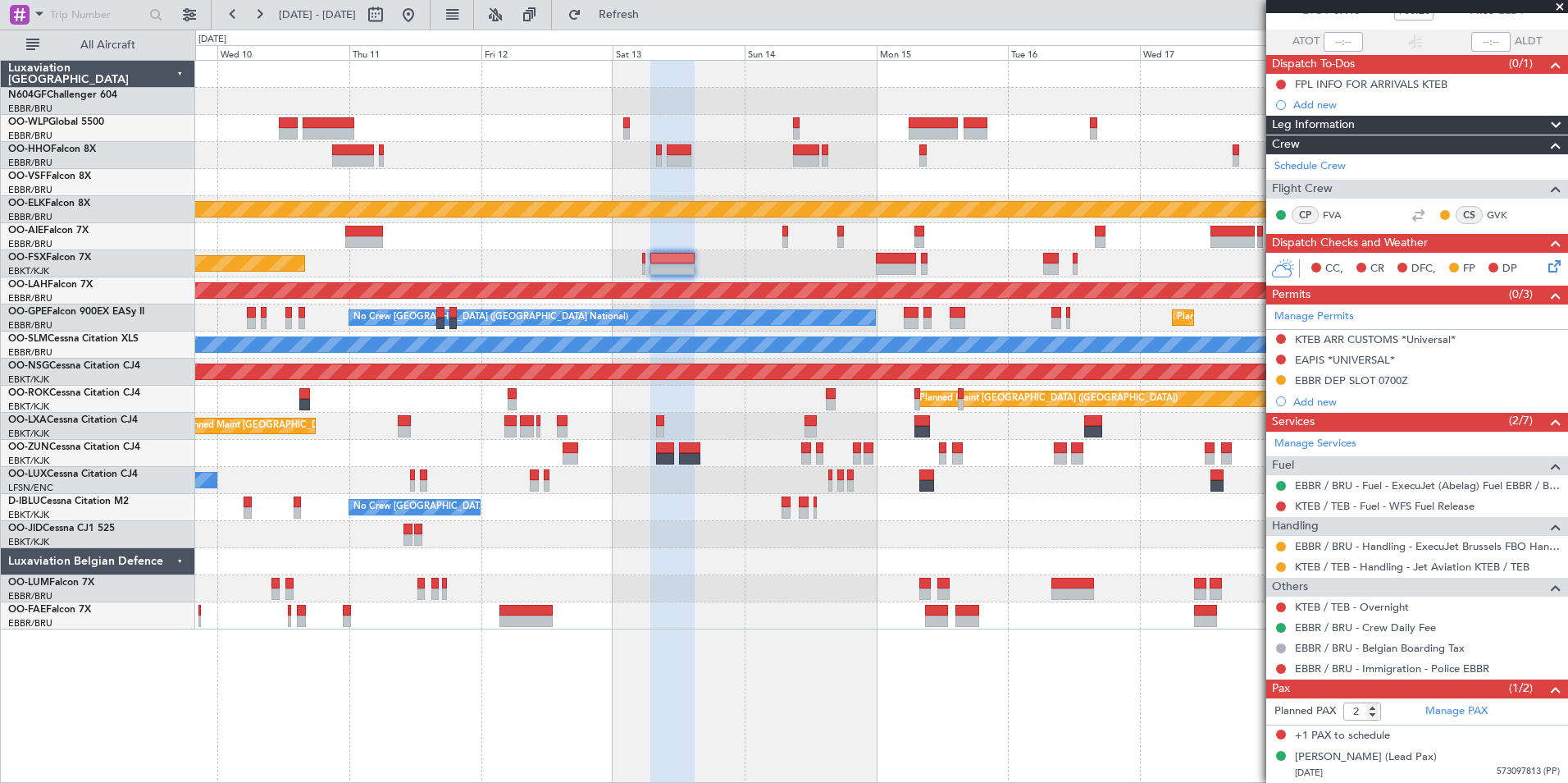
click at [1403, 736] on div "+1 PAX to schedule" at bounding box center [1417, 736] width 302 height 22
click at [1401, 736] on div "+1 PAX to schedule" at bounding box center [1417, 736] width 302 height 22
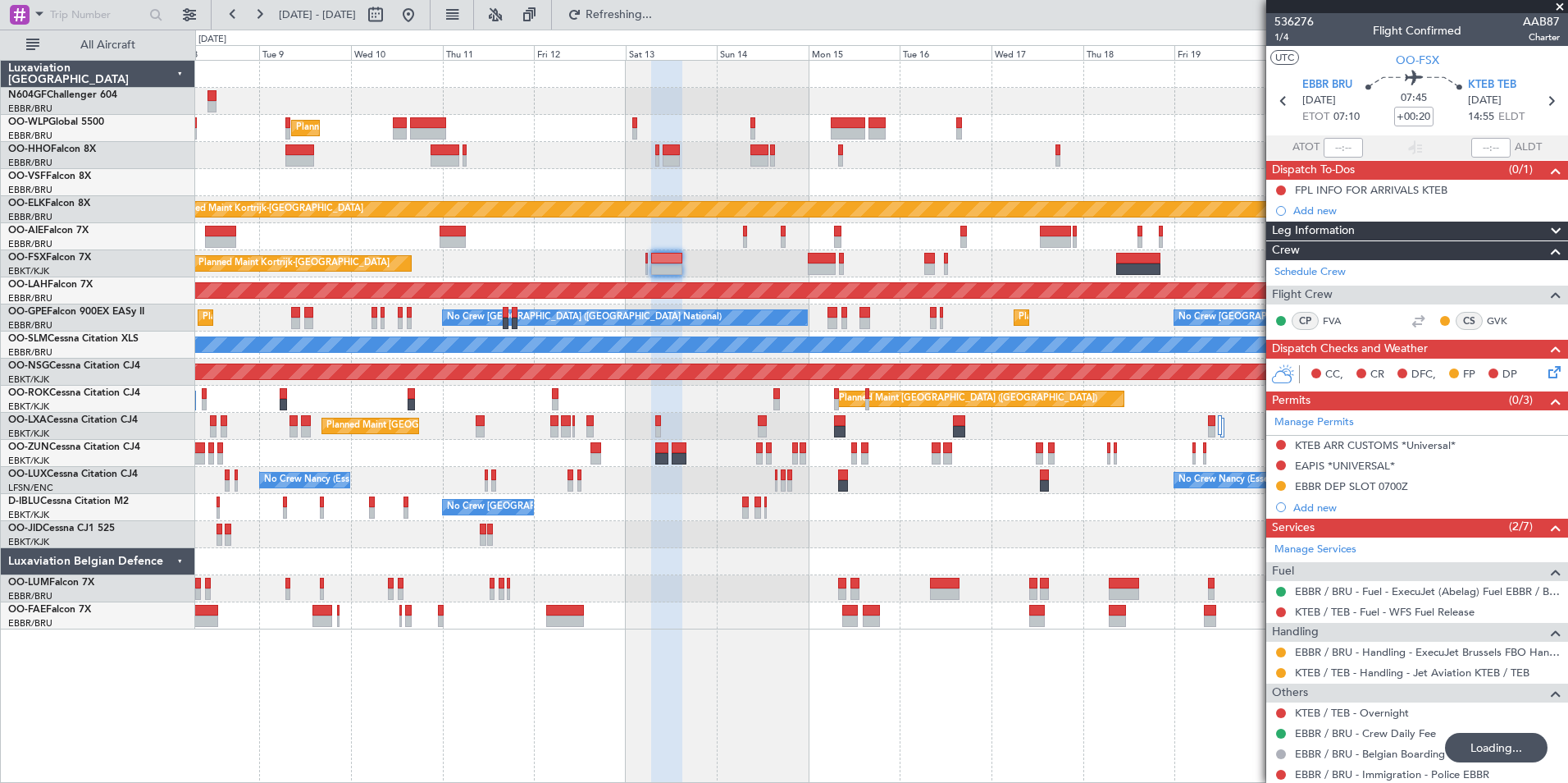
click at [676, 402] on div "Planned Maint [GEOGRAPHIC_DATA] ([GEOGRAPHIC_DATA])" at bounding box center [881, 399] width 1372 height 27
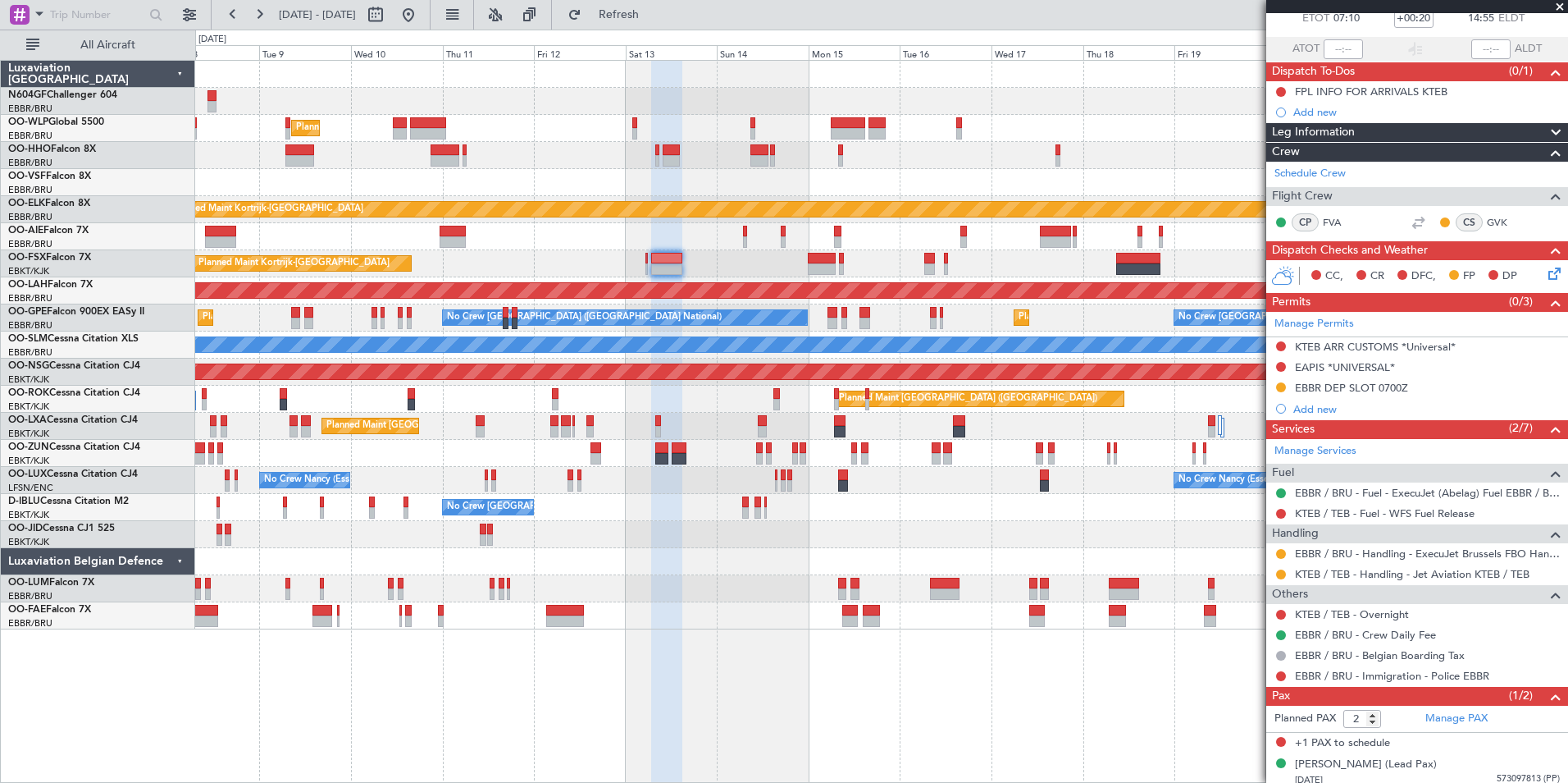
scroll to position [106, 0]
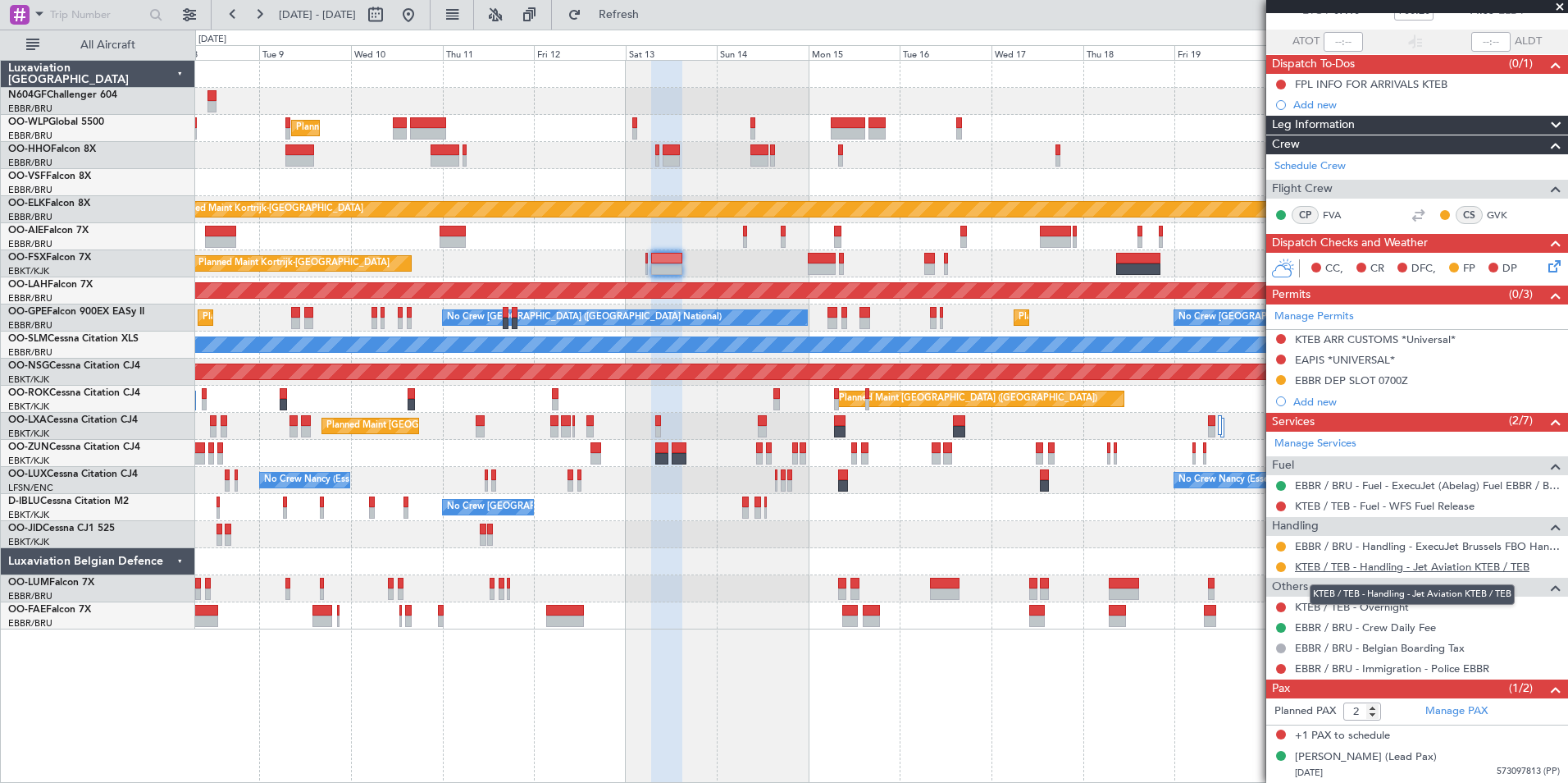
click at [1336, 572] on link "KTEB / TEB - Handling - Jet Aviation KTEB / TEB" at bounding box center [1412, 566] width 234 height 14
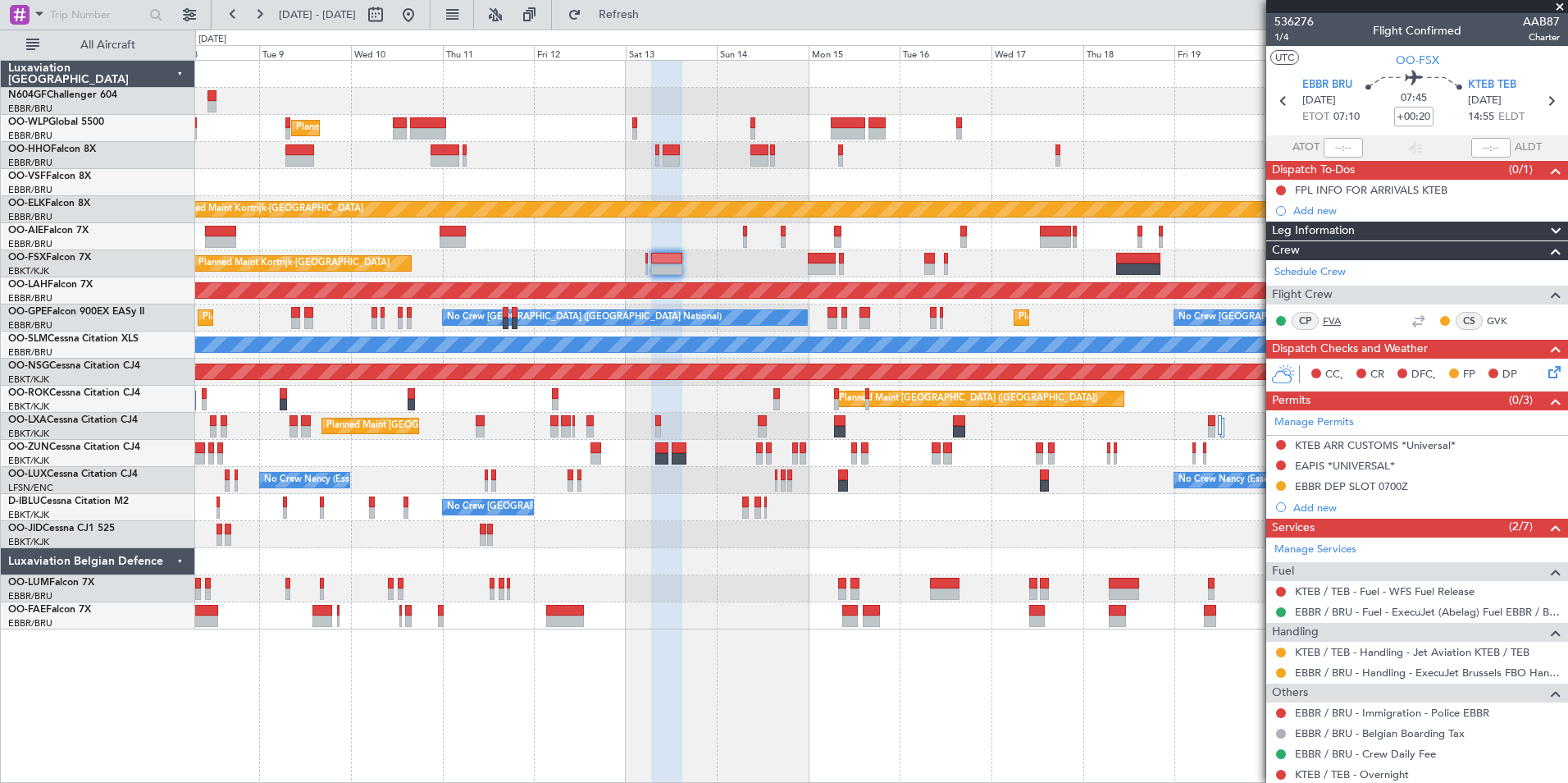
click at [1338, 315] on link "FVA" at bounding box center [1341, 321] width 37 height 15
click at [1487, 317] on link "GVK" at bounding box center [1505, 321] width 37 height 15
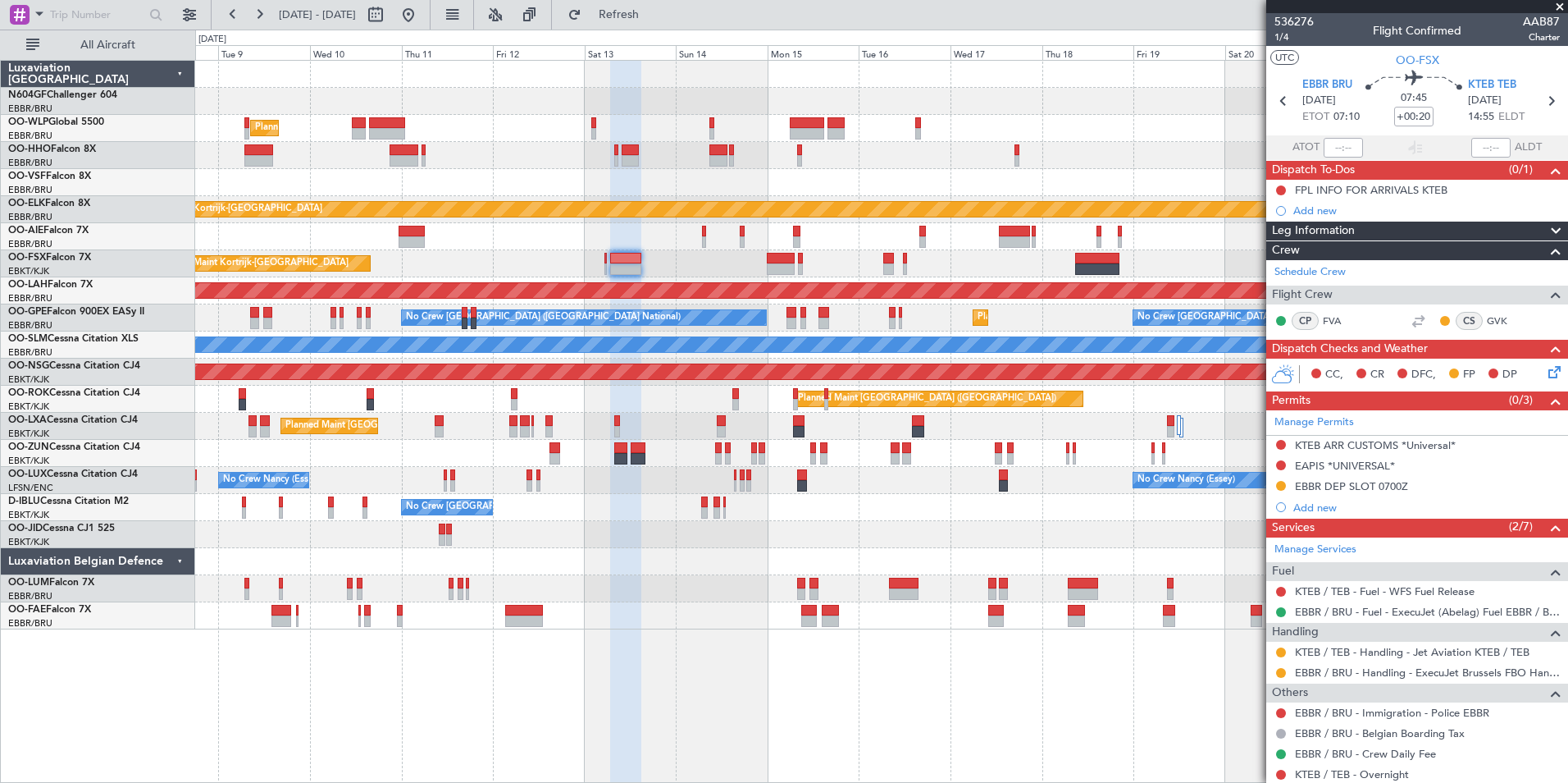
click at [893, 514] on div "No Crew Brussels (Brussels National) A/C Unavailable Brussels (Brussels Nationa…" at bounding box center [881, 507] width 1372 height 27
click at [1283, 466] on button at bounding box center [1281, 465] width 9 height 9
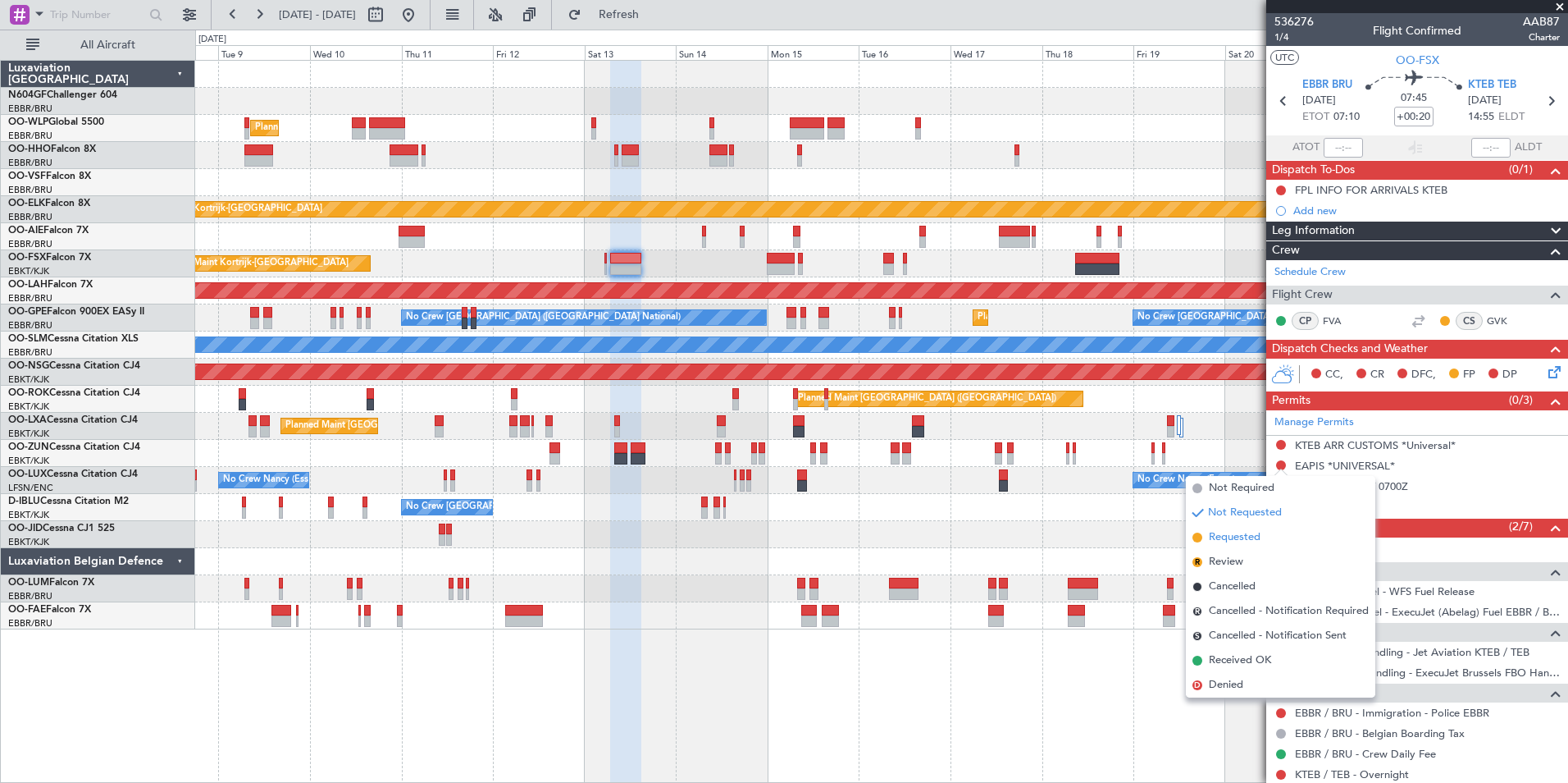
click at [1249, 538] on span "Requested" at bounding box center [1235, 537] width 52 height 16
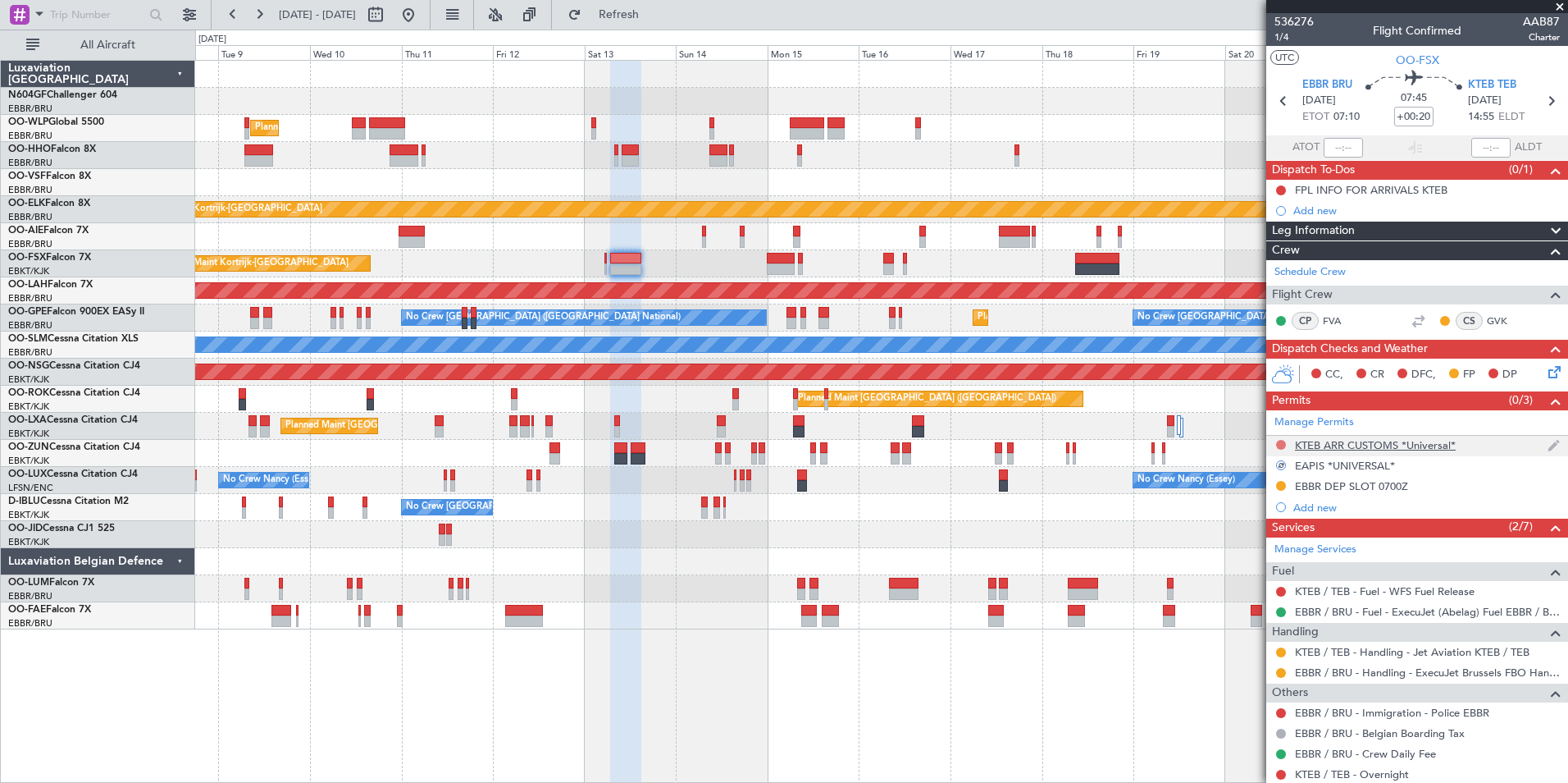
click at [1282, 442] on button at bounding box center [1281, 445] width 9 height 9
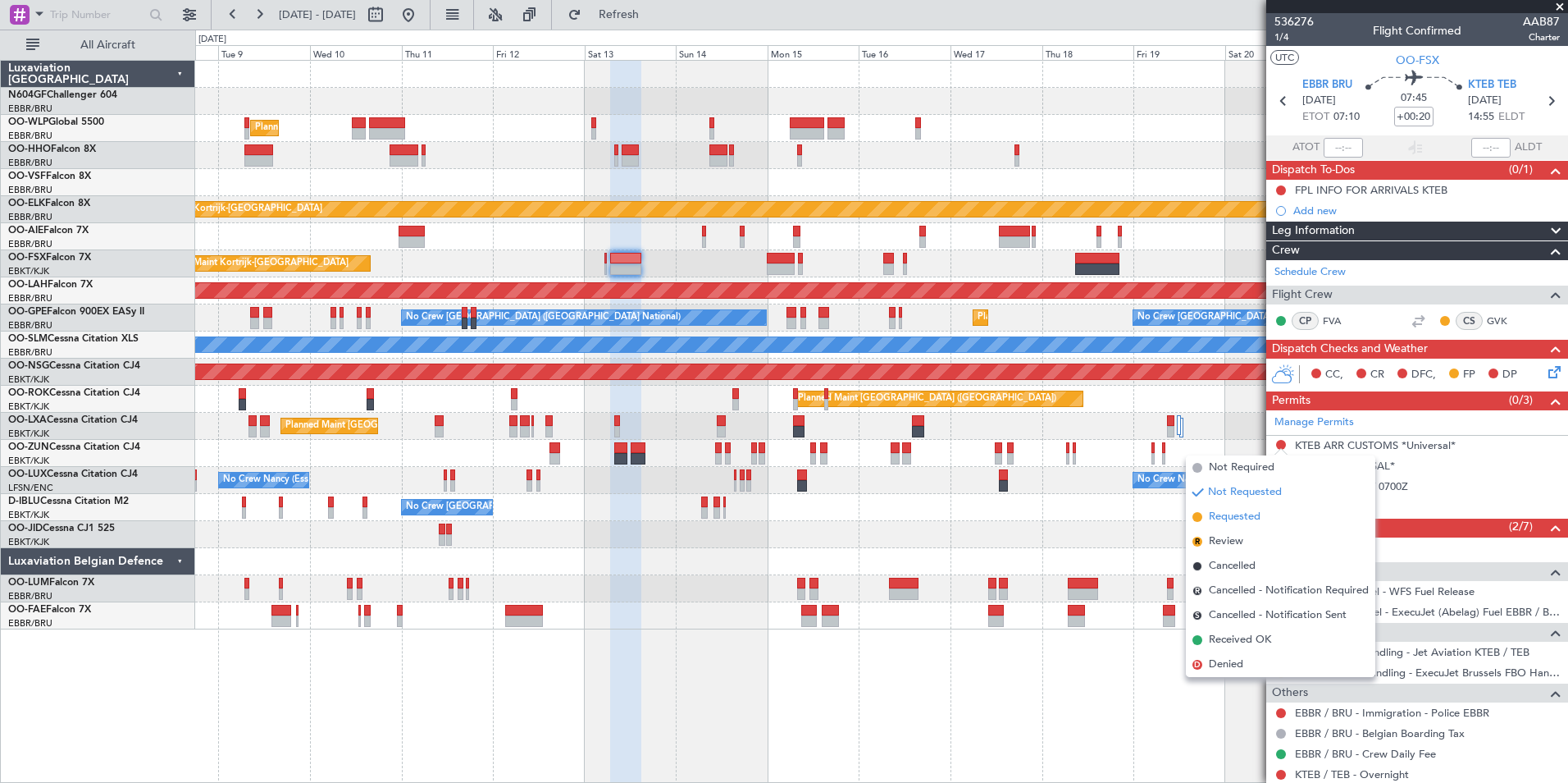
click at [1245, 522] on span "Requested" at bounding box center [1235, 516] width 52 height 16
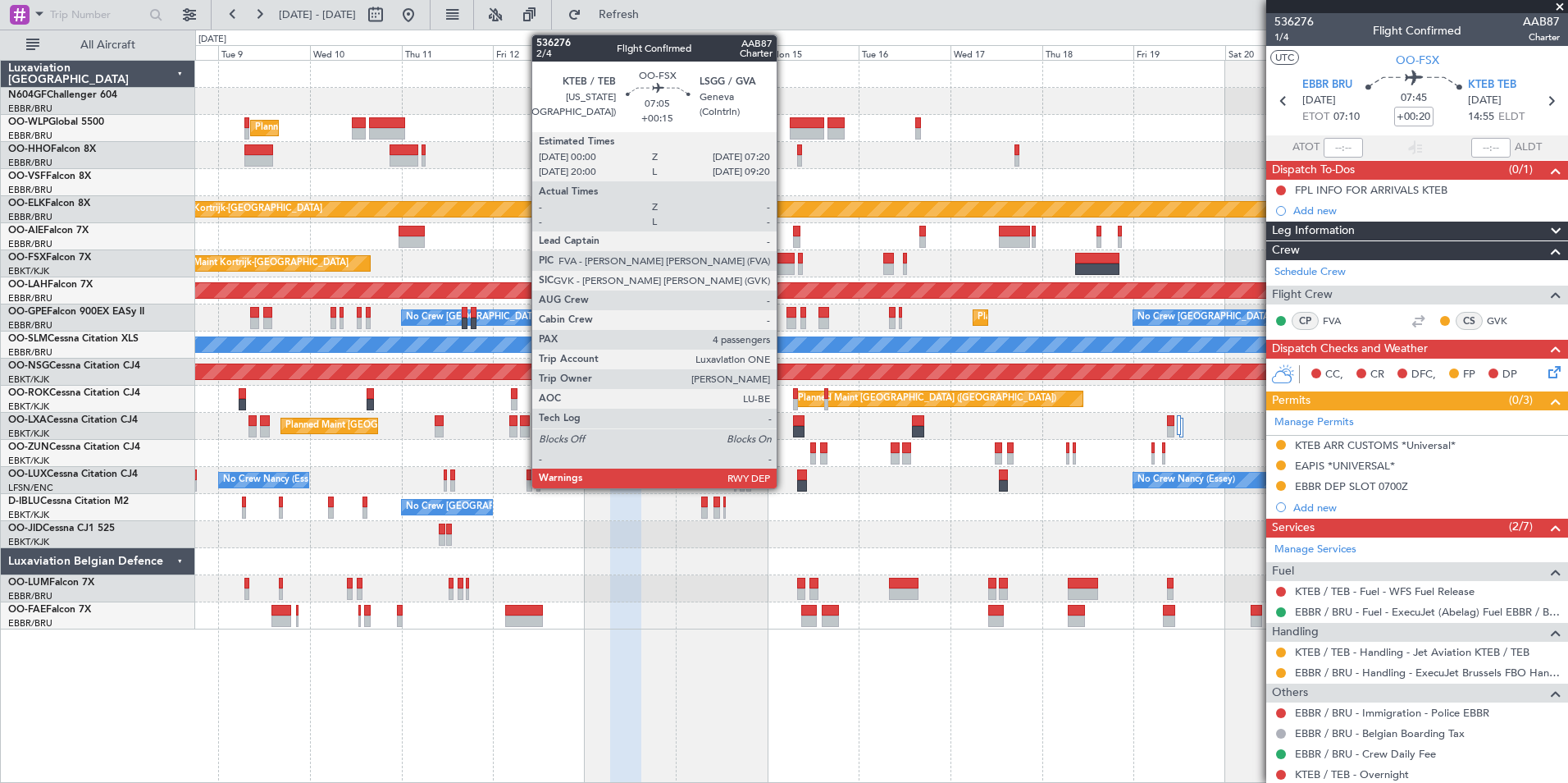
click at [784, 258] on div at bounding box center [781, 258] width 28 height 11
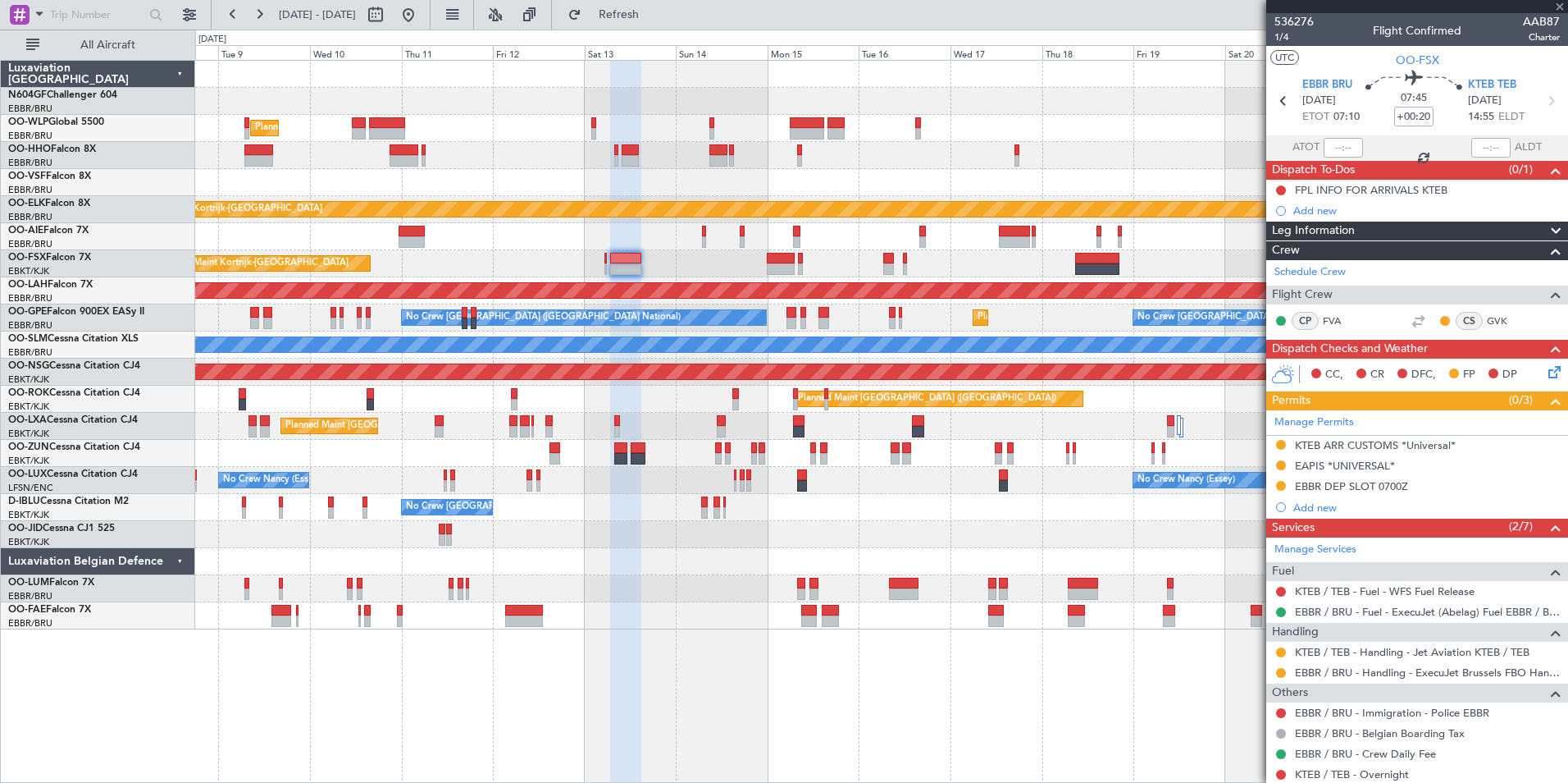
type input "+00:15"
type input "4"
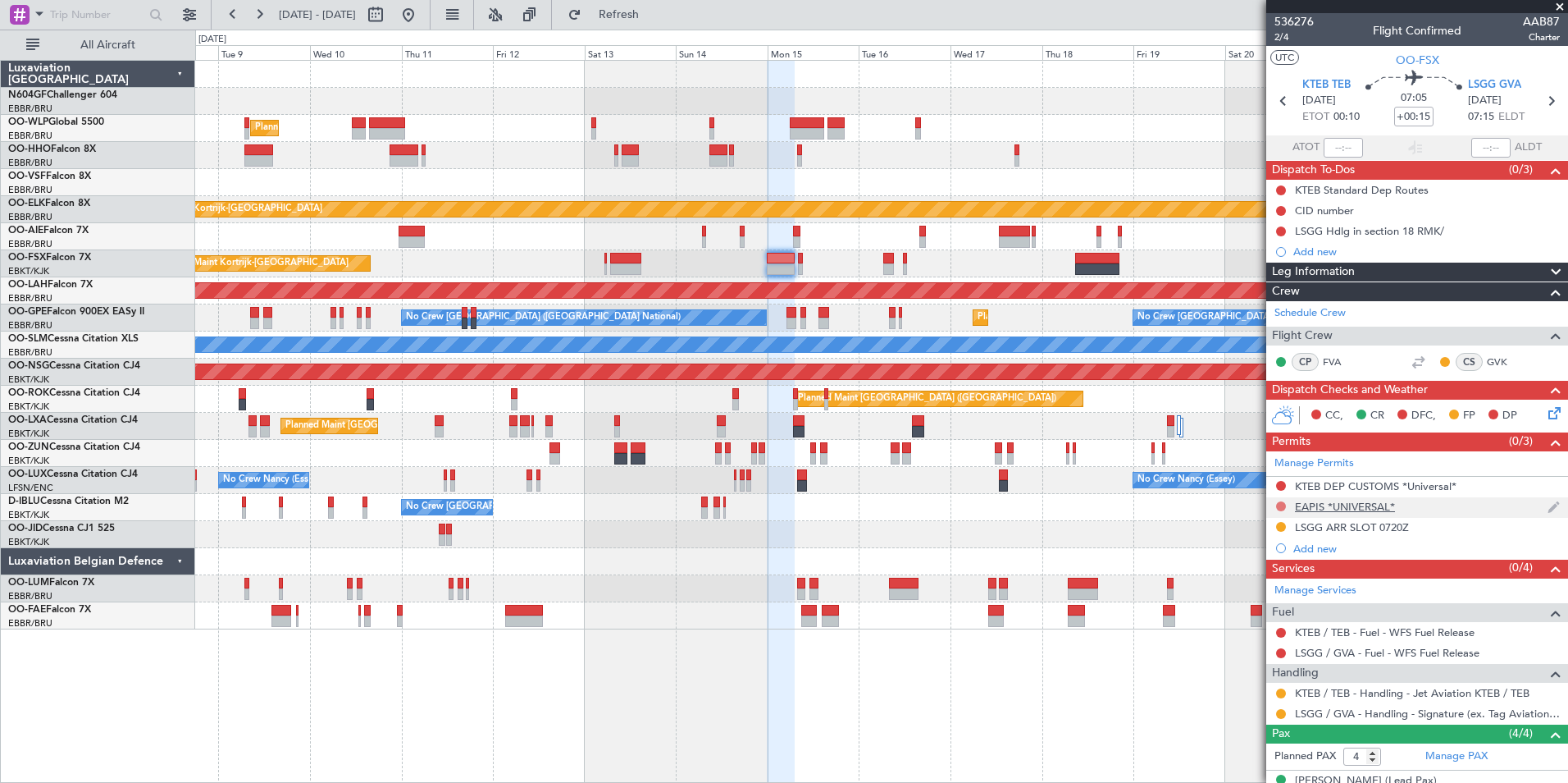
click at [1280, 506] on button at bounding box center [1281, 506] width 9 height 9
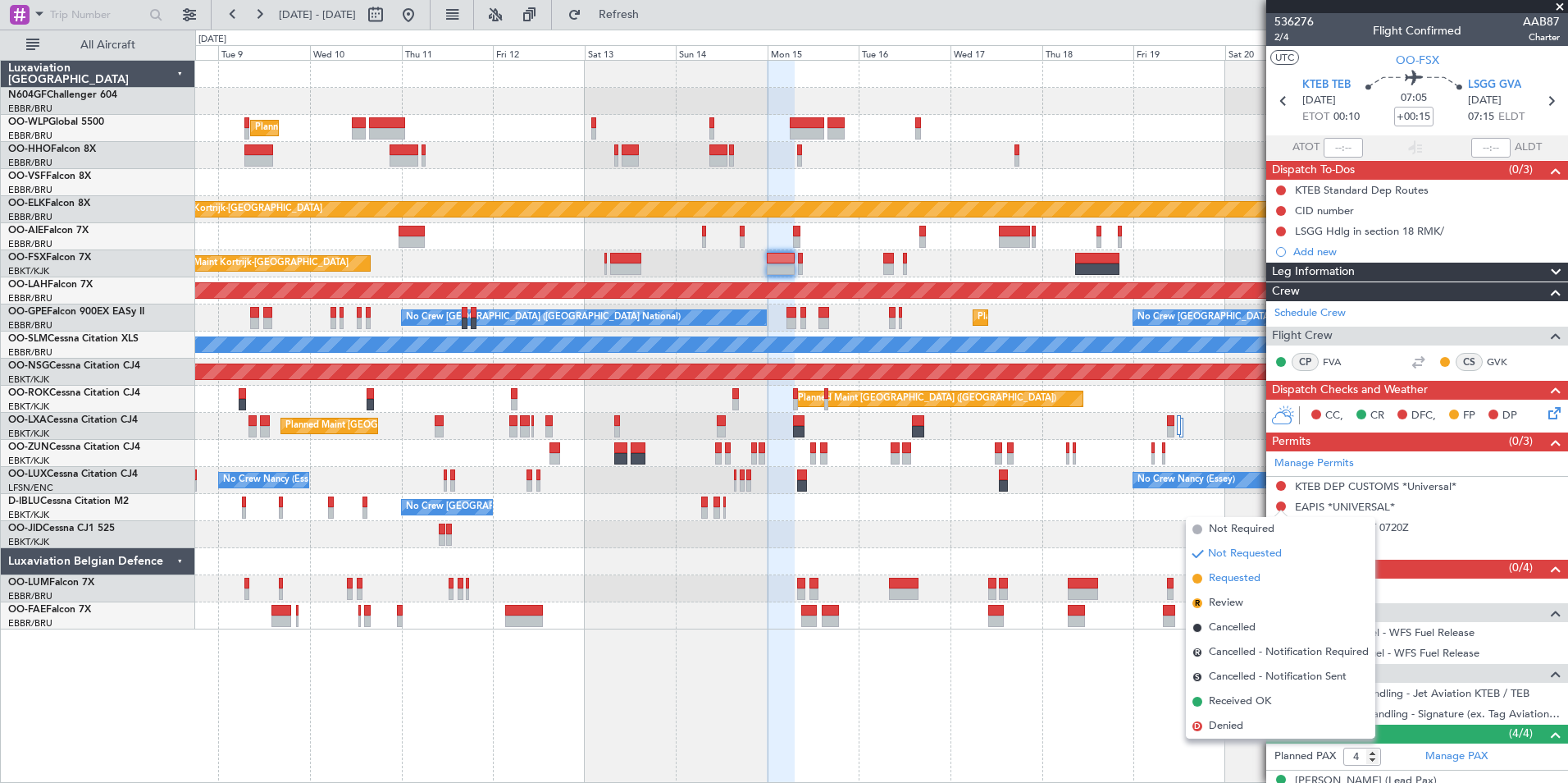
click at [1233, 583] on span "Requested" at bounding box center [1235, 578] width 52 height 16
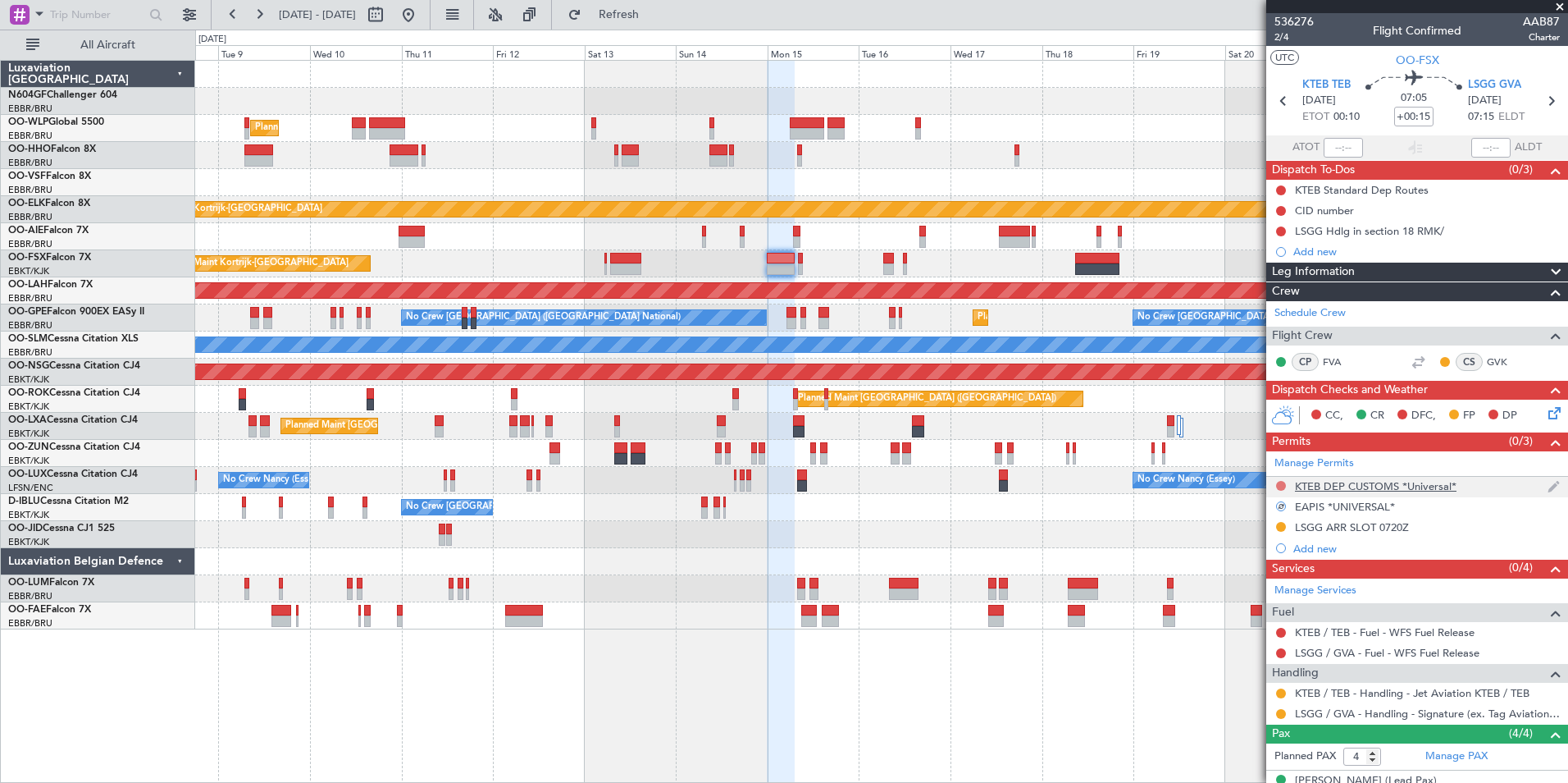
click at [1280, 487] on button at bounding box center [1281, 485] width 9 height 9
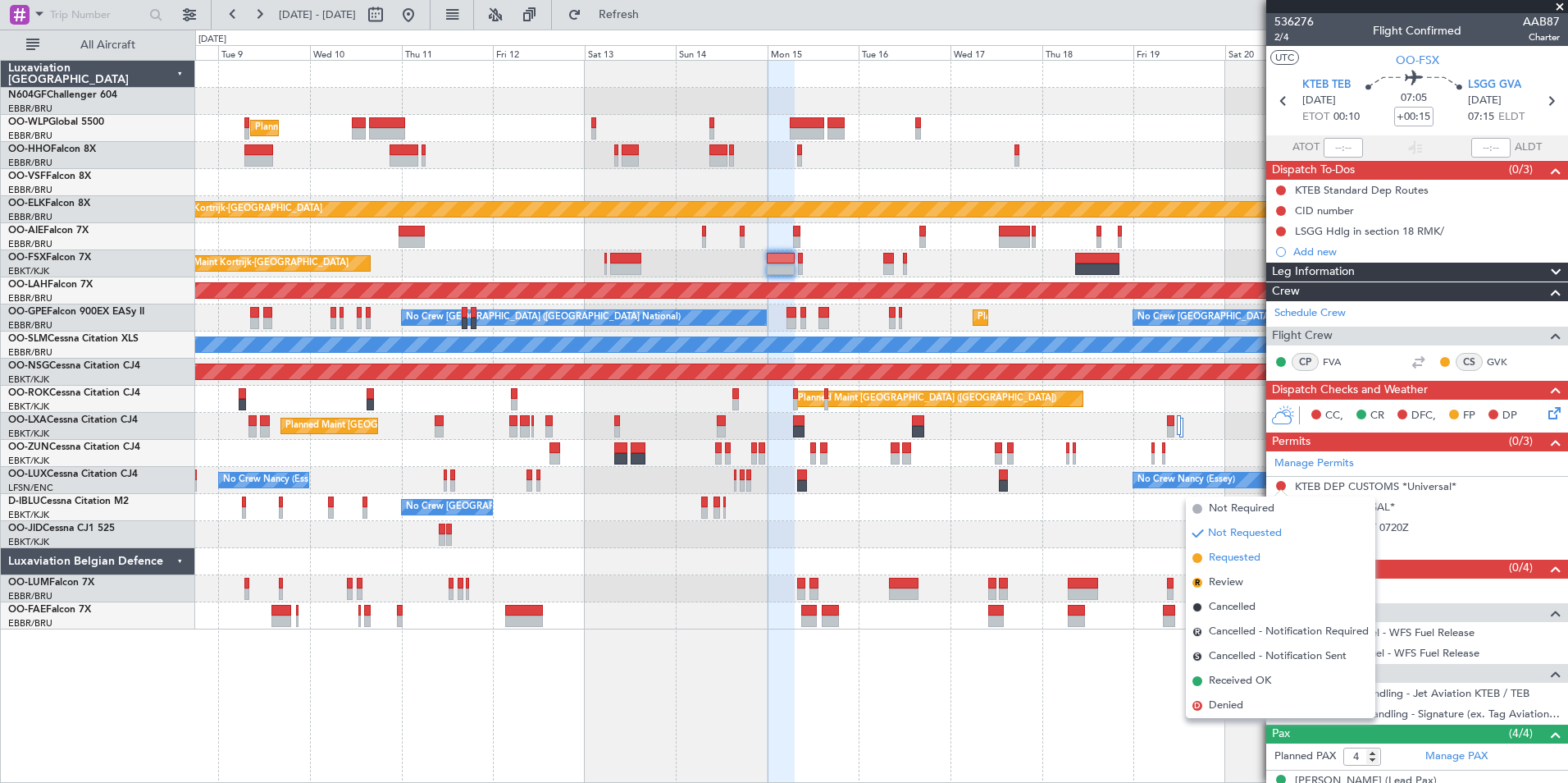
click at [1244, 550] on span "Requested" at bounding box center [1235, 558] width 52 height 16
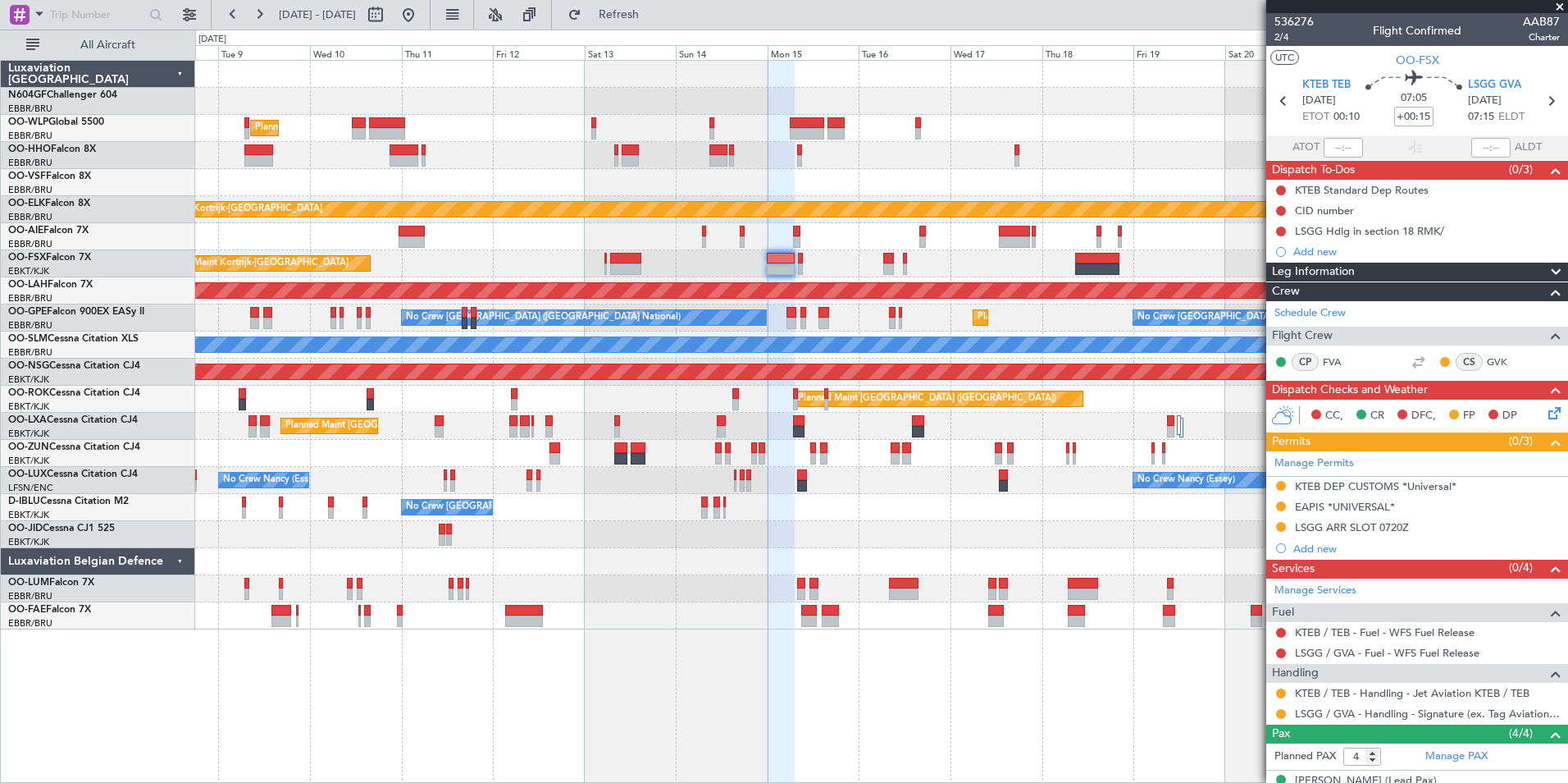
click at [795, 498] on div "Planned Maint Milan (Linate) Planned Maint Kortrijk-Wevelgem Unplanned Maint Br…" at bounding box center [881, 345] width 1372 height 569
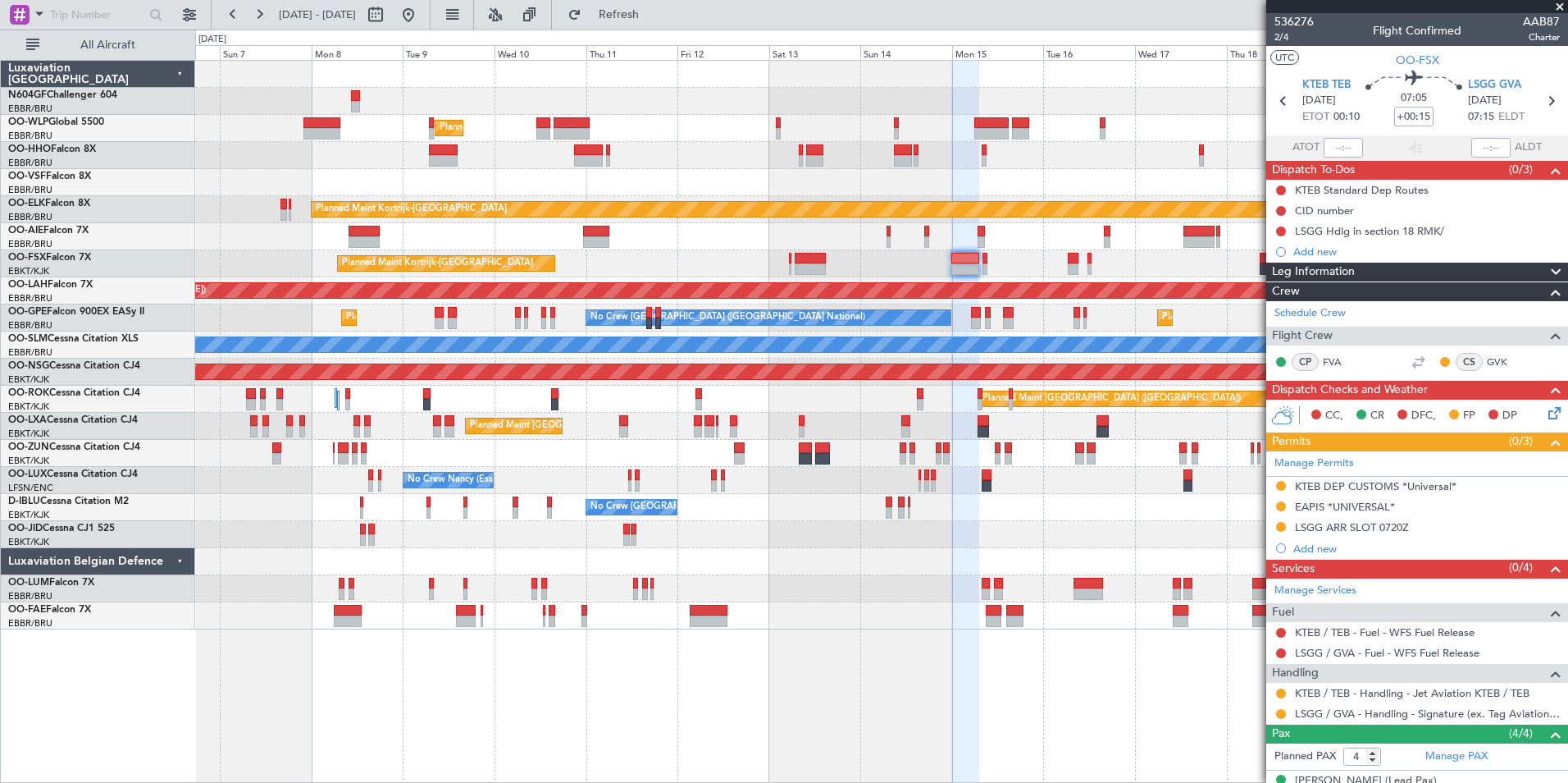
click at [711, 282] on div "Planned Maint Milan (Linate) Planned Maint Kortrijk-Wevelgem Unplanned Maint Br…" at bounding box center [881, 345] width 1372 height 569
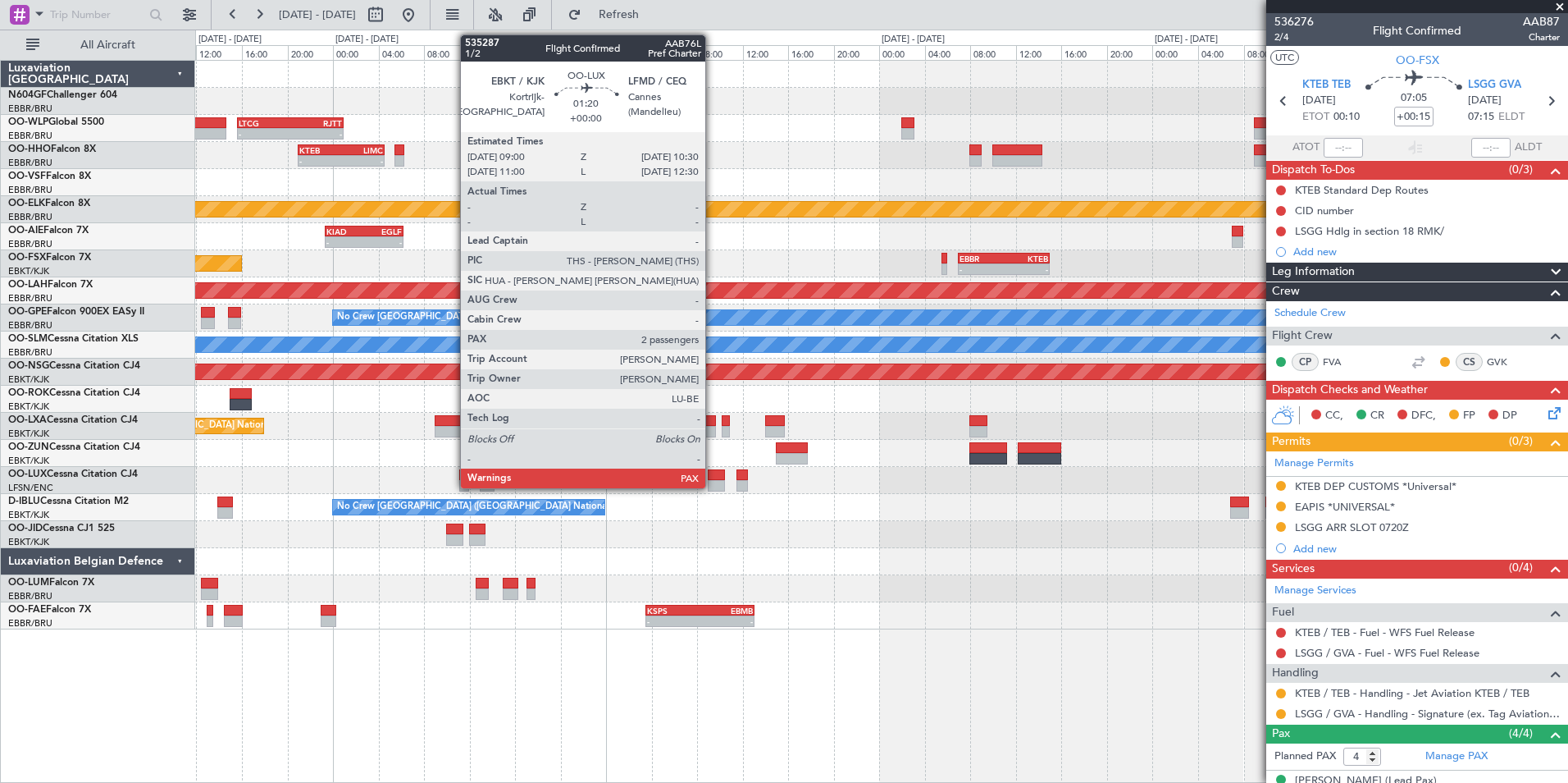
click at [713, 481] on div at bounding box center [717, 486] width 17 height 11
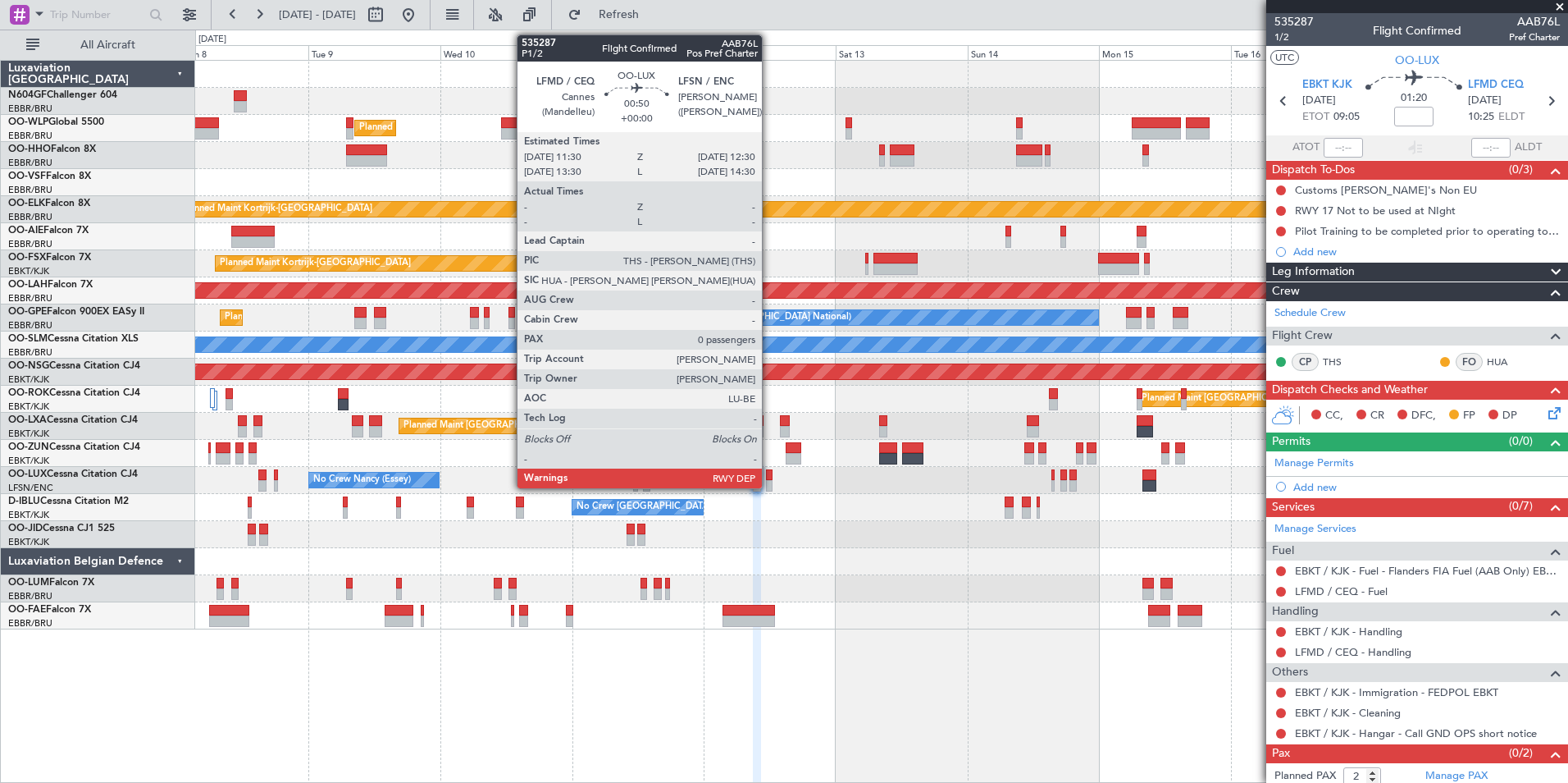
click at [769, 481] on div at bounding box center [769, 486] width 6 height 11
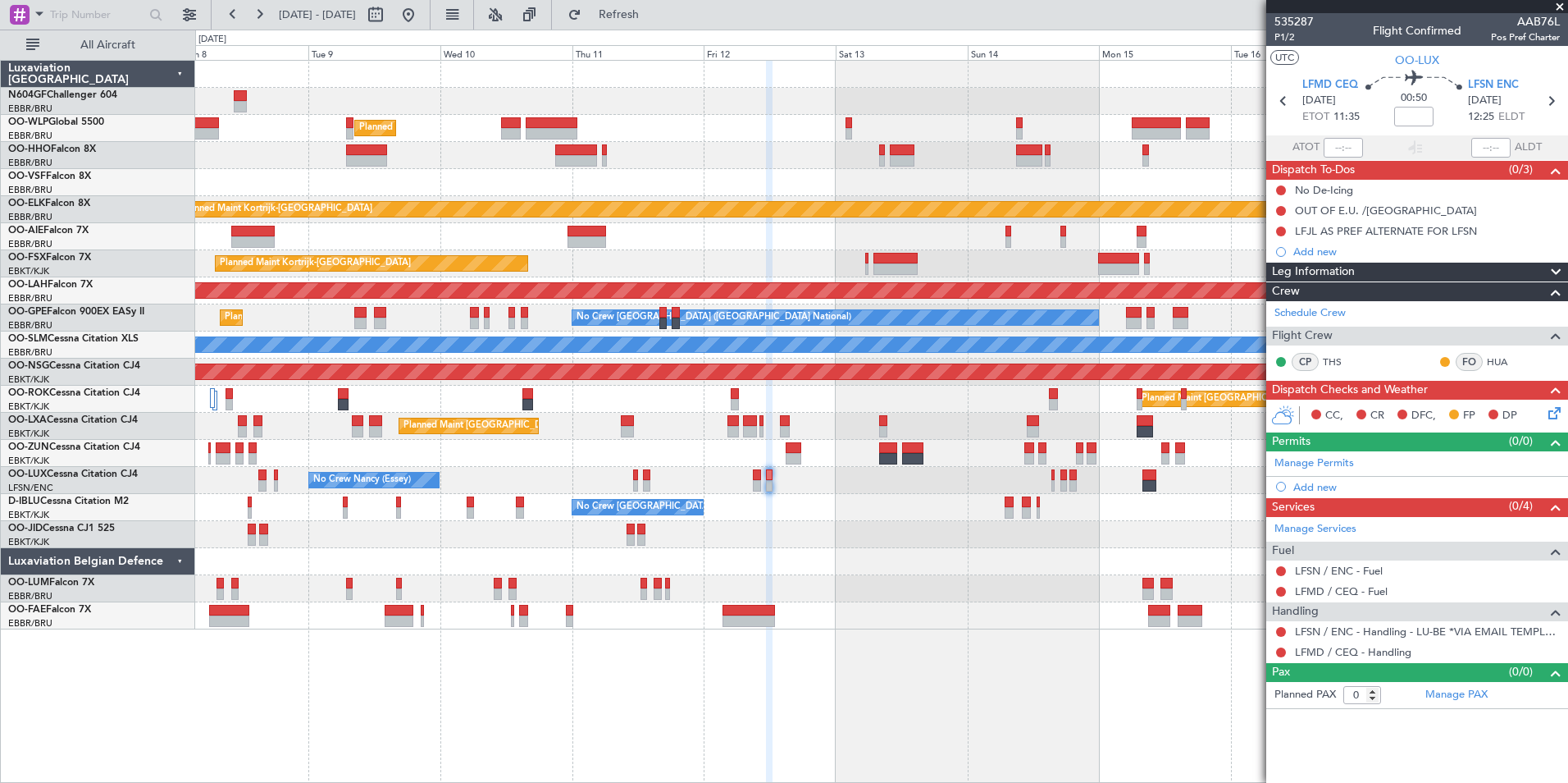
click at [744, 464] on div at bounding box center [881, 453] width 1372 height 27
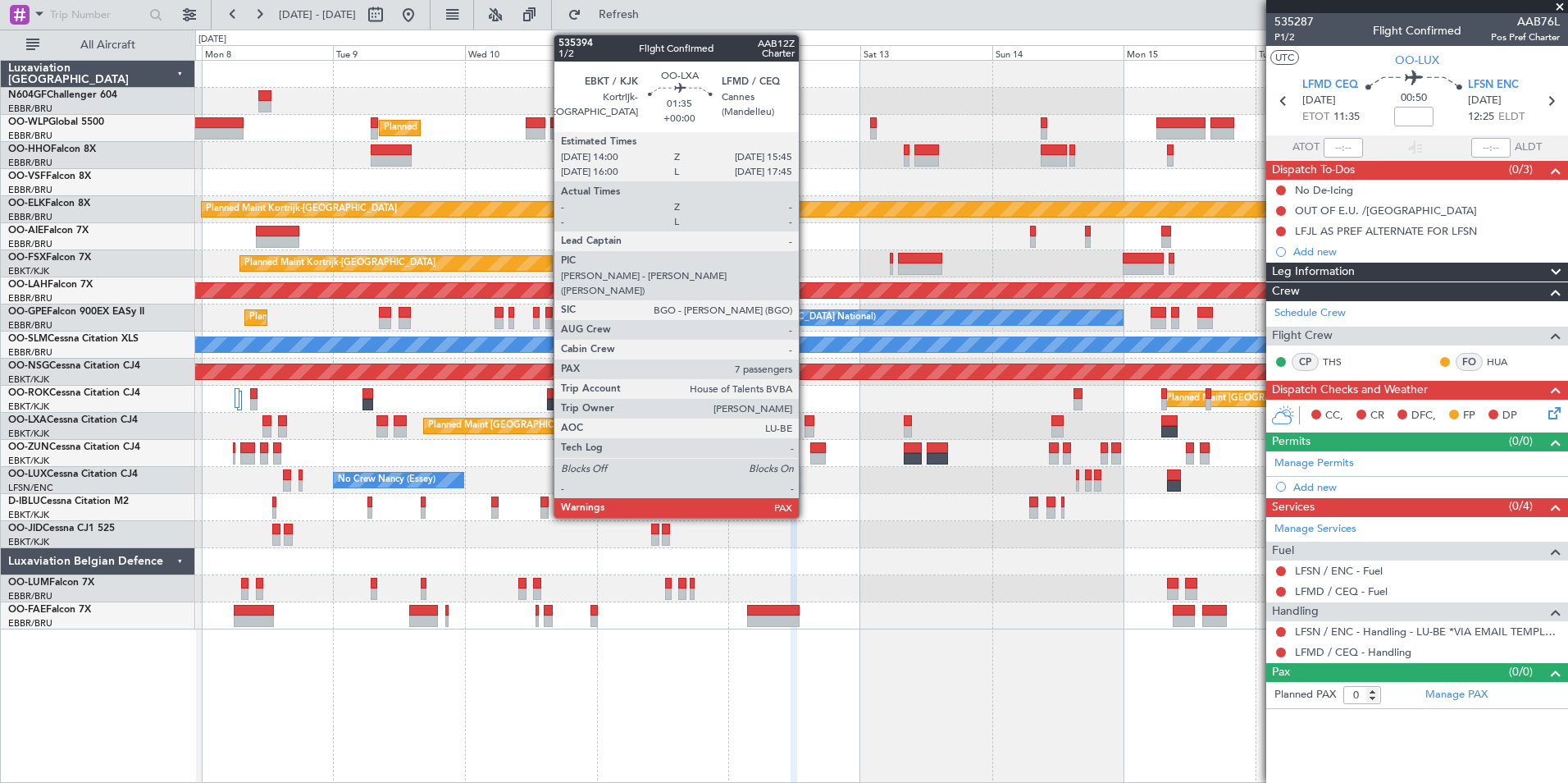
click at [806, 423] on div at bounding box center [809, 421] width 9 height 11
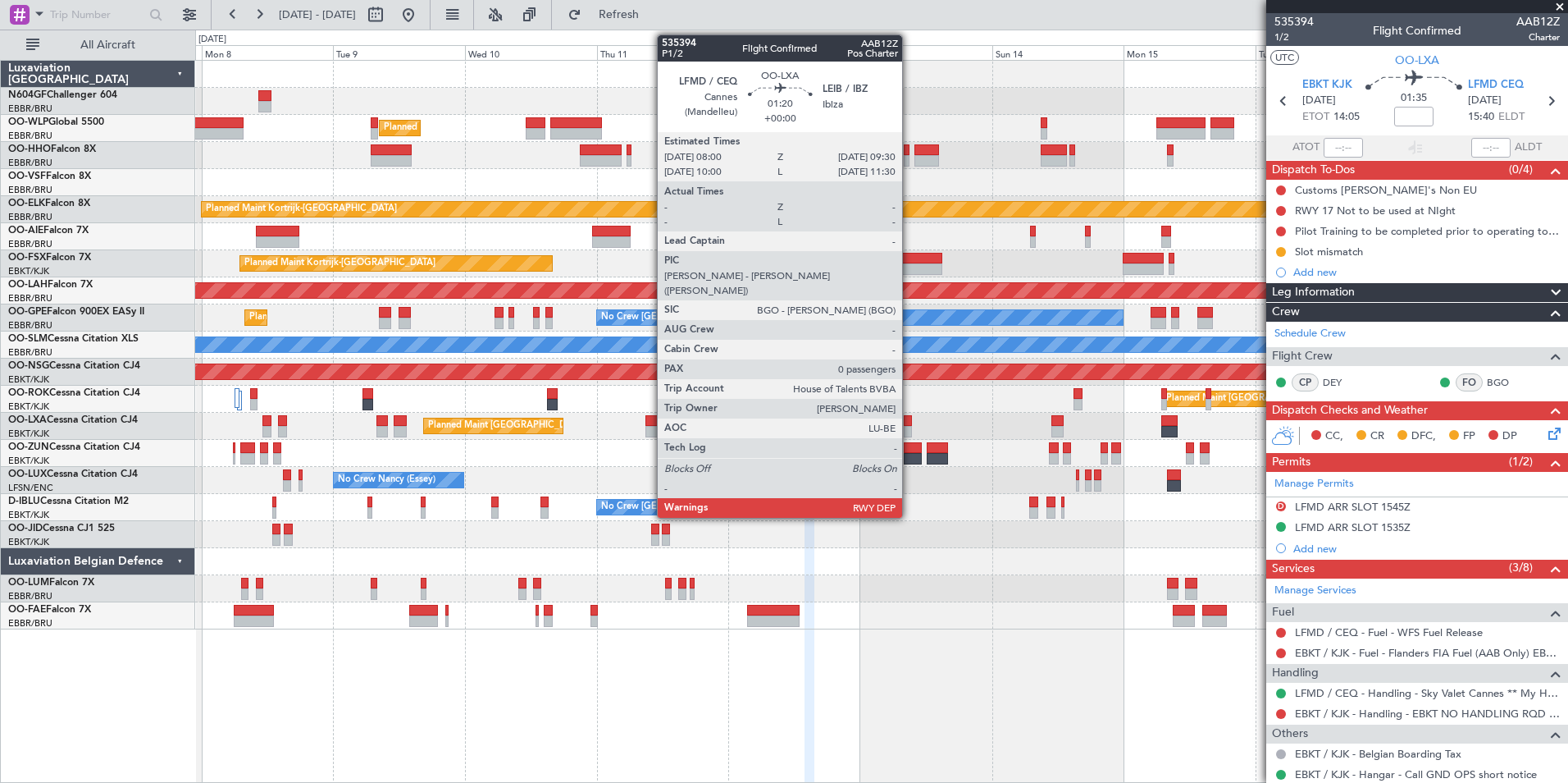
click at [910, 420] on div at bounding box center [909, 421] width 9 height 11
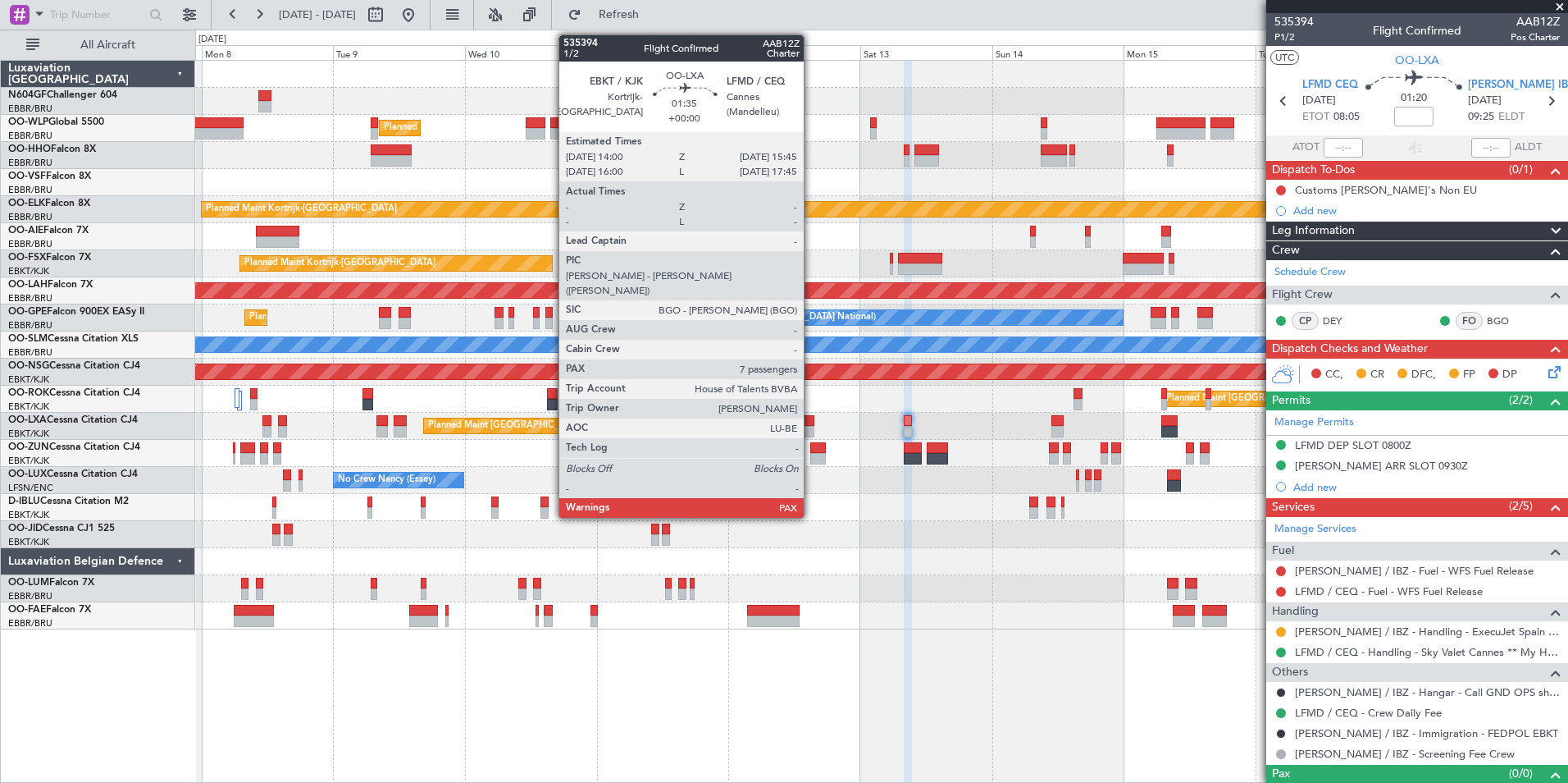
click at [811, 425] on div at bounding box center [809, 421] width 9 height 11
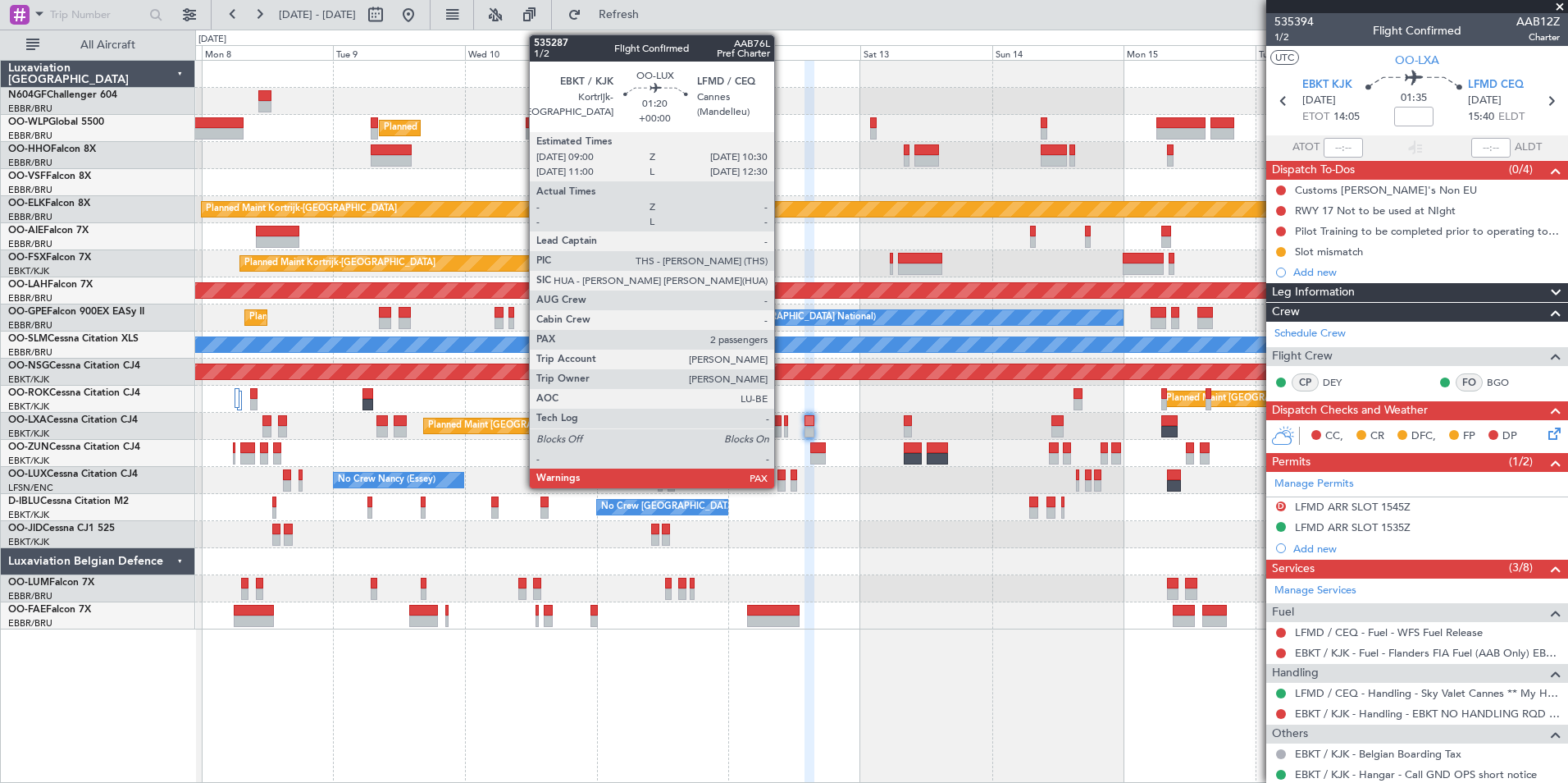
click at [782, 481] on div at bounding box center [783, 486] width 9 height 11
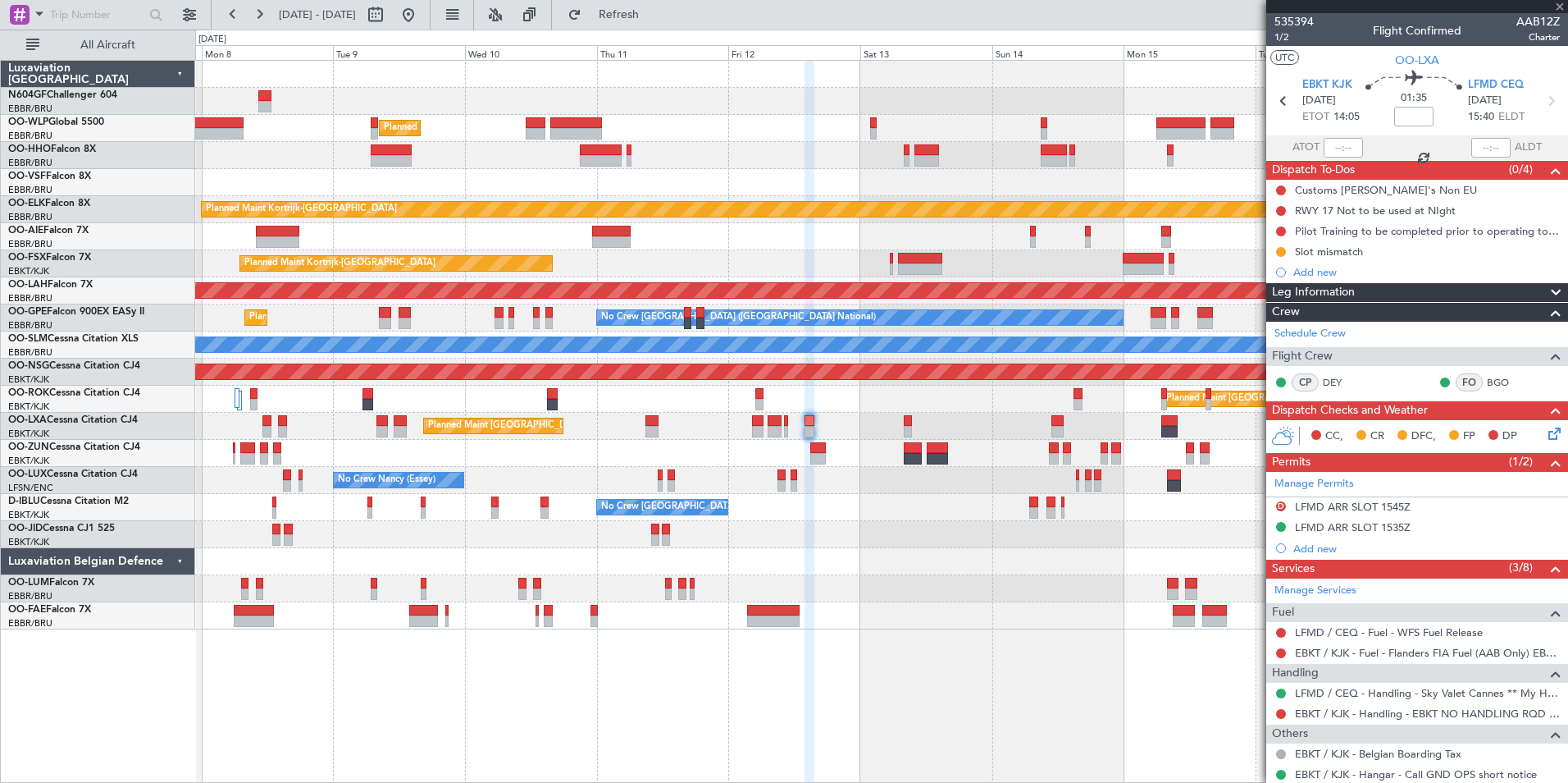
type input "2"
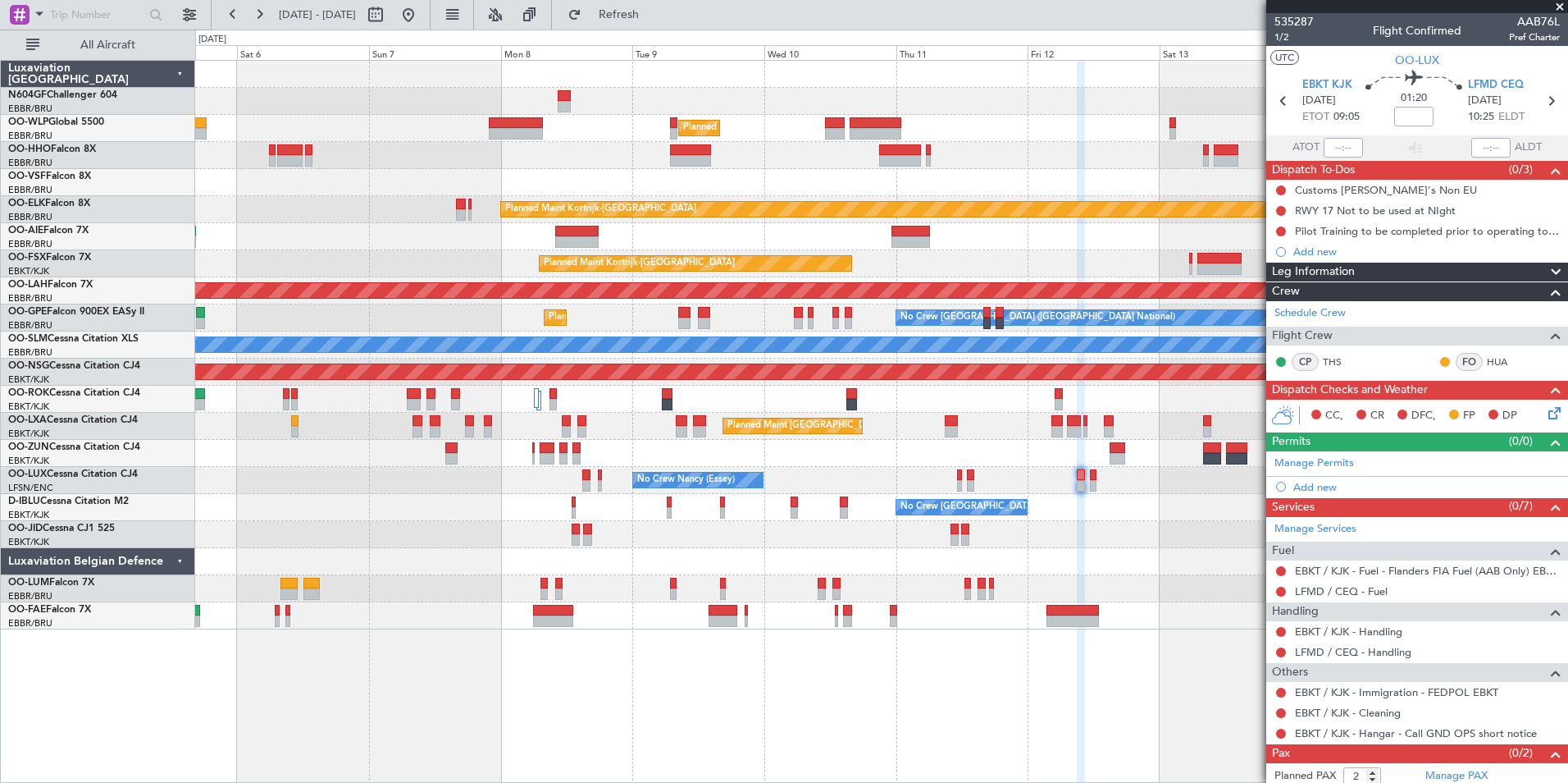
click at [988, 526] on div "Planned Maint Milan (Linate) Planned Maint Kortrijk-Wevelgem Unplanned Maint Br…" at bounding box center [881, 345] width 1372 height 569
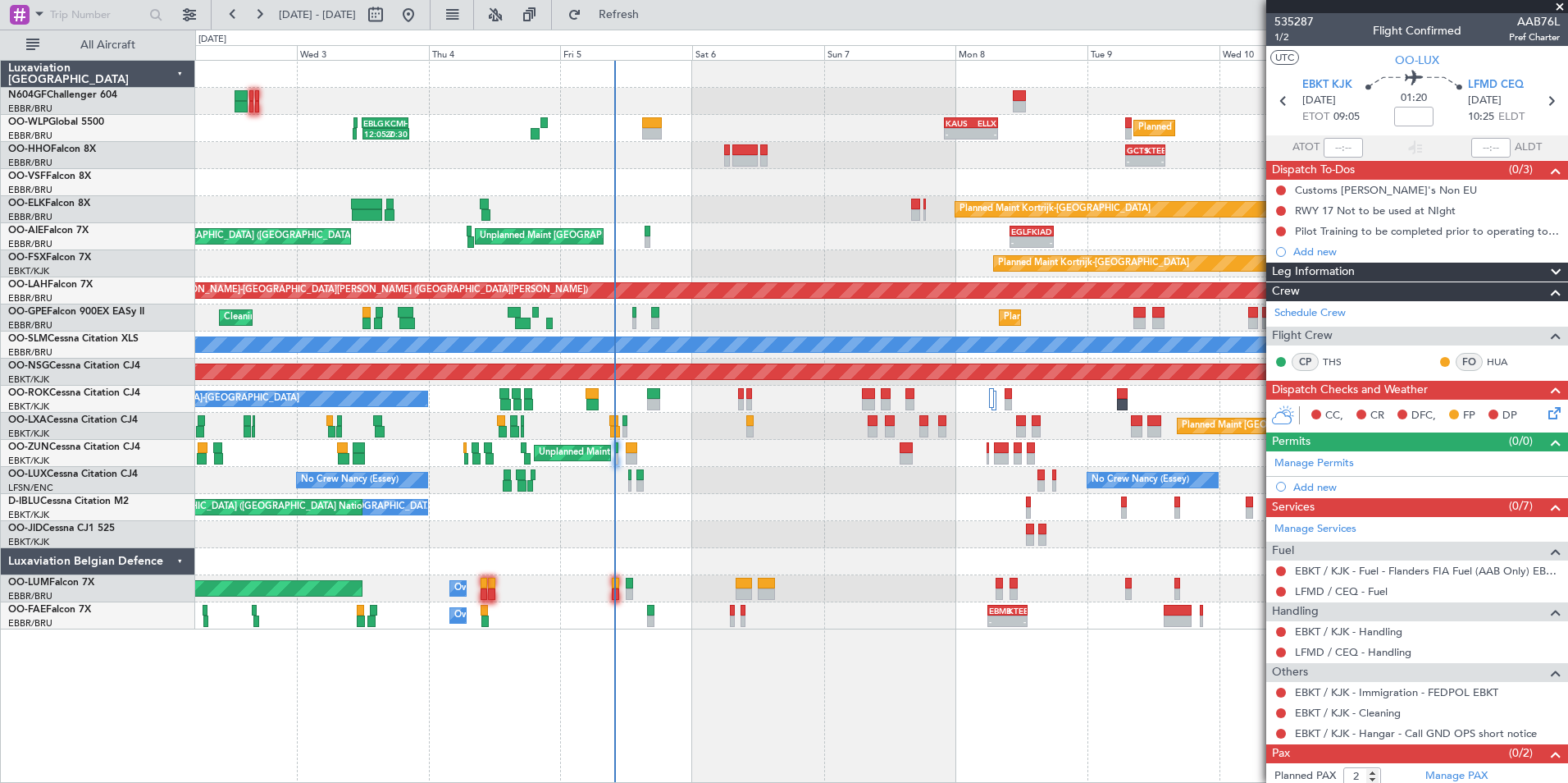
click at [597, 258] on div "Planned Maint Kortrijk-Wevelgem EBBR 07:00 Z KTEB 15:00 Z - - - - KTEB 00:00 Z …" at bounding box center [881, 264] width 1372 height 27
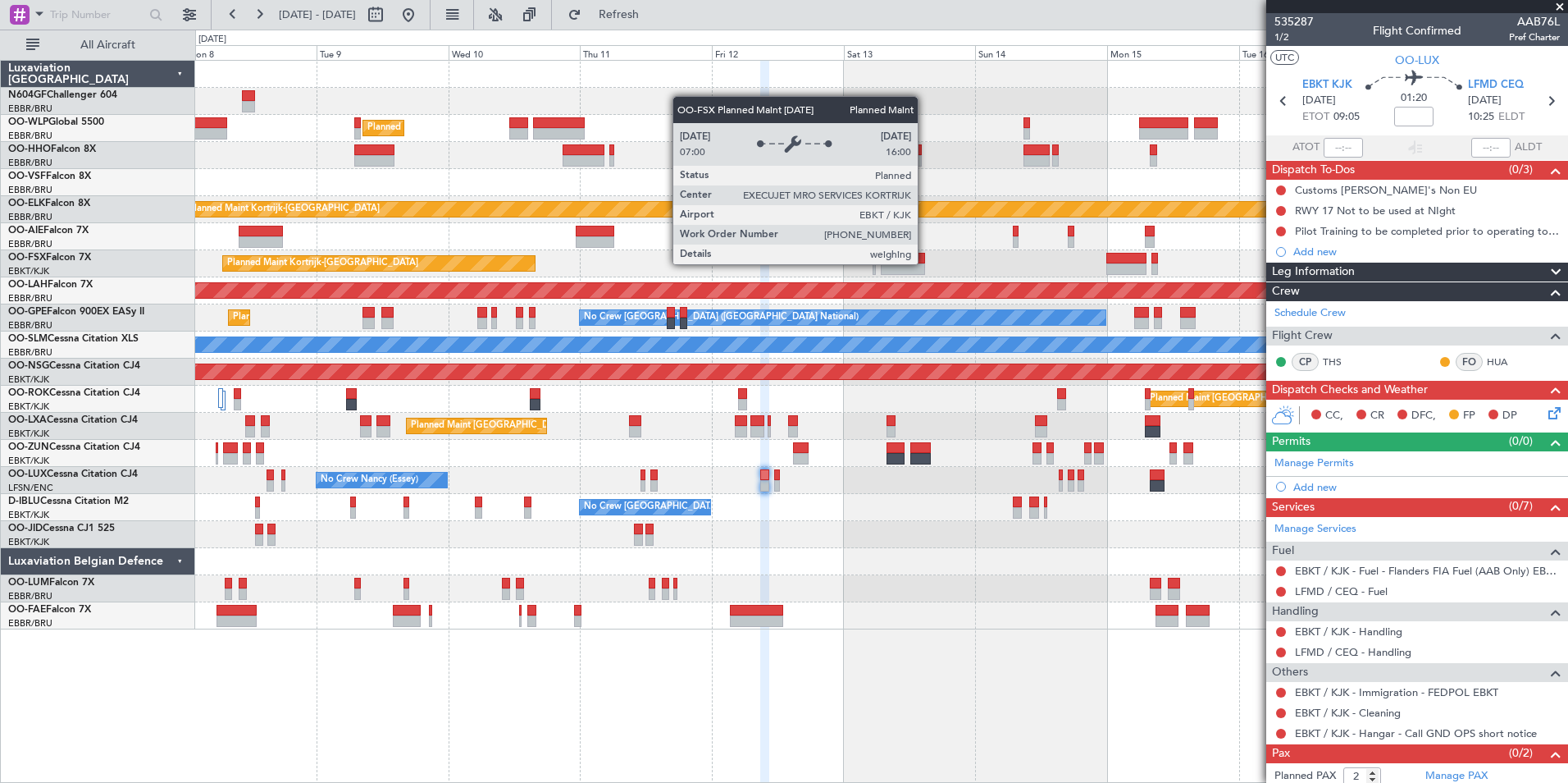
click at [457, 264] on div "Planned Maint Kortrijk-[GEOGRAPHIC_DATA]" at bounding box center [379, 264] width 312 height 15
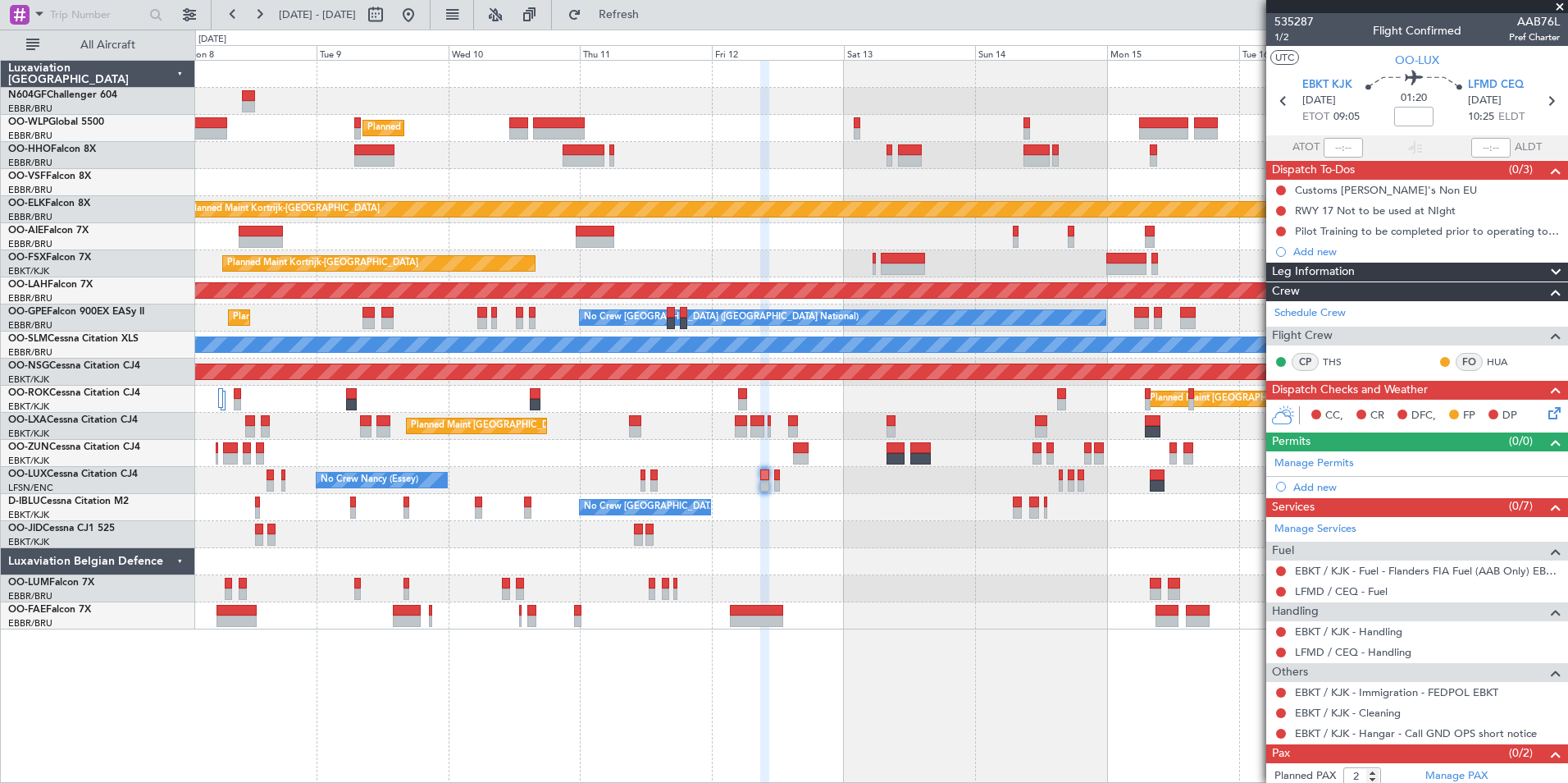
click at [485, 266] on div "Planned Maint Kortrijk-[GEOGRAPHIC_DATA]" at bounding box center [881, 264] width 1372 height 27
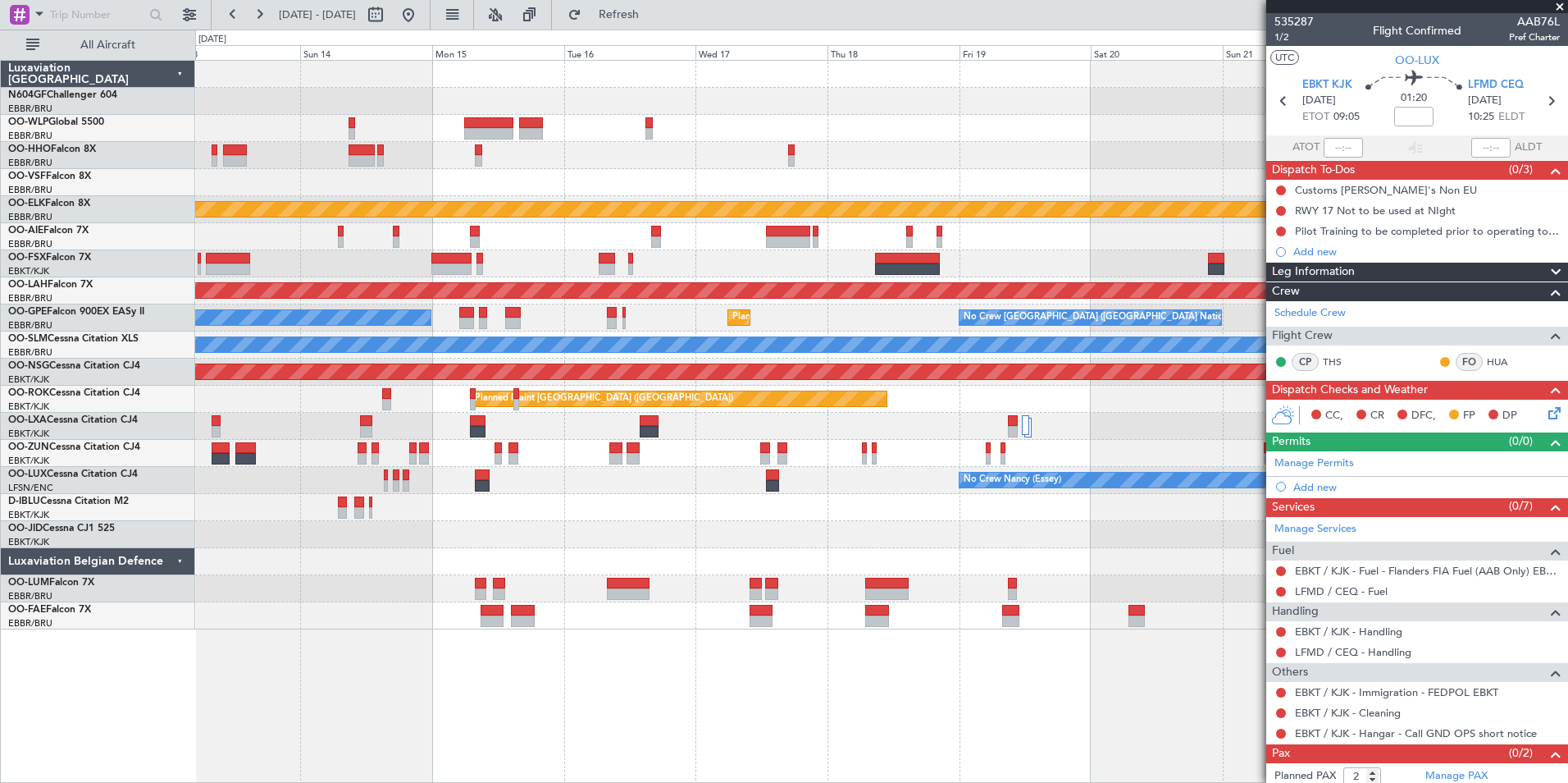
click at [629, 257] on div "Planned Maint Kortrijk-[GEOGRAPHIC_DATA]" at bounding box center [881, 264] width 1372 height 27
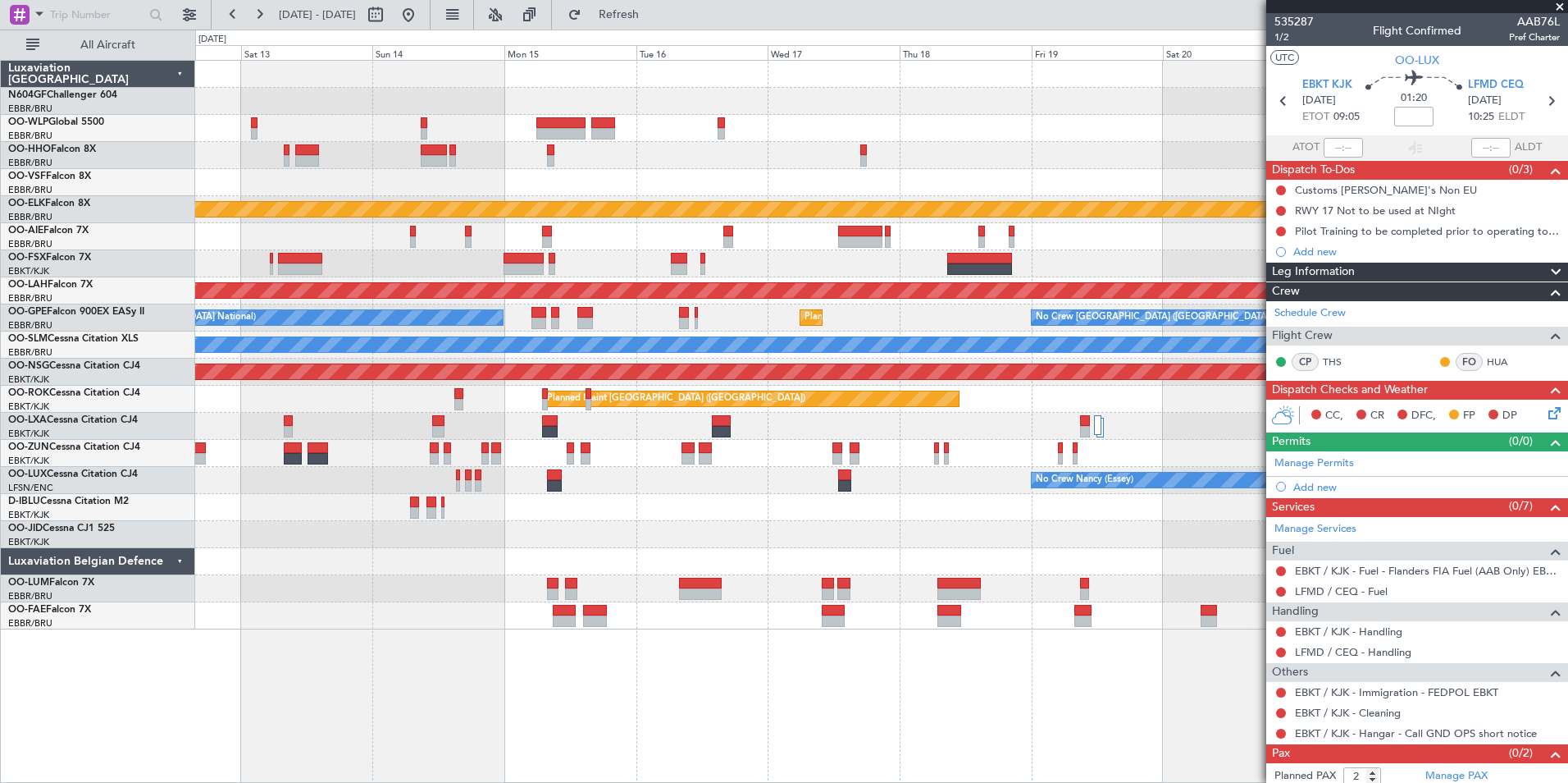
click at [769, 246] on div at bounding box center [881, 237] width 1372 height 27
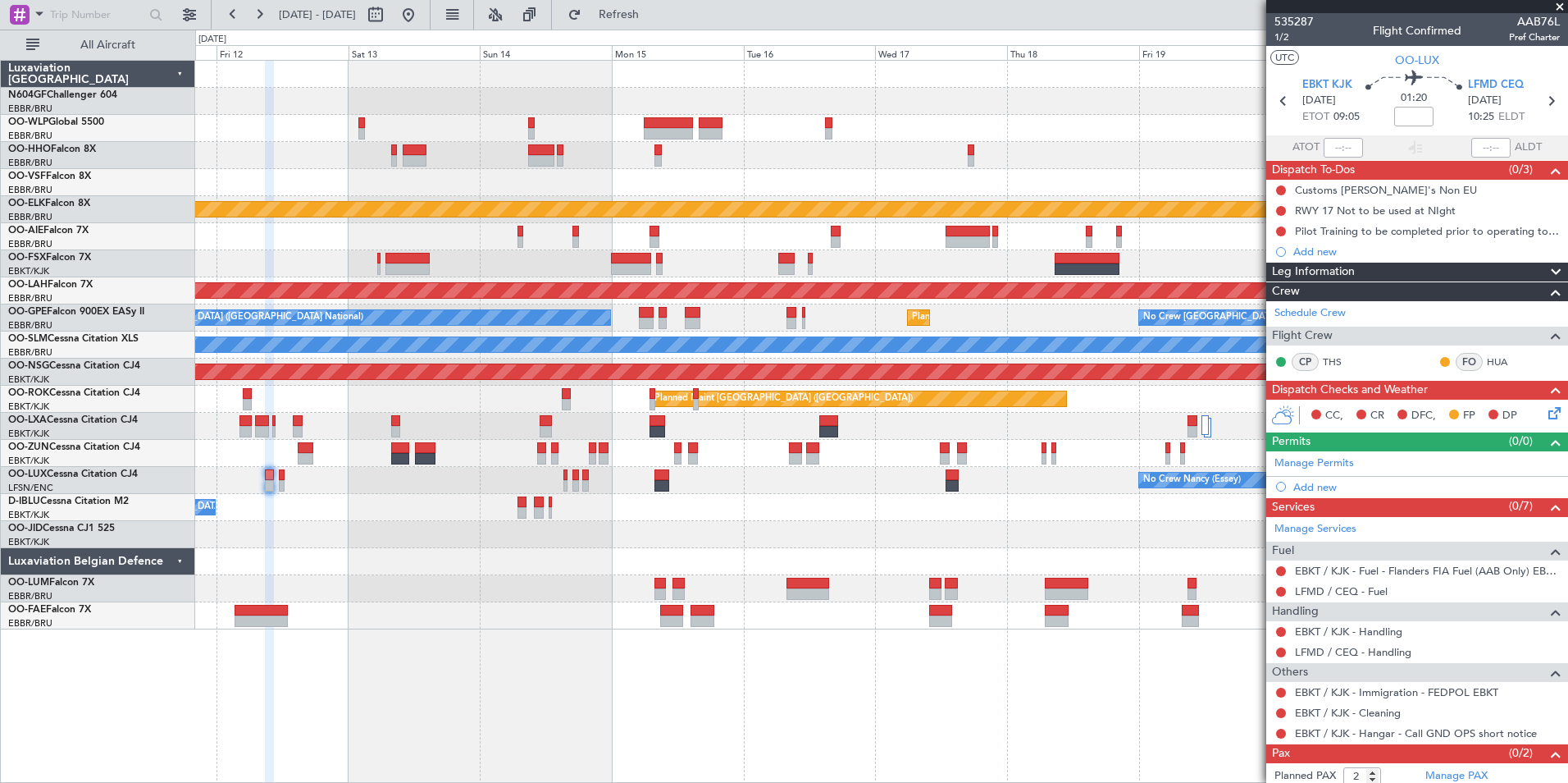
click at [703, 258] on div "Planned Maint Kortrijk-[GEOGRAPHIC_DATA]" at bounding box center [881, 264] width 1372 height 27
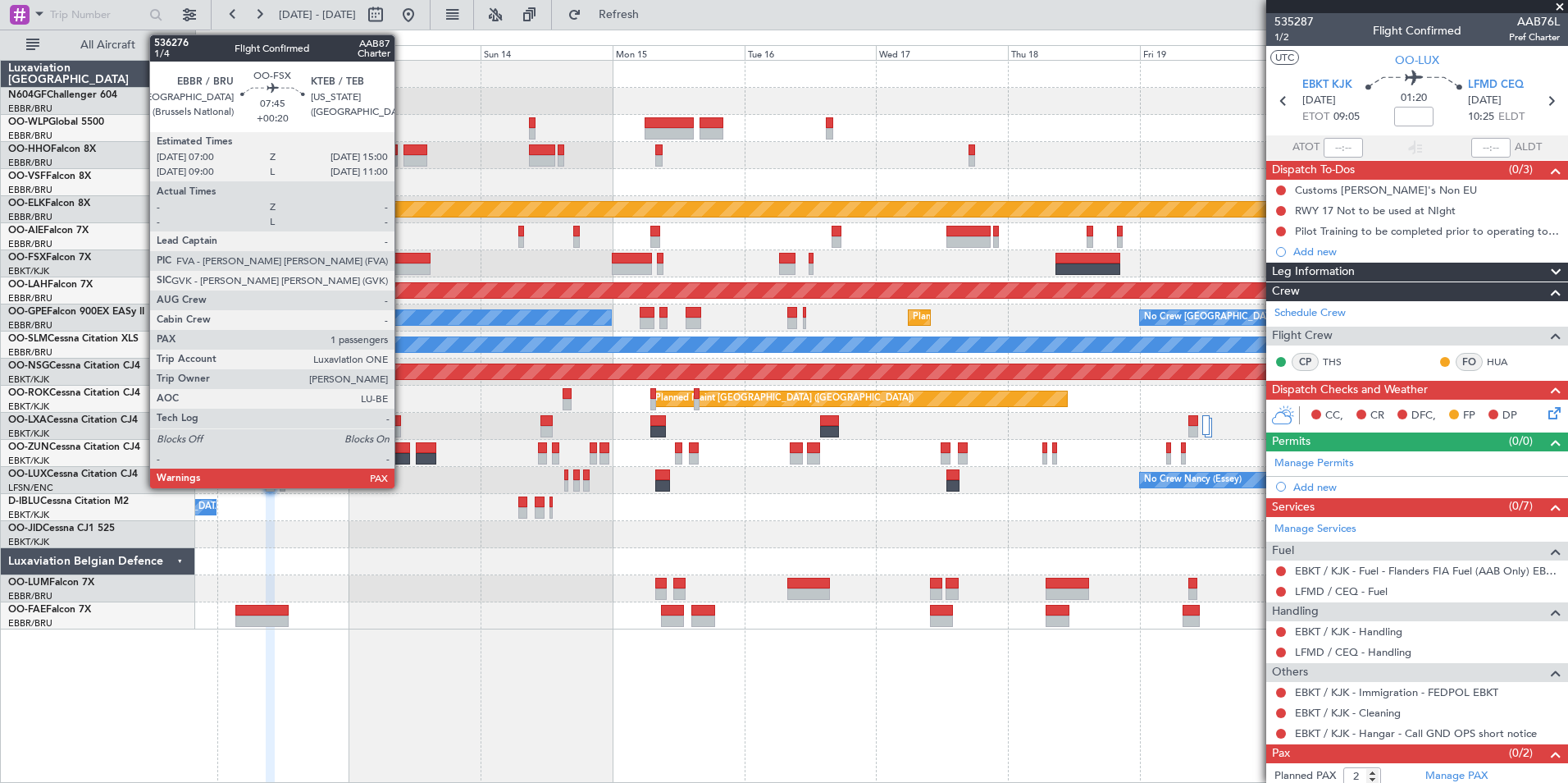
click at [402, 262] on div at bounding box center [408, 258] width 44 height 11
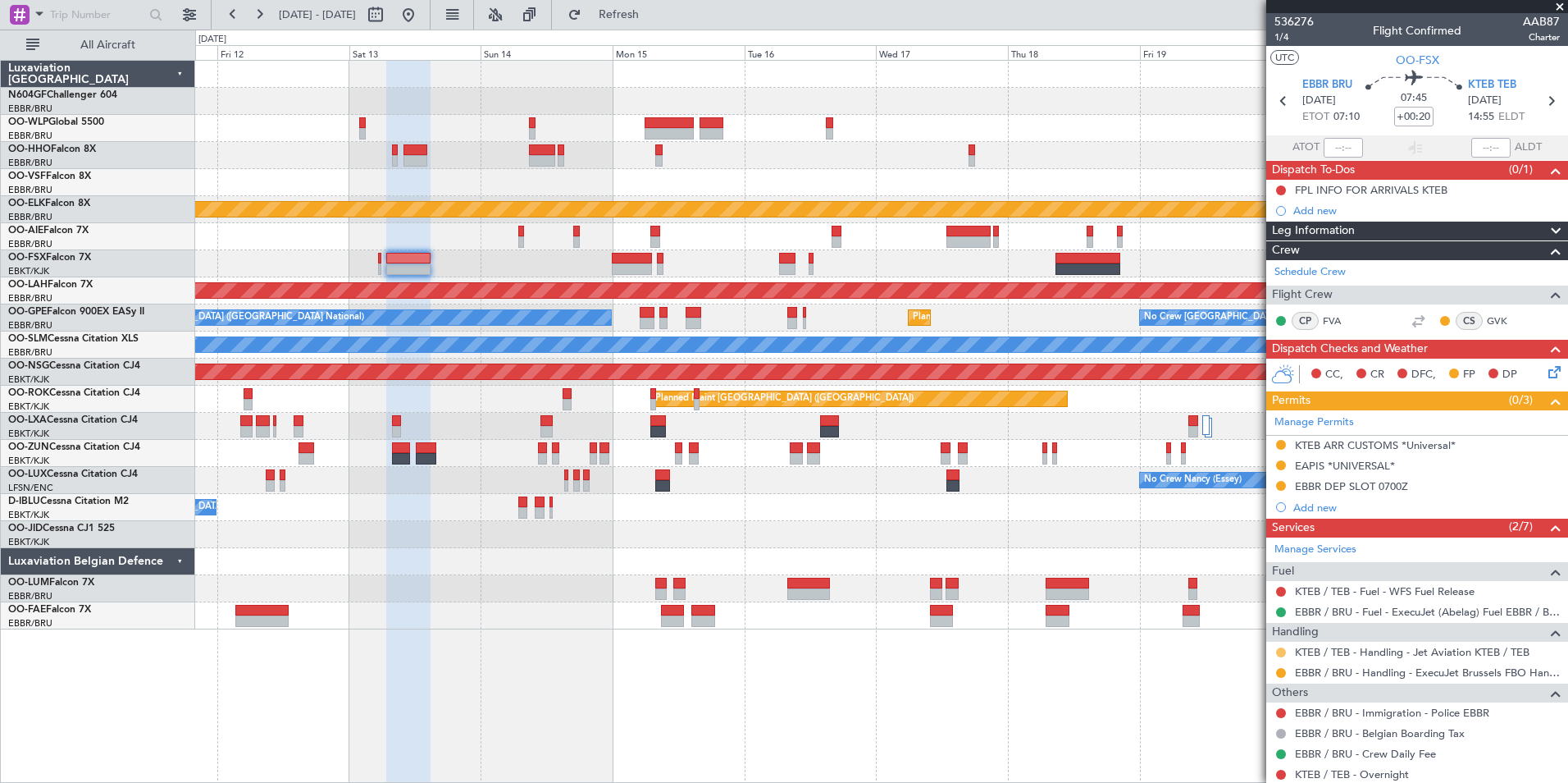
click at [1281, 648] on button at bounding box center [1281, 652] width 9 height 9
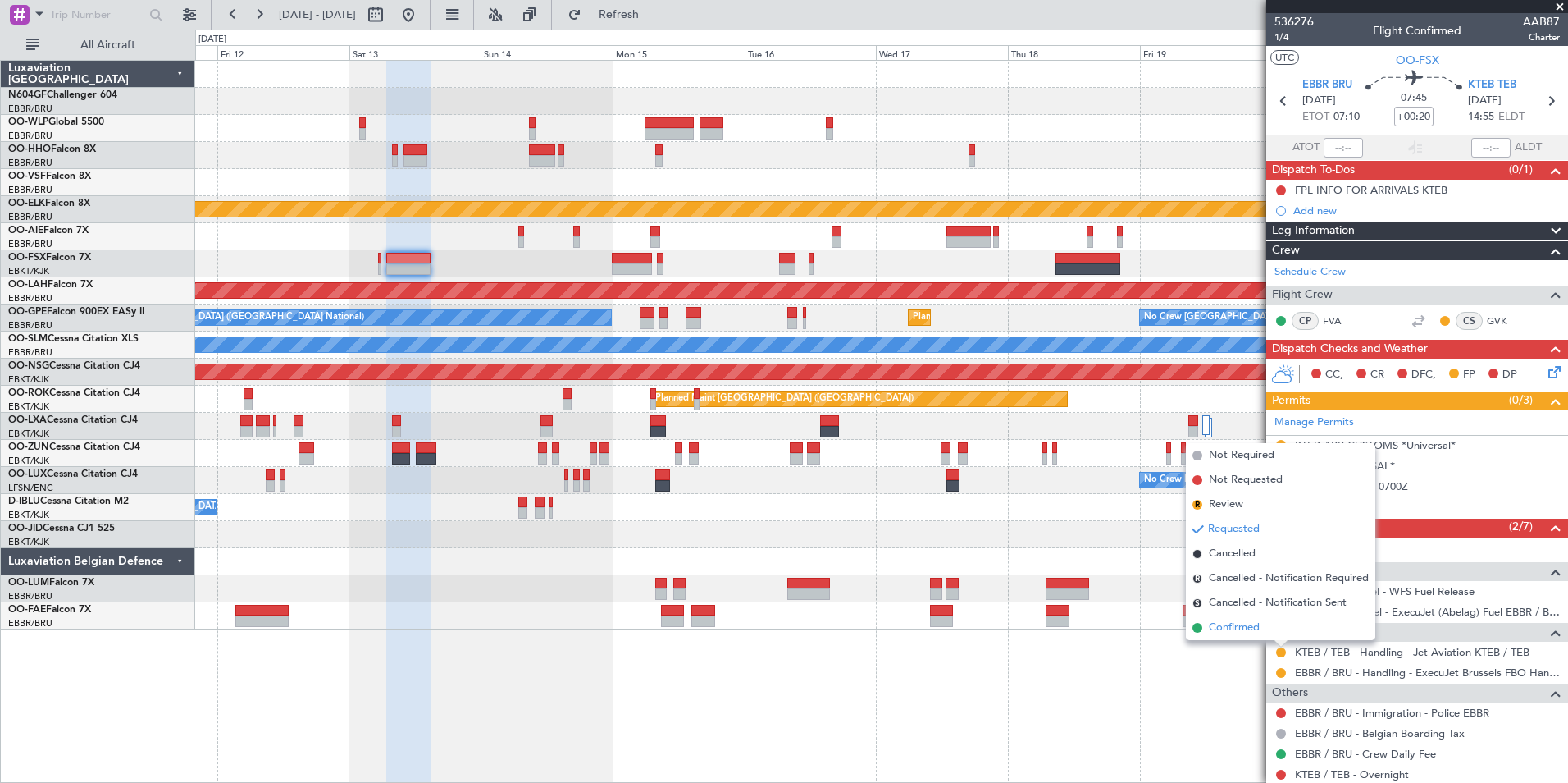
click at [1221, 627] on span "Confirmed" at bounding box center [1235, 628] width 51 height 16
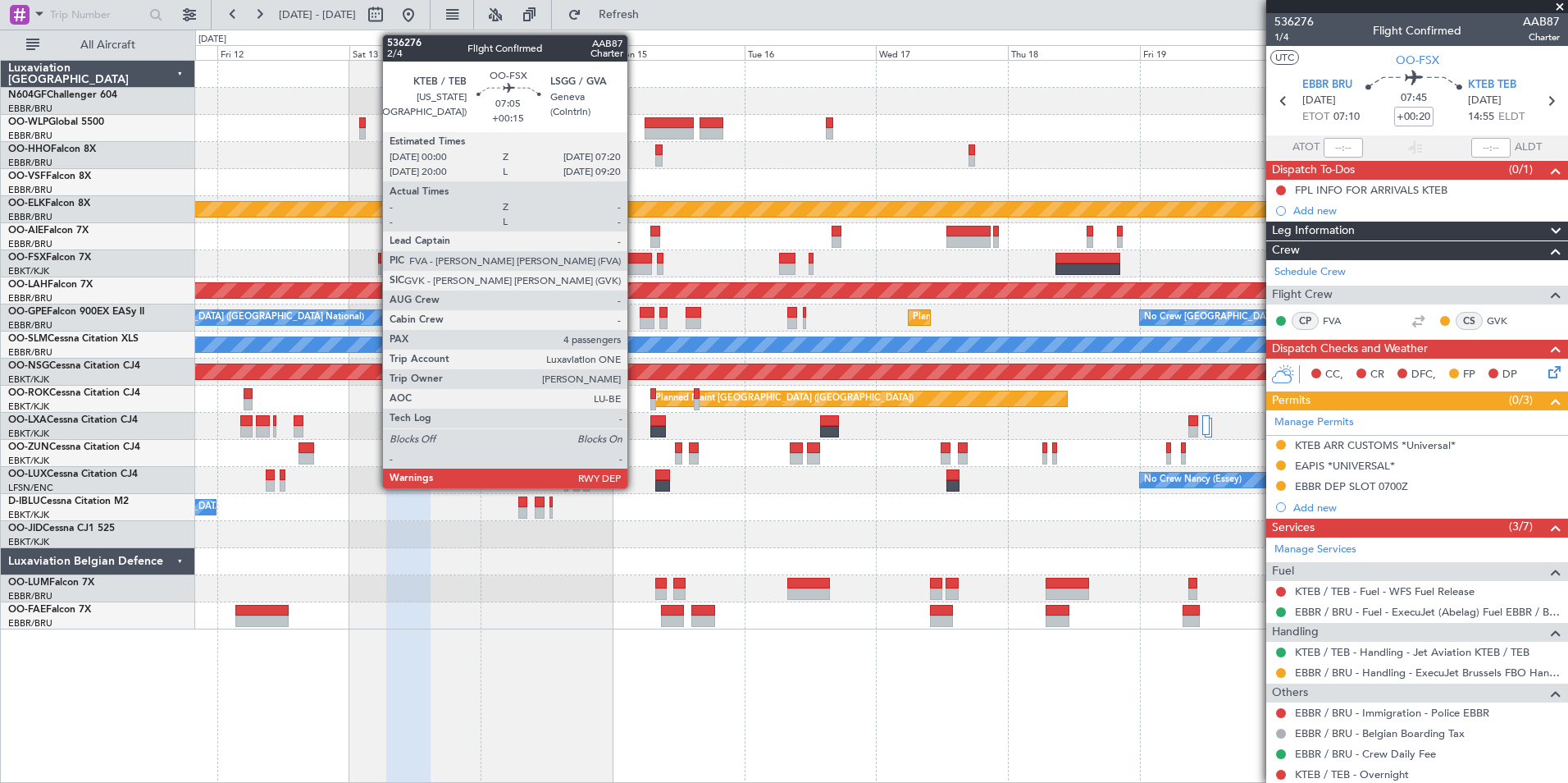
click at [635, 267] on div at bounding box center [633, 269] width 41 height 11
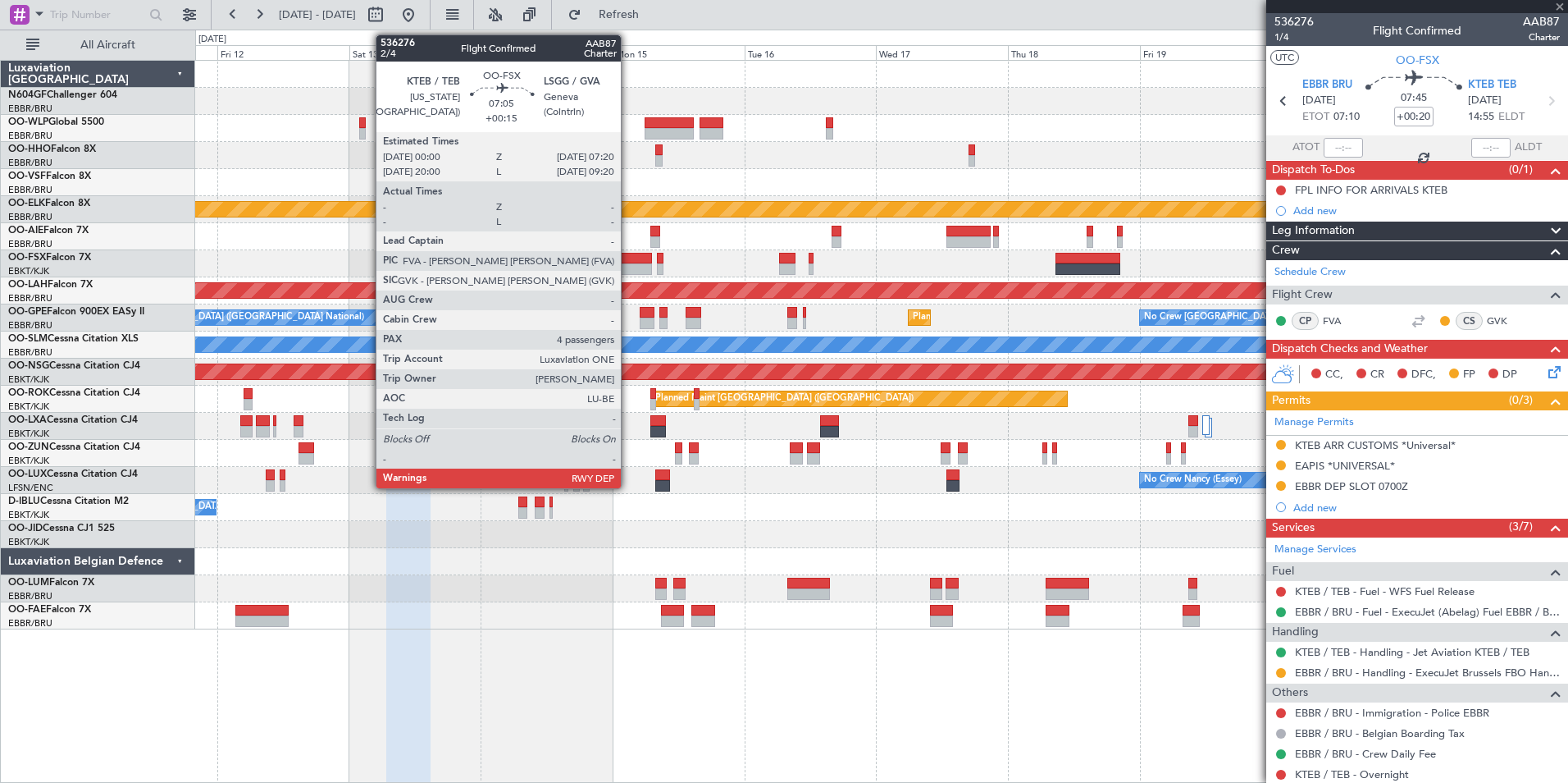
type input "+00:15"
type input "4"
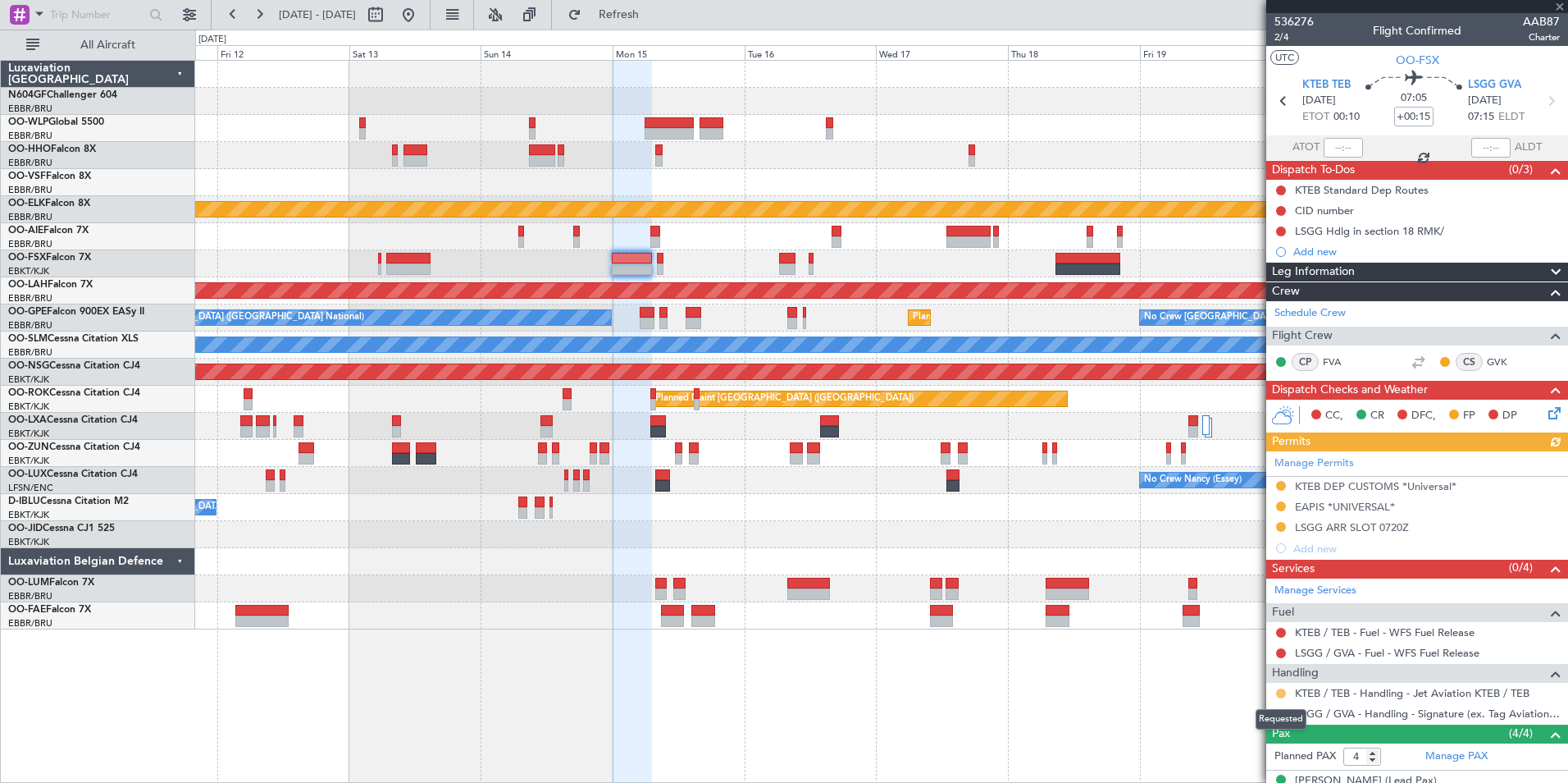
click at [1284, 689] on button at bounding box center [1281, 693] width 9 height 9
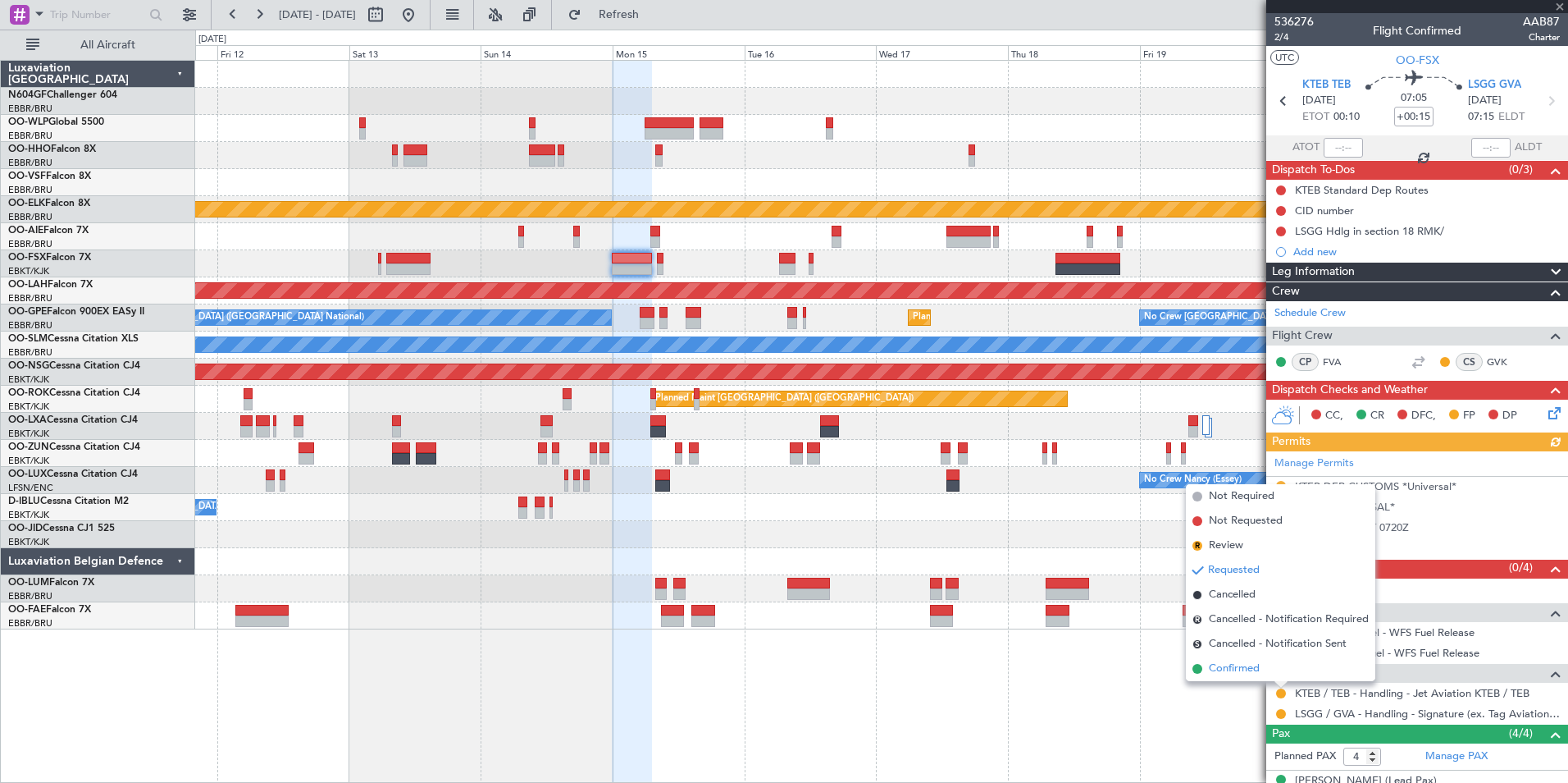
click at [1263, 678] on li "Confirmed" at bounding box center [1281, 669] width 189 height 24
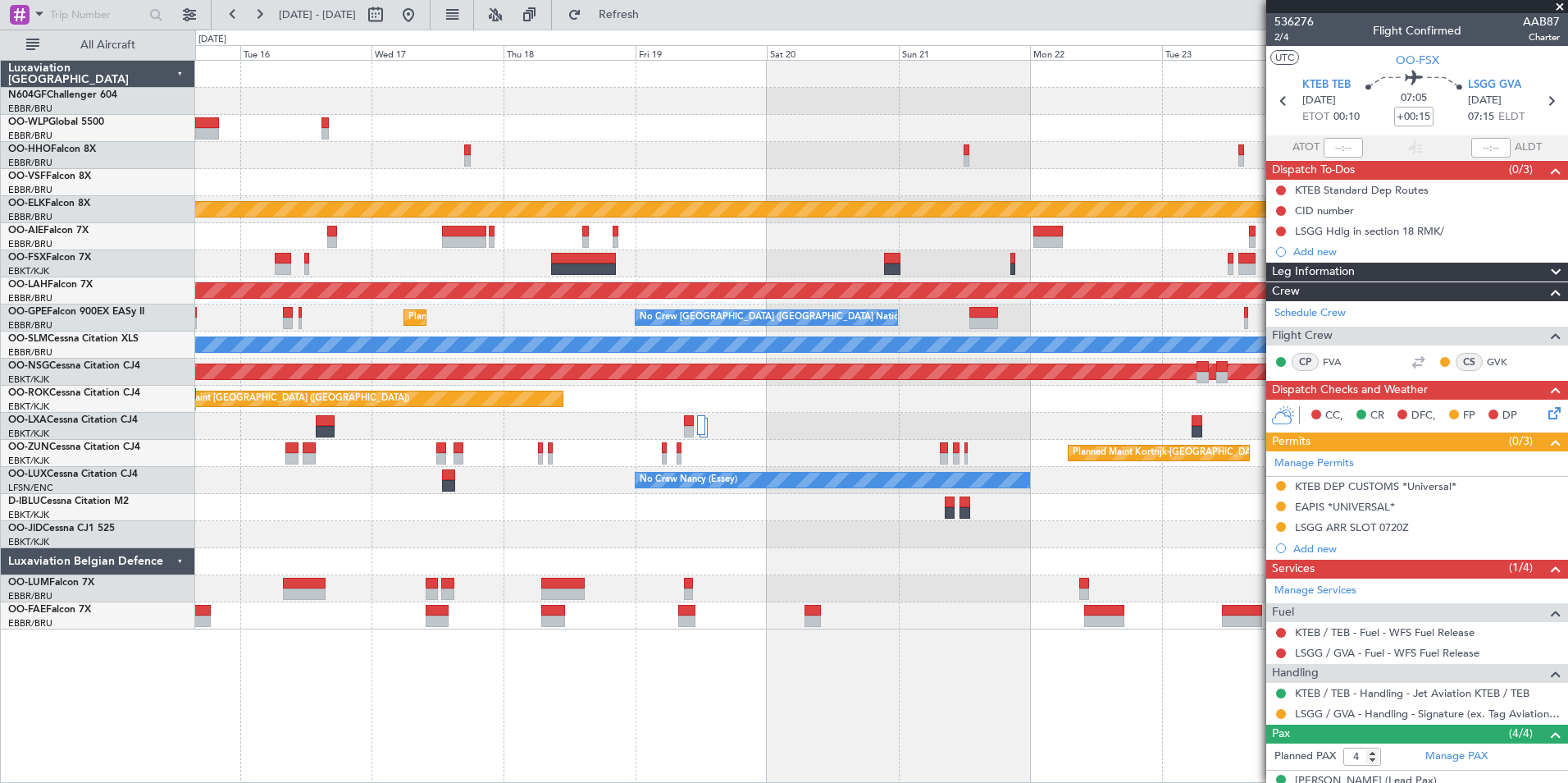
click at [454, 266] on div "Planned Maint Kortrijk-Wevelgem Planned Maint Alton-st Louis (St Louis Regl) Pl…" at bounding box center [881, 345] width 1372 height 569
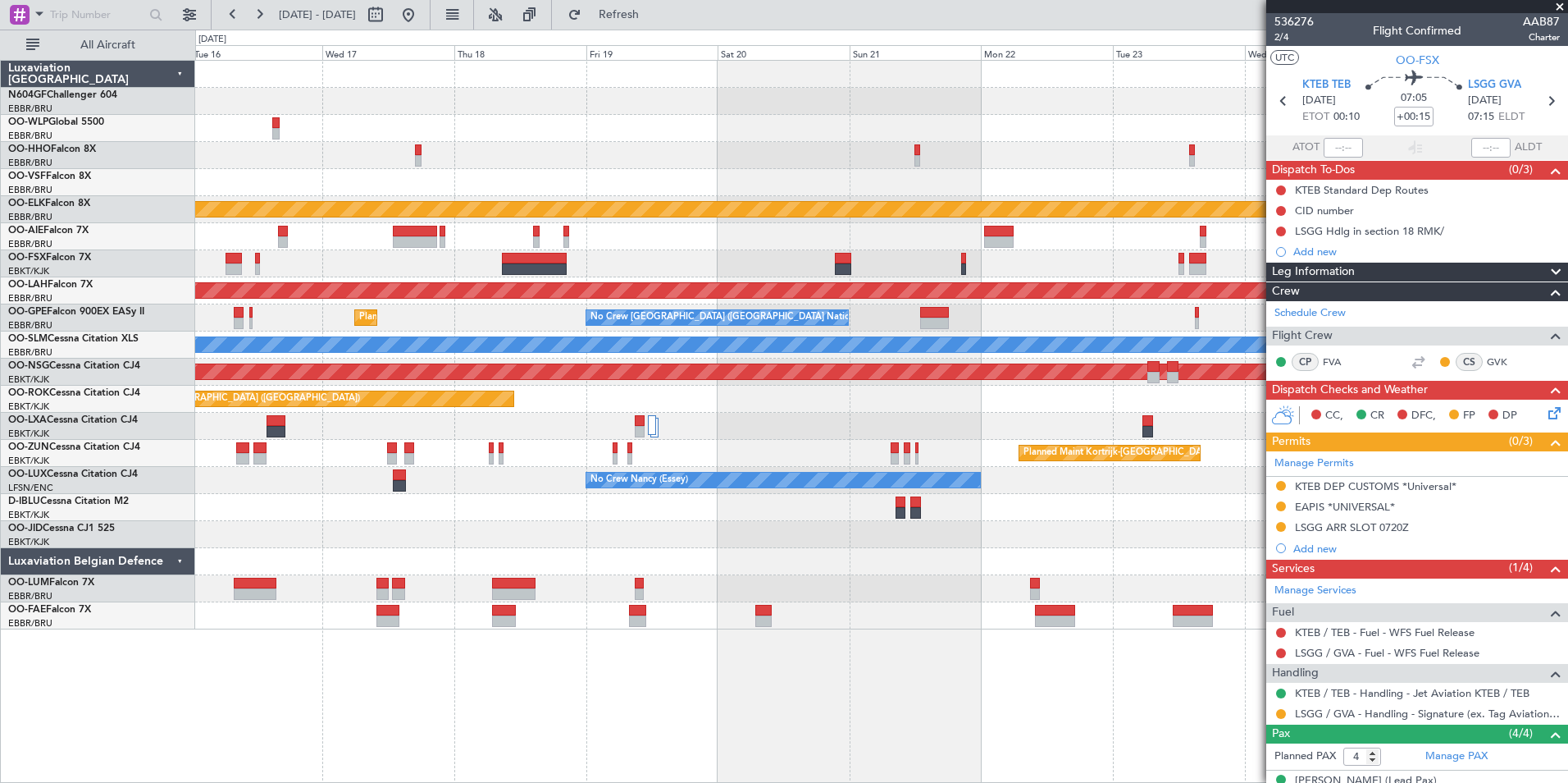
click at [775, 299] on div "Planned Maint [PERSON_NAME]-[GEOGRAPHIC_DATA][PERSON_NAME] ([GEOGRAPHIC_DATA][P…" at bounding box center [881, 290] width 1372 height 27
click at [1129, 515] on div "A/C Unavailable Brussels (Brussels National) A/C Unavailable Kortrijk-Wevelgem" at bounding box center [881, 507] width 1372 height 27
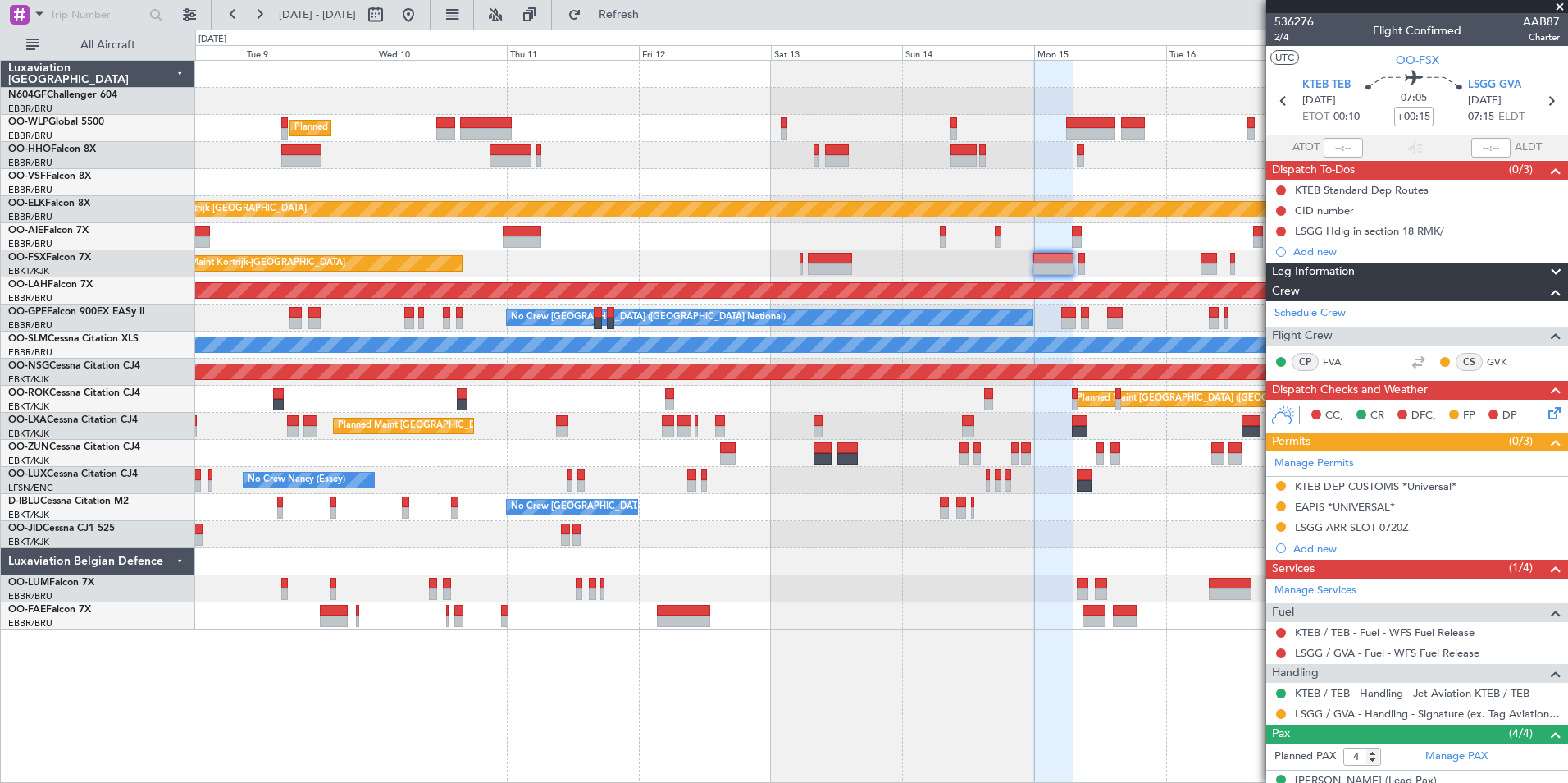
click at [995, 510] on div "No Crew [GEOGRAPHIC_DATA] ([GEOGRAPHIC_DATA] National)" at bounding box center [881, 507] width 1372 height 27
click at [1000, 530] on div "Planned Maint Milan (Linate) Planned Maint Kortrijk-Wevelgem Planned Maint Kort…" at bounding box center [881, 345] width 1372 height 569
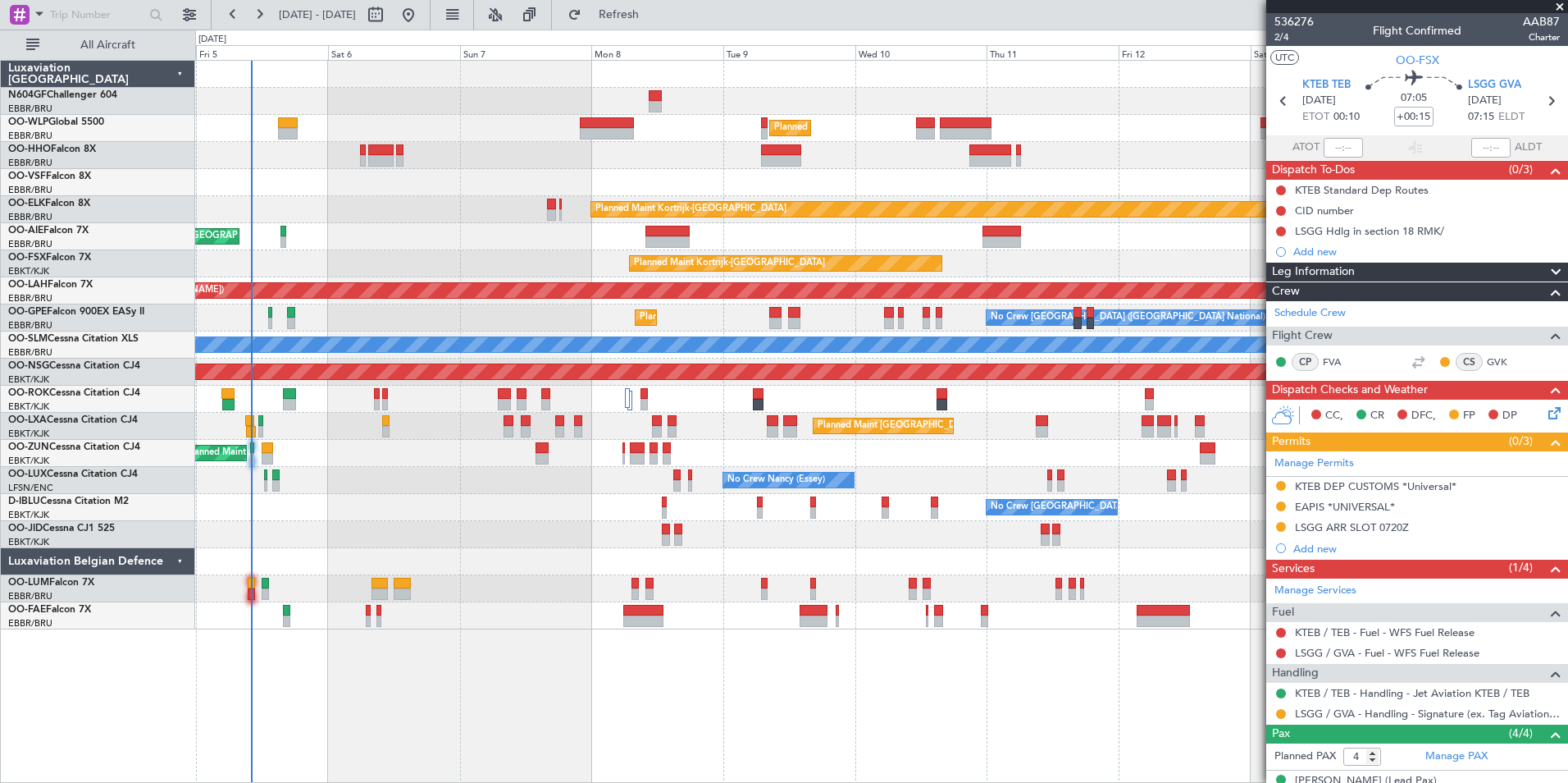
click at [989, 530] on div at bounding box center [881, 534] width 1372 height 27
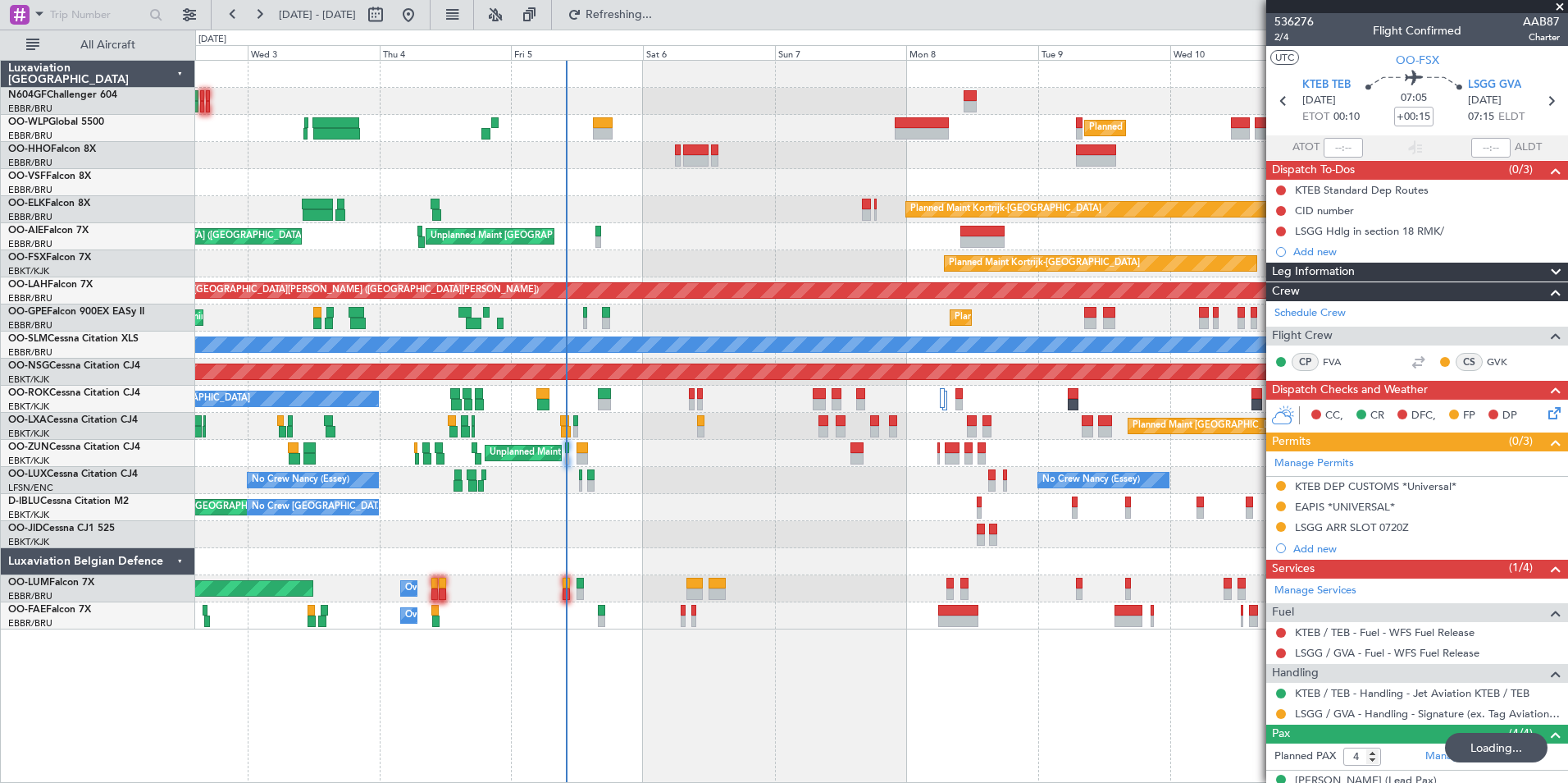
click at [617, 583] on div "Planned Maint Brussels (Brussels National) Owner Melsbroek Air Base" at bounding box center [881, 589] width 1372 height 27
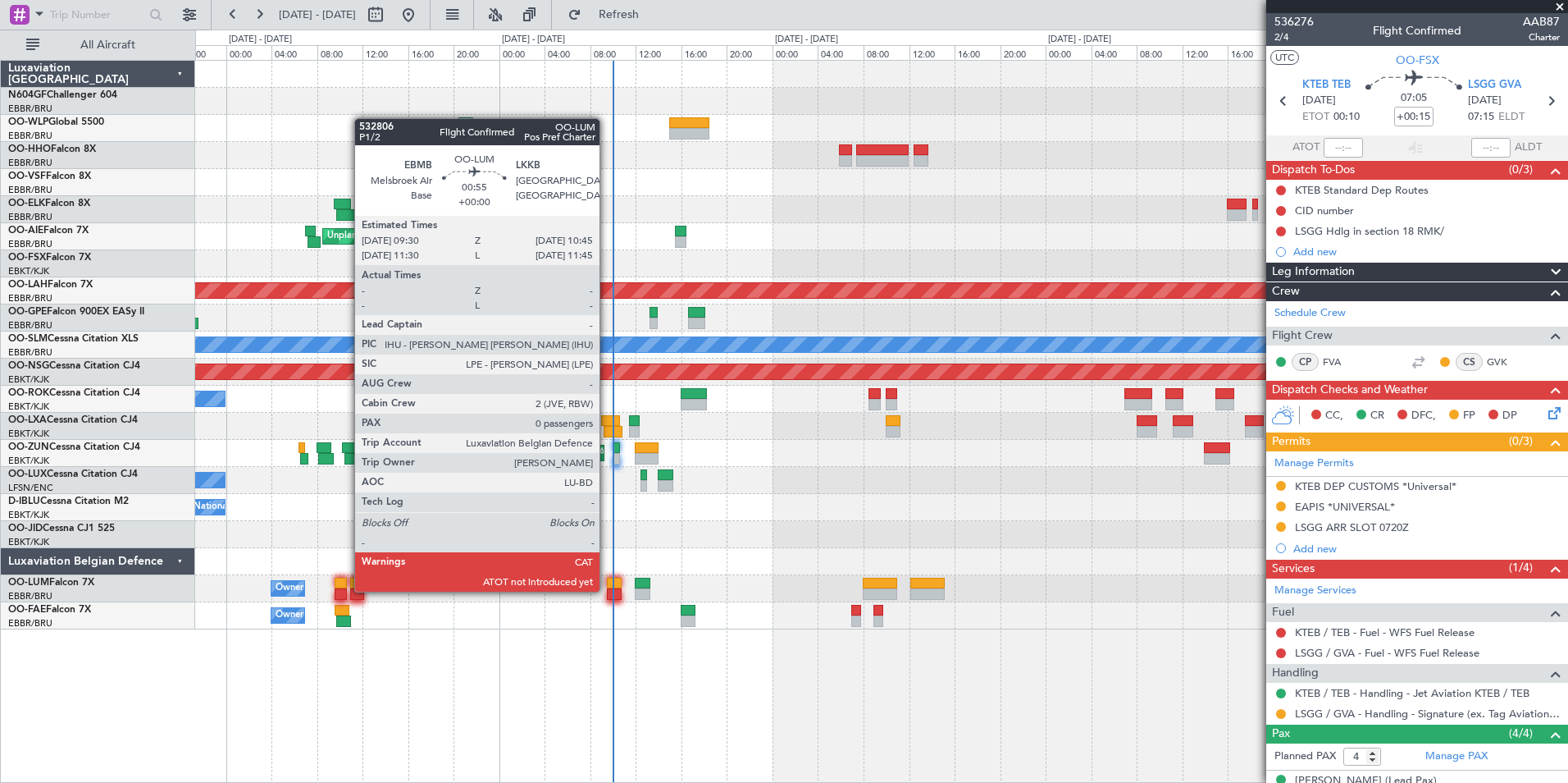
click at [607, 590] on div at bounding box center [615, 595] width 15 height 11
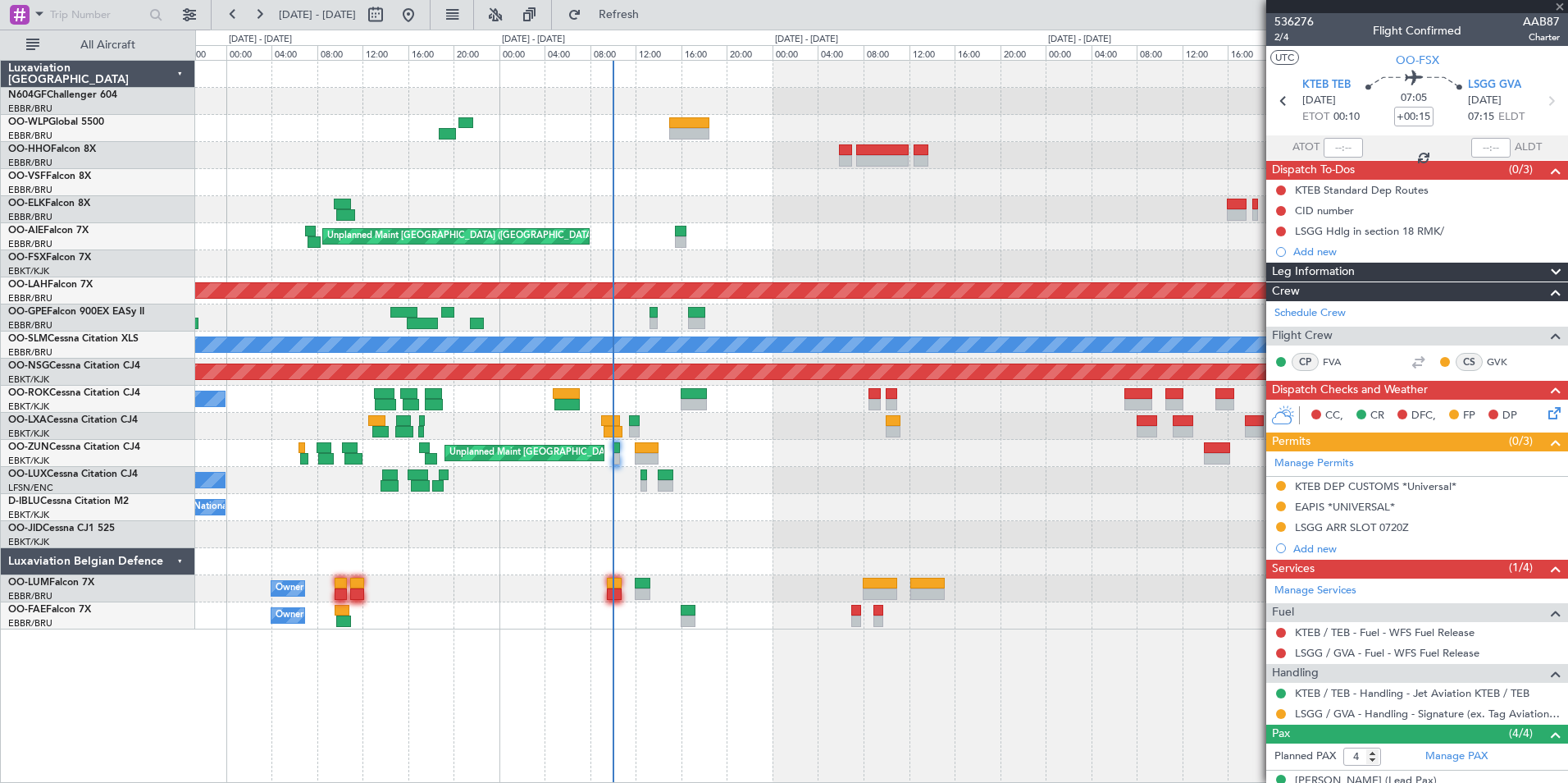
type input "0"
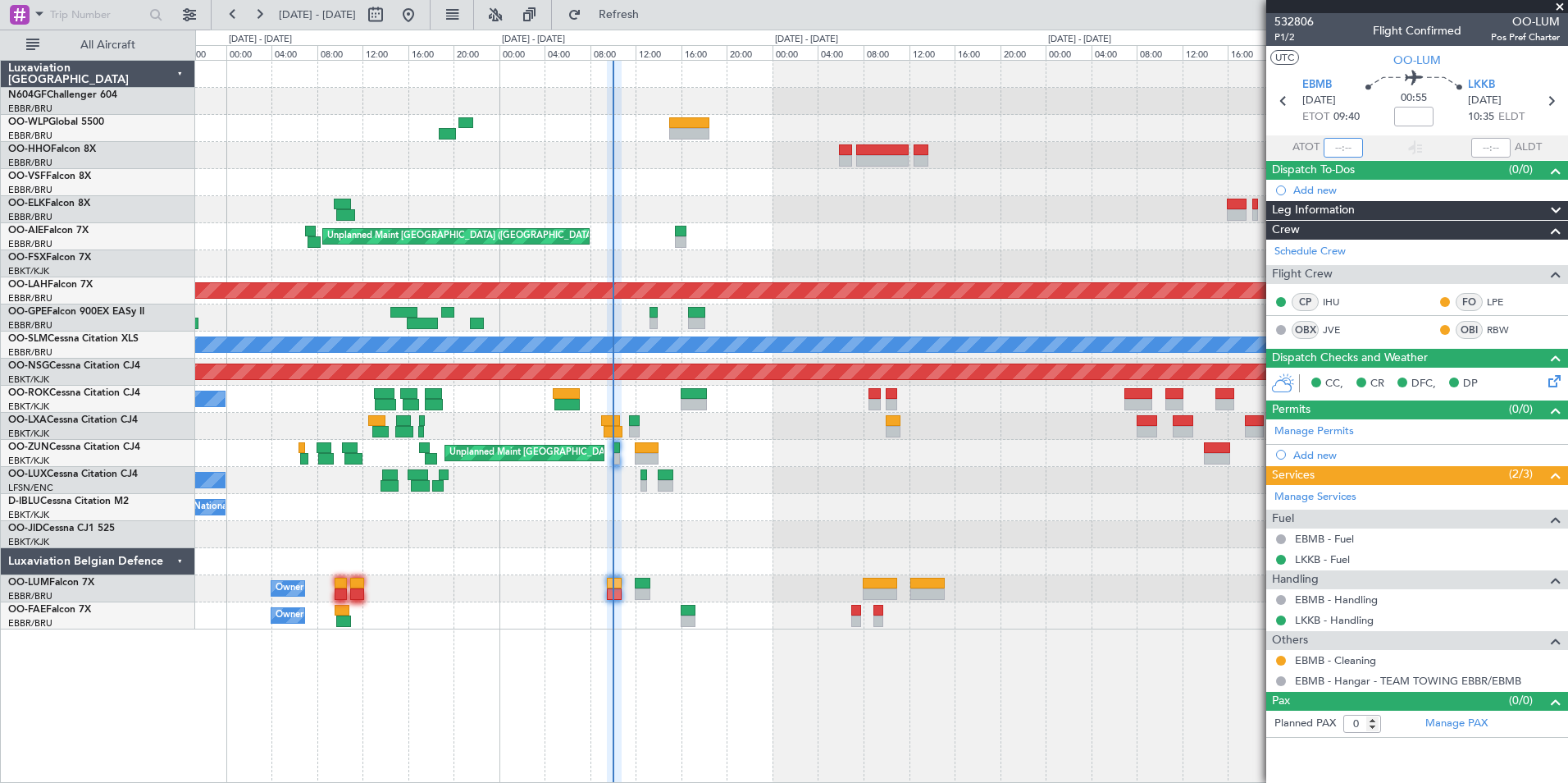
click at [1339, 150] on input "text" at bounding box center [1344, 147] width 40 height 20
click at [1349, 71] on section "EBMB 05/09/2025 ETOT 09:40 00:55 LKKB 05/09/2025 10:35 ELDT" at bounding box center [1417, 103] width 302 height 65
type input "09:59"
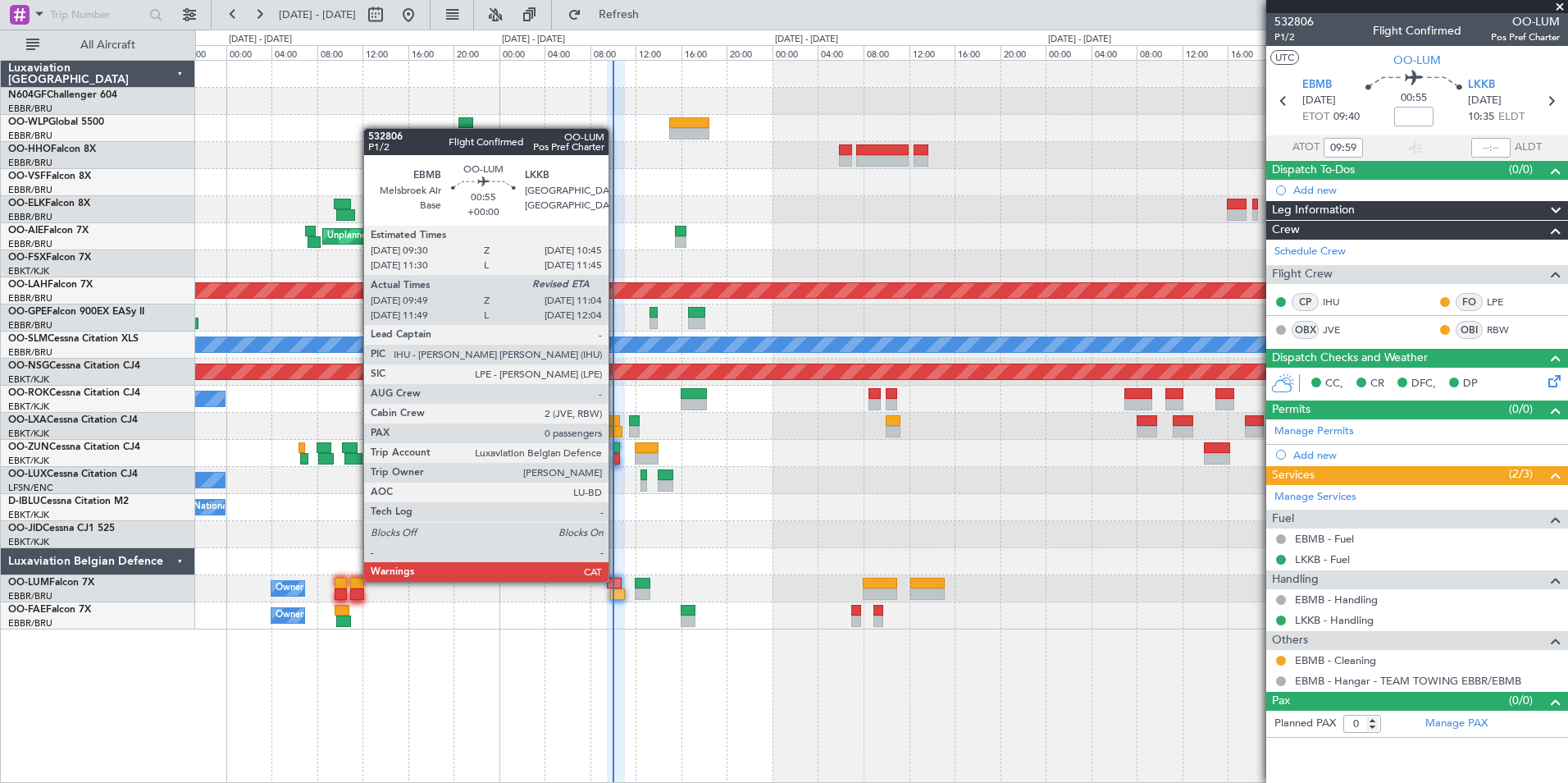
click at [616, 580] on div at bounding box center [615, 583] width 15 height 11
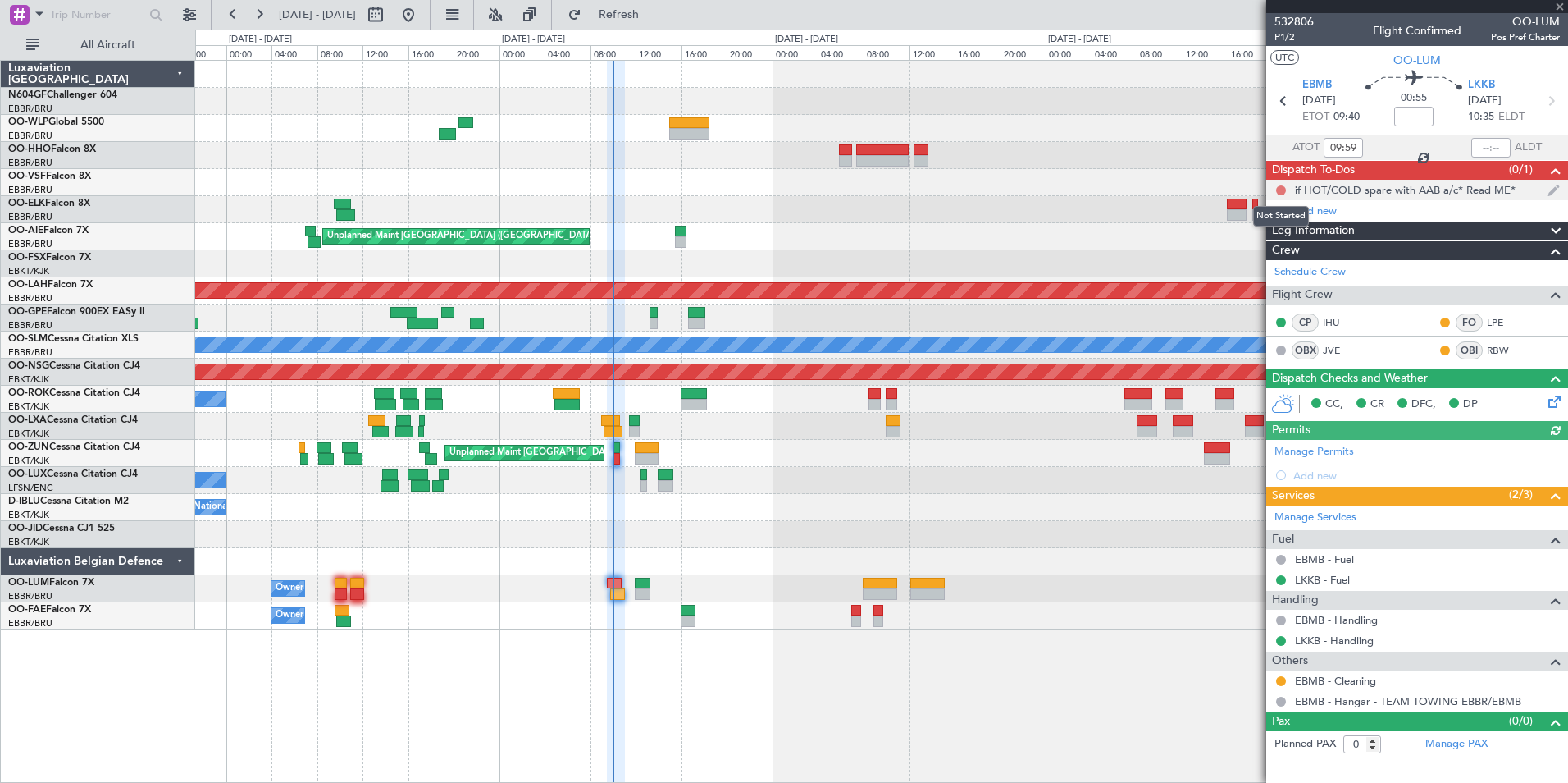
click at [1277, 188] on button at bounding box center [1281, 190] width 9 height 9
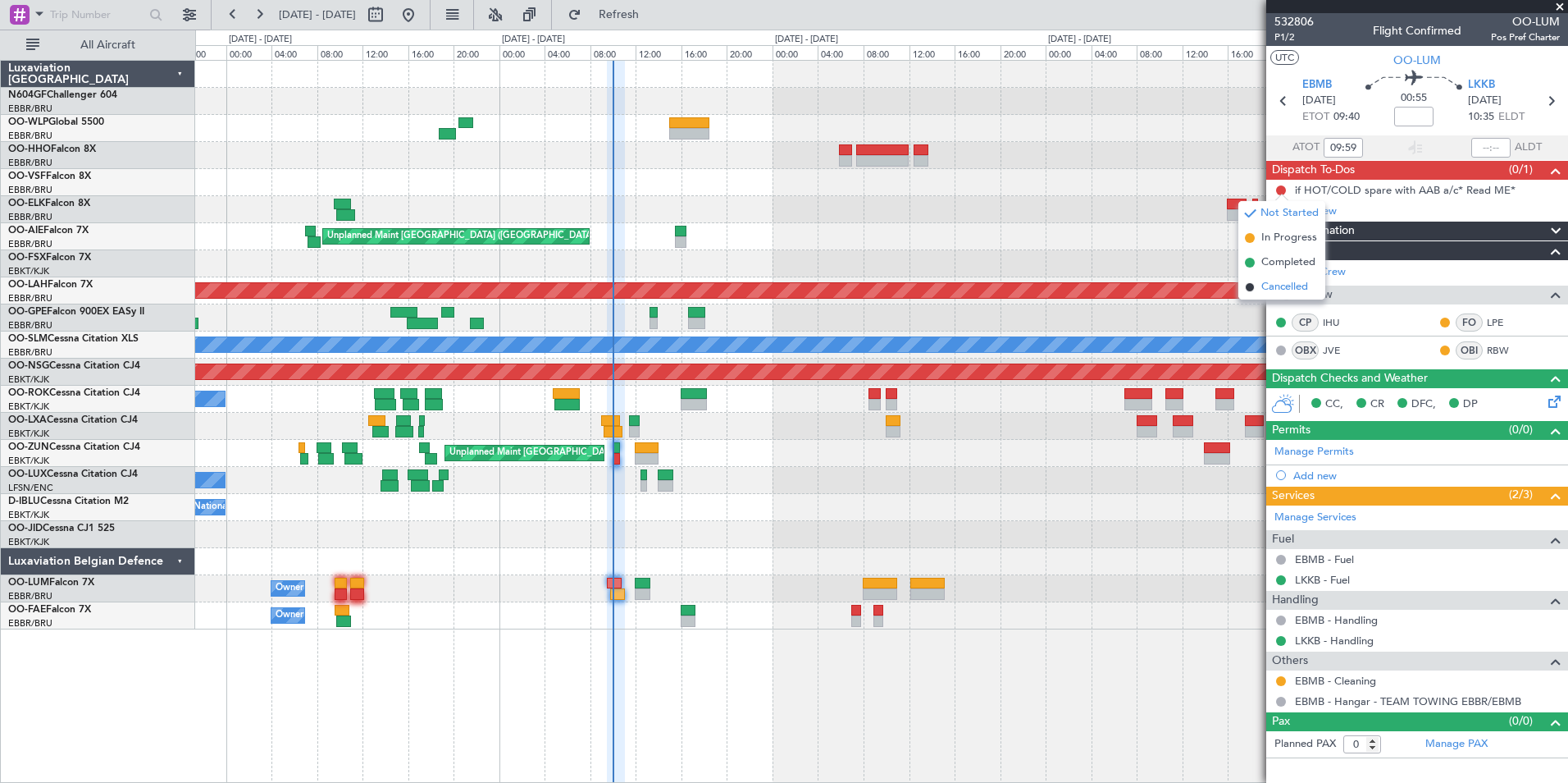
click at [1295, 289] on span "Cancelled" at bounding box center [1285, 286] width 47 height 16
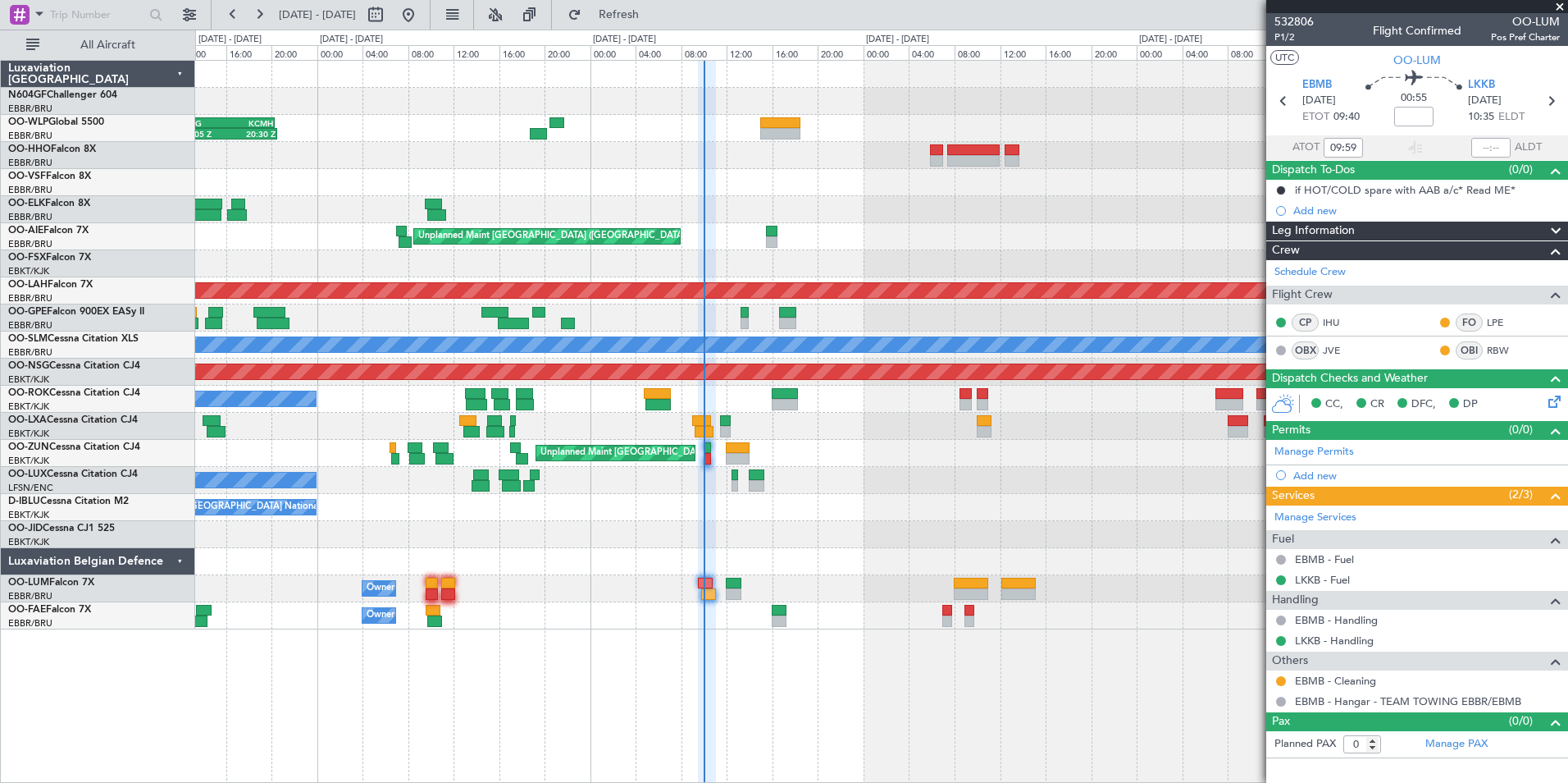
click at [782, 536] on div at bounding box center [881, 534] width 1372 height 27
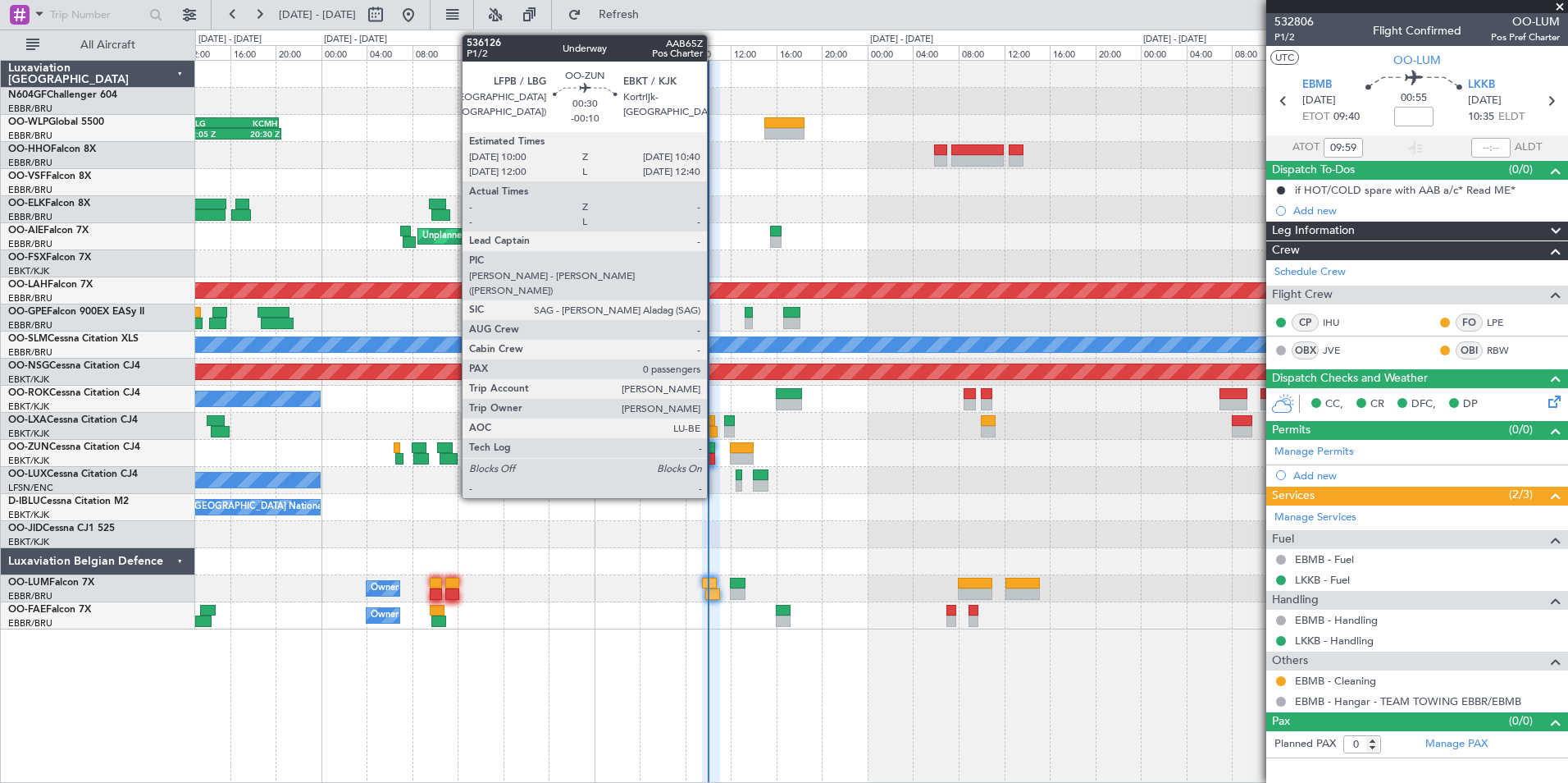
click at [715, 449] on div at bounding box center [712, 448] width 8 height 11
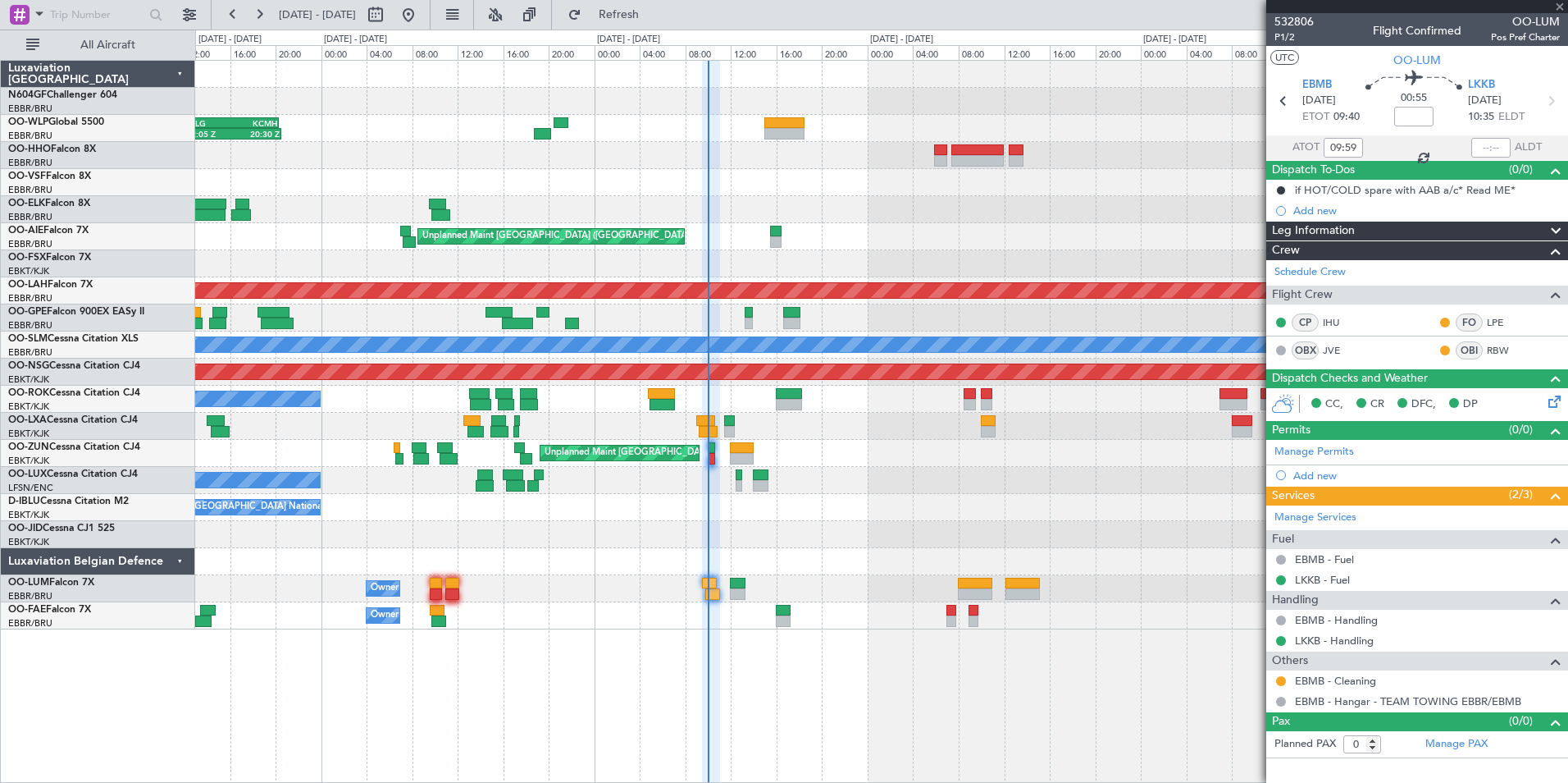
type input "-00:10"
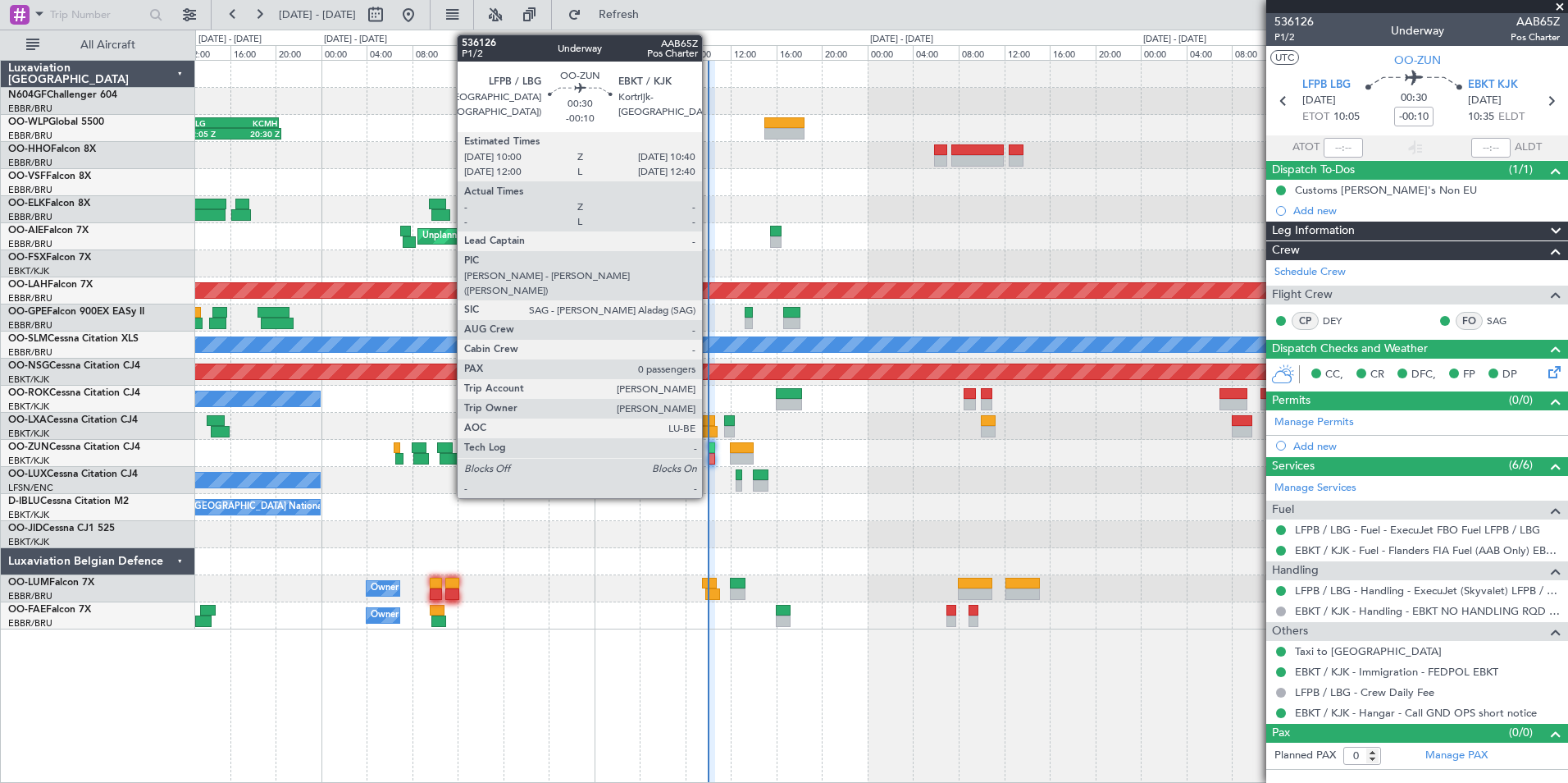
click at [709, 451] on div at bounding box center [712, 448] width 8 height 11
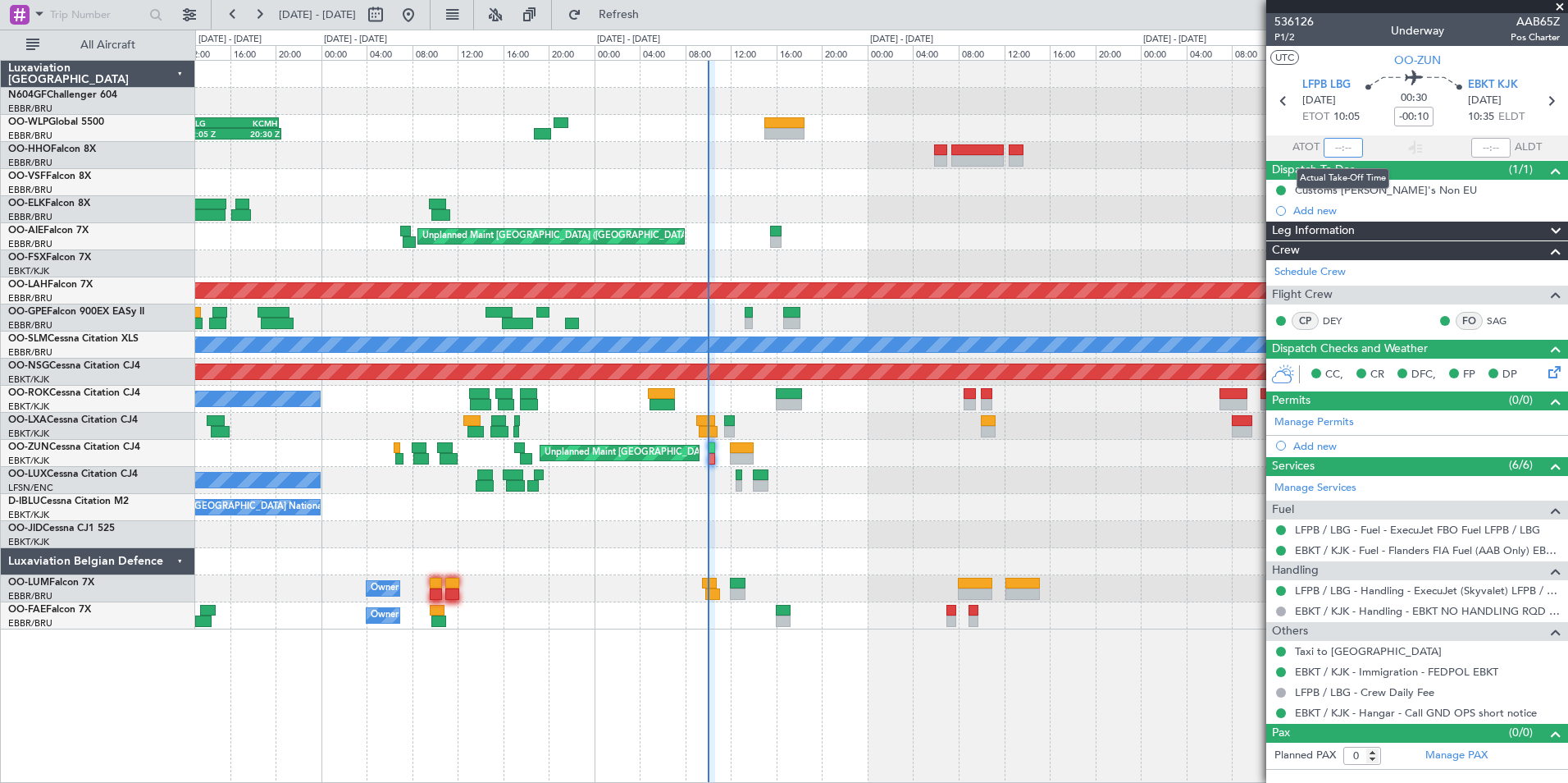
click at [1349, 147] on input "text" at bounding box center [1344, 147] width 40 height 20
click at [1339, 61] on section "UTC OO-ZUN" at bounding box center [1417, 58] width 302 height 24
type input "09:55"
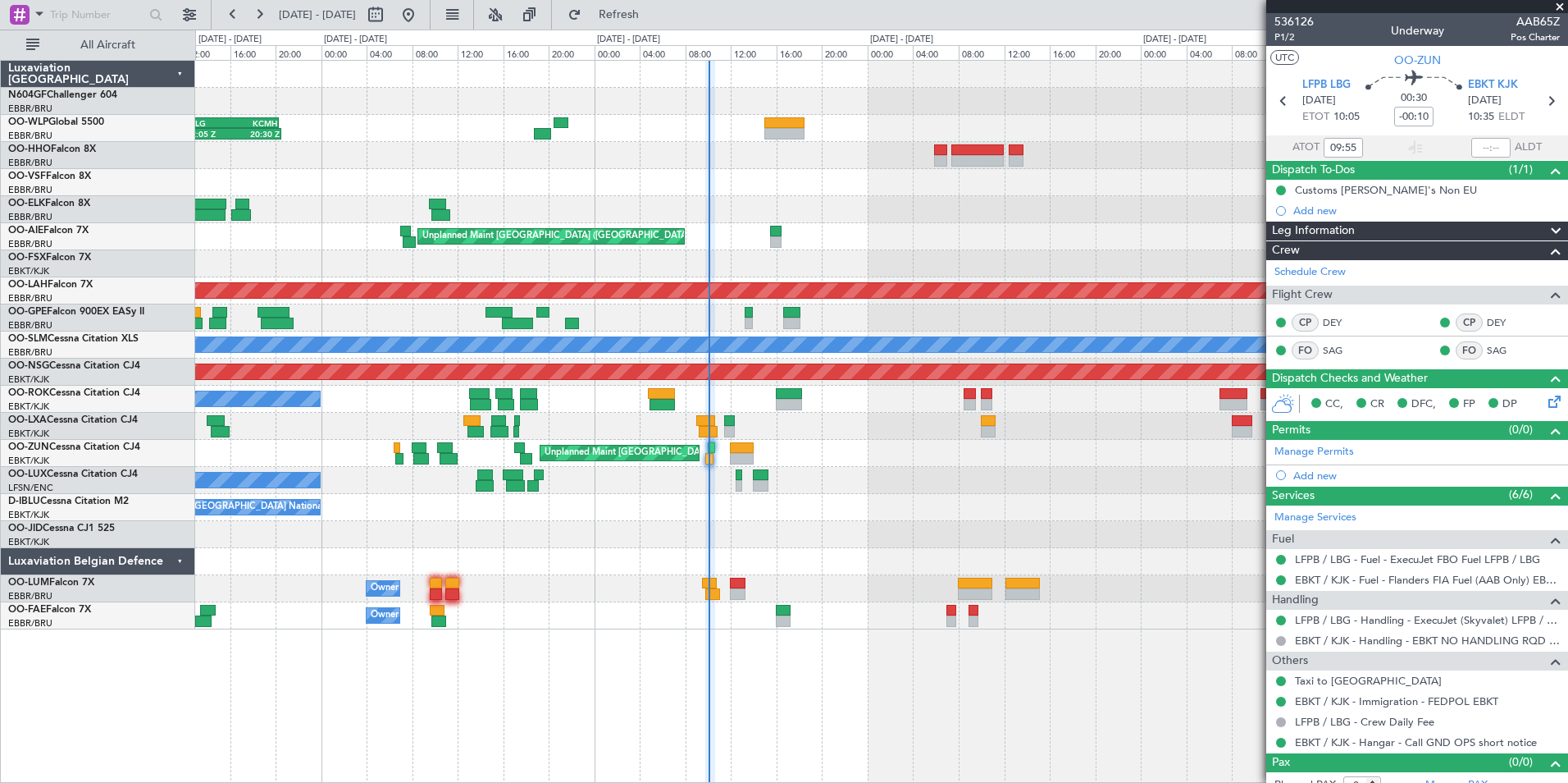
click at [887, 238] on div "12:05 Z 20:30 Z EBLG 12:00 Z KCMH 20:20 Z - - KAUS 22:00 Z ELLX 07:45 Z Planned…" at bounding box center [881, 345] width 1372 height 569
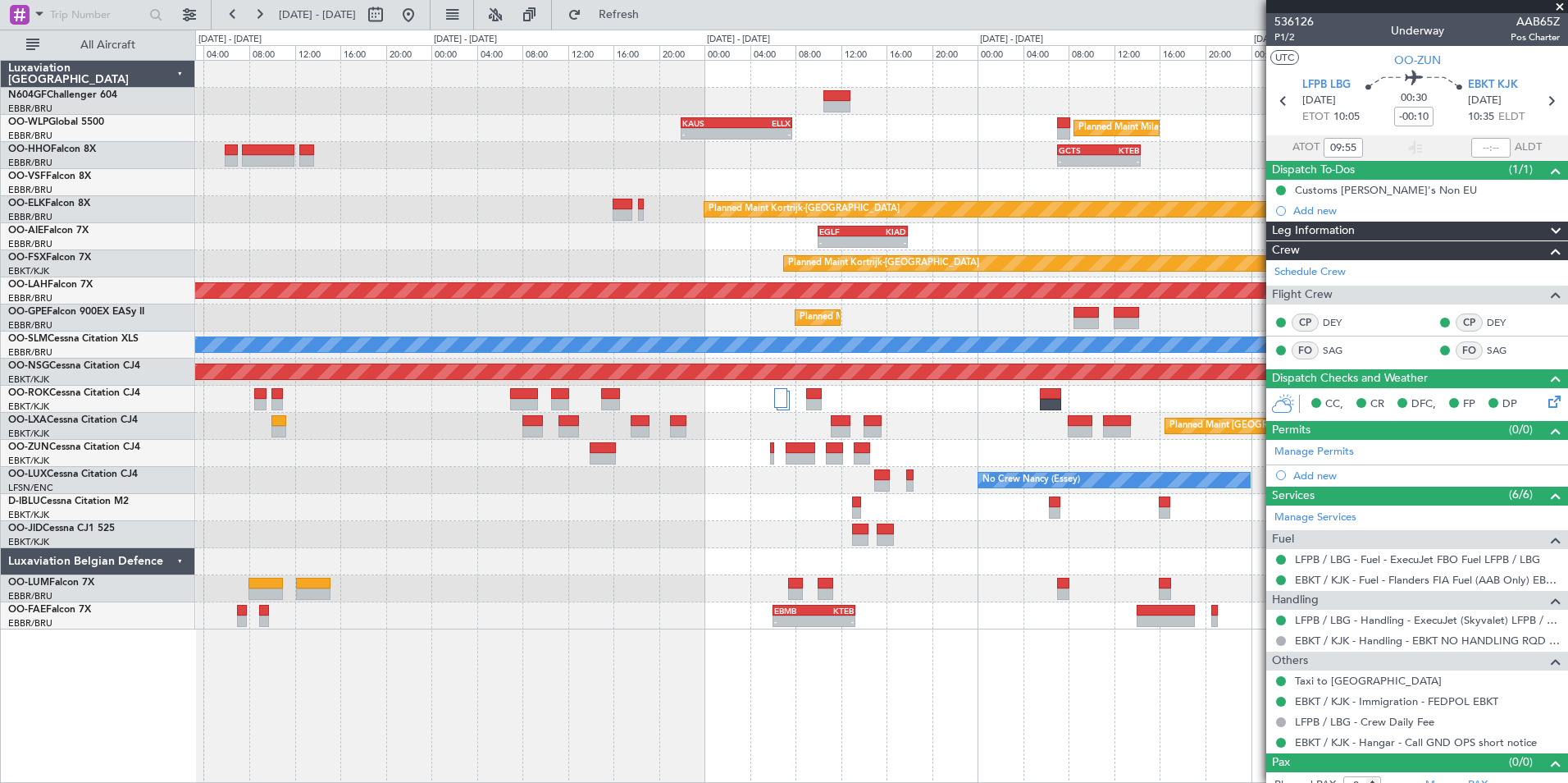
click at [522, 238] on div "- - EGLF 10:00 Z KIAD 17:55 Z - - KIAD 23:20 Z EGLF 06:15 Z Unplanned Maint Bru…" at bounding box center [881, 237] width 1372 height 27
click at [778, 238] on div "- - EGLF 10:00 Z KIAD 17:55 Z - - KIAD 23:20 Z EGLF 06:15 Z Unplanned Maint Bru…" at bounding box center [881, 237] width 1372 height 27
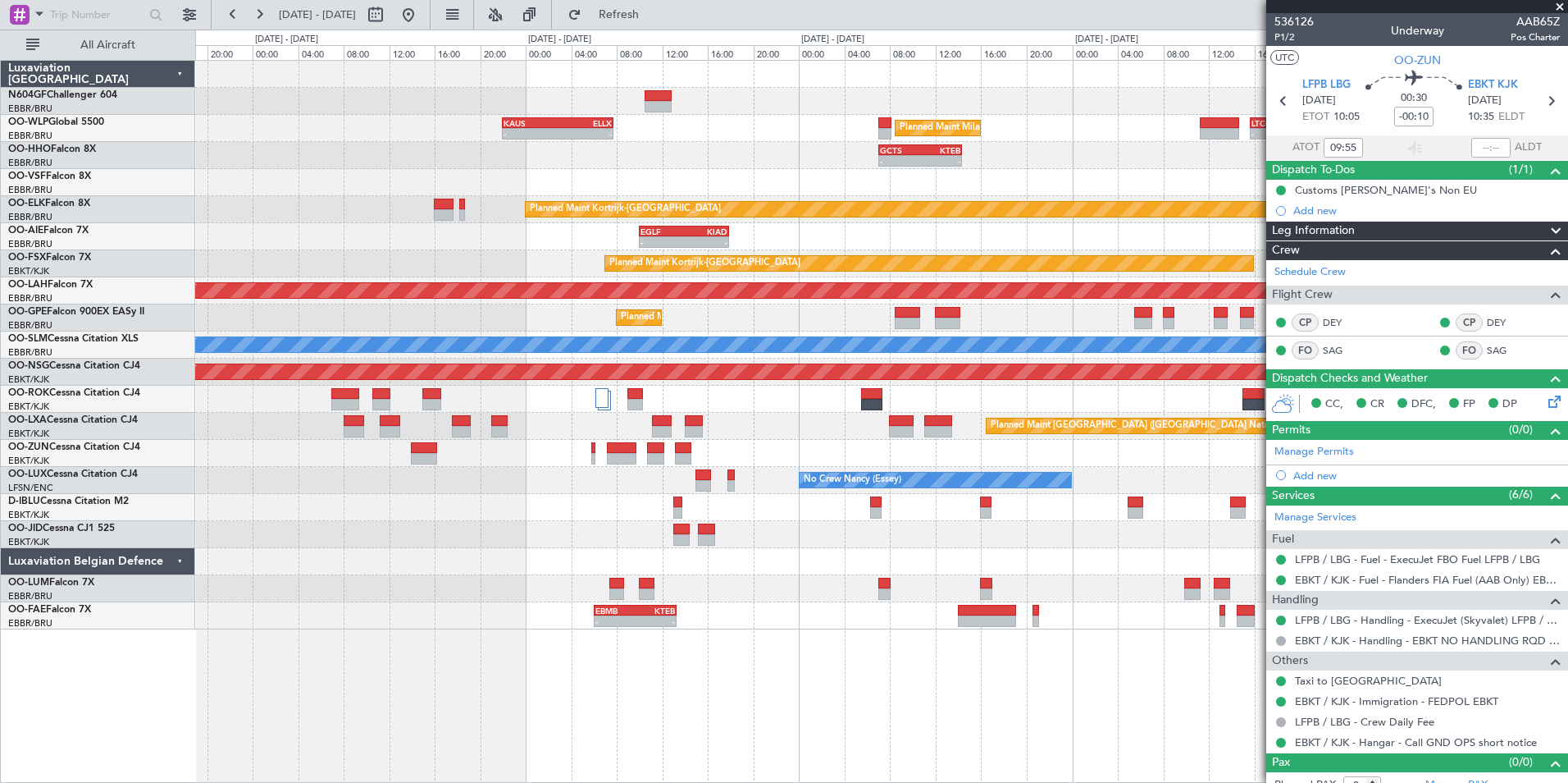
click at [336, 241] on div "- - EGLF 10:00 Z KIAD 17:55 Z - - KIAD 23:20 Z EGLF 06:15 Z" at bounding box center [881, 237] width 1372 height 27
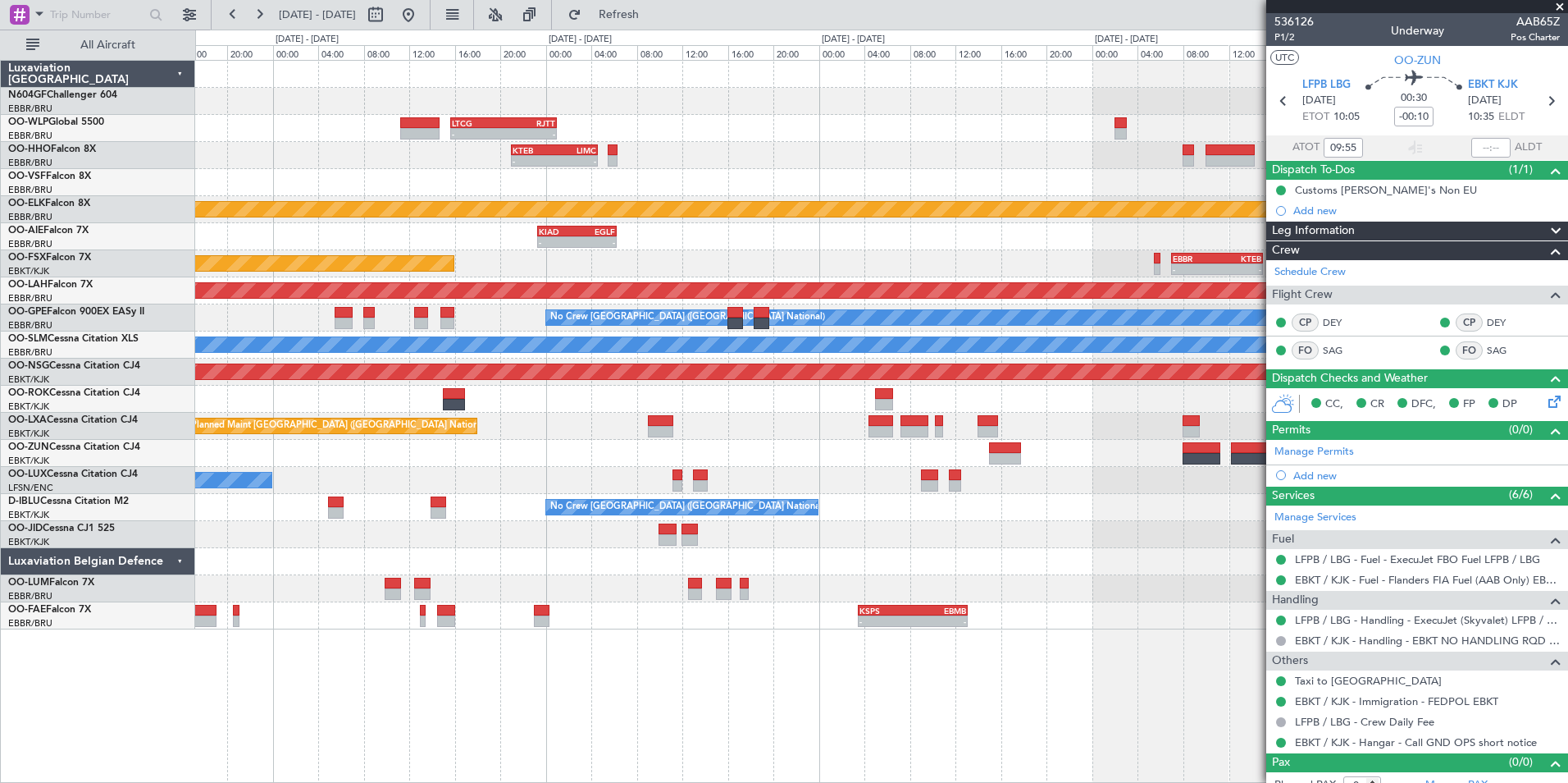
click at [613, 253] on div "- - LTCG 15:40 Z RJTT 01:00 Z Planned Maint Milan (Linate) - - RJTT 06:00 Z UBB…" at bounding box center [881, 345] width 1372 height 569
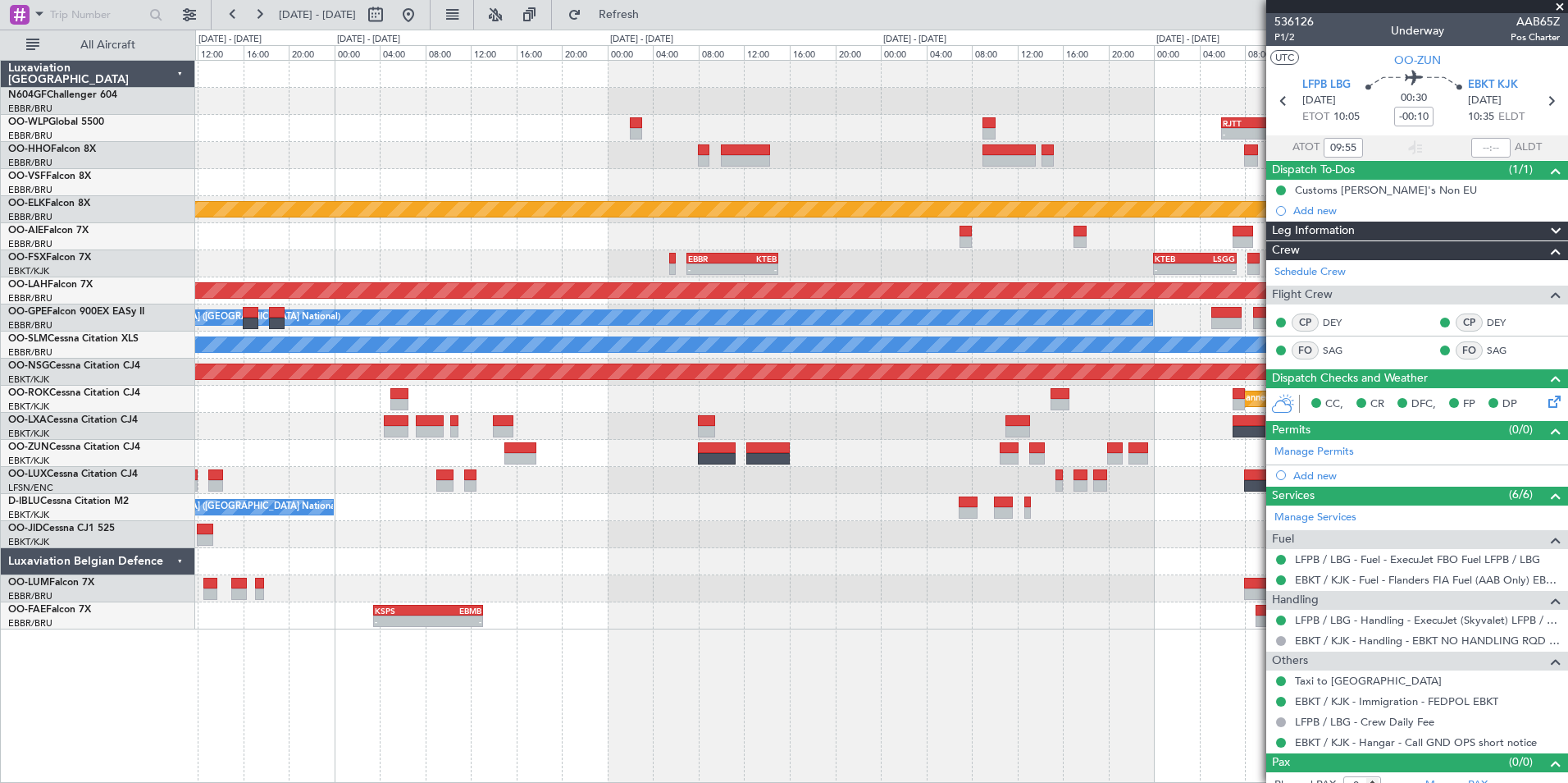
click at [473, 253] on div "- - EBBR 07:00 Z KTEB 15:00 Z - - KTEB 00:00 Z LSGG 07:20 Z Planned Maint Kortr…" at bounding box center [881, 264] width 1372 height 27
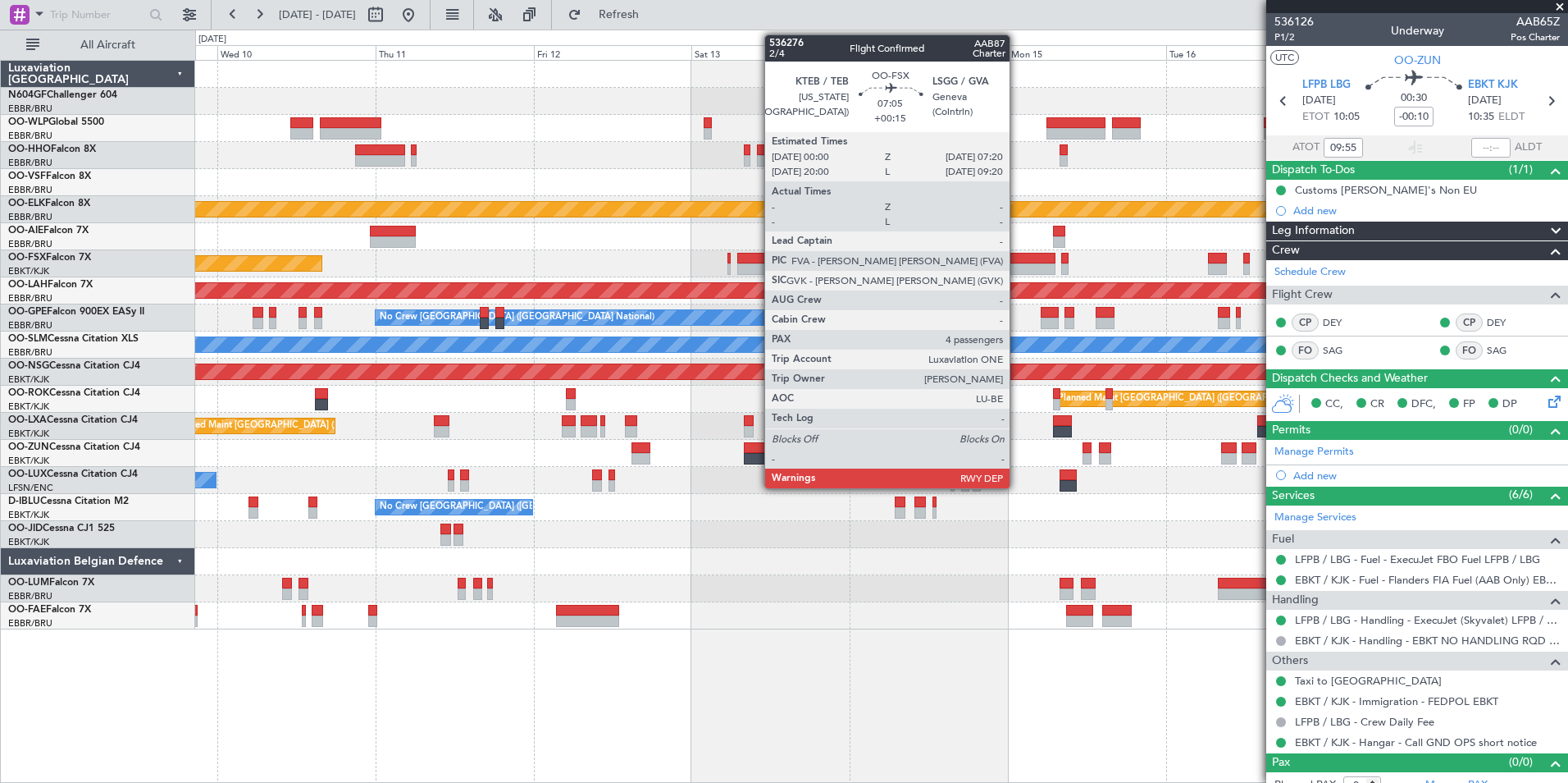
click at [1017, 257] on div at bounding box center [1031, 258] width 48 height 11
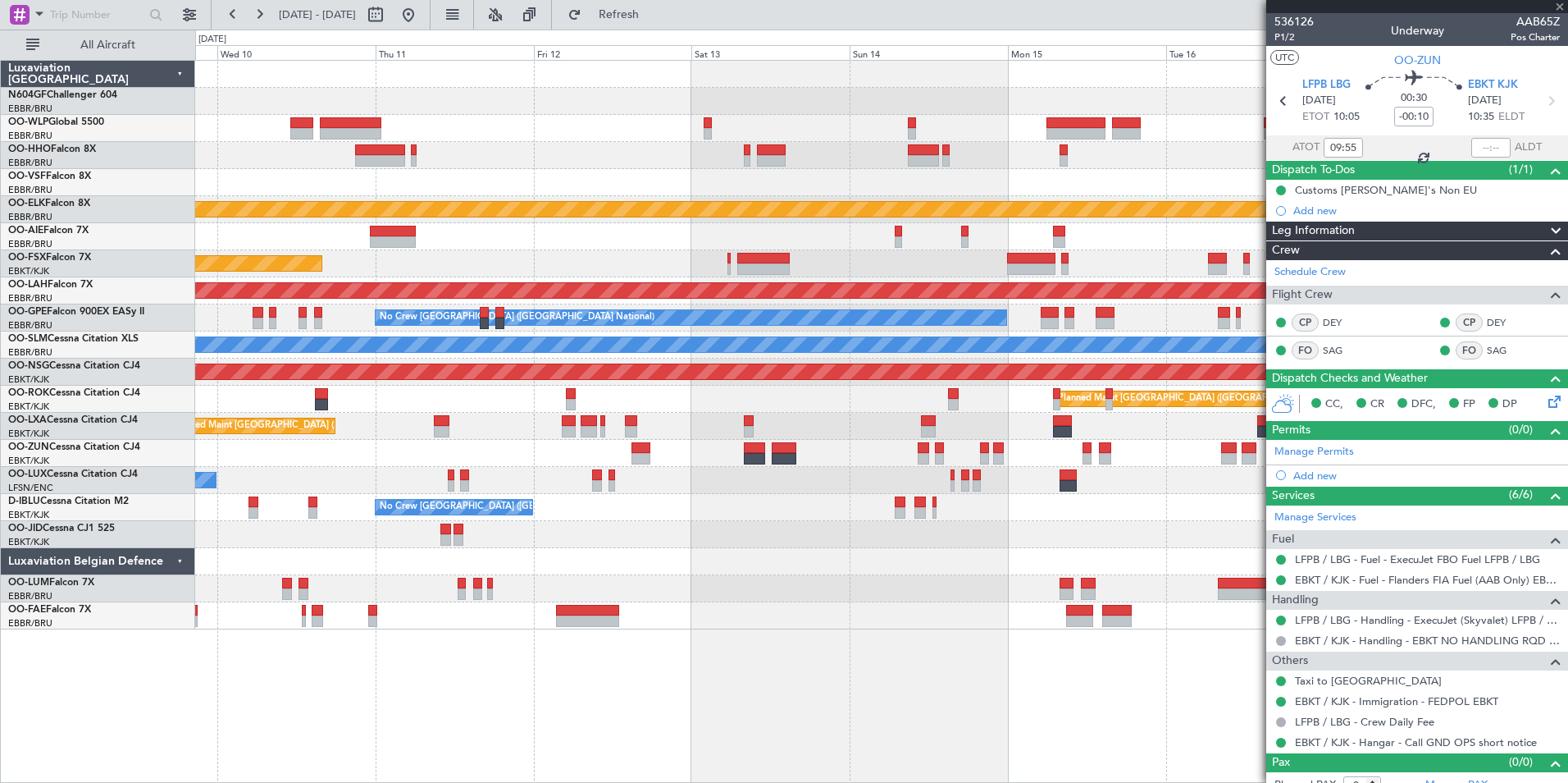
type input "+00:15"
type input "4"
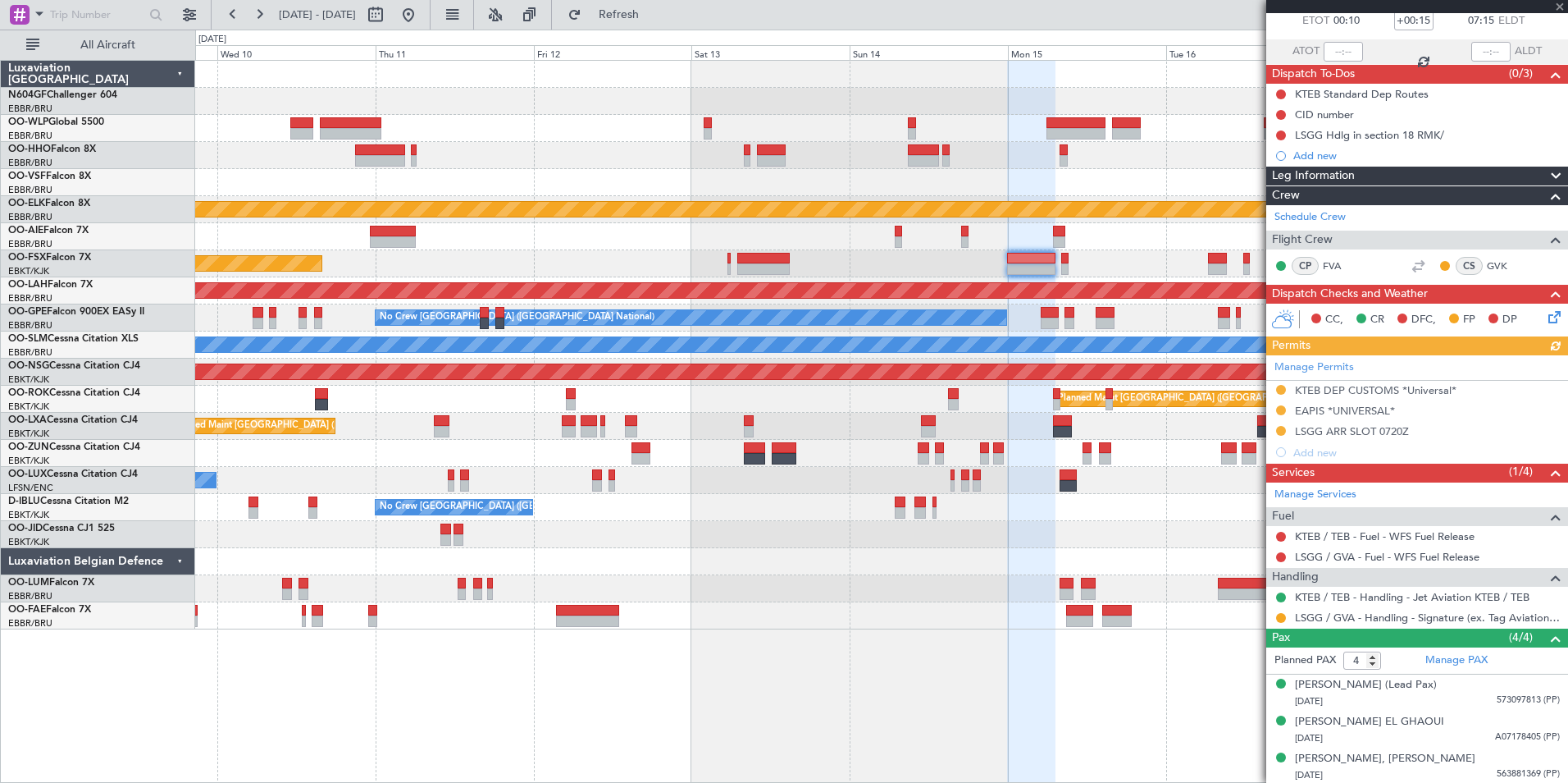
scroll to position [135, 0]
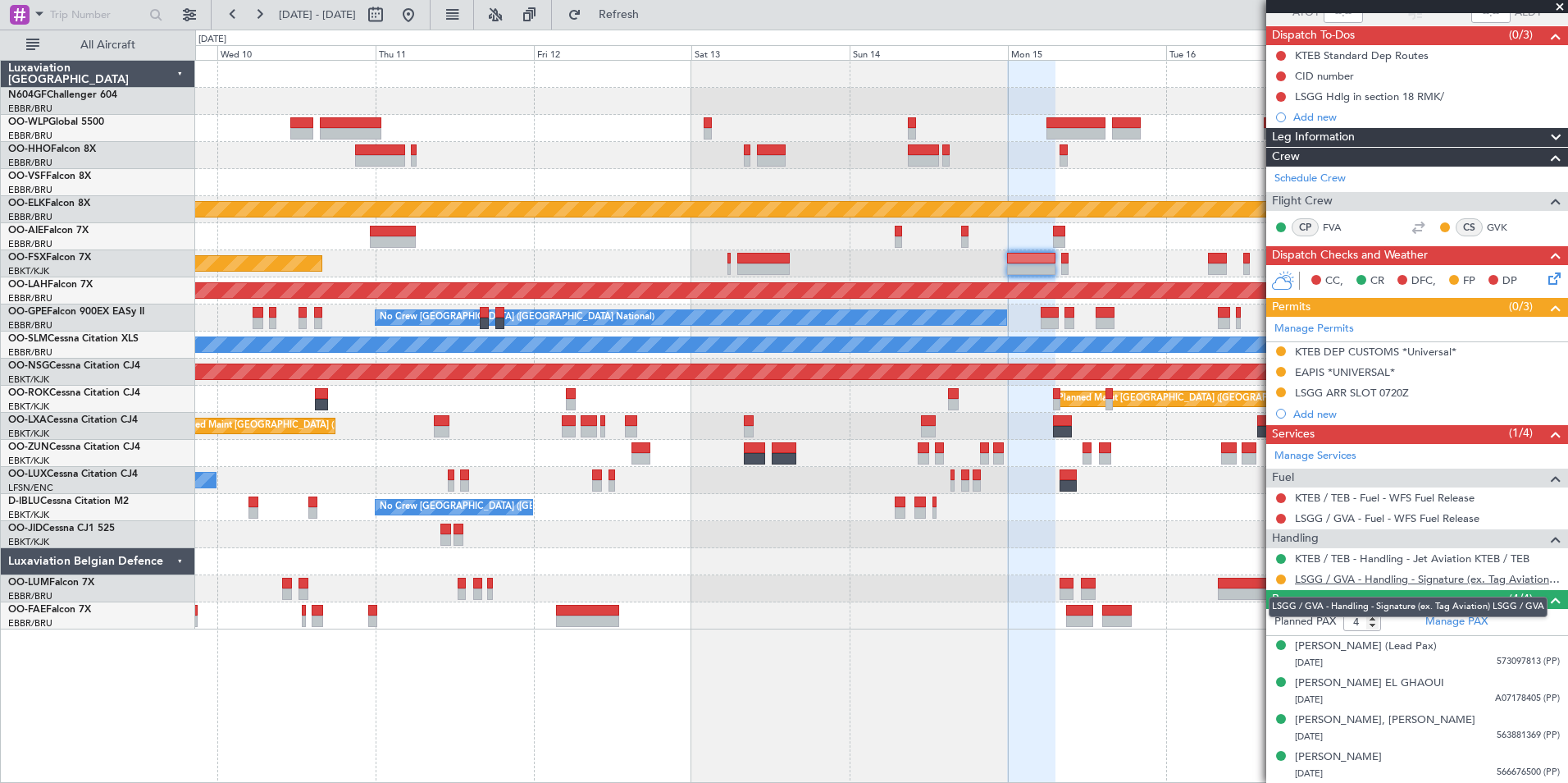
click at [1376, 583] on link "LSGG / GVA - Handling - Signature (ex. Tag Aviation) LSGG / GVA" at bounding box center [1427, 579] width 265 height 14
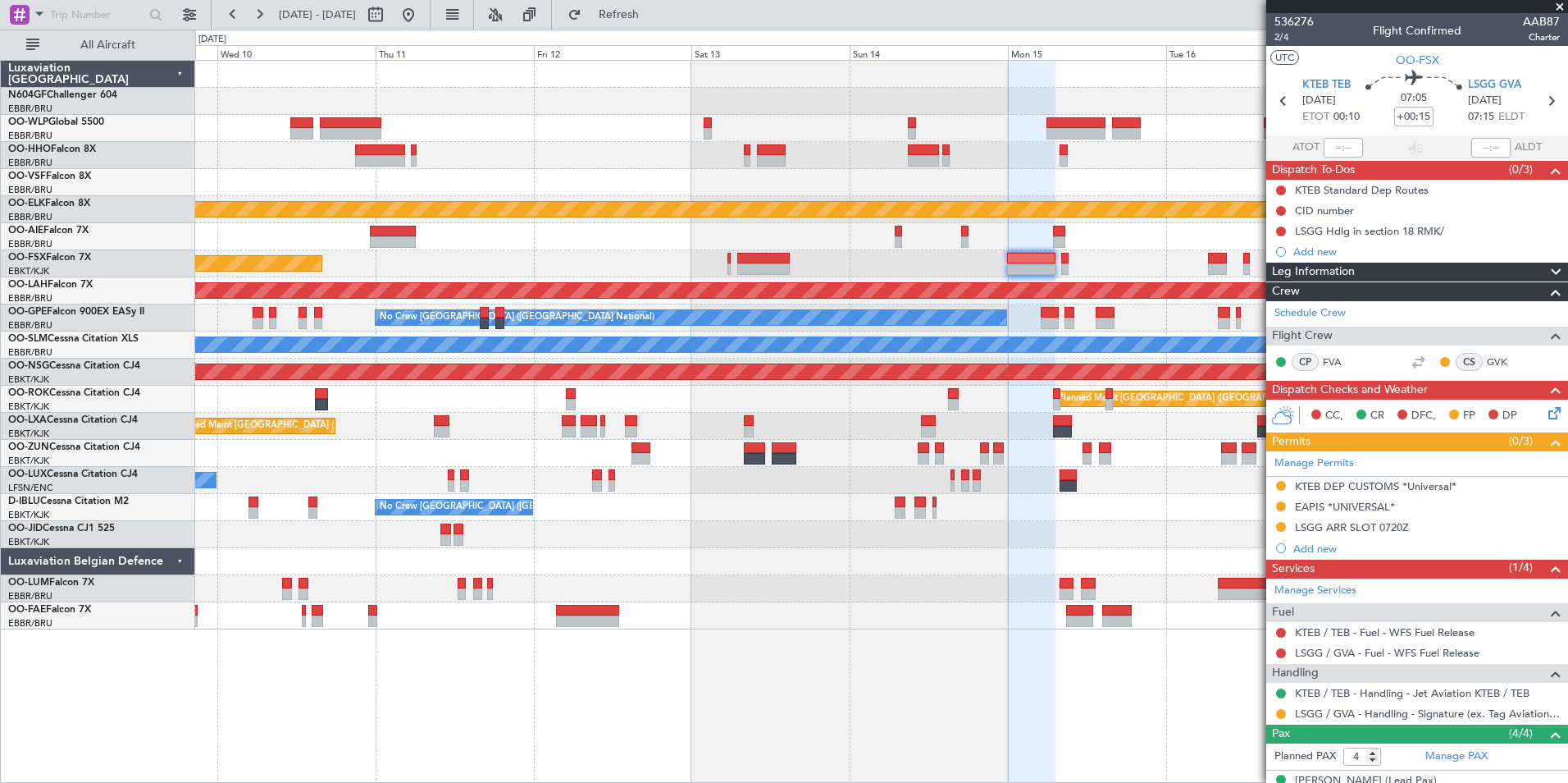
scroll to position [135, 0]
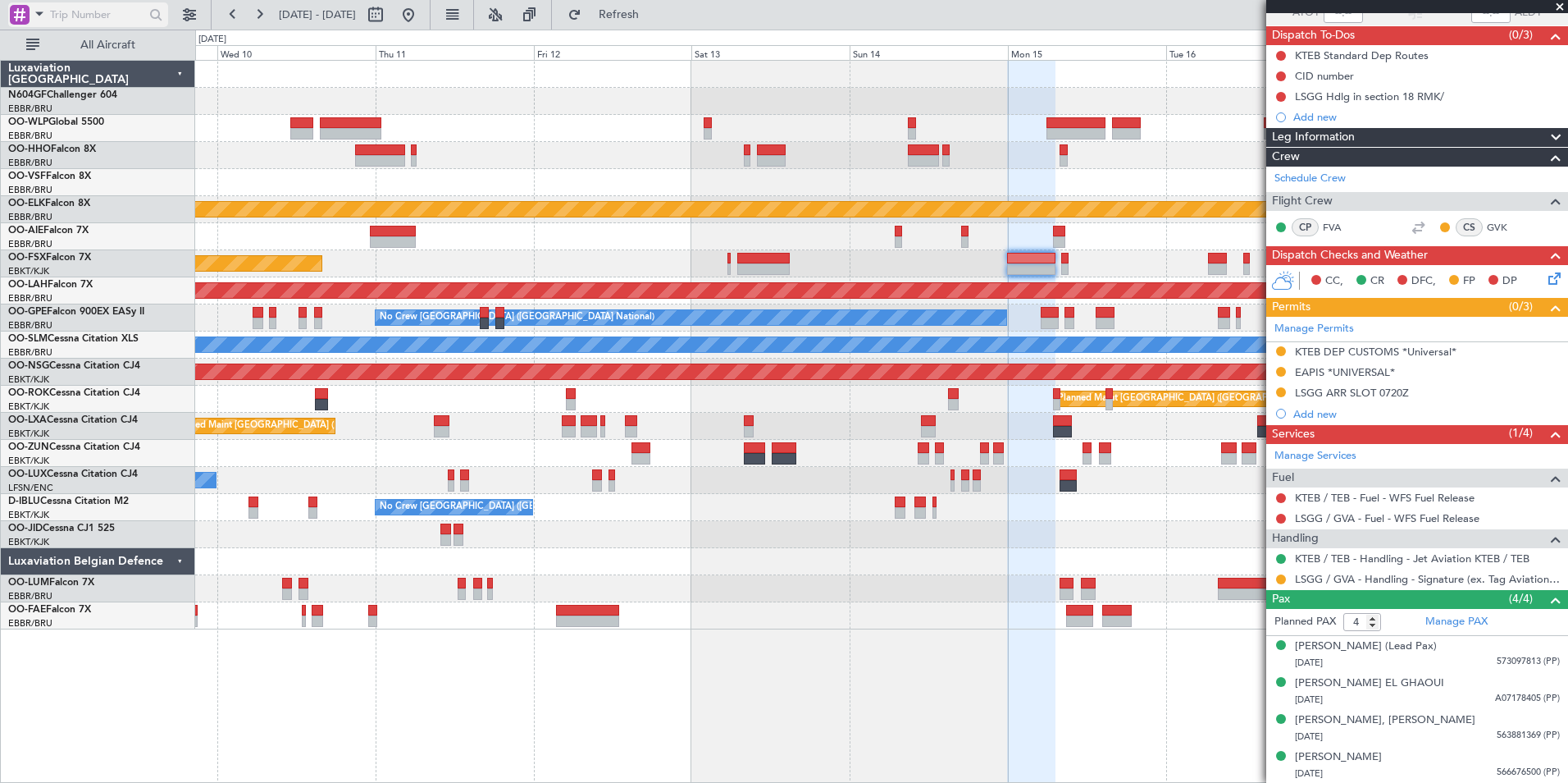
click at [23, 12] on div at bounding box center [19, 14] width 20 height 20
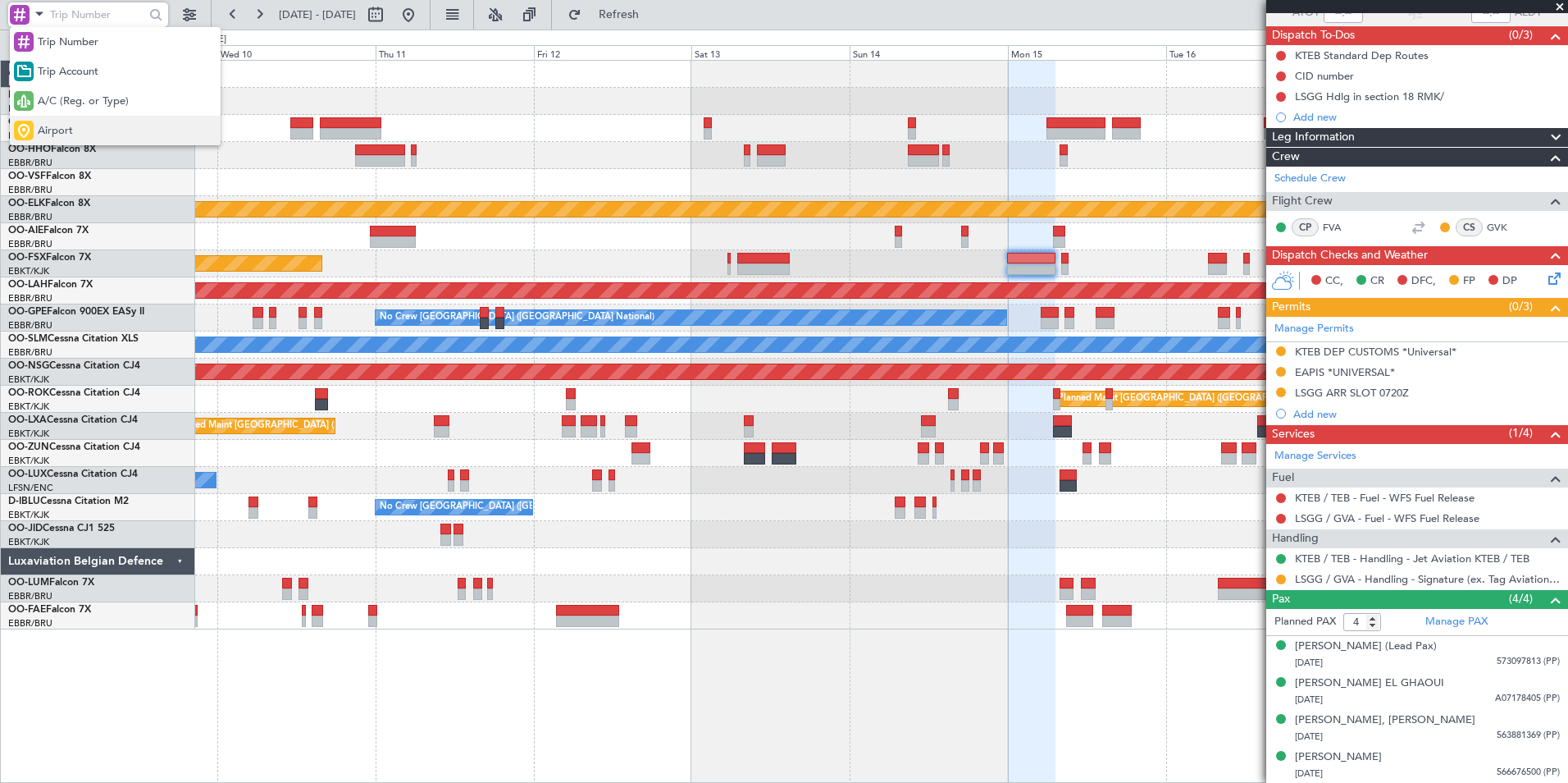
click at [70, 122] on div "Airport" at bounding box center [115, 130] width 211 height 29
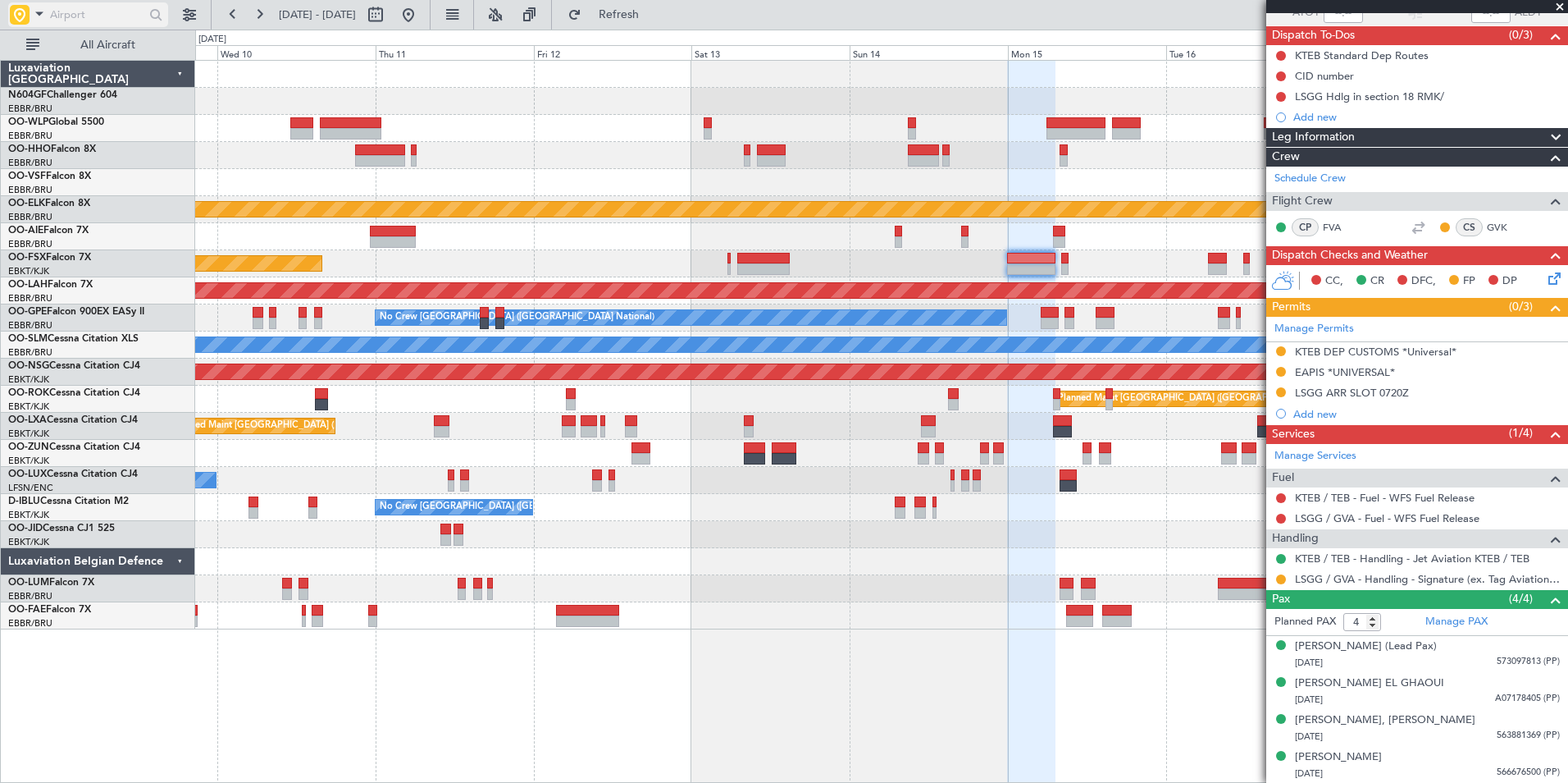
click at [70, 14] on input "text" at bounding box center [97, 15] width 94 height 24
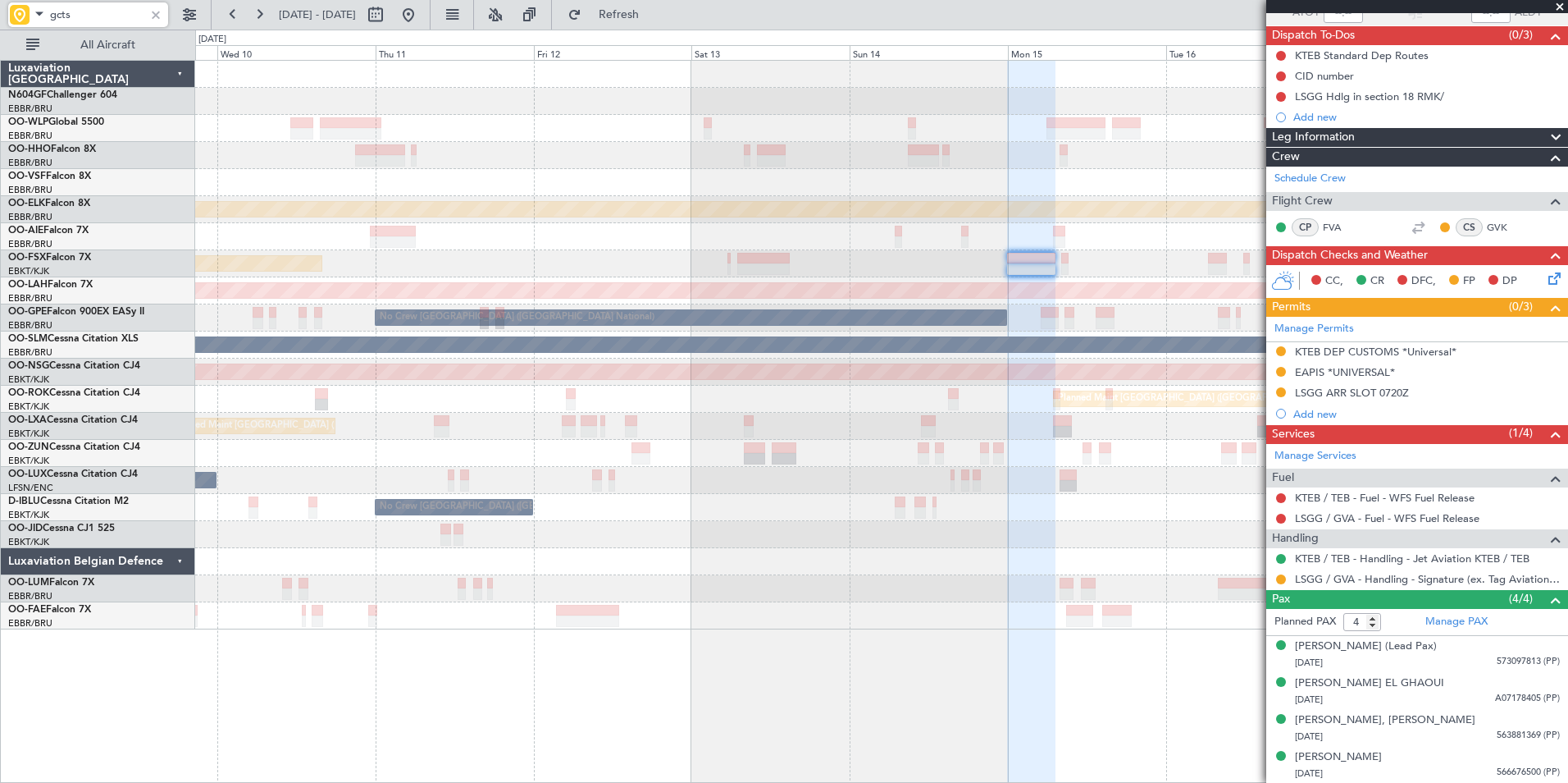
click at [390, 181] on div at bounding box center [881, 182] width 1372 height 27
type input "gcts"
click at [1561, 5] on span at bounding box center [1560, 8] width 16 height 15
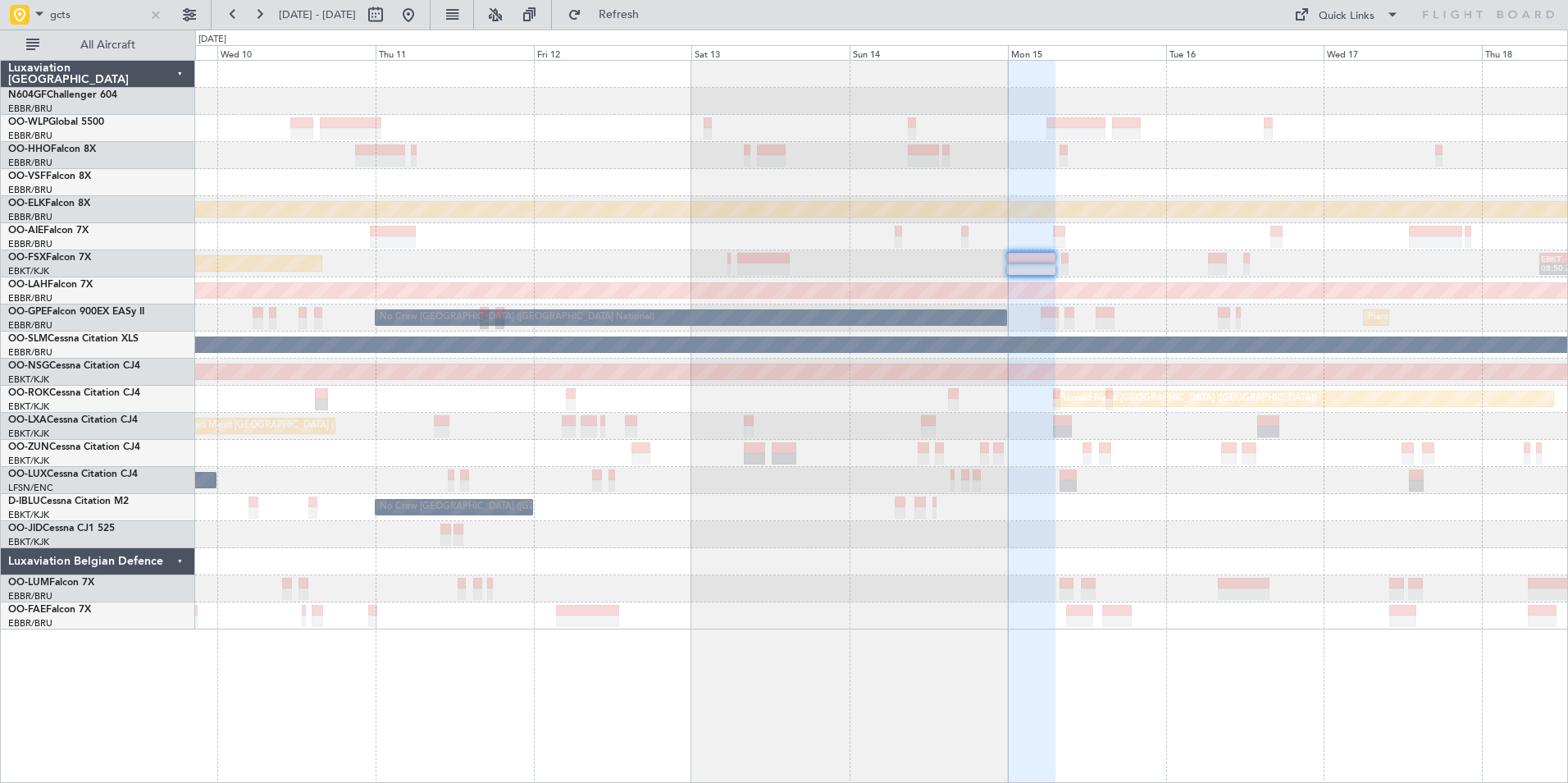
type input "0"
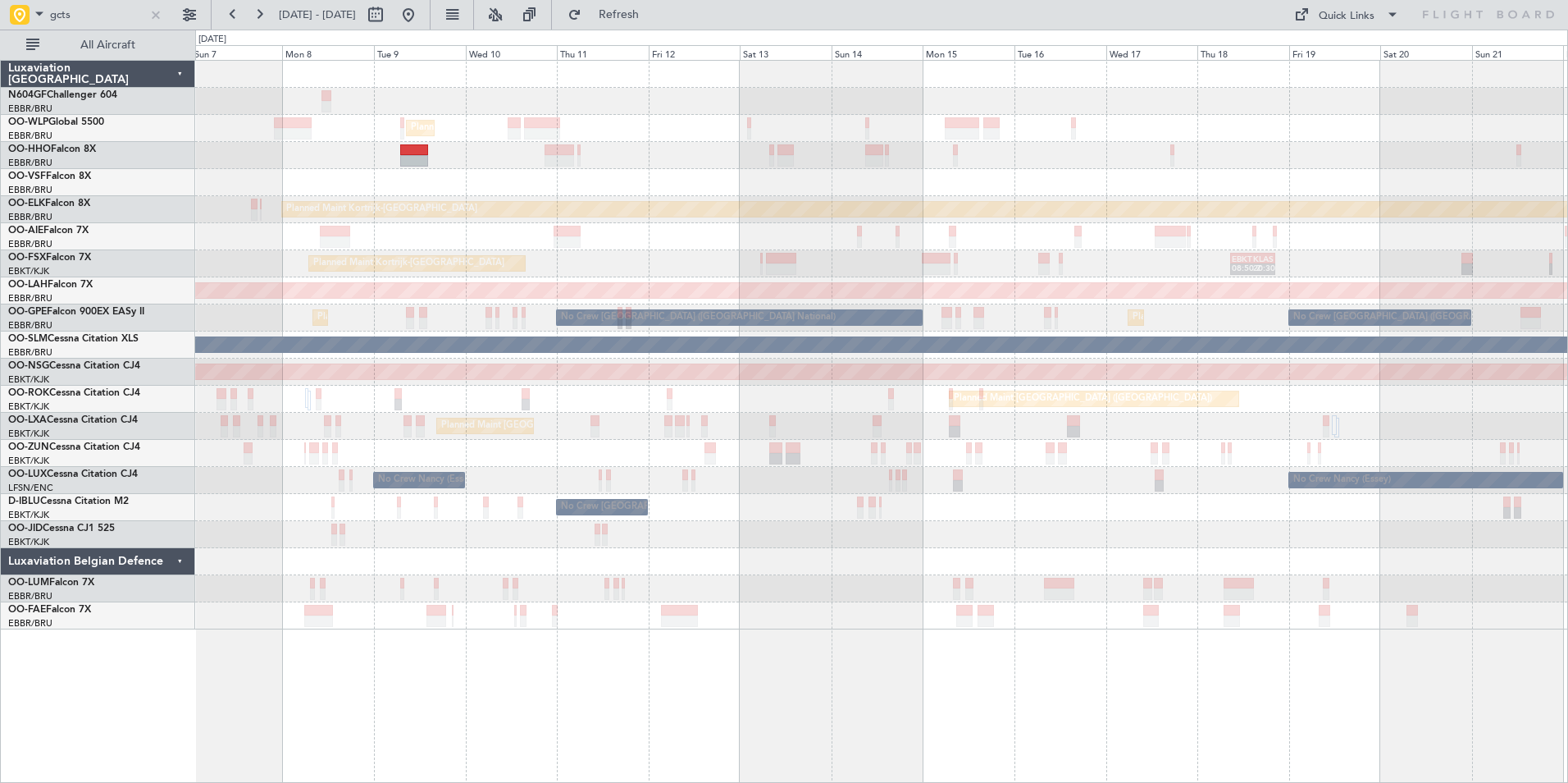
click at [751, 239] on div "Planned Maint Milan (Linate) Planned Maint [GEOGRAPHIC_DATA]-[GEOGRAPHIC_DATA] …" at bounding box center [881, 345] width 1372 height 569
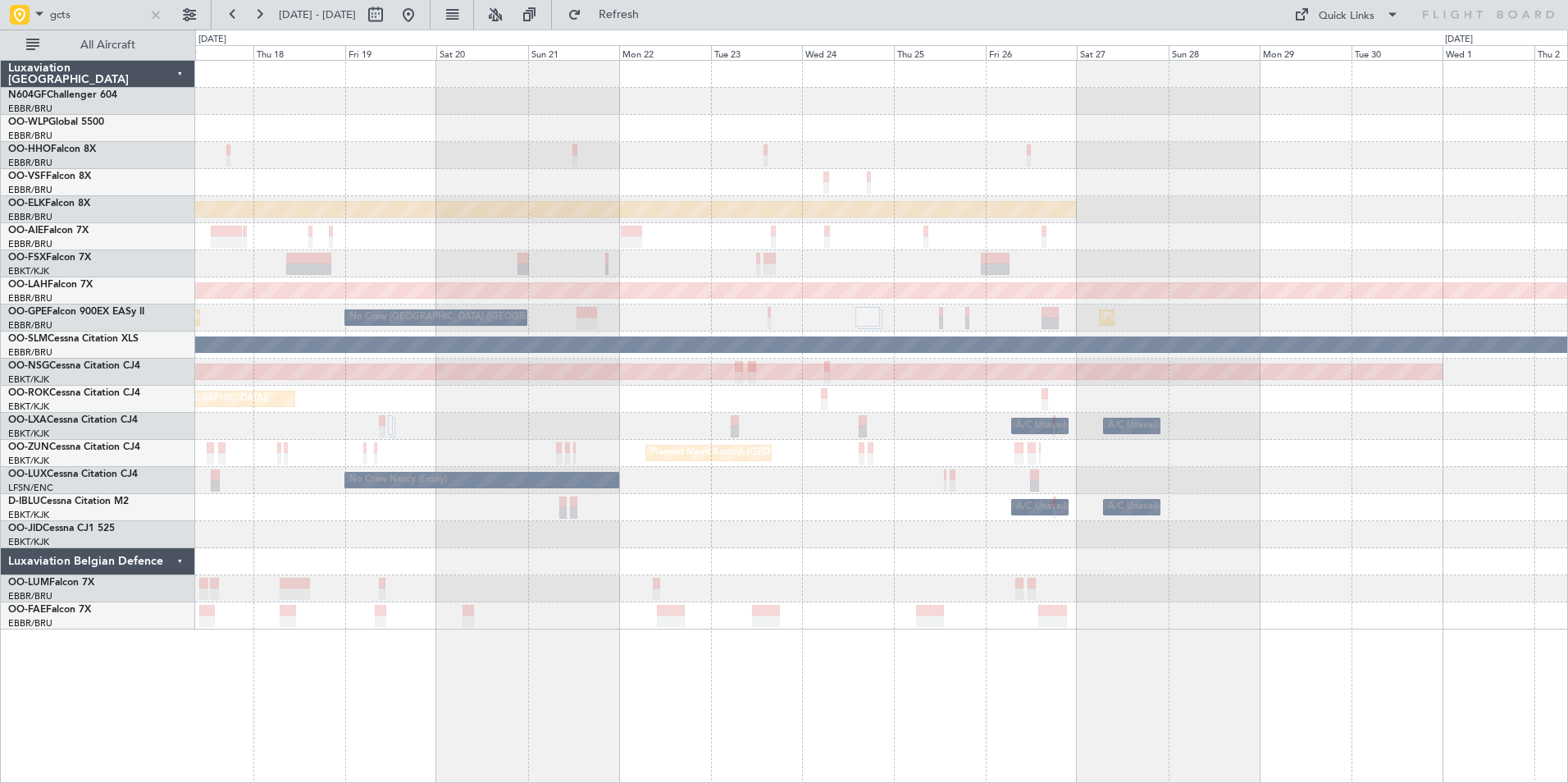
click at [493, 220] on div "Planned Maint Kortrijk-[GEOGRAPHIC_DATA] Planned [GEOGRAPHIC_DATA][PERSON_NAME]…" at bounding box center [881, 345] width 1372 height 569
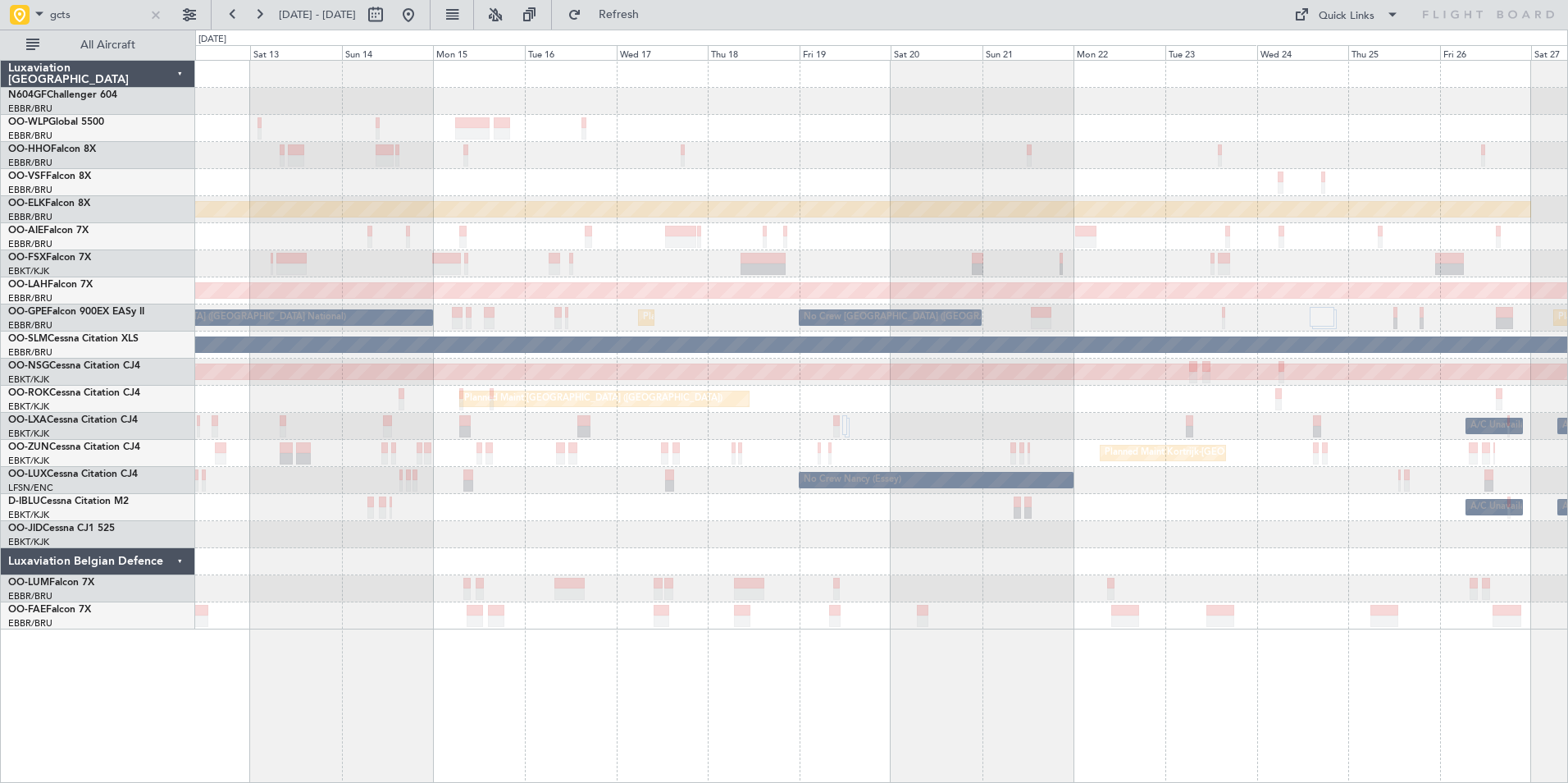
click at [1543, 220] on div "Planned Maint Milan (Linate) Planned Maint [GEOGRAPHIC_DATA]-[GEOGRAPHIC_DATA] …" at bounding box center [881, 345] width 1372 height 569
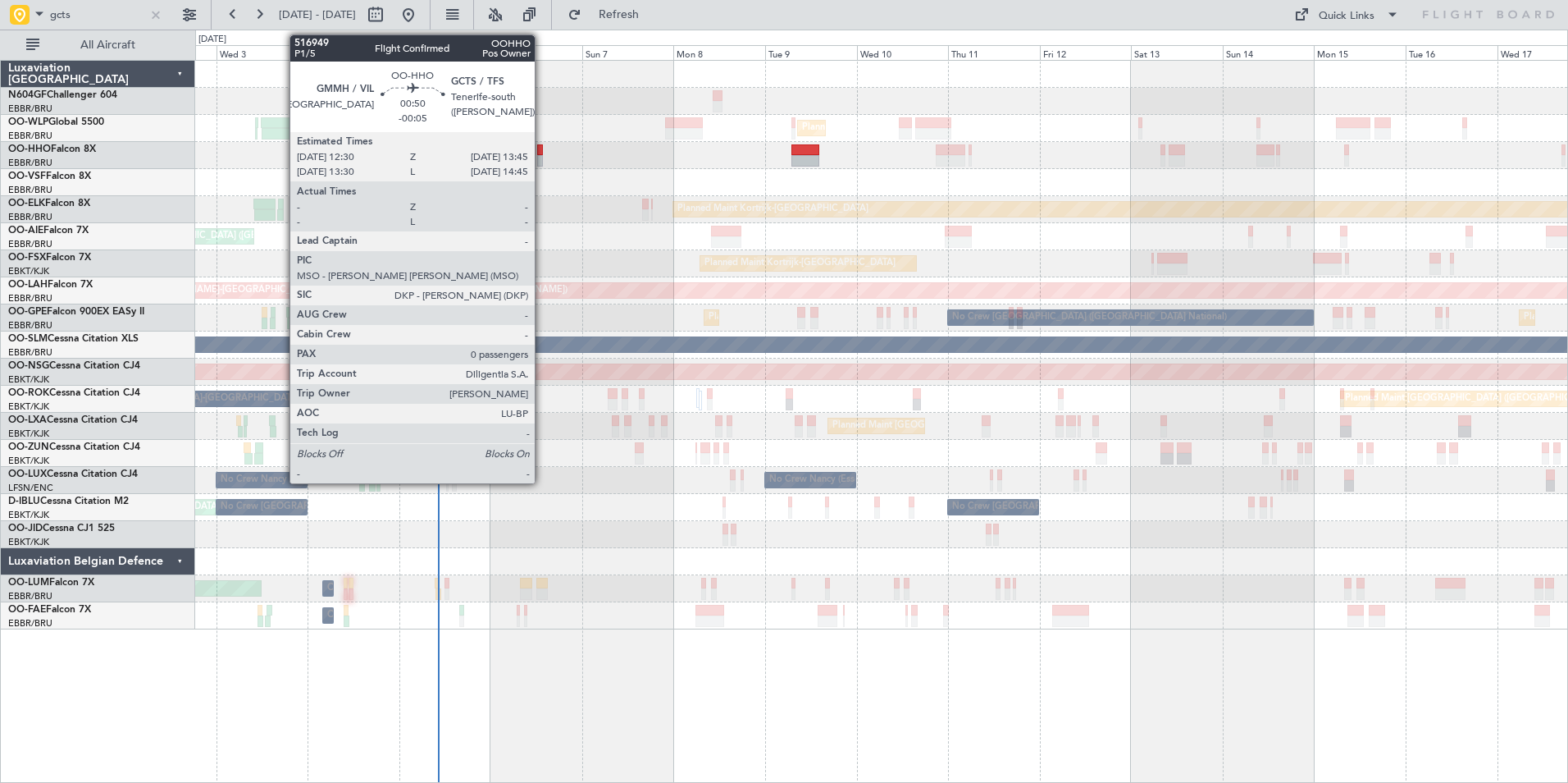
click at [542, 161] on div at bounding box center [540, 161] width 5 height 11
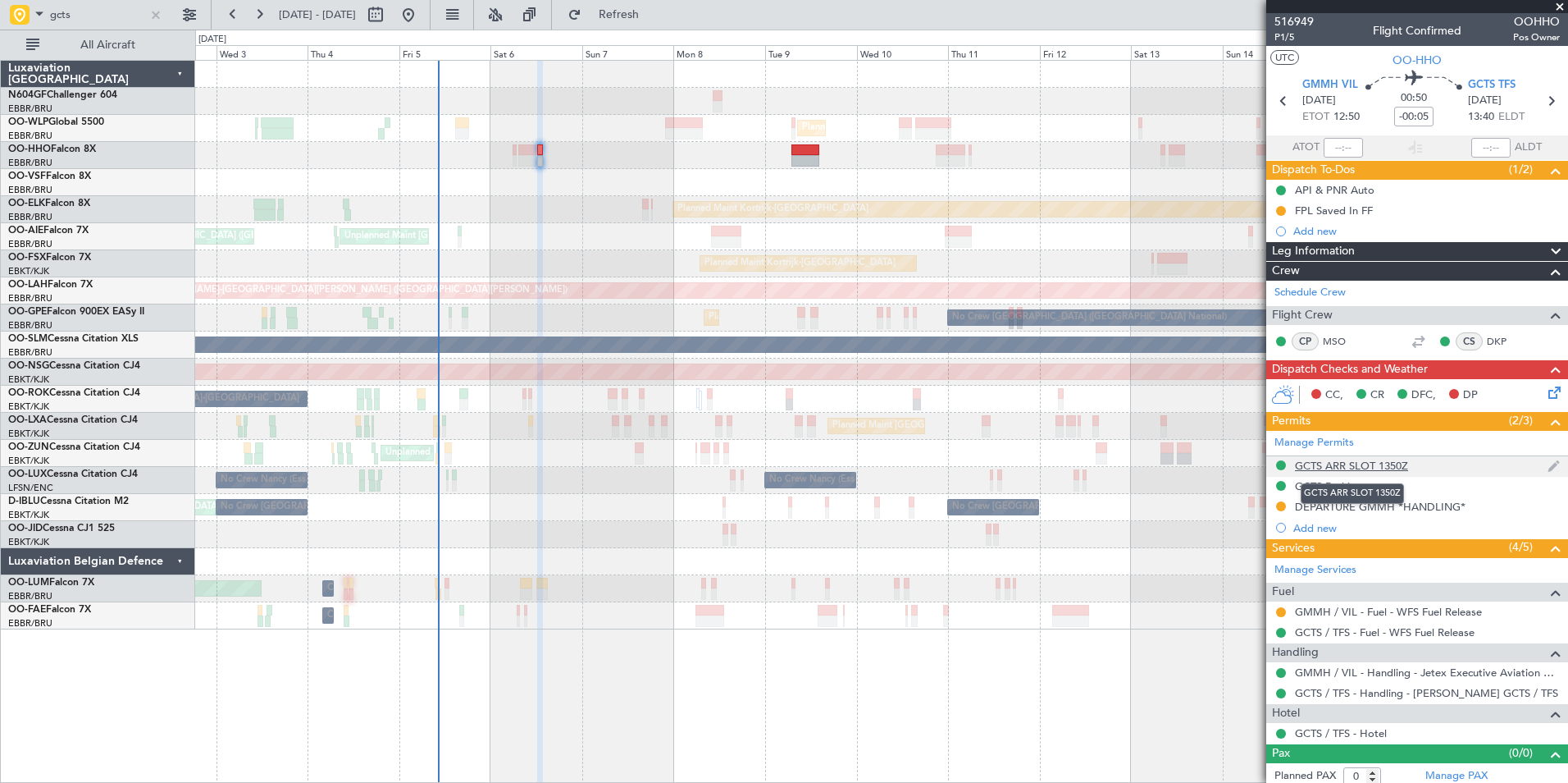
click at [1325, 463] on div "GCTS ARR SLOT 1350Z" at bounding box center [1351, 465] width 113 height 14
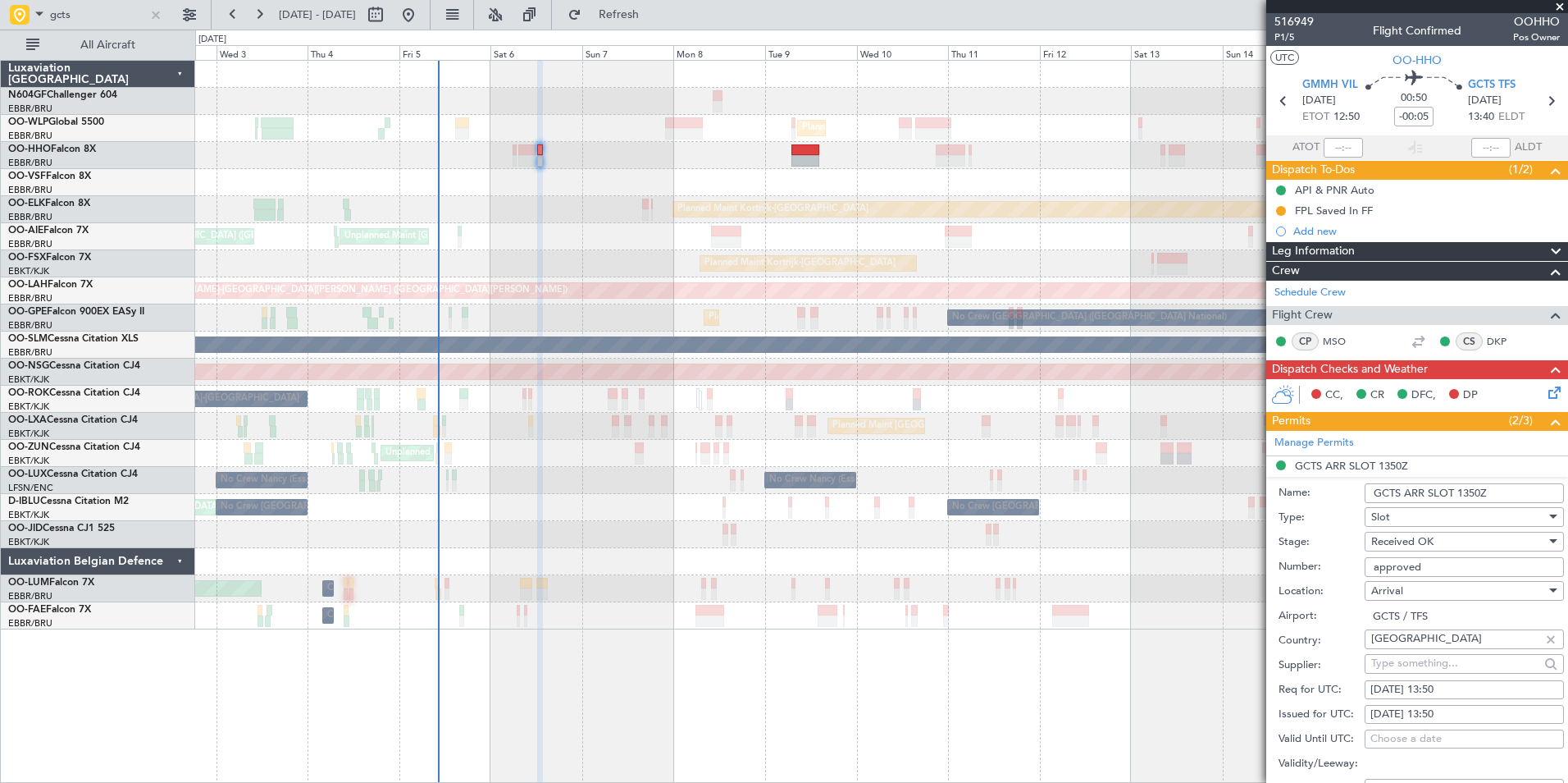
scroll to position [246, 0]
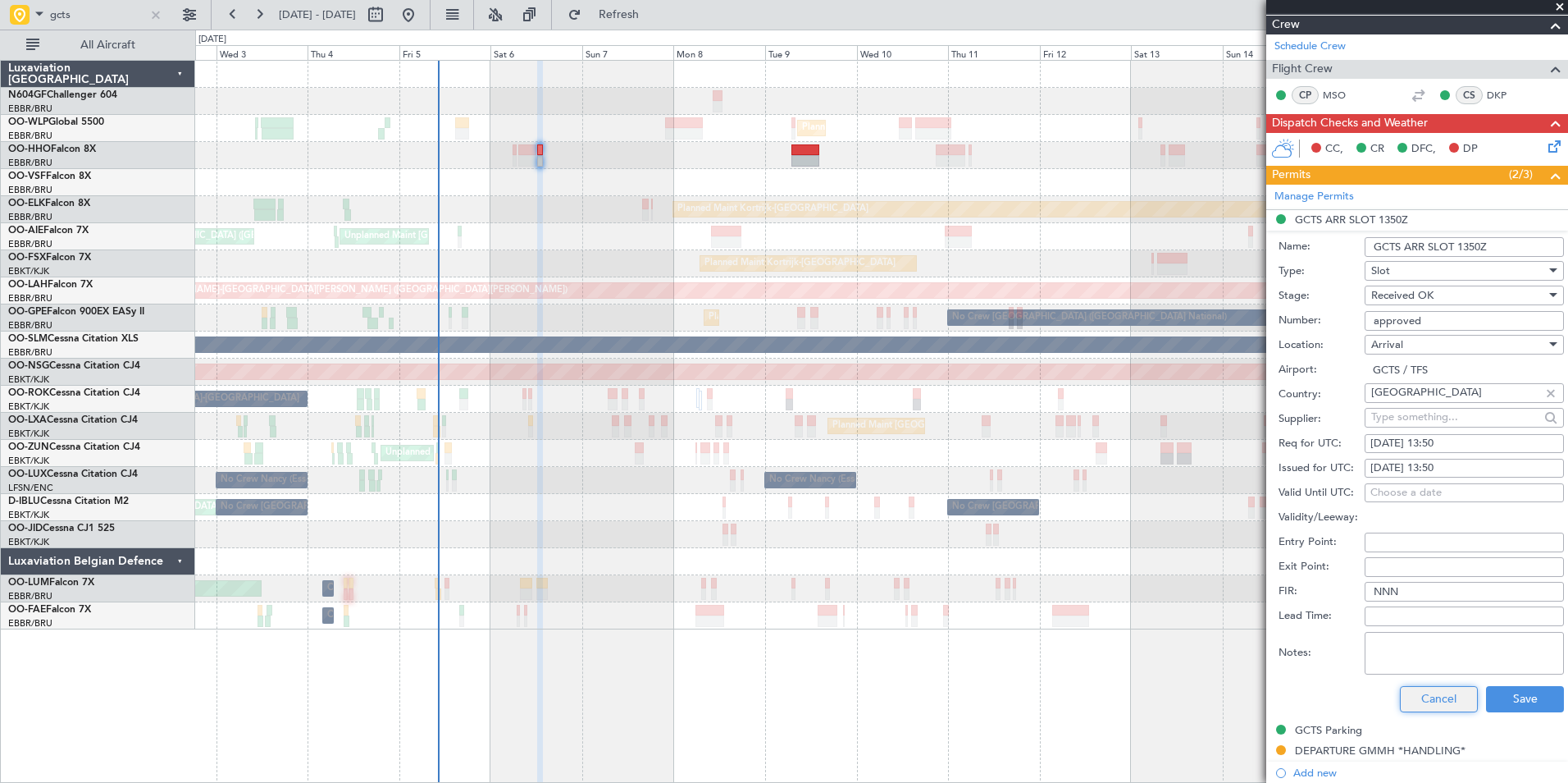
click at [1432, 691] on button "Cancel" at bounding box center [1439, 699] width 78 height 26
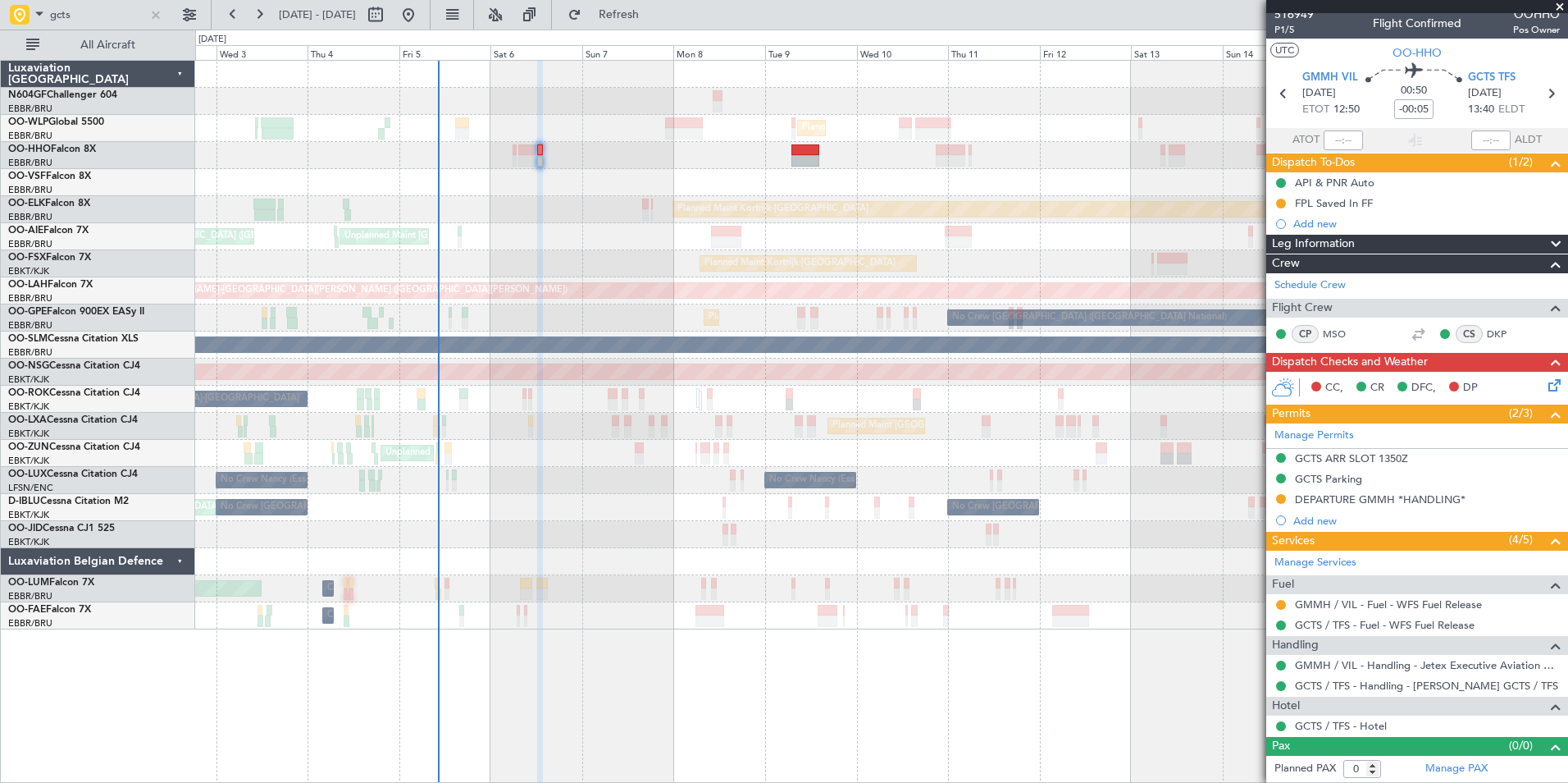
scroll to position [7, 0]
click at [41, 10] on span at bounding box center [39, 13] width 20 height 21
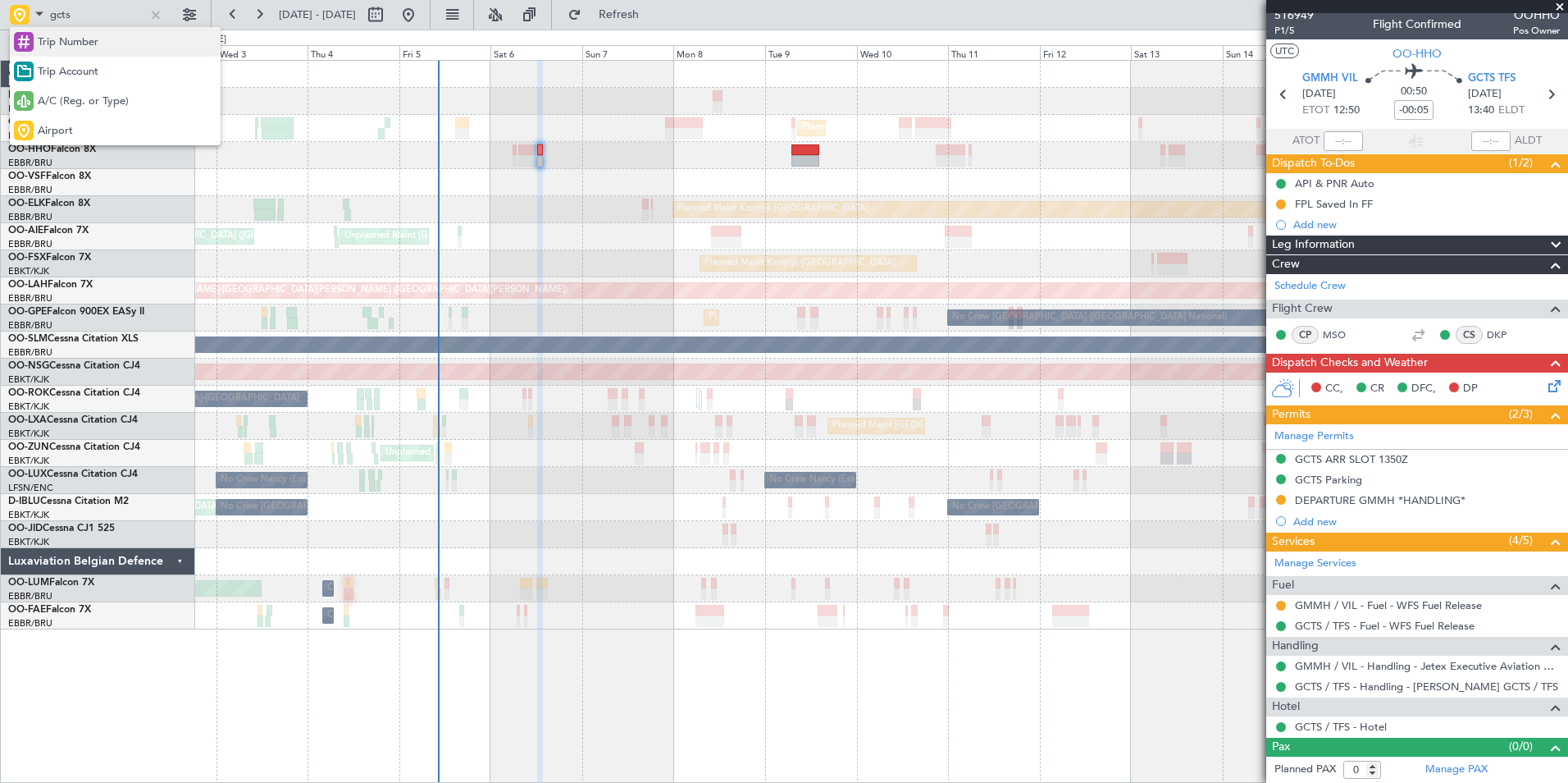
click at [68, 41] on span "Trip Number" at bounding box center [68, 42] width 60 height 16
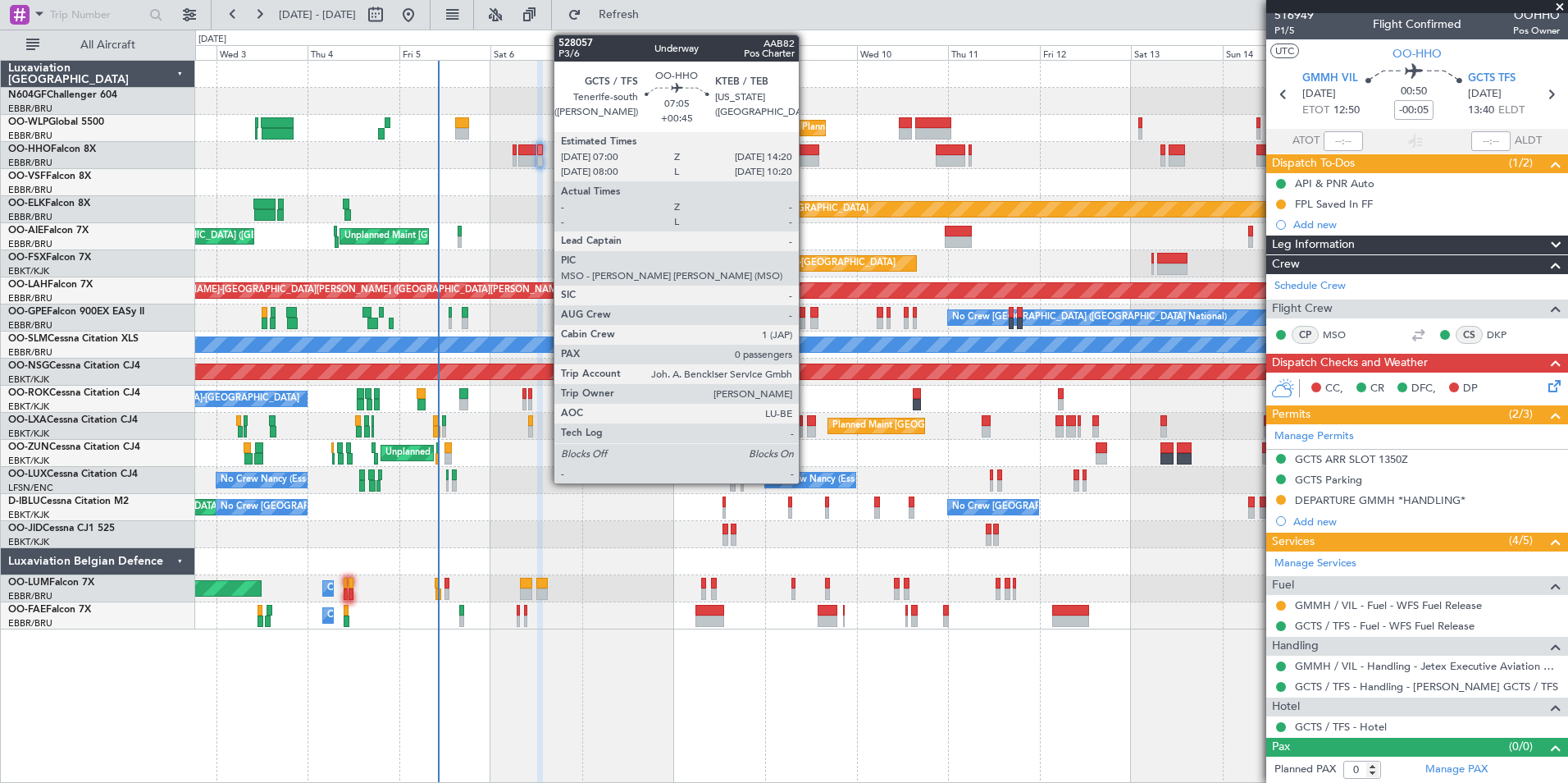
click at [806, 162] on div at bounding box center [806, 161] width 28 height 11
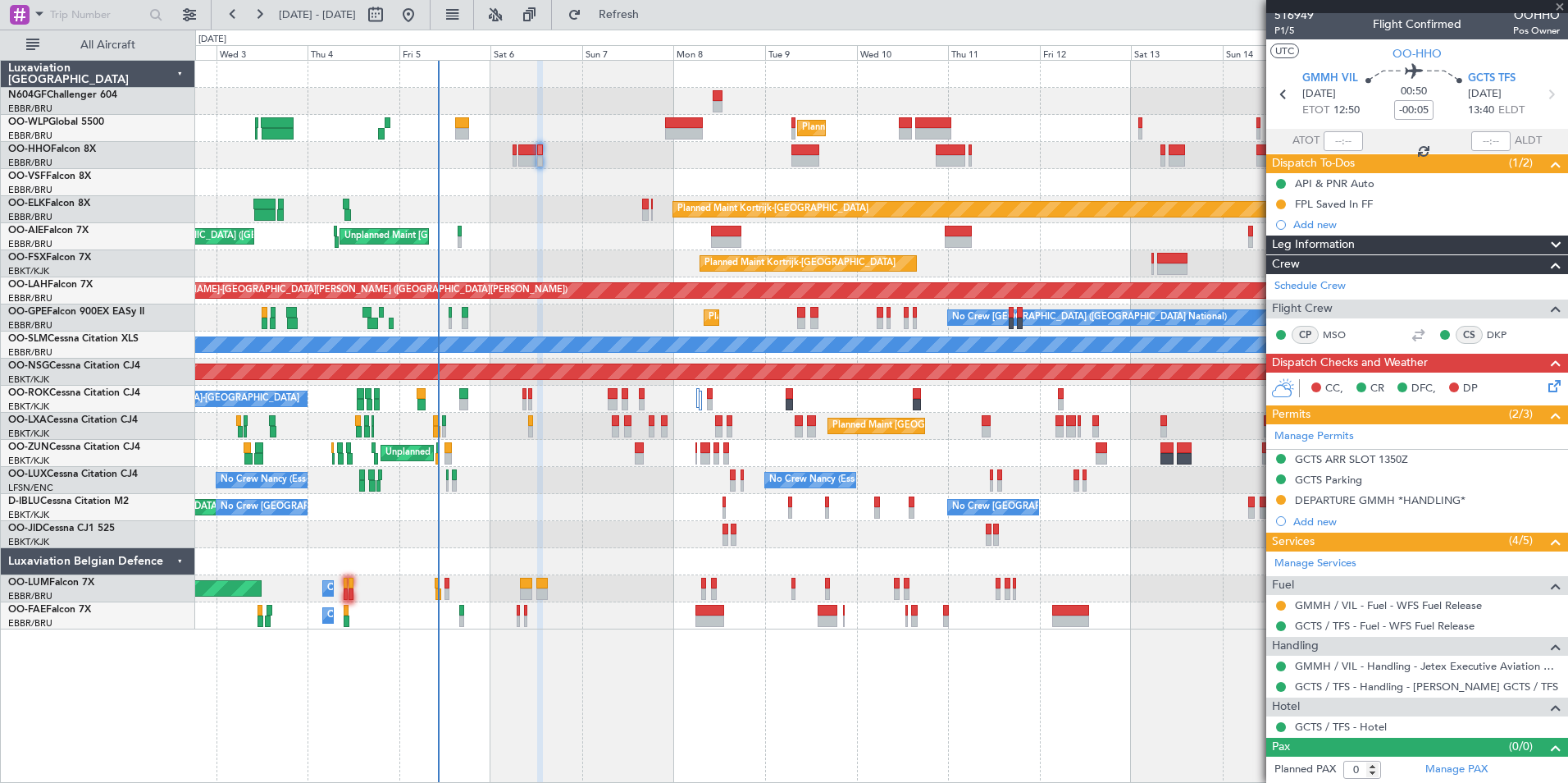
type input "+00:45"
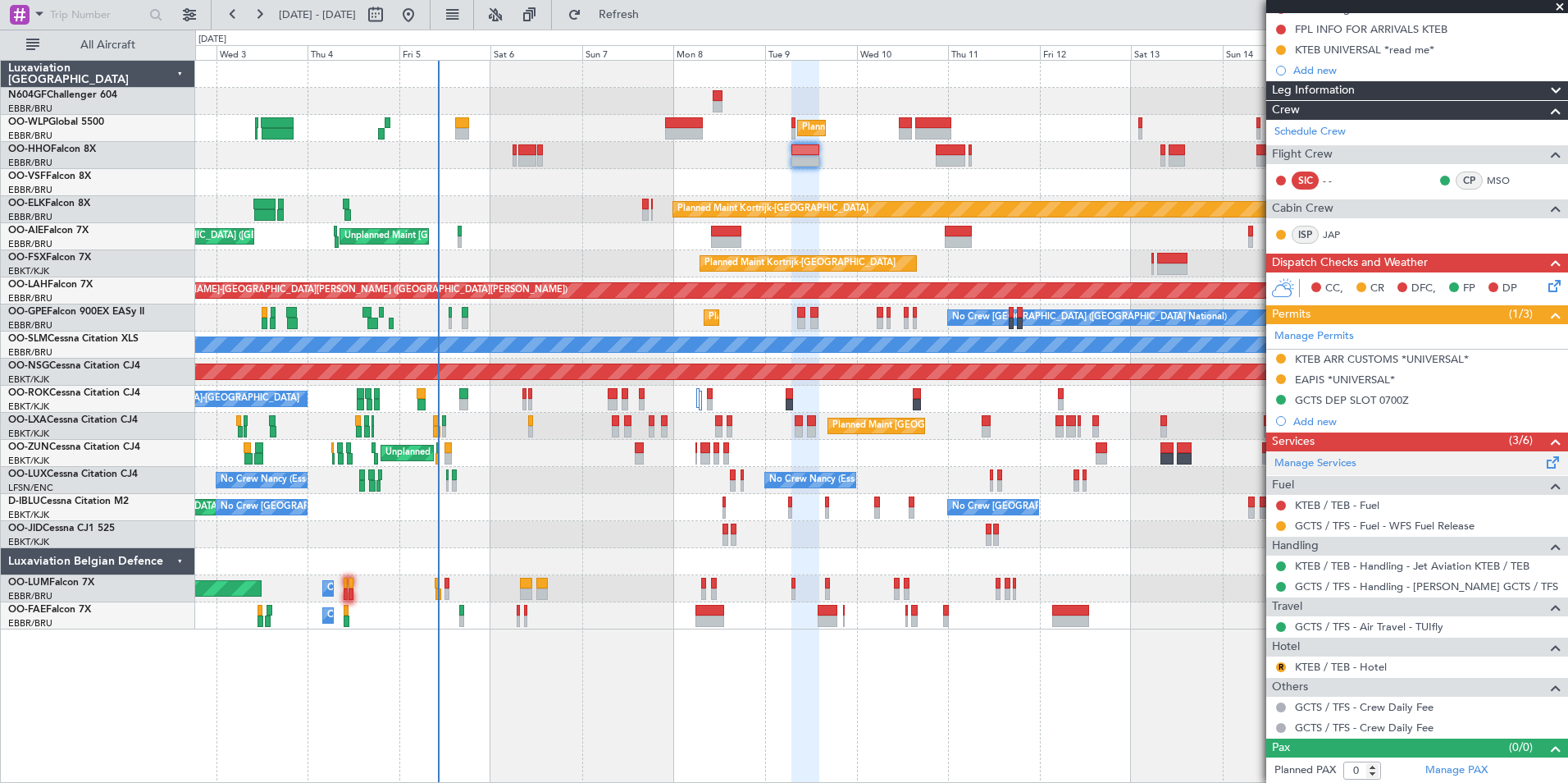
scroll to position [182, 0]
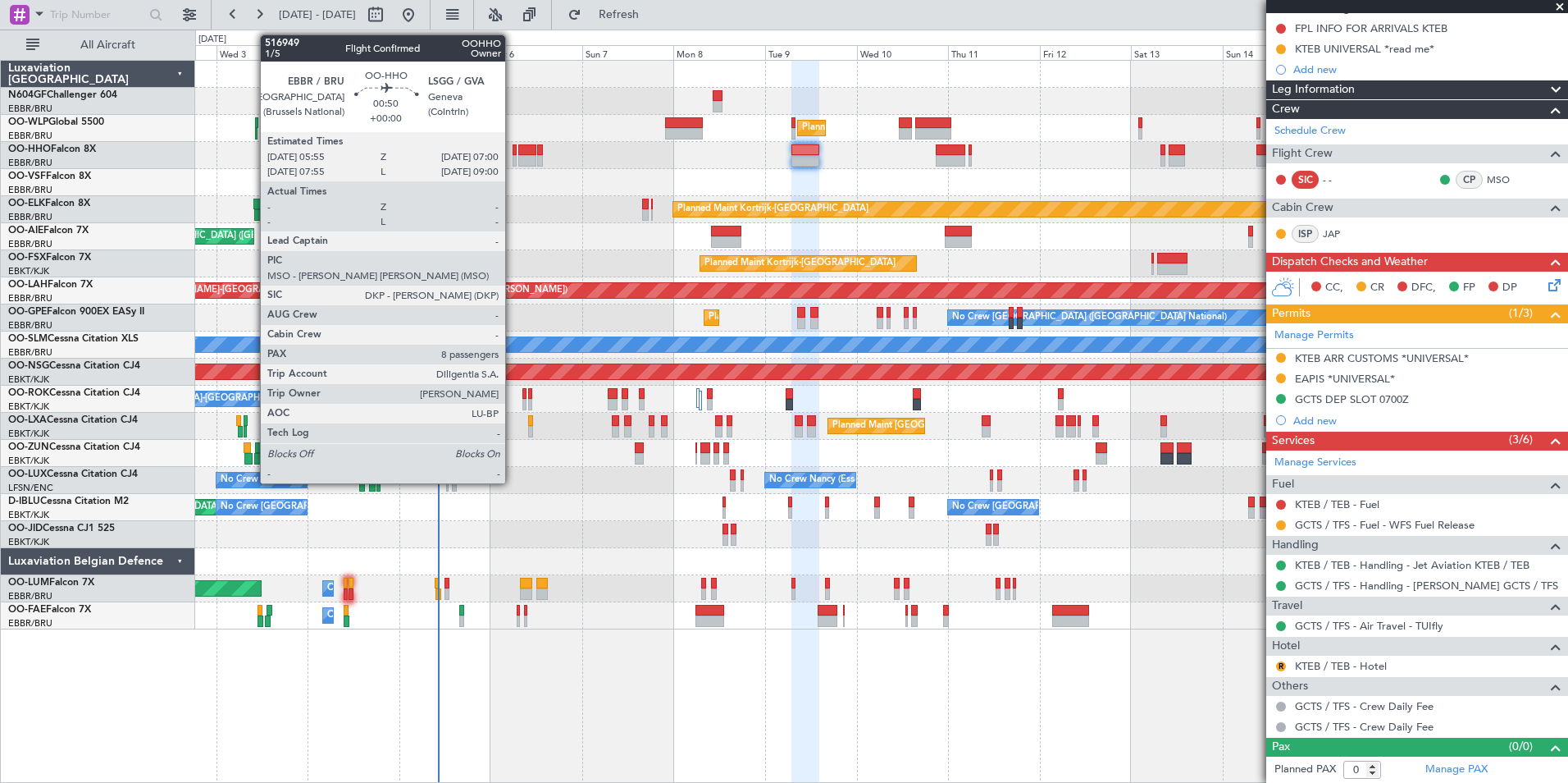
click at [512, 151] on div at bounding box center [514, 150] width 5 height 11
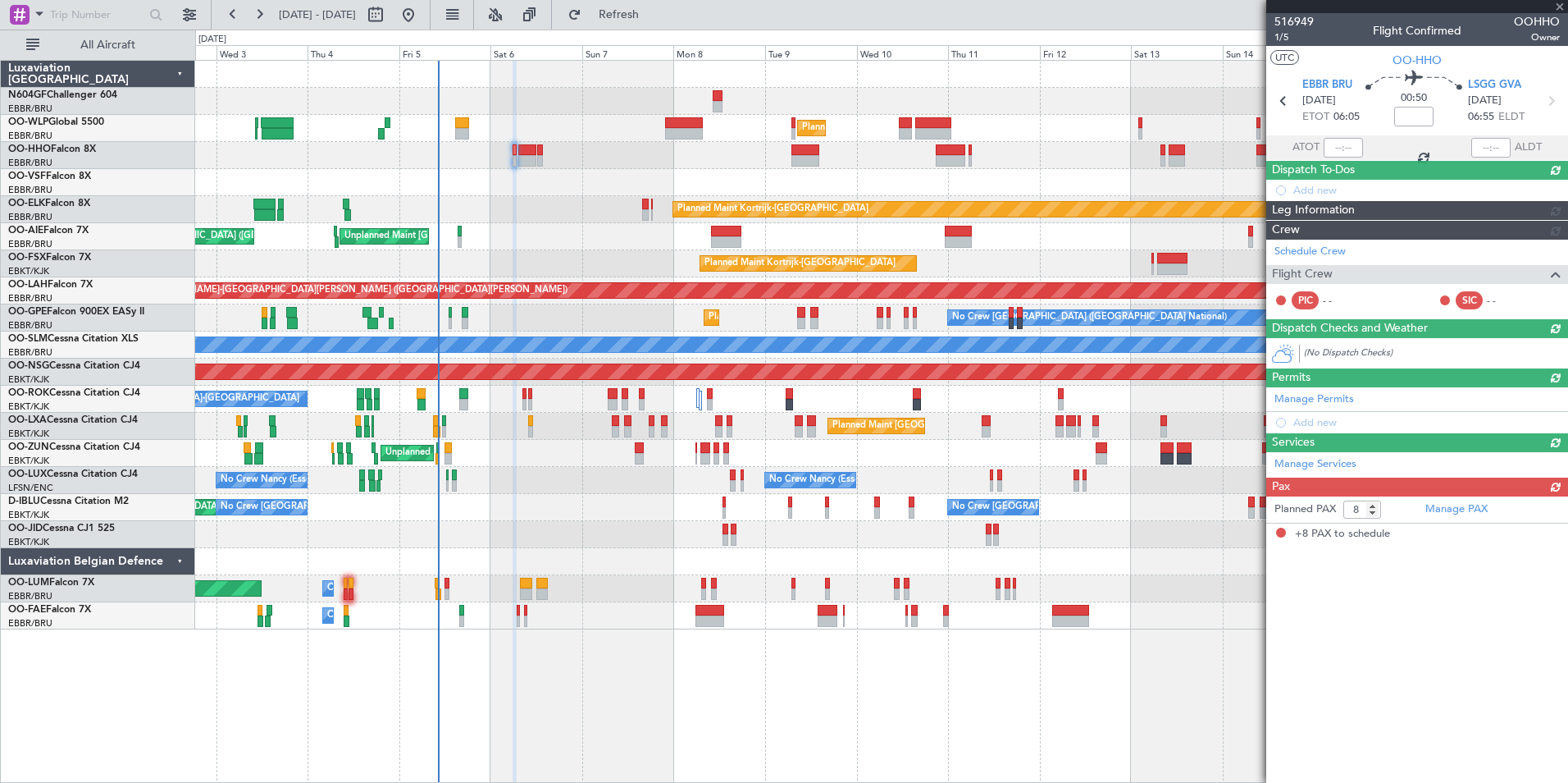
scroll to position [0, 0]
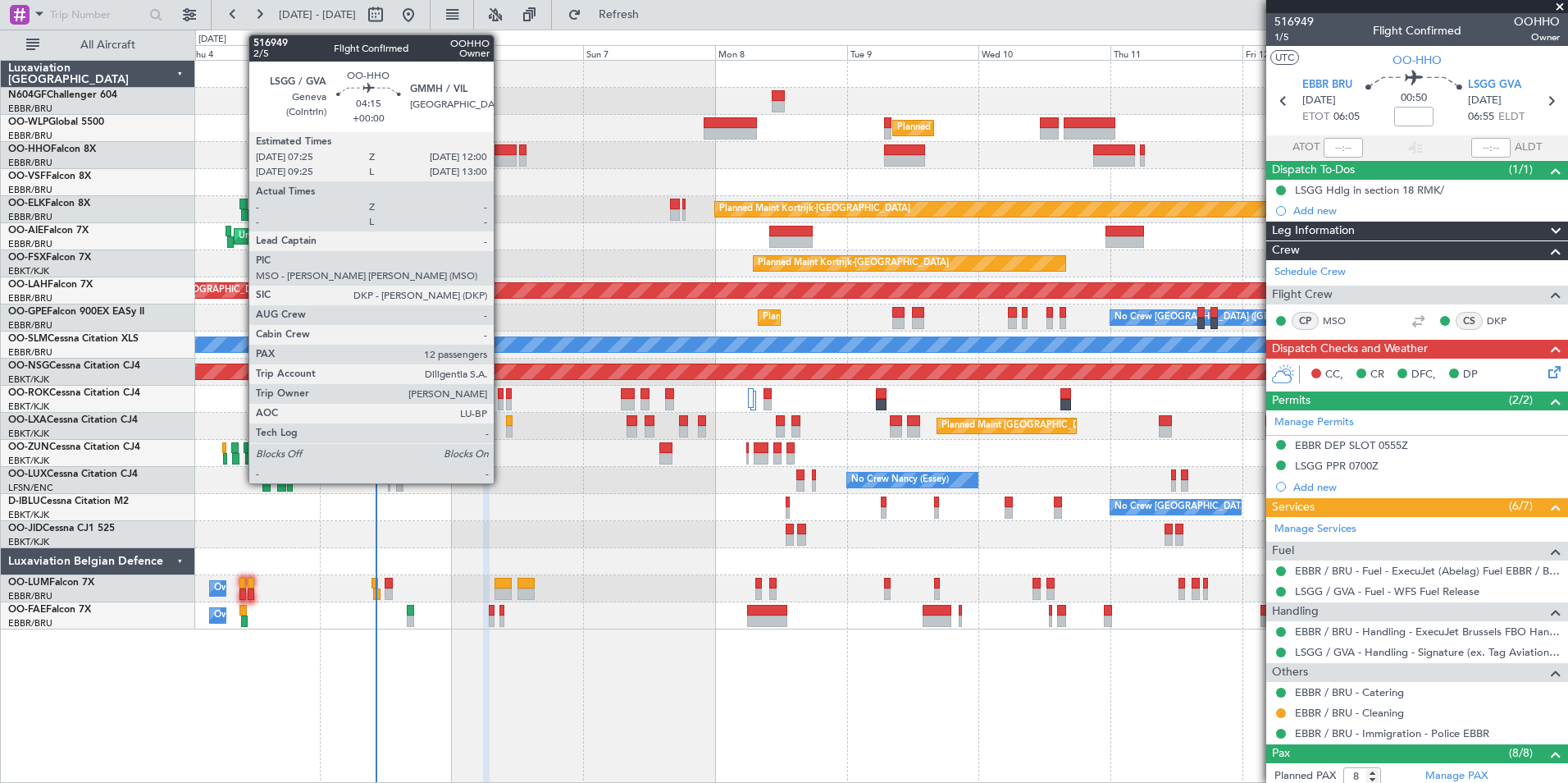
click at [501, 160] on div at bounding box center [504, 161] width 25 height 11
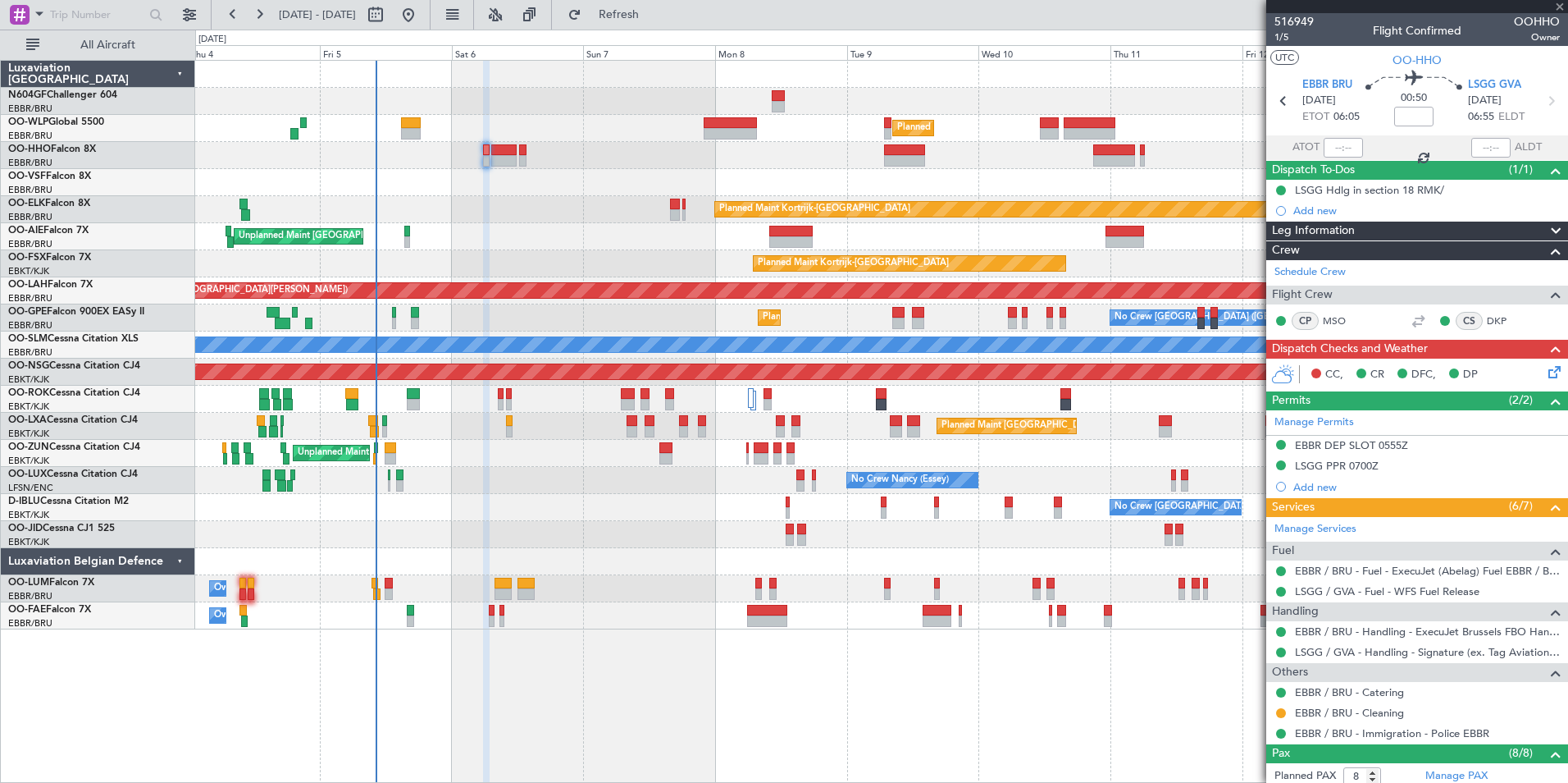
type input "12"
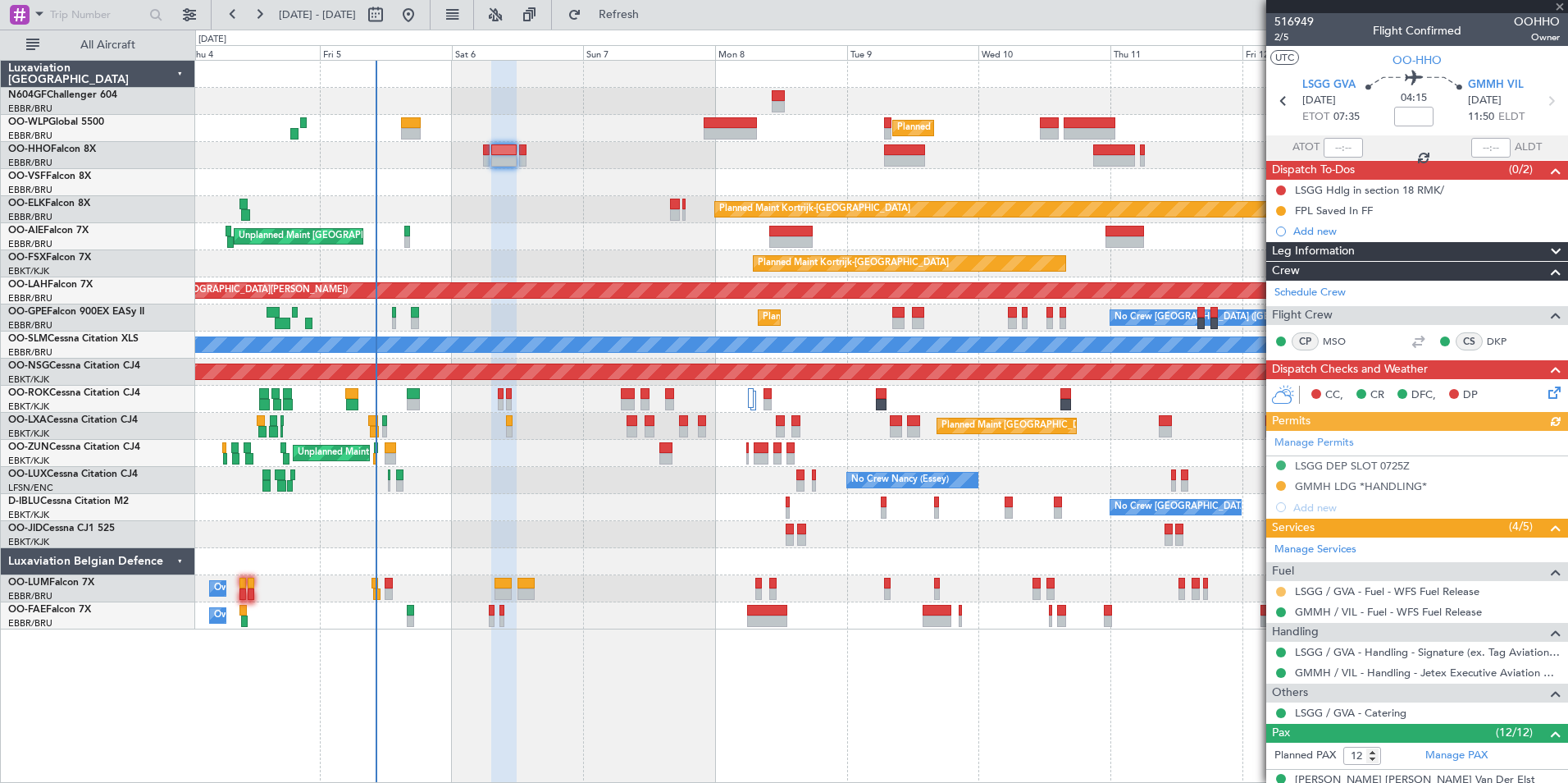
click at [1284, 593] on button at bounding box center [1281, 592] width 9 height 9
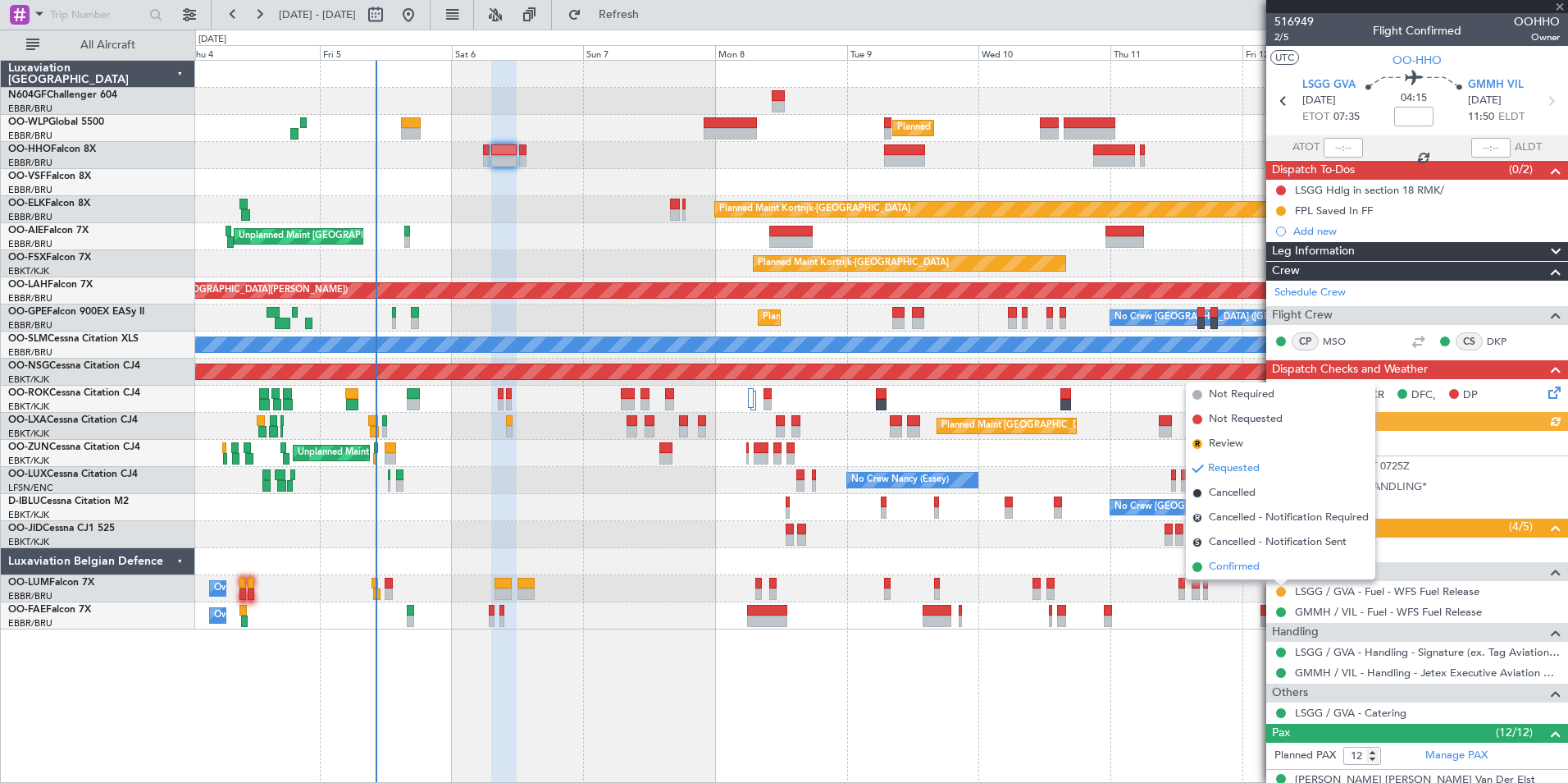
click at [1231, 578] on li "Confirmed" at bounding box center [1281, 567] width 189 height 24
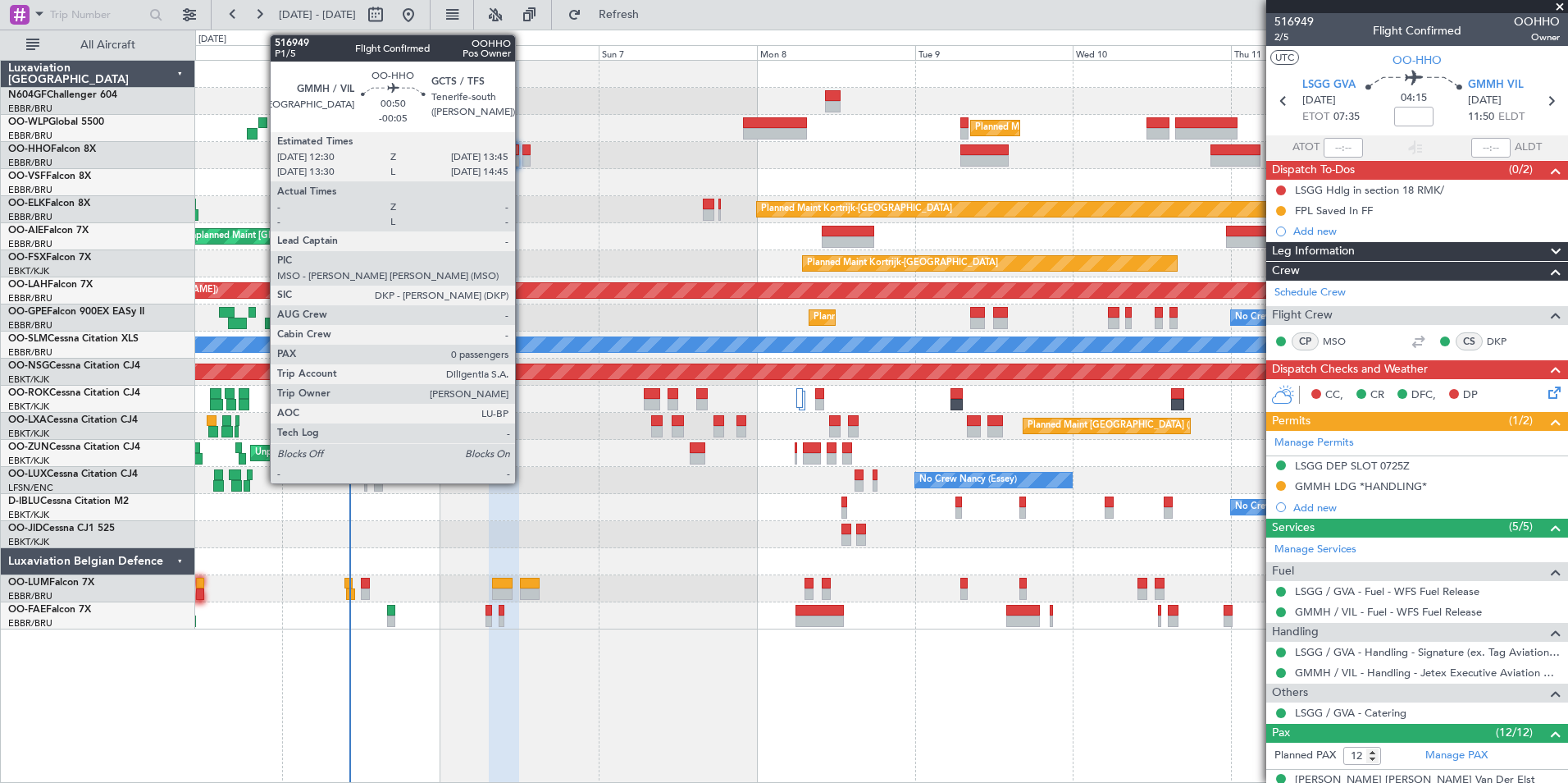
click at [523, 148] on div at bounding box center [527, 150] width 9 height 11
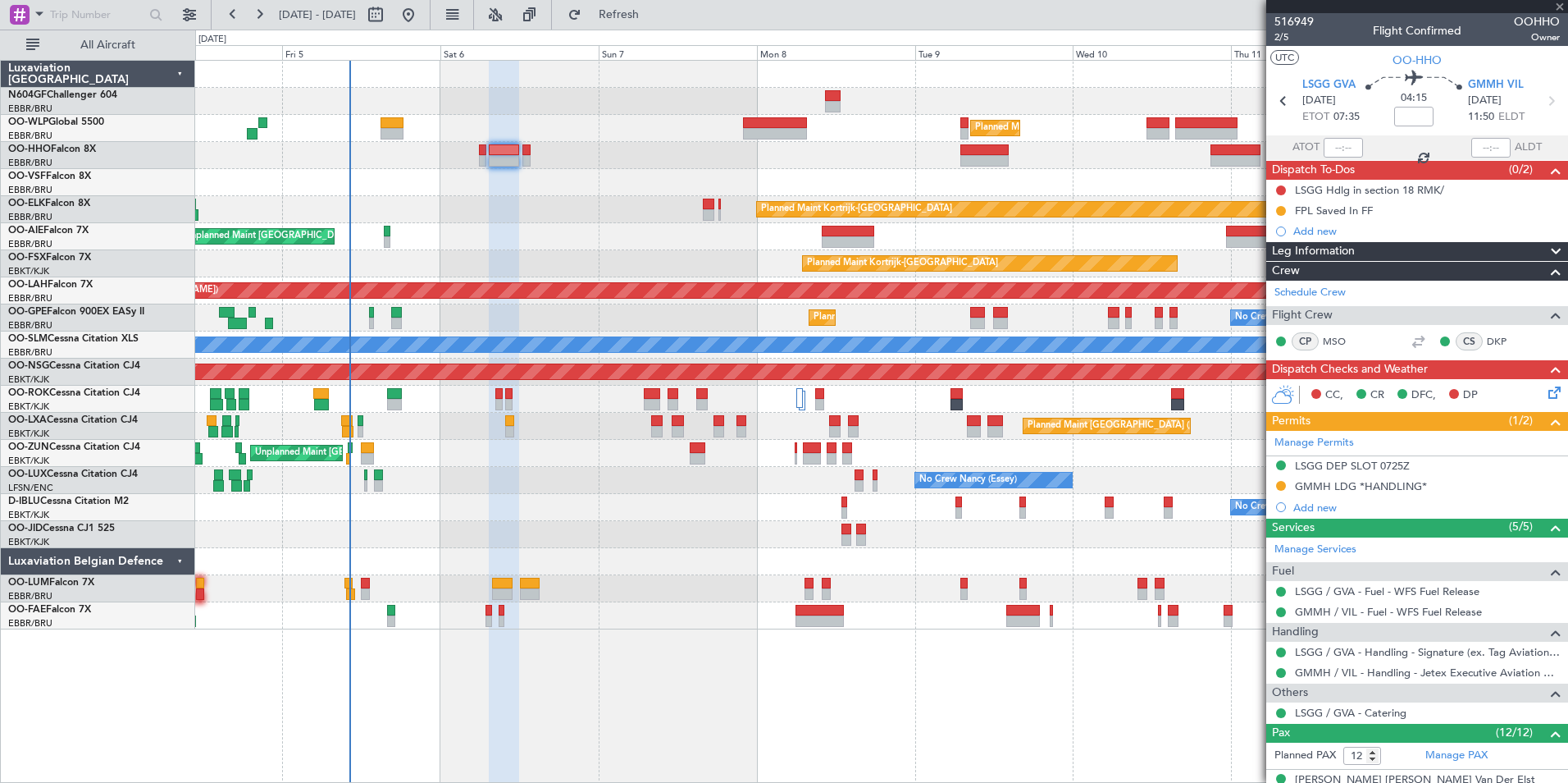
type input "-00:05"
type input "0"
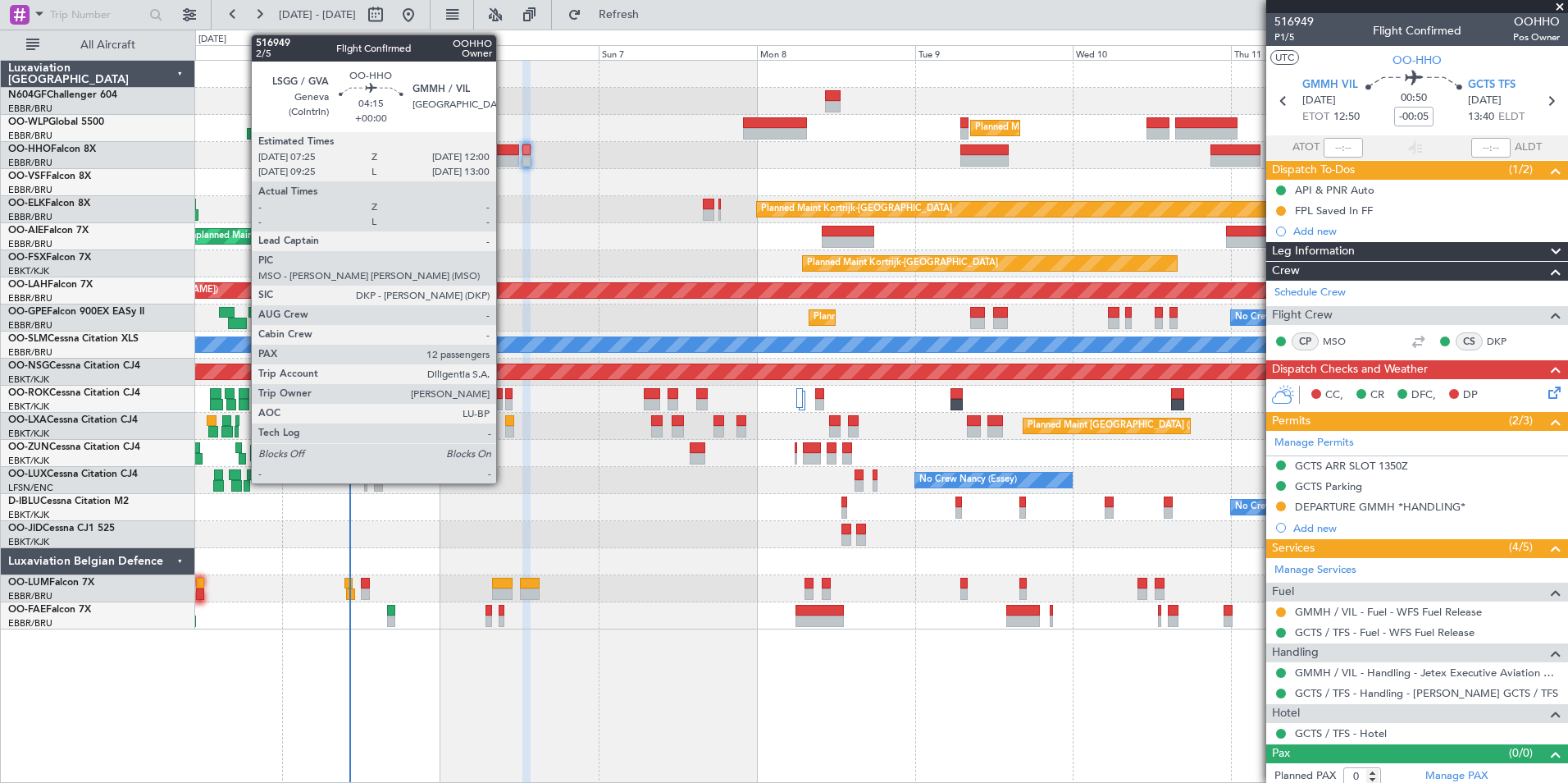
click at [504, 155] on div at bounding box center [504, 161] width 30 height 11
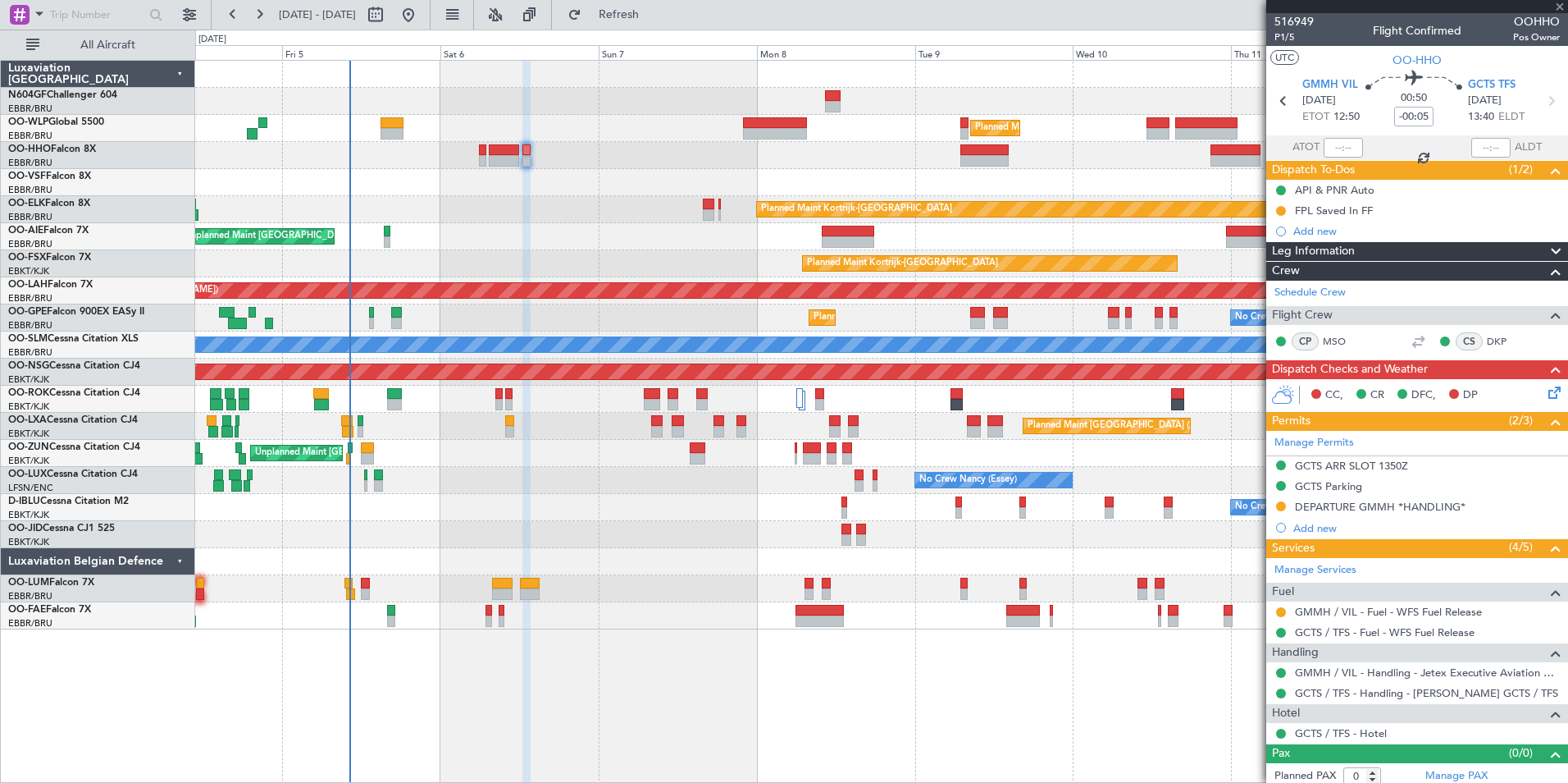
type input "12"
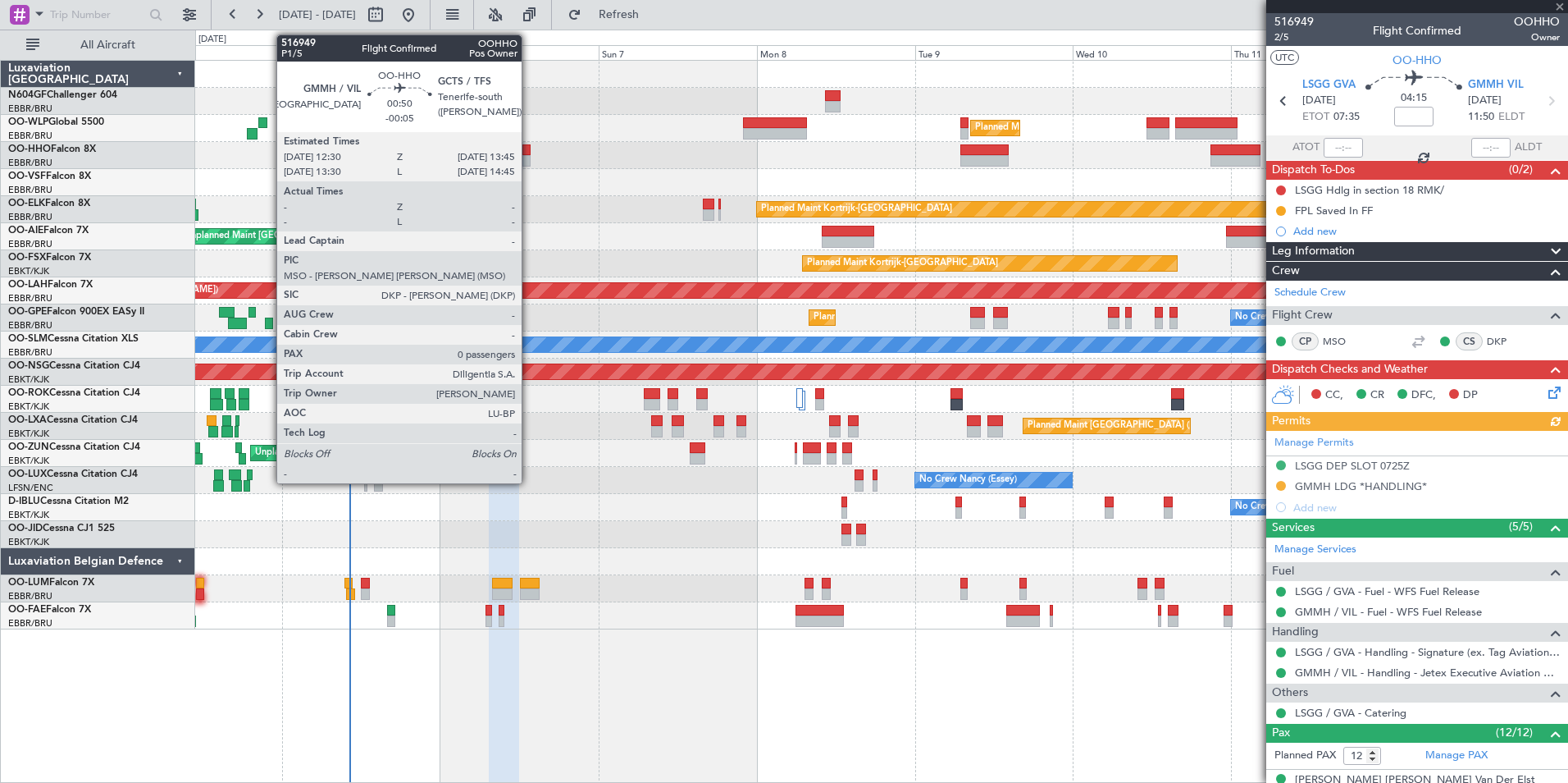
click at [529, 162] on div at bounding box center [527, 161] width 9 height 11
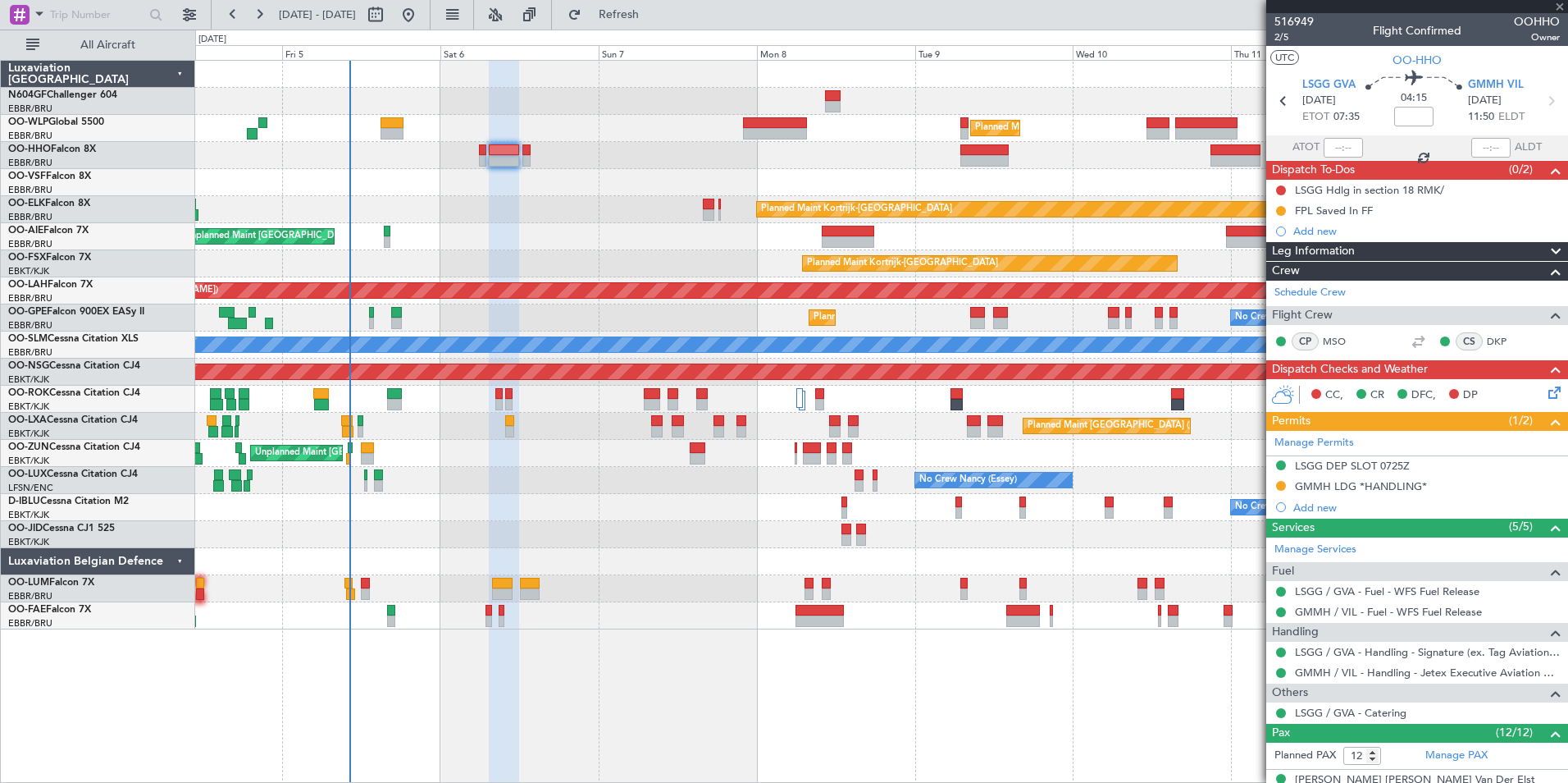
type input "-00:05"
type input "0"
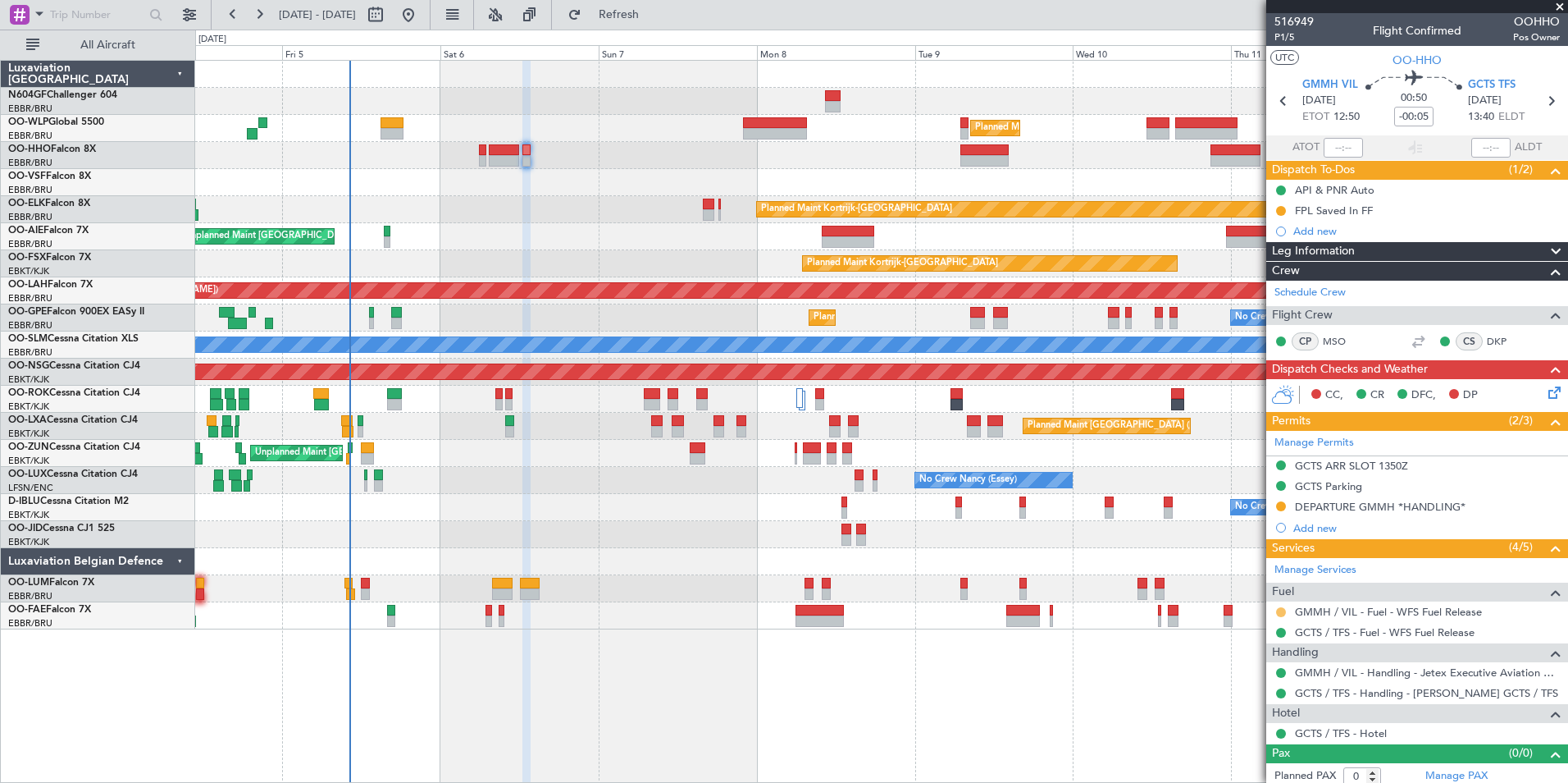
click at [1283, 612] on button at bounding box center [1281, 612] width 9 height 9
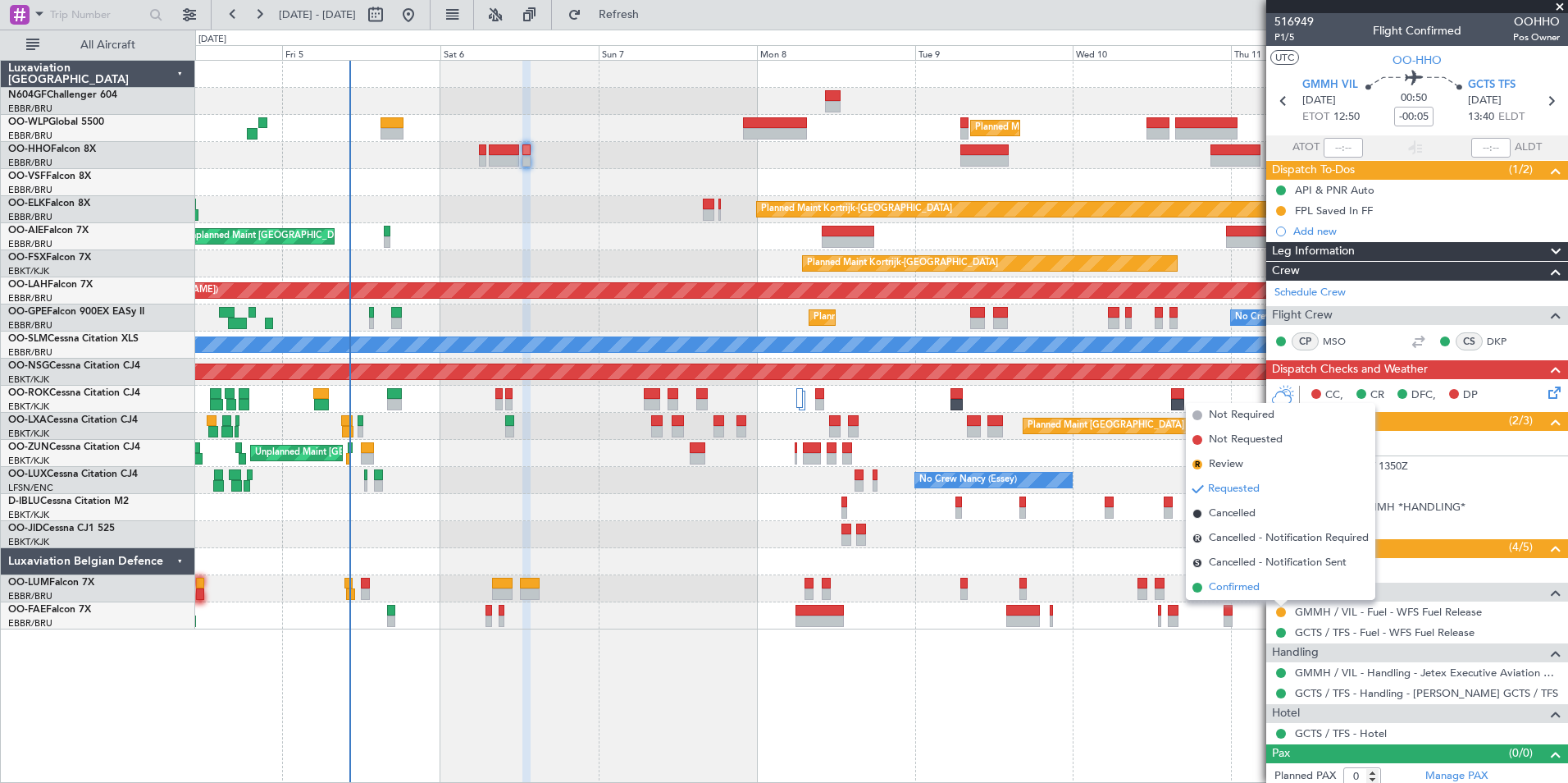
click at [1248, 597] on li "Confirmed" at bounding box center [1281, 588] width 189 height 24
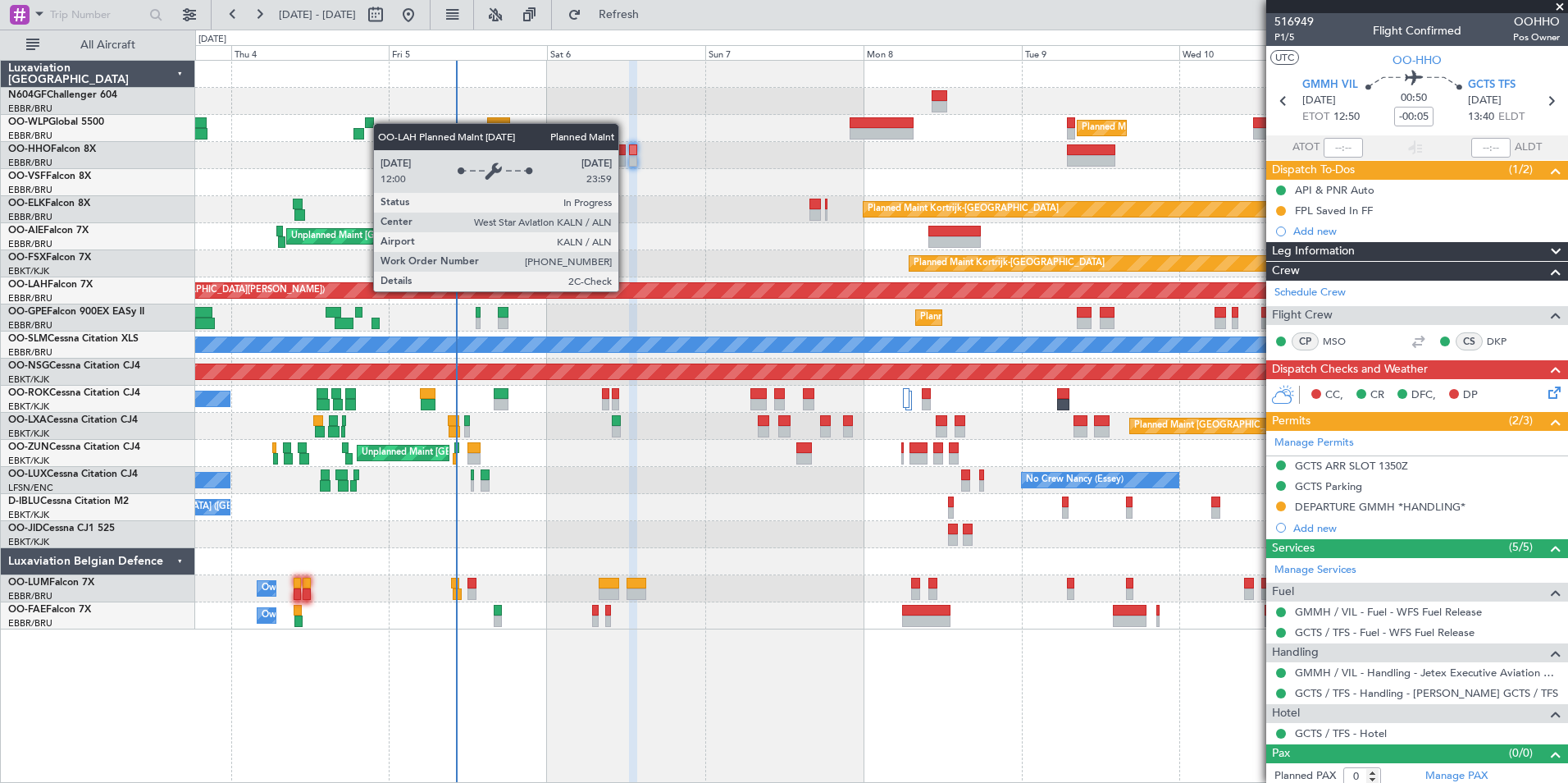
click at [774, 289] on div "Planned Maint [PERSON_NAME]-[GEOGRAPHIC_DATA][PERSON_NAME] ([GEOGRAPHIC_DATA][P…" at bounding box center [1388, 291] width 3104 height 15
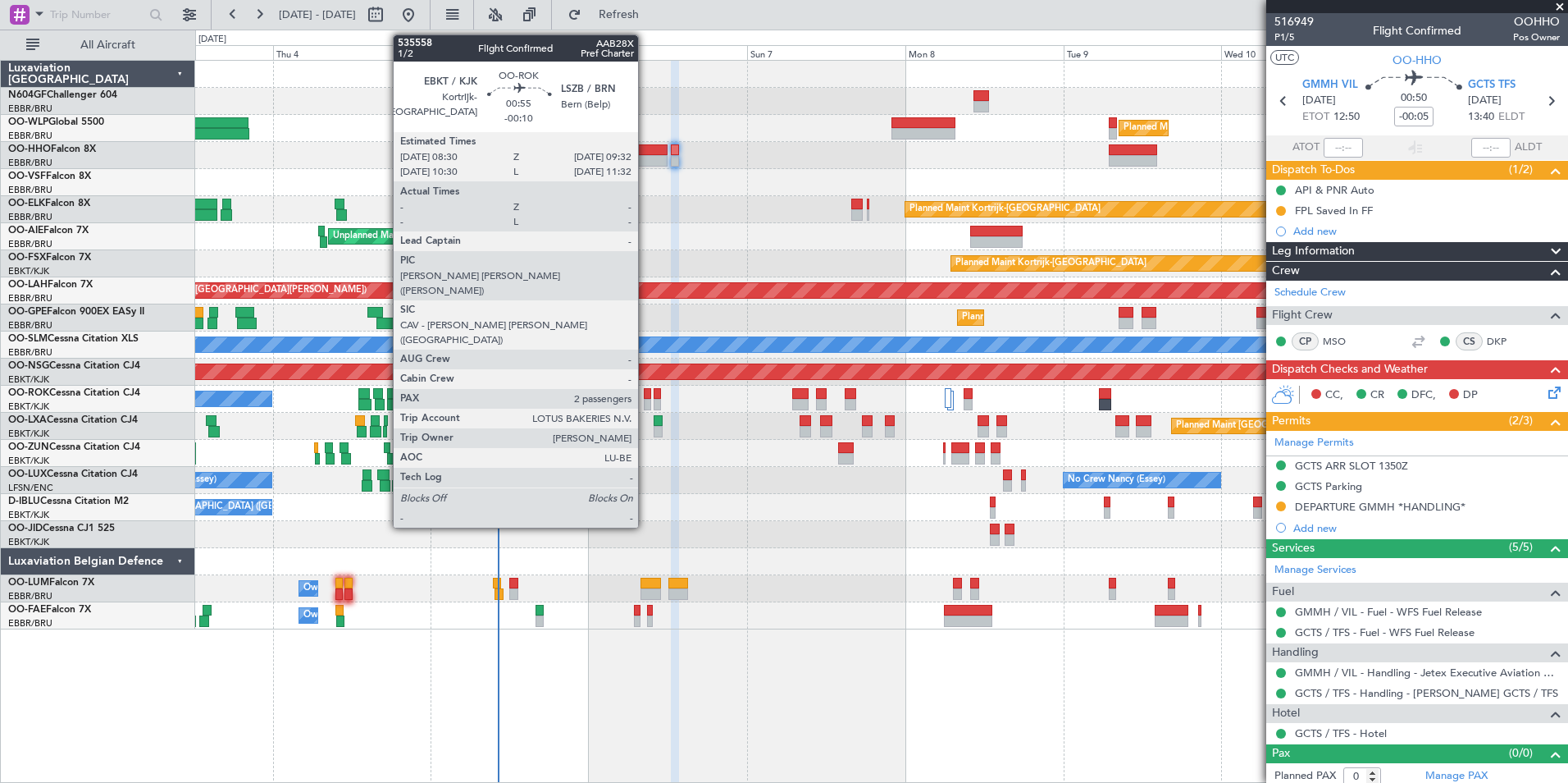
click at [646, 392] on div at bounding box center [648, 394] width 8 height 11
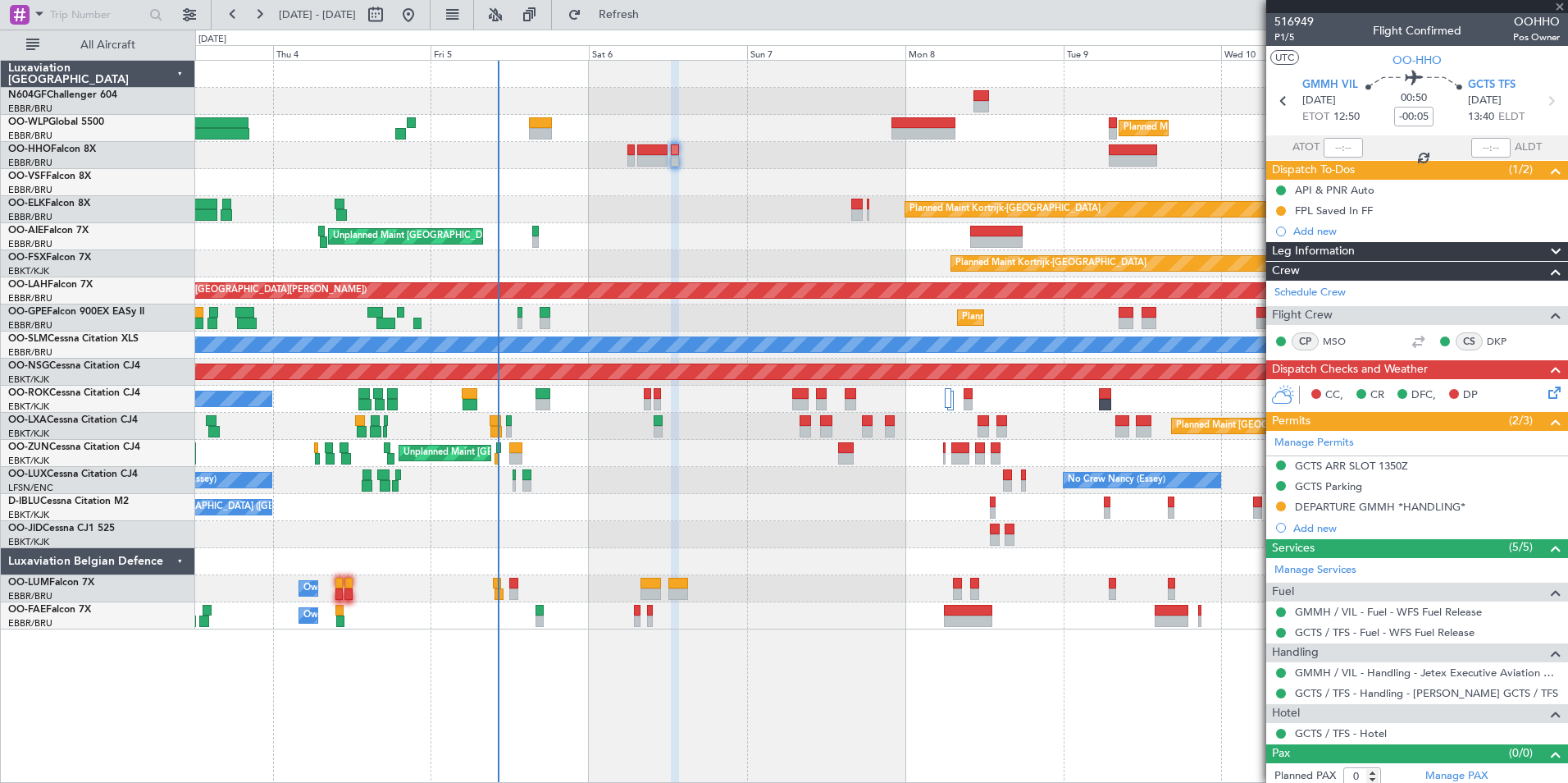
type input "-00:10"
type input "2"
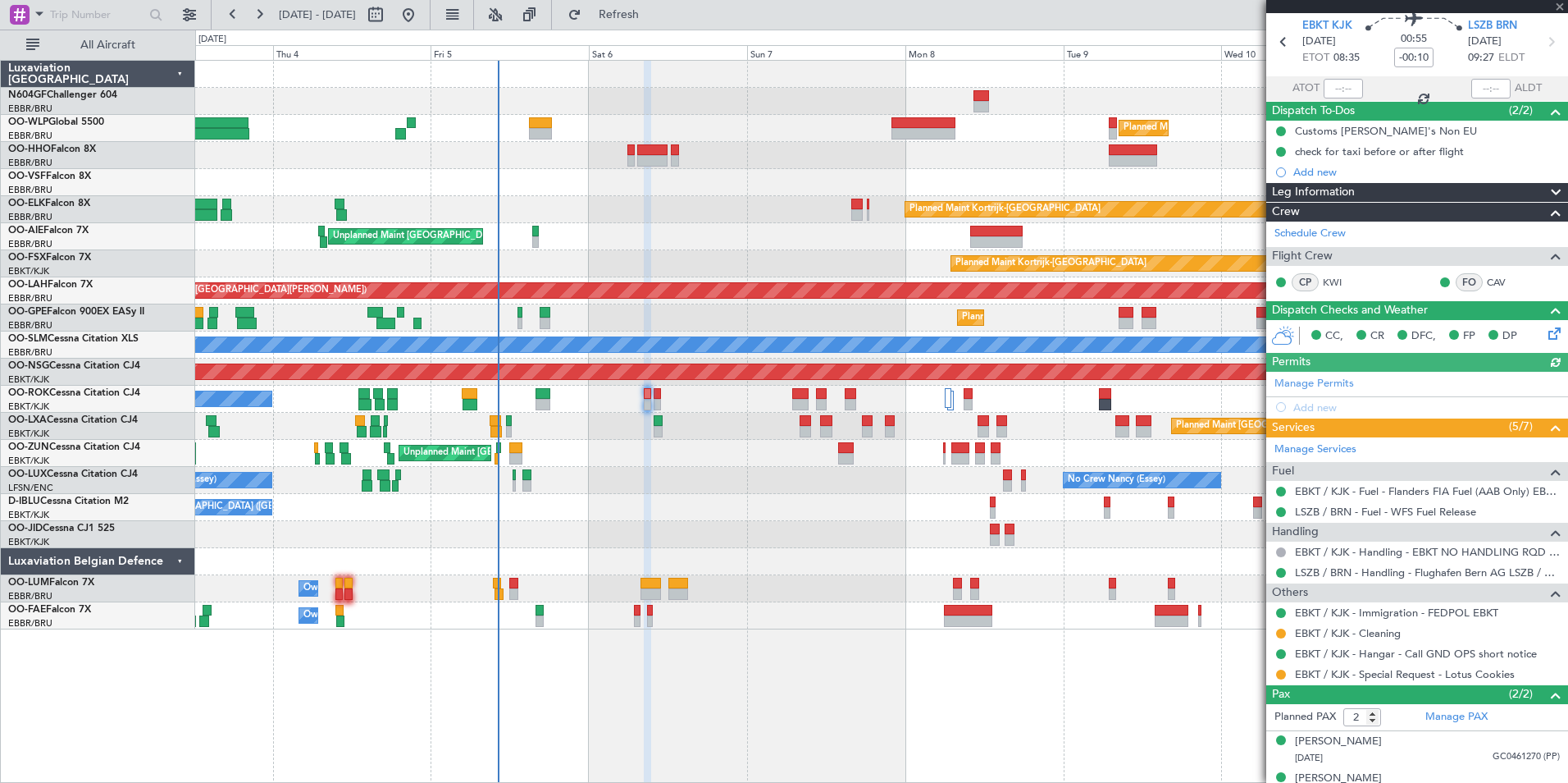
scroll to position [80, 0]
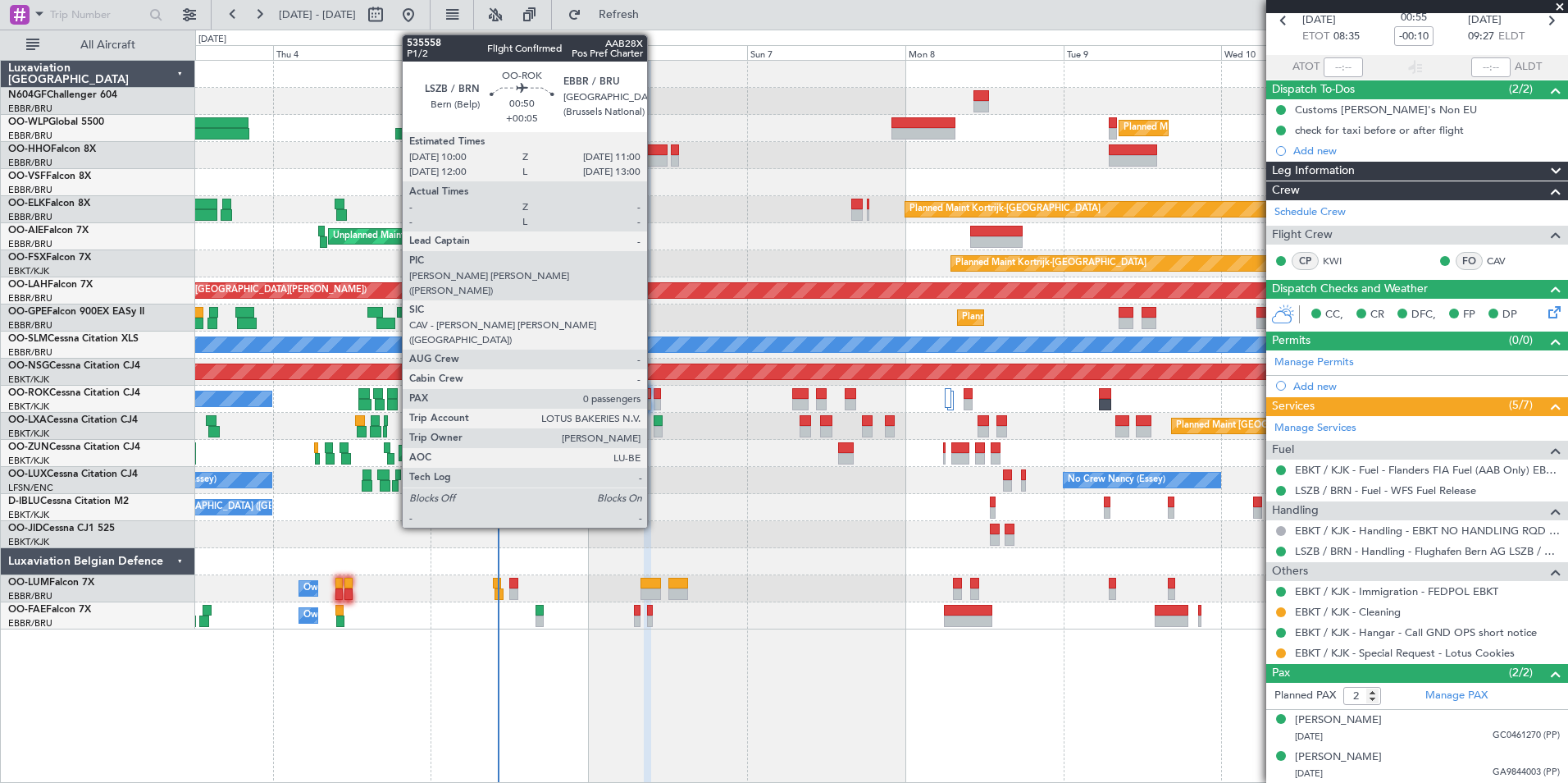
click at [655, 399] on div at bounding box center [657, 404] width 8 height 11
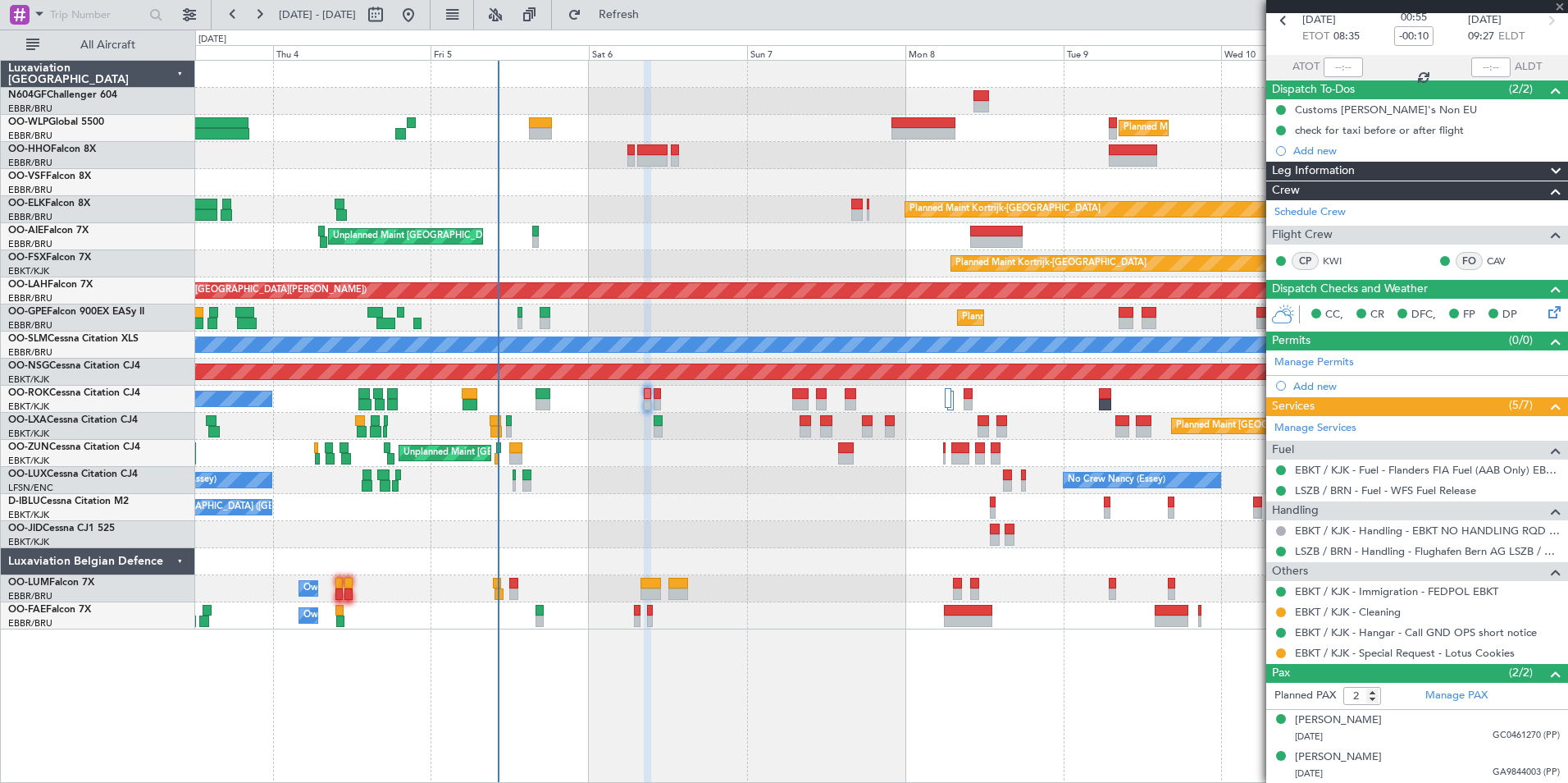
type input "+00:05"
type input "0"
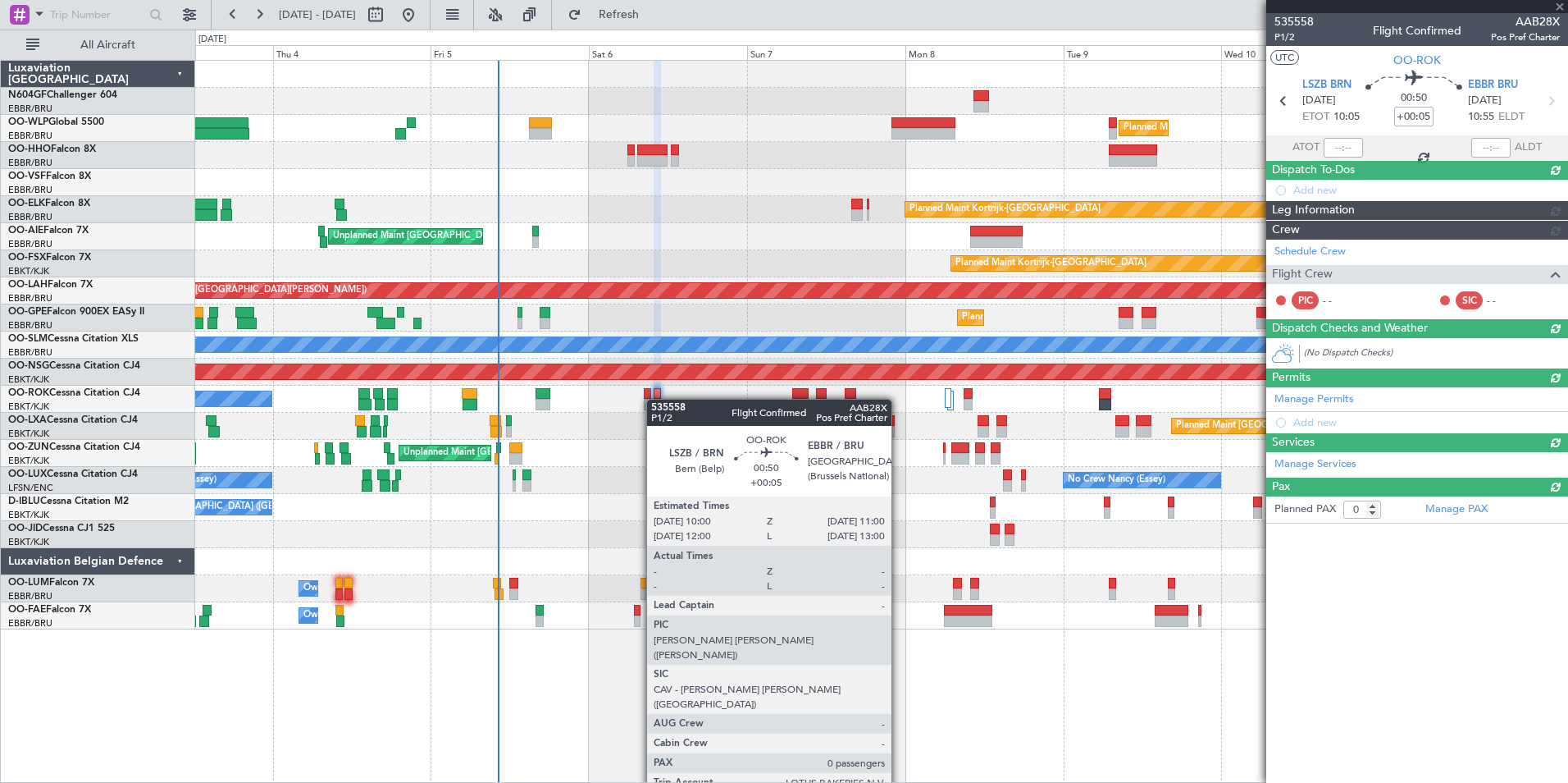
scroll to position [0, 0]
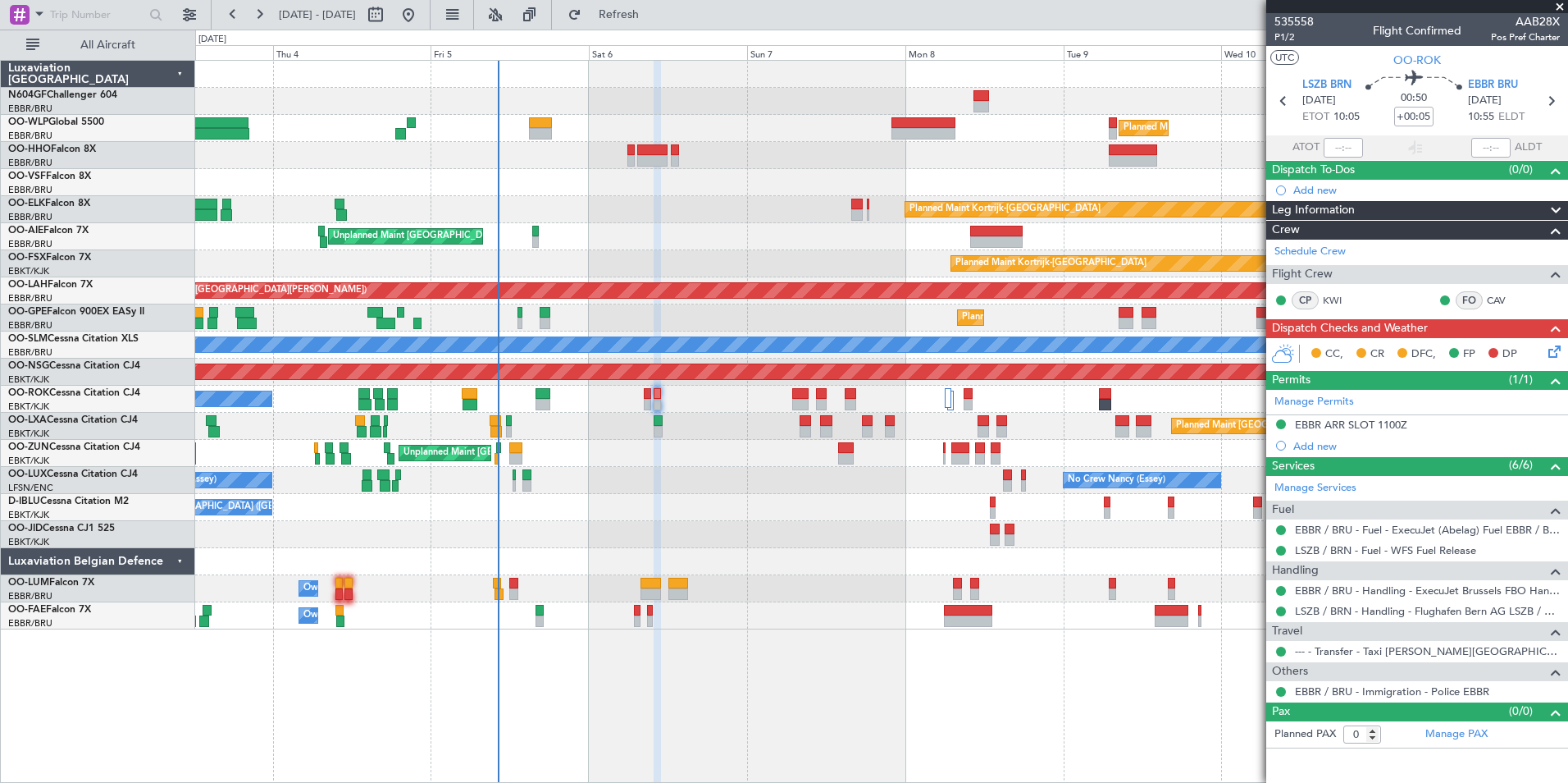
click at [1555, 345] on icon at bounding box center [1552, 349] width 13 height 13
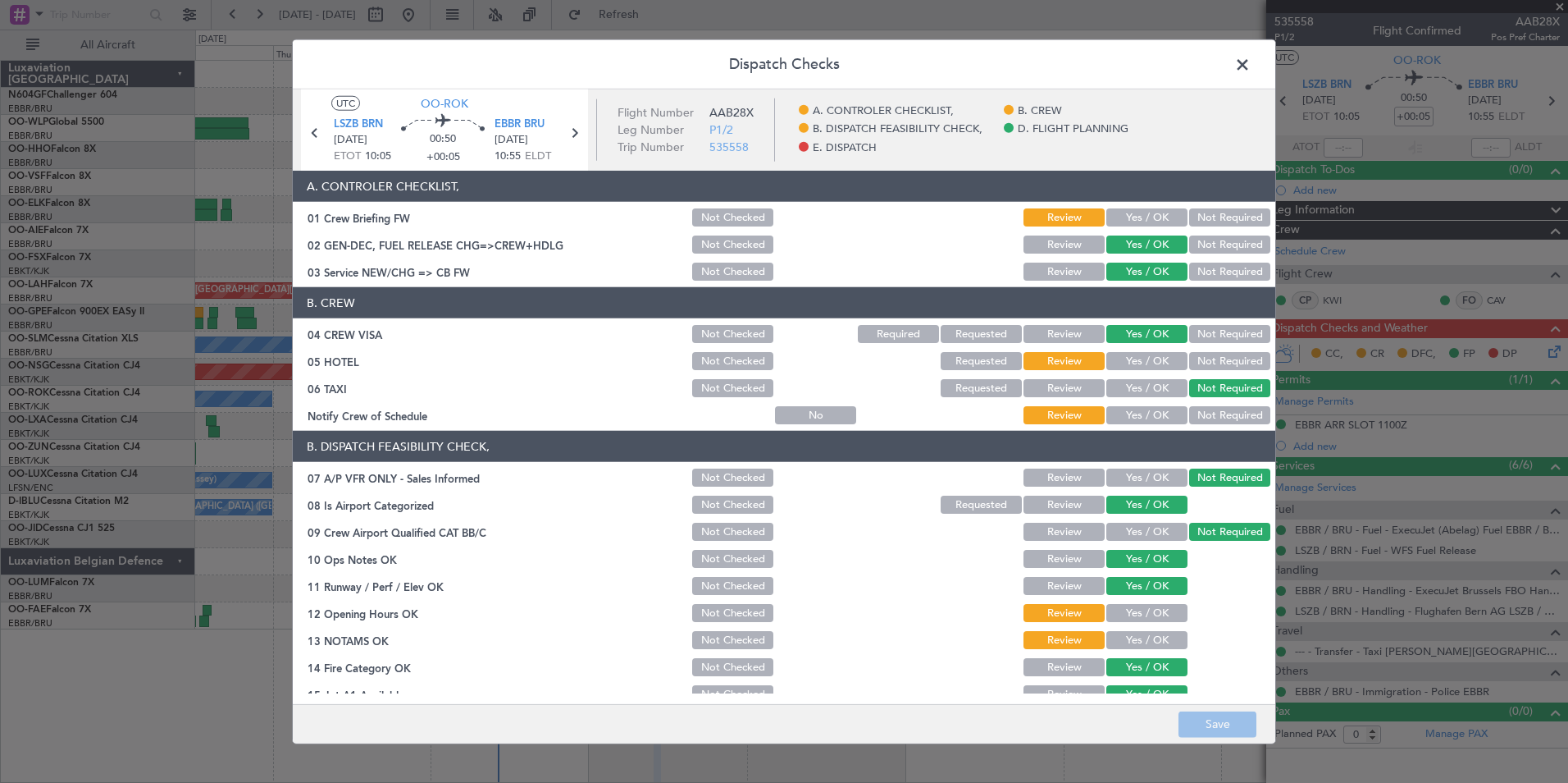
scroll to position [303, 0]
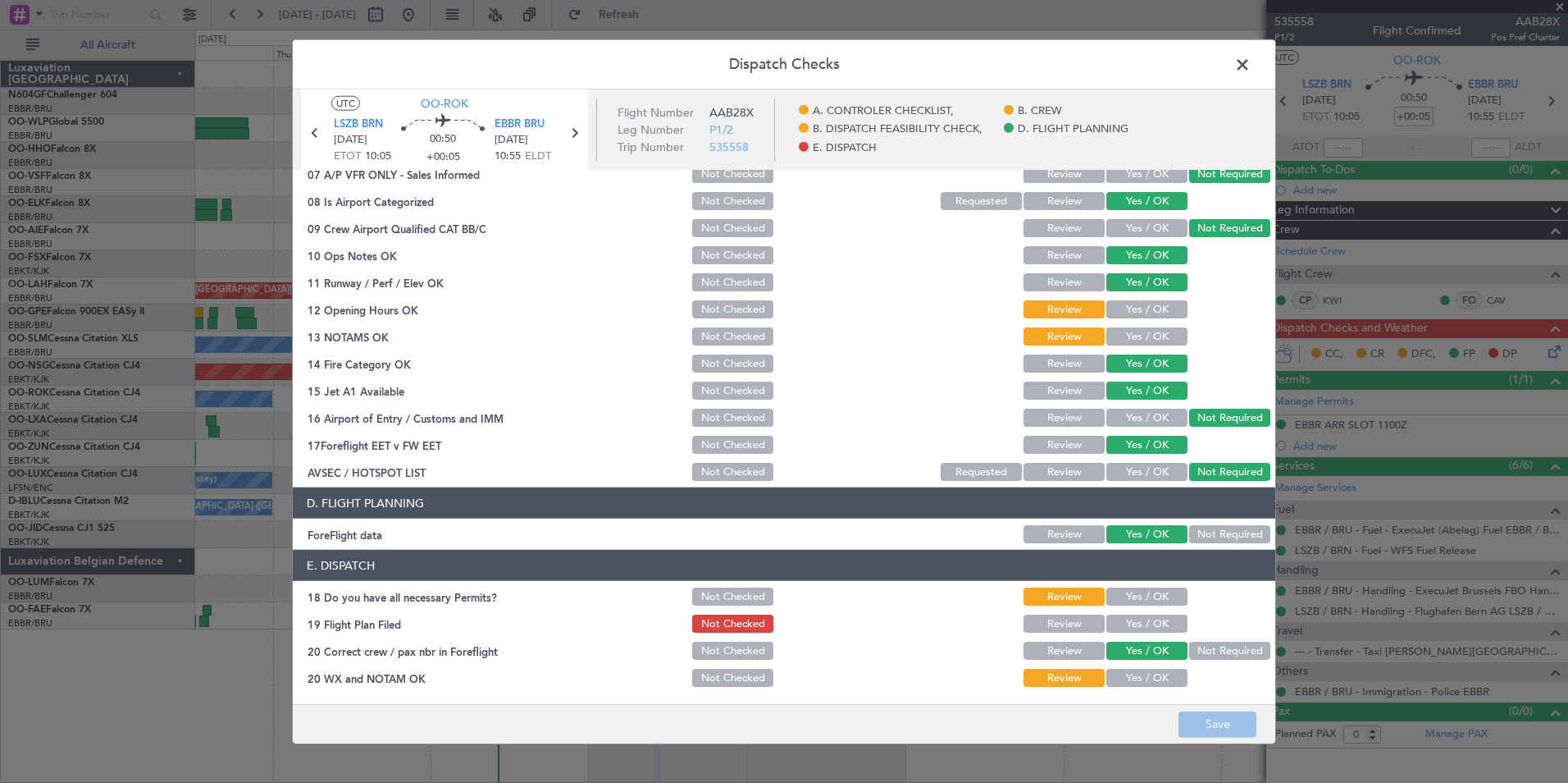
click at [1251, 67] on span at bounding box center [1251, 69] width 0 height 33
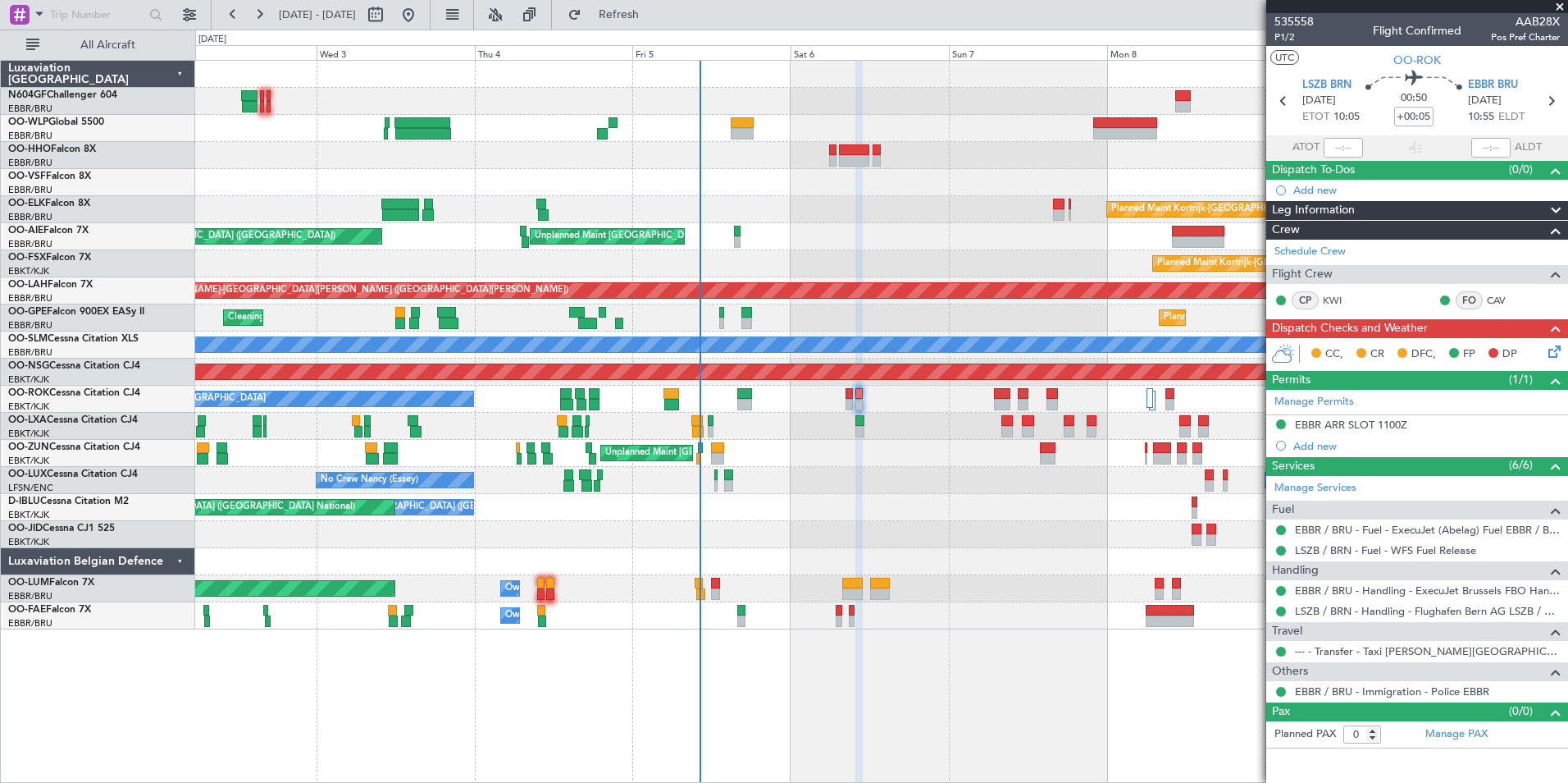
click at [902, 550] on div "Planned Maint Milan (Linate) Planned Maint [GEOGRAPHIC_DATA]-[GEOGRAPHIC_DATA] …" at bounding box center [881, 345] width 1372 height 569
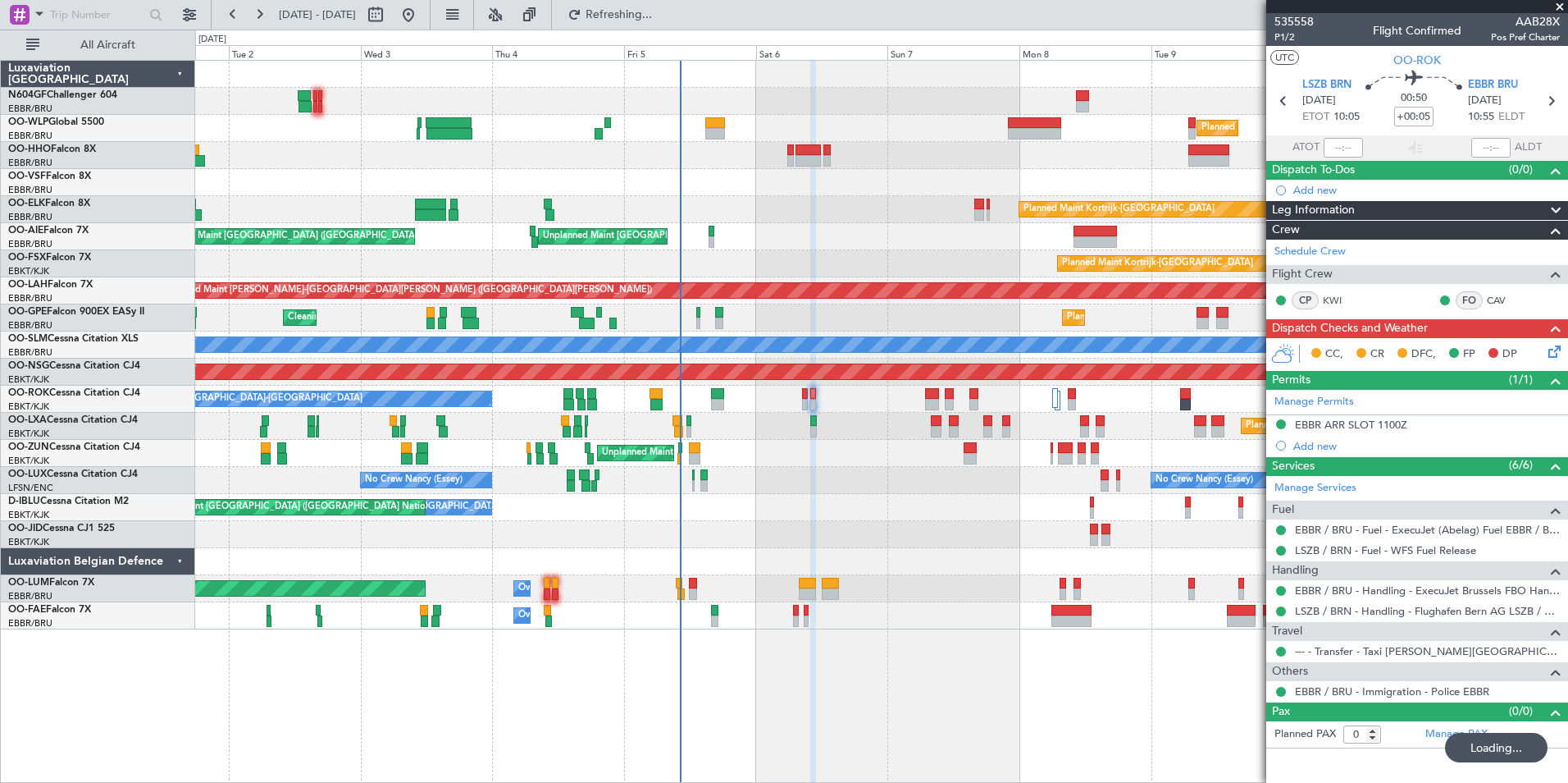
click at [795, 533] on div at bounding box center [881, 534] width 1372 height 27
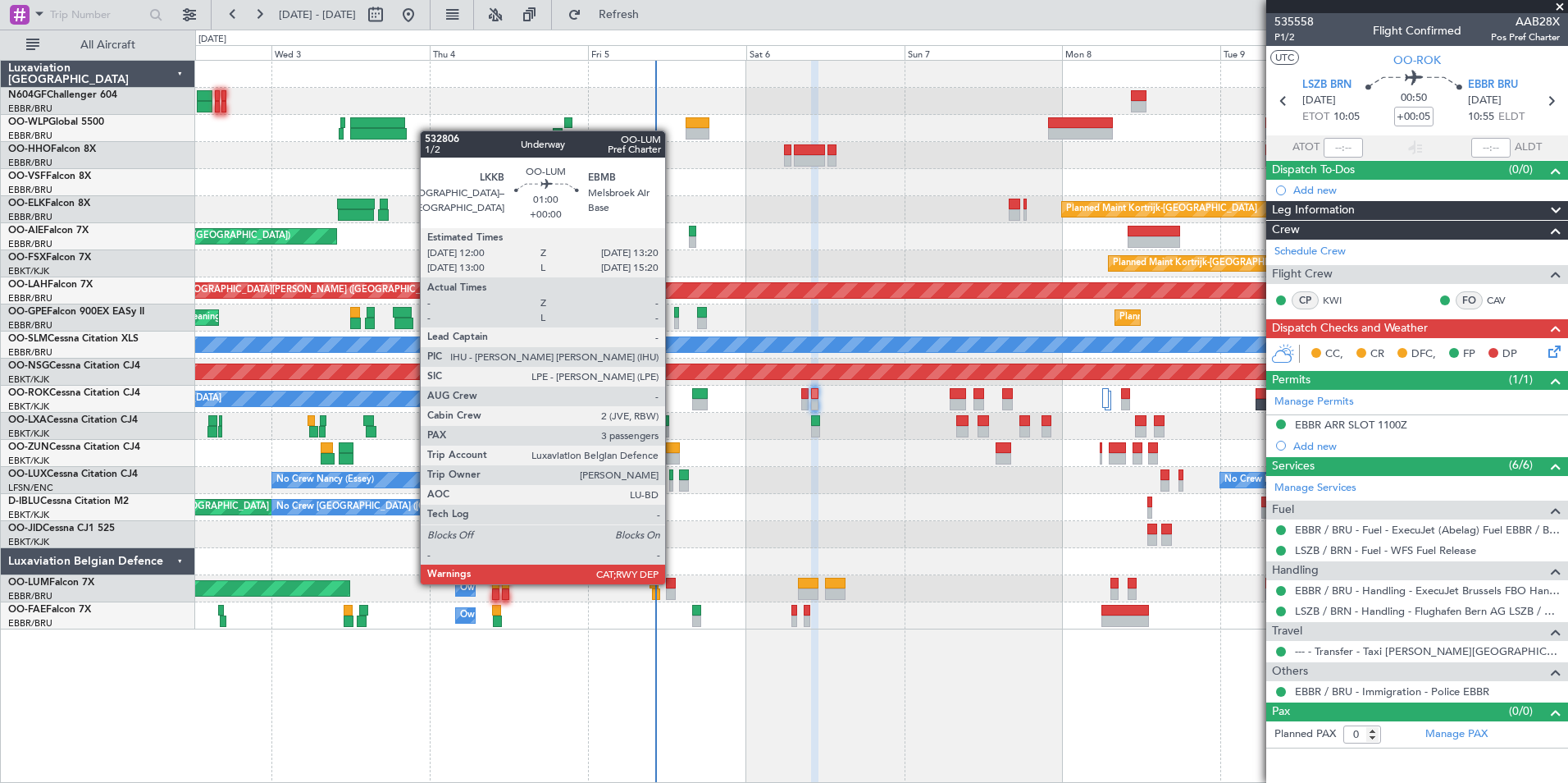
click at [672, 582] on div at bounding box center [671, 583] width 9 height 11
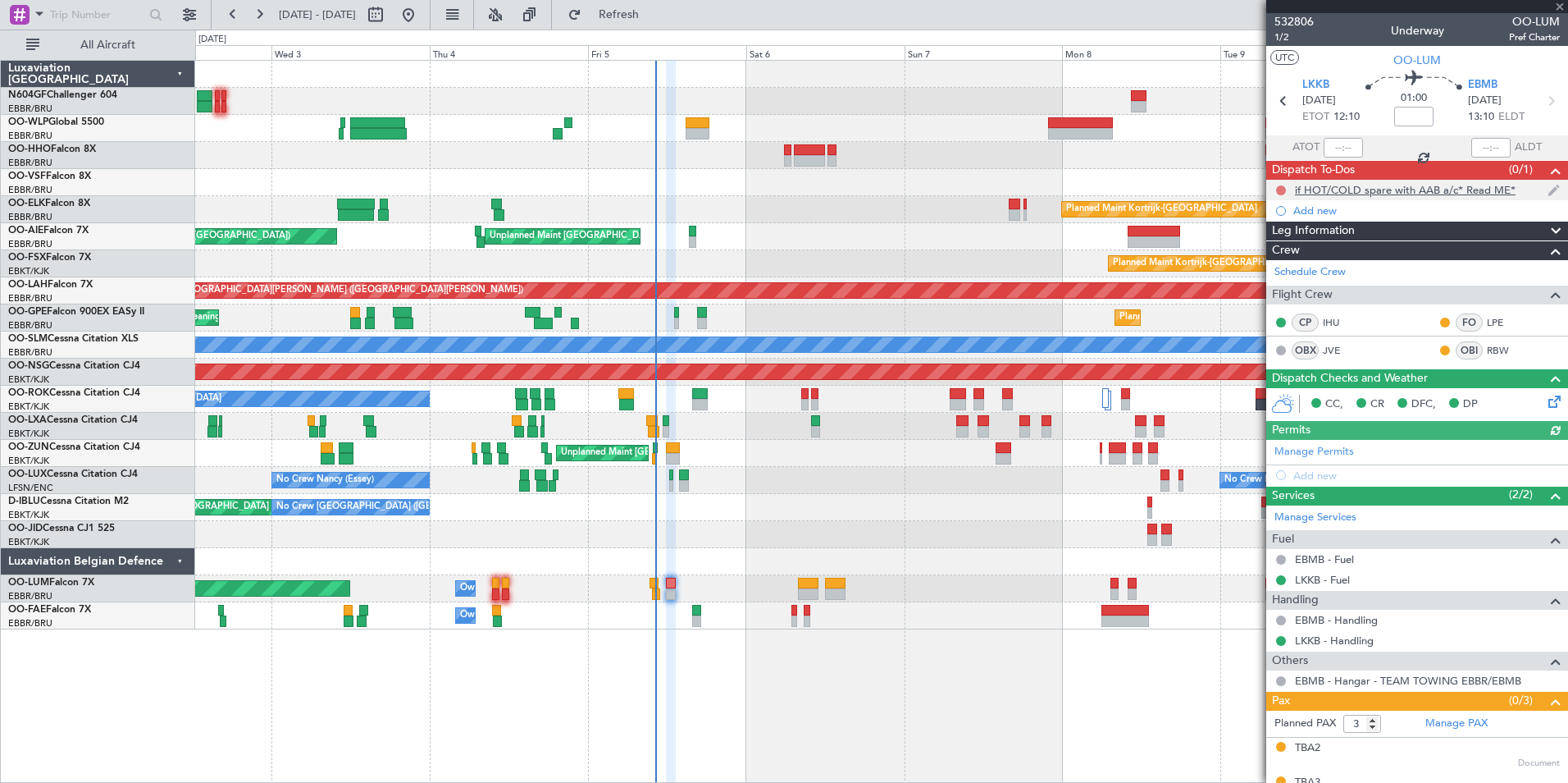
click at [1282, 190] on button at bounding box center [1281, 190] width 9 height 9
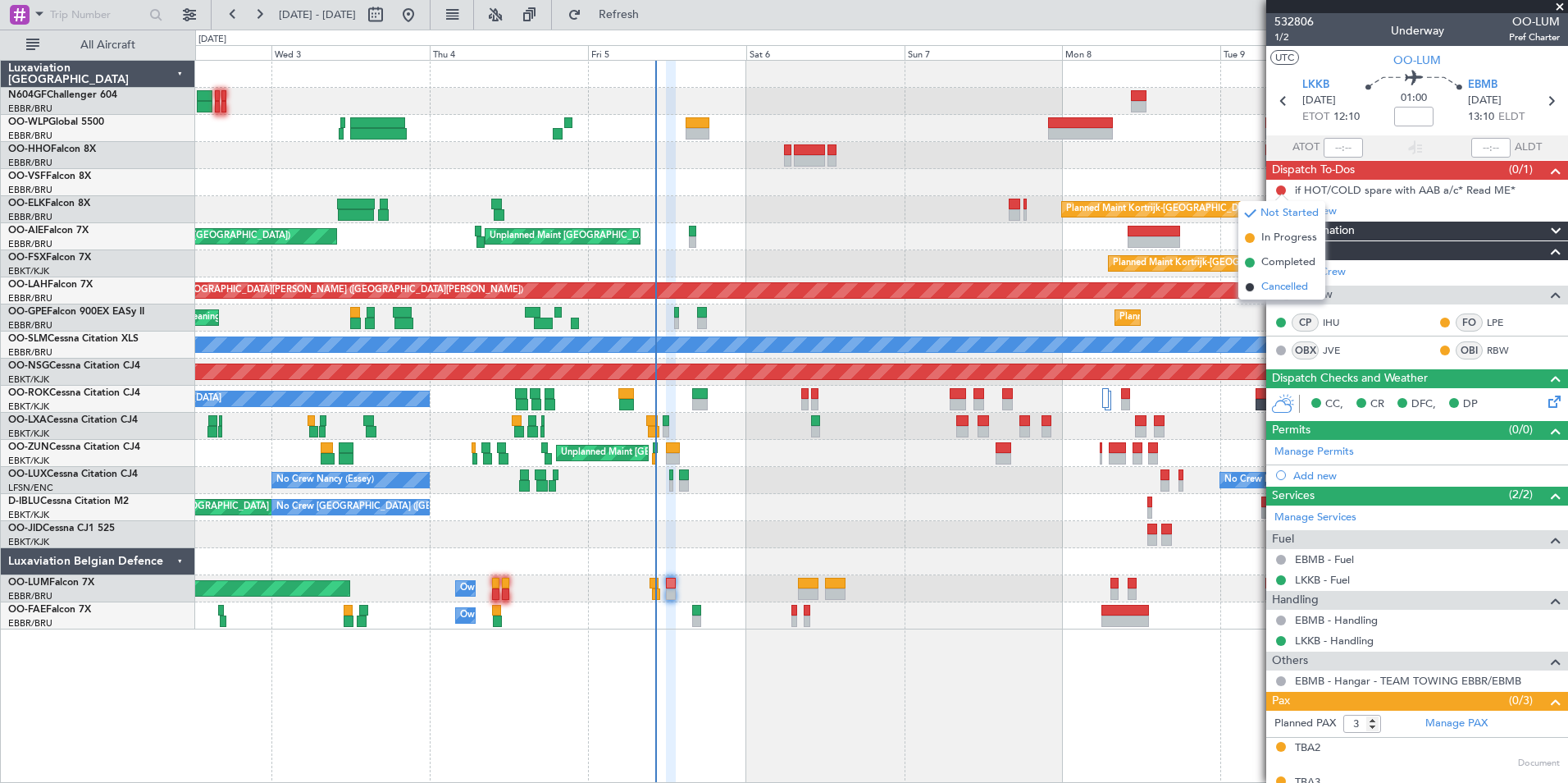
click at [1269, 277] on li "Cancelled" at bounding box center [1282, 287] width 87 height 24
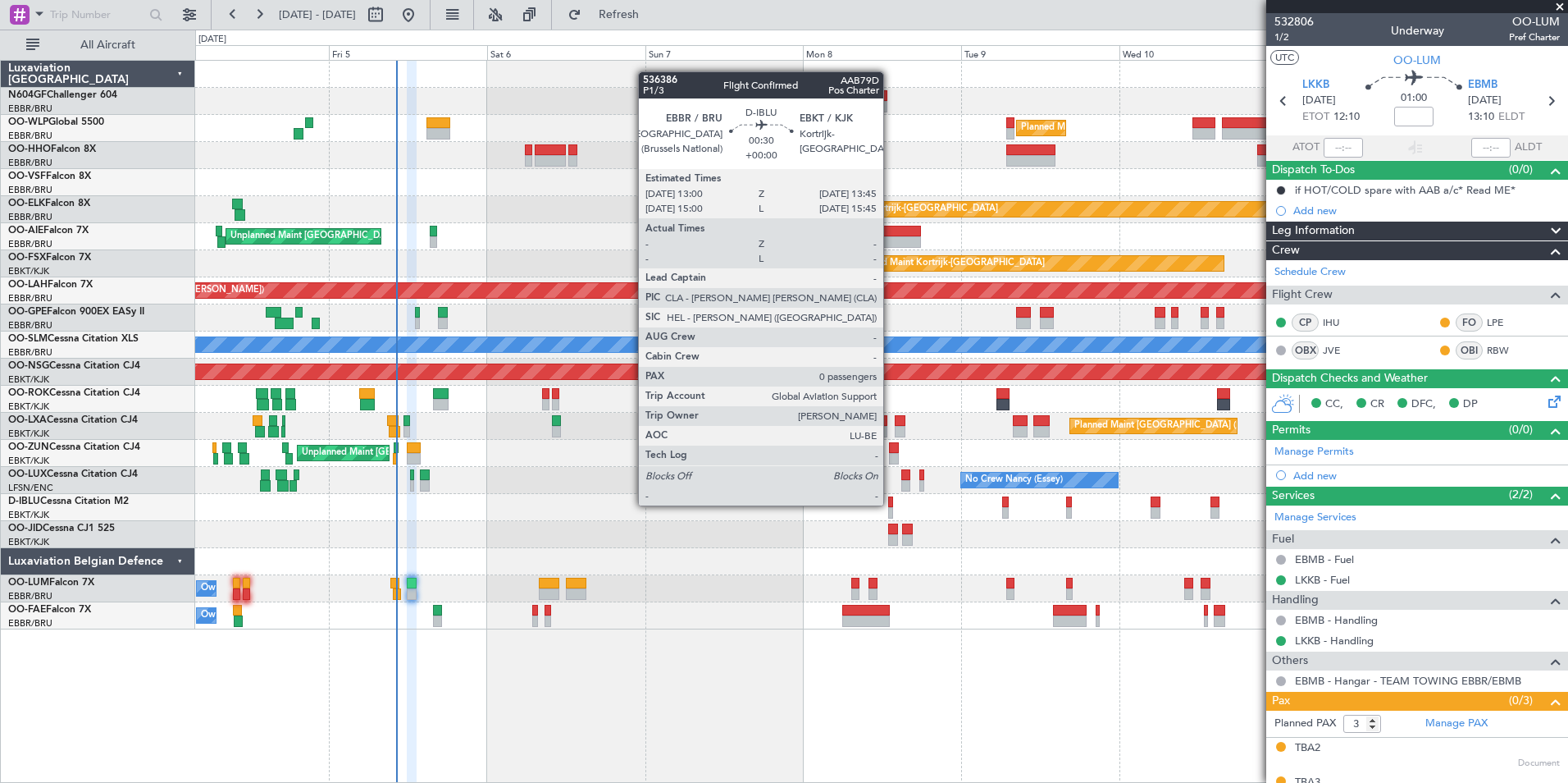
click at [891, 506] on div at bounding box center [891, 502] width 6 height 11
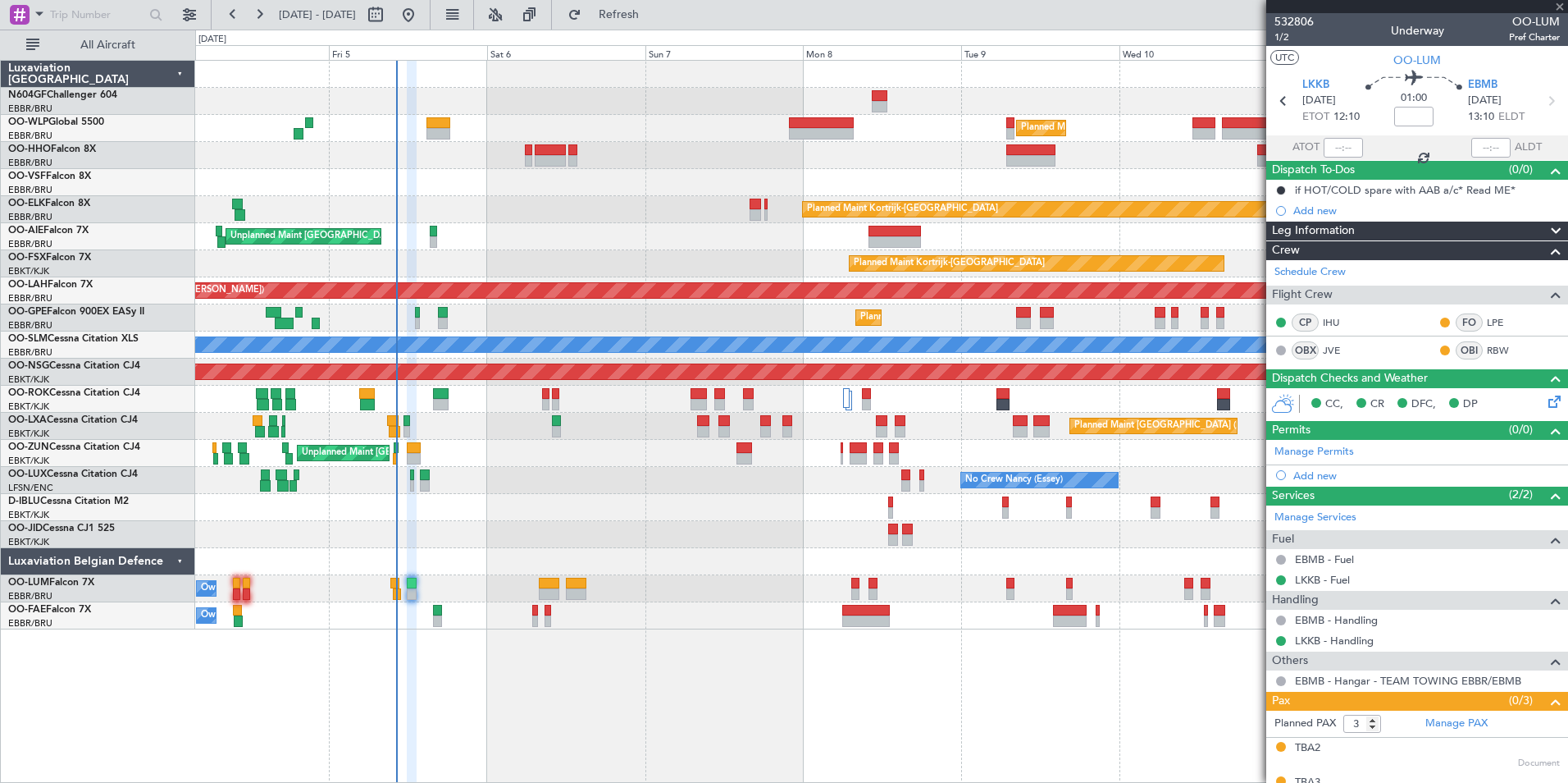
type input "0"
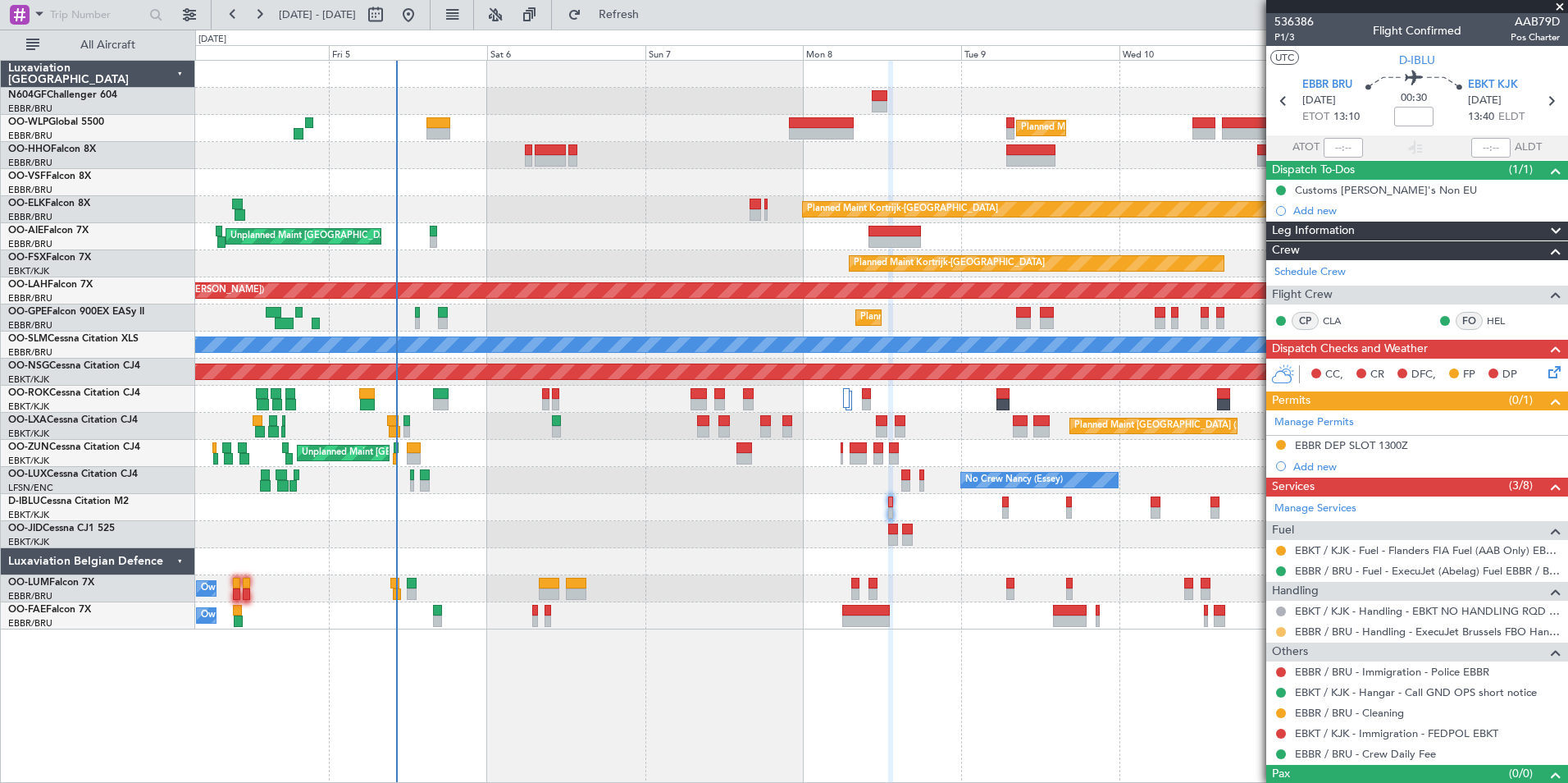
click at [1279, 633] on button at bounding box center [1281, 631] width 9 height 9
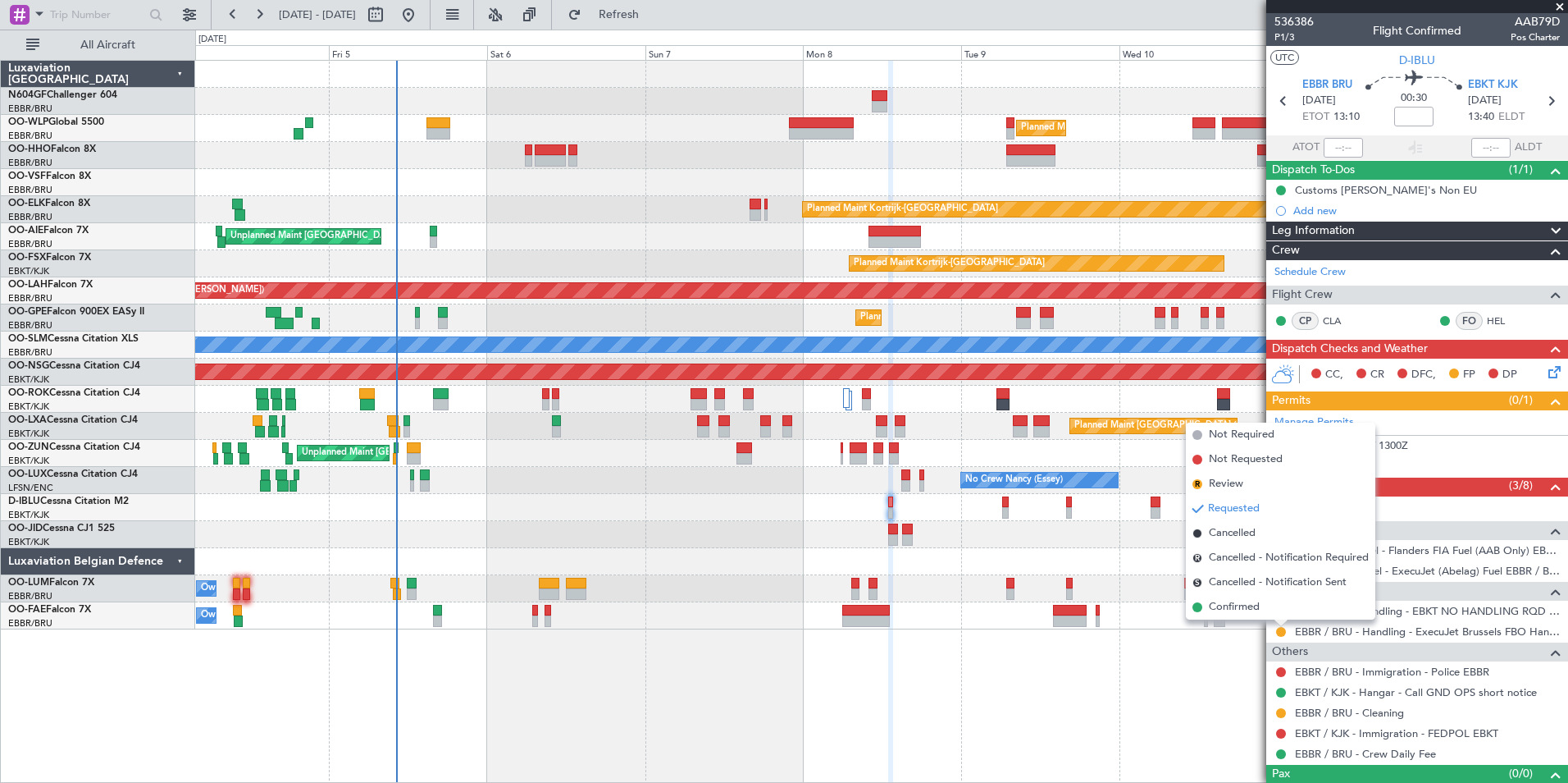
click at [1253, 620] on div "Owner Melsbroek Air Base" at bounding box center [881, 615] width 1372 height 27
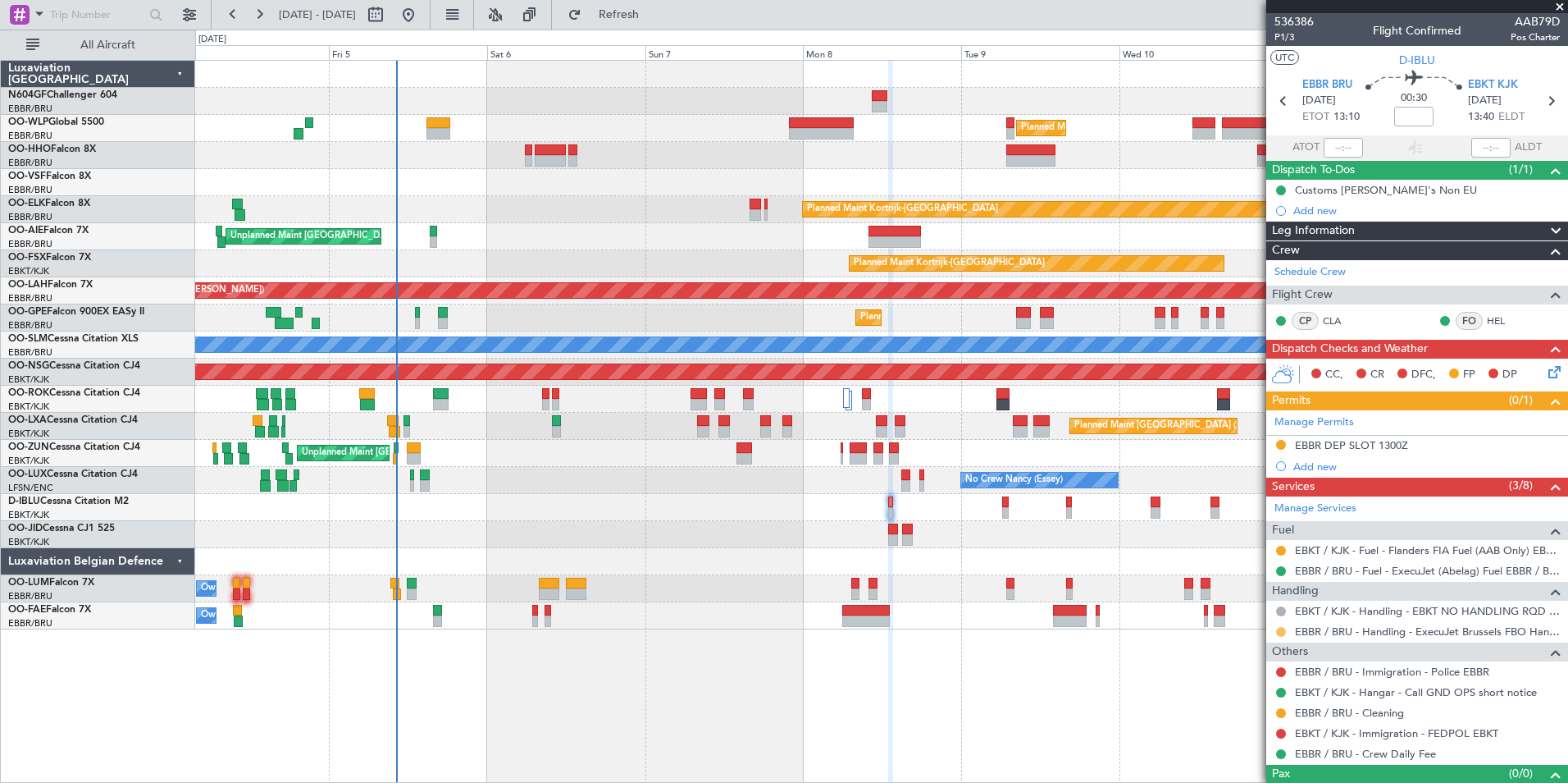
click at [1282, 631] on button at bounding box center [1281, 631] width 9 height 9
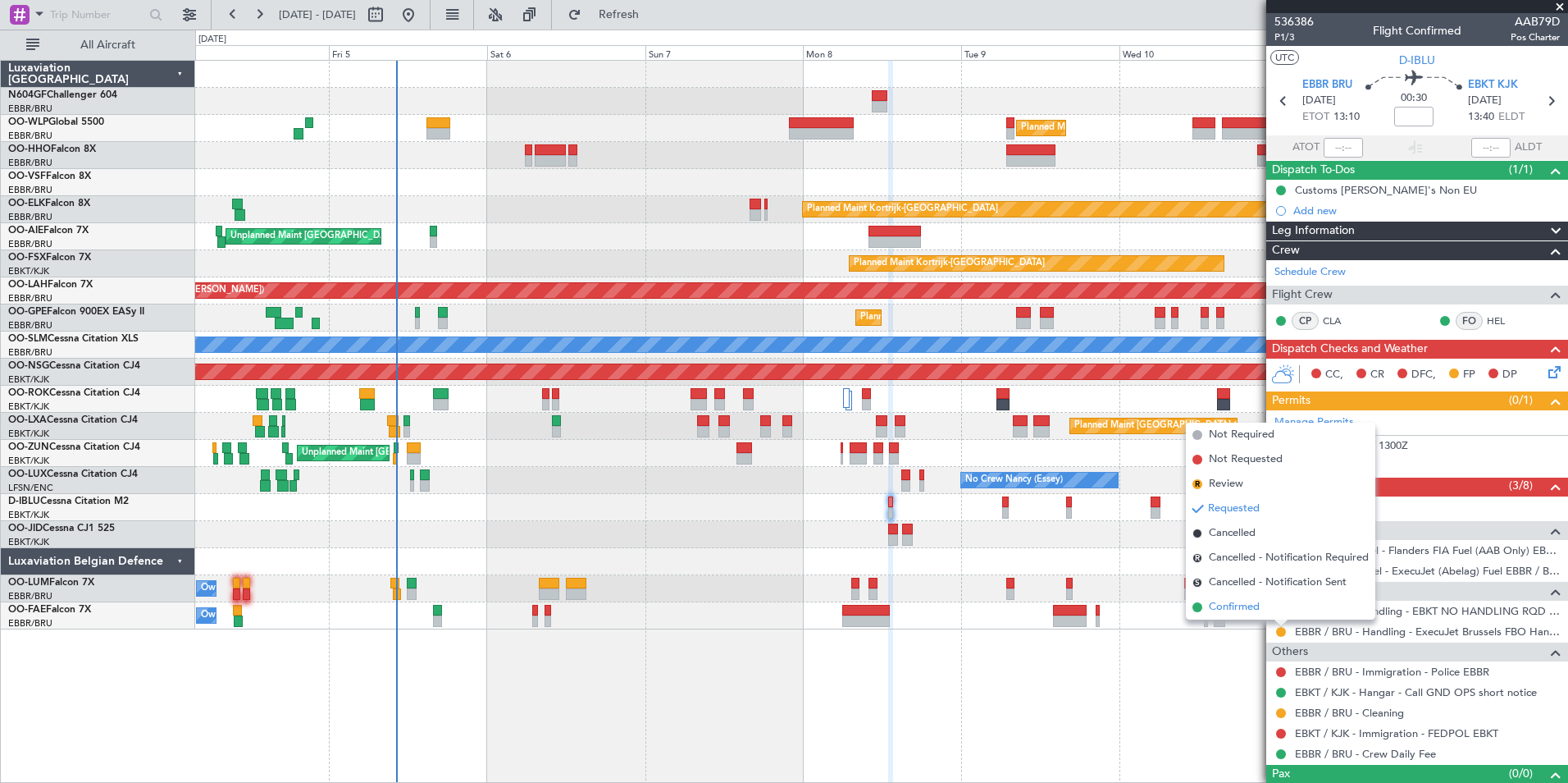
click at [1247, 614] on span "Confirmed" at bounding box center [1235, 607] width 51 height 16
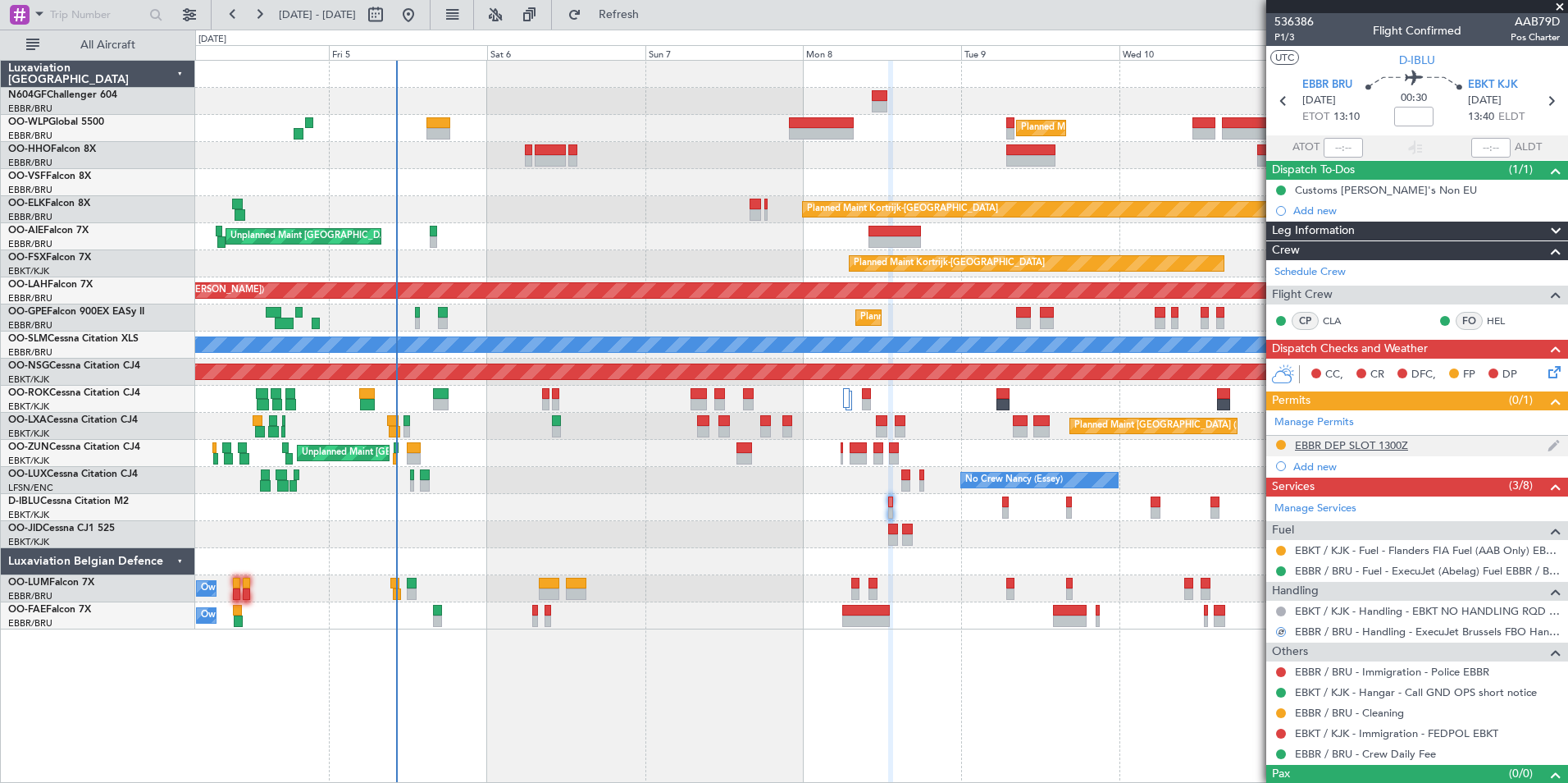
click at [1397, 451] on div "EBBR DEP SLOT 1300Z" at bounding box center [1417, 447] width 302 height 21
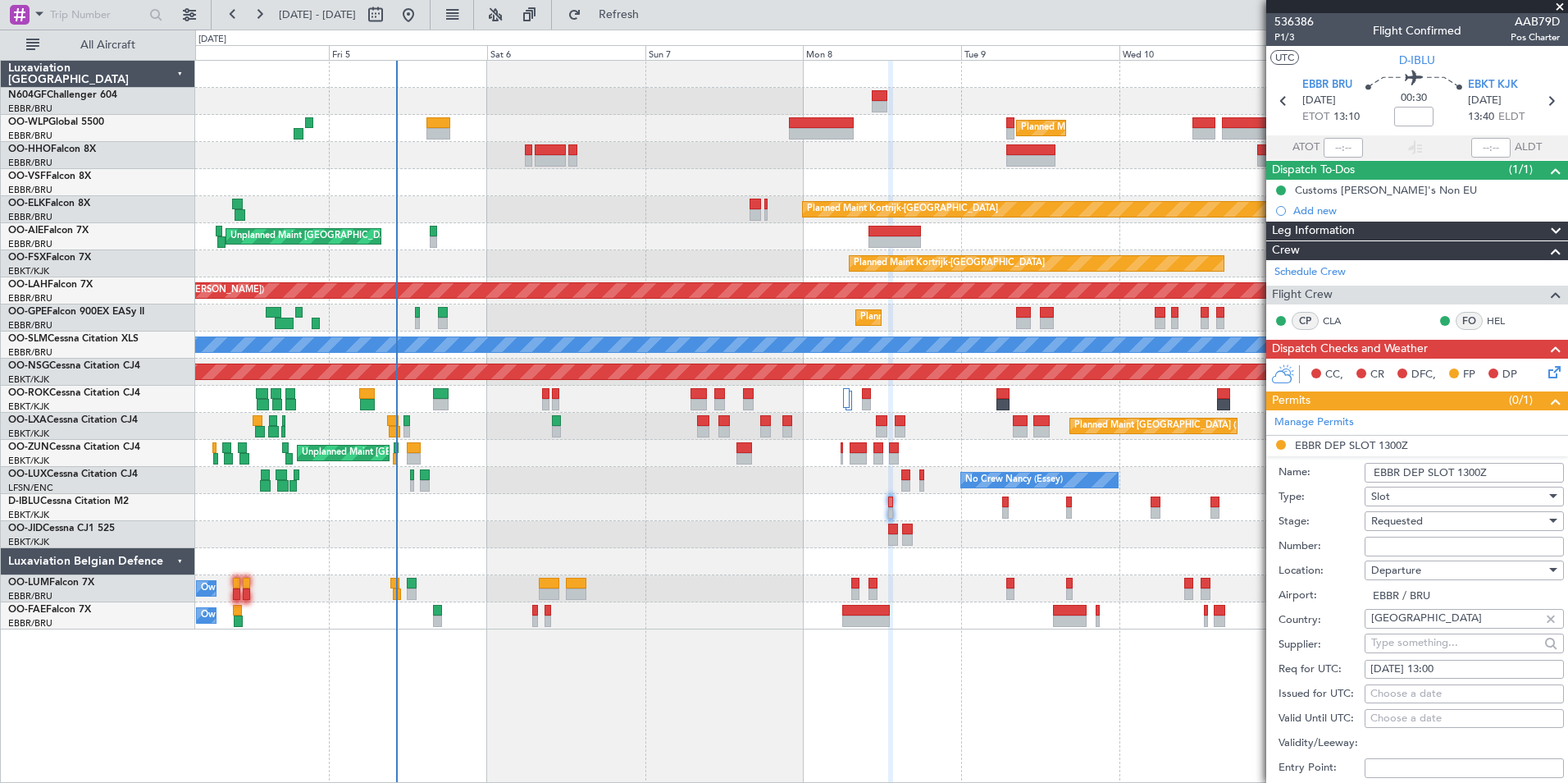
click at [1457, 545] on input "Number:" at bounding box center [1464, 546] width 200 height 20
paste input "EBBRAAB5818D"
type input "EBBRAAB5818D00"
click at [1447, 520] on div "Requested" at bounding box center [1459, 521] width 175 height 24
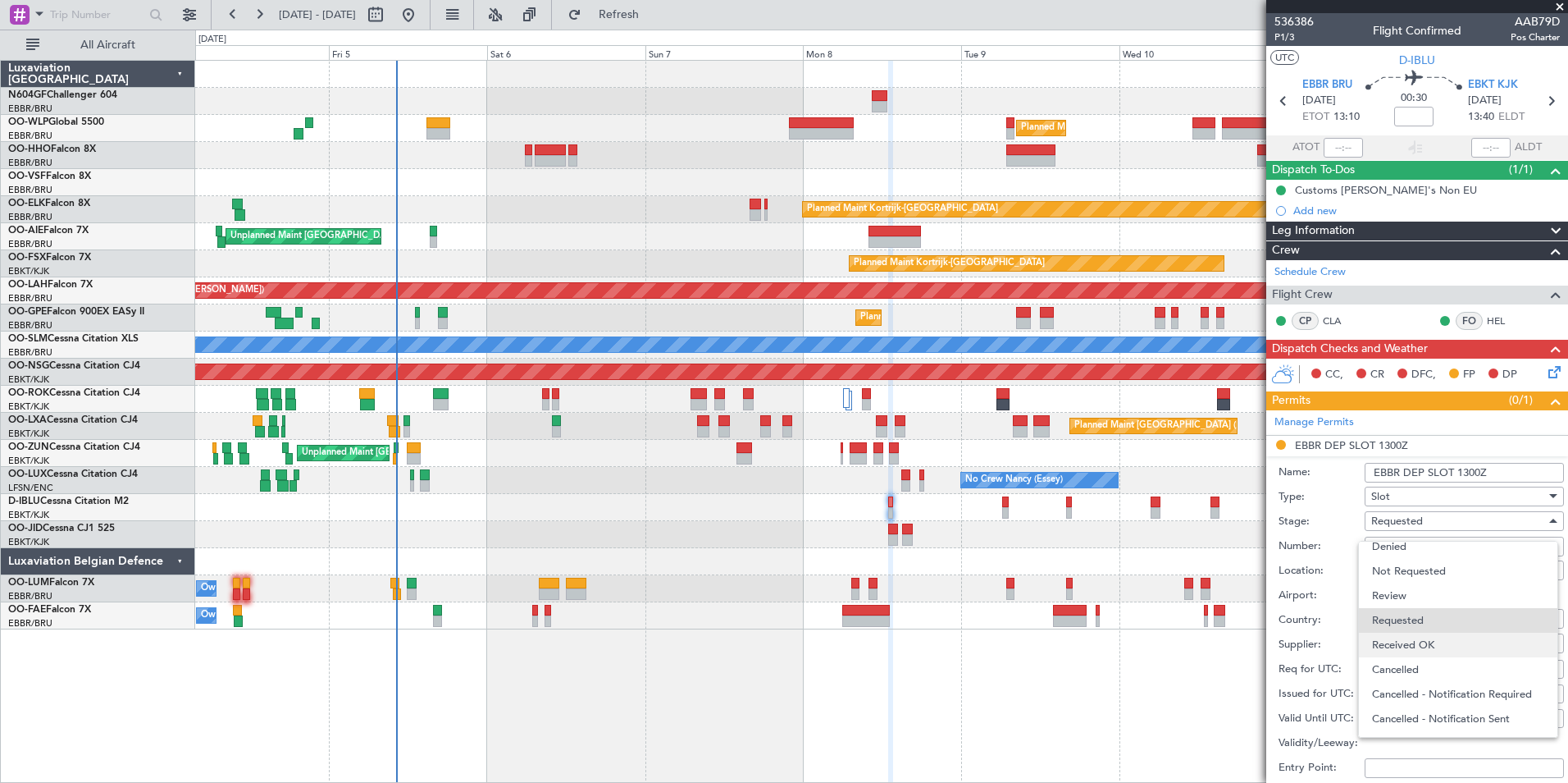
click at [1462, 639] on span "Received OK" at bounding box center [1458, 645] width 172 height 24
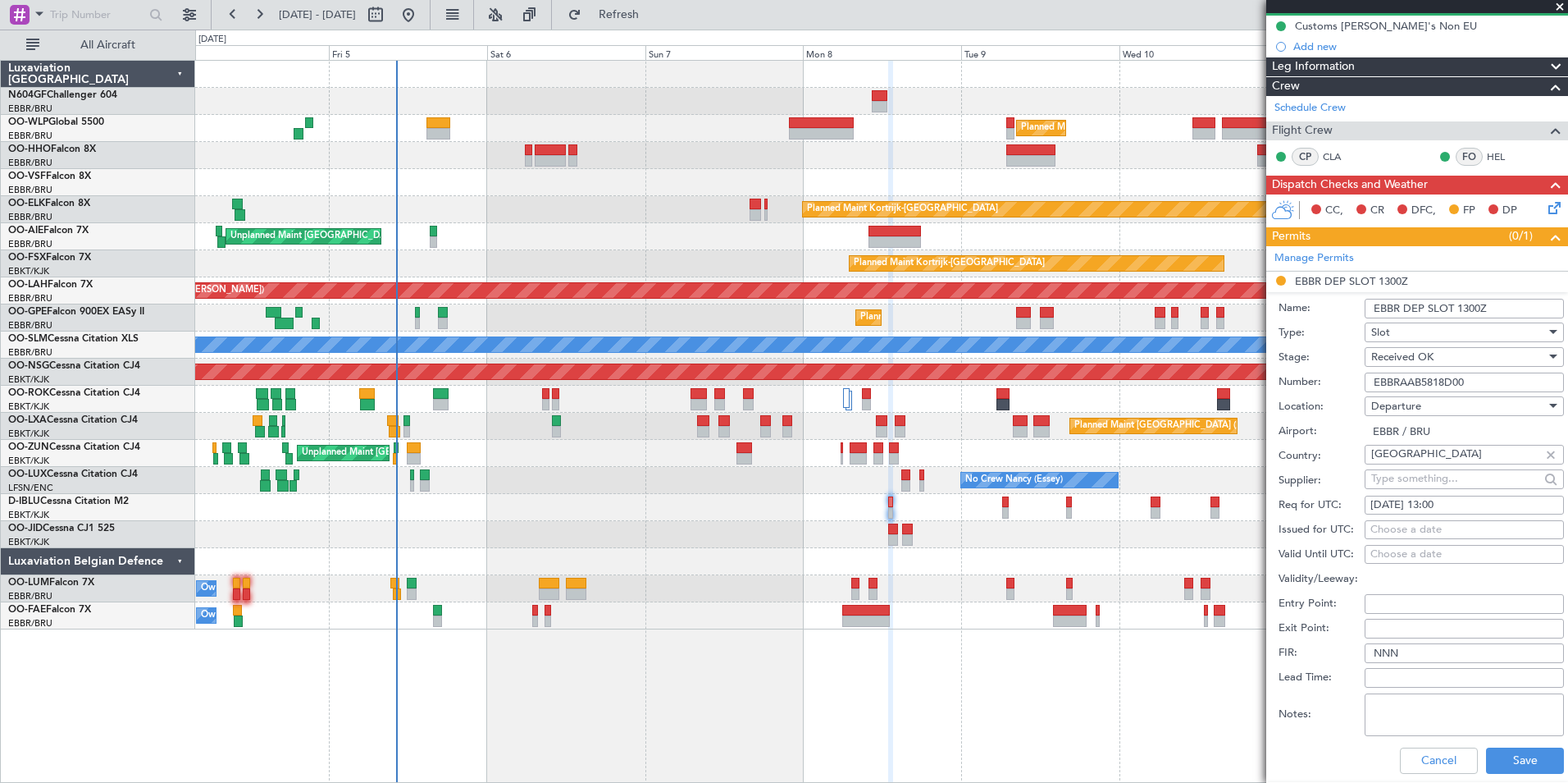
scroll to position [246, 0]
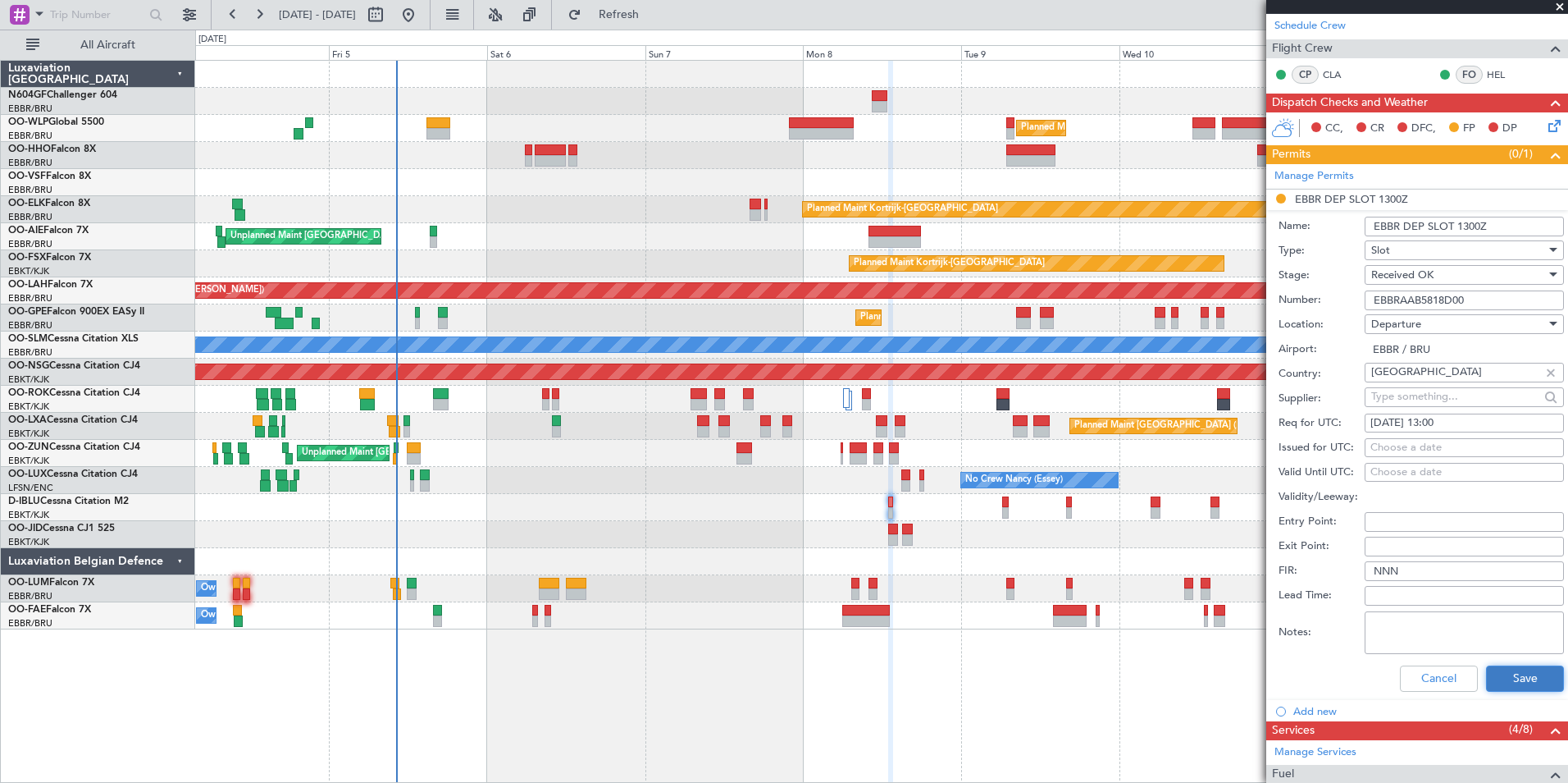
click at [1492, 670] on button "Save" at bounding box center [1525, 678] width 78 height 26
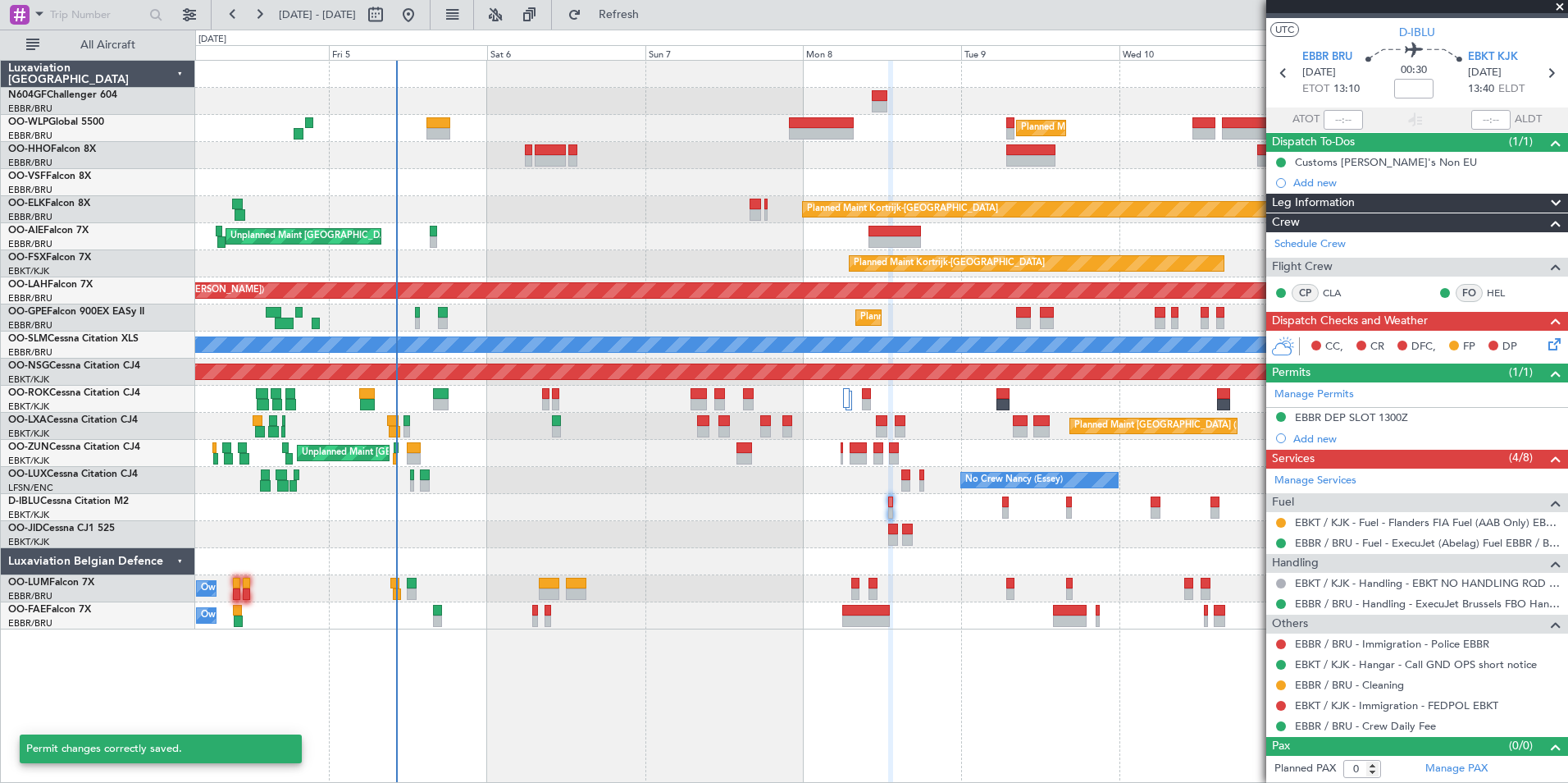
scroll to position [27, 0]
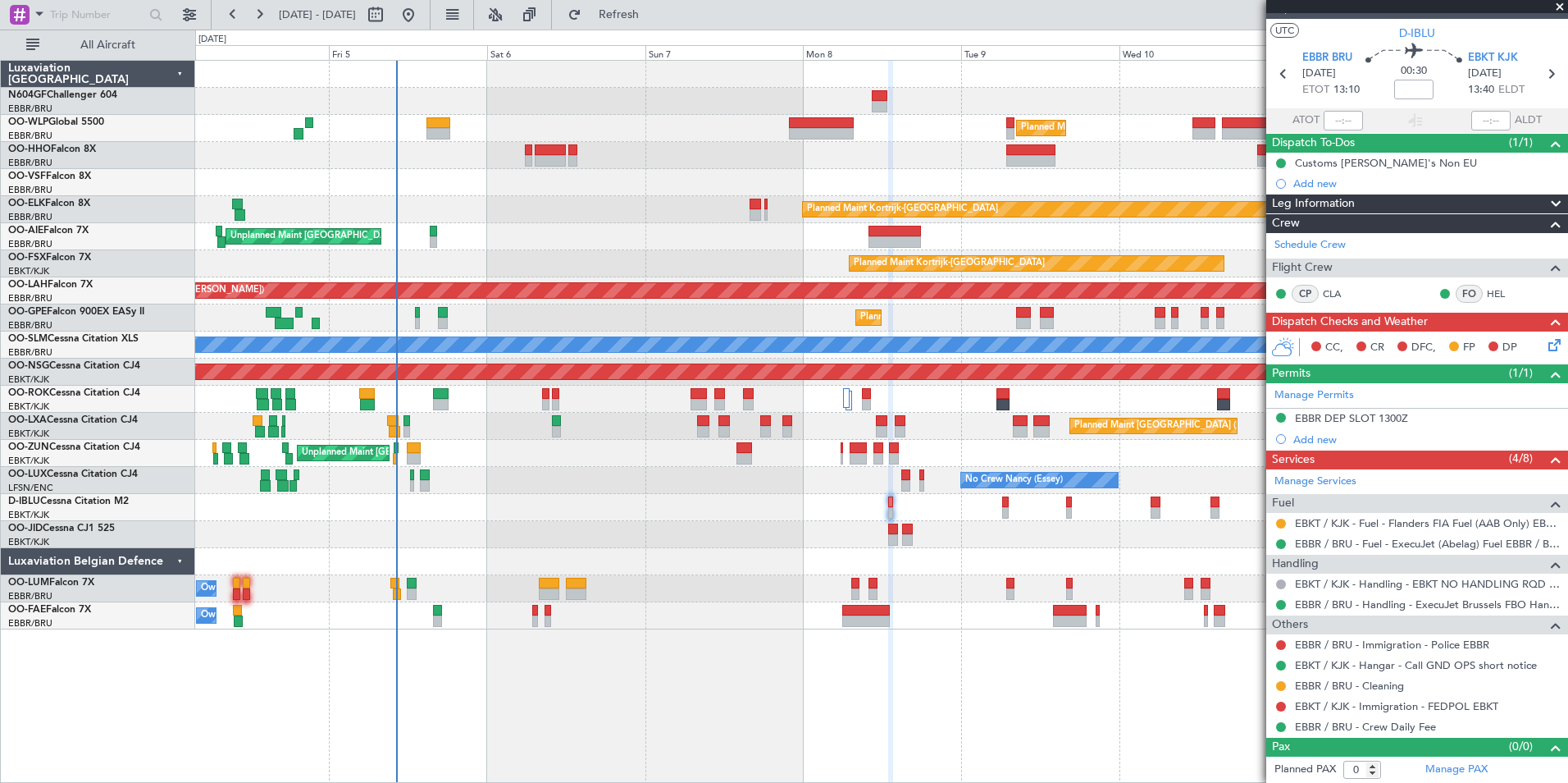
click at [951, 443] on div "Unplanned Maint [GEOGRAPHIC_DATA] ([GEOGRAPHIC_DATA])" at bounding box center [881, 453] width 1372 height 27
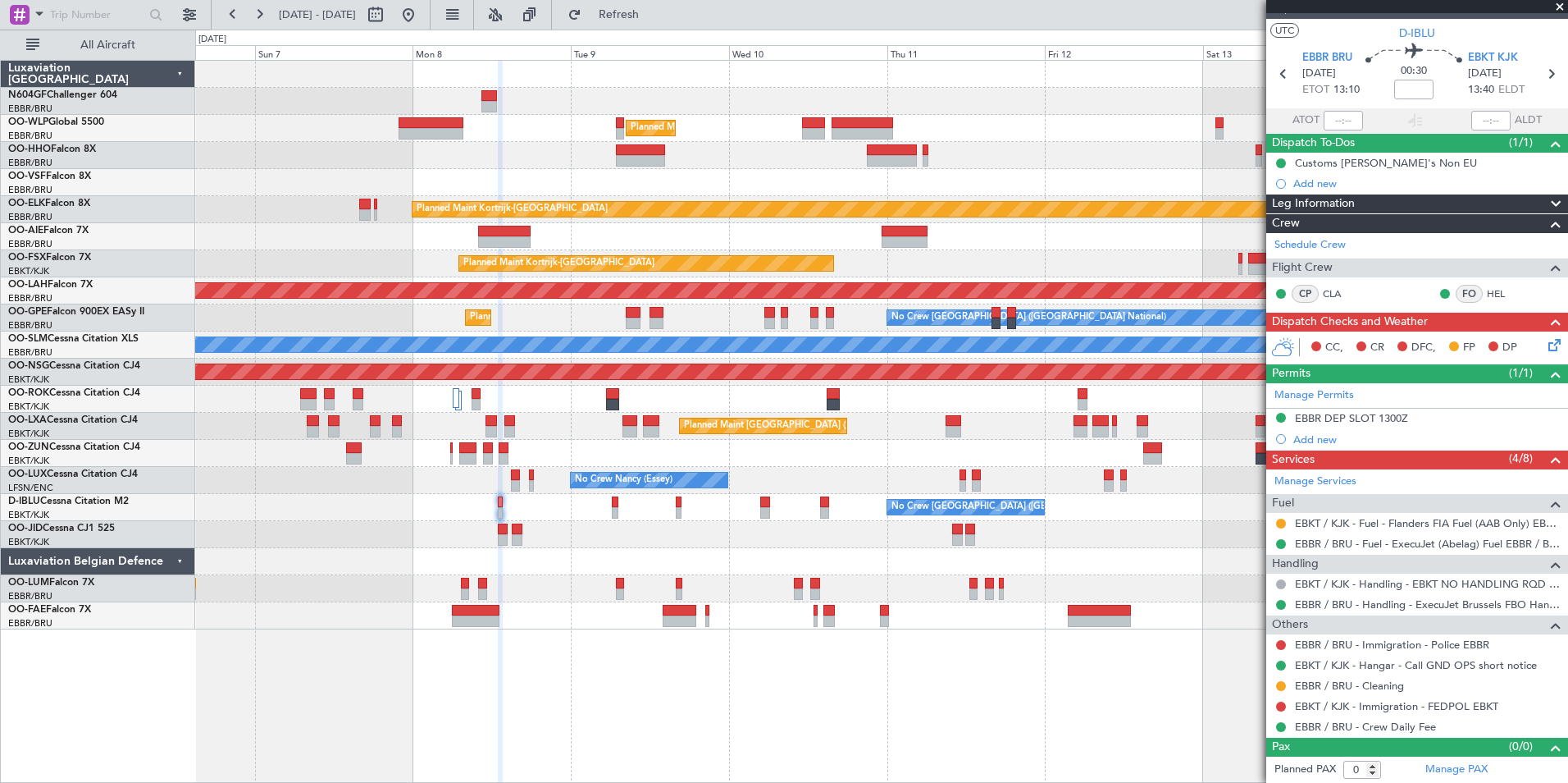
click at [625, 195] on div "Planned Maint Milan (Linate) Planned Maint Kortrijk-Wevelgem Unplanned Maint Br…" at bounding box center [881, 345] width 1372 height 569
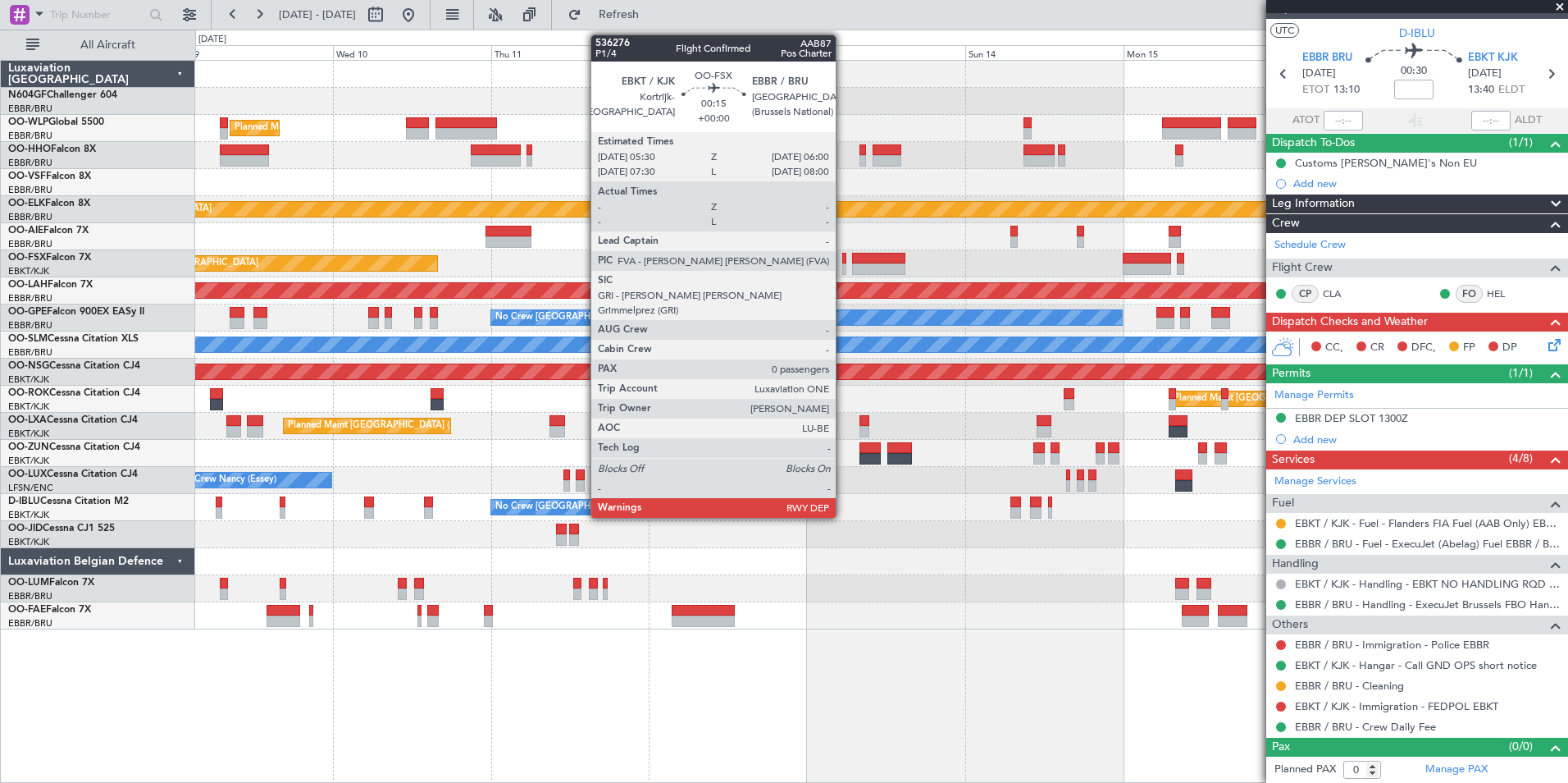
click at [843, 259] on div at bounding box center [845, 258] width 4 height 11
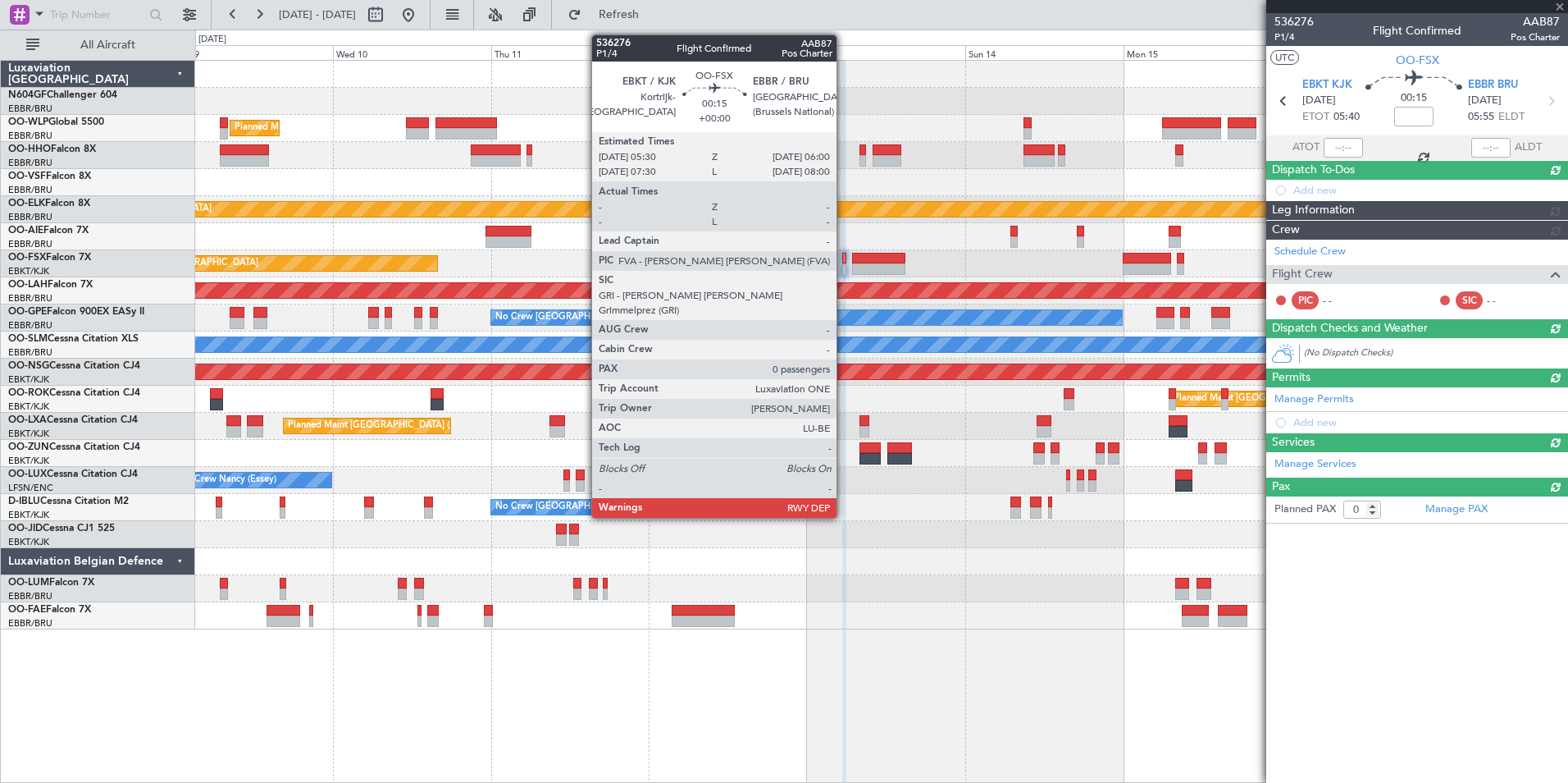
scroll to position [0, 0]
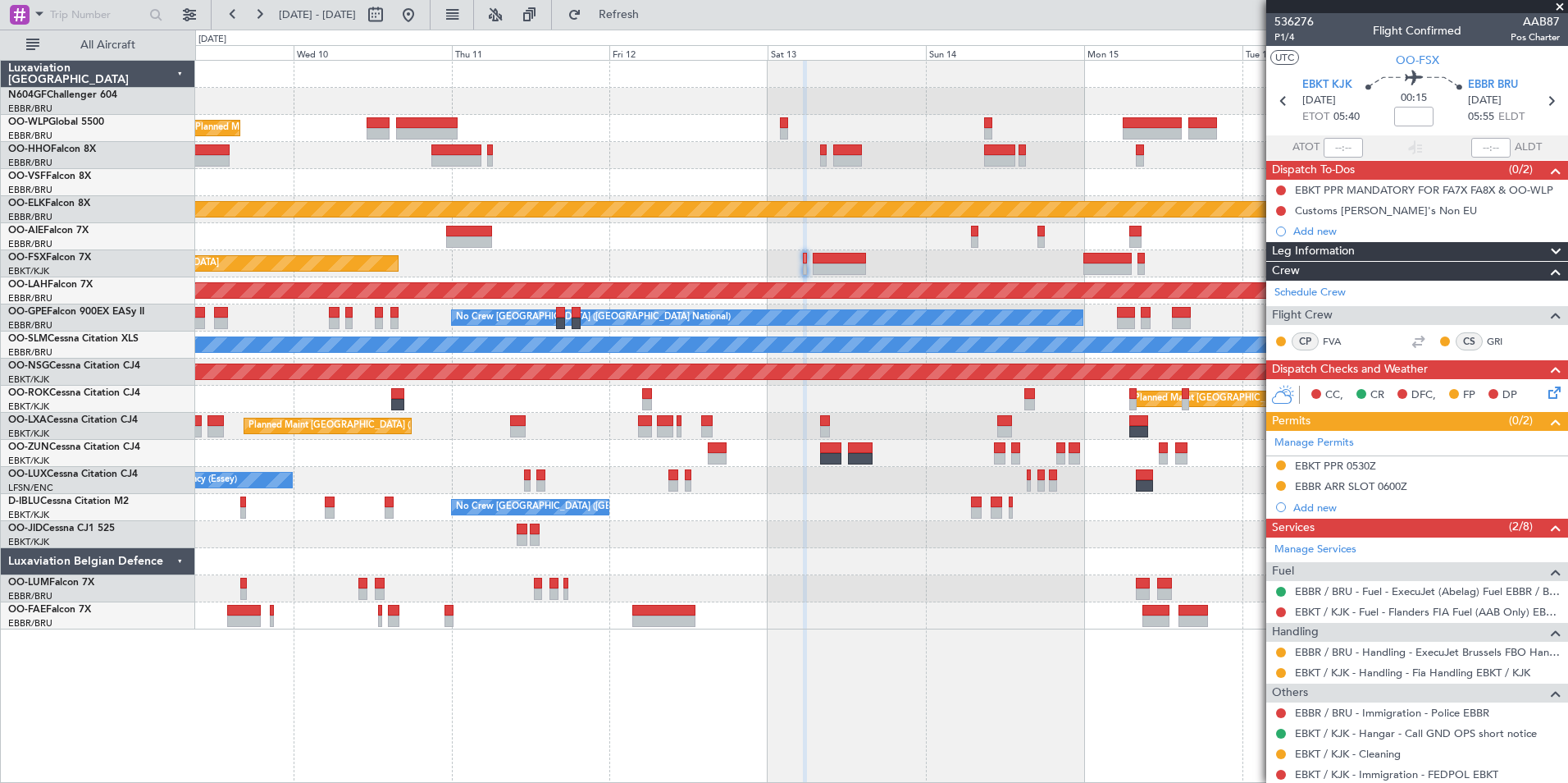
click at [1053, 275] on div "Planned Maint Kortrijk-Wevelgem EBKT 08:50 Z KLAS 20:30 Z" at bounding box center [881, 264] width 1372 height 27
click at [1281, 649] on button at bounding box center [1281, 652] width 9 height 9
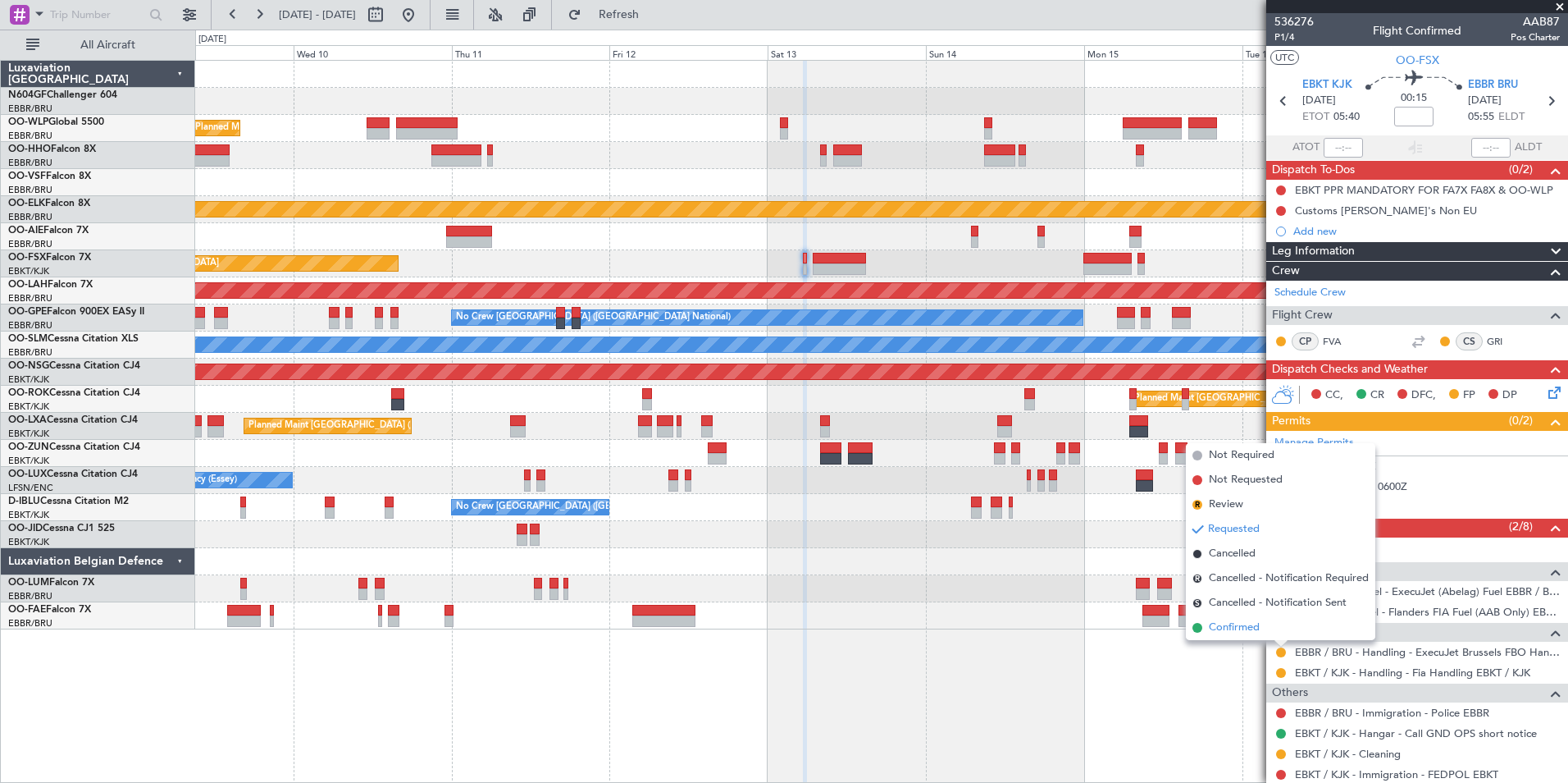
click at [1257, 633] on span "Confirmed" at bounding box center [1235, 628] width 51 height 16
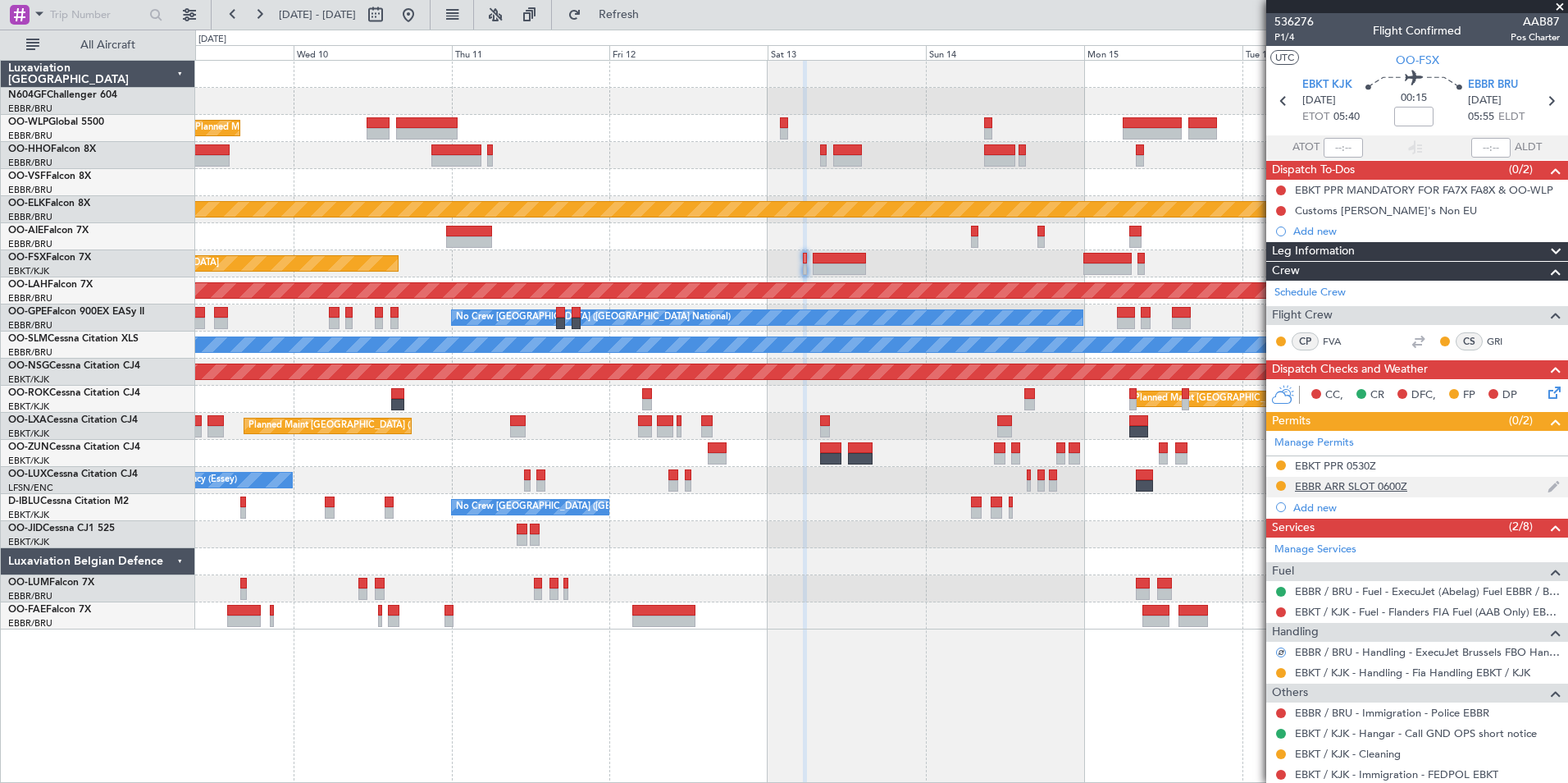
click at [1340, 483] on div "EBBR ARR SLOT 0600Z" at bounding box center [1350, 486] width 112 height 14
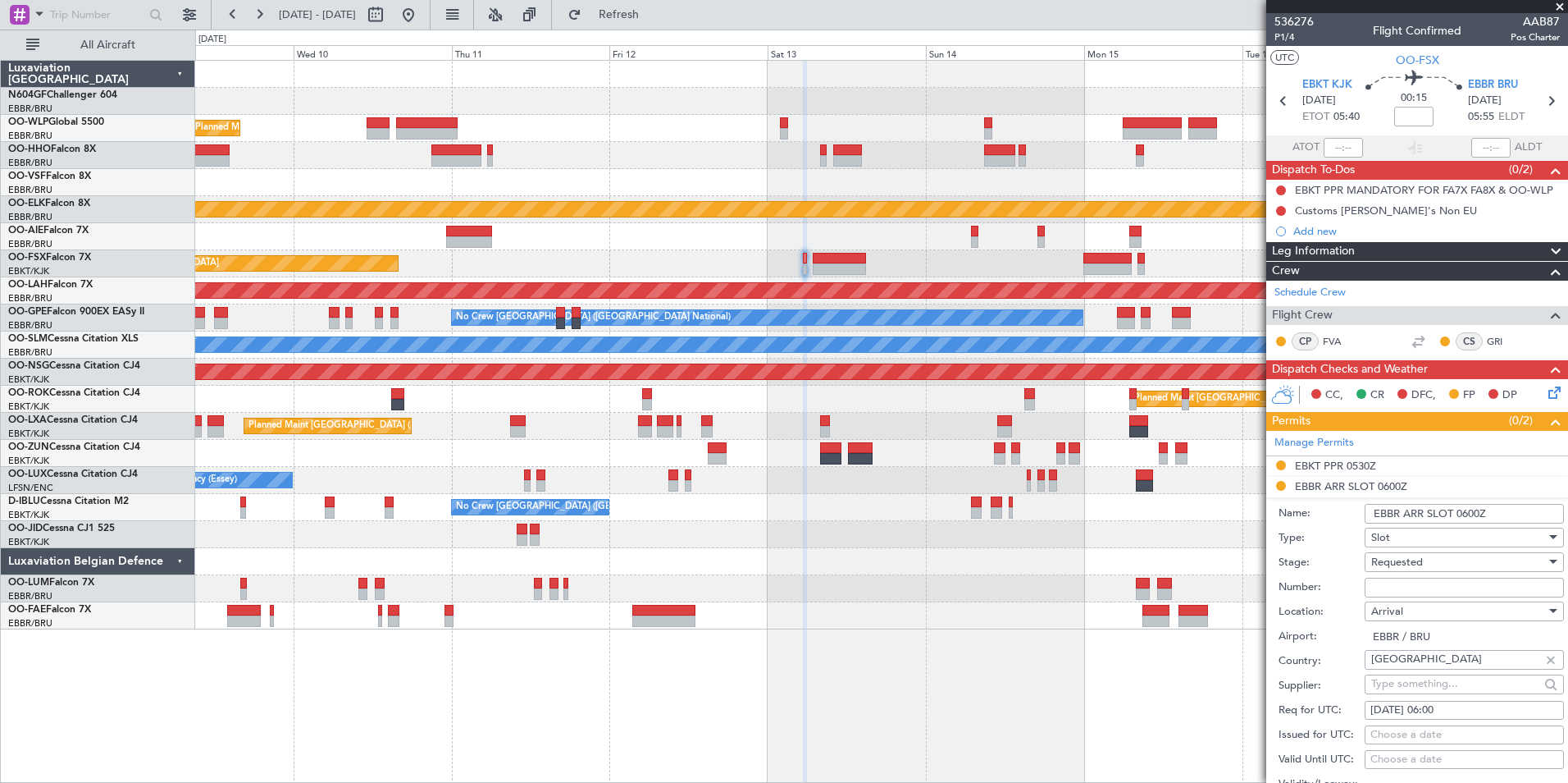
click at [1408, 582] on input "Number:" at bounding box center [1464, 587] width 200 height 20
paste input "EBBRAAB6302A"
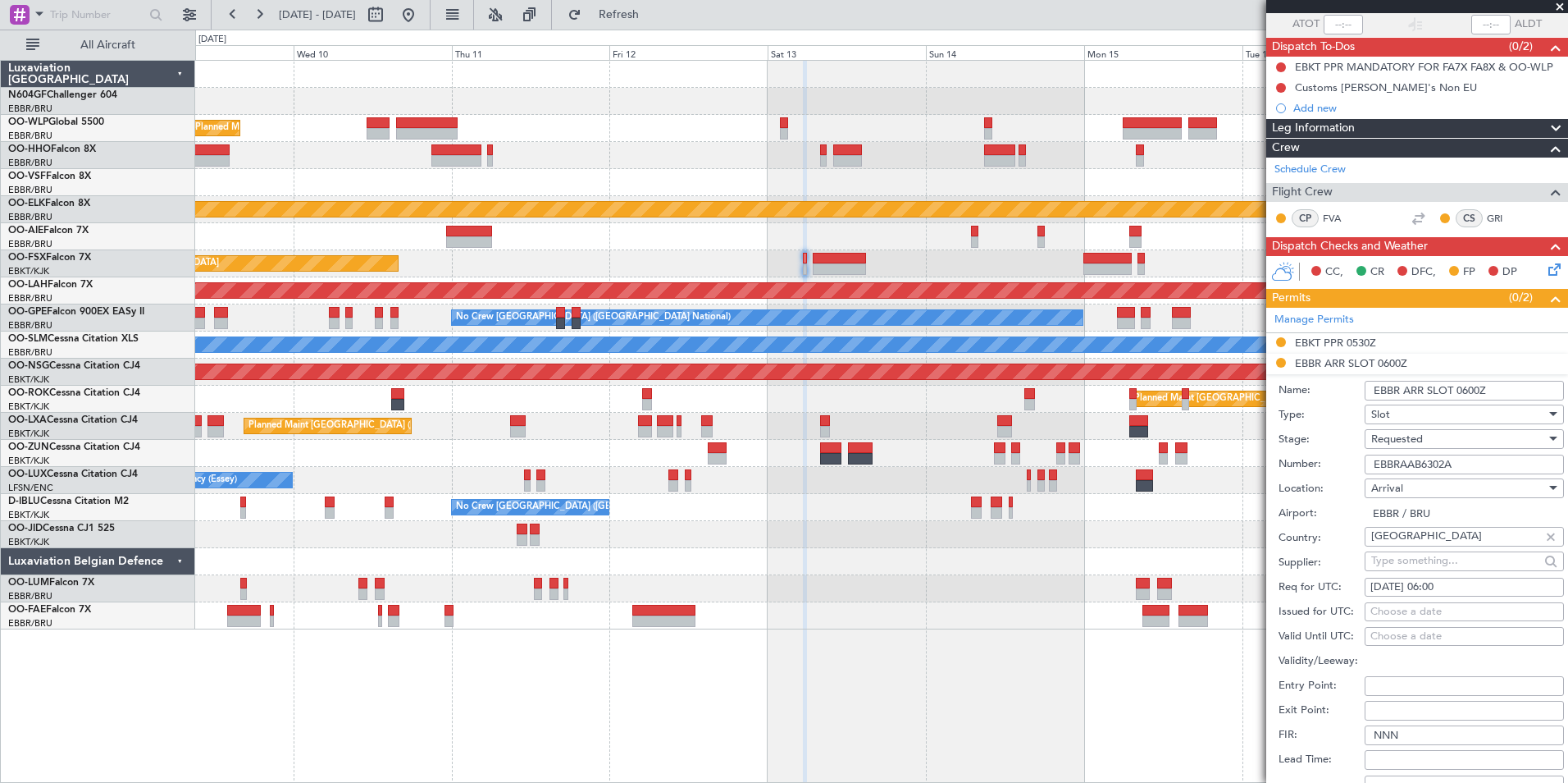
scroll to position [246, 0]
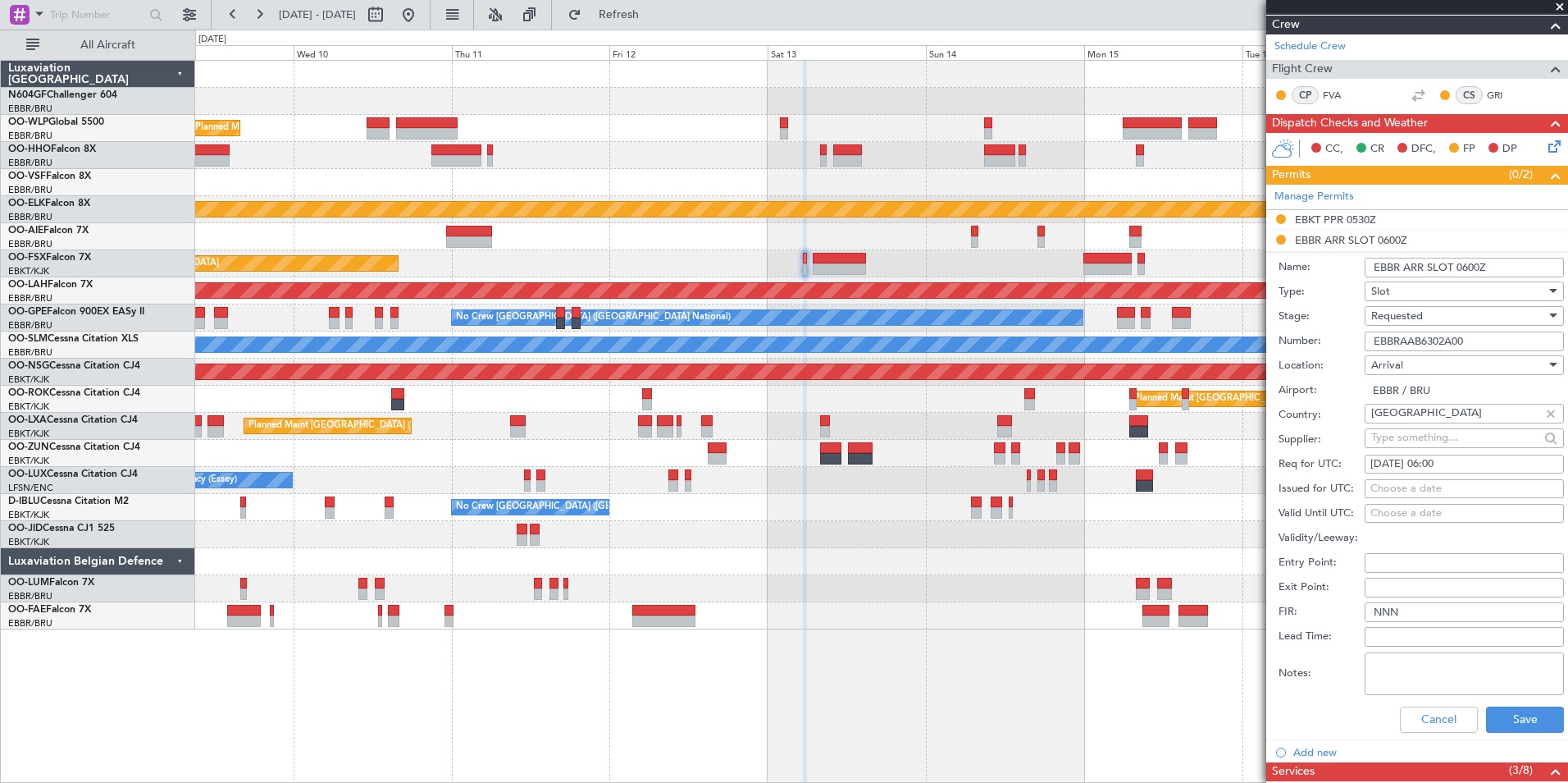
type input "EBBRAAB6302A00"
click at [1440, 322] on div "Requested" at bounding box center [1459, 316] width 175 height 24
click at [1440, 435] on span "Received OK" at bounding box center [1458, 440] width 172 height 24
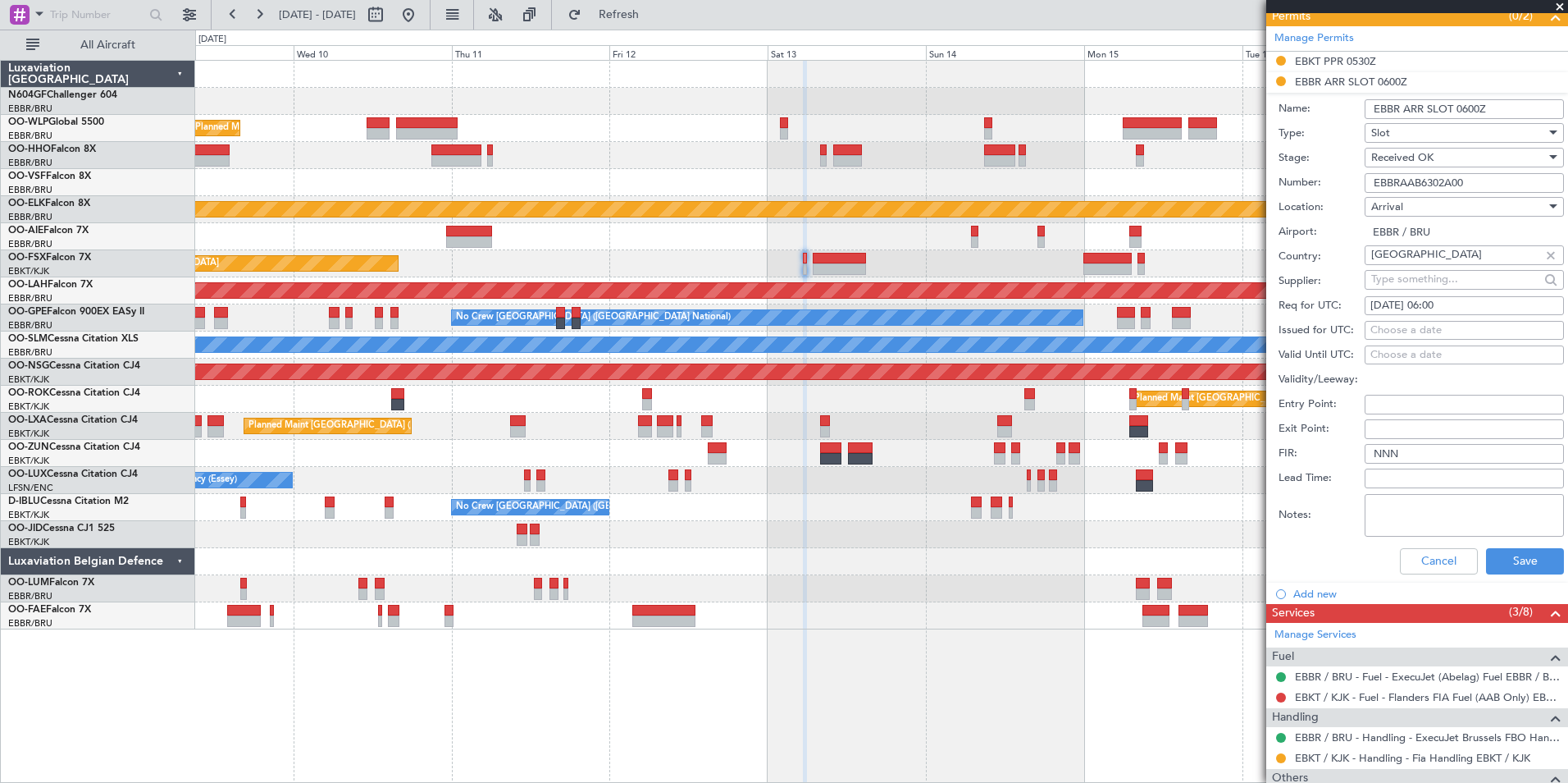
scroll to position [411, 0]
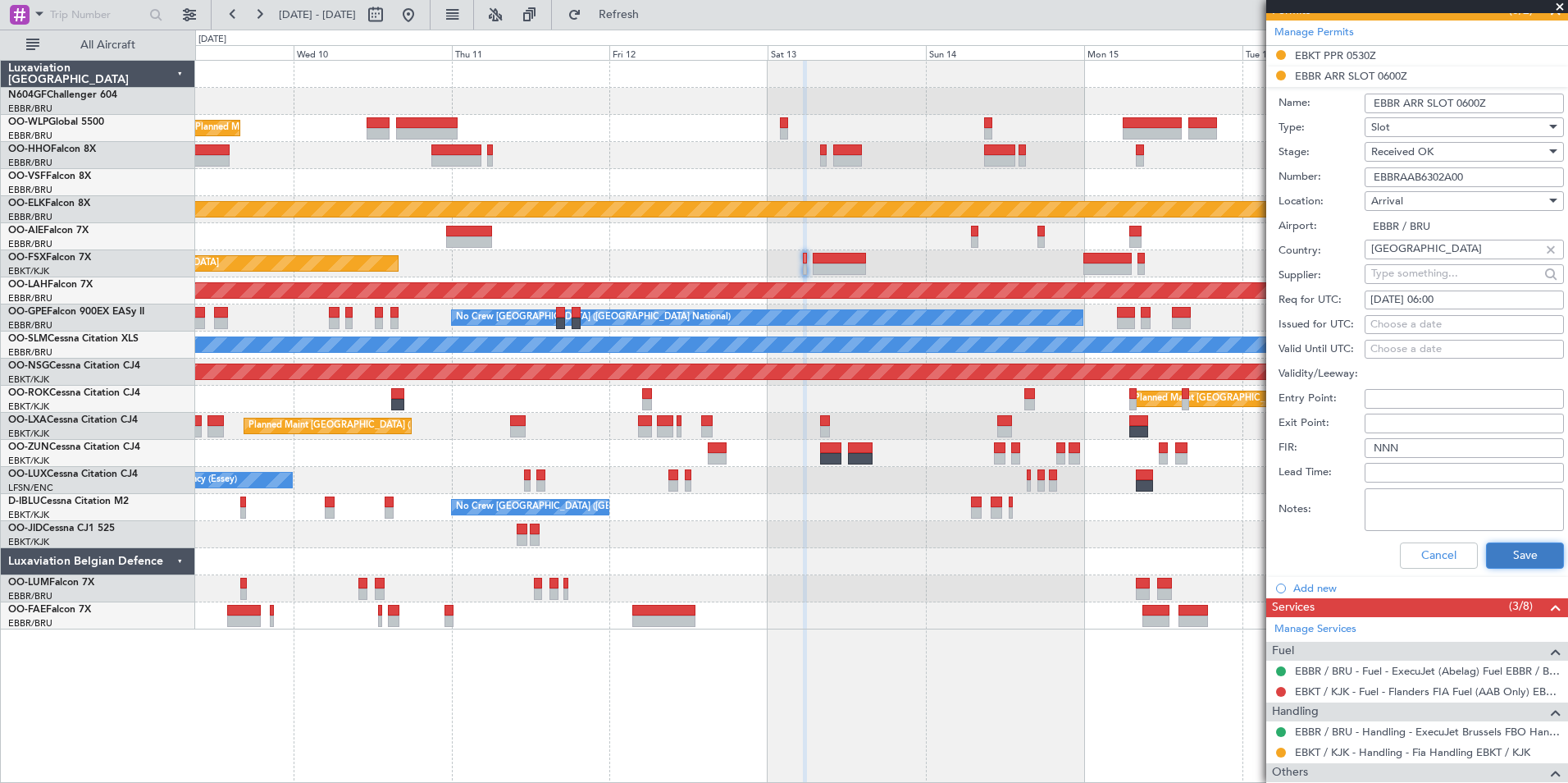
click at [1511, 550] on button "Save" at bounding box center [1525, 556] width 78 height 26
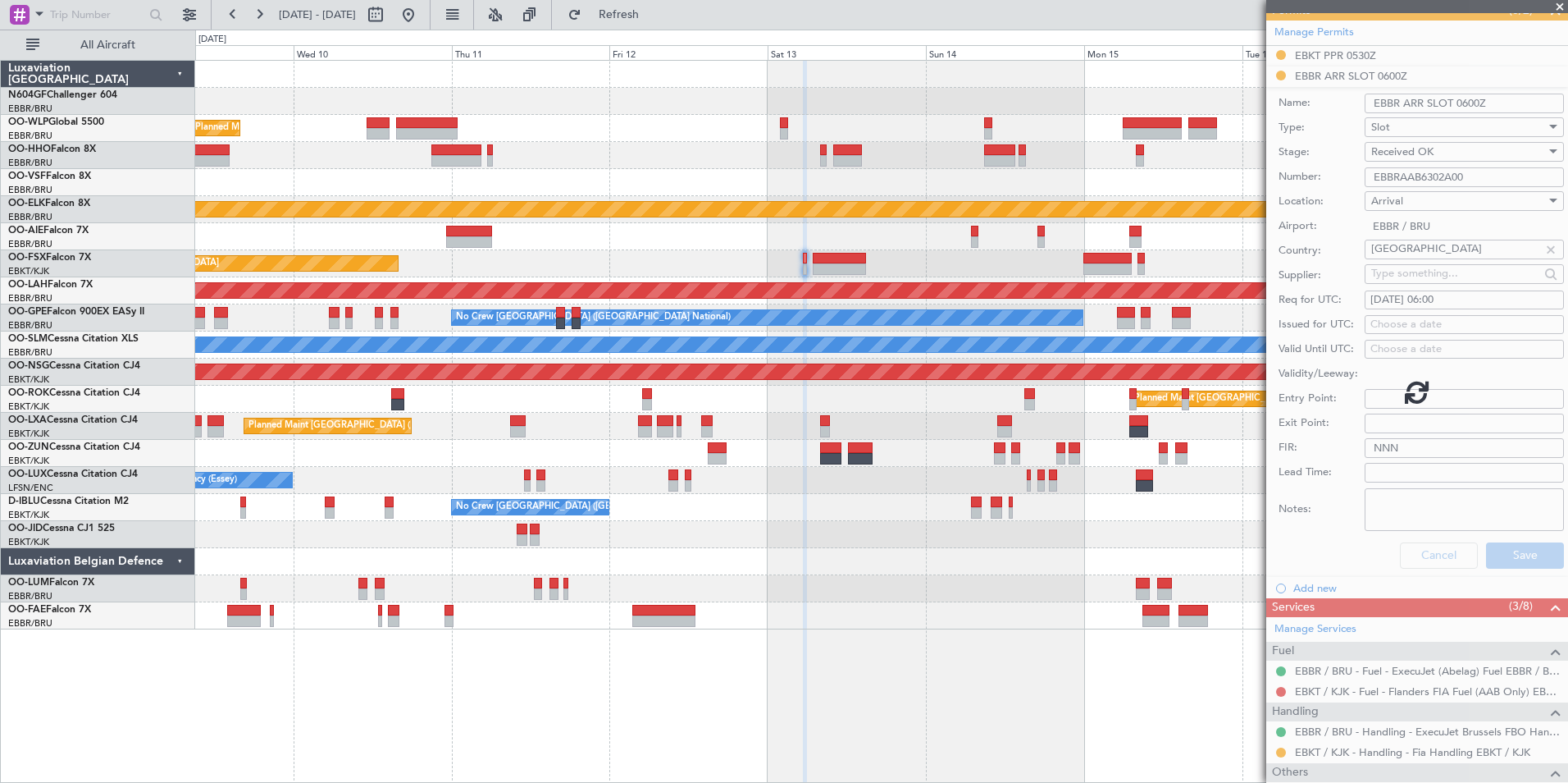
scroll to position [48, 0]
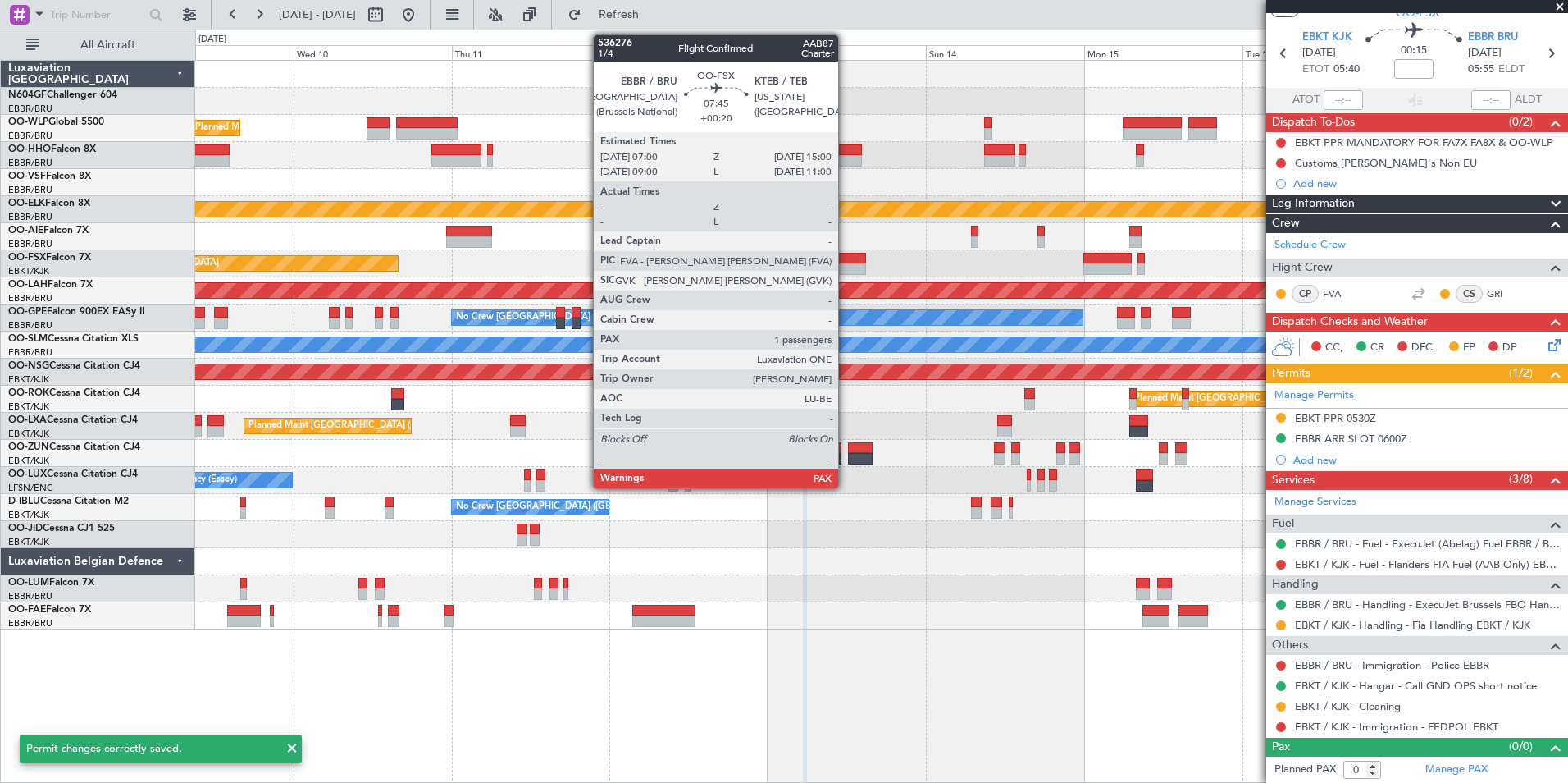
click at [846, 260] on div at bounding box center [839, 258] width 54 height 11
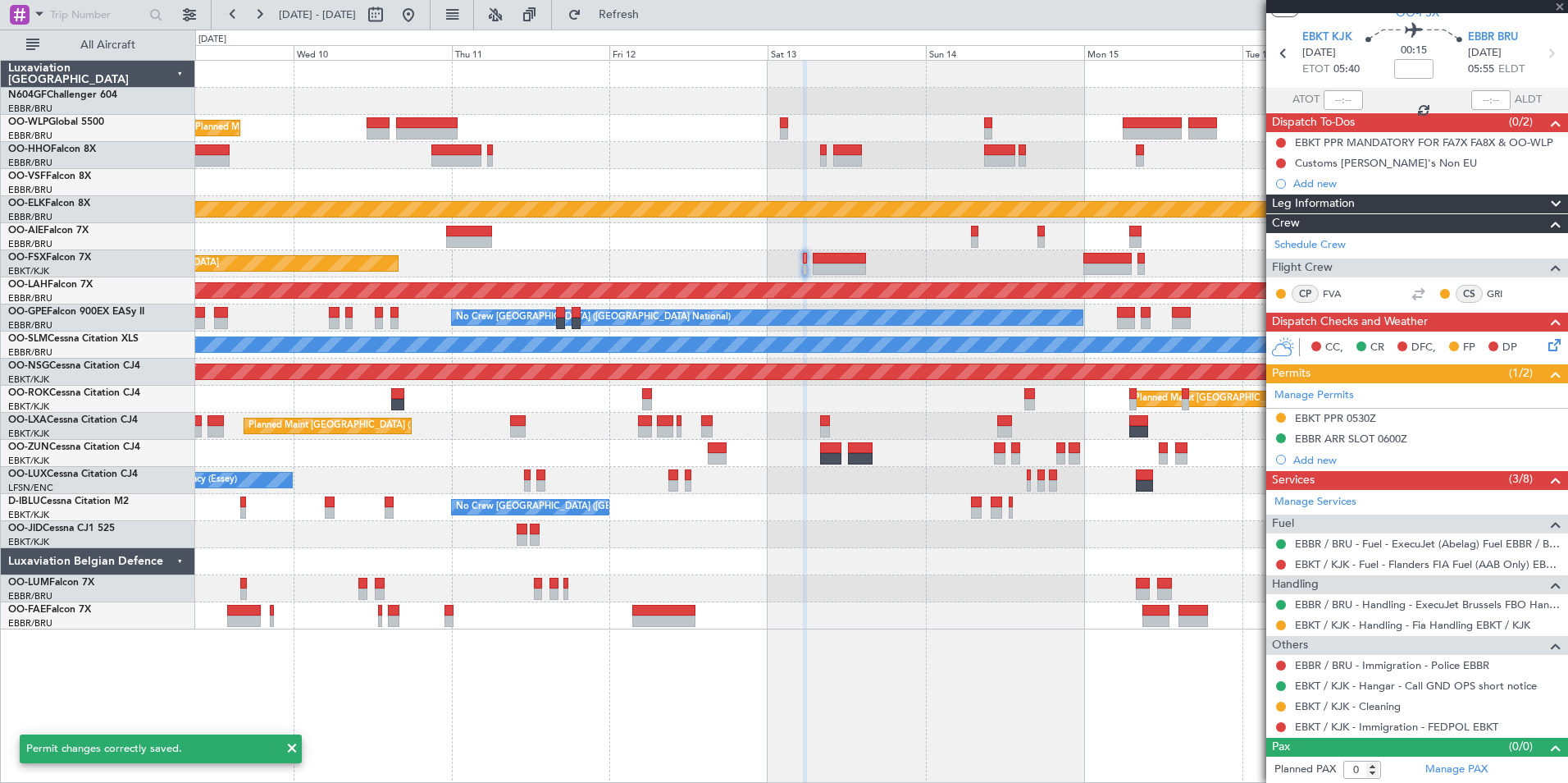
type input "+00:20"
type input "2"
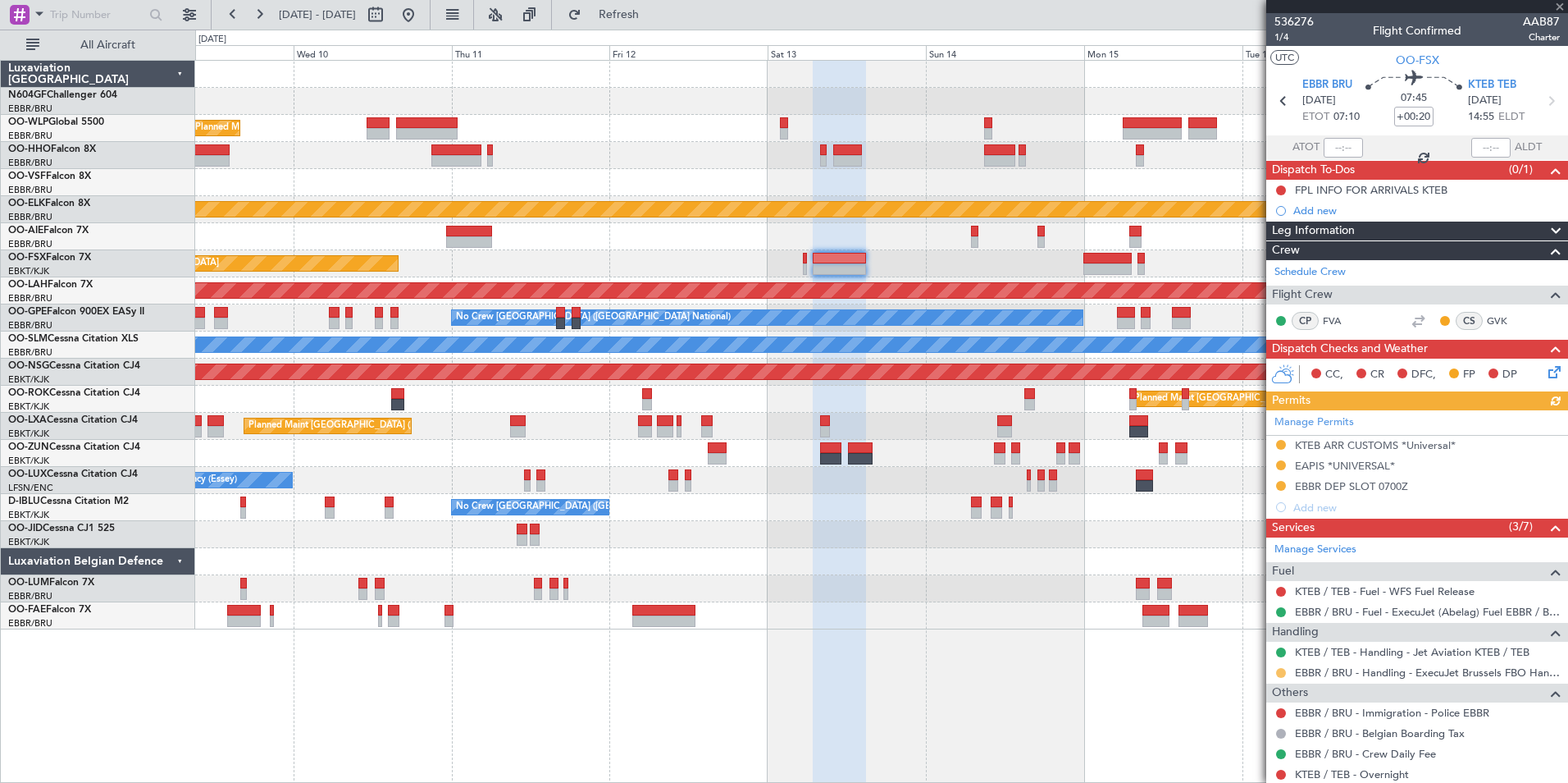
click at [1283, 669] on button at bounding box center [1281, 673] width 9 height 9
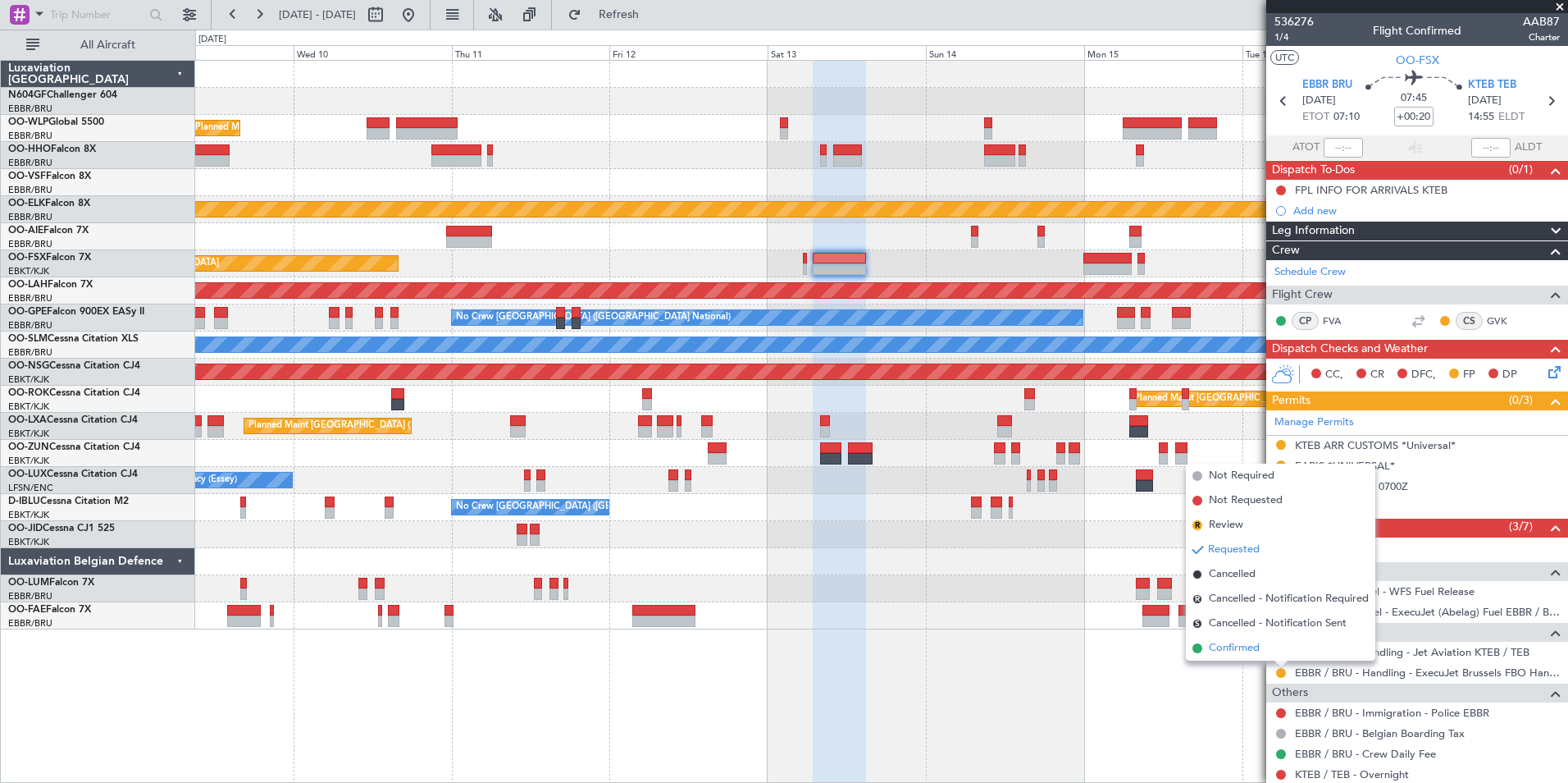
click at [1252, 656] on span "Confirmed" at bounding box center [1235, 647] width 51 height 16
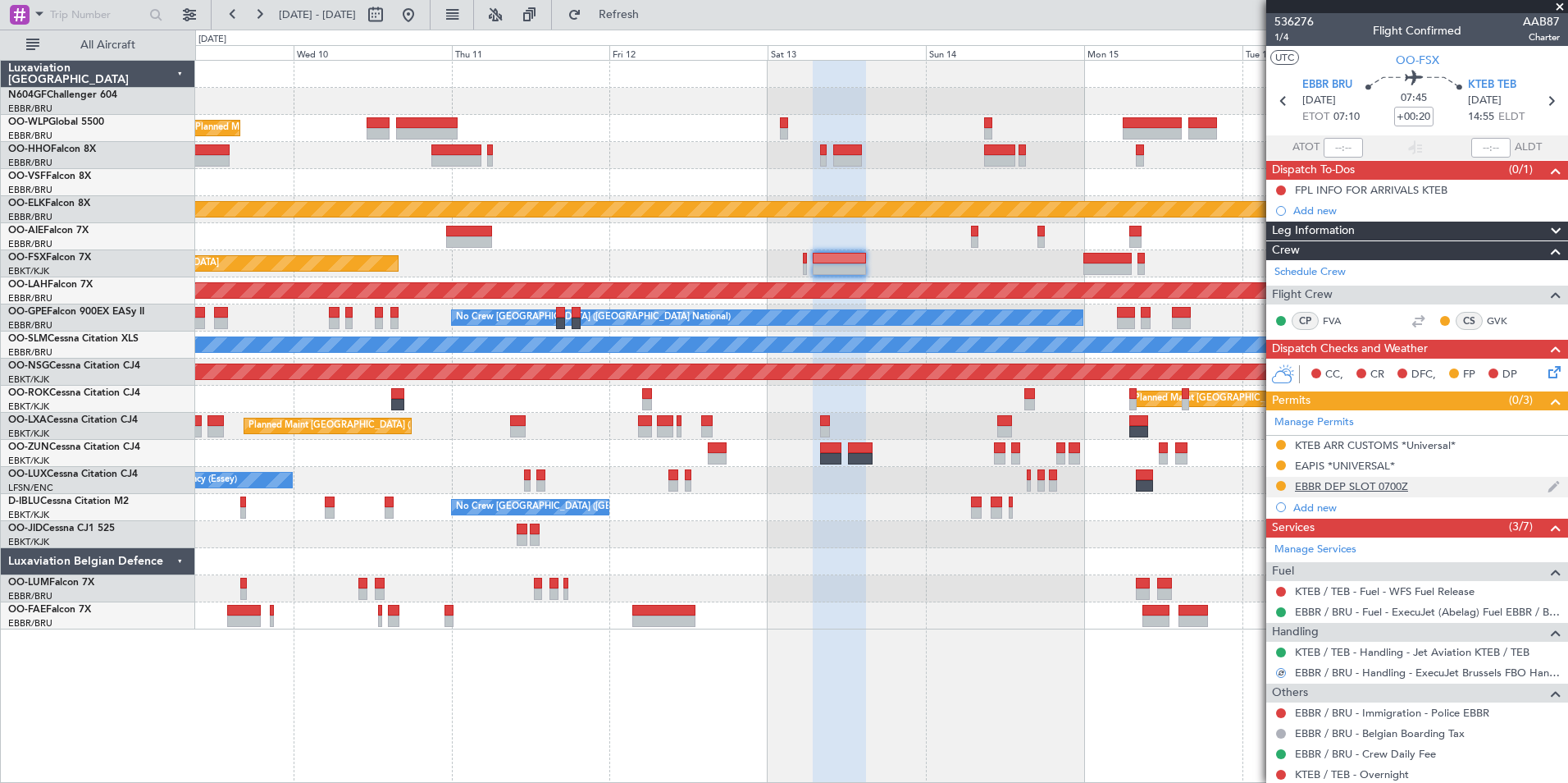
click at [1328, 484] on div "EBBR DEP SLOT 0700Z" at bounding box center [1351, 486] width 113 height 14
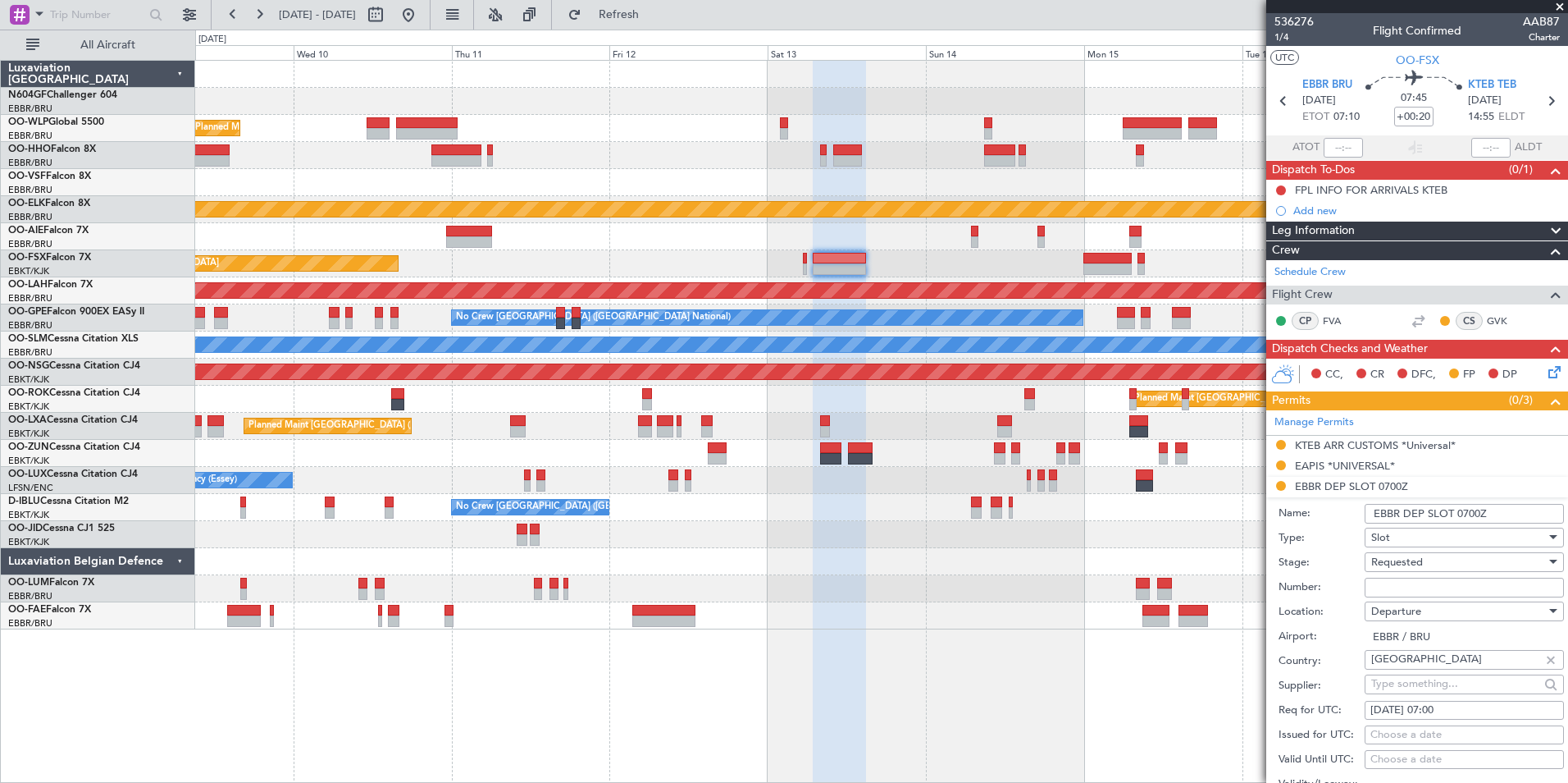
scroll to position [164, 0]
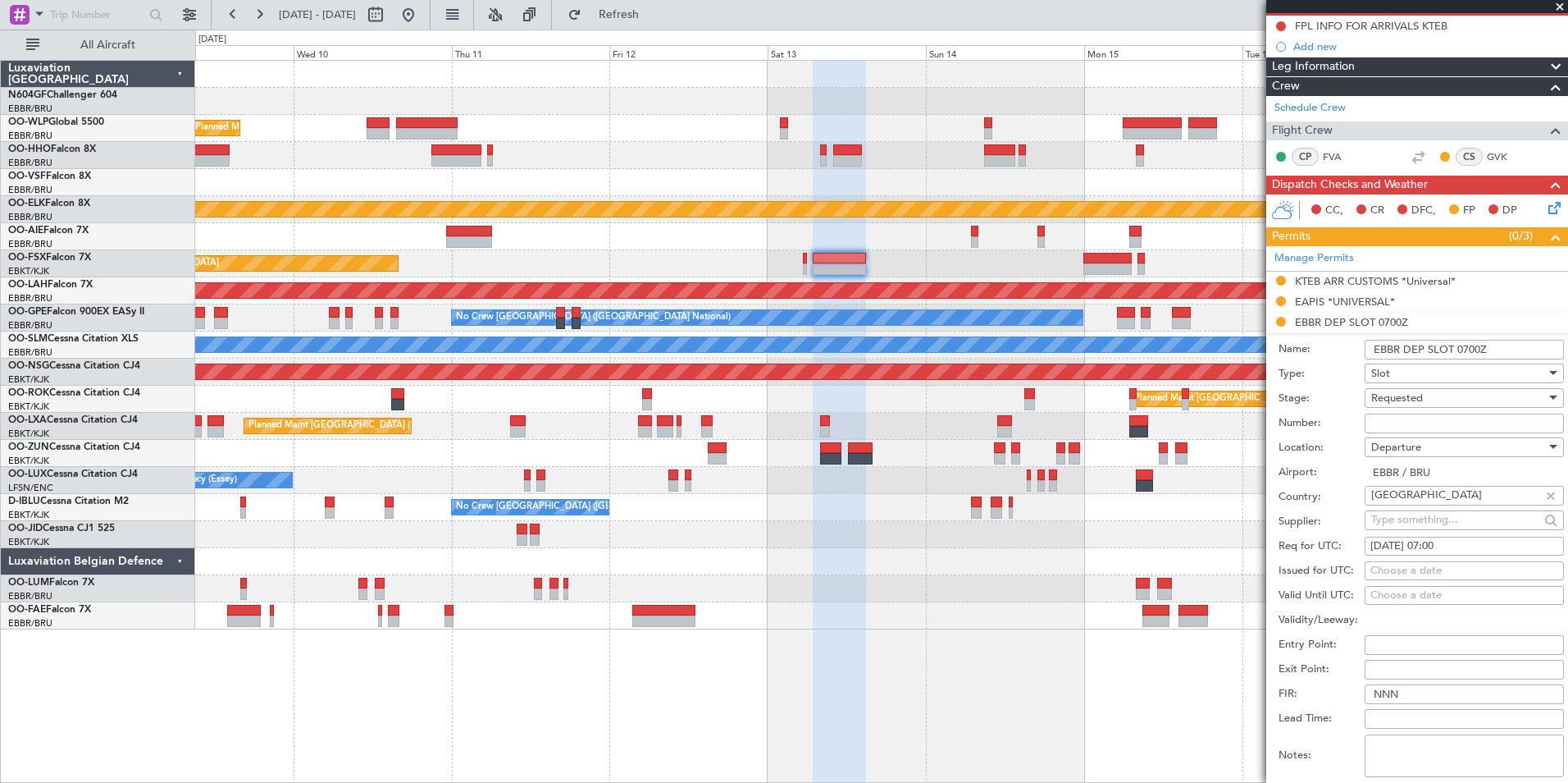
click at [1392, 417] on input "Number:" at bounding box center [1464, 423] width 200 height 20
paste input "EBBRAAB6303D"
type input "EBBRAAB6303D00"
click at [1438, 394] on div "Requested" at bounding box center [1459, 398] width 175 height 24
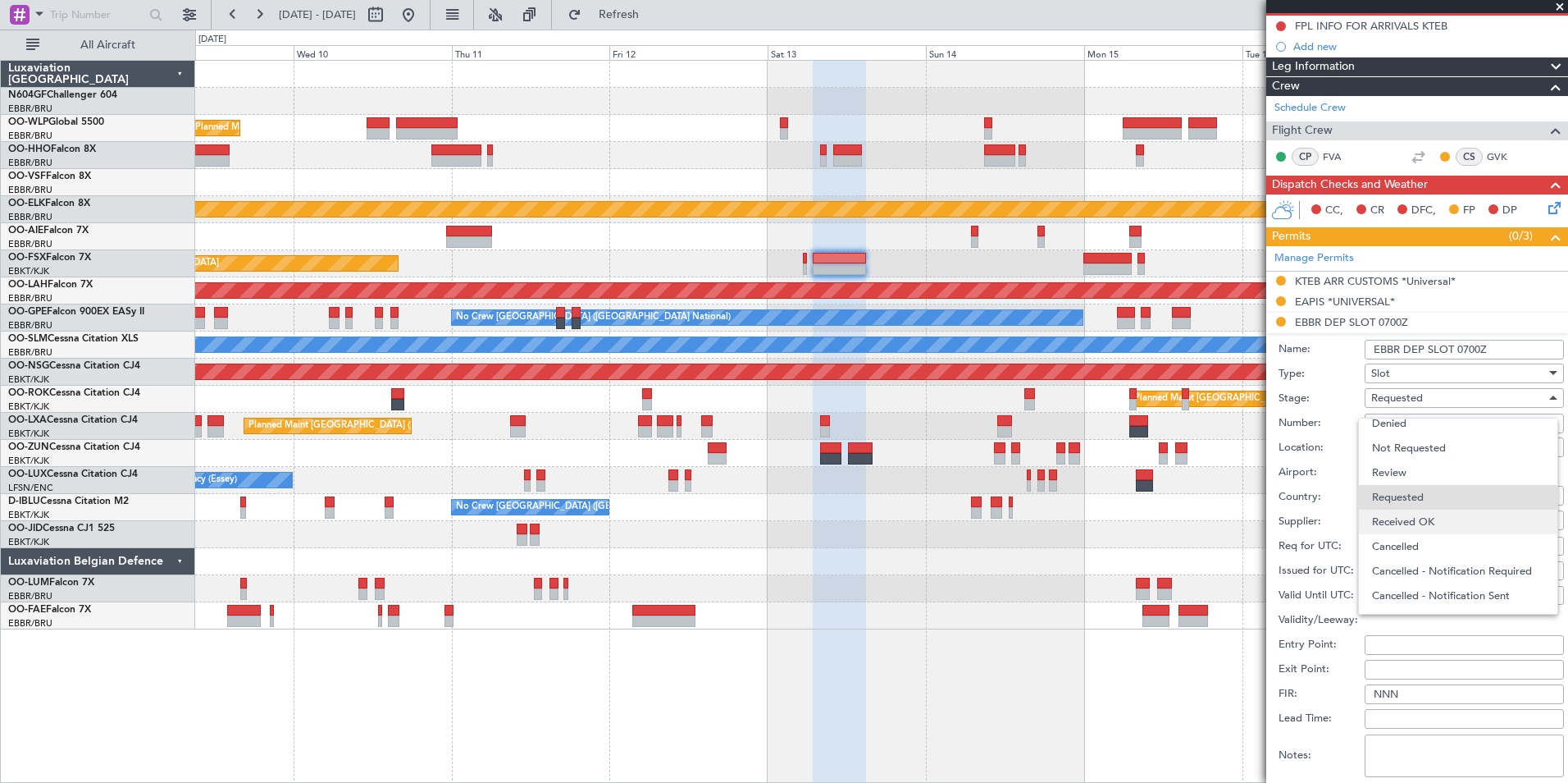
click at [1431, 514] on span "Received OK" at bounding box center [1458, 522] width 172 height 24
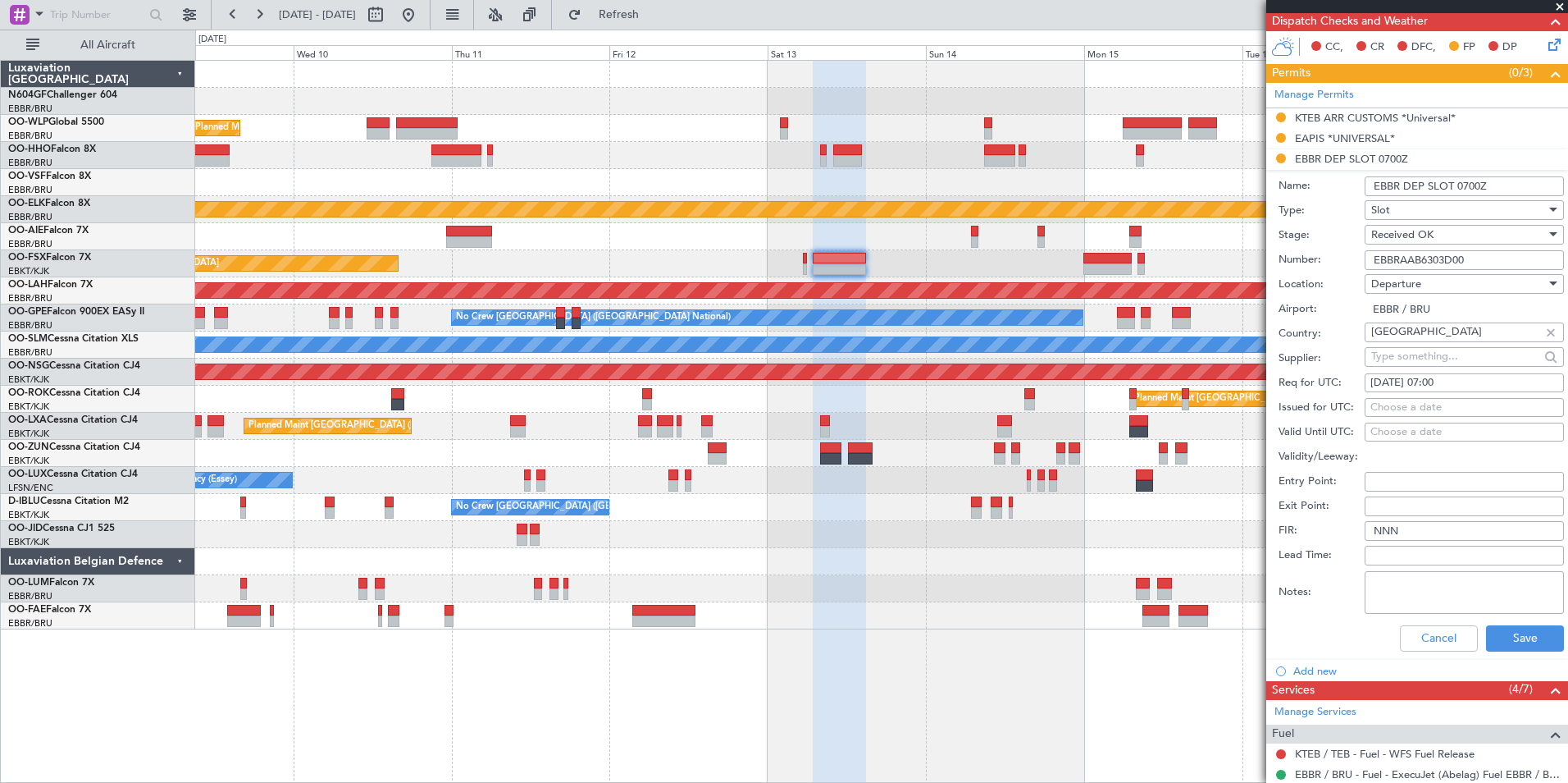
scroll to position [328, 0]
click at [1503, 627] on button "Save" at bounding box center [1525, 638] width 78 height 26
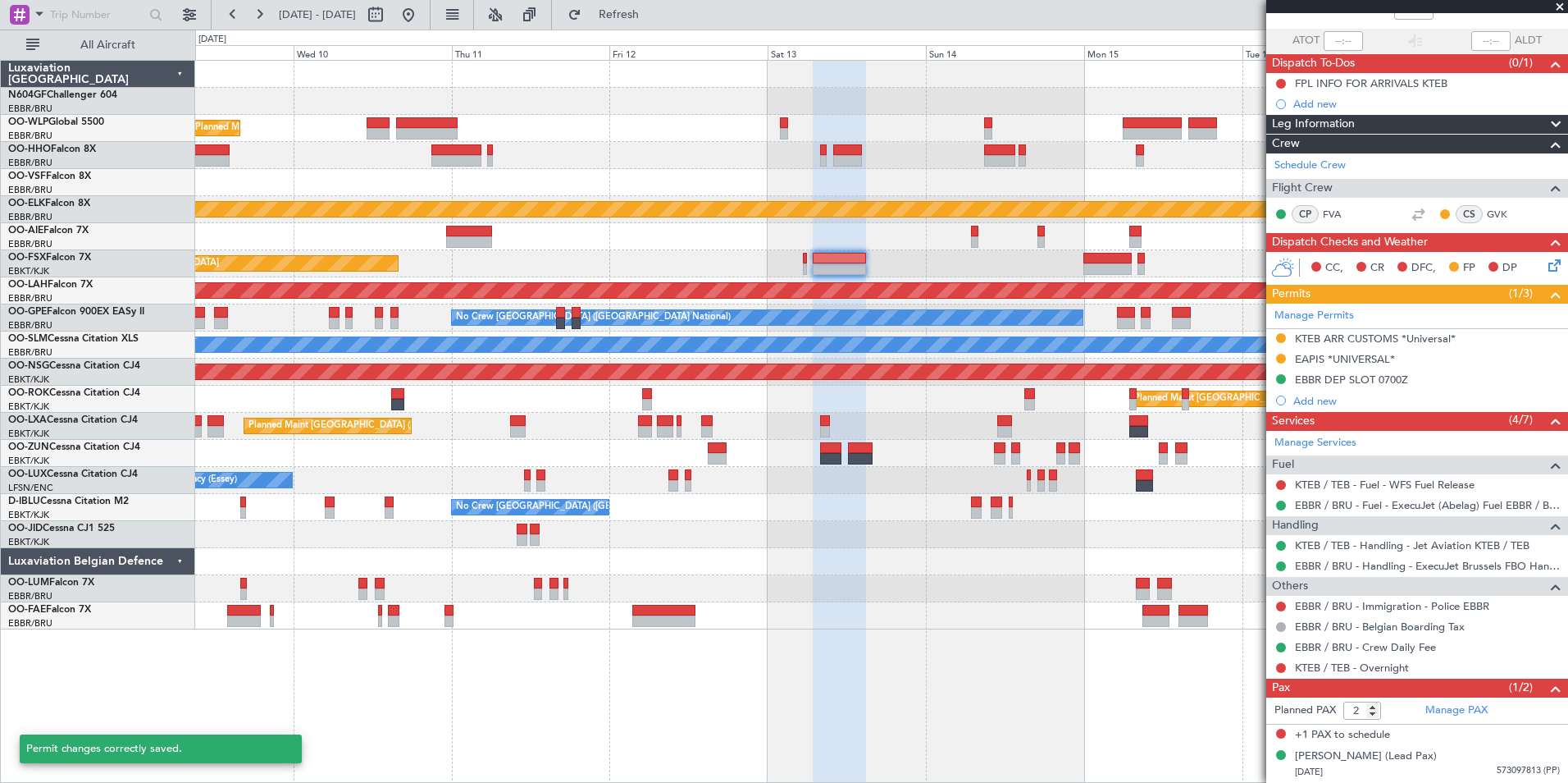
scroll to position [106, 0]
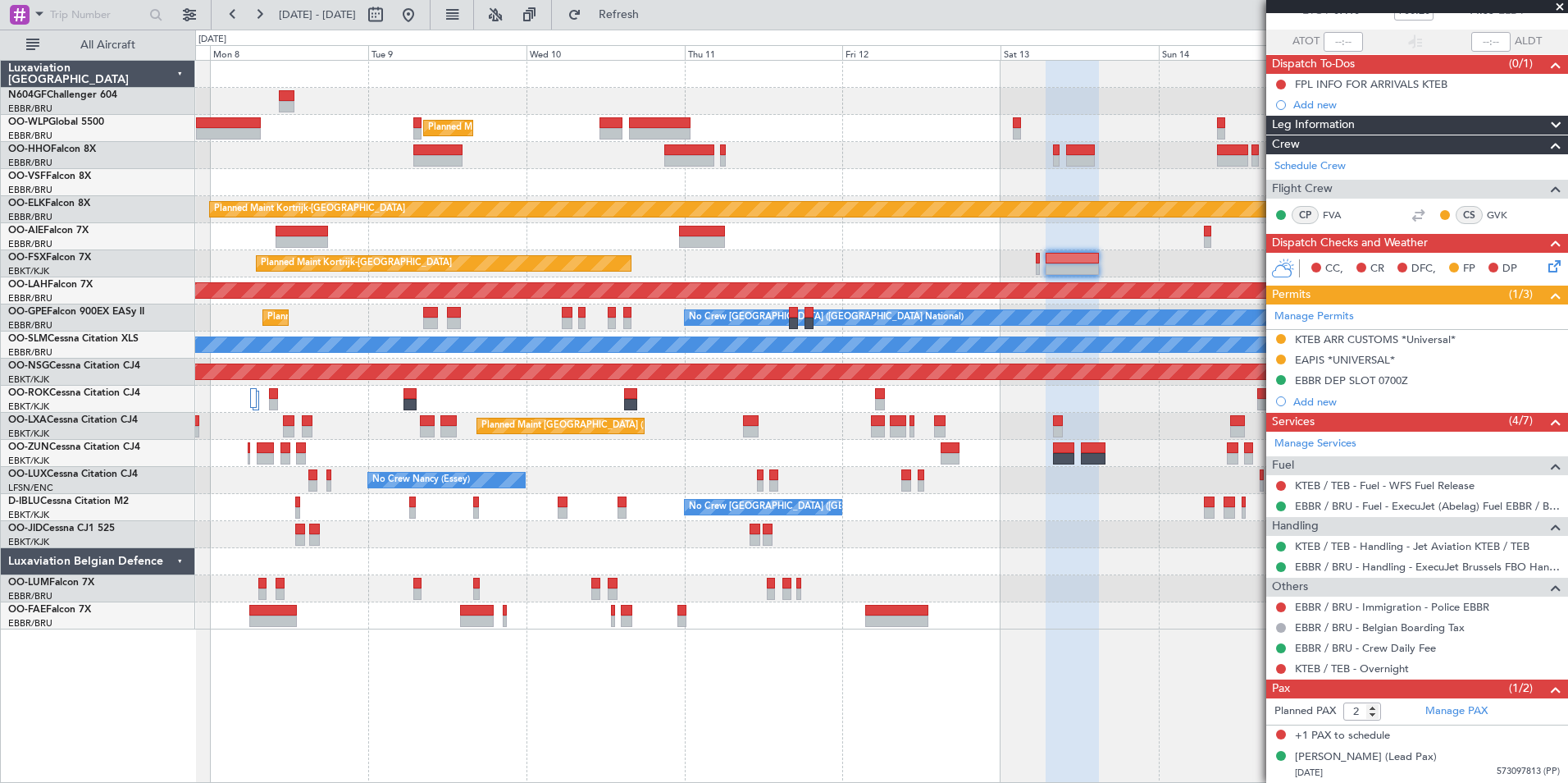
click at [951, 465] on div "Planned Maint Milan (Linate) Planned Maint Kortrijk-Wevelgem Planned Maint Kort…" at bounding box center [881, 345] width 1372 height 569
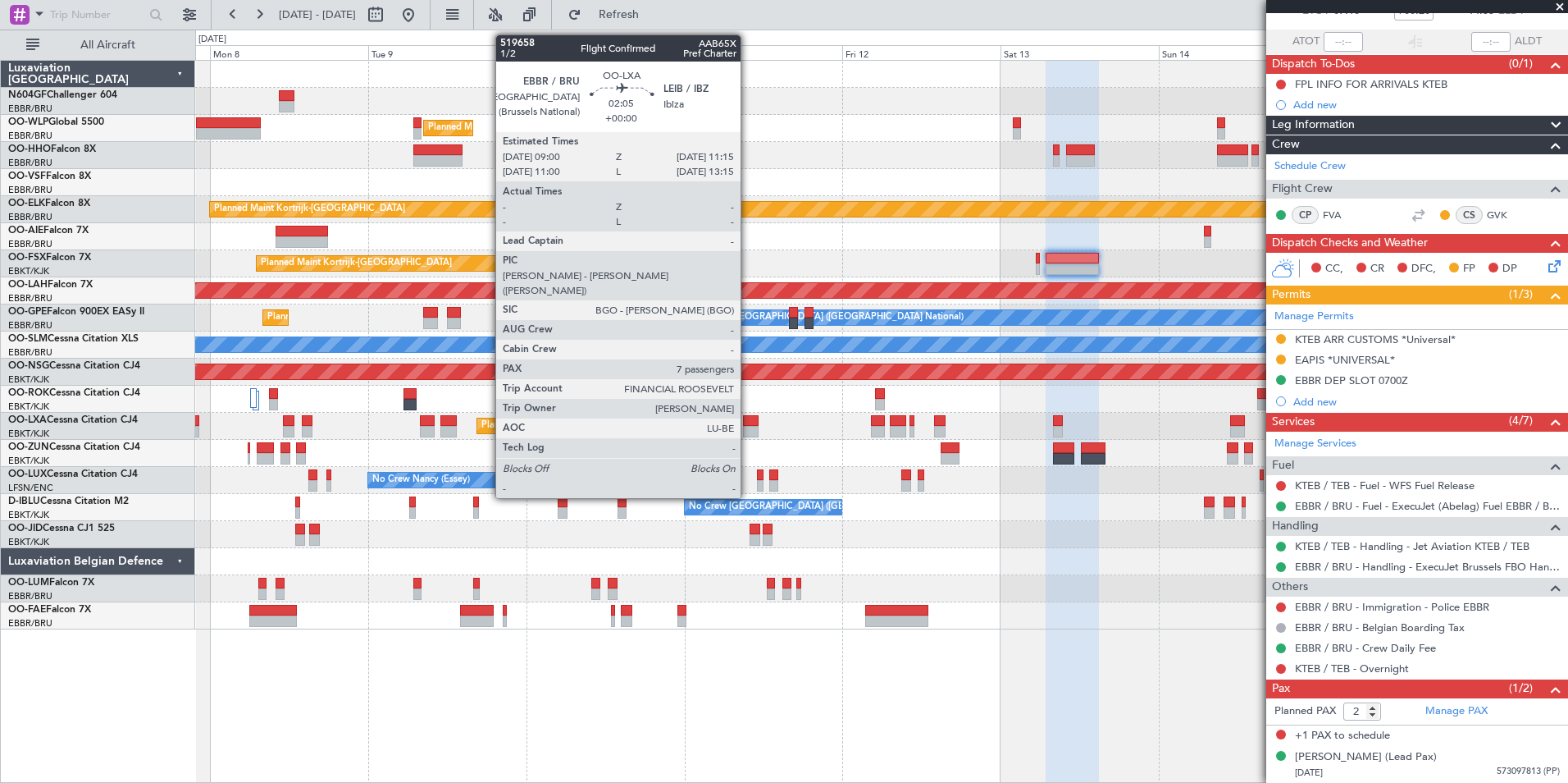
click at [748, 425] on div at bounding box center [751, 421] width 16 height 11
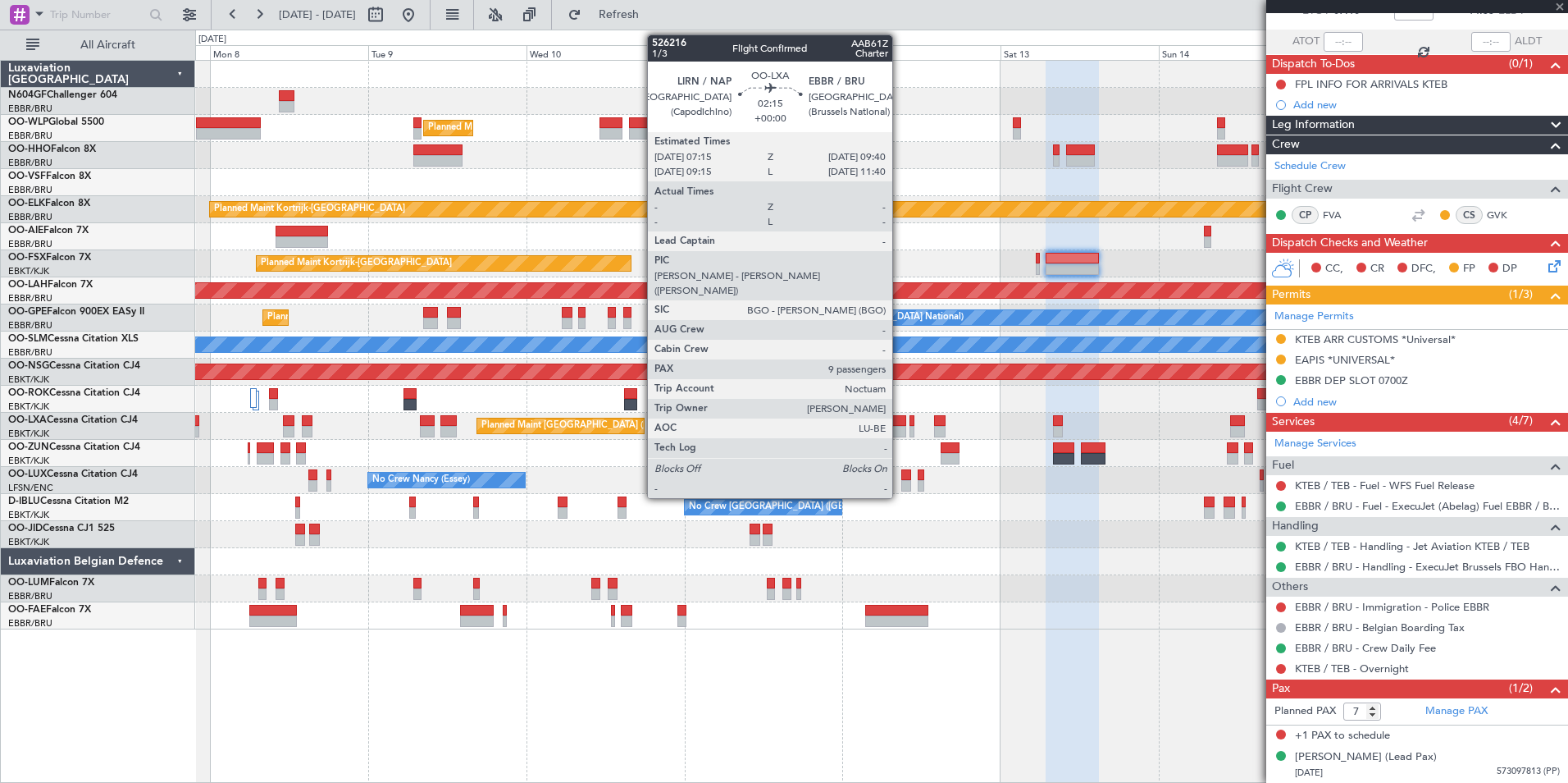
scroll to position [0, 0]
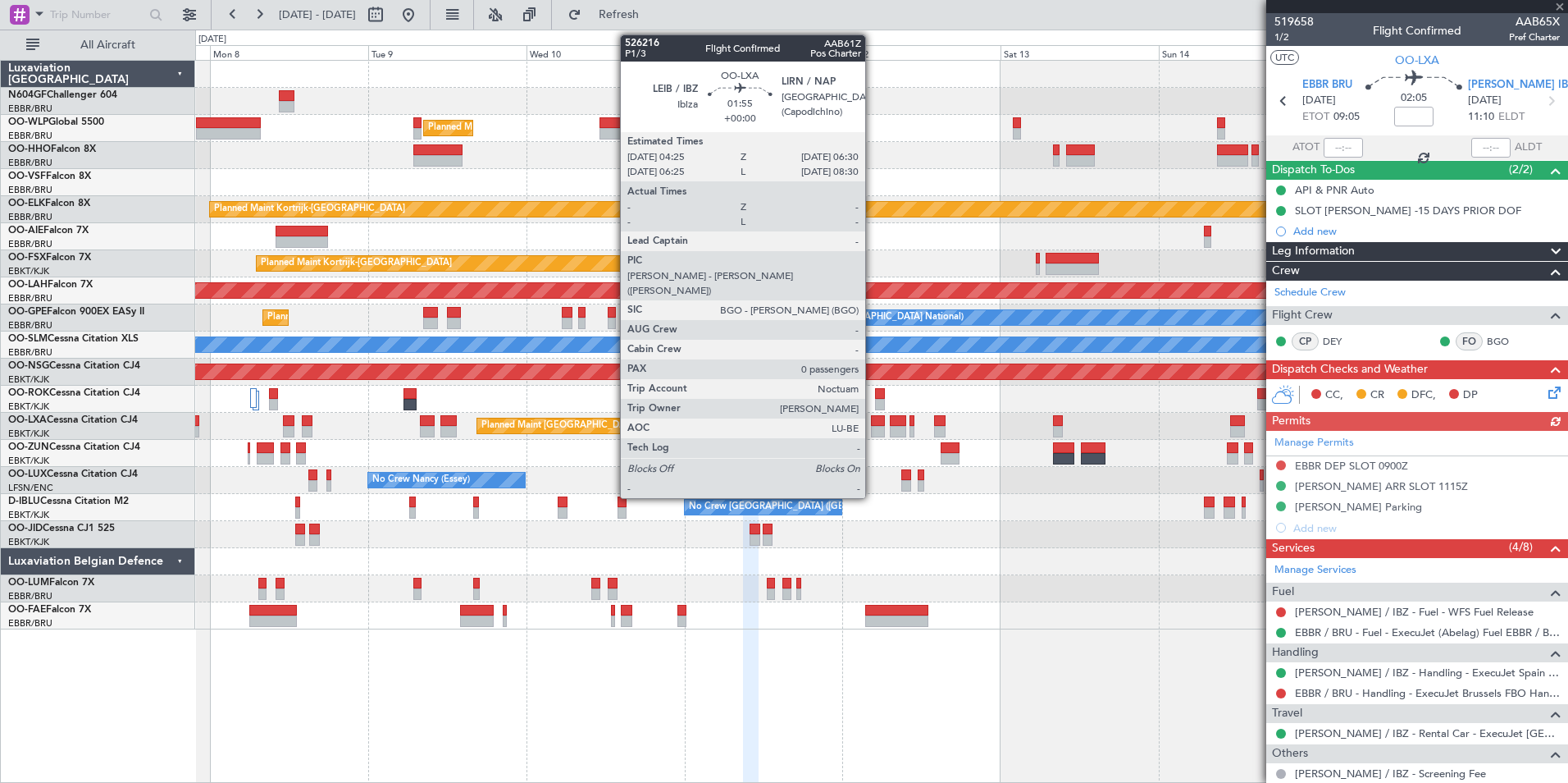
click at [873, 430] on div at bounding box center [878, 432] width 14 height 11
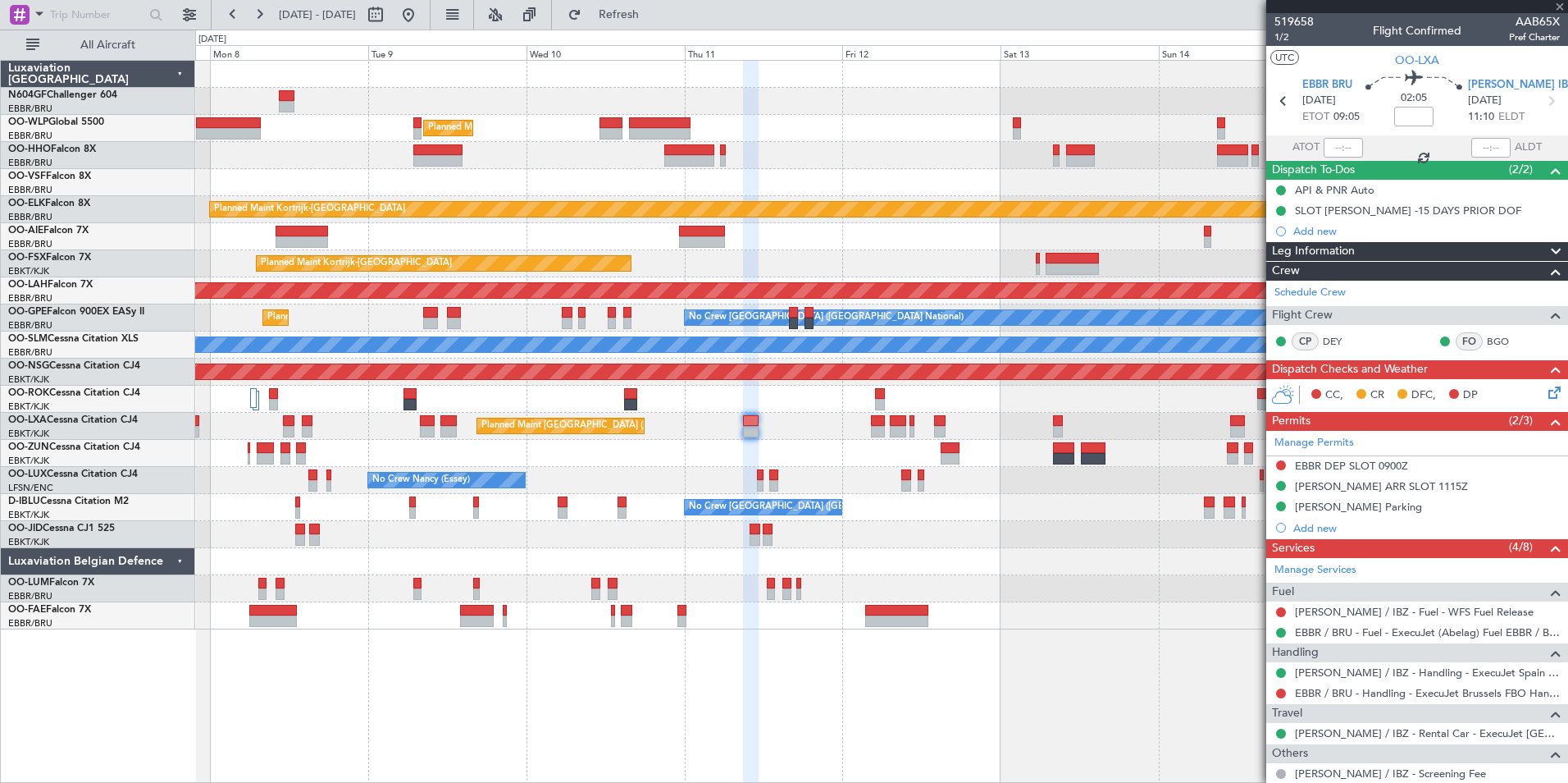
type input "0"
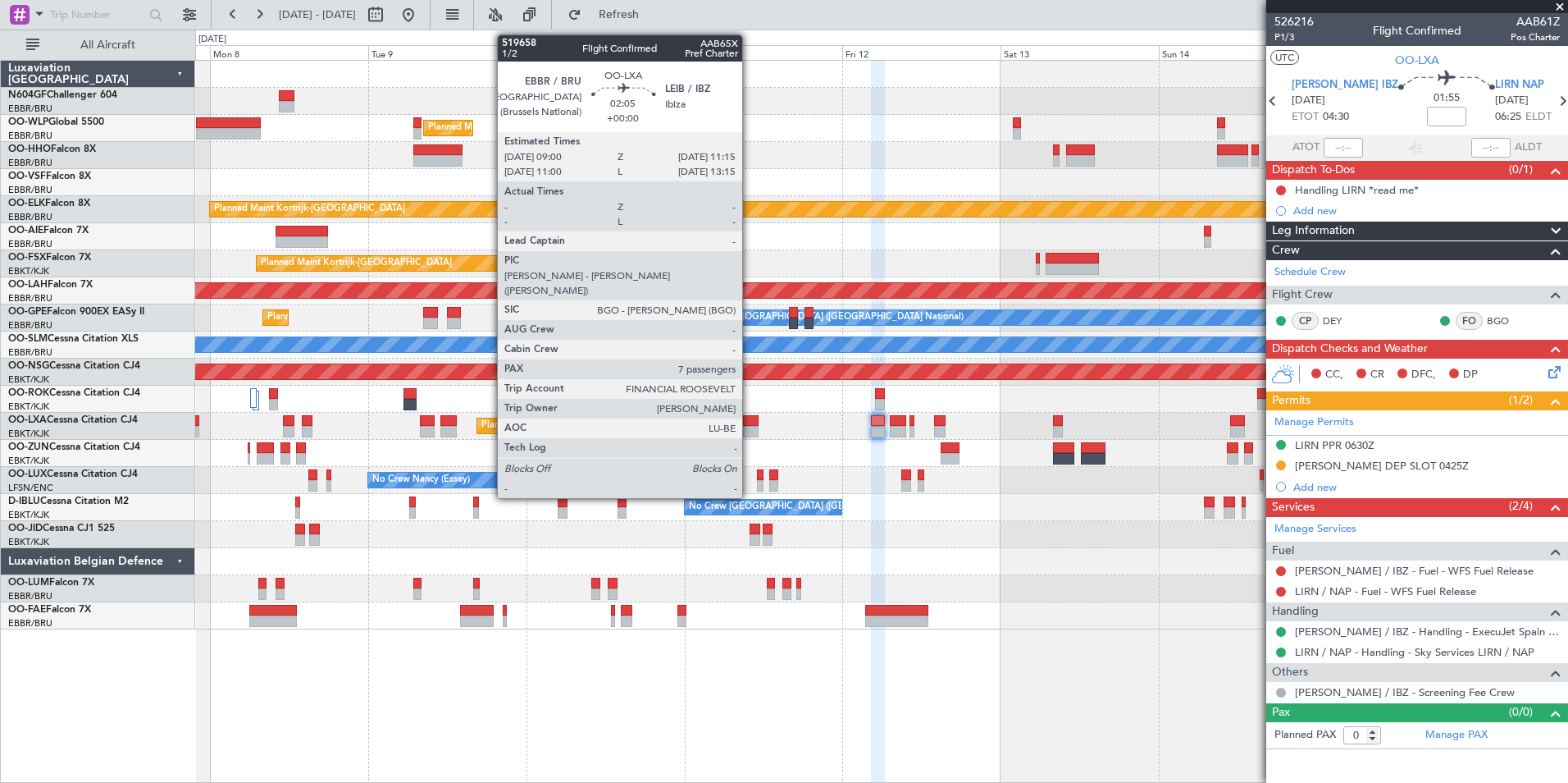
click at [750, 428] on div at bounding box center [751, 432] width 16 height 11
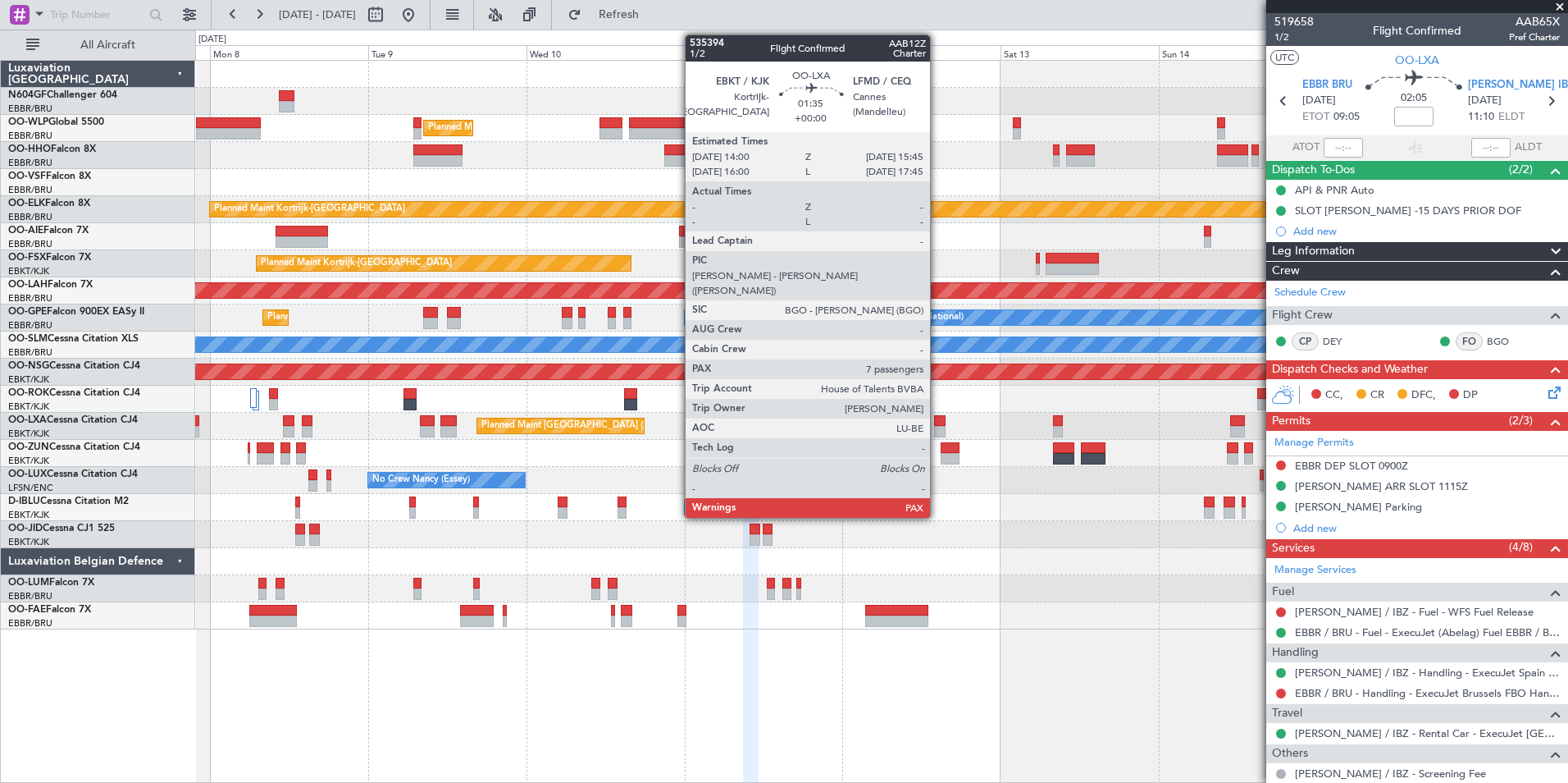
click at [938, 423] on div at bounding box center [940, 421] width 12 height 11
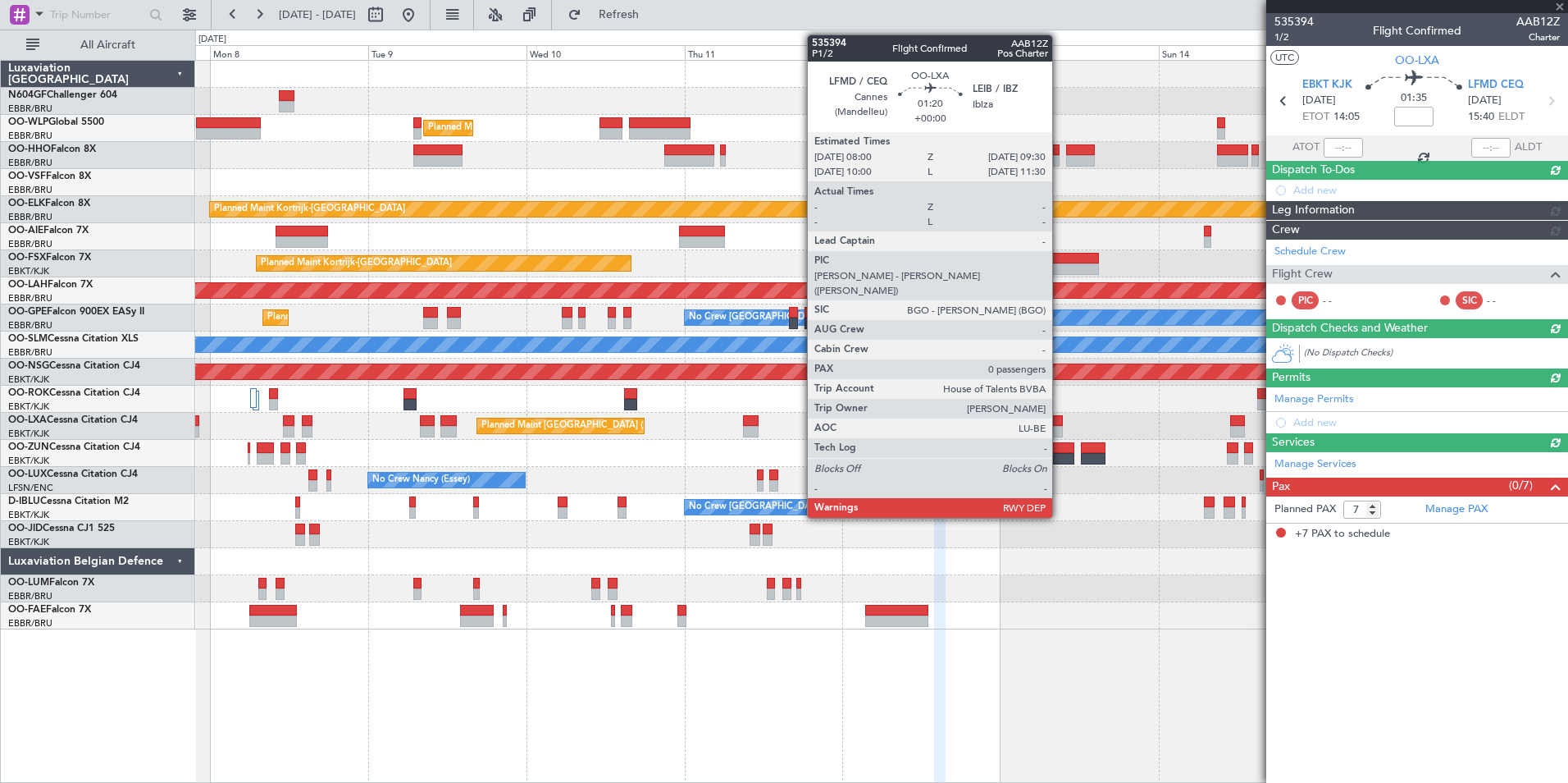
click at [1059, 430] on div at bounding box center [1058, 432] width 10 height 11
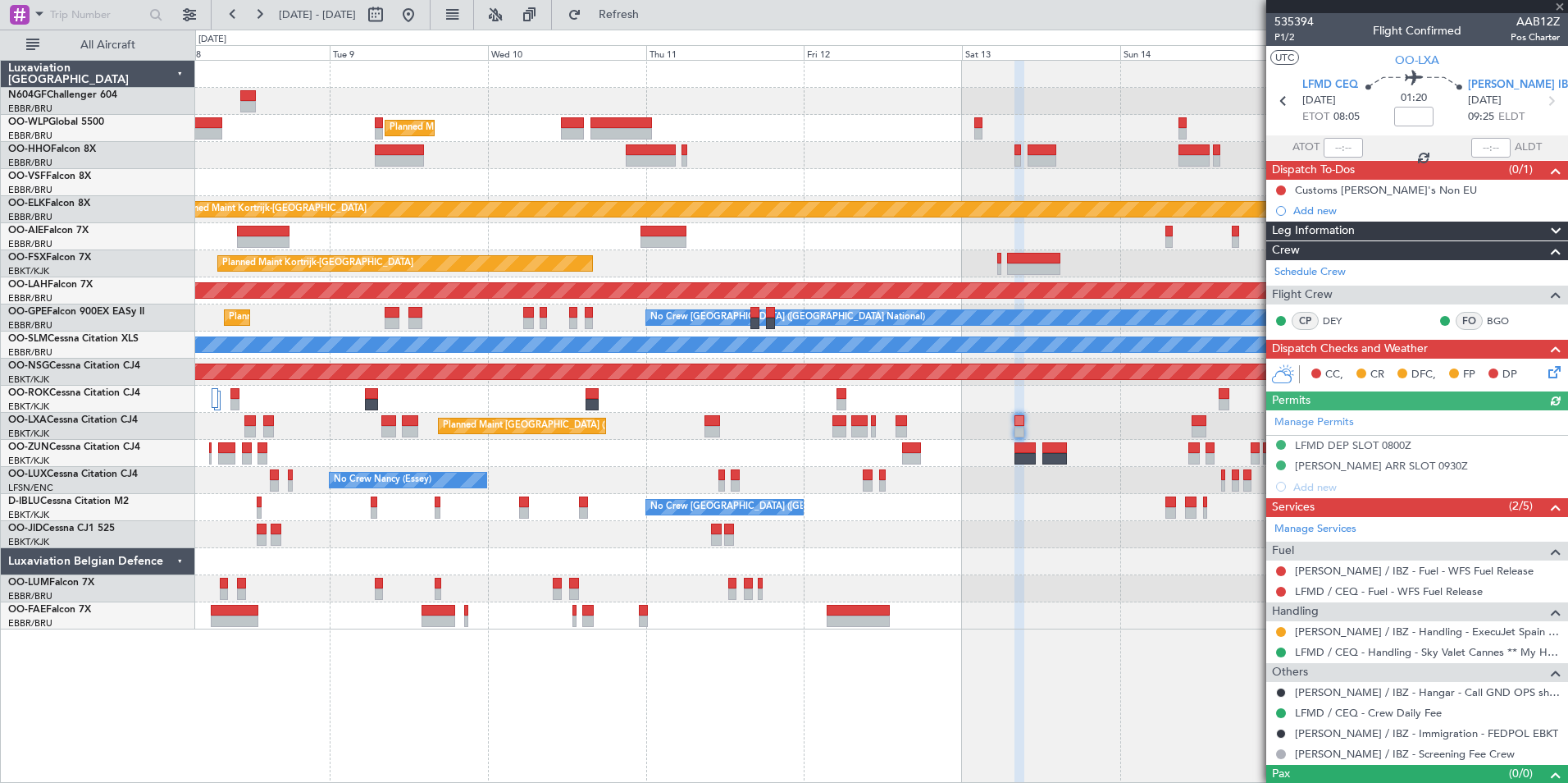
click at [1040, 416] on div "Planned Maint [GEOGRAPHIC_DATA] ([GEOGRAPHIC_DATA] National)" at bounding box center [881, 426] width 1372 height 27
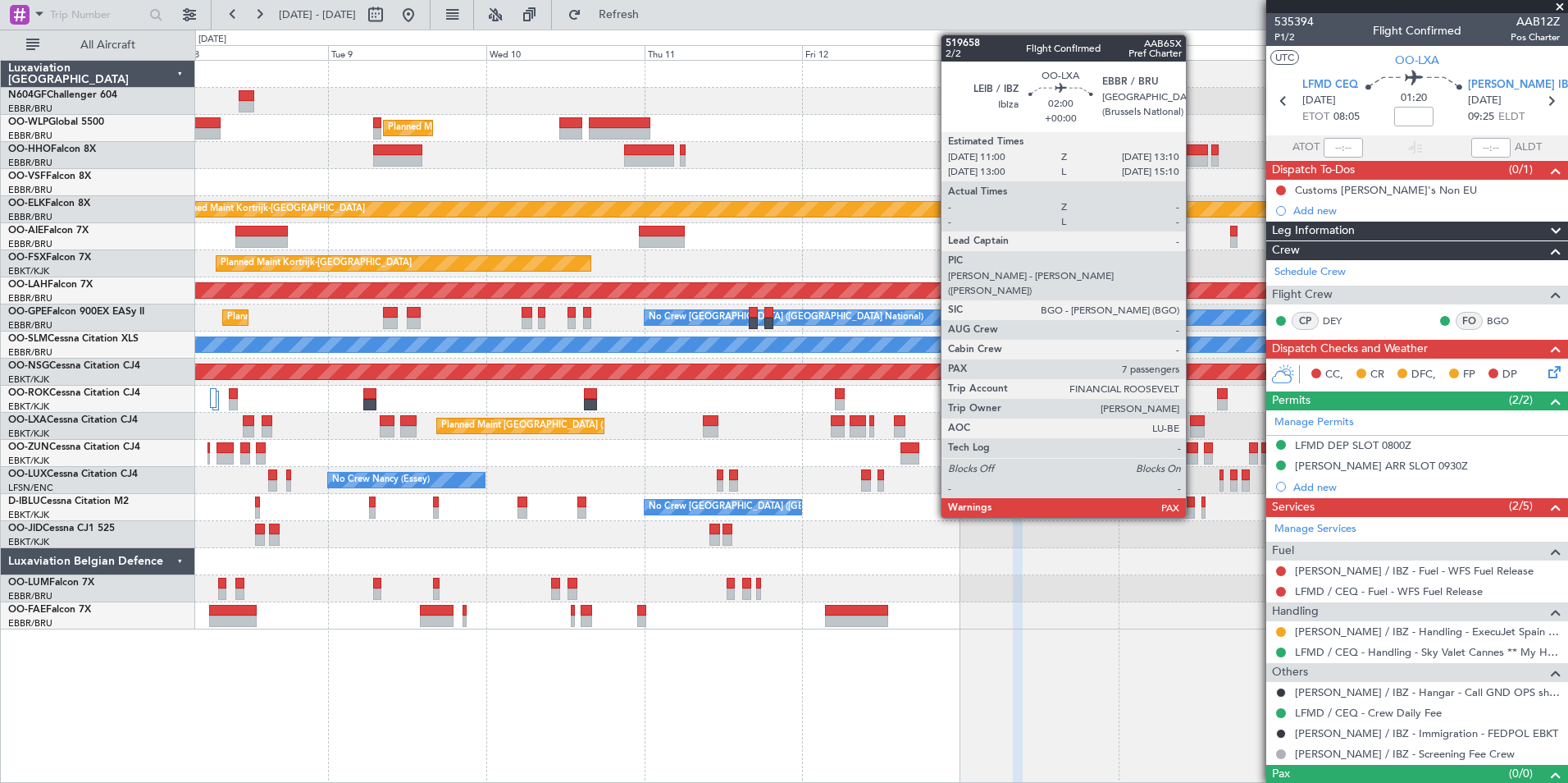
click at [1193, 421] on div at bounding box center [1198, 421] width 15 height 11
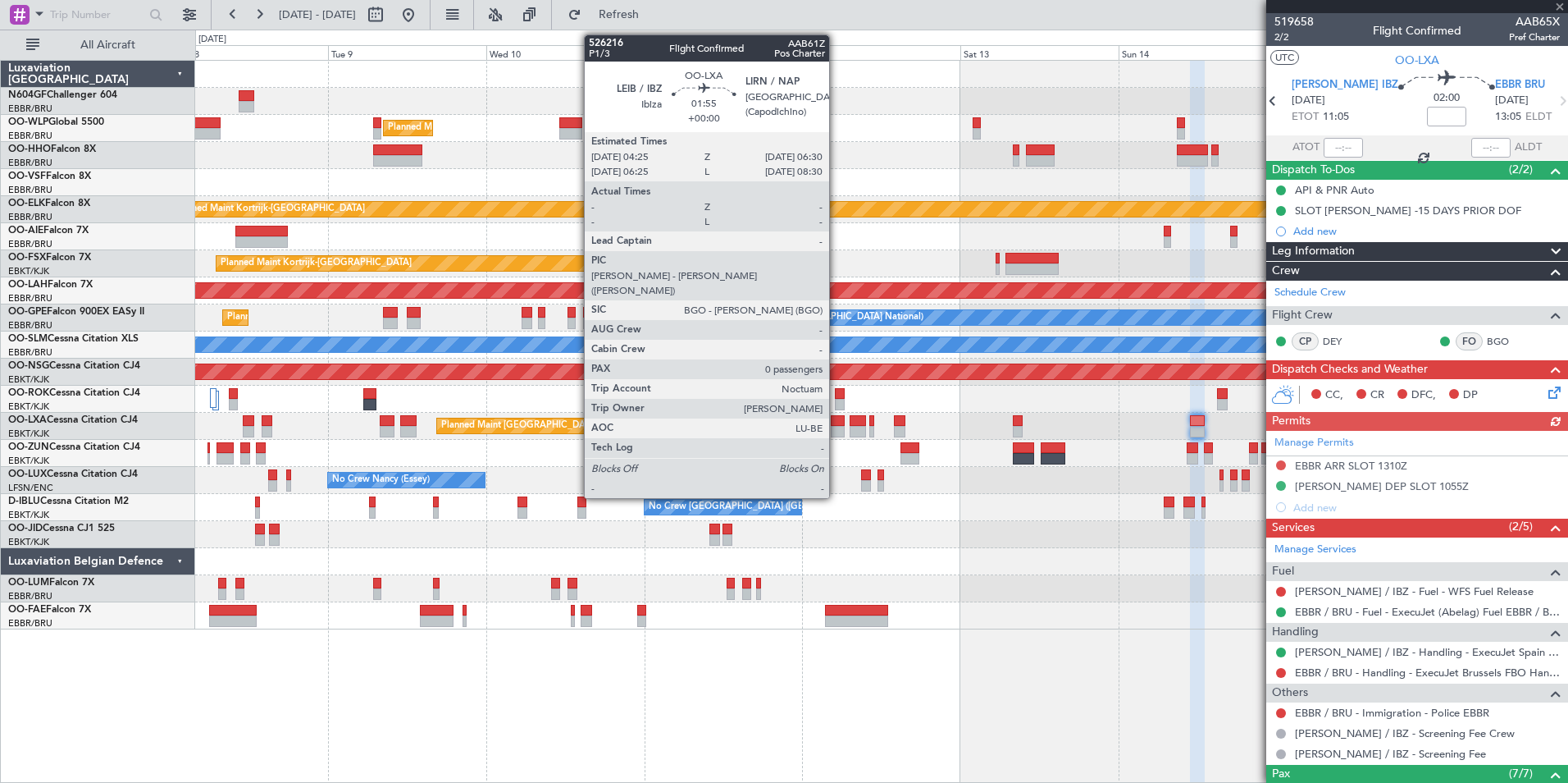
click at [836, 432] on div at bounding box center [837, 432] width 14 height 11
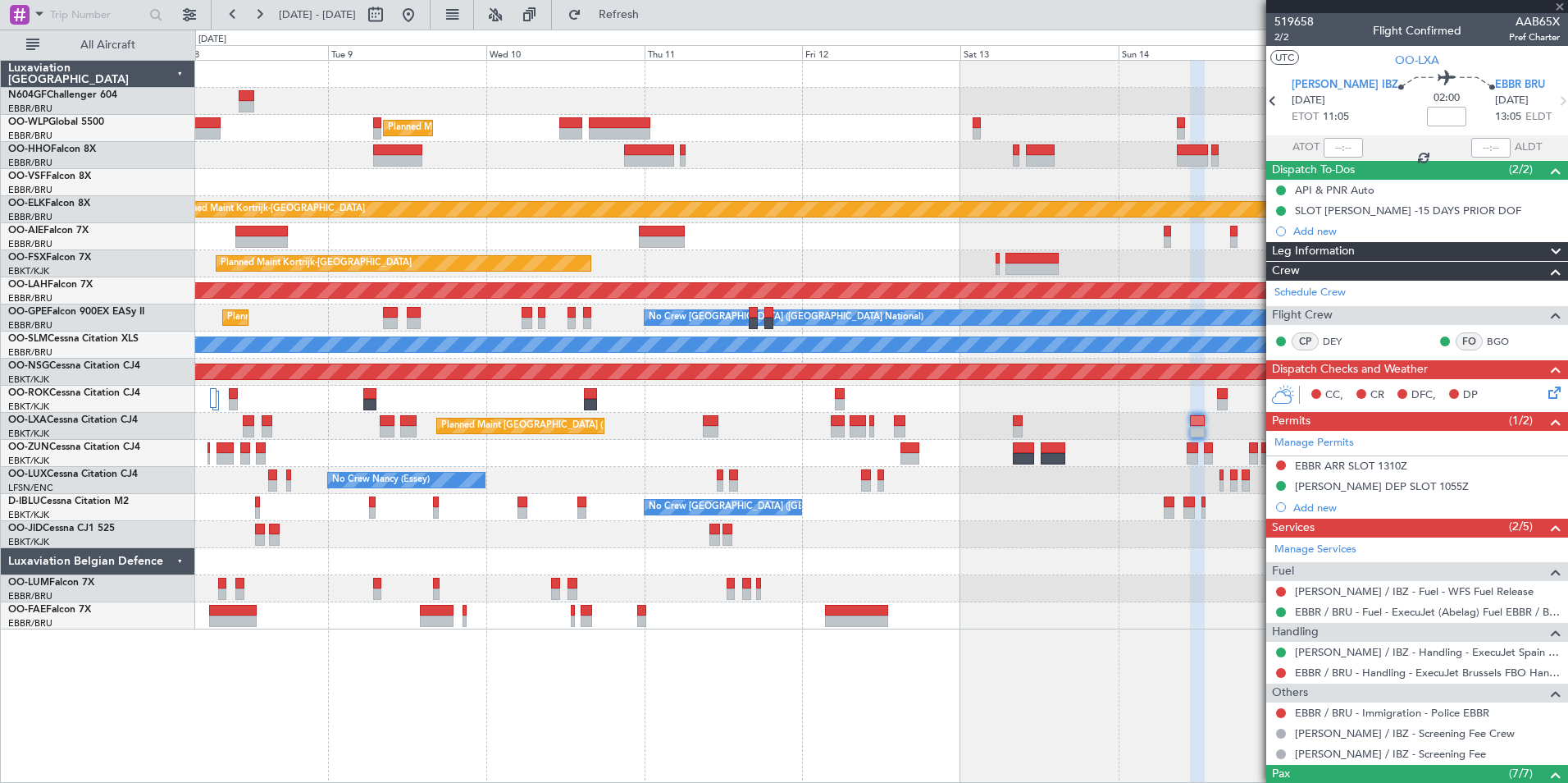
type input "0"
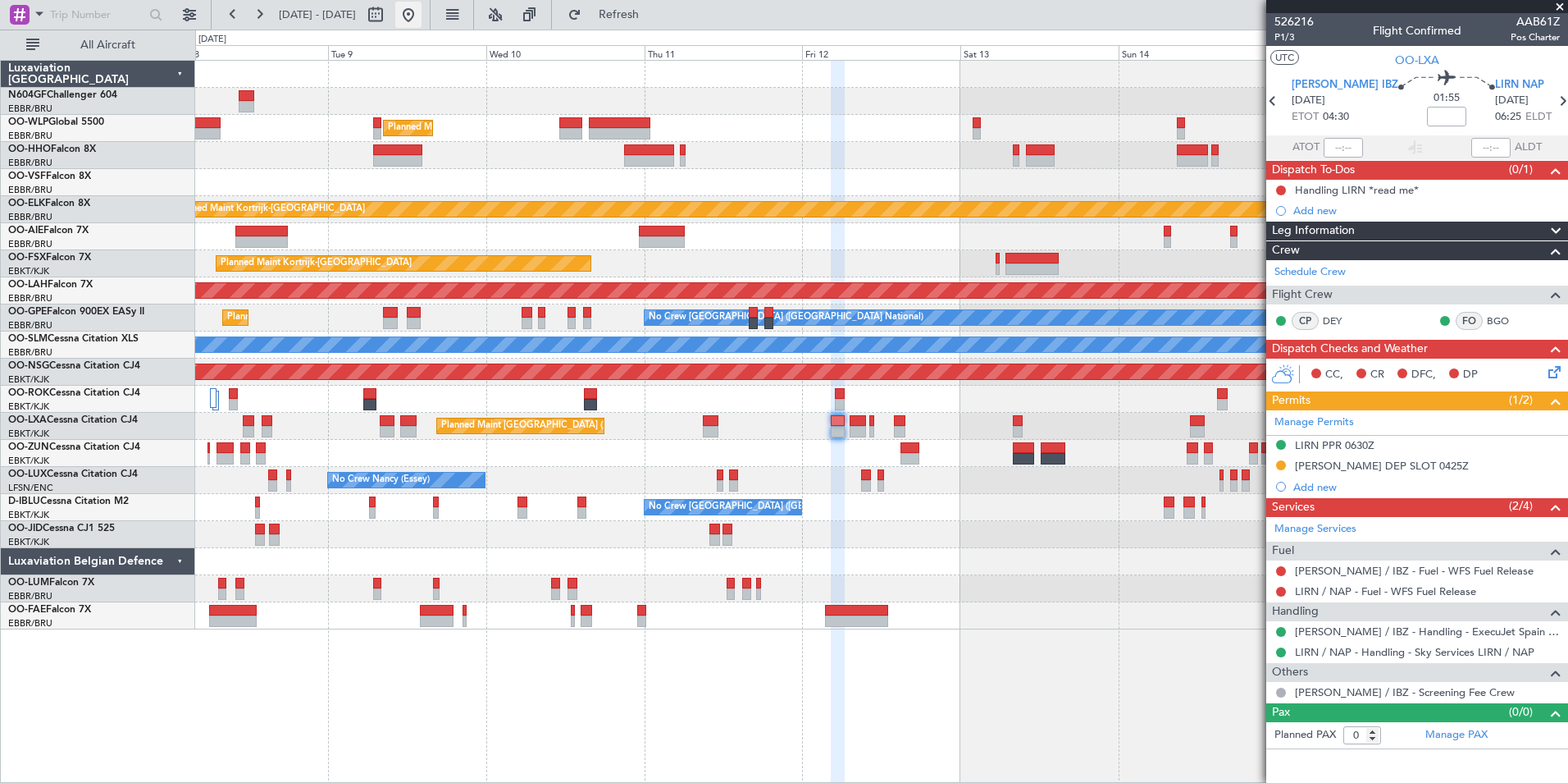
click at [422, 11] on button at bounding box center [409, 15] width 26 height 26
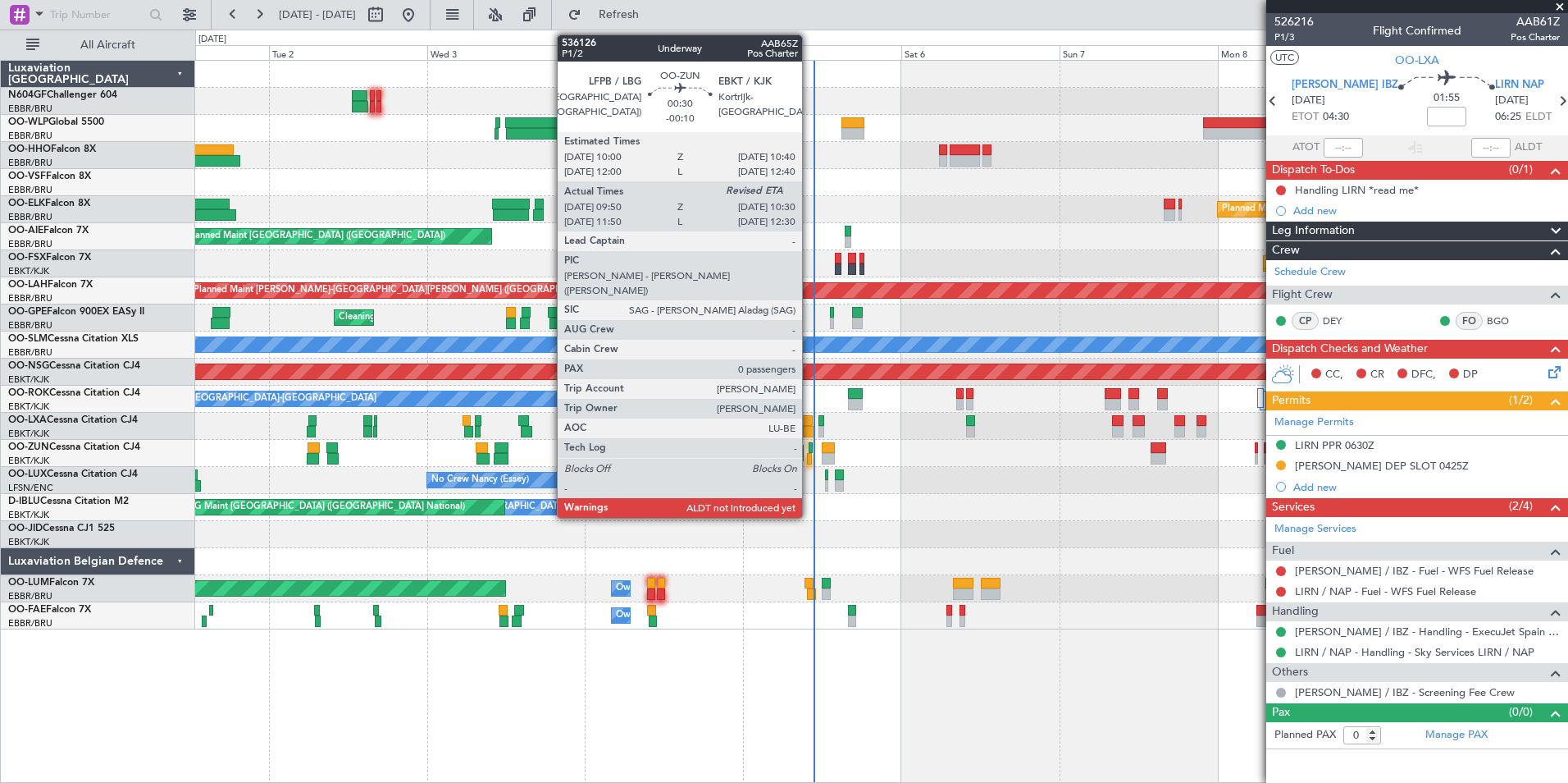
click at [810, 458] on div at bounding box center [809, 459] width 5 height 11
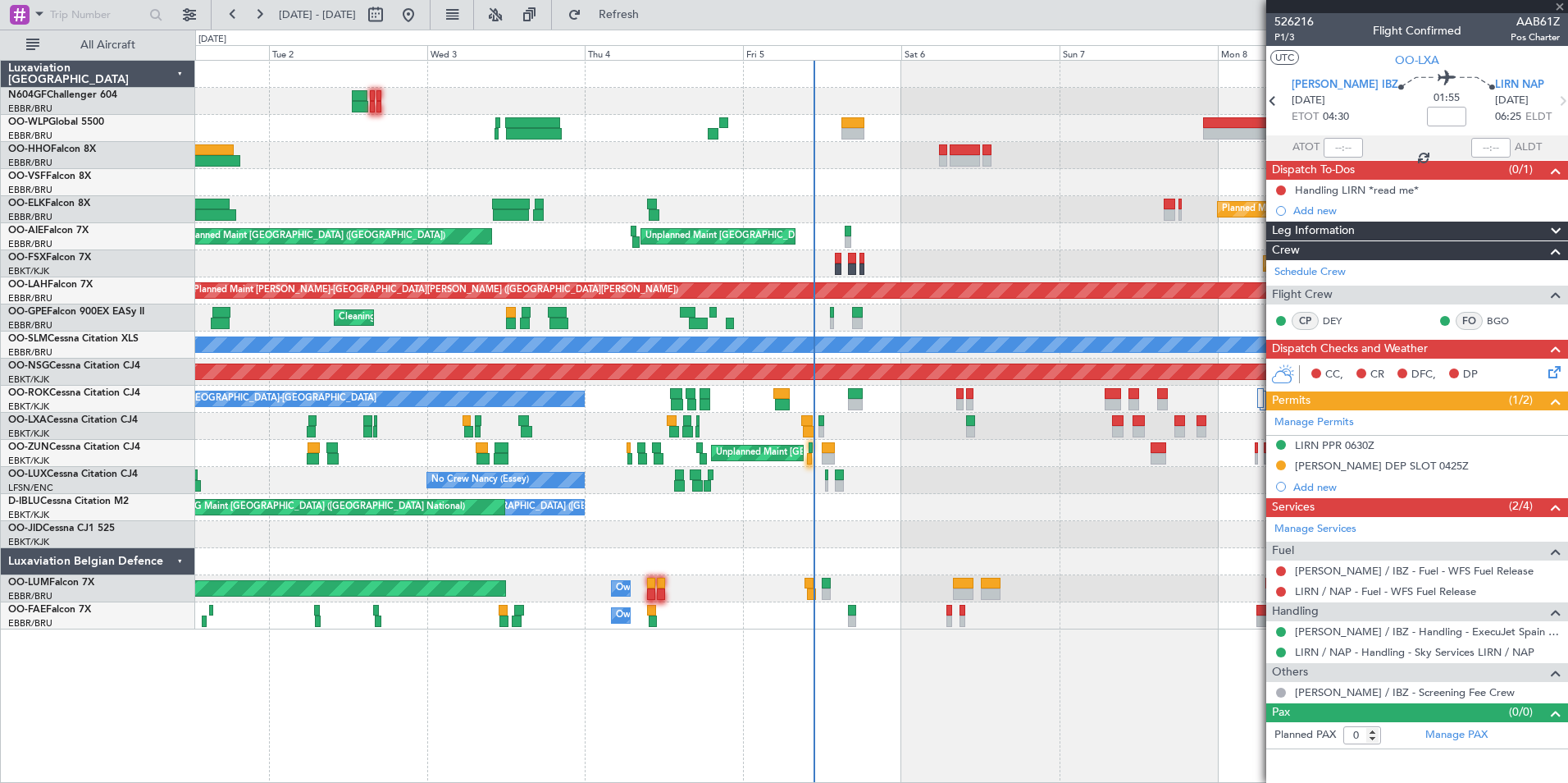
type input "-00:10"
type input "09:55"
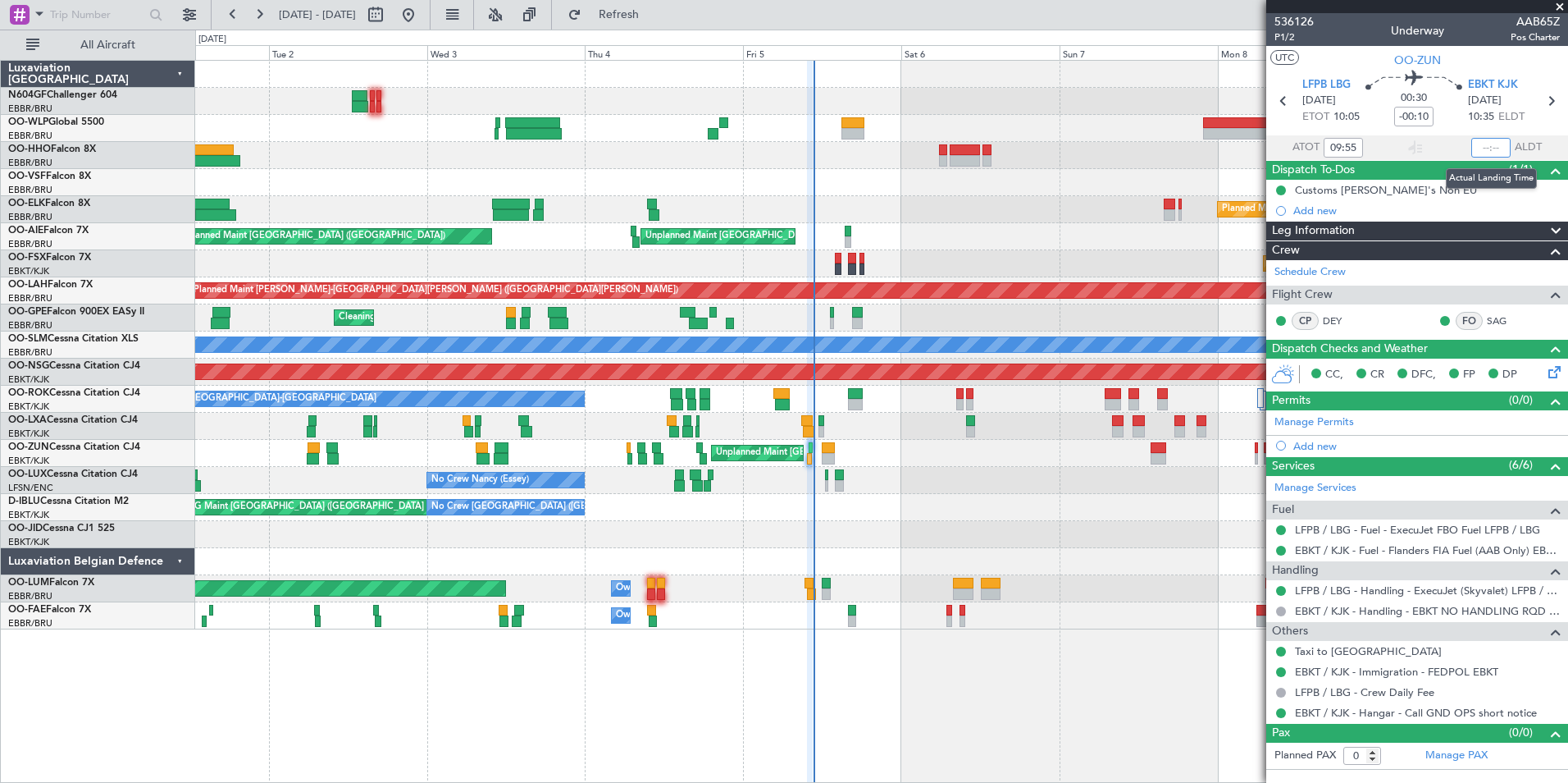
click at [1494, 143] on input "text" at bounding box center [1492, 147] width 40 height 20
click at [1481, 63] on section "UTC OO-ZUN" at bounding box center [1417, 58] width 302 height 24
type input "10:28"
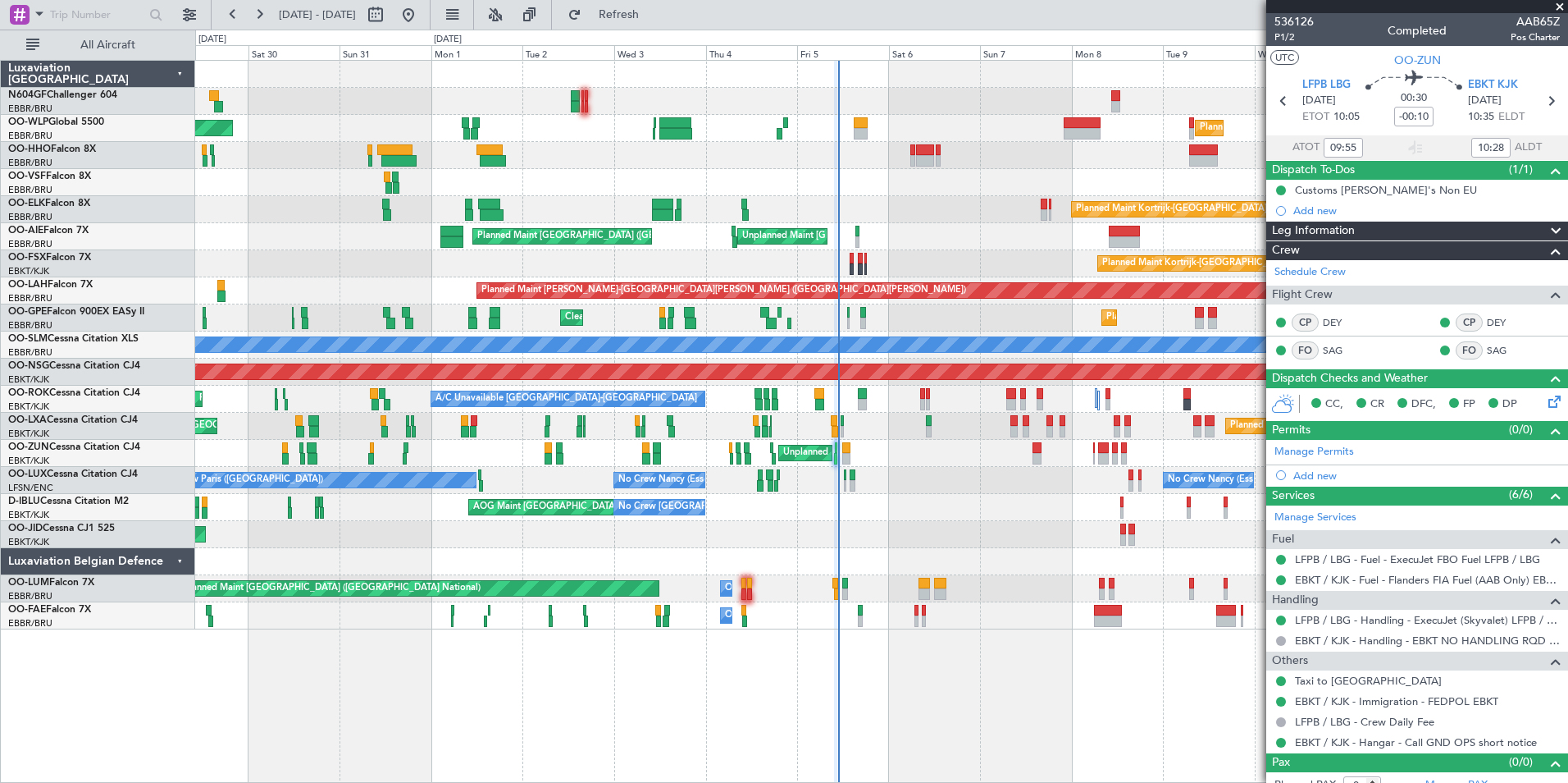
click at [788, 407] on div "Planned Maint Milan (Linate) Planned Maint [GEOGRAPHIC_DATA] ([GEOGRAPHIC_DATA]…" at bounding box center [881, 345] width 1372 height 569
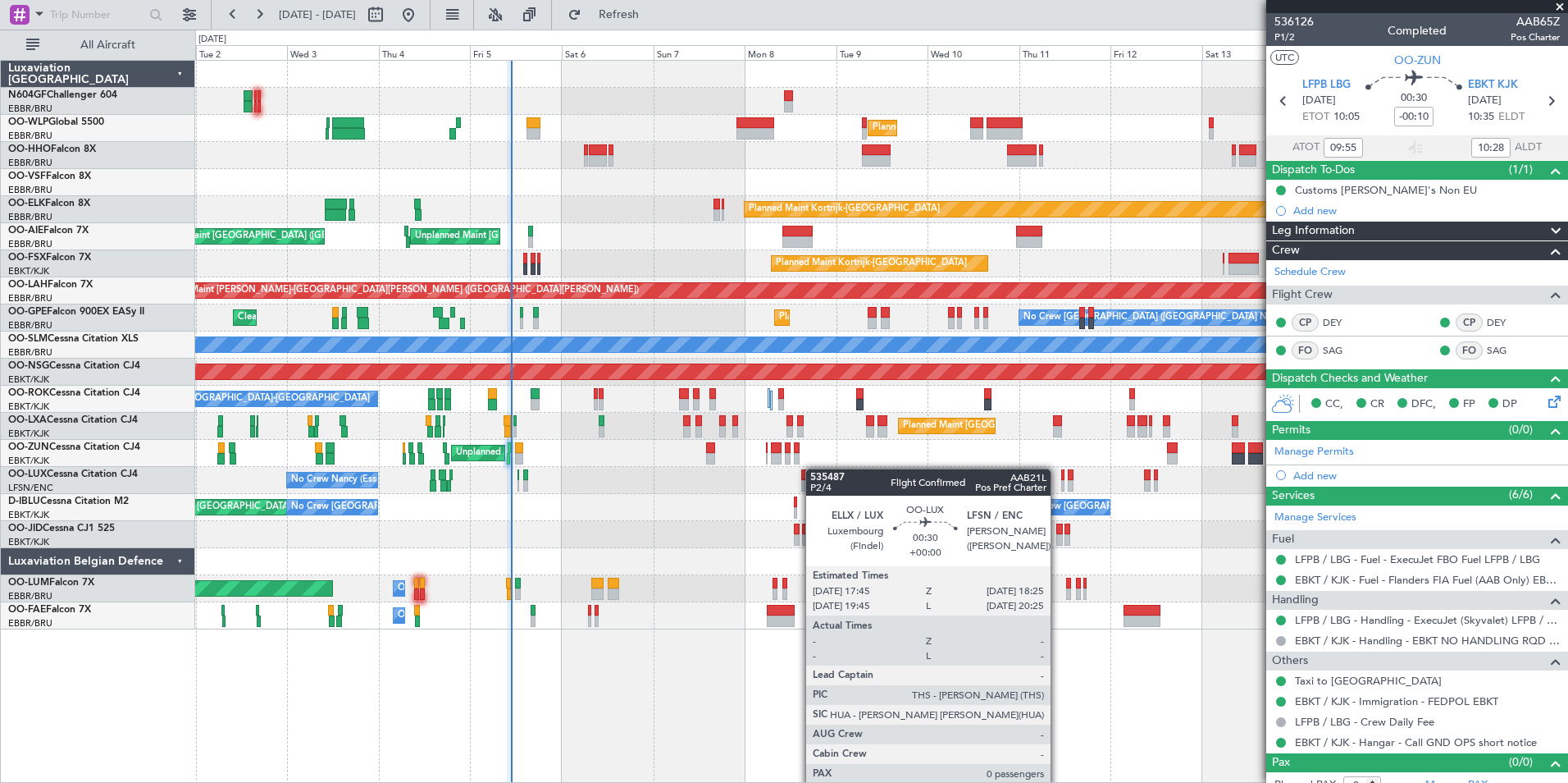
click at [814, 468] on div "No Crew [PERSON_NAME] ([PERSON_NAME]) No Crew [PERSON_NAME] ([PERSON_NAME]) No …" at bounding box center [881, 481] width 1372 height 27
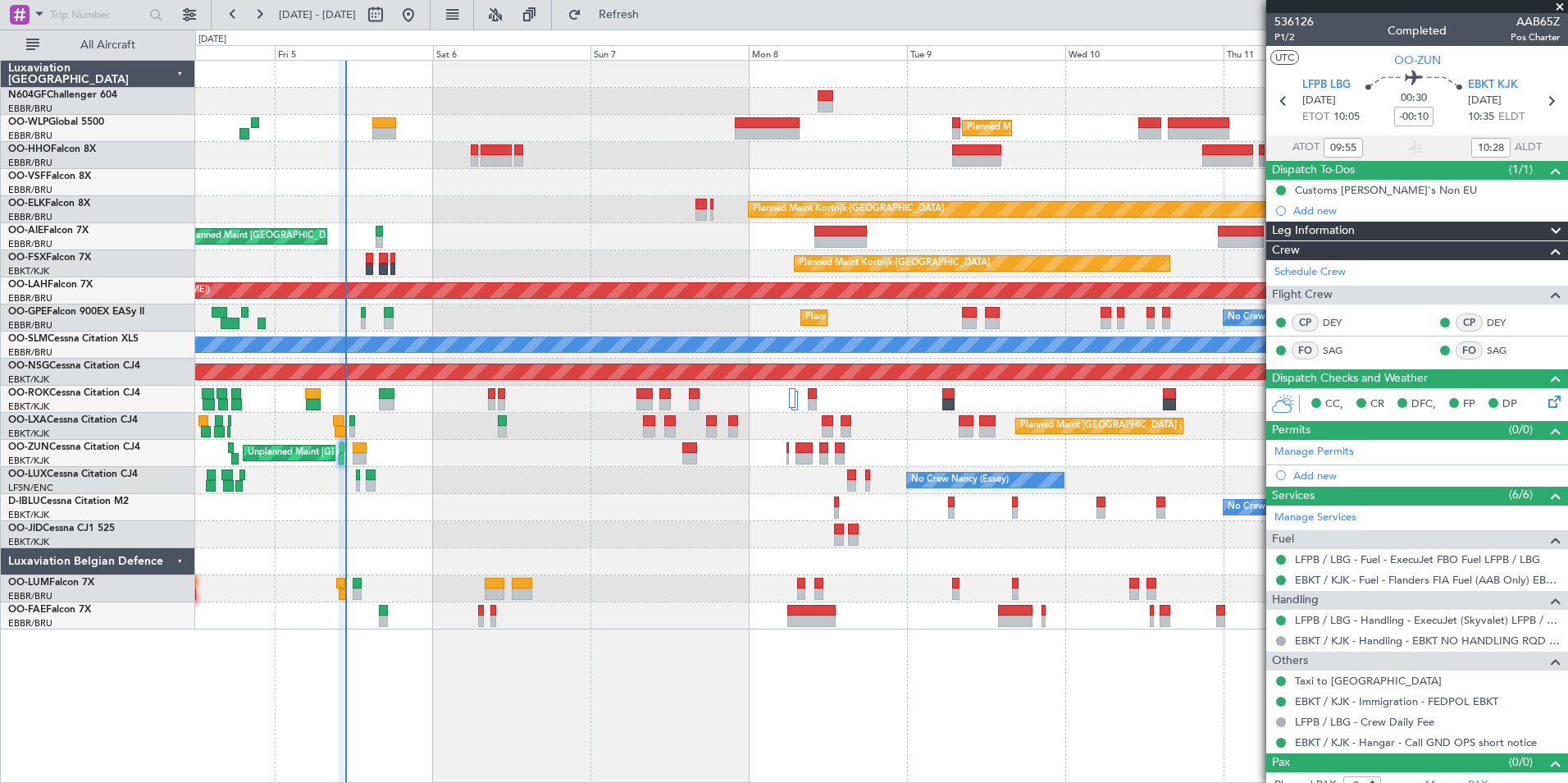
click at [672, 545] on div "Planned Maint Milan (Linate) Planned Maint [GEOGRAPHIC_DATA]-[GEOGRAPHIC_DATA] …" at bounding box center [881, 345] width 1372 height 569
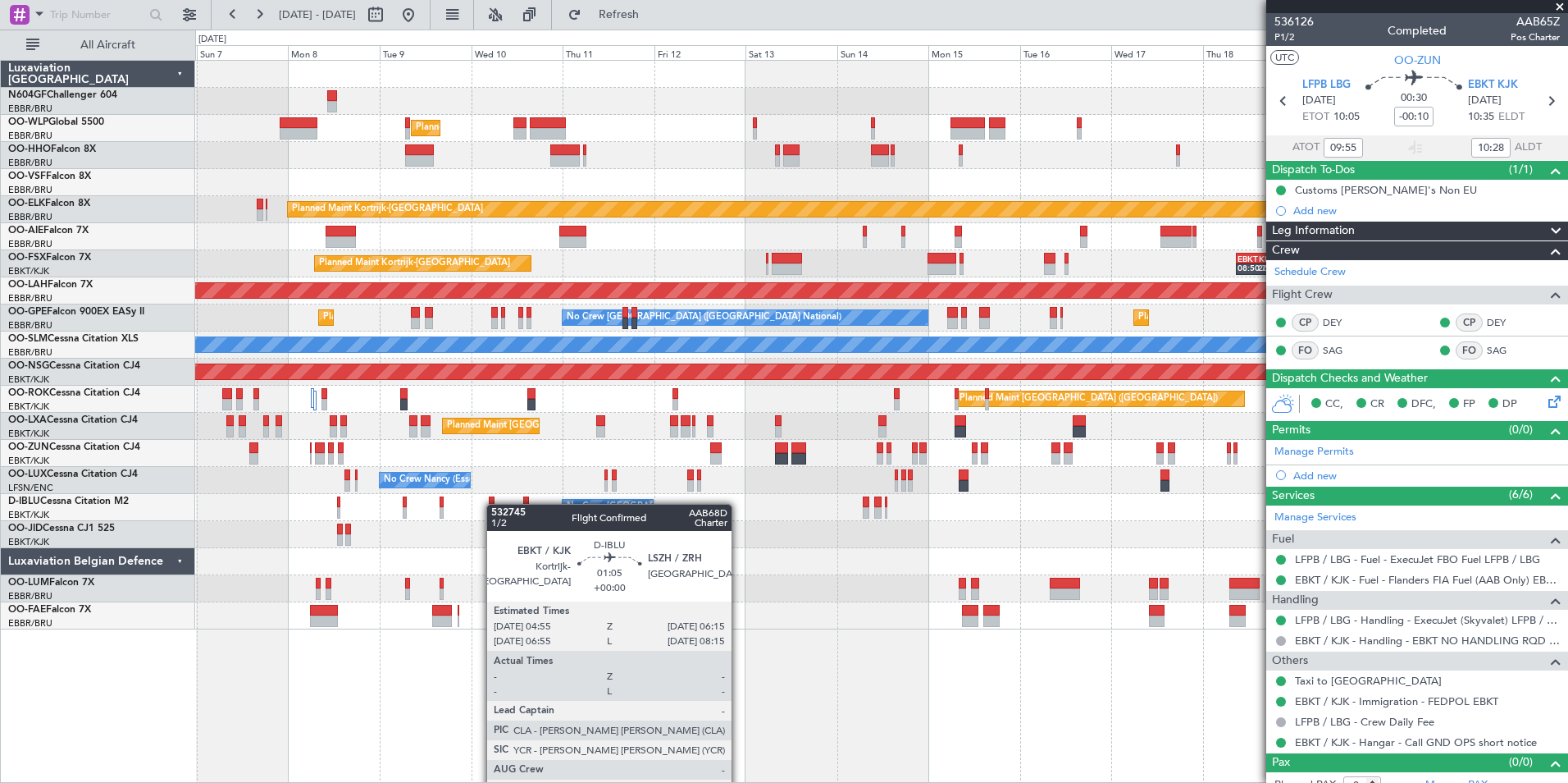
click at [494, 504] on div "Planned Maint Milan (Linate) Planned Maint [GEOGRAPHIC_DATA]-[GEOGRAPHIC_DATA] …" at bounding box center [881, 345] width 1372 height 569
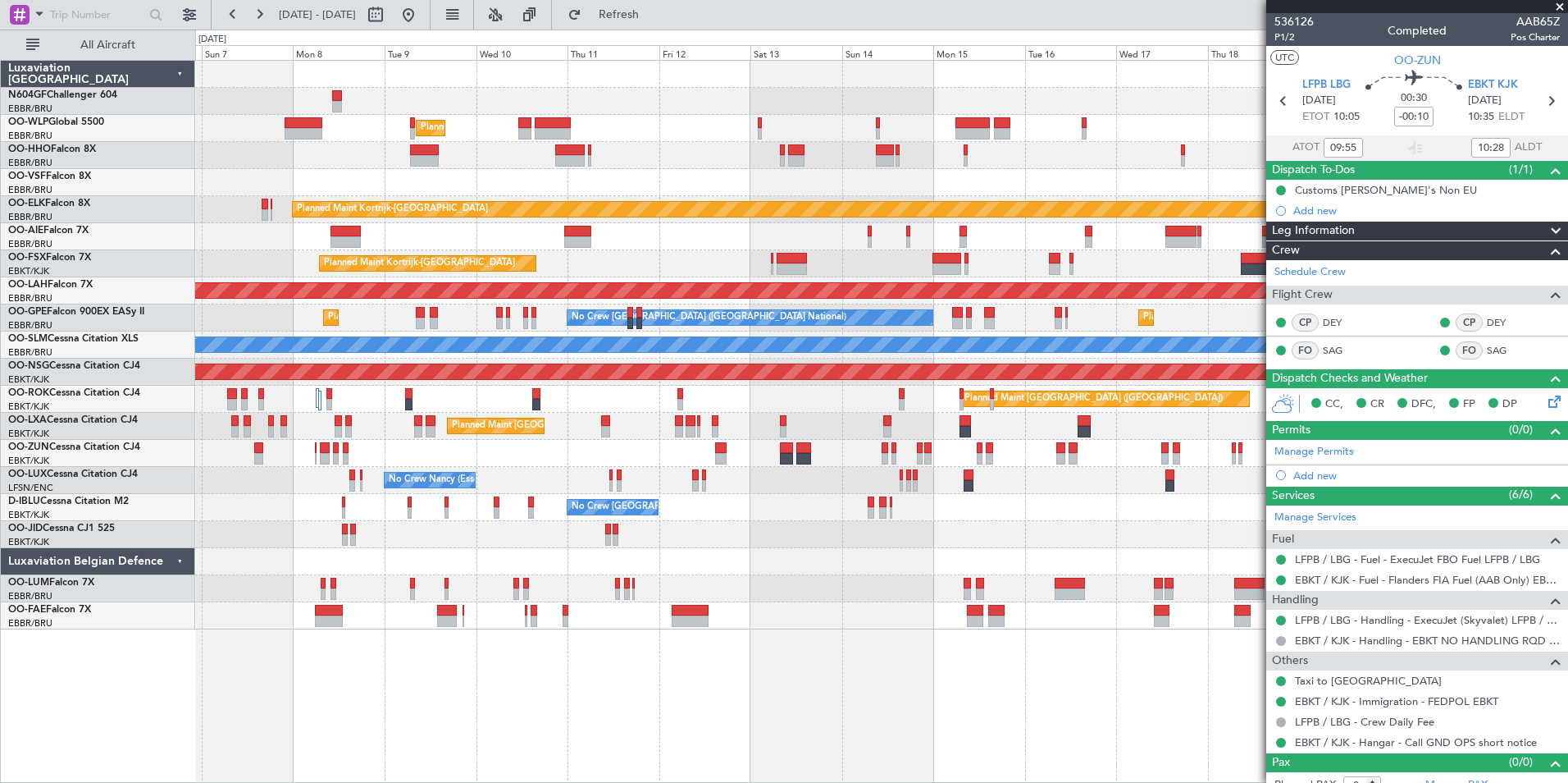
click at [673, 534] on div at bounding box center [881, 534] width 1372 height 27
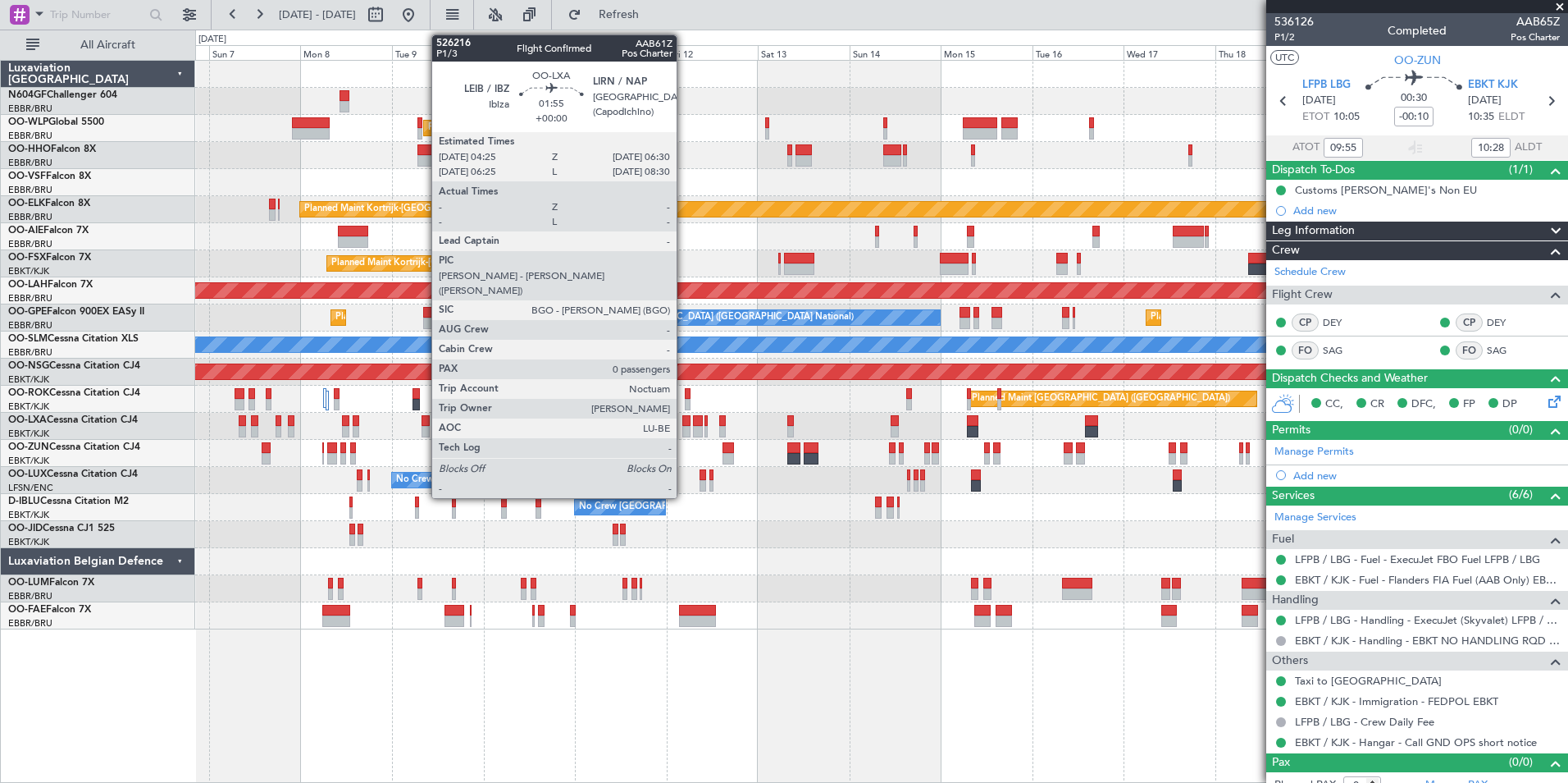
click at [684, 425] on div at bounding box center [687, 421] width 8 height 11
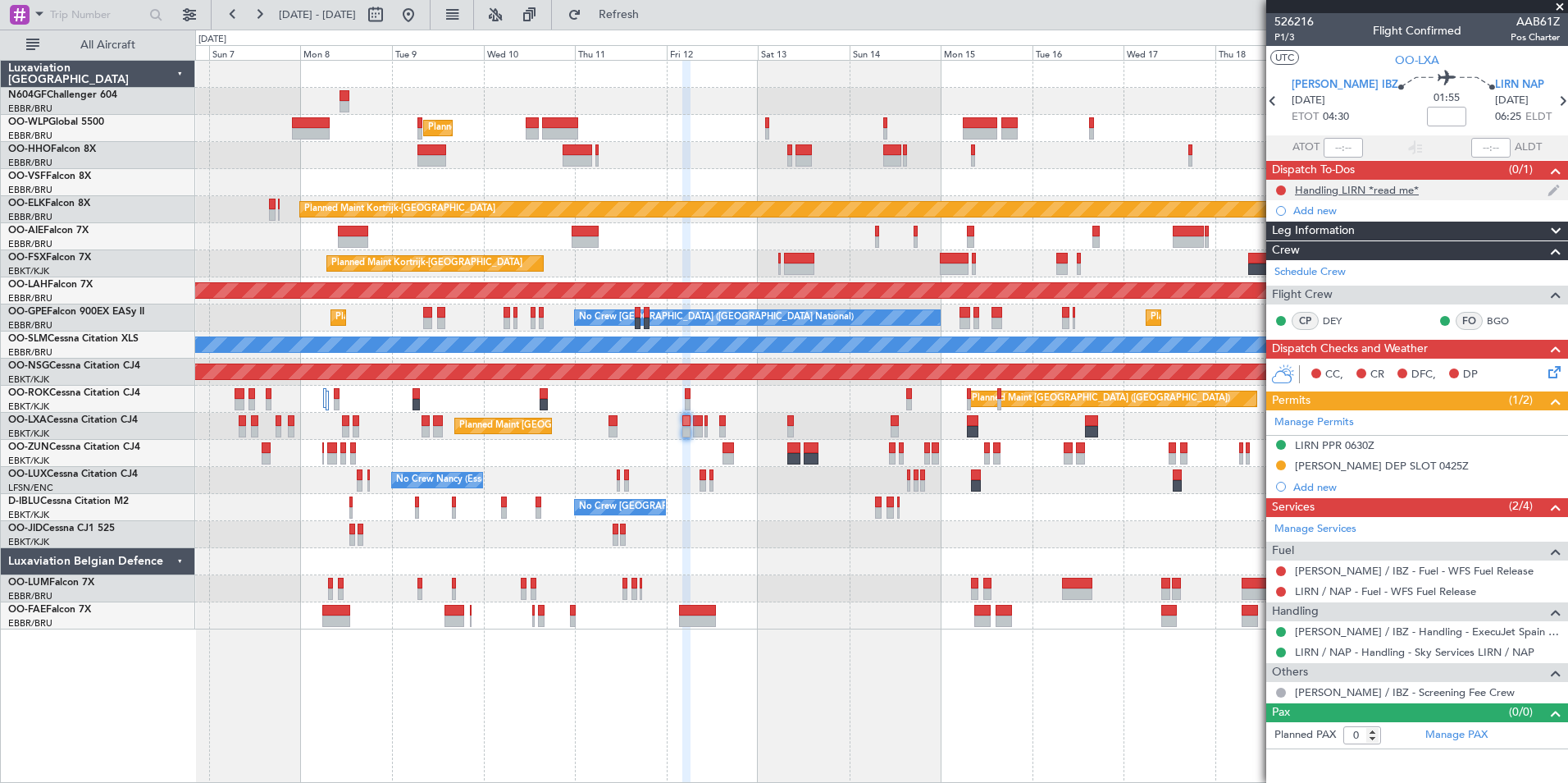
click at [1360, 183] on div "Handling LIRN *read me*" at bounding box center [1357, 189] width 124 height 14
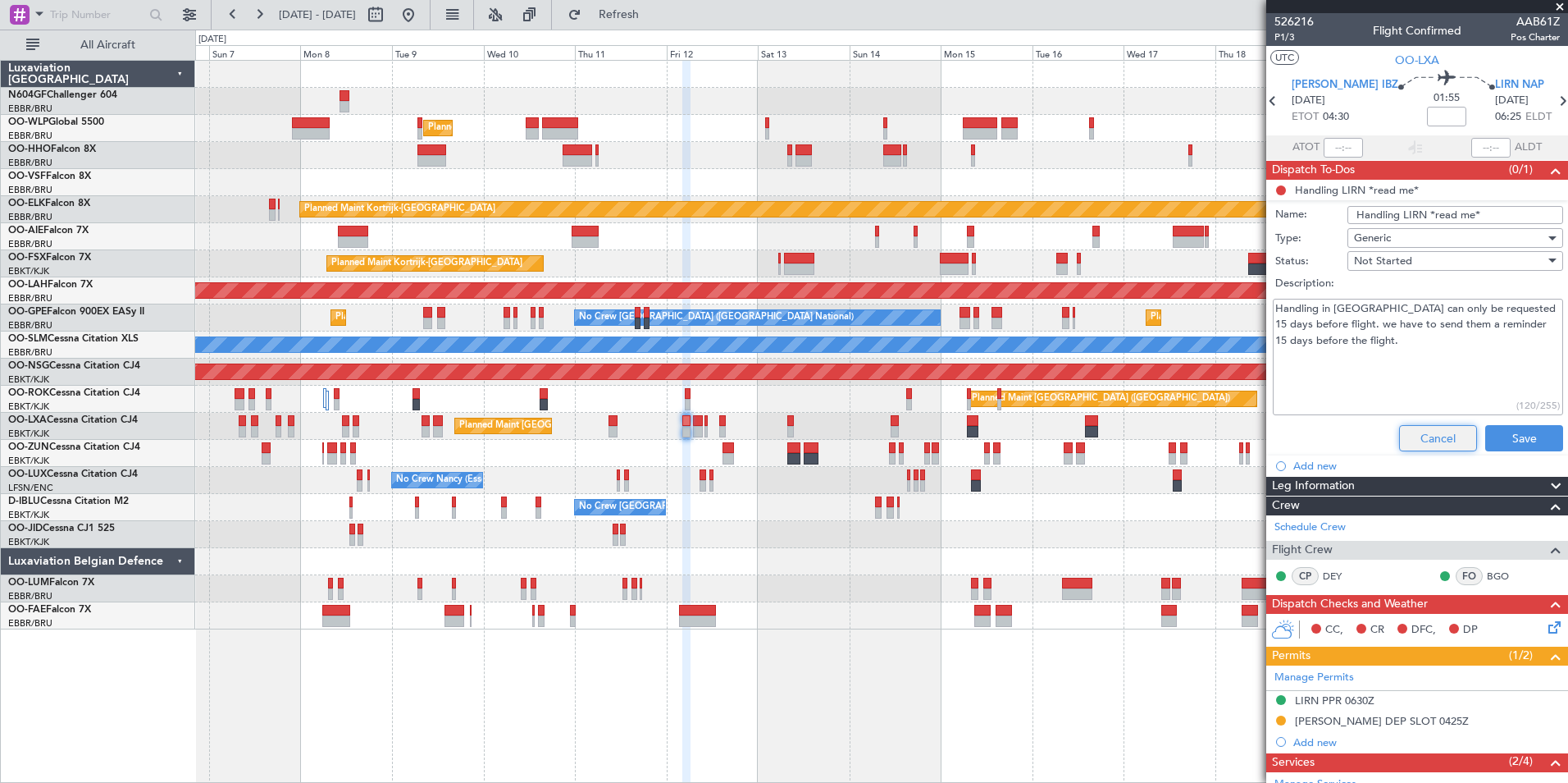
click at [1414, 447] on button "Cancel" at bounding box center [1438, 438] width 78 height 26
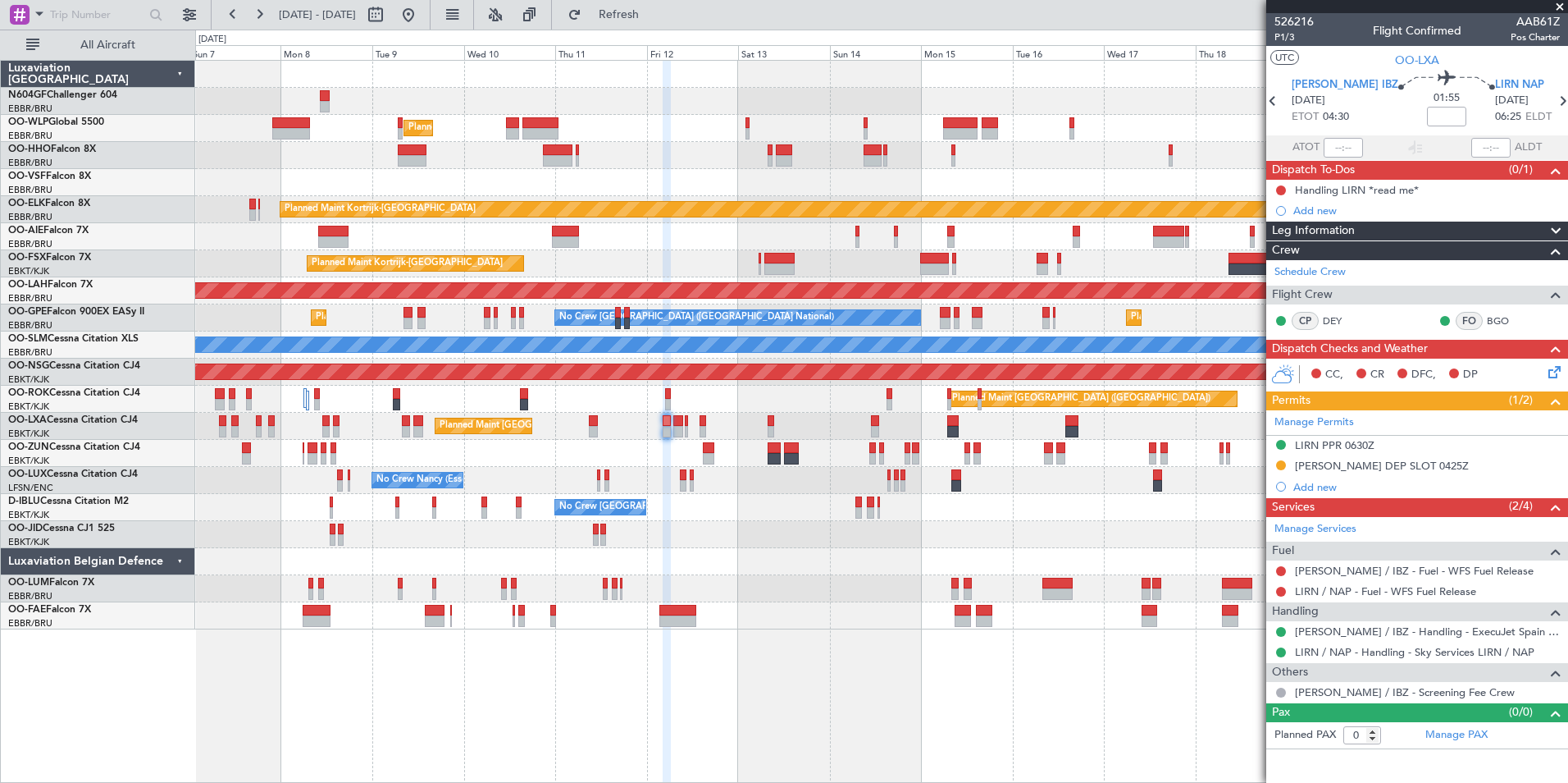
click at [621, 467] on div "No Crew [PERSON_NAME] ([PERSON_NAME]) No Crew [PERSON_NAME] ([PERSON_NAME]) No …" at bounding box center [881, 481] width 1372 height 27
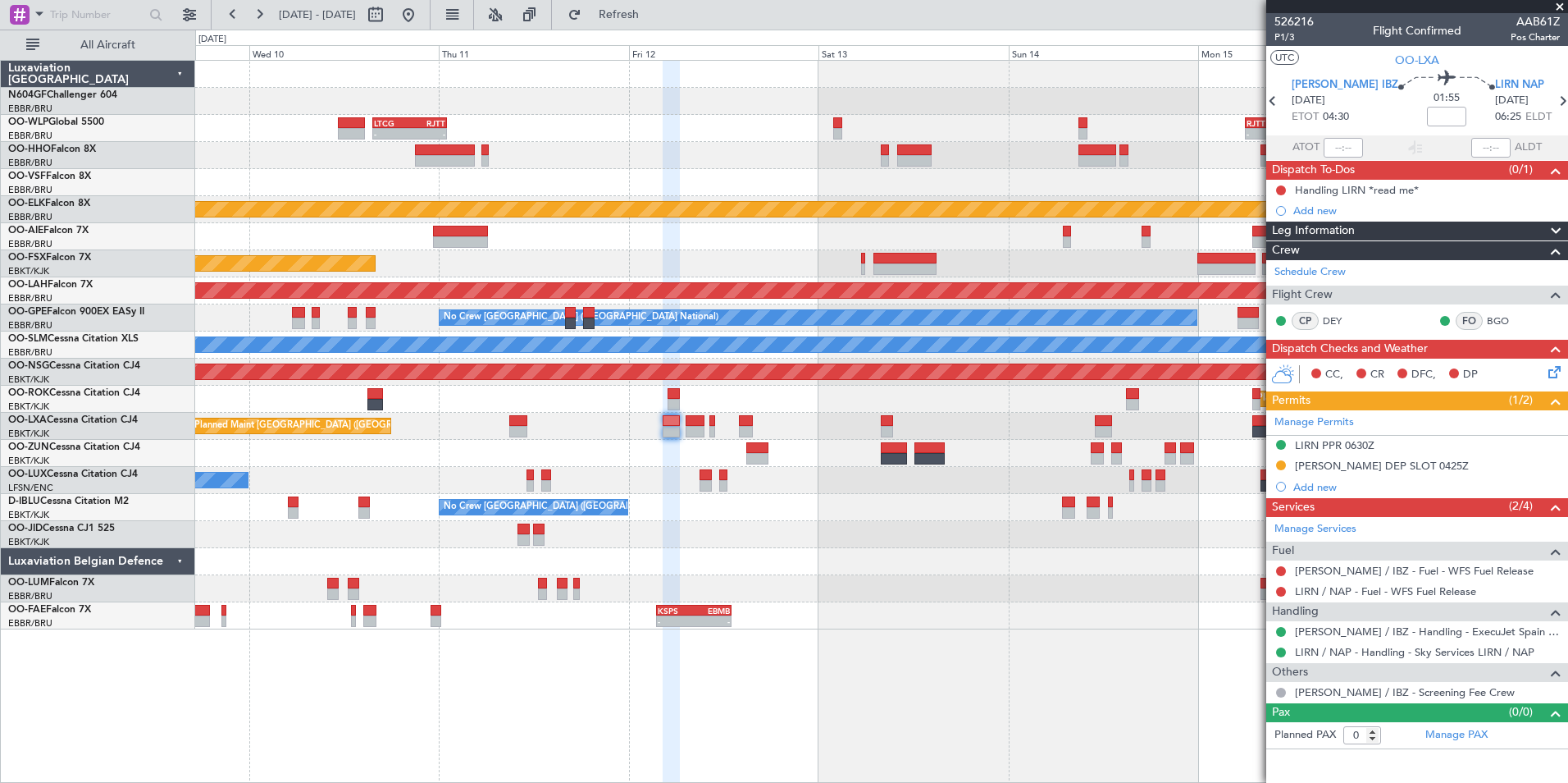
click at [1357, 465] on div "[PERSON_NAME] DEP SLOT 0425Z" at bounding box center [1382, 465] width 174 height 14
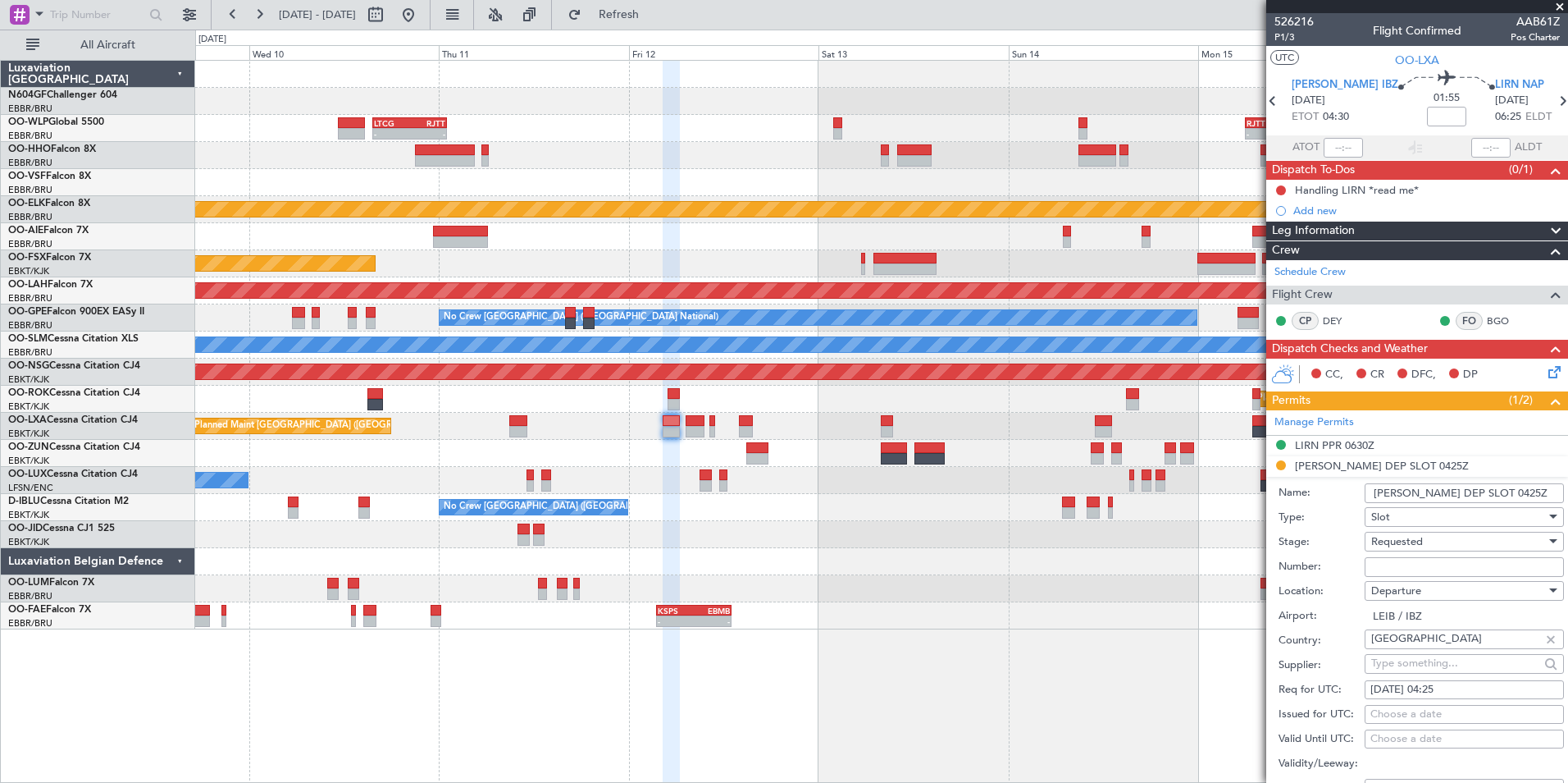
click at [1423, 563] on input "Number:" at bounding box center [1464, 566] width 200 height 20
type input "Approved"
click at [1464, 536] on div "Requested" at bounding box center [1459, 542] width 175 height 24
click at [1432, 663] on span "Received OK" at bounding box center [1458, 665] width 172 height 24
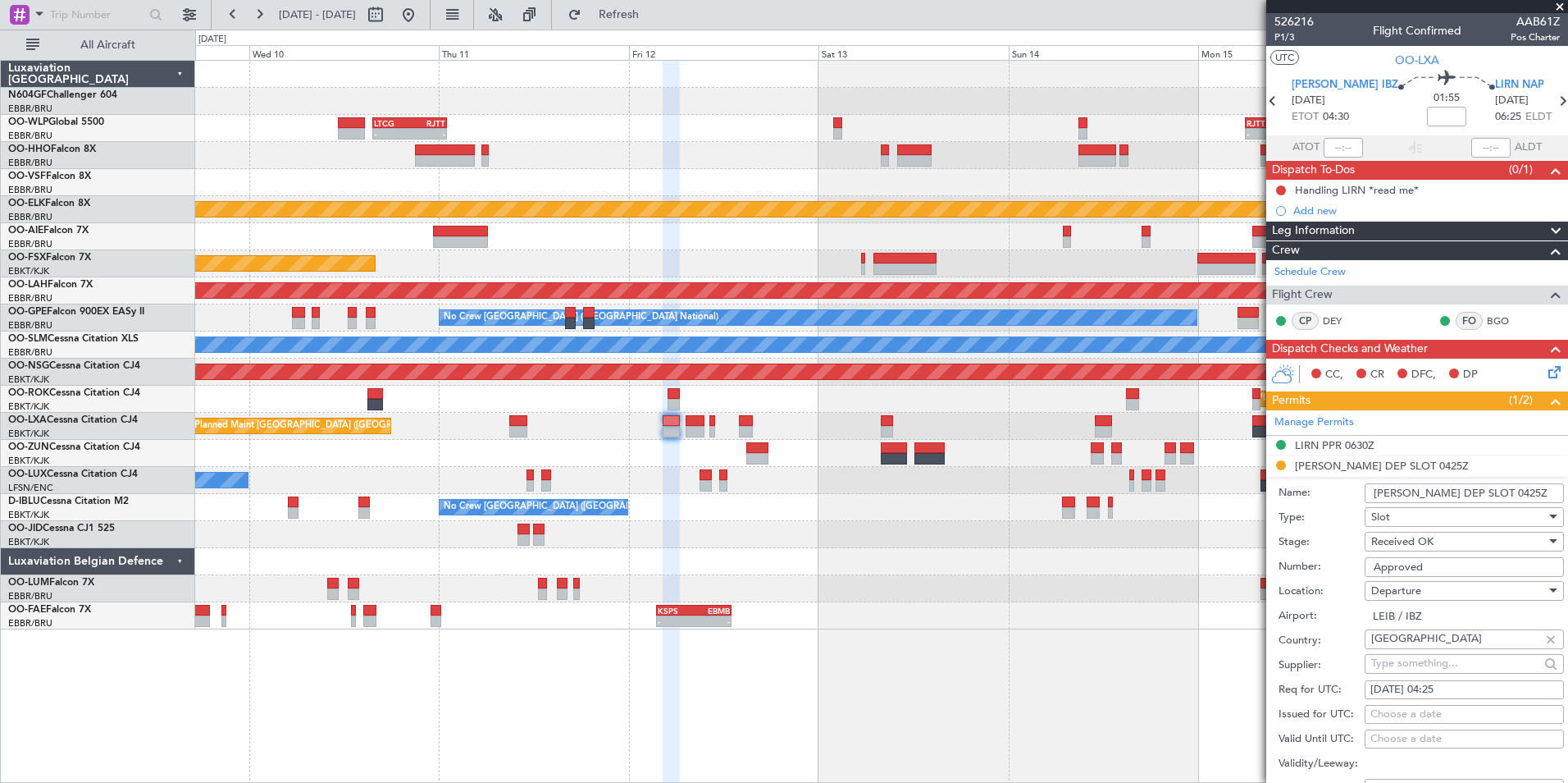
scroll to position [328, 0]
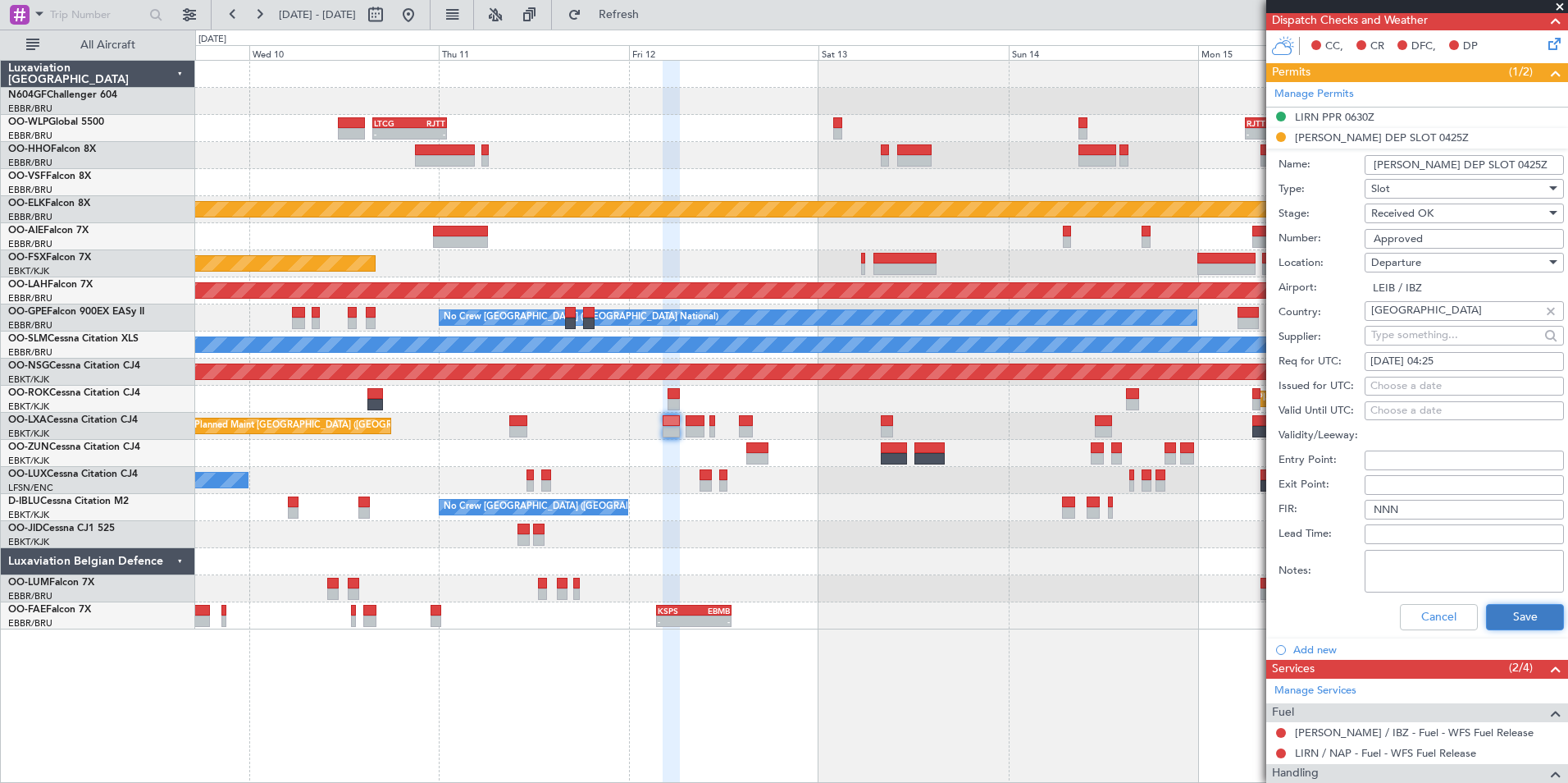
click at [1519, 617] on button "Save" at bounding box center [1525, 617] width 78 height 26
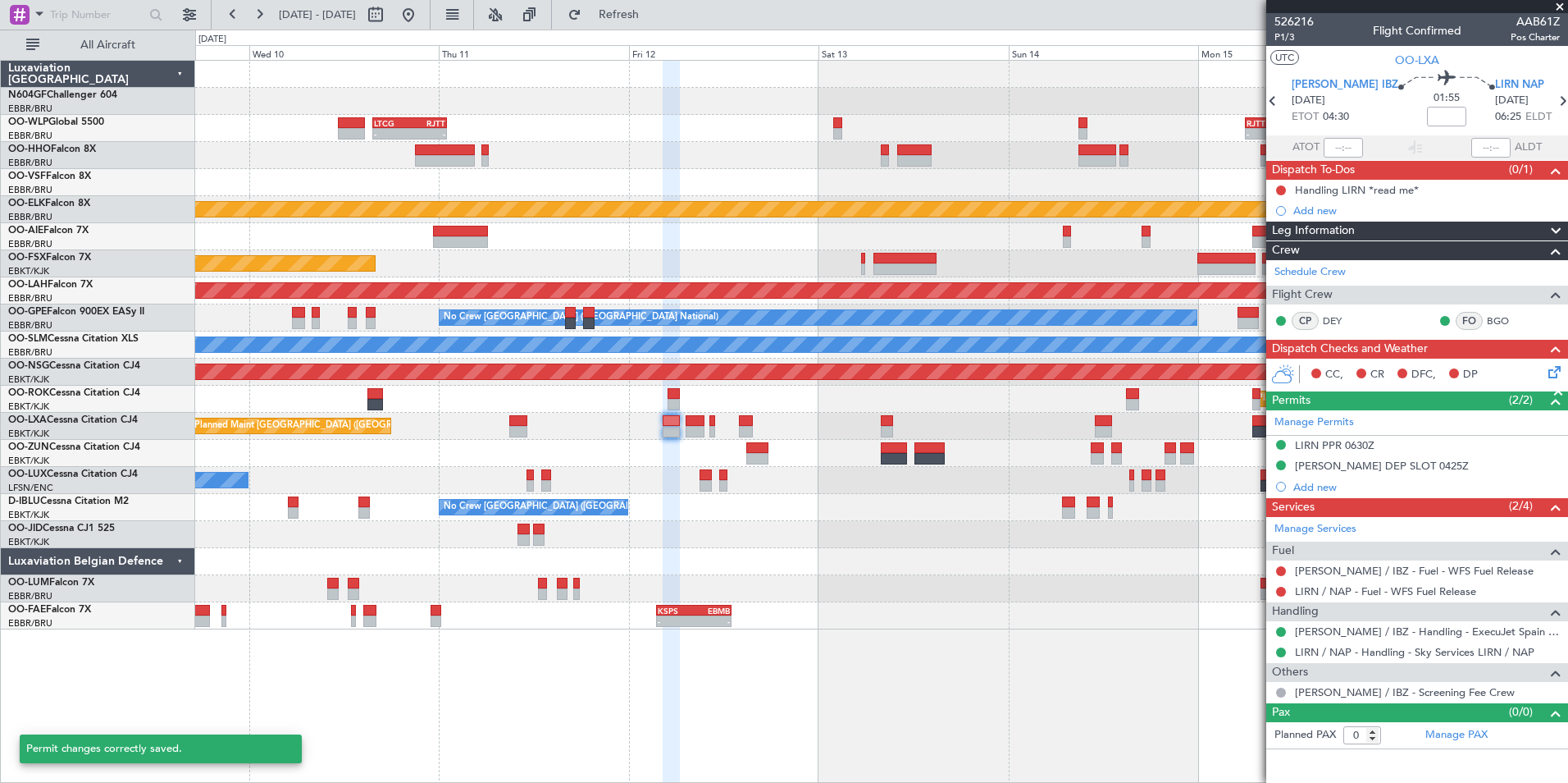
scroll to position [0, 0]
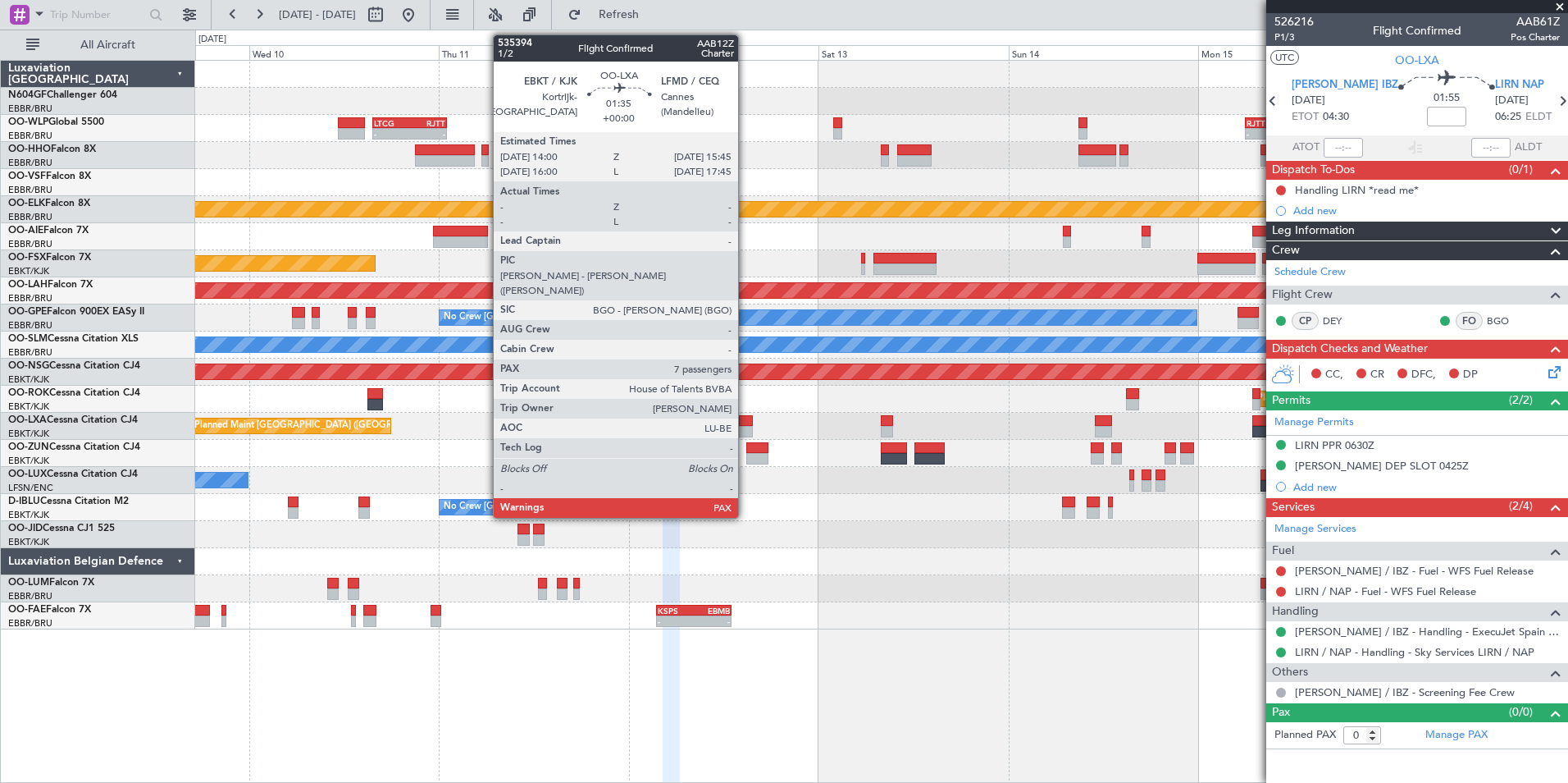
click at [746, 428] on div at bounding box center [746, 432] width 14 height 11
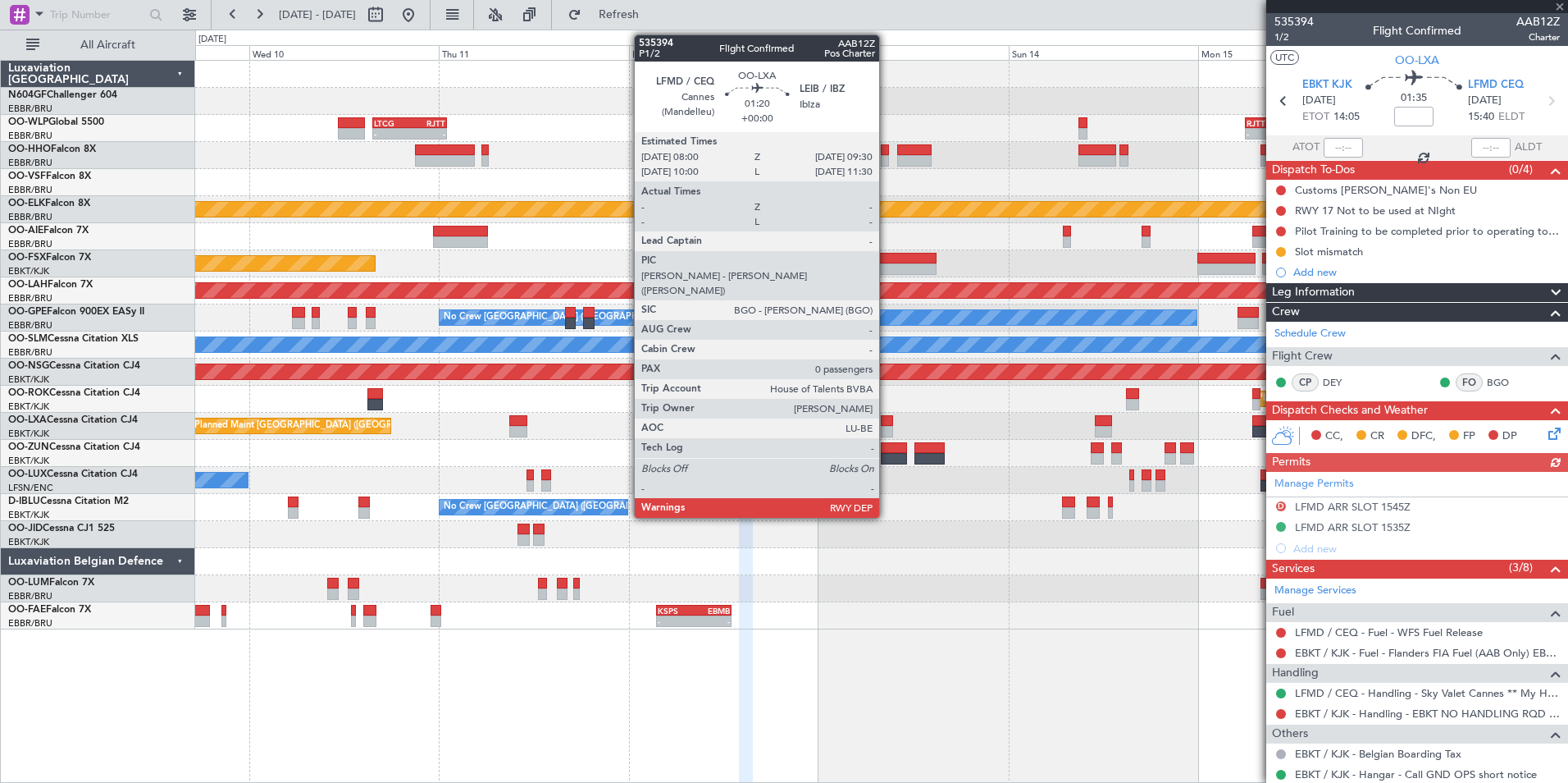
click at [887, 425] on div at bounding box center [887, 421] width 12 height 11
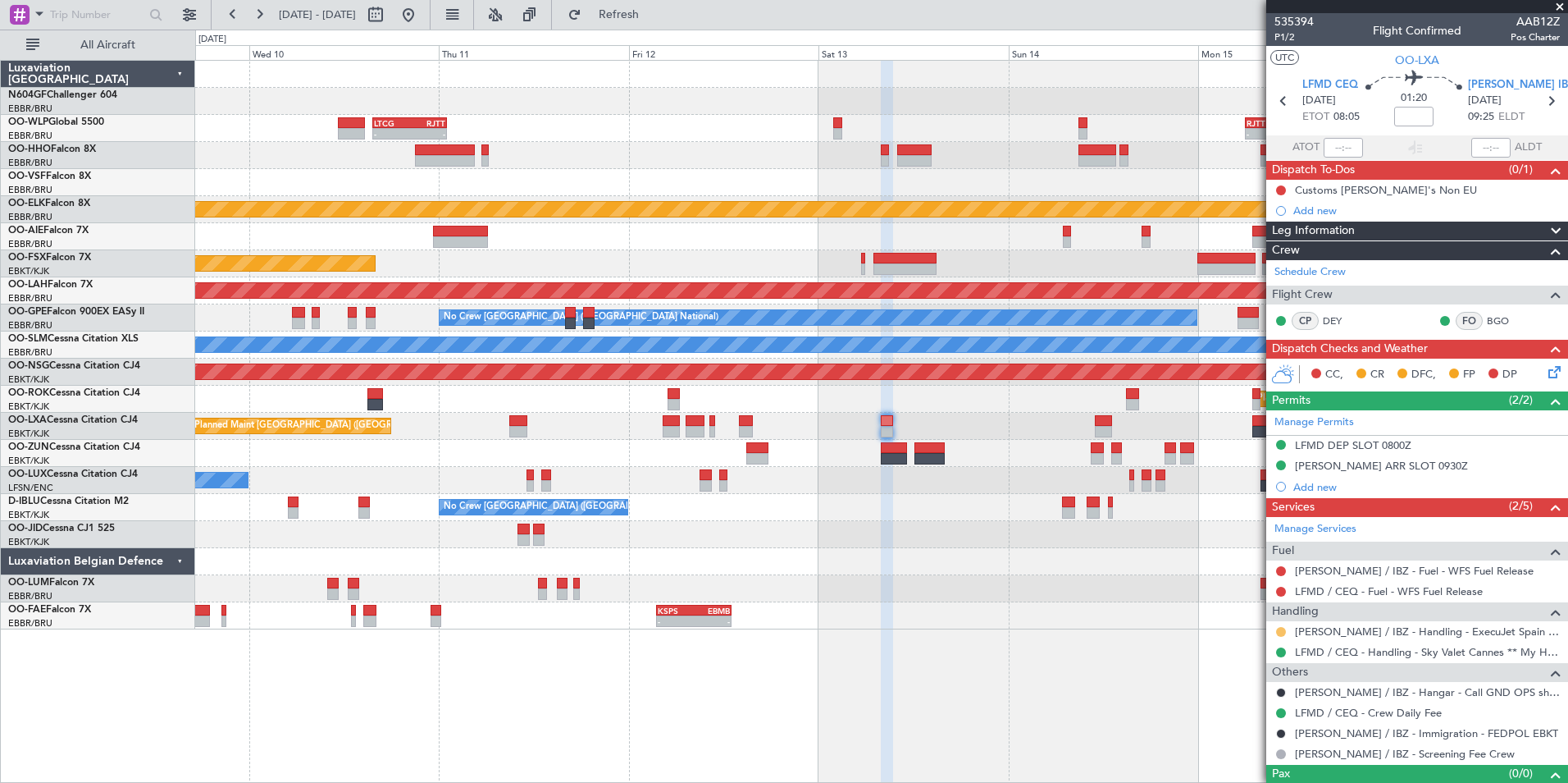
click at [1283, 629] on button at bounding box center [1281, 631] width 9 height 9
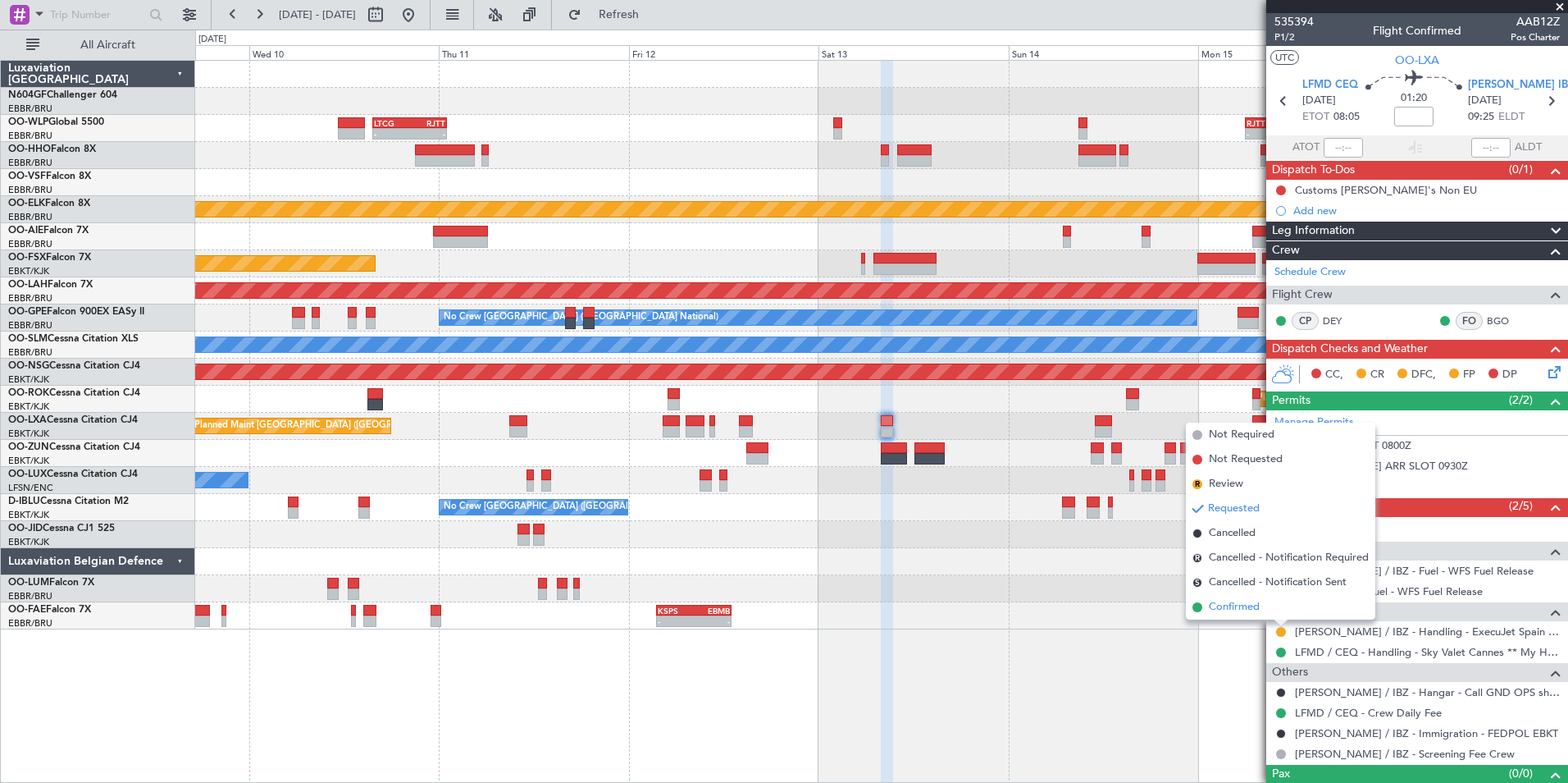
click at [1250, 612] on span "Confirmed" at bounding box center [1235, 607] width 51 height 16
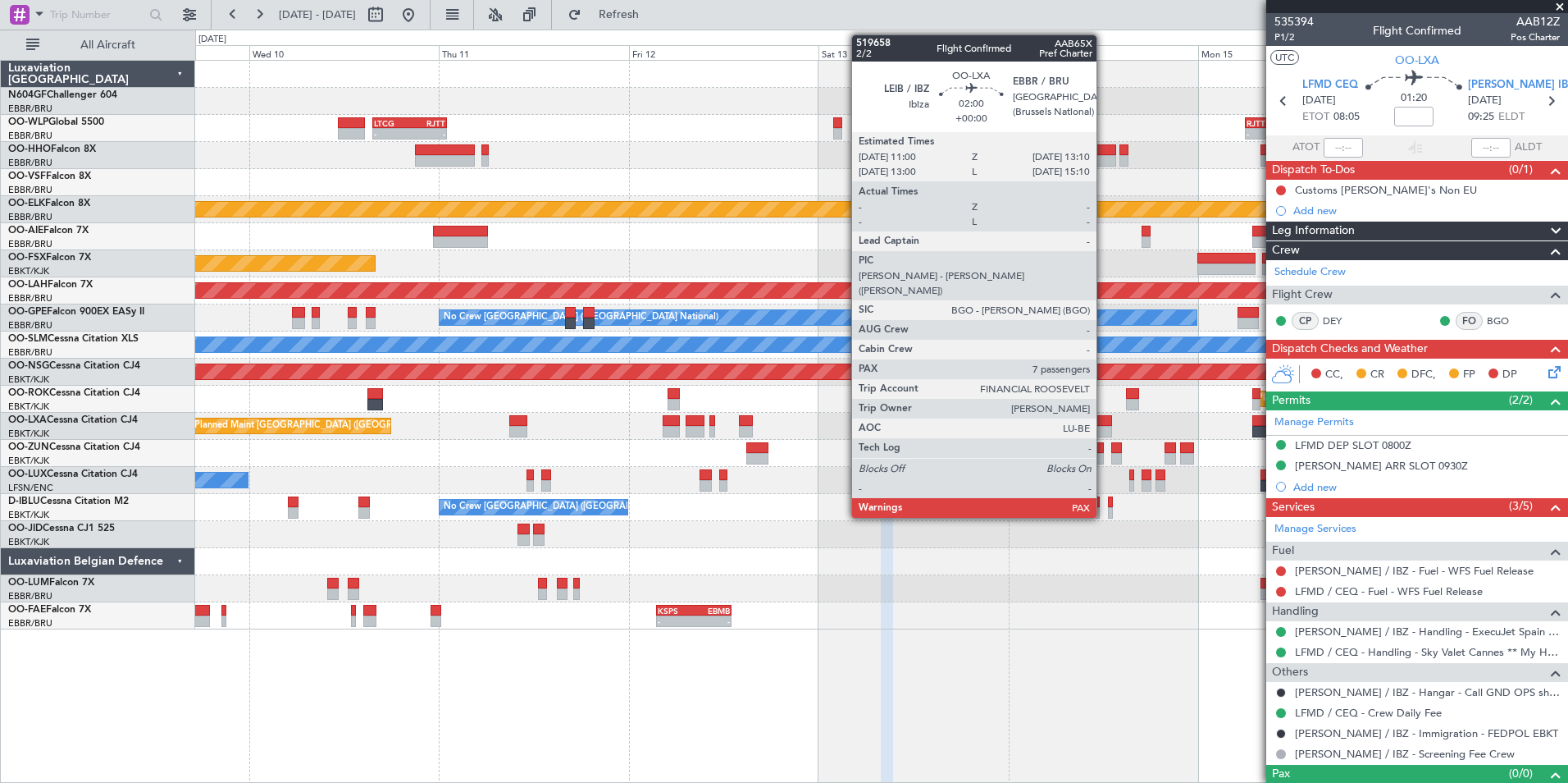
click at [1104, 425] on div at bounding box center [1104, 421] width 17 height 11
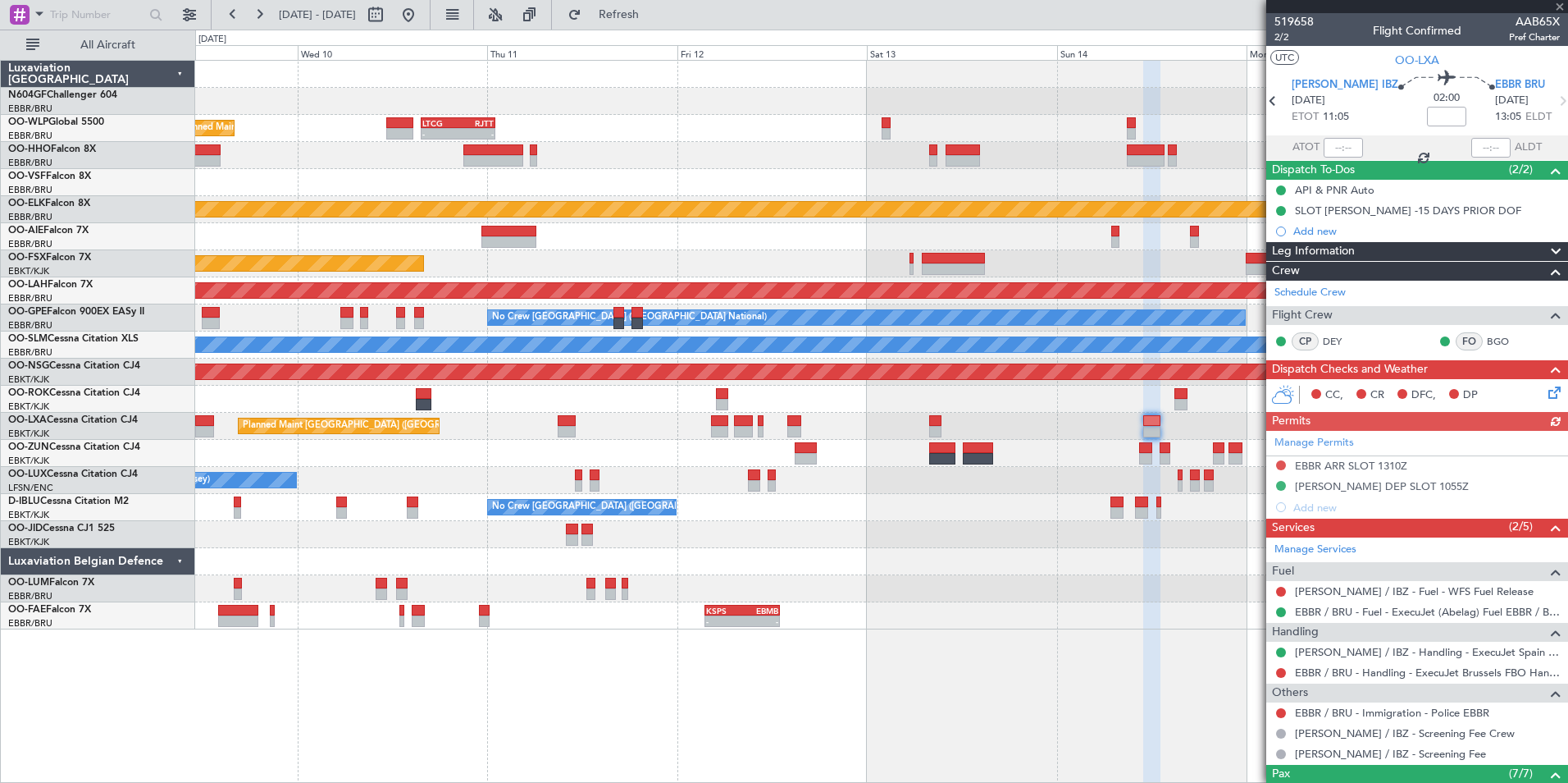
click at [1084, 456] on div "- - LTCG 15:40 Z RJTT 01:00 Z - - RJTT 06:00 Z UBBB 14:55 Z Planned Maint Milan…" at bounding box center [881, 345] width 1372 height 569
click at [1559, 3] on span at bounding box center [1560, 8] width 16 height 15
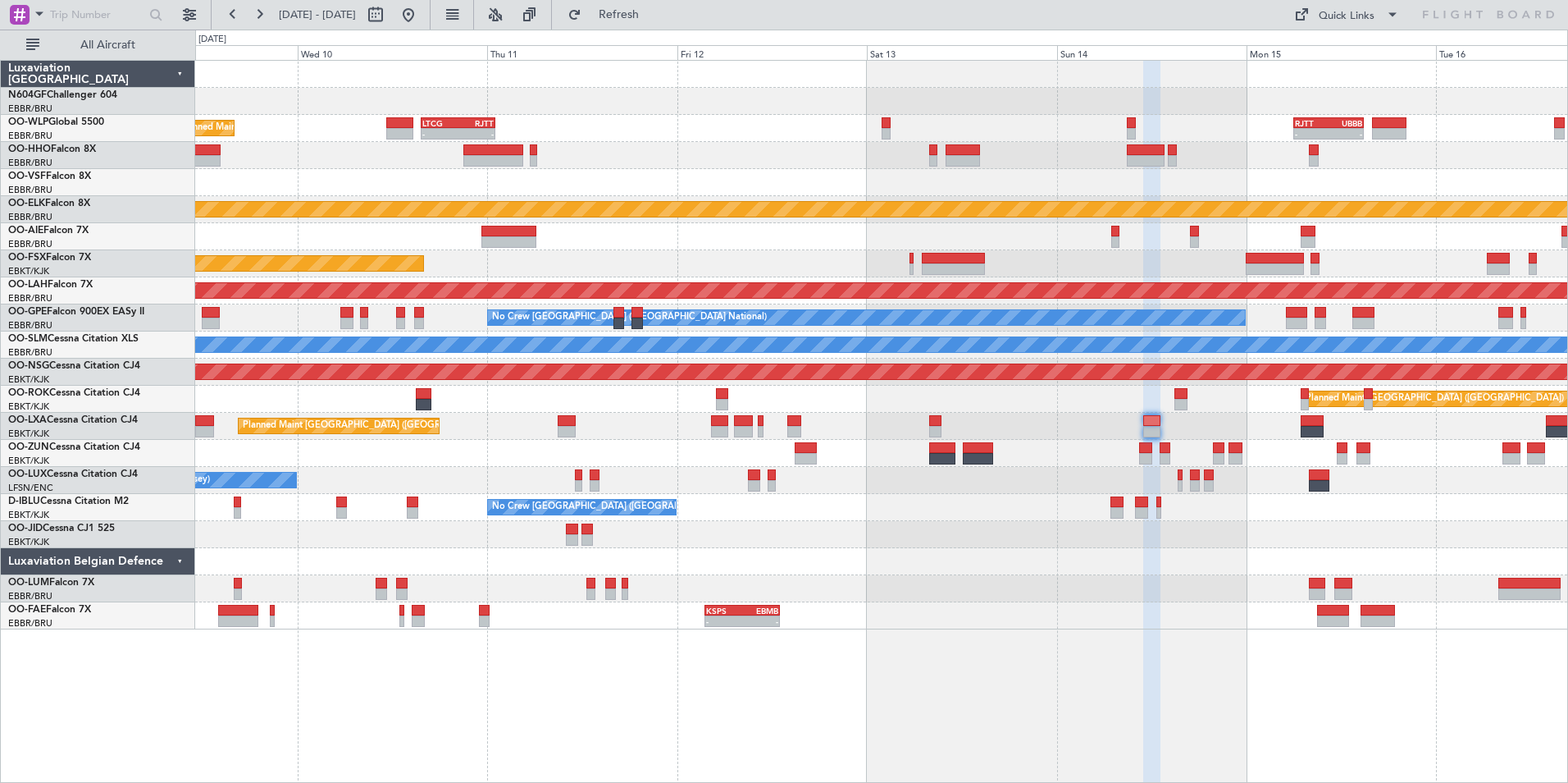
type input "0"
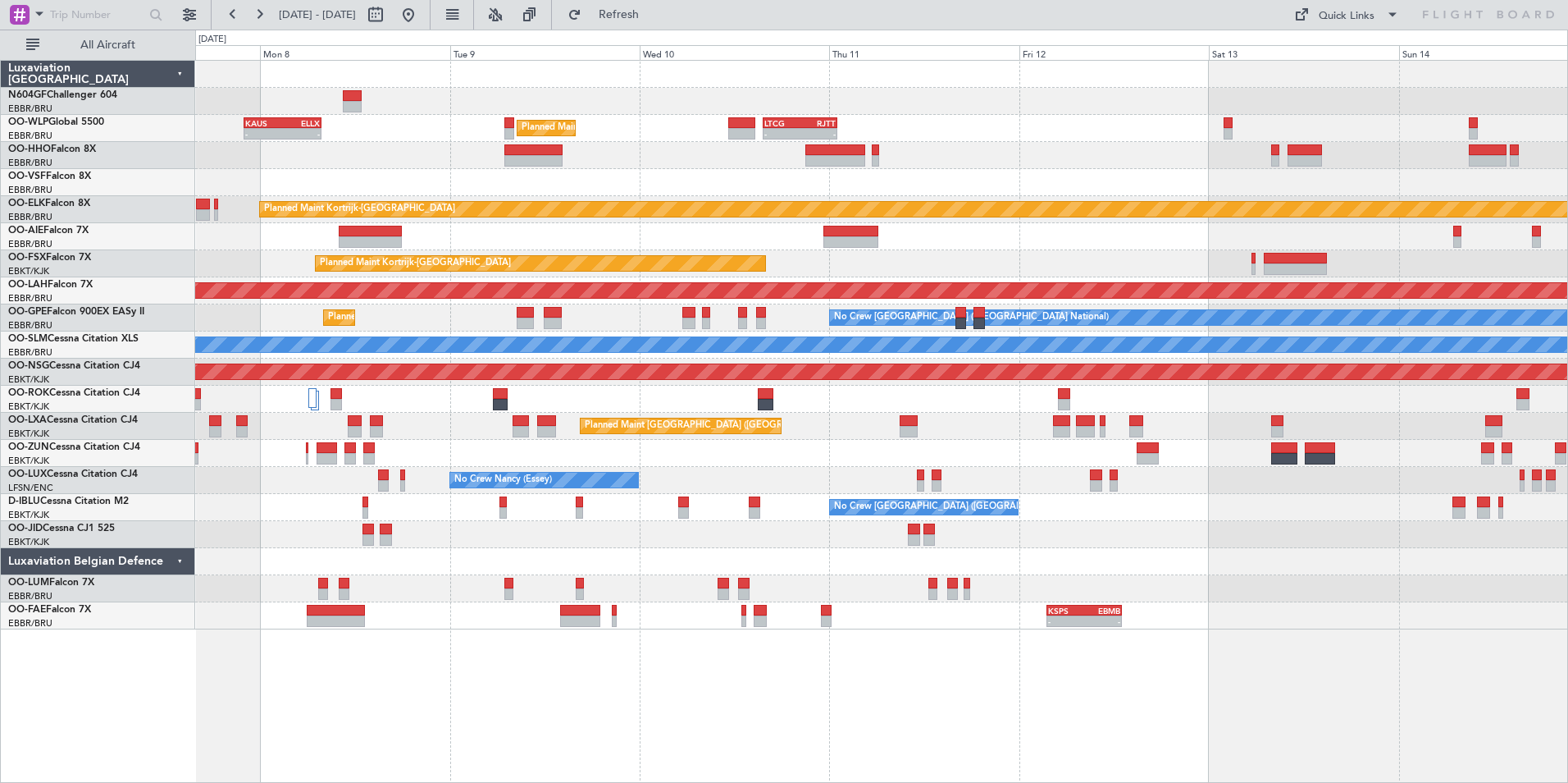
click at [1269, 358] on div "A/C Unavailable [GEOGRAPHIC_DATA]" at bounding box center [881, 345] width 1372 height 27
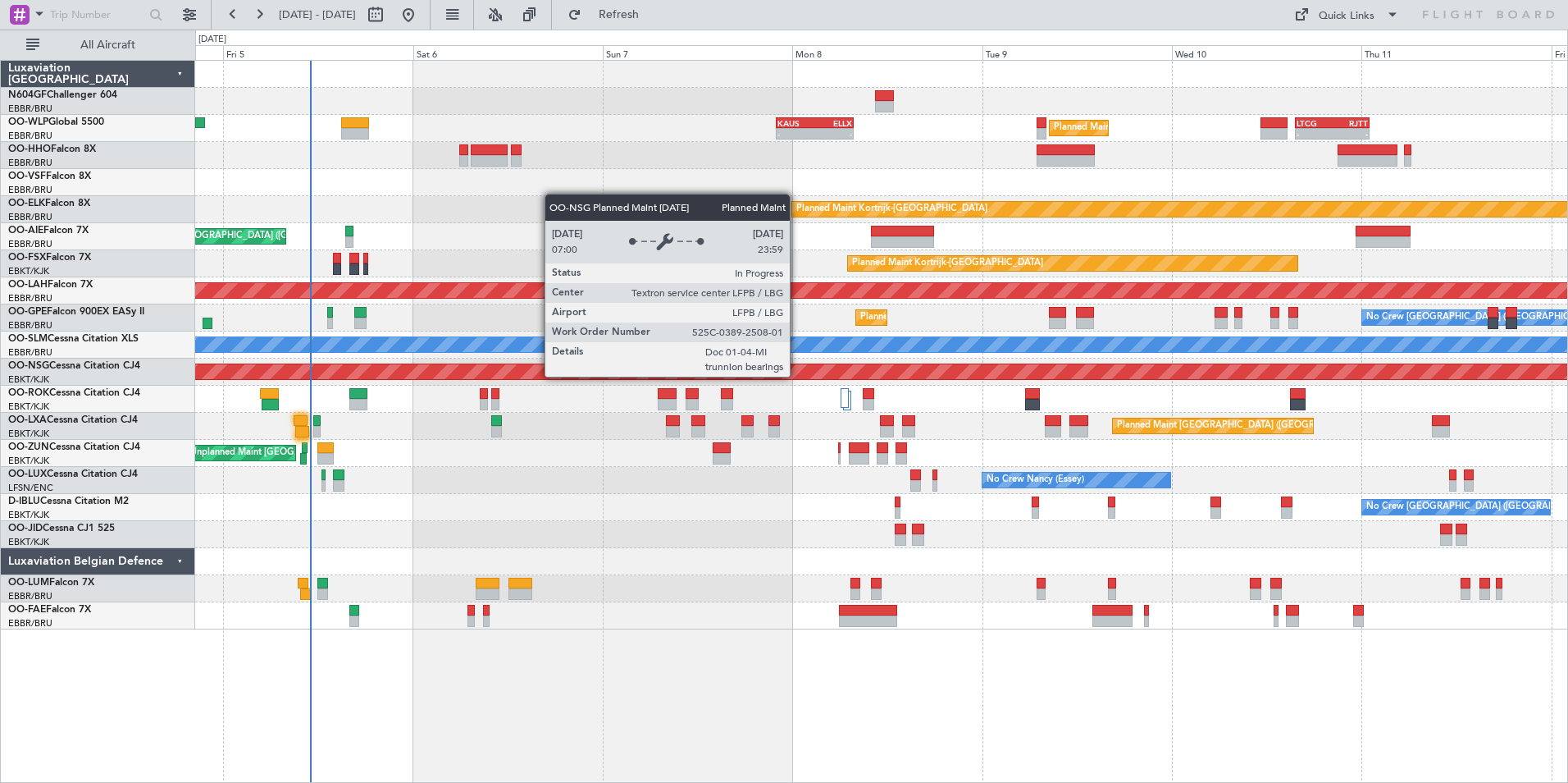
click at [1162, 372] on div "Planned Maint [GEOGRAPHIC_DATA] ([GEOGRAPHIC_DATA])" at bounding box center [881, 372] width 4116 height 15
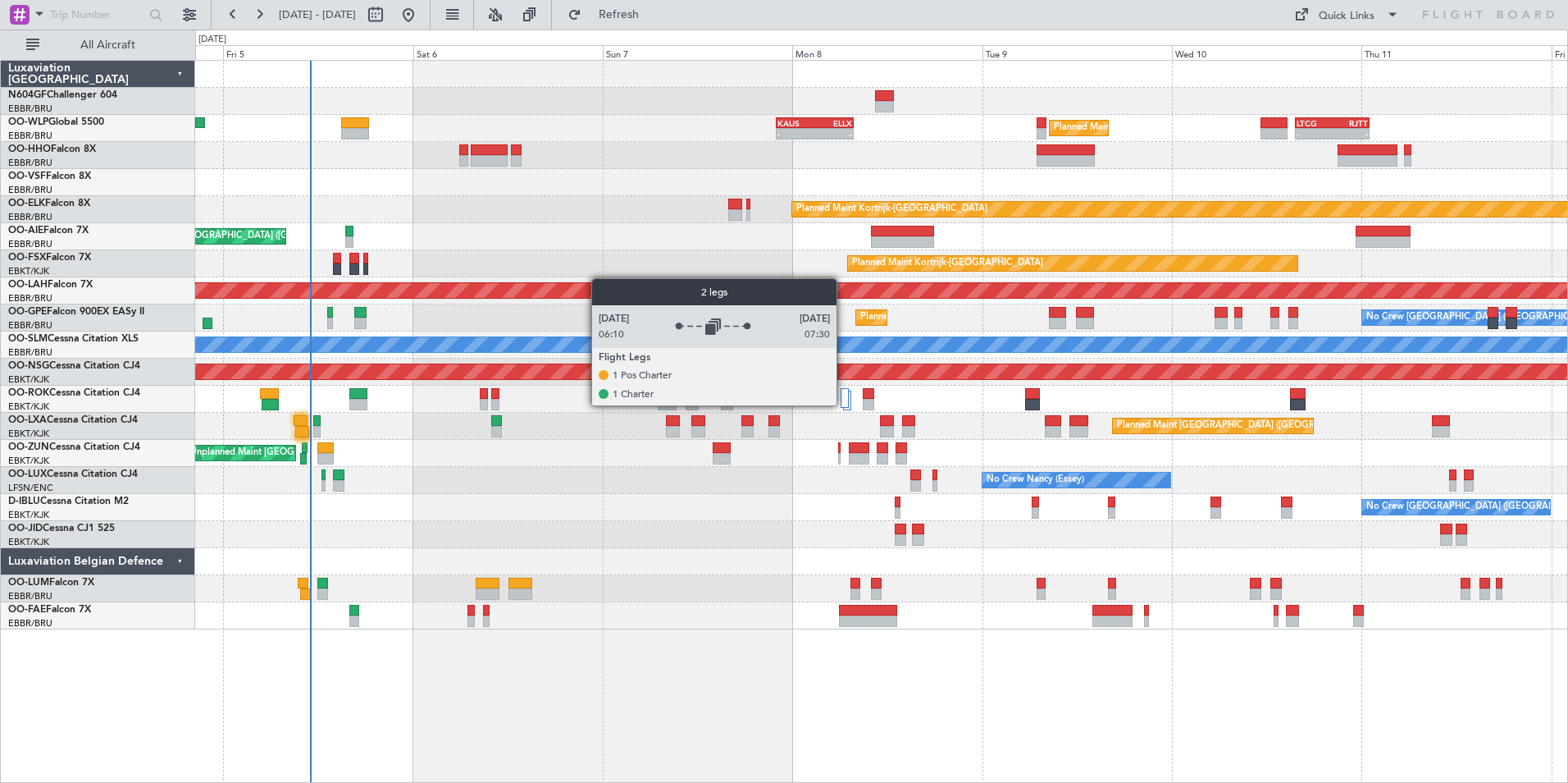
click at [844, 404] on div at bounding box center [845, 398] width 8 height 20
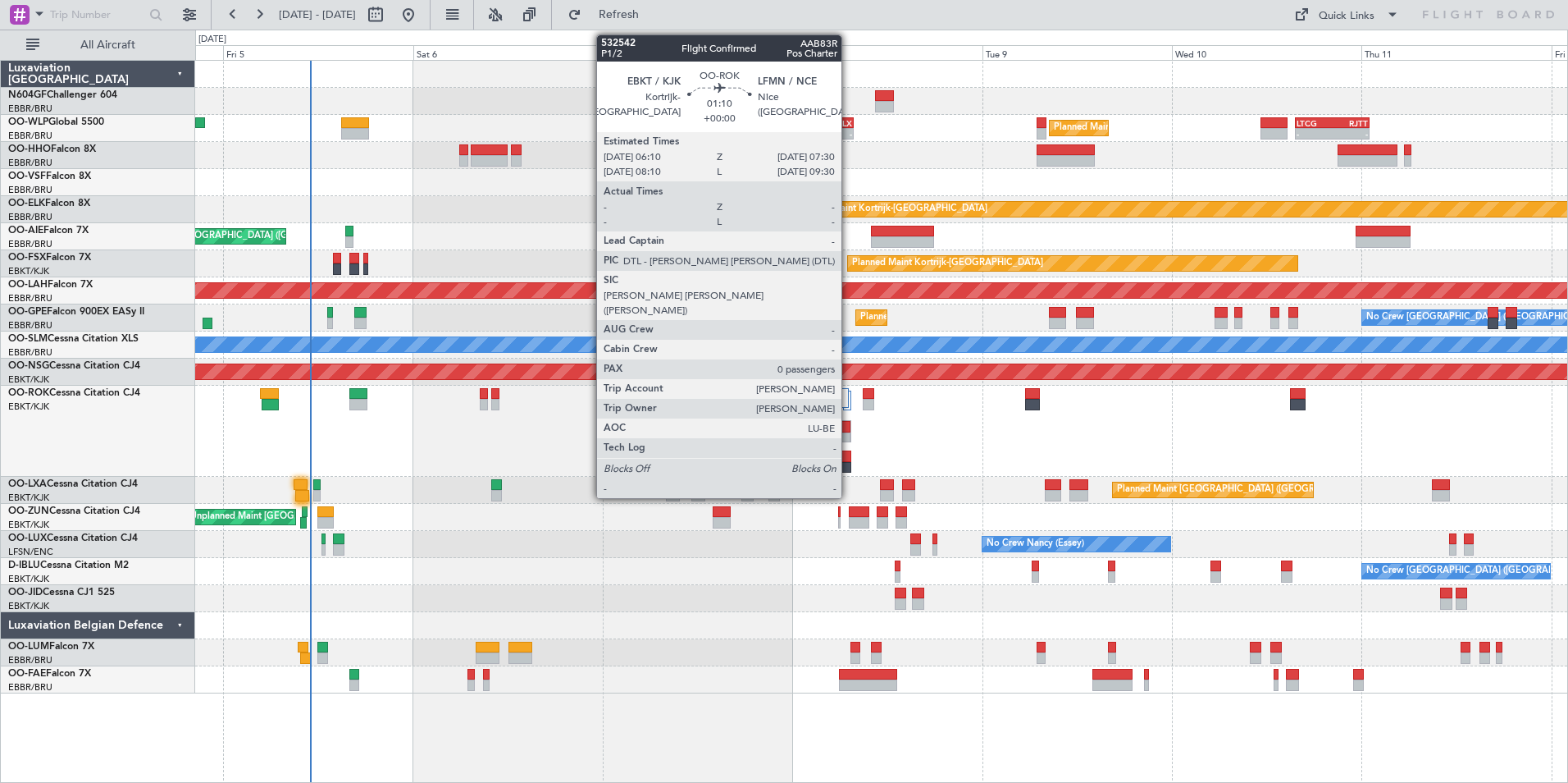
click at [849, 428] on div at bounding box center [847, 427] width 9 height 11
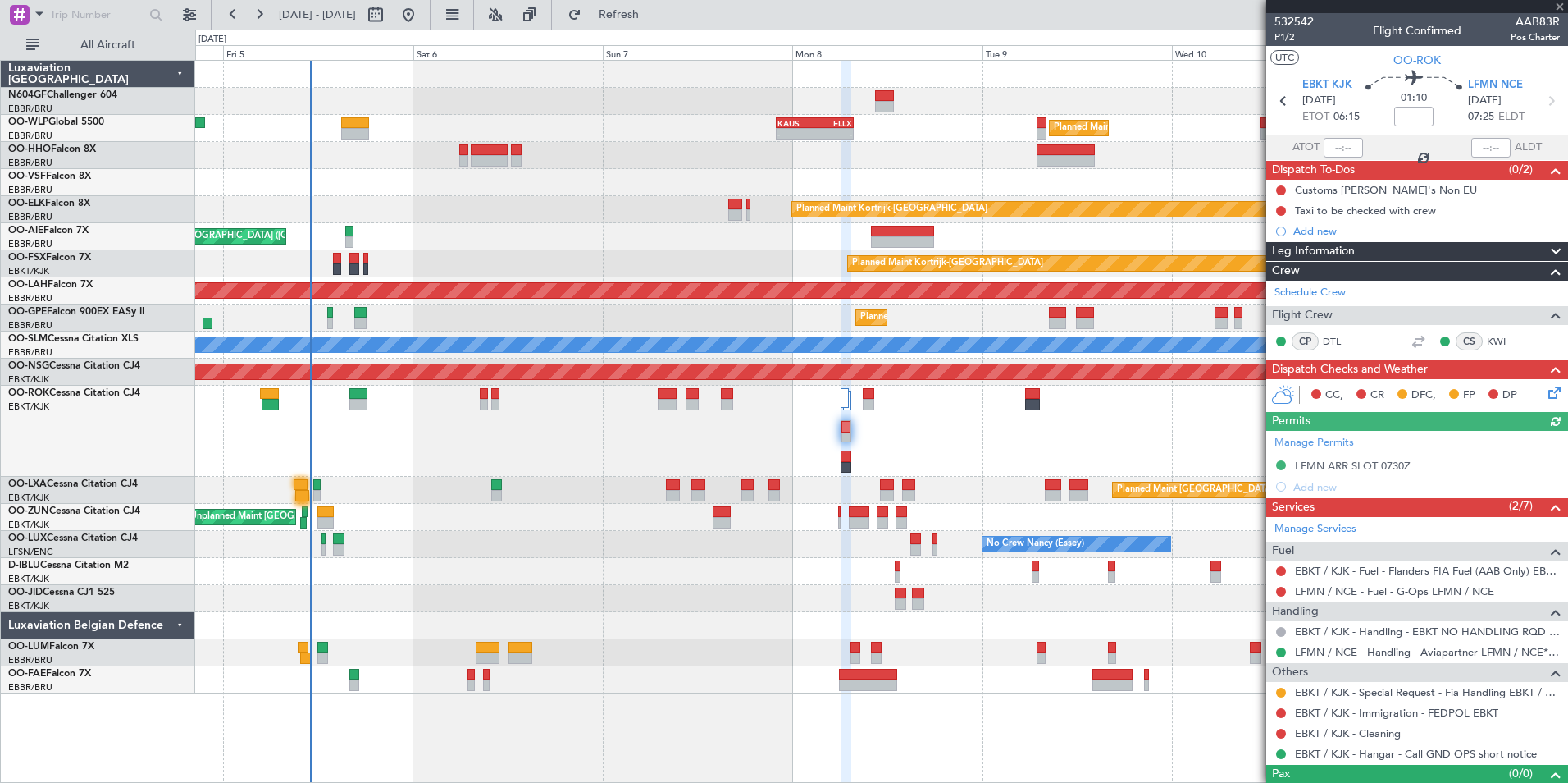
scroll to position [27, 0]
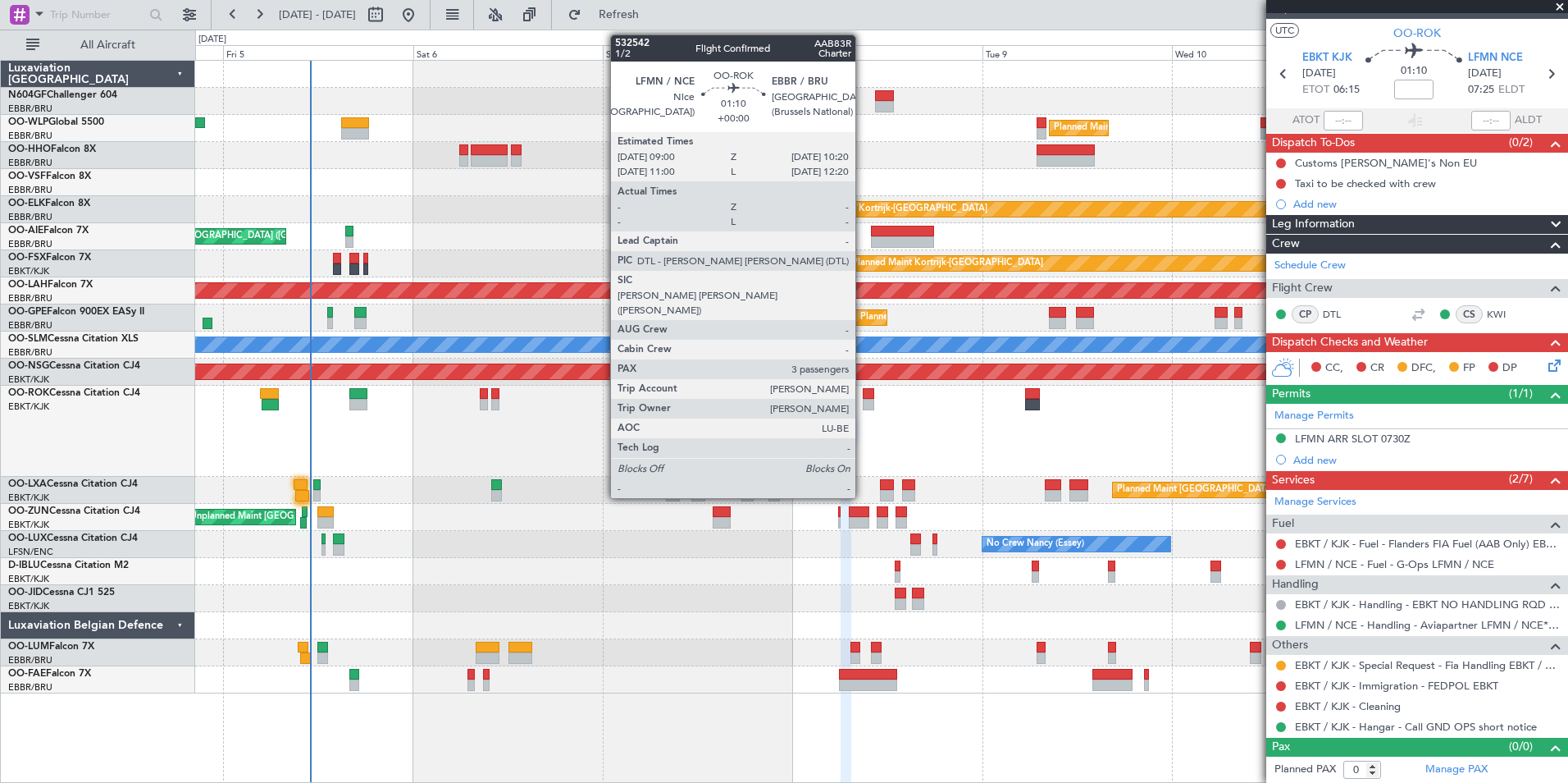
click at [863, 398] on div at bounding box center [867, 394] width 10 height 11
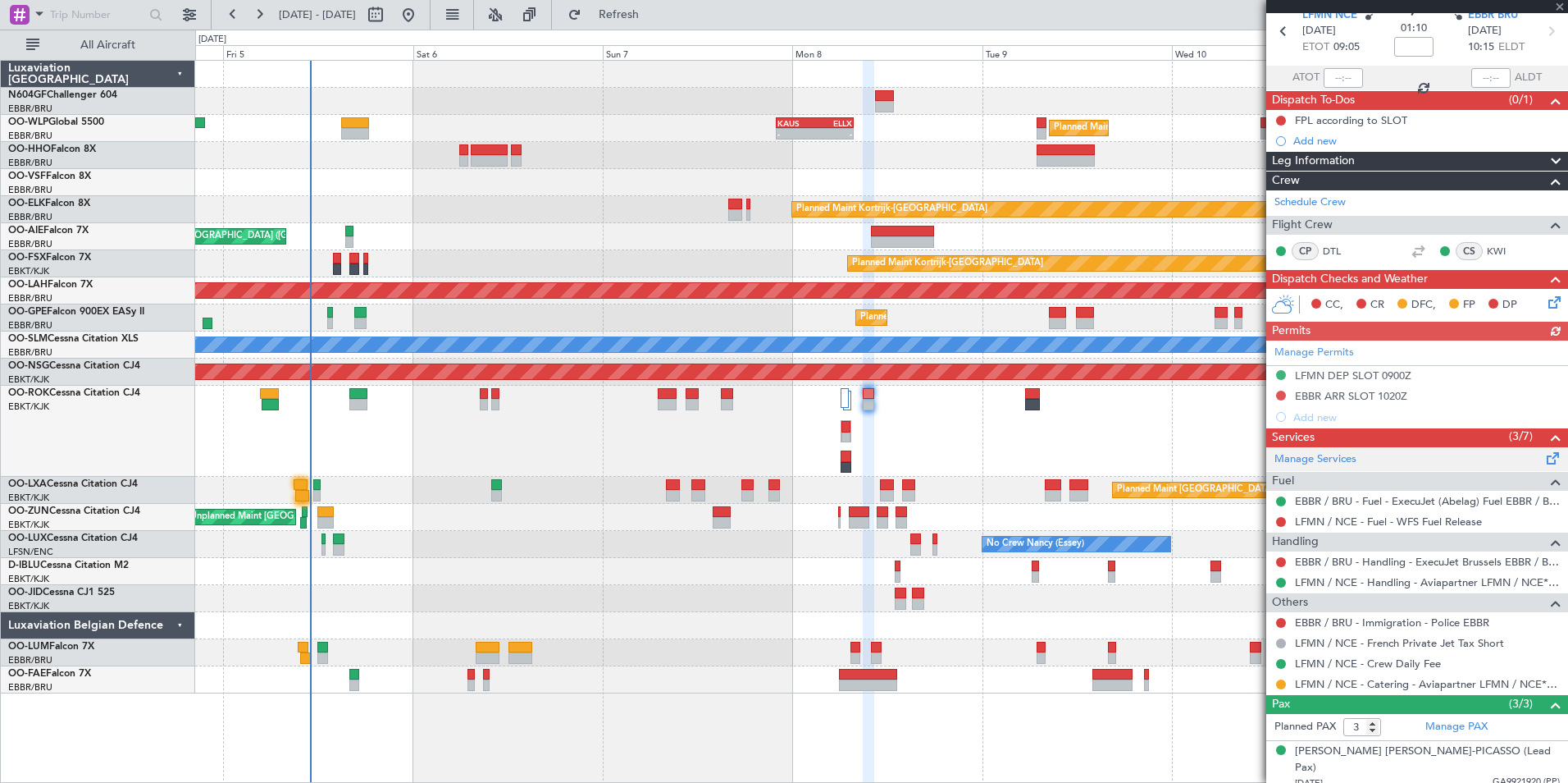
scroll to position [138, 0]
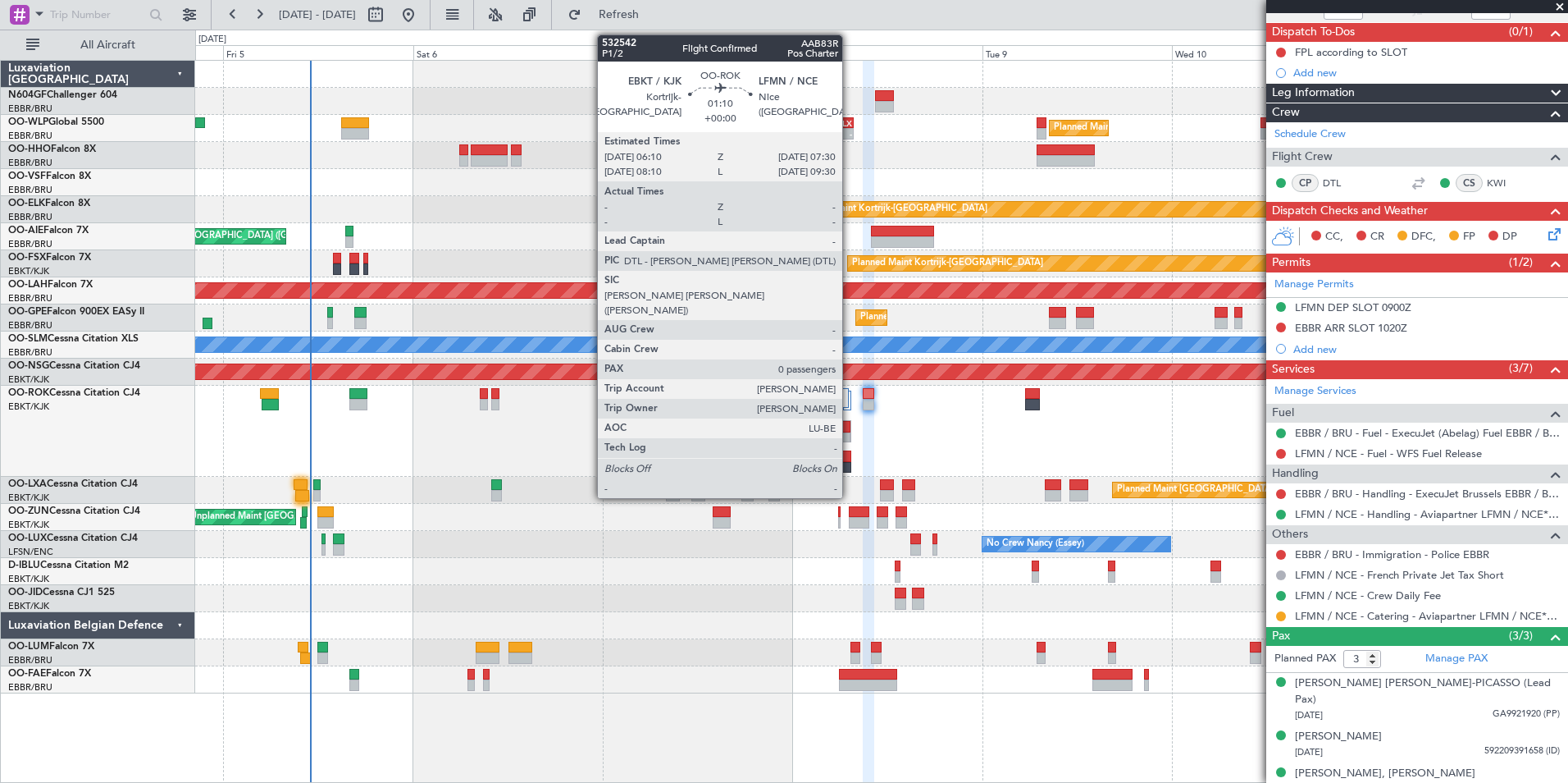
click at [849, 430] on div at bounding box center [847, 427] width 9 height 11
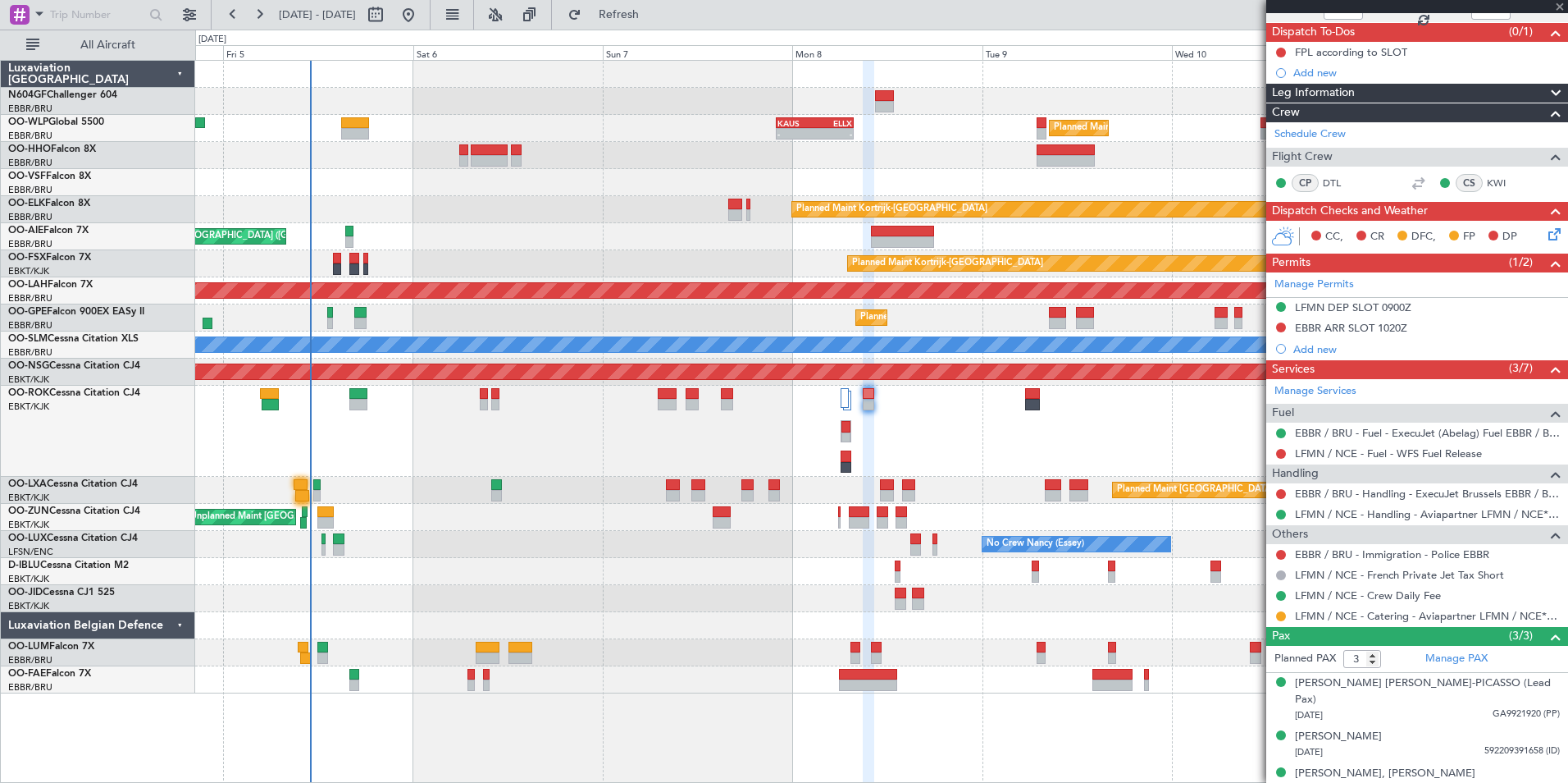
type input "0"
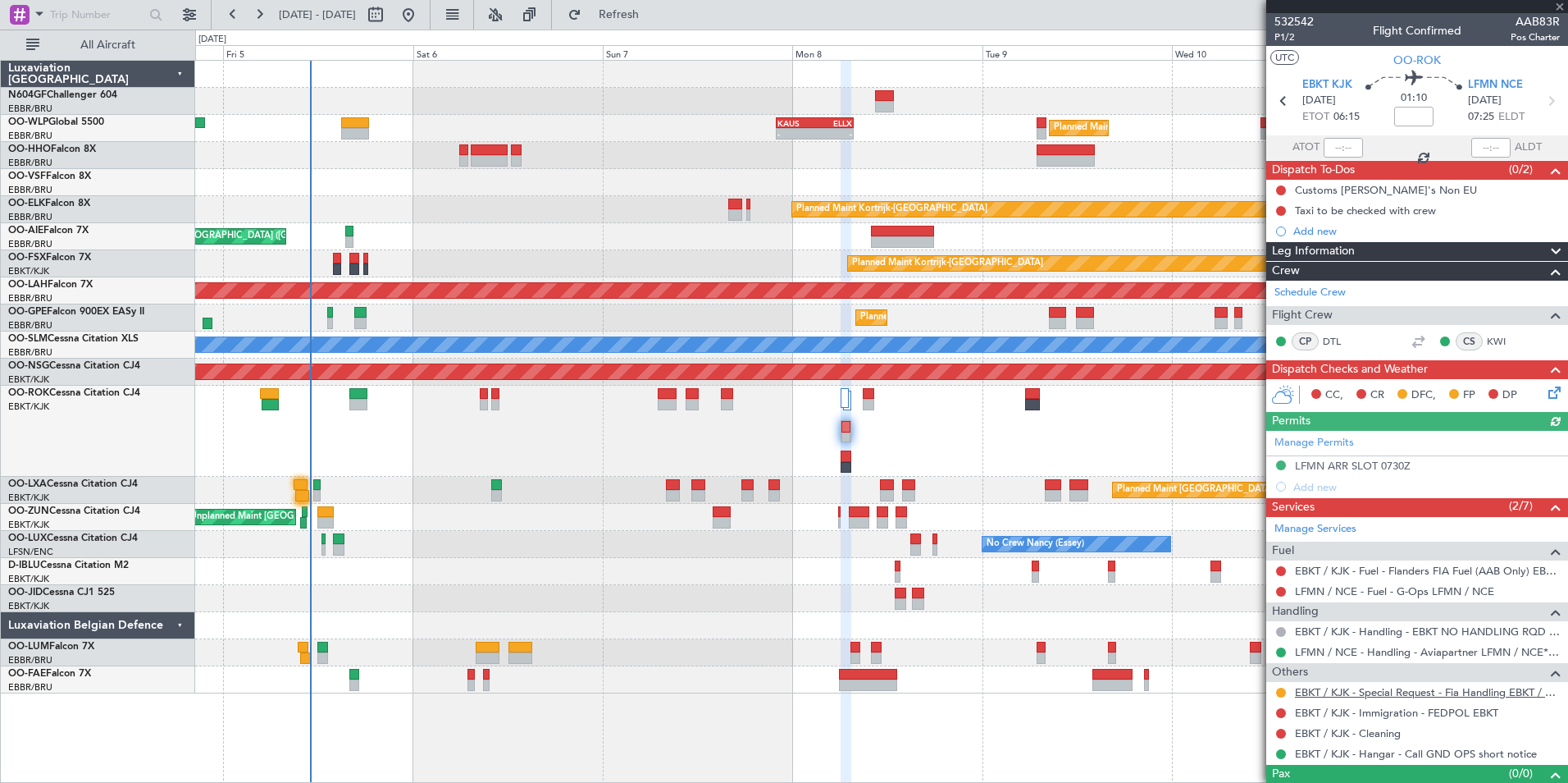
click at [1352, 691] on link "EBKT / KJK - Special Request - Fia Handling EBKT / KJK" at bounding box center [1427, 692] width 265 height 14
click at [490, 398] on div "A/C Unavailable [GEOGRAPHIC_DATA]-[GEOGRAPHIC_DATA]" at bounding box center [881, 431] width 1372 height 91
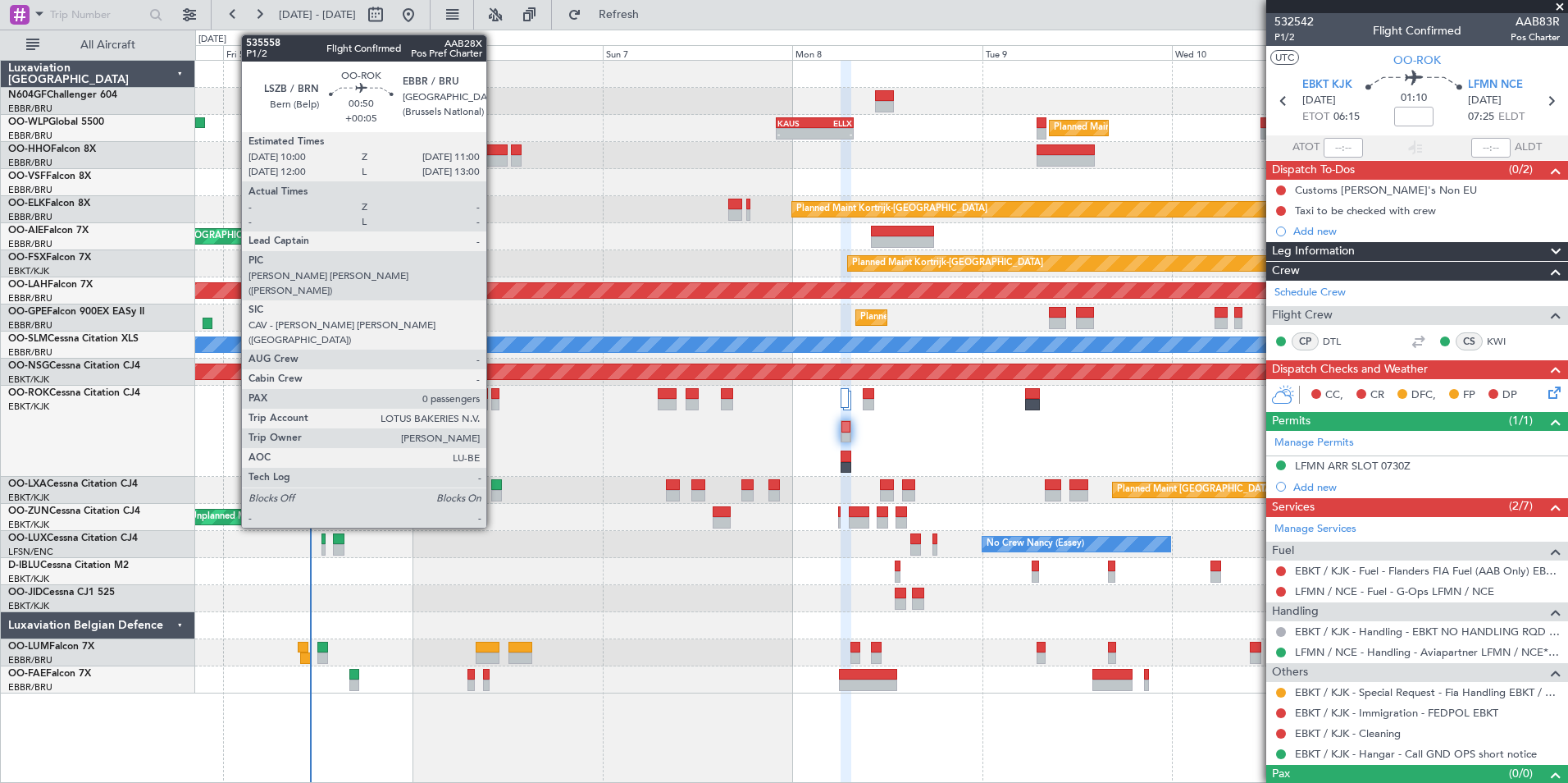
click at [493, 398] on div at bounding box center [495, 394] width 8 height 11
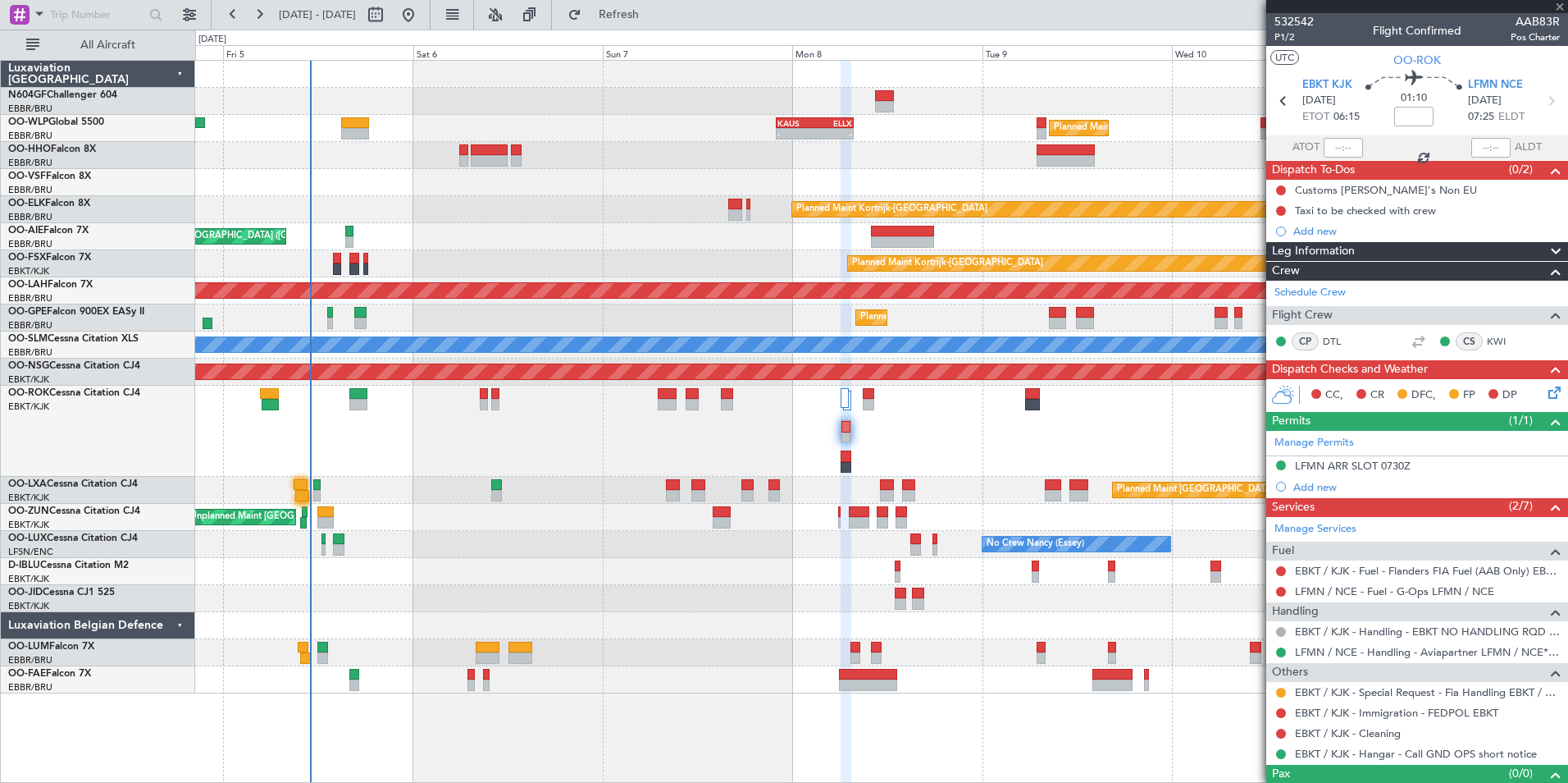
type input "+00:05"
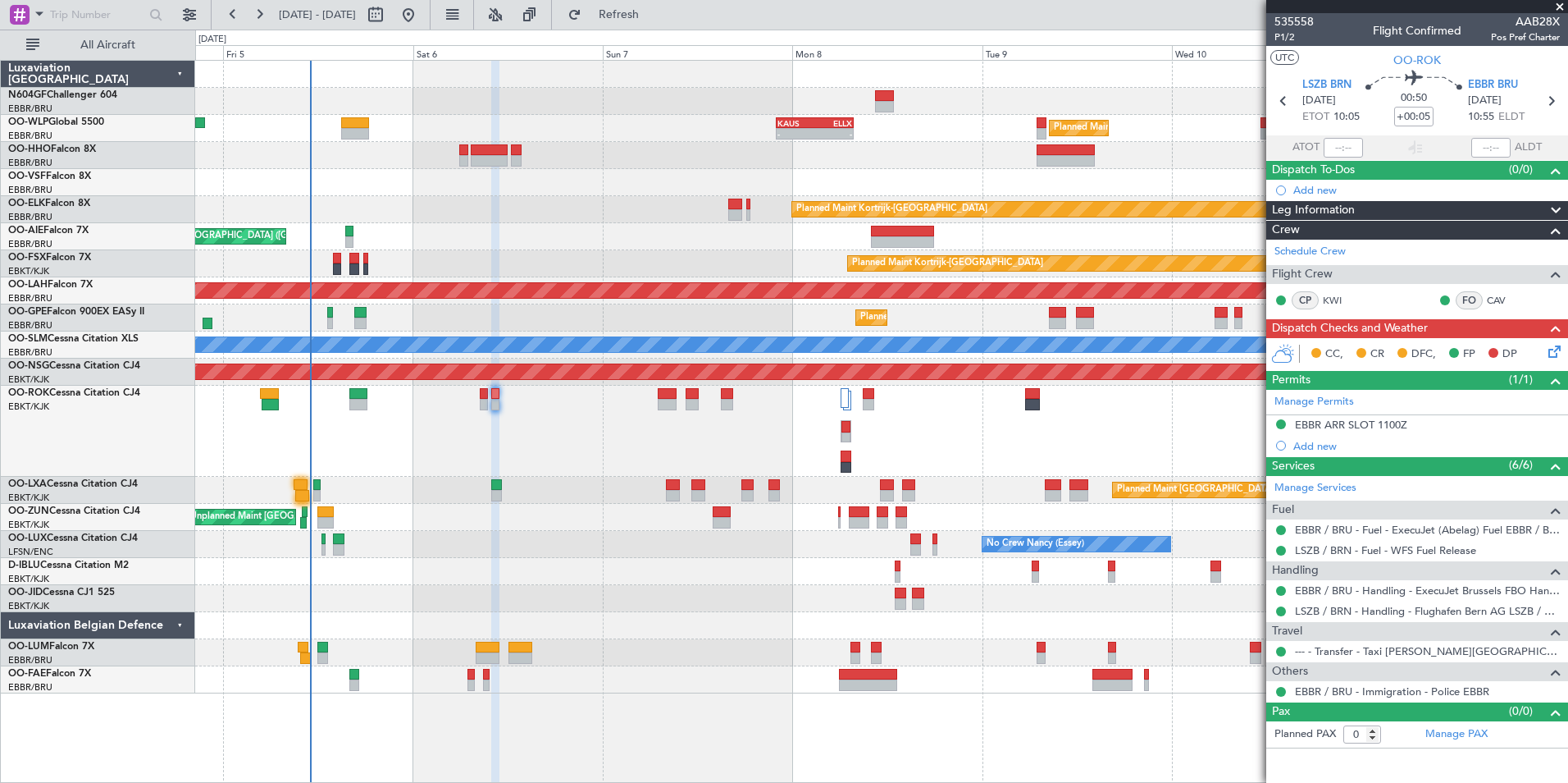
click at [1561, 1] on span at bounding box center [1560, 8] width 16 height 15
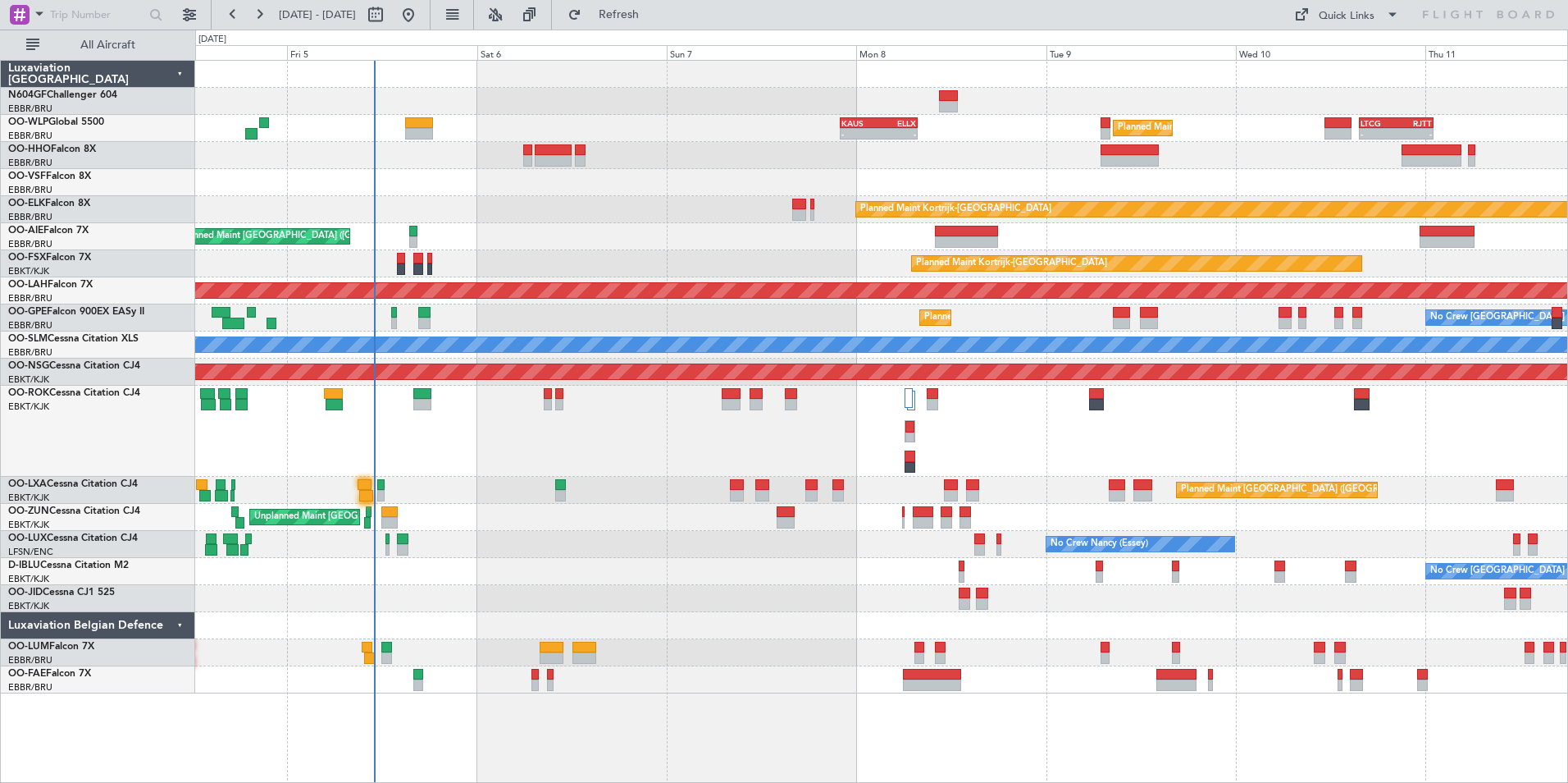
click at [560, 423] on div "A/C Unavailable [GEOGRAPHIC_DATA]-[GEOGRAPHIC_DATA]" at bounding box center [881, 431] width 1372 height 91
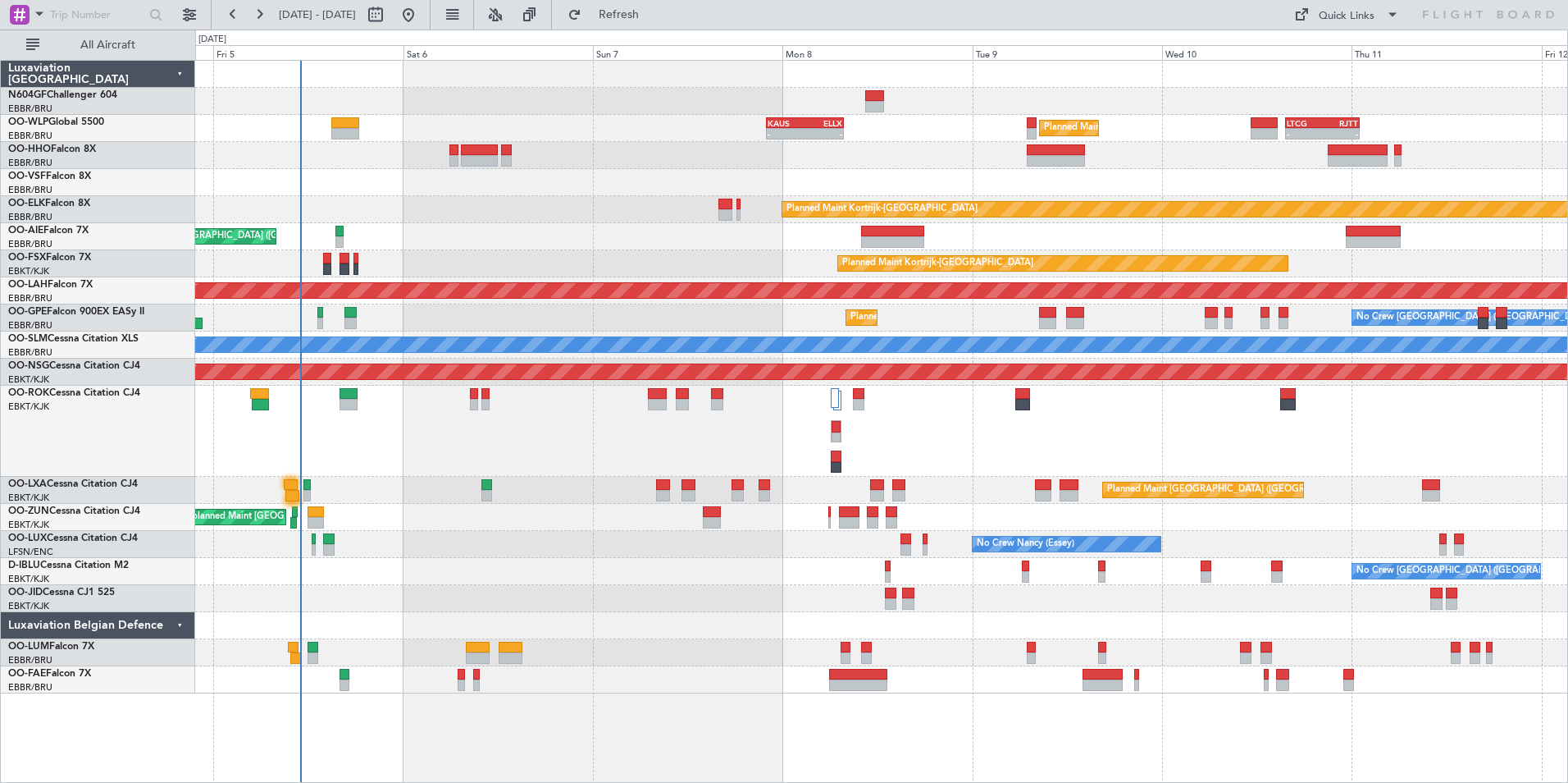
click at [482, 417] on div "A/C Unavailable [GEOGRAPHIC_DATA]-[GEOGRAPHIC_DATA]" at bounding box center [881, 431] width 1372 height 91
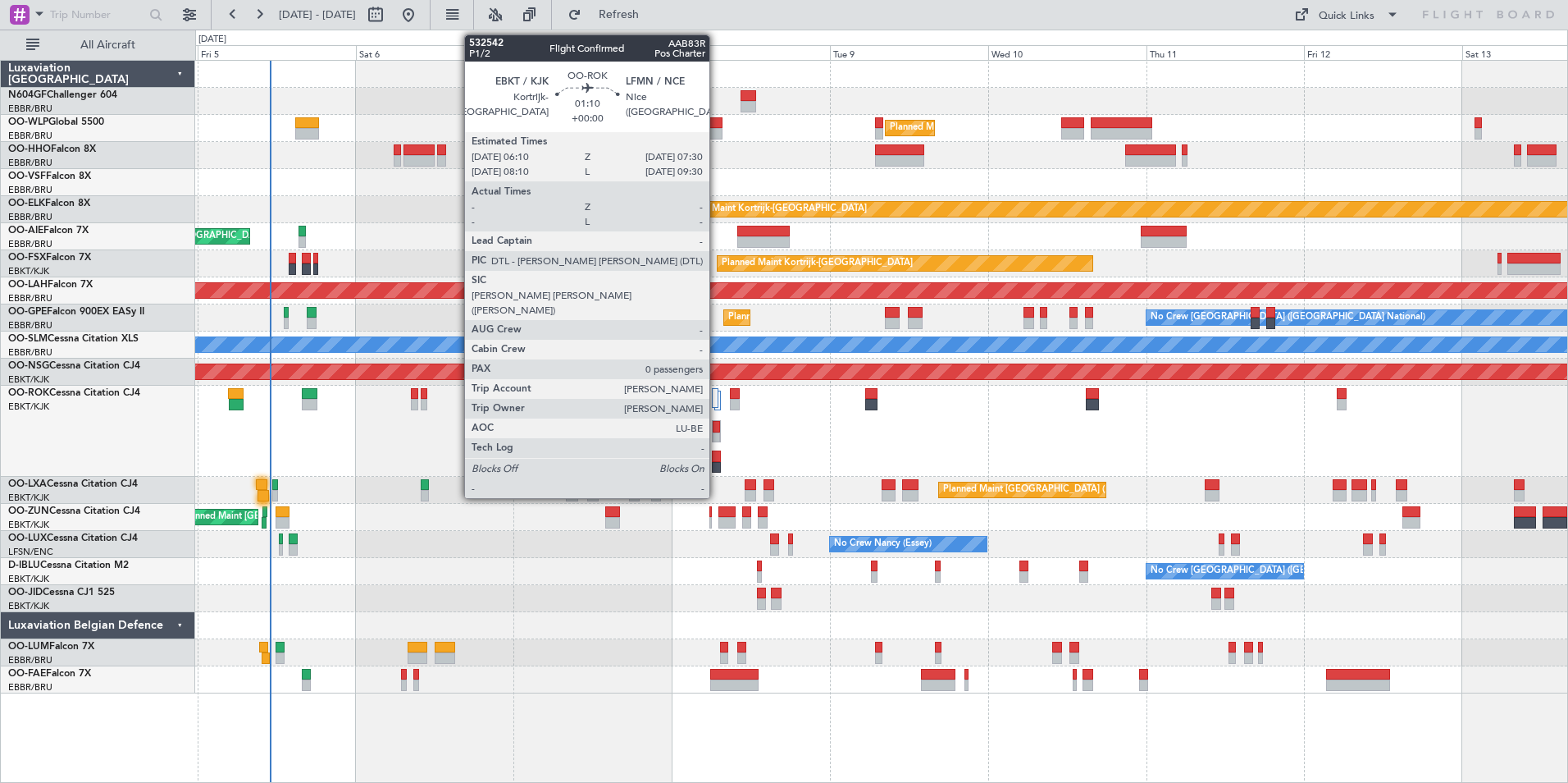
click at [717, 433] on div at bounding box center [717, 438] width 8 height 11
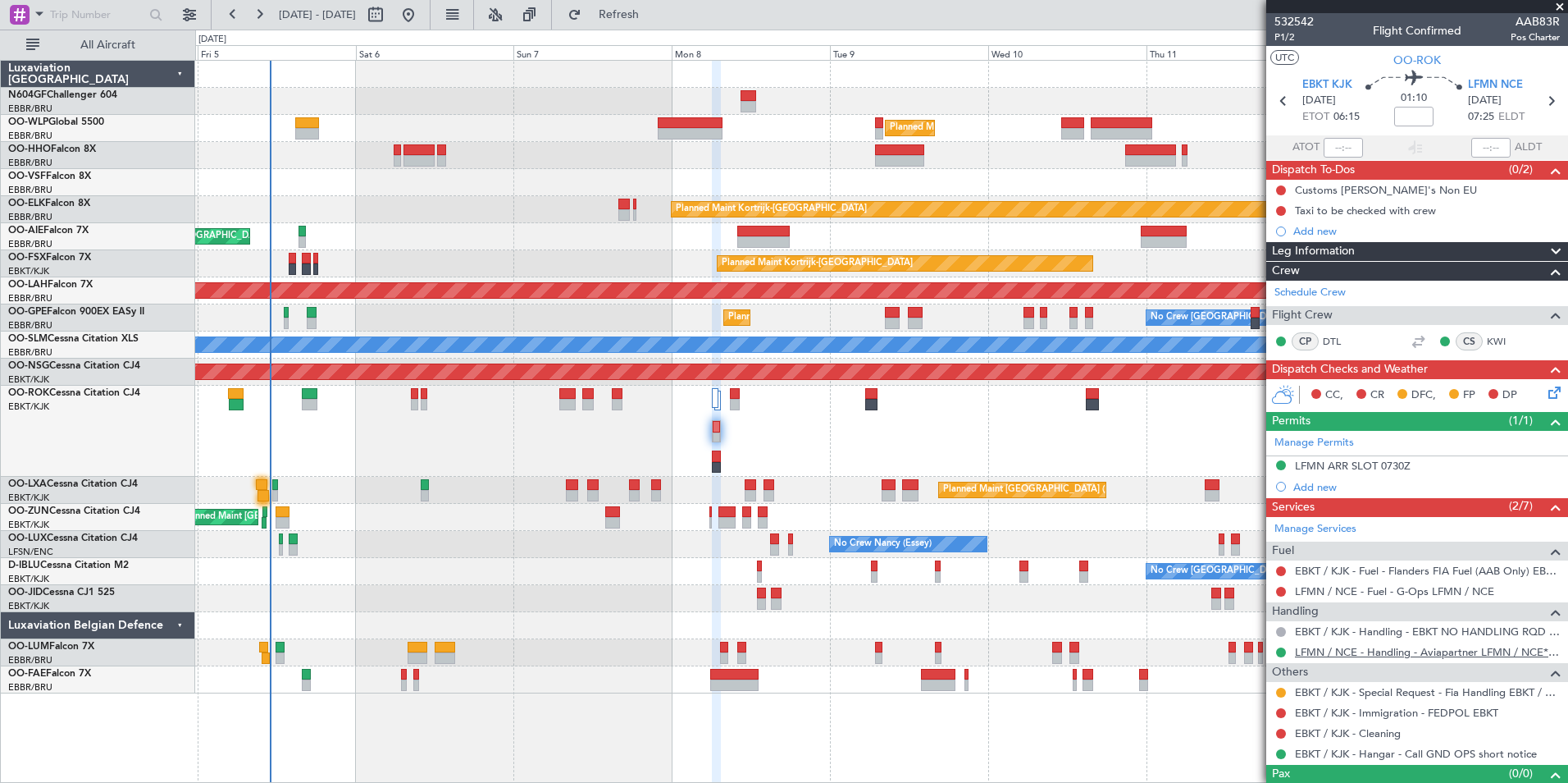
scroll to position [27, 0]
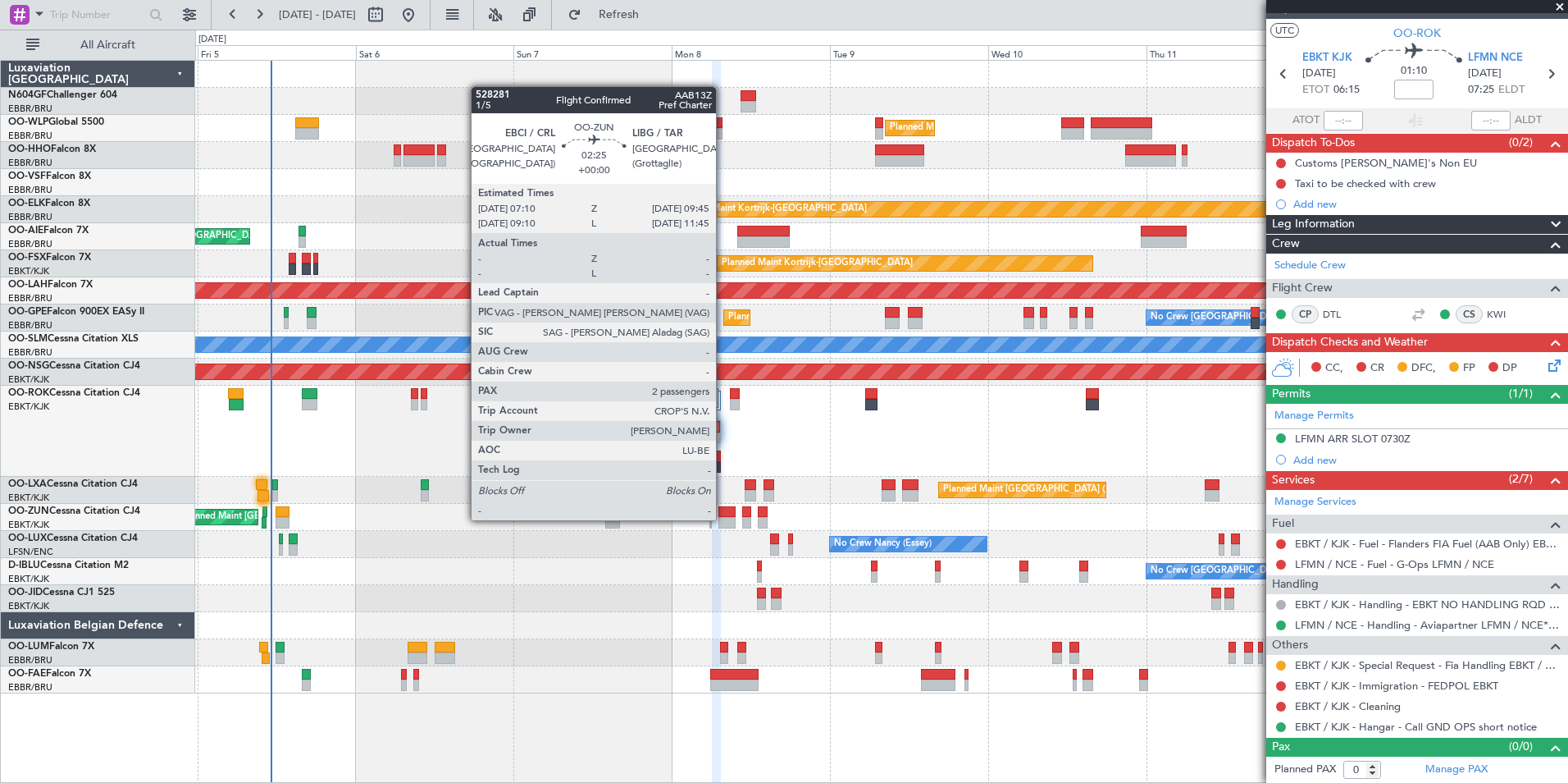
click at [723, 519] on div at bounding box center [727, 523] width 17 height 11
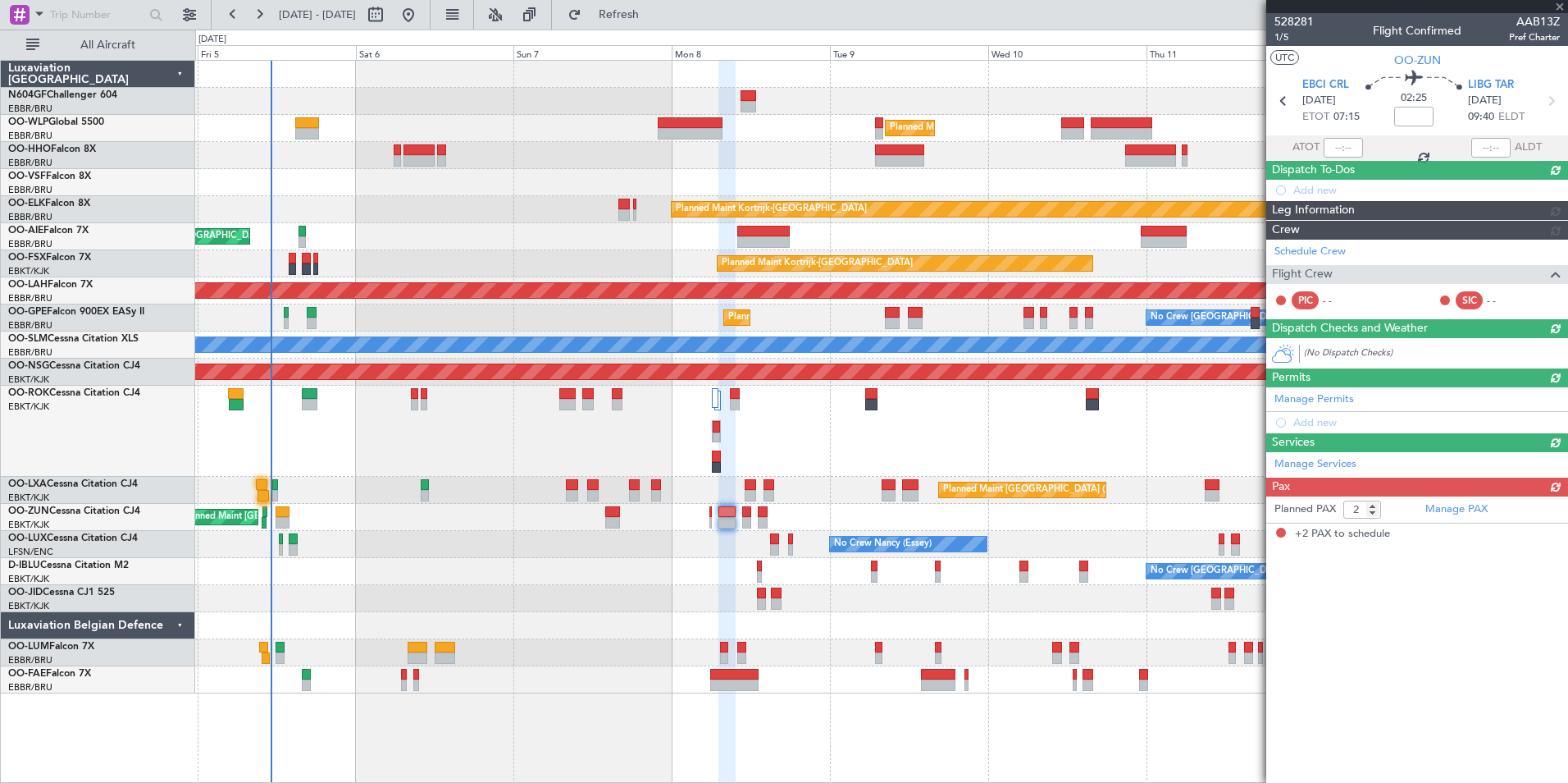
scroll to position [0, 0]
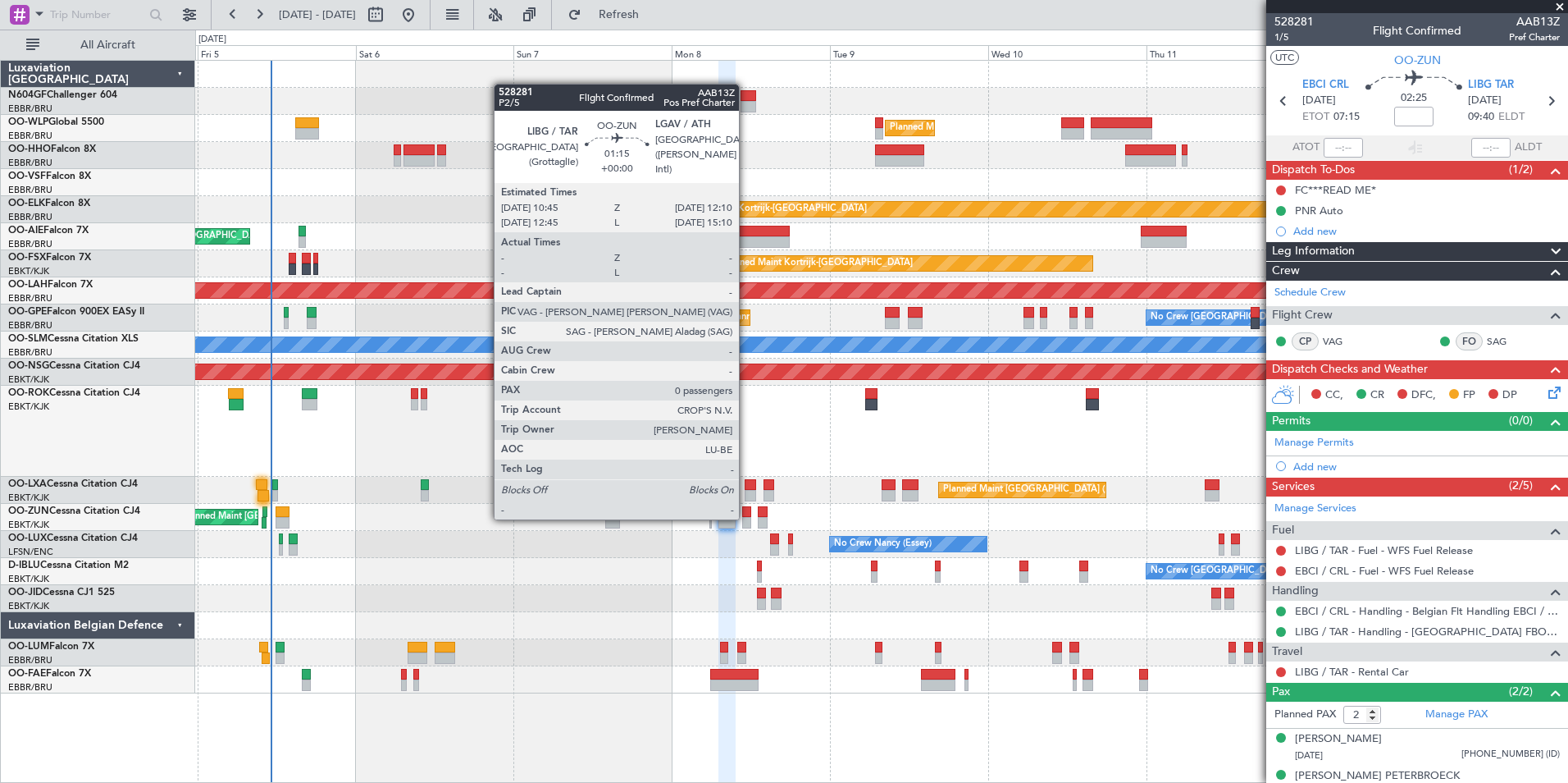
click at [747, 518] on div at bounding box center [747, 523] width 9 height 11
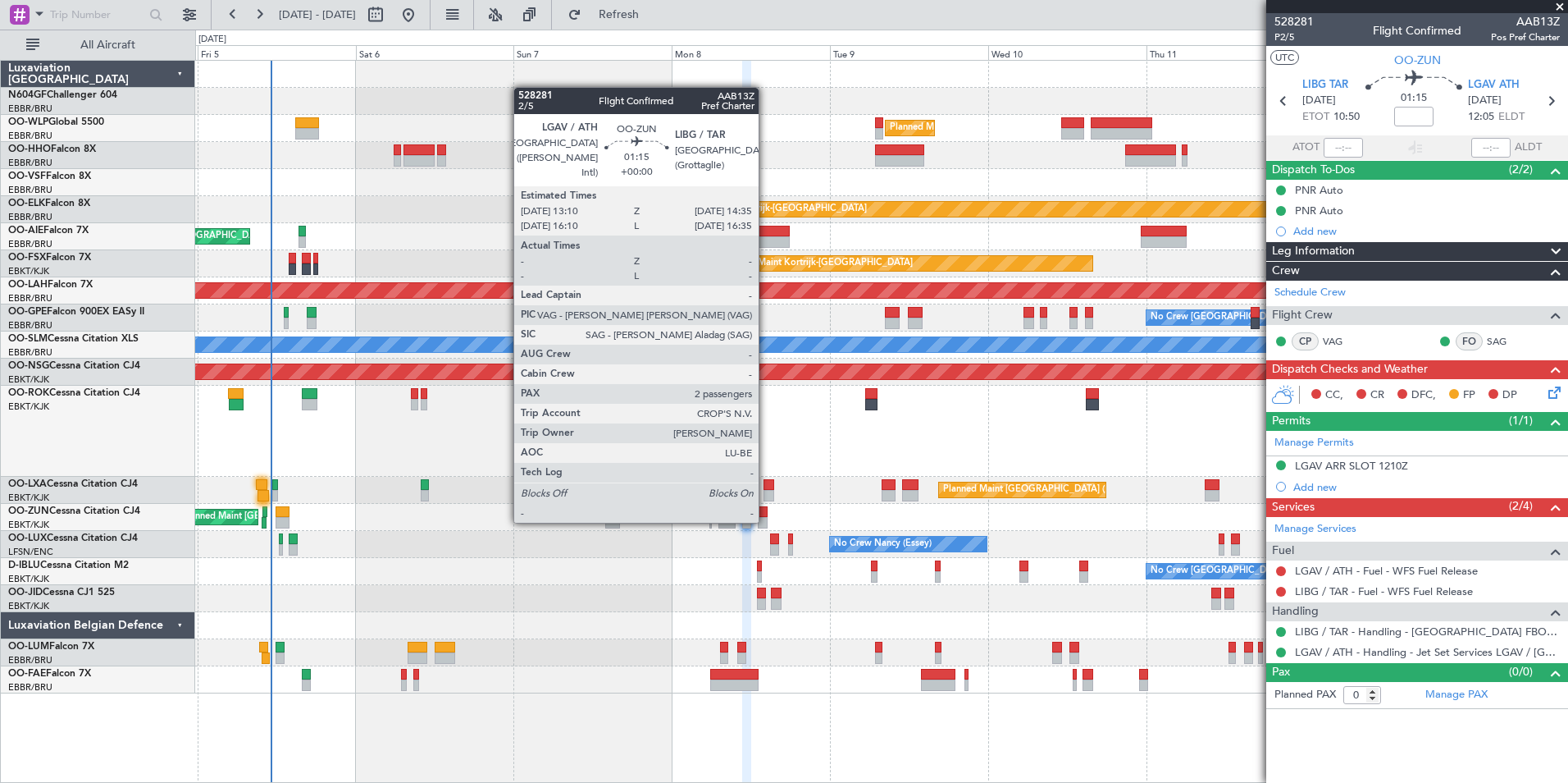
click at [767, 521] on div at bounding box center [763, 523] width 9 height 11
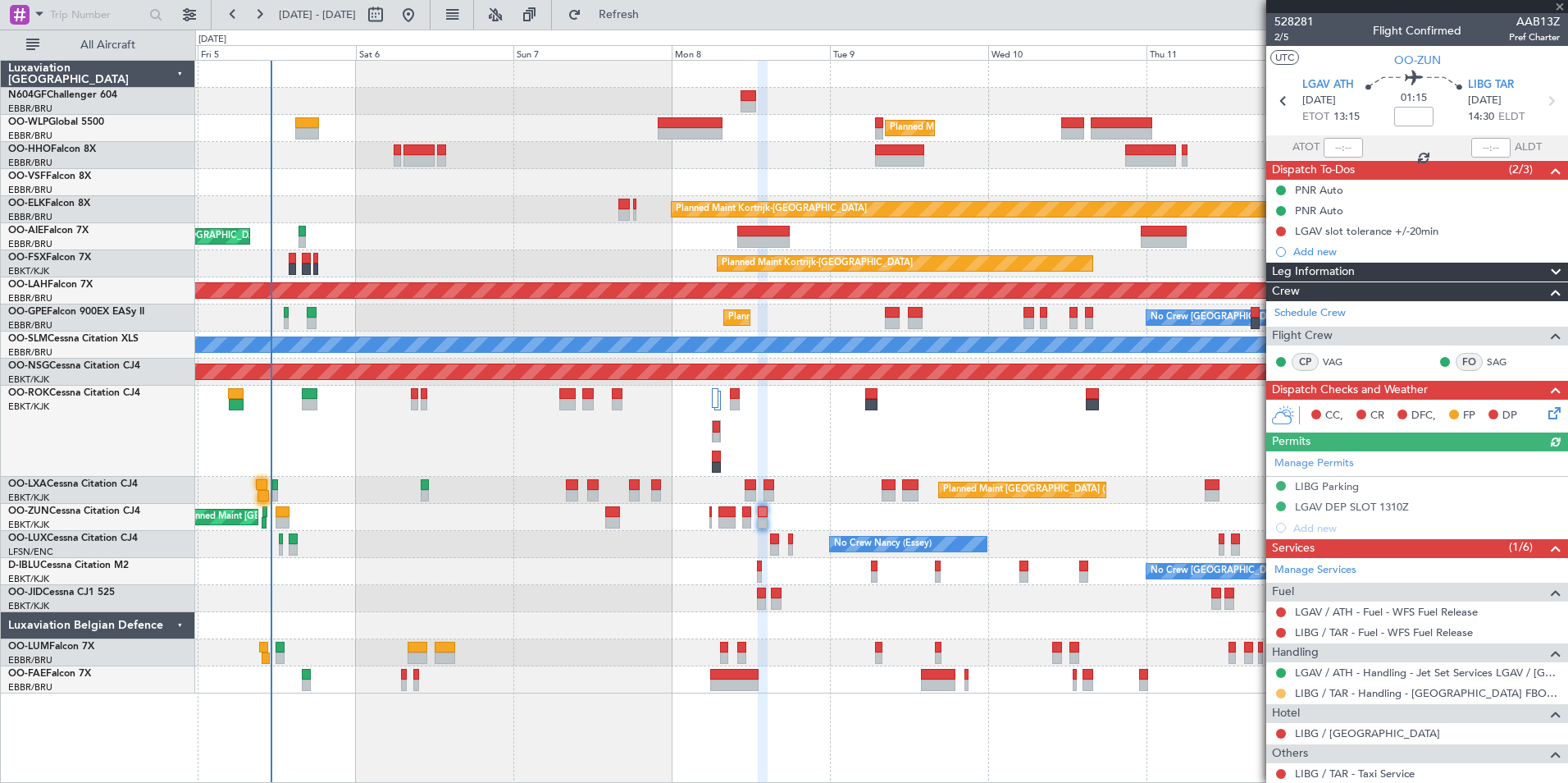
click at [1282, 693] on button at bounding box center [1281, 693] width 9 height 9
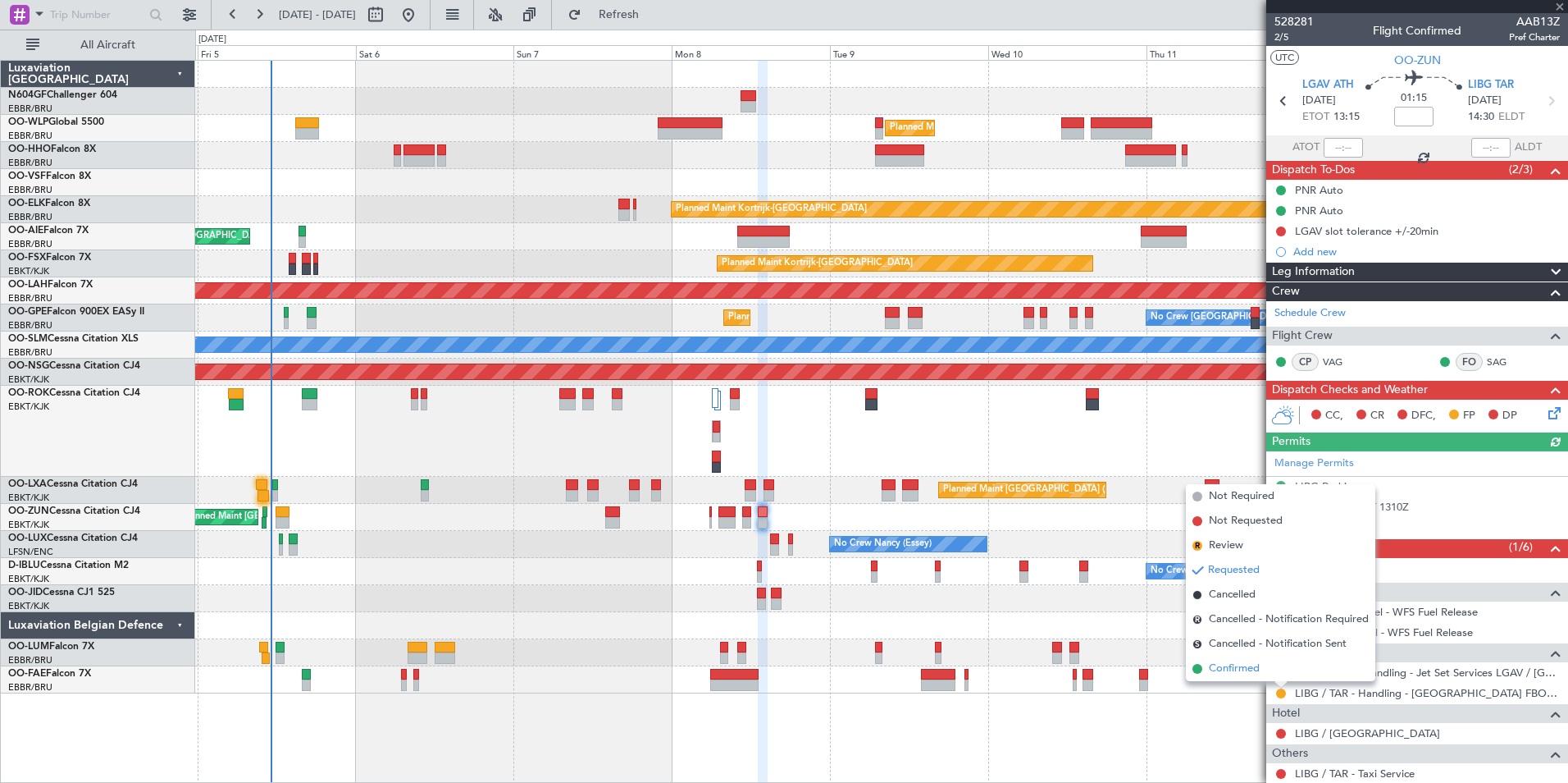
click at [1242, 671] on span "Confirmed" at bounding box center [1235, 668] width 51 height 16
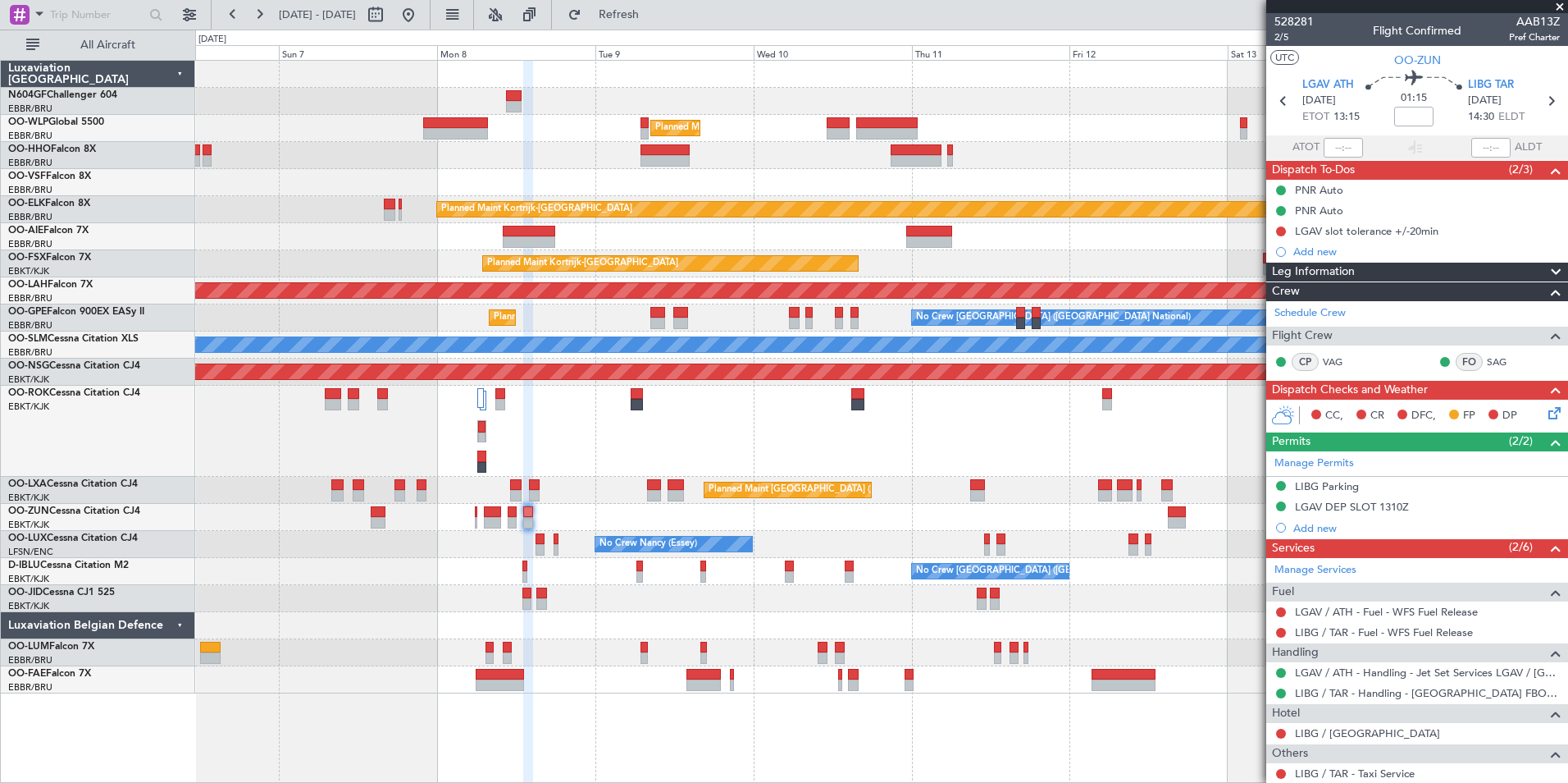
click at [599, 484] on div "Planned Maint Milan (Linate) Planned Maint [GEOGRAPHIC_DATA]-[GEOGRAPHIC_DATA] …" at bounding box center [881, 377] width 1372 height 633
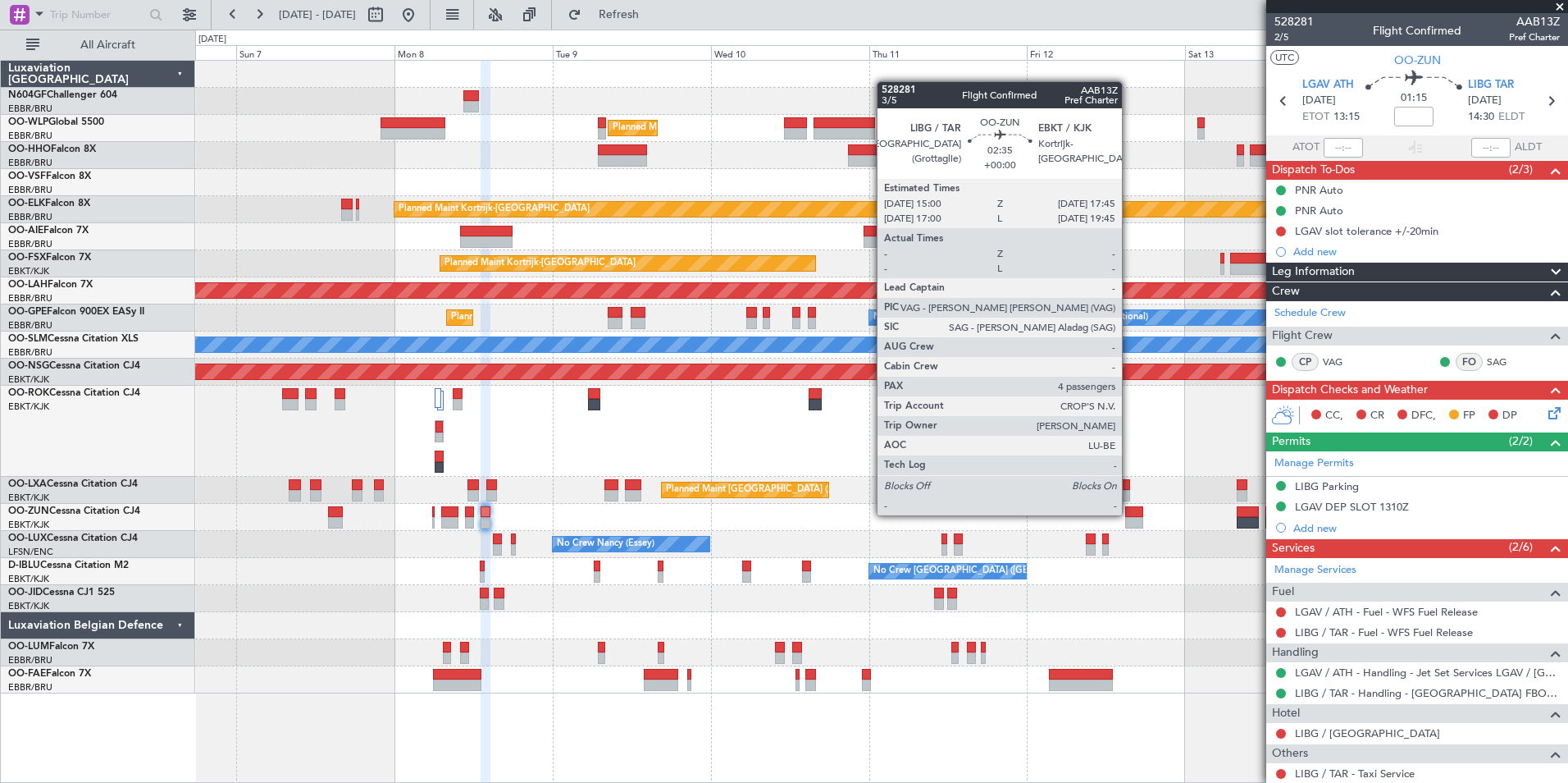
click at [1129, 514] on div at bounding box center [1135, 512] width 19 height 11
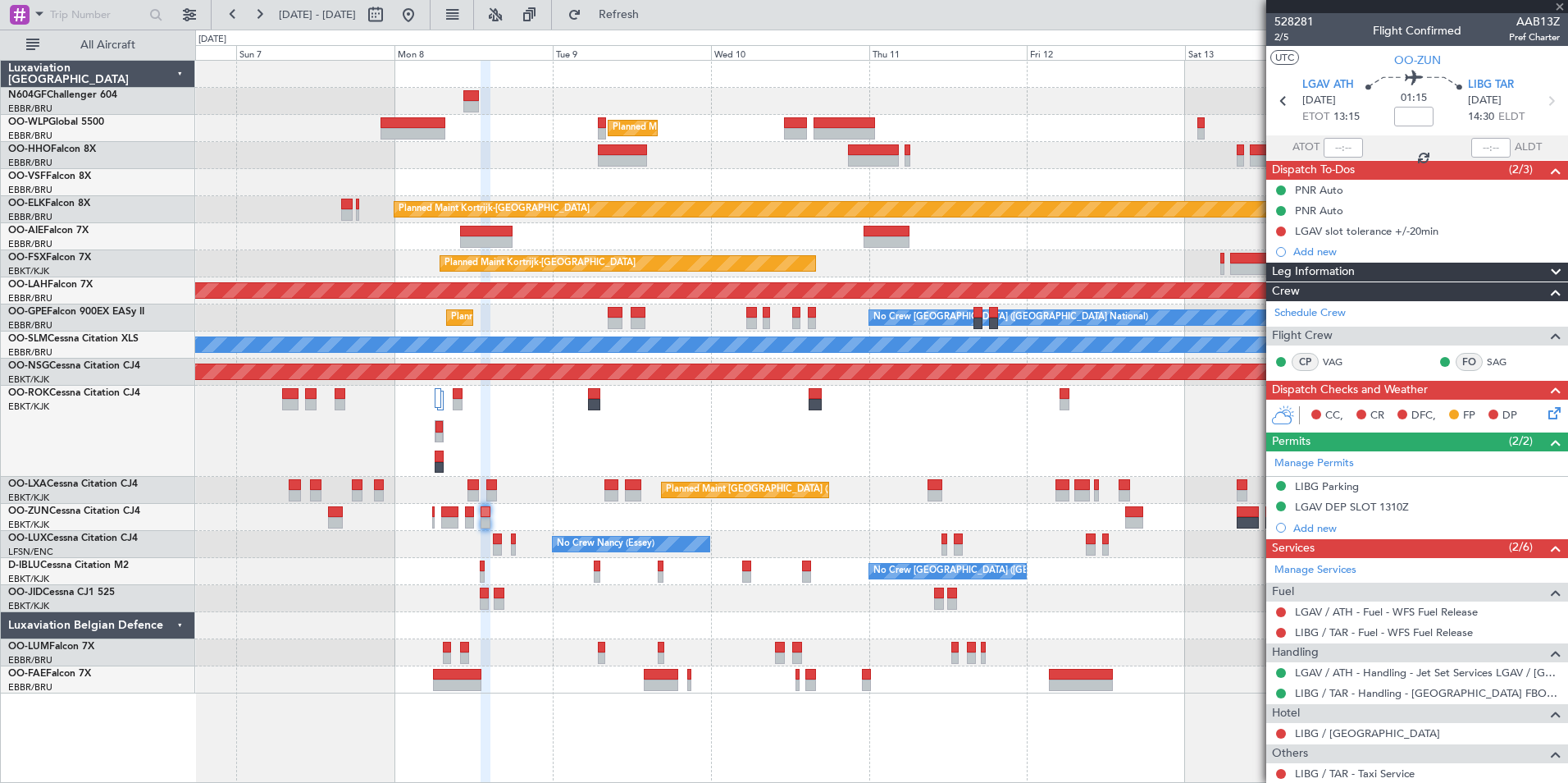
type input "4"
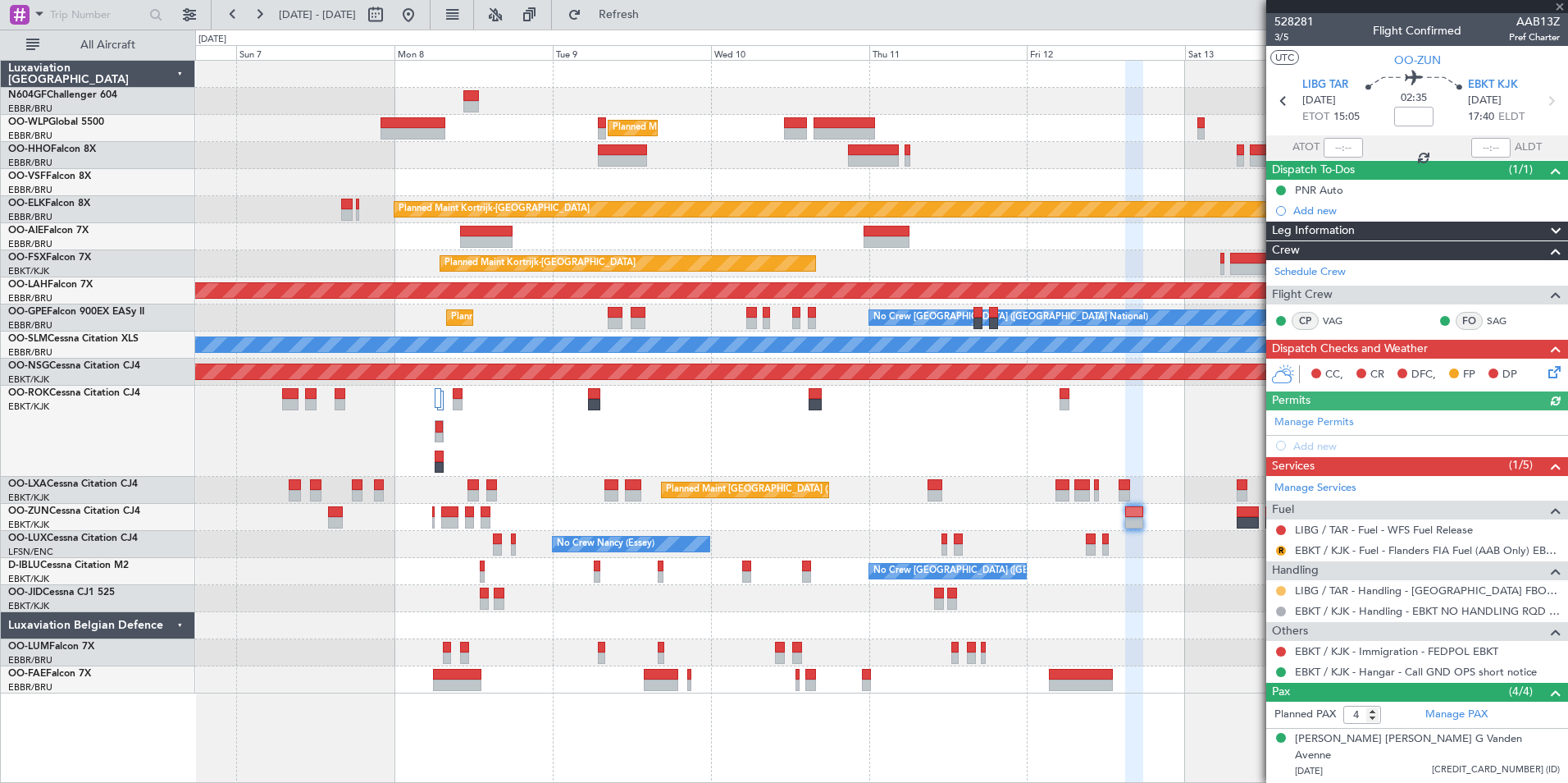
click at [1282, 590] on button at bounding box center [1281, 591] width 9 height 9
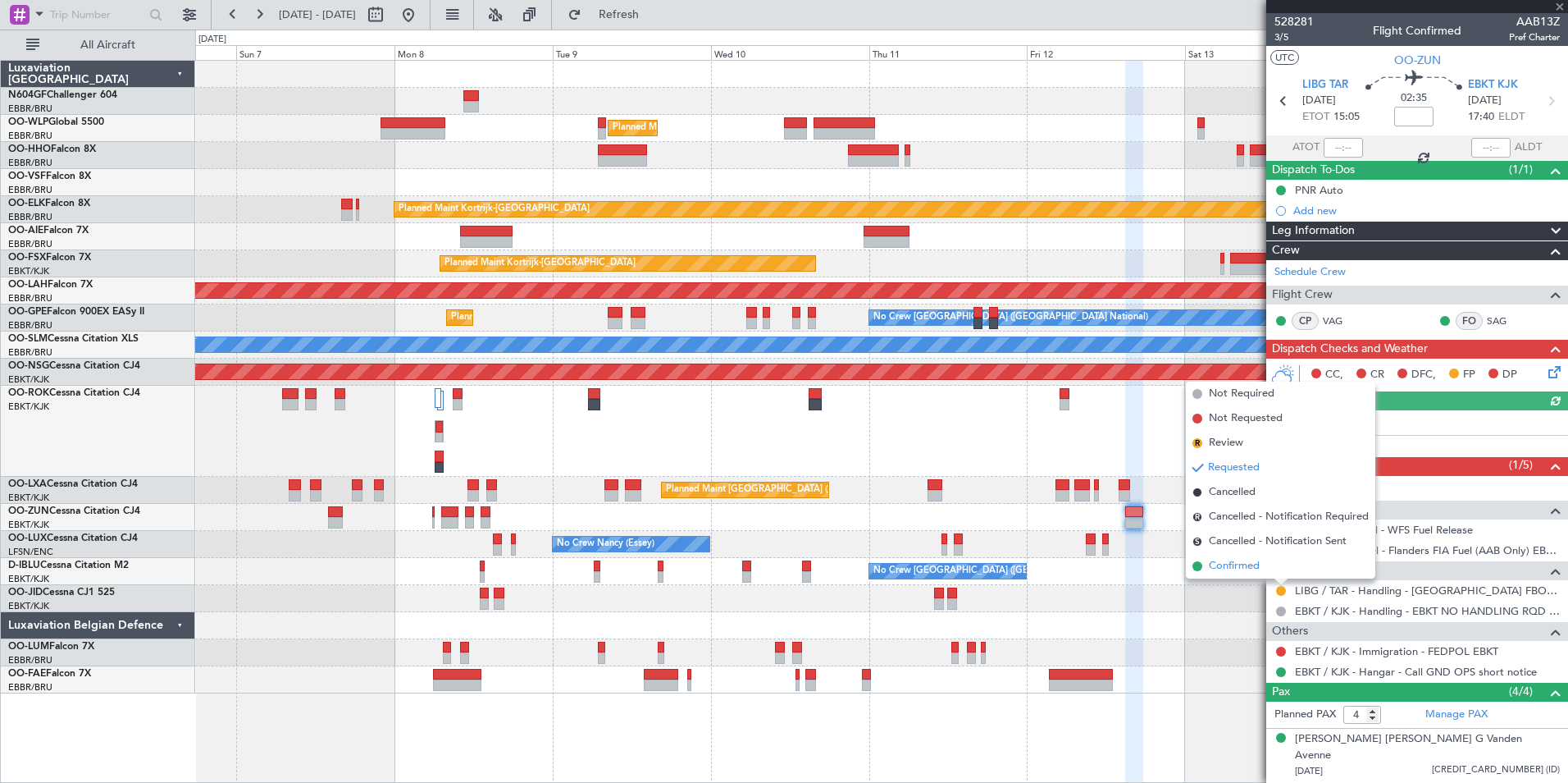
click at [1239, 564] on span "Confirmed" at bounding box center [1235, 565] width 51 height 16
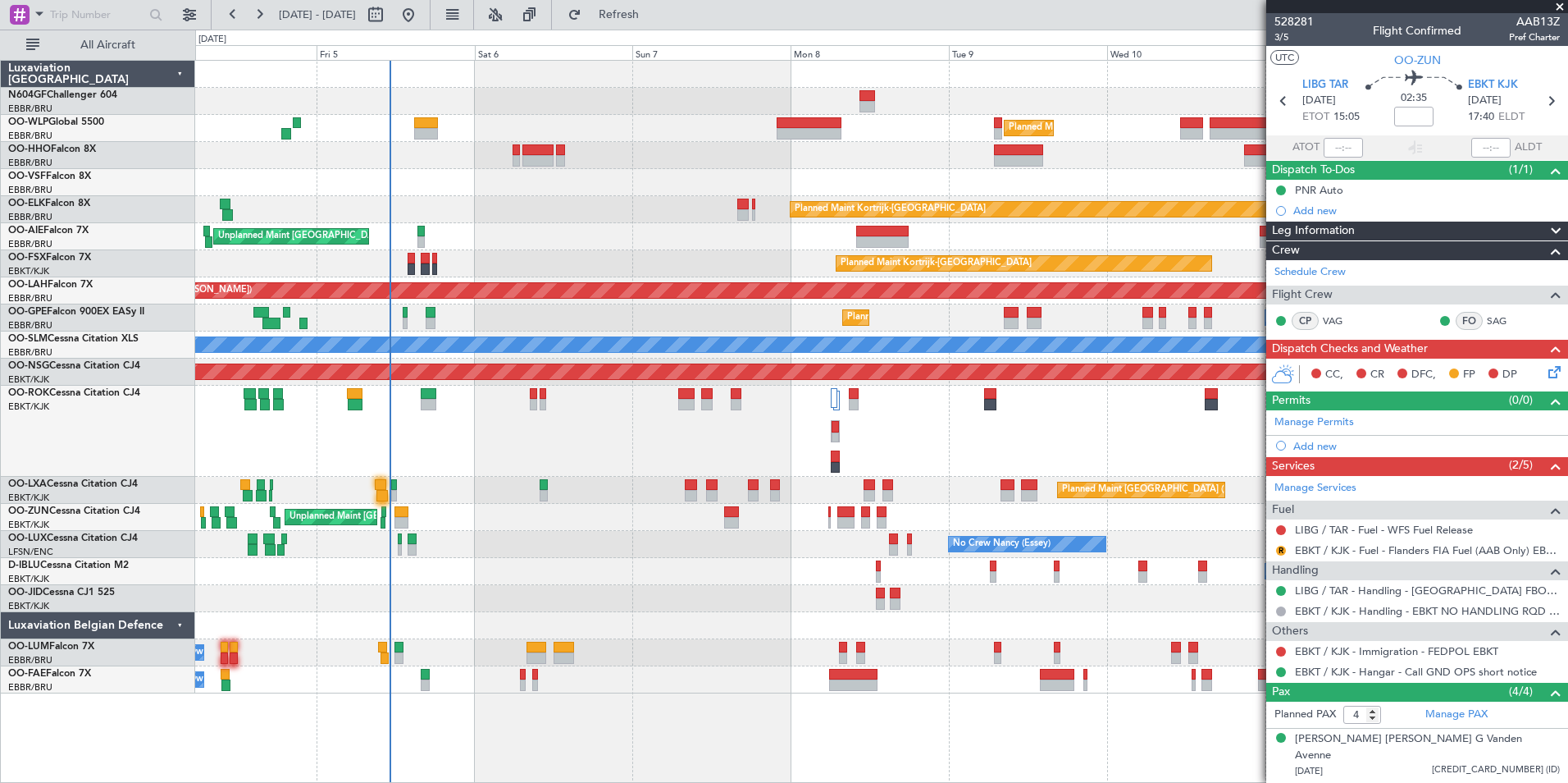
click at [924, 160] on div at bounding box center [881, 155] width 1372 height 27
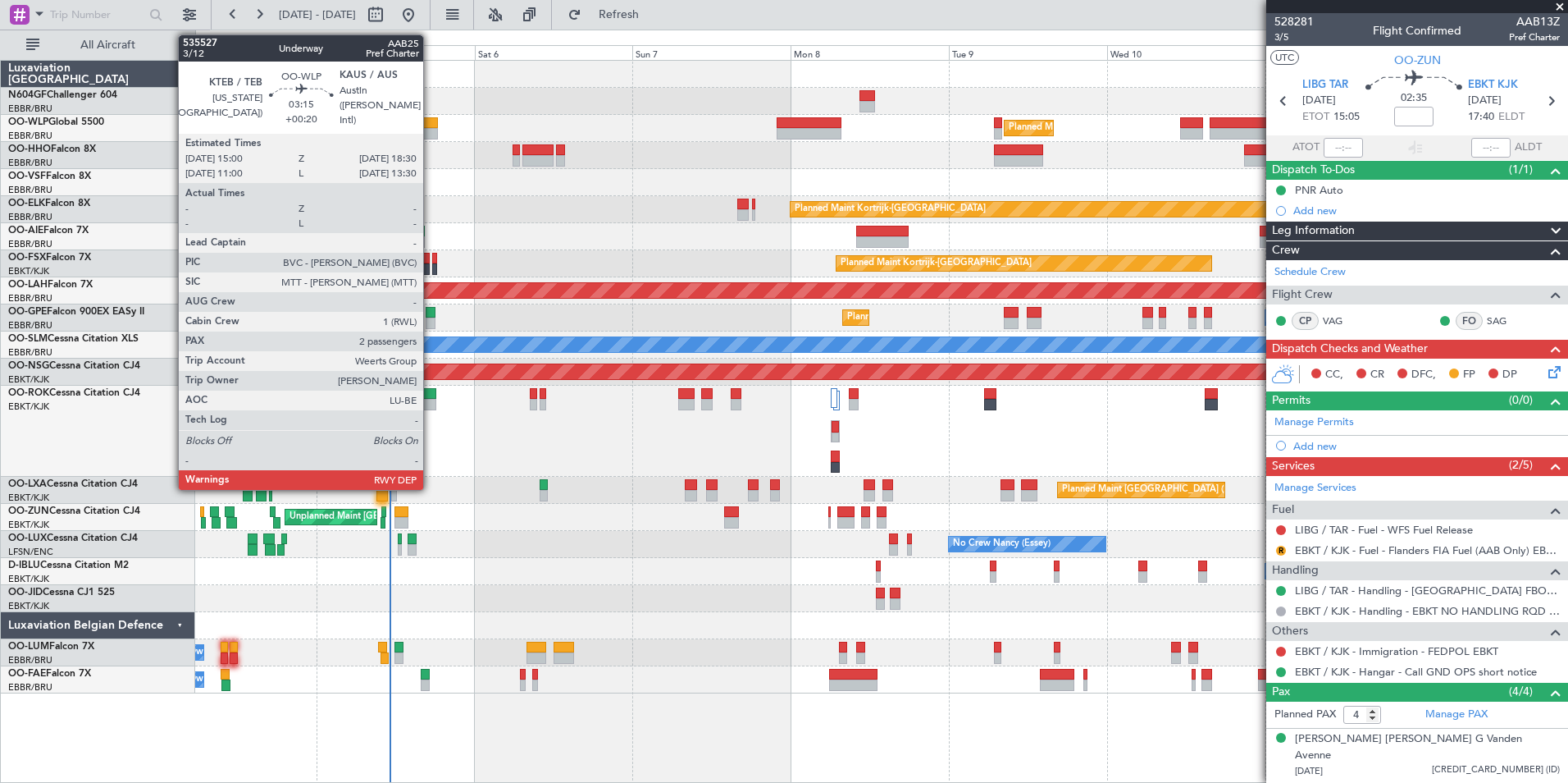
click at [430, 124] on div at bounding box center [426, 123] width 24 height 11
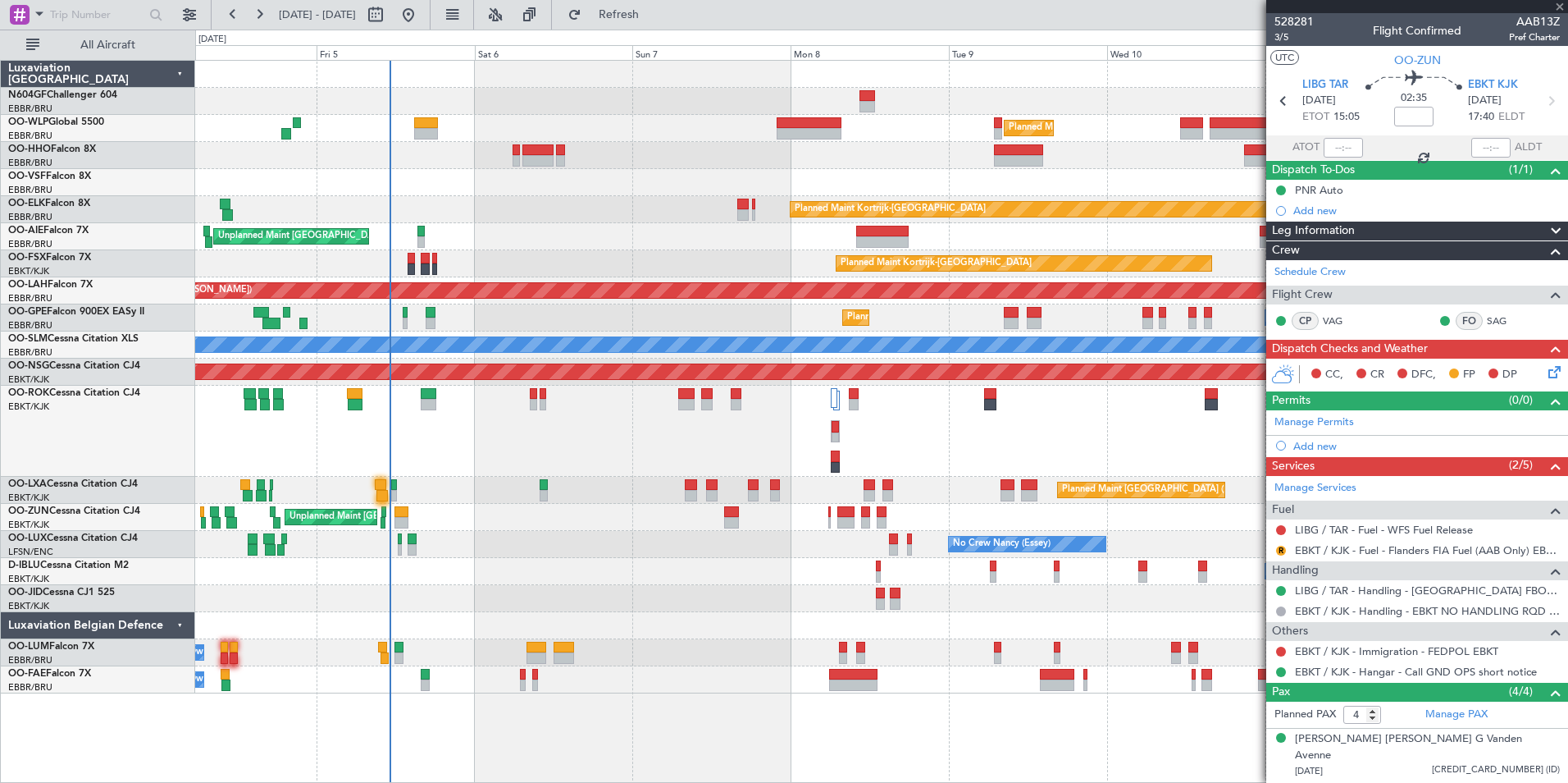
type input "+00:20"
type input "2"
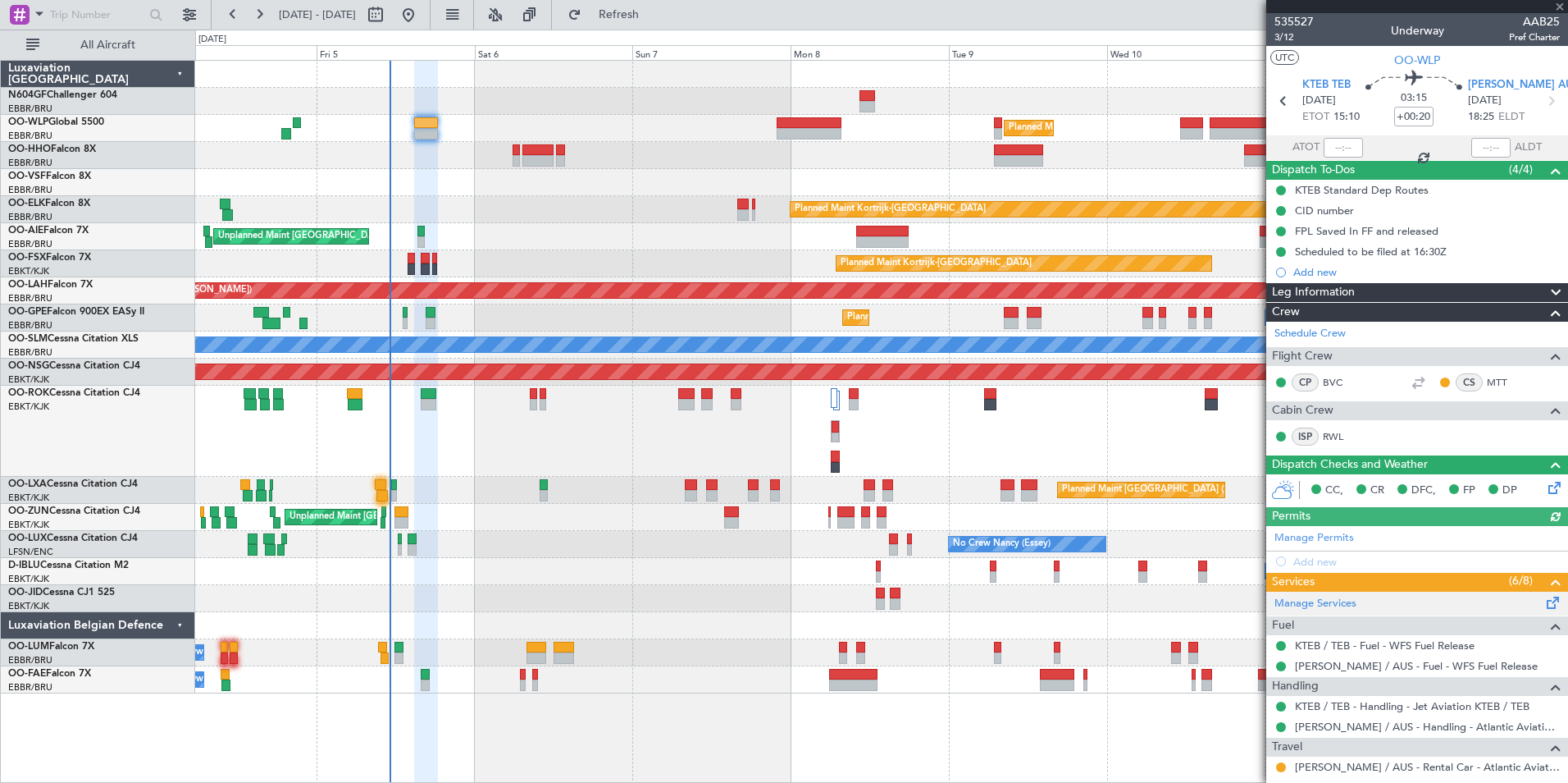
scroll to position [195, 0]
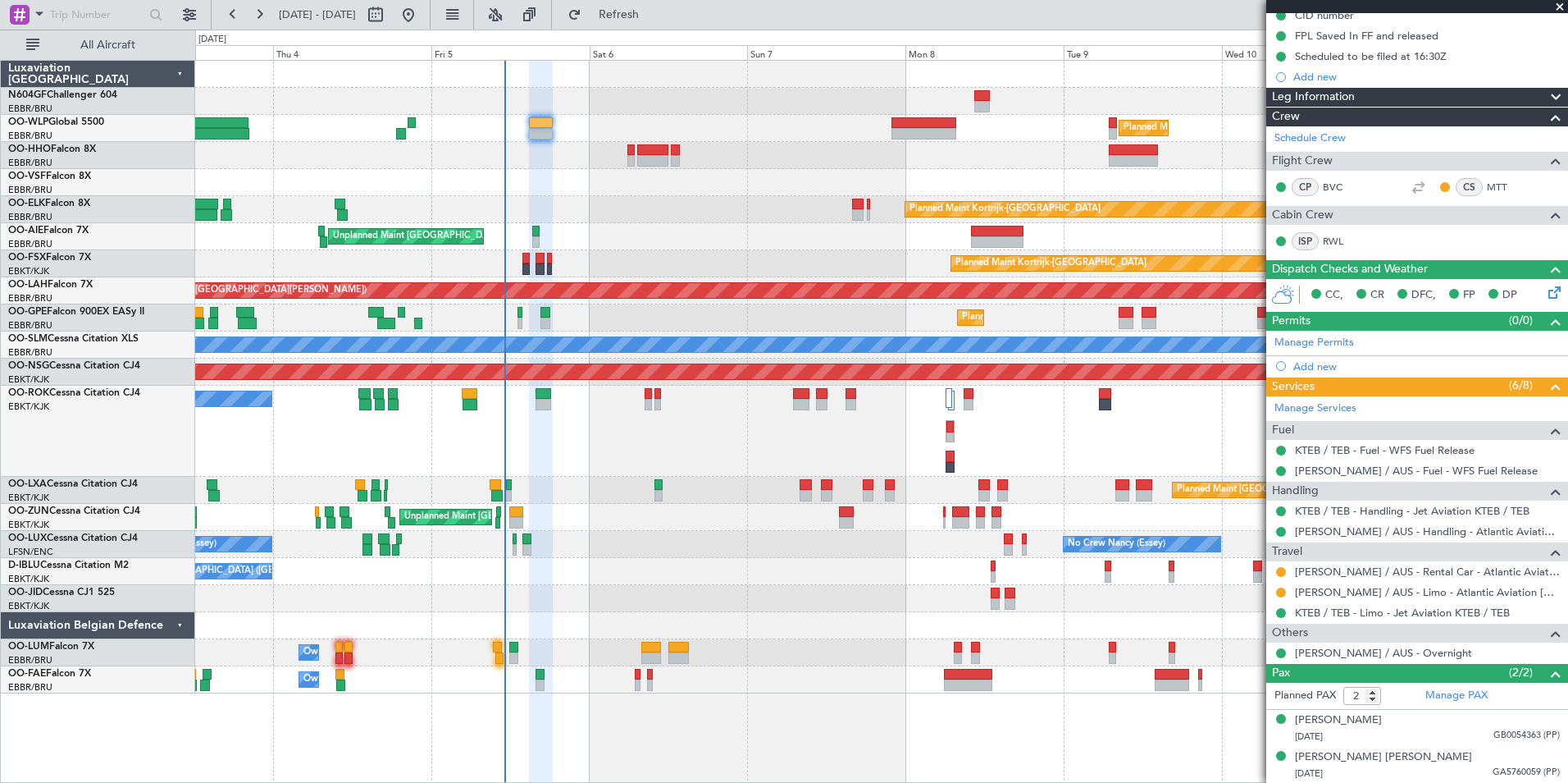
click at [590, 576] on div "No Crew [GEOGRAPHIC_DATA] ([GEOGRAPHIC_DATA] National) No Crew [GEOGRAPHIC_DATA…" at bounding box center [881, 571] width 1372 height 27
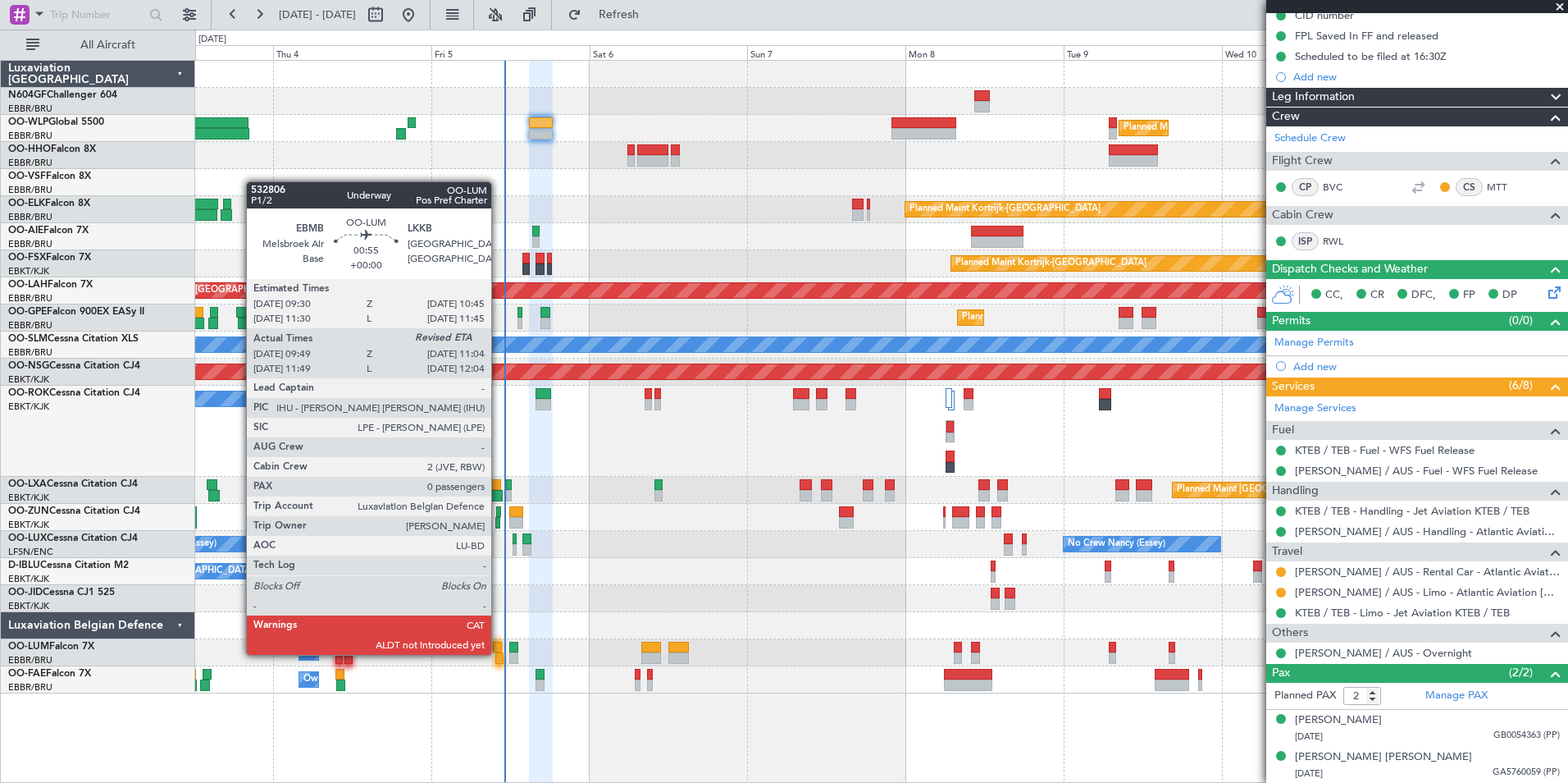
click at [499, 653] on div at bounding box center [500, 658] width 9 height 11
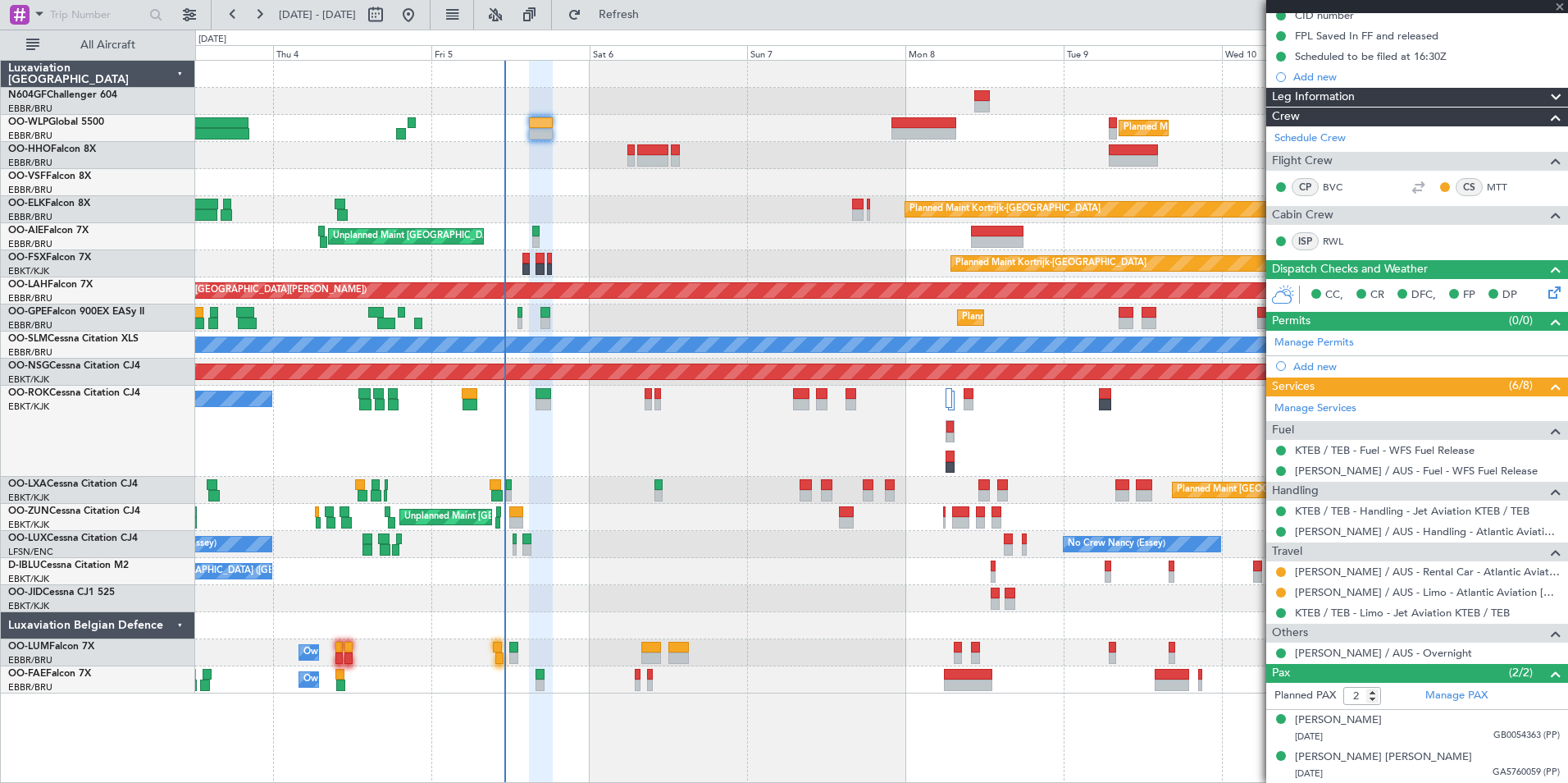
type input "09:59"
type input "0"
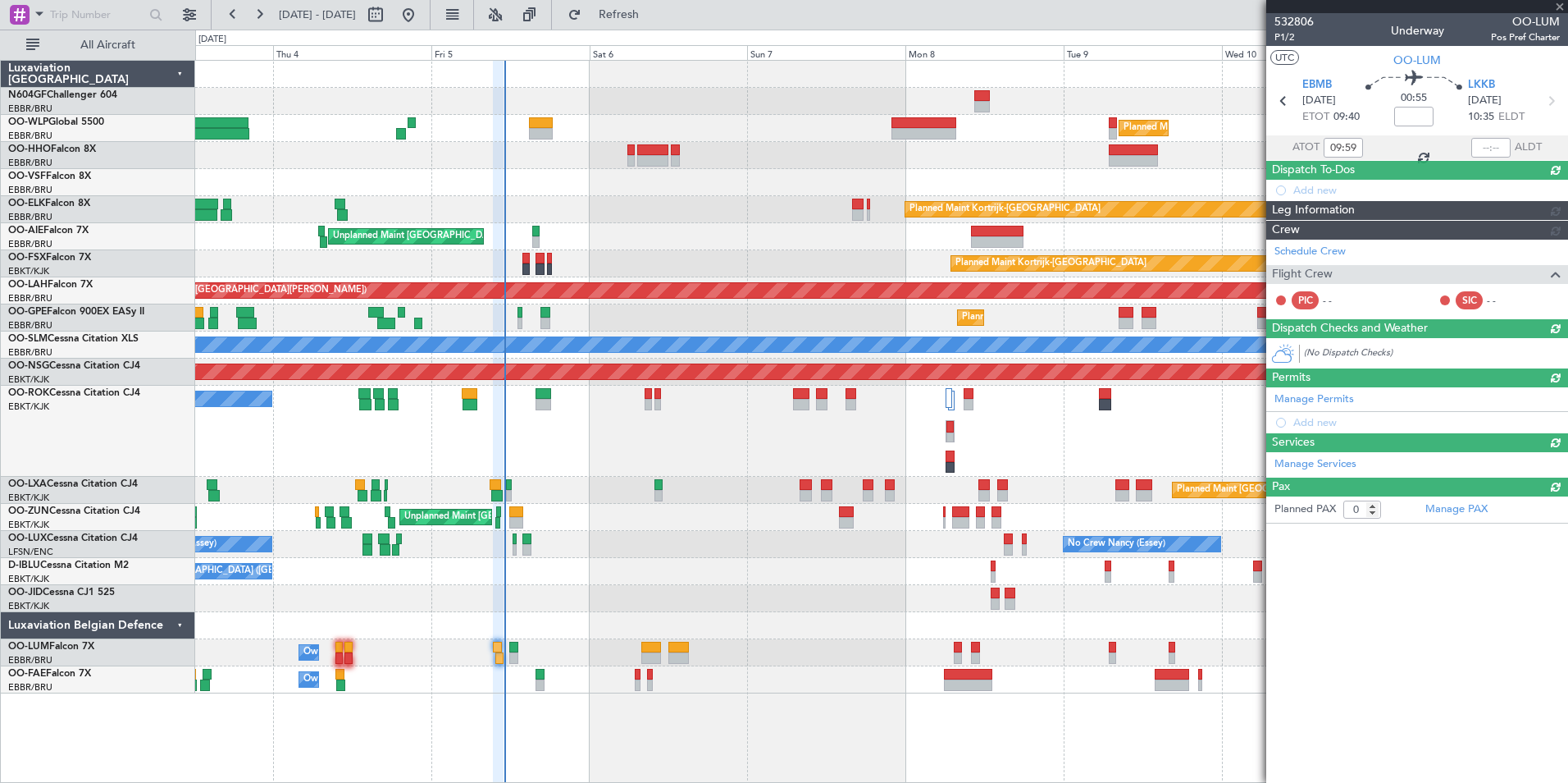
scroll to position [0, 0]
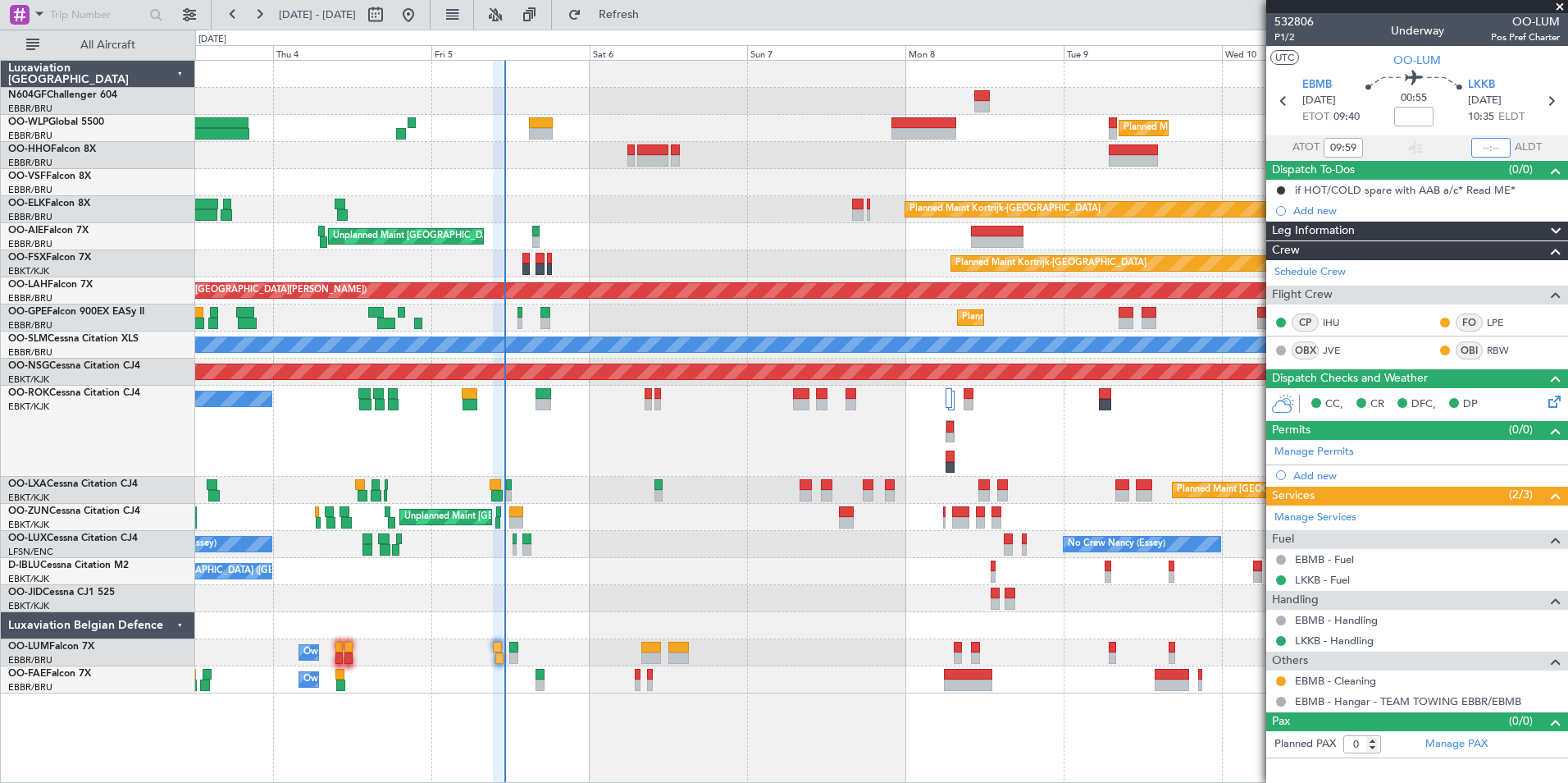
click at [1488, 139] on input "text" at bounding box center [1492, 147] width 40 height 20
type input "11:08"
click at [1471, 63] on section "UTC OO-[PERSON_NAME]" at bounding box center [1417, 58] width 302 height 24
click at [1061, 612] on div at bounding box center [881, 598] width 1372 height 27
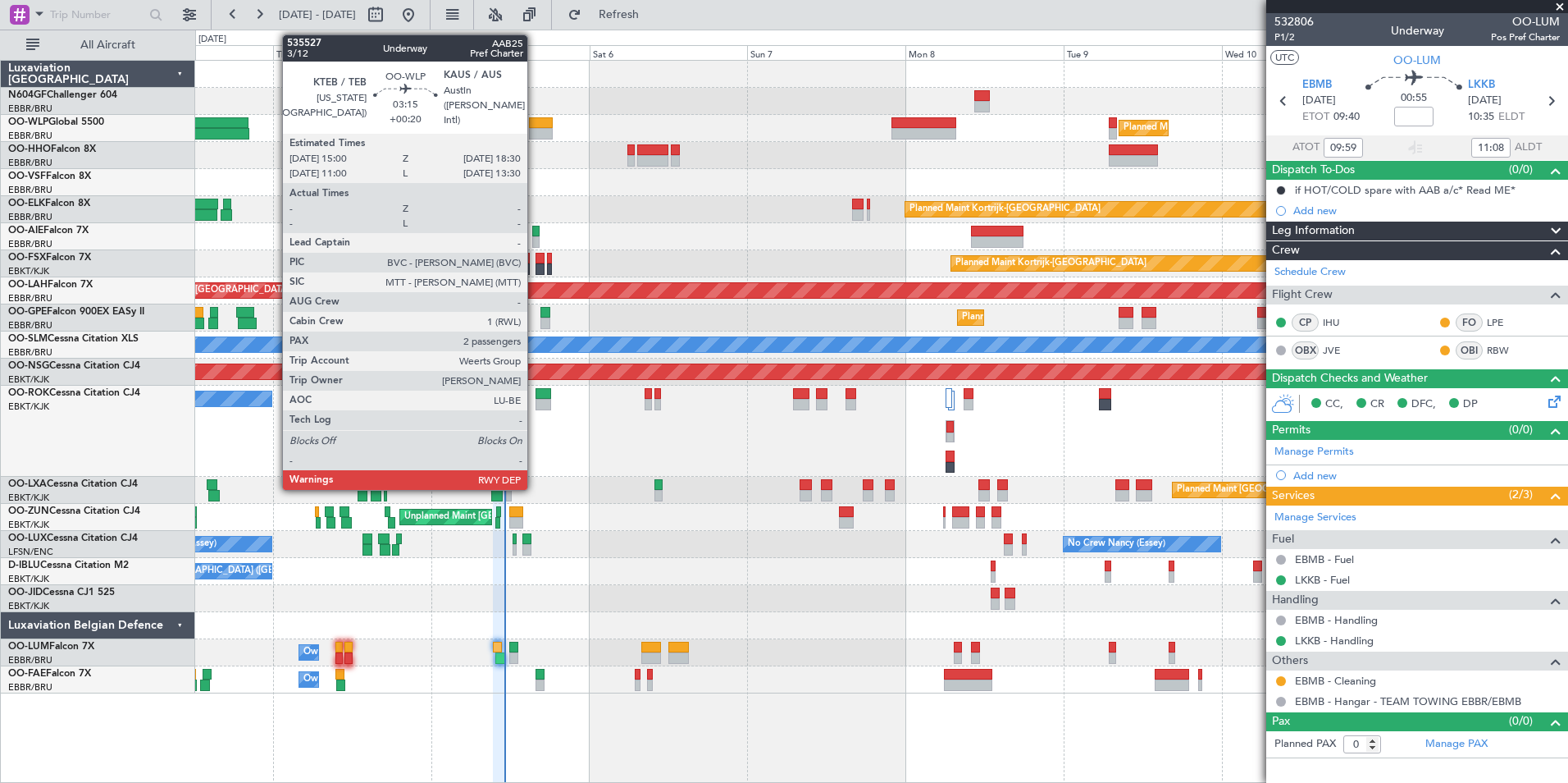
click at [535, 130] on div at bounding box center [541, 134] width 24 height 11
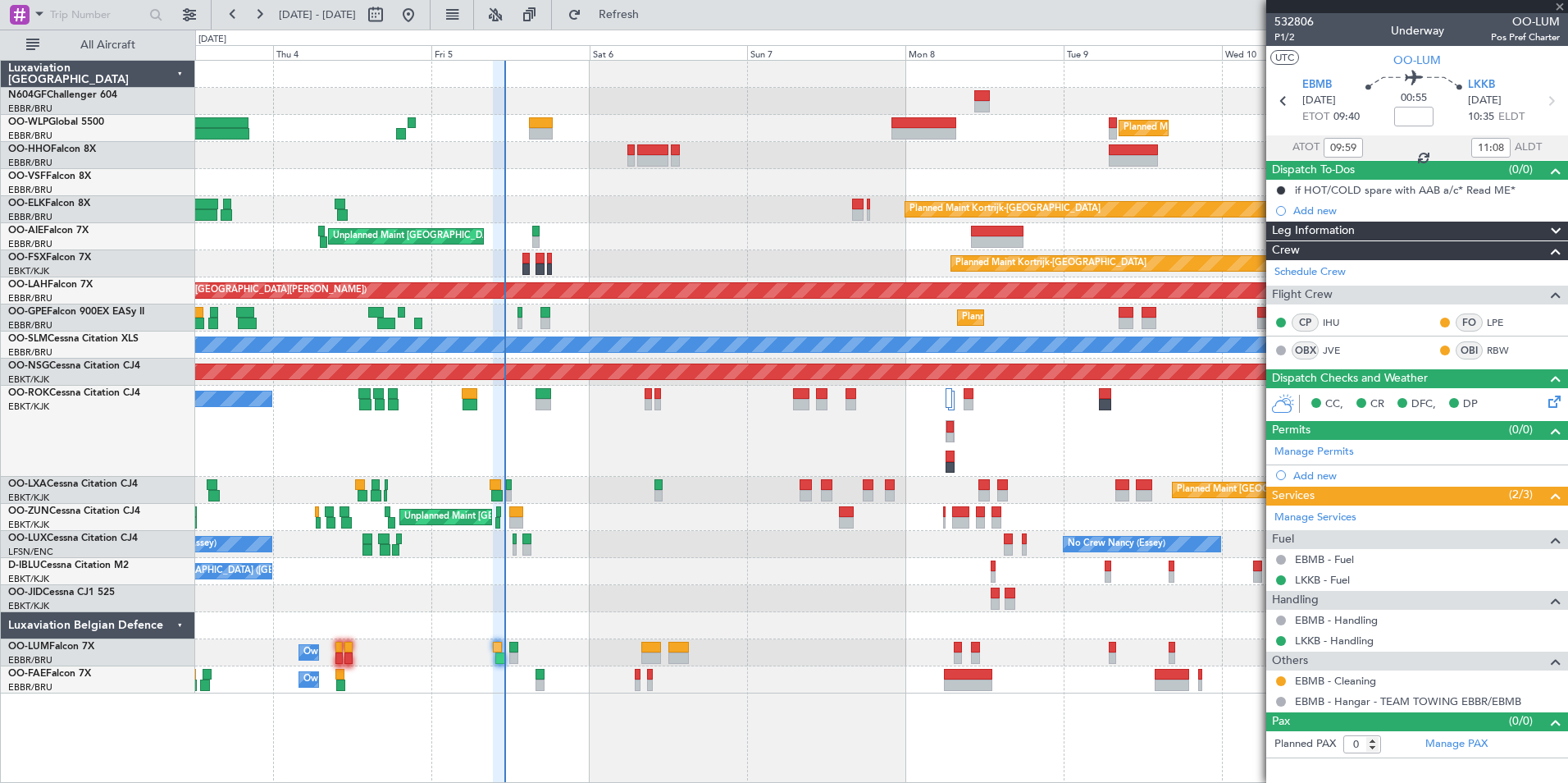
type input "+00:20"
type input "2"
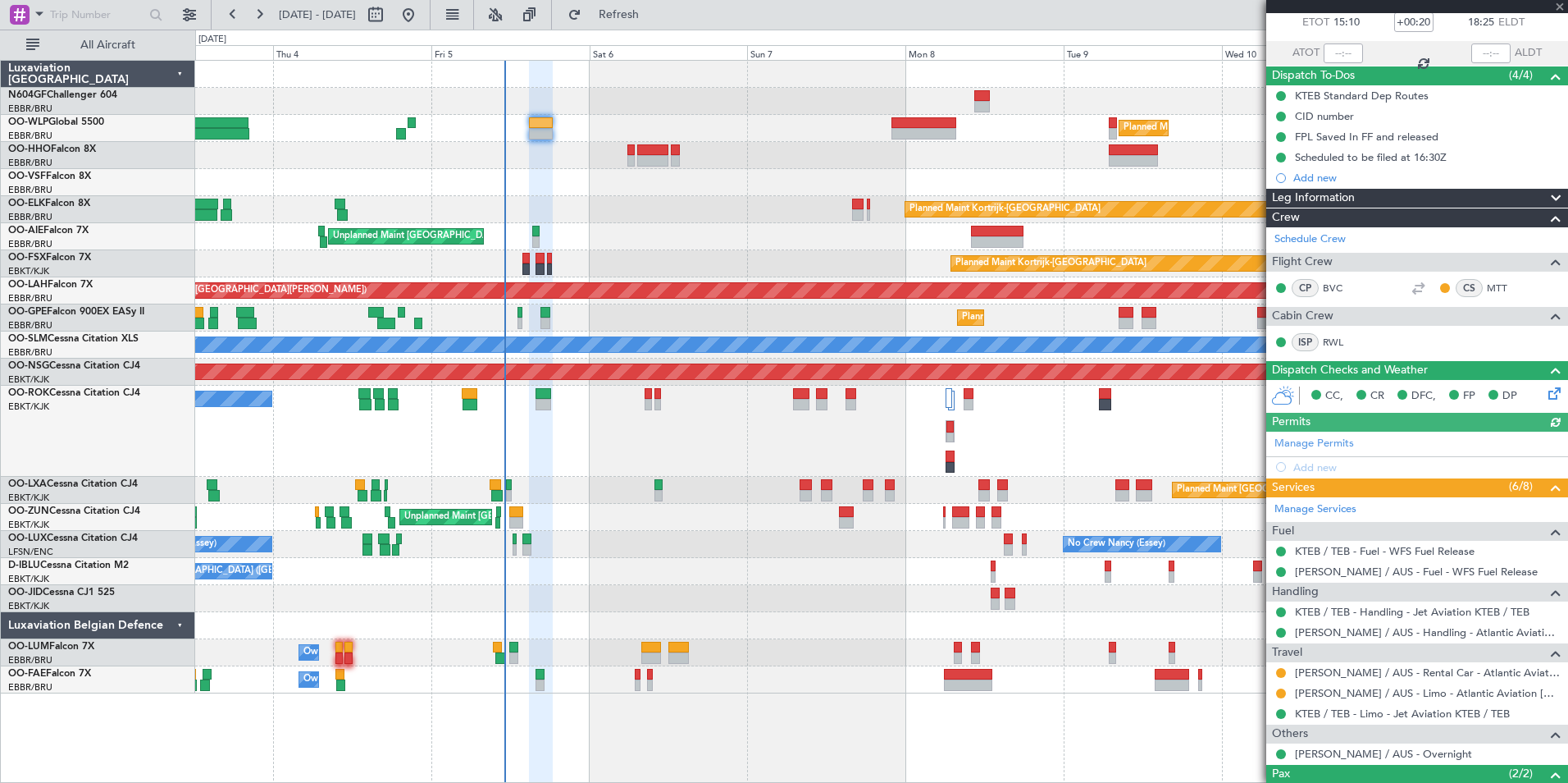
scroll to position [195, 0]
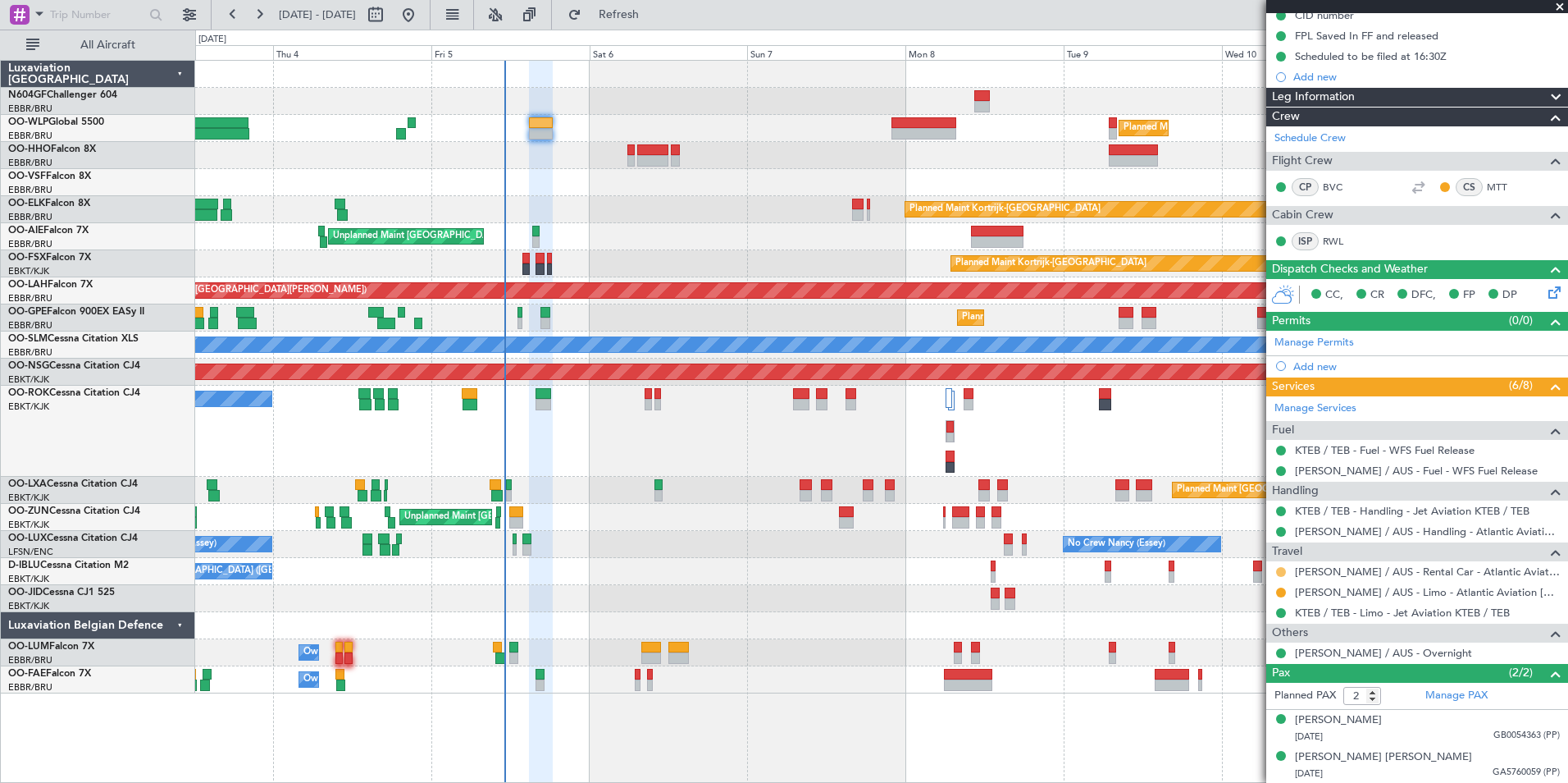
click at [1281, 568] on button at bounding box center [1281, 572] width 9 height 9
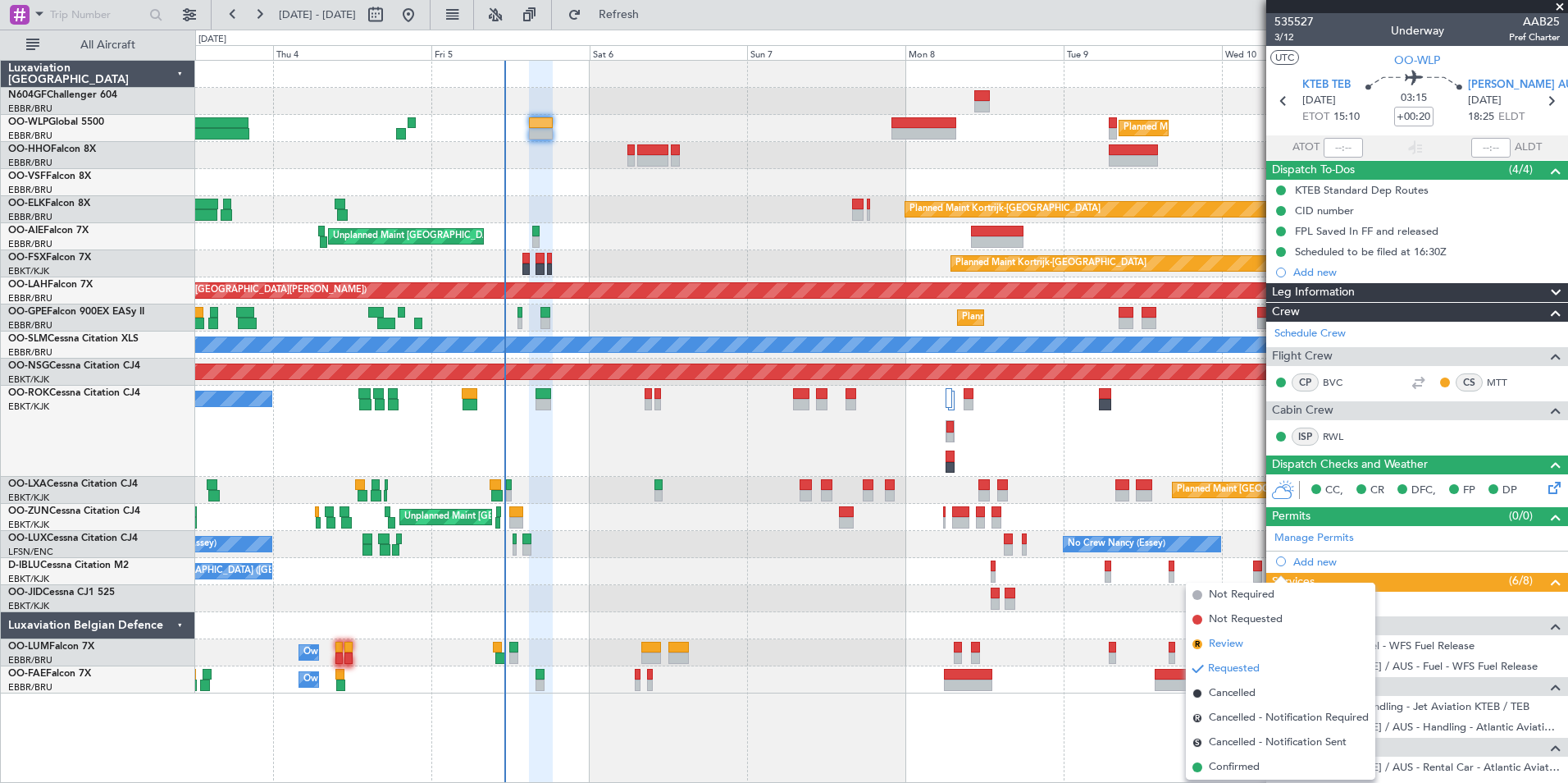
scroll to position [195, 0]
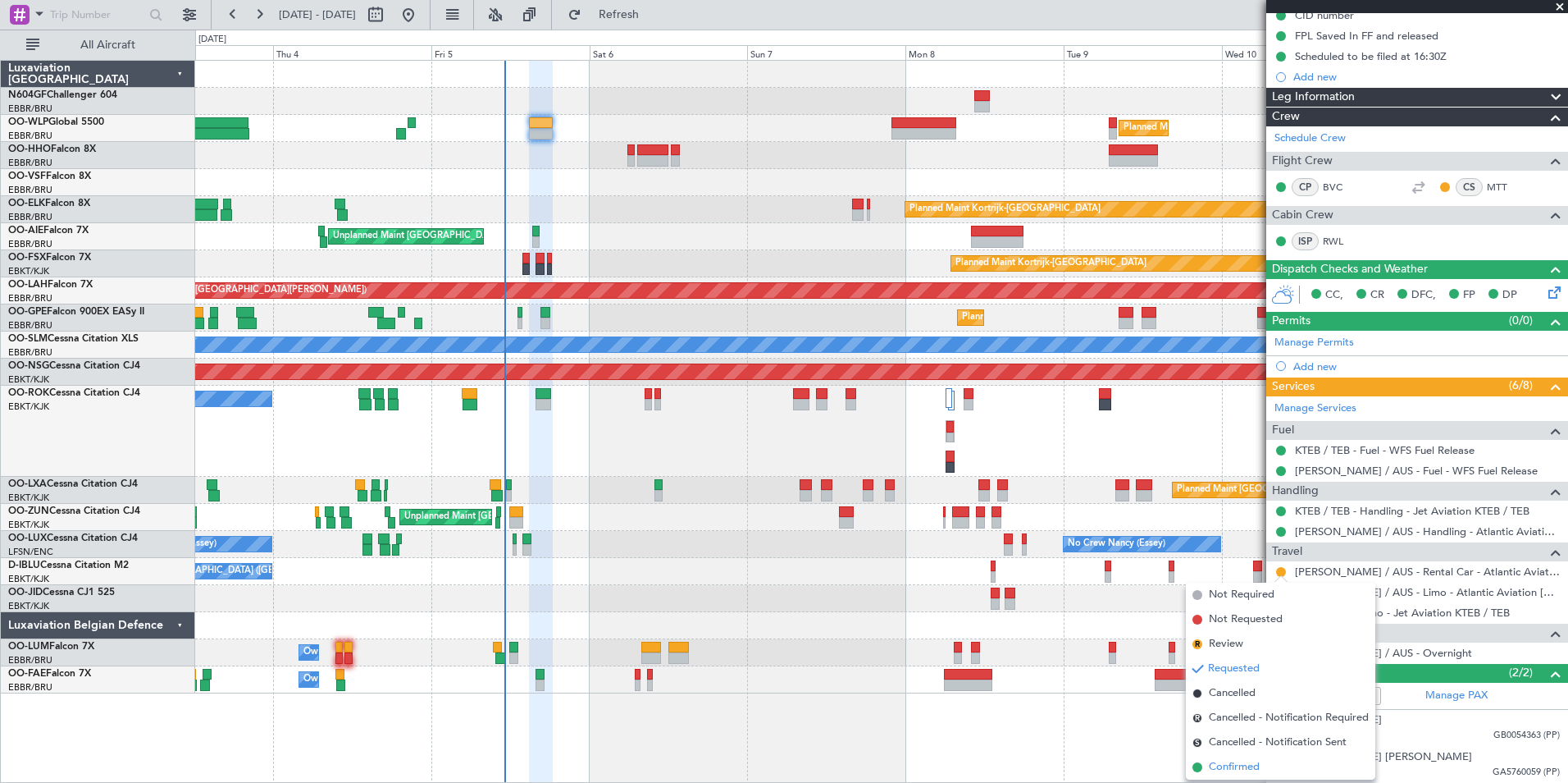
click at [1227, 762] on span "Confirmed" at bounding box center [1235, 767] width 51 height 16
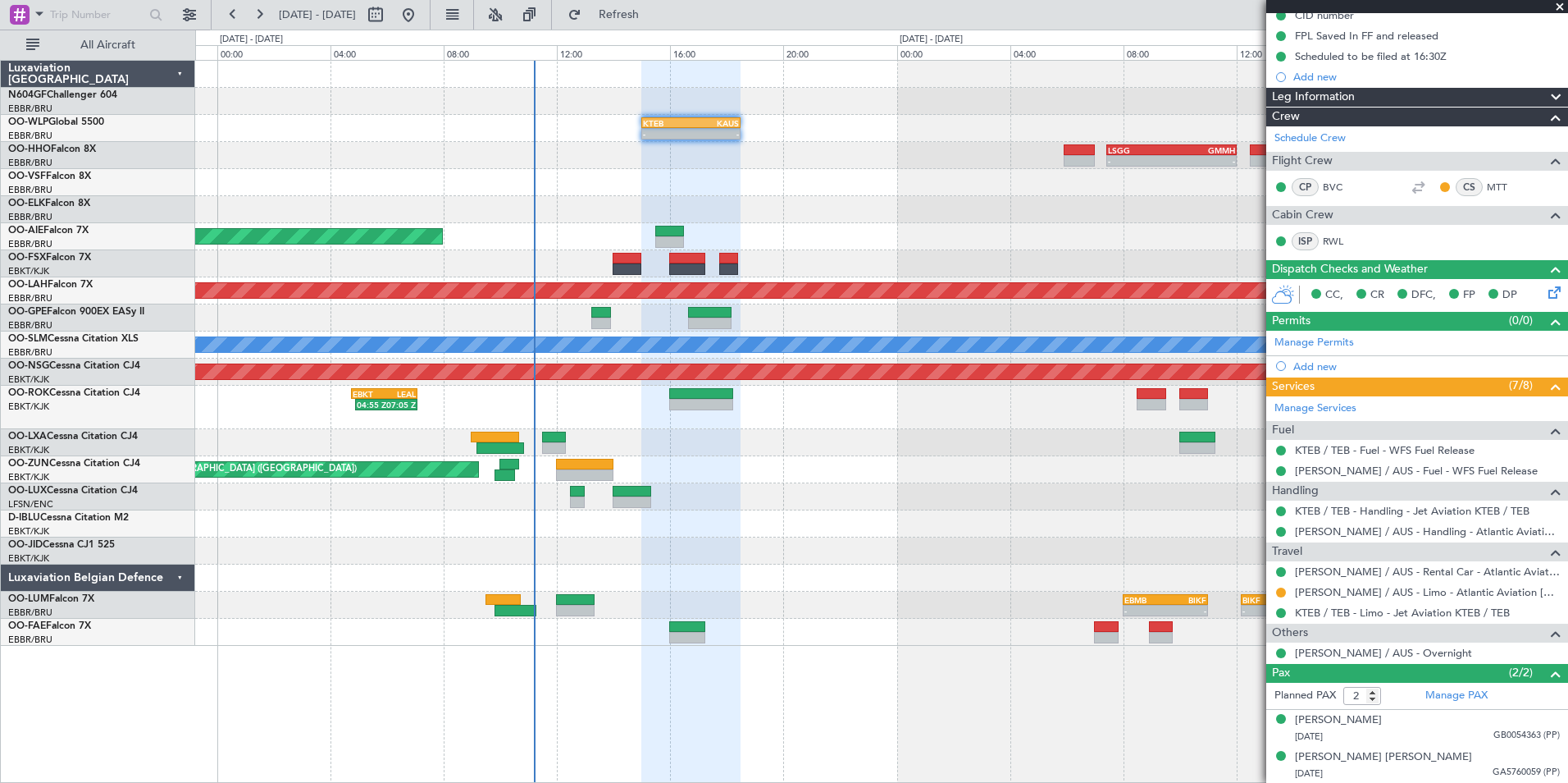
click at [697, 244] on div "Unplanned Maint [GEOGRAPHIC_DATA] ([GEOGRAPHIC_DATA] National)" at bounding box center [881, 237] width 1372 height 27
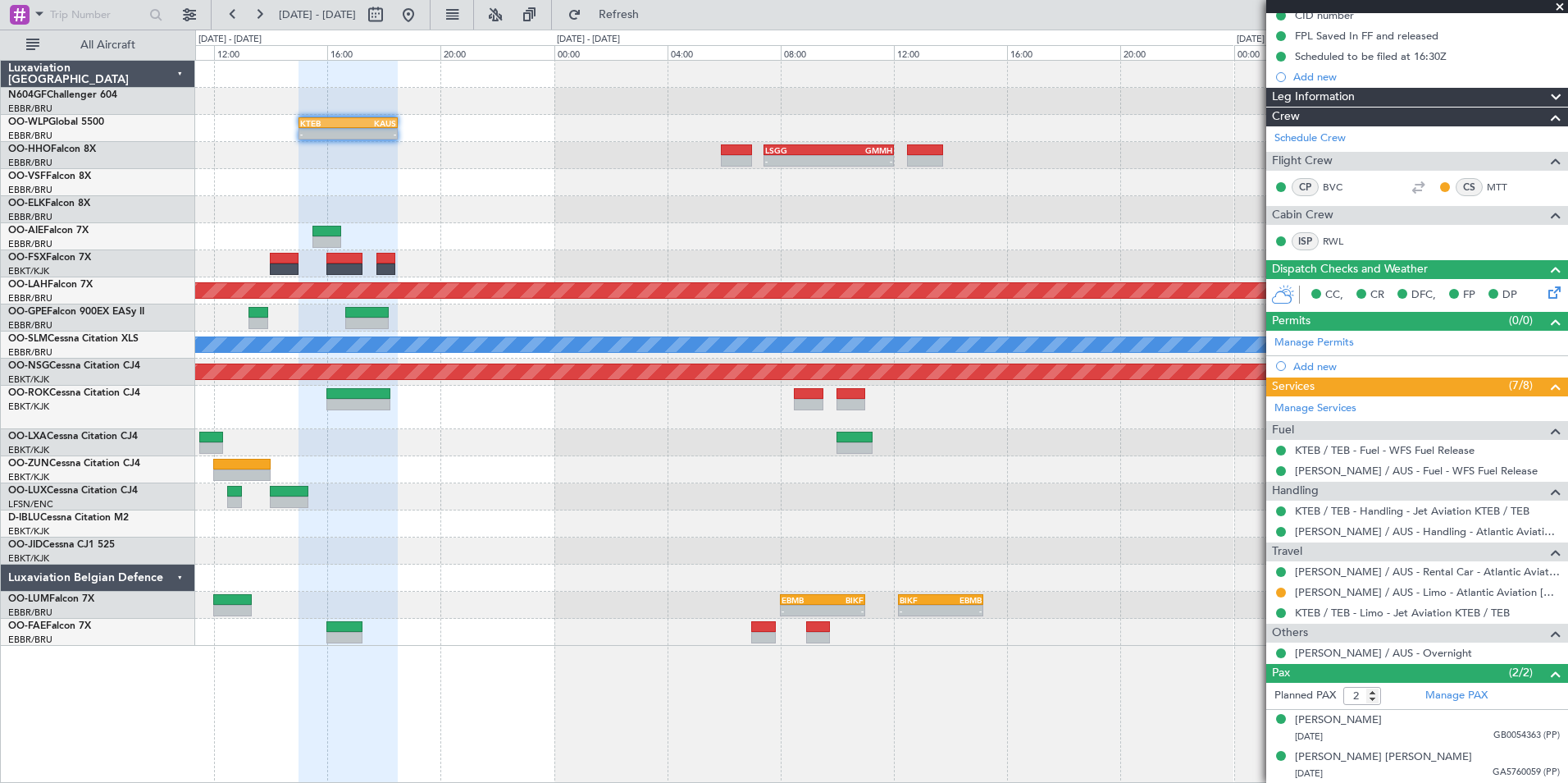
click at [1565, 9] on span at bounding box center [1560, 8] width 16 height 15
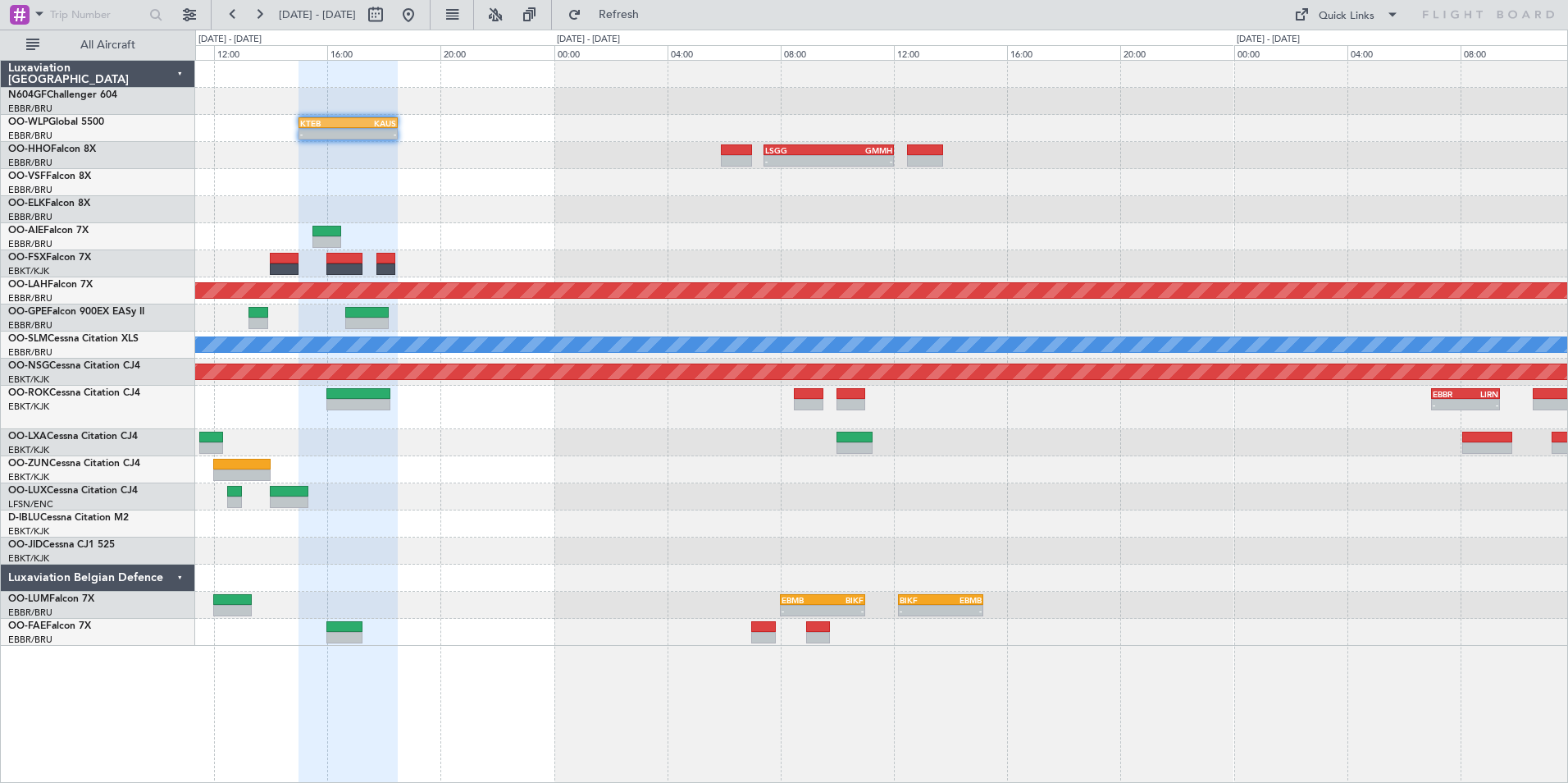
type input "0"
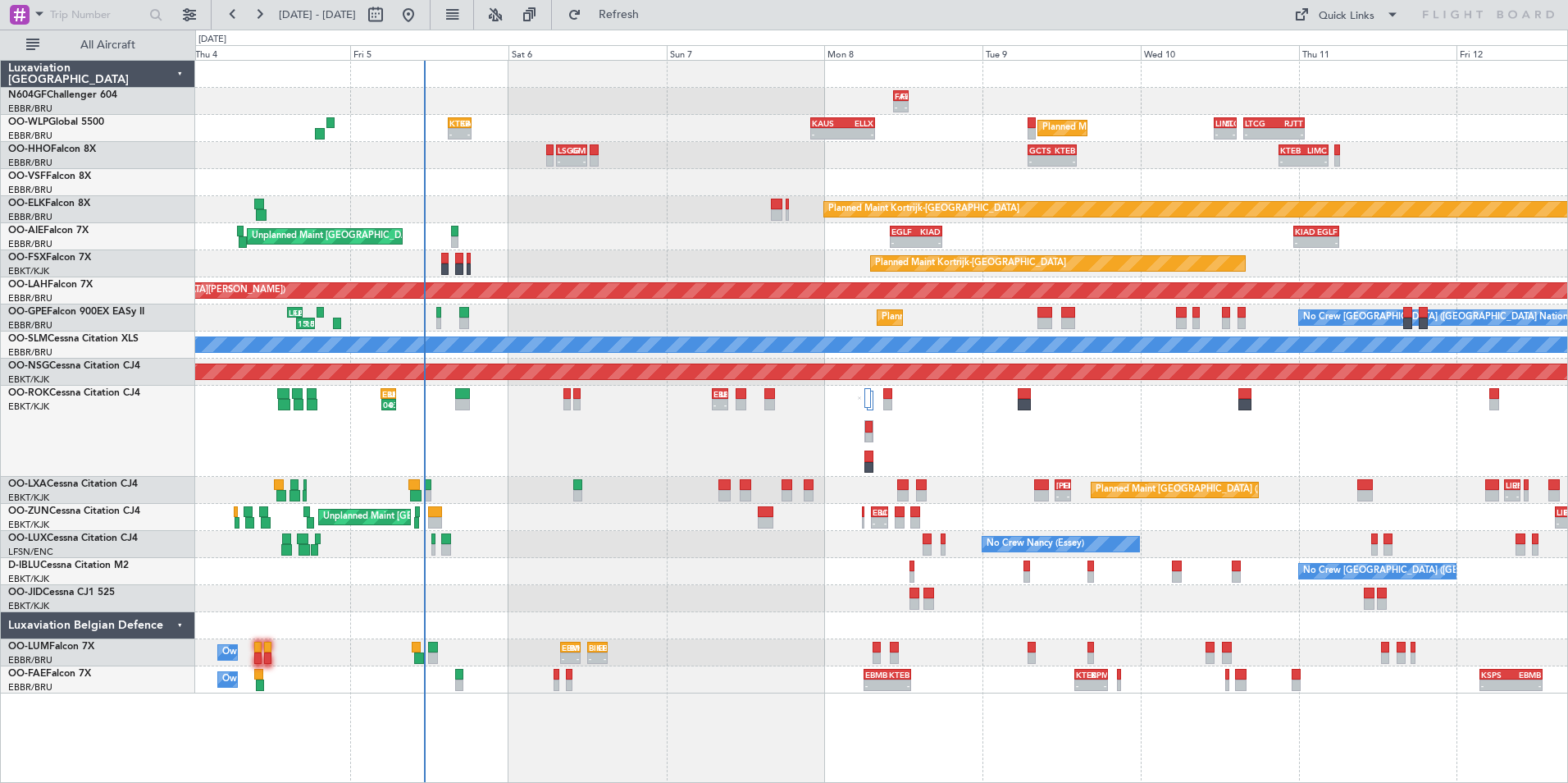
click at [767, 230] on div "Unplanned Maint [GEOGRAPHIC_DATA] ([GEOGRAPHIC_DATA] National) EGLF 10:00 Z KIA…" at bounding box center [881, 237] width 1372 height 27
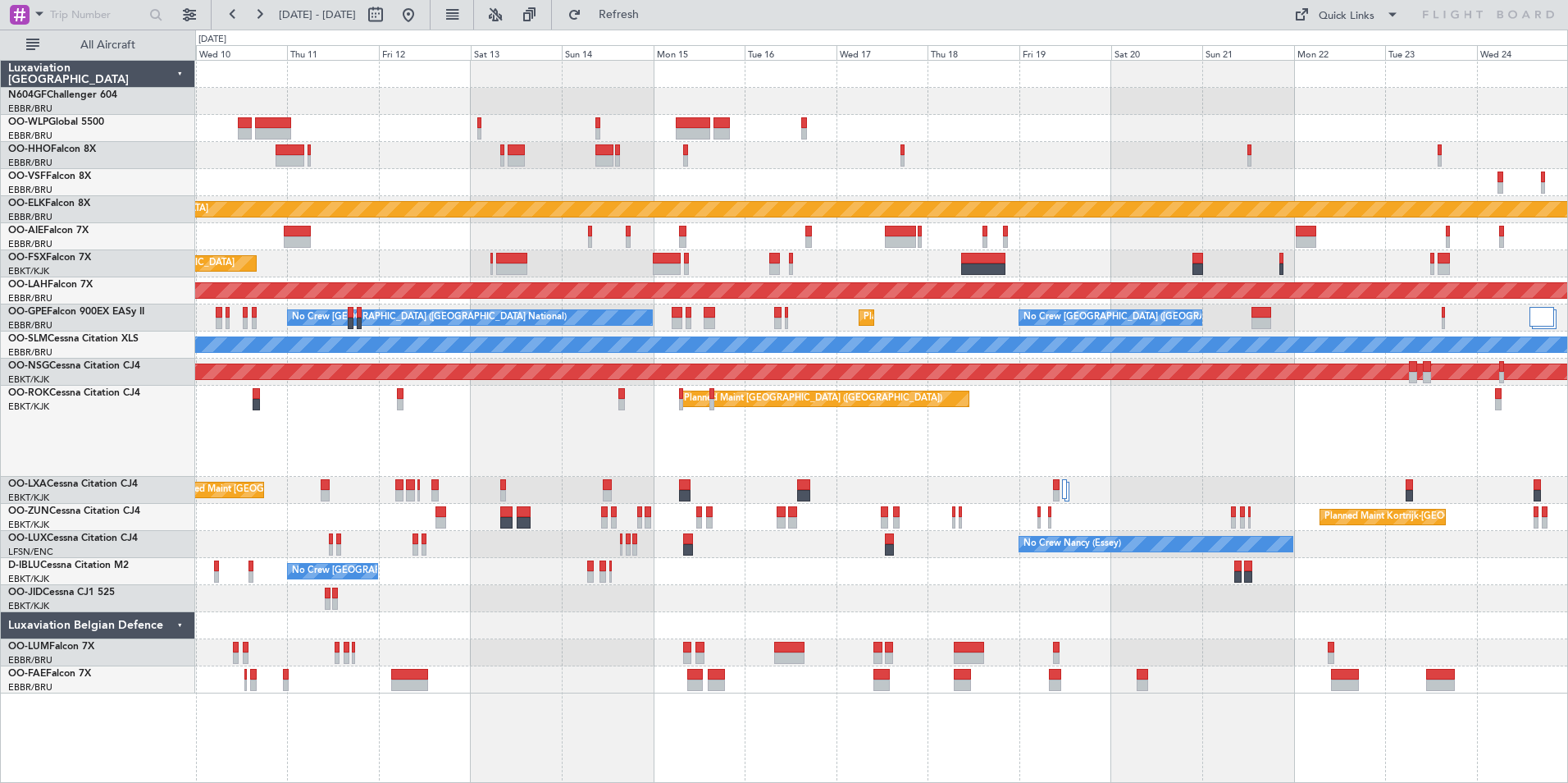
click at [916, 256] on div "Planned Maint Kortrijk-[GEOGRAPHIC_DATA]" at bounding box center [881, 264] width 1372 height 27
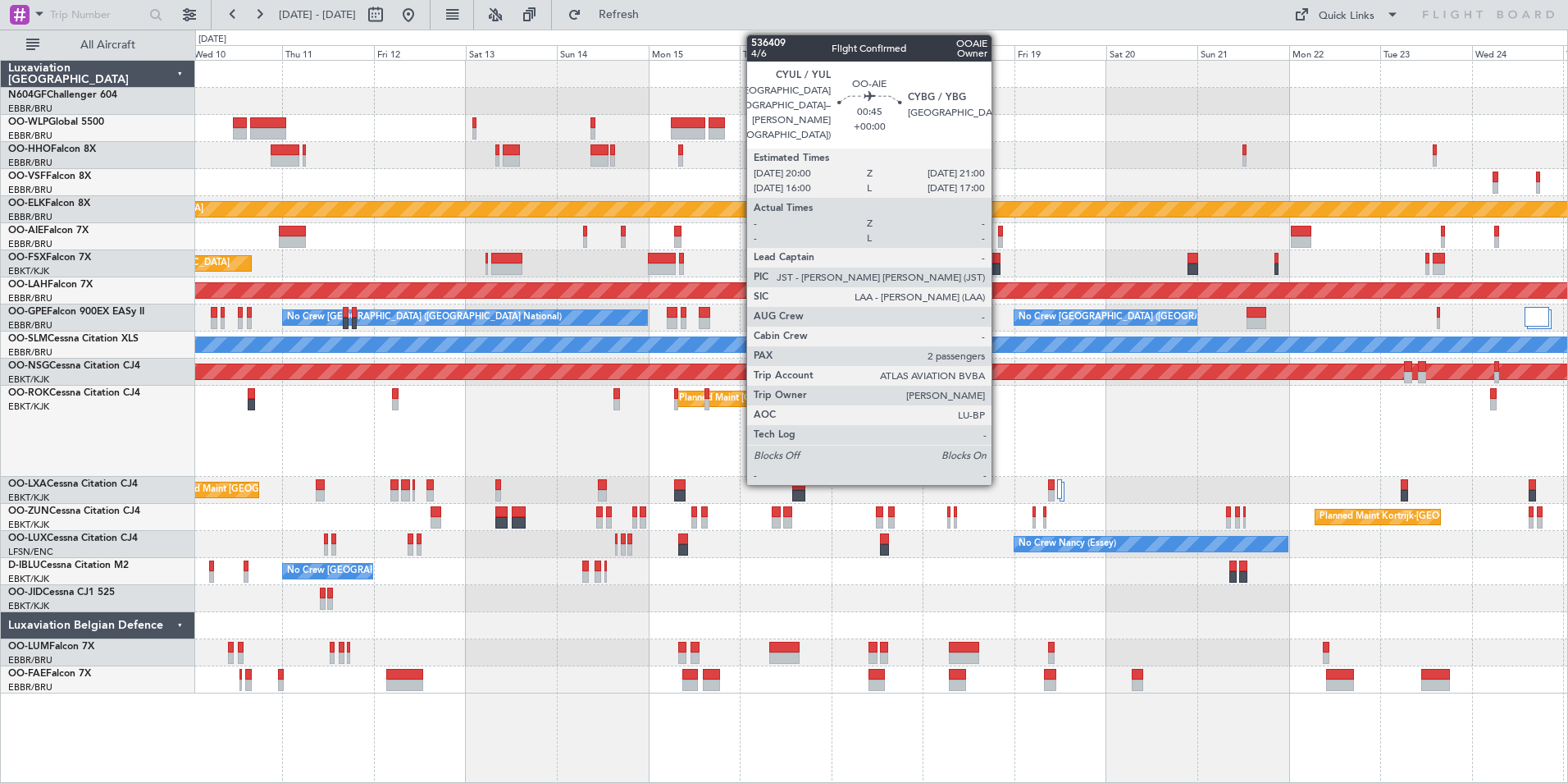
click at [999, 239] on div at bounding box center [1000, 242] width 4 height 11
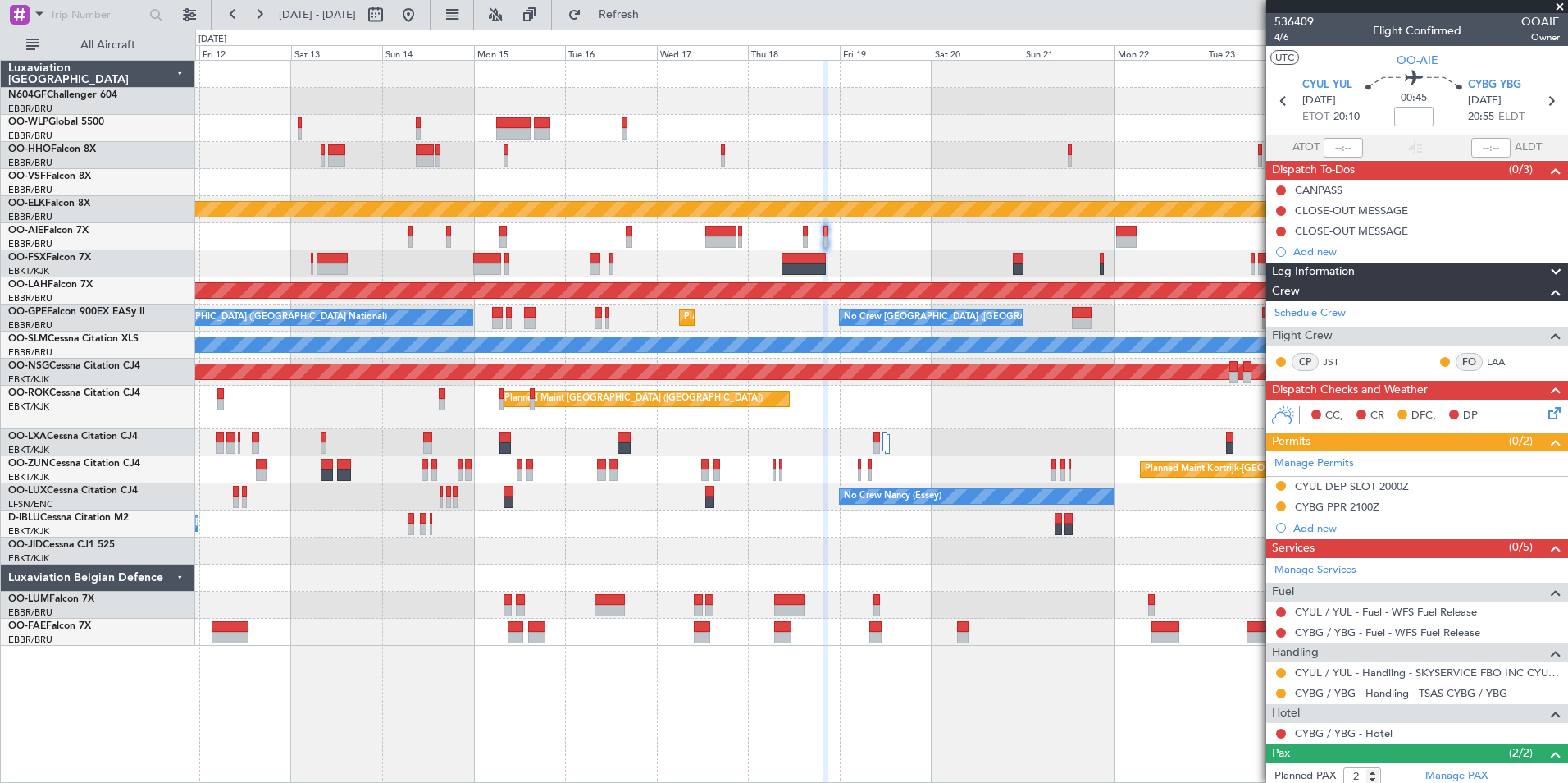
click at [890, 250] on div "Planned Maint Milan (Linate) Planned Maint [GEOGRAPHIC_DATA]-[GEOGRAPHIC_DATA] …" at bounding box center [881, 352] width 1372 height 585
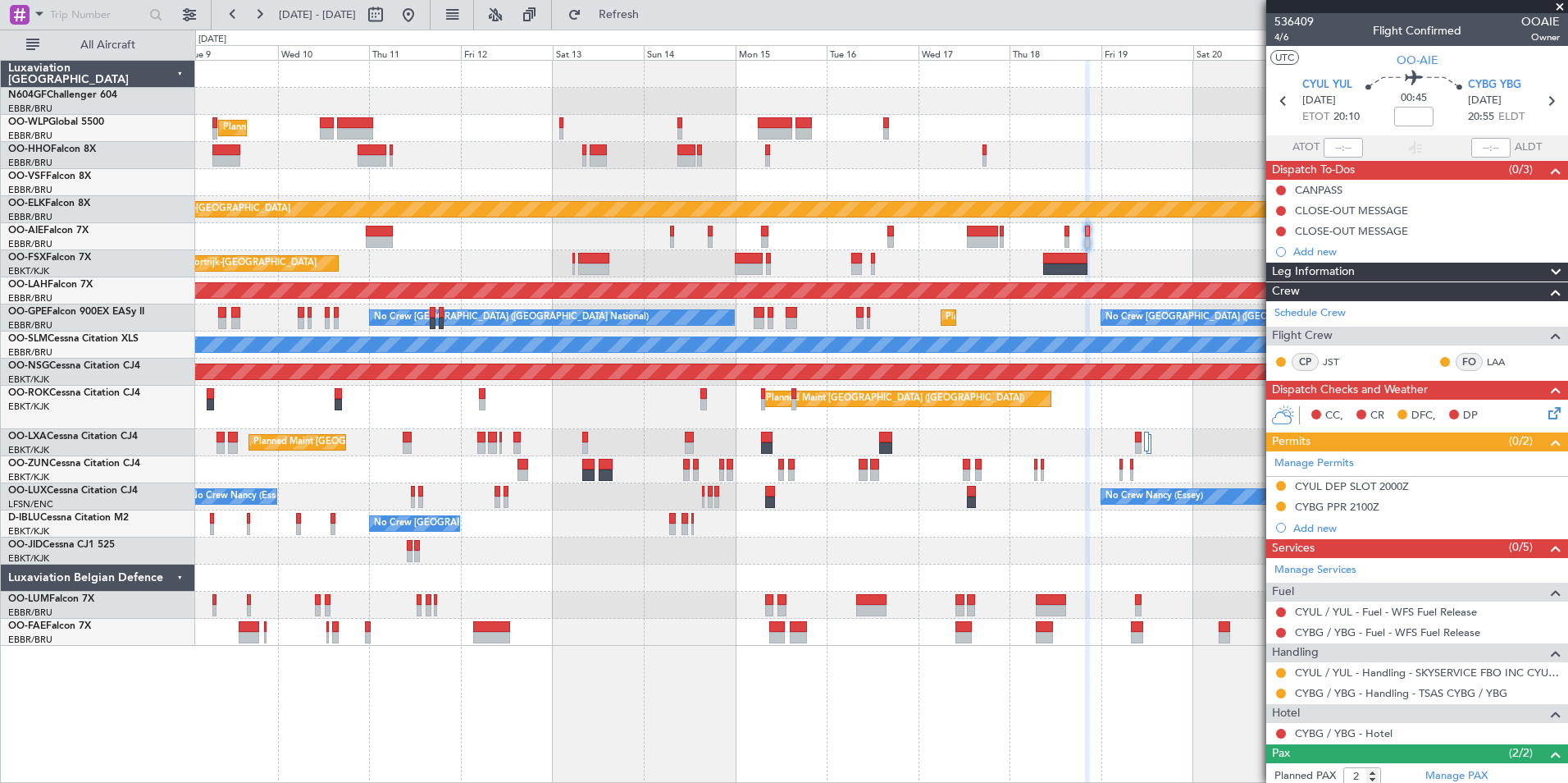
click at [986, 528] on div "No Crew [GEOGRAPHIC_DATA] ([GEOGRAPHIC_DATA] National) A/C Unavailable [GEOGRAP…" at bounding box center [881, 524] width 1372 height 27
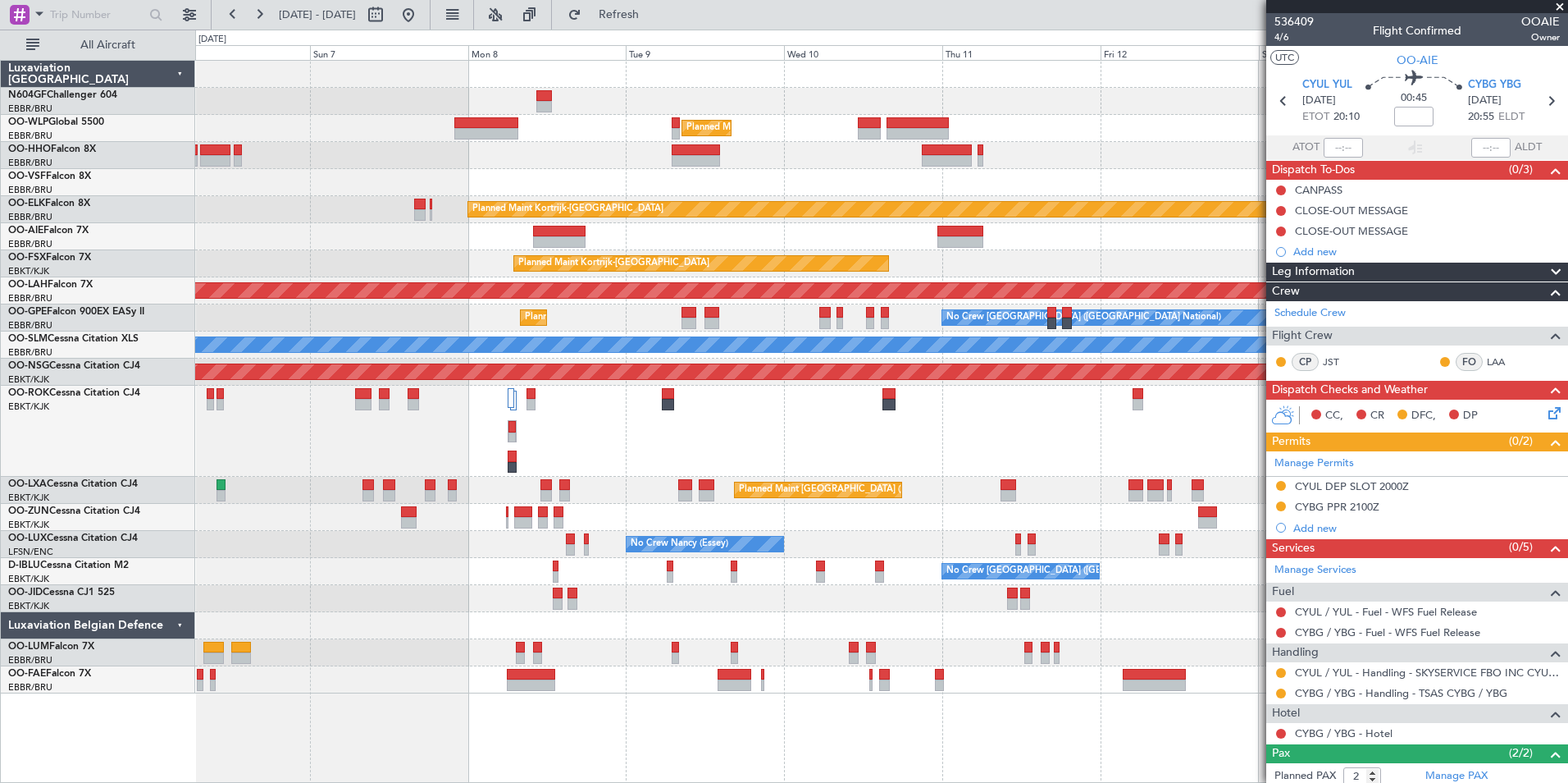
click at [704, 404] on div "Planned Maint [GEOGRAPHIC_DATA] ([GEOGRAPHIC_DATA])" at bounding box center [881, 431] width 1372 height 91
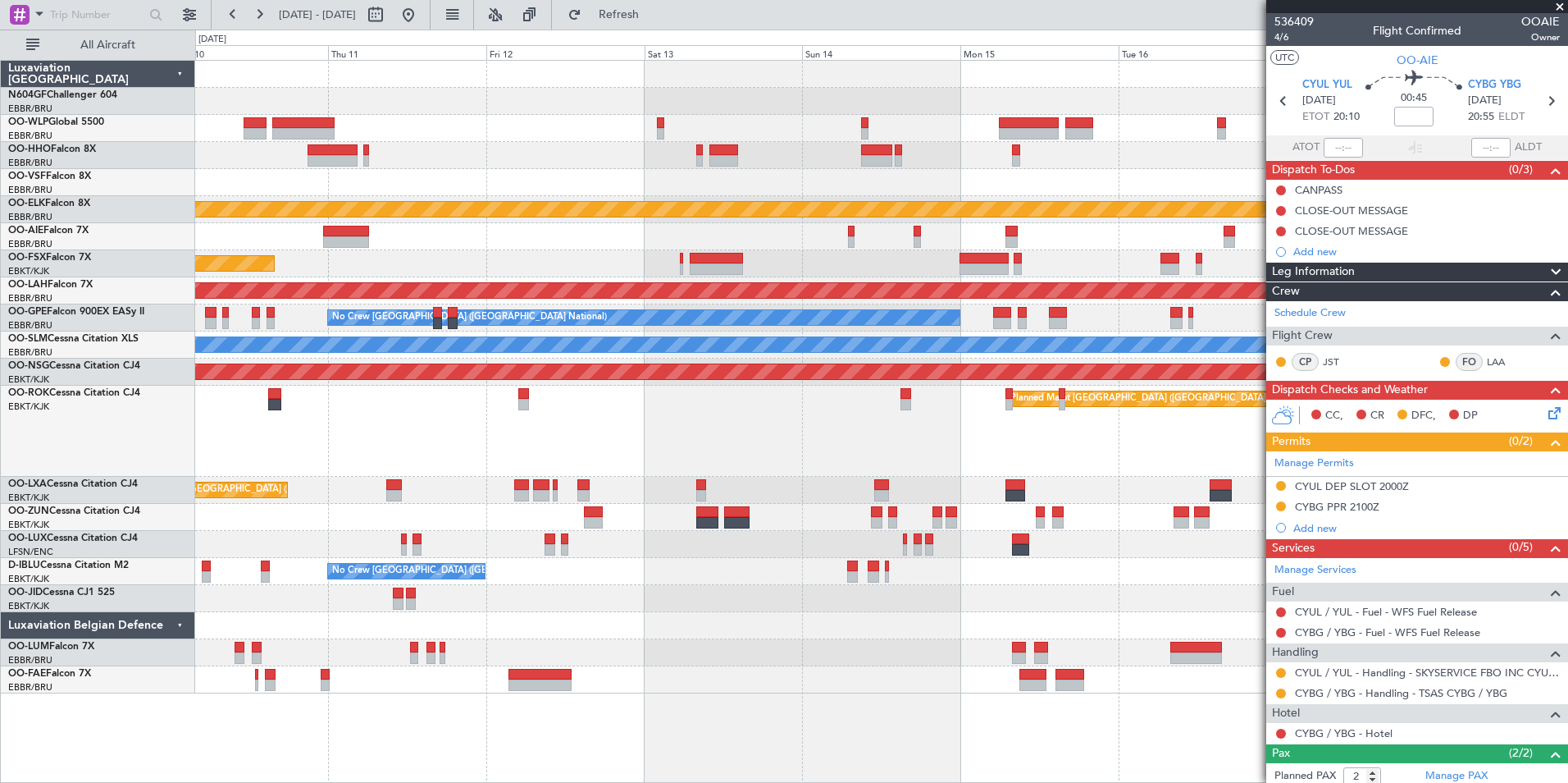
click at [731, 455] on div "Planned Maint [GEOGRAPHIC_DATA] ([GEOGRAPHIC_DATA])" at bounding box center [881, 431] width 1372 height 91
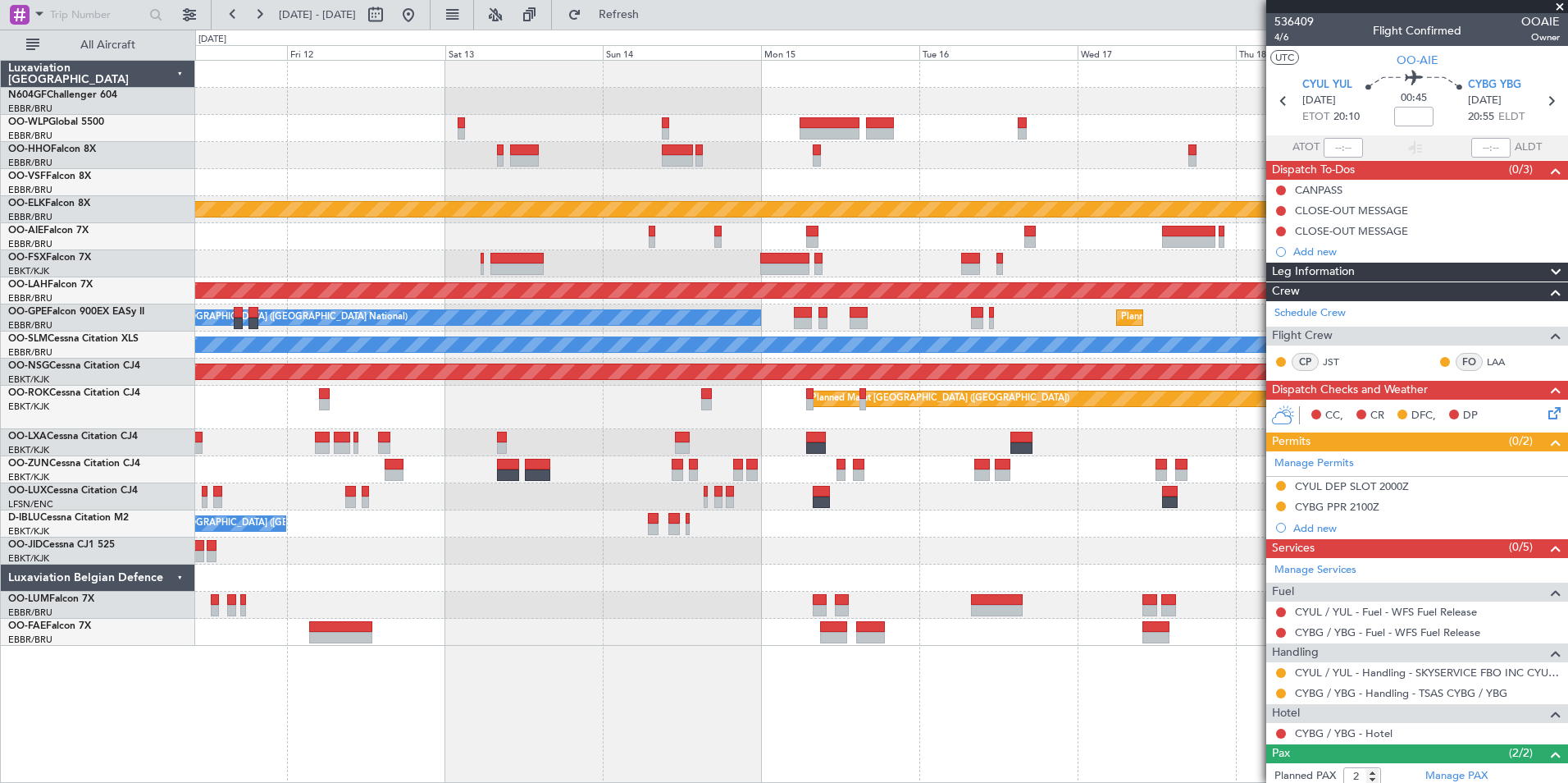
click at [779, 420] on div "Planned Maint [GEOGRAPHIC_DATA] ([GEOGRAPHIC_DATA])" at bounding box center [881, 407] width 1372 height 43
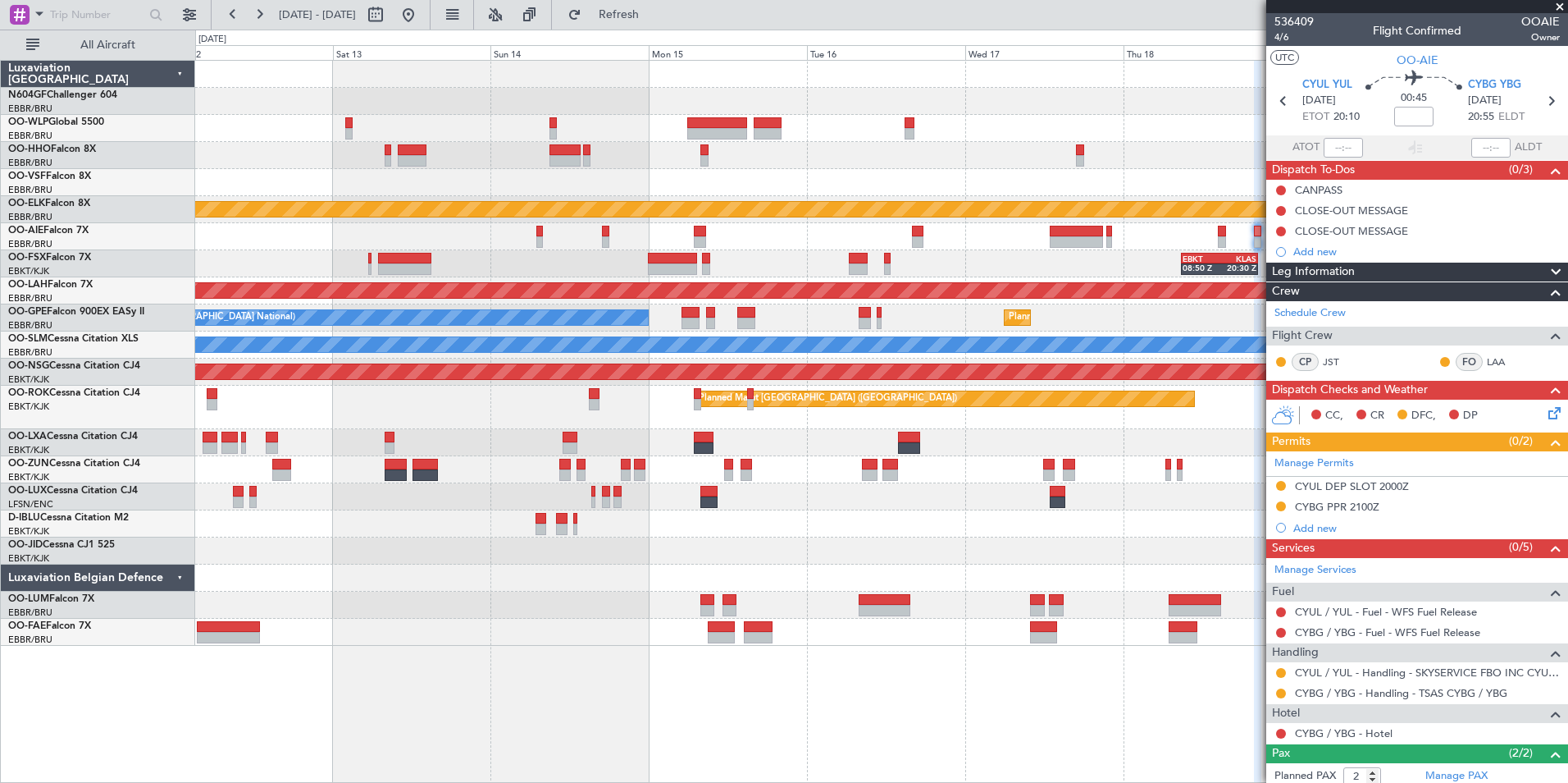
click at [750, 168] on div at bounding box center [881, 155] width 1372 height 27
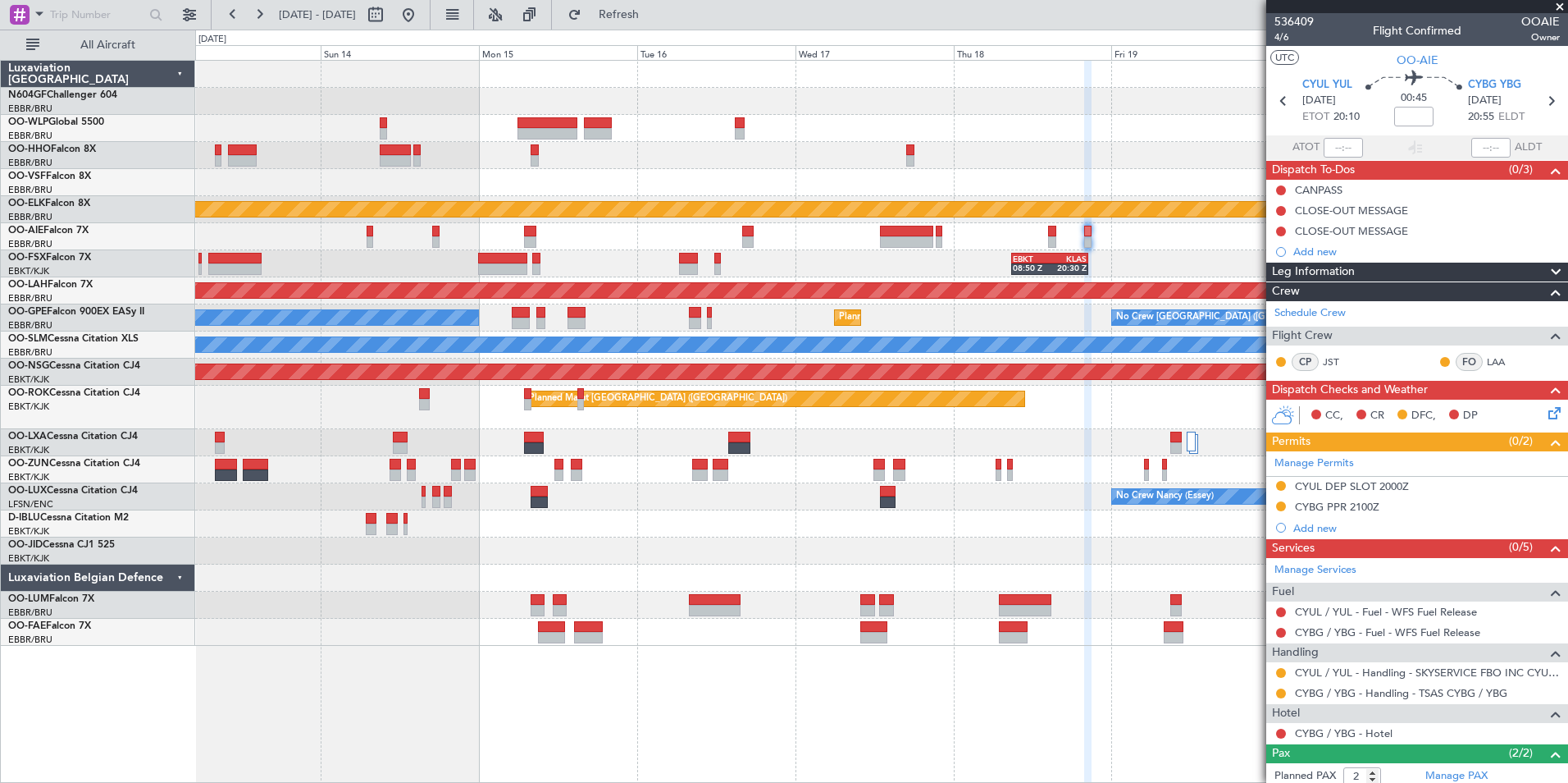
click at [800, 176] on div "Planned Maint Kortrijk-[GEOGRAPHIC_DATA] EBKT 08:50 Z KLAS 20:30 Z Planned [GEO…" at bounding box center [881, 352] width 1372 height 585
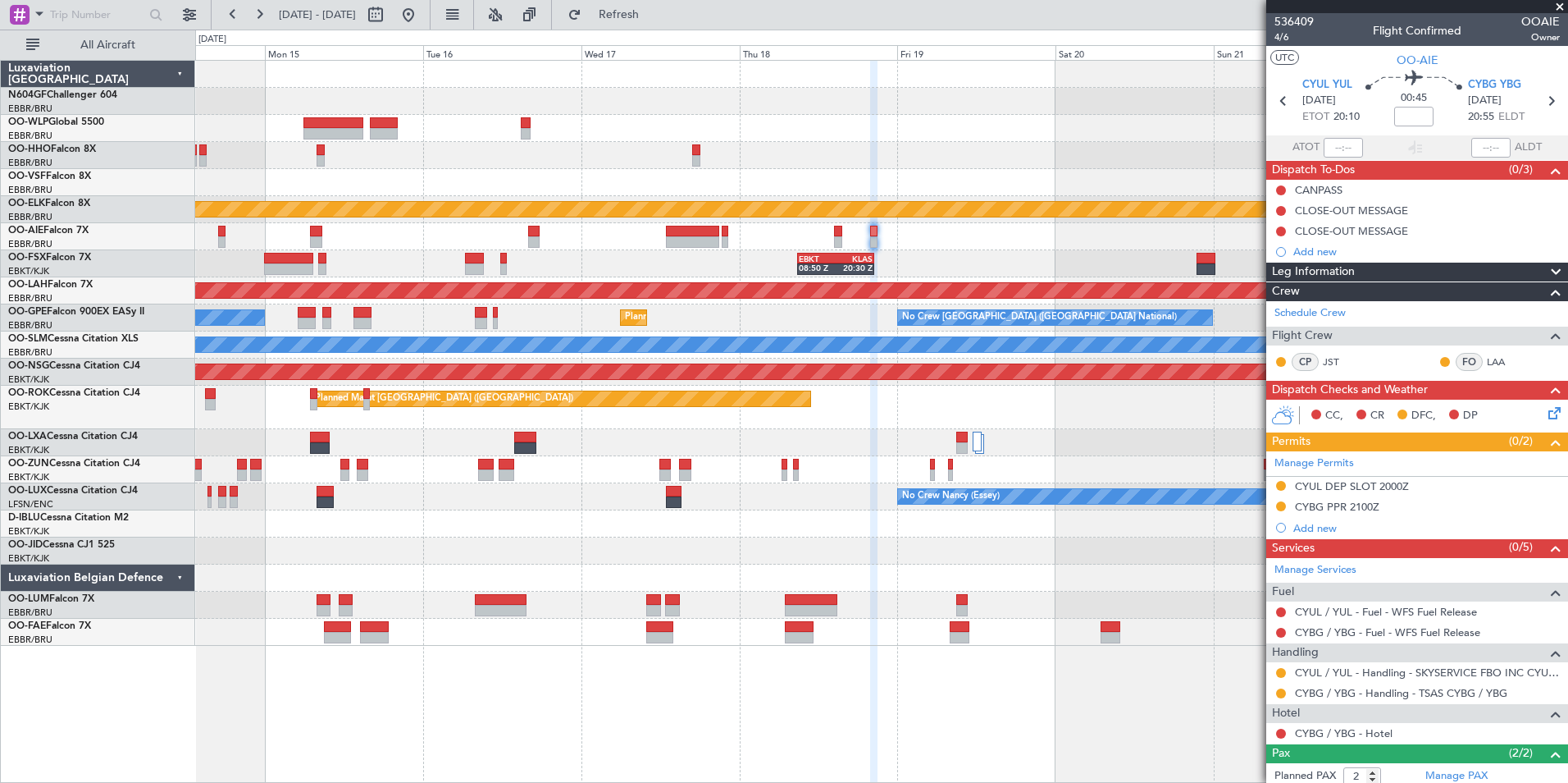
click at [777, 169] on div "Planned Maint Kortrijk-[GEOGRAPHIC_DATA] EBKT 08:50 Z KLAS 20:30 Z Planned [GEO…" at bounding box center [881, 352] width 1372 height 585
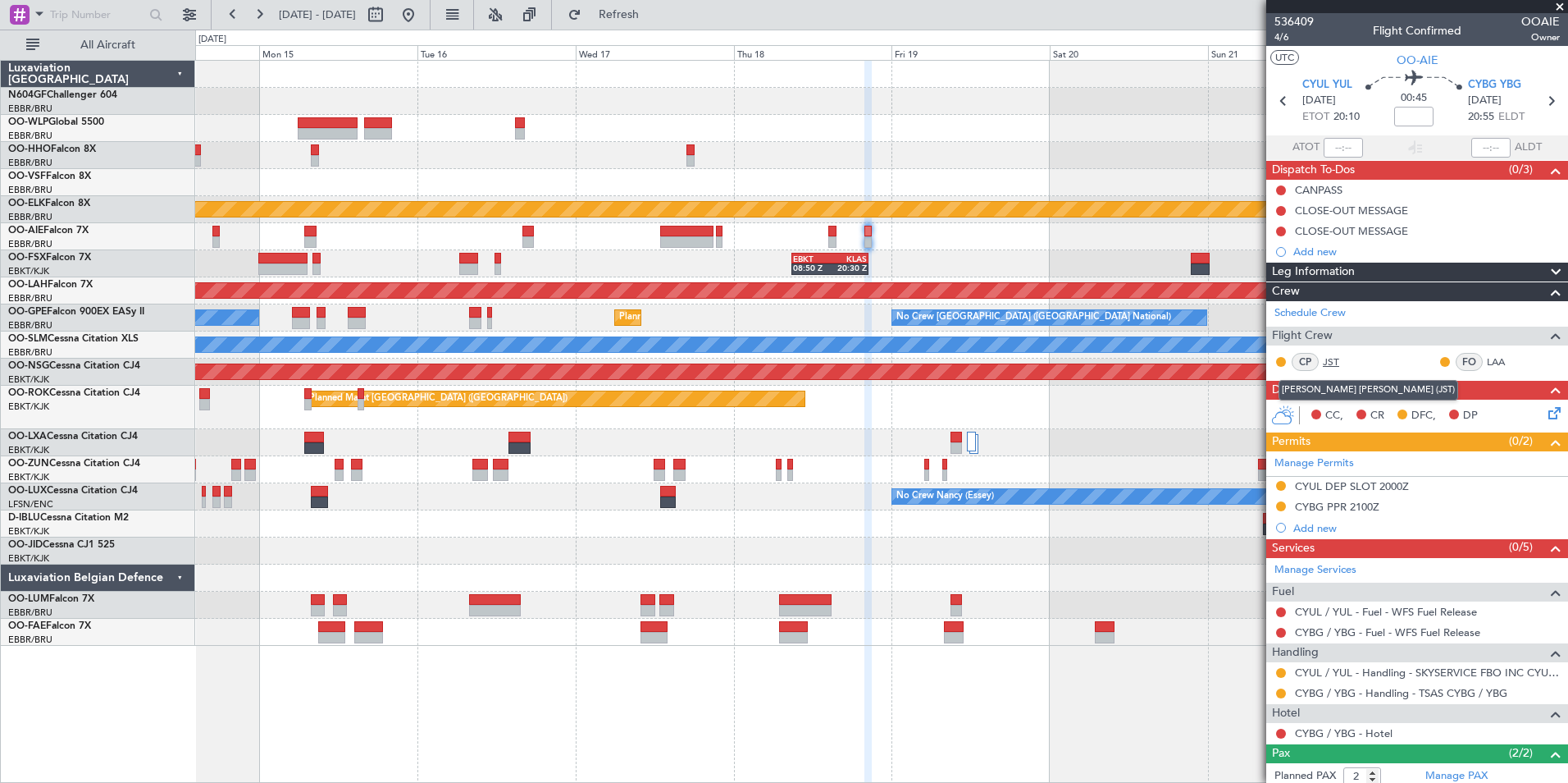
click at [1333, 361] on link "JST" at bounding box center [1341, 362] width 37 height 15
click at [60, 230] on link "OO-AIE Falcon 7X" at bounding box center [48, 231] width 80 height 9
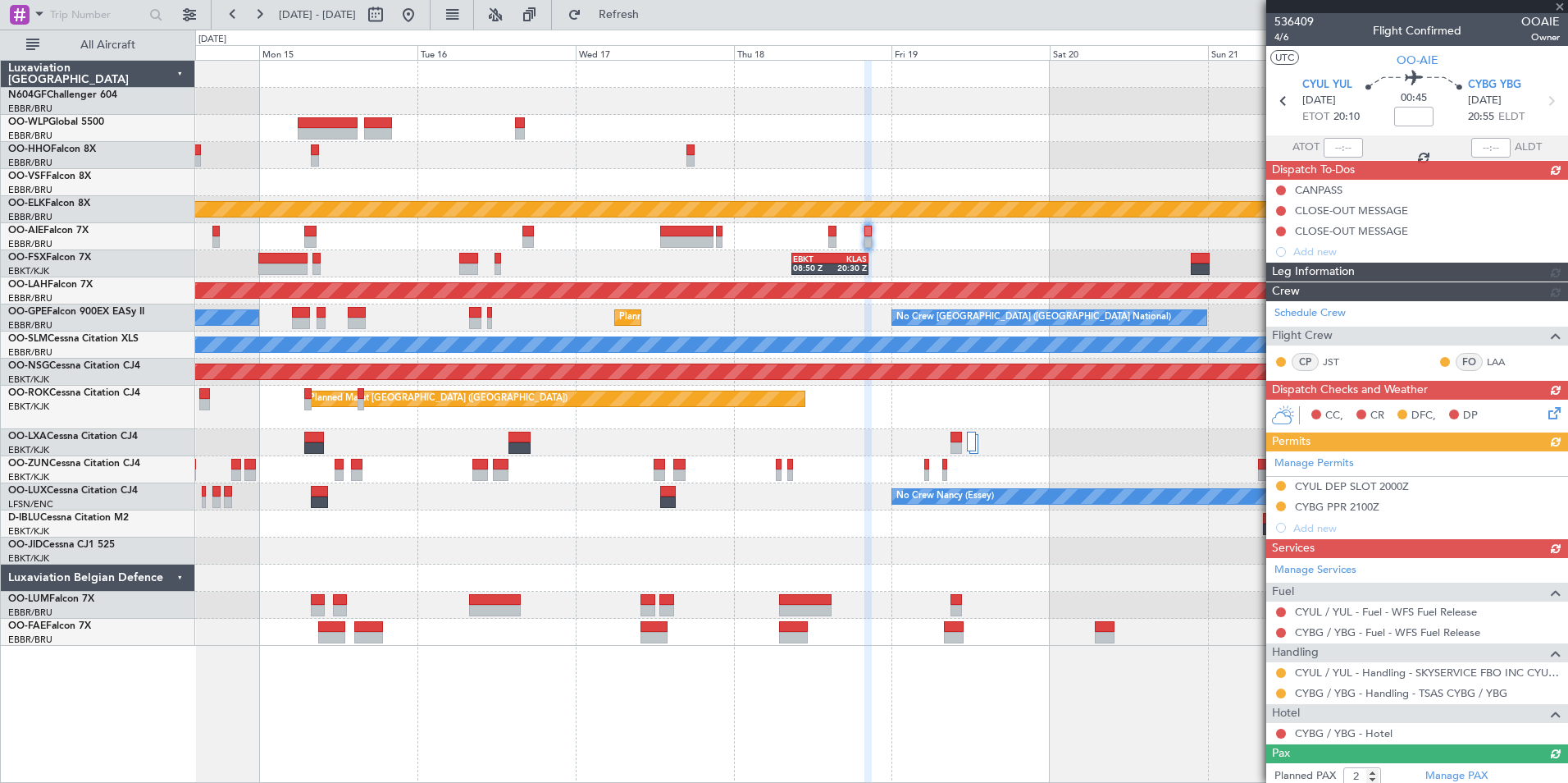
click at [1062, 436] on div at bounding box center [881, 443] width 1372 height 27
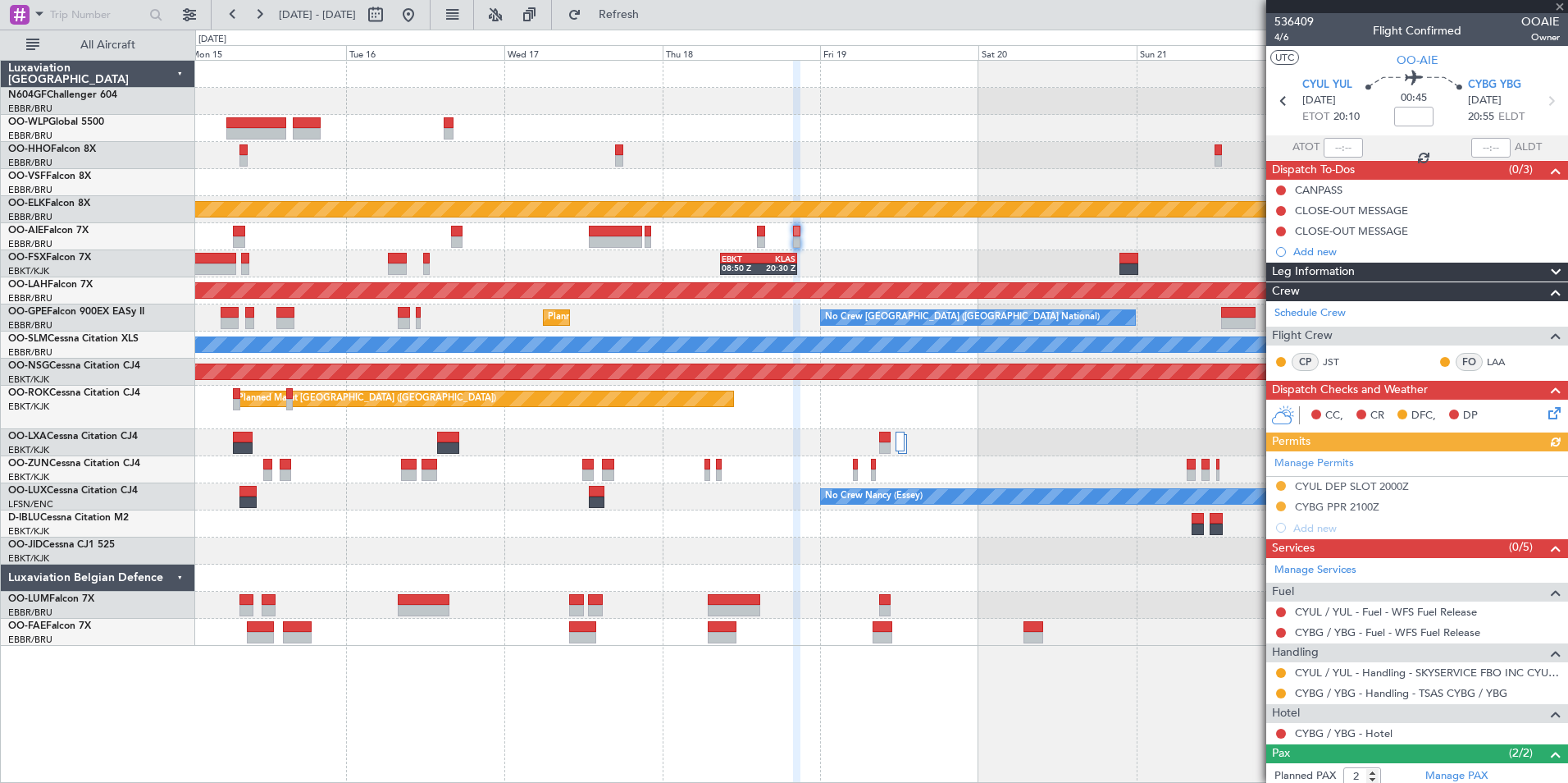
click at [992, 452] on div at bounding box center [881, 443] width 1372 height 27
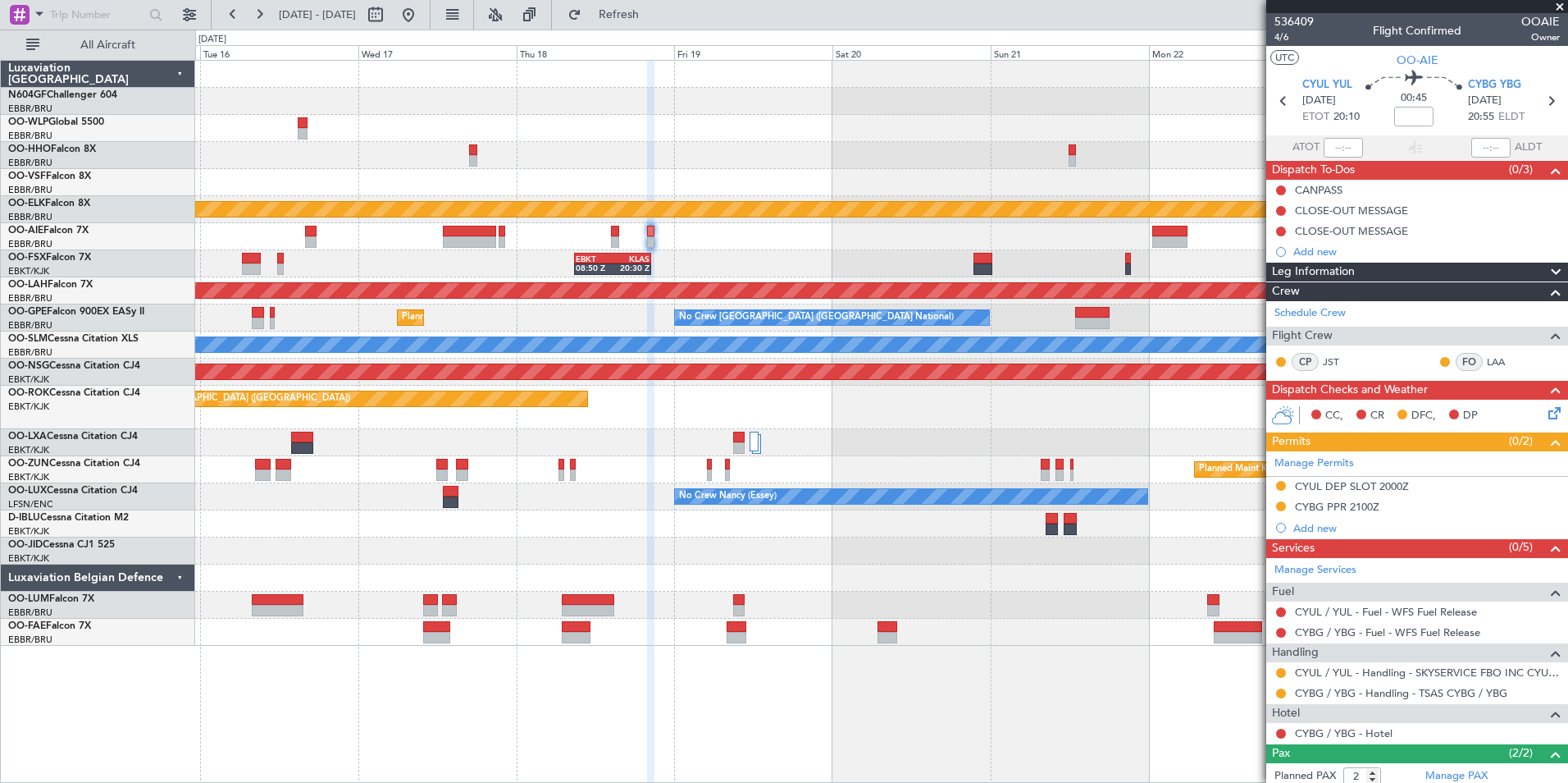
click at [800, 251] on div "EBKT 08:50 Z KLAS 20:30 Z" at bounding box center [881, 264] width 1372 height 27
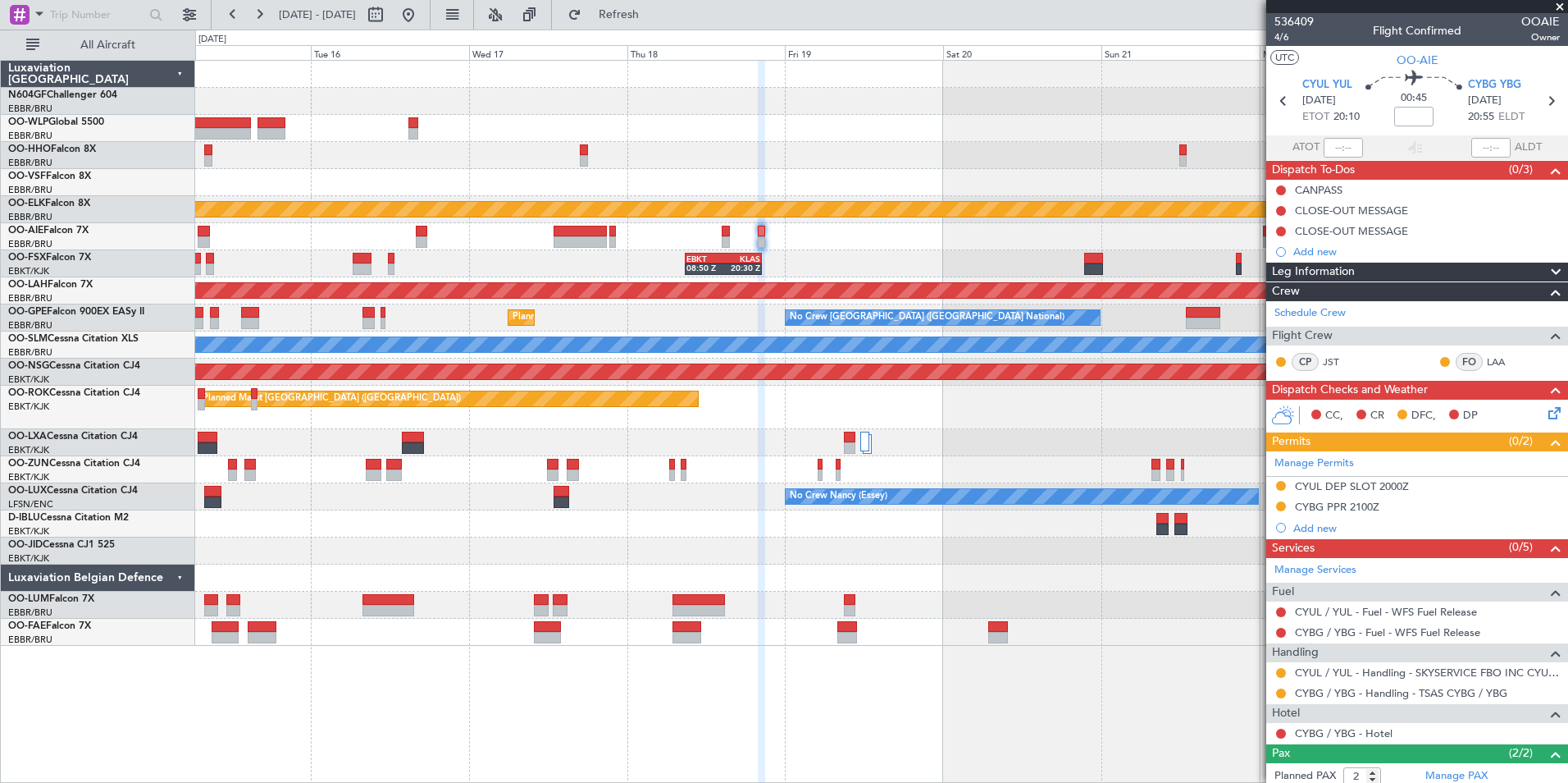
click at [951, 416] on div "Planned Maint [GEOGRAPHIC_DATA] ([GEOGRAPHIC_DATA])" at bounding box center [881, 407] width 1372 height 43
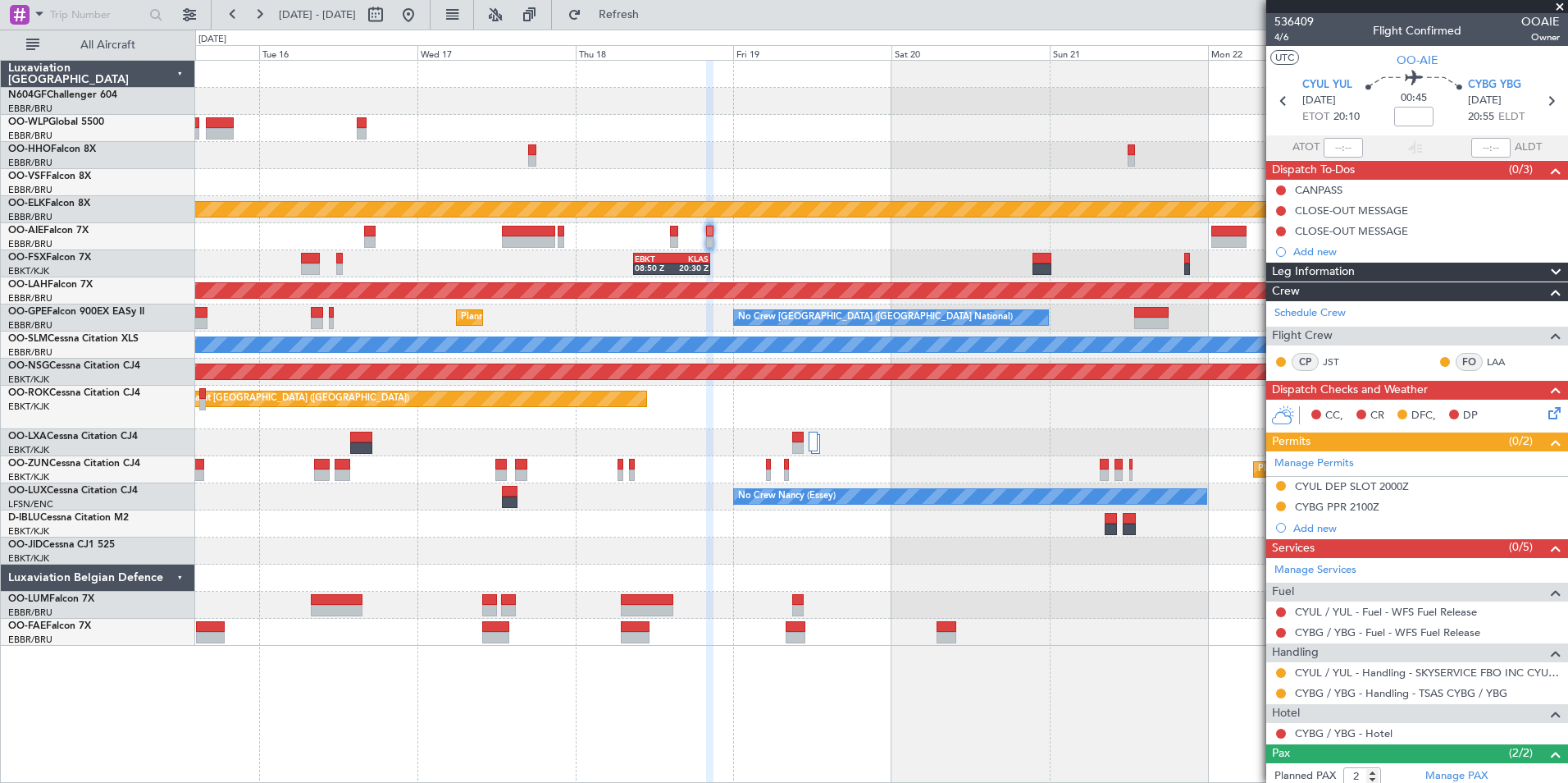
click at [899, 420] on div "Planned Maint [GEOGRAPHIC_DATA] ([GEOGRAPHIC_DATA])" at bounding box center [881, 407] width 1372 height 43
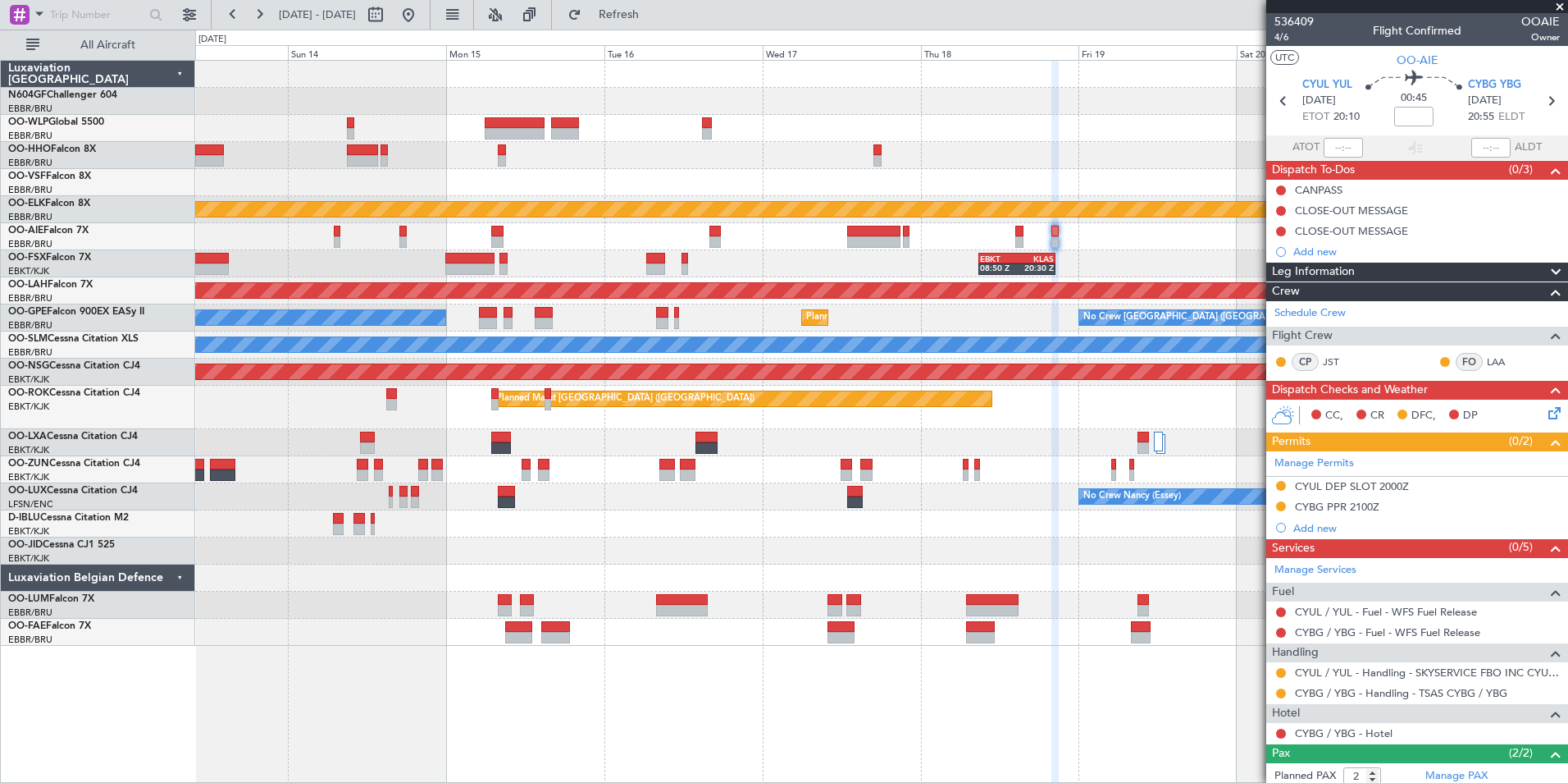
click at [1002, 547] on div "Planned Maint Kortrijk-[GEOGRAPHIC_DATA] EBKT 08:50 Z KLAS 20:30 Z Planned [GEO…" at bounding box center [881, 352] width 1372 height 585
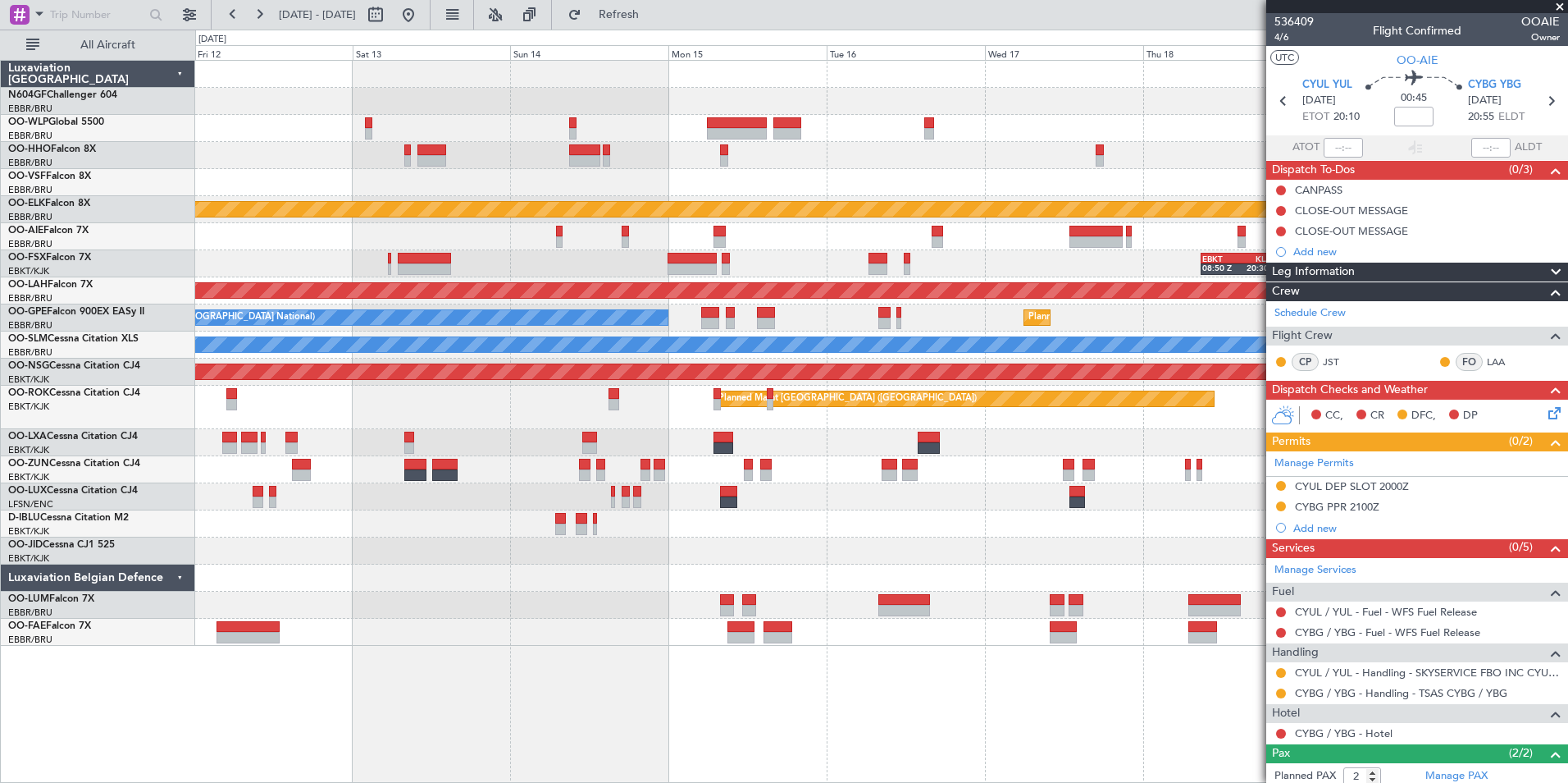
click at [983, 513] on div "No Crew [GEOGRAPHIC_DATA] ([GEOGRAPHIC_DATA] National)" at bounding box center [881, 524] width 1372 height 27
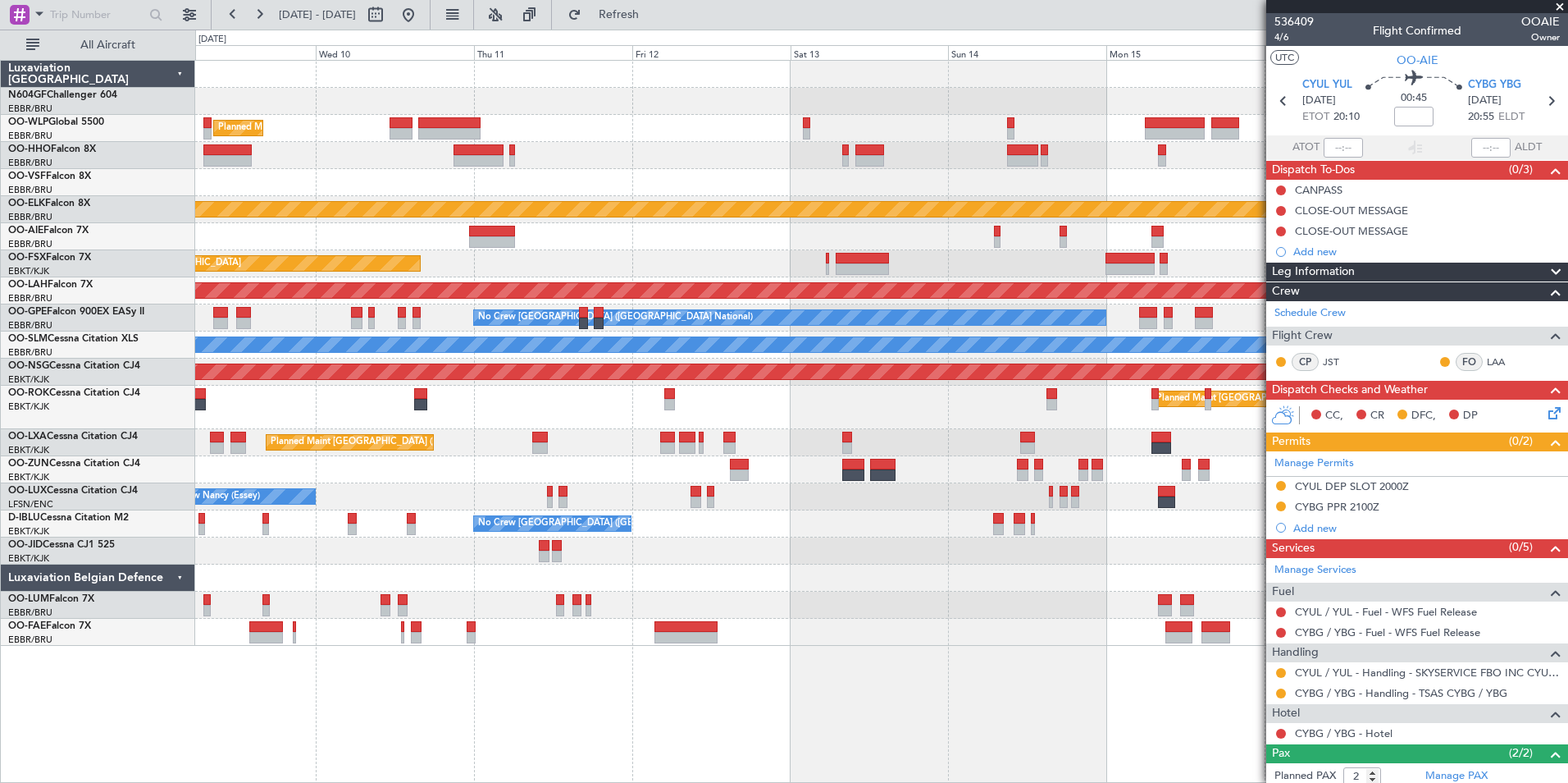
click at [745, 528] on div "Planned Maint Milan (Linate) Planned Maint [GEOGRAPHIC_DATA]-[GEOGRAPHIC_DATA] …" at bounding box center [881, 352] width 1372 height 585
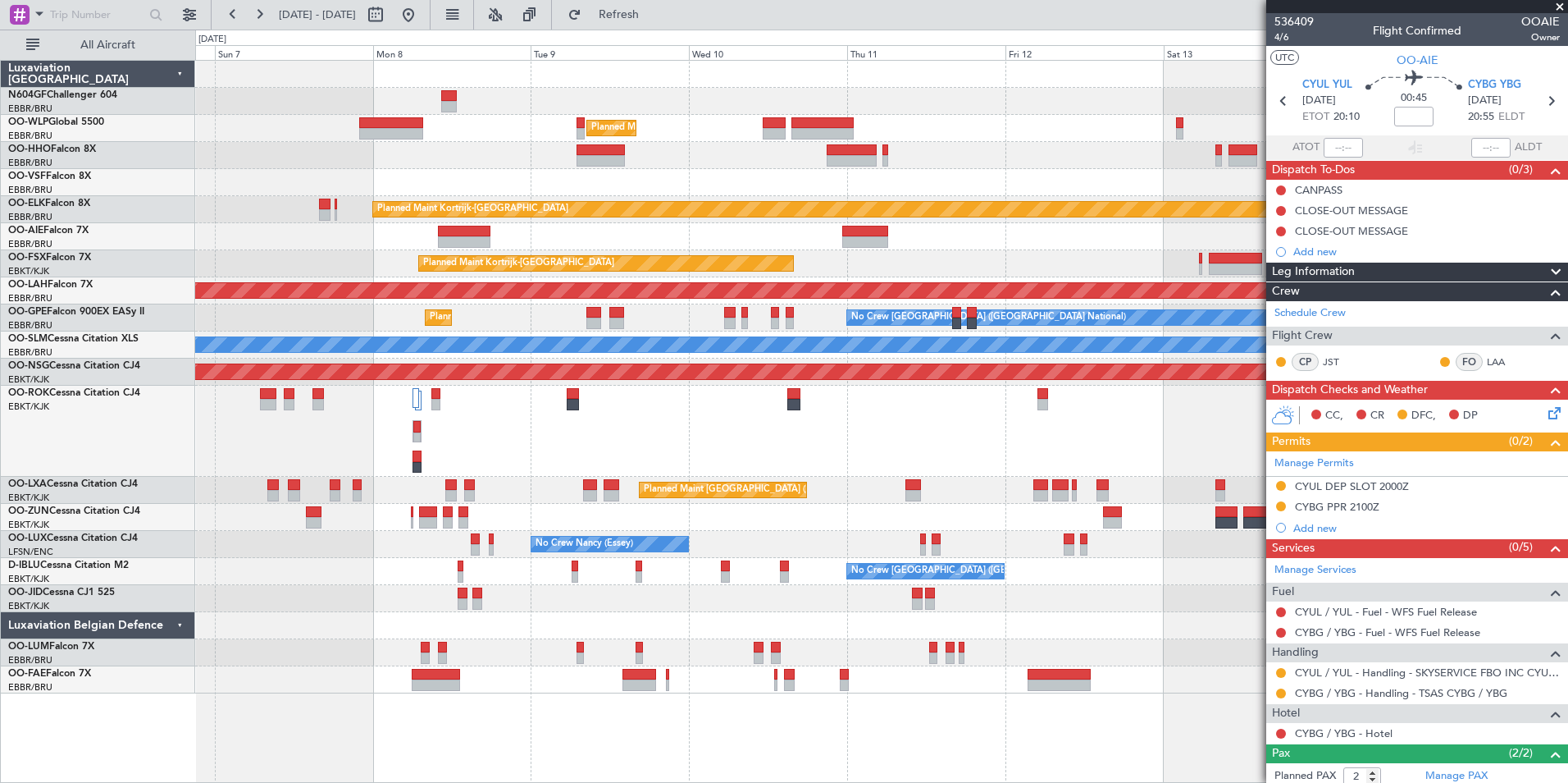
click at [846, 462] on div "Planned Maint [GEOGRAPHIC_DATA] ([GEOGRAPHIC_DATA])" at bounding box center [881, 431] width 1372 height 91
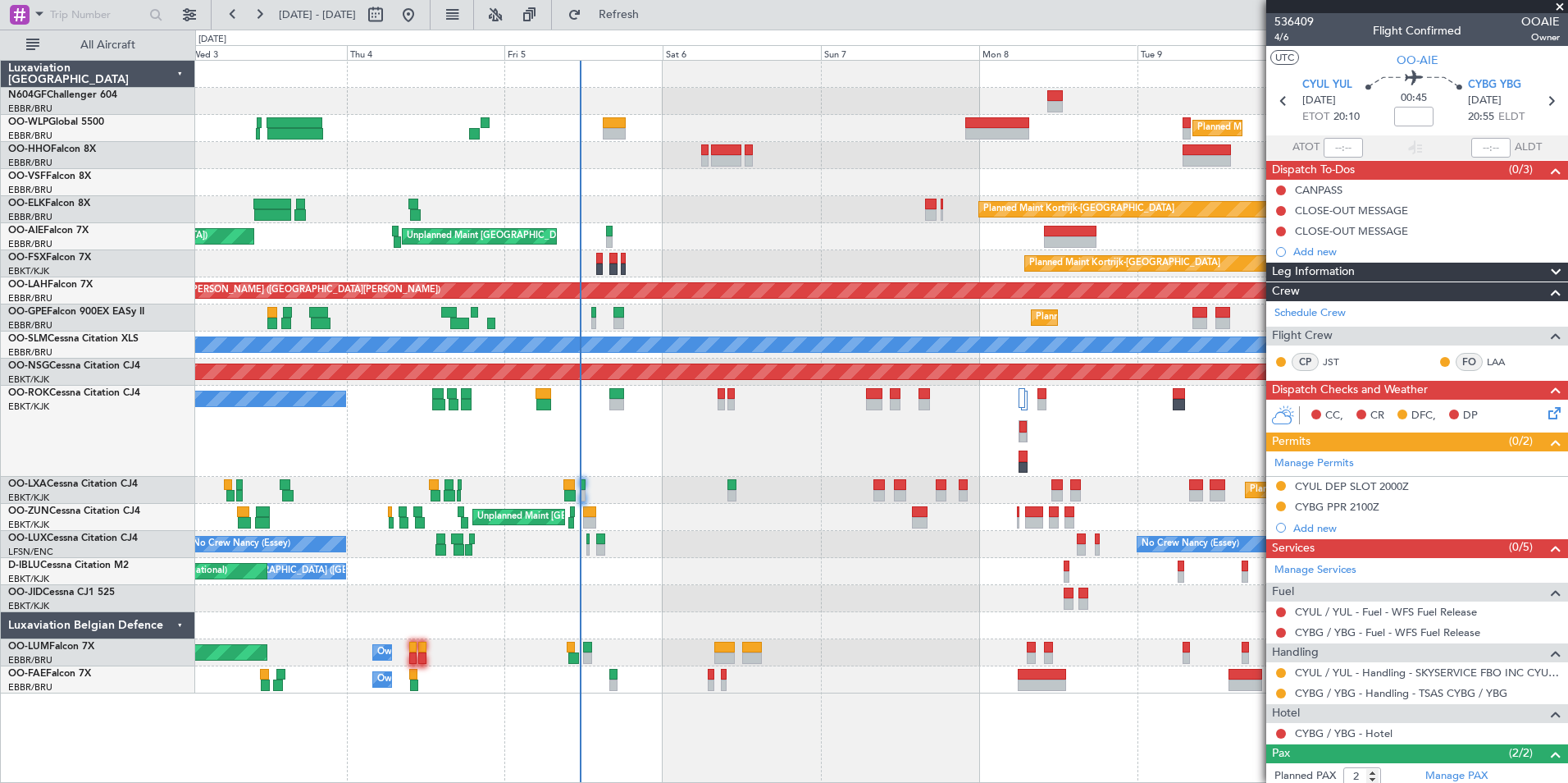
click at [713, 455] on div "A/C Unavailable [GEOGRAPHIC_DATA]-[GEOGRAPHIC_DATA]" at bounding box center [881, 431] width 1372 height 91
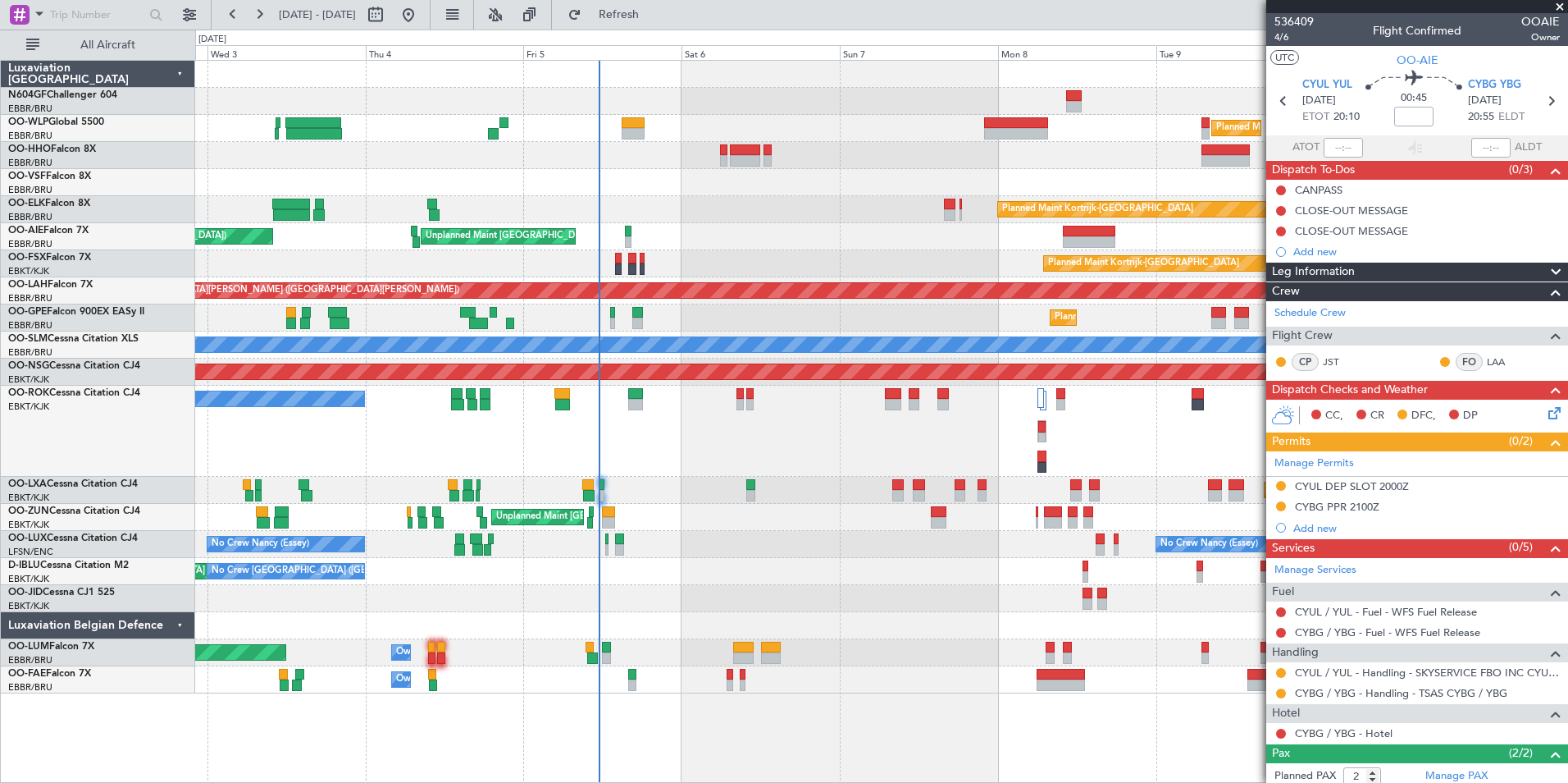
click at [617, 675] on div "Owner Melsbroek Air Base" at bounding box center [881, 679] width 1372 height 27
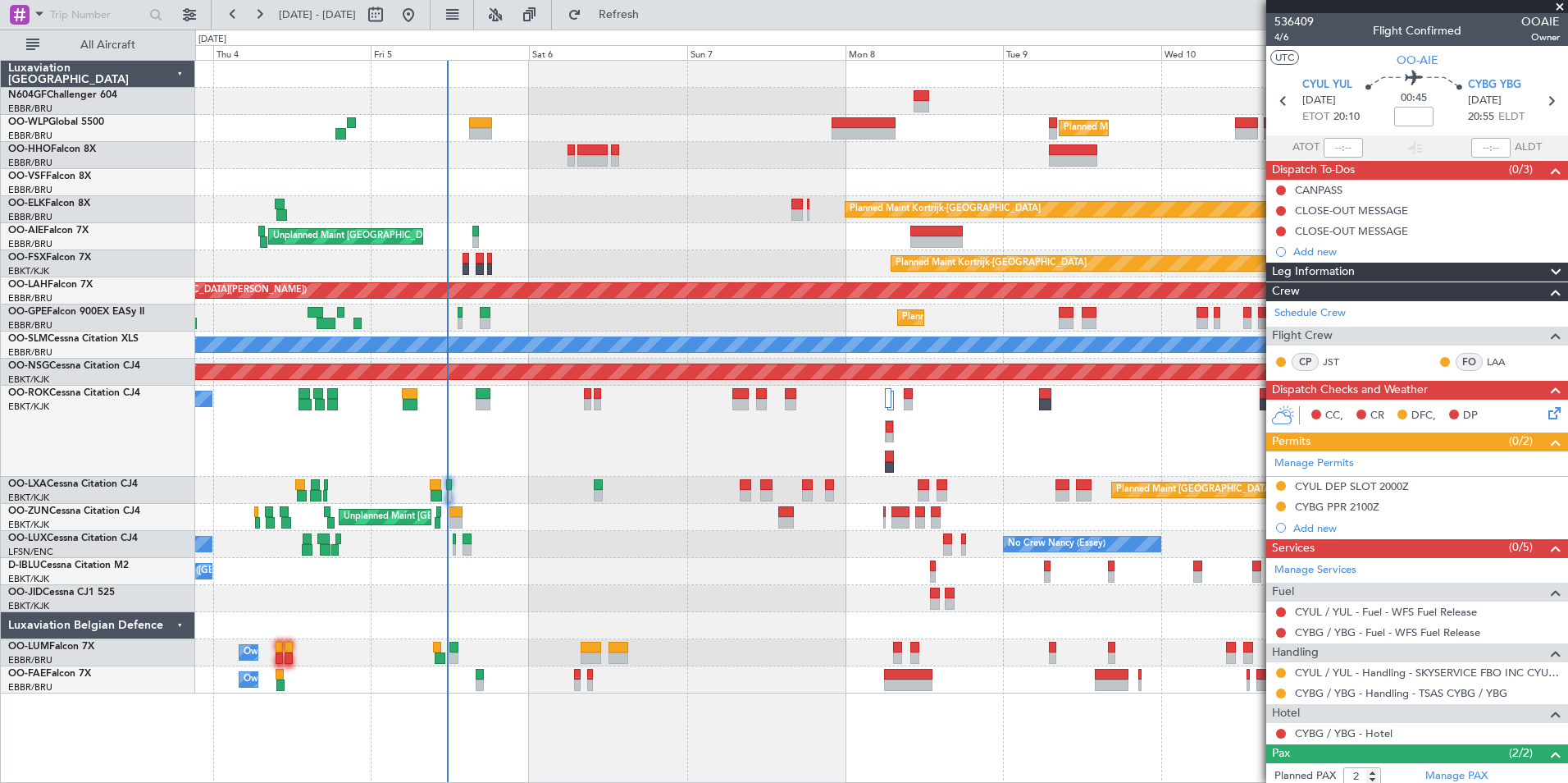
click at [312, 204] on div "Planned Maint Kortrijk-[GEOGRAPHIC_DATA]" at bounding box center [881, 209] width 1372 height 27
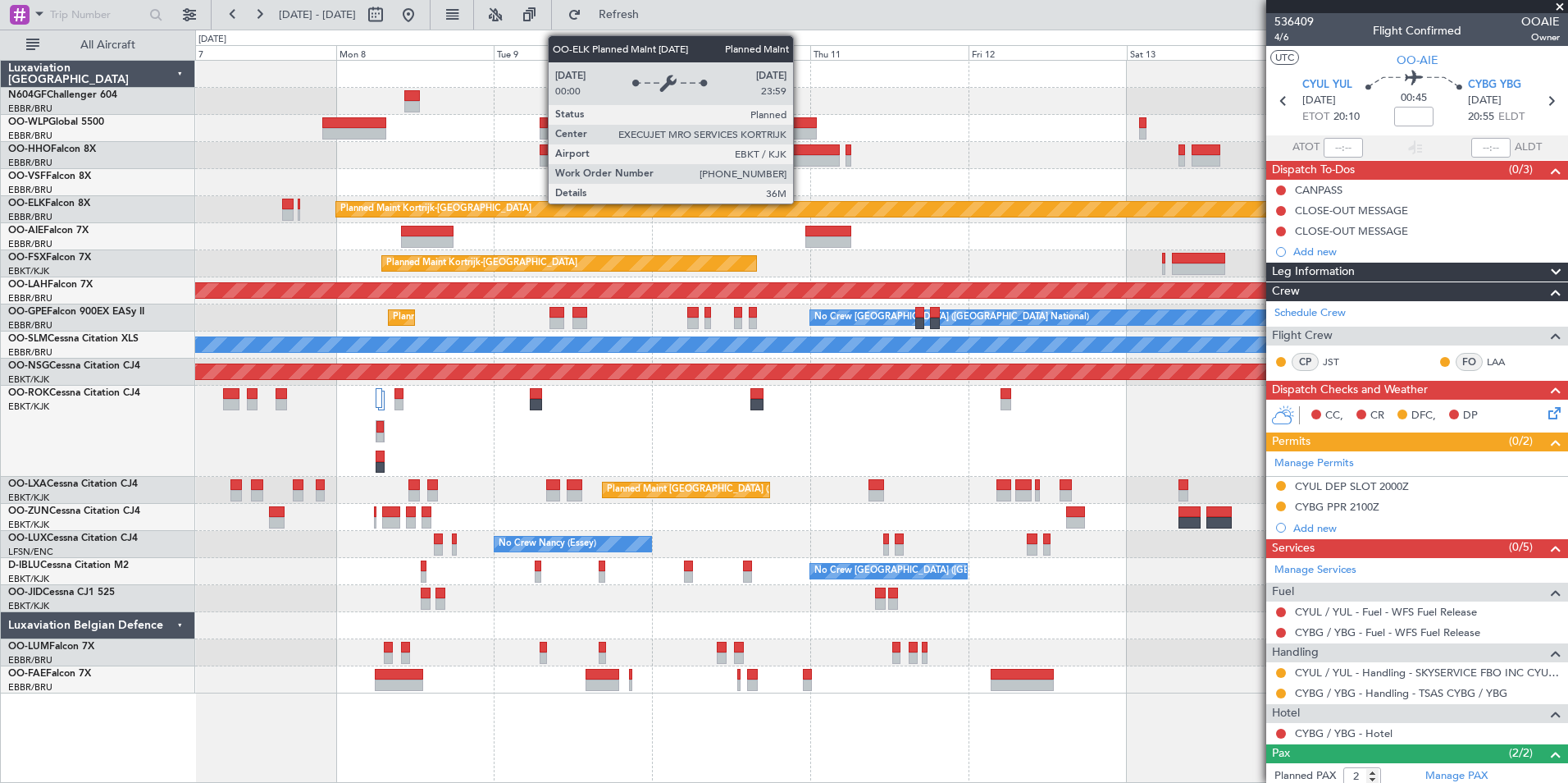
click at [281, 189] on div "Planned Maint Milan (Linate) Planned Maint [GEOGRAPHIC_DATA]-[GEOGRAPHIC_DATA] …" at bounding box center [881, 377] width 1372 height 633
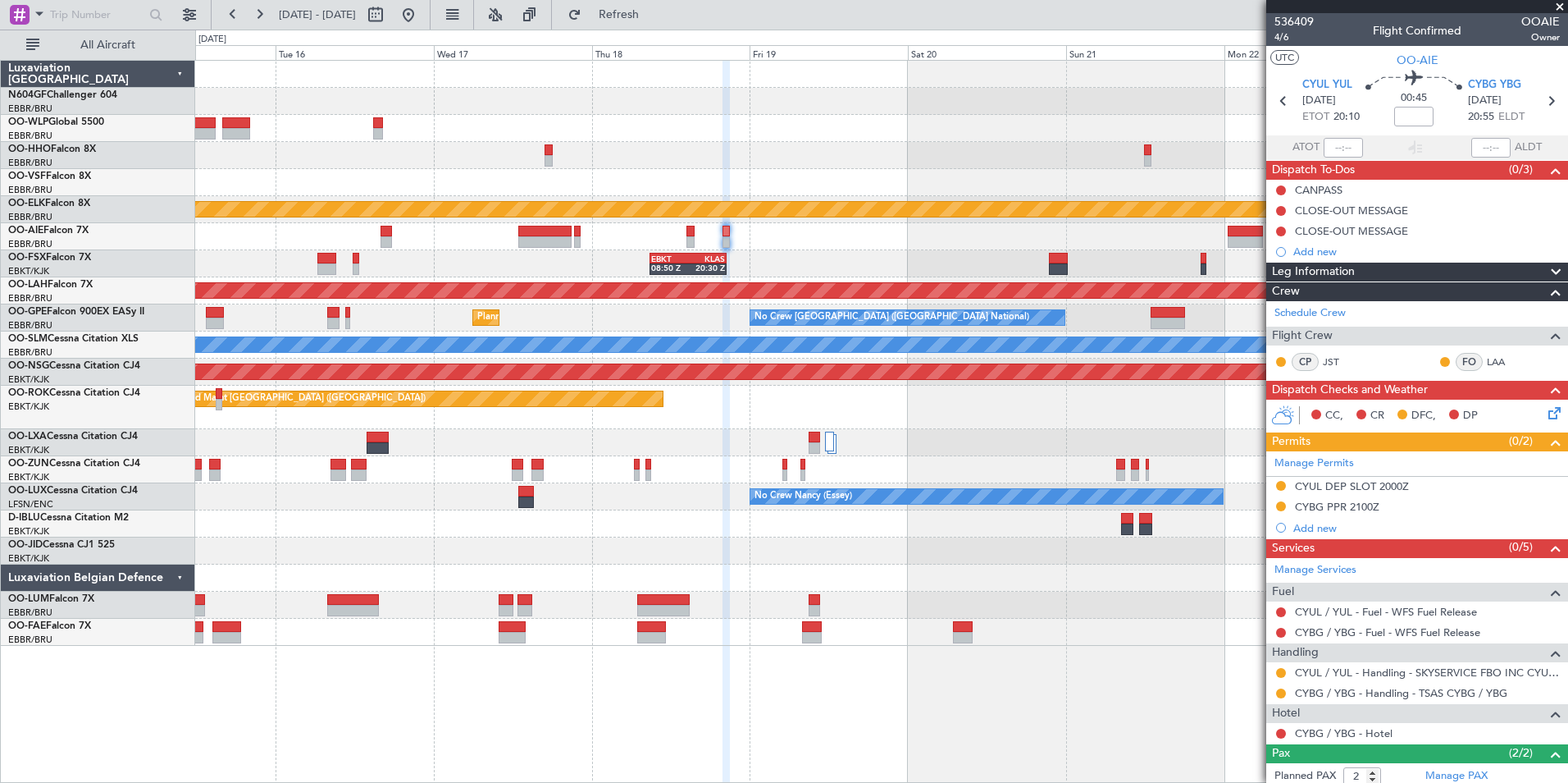
click at [533, 161] on div "Planned Maint Kortrijk-[GEOGRAPHIC_DATA] EBKT 08:50 Z KLAS 20:30 Z Planned [GEO…" at bounding box center [881, 352] width 1372 height 585
click at [583, 227] on div "Planned Maint Kortrijk-[GEOGRAPHIC_DATA] EBKT 08:50 Z KLAS 20:30 Z Planned [GEO…" at bounding box center [881, 352] width 1372 height 585
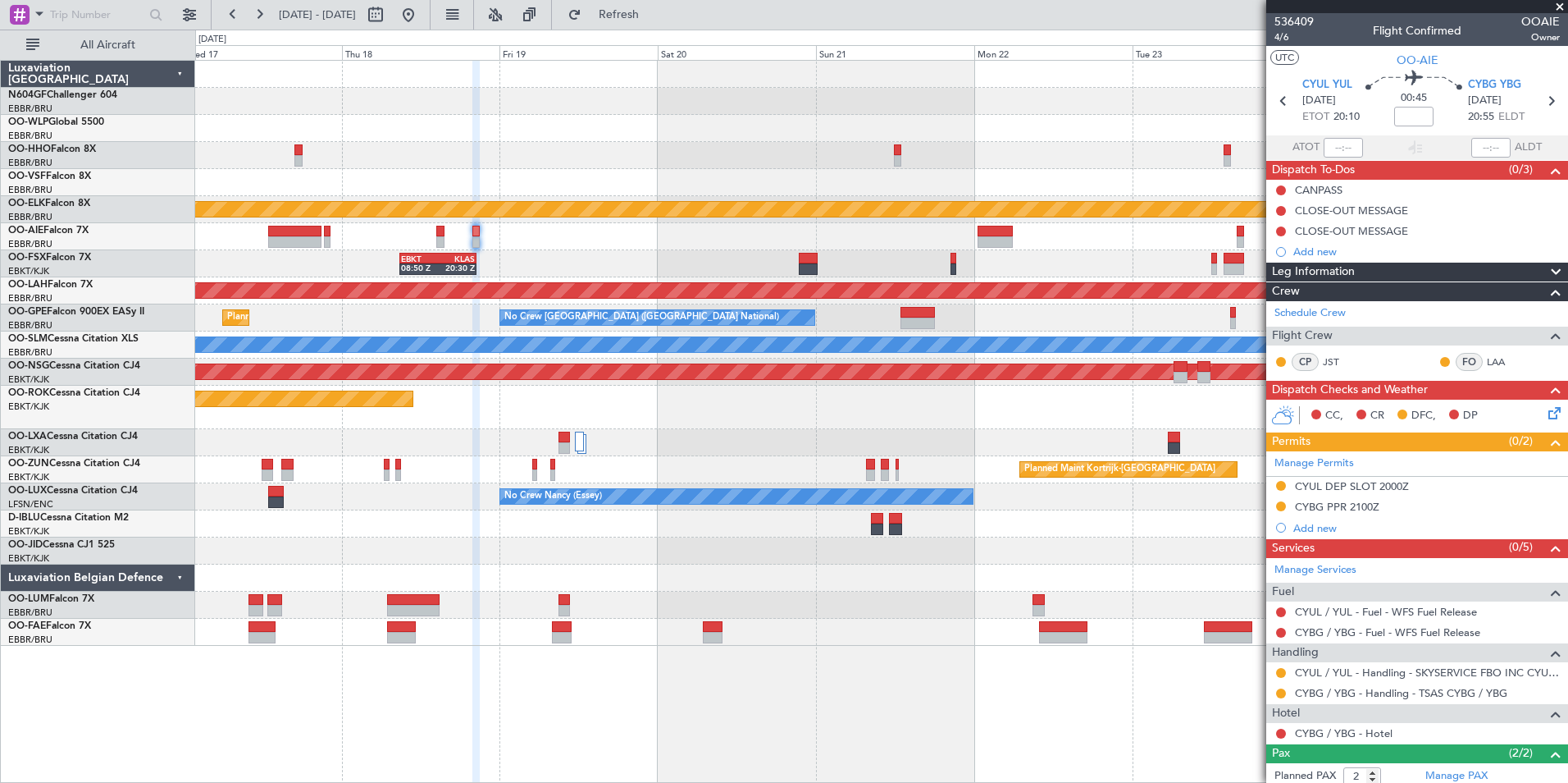
click at [852, 370] on div "Planned Maint [GEOGRAPHIC_DATA] ([GEOGRAPHIC_DATA])" at bounding box center [881, 372] width 1372 height 27
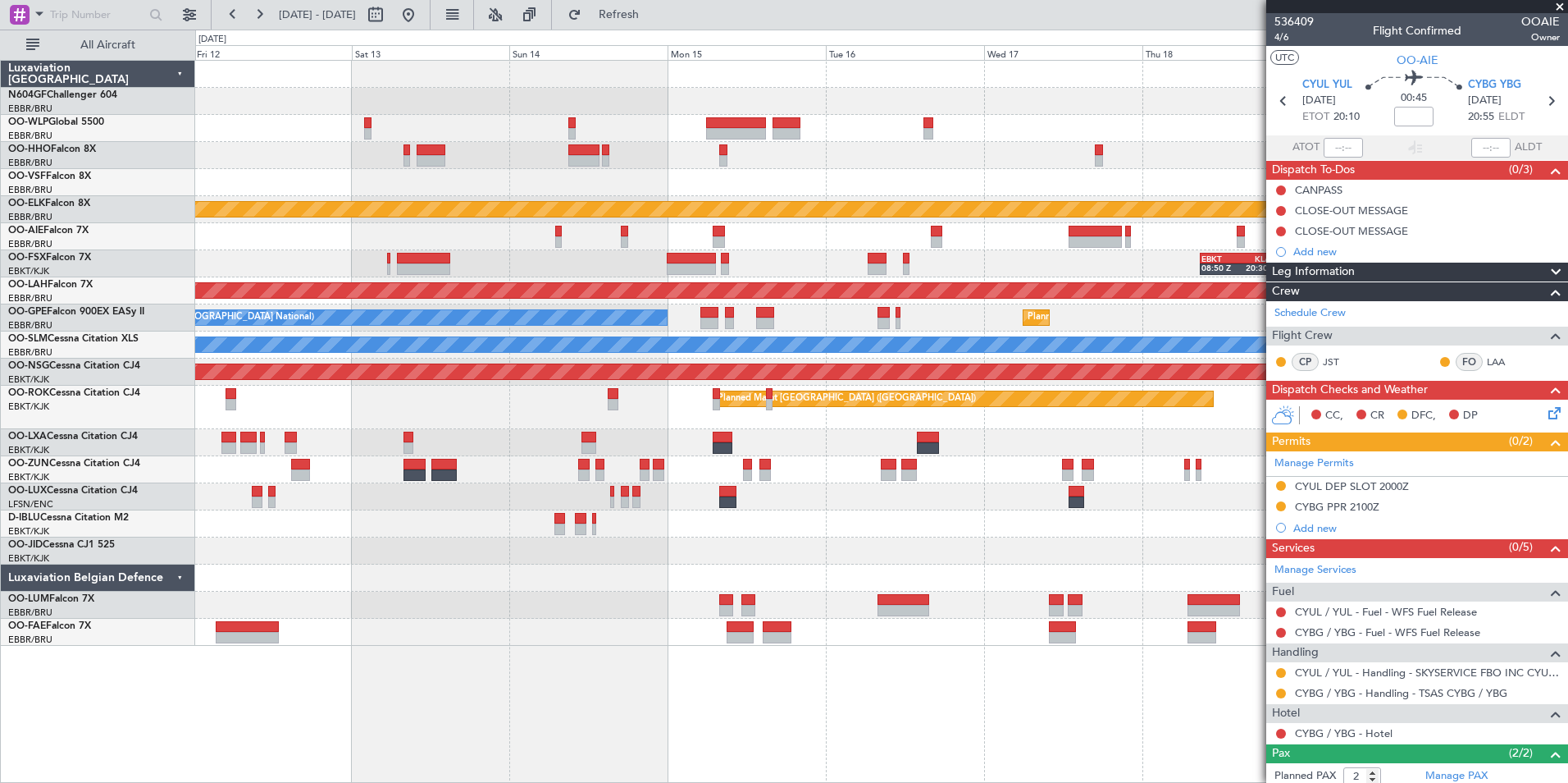
click at [748, 357] on div "Planned Maint Kortrijk-[GEOGRAPHIC_DATA] EBKT 08:50 Z KLAS 20:30 Z Planned Main…" at bounding box center [881, 352] width 1372 height 585
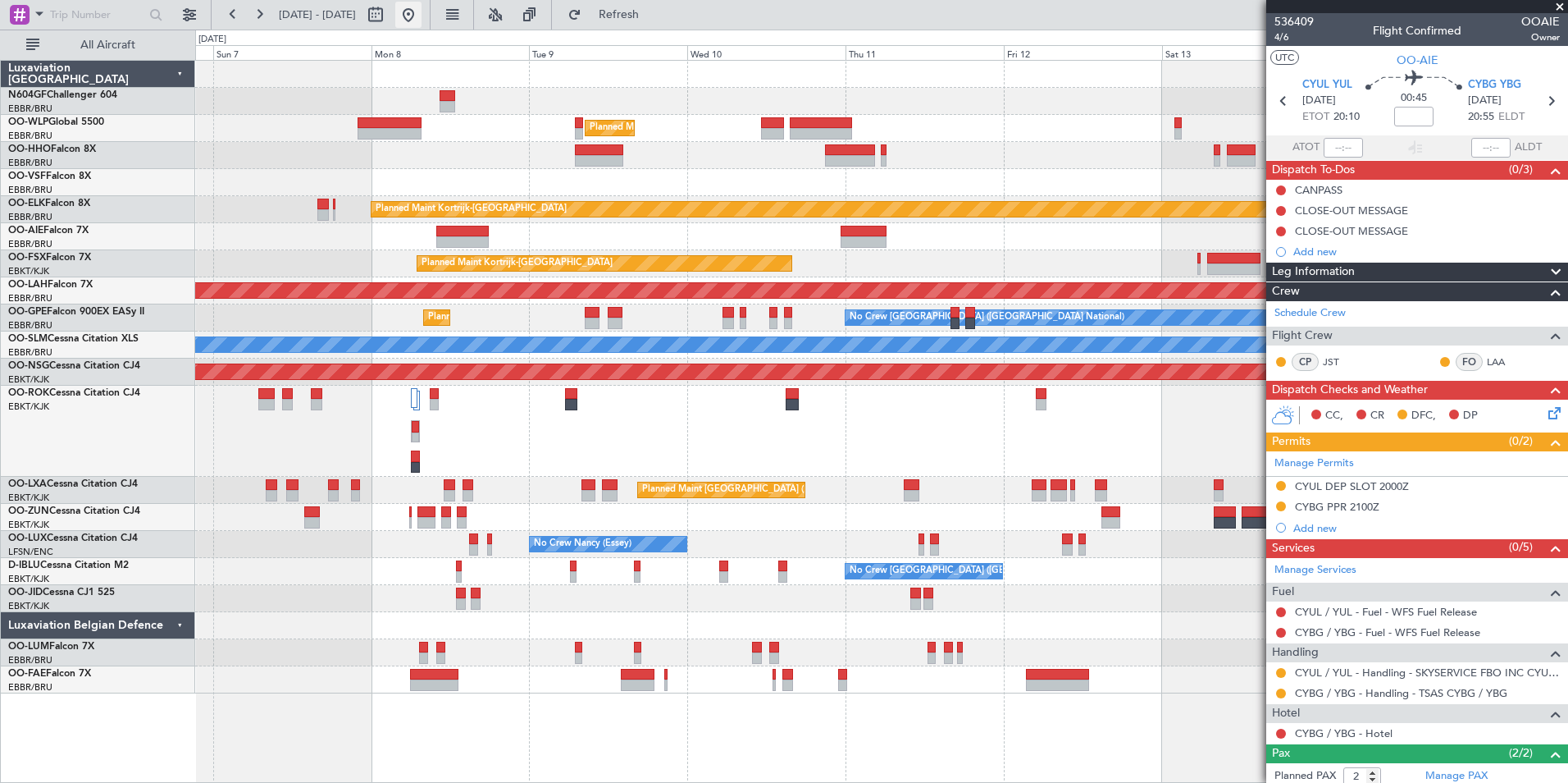
click at [422, 9] on button at bounding box center [409, 15] width 26 height 26
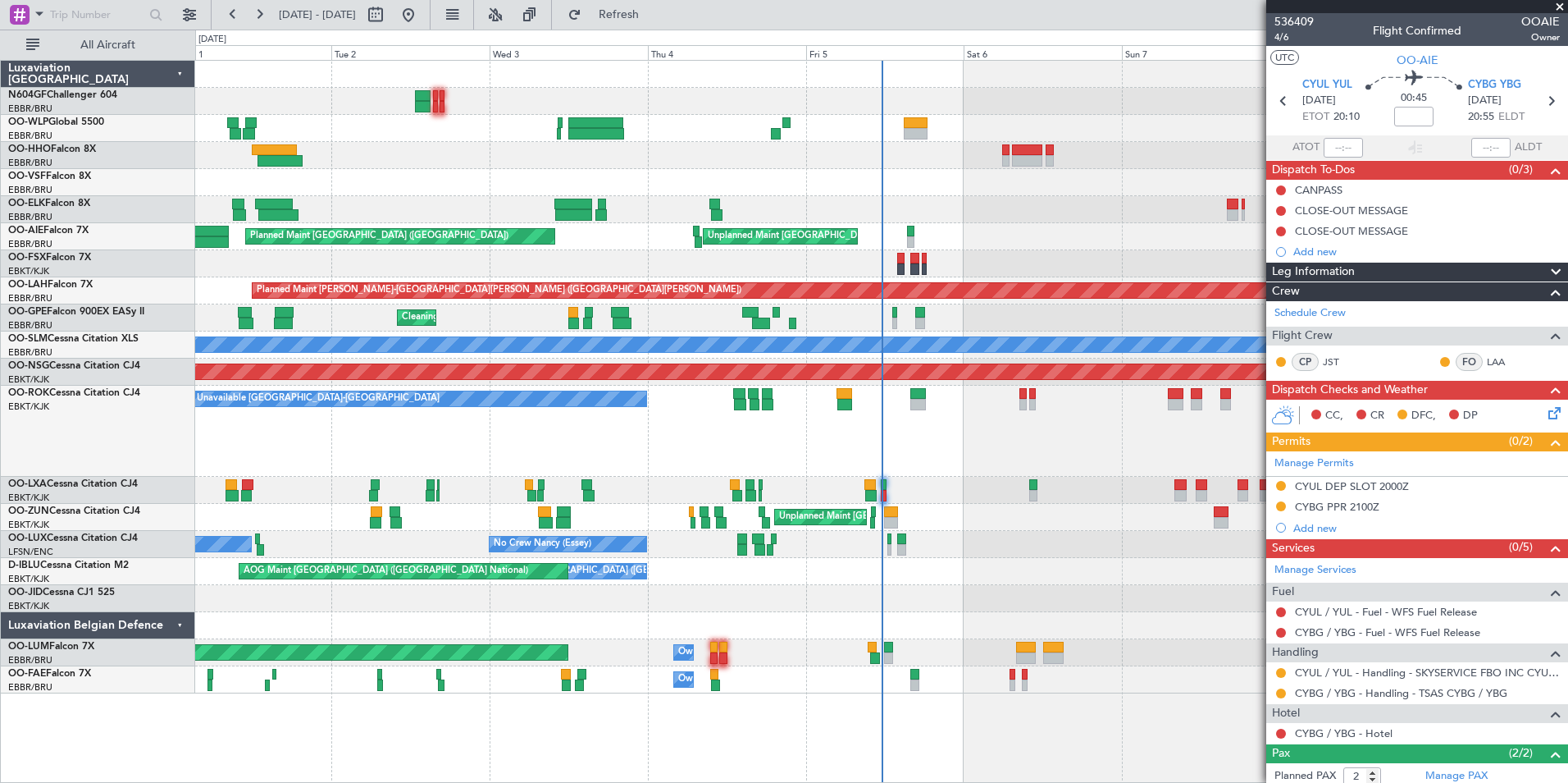
click at [1000, 556] on div "No Crew [PERSON_NAME] ([PERSON_NAME]) No Crew [PERSON_NAME] ([PERSON_NAME]) No …" at bounding box center [881, 545] width 1372 height 27
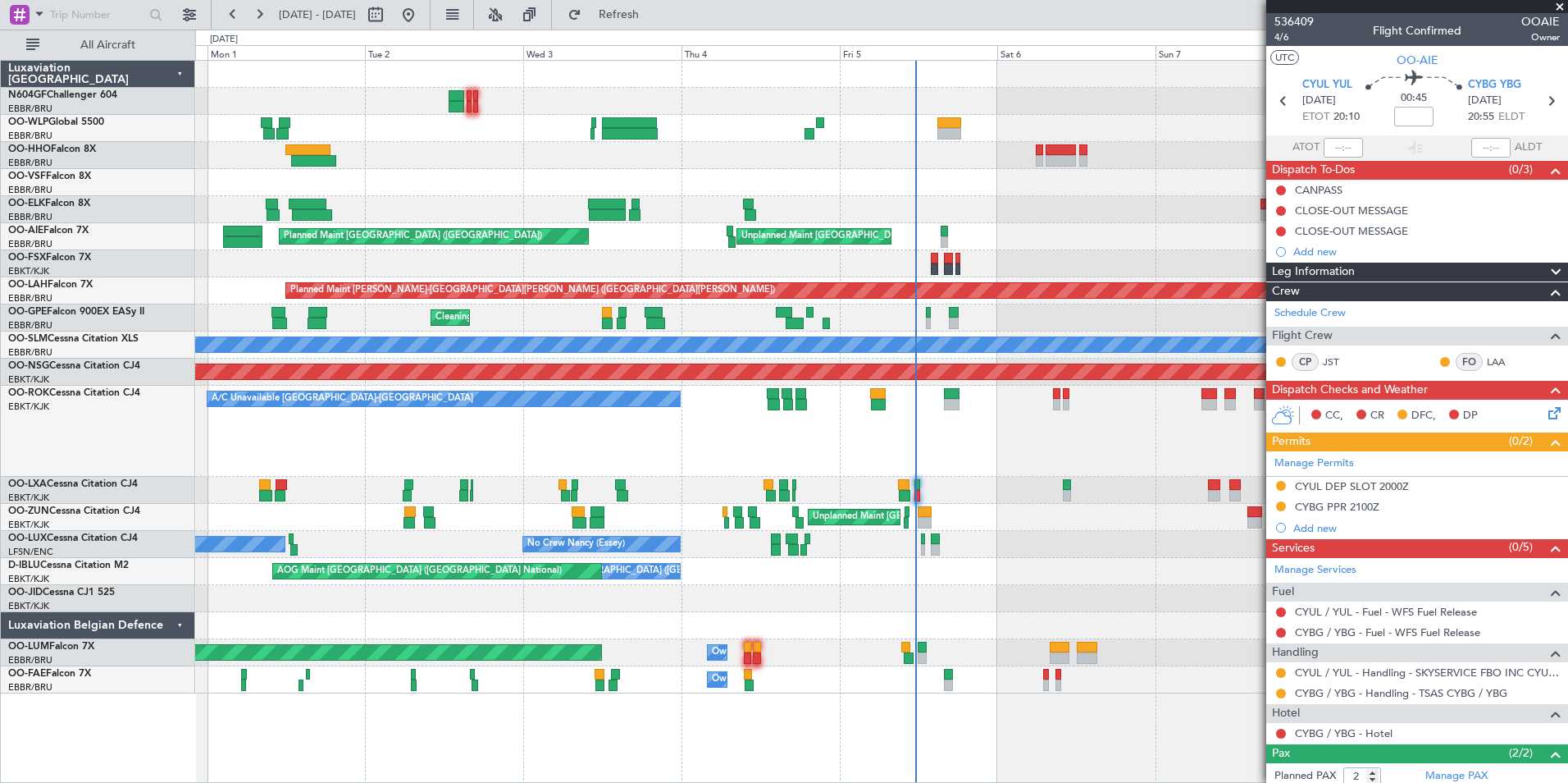
click at [1090, 577] on div "No Crew [GEOGRAPHIC_DATA] ([GEOGRAPHIC_DATA] National) AOG Maint [GEOGRAPHIC_DA…" at bounding box center [881, 571] width 1372 height 27
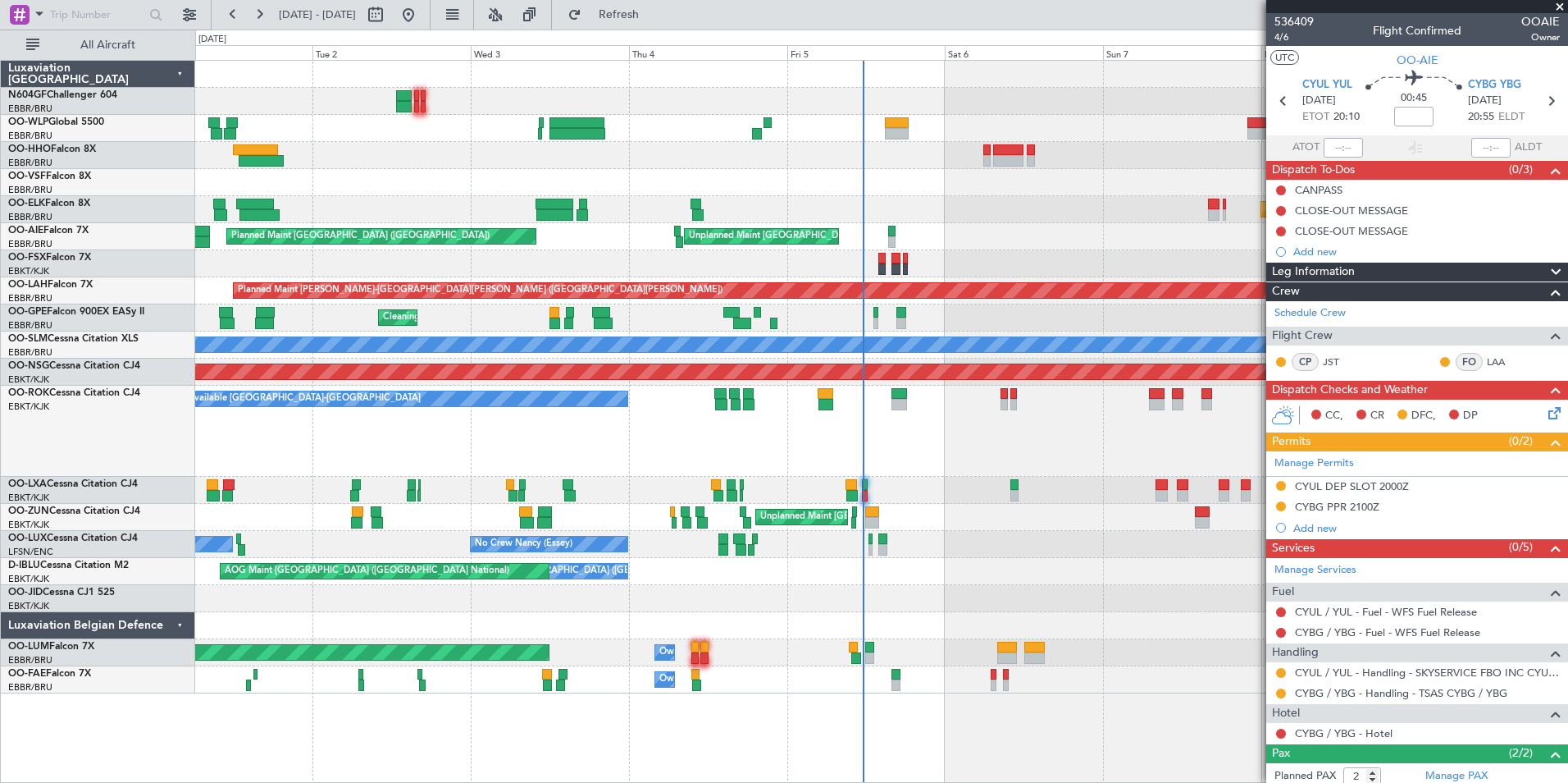
click at [1032, 575] on div "No Crew [GEOGRAPHIC_DATA] ([GEOGRAPHIC_DATA] National) AOG Maint [GEOGRAPHIC_DA…" at bounding box center [881, 571] width 1372 height 27
click at [848, 167] on div at bounding box center [881, 155] width 1372 height 27
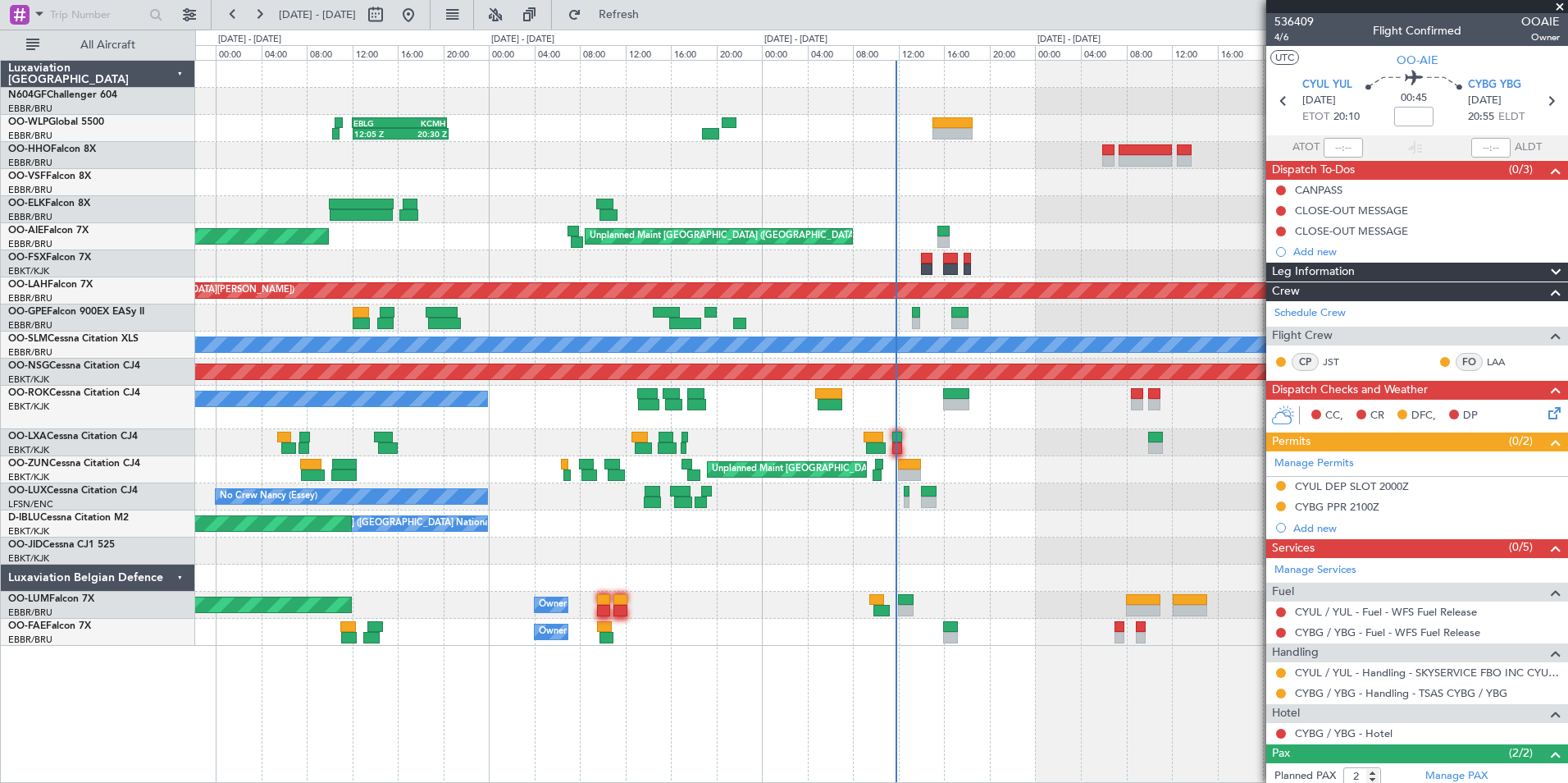
click at [1058, 205] on div "Planned Maint Kortrijk-[GEOGRAPHIC_DATA]" at bounding box center [881, 209] width 1372 height 27
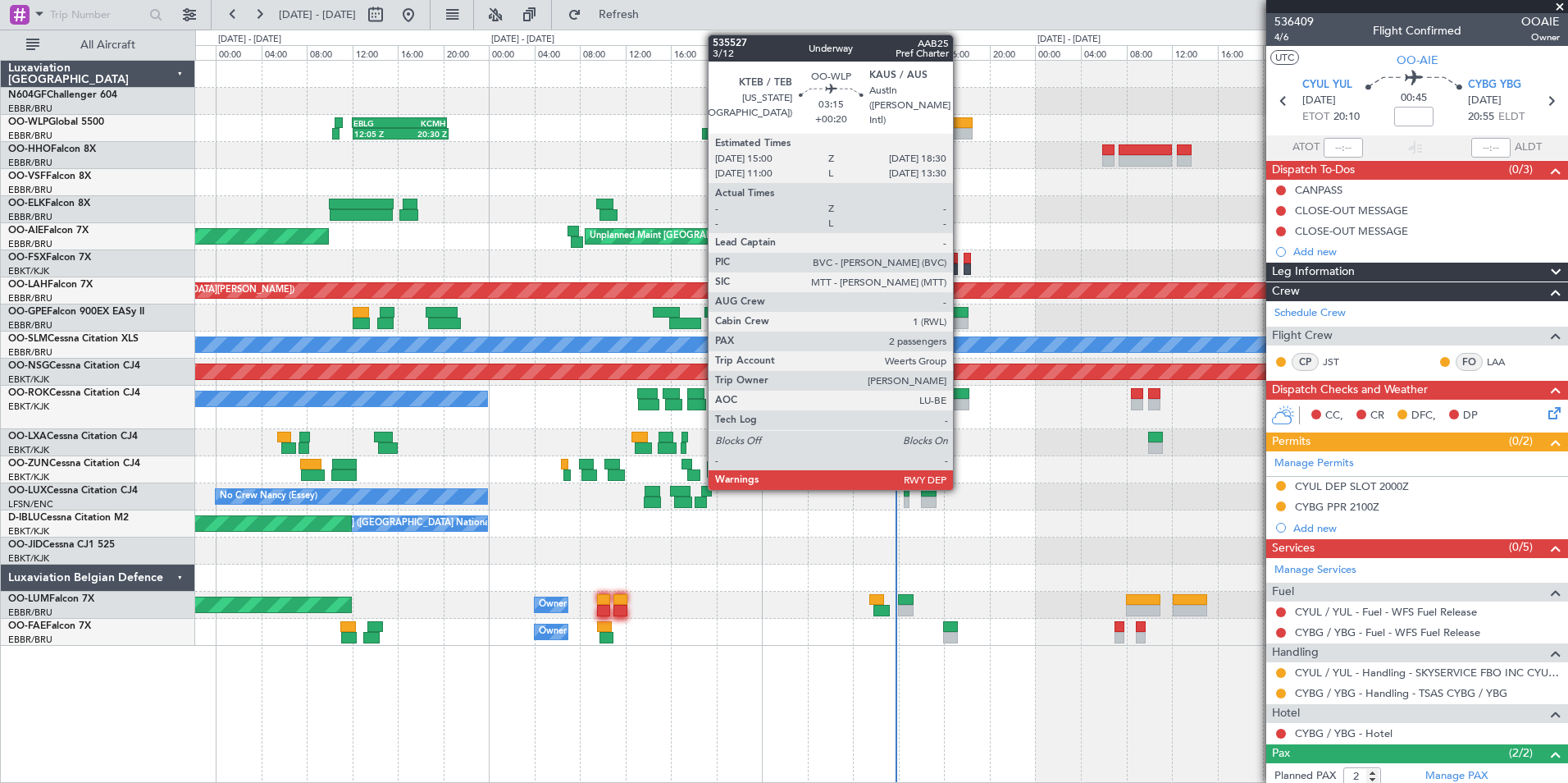
click at [961, 131] on div at bounding box center [952, 134] width 40 height 11
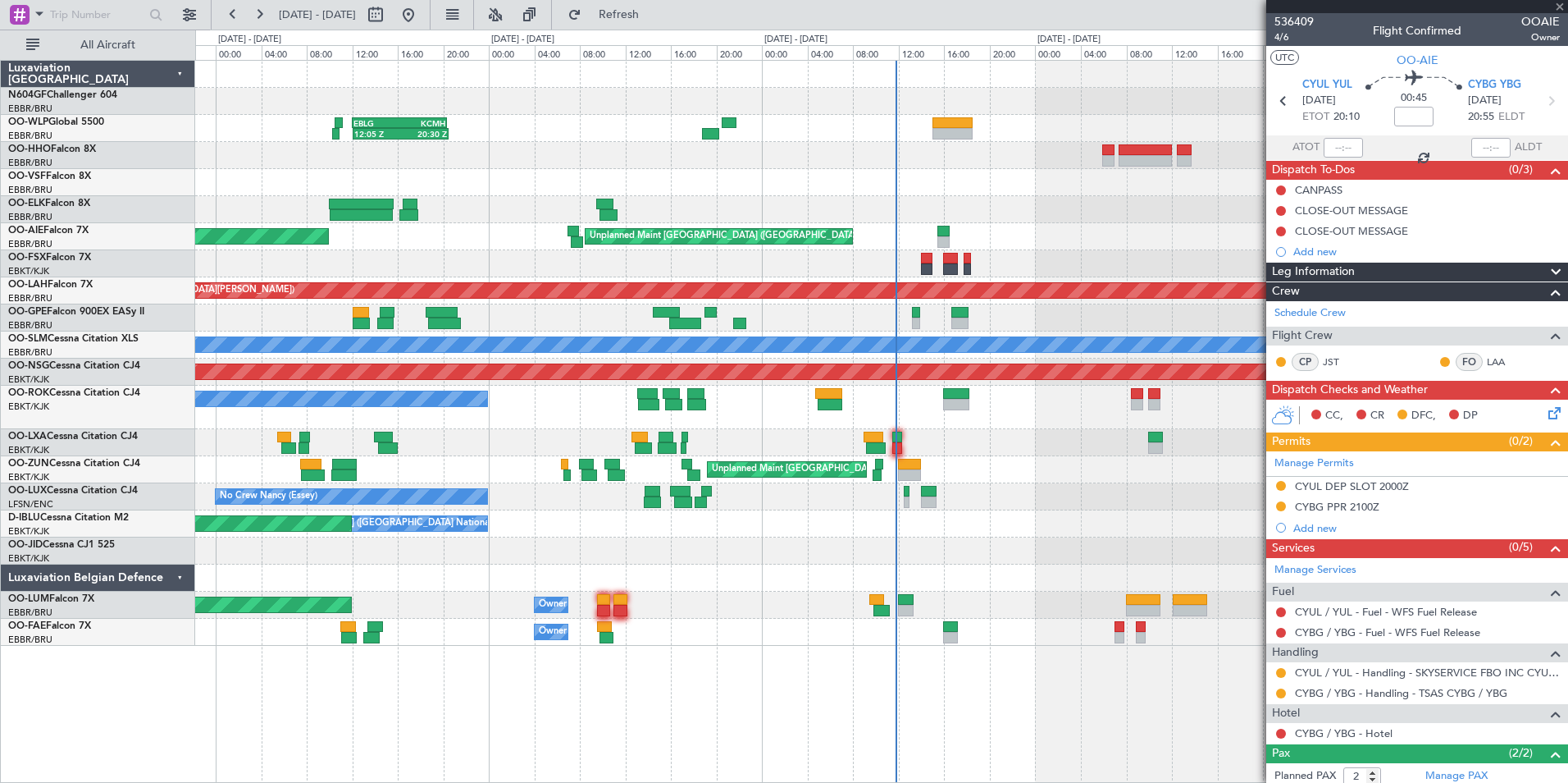
type input "+00:20"
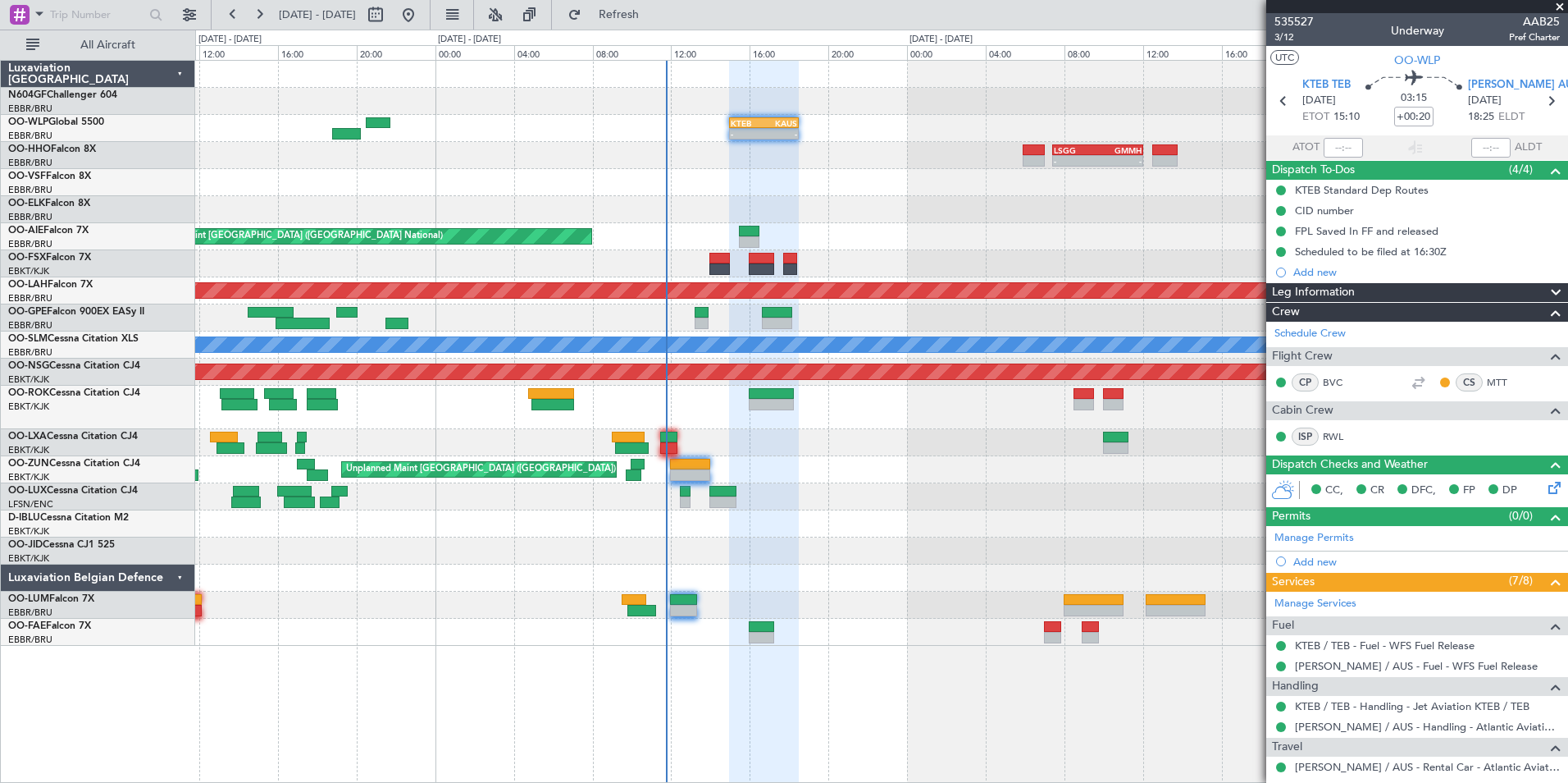
click at [836, 201] on div "Planned Maint Kortrijk-[GEOGRAPHIC_DATA]" at bounding box center [881, 209] width 1372 height 27
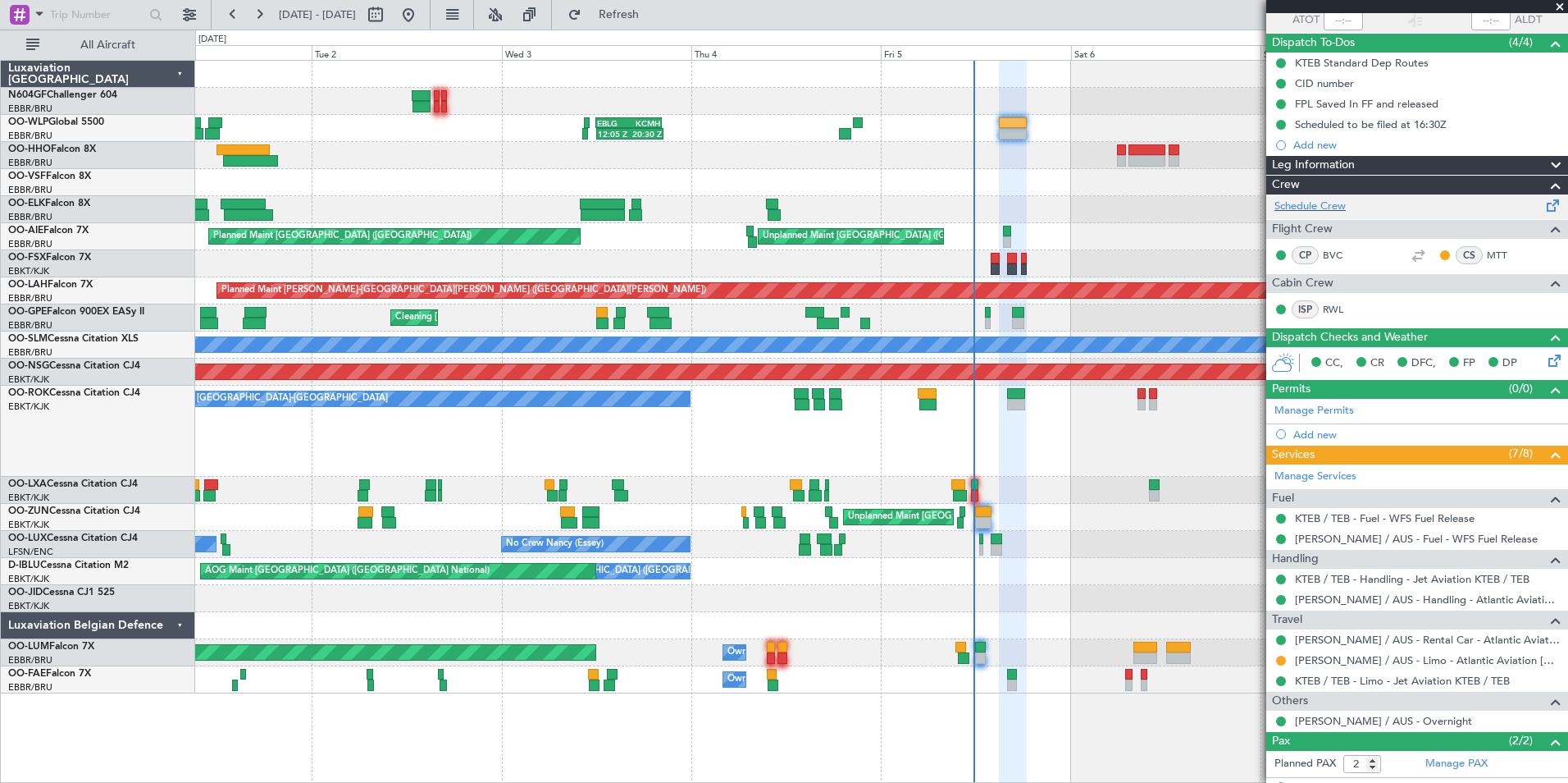
scroll to position [195, 0]
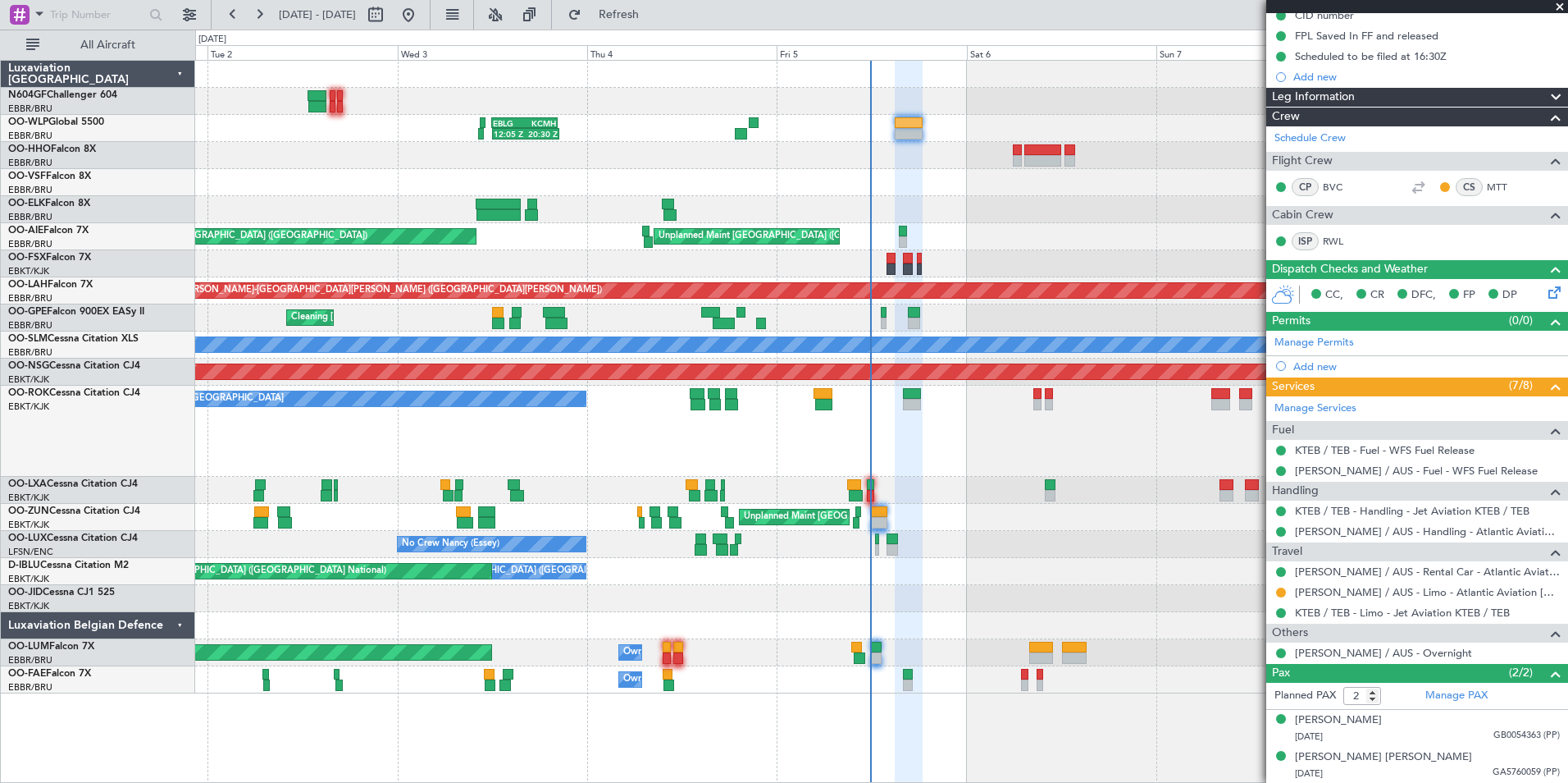
click at [1008, 499] on div "Planned Maint [GEOGRAPHIC_DATA] ([GEOGRAPHIC_DATA] National)" at bounding box center [881, 490] width 1372 height 27
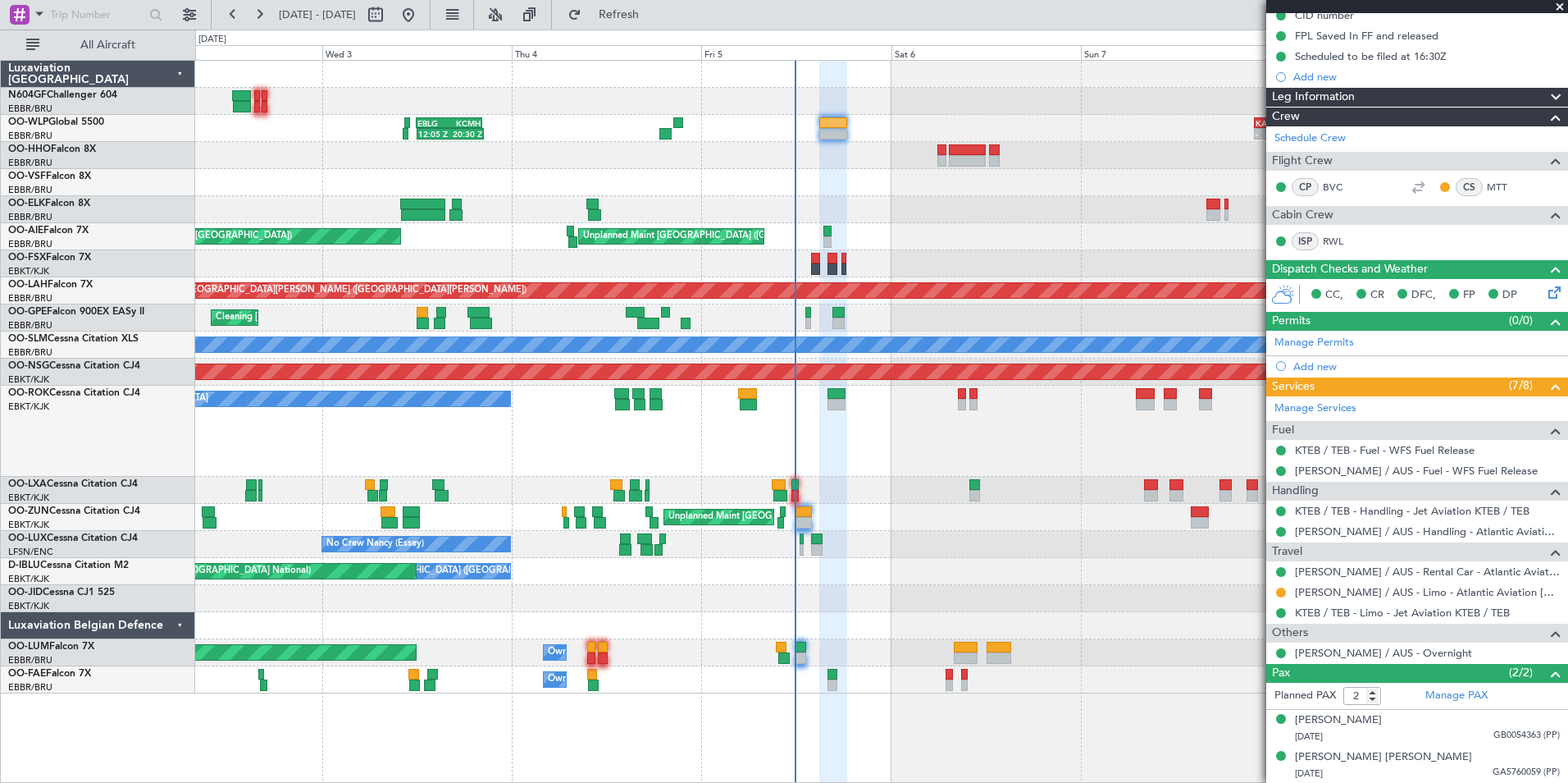
click at [909, 467] on div "A/C Unavailable [GEOGRAPHIC_DATA]-[GEOGRAPHIC_DATA]" at bounding box center [881, 431] width 1372 height 91
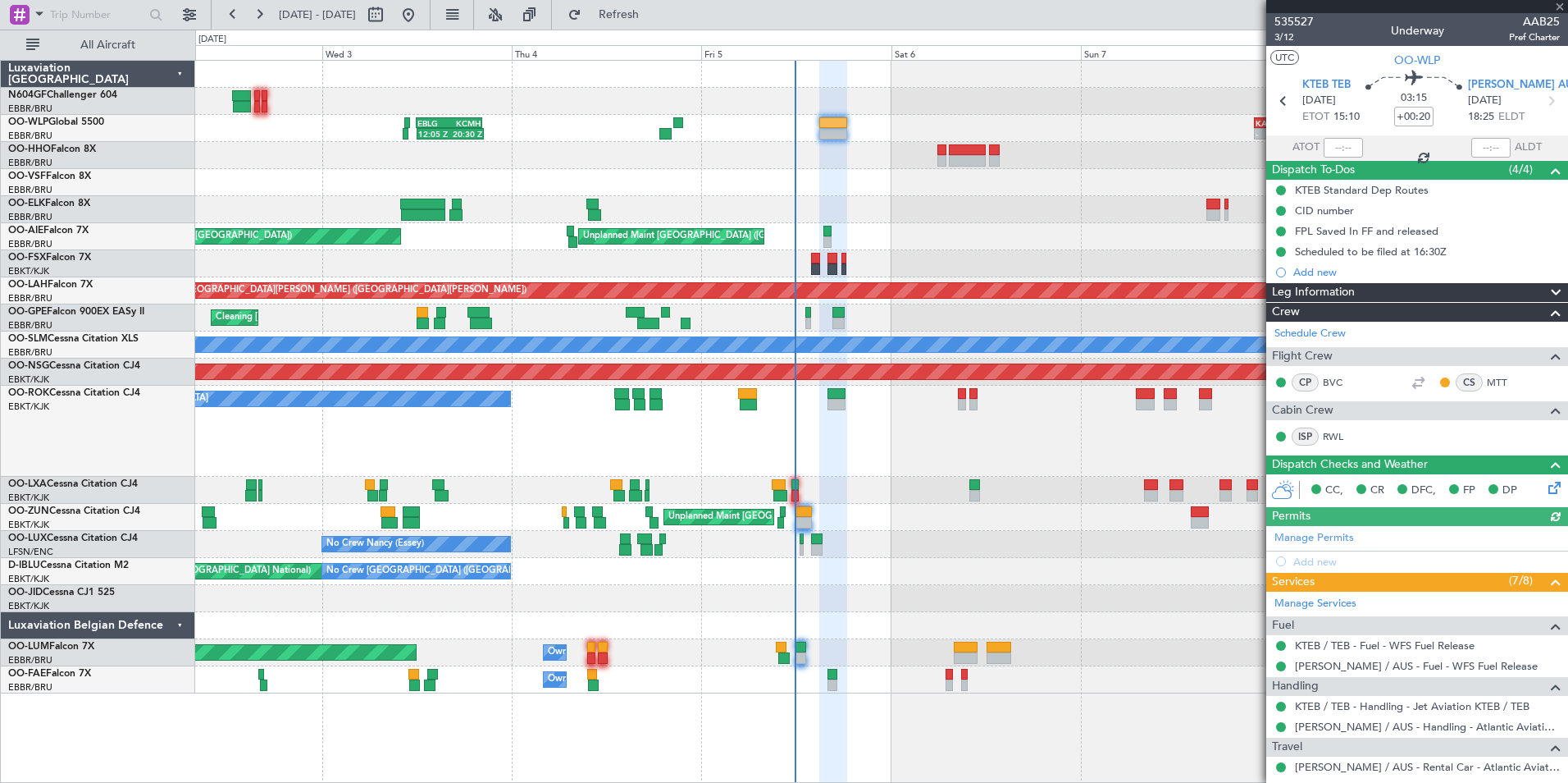
scroll to position [195, 0]
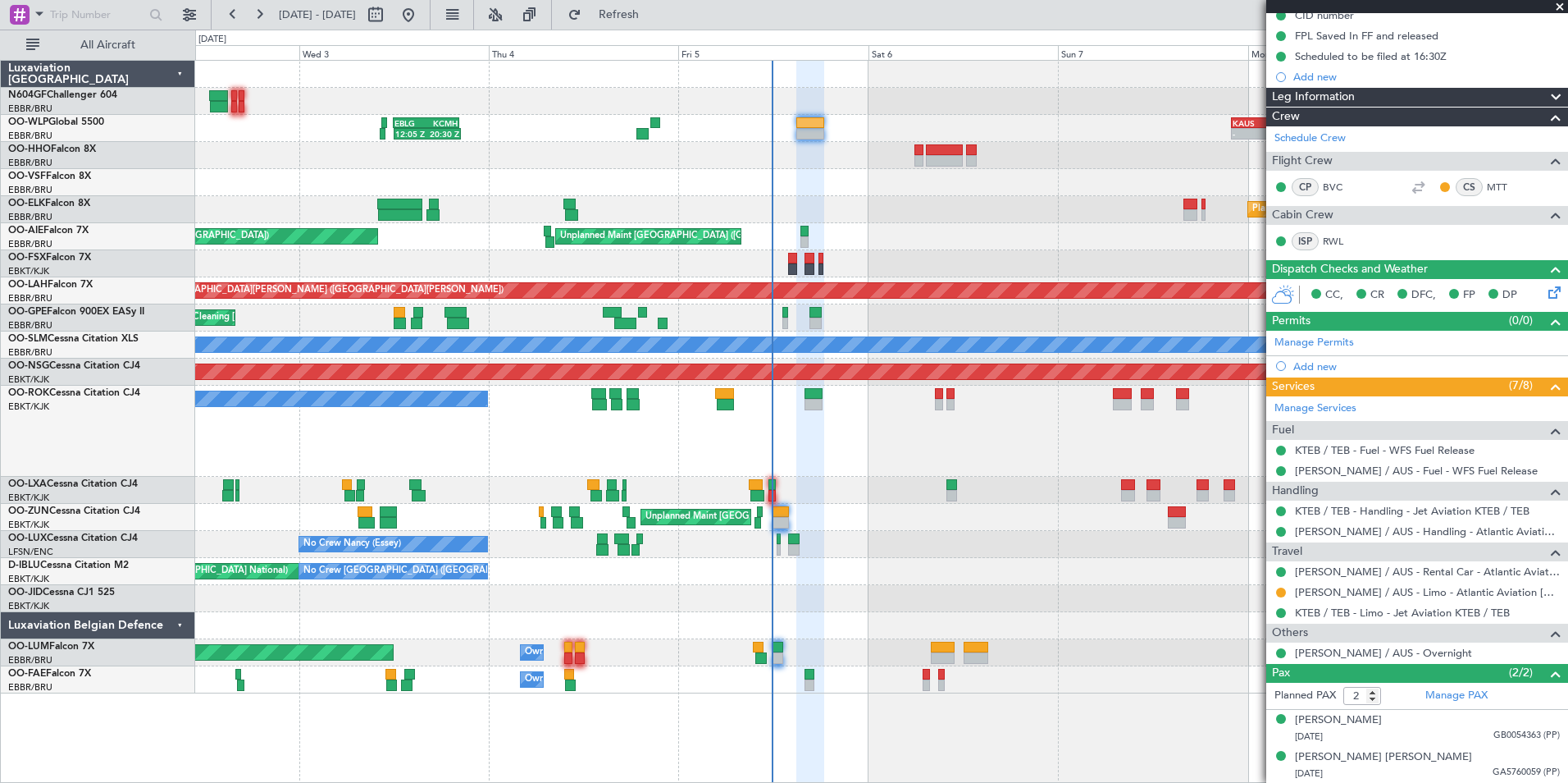
click at [967, 530] on div "Unplanned Maint [GEOGRAPHIC_DATA] ([GEOGRAPHIC_DATA])" at bounding box center [881, 517] width 1372 height 27
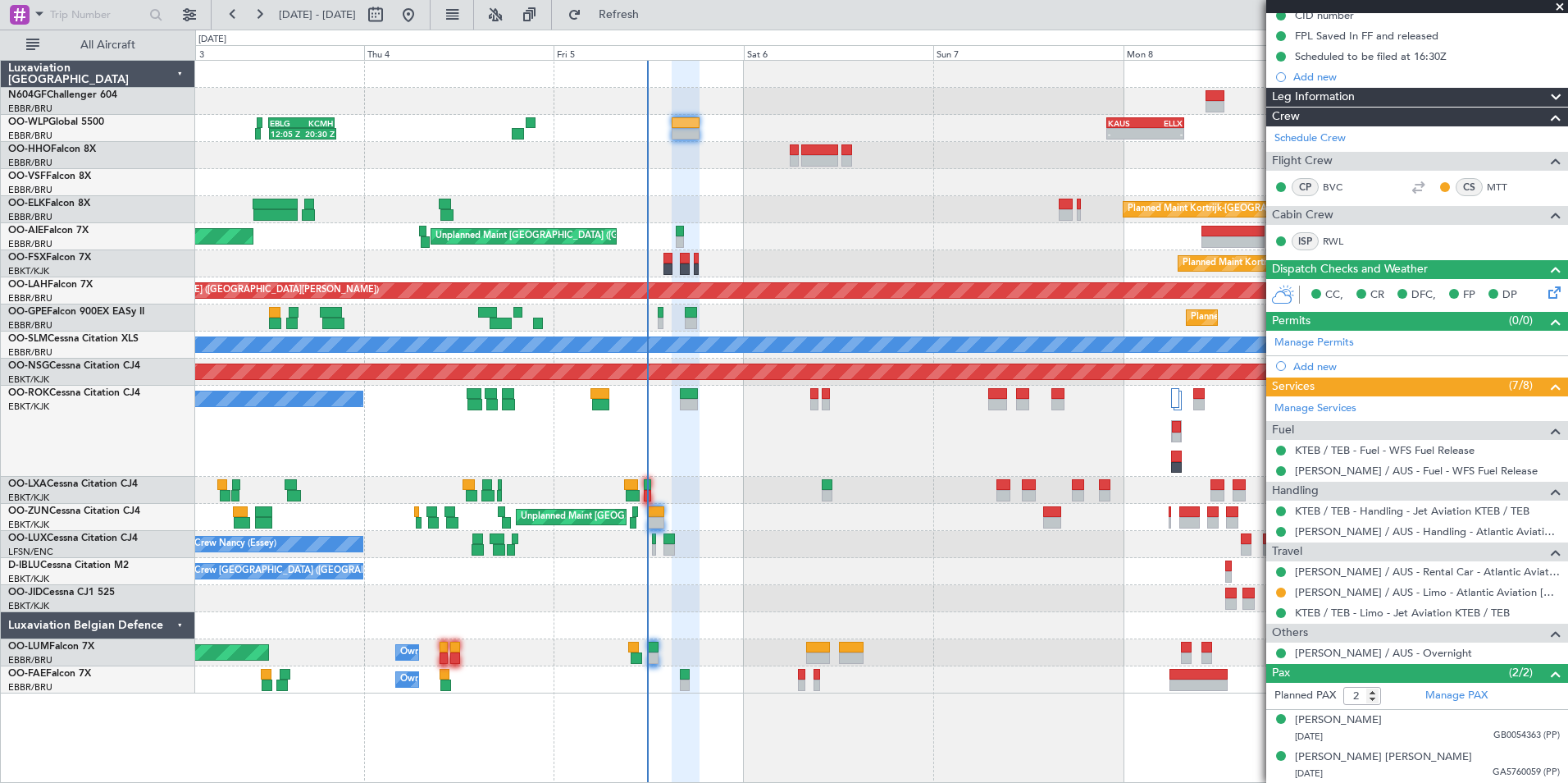
click at [819, 472] on div "Planned Maint Milan (Linate) 12:05 Z 20:30 Z EBLG 12:00 Z KCMH 20:20 Z - - [PER…" at bounding box center [881, 377] width 1372 height 633
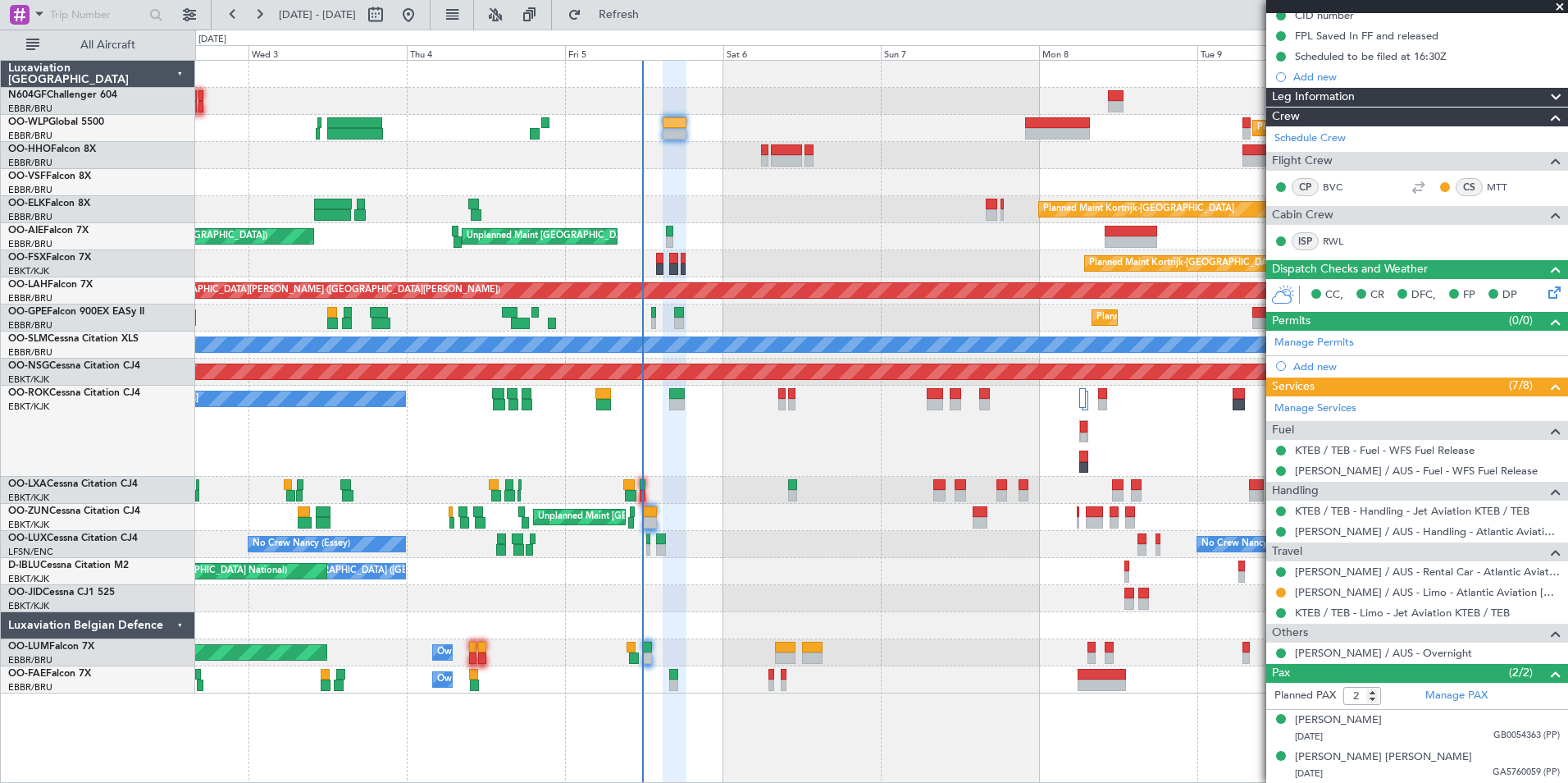
click at [703, 317] on div "Planned Maint [GEOGRAPHIC_DATA] ([GEOGRAPHIC_DATA] National) Cleaning [GEOGRAPH…" at bounding box center [881, 318] width 1372 height 27
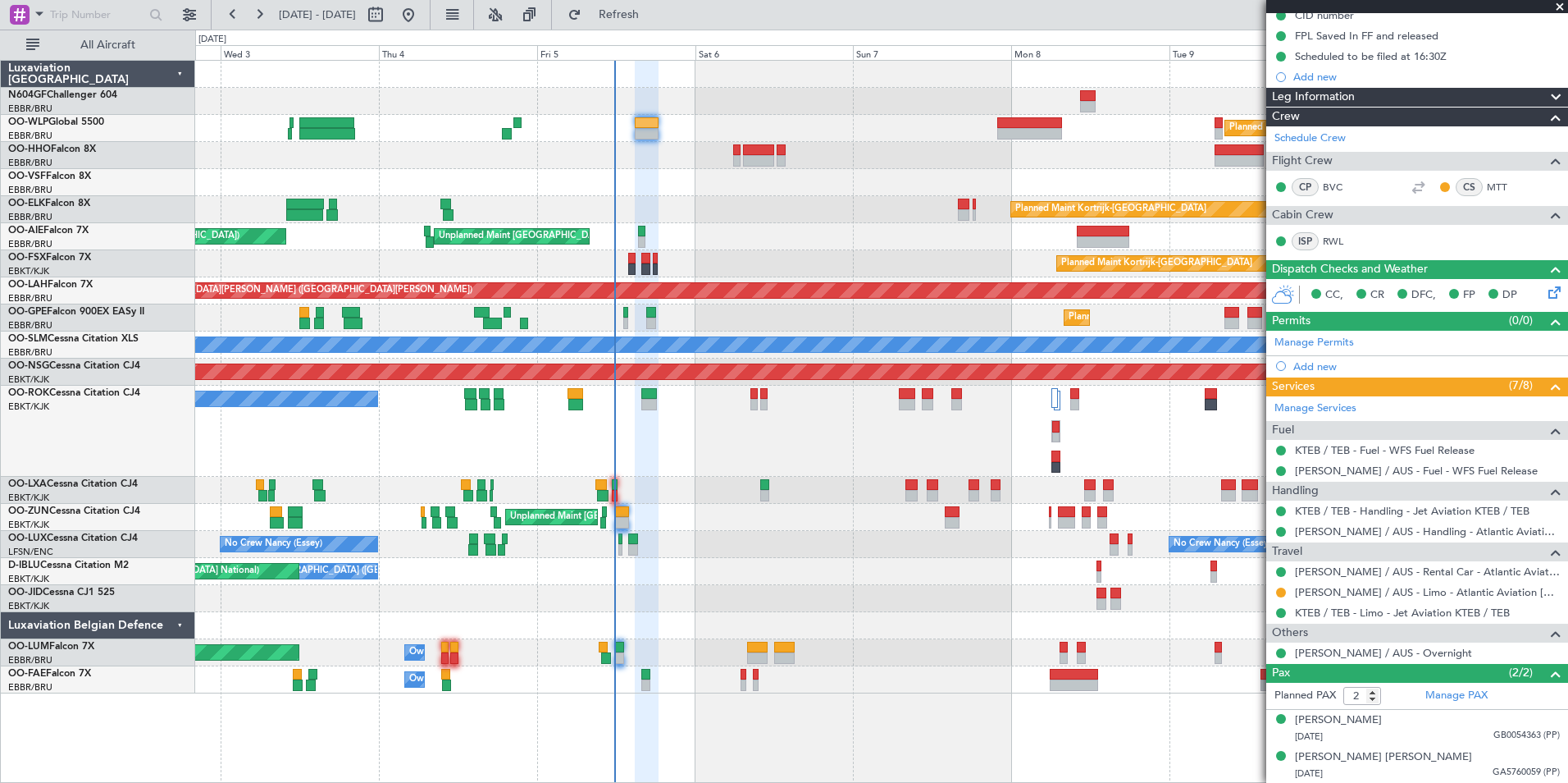
click at [634, 430] on div "A/C Unavailable [GEOGRAPHIC_DATA]-[GEOGRAPHIC_DATA]" at bounding box center [881, 431] width 1372 height 91
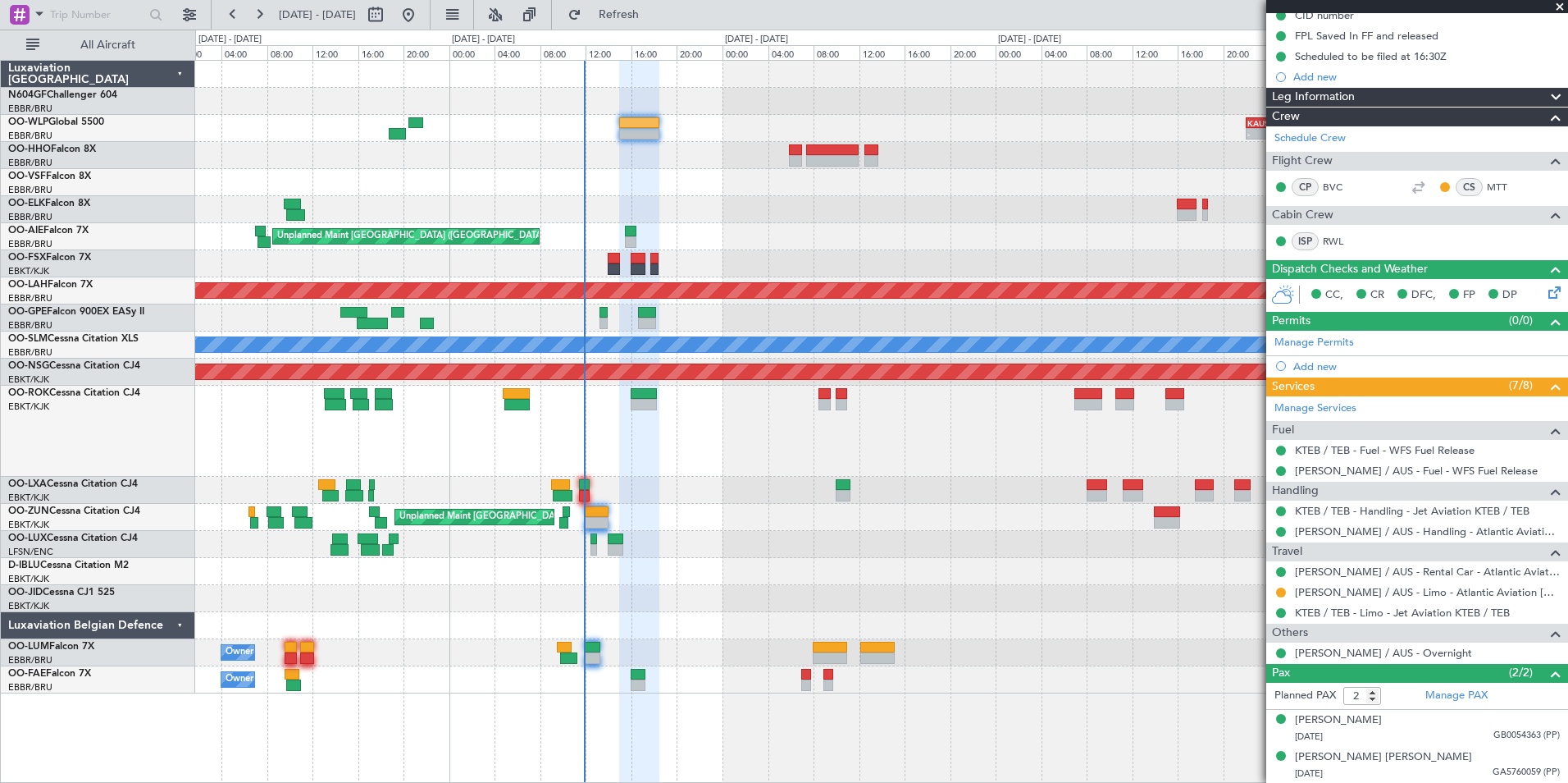
click at [601, 582] on div "No Crew [GEOGRAPHIC_DATA] ([GEOGRAPHIC_DATA] National) AOG Maint [GEOGRAPHIC_DA…" at bounding box center [881, 571] width 1372 height 27
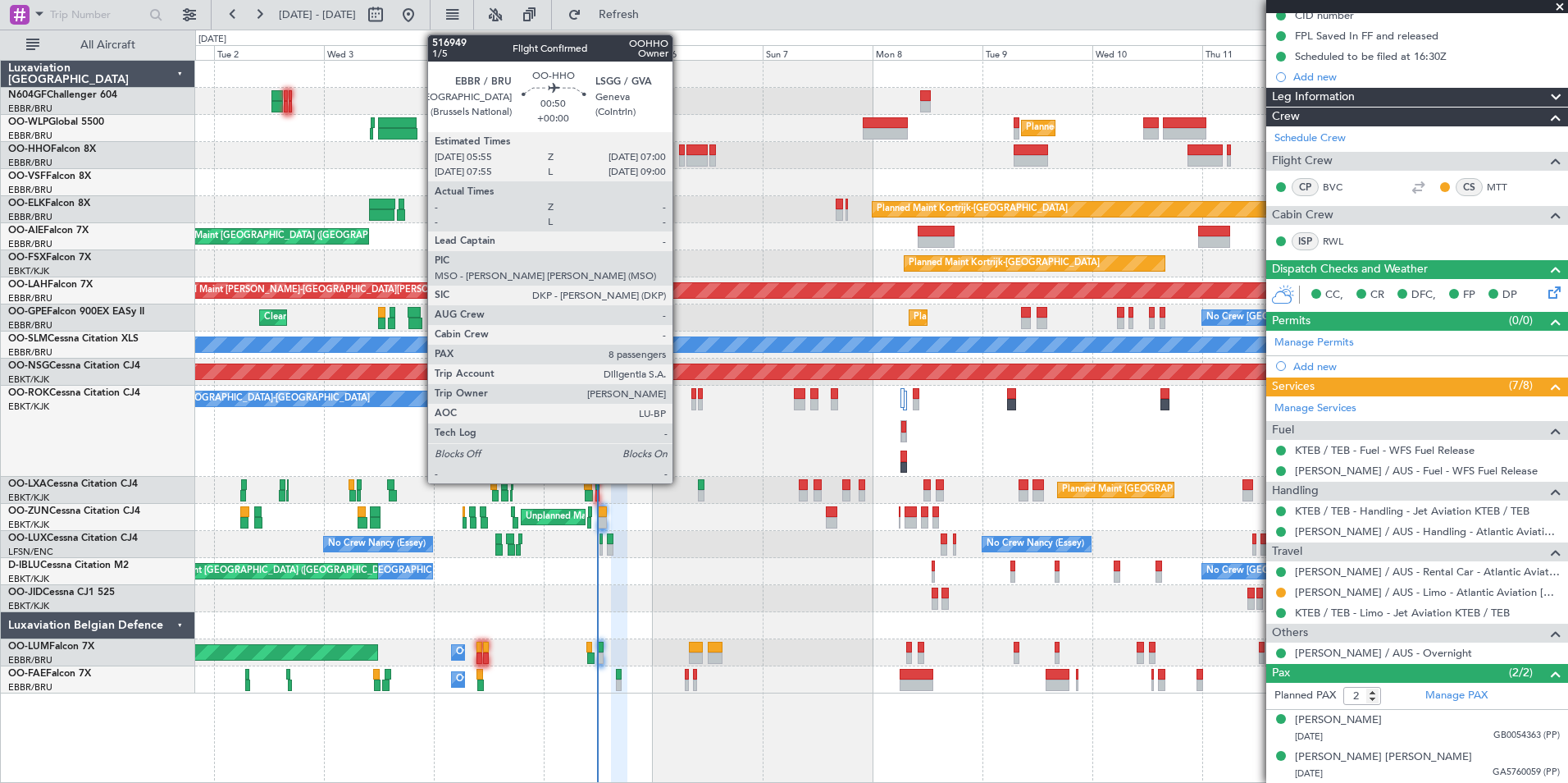
click at [680, 152] on div at bounding box center [682, 150] width 6 height 11
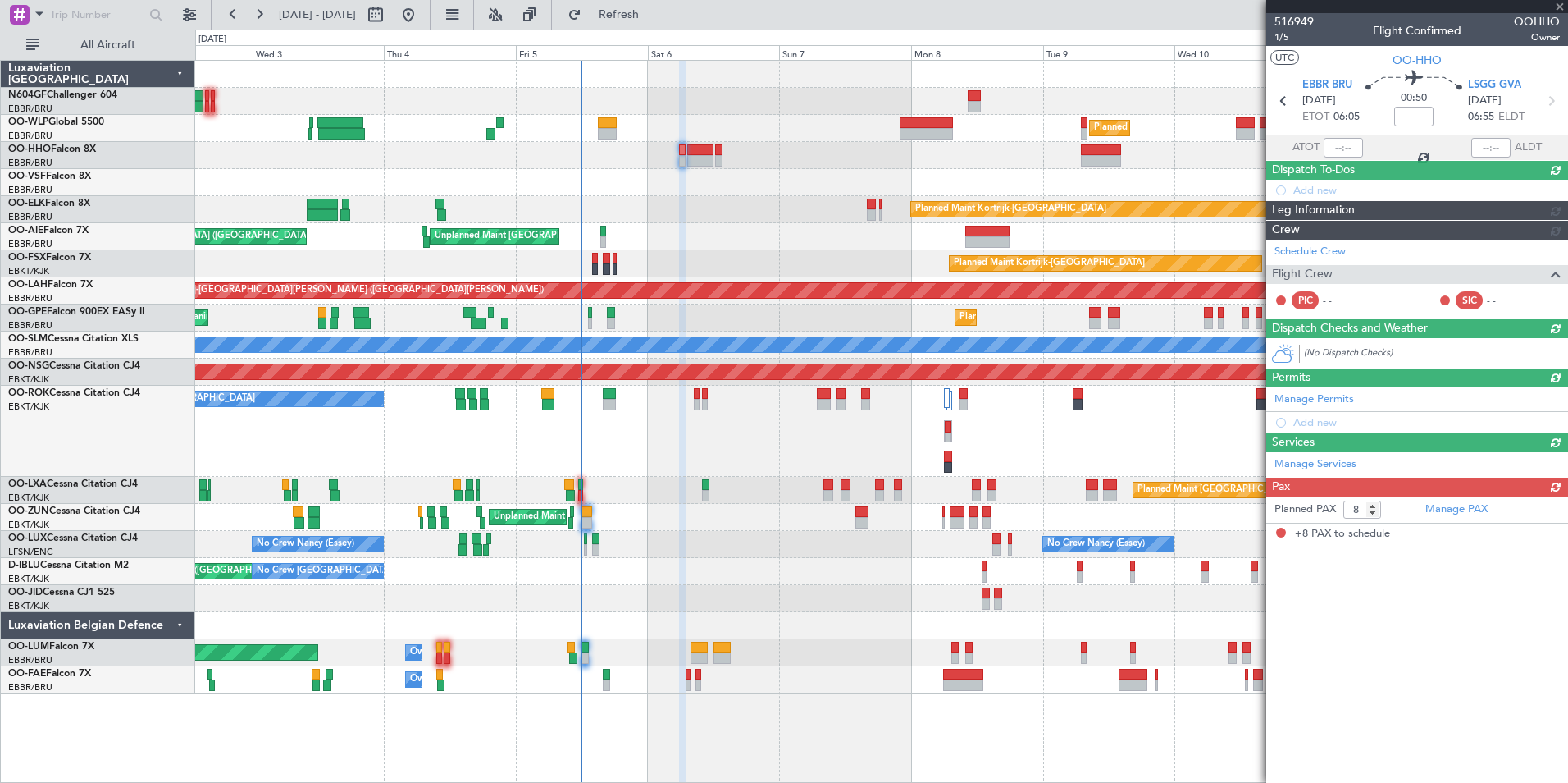
scroll to position [0, 0]
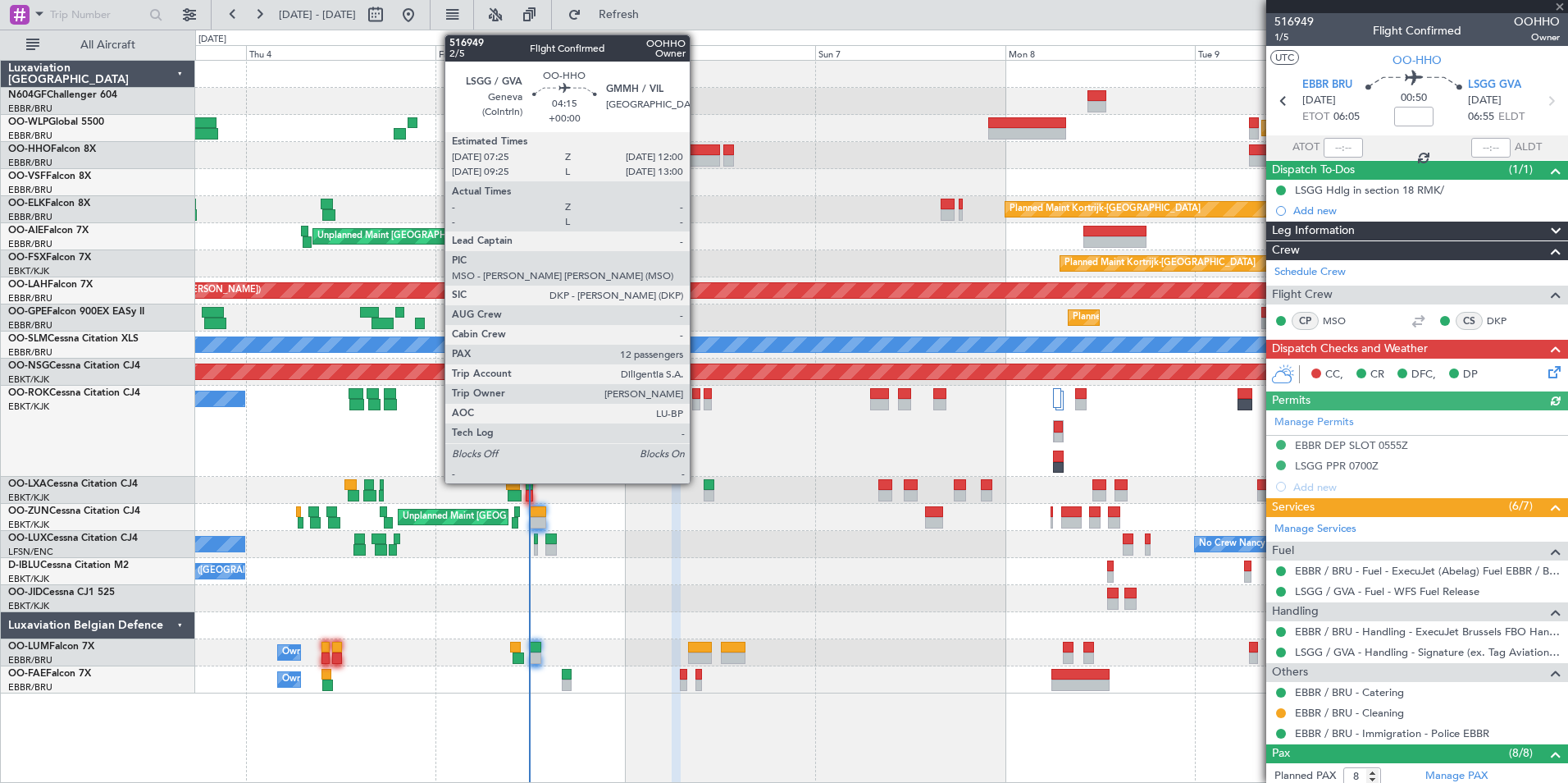
click at [697, 160] on div at bounding box center [702, 161] width 37 height 11
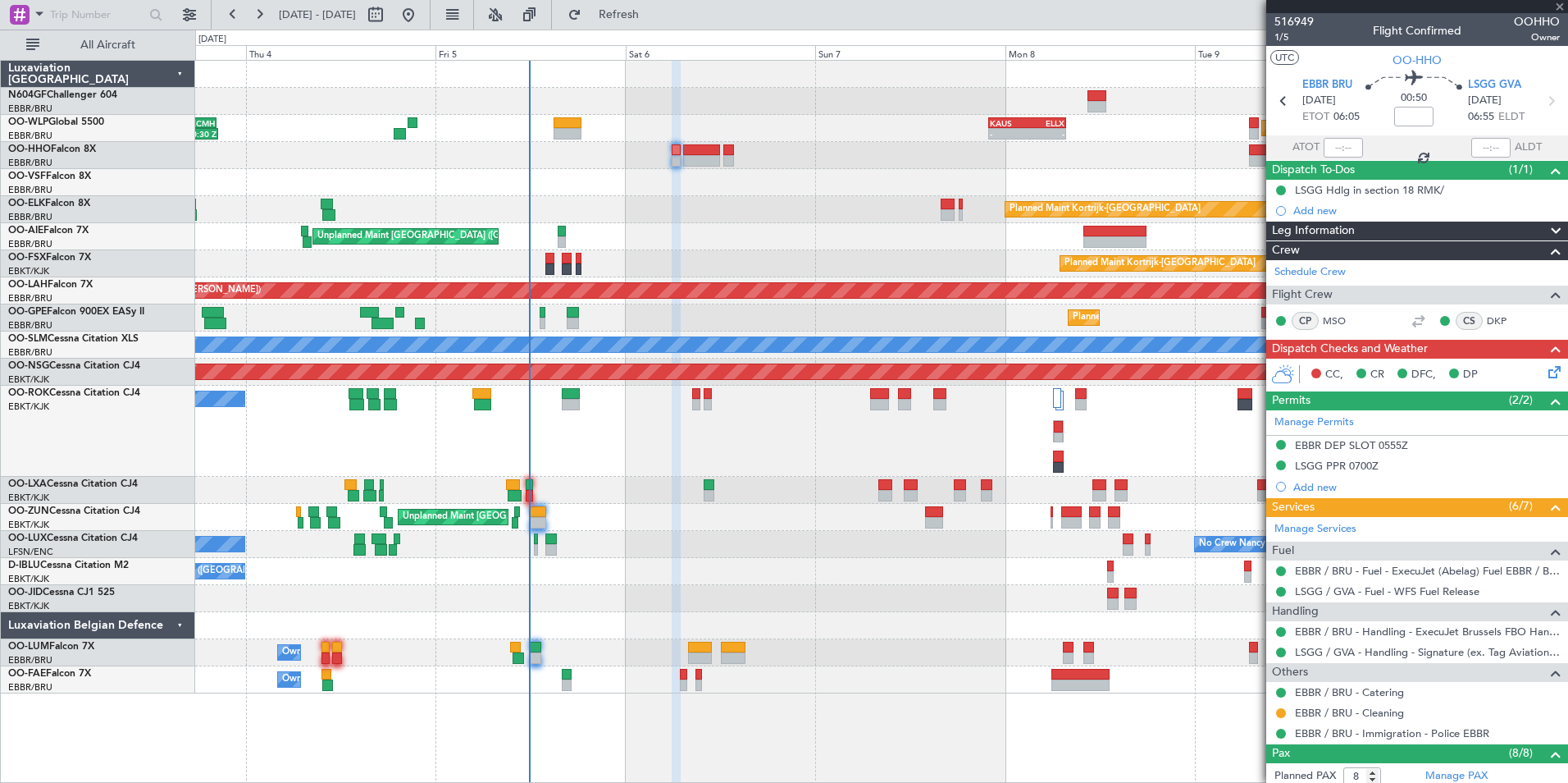
type input "12"
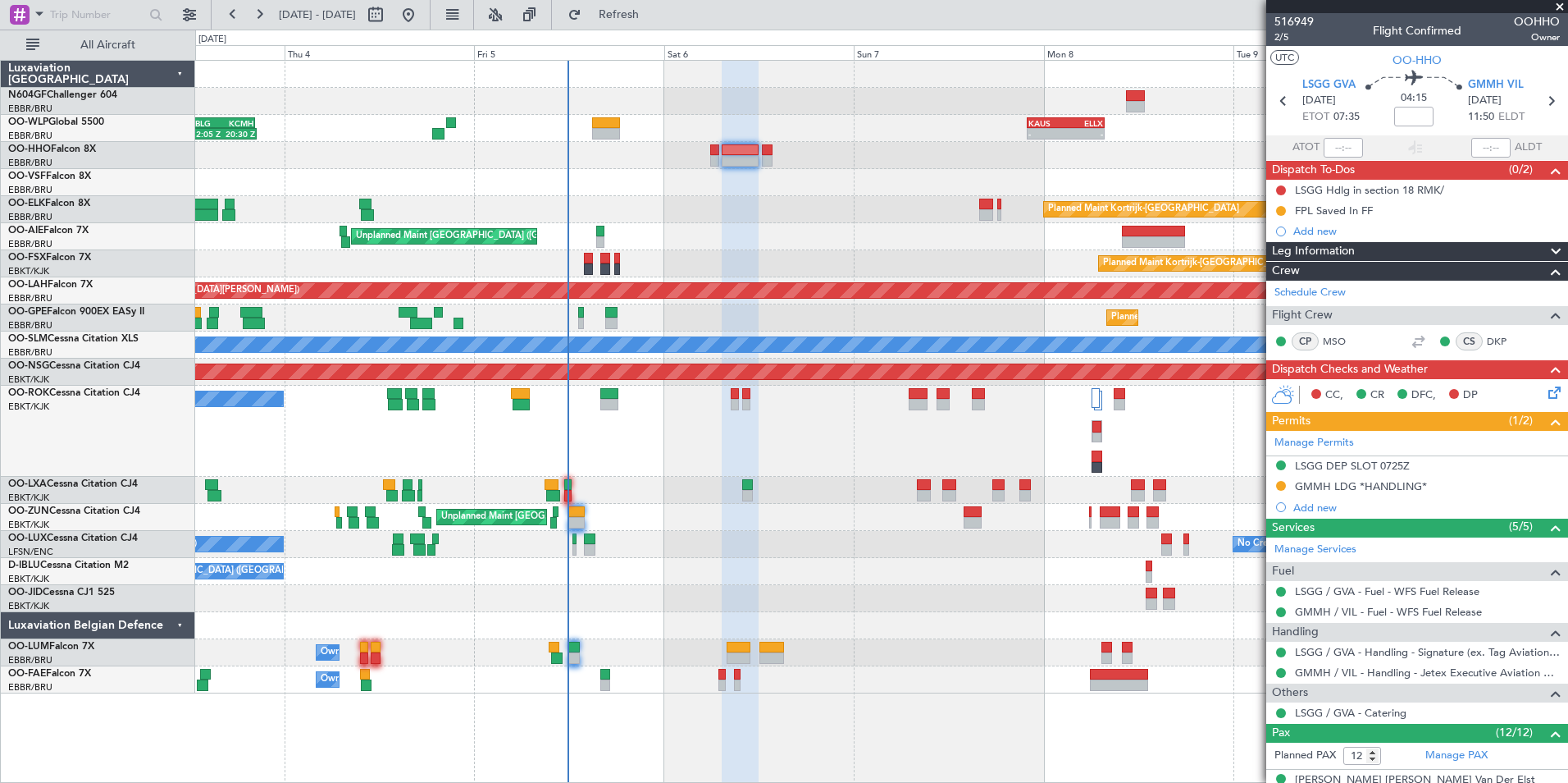
click at [764, 196] on div "Planned Maint Kortrijk-[GEOGRAPHIC_DATA]" at bounding box center [881, 209] width 1372 height 27
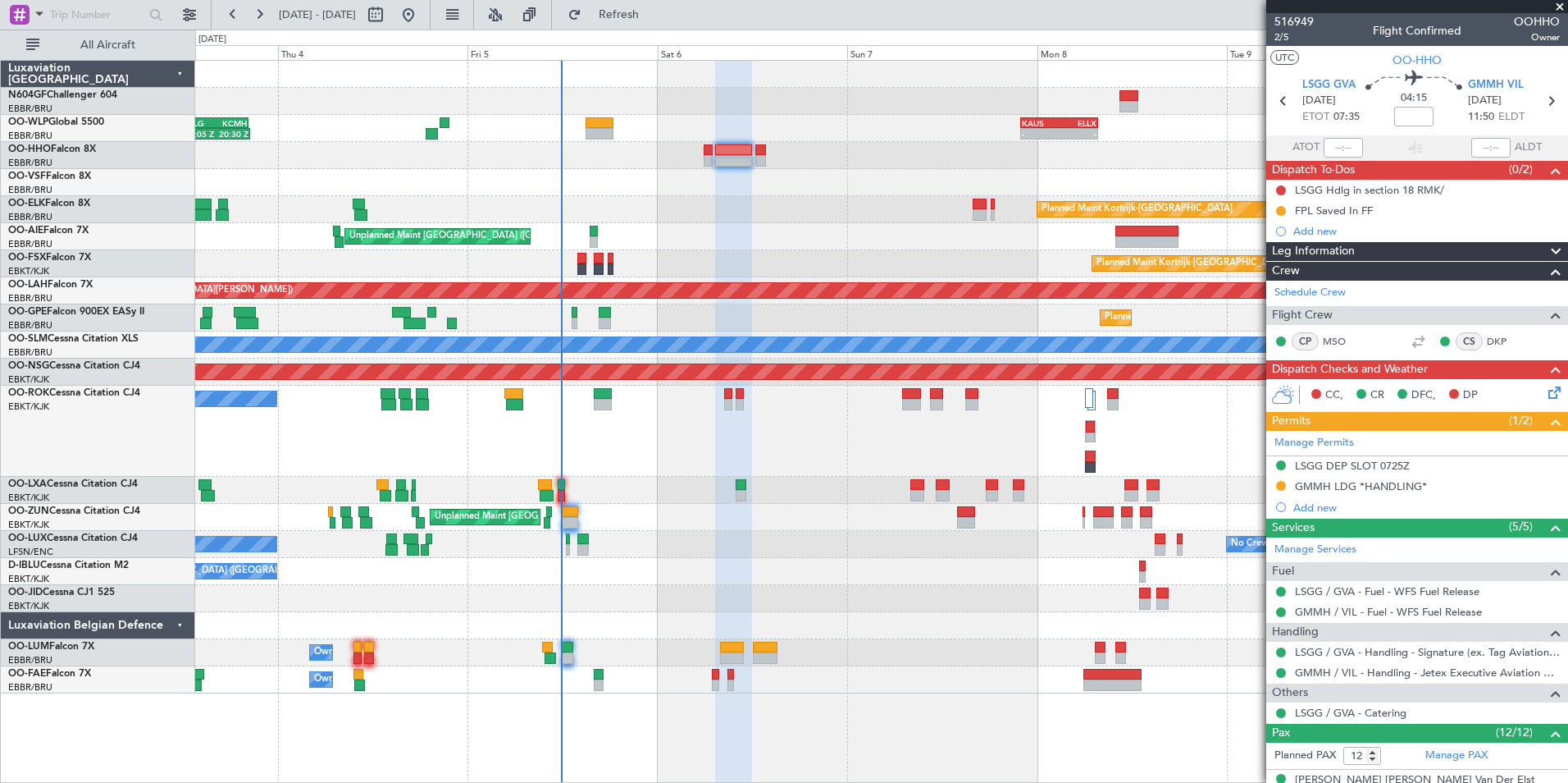
click at [768, 421] on div "A/C Unavailable [GEOGRAPHIC_DATA]-[GEOGRAPHIC_DATA]" at bounding box center [881, 431] width 1372 height 91
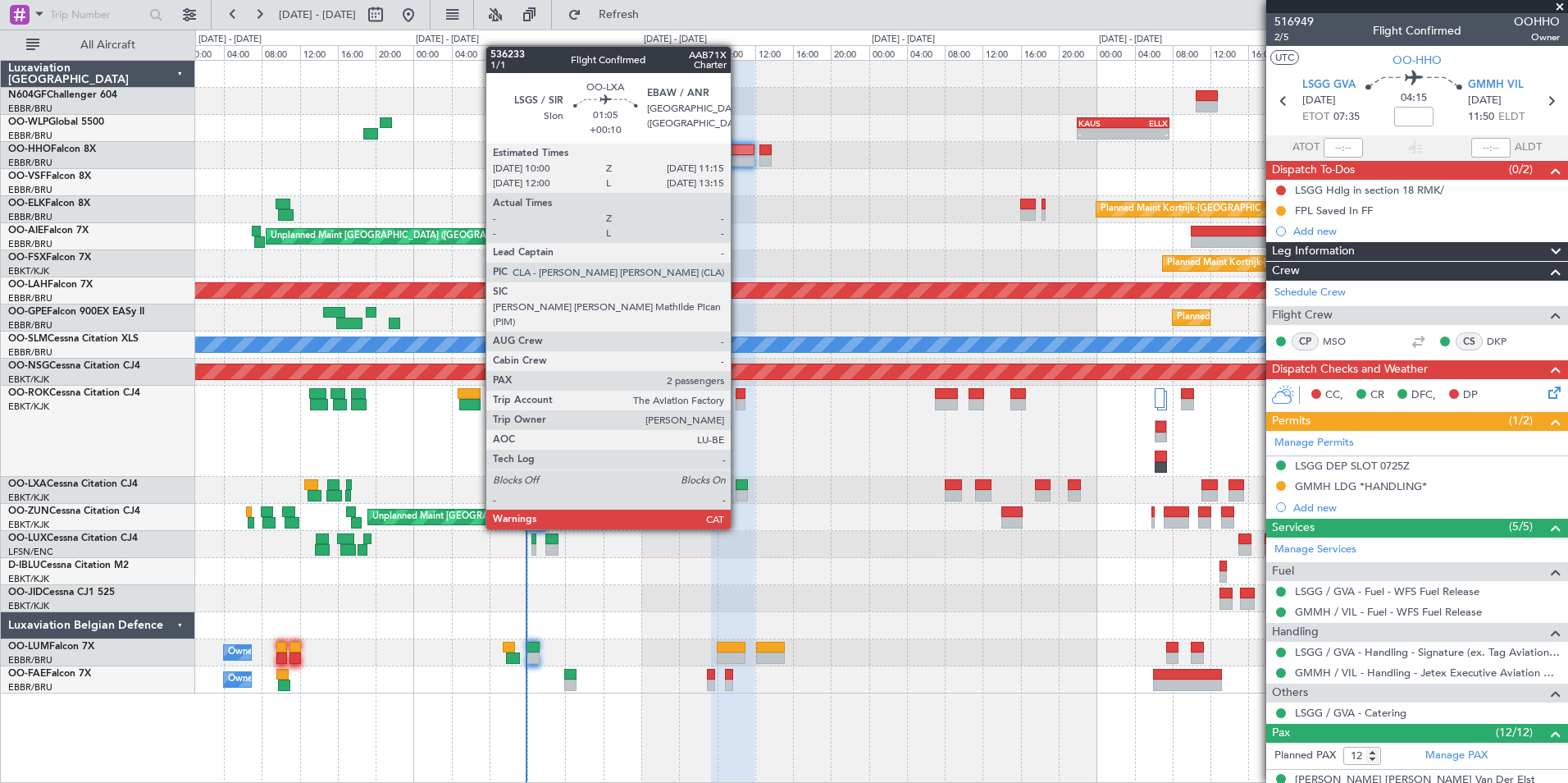
click at [738, 498] on div at bounding box center [741, 496] width 12 height 11
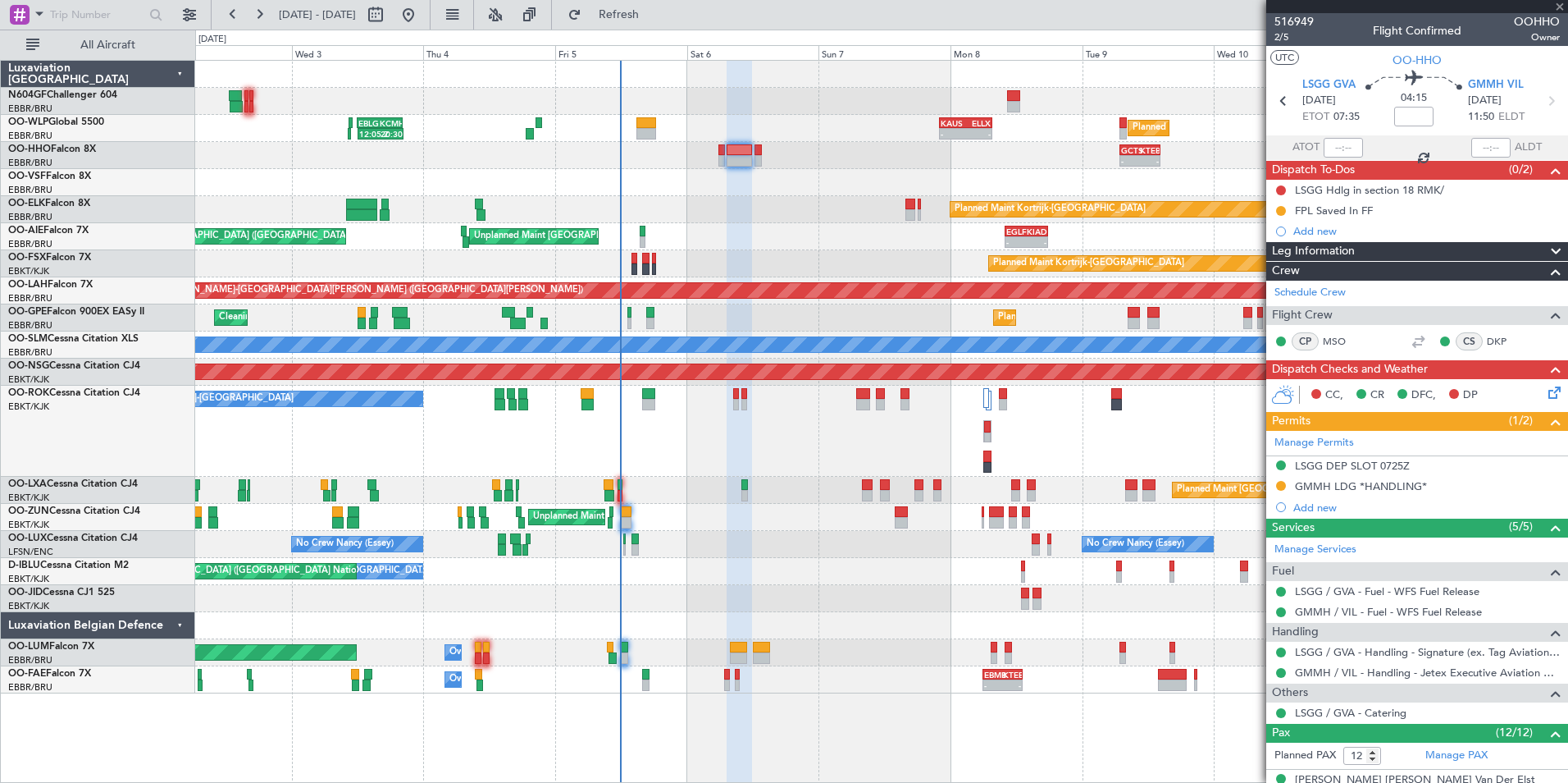
type input "+00:10"
type input "2"
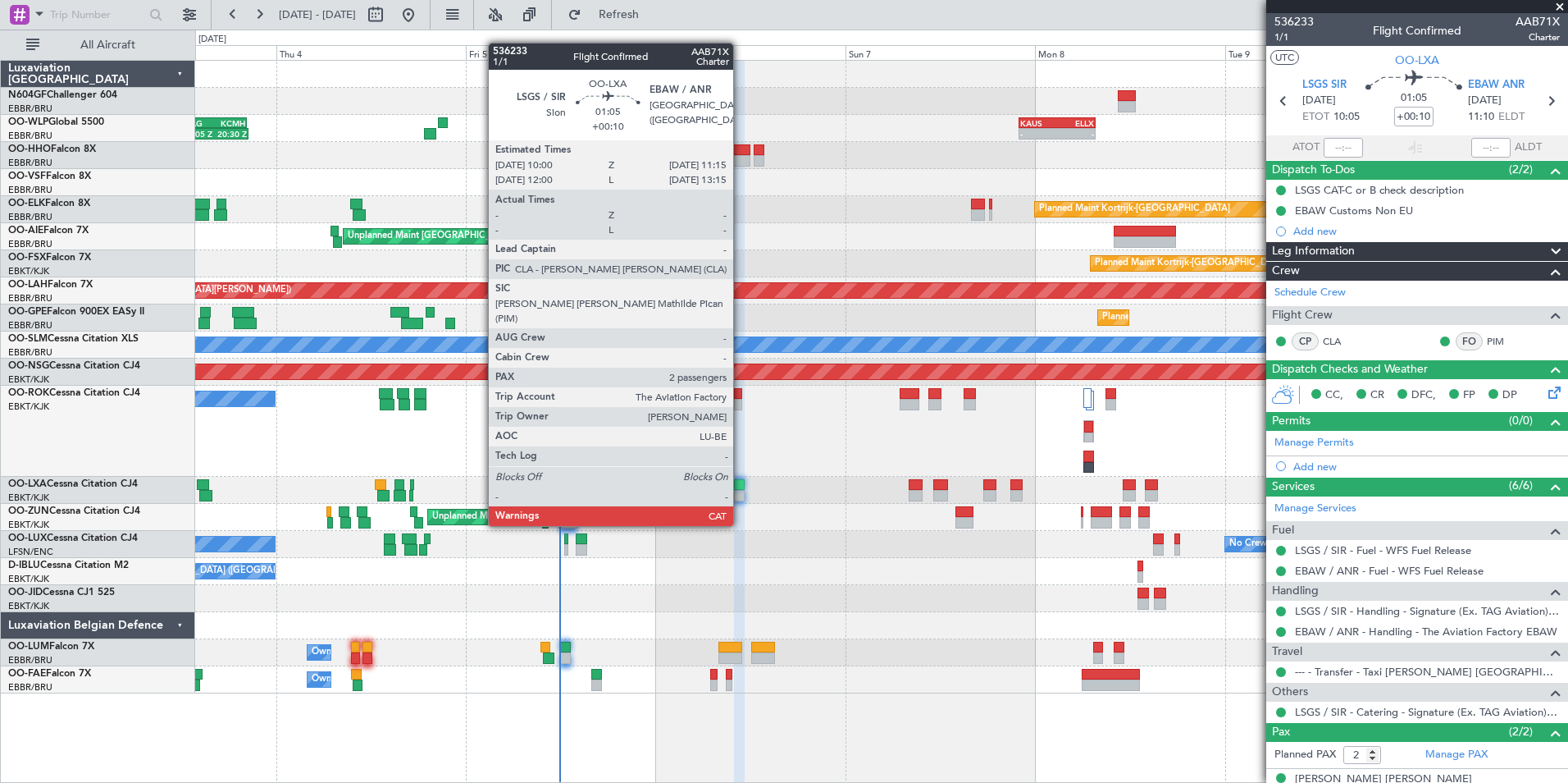
click at [739, 494] on div at bounding box center [739, 496] width 10 height 11
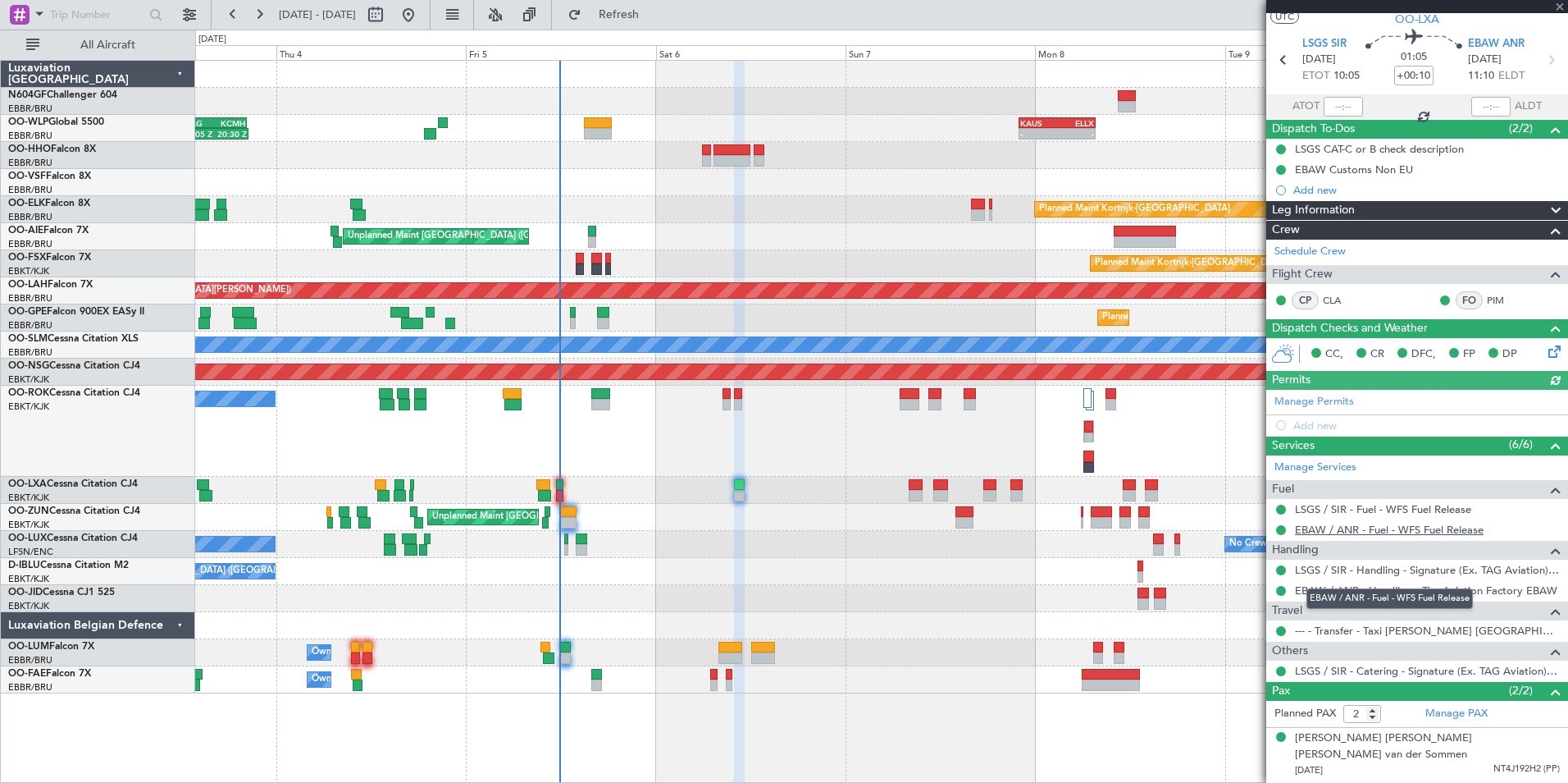
scroll to position [59, 0]
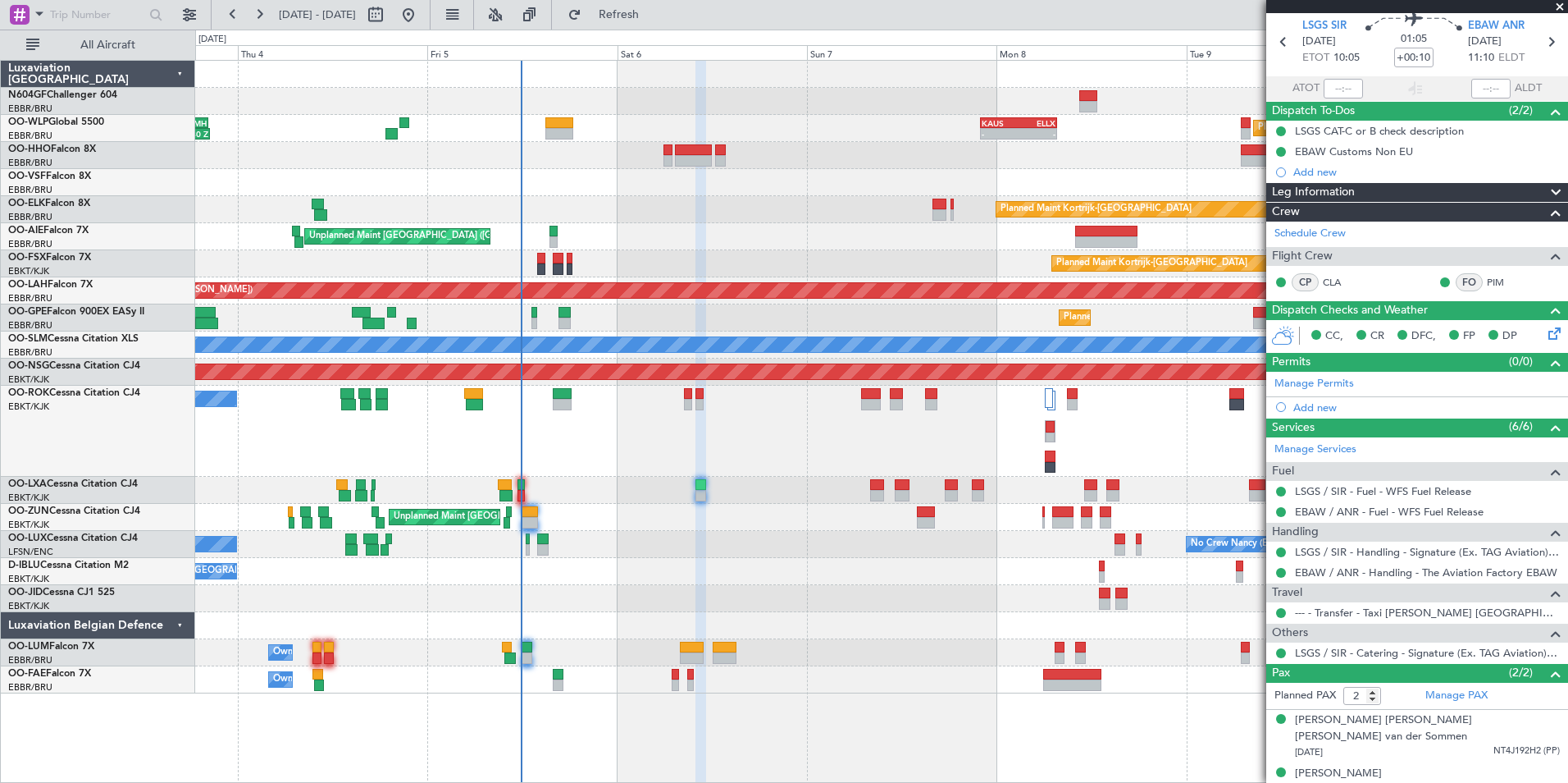
click at [725, 541] on div "No Crew [PERSON_NAME] ([PERSON_NAME]) No Crew [PERSON_NAME] ([PERSON_NAME])" at bounding box center [881, 545] width 1372 height 27
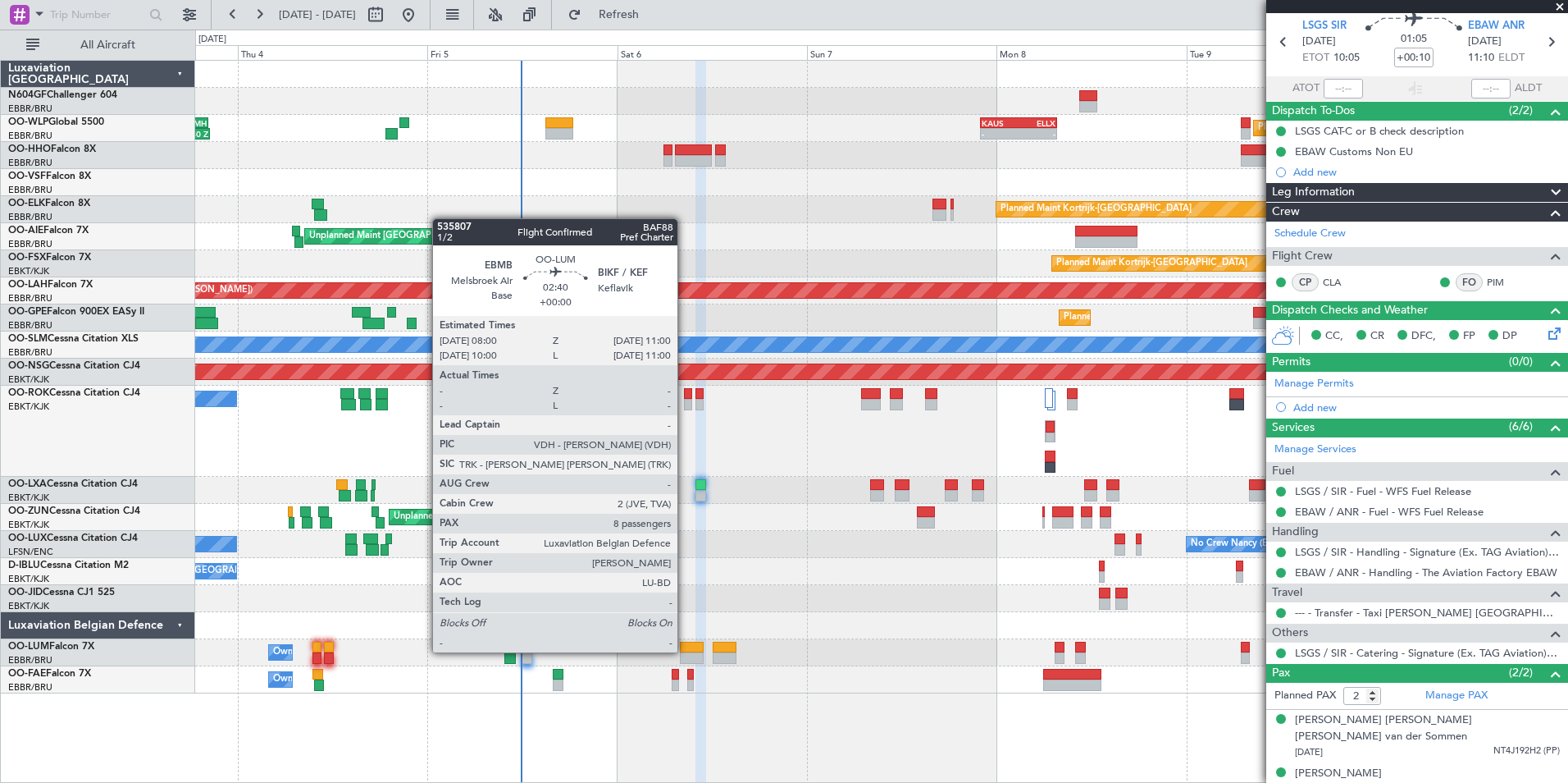
click at [685, 651] on div at bounding box center [691, 647] width 24 height 11
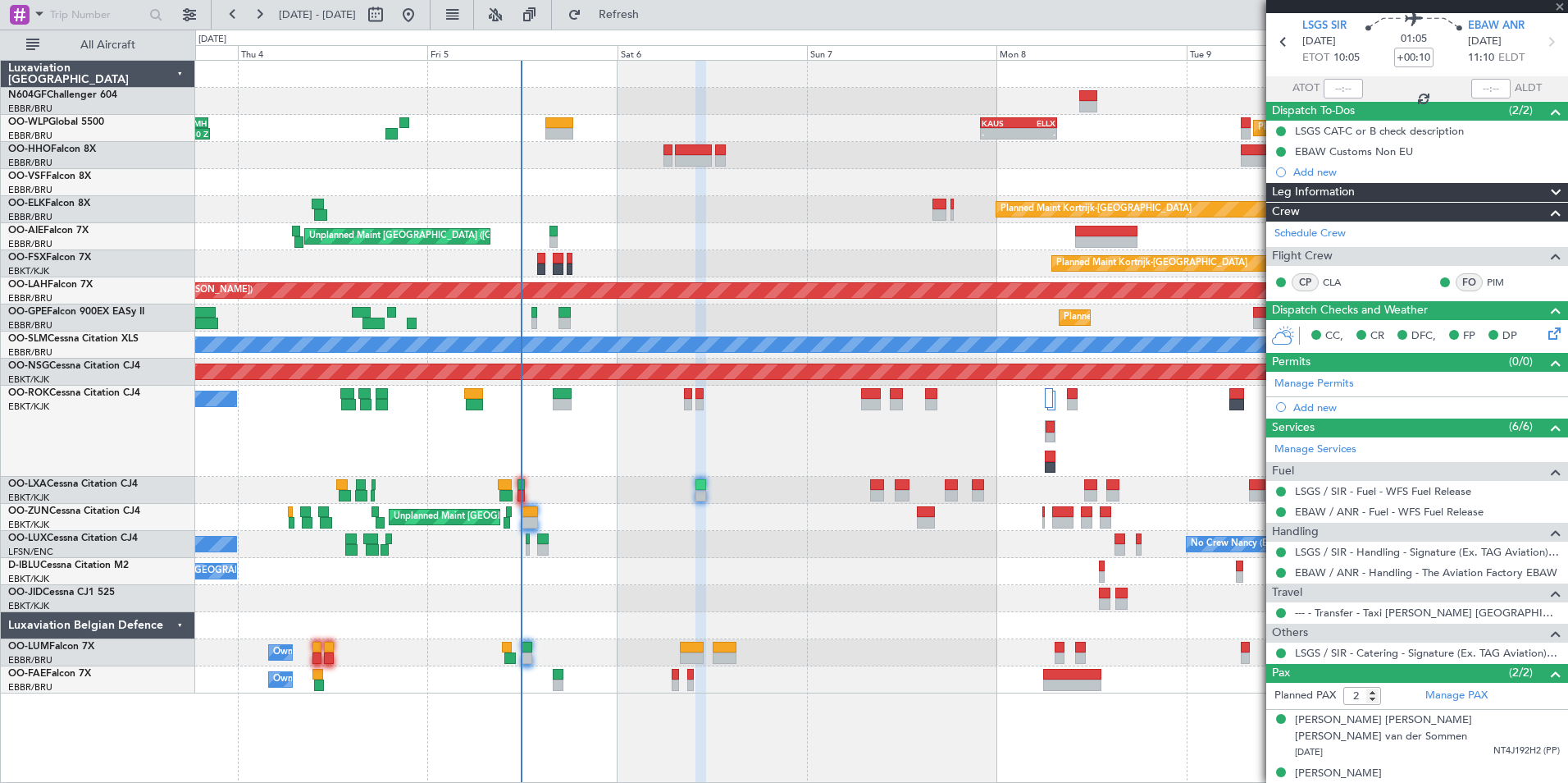
type input "8"
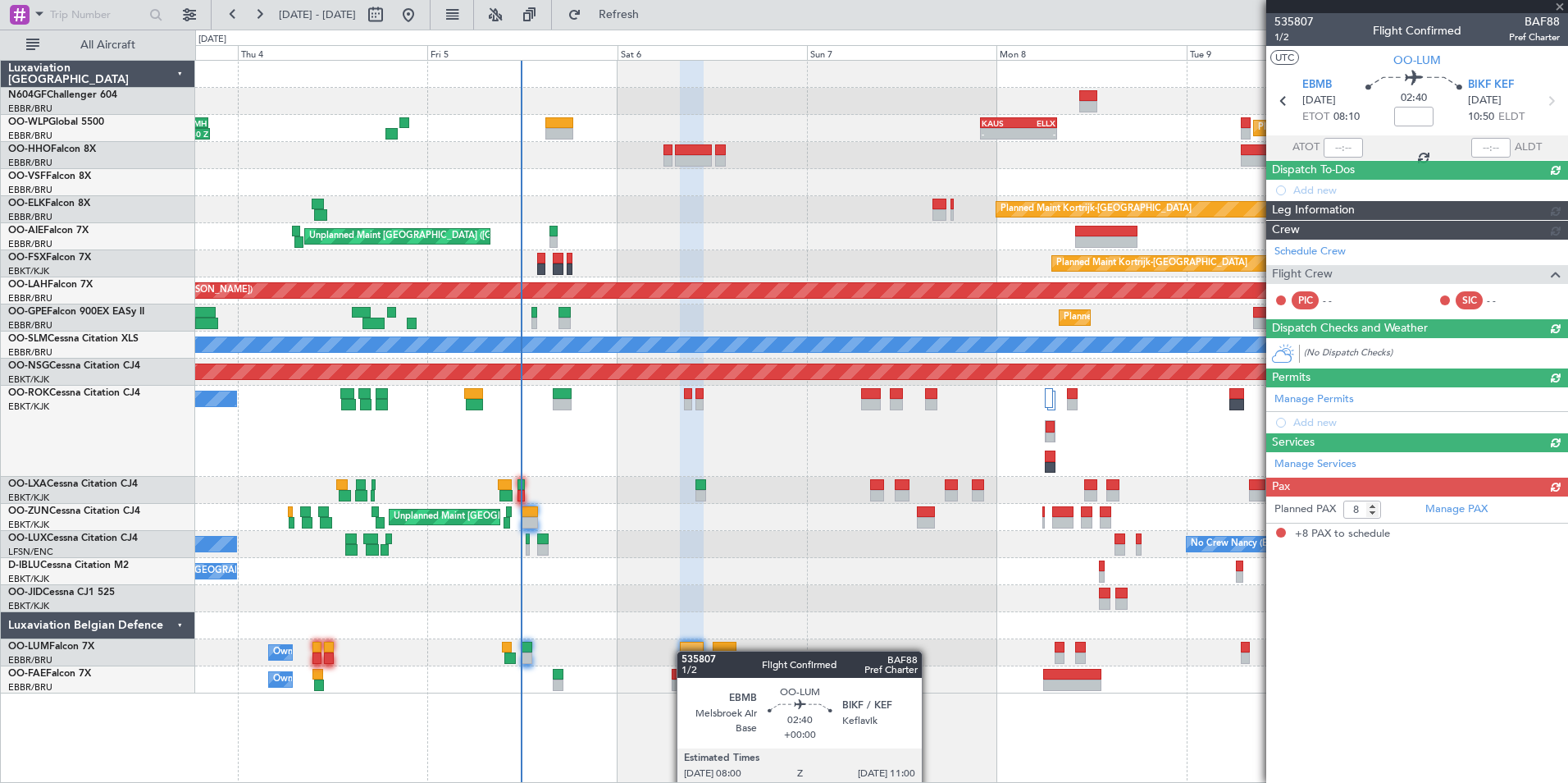
scroll to position [0, 0]
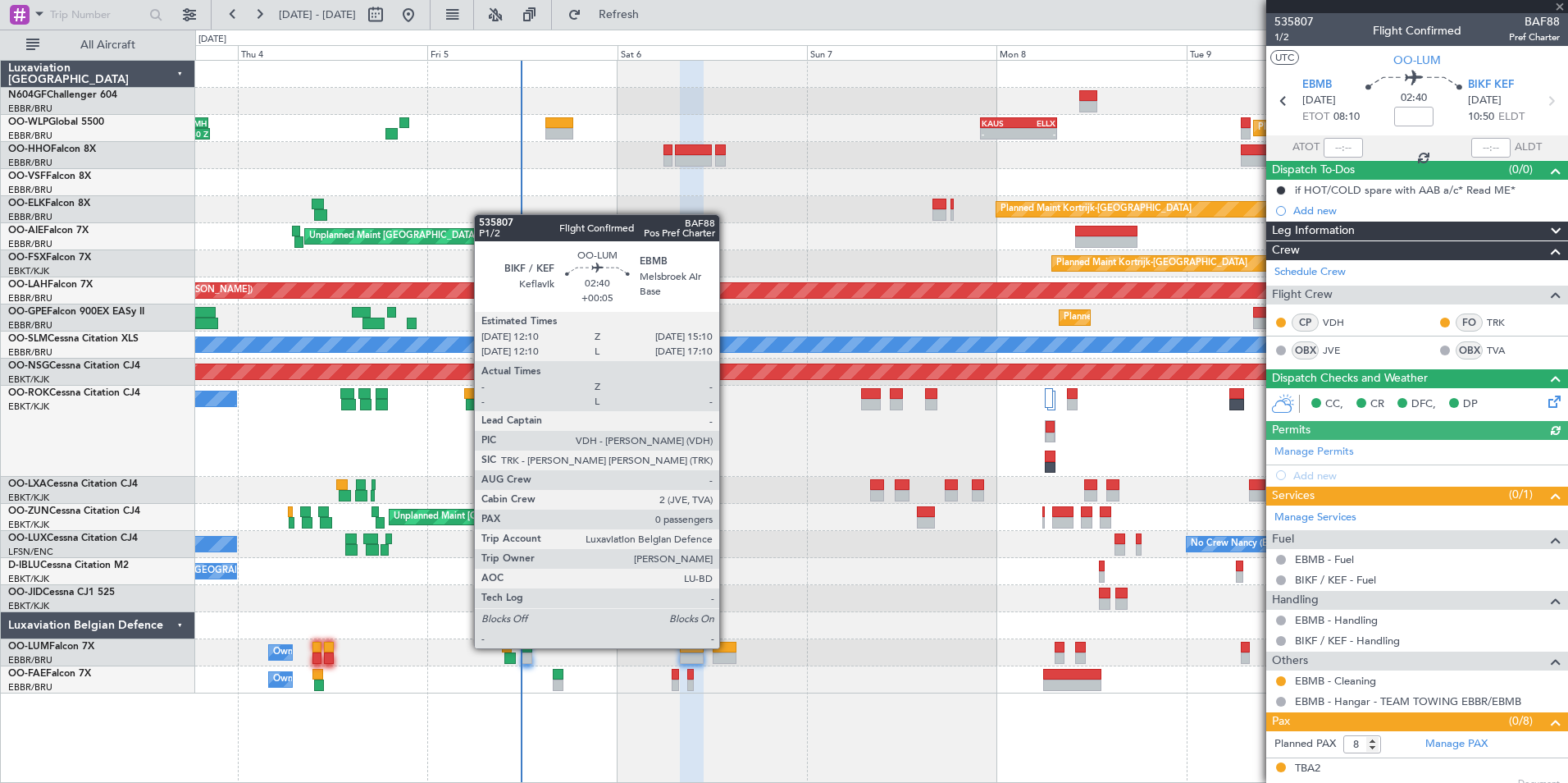
click at [727, 646] on div at bounding box center [724, 647] width 24 height 11
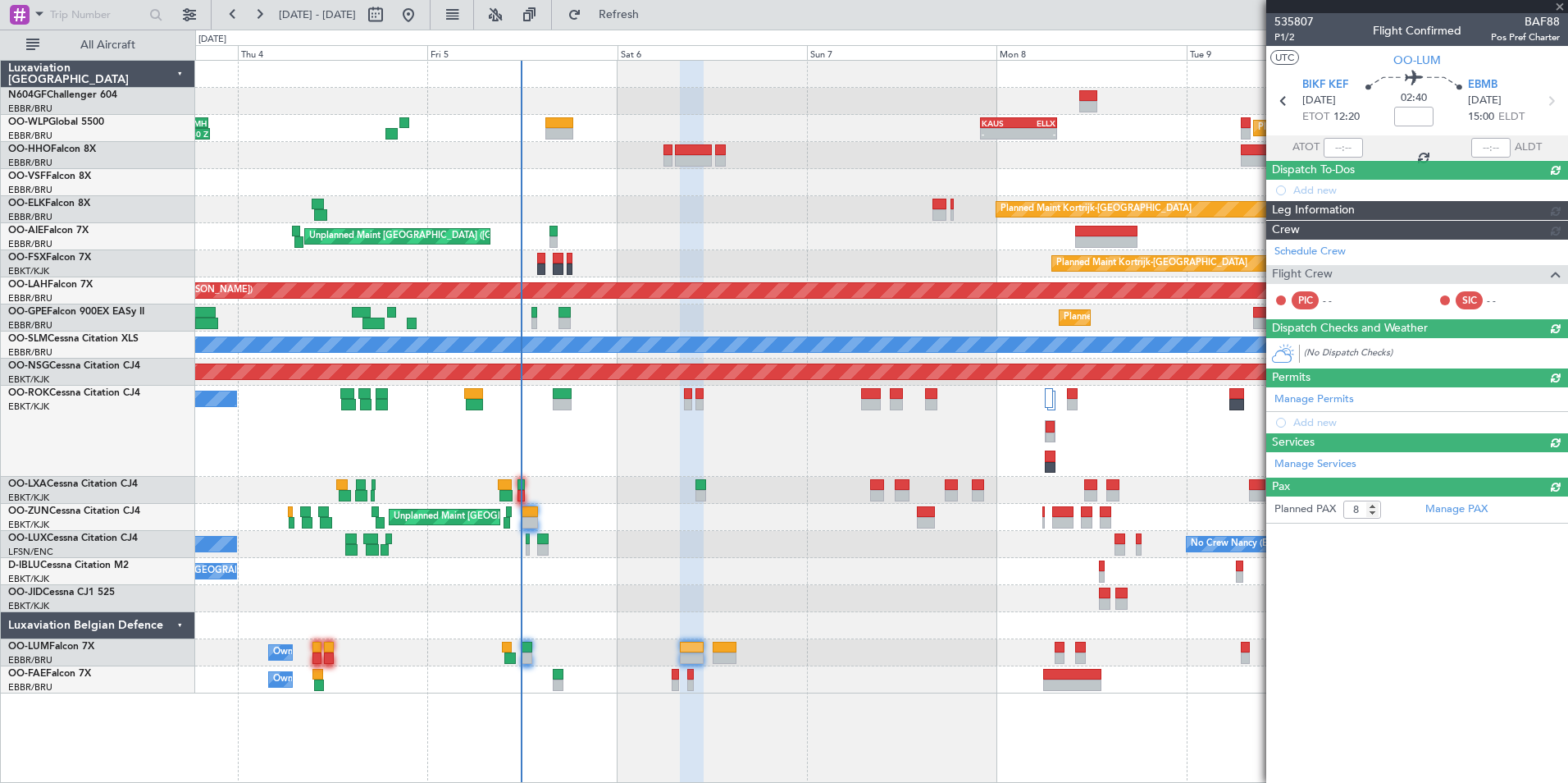
type input "+00:05"
type input "0"
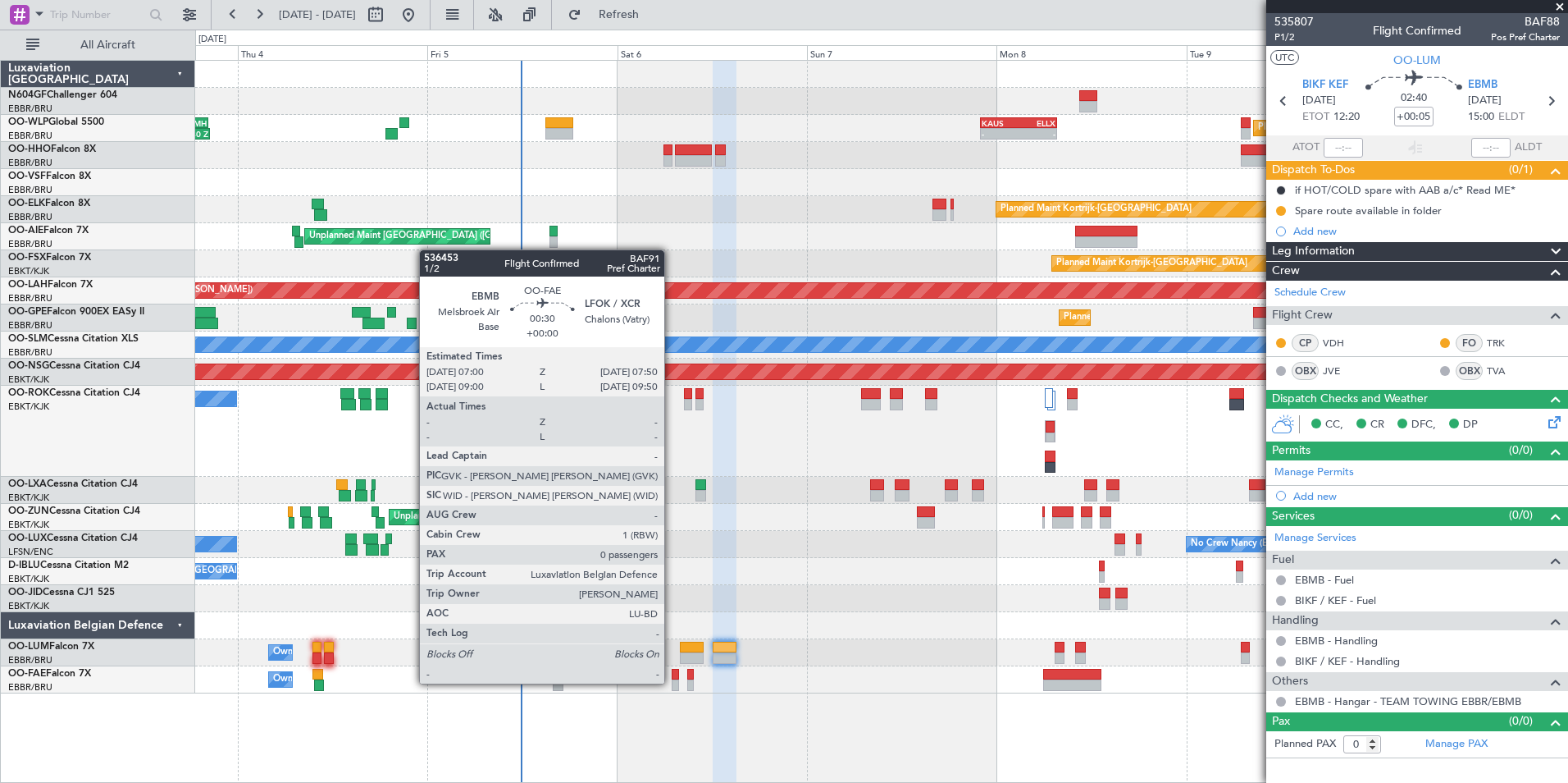
click at [671, 682] on div at bounding box center [675, 685] width 8 height 11
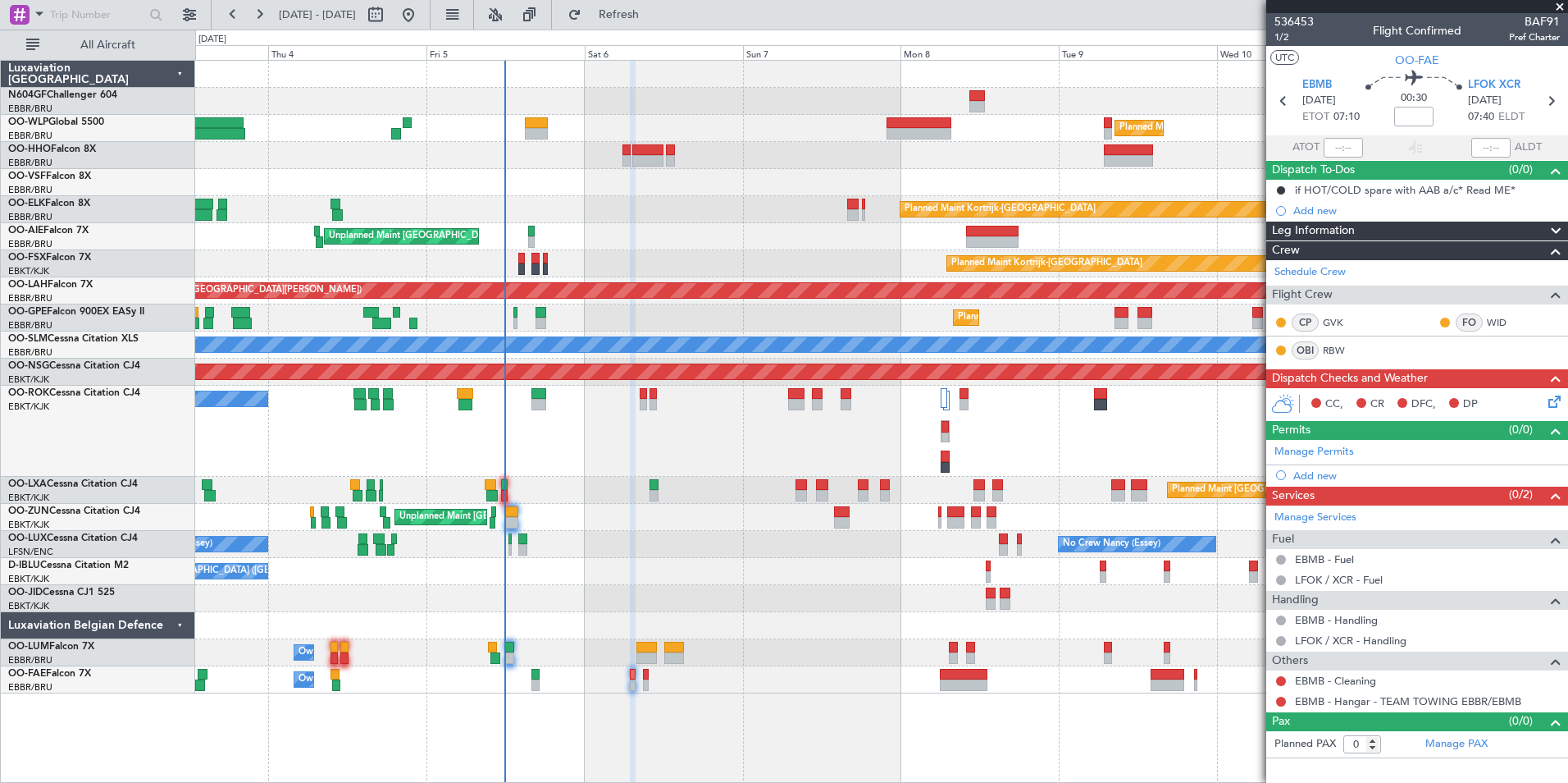
click at [639, 697] on div "Planned Maint Milan (Linate) Planned Maint [GEOGRAPHIC_DATA]-[GEOGRAPHIC_DATA] …" at bounding box center [881, 421] width 1373 height 723
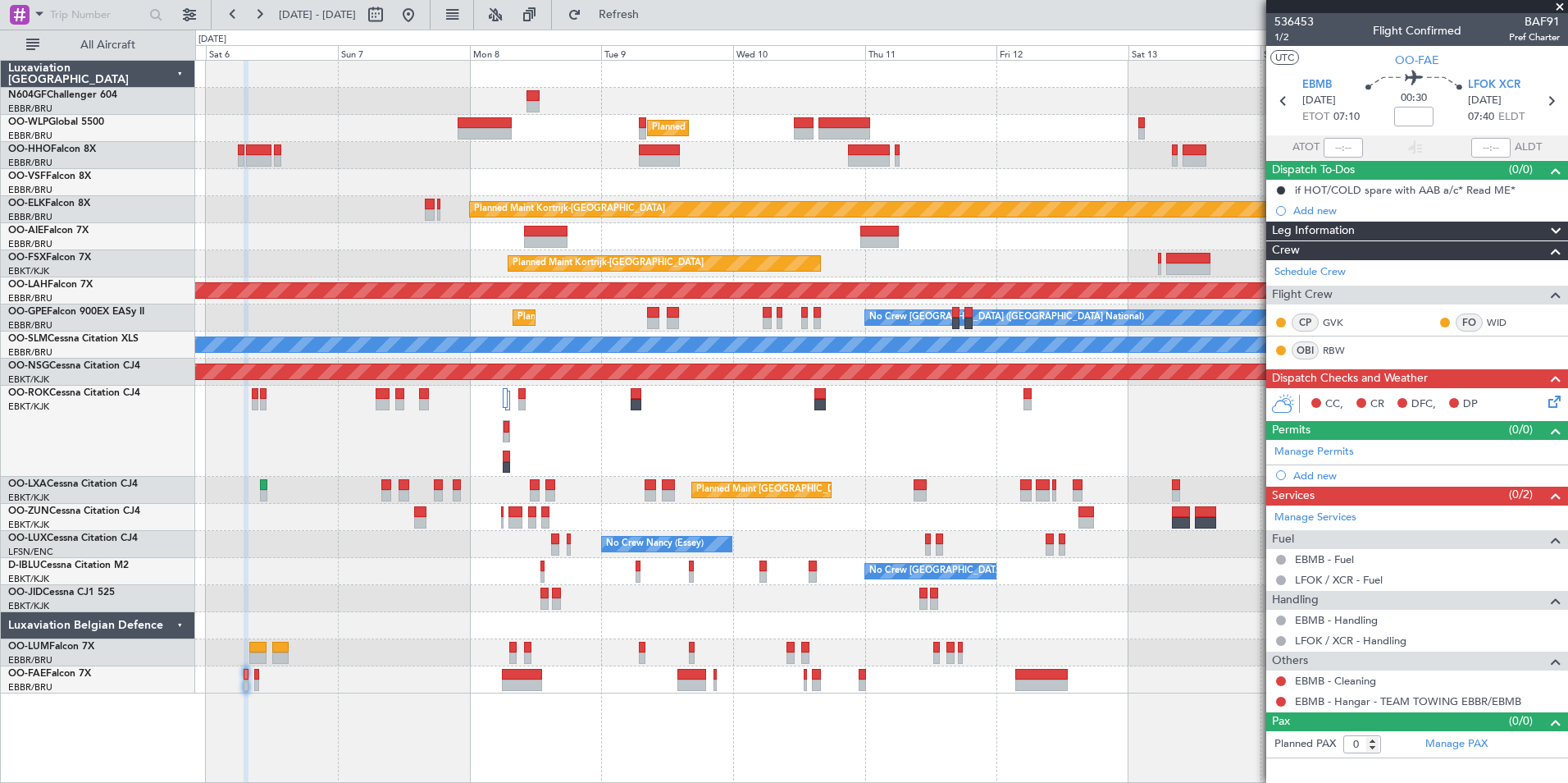
click at [448, 514] on div "Planned Maint Milan (Linate) Planned Maint [GEOGRAPHIC_DATA]-[GEOGRAPHIC_DATA] …" at bounding box center [881, 377] width 1372 height 633
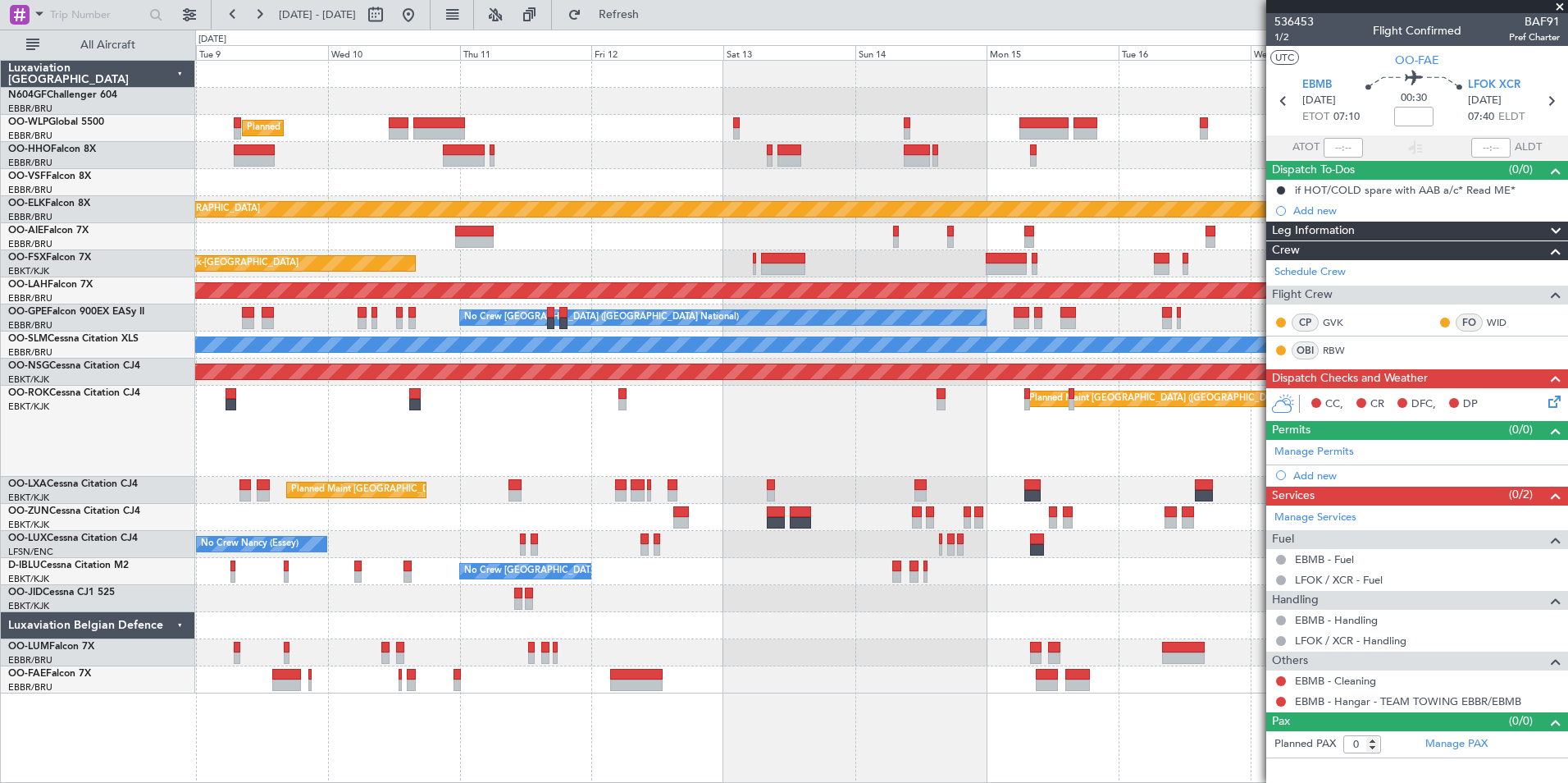
click at [570, 445] on div "Planned Maint [GEOGRAPHIC_DATA] ([GEOGRAPHIC_DATA])" at bounding box center [881, 431] width 1372 height 91
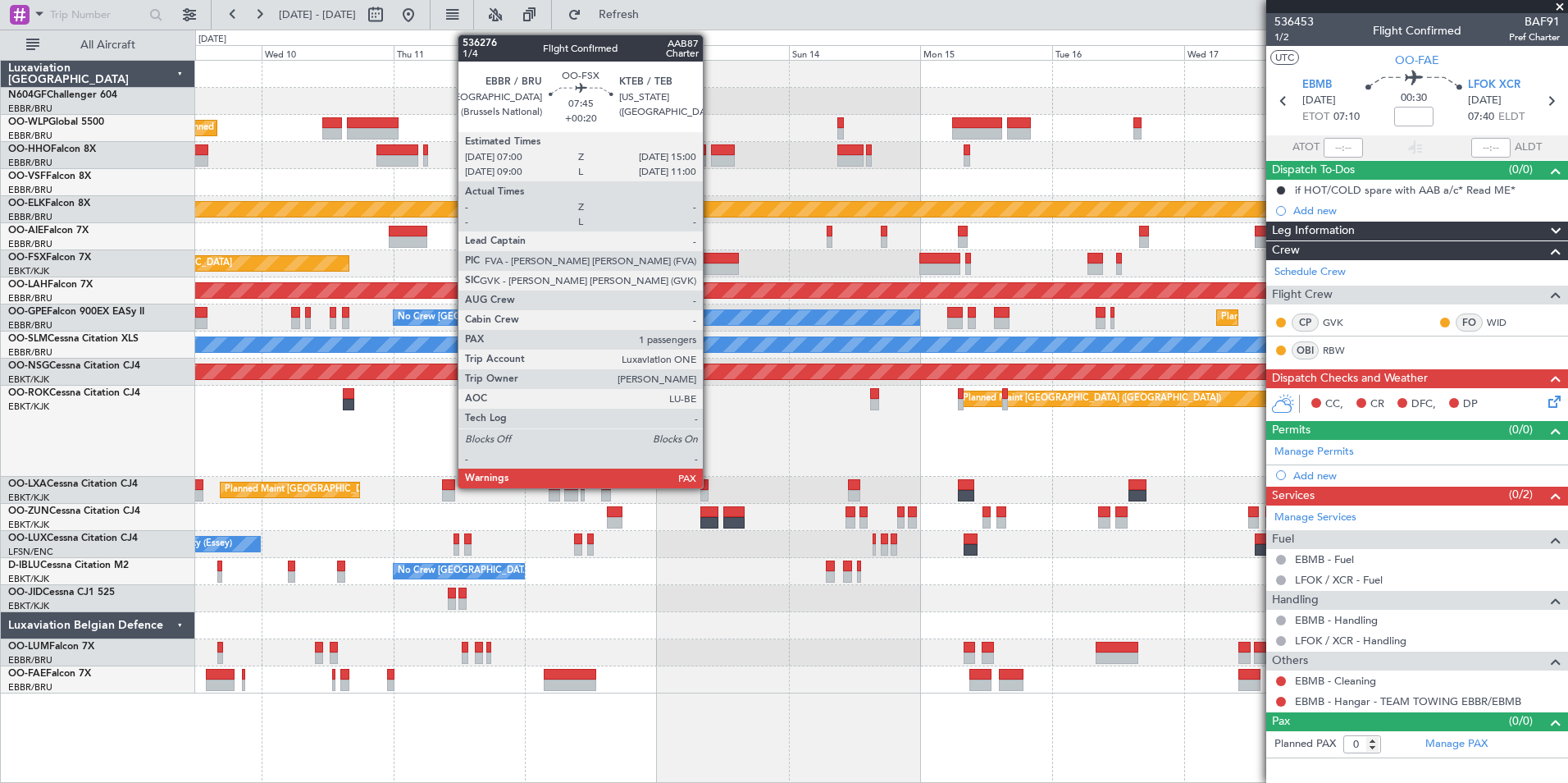
click at [710, 260] on div at bounding box center [717, 258] width 44 height 11
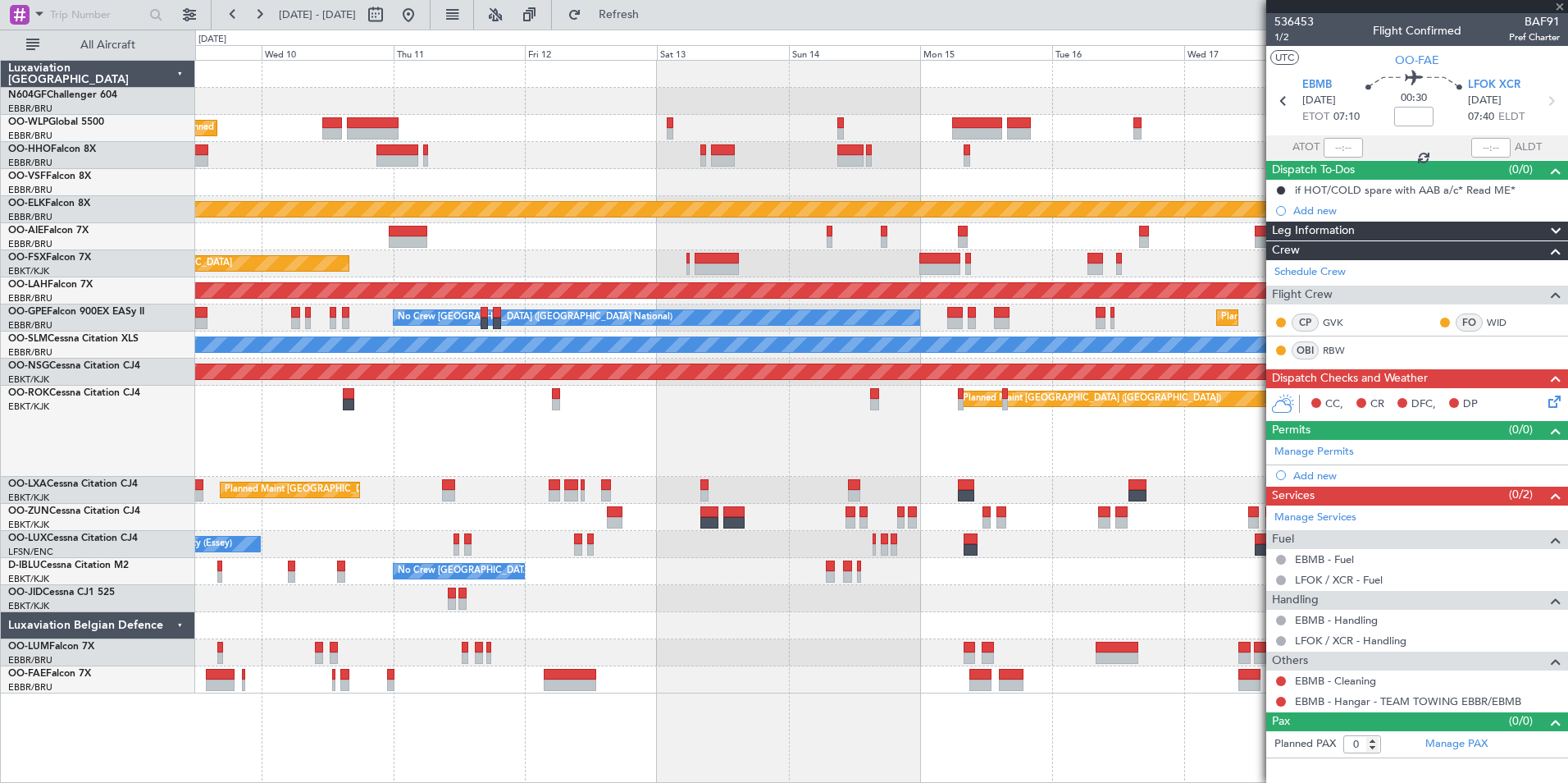
type input "+00:20"
type input "2"
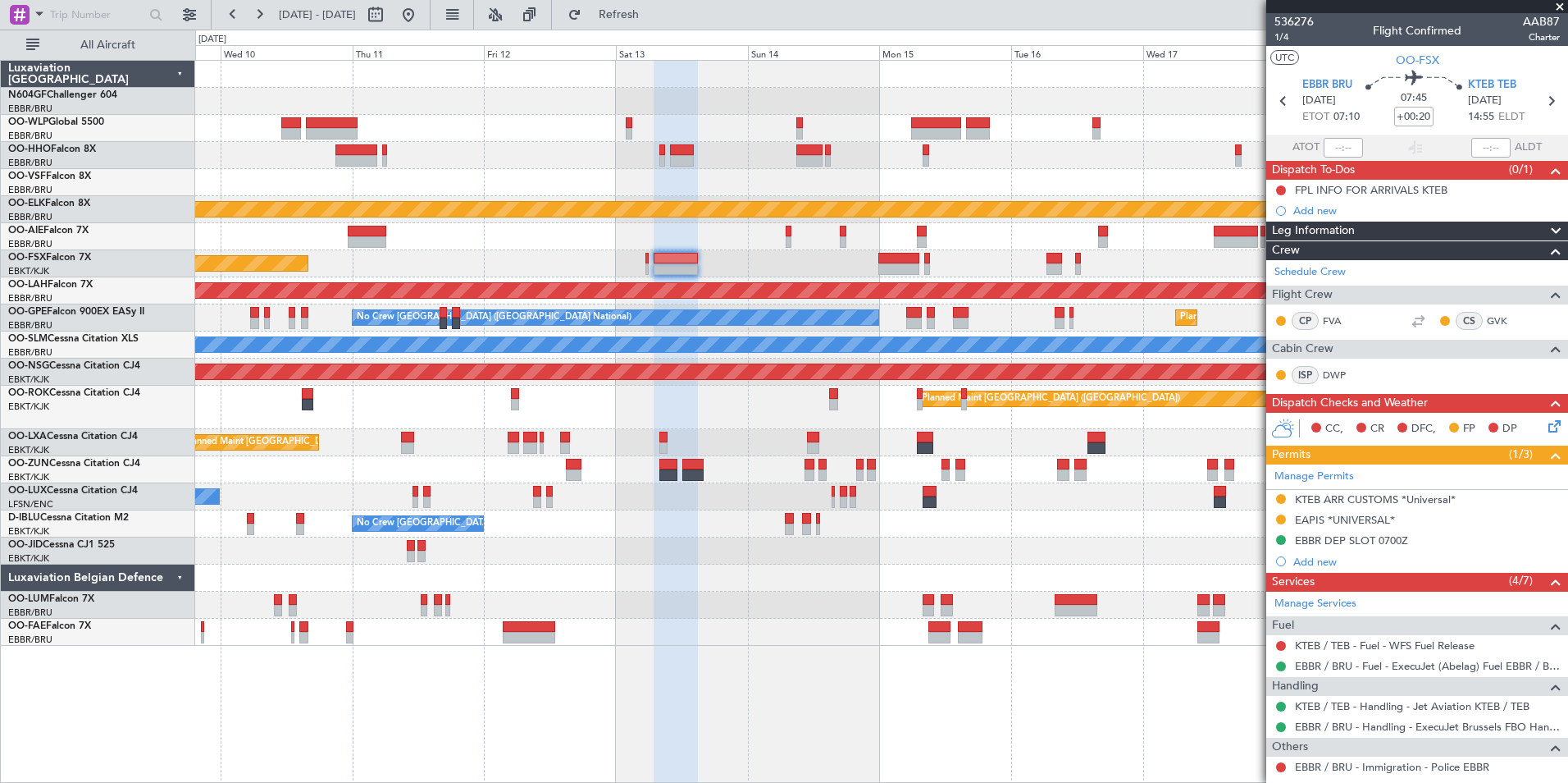
click at [687, 275] on div "Planned Maint Kortrijk-[GEOGRAPHIC_DATA]" at bounding box center [881, 264] width 1372 height 27
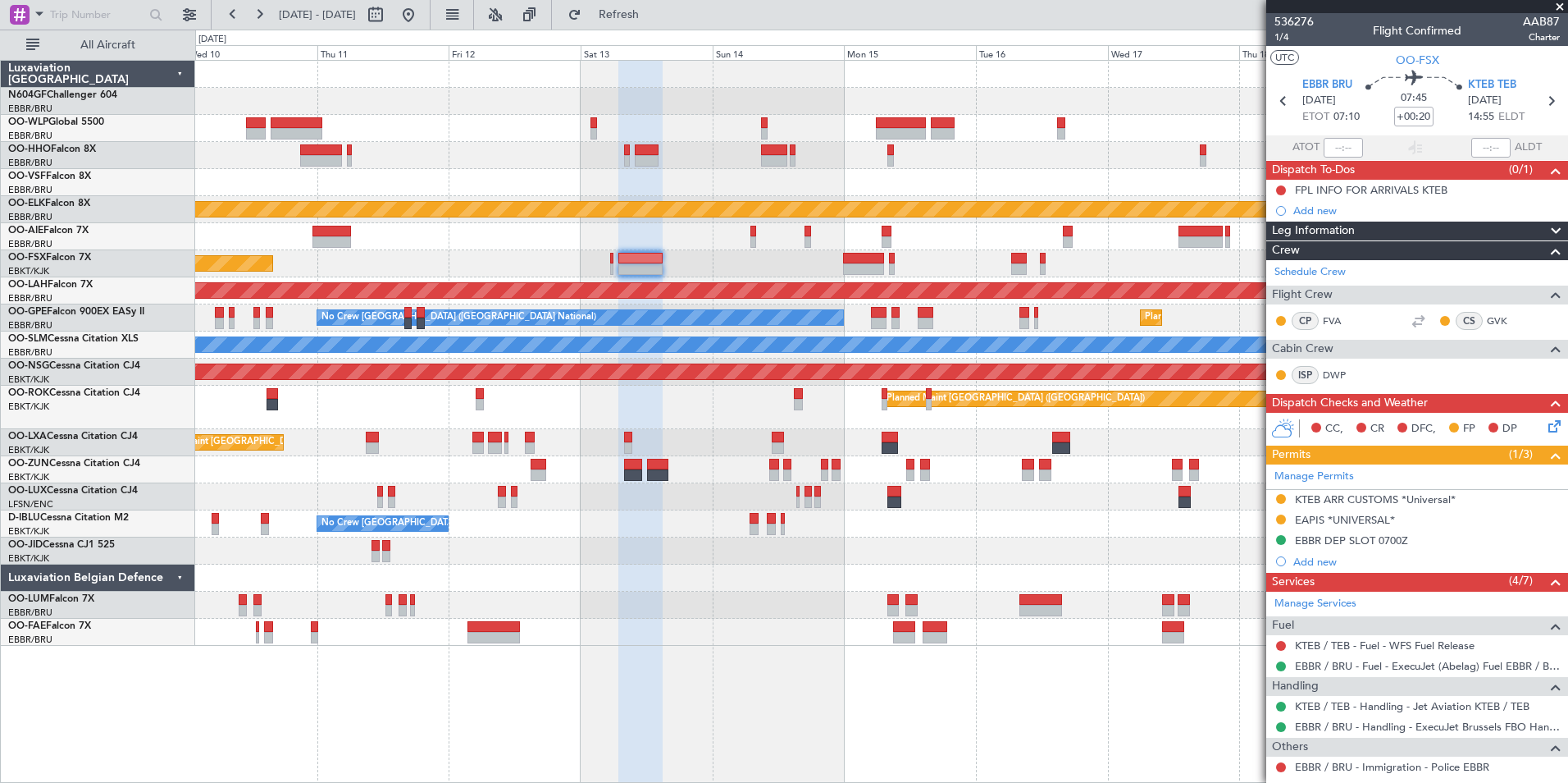
click at [682, 271] on div "Planned Maint Kortrijk-[GEOGRAPHIC_DATA]" at bounding box center [881, 264] width 1372 height 27
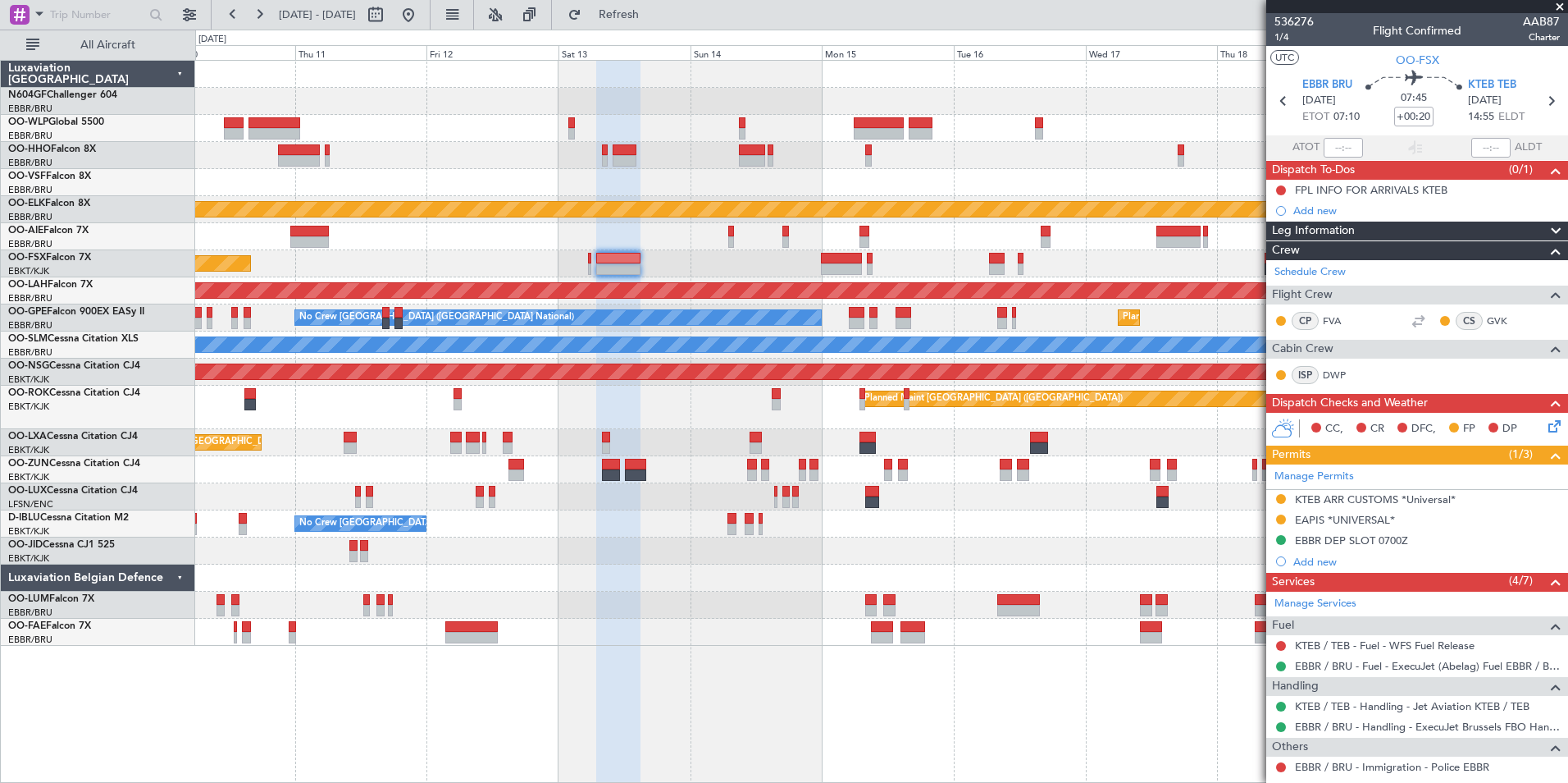
click at [658, 270] on div "Planned Maint Kortrijk-[GEOGRAPHIC_DATA]" at bounding box center [881, 264] width 1372 height 27
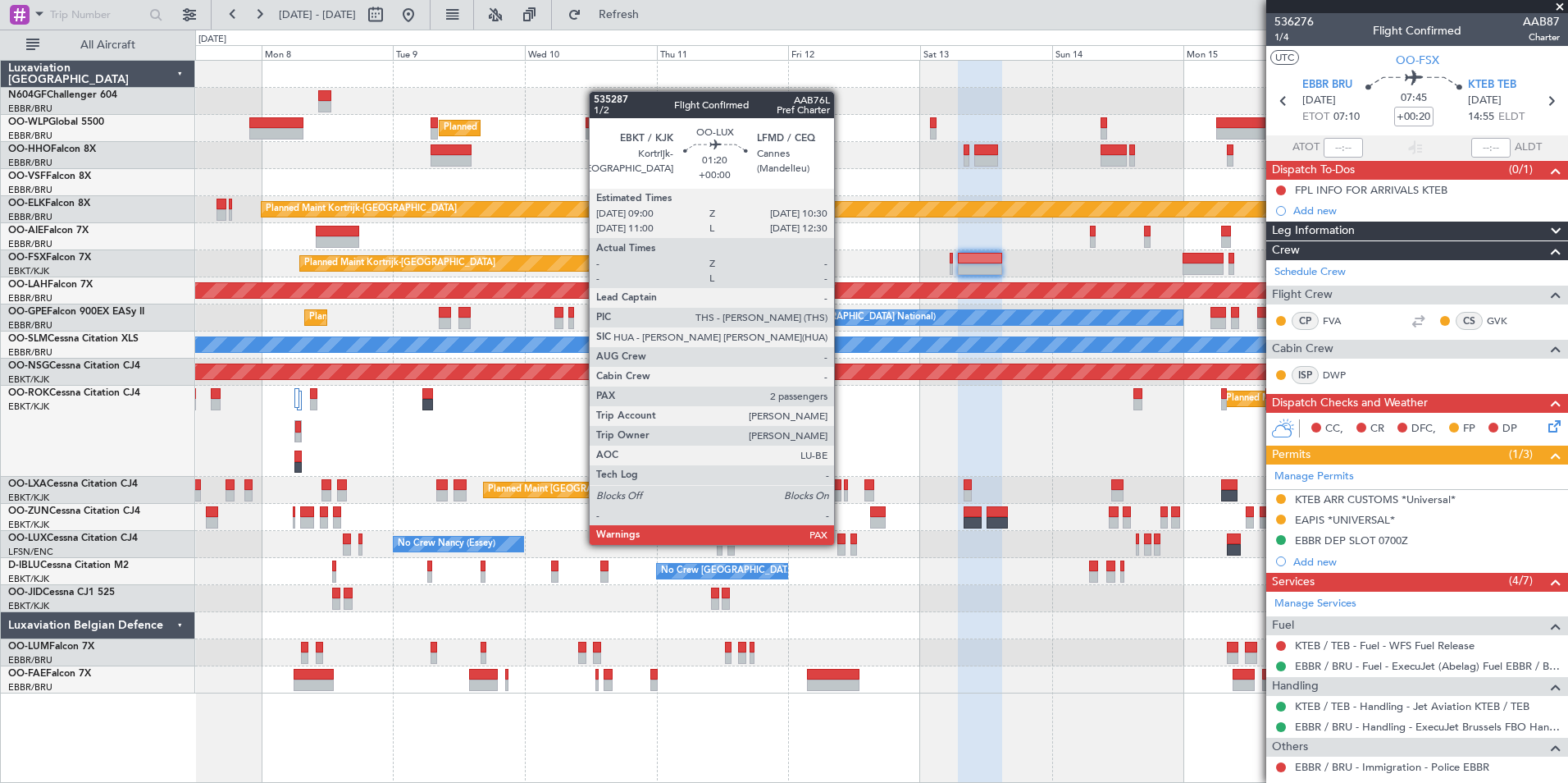
click at [842, 544] on div at bounding box center [842, 539] width 9 height 11
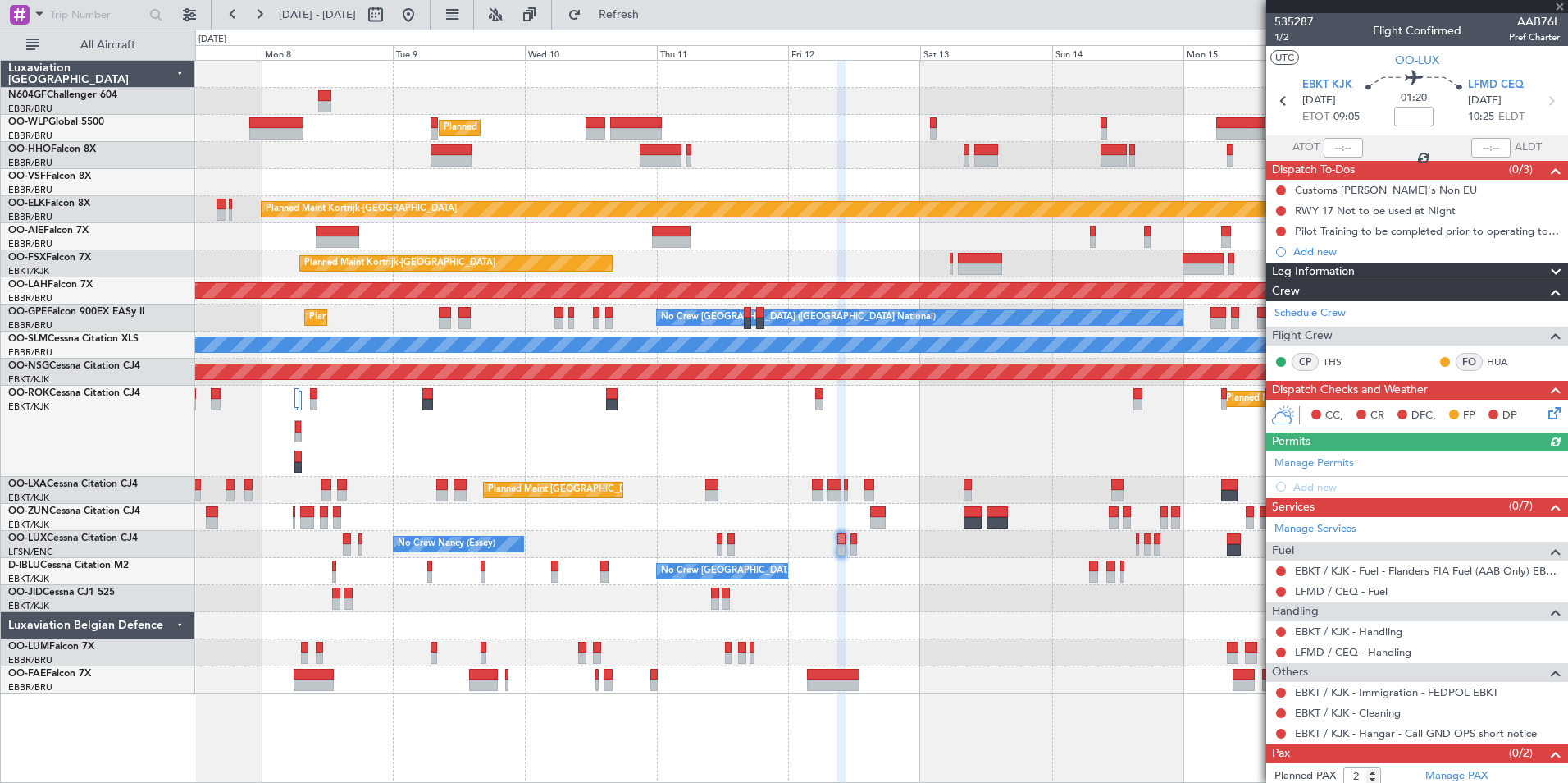
scroll to position [28, 0]
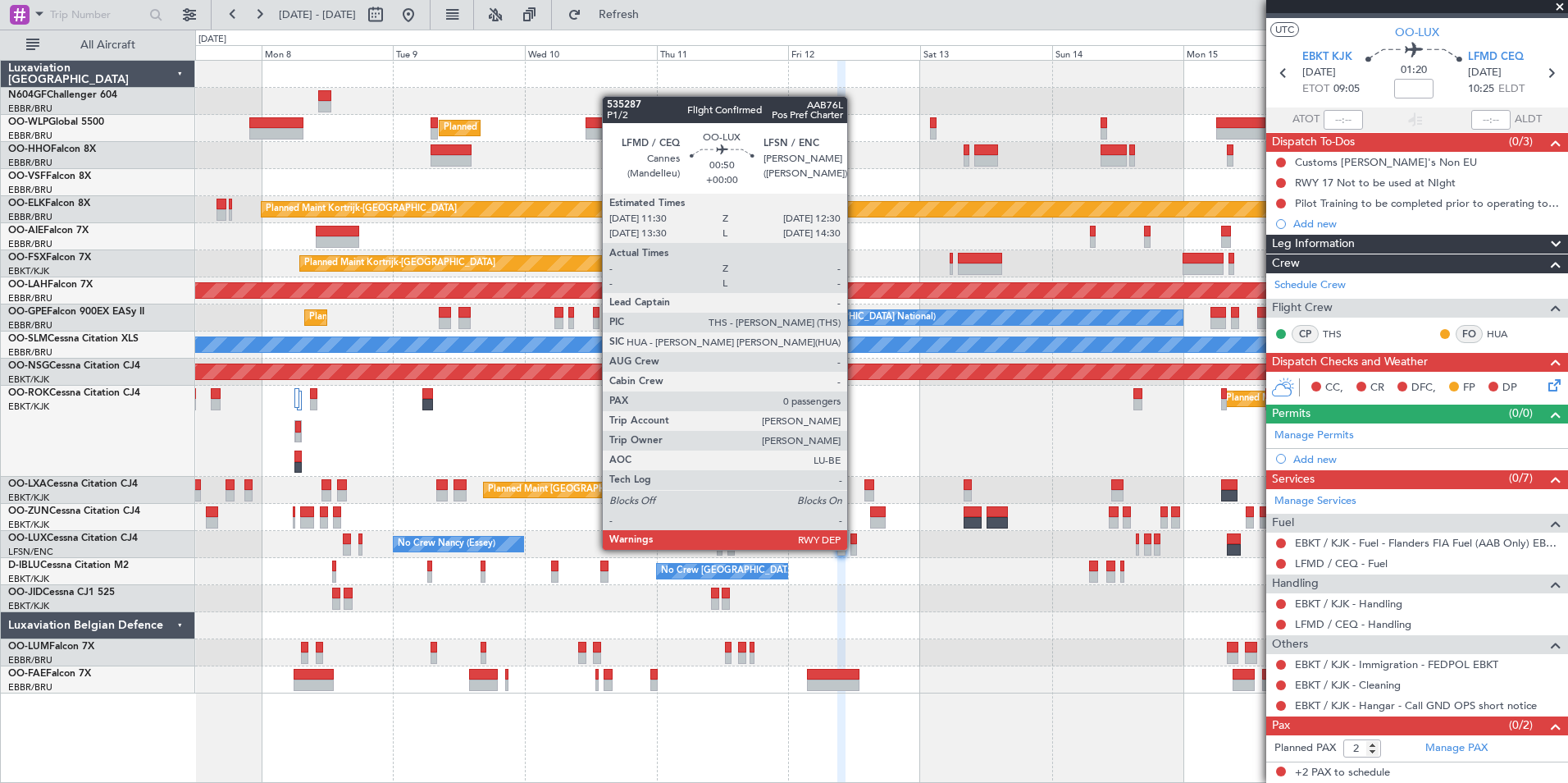
click at [855, 548] on div at bounding box center [853, 550] width 6 height 11
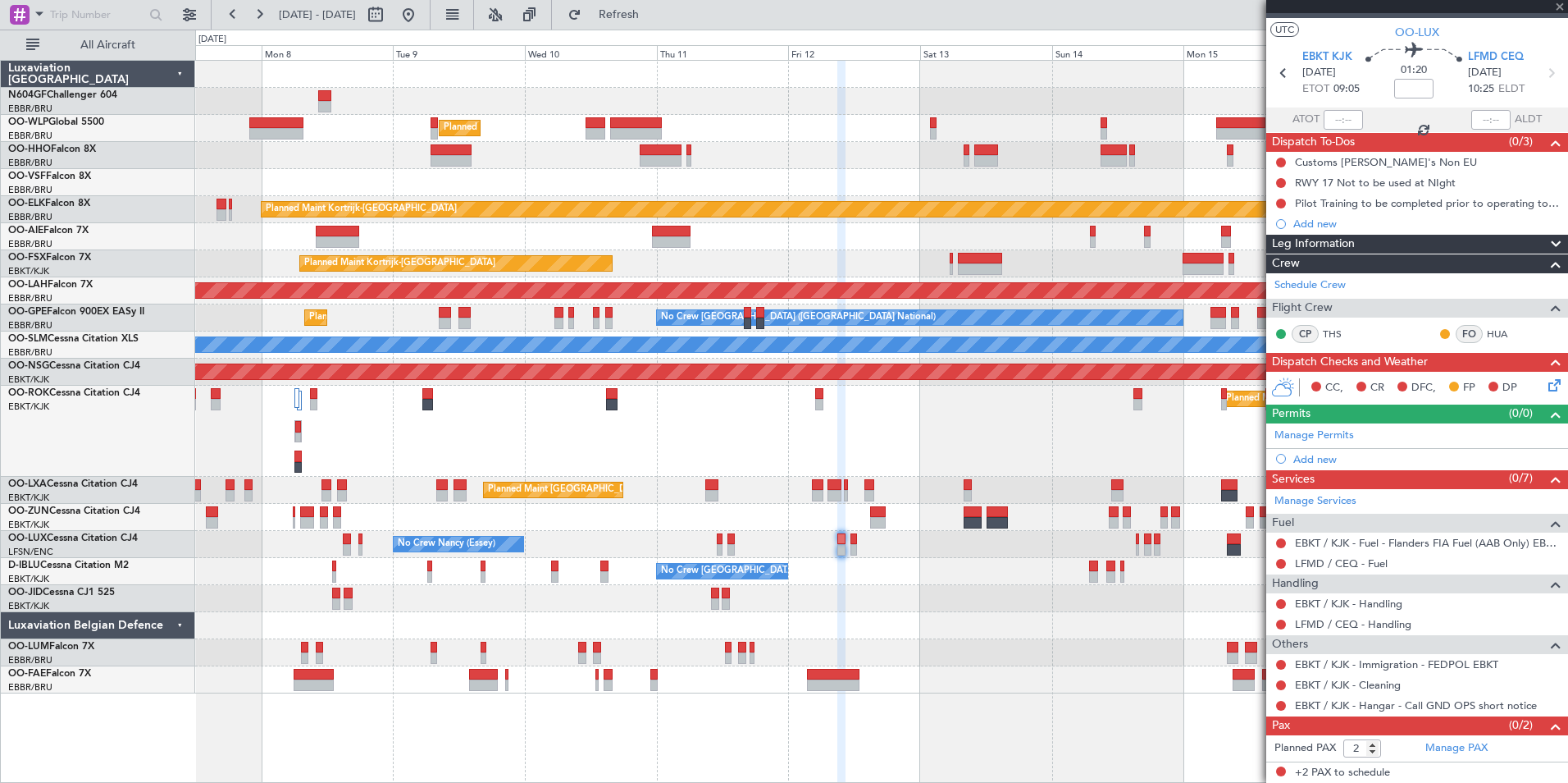
type input "0"
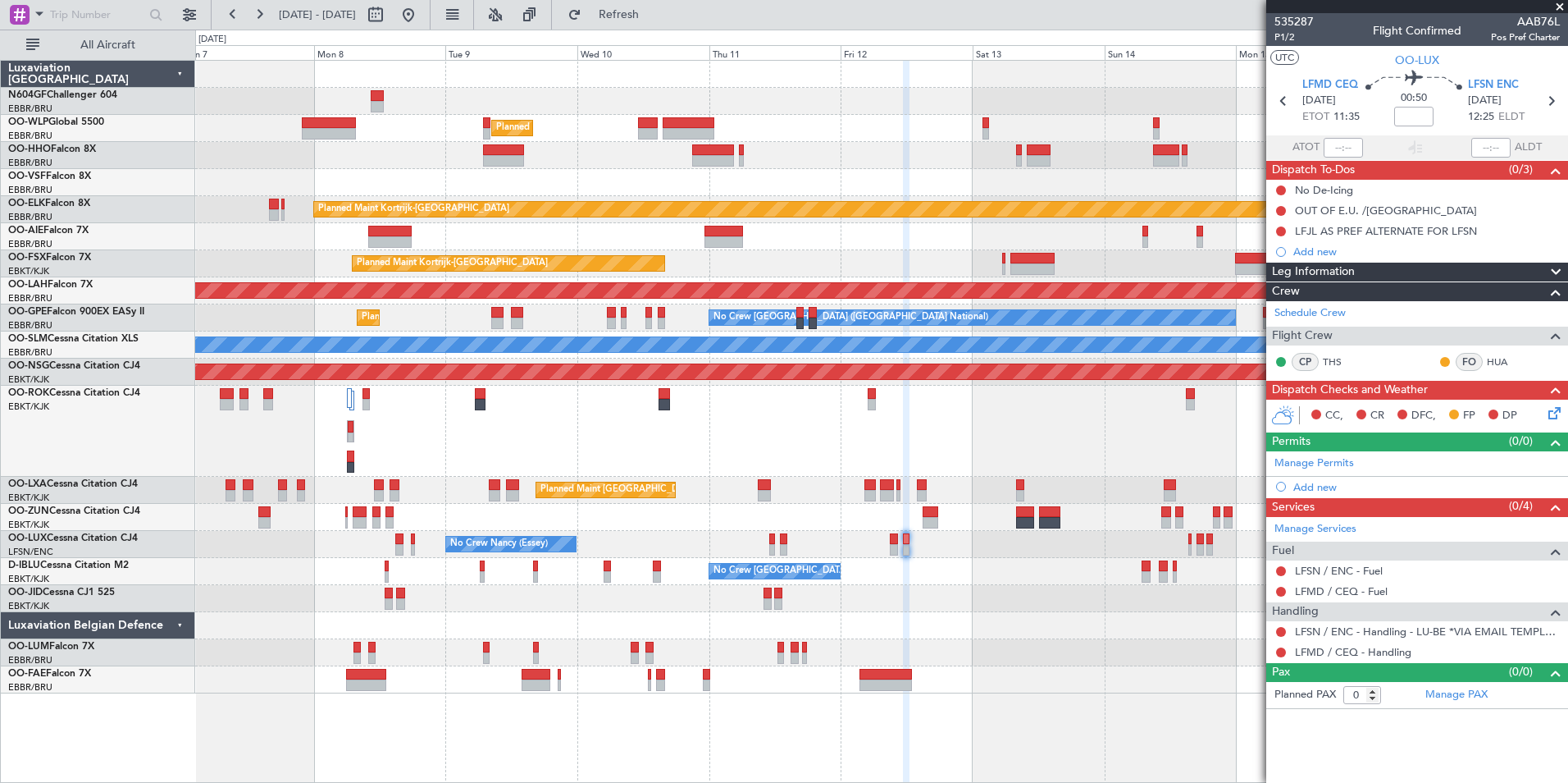
click at [911, 450] on div "Planned Maint [GEOGRAPHIC_DATA] ([GEOGRAPHIC_DATA])" at bounding box center [881, 431] width 1372 height 91
